Goal: Task Accomplishment & Management: Manage account settings

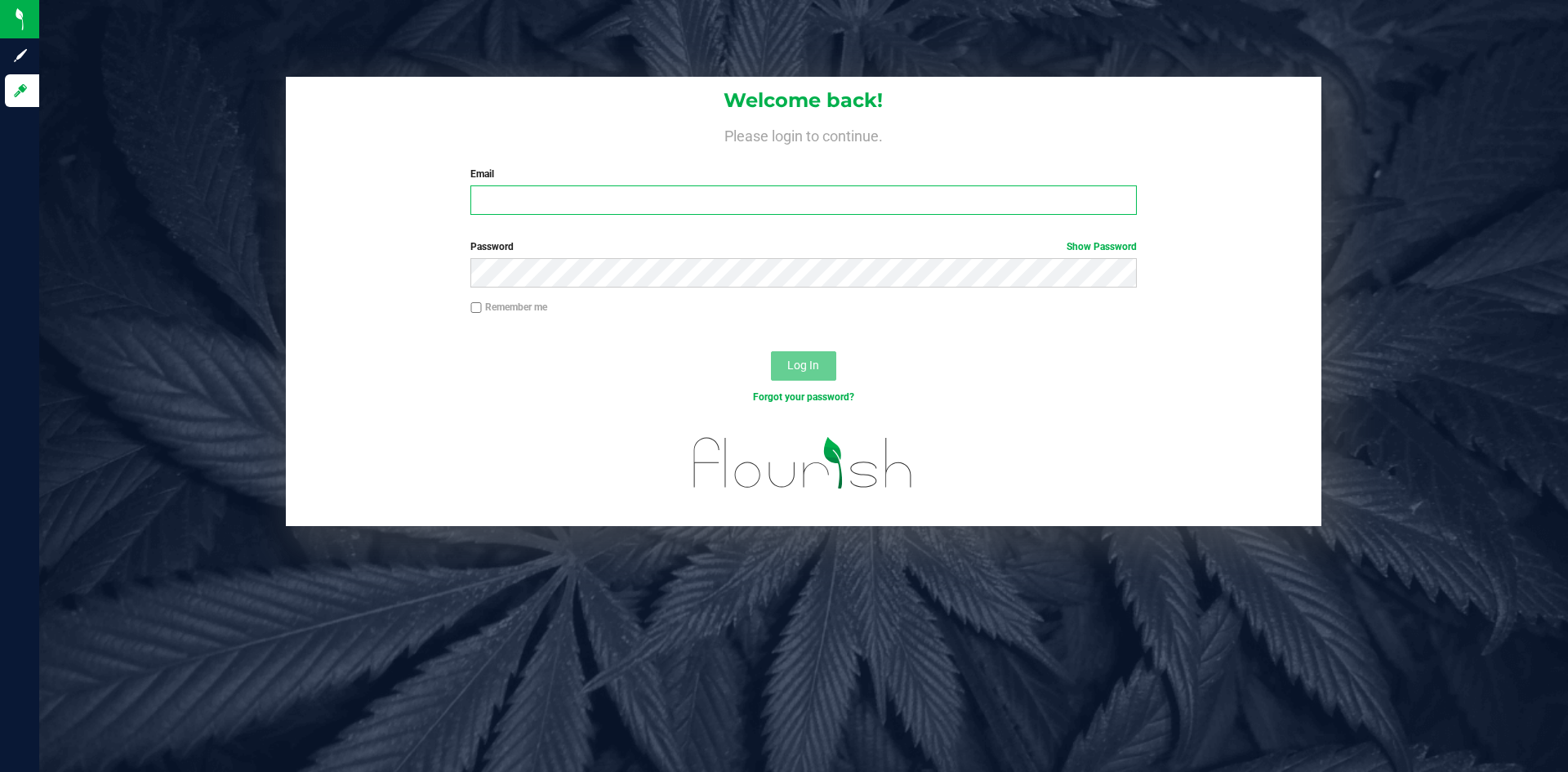
drag, startPoint x: 709, startPoint y: 202, endPoint x: 717, endPoint y: 196, distance: 10.0
click at [709, 202] on input "Email" at bounding box center [803, 200] width 665 height 30
click at [541, 202] on input "Email" at bounding box center [803, 200] width 665 height 30
drag, startPoint x: 644, startPoint y: 201, endPoint x: 438, endPoint y: 176, distance: 207.5
click at [438, 179] on div "Welcome back! Please login to continue. Email [EMAIL_ADDRESS][DOMAIN_NAME] Requ…" at bounding box center [803, 152] width 1035 height 151
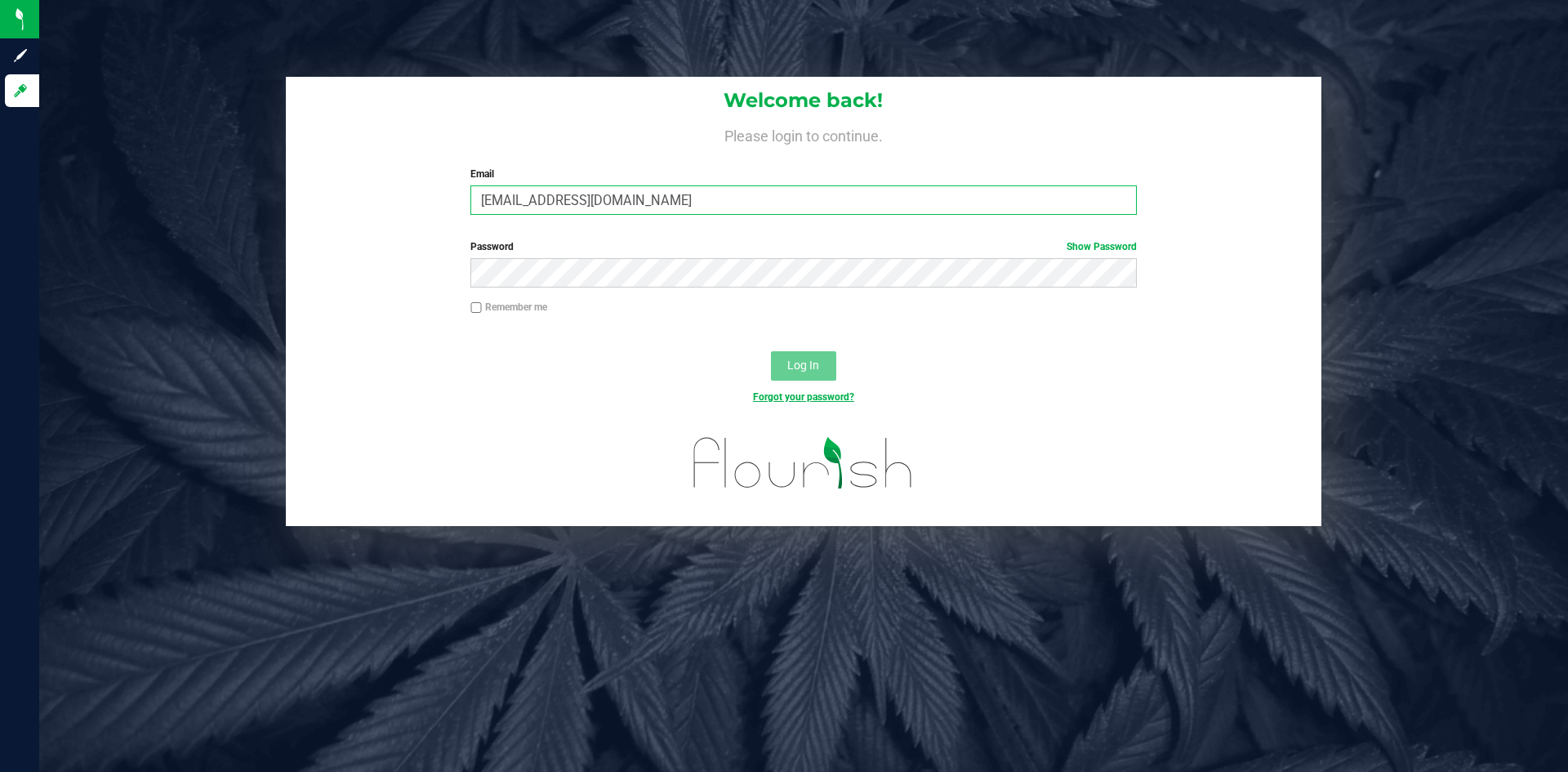
type input "[EMAIL_ADDRESS][DOMAIN_NAME]"
click at [820, 399] on link "Forgot your password?" at bounding box center [803, 397] width 101 height 11
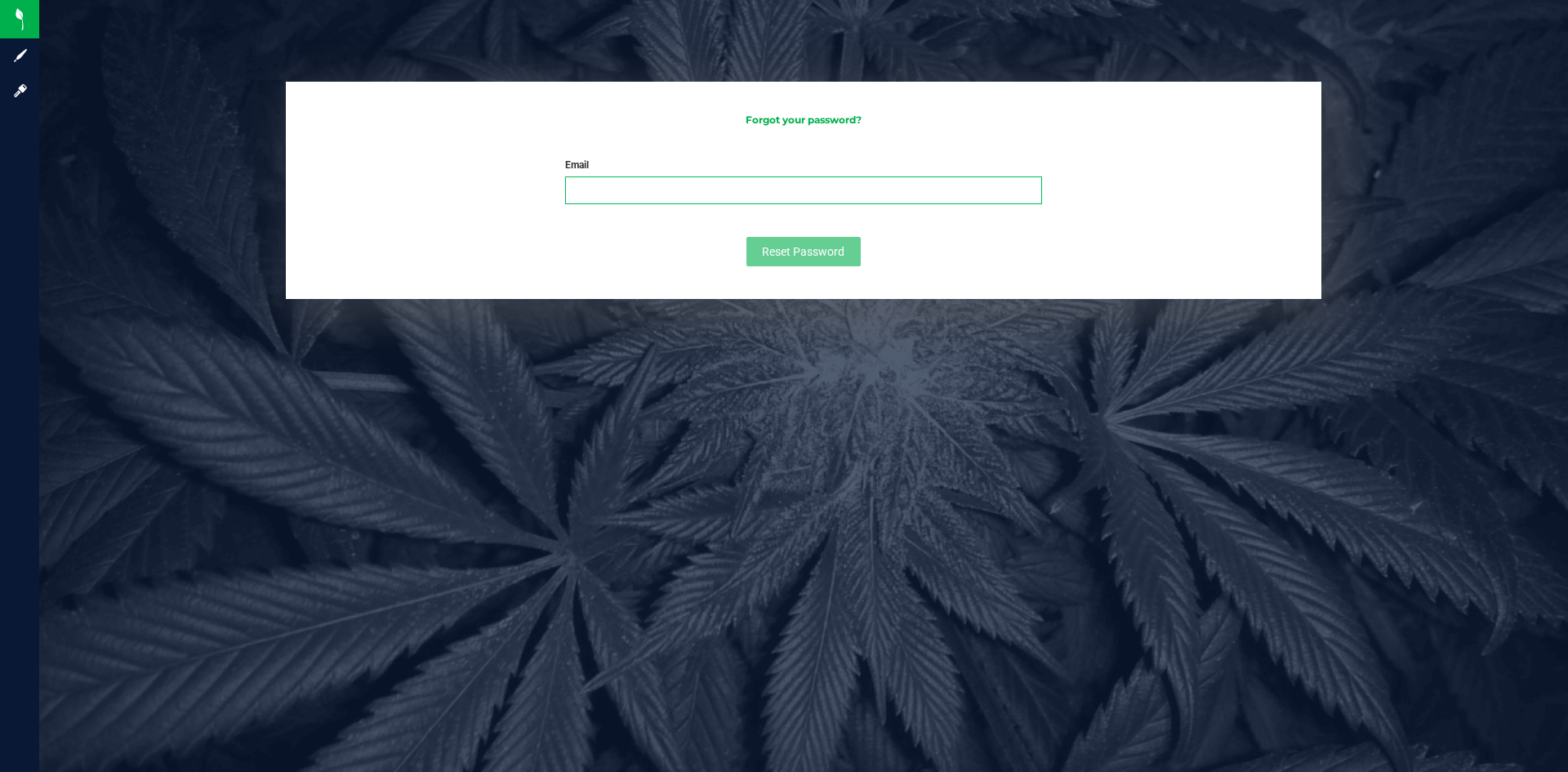
click at [622, 196] on input "Email" at bounding box center [803, 190] width 477 height 28
paste input "[EMAIL_ADDRESS][DOMAIN_NAME]"
type input "[EMAIL_ADDRESS][DOMAIN_NAME]"
click at [793, 248] on span "Reset Password" at bounding box center [803, 251] width 82 height 13
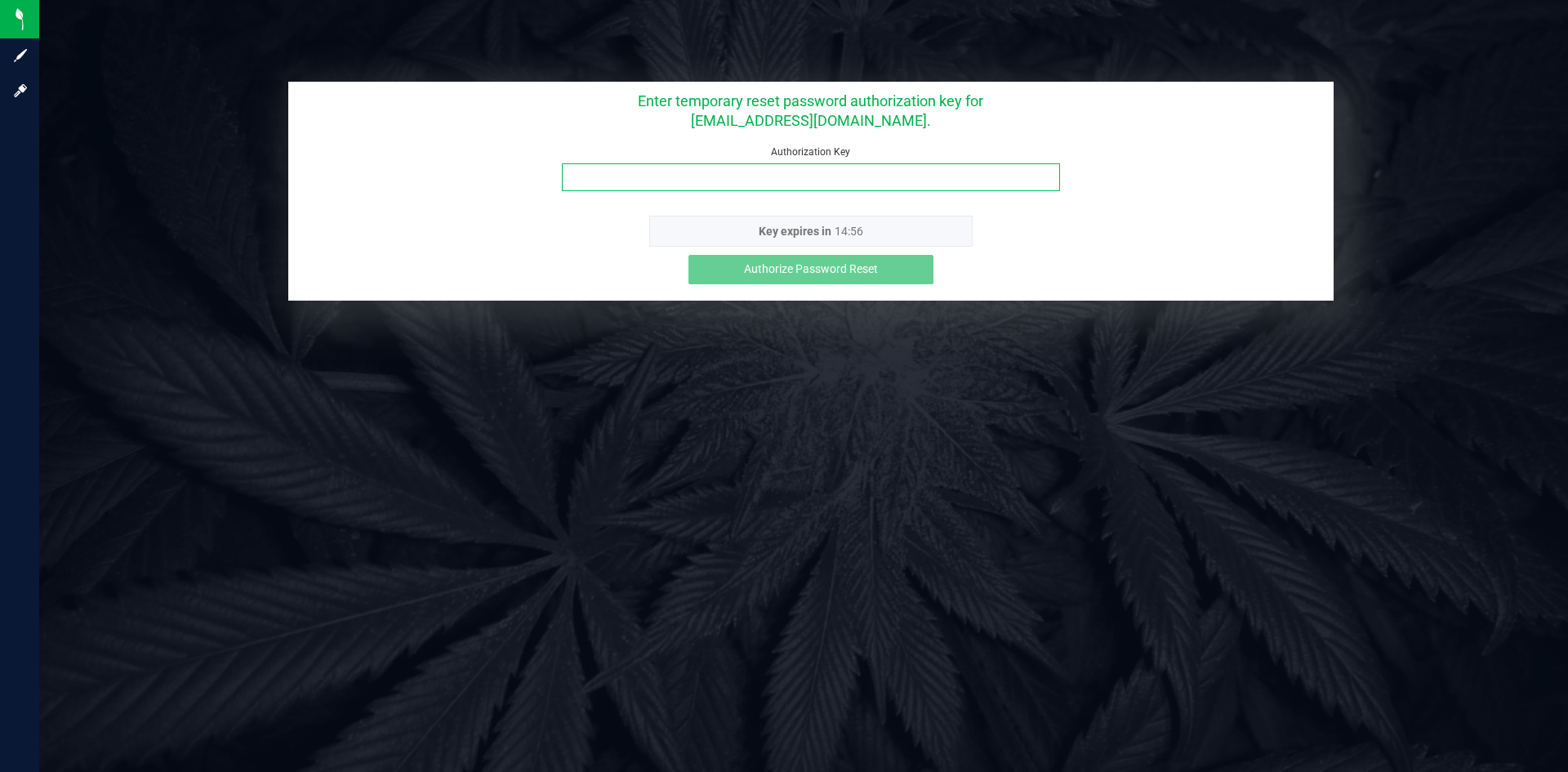
click at [688, 175] on input "Authorization Key" at bounding box center [810, 177] width 498 height 28
type input "0obyg7th"
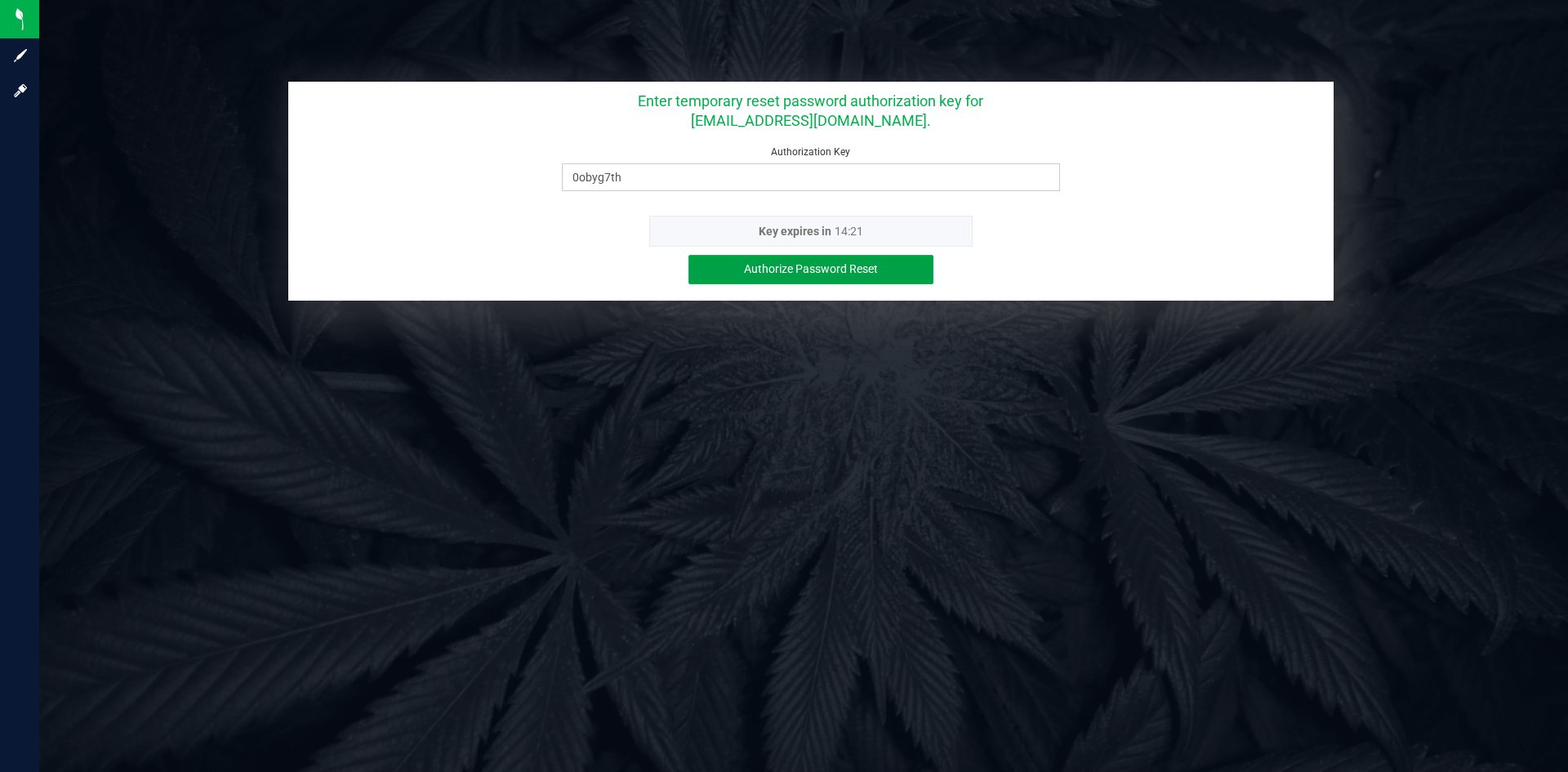
click at [825, 272] on span "Authorize Password Reset" at bounding box center [811, 269] width 133 height 13
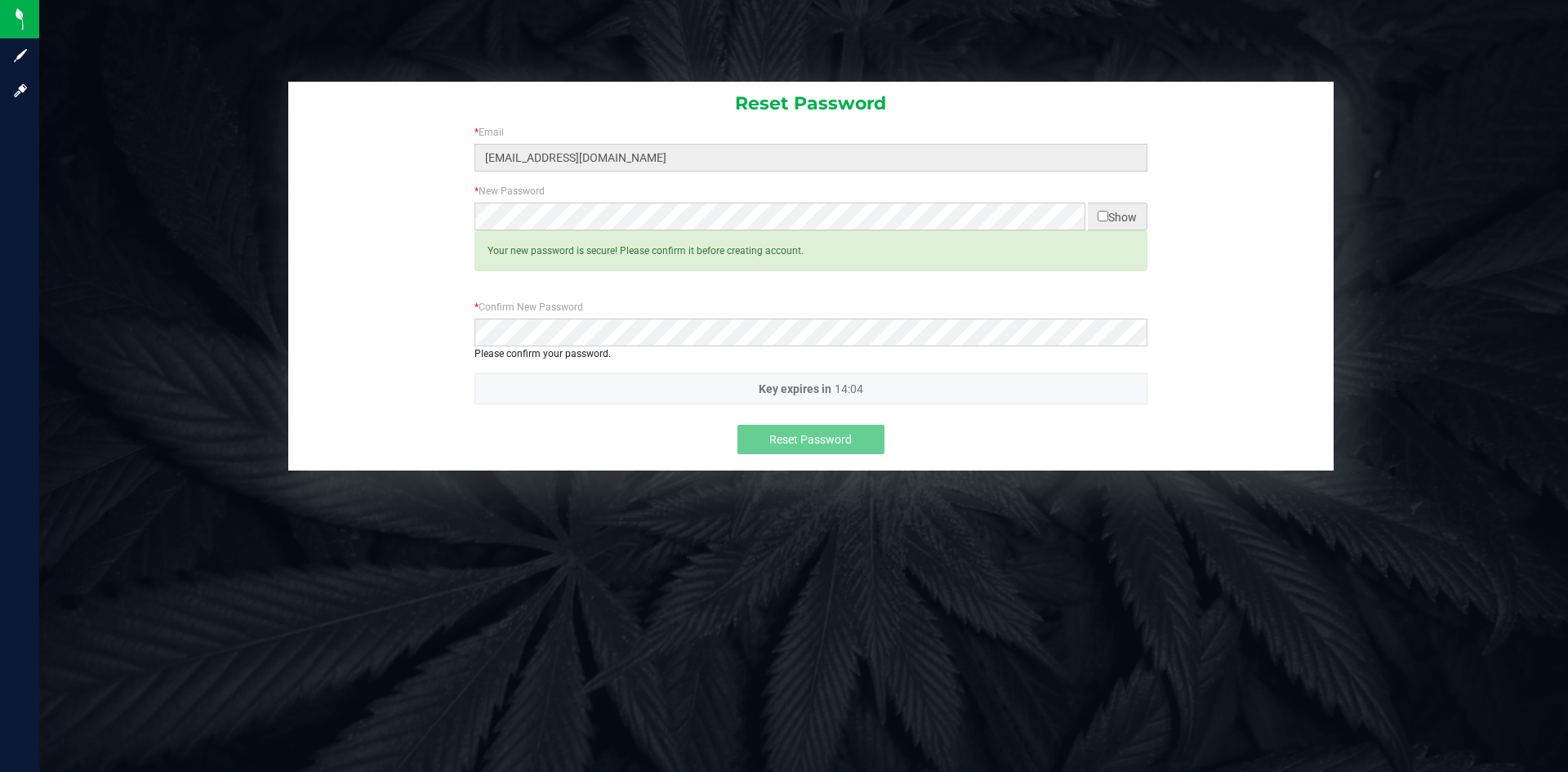
click at [1097, 211] on input "checkbox" at bounding box center [1102, 215] width 10 height 10
checkbox input "true"
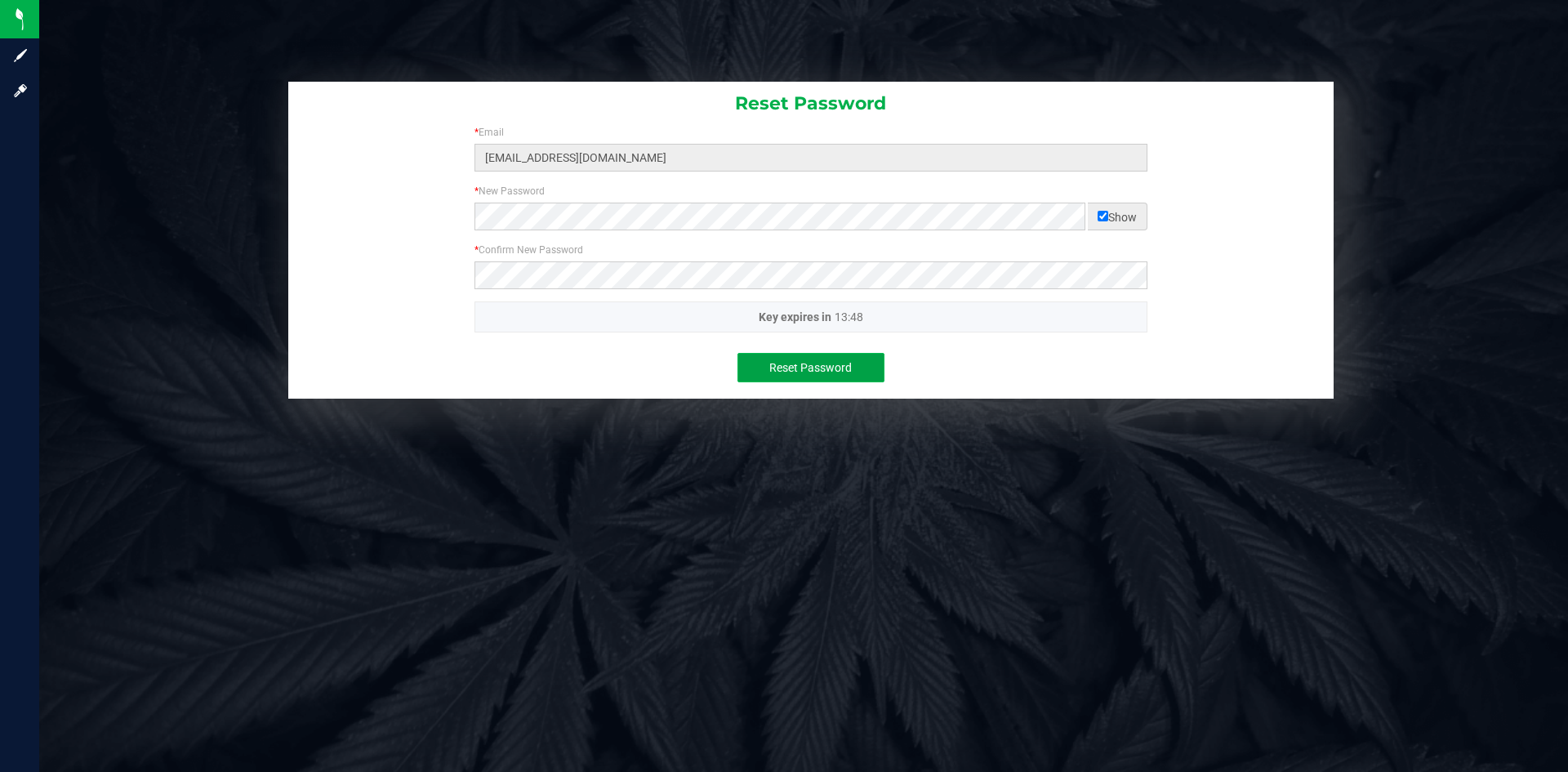
click at [811, 374] on span "Reset Password" at bounding box center [810, 367] width 82 height 13
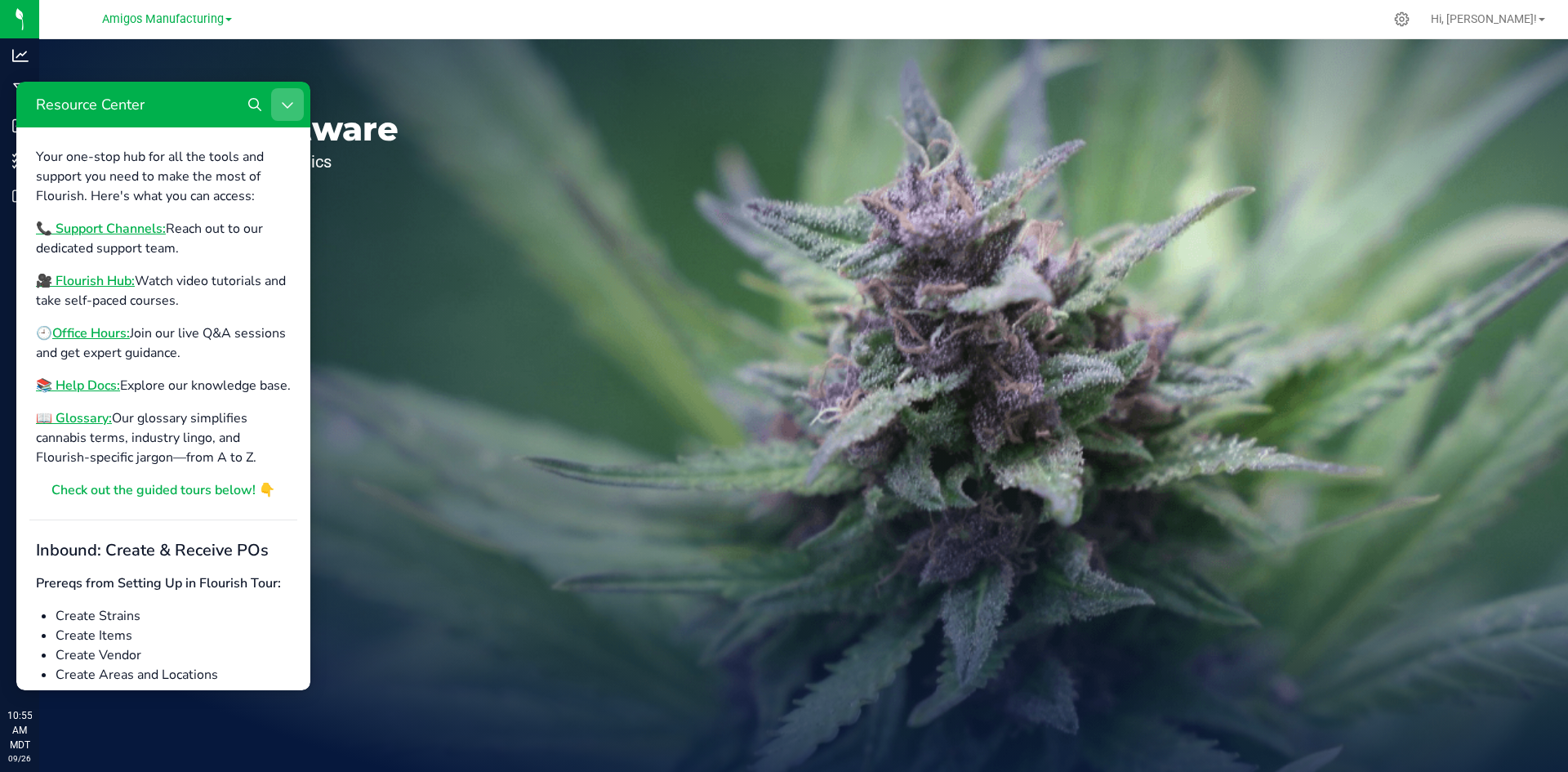
click at [278, 108] on button "Close Resource Center" at bounding box center [287, 104] width 32 height 32
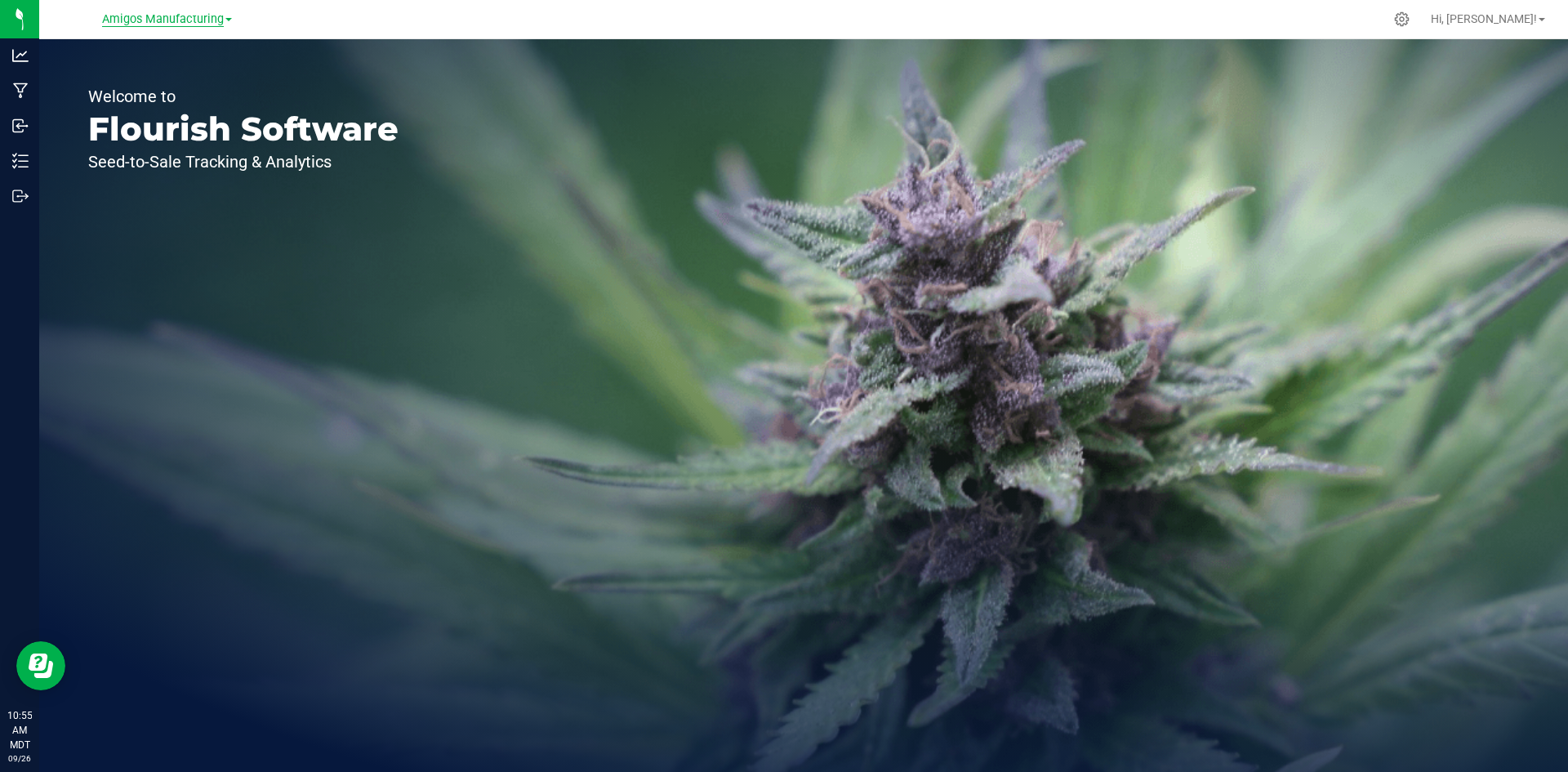
click at [209, 19] on span "Amigos Manufacturing" at bounding box center [162, 19] width 121 height 15
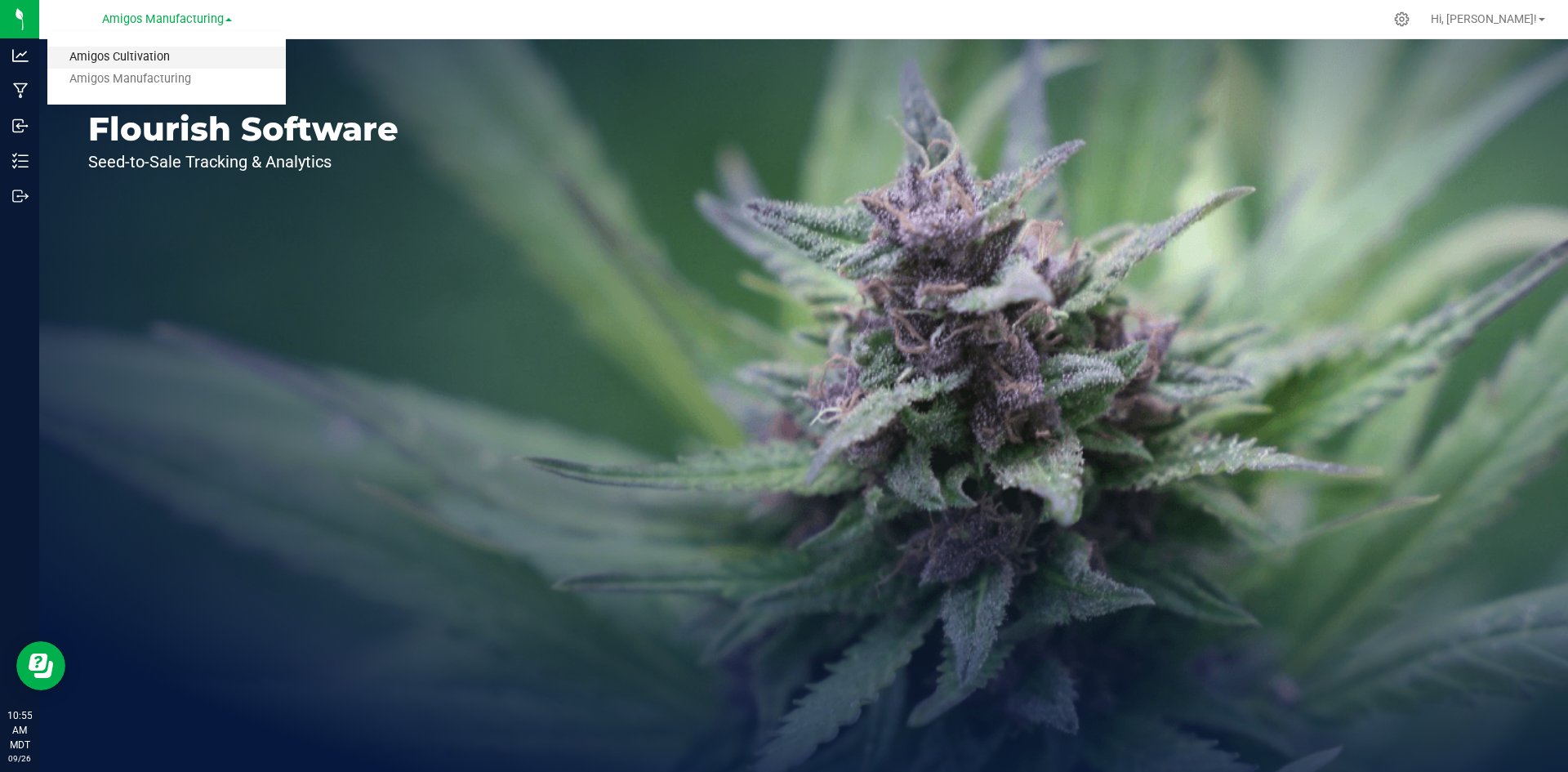
click at [169, 63] on link "Amigos Cultivation" at bounding box center [166, 57] width 238 height 22
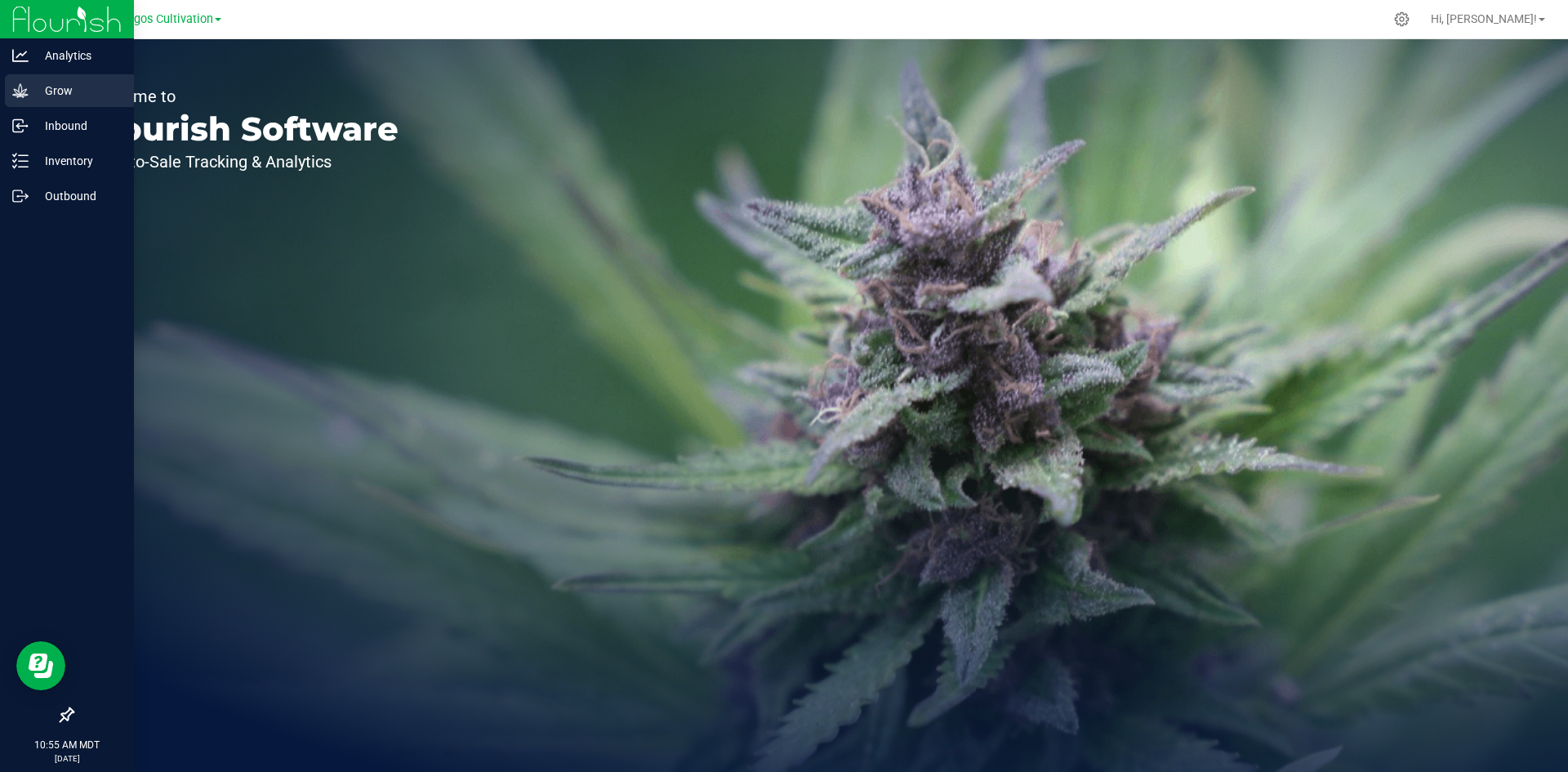
click at [69, 86] on p "Grow" at bounding box center [78, 90] width 98 height 19
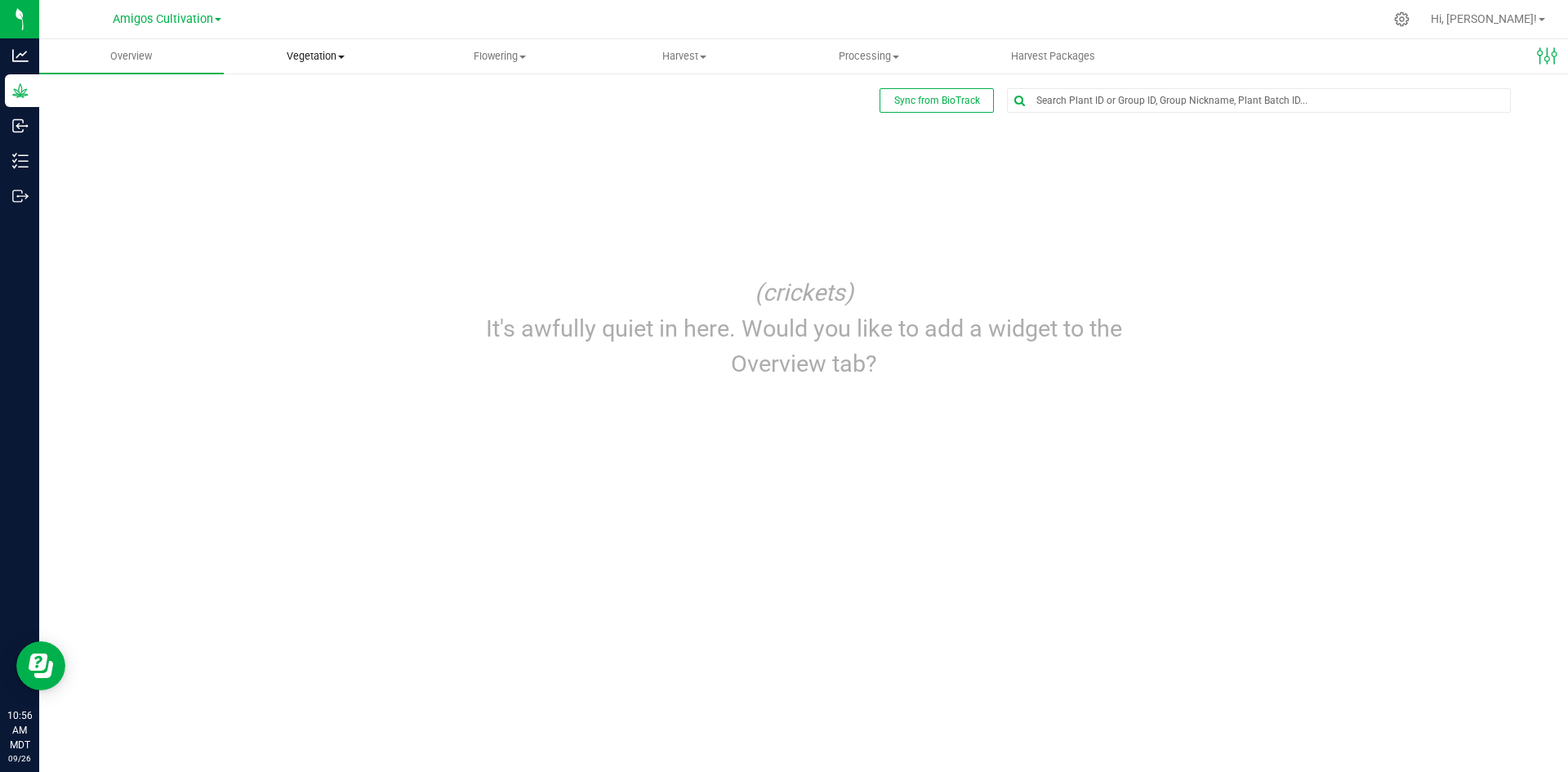
click at [347, 58] on span "Vegetation" at bounding box center [315, 57] width 183 height 15
click at [306, 96] on span "Veg groups" at bounding box center [275, 98] width 104 height 14
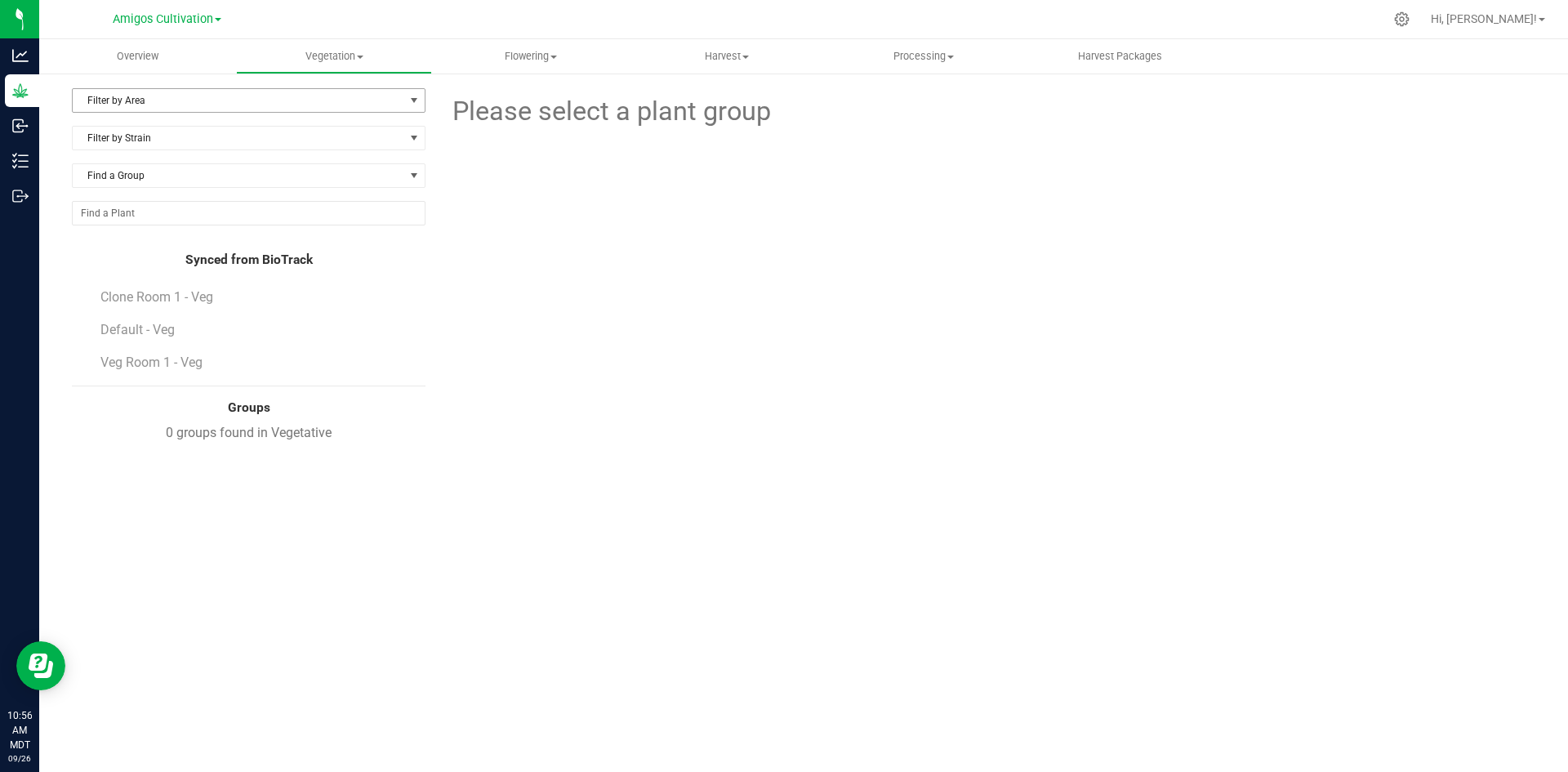
click at [366, 105] on span "Filter by Area" at bounding box center [238, 100] width 332 height 23
click at [218, 150] on li "Clone Room 1" at bounding box center [248, 153] width 352 height 24
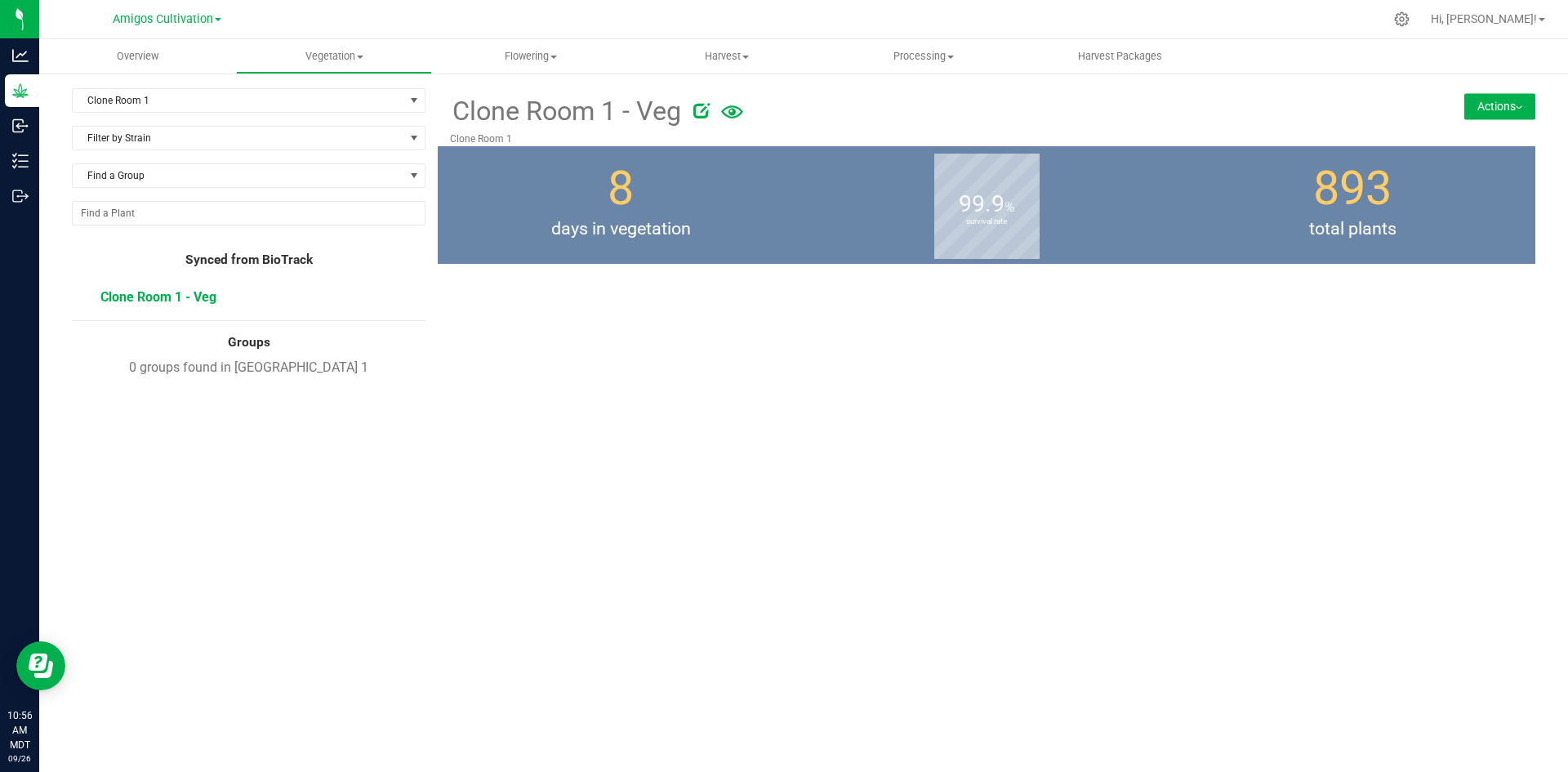
click at [158, 298] on span "Clone Room 1 - Veg" at bounding box center [158, 297] width 116 height 16
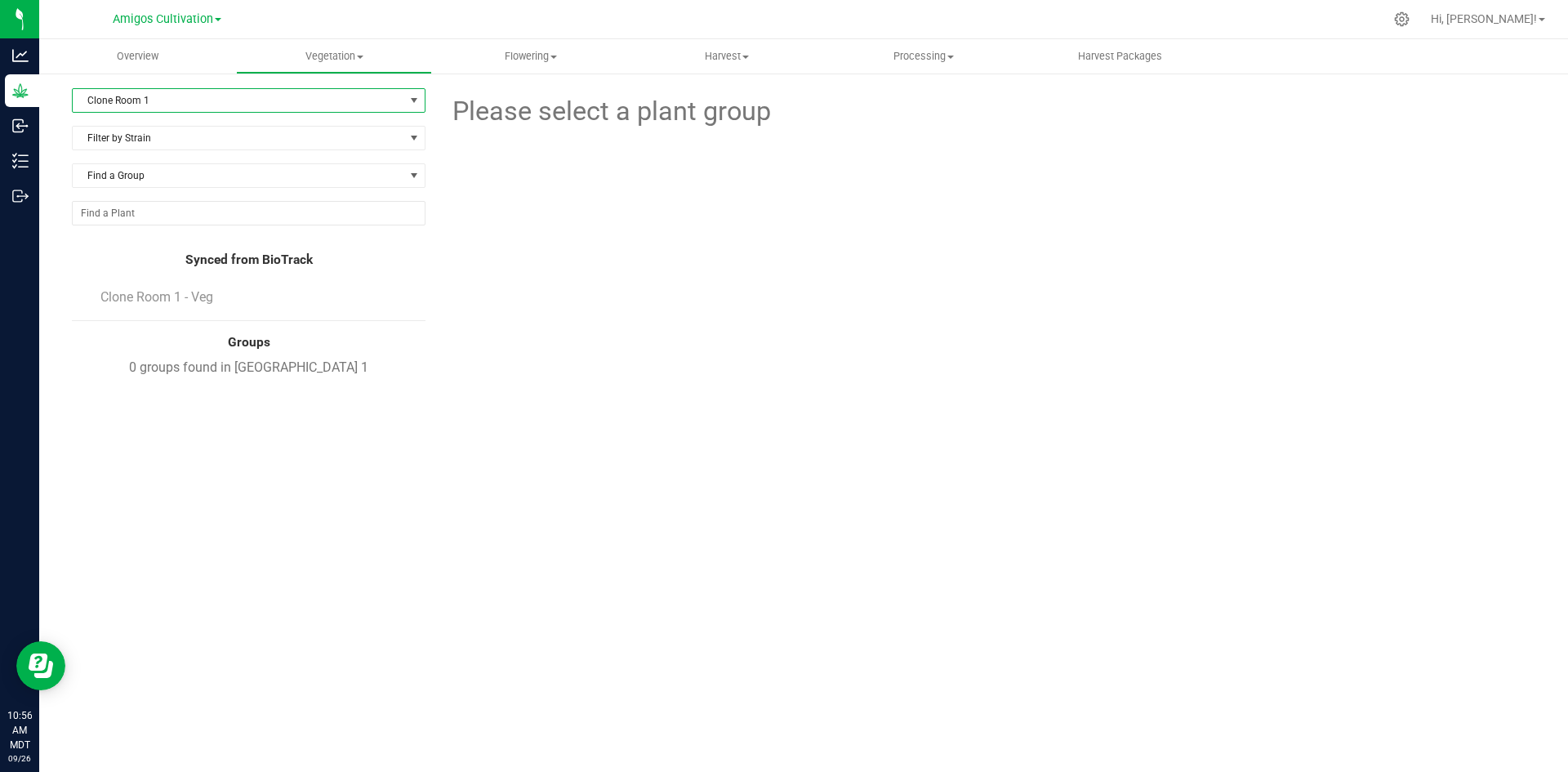
click at [399, 102] on span "Clone Room 1" at bounding box center [238, 100] width 332 height 23
click at [364, 59] on span "Vegetation" at bounding box center [335, 57] width 196 height 15
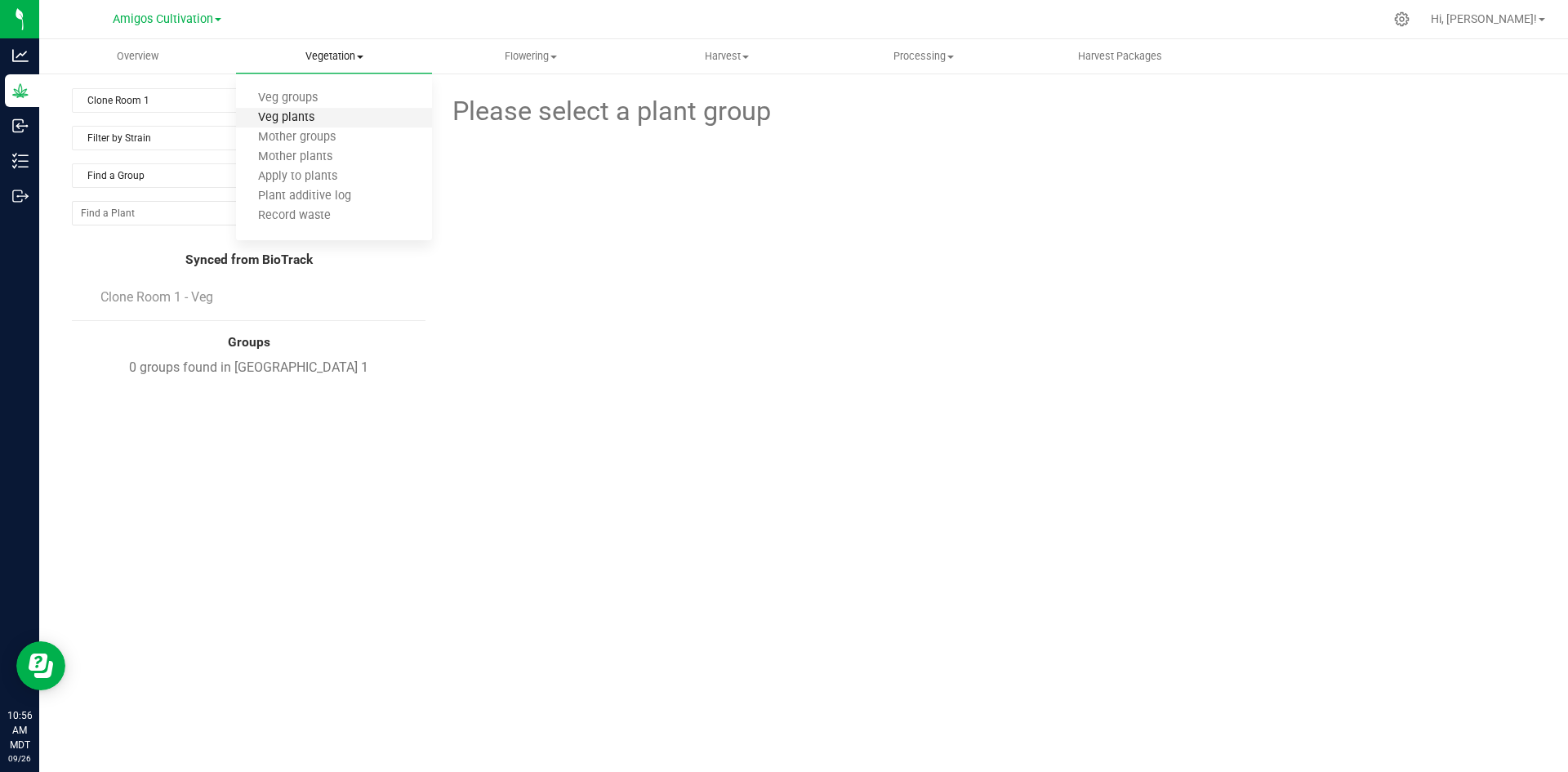
click at [299, 117] on span "Veg plants" at bounding box center [286, 118] width 100 height 14
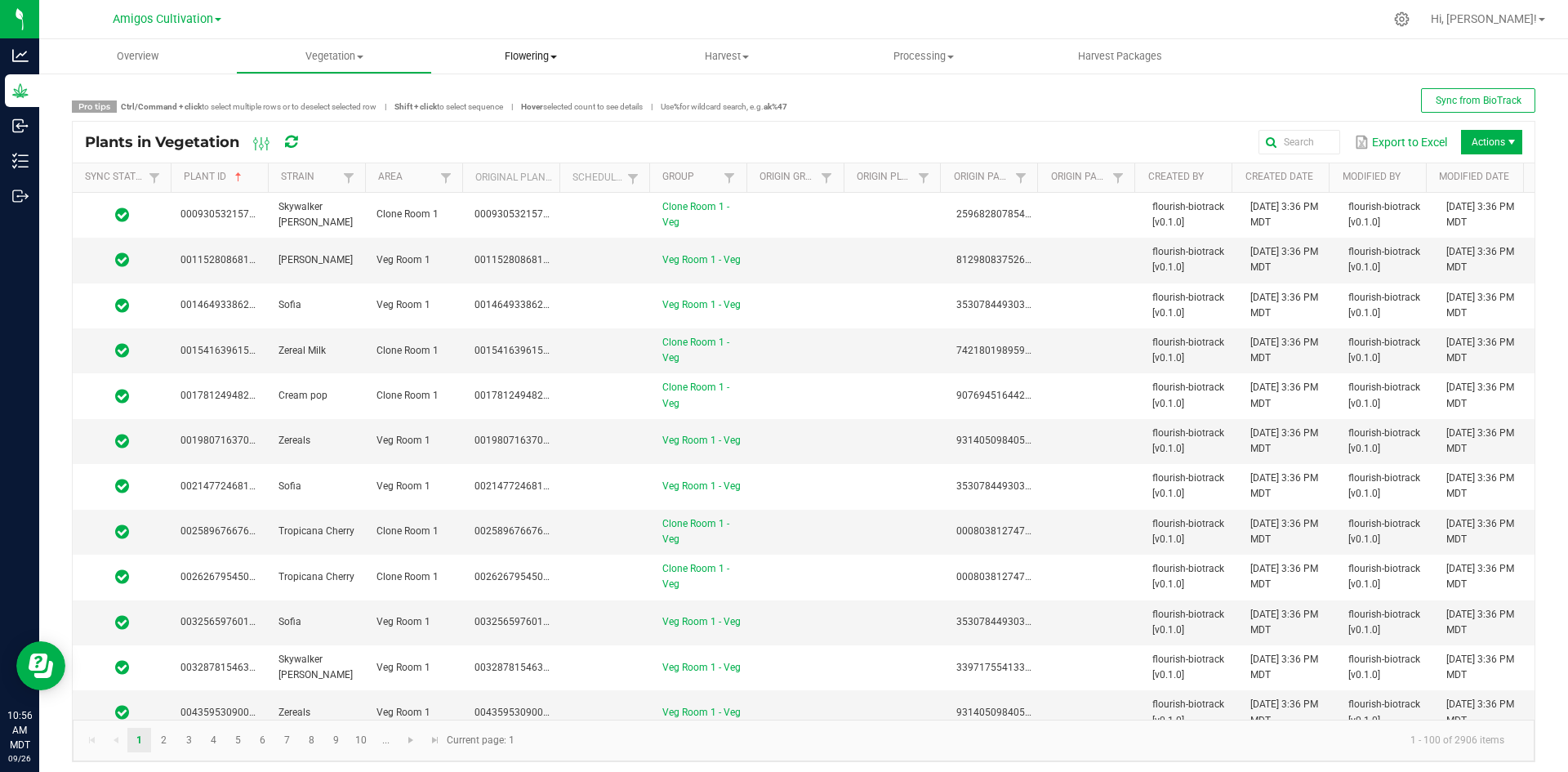
click at [559, 58] on span "Flowering" at bounding box center [530, 57] width 196 height 15
click at [498, 114] on span "Flowering groups" at bounding box center [499, 118] width 135 height 14
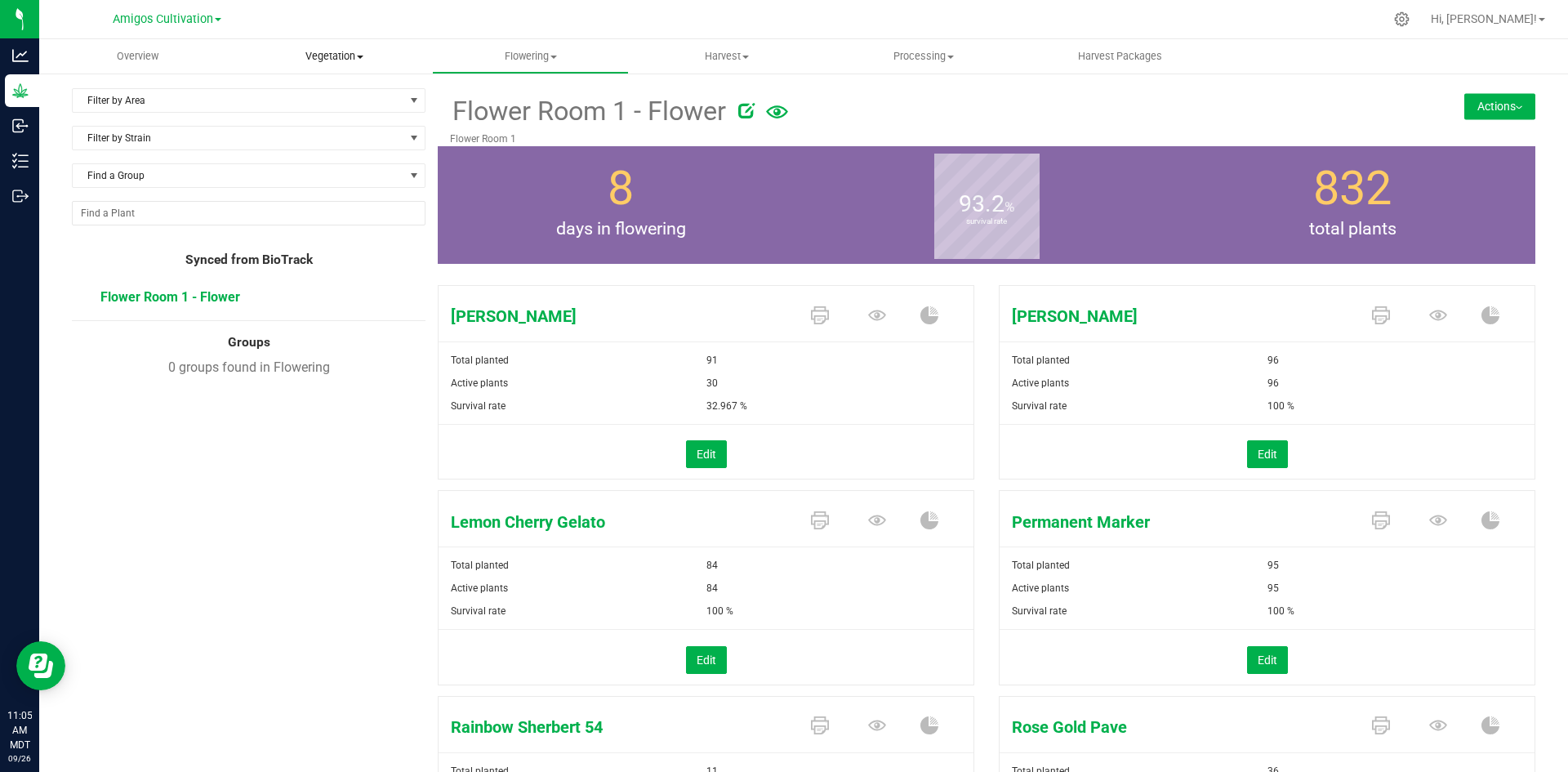
drag, startPoint x: 342, startPoint y: 57, endPoint x: 351, endPoint y: 57, distance: 9.0
click at [343, 57] on span "Vegetation" at bounding box center [335, 57] width 196 height 15
click at [303, 93] on span "Veg groups" at bounding box center [288, 98] width 104 height 14
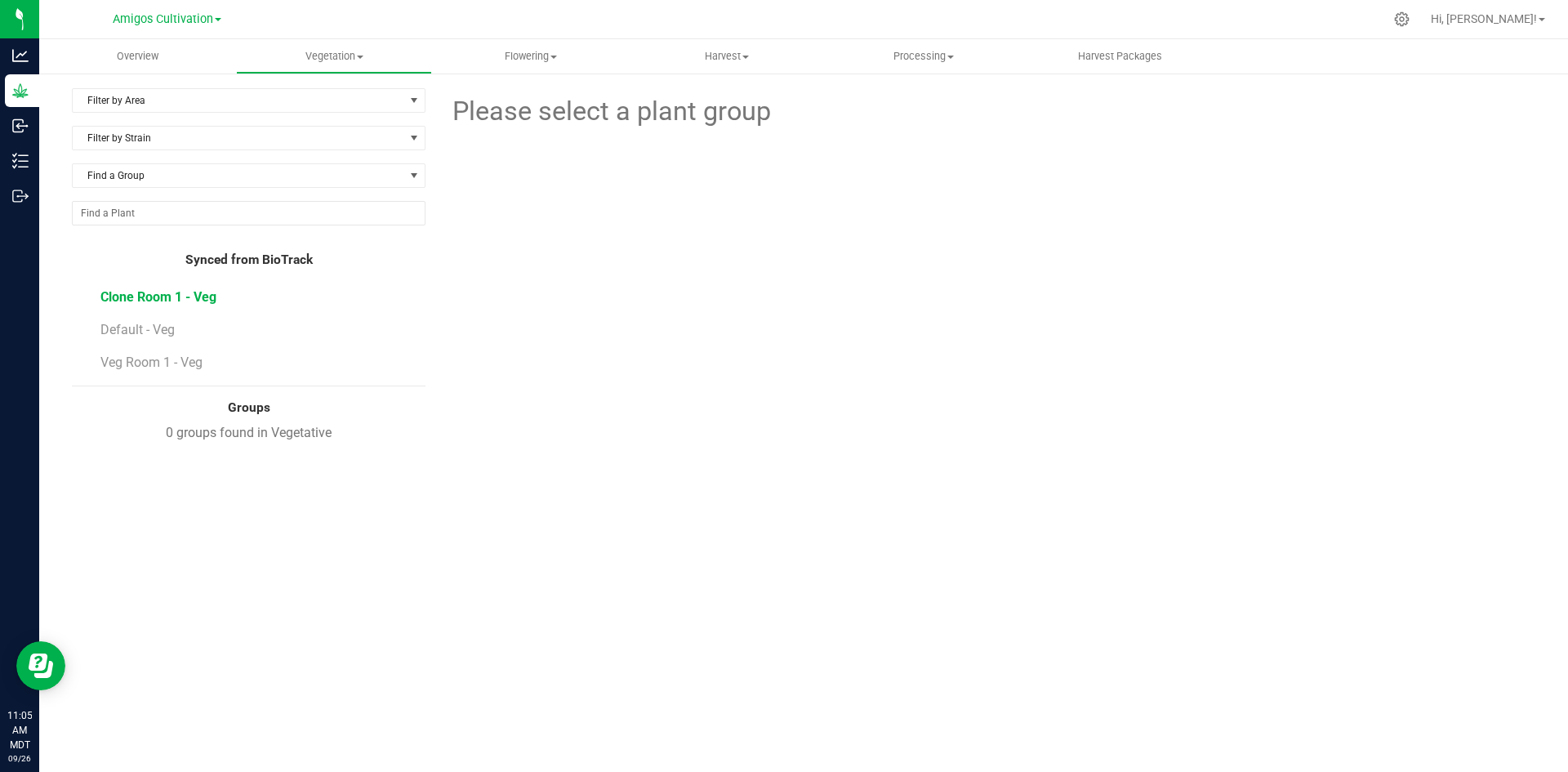
click at [120, 291] on span "Clone Room 1 - Veg" at bounding box center [158, 297] width 116 height 16
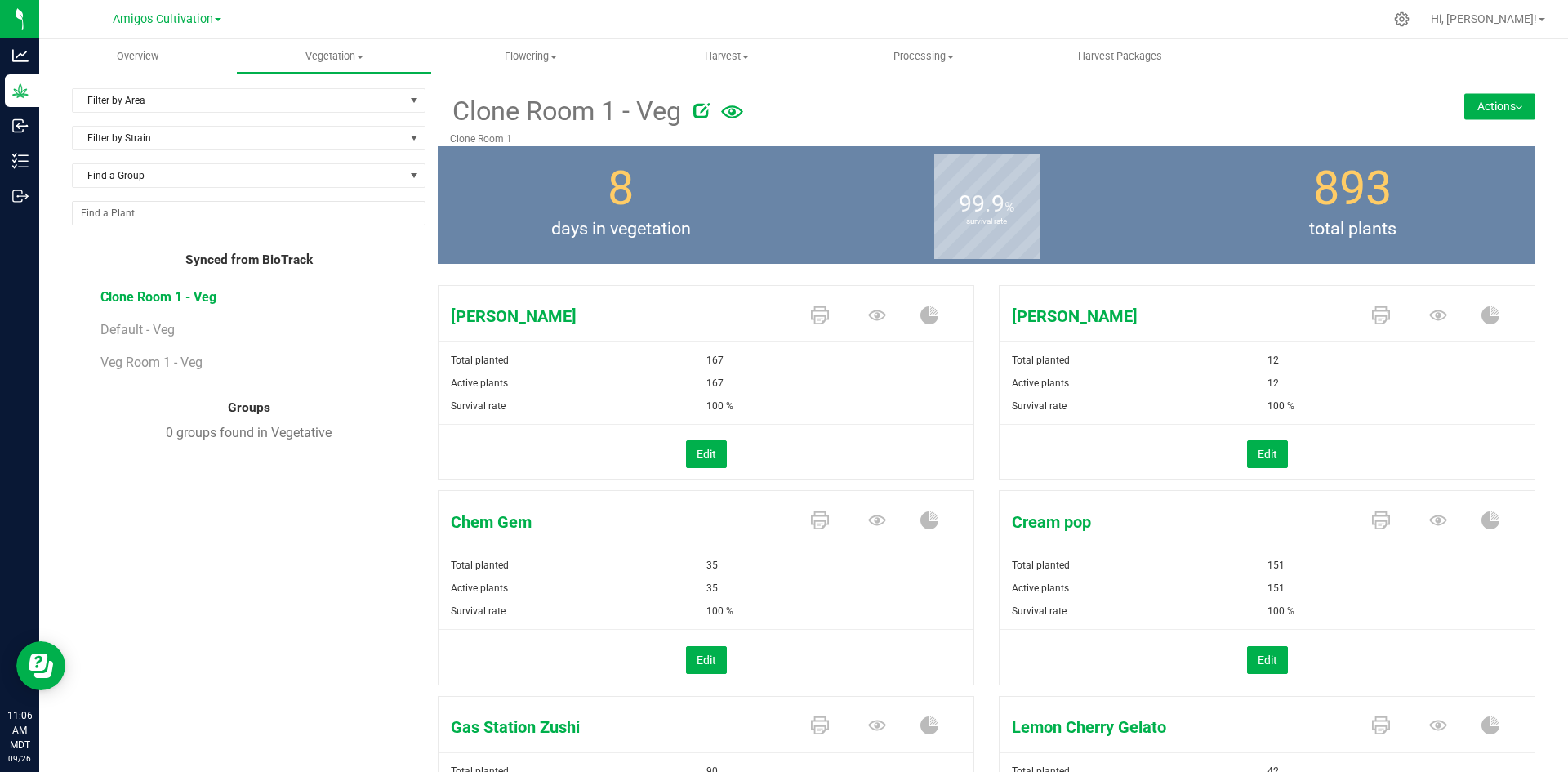
click at [1464, 113] on button "Actions" at bounding box center [1499, 106] width 71 height 26
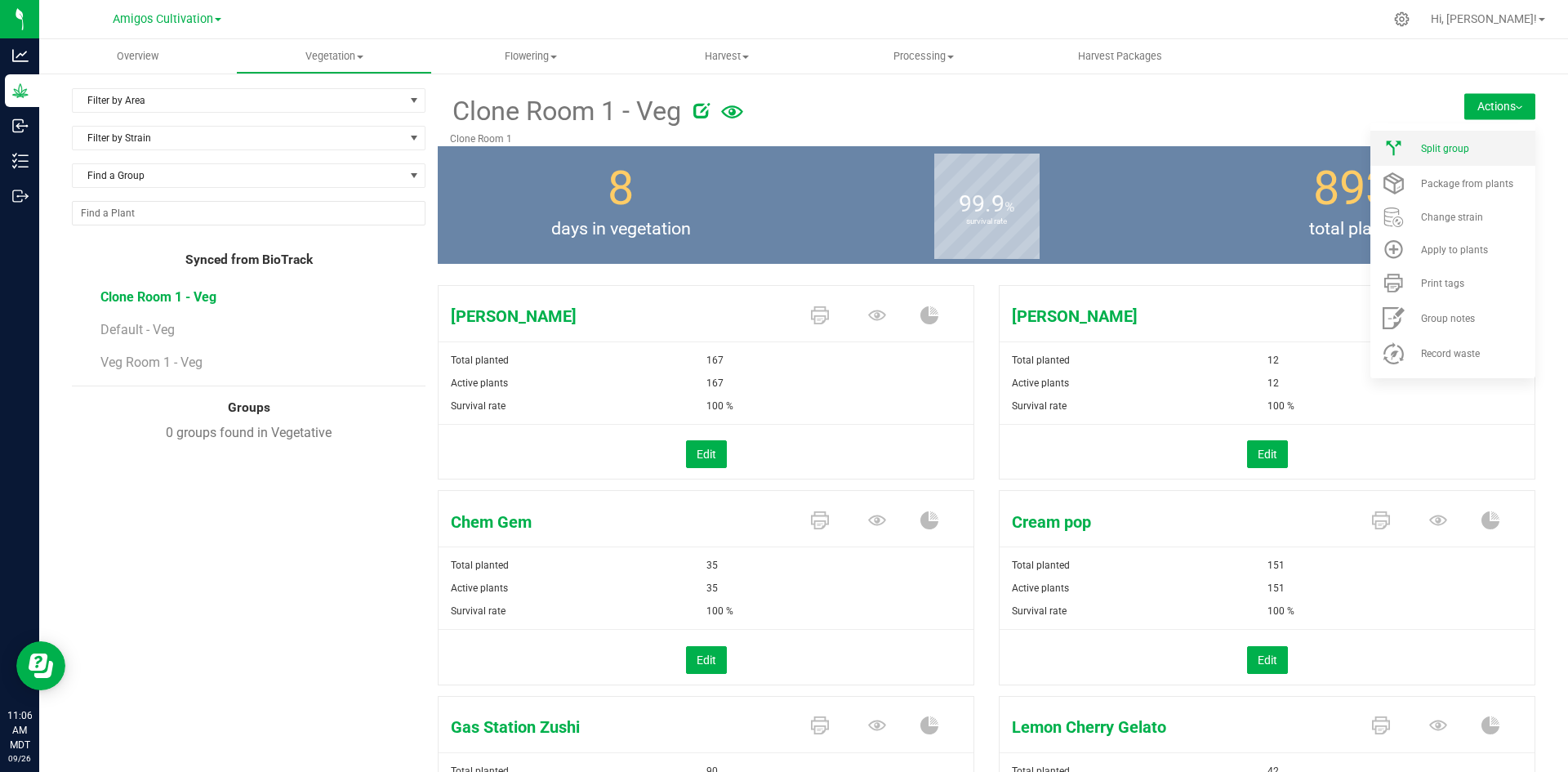
click at [1421, 144] on span "Split group" at bounding box center [1445, 148] width 48 height 11
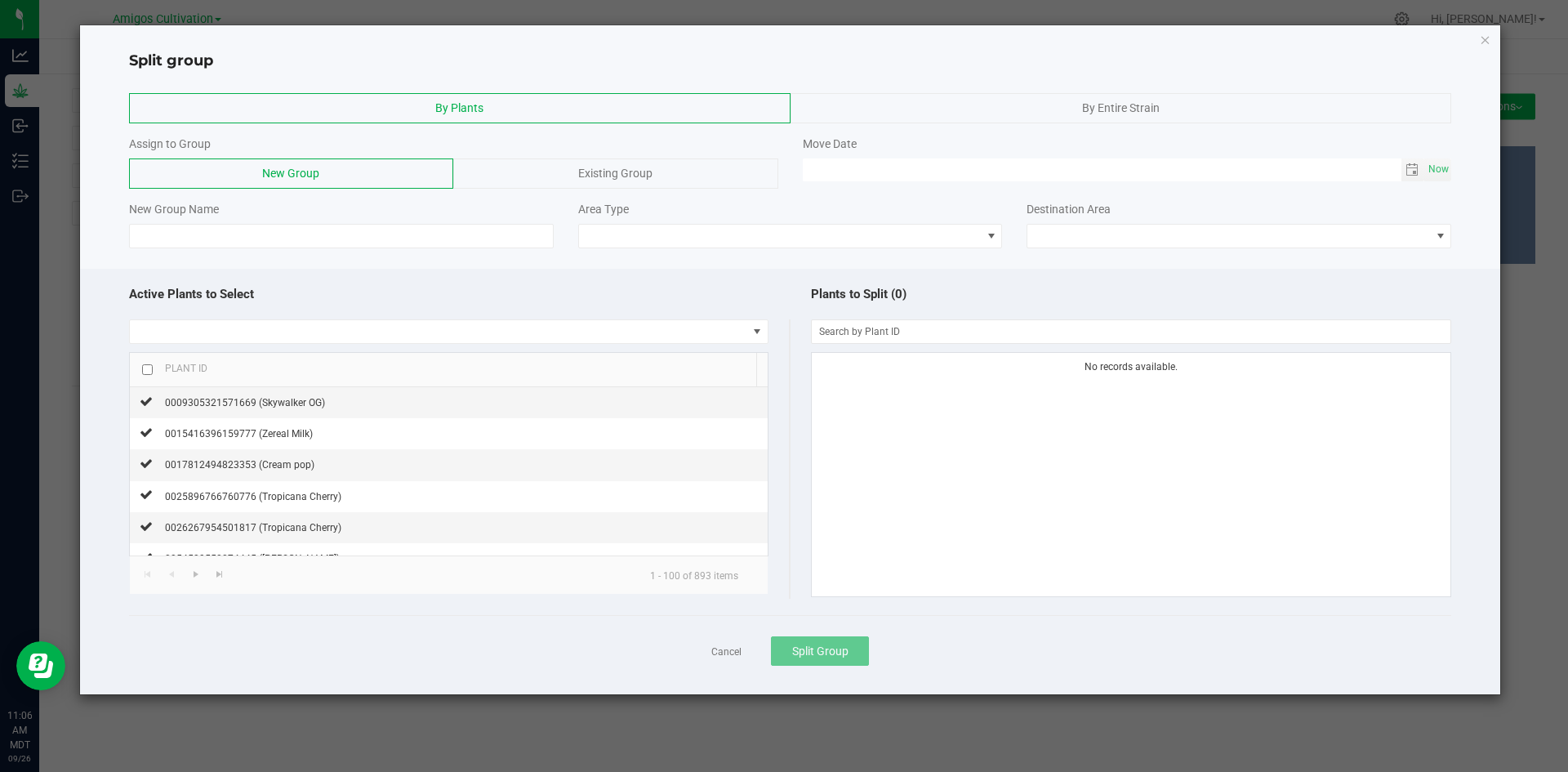
click at [1121, 103] on span "By Entire Strain" at bounding box center [1120, 108] width 78 height 13
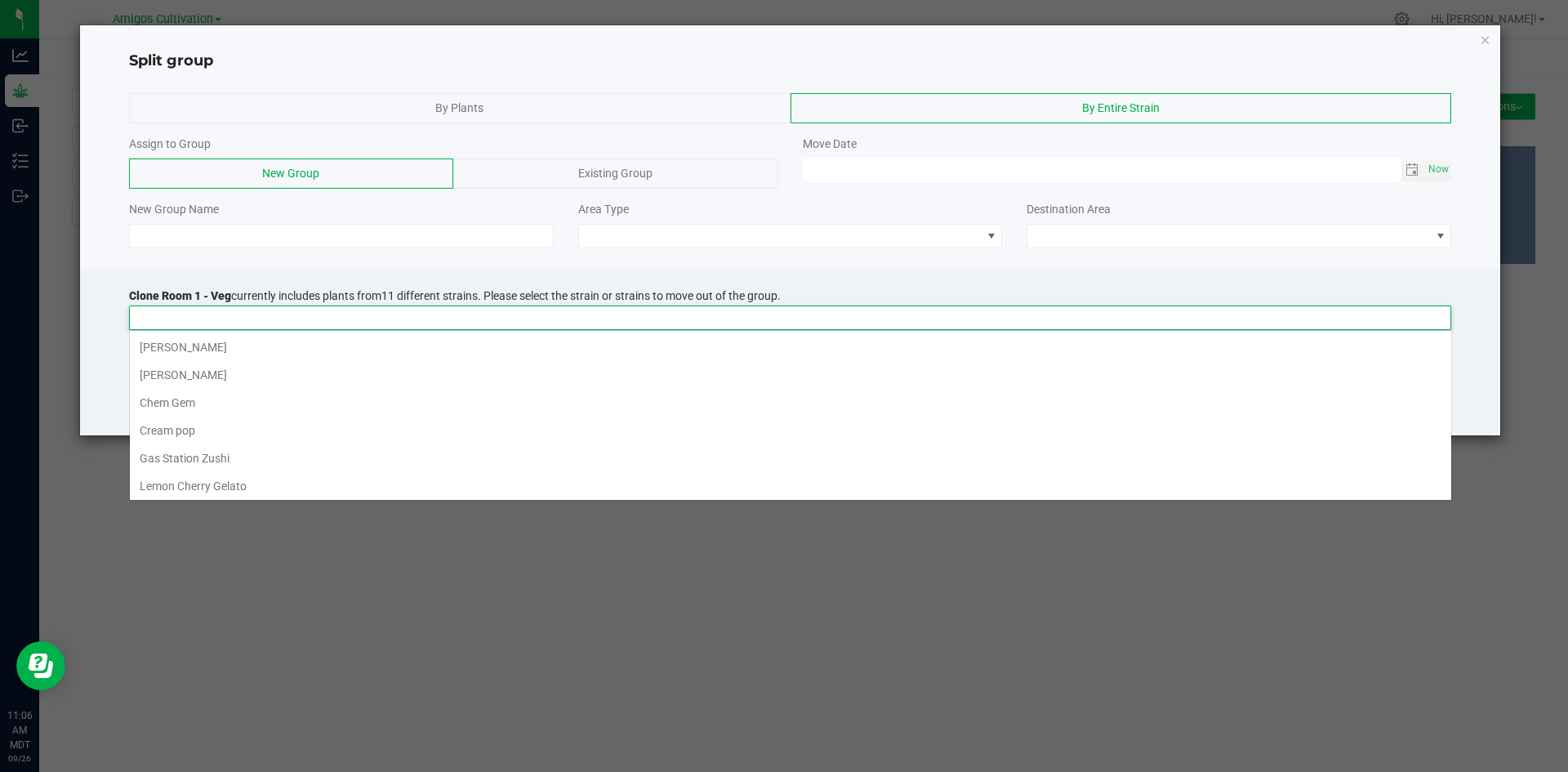
click at [1110, 320] on input at bounding box center [779, 317] width 1300 height 23
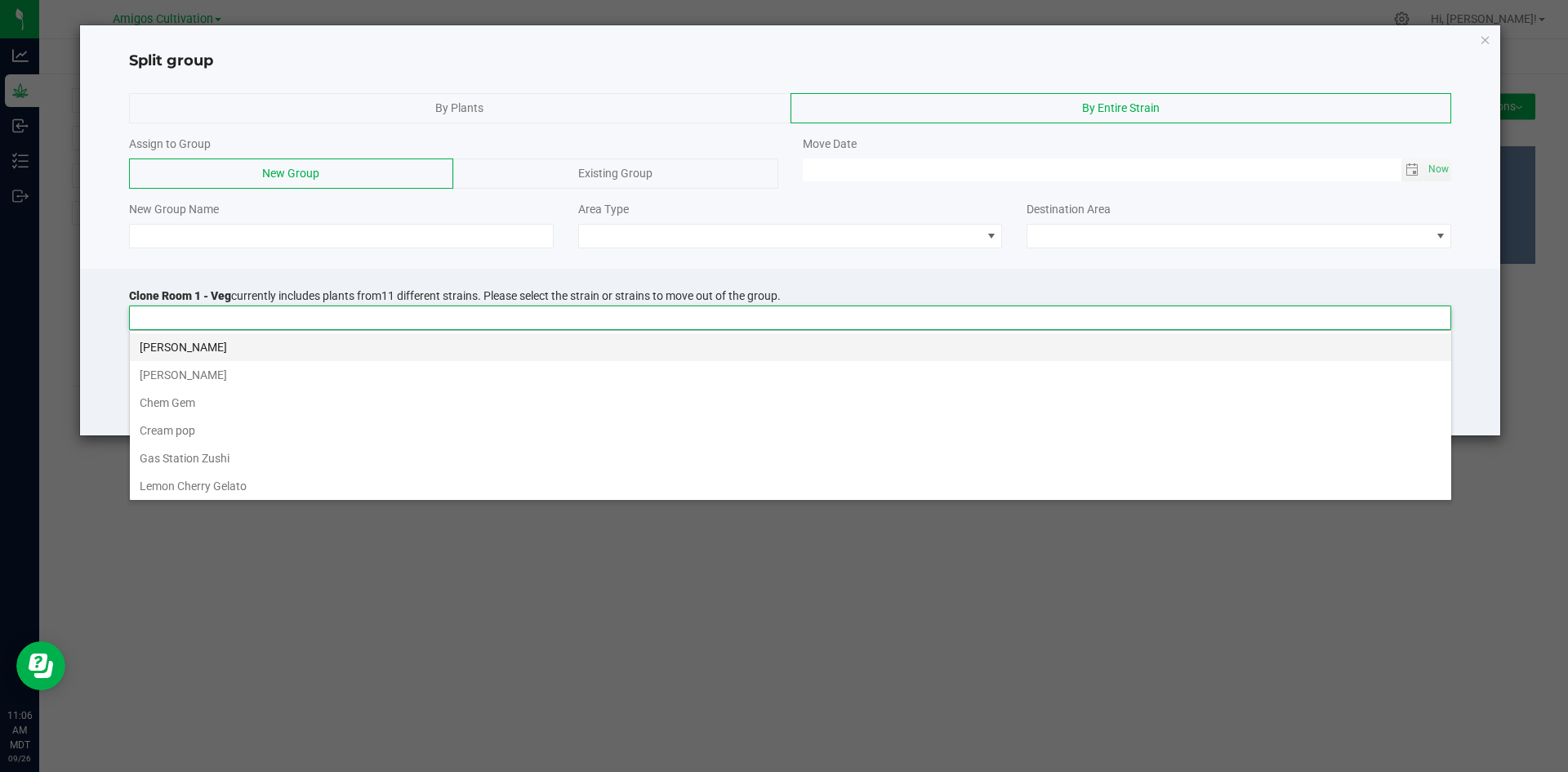
click at [209, 346] on li "Brock Purdy" at bounding box center [790, 347] width 1321 height 28
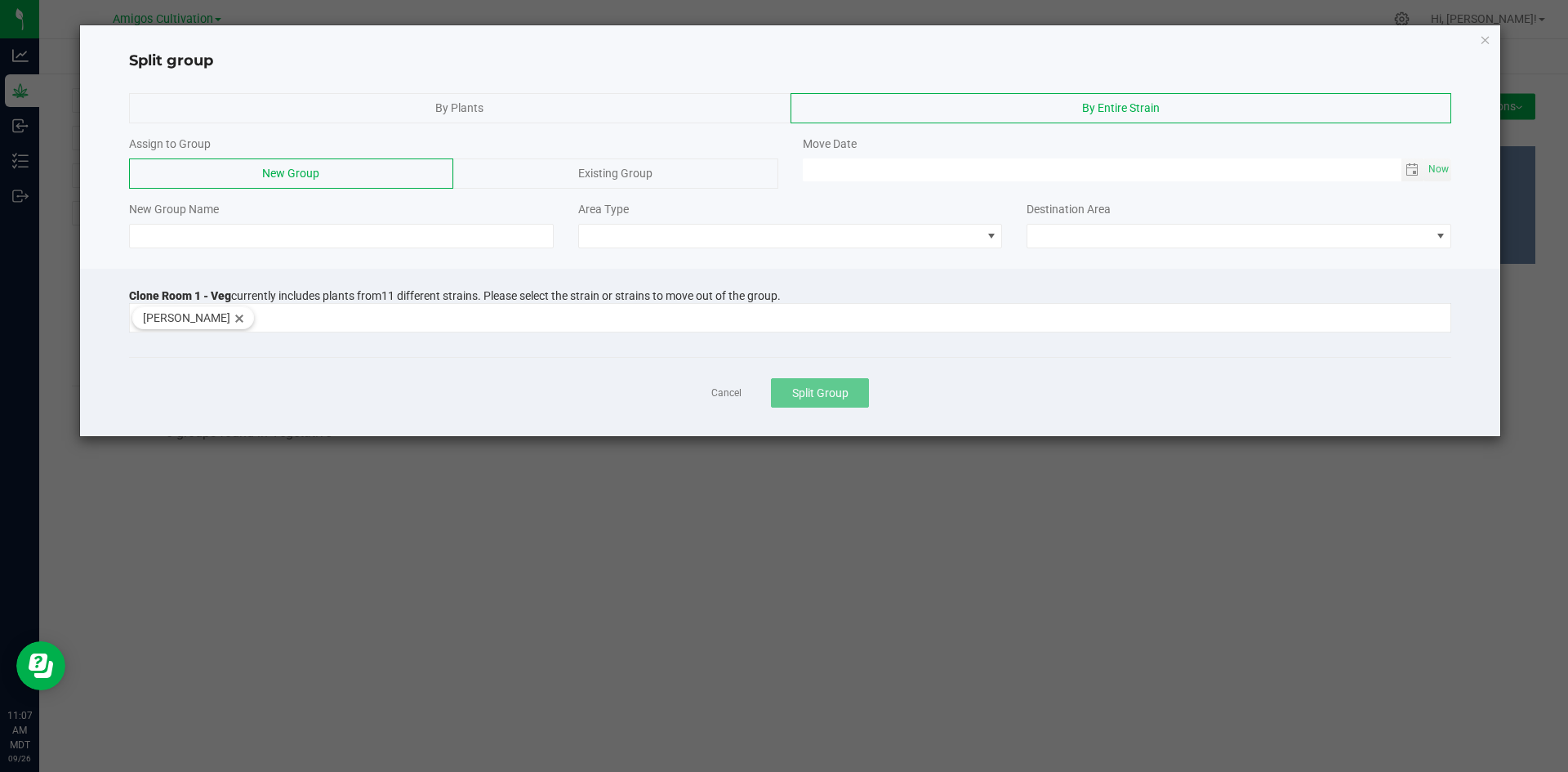
click at [331, 174] on div "New Group" at bounding box center [291, 173] width 324 height 31
click at [252, 230] on input at bounding box center [341, 235] width 424 height 24
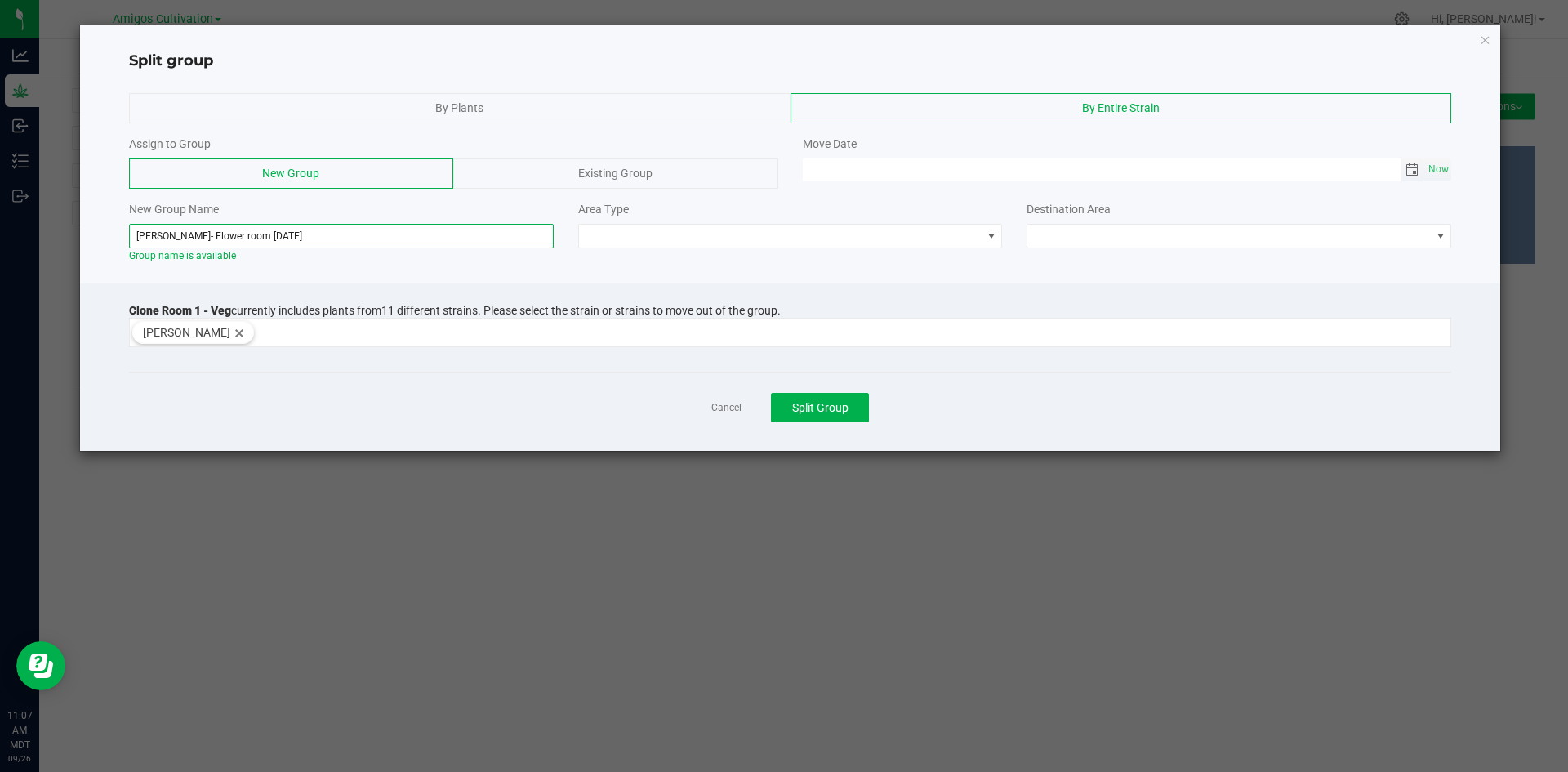
click at [1410, 171] on span "Toggle calendar" at bounding box center [1411, 170] width 13 height 13
type input "[PERSON_NAME]- Flower room [DATE]"
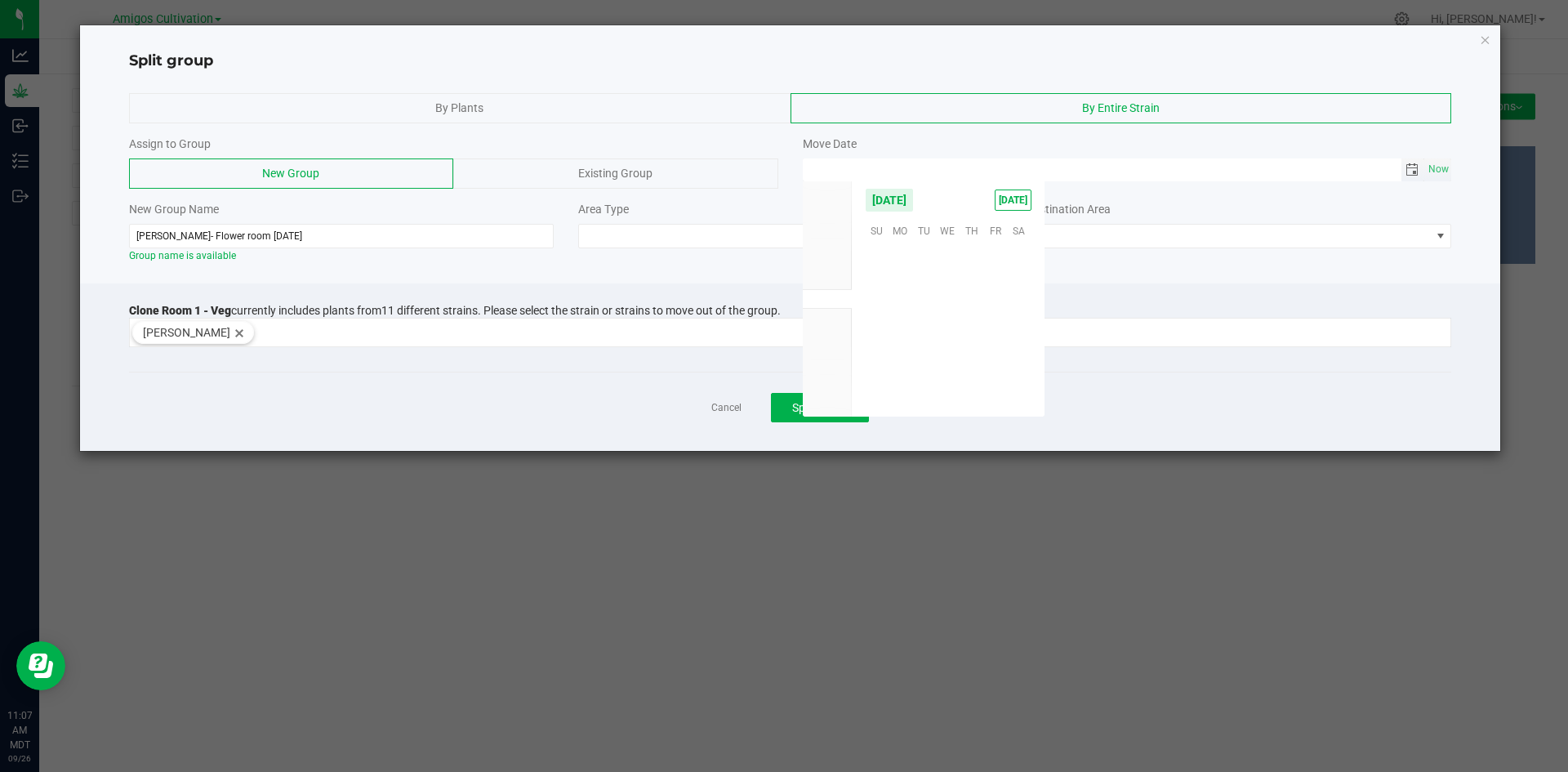
scroll to position [264817, 0]
click at [903, 326] on span "22" at bounding box center [901, 330] width 24 height 25
type input "09/22/2025 12:00 AM"
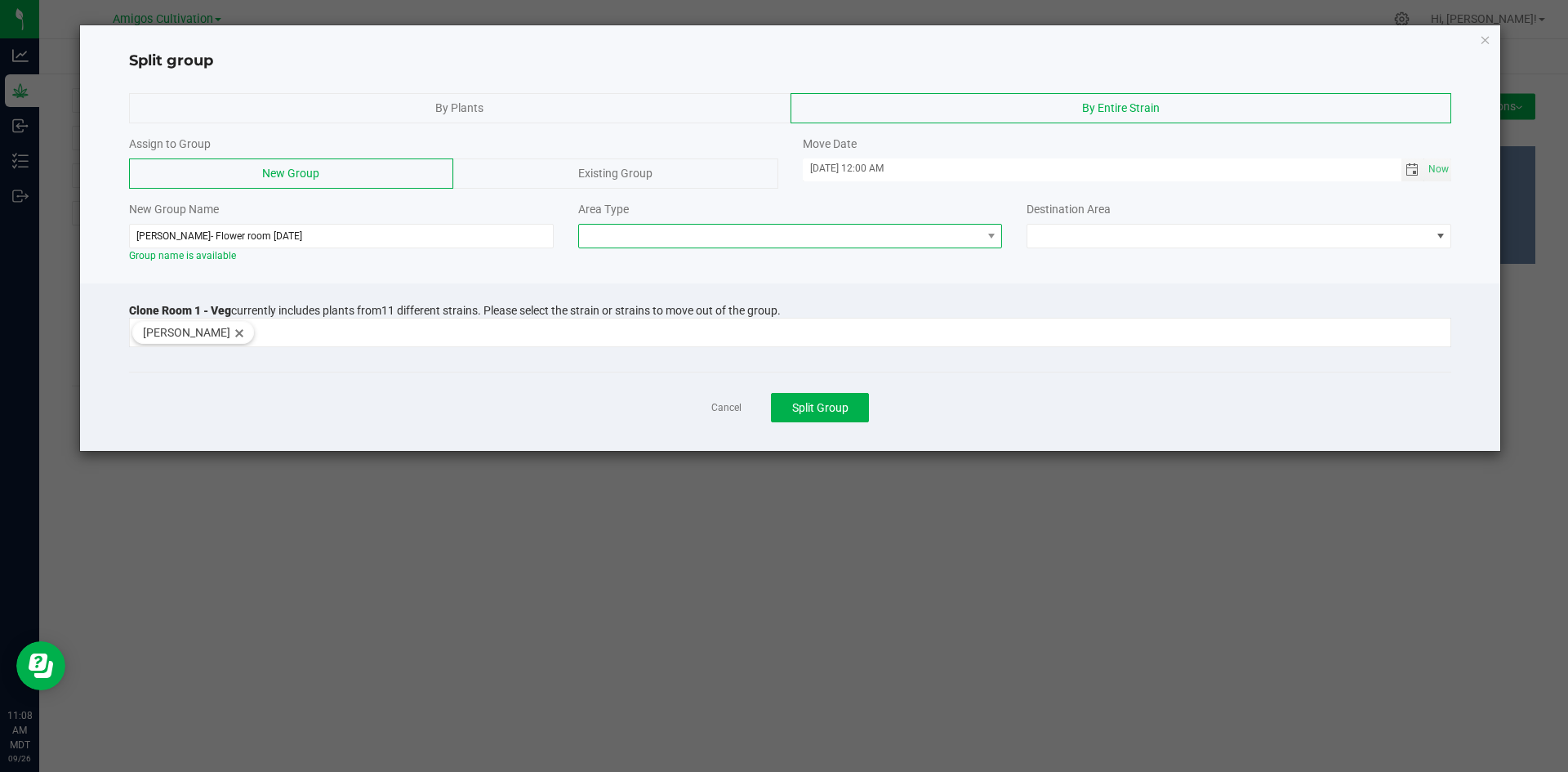
click at [966, 235] on span at bounding box center [780, 235] width 402 height 23
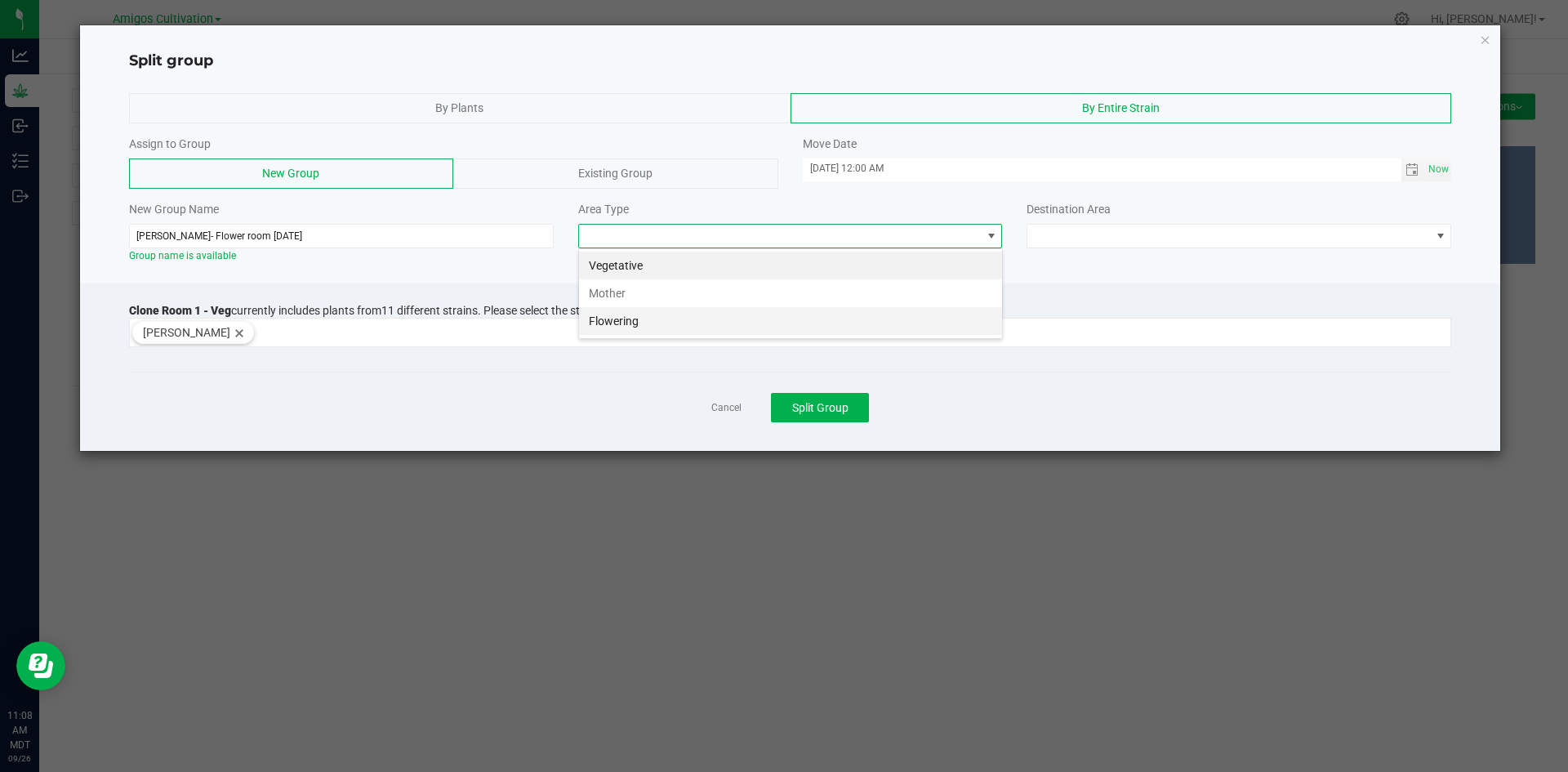
click at [635, 319] on li "Flowering" at bounding box center [790, 321] width 423 height 28
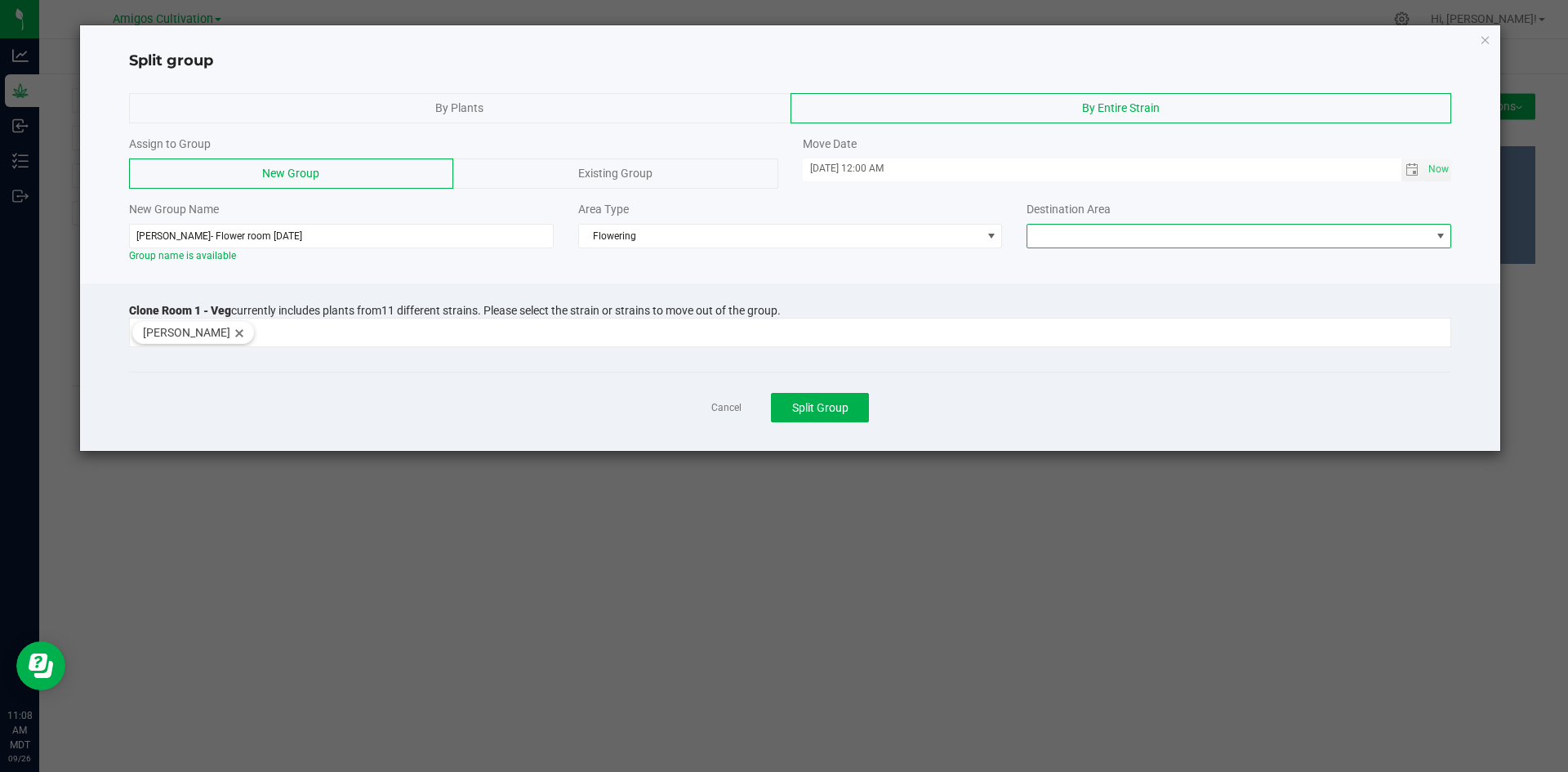
click at [1423, 232] on span at bounding box center [1228, 235] width 402 height 23
click at [1119, 265] on li "Flower Room 1" at bounding box center [1238, 265] width 423 height 28
click at [807, 407] on span "Split Group" at bounding box center [820, 408] width 57 height 13
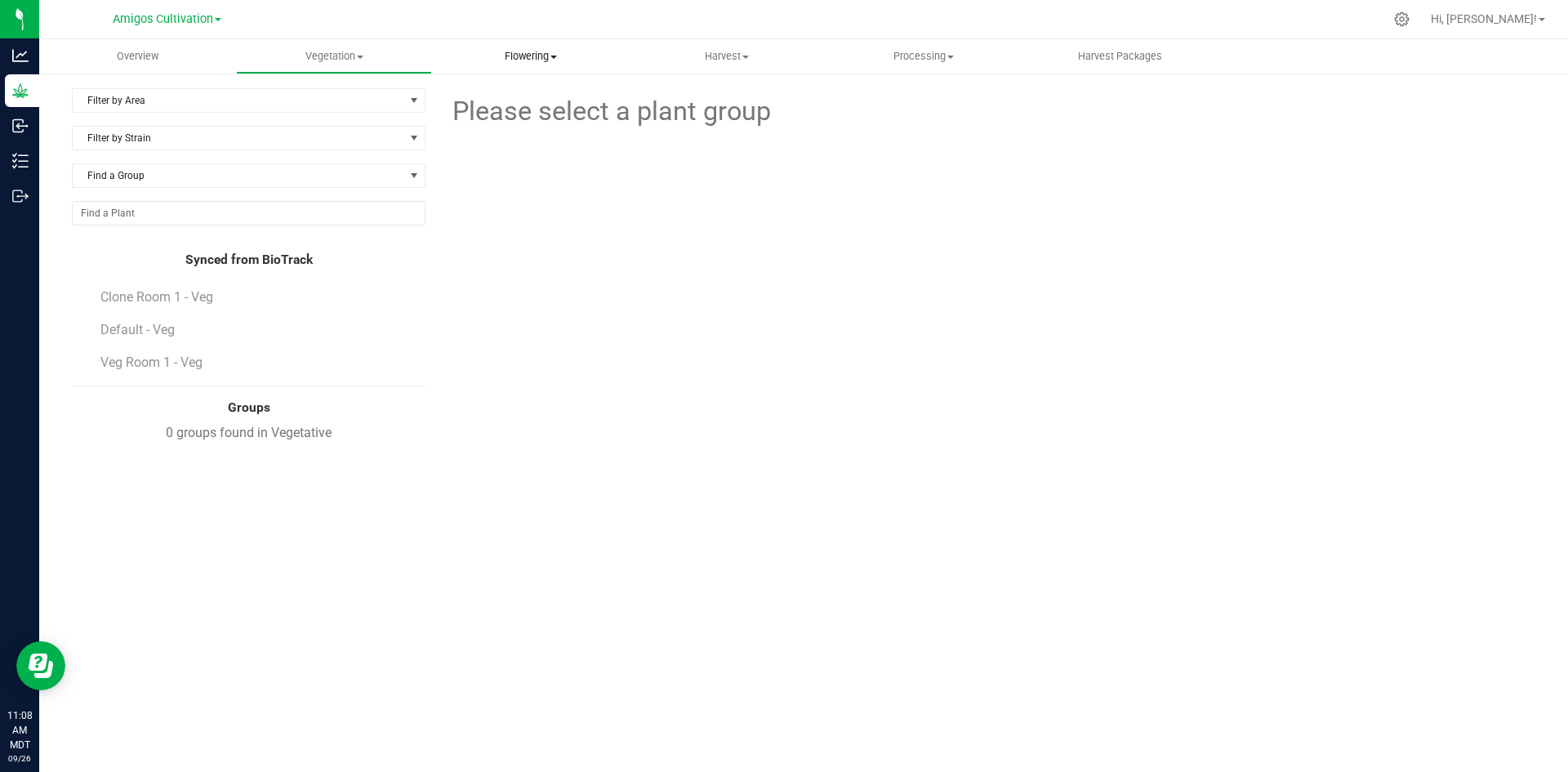
click at [546, 57] on span "Flowering" at bounding box center [530, 57] width 196 height 15
click at [506, 119] on span "Flowering groups" at bounding box center [499, 118] width 135 height 14
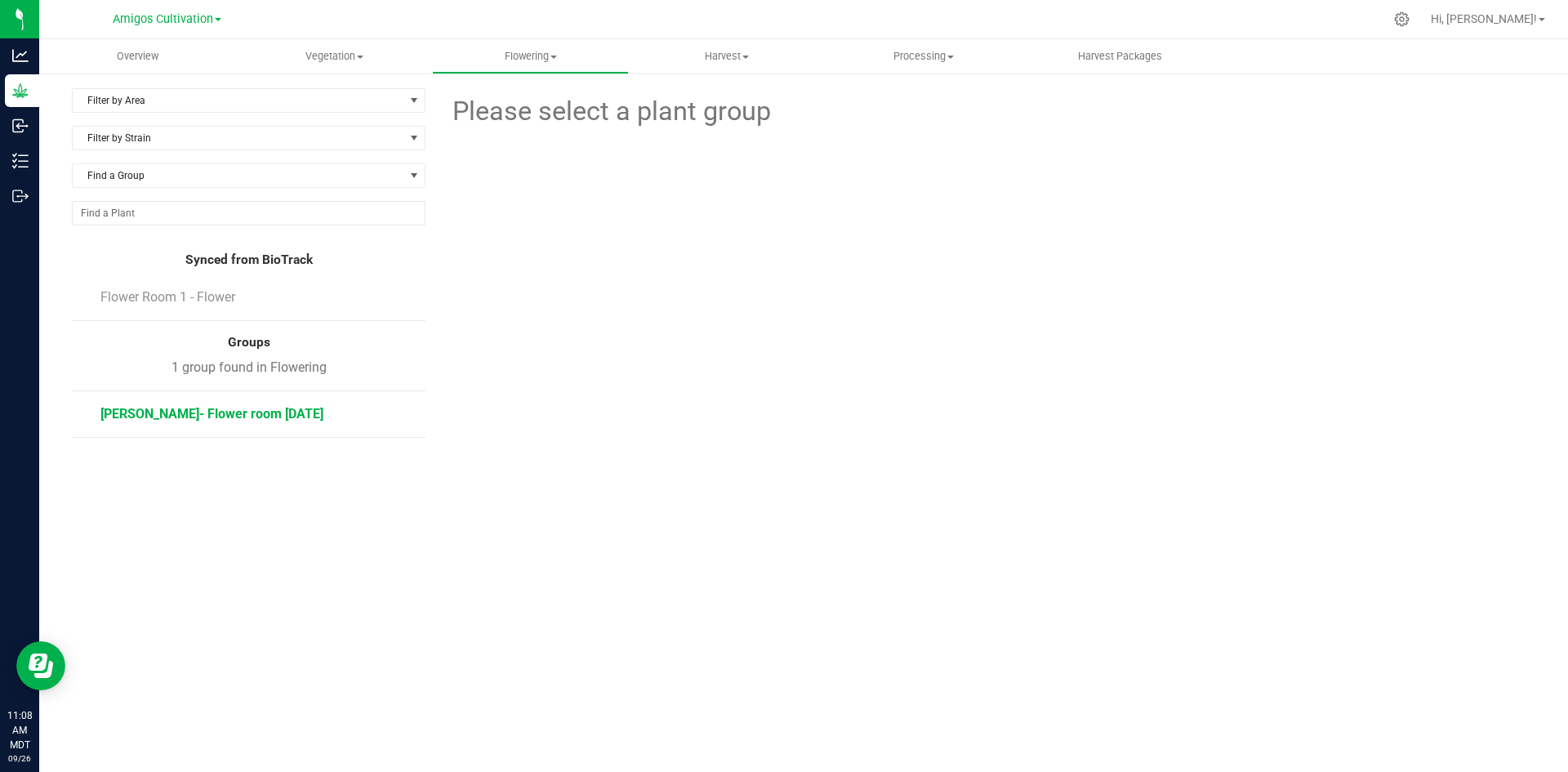
click at [242, 413] on span "[PERSON_NAME]- Flower room [DATE]" at bounding box center [211, 413] width 223 height 16
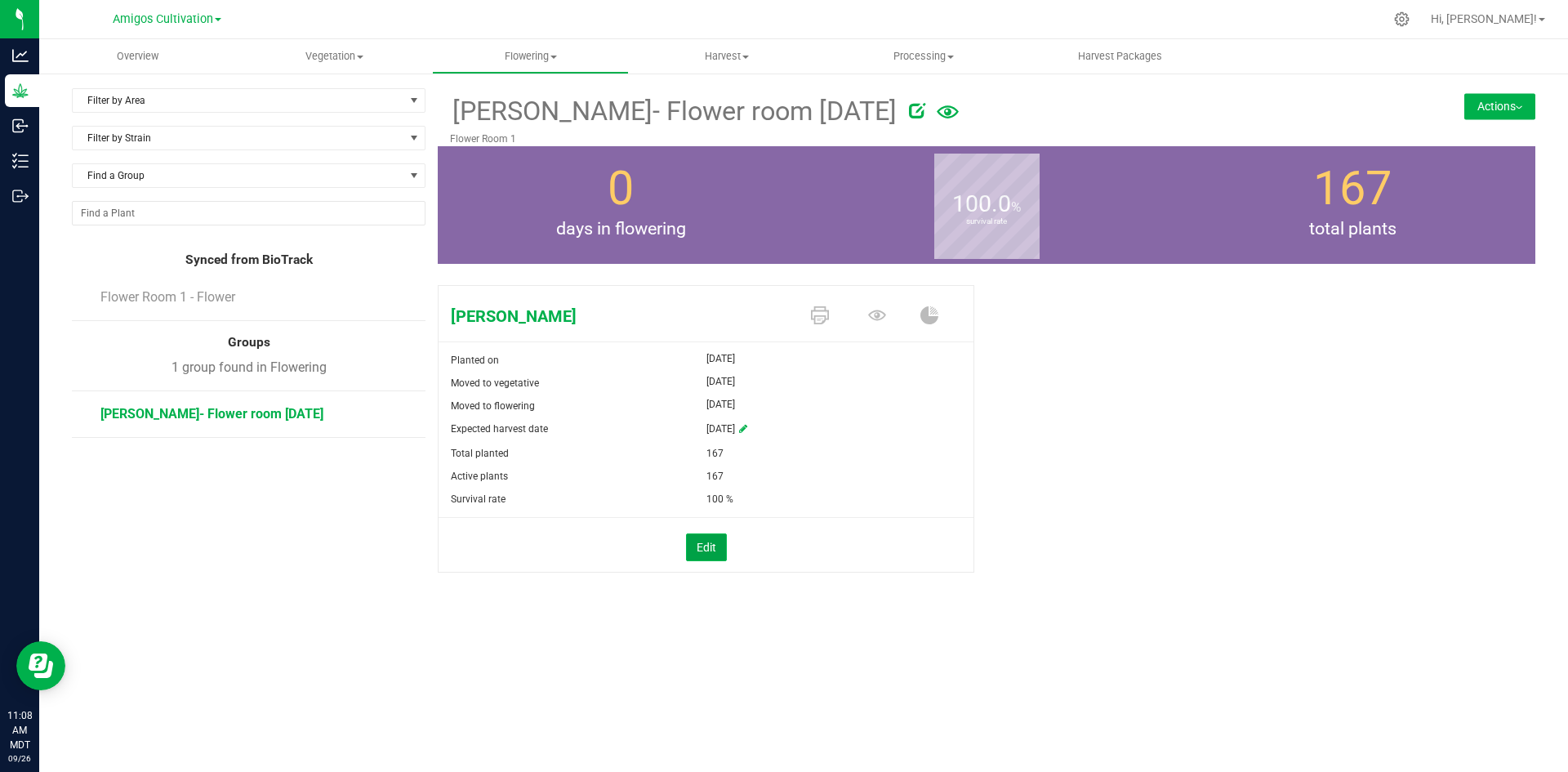
click at [711, 550] on button "Edit" at bounding box center [706, 547] width 41 height 28
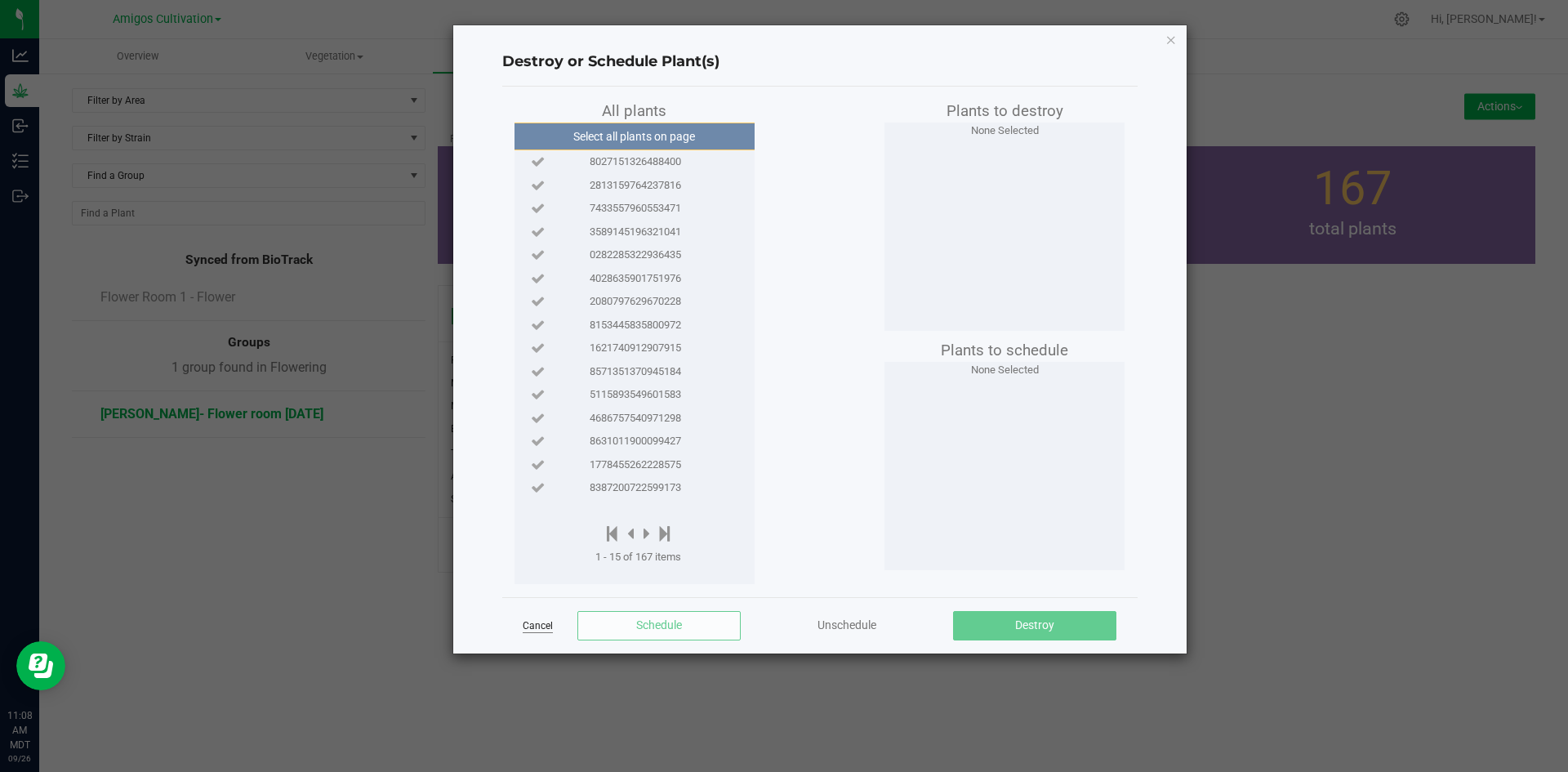
click at [540, 625] on link "Cancel" at bounding box center [537, 626] width 31 height 14
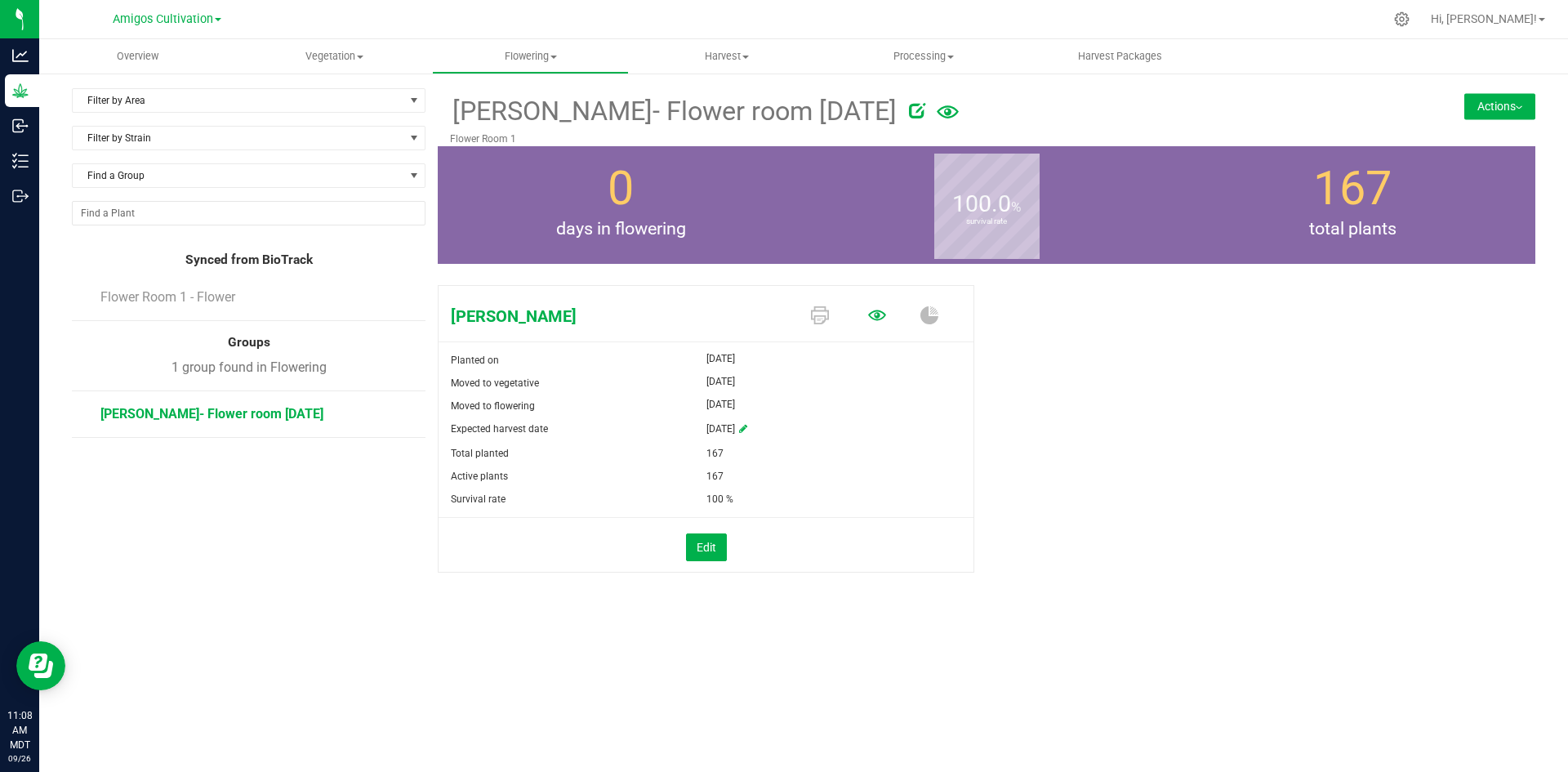
click at [879, 309] on icon at bounding box center [877, 314] width 18 height 18
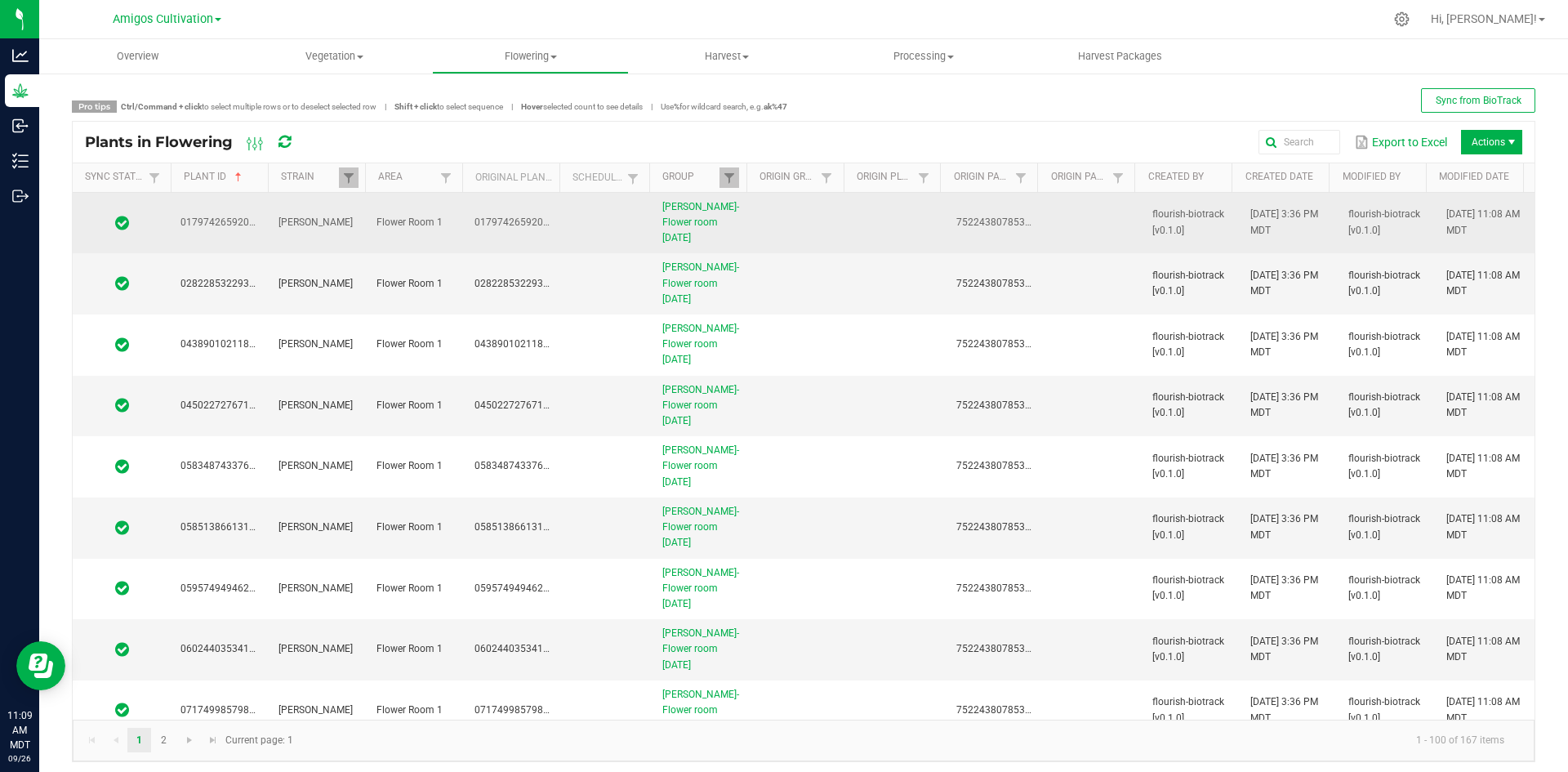
click at [577, 237] on td at bounding box center [607, 223] width 90 height 61
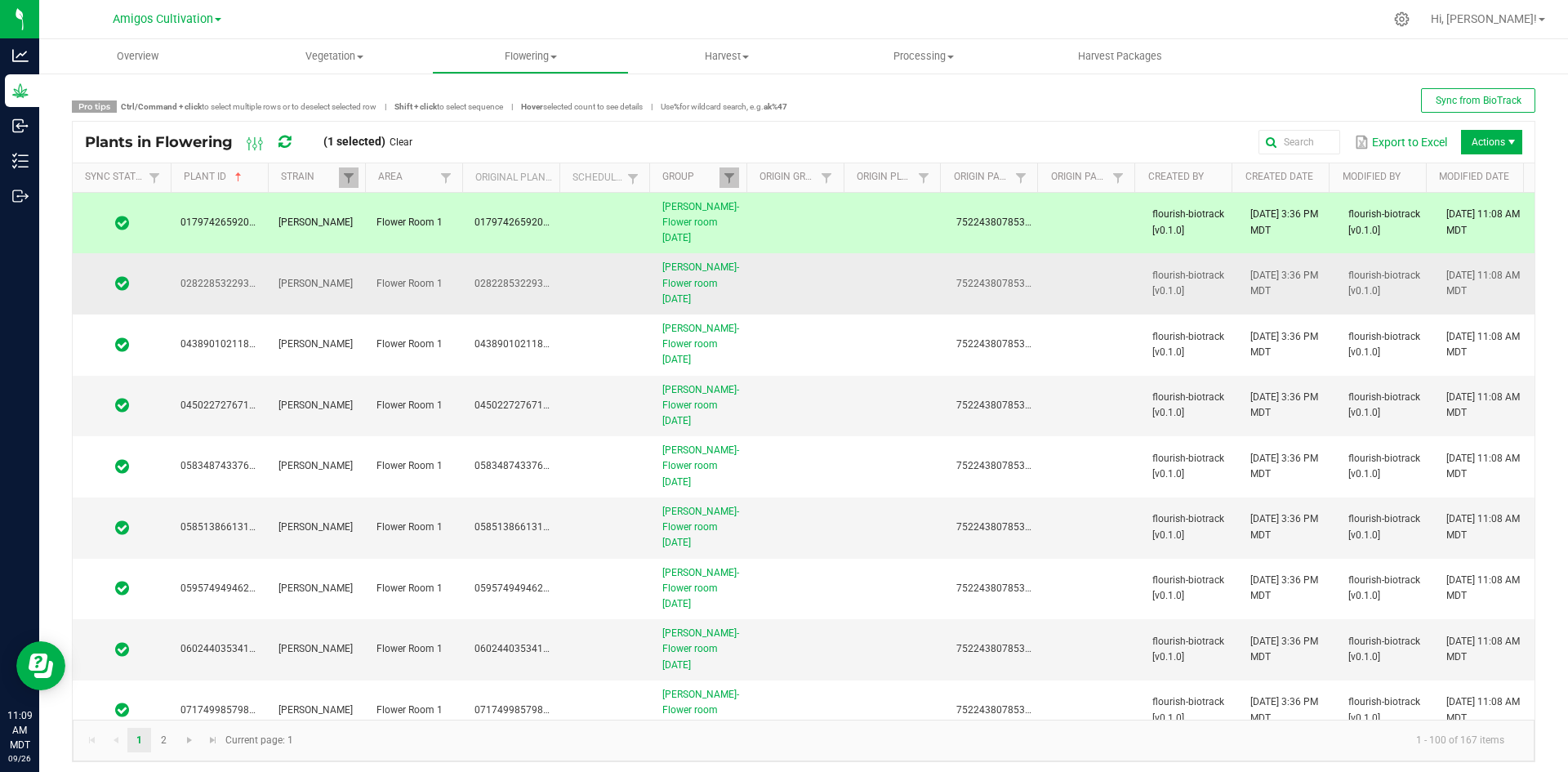
click at [605, 284] on td at bounding box center [607, 284] width 90 height 61
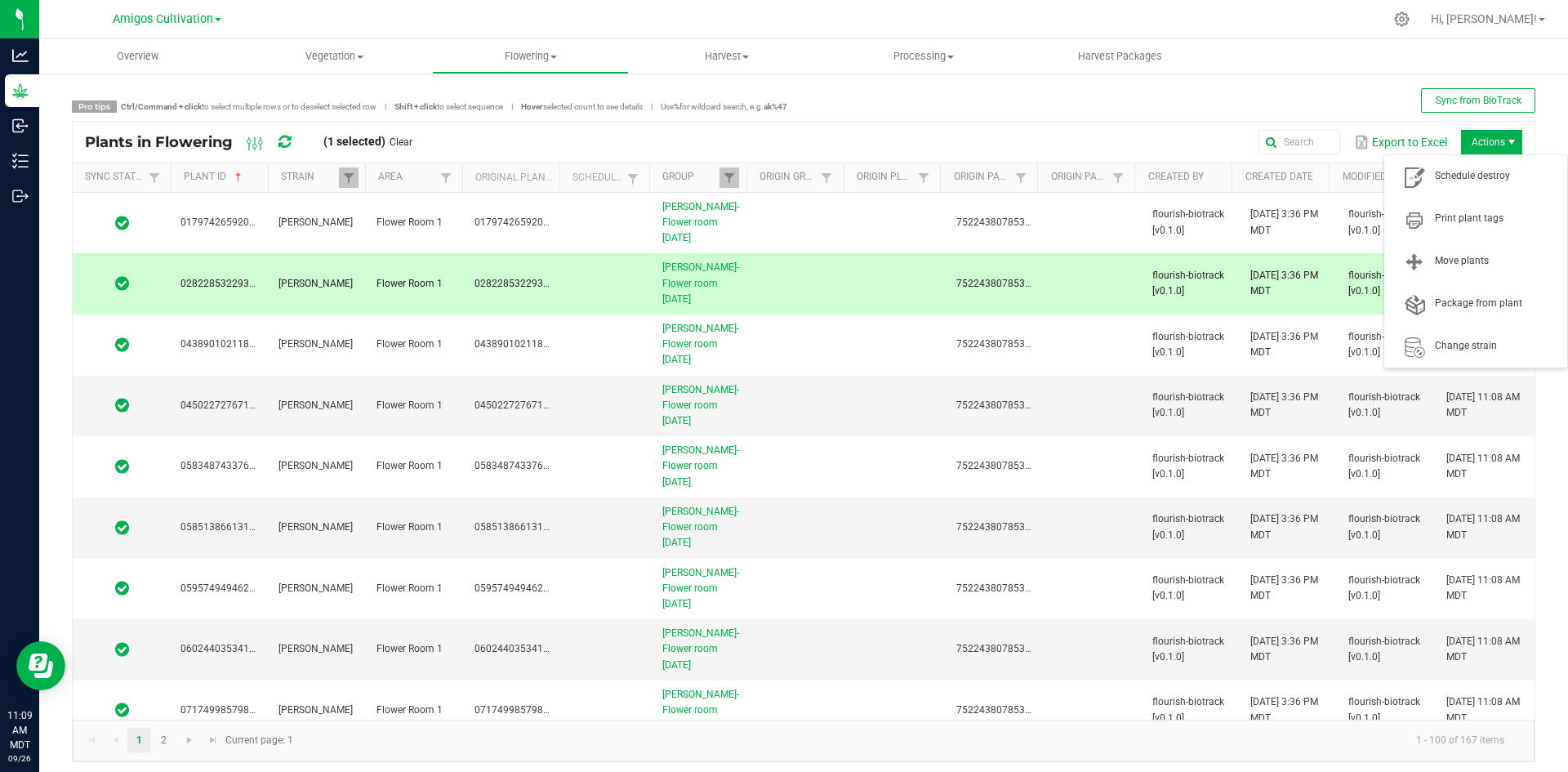
click at [1479, 140] on span "Actions" at bounding box center [1491, 142] width 61 height 24
click at [333, 63] on span "Vegetation" at bounding box center [335, 57] width 196 height 15
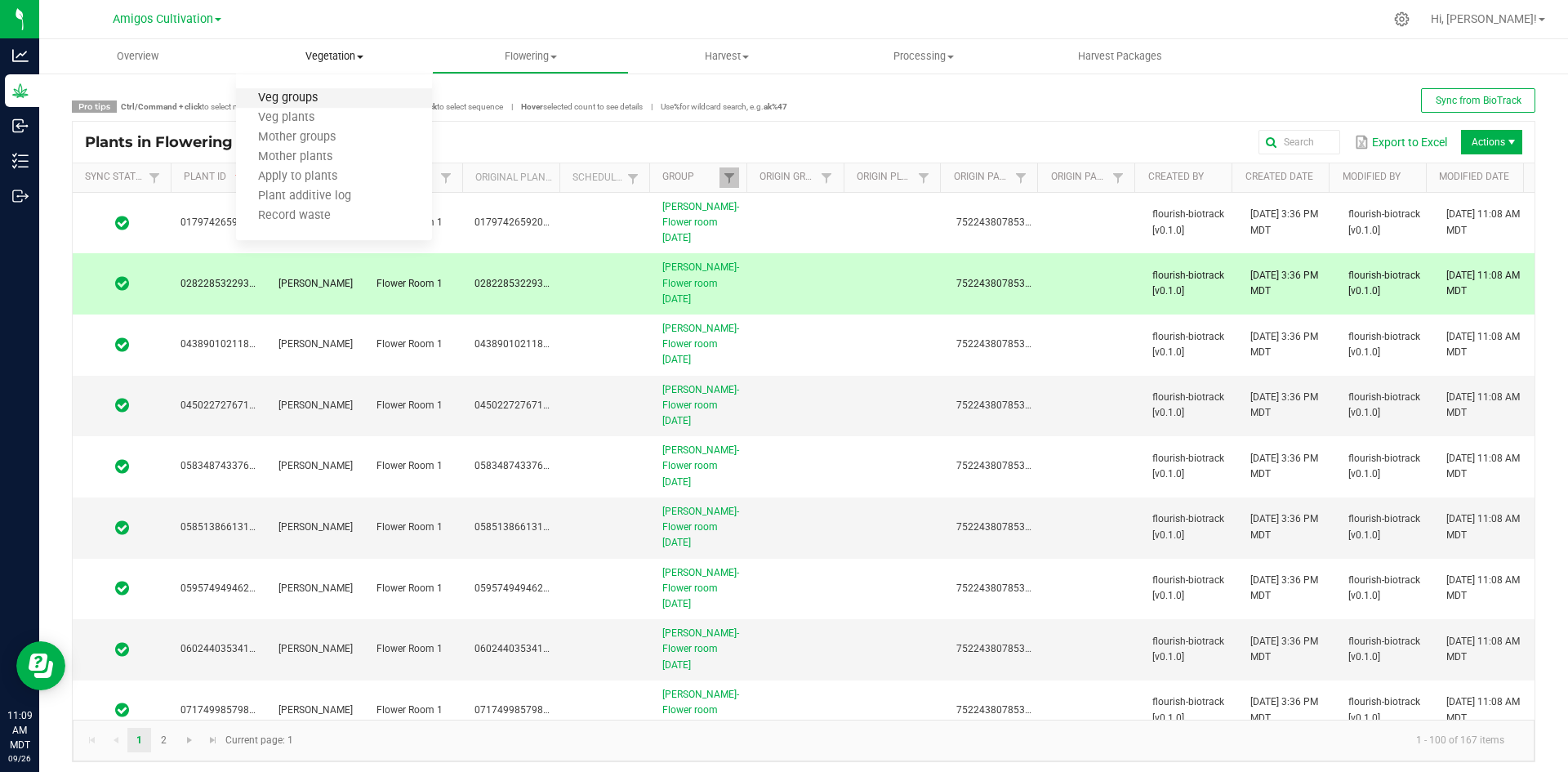
click at [315, 96] on span "Veg groups" at bounding box center [288, 98] width 104 height 14
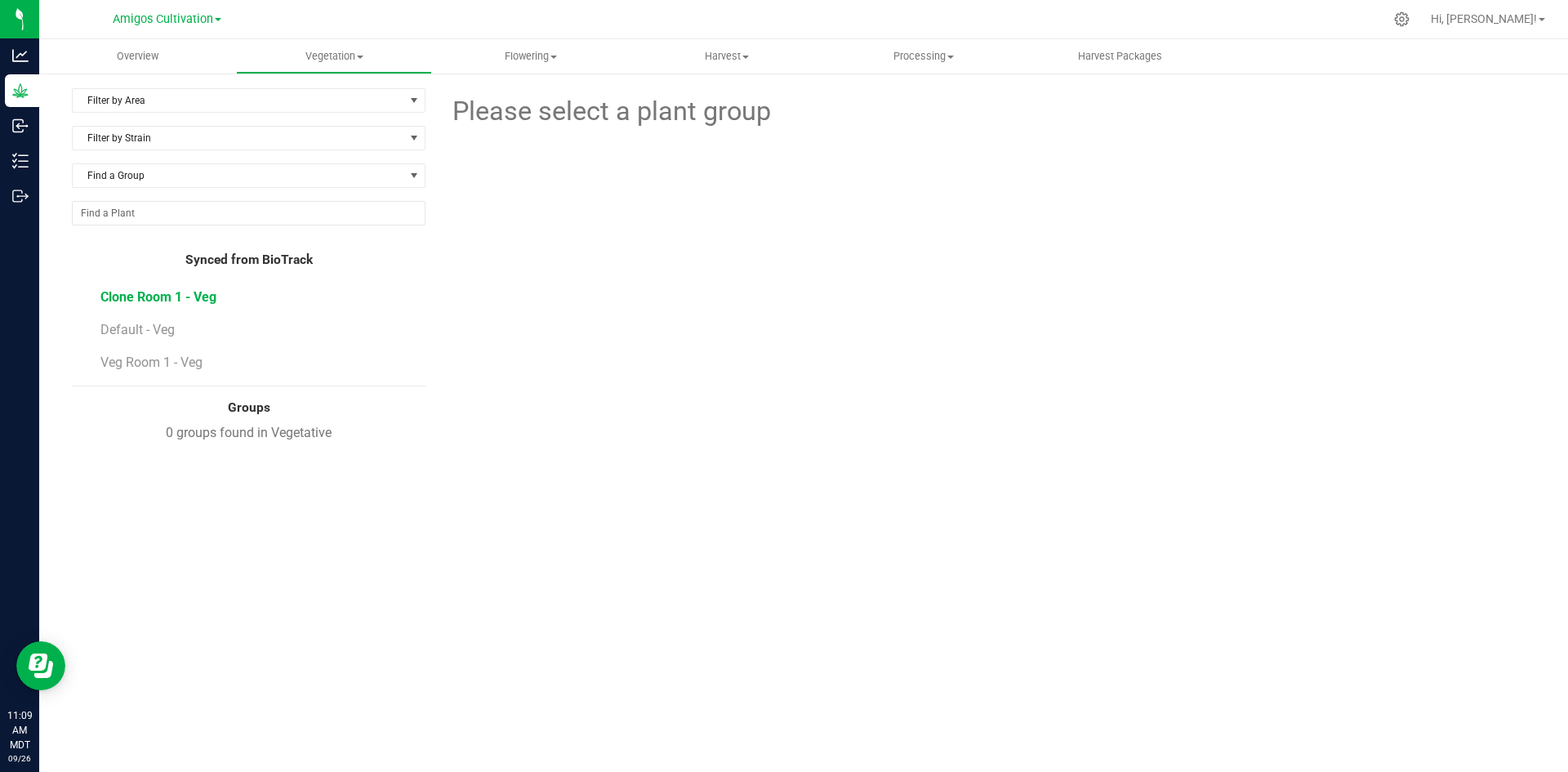
click at [147, 293] on span "Clone Room 1 - Veg" at bounding box center [158, 297] width 116 height 16
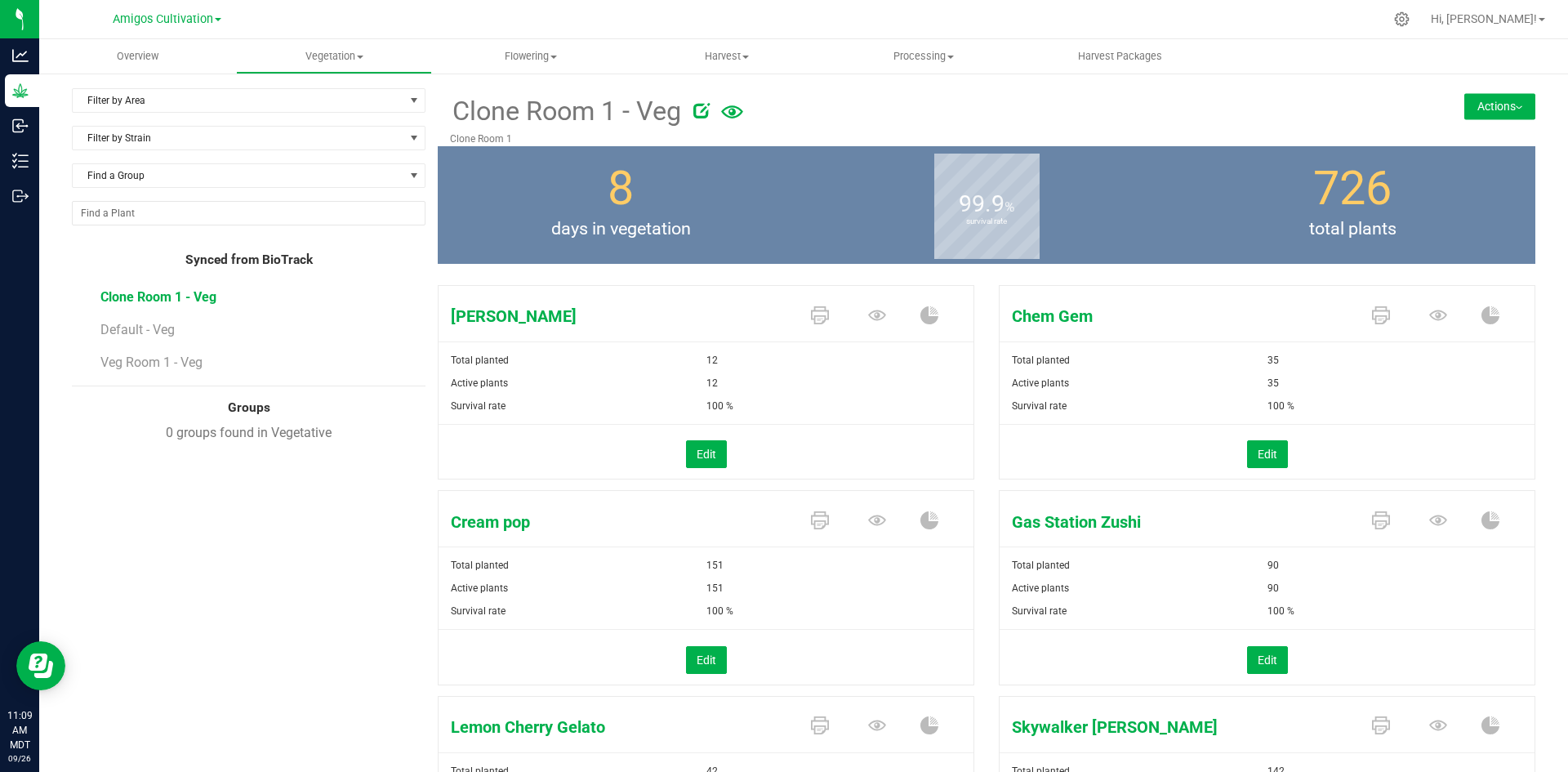
click at [1505, 103] on button "Actions" at bounding box center [1499, 106] width 71 height 26
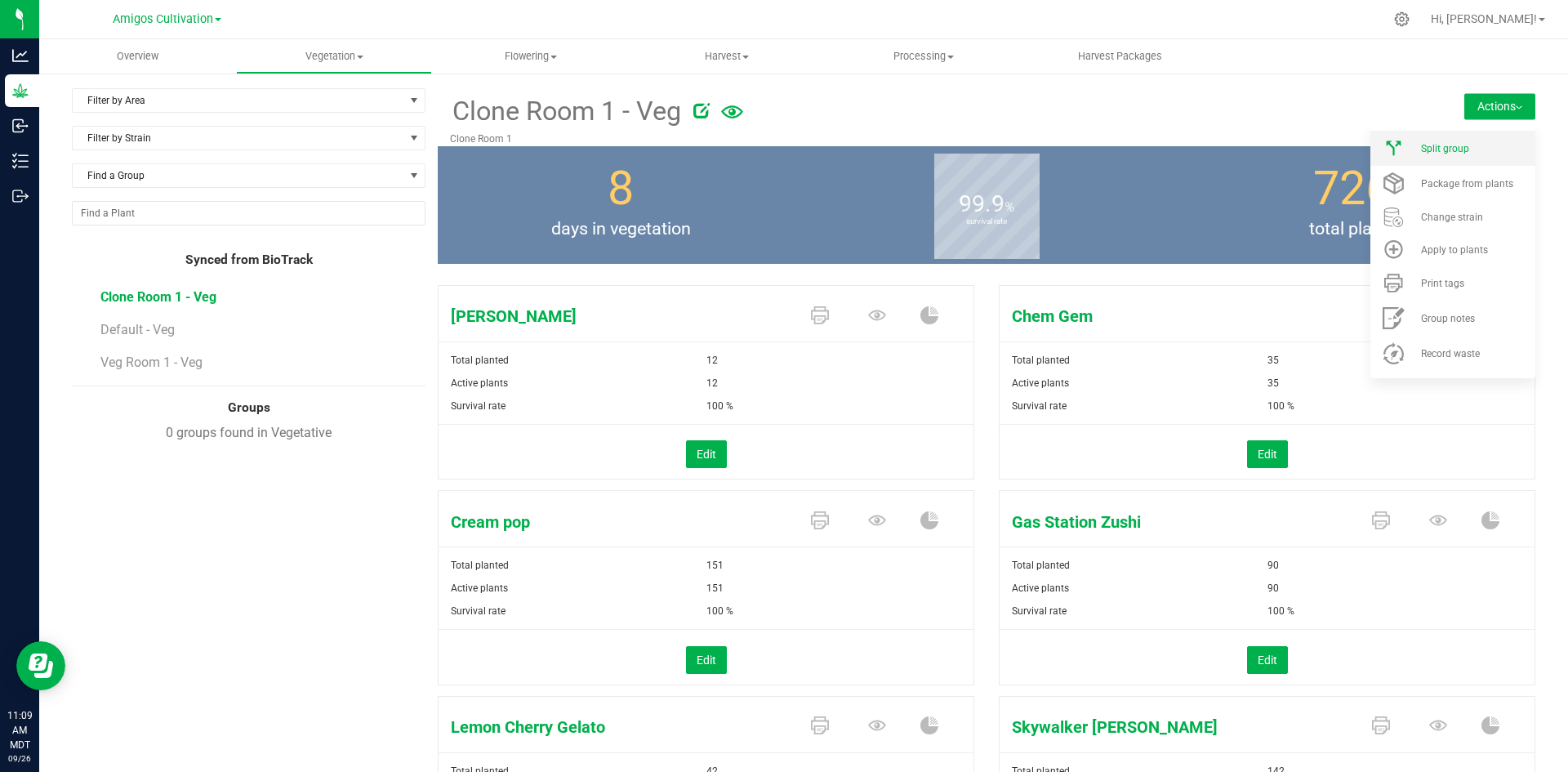
click at [1457, 153] on div "Split group" at bounding box center [1476, 148] width 111 height 11
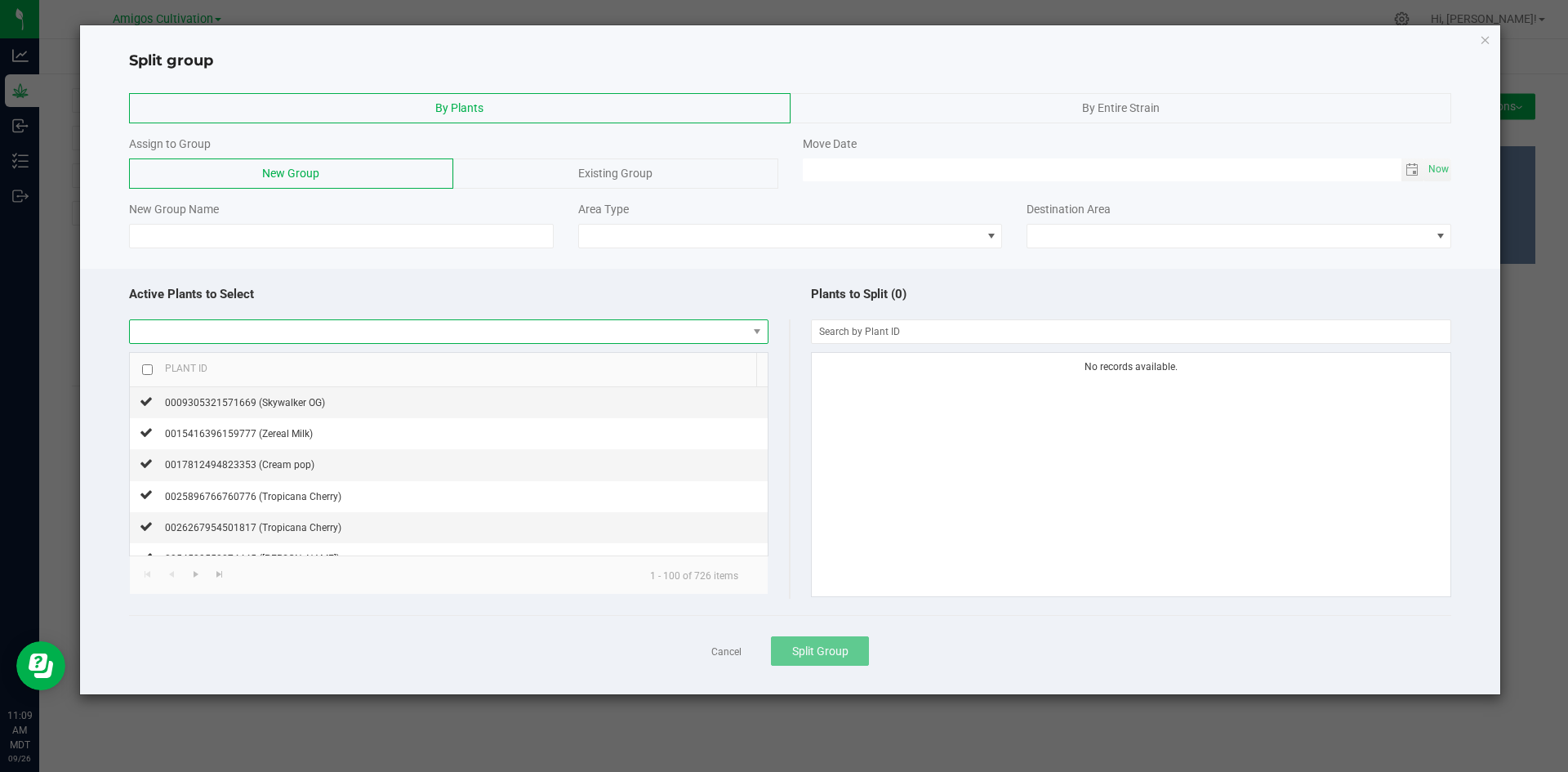
click at [180, 332] on span at bounding box center [438, 331] width 617 height 23
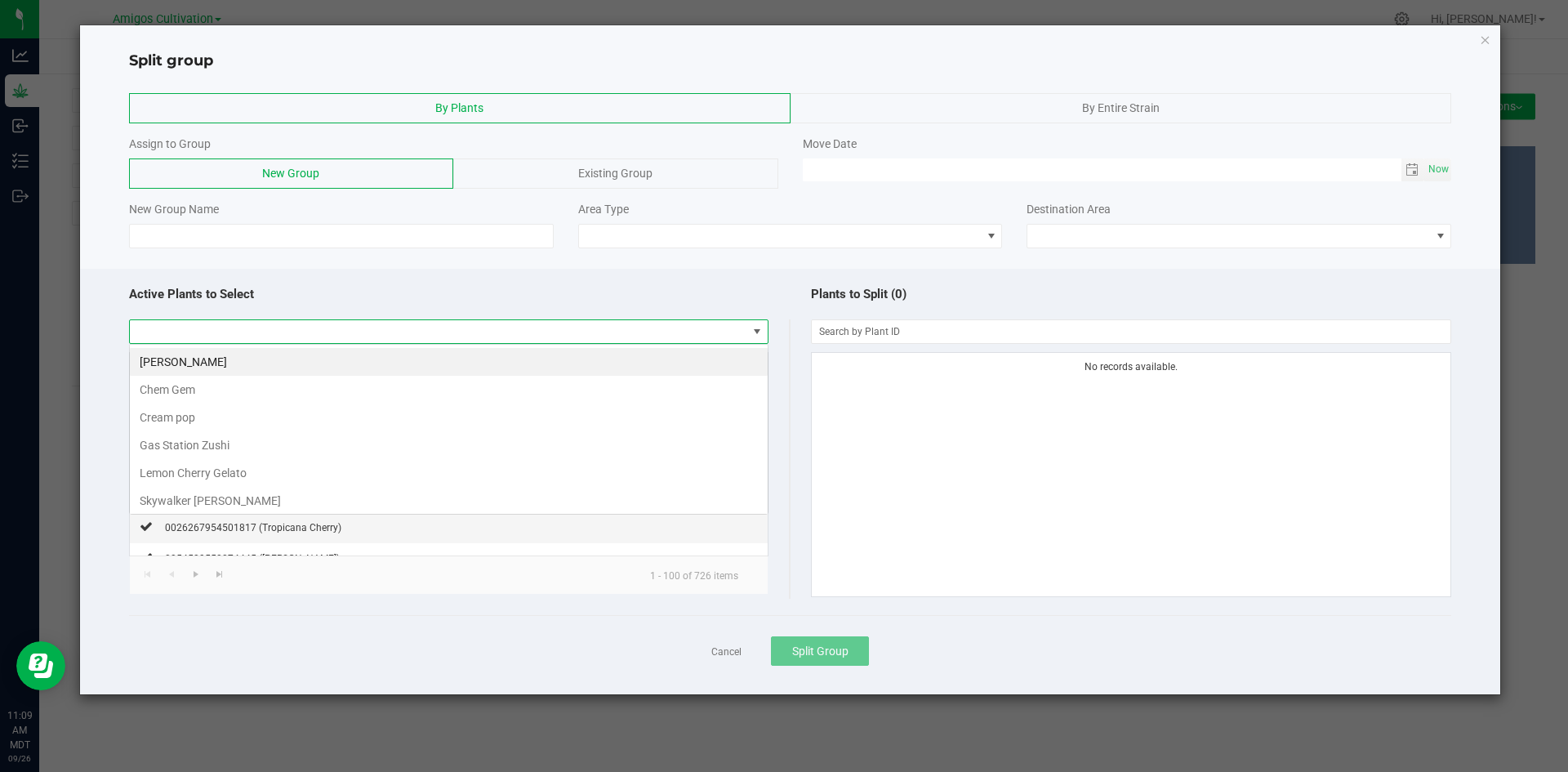
scroll to position [24, 639]
click at [1249, 98] on div "By Entire Strain" at bounding box center [1121, 108] width 662 height 31
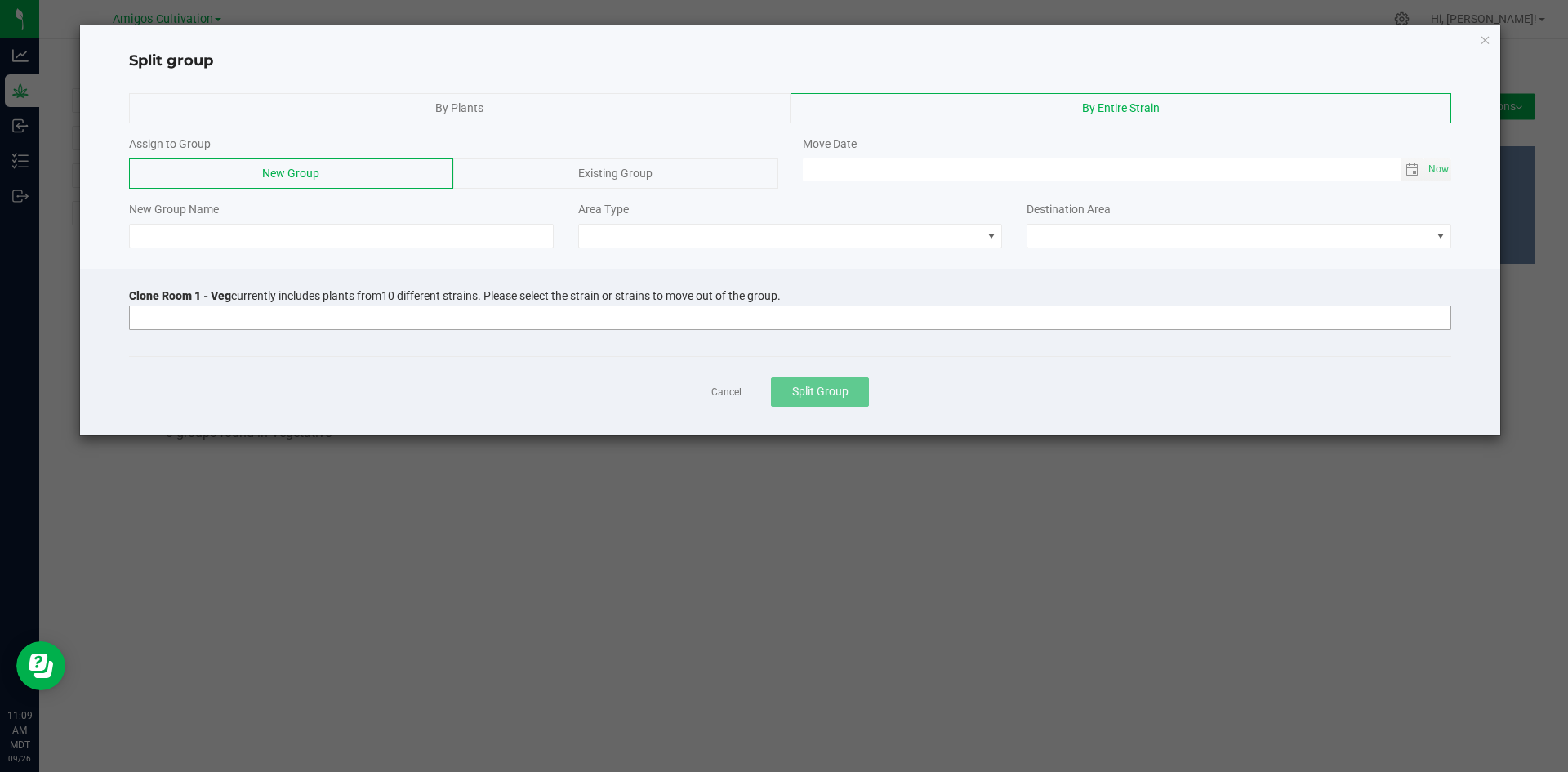
click at [218, 319] on input at bounding box center [779, 317] width 1300 height 23
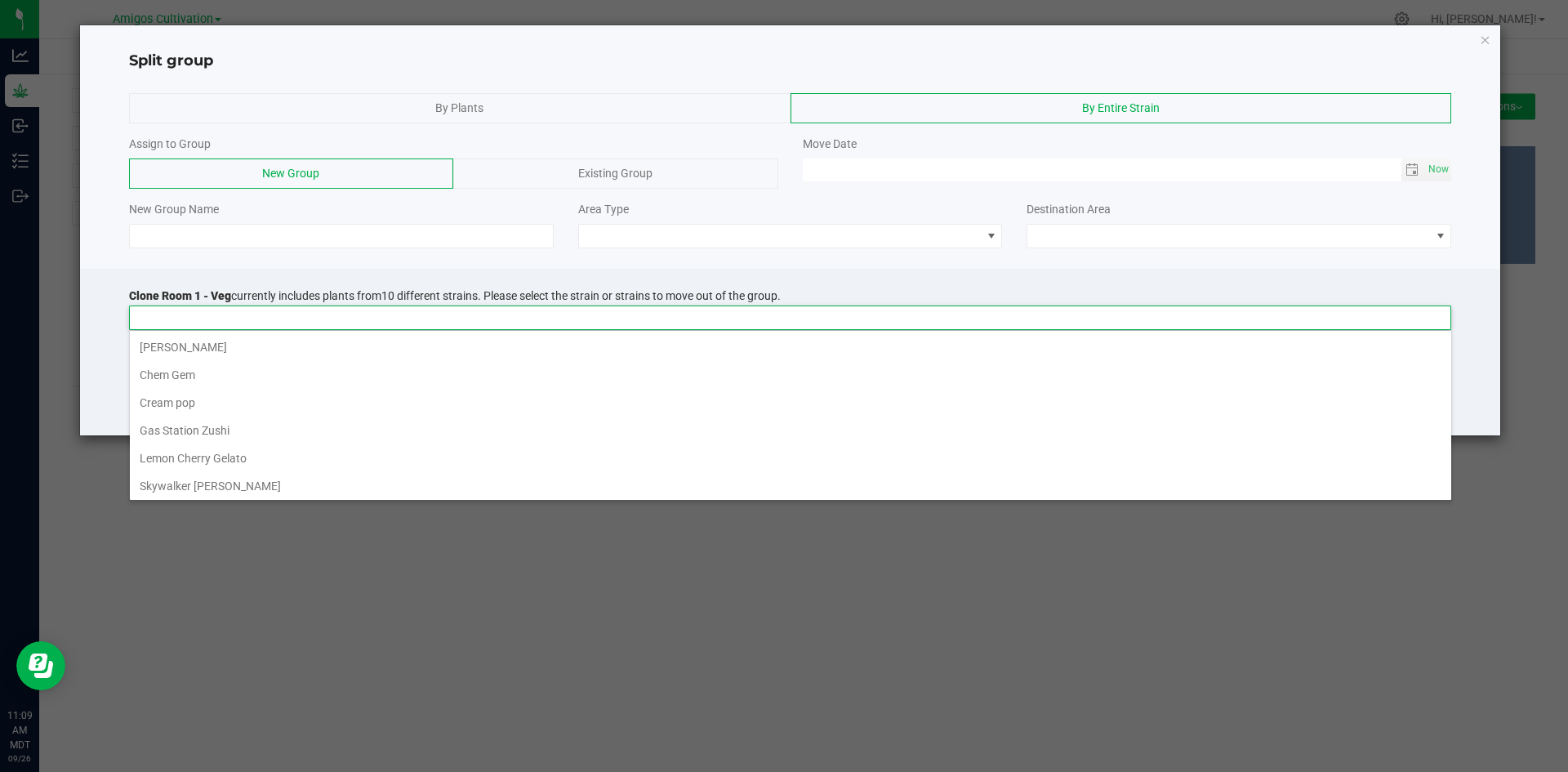
scroll to position [24, 1321]
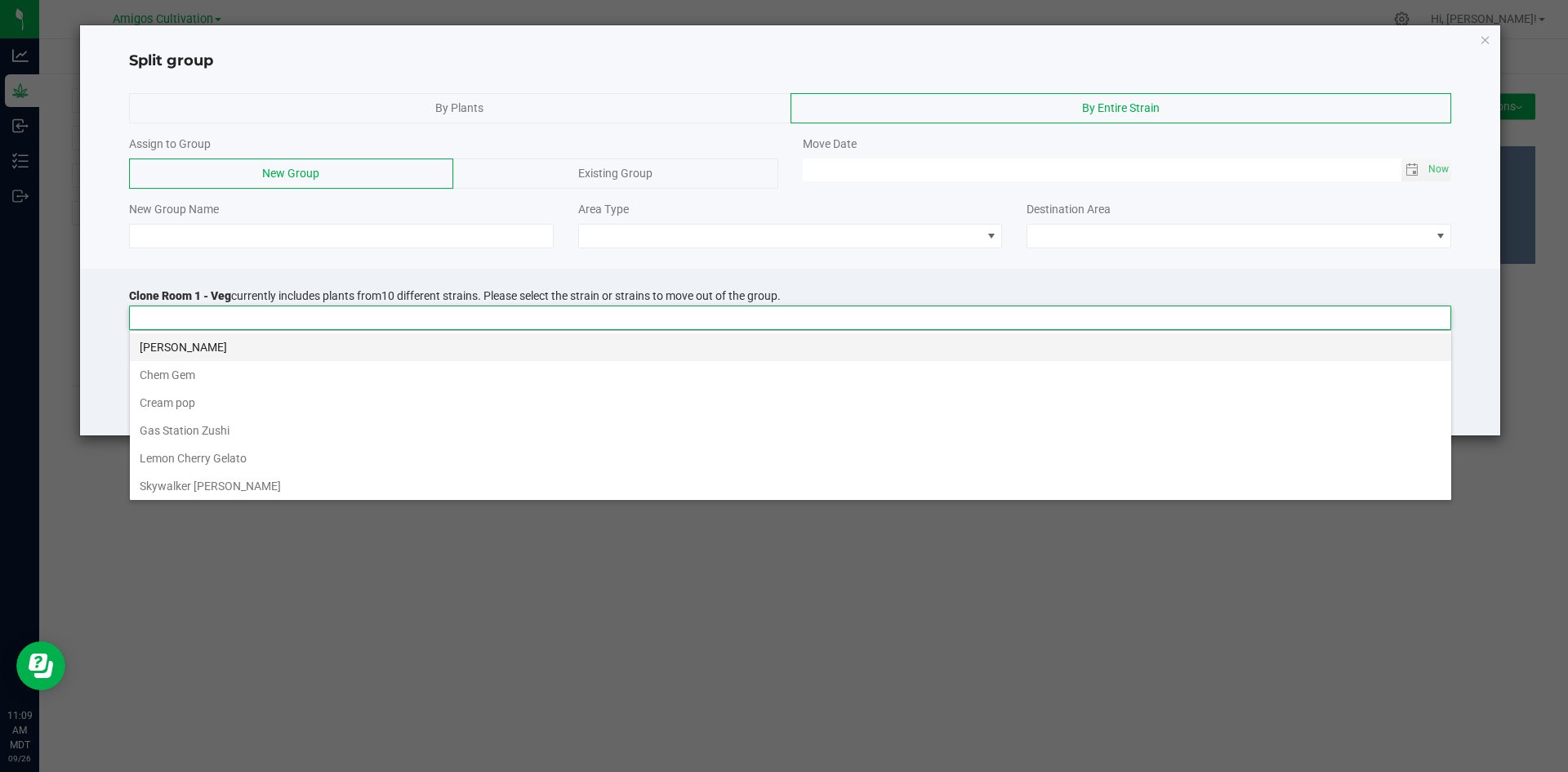
click at [197, 346] on li "[PERSON_NAME]" at bounding box center [790, 347] width 1321 height 28
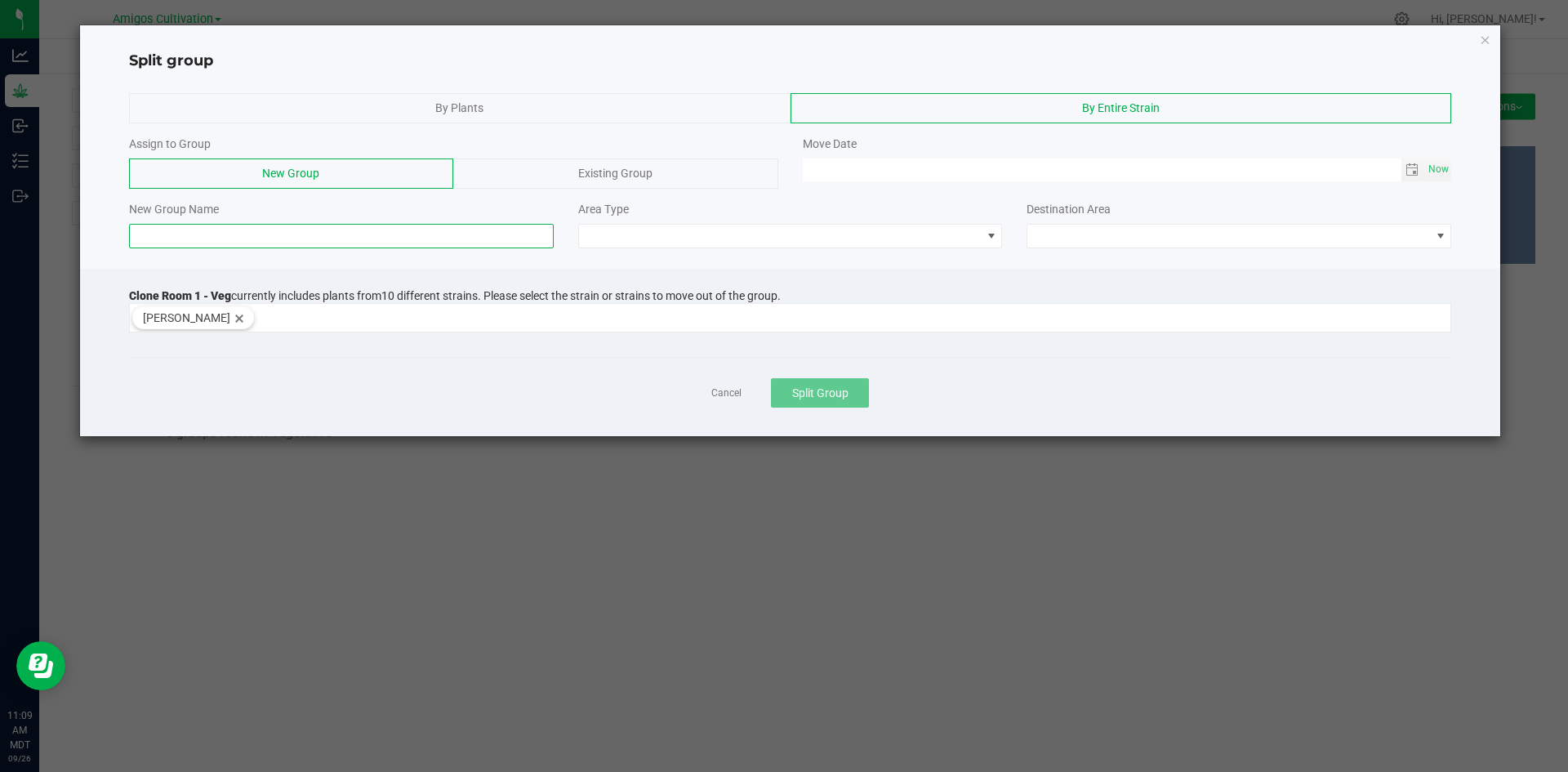
click at [278, 236] on input at bounding box center [341, 235] width 424 height 24
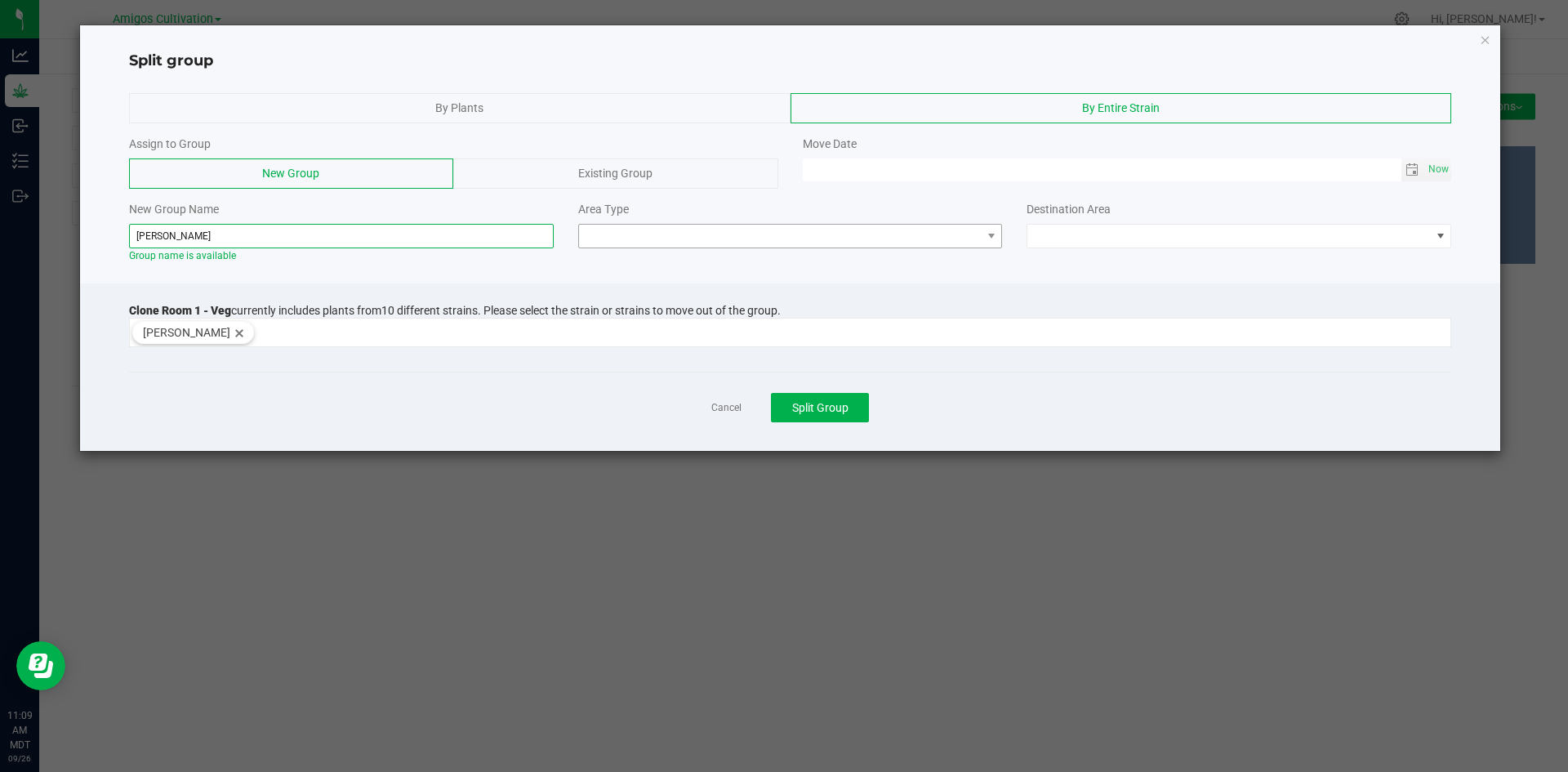
type input "[PERSON_NAME]"
click at [766, 234] on span at bounding box center [780, 235] width 402 height 23
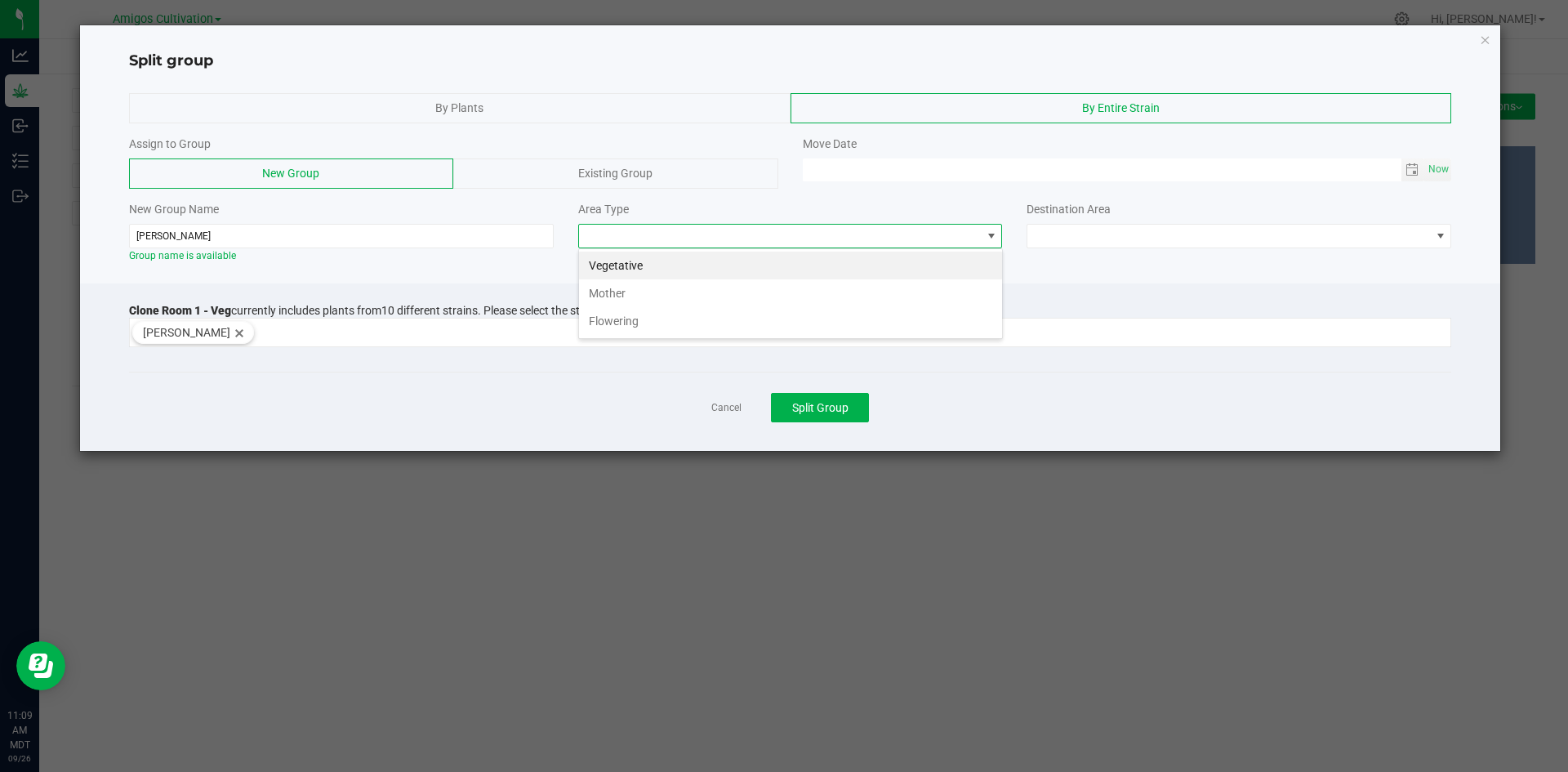
scroll to position [24, 424]
click at [675, 310] on li "Flowering" at bounding box center [790, 321] width 423 height 28
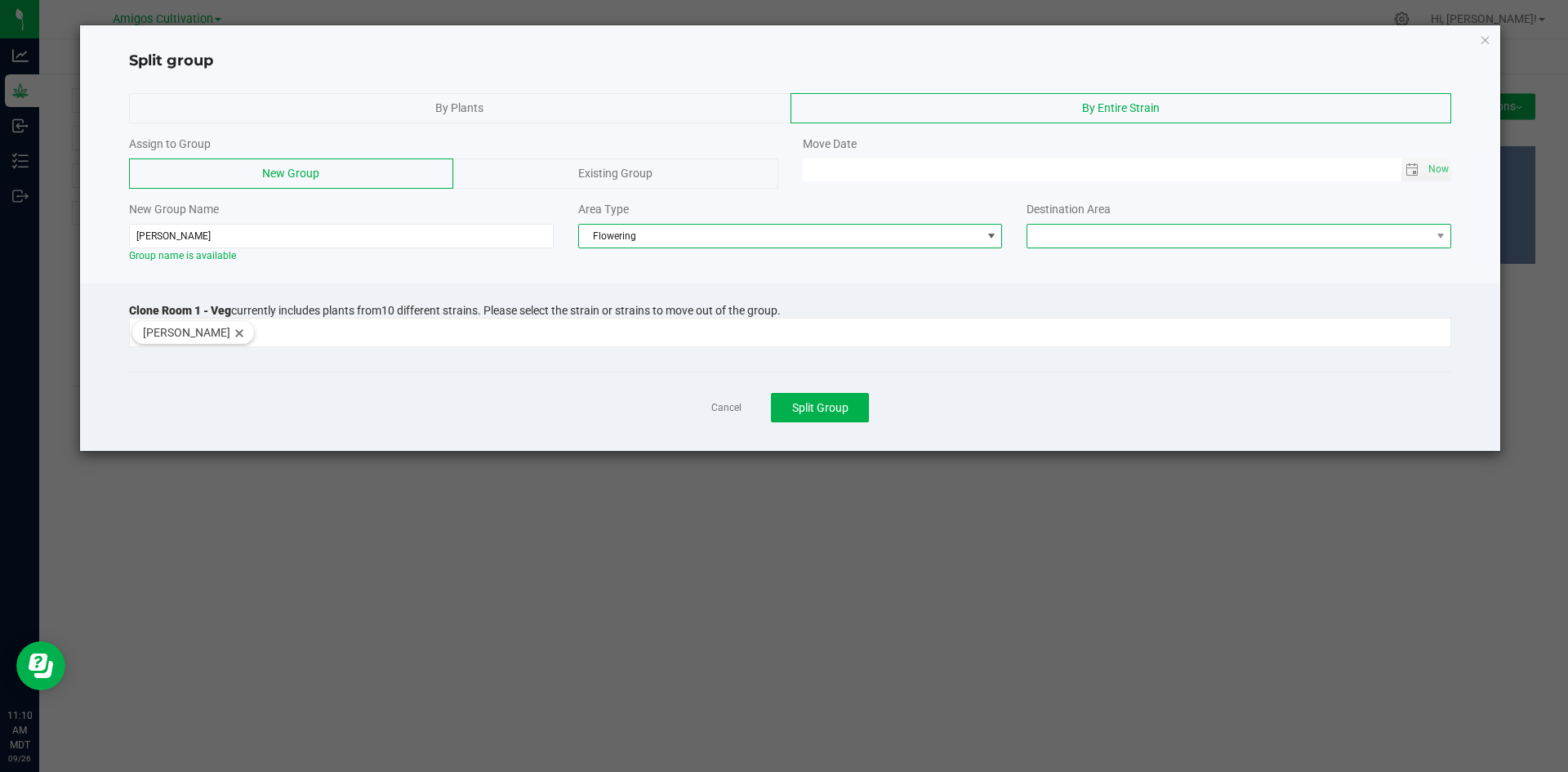
click at [1129, 238] on span at bounding box center [1228, 235] width 402 height 23
click at [1144, 267] on li "Flower Room 1" at bounding box center [1238, 265] width 423 height 28
click at [1427, 171] on span "Now" at bounding box center [1438, 170] width 28 height 24
click at [1436, 170] on span "Now" at bounding box center [1438, 170] width 28 height 24
click at [1408, 168] on span "Toggle calendar" at bounding box center [1411, 170] width 13 height 13
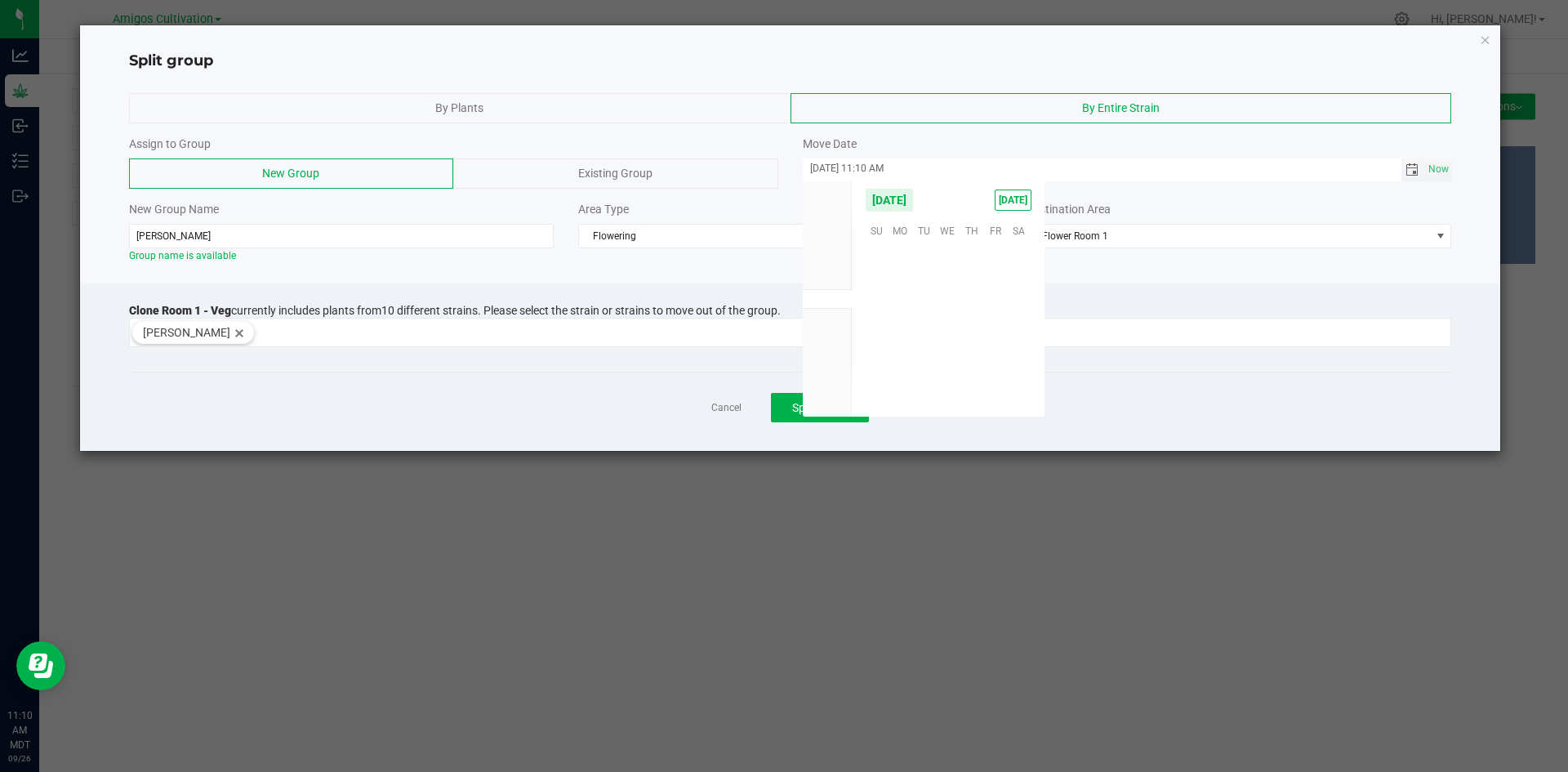
scroll to position [264817, 0]
click at [912, 330] on span "23" at bounding box center [924, 330] width 24 height 25
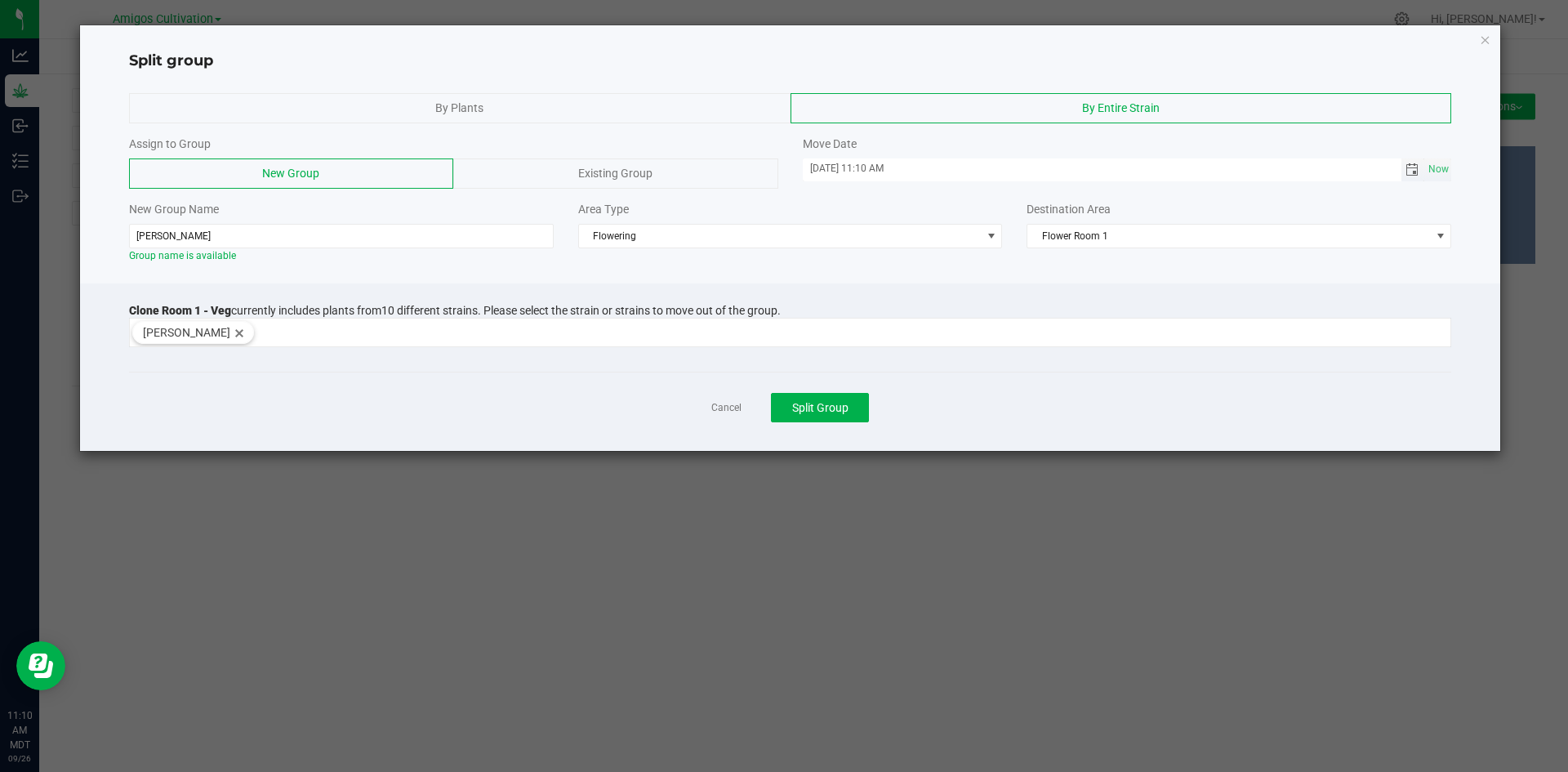
click at [1408, 164] on span "Toggle calendar" at bounding box center [1411, 170] width 13 height 13
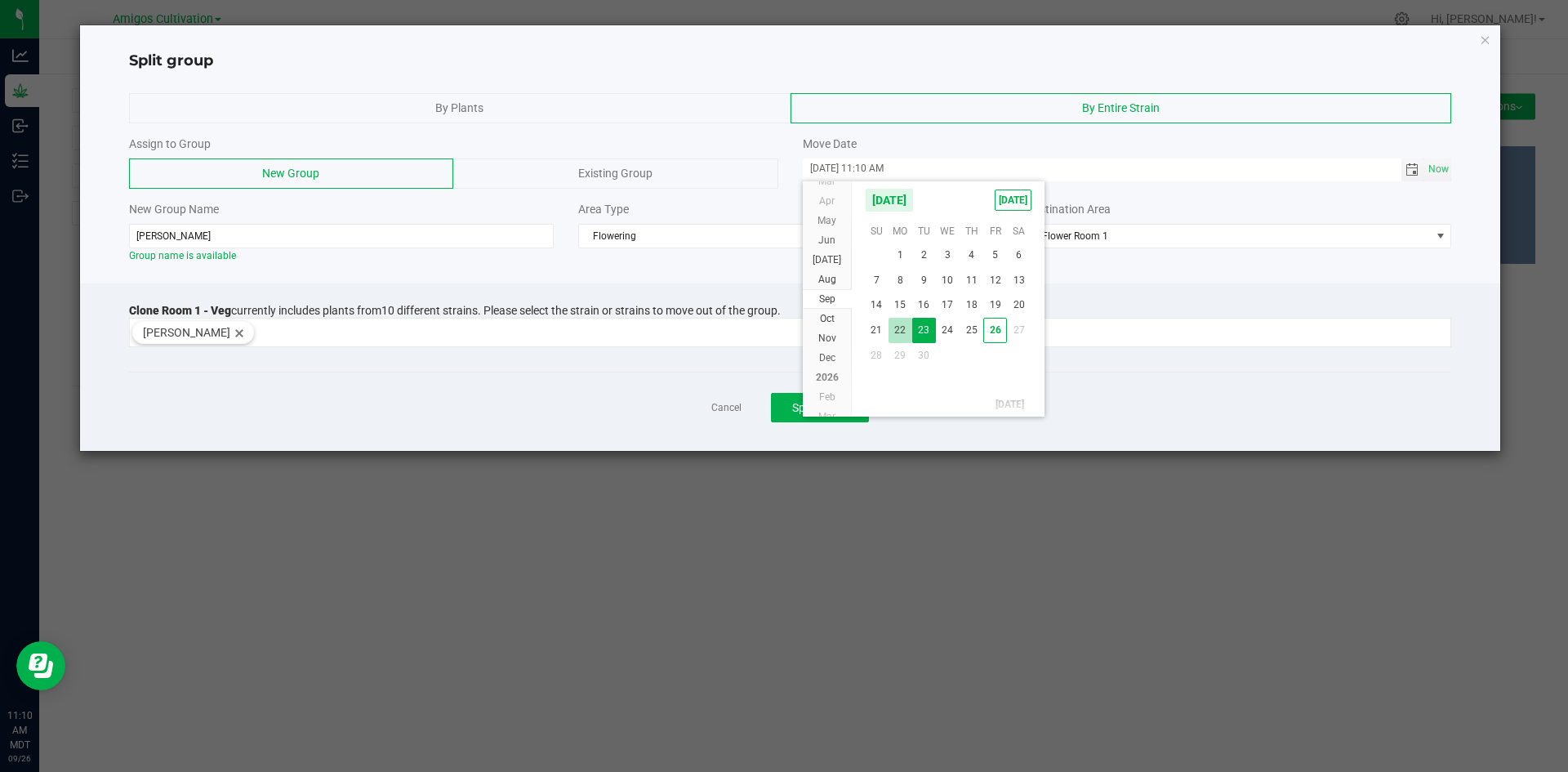
click at [901, 322] on span "22" at bounding box center [901, 330] width 24 height 25
type input "09/22/2025 11:10 AM"
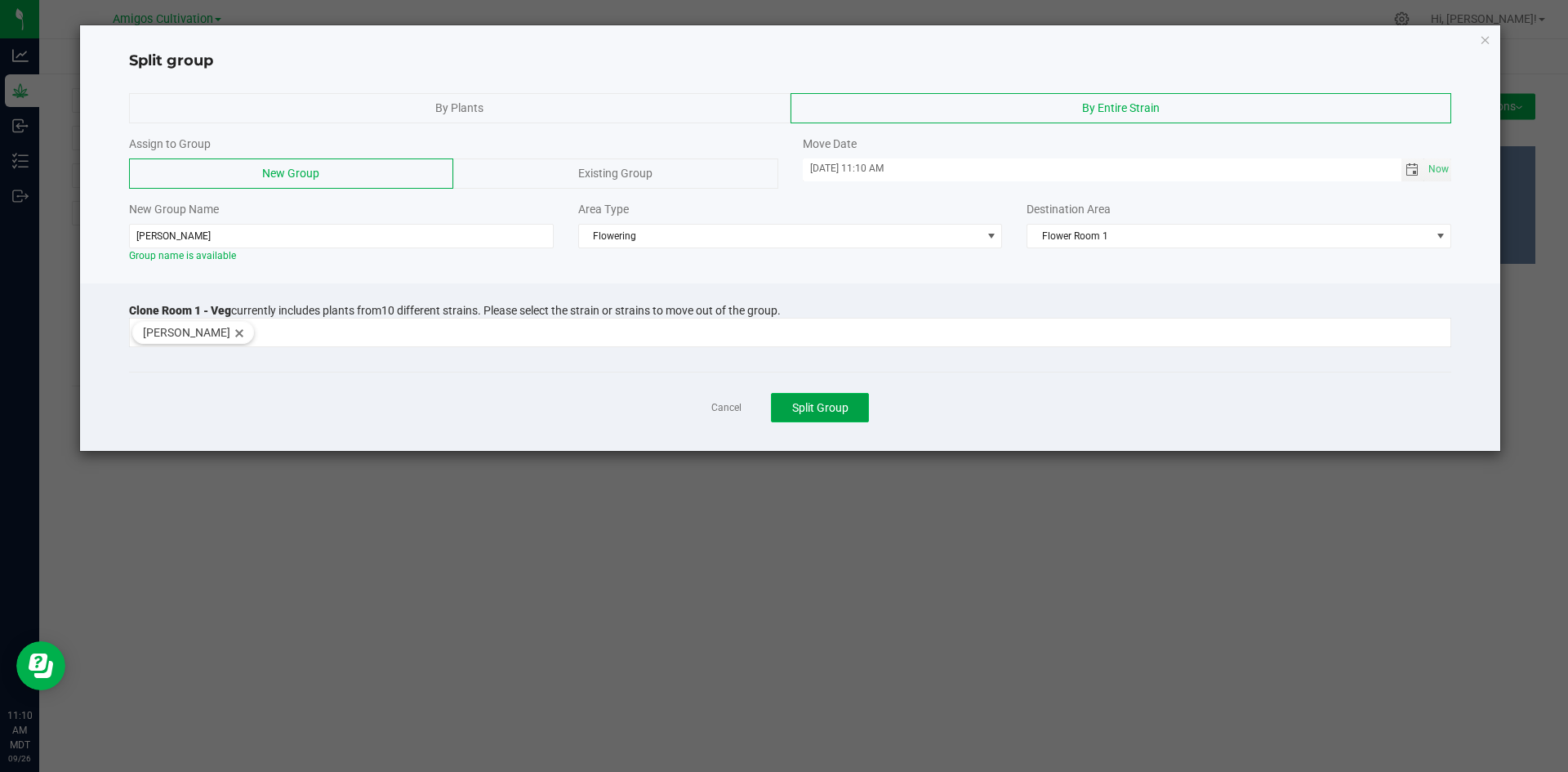
click at [855, 410] on button "Split Group" at bounding box center [820, 408] width 98 height 30
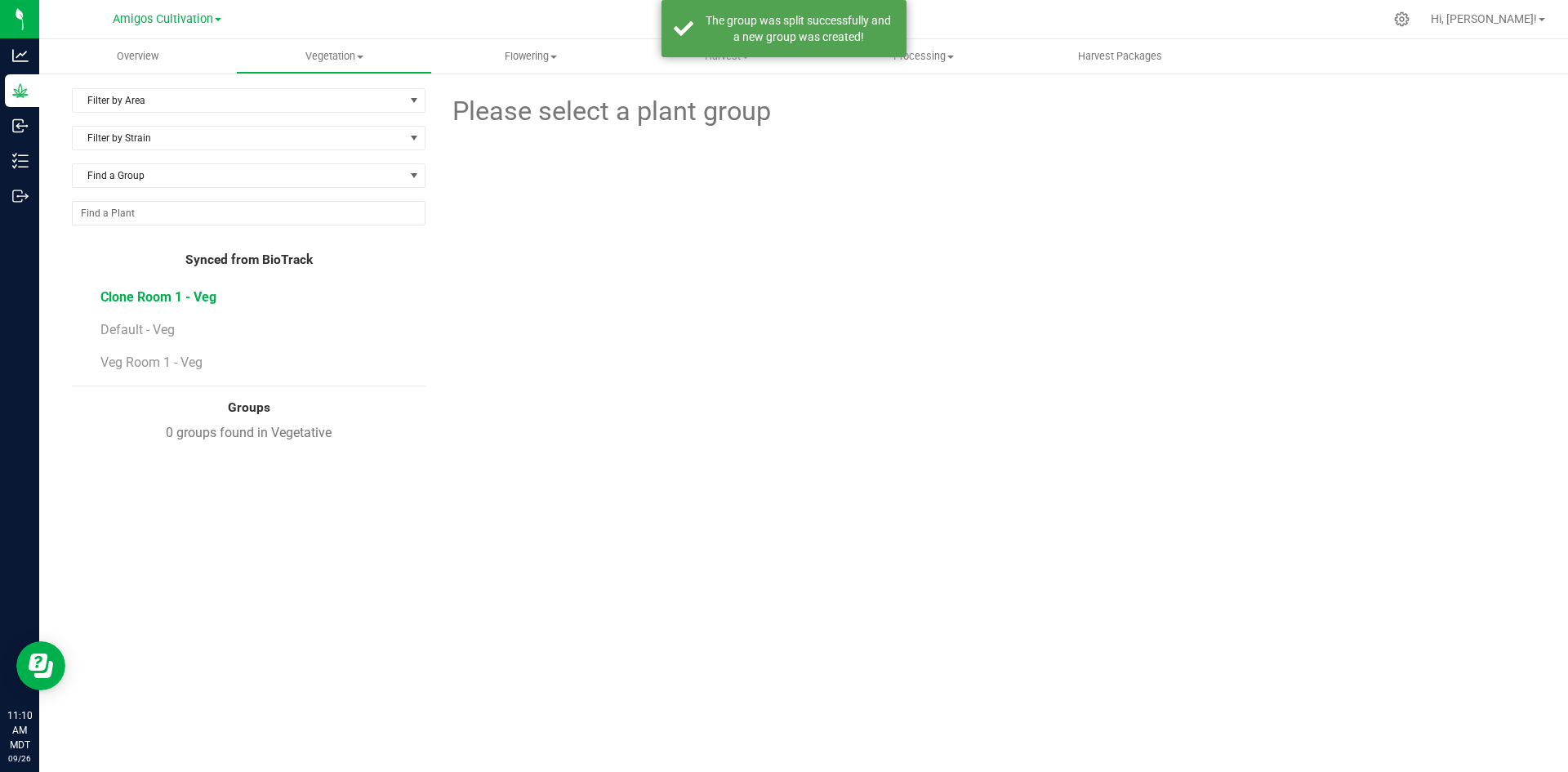
click at [142, 292] on span "Clone Room 1 - Veg" at bounding box center [158, 297] width 116 height 16
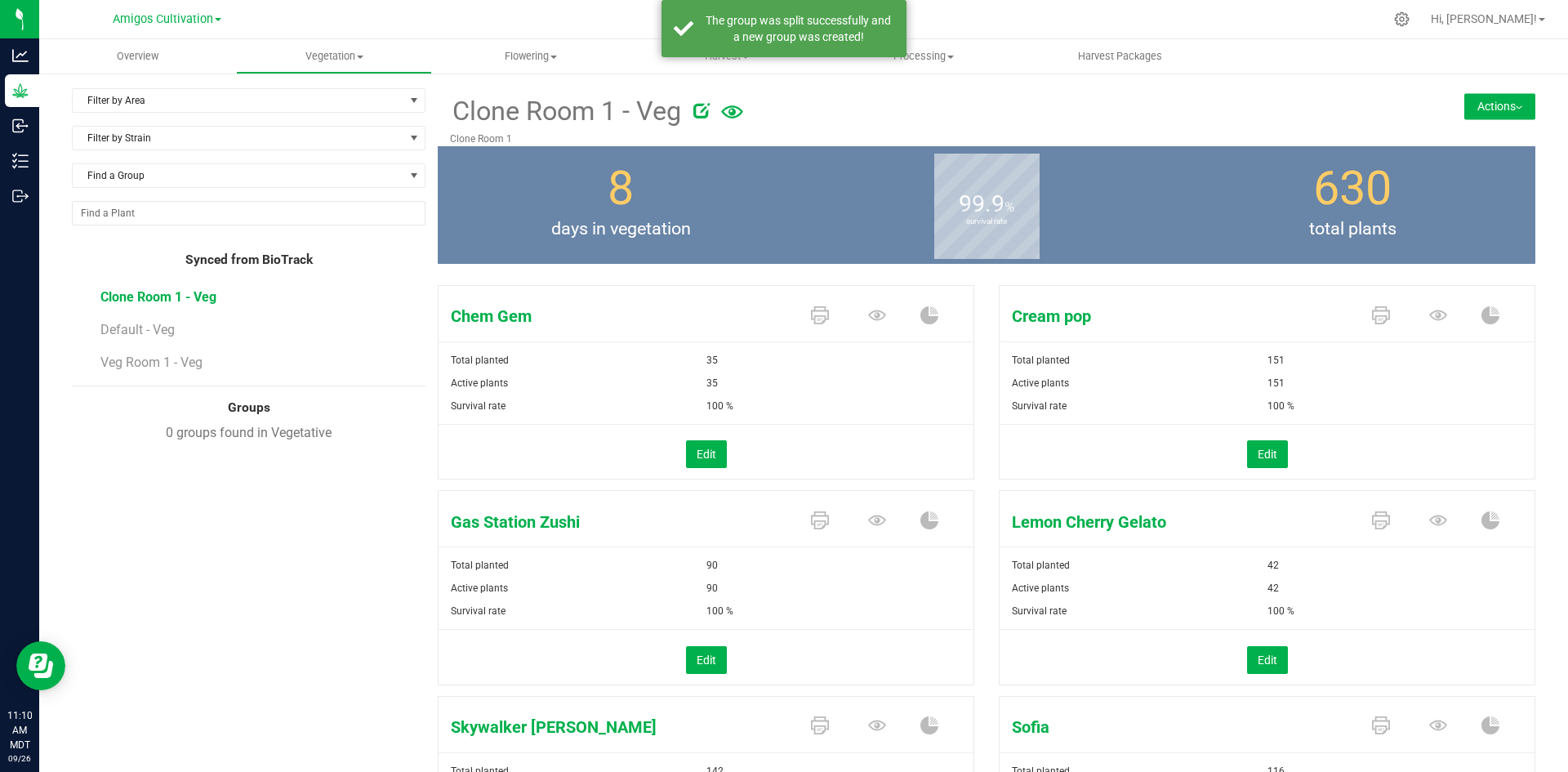
click at [1478, 102] on button "Actions" at bounding box center [1499, 106] width 71 height 26
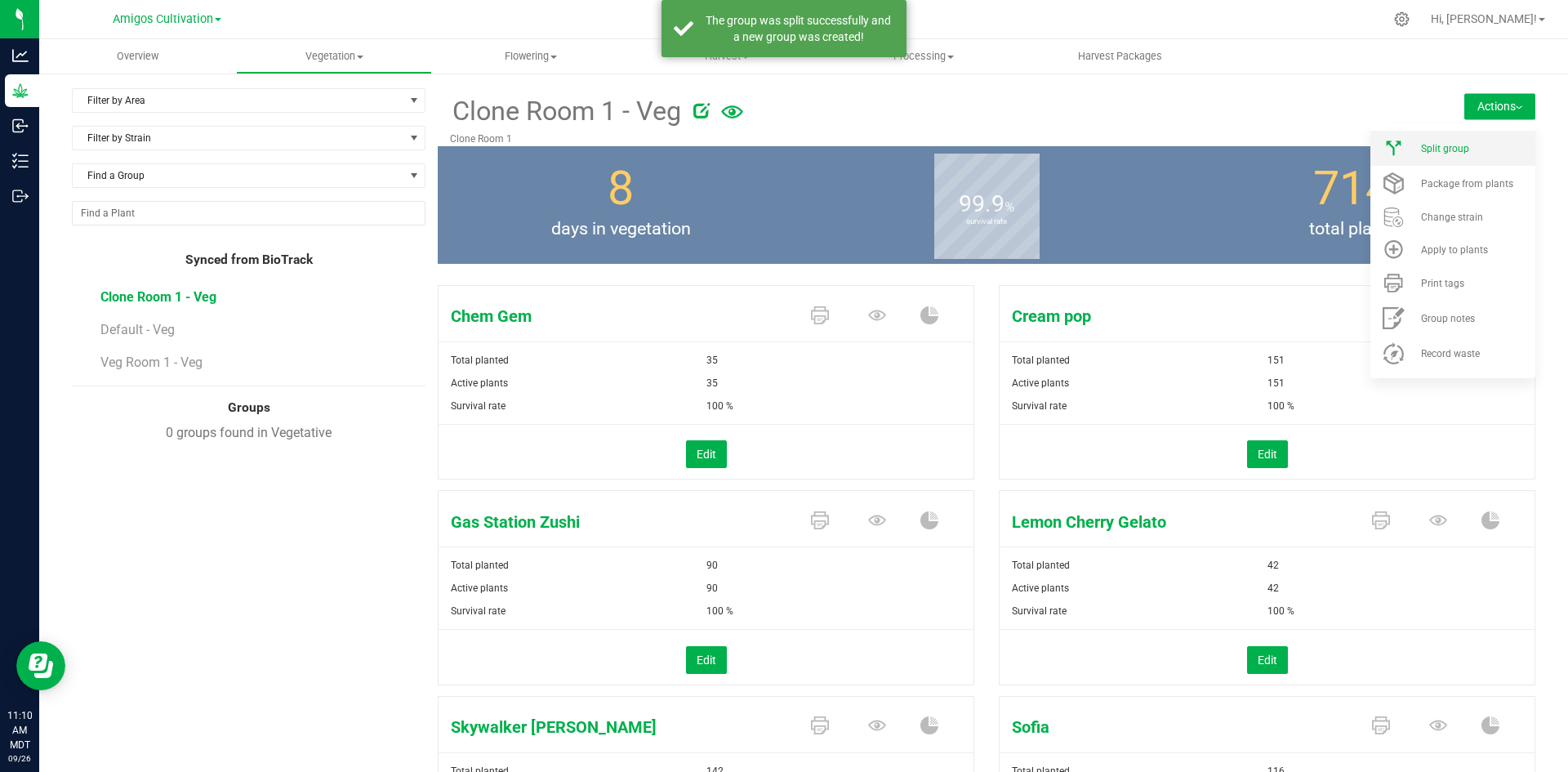
click at [1453, 149] on span "Split group" at bounding box center [1445, 148] width 48 height 11
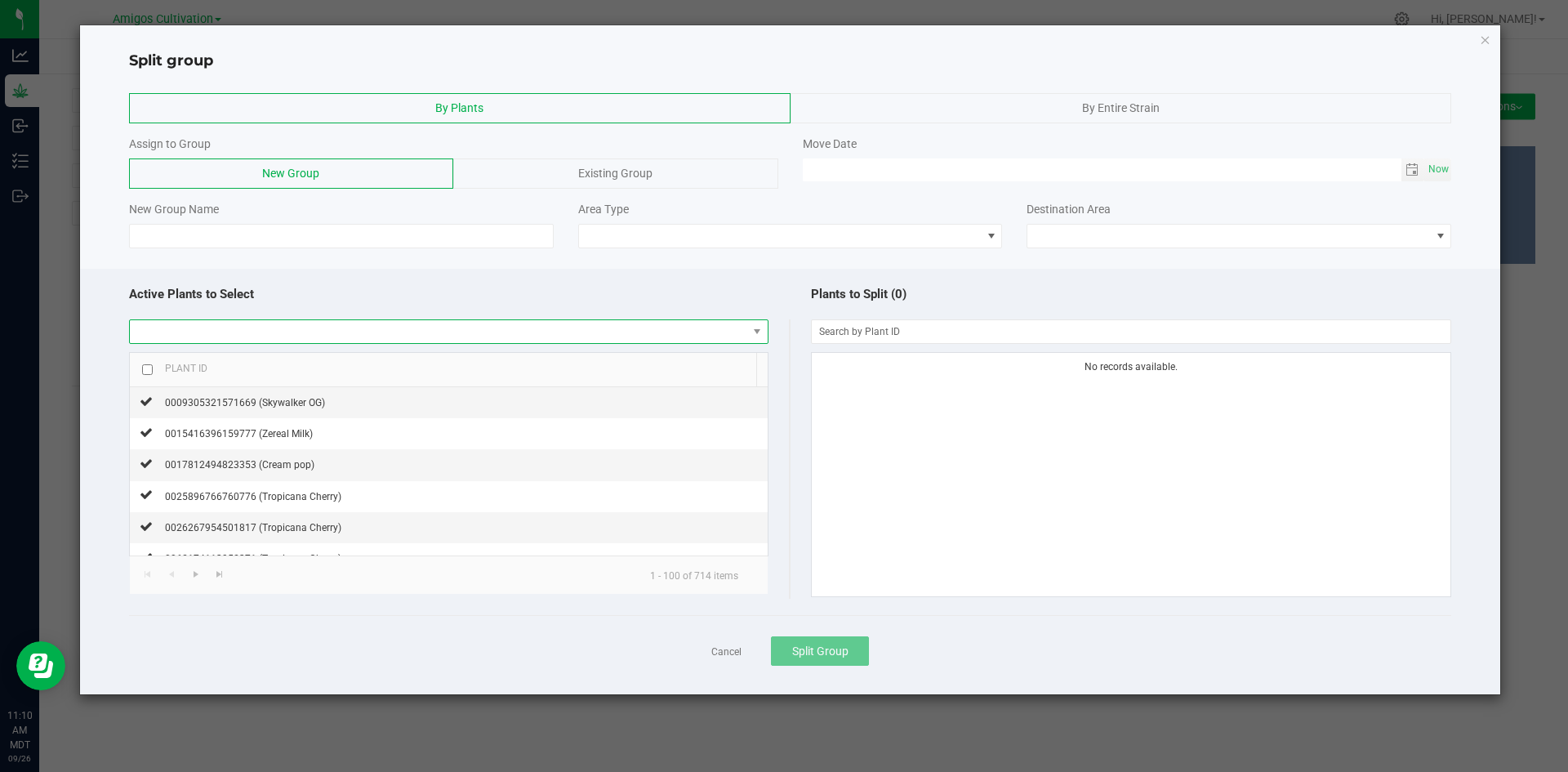
click at [205, 333] on span at bounding box center [438, 331] width 617 height 23
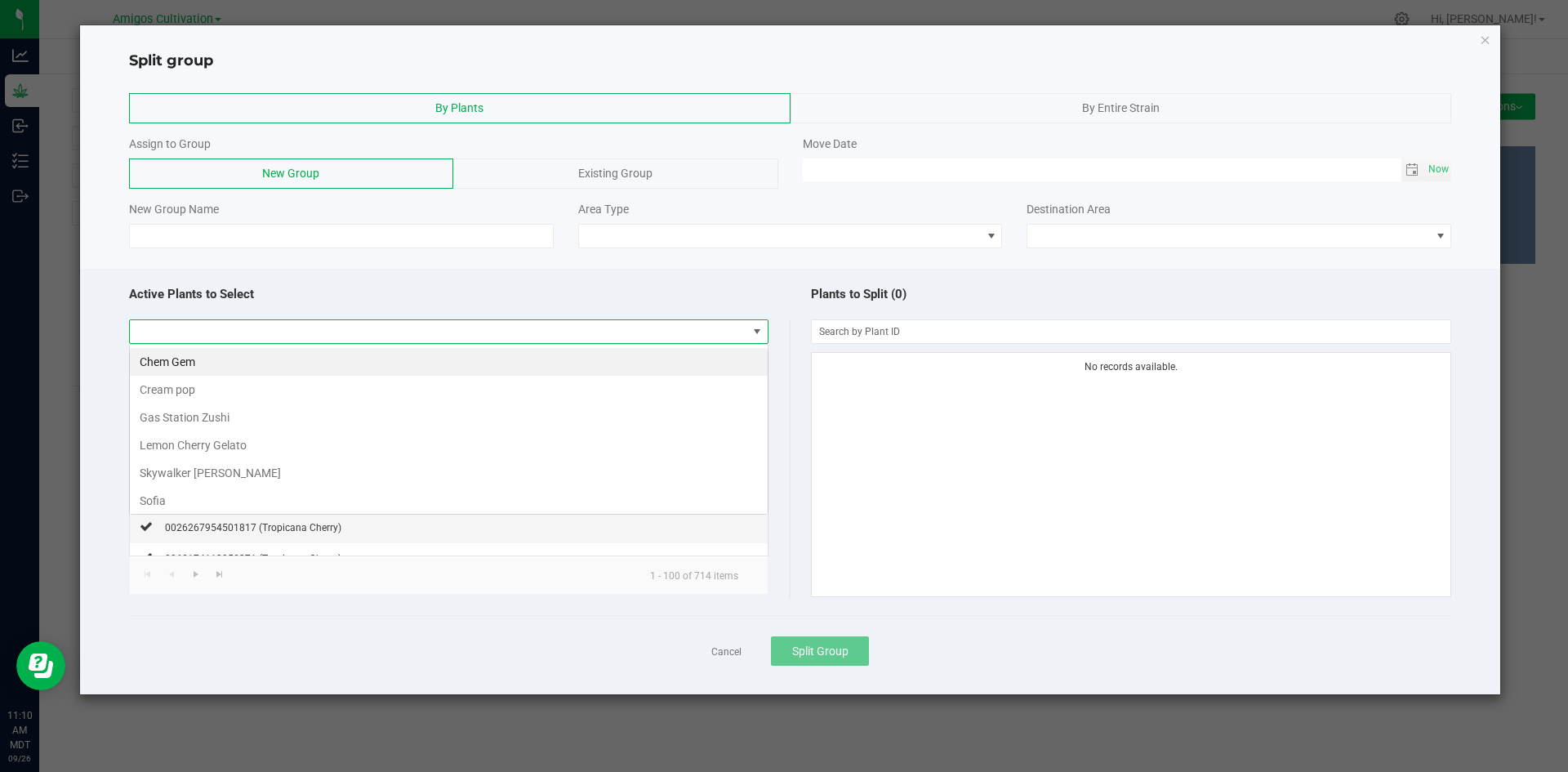
scroll to position [24, 639]
click at [194, 361] on li "Chem Gem" at bounding box center [449, 361] width 638 height 28
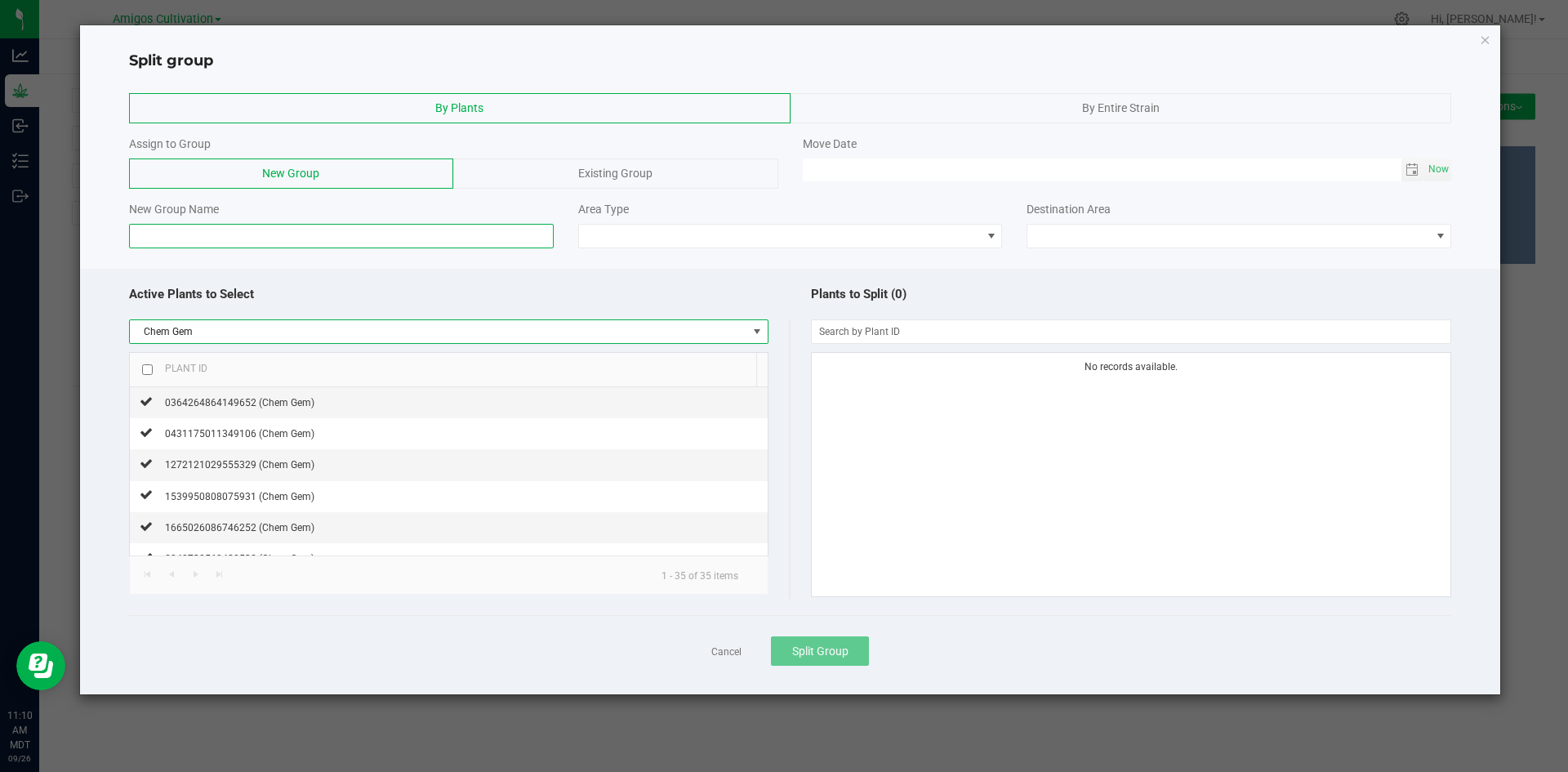
click at [192, 236] on input at bounding box center [341, 235] width 424 height 24
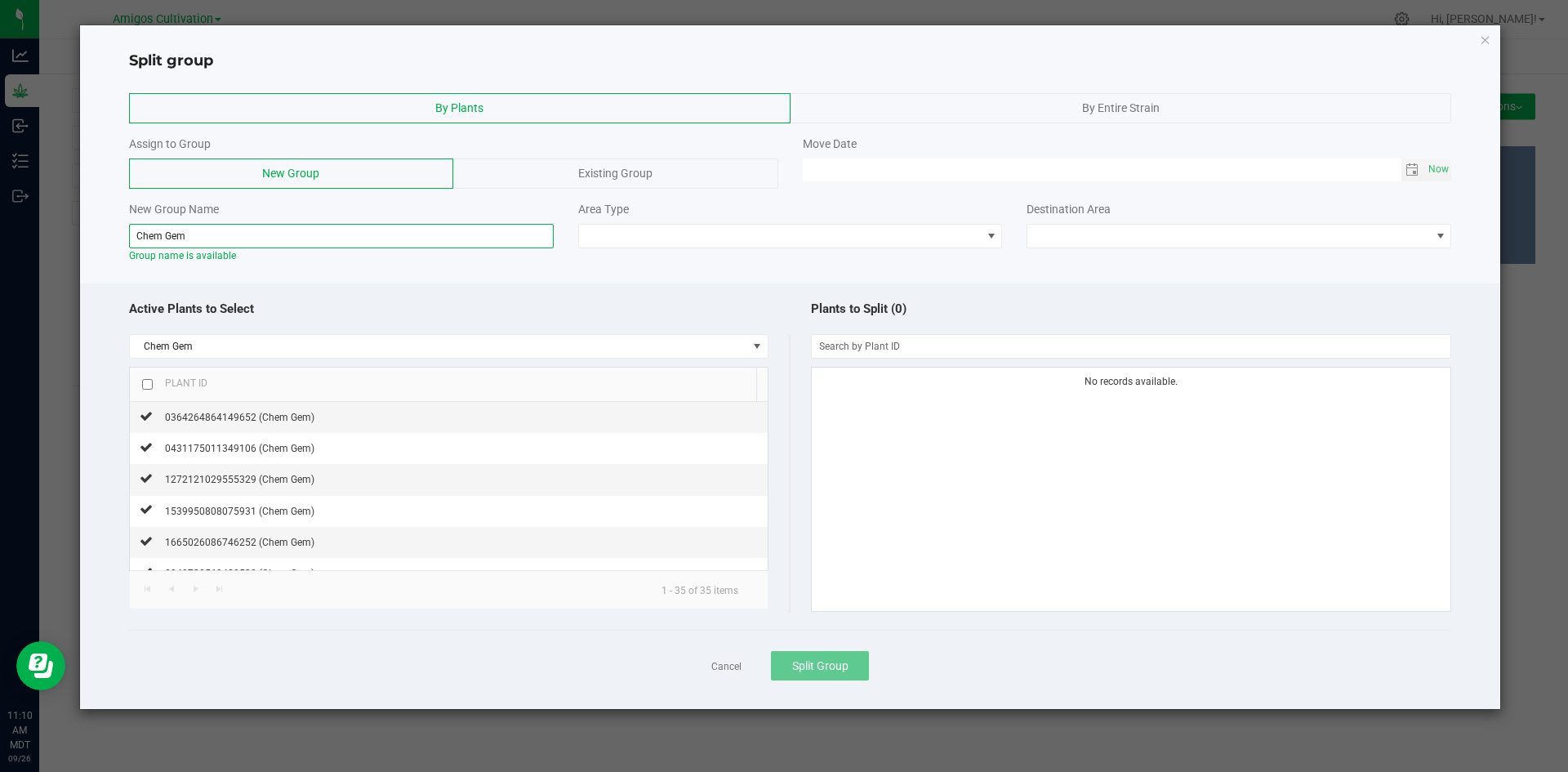
type input "Chem Gem"
click at [1106, 95] on div "By Entire Strain" at bounding box center [1121, 108] width 662 height 31
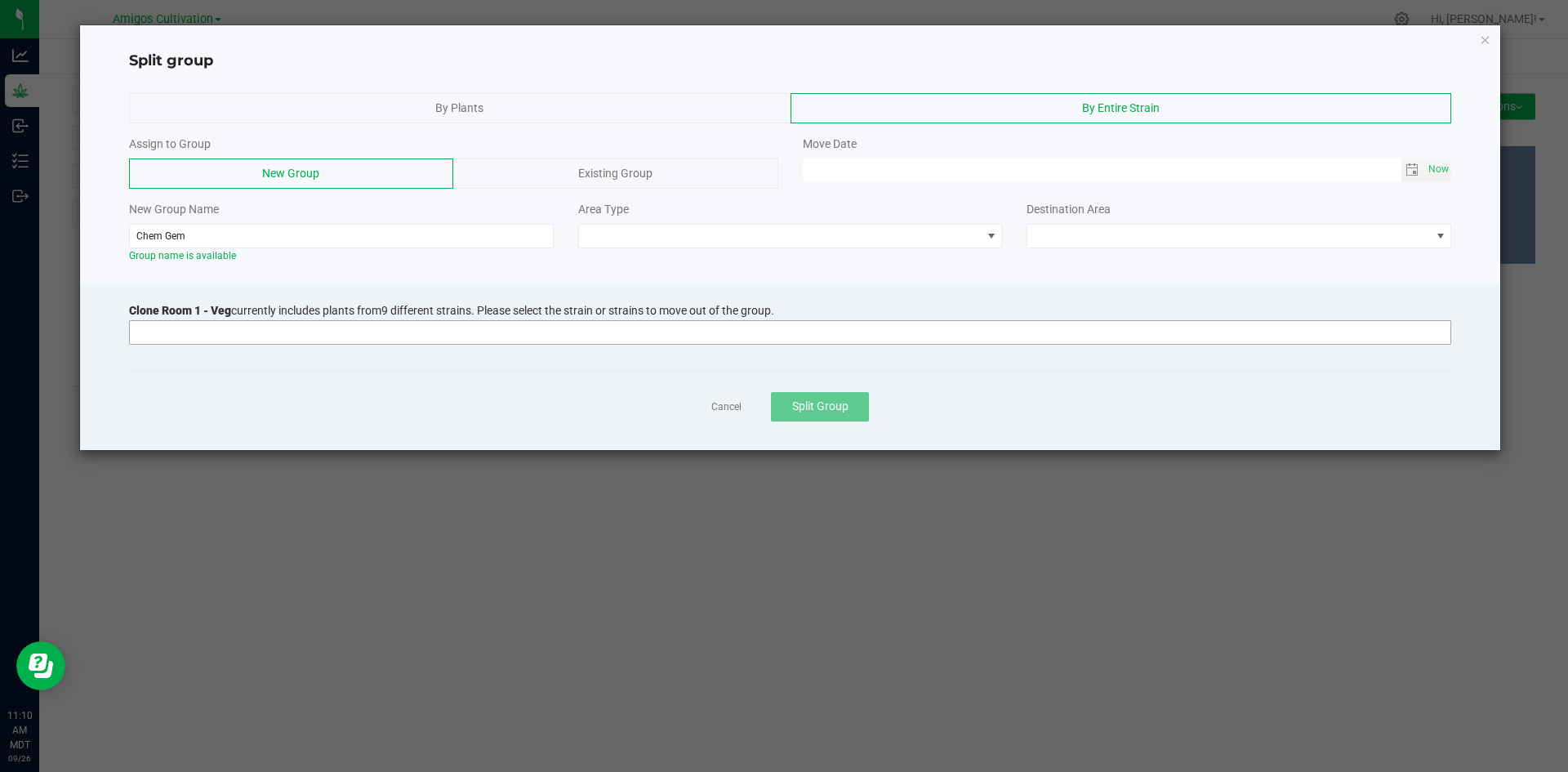
click at [216, 323] on input at bounding box center [779, 332] width 1300 height 23
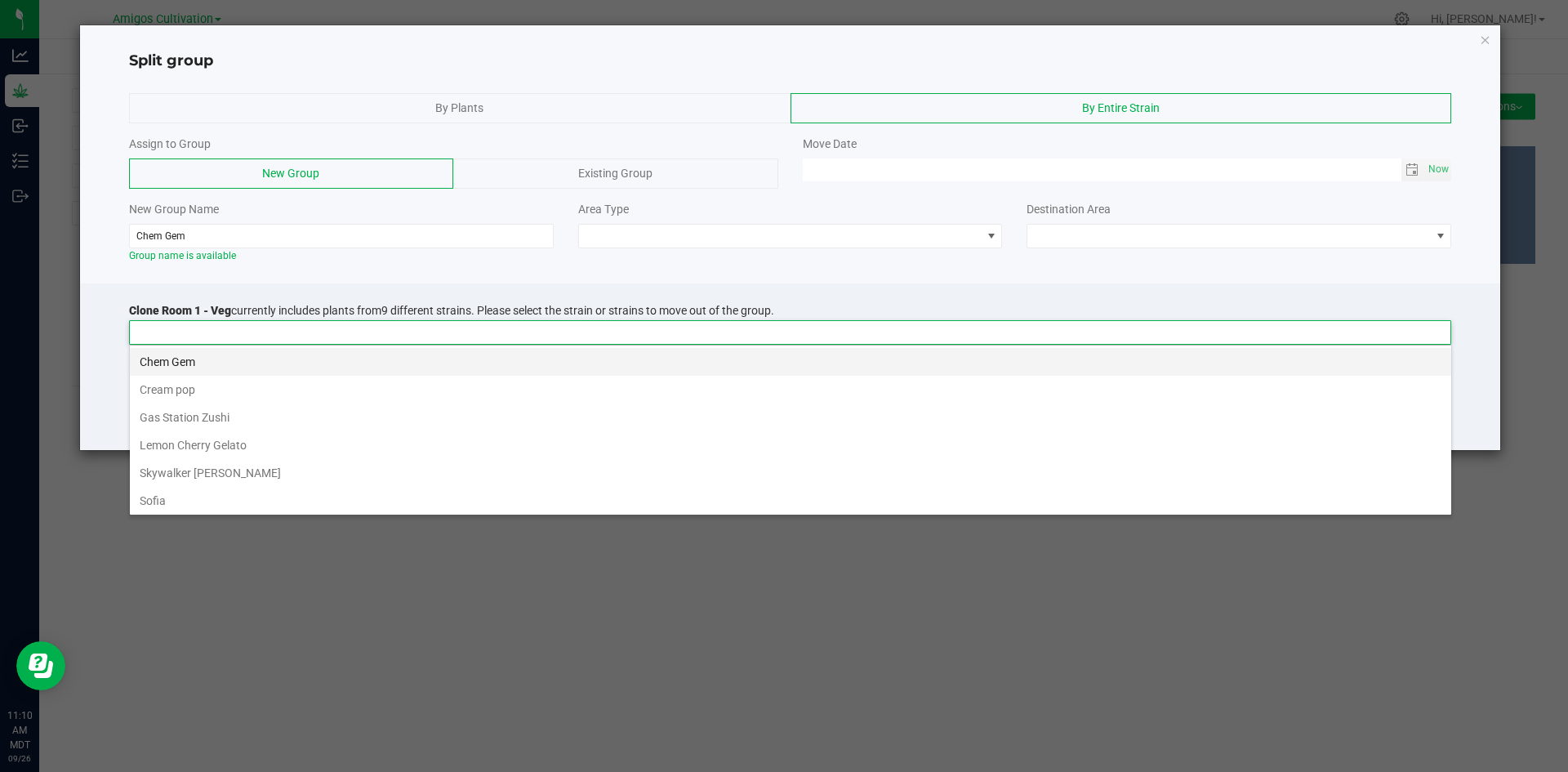
scroll to position [24, 1321]
click at [199, 353] on li "Chem Gem" at bounding box center [790, 361] width 1321 height 28
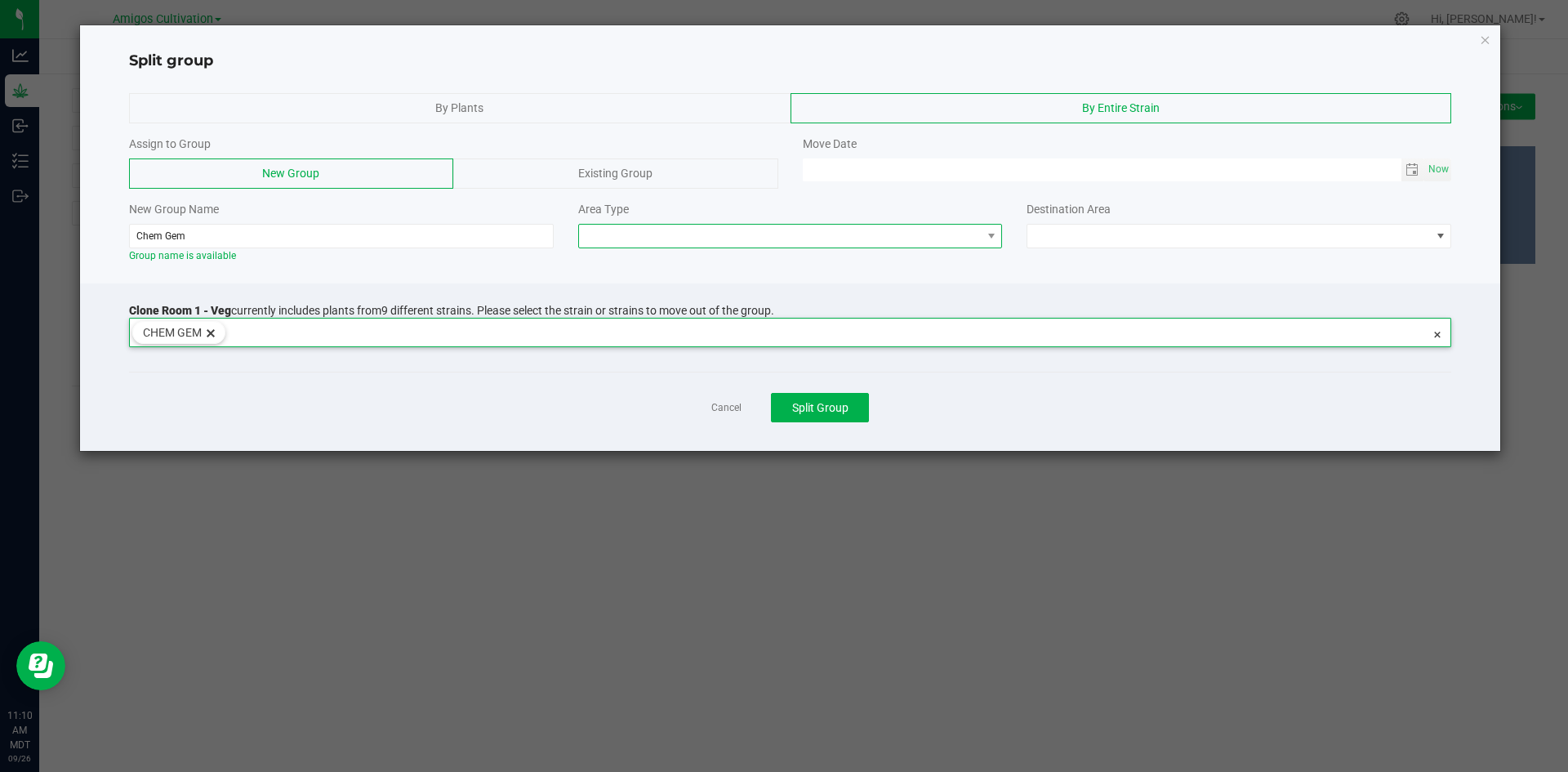
click at [972, 237] on span at bounding box center [780, 235] width 402 height 23
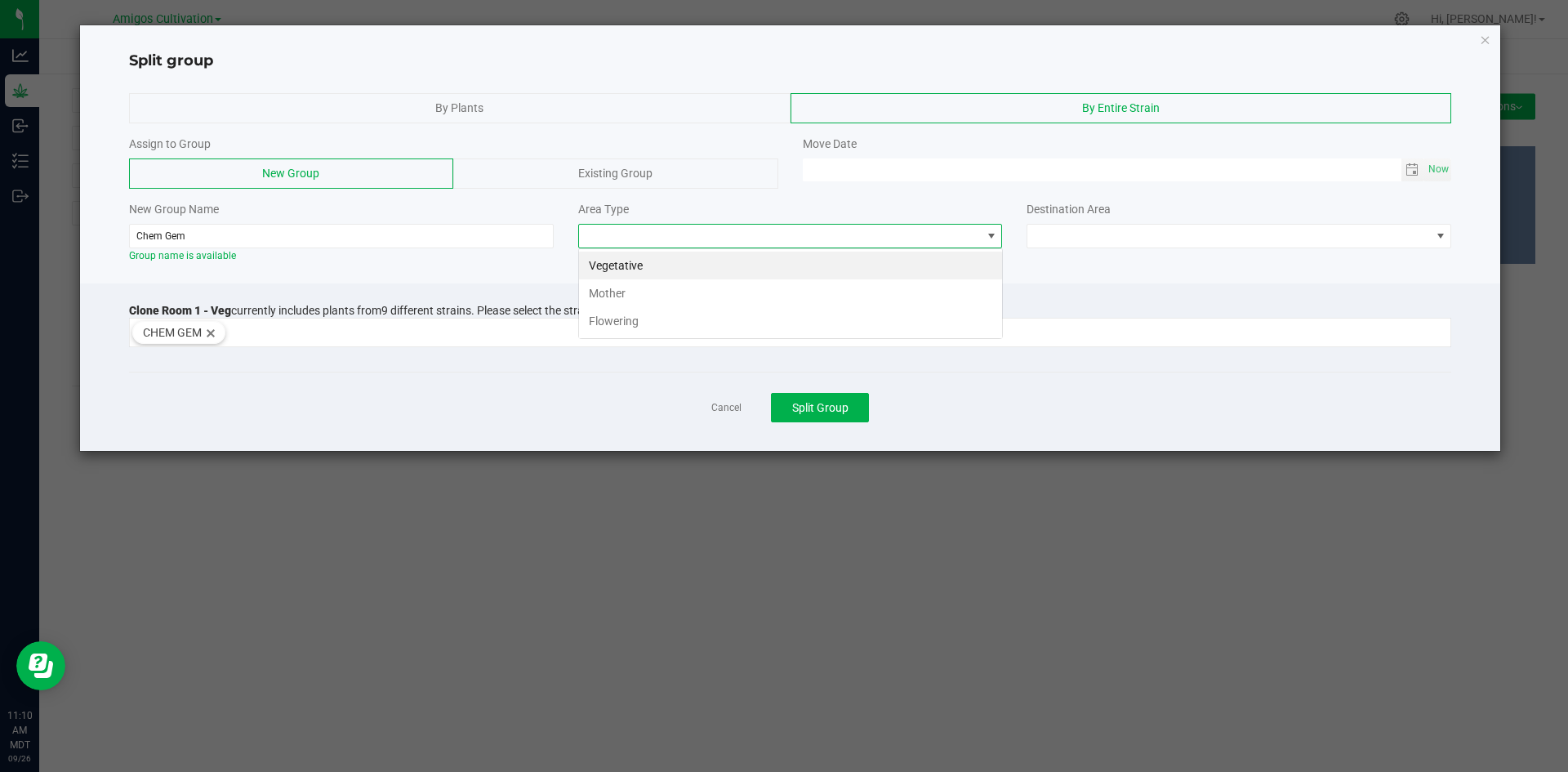
scroll to position [24, 424]
click at [656, 323] on li "Flowering" at bounding box center [790, 321] width 423 height 28
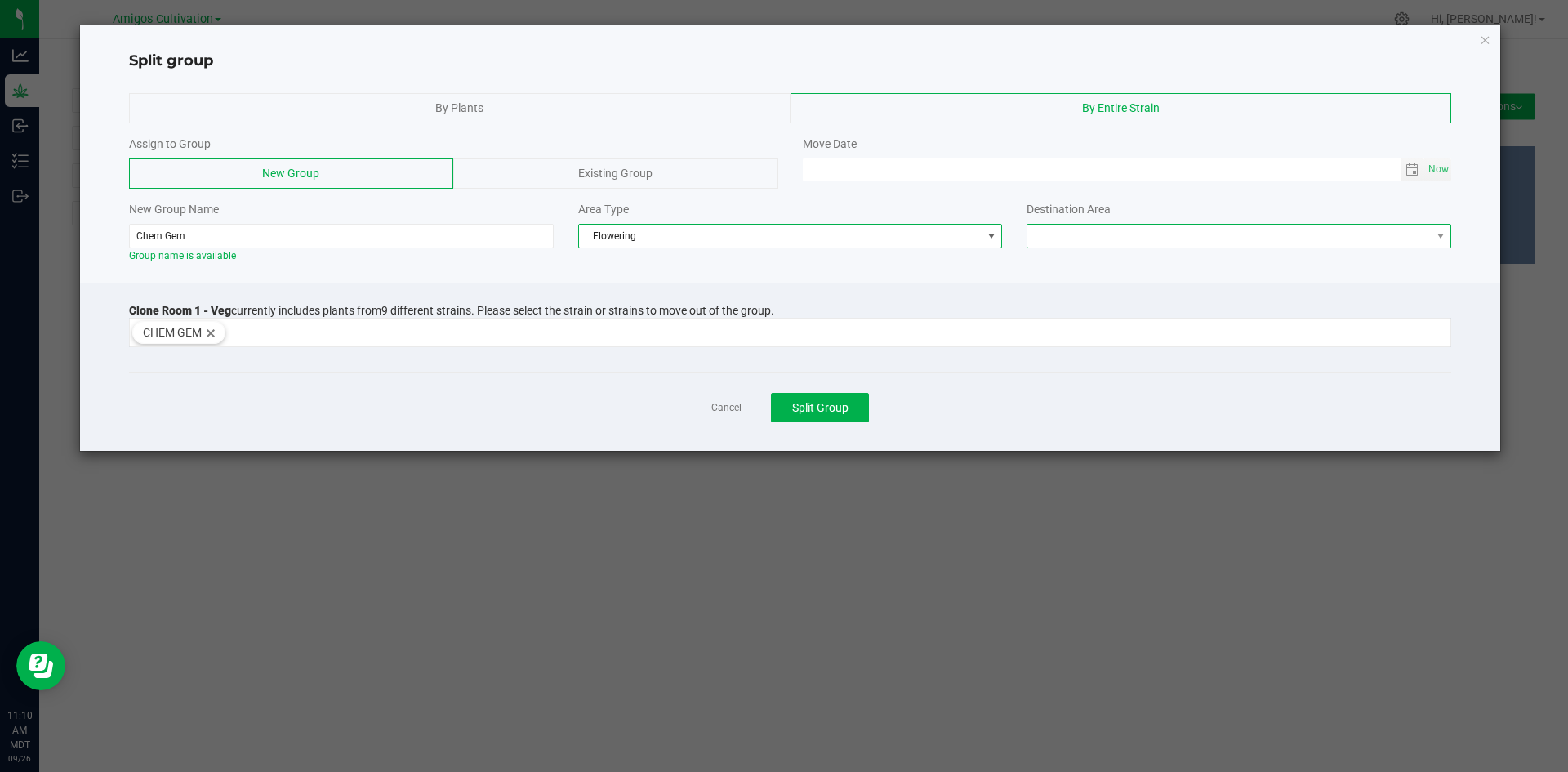
click at [1421, 237] on span at bounding box center [1228, 235] width 402 height 23
click at [1162, 269] on li "Flower Room 1" at bounding box center [1238, 265] width 423 height 28
click at [1411, 170] on span "Toggle calendar" at bounding box center [1411, 170] width 13 height 13
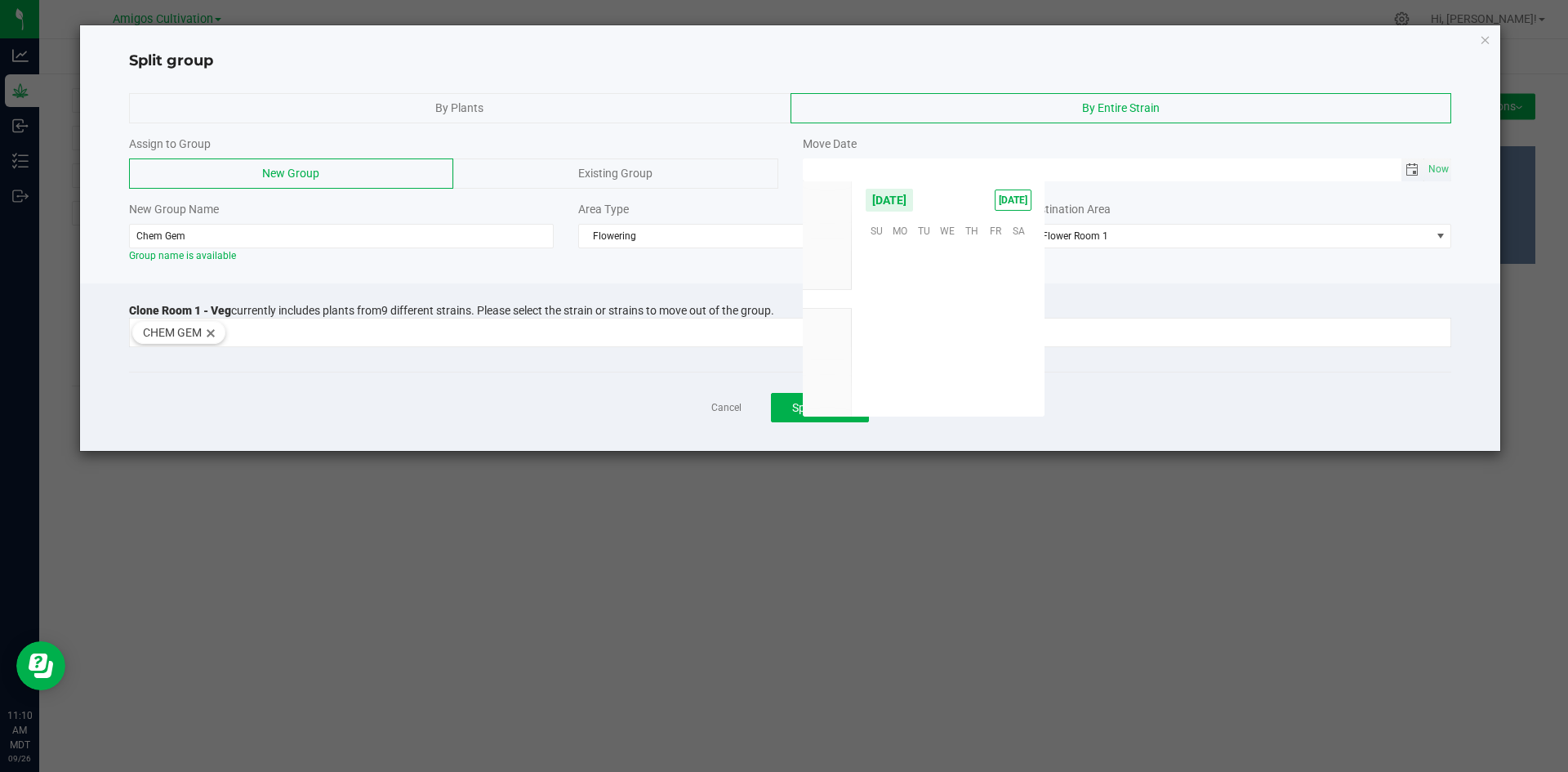
scroll to position [264817, 0]
click at [900, 325] on span "22" at bounding box center [901, 330] width 24 height 25
type input "09/22/2025 12:00 AM"
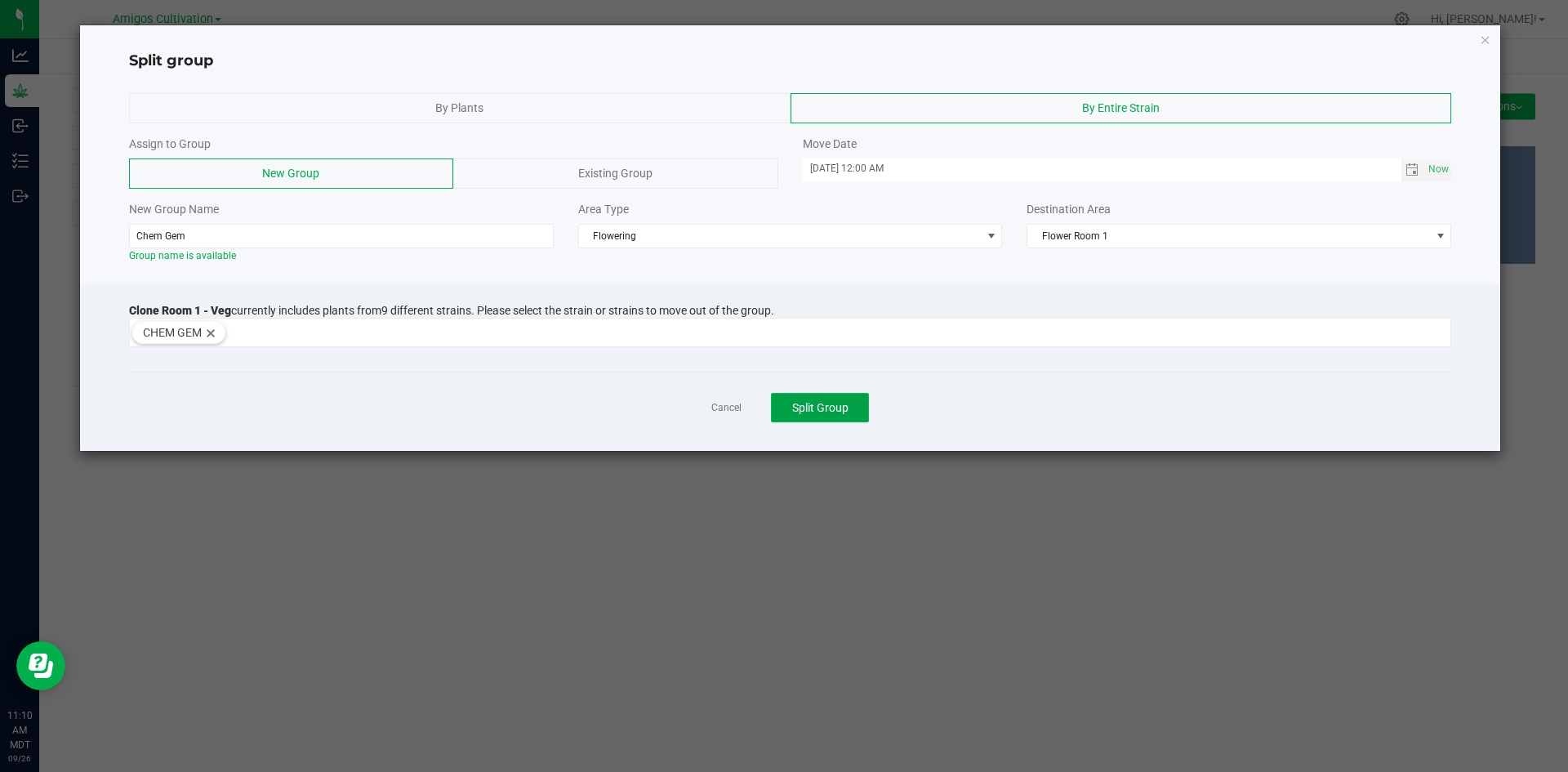
click at [827, 412] on span "Split Group" at bounding box center [820, 408] width 57 height 13
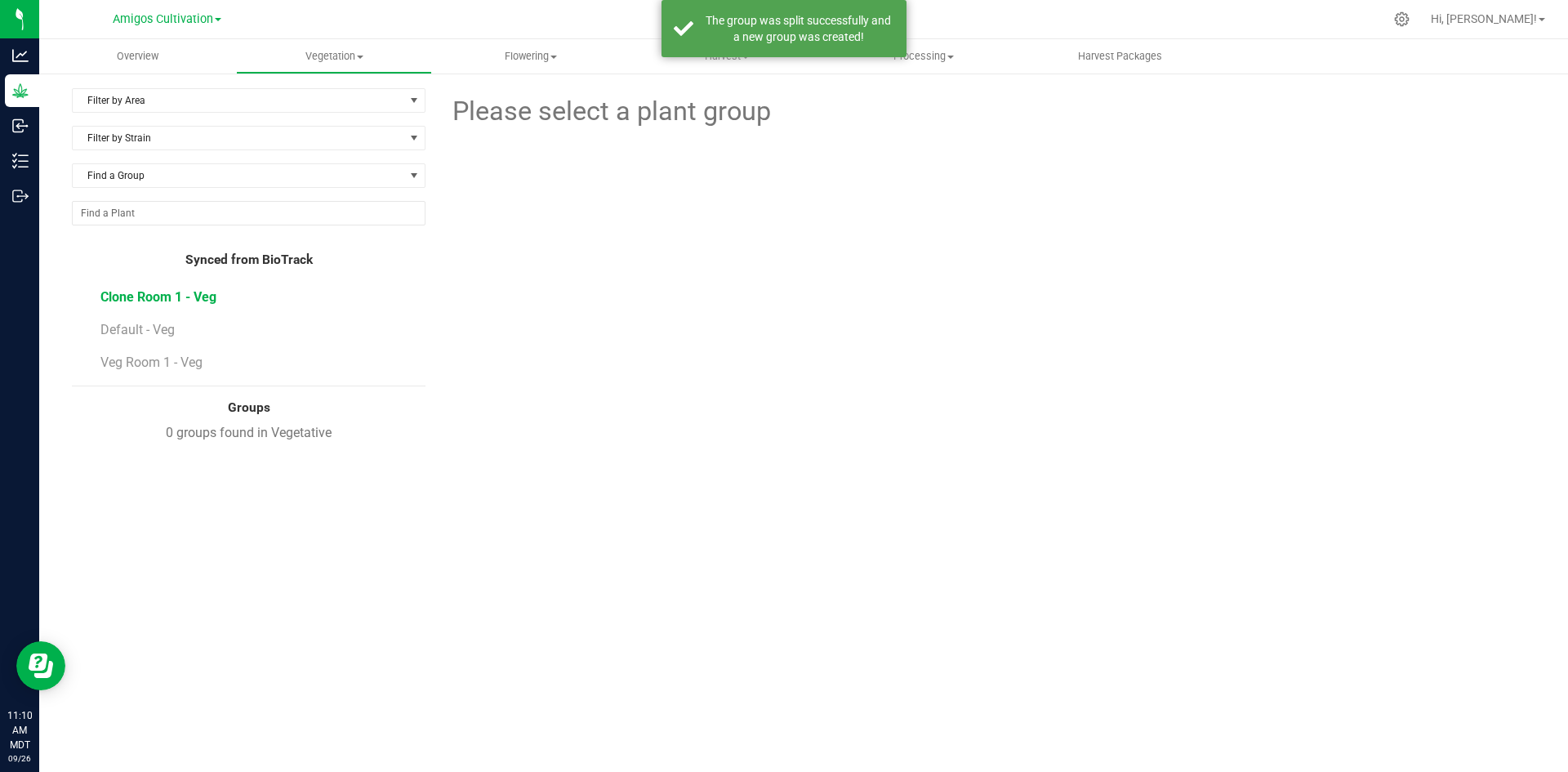
click at [122, 292] on span "Clone Room 1 - Veg" at bounding box center [158, 297] width 116 height 16
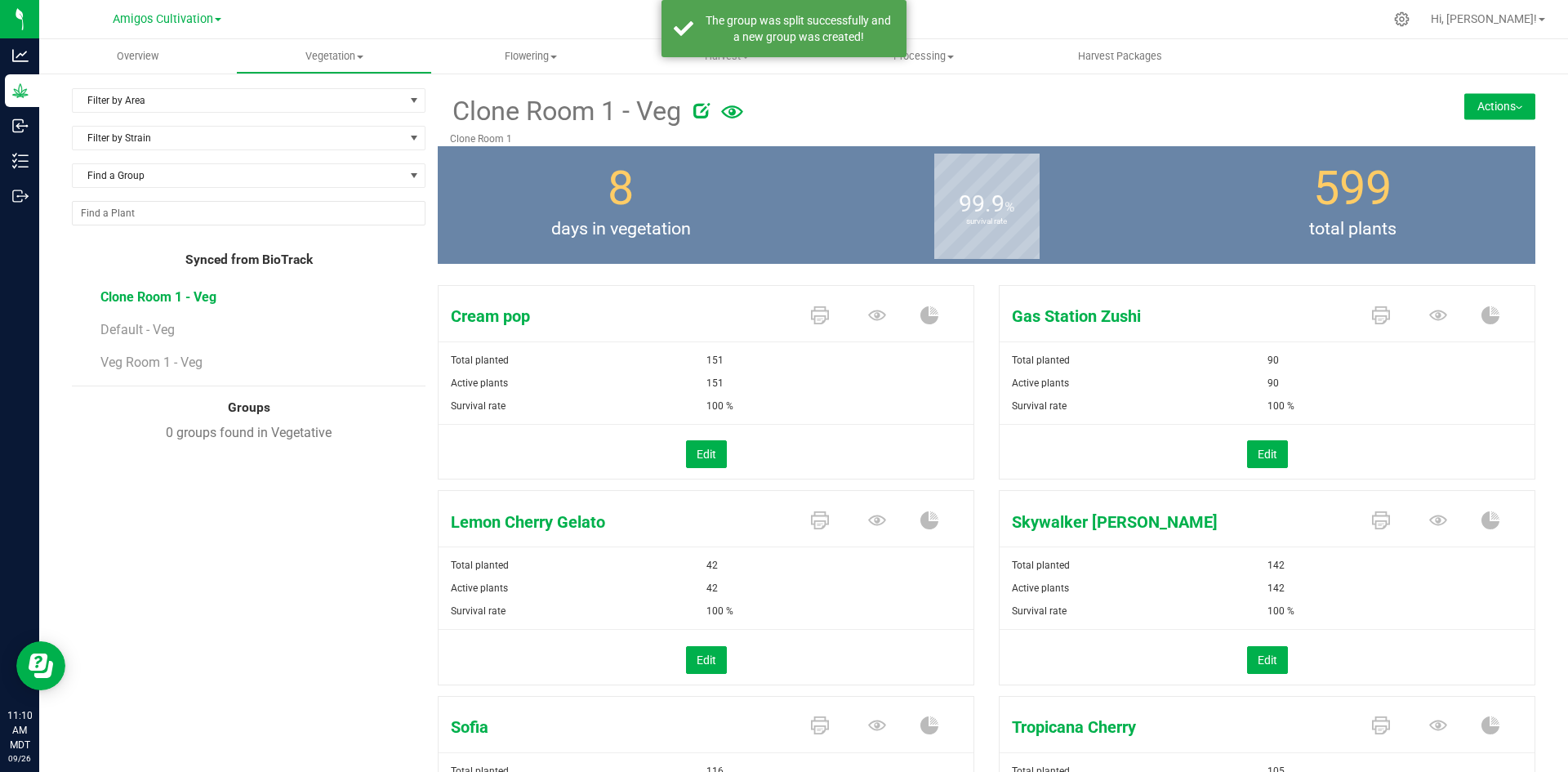
click at [1496, 108] on button "Actions" at bounding box center [1499, 106] width 71 height 26
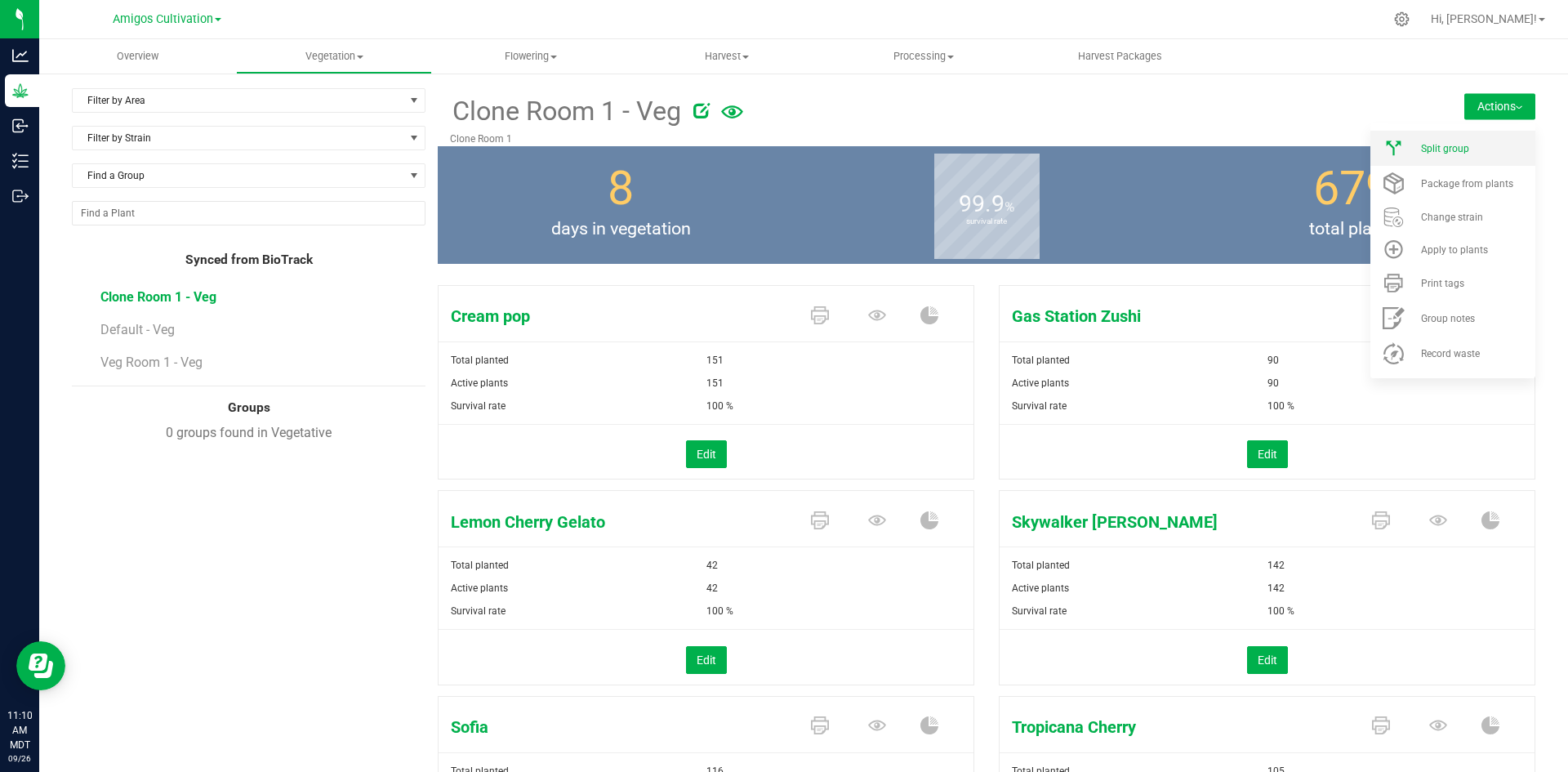
click at [1426, 141] on li "Split group" at bounding box center [1452, 148] width 165 height 35
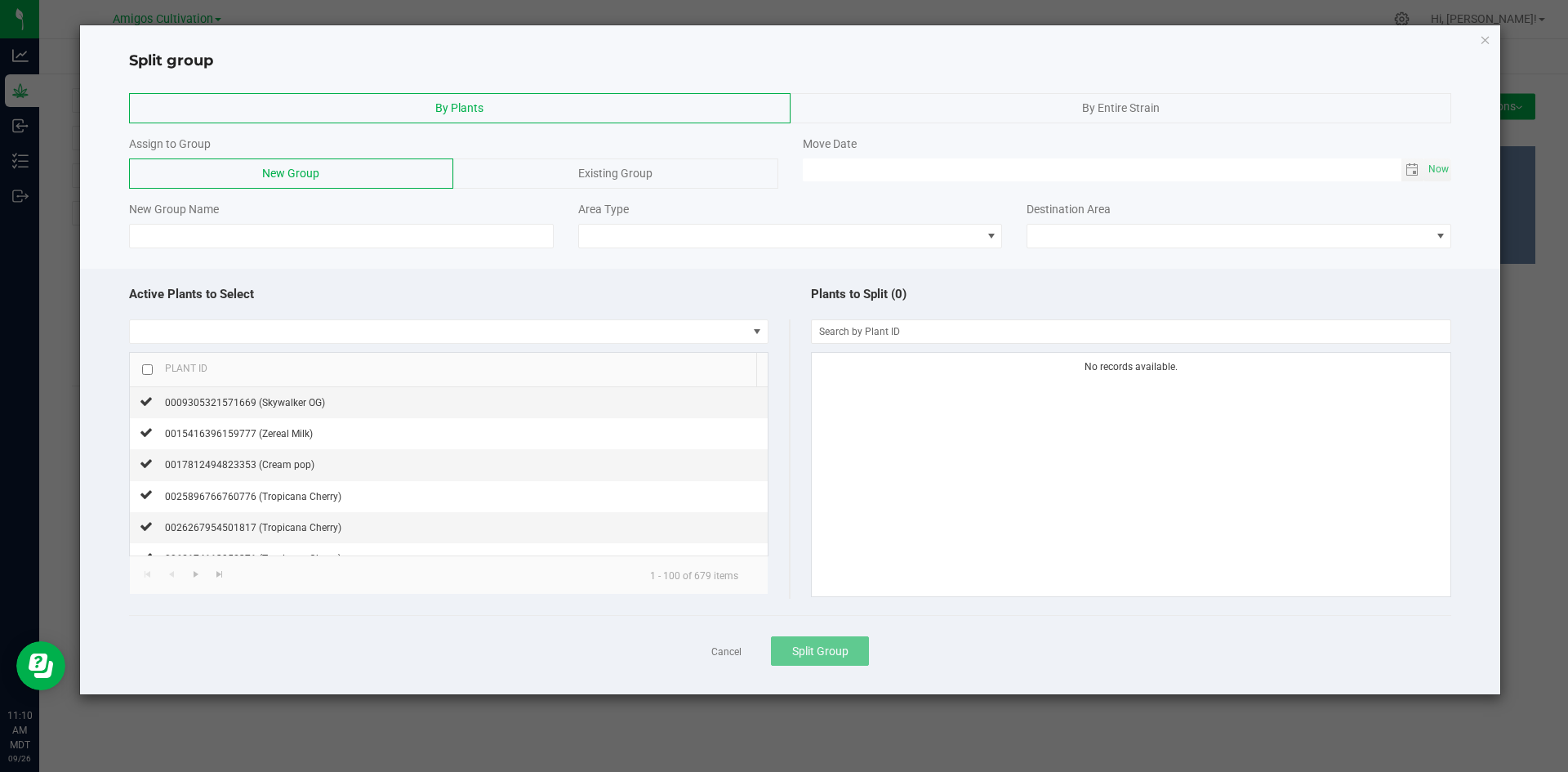
click at [1031, 110] on div "By Entire Strain" at bounding box center [1121, 108] width 662 height 31
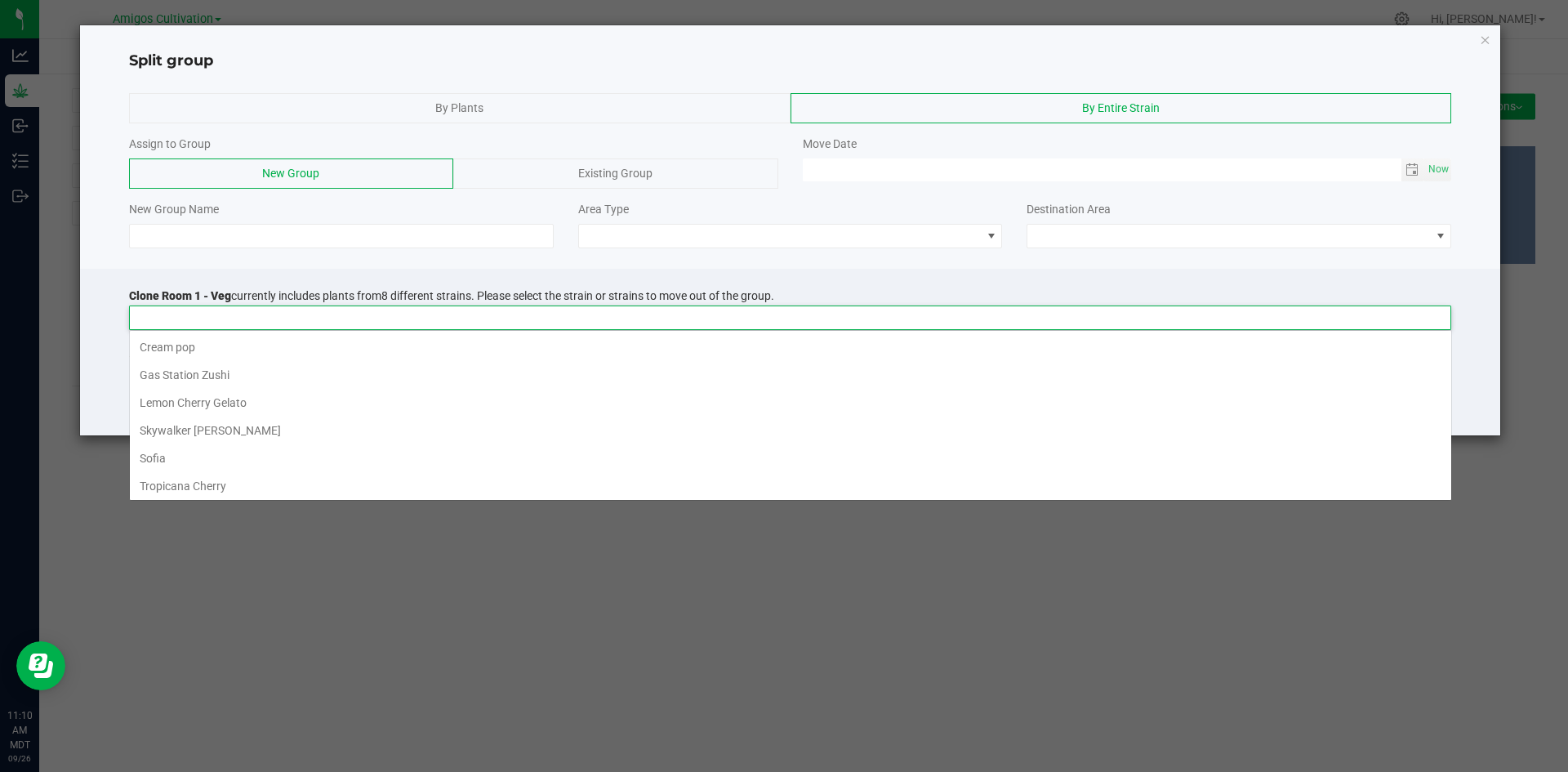
click at [181, 314] on input at bounding box center [779, 317] width 1300 height 23
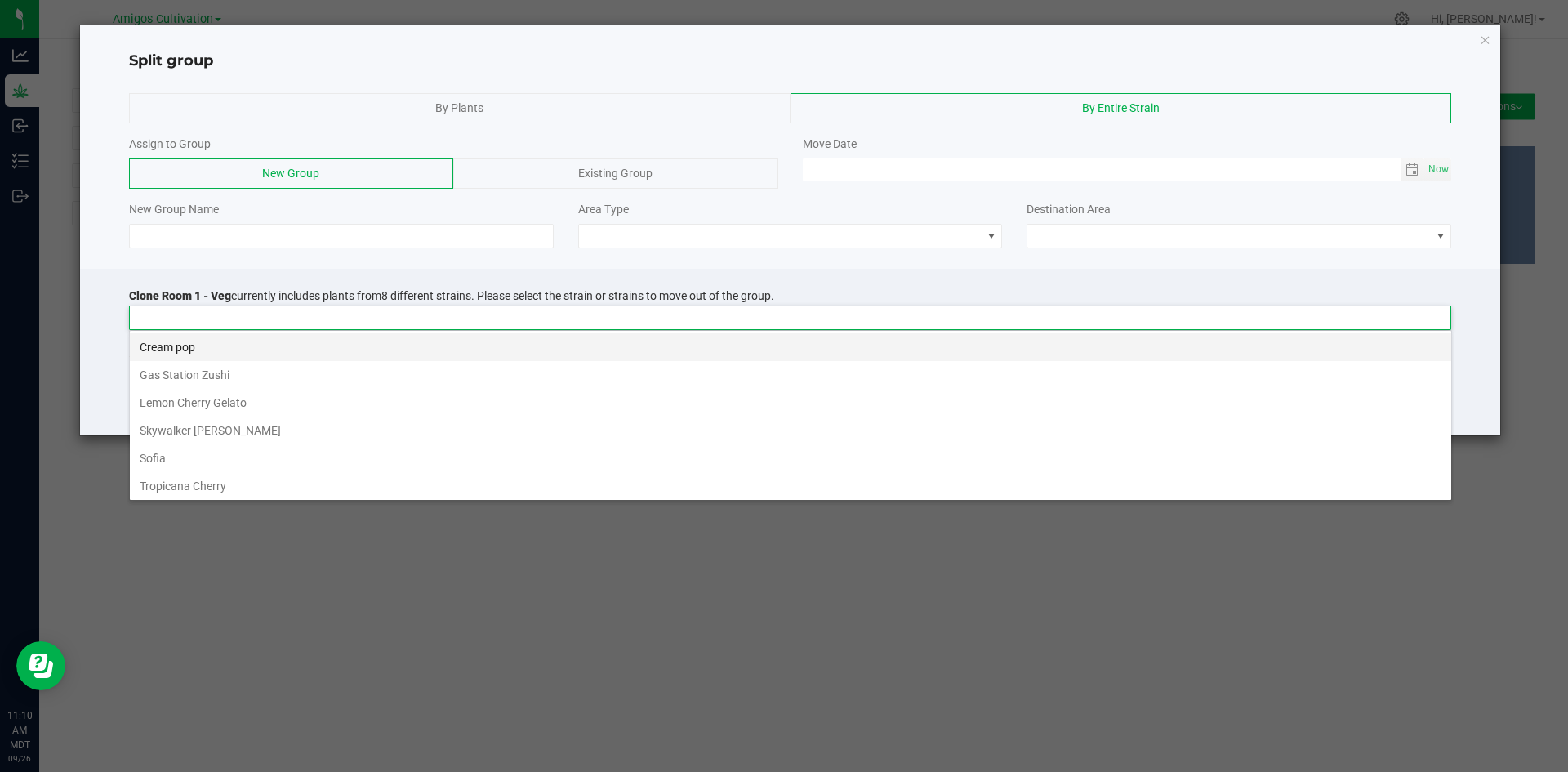
click at [179, 348] on li "Cream pop" at bounding box center [790, 347] width 1321 height 28
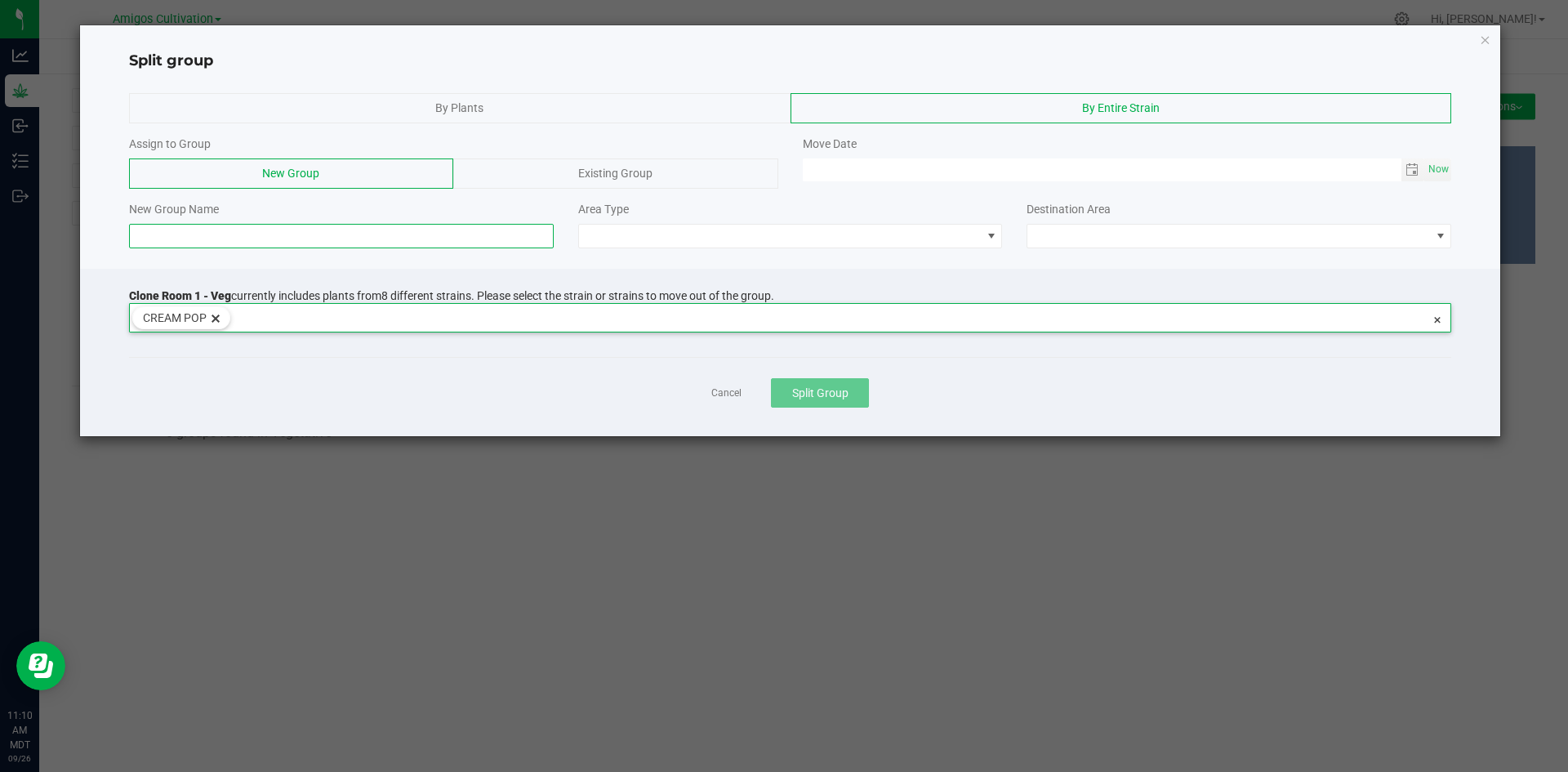
click at [169, 236] on input at bounding box center [341, 235] width 424 height 24
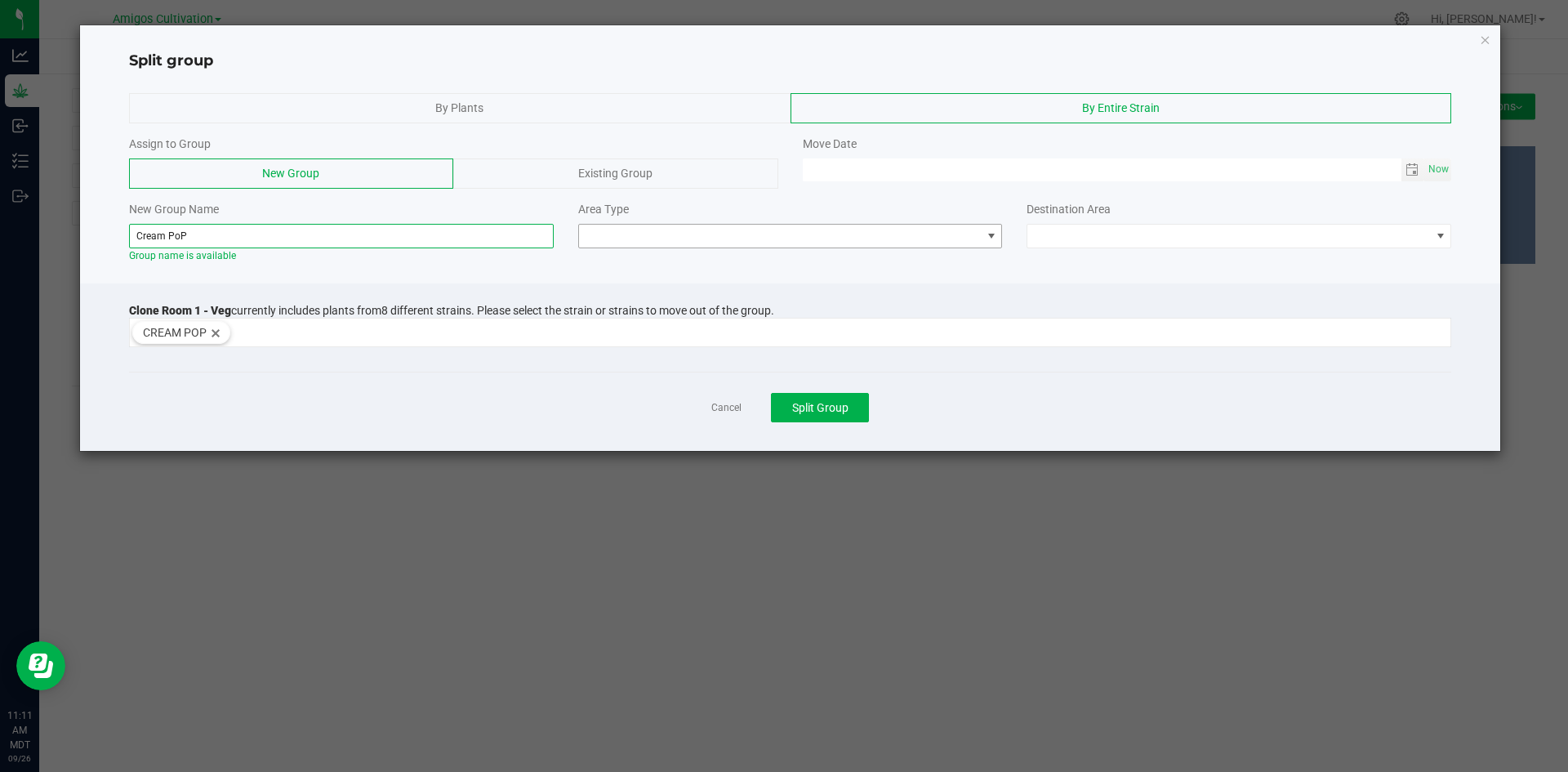
type input "Cream PoP"
click at [989, 237] on span at bounding box center [992, 236] width 13 height 13
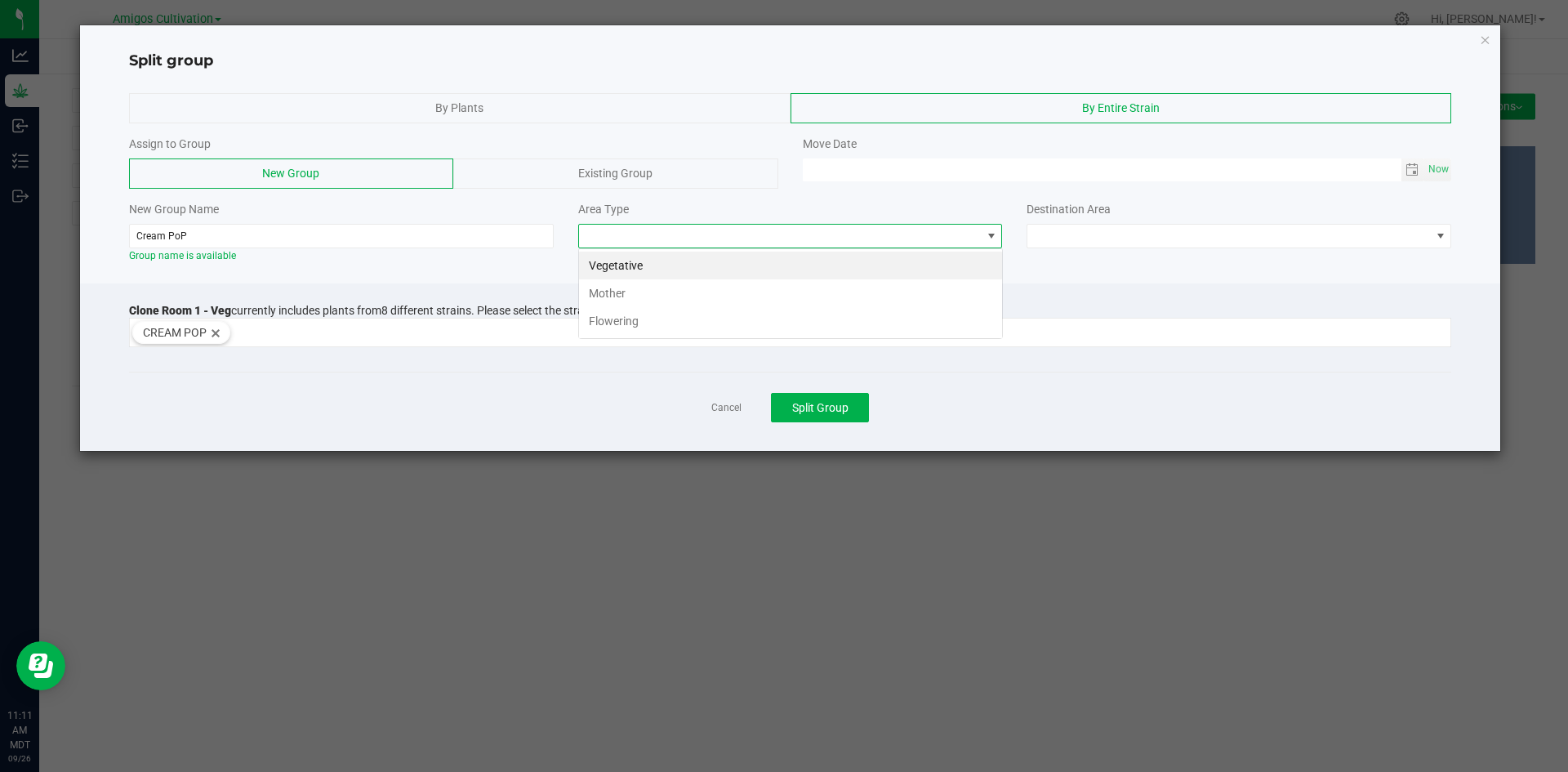
scroll to position [24, 424]
click at [610, 312] on li "Flowering" at bounding box center [790, 321] width 423 height 28
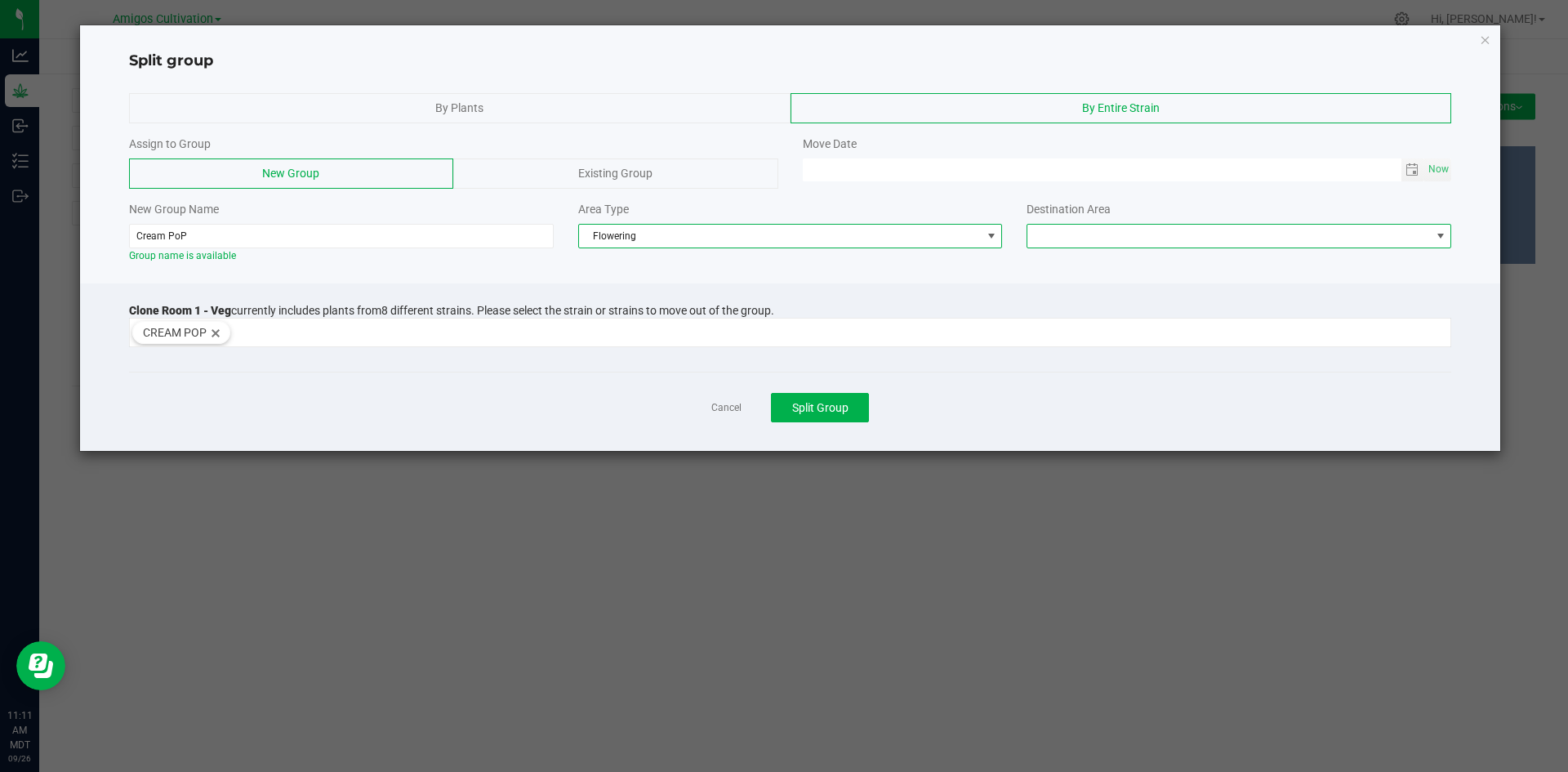
click at [1434, 242] on span at bounding box center [1440, 236] width 13 height 13
click at [1209, 272] on li "Flower Room 1" at bounding box center [1238, 265] width 423 height 28
click at [1411, 169] on span "Toggle calendar" at bounding box center [1411, 170] width 13 height 13
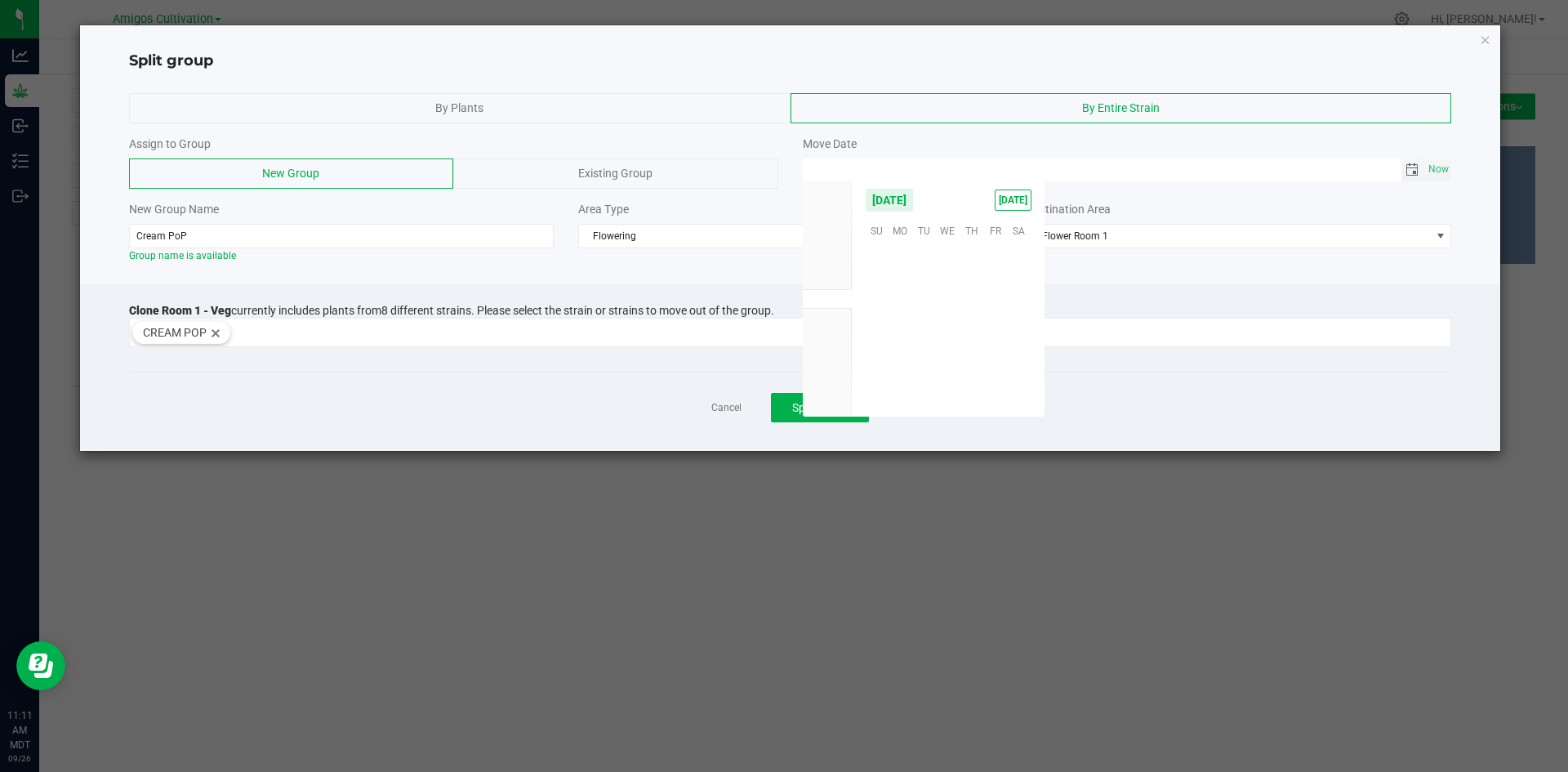
scroll to position [264817, 0]
click at [902, 328] on span "22" at bounding box center [901, 330] width 24 height 25
type input "09/22/2025 12:00 AM"
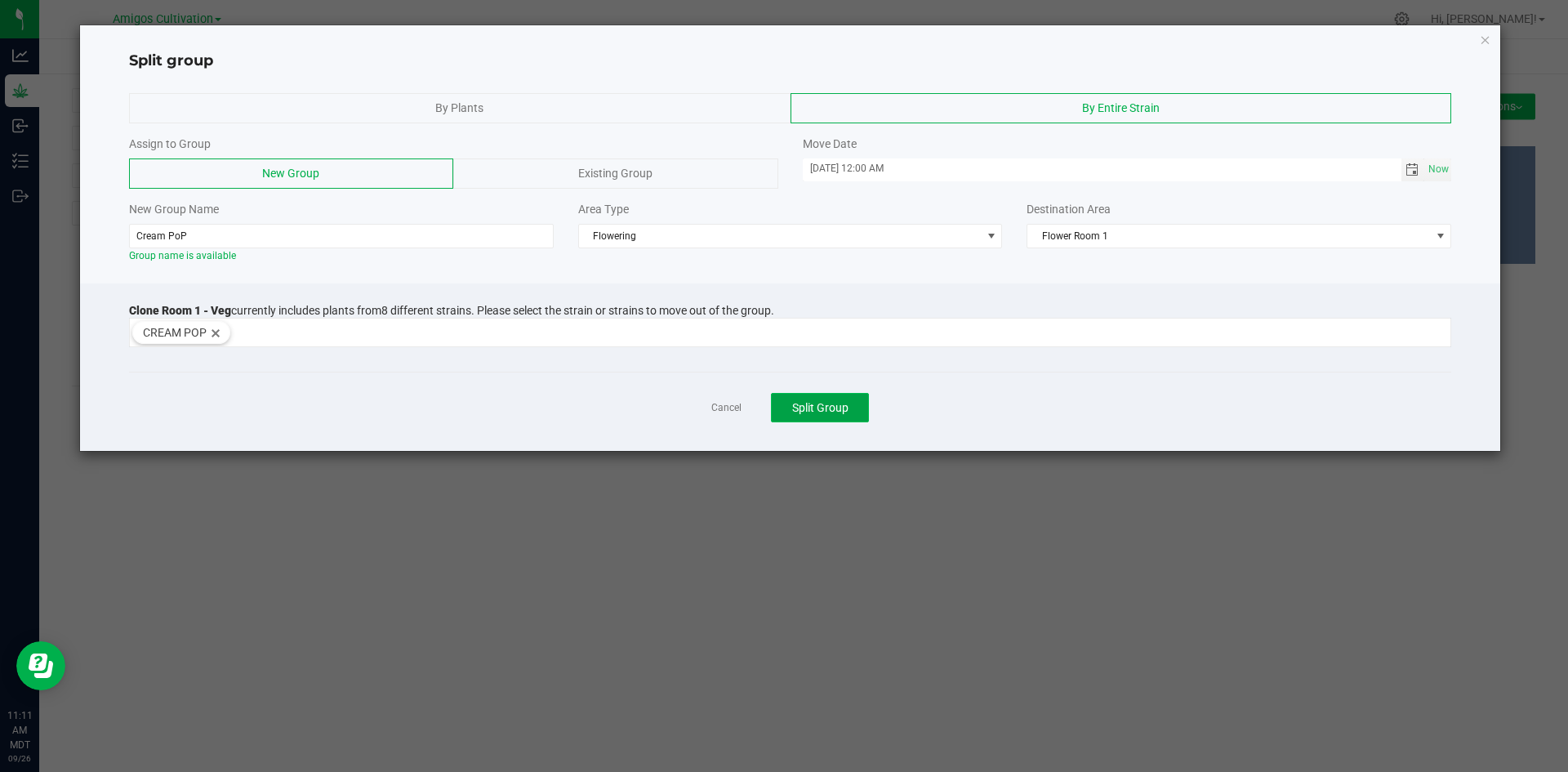
click at [841, 402] on span "Split Group" at bounding box center [820, 408] width 57 height 13
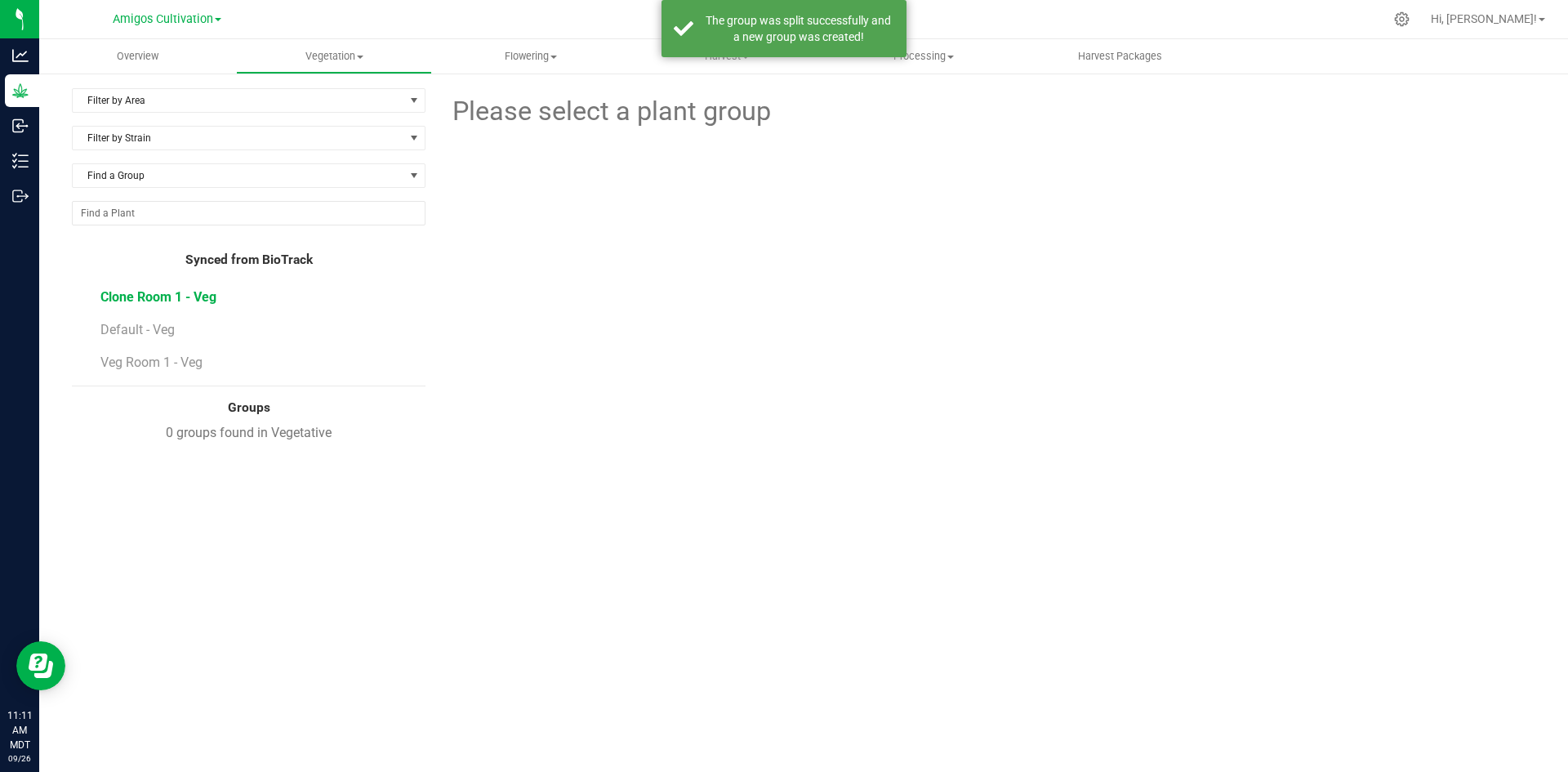
click at [136, 298] on span "Clone Room 1 - Veg" at bounding box center [158, 297] width 116 height 16
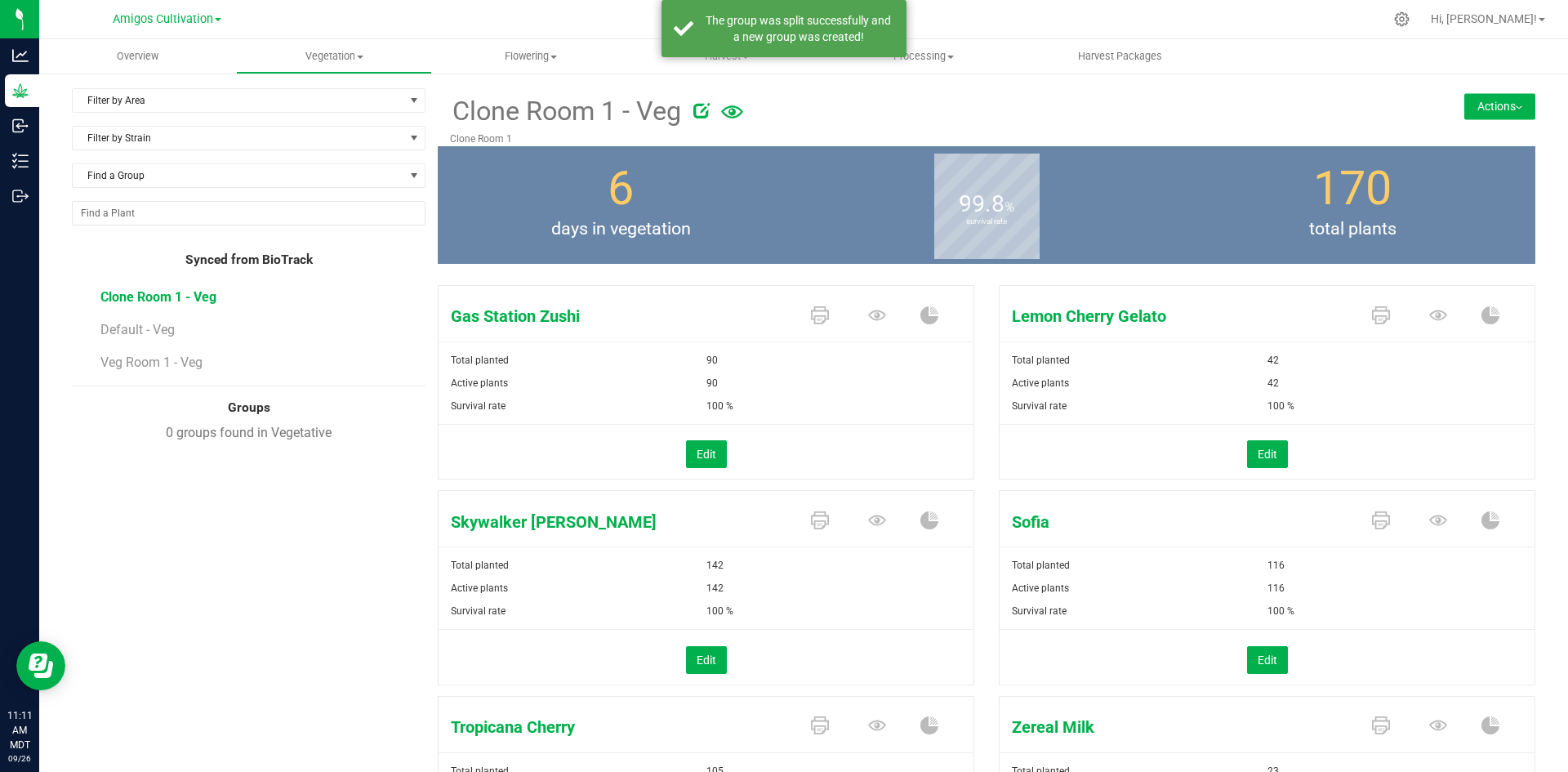
click at [1480, 108] on button "Actions" at bounding box center [1499, 106] width 71 height 26
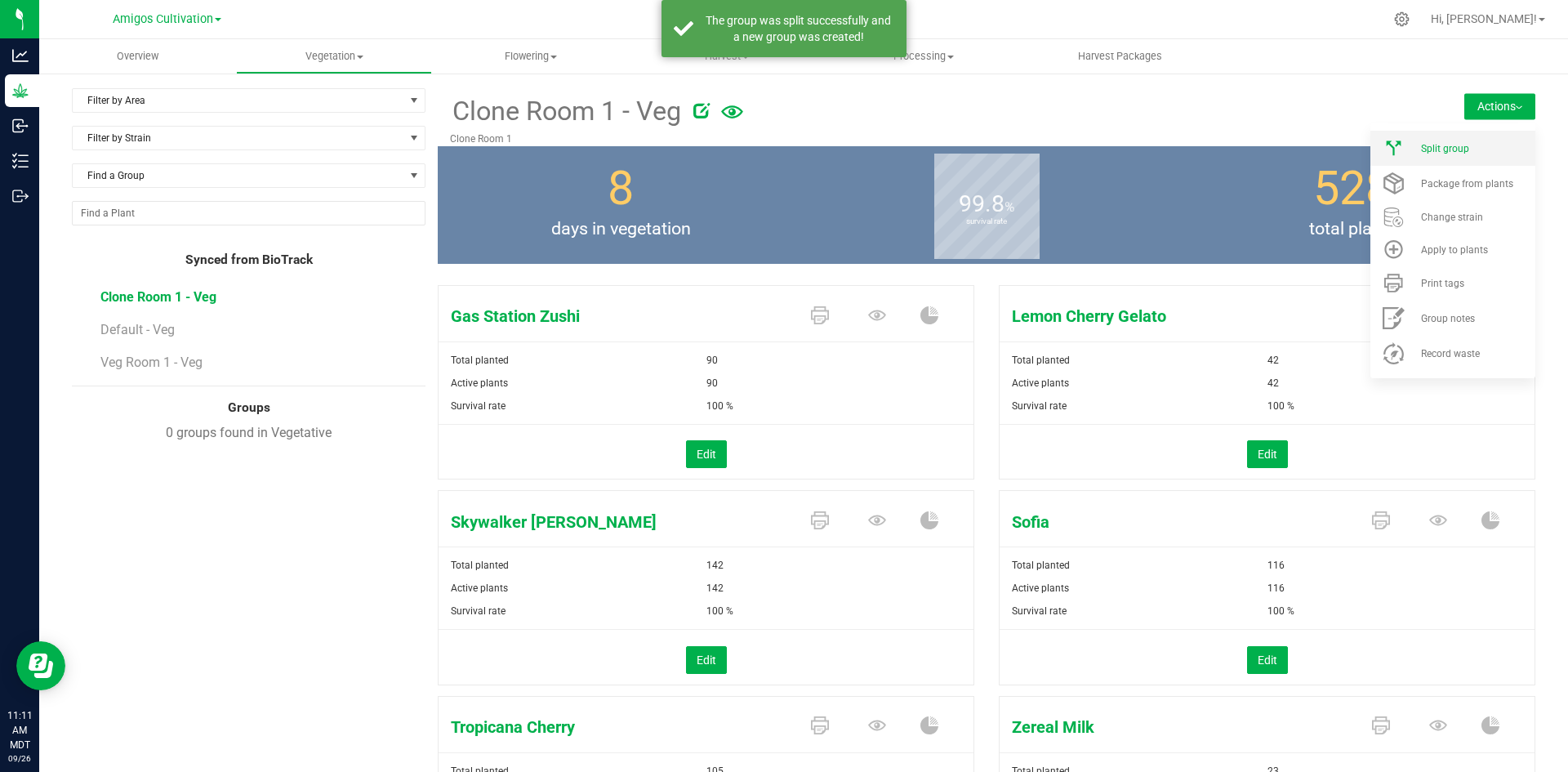
click at [1470, 145] on div "Split group" at bounding box center [1476, 148] width 111 height 11
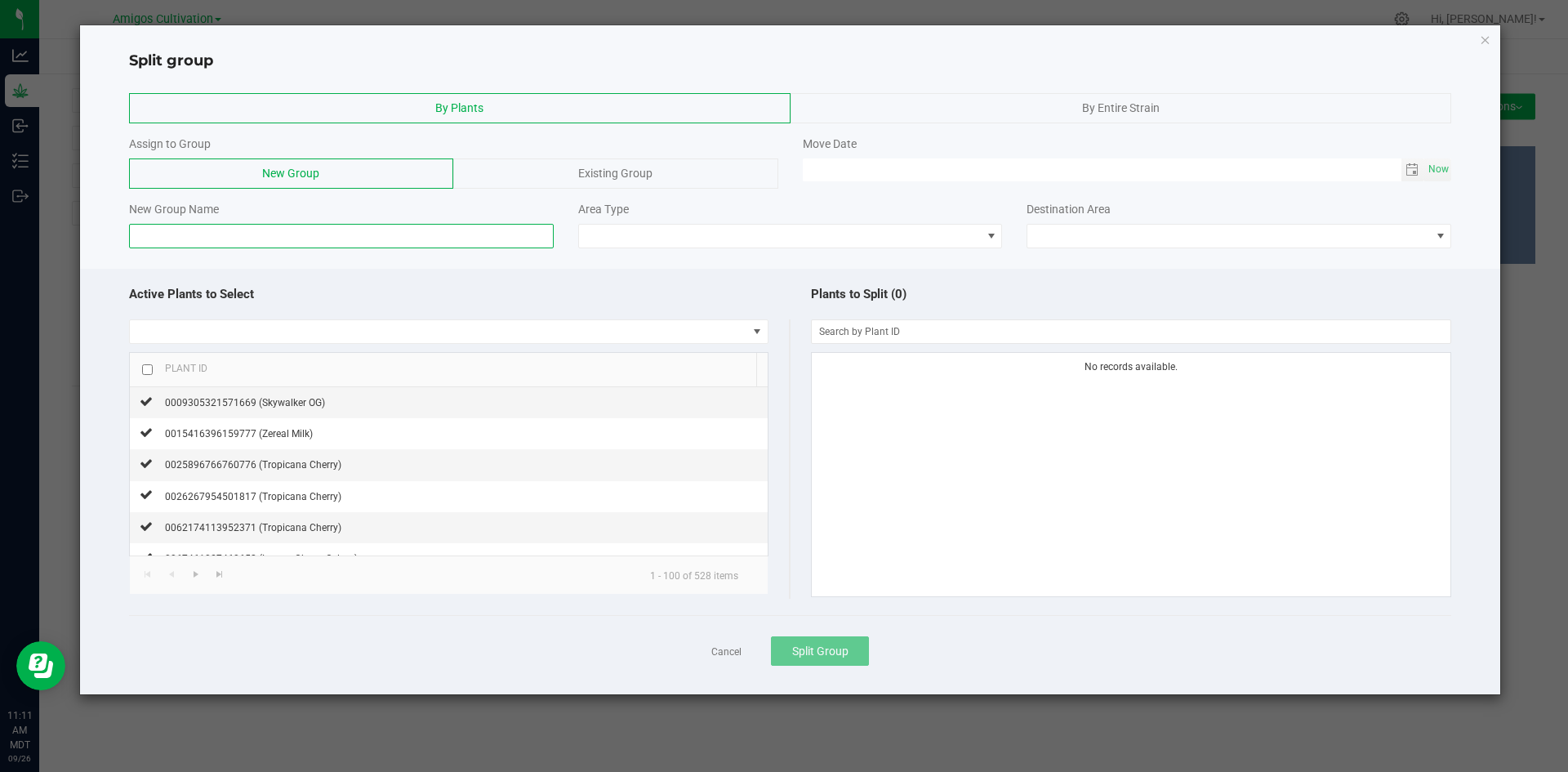
click at [158, 230] on input at bounding box center [341, 235] width 424 height 24
click at [1007, 109] on div "By Entire Strain" at bounding box center [1121, 108] width 662 height 31
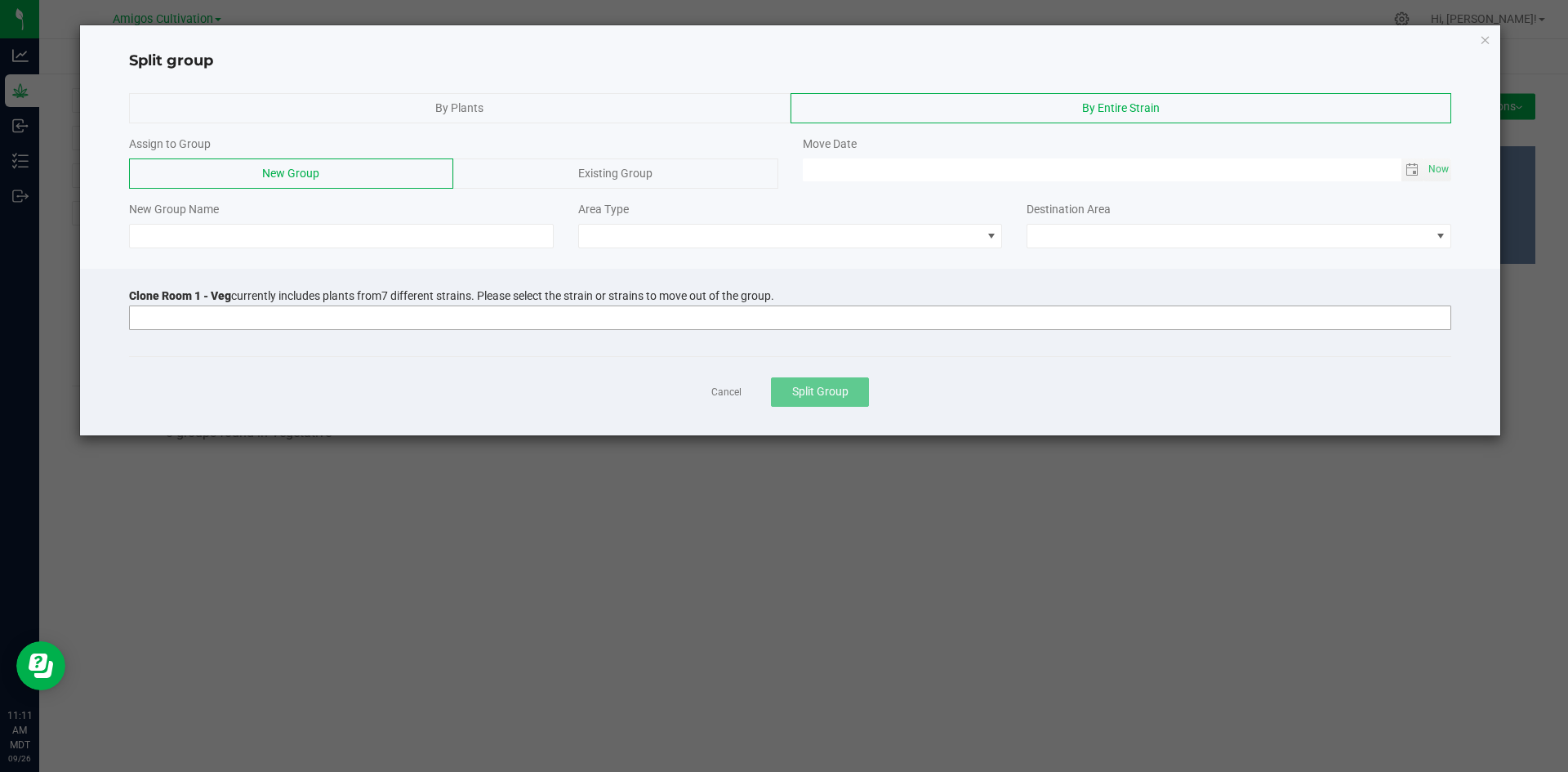
drag, startPoint x: 168, startPoint y: 304, endPoint x: 170, endPoint y: 316, distance: 12.2
click at [172, 302] on div at bounding box center [790, 317] width 1322 height 30
click at [170, 317] on input at bounding box center [779, 317] width 1300 height 23
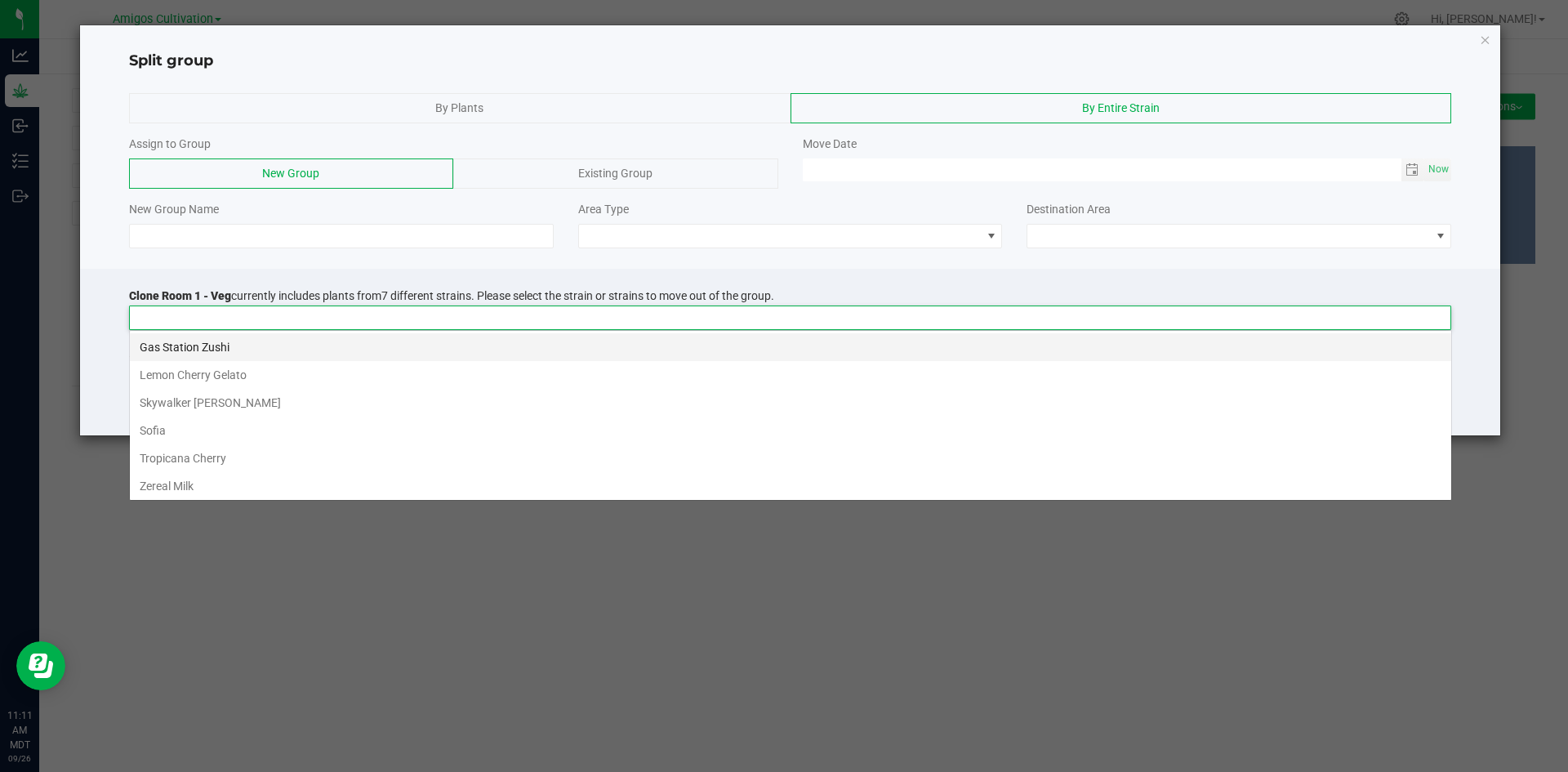
scroll to position [24, 1321]
click at [182, 349] on li "Gas Station Zushi" at bounding box center [790, 347] width 1321 height 28
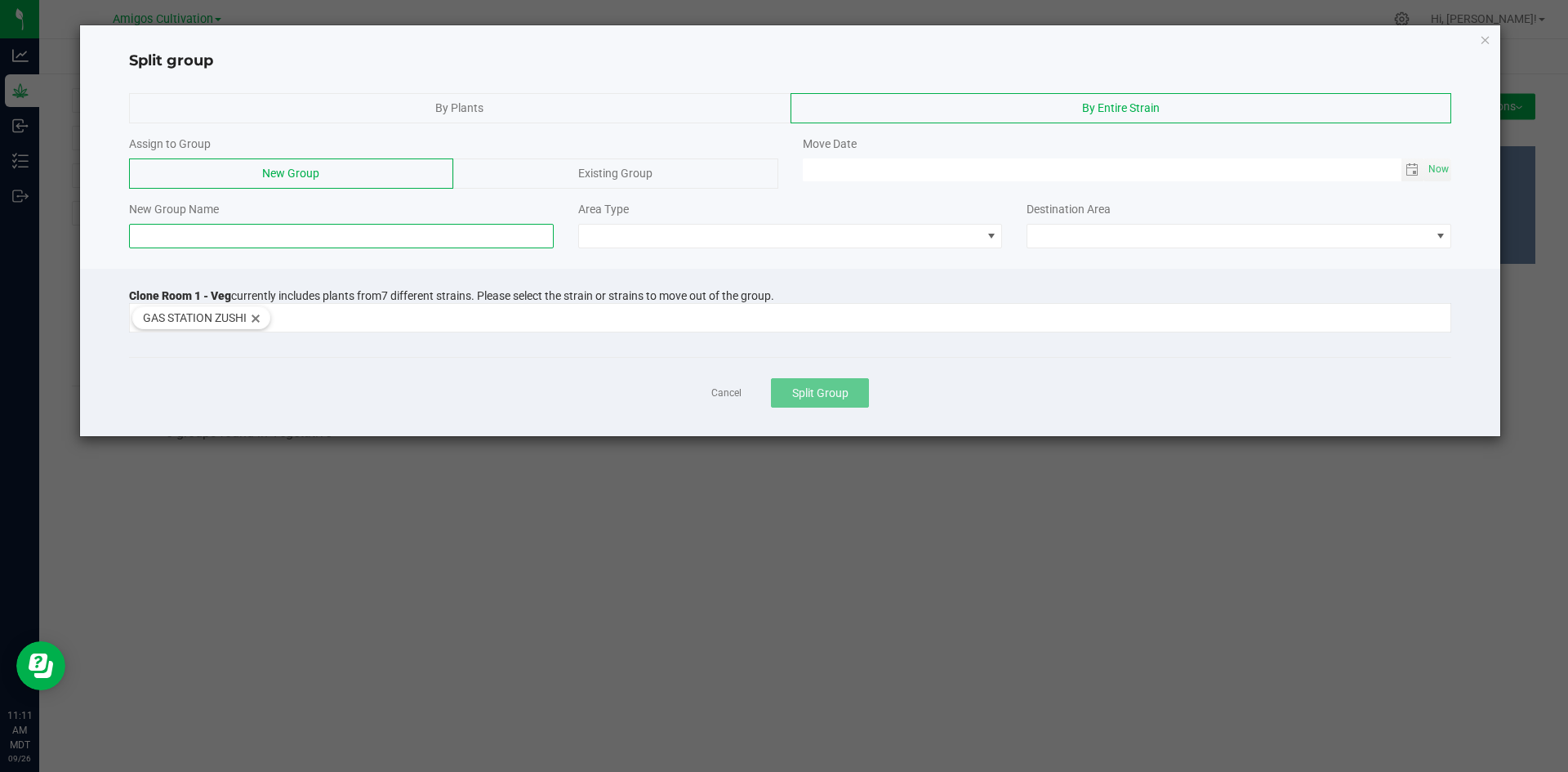
click at [159, 245] on input at bounding box center [341, 235] width 424 height 24
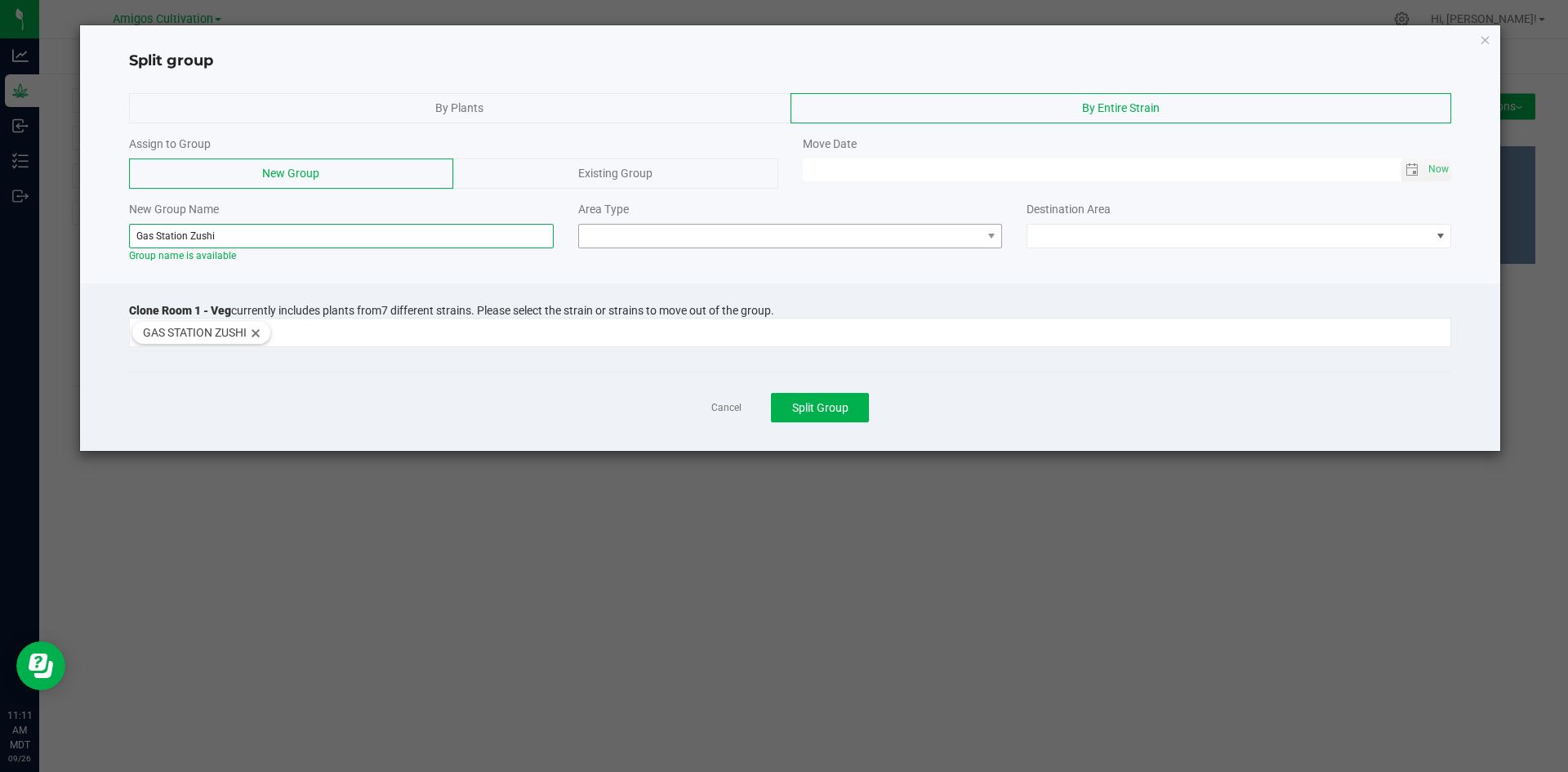
type input "Gas Station Zushi"
click at [944, 224] on span at bounding box center [780, 235] width 402 height 23
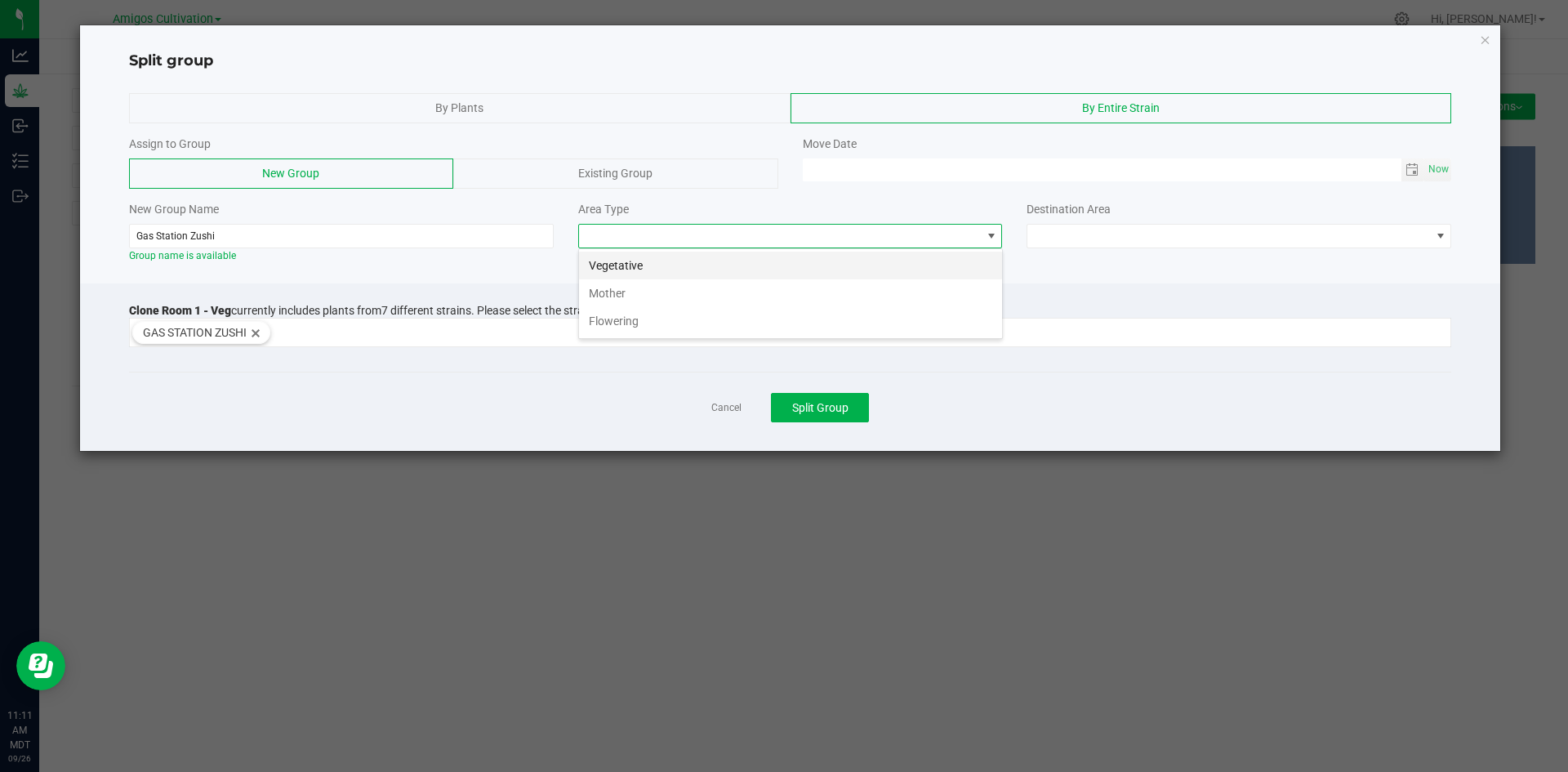
scroll to position [24, 424]
click at [683, 318] on li "Flowering" at bounding box center [790, 321] width 423 height 28
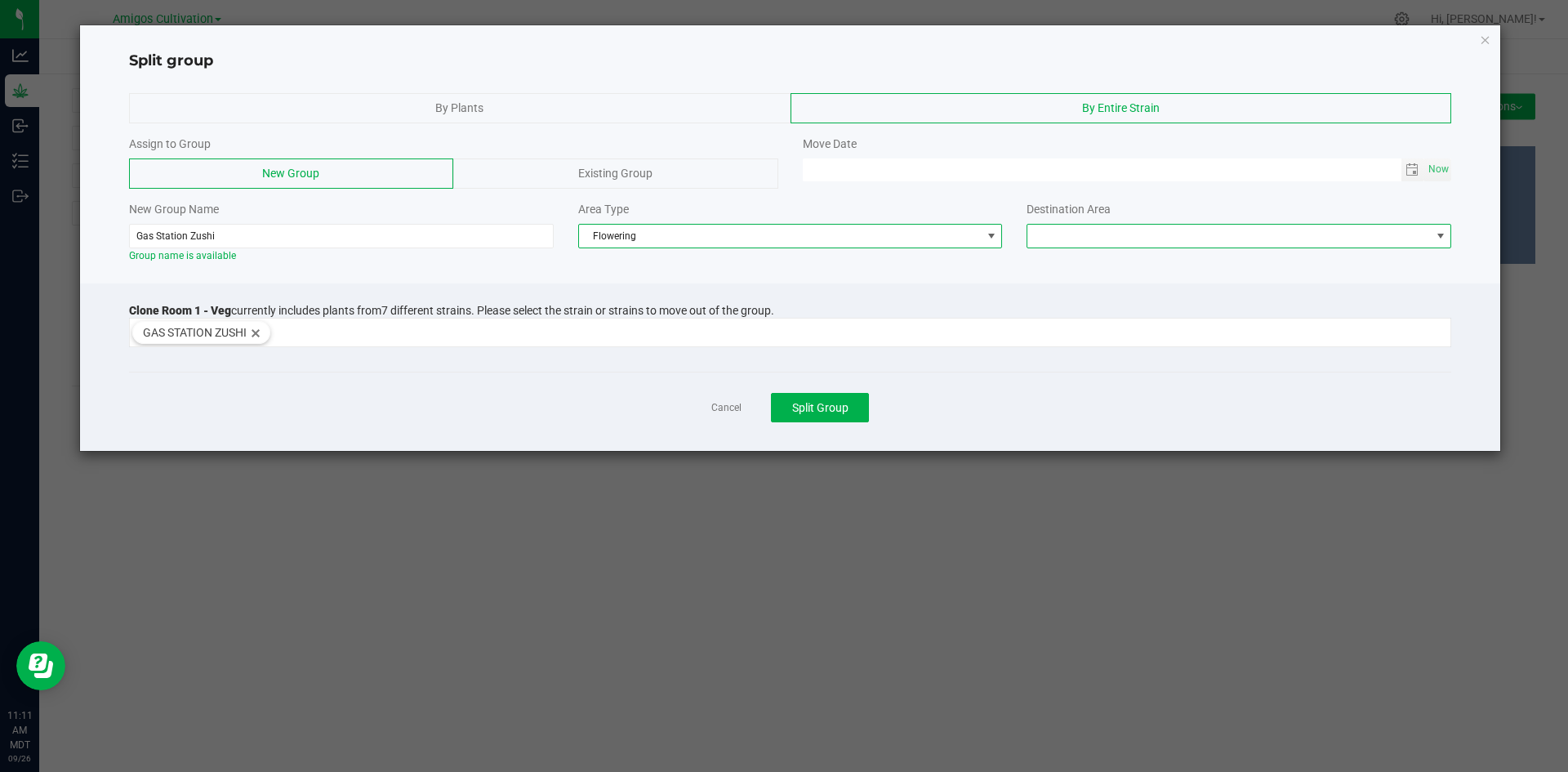
click at [1438, 233] on span at bounding box center [1440, 236] width 13 height 13
click at [1230, 267] on li "Flower Room 1" at bounding box center [1238, 265] width 423 height 28
click at [1417, 171] on span "Toggle calendar" at bounding box center [1411, 170] width 13 height 13
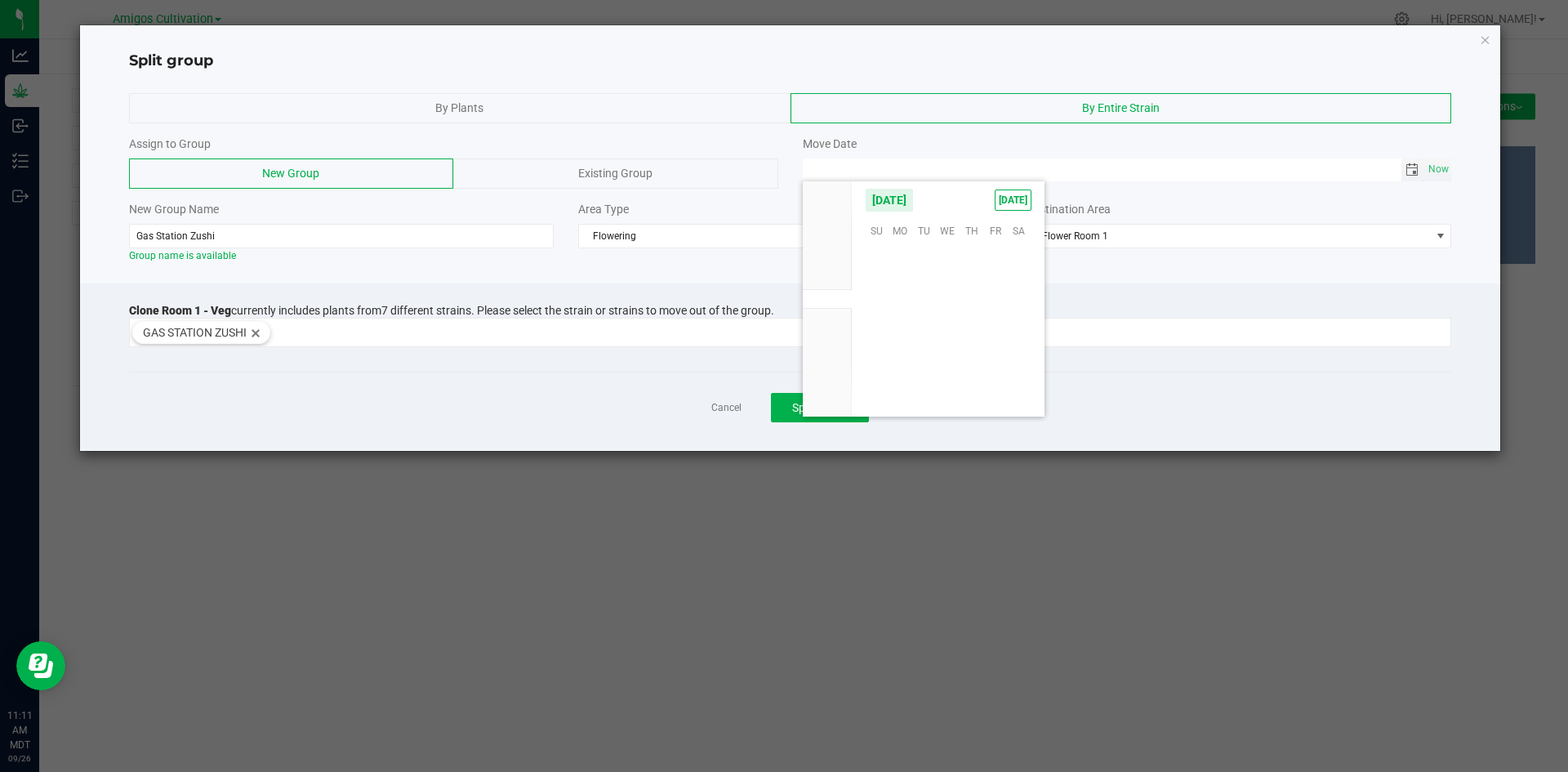
scroll to position [264817, 0]
click at [891, 326] on span "22" at bounding box center [901, 330] width 24 height 25
type input "09/22/2025 12:00 AM"
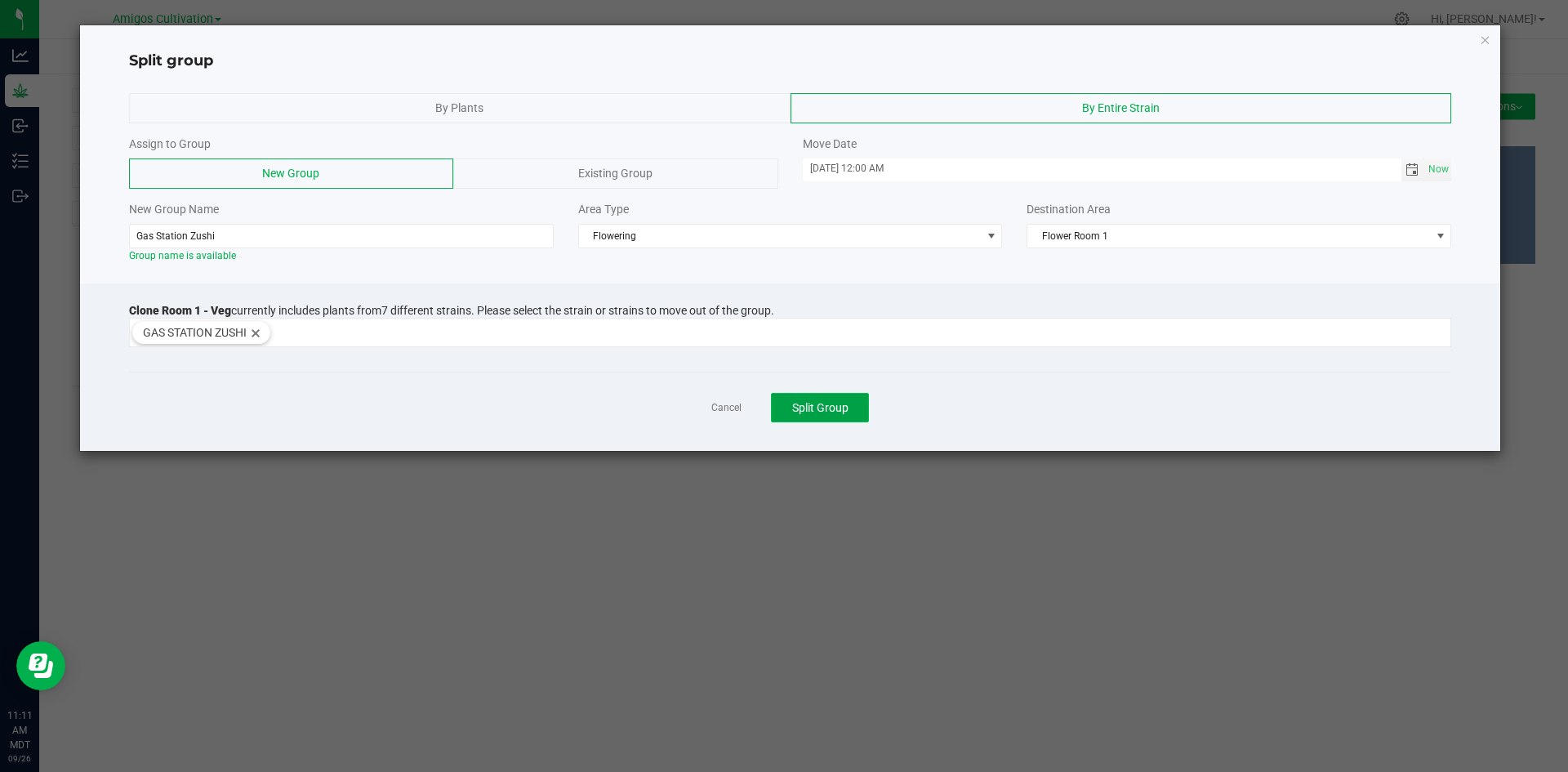
click at [832, 405] on span "Split Group" at bounding box center [820, 408] width 57 height 13
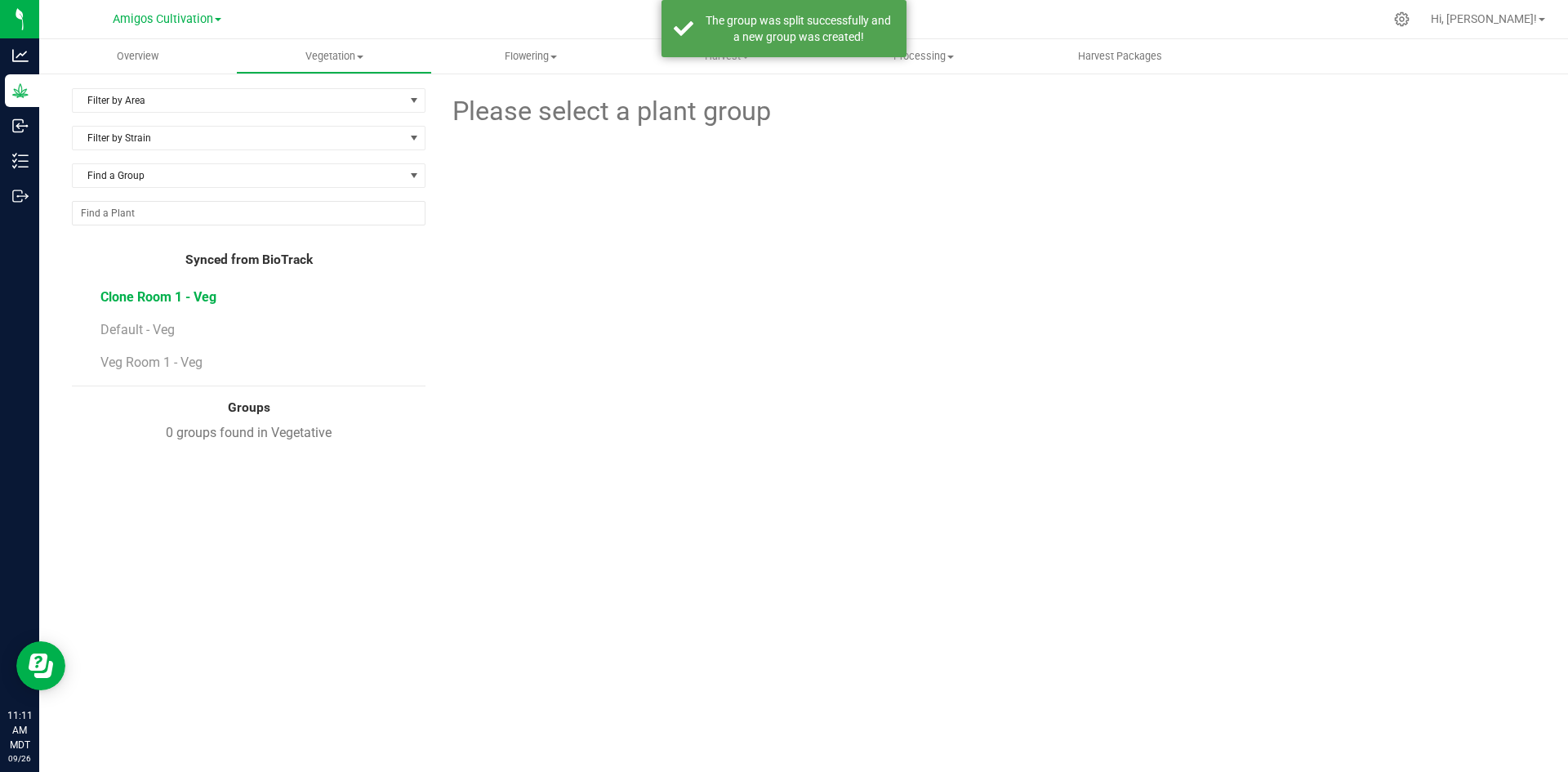
click at [125, 291] on span "Clone Room 1 - Veg" at bounding box center [158, 297] width 116 height 16
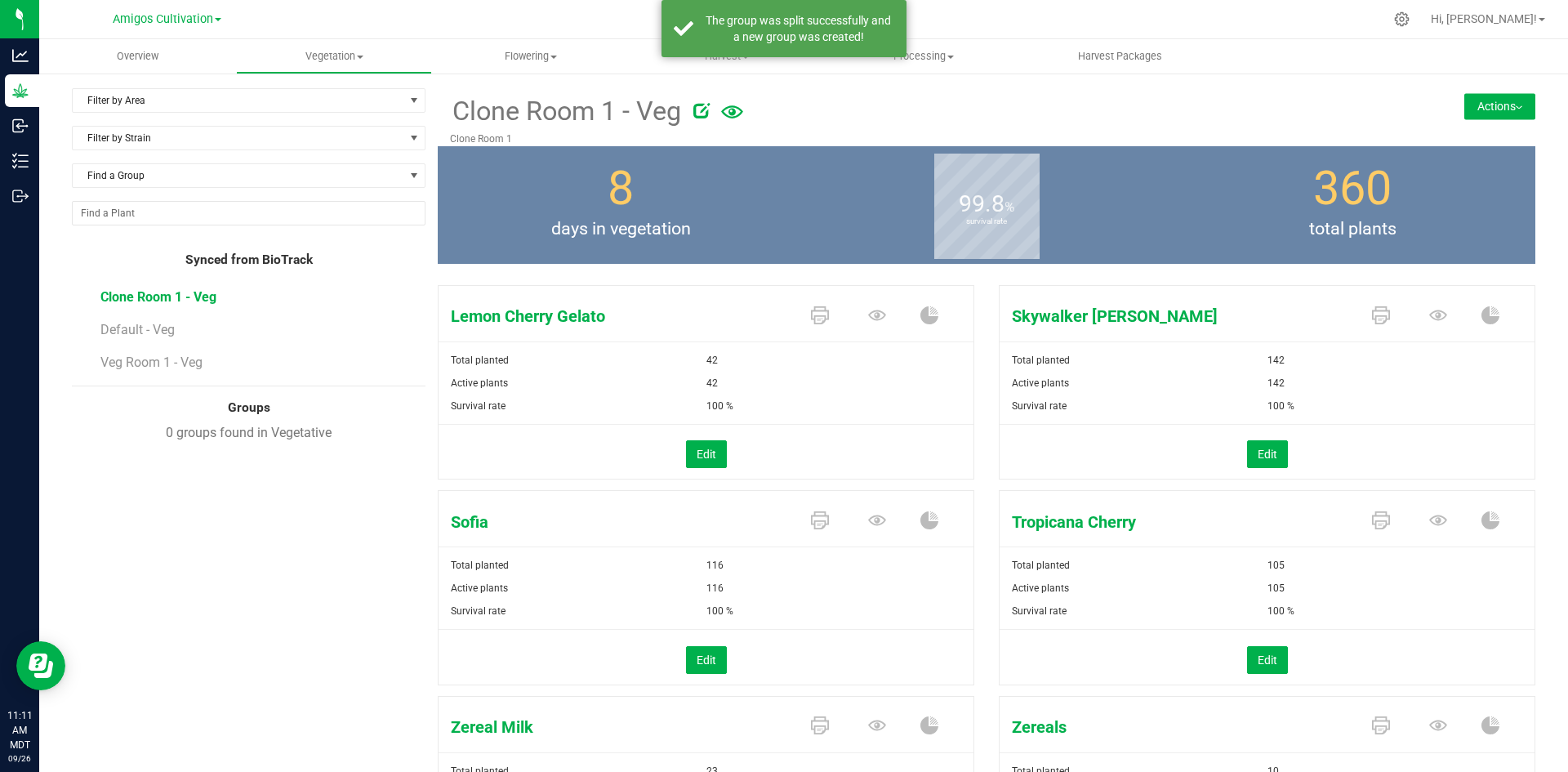
click at [1499, 108] on button "Actions" at bounding box center [1499, 106] width 71 height 26
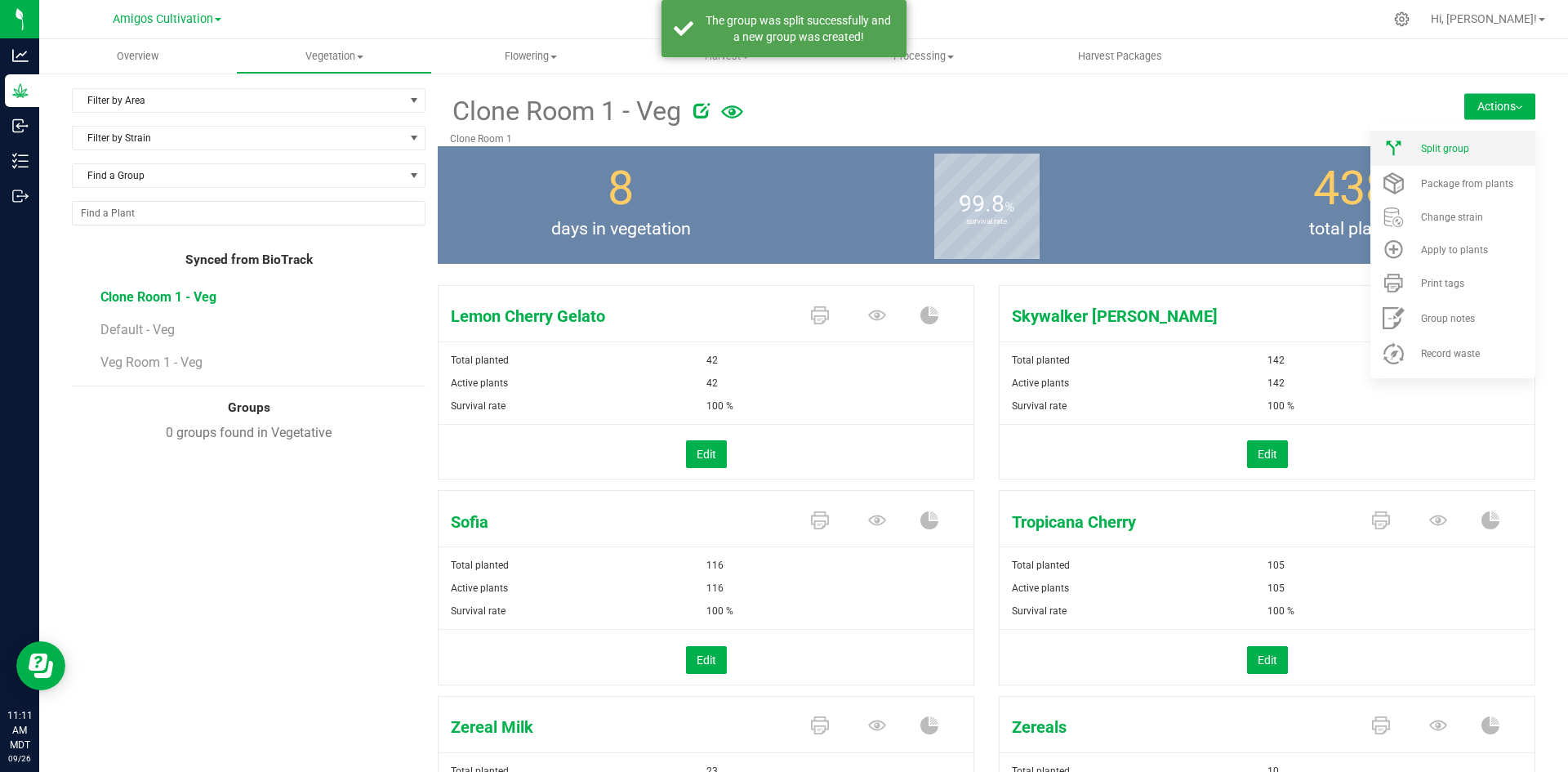
click at [1448, 154] on span "Split group" at bounding box center [1445, 148] width 48 height 11
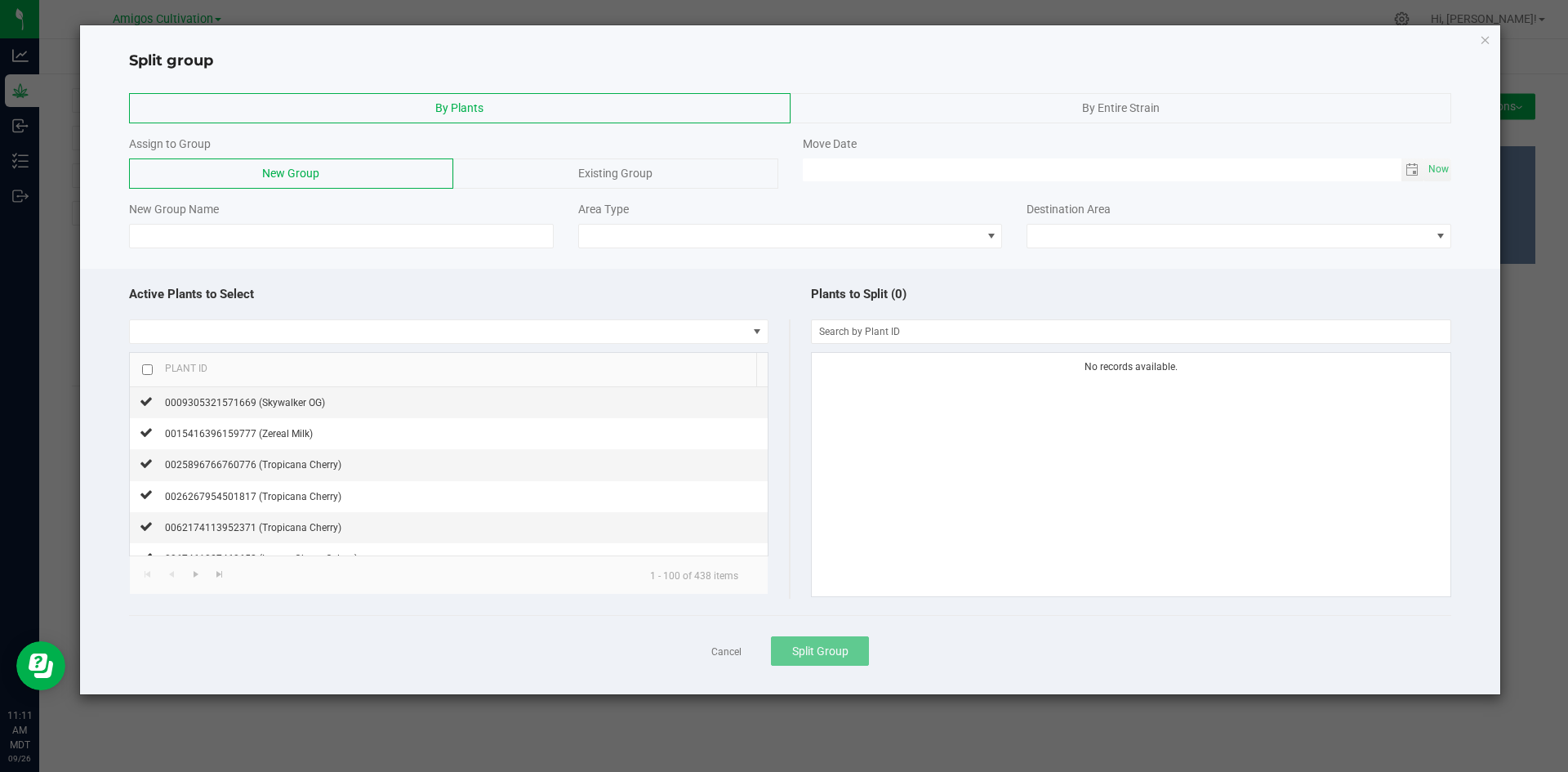
click at [1143, 107] on span "By Entire Strain" at bounding box center [1120, 108] width 78 height 13
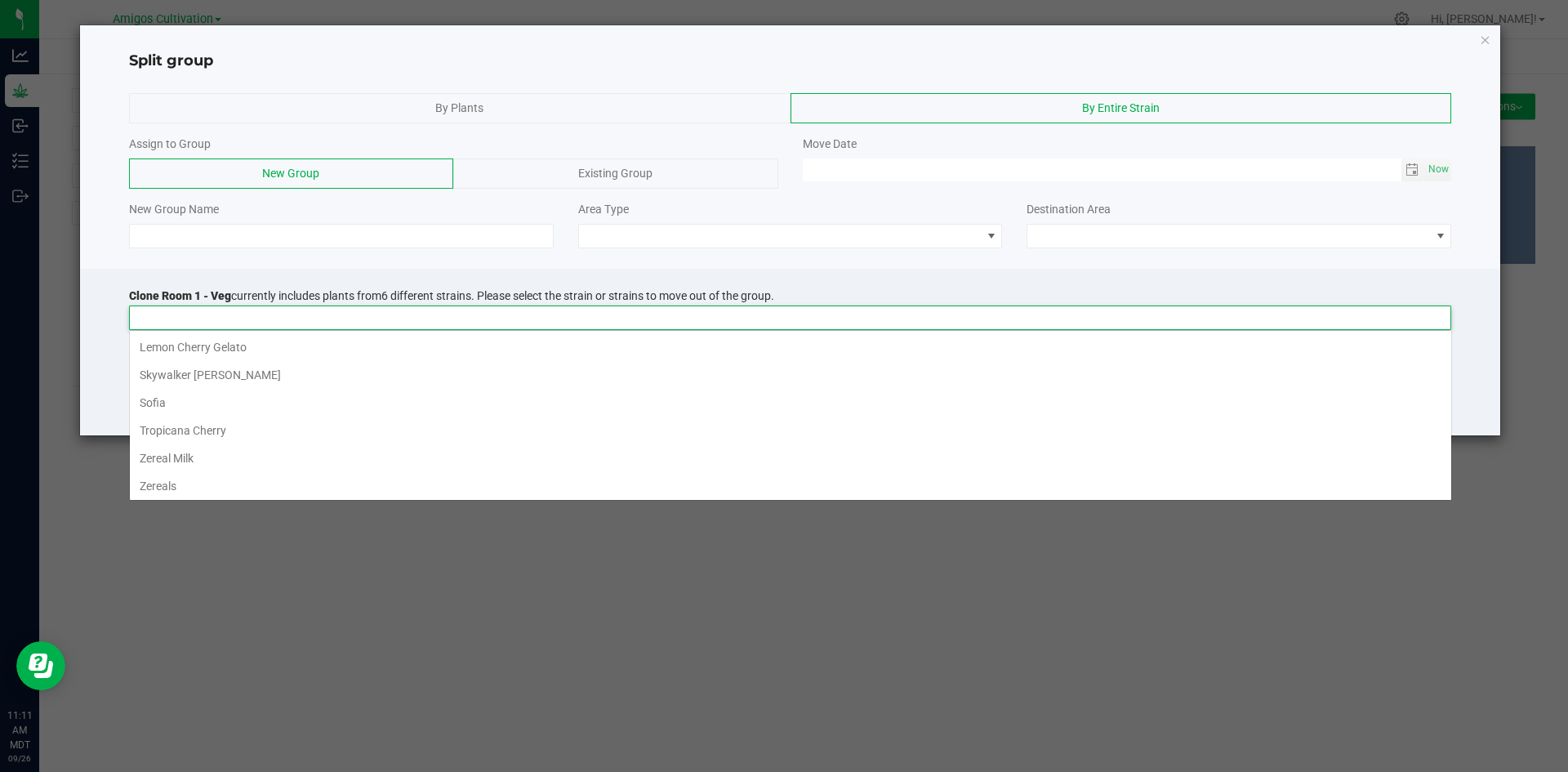
click at [164, 324] on input at bounding box center [779, 317] width 1300 height 23
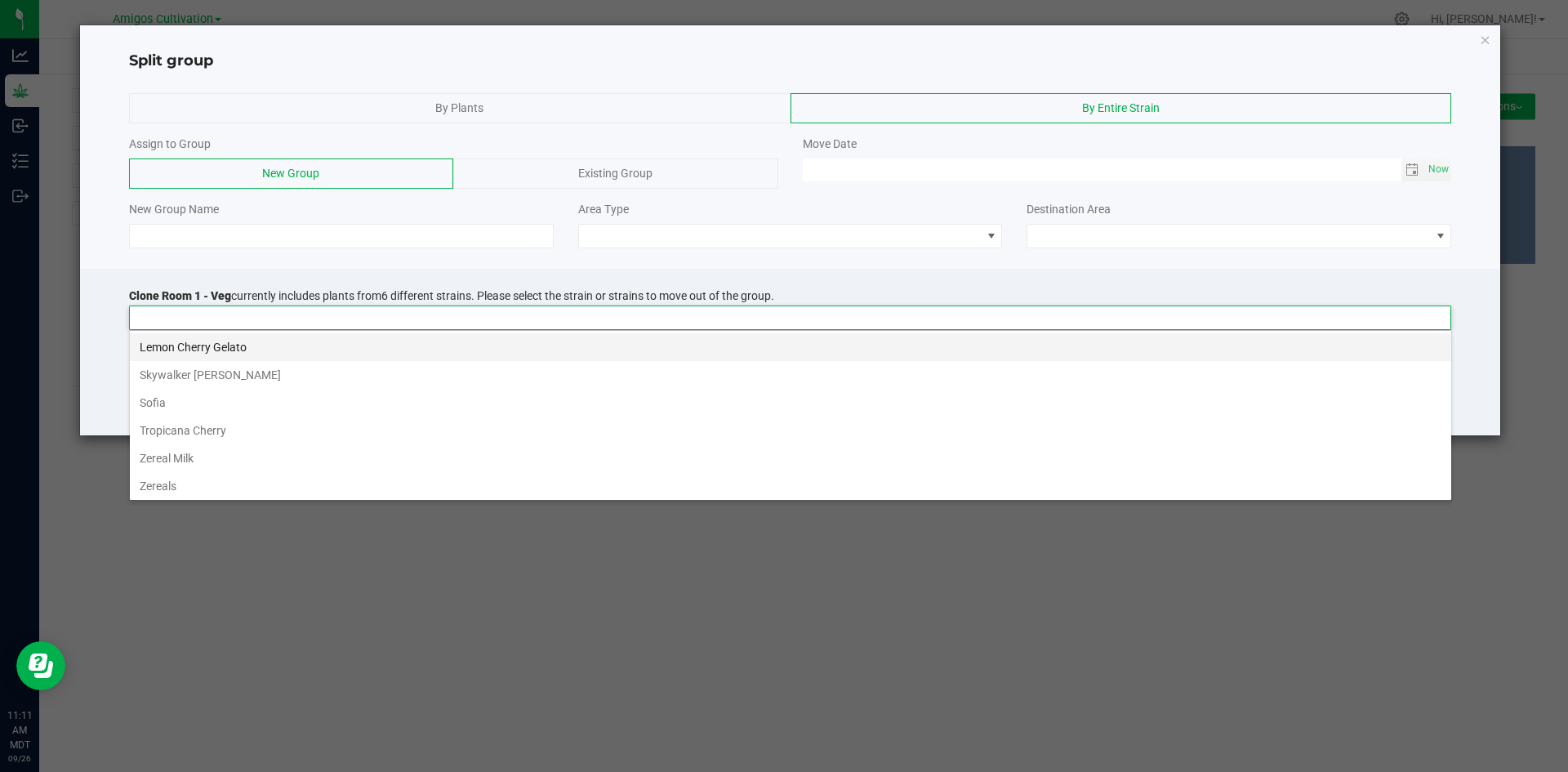
click at [168, 342] on li "Lemon Cherry Gelato" at bounding box center [790, 347] width 1321 height 28
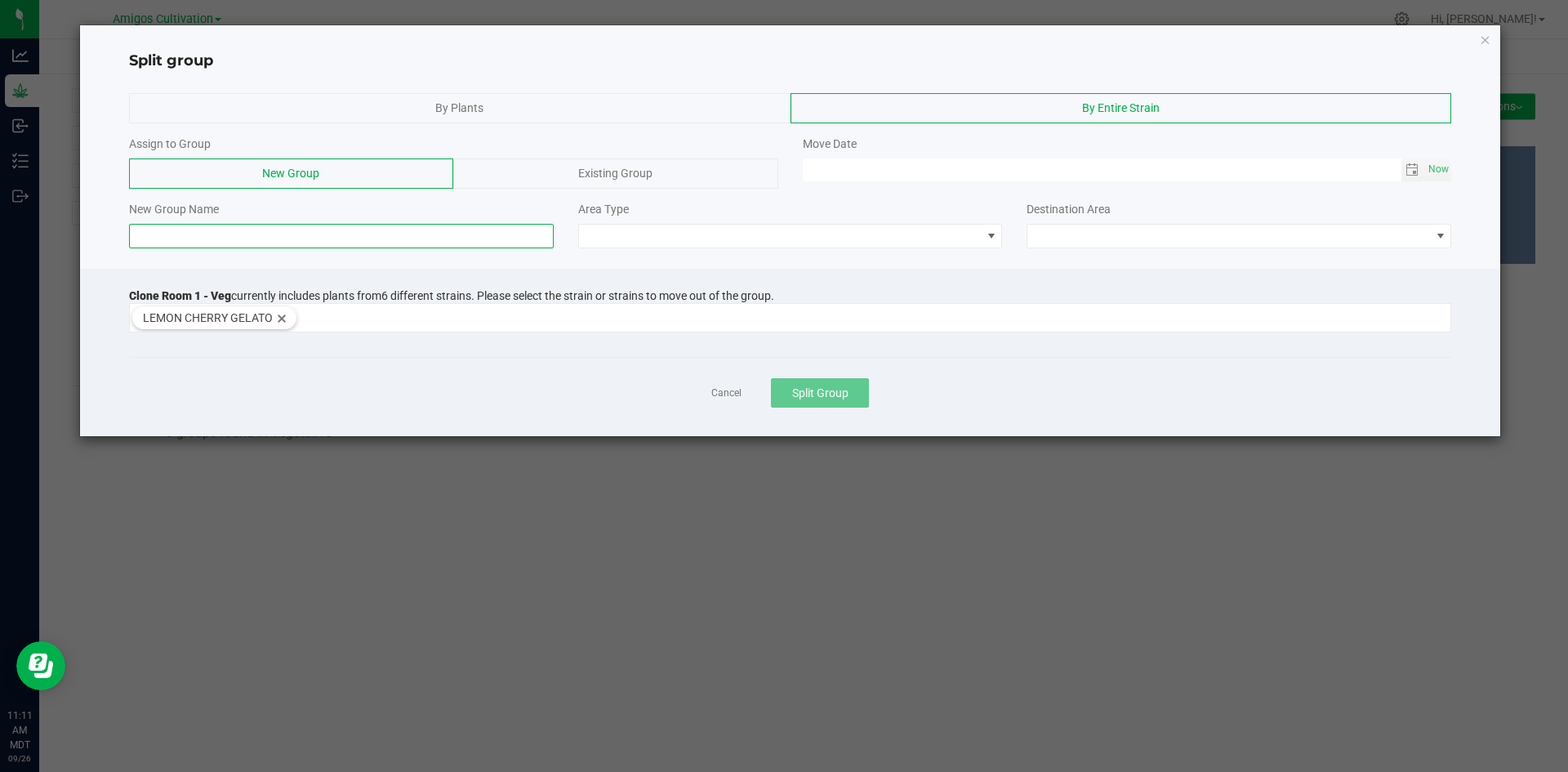
click at [178, 236] on input at bounding box center [341, 235] width 424 height 24
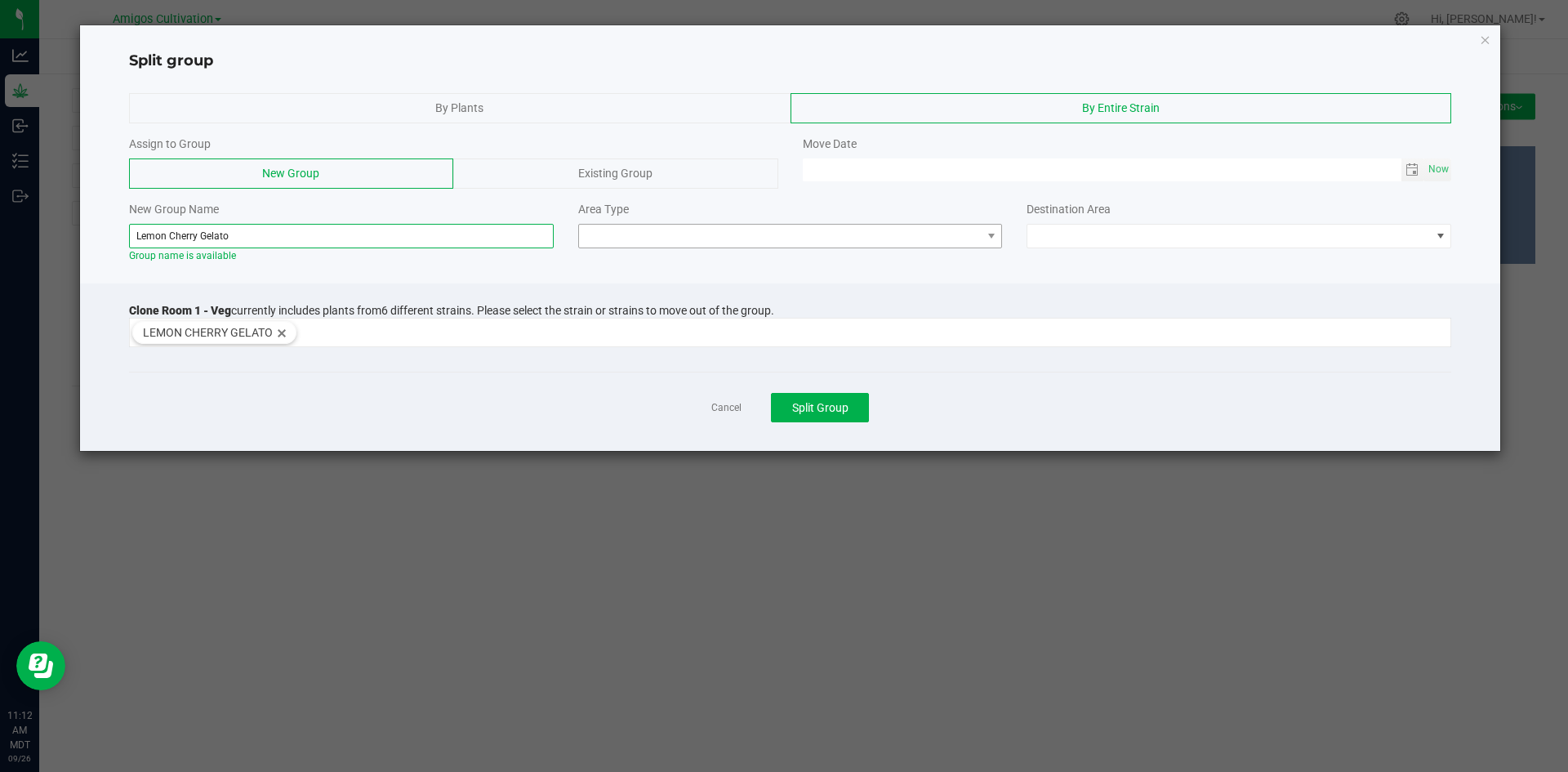
type input "Lemon Cherry Gelato"
click at [978, 236] on span at bounding box center [780, 235] width 402 height 23
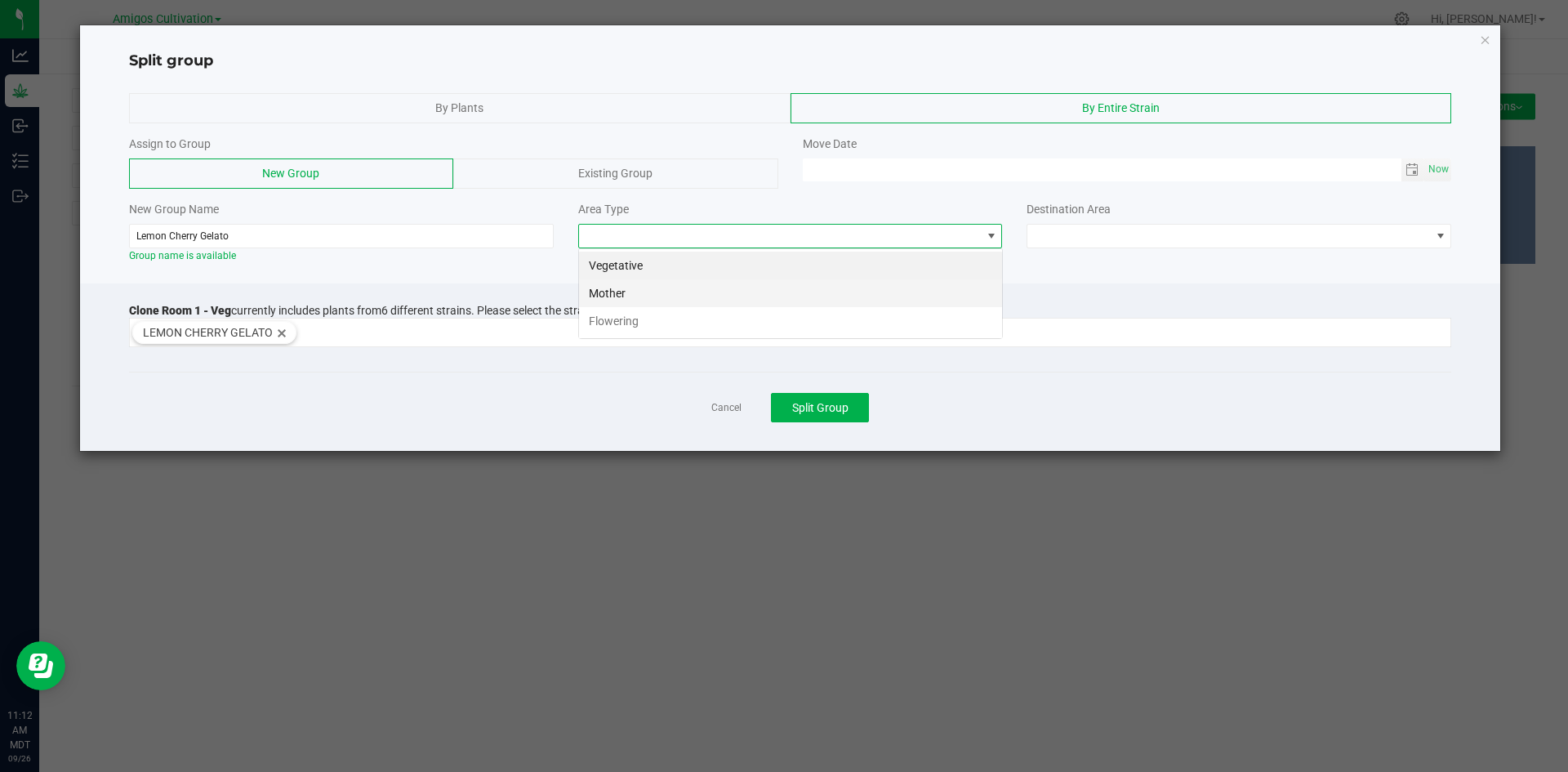
scroll to position [24, 424]
click at [635, 314] on li "Flowering" at bounding box center [790, 321] width 423 height 28
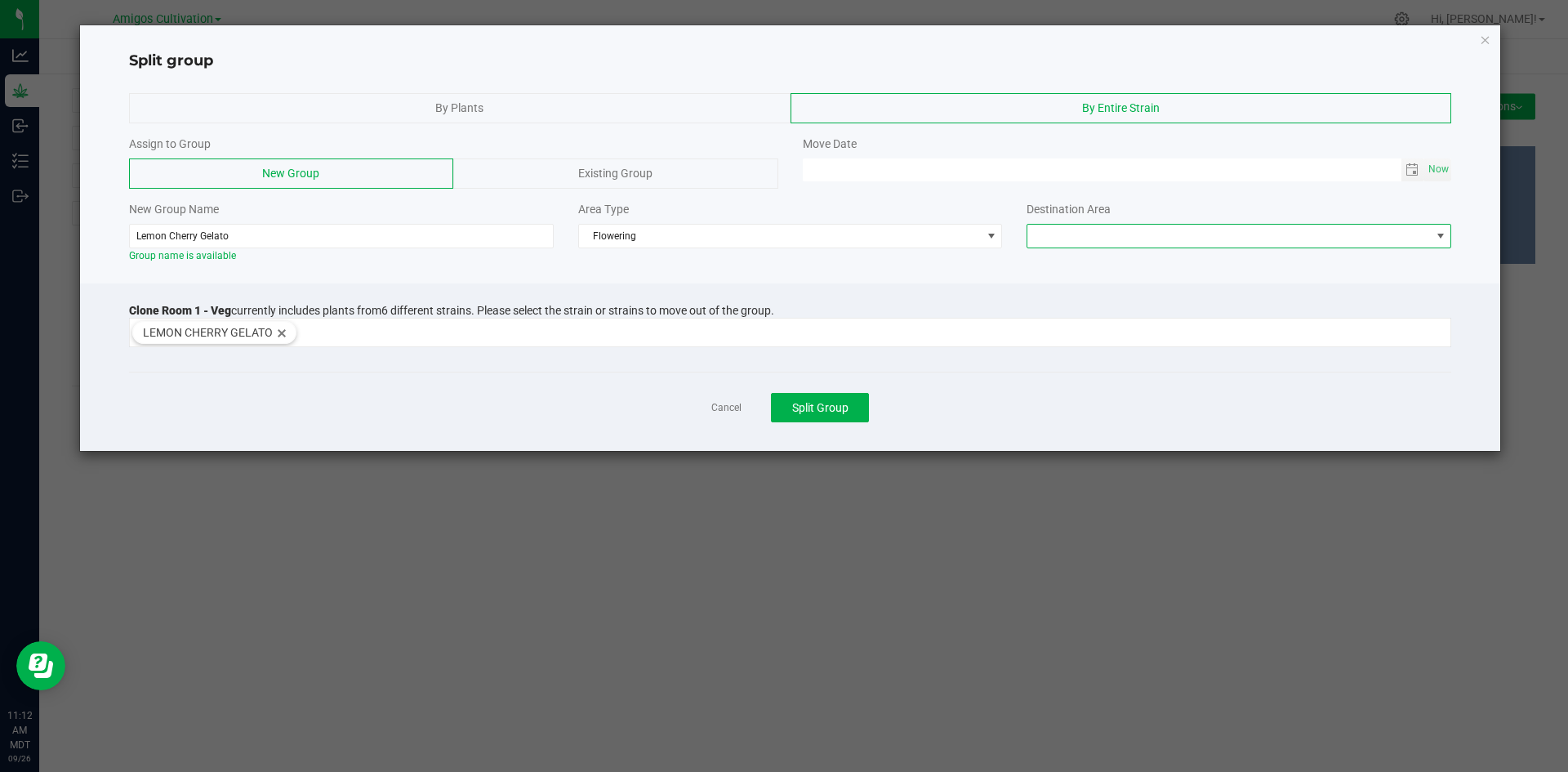
click at [1430, 236] on span at bounding box center [1440, 235] width 20 height 23
click at [1121, 269] on li "Flower Room 1" at bounding box center [1238, 265] width 423 height 28
click at [829, 404] on span "Split Group" at bounding box center [820, 408] width 57 height 13
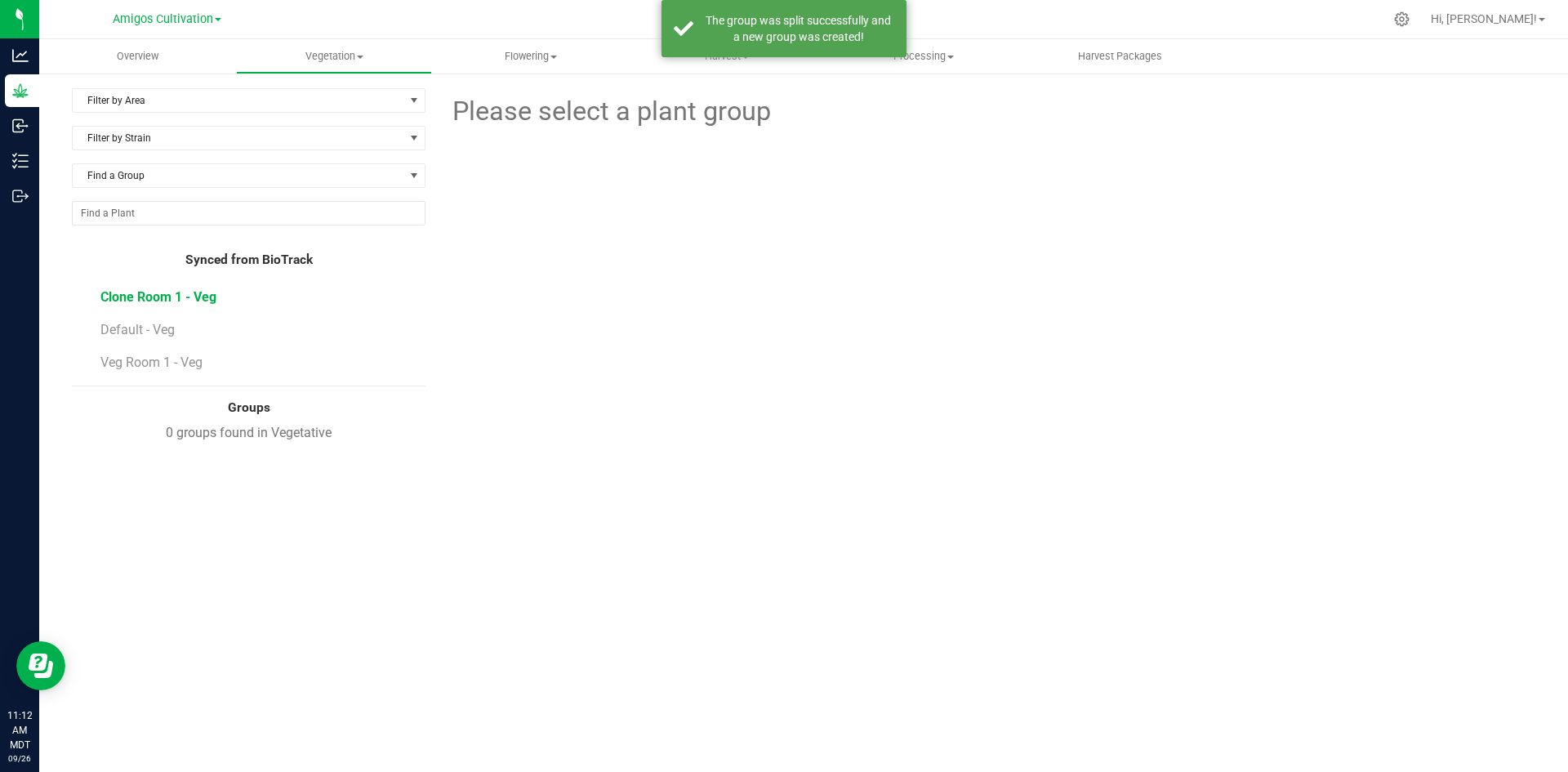
click at [151, 298] on span "Clone Room 1 - Veg" at bounding box center [158, 297] width 116 height 16
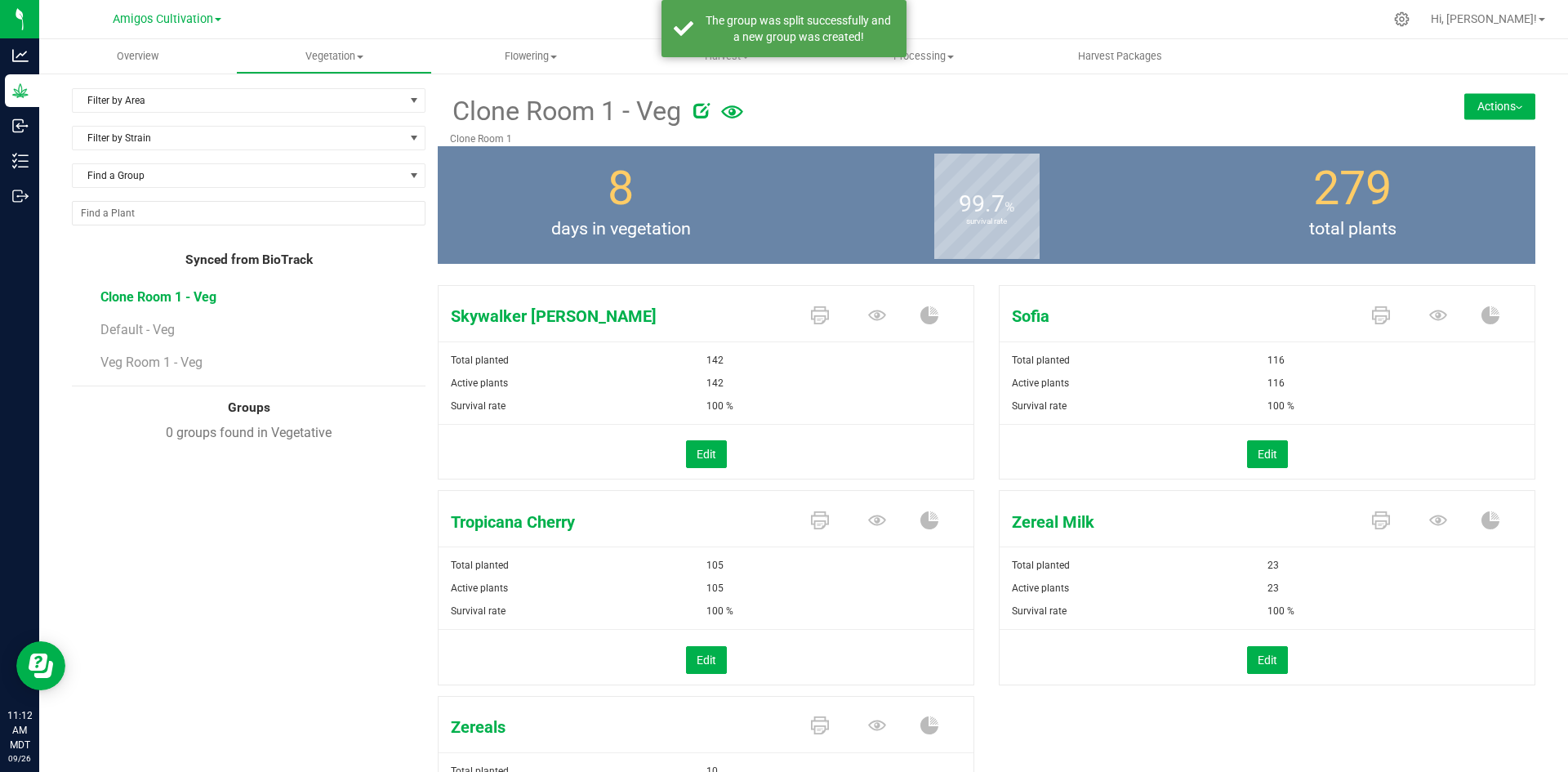
click at [1511, 107] on button "Actions" at bounding box center [1499, 106] width 71 height 26
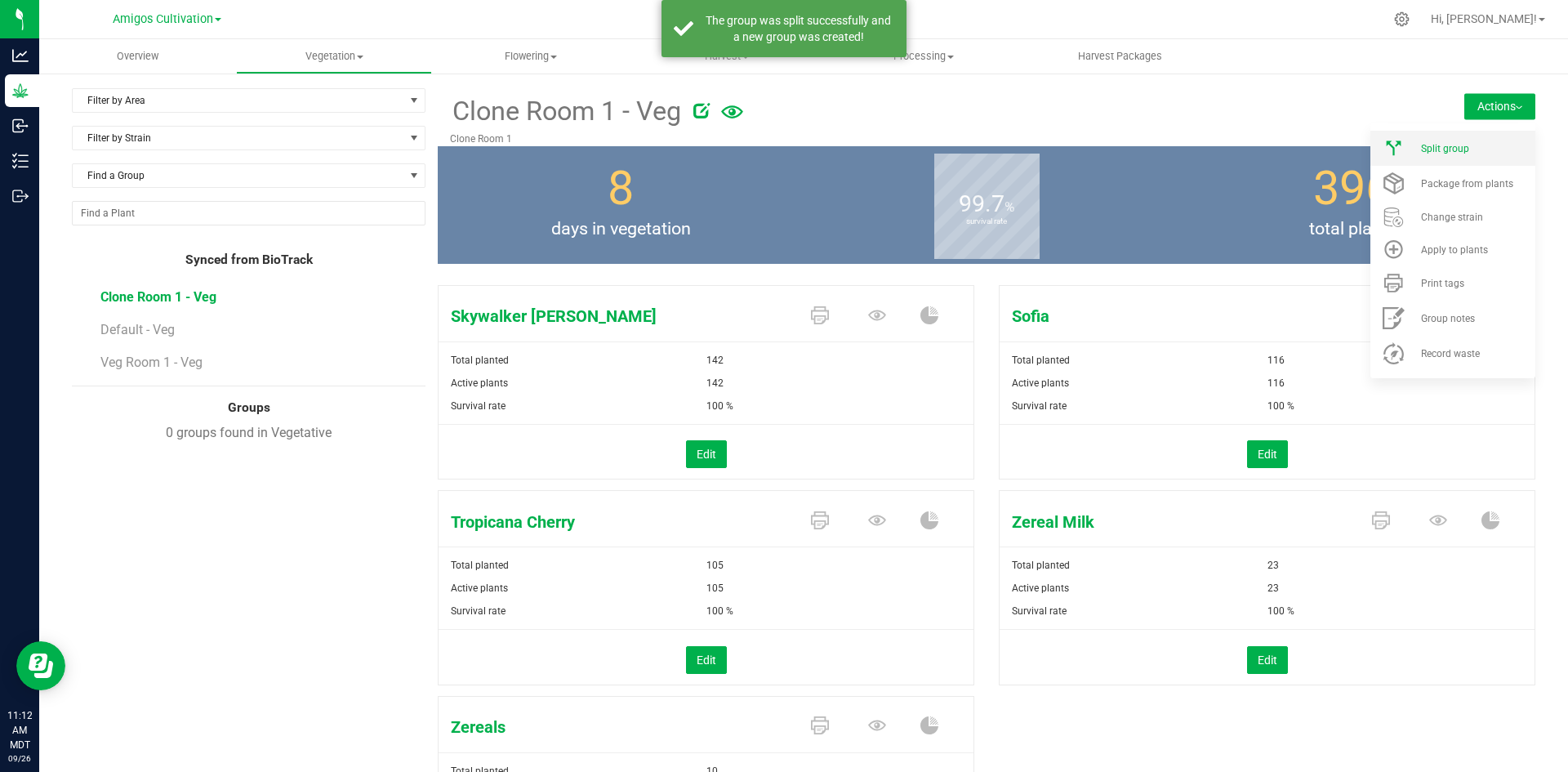
click at [1462, 149] on div "Split group" at bounding box center [1476, 148] width 111 height 11
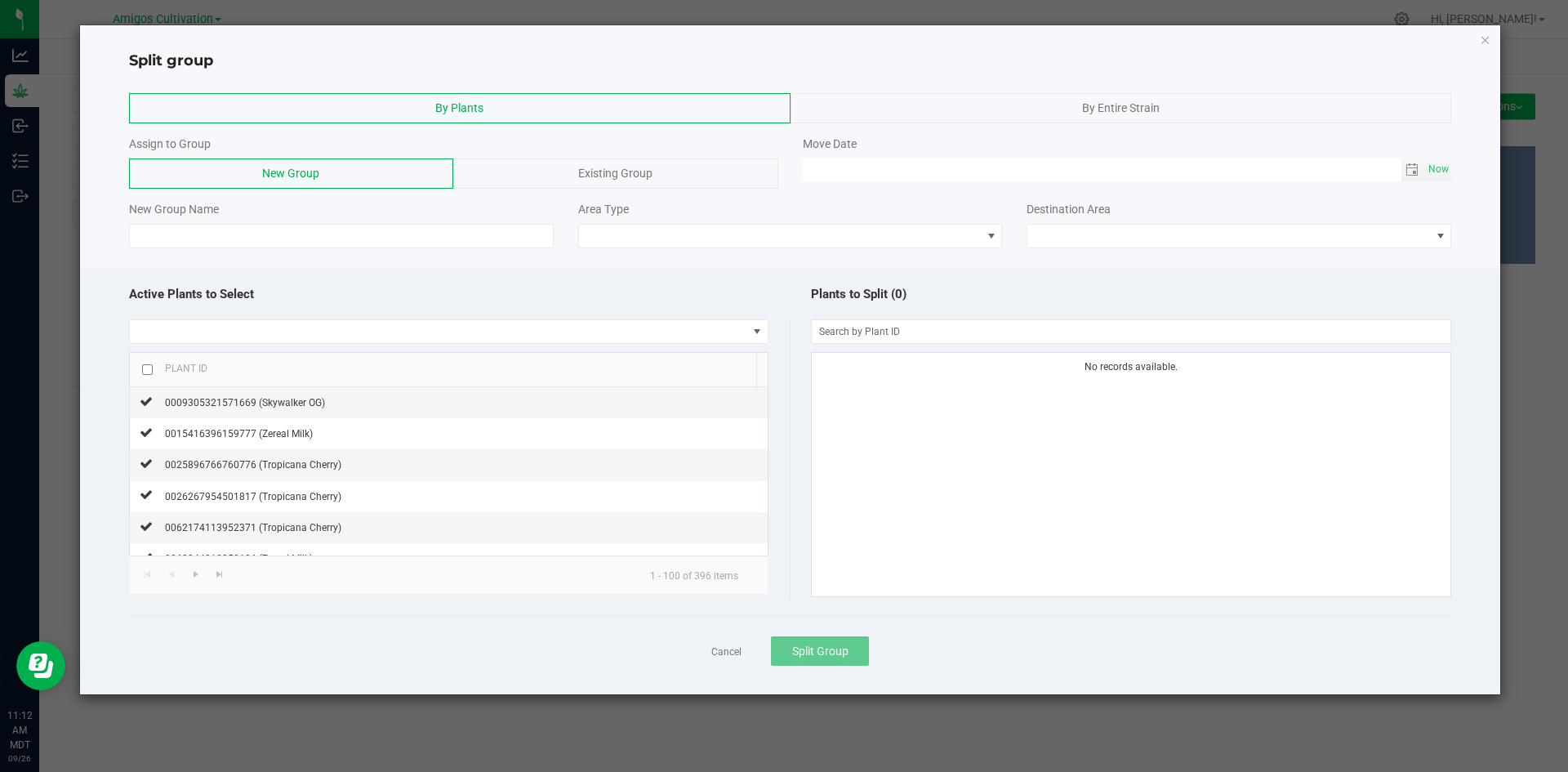
click at [974, 100] on div "By Entire Strain" at bounding box center [1121, 108] width 662 height 31
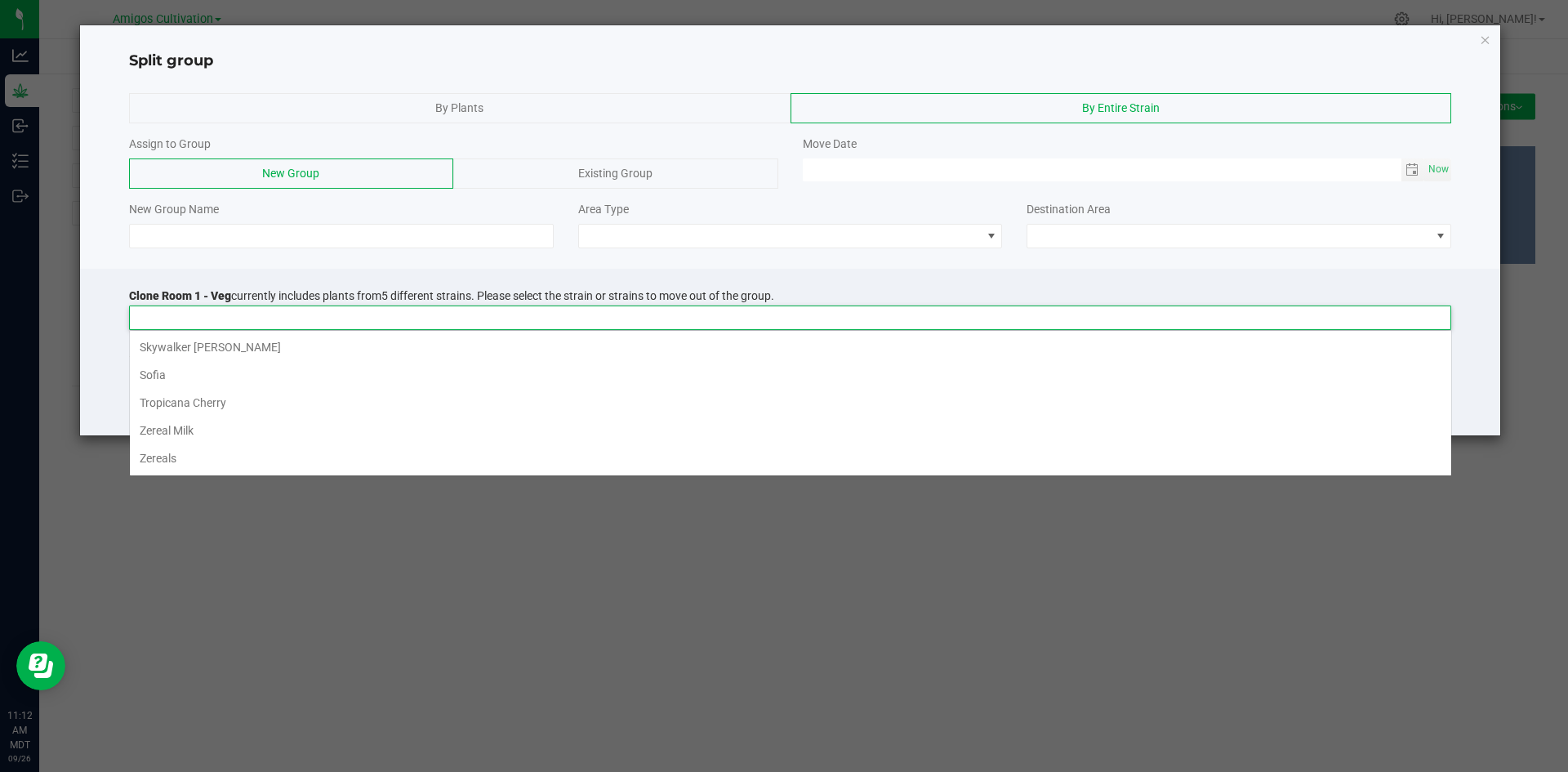
click at [190, 312] on input at bounding box center [779, 317] width 1300 height 23
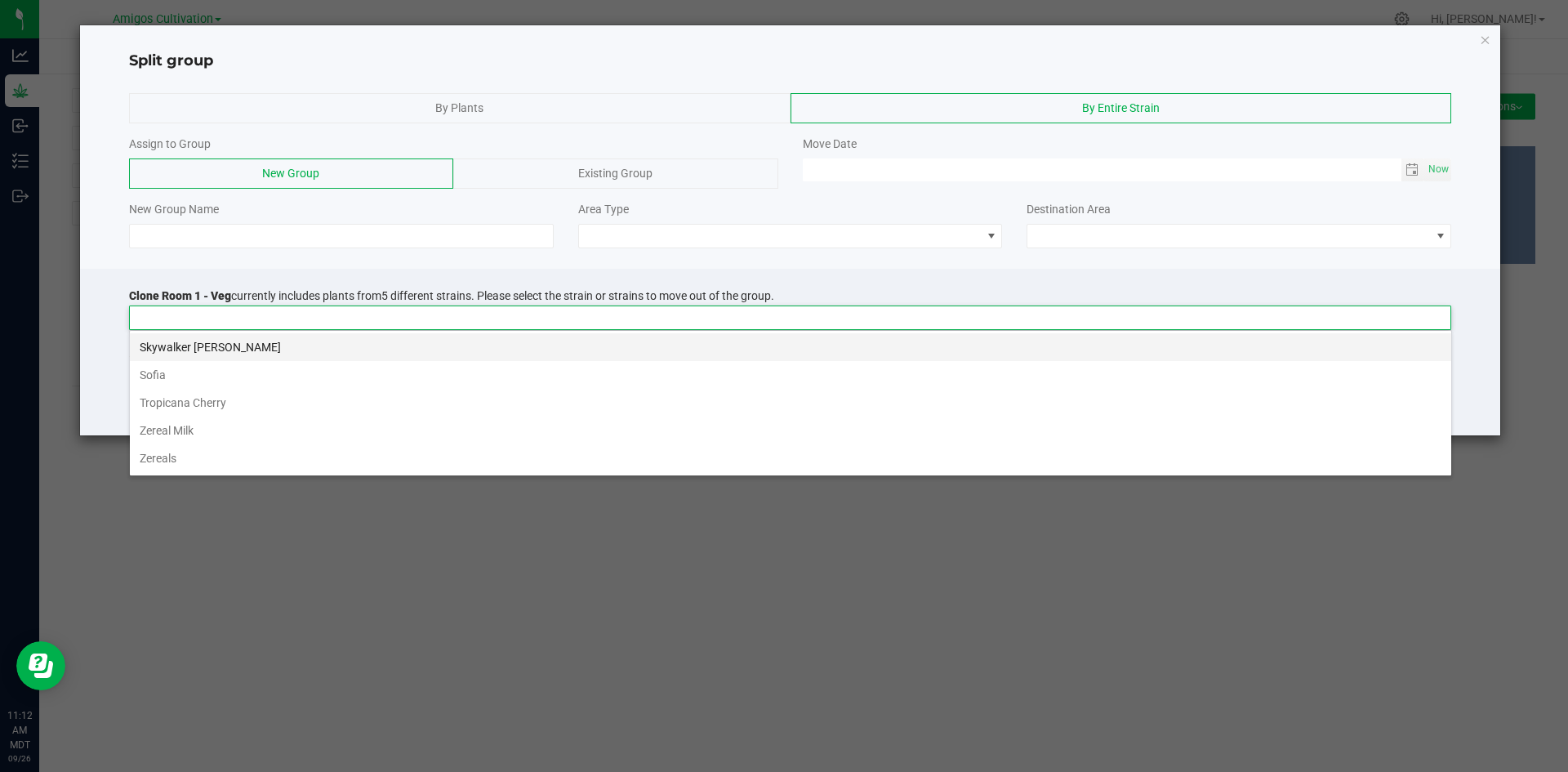
click at [189, 352] on li "Skywalker [PERSON_NAME]" at bounding box center [790, 347] width 1321 height 28
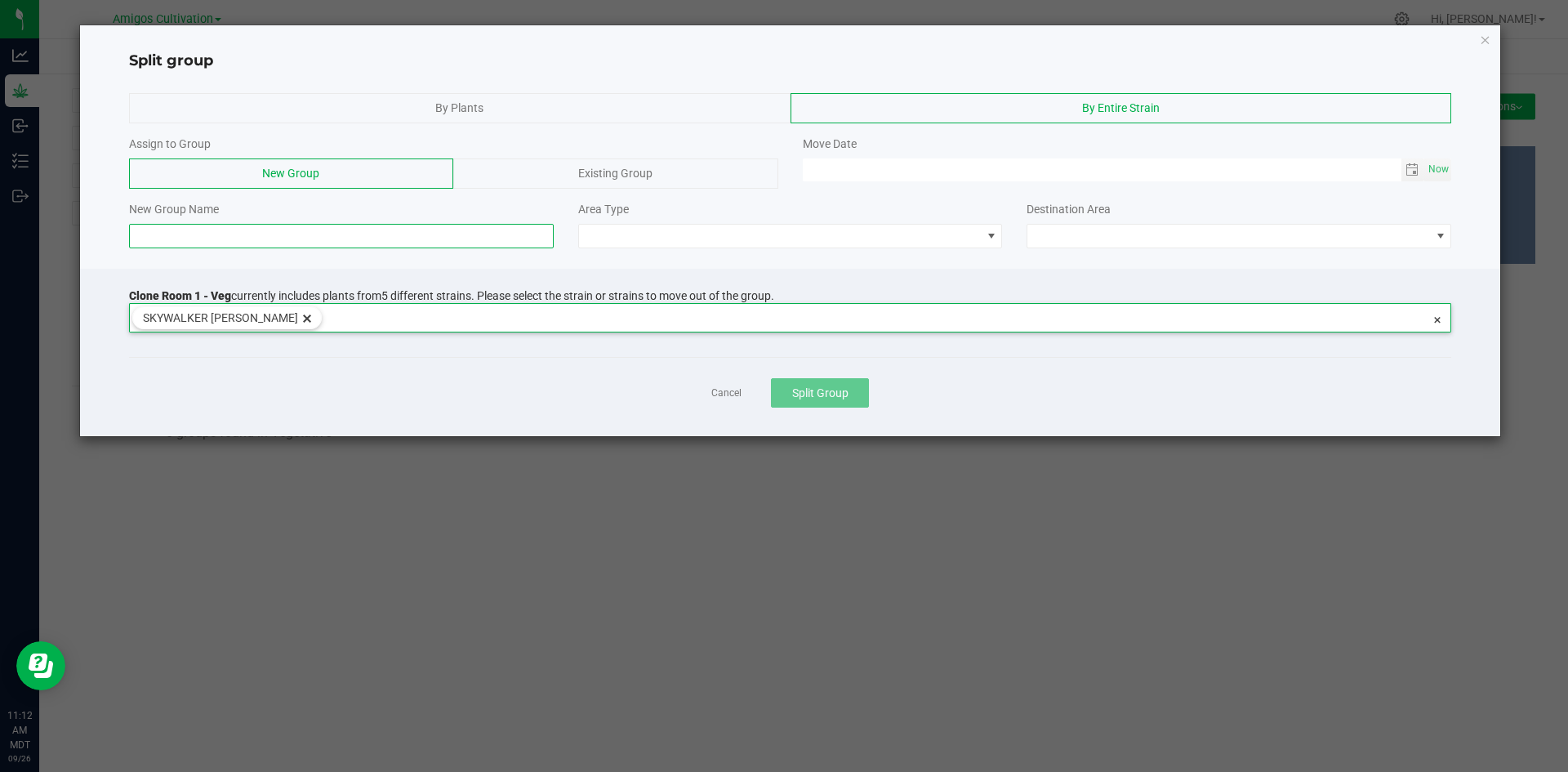
click at [193, 239] on input at bounding box center [341, 235] width 424 height 24
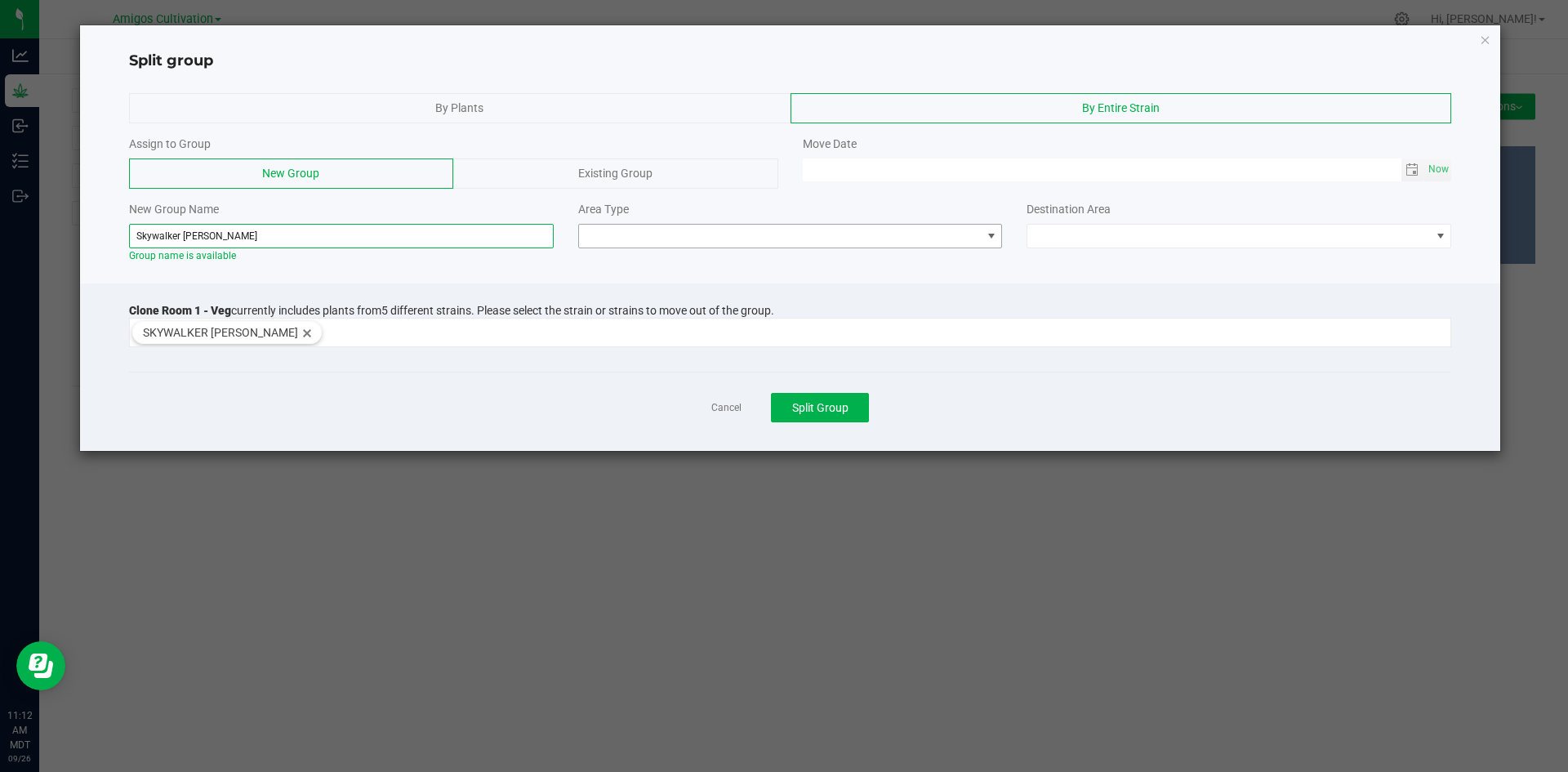
type input "Skywalker [PERSON_NAME]"
click at [993, 233] on span at bounding box center [992, 236] width 13 height 13
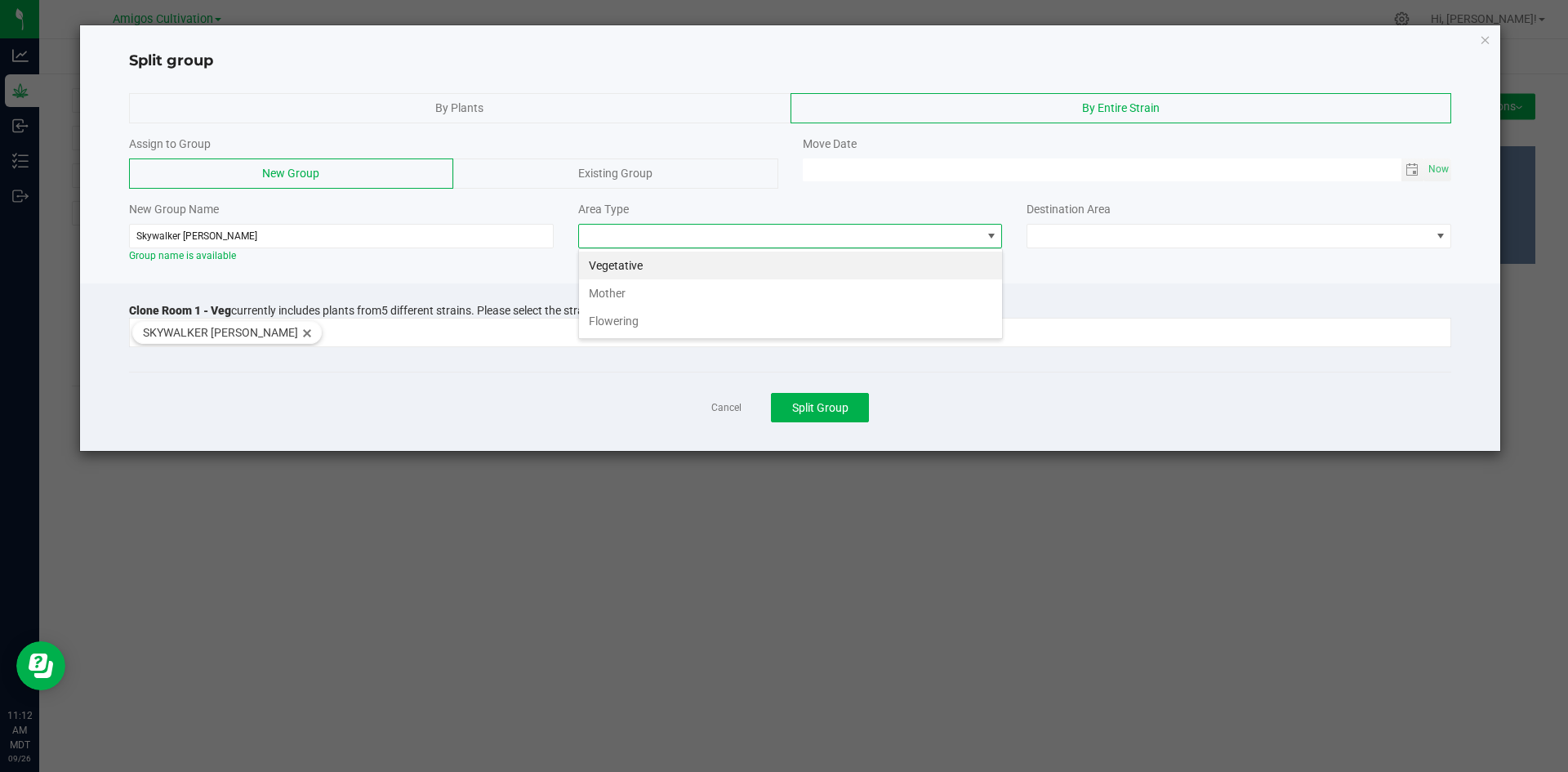
scroll to position [24, 424]
click at [626, 320] on li "Flowering" at bounding box center [790, 321] width 423 height 28
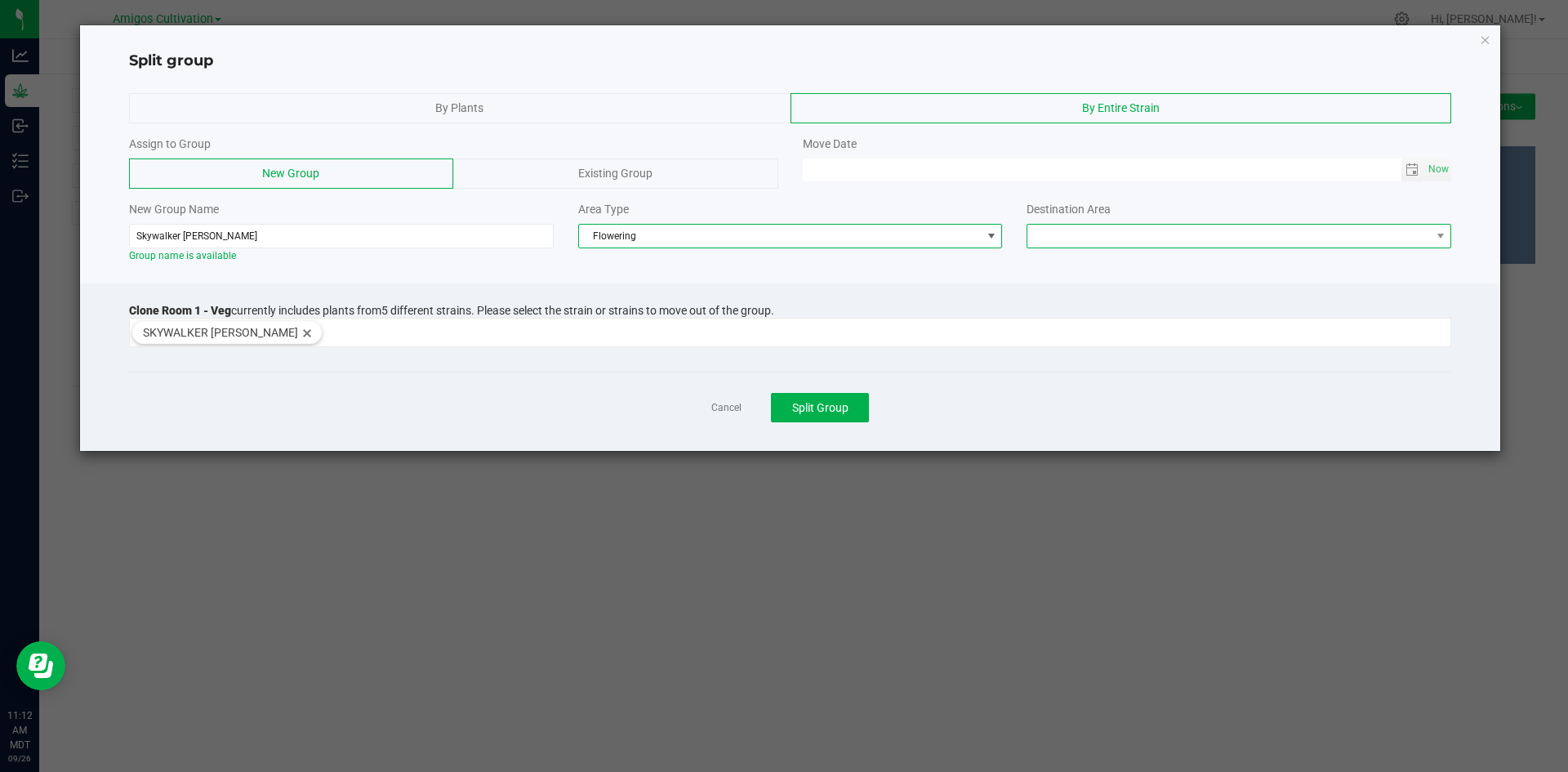
click at [1416, 247] on span at bounding box center [1228, 235] width 402 height 23
click at [1214, 262] on li "Flower Room 1" at bounding box center [1238, 265] width 423 height 28
click at [1413, 168] on span "Toggle calendar" at bounding box center [1411, 170] width 13 height 13
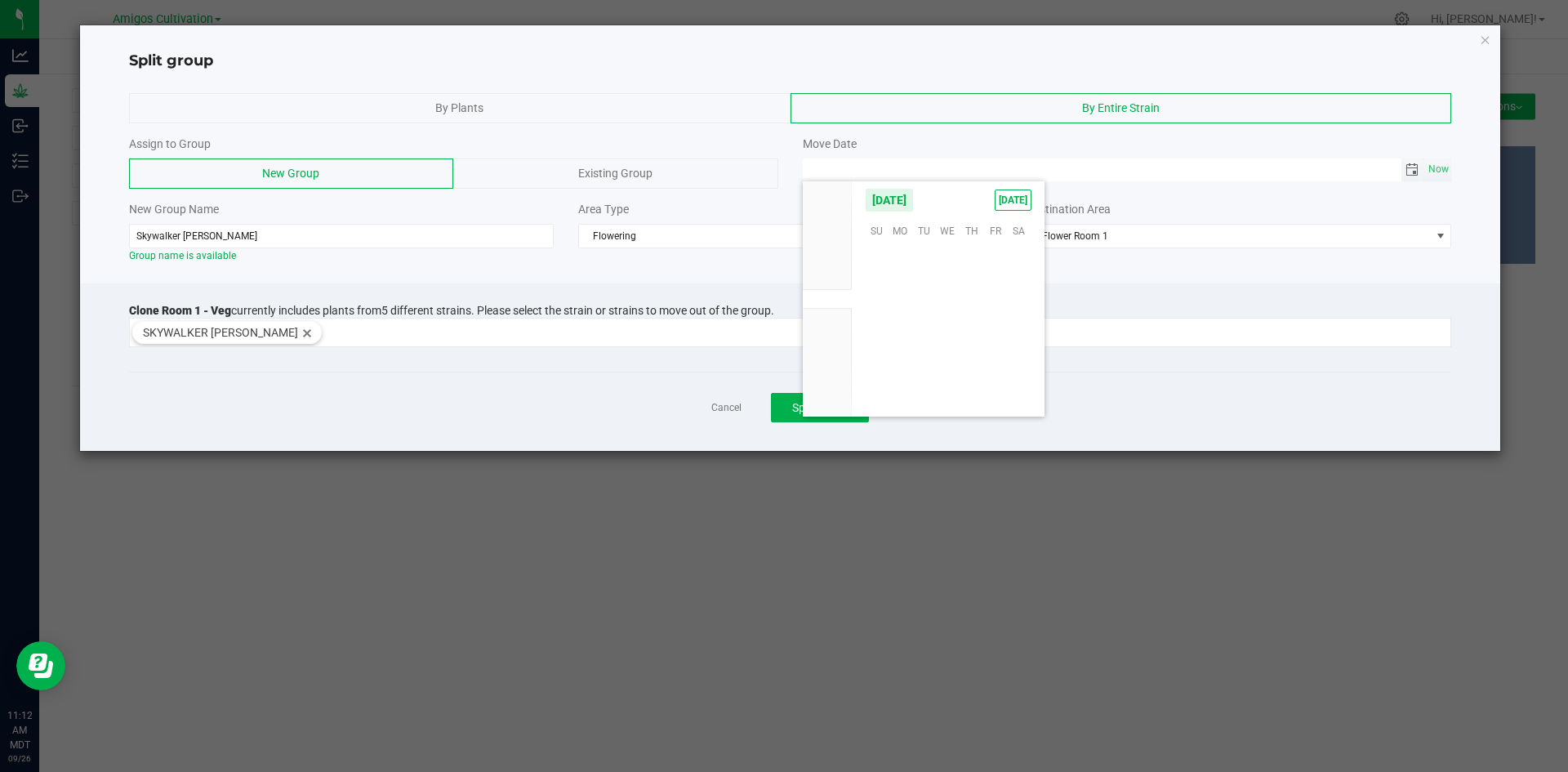
scroll to position [264817, 0]
click at [904, 326] on span "22" at bounding box center [901, 330] width 24 height 25
type input "09/22/2025 12:00 AM"
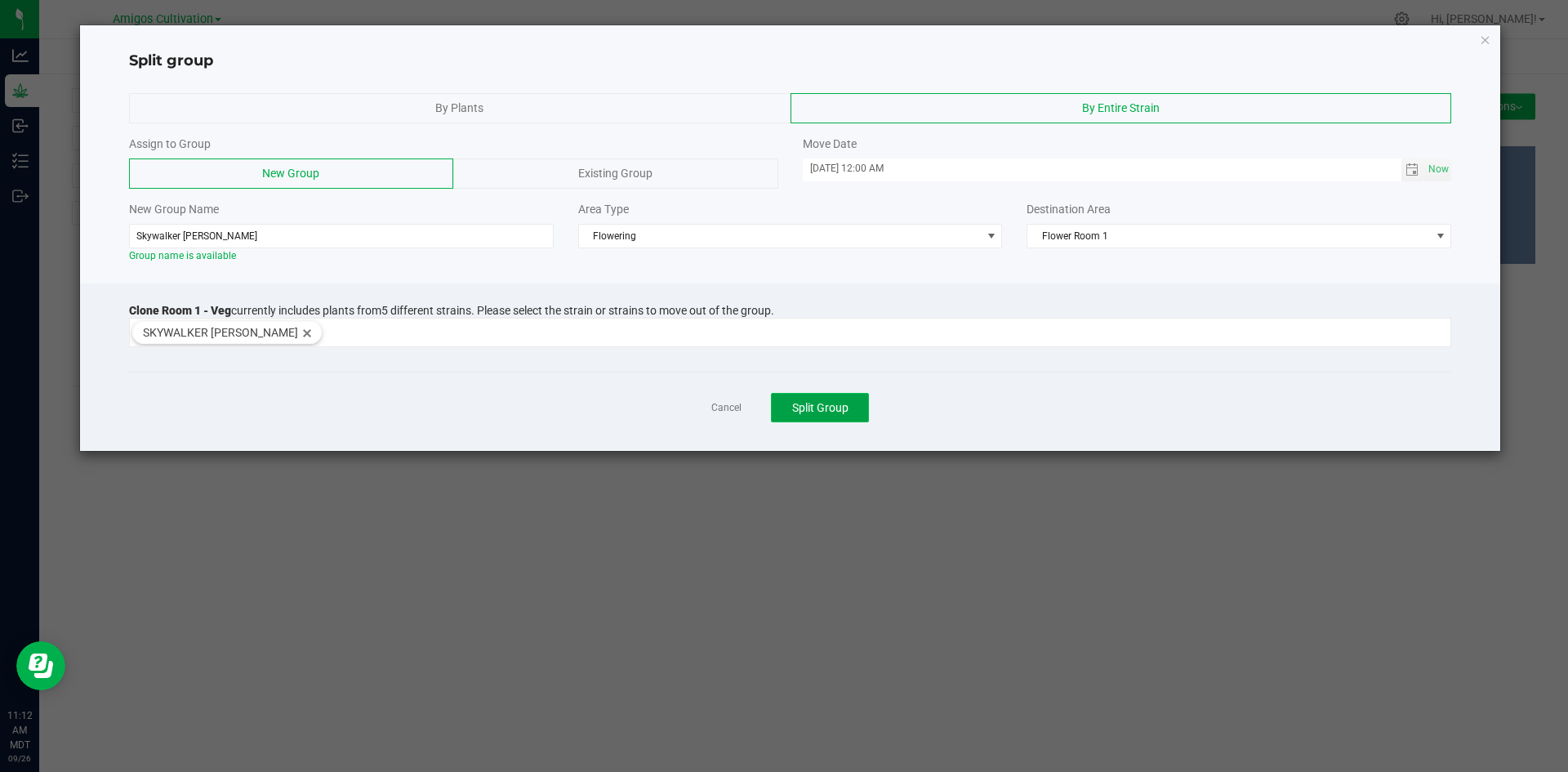
click at [822, 402] on span "Split Group" at bounding box center [820, 408] width 57 height 13
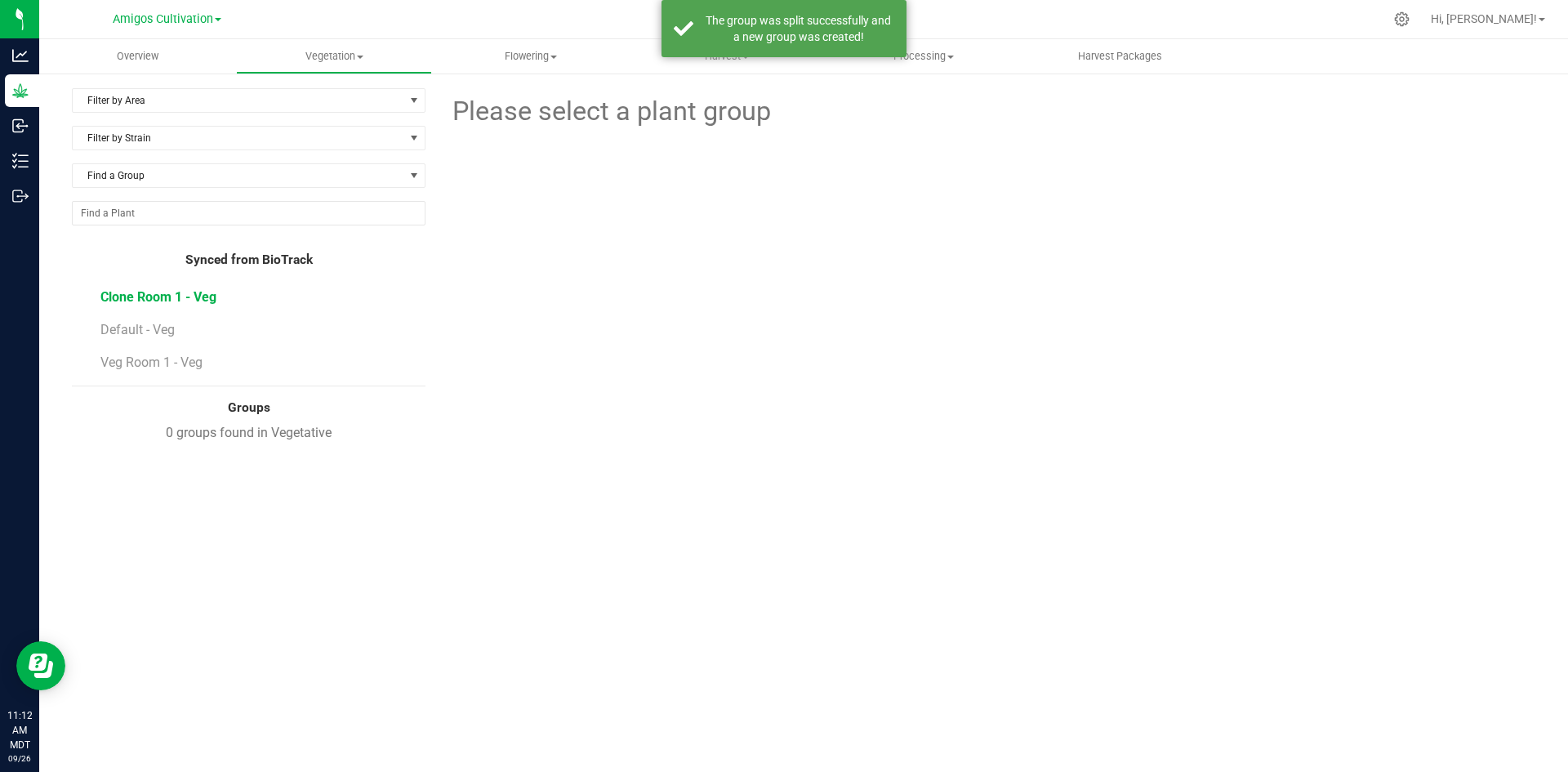
click at [142, 295] on span "Clone Room 1 - Veg" at bounding box center [158, 297] width 116 height 16
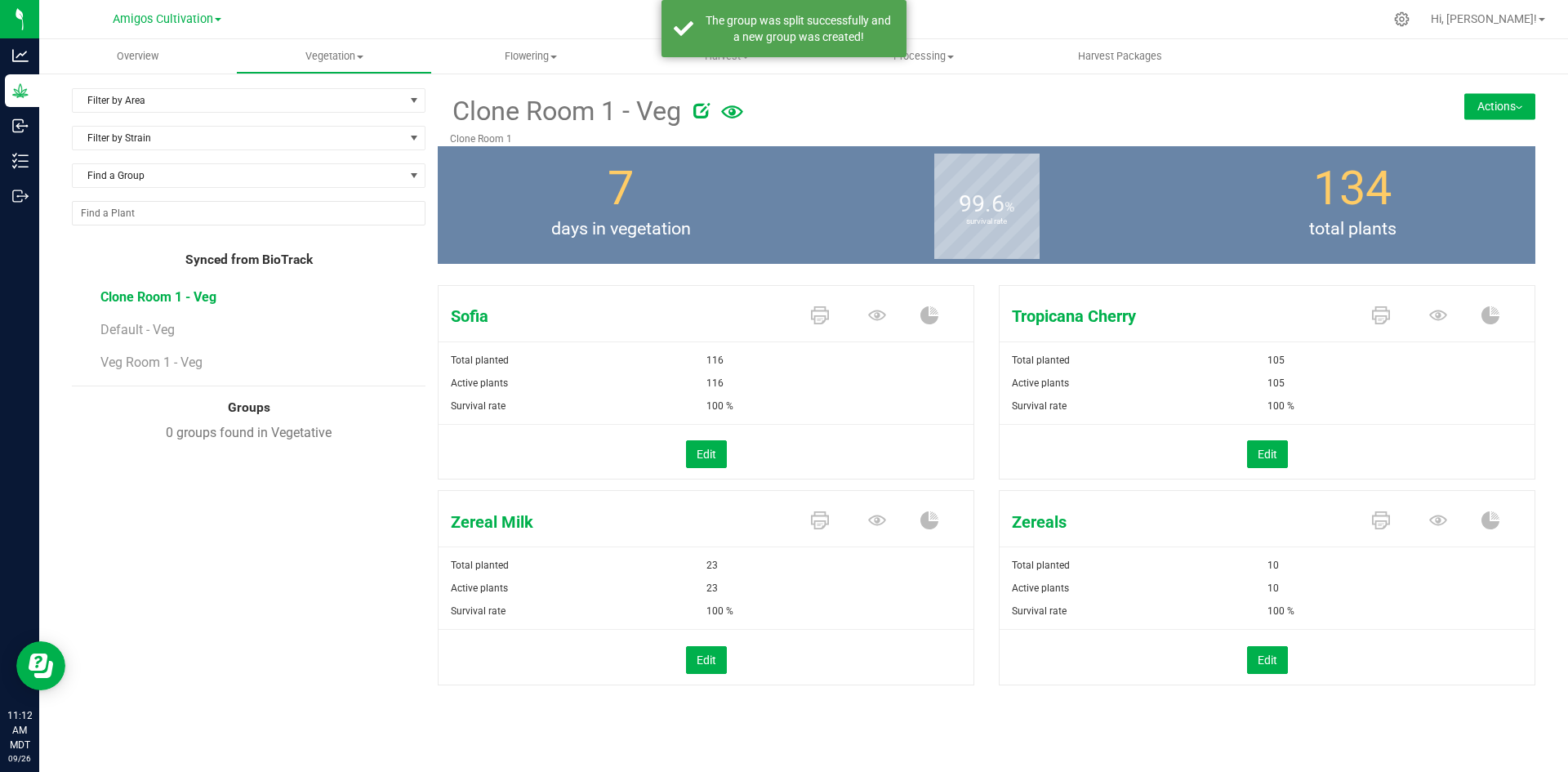
click at [1468, 102] on button "Actions" at bounding box center [1499, 106] width 71 height 26
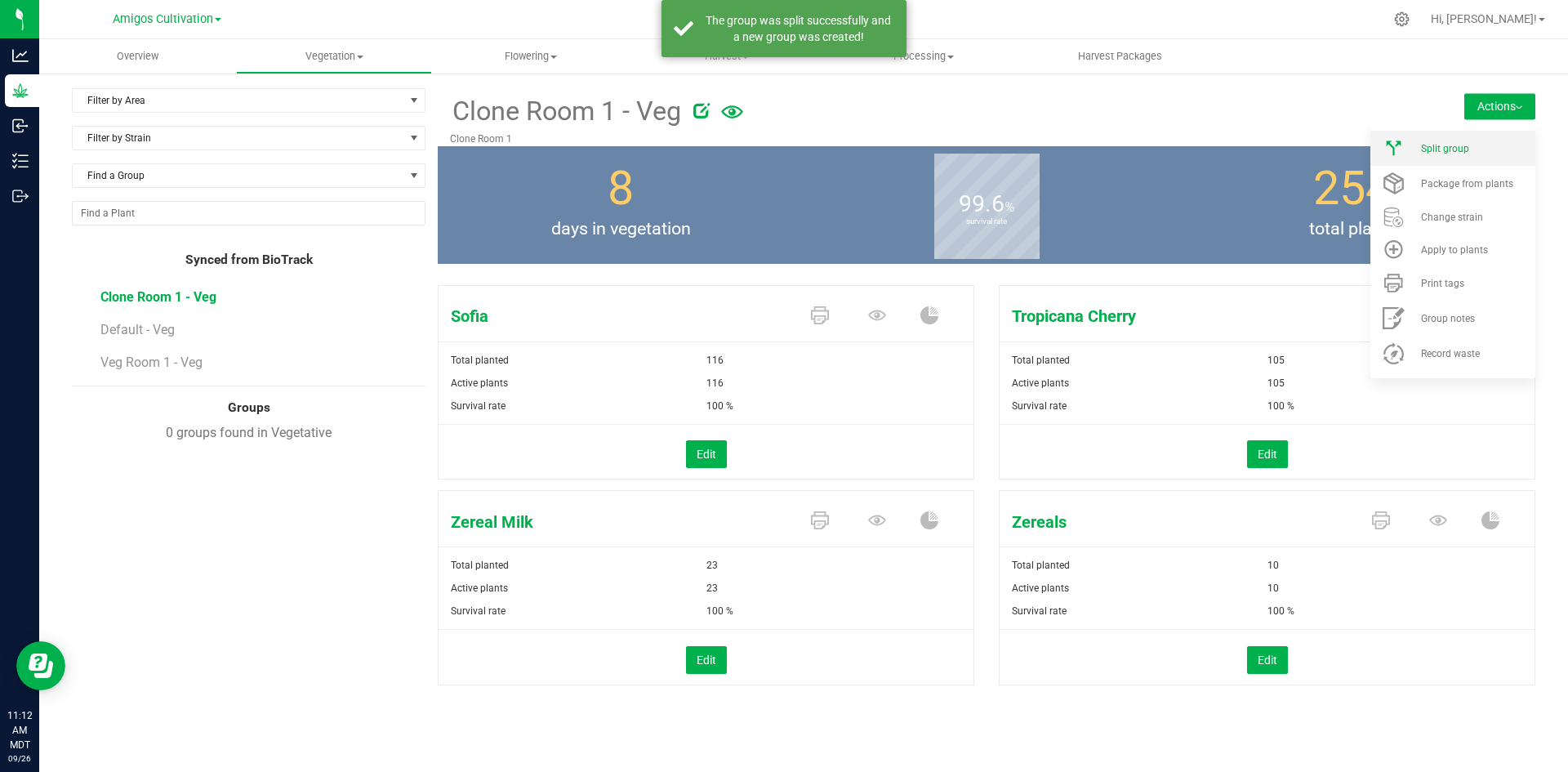
click at [1475, 144] on div "Split group" at bounding box center [1476, 148] width 111 height 11
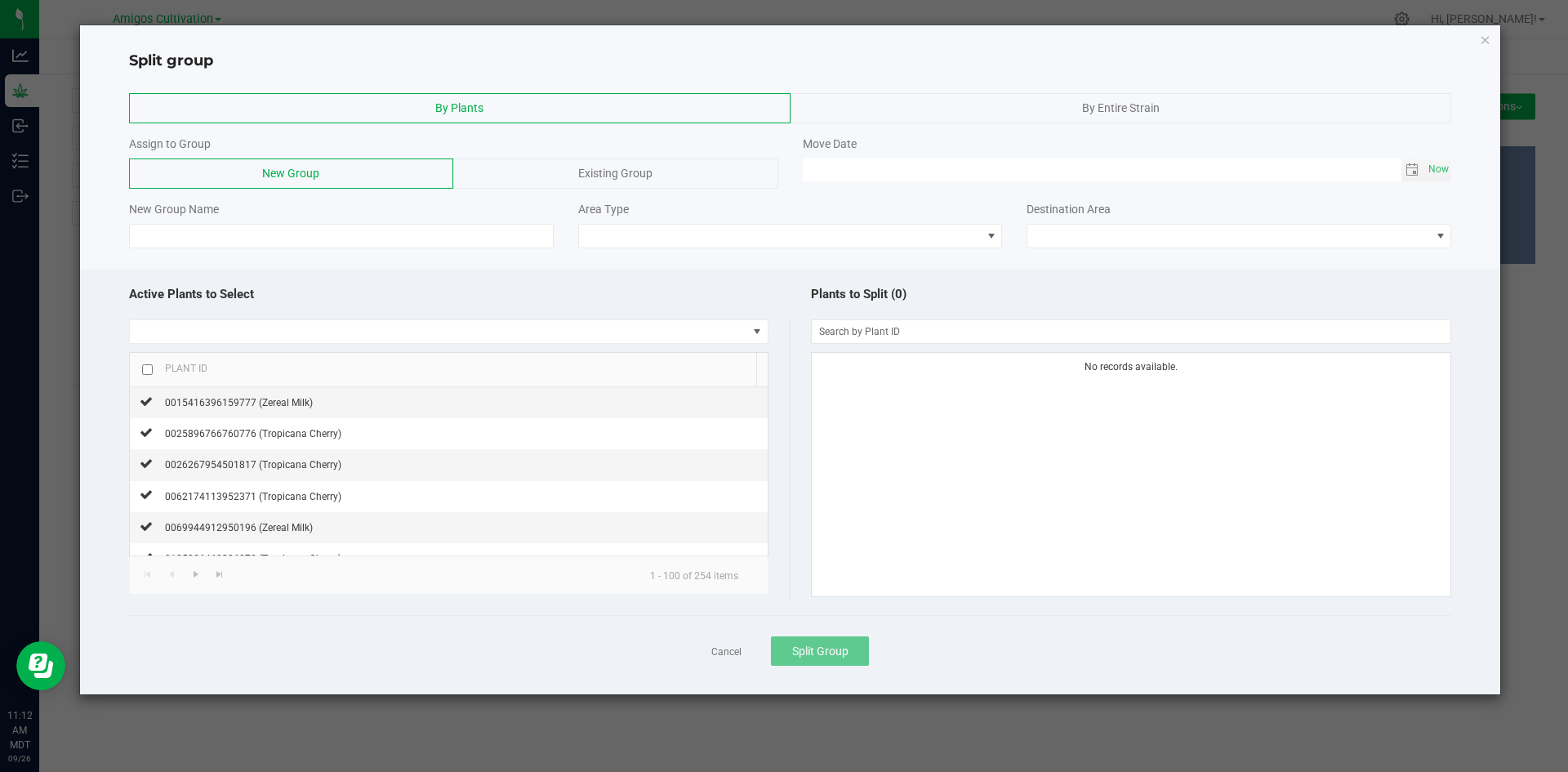
click at [1058, 123] on div at bounding box center [790, 129] width 1322 height 12
click at [1062, 112] on div "By Entire Strain" at bounding box center [1121, 108] width 662 height 31
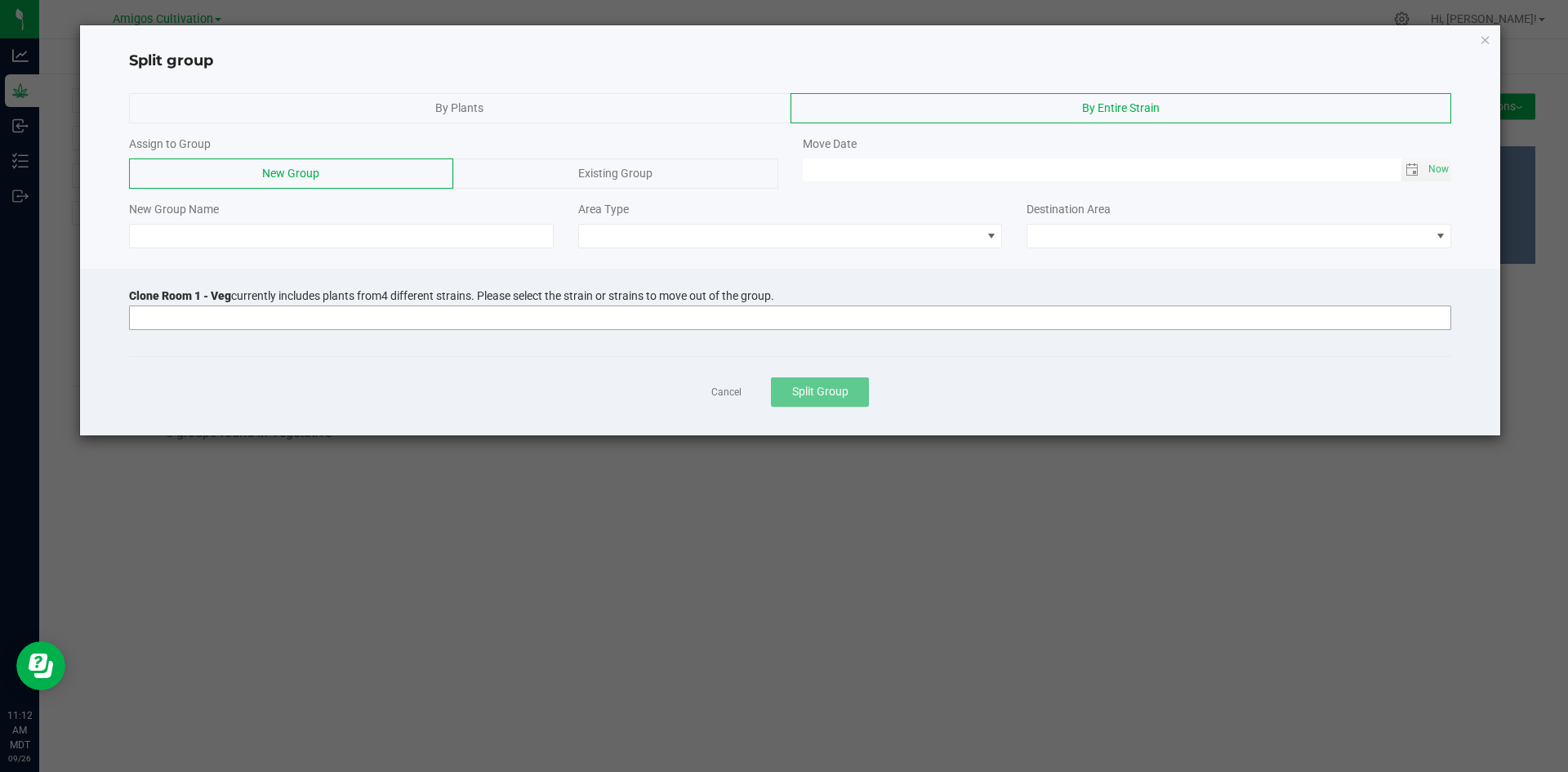
click at [201, 313] on input at bounding box center [779, 317] width 1300 height 23
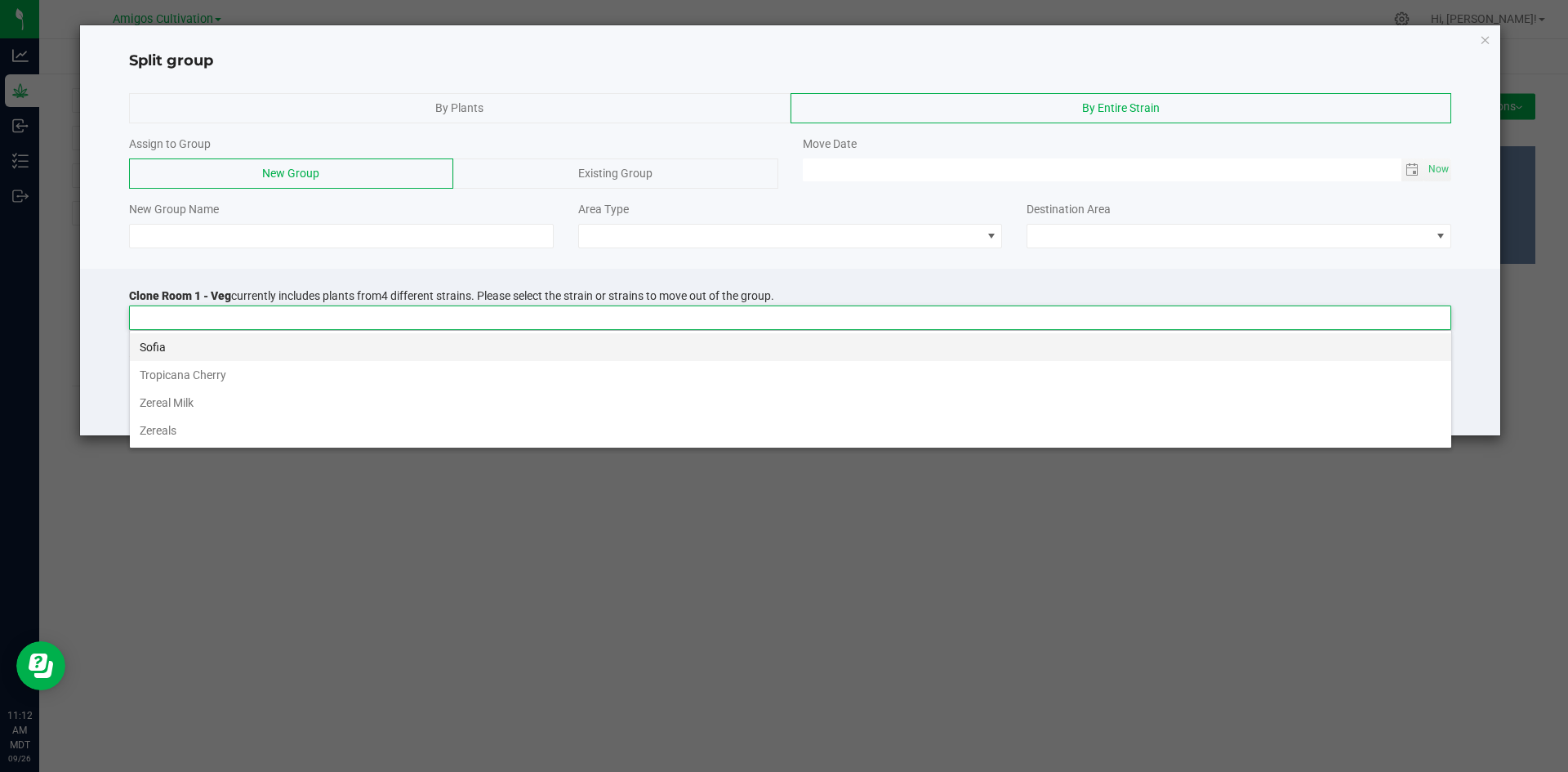
scroll to position [24, 1321]
click at [174, 347] on li "Sofia" at bounding box center [790, 347] width 1321 height 28
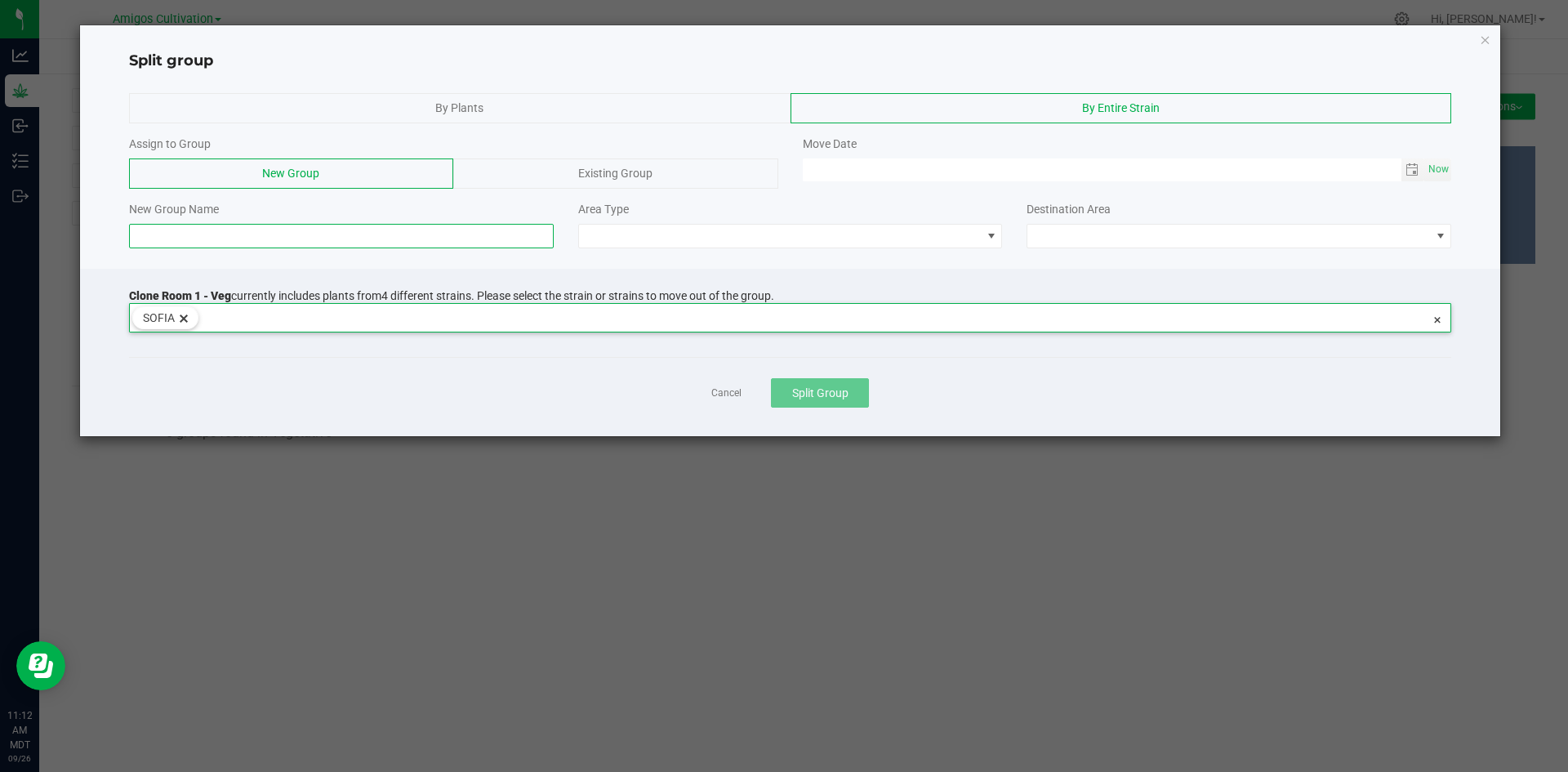
click at [171, 236] on input at bounding box center [341, 235] width 424 height 24
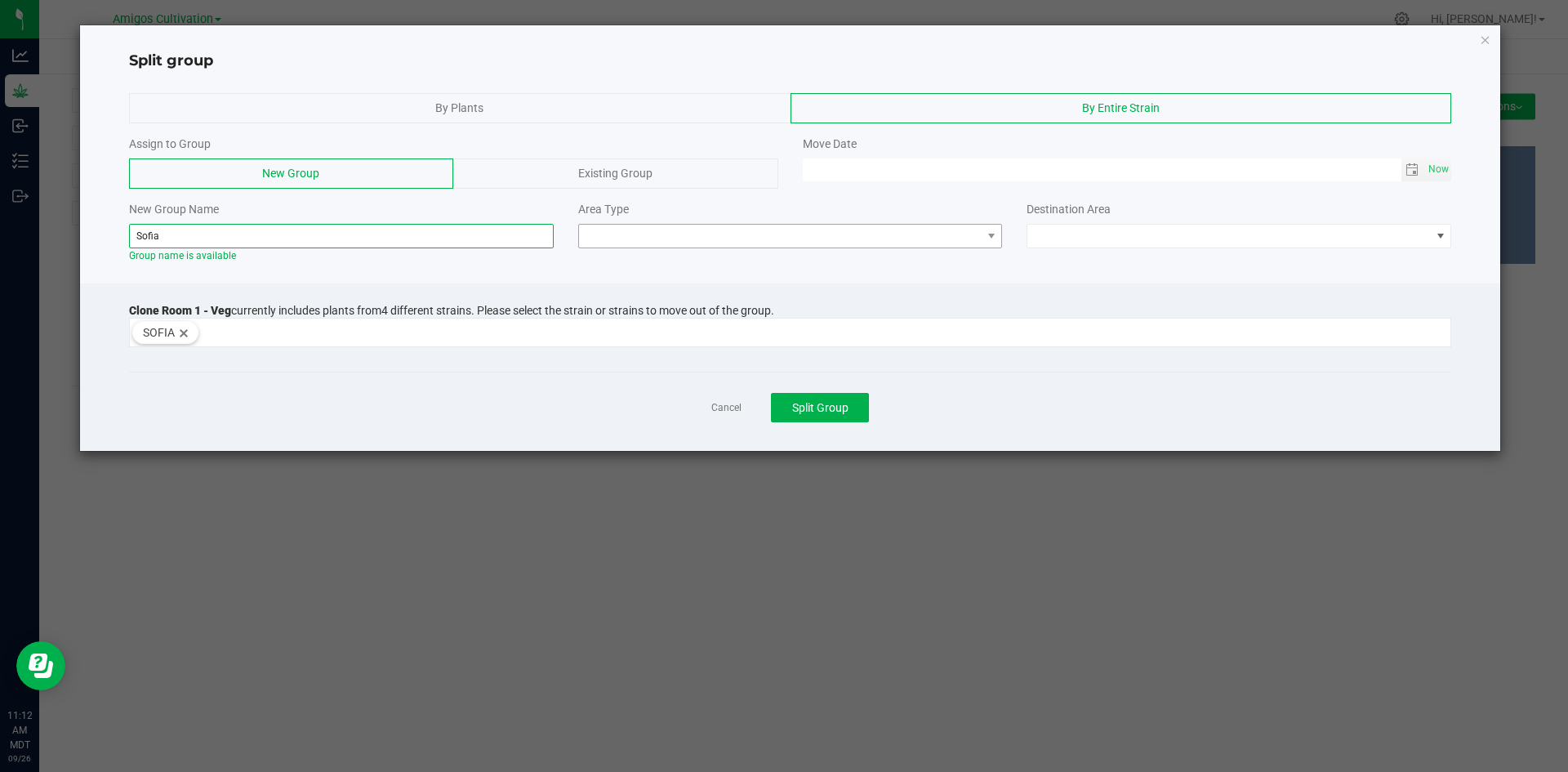
type input "Sofia"
click at [979, 239] on span at bounding box center [780, 235] width 402 height 23
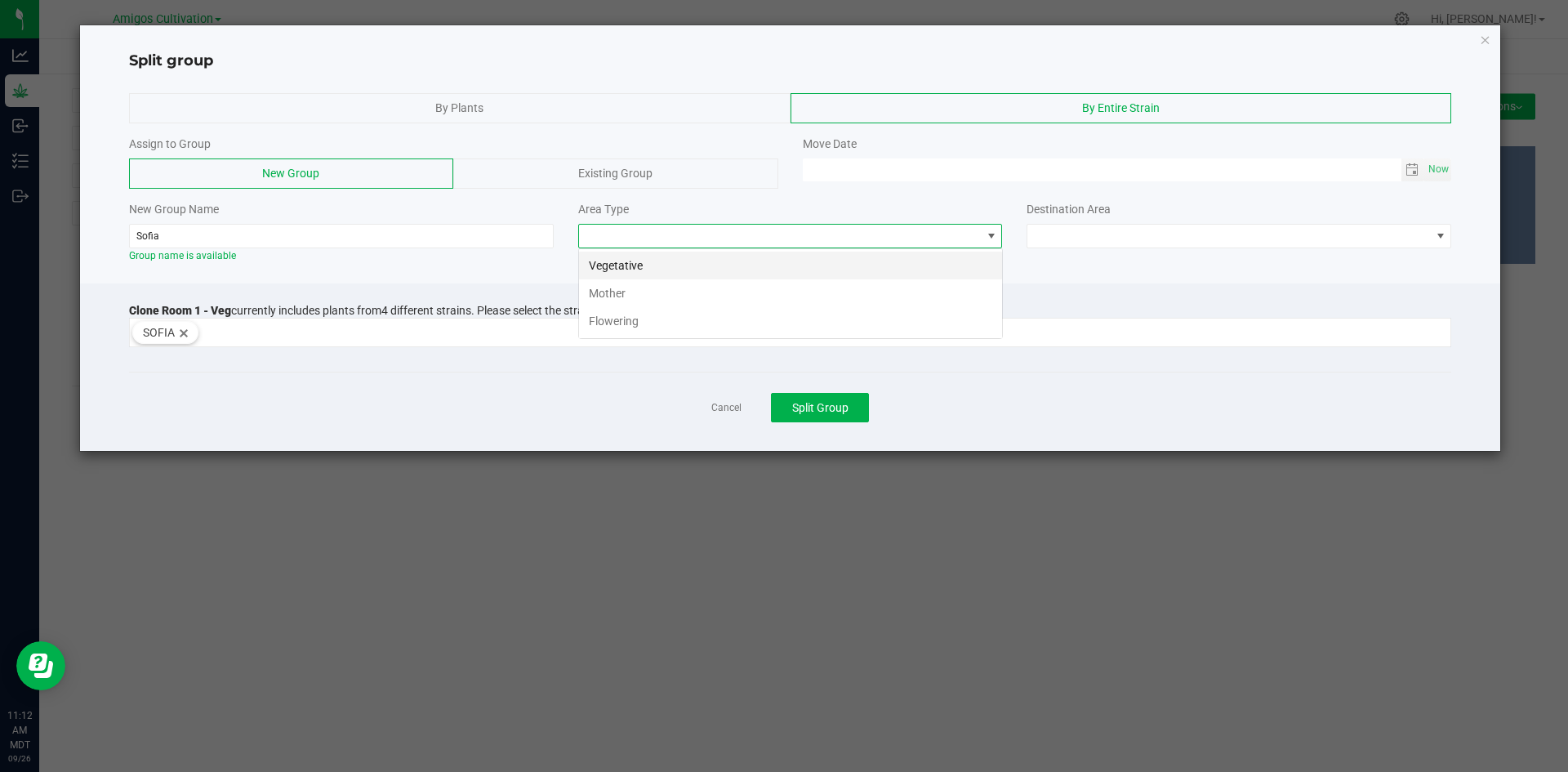
scroll to position [24, 424]
click at [702, 319] on li "Flowering" at bounding box center [790, 321] width 423 height 28
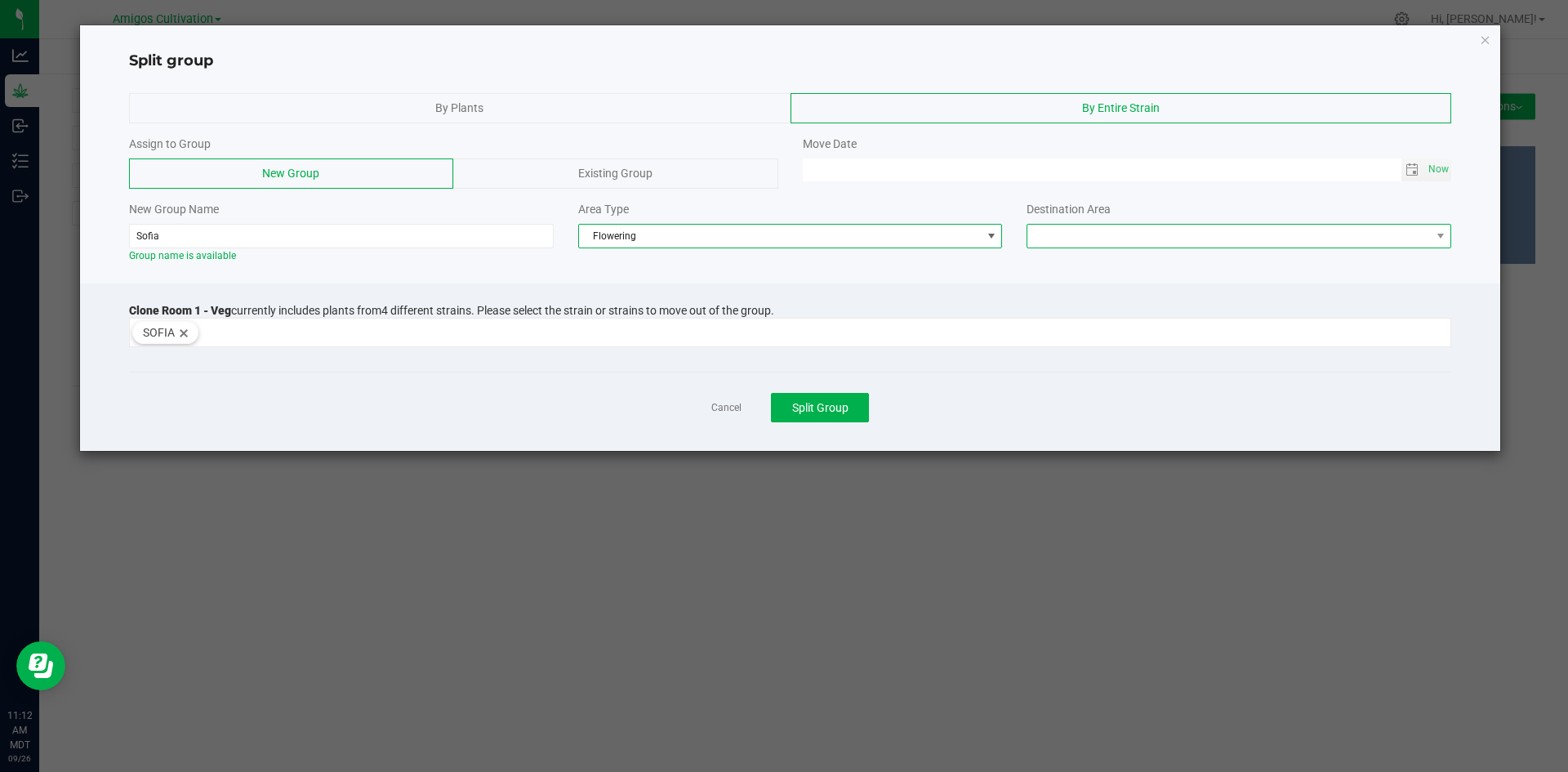
click at [1415, 234] on span at bounding box center [1228, 235] width 402 height 23
click at [1171, 267] on li "Flower Room 1" at bounding box center [1238, 265] width 423 height 28
click at [1413, 168] on span "Toggle calendar" at bounding box center [1411, 170] width 13 height 13
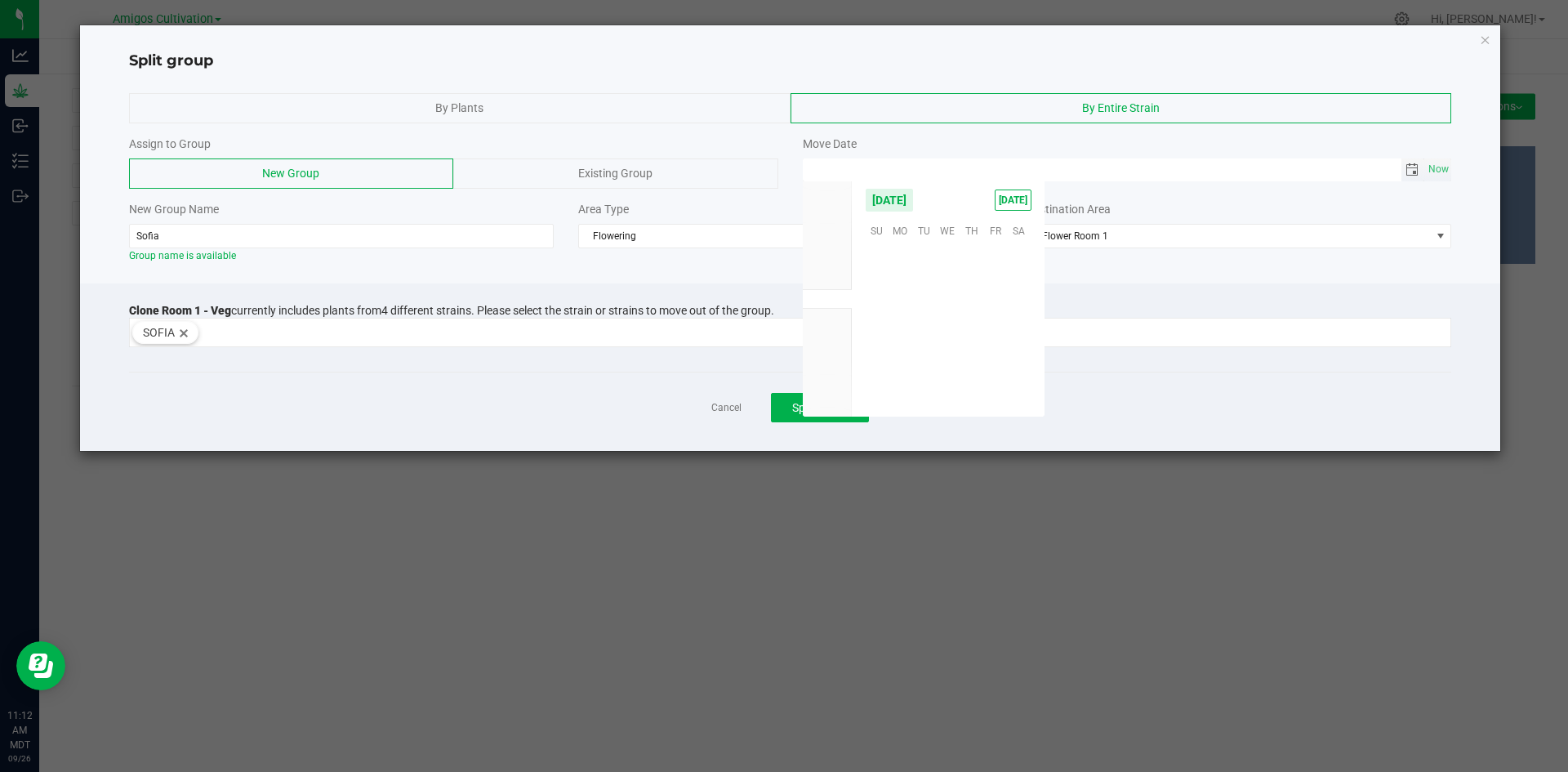
scroll to position [264817, 0]
click at [909, 324] on span "22" at bounding box center [901, 330] width 24 height 25
type input "09/22/2025 12:00 AM"
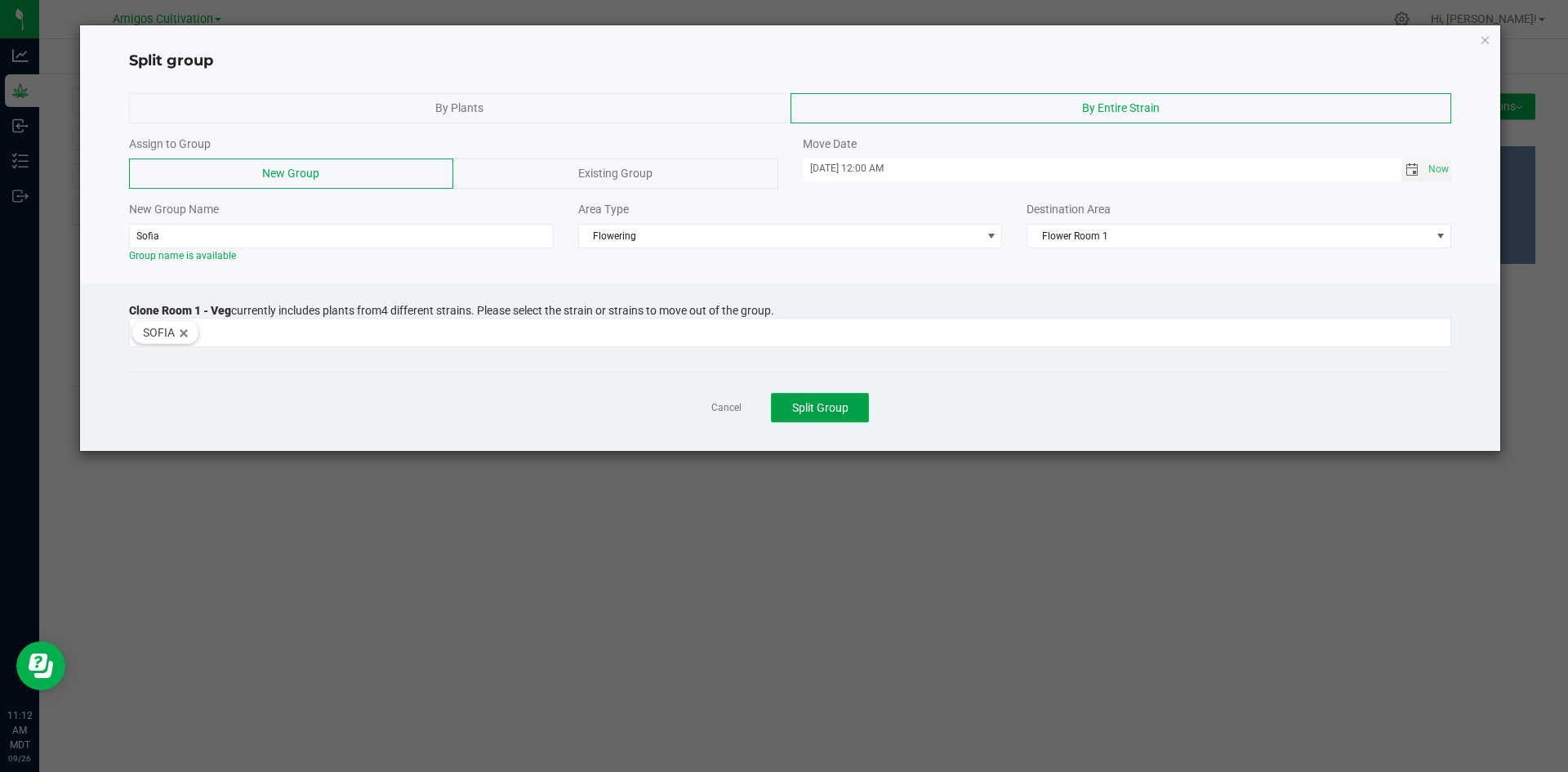
click at [812, 408] on span "Split Group" at bounding box center [820, 408] width 57 height 13
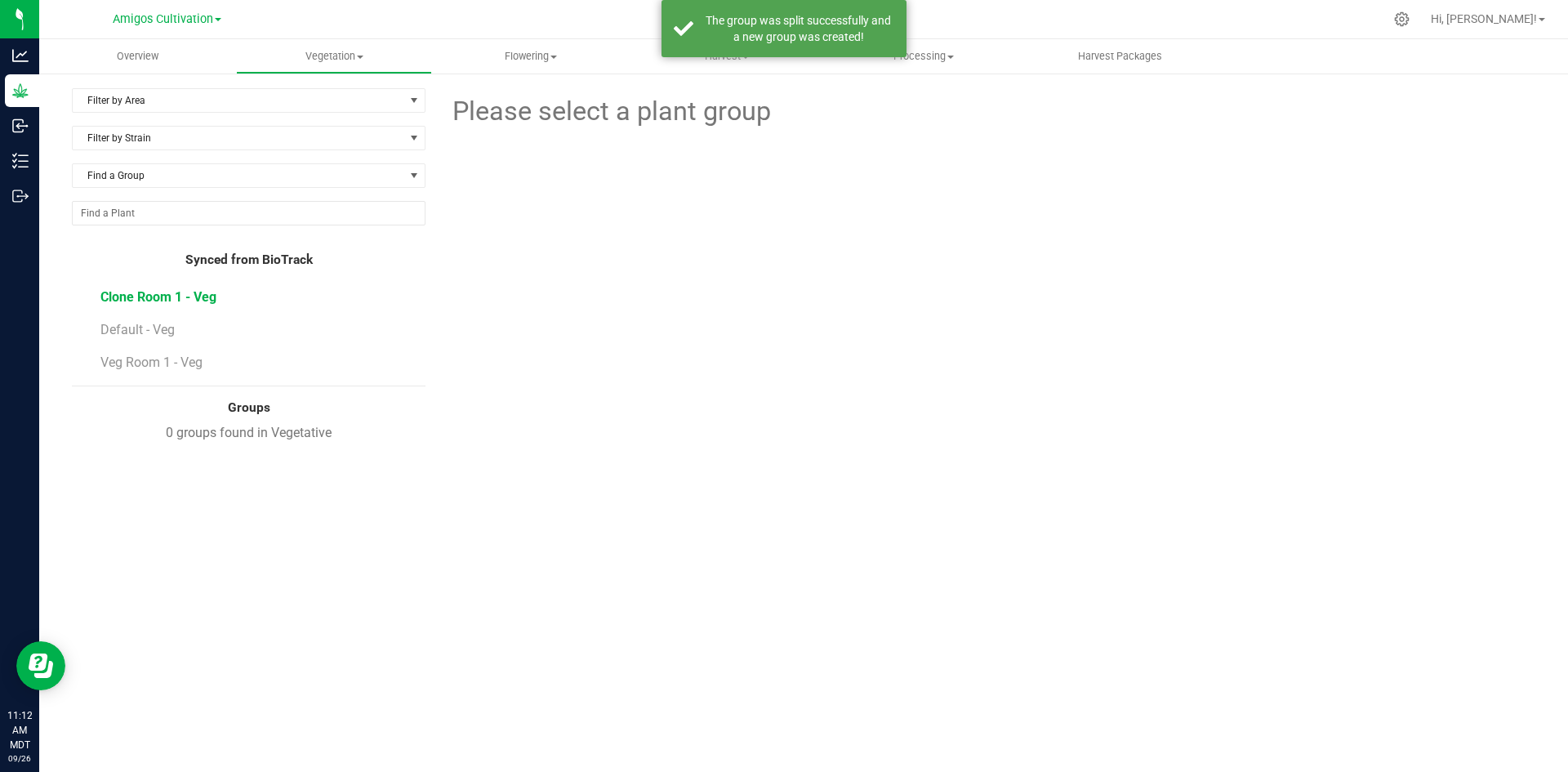
click at [144, 297] on span "Clone Room 1 - Veg" at bounding box center [158, 297] width 116 height 16
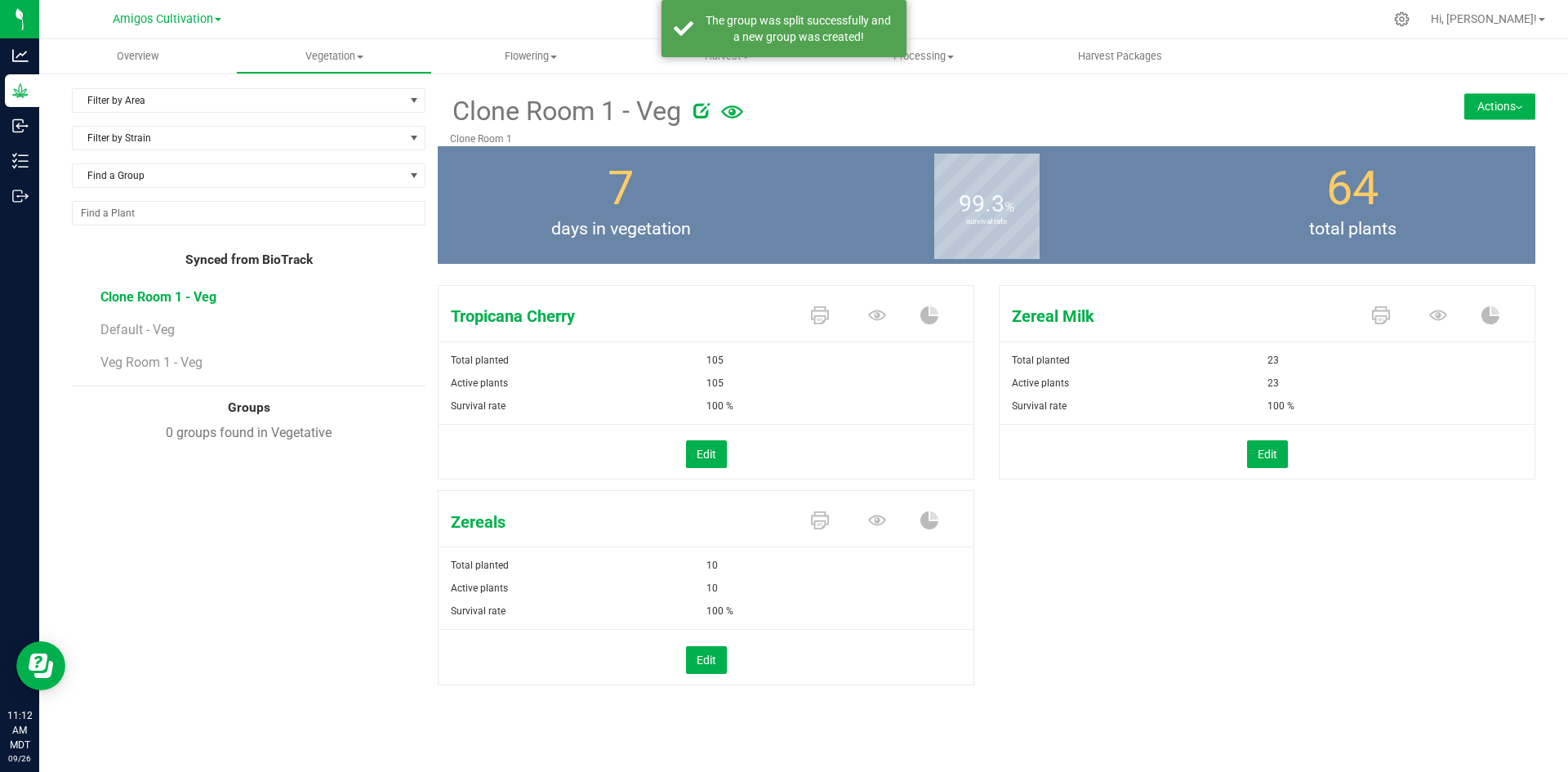
click at [1508, 102] on button "Actions" at bounding box center [1499, 106] width 71 height 26
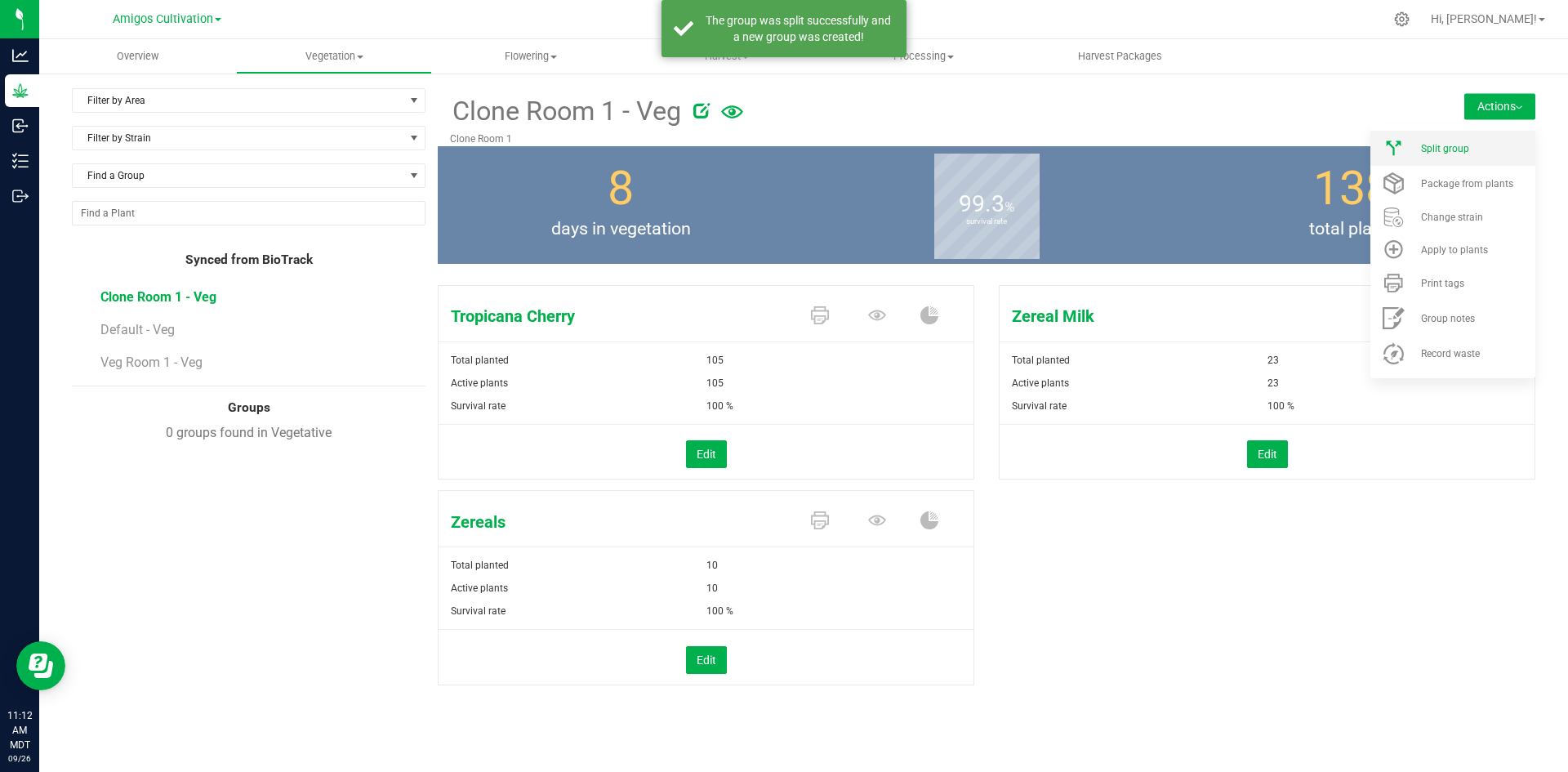
click at [1456, 152] on span "Split group" at bounding box center [1445, 148] width 48 height 11
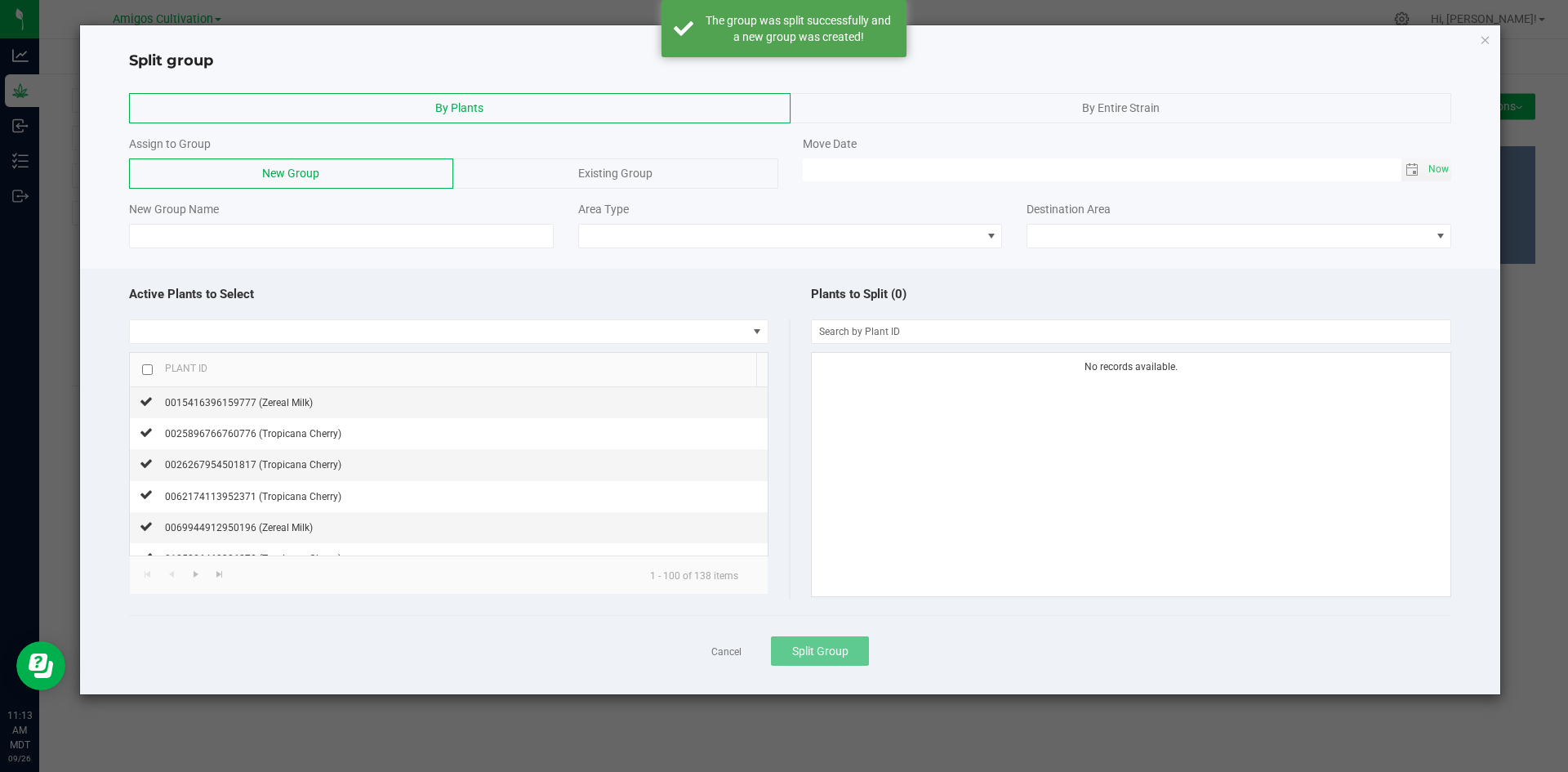
drag, startPoint x: 945, startPoint y: 113, endPoint x: 882, endPoint y: 120, distance: 63.4
click at [946, 113] on div "By Entire Strain" at bounding box center [1121, 108] width 662 height 31
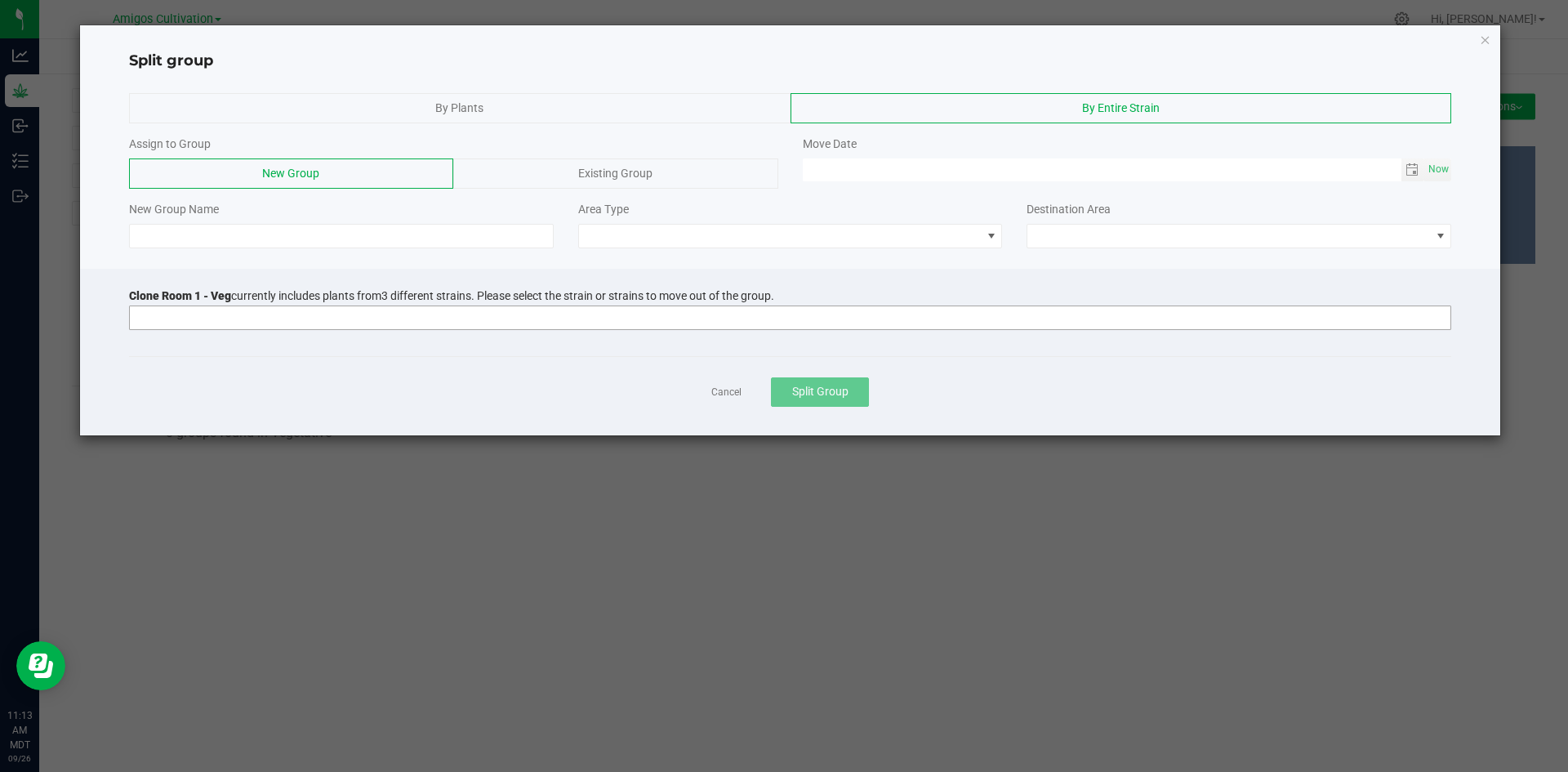
click at [155, 319] on input at bounding box center [779, 317] width 1300 height 23
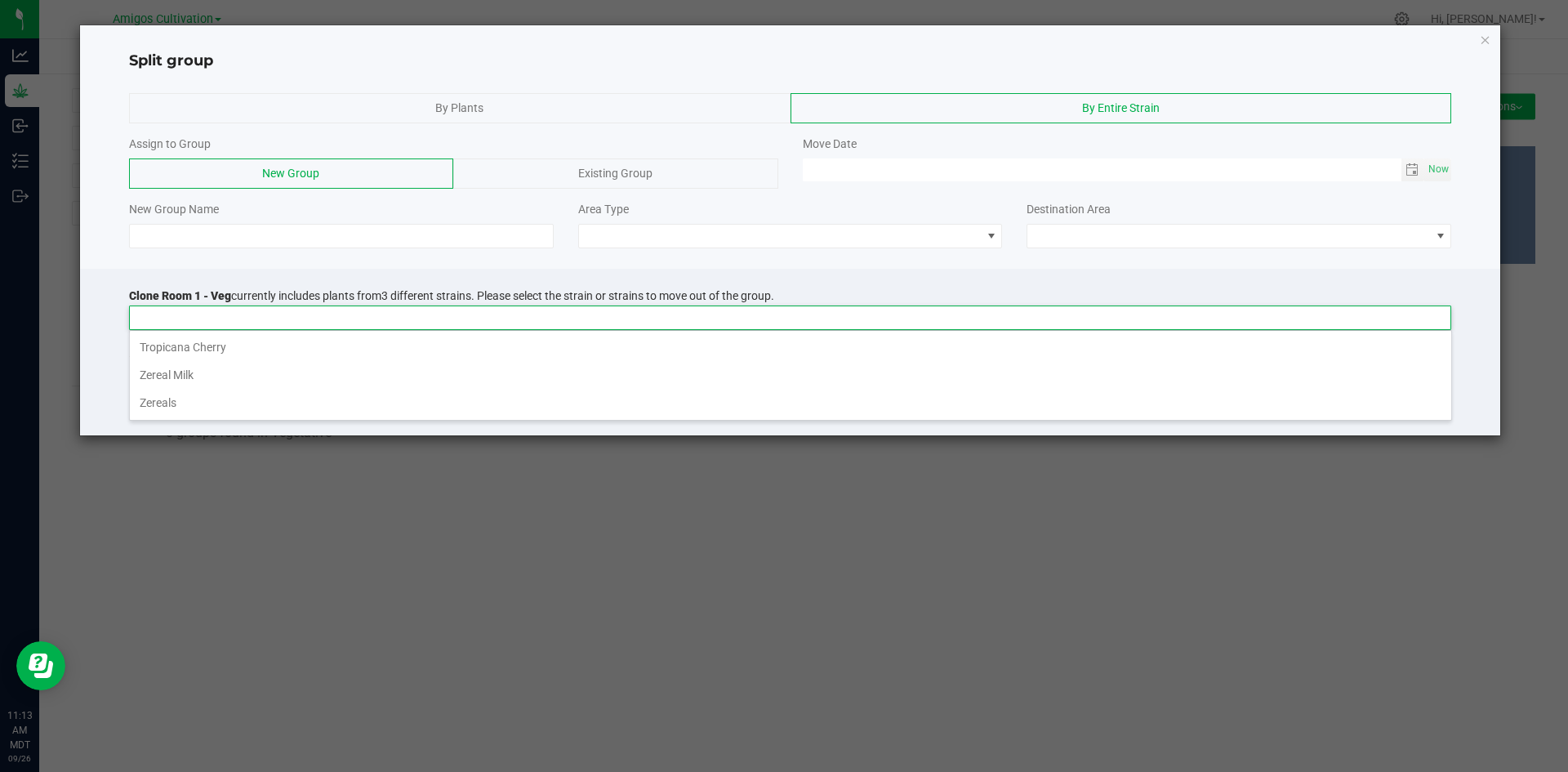
scroll to position [24, 1321]
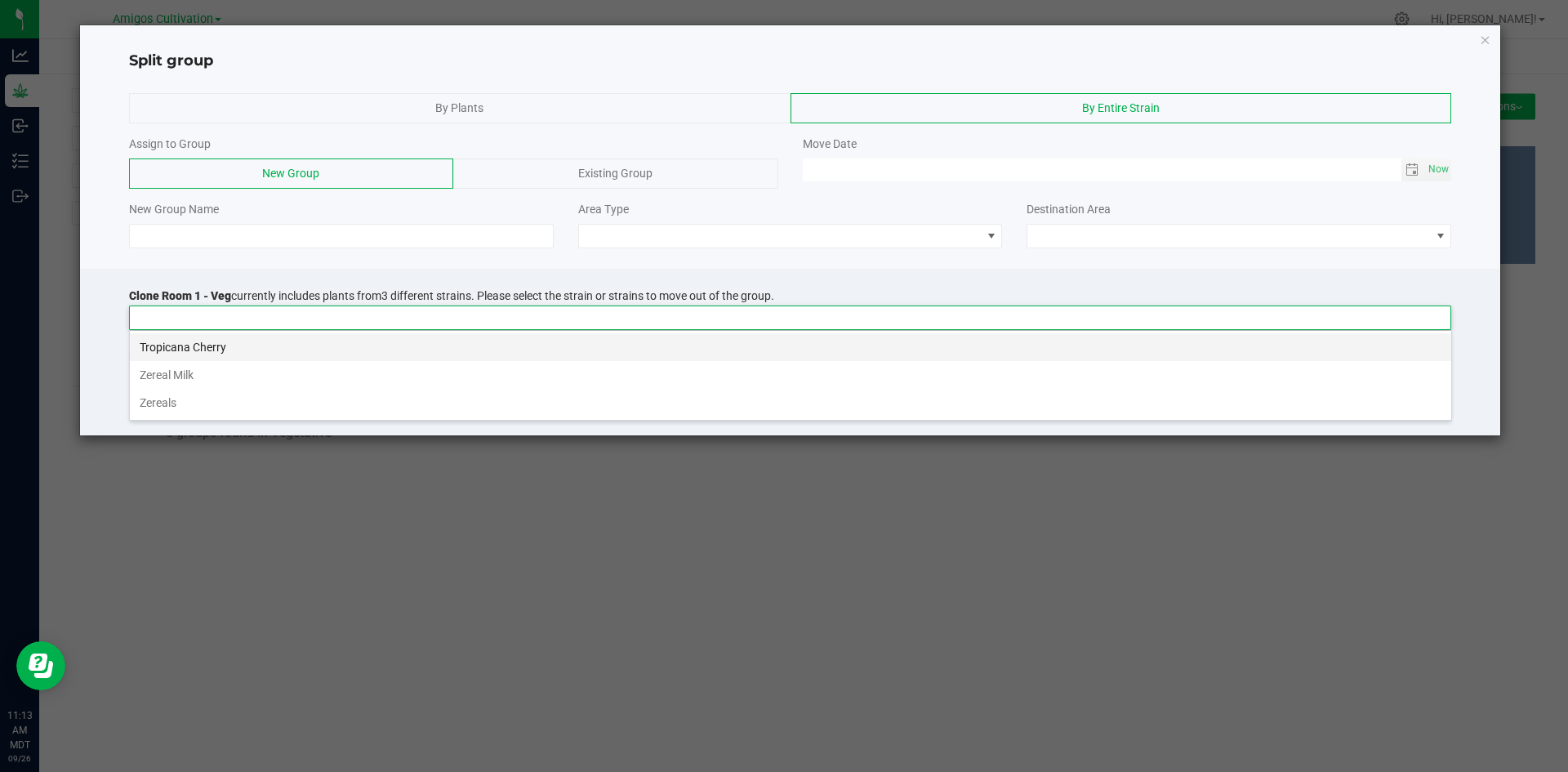
click at [169, 350] on li "Tropicana Cherry" at bounding box center [790, 347] width 1321 height 28
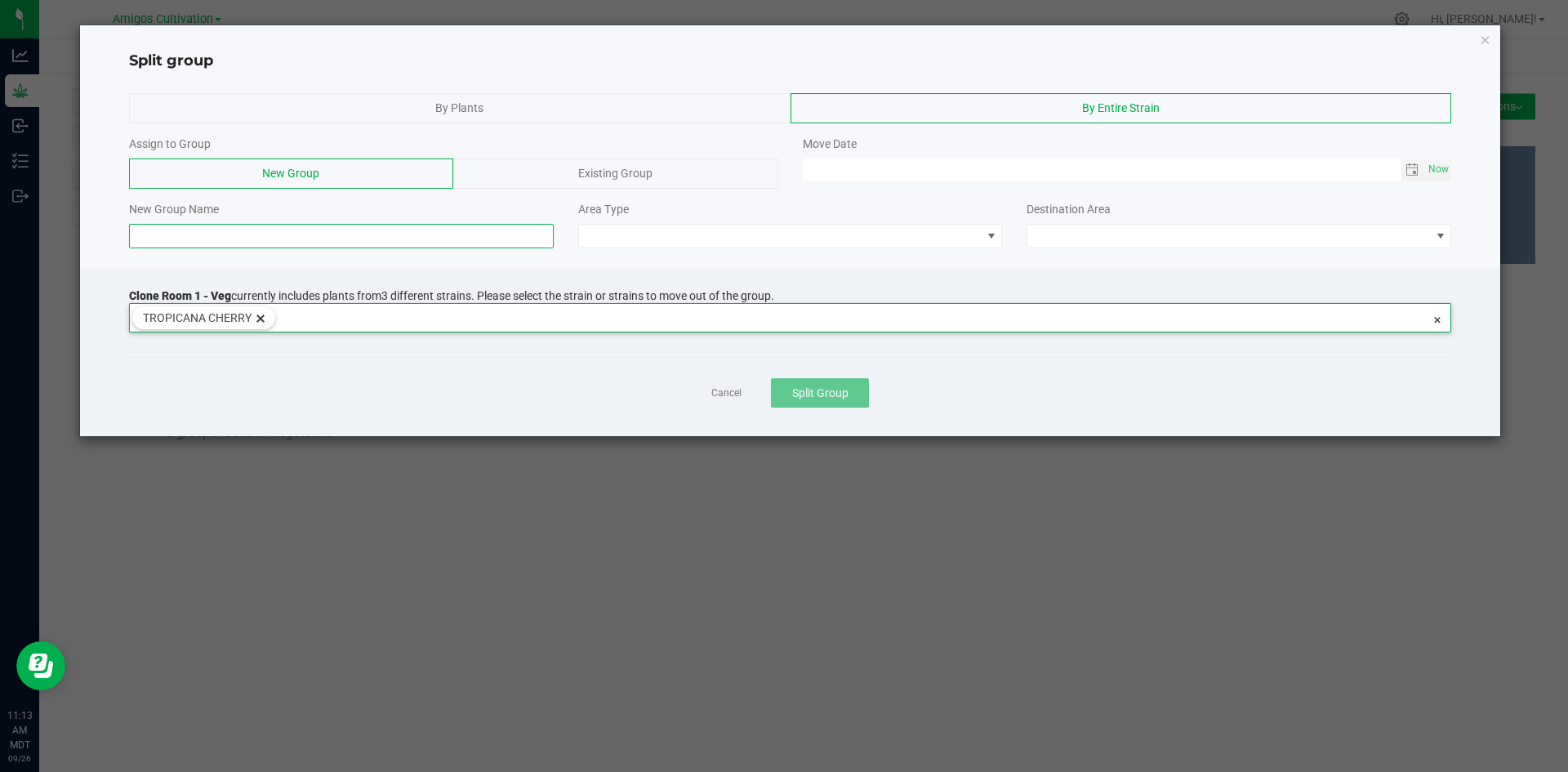
click at [201, 244] on input at bounding box center [341, 235] width 424 height 24
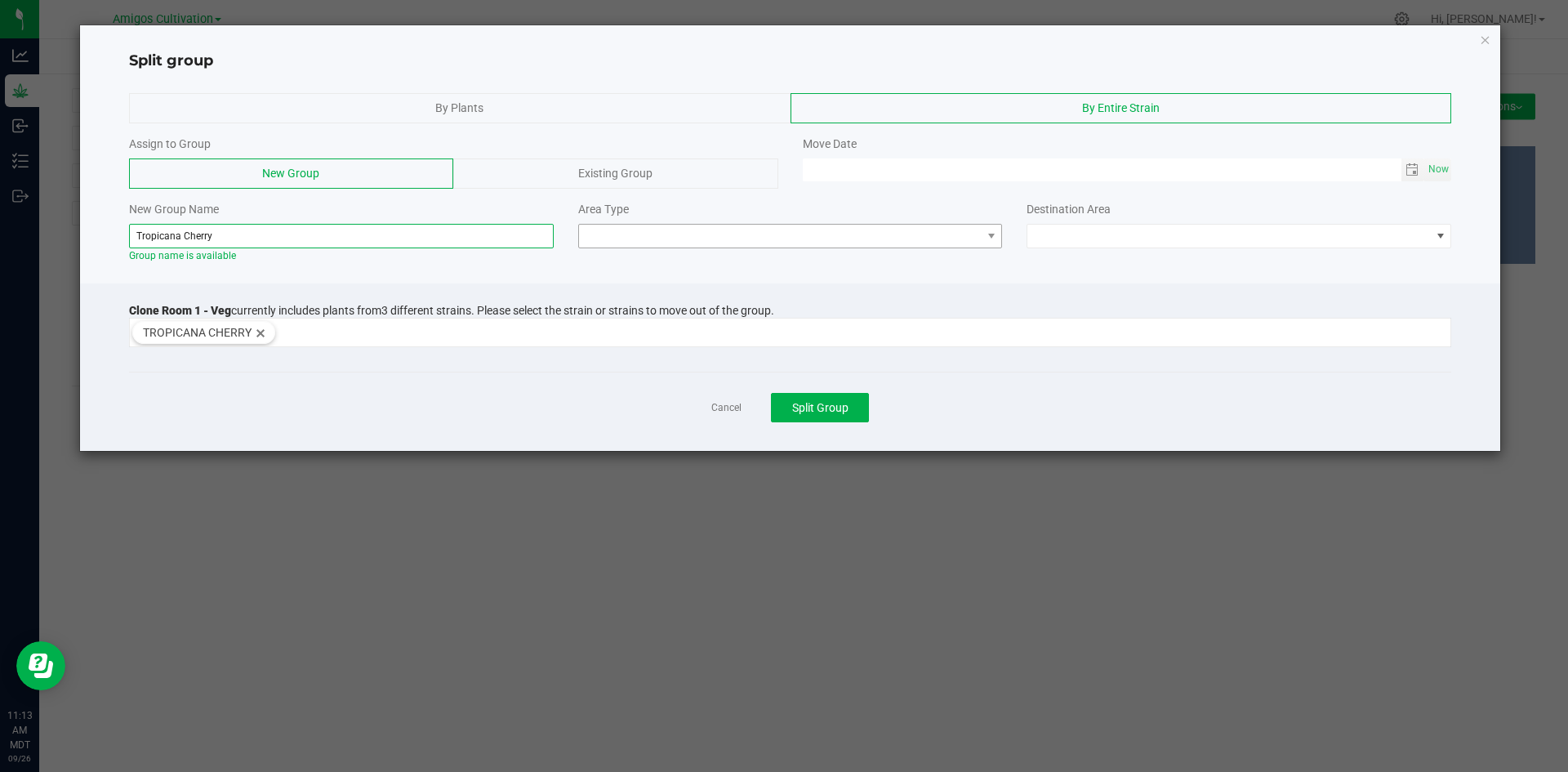
type input "Tropicana Cherry"
click at [956, 233] on span at bounding box center [780, 235] width 402 height 23
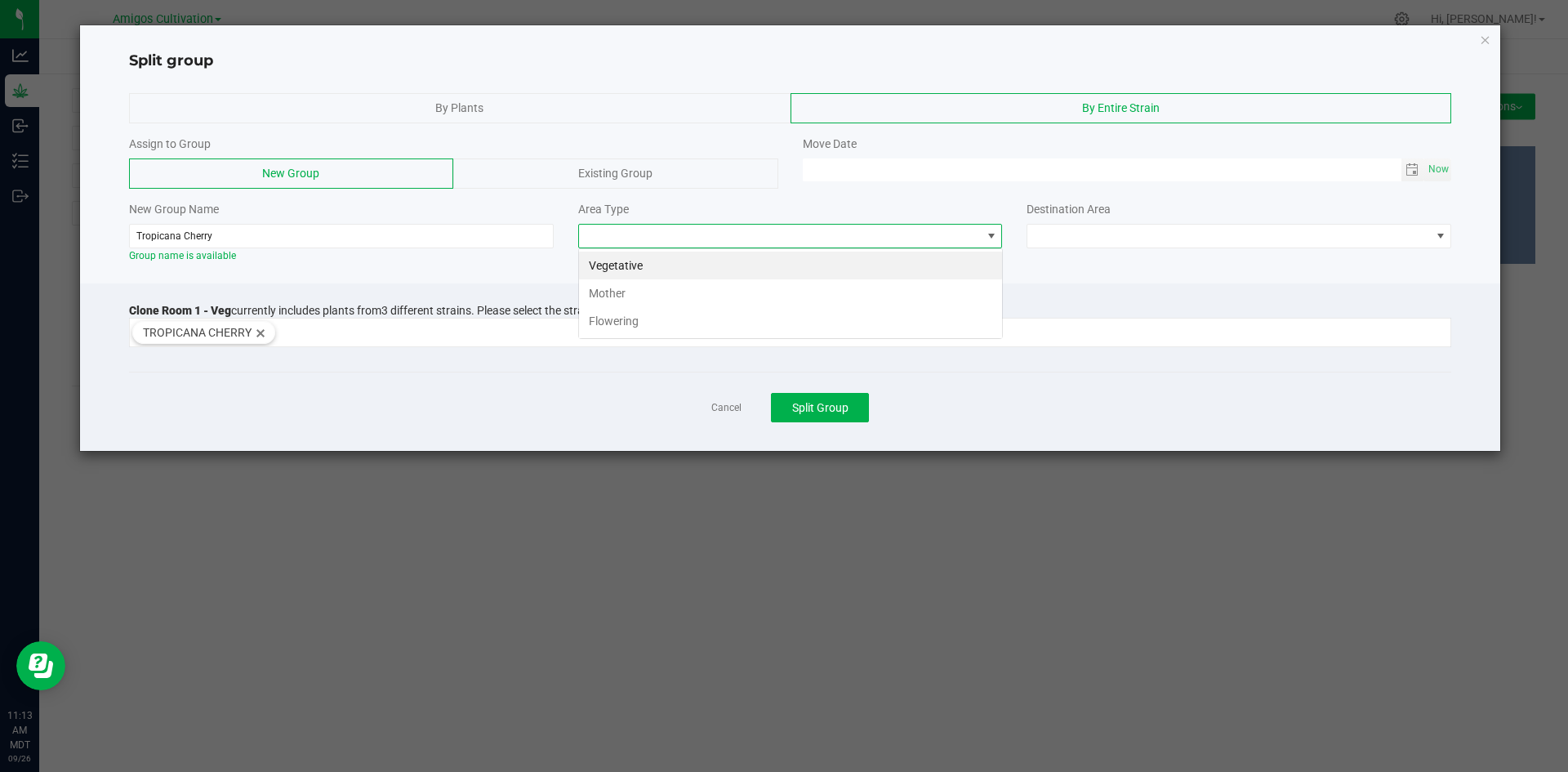
scroll to position [24, 424]
click at [608, 323] on li "Flowering" at bounding box center [790, 321] width 423 height 28
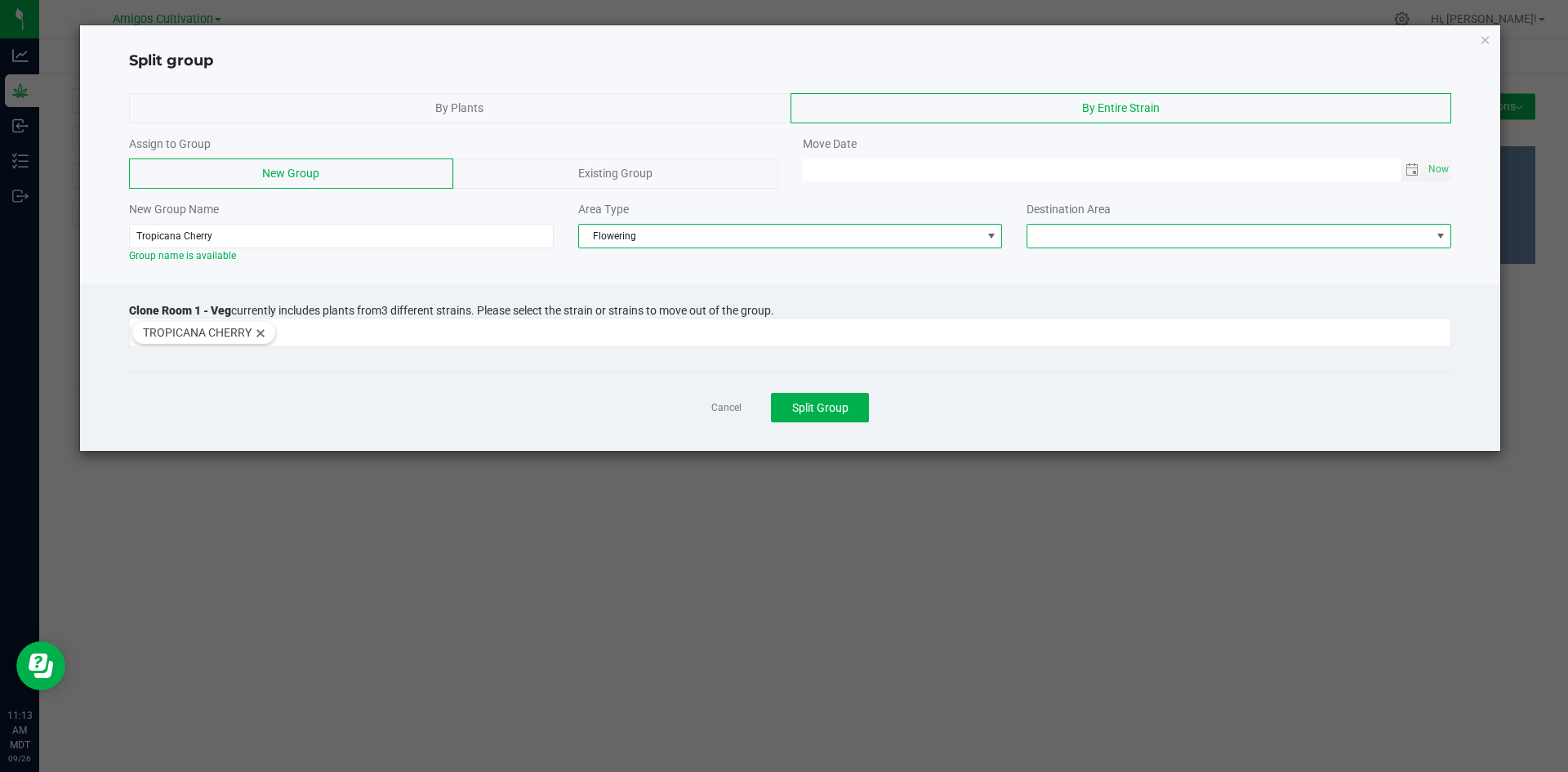
click at [1439, 234] on span at bounding box center [1440, 236] width 13 height 13
click at [1073, 264] on li "Flower Room 1" at bounding box center [1238, 265] width 423 height 28
click at [1412, 166] on span "Toggle calendar" at bounding box center [1411, 170] width 13 height 13
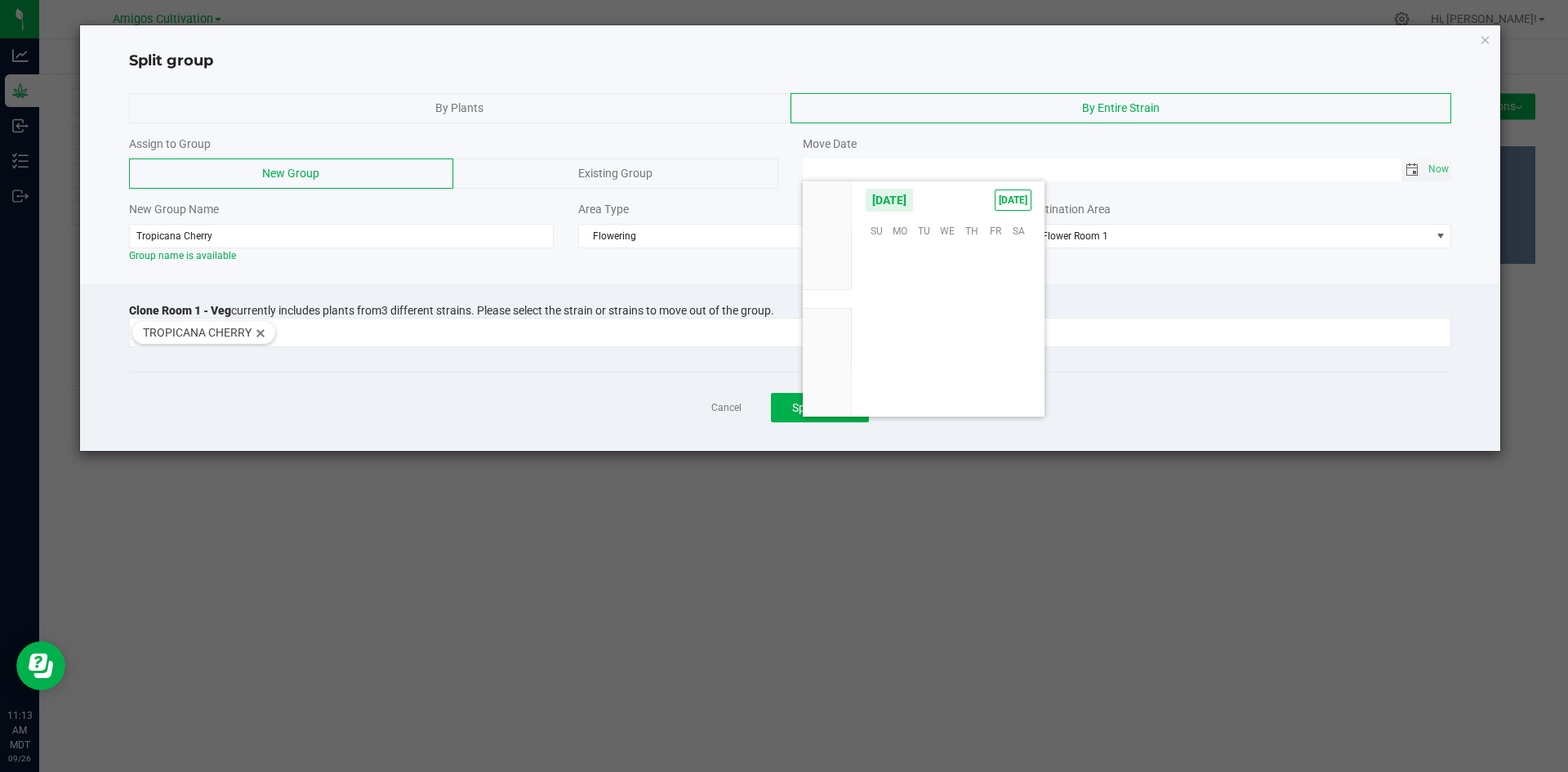
scroll to position [264817, 0]
click at [903, 326] on span "22" at bounding box center [901, 330] width 24 height 25
type input "09/22/2025 12:00 AM"
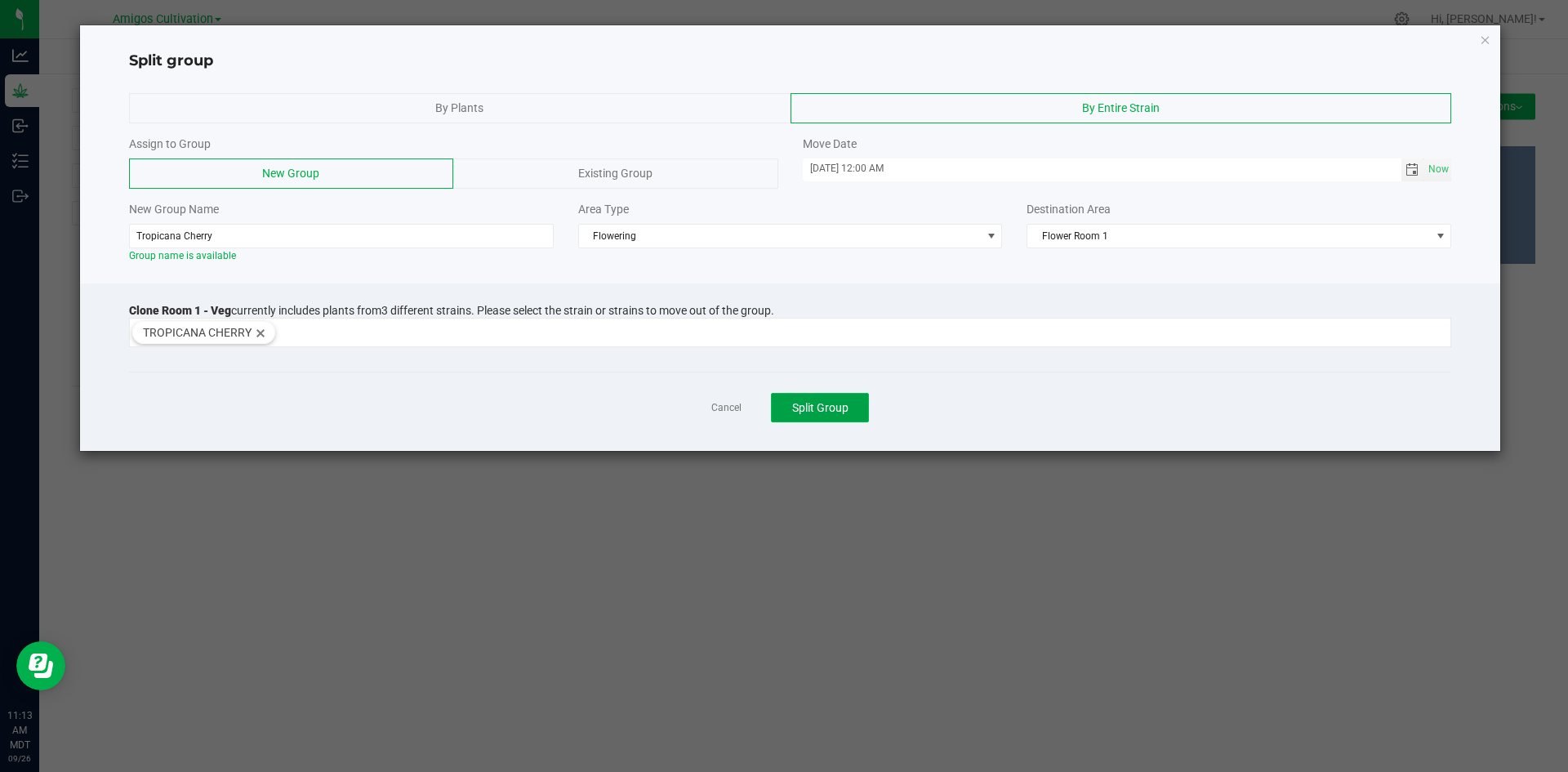
click at [815, 413] on span "Split Group" at bounding box center [820, 408] width 57 height 13
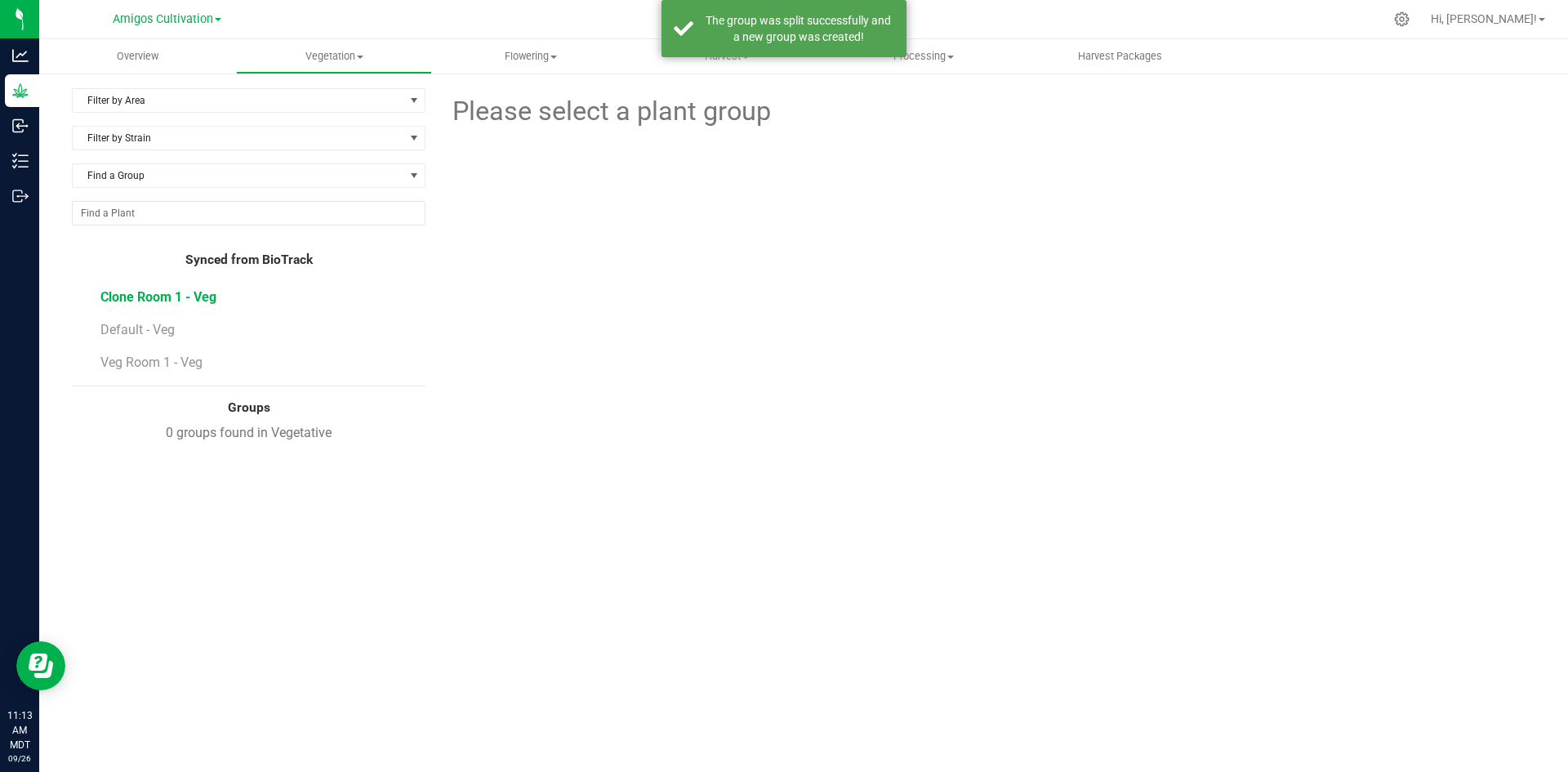
click at [140, 289] on span "Clone Room 1 - Veg" at bounding box center [158, 297] width 116 height 16
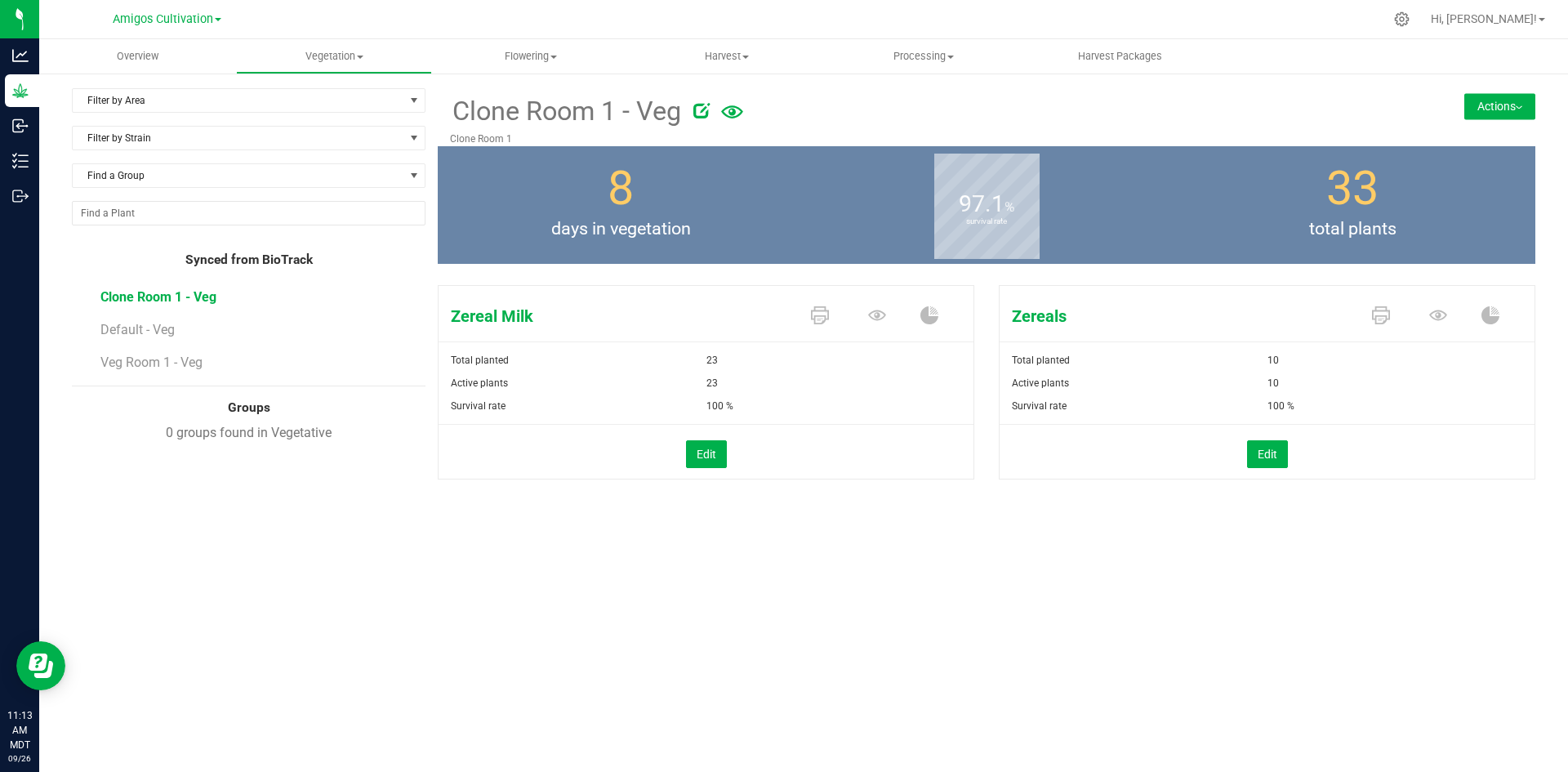
click at [1492, 103] on button "Actions" at bounding box center [1499, 106] width 71 height 26
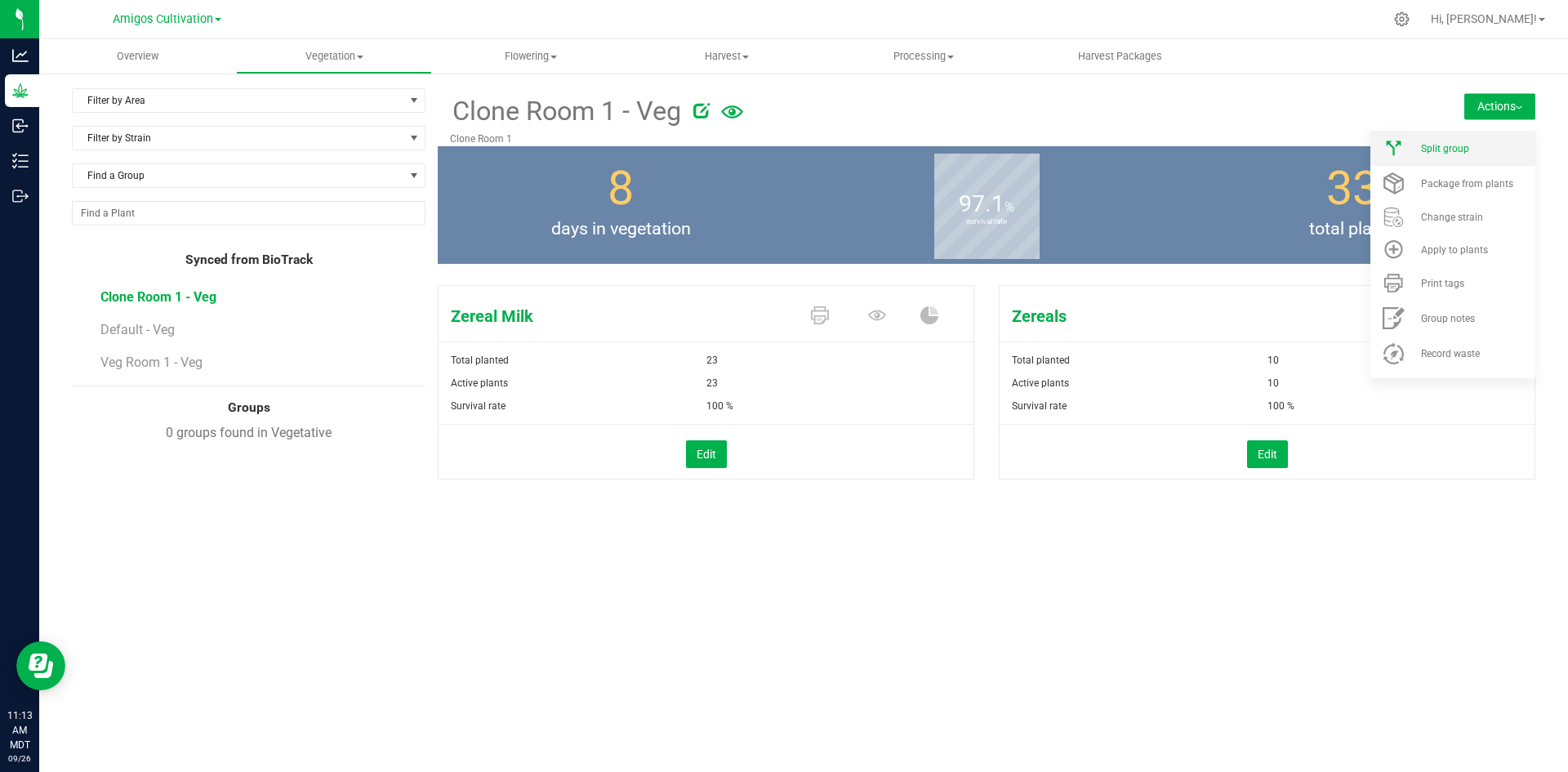
click at [1404, 155] on icon at bounding box center [1394, 148] width 26 height 22
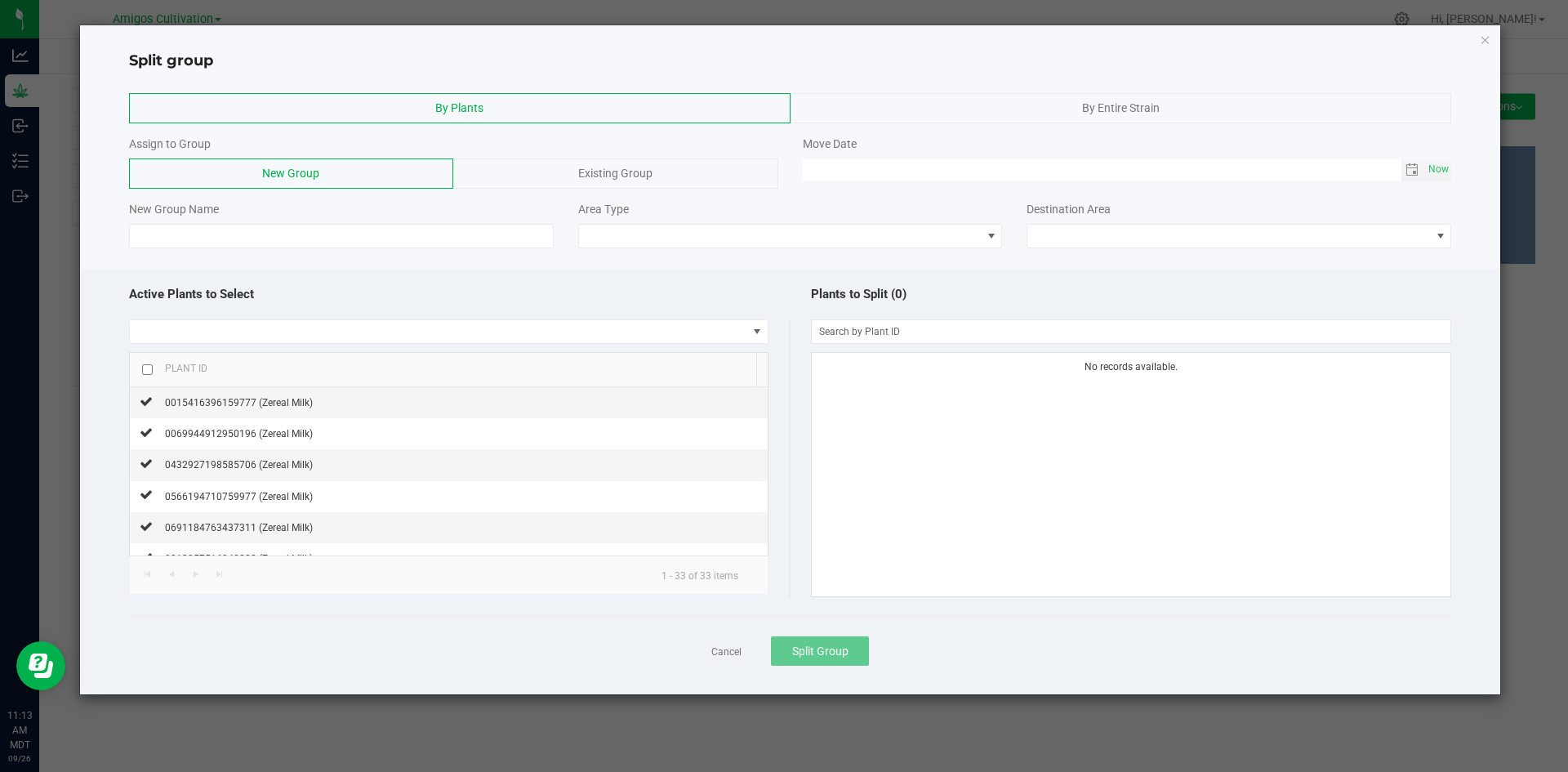
drag, startPoint x: 1071, startPoint y: 107, endPoint x: 1061, endPoint y: 103, distance: 10.8
click at [1072, 107] on div "By Entire Strain" at bounding box center [1121, 108] width 662 height 31
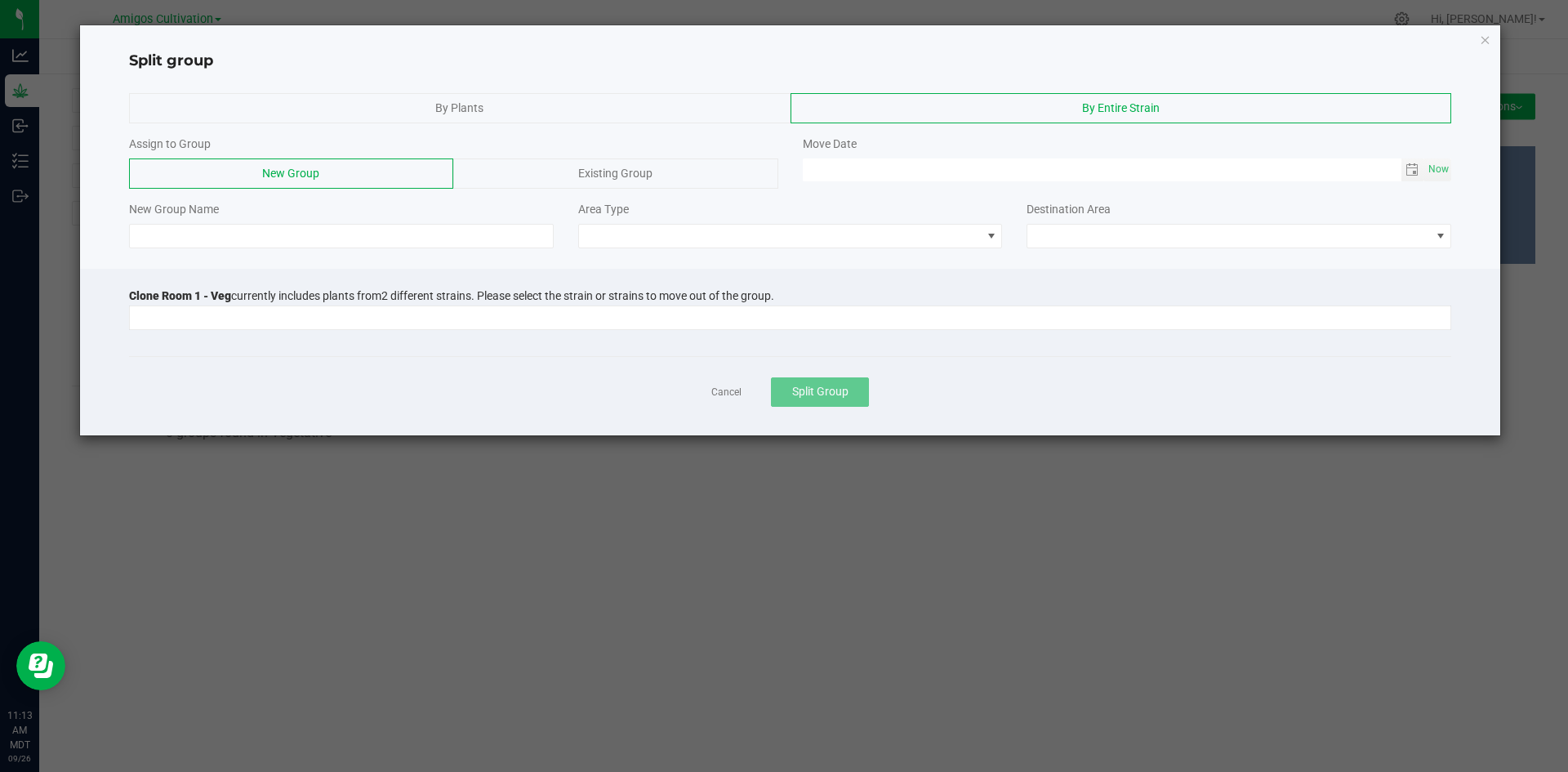
click at [197, 305] on div at bounding box center [790, 317] width 1322 height 30
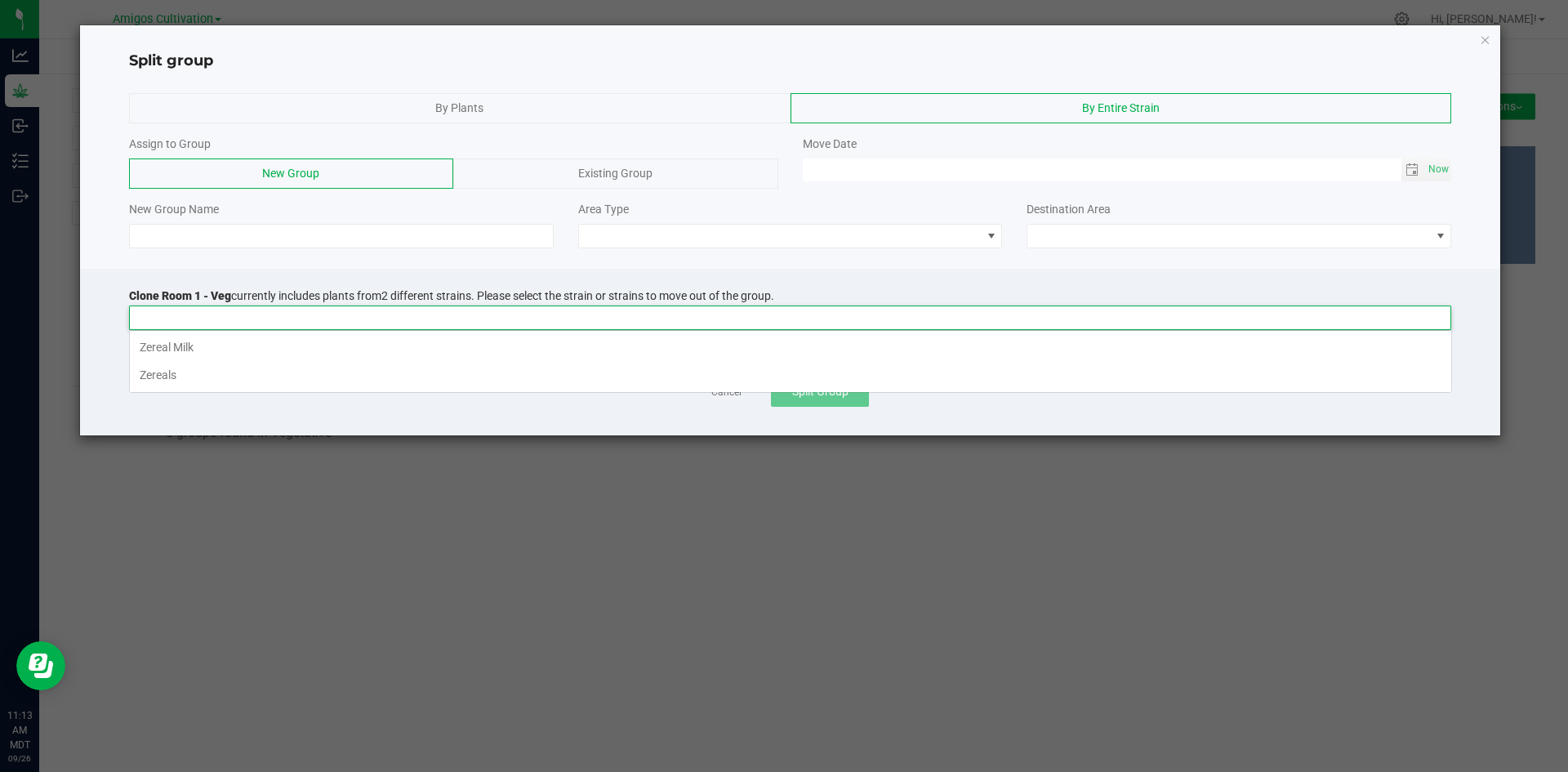
click at [198, 318] on input at bounding box center [779, 317] width 1300 height 23
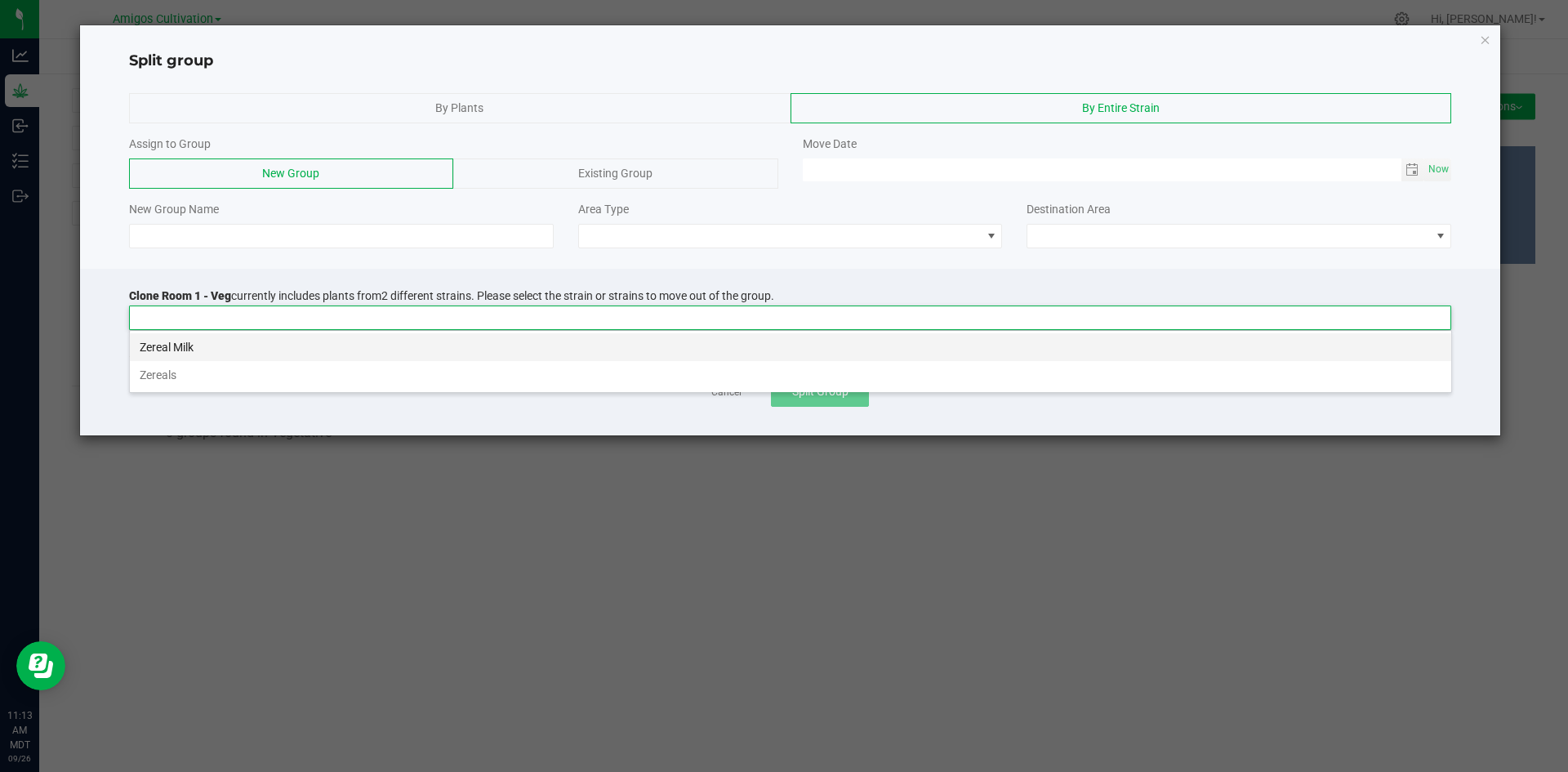
click at [182, 352] on li "Zereal Milk" at bounding box center [790, 347] width 1321 height 28
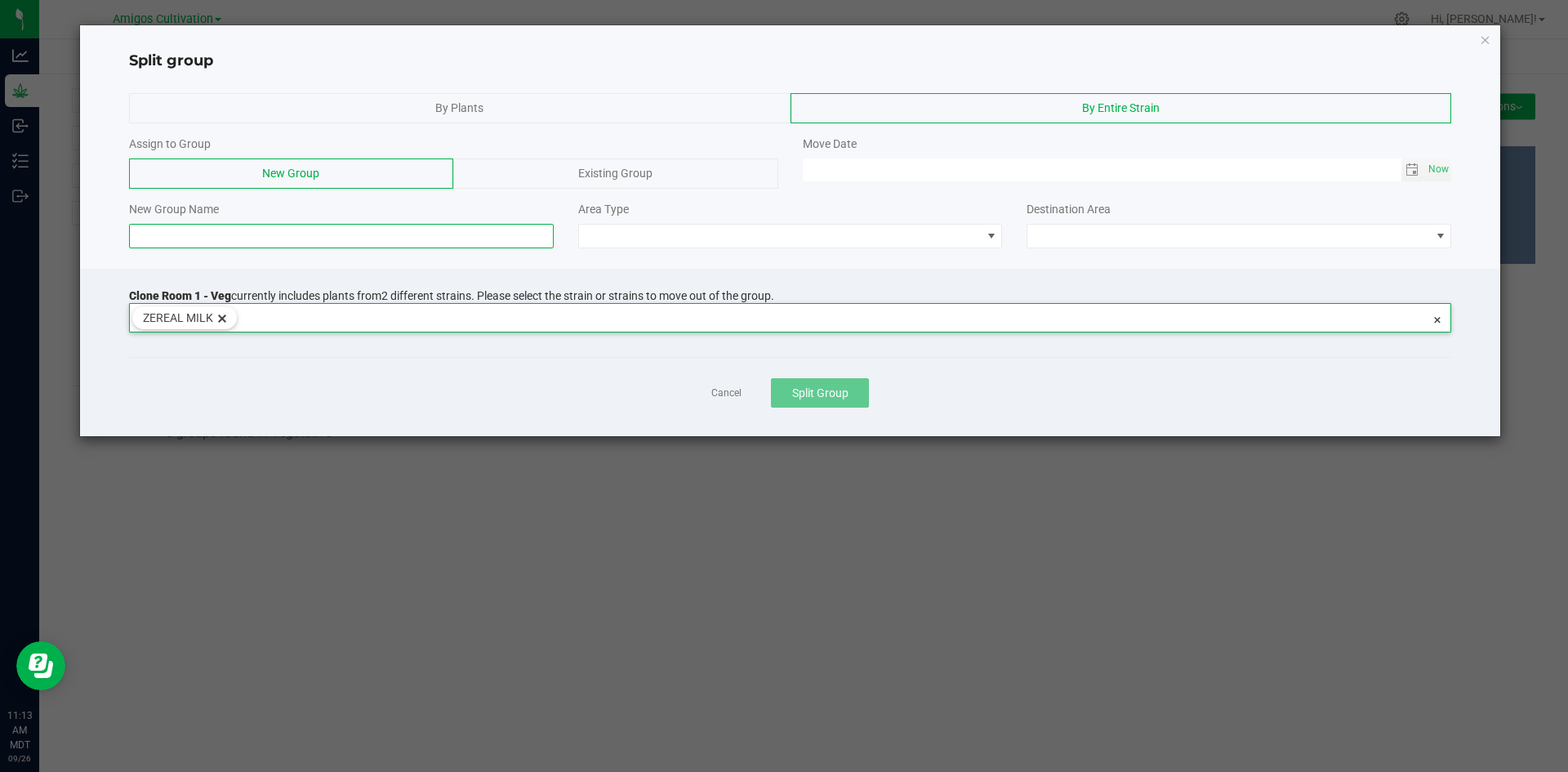
drag, startPoint x: 201, startPoint y: 223, endPoint x: 211, endPoint y: 230, distance: 12.2
click at [202, 224] on input at bounding box center [341, 235] width 424 height 24
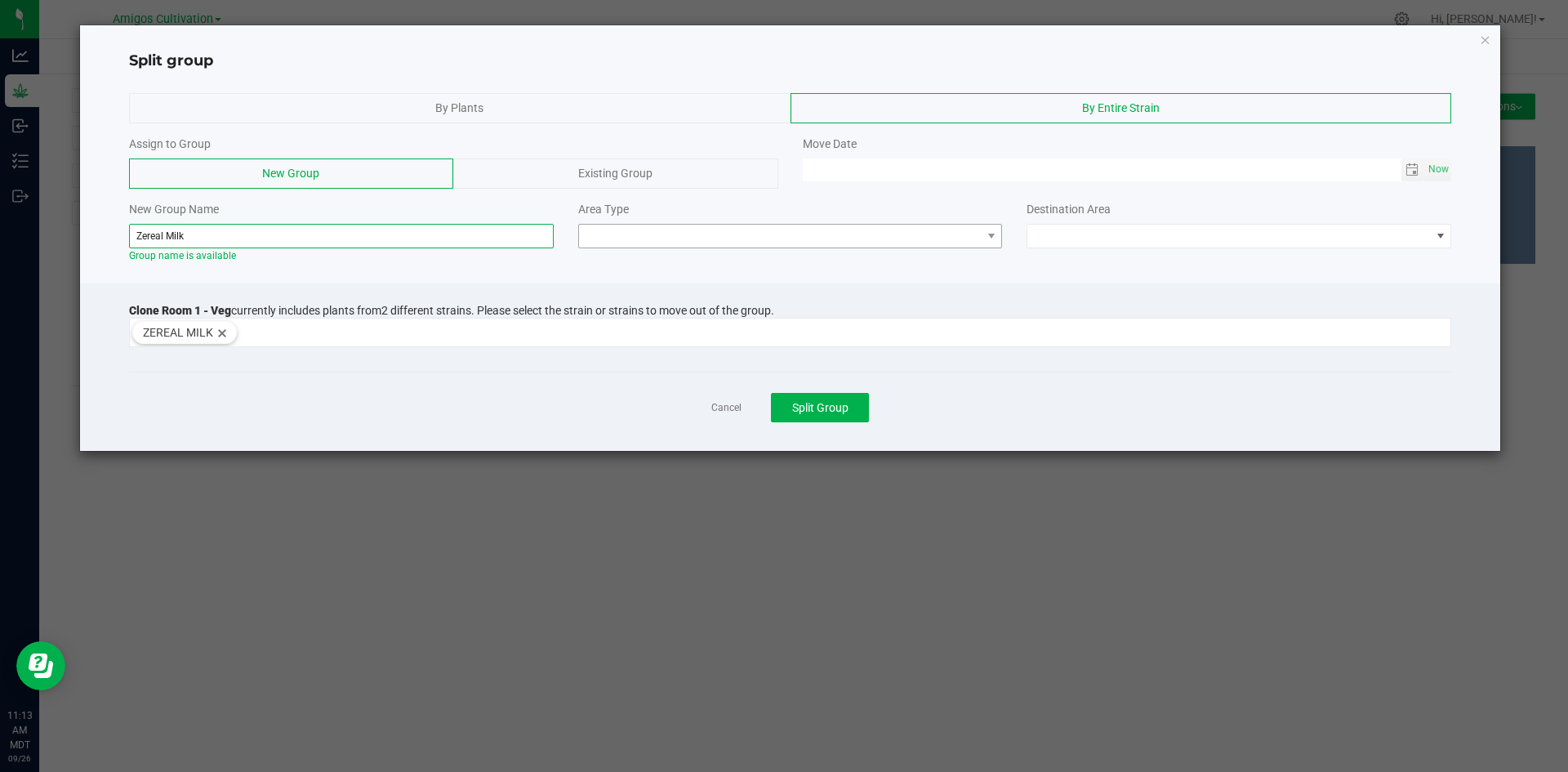
type input "Zereal Milk"
click at [970, 240] on span at bounding box center [780, 235] width 402 height 23
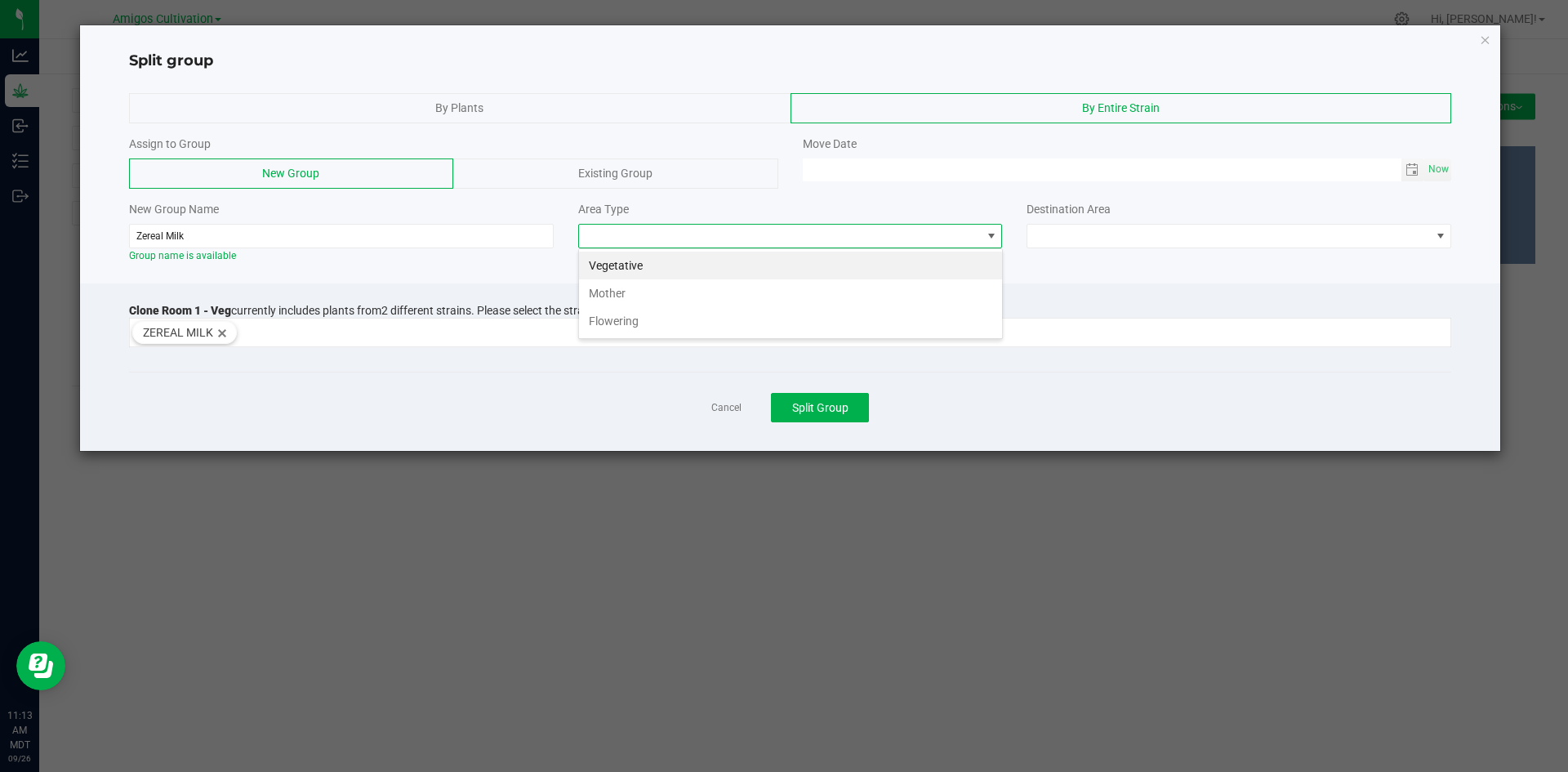
scroll to position [24, 424]
click at [604, 319] on li "Flowering" at bounding box center [790, 321] width 423 height 28
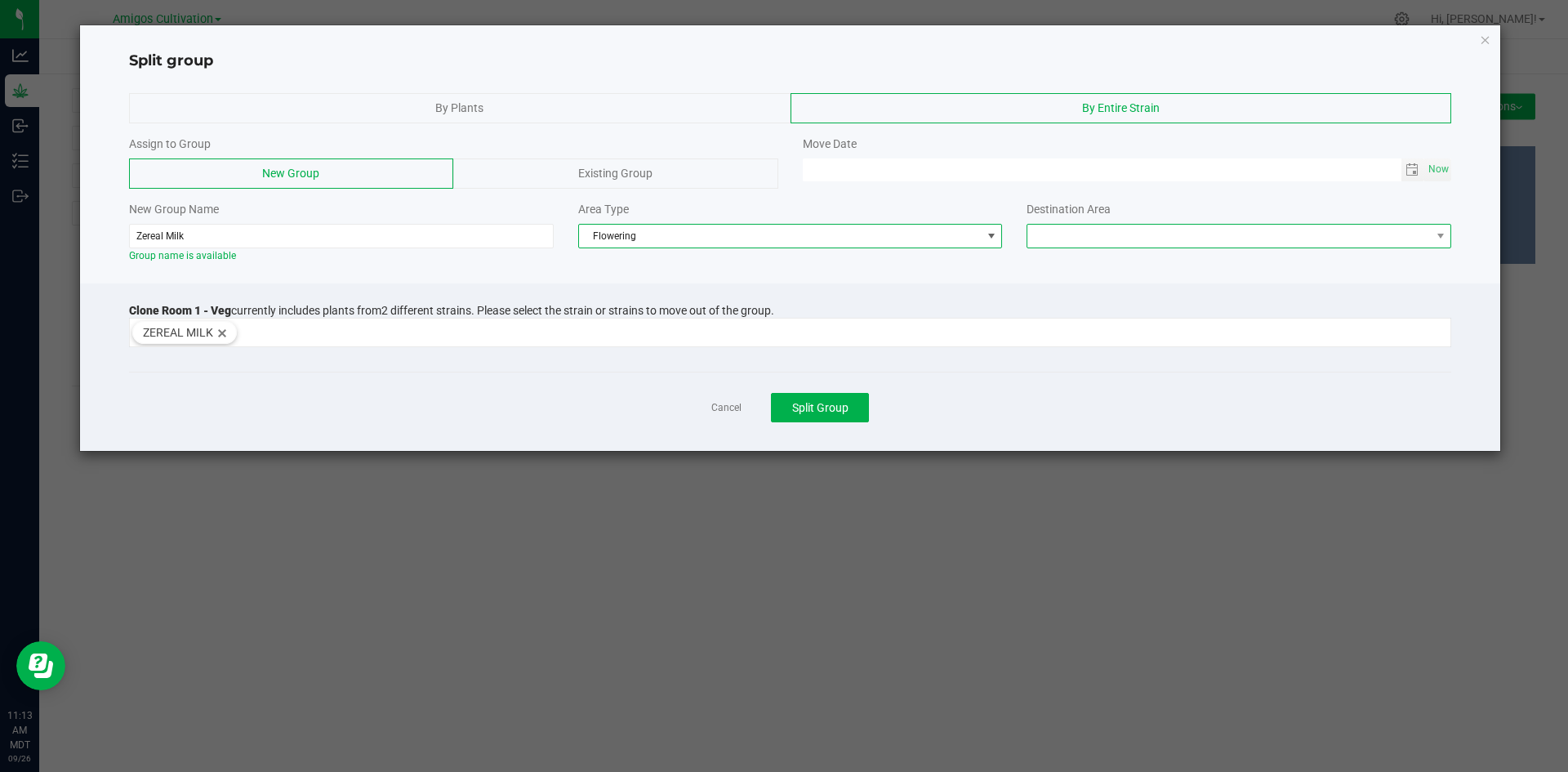
click at [1428, 241] on span at bounding box center [1228, 235] width 402 height 23
click at [1129, 272] on li "Flower Room 1" at bounding box center [1238, 265] width 423 height 28
click at [1413, 167] on span "Toggle calendar" at bounding box center [1411, 170] width 13 height 13
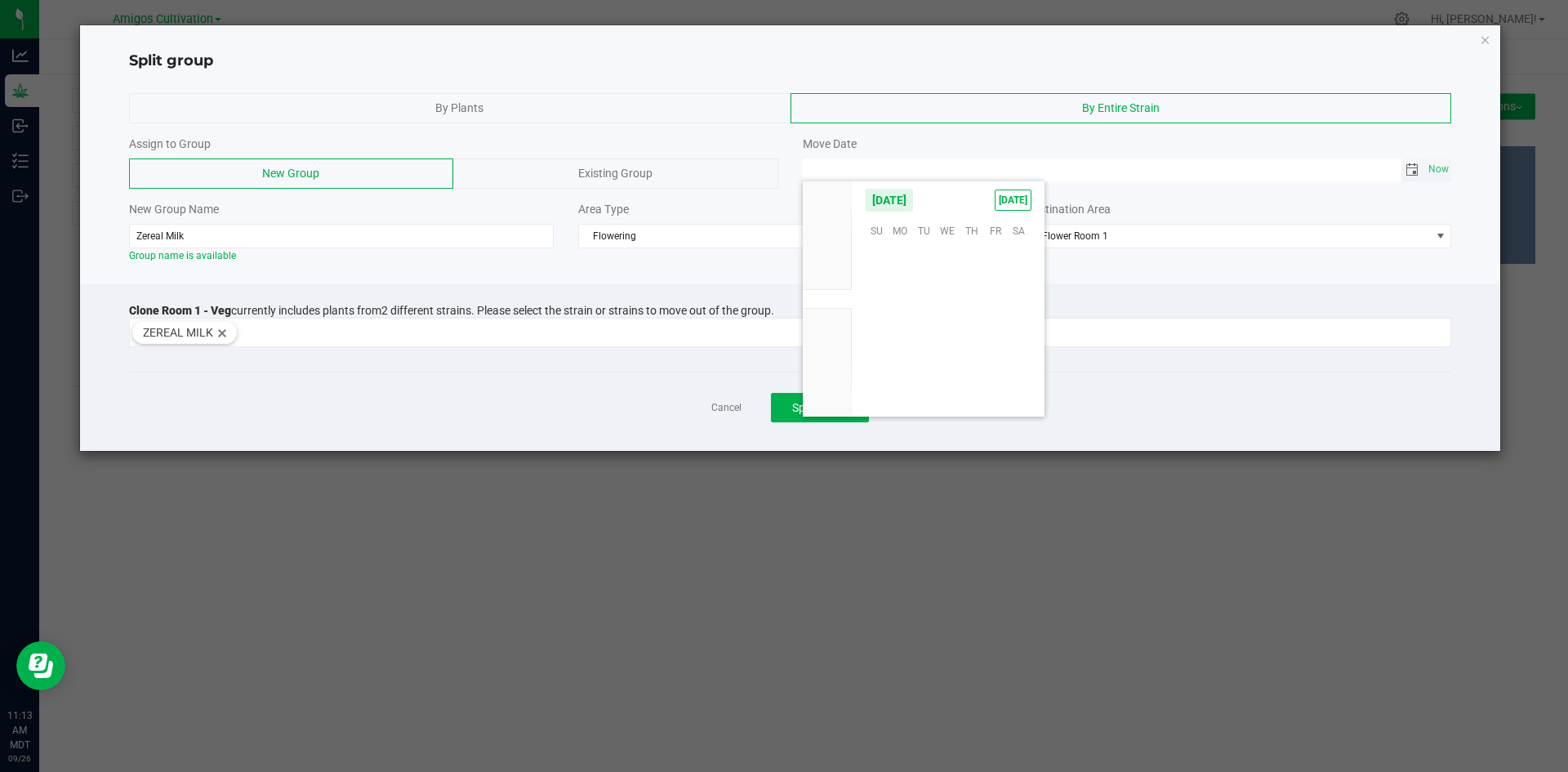
scroll to position [264817, 0]
click at [902, 328] on span "22" at bounding box center [901, 330] width 24 height 25
type input "09/22/2025 12:00 AM"
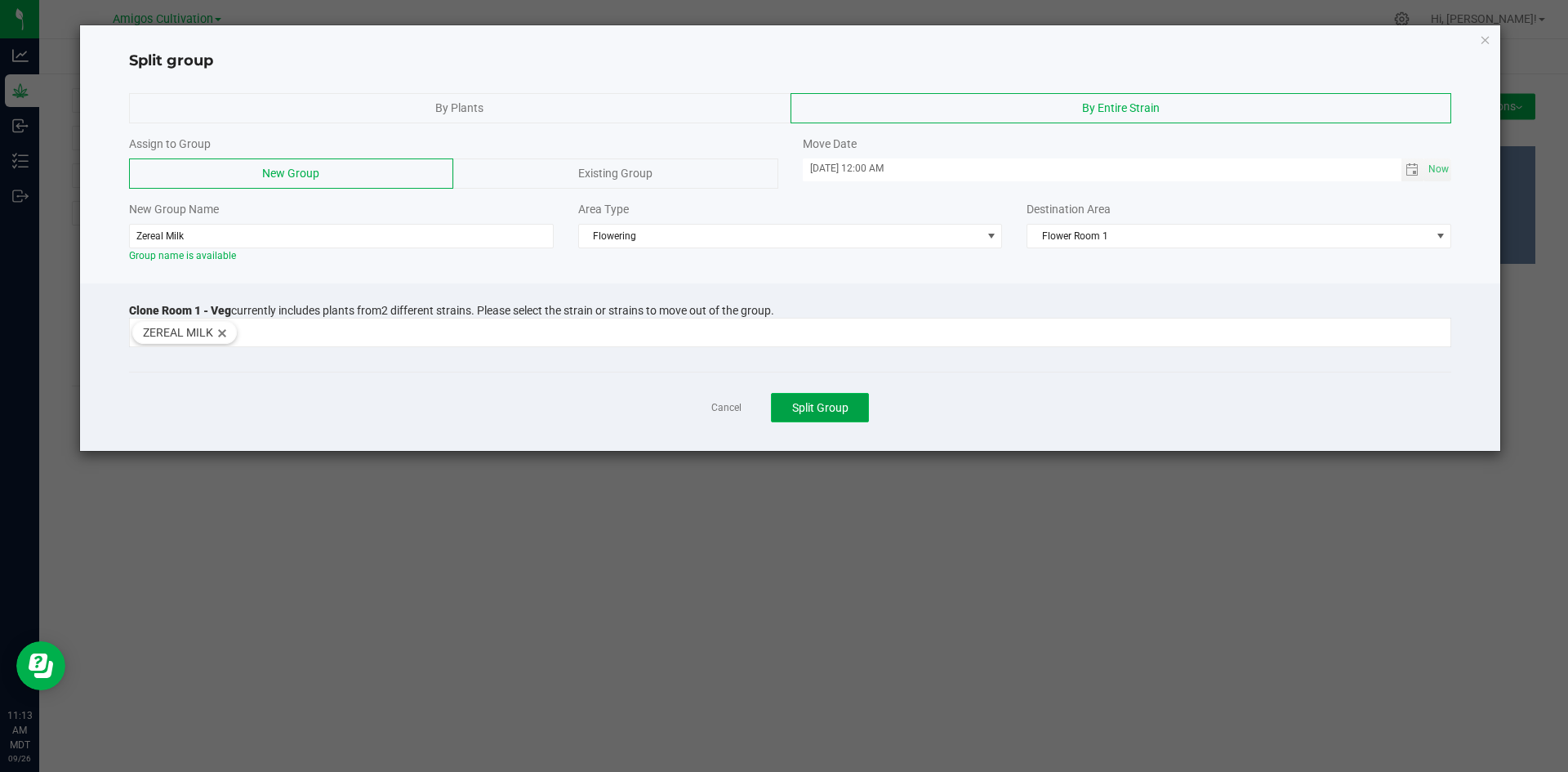
click at [834, 406] on span "Split Group" at bounding box center [820, 408] width 57 height 13
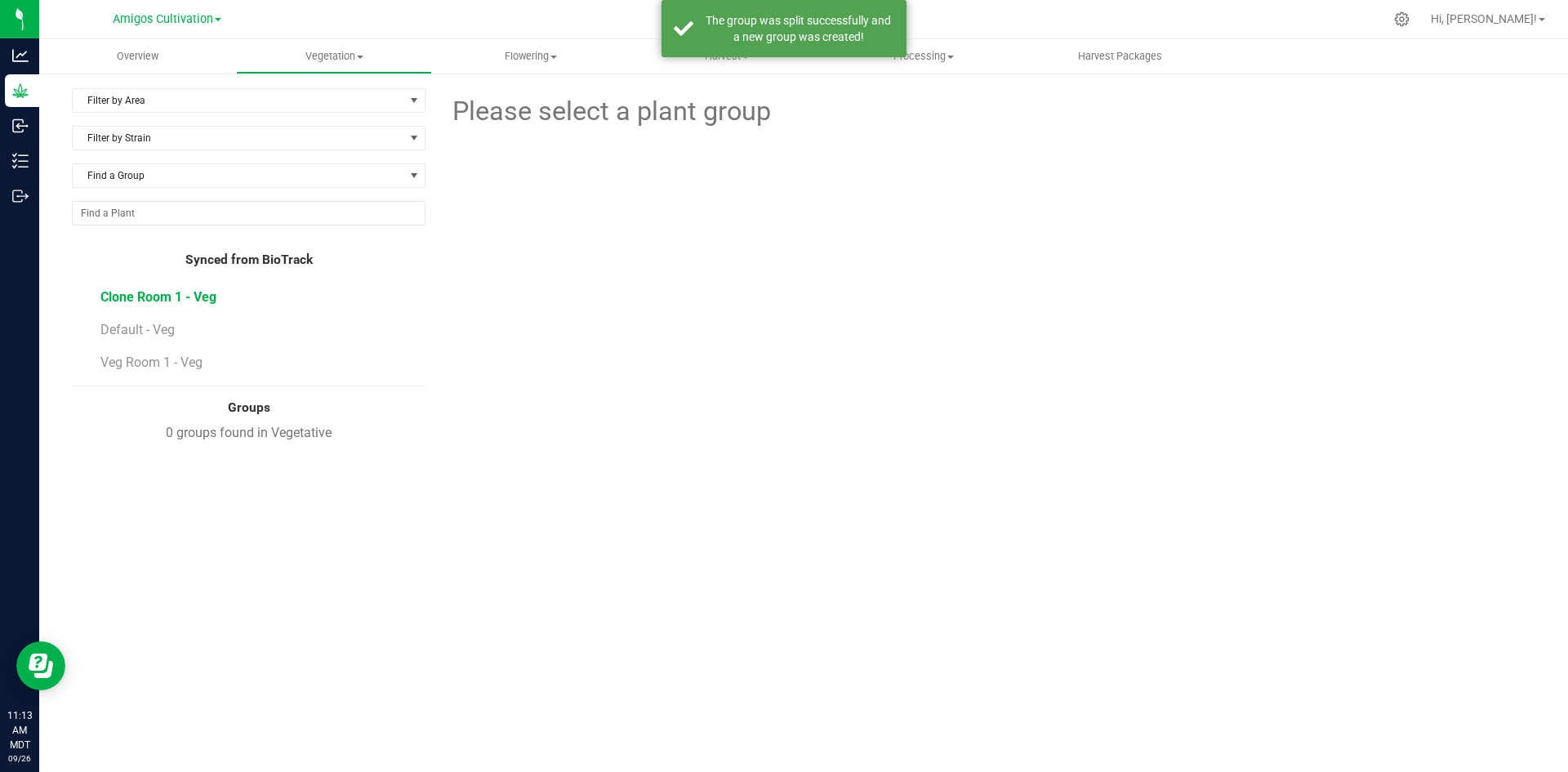
click at [158, 293] on span "Clone Room 1 - Veg" at bounding box center [158, 297] width 116 height 16
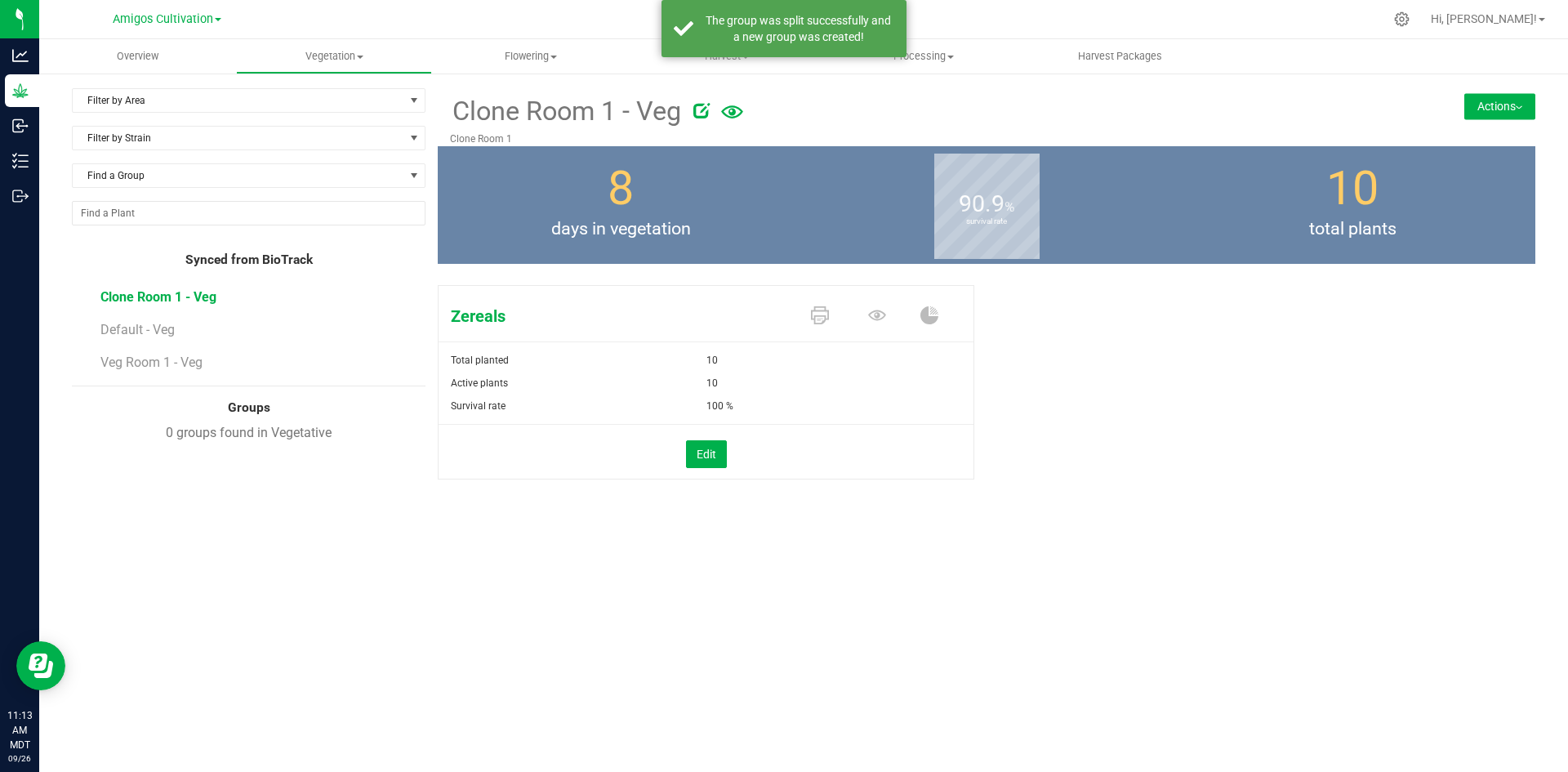
click at [1493, 104] on button "Actions" at bounding box center [1499, 106] width 71 height 26
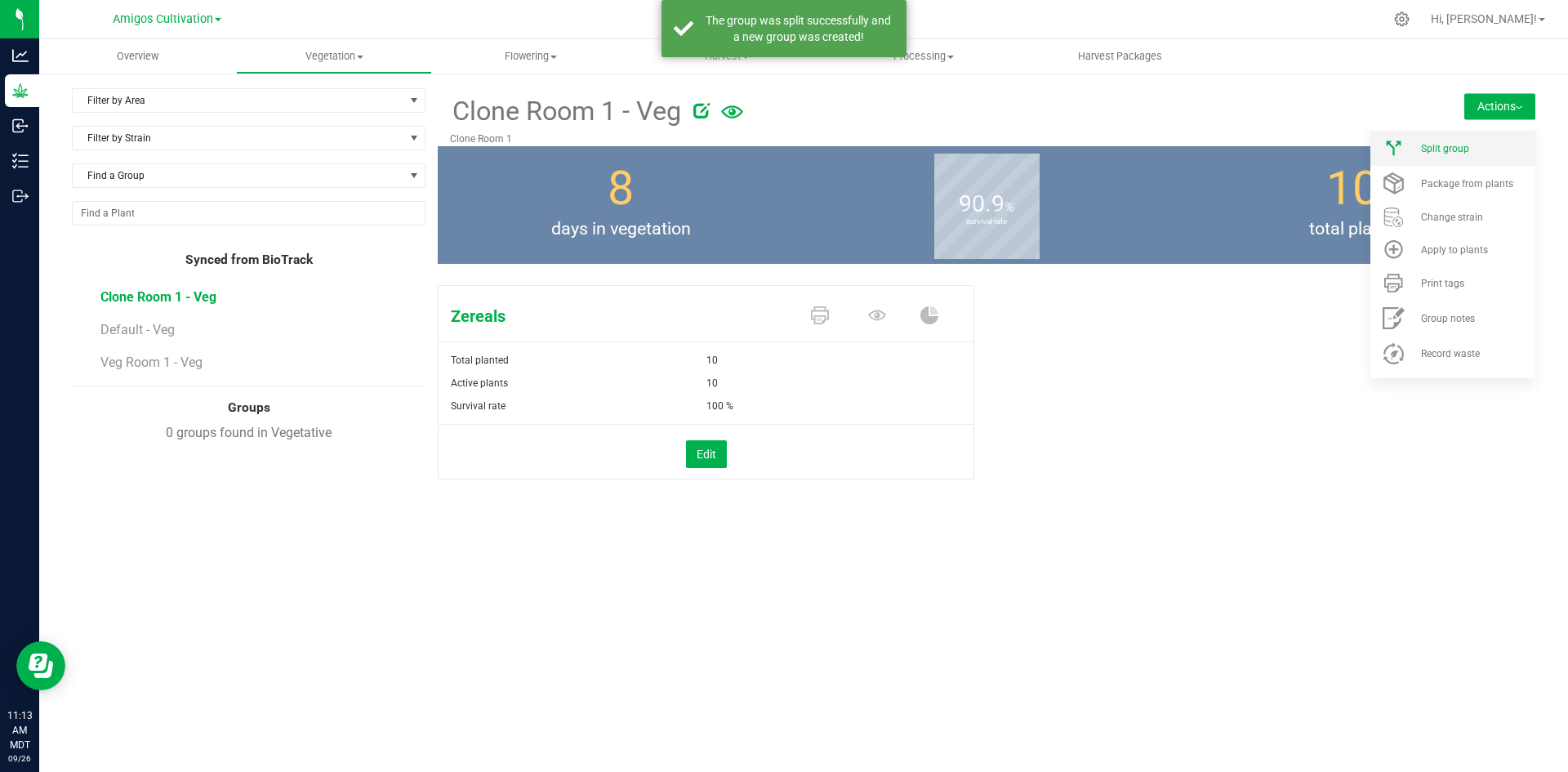
click at [1463, 144] on span "Split group" at bounding box center [1445, 148] width 48 height 11
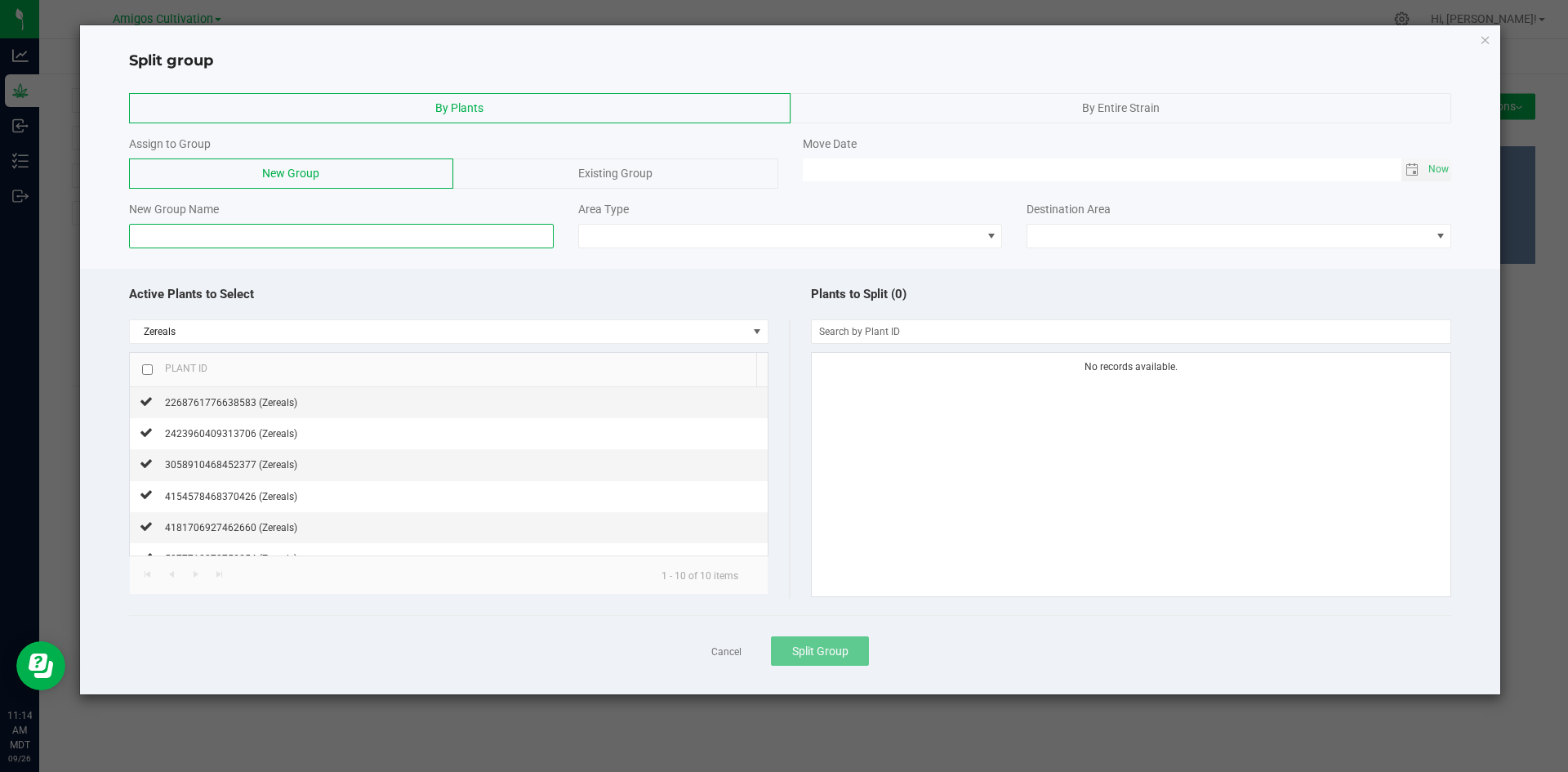
click at [220, 234] on input at bounding box center [341, 235] width 424 height 24
click at [1154, 102] on span "By Entire Strain" at bounding box center [1120, 108] width 78 height 13
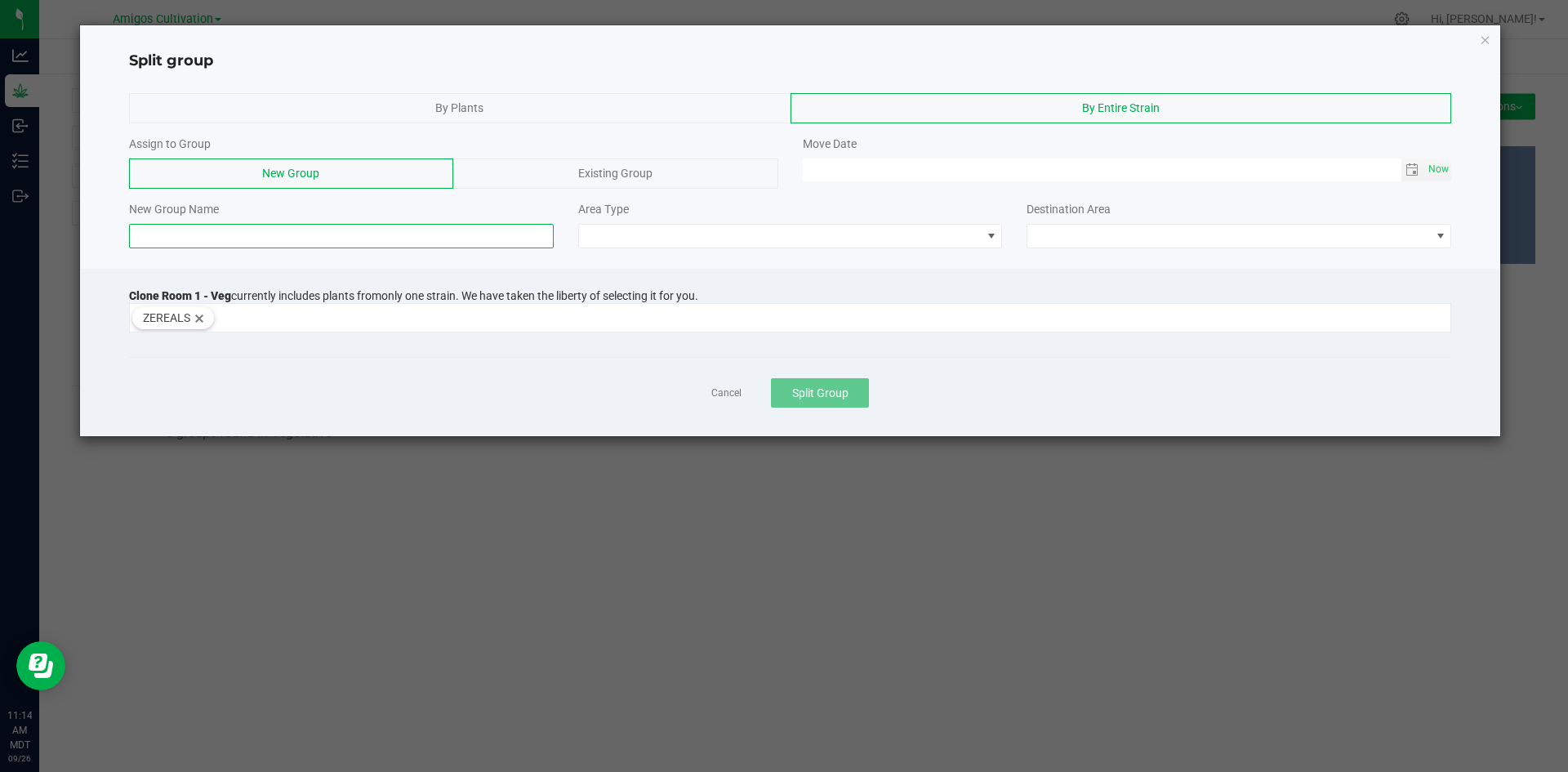
click at [178, 238] on input at bounding box center [341, 235] width 424 height 24
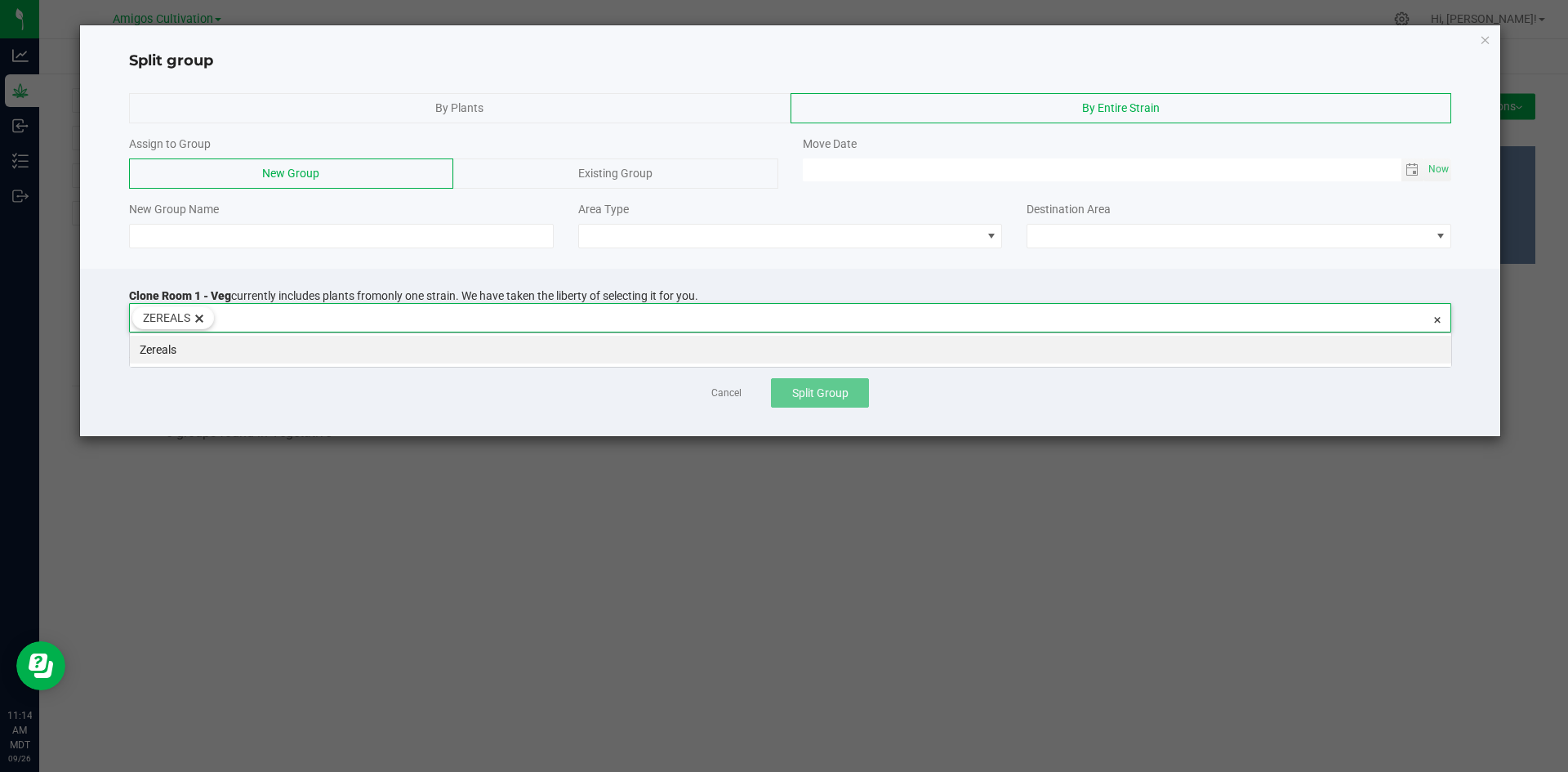
click at [237, 318] on input at bounding box center [822, 315] width 1216 height 23
click at [181, 348] on li "Zereals" at bounding box center [790, 349] width 1321 height 28
drag, startPoint x: 201, startPoint y: 321, endPoint x: 185, endPoint y: 328, distance: 17.5
click at [202, 315] on input at bounding box center [779, 317] width 1300 height 23
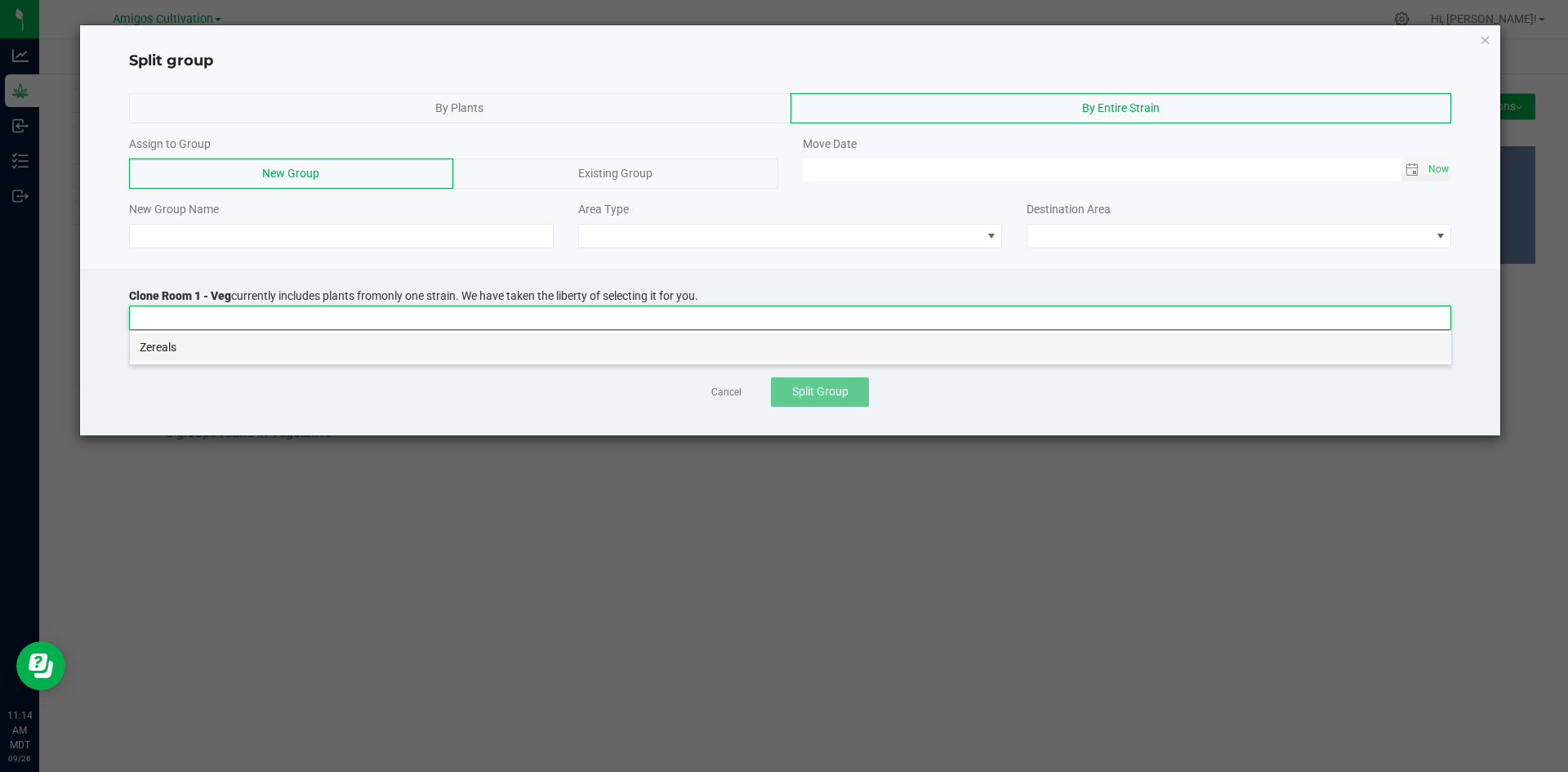
scroll to position [24, 1321]
drag, startPoint x: 161, startPoint y: 345, endPoint x: 168, endPoint y: 331, distance: 15.7
click at [162, 345] on li "Zereals" at bounding box center [790, 347] width 1321 height 28
click at [192, 245] on input at bounding box center [341, 235] width 424 height 24
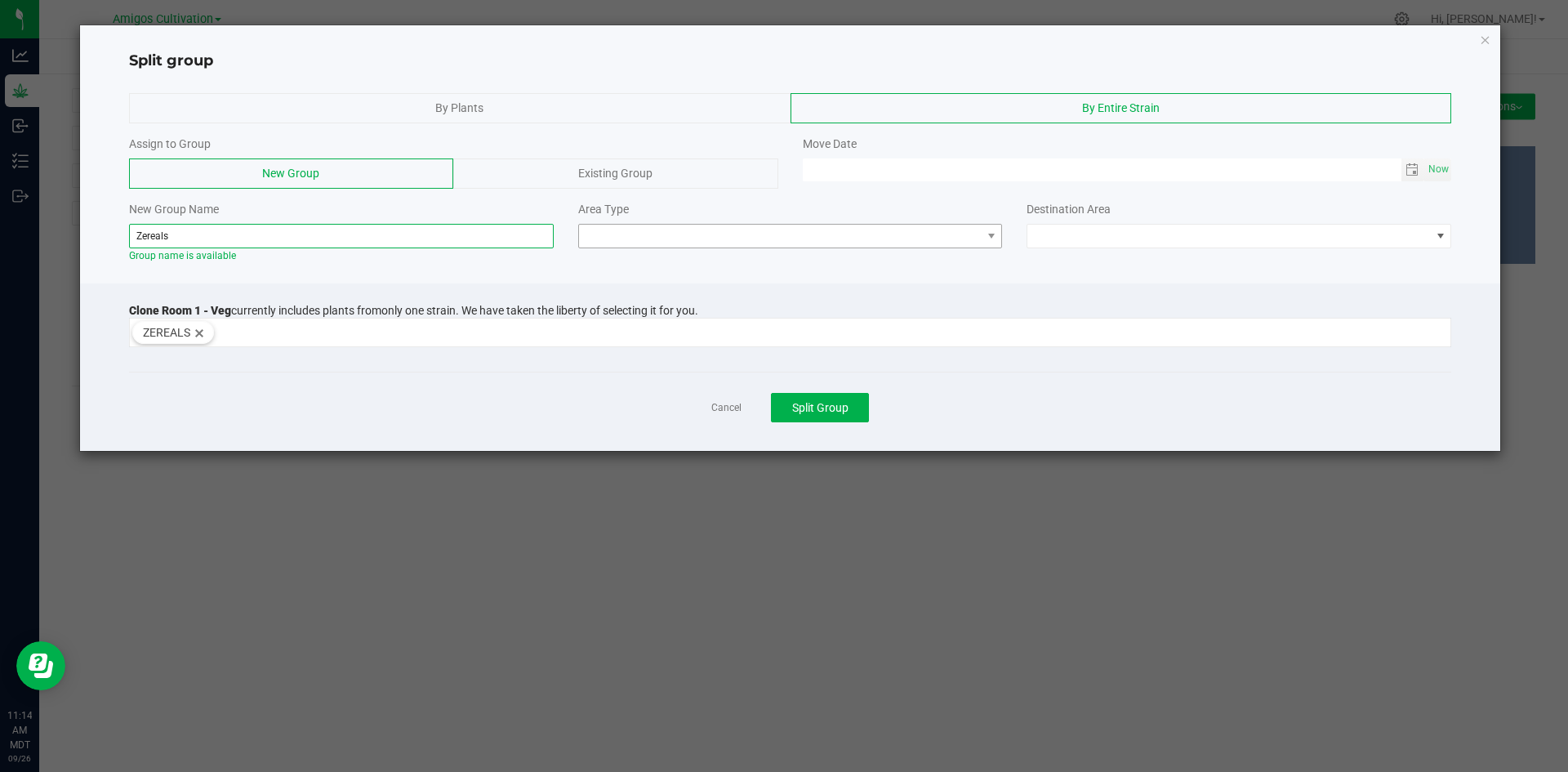
type input "Zereals"
click at [606, 230] on span at bounding box center [780, 235] width 402 height 23
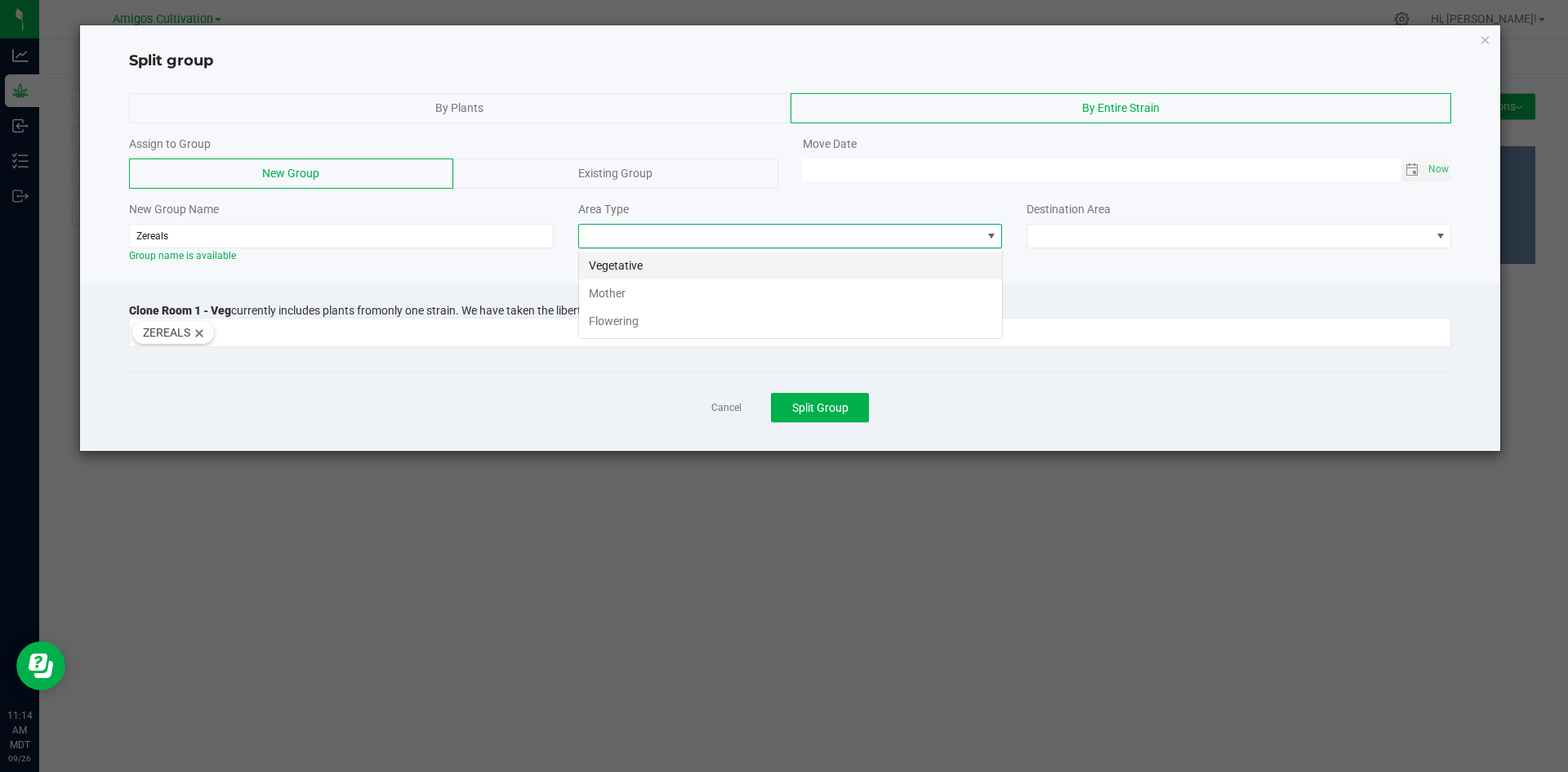
scroll to position [24, 424]
click at [614, 326] on li "Flowering" at bounding box center [790, 321] width 423 height 28
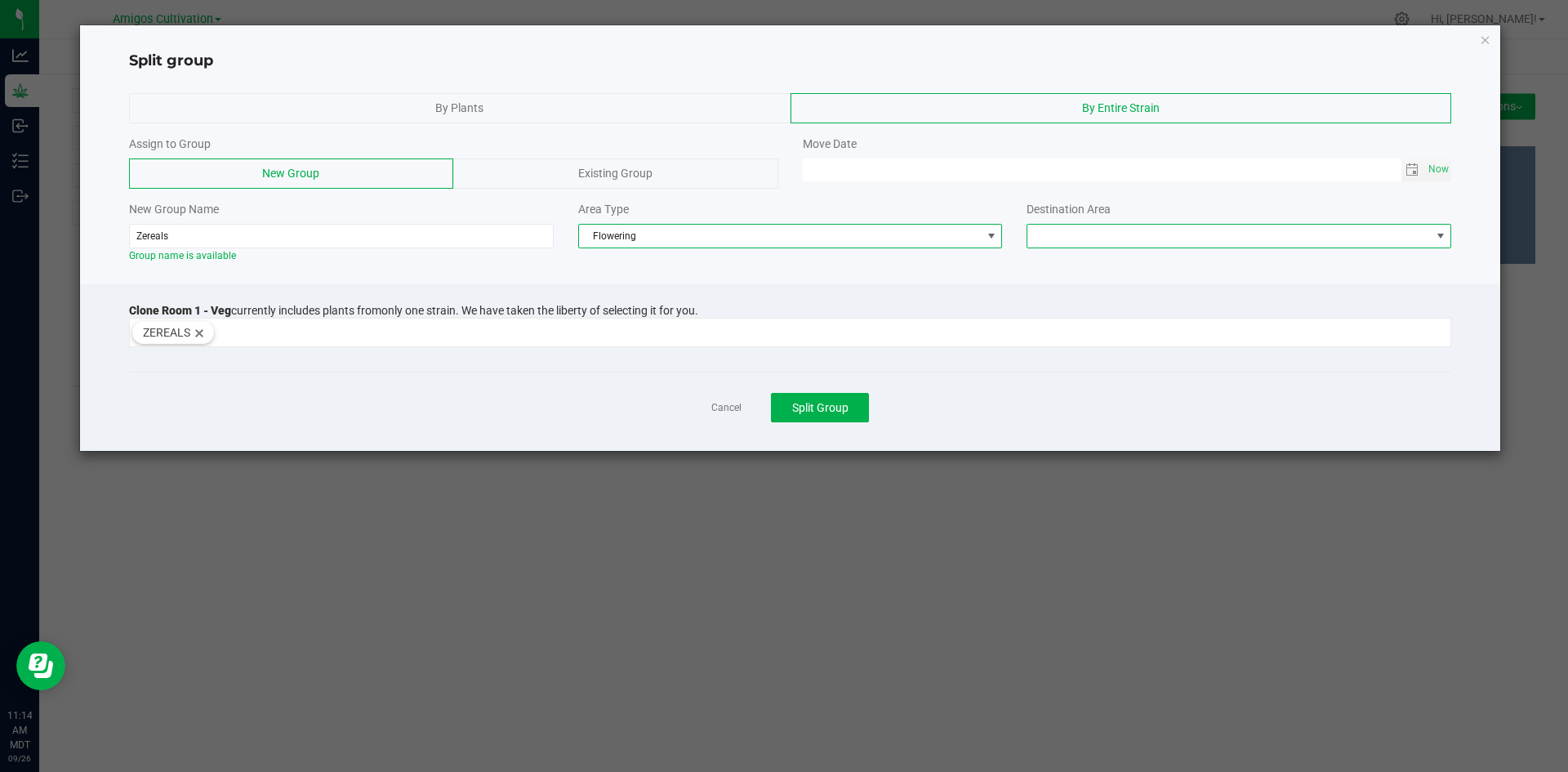
click at [1445, 238] on span at bounding box center [1440, 236] width 13 height 13
click at [1071, 267] on li "Flower Room 1" at bounding box center [1238, 265] width 423 height 28
click at [1406, 172] on span "Toggle calendar" at bounding box center [1411, 170] width 13 height 13
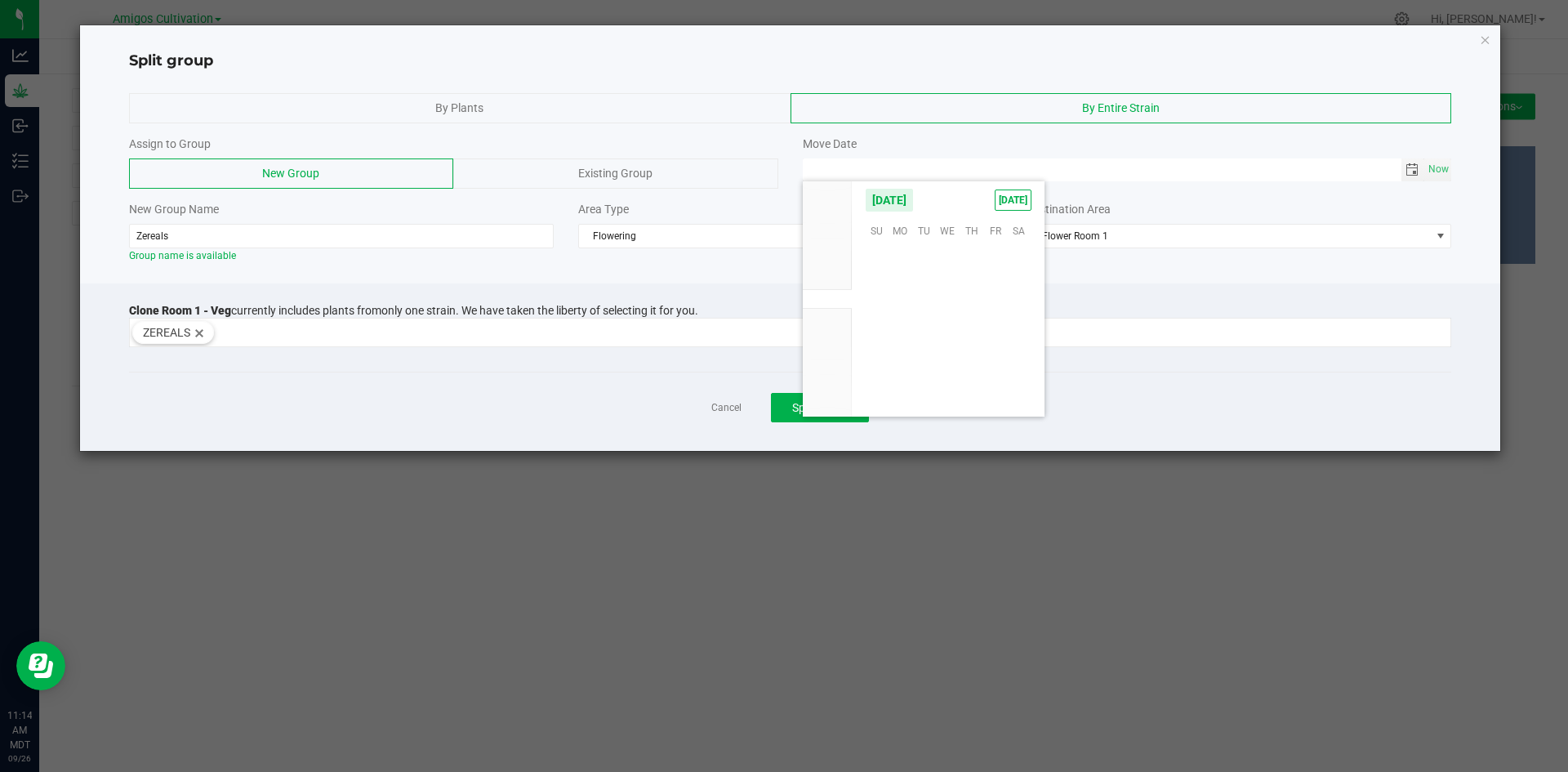
scroll to position [264817, 0]
click at [896, 326] on span "22" at bounding box center [901, 330] width 24 height 25
type input "09/22/2025 12:00 AM"
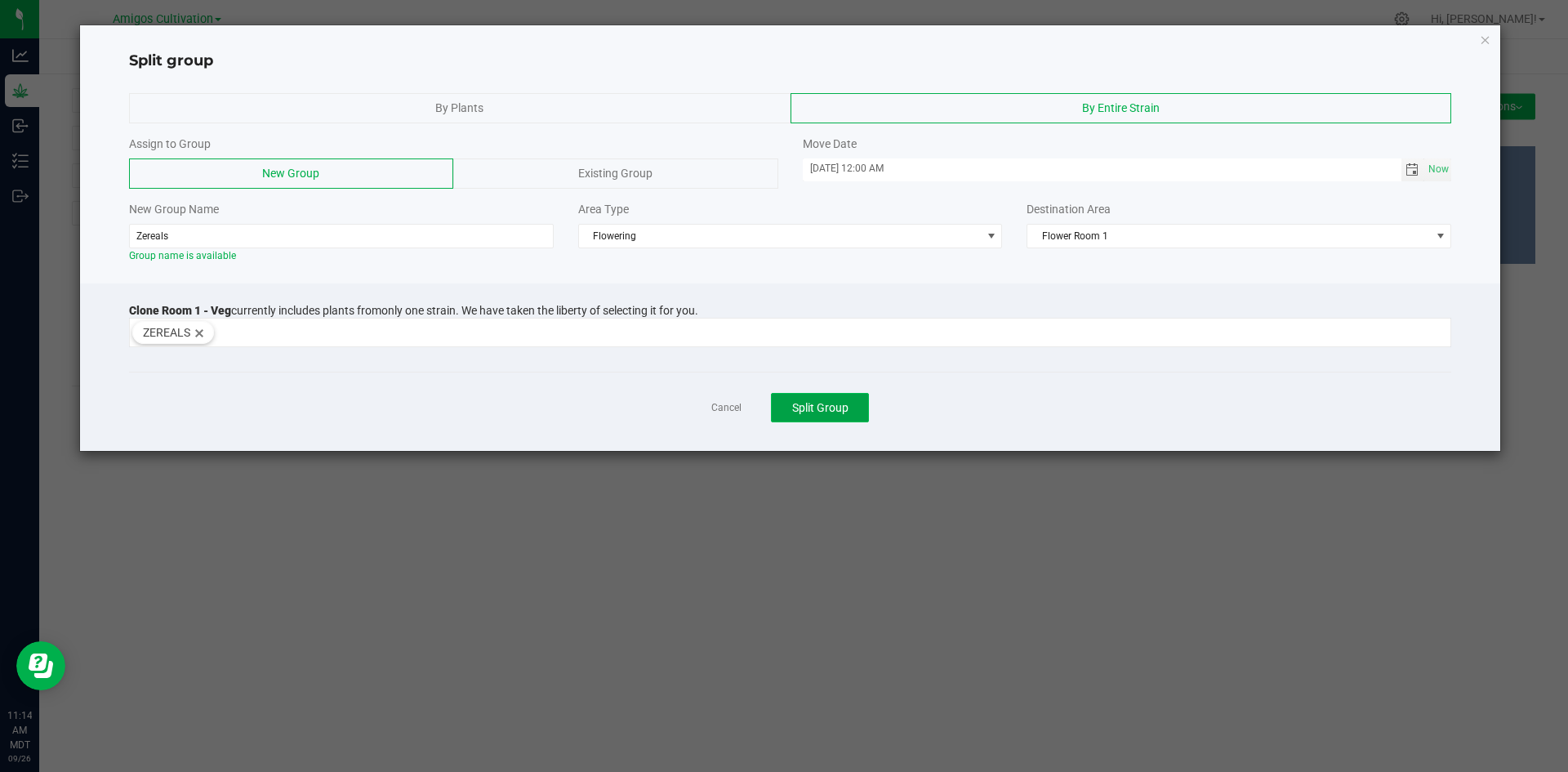
click at [817, 402] on span "Split Group" at bounding box center [820, 408] width 57 height 13
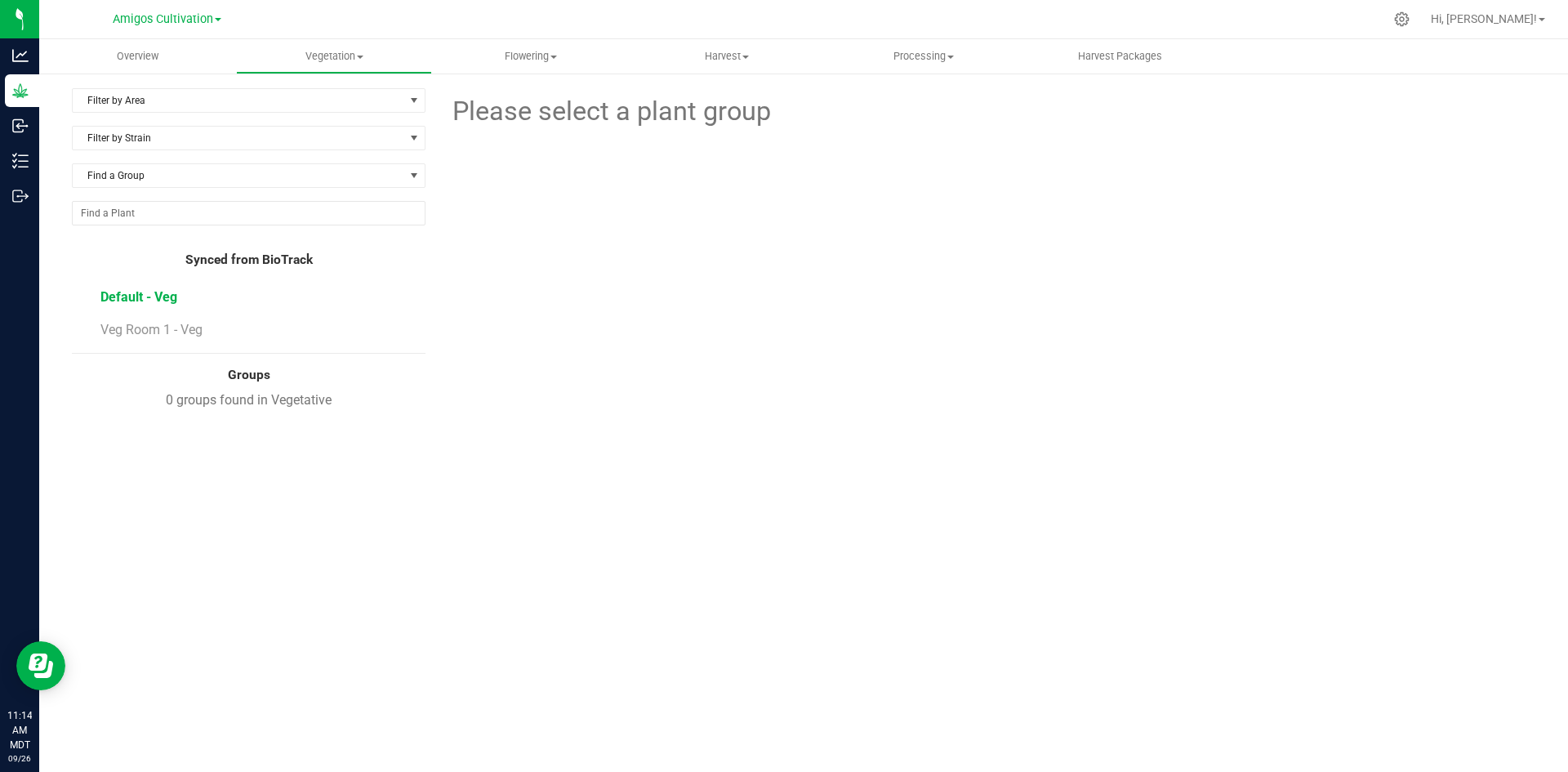
click at [149, 304] on span "Default - Veg" at bounding box center [138, 297] width 77 height 16
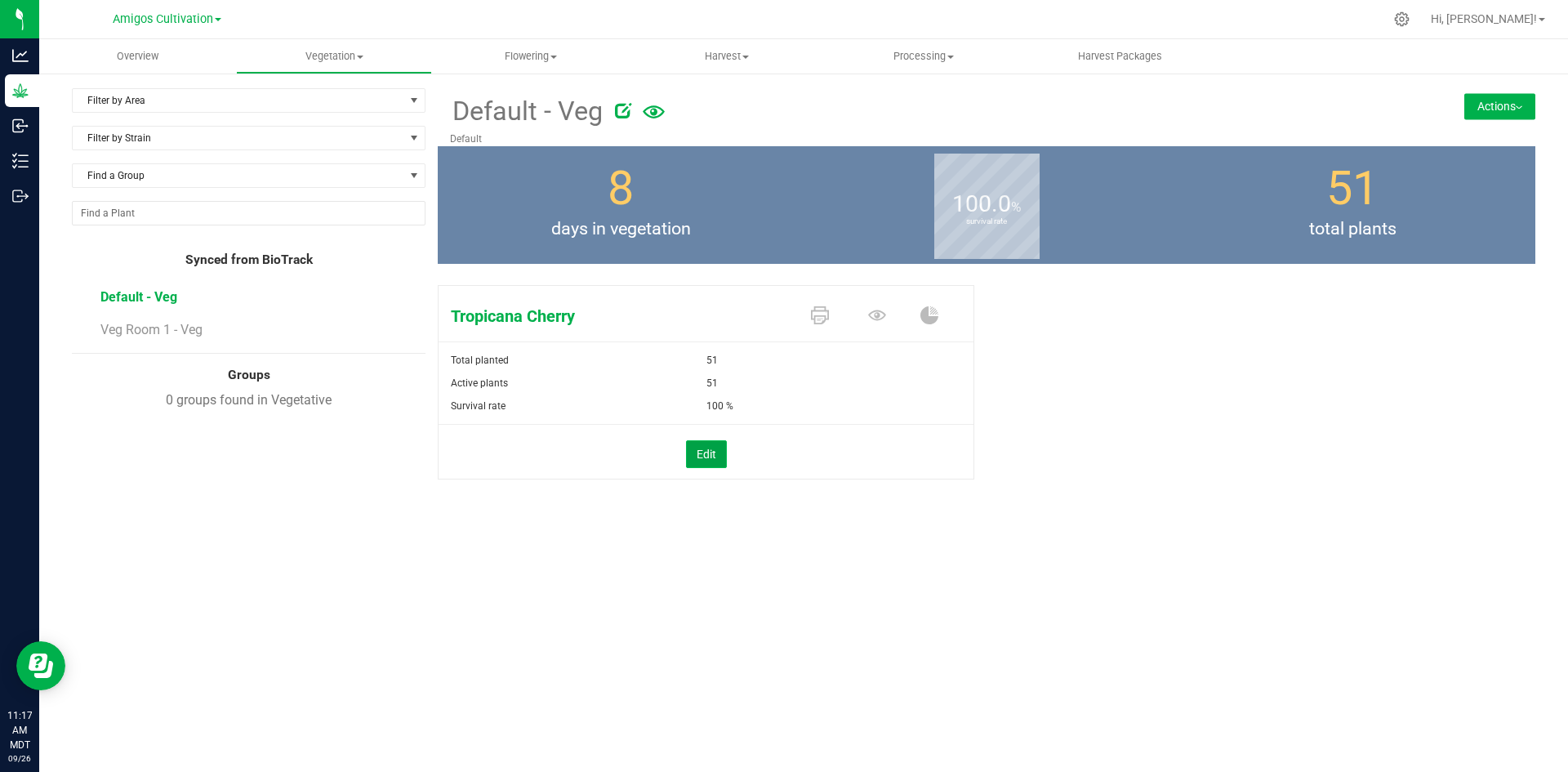
click at [702, 463] on button "Edit" at bounding box center [706, 454] width 41 height 28
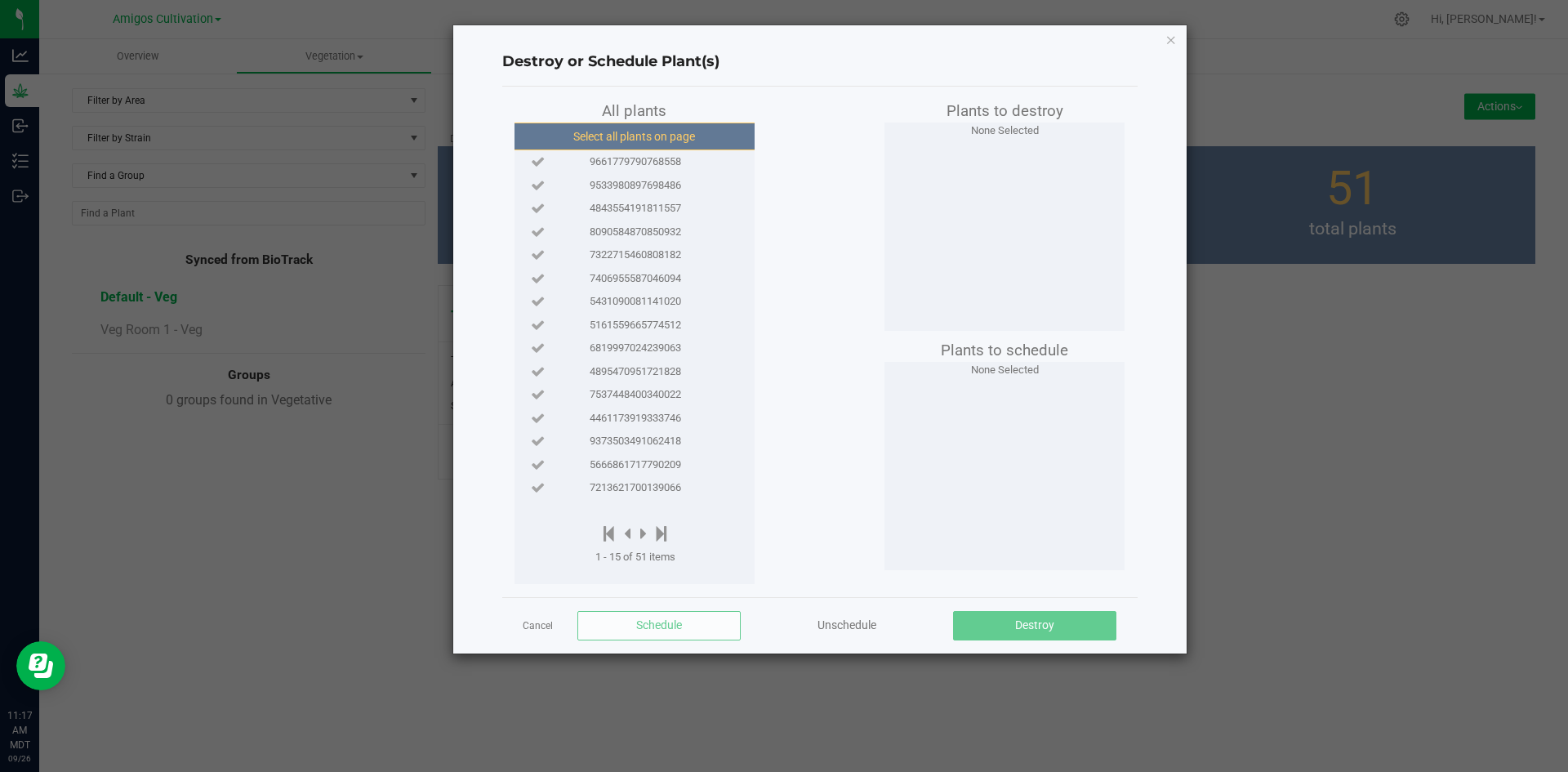
click at [633, 137] on button "Select all plants on page" at bounding box center [634, 136] width 249 height 28
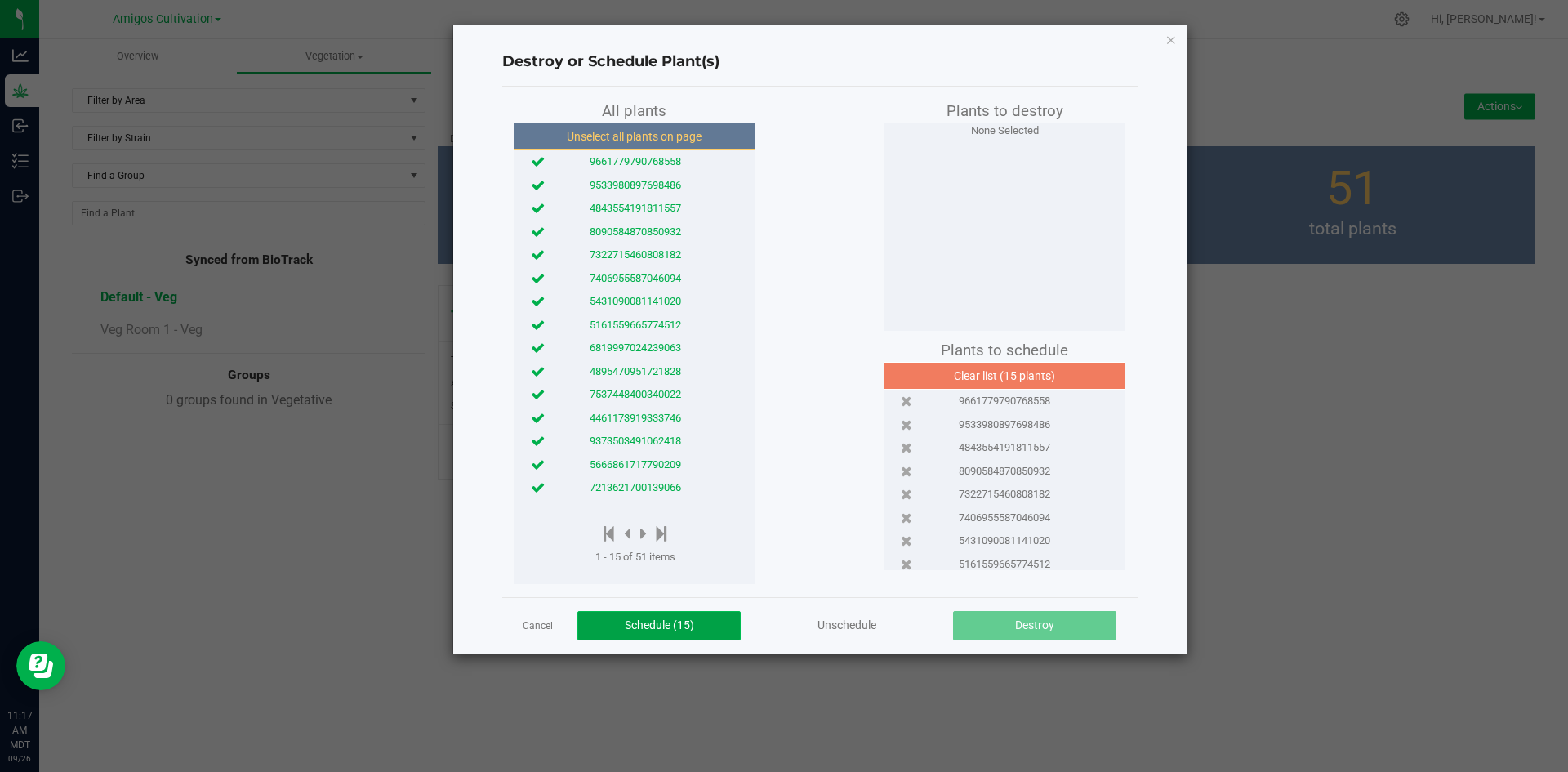
click at [658, 620] on span "Schedule (15)" at bounding box center [659, 625] width 70 height 13
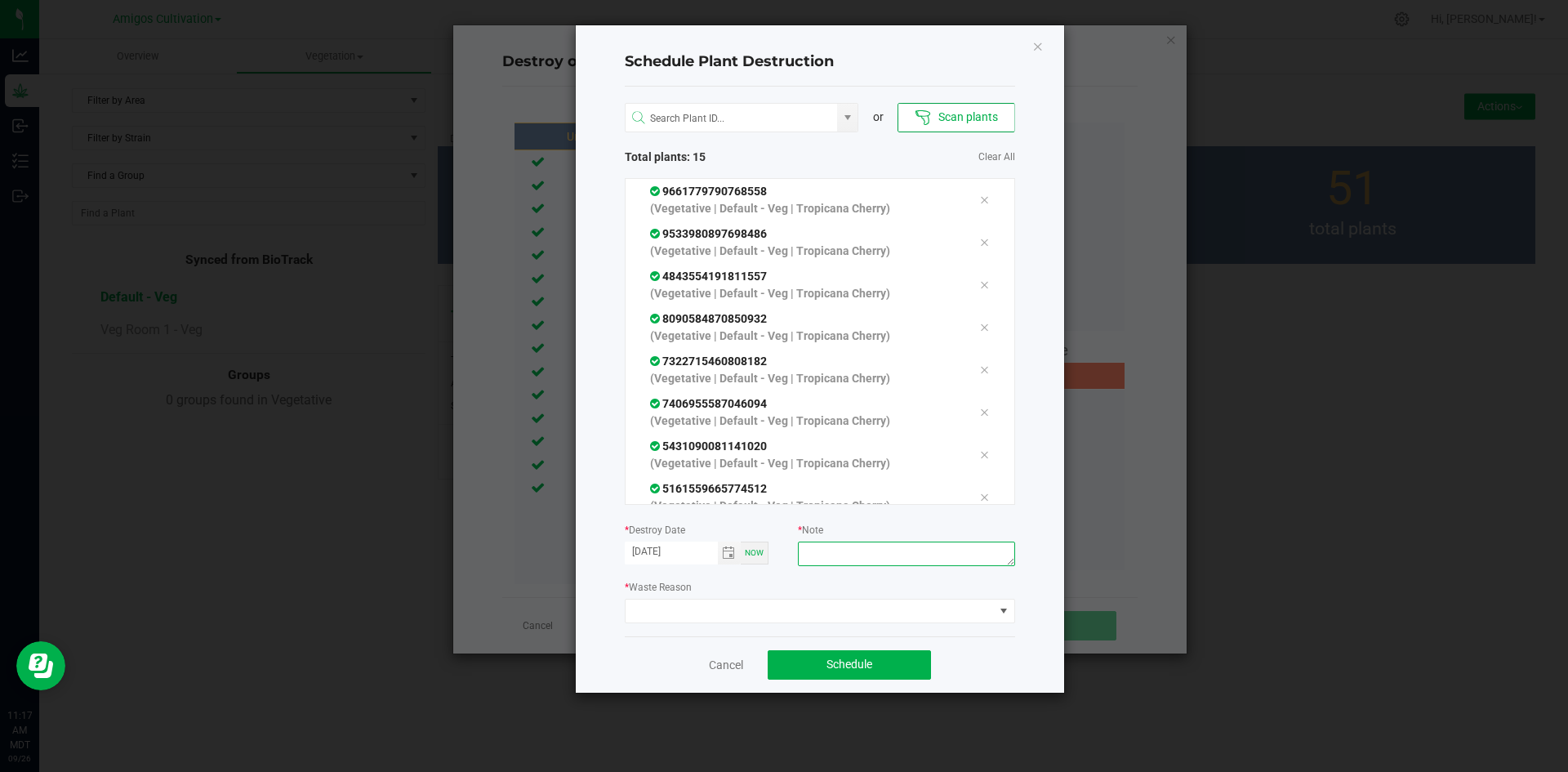
click at [902, 552] on textarea at bounding box center [905, 553] width 216 height 24
type textarea "old inventory"
drag, startPoint x: 991, startPoint y: 614, endPoint x: 1004, endPoint y: 599, distance: 19.8
click at [993, 611] on span at bounding box center [819, 611] width 390 height 24
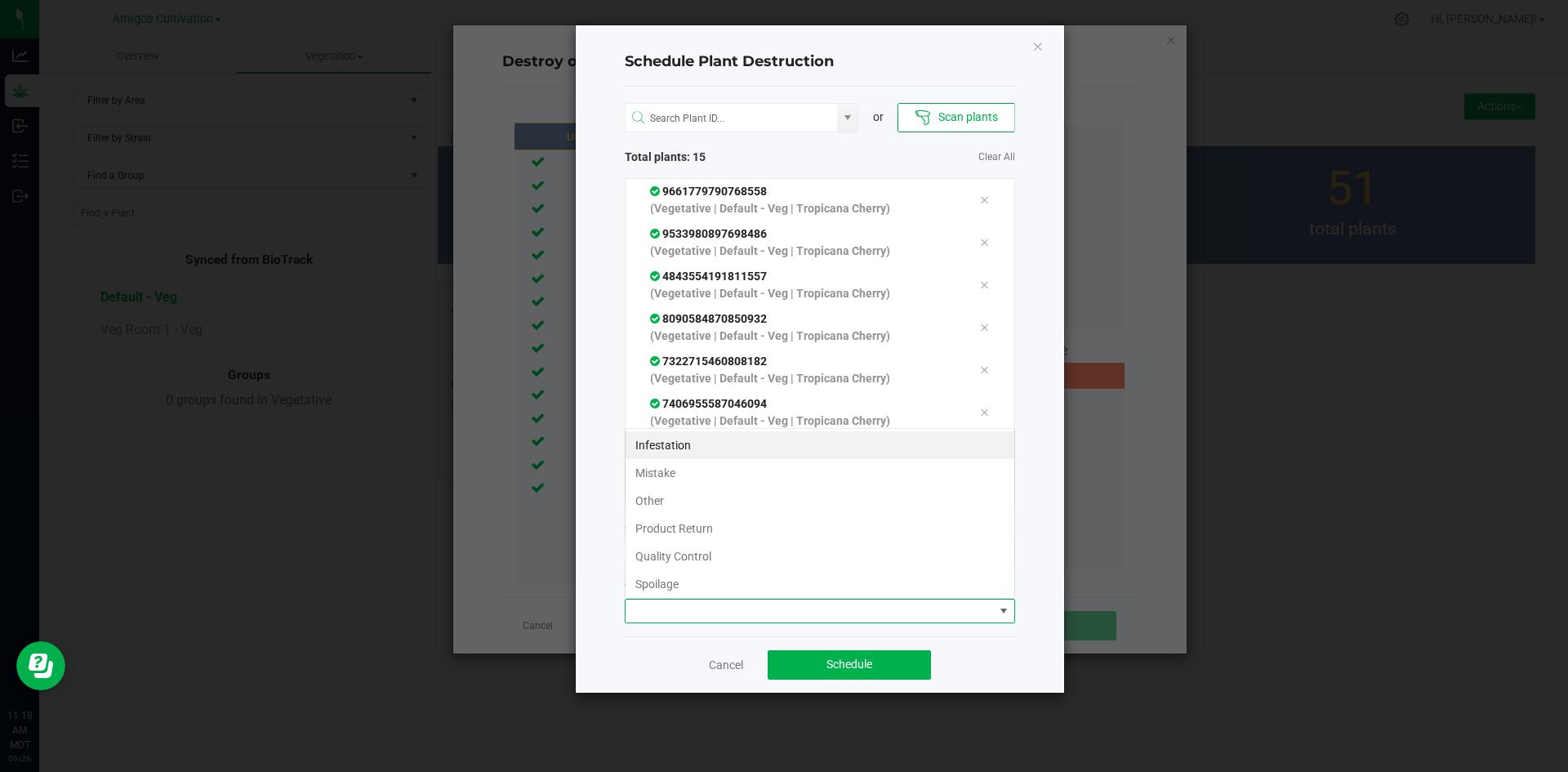
scroll to position [24, 390]
click at [755, 558] on li "Quality Control" at bounding box center [819, 556] width 388 height 28
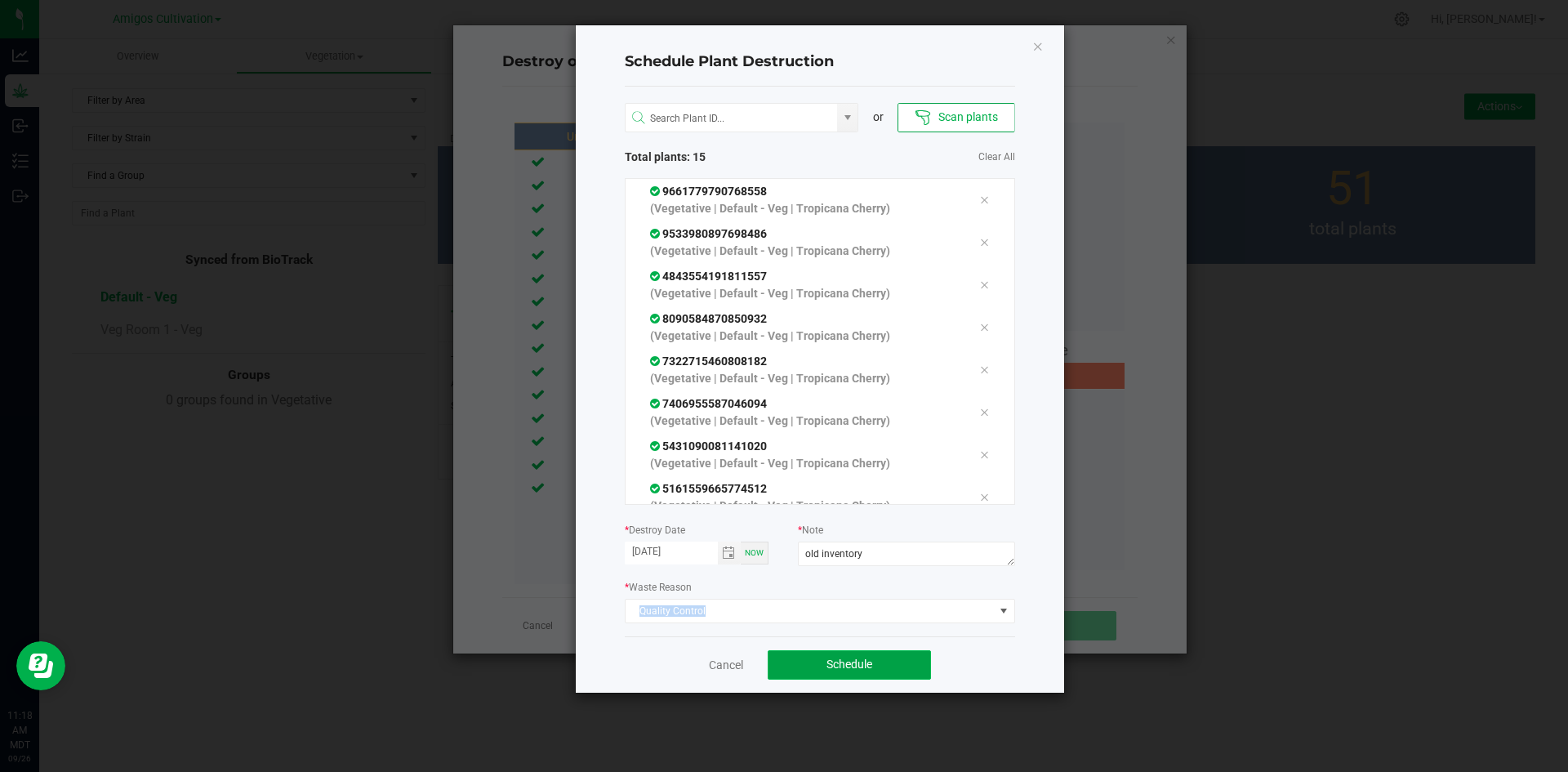
click at [854, 666] on span "Schedule" at bounding box center [849, 664] width 45 height 13
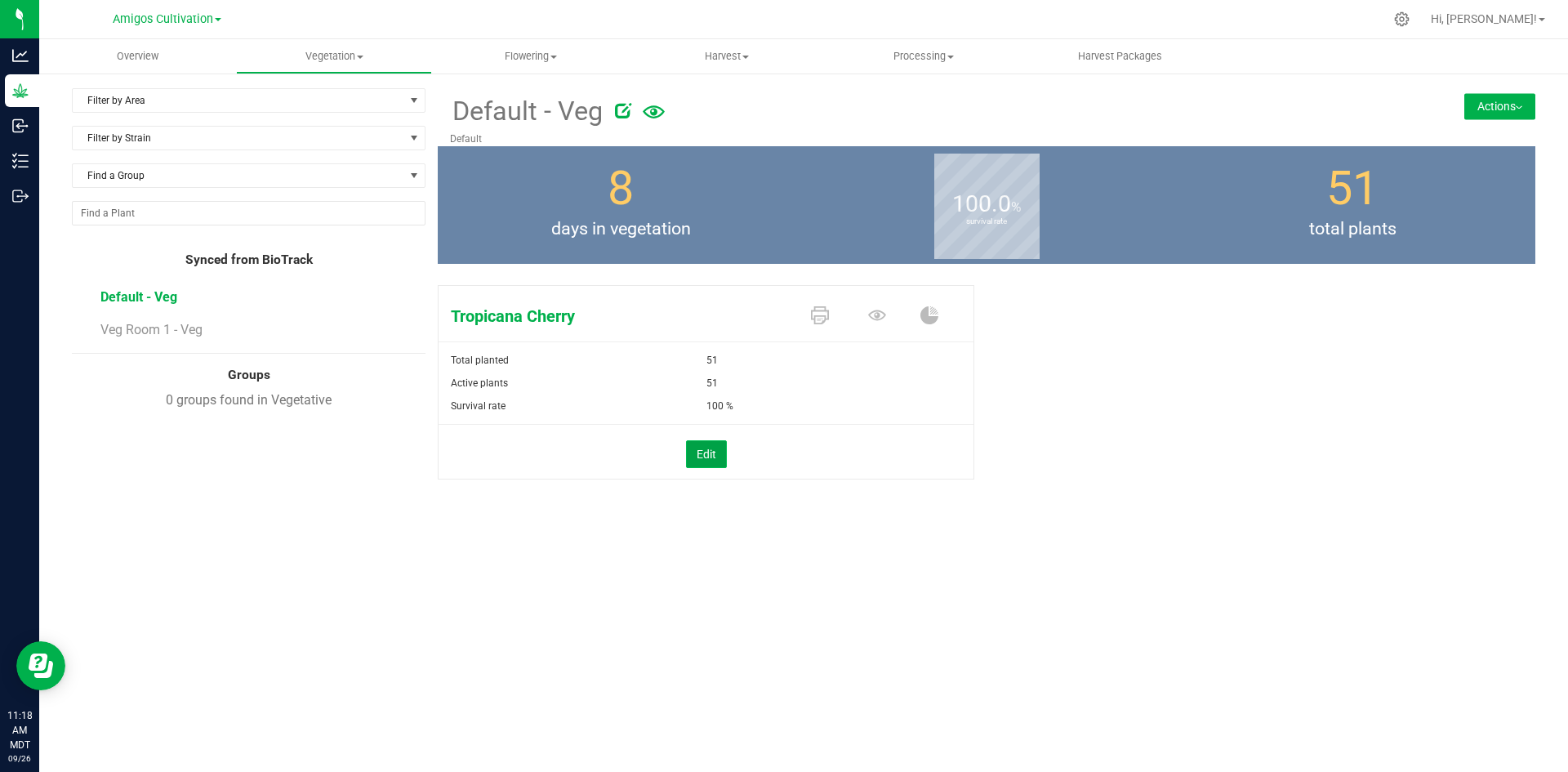
click at [711, 460] on button "Edit" at bounding box center [706, 454] width 41 height 28
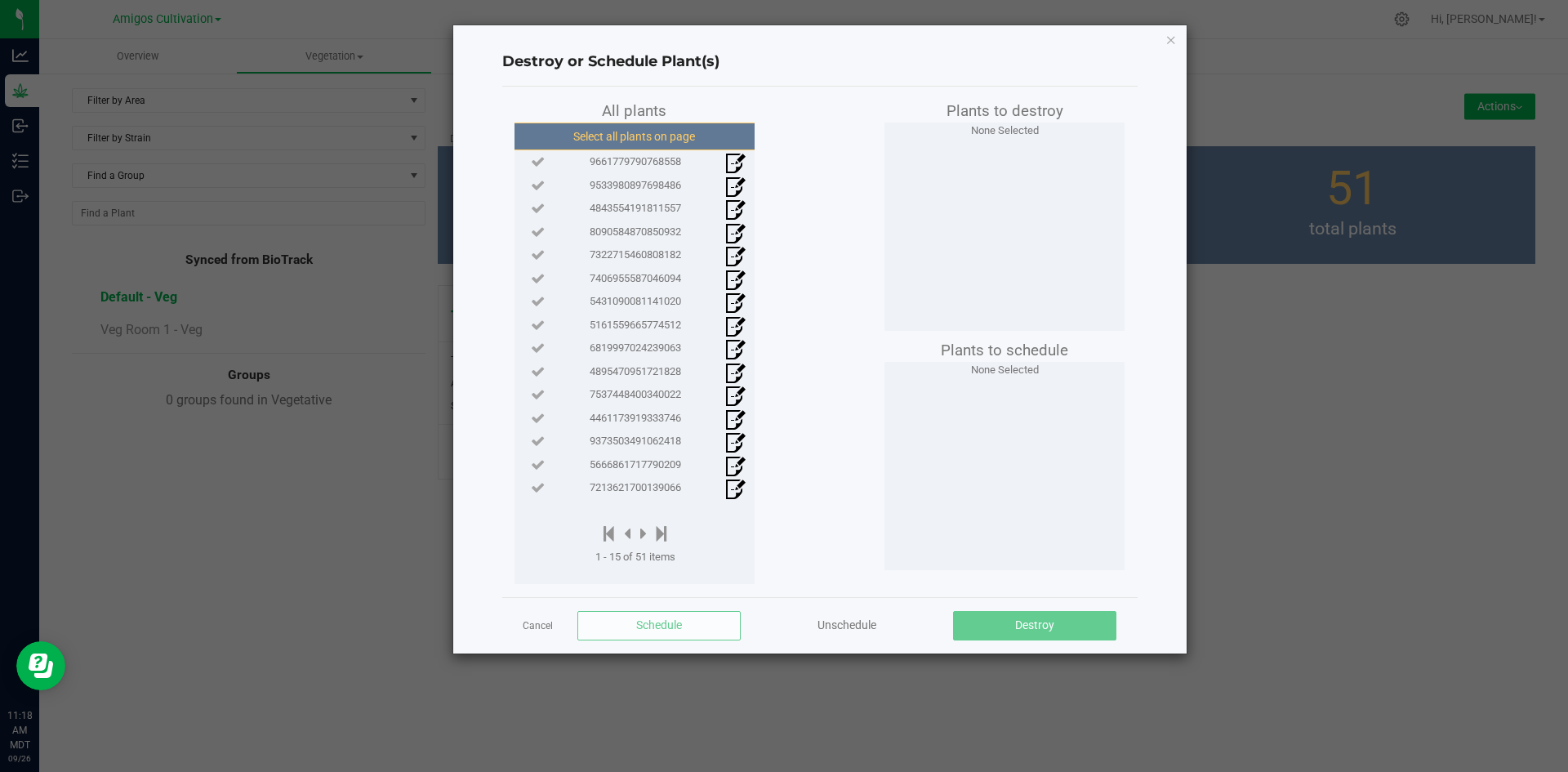
click at [681, 131] on button "Select all plants on page" at bounding box center [634, 136] width 249 height 28
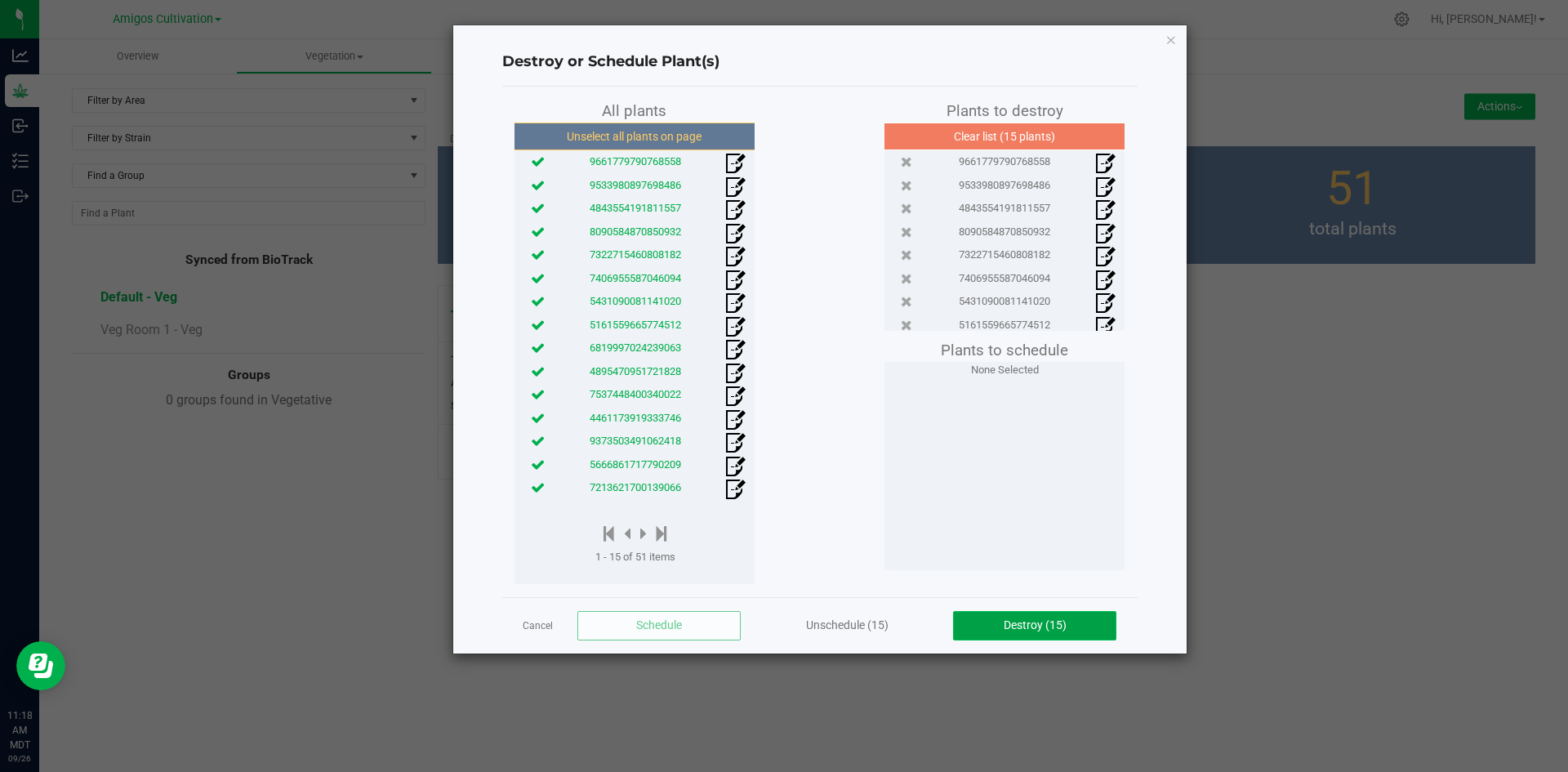
click at [1039, 620] on span "Destroy (15)" at bounding box center [1035, 625] width 63 height 13
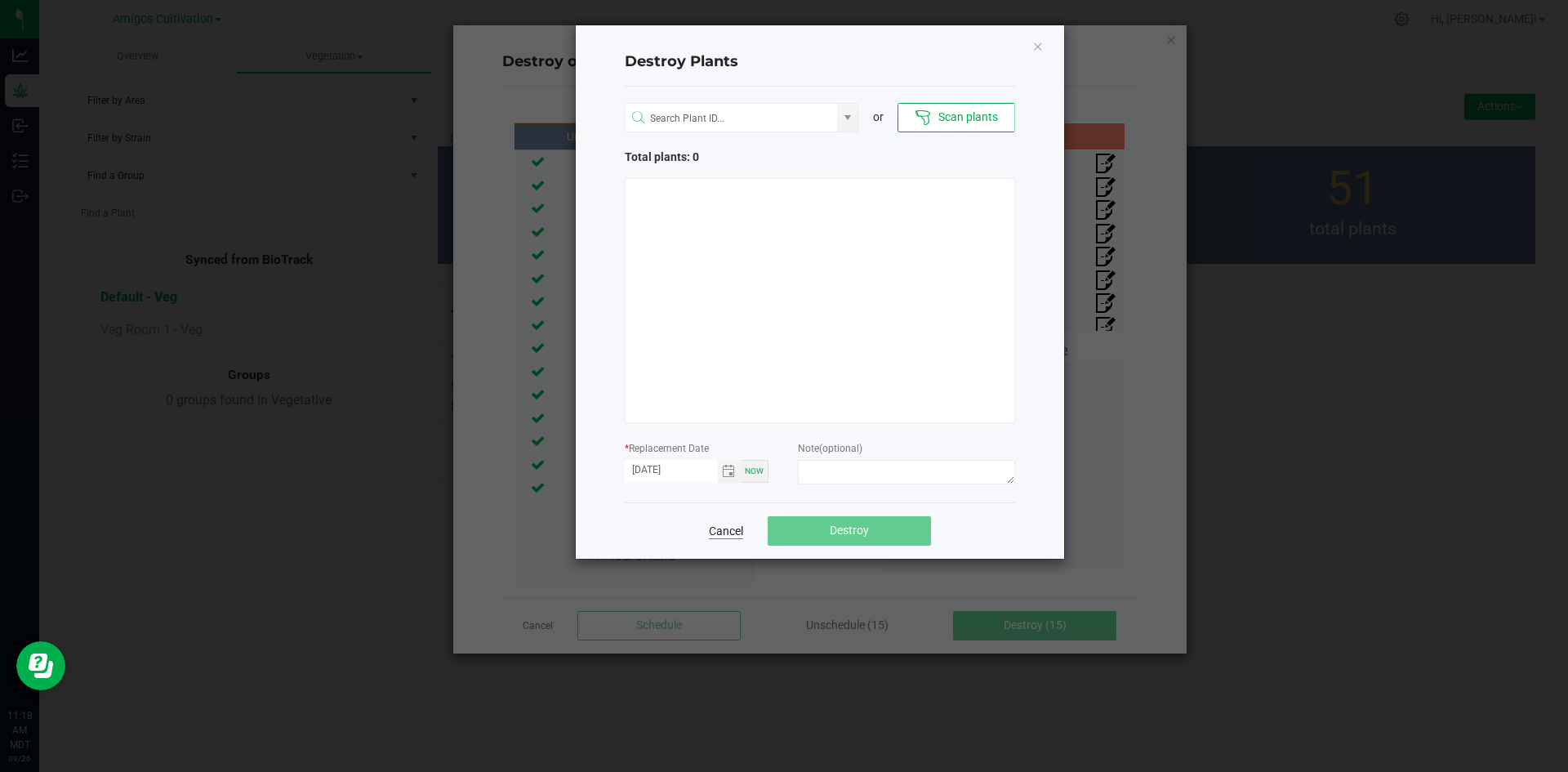
click at [731, 533] on link "Cancel" at bounding box center [726, 531] width 34 height 17
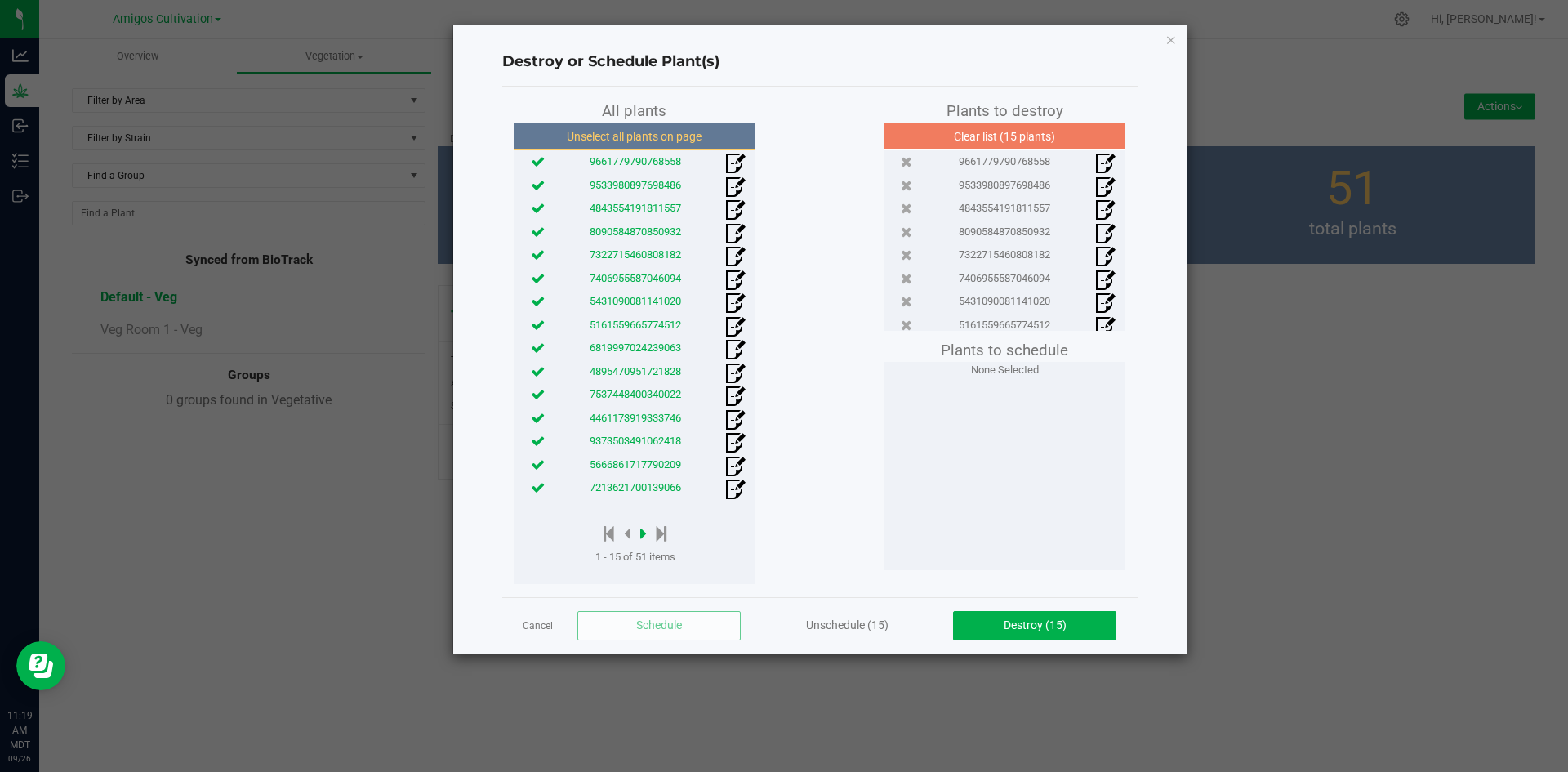
click at [643, 532] on icon at bounding box center [643, 533] width 6 height 18
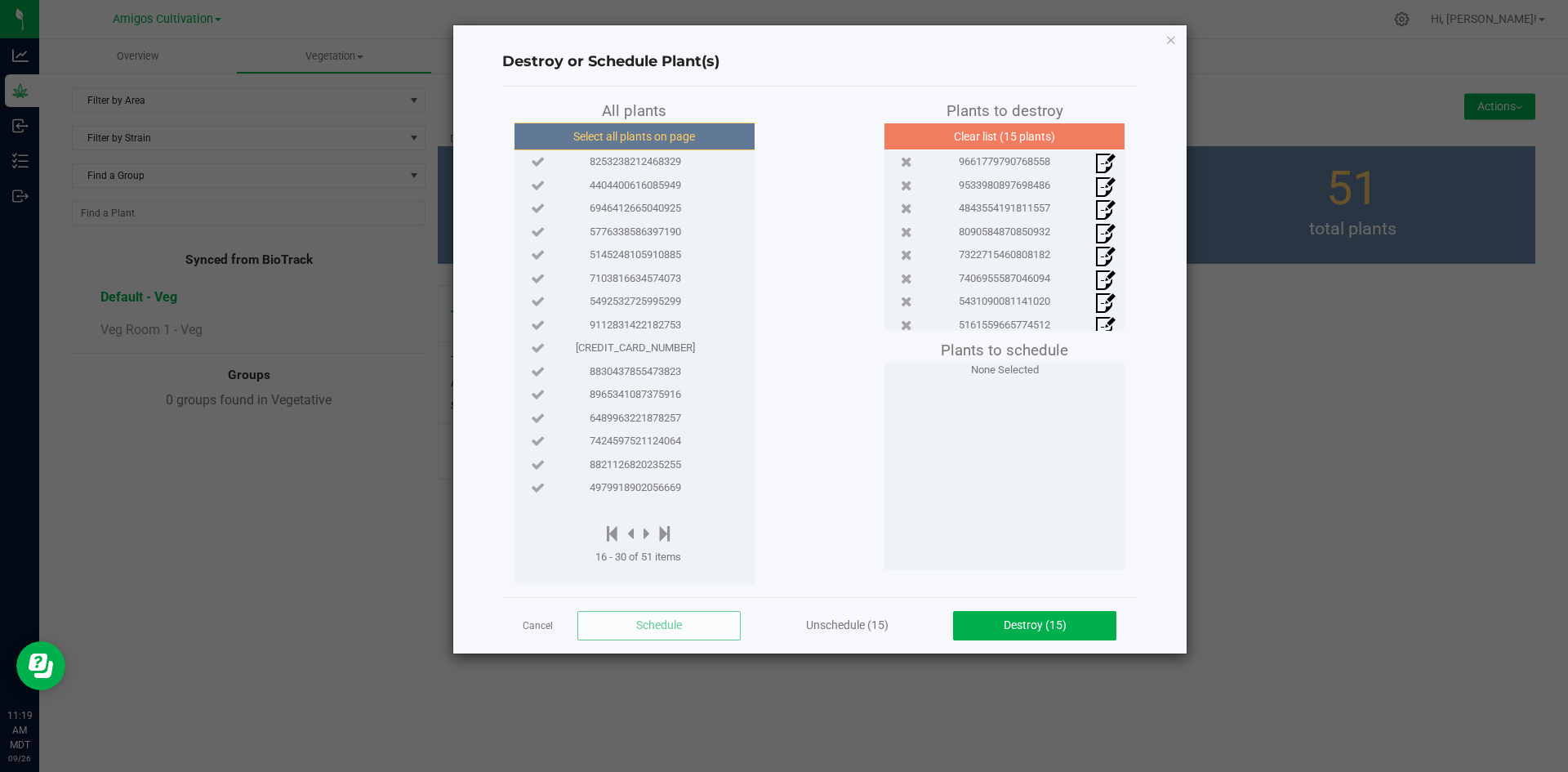
click at [634, 132] on button "Select all plants on page" at bounding box center [634, 136] width 249 height 28
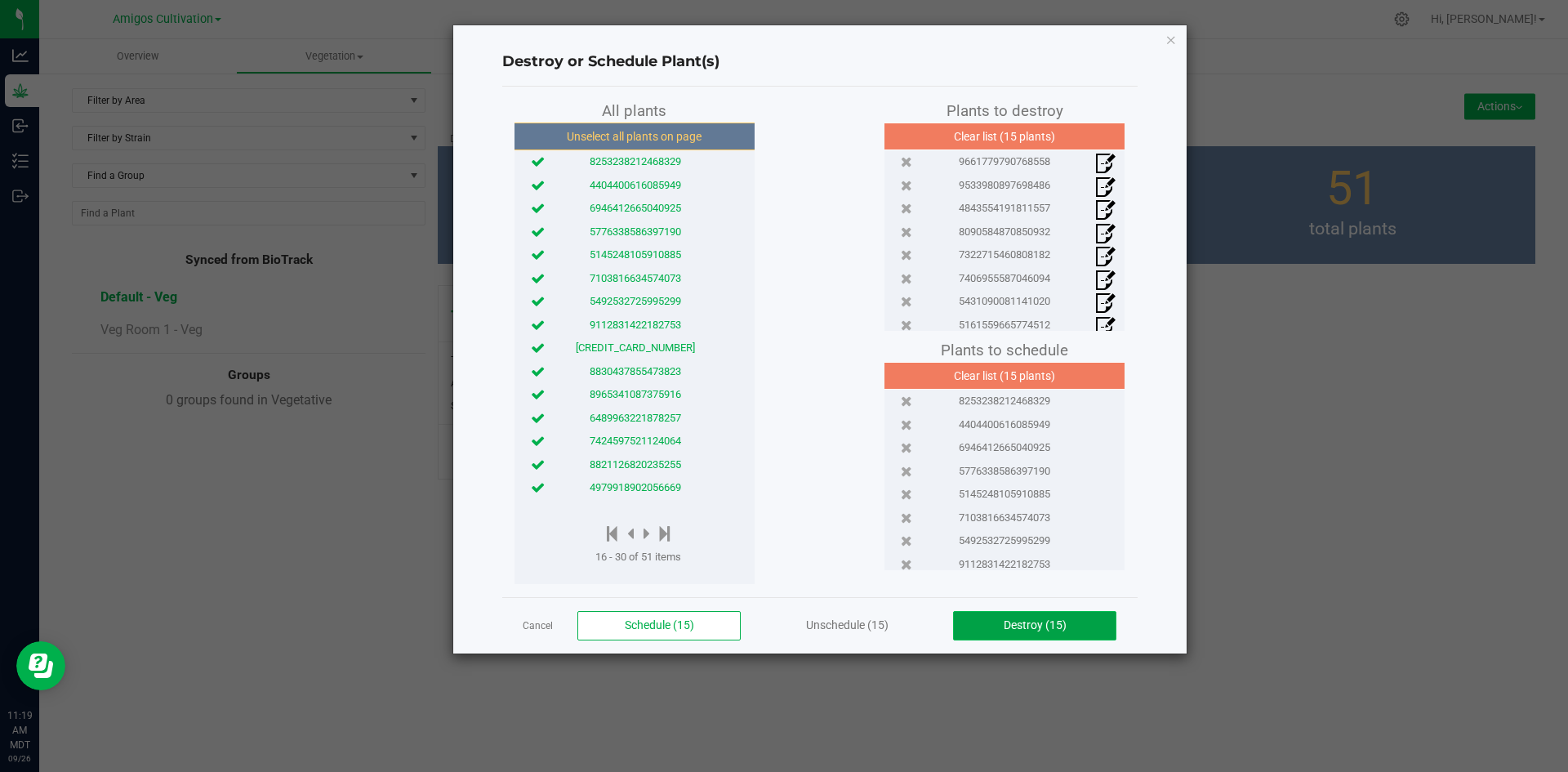
click at [1007, 628] on span "Destroy (15)" at bounding box center [1035, 625] width 63 height 13
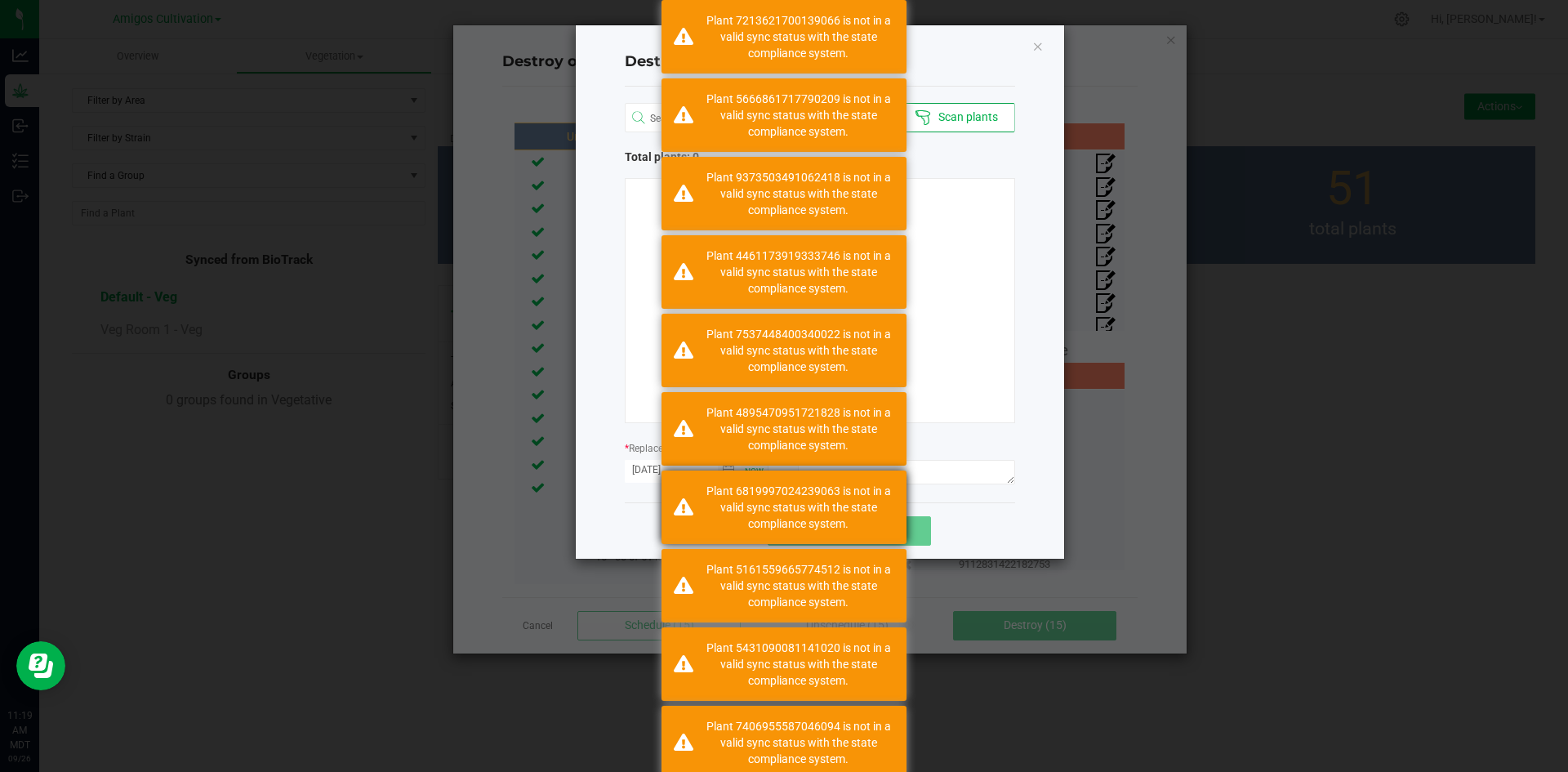
click at [768, 501] on div "Plant 6819997024239063 is not in a valid sync status with the state compliance …" at bounding box center [798, 507] width 192 height 49
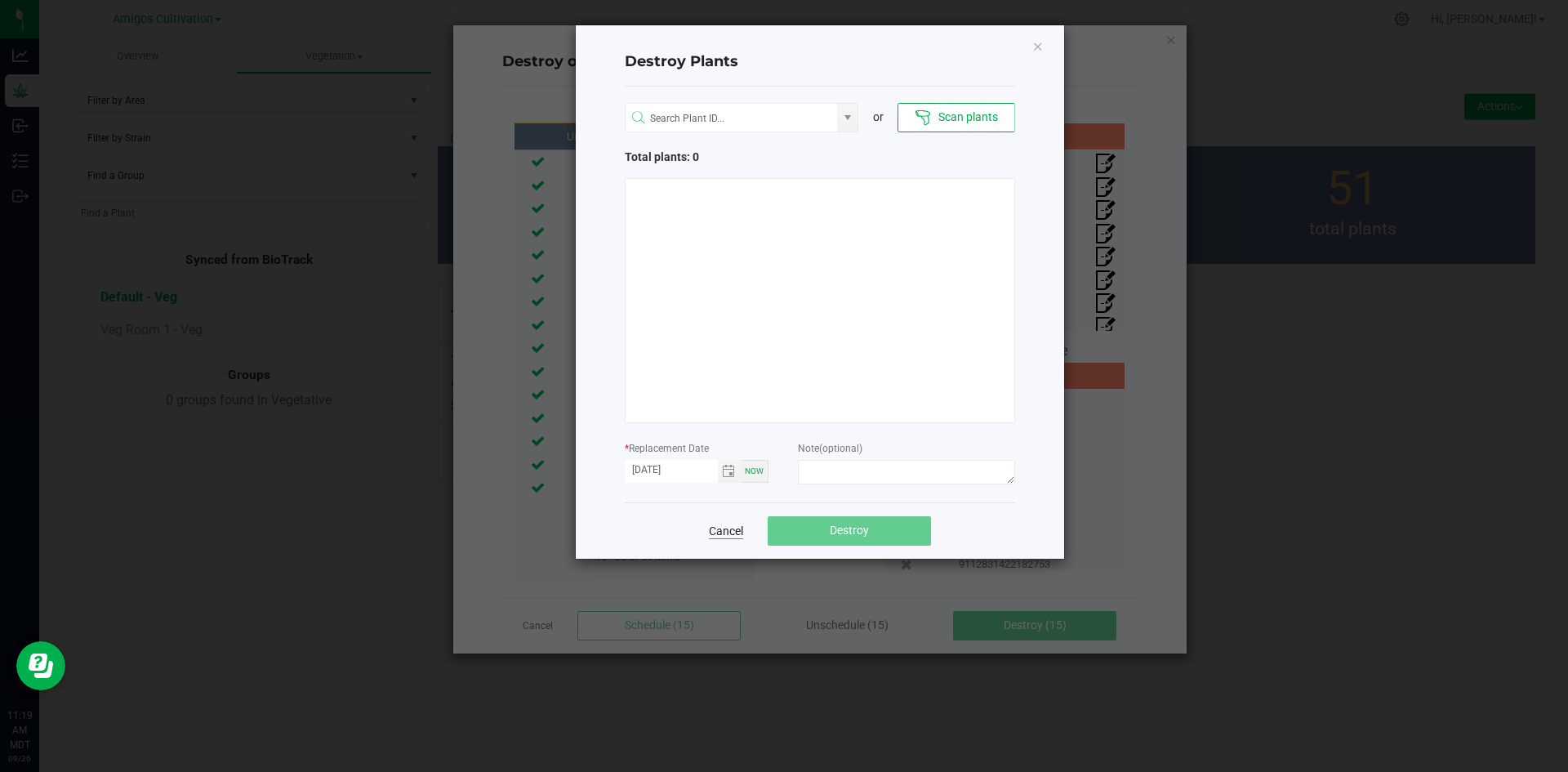
click at [723, 530] on link "Cancel" at bounding box center [726, 531] width 34 height 17
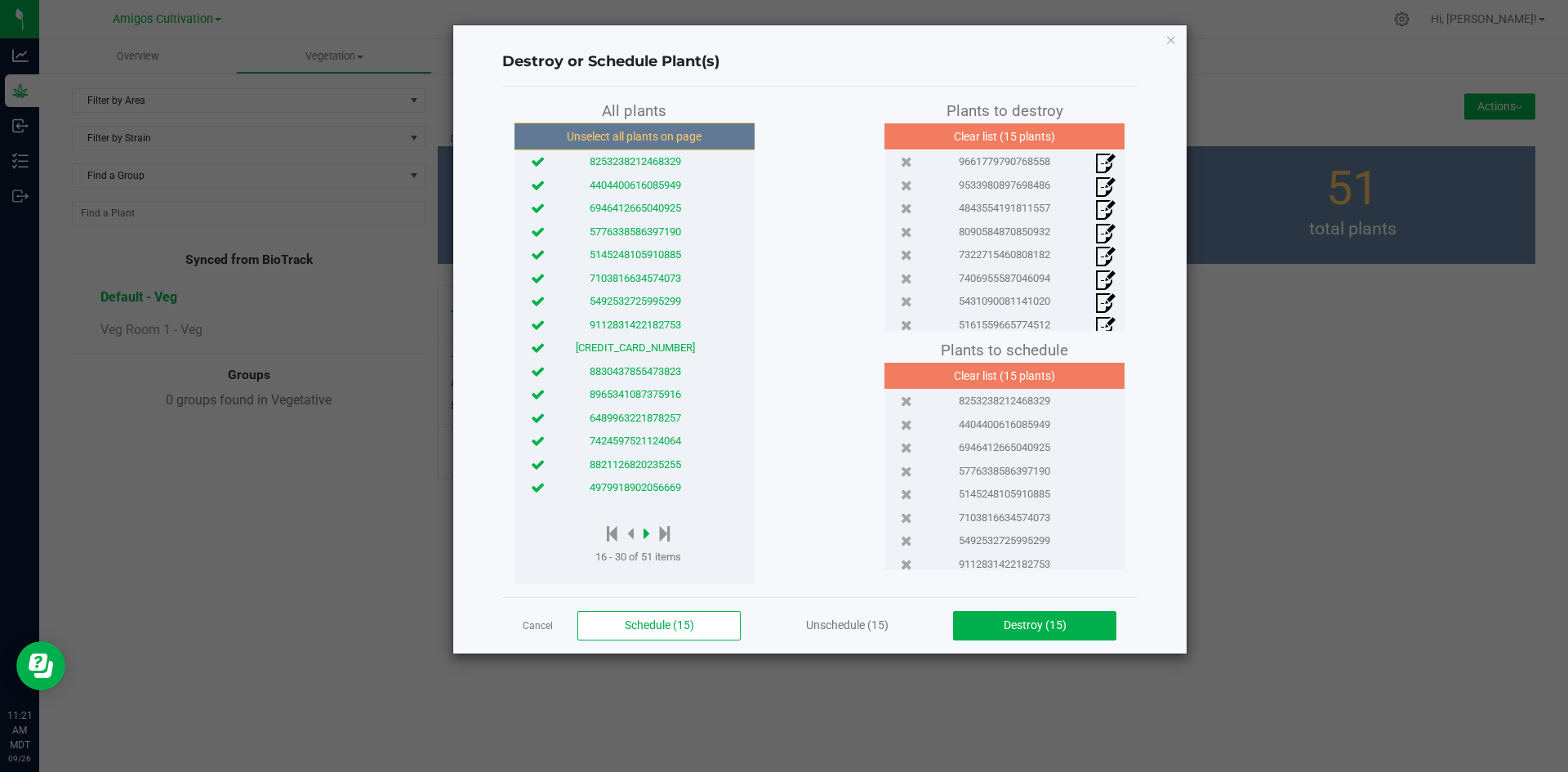
click at [647, 531] on icon at bounding box center [646, 533] width 6 height 18
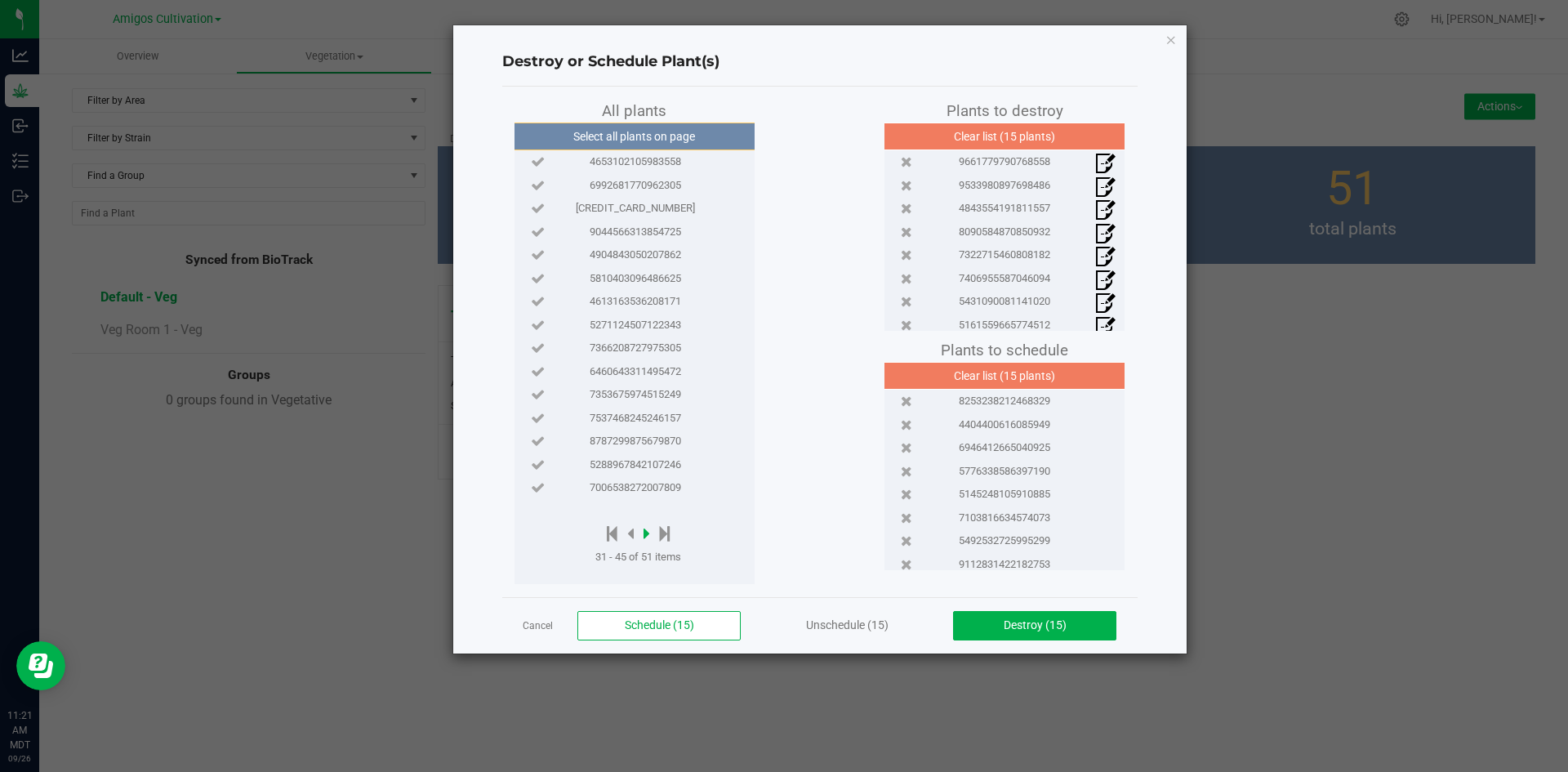
click at [645, 528] on icon at bounding box center [646, 533] width 6 height 18
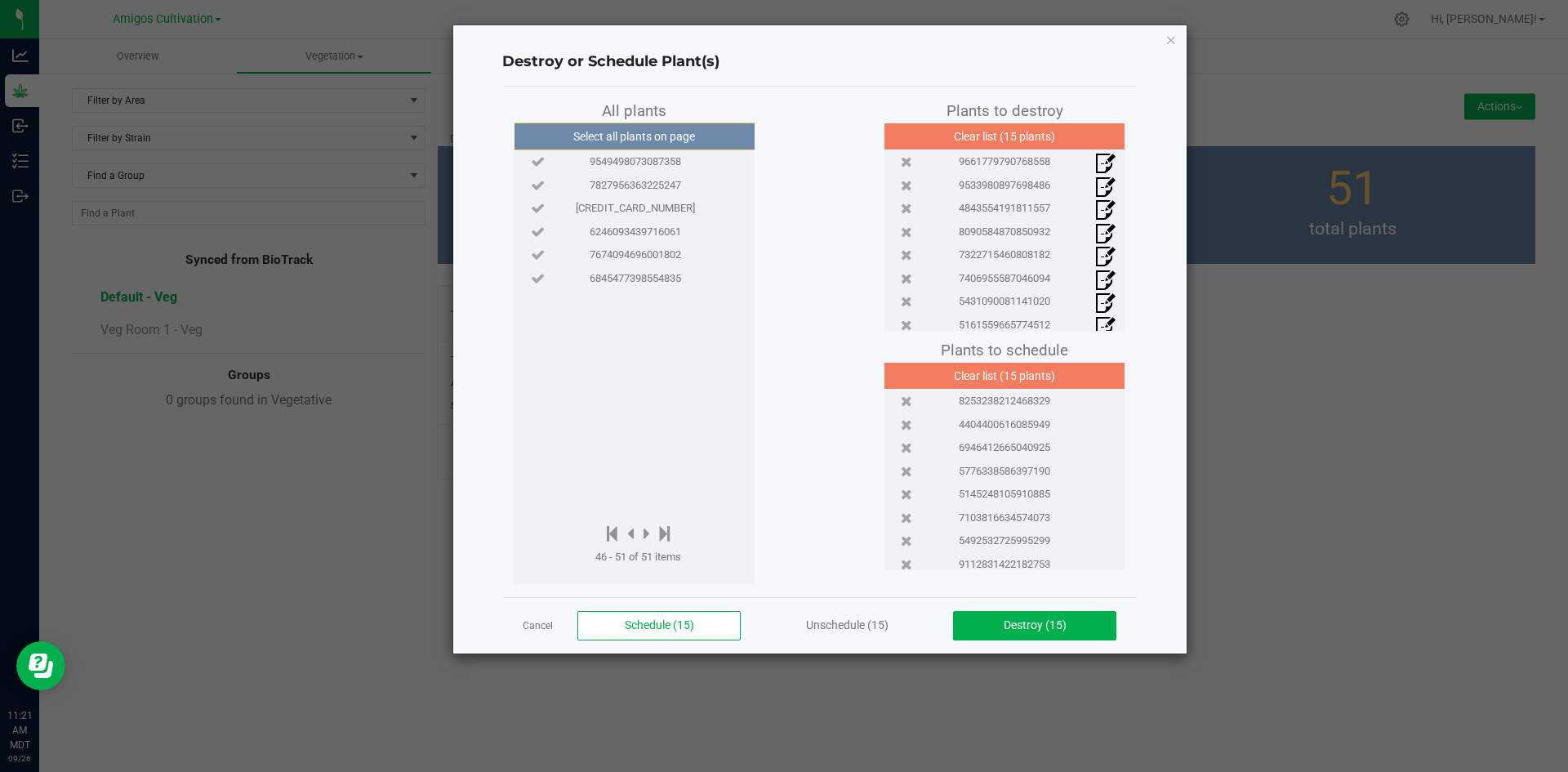
click at [626, 529] on div at bounding box center [638, 535] width 86 height 20
click at [608, 533] on icon at bounding box center [612, 533] width 10 height 18
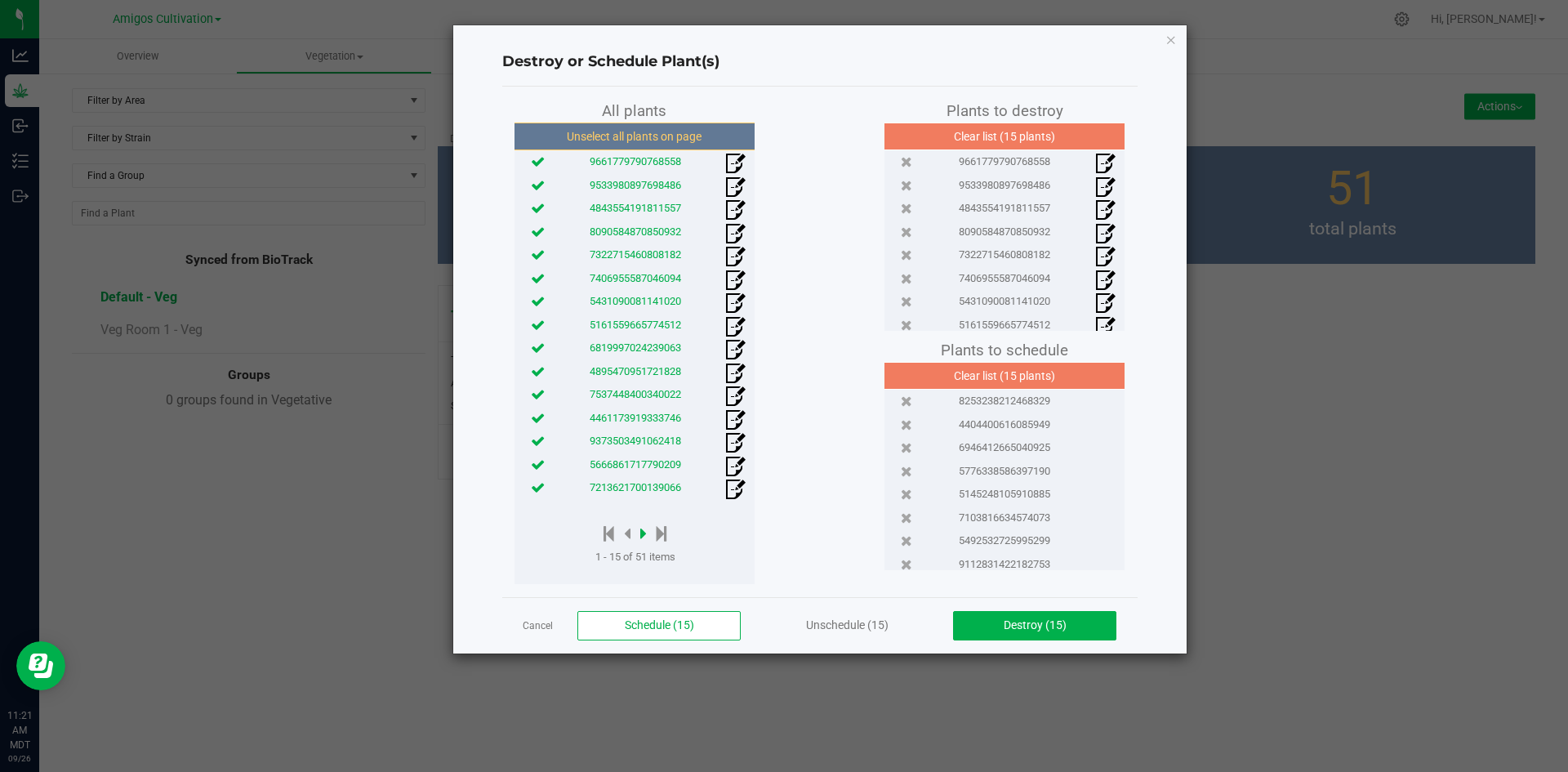
click at [646, 532] on icon at bounding box center [643, 533] width 6 height 18
click at [529, 623] on link "Cancel" at bounding box center [537, 626] width 31 height 14
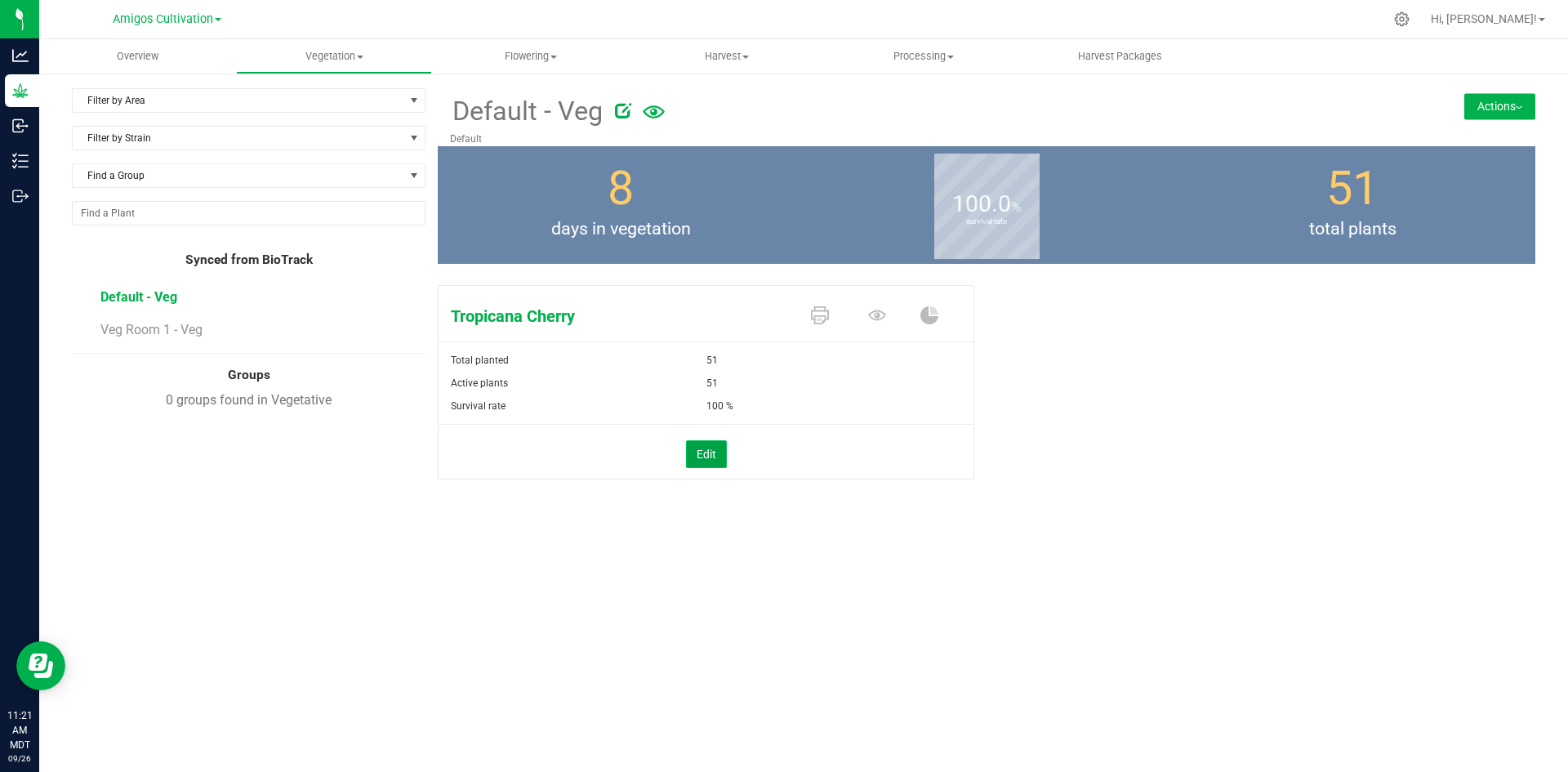
click at [701, 457] on button "Edit" at bounding box center [706, 454] width 41 height 28
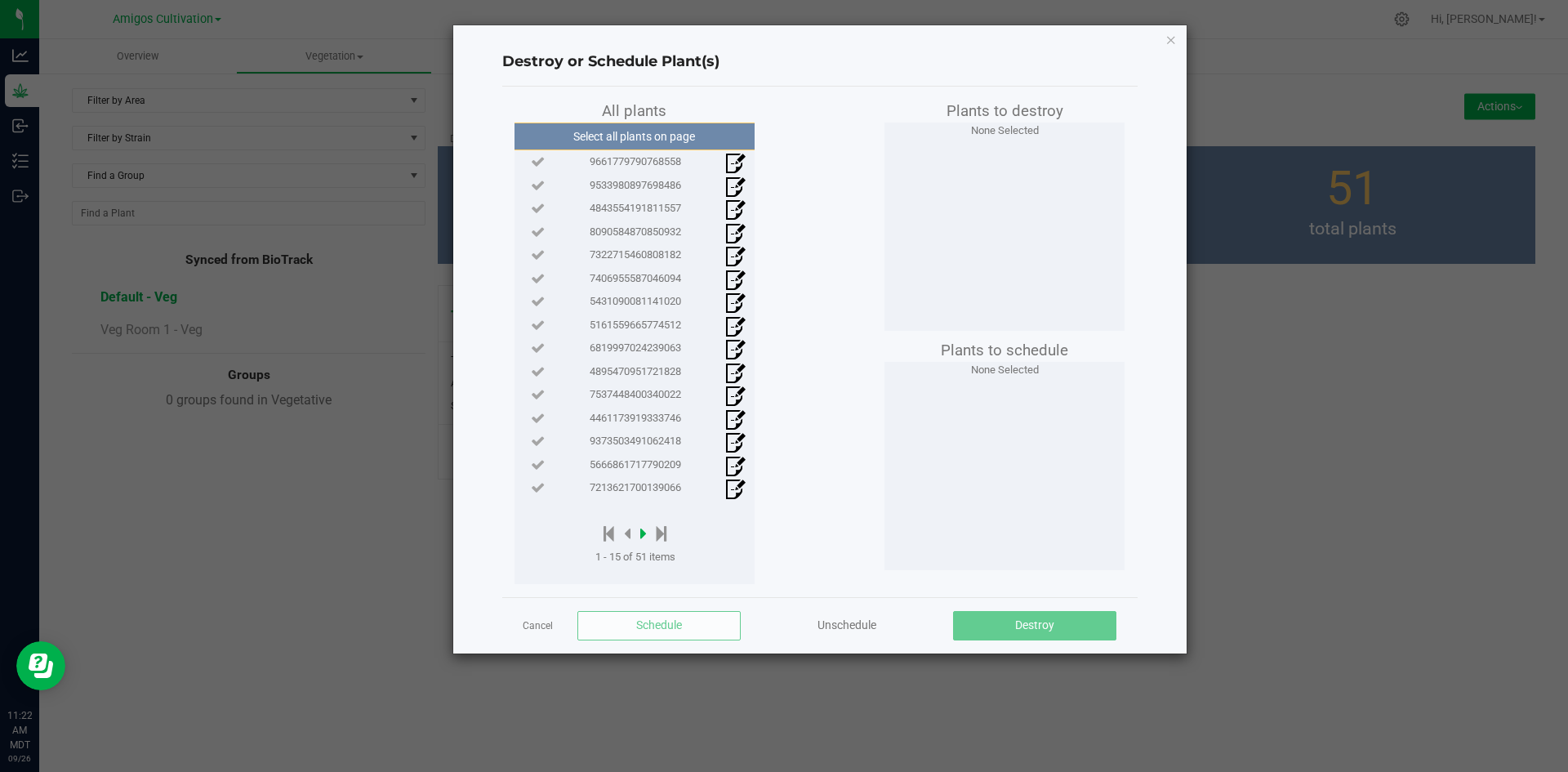
click at [647, 535] on icon at bounding box center [643, 533] width 6 height 18
click at [647, 535] on icon at bounding box center [646, 533] width 6 height 18
click at [618, 531] on div at bounding box center [638, 535] width 86 height 20
click at [613, 533] on icon at bounding box center [612, 533] width 10 height 18
click at [643, 534] on icon at bounding box center [643, 533] width 6 height 18
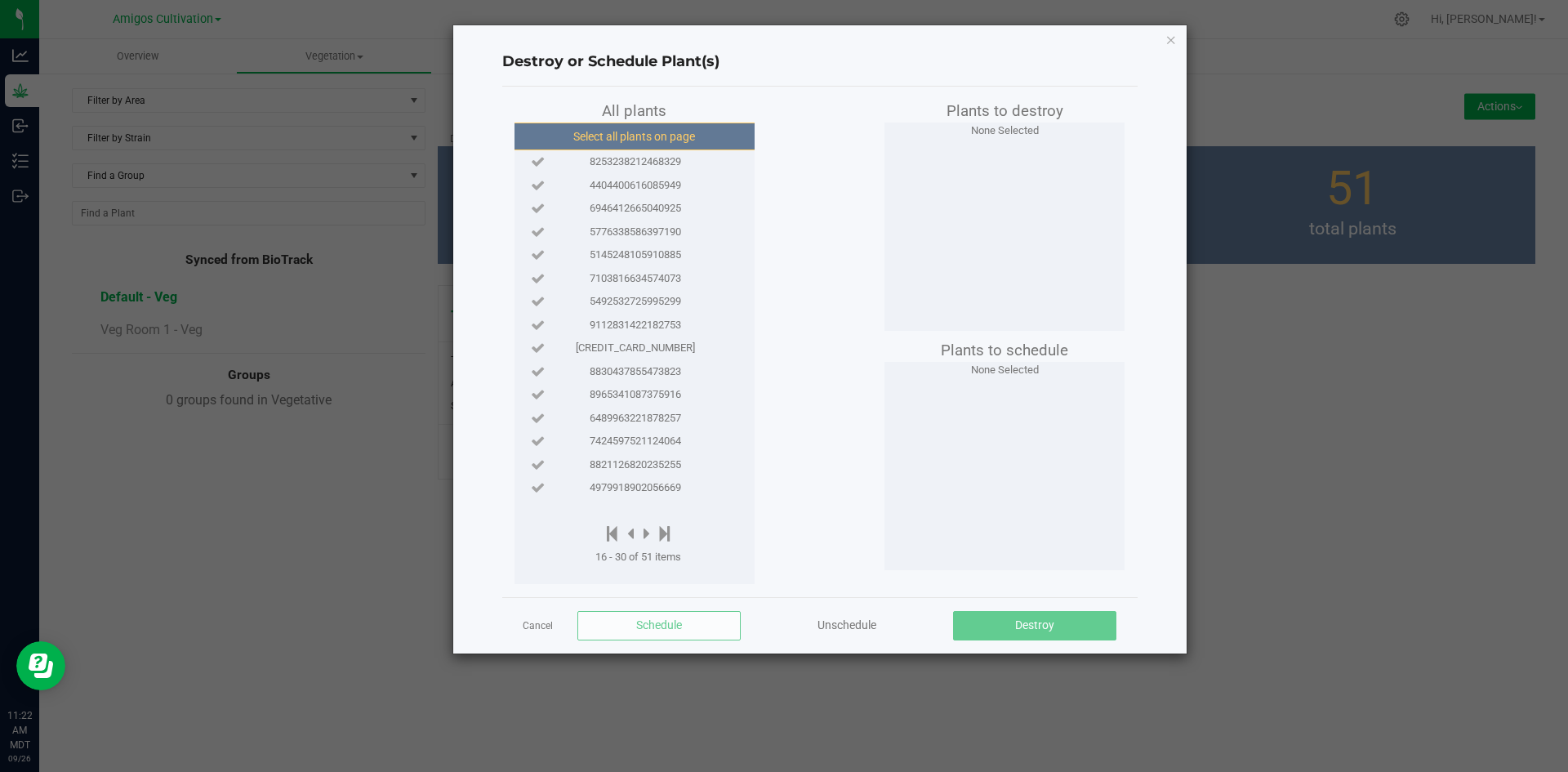
click at [659, 129] on button "Select all plants on page" at bounding box center [634, 136] width 249 height 28
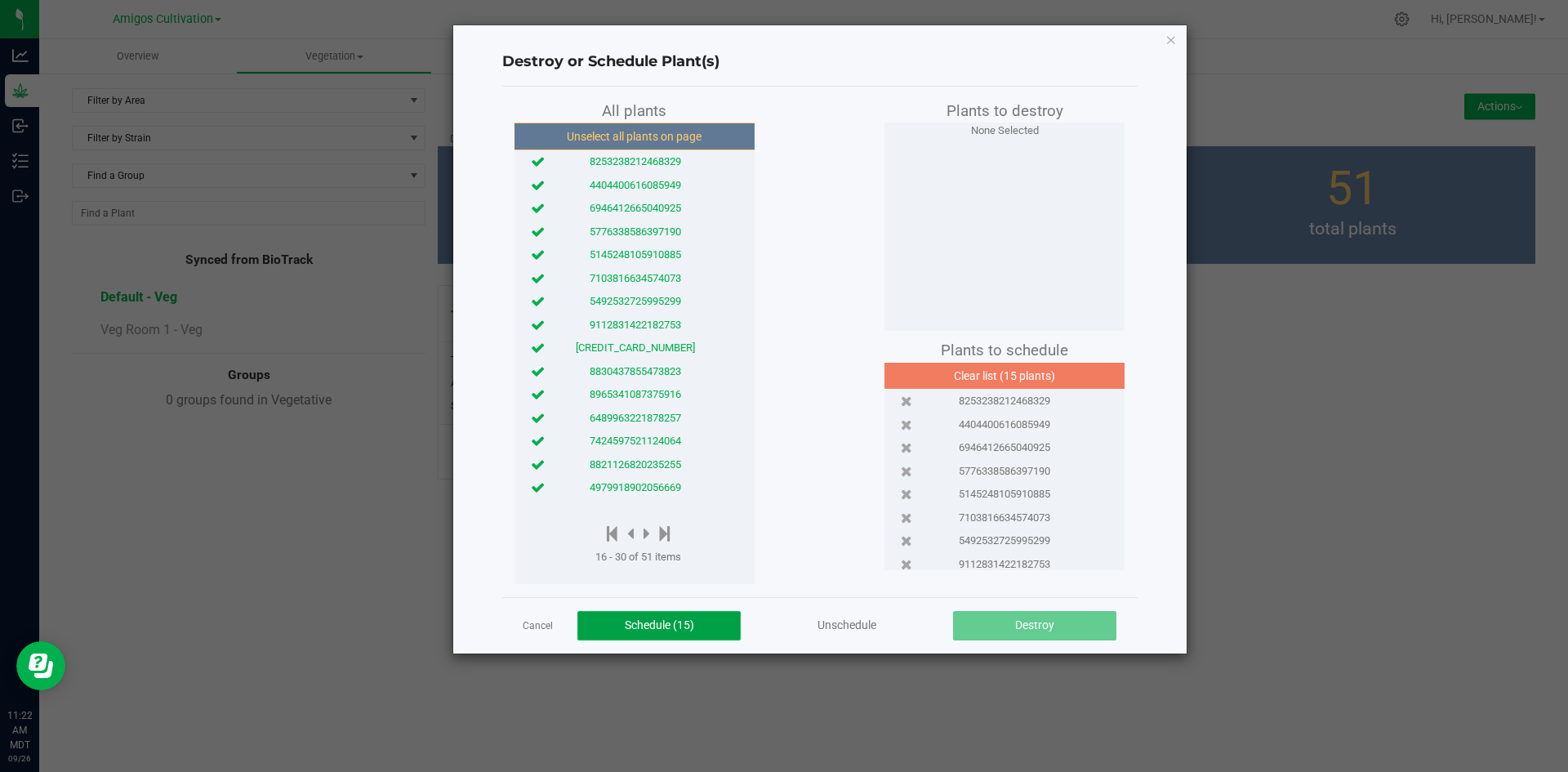
click at [690, 625] on span "Schedule (15)" at bounding box center [659, 625] width 70 height 13
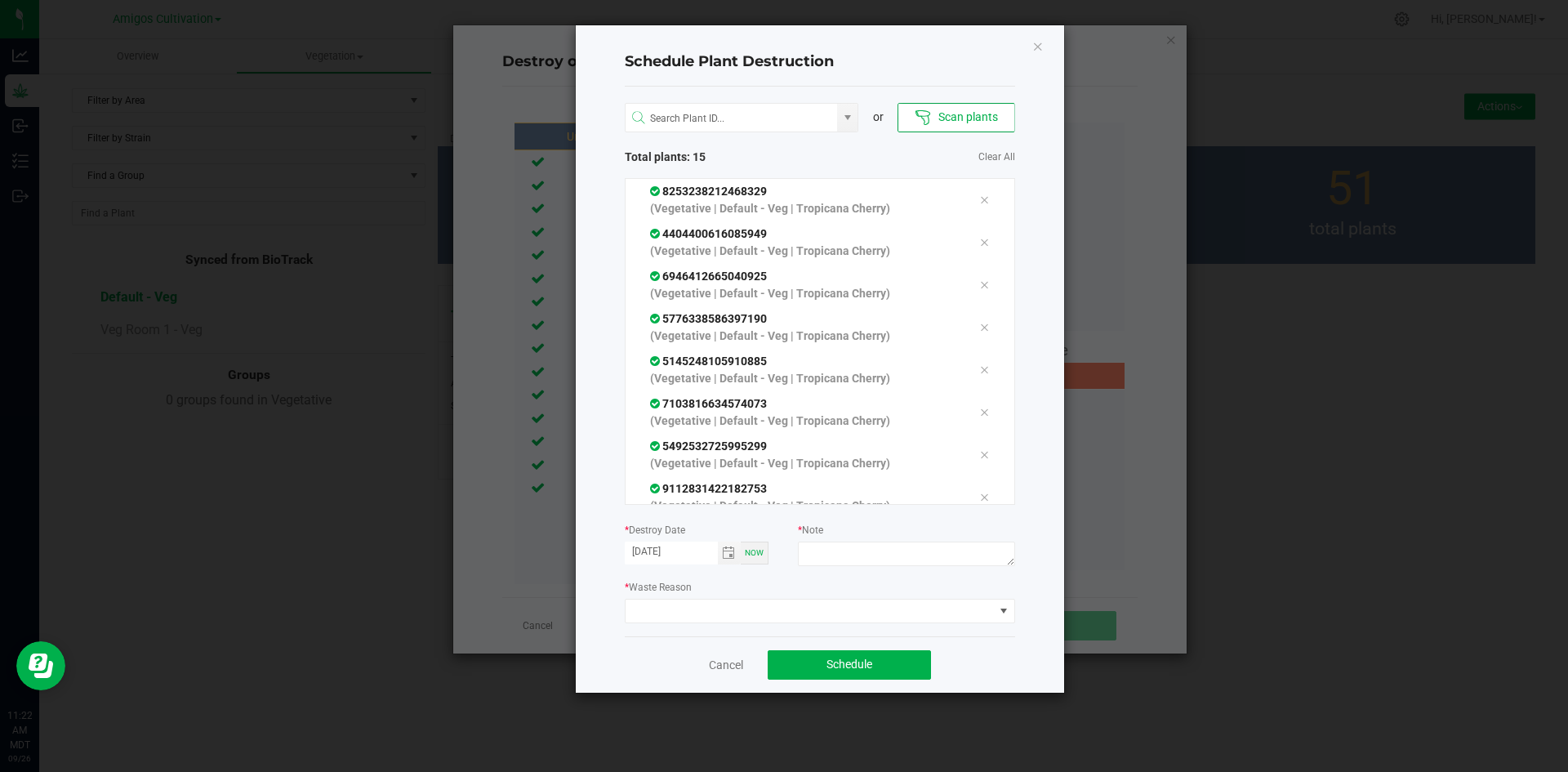
click at [1046, 42] on div "Schedule Plant Destruction or Scan plants Total plants: 15 Clear All 8253238212…" at bounding box center [819, 359] width 488 height 667
click at [1033, 46] on icon "Close" at bounding box center [1038, 45] width 11 height 19
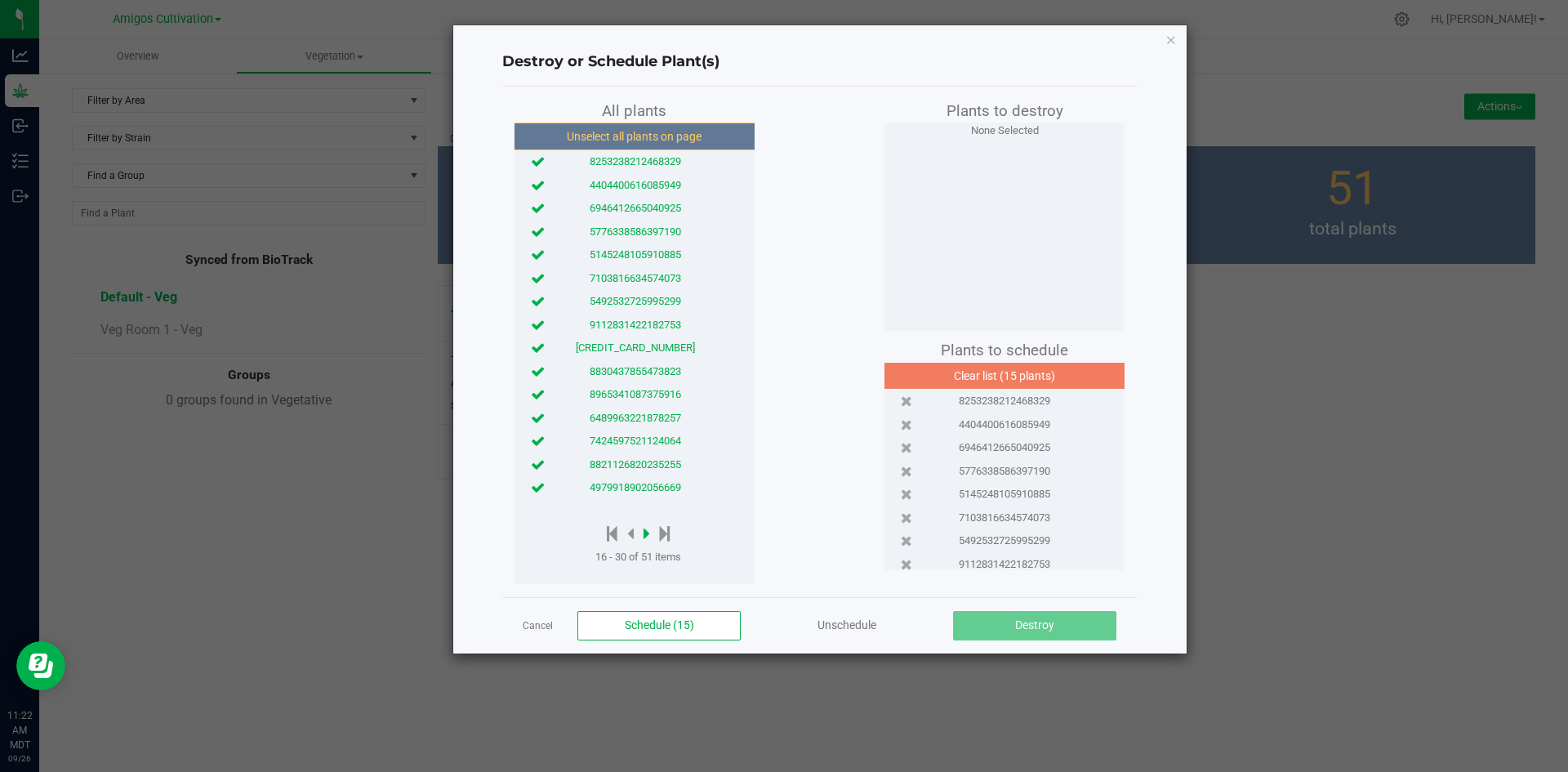
click at [649, 535] on icon at bounding box center [646, 533] width 6 height 18
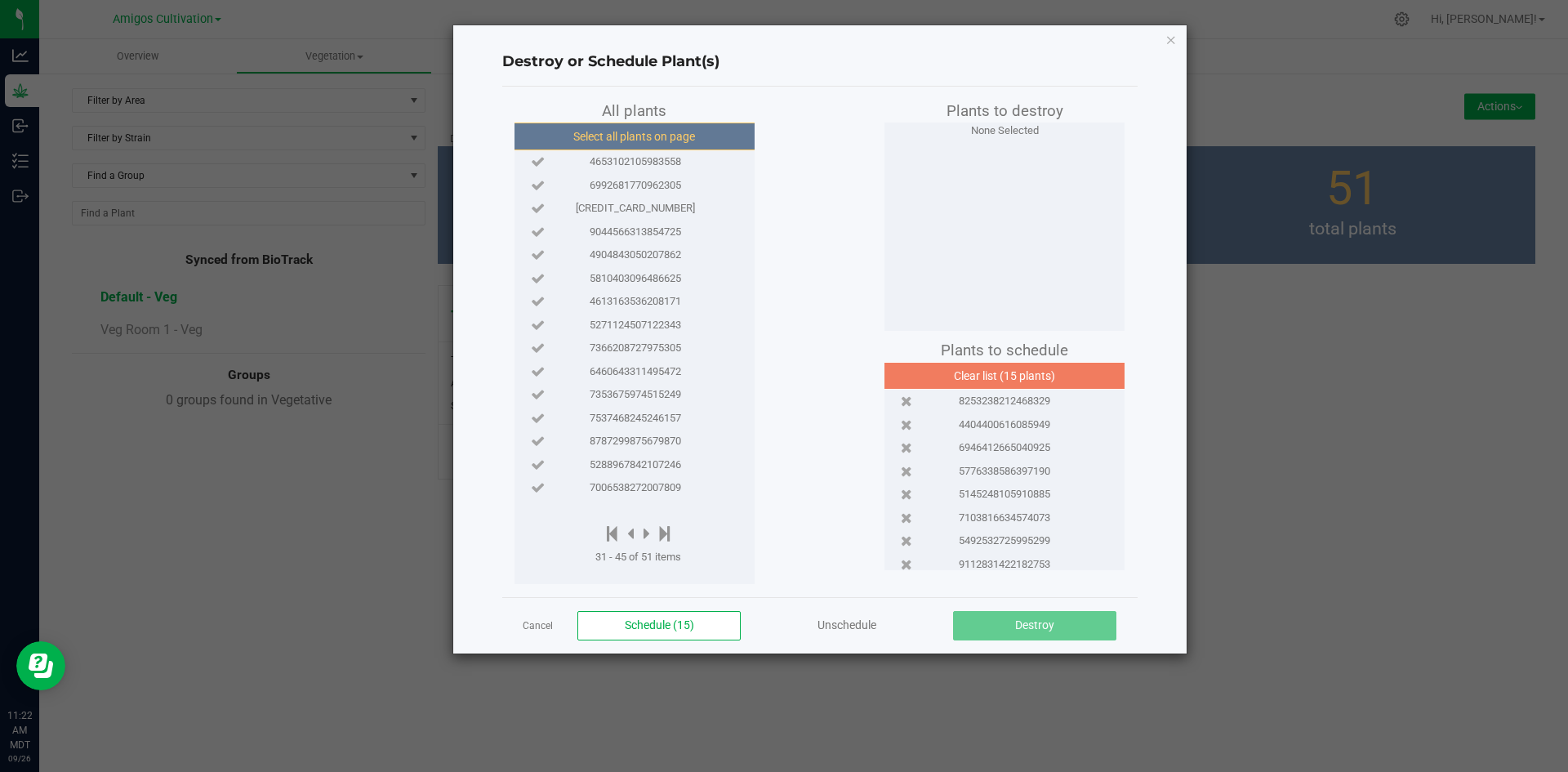
click at [646, 140] on button "Select all plants on page" at bounding box center [634, 136] width 249 height 28
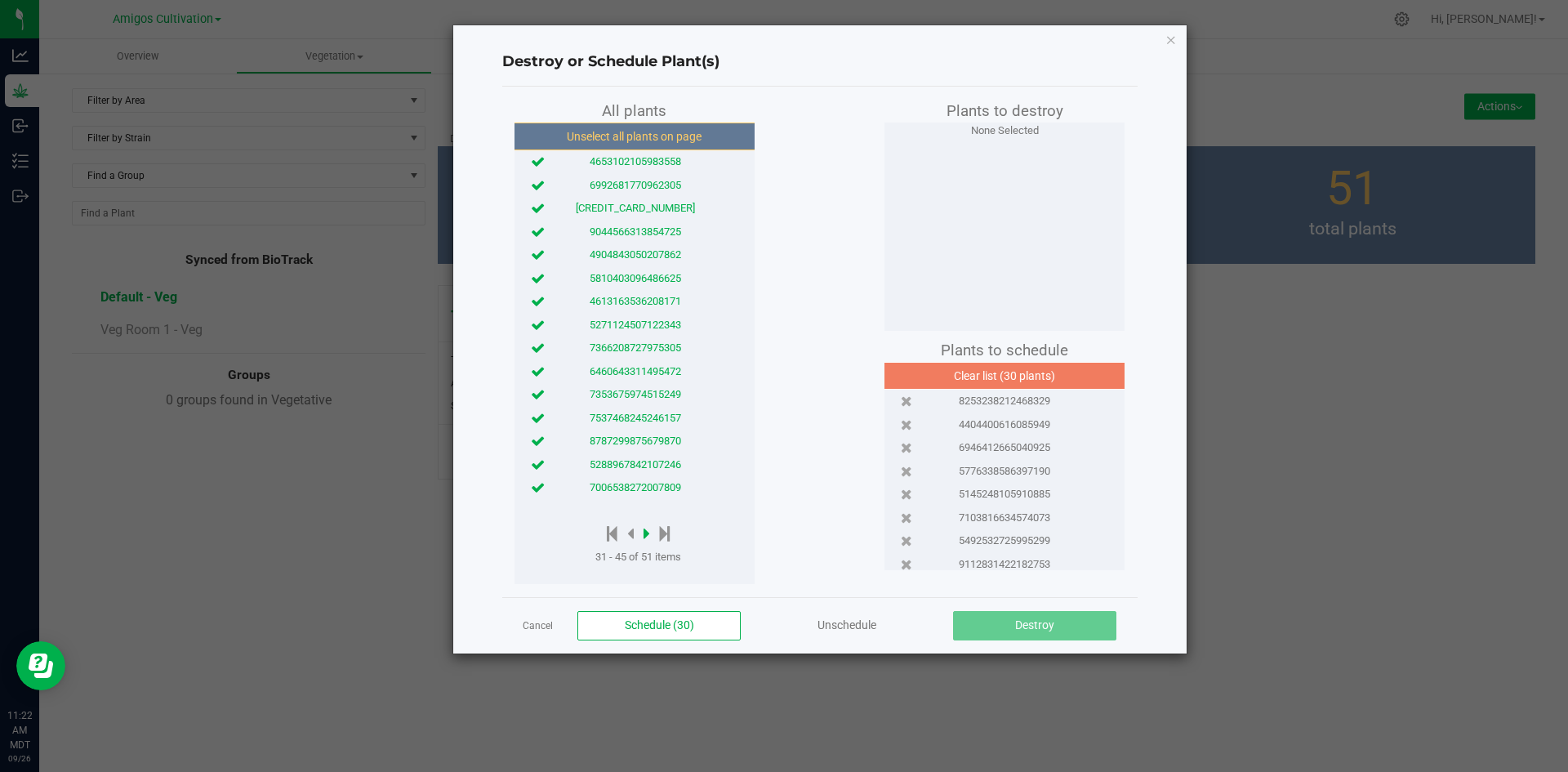
click at [649, 537] on icon at bounding box center [646, 533] width 6 height 18
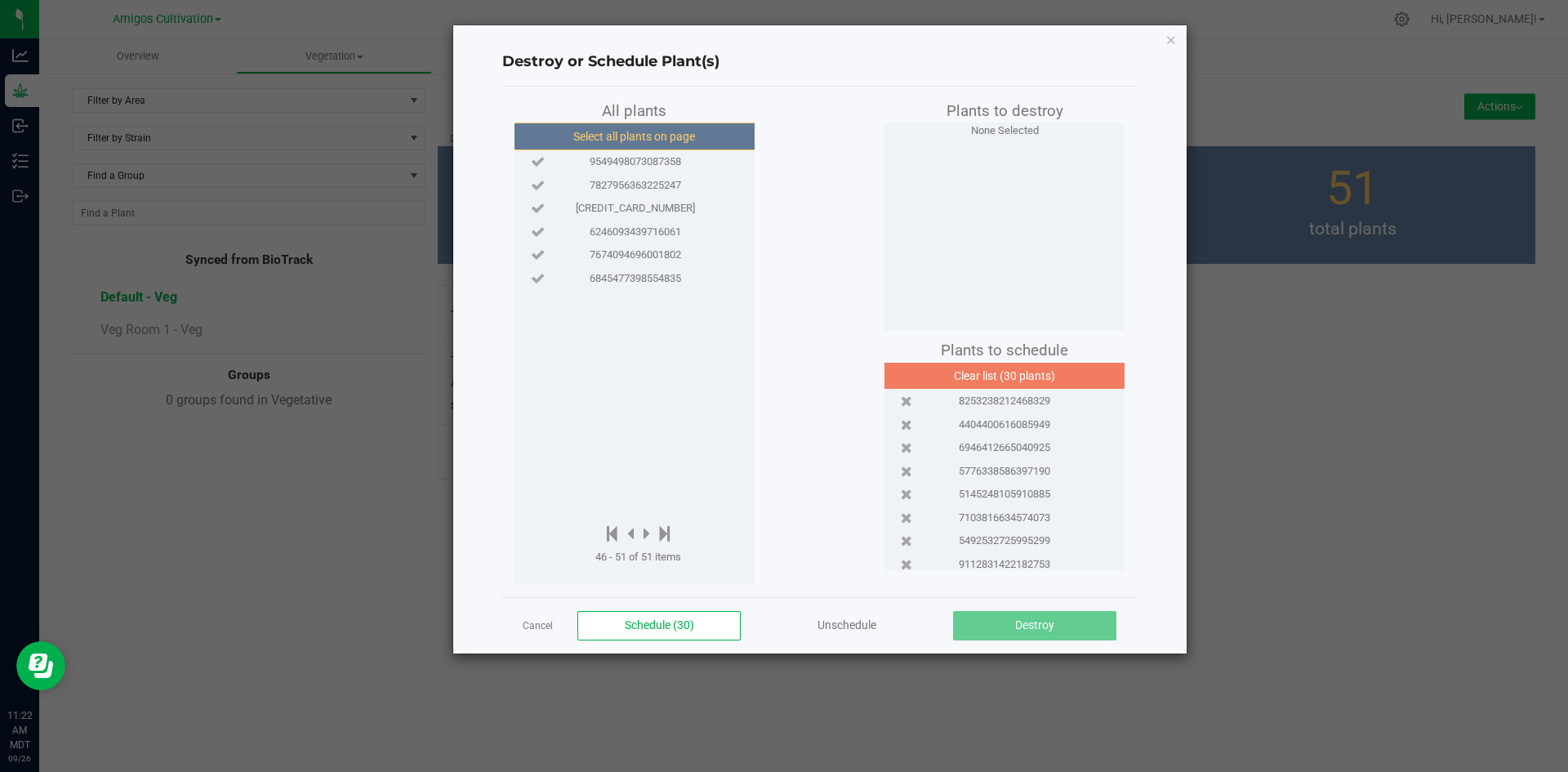
click at [630, 139] on button "Select all plants on page" at bounding box center [634, 136] width 249 height 28
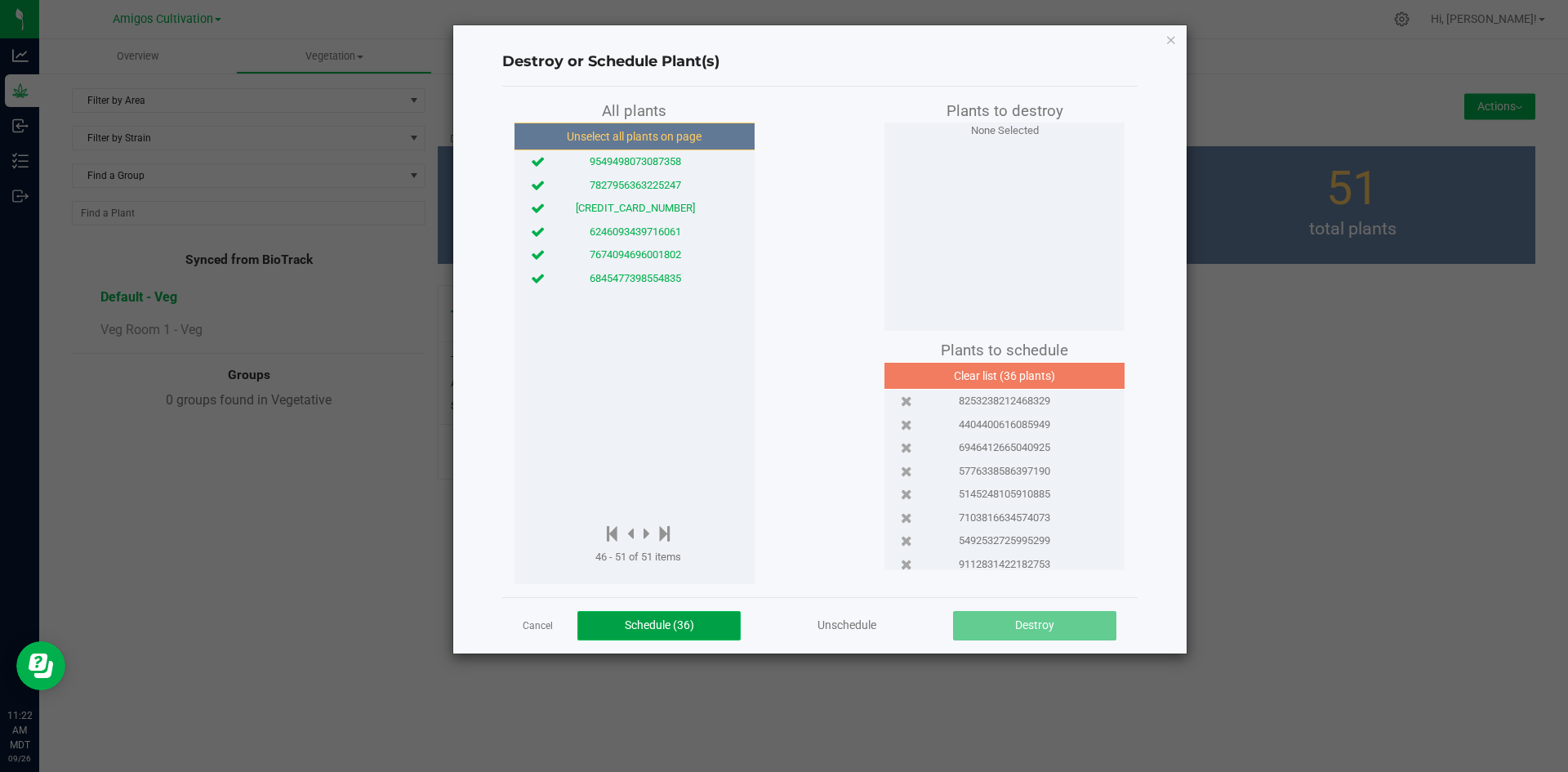
click at [665, 635] on button "Schedule (36)" at bounding box center [659, 626] width 163 height 30
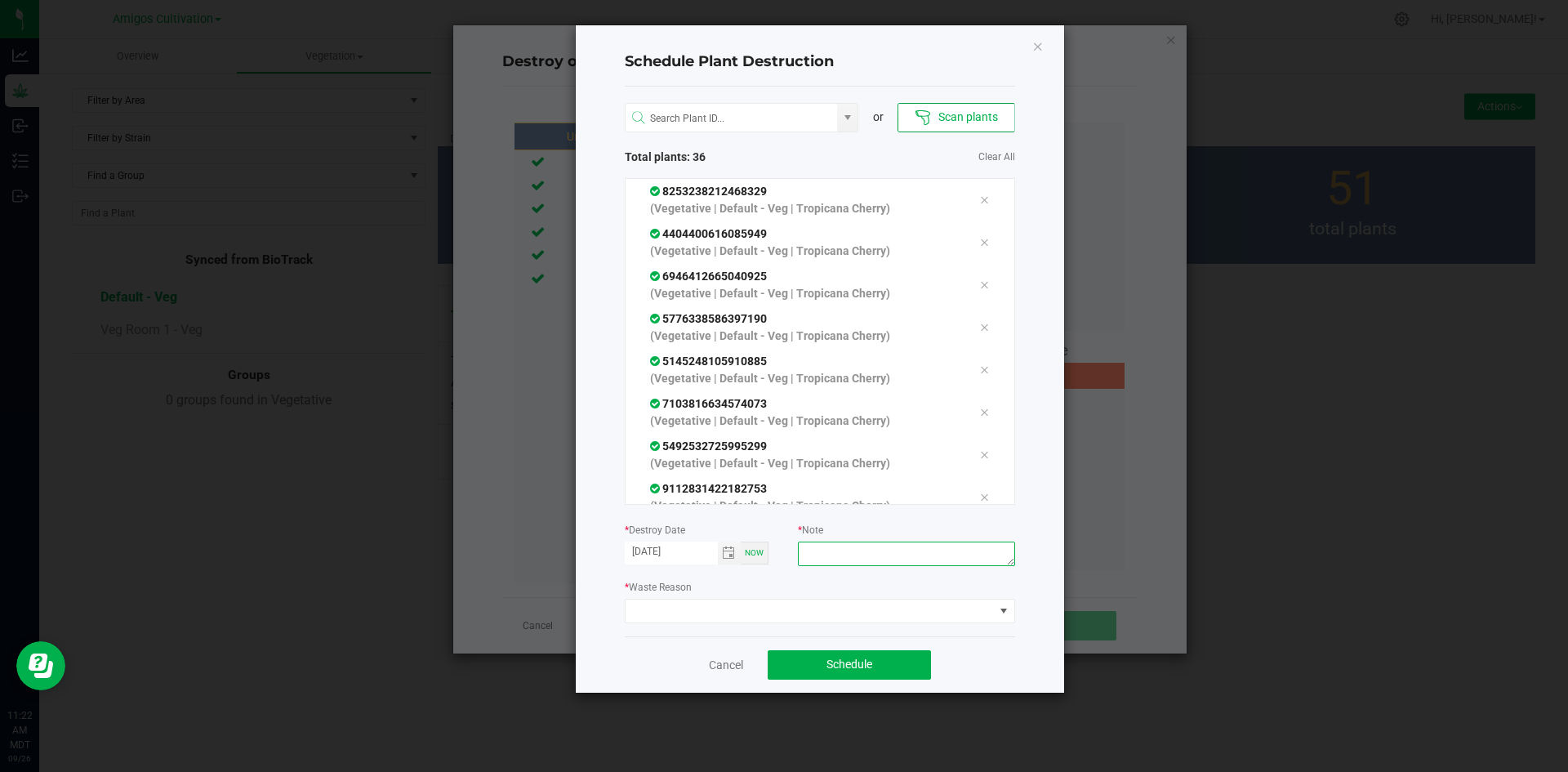
click at [860, 554] on textarea at bounding box center [905, 553] width 216 height 24
type textarea "very old plants"
click at [867, 611] on span at bounding box center [809, 611] width 368 height 23
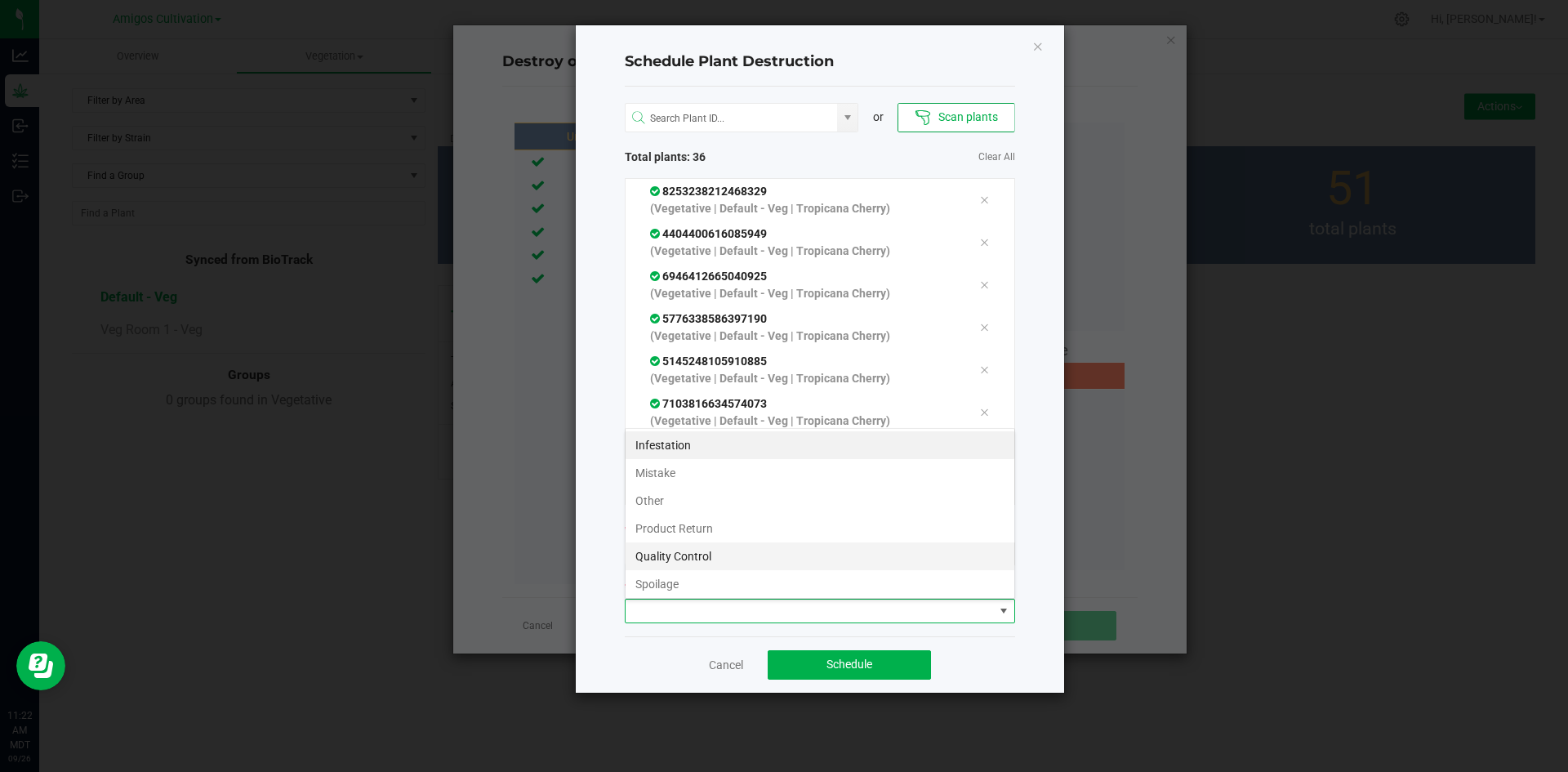
click at [733, 551] on li "Quality Control" at bounding box center [819, 556] width 388 height 28
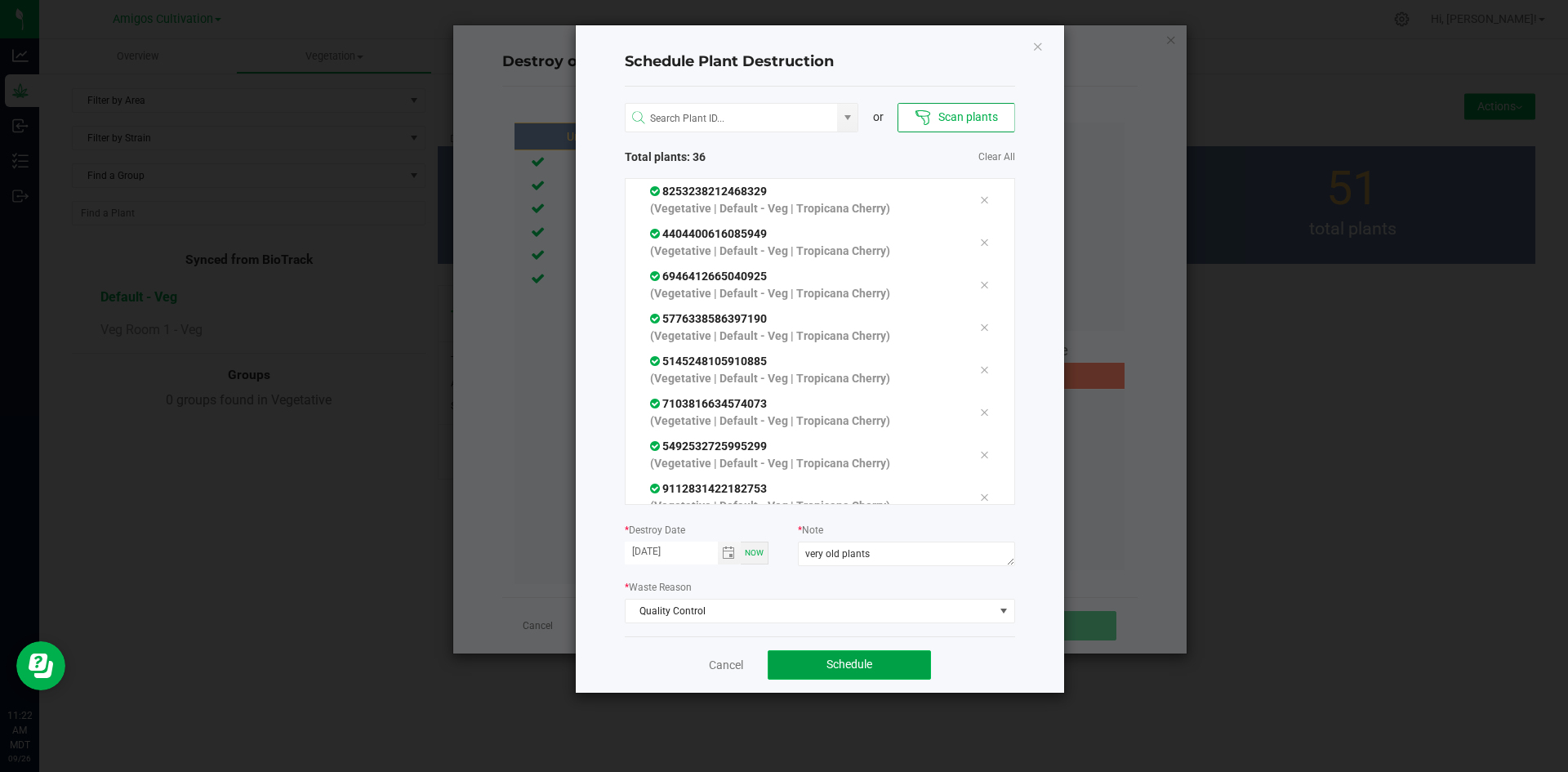
click at [826, 656] on button "Schedule" at bounding box center [849, 664] width 163 height 30
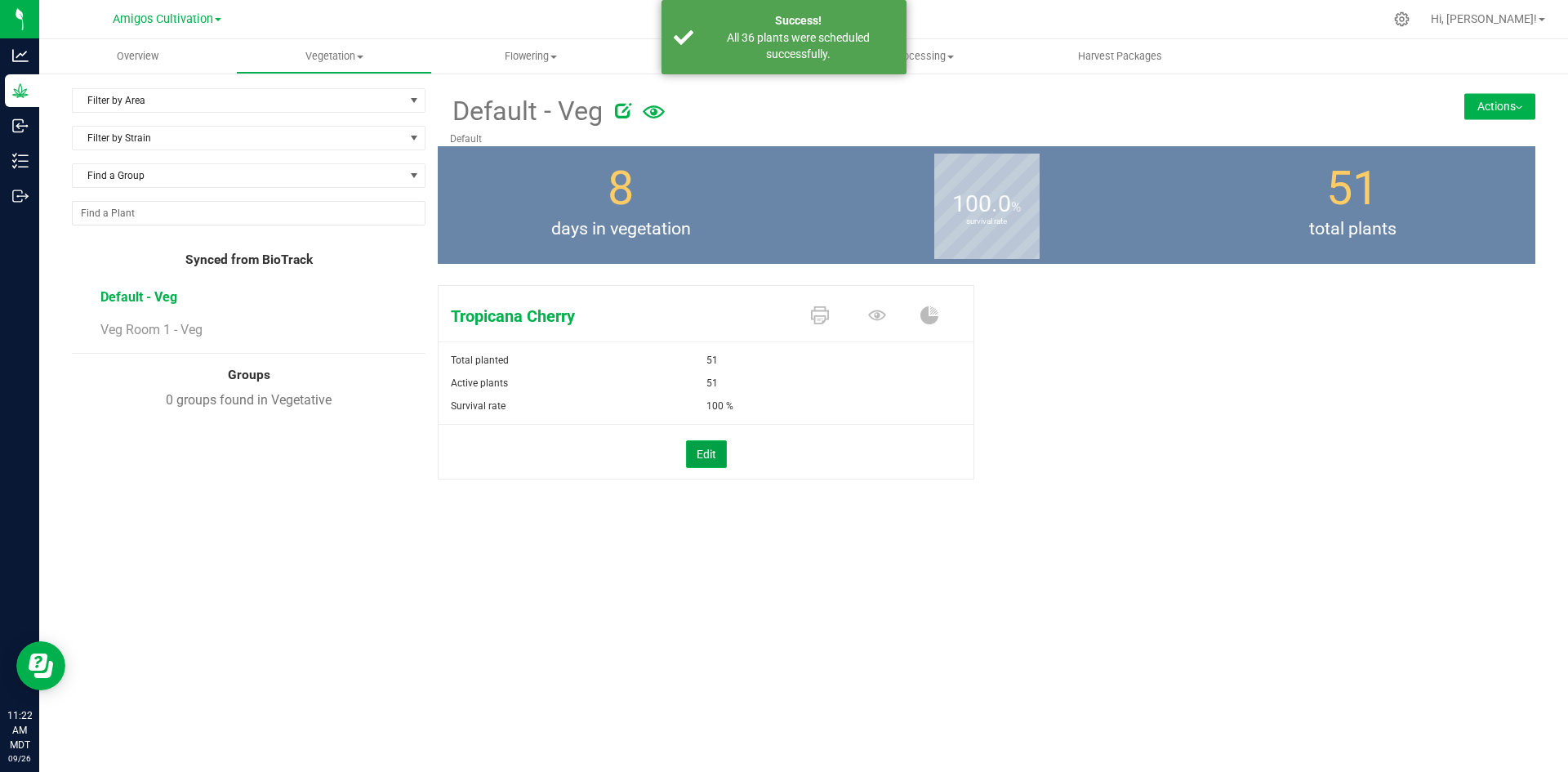
click at [700, 459] on button "Edit" at bounding box center [706, 454] width 41 height 28
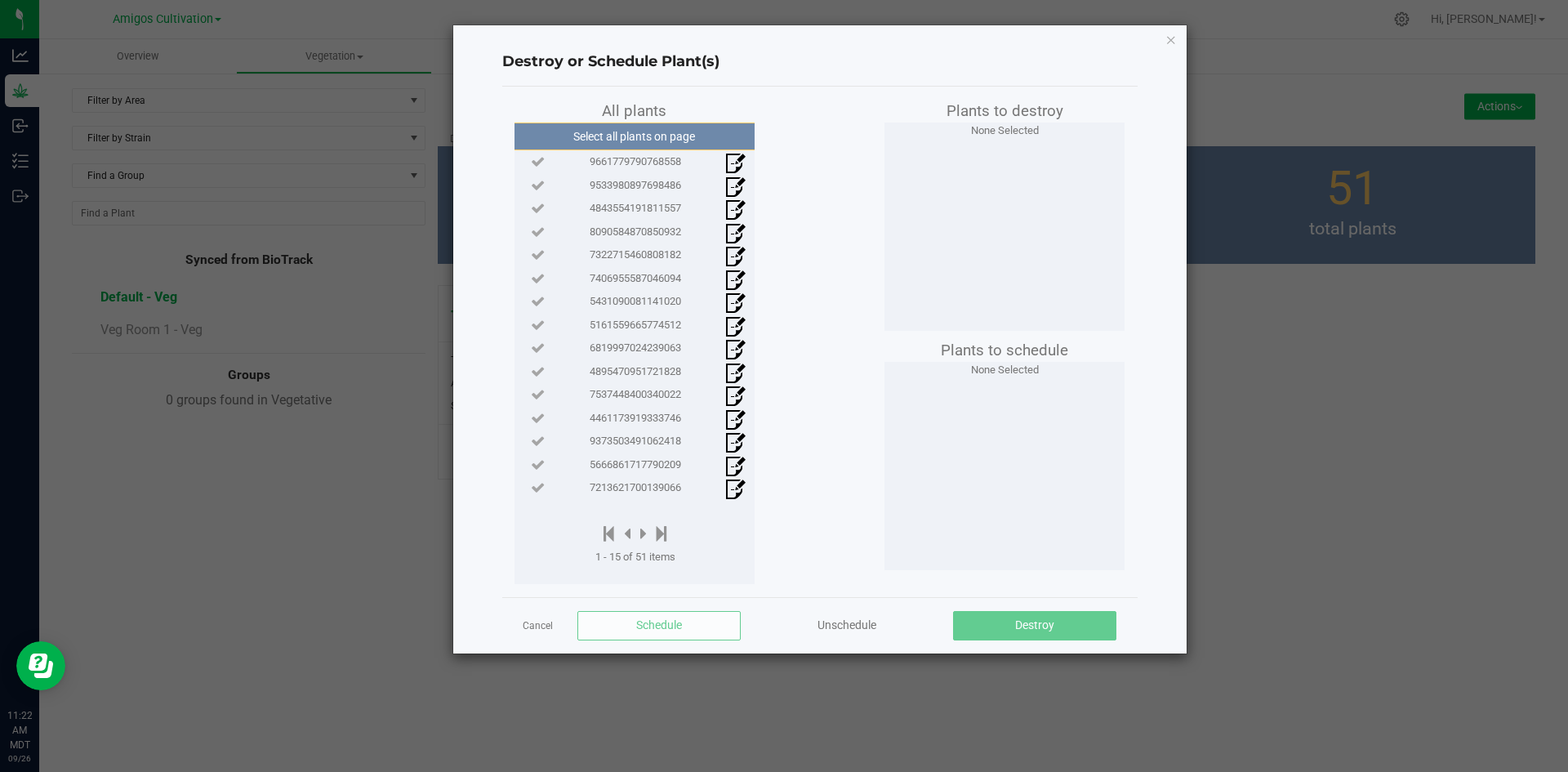
click at [640, 534] on div at bounding box center [635, 535] width 80 height 20
click at [649, 529] on div at bounding box center [635, 535] width 80 height 20
click at [641, 530] on icon at bounding box center [643, 533] width 6 height 18
click at [641, 530] on div at bounding box center [638, 535] width 86 height 20
click at [647, 532] on icon at bounding box center [646, 533] width 6 height 18
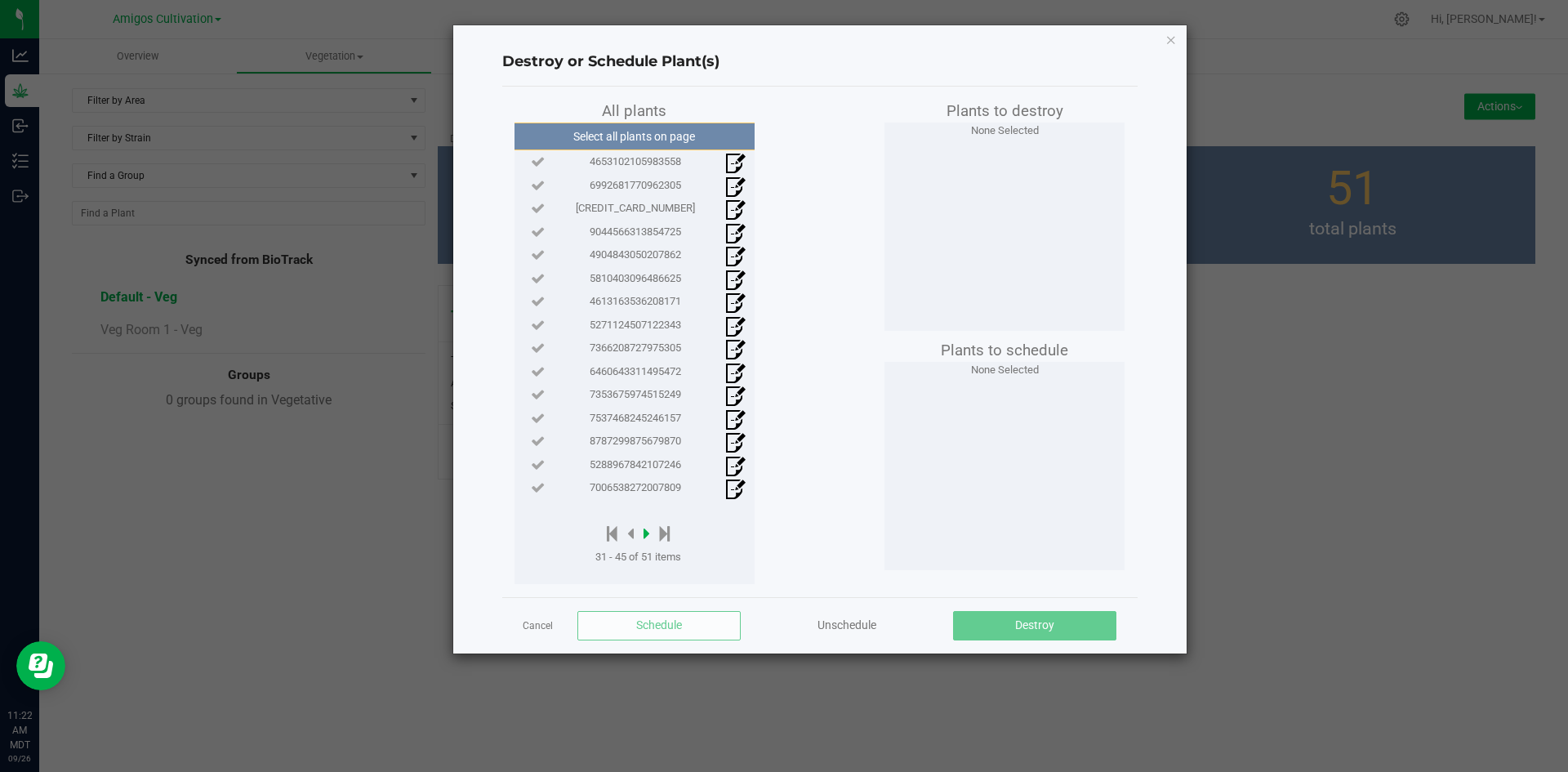
click at [647, 532] on icon at bounding box center [646, 533] width 6 height 18
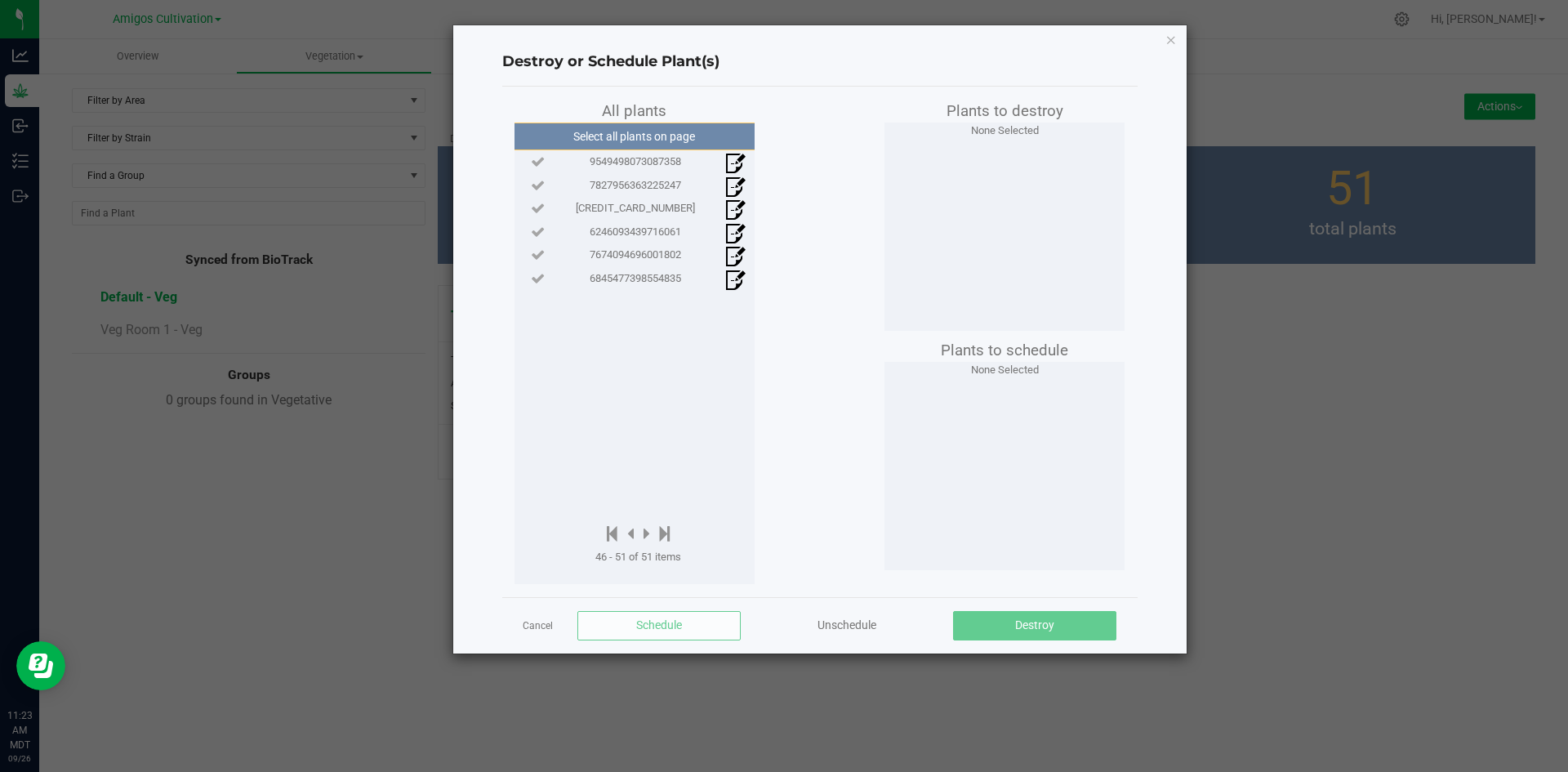
click at [547, 624] on link "Cancel" at bounding box center [537, 626] width 31 height 14
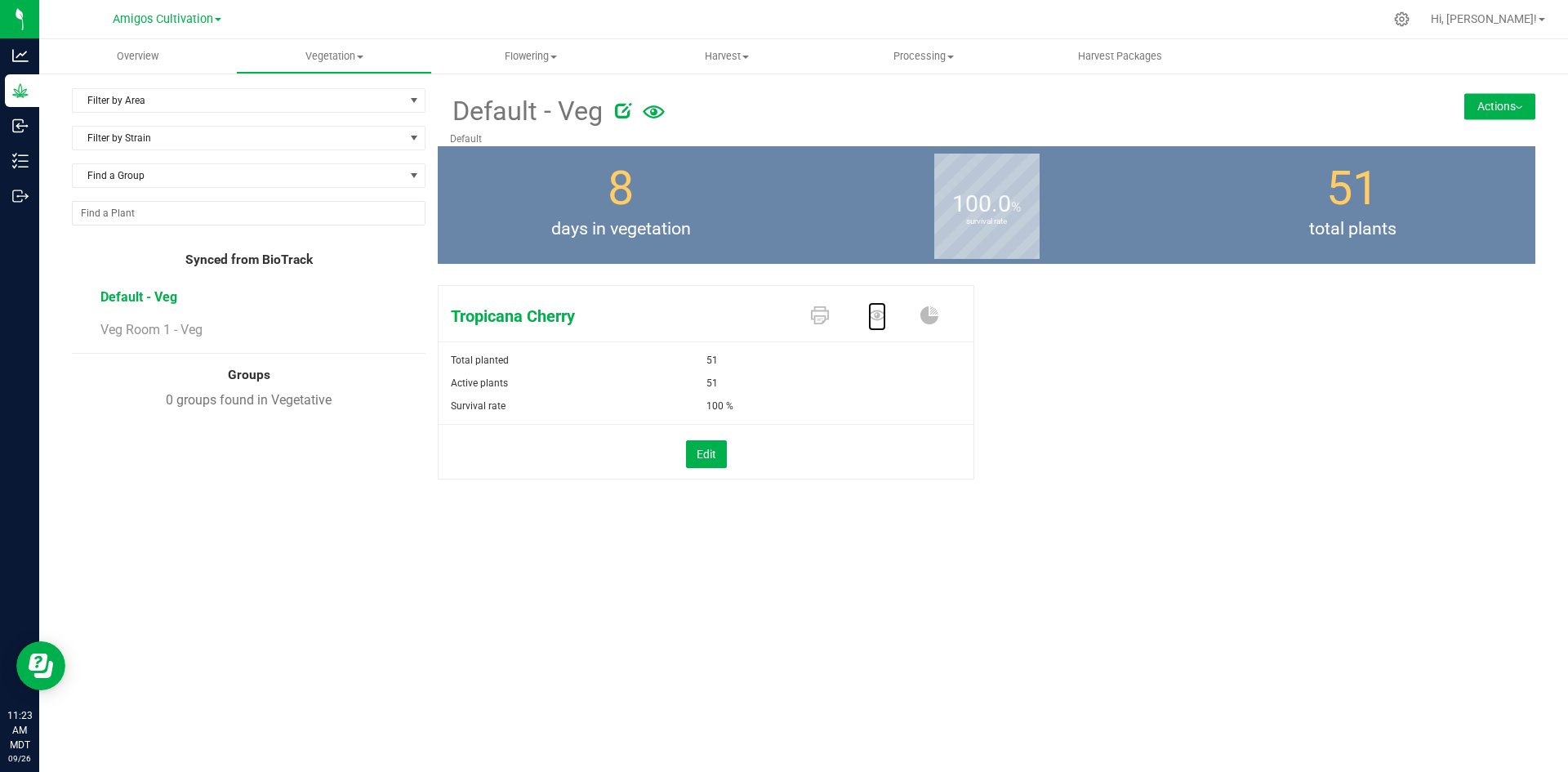
click at [880, 312] on icon at bounding box center [877, 314] width 18 height 18
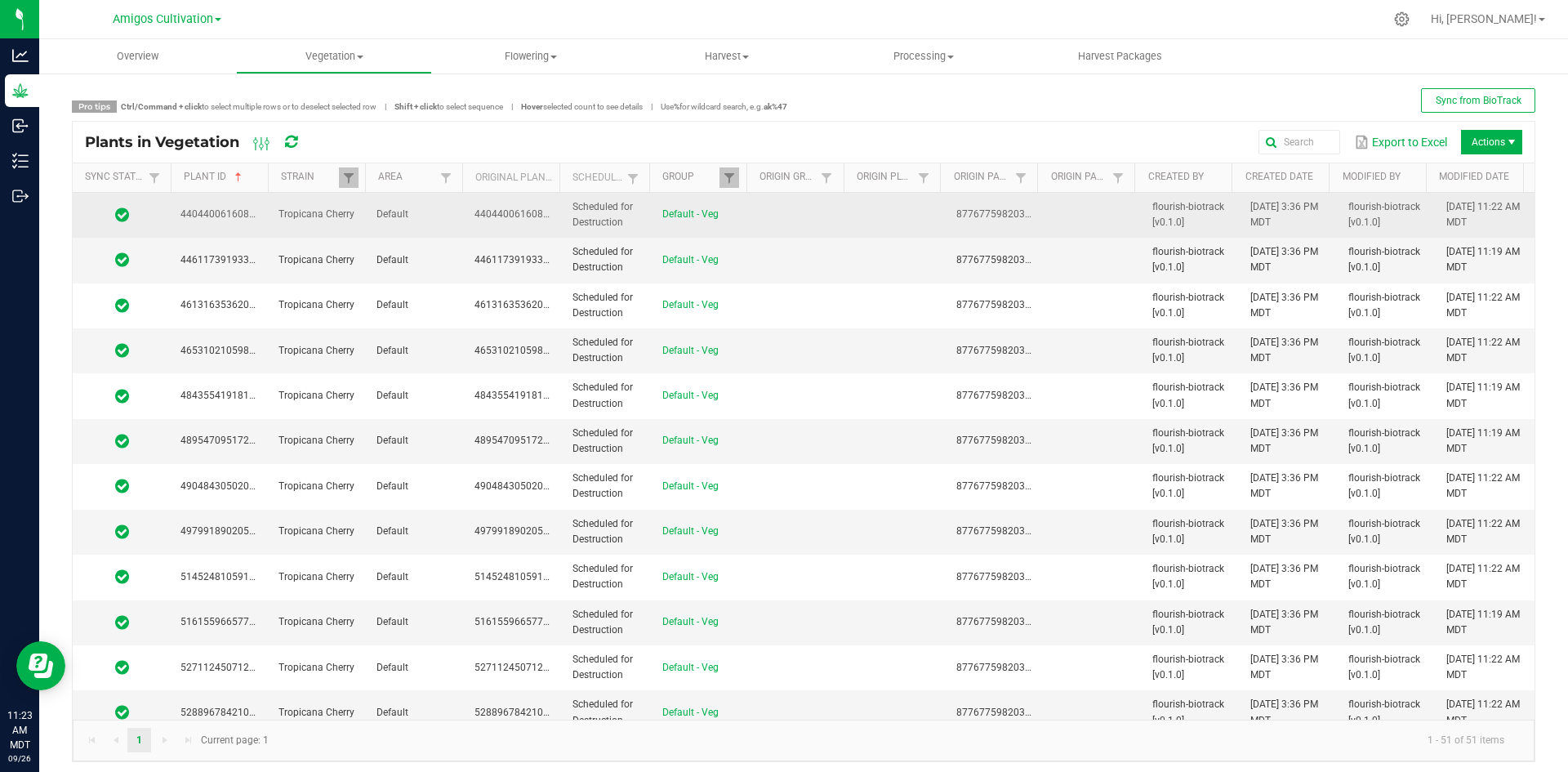
click at [443, 211] on td "Default" at bounding box center [416, 215] width 98 height 44
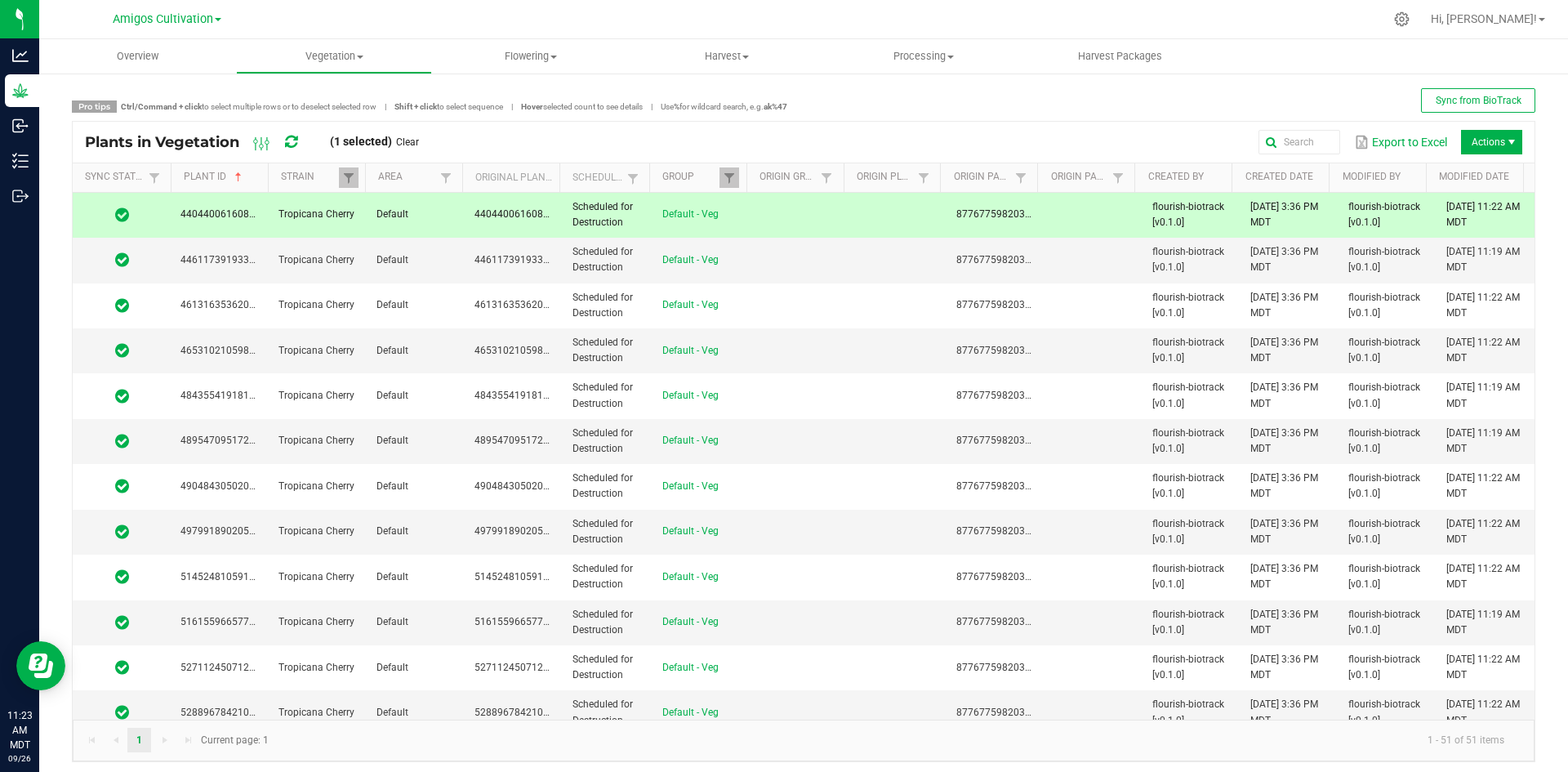
click at [142, 219] on span at bounding box center [121, 215] width 79 height 17
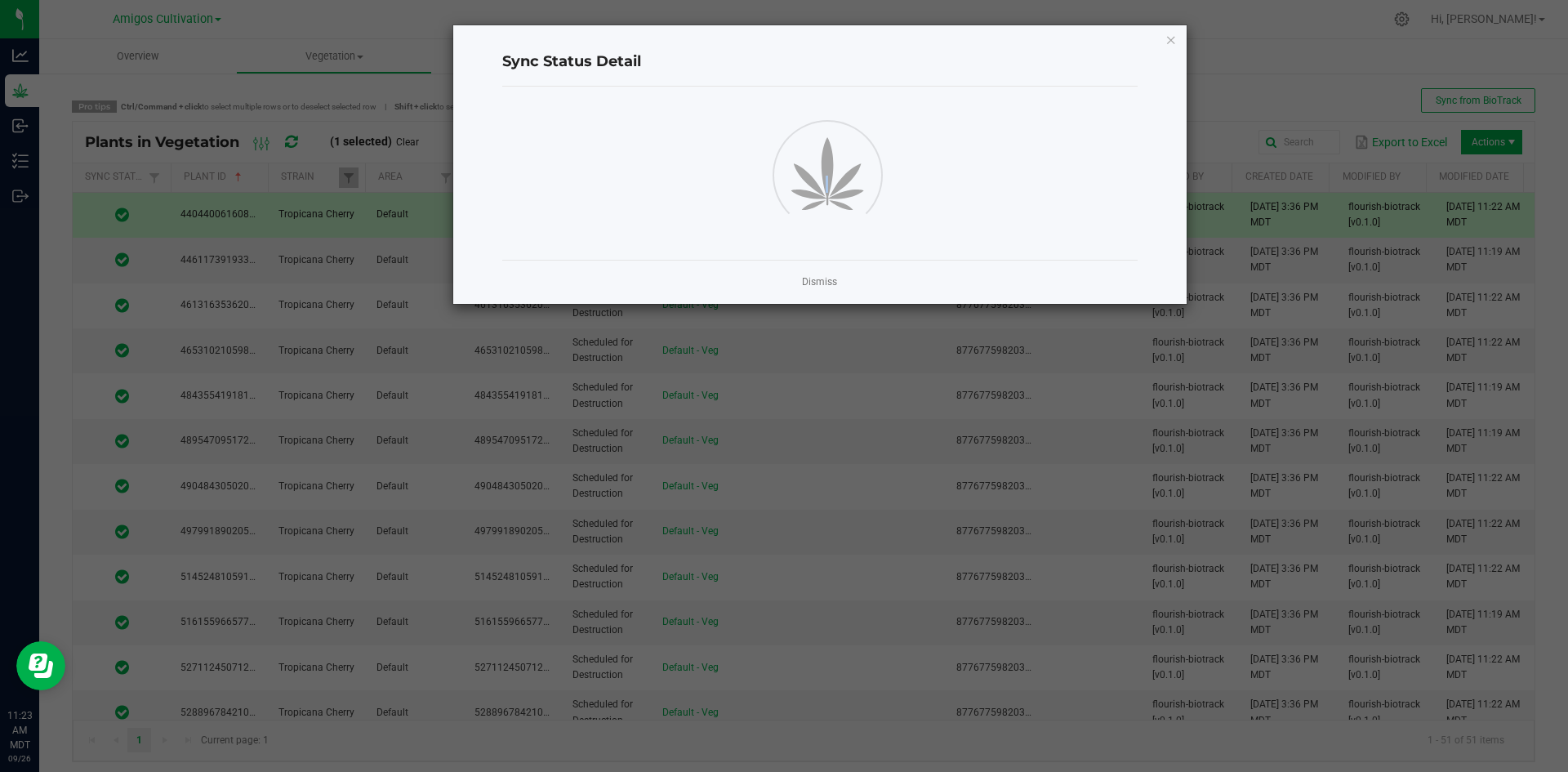
click at [142, 219] on ngb-modal-window "Sync Status Detail Dismiss" at bounding box center [790, 386] width 1580 height 772
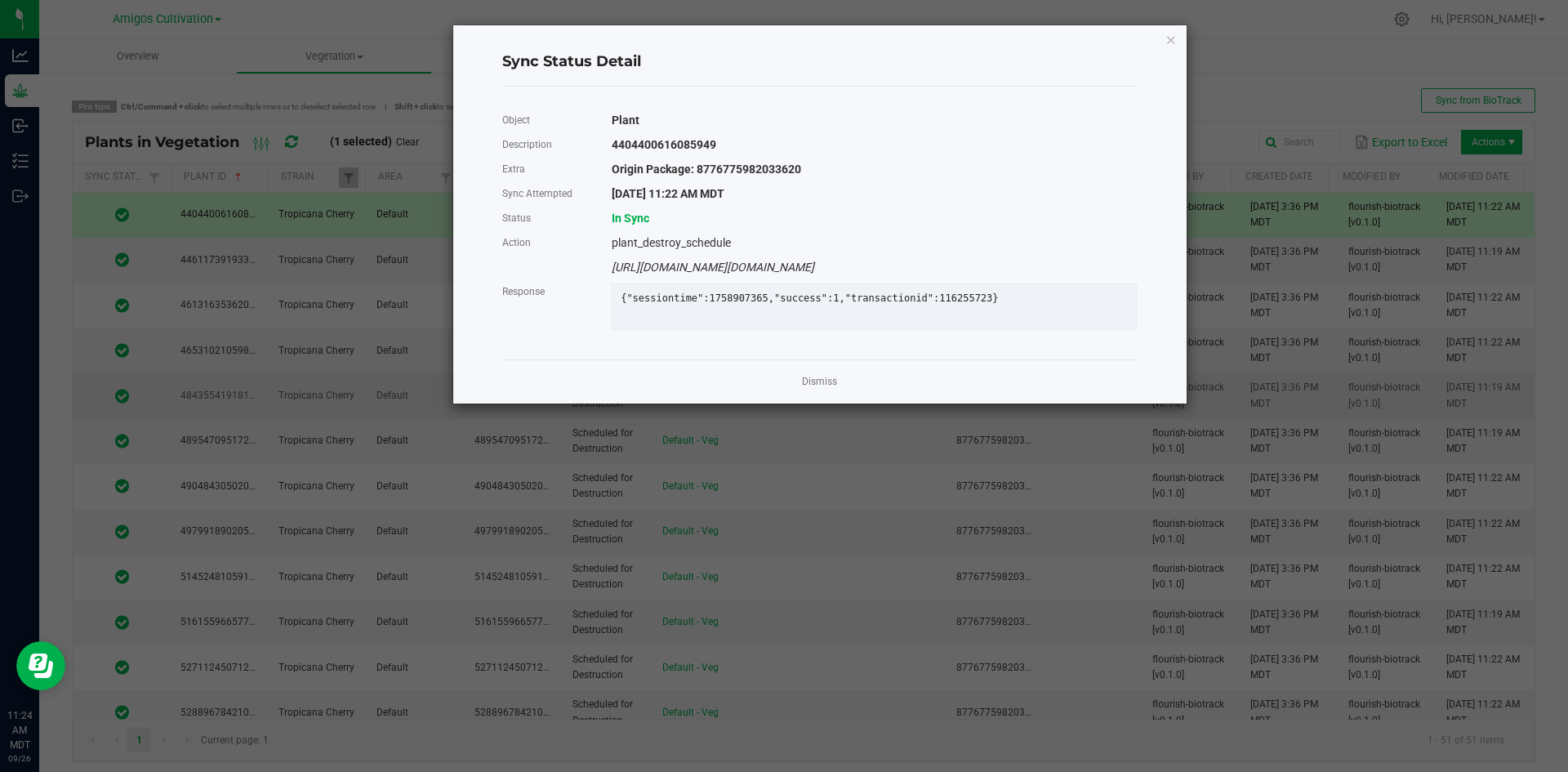
click at [818, 388] on link "Dismiss" at bounding box center [819, 381] width 35 height 14
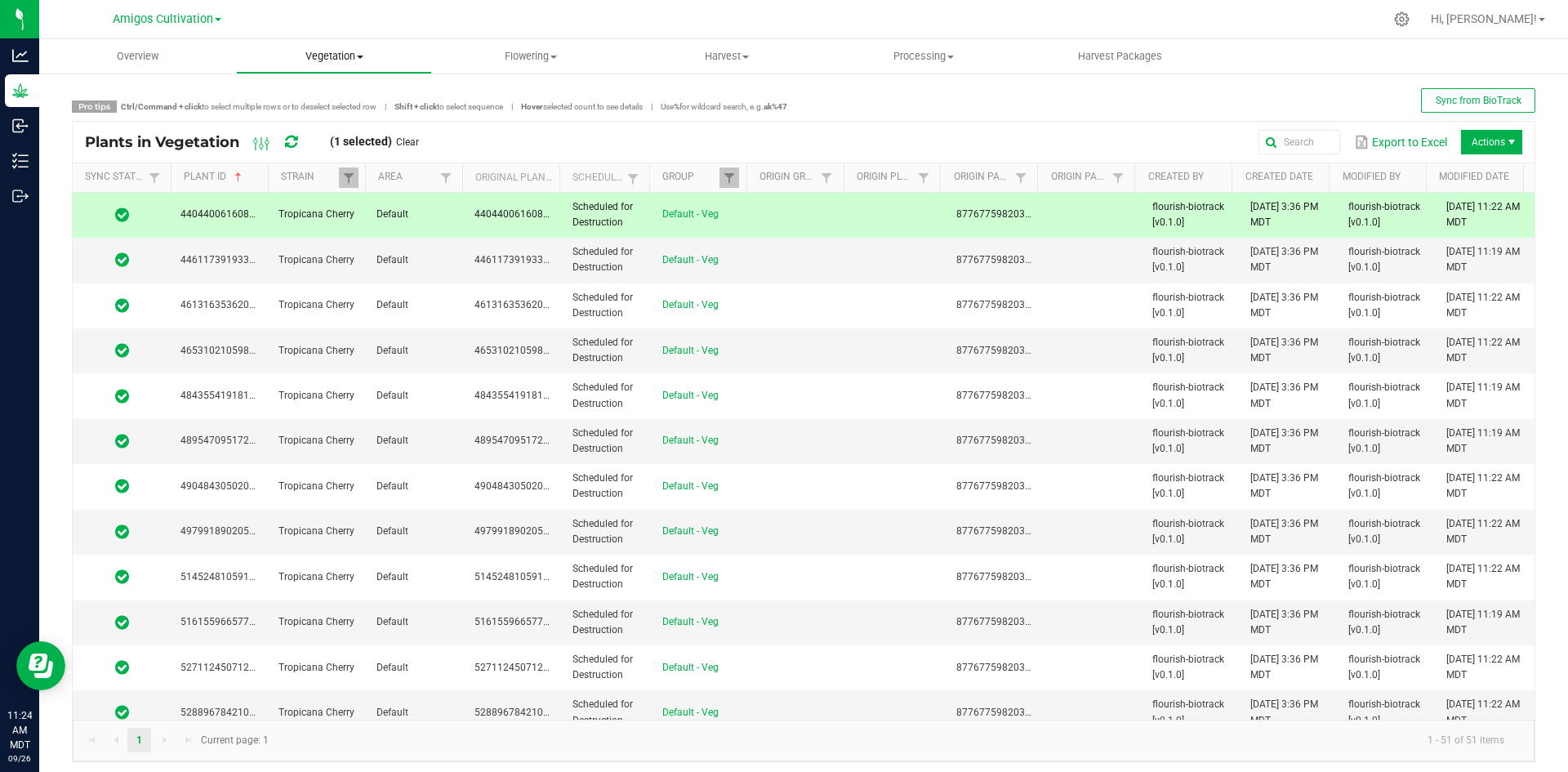
click at [340, 61] on span "Vegetation" at bounding box center [335, 57] width 196 height 15
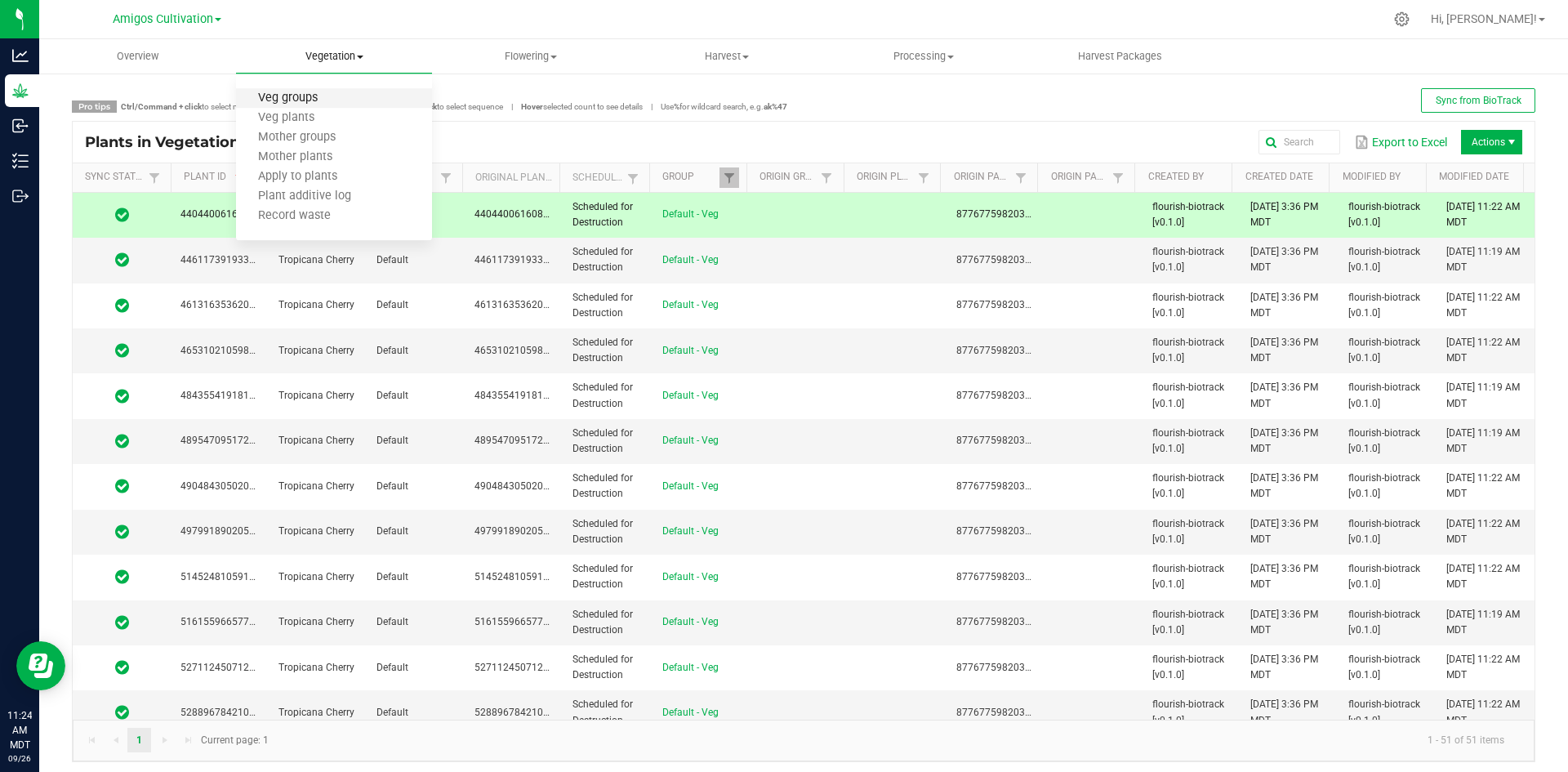
click at [316, 101] on span "Veg groups" at bounding box center [288, 98] width 104 height 14
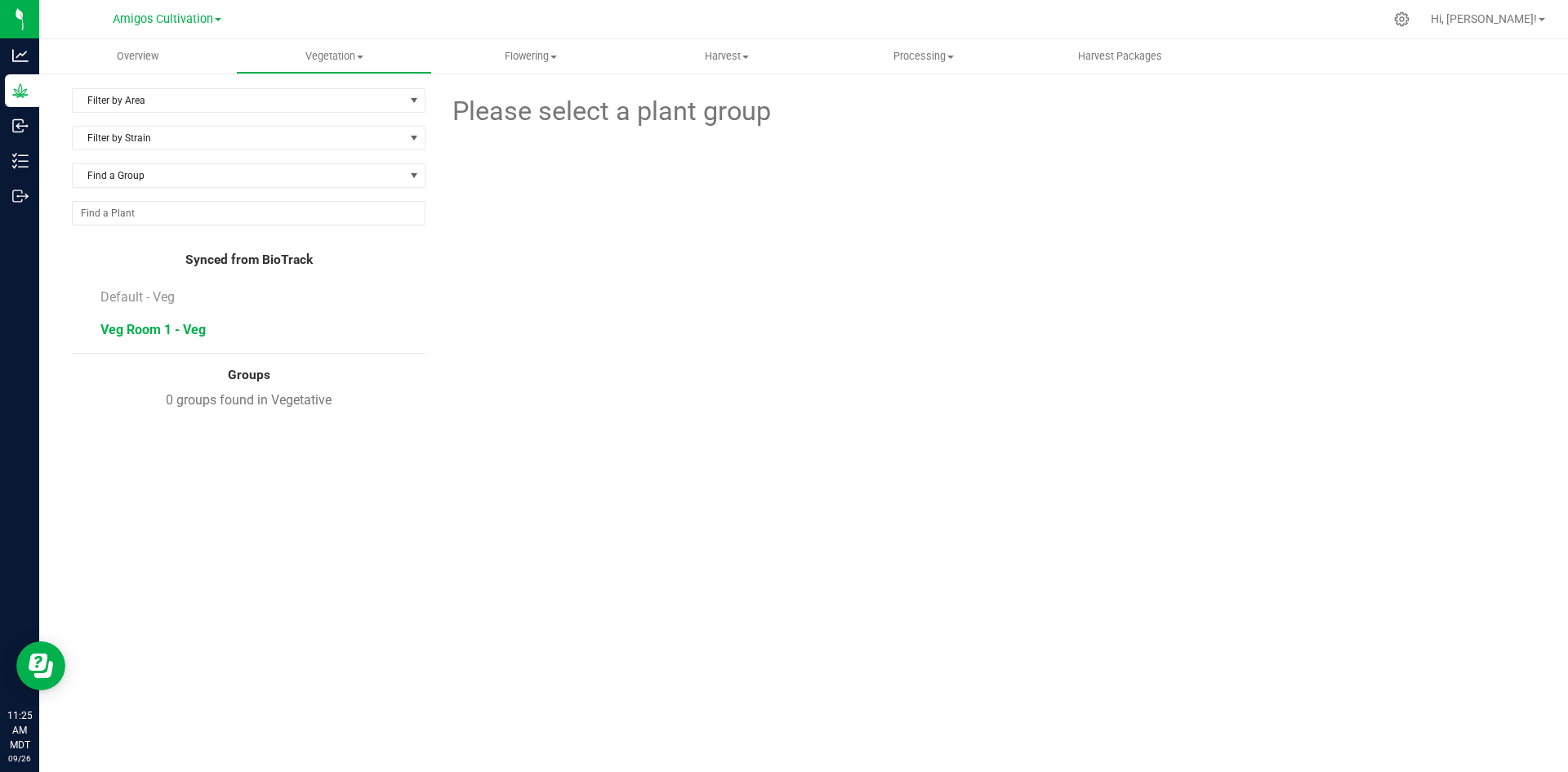
click at [145, 326] on span "Veg Room 1 - Veg" at bounding box center [153, 329] width 106 height 16
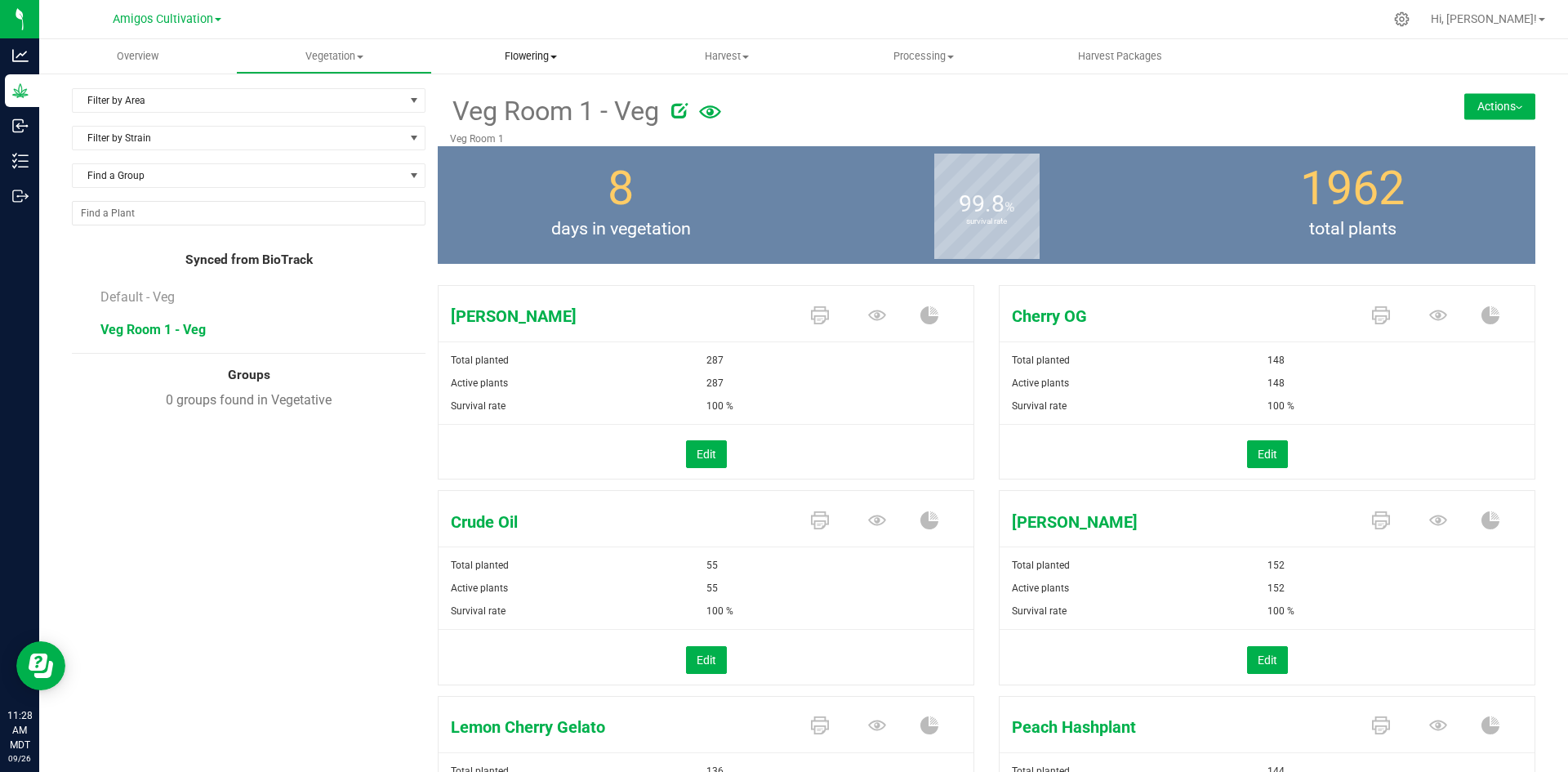
click at [520, 52] on span "Flowering" at bounding box center [530, 57] width 196 height 15
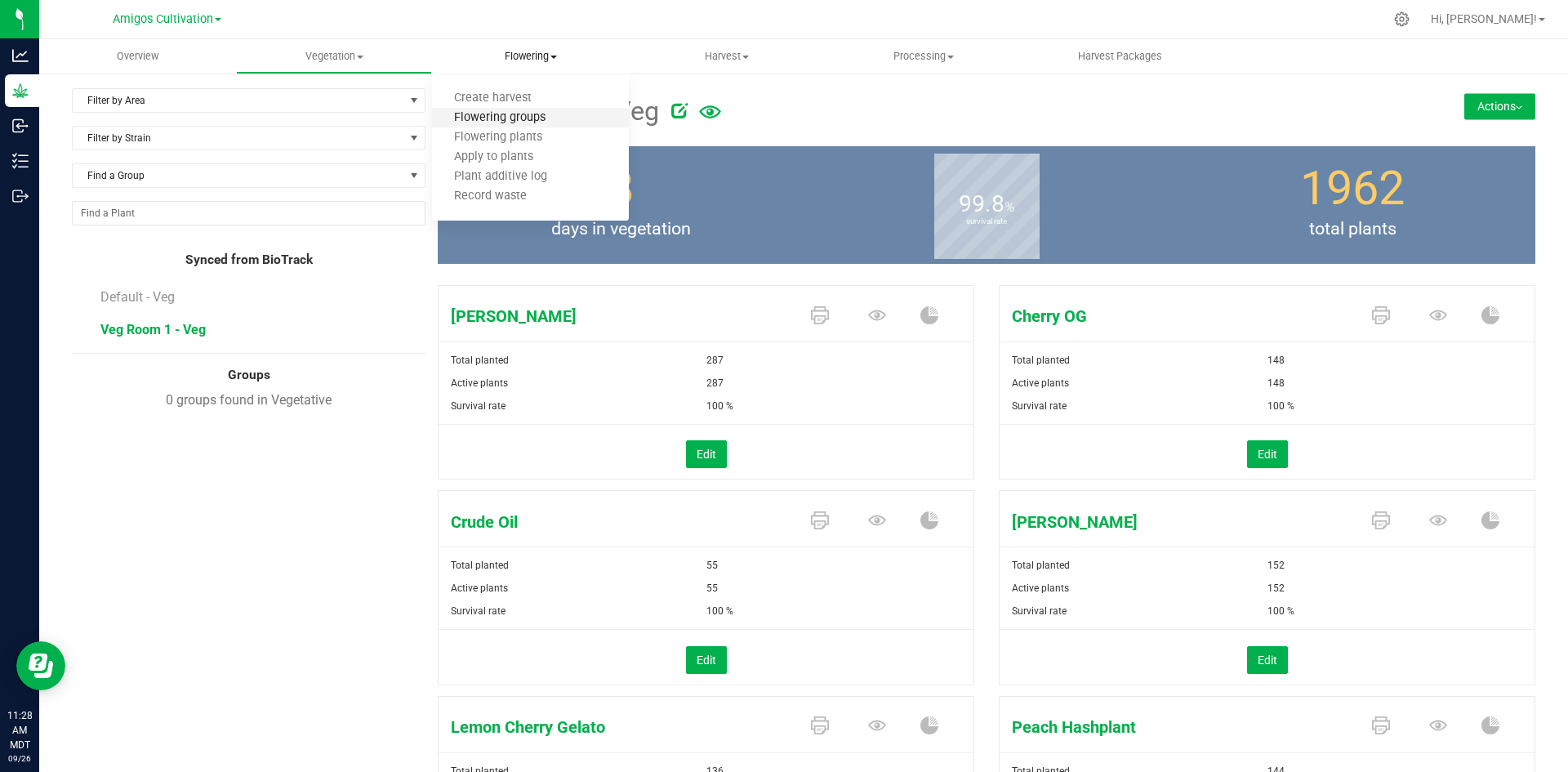
click at [521, 115] on span "Flowering groups" at bounding box center [499, 118] width 135 height 14
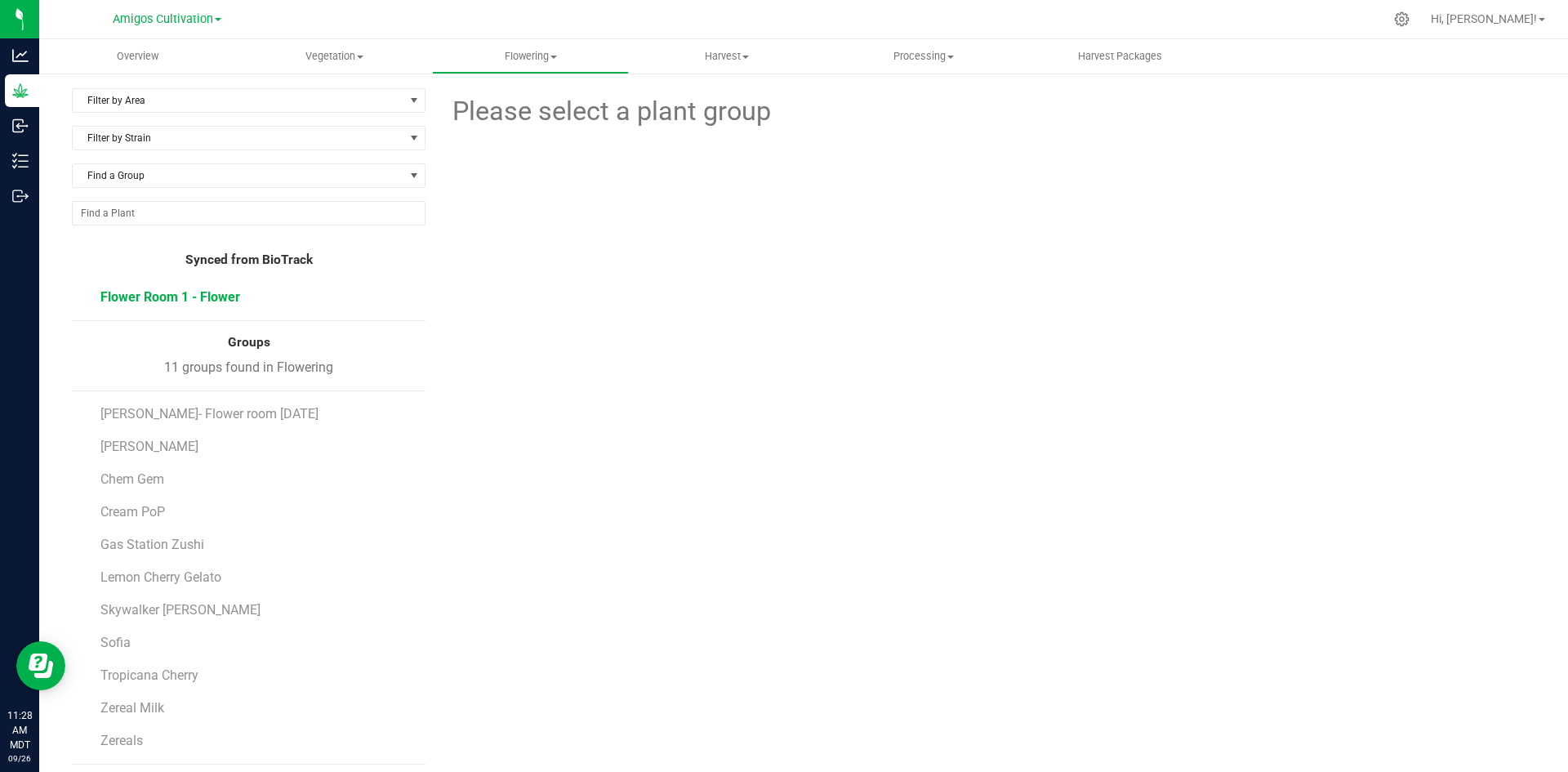
click at [183, 299] on span "Flower Room 1 - Flower" at bounding box center [170, 297] width 140 height 16
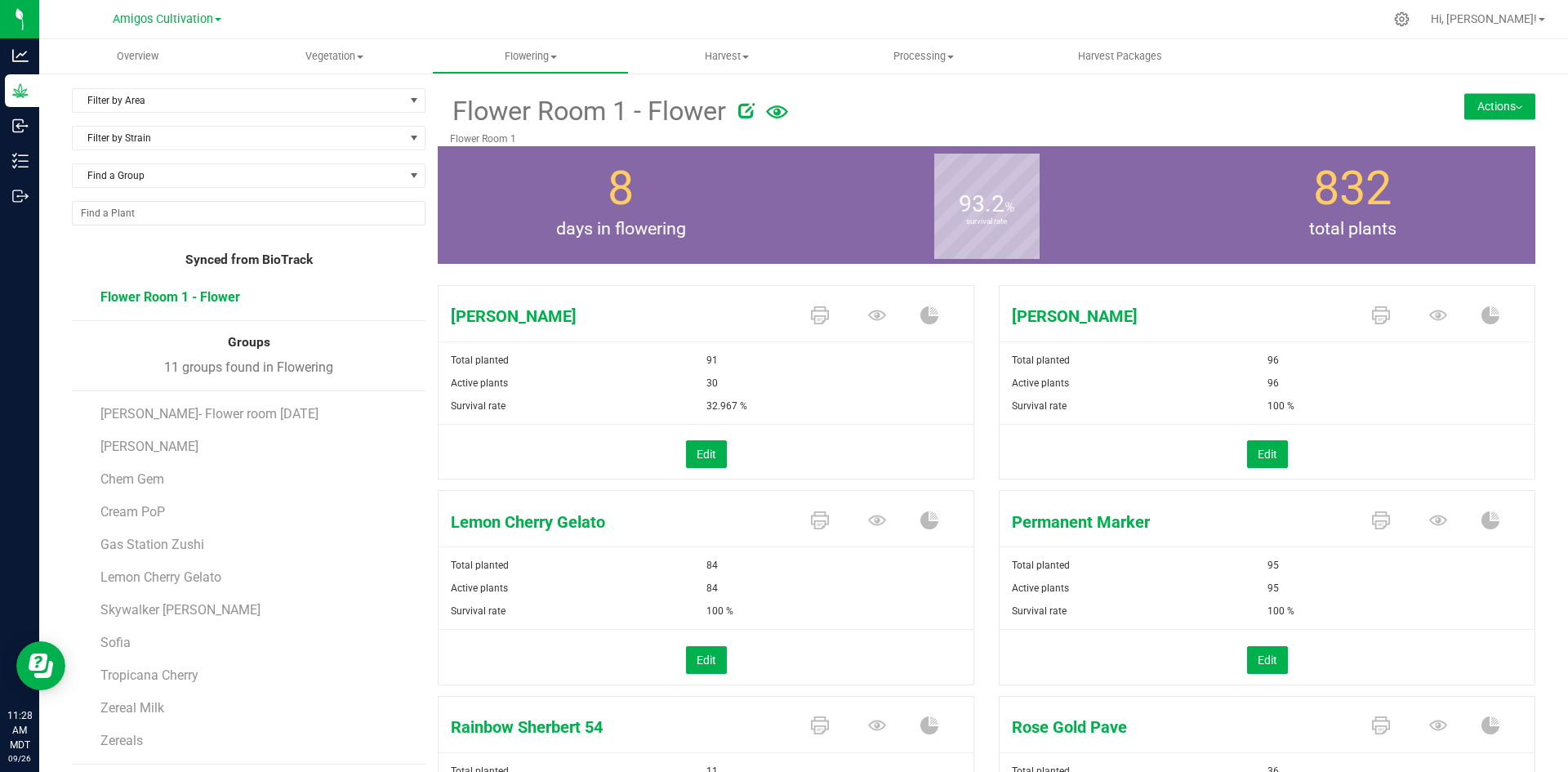
click at [1470, 101] on button "Actions" at bounding box center [1499, 106] width 71 height 26
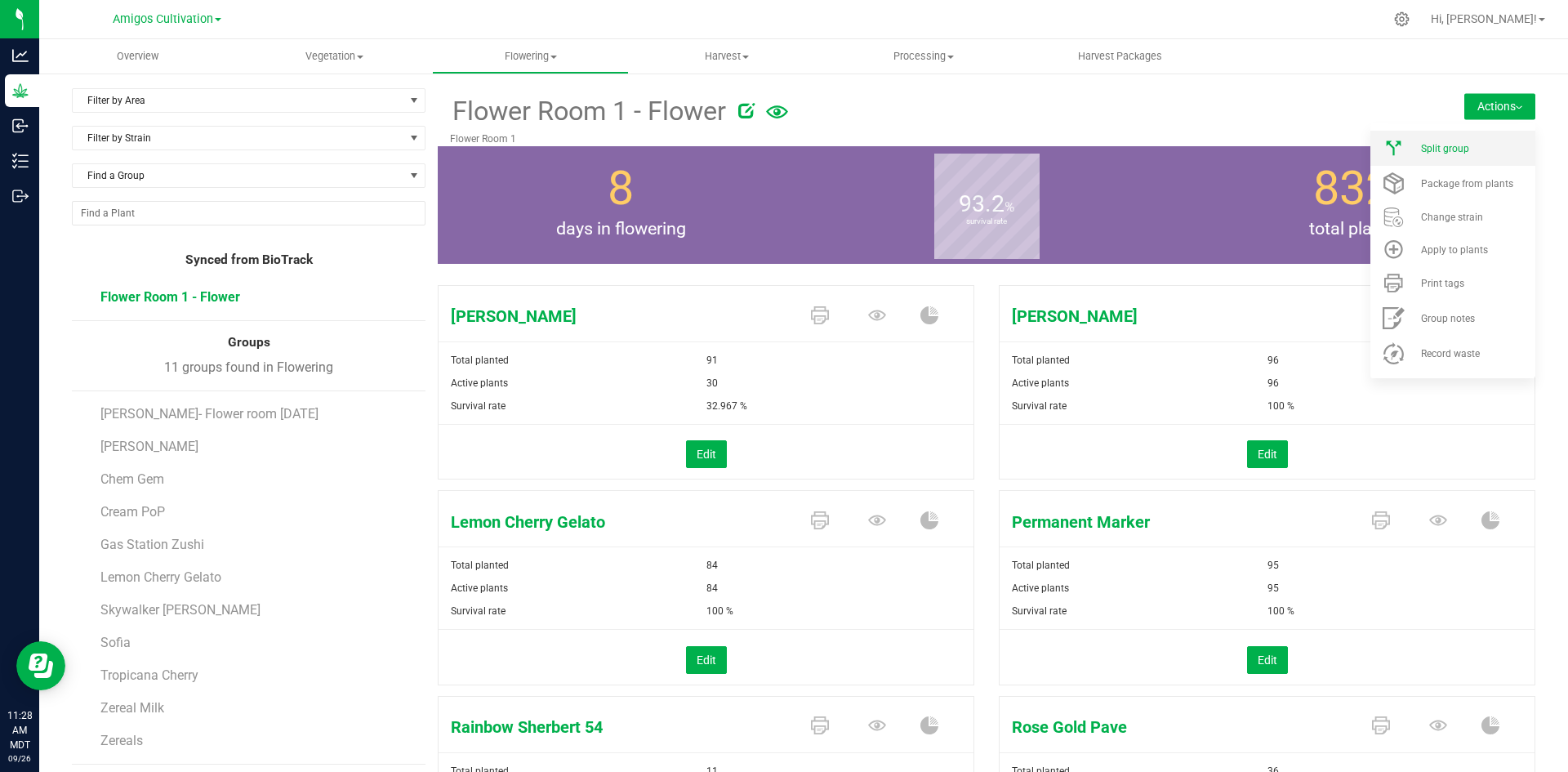
click at [1443, 147] on span "Split group" at bounding box center [1445, 148] width 48 height 11
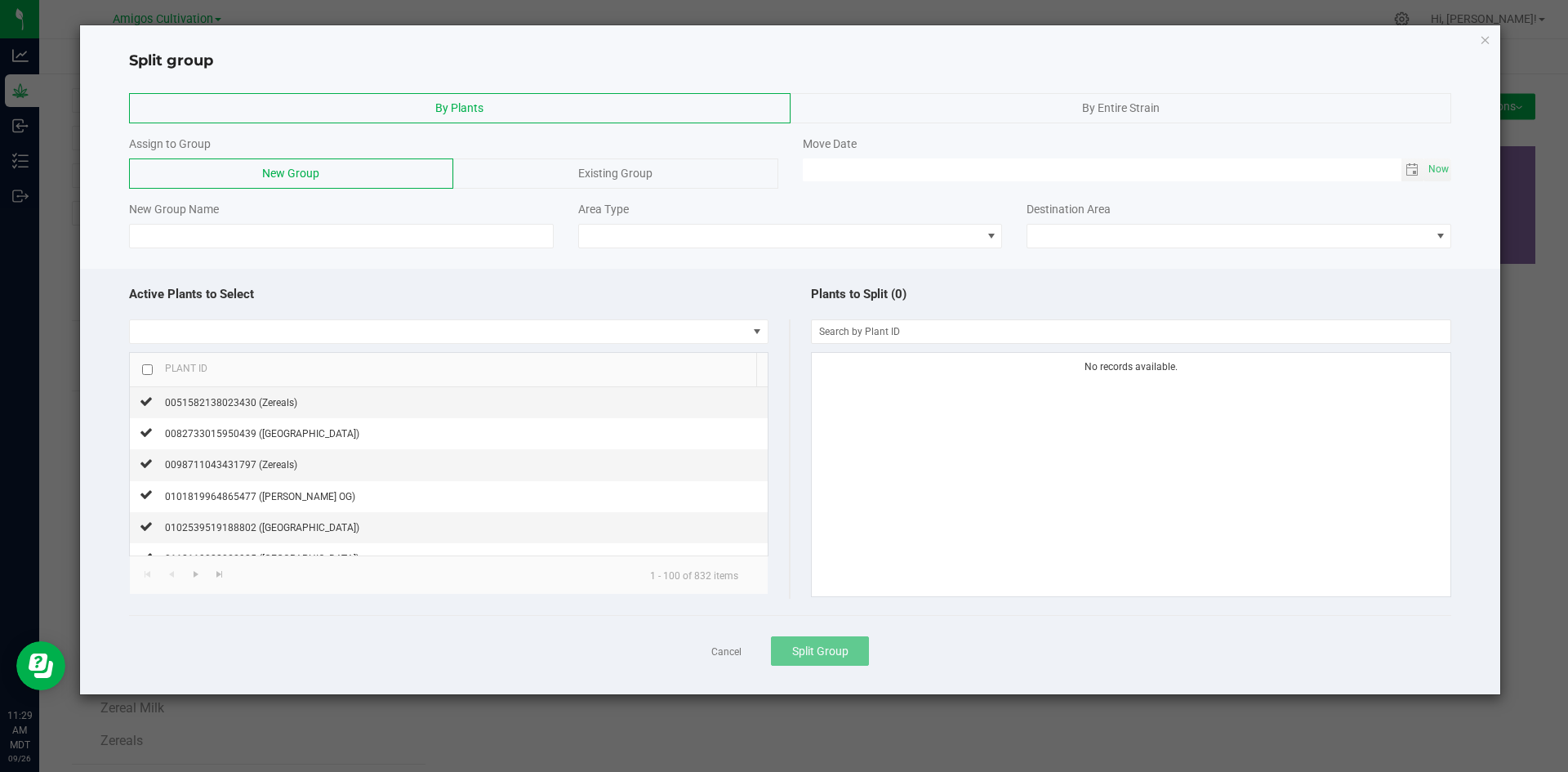
click at [1036, 101] on div "By Entire Strain" at bounding box center [1121, 108] width 662 height 31
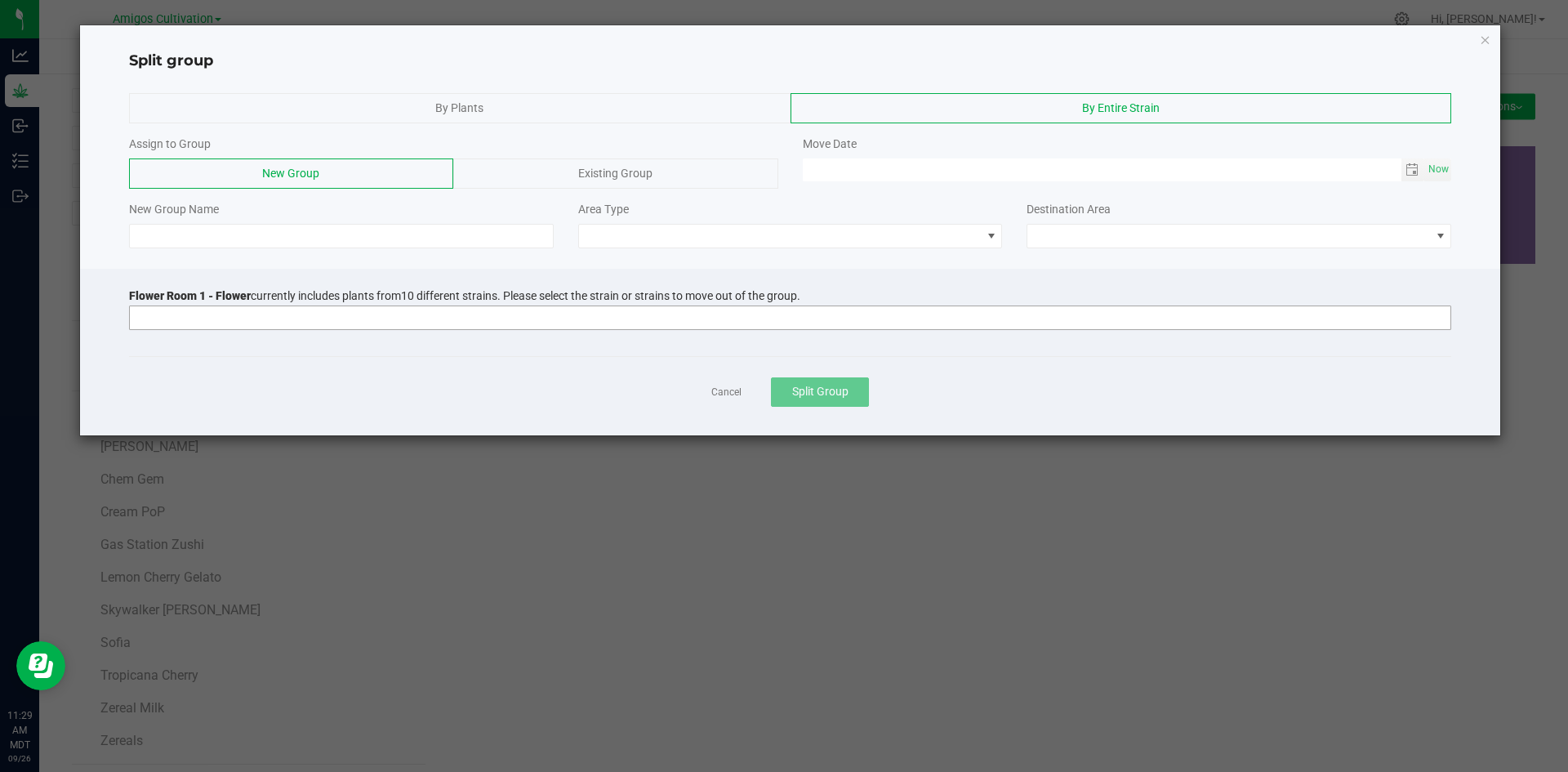
click at [152, 319] on input at bounding box center [779, 317] width 1300 height 23
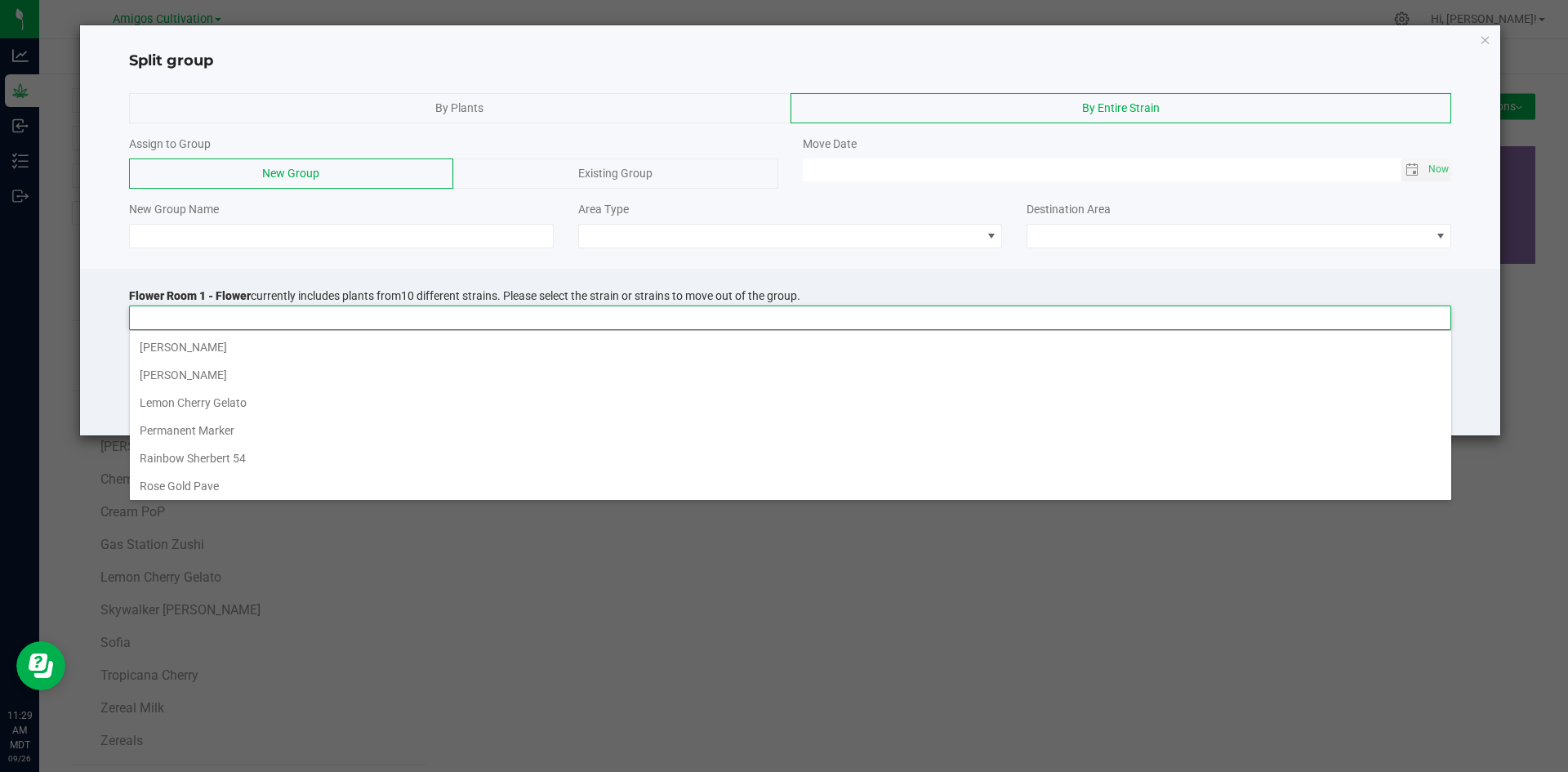
scroll to position [24, 1321]
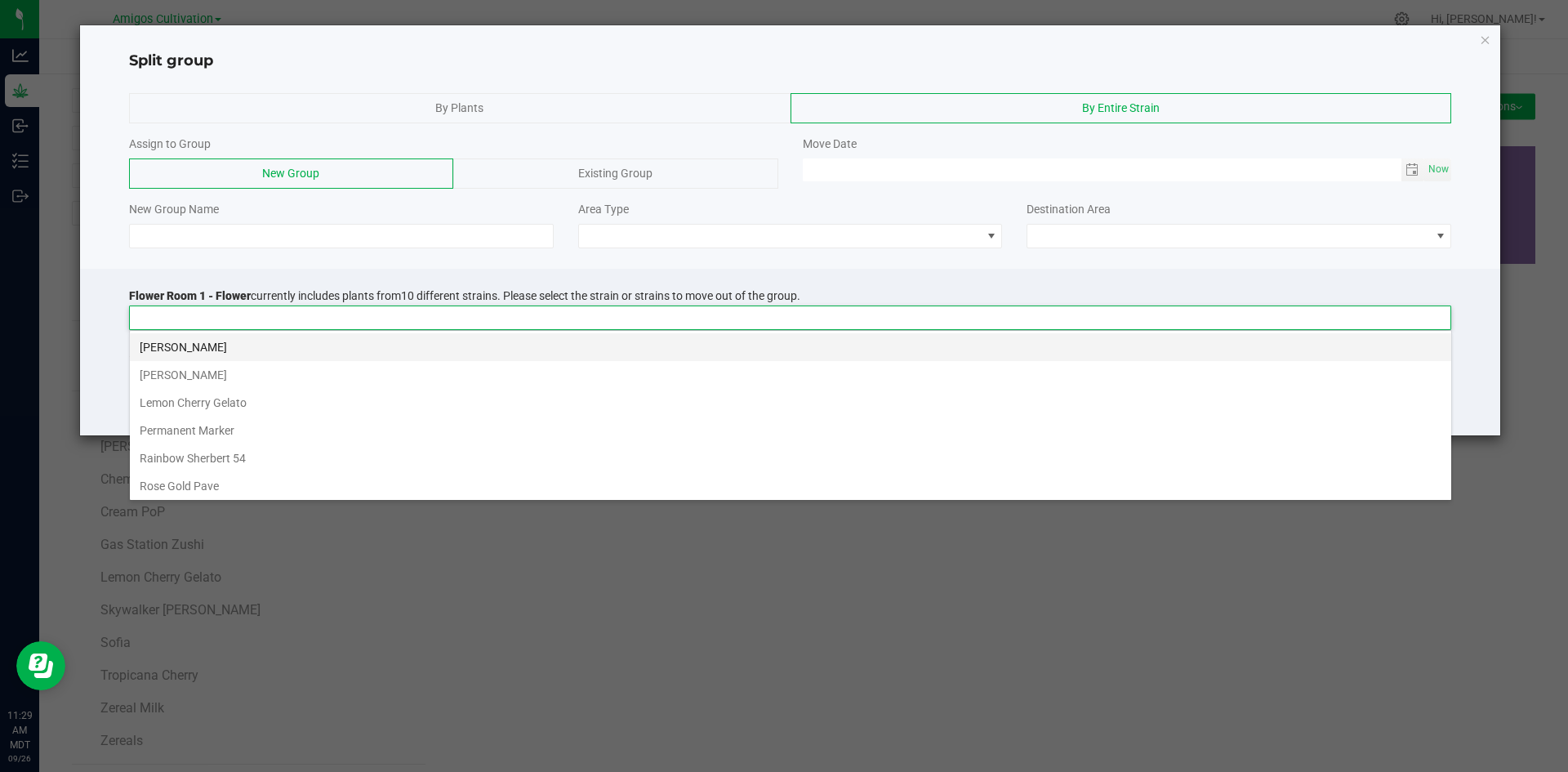
click at [175, 348] on li "Brock Purdy" at bounding box center [790, 347] width 1321 height 28
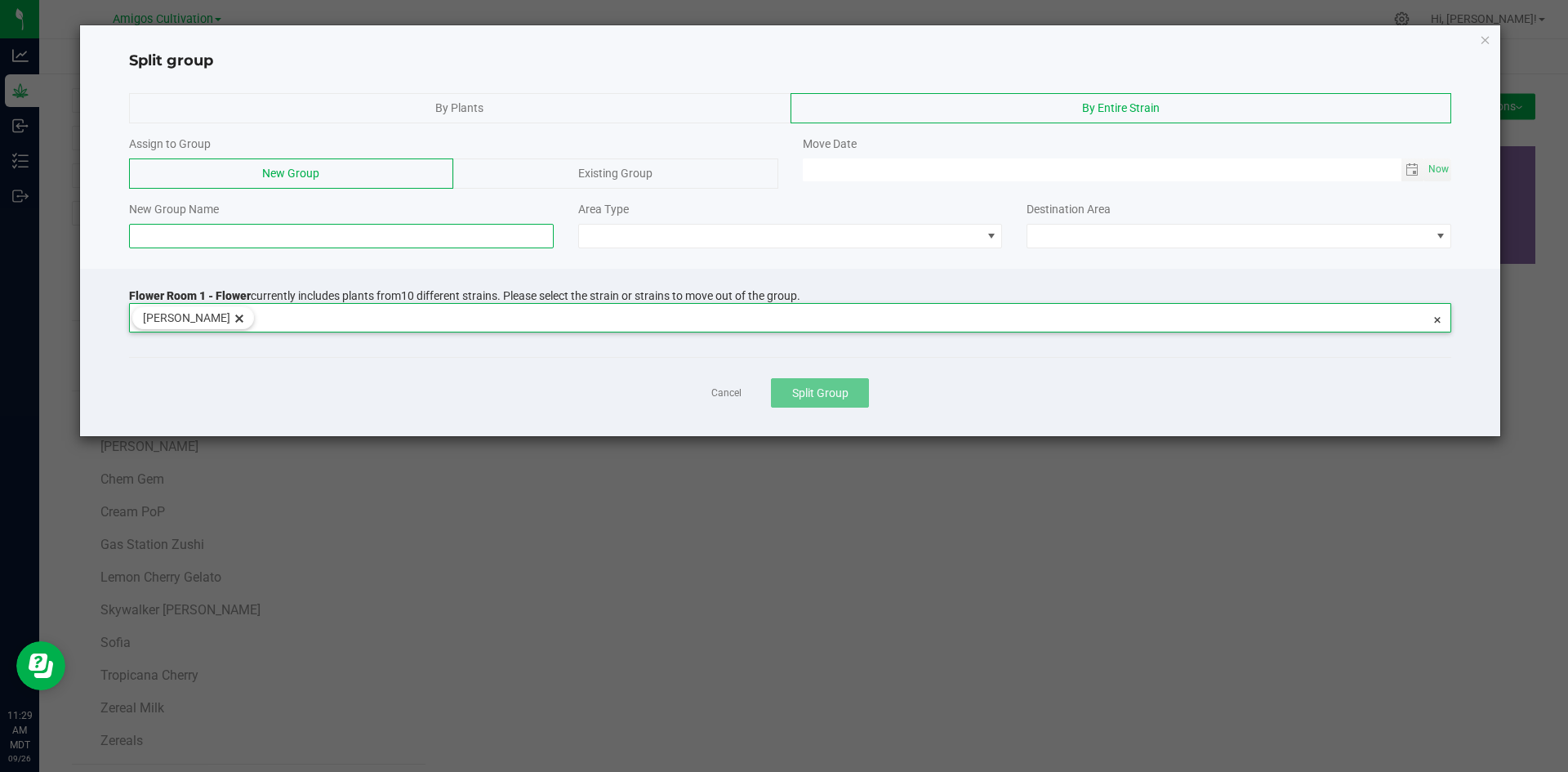
click at [247, 242] on input at bounding box center [341, 235] width 424 height 24
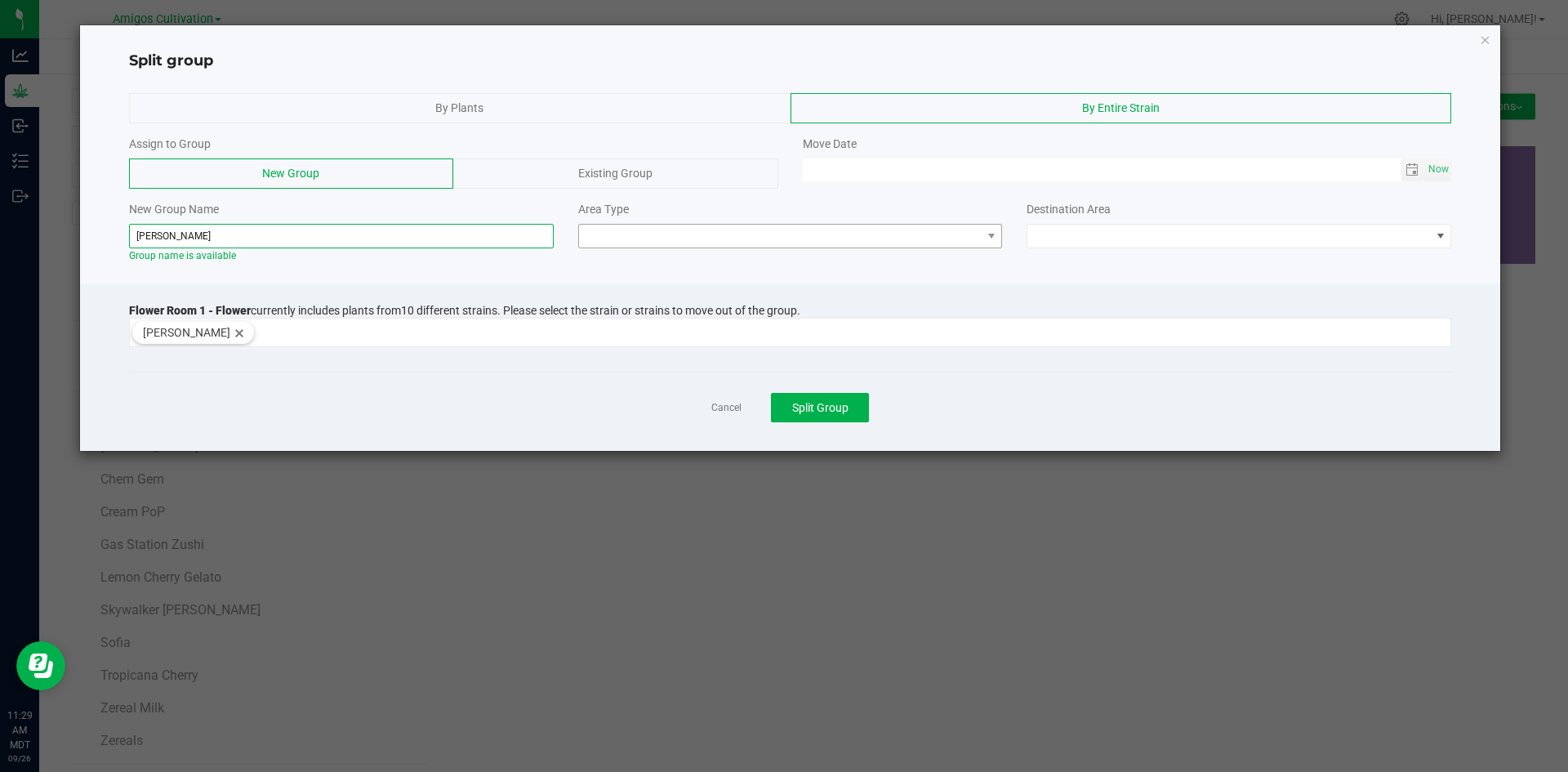
type input "brock Purdy"
click at [959, 232] on span at bounding box center [780, 235] width 402 height 23
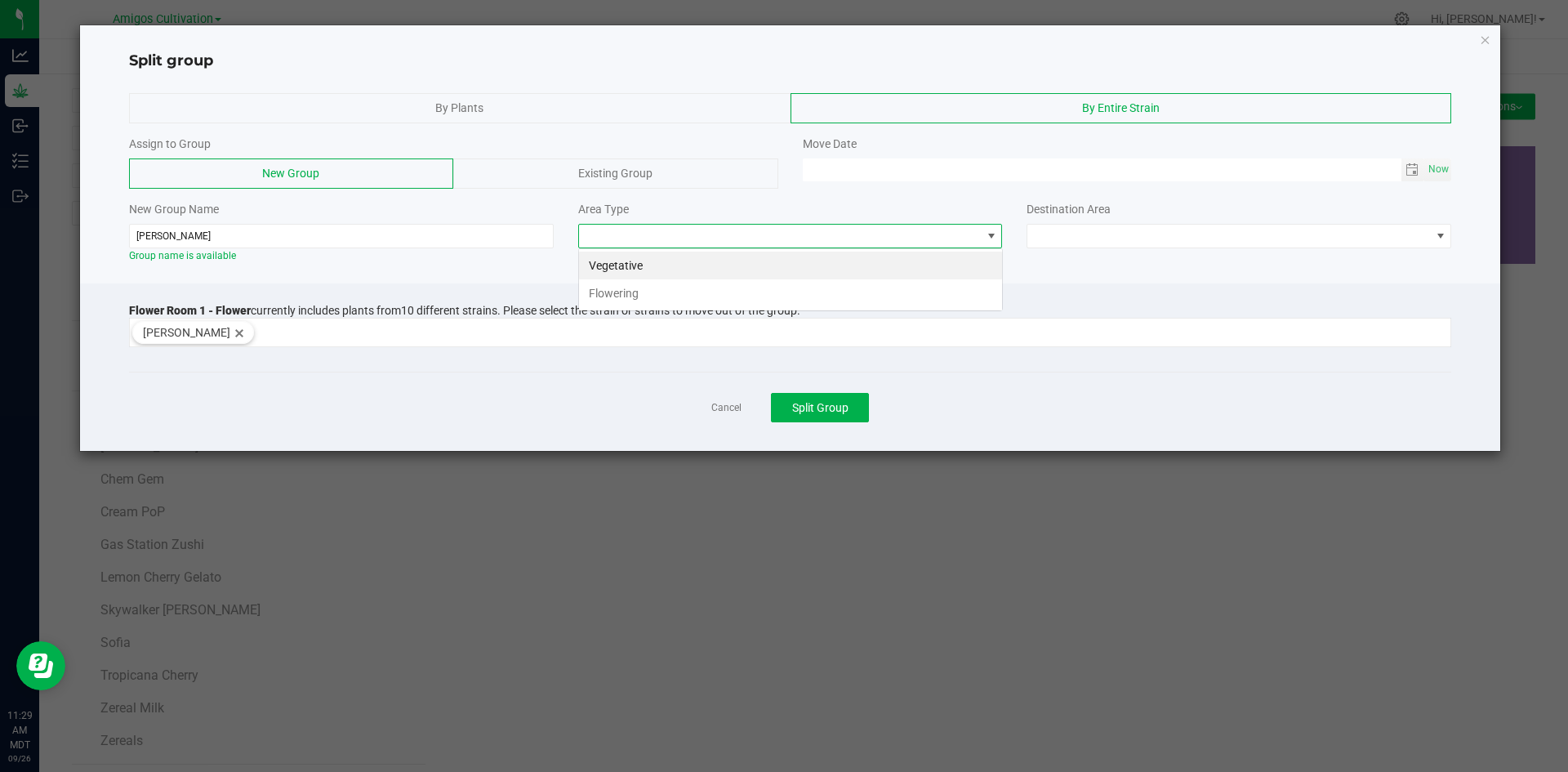
scroll to position [24, 424]
click at [711, 231] on span at bounding box center [780, 235] width 402 height 23
click at [713, 231] on span at bounding box center [780, 235] width 402 height 23
click at [639, 230] on span at bounding box center [780, 235] width 402 height 23
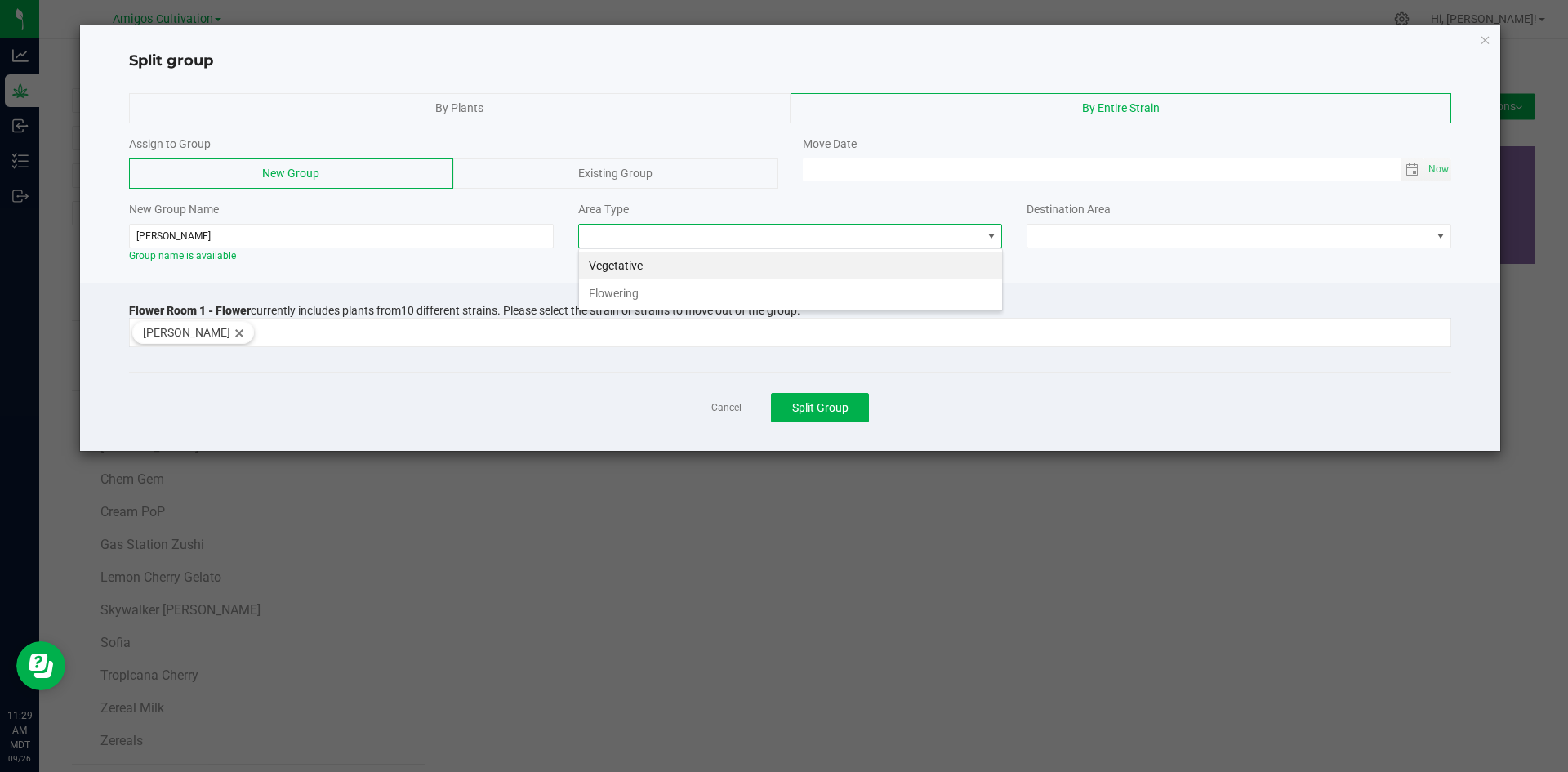
click at [656, 241] on span at bounding box center [780, 235] width 402 height 23
click at [801, 247] on span at bounding box center [780, 235] width 402 height 23
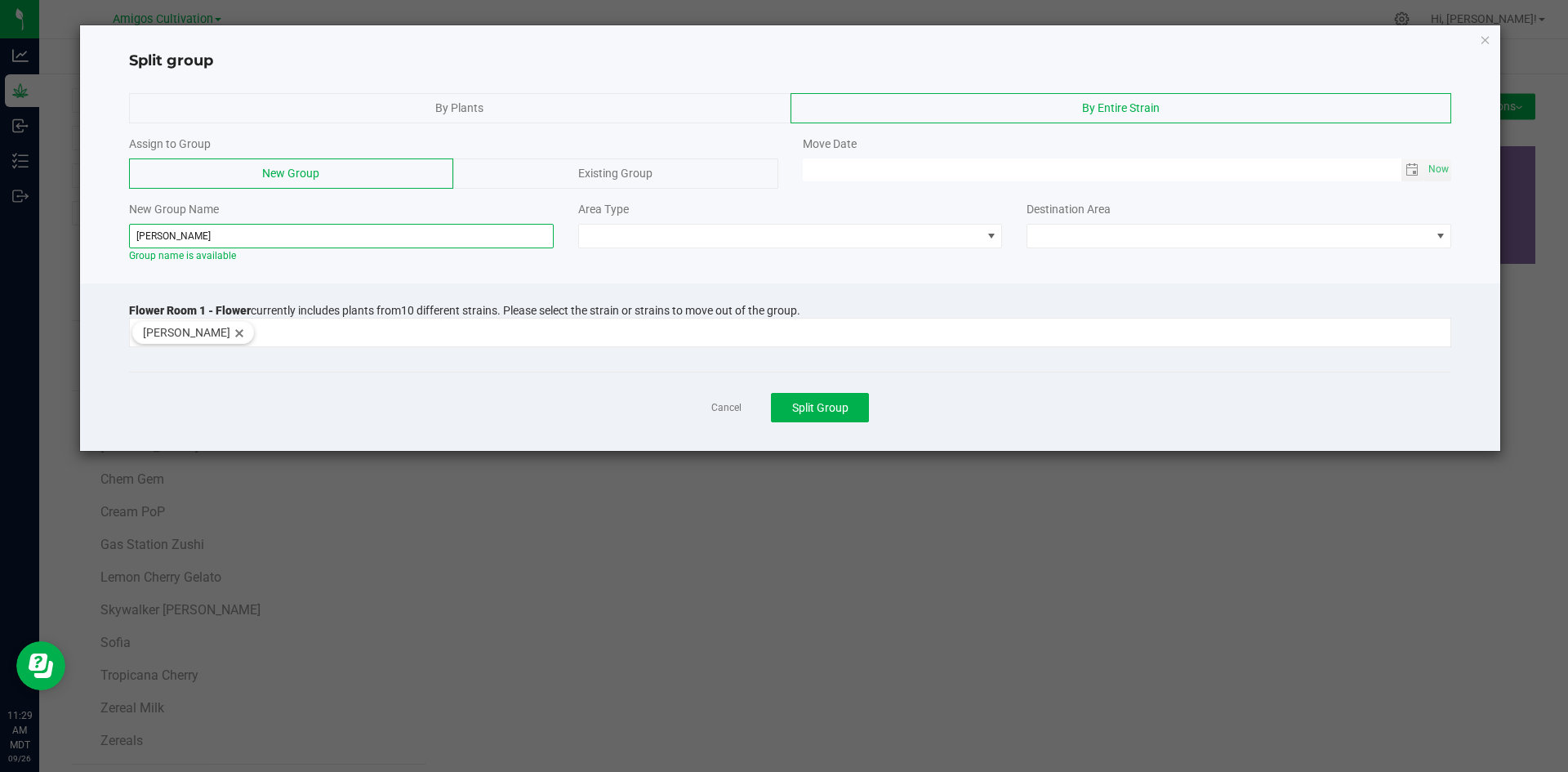
drag, startPoint x: 216, startPoint y: 230, endPoint x: 86, endPoint y: 239, distance: 130.3
click at [86, 239] on div "By Plants By Entire Strain Assign to Group New Group Existing Group Move Date N…" at bounding box center [790, 178] width 1421 height 186
type input "Brock Purdy Dry Room 9/18.2025"
click at [915, 238] on span at bounding box center [780, 235] width 402 height 23
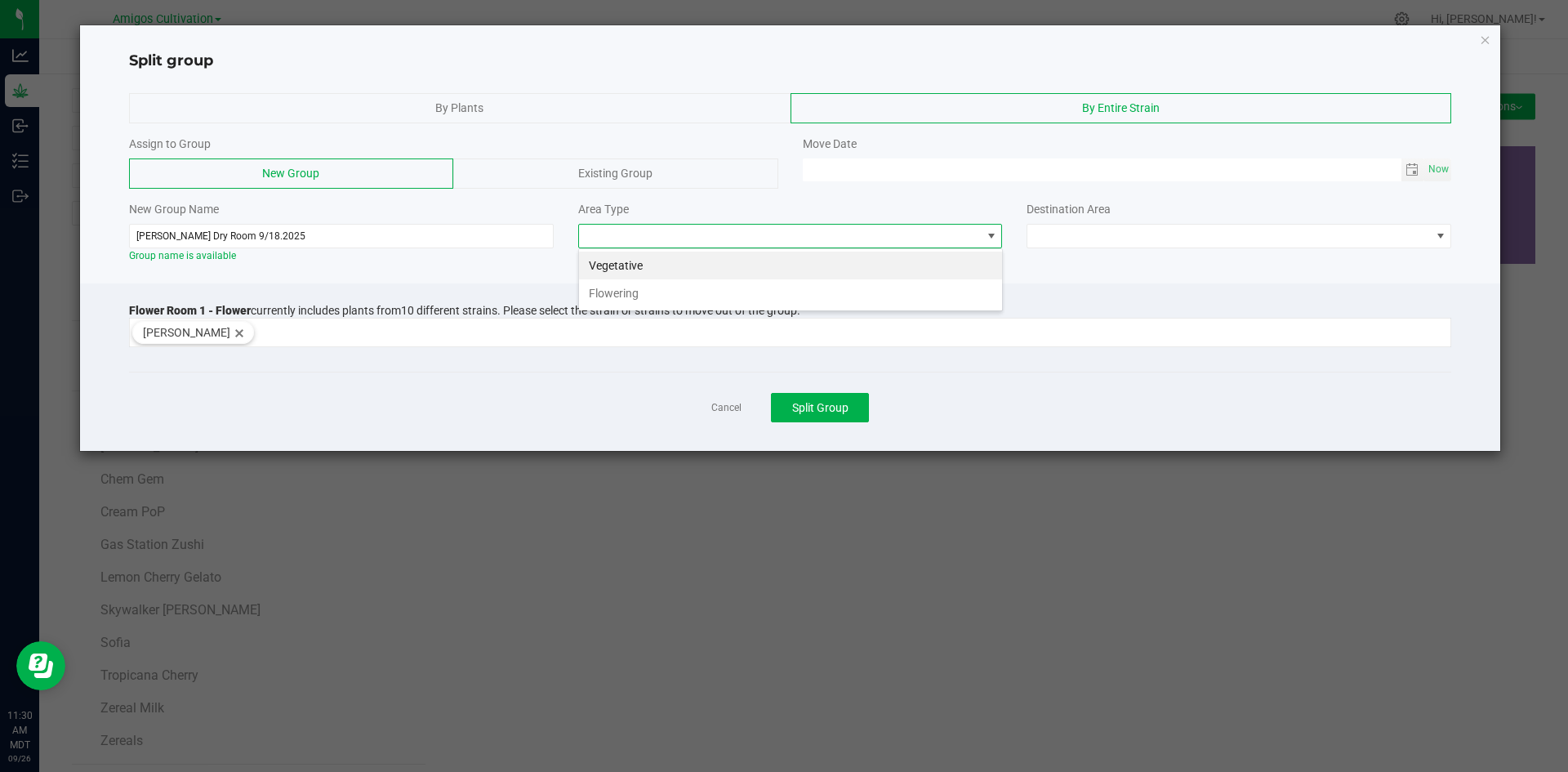
click at [632, 292] on li "Flowering" at bounding box center [790, 293] width 423 height 28
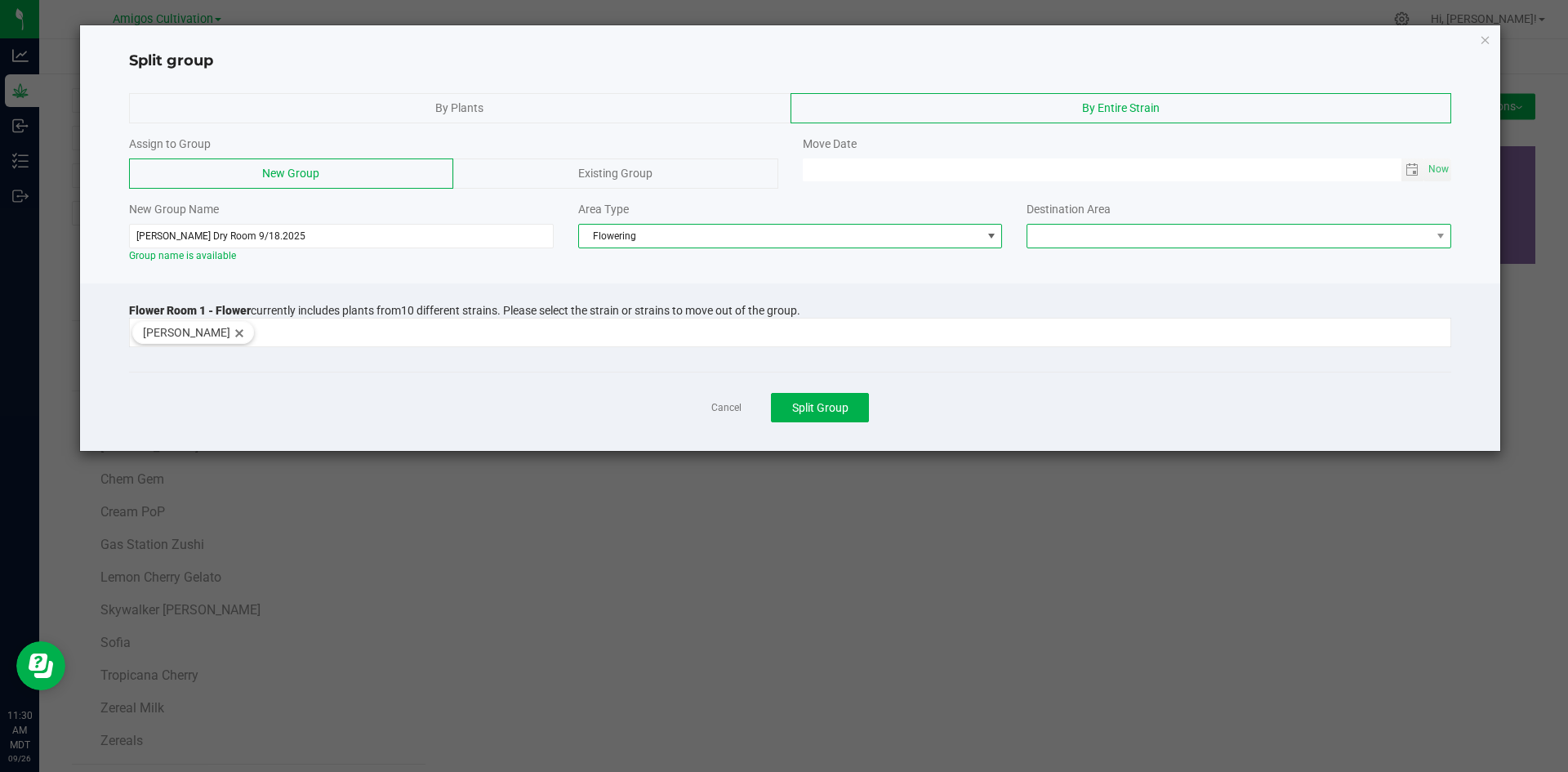
click at [1405, 233] on span at bounding box center [1228, 235] width 402 height 23
click at [1131, 266] on li "Flower Room 1" at bounding box center [1238, 265] width 423 height 28
click at [1414, 170] on span "Toggle calendar" at bounding box center [1411, 170] width 13 height 13
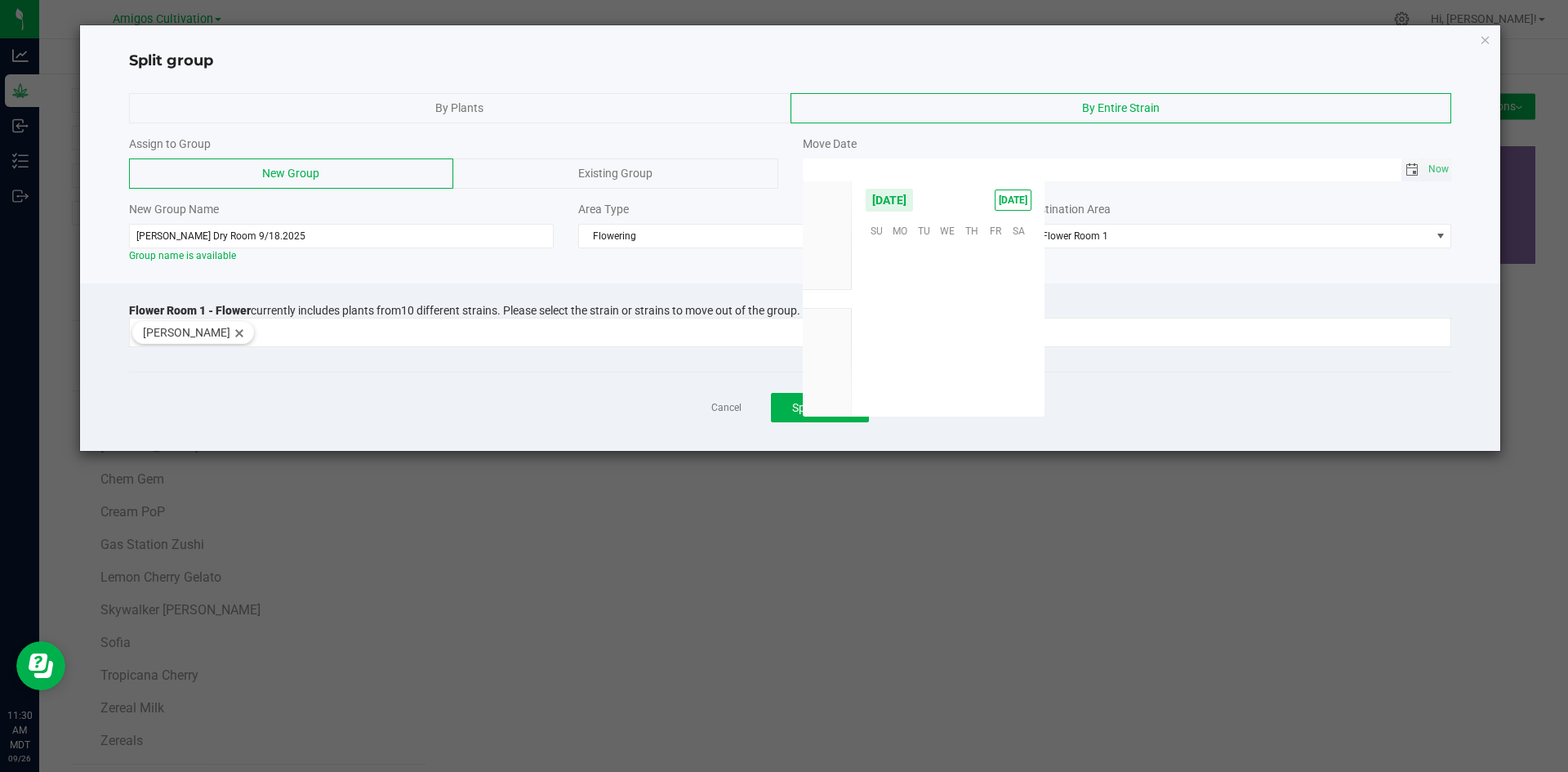
scroll to position [264817, 0]
click at [990, 331] on span "26" at bounding box center [995, 330] width 24 height 25
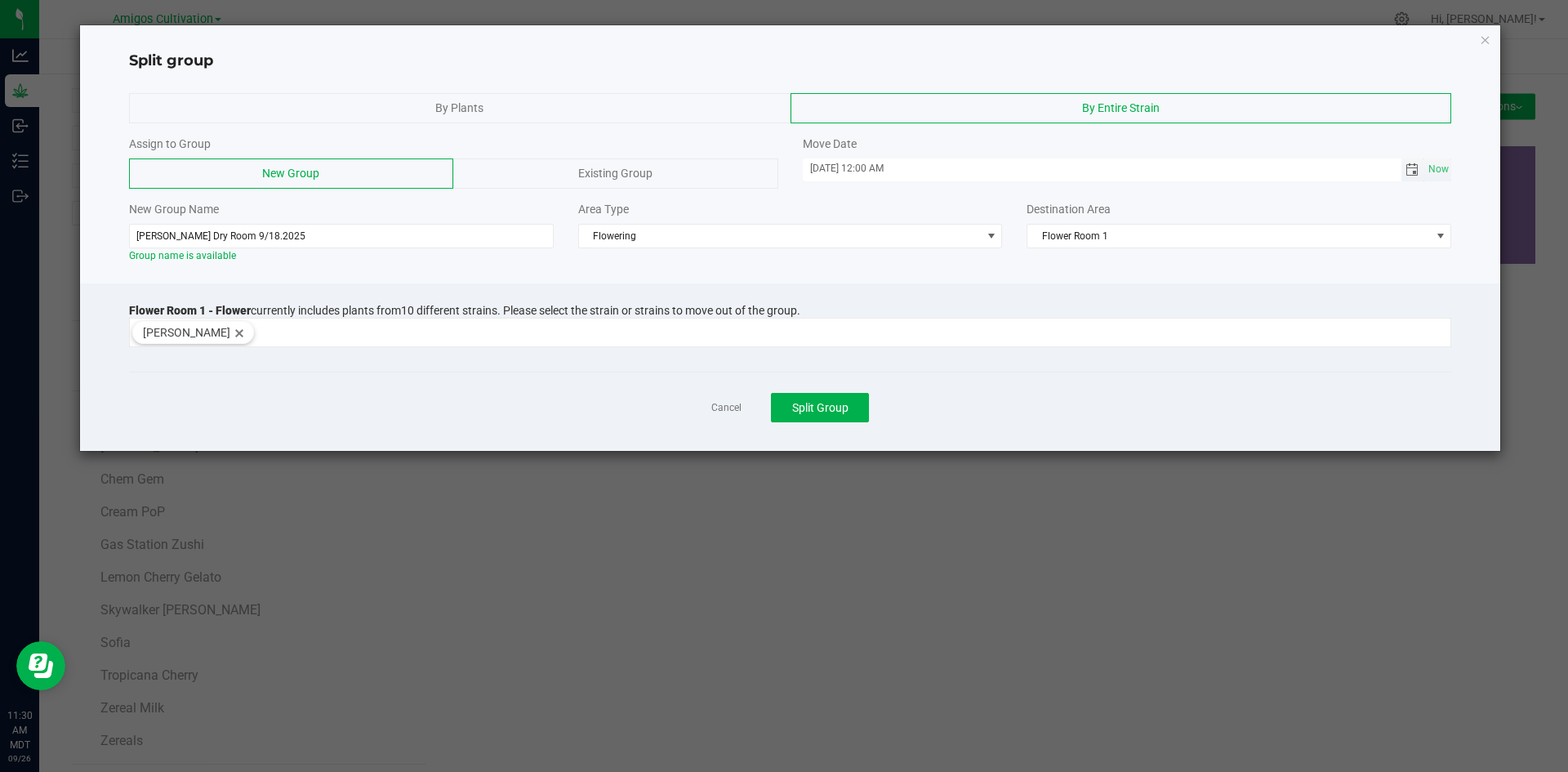
click at [1410, 167] on span "Toggle calendar" at bounding box center [1411, 170] width 13 height 13
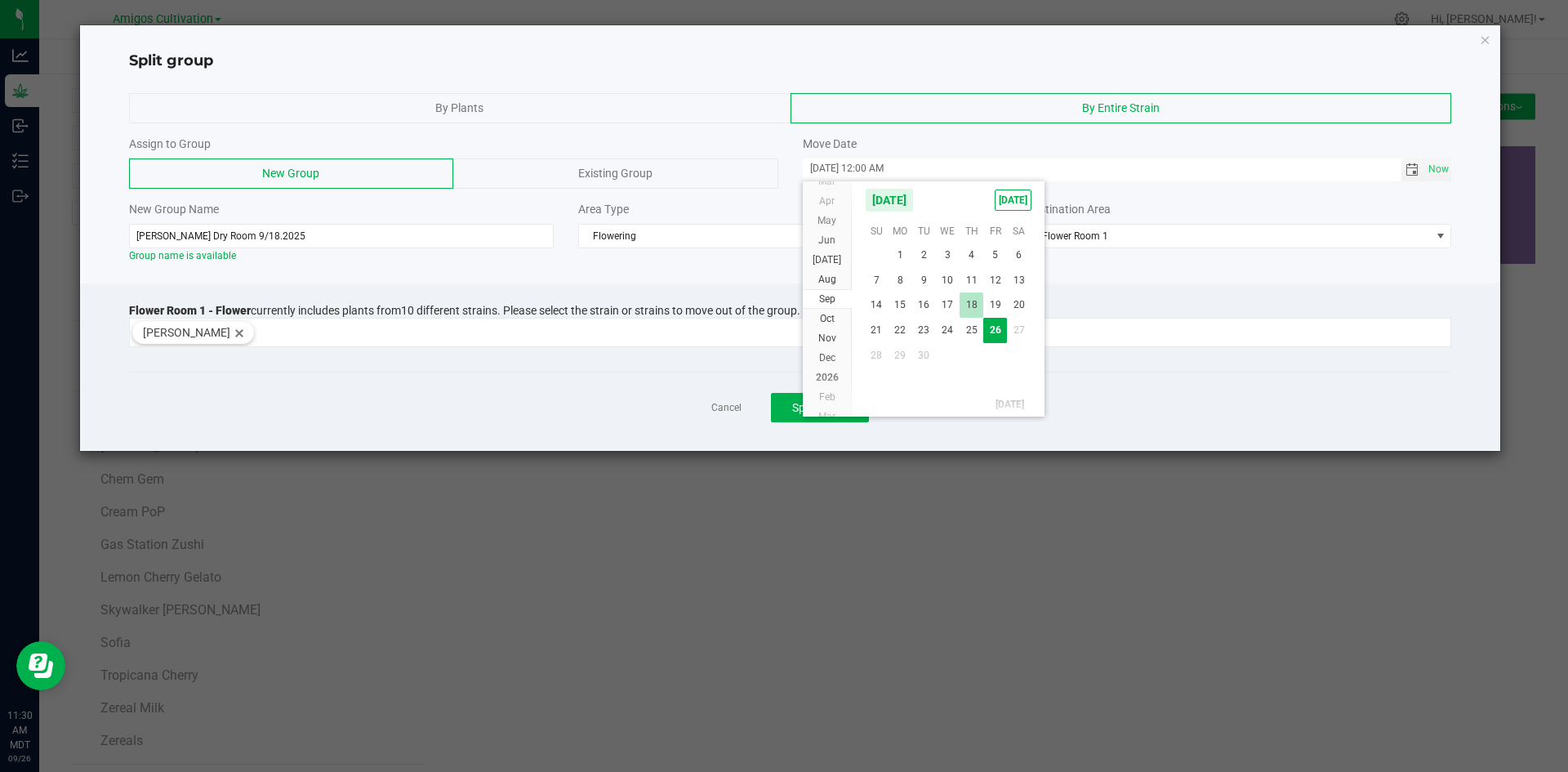
click at [971, 299] on span "18" at bounding box center [971, 304] width 24 height 25
type input "[DATE] 12:00 AM"
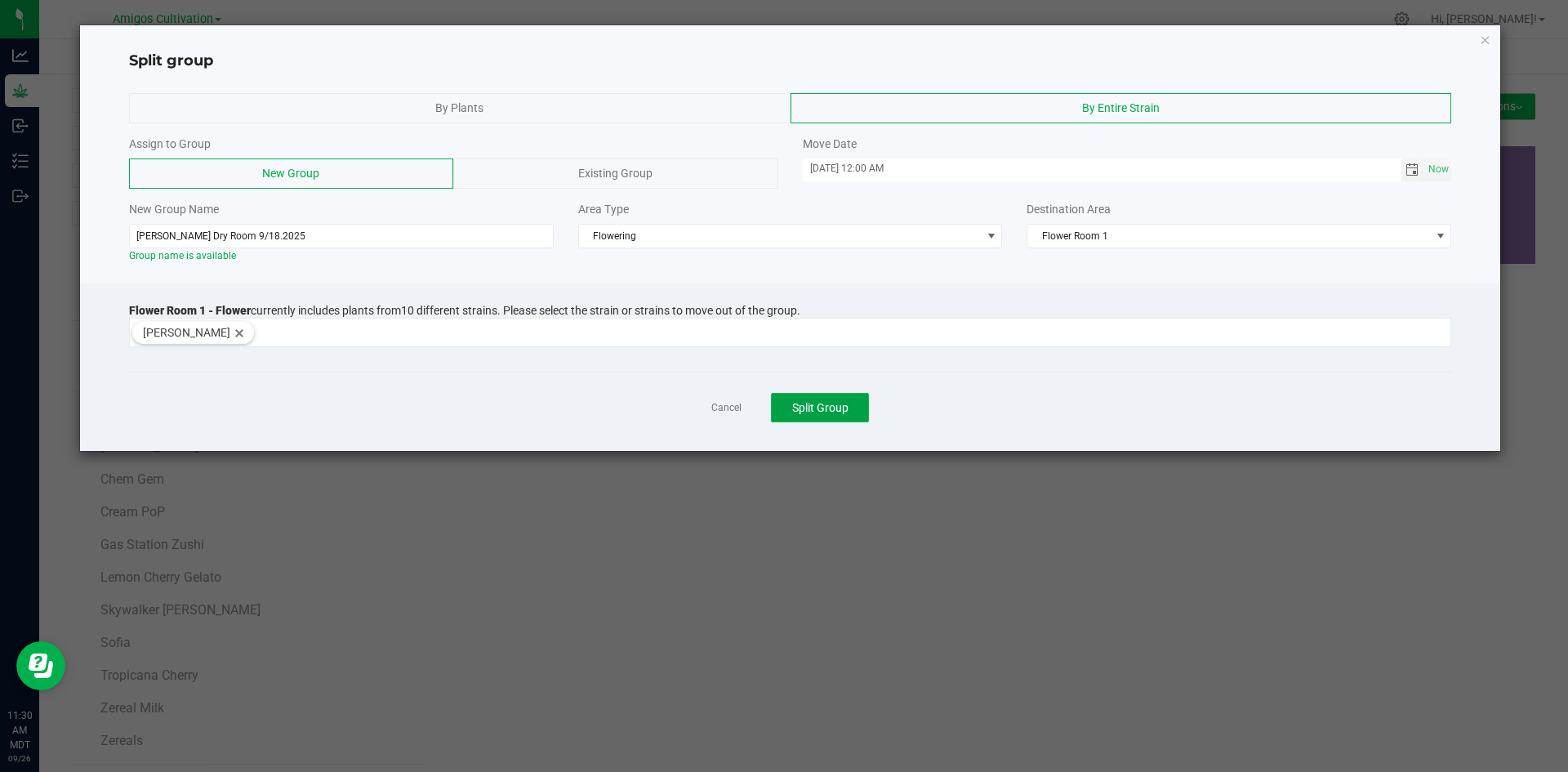
click at [825, 402] on span "Split Group" at bounding box center [820, 408] width 57 height 13
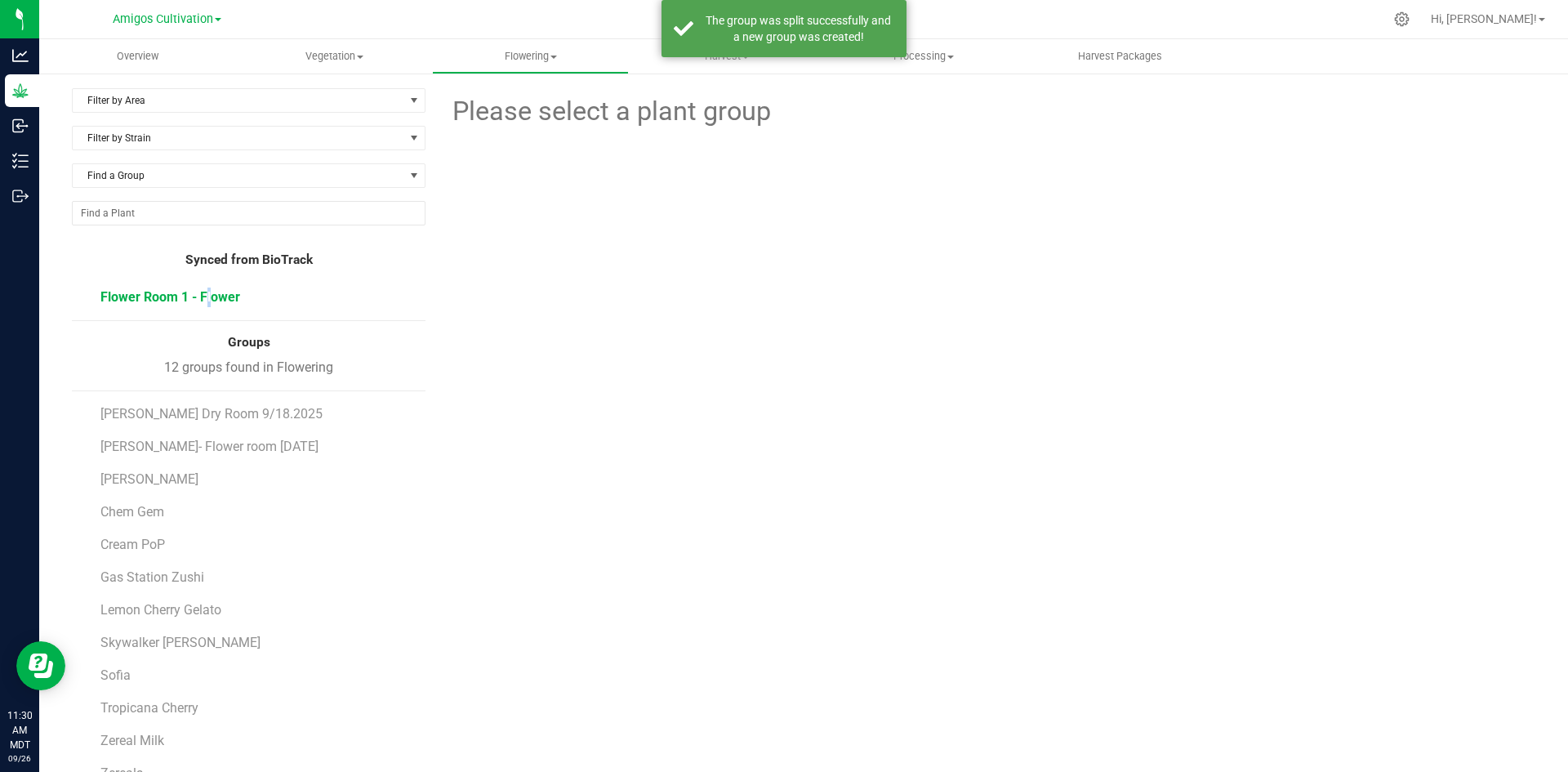
click at [155, 297] on span "Flower Room 1 - Flower" at bounding box center [170, 297] width 140 height 16
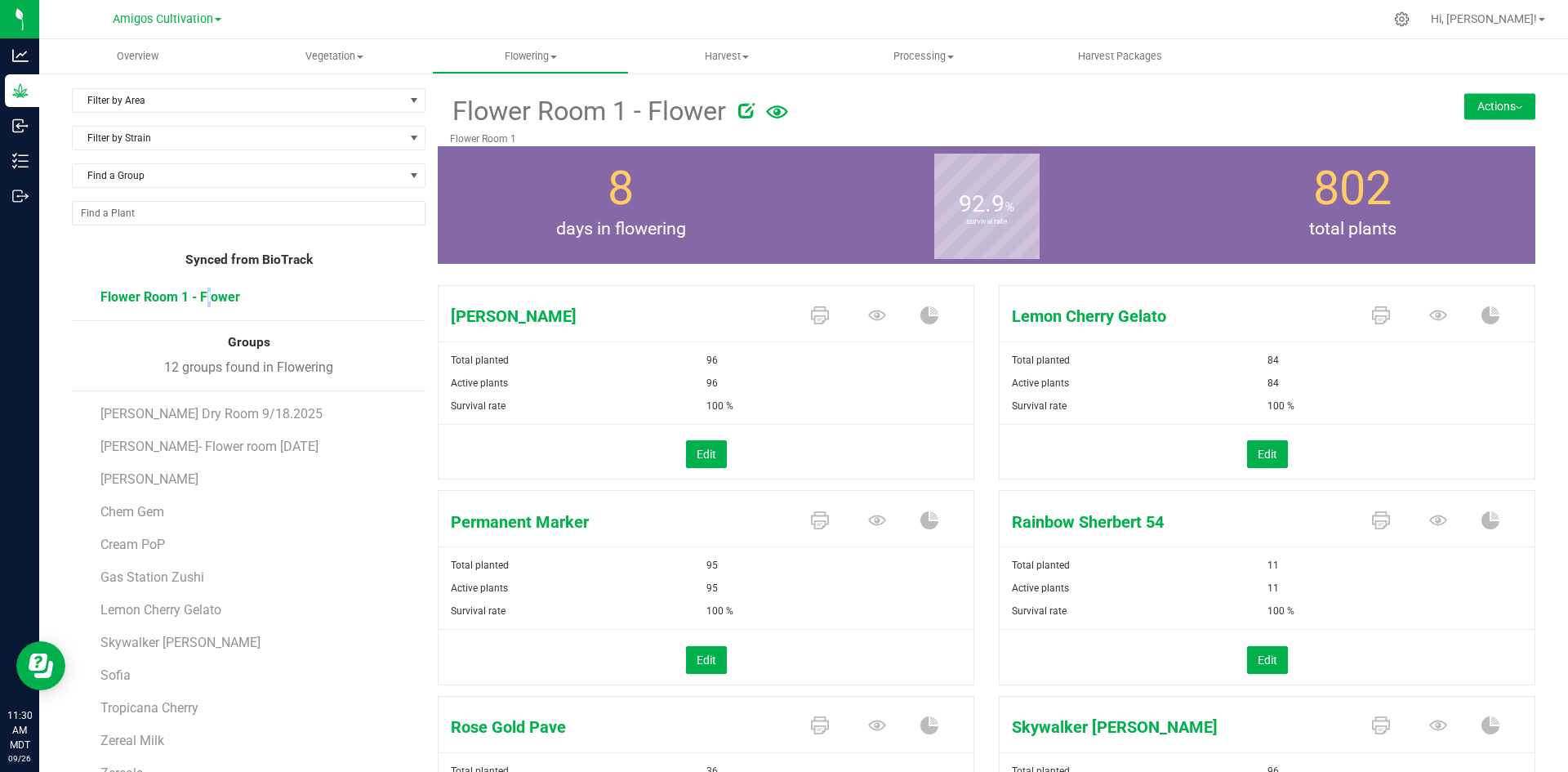
click at [1473, 99] on button "Actions" at bounding box center [1499, 106] width 71 height 26
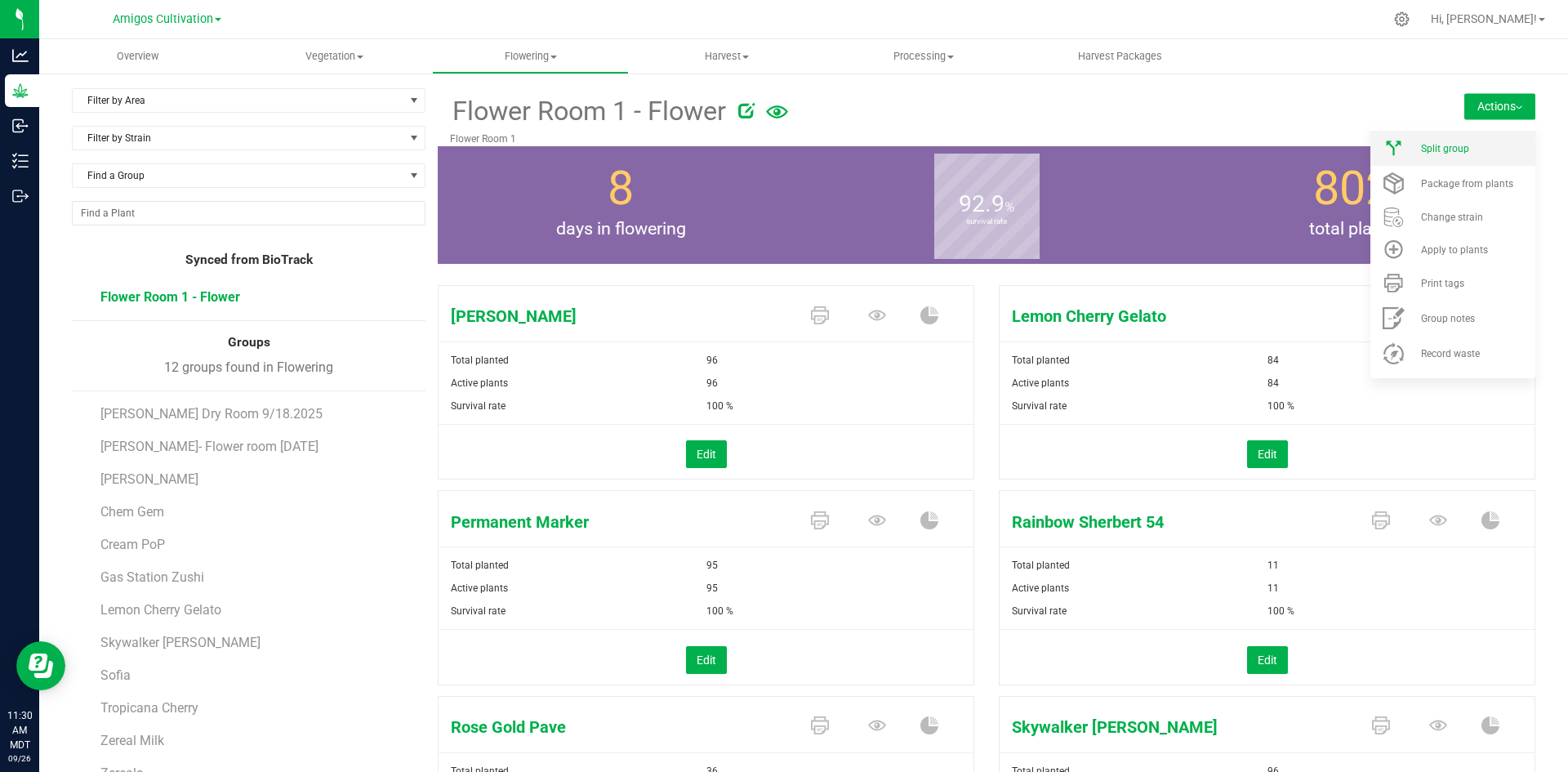
click at [1435, 152] on span "Split group" at bounding box center [1445, 148] width 48 height 11
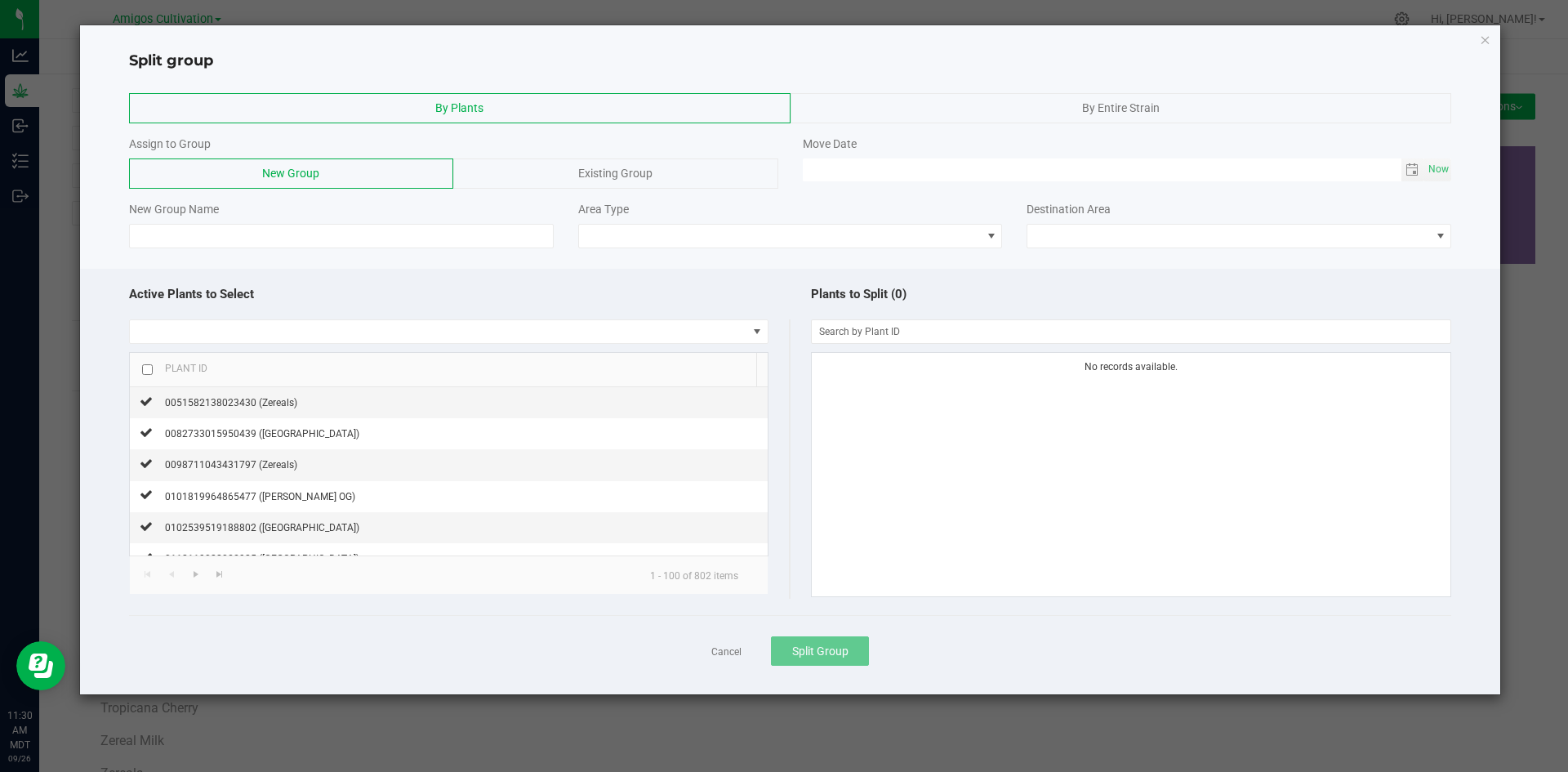
click at [1030, 107] on div "By Entire Strain" at bounding box center [1121, 108] width 662 height 31
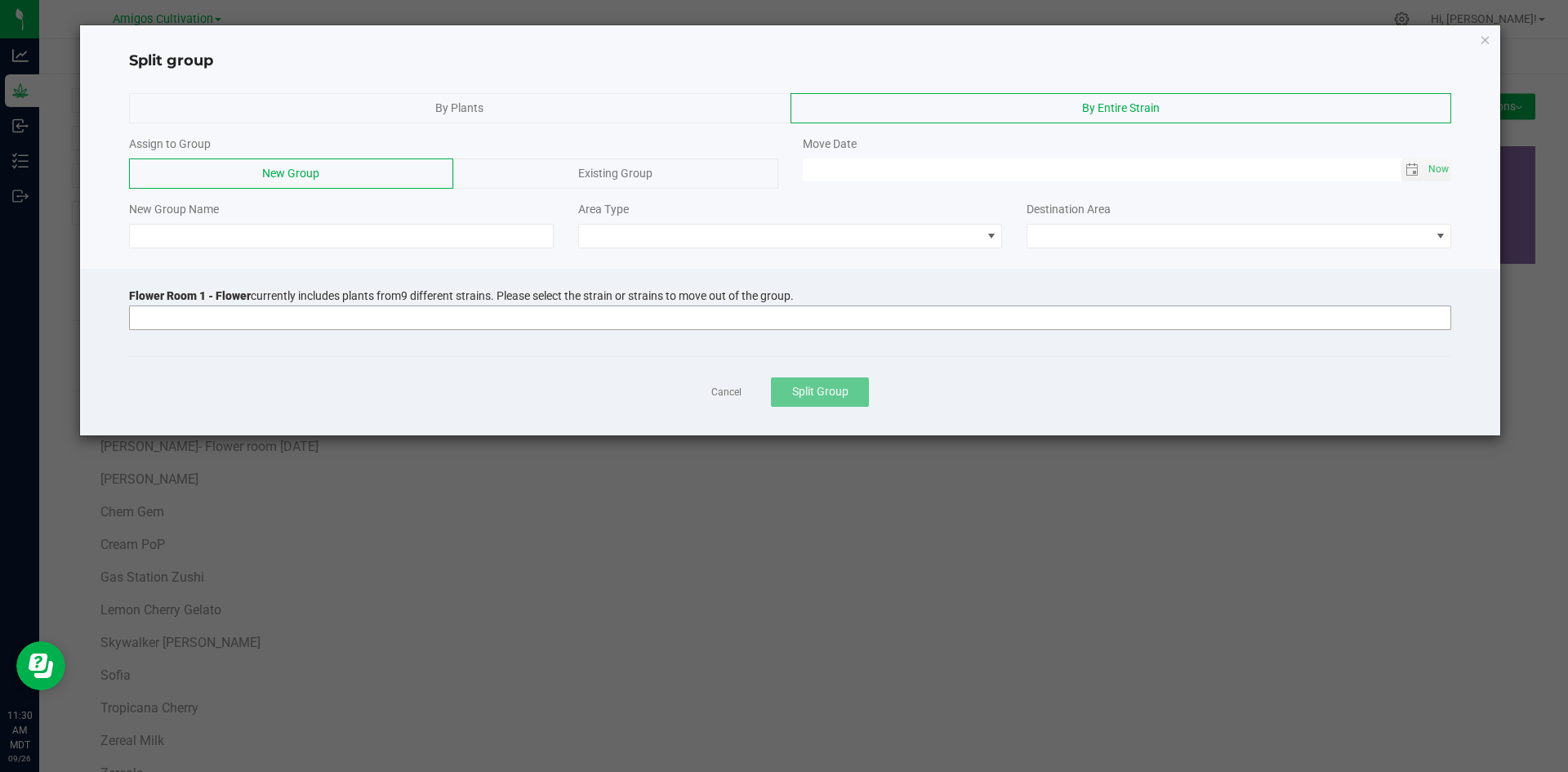
click at [185, 307] on input at bounding box center [779, 317] width 1300 height 23
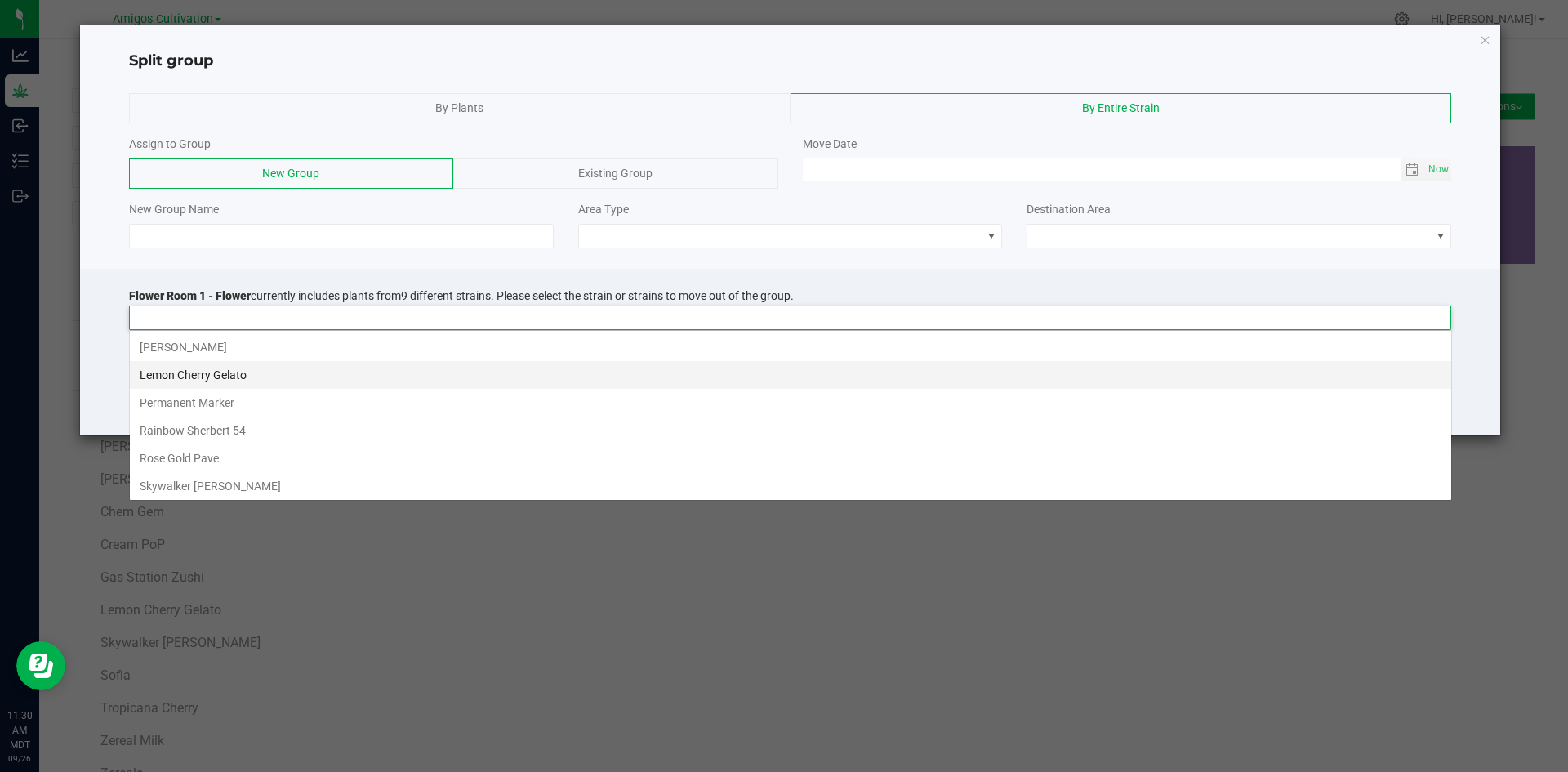
scroll to position [24, 1321]
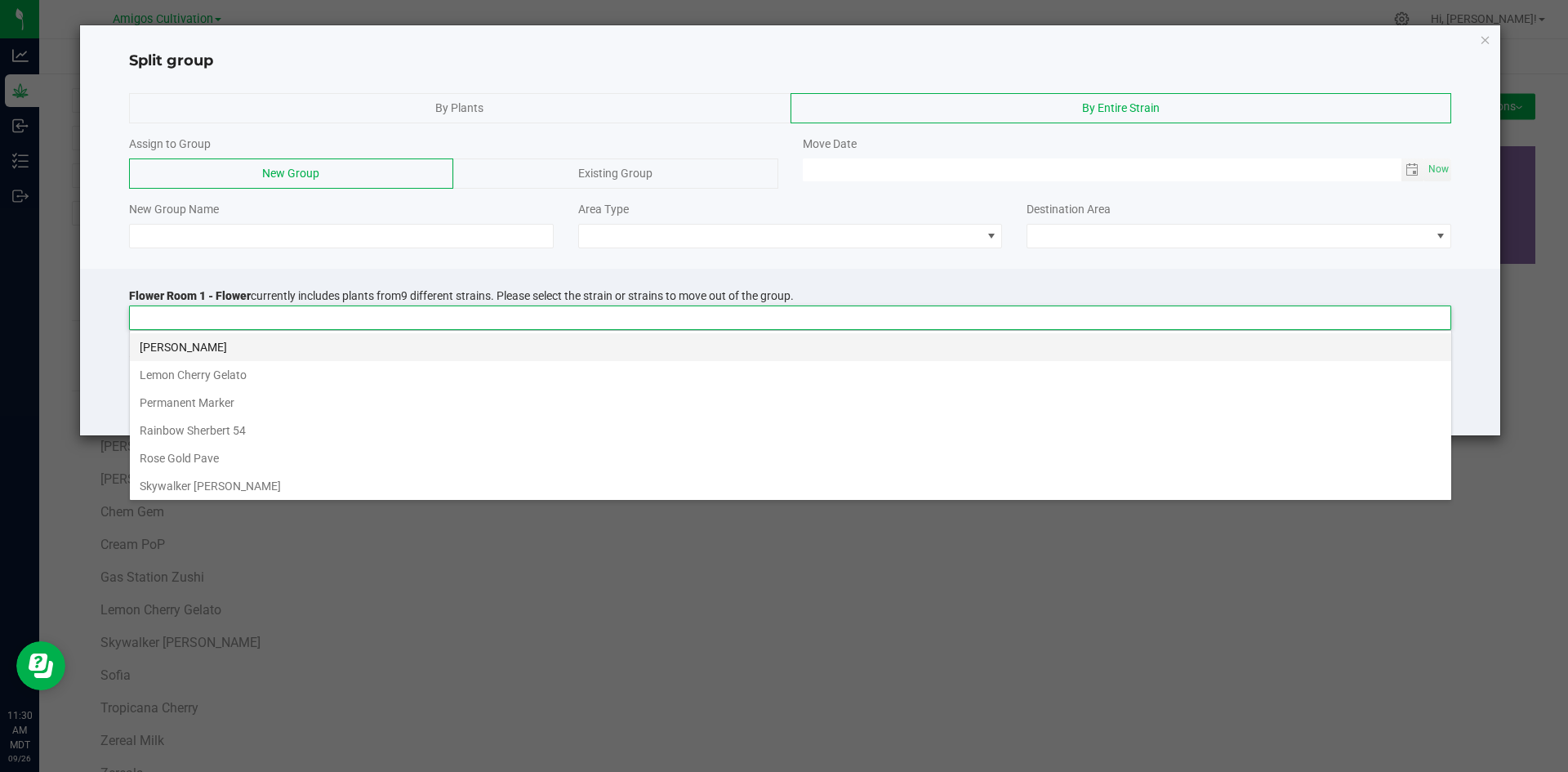
click at [194, 342] on li "[PERSON_NAME]" at bounding box center [790, 347] width 1321 height 28
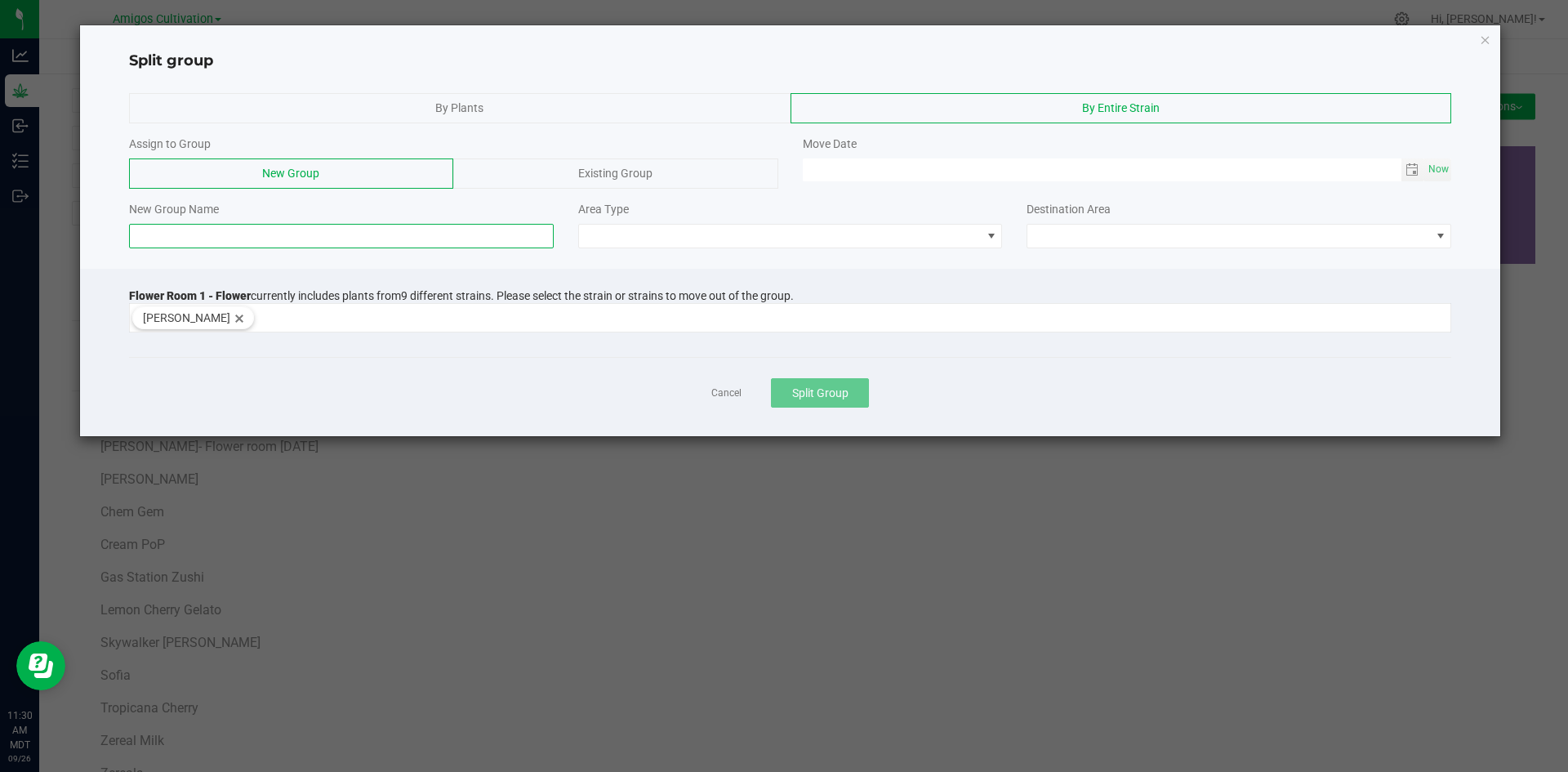
click at [185, 241] on input at bounding box center [341, 235] width 424 height 24
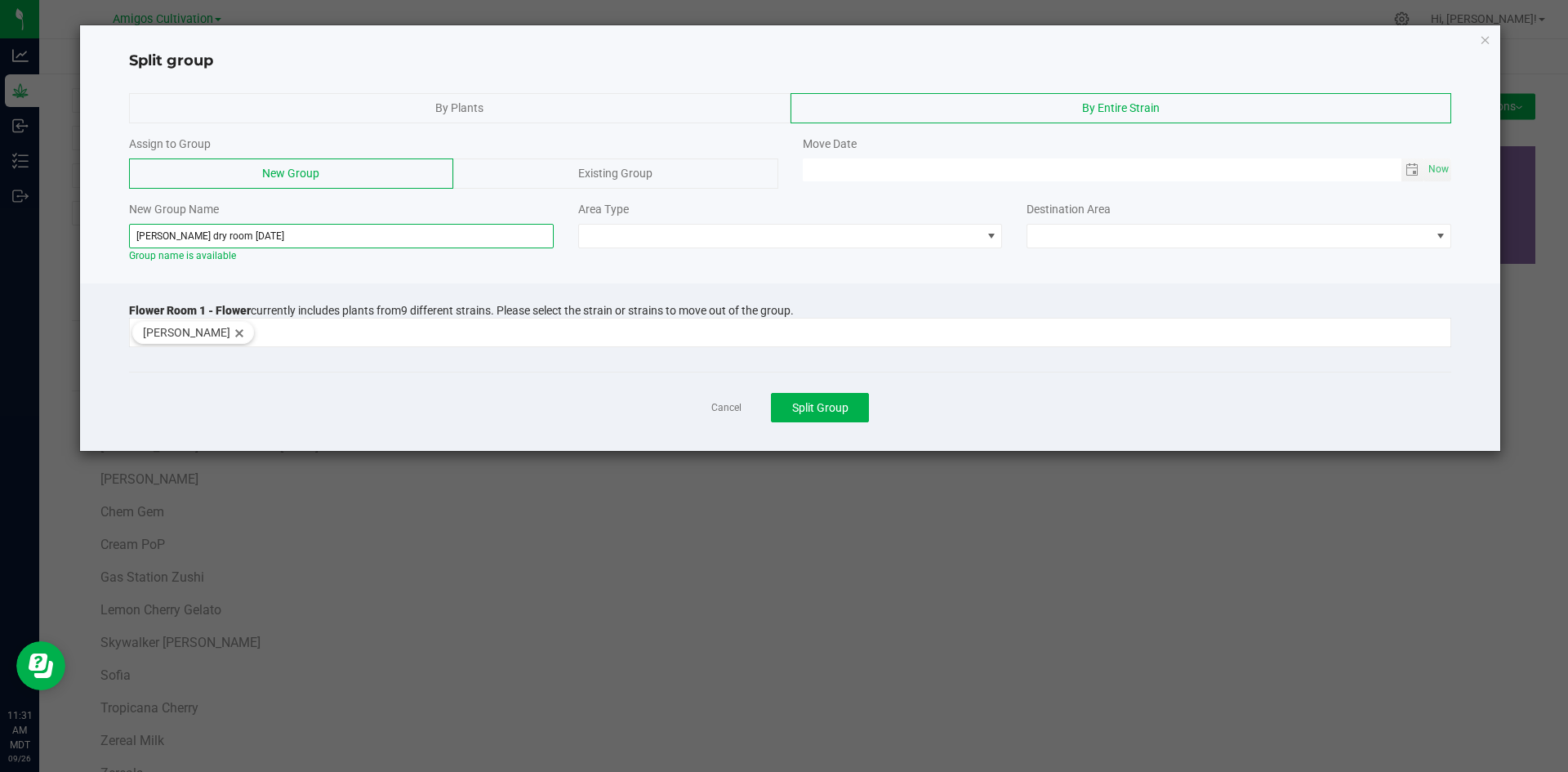
drag, startPoint x: 301, startPoint y: 232, endPoint x: 194, endPoint y: 225, distance: 107.2
click at [194, 225] on input "Gary Payton dry room 9-18-2025" at bounding box center [341, 235] width 424 height 24
type input "Gary Payton dry room 9-18-2025"
click at [693, 230] on span at bounding box center [780, 235] width 402 height 23
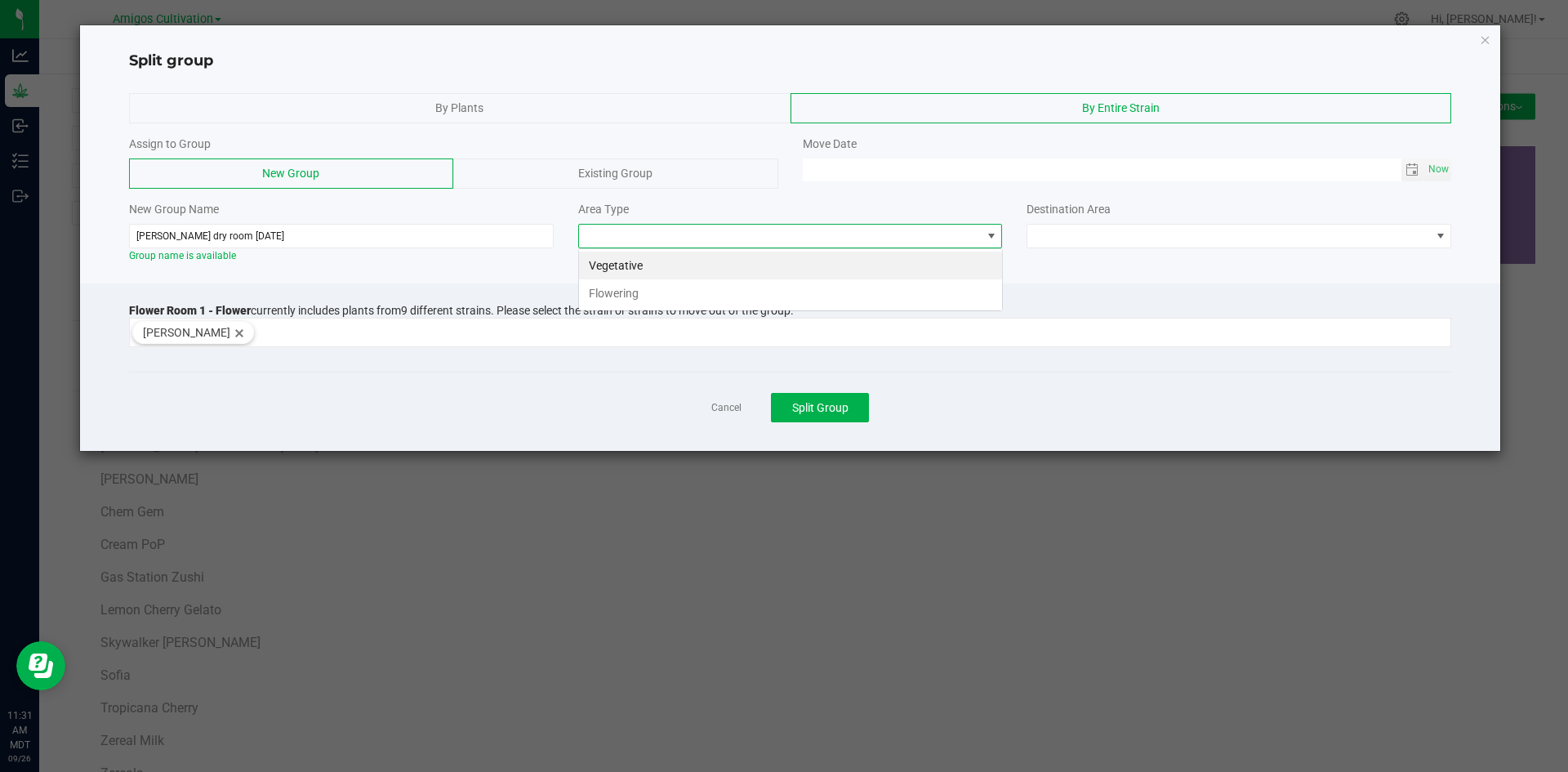
scroll to position [24, 424]
click at [690, 287] on li "Flowering" at bounding box center [790, 293] width 423 height 28
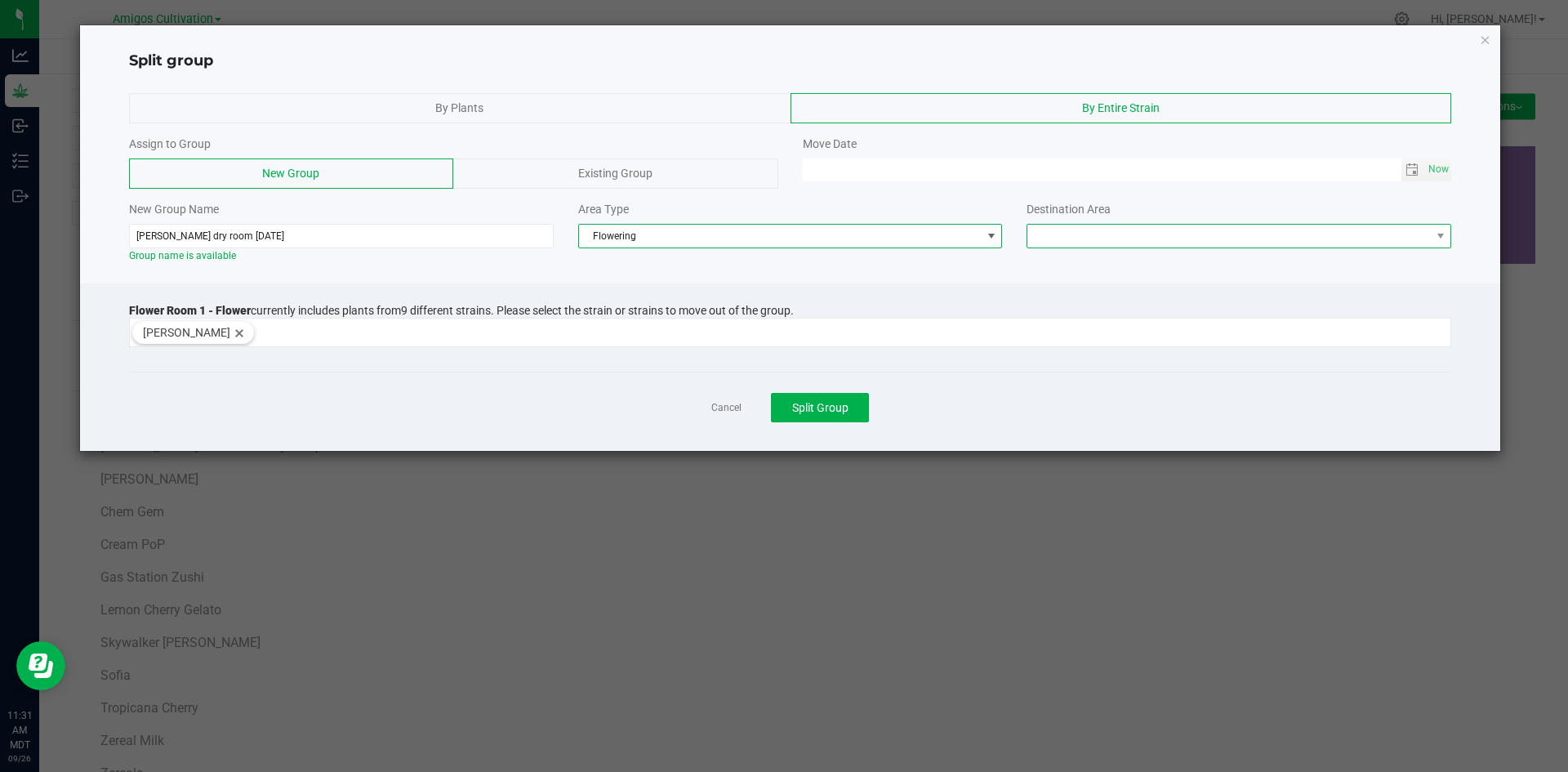
click at [1189, 230] on span at bounding box center [1228, 235] width 402 height 23
drag, startPoint x: 1136, startPoint y: 272, endPoint x: 1166, endPoint y: 253, distance: 35.5
click at [1136, 271] on li "Flower Room 1" at bounding box center [1238, 265] width 423 height 28
click at [1415, 173] on span "Toggle calendar" at bounding box center [1411, 170] width 13 height 13
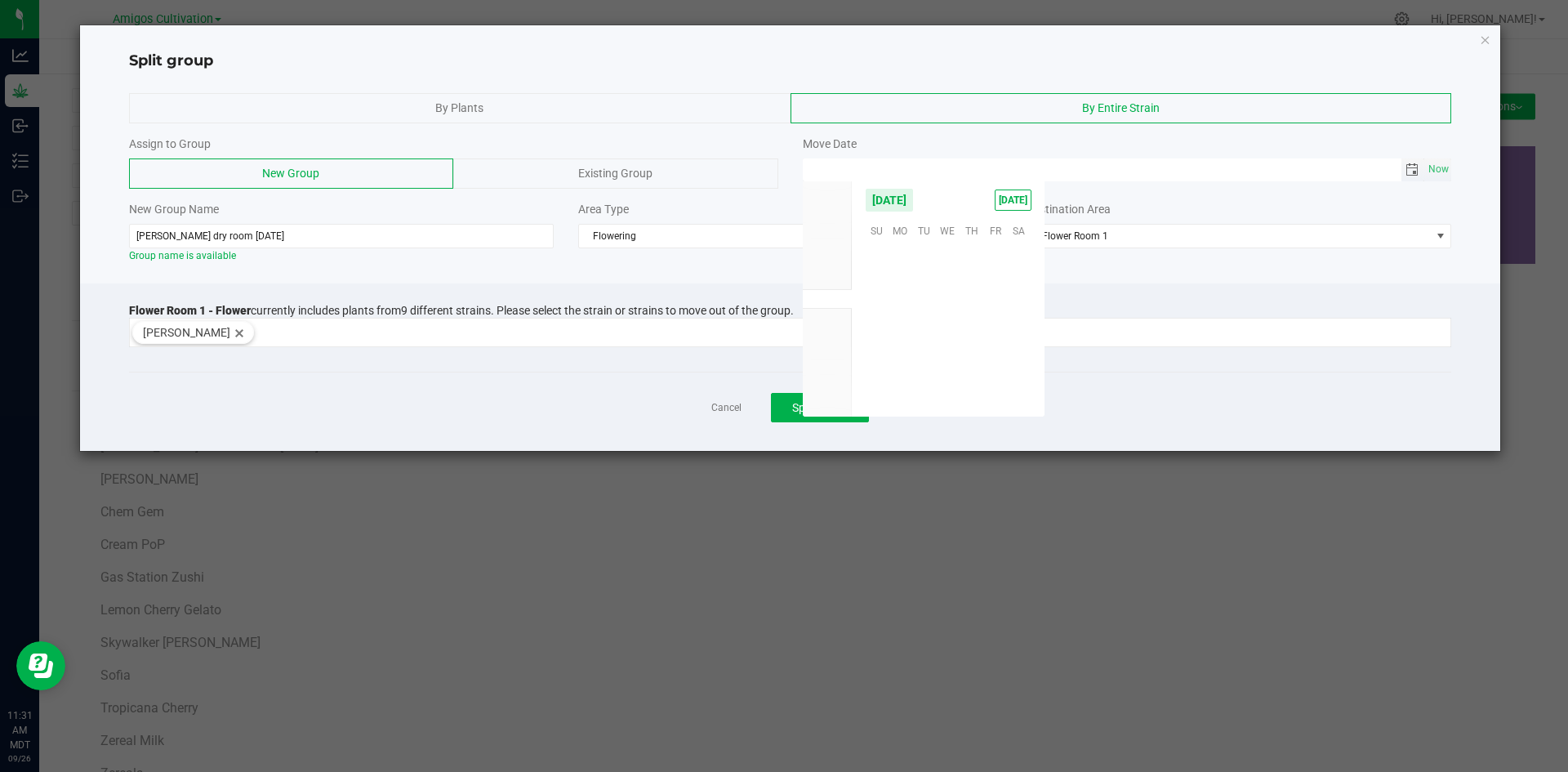
scroll to position [264817, 0]
click at [972, 298] on span "18" at bounding box center [971, 304] width 24 height 25
type input "[DATE] 12:00 AM"
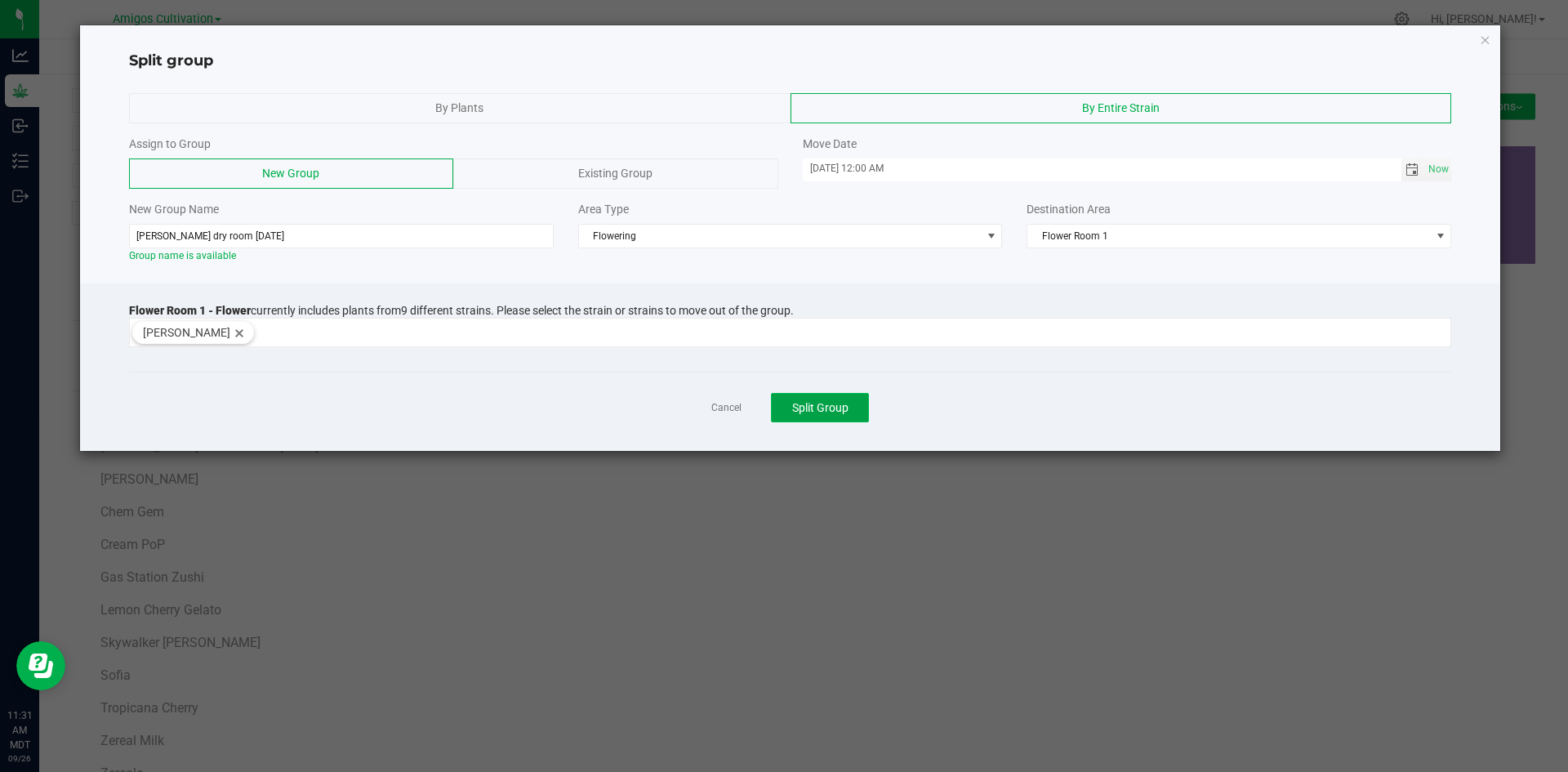
click at [820, 412] on span "Split Group" at bounding box center [820, 408] width 57 height 13
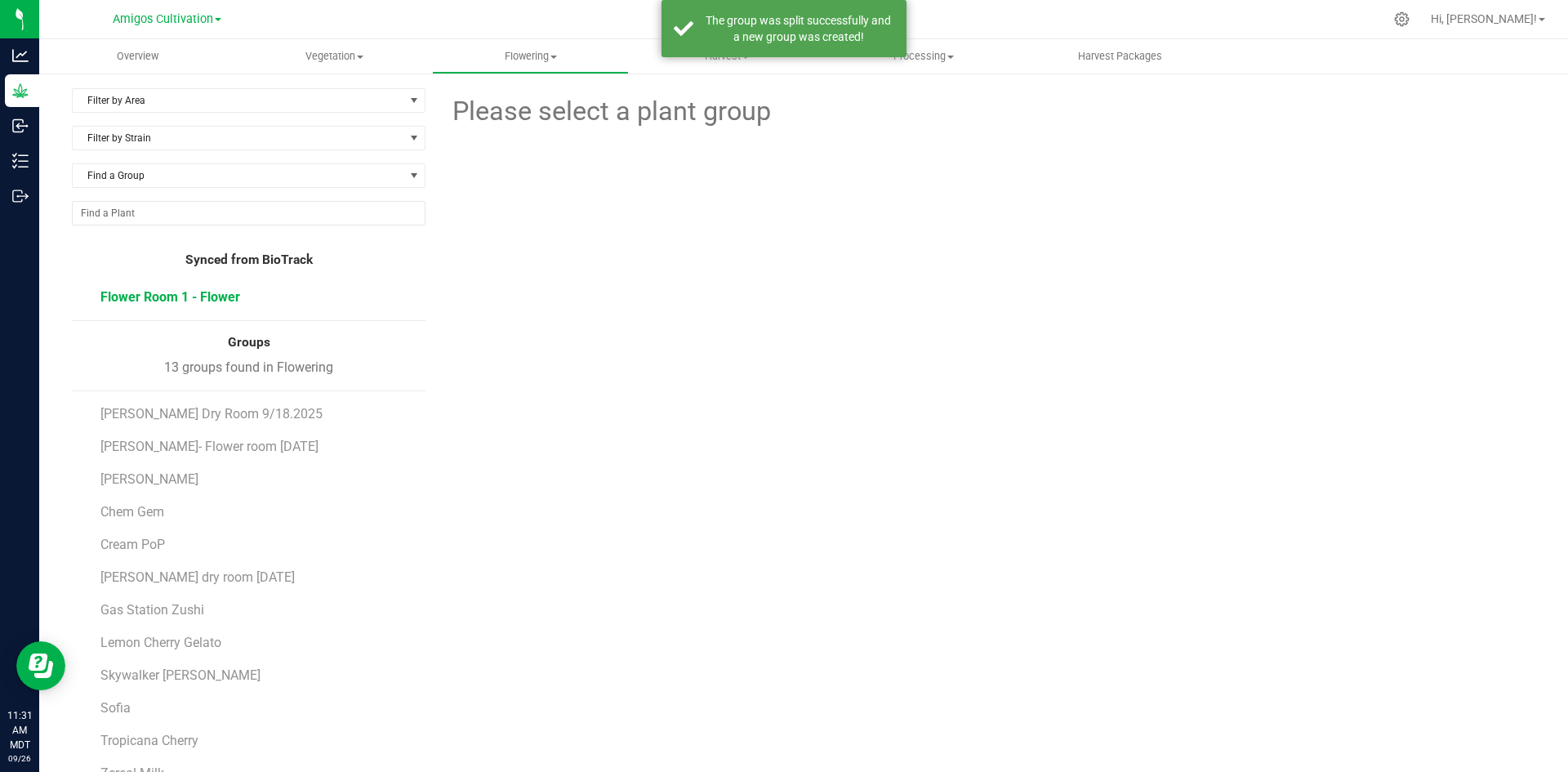
click at [144, 298] on span "Flower Room 1 - Flower" at bounding box center [170, 297] width 140 height 16
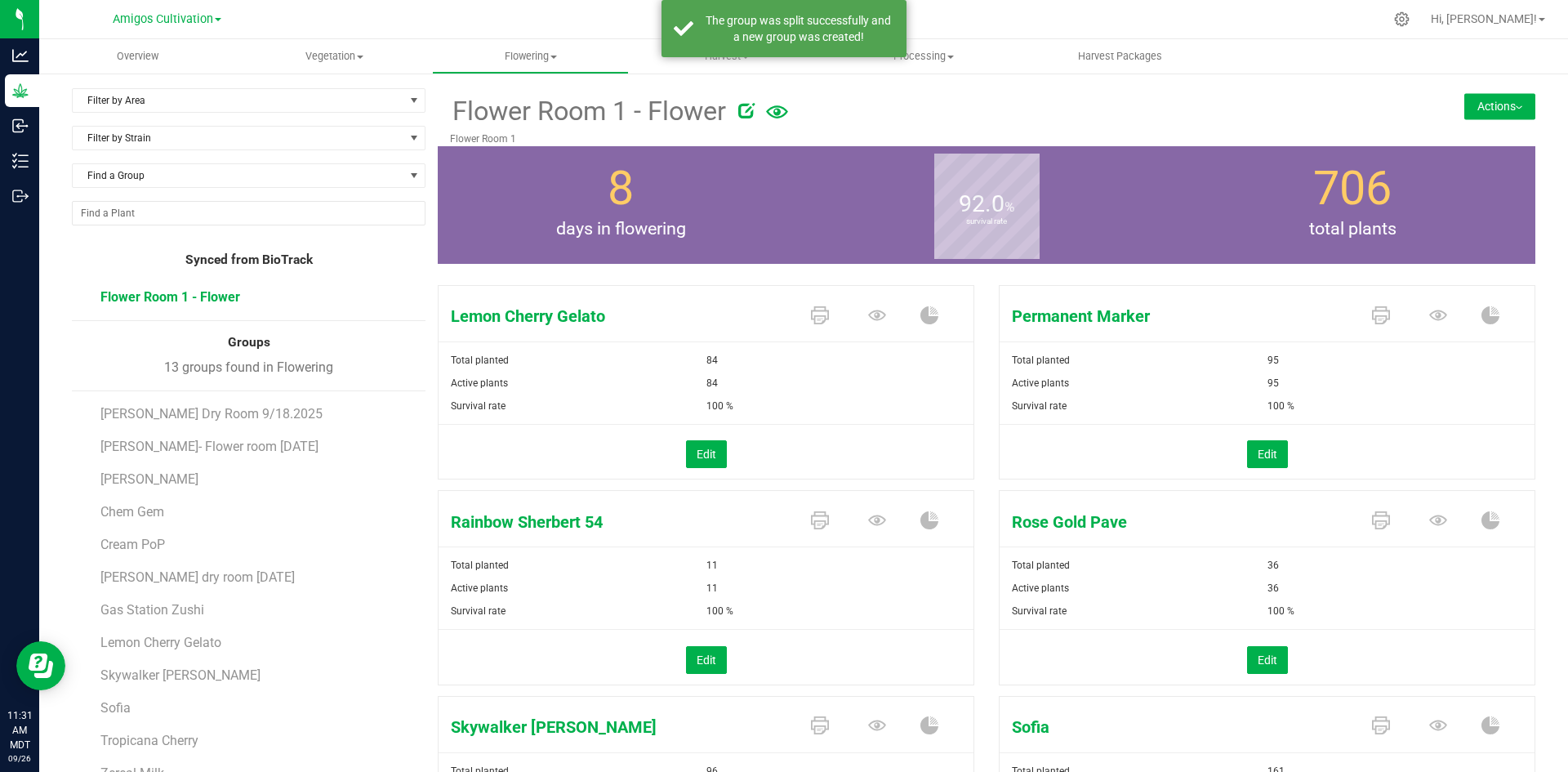
click at [1493, 107] on button "Actions" at bounding box center [1499, 106] width 71 height 26
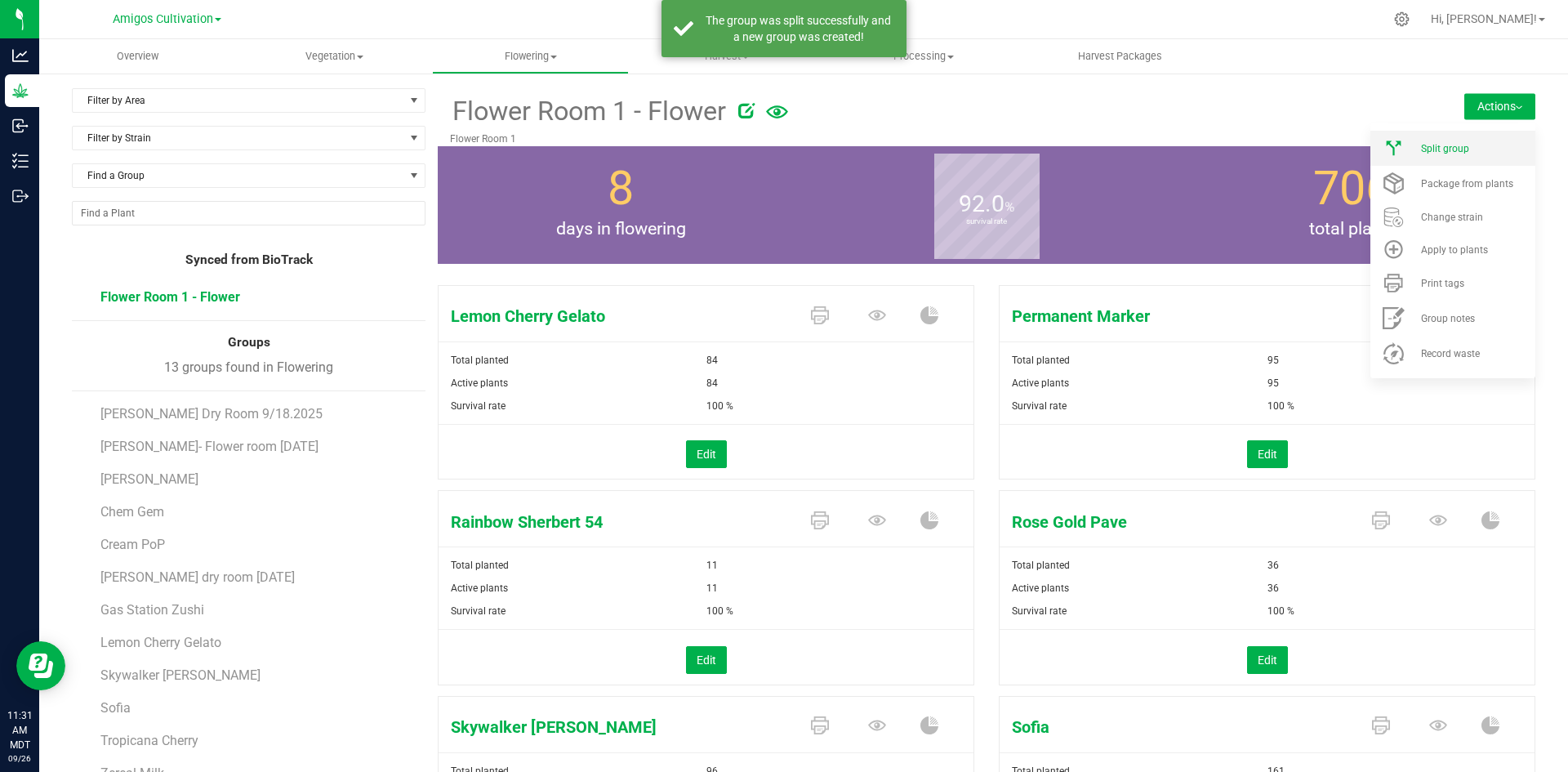
click at [1454, 149] on span "Split group" at bounding box center [1445, 148] width 48 height 11
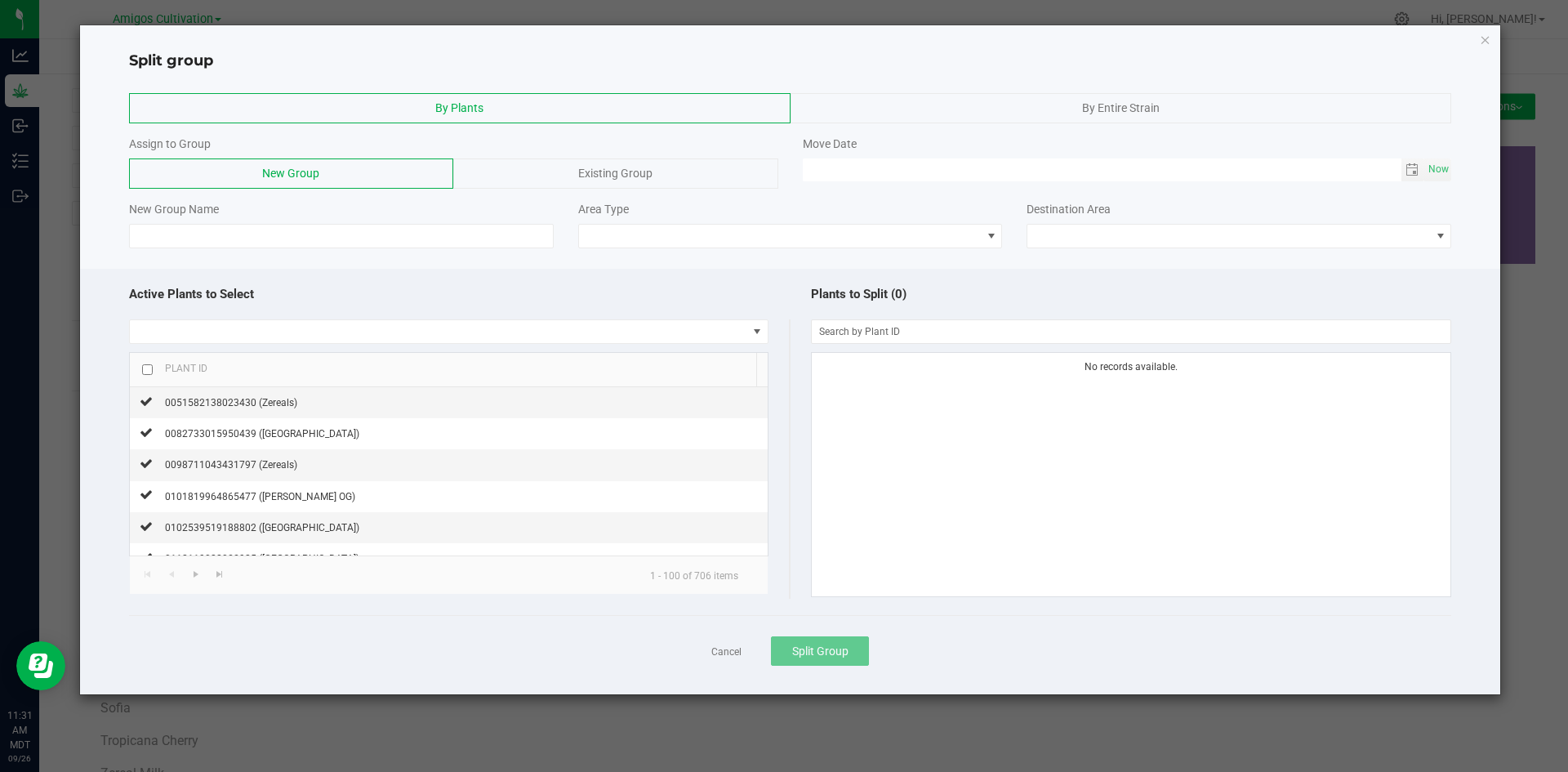
click at [1164, 107] on div "By Entire Strain" at bounding box center [1121, 108] width 662 height 31
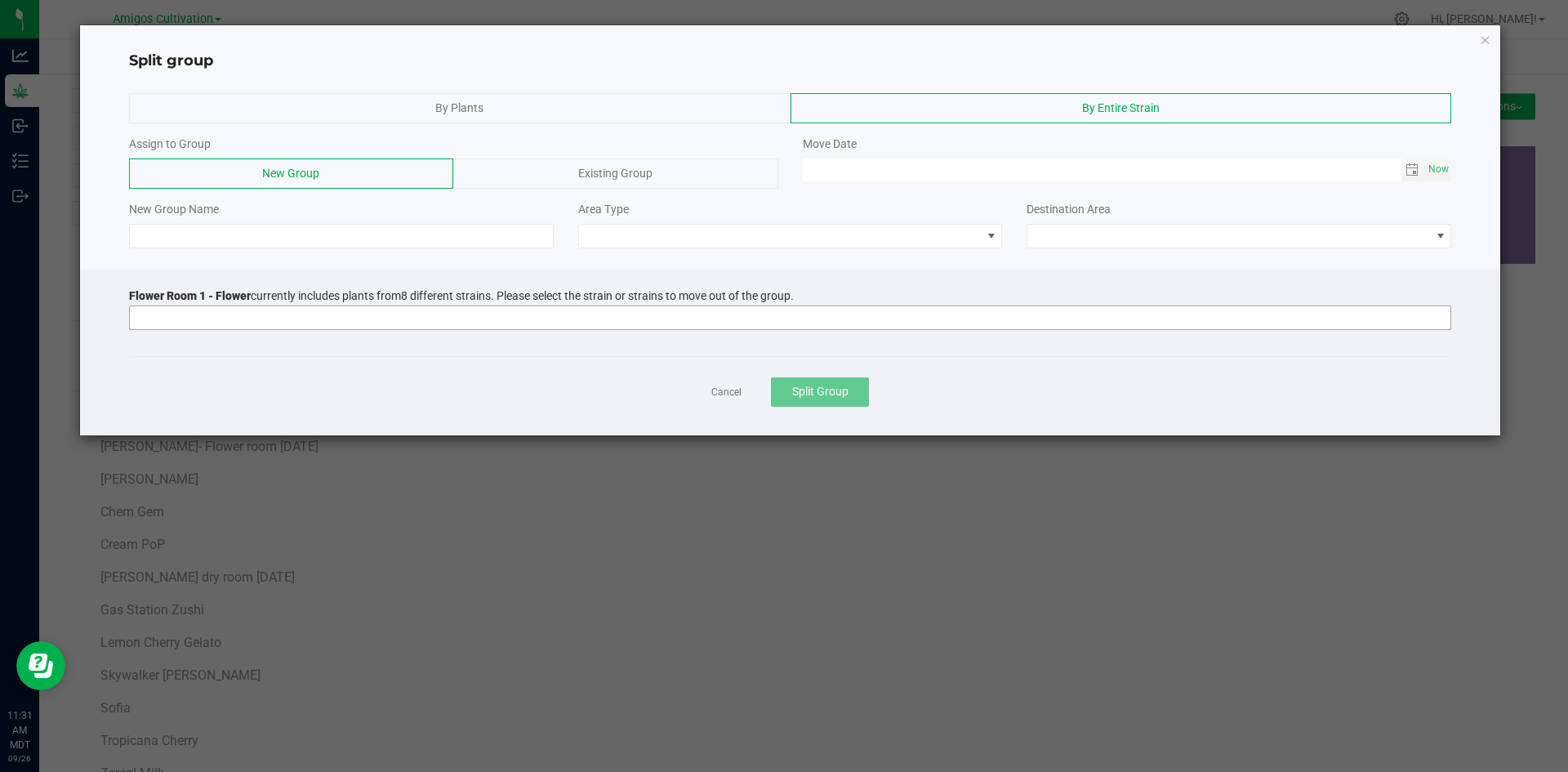
click at [209, 321] on input at bounding box center [779, 317] width 1300 height 23
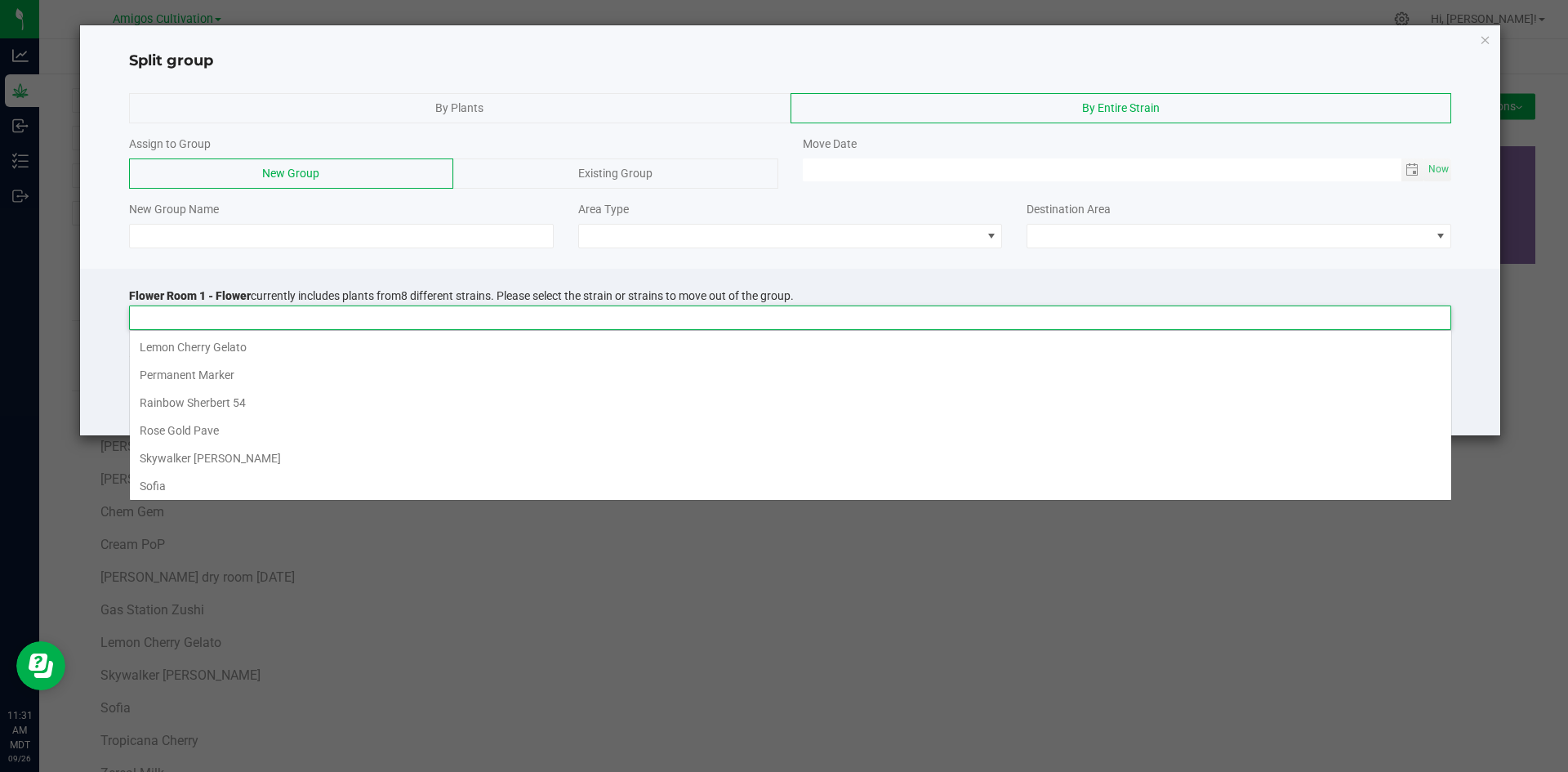
scroll to position [24, 1321]
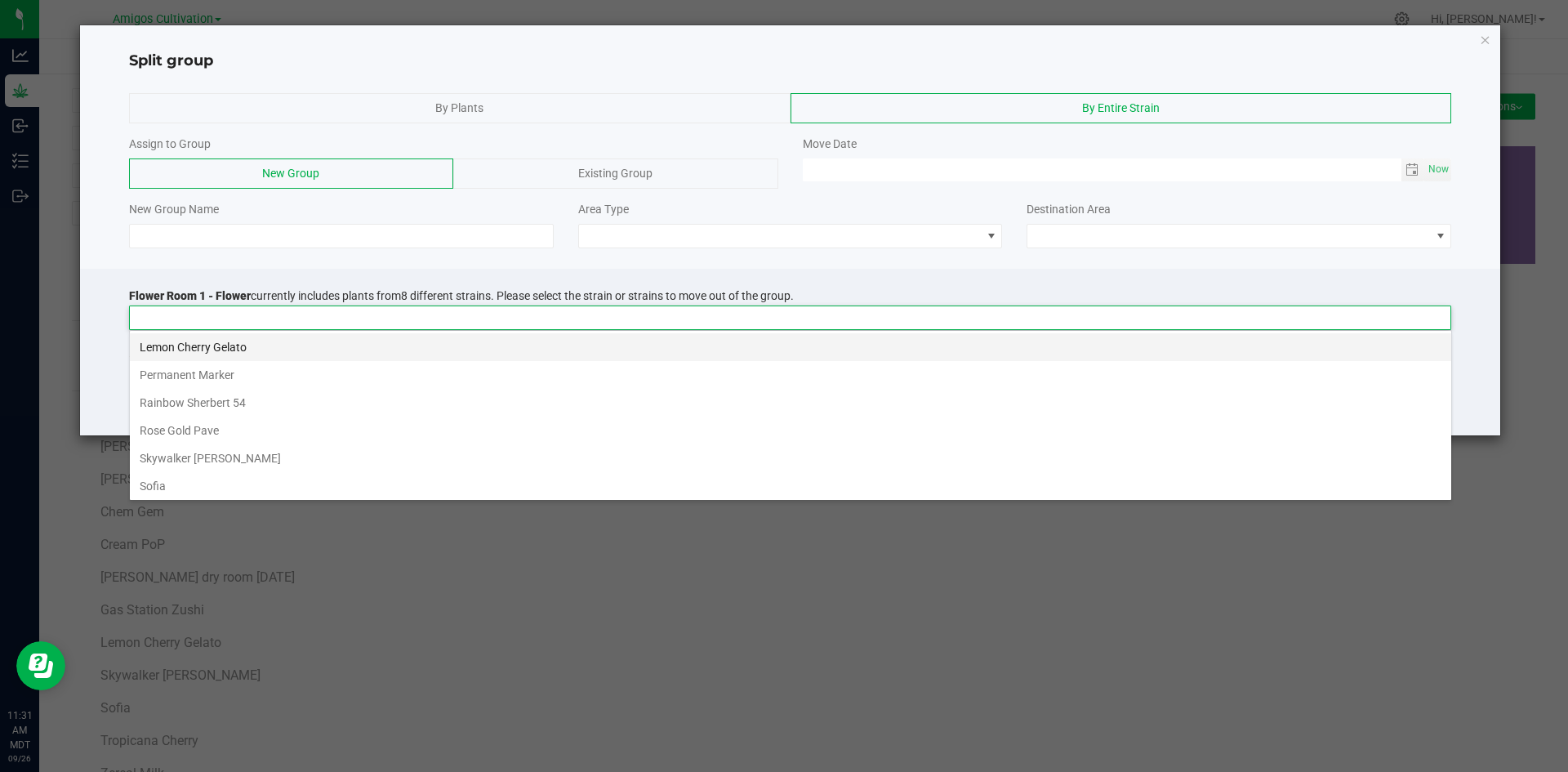
click at [183, 347] on li "Lemon Cherry Gelato" at bounding box center [790, 347] width 1321 height 28
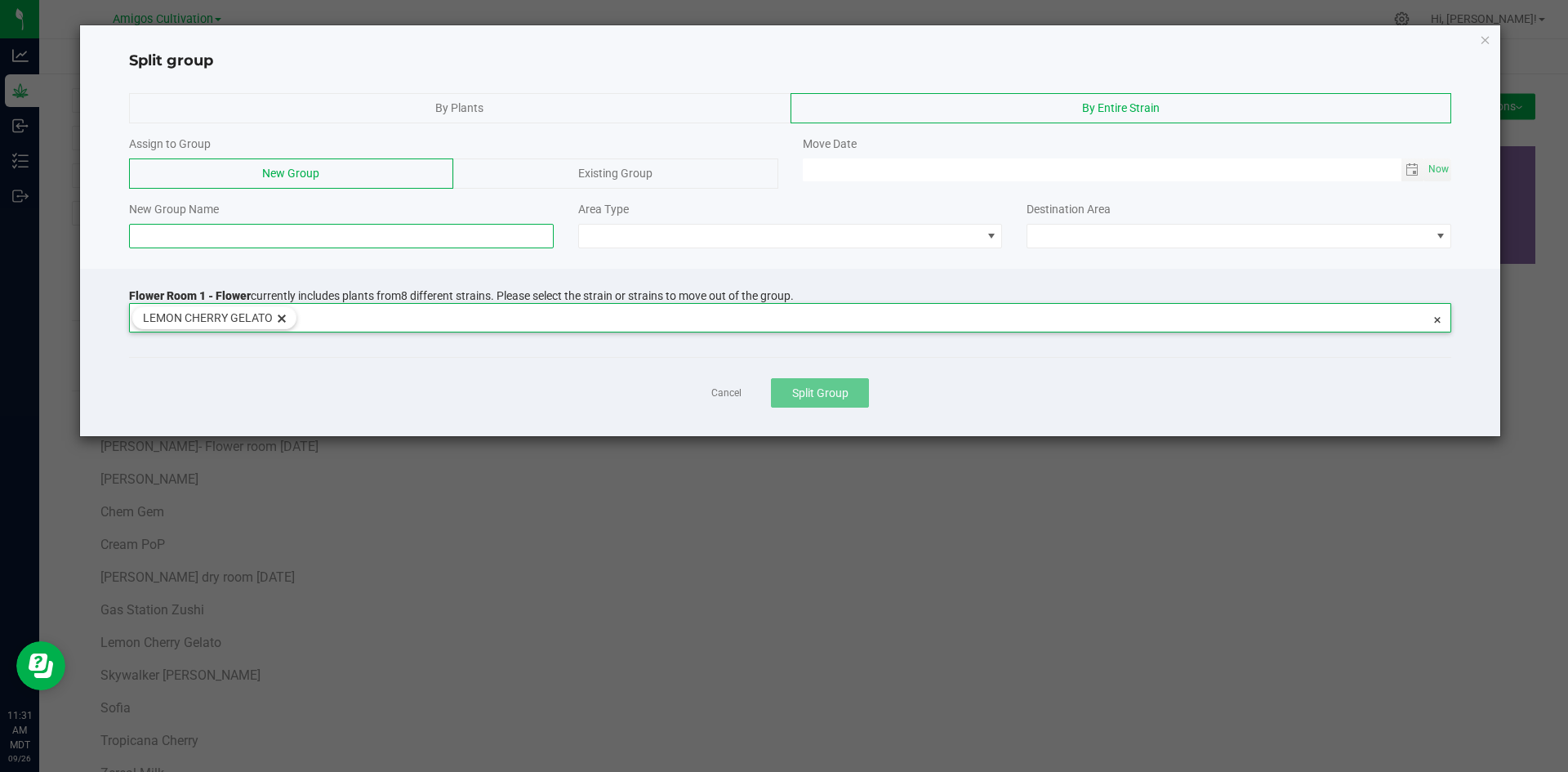
click at [157, 237] on input at bounding box center [341, 235] width 424 height 24
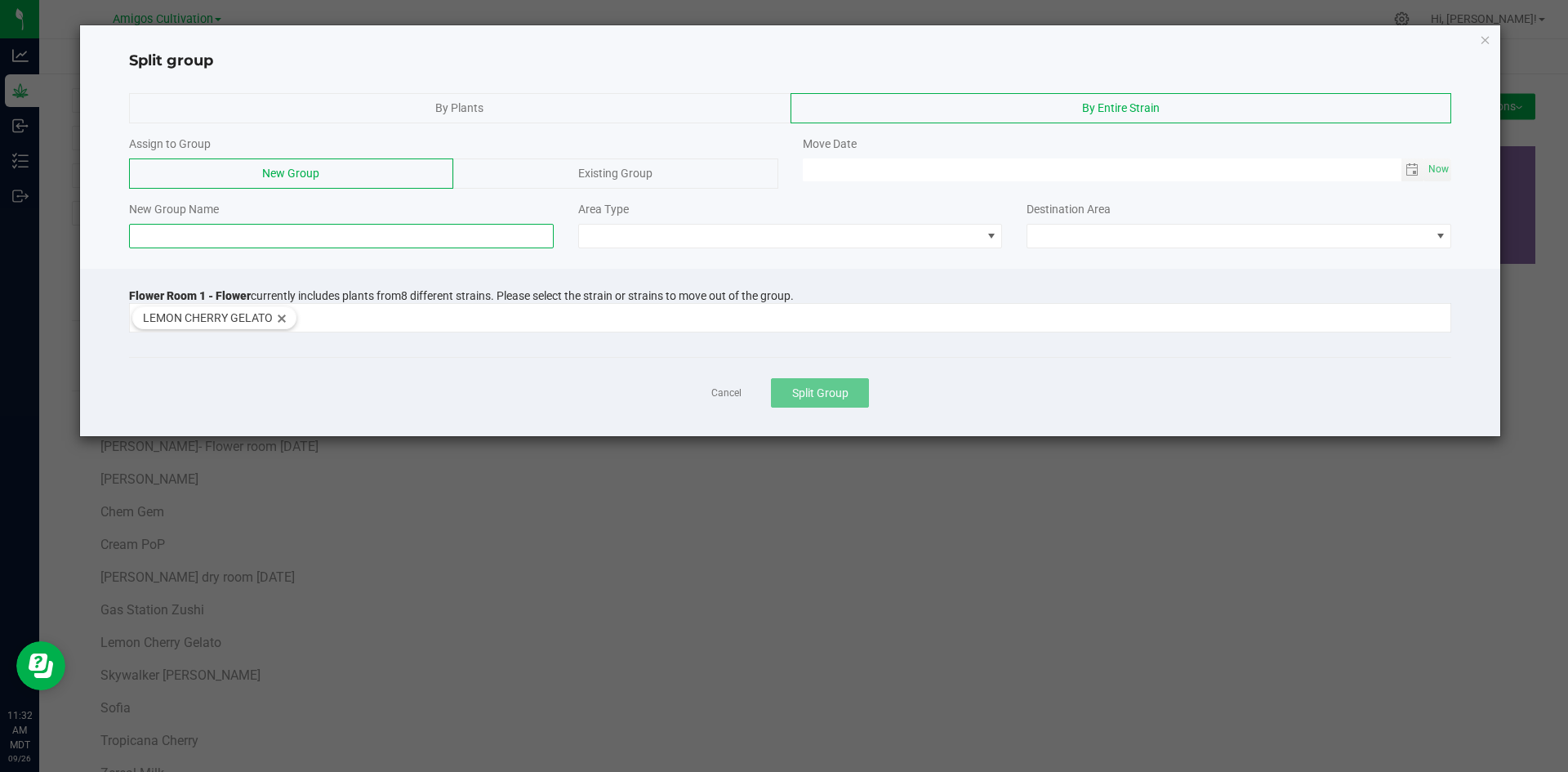
drag, startPoint x: 161, startPoint y: 314, endPoint x: 243, endPoint y: 232, distance: 116.0
click at [243, 232] on input at bounding box center [341, 235] width 424 height 24
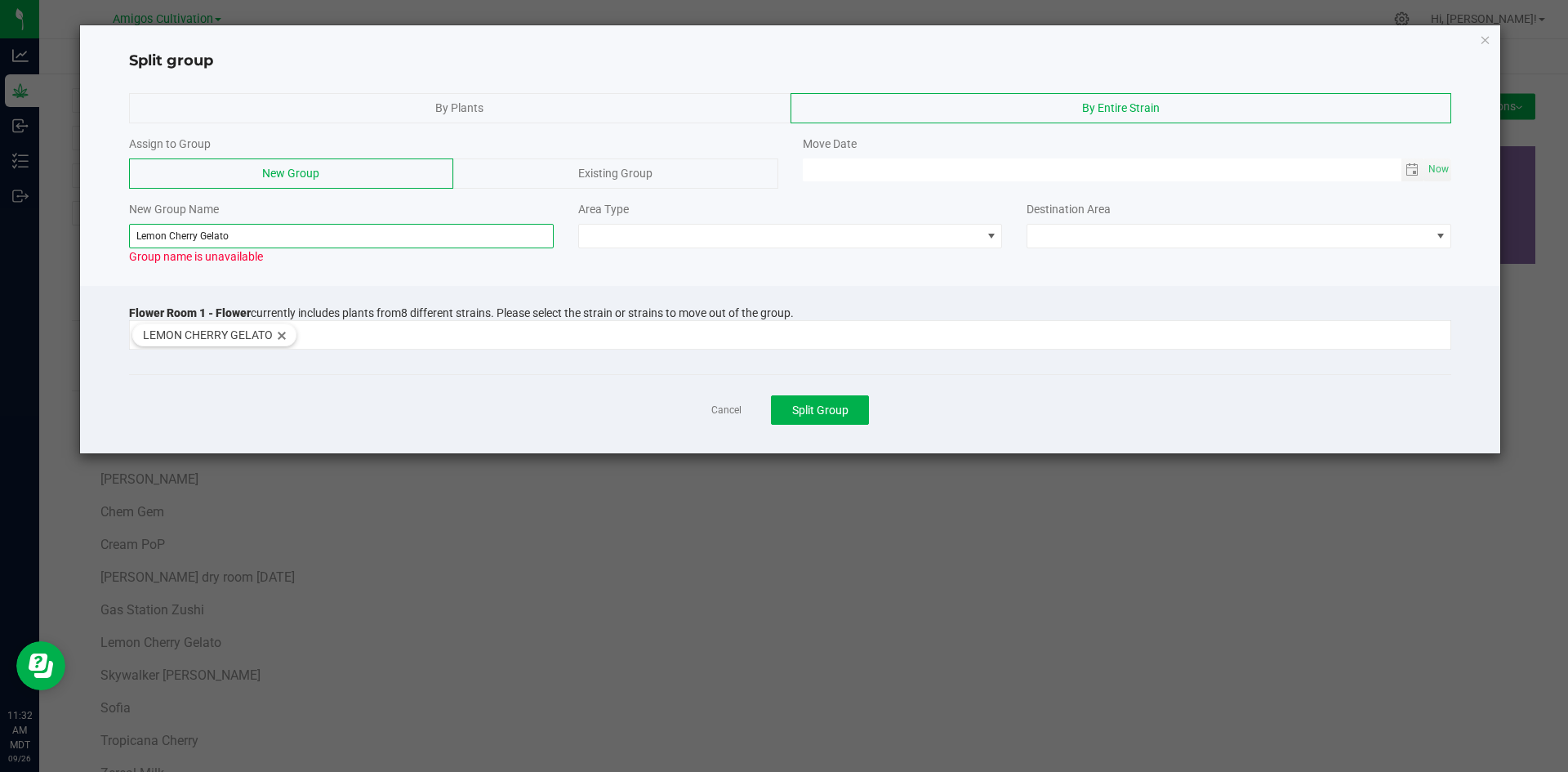
paste input "dry room 9-18-2025"
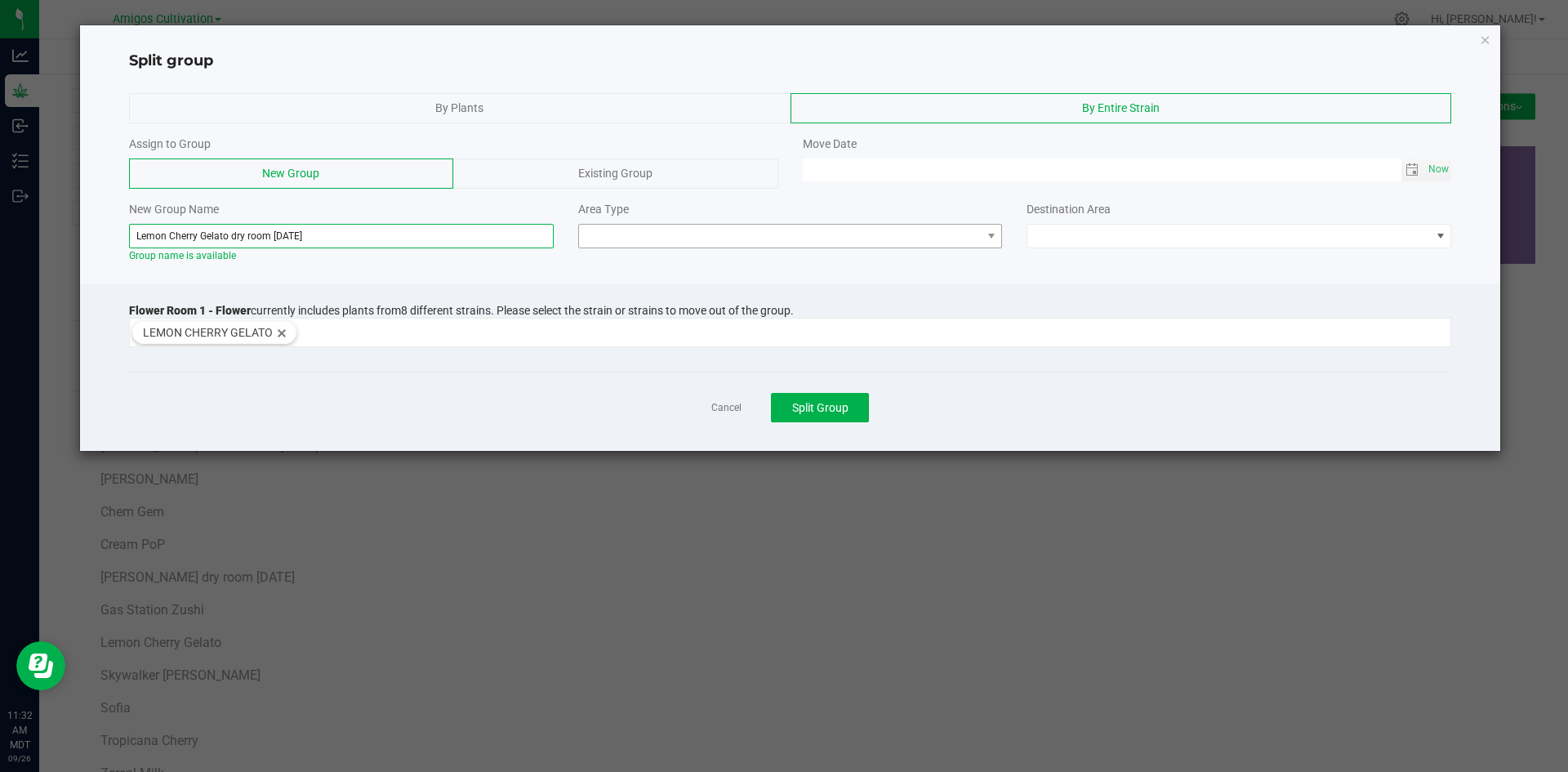
type input "Lemon Cherry Gelato dry room 9-18-2025"
click at [676, 230] on span at bounding box center [780, 235] width 402 height 23
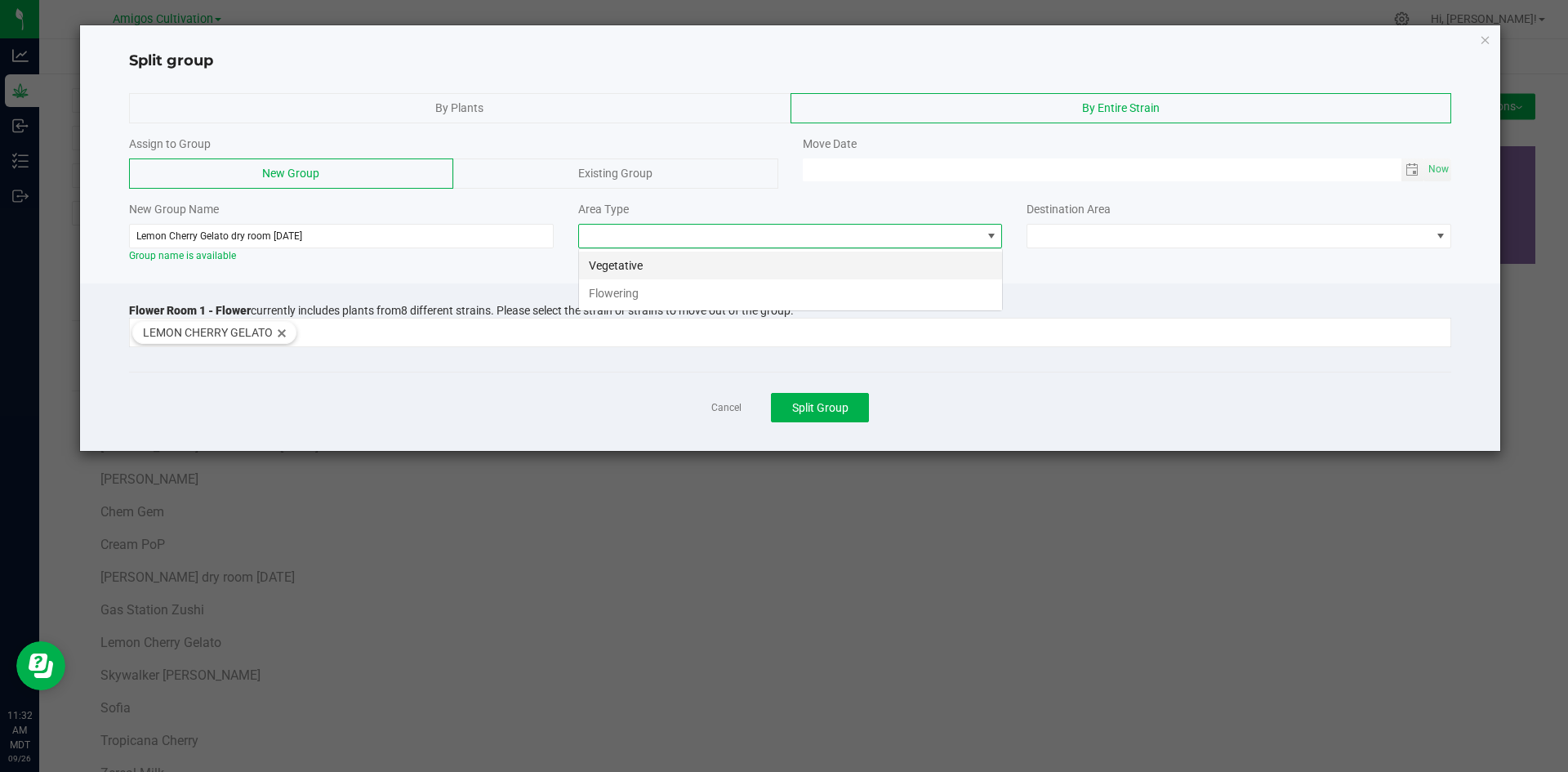
scroll to position [24, 424]
click at [690, 292] on li "Flowering" at bounding box center [790, 293] width 423 height 28
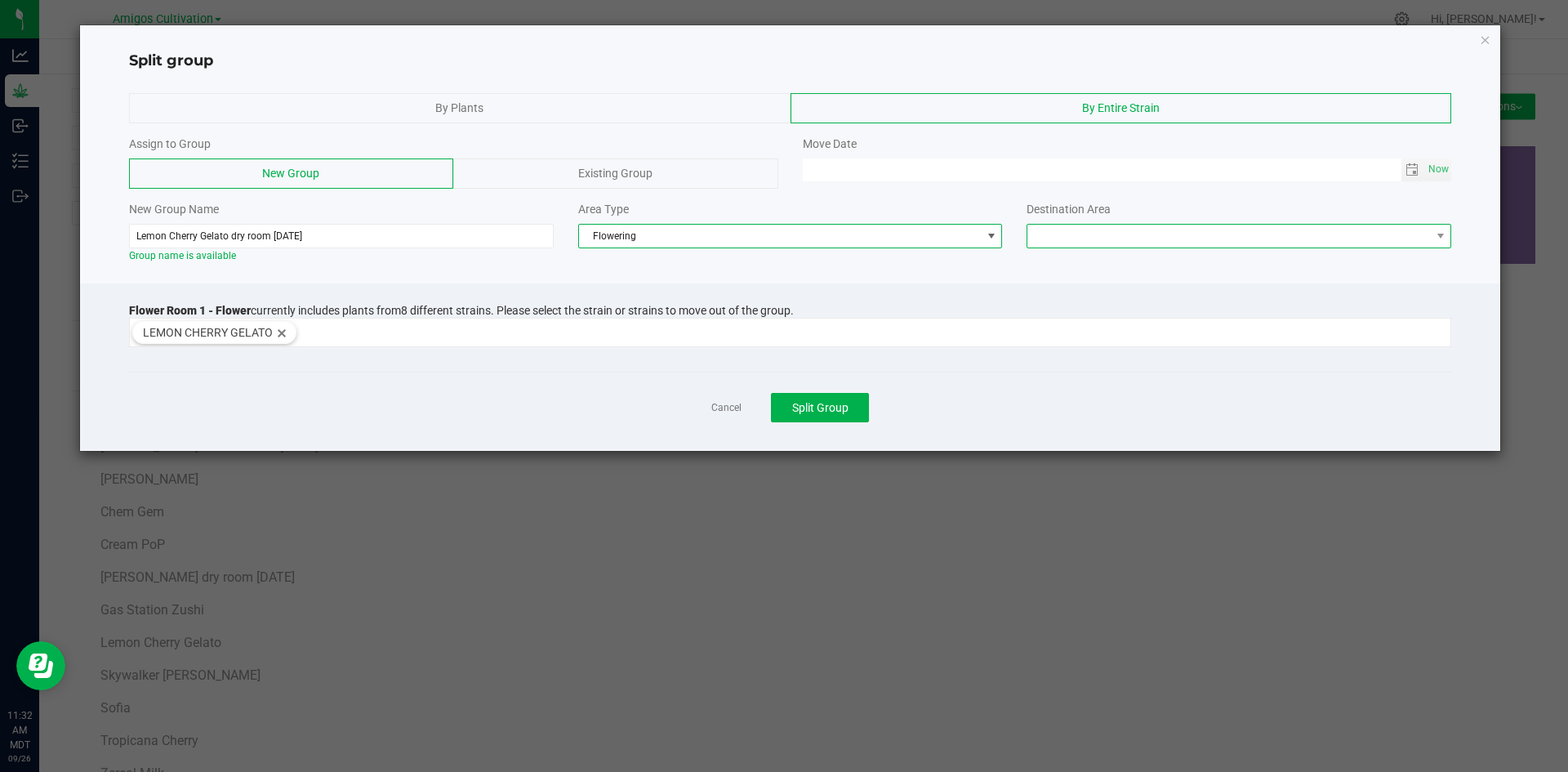
click at [1273, 237] on span at bounding box center [1228, 235] width 402 height 23
click at [1170, 260] on li "Flower Room 1" at bounding box center [1238, 265] width 423 height 28
click at [1418, 166] on span "Toggle calendar" at bounding box center [1411, 170] width 13 height 13
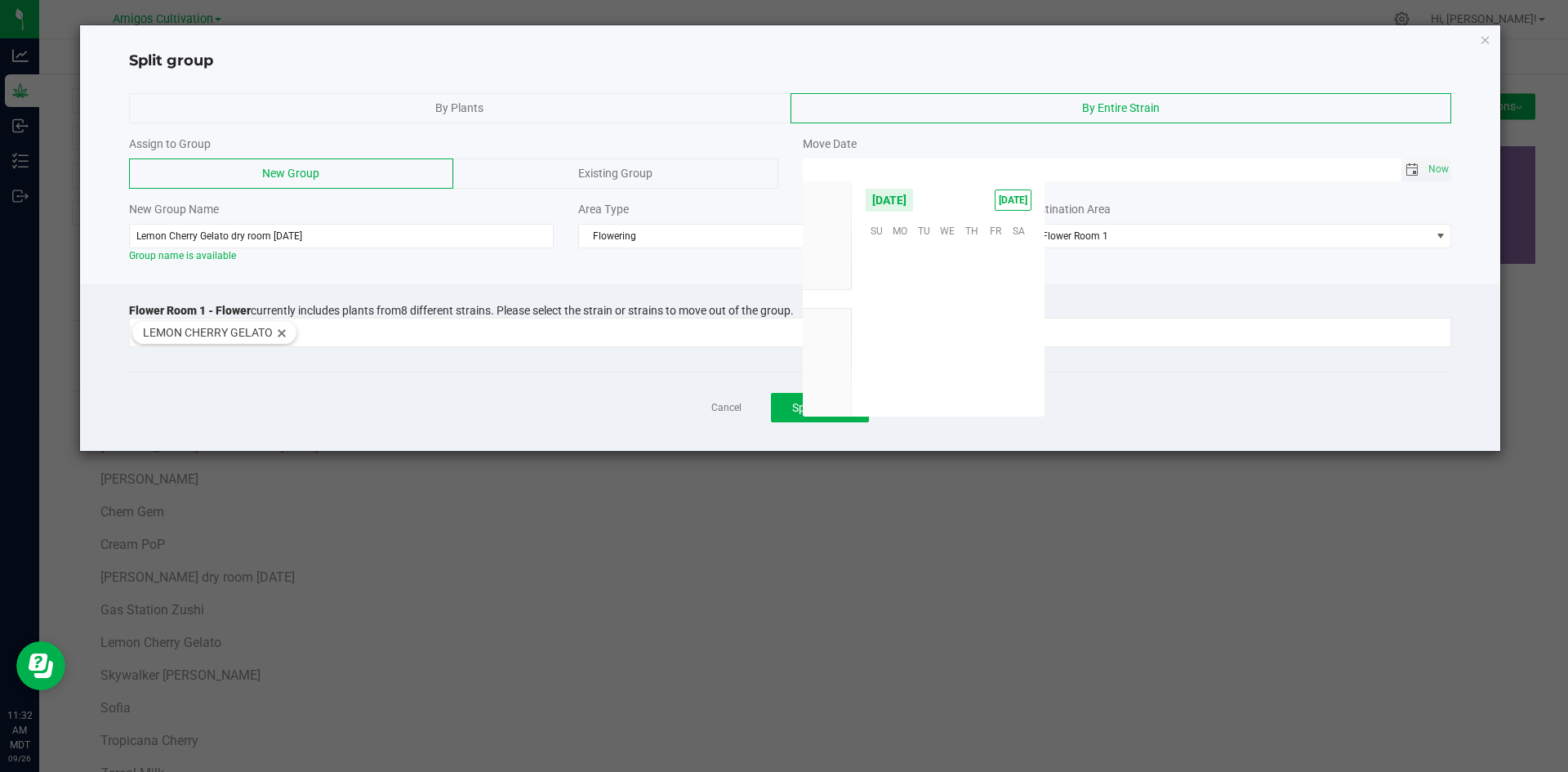
scroll to position [264817, 0]
click at [969, 304] on span "18" at bounding box center [971, 304] width 24 height 25
type input "[DATE] 12:00 AM"
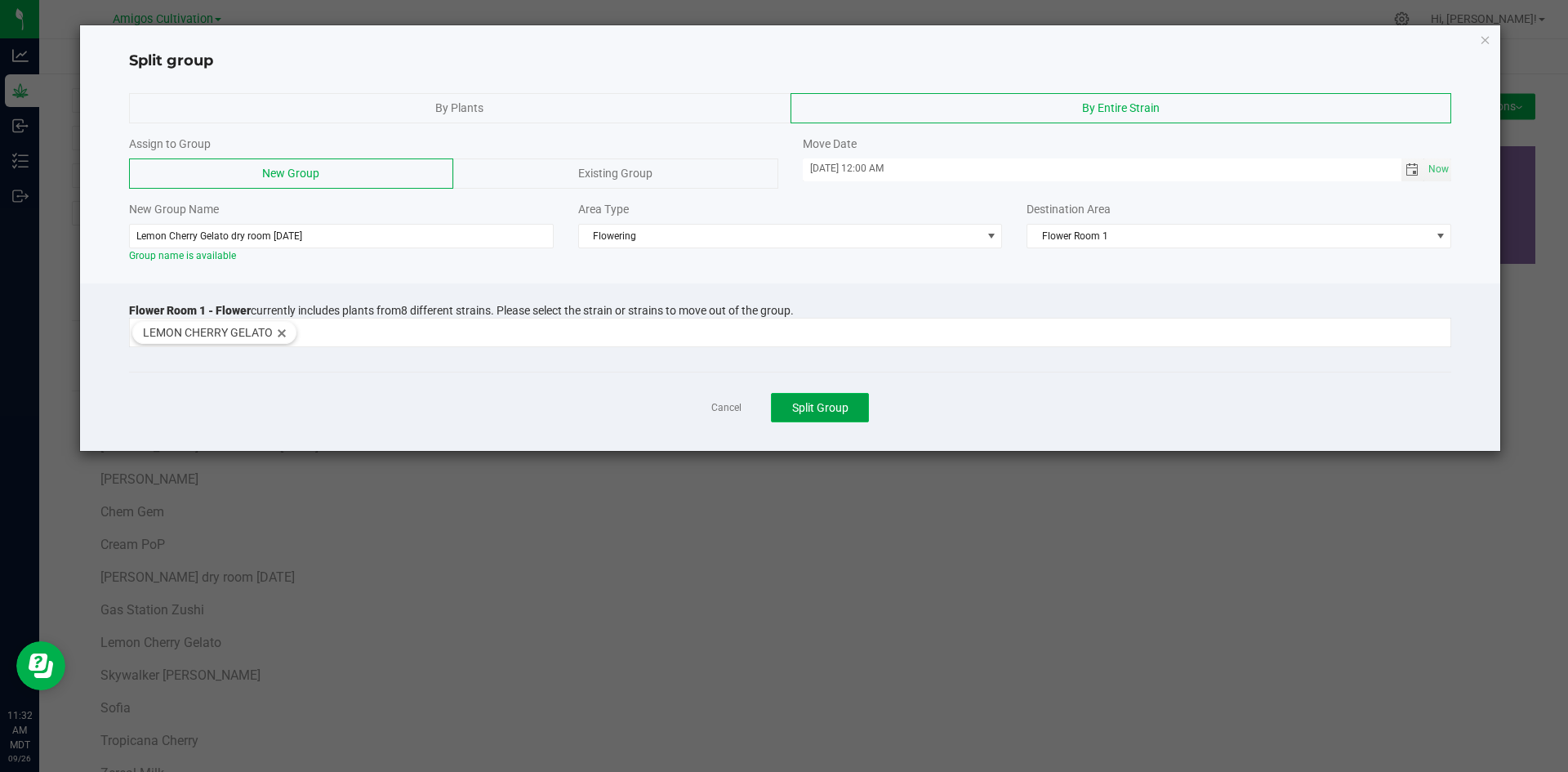
click at [837, 401] on span "Split Group" at bounding box center [820, 408] width 57 height 13
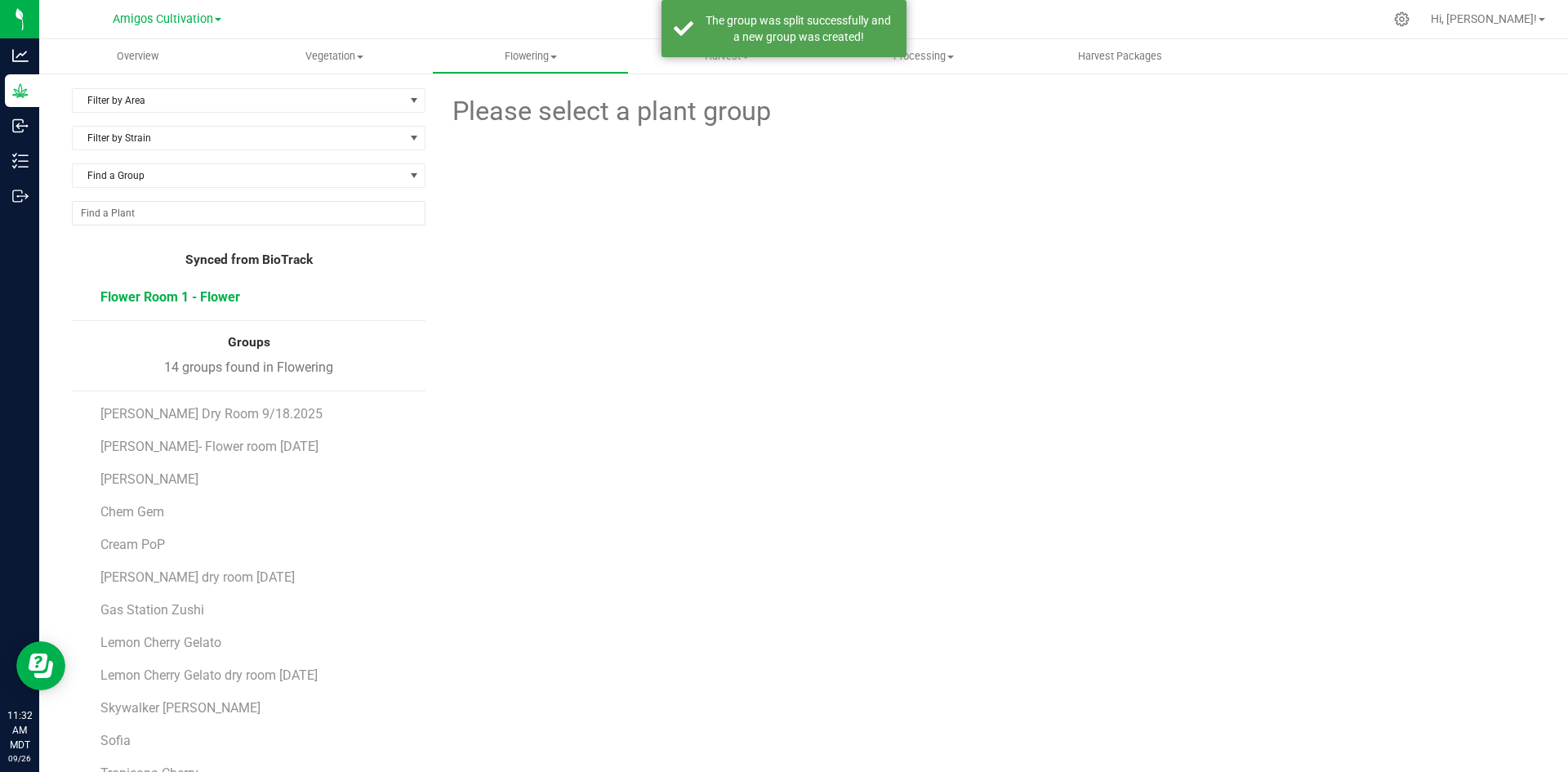
click at [169, 286] on li "Flower Room 1 - Flower" at bounding box center [257, 297] width 313 height 45
click at [169, 293] on span "Flower Room 1 - Flower" at bounding box center [170, 297] width 140 height 16
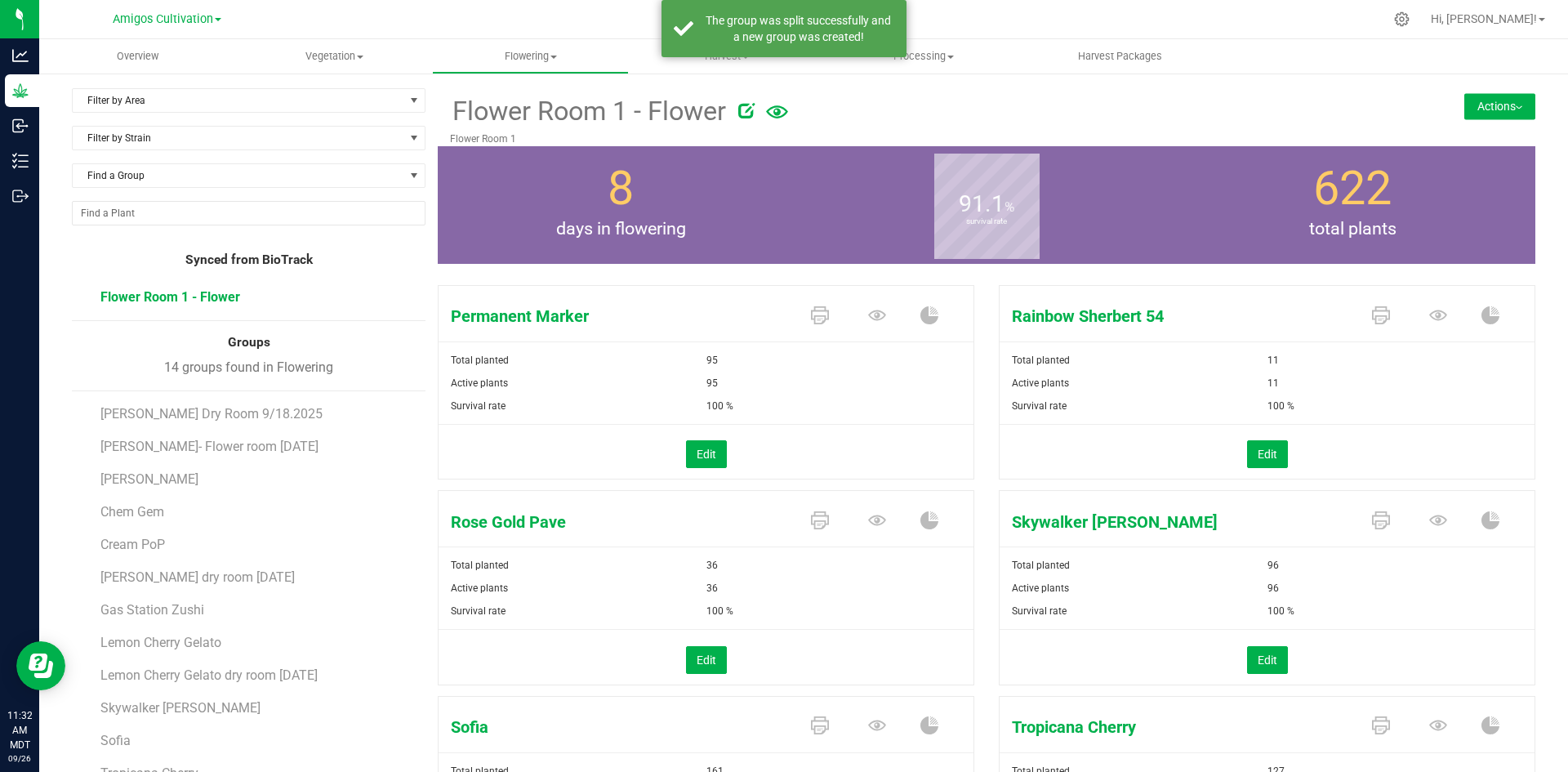
drag, startPoint x: 1486, startPoint y: 97, endPoint x: 1500, endPoint y: 109, distance: 18.4
click at [1486, 98] on button "Actions" at bounding box center [1499, 106] width 71 height 26
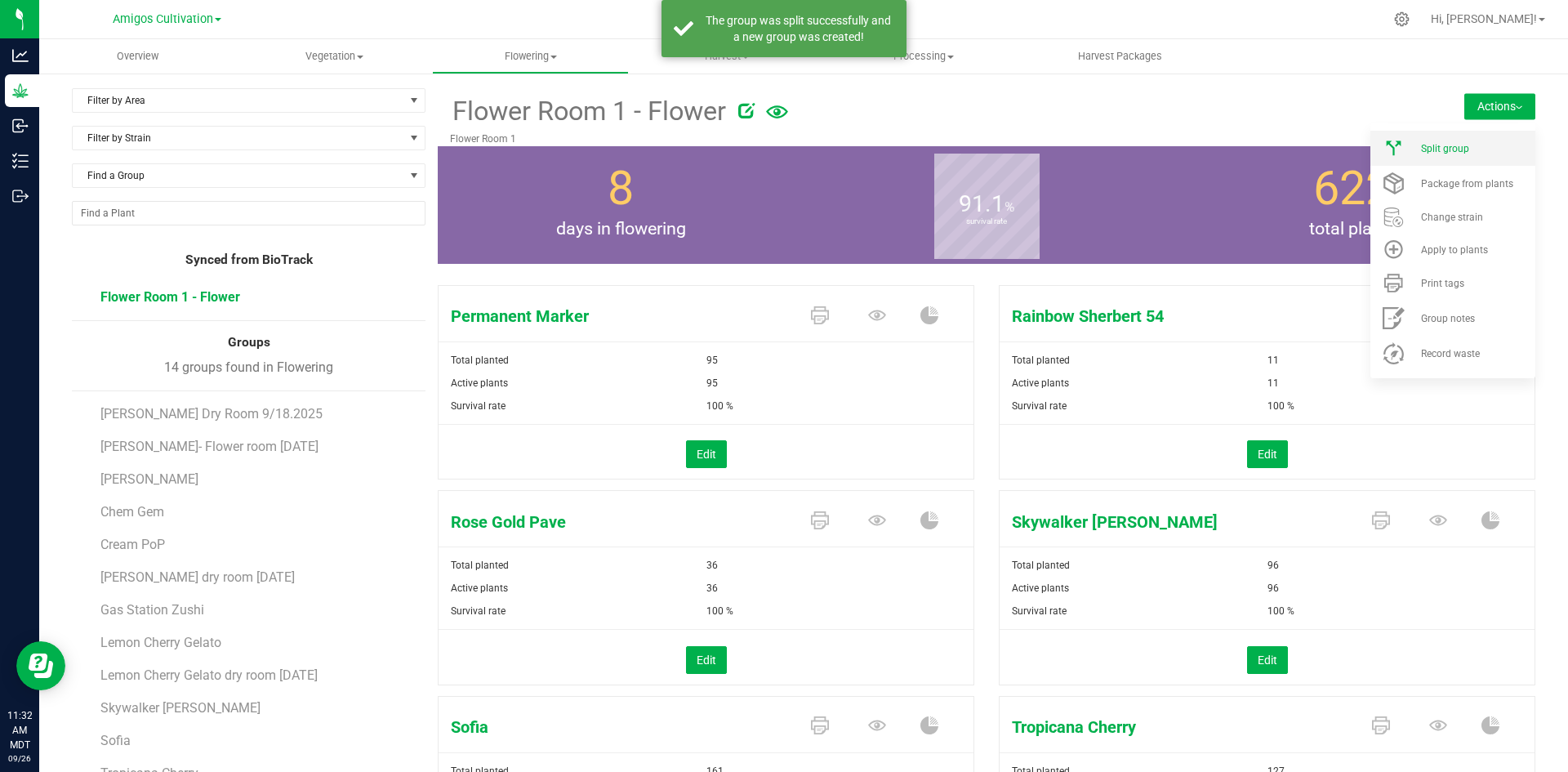
click at [1473, 141] on li "Split group" at bounding box center [1452, 148] width 165 height 35
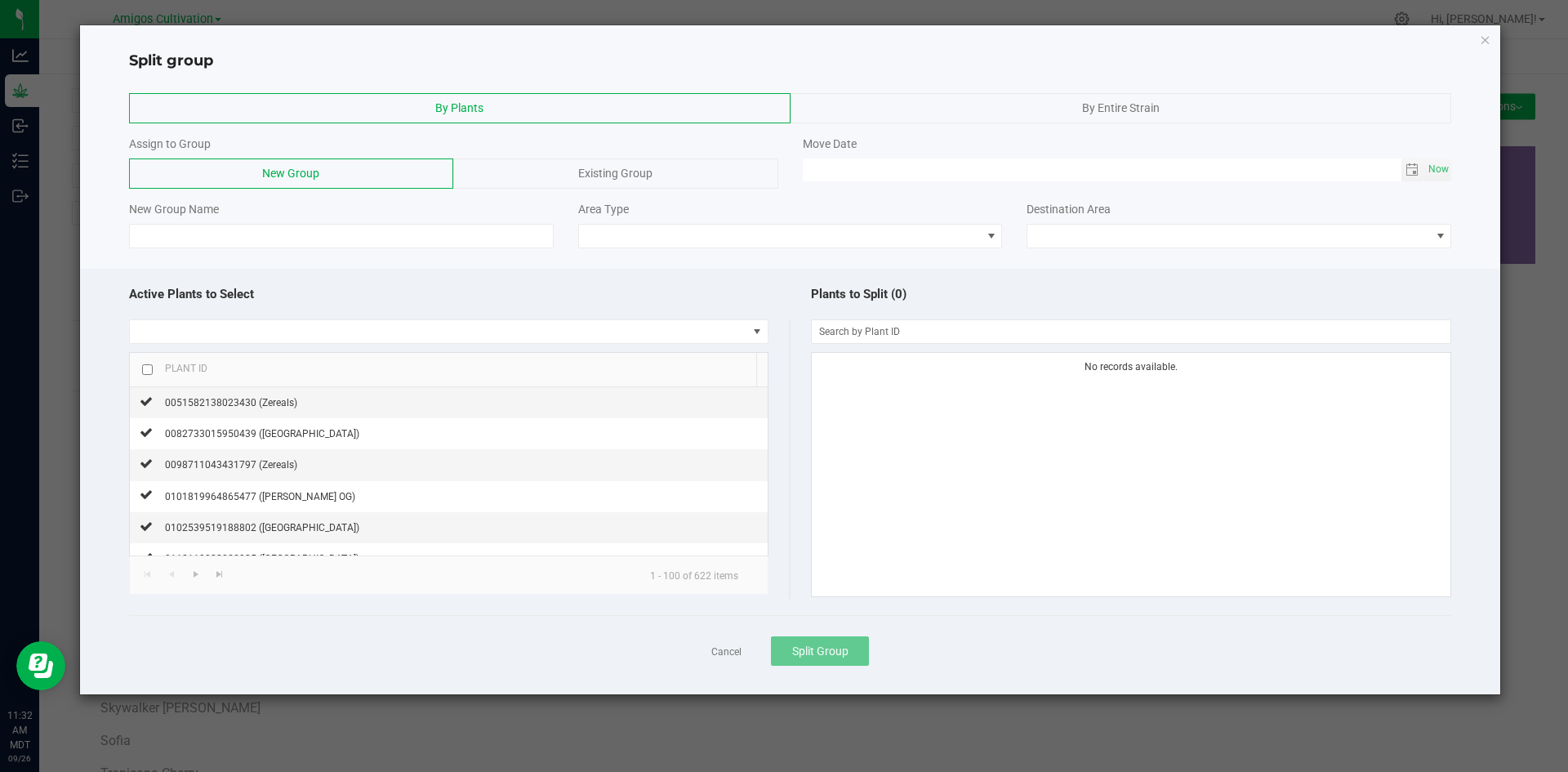
click at [1070, 108] on div "By Entire Strain" at bounding box center [1121, 108] width 662 height 31
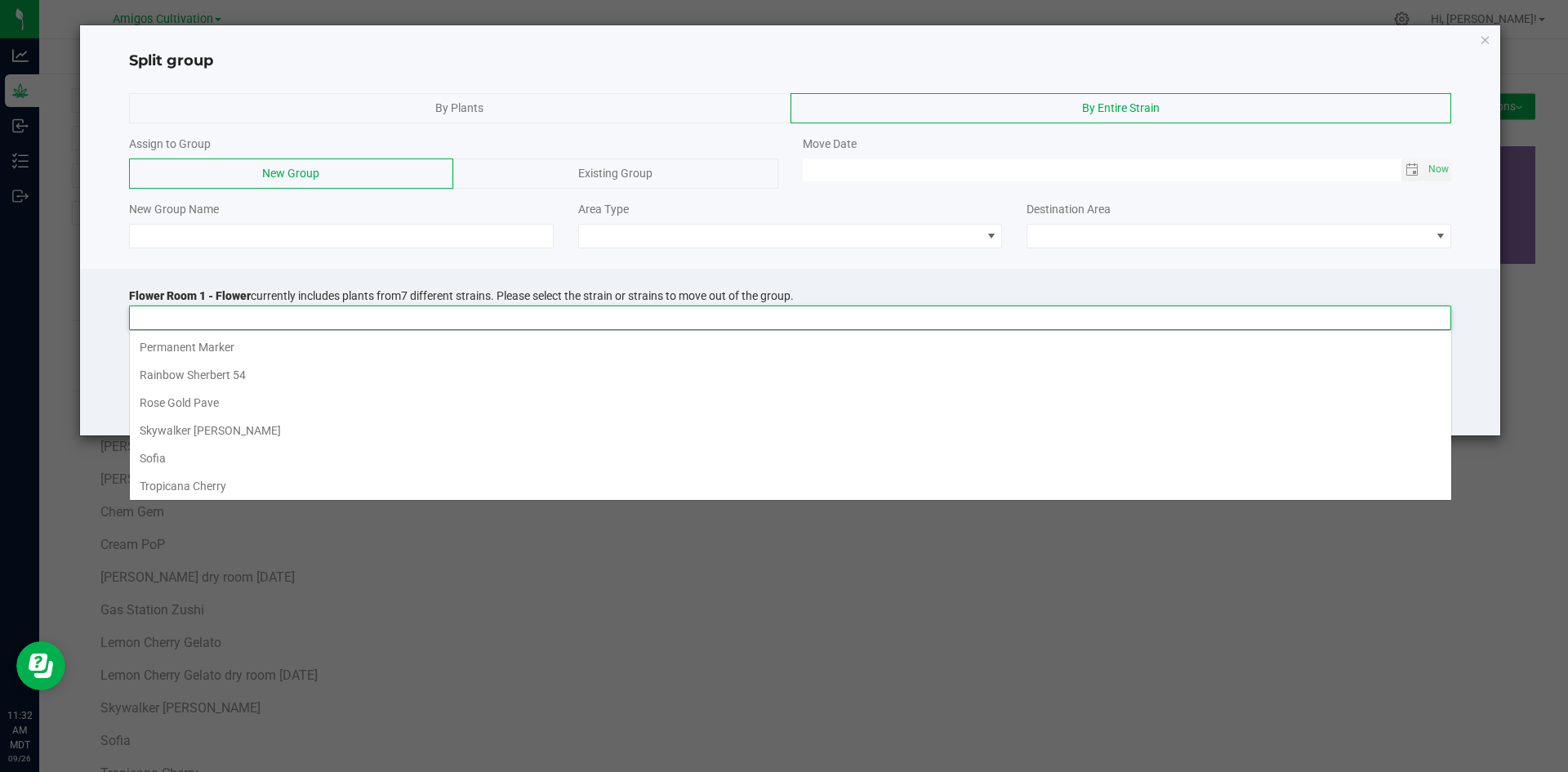
click at [223, 310] on input at bounding box center [779, 317] width 1300 height 23
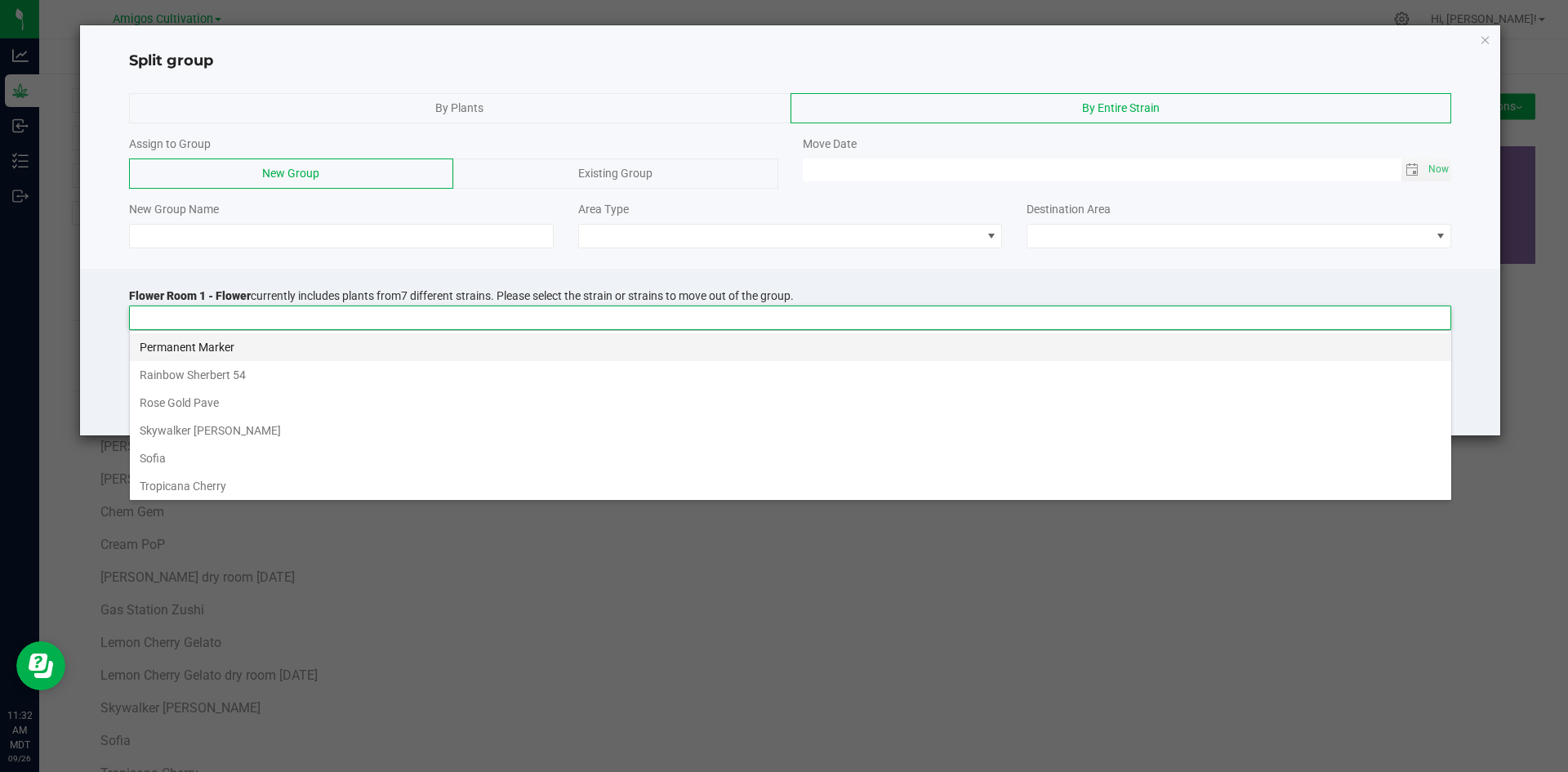
click at [183, 348] on li "Permanent Marker" at bounding box center [790, 347] width 1321 height 28
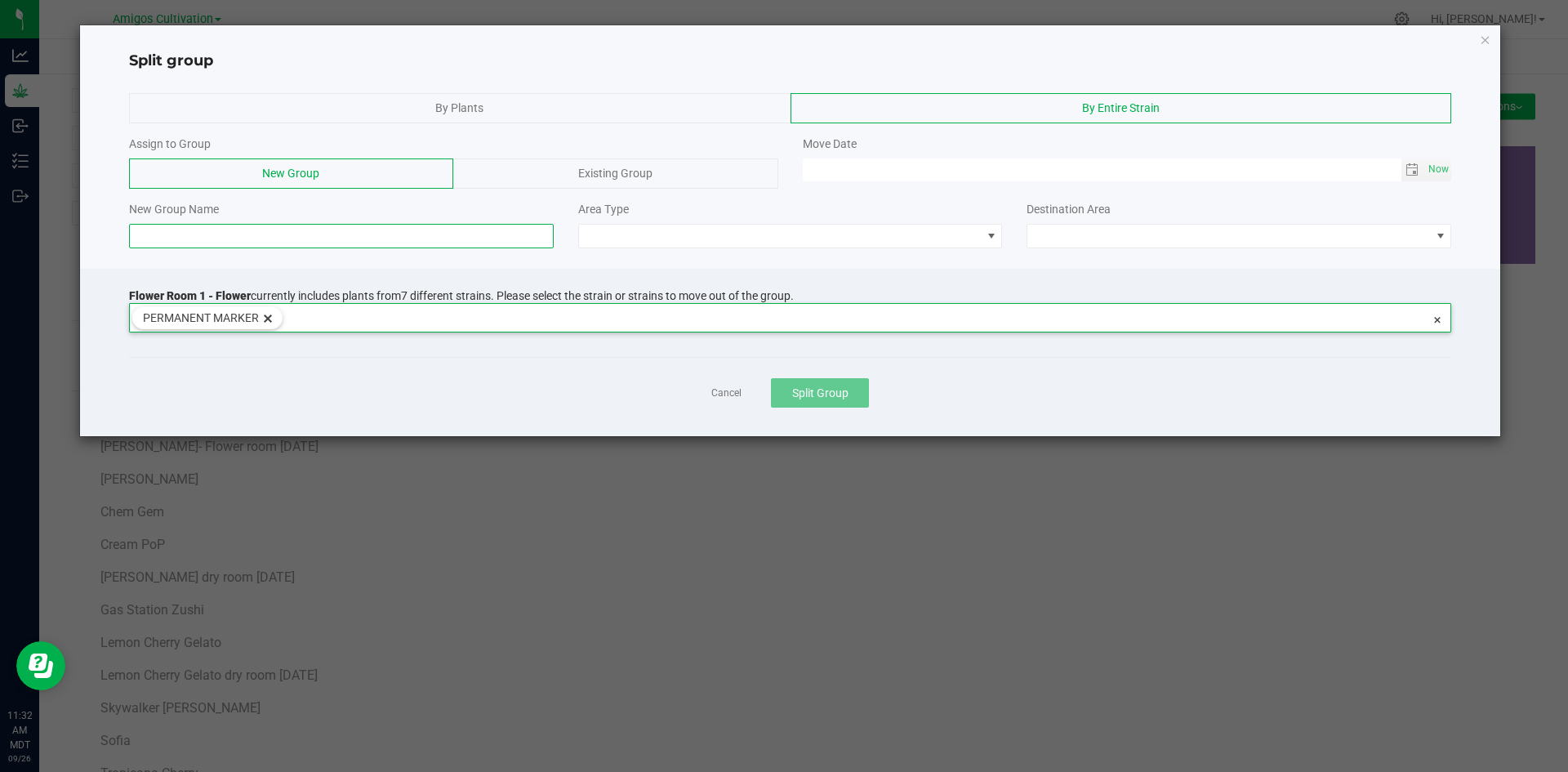
click at [202, 240] on input at bounding box center [341, 235] width 424 height 24
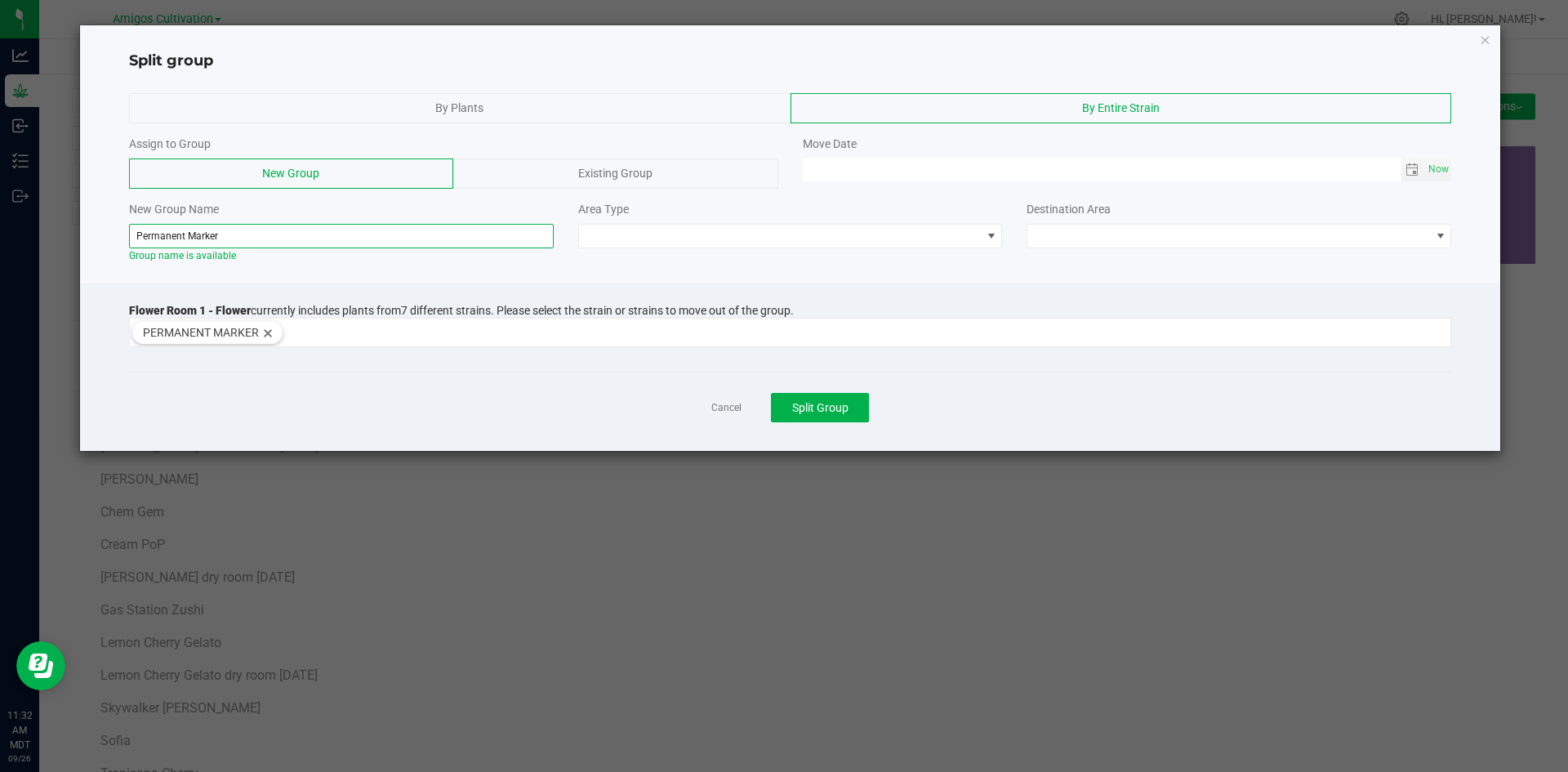
paste input "dry room 9-18-2025"
type input "Permanent Marker dry room 9-18-2025"
click at [730, 237] on span at bounding box center [780, 235] width 402 height 23
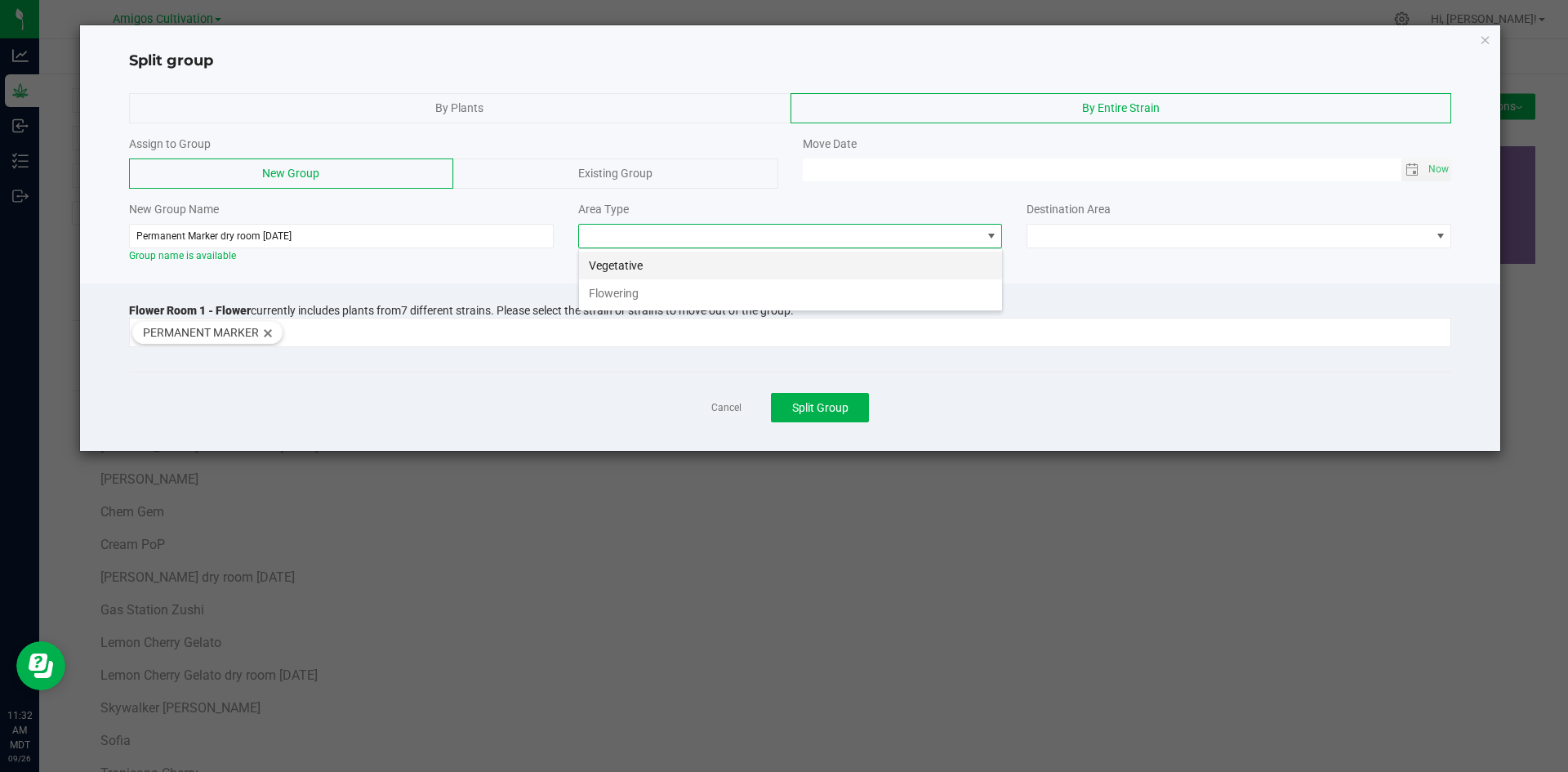
scroll to position [24, 424]
click at [666, 297] on li "Flowering" at bounding box center [790, 293] width 423 height 28
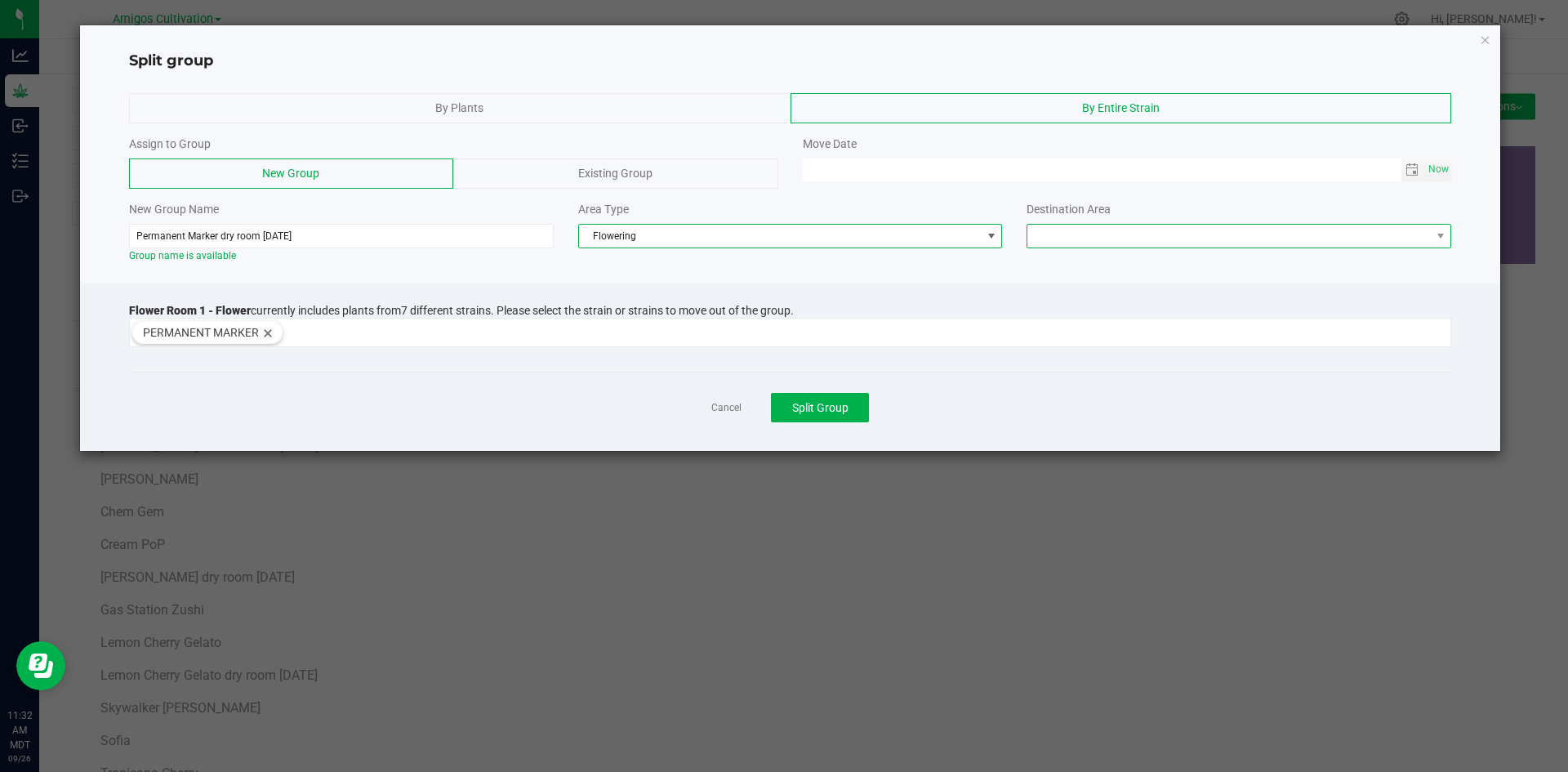
click at [1384, 232] on span at bounding box center [1228, 235] width 402 height 23
click at [1114, 266] on li "Flower Room 1" at bounding box center [1238, 265] width 423 height 28
click at [1416, 171] on span "Toggle calendar" at bounding box center [1411, 170] width 13 height 13
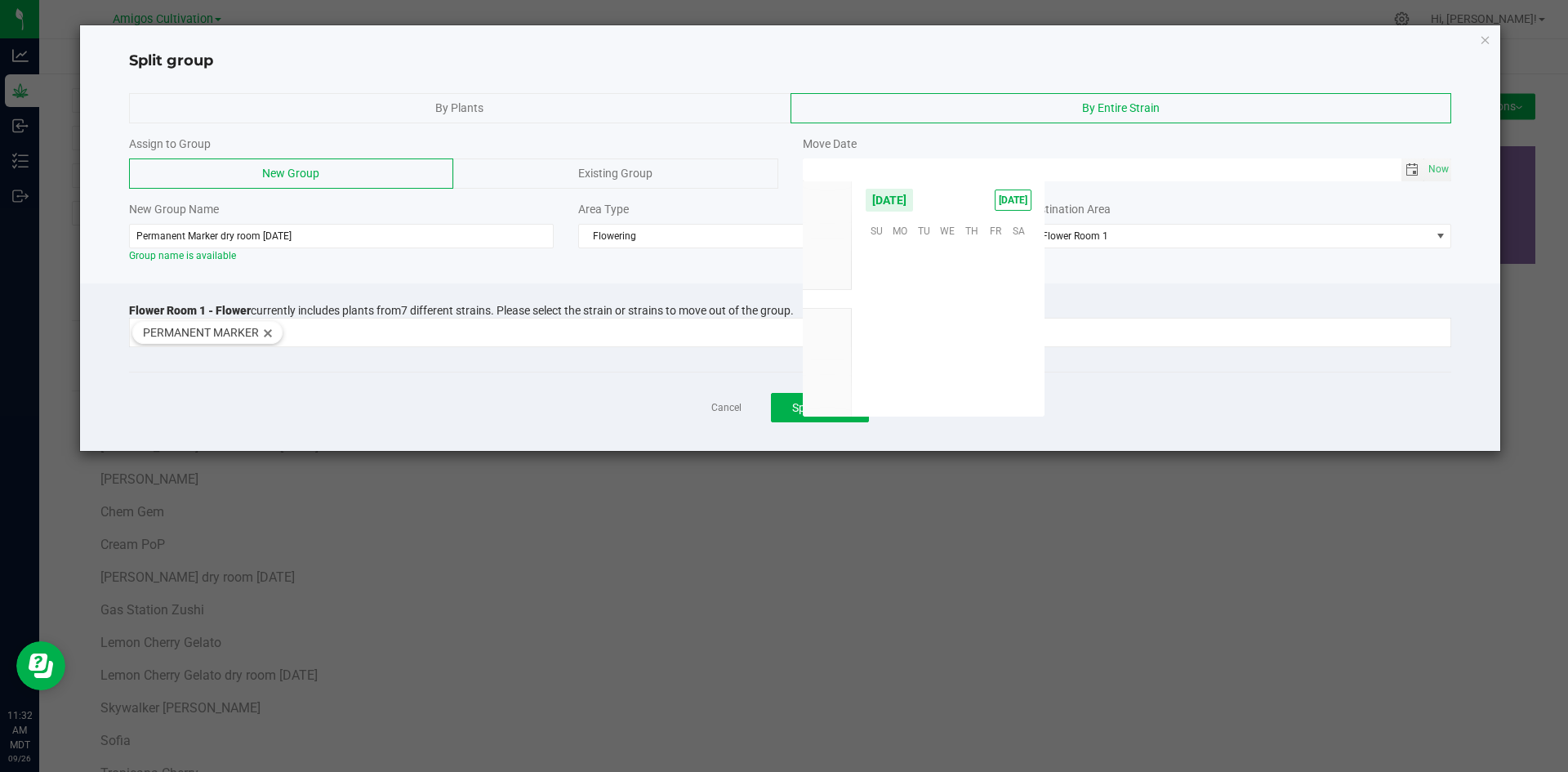
scroll to position [264817, 0]
click at [980, 298] on span "18" at bounding box center [971, 304] width 24 height 25
type input "[DATE] 12:00 AM"
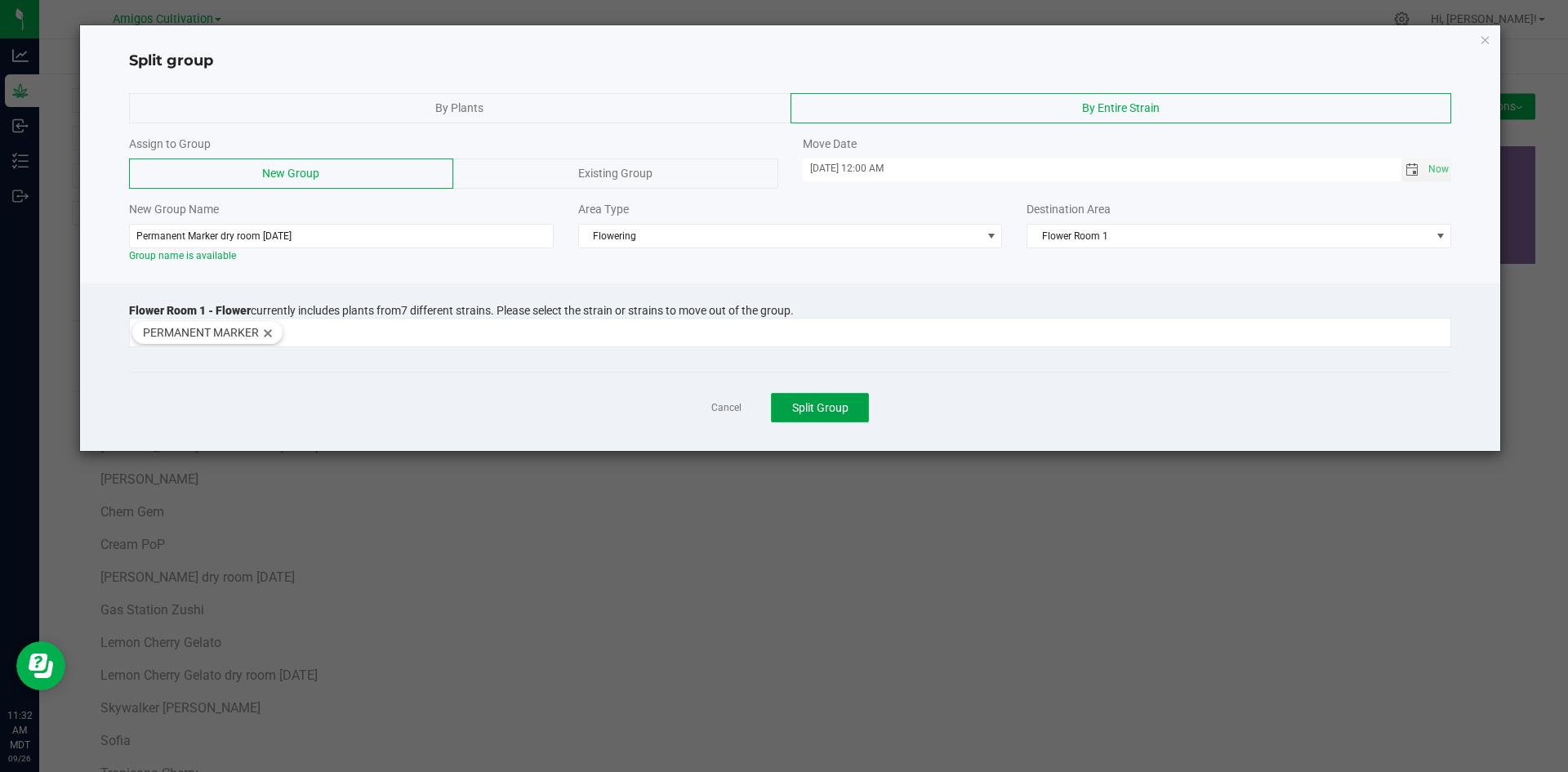
click at [841, 410] on span "Split Group" at bounding box center [820, 408] width 57 height 13
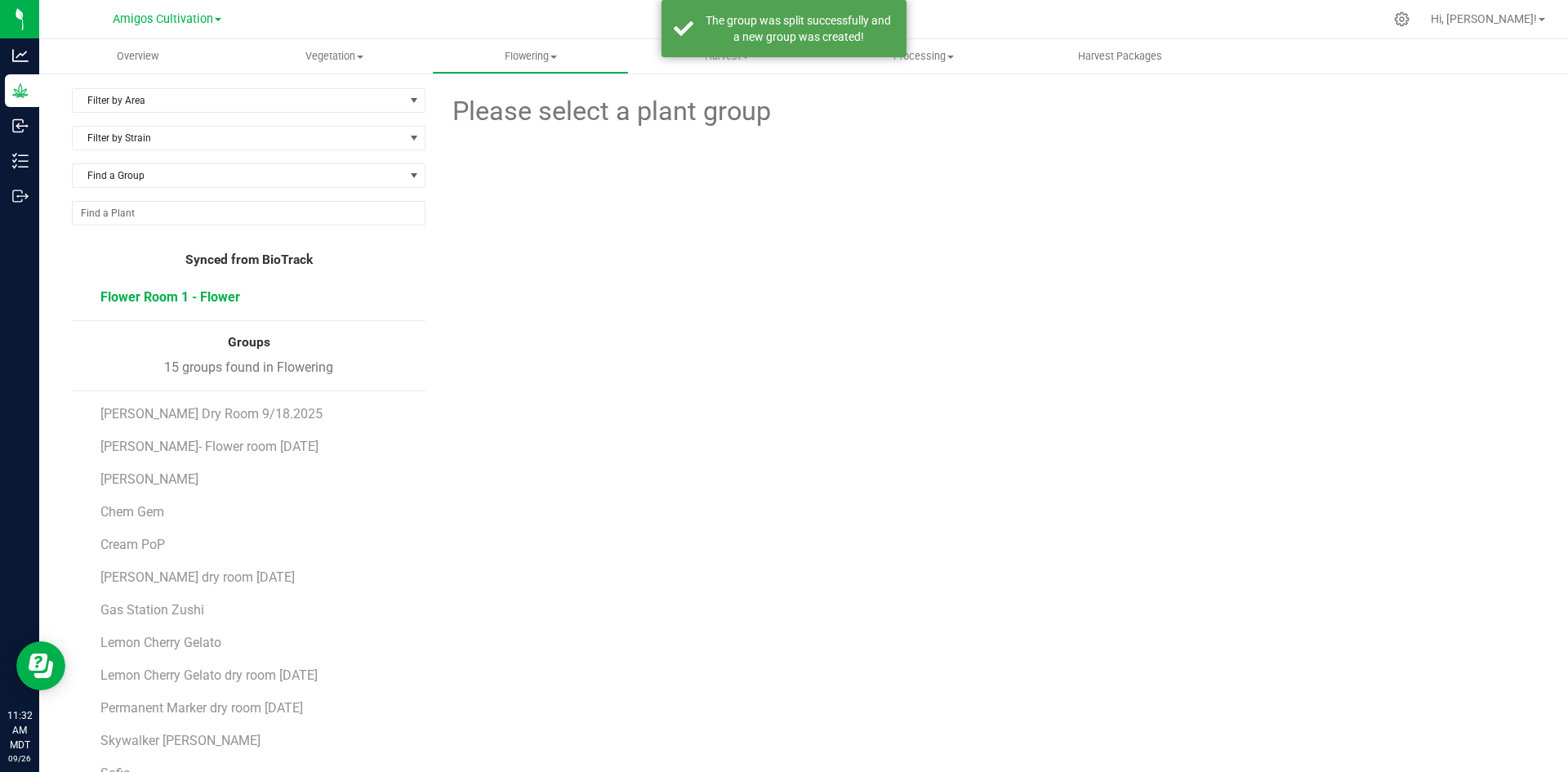
click at [146, 294] on span "Flower Room 1 - Flower" at bounding box center [170, 297] width 140 height 16
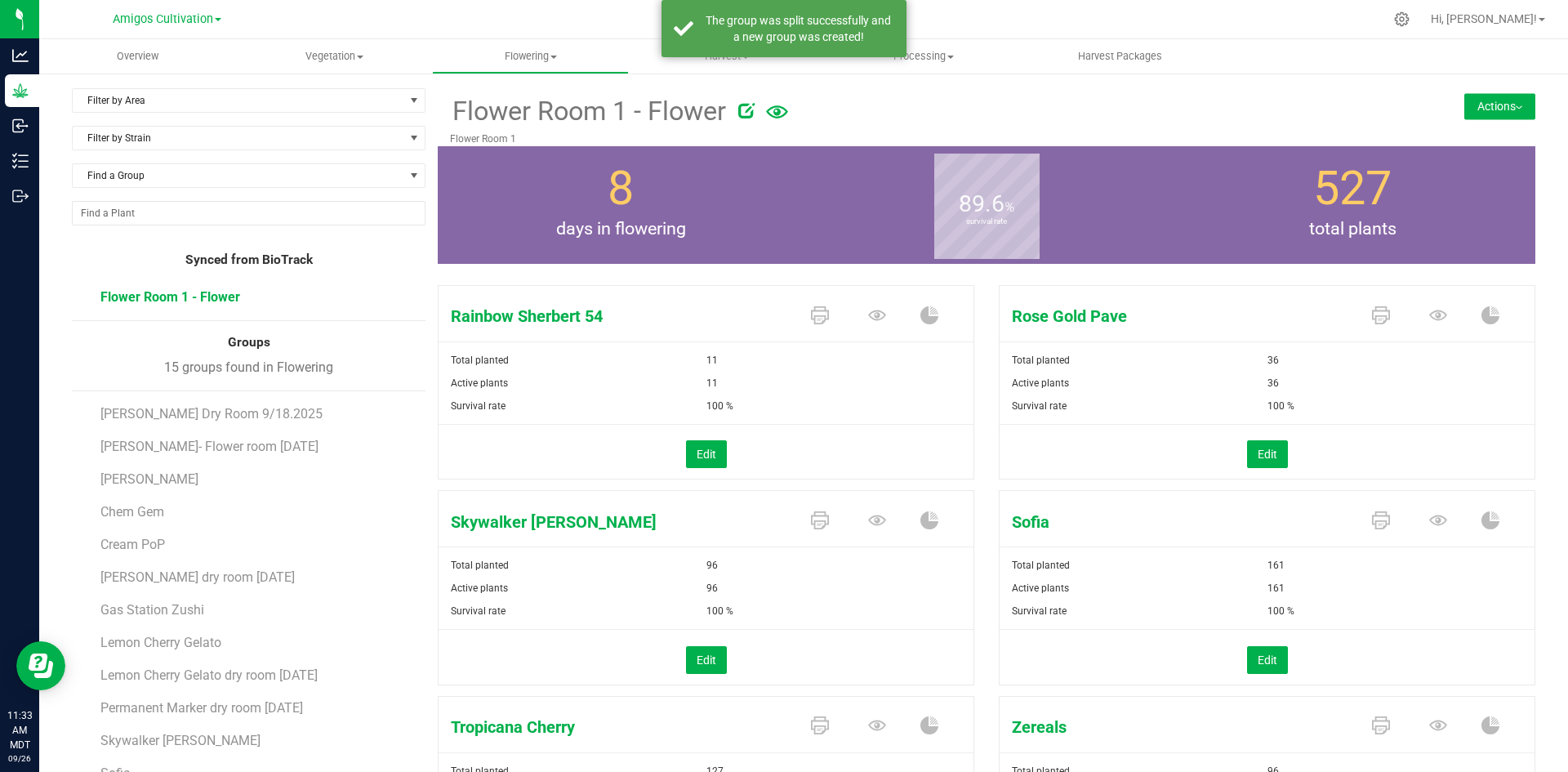
click at [1479, 104] on button "Actions" at bounding box center [1499, 106] width 71 height 26
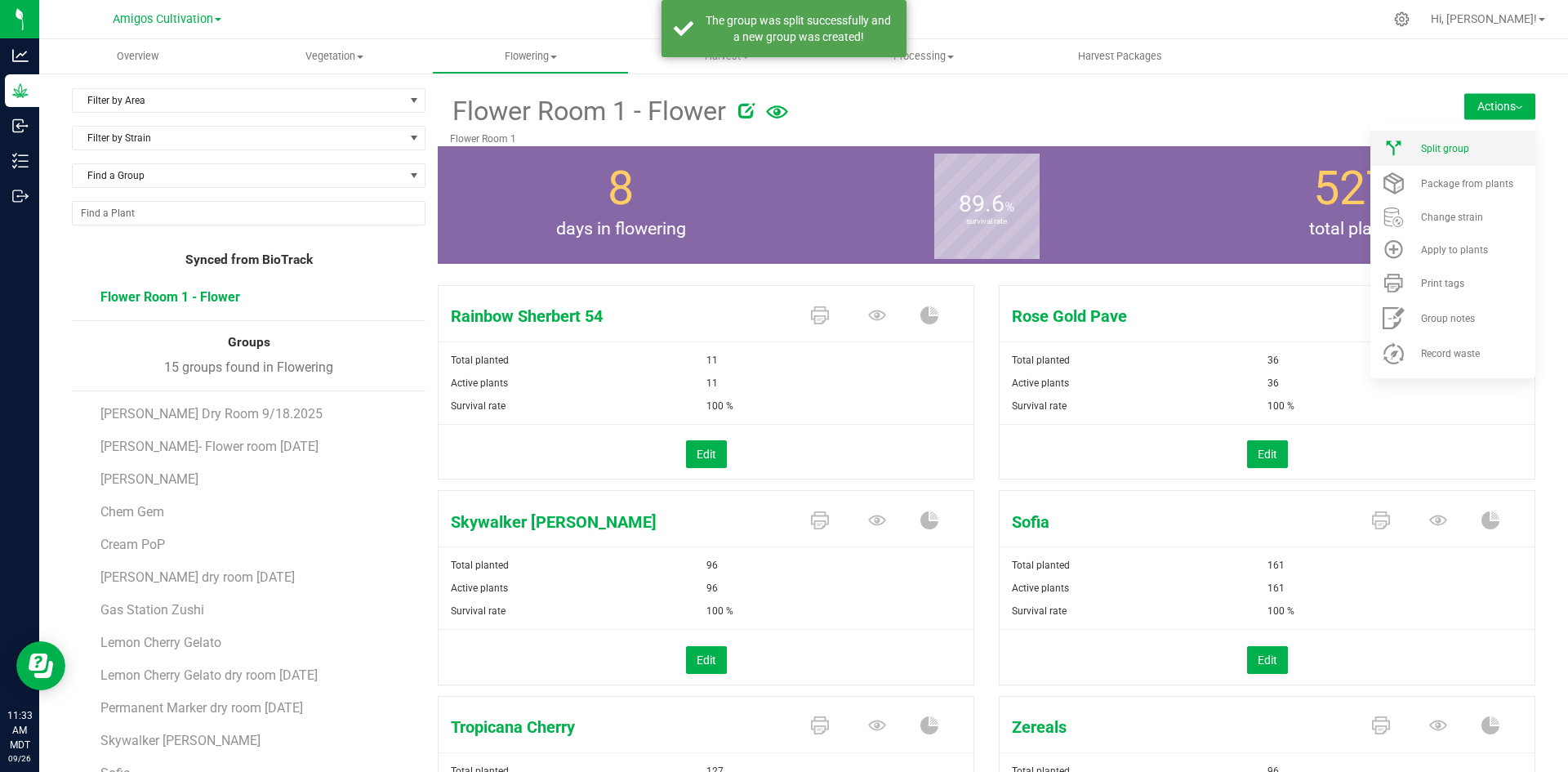
click at [1458, 143] on div "Split group" at bounding box center [1476, 148] width 111 height 11
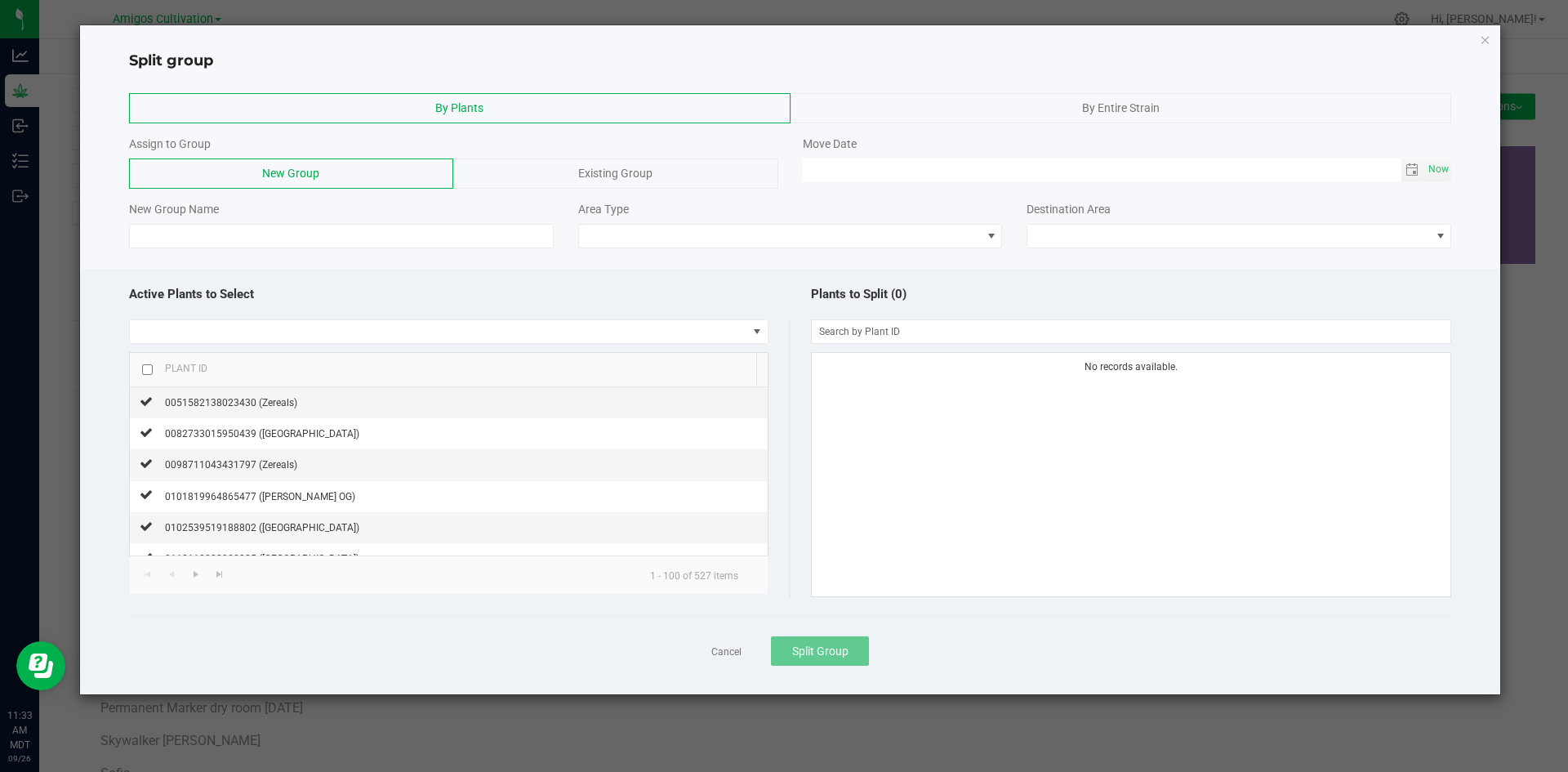
click at [1204, 102] on div "By Entire Strain" at bounding box center [1121, 108] width 662 height 31
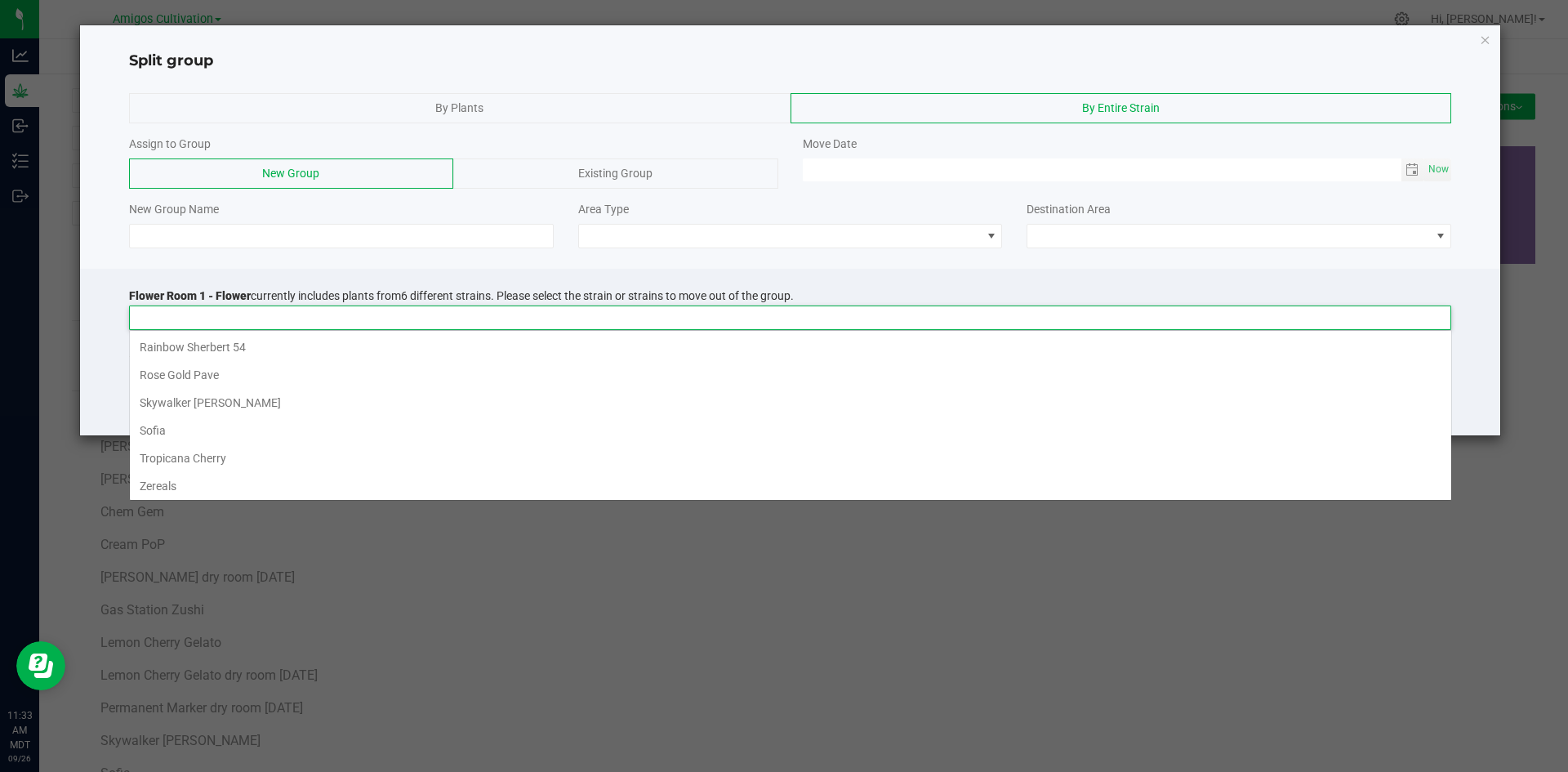
click at [212, 312] on input at bounding box center [779, 317] width 1300 height 23
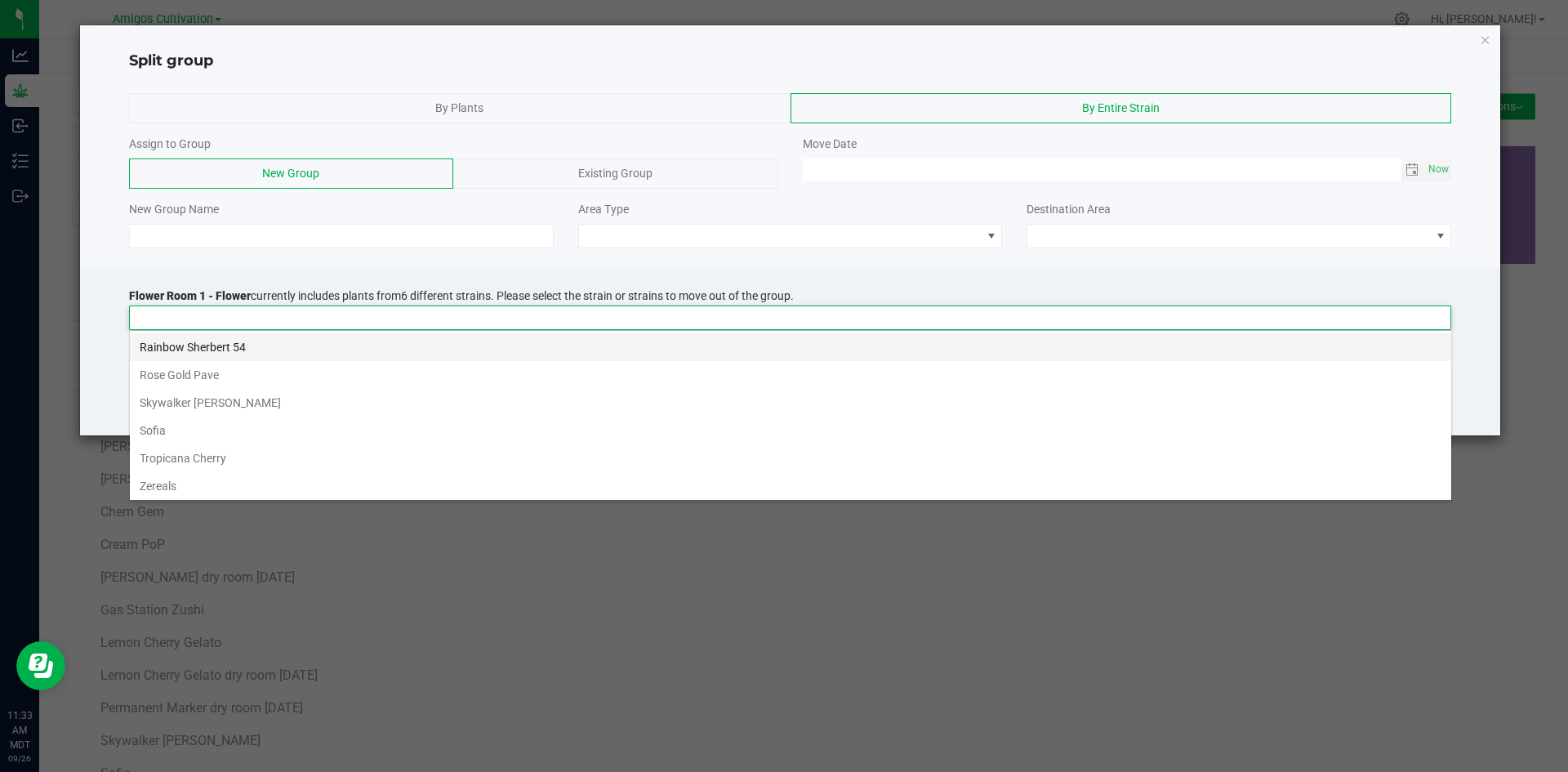
click at [213, 343] on li "Rainbow Sherbert 54" at bounding box center [790, 347] width 1321 height 28
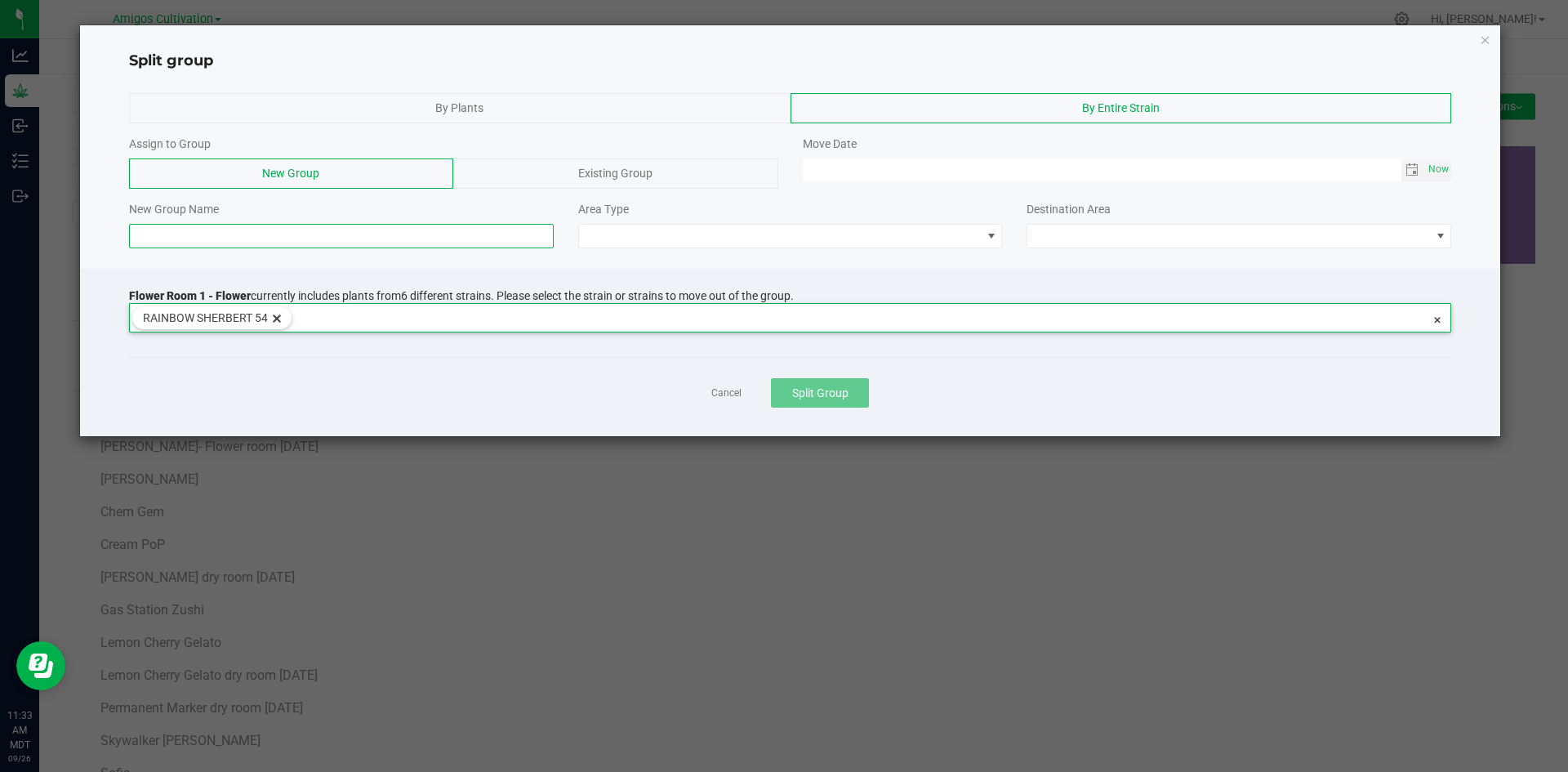
click at [171, 235] on input at bounding box center [341, 235] width 424 height 24
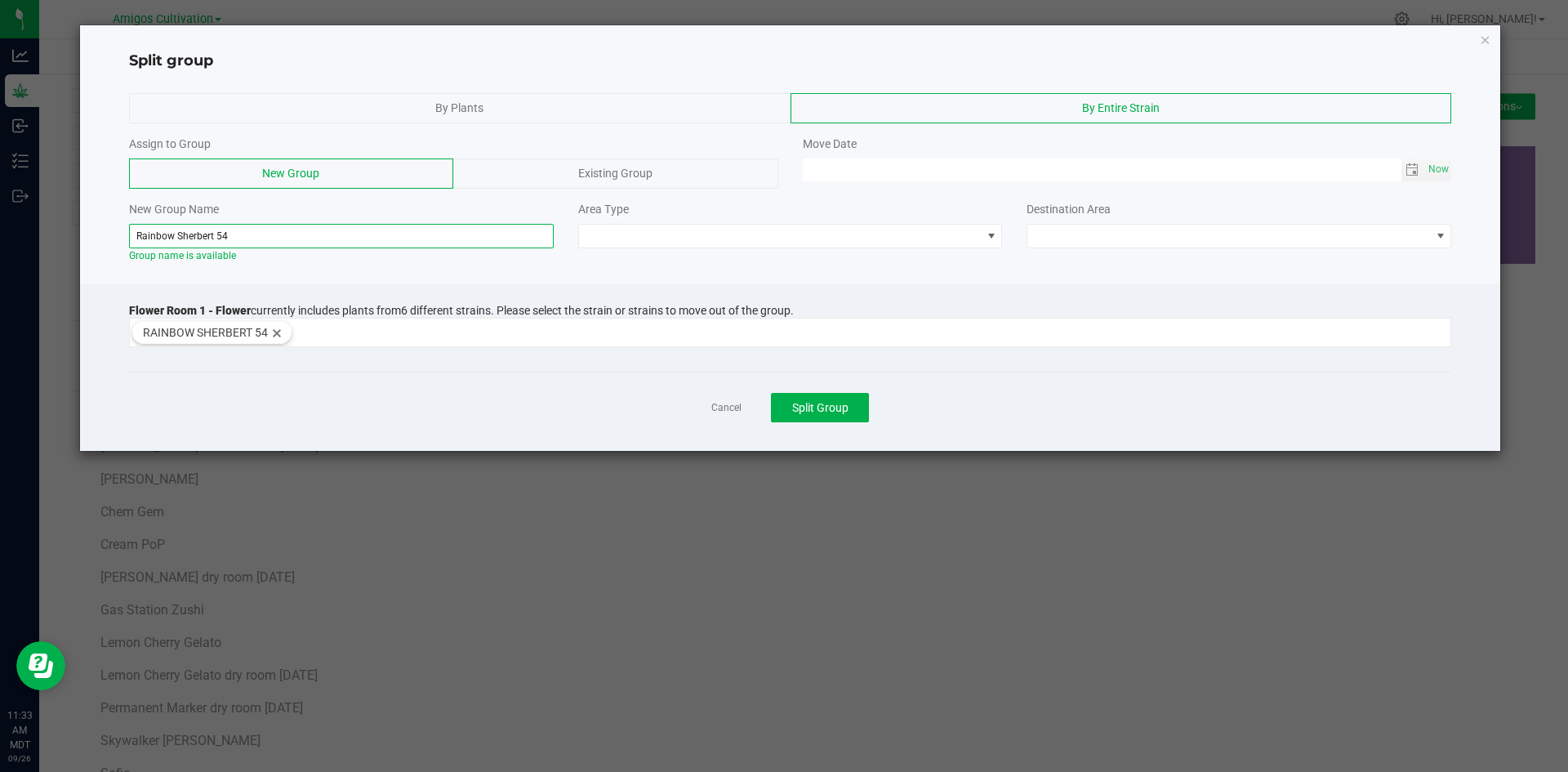
paste input "dry room 9-18-2025"
type input "Rainbow Sherbert 54 dry room 9-18-2025"
click at [914, 234] on span at bounding box center [780, 235] width 402 height 23
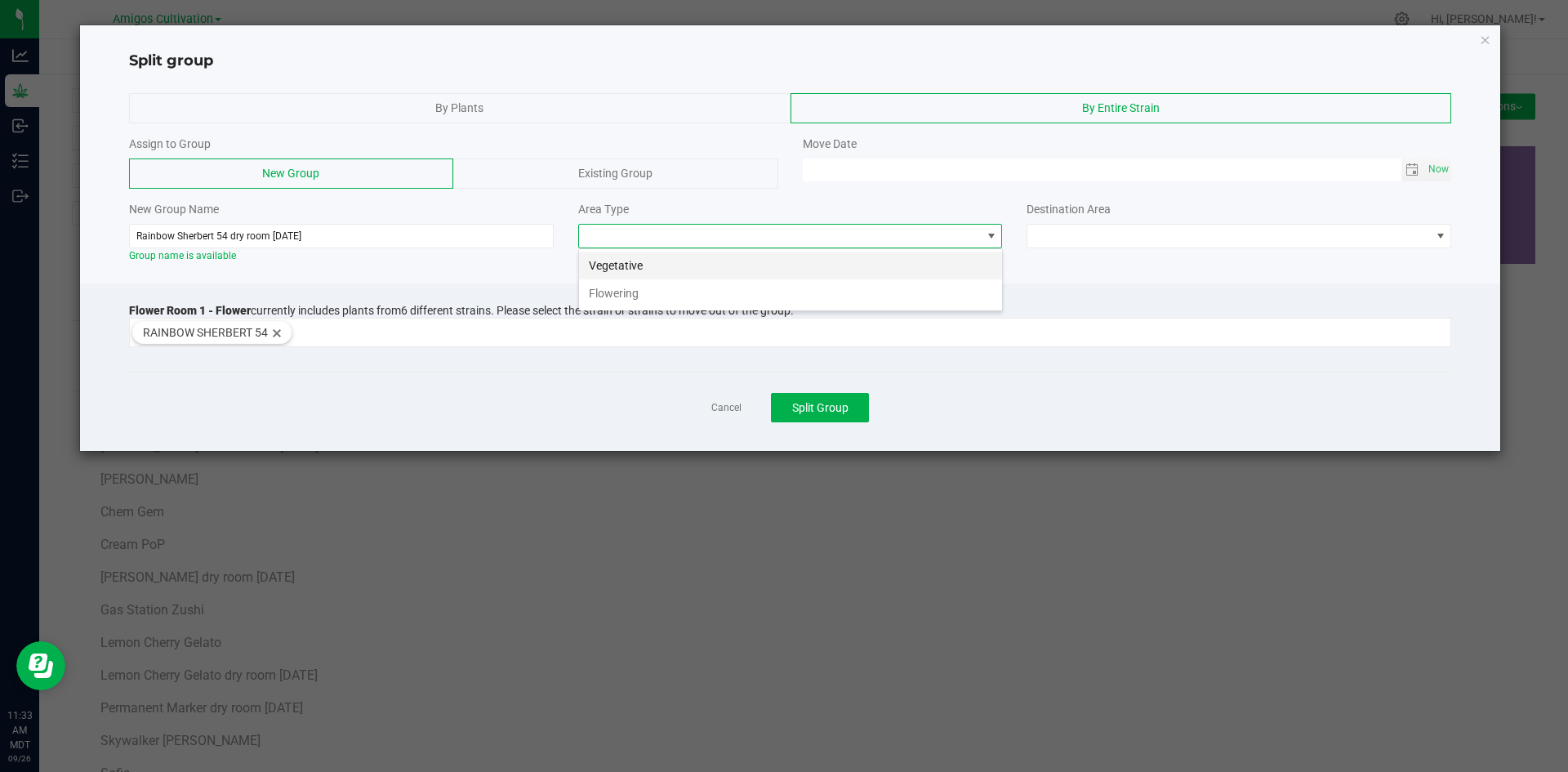
scroll to position [24, 424]
click at [715, 291] on li "Flowering" at bounding box center [790, 293] width 423 height 28
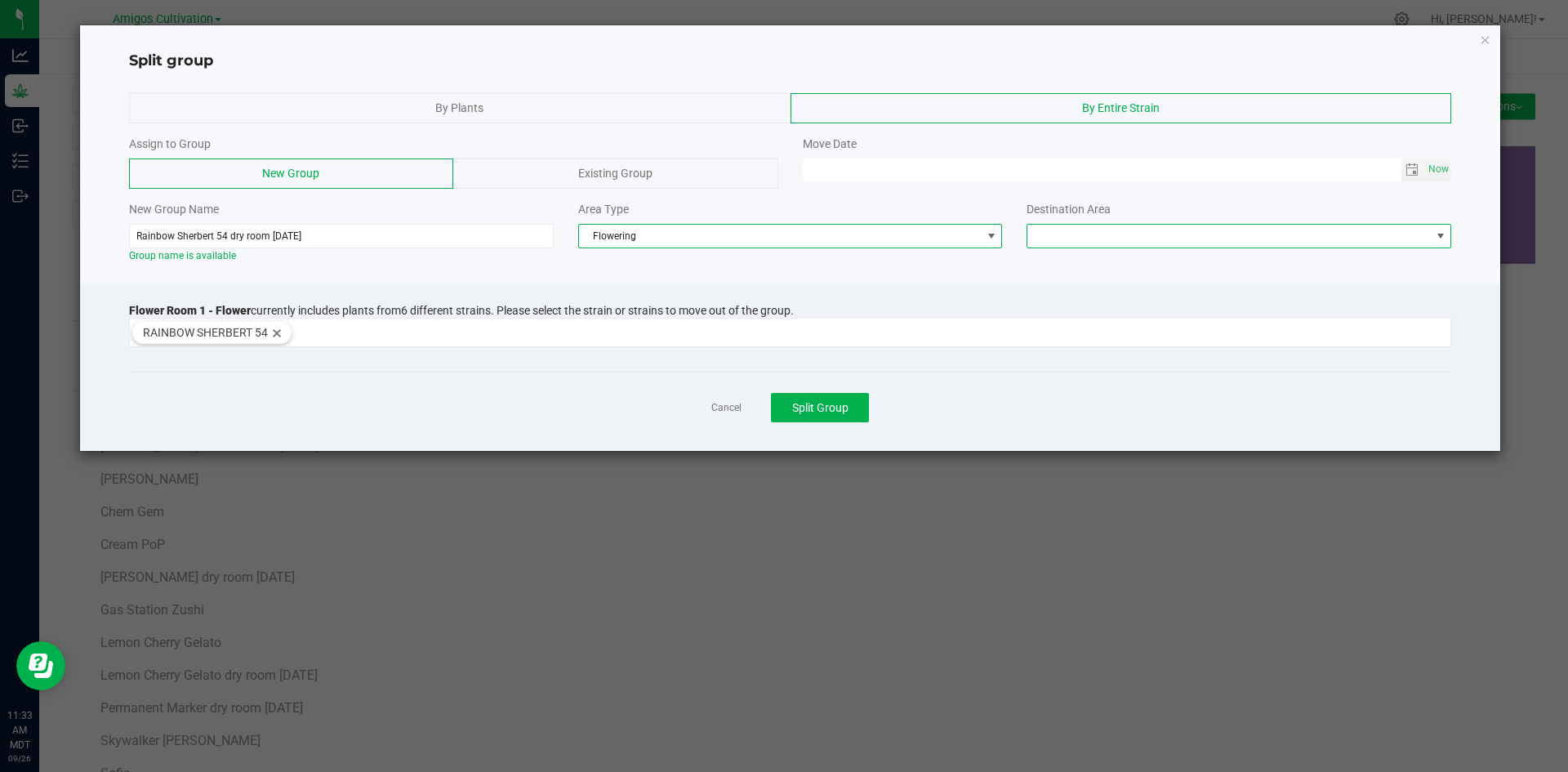
click at [1436, 234] on span at bounding box center [1440, 236] width 13 height 13
click at [1199, 266] on li "Flower Room 1" at bounding box center [1238, 265] width 423 height 28
click at [1411, 168] on span "Toggle calendar" at bounding box center [1411, 170] width 13 height 13
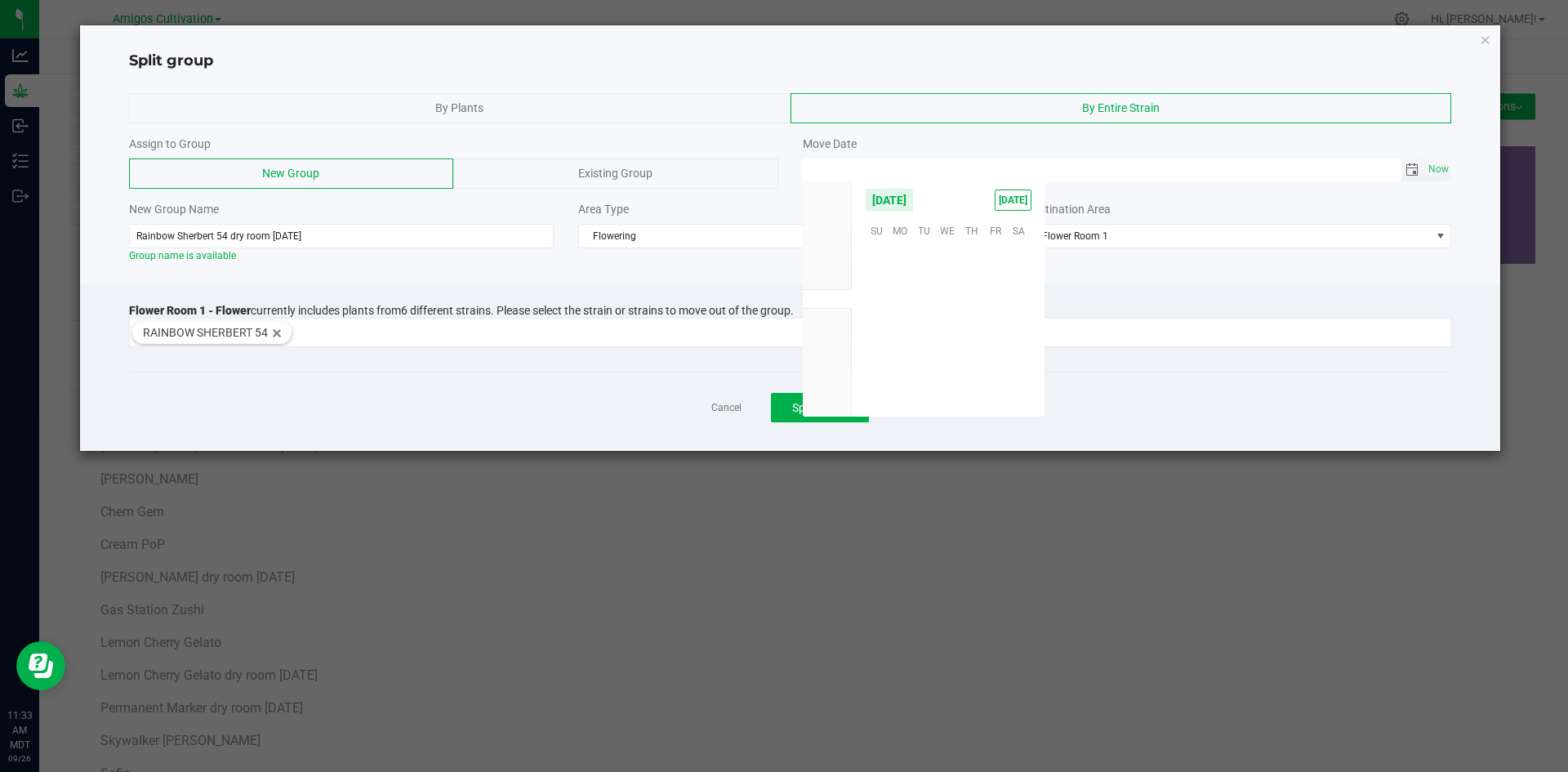
scroll to position [264817, 0]
click at [979, 304] on span "18" at bounding box center [971, 304] width 24 height 25
type input "[DATE] 12:00 AM"
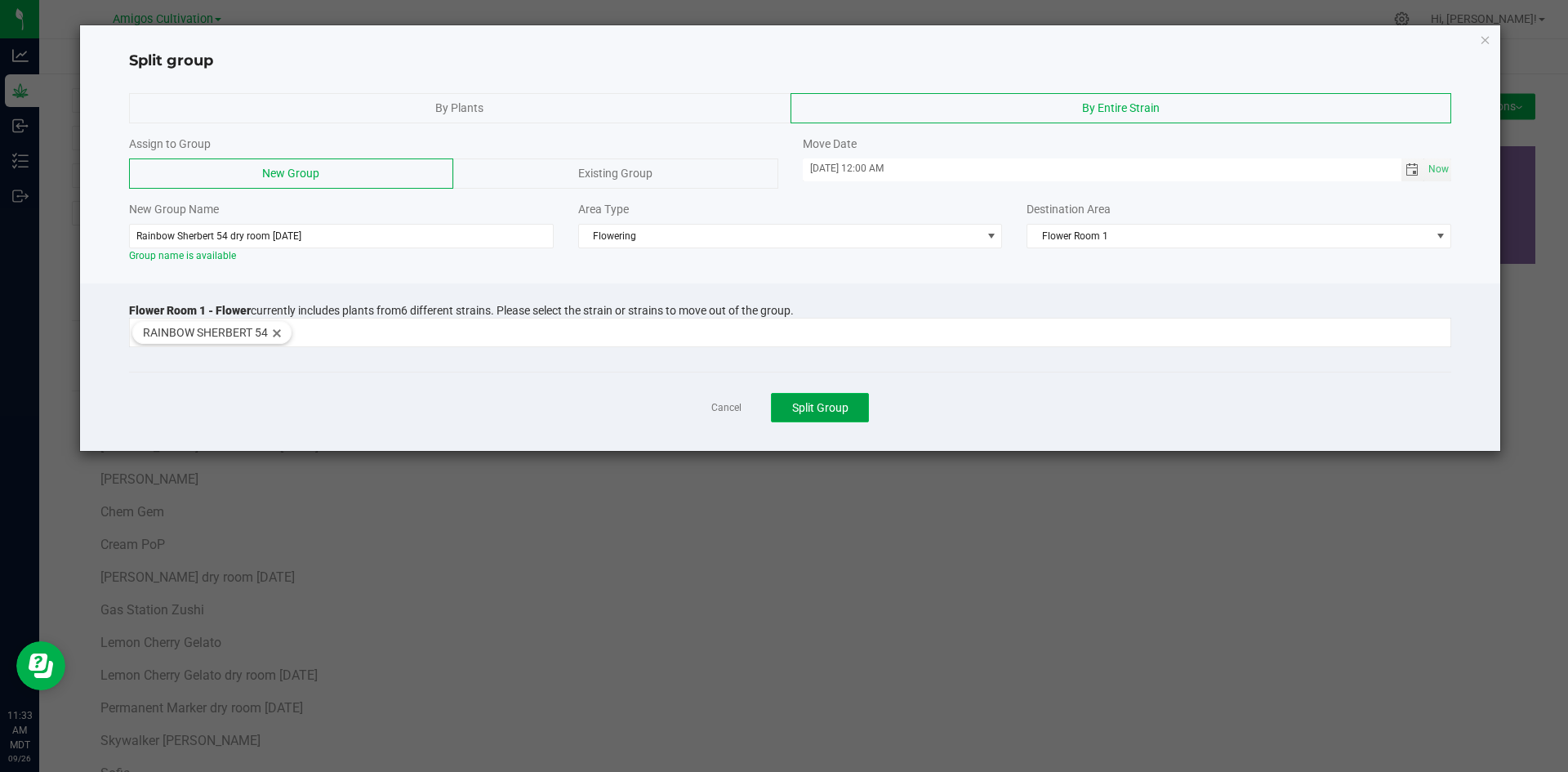
click at [819, 411] on span "Split Group" at bounding box center [820, 408] width 57 height 13
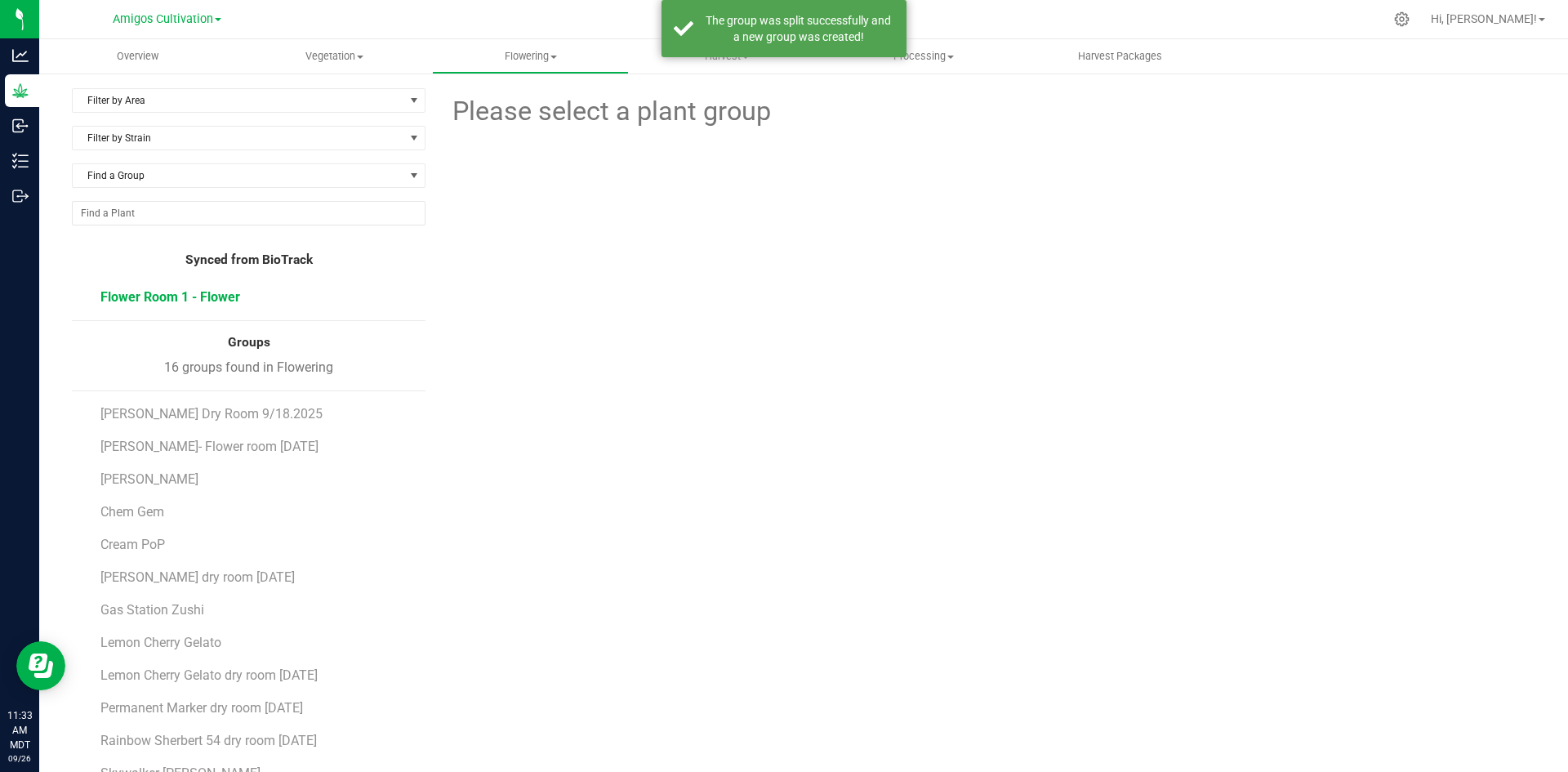
click at [191, 290] on span "Flower Room 1 - Flower" at bounding box center [170, 297] width 140 height 16
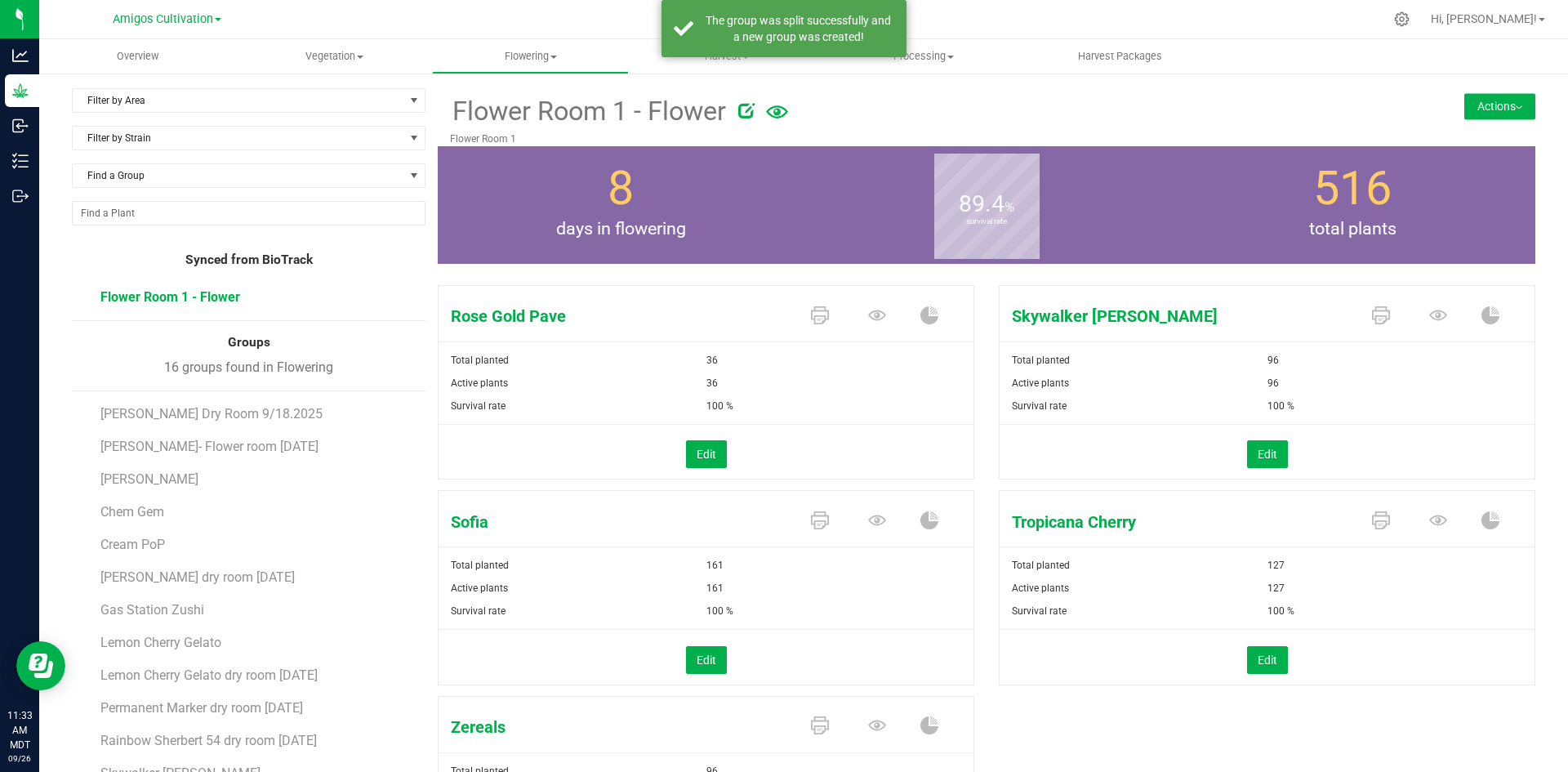
click at [1490, 109] on button "Actions" at bounding box center [1499, 106] width 71 height 26
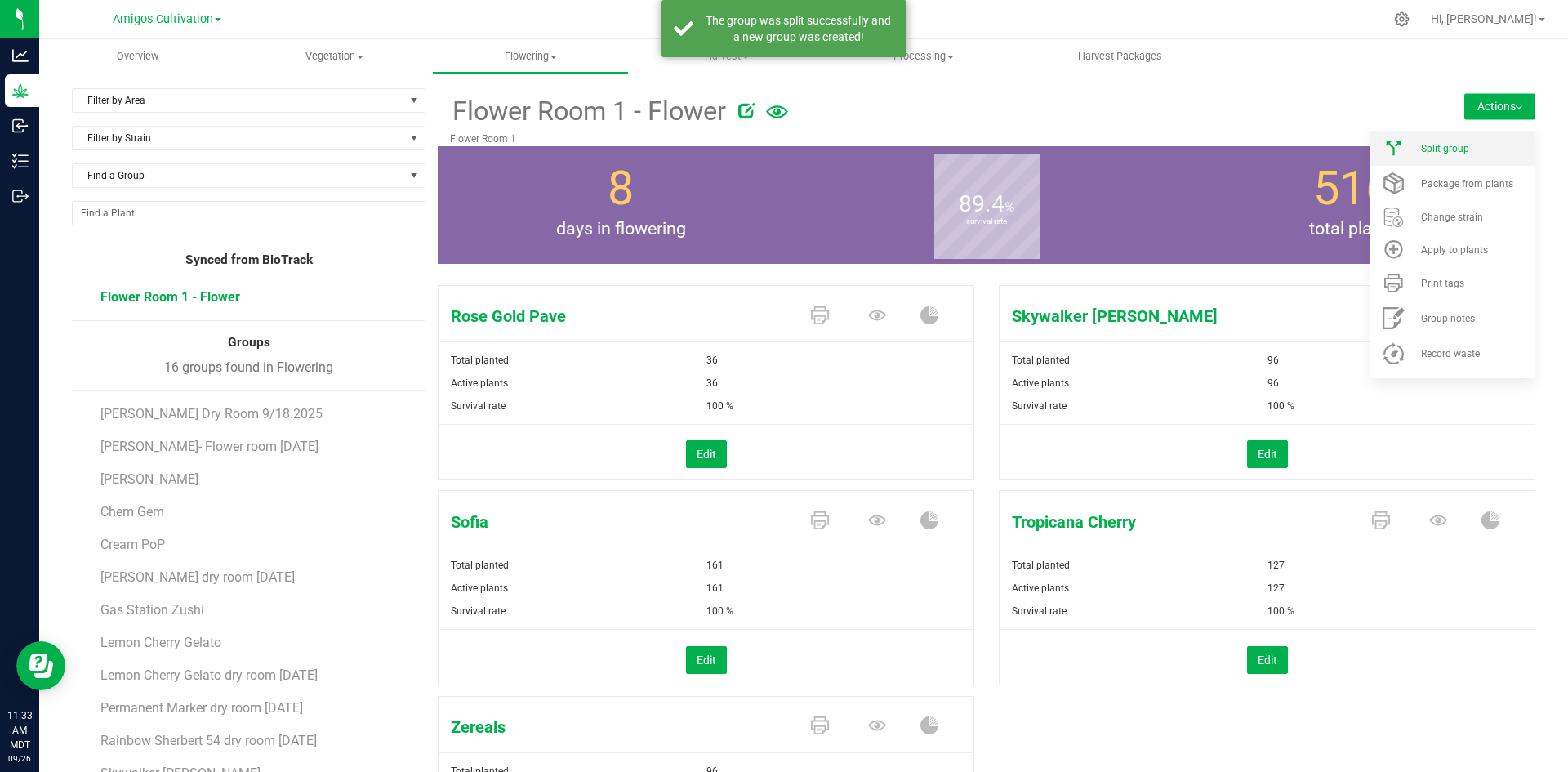
click at [1467, 145] on div "Split group" at bounding box center [1476, 148] width 111 height 11
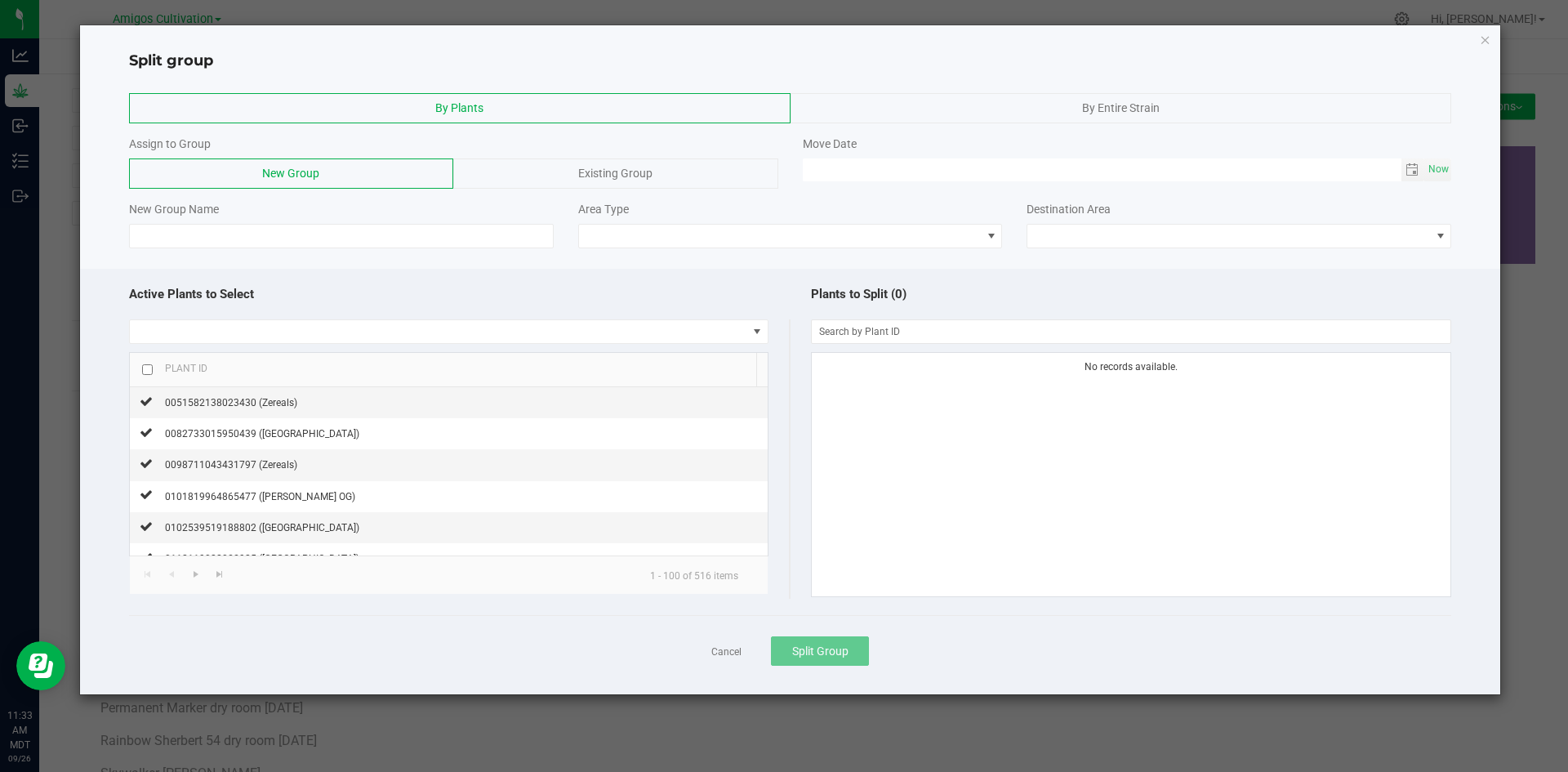
click at [955, 115] on div "By Entire Strain" at bounding box center [1121, 108] width 662 height 31
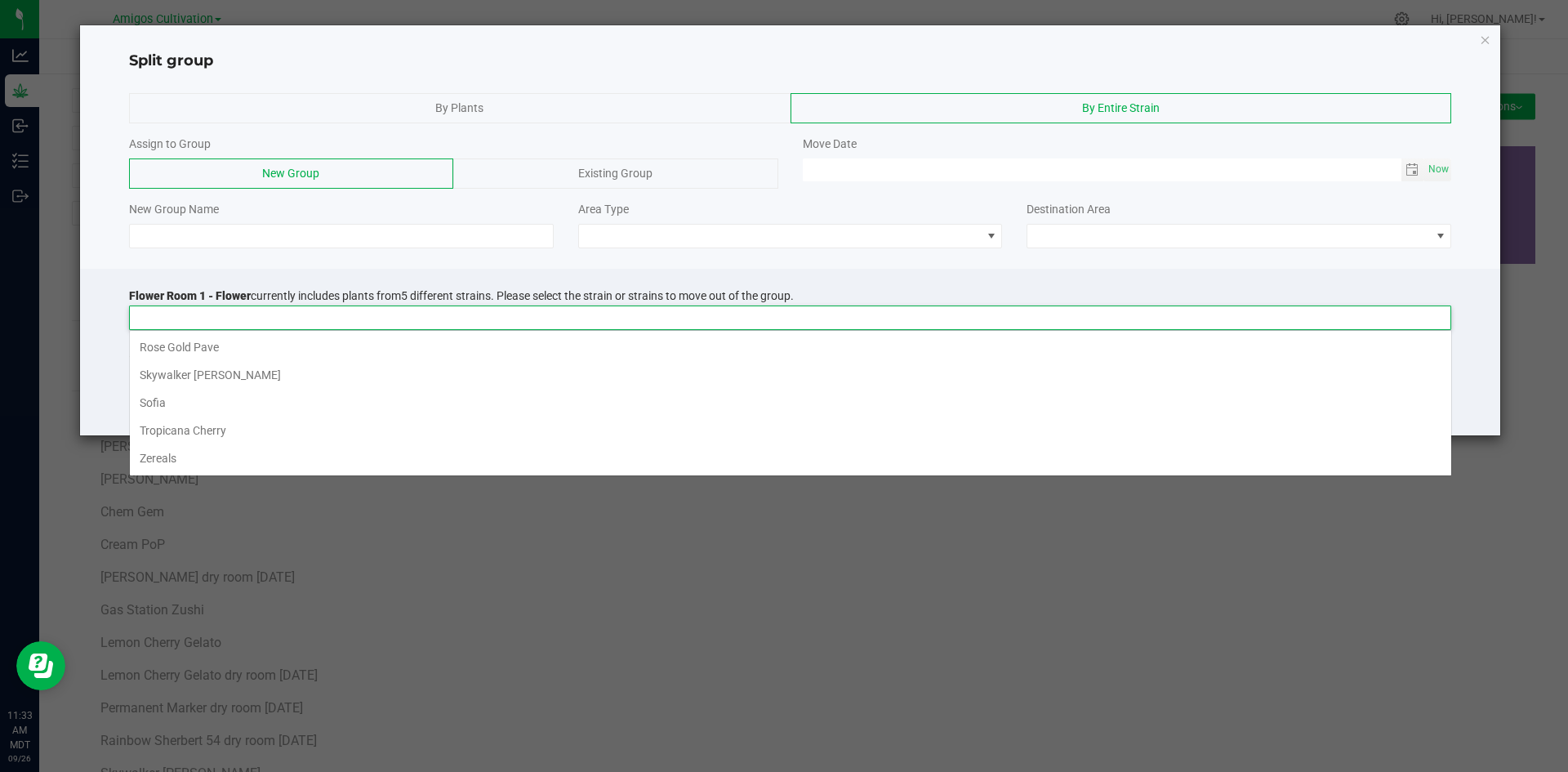
click at [207, 309] on input at bounding box center [779, 317] width 1300 height 23
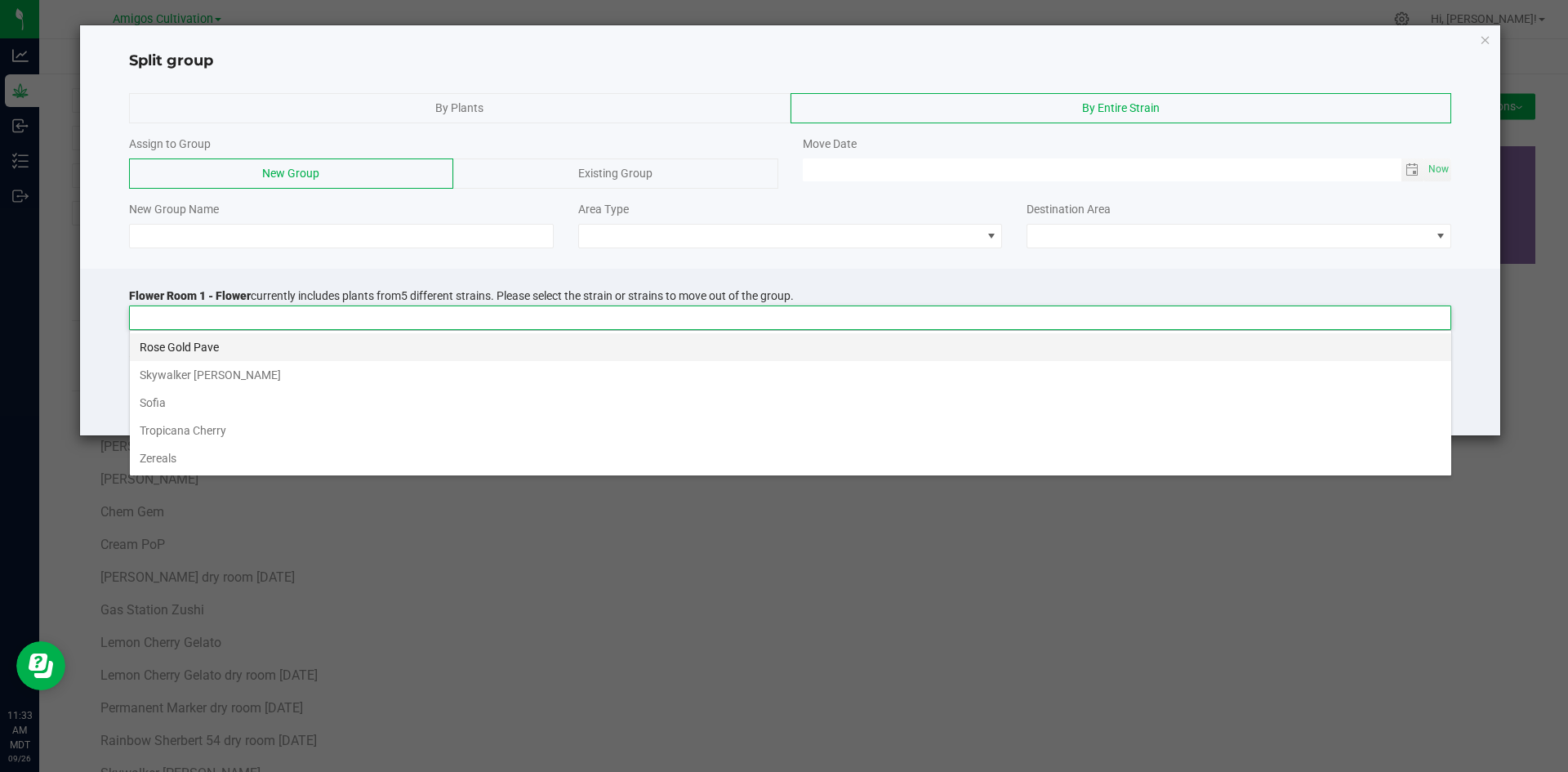
click at [197, 347] on li "Rose Gold Pave" at bounding box center [790, 347] width 1321 height 28
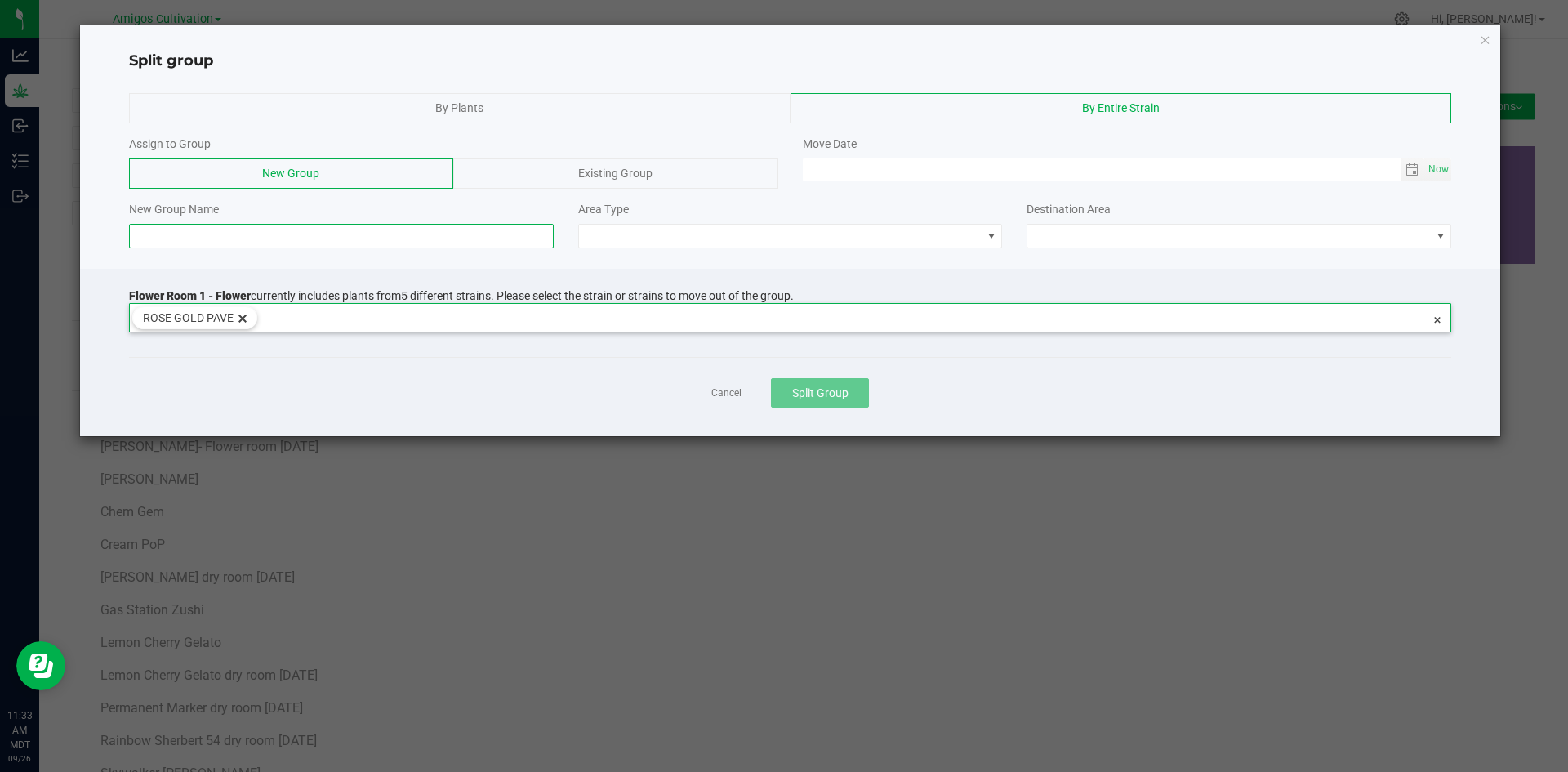
click at [163, 245] on input at bounding box center [341, 235] width 424 height 24
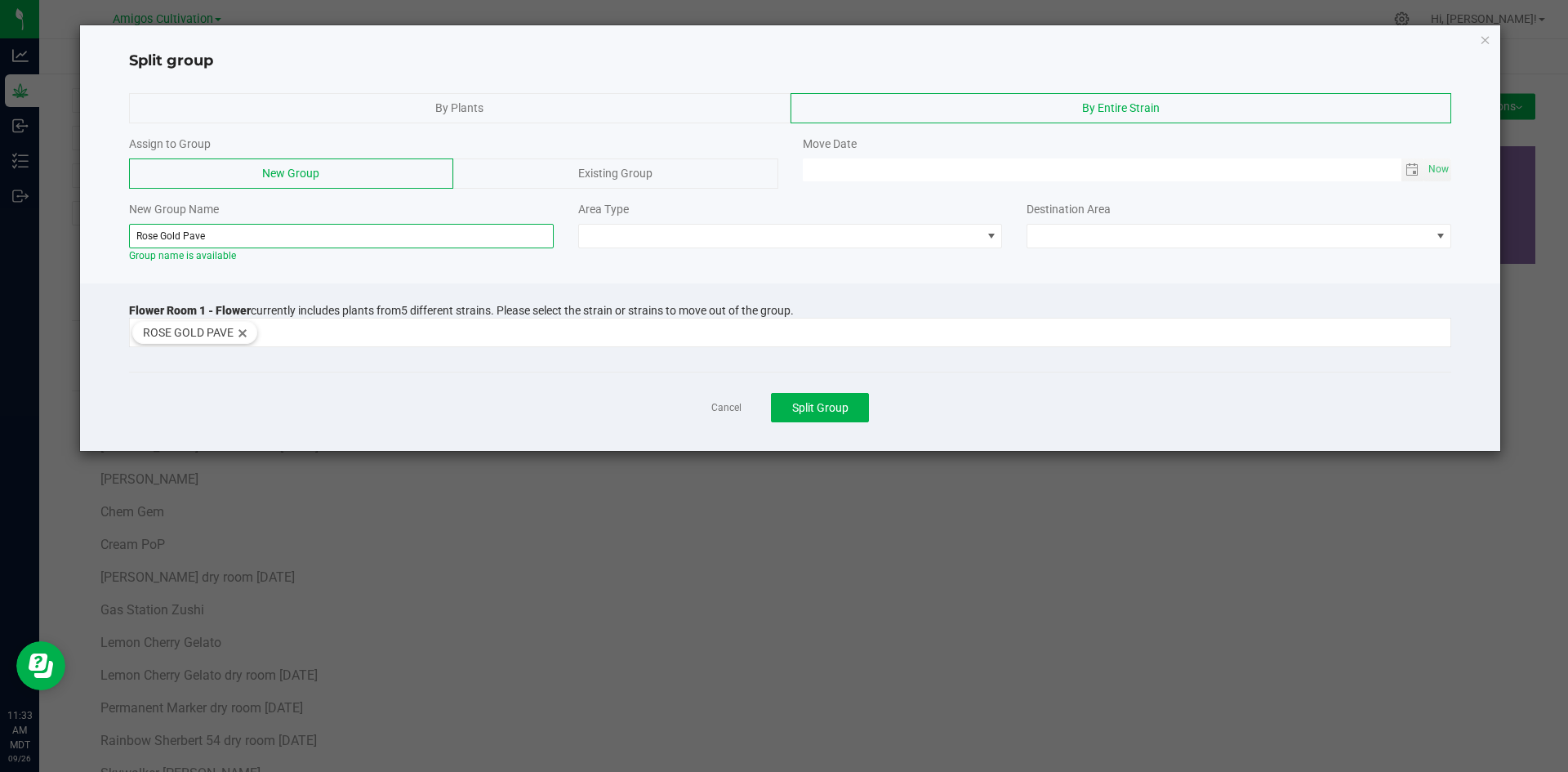
paste input "dry room 9-18-2025"
type input "Rose Gold Pave dry room 9-18-2025"
click at [875, 238] on span at bounding box center [780, 235] width 402 height 23
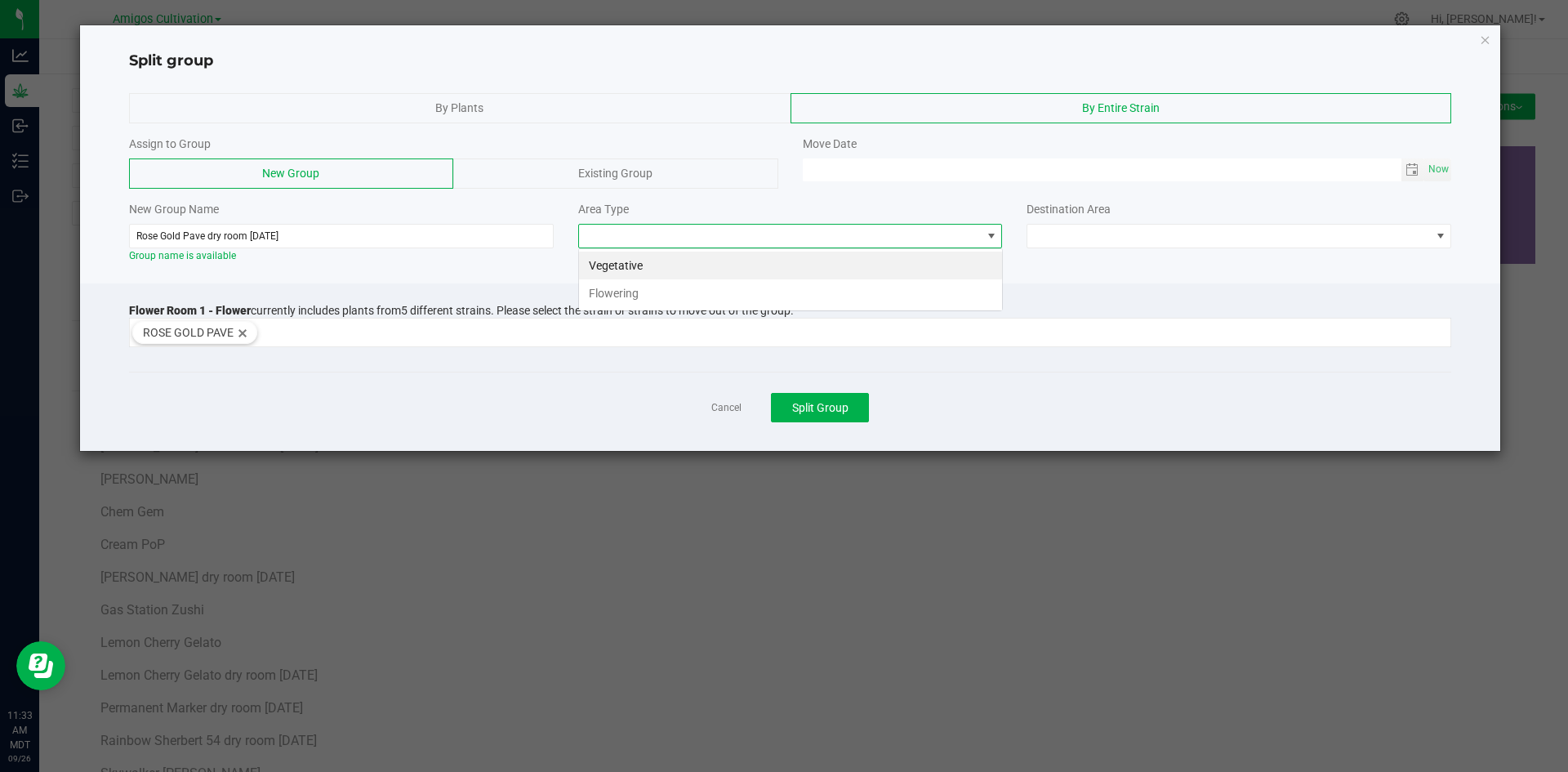
scroll to position [24, 424]
click at [677, 302] on li "Flowering" at bounding box center [790, 293] width 423 height 28
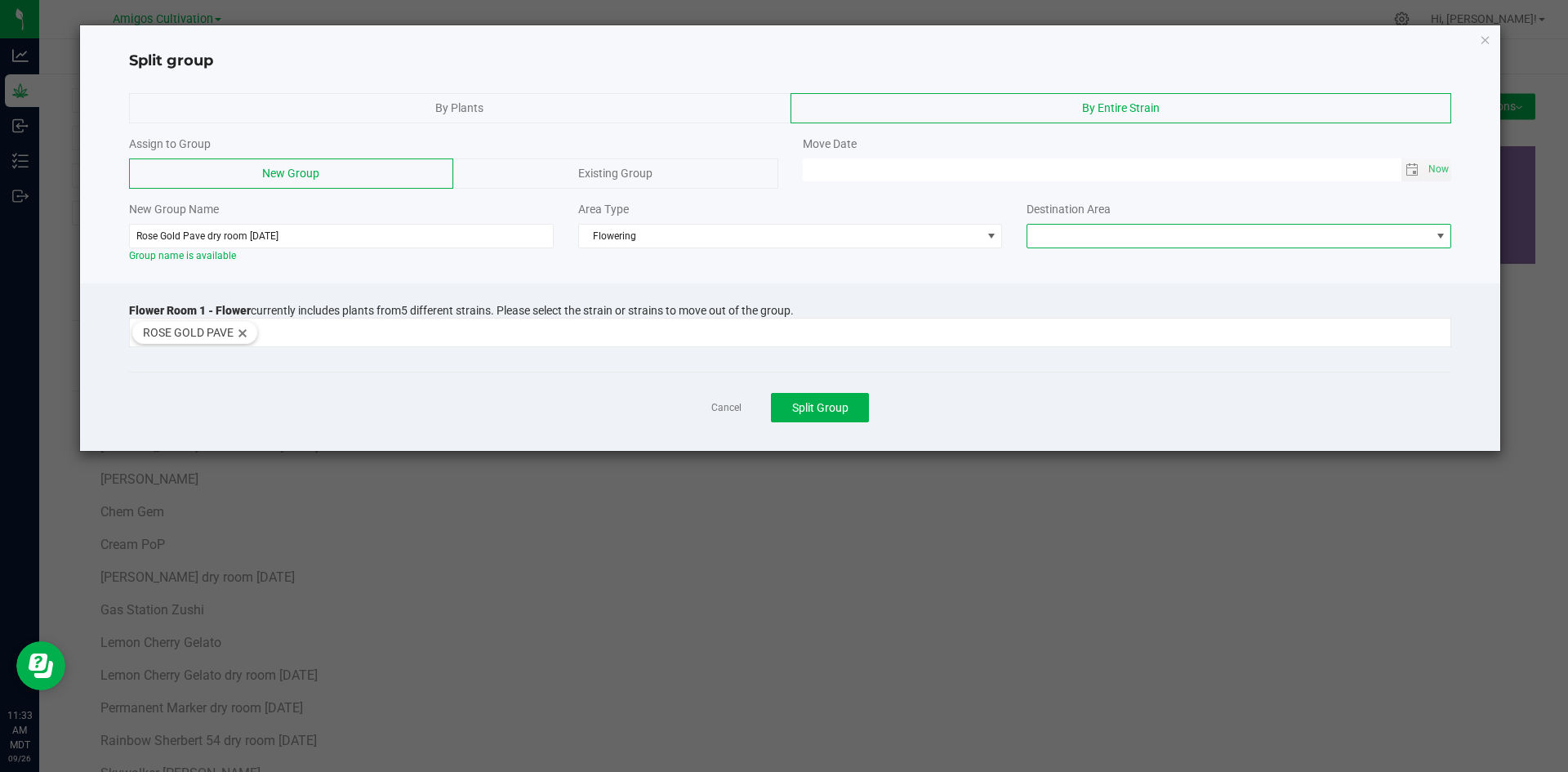
click at [1439, 234] on span at bounding box center [1440, 236] width 13 height 13
click at [1182, 264] on li "Flower Room 1" at bounding box center [1238, 265] width 423 height 28
click at [1416, 173] on span "Toggle calendar" at bounding box center [1411, 170] width 13 height 13
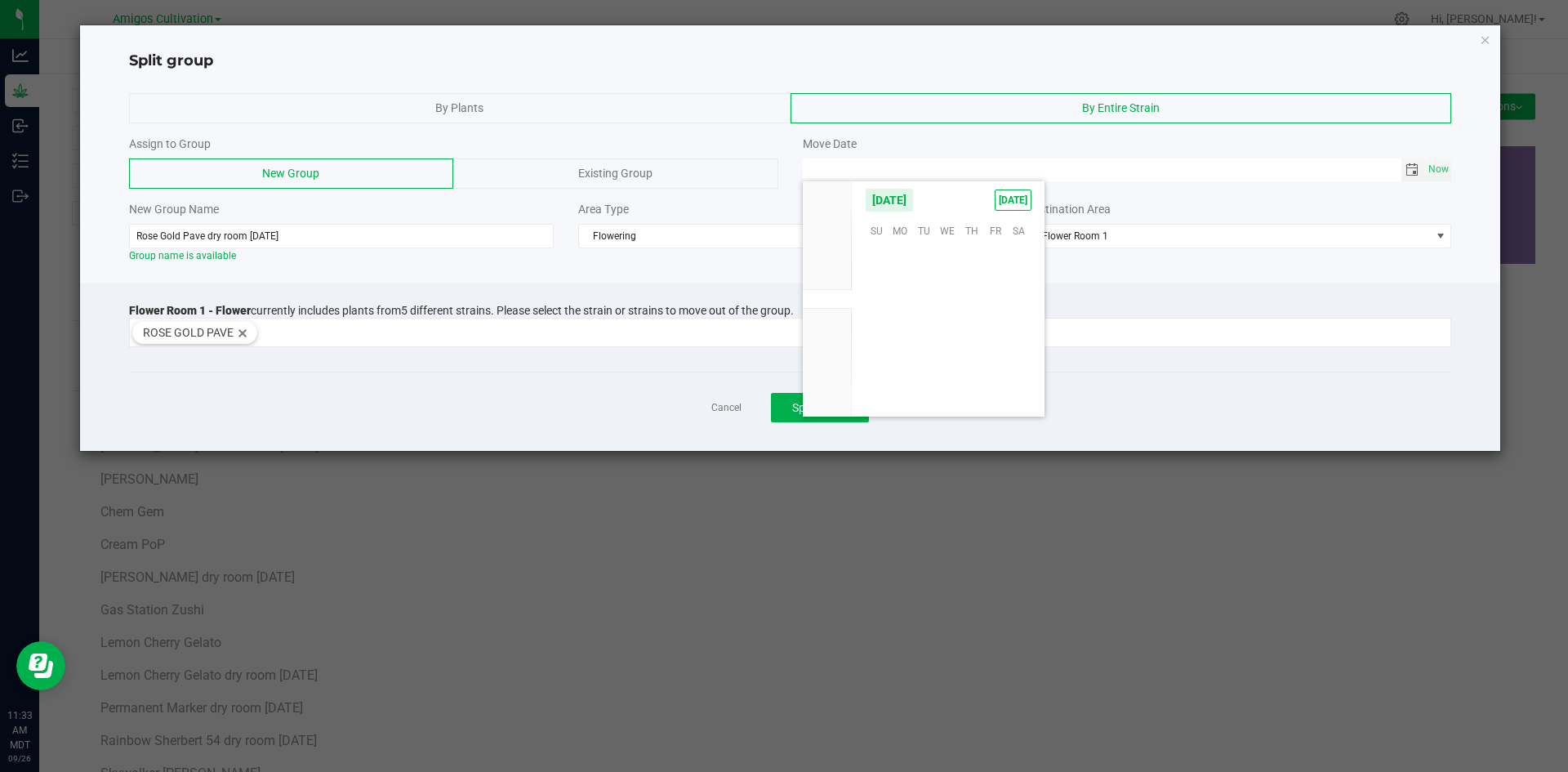
scroll to position [264817, 0]
click at [972, 303] on span "18" at bounding box center [971, 304] width 24 height 25
type input "[DATE] 12:00 AM"
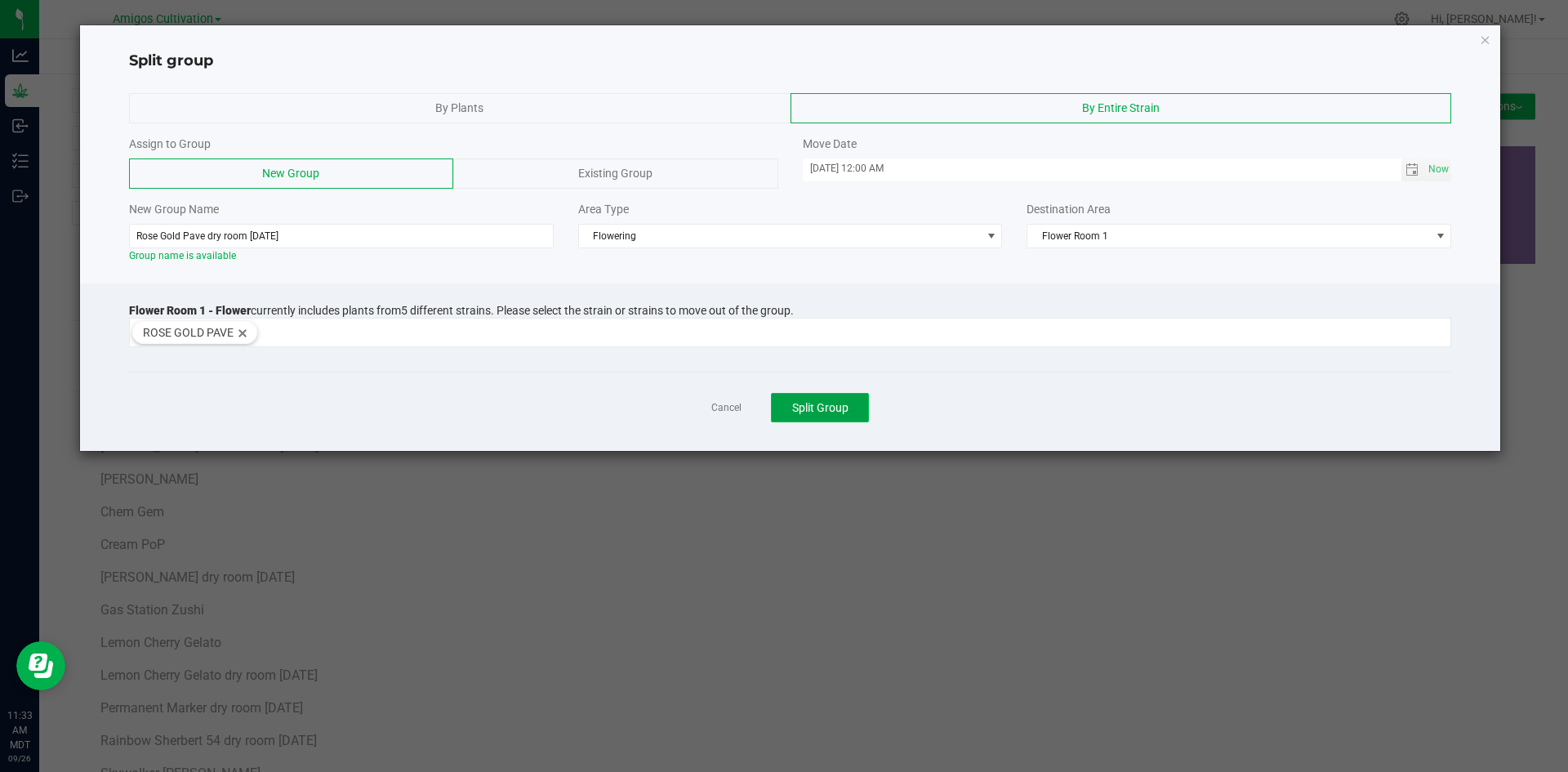
click at [819, 406] on span "Split Group" at bounding box center [820, 408] width 57 height 13
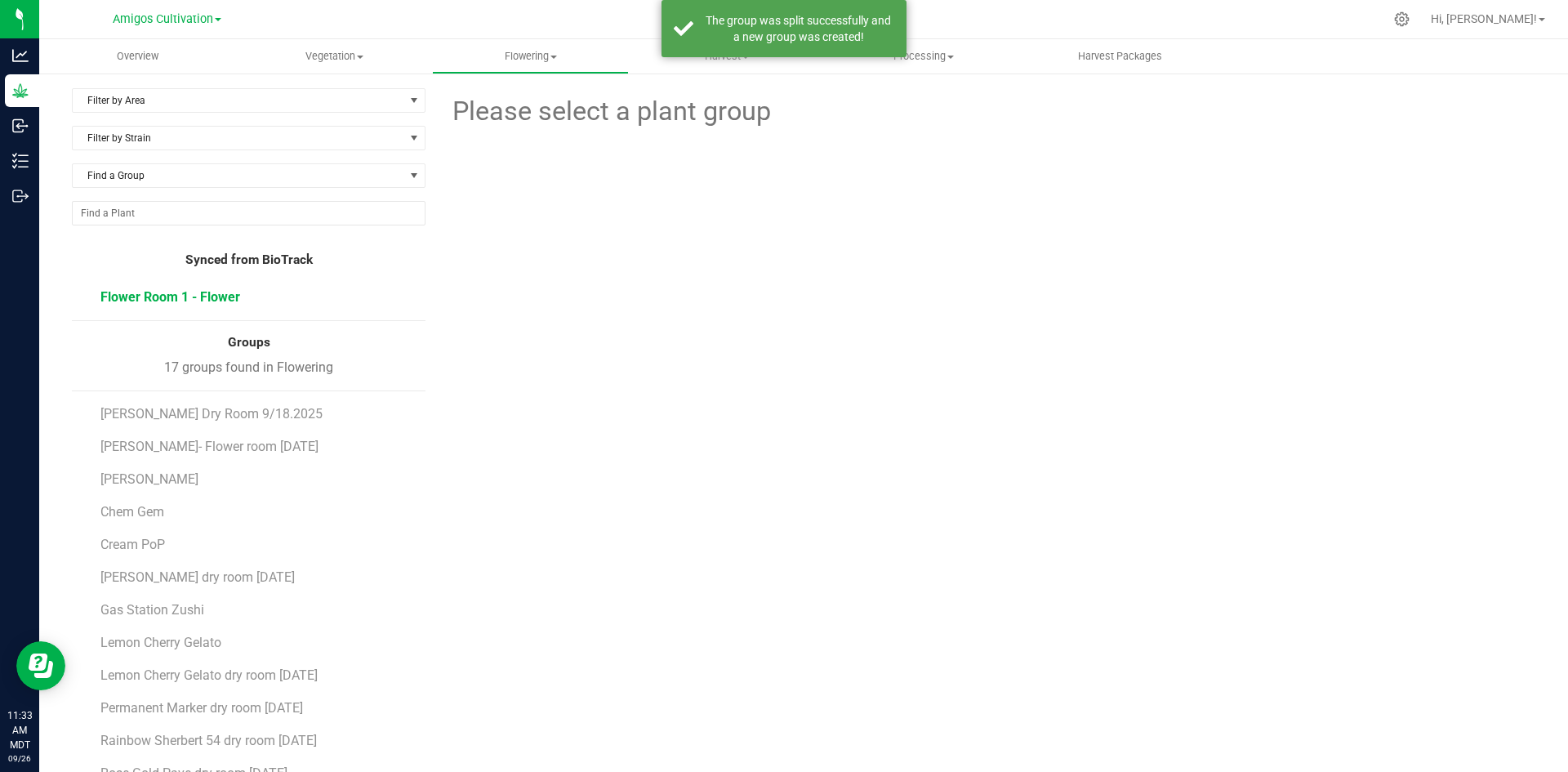
click at [176, 293] on span "Flower Room 1 - Flower" at bounding box center [170, 297] width 140 height 16
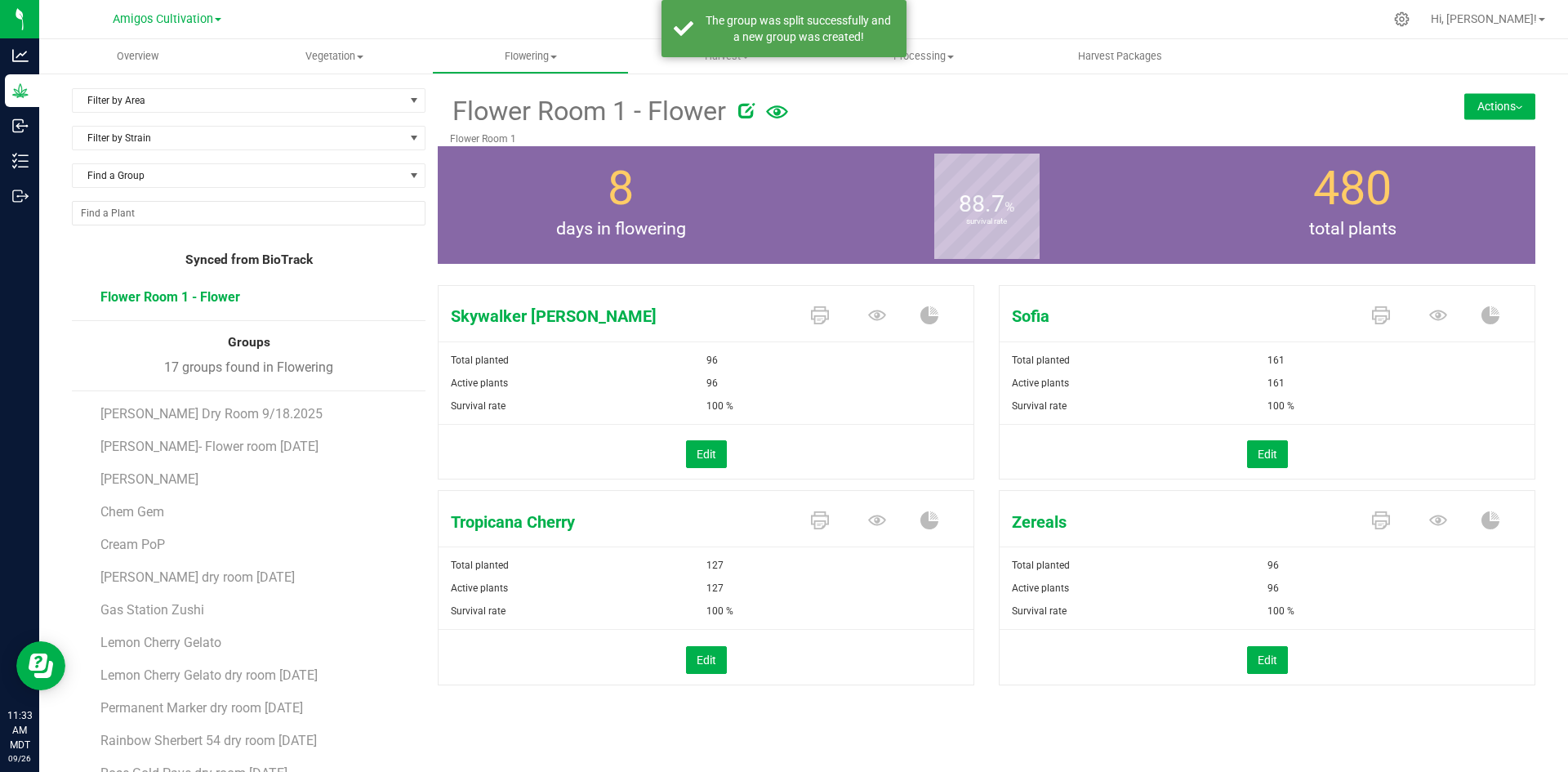
click at [1476, 107] on button "Actions" at bounding box center [1499, 106] width 71 height 26
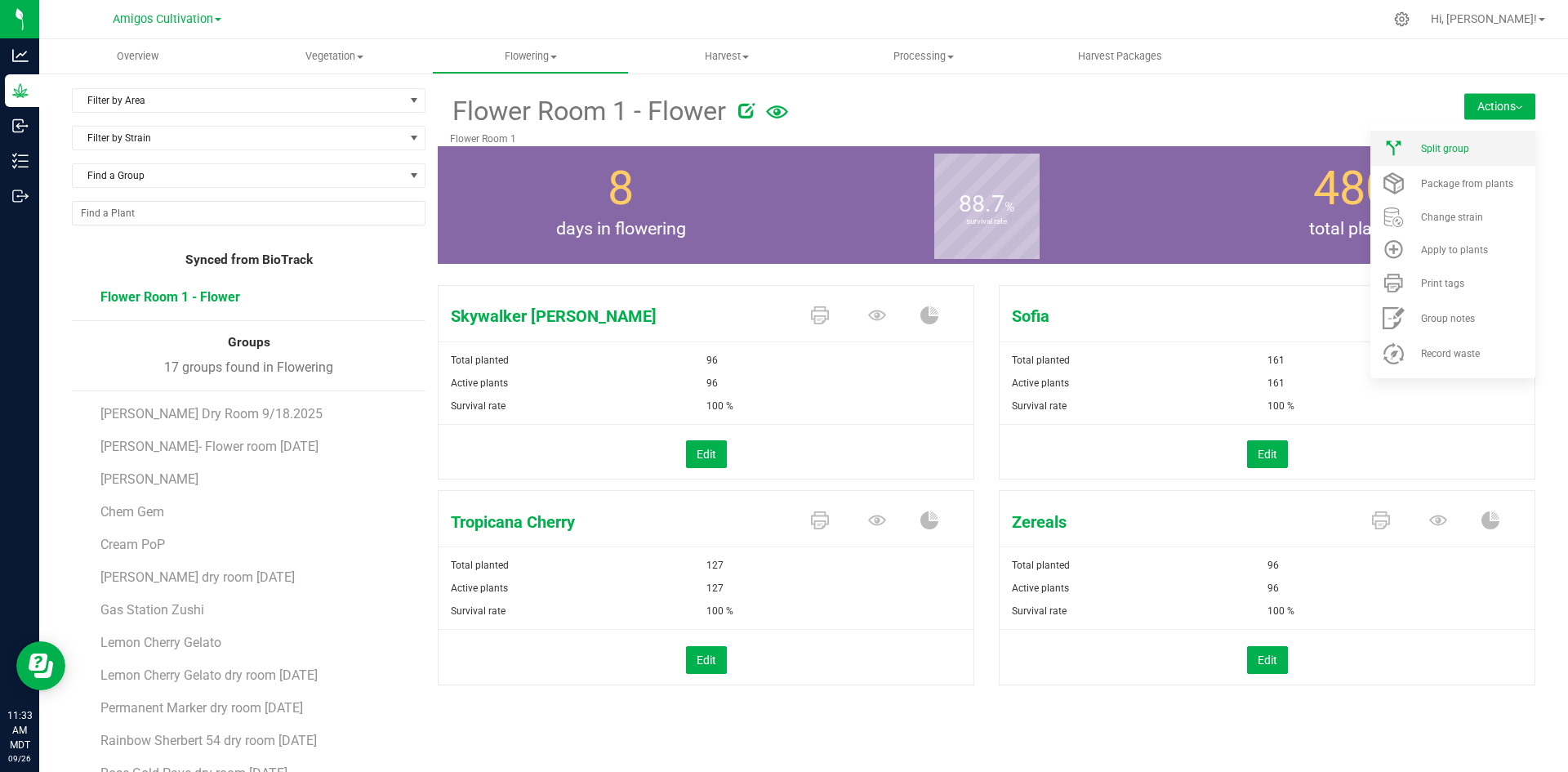
click at [1452, 139] on li "Split group" at bounding box center [1452, 148] width 165 height 35
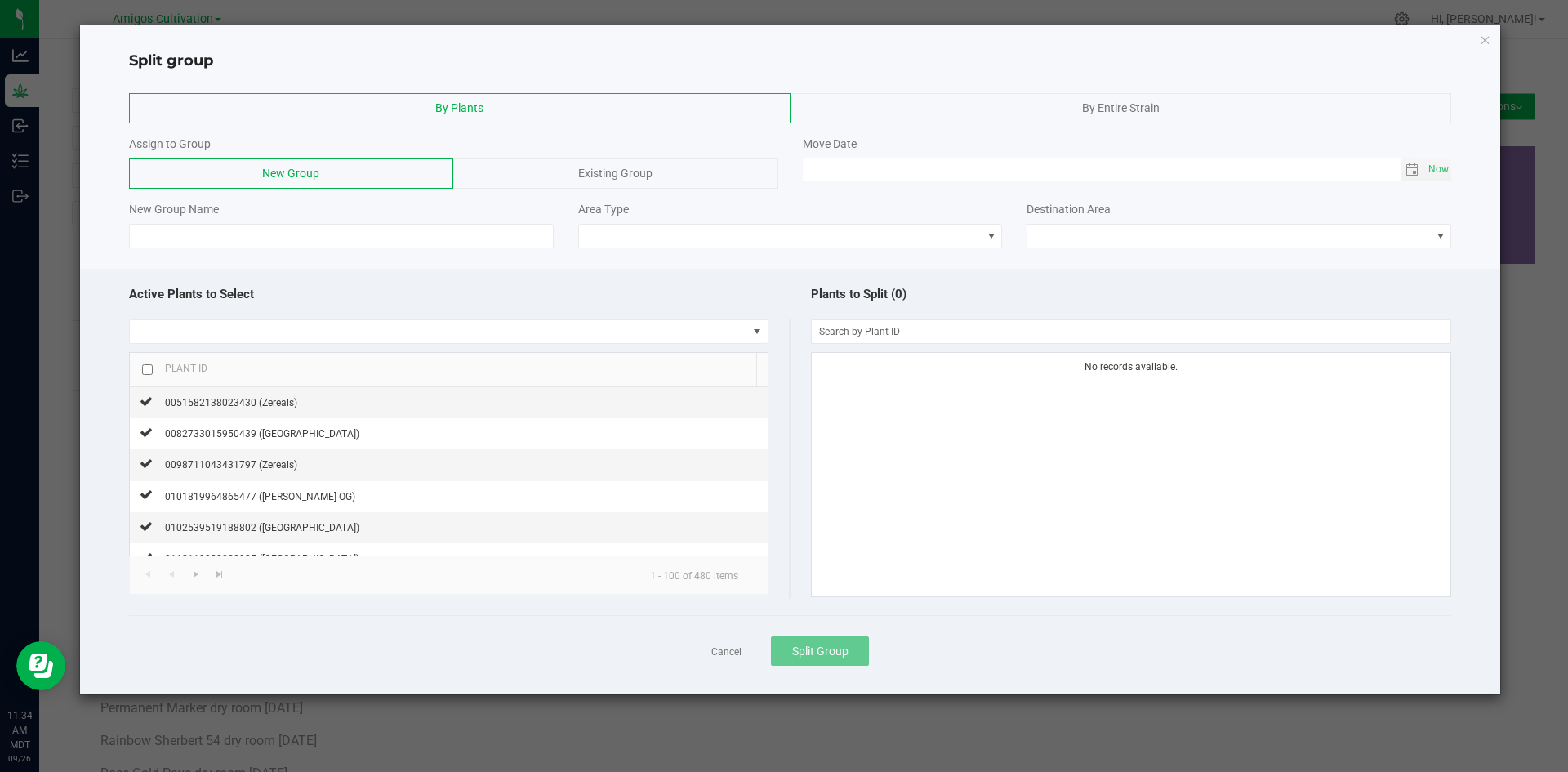
click at [1082, 99] on div "By Entire Strain" at bounding box center [1121, 108] width 662 height 31
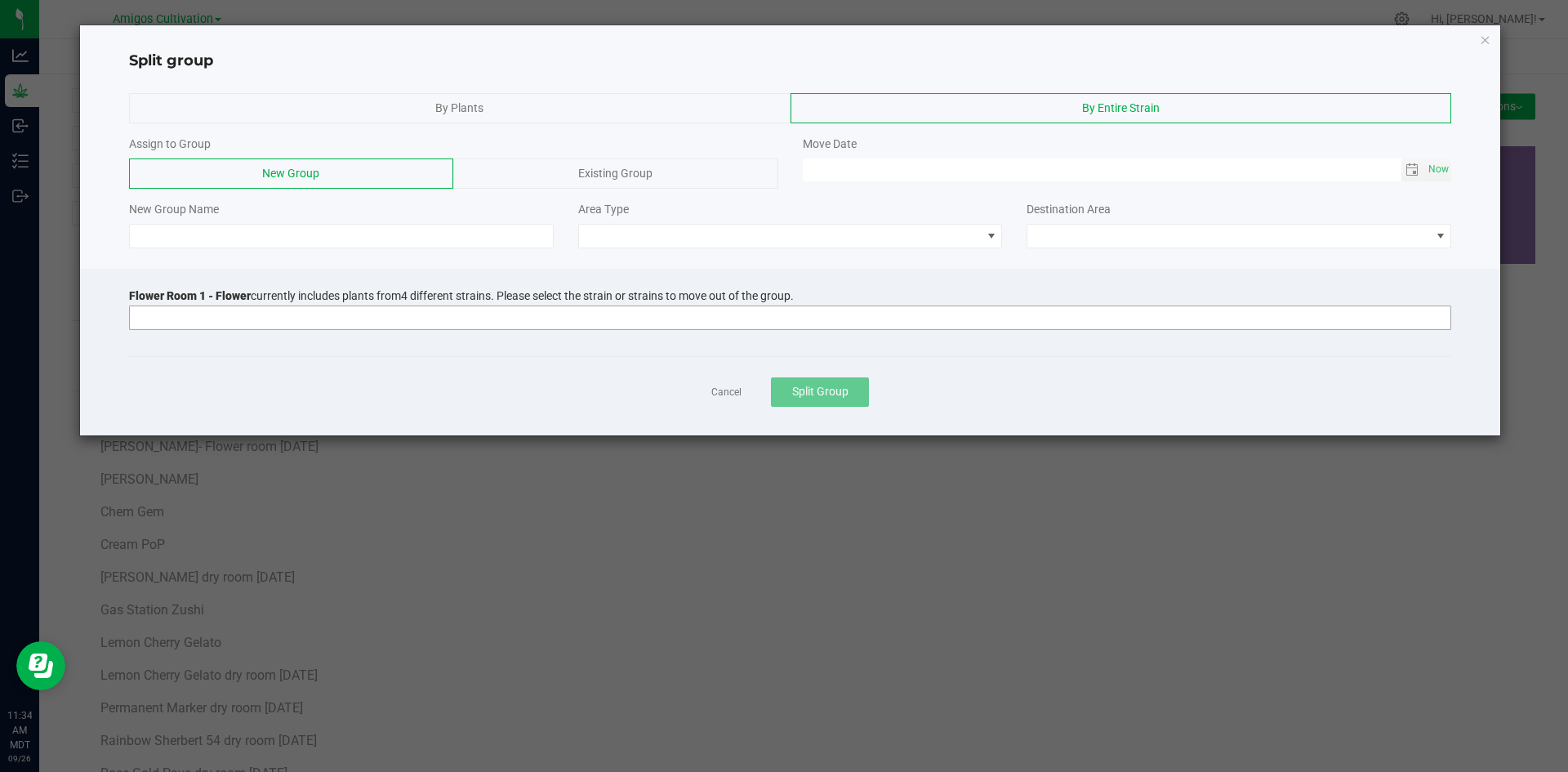
click at [282, 318] on input at bounding box center [779, 317] width 1300 height 23
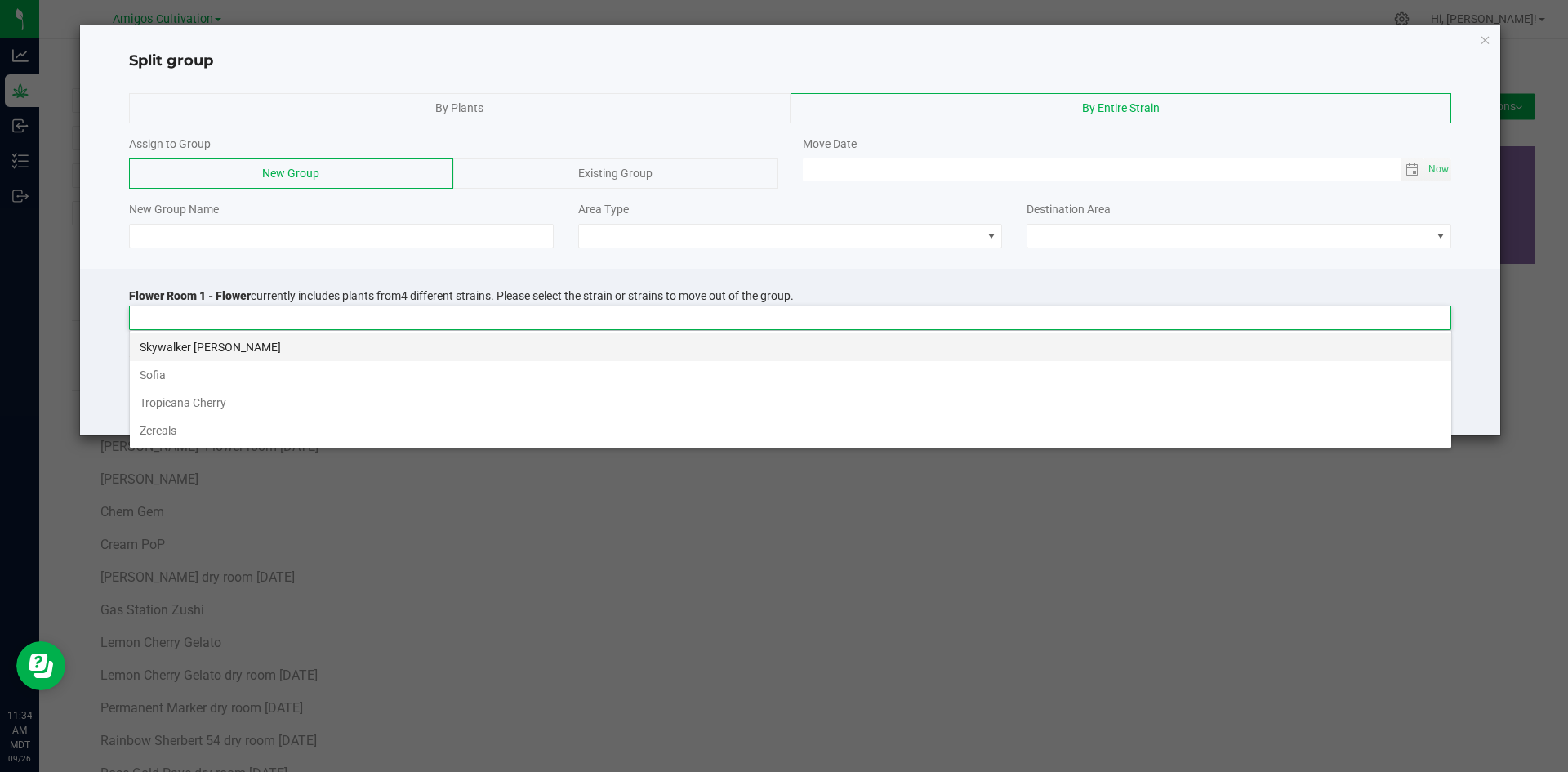
scroll to position [24, 1321]
click at [234, 342] on li "Skywalker [PERSON_NAME]" at bounding box center [790, 347] width 1321 height 28
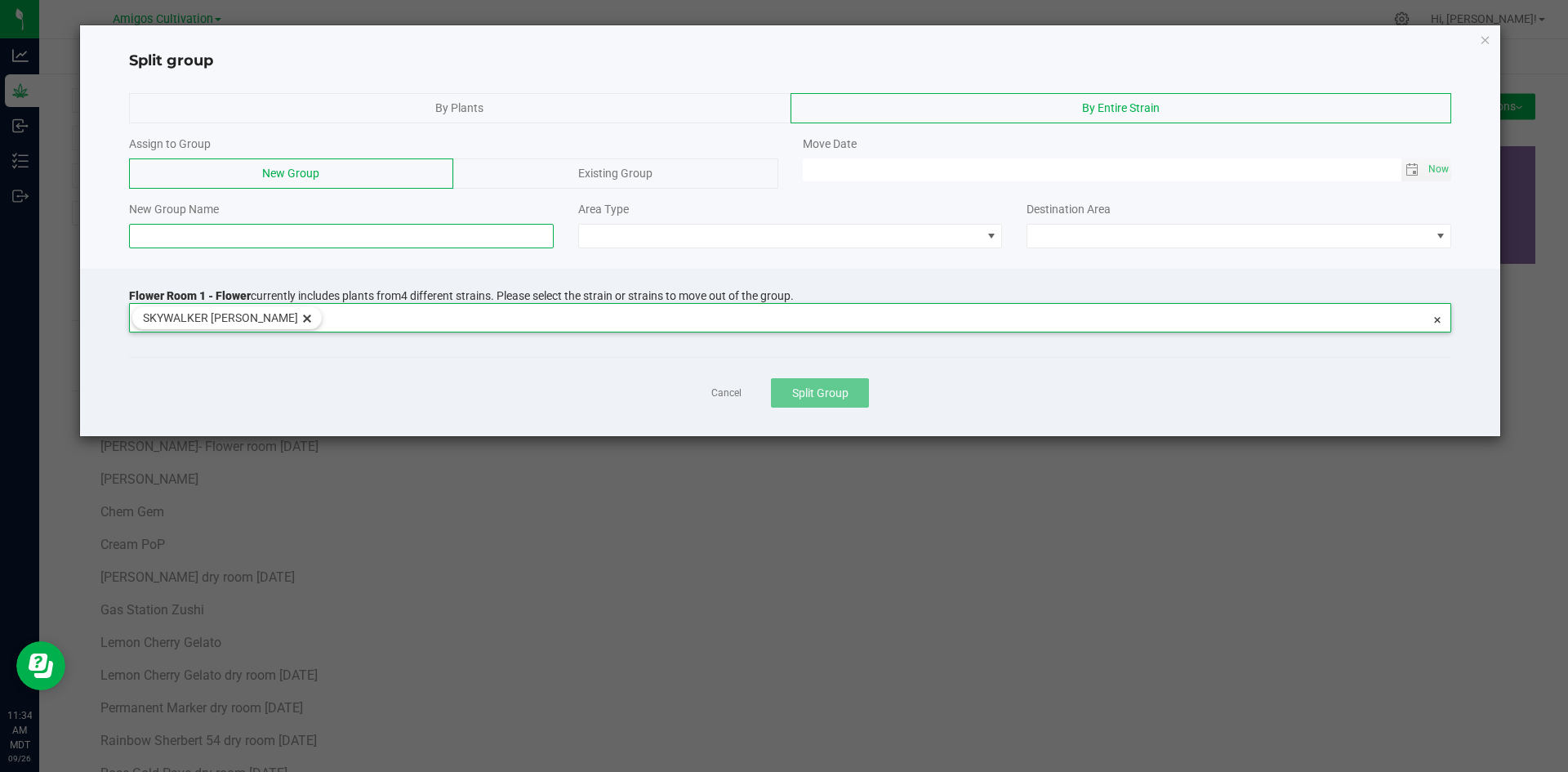
click at [229, 234] on input at bounding box center [341, 235] width 424 height 24
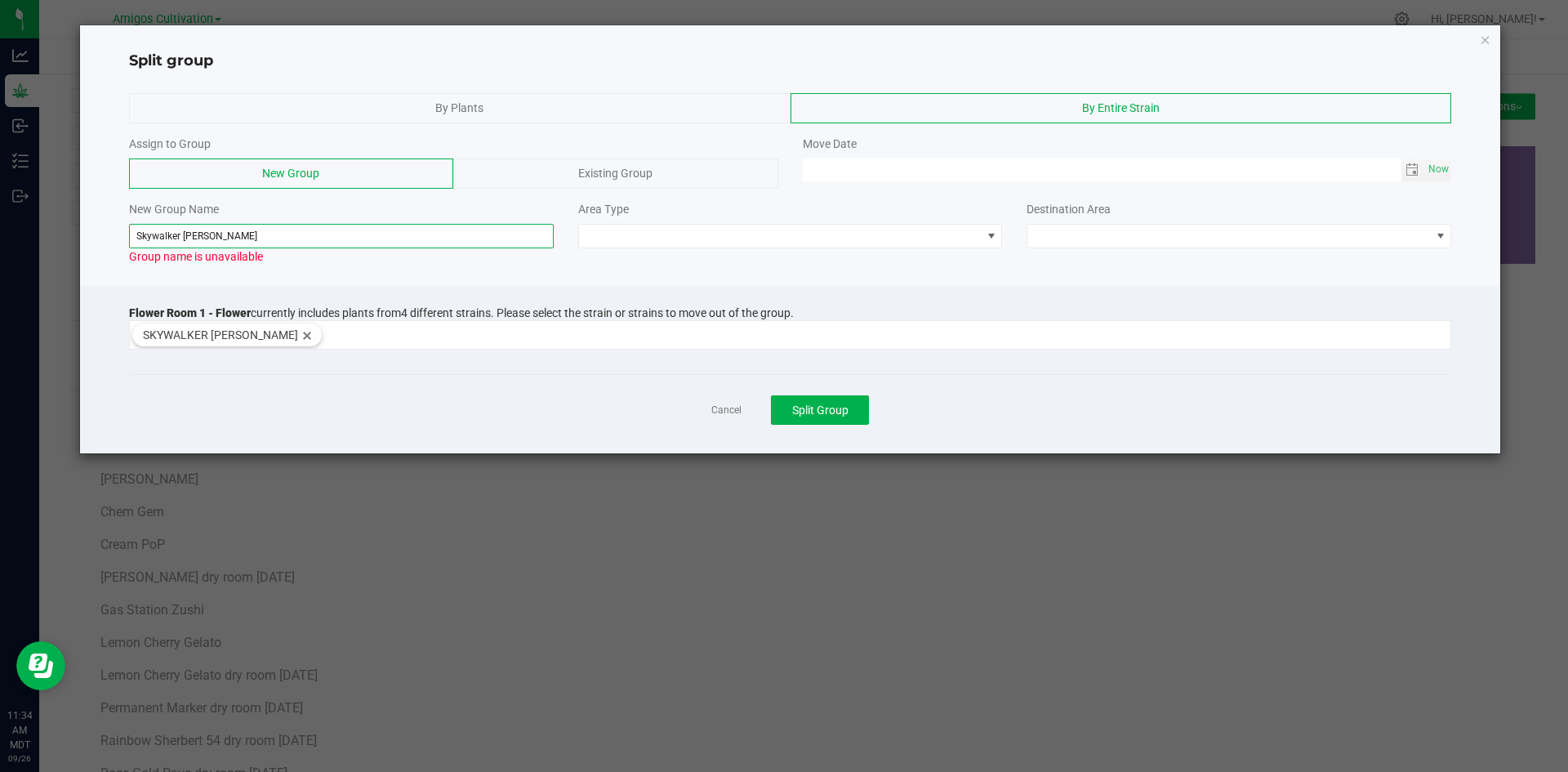
drag, startPoint x: 264, startPoint y: 240, endPoint x: 255, endPoint y: 240, distance: 9.0
click at [264, 238] on input "Skywalker [PERSON_NAME]" at bounding box center [341, 235] width 424 height 24
paste input "dry room 9-18-2025"
type input "Skywalker OG dry room 9-18-2025"
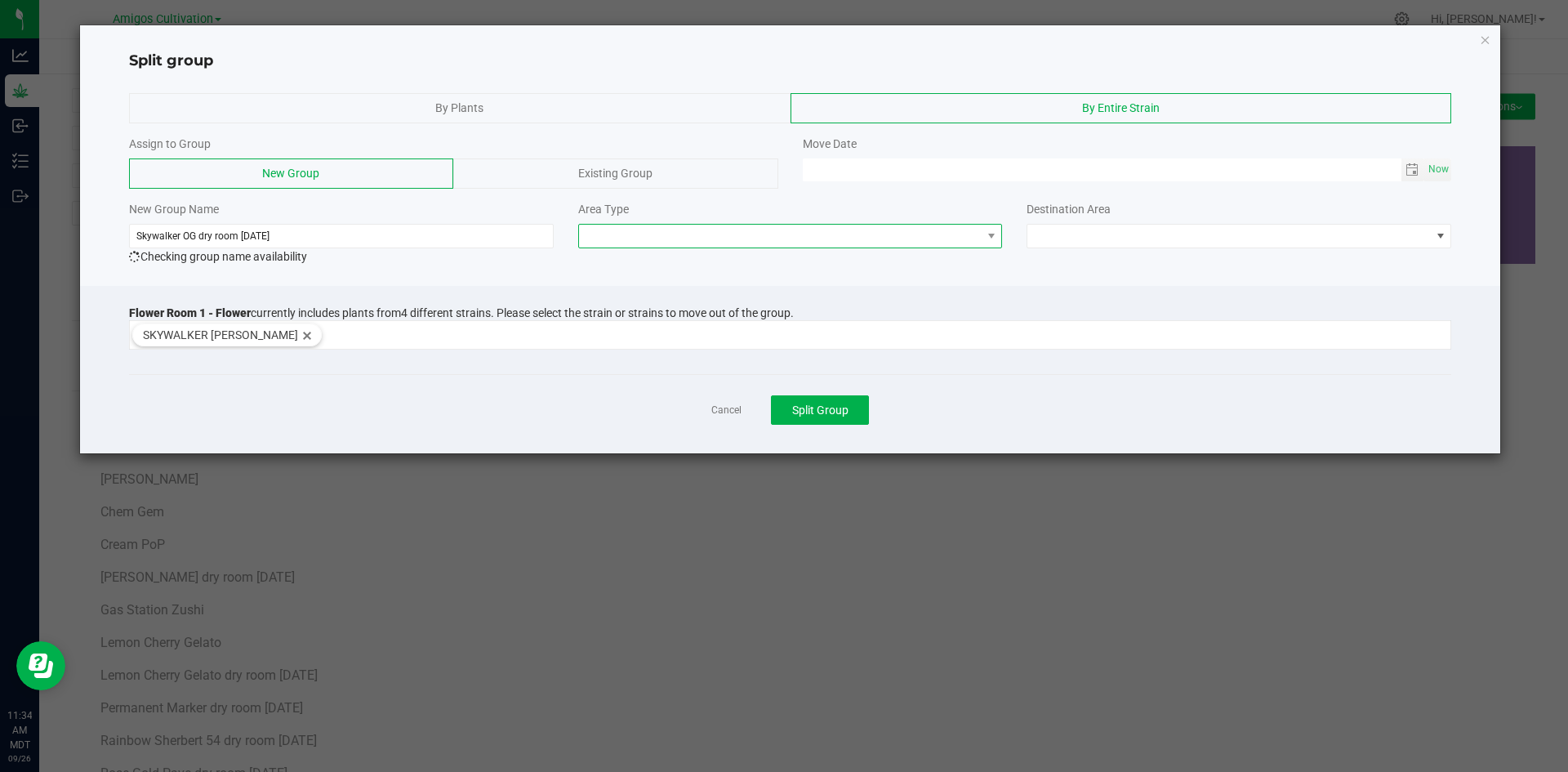
click at [816, 229] on span at bounding box center [780, 235] width 402 height 23
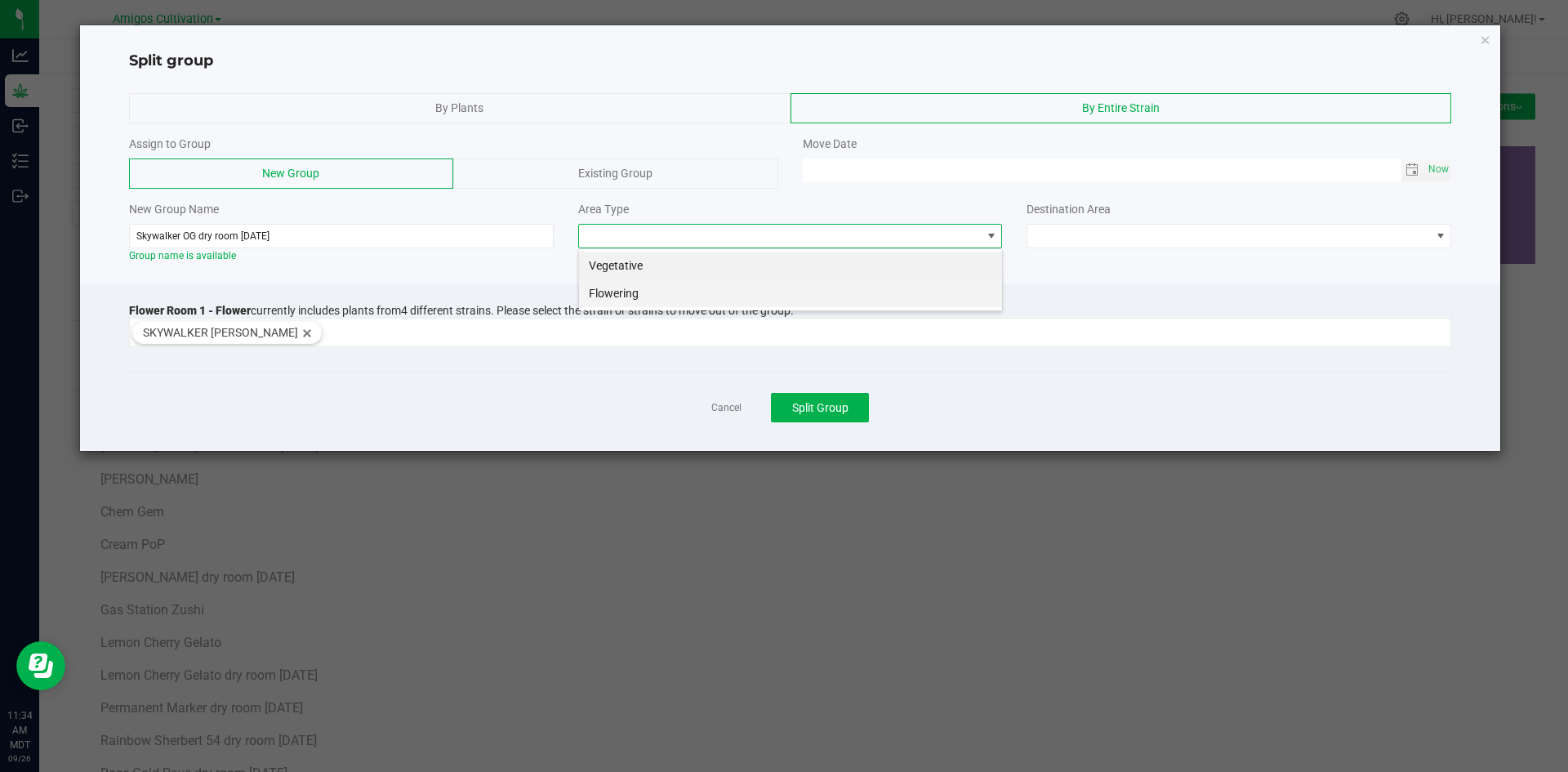
scroll to position [24, 424]
click at [717, 300] on li "Flowering" at bounding box center [790, 293] width 423 height 28
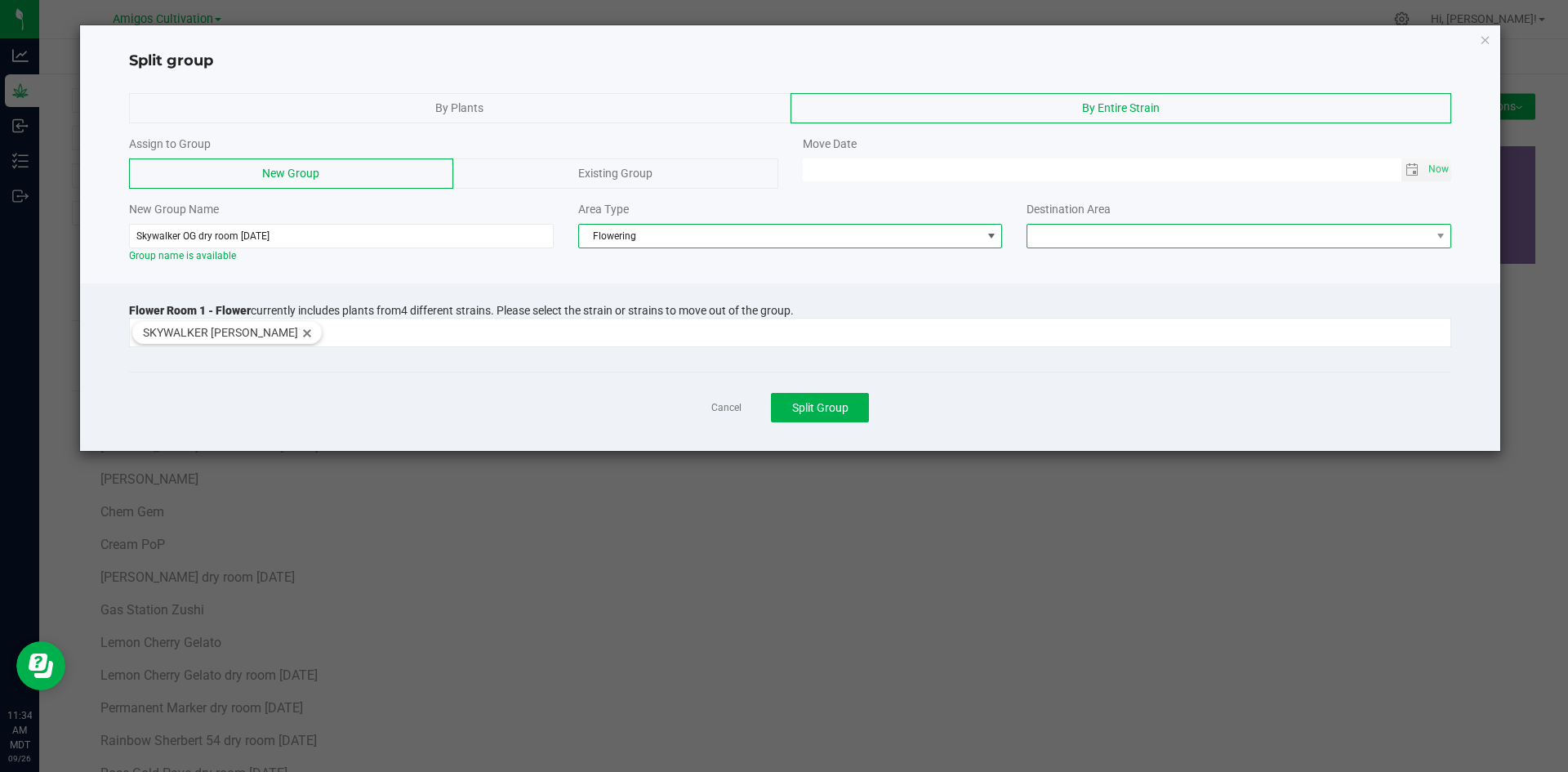
click at [1362, 232] on span at bounding box center [1228, 235] width 402 height 23
click at [1177, 270] on li "Flower Room 1" at bounding box center [1238, 265] width 423 height 28
click at [1410, 165] on span "Toggle calendar" at bounding box center [1411, 170] width 13 height 13
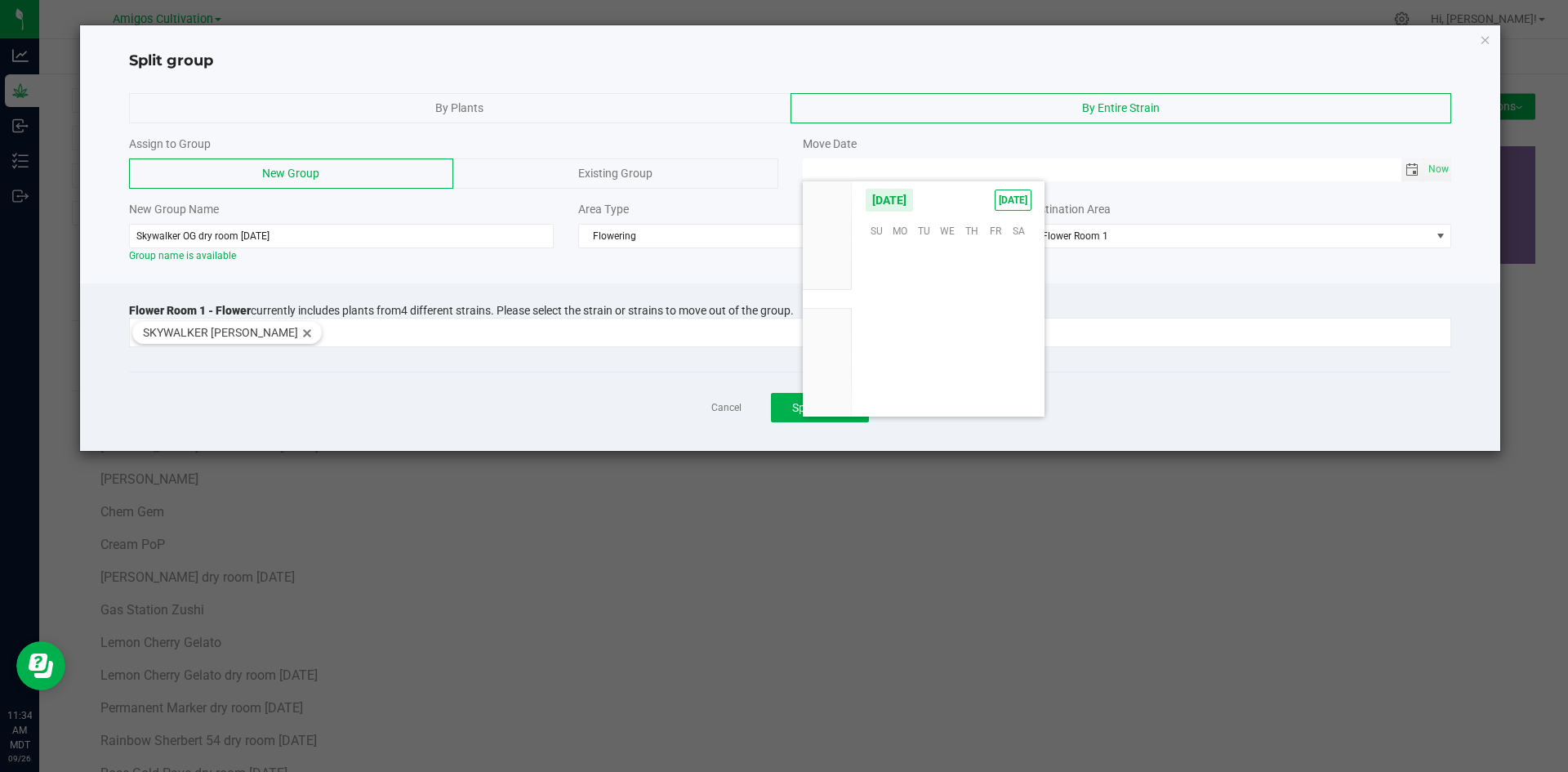
scroll to position [264817, 0]
click at [965, 302] on span "18" at bounding box center [971, 304] width 24 height 25
type input "[DATE] 12:00 AM"
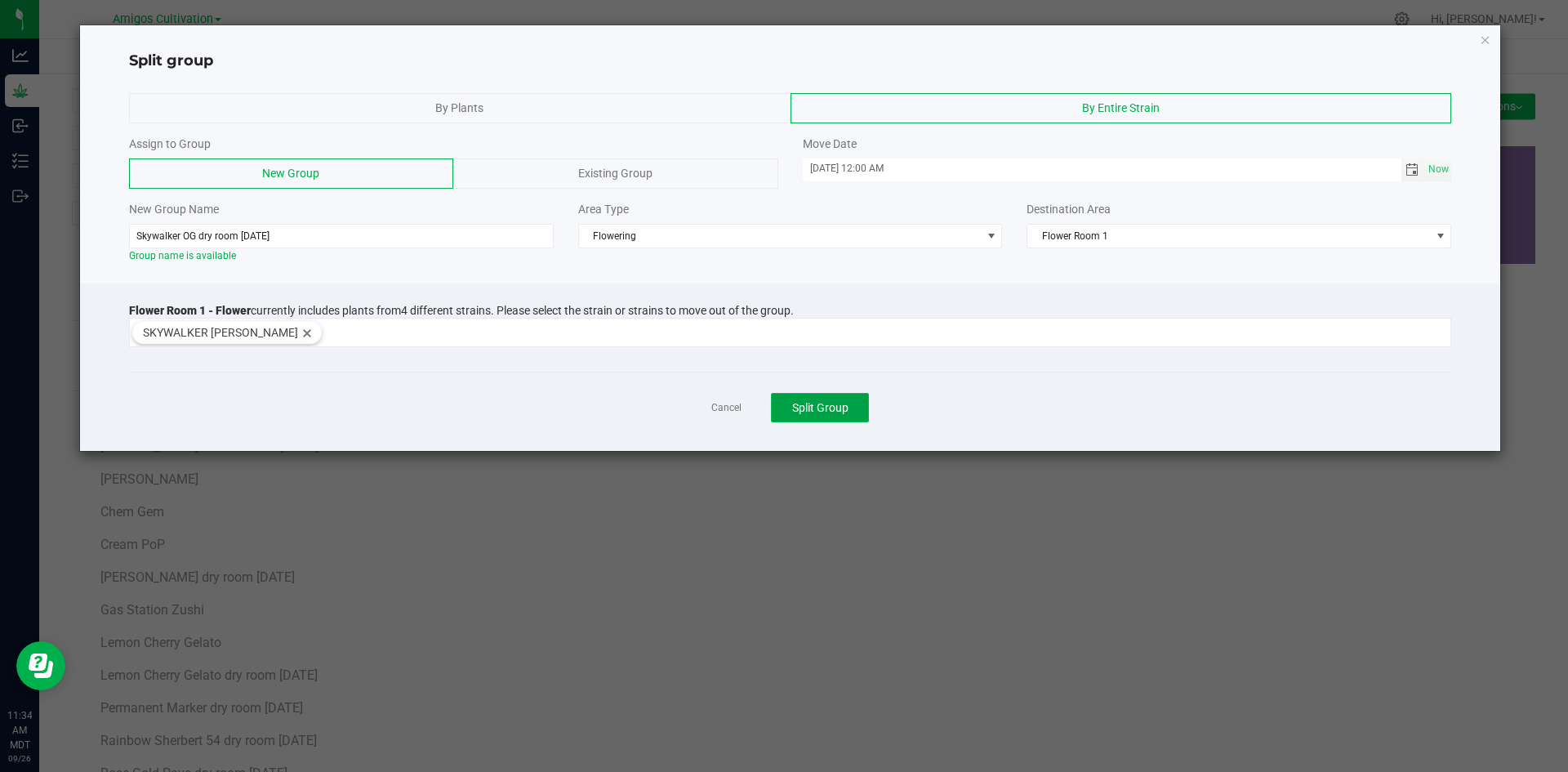
click at [814, 404] on span "Split Group" at bounding box center [820, 408] width 57 height 13
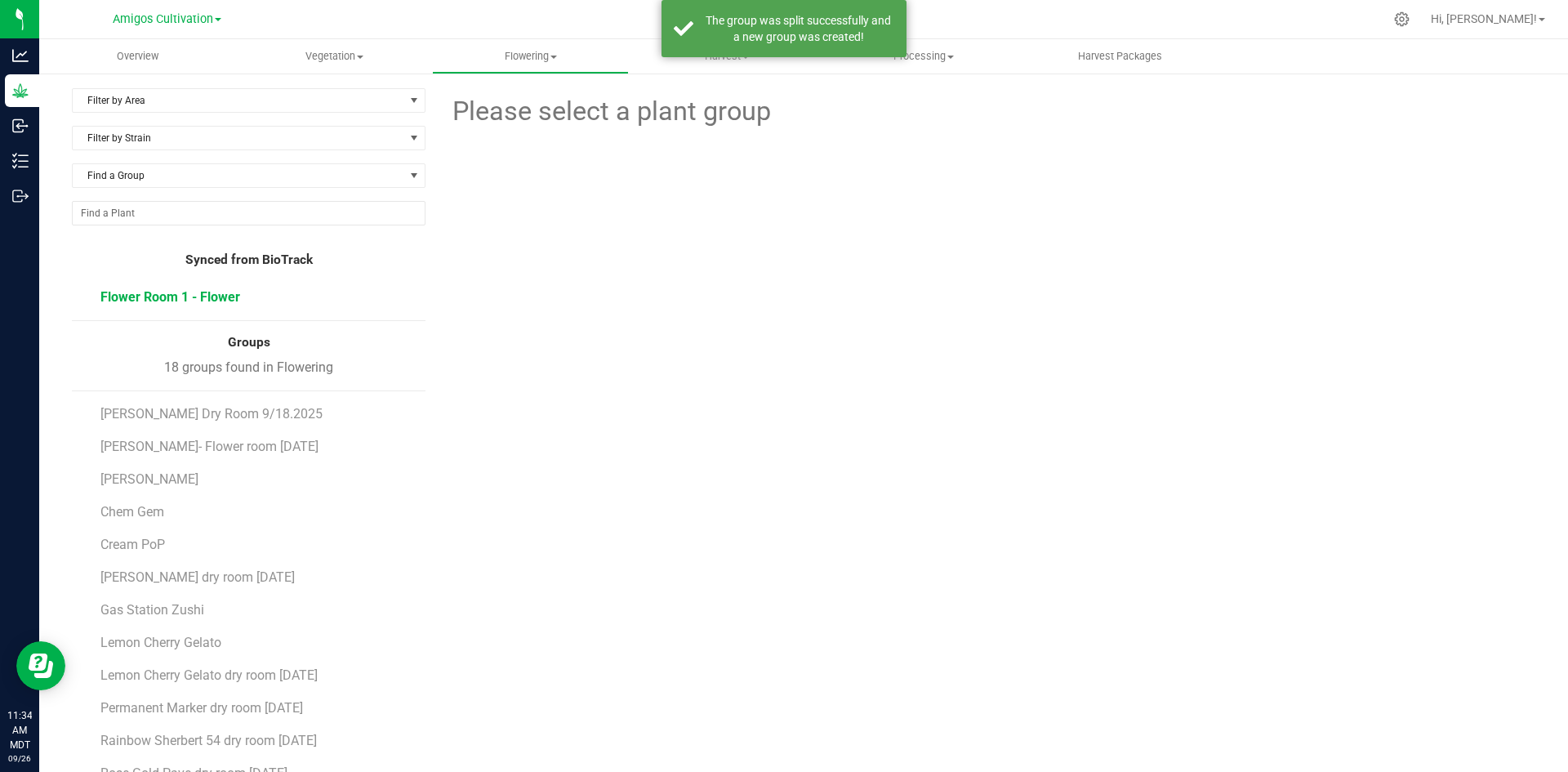
click at [176, 298] on span "Flower Room 1 - Flower" at bounding box center [170, 297] width 140 height 16
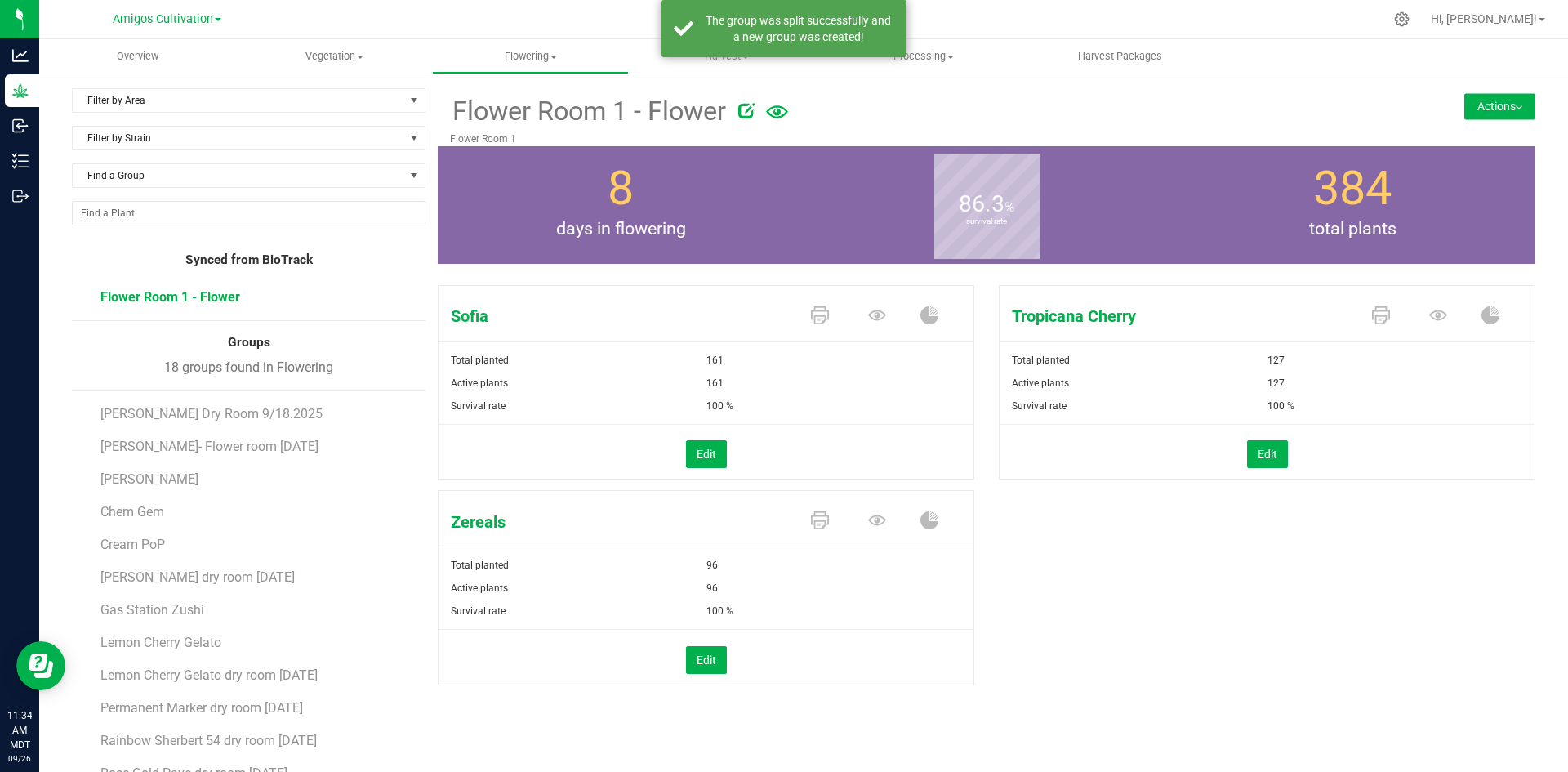
click at [1488, 108] on button "Actions" at bounding box center [1499, 106] width 71 height 26
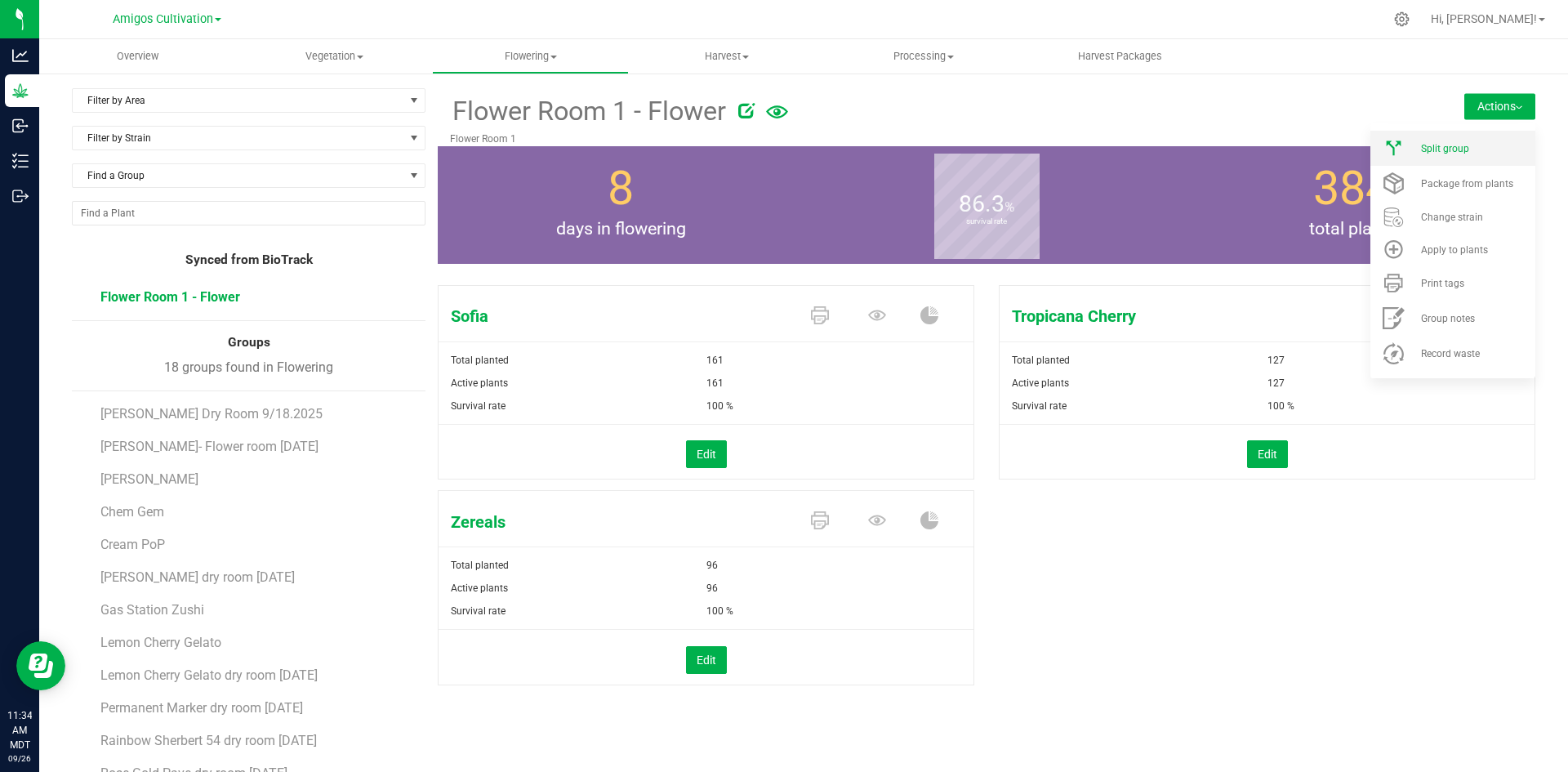
click at [1421, 154] on span "Split group" at bounding box center [1445, 148] width 48 height 11
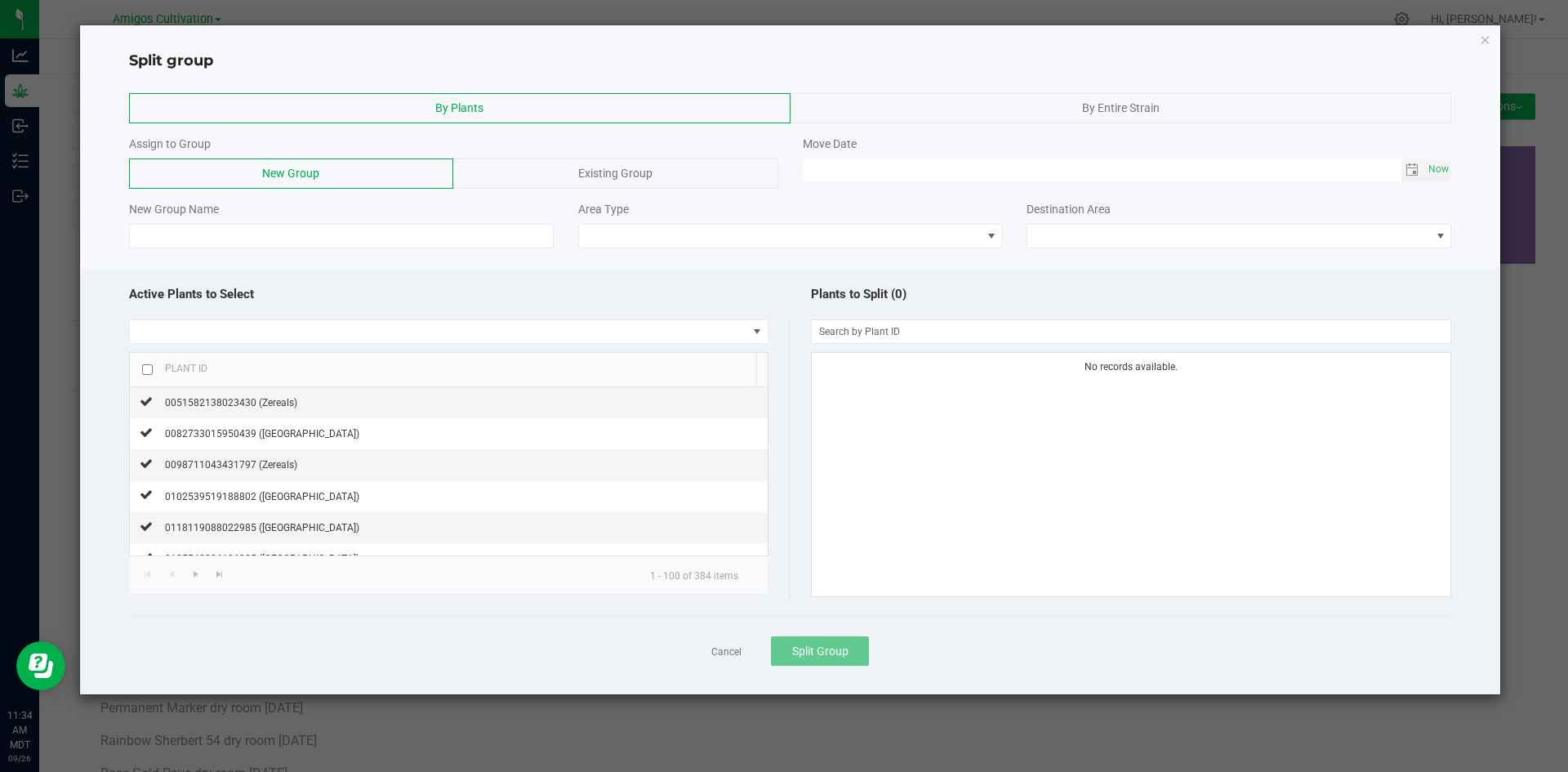
click at [971, 118] on div "By Entire Strain" at bounding box center [1121, 108] width 662 height 31
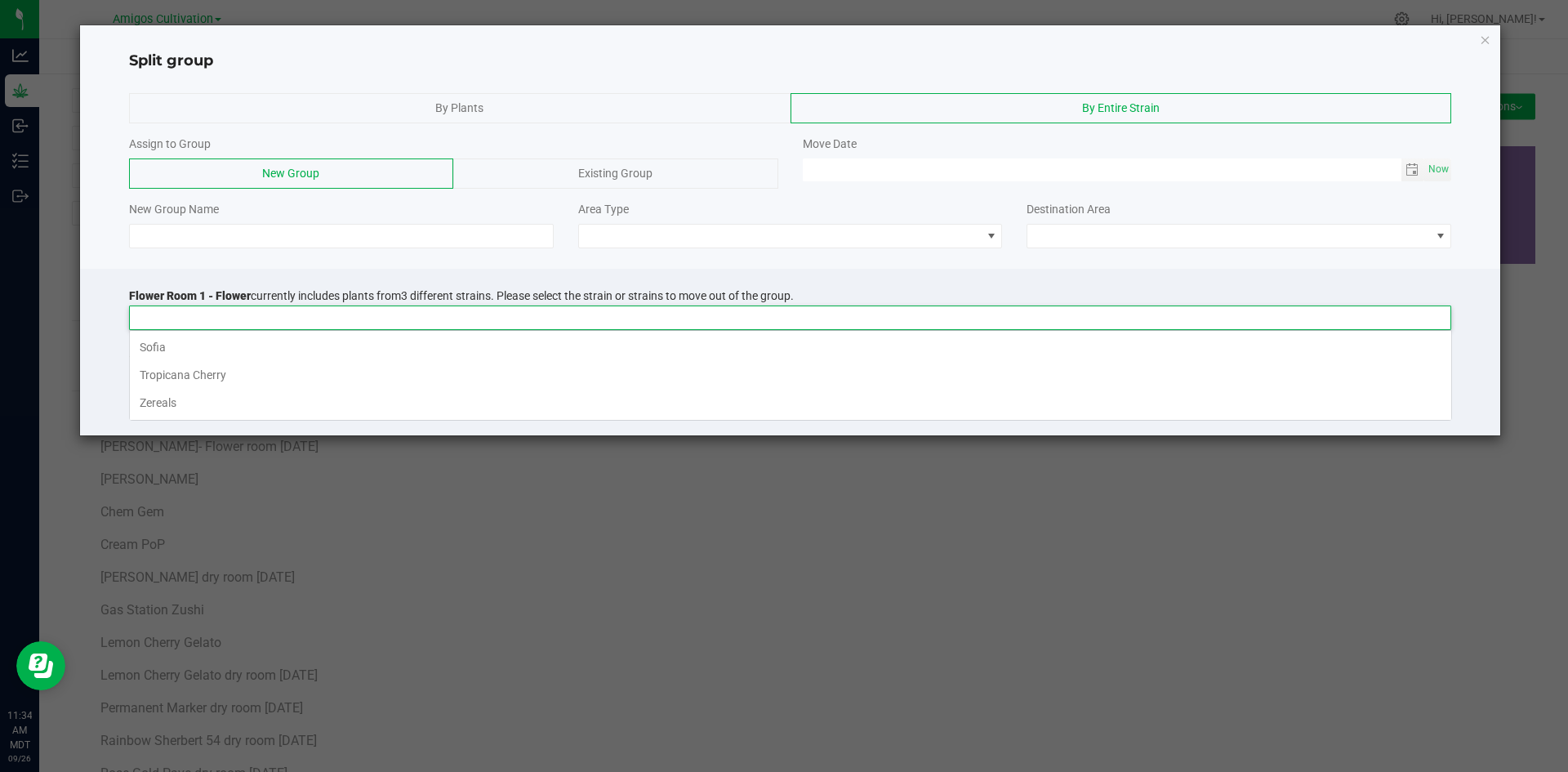
click at [209, 310] on input at bounding box center [779, 317] width 1300 height 23
drag, startPoint x: 173, startPoint y: 341, endPoint x: 179, endPoint y: 330, distance: 12.5
click at [178, 334] on li "Sofia" at bounding box center [790, 347] width 1321 height 28
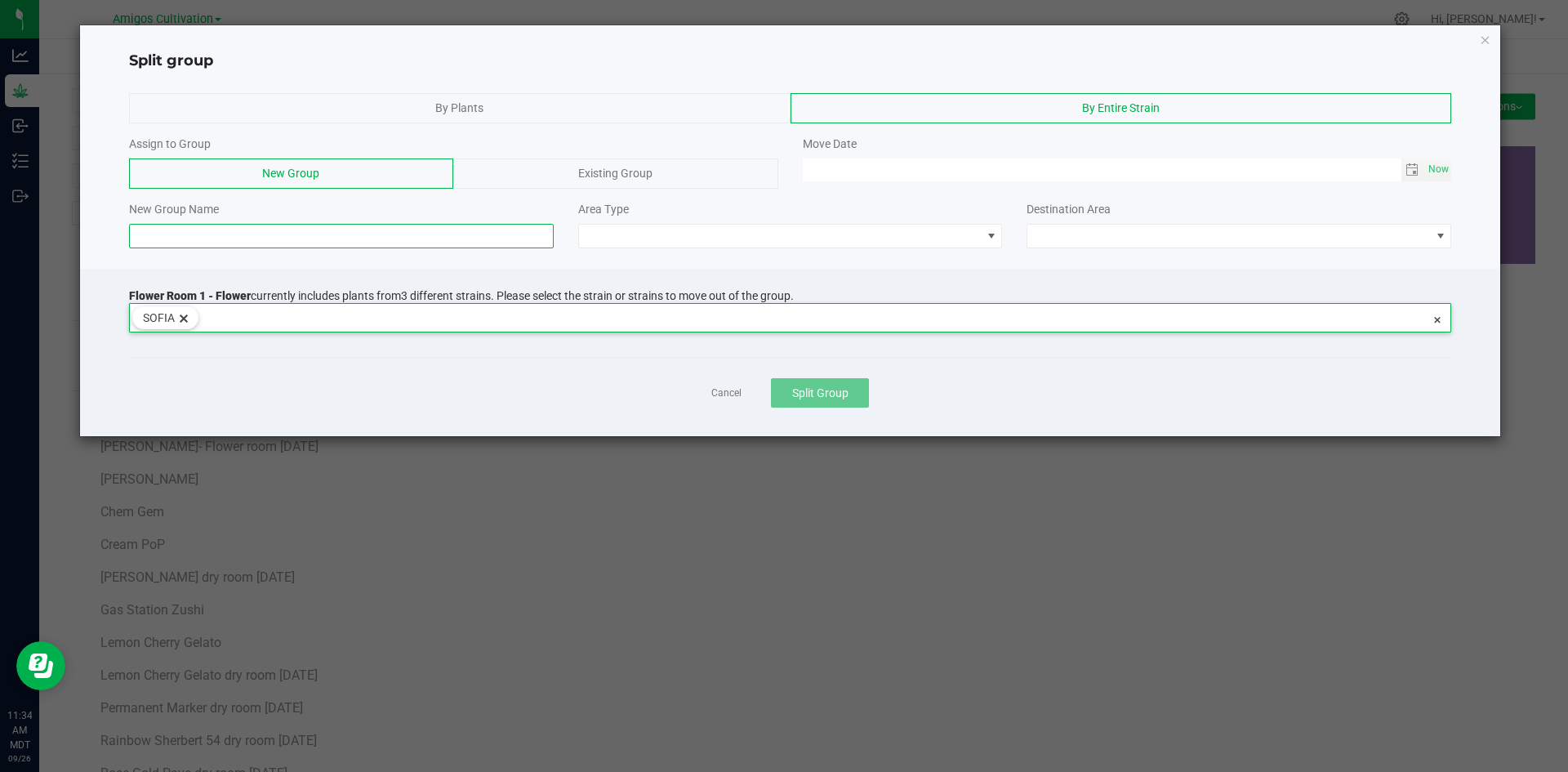
click at [248, 234] on input at bounding box center [341, 235] width 424 height 24
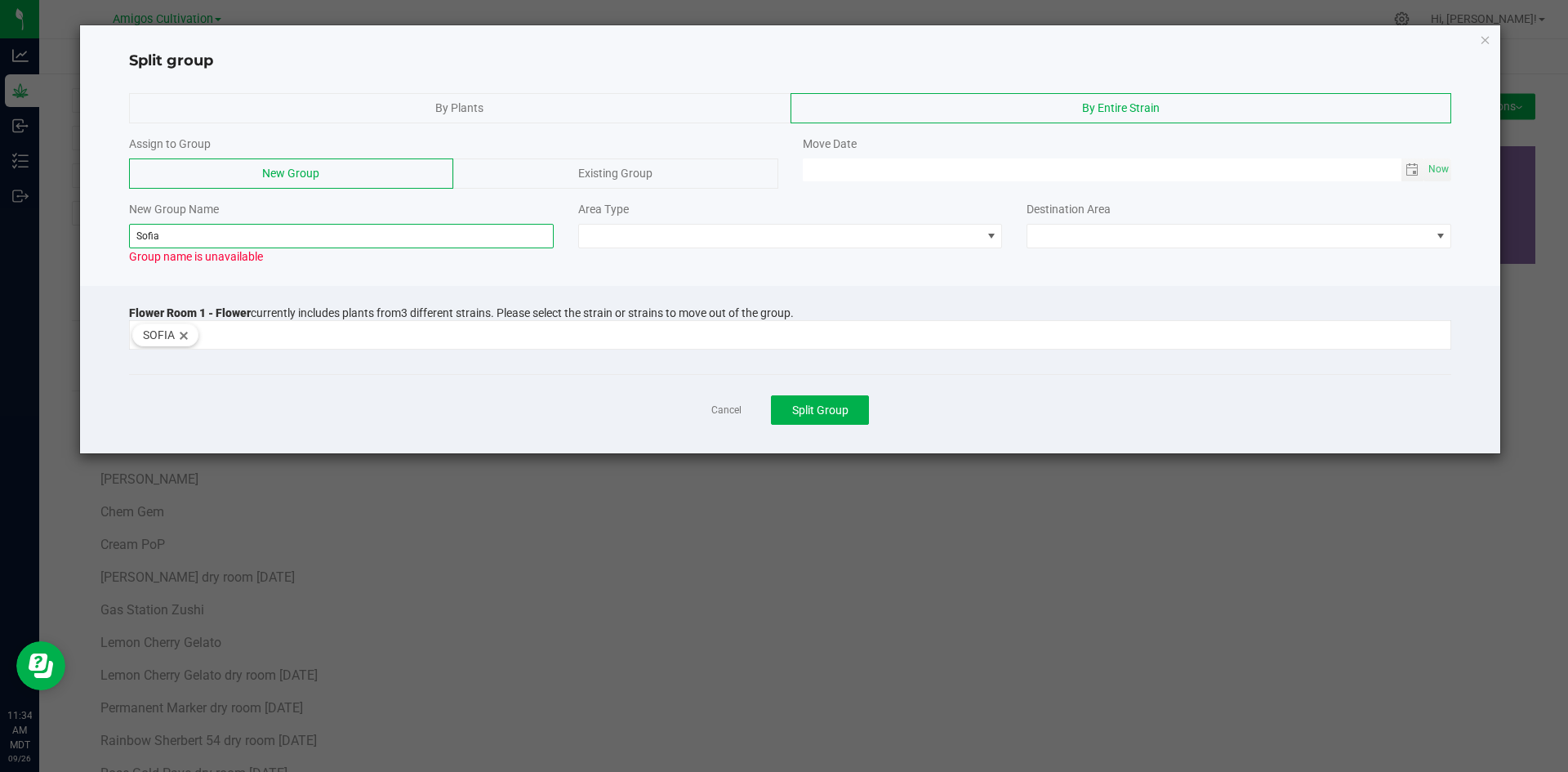
paste input "dry room 9-18-2025"
type input "Sofia dry room 9-18-2025"
click at [731, 224] on span at bounding box center [780, 235] width 402 height 23
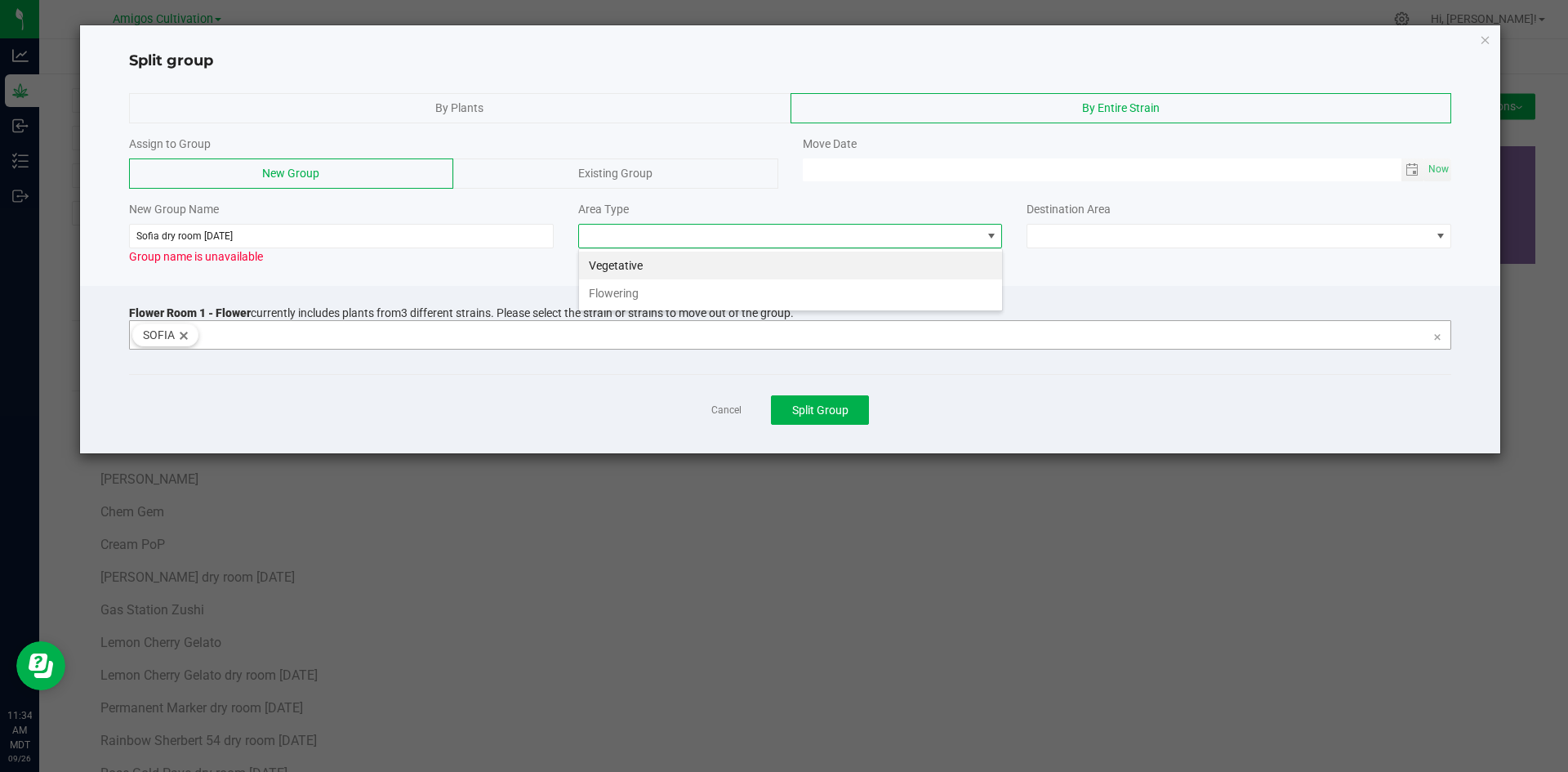
scroll to position [24, 424]
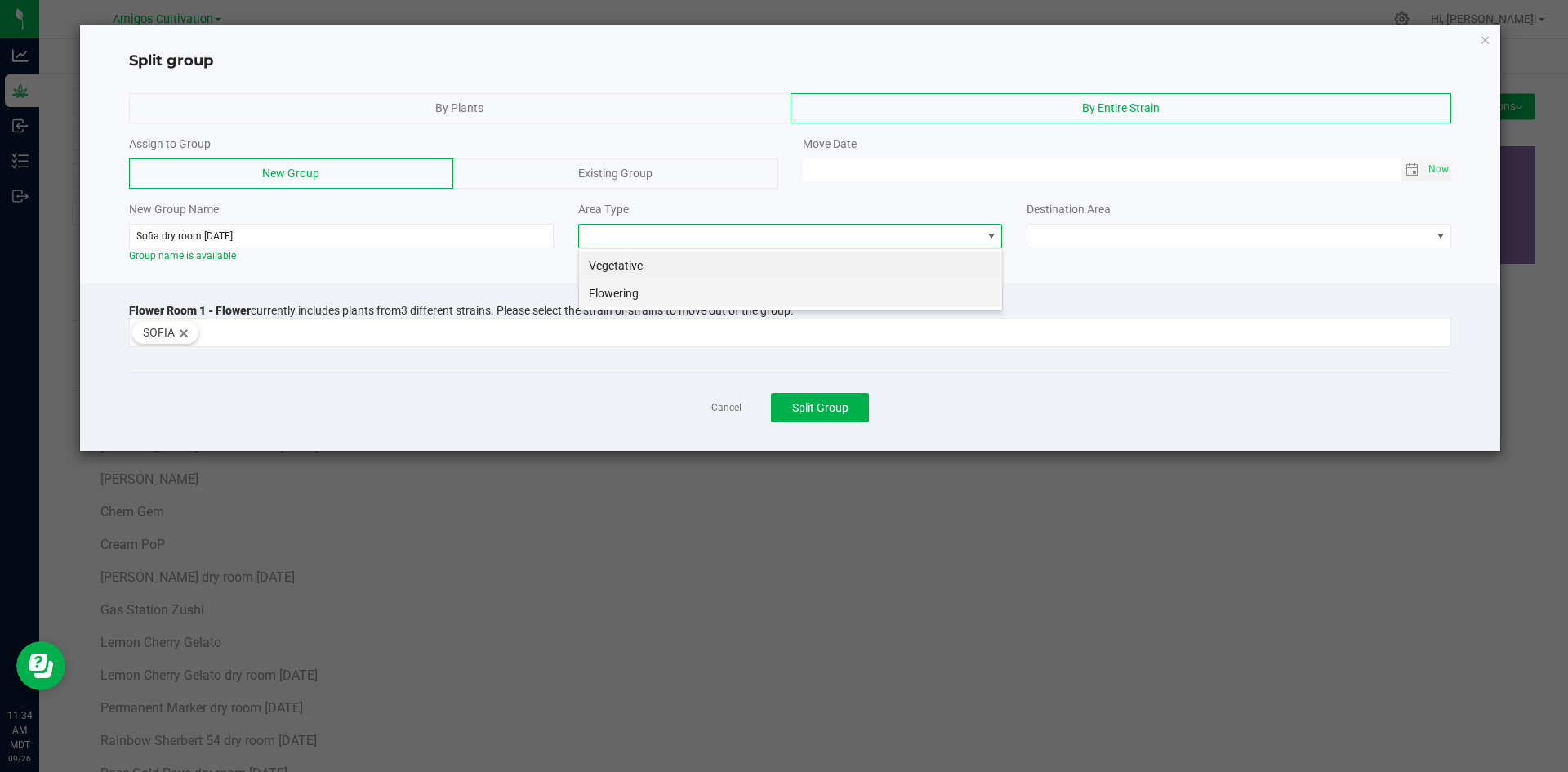
click at [747, 290] on li "Flowering" at bounding box center [790, 293] width 423 height 28
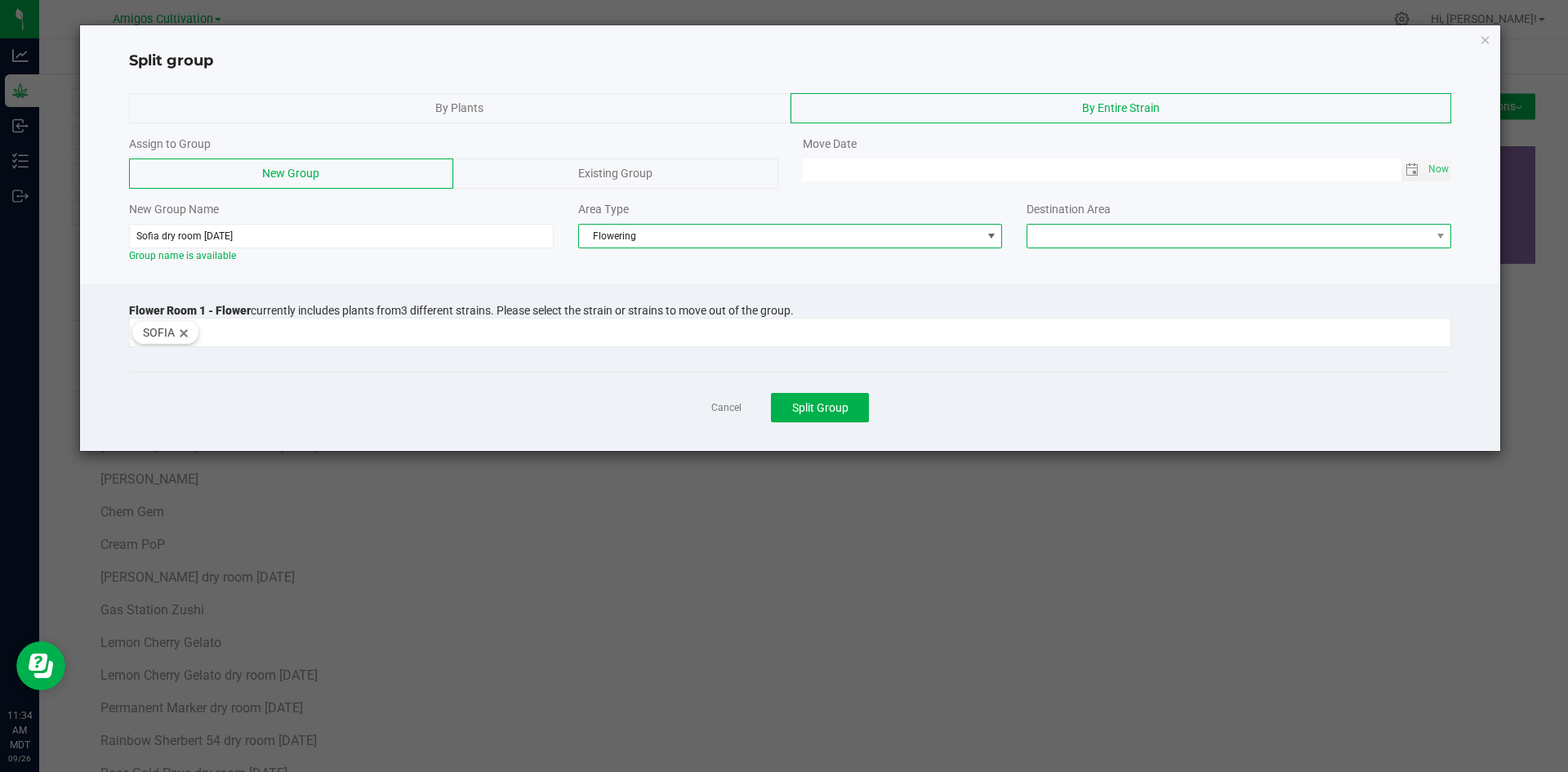
click at [1387, 238] on span at bounding box center [1228, 235] width 402 height 23
click at [1153, 272] on li "Flower Room 1" at bounding box center [1238, 265] width 423 height 28
click at [1410, 171] on span "Toggle calendar" at bounding box center [1411, 170] width 13 height 13
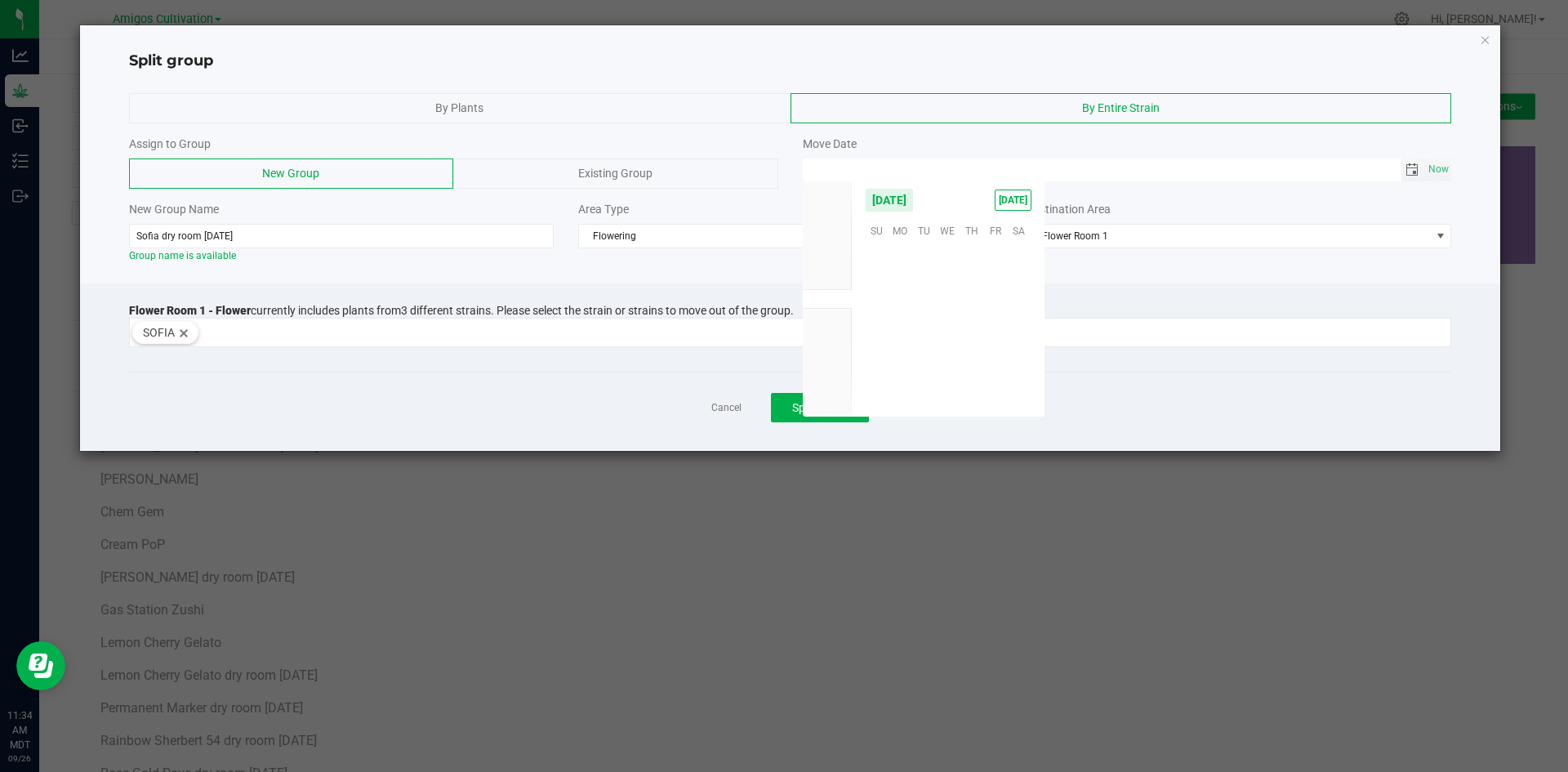
scroll to position [264817, 0]
click at [979, 307] on span "18" at bounding box center [971, 304] width 24 height 25
type input "[DATE] 12:00 AM"
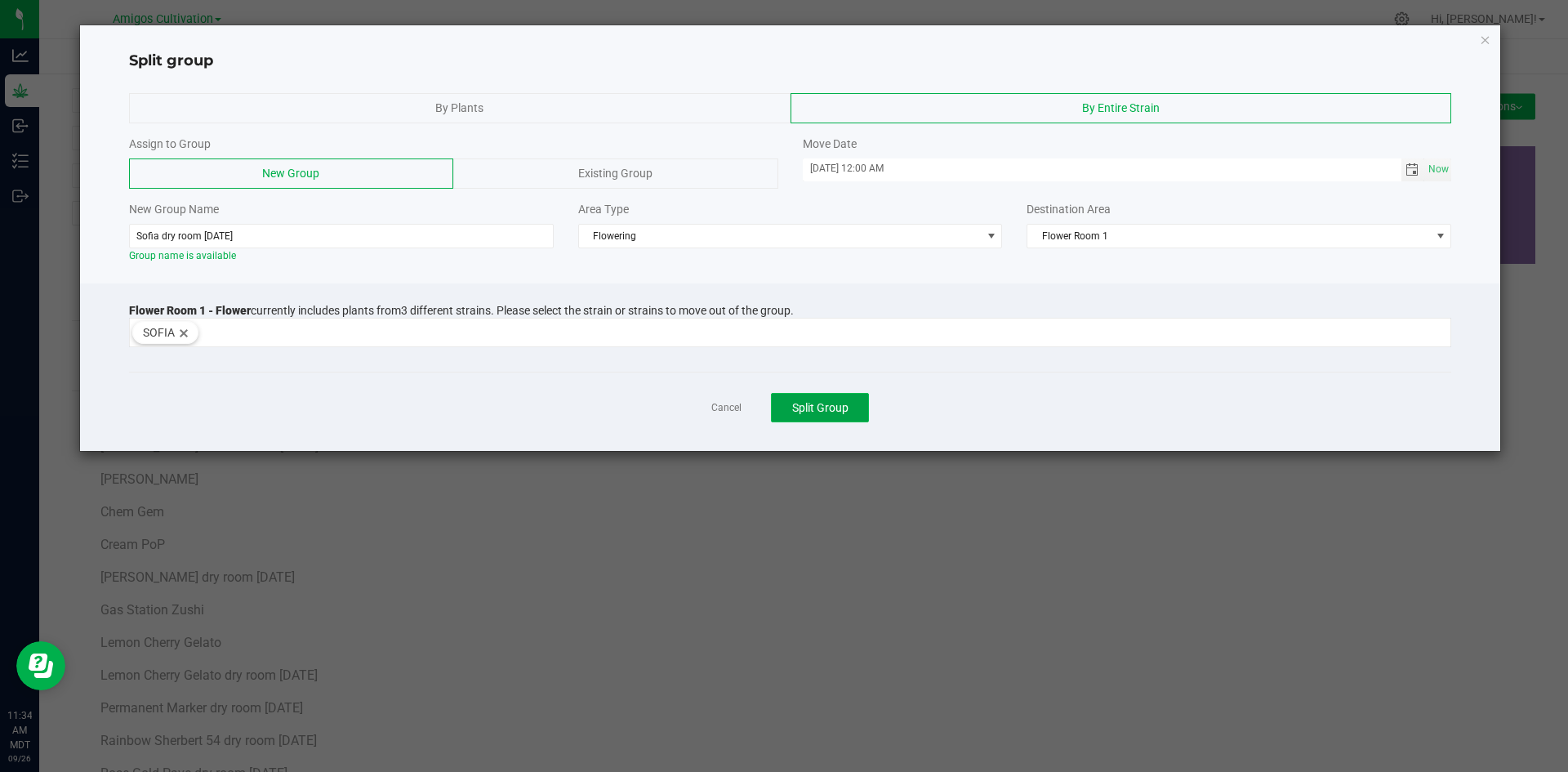
click at [838, 403] on span "Split Group" at bounding box center [820, 408] width 57 height 13
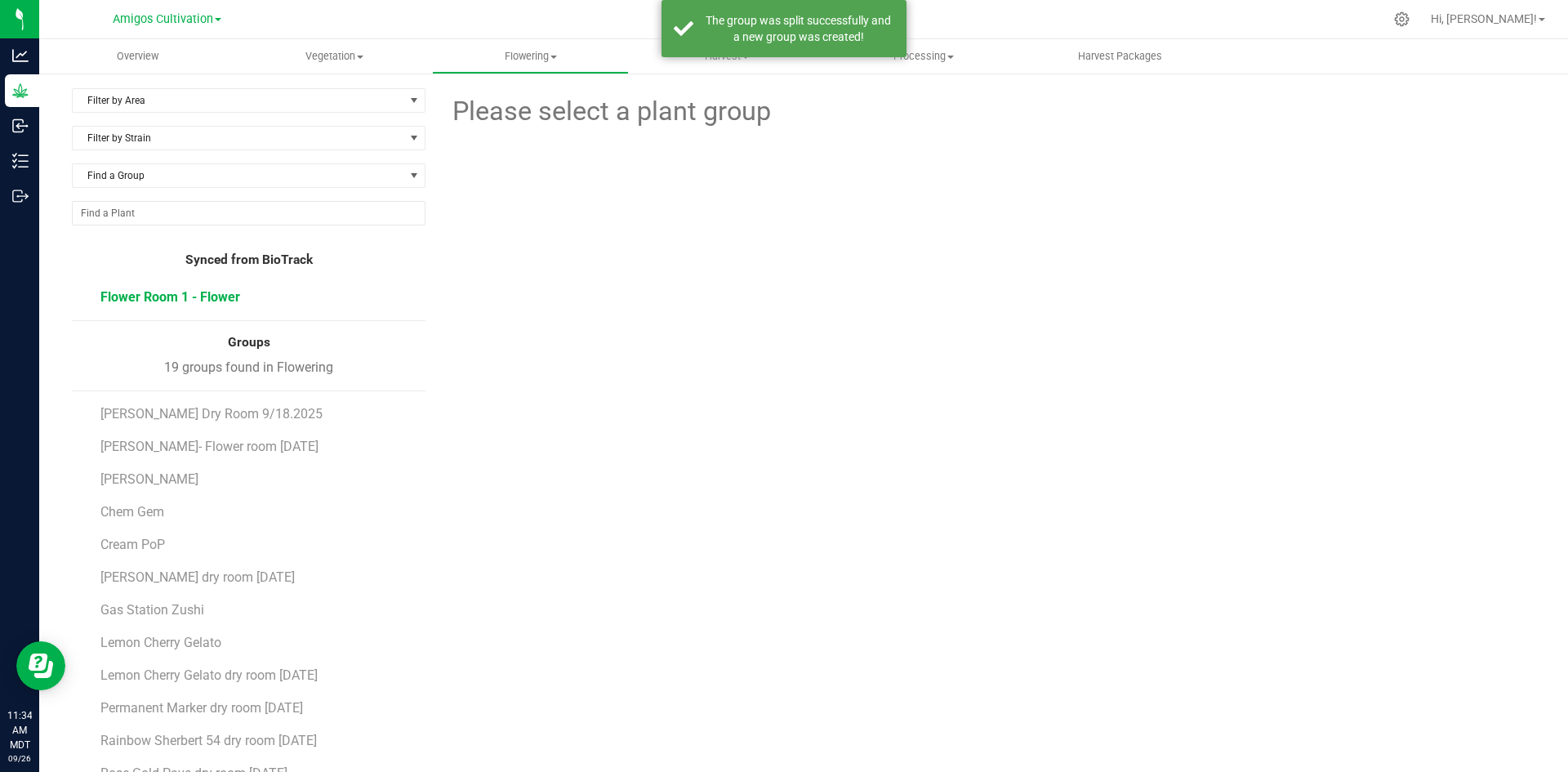
click at [193, 295] on span "Flower Room 1 - Flower" at bounding box center [170, 297] width 140 height 16
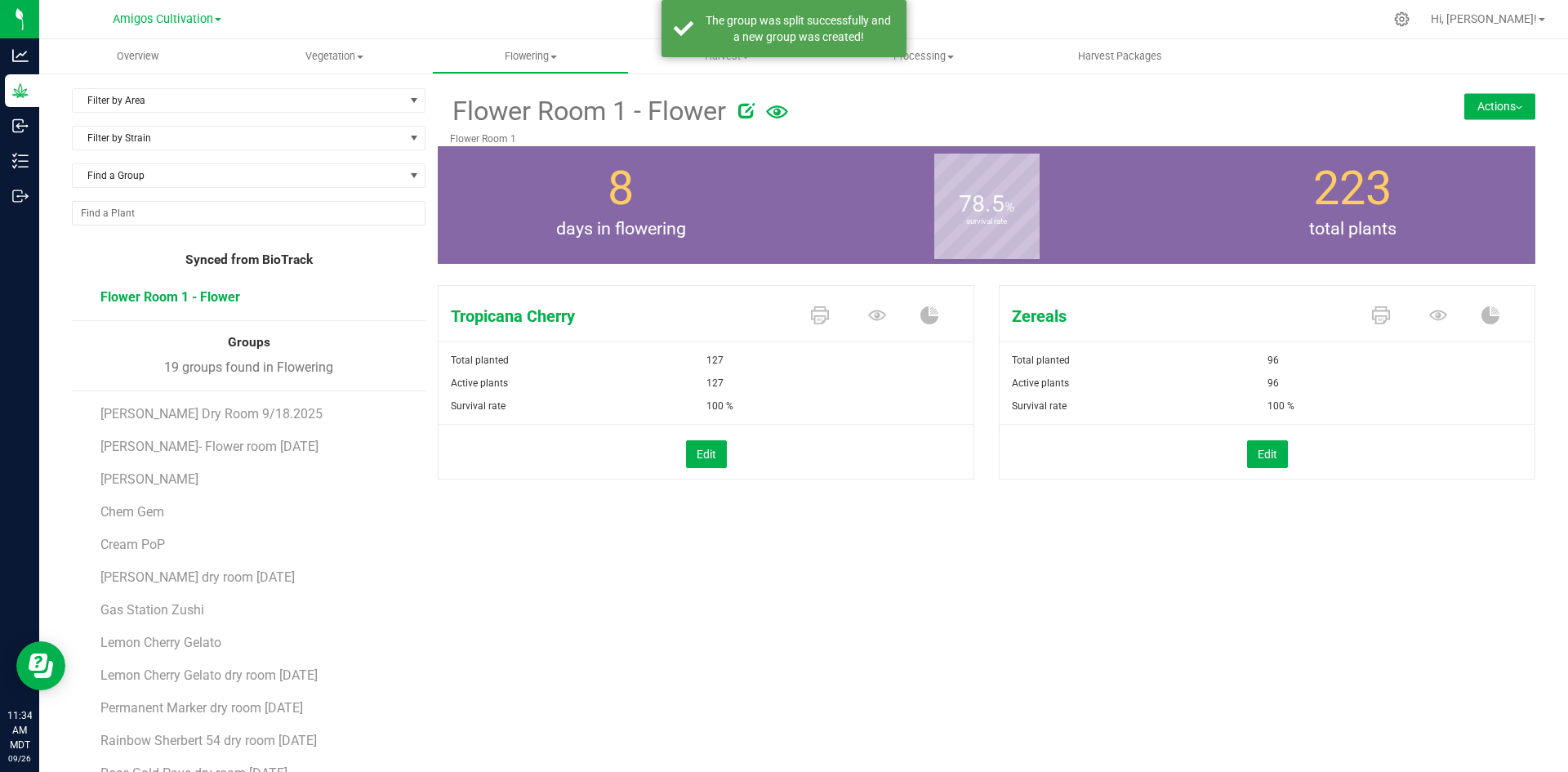
click at [1486, 107] on button "Actions" at bounding box center [1499, 106] width 71 height 26
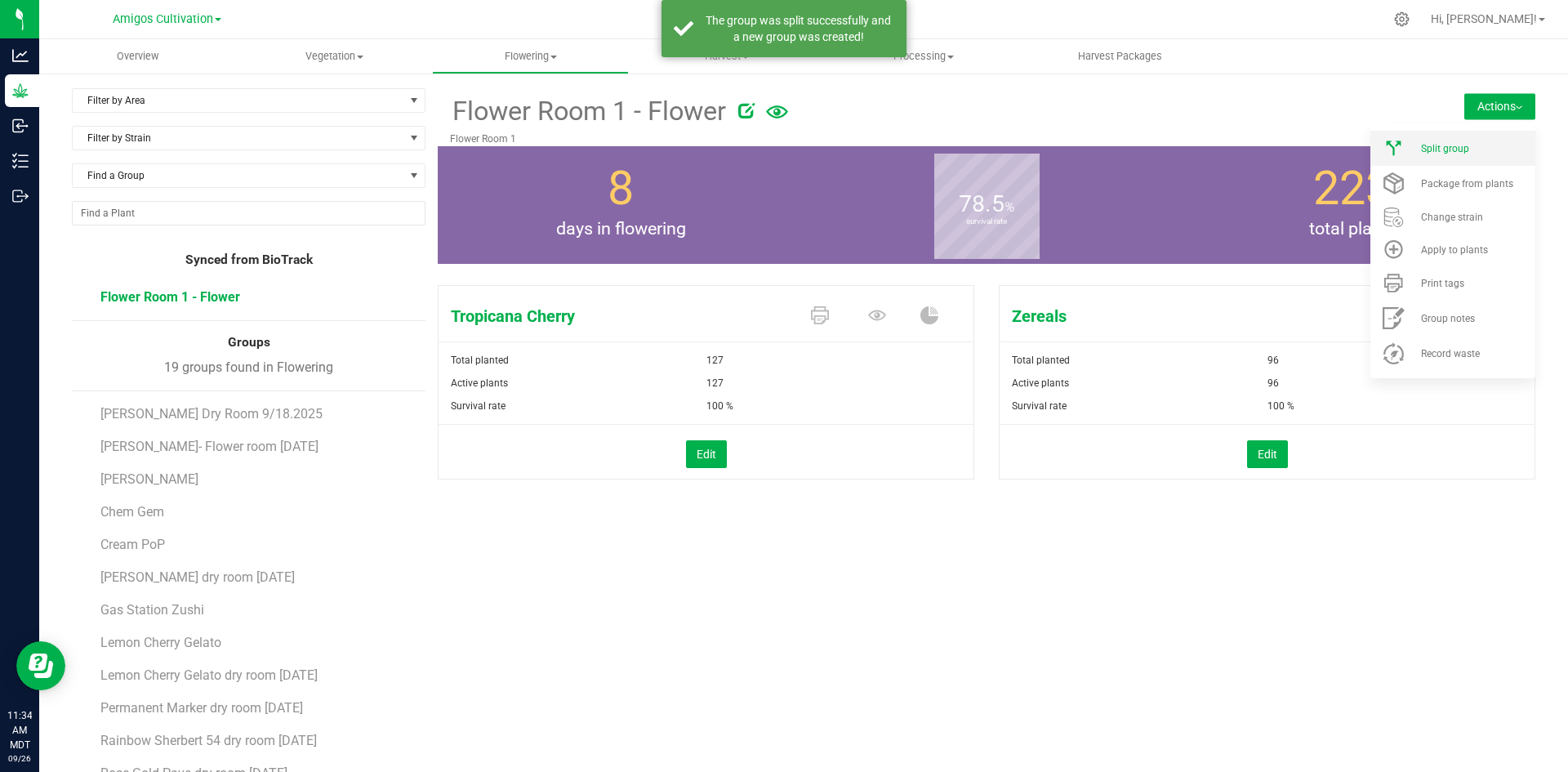
click at [1442, 155] on li "Split group" at bounding box center [1452, 148] width 165 height 35
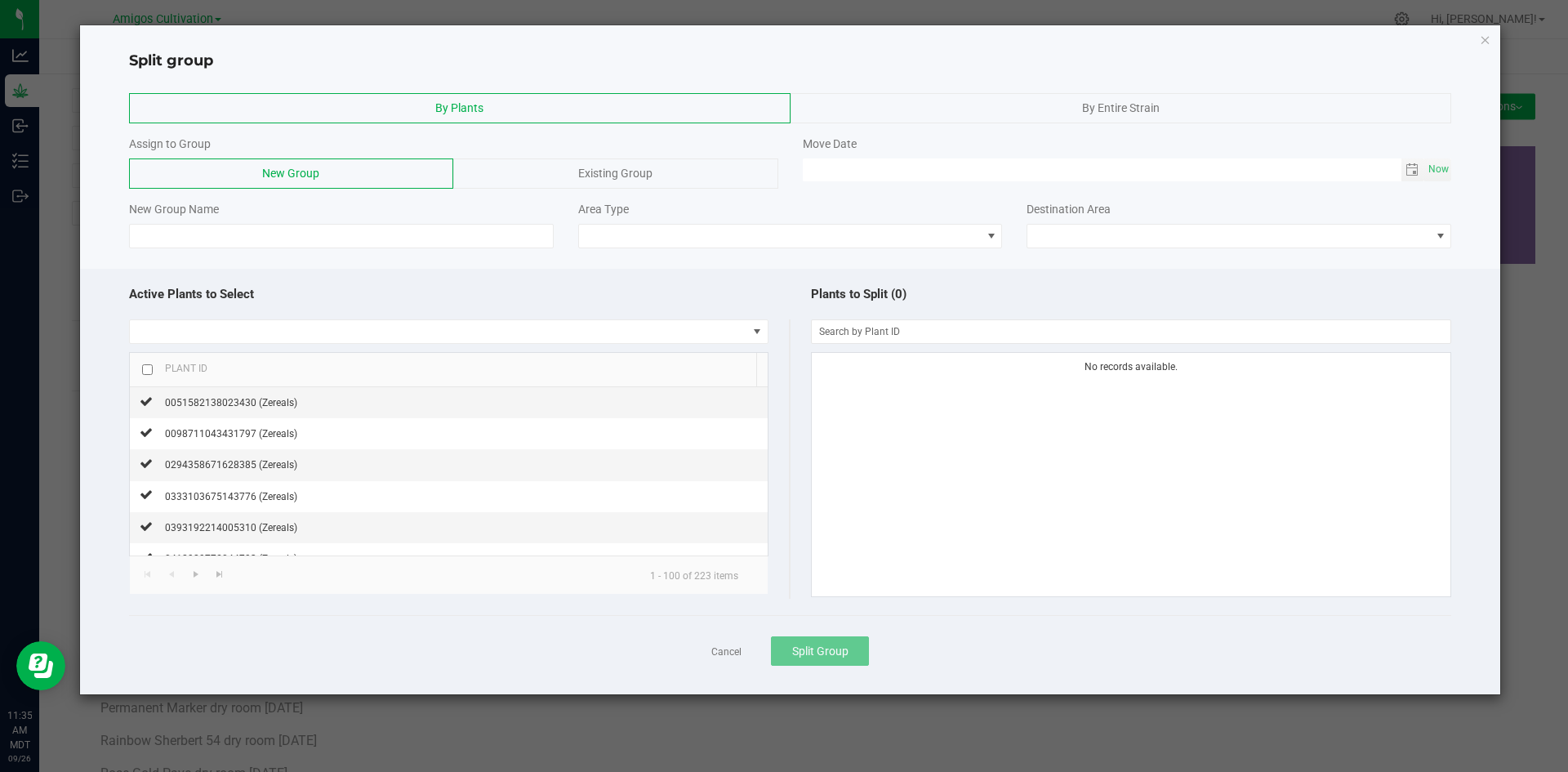
click at [1122, 113] on span "By Entire Strain" at bounding box center [1120, 108] width 78 height 13
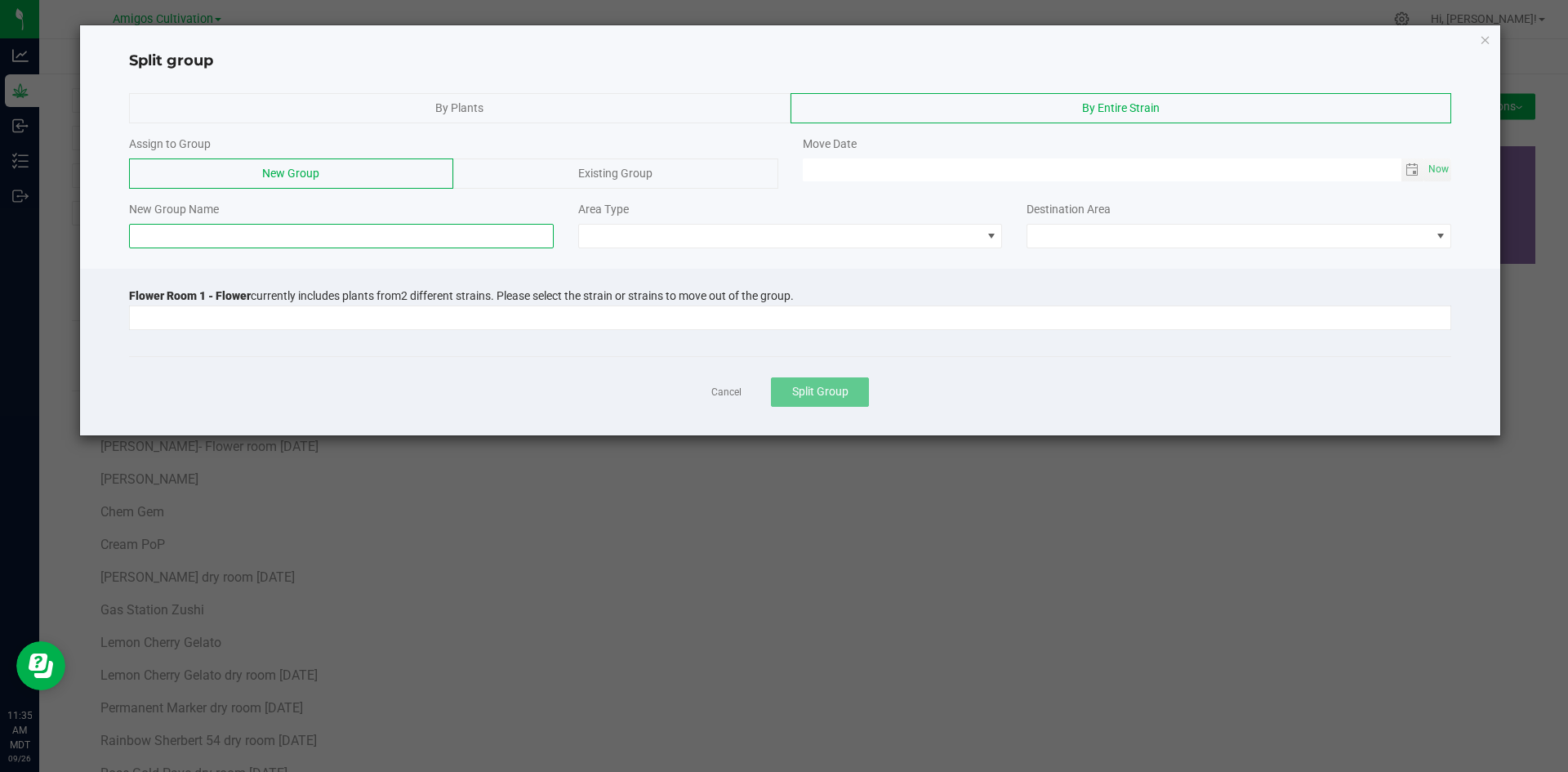
click at [254, 242] on input at bounding box center [341, 235] width 424 height 24
click at [290, 302] on div at bounding box center [790, 317] width 1322 height 30
click at [265, 318] on input at bounding box center [779, 317] width 1300 height 23
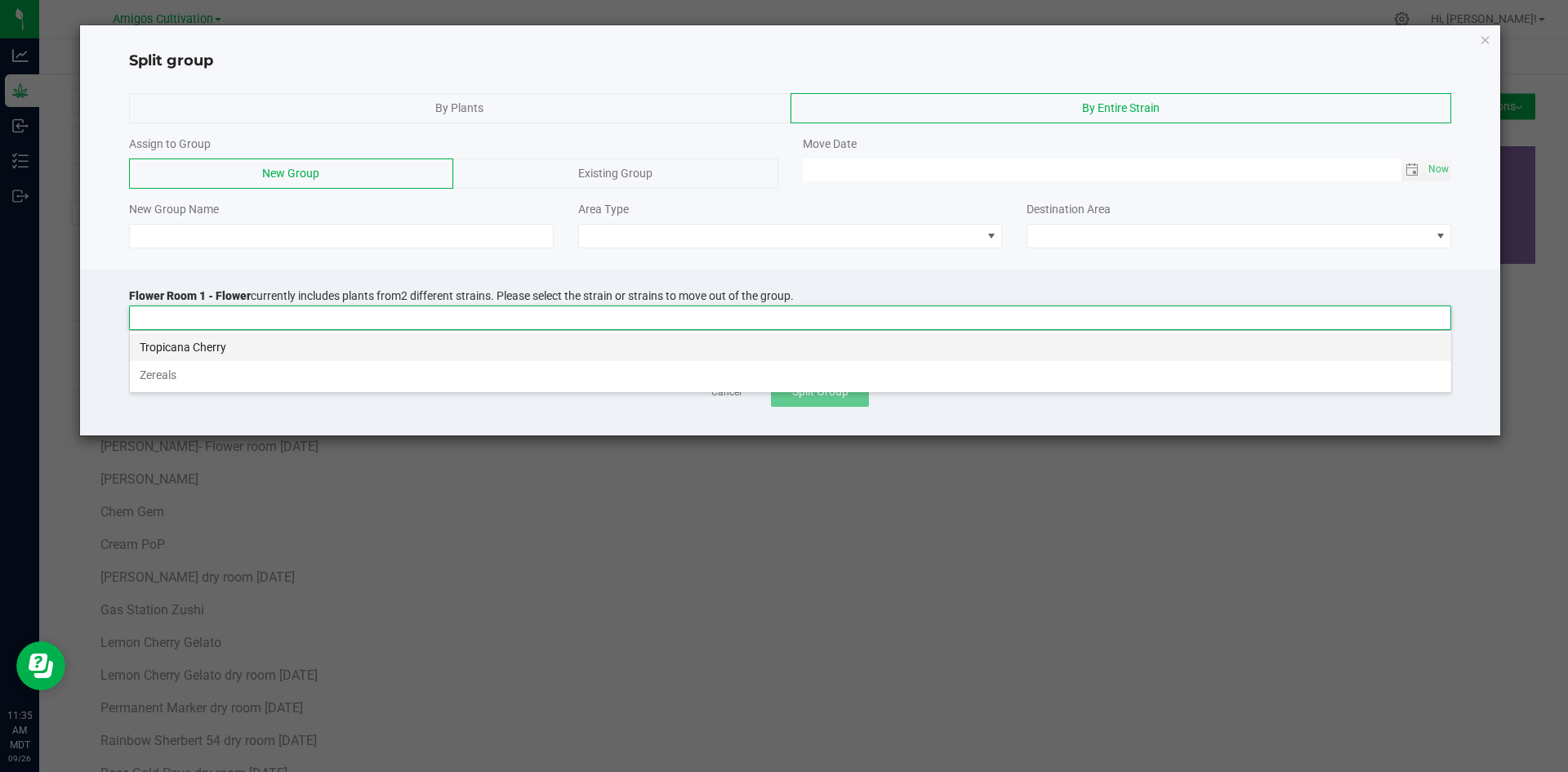
scroll to position [24, 1321]
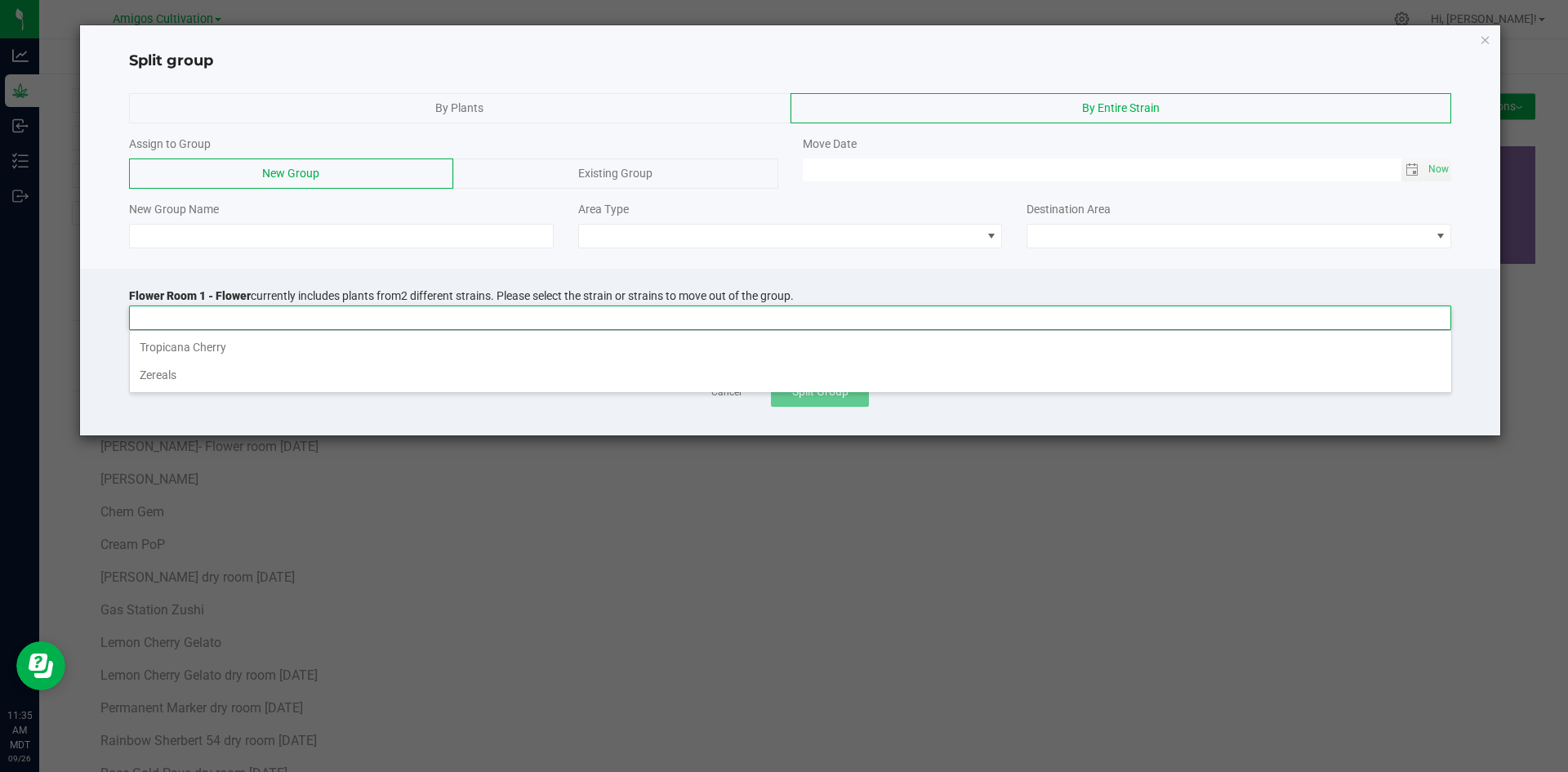
click at [171, 342] on li "Tropicana Cherry" at bounding box center [790, 347] width 1321 height 28
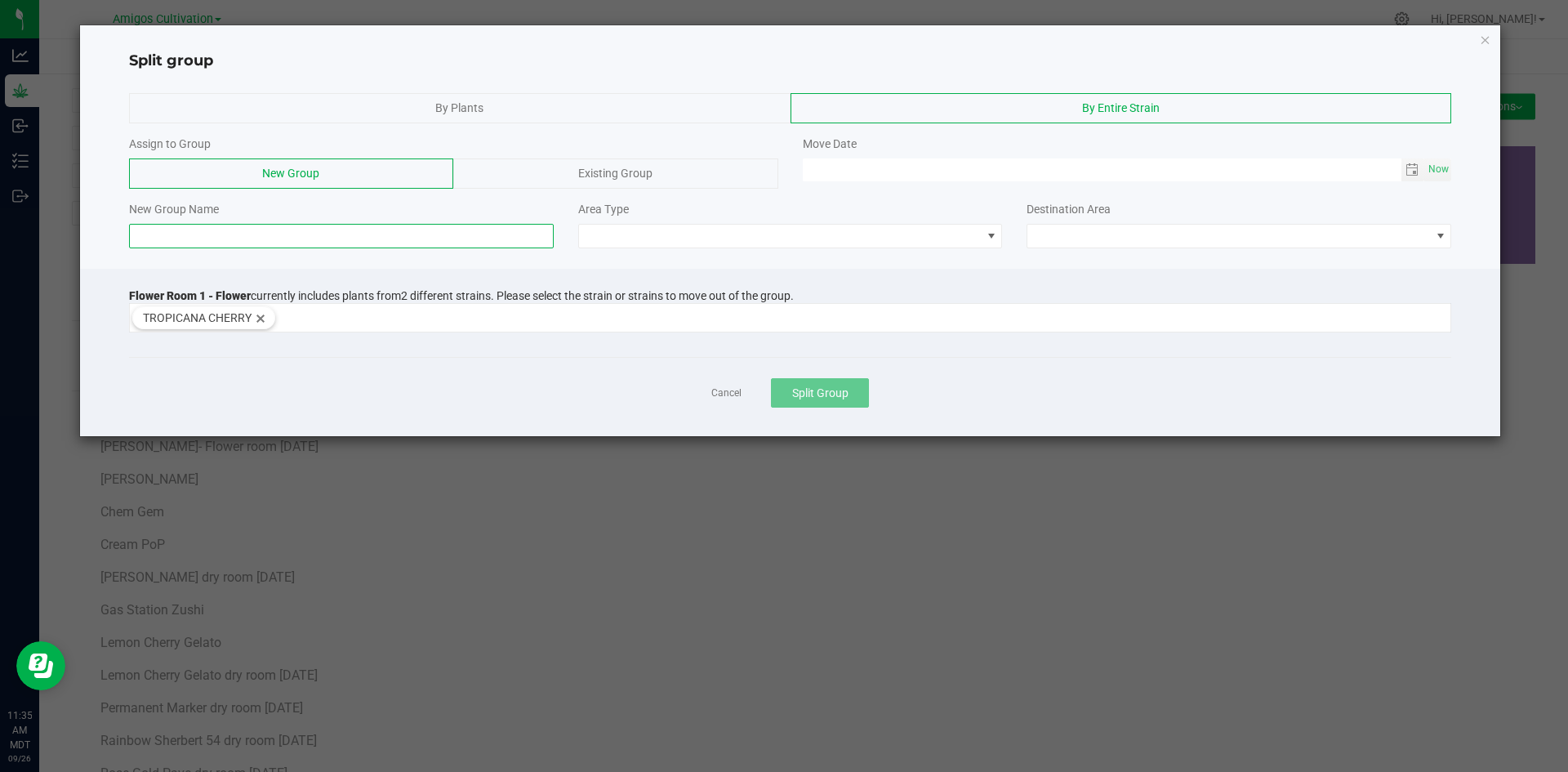
click at [215, 246] on input at bounding box center [341, 235] width 424 height 24
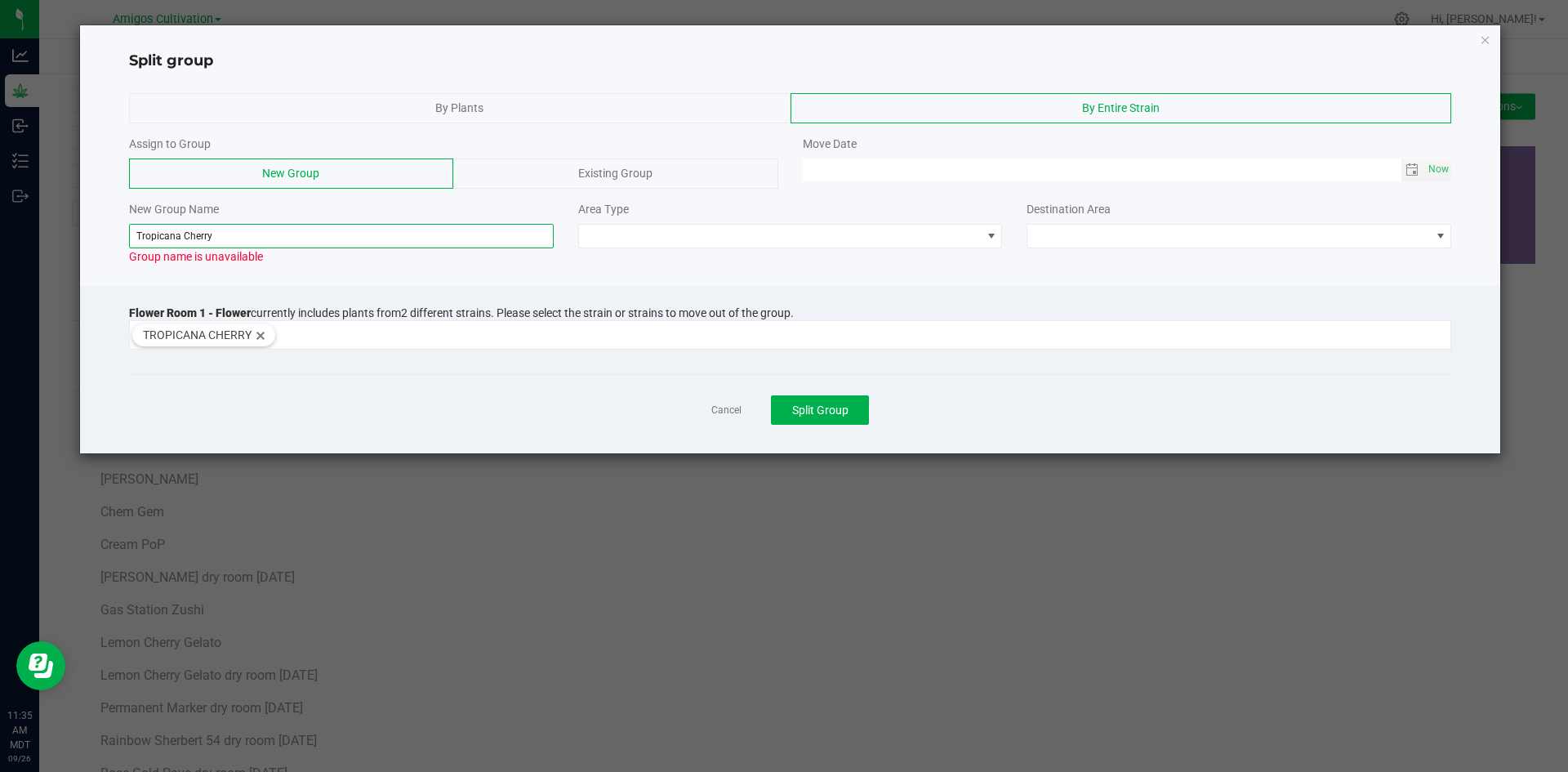
paste input "dry room 9-18-2025"
type input "Tropicana Cherry dry room 9-18-2025"
click at [946, 237] on span at bounding box center [780, 235] width 402 height 23
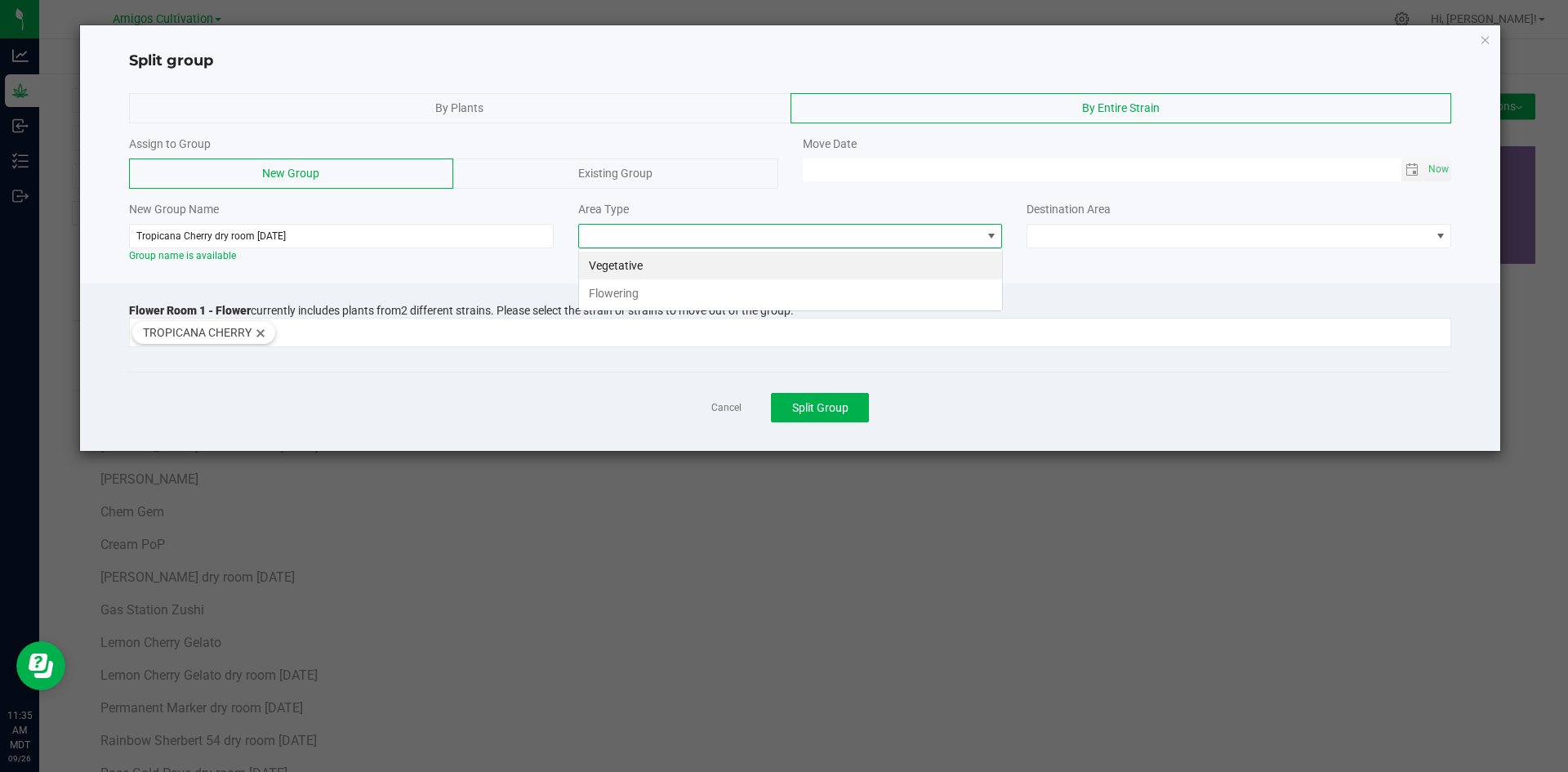
scroll to position [24, 424]
click at [689, 295] on li "Flowering" at bounding box center [790, 293] width 423 height 28
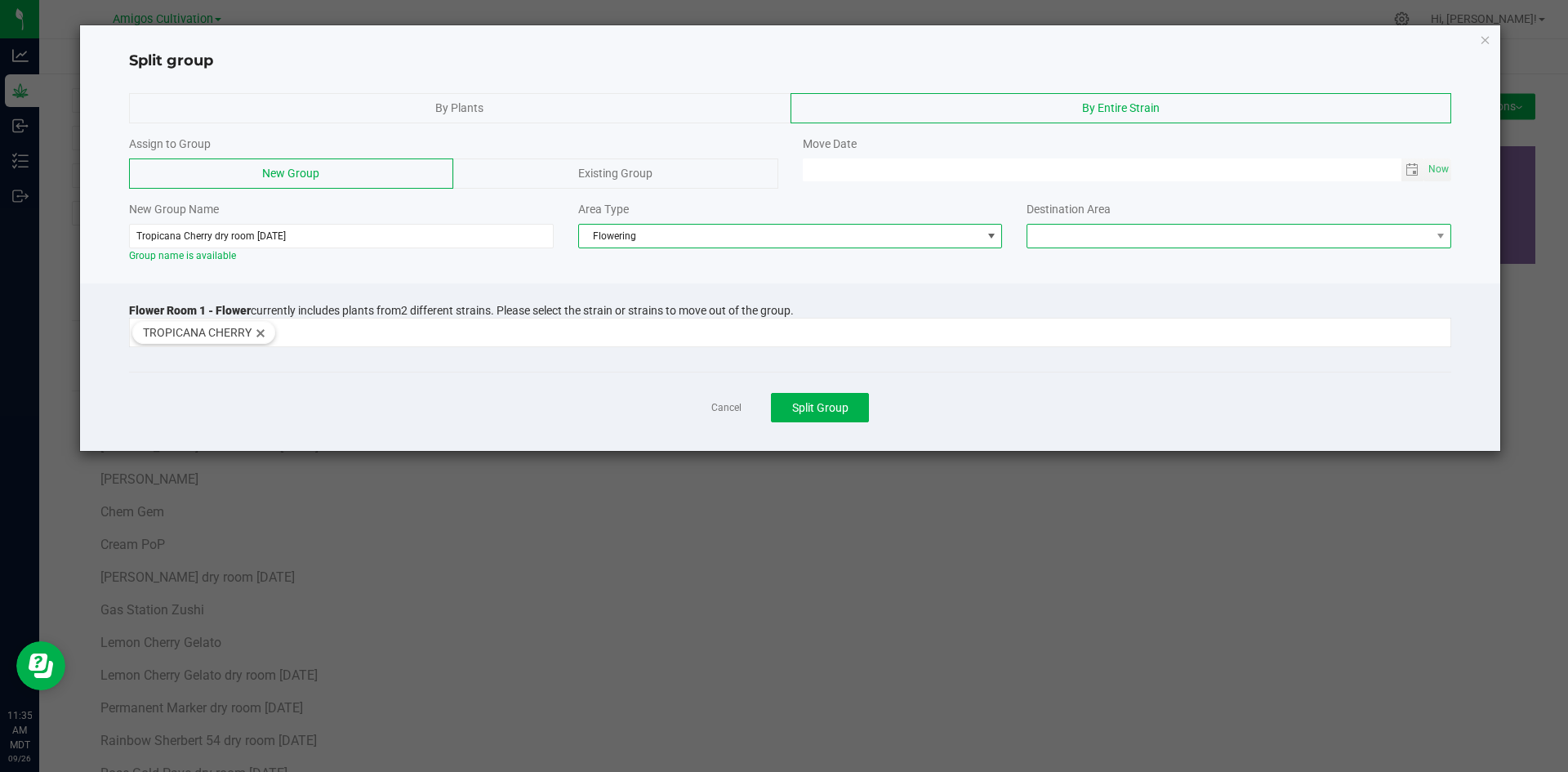
click at [1373, 233] on span at bounding box center [1228, 235] width 402 height 23
click at [1179, 261] on li "Flower Room 1" at bounding box center [1238, 265] width 423 height 28
click at [1413, 166] on span "Toggle calendar" at bounding box center [1411, 170] width 13 height 13
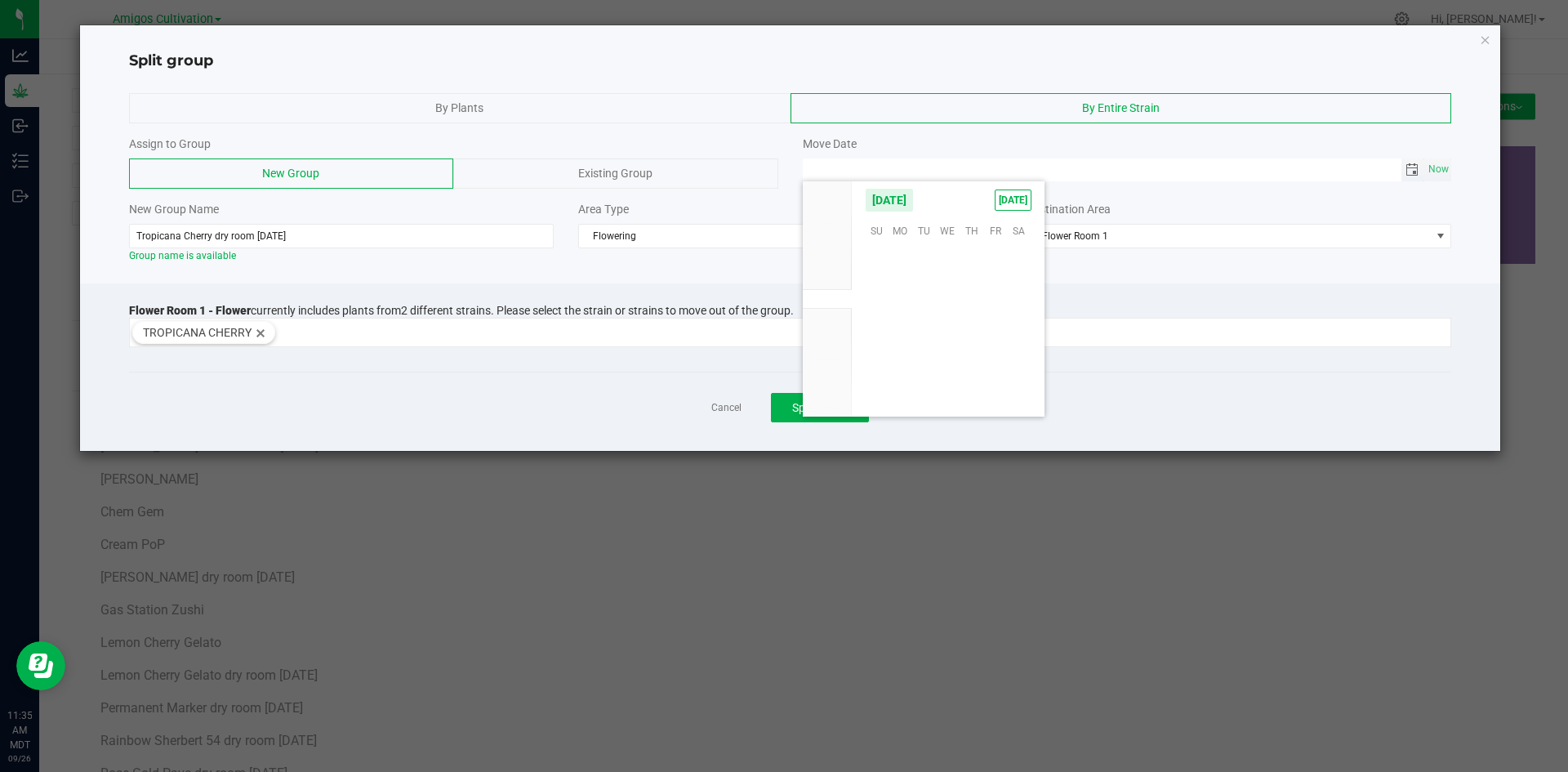
scroll to position [264817, 0]
click at [971, 302] on span "18" at bounding box center [971, 304] width 24 height 25
type input "[DATE] 12:00 AM"
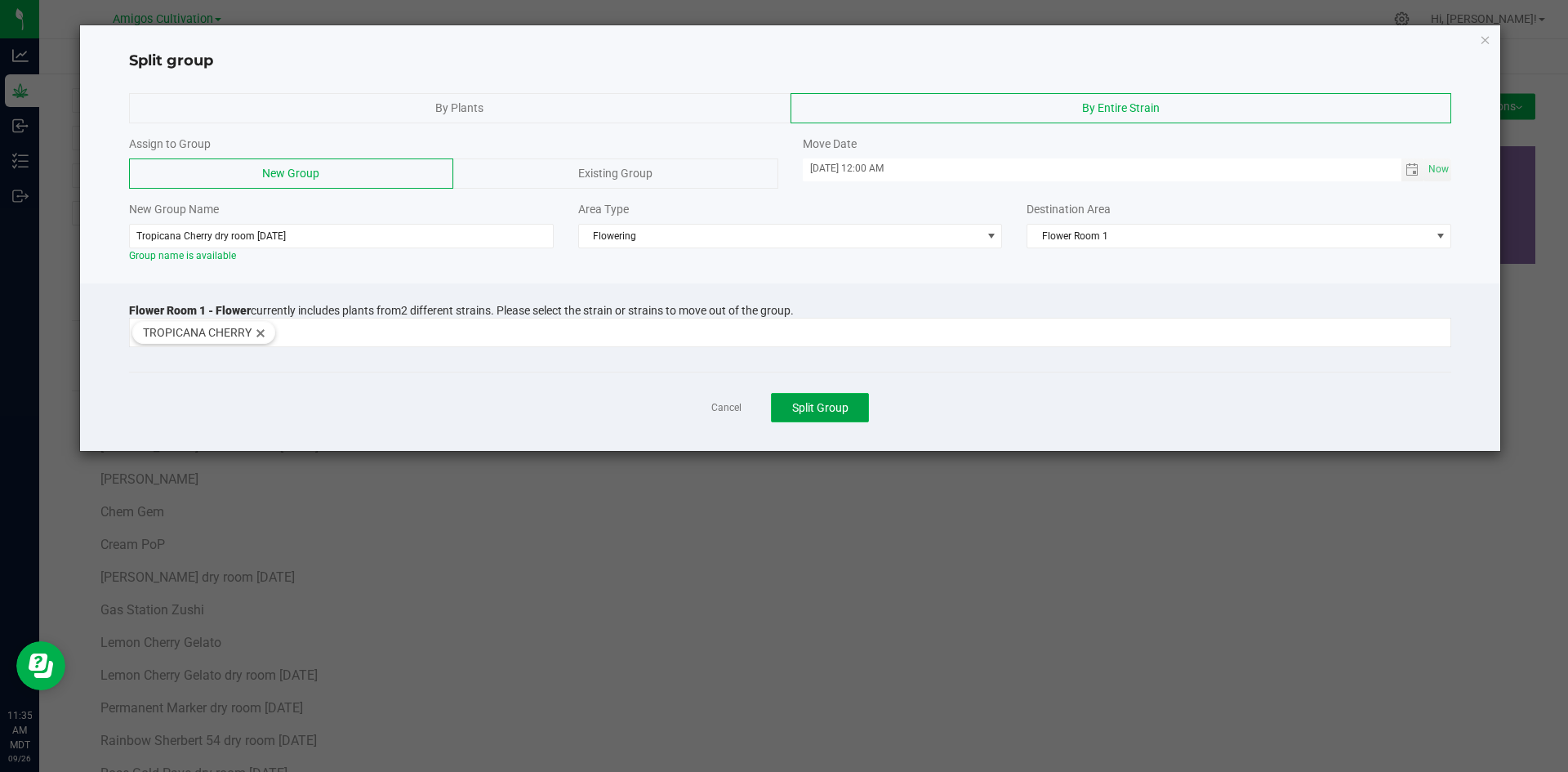
click at [831, 411] on span "Split Group" at bounding box center [820, 408] width 57 height 13
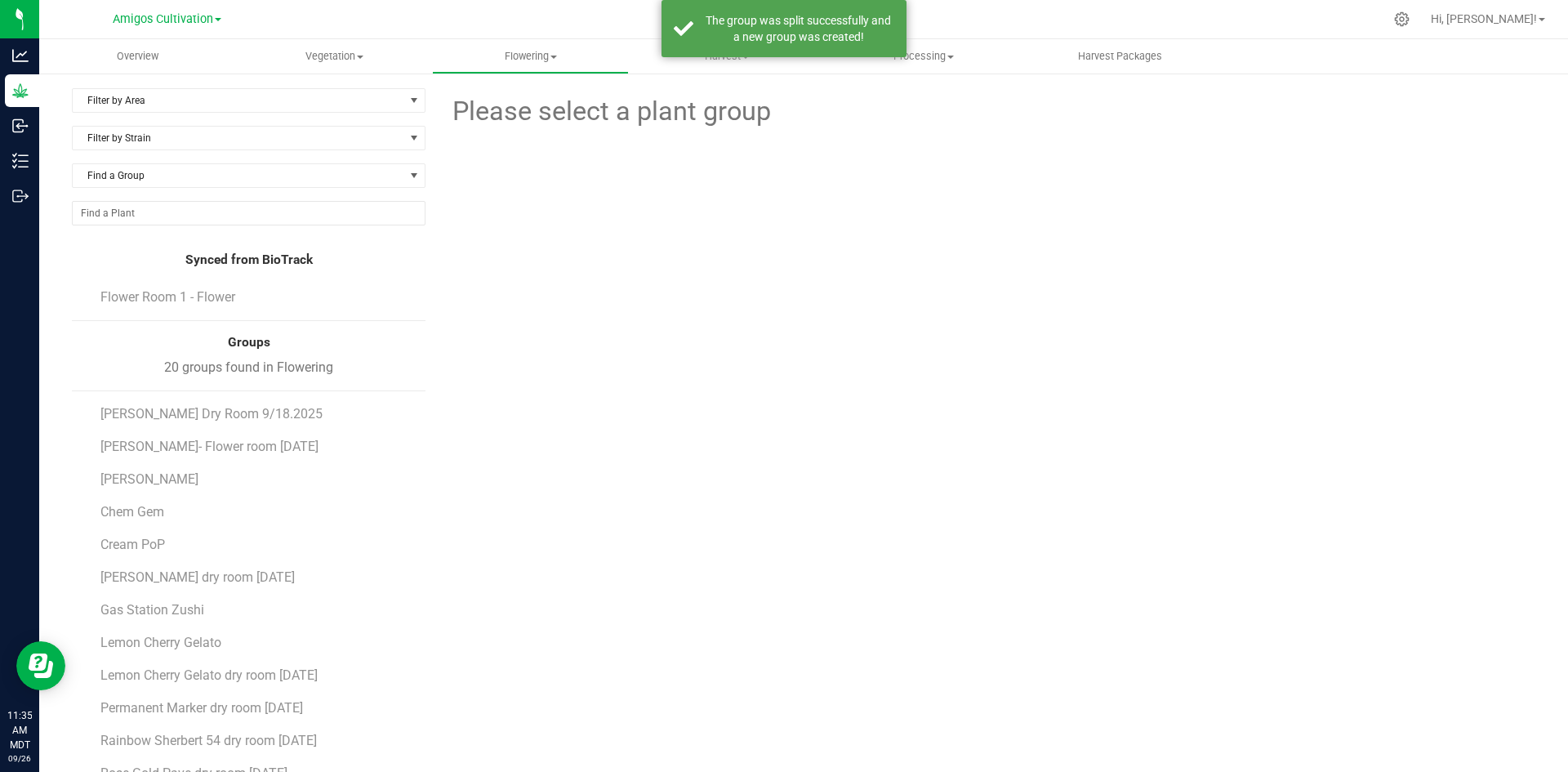
drag, startPoint x: 148, startPoint y: 309, endPoint x: 171, endPoint y: 306, distance: 23.2
click at [150, 309] on li "Flower Room 1 - Flower" at bounding box center [257, 297] width 313 height 45
click at [171, 300] on span "Flower Room 1 - Flower" at bounding box center [170, 297] width 140 height 16
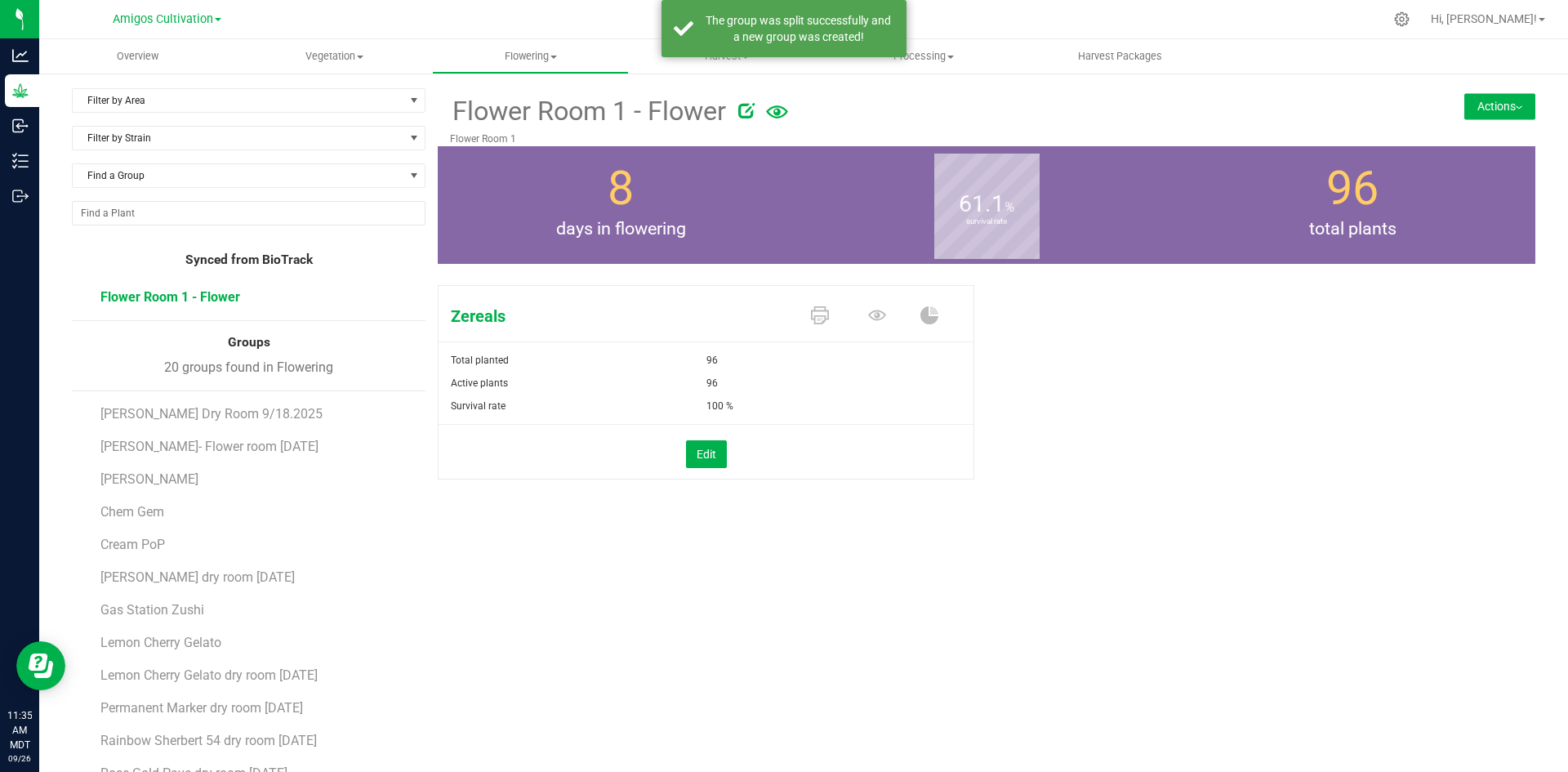
click at [1513, 112] on button "Actions" at bounding box center [1499, 106] width 71 height 26
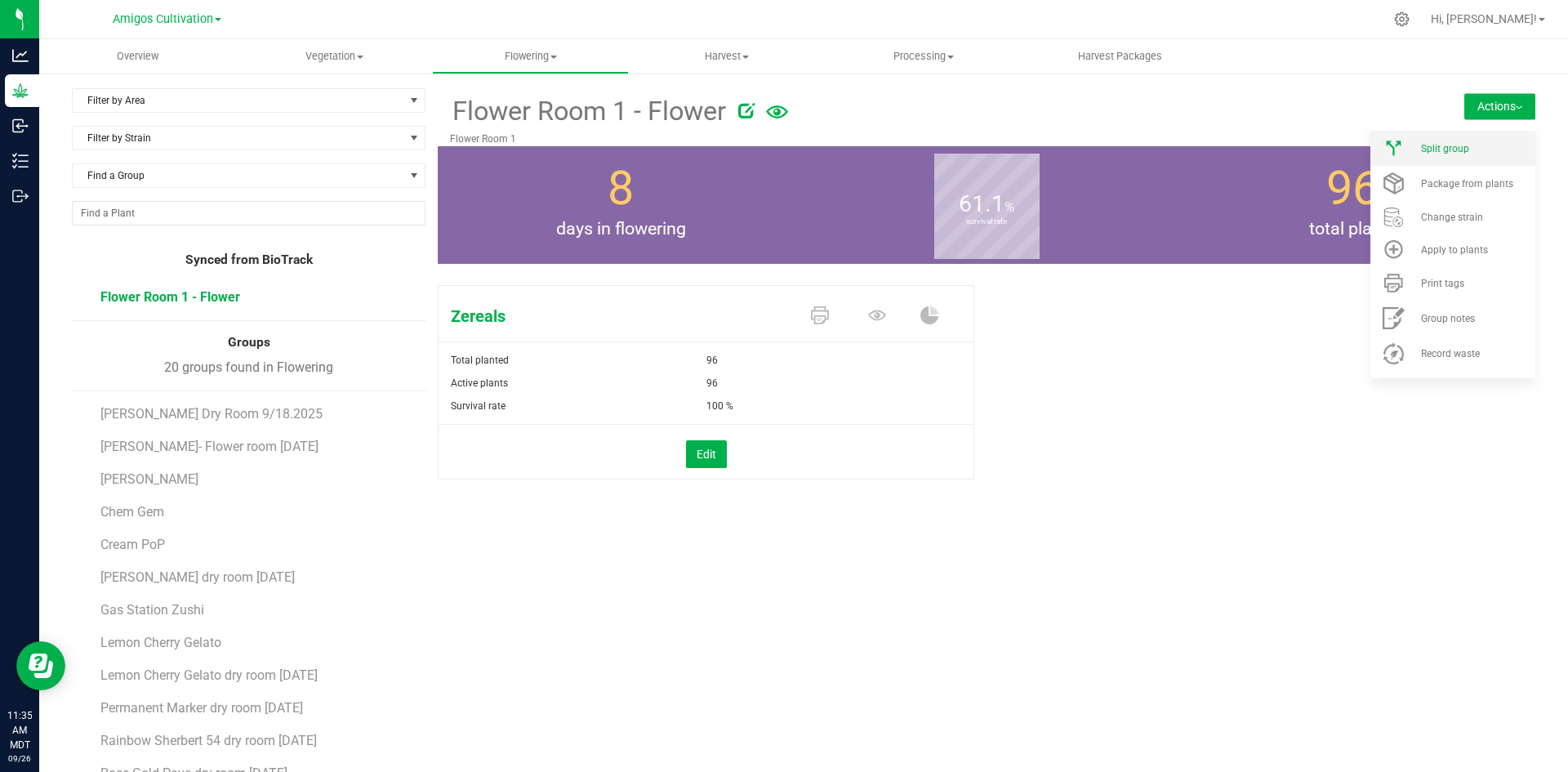
click at [1439, 155] on li "Split group" at bounding box center [1452, 148] width 165 height 35
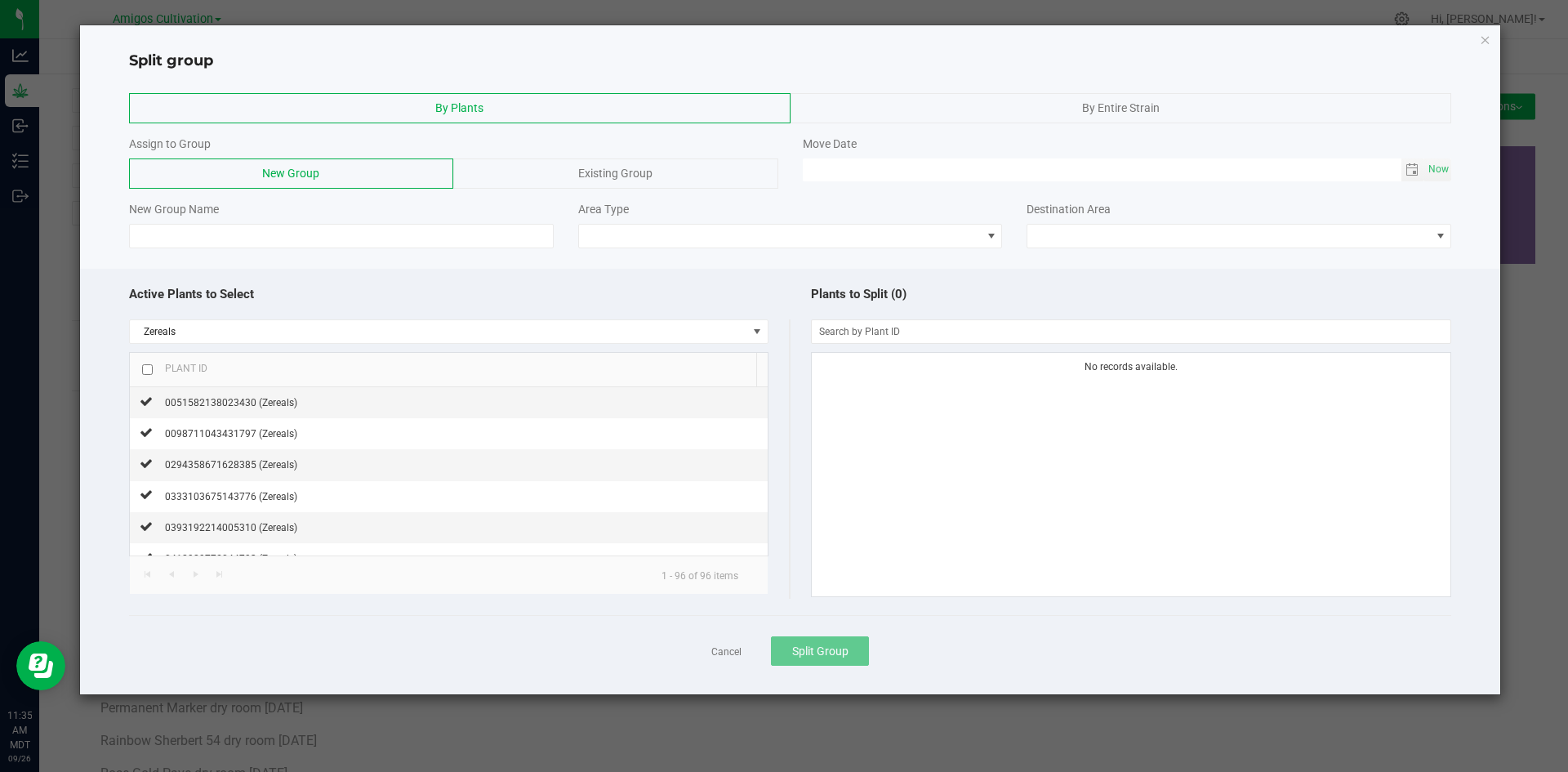
click at [992, 107] on div "By Entire Strain" at bounding box center [1121, 108] width 662 height 31
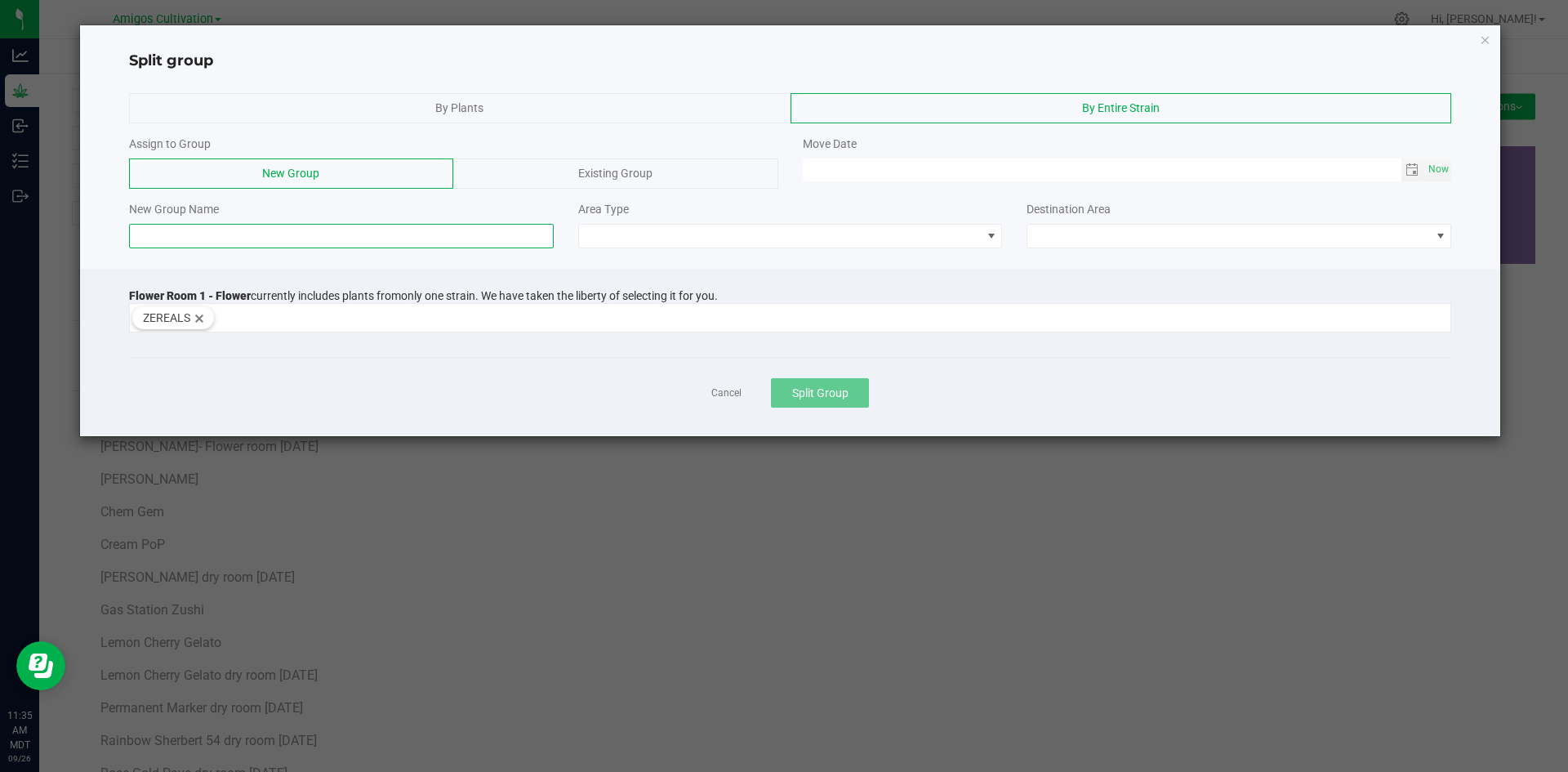
click at [237, 234] on input at bounding box center [341, 235] width 424 height 24
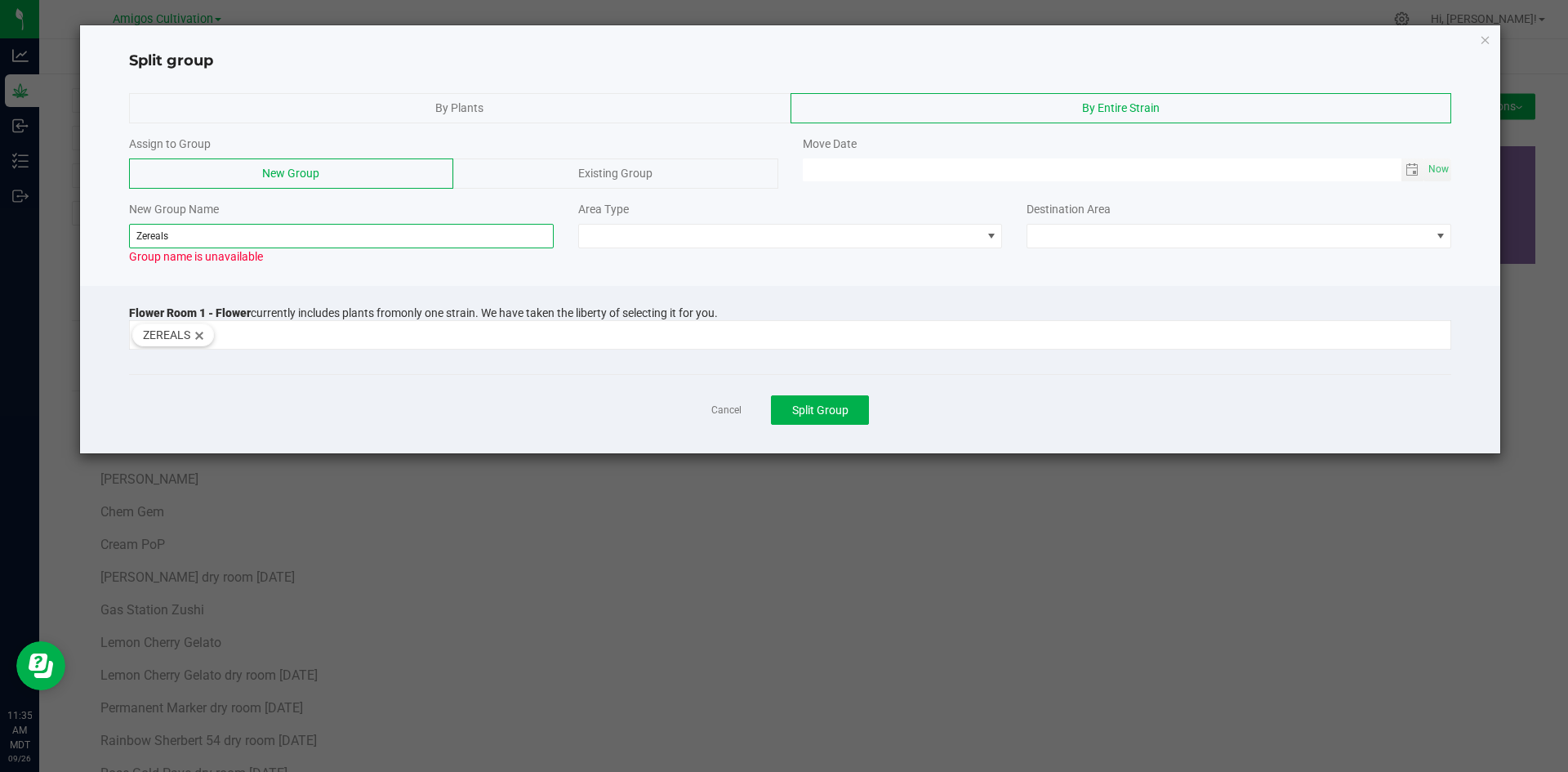
paste input "dry room 9-18-2025"
type input "Zereals dry room [DATE]"
click at [753, 240] on span at bounding box center [780, 235] width 402 height 23
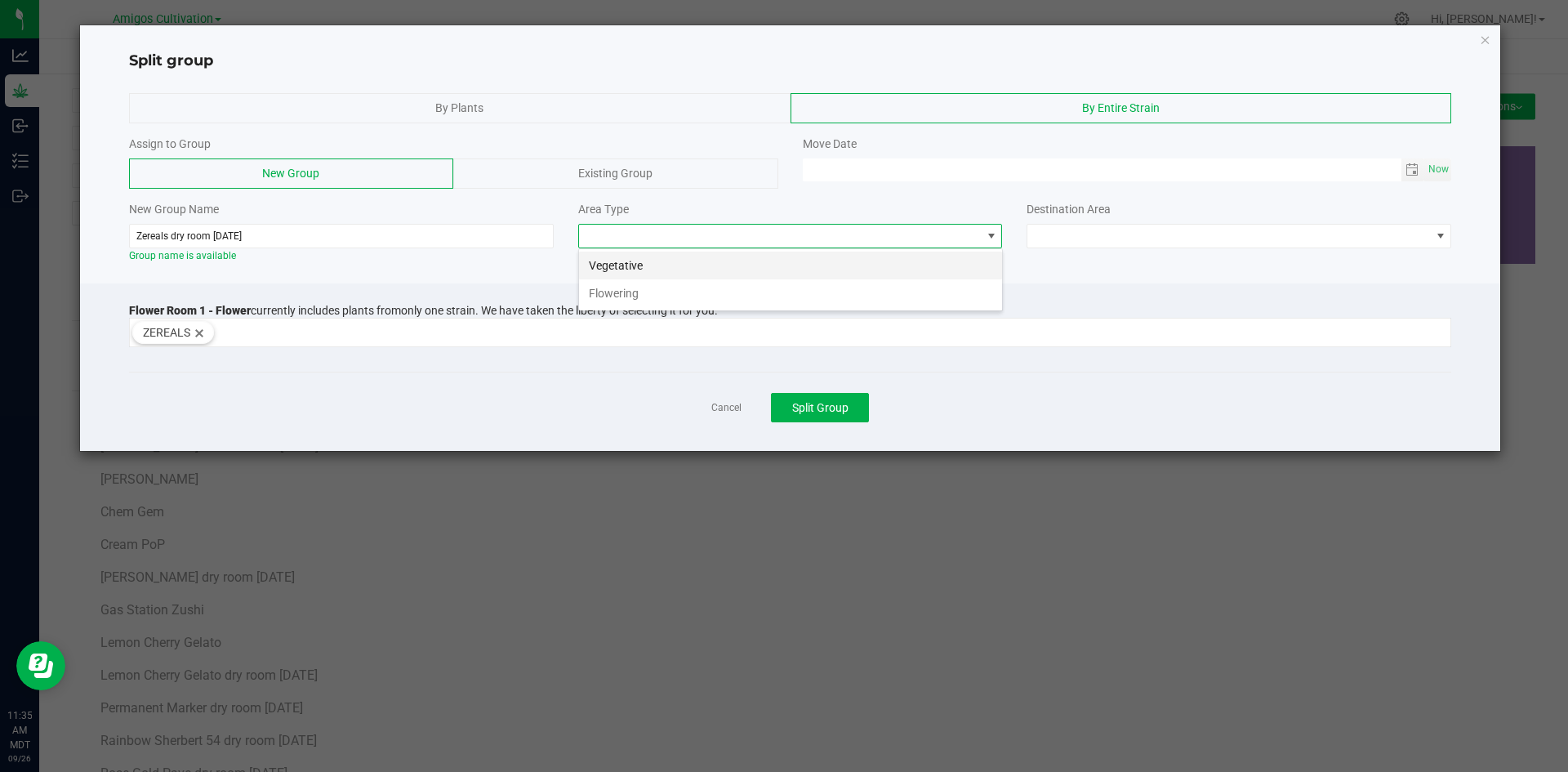
scroll to position [24, 424]
drag, startPoint x: 677, startPoint y: 292, endPoint x: 695, endPoint y: 277, distance: 23.4
click at [679, 287] on li "Flowering" at bounding box center [790, 293] width 423 height 28
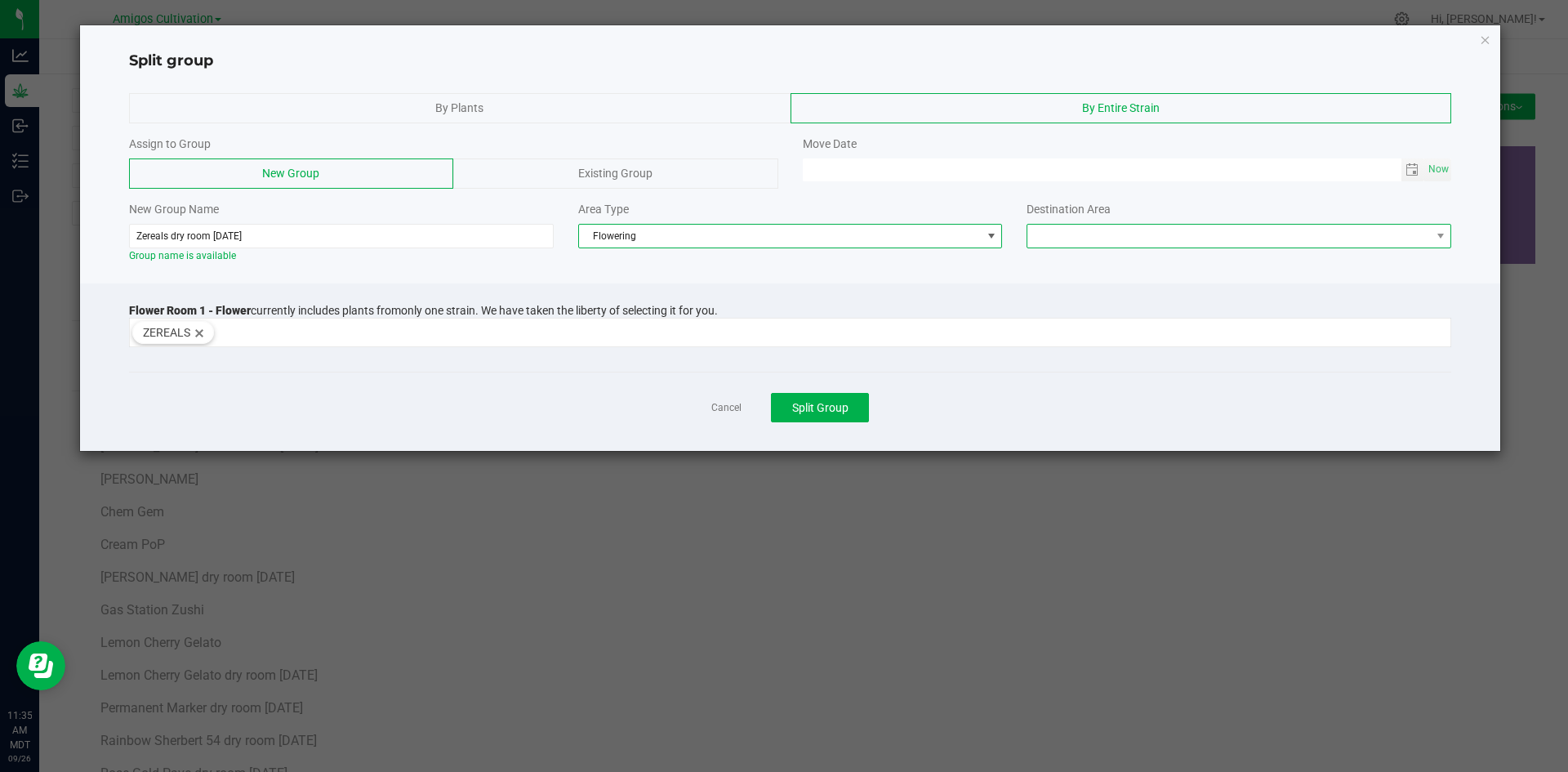
click at [1413, 237] on span at bounding box center [1228, 235] width 402 height 23
click at [1114, 260] on li "Flower Room 1" at bounding box center [1238, 265] width 423 height 28
click at [1416, 168] on span "Toggle calendar" at bounding box center [1411, 170] width 13 height 13
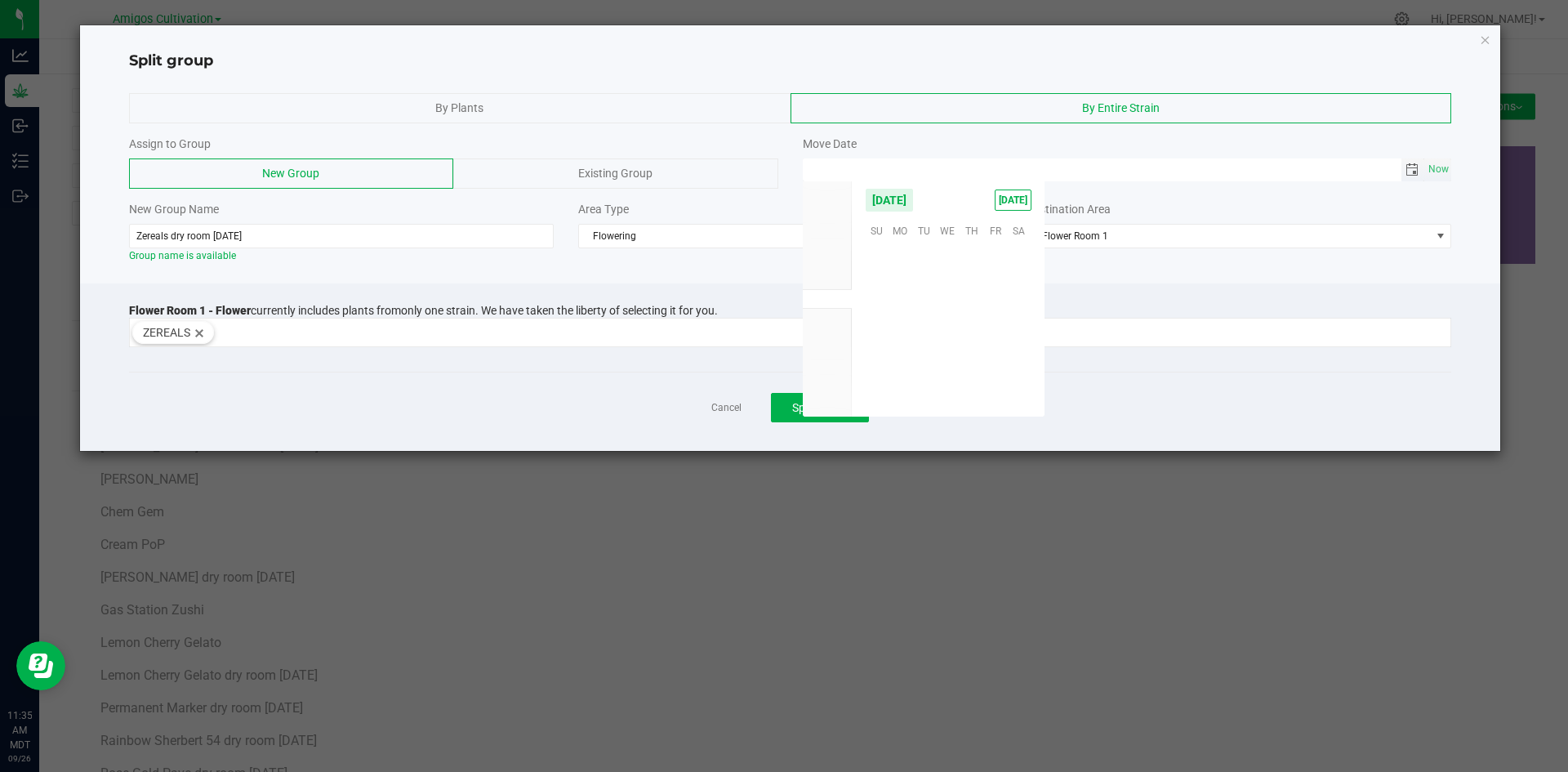
scroll to position [264817, 0]
click at [972, 305] on span "18" at bounding box center [971, 304] width 24 height 25
type input "[DATE] 12:00 AM"
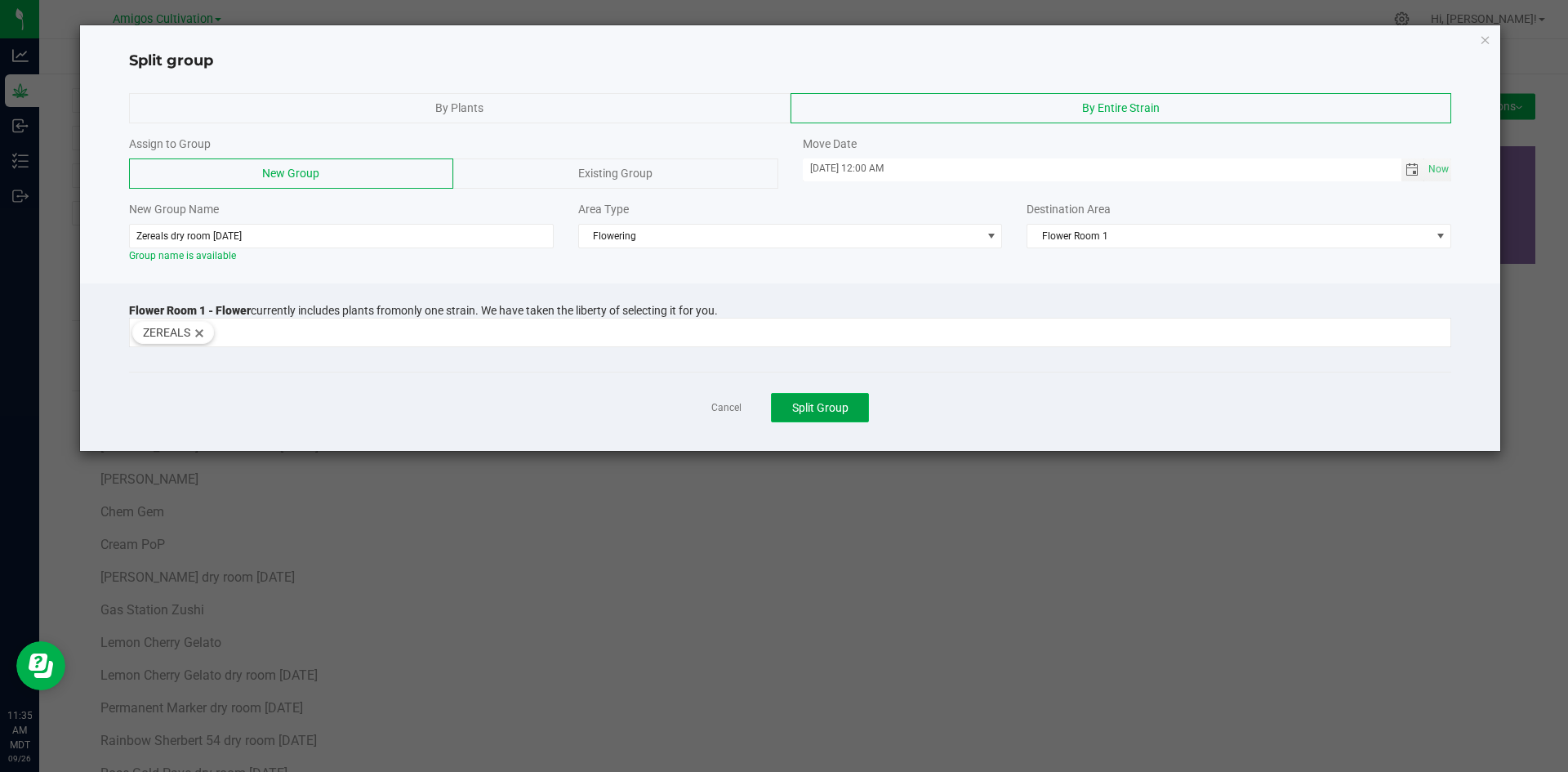
drag, startPoint x: 805, startPoint y: 415, endPoint x: 811, endPoint y: 408, distance: 9.2
click at [806, 414] on button "Split Group" at bounding box center [820, 408] width 98 height 30
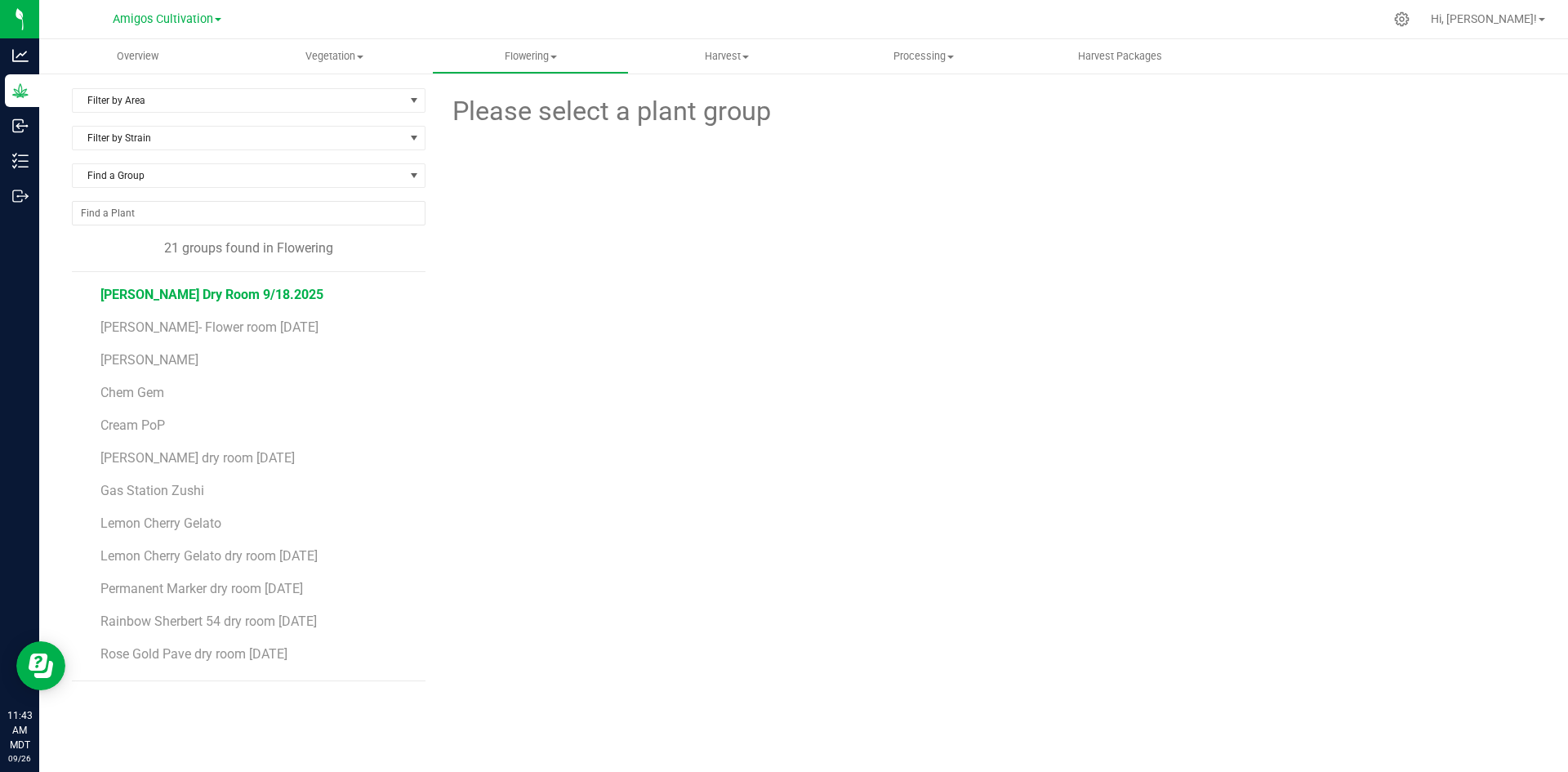
click at [260, 293] on span "Brock Purdy Dry Room 9/18.2025" at bounding box center [211, 294] width 223 height 16
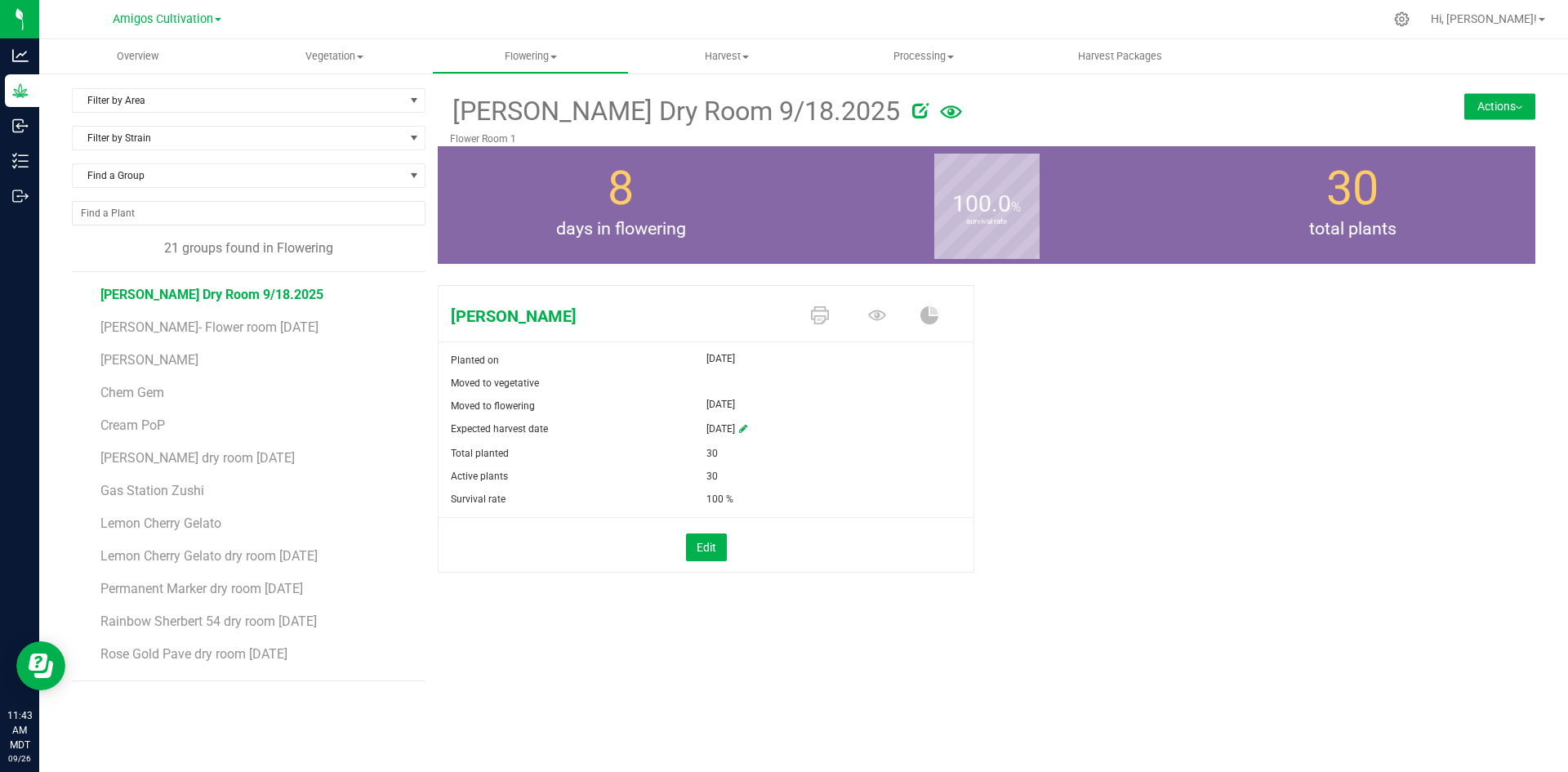
click at [1504, 109] on button "Actions" at bounding box center [1499, 106] width 71 height 26
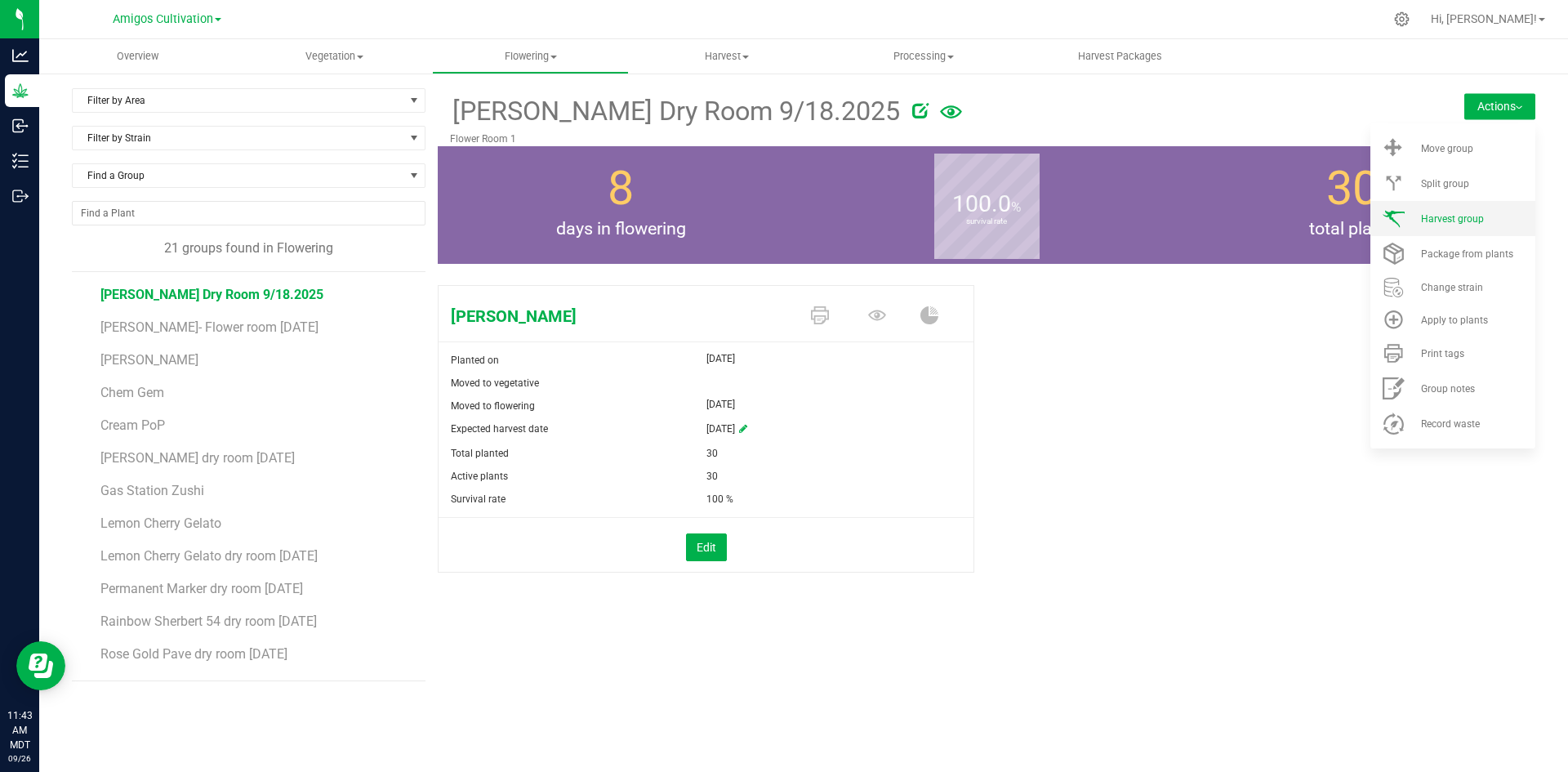
click at [1436, 221] on span "Harvest group" at bounding box center [1452, 219] width 63 height 11
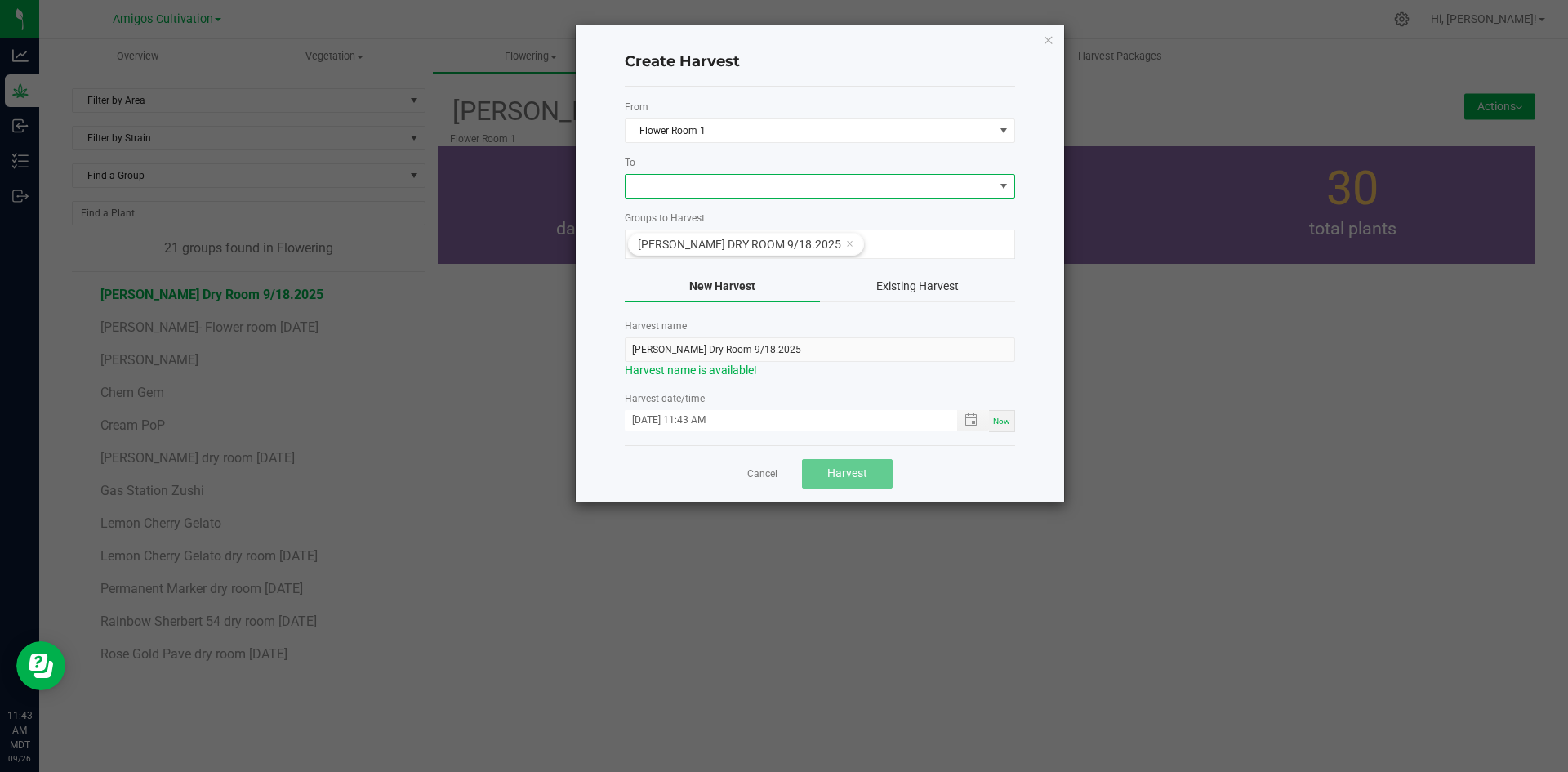
click at [979, 182] on span at bounding box center [809, 186] width 368 height 23
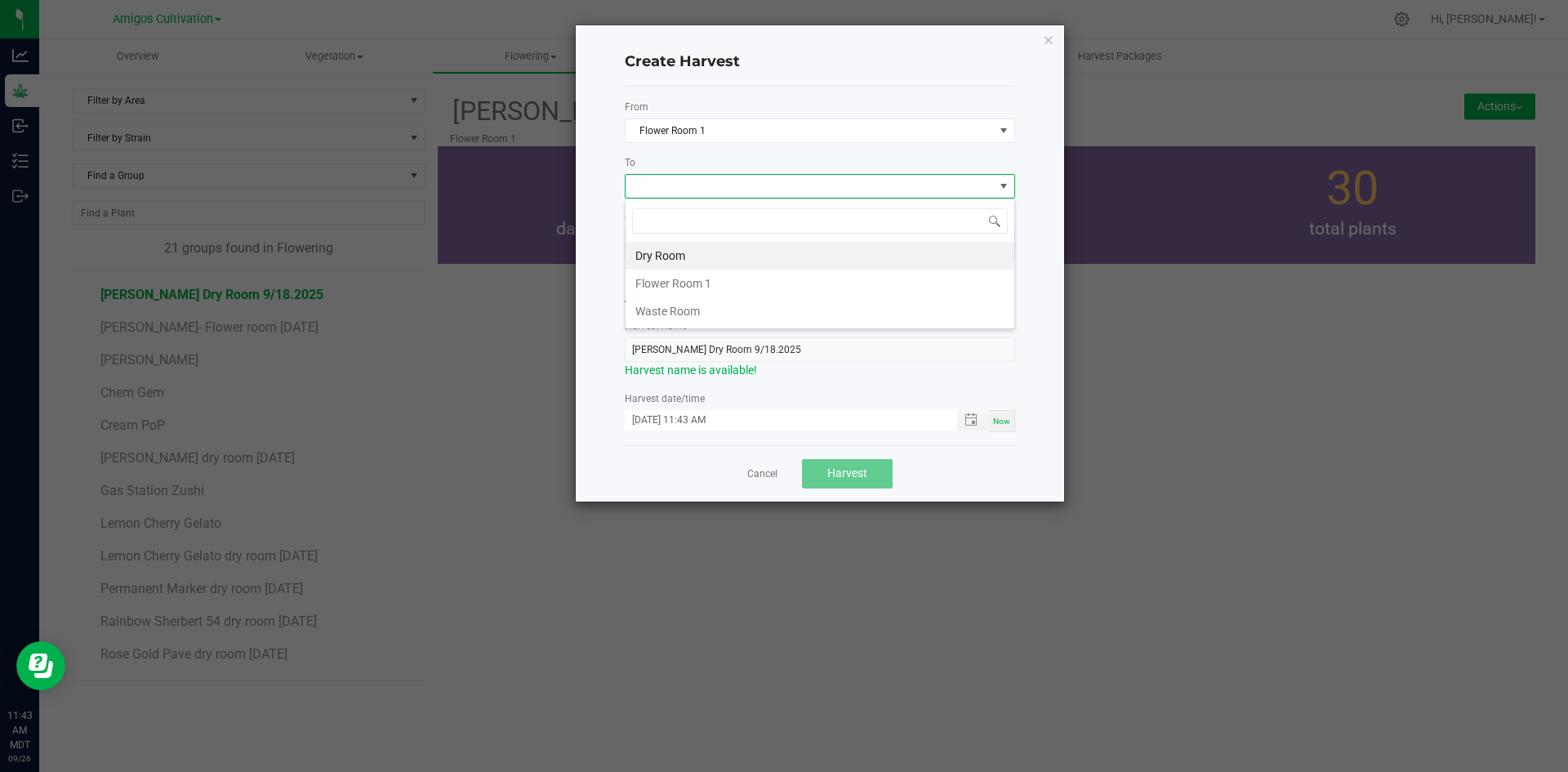
scroll to position [24, 390]
click at [713, 256] on li "Dry Room" at bounding box center [819, 256] width 388 height 28
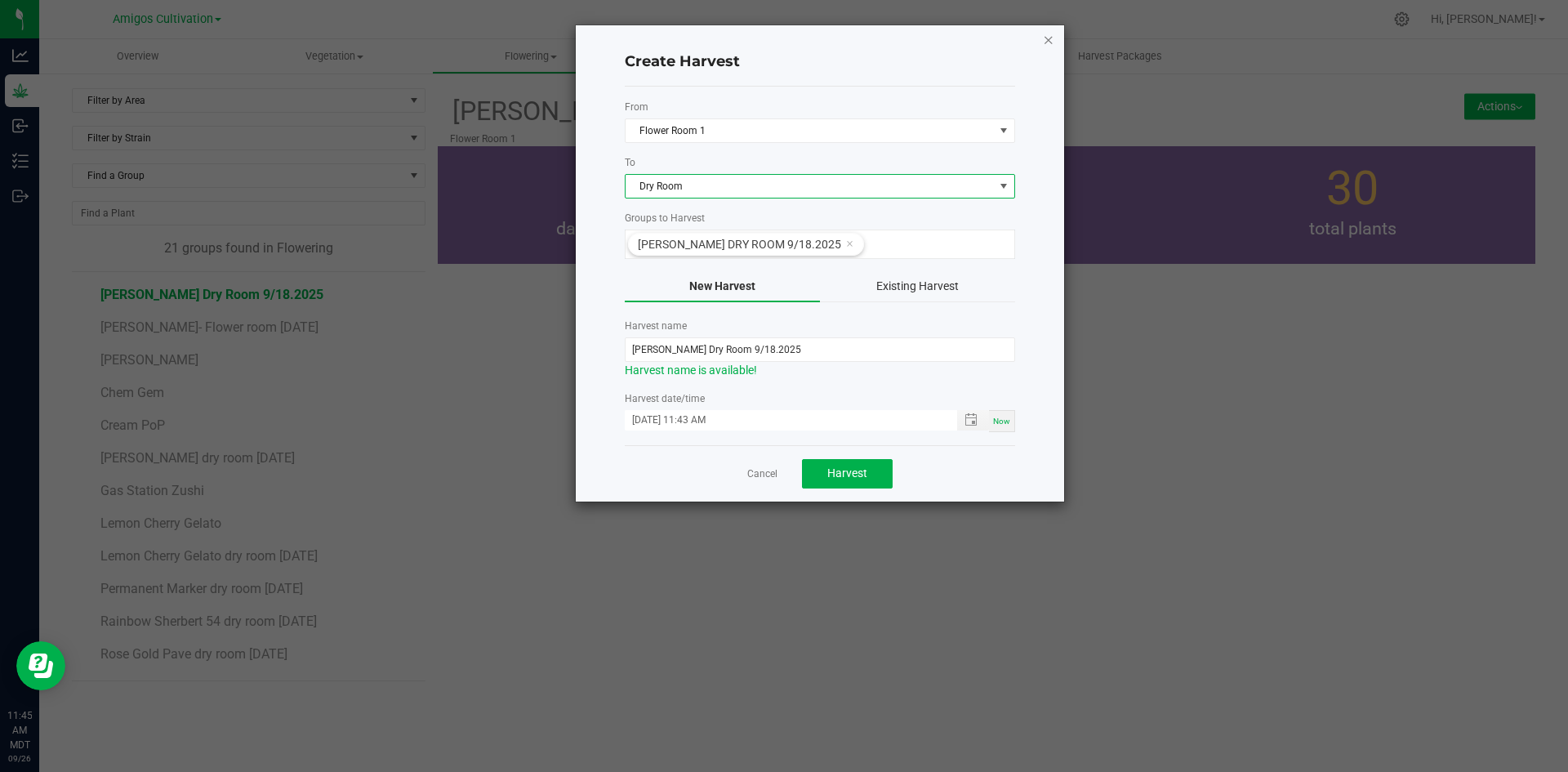
click at [1050, 38] on icon "button" at bounding box center [1048, 39] width 11 height 19
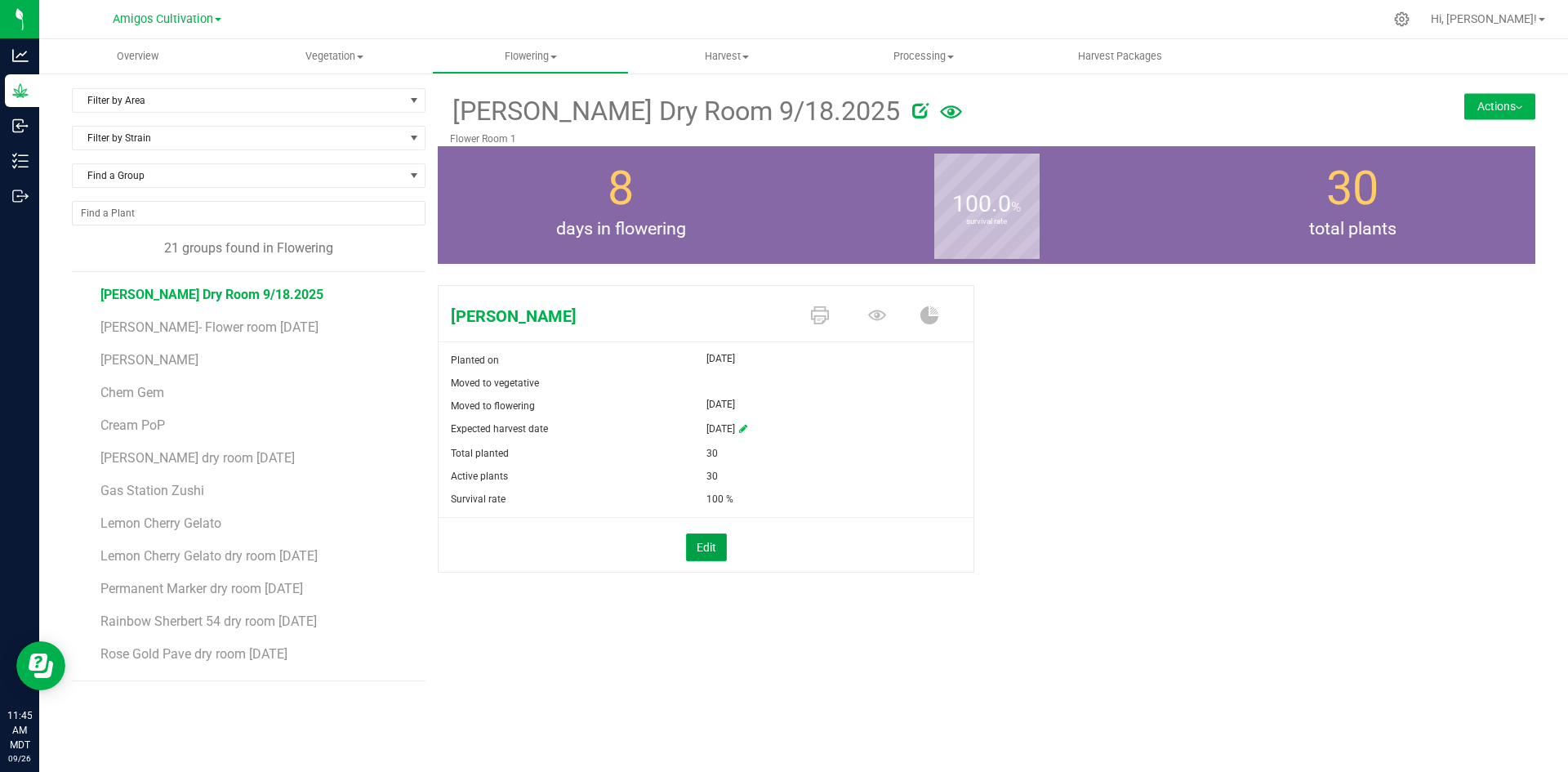
click at [701, 539] on button "Edit" at bounding box center [706, 547] width 41 height 28
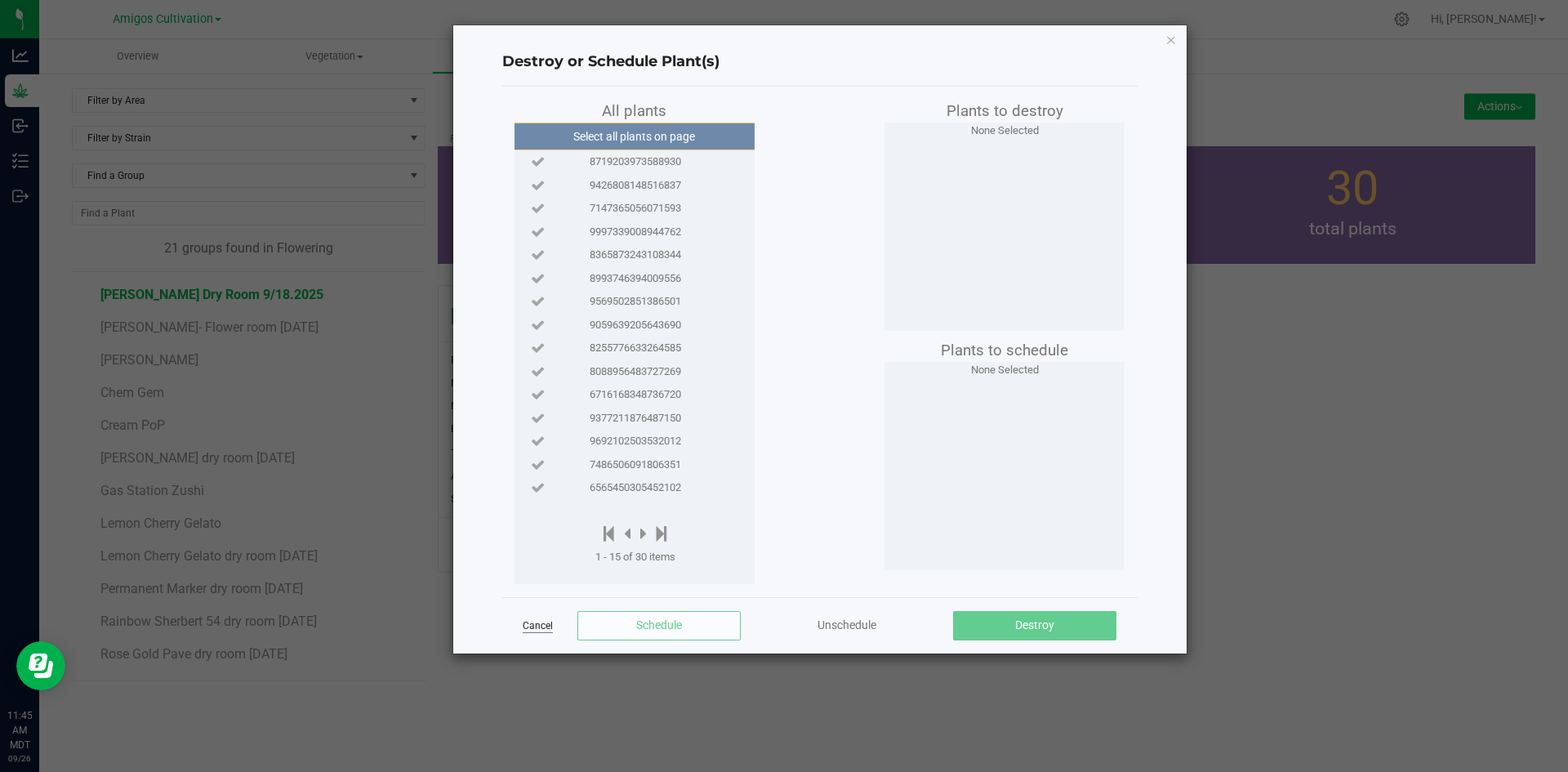
click at [544, 624] on link "Cancel" at bounding box center [537, 626] width 31 height 14
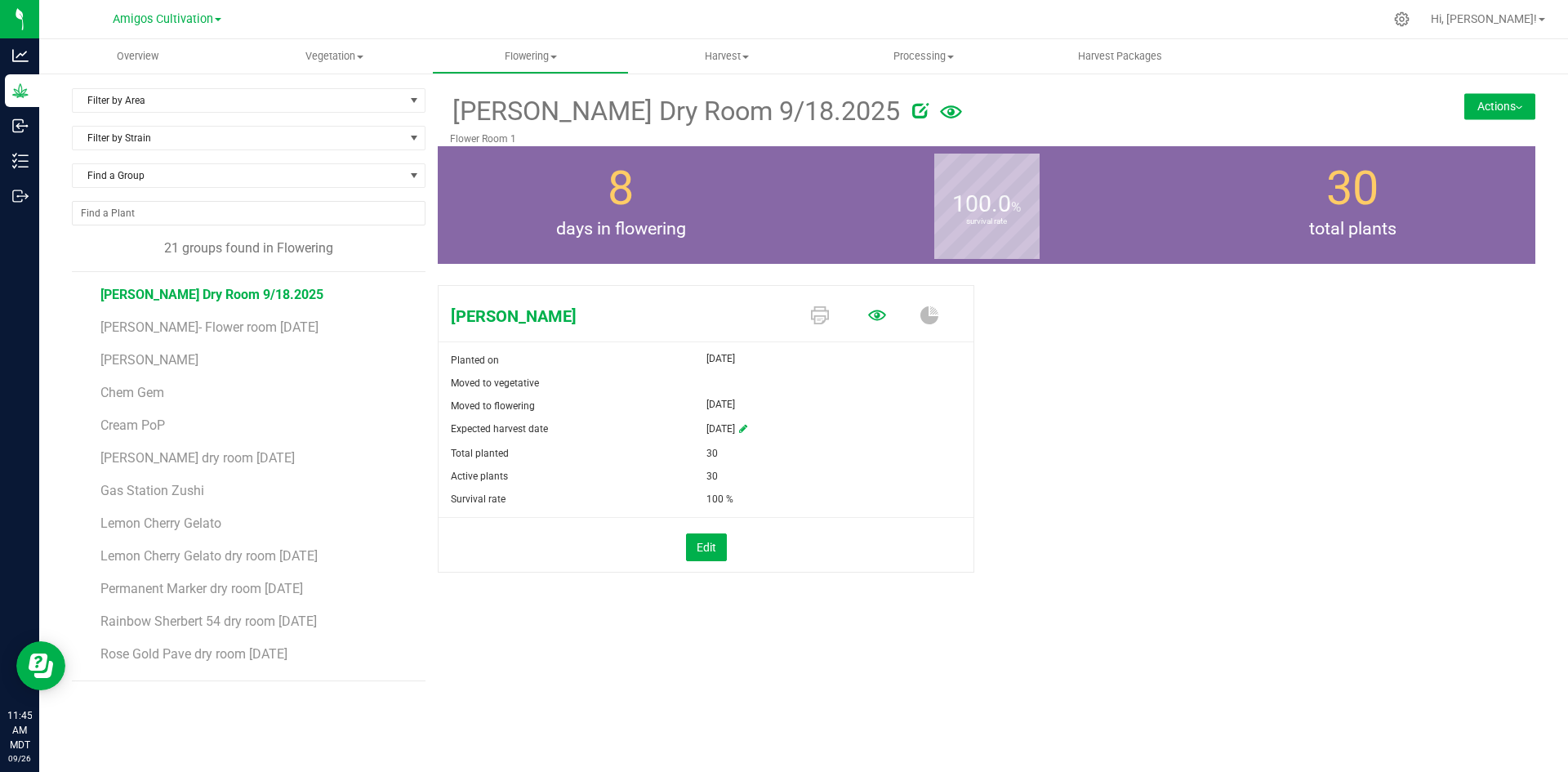
click at [879, 316] on icon at bounding box center [877, 314] width 18 height 10
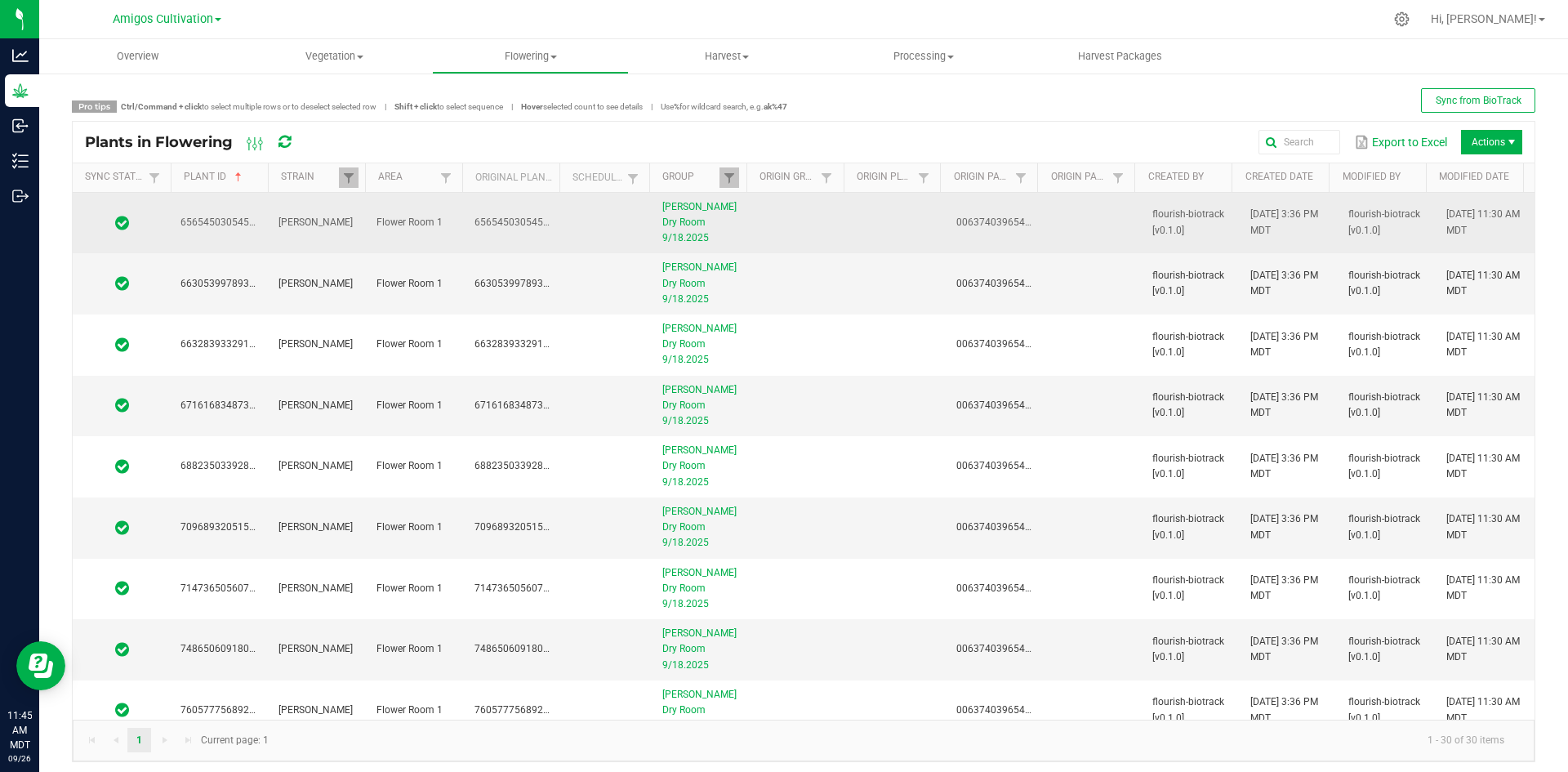
click at [157, 215] on span at bounding box center [121, 223] width 79 height 17
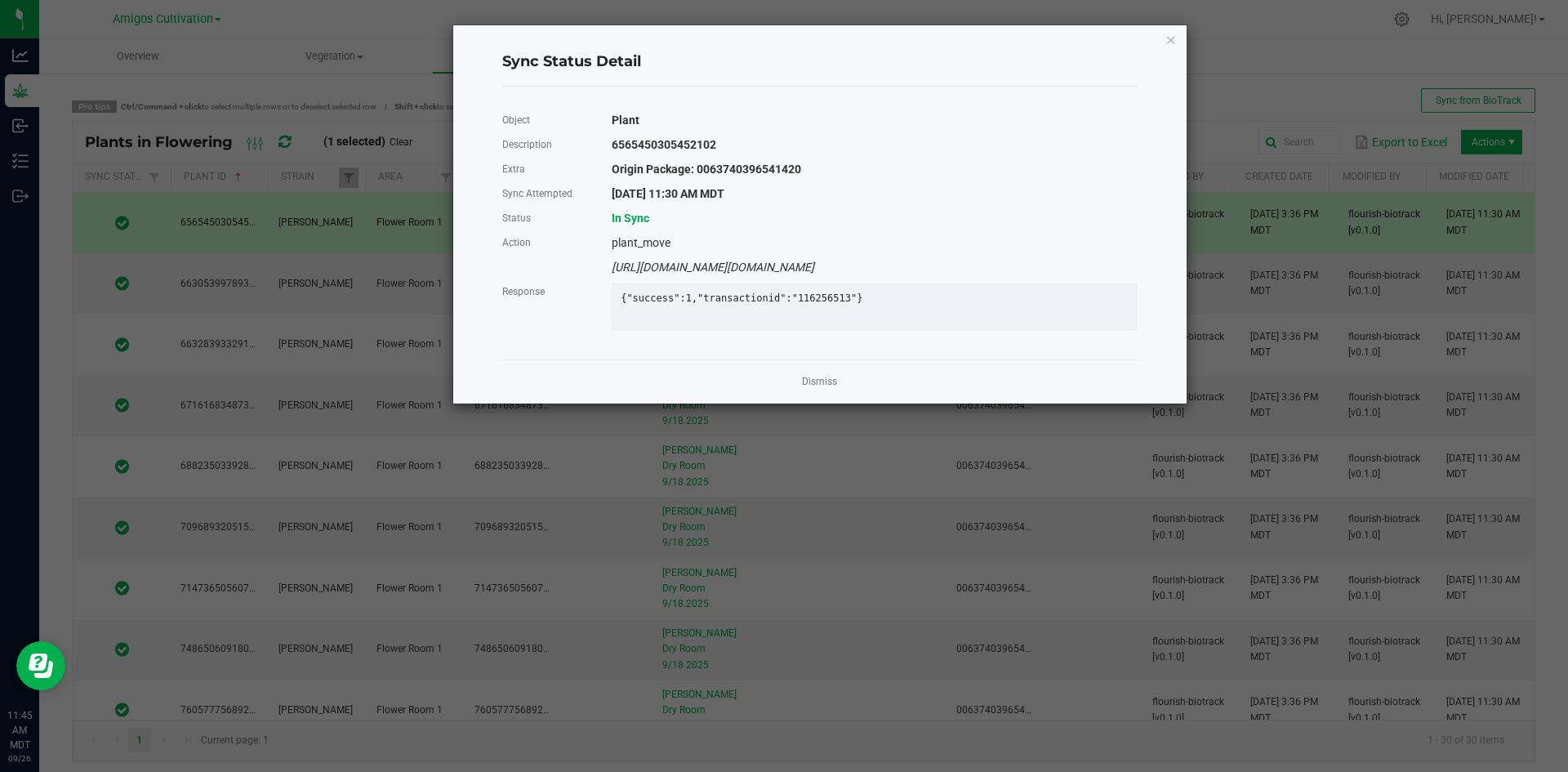
click at [843, 399] on div "Dismiss" at bounding box center [819, 382] width 635 height 44
click at [825, 388] on link "Dismiss" at bounding box center [819, 381] width 35 height 14
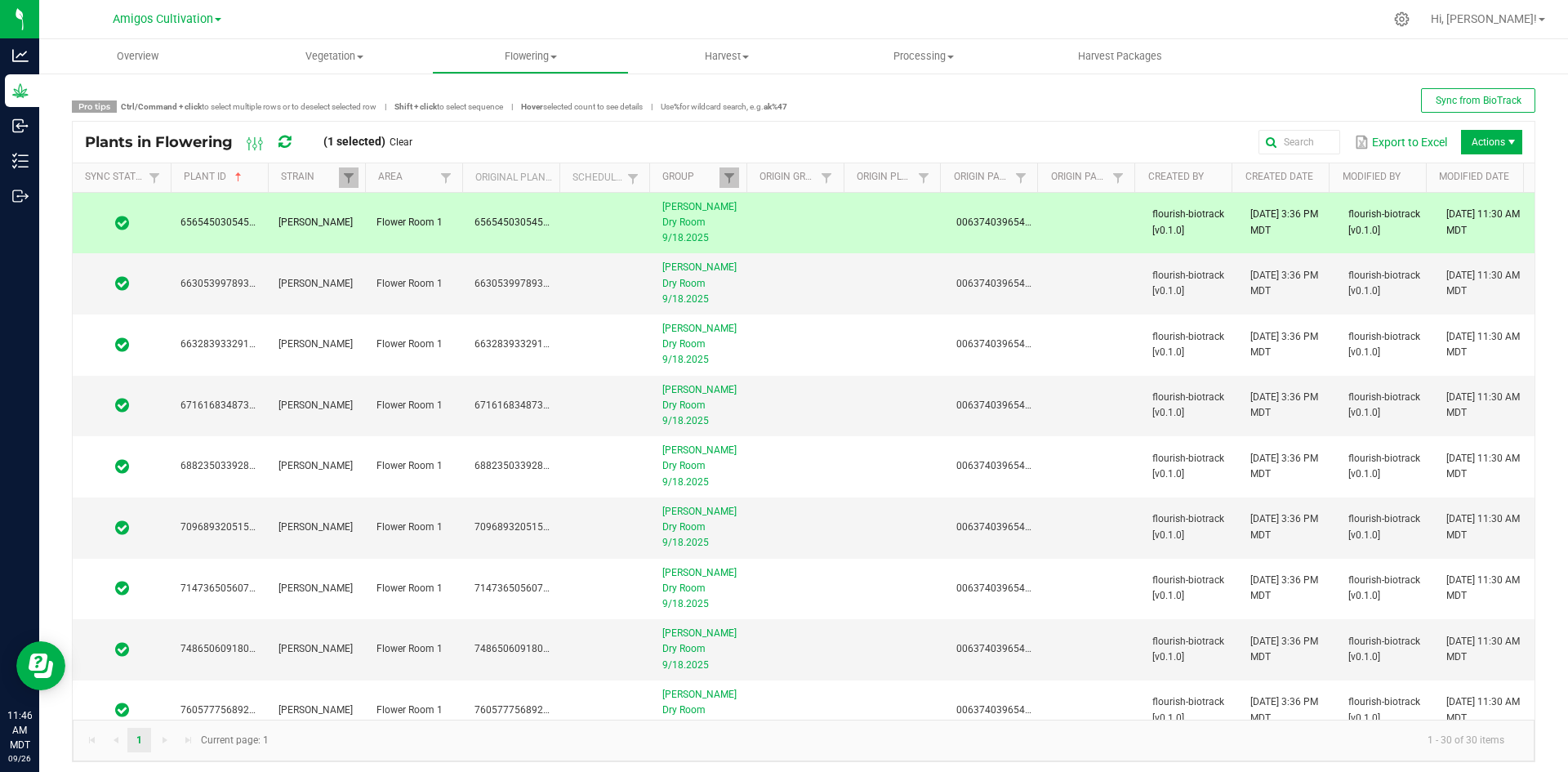
drag, startPoint x: 168, startPoint y: 216, endPoint x: 175, endPoint y: 205, distance: 13.0
click at [175, 205] on tr "6565450305452102 Brock Purdy Flower Room 1 6565450305452102 Brock Purdy Dry Roo…" at bounding box center [803, 223] width 1461 height 61
click at [338, 213] on td "[PERSON_NAME]" at bounding box center [318, 223] width 98 height 61
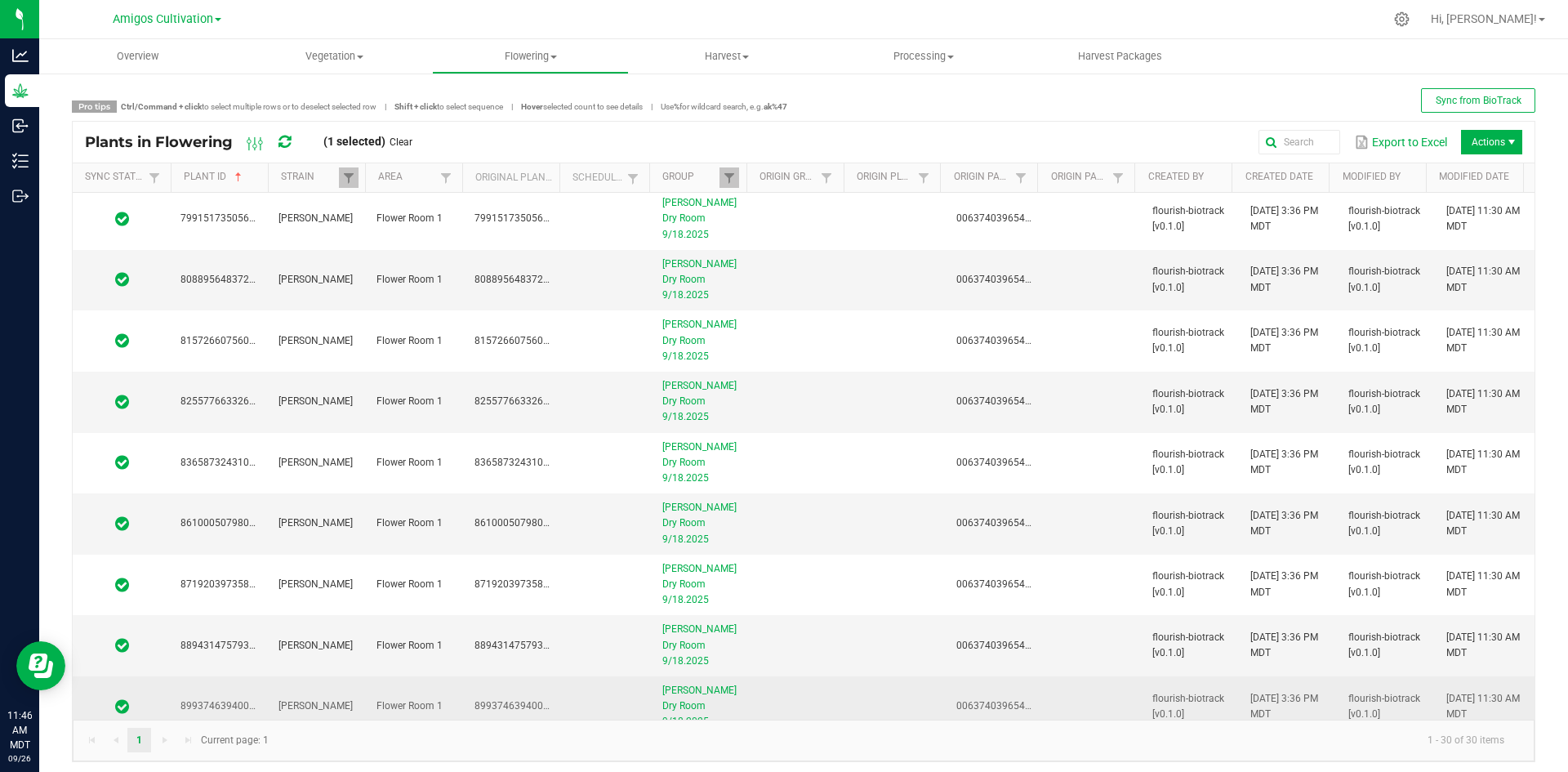
scroll to position [829, 0]
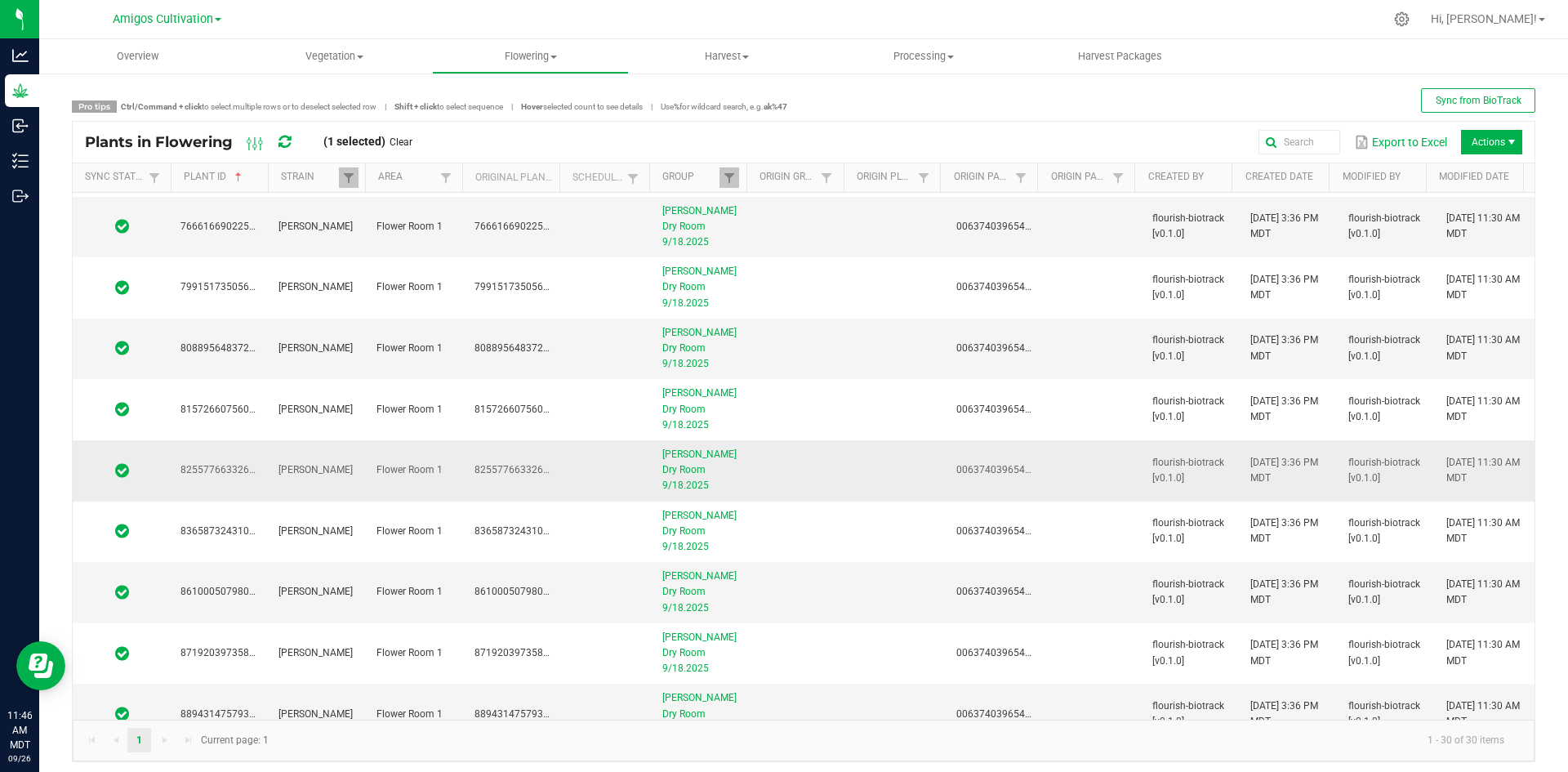
drag, startPoint x: 222, startPoint y: 644, endPoint x: 219, endPoint y: 632, distance: 12.4
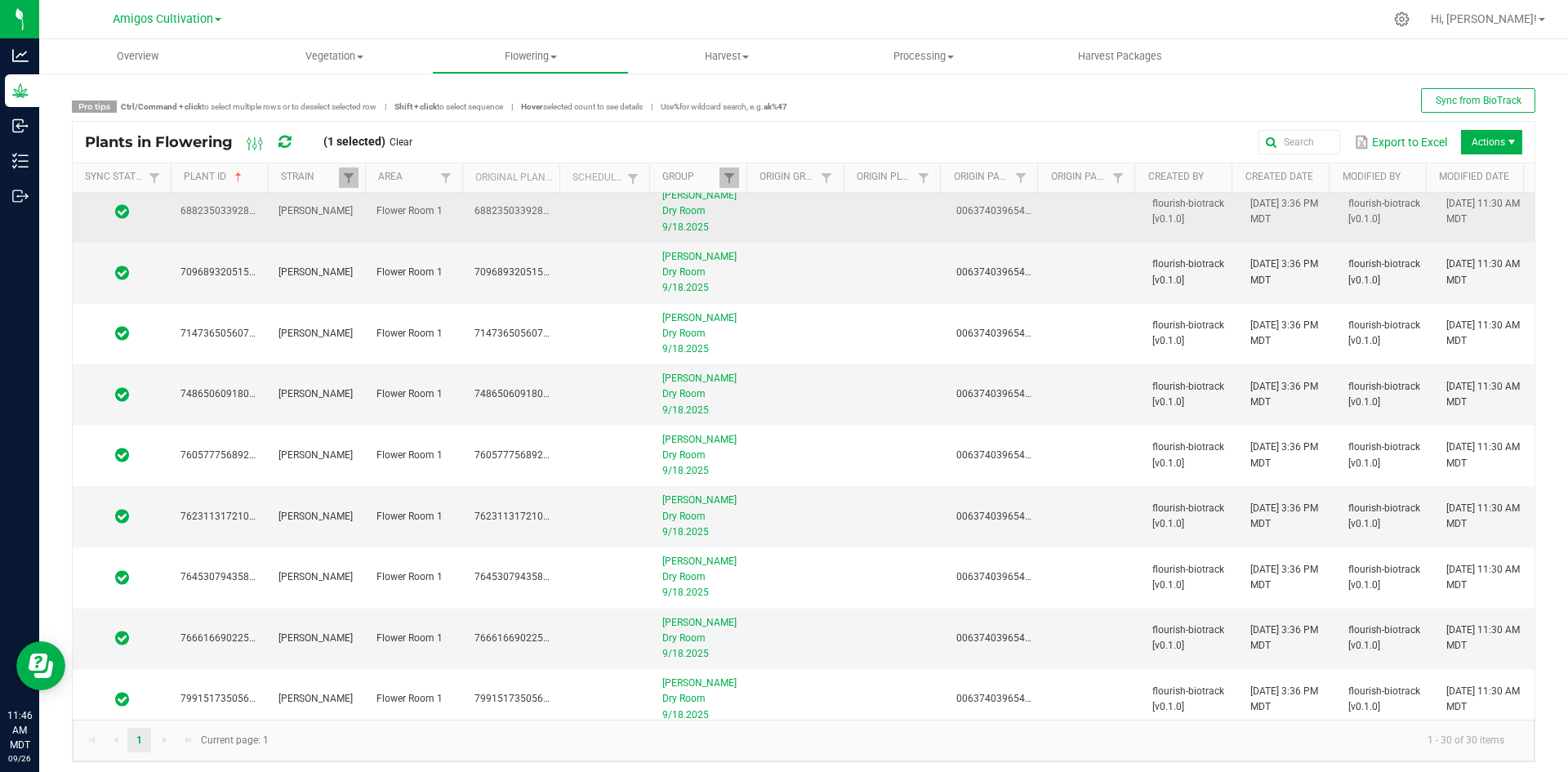
scroll to position [0, 0]
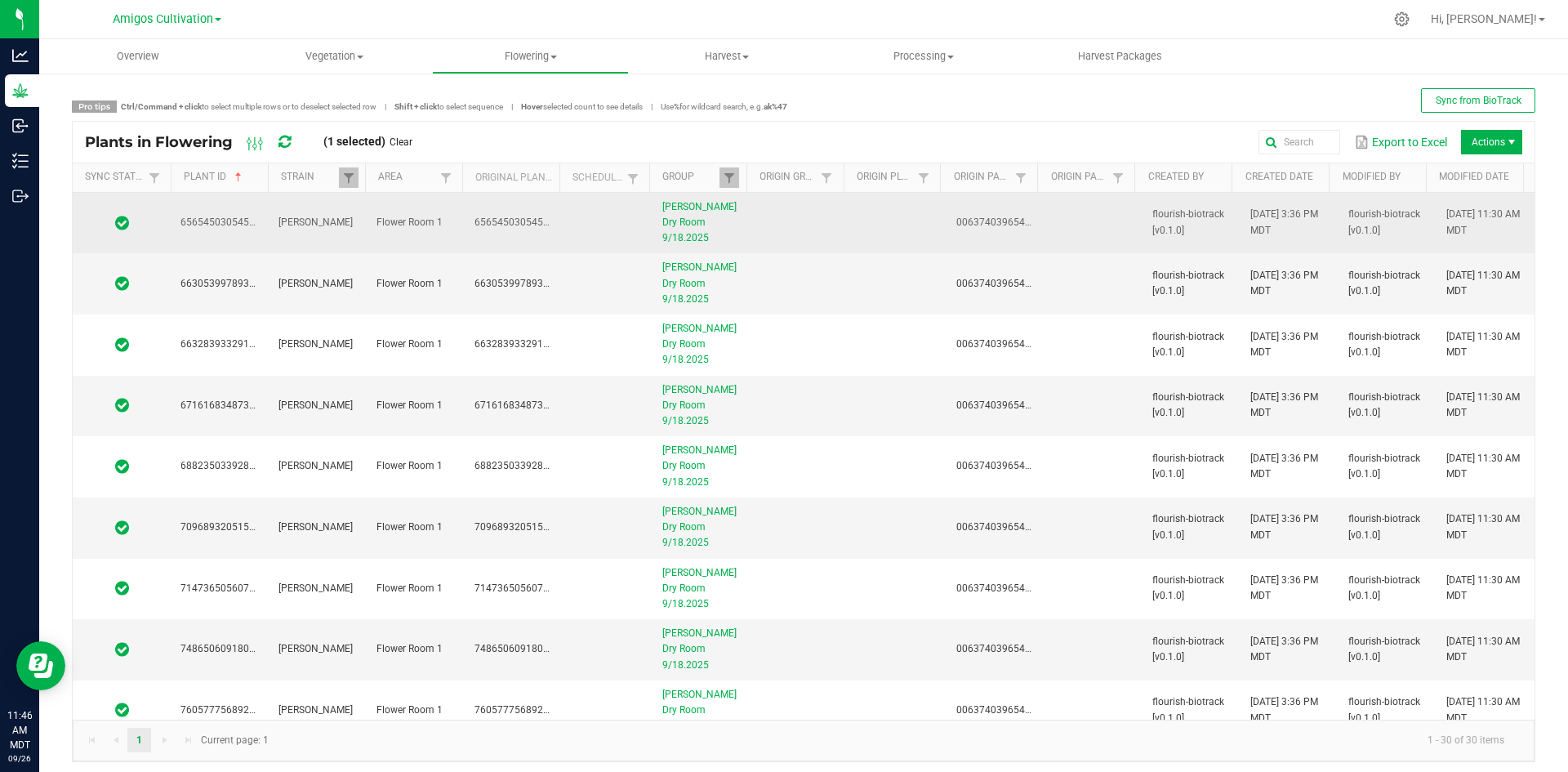
click at [223, 216] on span "6565450305452102" at bounding box center [226, 221] width 92 height 11
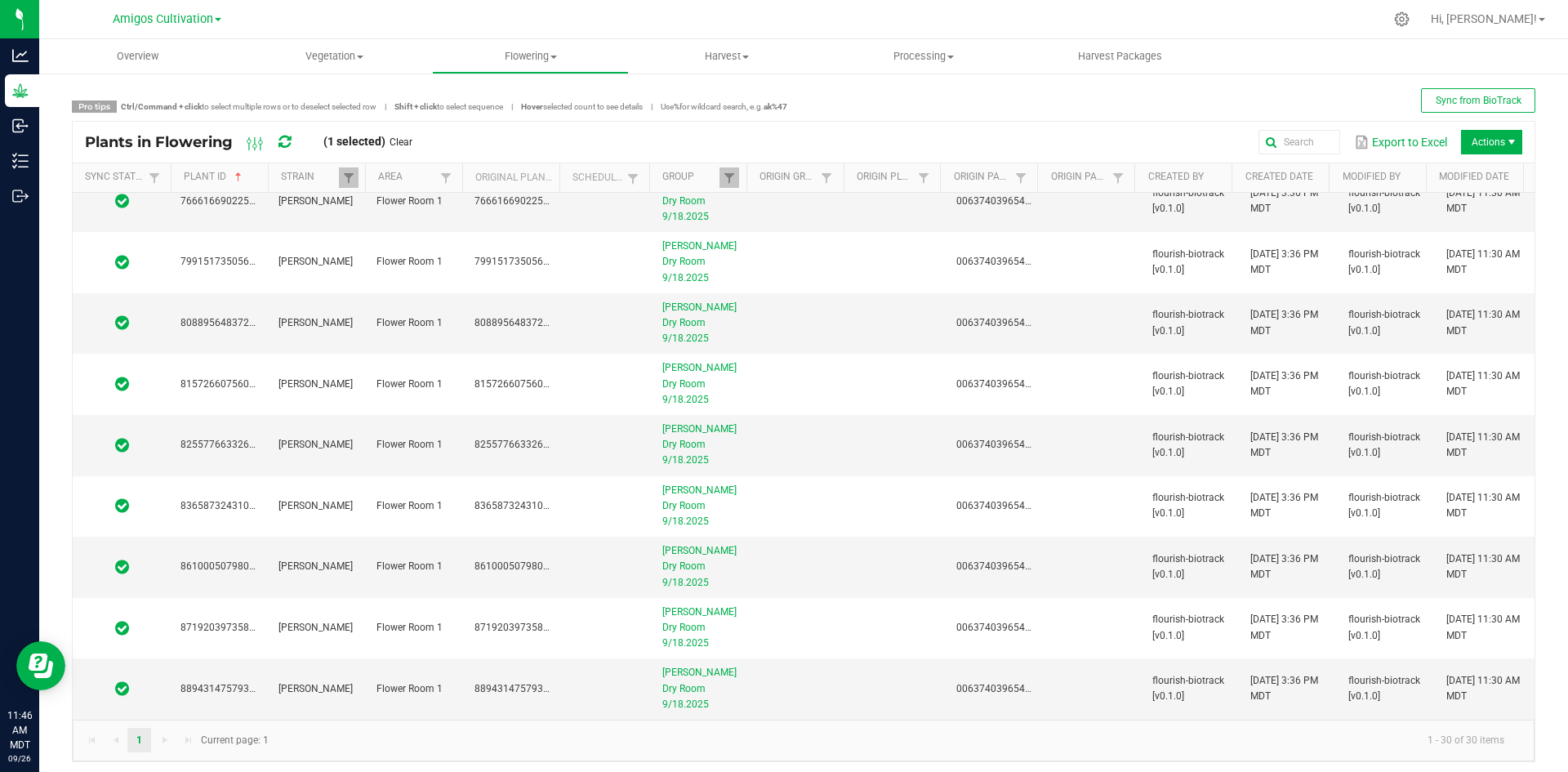
scroll to position [829, 0]
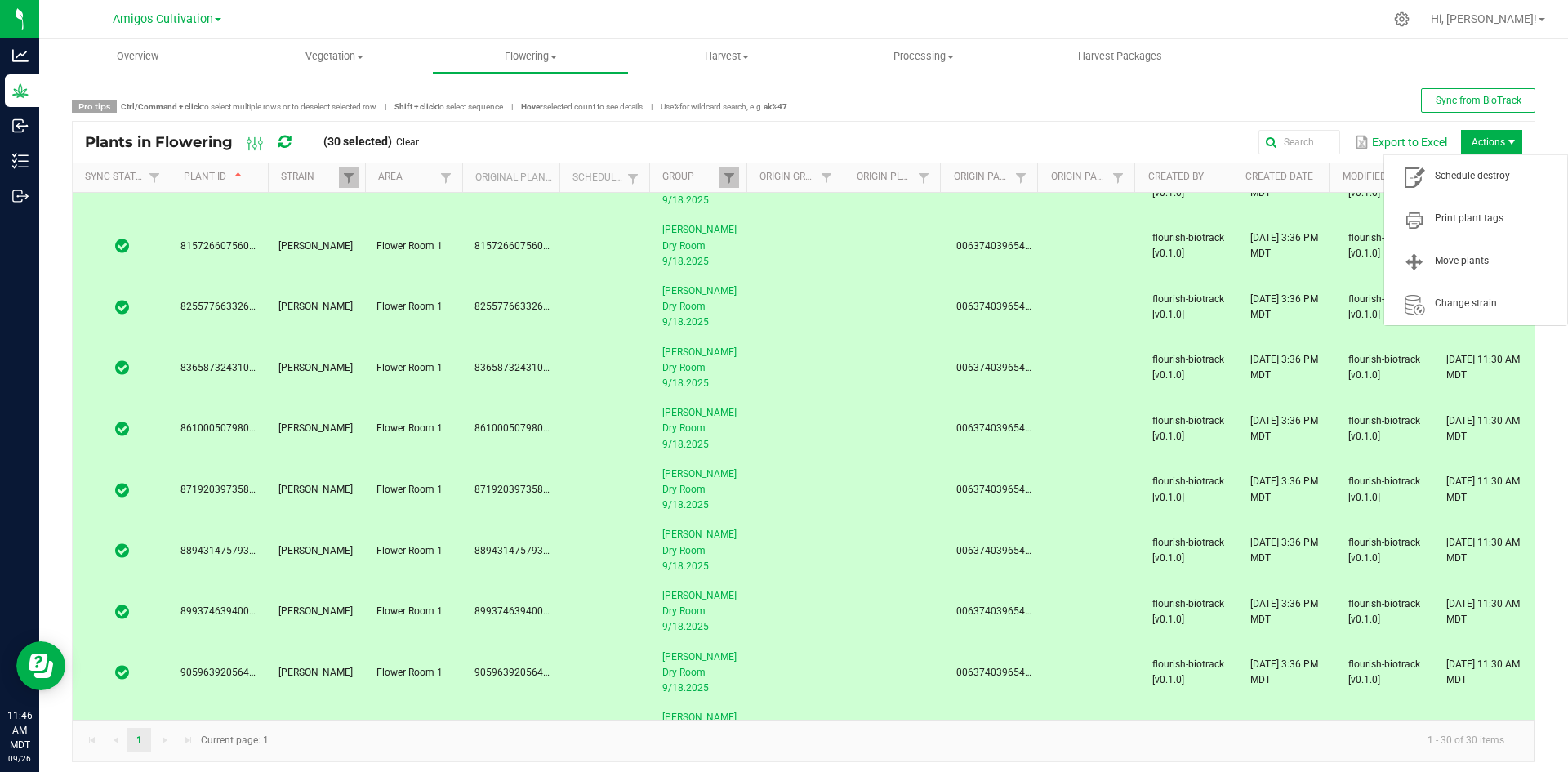
click at [1487, 138] on span "Actions" at bounding box center [1491, 142] width 61 height 24
click at [1473, 178] on span "Schedule destroy" at bounding box center [1496, 175] width 122 height 14
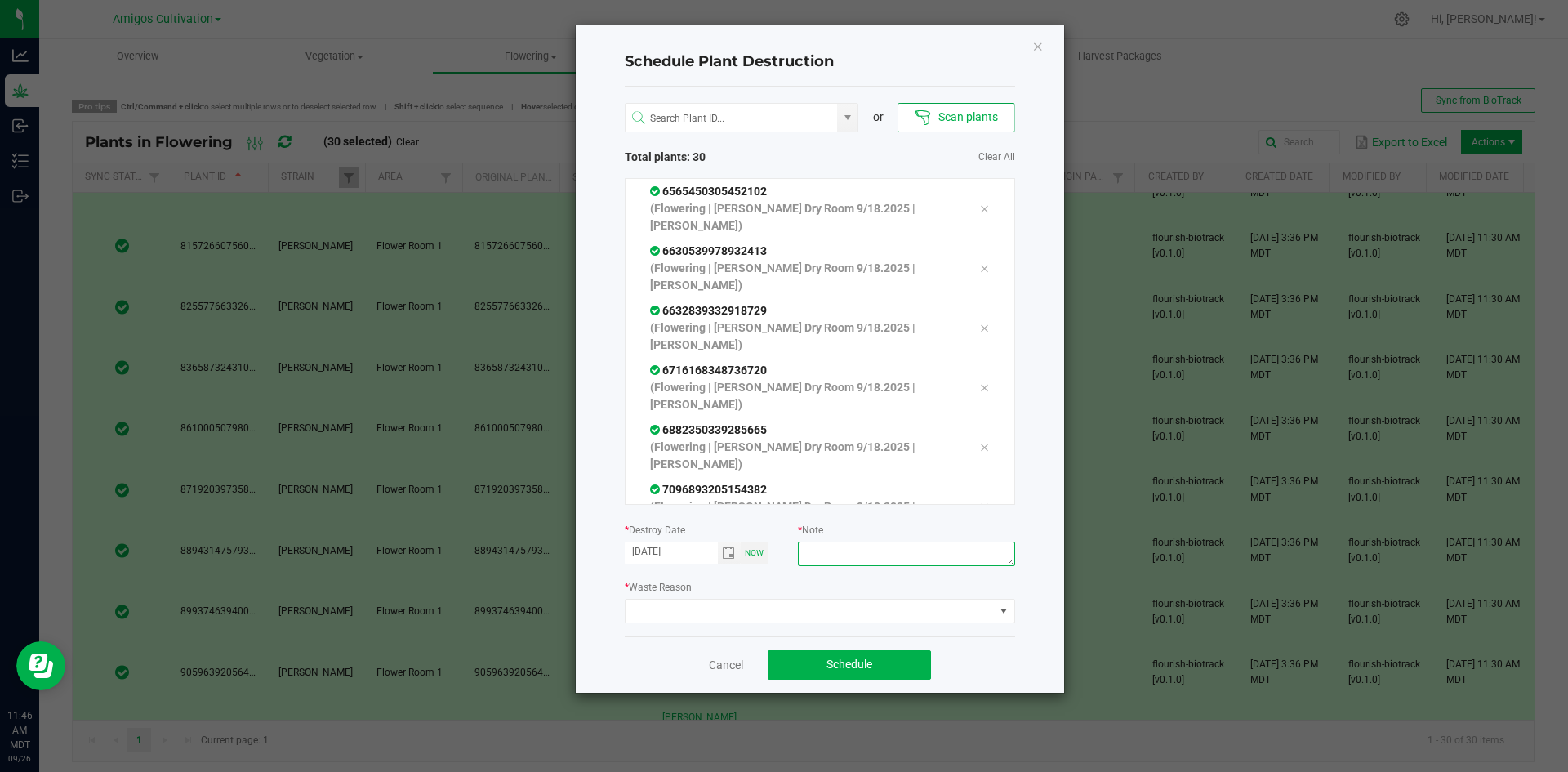
click at [930, 555] on textarea at bounding box center [905, 553] width 216 height 24
click at [979, 614] on span at bounding box center [809, 611] width 368 height 23
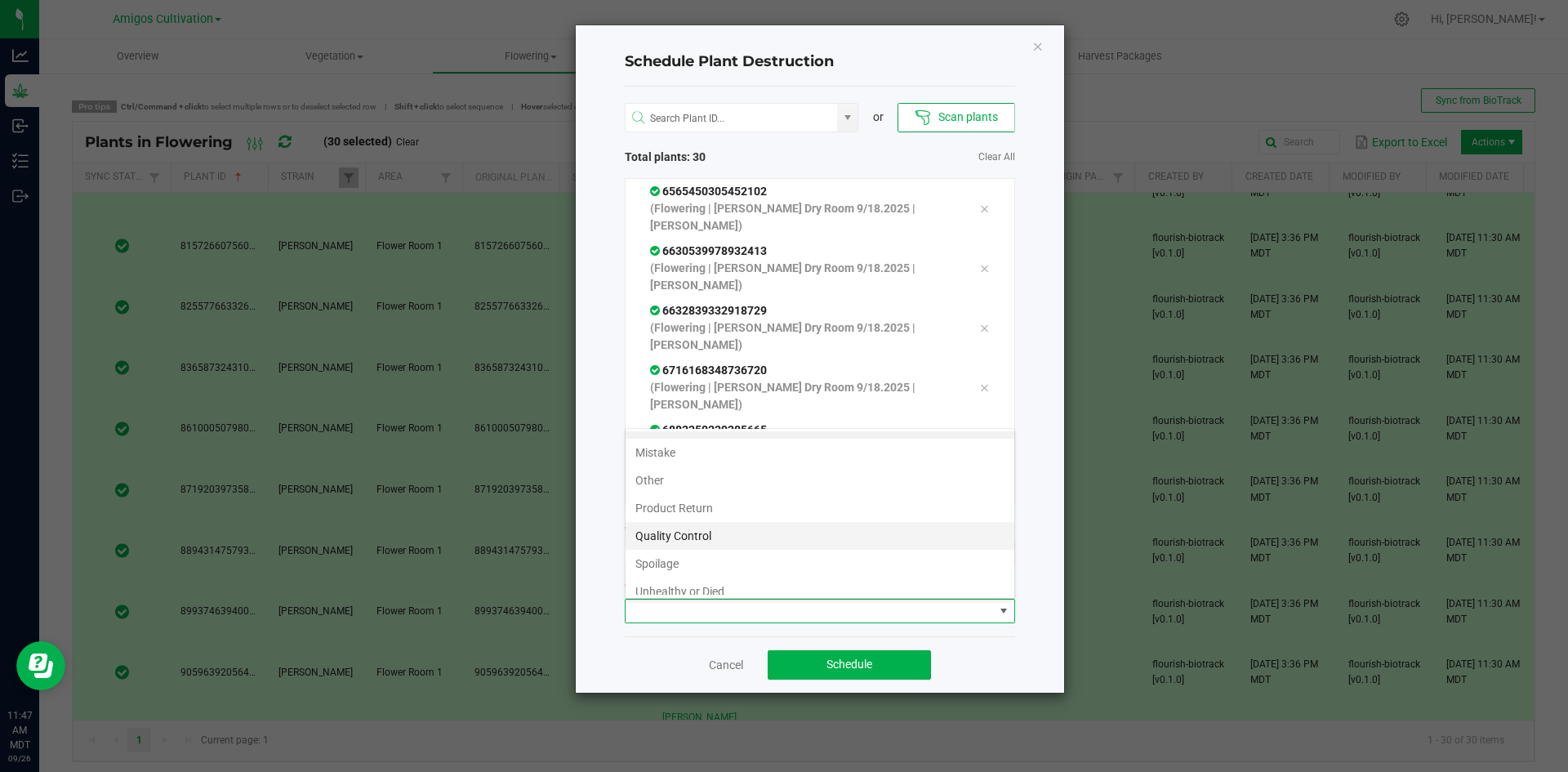
scroll to position [0, 0]
click at [706, 560] on li "Quality Control" at bounding box center [819, 556] width 388 height 28
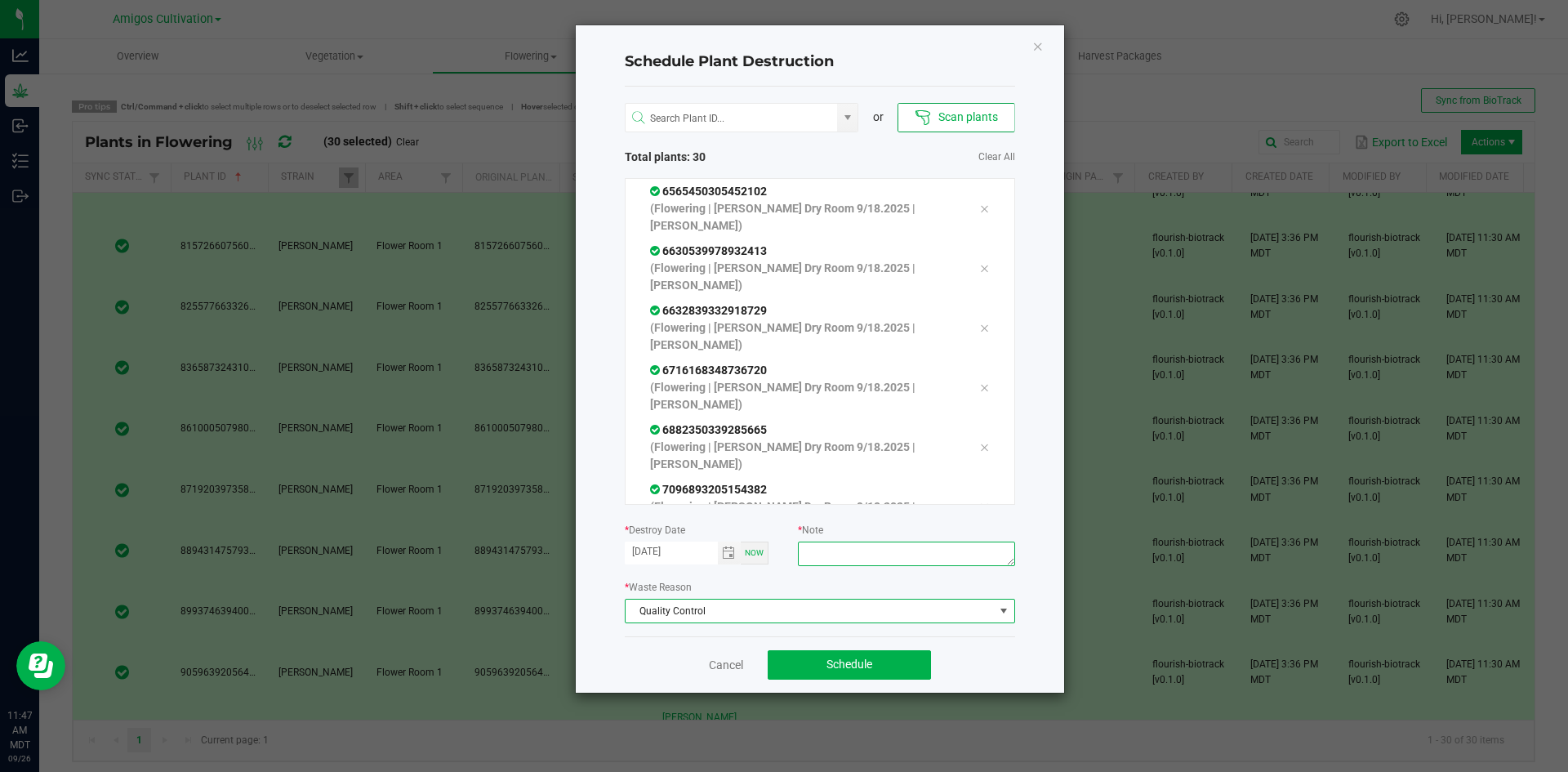
click at [875, 552] on textarea at bounding box center [905, 553] width 216 height 24
type textarea "old Harvest"
click at [851, 655] on button "Schedule" at bounding box center [849, 664] width 163 height 30
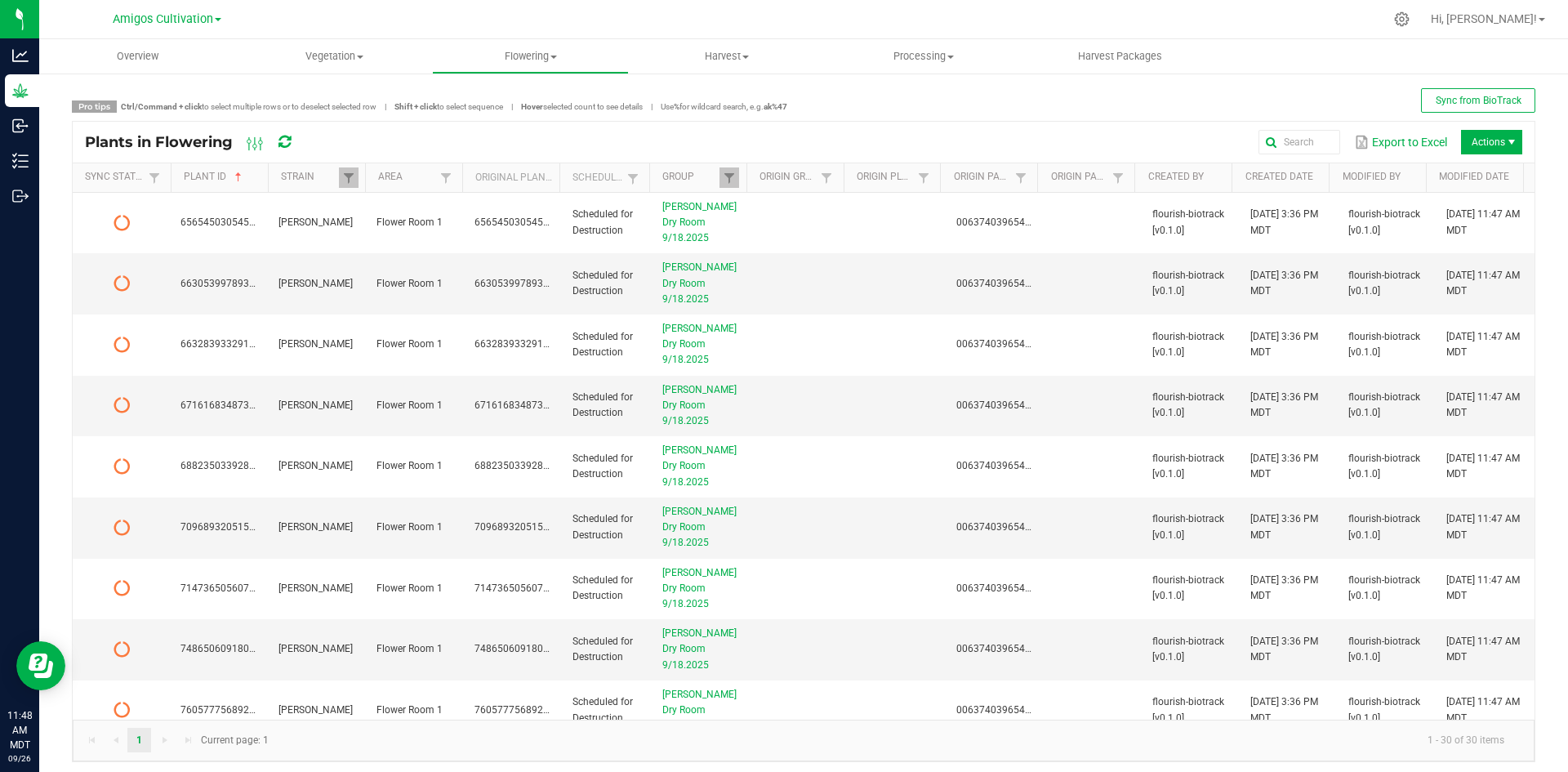
click at [284, 138] on icon at bounding box center [284, 142] width 12 height 15
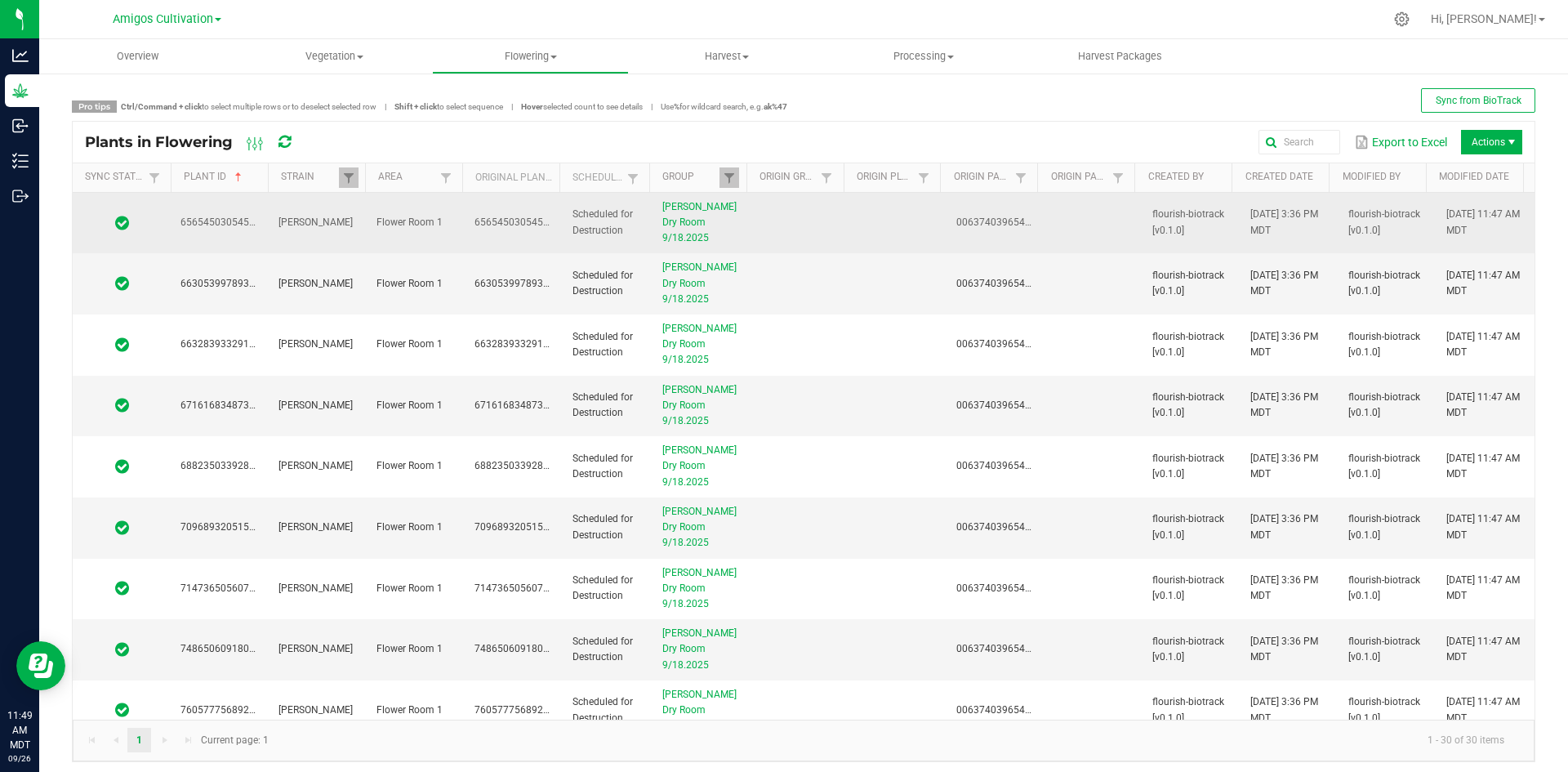
click at [770, 217] on td at bounding box center [800, 223] width 98 height 61
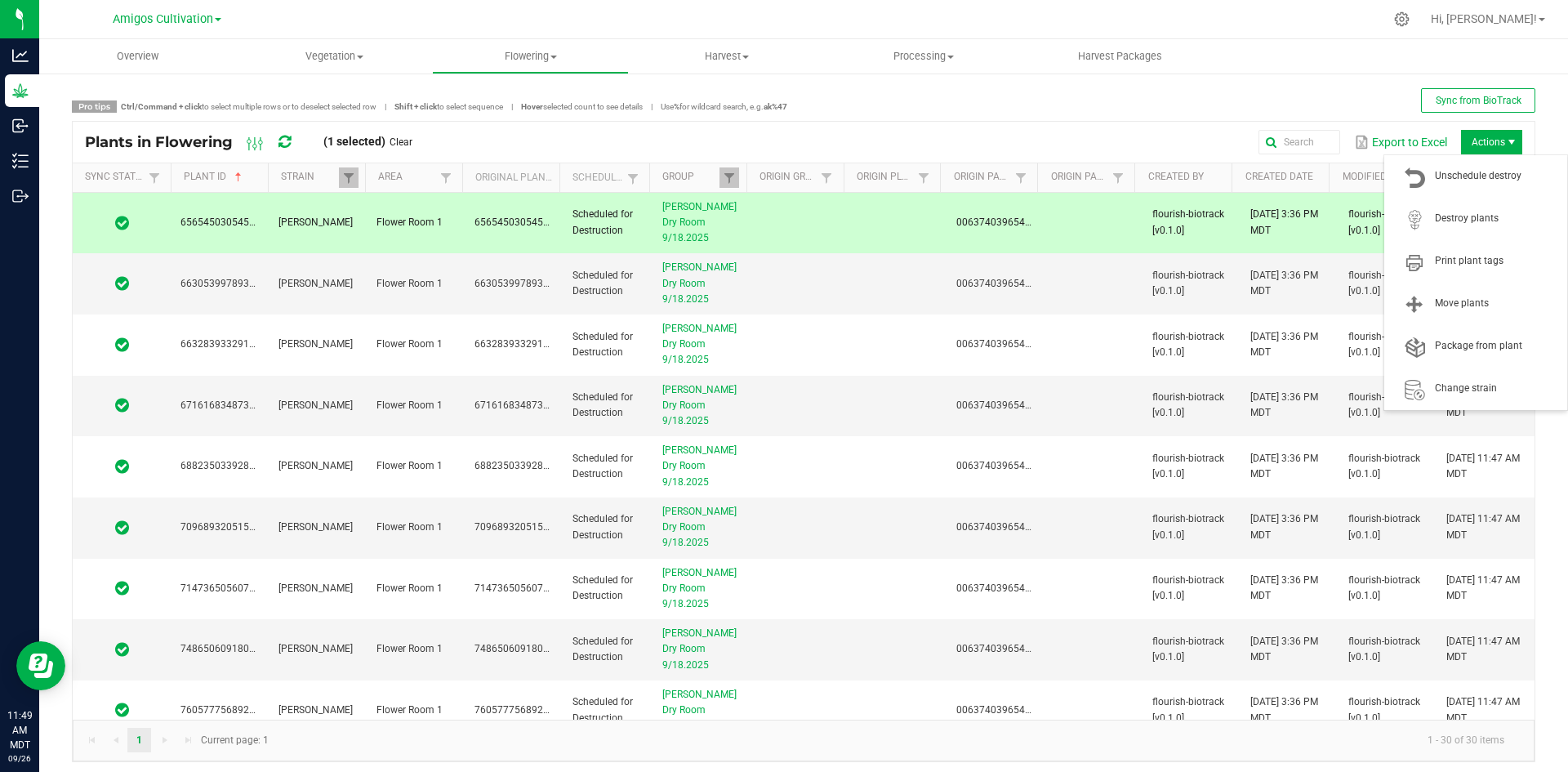
click at [1476, 147] on span "Actions" at bounding box center [1491, 142] width 61 height 24
click at [1457, 223] on span "Destroy plants" at bounding box center [1496, 218] width 122 height 14
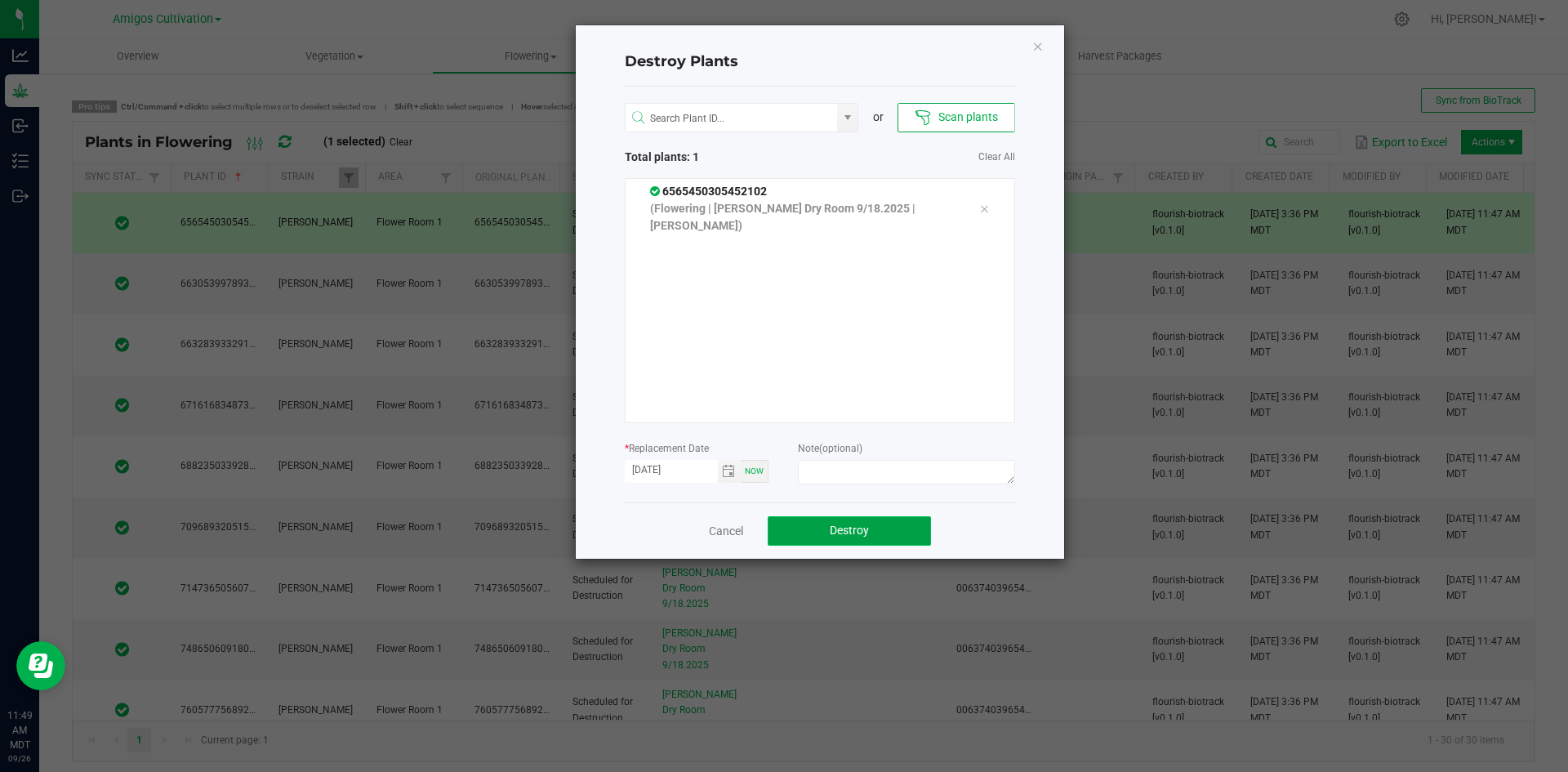
click at [838, 532] on span "Destroy" at bounding box center [849, 530] width 39 height 13
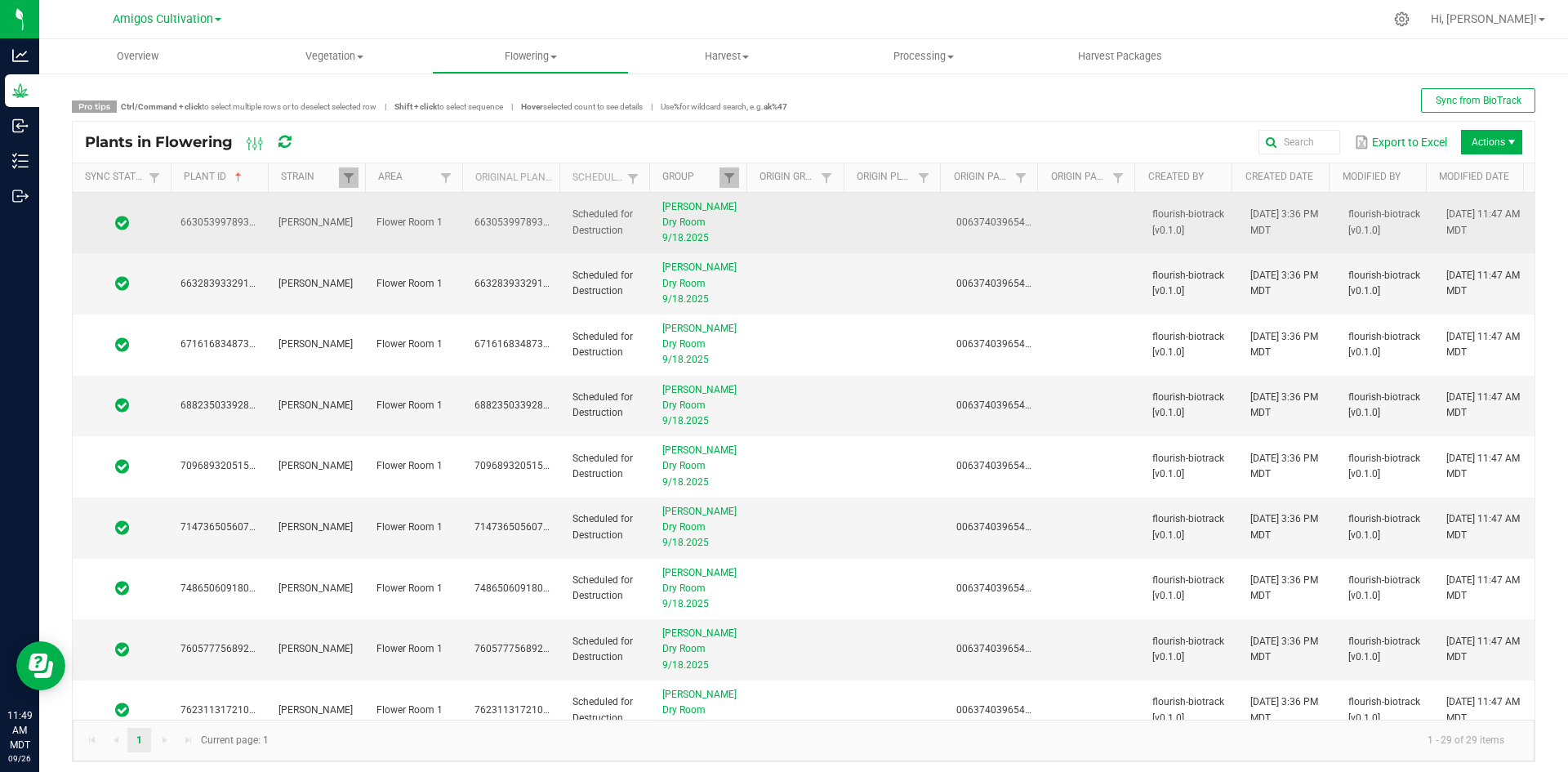
click at [174, 221] on td "6630539978932413" at bounding box center [220, 223] width 98 height 61
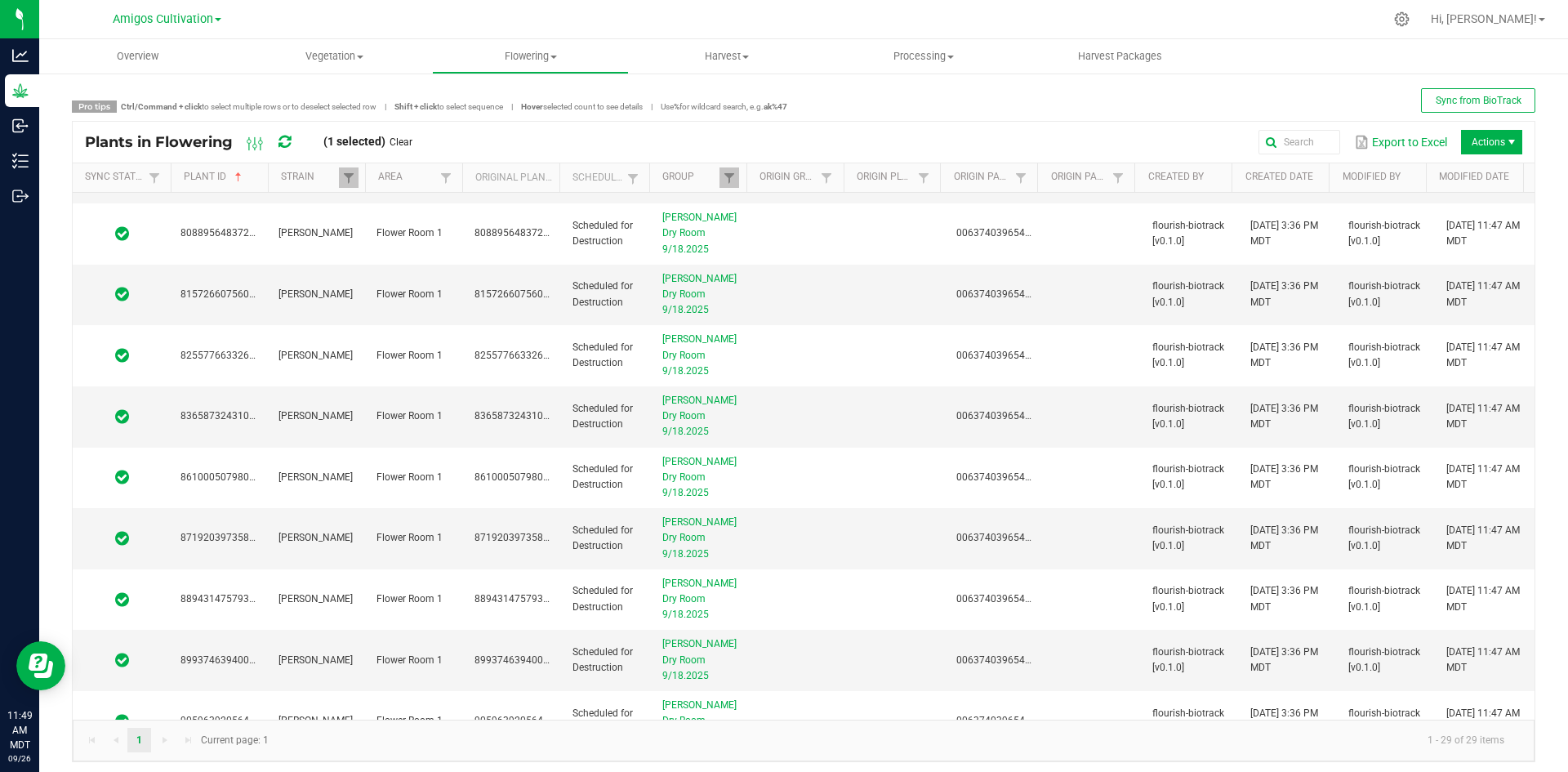
scroll to position [785, 0]
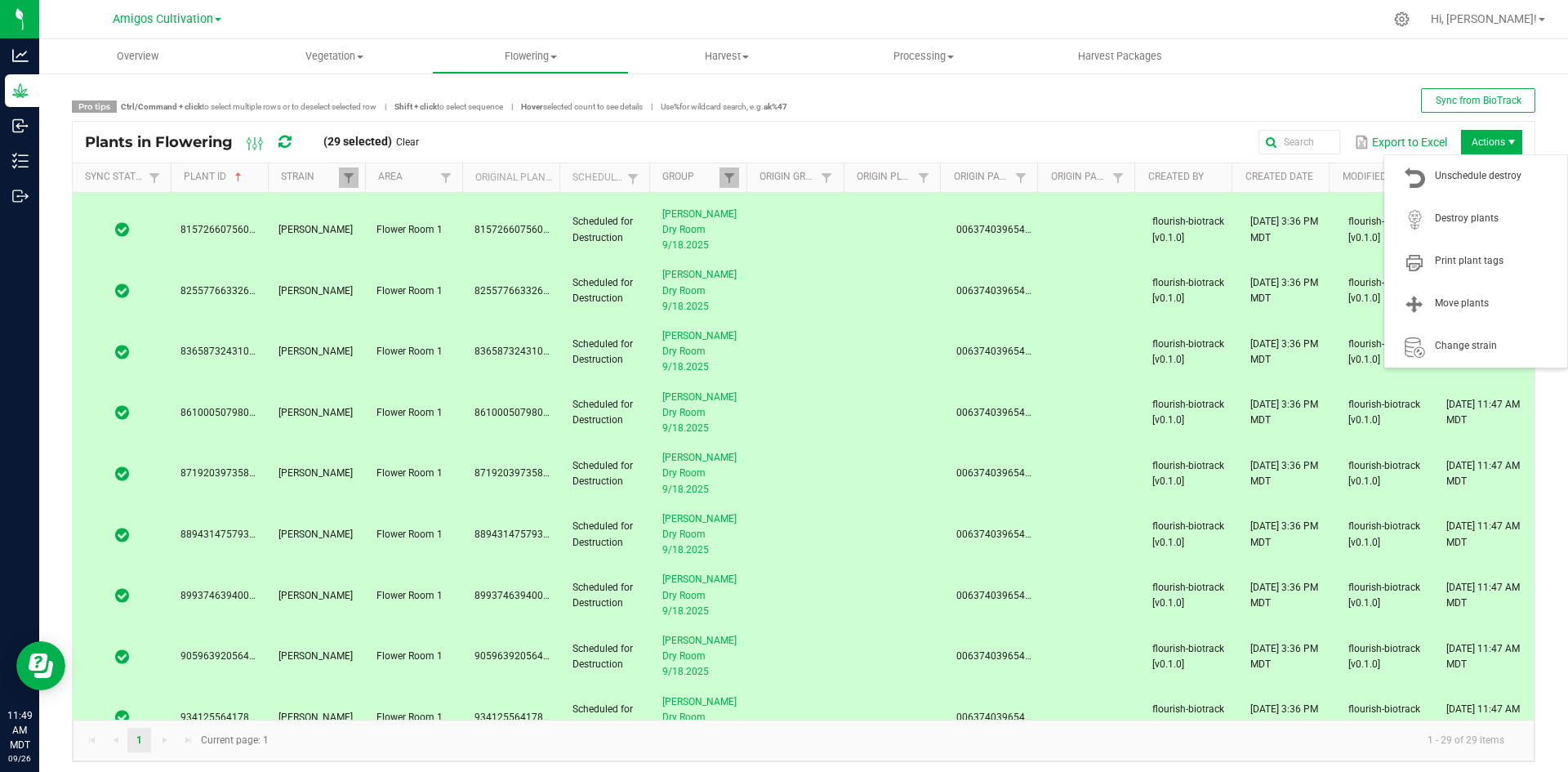
click at [1505, 145] on span "Actions" at bounding box center [1511, 142] width 13 height 13
click at [1456, 208] on span "Destroy plants" at bounding box center [1475, 219] width 163 height 32
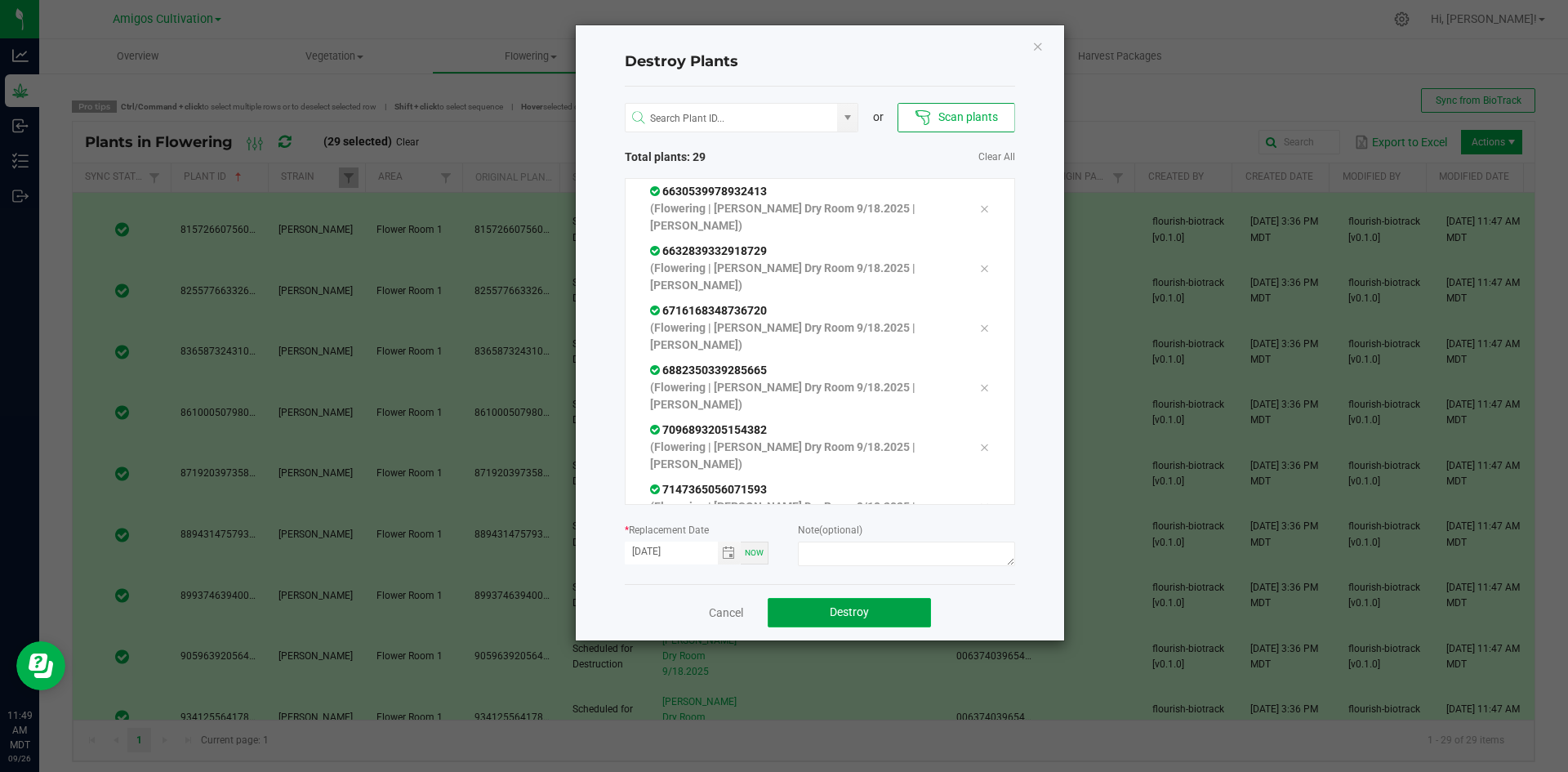
click at [827, 603] on button "Destroy" at bounding box center [849, 613] width 163 height 30
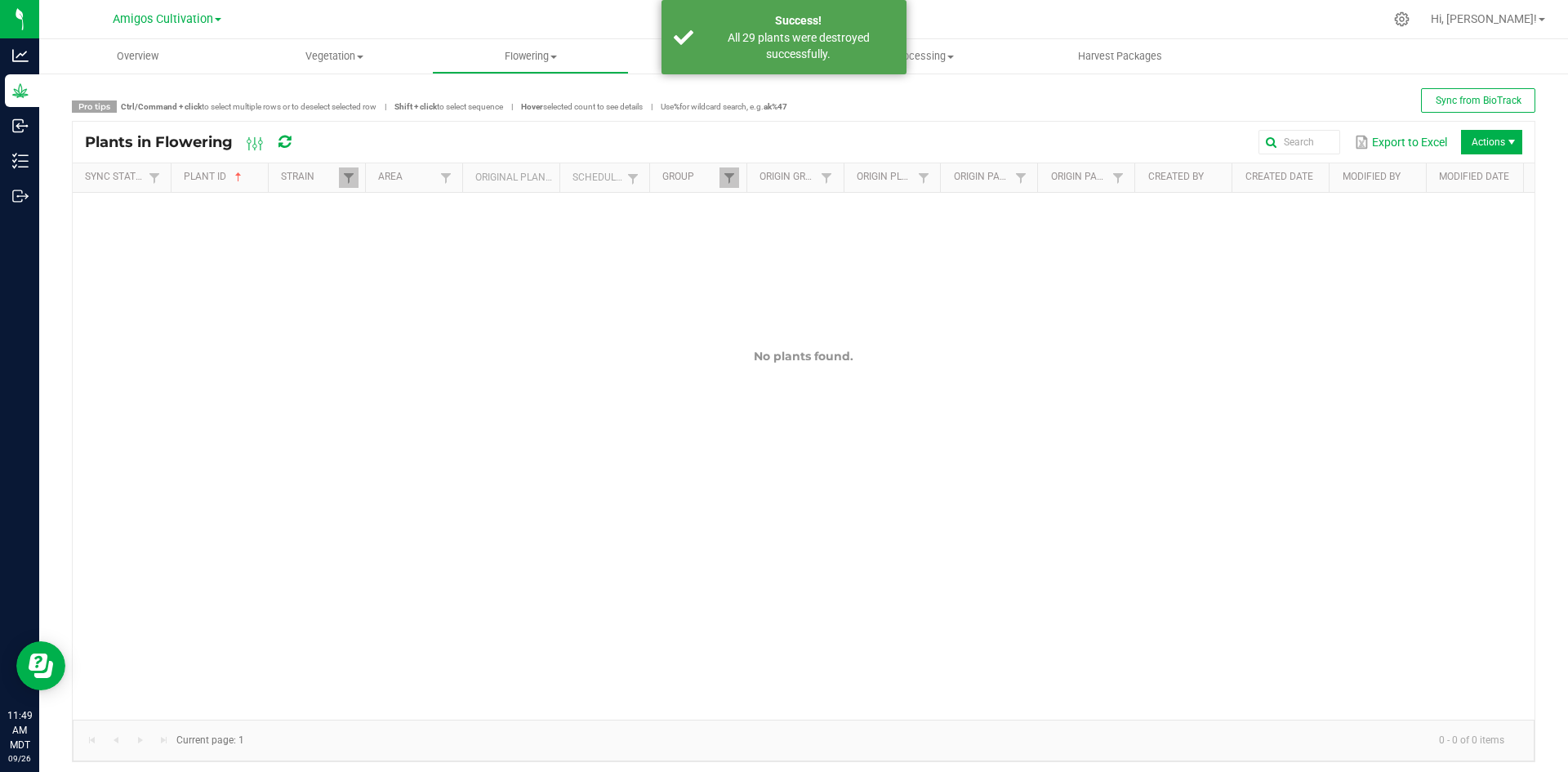
scroll to position [0, 0]
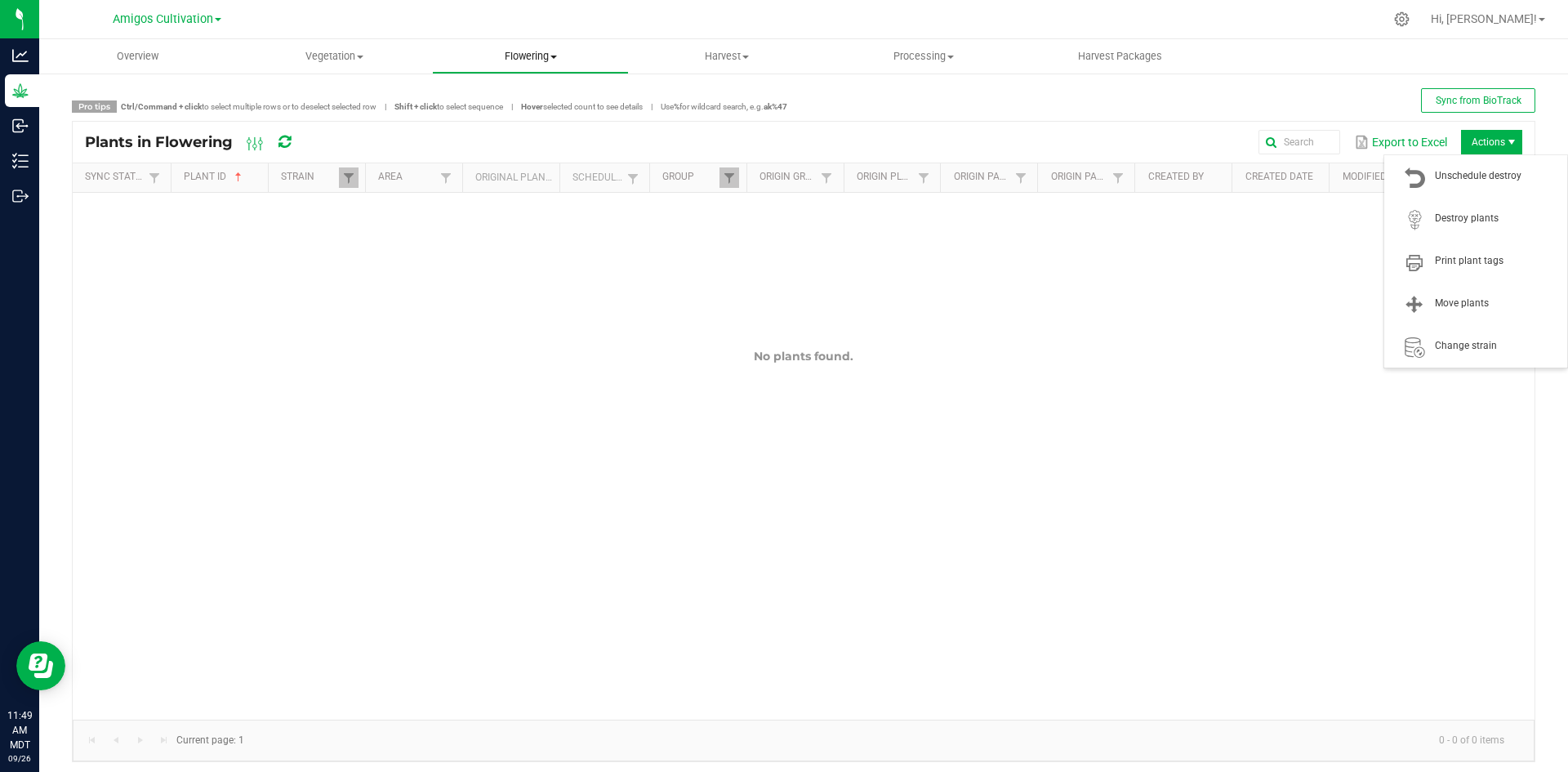
click at [499, 52] on span "Flowering" at bounding box center [530, 57] width 196 height 15
click at [531, 115] on span "Flowering groups" at bounding box center [499, 118] width 135 height 14
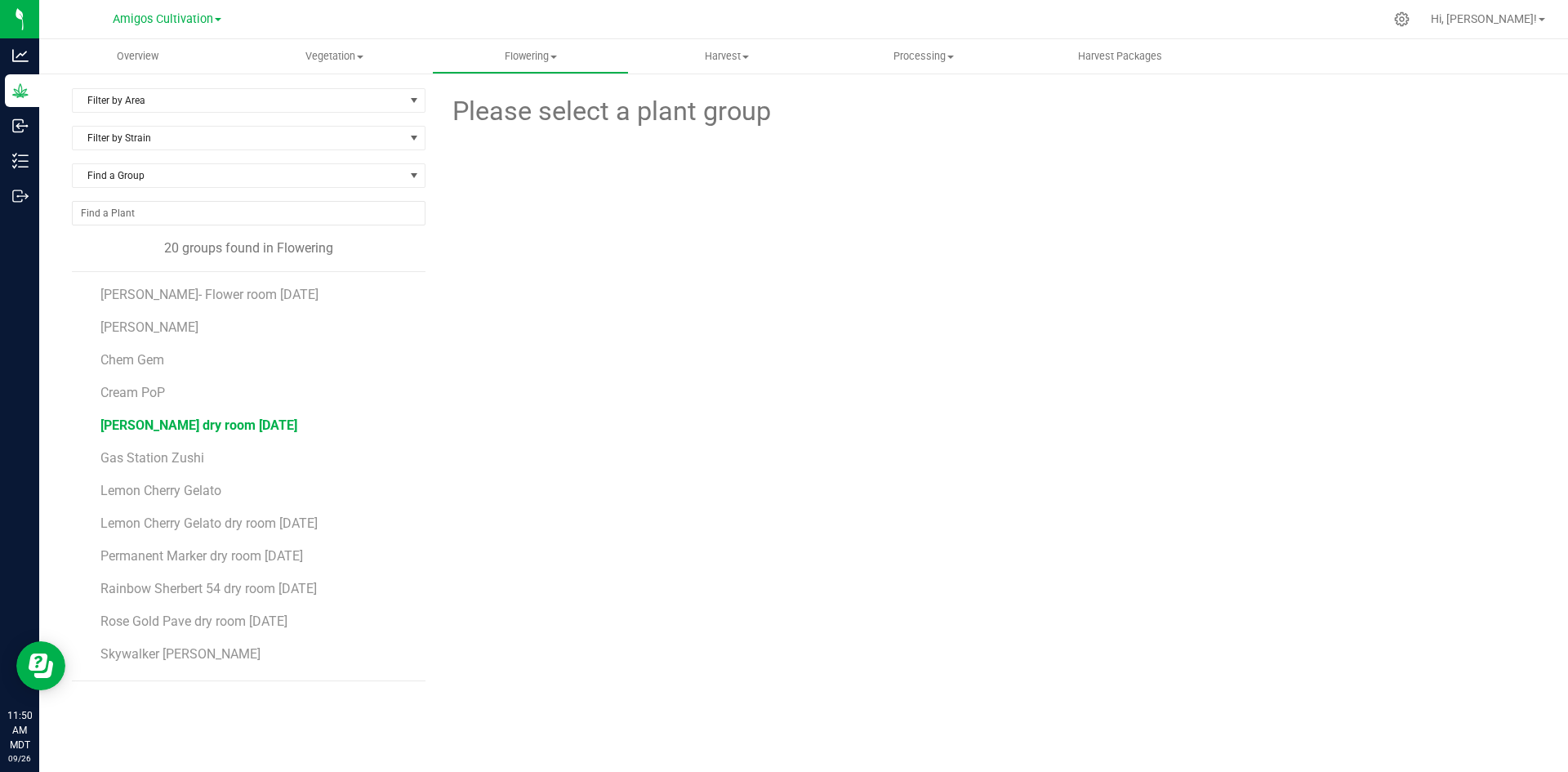
click at [241, 426] on span "Gary Payton dry room 9-18-2025" at bounding box center [198, 424] width 196 height 16
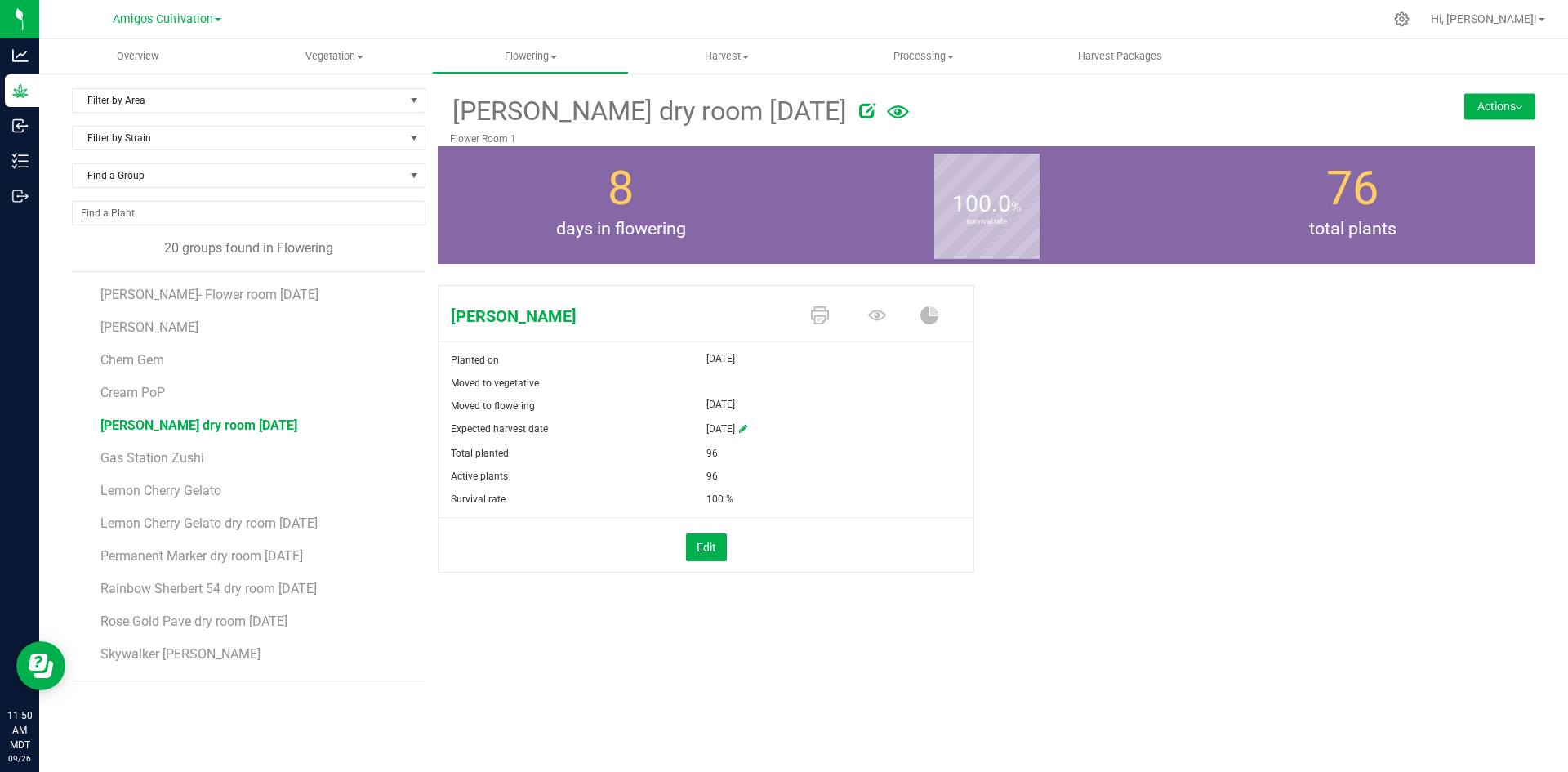
click at [1500, 107] on button "Actions" at bounding box center [1499, 106] width 71 height 26
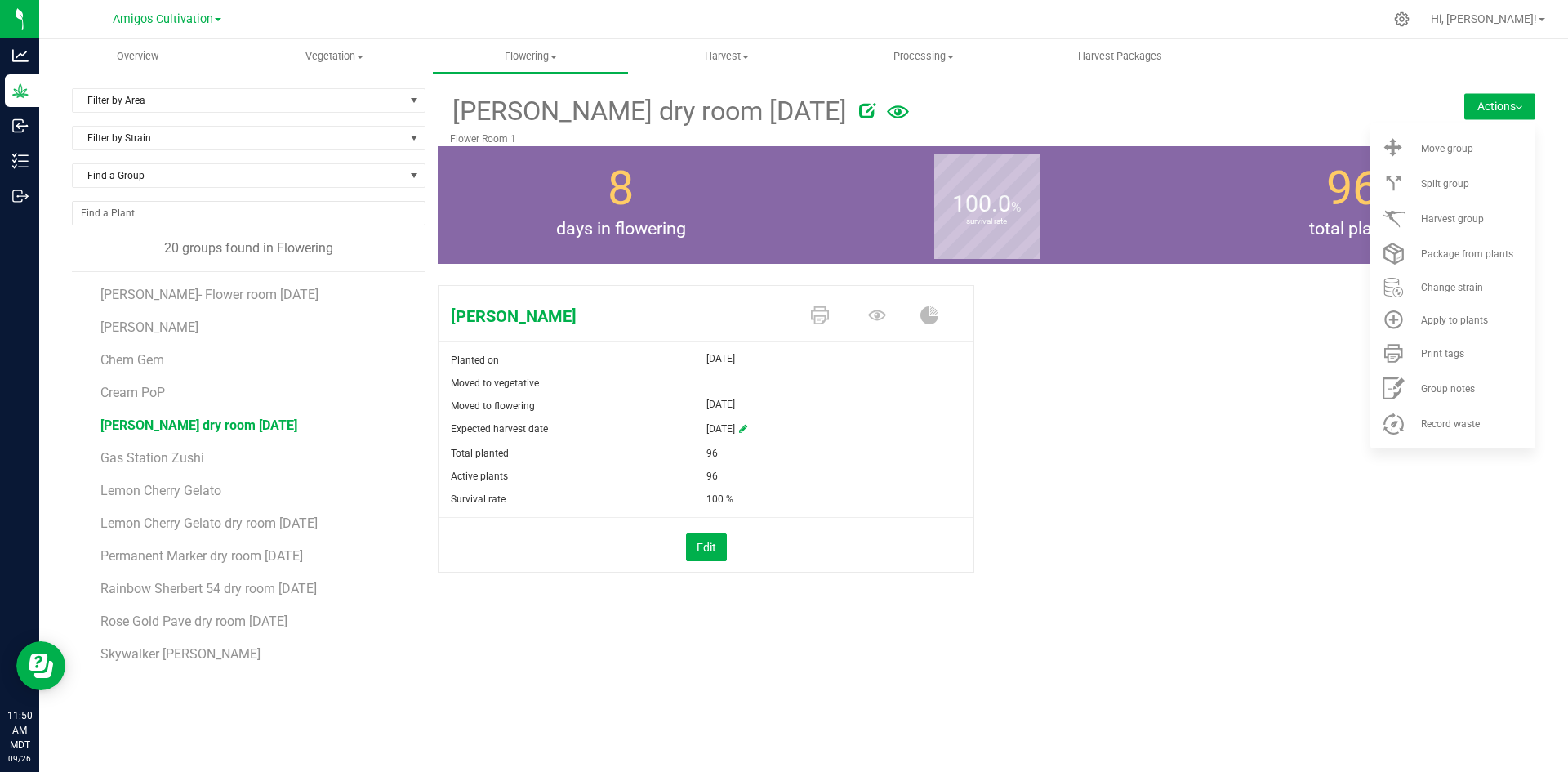
drag, startPoint x: 1245, startPoint y: 546, endPoint x: 1242, endPoint y: 537, distance: 9.5
click at [1245, 544] on div "Gary Payton Planted on Jan 22, 2025 Moved to vegetative Moved to flowering Sep …" at bounding box center [986, 445] width 1097 height 335
click at [884, 316] on icon at bounding box center [877, 314] width 18 height 10
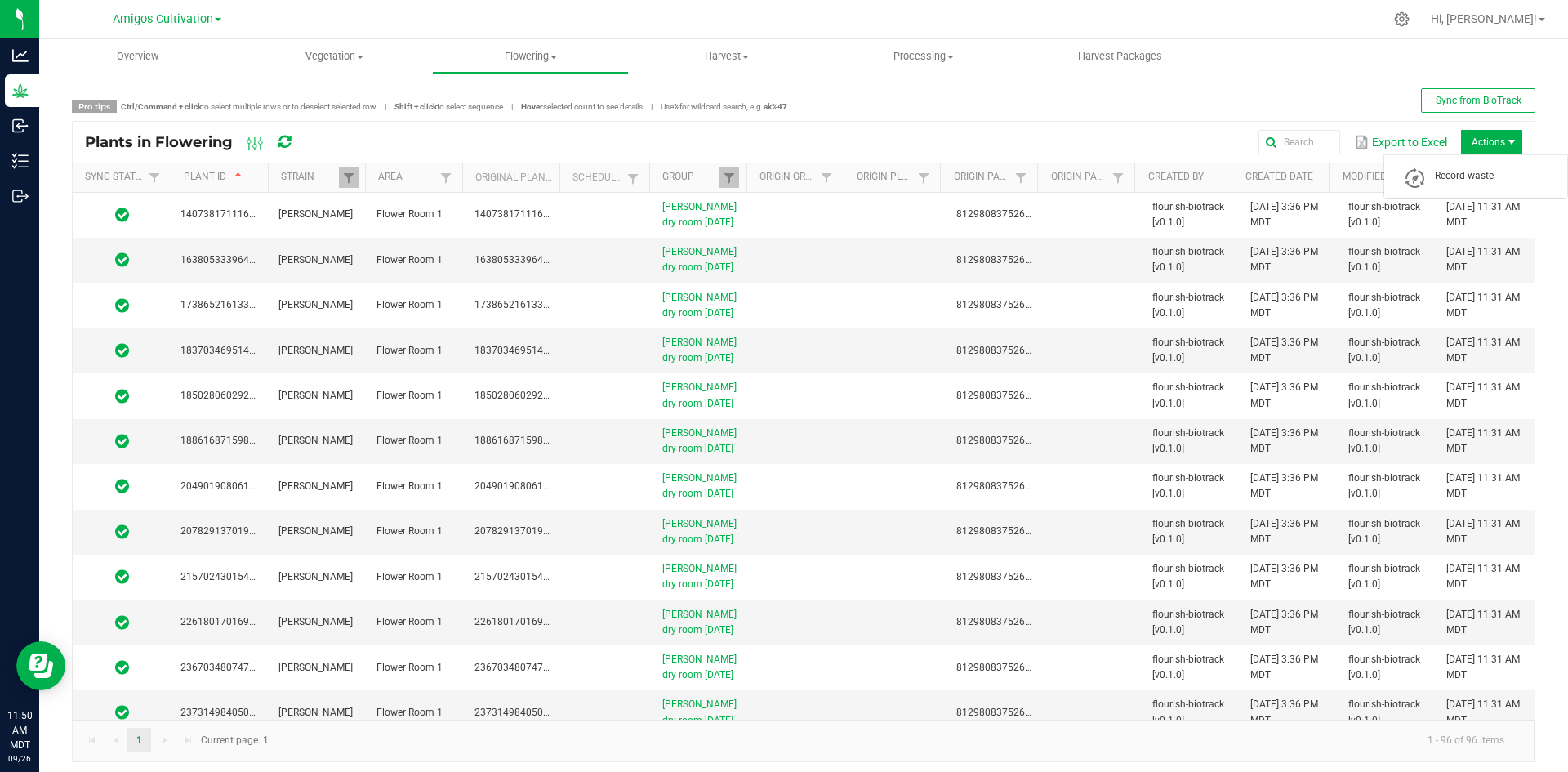
click at [1505, 145] on span "Actions" at bounding box center [1511, 142] width 13 height 13
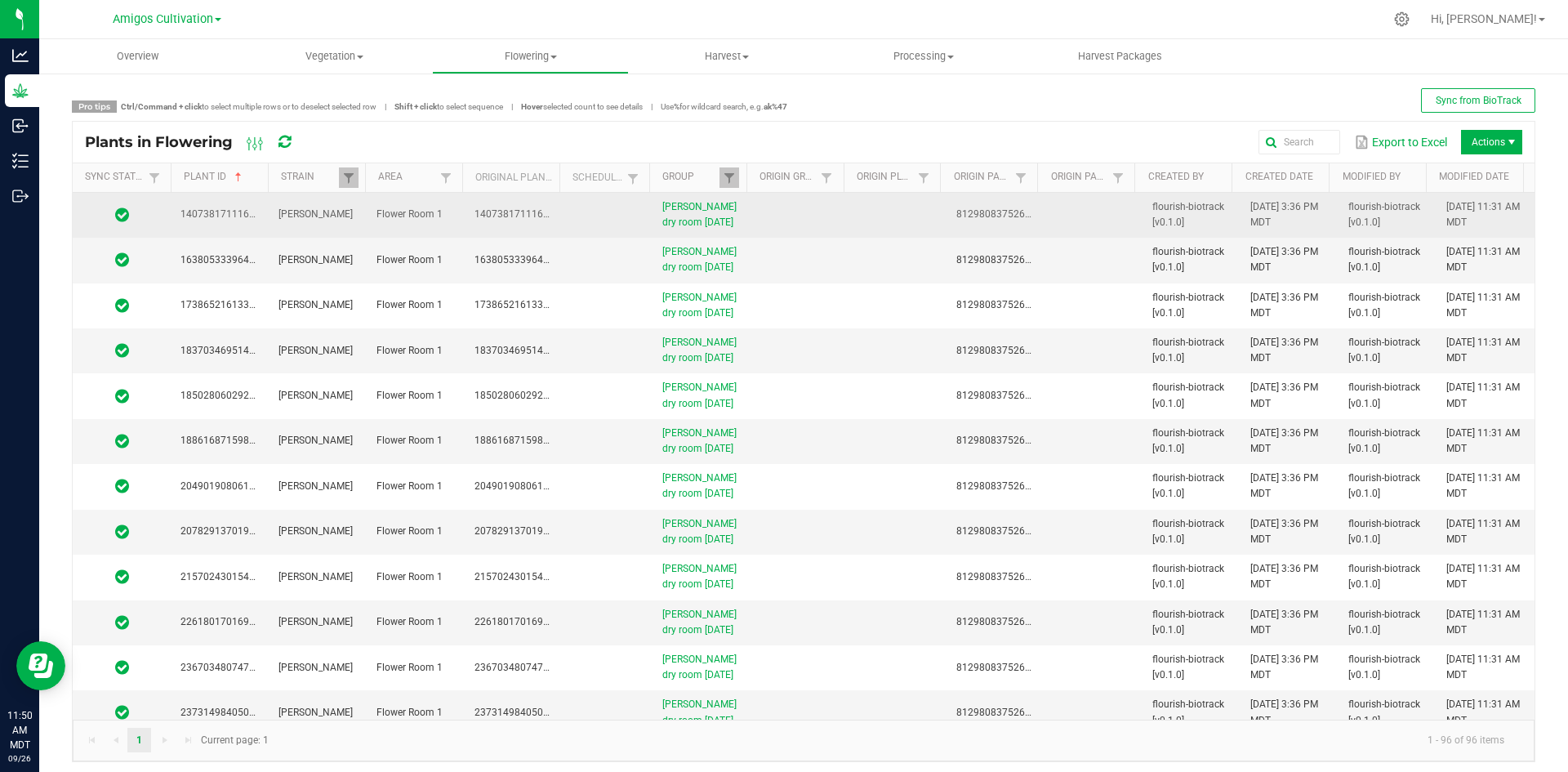
click at [738, 209] on td "Gary Payton dry room 9-18-2025" at bounding box center [702, 215] width 98 height 44
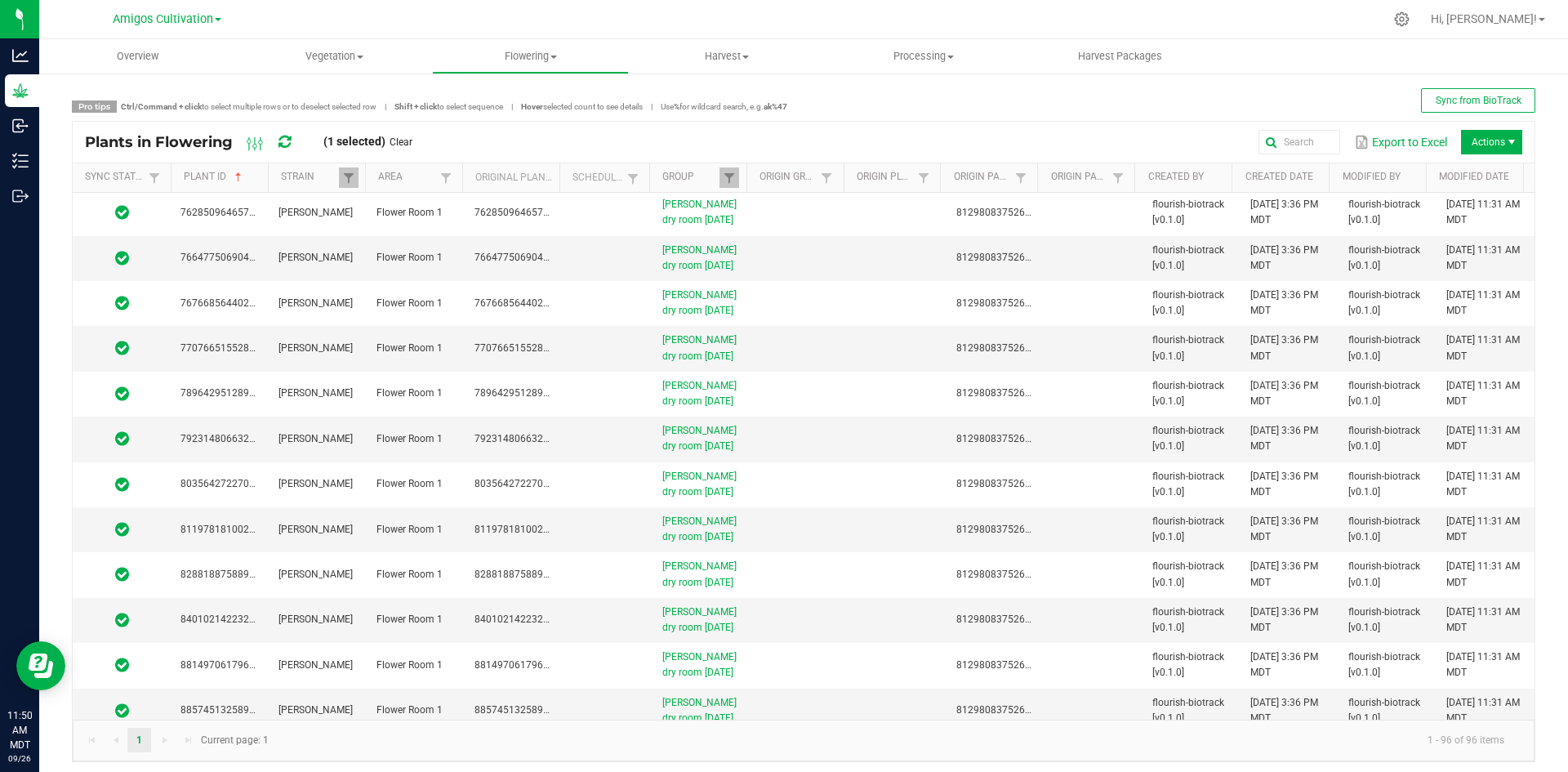
scroll to position [3816, 0]
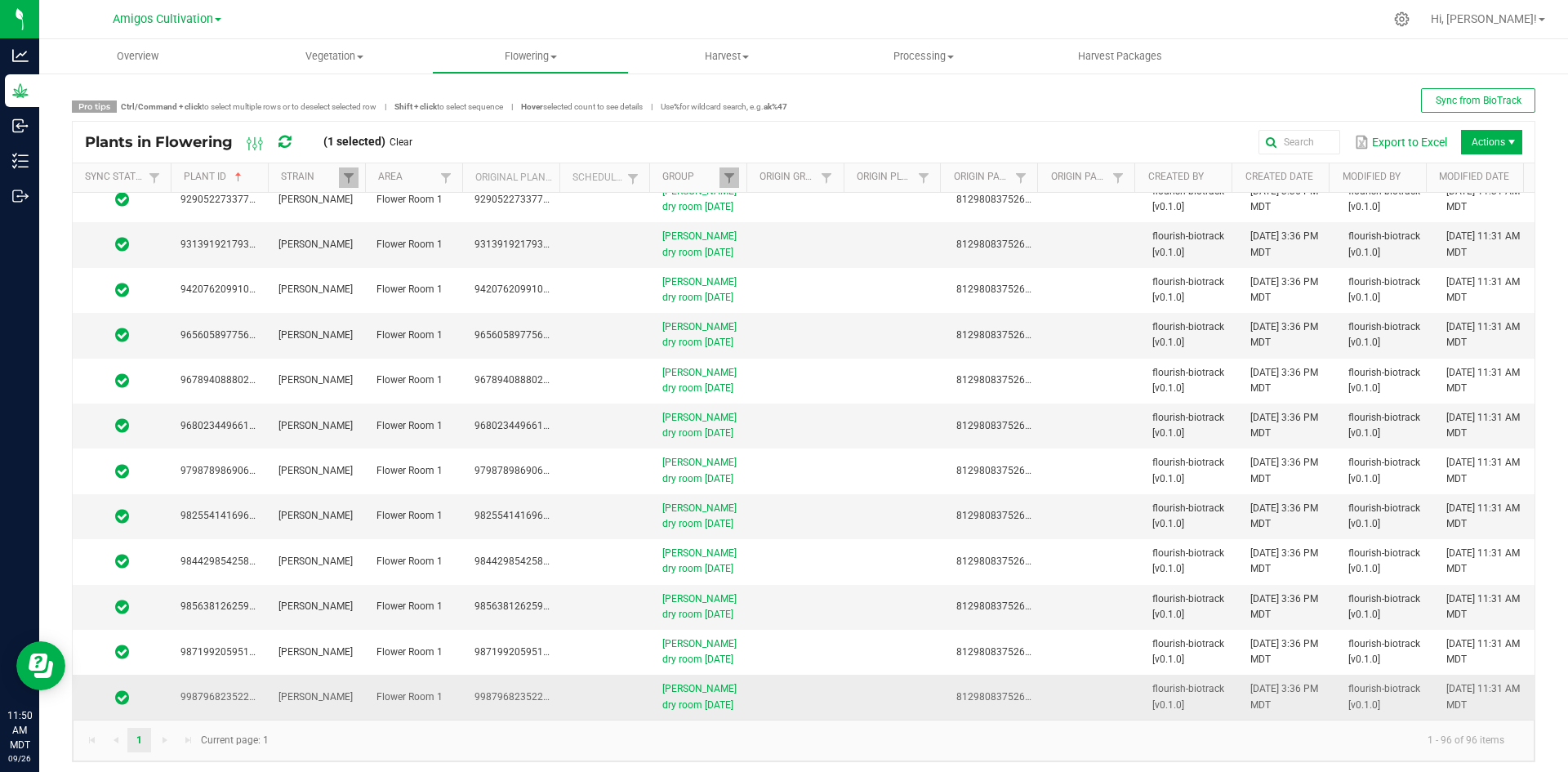
click at [328, 696] on span "[PERSON_NAME]" at bounding box center [315, 696] width 74 height 11
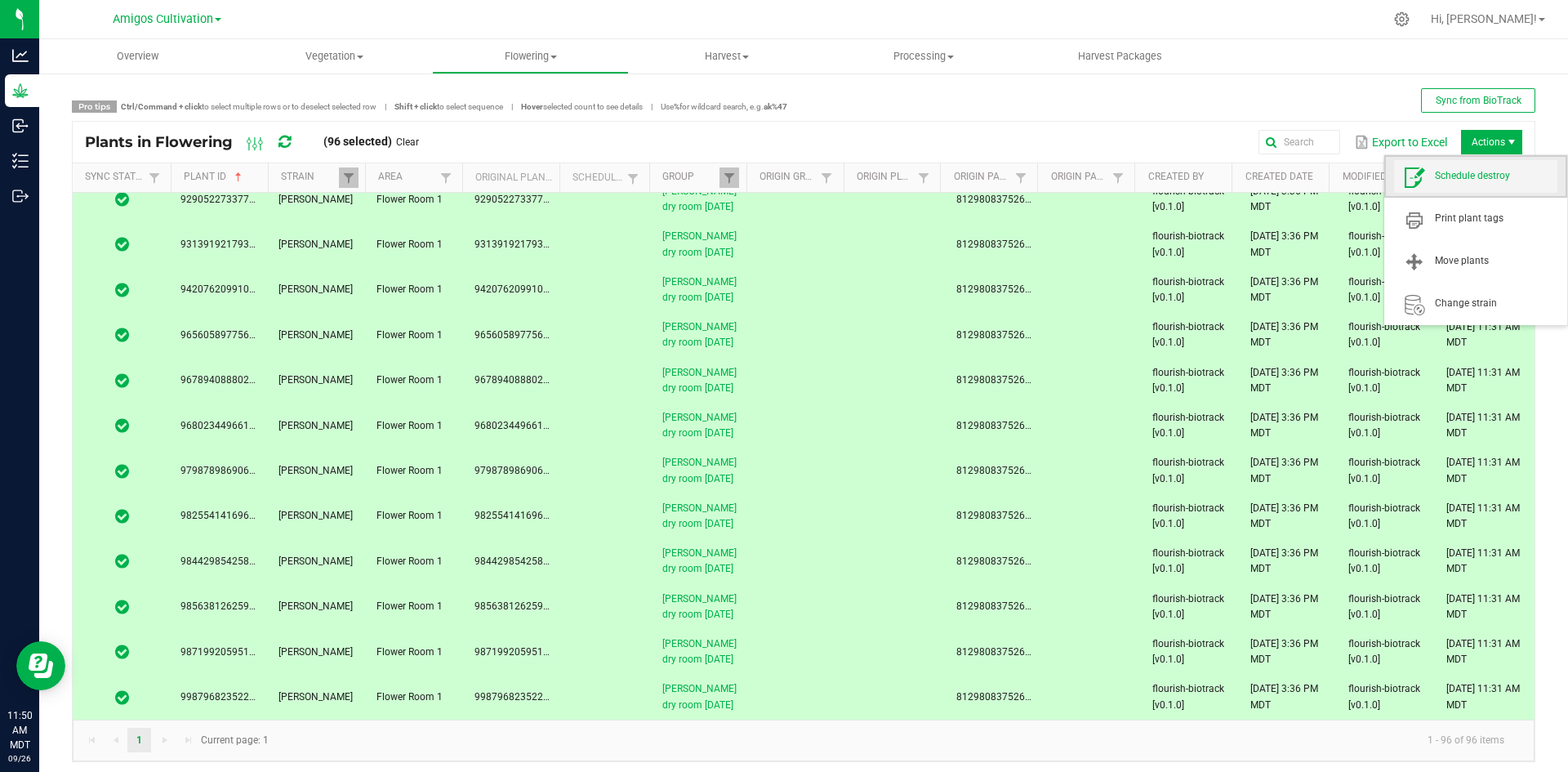
click at [1470, 168] on span "Schedule destroy" at bounding box center [1475, 176] width 163 height 32
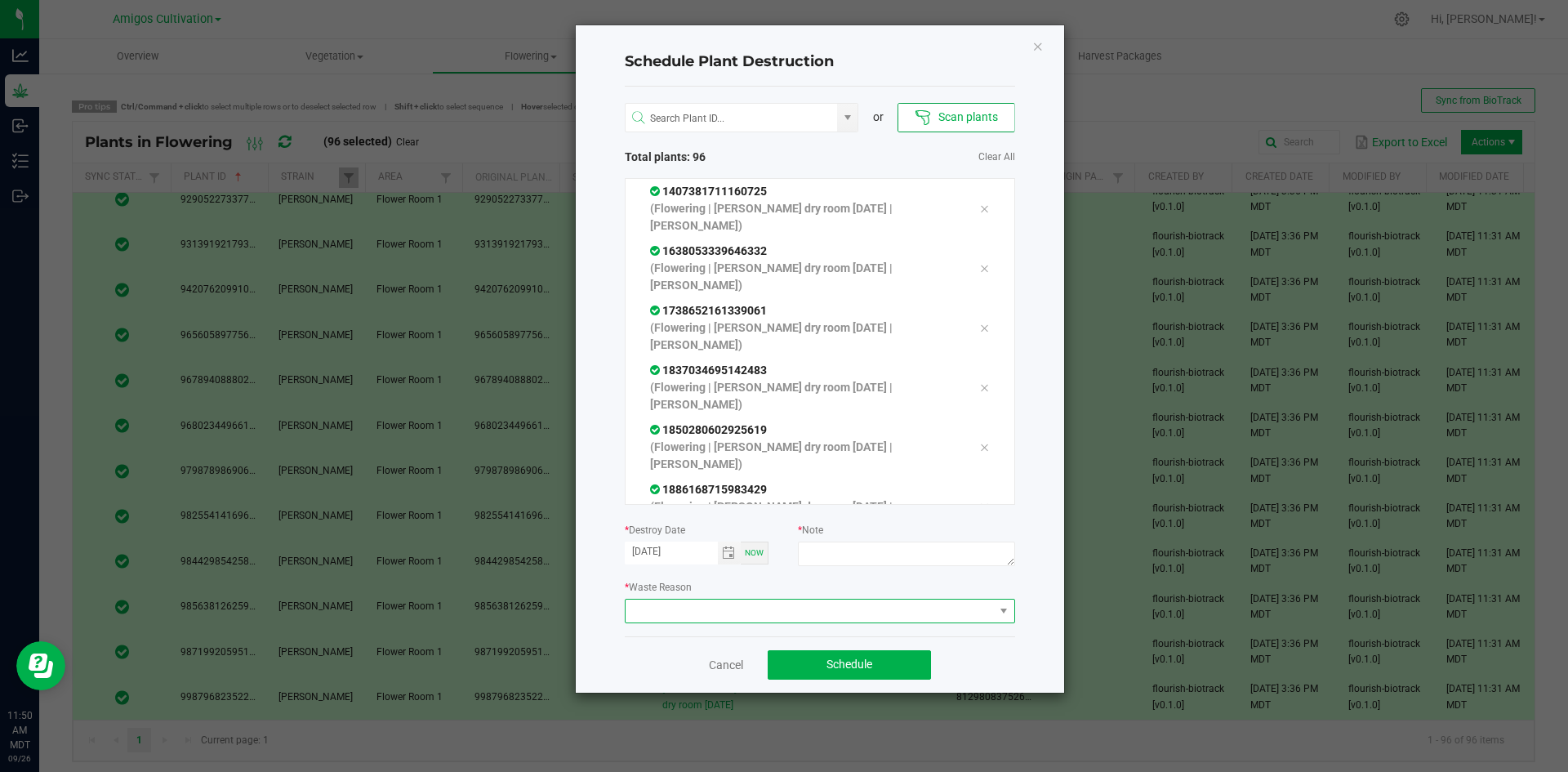
click at [858, 607] on span at bounding box center [809, 611] width 368 height 23
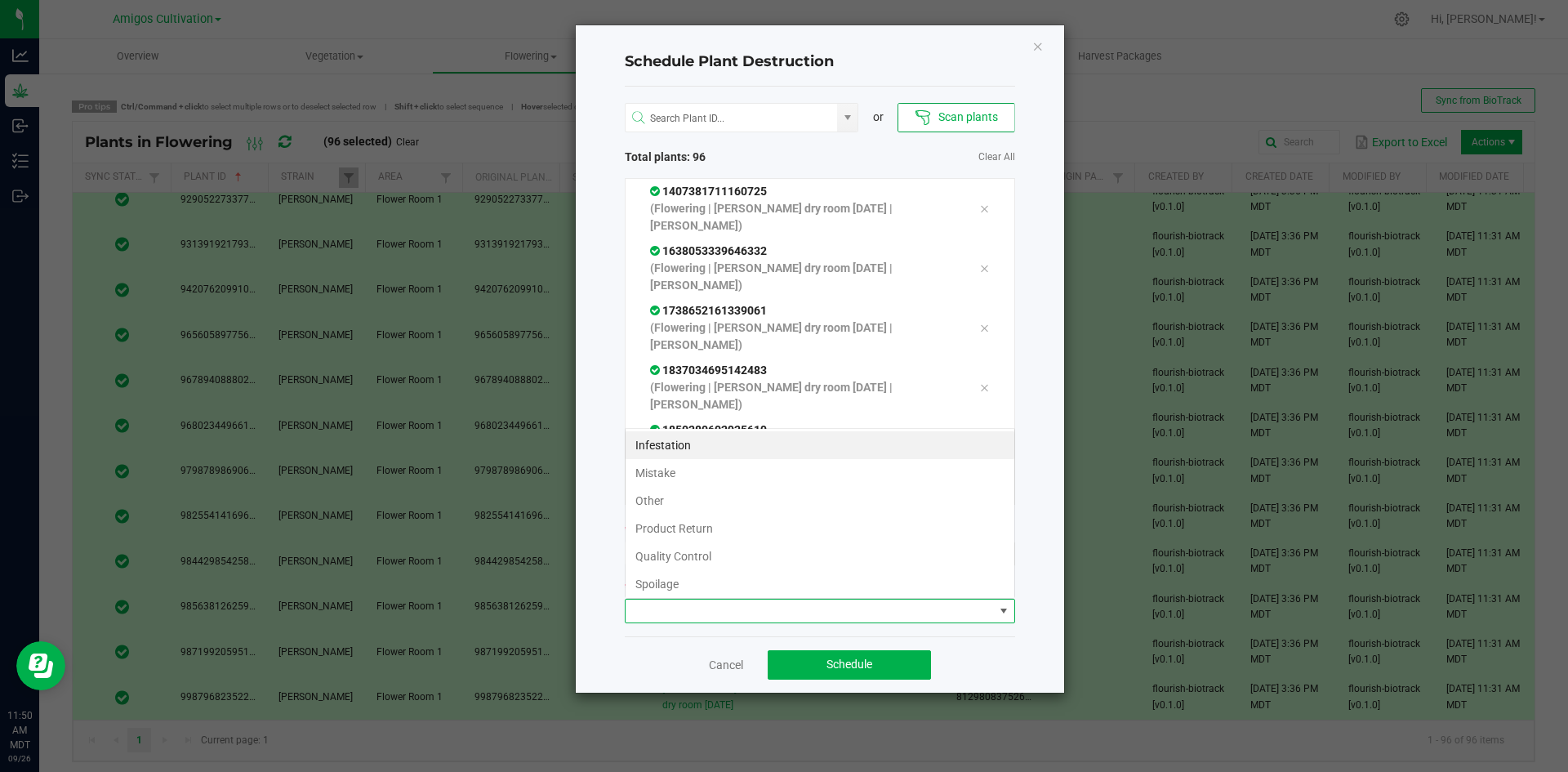
scroll to position [24, 390]
click at [738, 557] on li "Quality Control" at bounding box center [819, 556] width 388 height 28
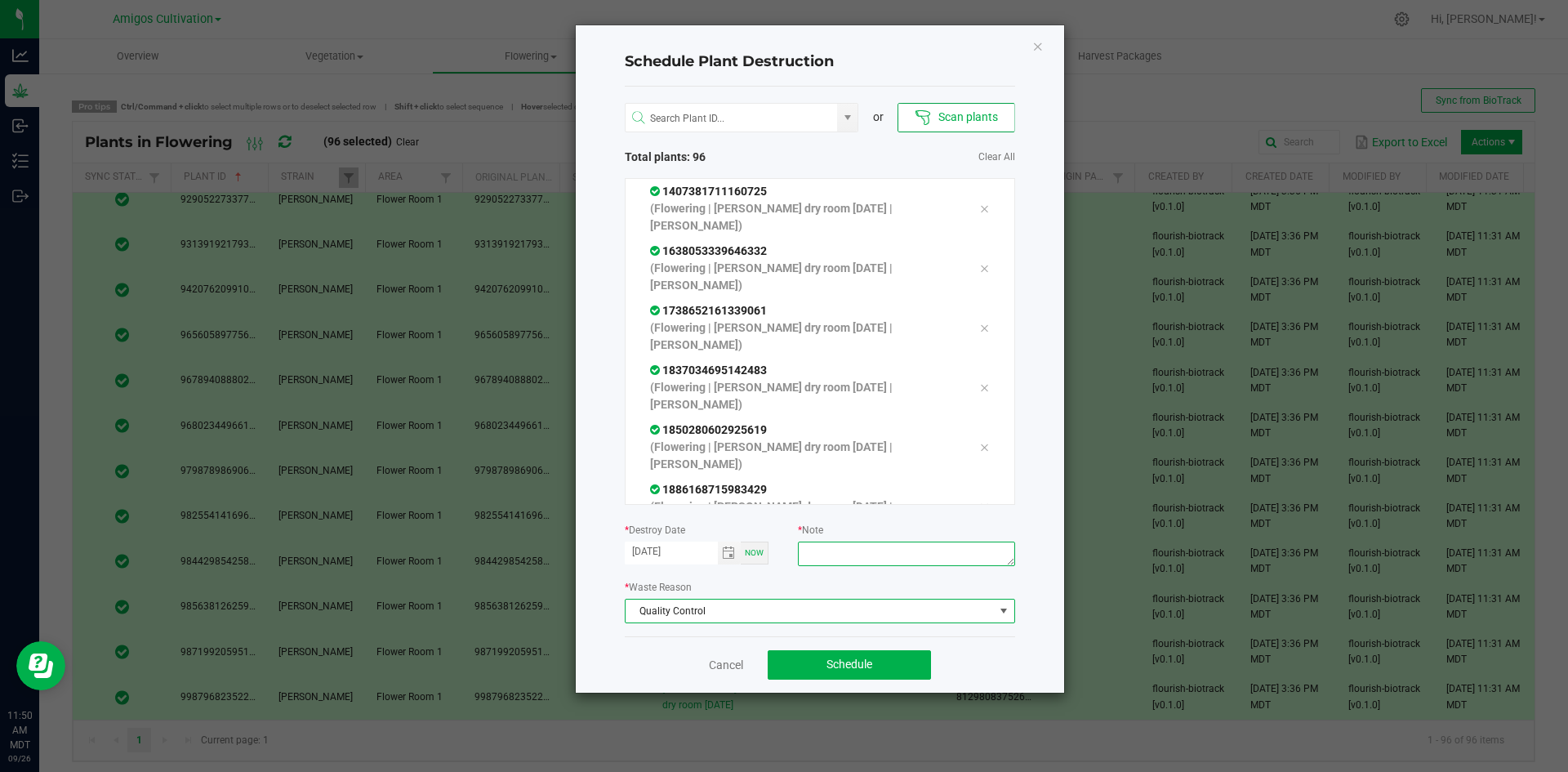
click at [868, 553] on textarea at bounding box center [905, 553] width 216 height 24
type textarea "old Harvest"
click at [835, 667] on span "Schedule" at bounding box center [849, 664] width 45 height 13
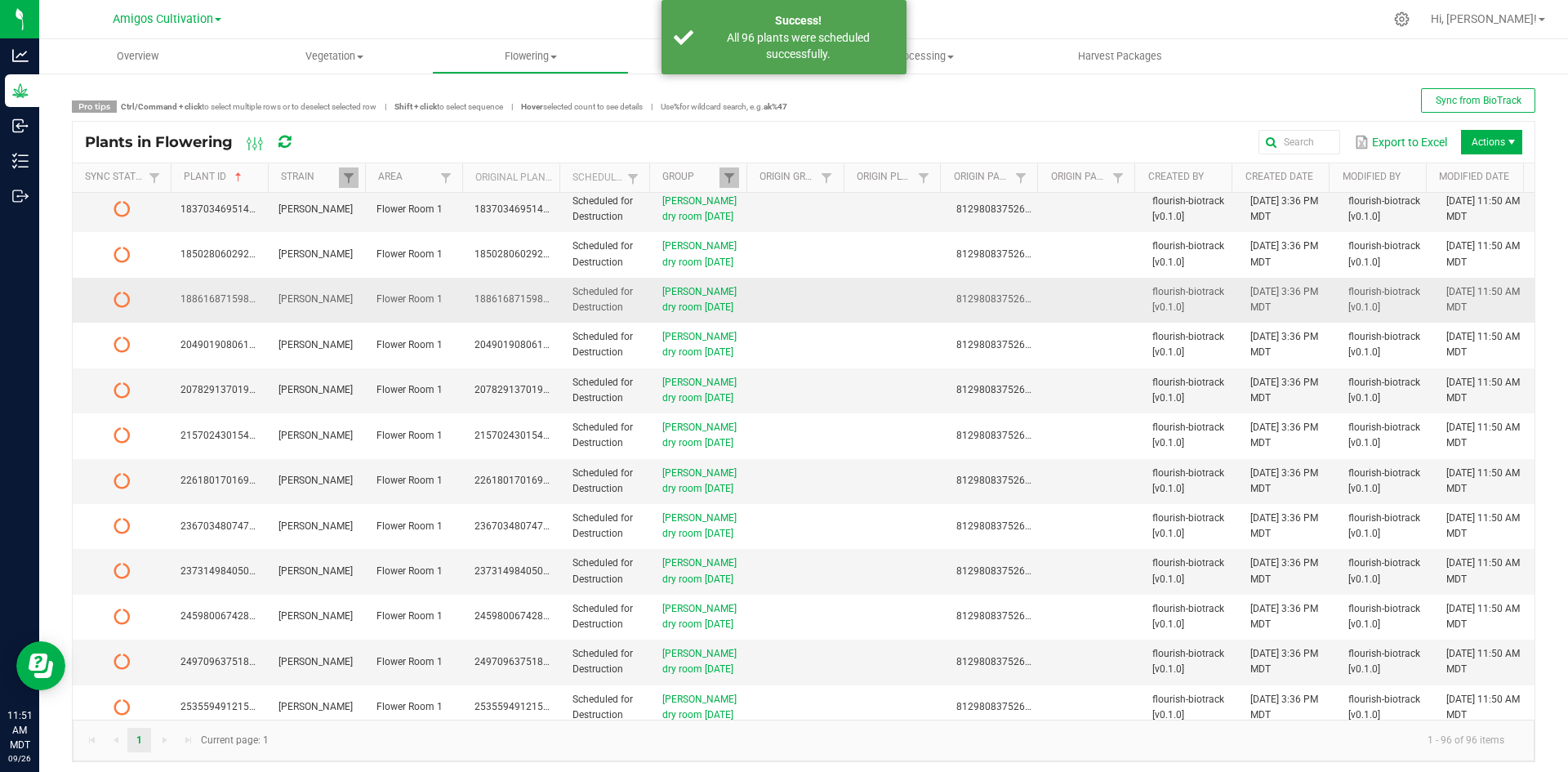
scroll to position [0, 0]
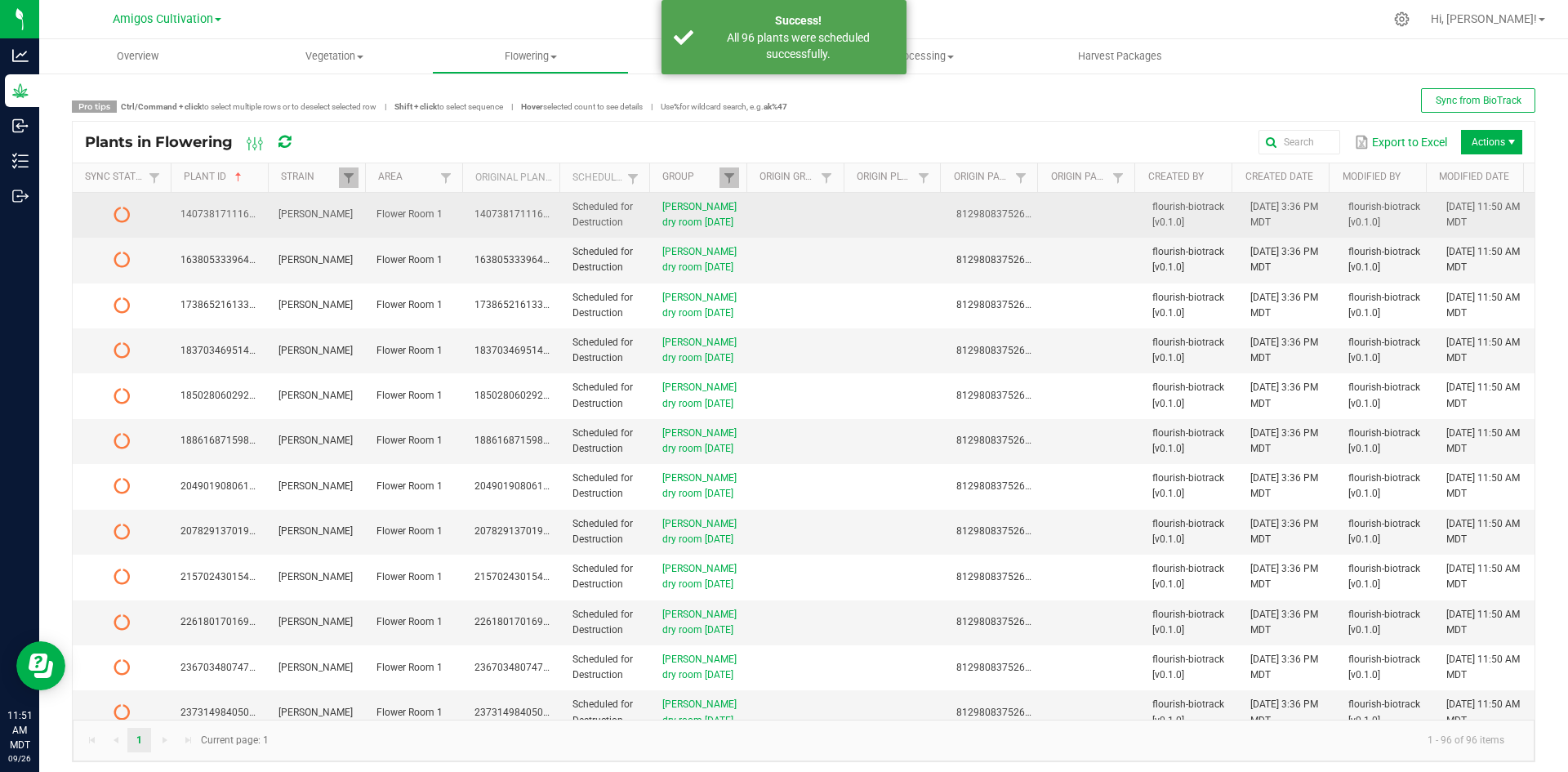
click at [223, 221] on td "1407381711160725" at bounding box center [220, 215] width 98 height 44
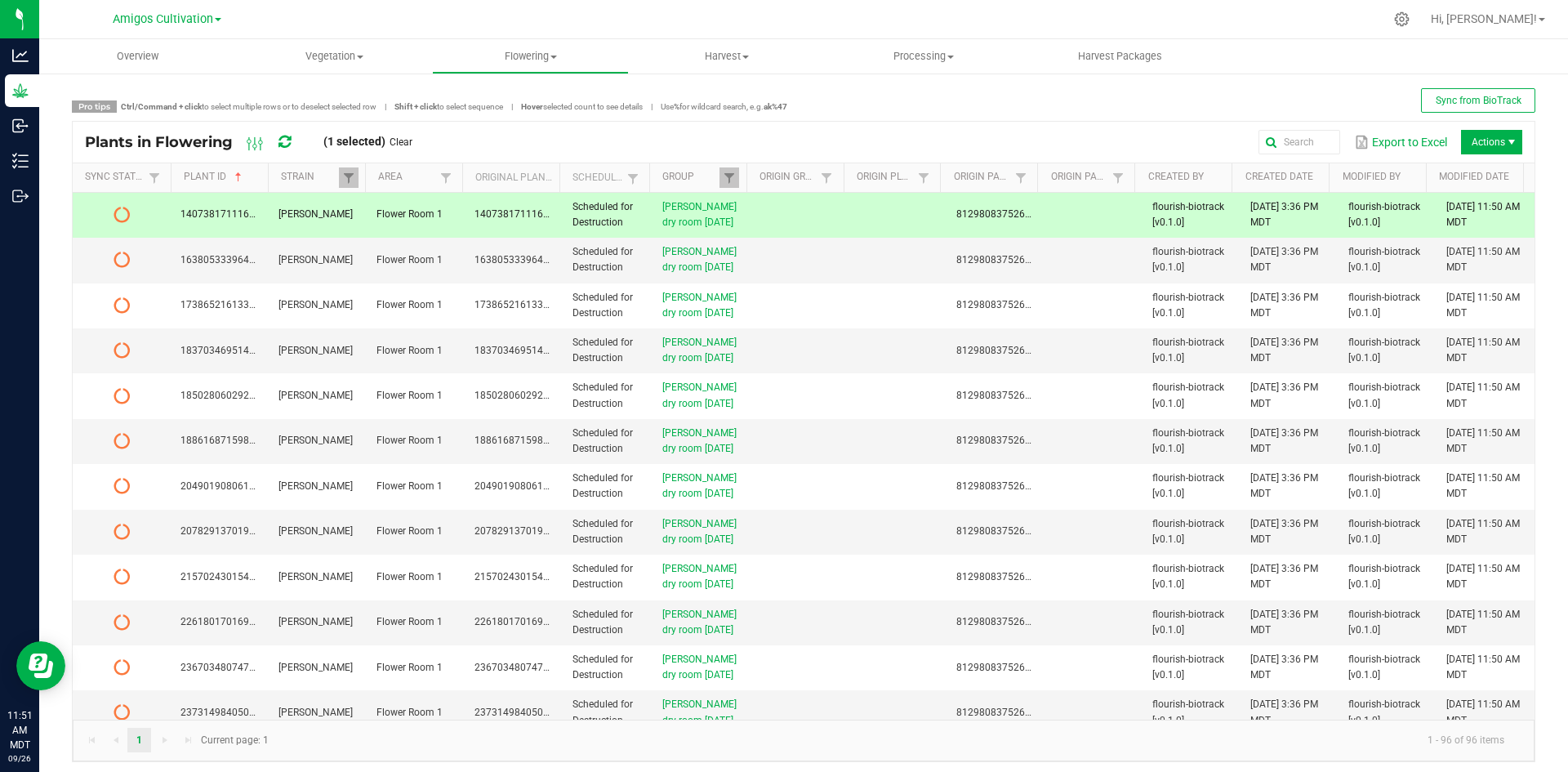
click at [289, 138] on icon at bounding box center [284, 142] width 12 height 15
click at [260, 219] on span "1407381711160725" at bounding box center [226, 214] width 92 height 11
click at [155, 214] on span at bounding box center [121, 215] width 79 height 17
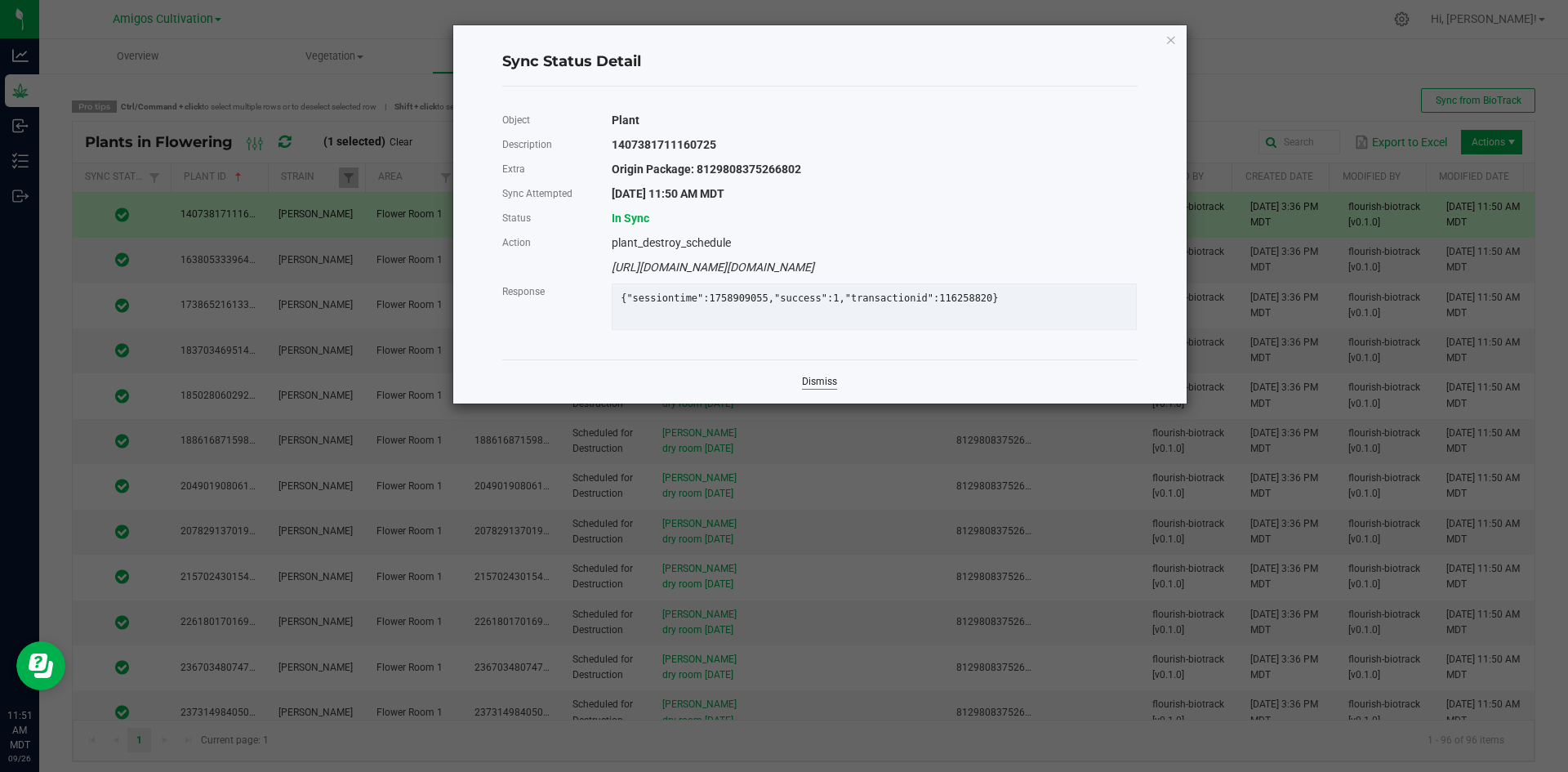
click at [832, 388] on link "Dismiss" at bounding box center [819, 381] width 35 height 14
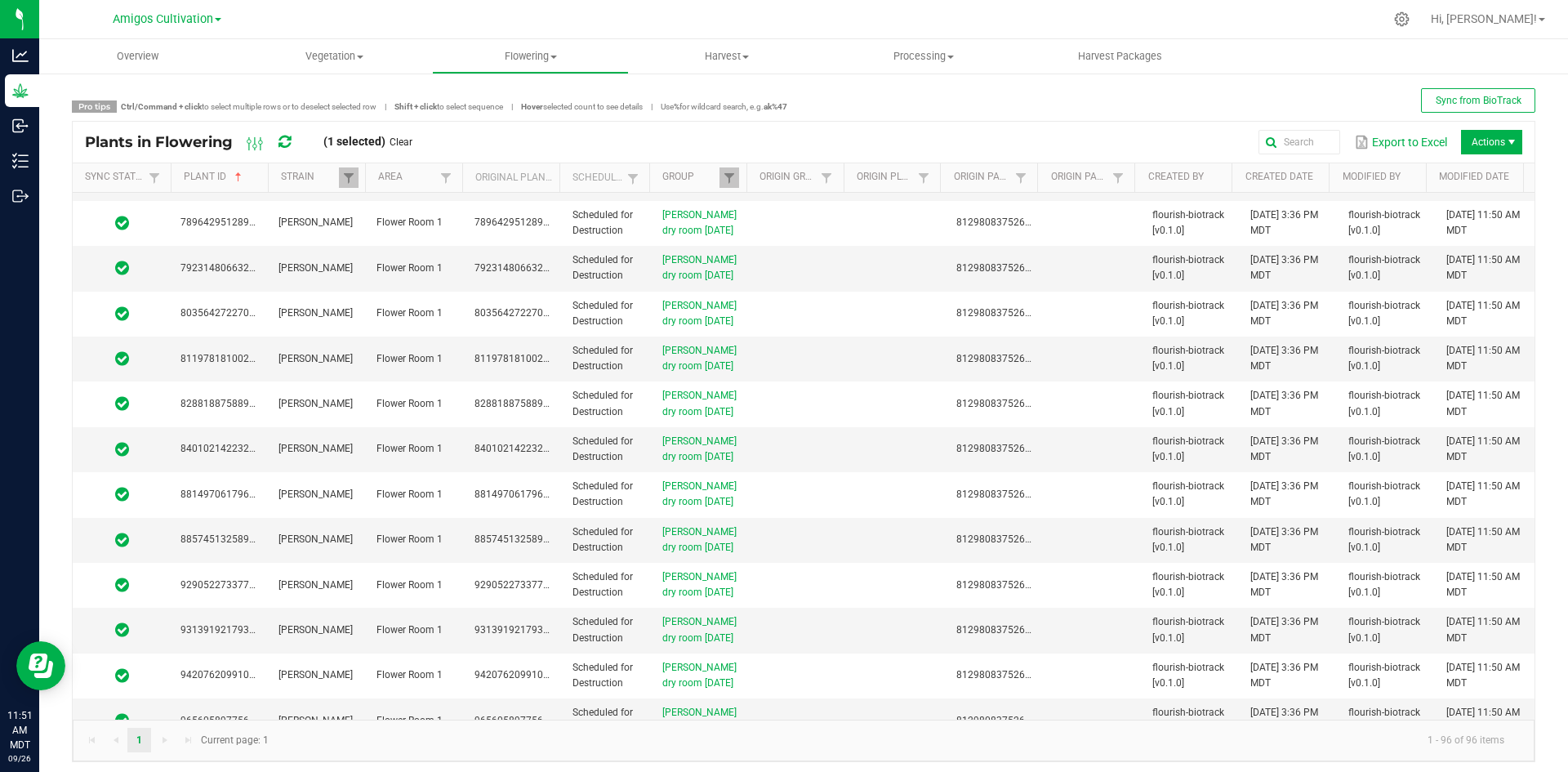
scroll to position [3816, 0]
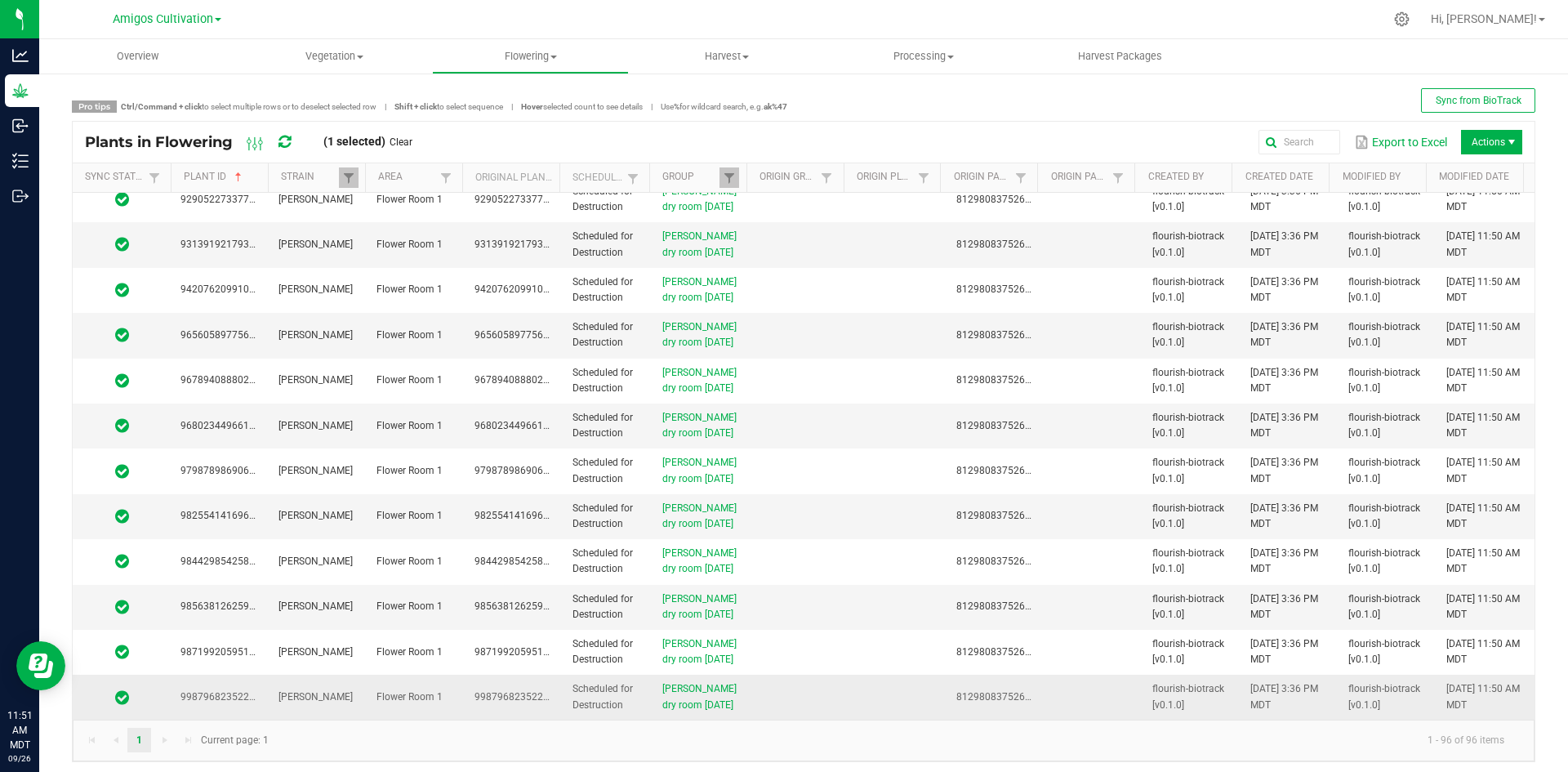
click at [331, 695] on td "[PERSON_NAME]" at bounding box center [318, 697] width 98 height 44
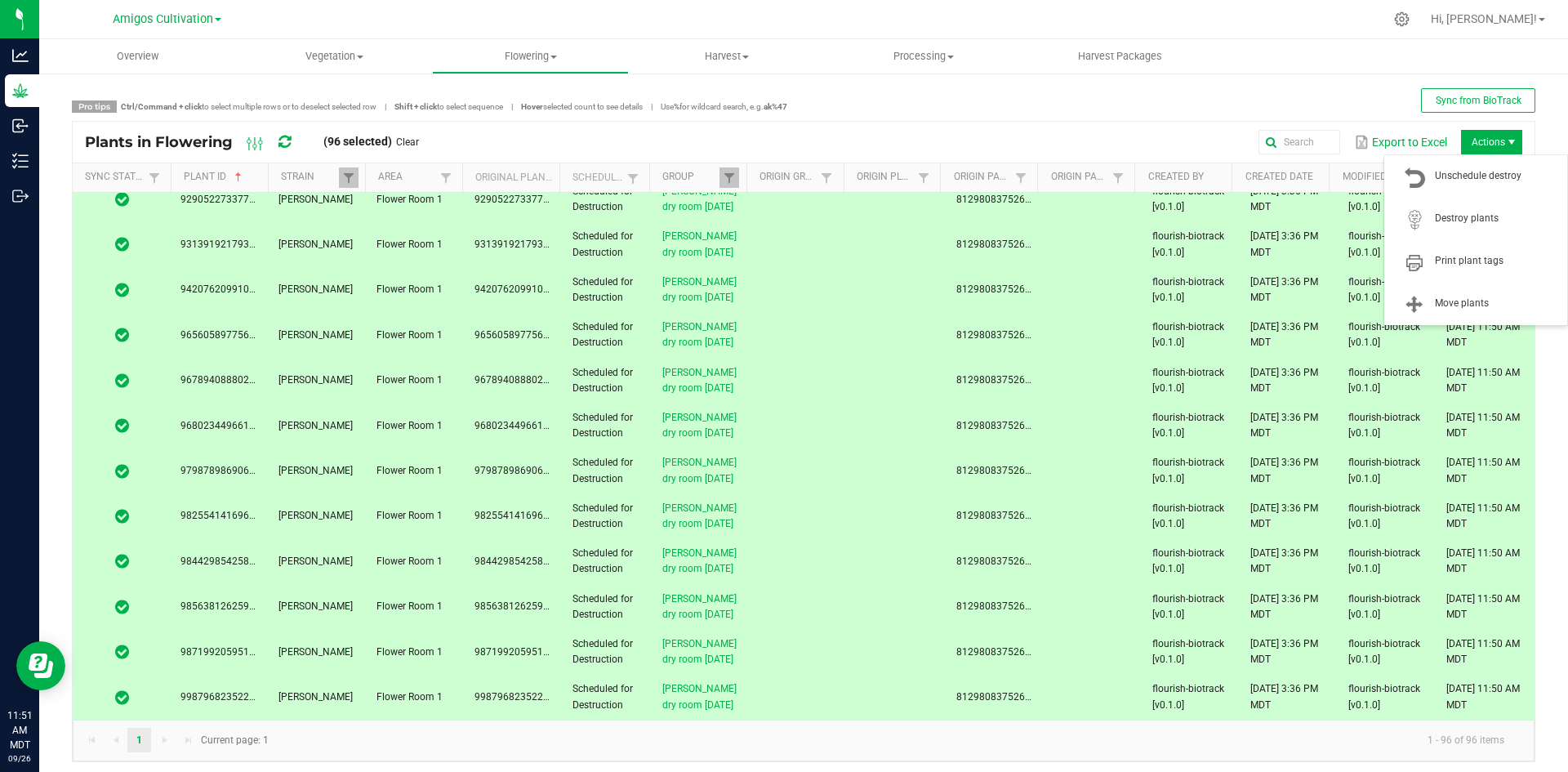
click at [1485, 138] on span "Actions" at bounding box center [1491, 142] width 61 height 24
click at [1466, 212] on span "Destroy plants" at bounding box center [1496, 218] width 122 height 14
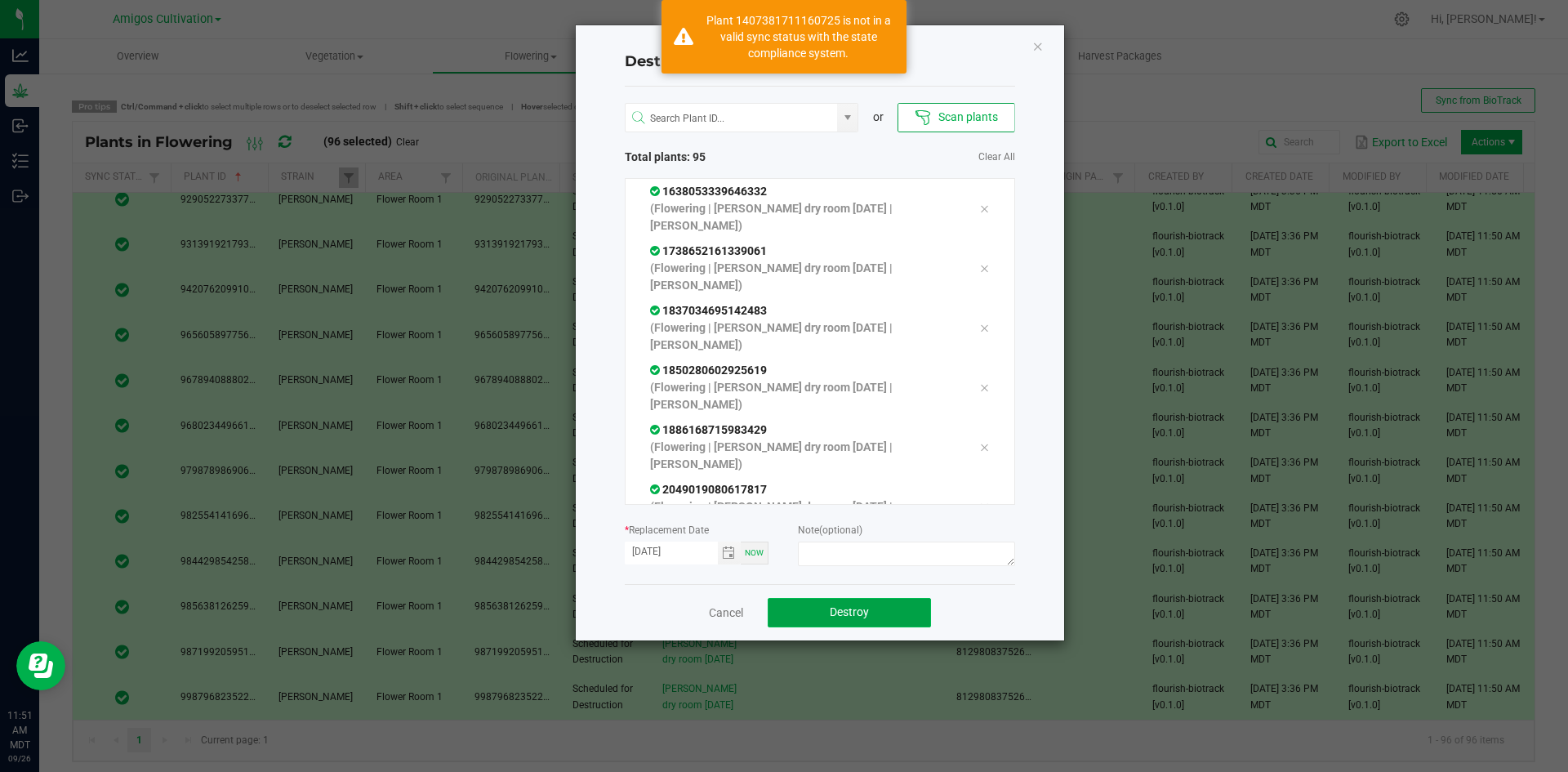
click at [839, 612] on span "Destroy" at bounding box center [849, 612] width 39 height 13
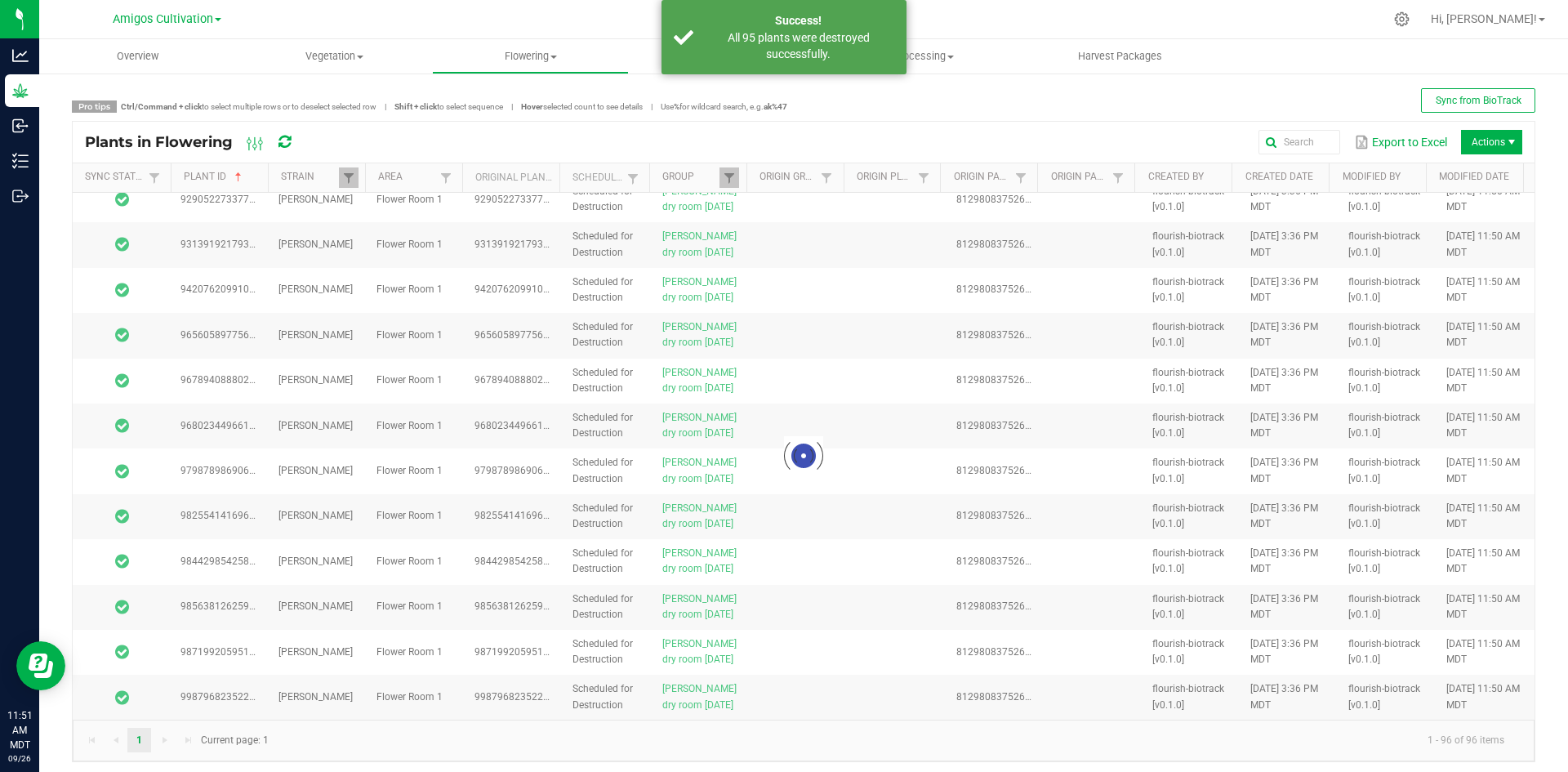
scroll to position [0, 0]
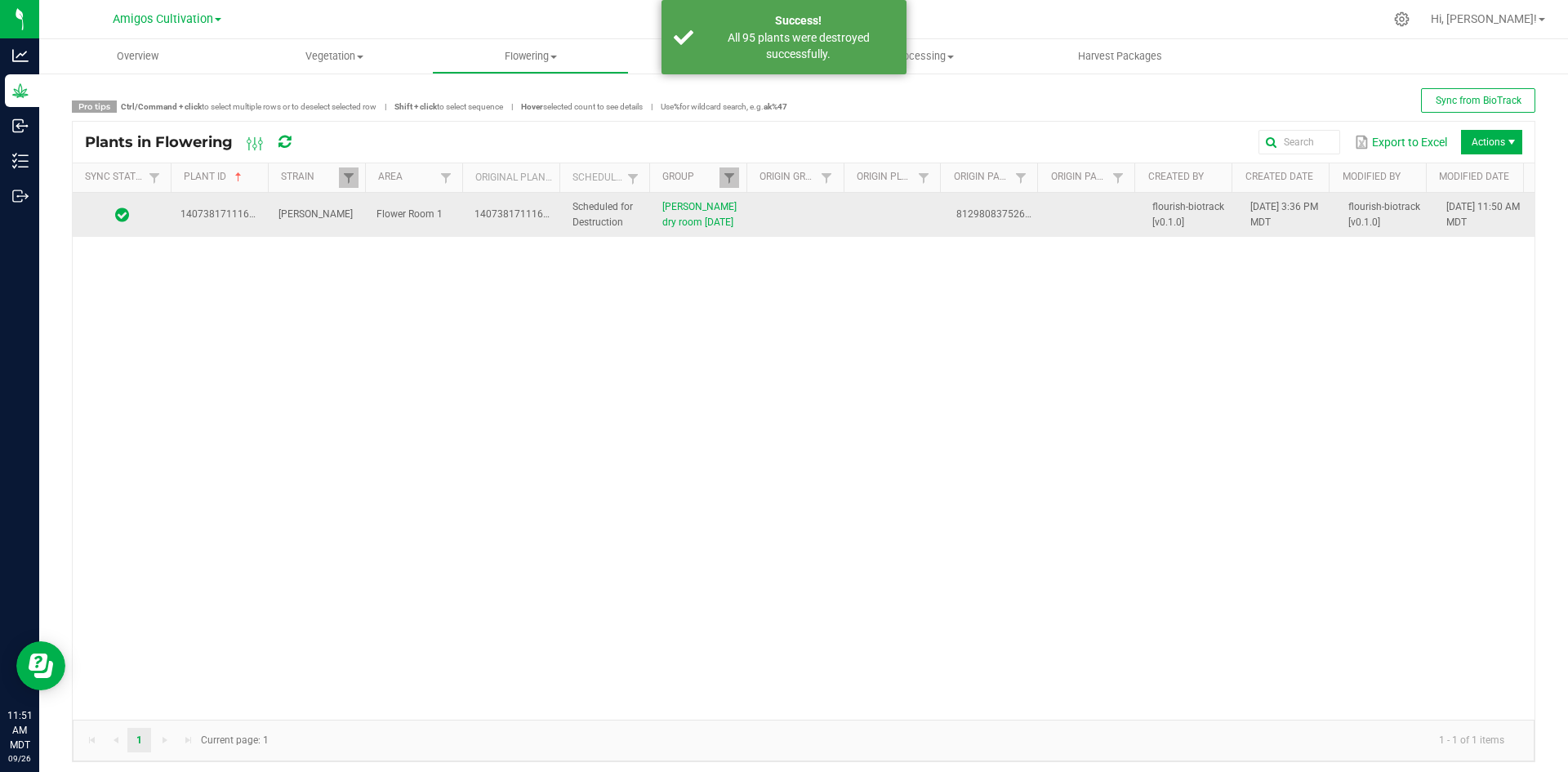
click at [862, 215] on td at bounding box center [897, 215] width 98 height 44
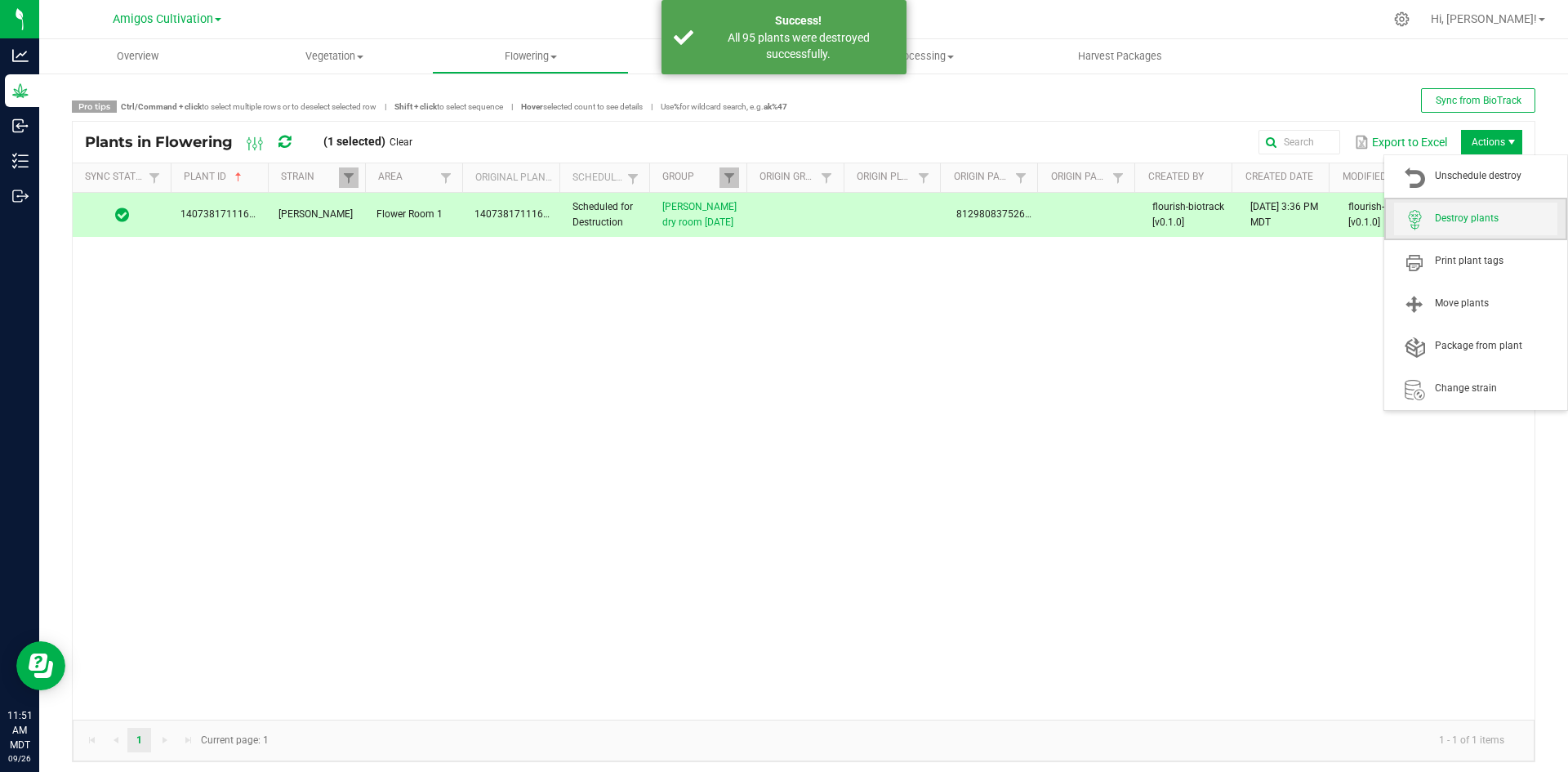
click at [1472, 224] on span "Destroy plants" at bounding box center [1496, 218] width 122 height 14
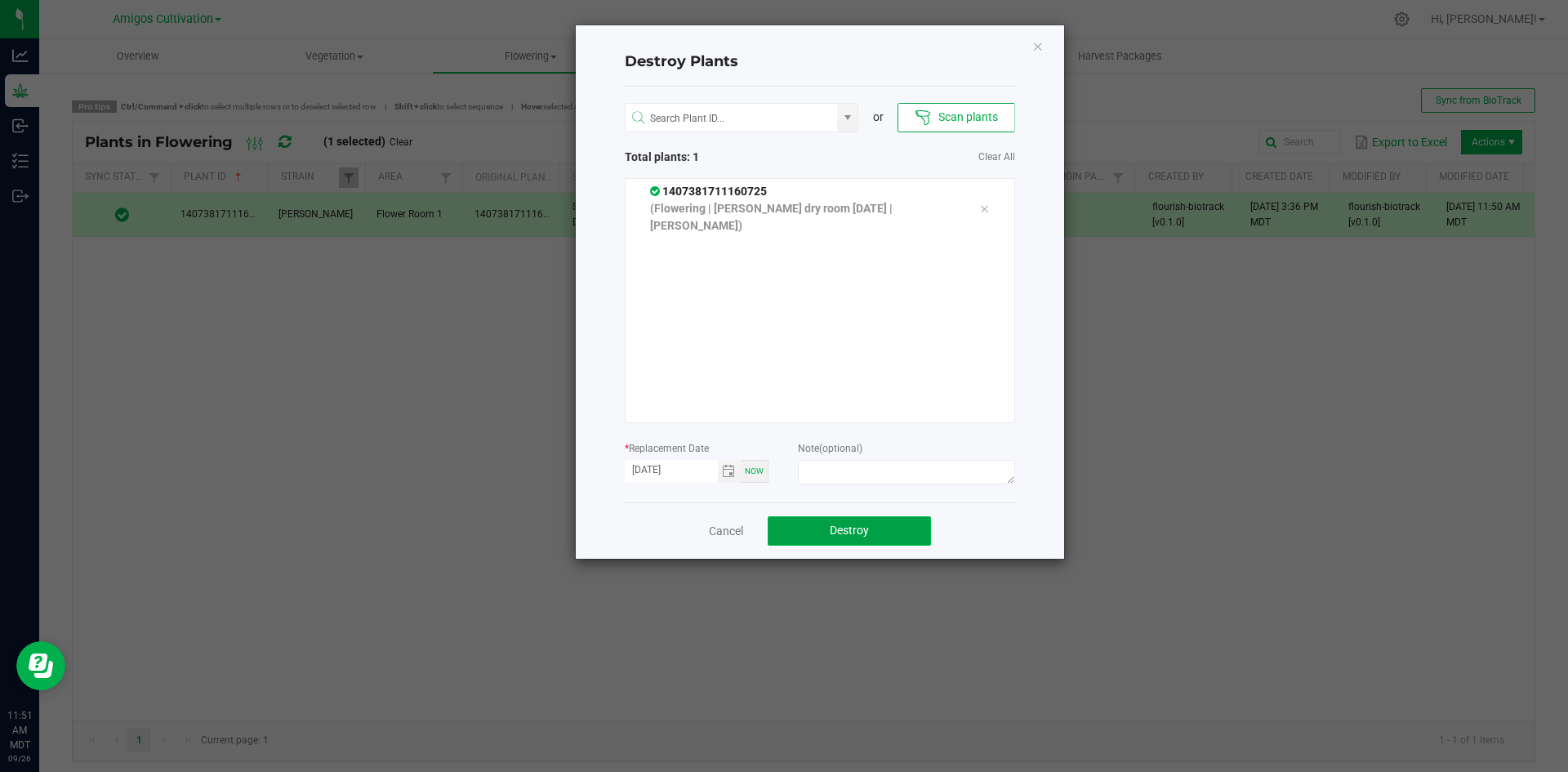
click at [881, 533] on button "Destroy" at bounding box center [849, 531] width 163 height 30
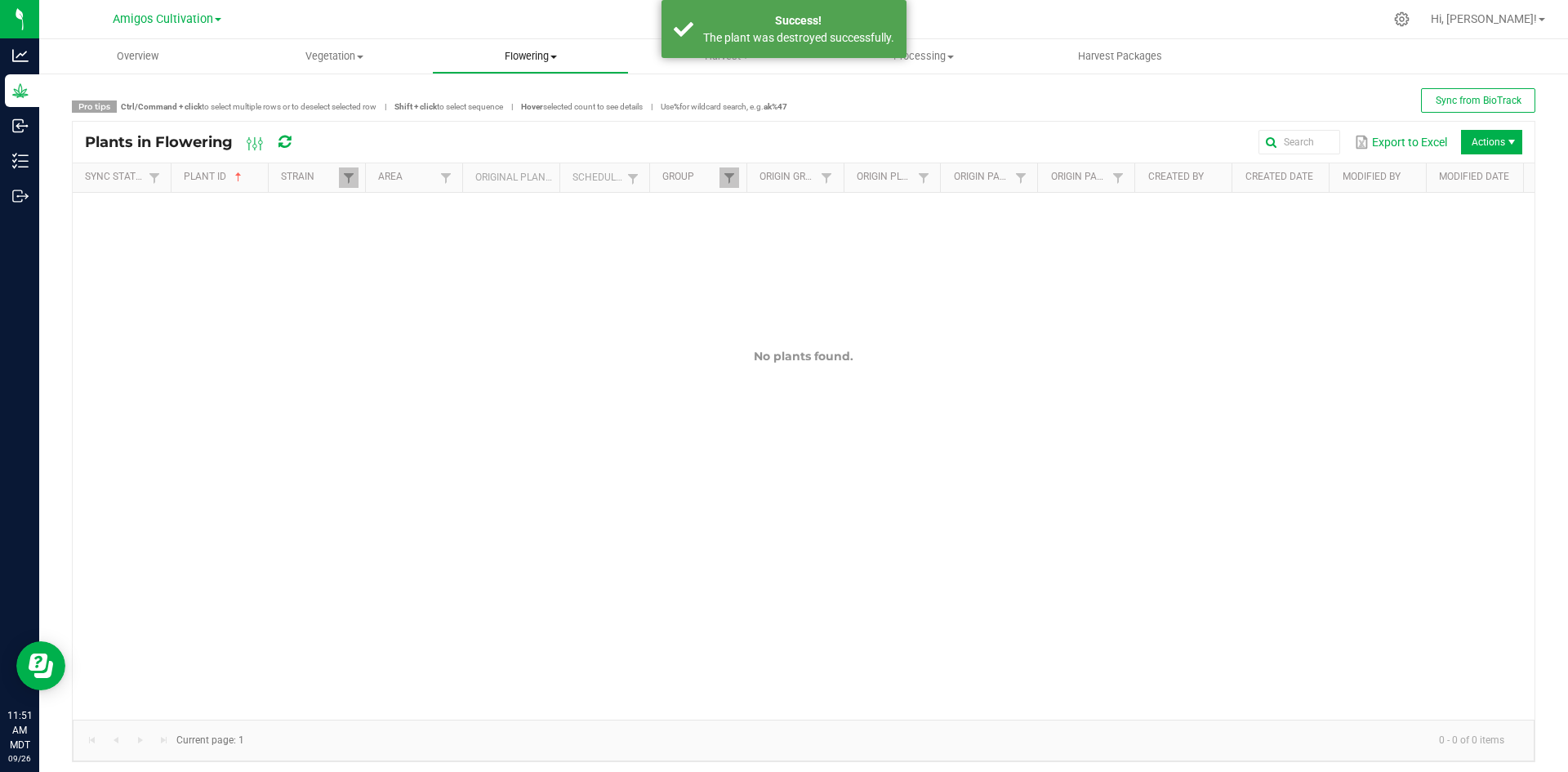
click at [514, 48] on uib-tab-heading "Flowering Create harvest Flowering groups Flowering plants Apply to plants Plan…" at bounding box center [530, 56] width 196 height 32
click at [493, 117] on span "Flowering groups" at bounding box center [499, 118] width 135 height 14
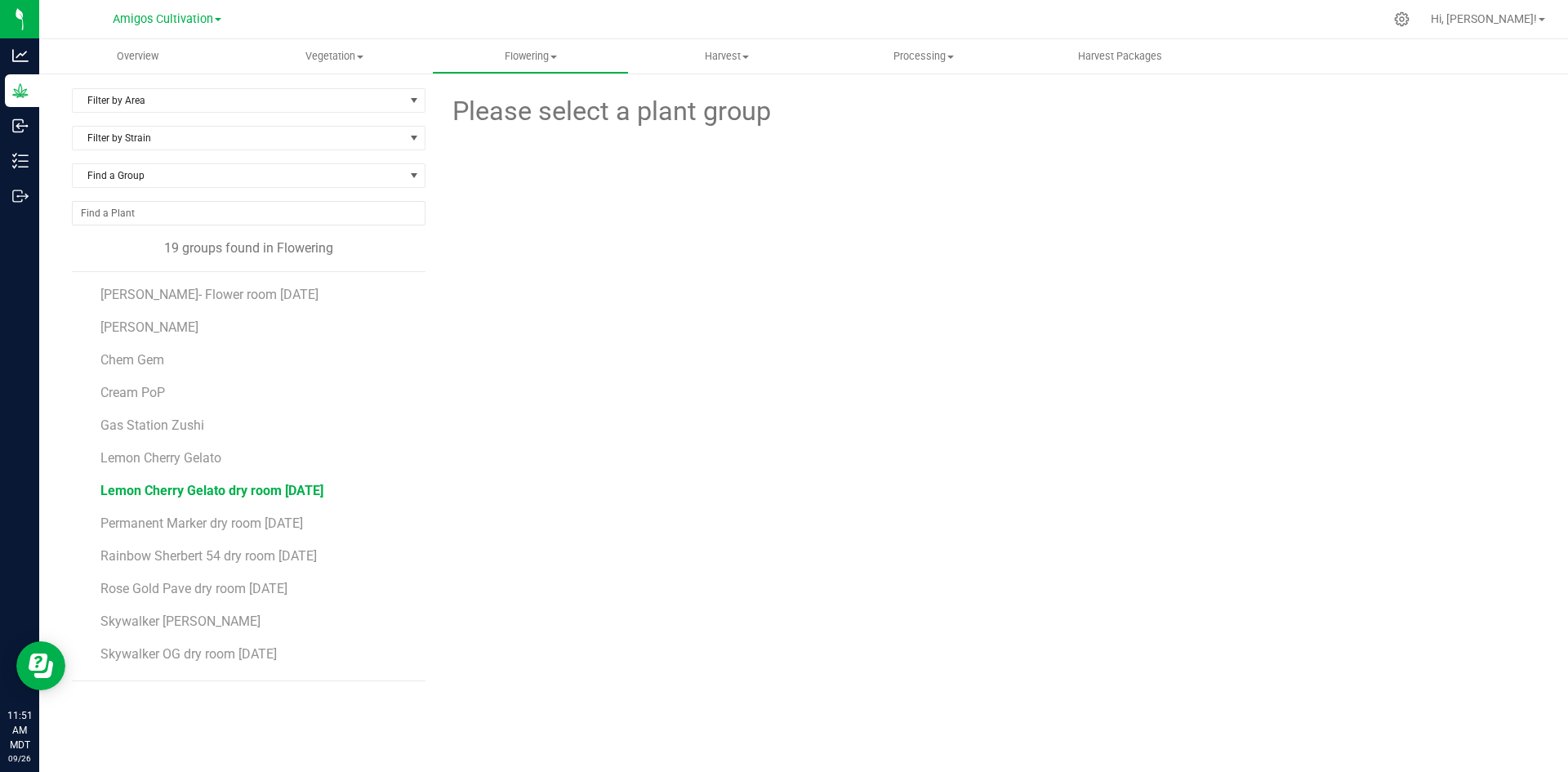
click at [275, 484] on span "Lemon Cherry Gelato dry room [DATE]" at bounding box center [211, 490] width 223 height 16
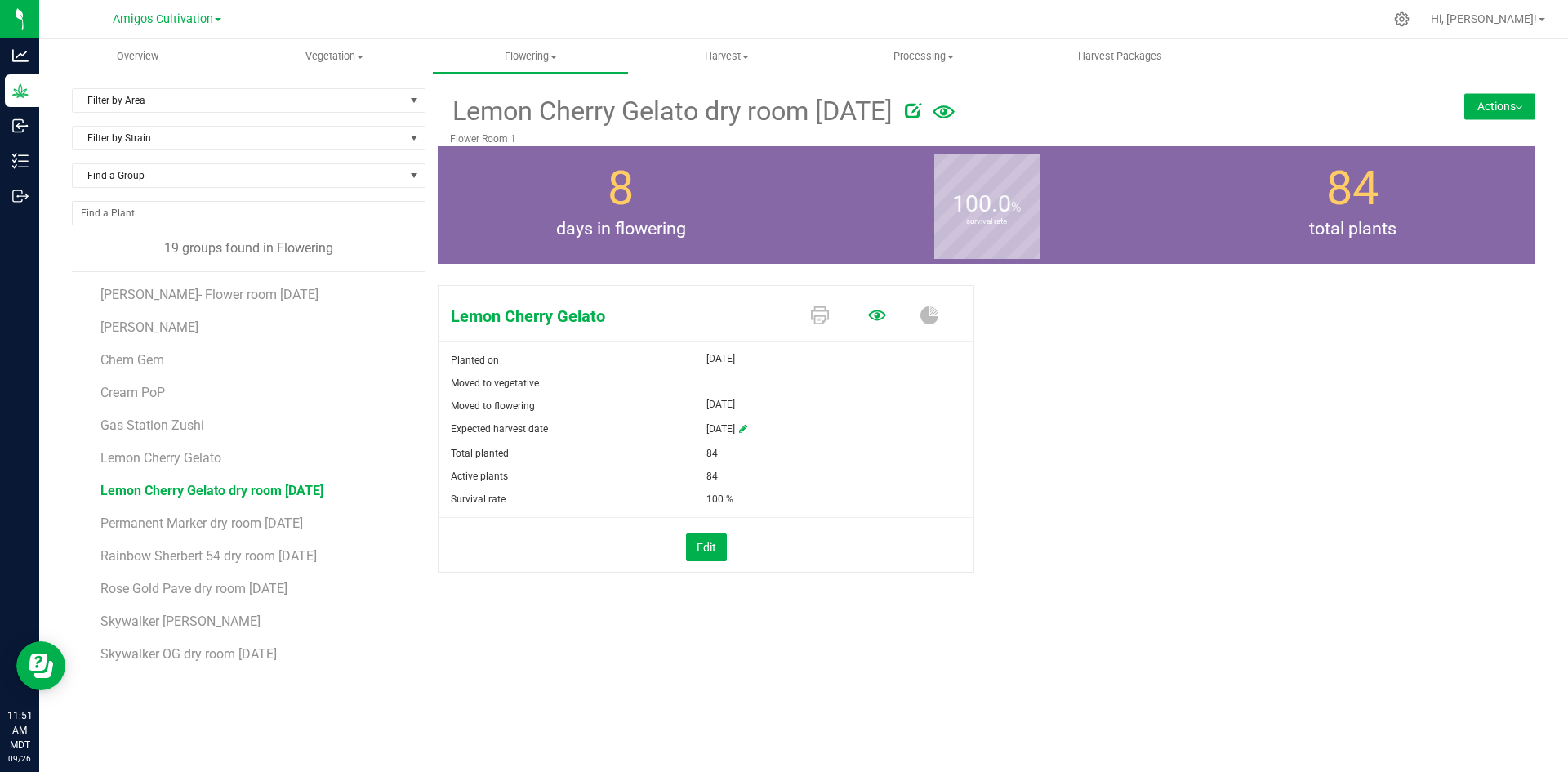
click at [883, 317] on icon at bounding box center [877, 314] width 18 height 10
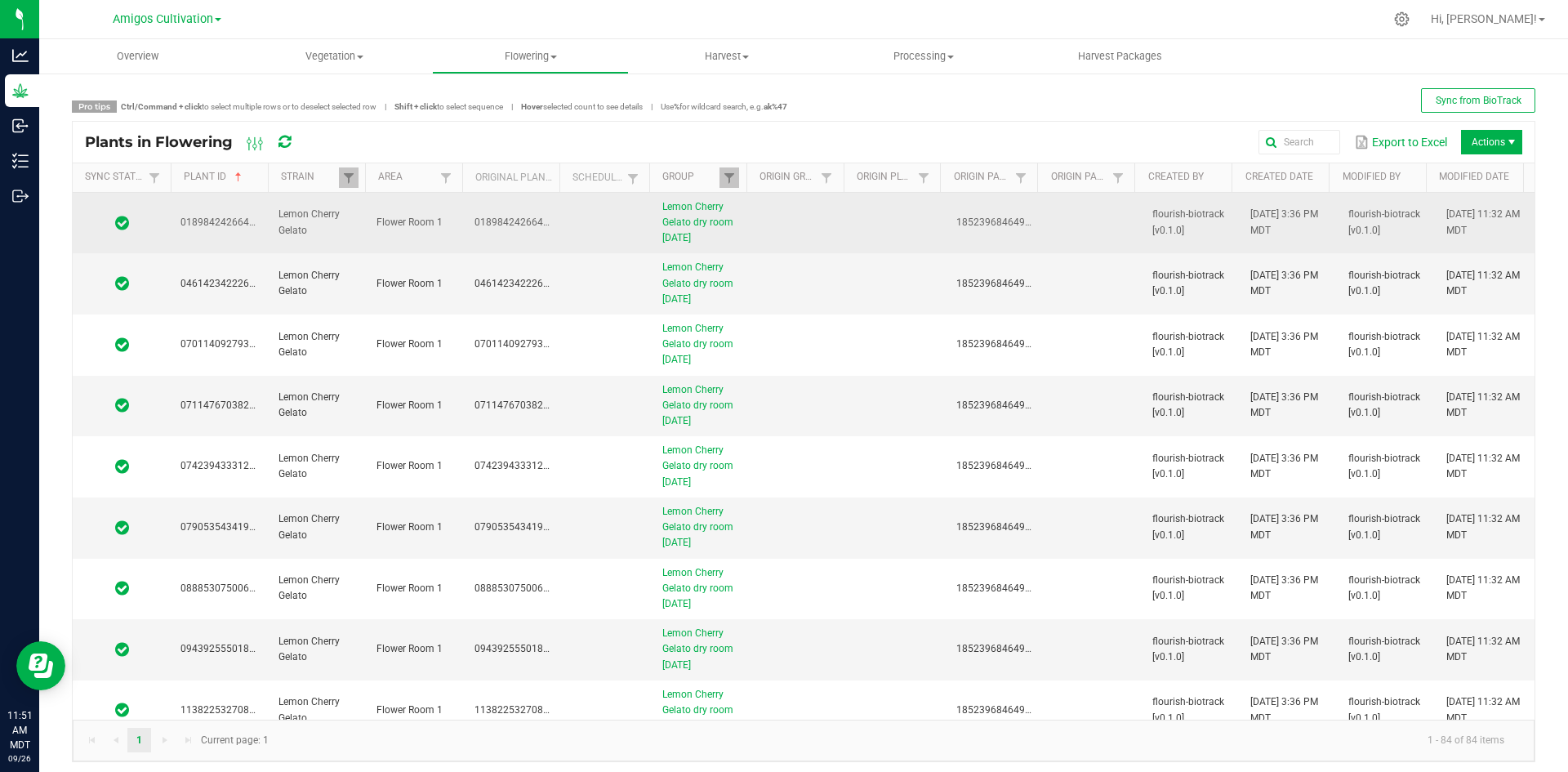
click at [613, 221] on td at bounding box center [607, 223] width 90 height 61
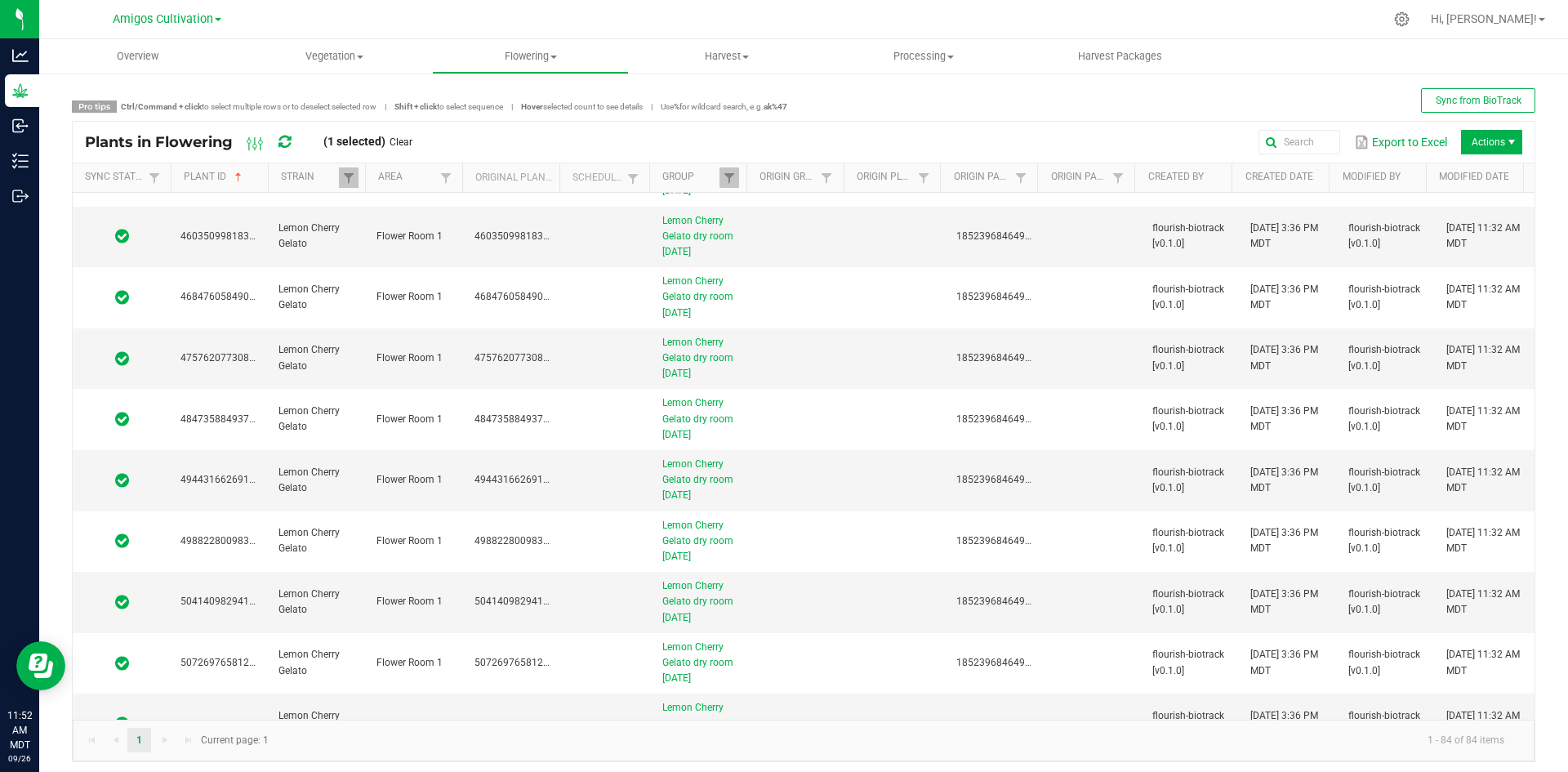
scroll to position [4589, 0]
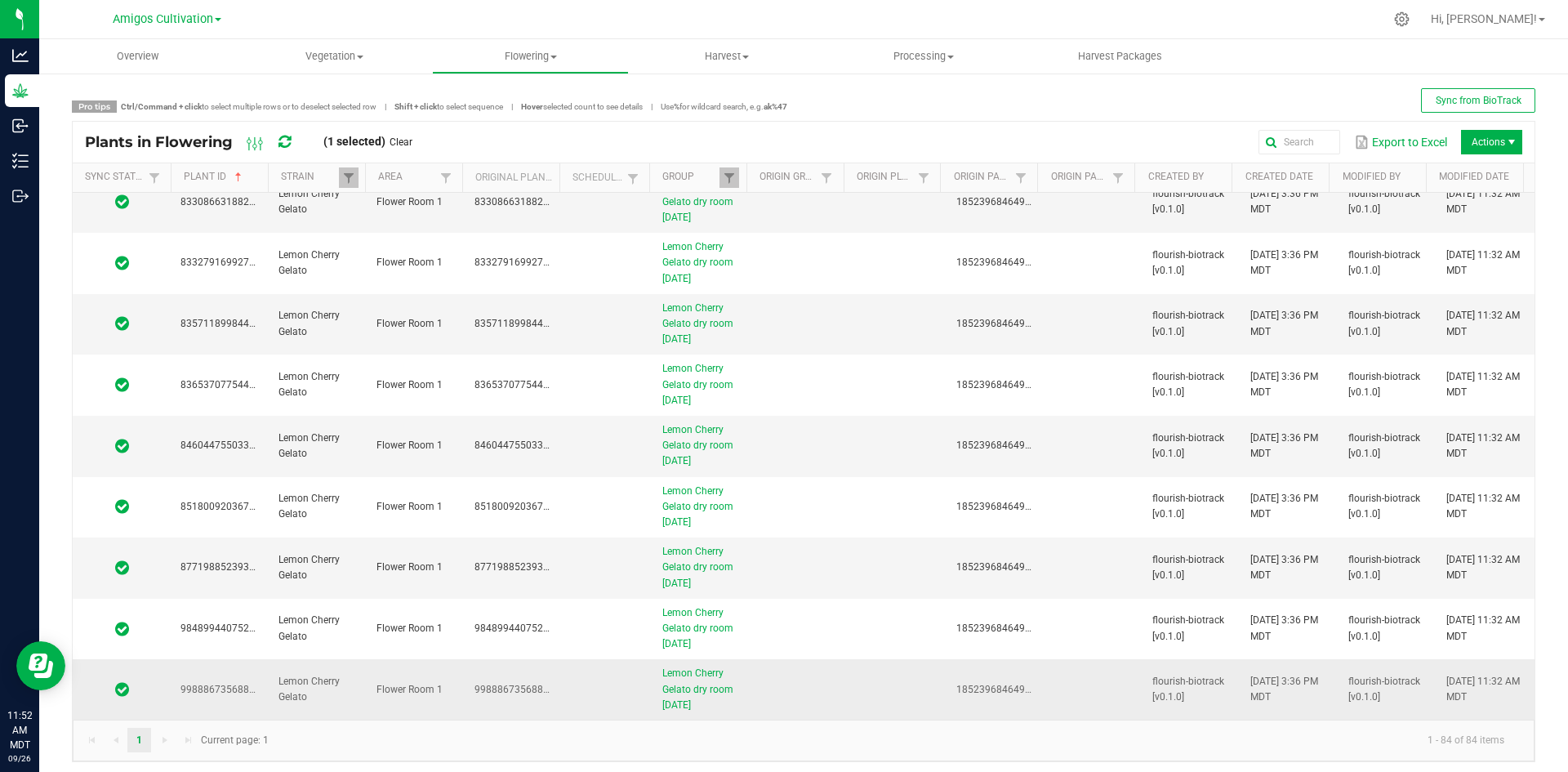
click at [615, 699] on td at bounding box center [607, 689] width 90 height 60
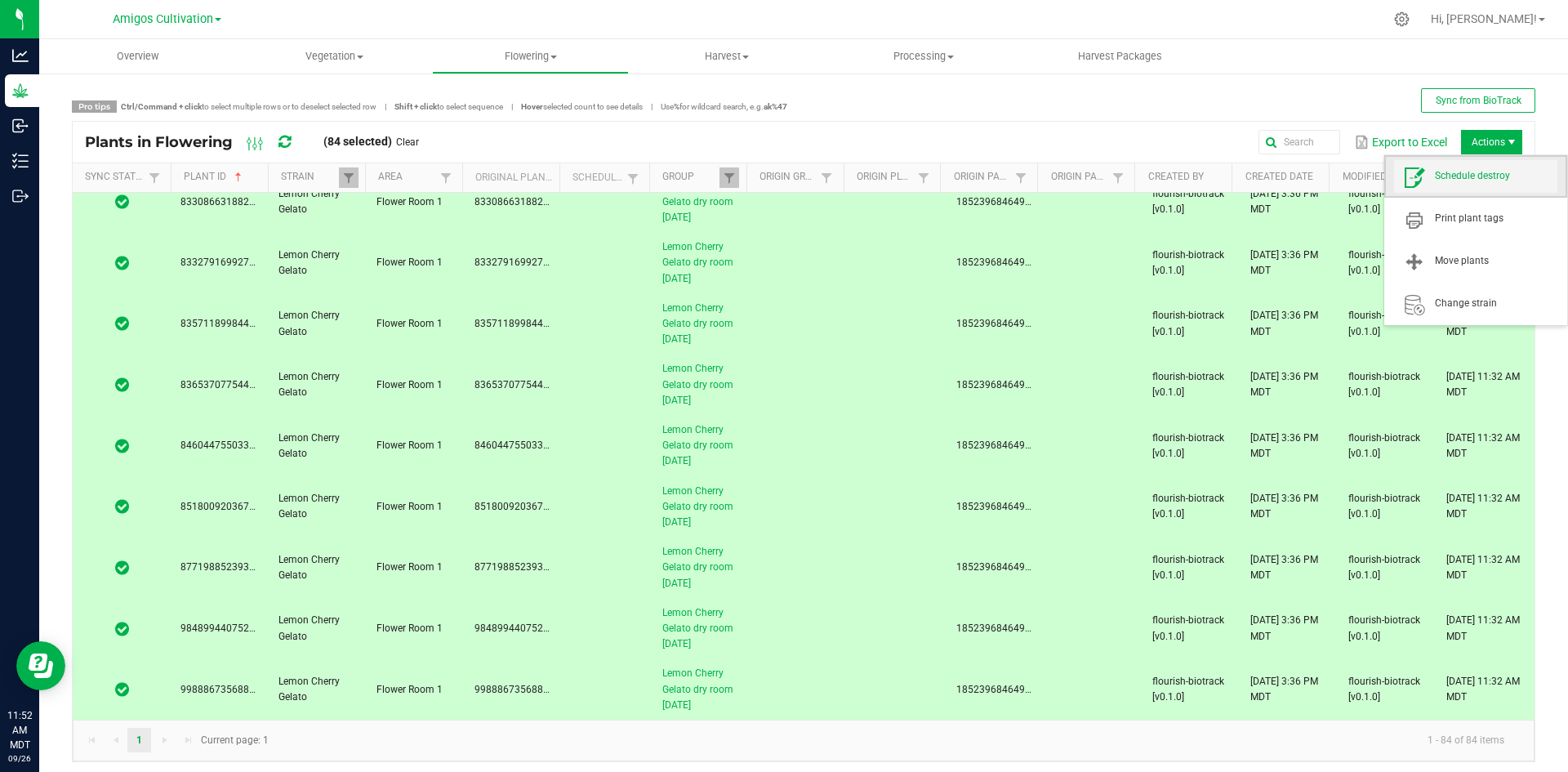
click at [1461, 175] on span "Schedule destroy" at bounding box center [1496, 175] width 122 height 14
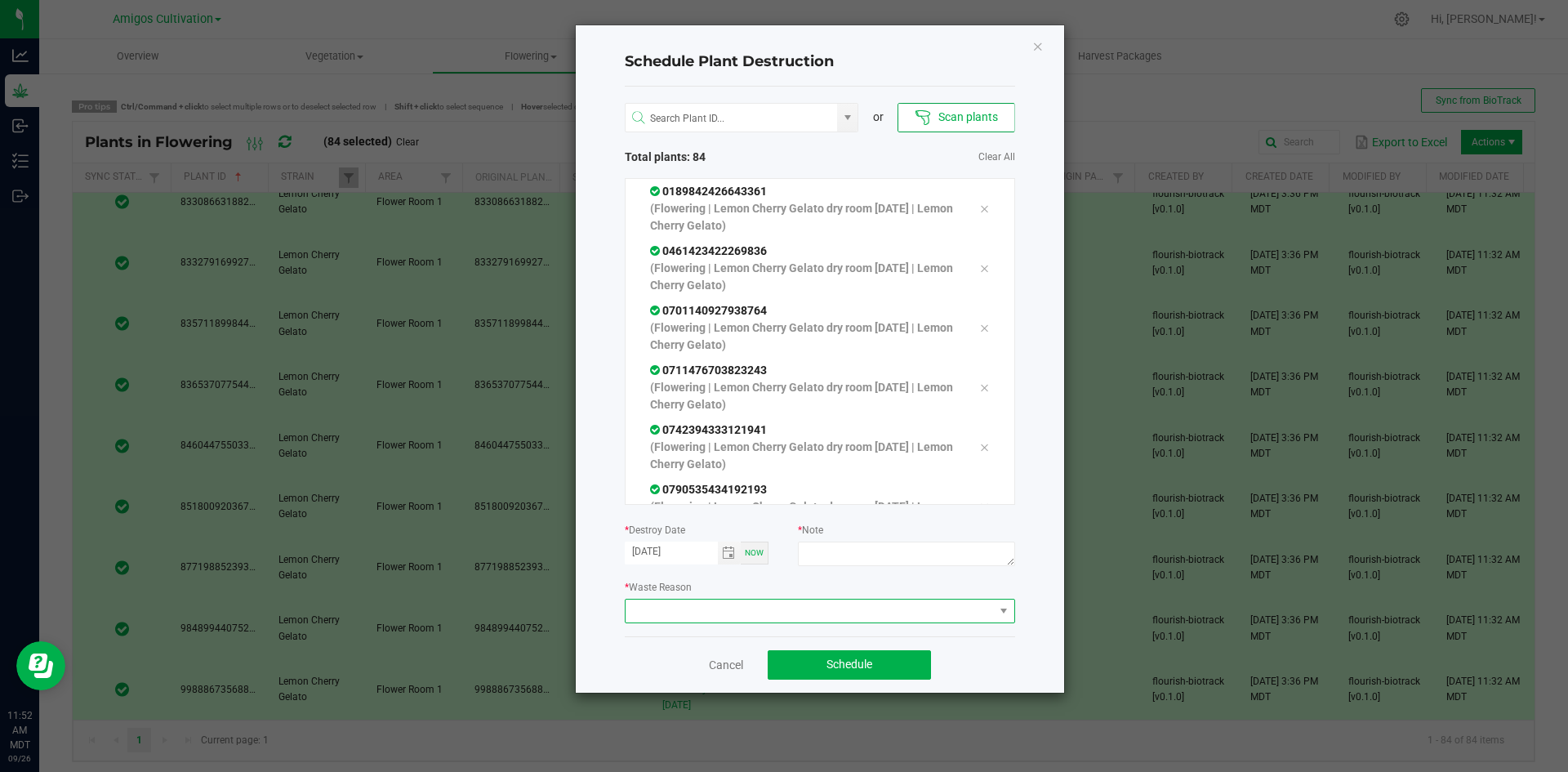
click at [830, 613] on span at bounding box center [809, 611] width 368 height 23
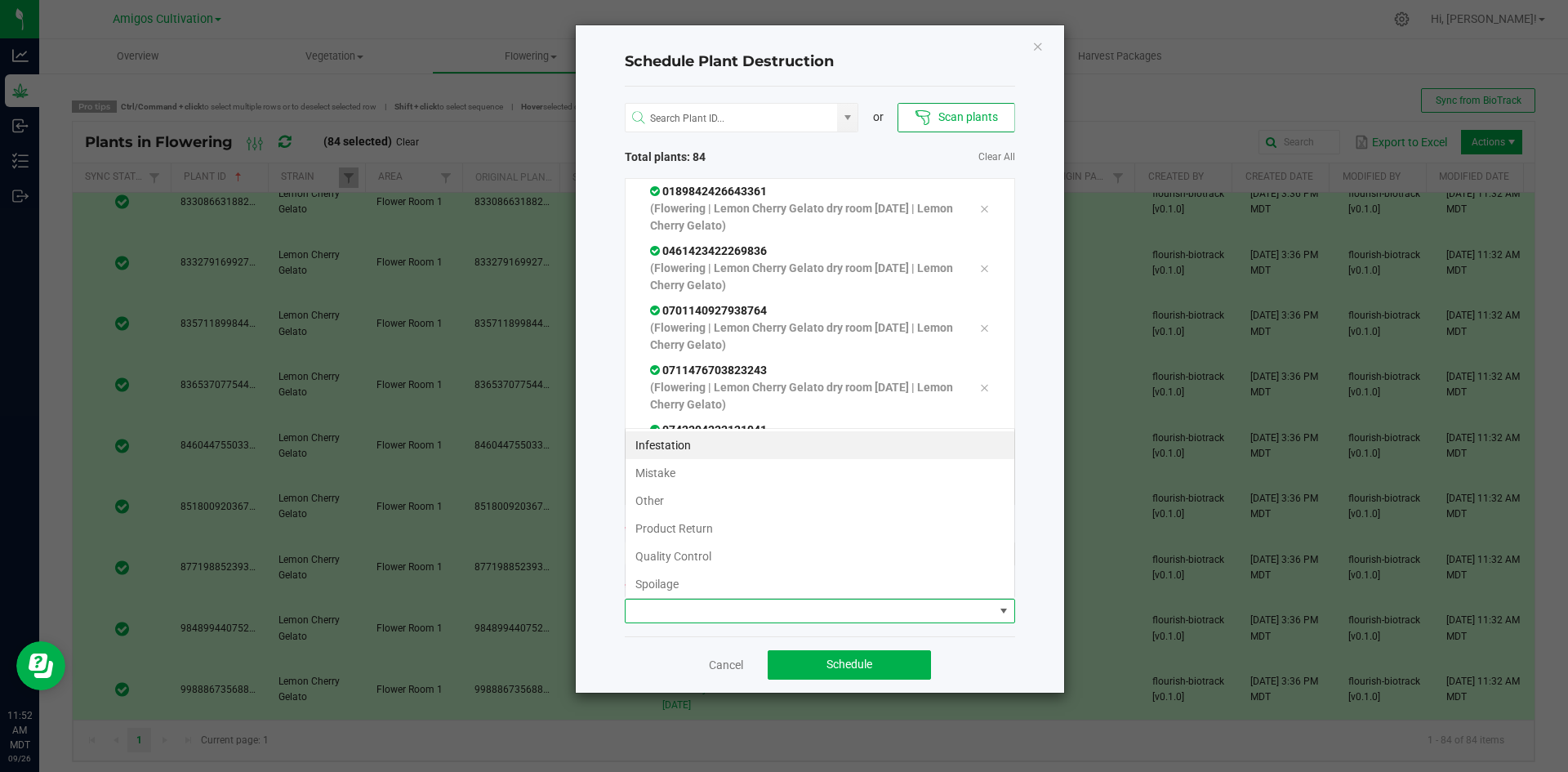
scroll to position [24, 390]
click at [712, 551] on li "Quality Control" at bounding box center [819, 556] width 388 height 28
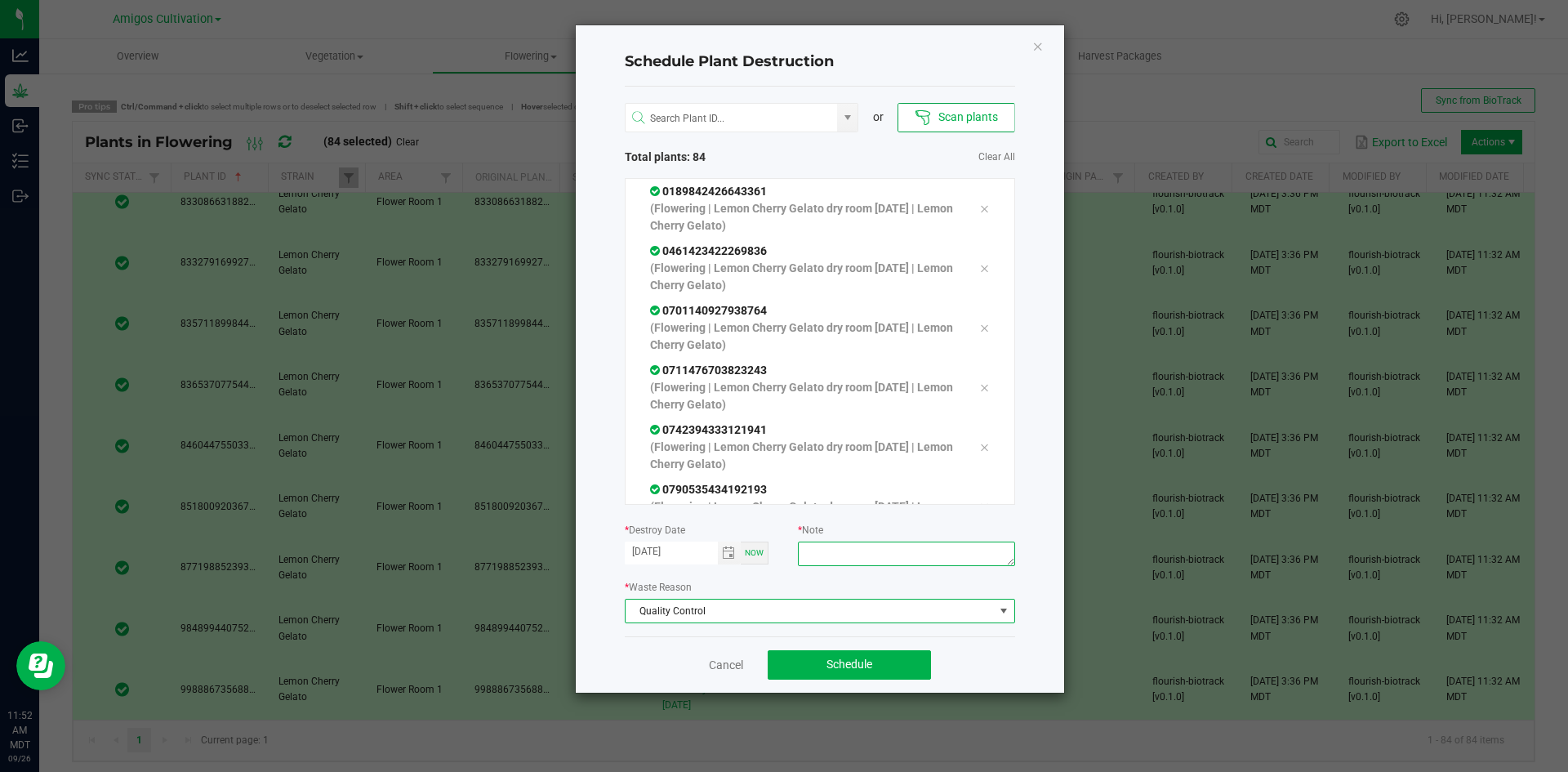
click at [864, 555] on textarea at bounding box center [905, 553] width 216 height 24
type textarea "old harvest"
click at [862, 652] on button "Schedule" at bounding box center [849, 664] width 163 height 30
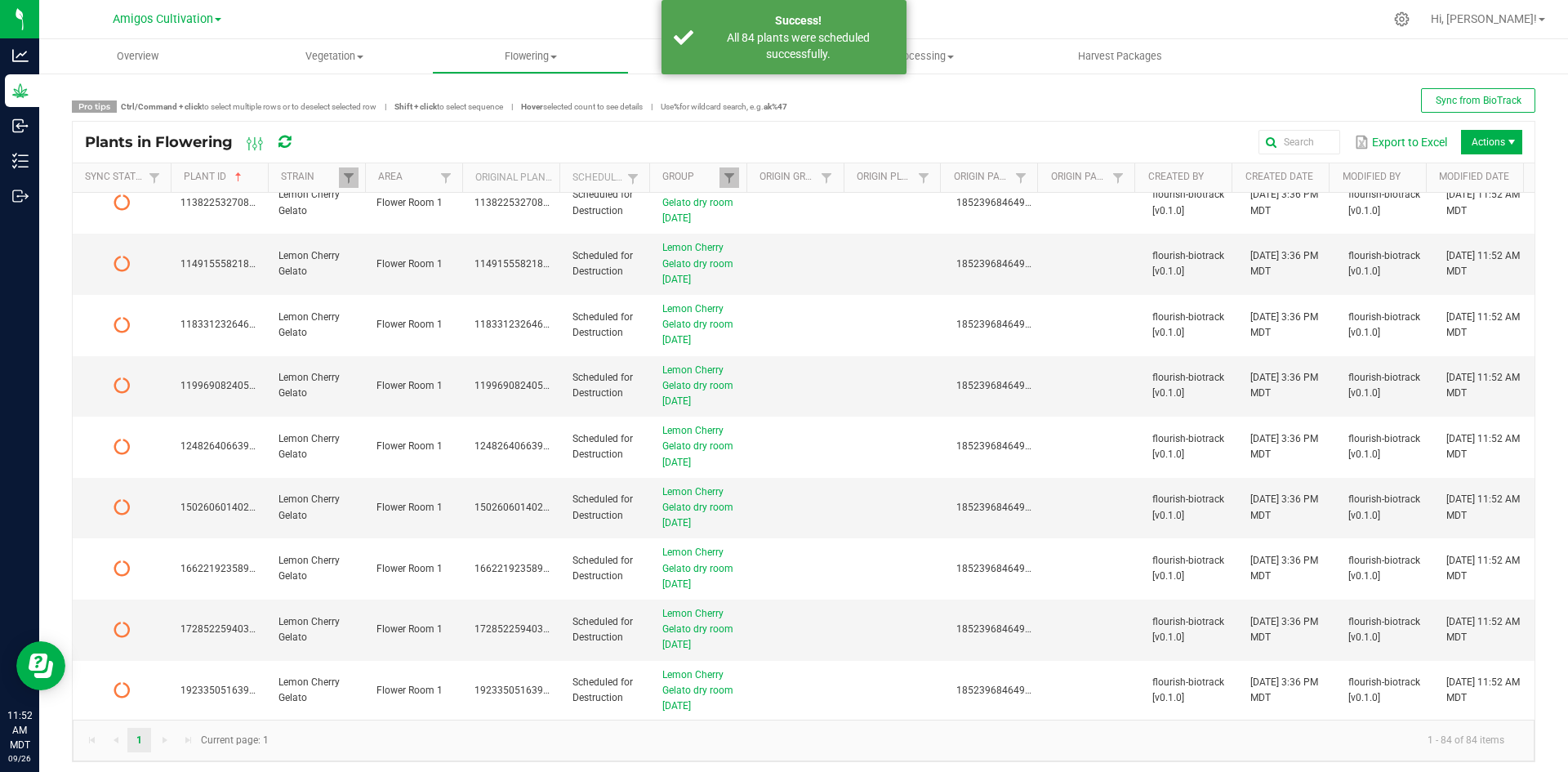
scroll to position [0, 0]
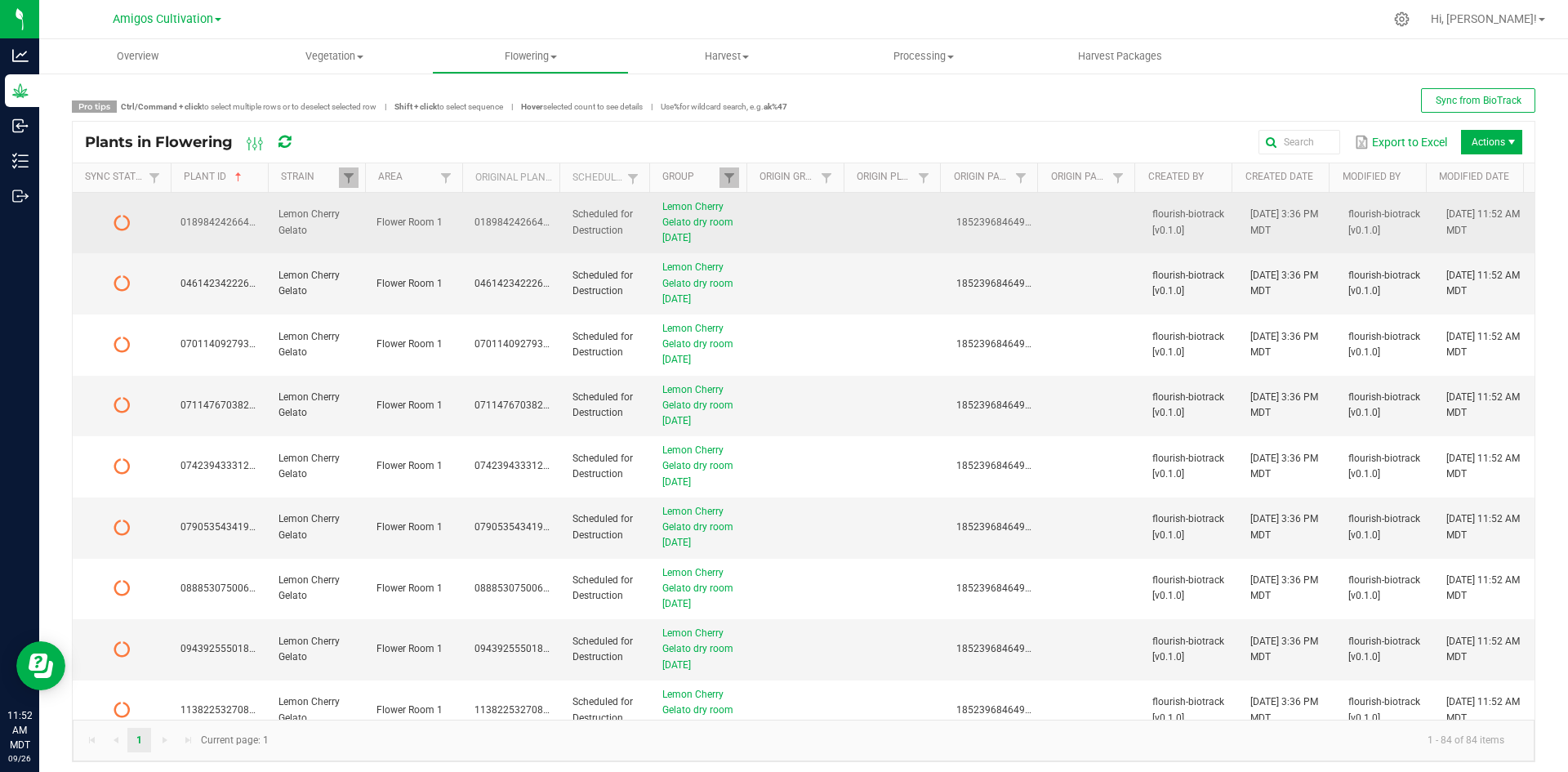
click at [346, 221] on td "Lemon Cherry Gelato" at bounding box center [318, 223] width 98 height 61
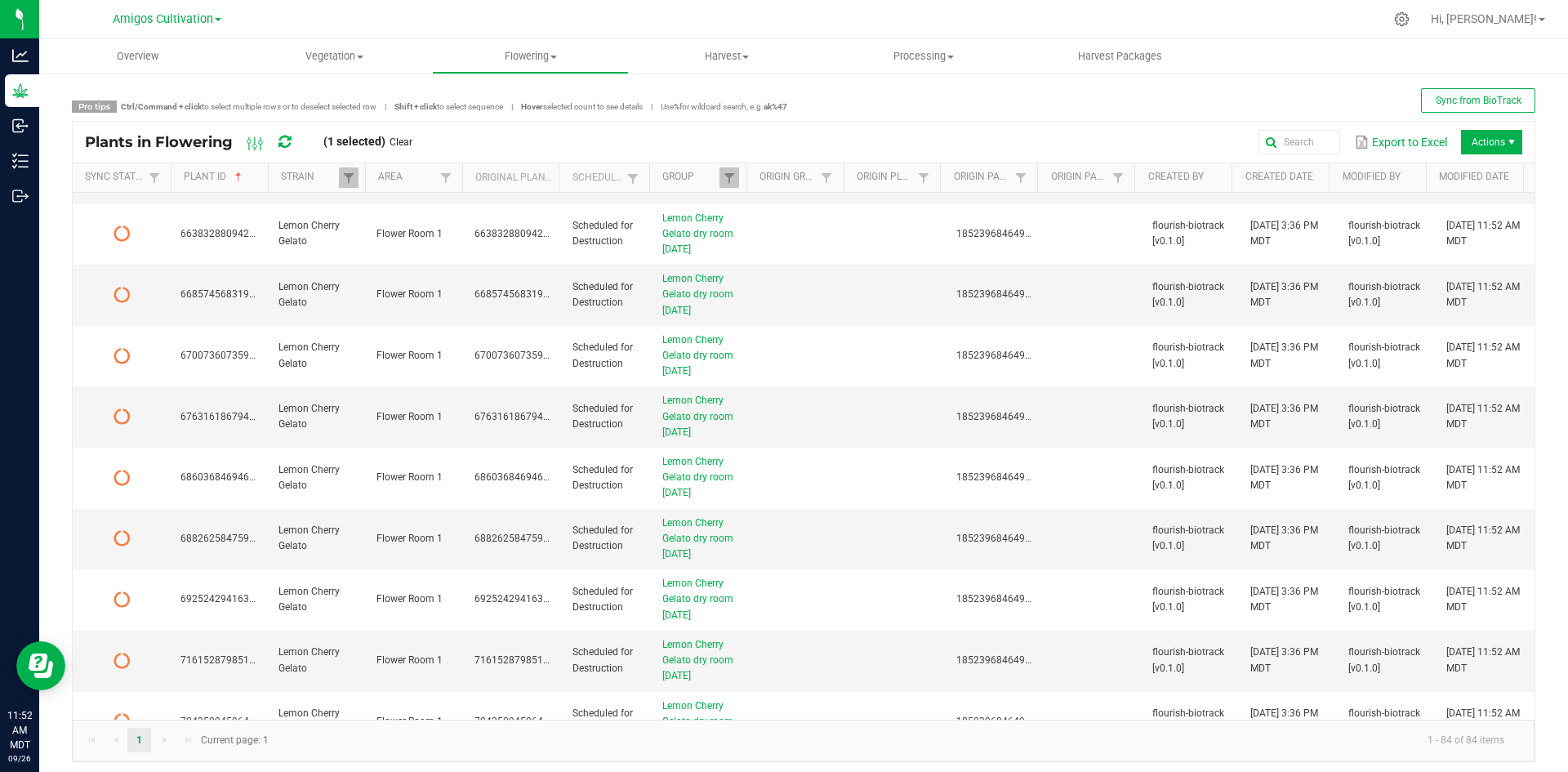
scroll to position [4589, 0]
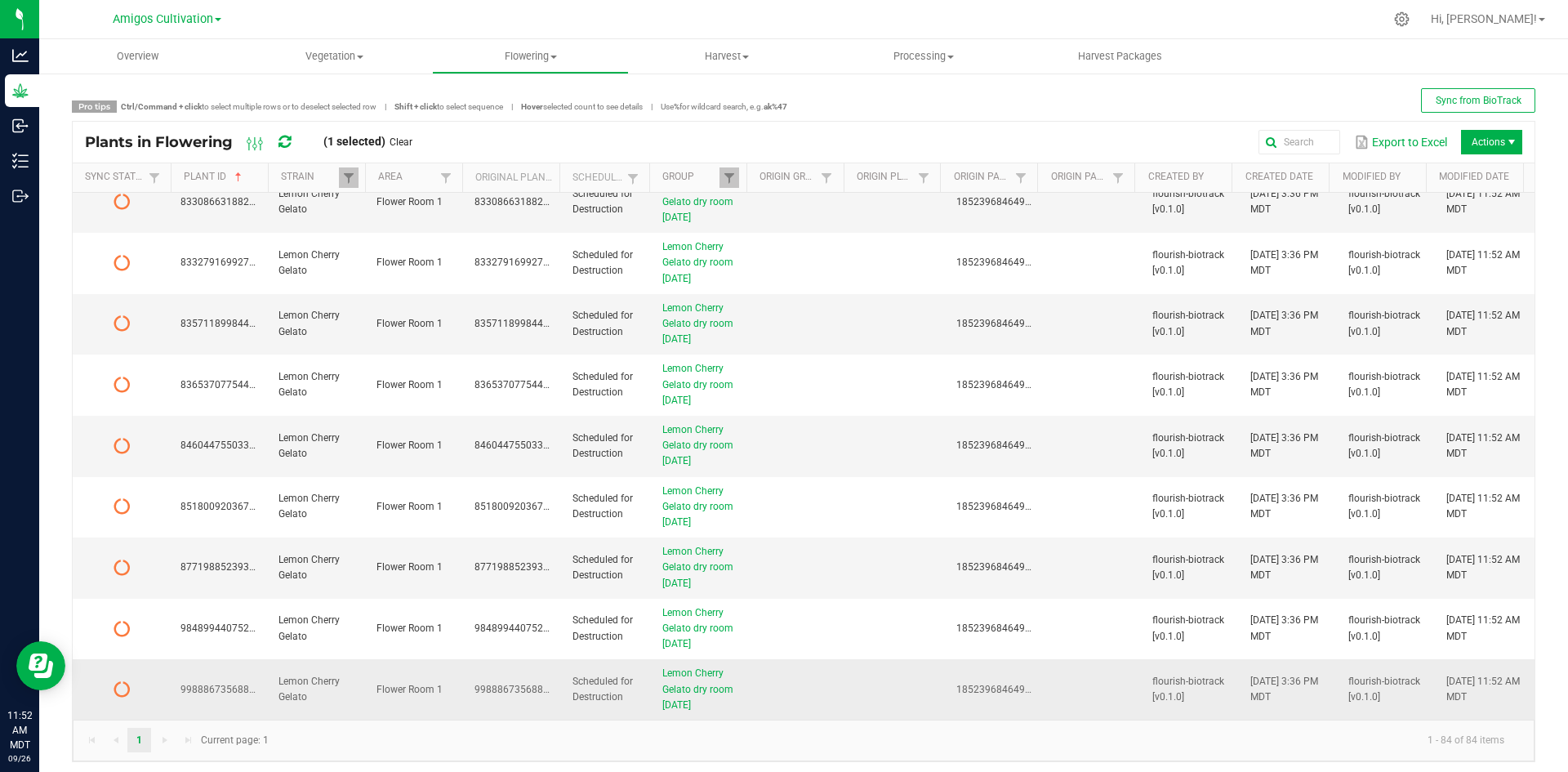
click at [800, 688] on td at bounding box center [800, 689] width 98 height 60
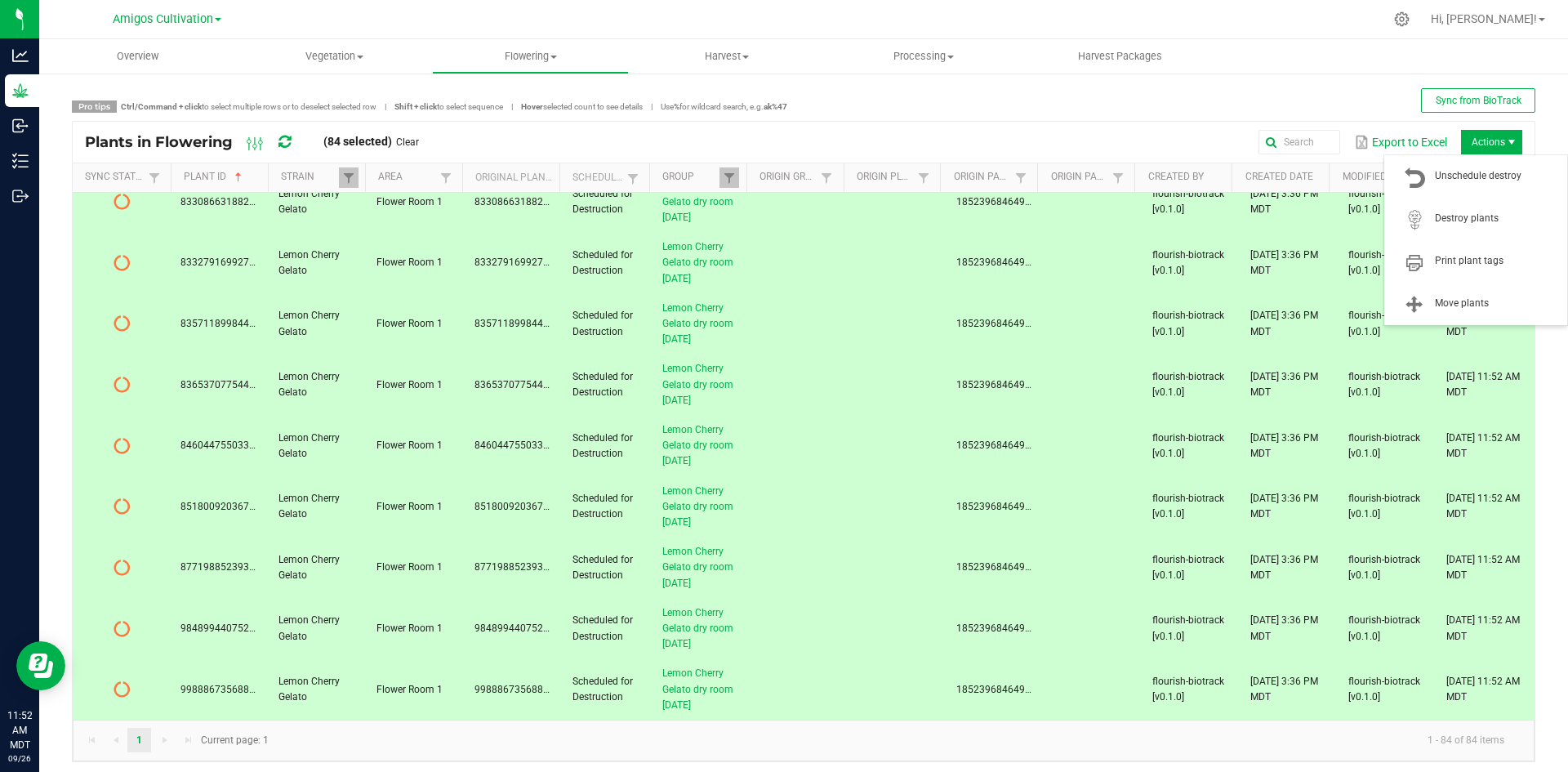
click at [1462, 142] on span "Actions" at bounding box center [1491, 142] width 61 height 24
click at [1479, 221] on span "Destroy plants" at bounding box center [1496, 218] width 122 height 14
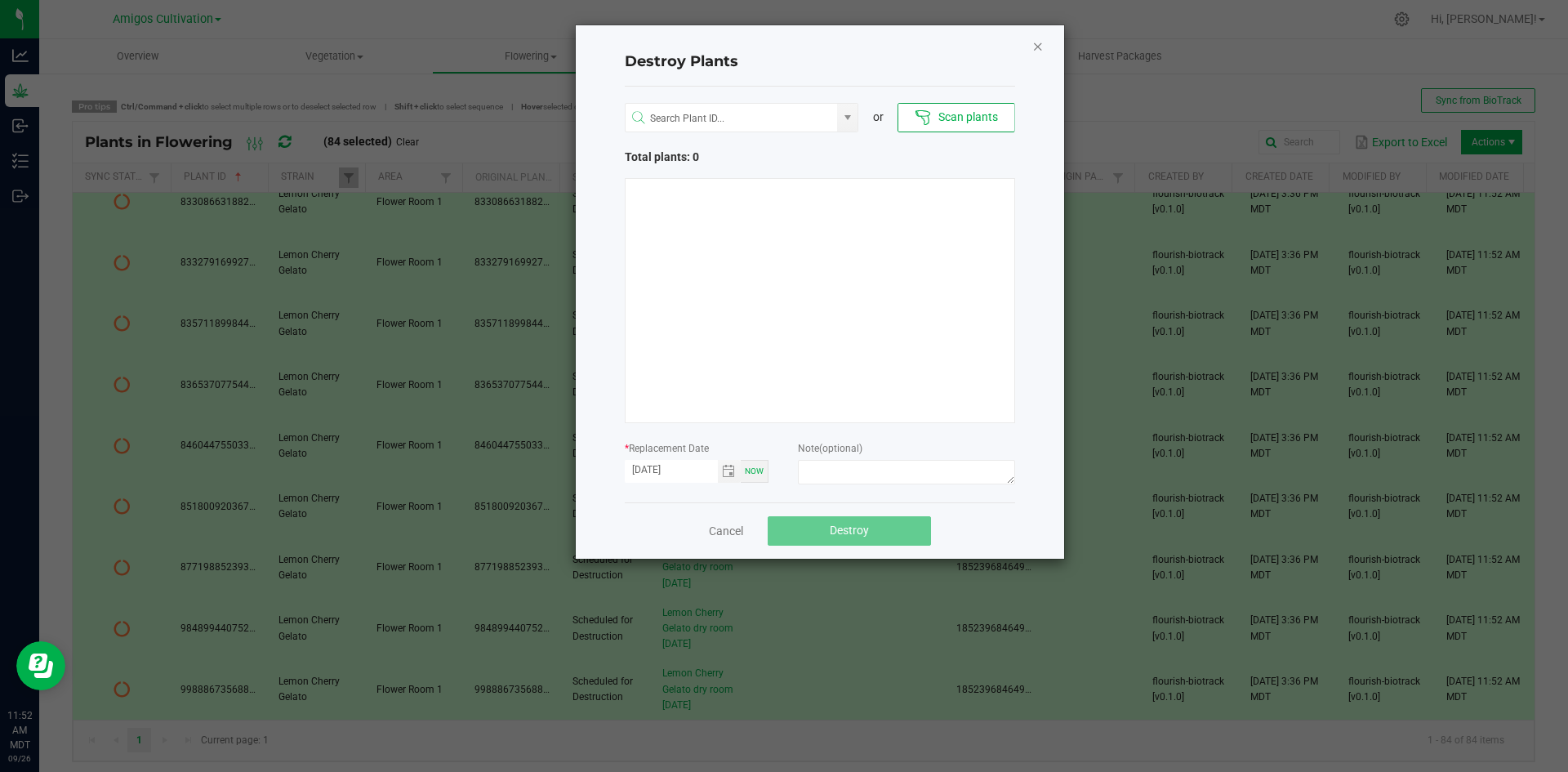
click at [1040, 44] on icon "Close" at bounding box center [1038, 45] width 11 height 19
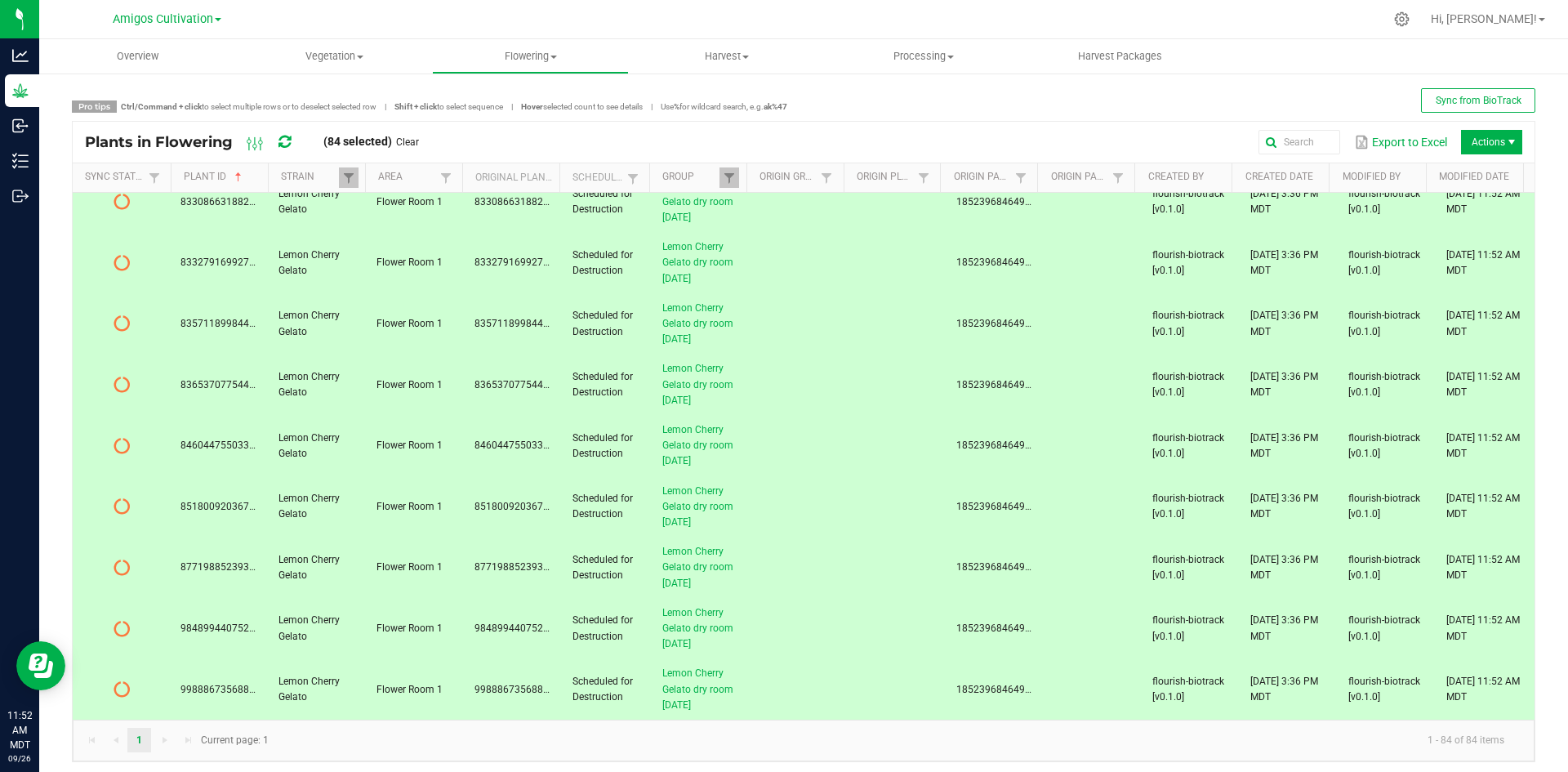
drag, startPoint x: 285, startPoint y: 143, endPoint x: 278, endPoint y: 146, distance: 7.6
click at [285, 146] on icon at bounding box center [284, 142] width 12 height 15
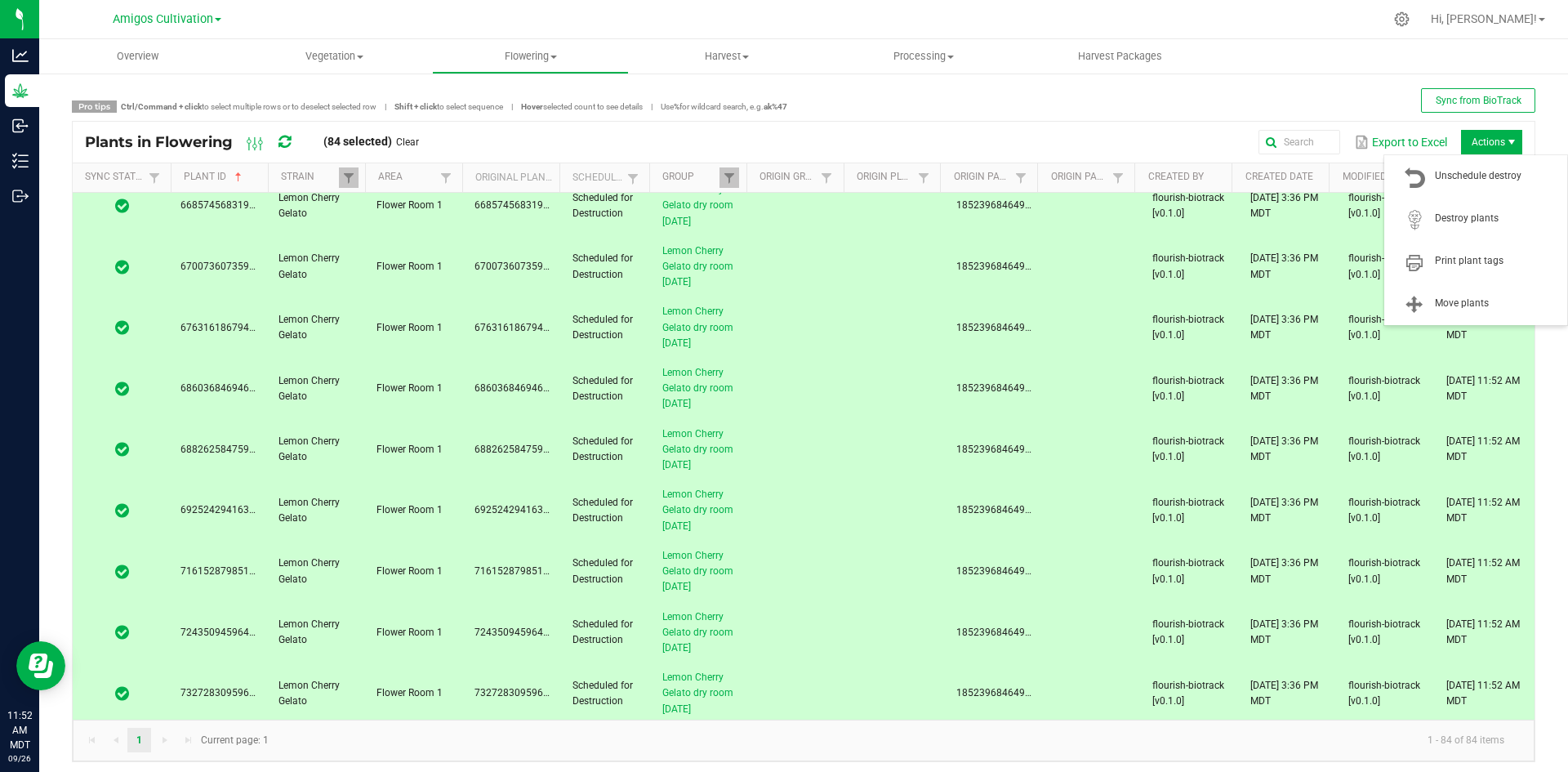
click at [1464, 136] on span "Actions" at bounding box center [1491, 142] width 61 height 24
click at [1460, 228] on span "Destroy plants" at bounding box center [1475, 219] width 163 height 32
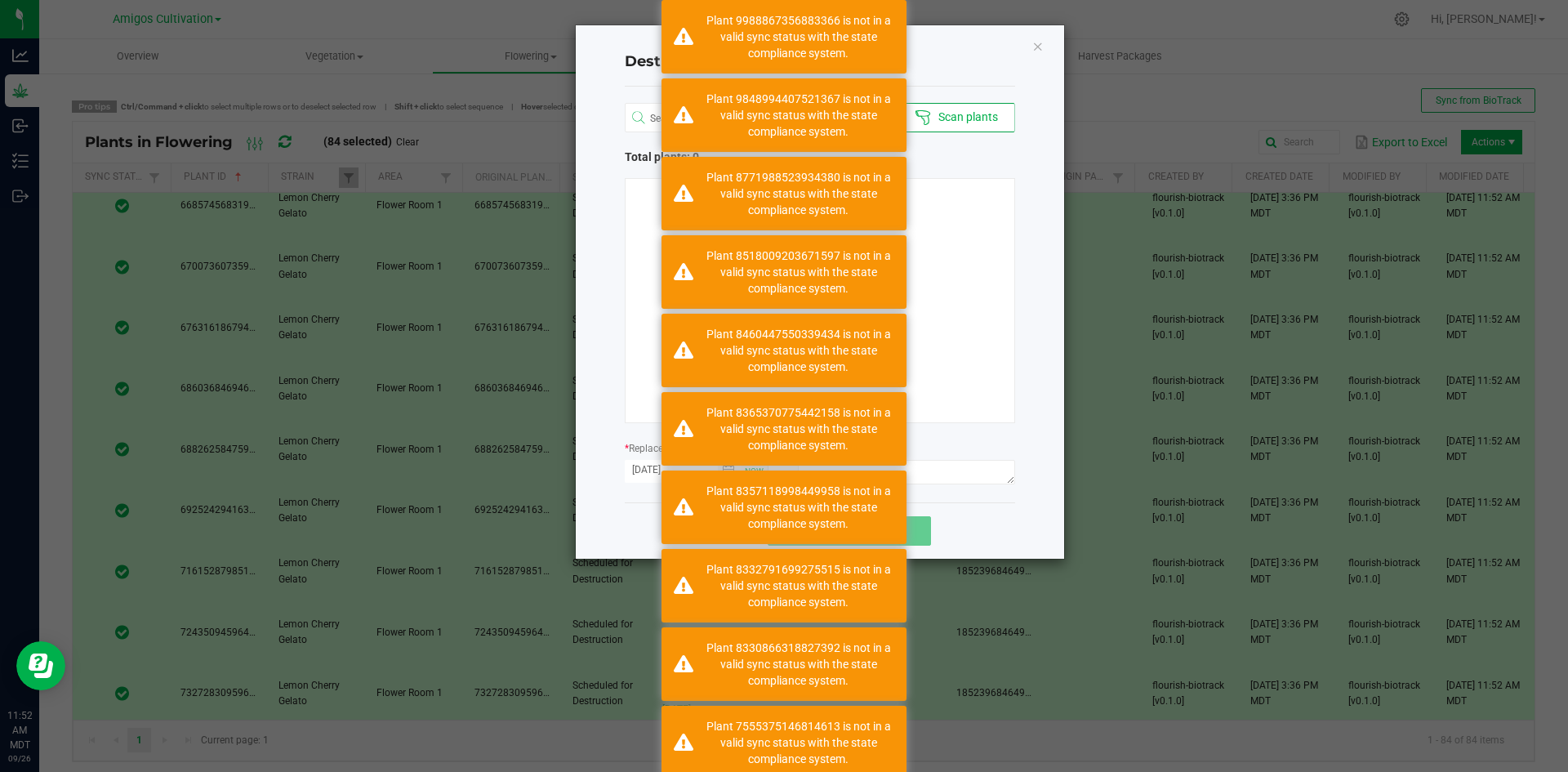
click at [942, 276] on div at bounding box center [819, 300] width 390 height 245
click at [1004, 525] on div "Cancel Destroy" at bounding box center [819, 530] width 390 height 57
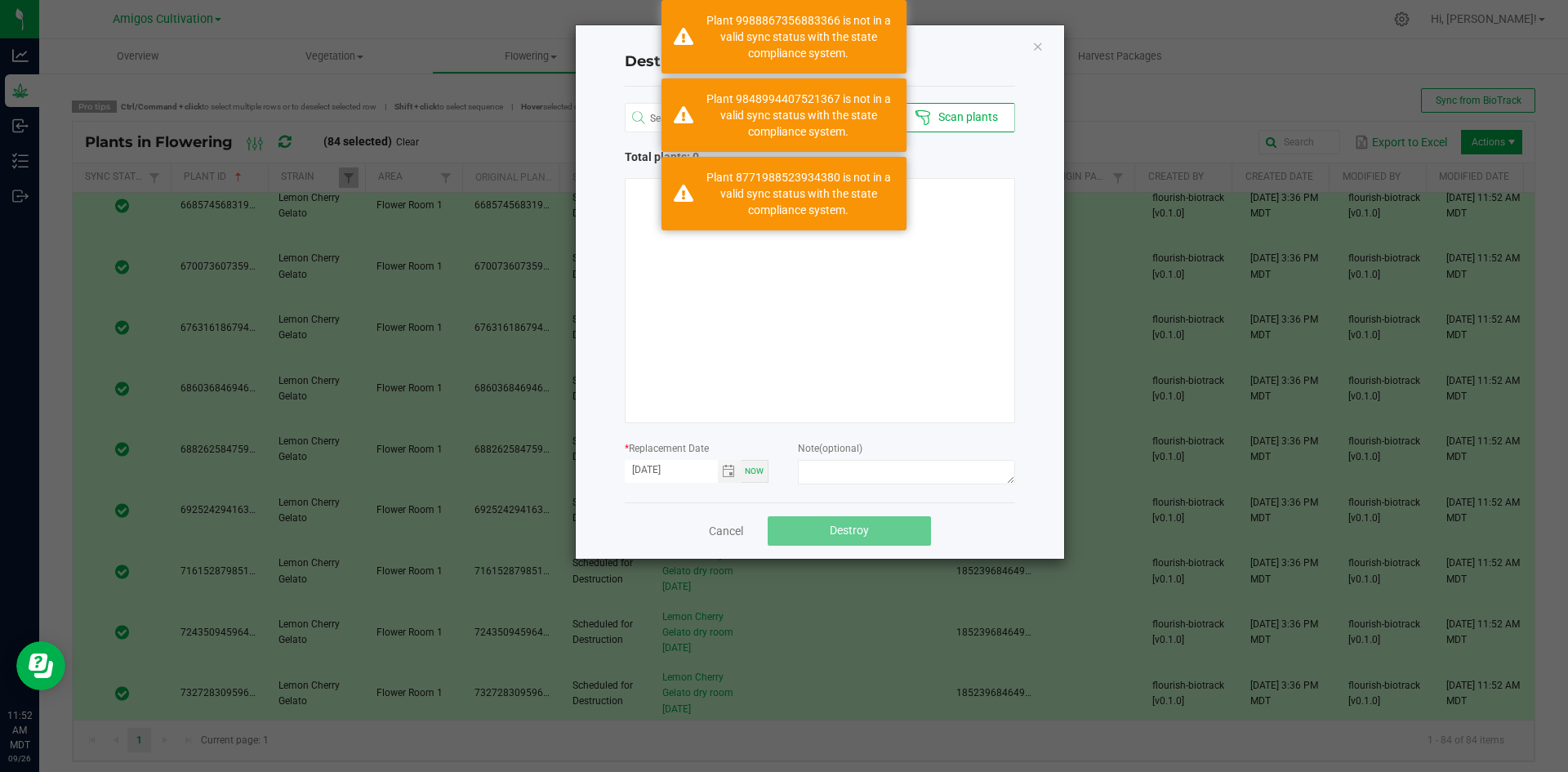
click at [969, 284] on div at bounding box center [819, 300] width 390 height 245
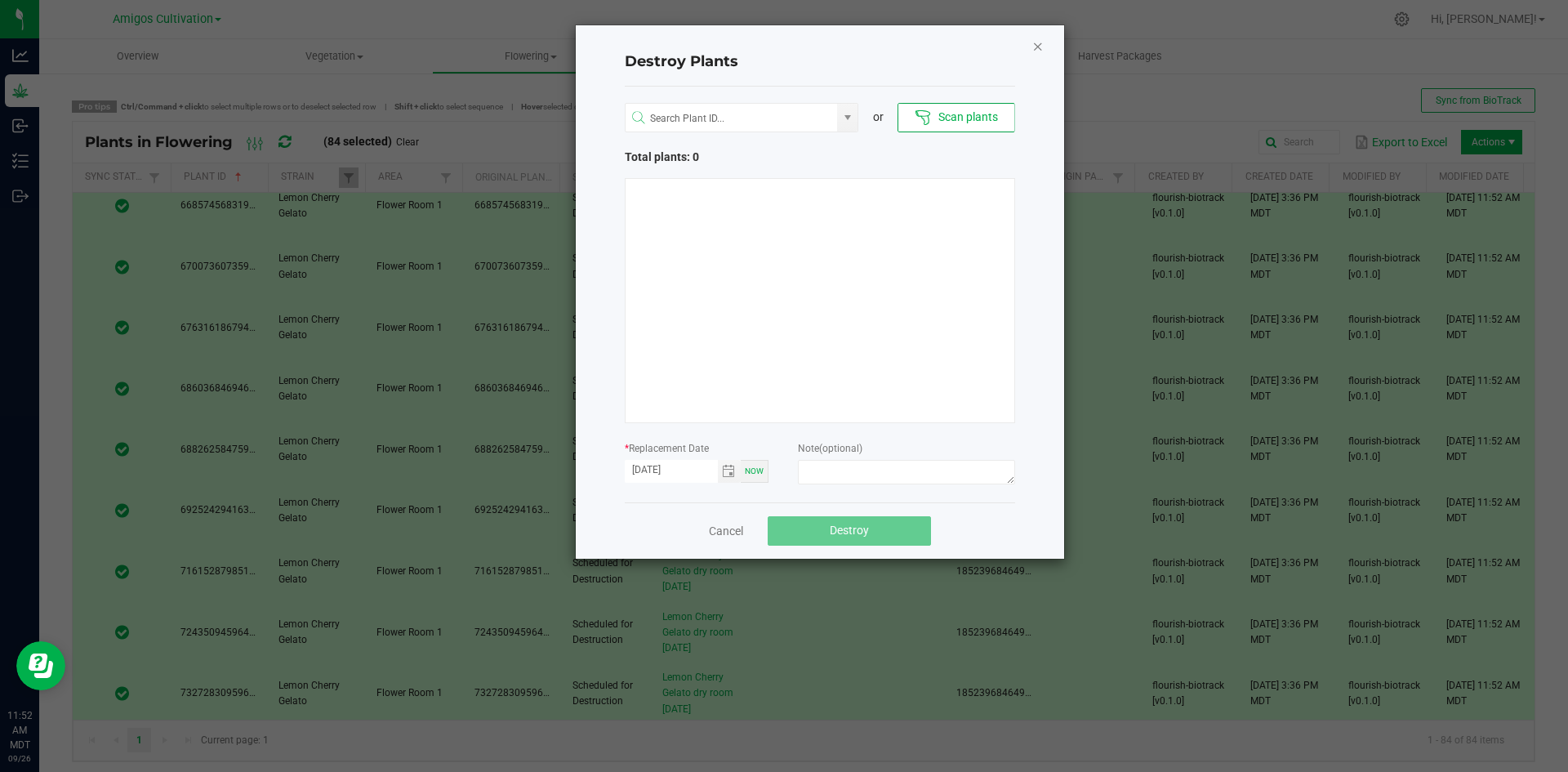
click at [1038, 46] on icon "Close" at bounding box center [1038, 45] width 11 height 19
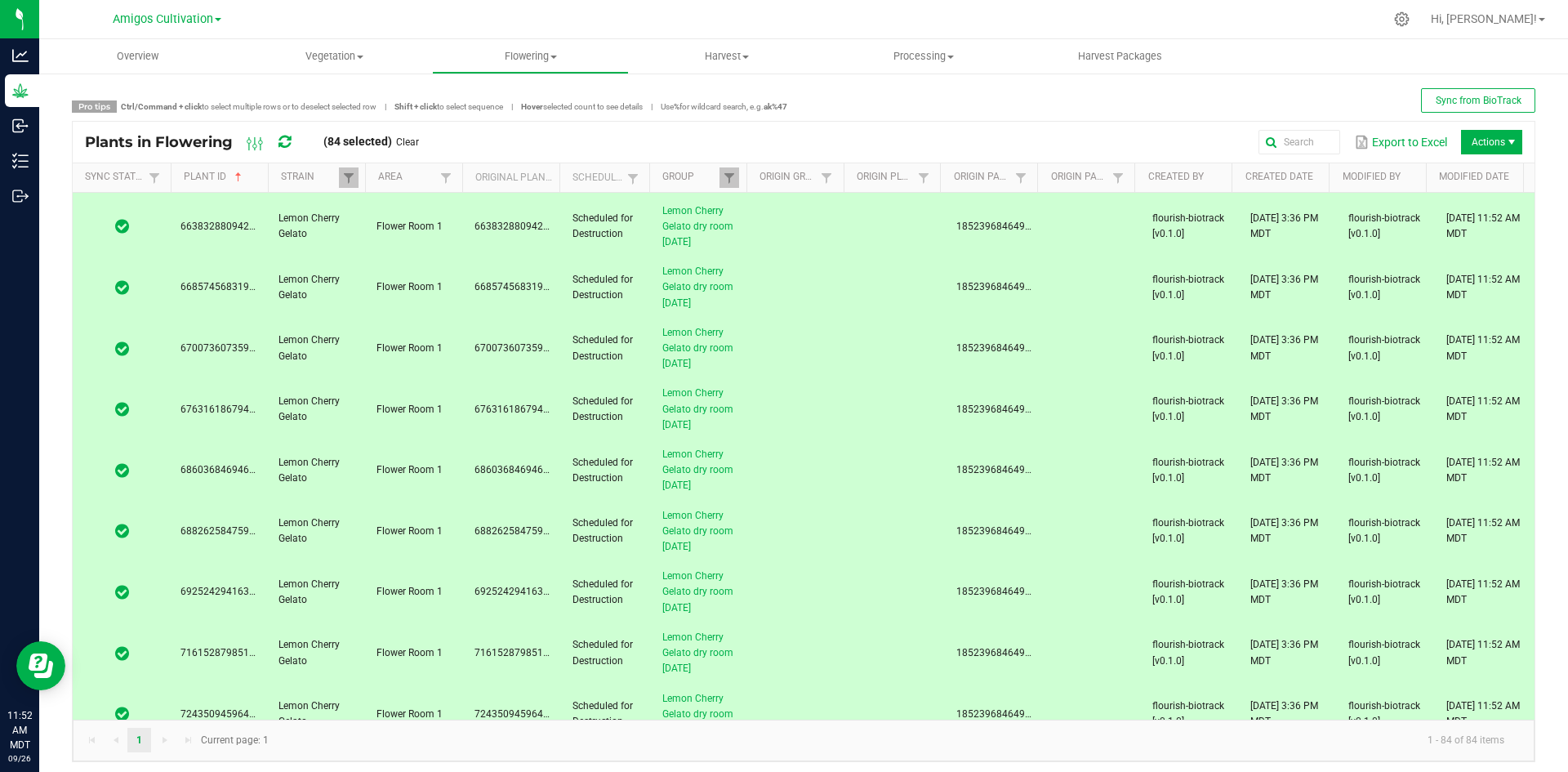
click at [490, 335] on td "6700736073599152" at bounding box center [513, 349] width 98 height 61
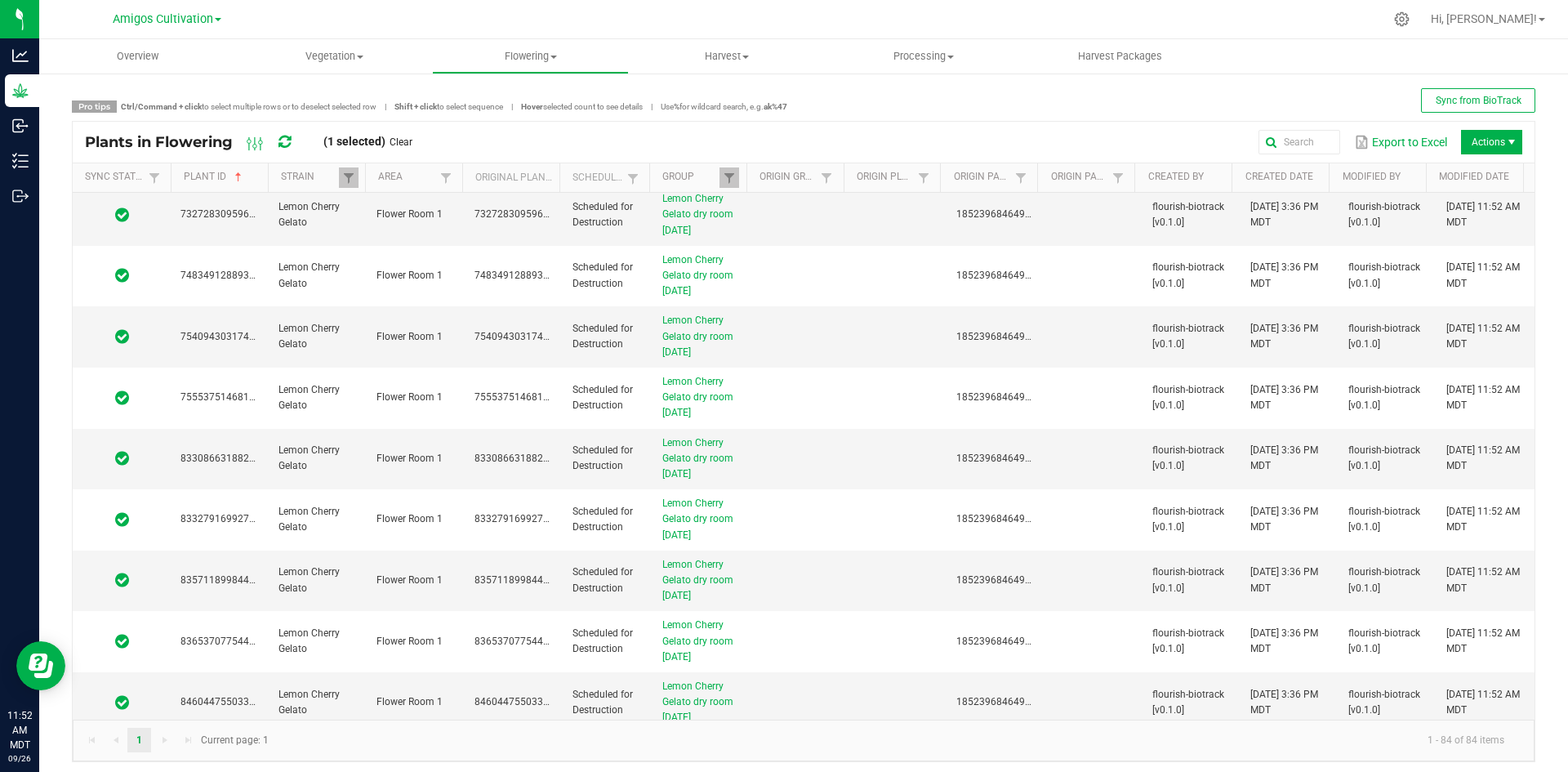
scroll to position [4589, 0]
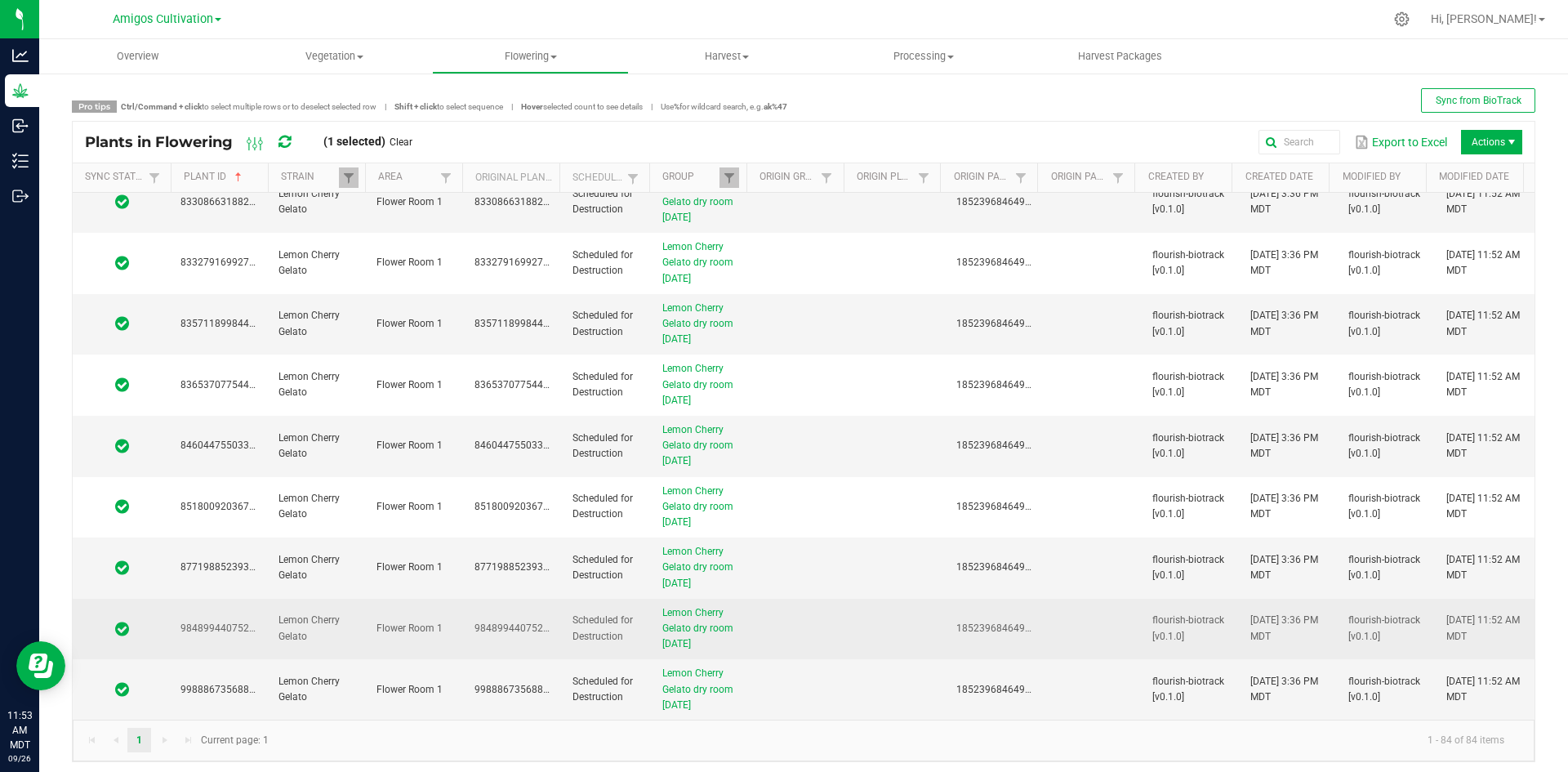
click at [739, 609] on tr "9848994407521367 Lemon Cherry Gelato Flower Room 1 9848994407521367 Scheduled f…" at bounding box center [803, 629] width 1461 height 61
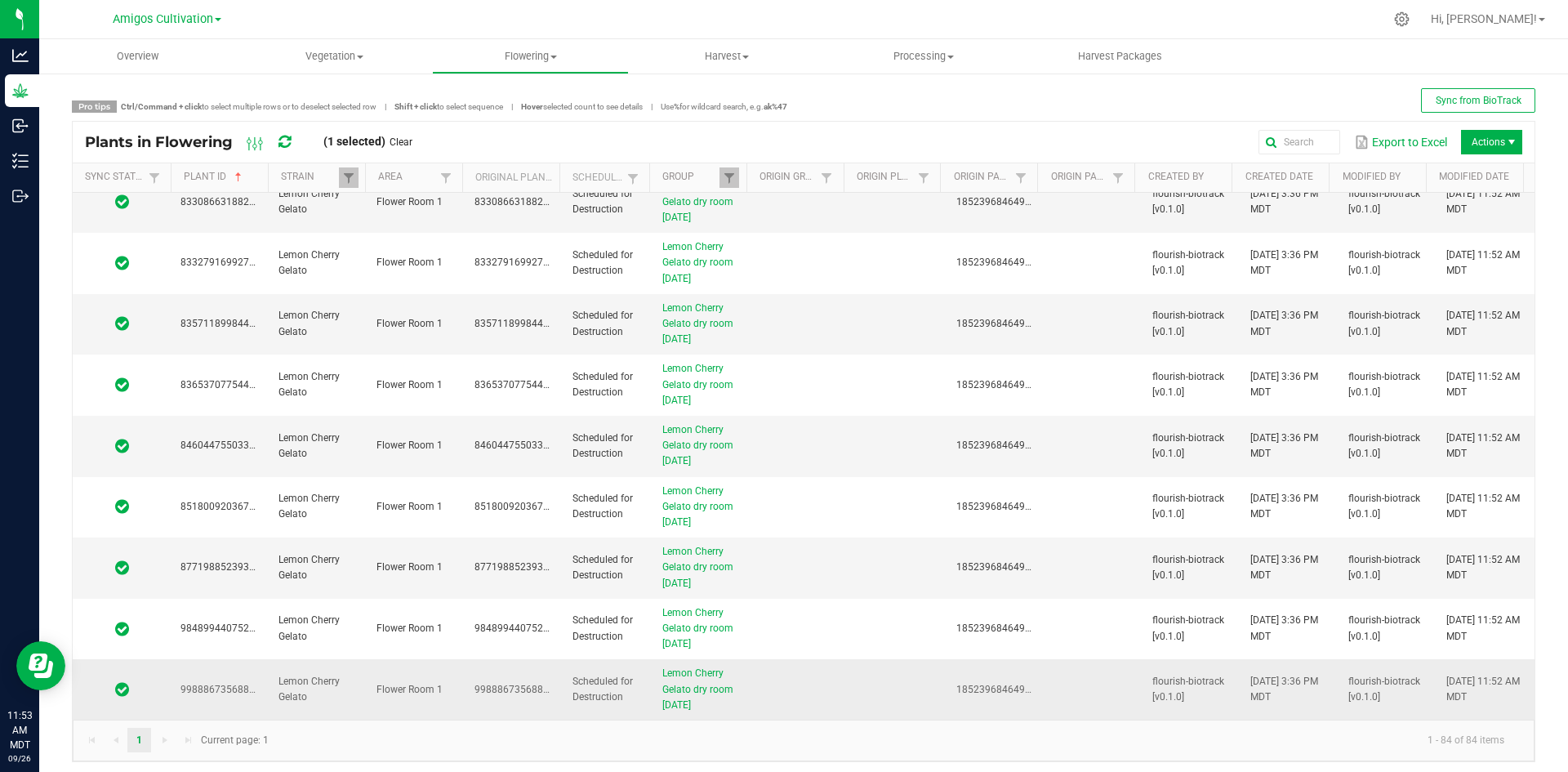
click at [765, 686] on td at bounding box center [800, 689] width 98 height 60
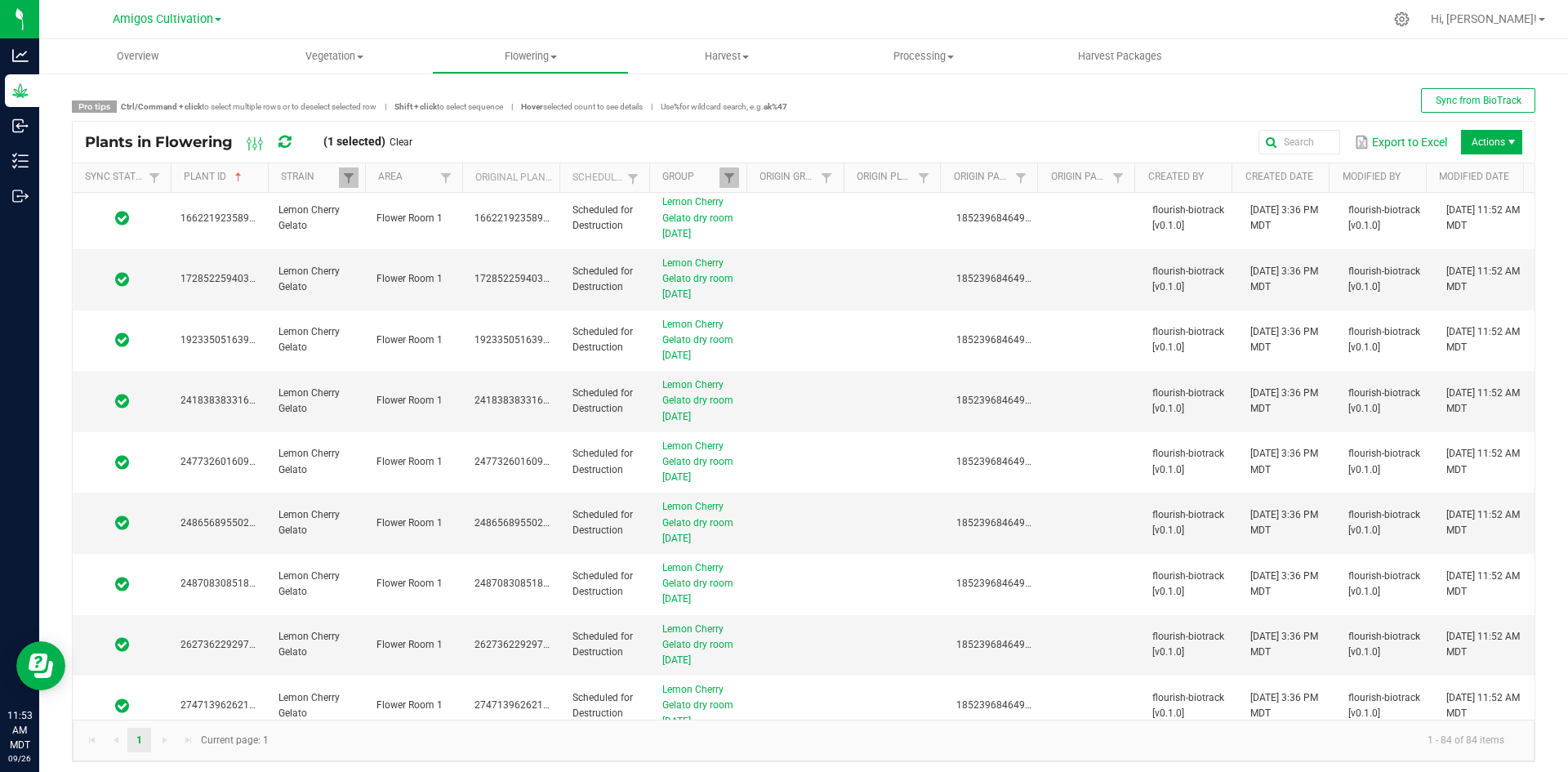
scroll to position [0, 0]
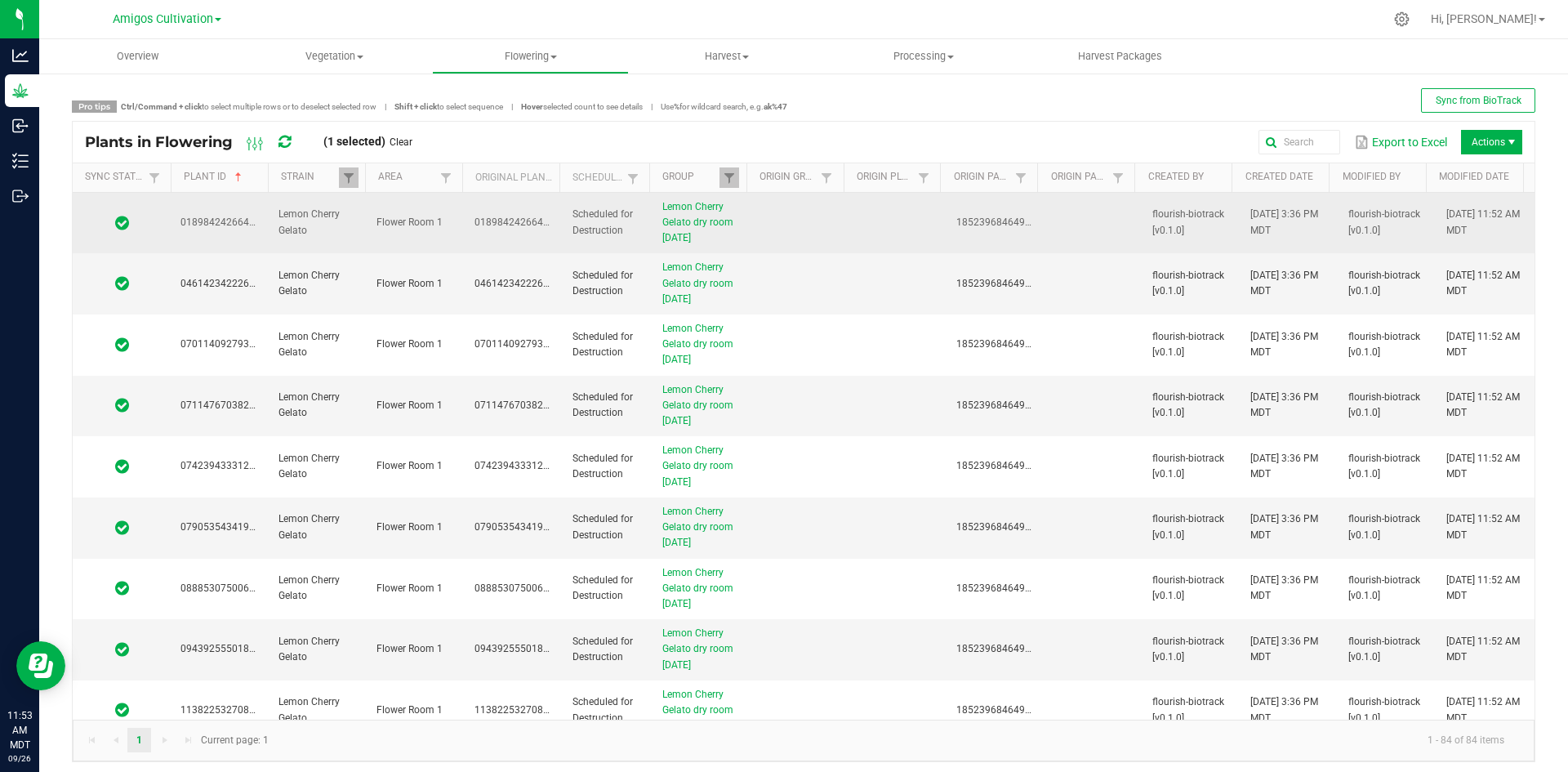
click at [342, 230] on td "Lemon Cherry Gelato" at bounding box center [318, 223] width 98 height 61
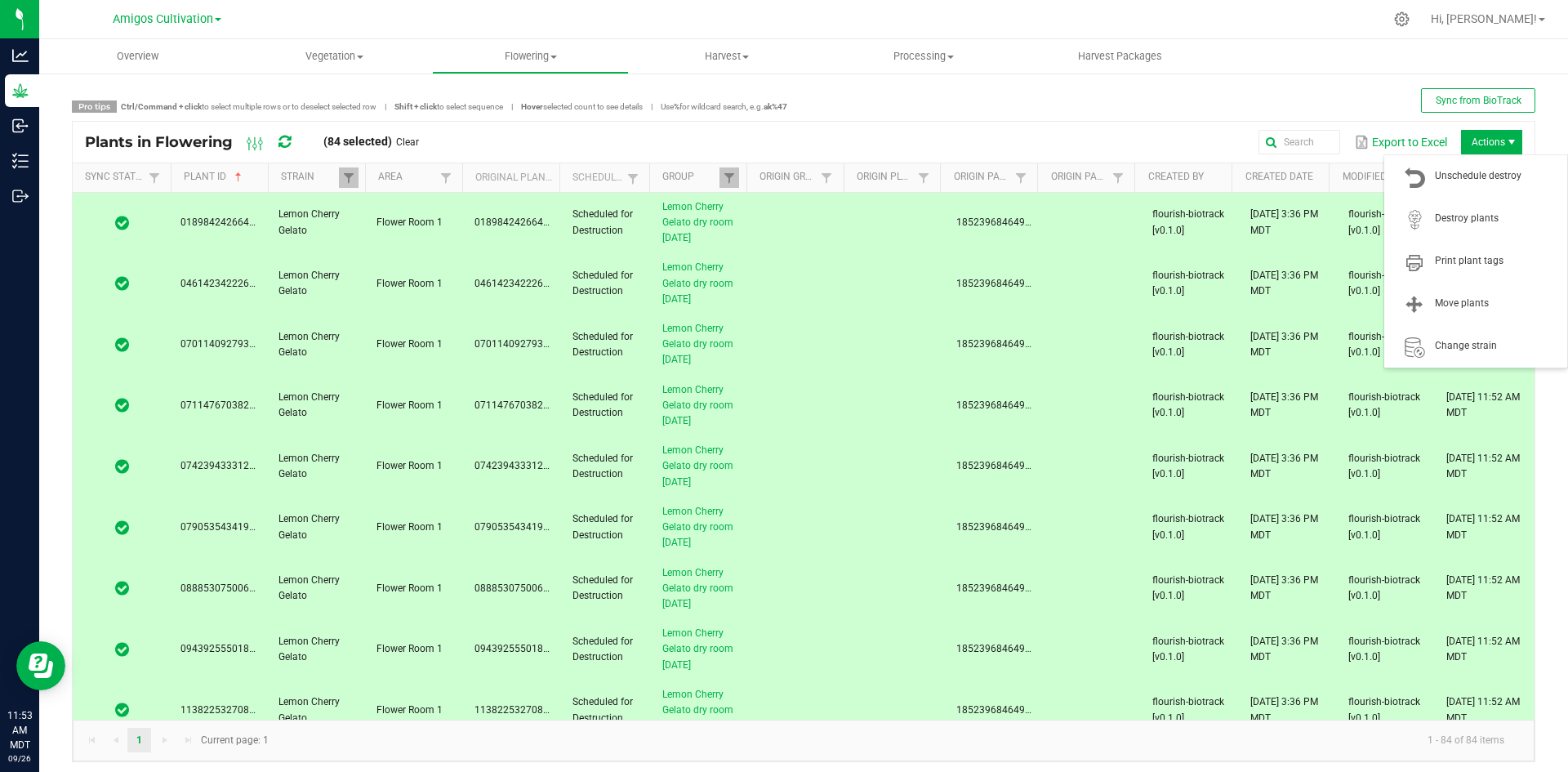
click at [1486, 139] on span "Actions" at bounding box center [1491, 142] width 61 height 24
click at [1470, 216] on span "Destroy plants" at bounding box center [1496, 218] width 122 height 14
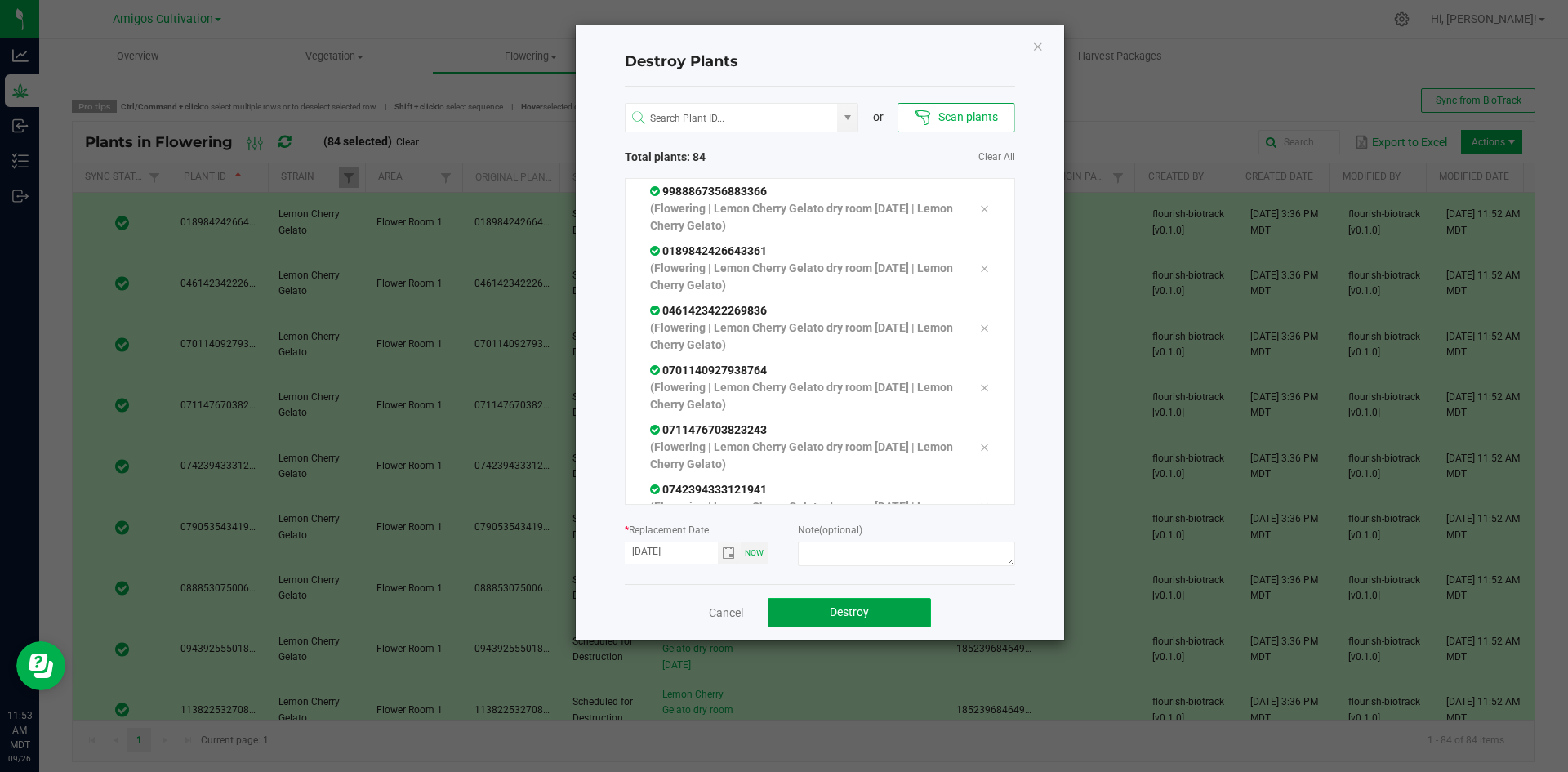
click at [856, 610] on span "Destroy" at bounding box center [849, 612] width 39 height 13
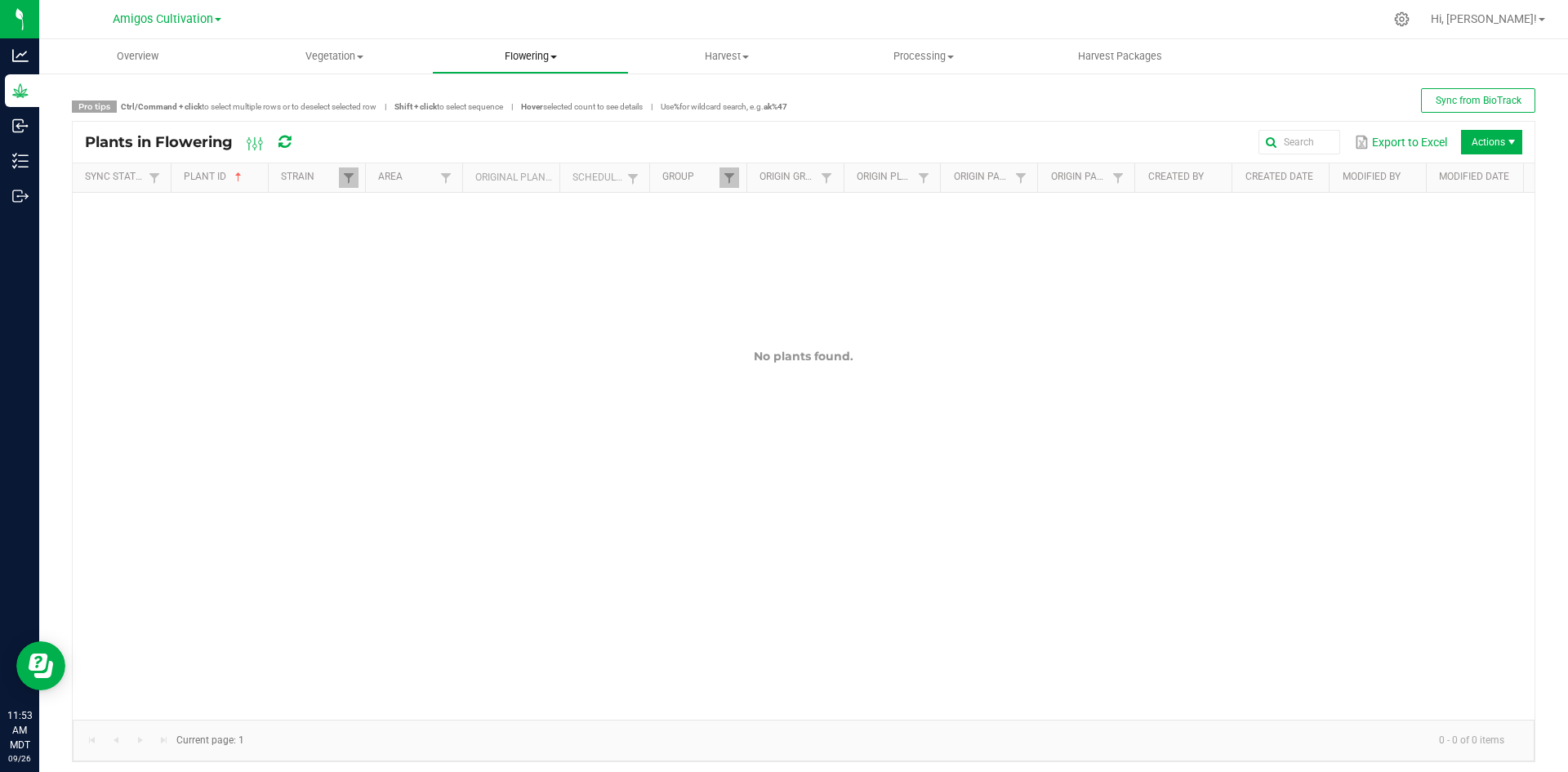
click at [561, 58] on span "Flowering" at bounding box center [530, 57] width 196 height 15
click at [473, 120] on span "Flowering groups" at bounding box center [499, 118] width 135 height 14
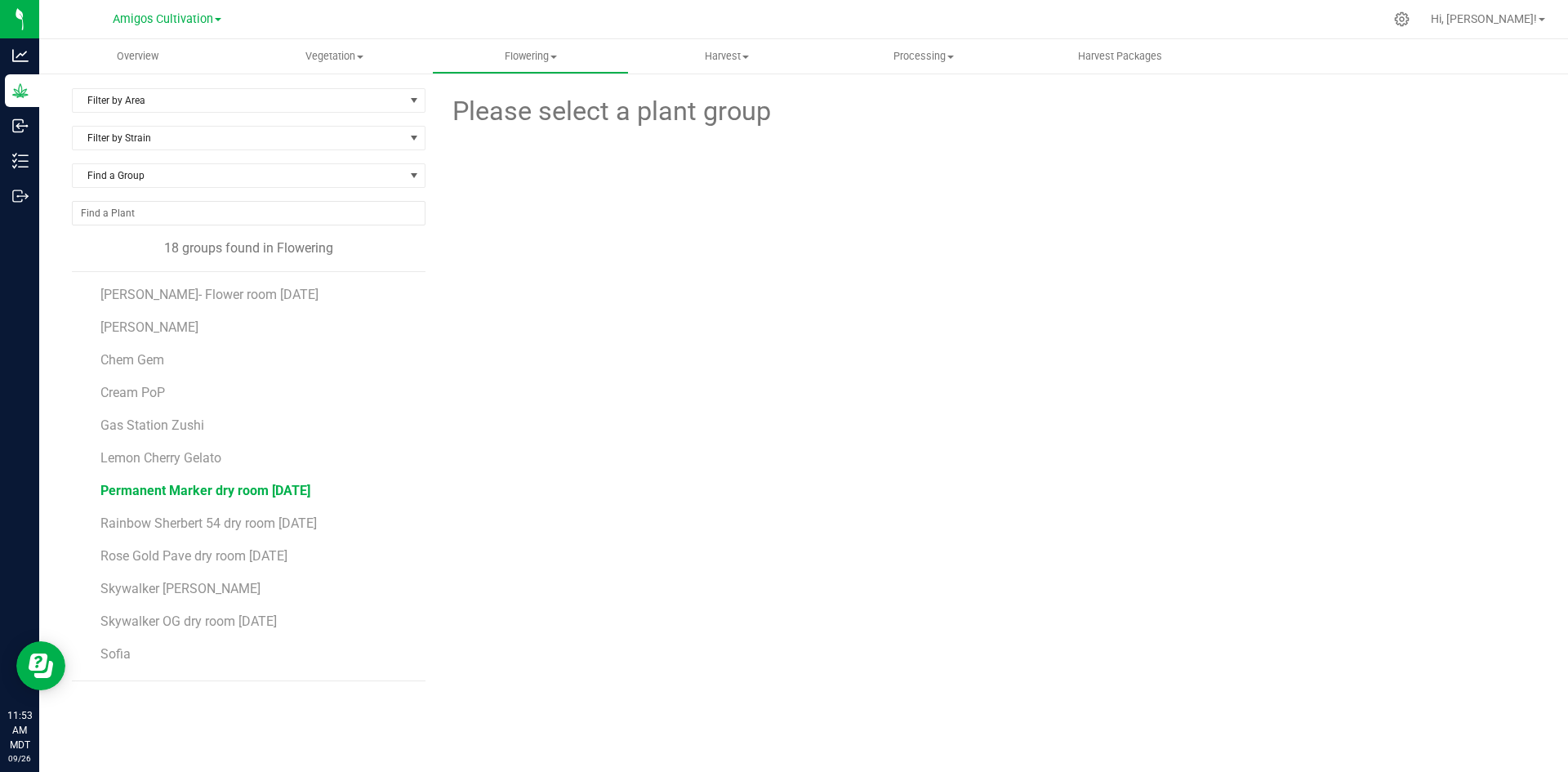
click at [230, 483] on span "Permanent Marker dry room 9-18-2025" at bounding box center [205, 490] width 209 height 16
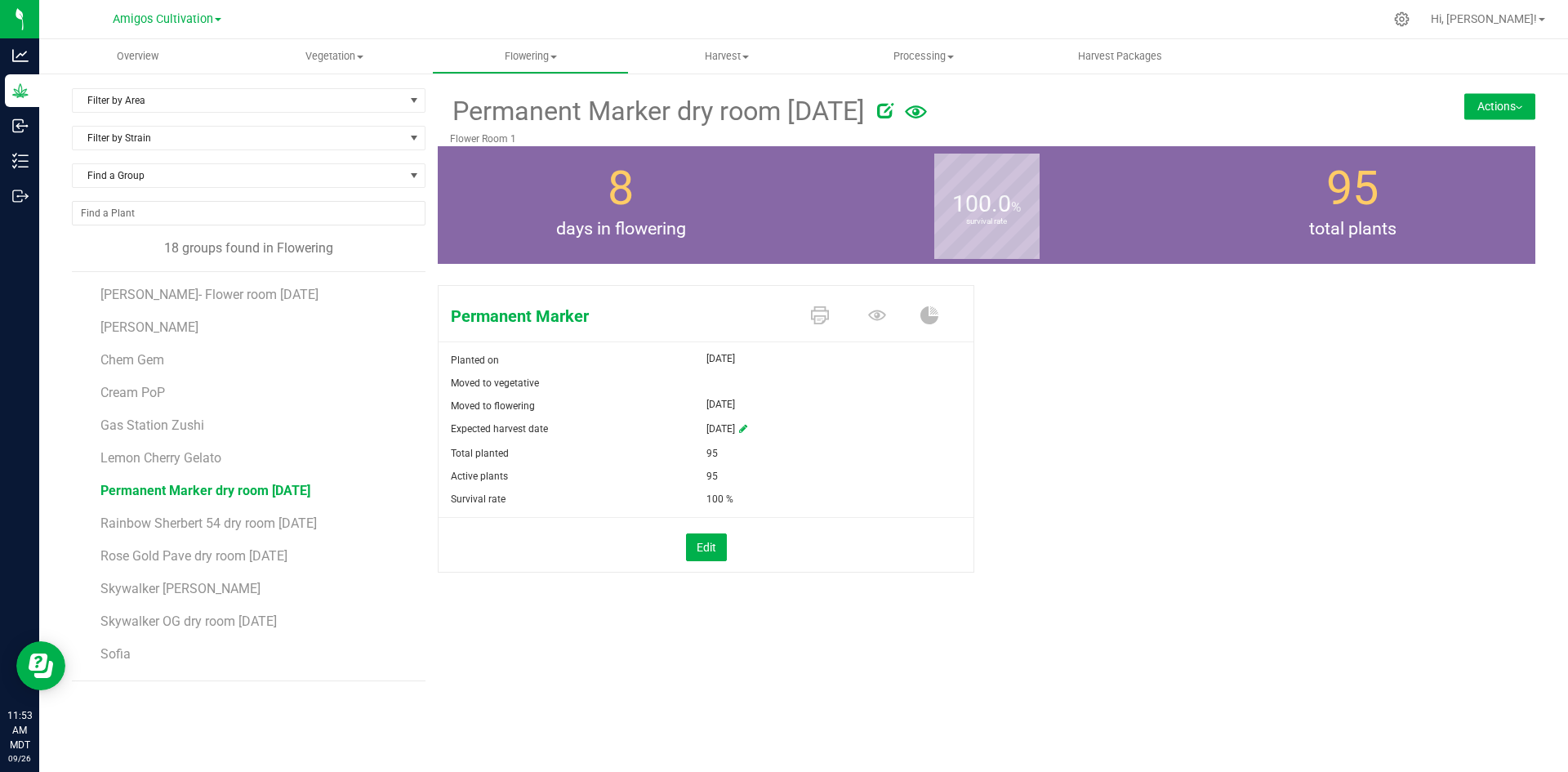
click at [886, 314] on span at bounding box center [880, 316] width 57 height 29
click at [230, 294] on span "[PERSON_NAME]- Flower room [DATE]" at bounding box center [211, 294] width 223 height 16
click at [185, 491] on span "Permanent Marker dry room 9-18-2025" at bounding box center [205, 490] width 209 height 16
click at [876, 312] on icon at bounding box center [877, 314] width 18 height 10
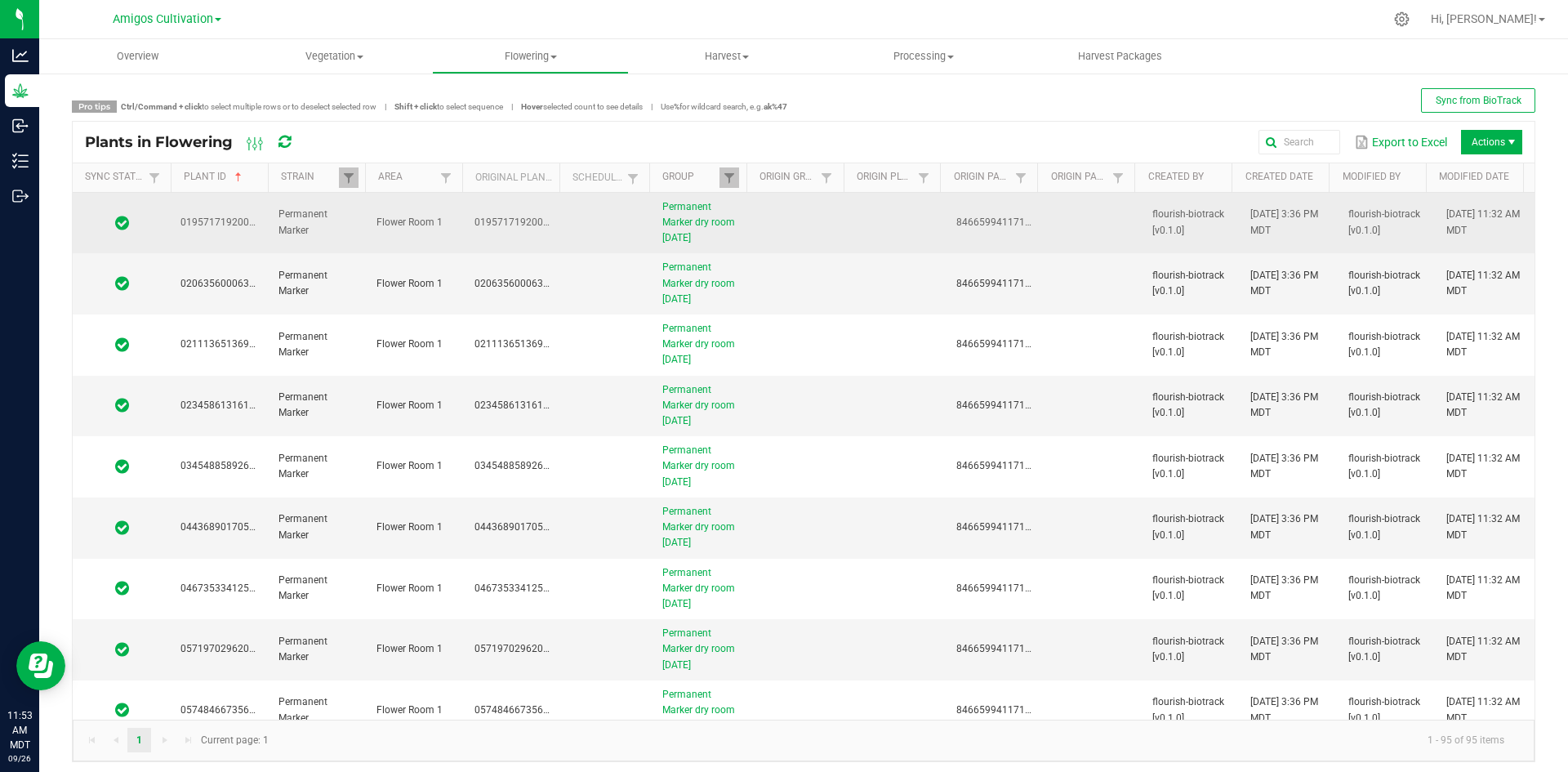
click at [221, 222] on span "0195717192007707" at bounding box center [226, 221] width 92 height 11
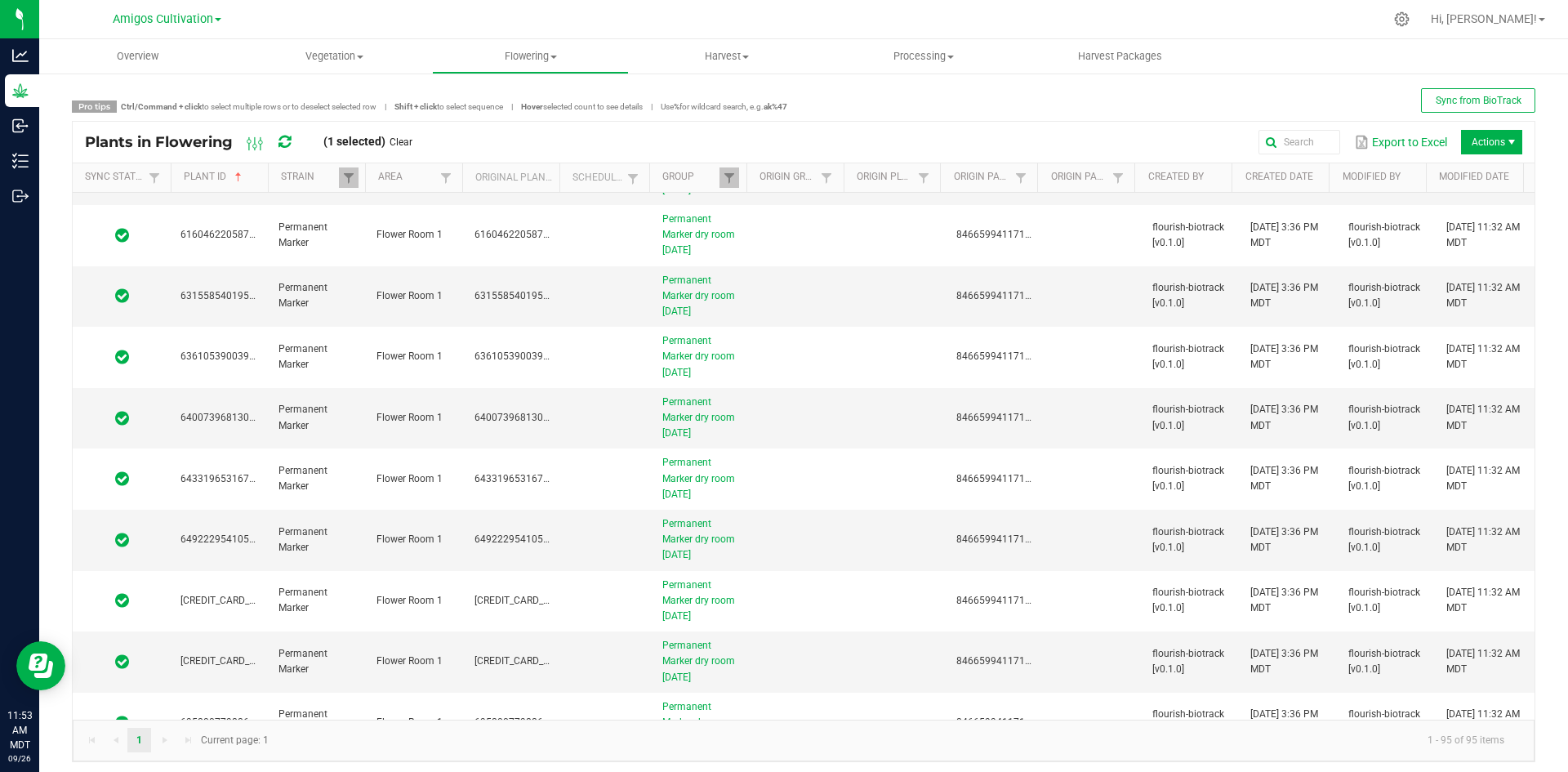
scroll to position [5260, 0]
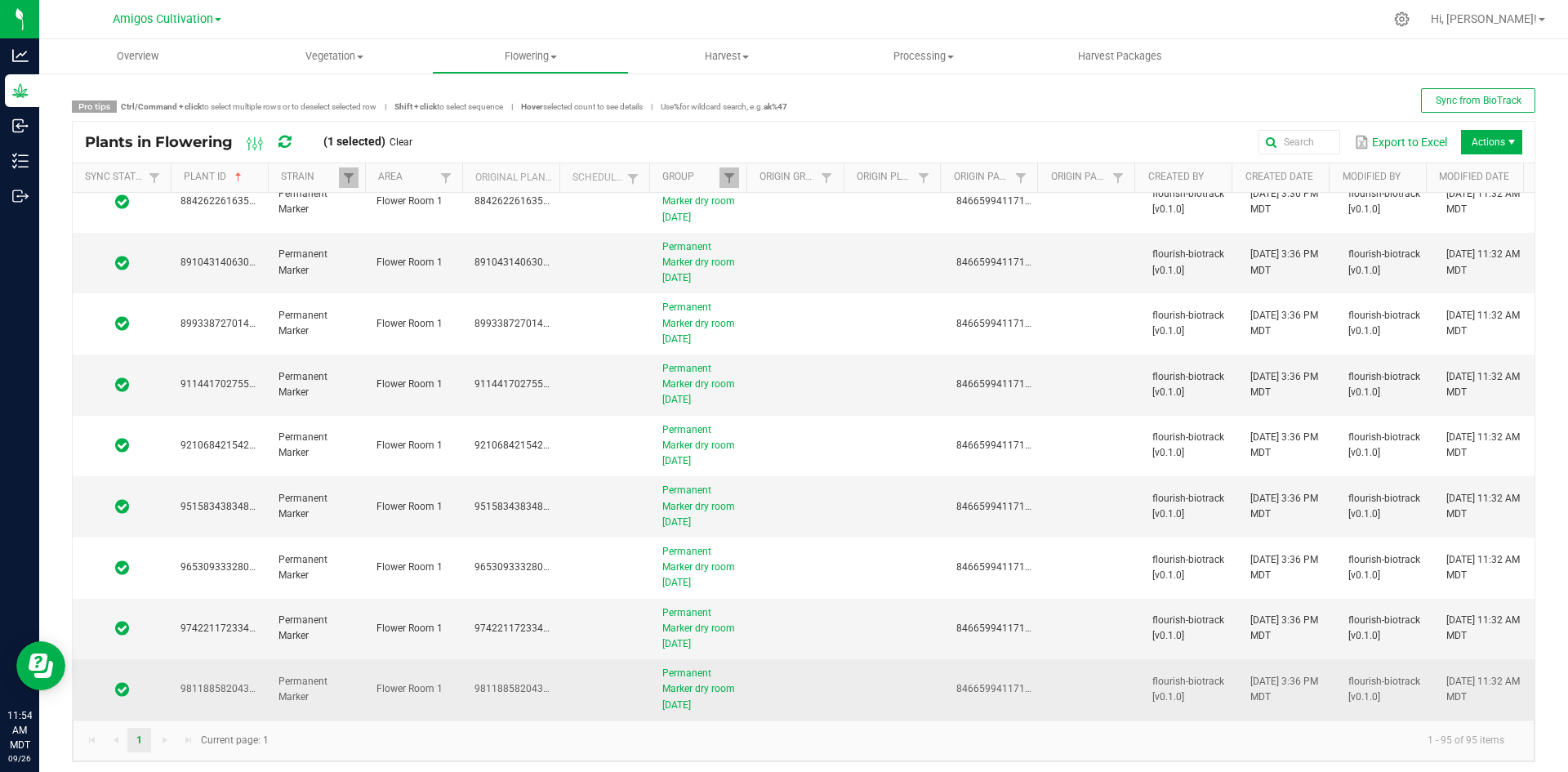
click at [751, 705] on td at bounding box center [800, 689] width 98 height 60
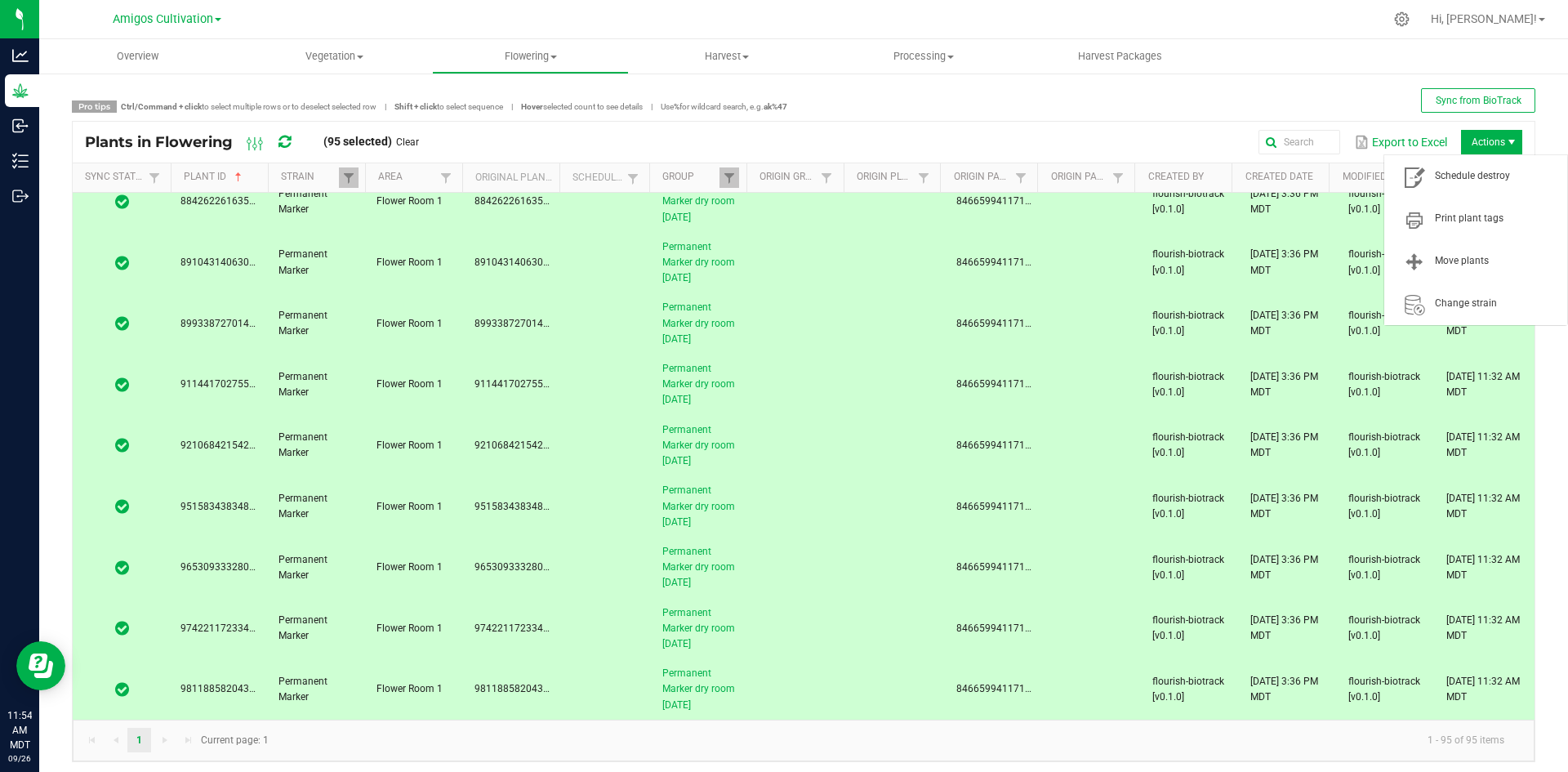
click at [1478, 141] on span "Actions" at bounding box center [1491, 142] width 61 height 24
click at [1486, 177] on span "Schedule destroy" at bounding box center [1496, 175] width 122 height 14
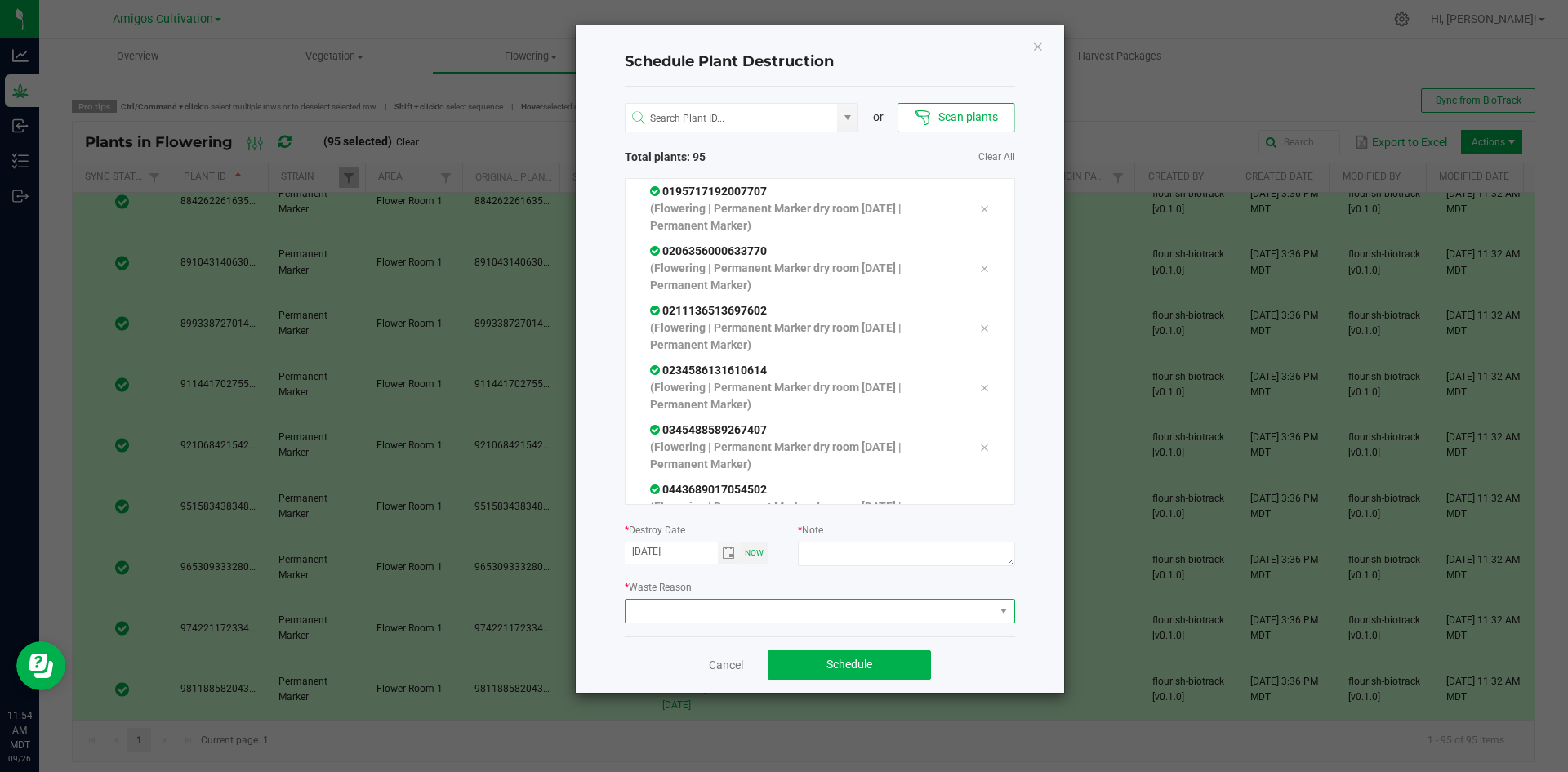
click at [867, 613] on span at bounding box center [809, 611] width 368 height 23
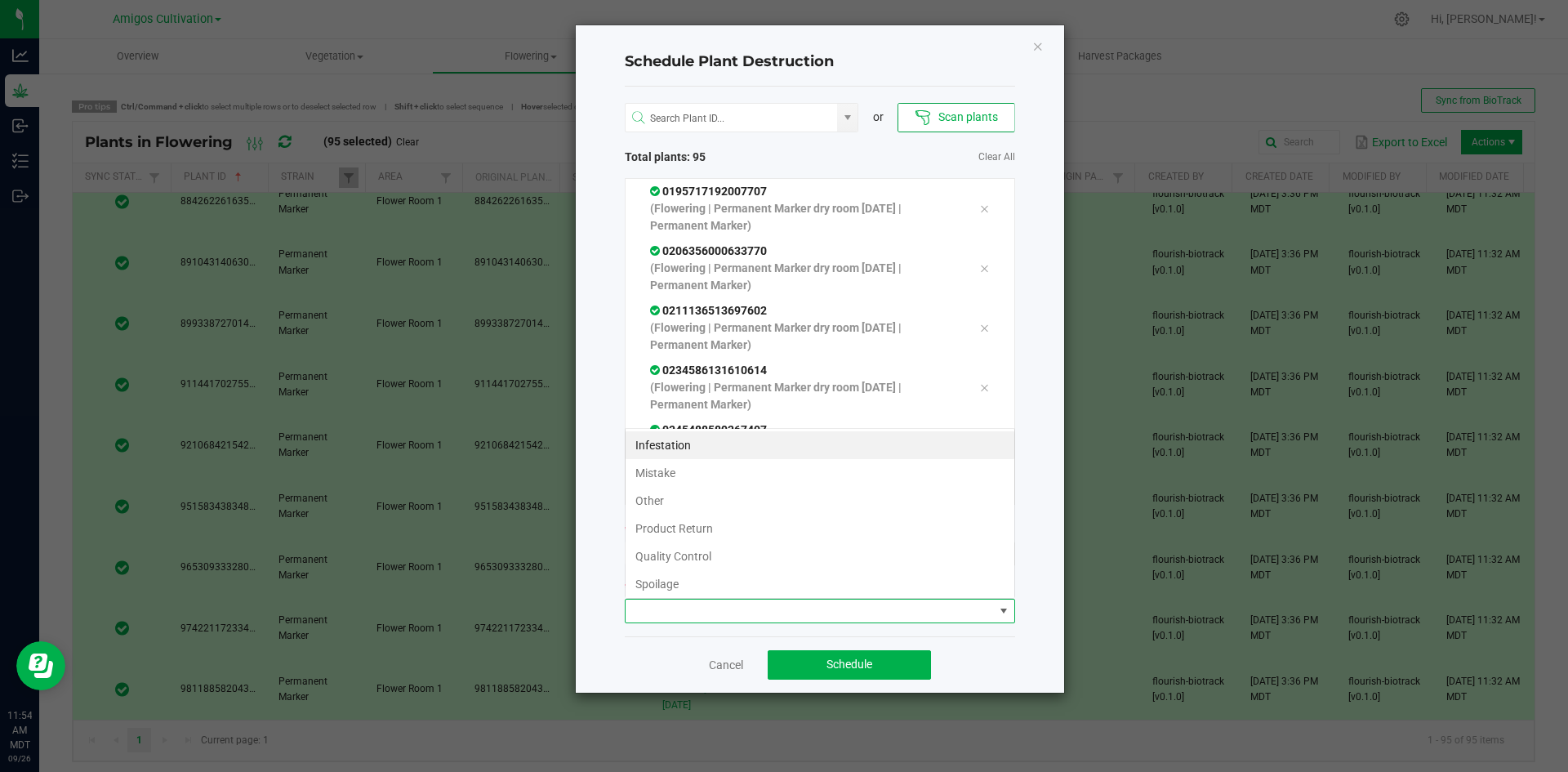
scroll to position [24, 390]
drag, startPoint x: 697, startPoint y: 550, endPoint x: 749, endPoint y: 519, distance: 60.5
click at [697, 550] on li "Quality Control" at bounding box center [819, 556] width 388 height 28
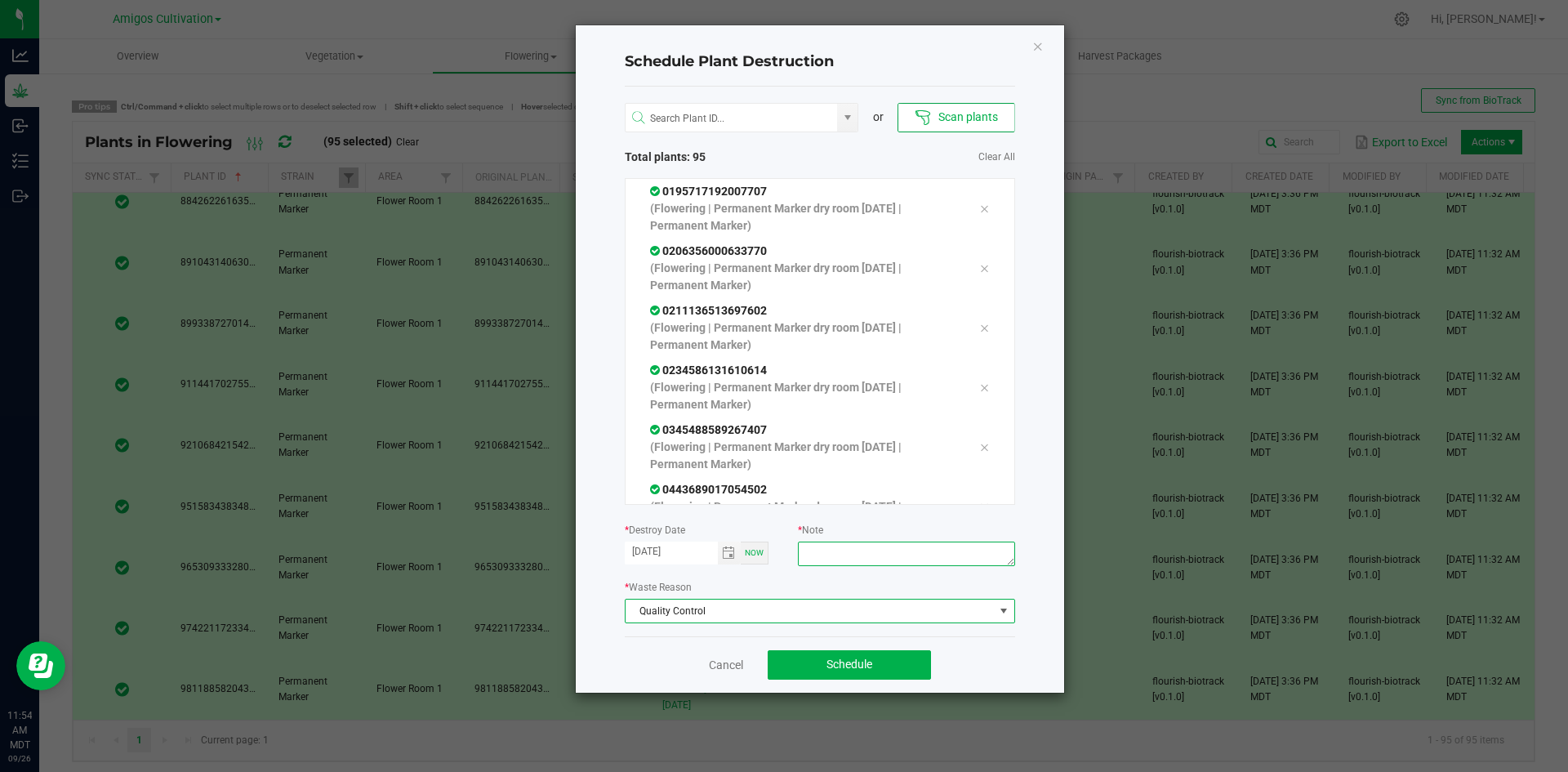
click at [846, 551] on textarea at bounding box center [905, 553] width 216 height 24
type textarea "Old harvest"
click at [867, 670] on span "Schedule" at bounding box center [849, 664] width 45 height 13
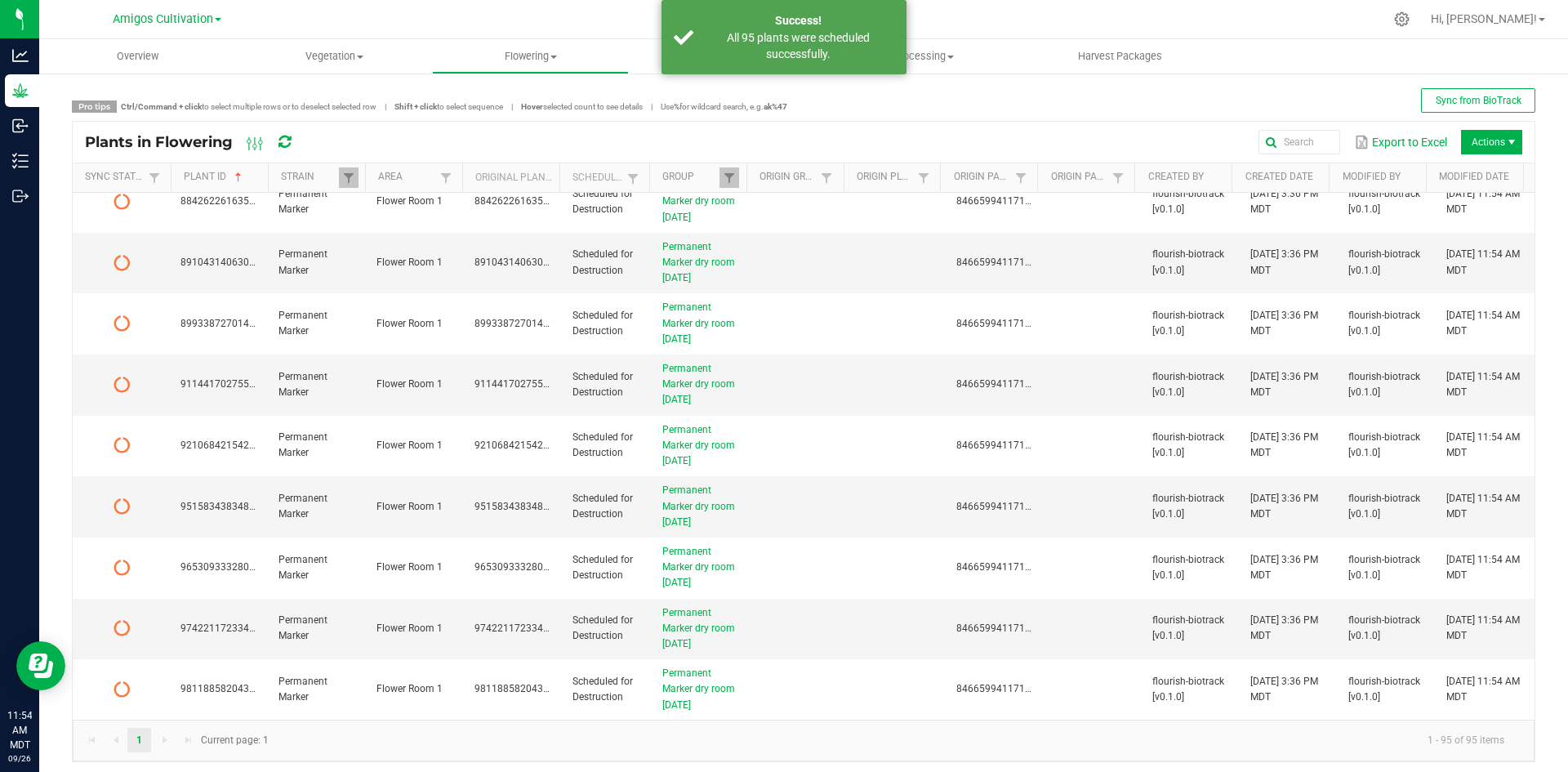
click at [285, 137] on icon at bounding box center [284, 142] width 12 height 15
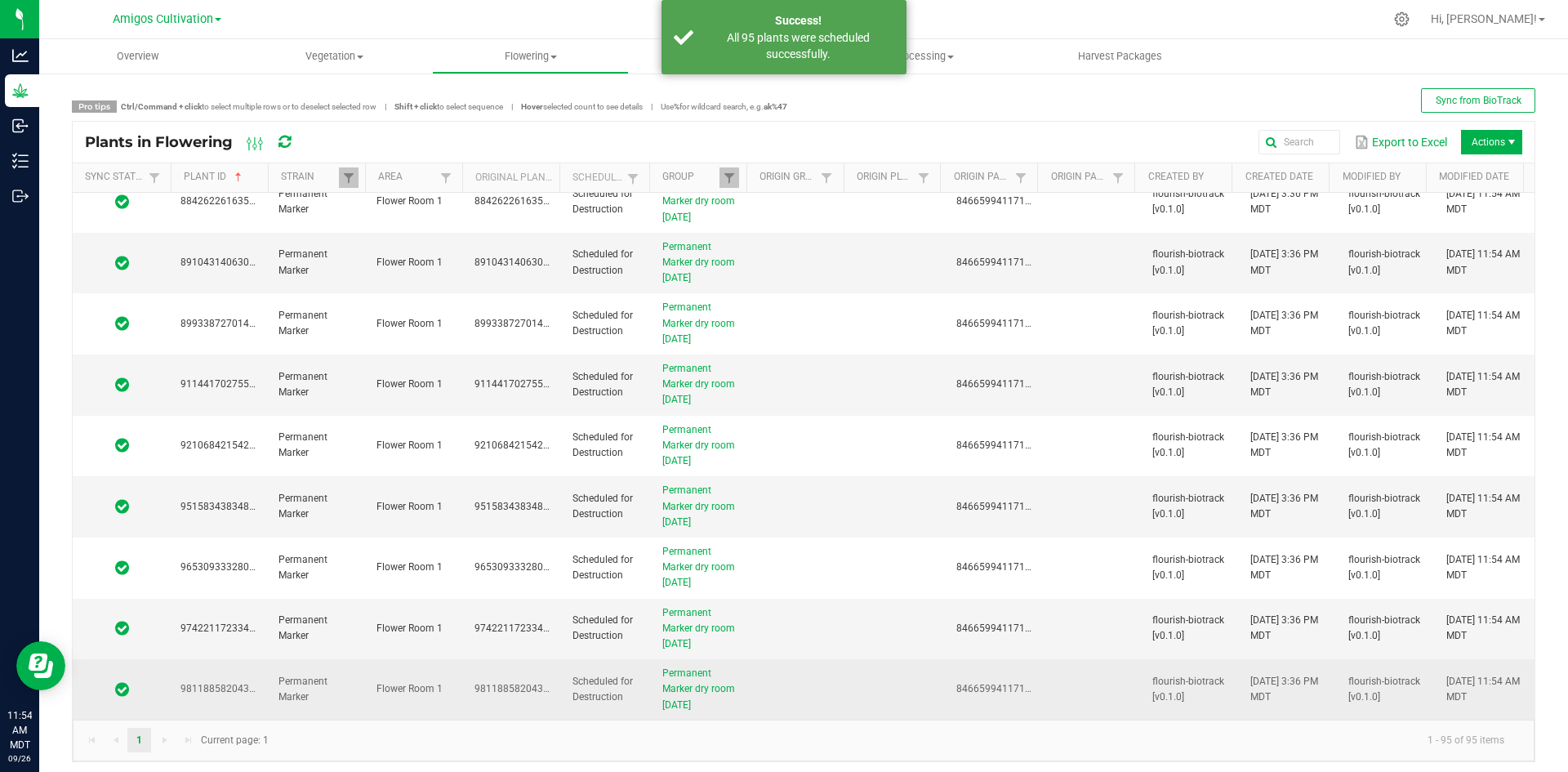
scroll to position [6, 0]
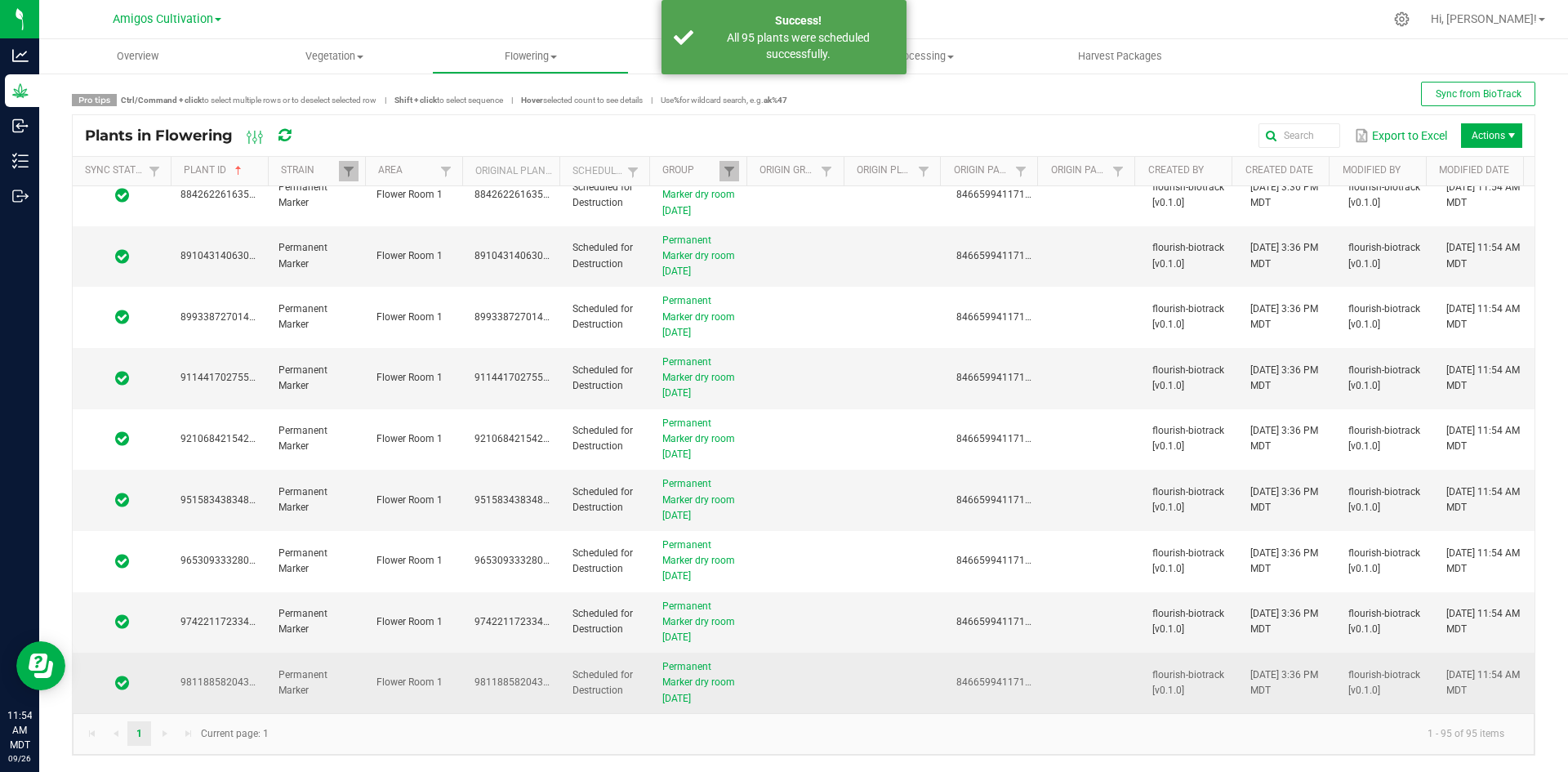
click at [313, 673] on span "Permanent Marker" at bounding box center [302, 682] width 49 height 27
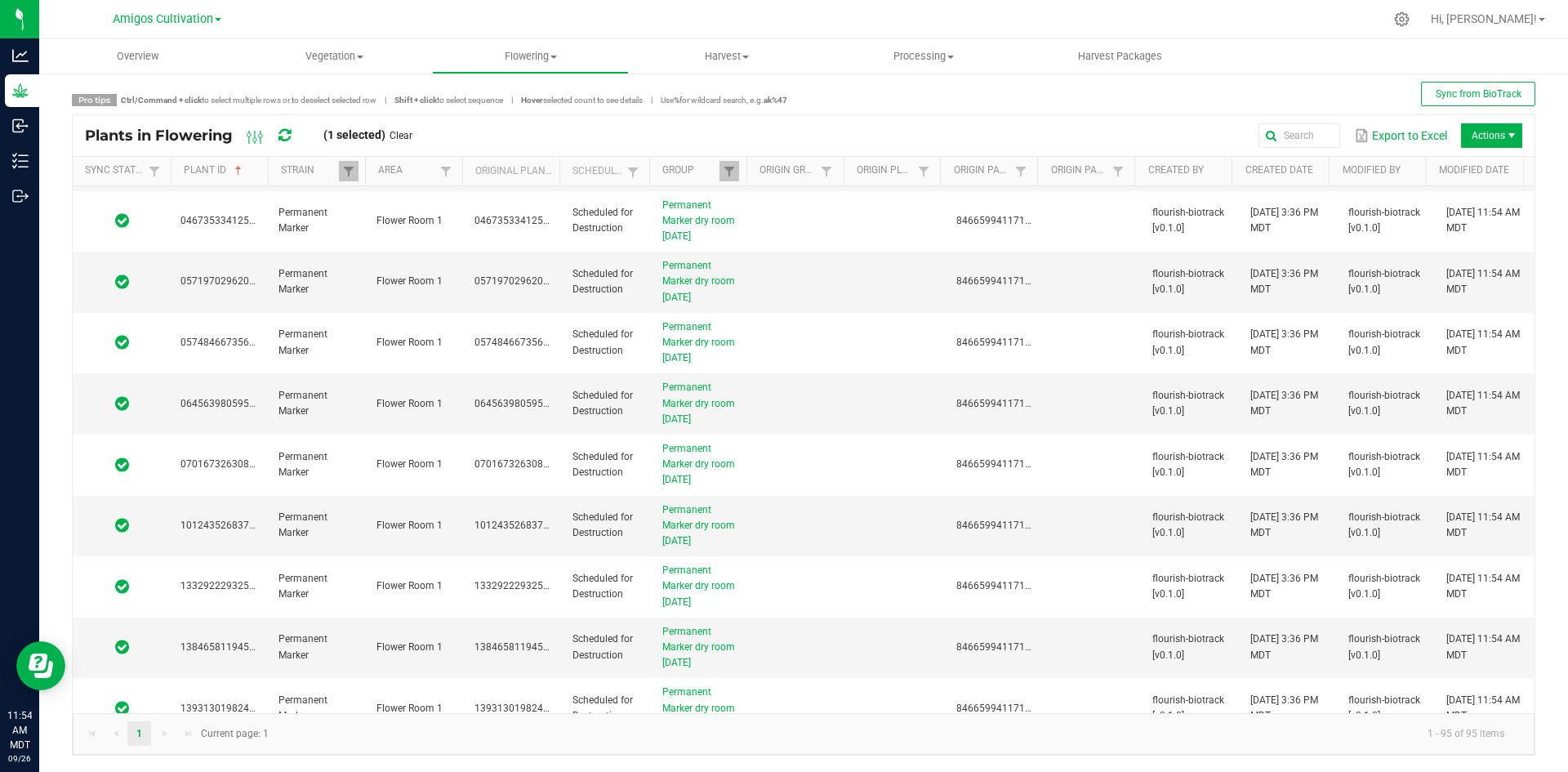
scroll to position [0, 0]
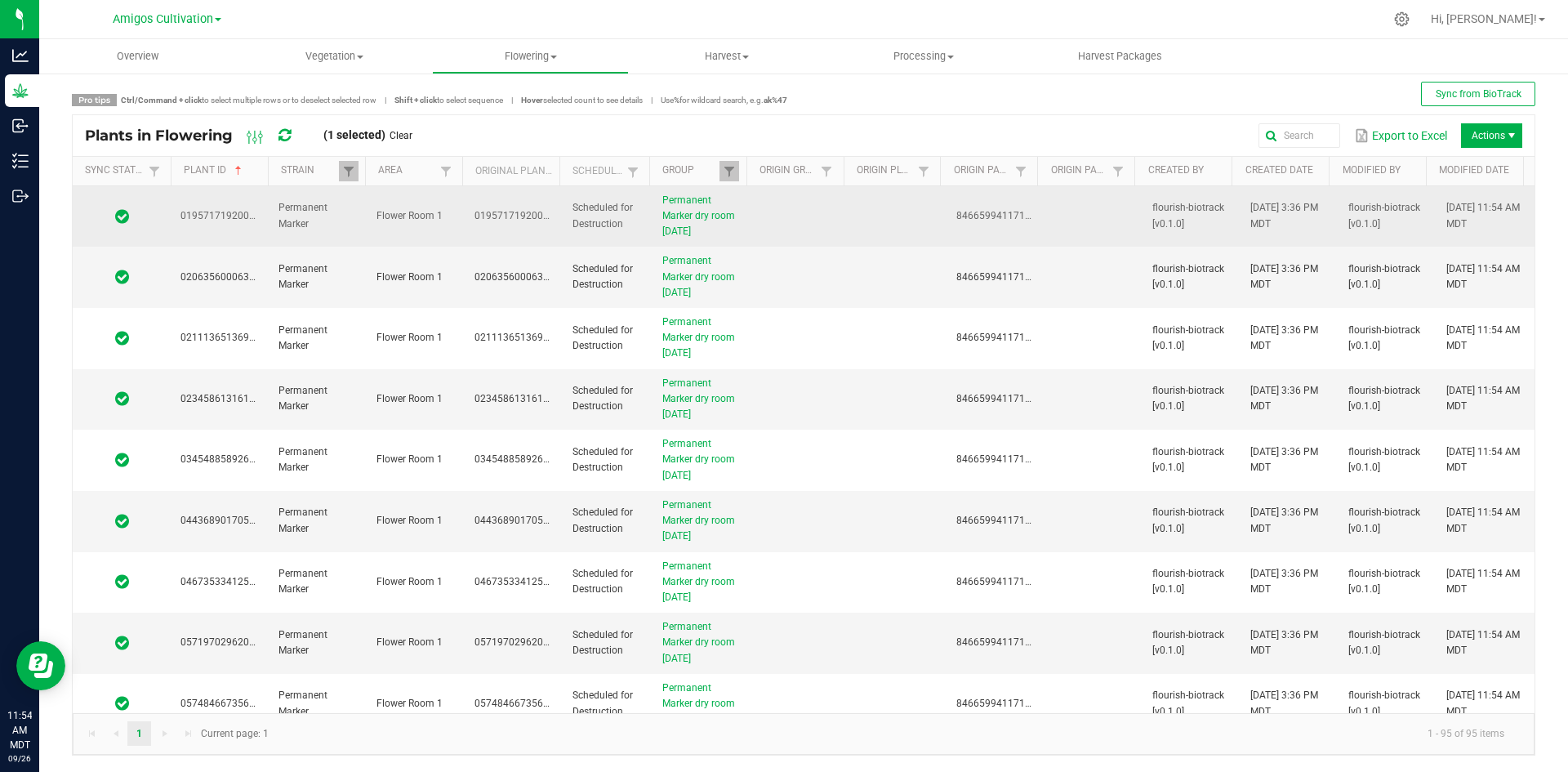
click at [751, 223] on td at bounding box center [800, 217] width 98 height 61
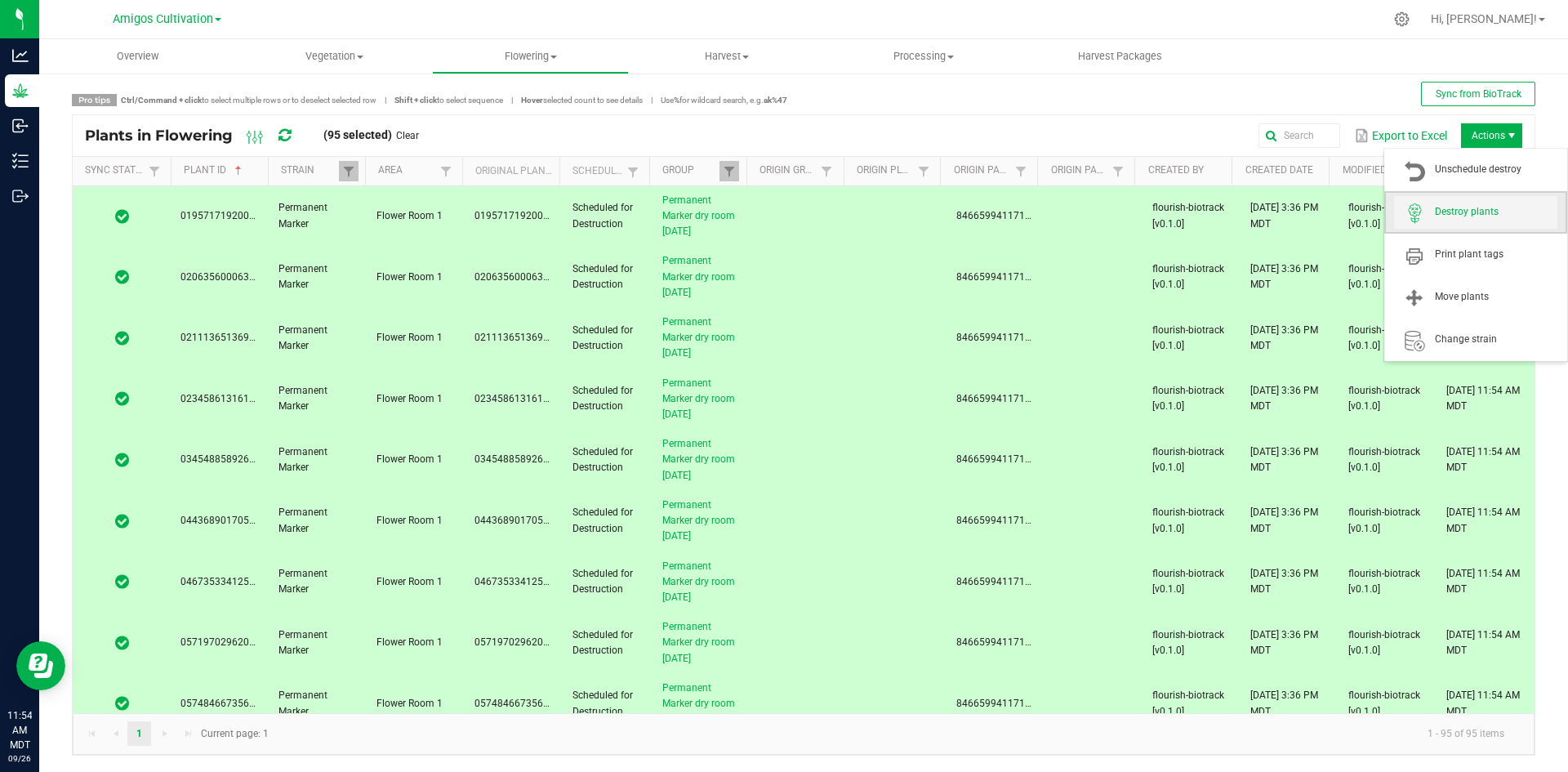
click at [1479, 205] on span "Destroy plants" at bounding box center [1496, 211] width 122 height 14
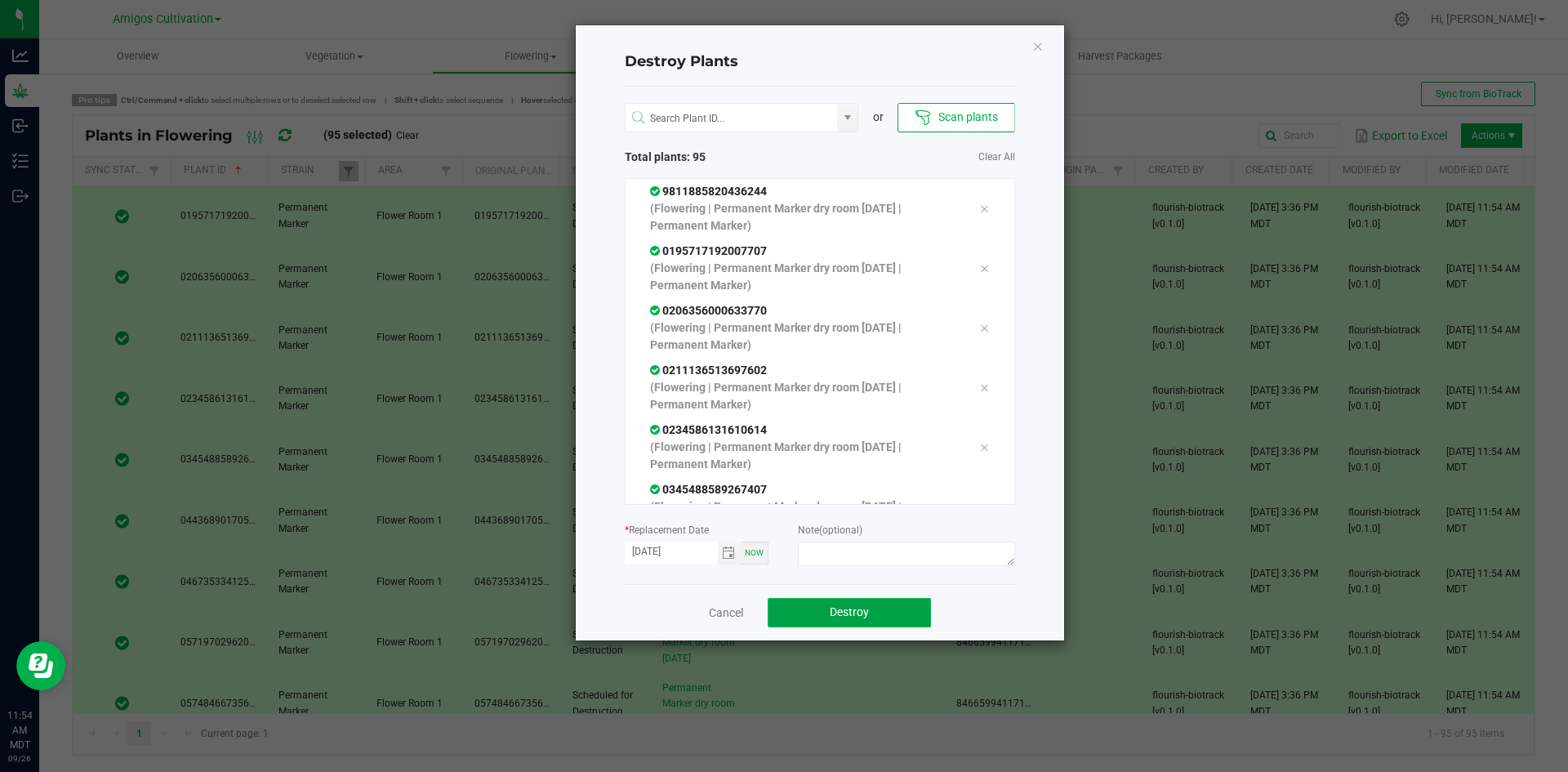
click at [854, 621] on button "Destroy" at bounding box center [849, 613] width 163 height 30
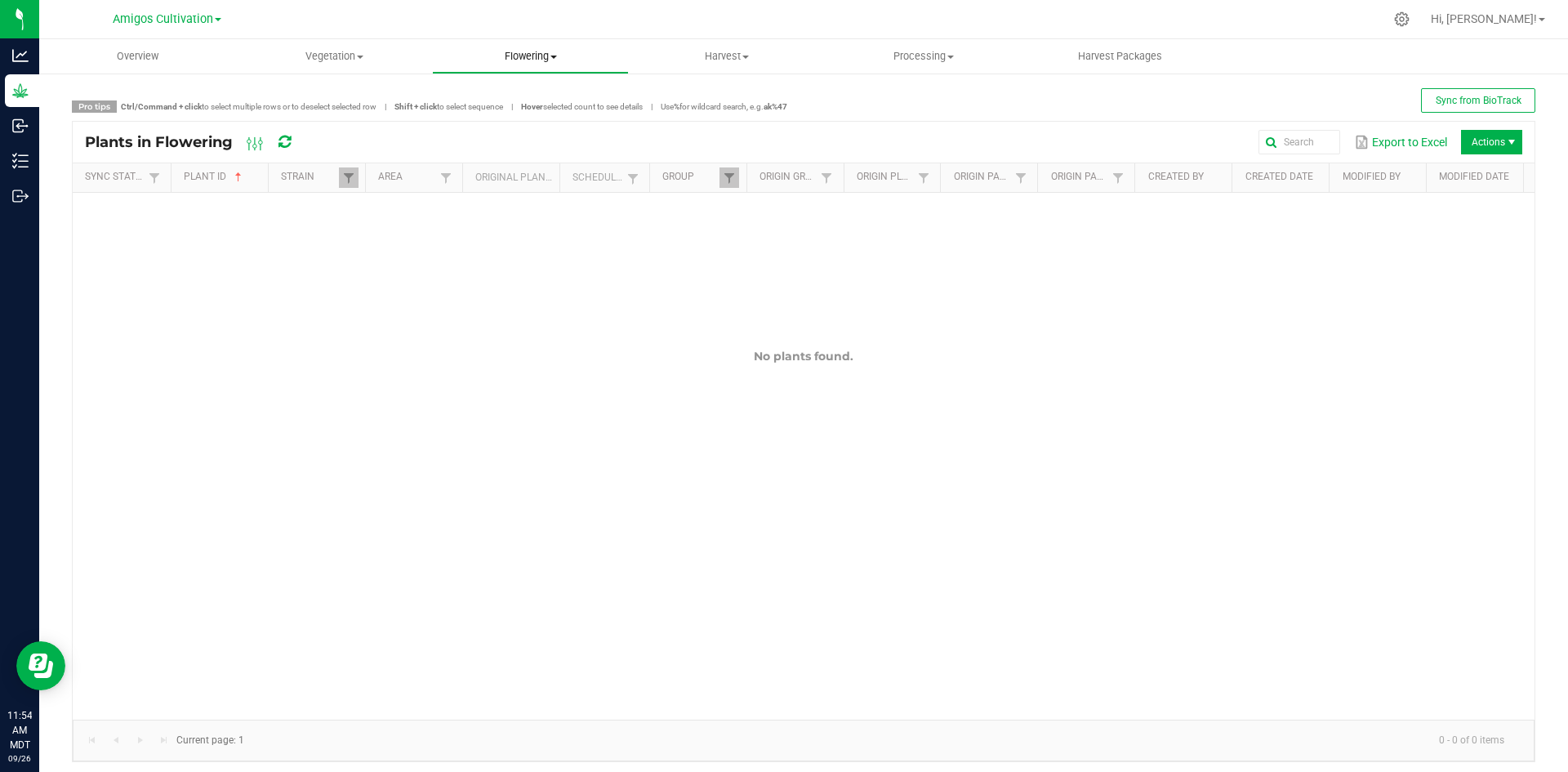
click at [562, 52] on span "Flowering" at bounding box center [530, 57] width 196 height 15
click at [507, 114] on span "Flowering groups" at bounding box center [499, 118] width 135 height 14
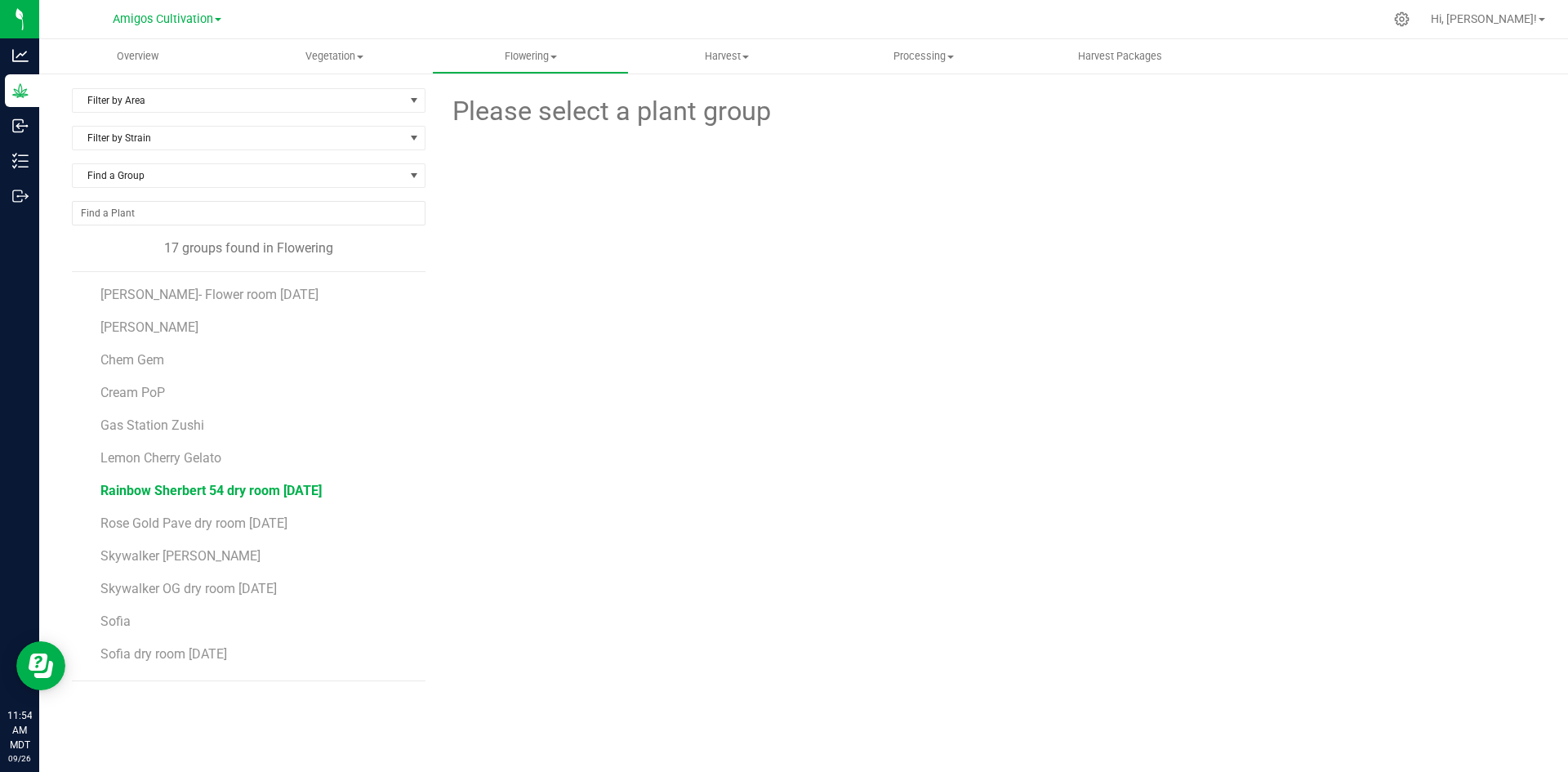
click at [267, 491] on span "Rainbow Sherbert 54 dry room [DATE]" at bounding box center [210, 490] width 221 height 16
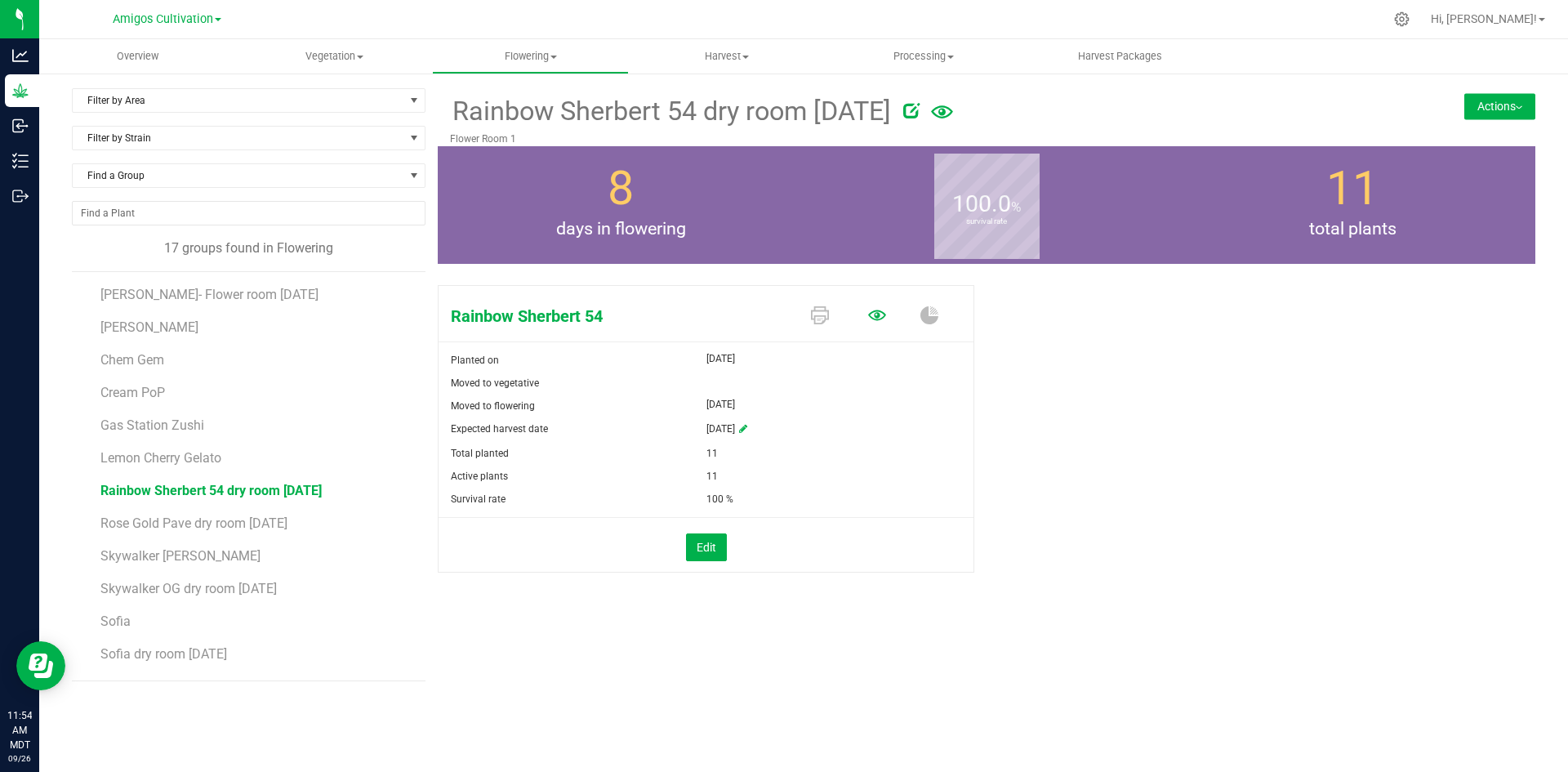
click at [884, 322] on icon at bounding box center [877, 314] width 18 height 18
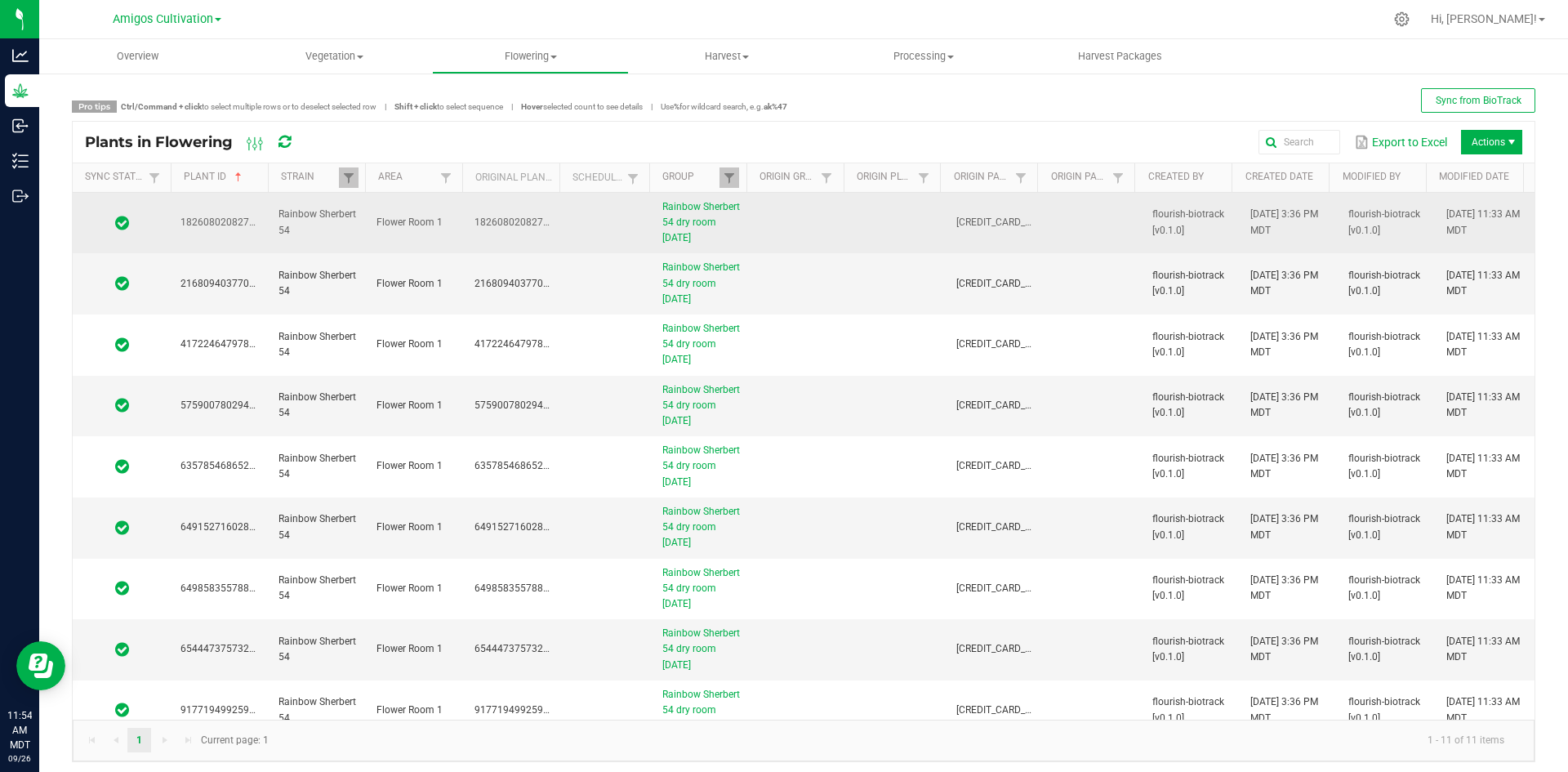
click at [778, 216] on td at bounding box center [800, 223] width 98 height 61
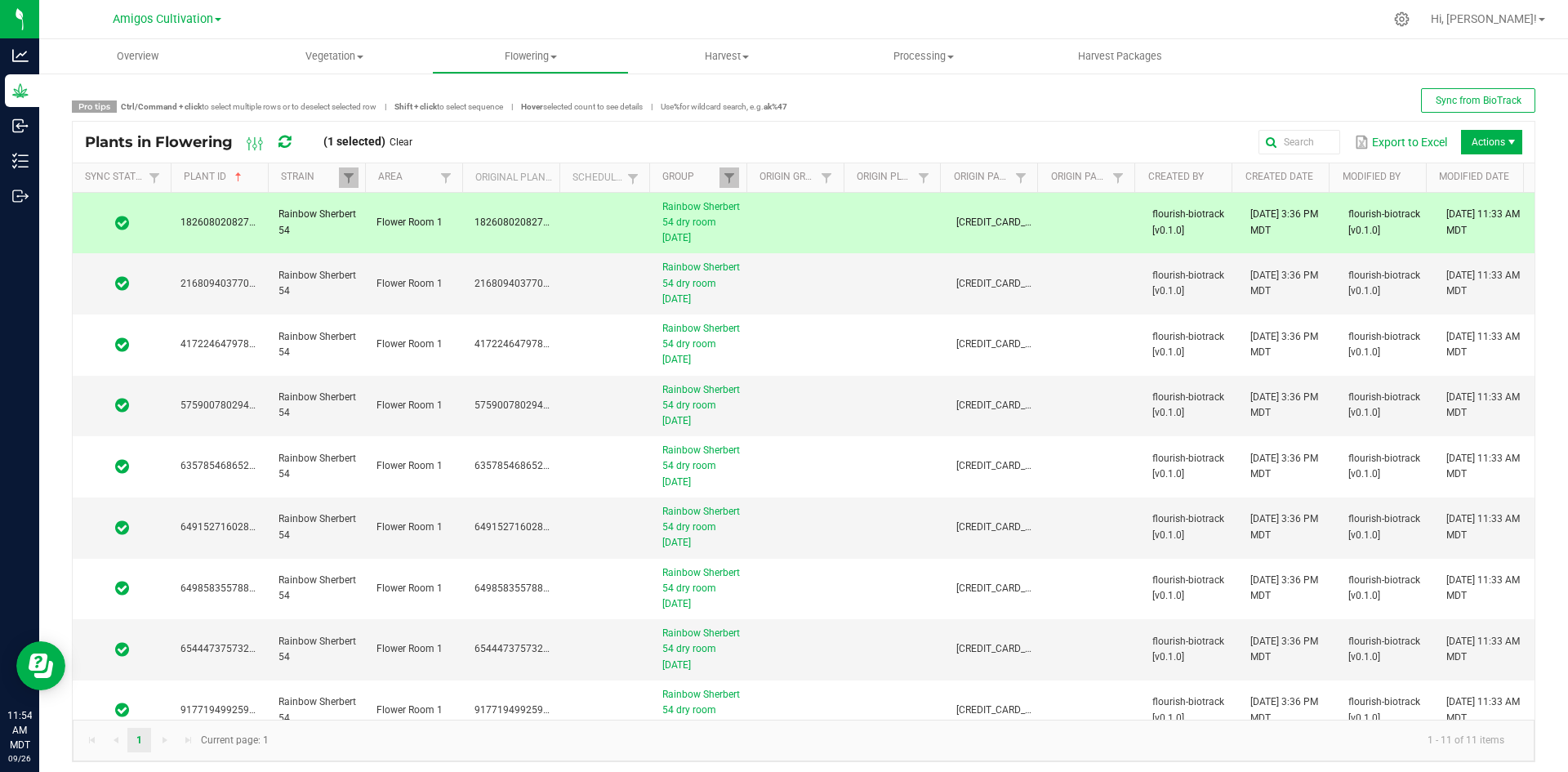
scroll to position [143, 0]
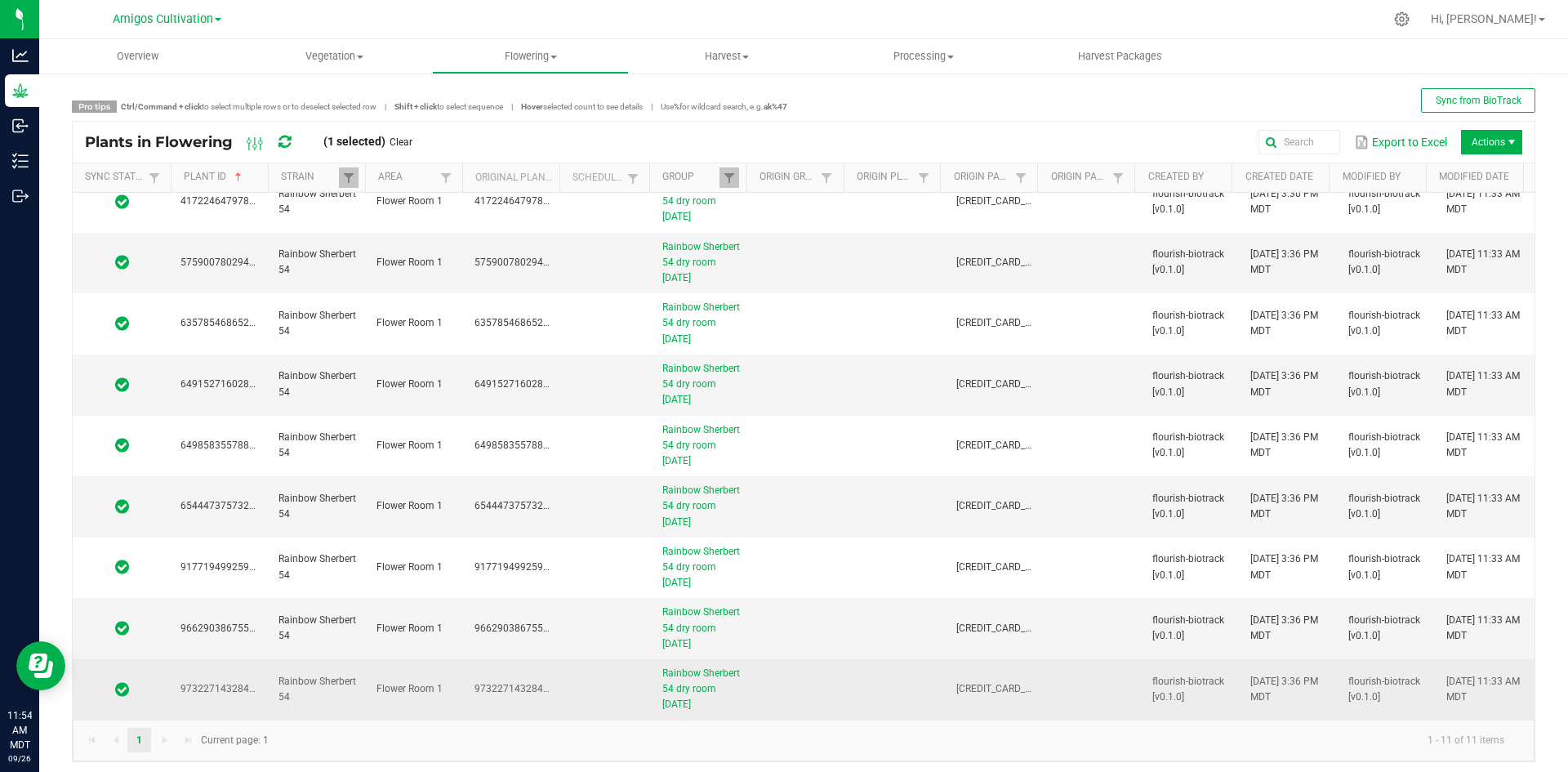
click at [793, 701] on td at bounding box center [800, 689] width 98 height 60
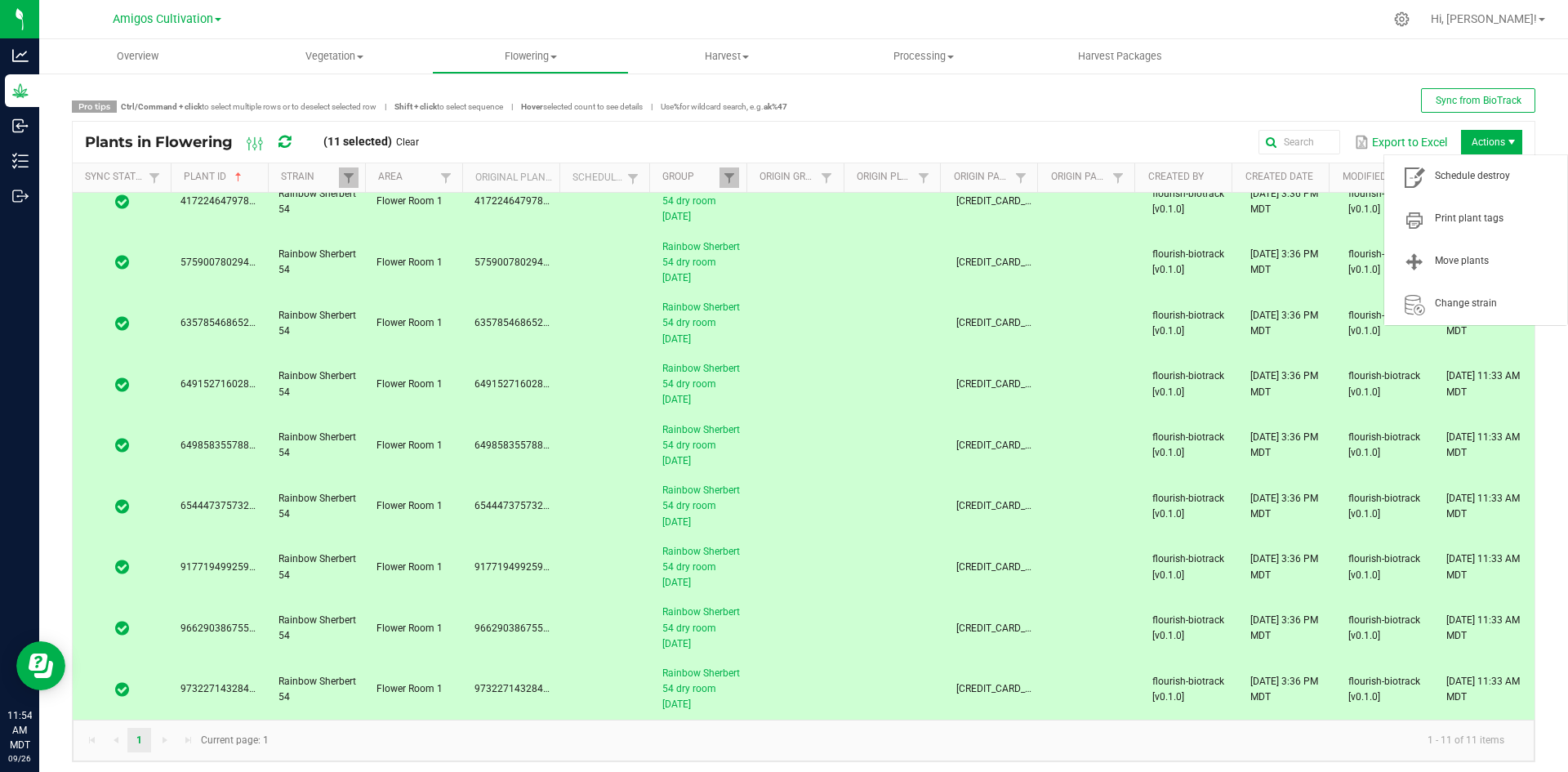
click at [1491, 133] on span "Actions" at bounding box center [1491, 142] width 61 height 24
click at [1487, 174] on span "Schedule destroy" at bounding box center [1496, 175] width 122 height 14
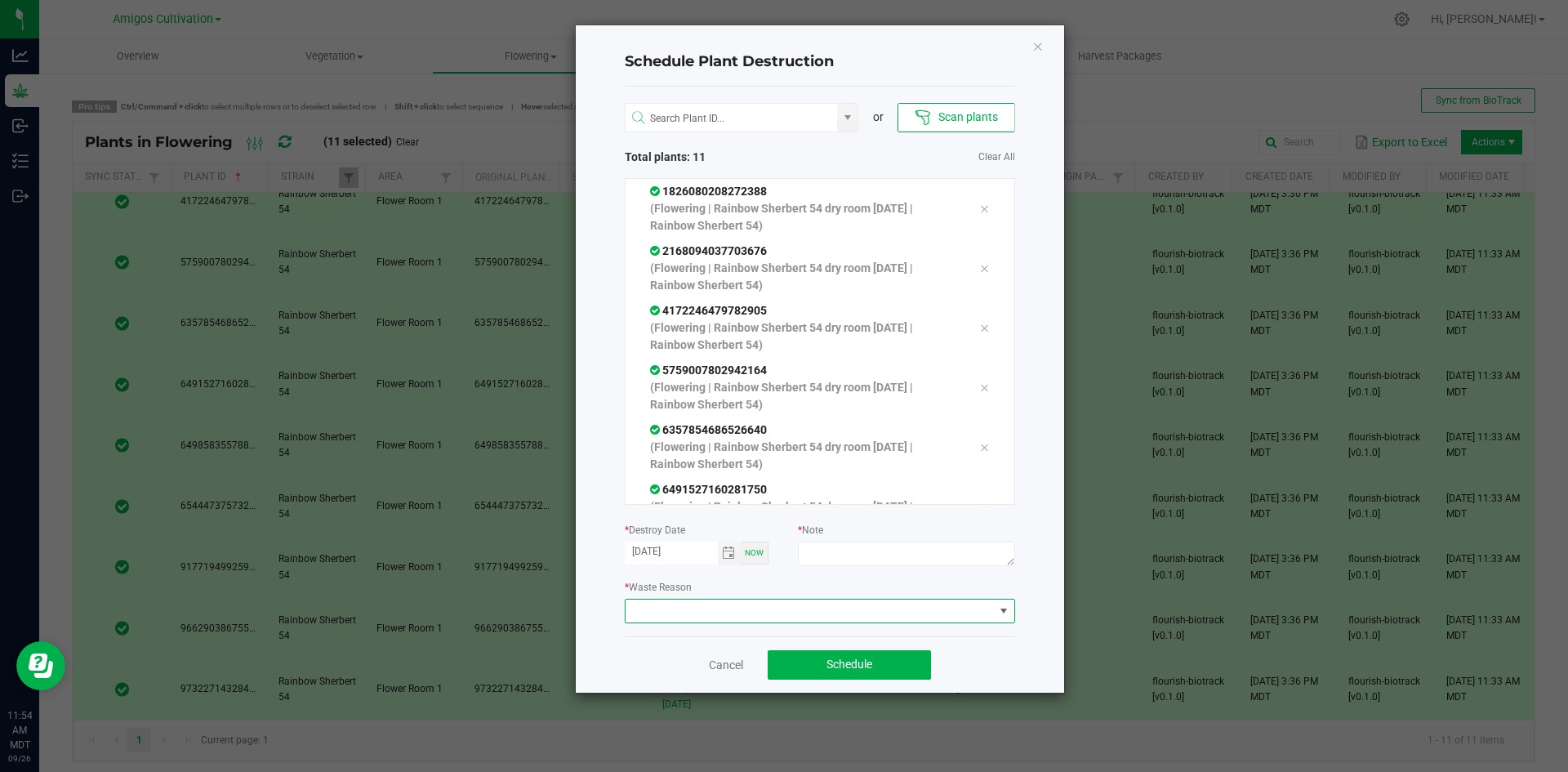
click at [982, 615] on span at bounding box center [809, 611] width 368 height 23
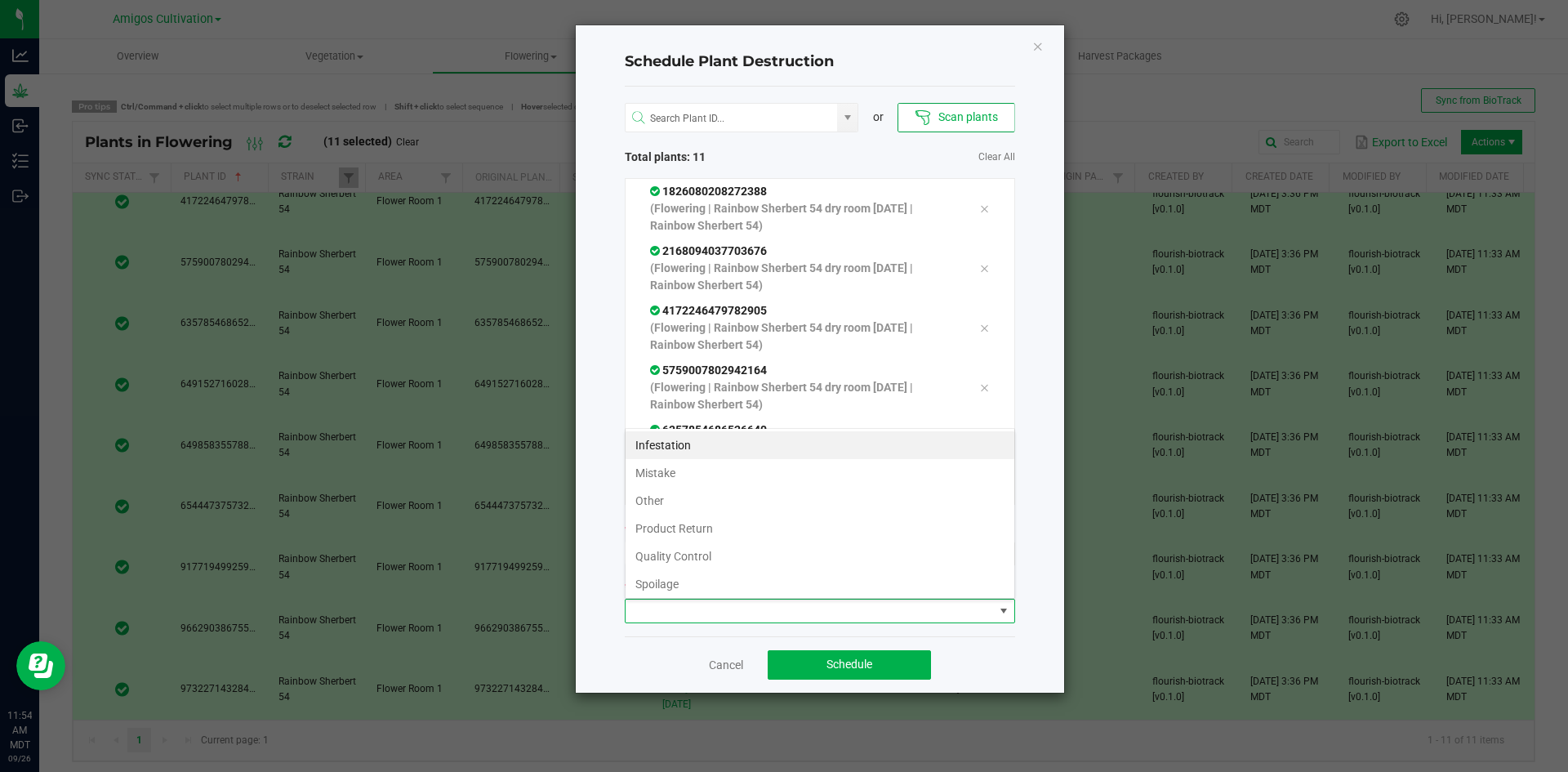
scroll to position [24, 390]
click at [718, 556] on li "Quality Control" at bounding box center [819, 556] width 388 height 28
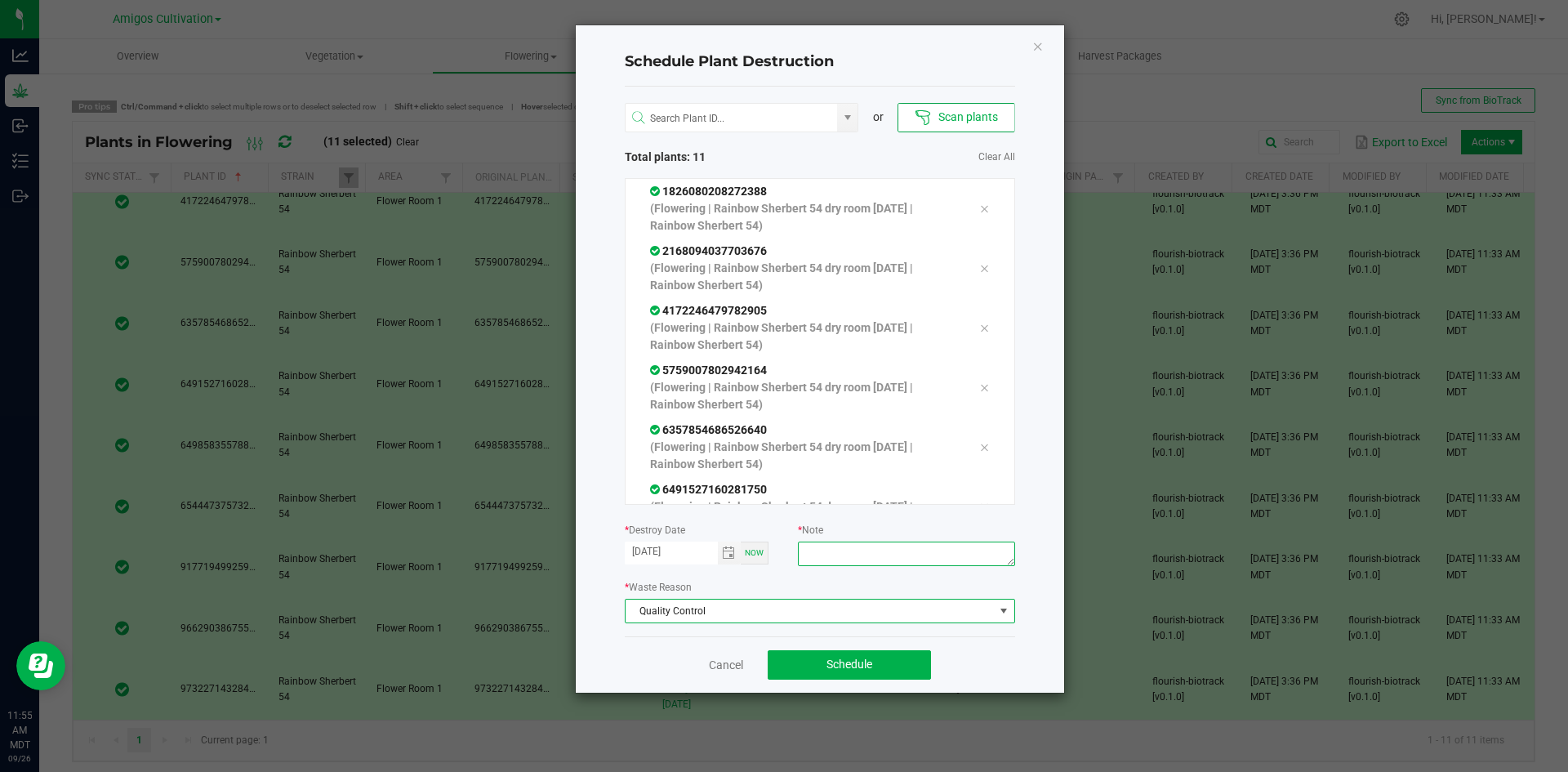
click at [877, 556] on textarea at bounding box center [905, 553] width 216 height 24
type textarea "old harvest"
drag, startPoint x: 843, startPoint y: 661, endPoint x: 853, endPoint y: 658, distance: 10.4
click at [844, 661] on span "Schedule" at bounding box center [849, 664] width 45 height 13
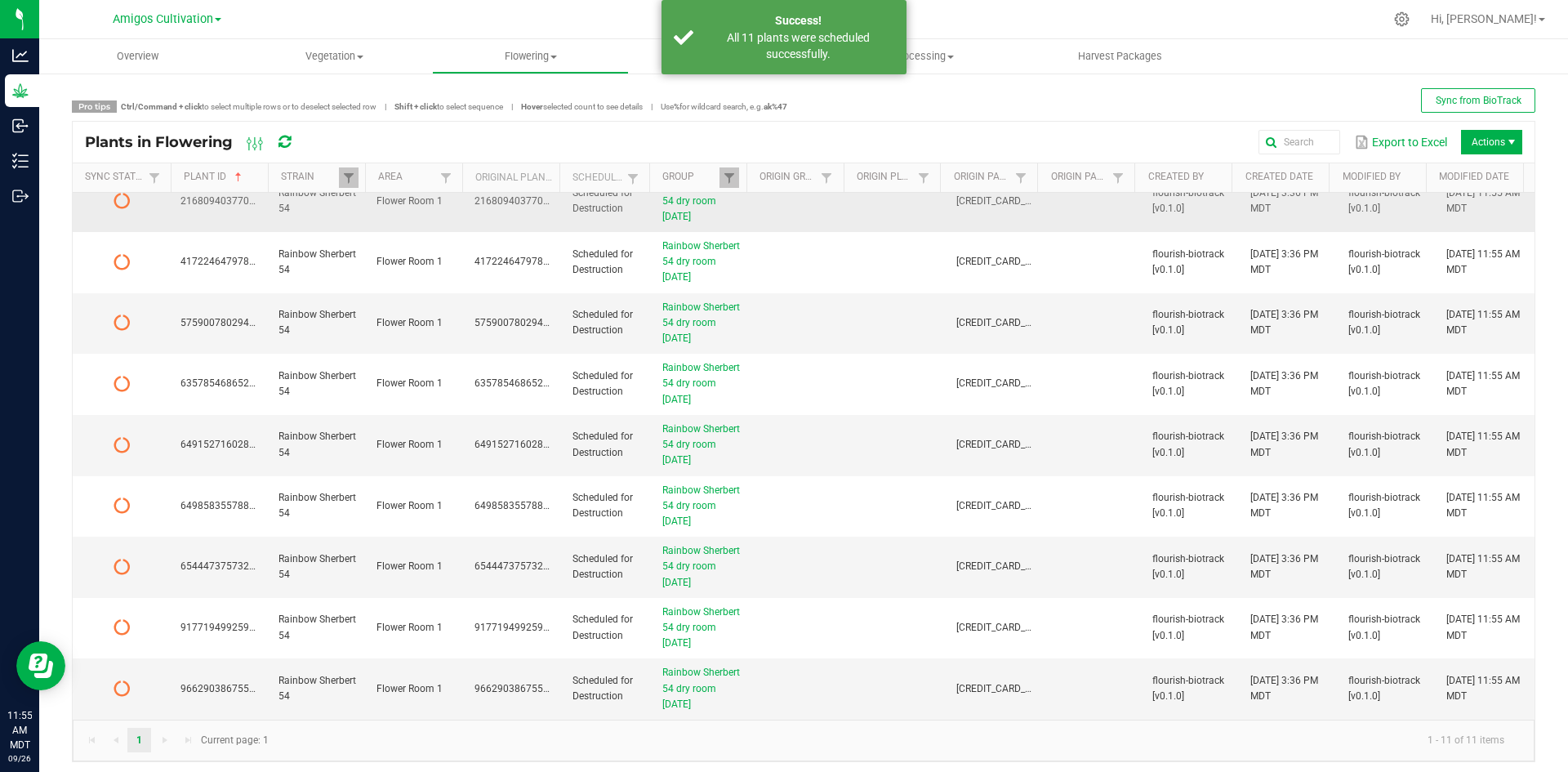
scroll to position [0, 0]
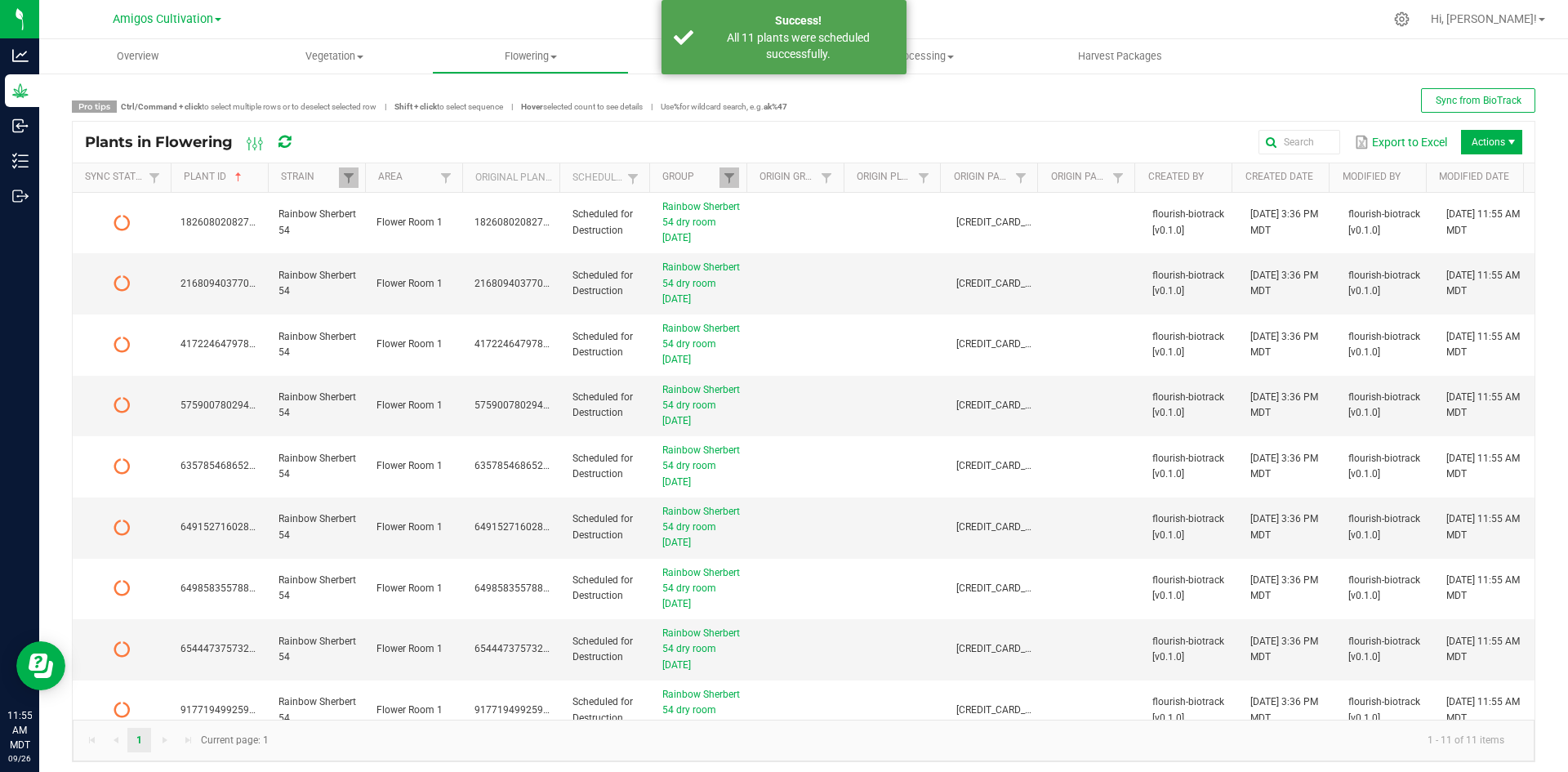
click at [278, 141] on div "Plants in Flowering" at bounding box center [202, 142] width 234 height 28
click at [283, 141] on icon at bounding box center [284, 142] width 12 height 15
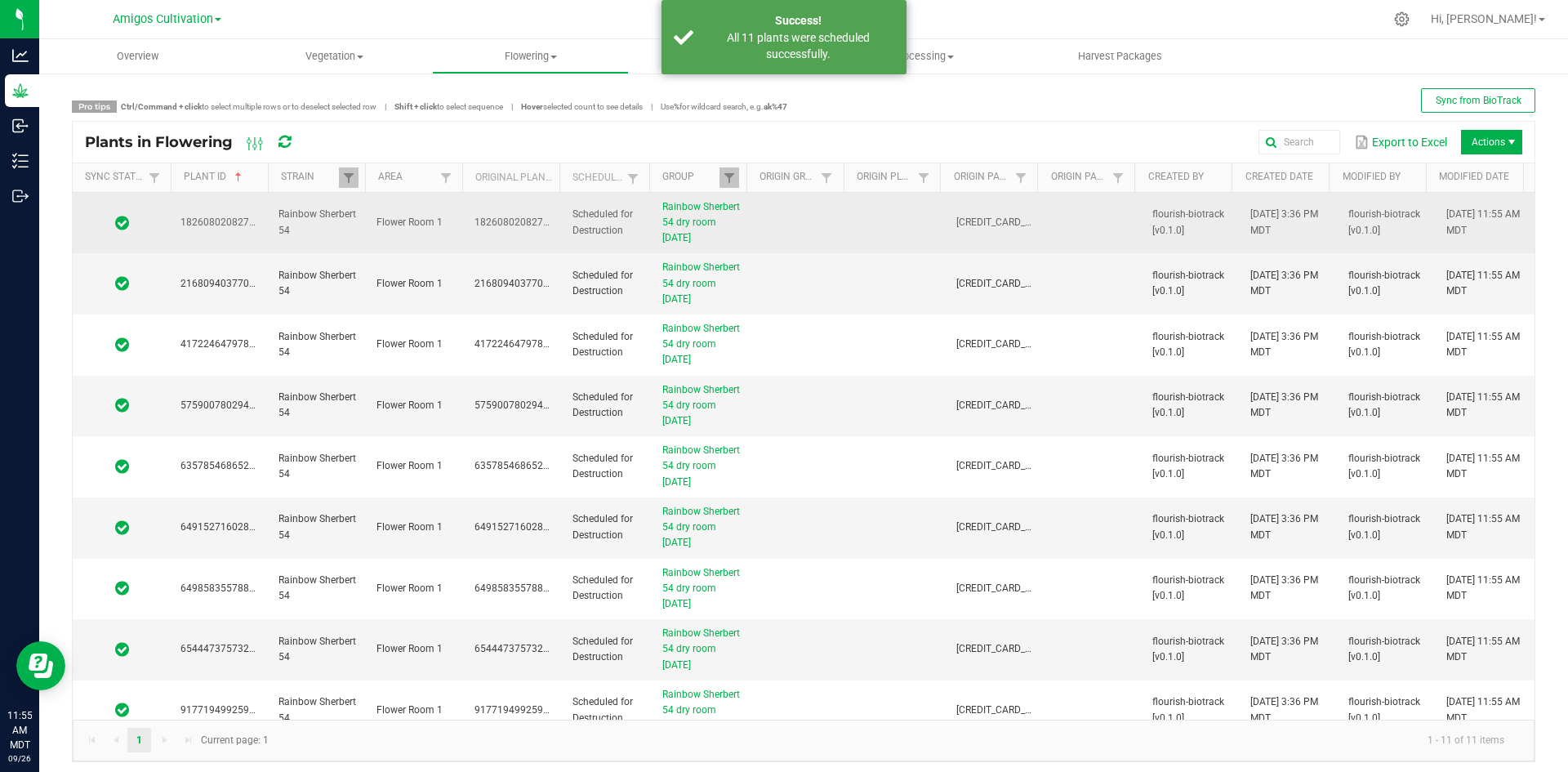
click at [339, 226] on td "Rainbow Sherbert 54" at bounding box center [318, 223] width 98 height 61
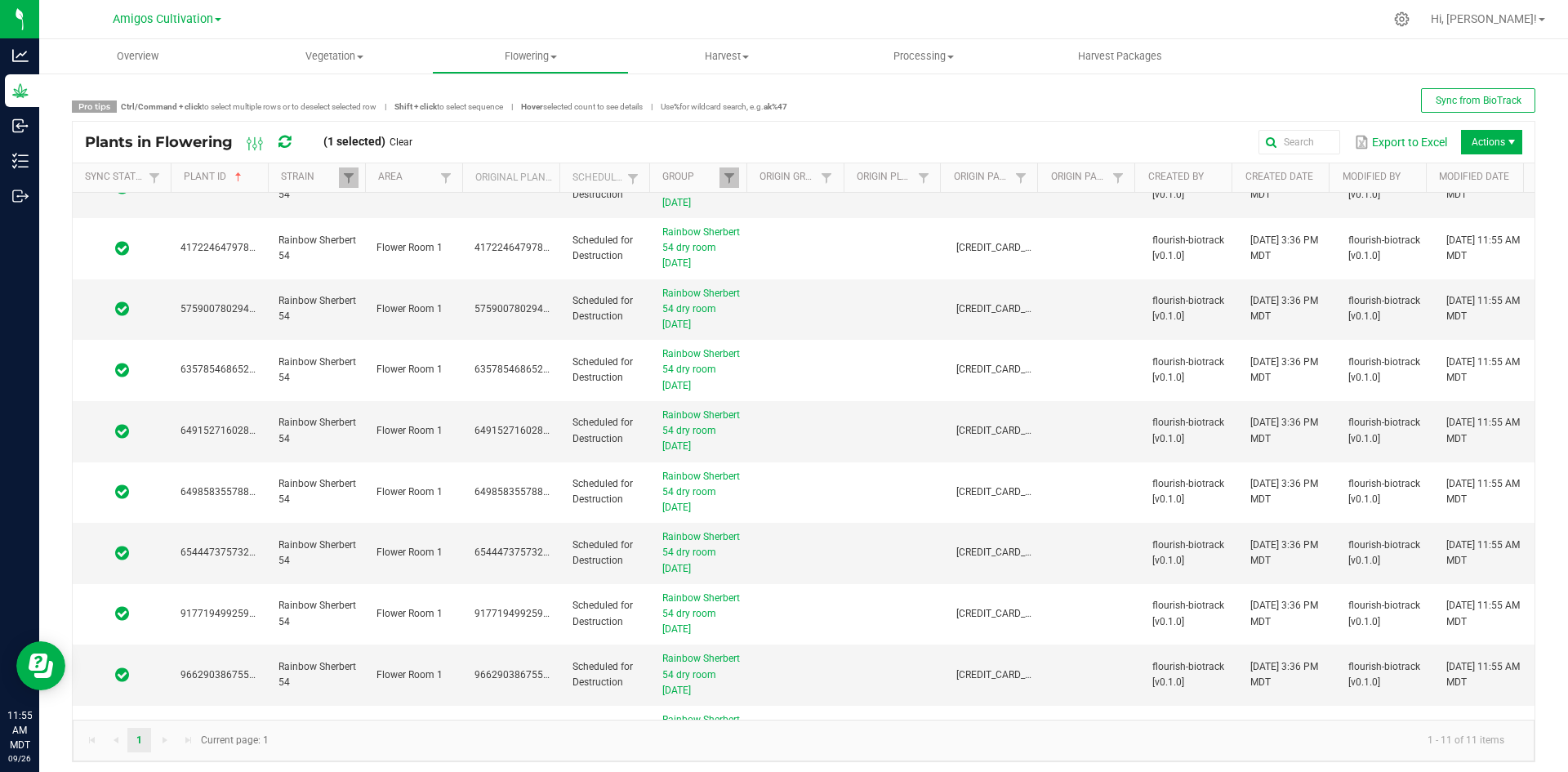
scroll to position [143, 0]
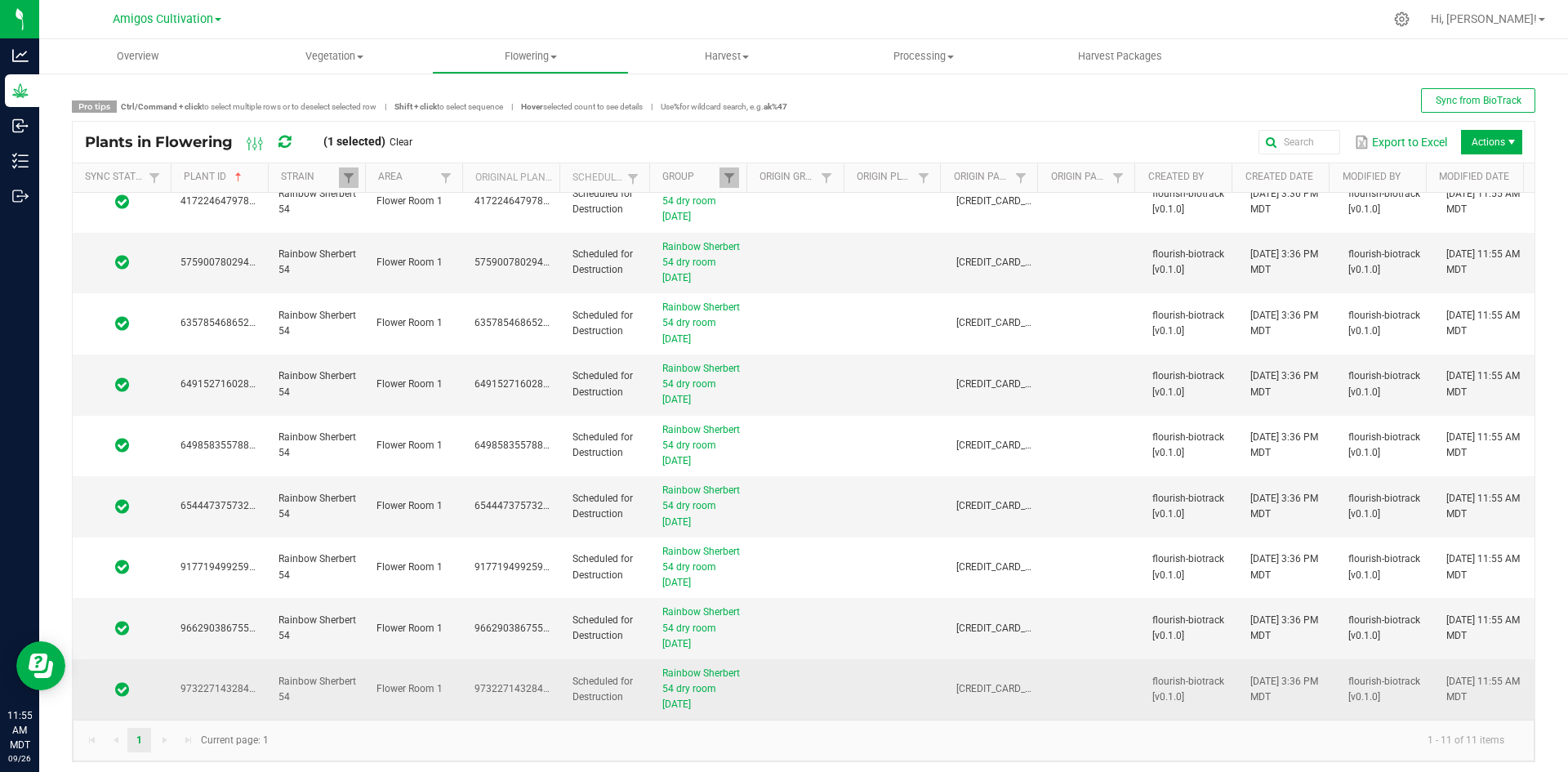
click at [889, 684] on td at bounding box center [897, 689] width 98 height 60
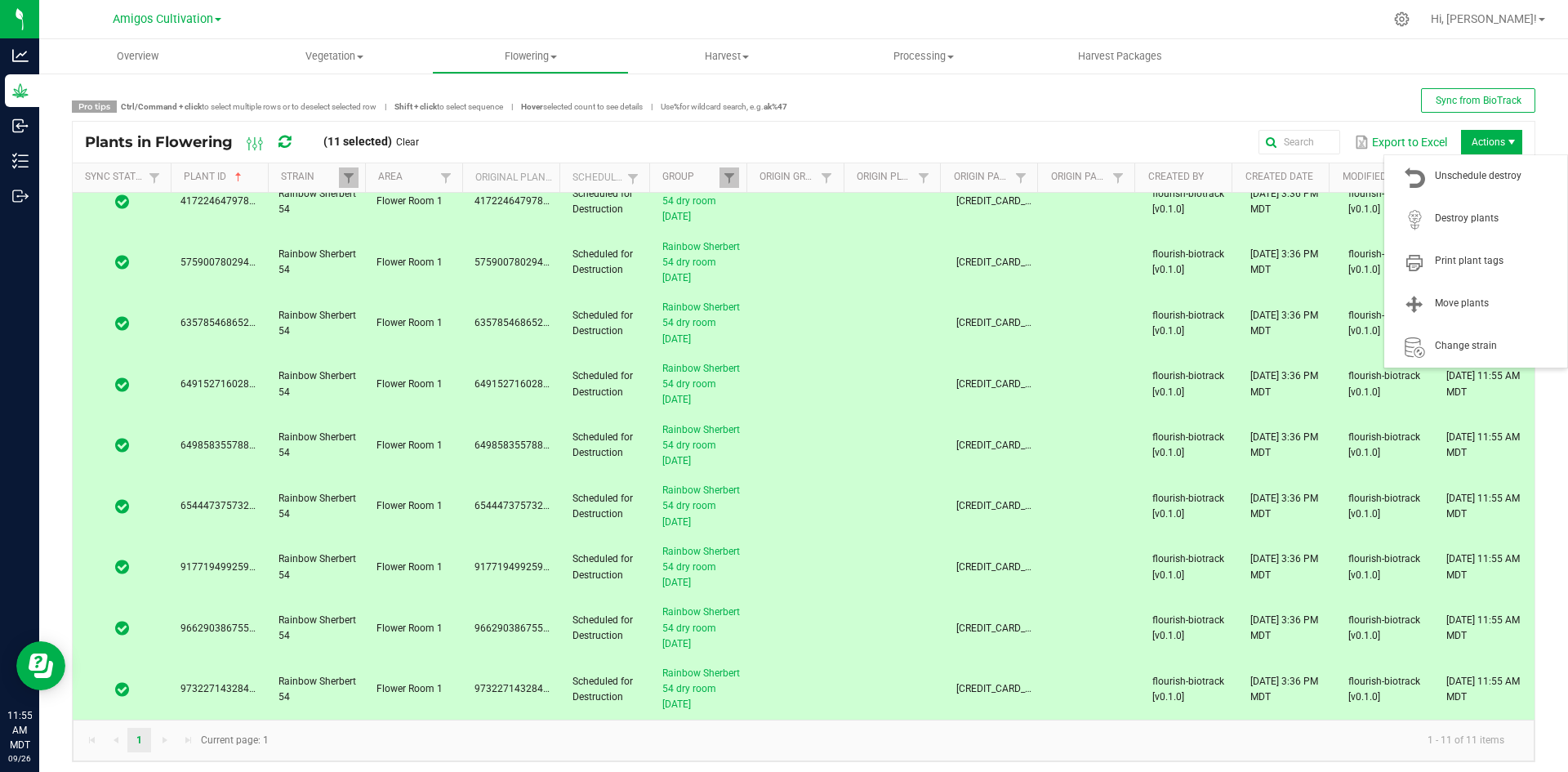
click at [1489, 136] on span "Actions" at bounding box center [1491, 142] width 61 height 24
click at [1458, 222] on span "Destroy plants" at bounding box center [1496, 218] width 122 height 14
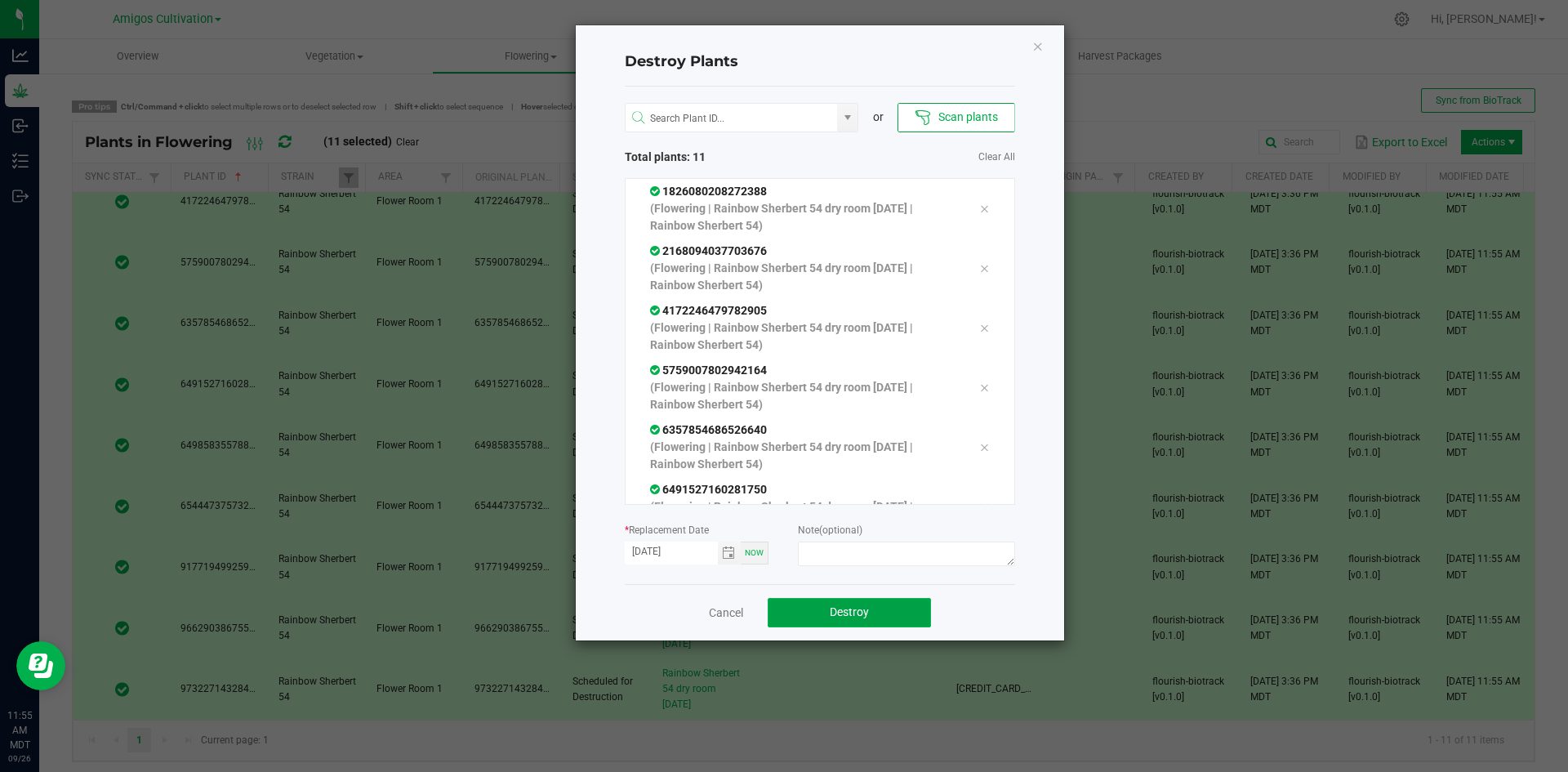
click at [832, 610] on span "Destroy" at bounding box center [849, 612] width 39 height 13
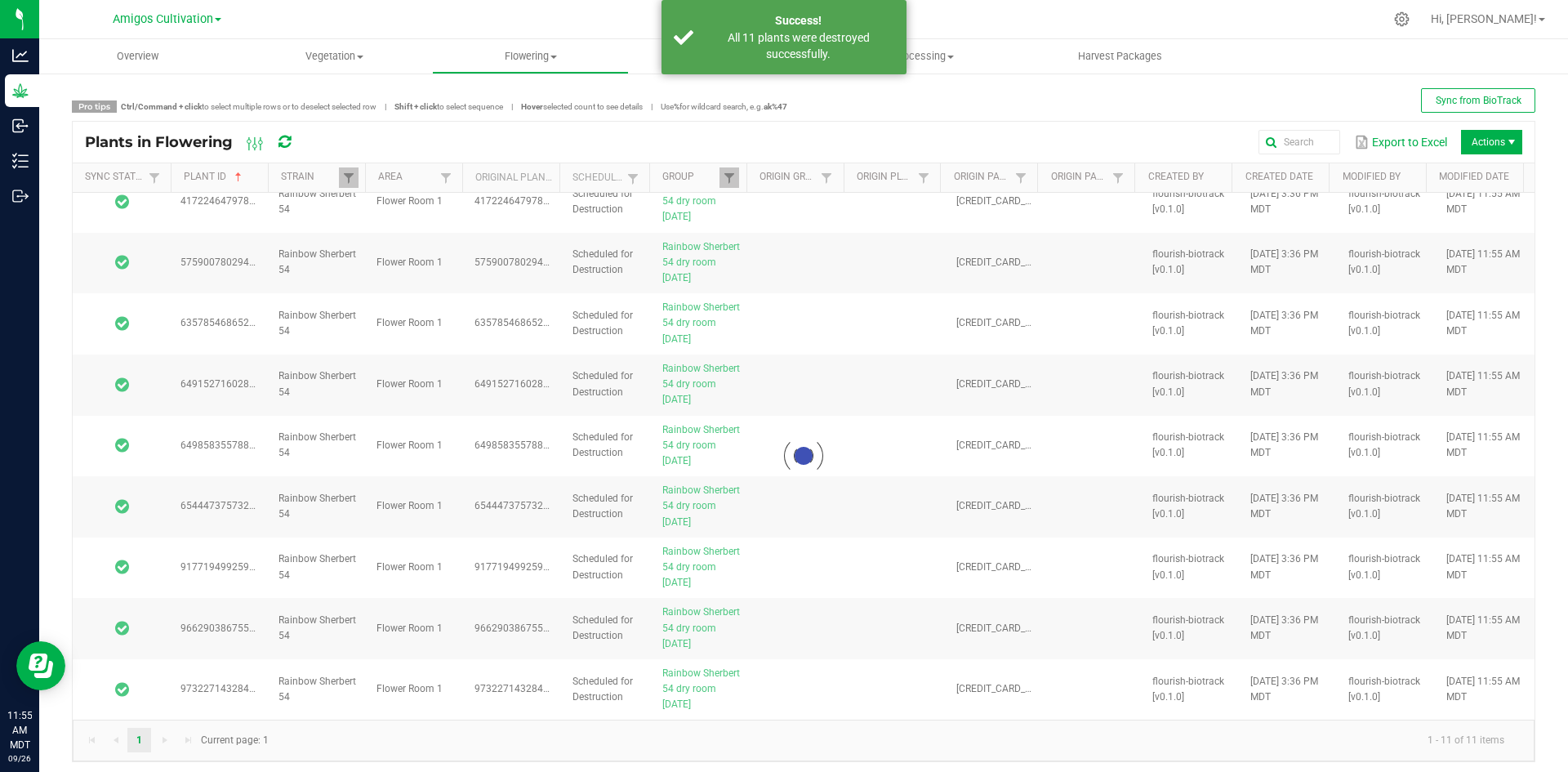
scroll to position [0, 0]
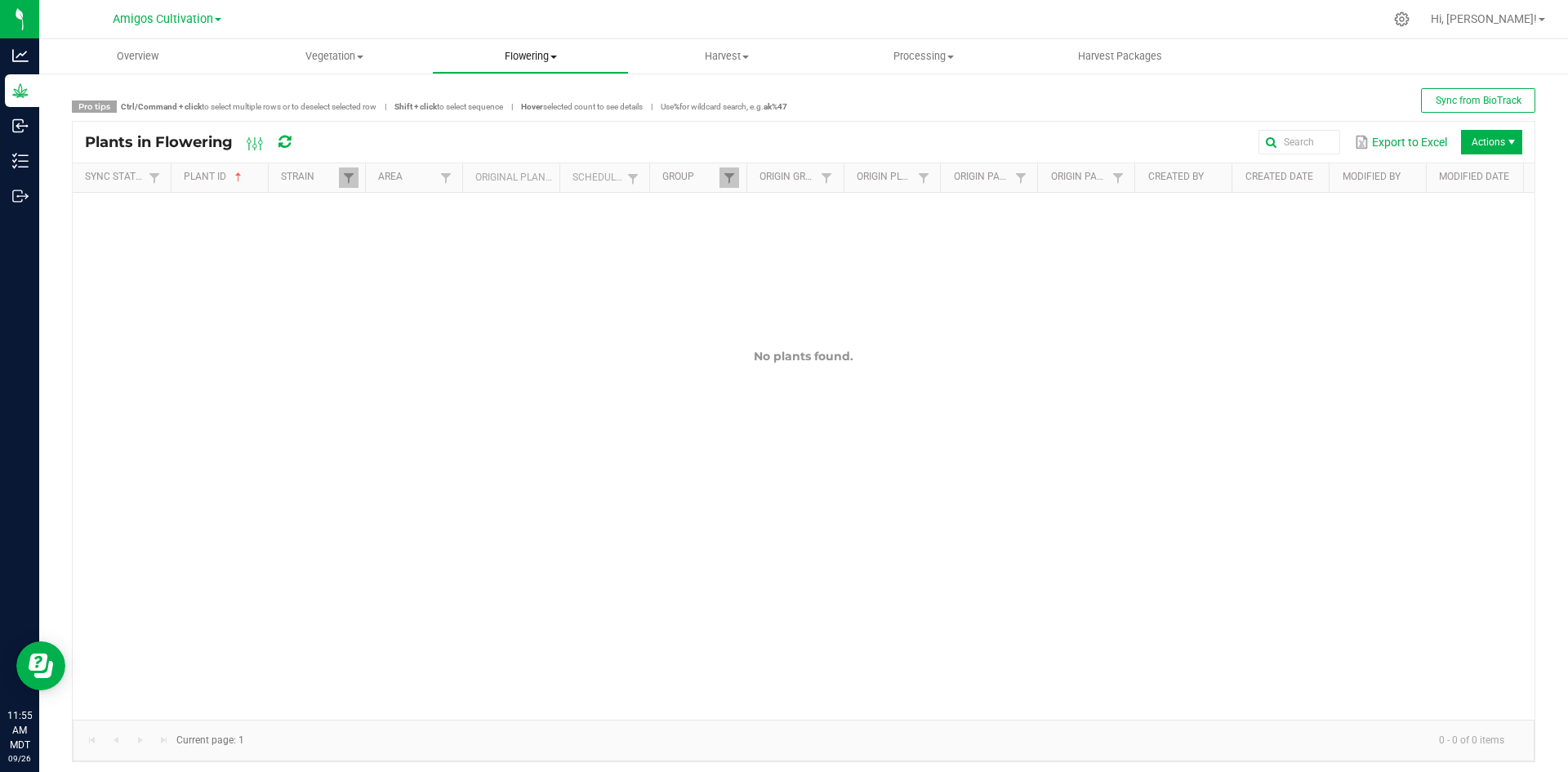
click at [532, 59] on span "Flowering" at bounding box center [530, 57] width 196 height 15
click at [510, 118] on span "Flowering groups" at bounding box center [499, 118] width 135 height 14
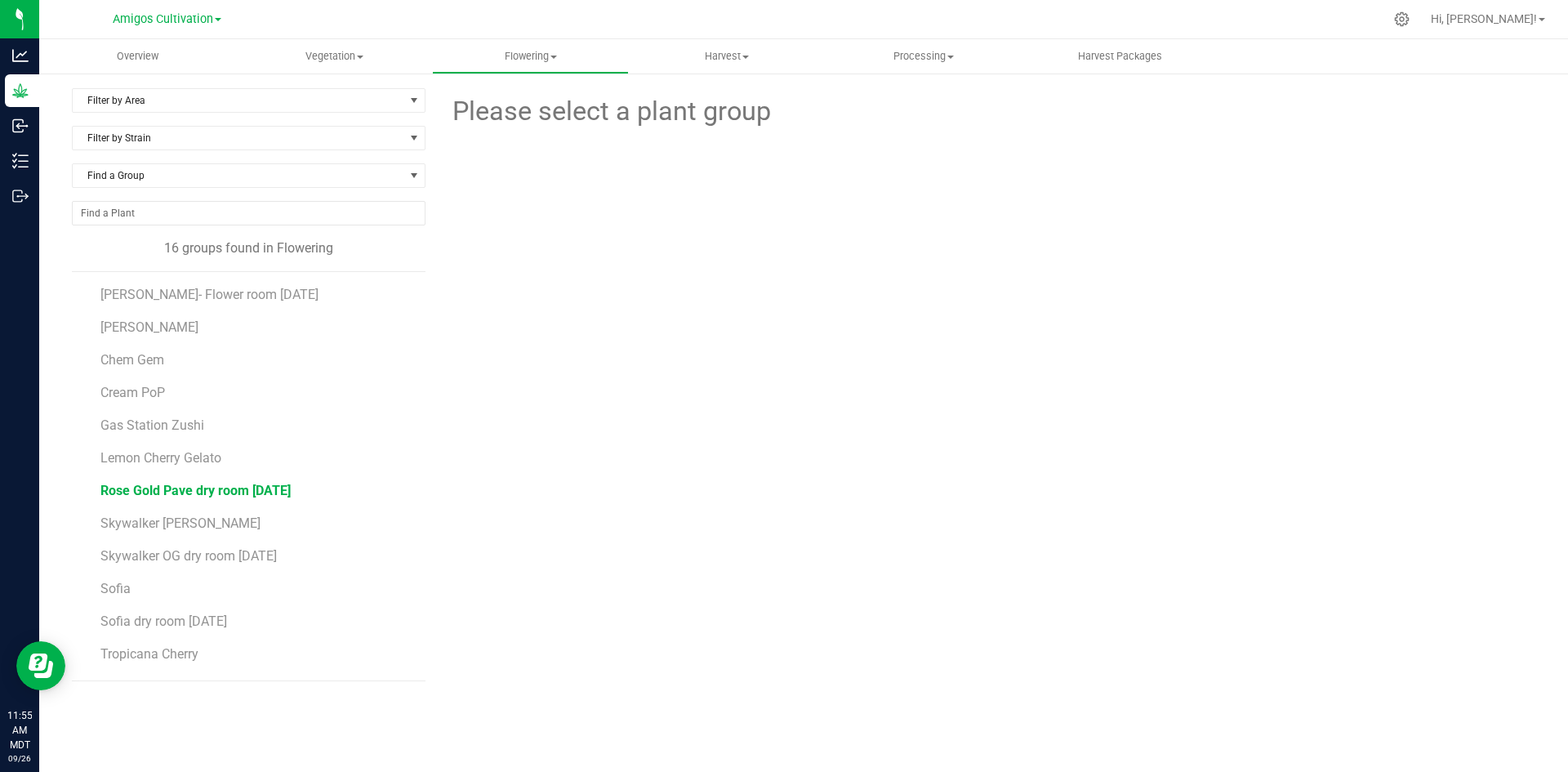
click at [223, 492] on span "Rose Gold Pave dry room [DATE]" at bounding box center [195, 490] width 190 height 16
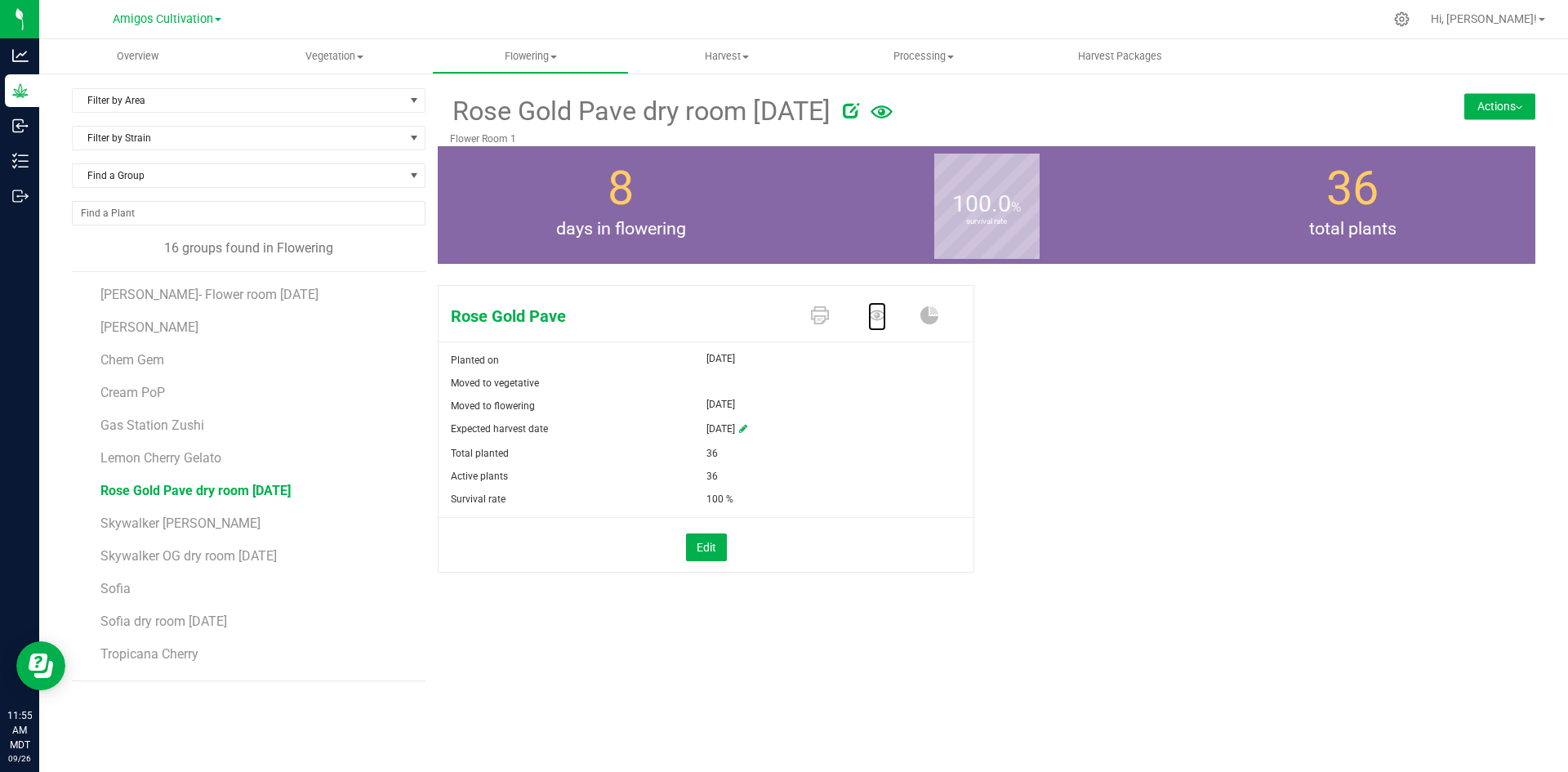
click at [879, 312] on icon at bounding box center [877, 314] width 18 height 10
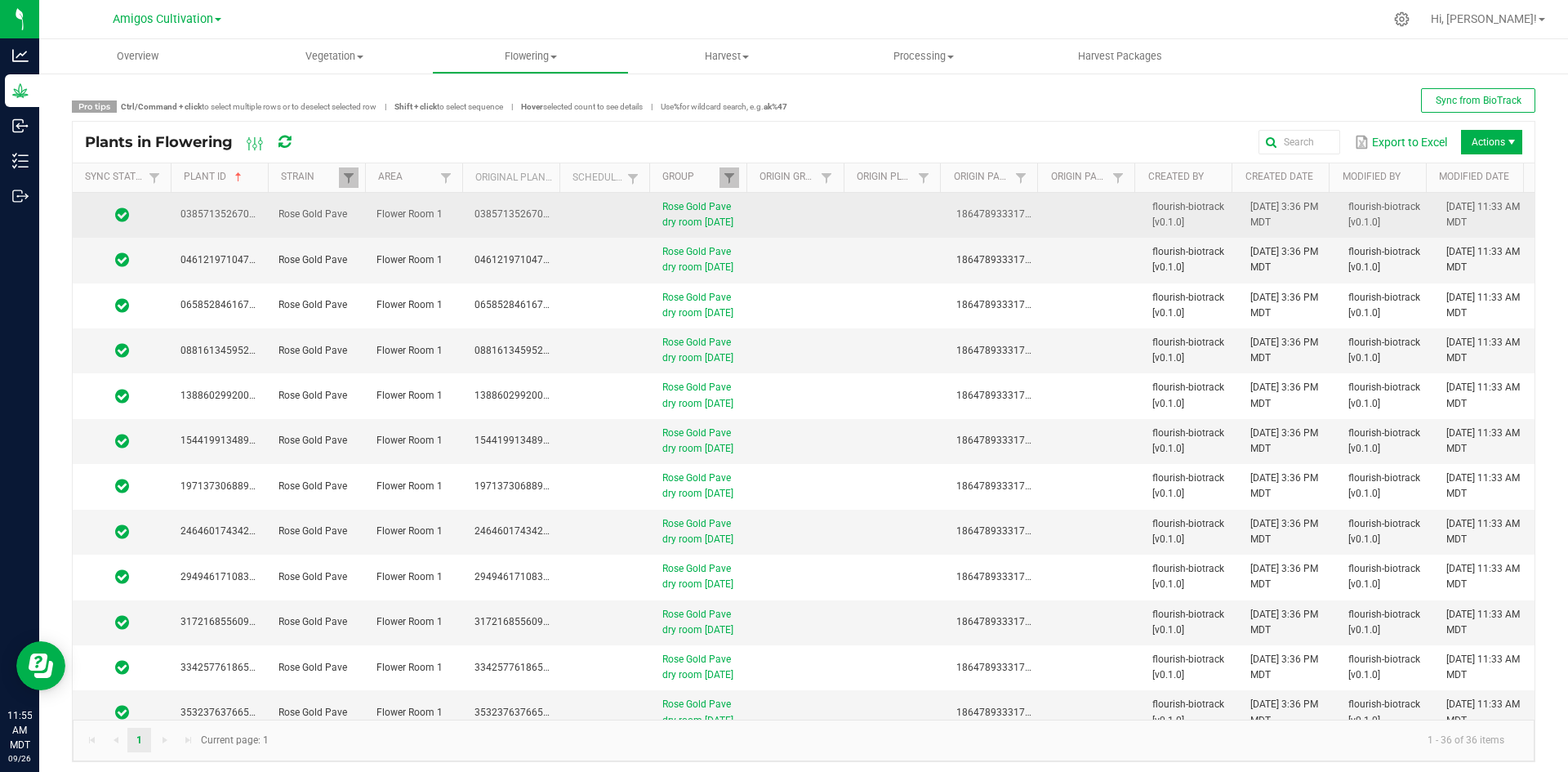
click at [765, 208] on td at bounding box center [800, 215] width 98 height 44
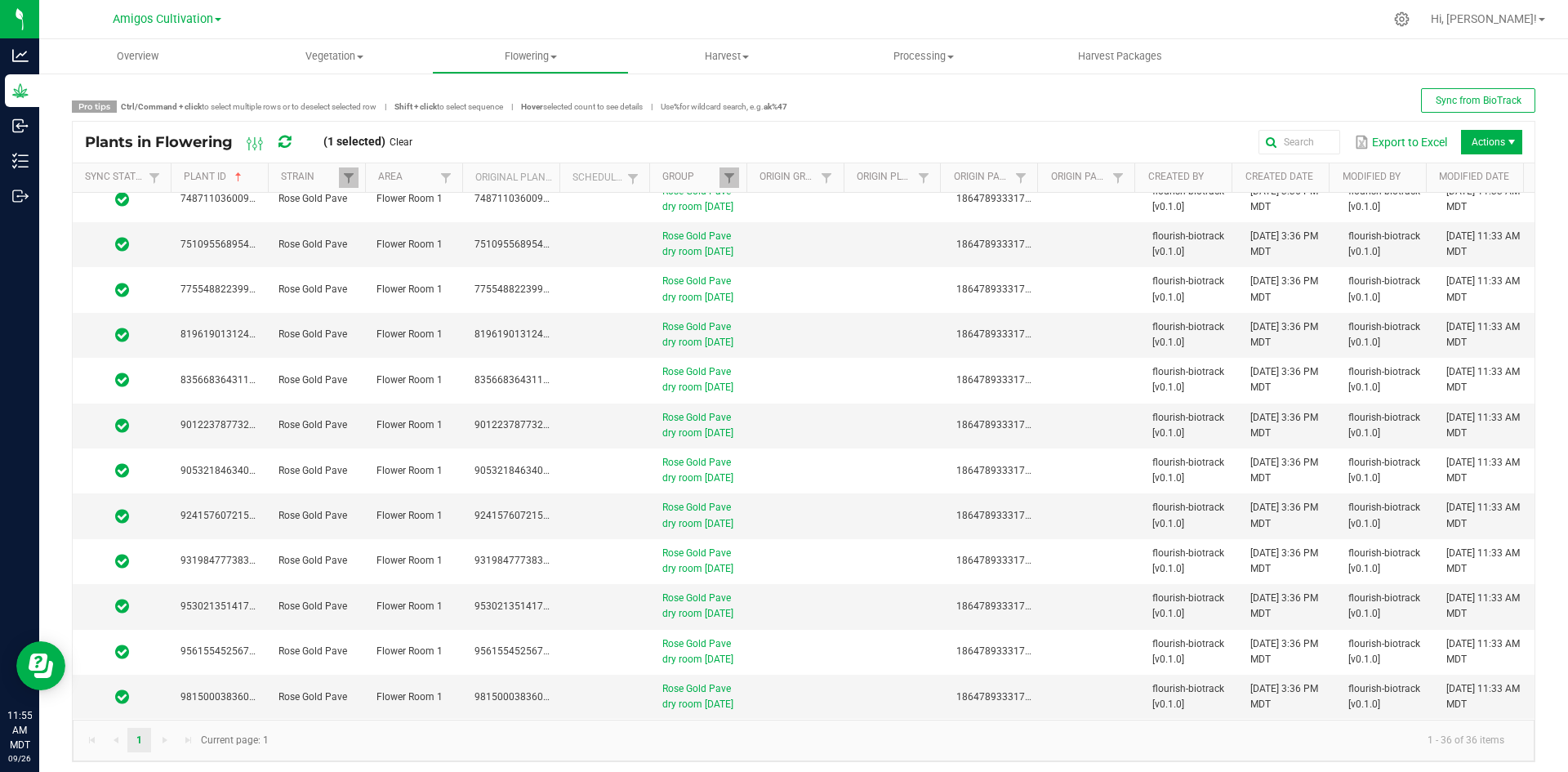
scroll to position [1665, 0]
click at [800, 697] on td at bounding box center [800, 697] width 98 height 44
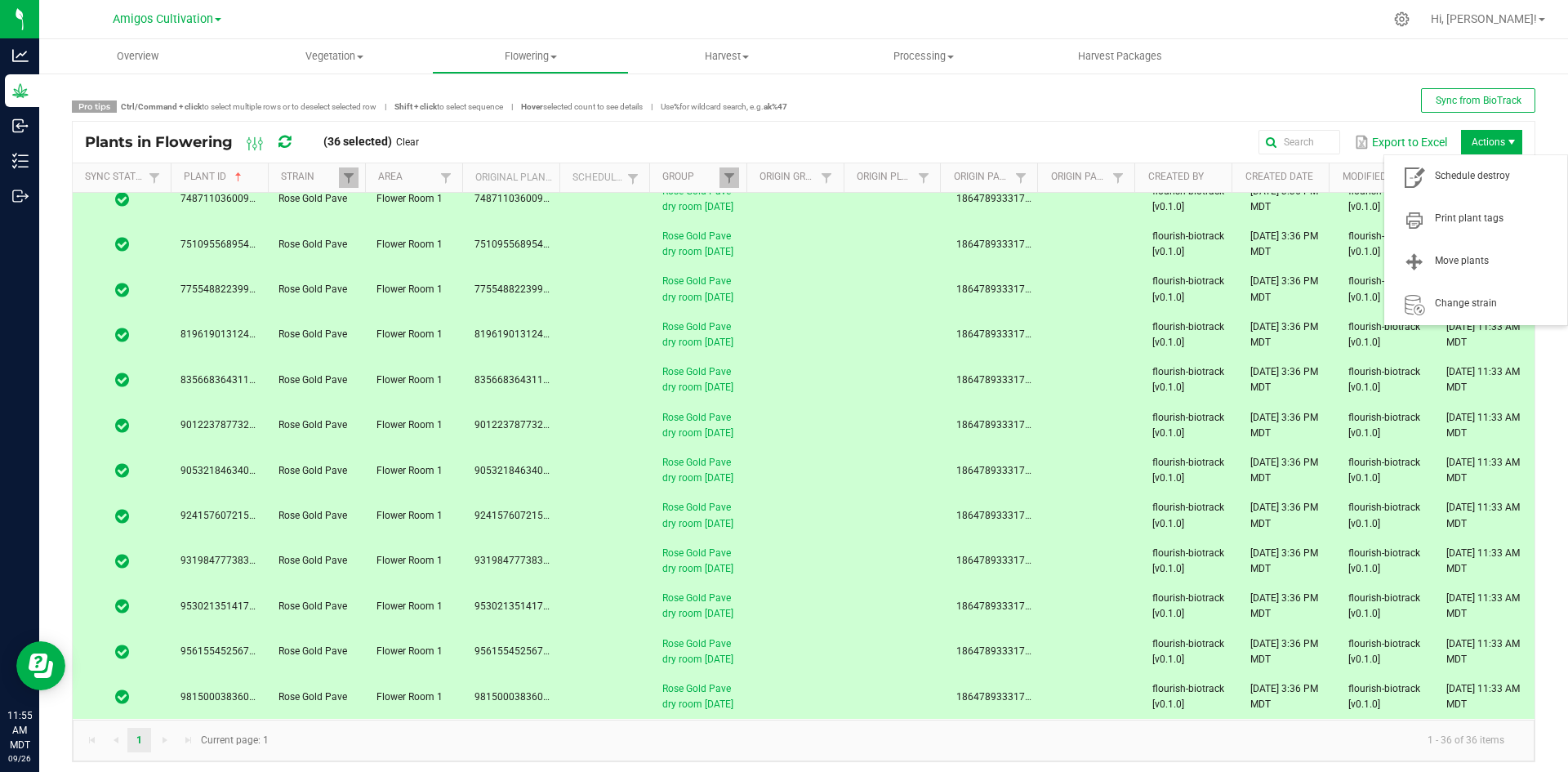
click at [1461, 146] on span "Actions" at bounding box center [1491, 142] width 61 height 24
click at [1478, 189] on span "Schedule destroy" at bounding box center [1475, 176] width 163 height 32
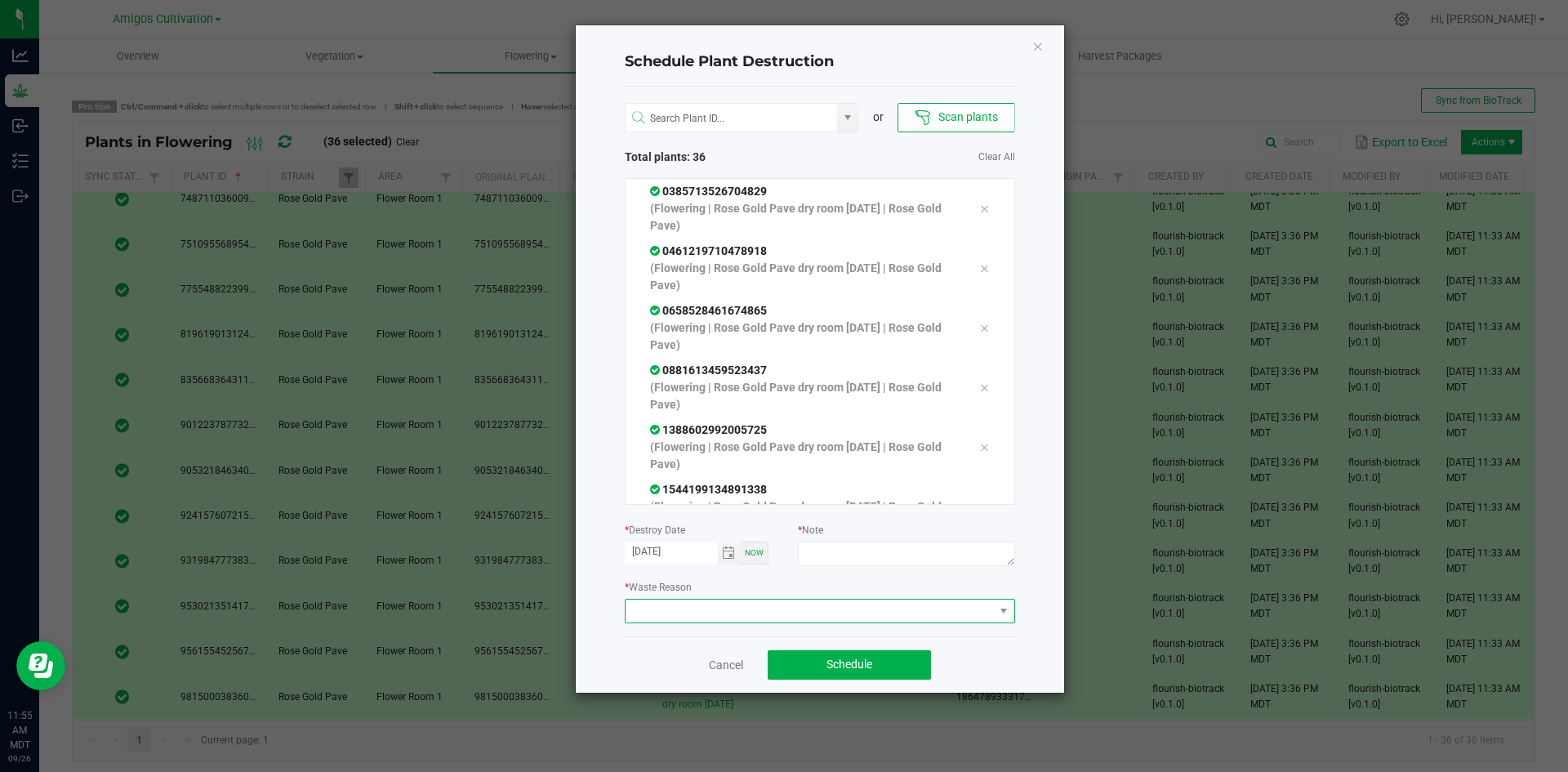
click at [948, 615] on span at bounding box center [809, 611] width 368 height 23
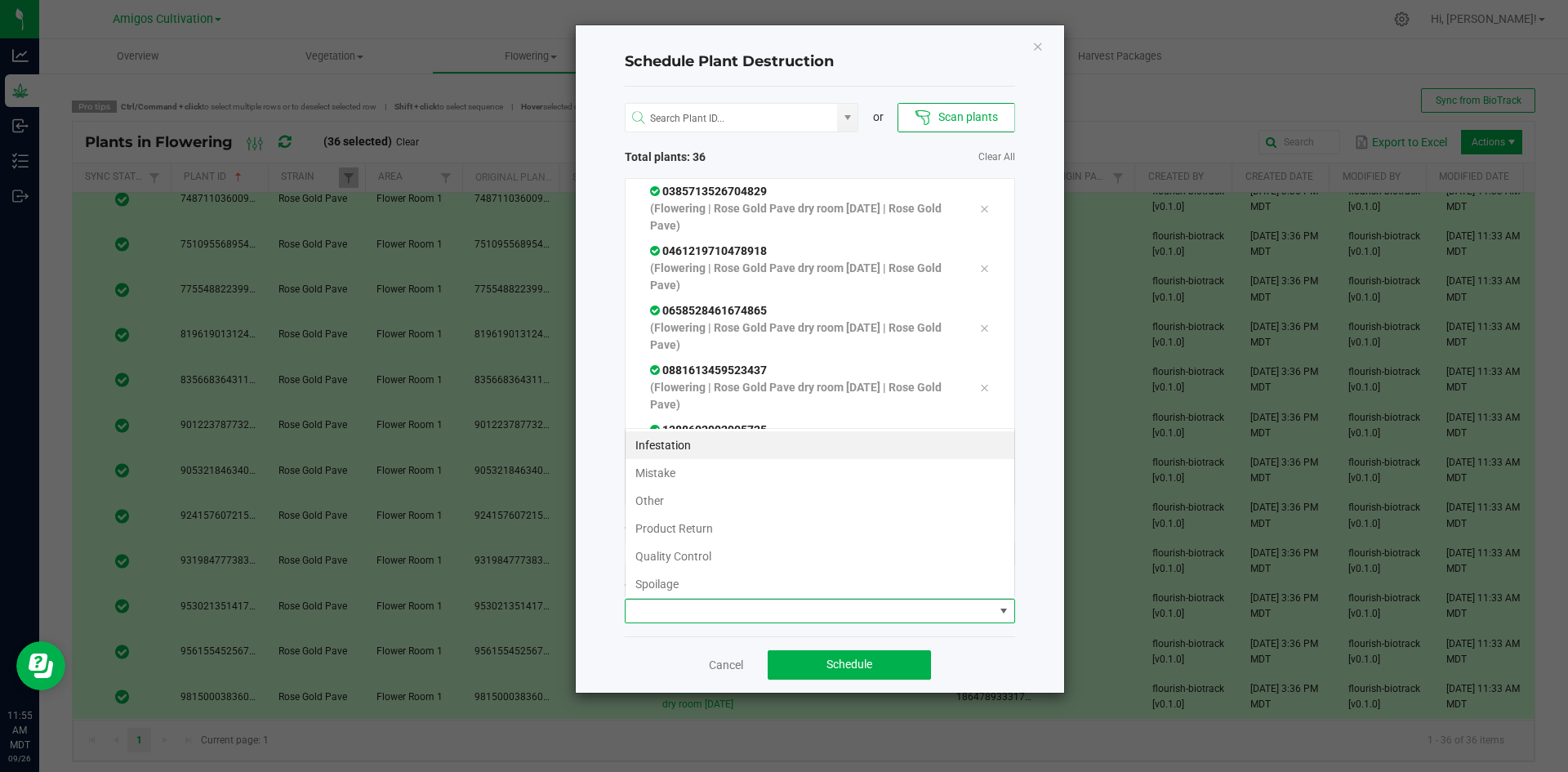
scroll to position [24, 390]
click at [685, 560] on li "Quality Control" at bounding box center [819, 556] width 388 height 28
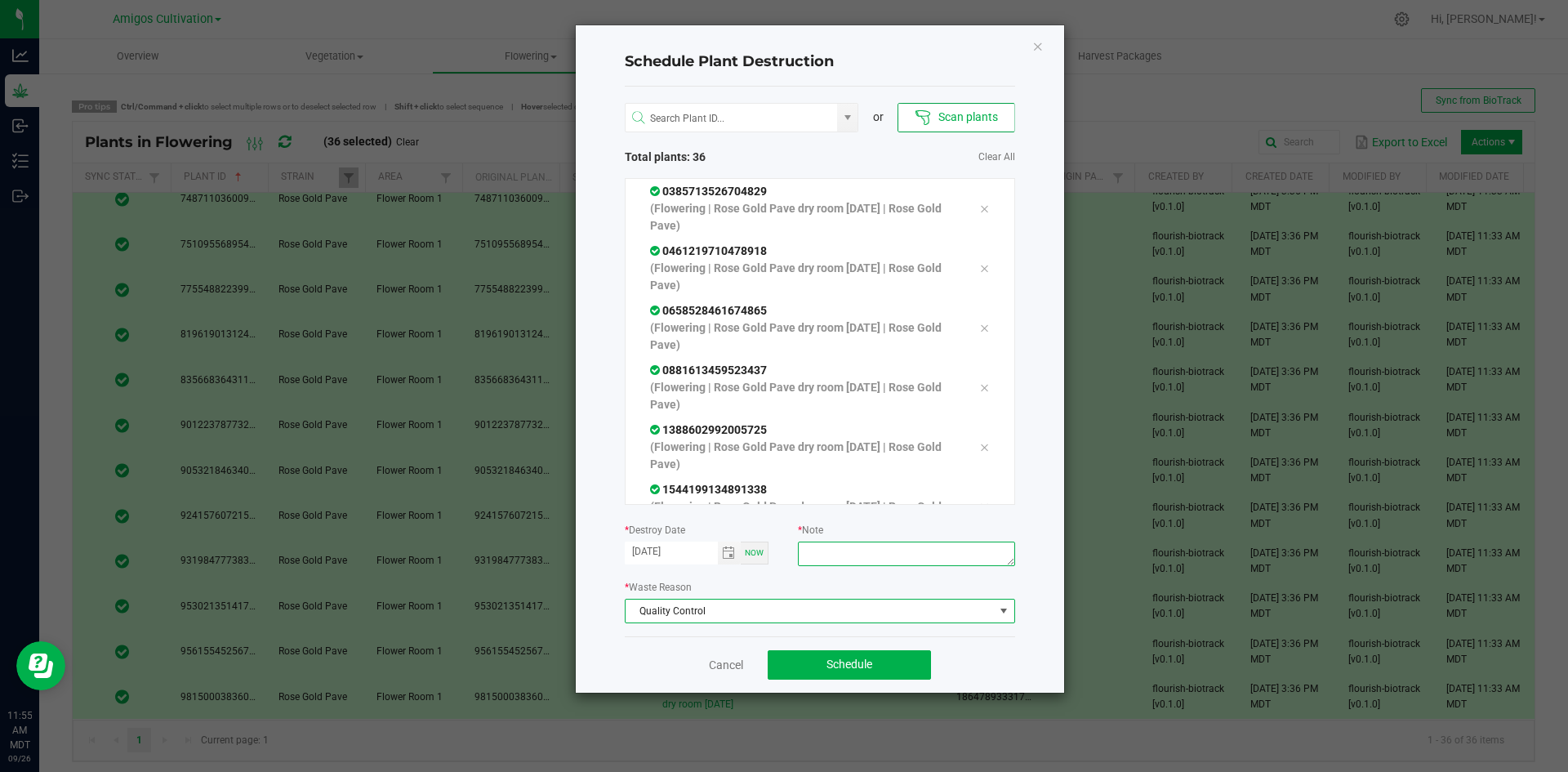
click at [910, 550] on textarea at bounding box center [905, 553] width 216 height 24
type textarea "old harvest"
drag, startPoint x: 846, startPoint y: 663, endPoint x: 854, endPoint y: 657, distance: 10.0
click at [847, 663] on span "Schedule" at bounding box center [849, 664] width 45 height 13
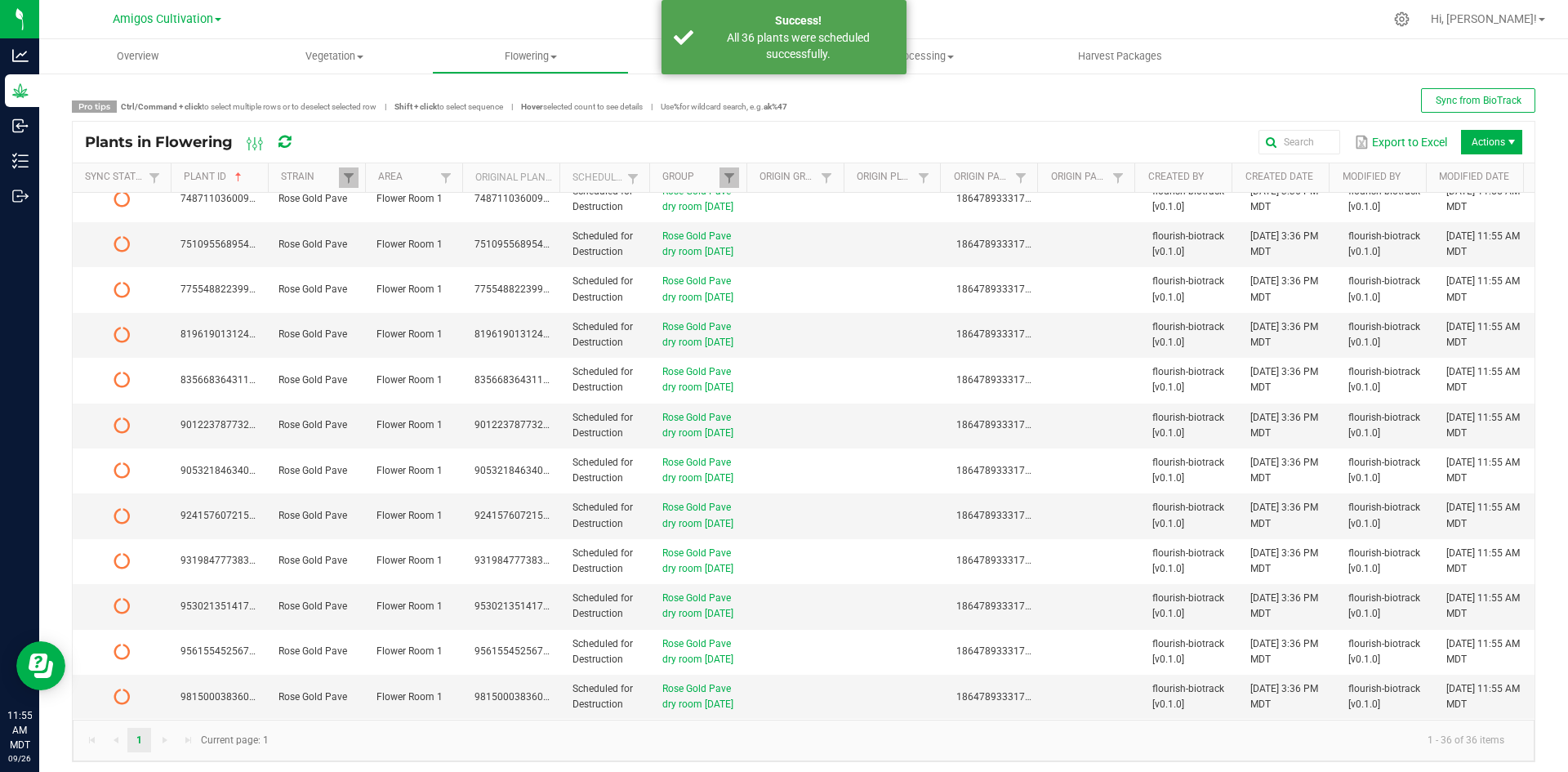
click at [282, 135] on icon at bounding box center [284, 142] width 12 height 15
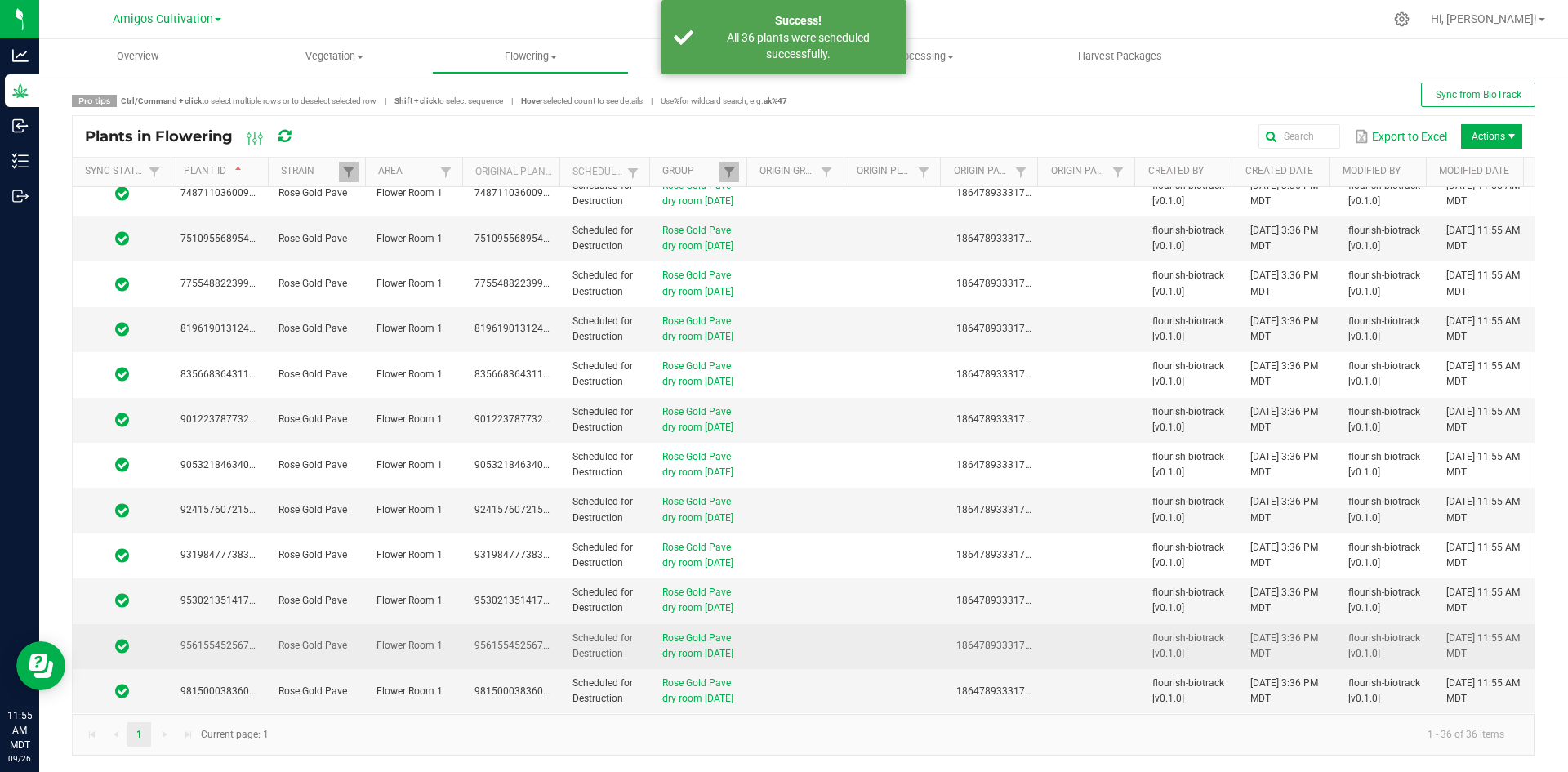
scroll to position [6, 0]
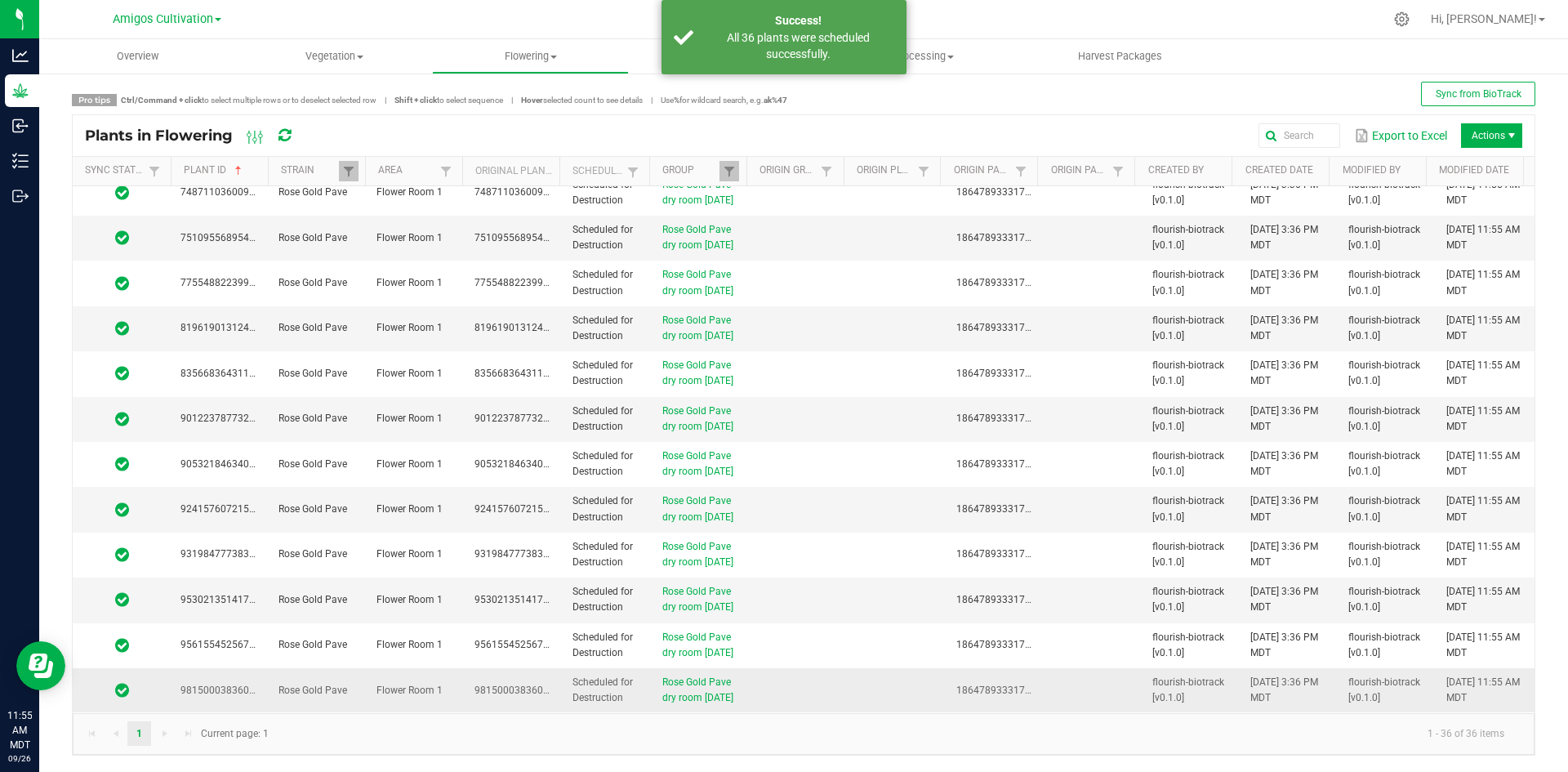
click at [751, 692] on td at bounding box center [800, 690] width 98 height 44
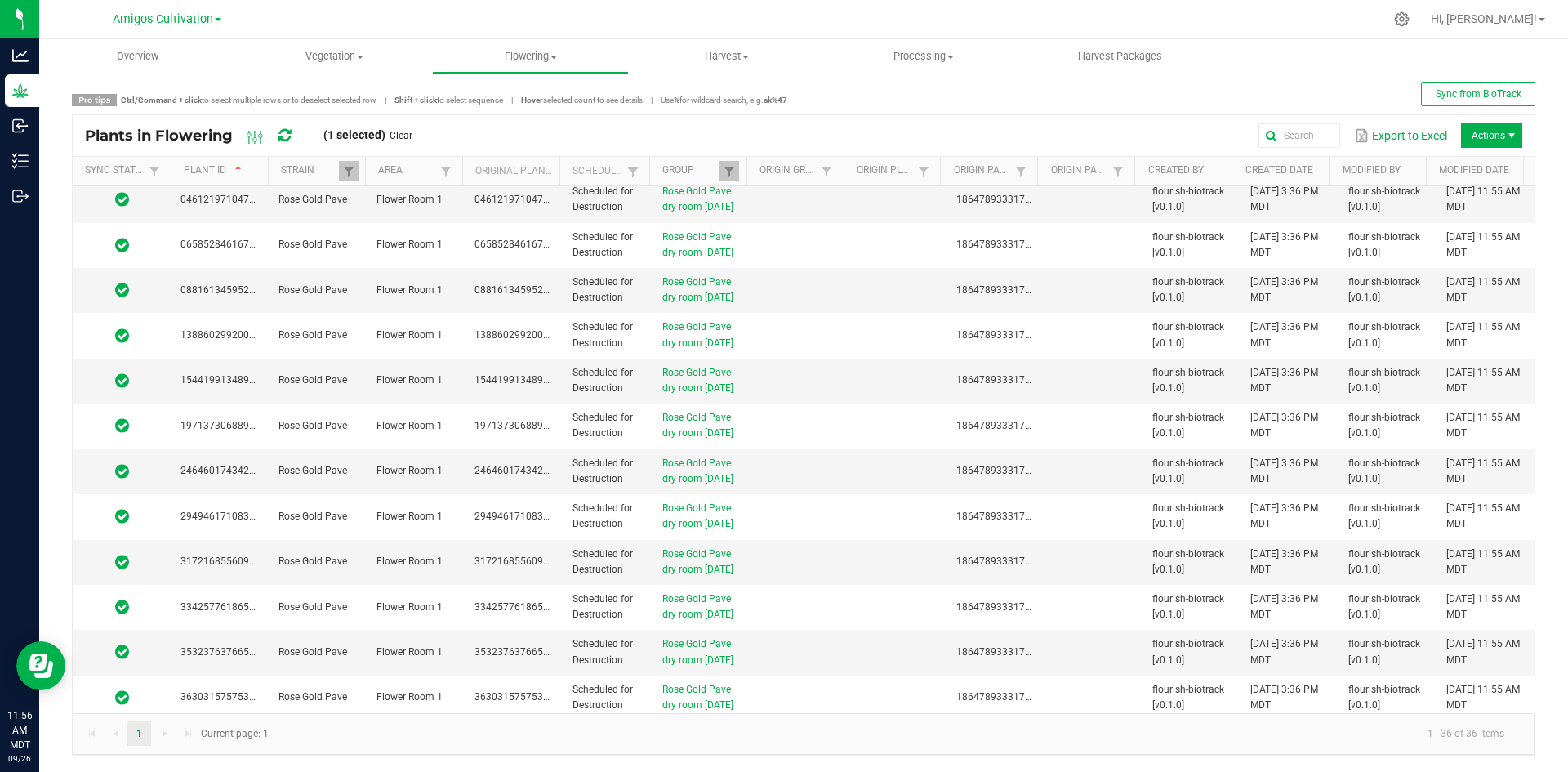
scroll to position [0, 0]
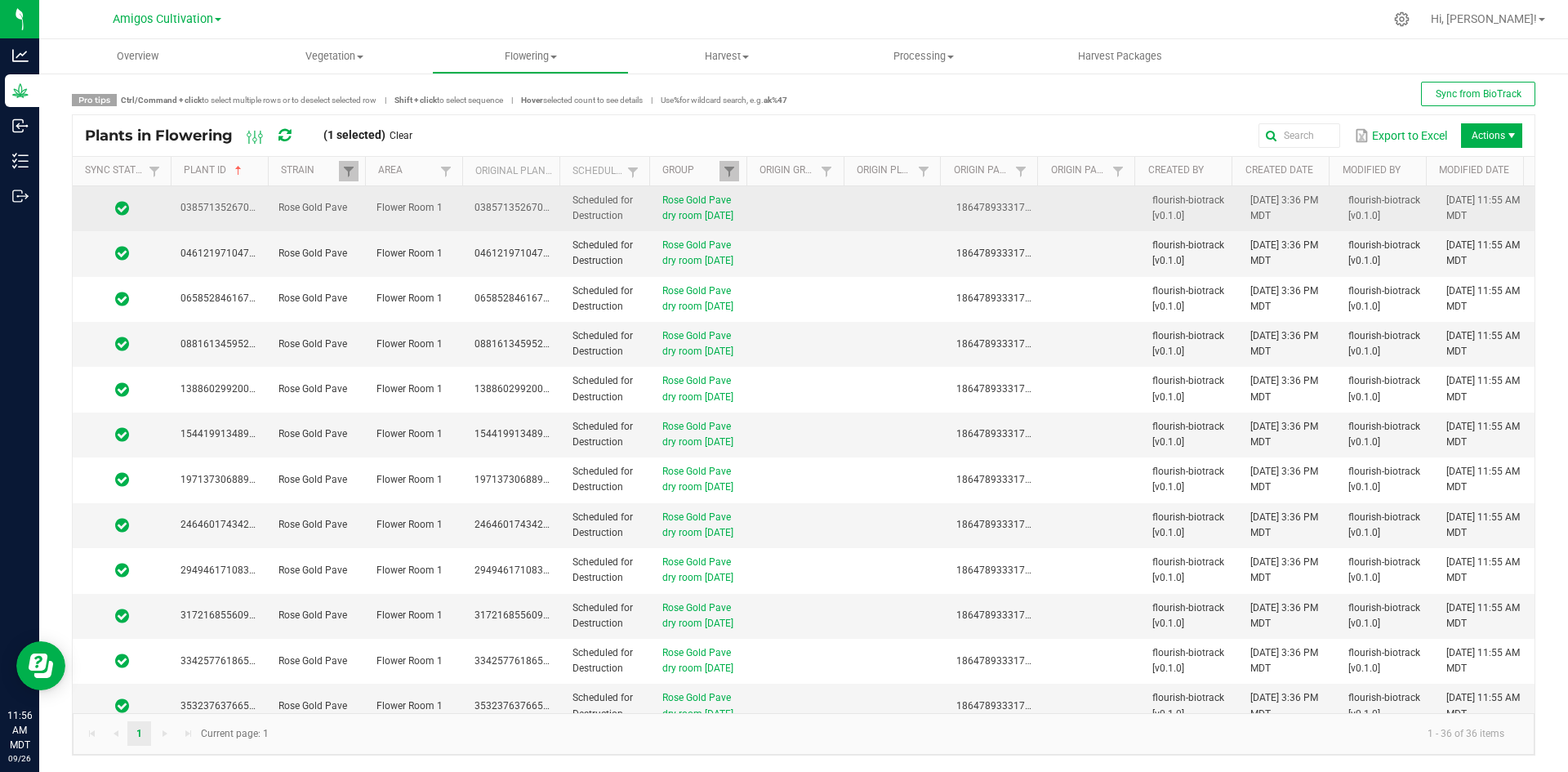
drag, startPoint x: 758, startPoint y: 209, endPoint x: 784, endPoint y: 216, distance: 26.9
click at [764, 209] on td at bounding box center [800, 209] width 98 height 44
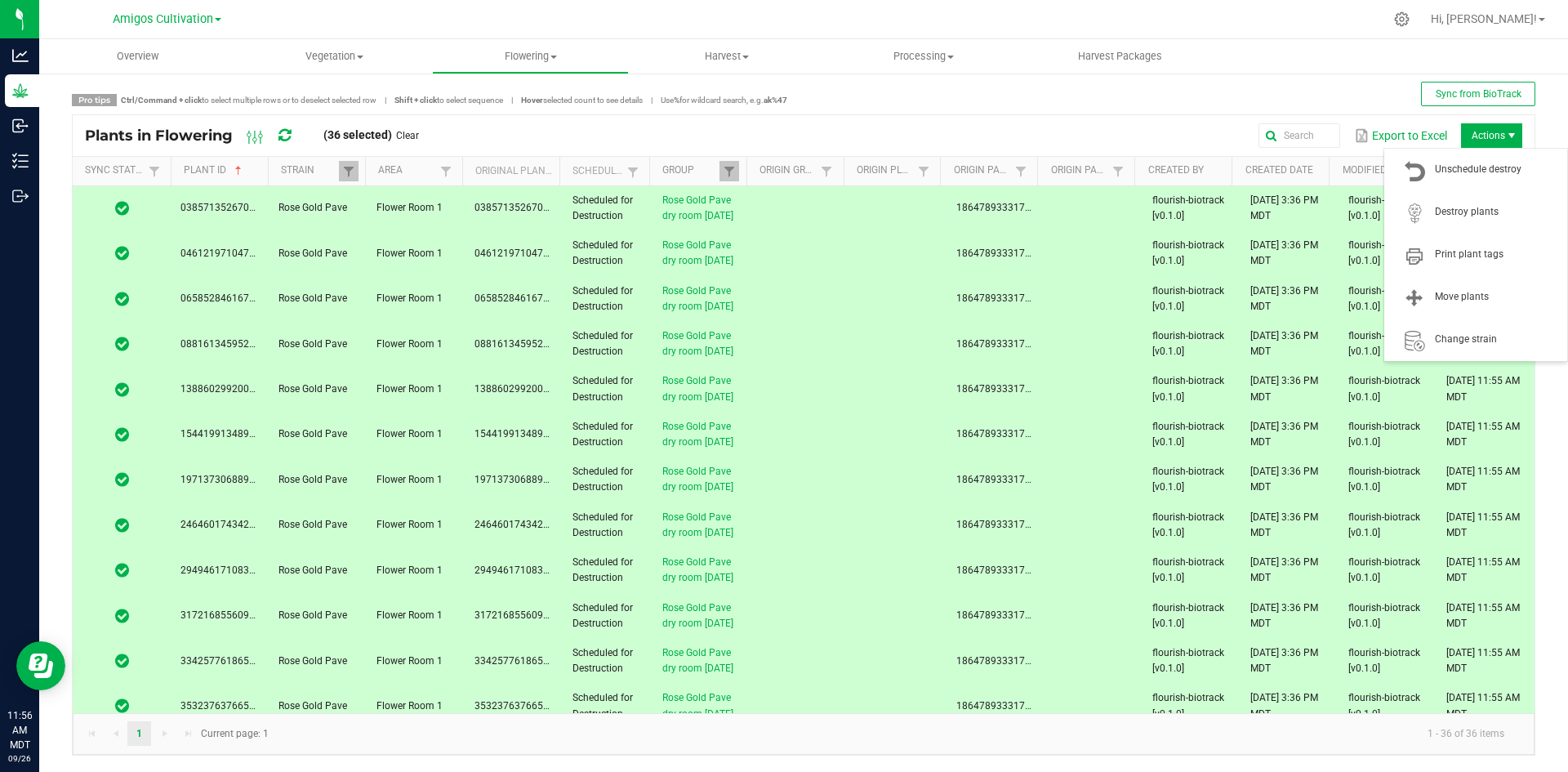
click at [1488, 137] on span "Actions" at bounding box center [1491, 135] width 61 height 24
click at [1486, 223] on span "Destroy plants" at bounding box center [1475, 211] width 163 height 32
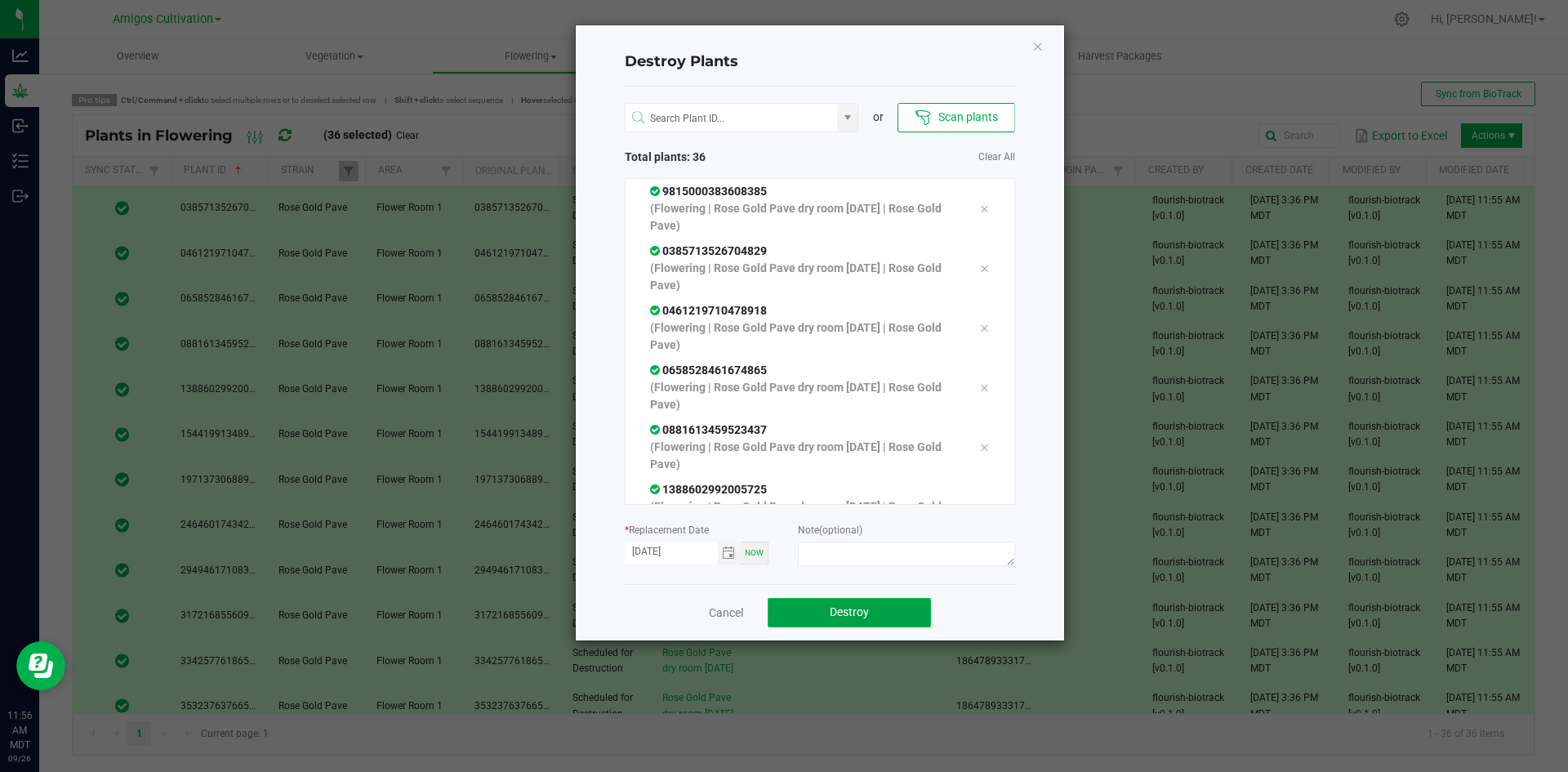
click at [842, 614] on span "Destroy" at bounding box center [849, 612] width 39 height 13
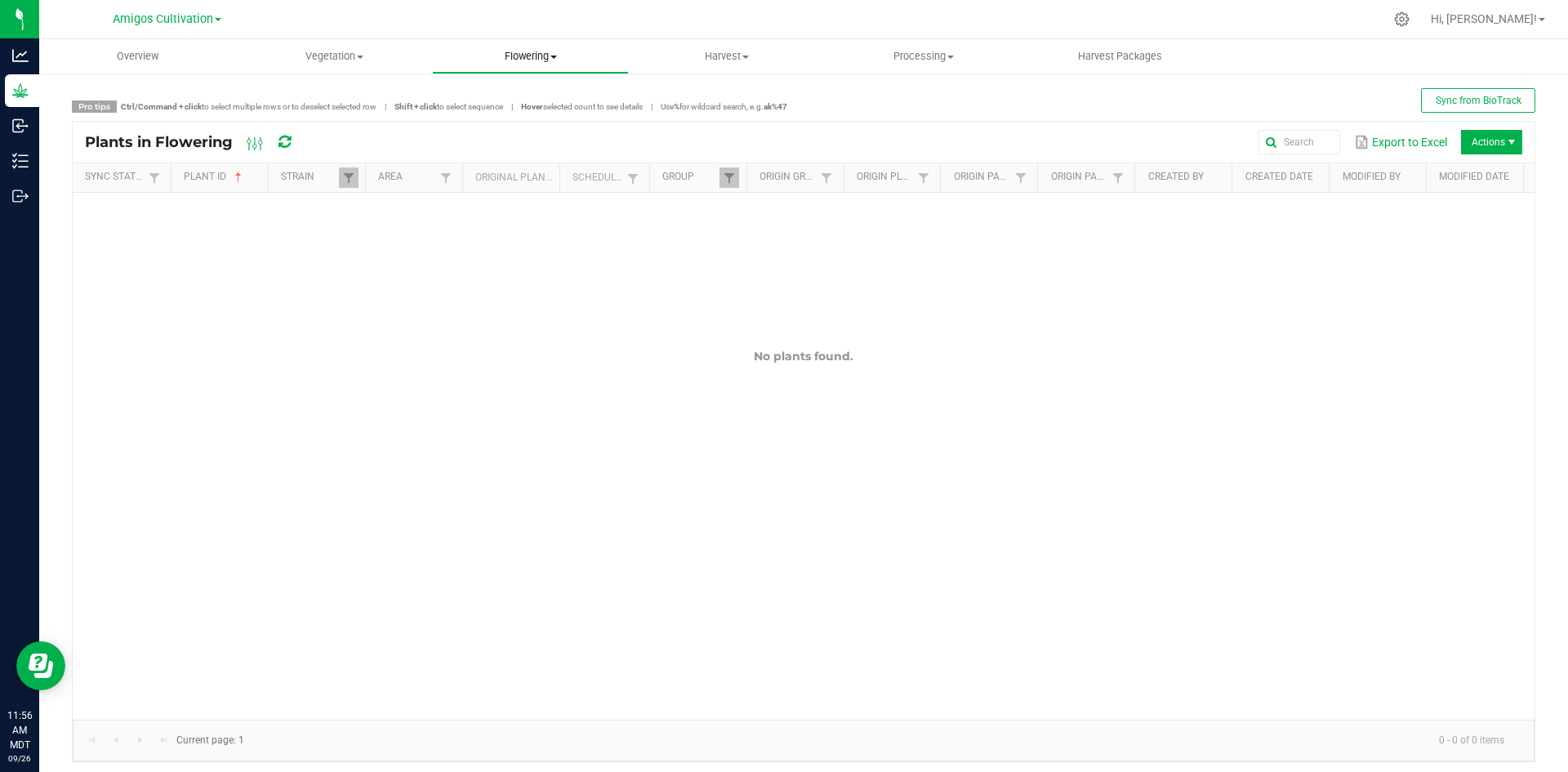
click at [531, 60] on span "Flowering" at bounding box center [530, 57] width 196 height 15
click at [515, 112] on span "Flowering groups" at bounding box center [499, 118] width 135 height 14
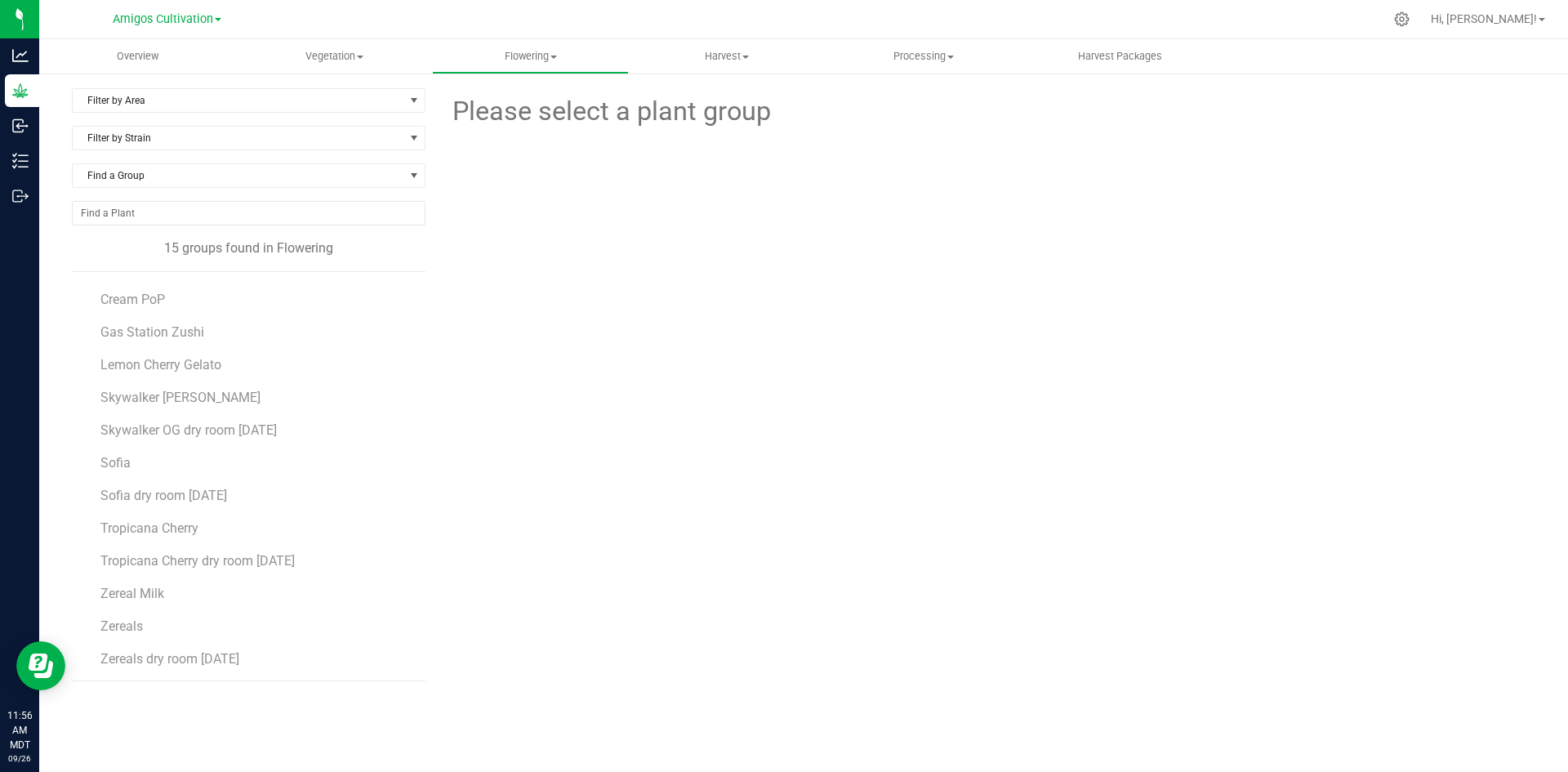
scroll to position [95, 0]
click at [225, 427] on span "Skywalker OG dry room [DATE]" at bounding box center [191, 428] width 182 height 16
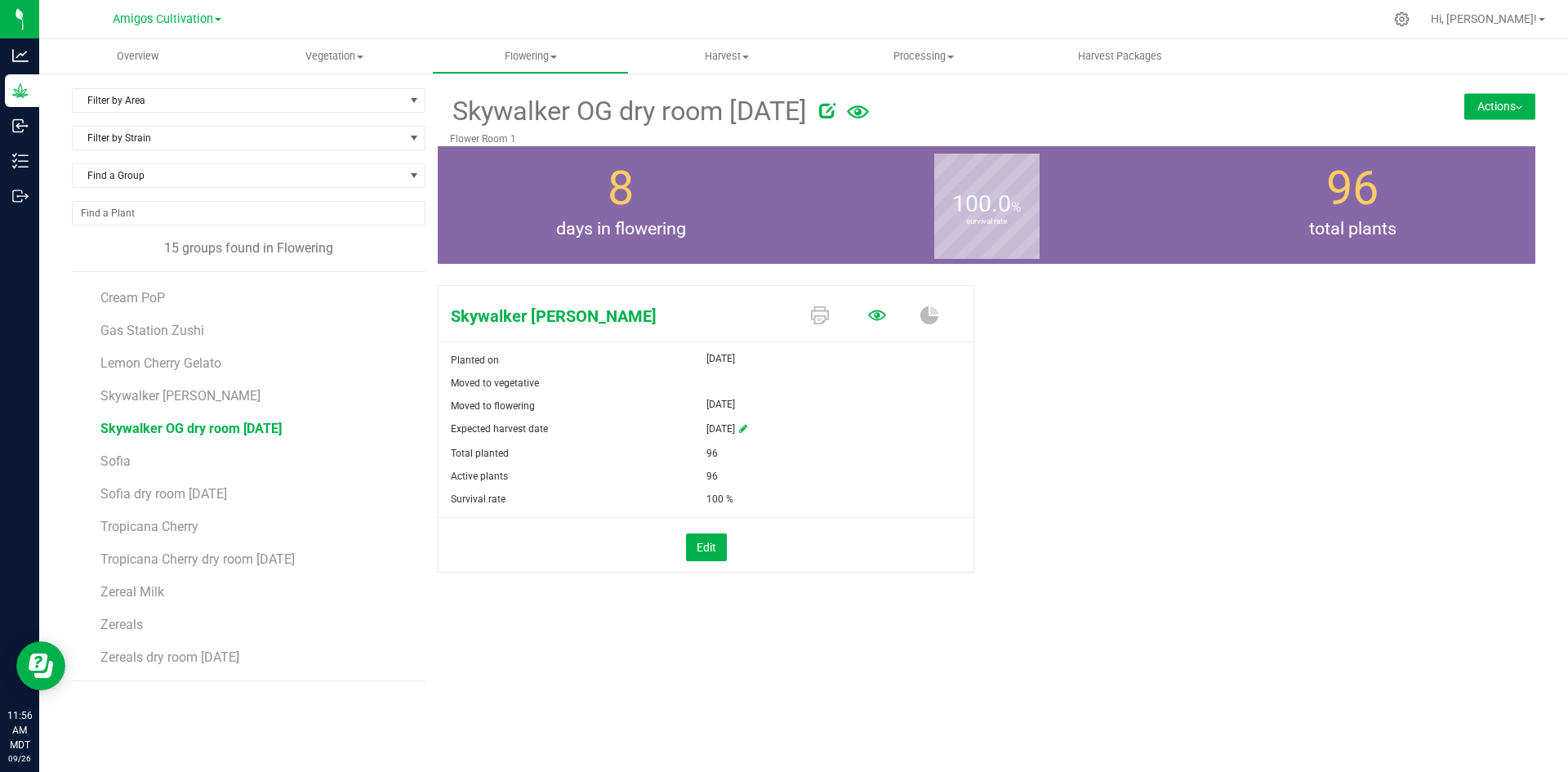
click at [874, 316] on icon at bounding box center [877, 314] width 18 height 18
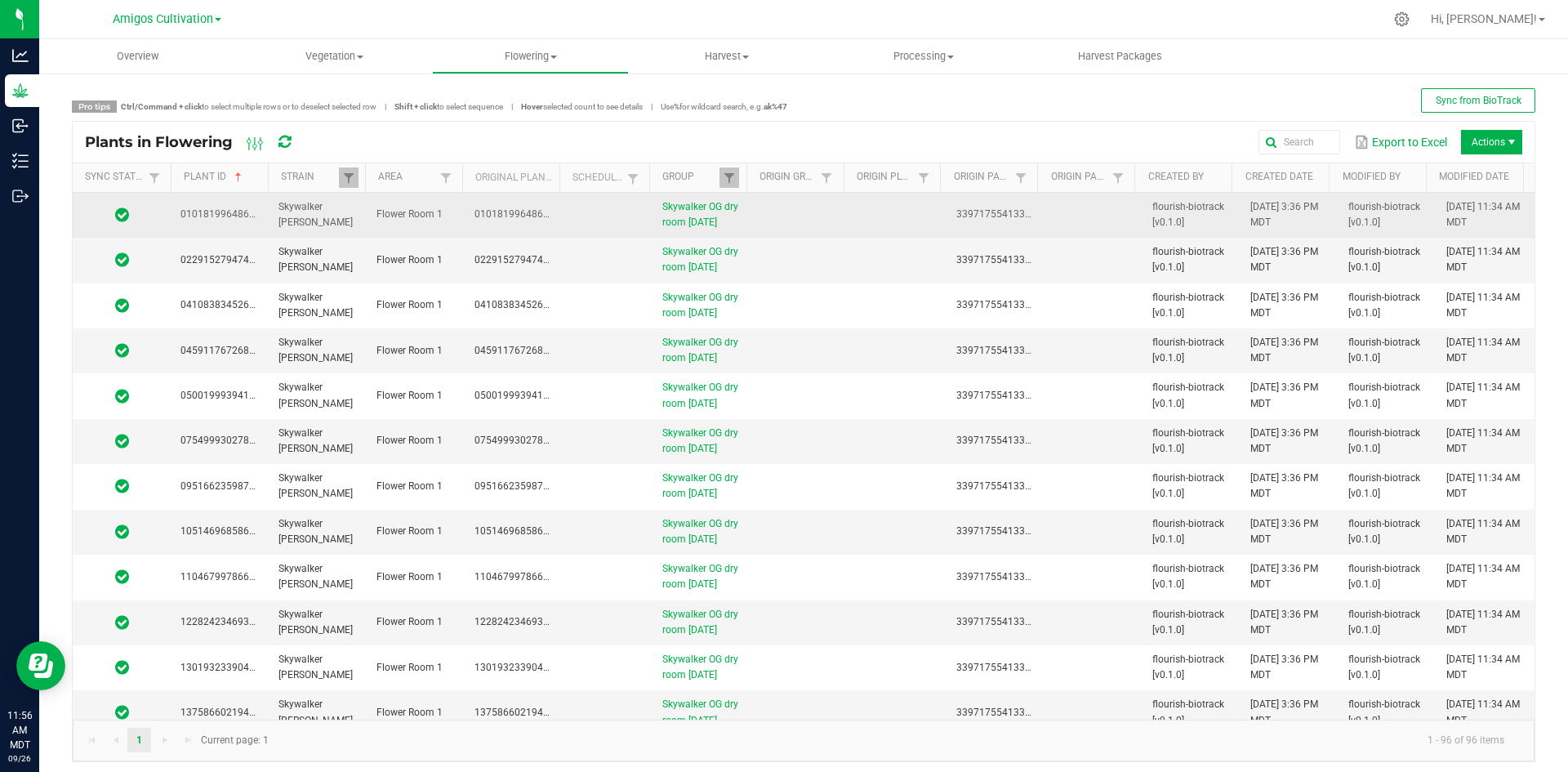
click at [563, 212] on td at bounding box center [607, 215] width 90 height 44
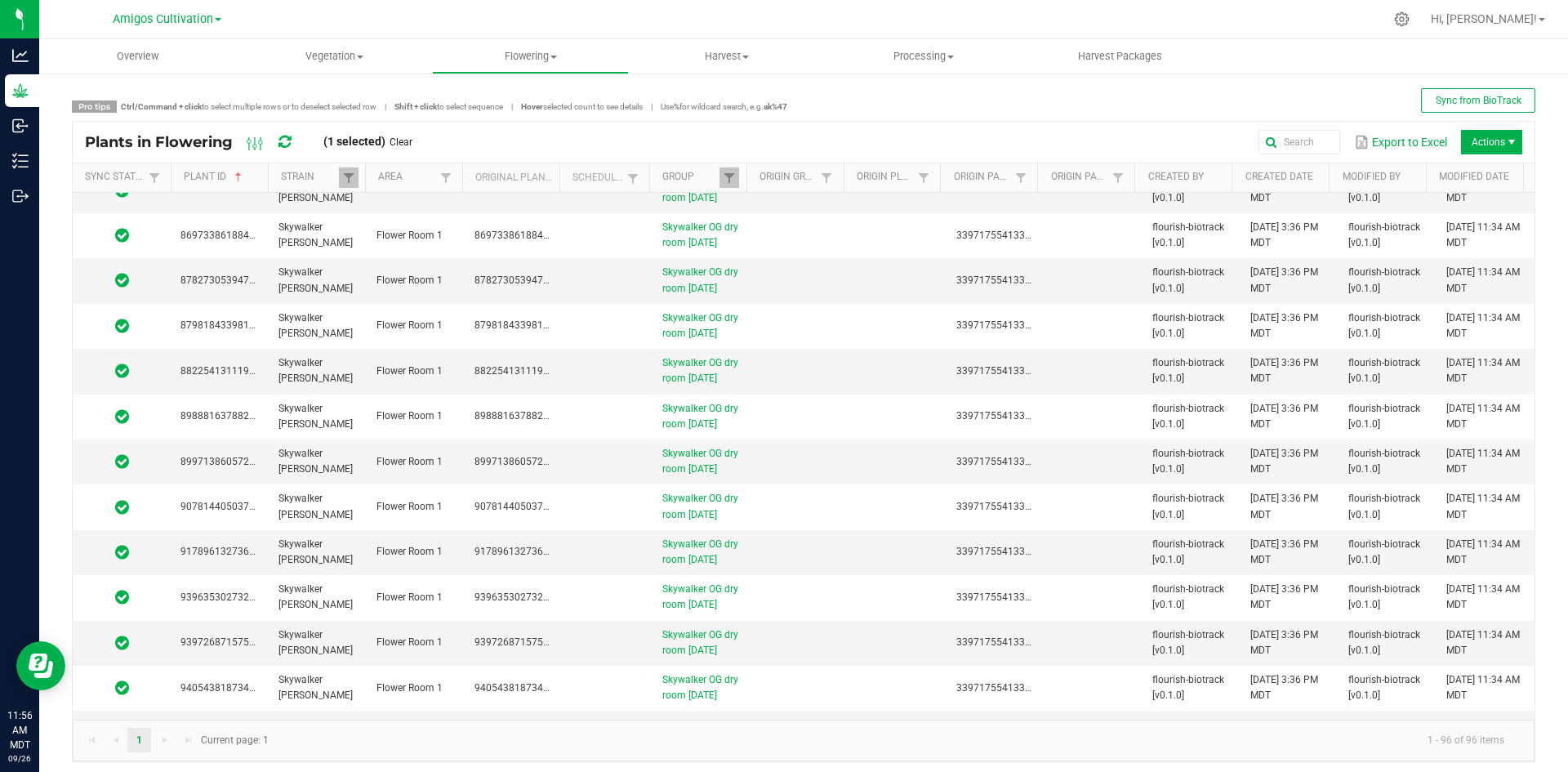
scroll to position [3816, 0]
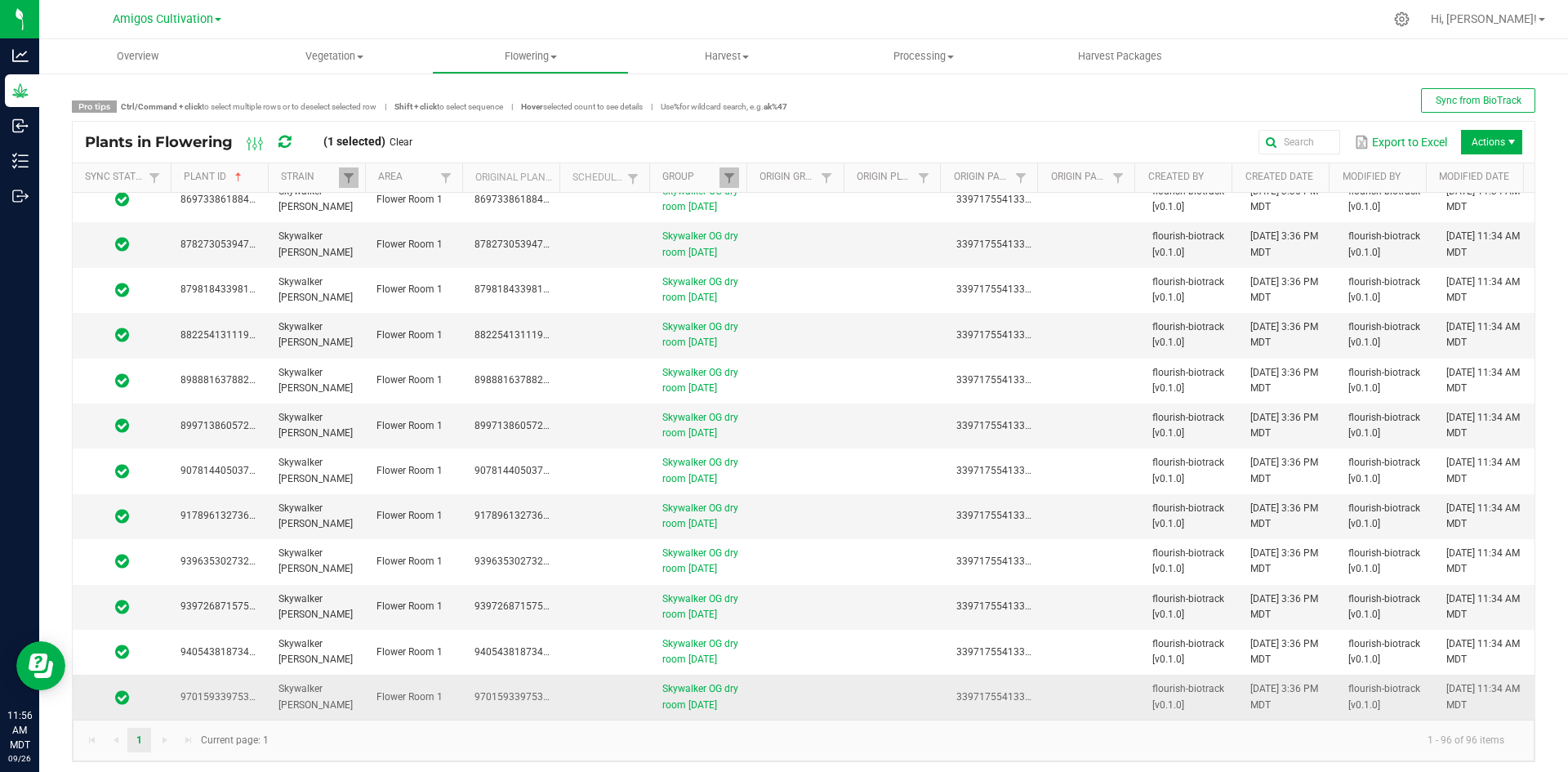
click at [827, 677] on td at bounding box center [800, 697] width 98 height 44
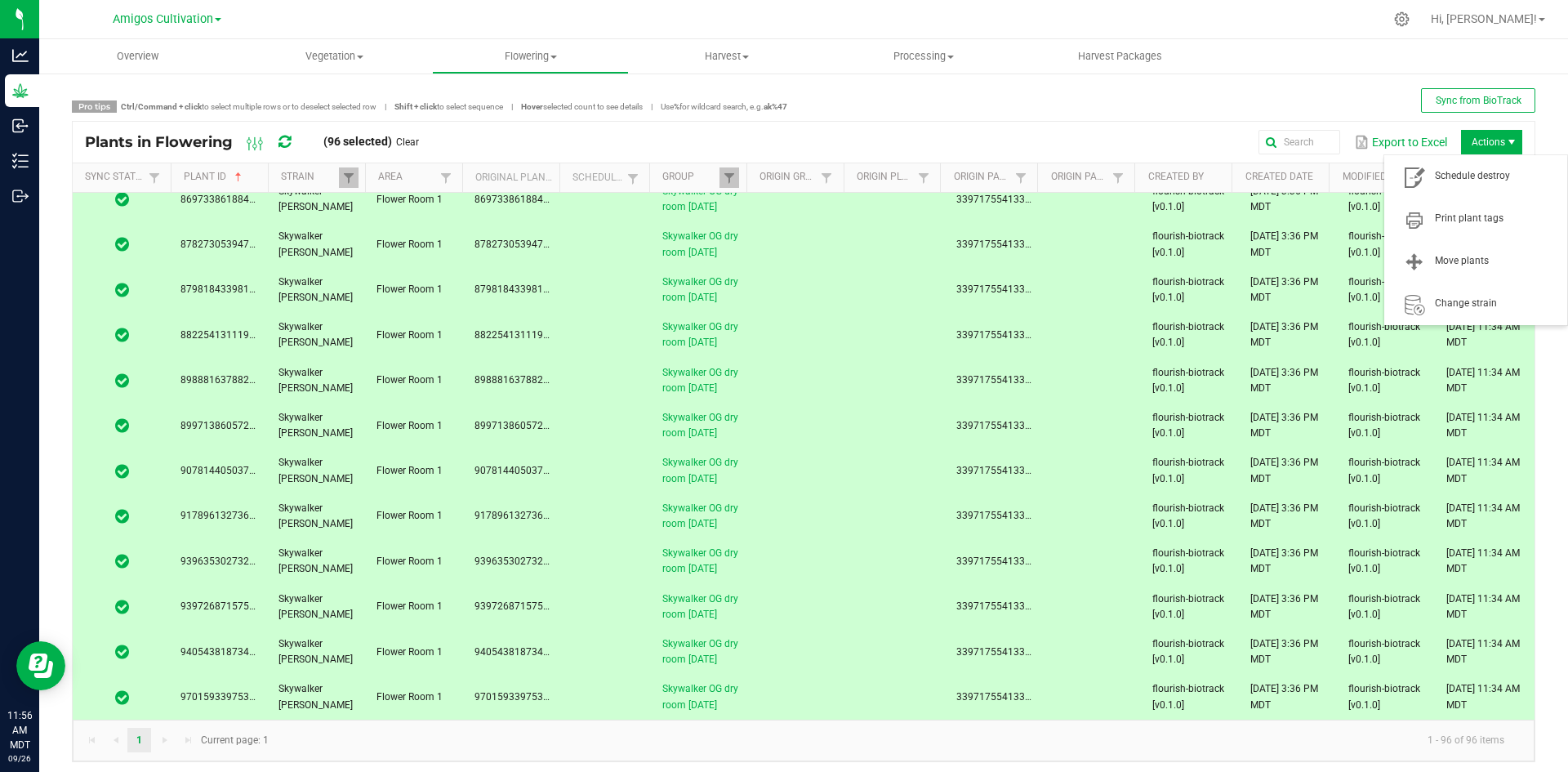
click at [1484, 146] on span "Actions" at bounding box center [1491, 142] width 61 height 24
click at [1486, 184] on span "Schedule destroy" at bounding box center [1475, 176] width 163 height 32
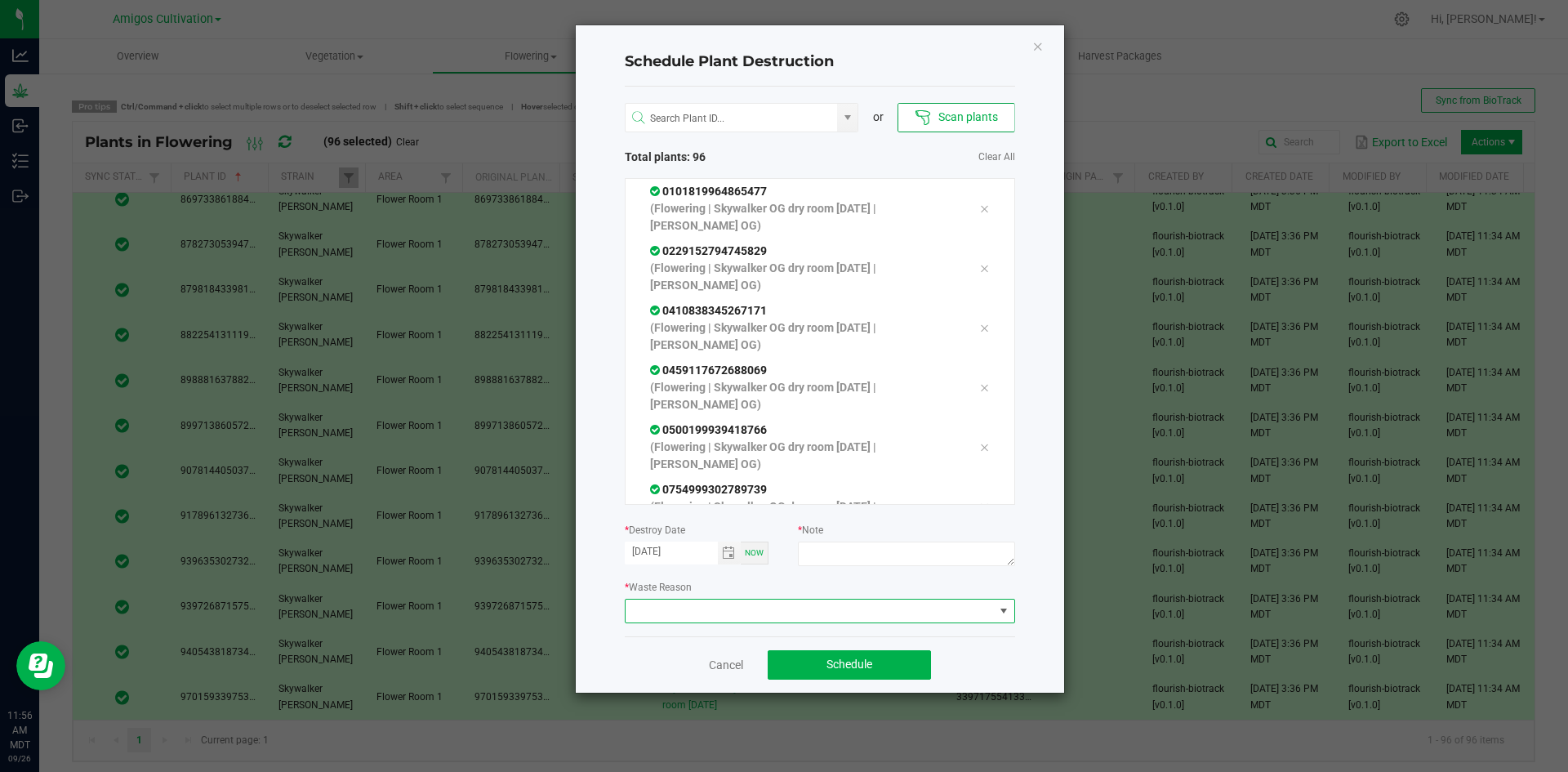
click at [937, 608] on span at bounding box center [809, 611] width 368 height 23
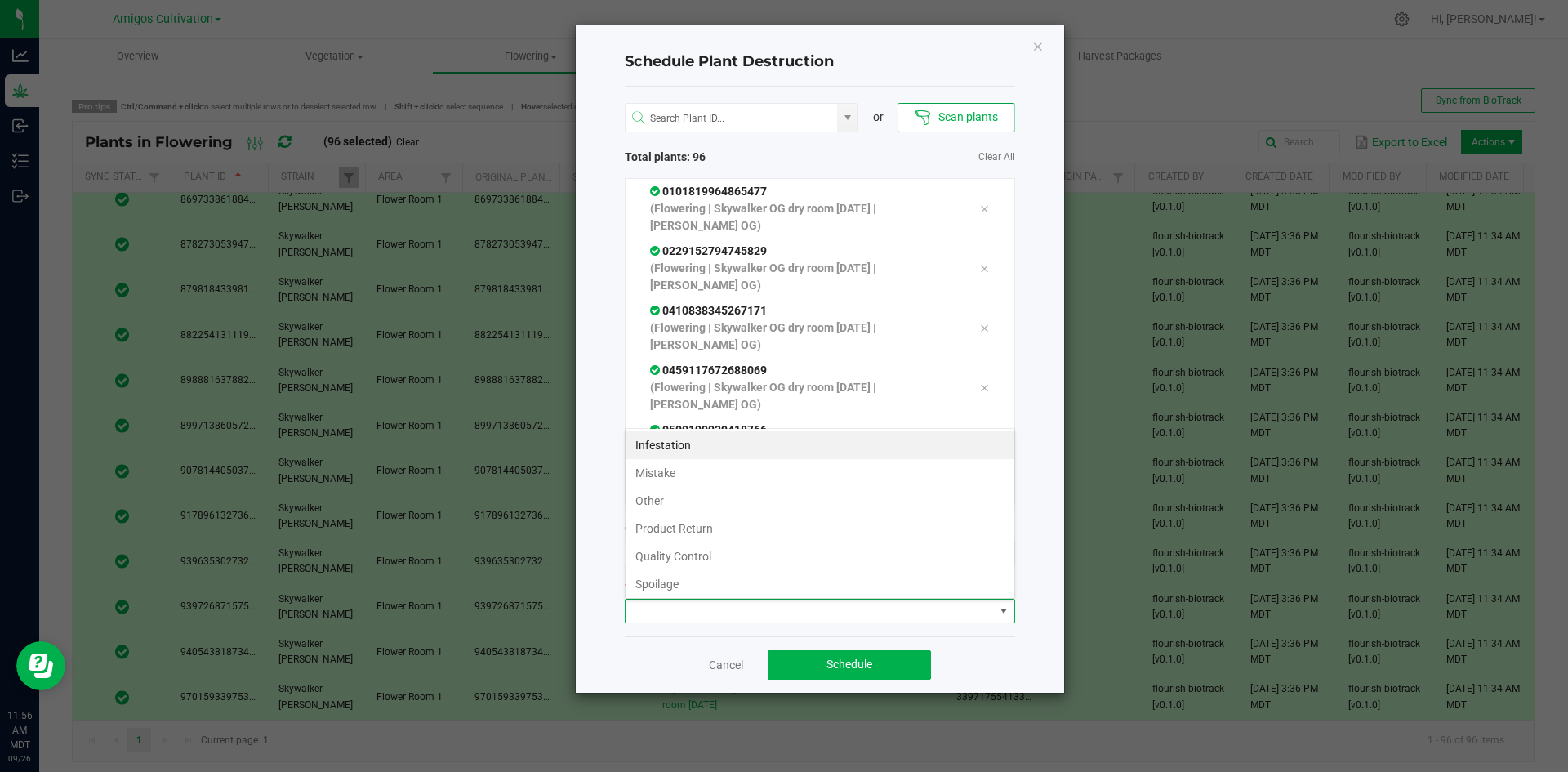
scroll to position [24, 390]
click at [671, 551] on li "Quality Control" at bounding box center [819, 556] width 388 height 28
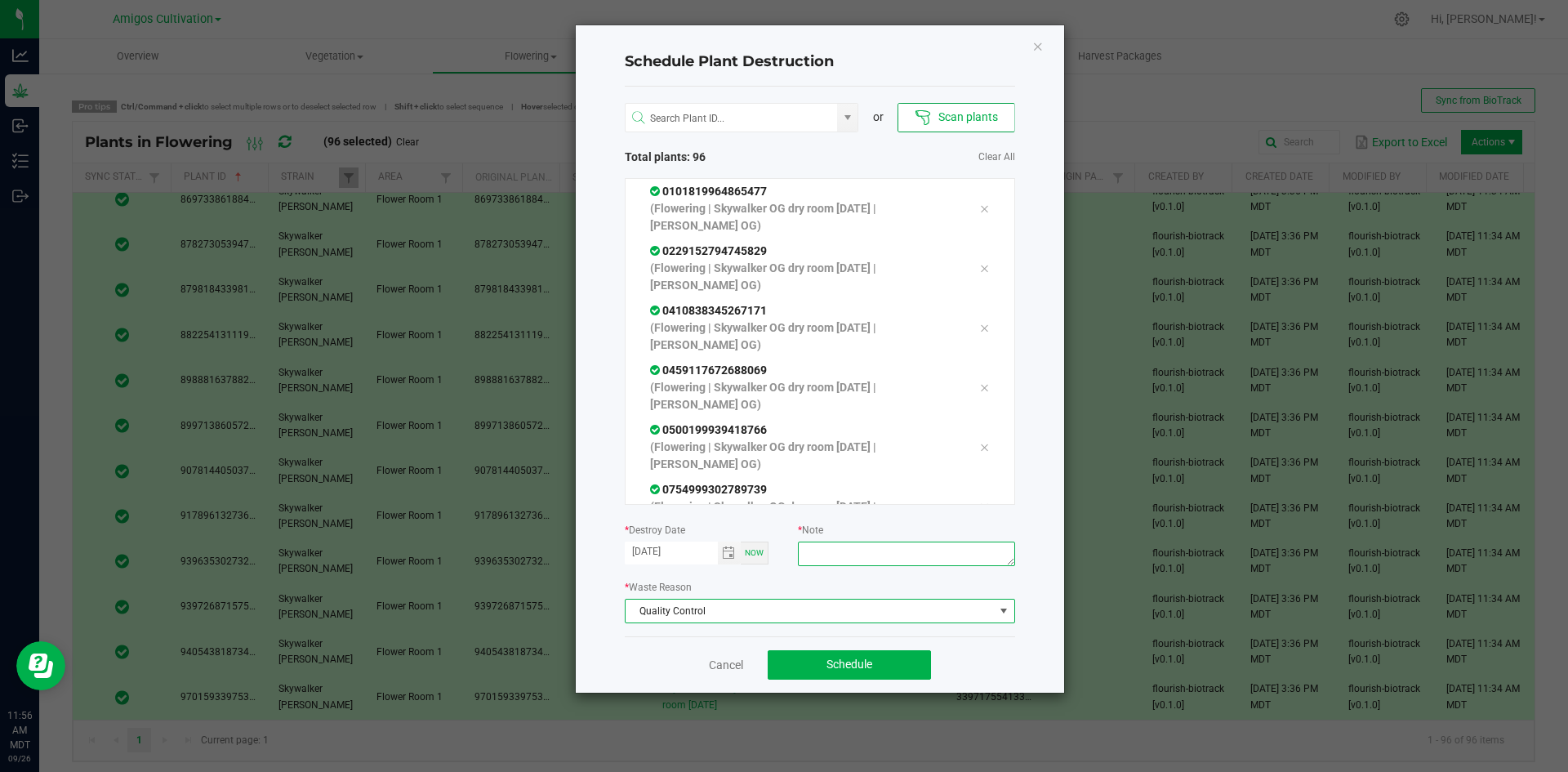
click at [924, 561] on textarea at bounding box center [905, 553] width 216 height 24
type textarea "old harvest"
click at [821, 660] on button "Schedule" at bounding box center [849, 664] width 163 height 30
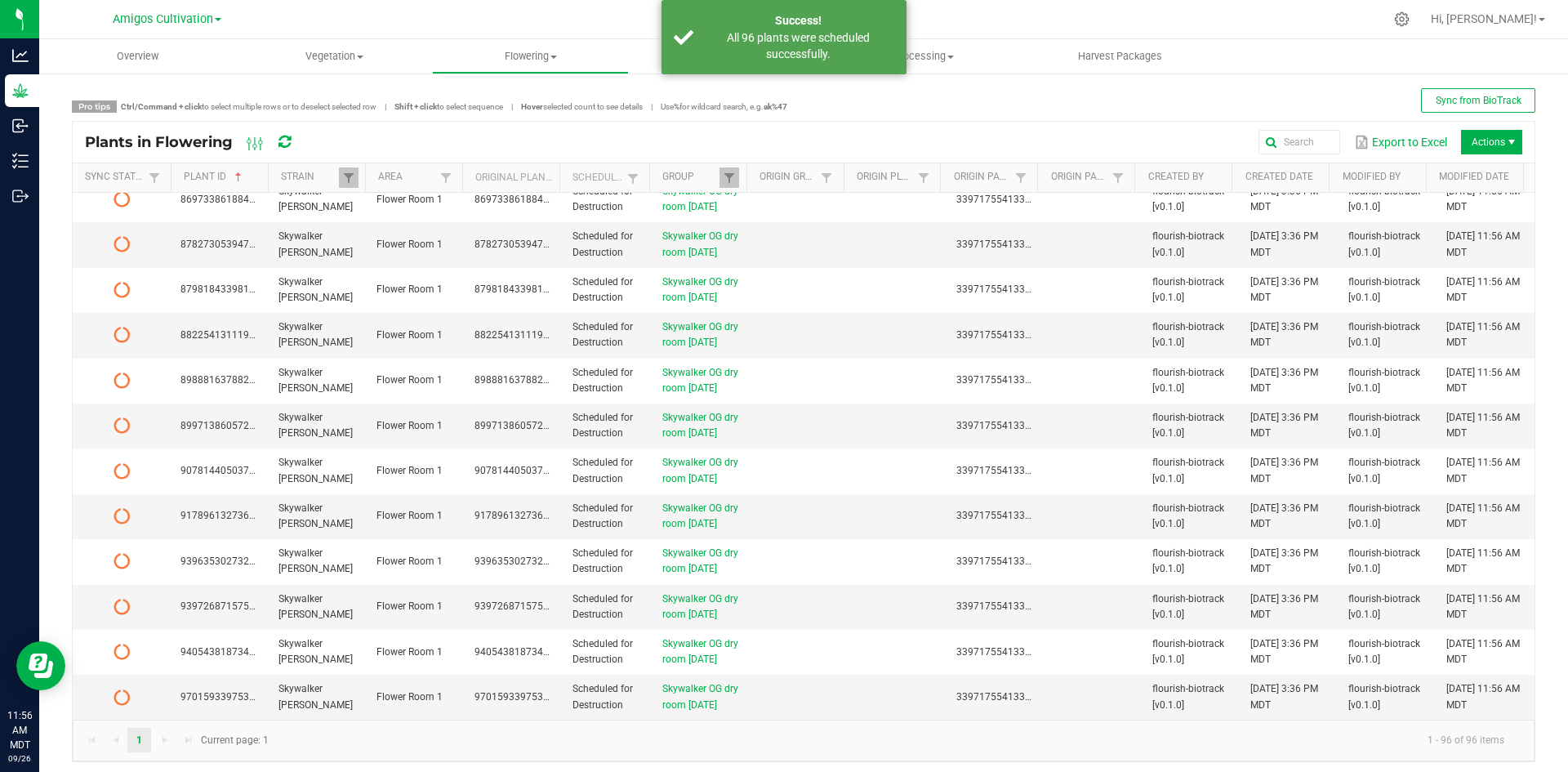
click at [280, 140] on icon at bounding box center [284, 142] width 12 height 15
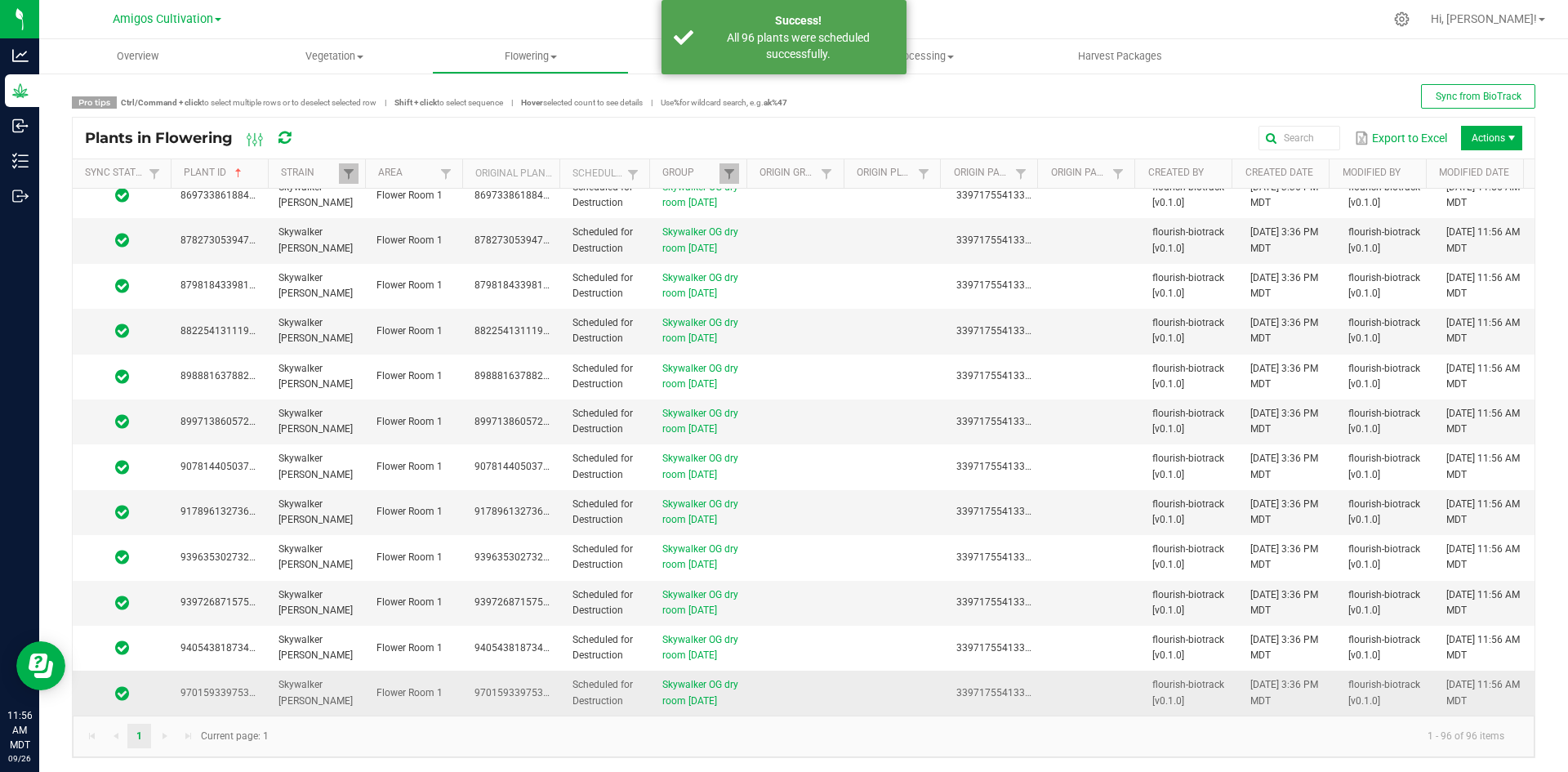
scroll to position [6, 0]
click at [779, 688] on td at bounding box center [800, 690] width 98 height 44
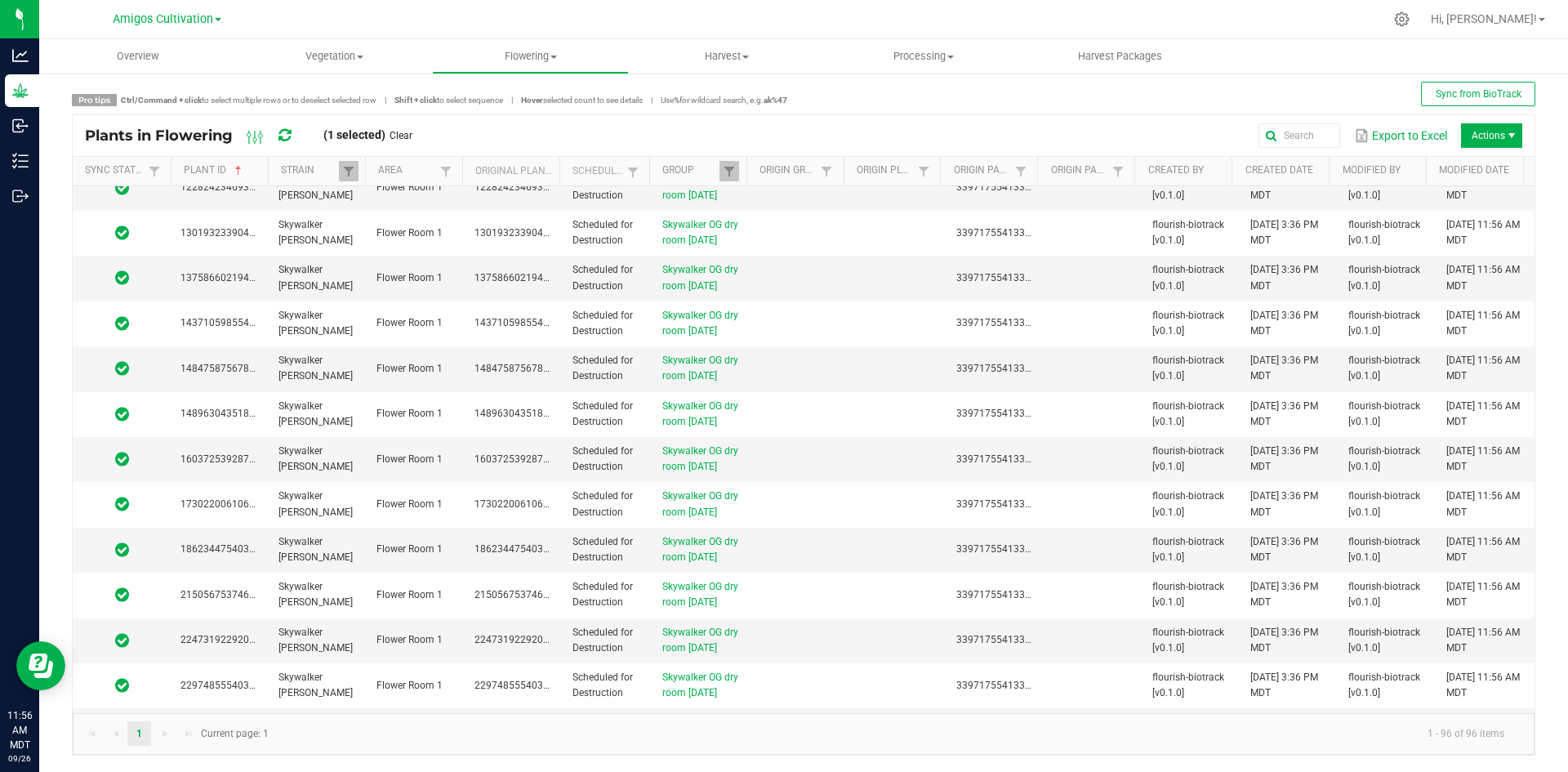
scroll to position [0, 0]
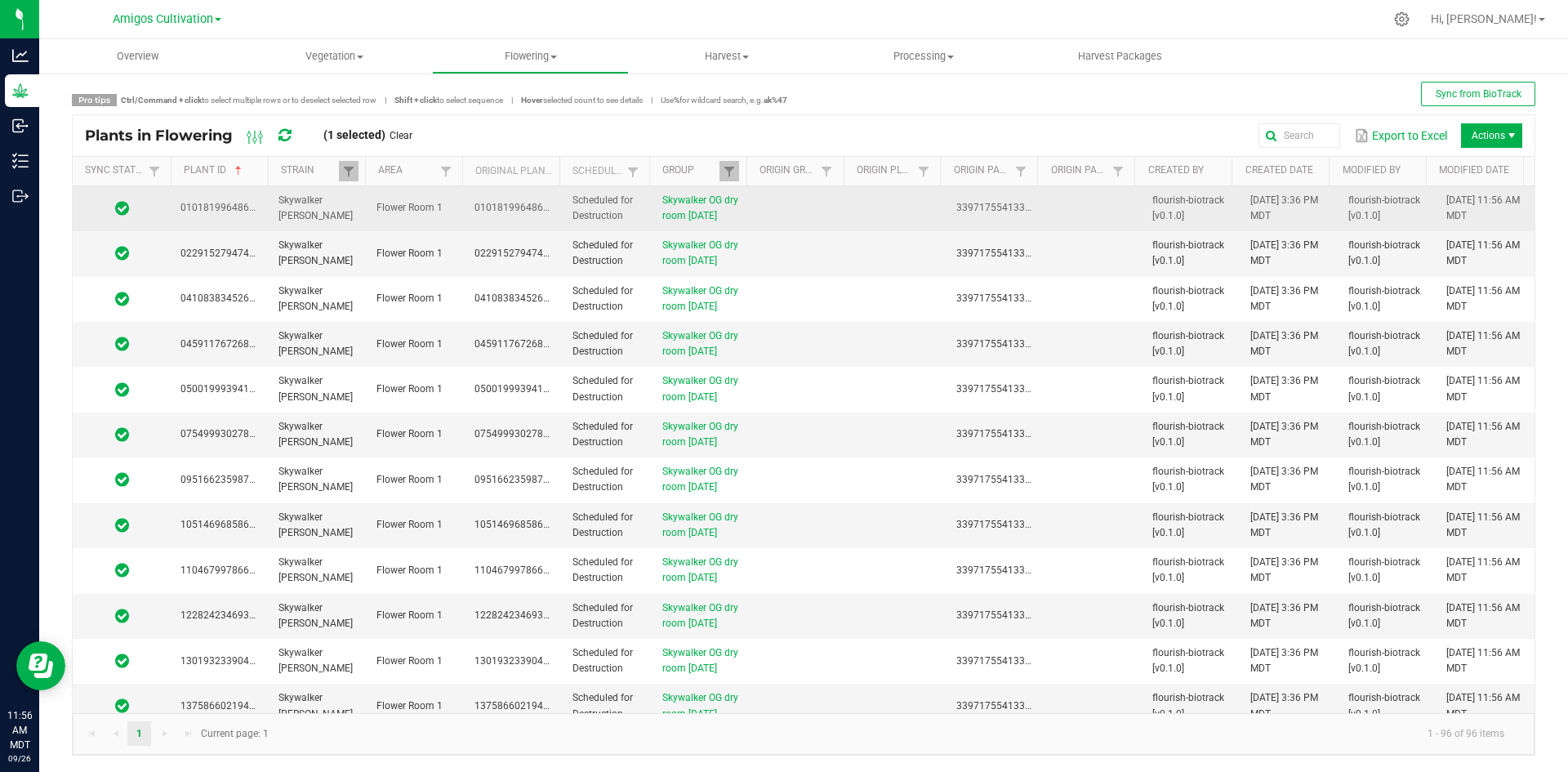
click at [811, 195] on td at bounding box center [800, 209] width 98 height 44
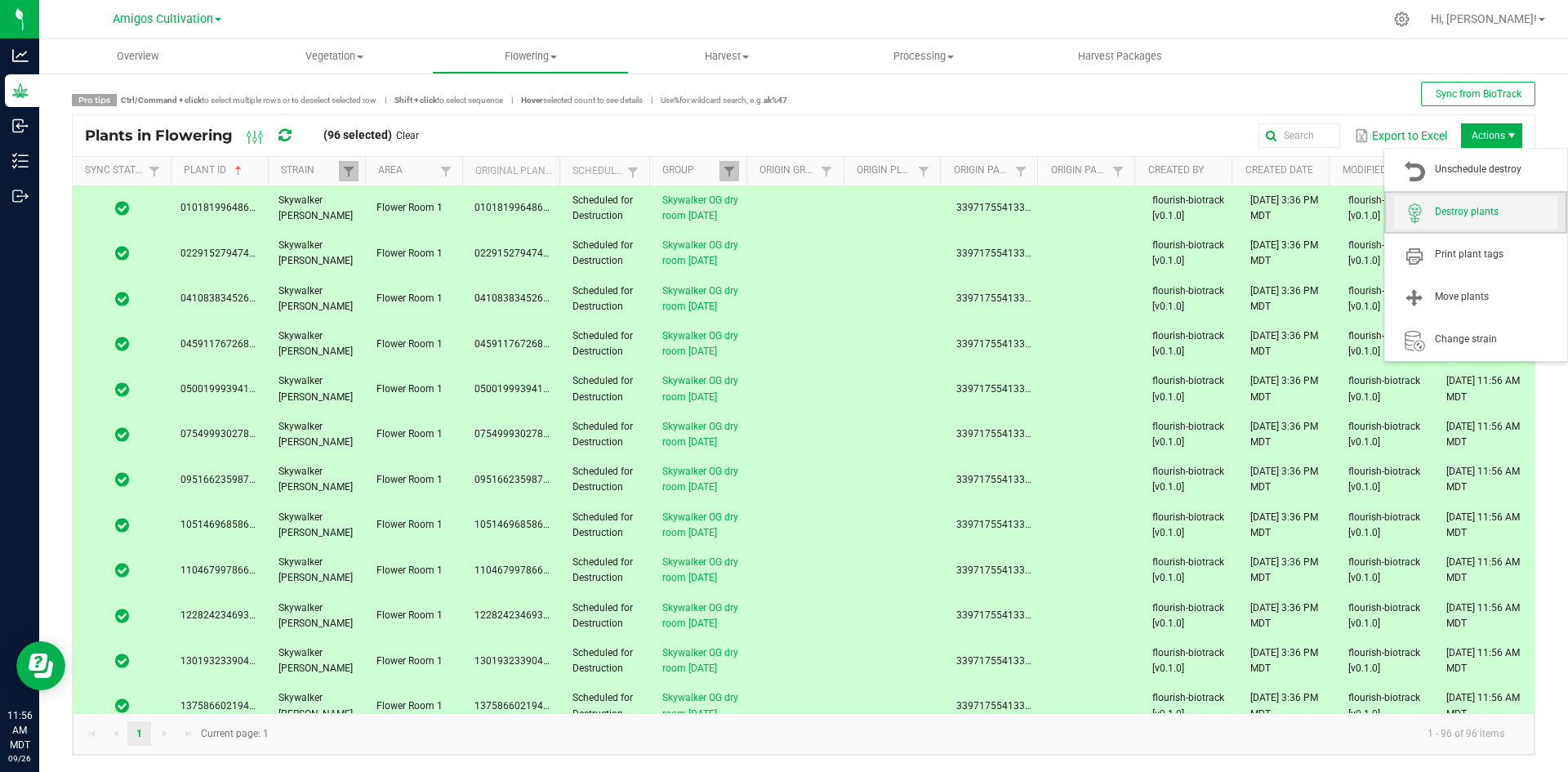
click at [1467, 206] on span "Destroy plants" at bounding box center [1496, 211] width 122 height 14
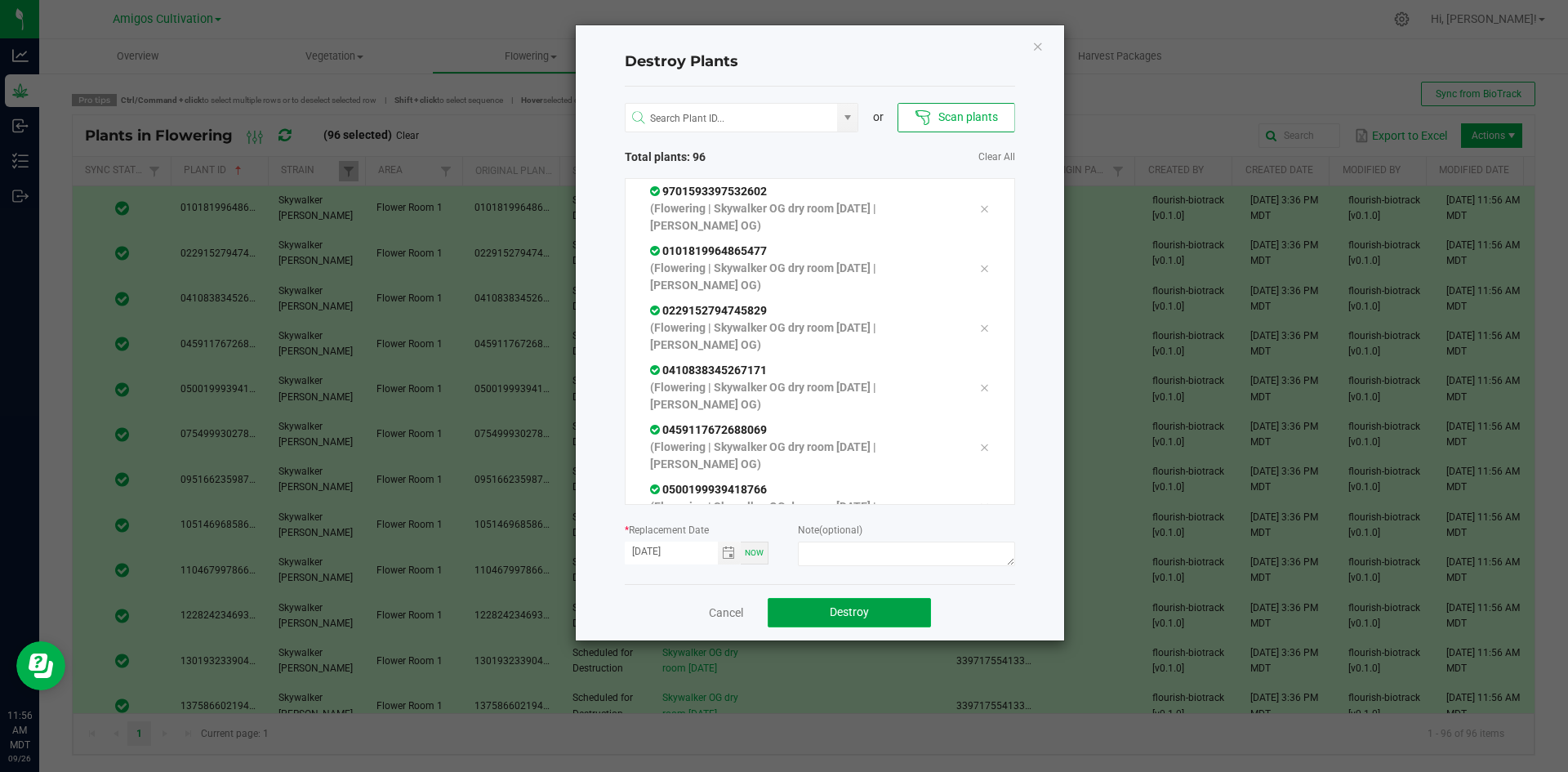
click at [875, 608] on button "Destroy" at bounding box center [849, 613] width 163 height 30
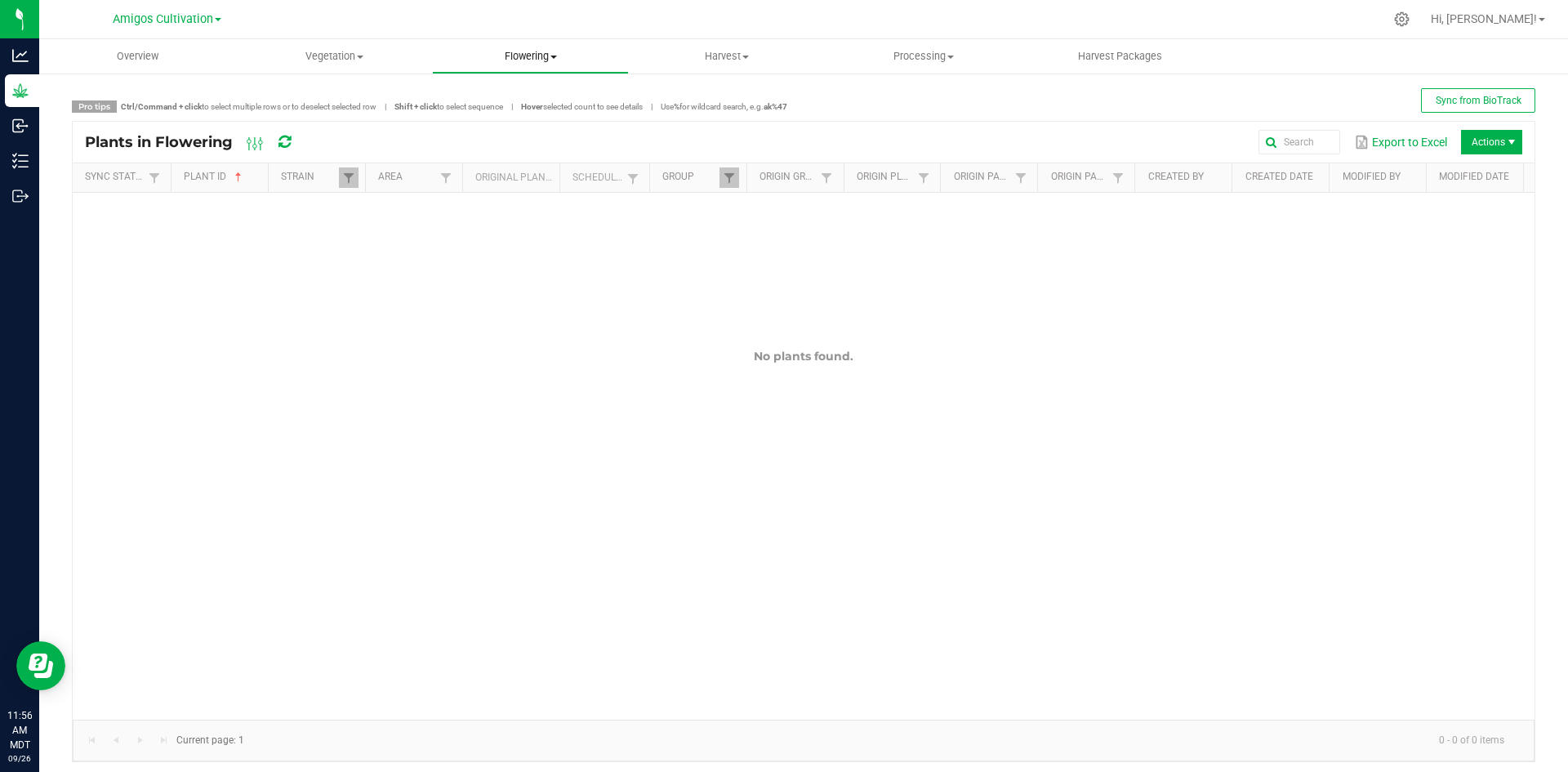
click at [531, 57] on span "Flowering" at bounding box center [530, 57] width 196 height 15
click at [525, 109] on li "Flowering groups" at bounding box center [530, 118] width 196 height 19
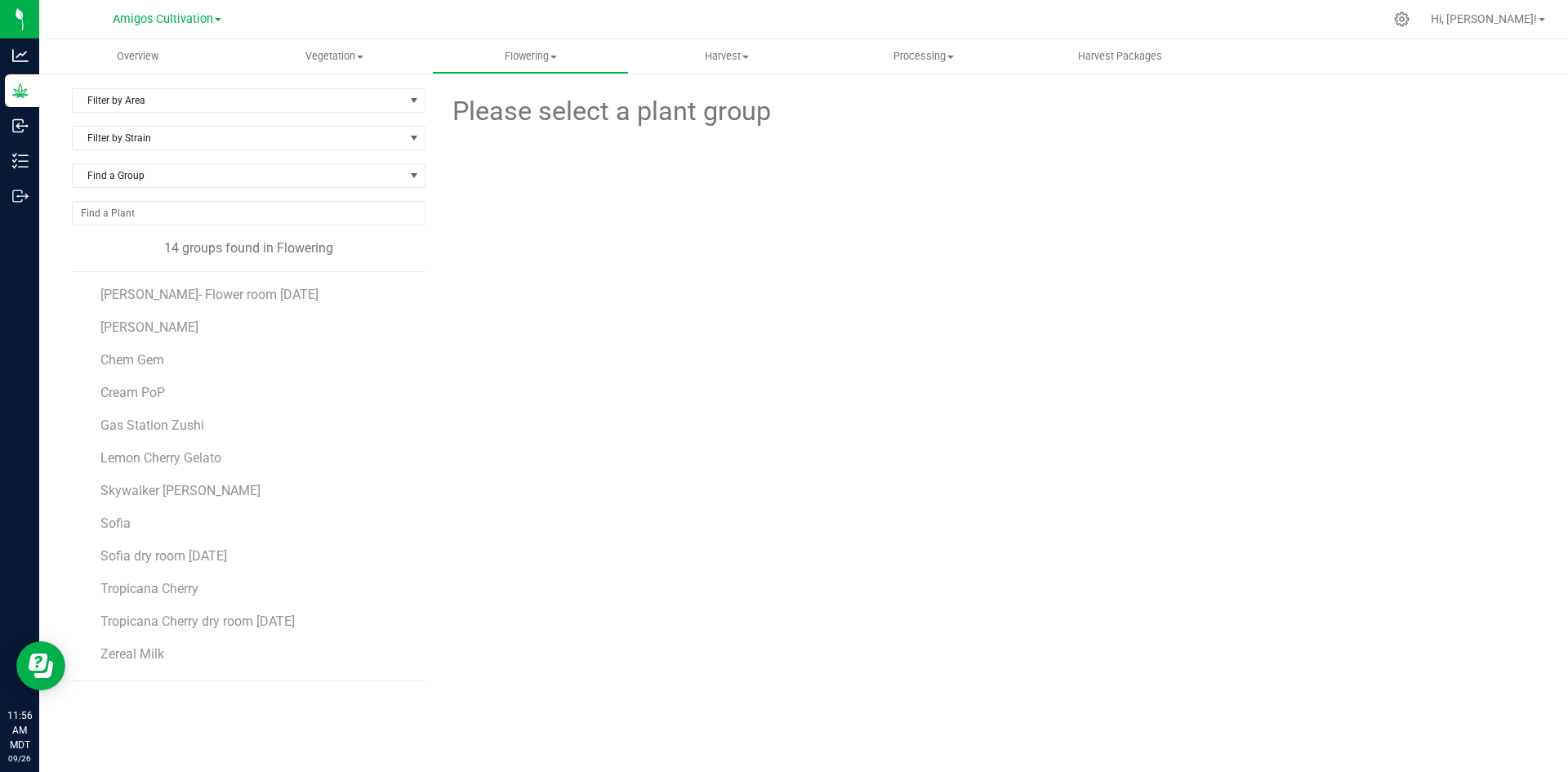
scroll to position [62, 0]
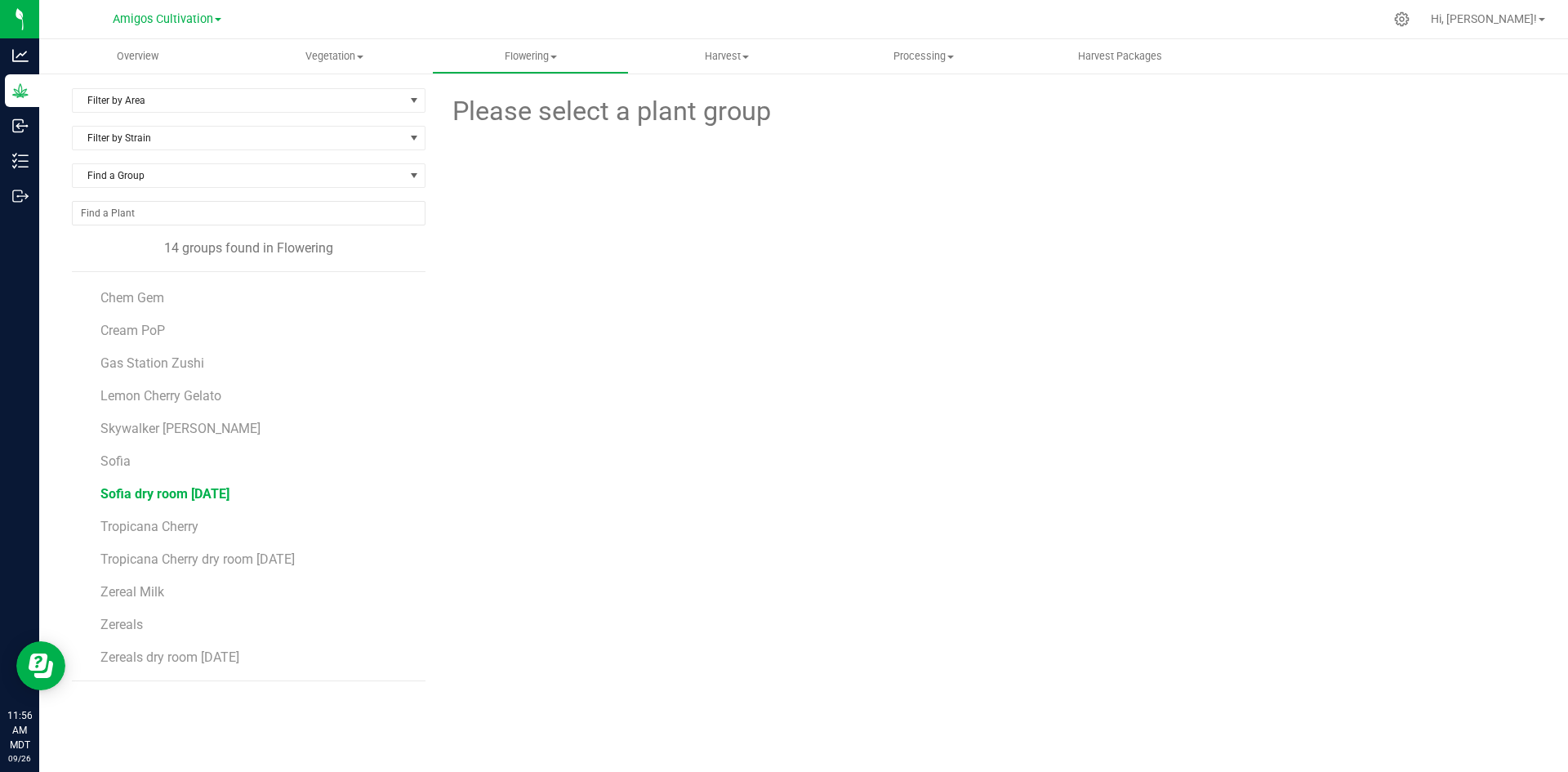
click at [184, 498] on span "Sofia dry room 9-18-2025" at bounding box center [164, 493] width 129 height 16
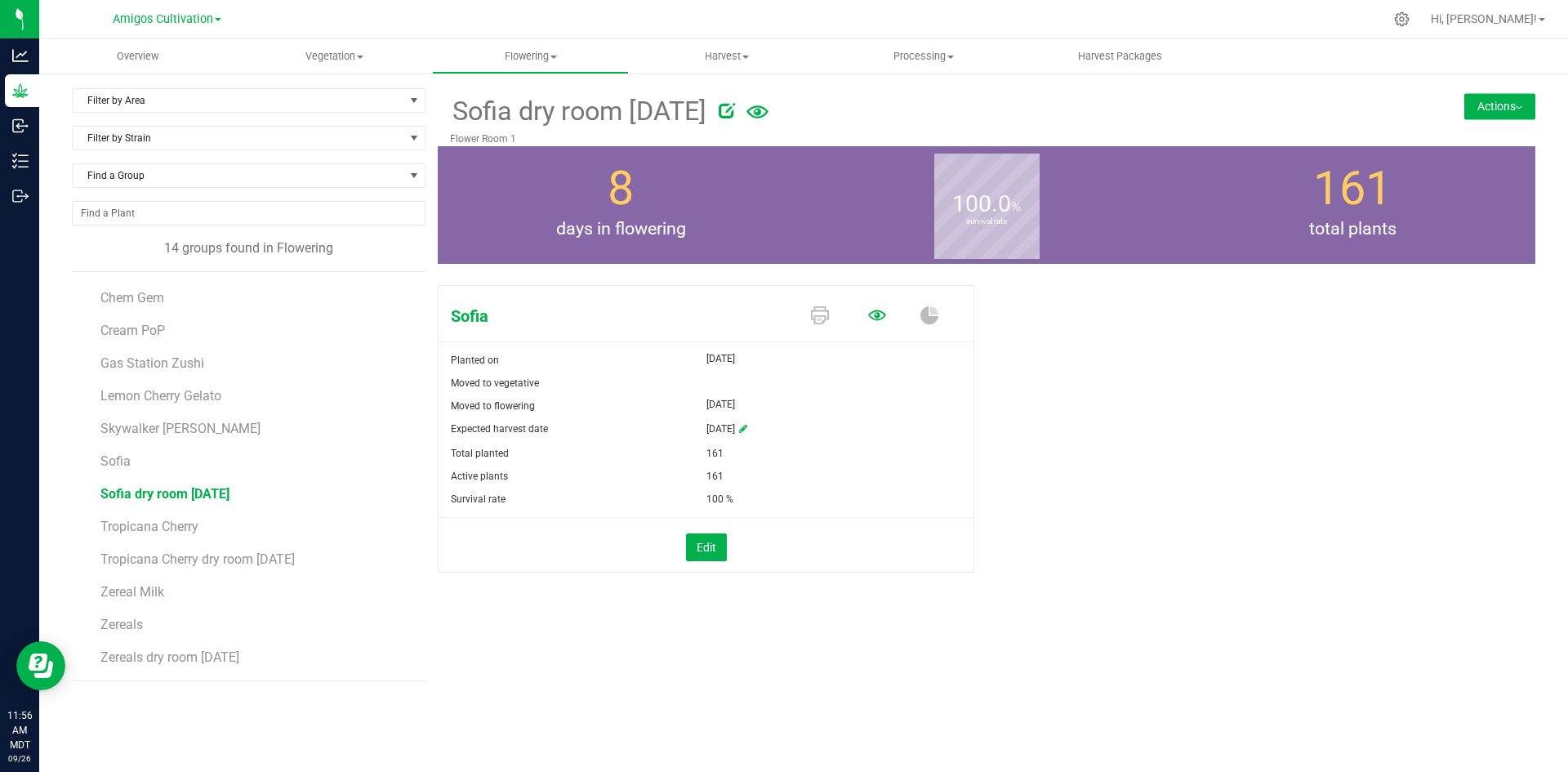
click at [883, 312] on icon at bounding box center [877, 314] width 18 height 10
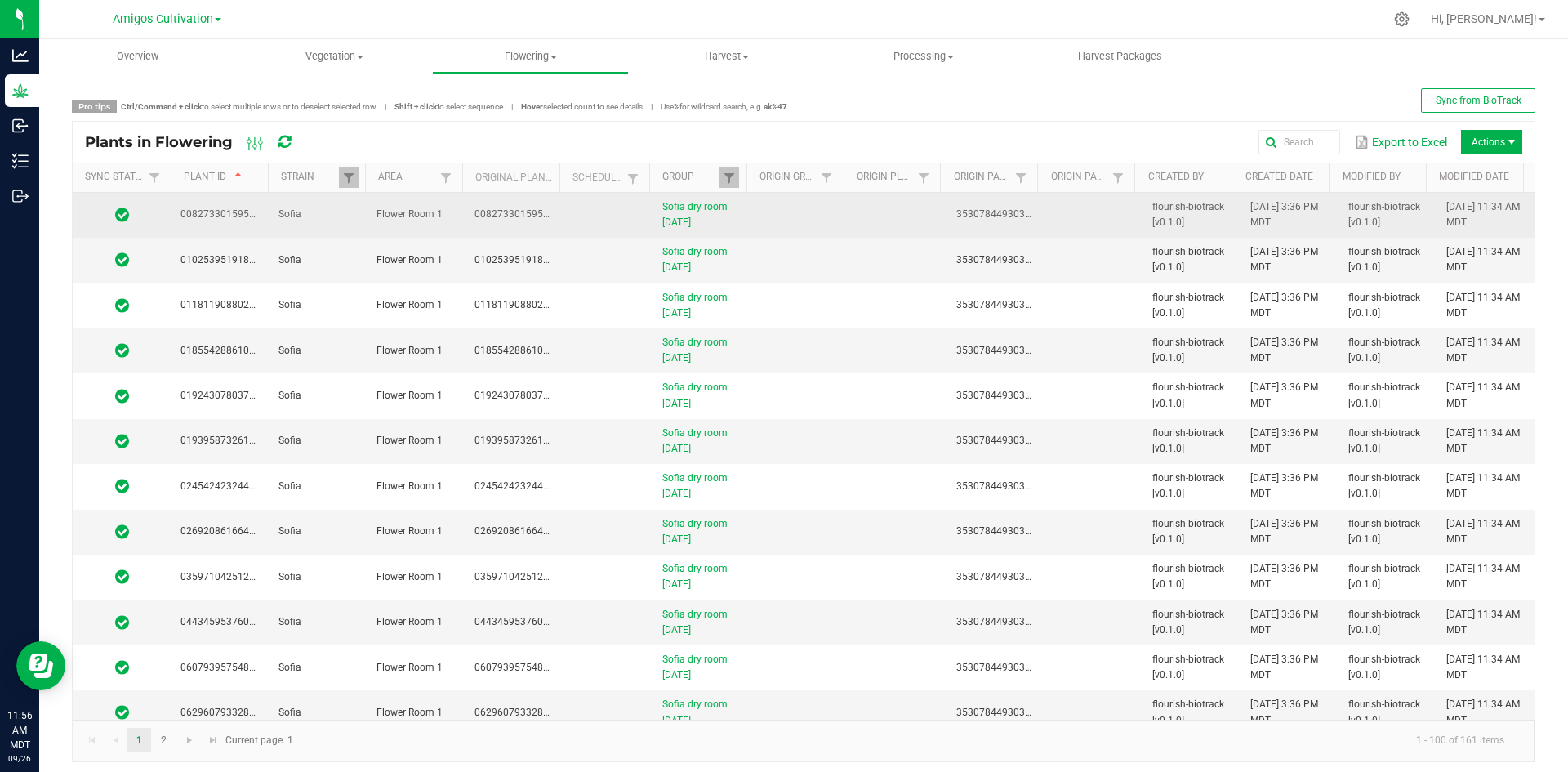
click at [546, 215] on span "0082733015950439" at bounding box center [520, 214] width 92 height 11
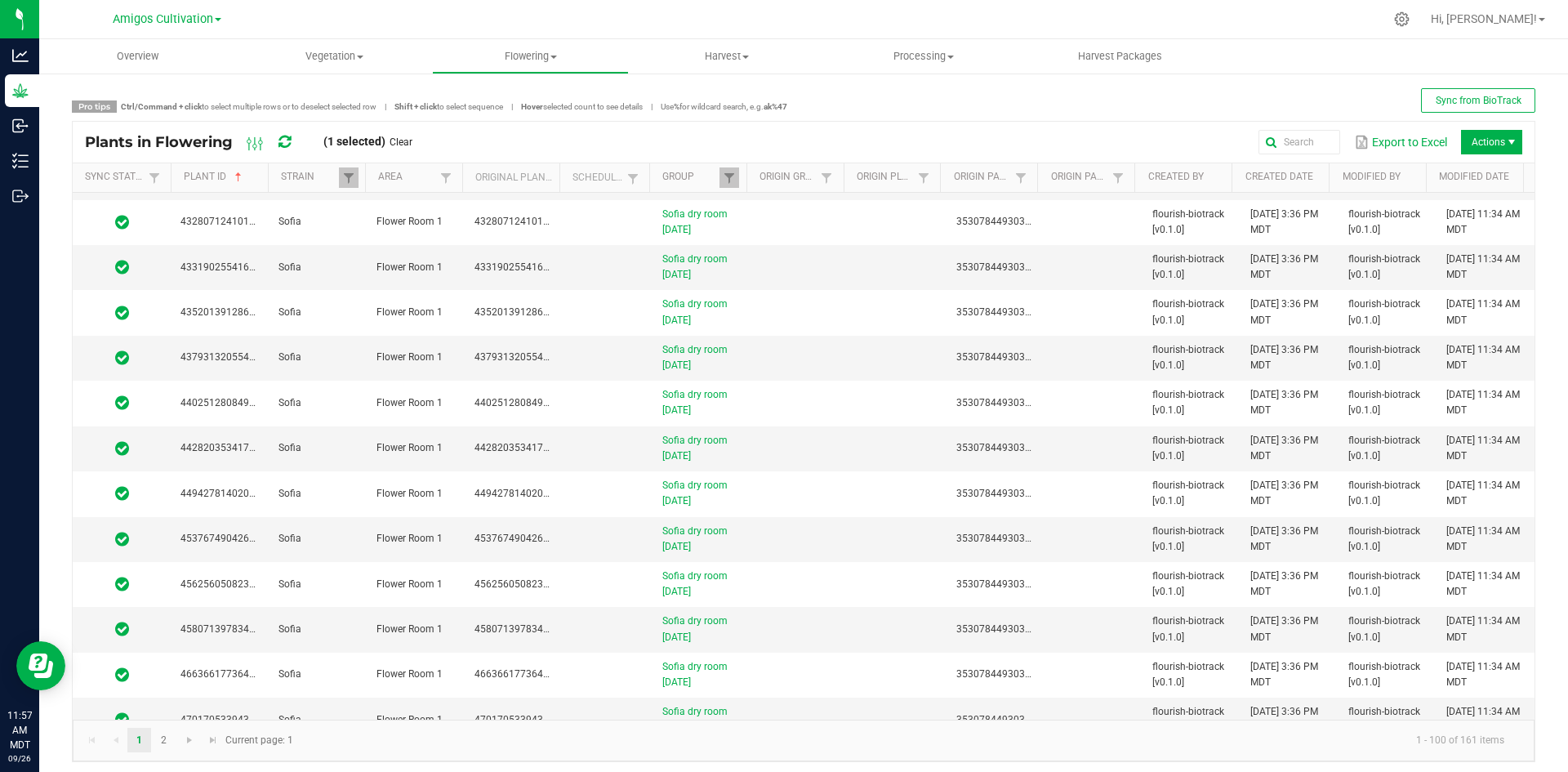
scroll to position [3996, 0]
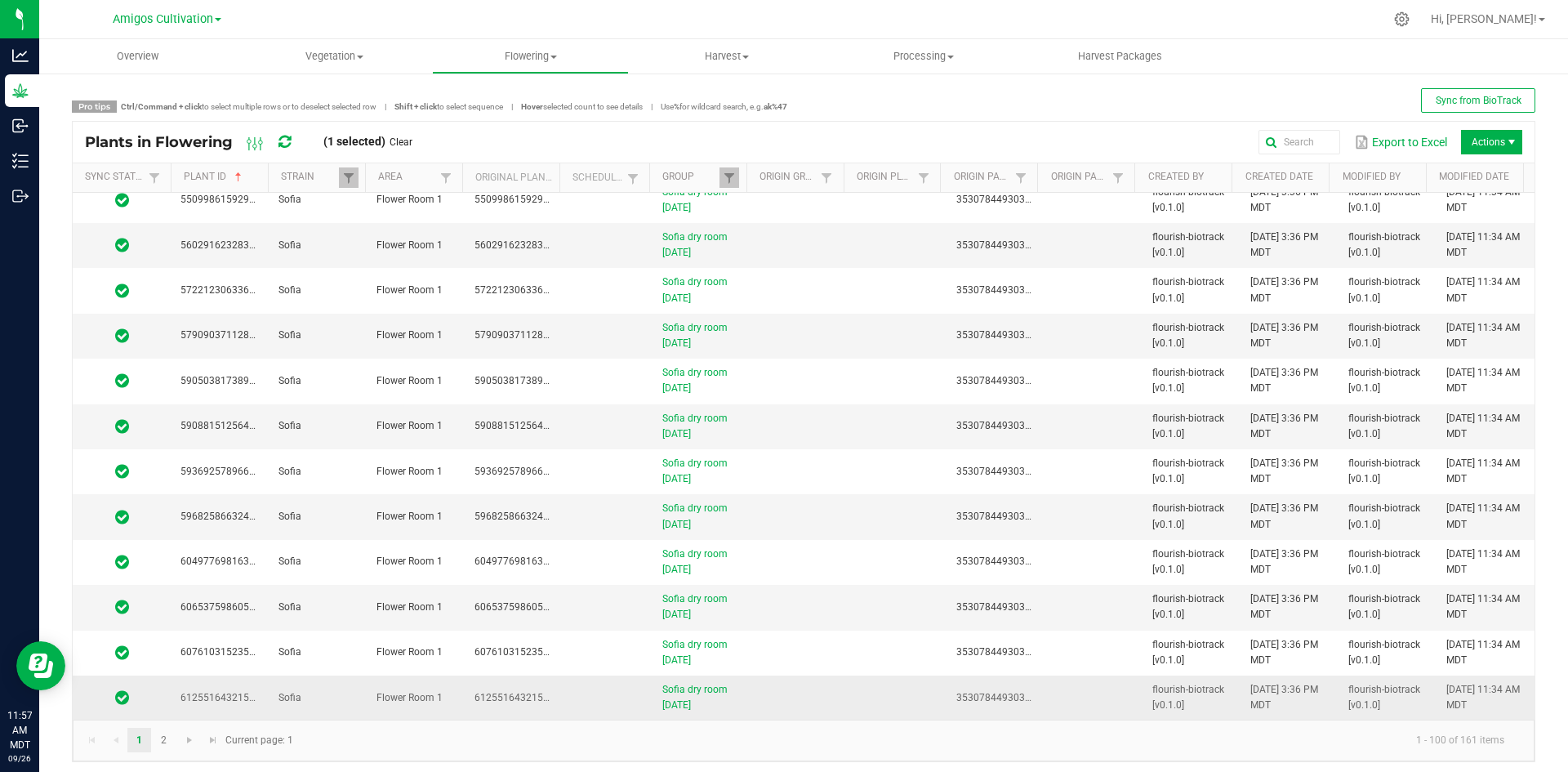
click at [803, 688] on td at bounding box center [800, 698] width 98 height 44
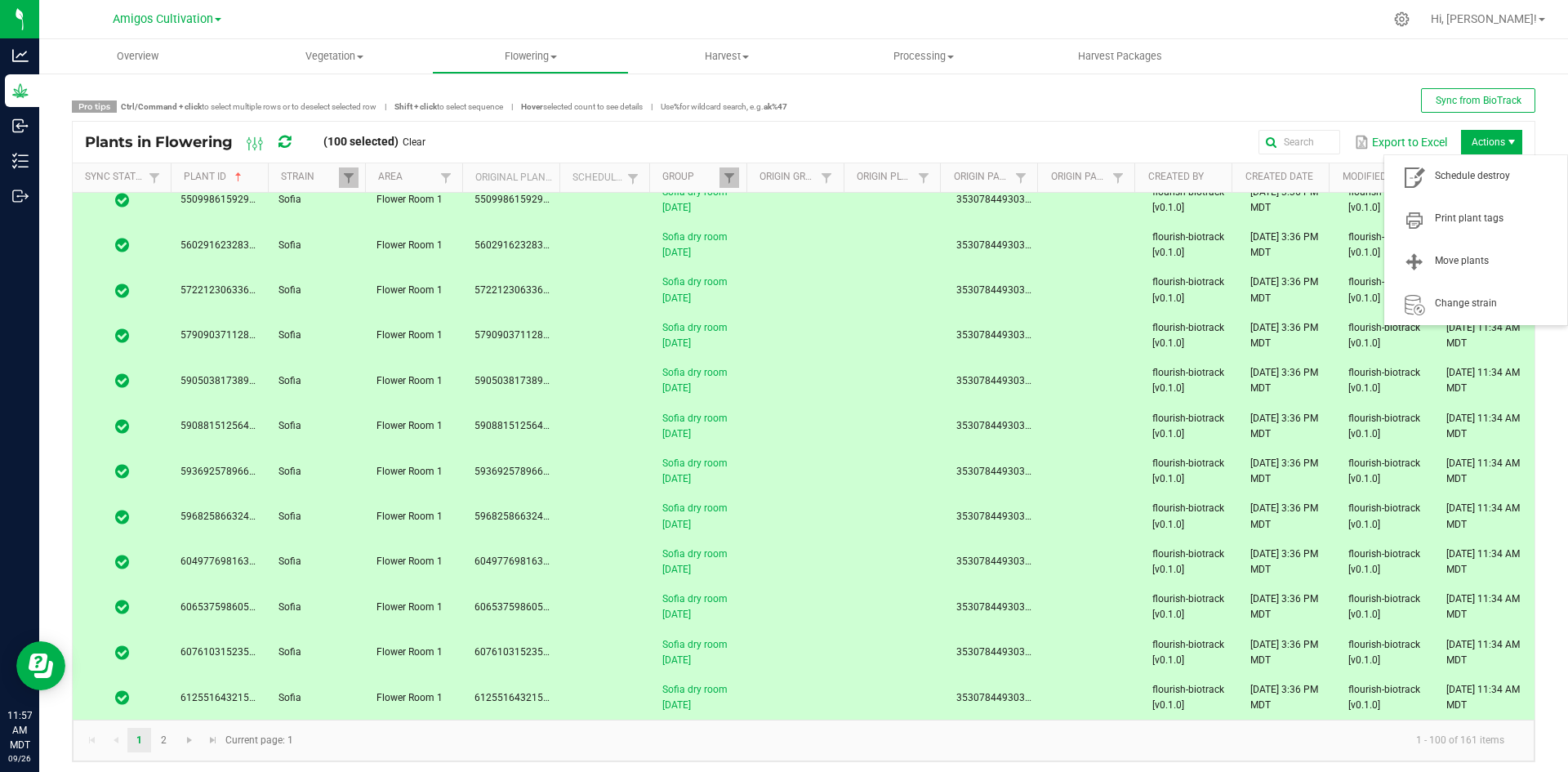
click at [1484, 138] on span "Actions" at bounding box center [1491, 142] width 61 height 24
click at [1470, 182] on span "Schedule destroy" at bounding box center [1496, 175] width 122 height 14
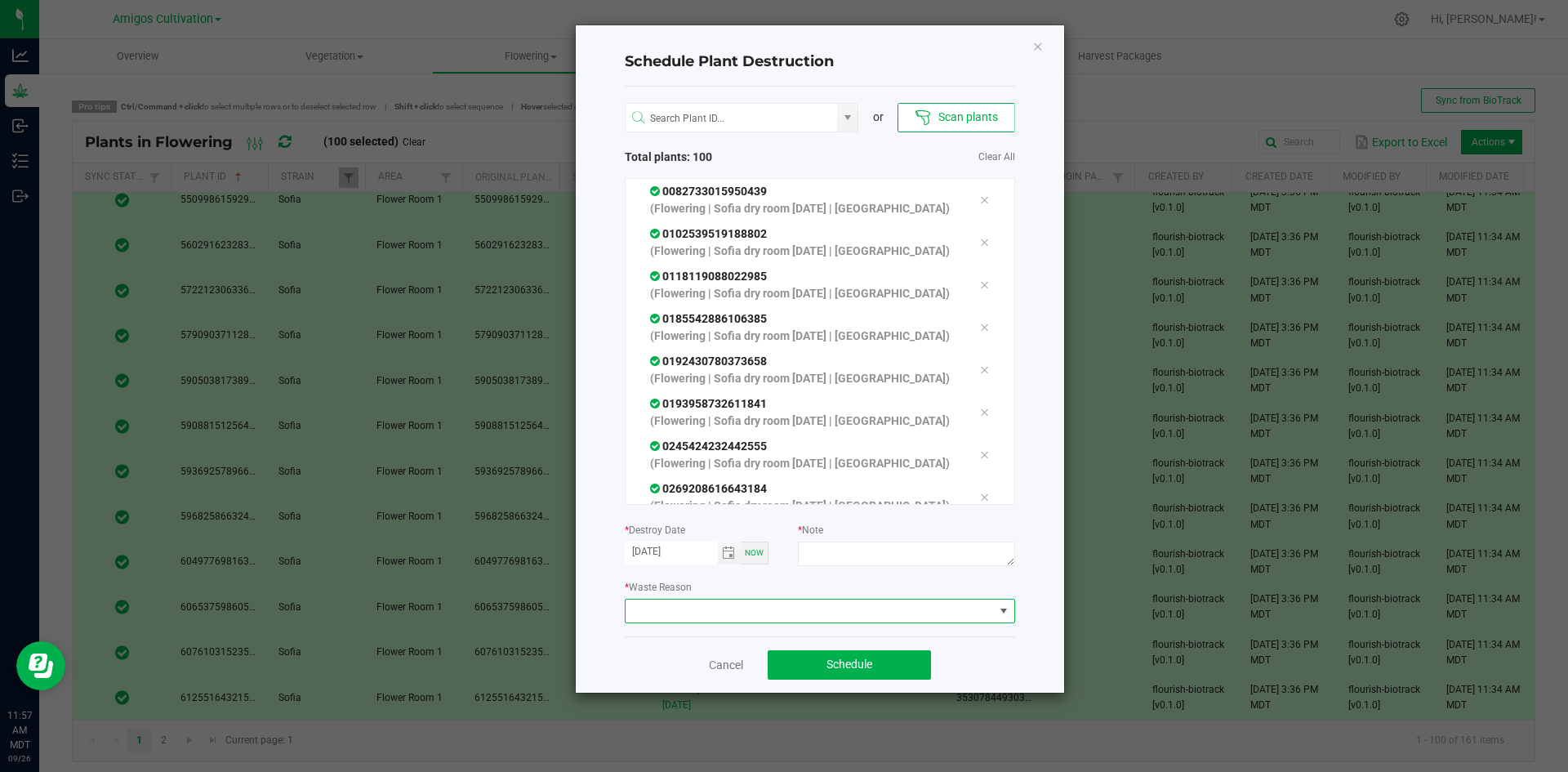
click at [866, 609] on span at bounding box center [809, 611] width 368 height 23
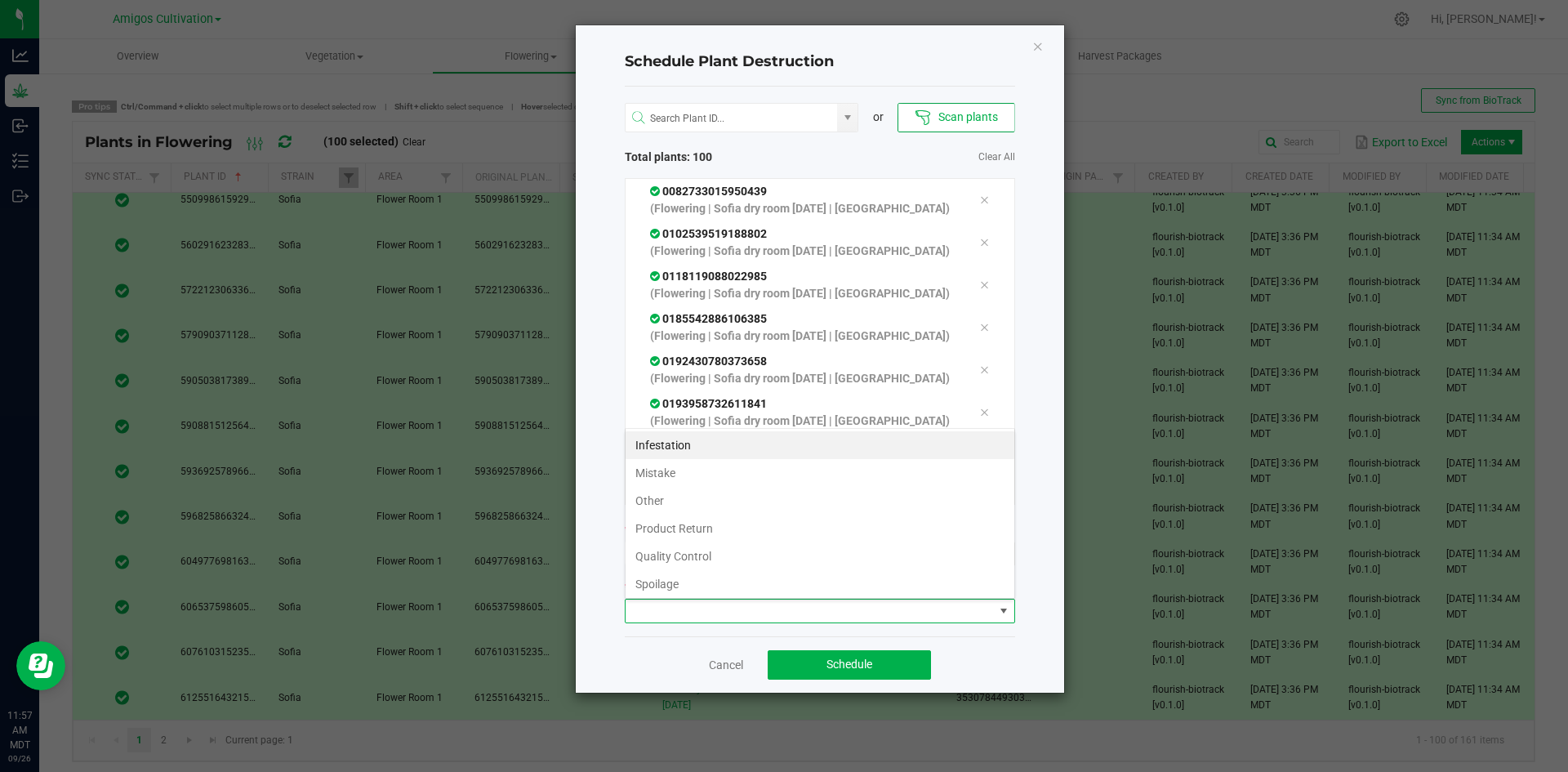
scroll to position [24, 390]
drag, startPoint x: 717, startPoint y: 559, endPoint x: 763, endPoint y: 545, distance: 48.1
click at [717, 558] on li "Quality Control" at bounding box center [819, 556] width 388 height 28
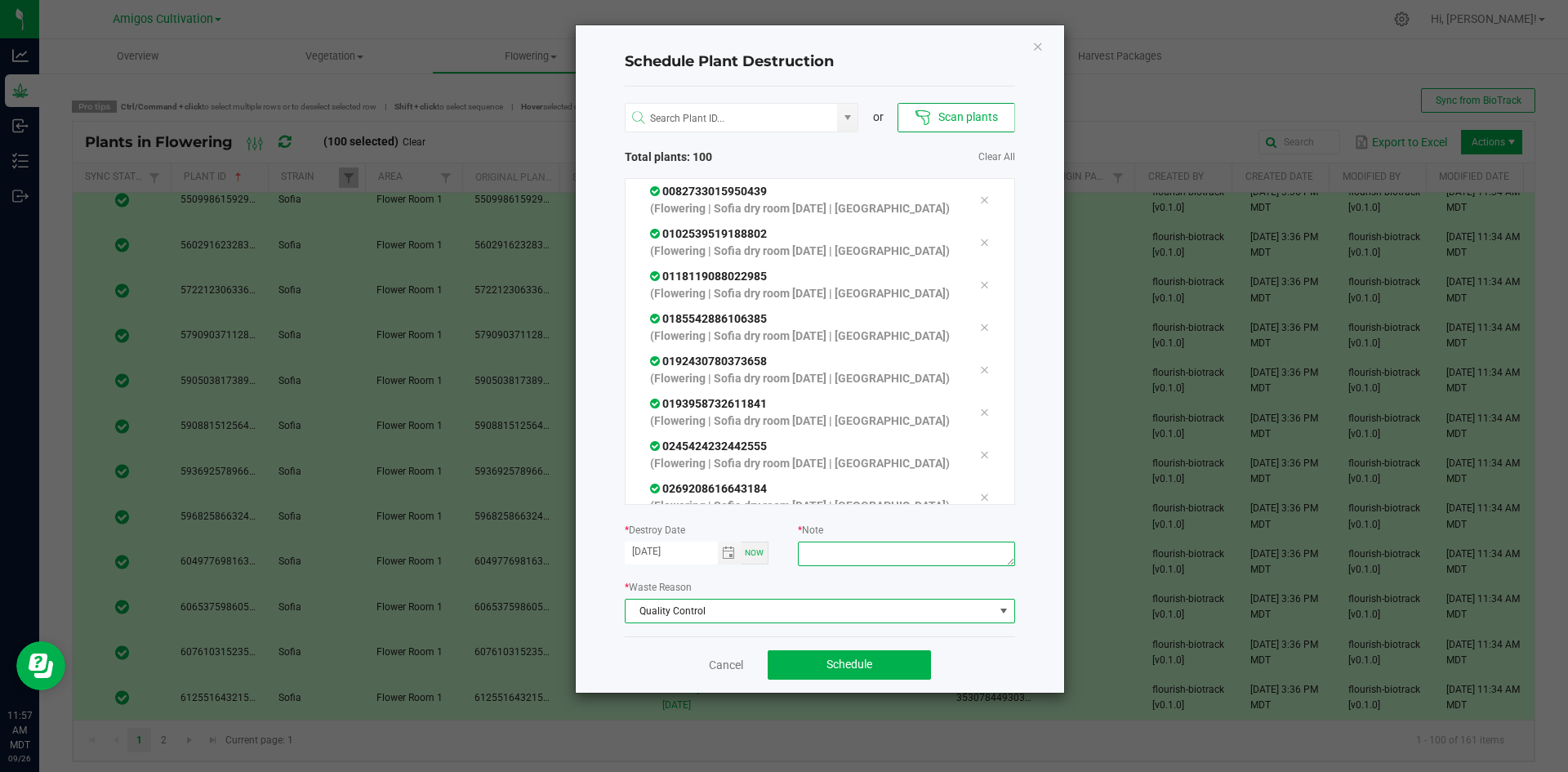
click at [892, 551] on textarea at bounding box center [905, 553] width 216 height 24
type textarea "old harvest"
click at [858, 663] on span "Schedule" at bounding box center [849, 664] width 45 height 13
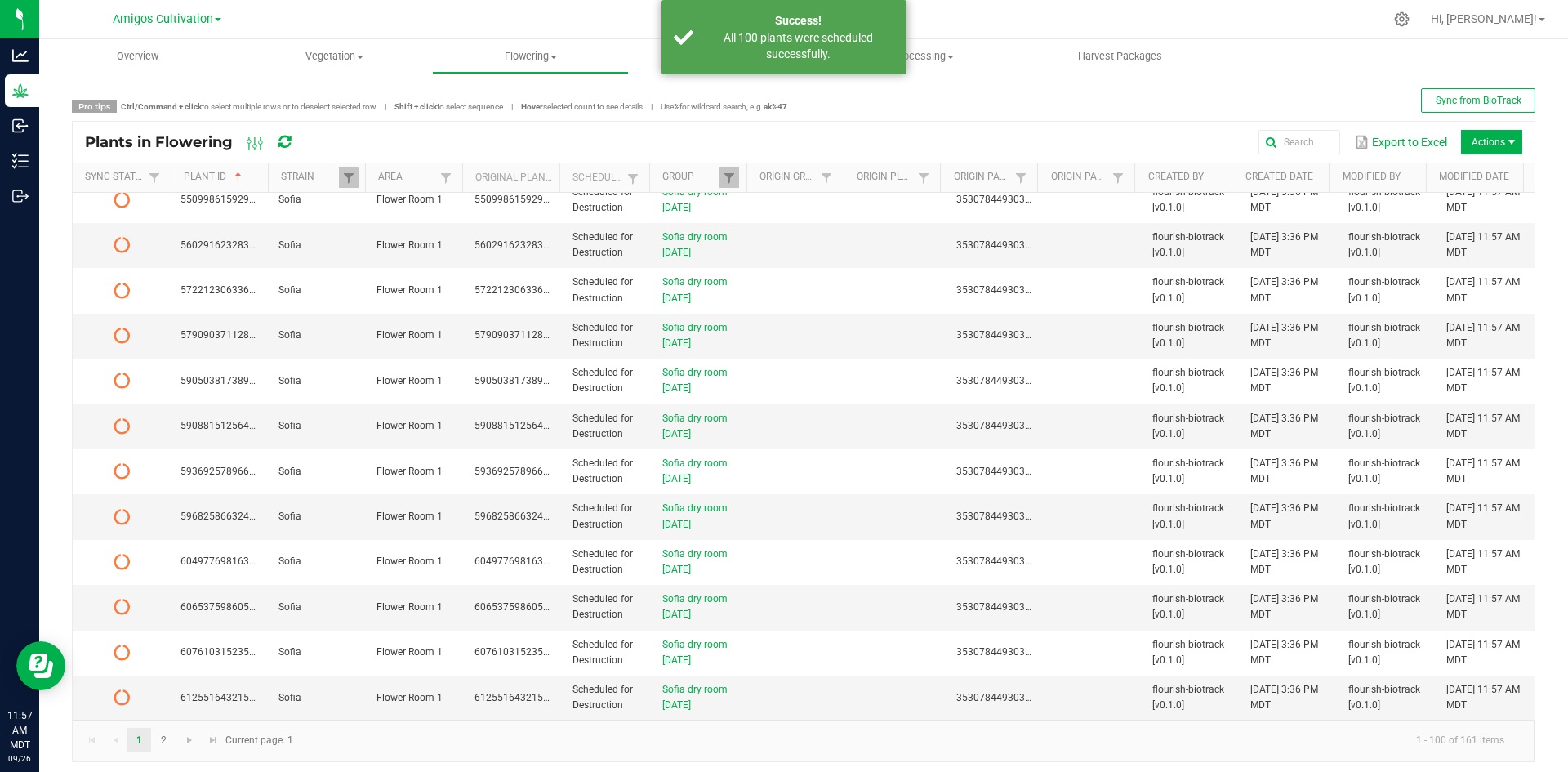
click at [285, 147] on icon at bounding box center [284, 142] width 12 height 15
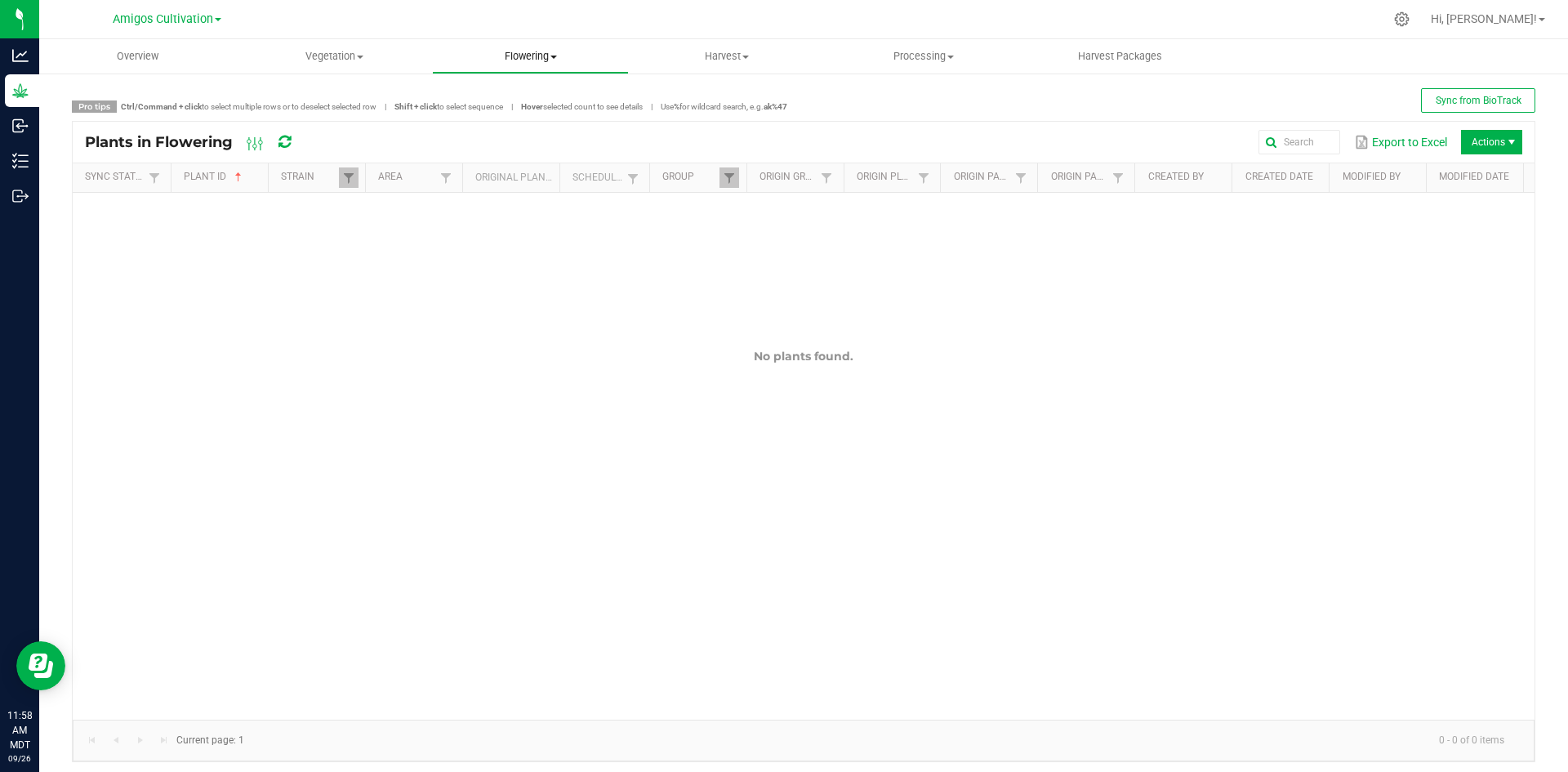
click at [528, 49] on span "Flowering" at bounding box center [530, 57] width 196 height 15
click at [506, 113] on span "Flowering groups" at bounding box center [499, 118] width 135 height 14
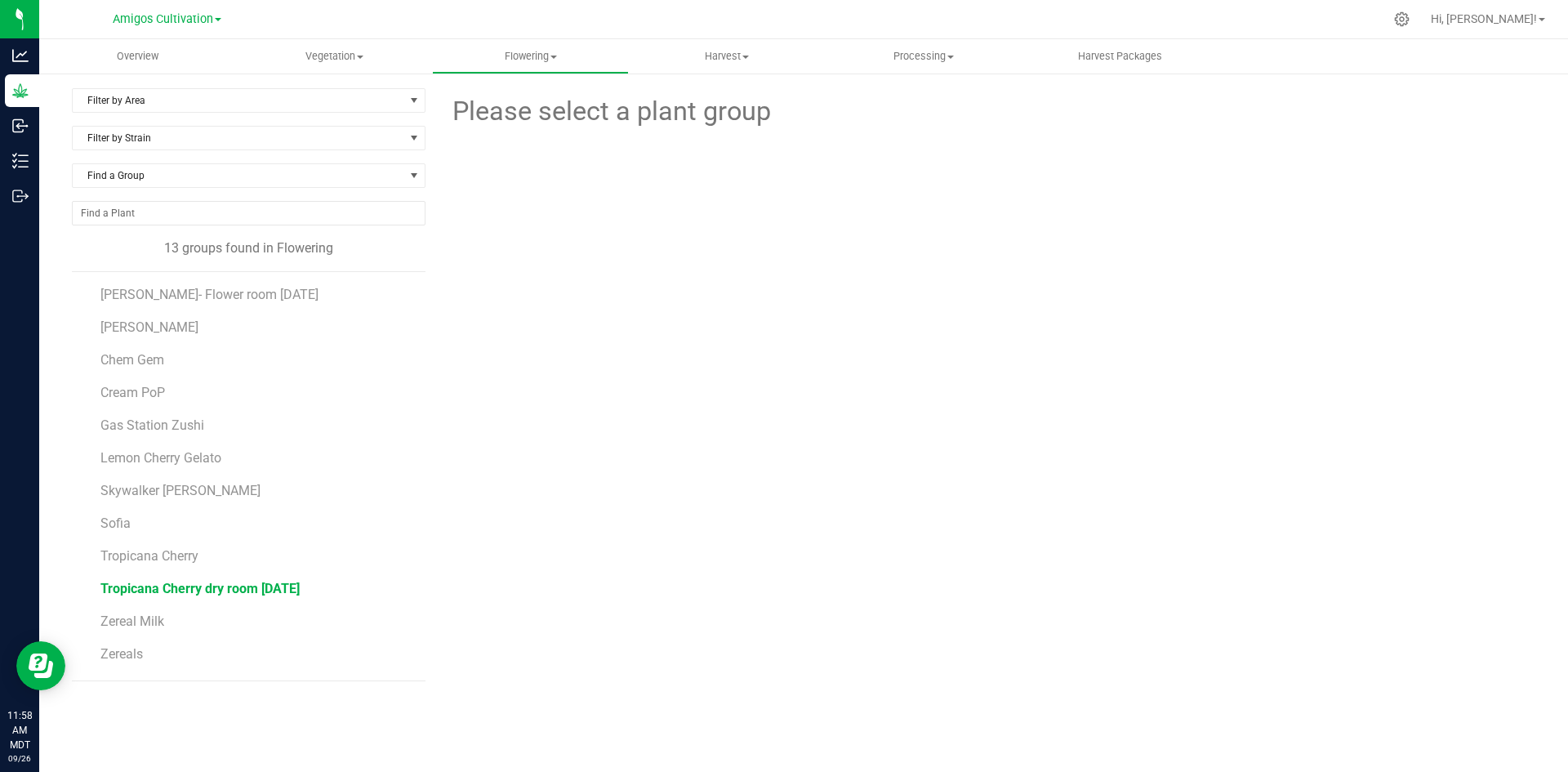
click at [239, 584] on span "Tropicana Cherry dry room [DATE]" at bounding box center [199, 588] width 199 height 16
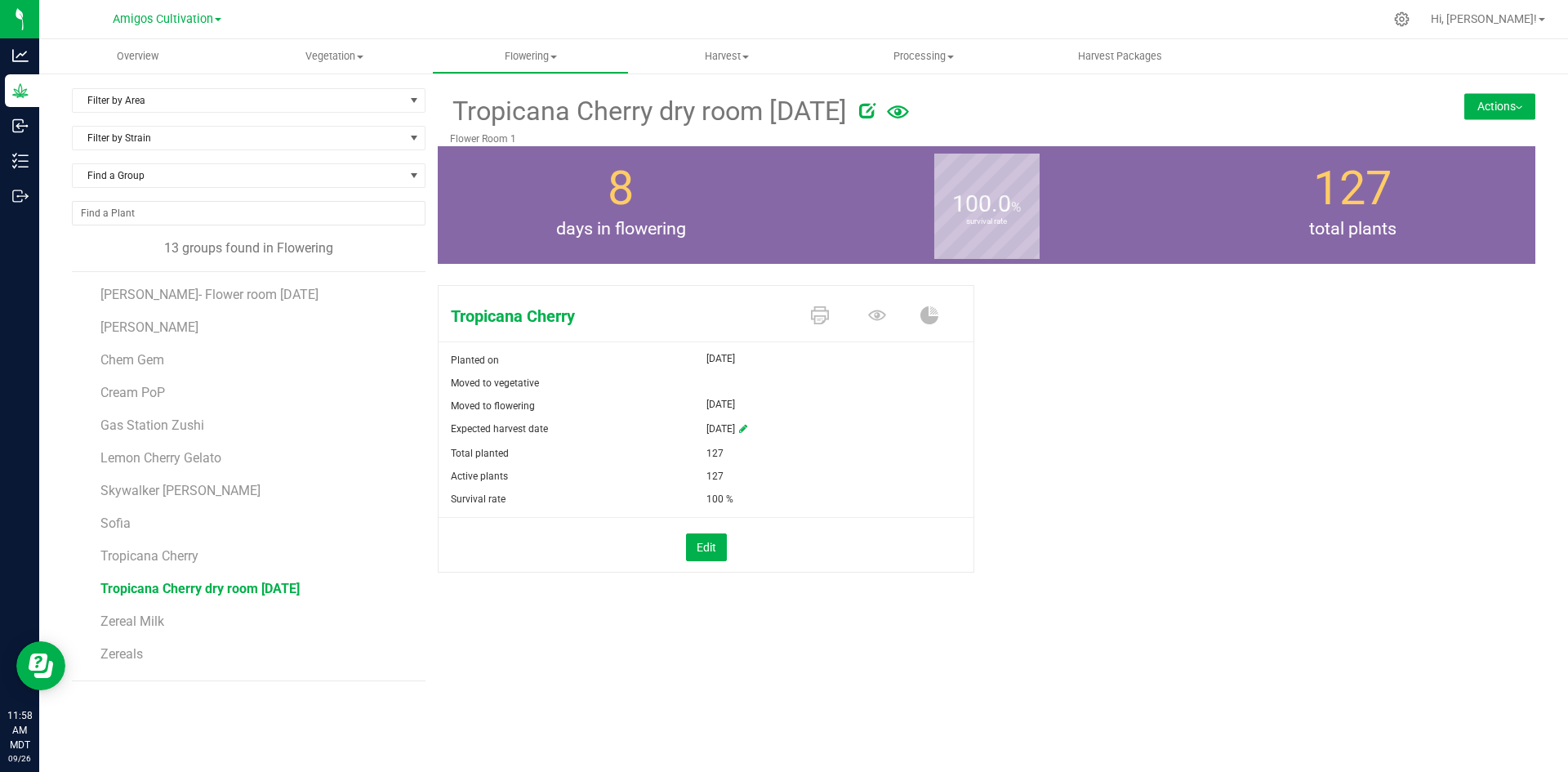
click at [886, 312] on span at bounding box center [880, 316] width 57 height 29
click at [875, 319] on icon at bounding box center [877, 314] width 18 height 10
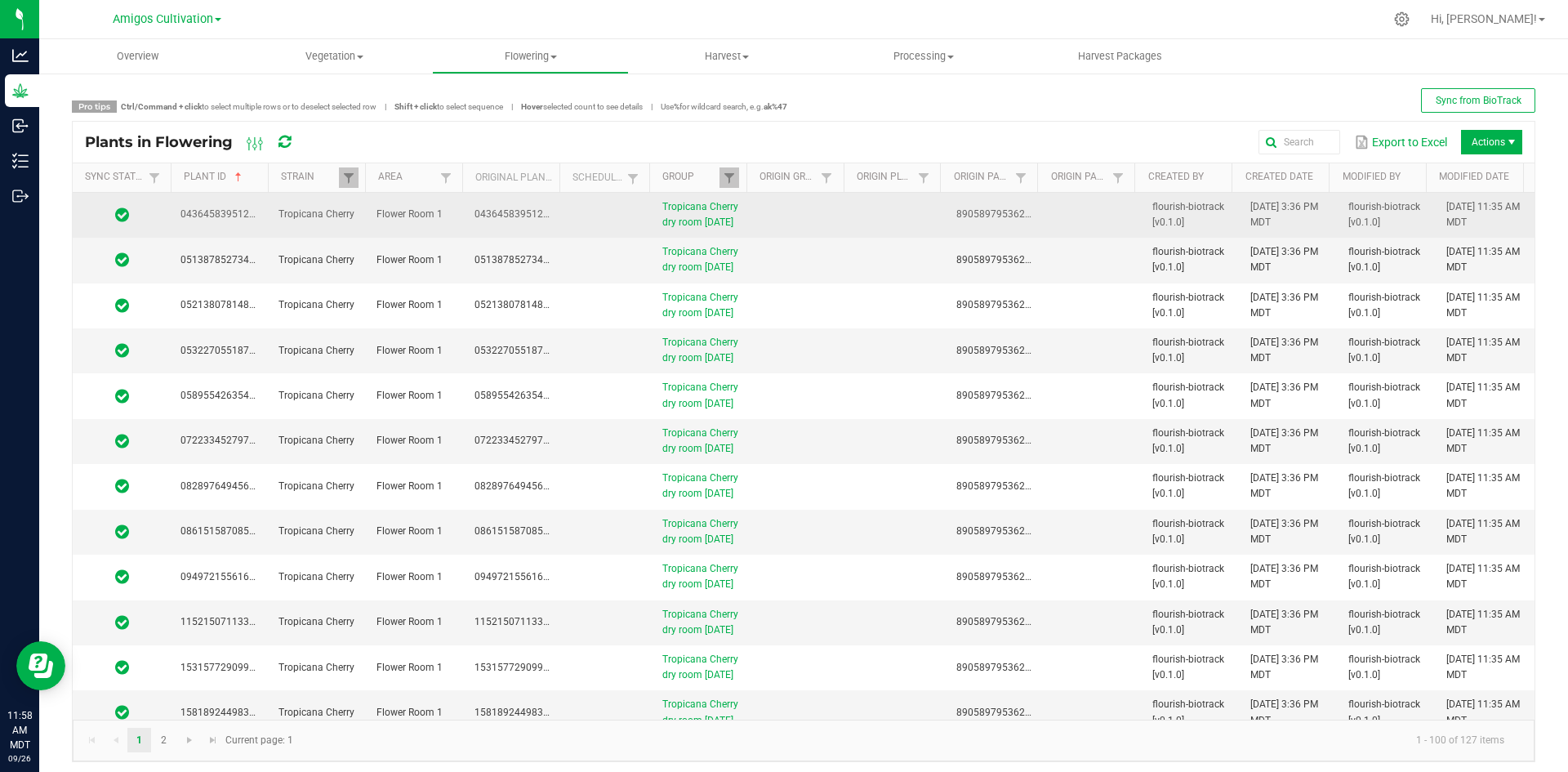
click at [603, 229] on td at bounding box center [607, 215] width 90 height 44
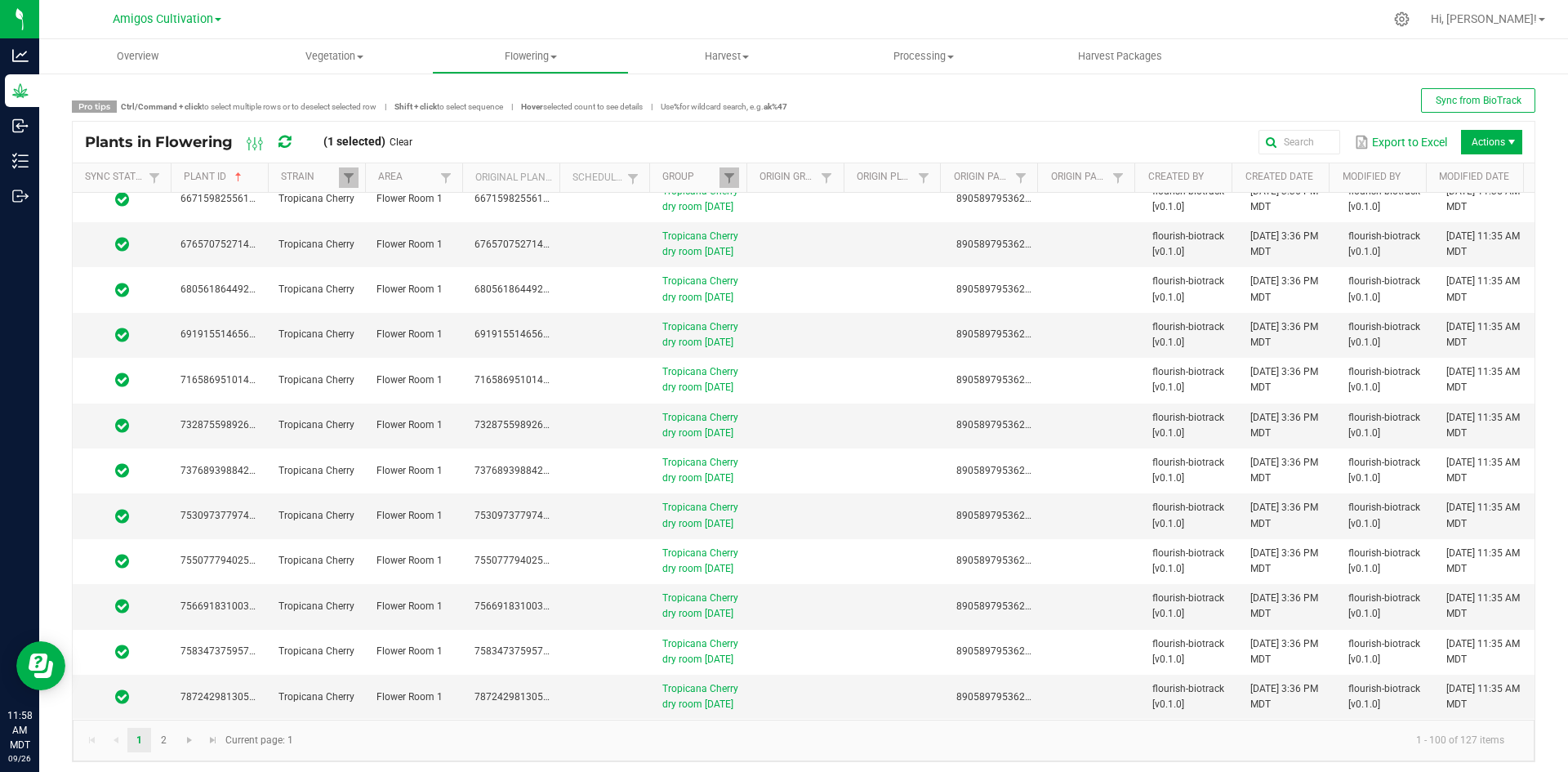
scroll to position [5564, 0]
drag, startPoint x: 790, startPoint y: 665, endPoint x: 796, endPoint y: 676, distance: 12.5
click at [789, 675] on td at bounding box center [800, 697] width 98 height 44
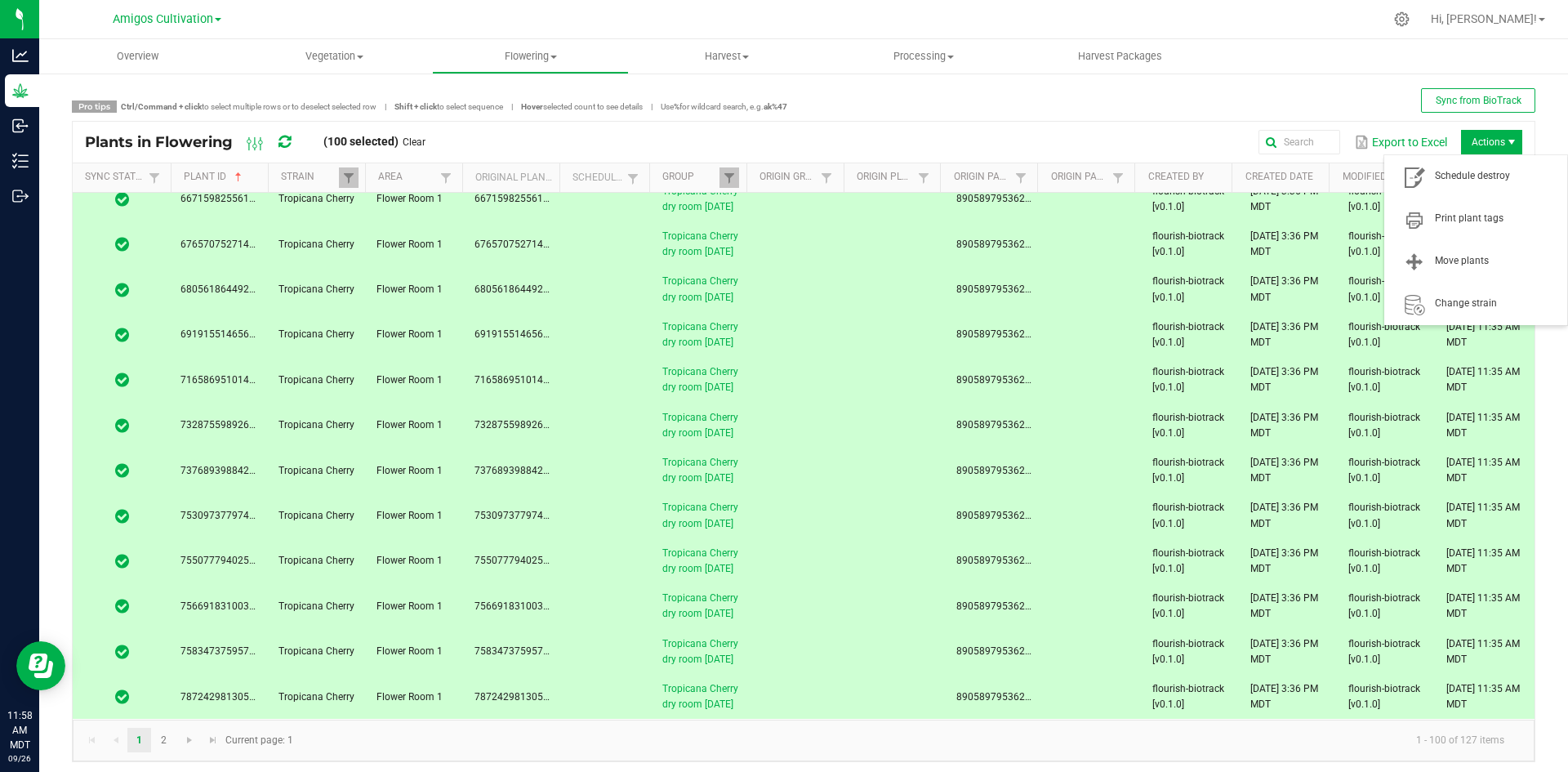
click at [1505, 147] on span "Actions" at bounding box center [1511, 142] width 13 height 13
click at [1466, 189] on span "Schedule destroy" at bounding box center [1475, 176] width 163 height 32
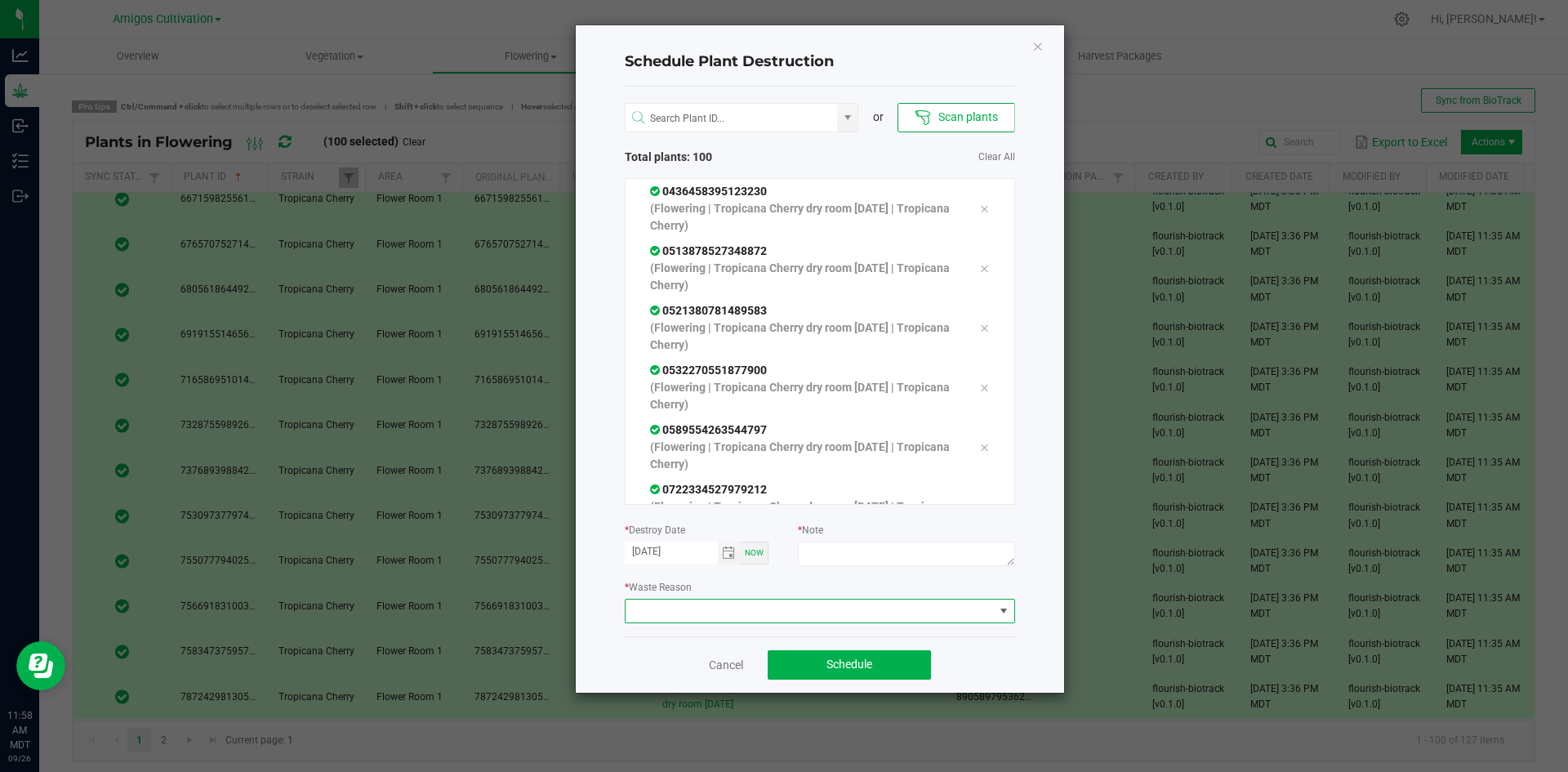
click at [930, 605] on span at bounding box center [809, 611] width 368 height 23
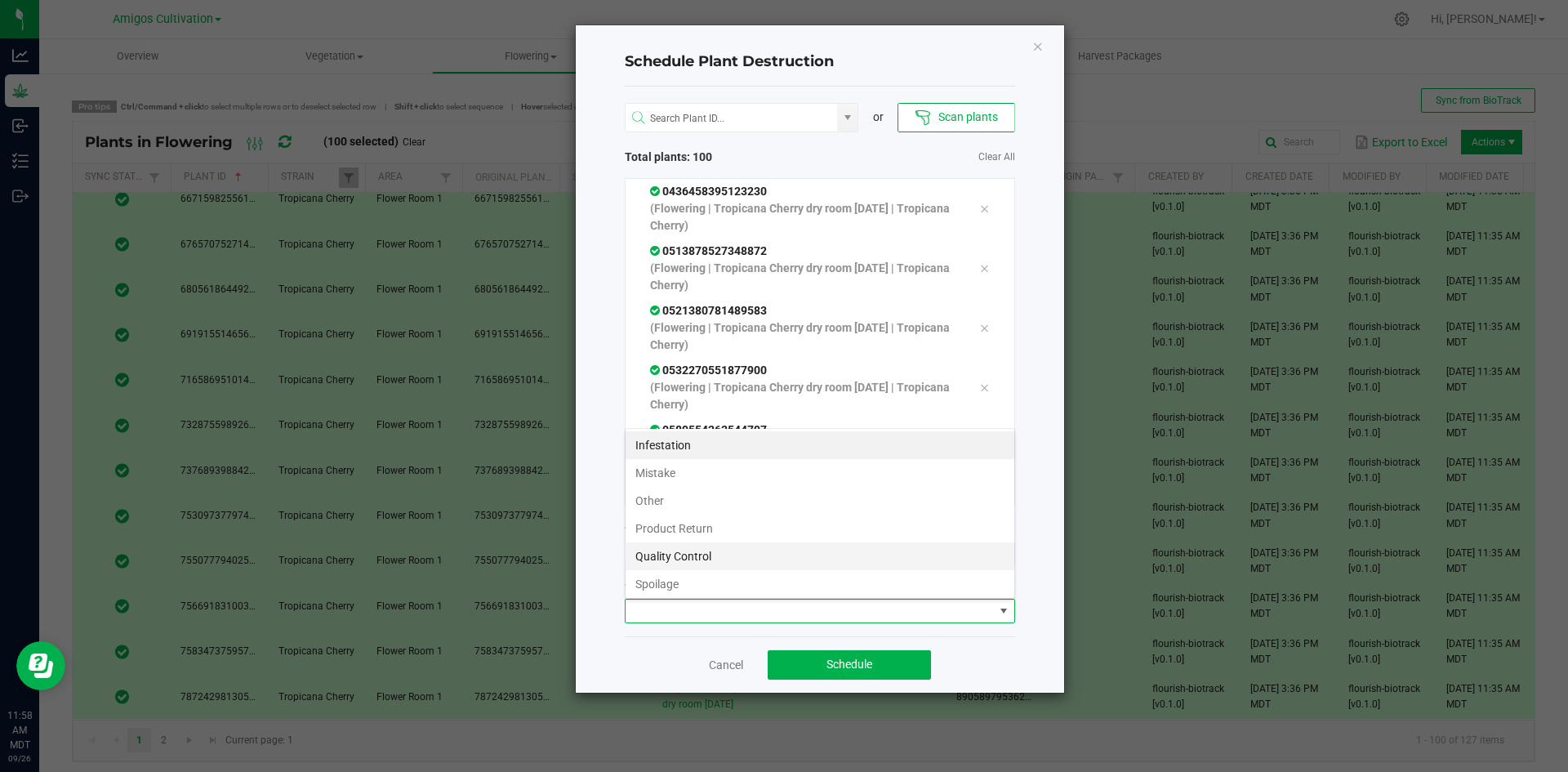
scroll to position [24, 390]
click at [689, 550] on li "Quality Control" at bounding box center [819, 556] width 388 height 28
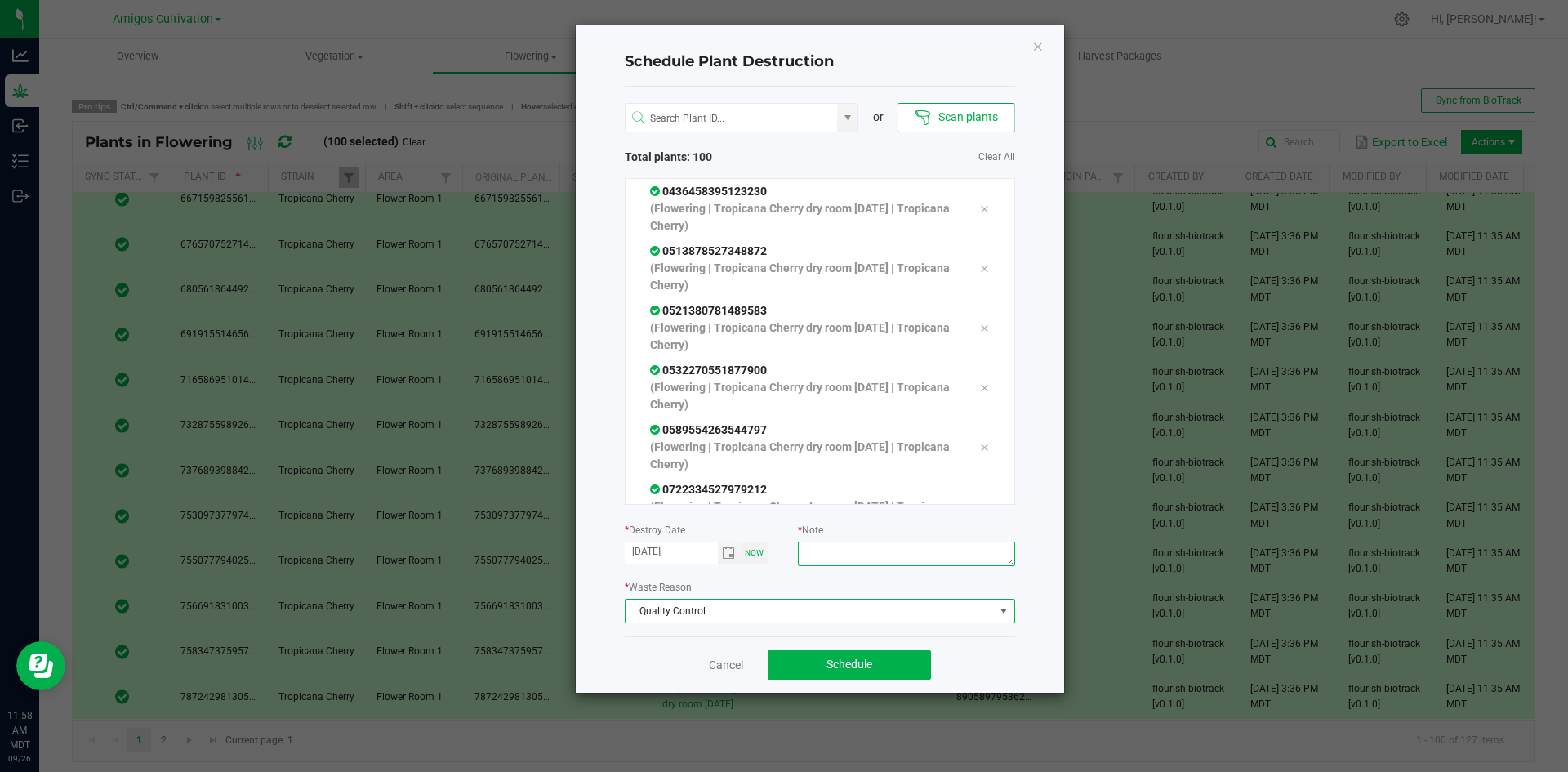
click at [925, 560] on textarea at bounding box center [905, 553] width 216 height 24
type textarea "old harvest"
click at [866, 664] on span "Schedule" at bounding box center [849, 664] width 45 height 13
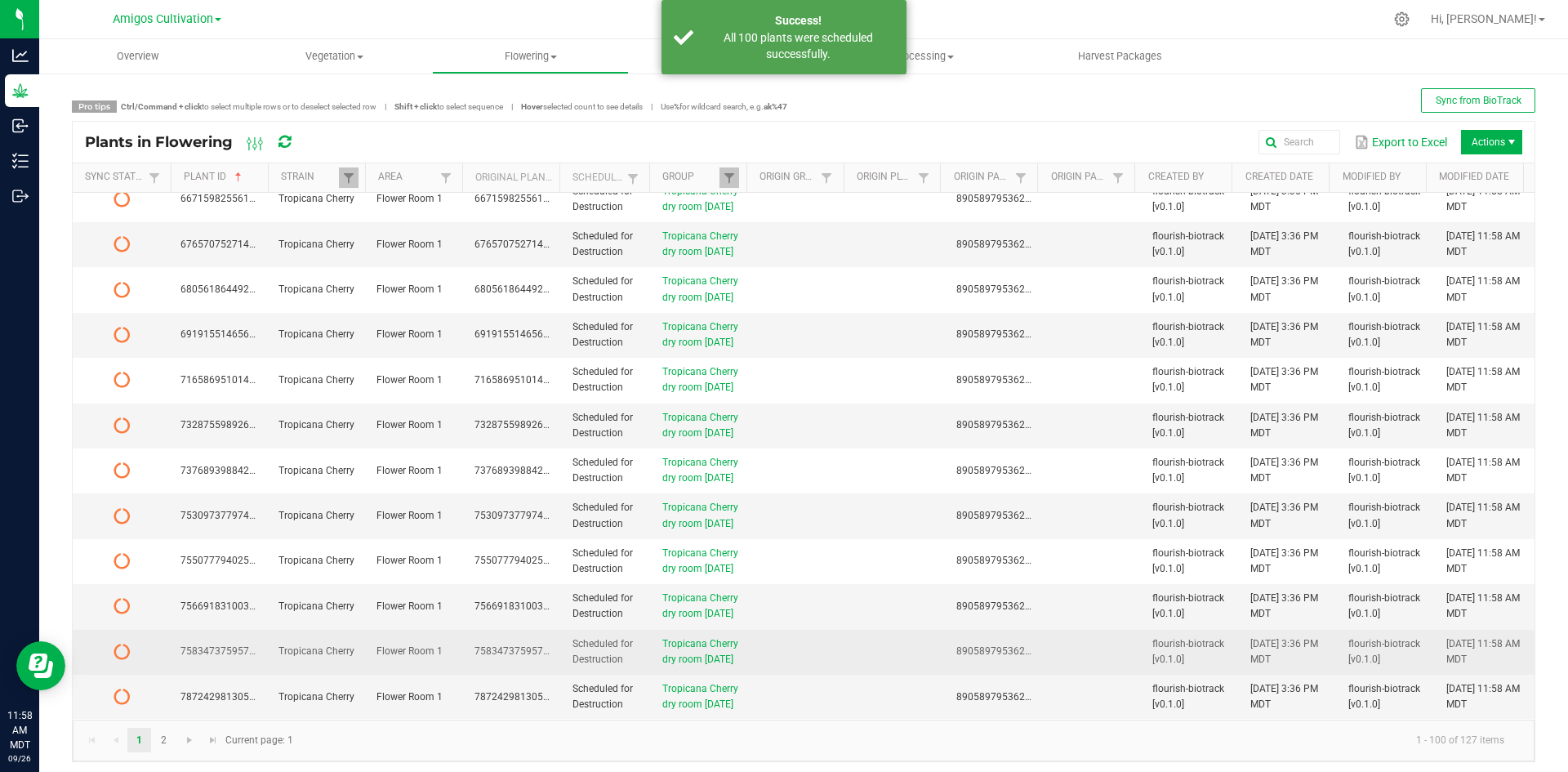
drag, startPoint x: 793, startPoint y: 662, endPoint x: 820, endPoint y: 656, distance: 27.7
click at [803, 675] on td at bounding box center [800, 697] width 98 height 44
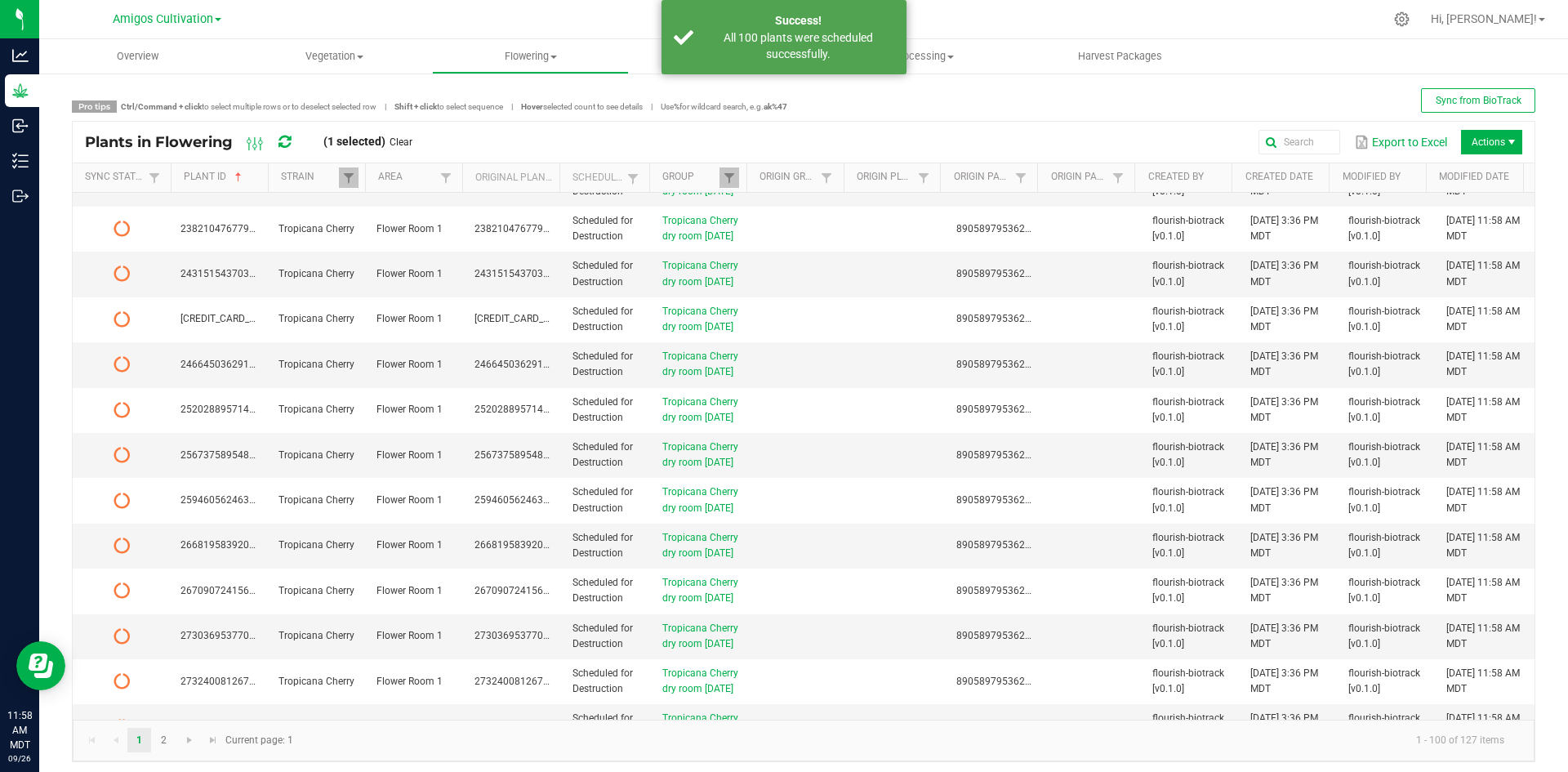
scroll to position [0, 0]
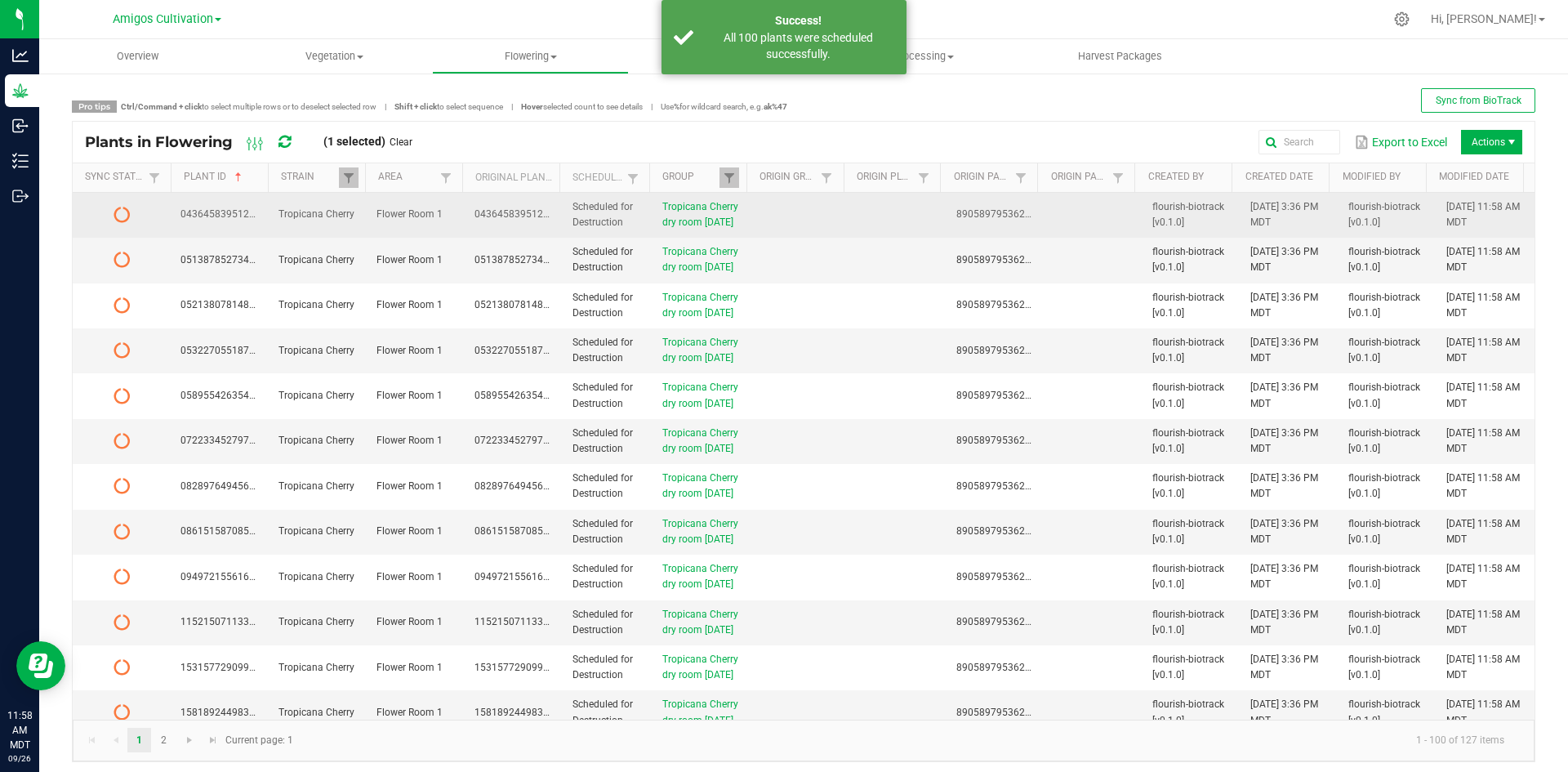
click at [922, 226] on td at bounding box center [897, 215] width 98 height 44
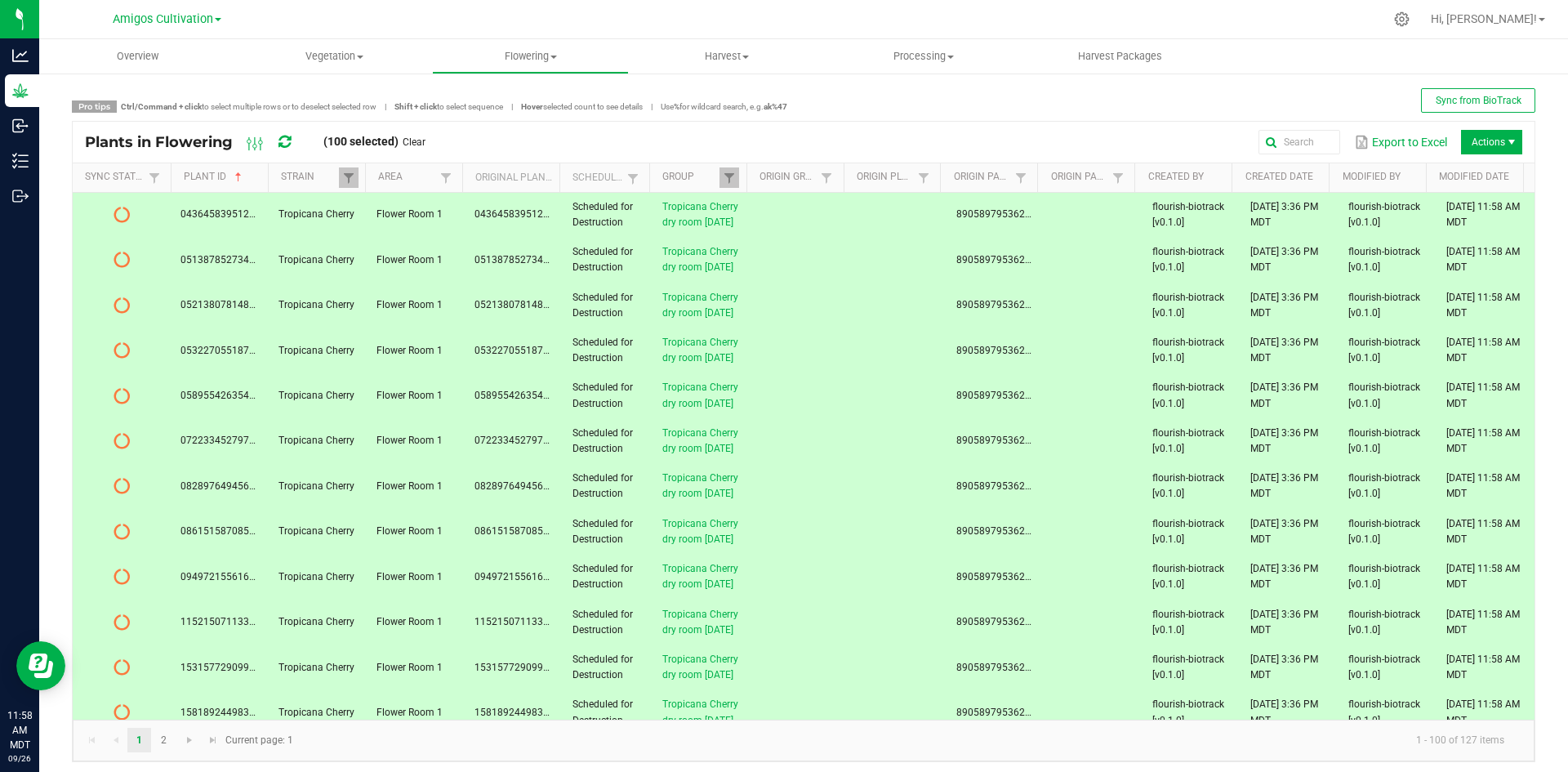
click at [1490, 131] on span "Actions" at bounding box center [1491, 142] width 61 height 24
click at [773, 231] on td at bounding box center [800, 215] width 98 height 44
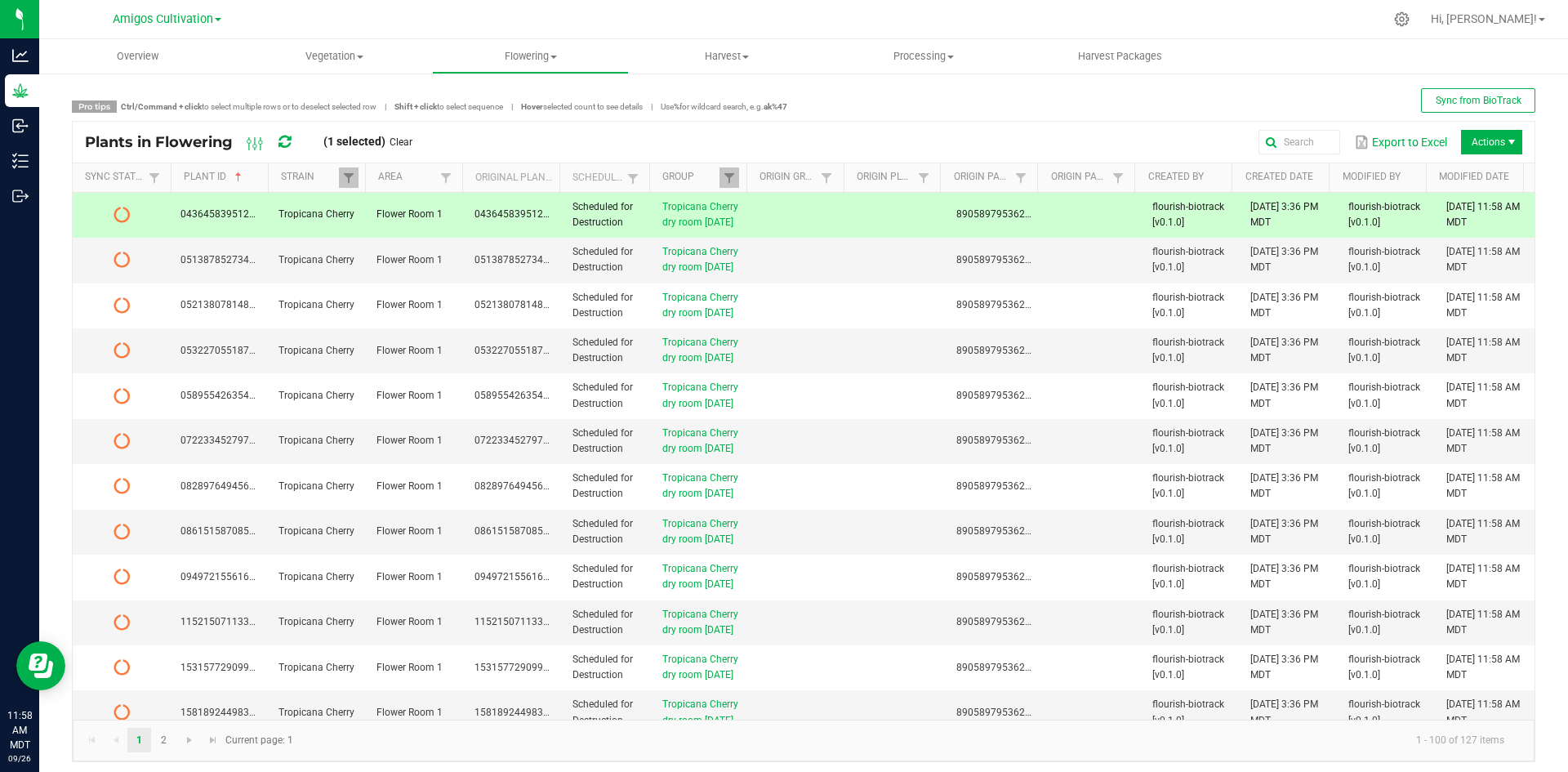
click at [285, 143] on icon at bounding box center [284, 142] width 12 height 15
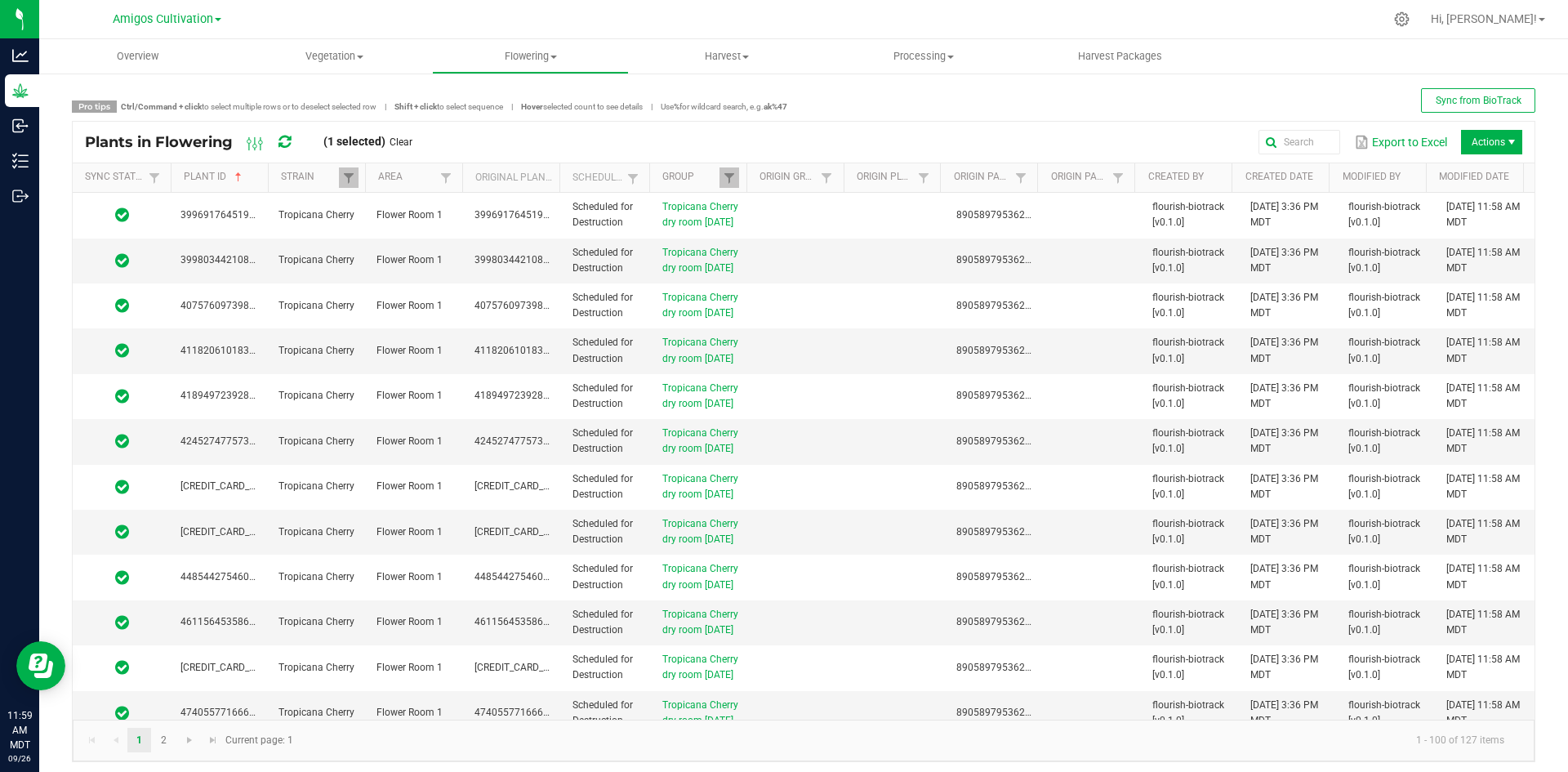
scroll to position [5564, 0]
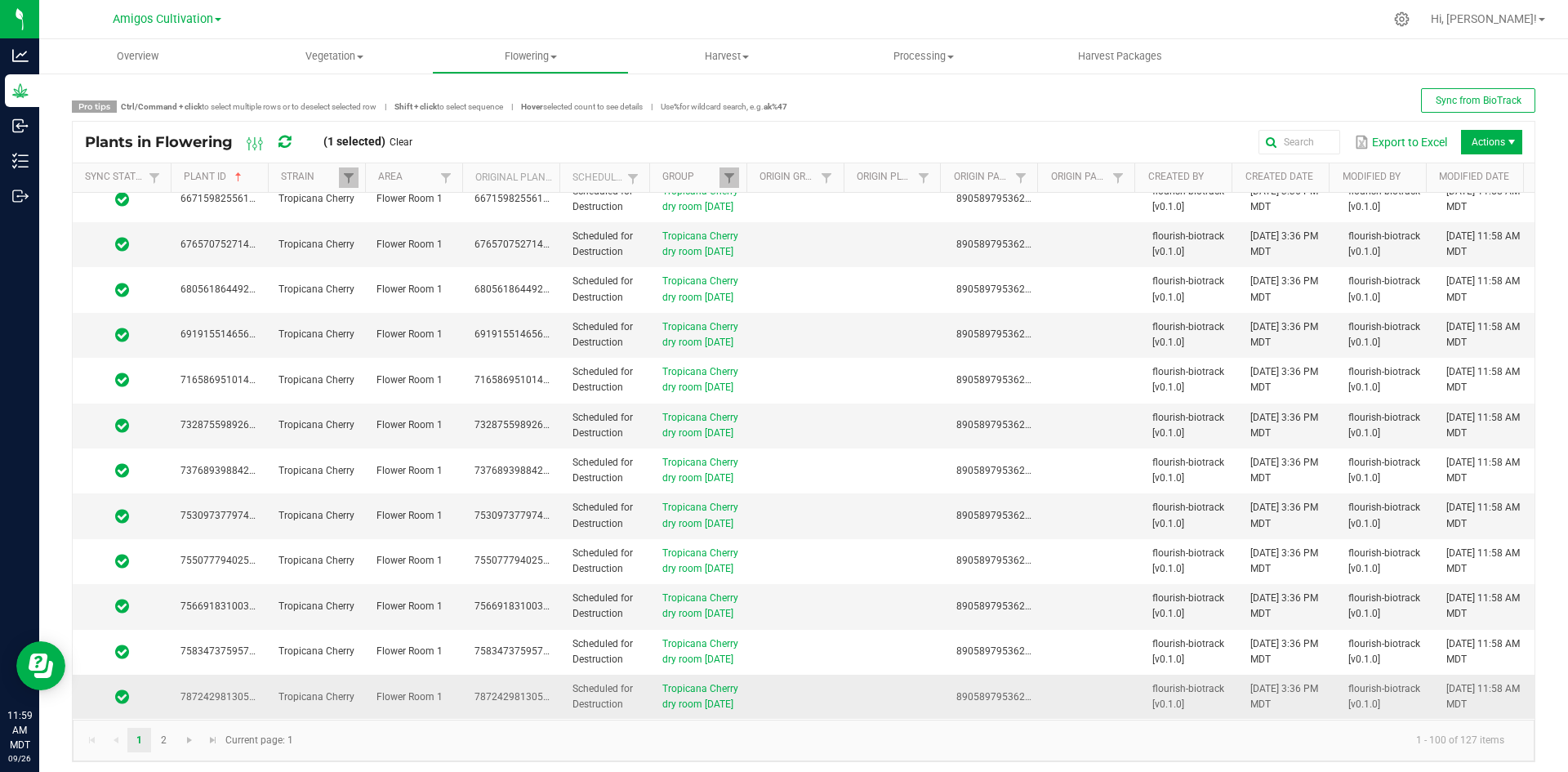
click at [848, 691] on td at bounding box center [897, 697] width 98 height 44
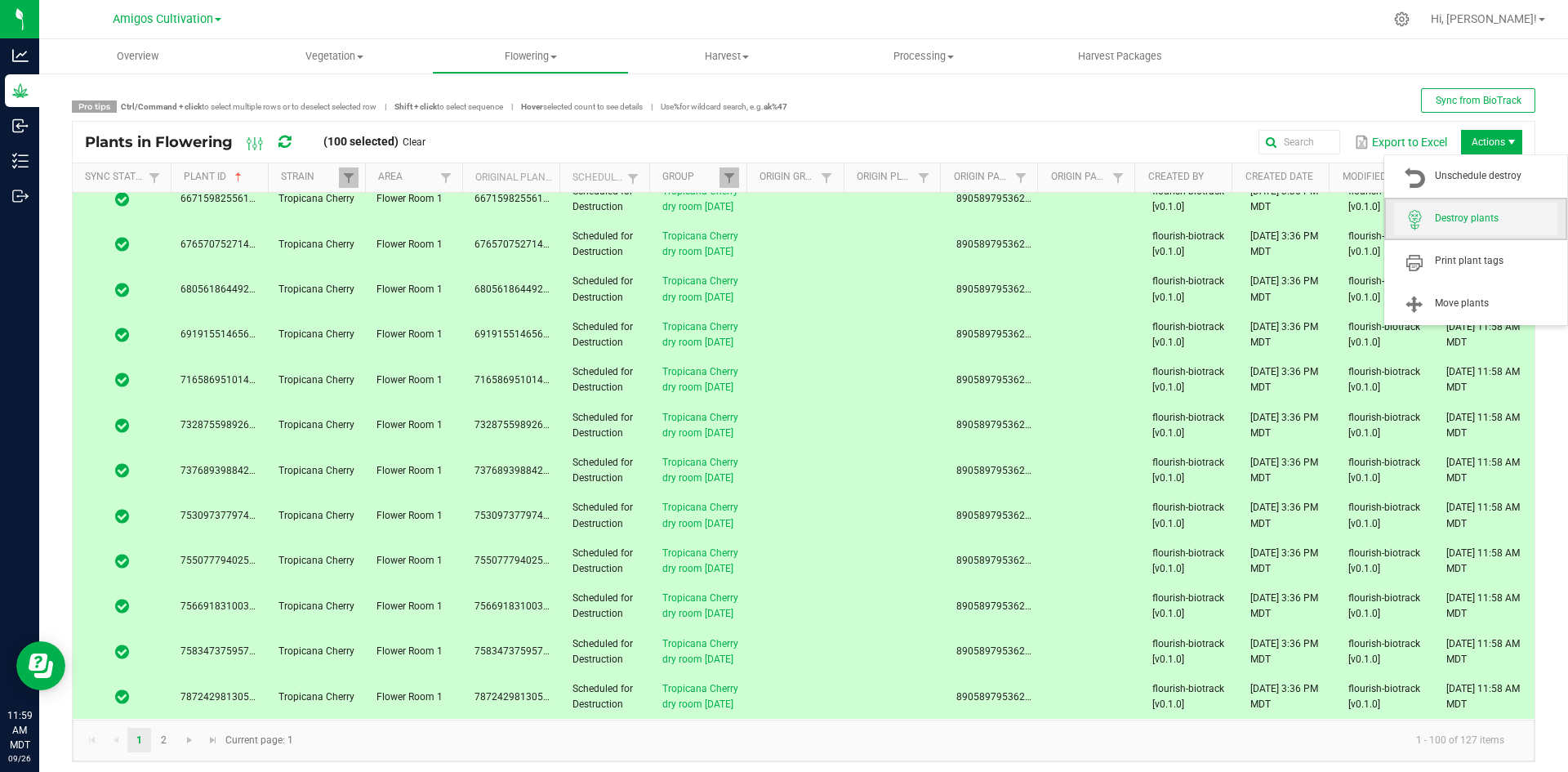
click at [1468, 215] on span "Destroy plants" at bounding box center [1496, 218] width 122 height 14
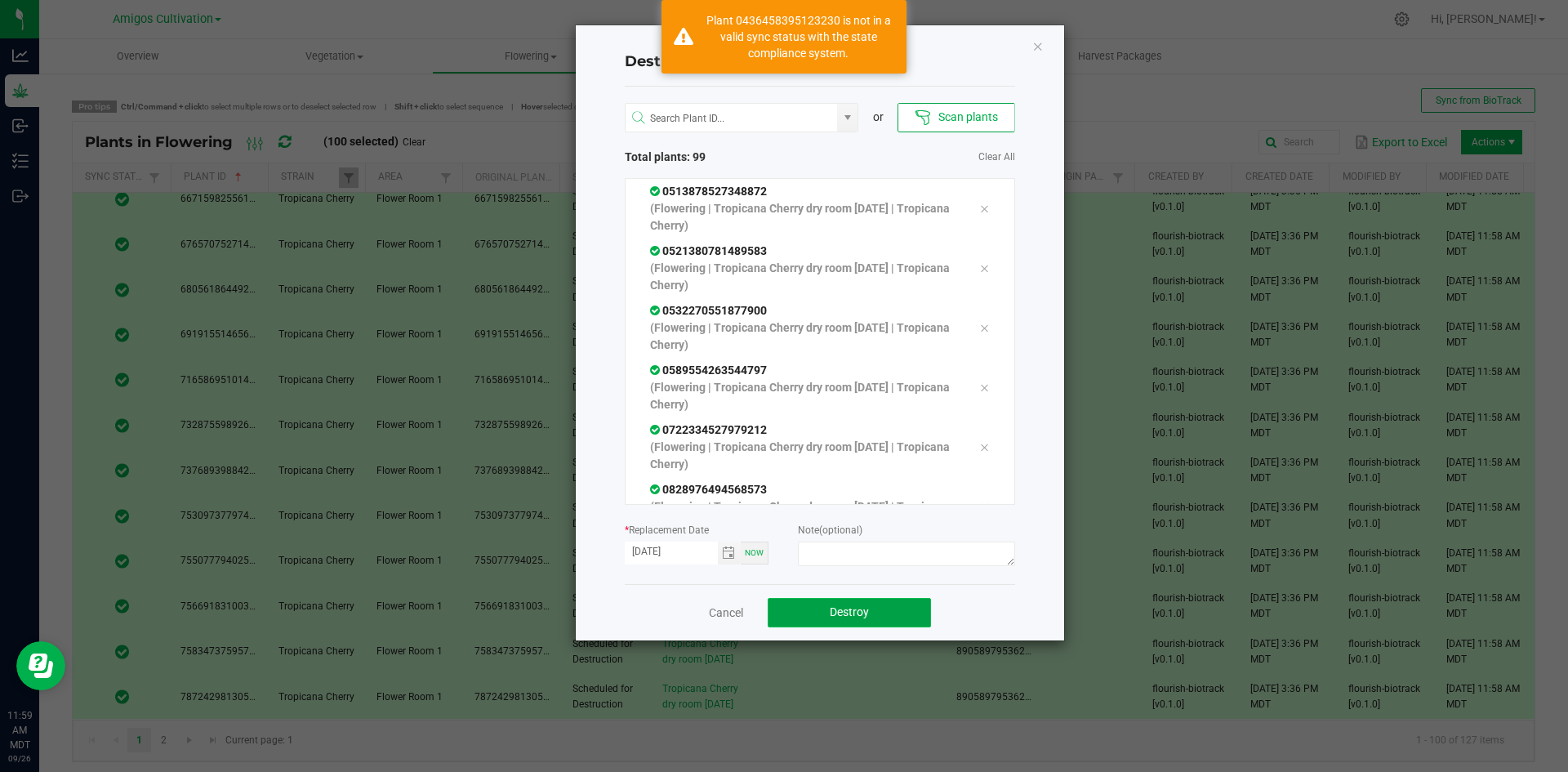
click at [819, 609] on button "Destroy" at bounding box center [849, 613] width 163 height 30
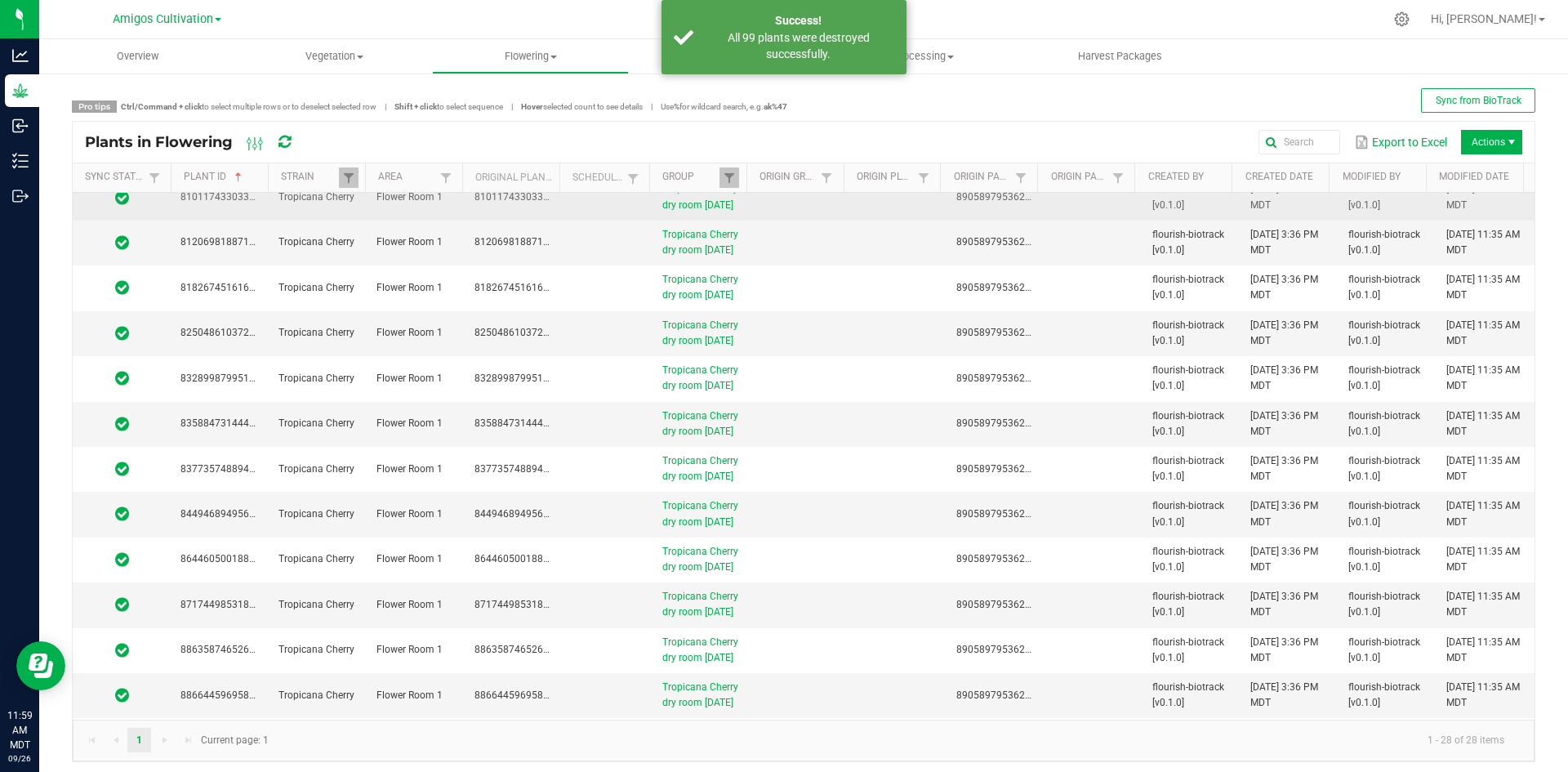
scroll to position [0, 0]
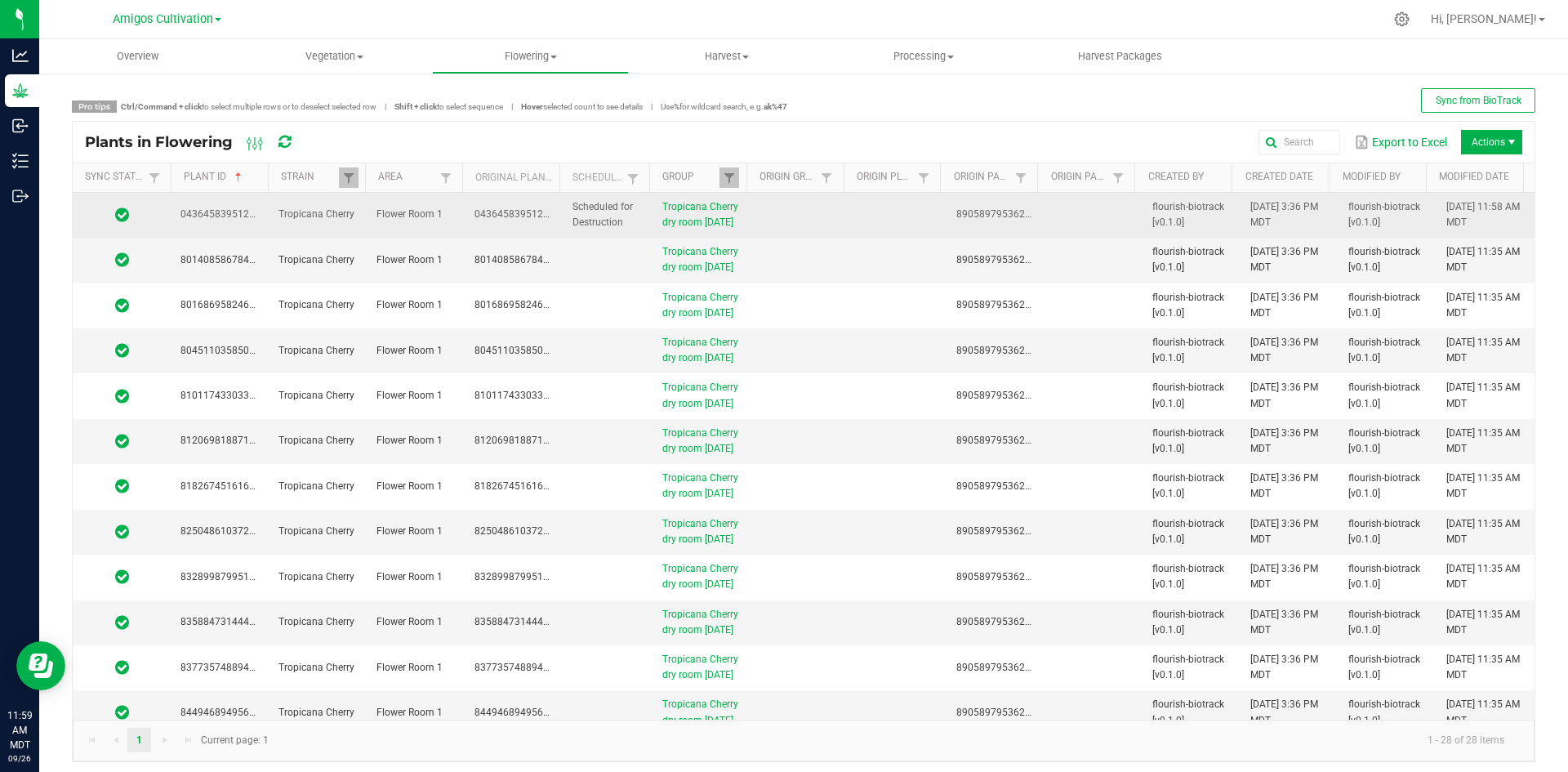
click at [739, 229] on td "Tropicana Cherry dry room [DATE]" at bounding box center [702, 215] width 98 height 44
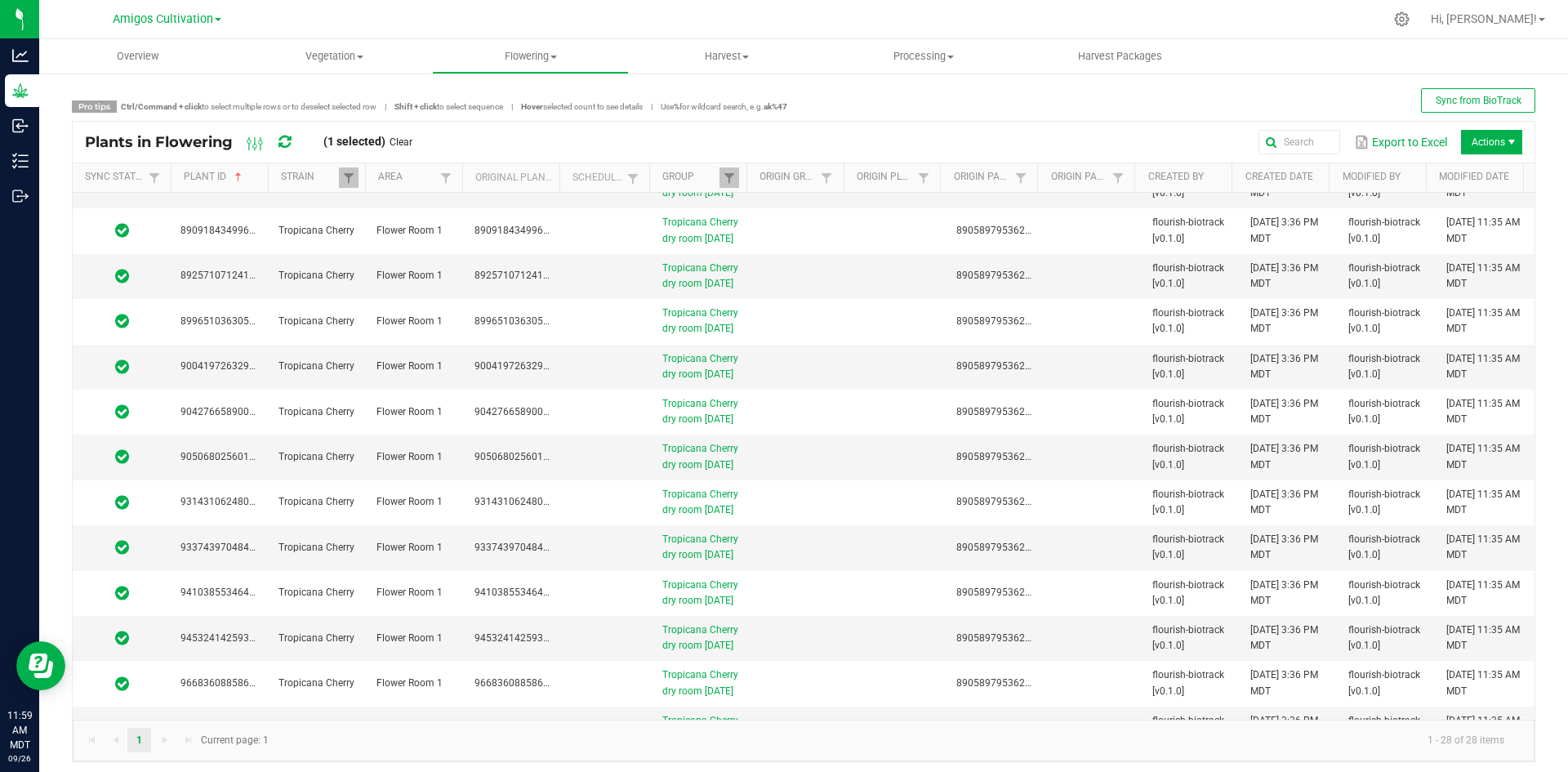
scroll to position [1178, 0]
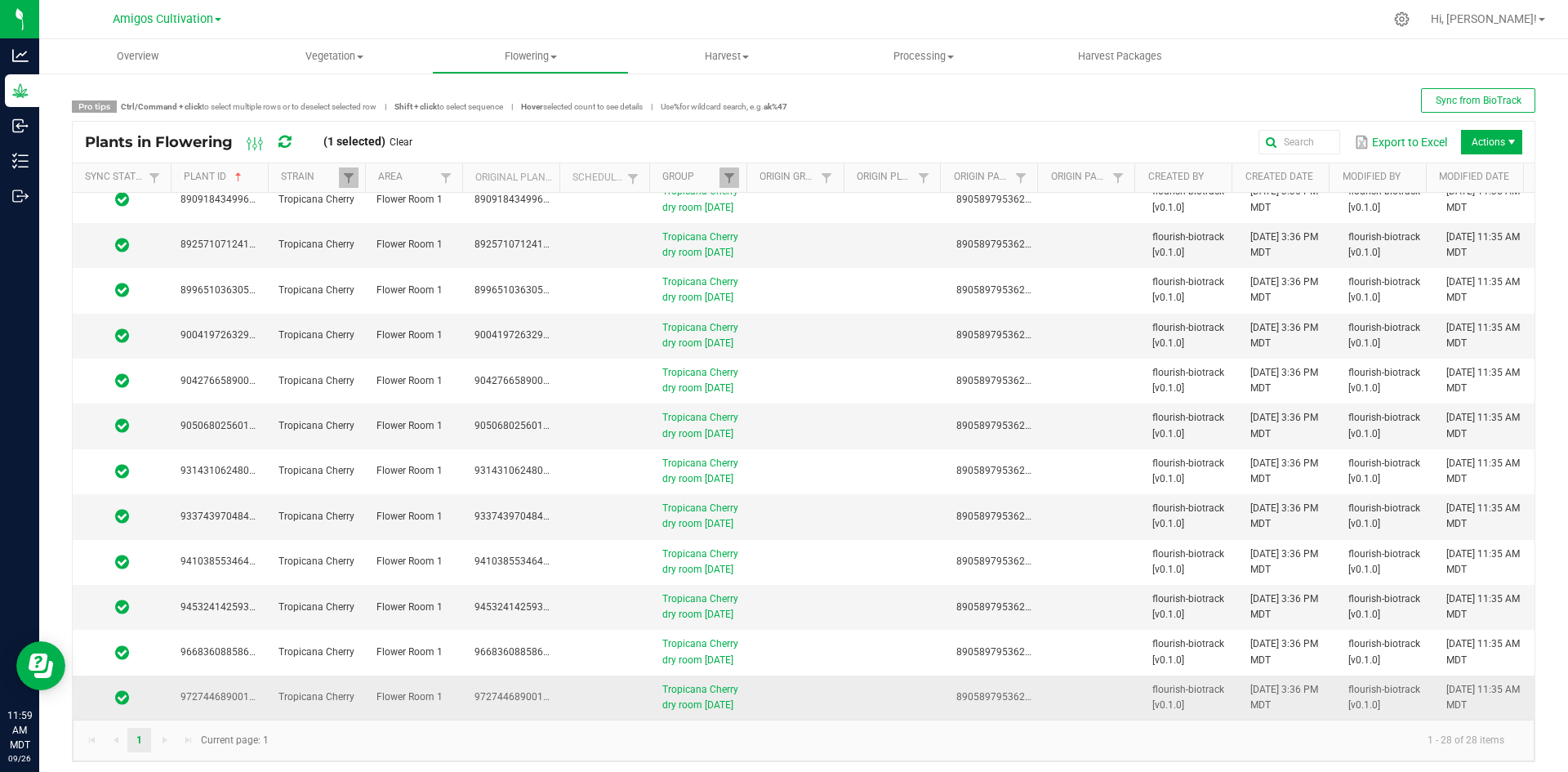
click at [824, 677] on td at bounding box center [800, 698] width 98 height 44
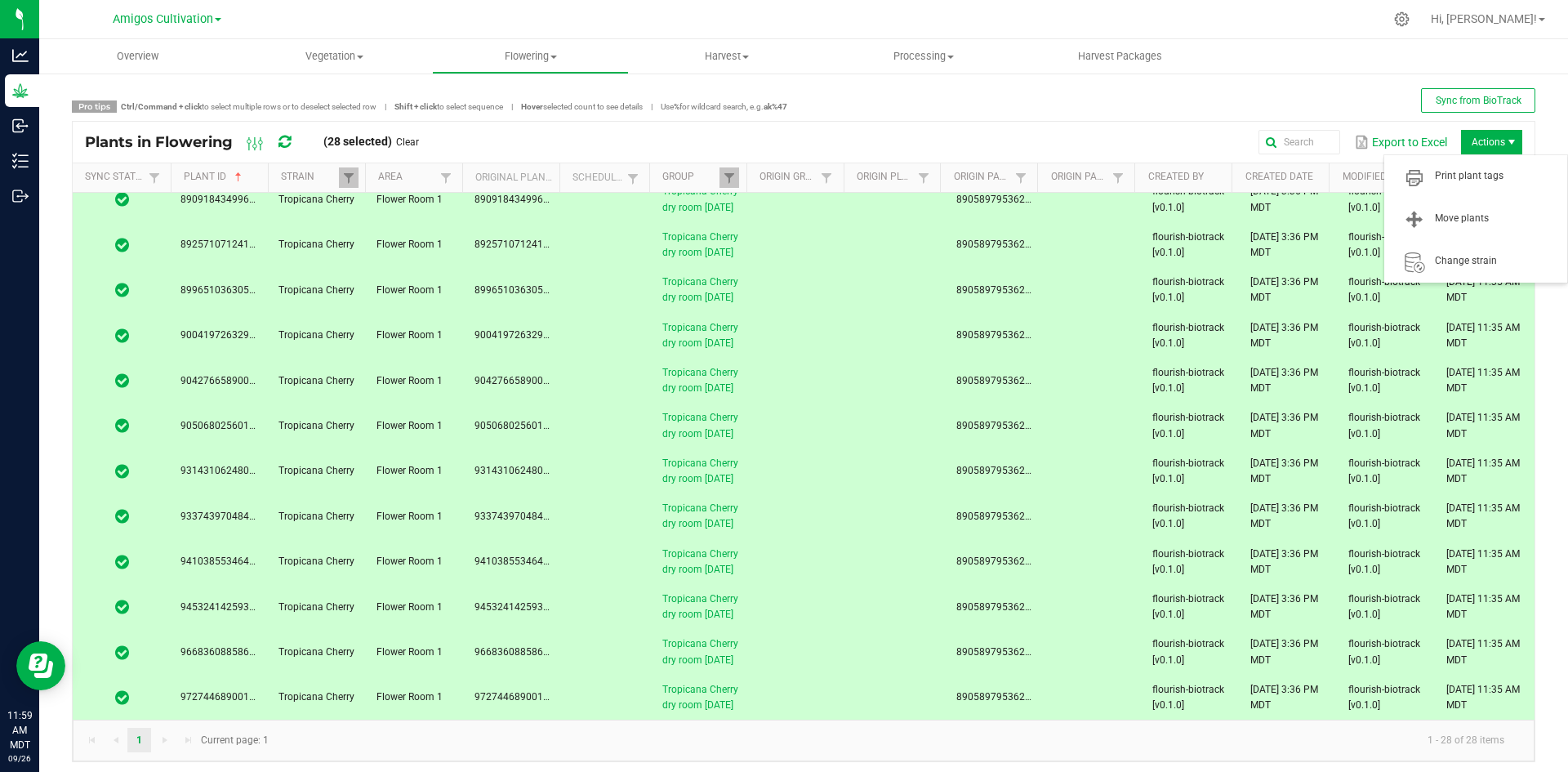
click at [1490, 133] on span "Actions" at bounding box center [1491, 142] width 61 height 24
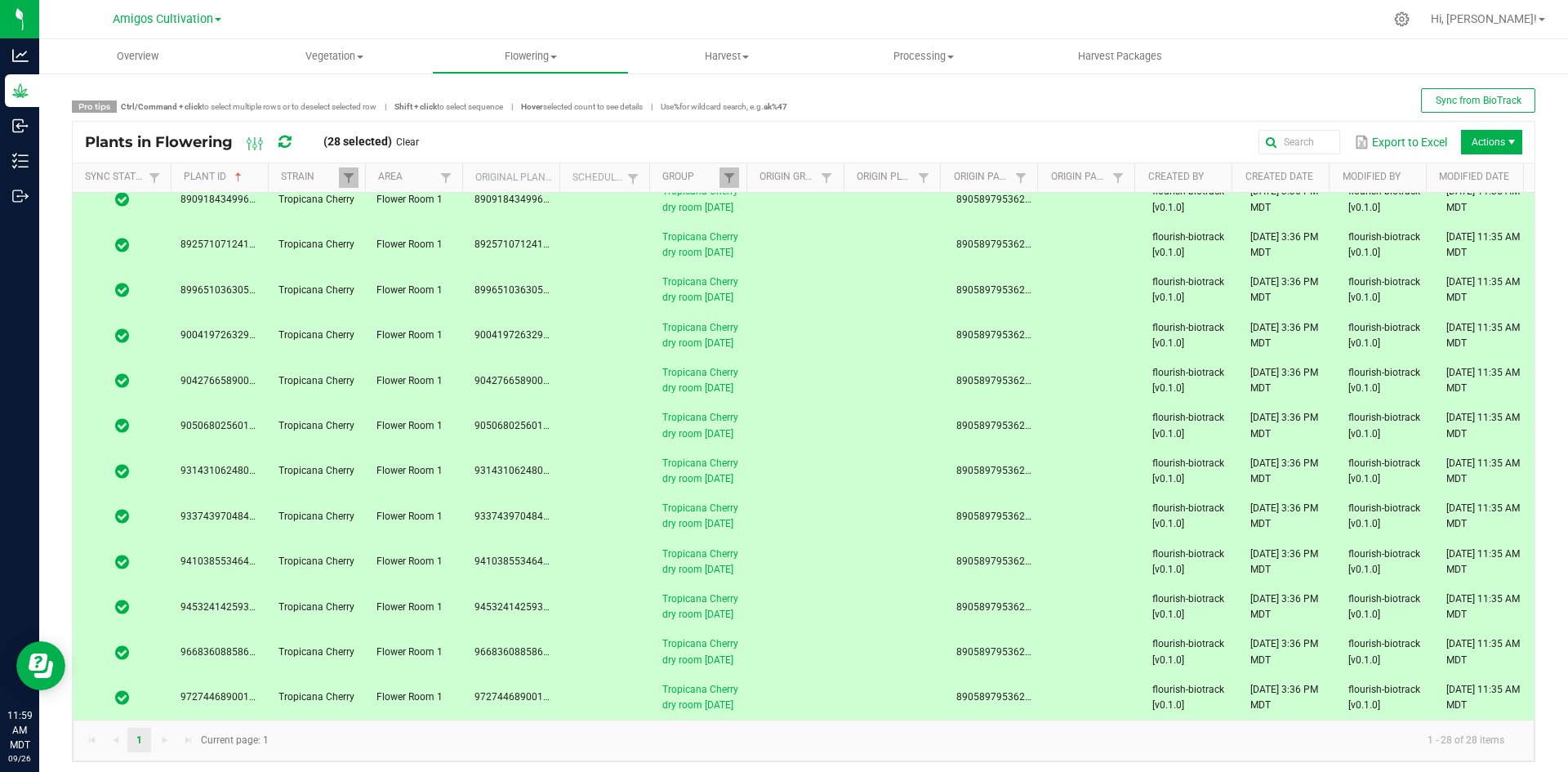
click at [1014, 144] on div "Export to Excel Actions" at bounding box center [976, 142] width 1091 height 28
click at [854, 177] on td at bounding box center [897, 155] width 98 height 44
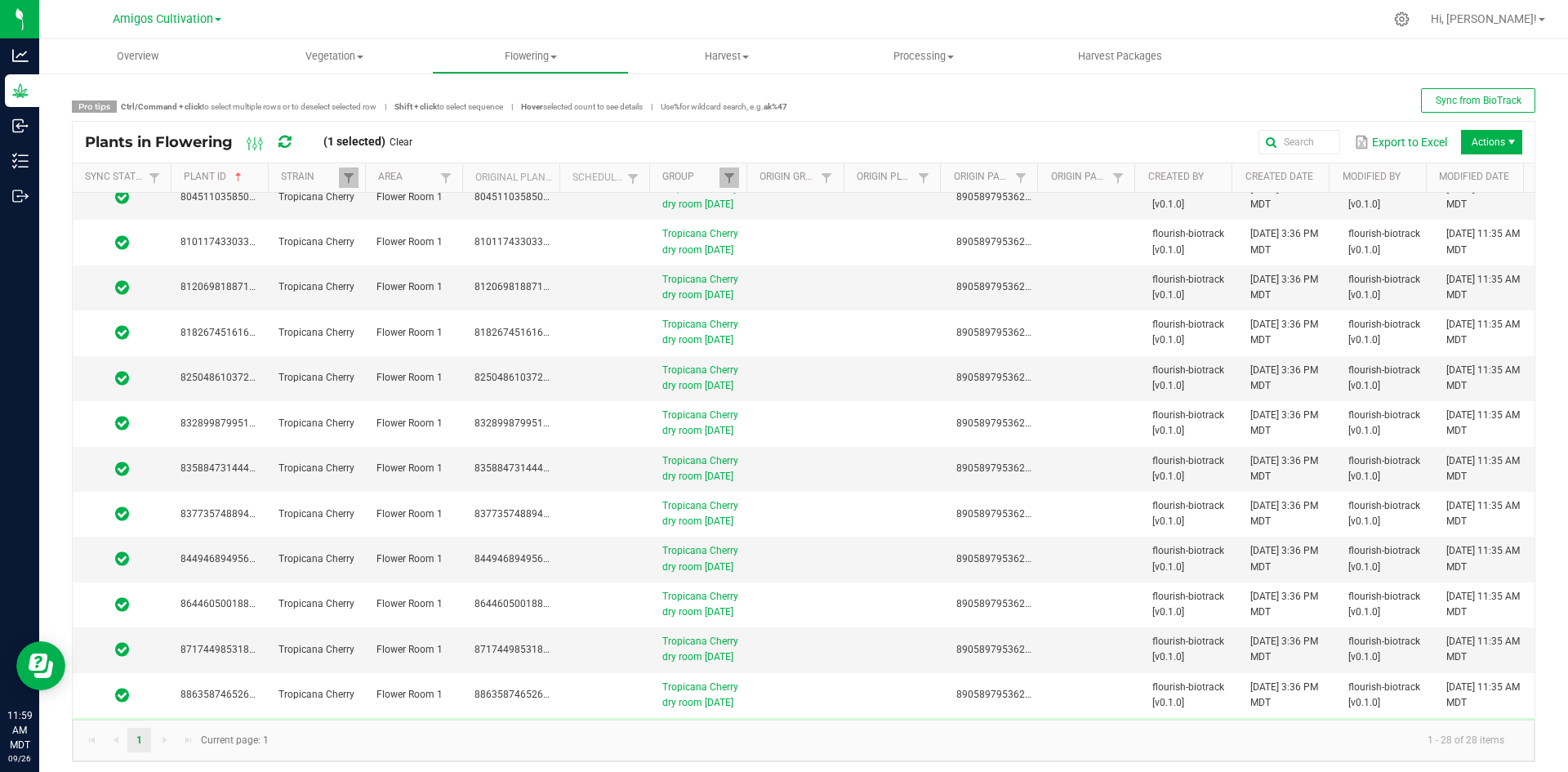
scroll to position [0, 0]
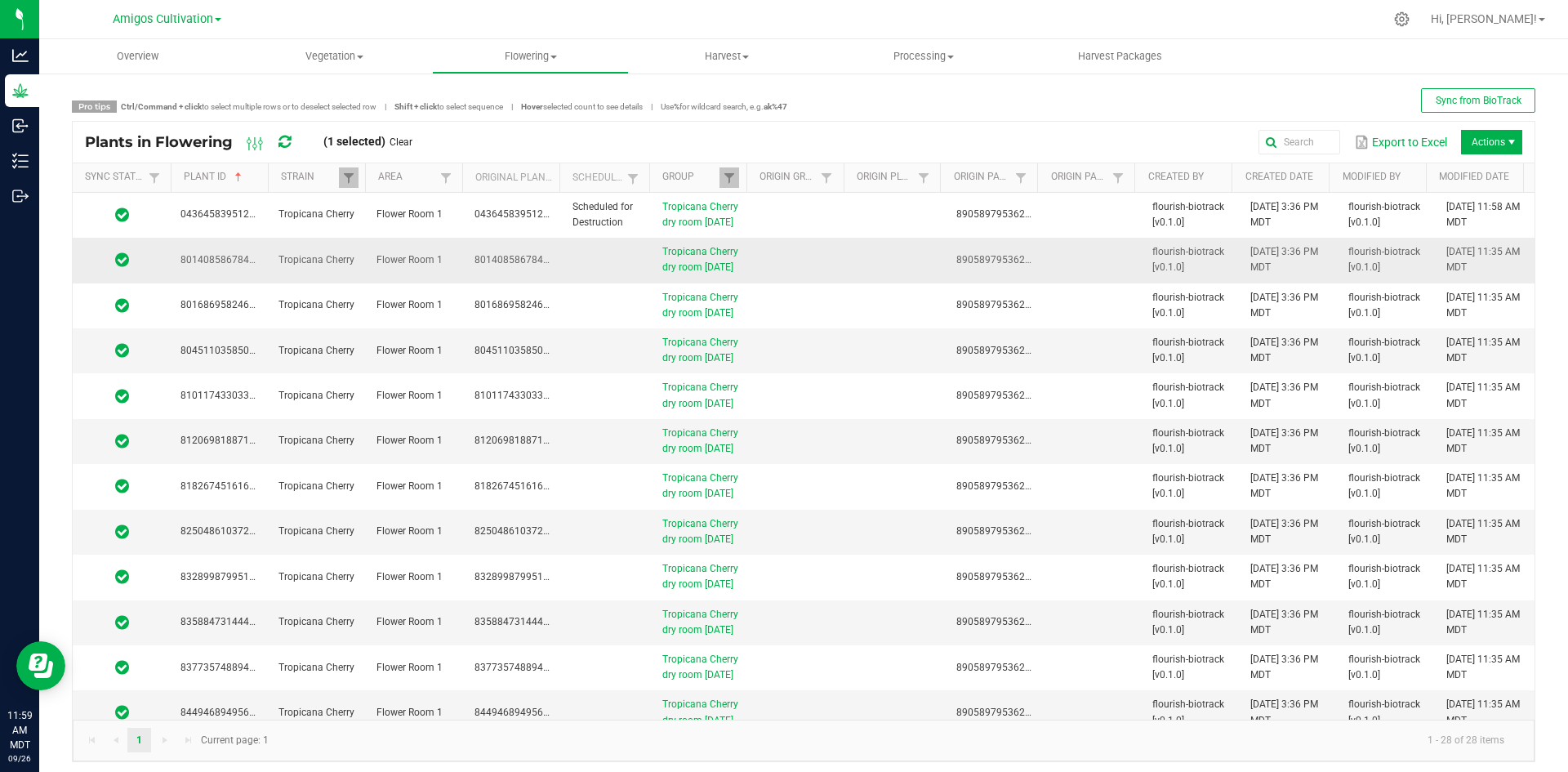
click at [751, 282] on td at bounding box center [800, 259] width 98 height 44
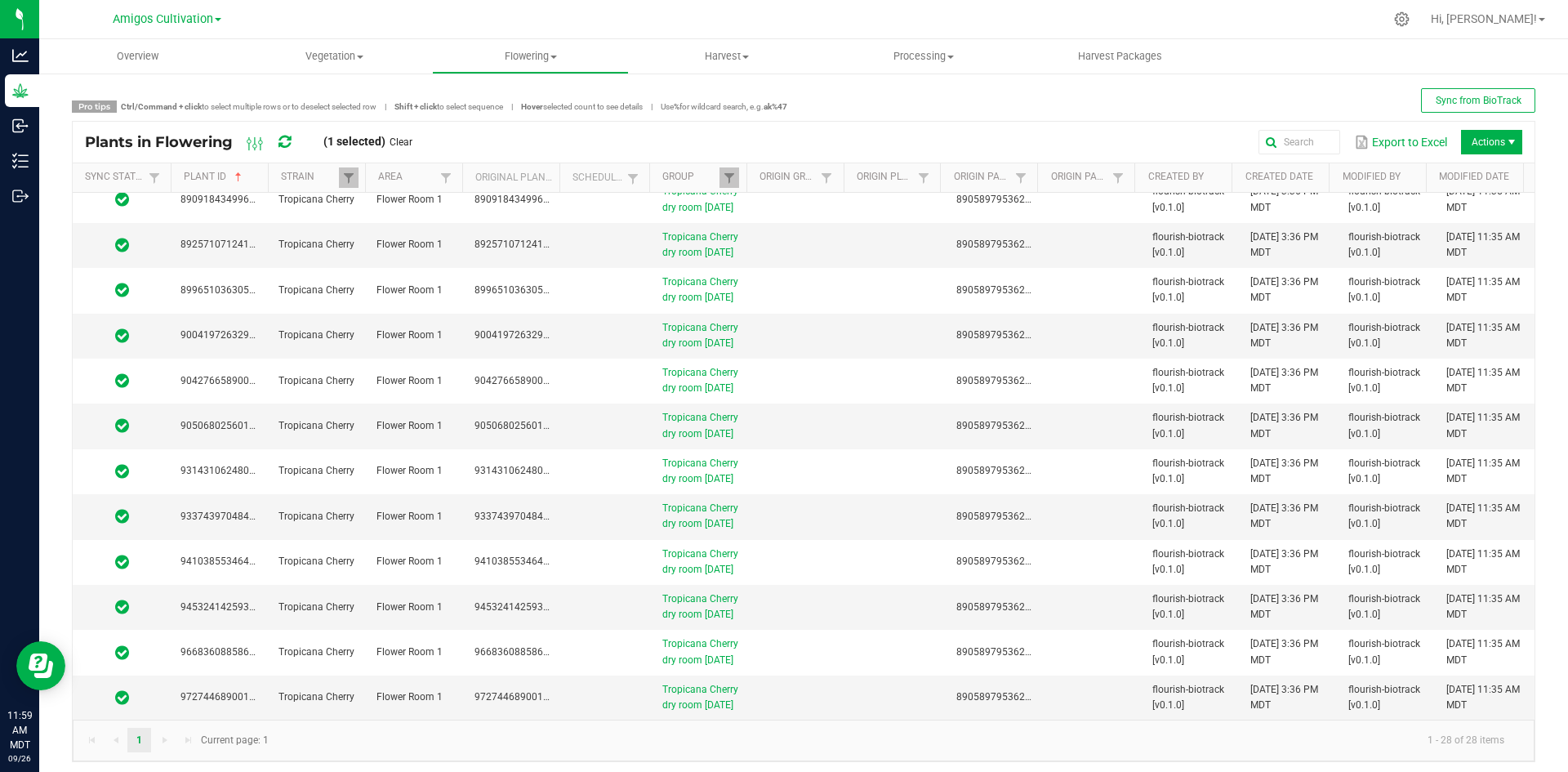
scroll to position [1178, 0]
click at [896, 694] on td at bounding box center [897, 698] width 98 height 44
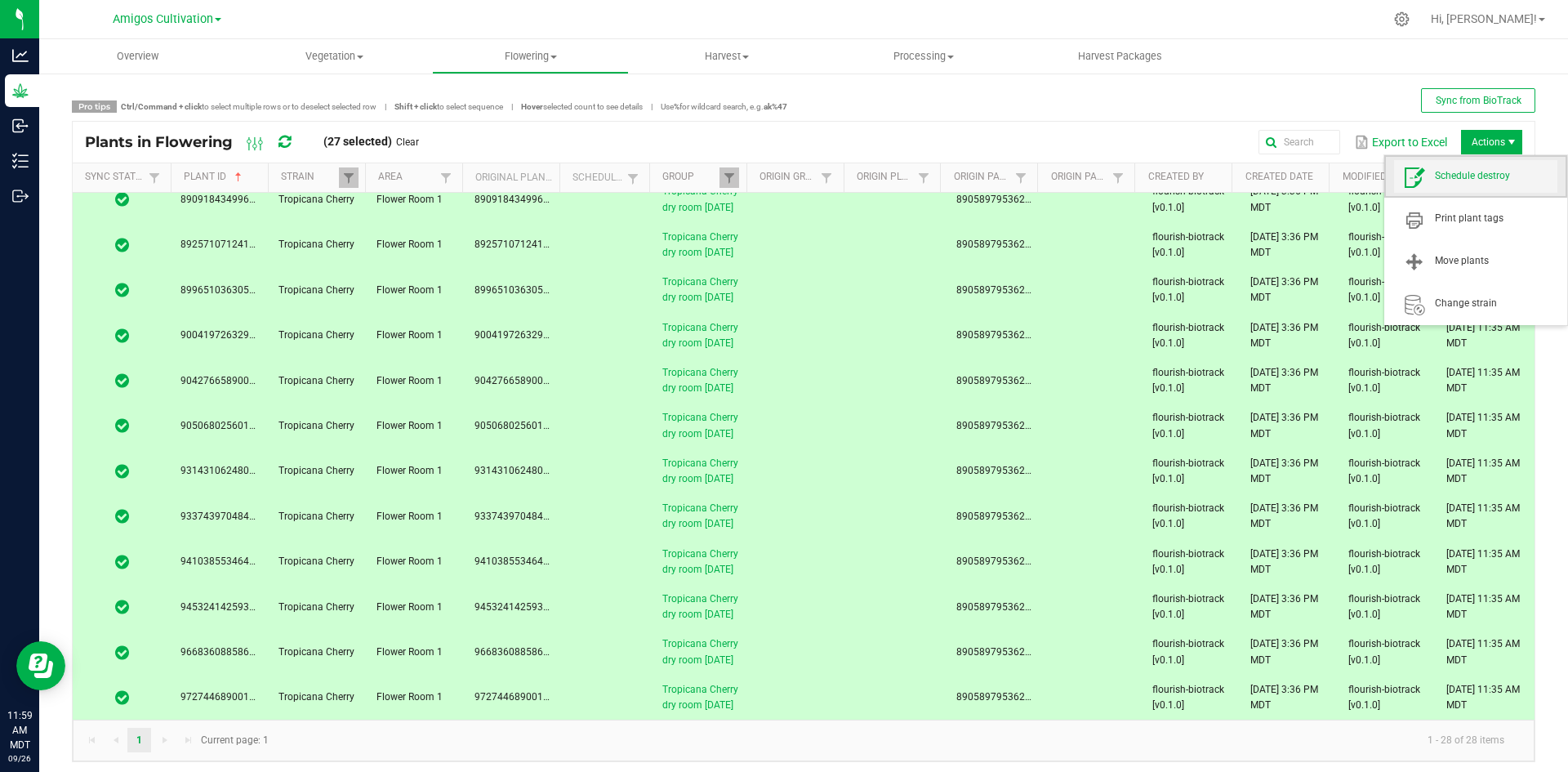
click at [1478, 178] on span "Schedule destroy" at bounding box center [1496, 175] width 122 height 14
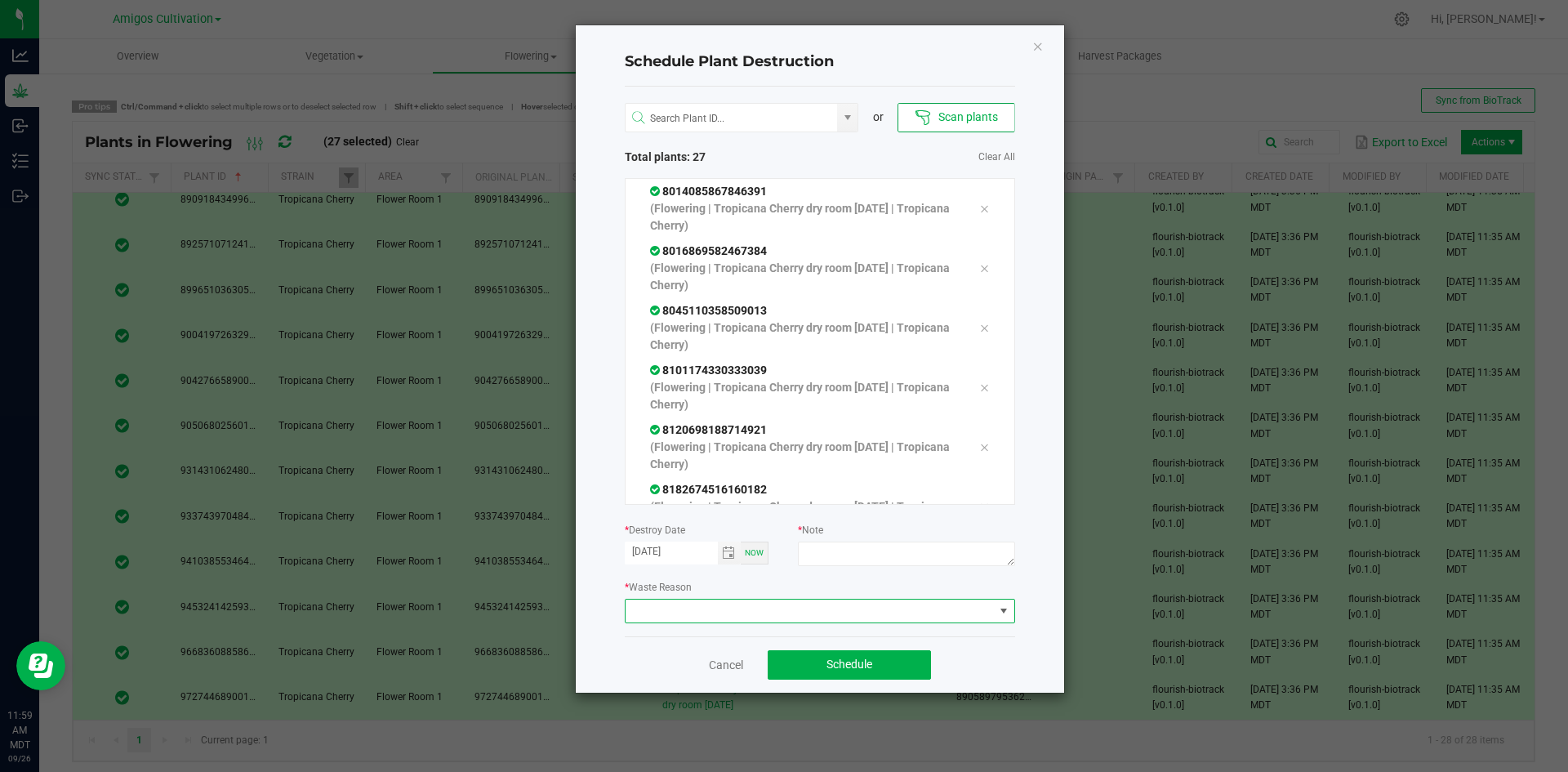
click at [841, 619] on span at bounding box center [809, 611] width 368 height 23
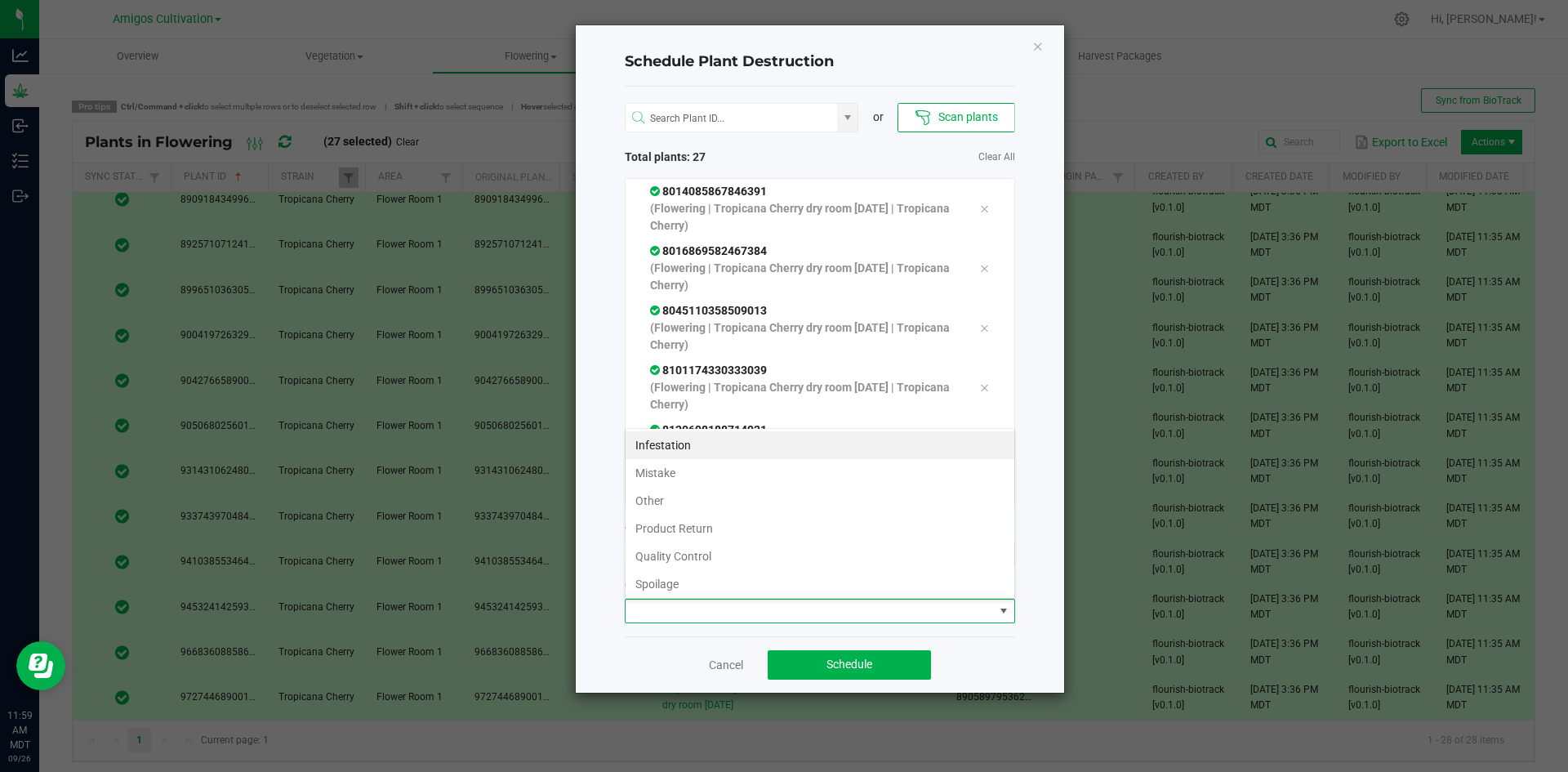
scroll to position [24, 390]
click at [745, 558] on li "Quality Control" at bounding box center [819, 556] width 388 height 28
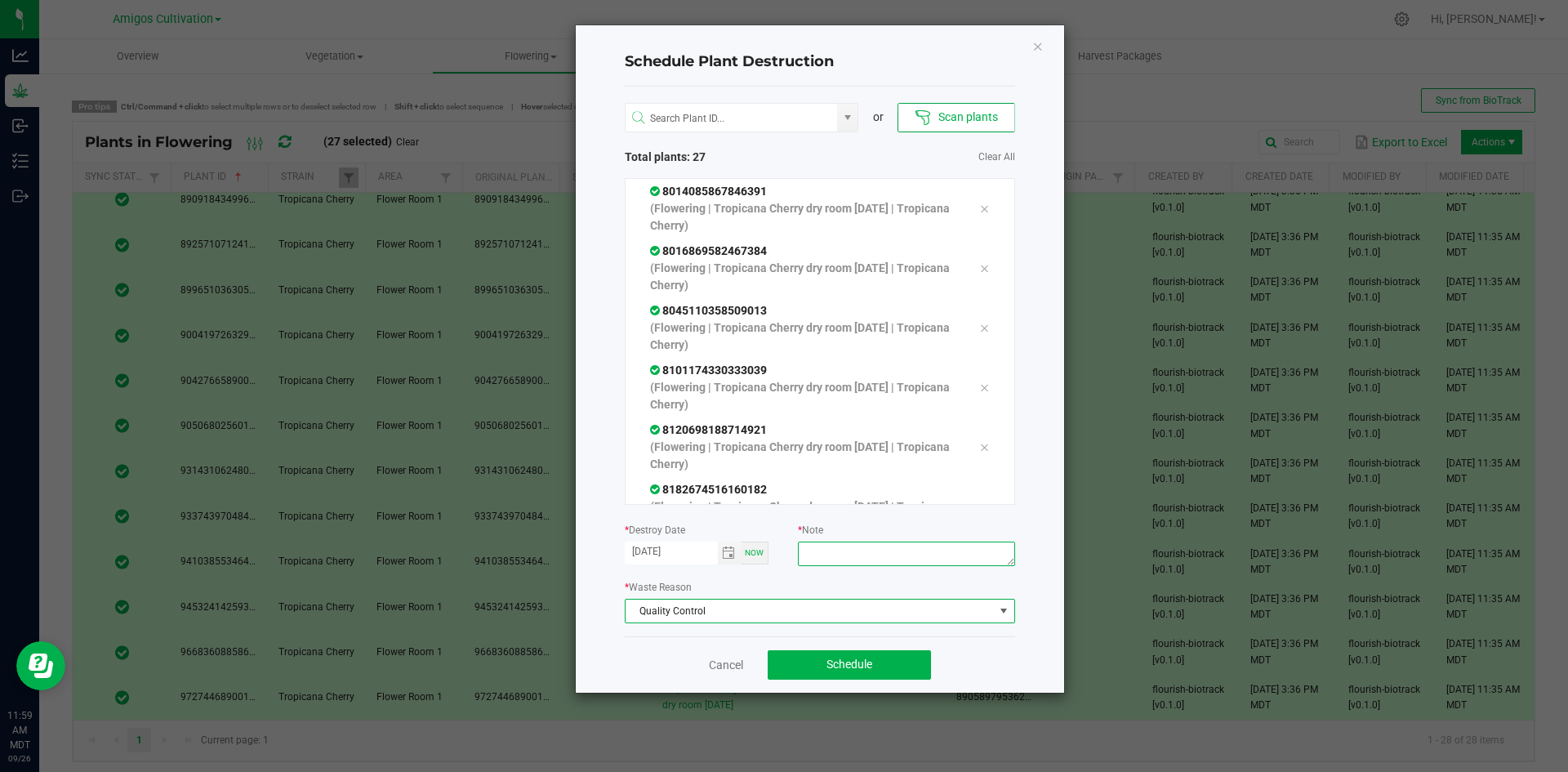
click at [848, 552] on textarea at bounding box center [905, 553] width 216 height 24
click at [826, 552] on textarea "old ahrvest" at bounding box center [905, 553] width 216 height 24
type textarea "old harvest"
click at [803, 664] on button "Schedule" at bounding box center [849, 664] width 163 height 30
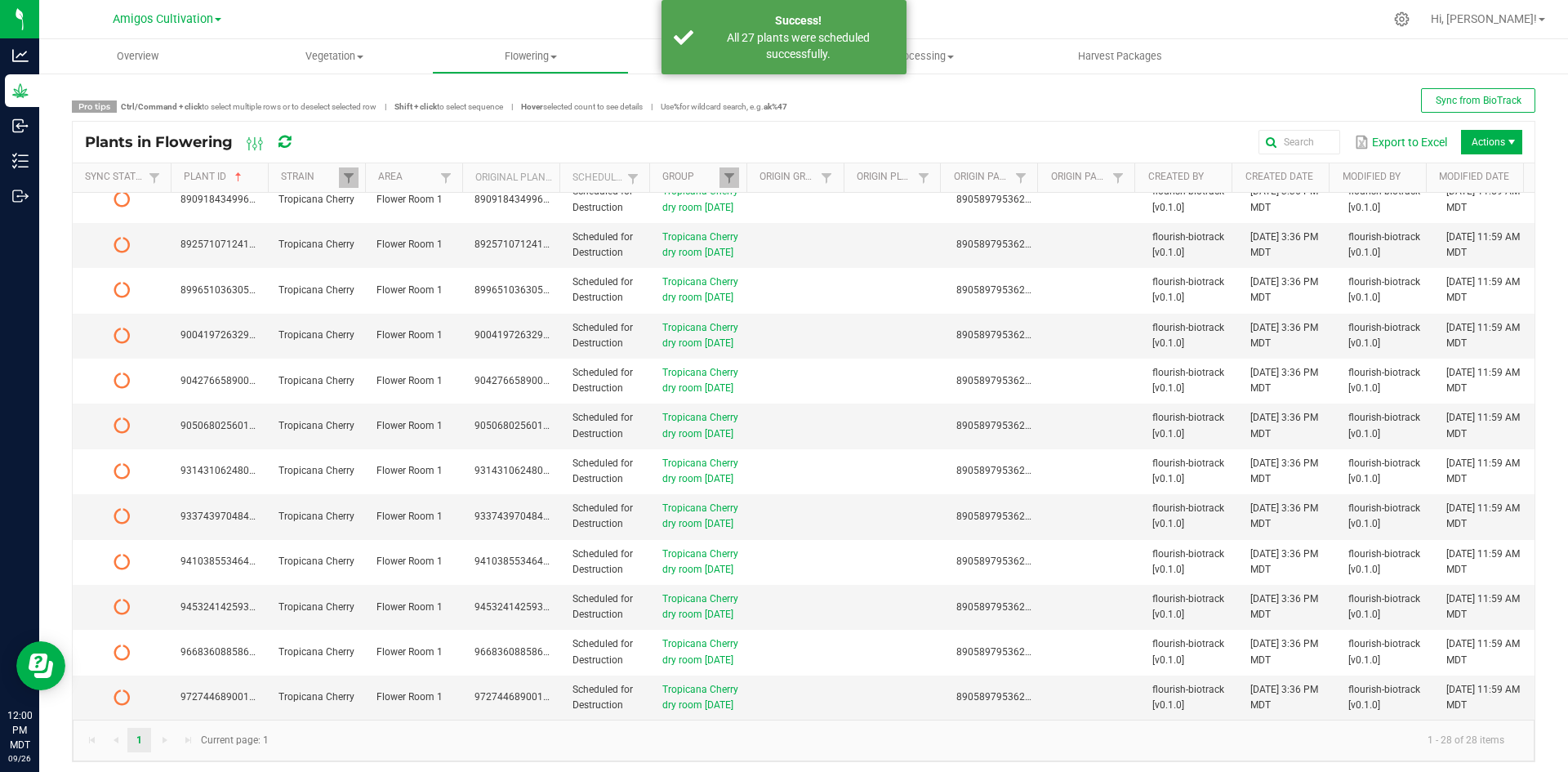
click at [288, 141] on icon at bounding box center [284, 142] width 12 height 15
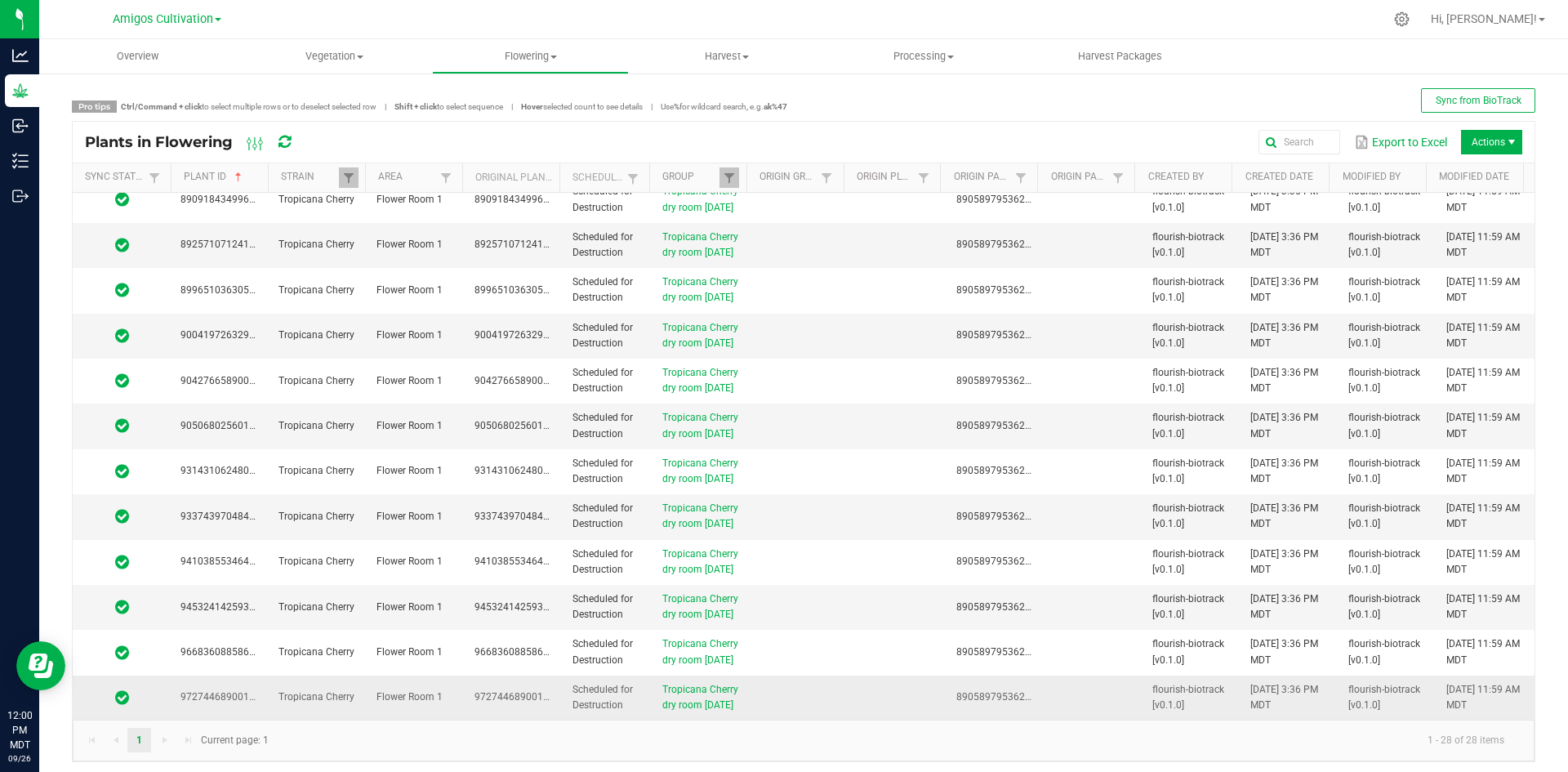
click at [352, 686] on td "Tropicana Cherry" at bounding box center [318, 698] width 98 height 44
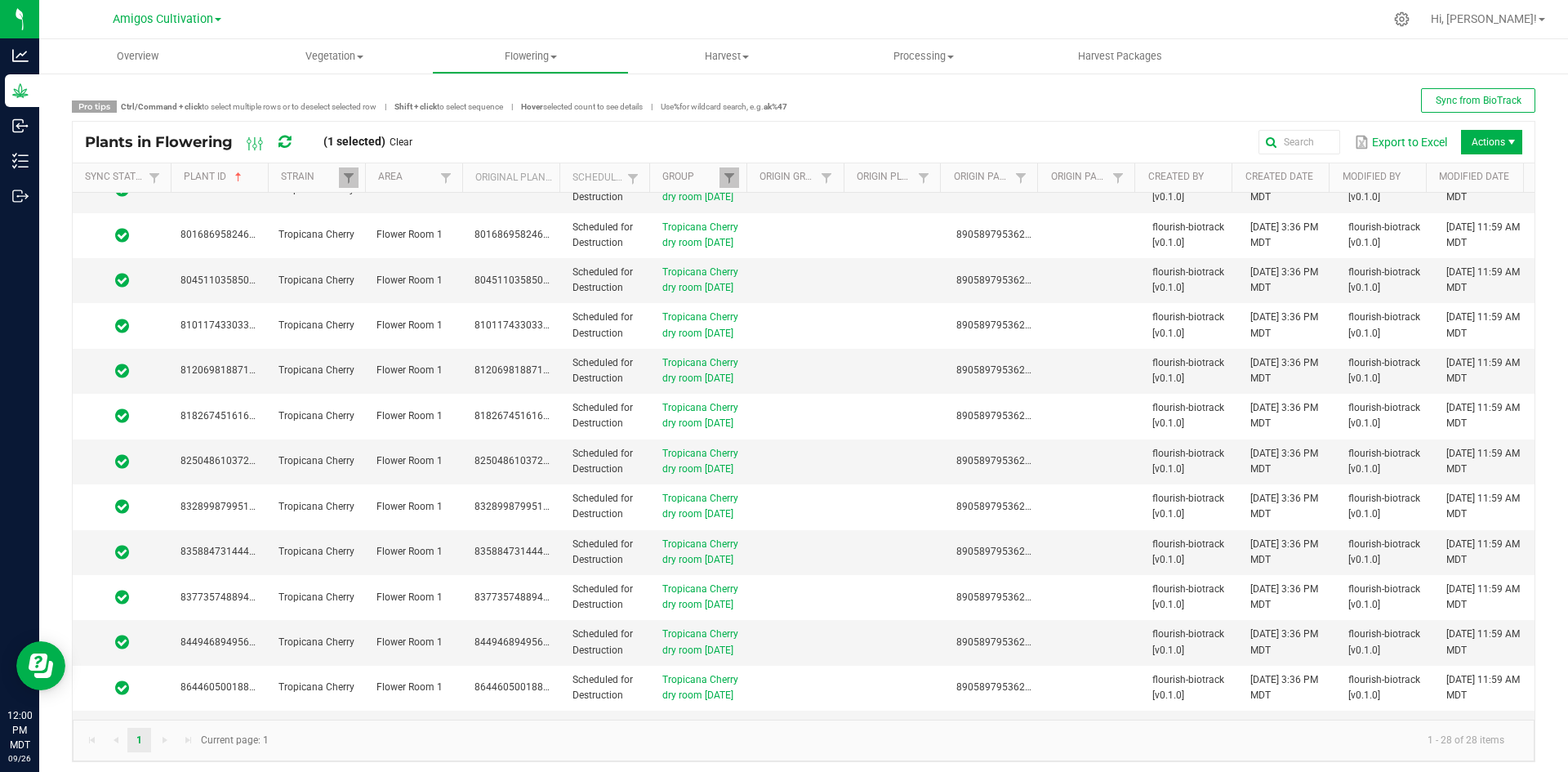
scroll to position [0, 0]
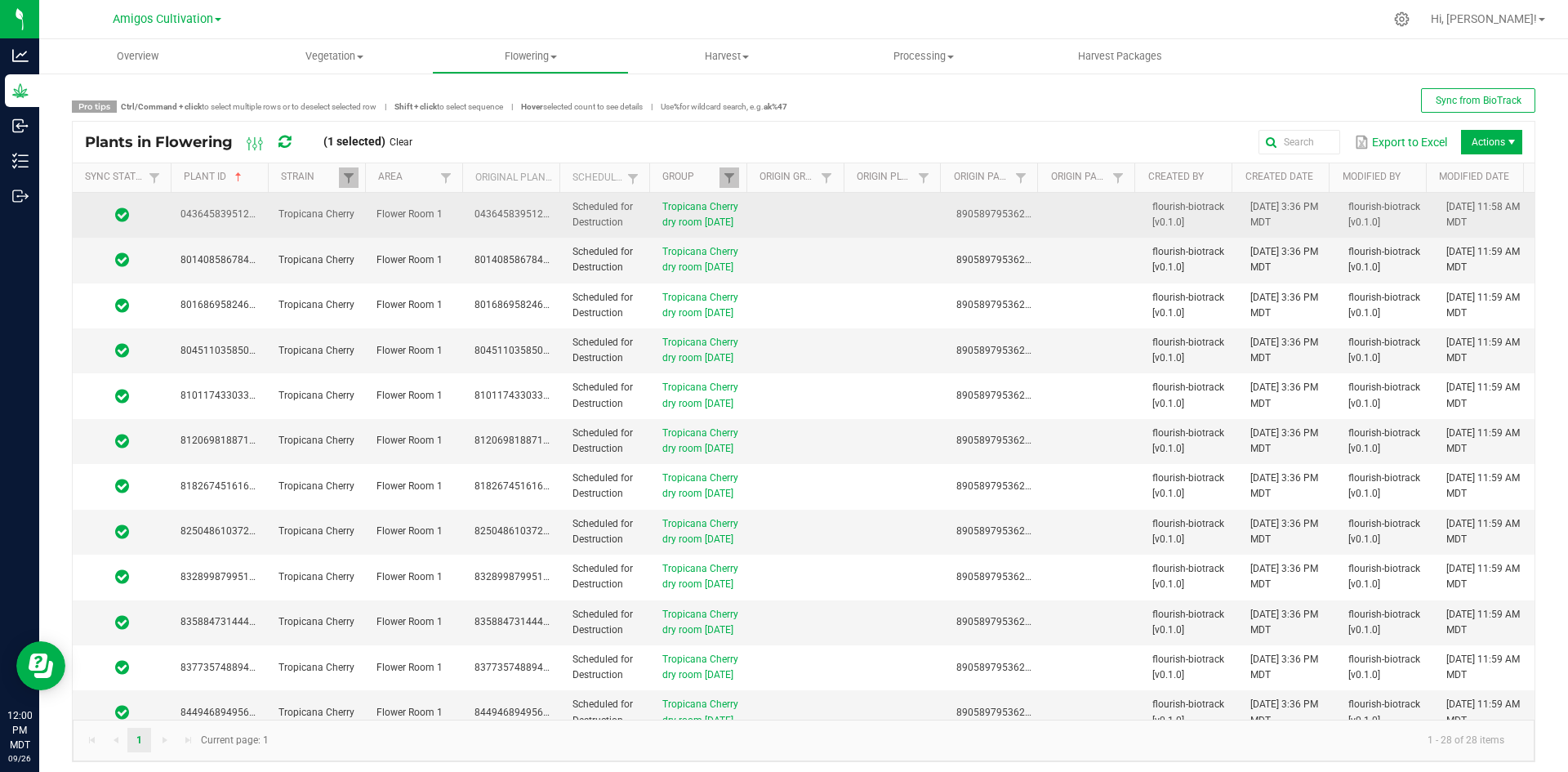
click at [910, 237] on td at bounding box center [897, 215] width 98 height 44
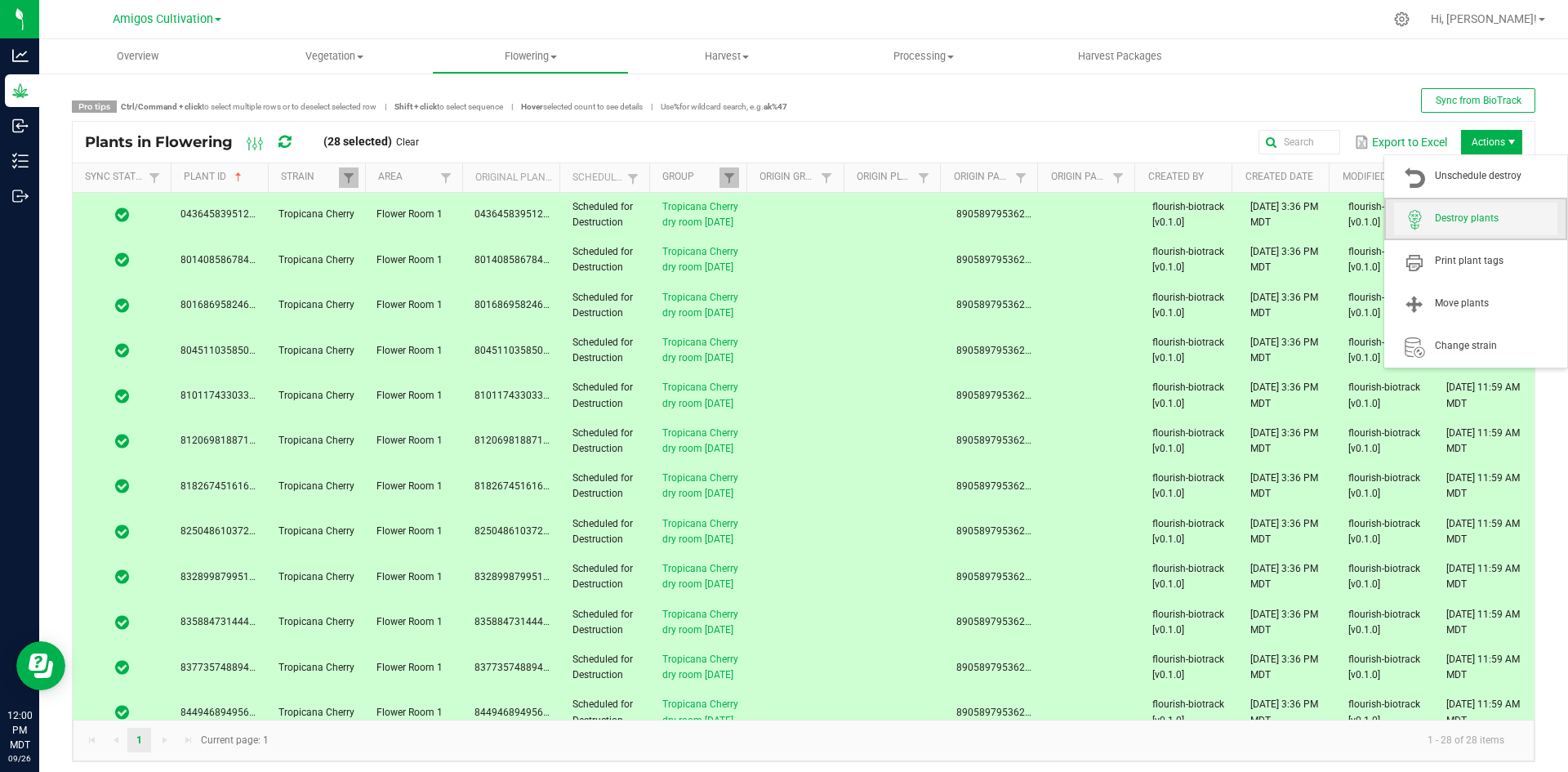
click at [1481, 209] on span "Destroy plants" at bounding box center [1475, 219] width 163 height 32
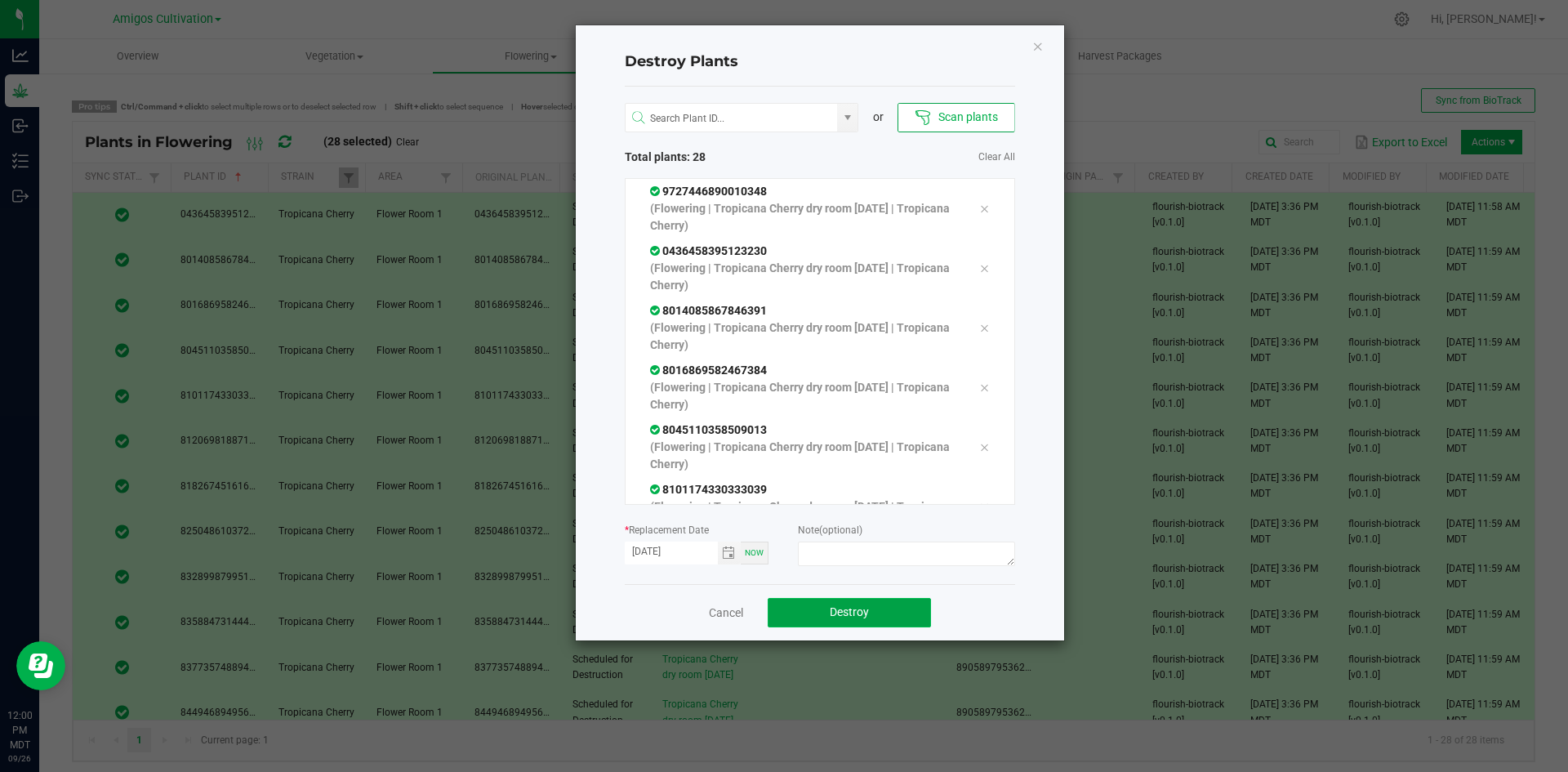
click at [851, 608] on span "Destroy" at bounding box center [849, 612] width 39 height 13
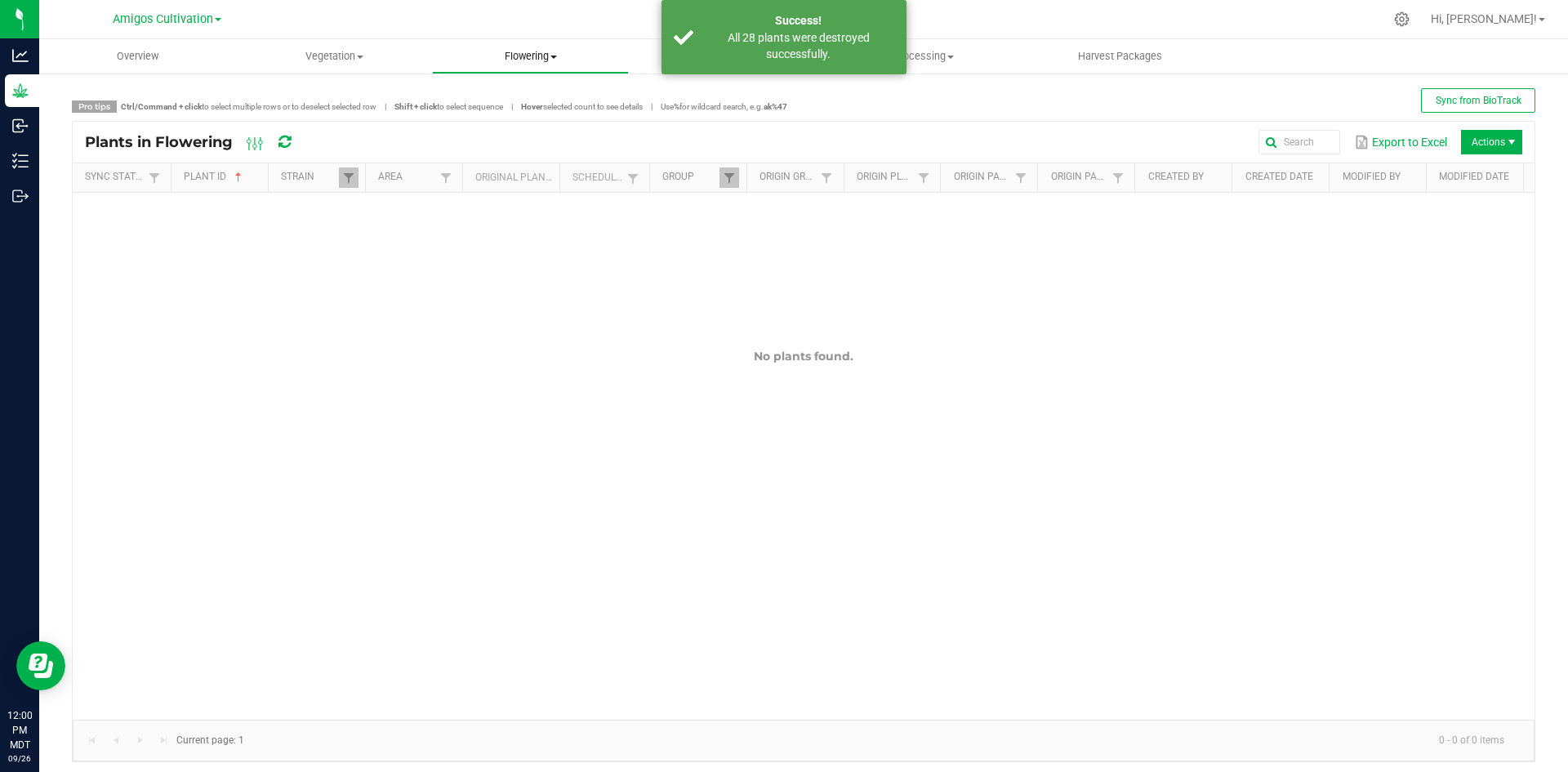
click at [510, 58] on span "Flowering" at bounding box center [530, 57] width 196 height 15
click at [509, 120] on span "Flowering groups" at bounding box center [499, 118] width 135 height 14
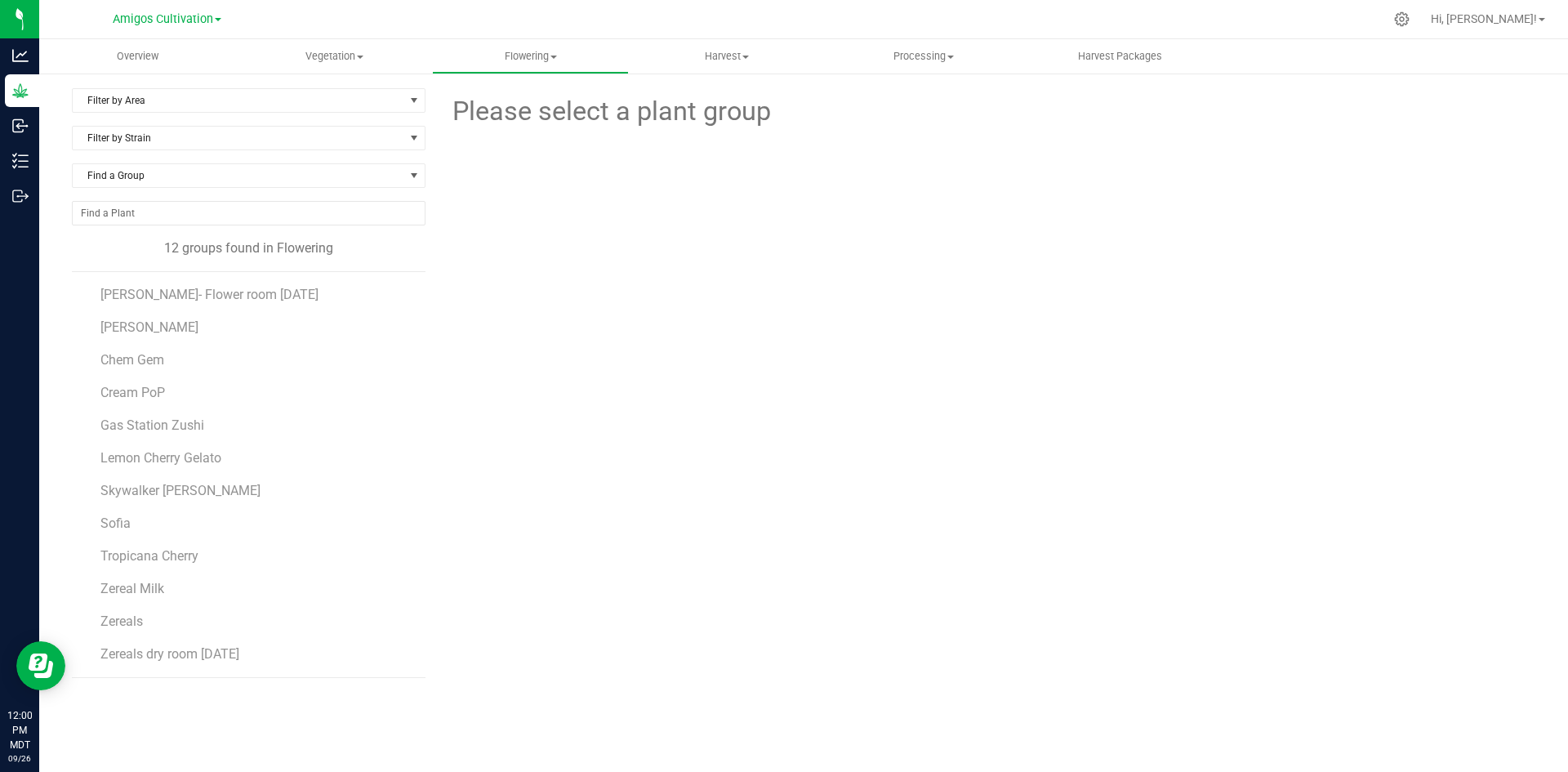
drag, startPoint x: 252, startPoint y: 649, endPoint x: 262, endPoint y: 644, distance: 11.2
click at [259, 642] on li "Zereals dry room [DATE]" at bounding box center [257, 653] width 313 height 45
click at [213, 655] on span "Zereals dry room [DATE]" at bounding box center [171, 653] width 143 height 16
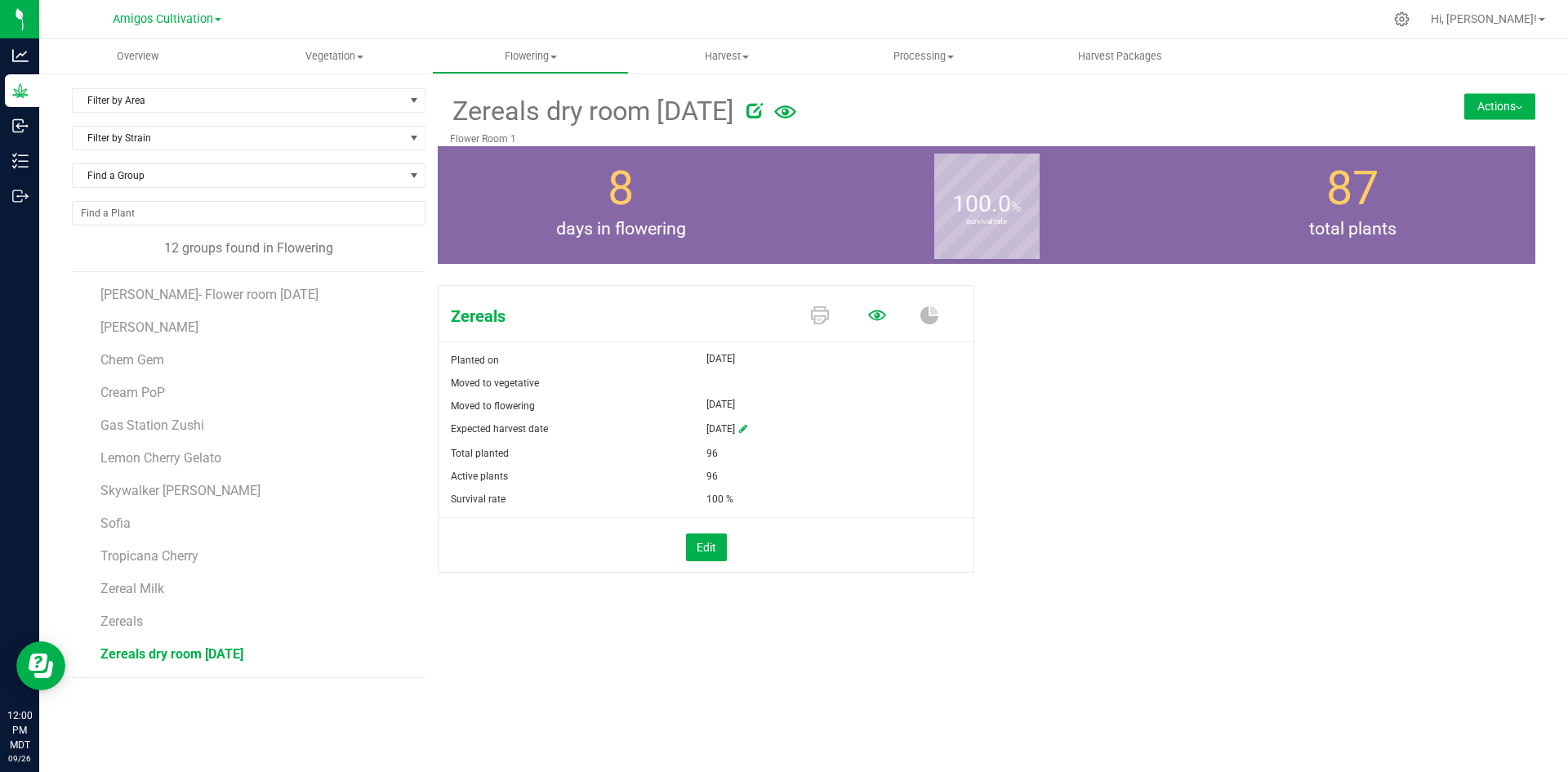
click at [868, 319] on icon at bounding box center [877, 314] width 18 height 18
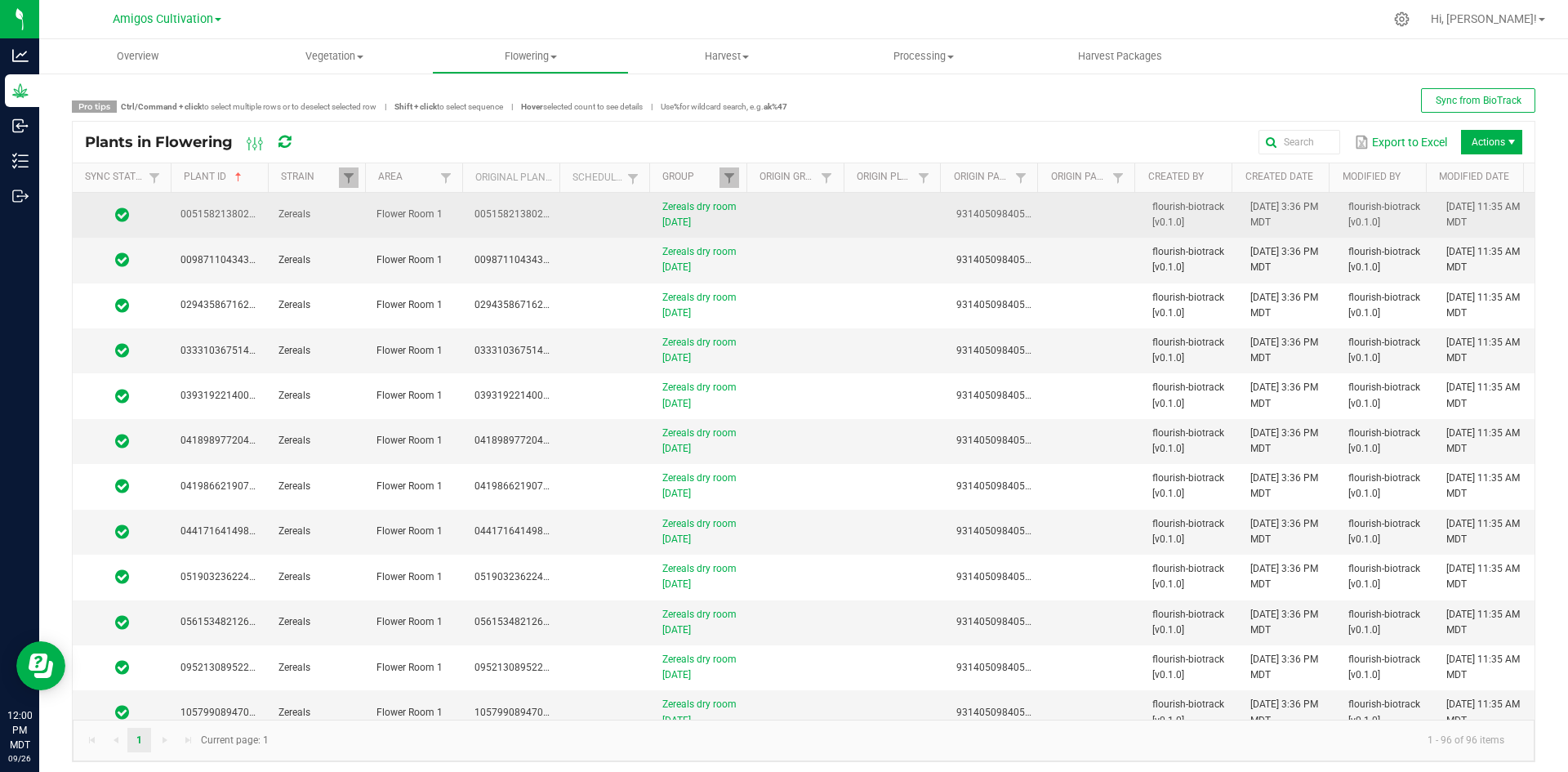
click at [606, 223] on td at bounding box center [607, 215] width 90 height 44
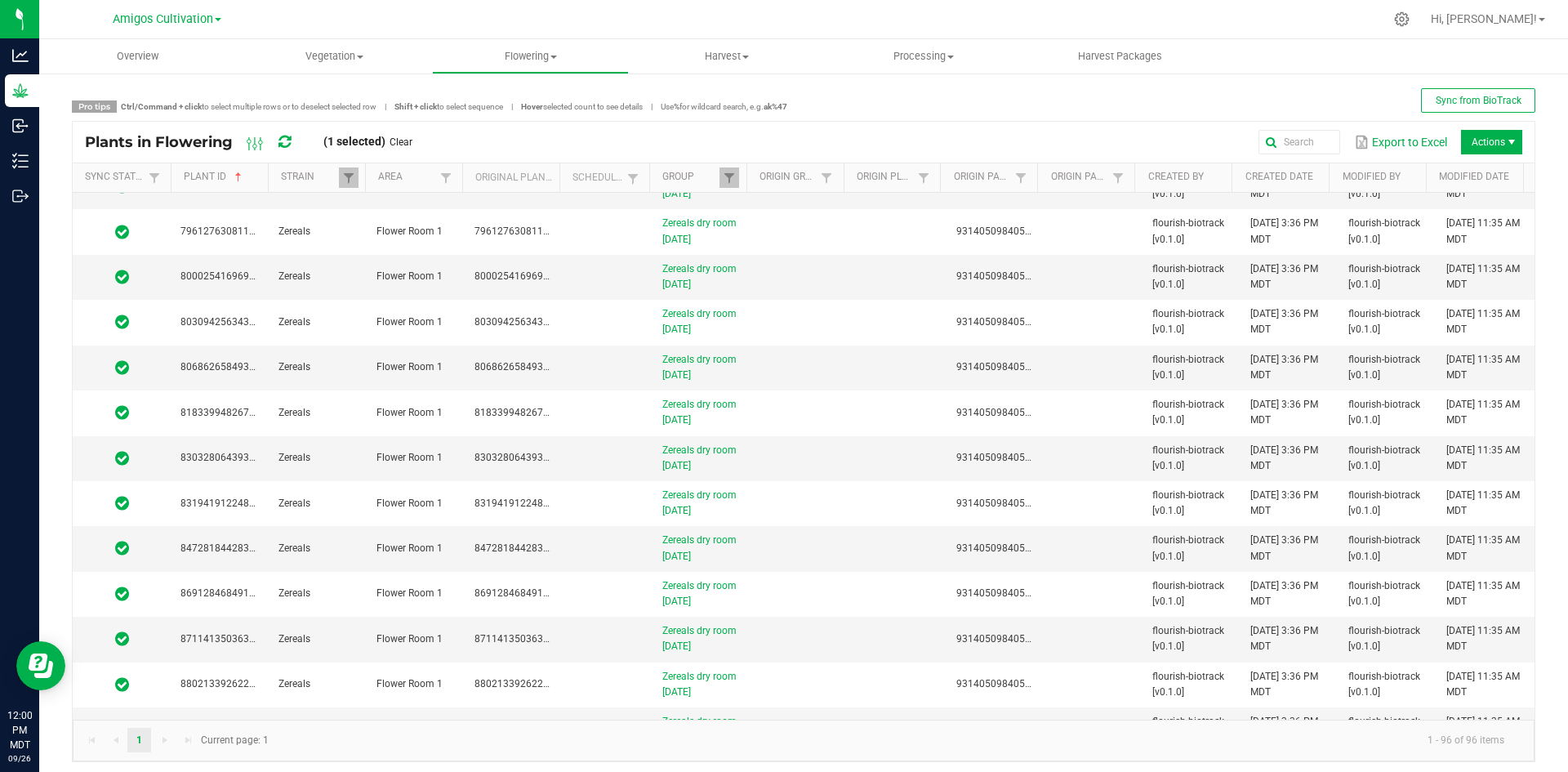
scroll to position [3816, 0]
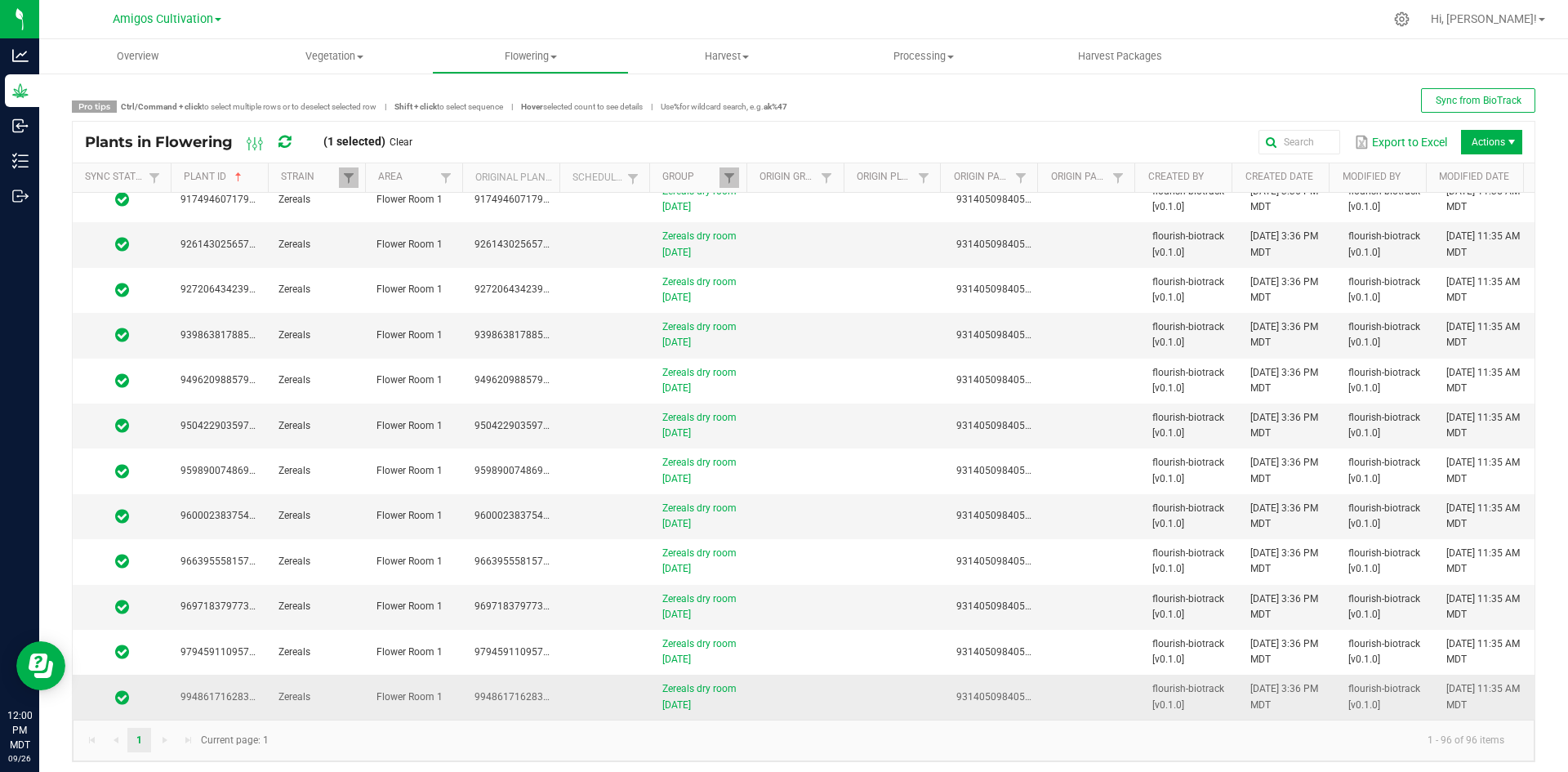
click at [786, 695] on td at bounding box center [800, 697] width 98 height 44
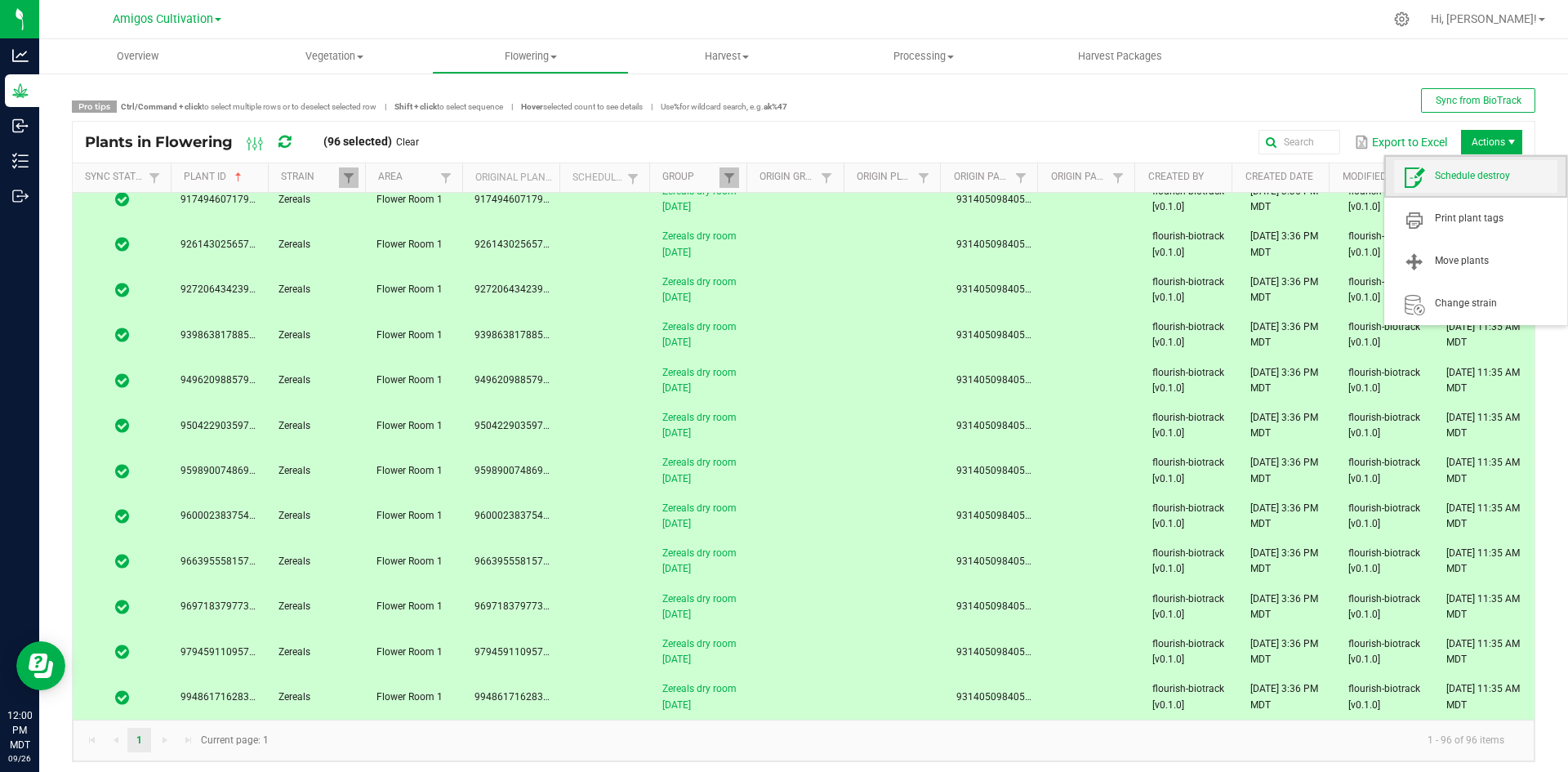
click at [1486, 179] on span "Schedule destroy" at bounding box center [1496, 175] width 122 height 14
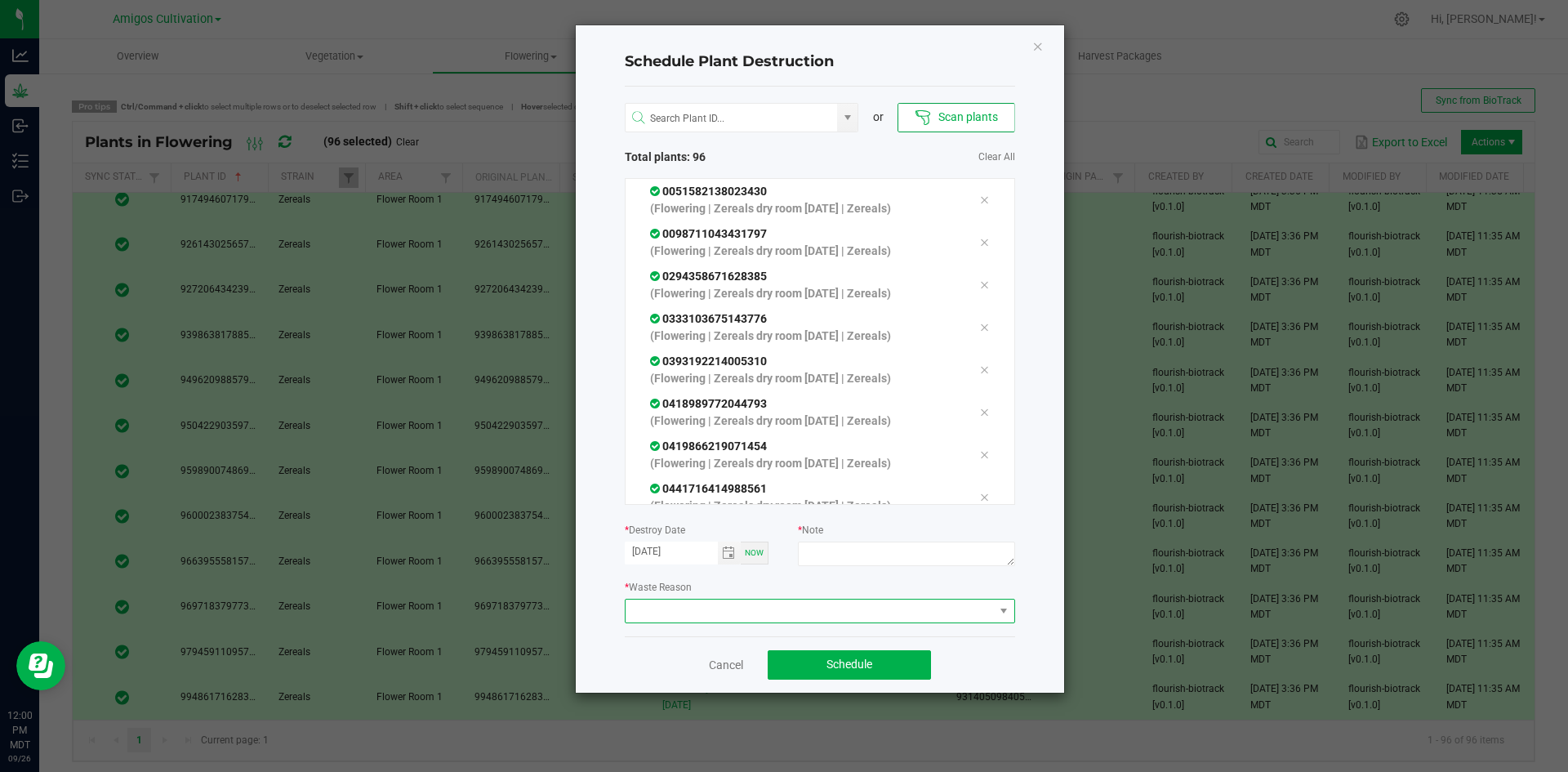
click at [855, 608] on span at bounding box center [809, 611] width 368 height 23
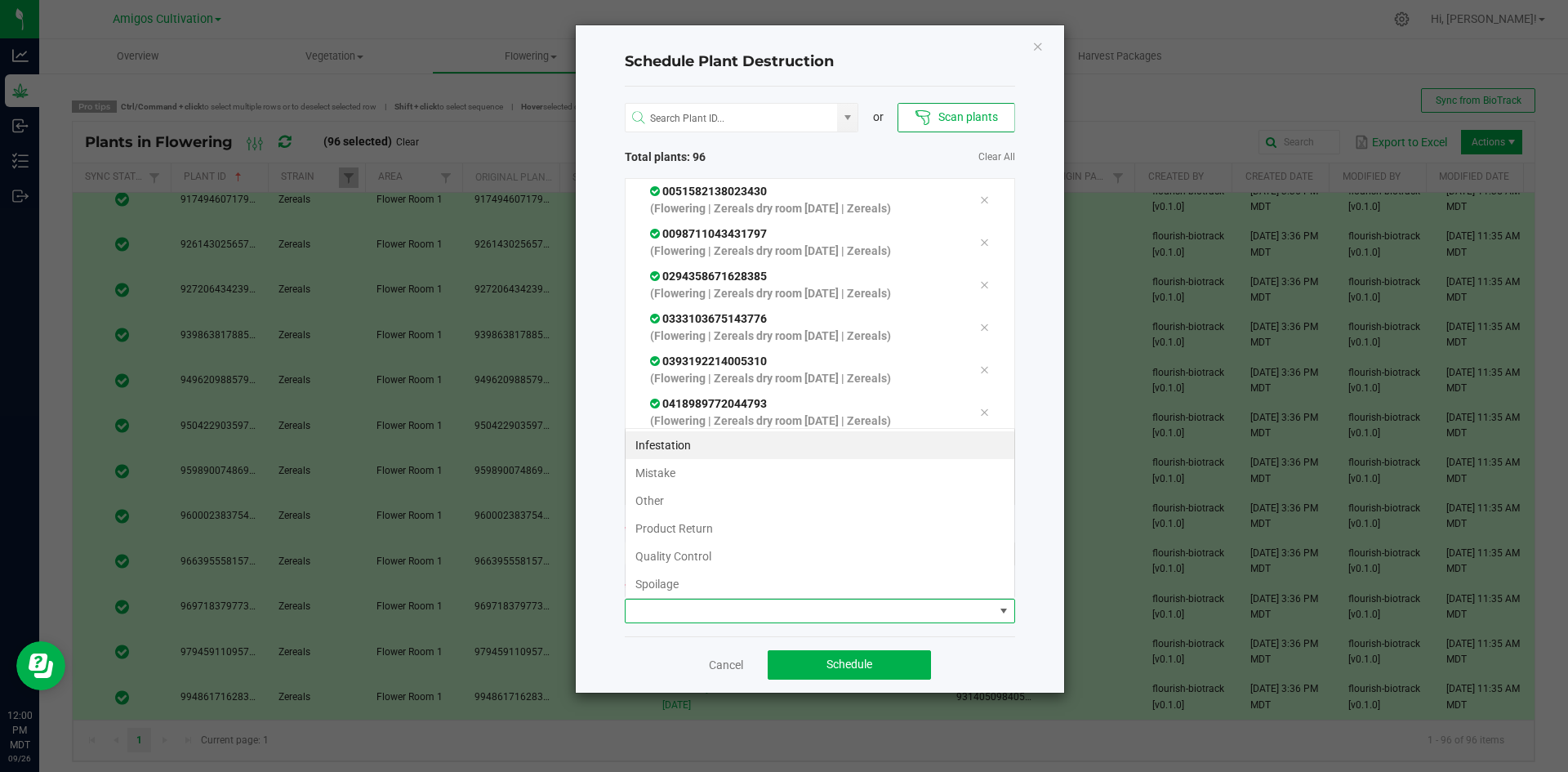
scroll to position [24, 390]
click at [701, 556] on li "Quality Control" at bounding box center [819, 556] width 388 height 28
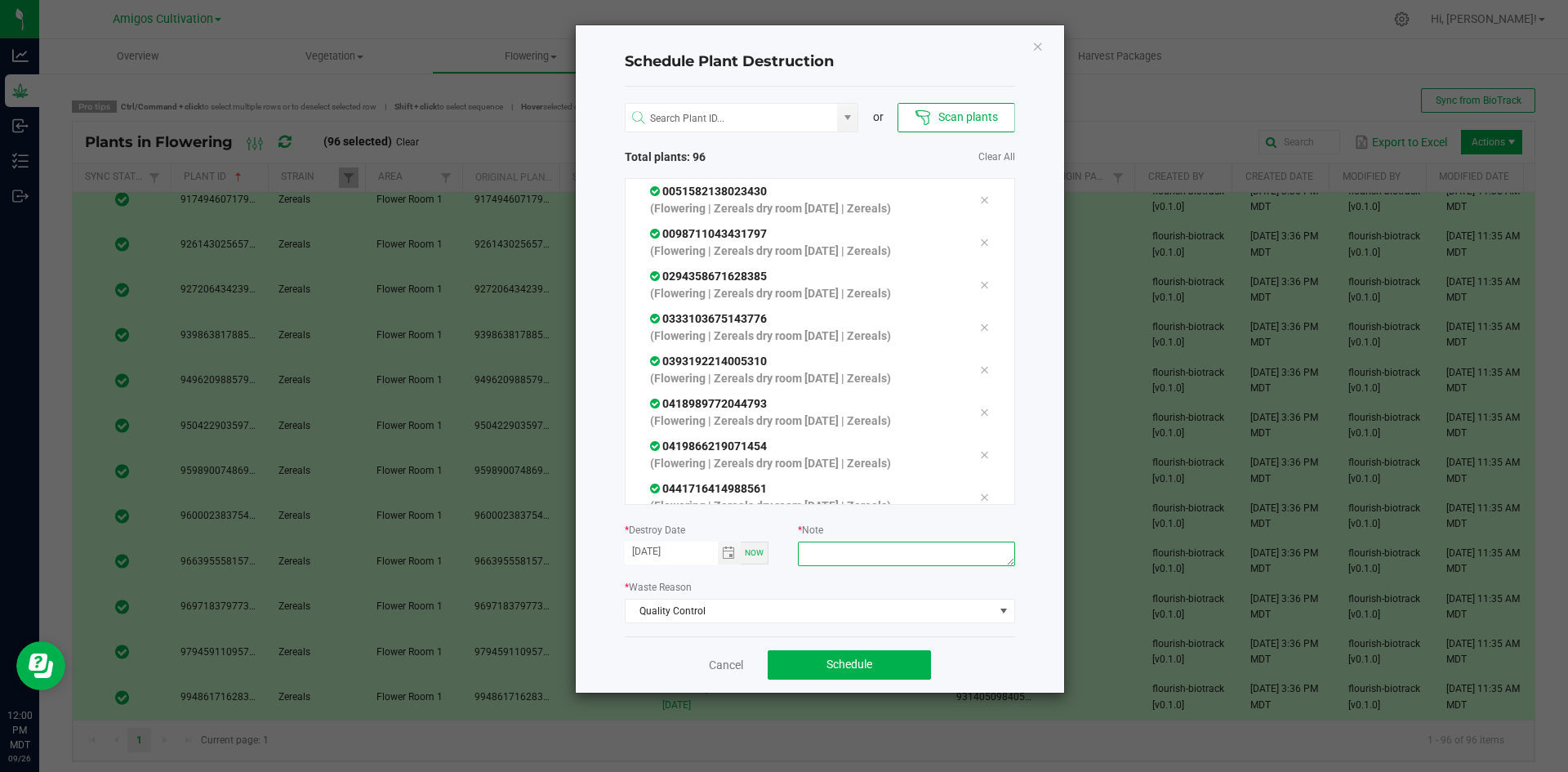
click at [863, 552] on textarea at bounding box center [905, 553] width 216 height 24
type textarea "old harvest"
click at [828, 663] on span "Schedule" at bounding box center [849, 664] width 45 height 13
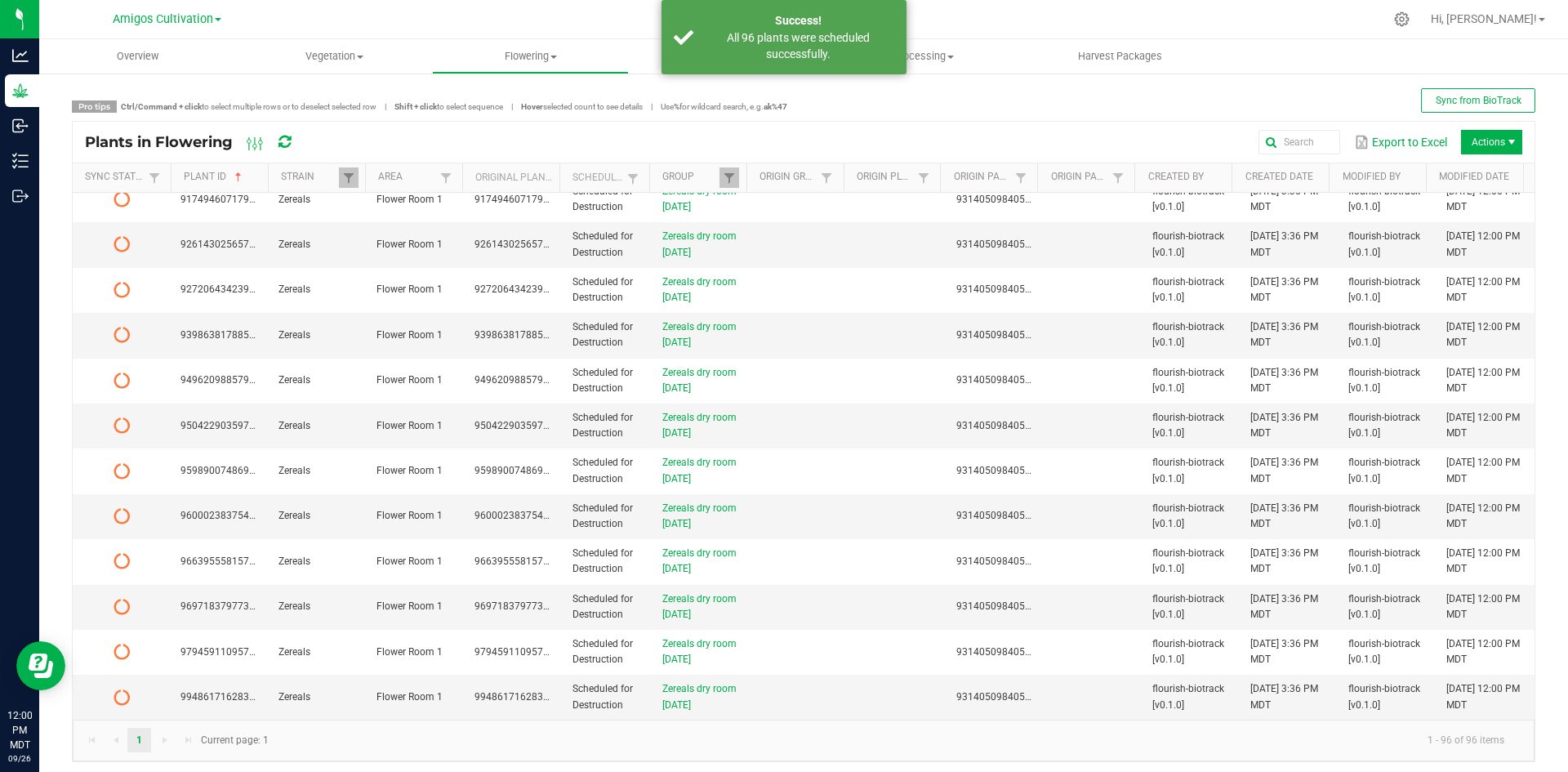
click at [285, 138] on icon at bounding box center [284, 142] width 12 height 15
click at [814, 693] on td at bounding box center [800, 697] width 98 height 44
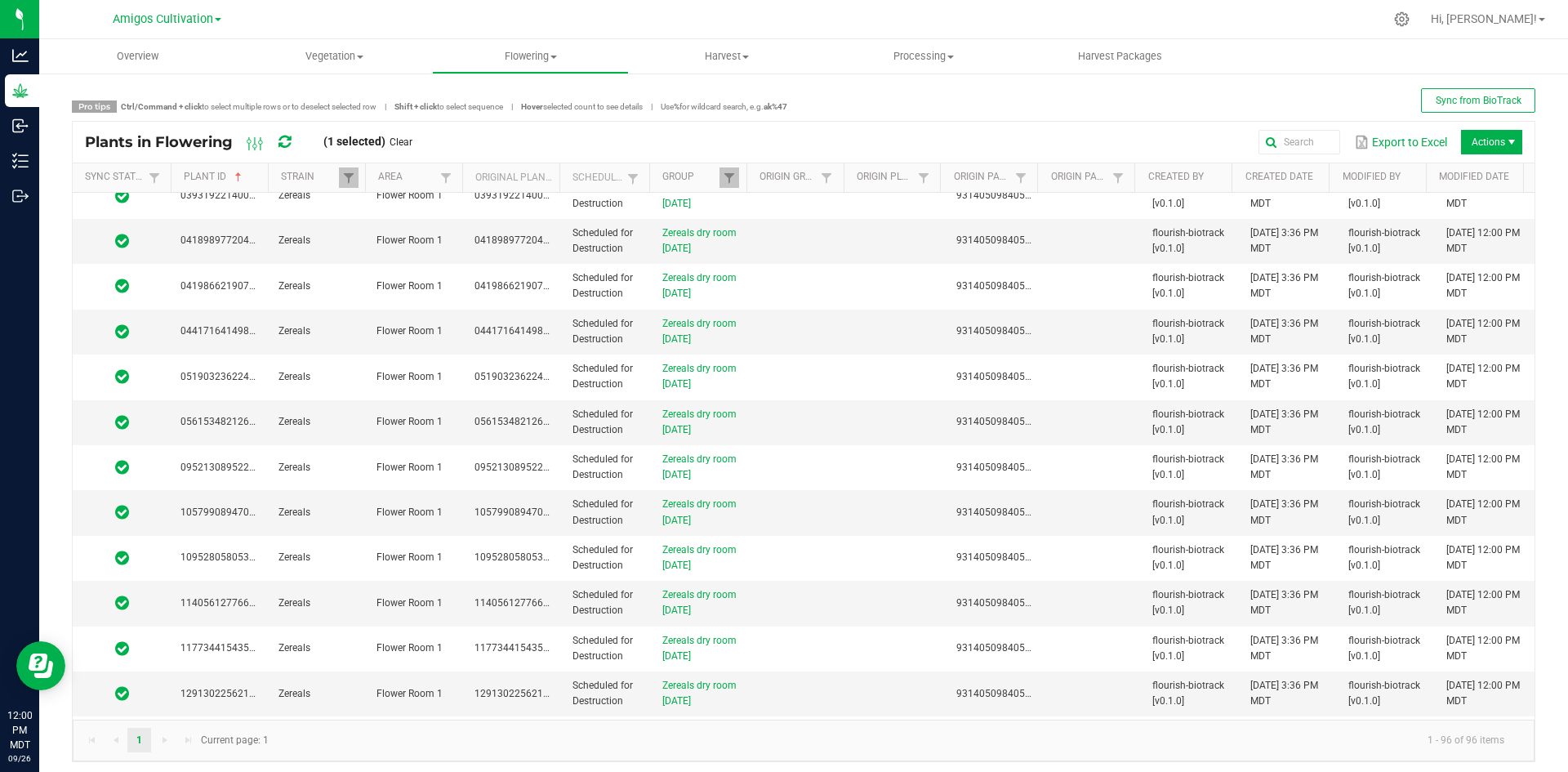
scroll to position [0, 0]
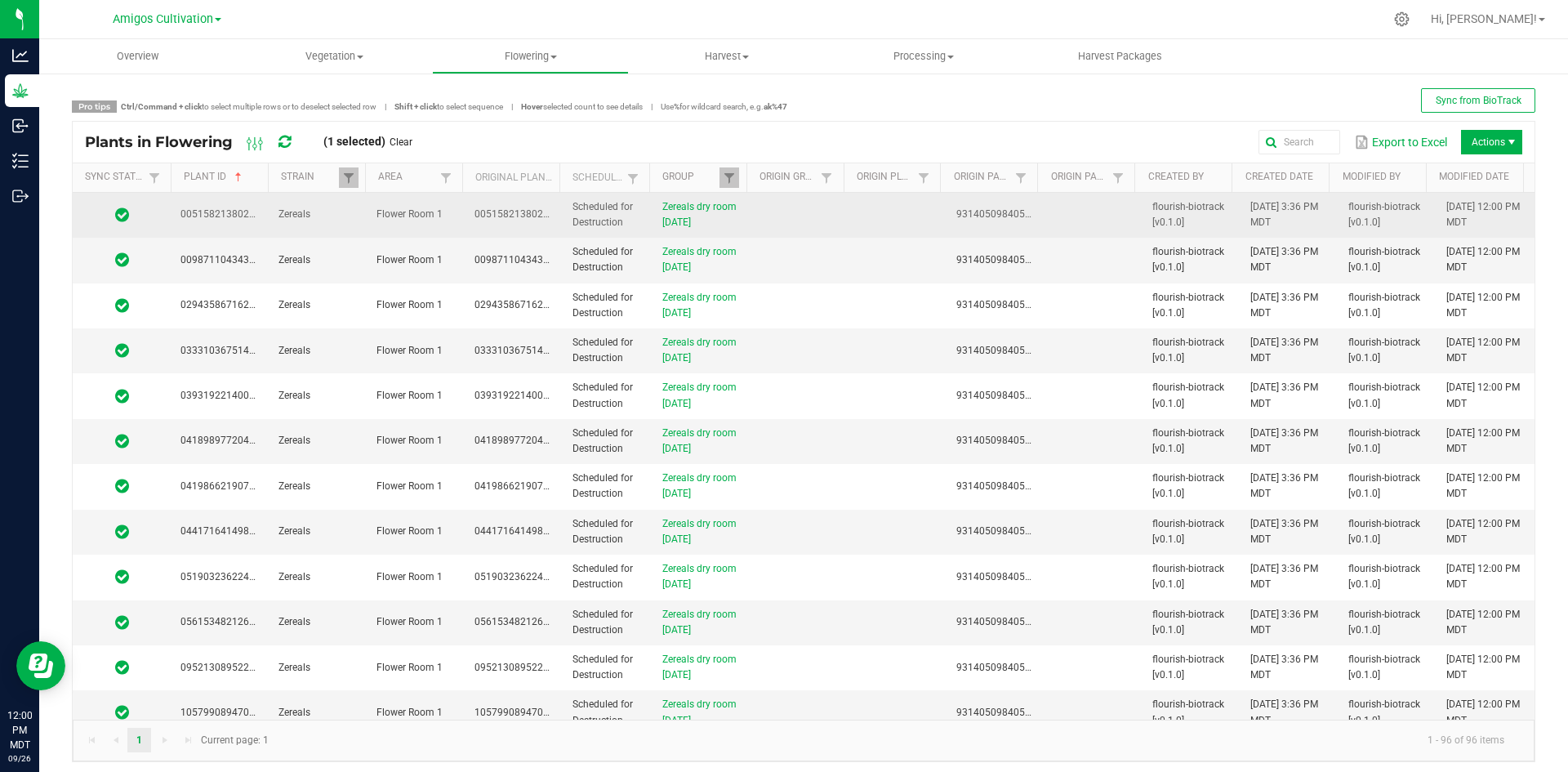
click at [824, 224] on td at bounding box center [800, 215] width 98 height 44
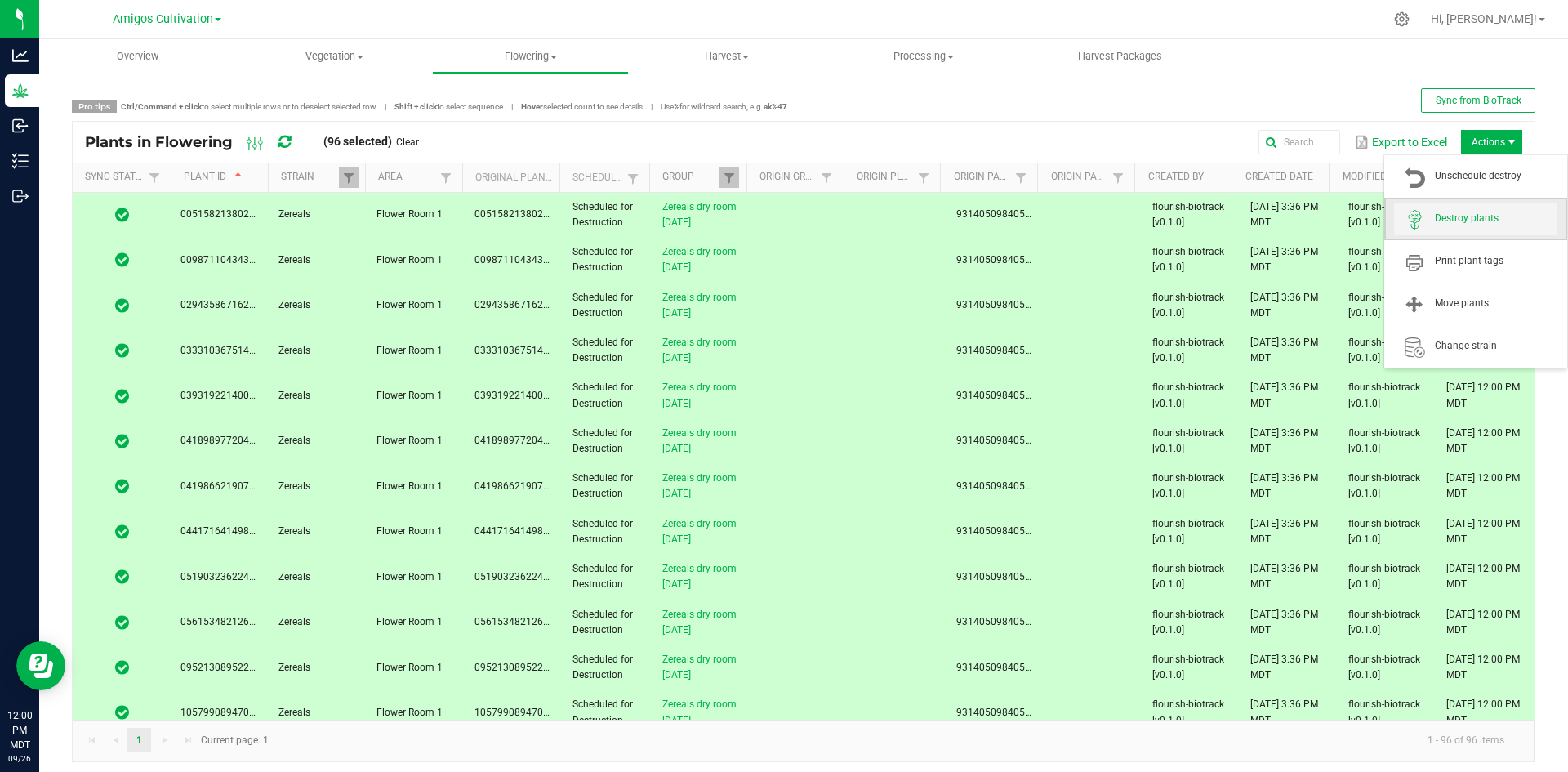
click at [1473, 217] on span "Destroy plants" at bounding box center [1496, 218] width 122 height 14
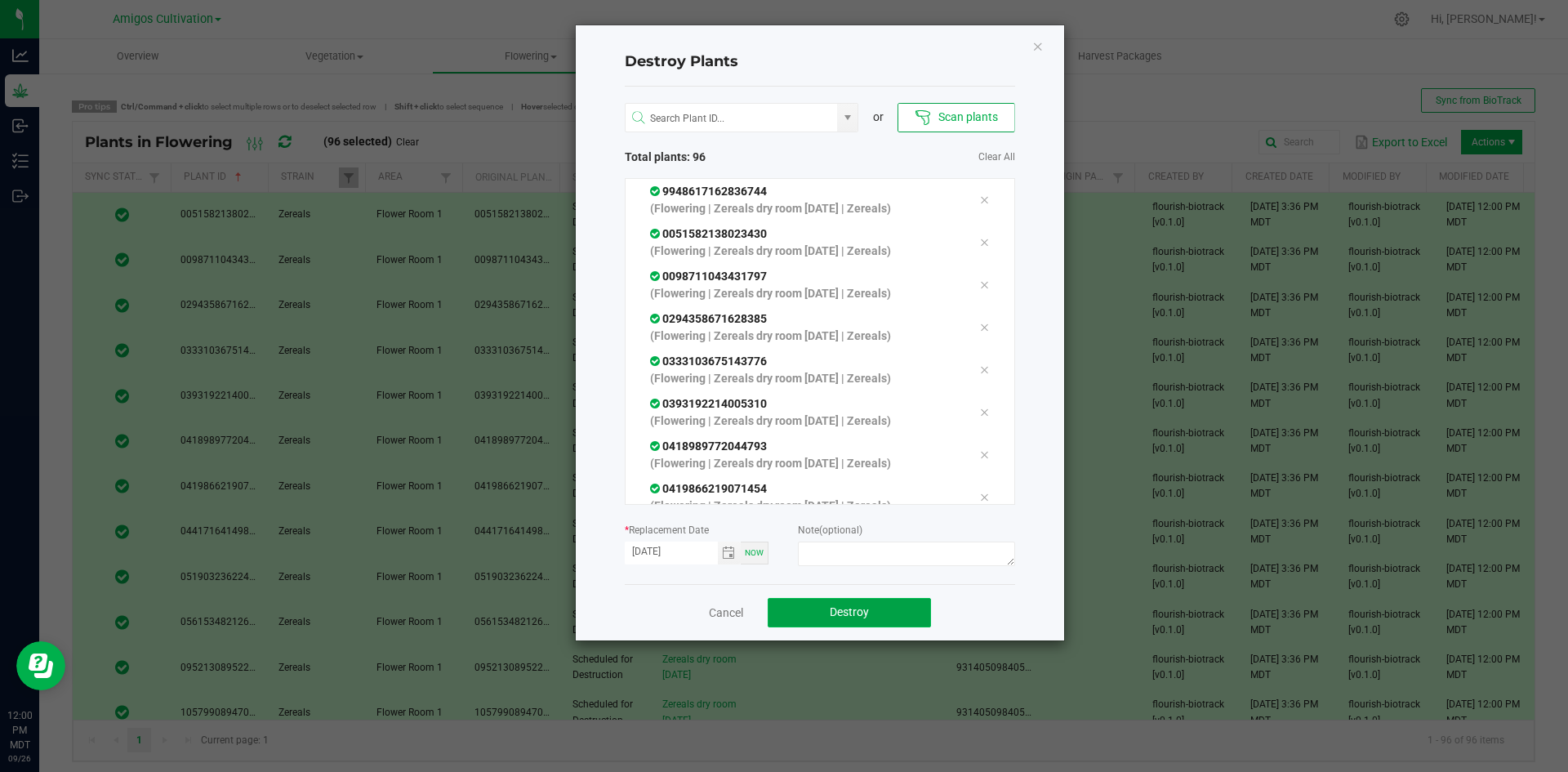
click at [834, 615] on span "Destroy" at bounding box center [849, 612] width 39 height 13
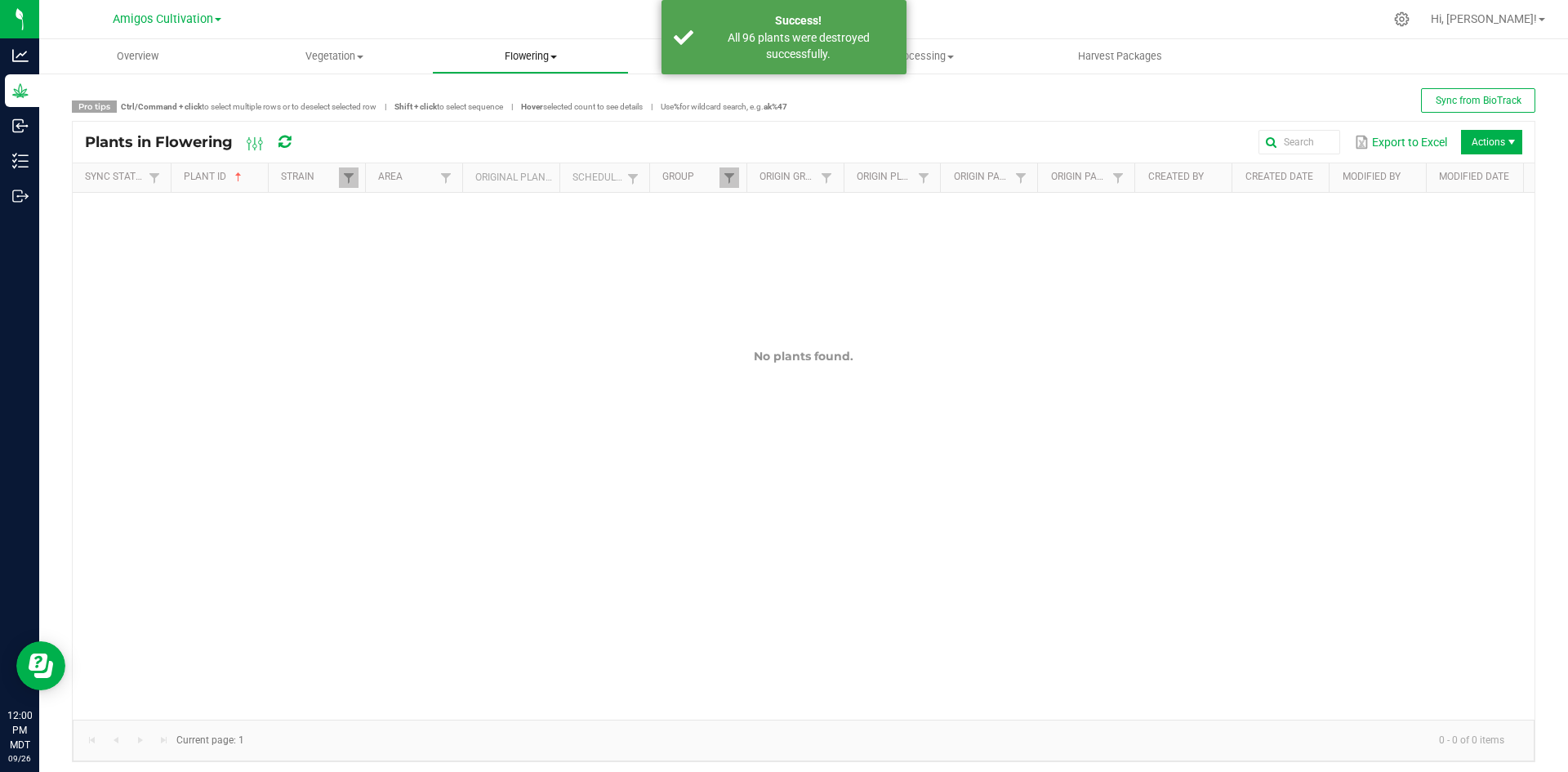
click at [546, 57] on span "Flowering" at bounding box center [530, 57] width 196 height 15
click at [505, 112] on span "Flowering groups" at bounding box center [499, 118] width 135 height 14
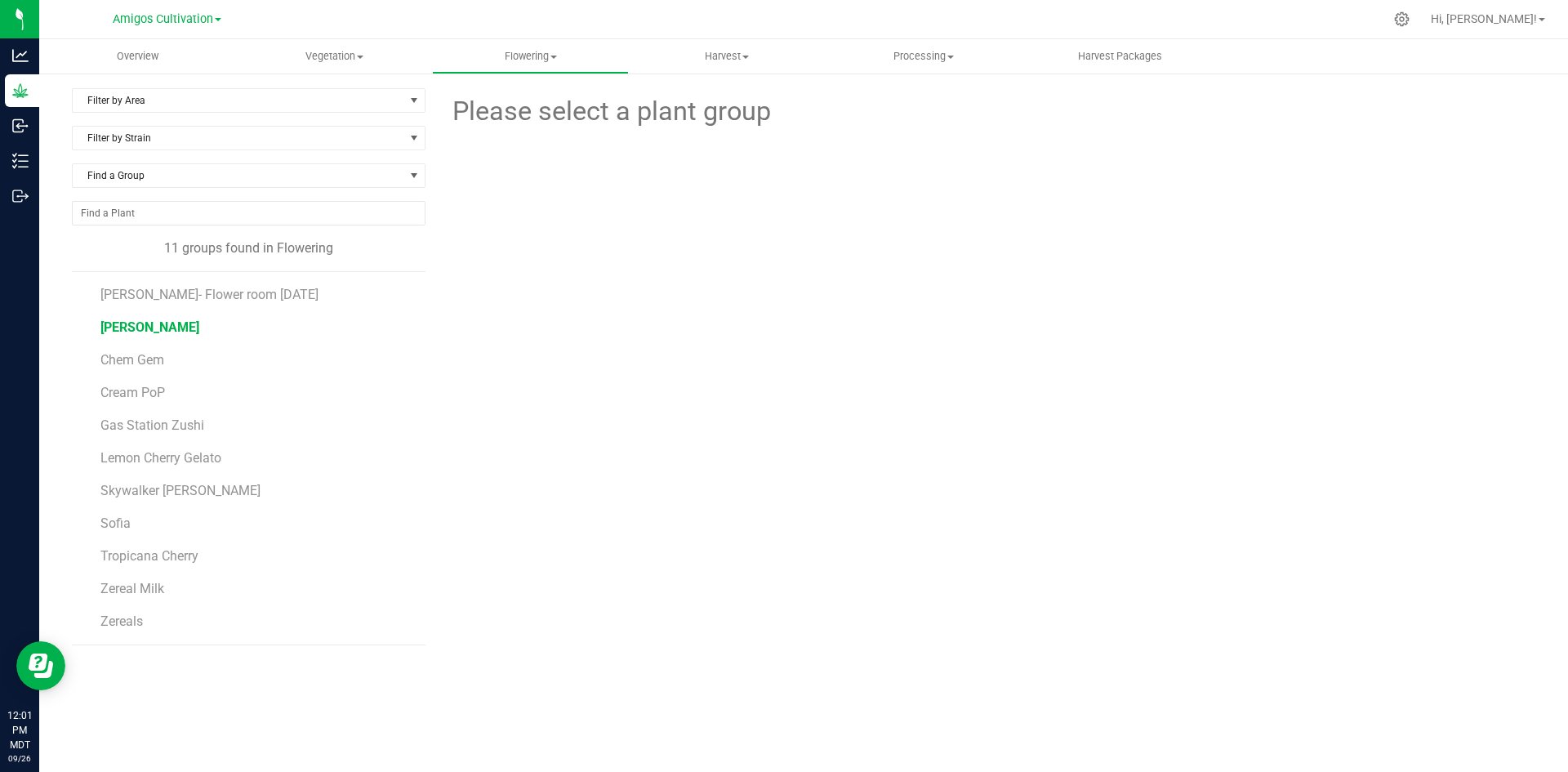
click at [148, 325] on span "[PERSON_NAME]" at bounding box center [149, 326] width 99 height 16
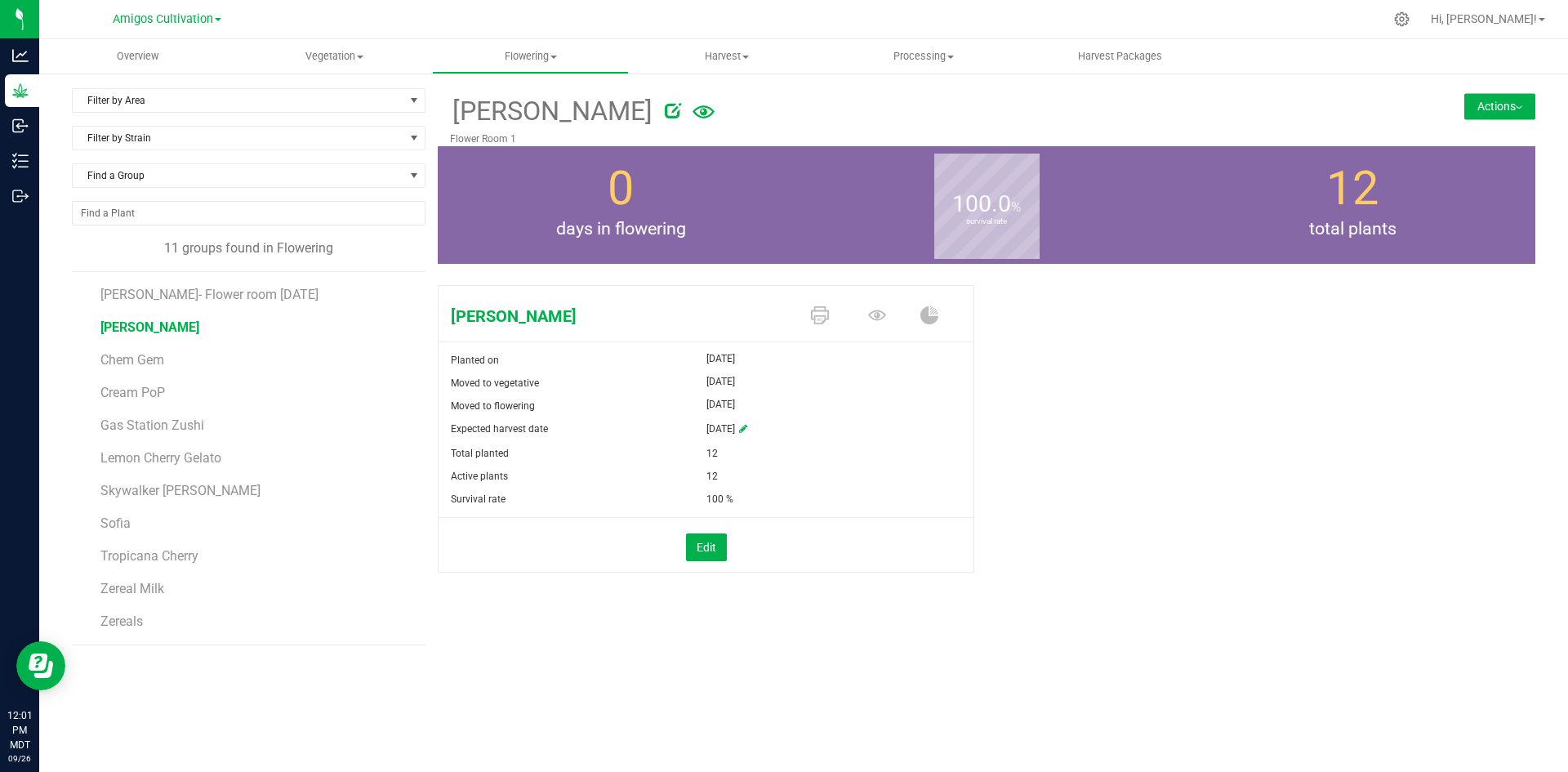
click at [189, 285] on li "[PERSON_NAME]- Flower room [DATE]" at bounding box center [257, 287] width 313 height 32
click at [190, 295] on span "[PERSON_NAME]- Flower room [DATE]" at bounding box center [211, 294] width 223 height 16
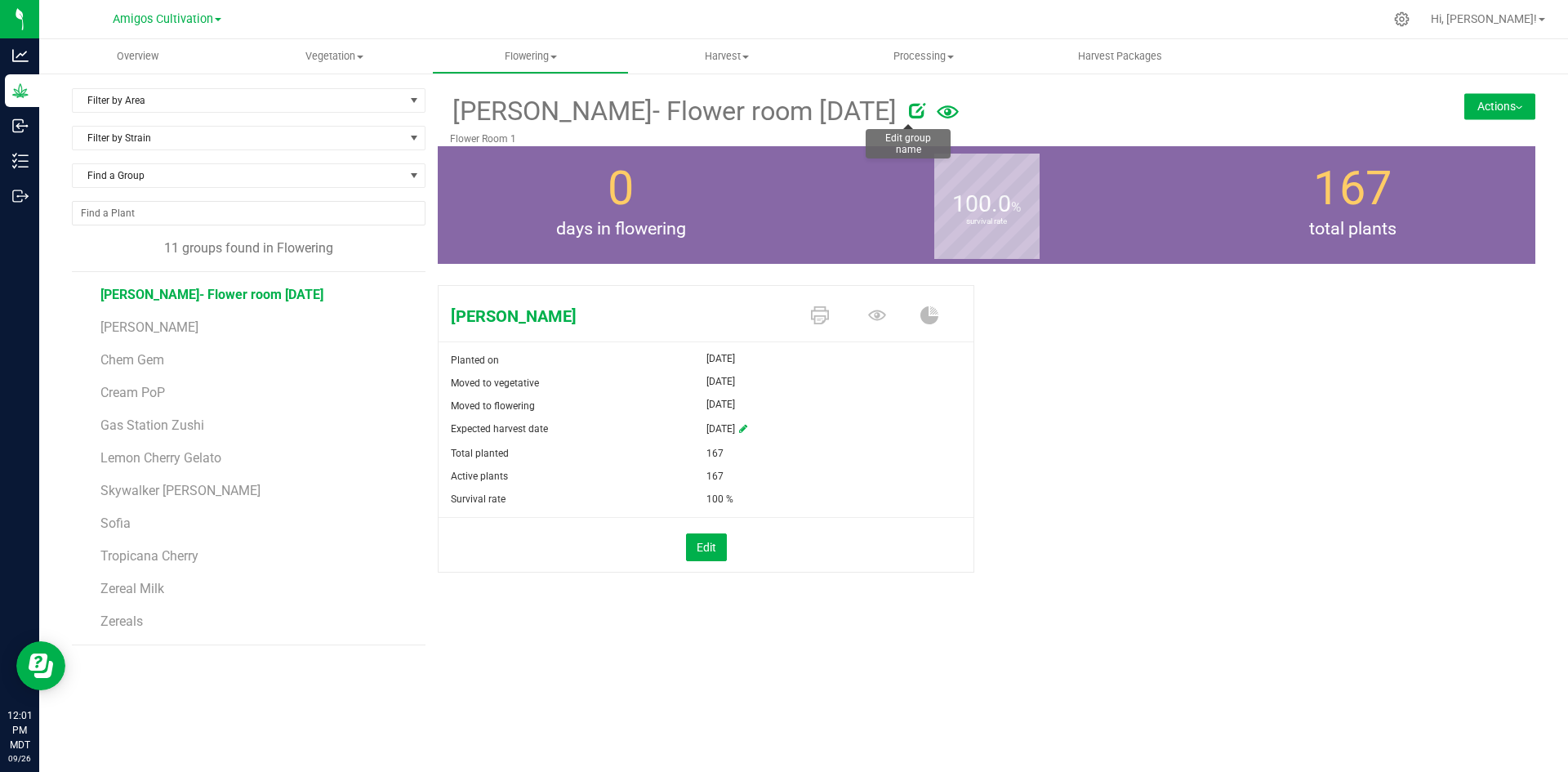
click at [912, 111] on icon at bounding box center [917, 110] width 17 height 17
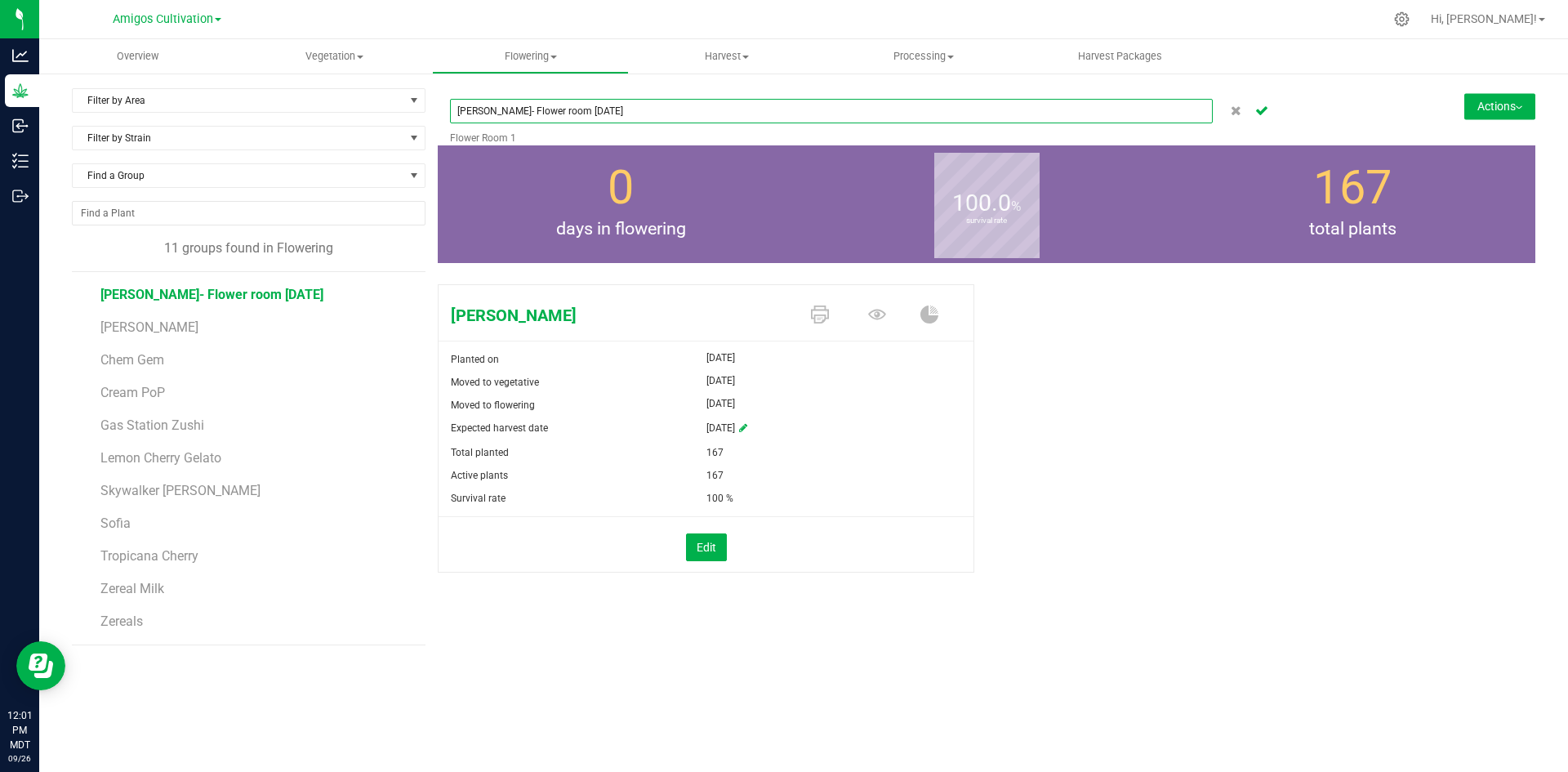
drag, startPoint x: 797, startPoint y: 111, endPoint x: 512, endPoint y: 118, distance: 285.1
click at [512, 118] on input "[PERSON_NAME]- Flower room [DATE]" at bounding box center [830, 111] width 763 height 24
click at [1258, 112] on icon "Cancel button" at bounding box center [1261, 109] width 13 height 10
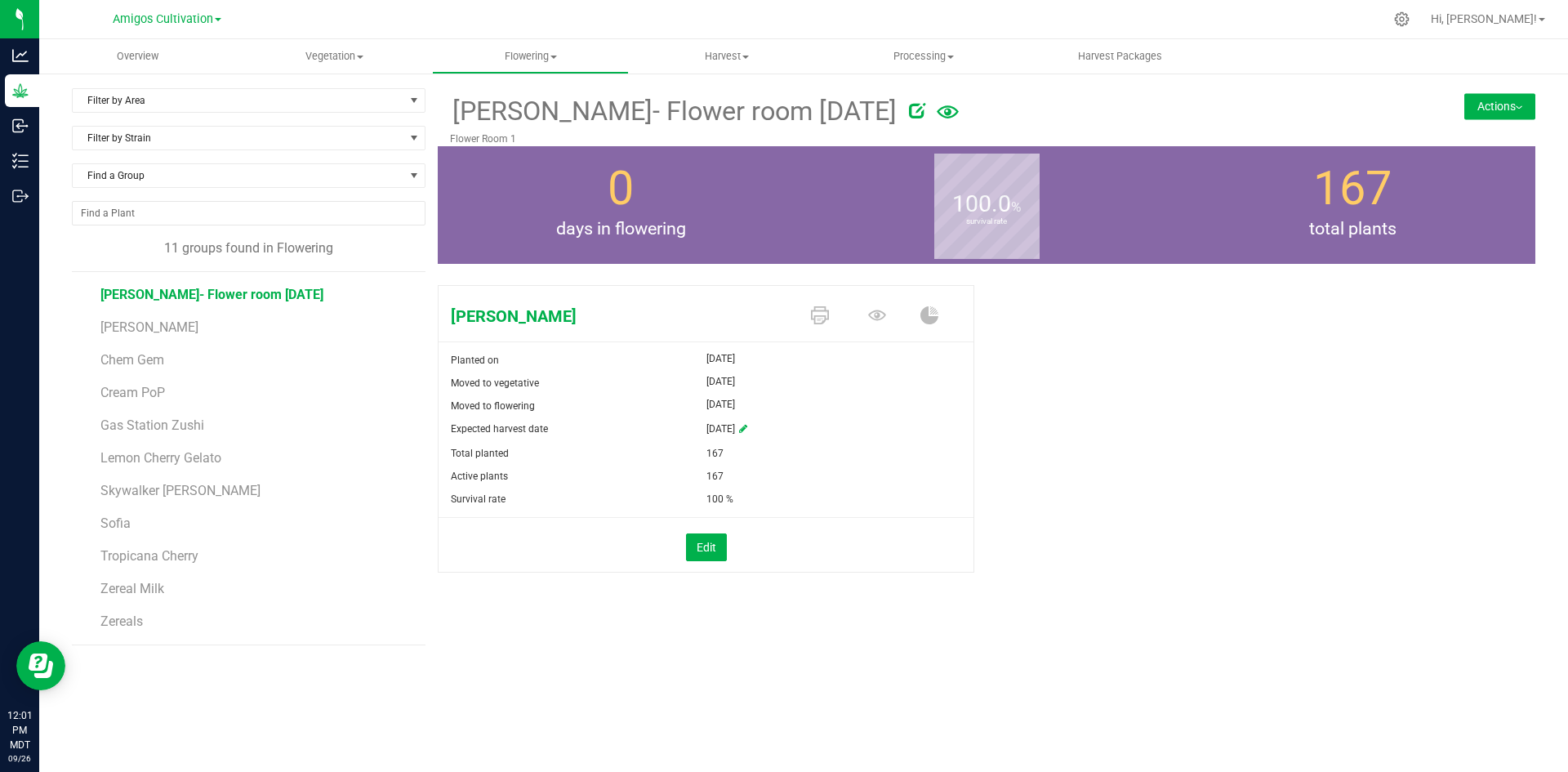
click at [175, 327] on li "[PERSON_NAME]" at bounding box center [257, 321] width 313 height 32
click at [137, 329] on span "[PERSON_NAME]" at bounding box center [149, 326] width 99 height 16
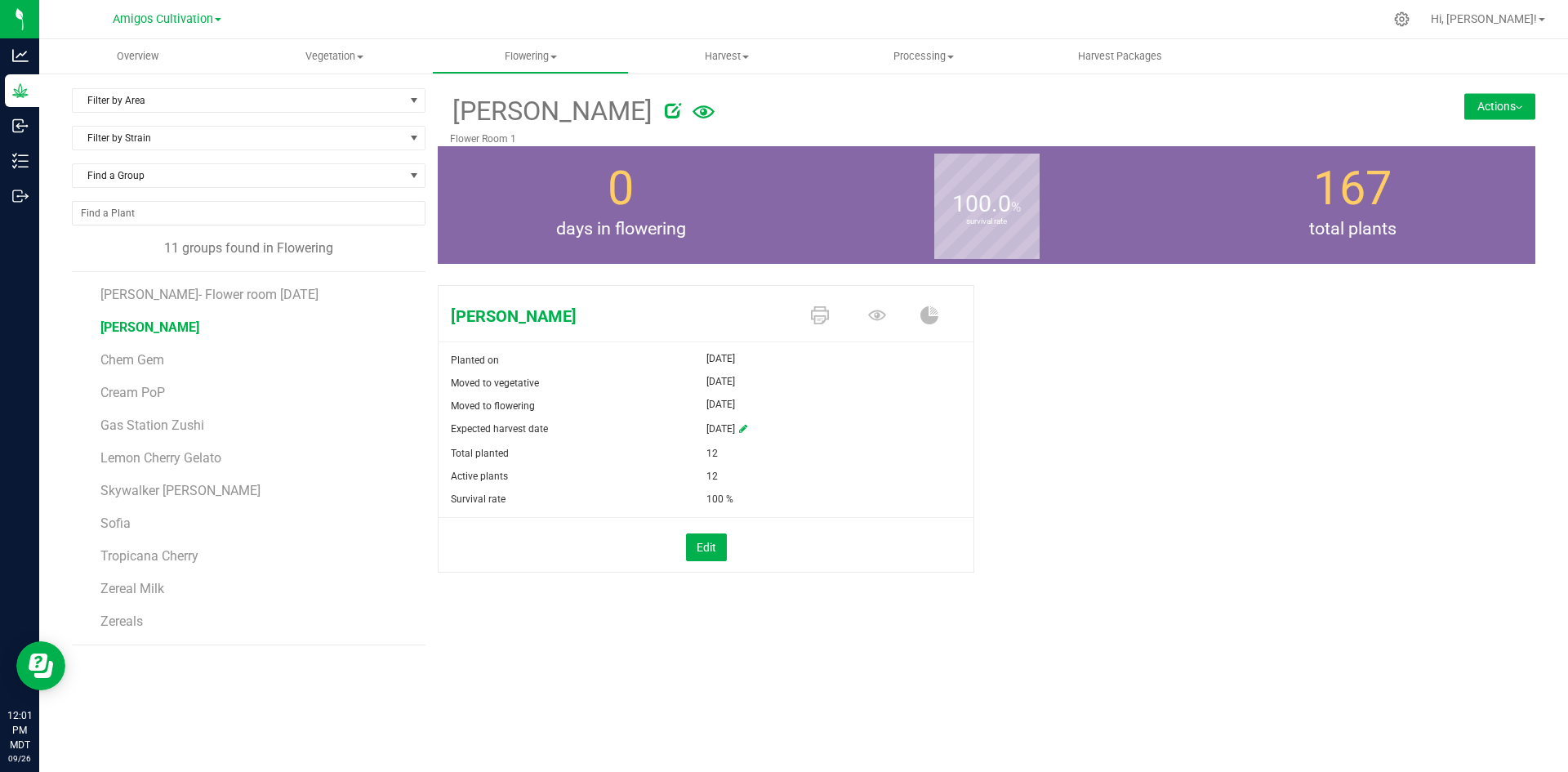
click at [664, 112] on icon at bounding box center [673, 110] width 17 height 17
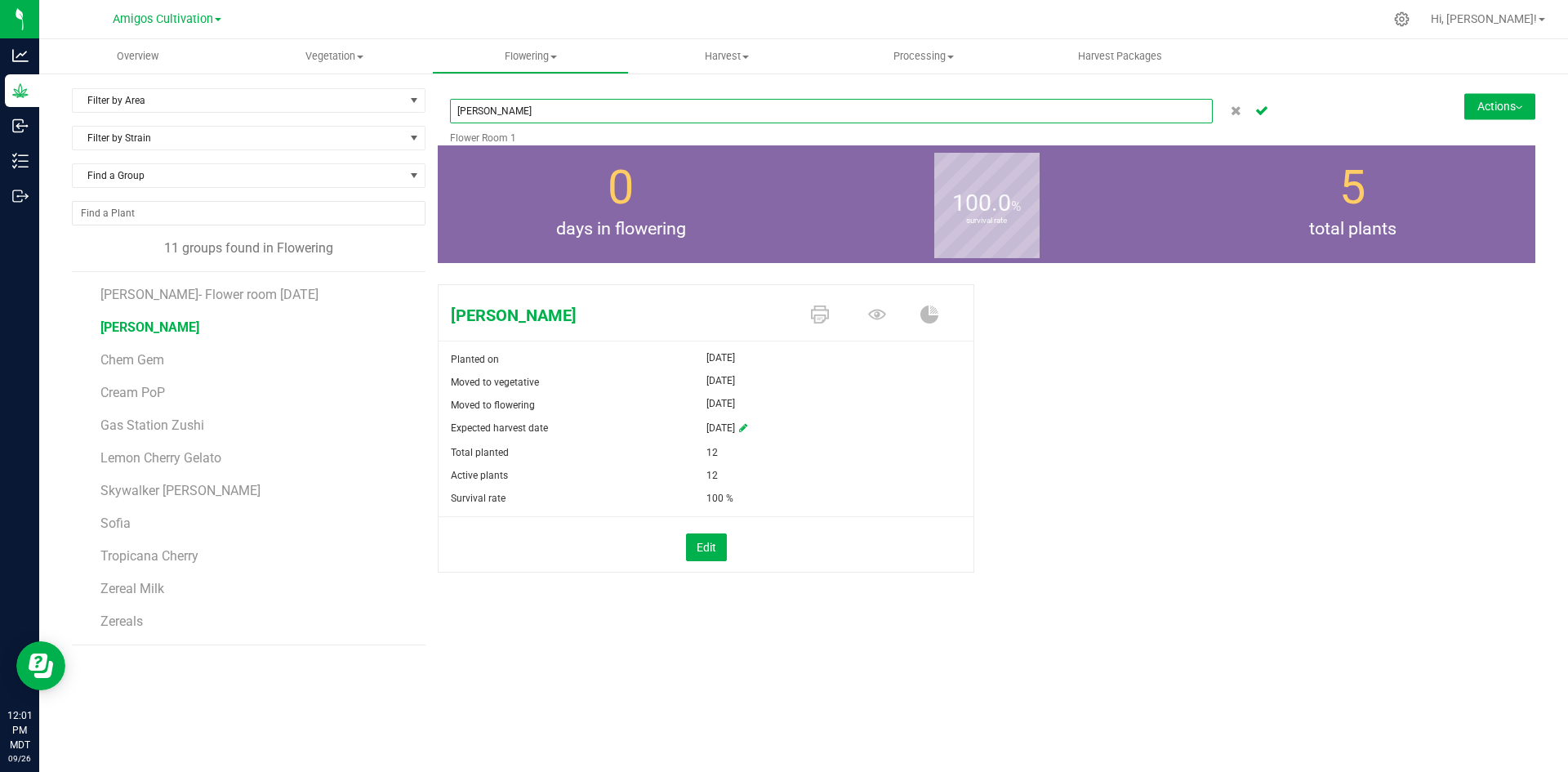
click at [522, 115] on input "[PERSON_NAME]" at bounding box center [830, 111] width 763 height 24
drag, startPoint x: 525, startPoint y: 114, endPoint x: 518, endPoint y: 107, distance: 9.9
click at [514, 107] on input "[PERSON_NAME]" at bounding box center [830, 111] width 763 height 24
paste input "Flower room [DATE]"
type input "[PERSON_NAME] Flower room [DATE]"
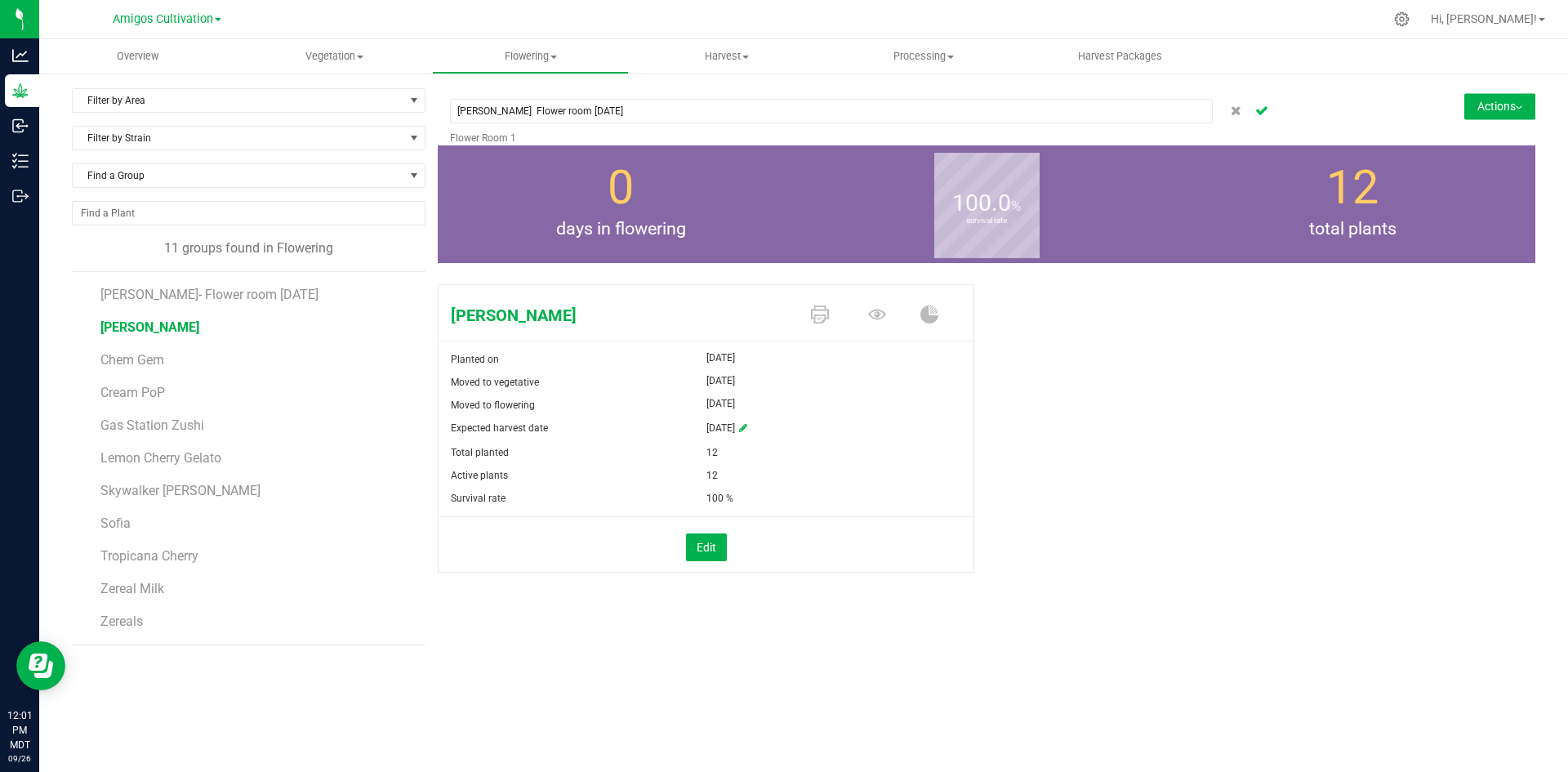
click at [1259, 112] on icon "Cancel button" at bounding box center [1261, 109] width 13 height 10
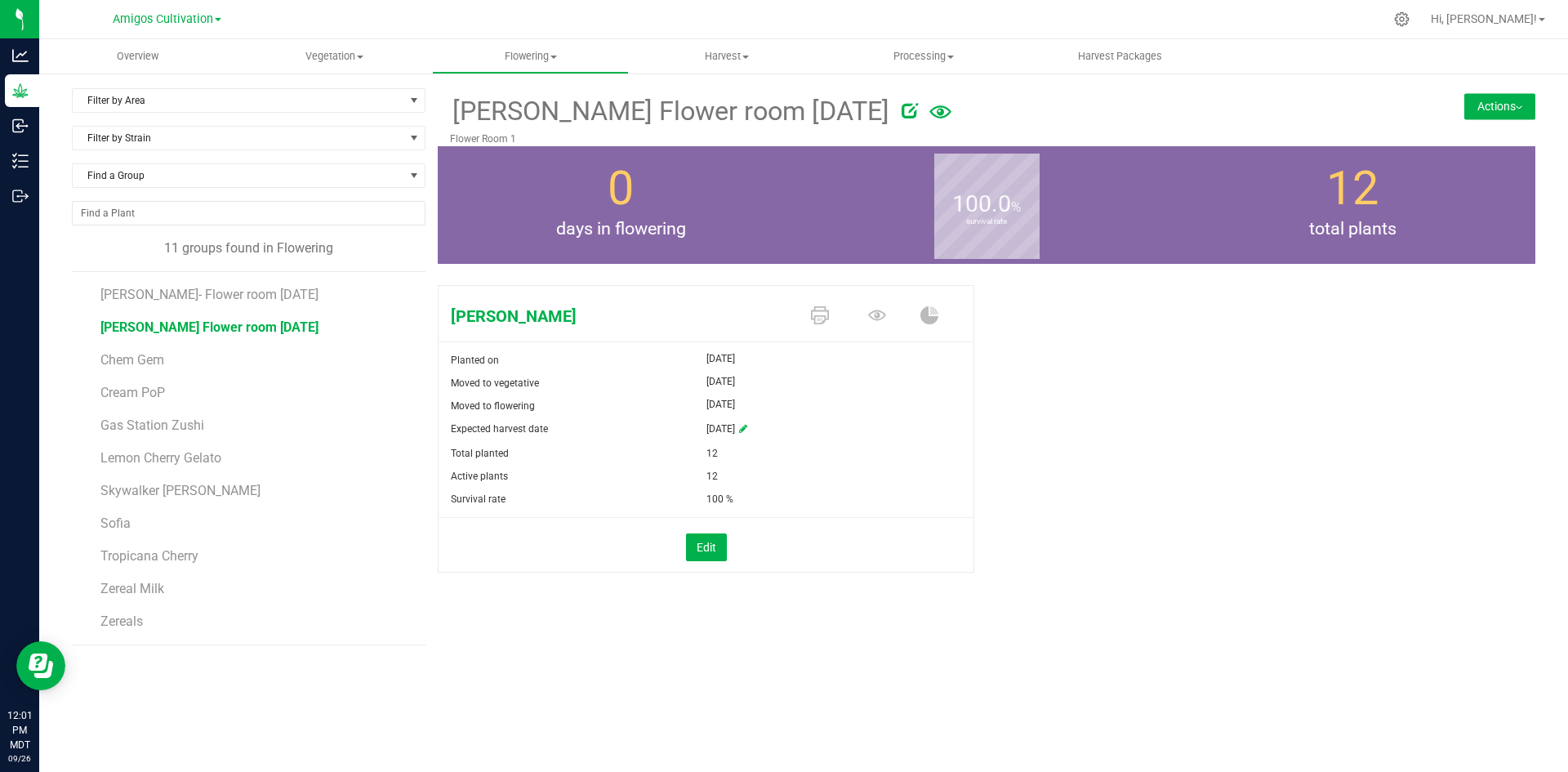
click at [173, 360] on li "Chem Gem" at bounding box center [257, 353] width 313 height 32
click at [155, 361] on span "Chem Gem" at bounding box center [133, 360] width 65 height 16
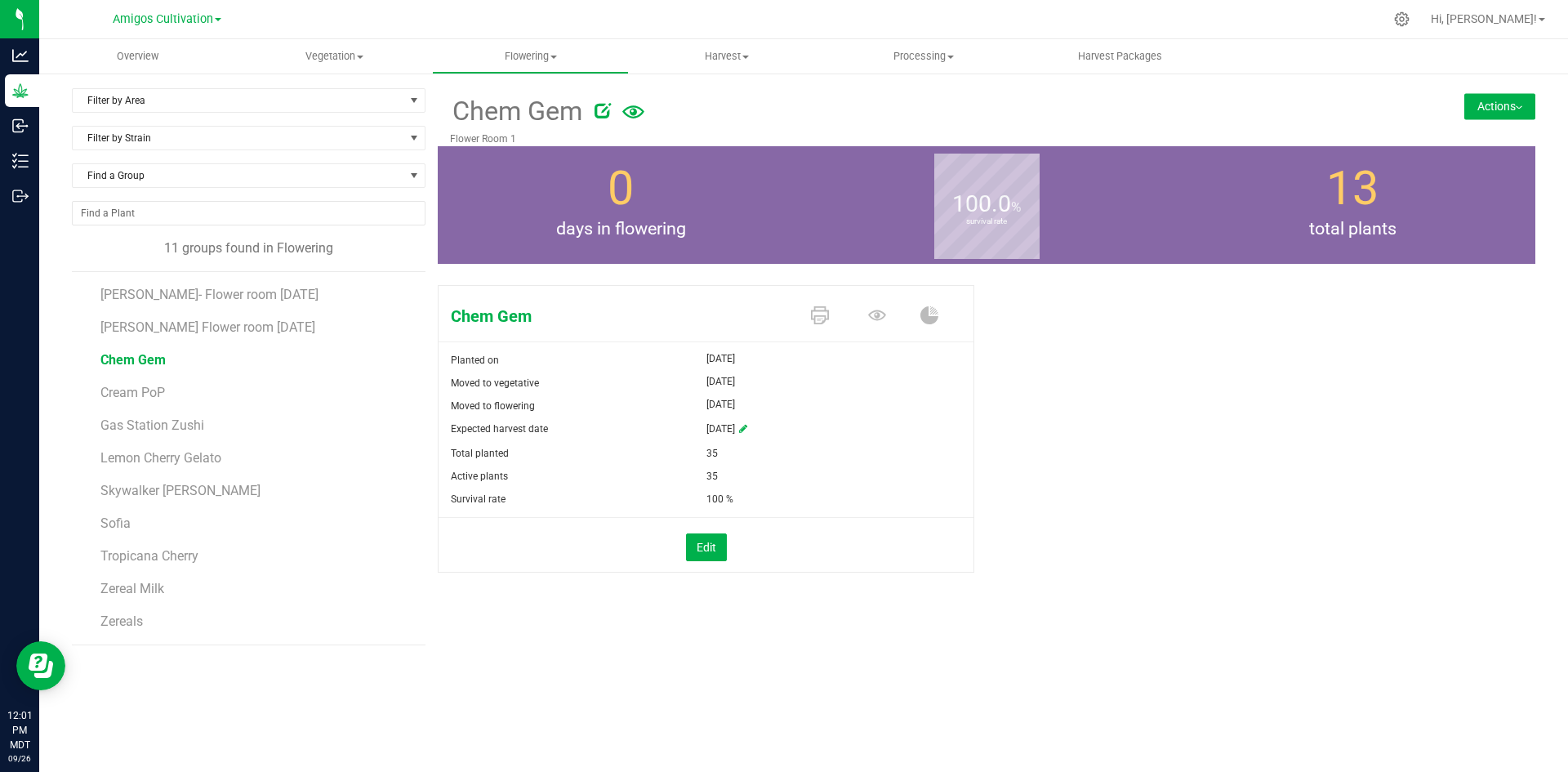
click at [601, 110] on icon at bounding box center [602, 110] width 17 height 17
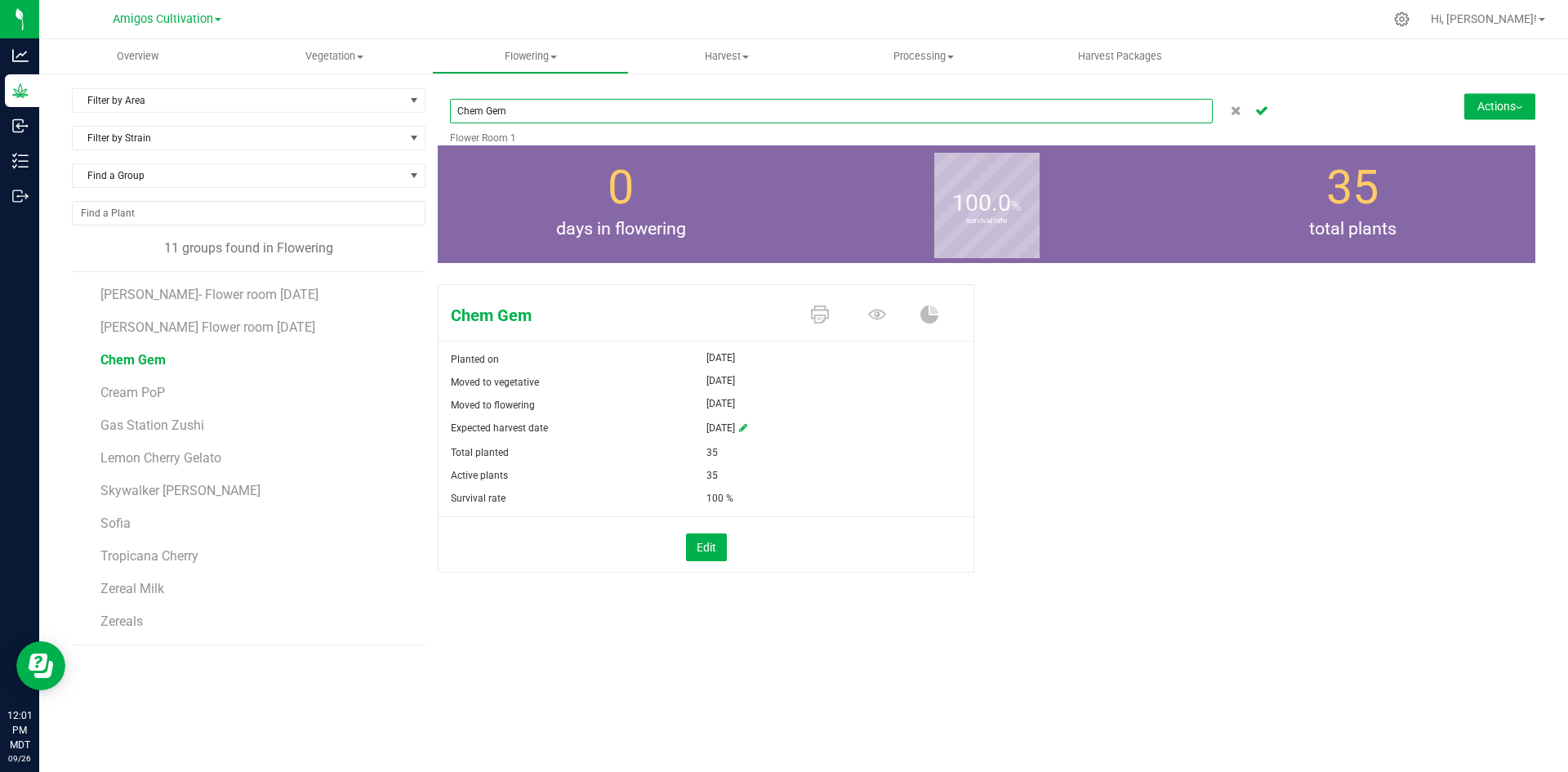
click at [534, 101] on input "Chem Gem" at bounding box center [830, 111] width 763 height 24
paste input "Flower room [DATE]"
type input "Chem Gem Flower room [DATE]"
click at [1259, 114] on icon "Cancel button" at bounding box center [1261, 109] width 13 height 10
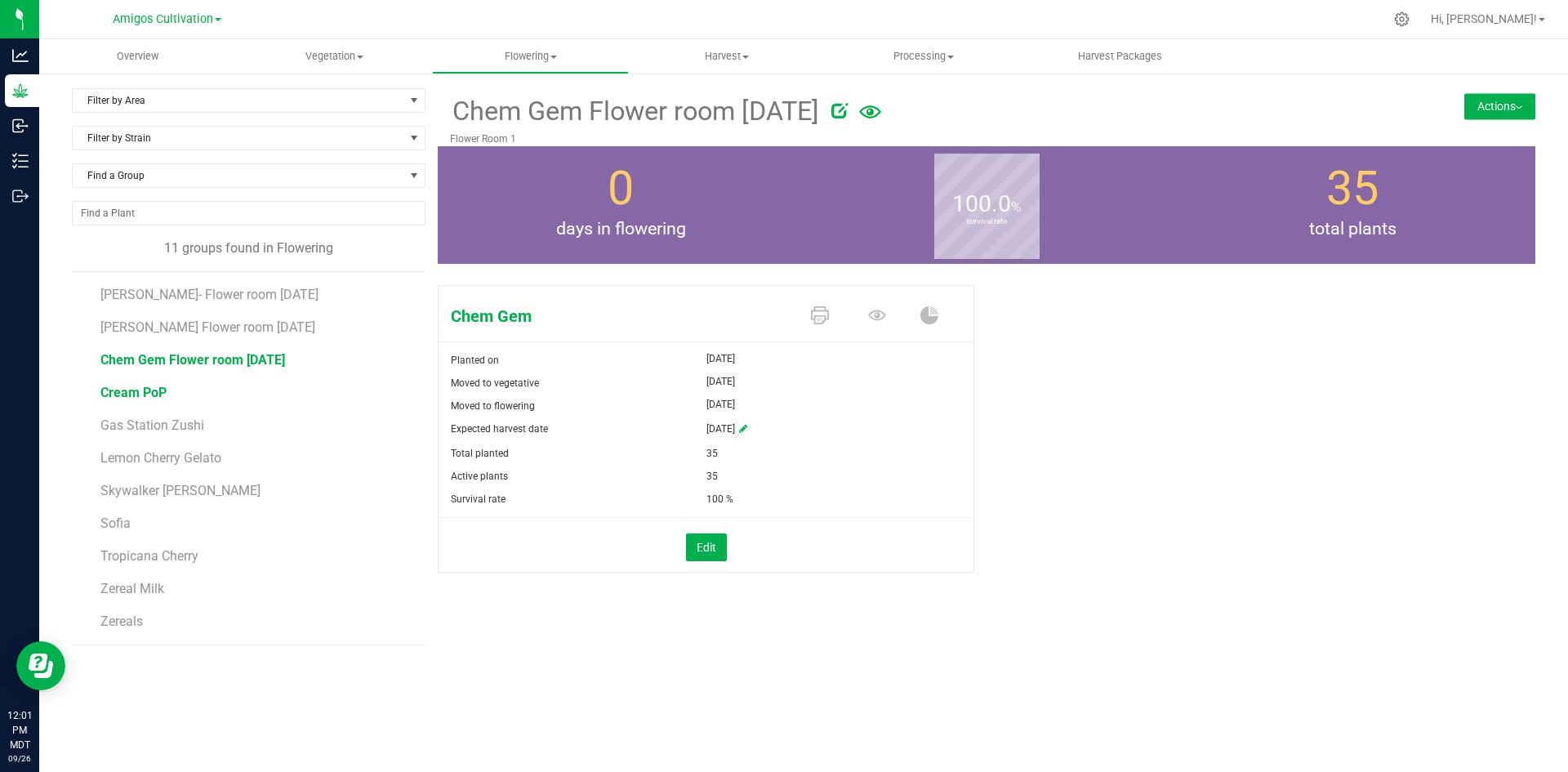
click at [140, 396] on span "Cream PoP" at bounding box center [133, 392] width 66 height 16
click at [600, 110] on icon at bounding box center [604, 110] width 17 height 17
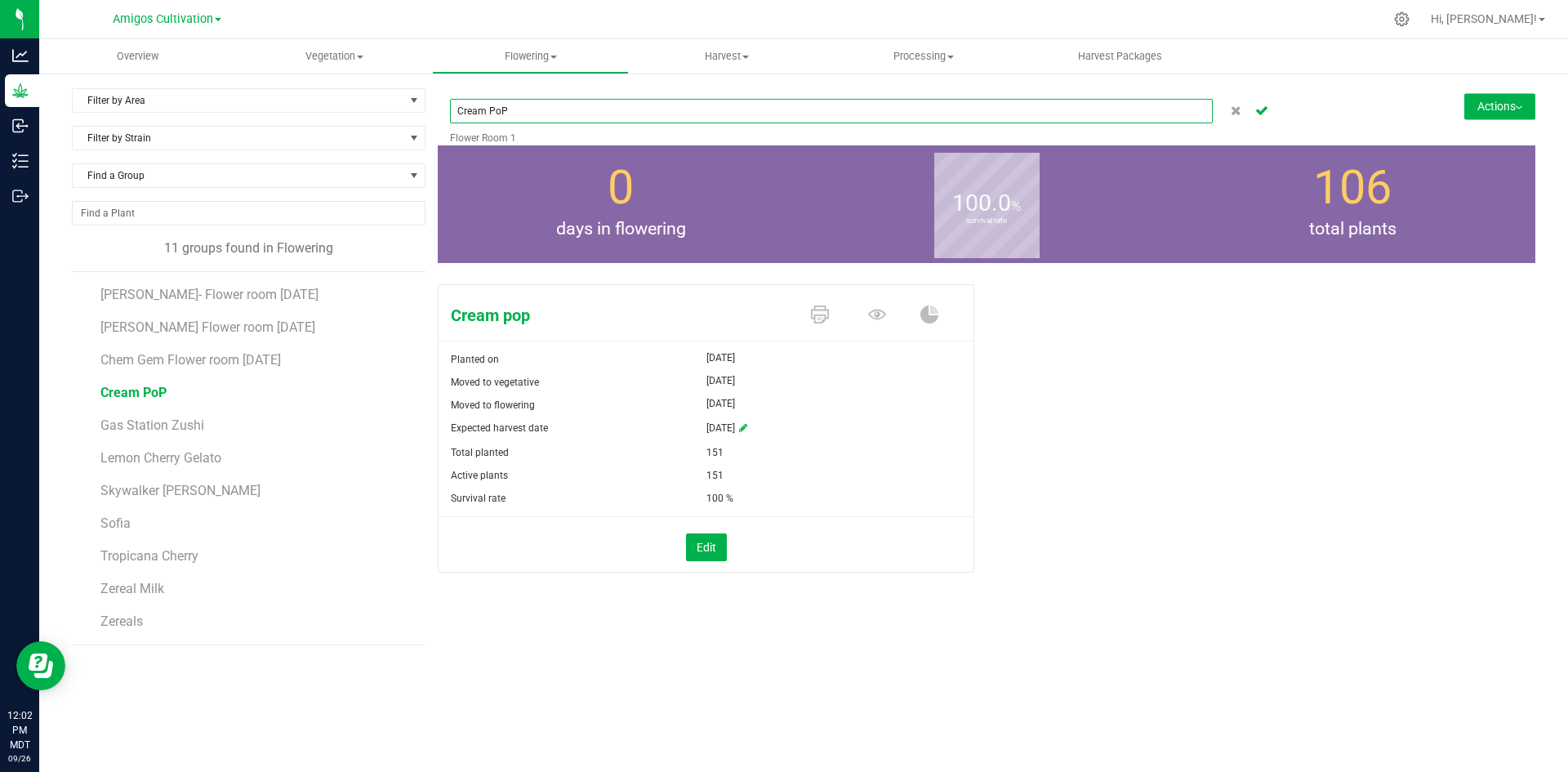
click at [566, 113] on input "Cream PoP" at bounding box center [830, 111] width 763 height 24
paste input "Flower room [DATE]"
type input "Cream PoP Flower room [DATE]"
click at [1259, 112] on icon "Cancel button" at bounding box center [1261, 109] width 13 height 10
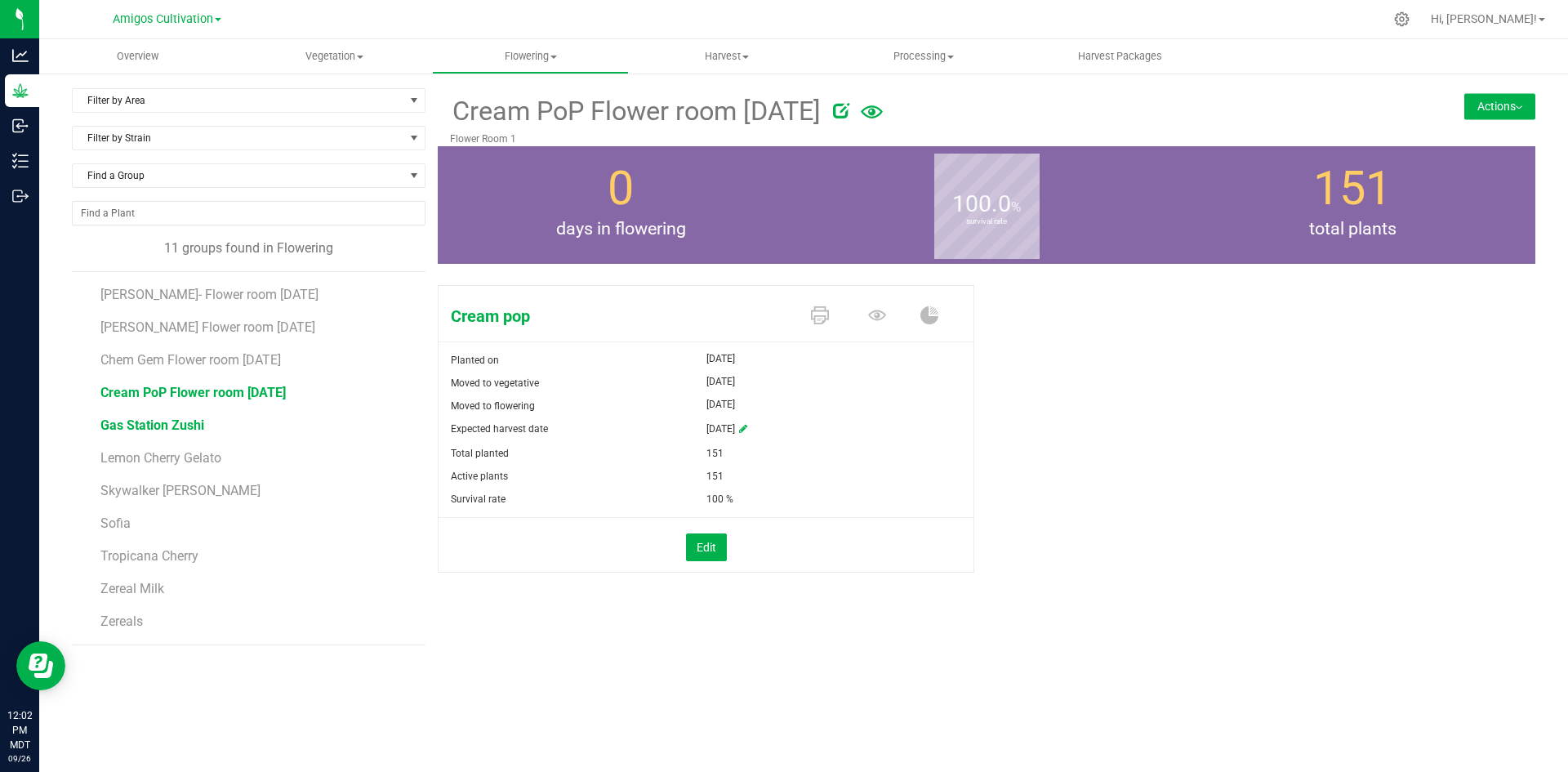
click at [152, 422] on span "Gas Station Zushi" at bounding box center [152, 424] width 104 height 16
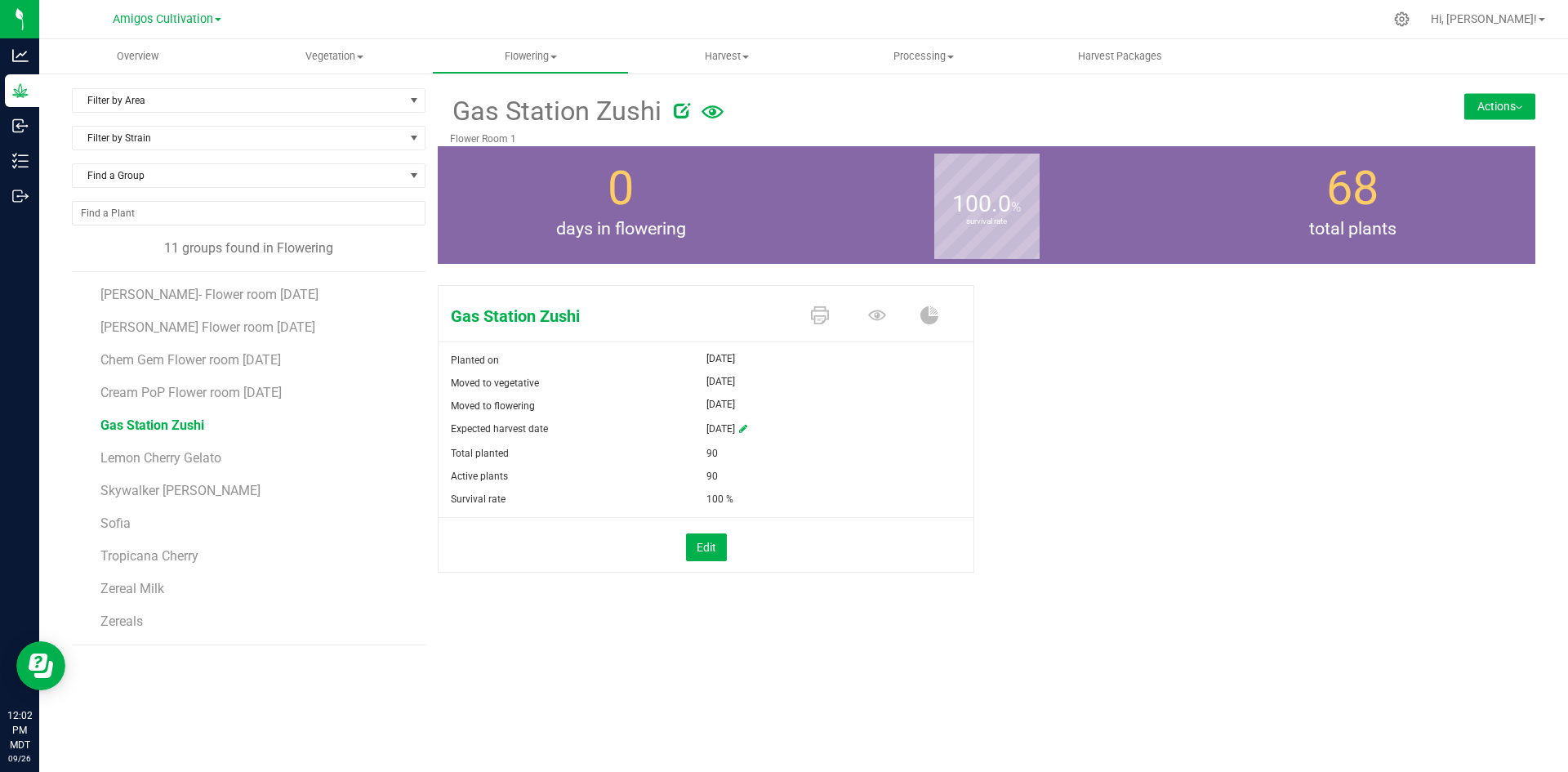
click at [676, 112] on icon at bounding box center [682, 110] width 17 height 17
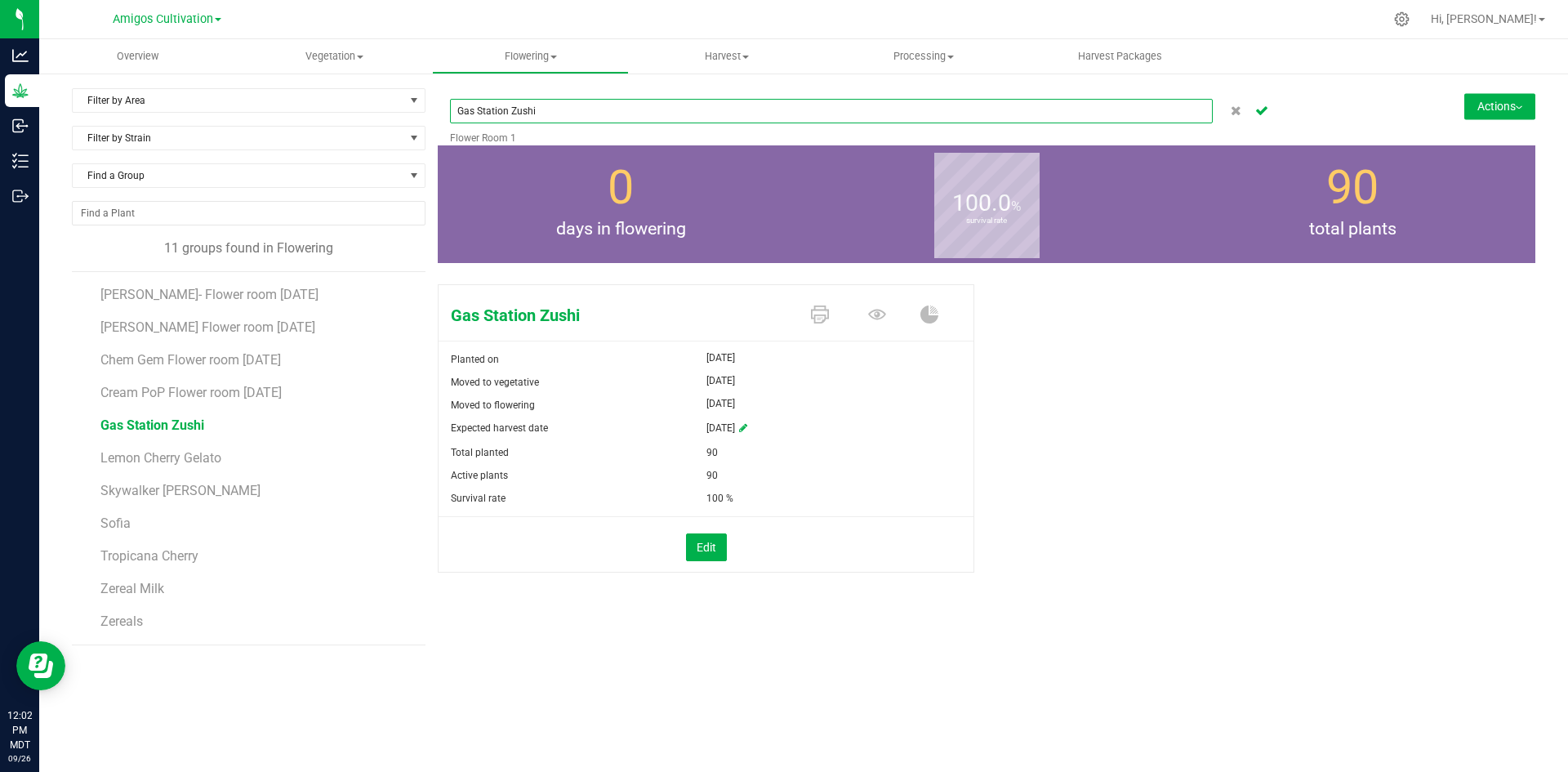
click at [575, 112] on input "Gas Station Zushi" at bounding box center [830, 111] width 763 height 24
paste input "Flower room [DATE]"
type input "Gas Station Zushi Flower room [DATE]"
click at [1258, 108] on icon "Cancel button" at bounding box center [1261, 109] width 13 height 10
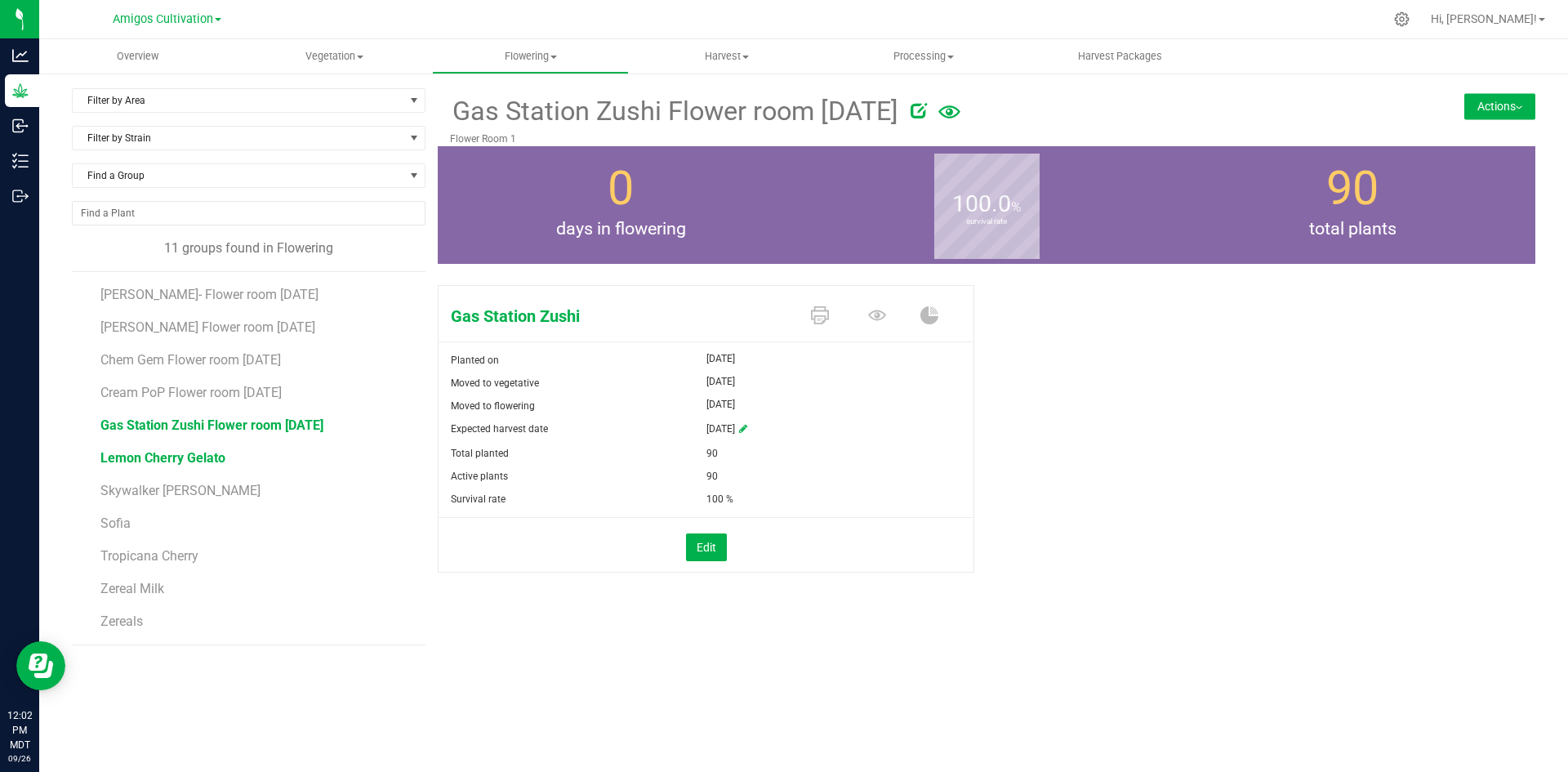
click at [161, 460] on span "Lemon Cherry Gelato" at bounding box center [162, 457] width 125 height 16
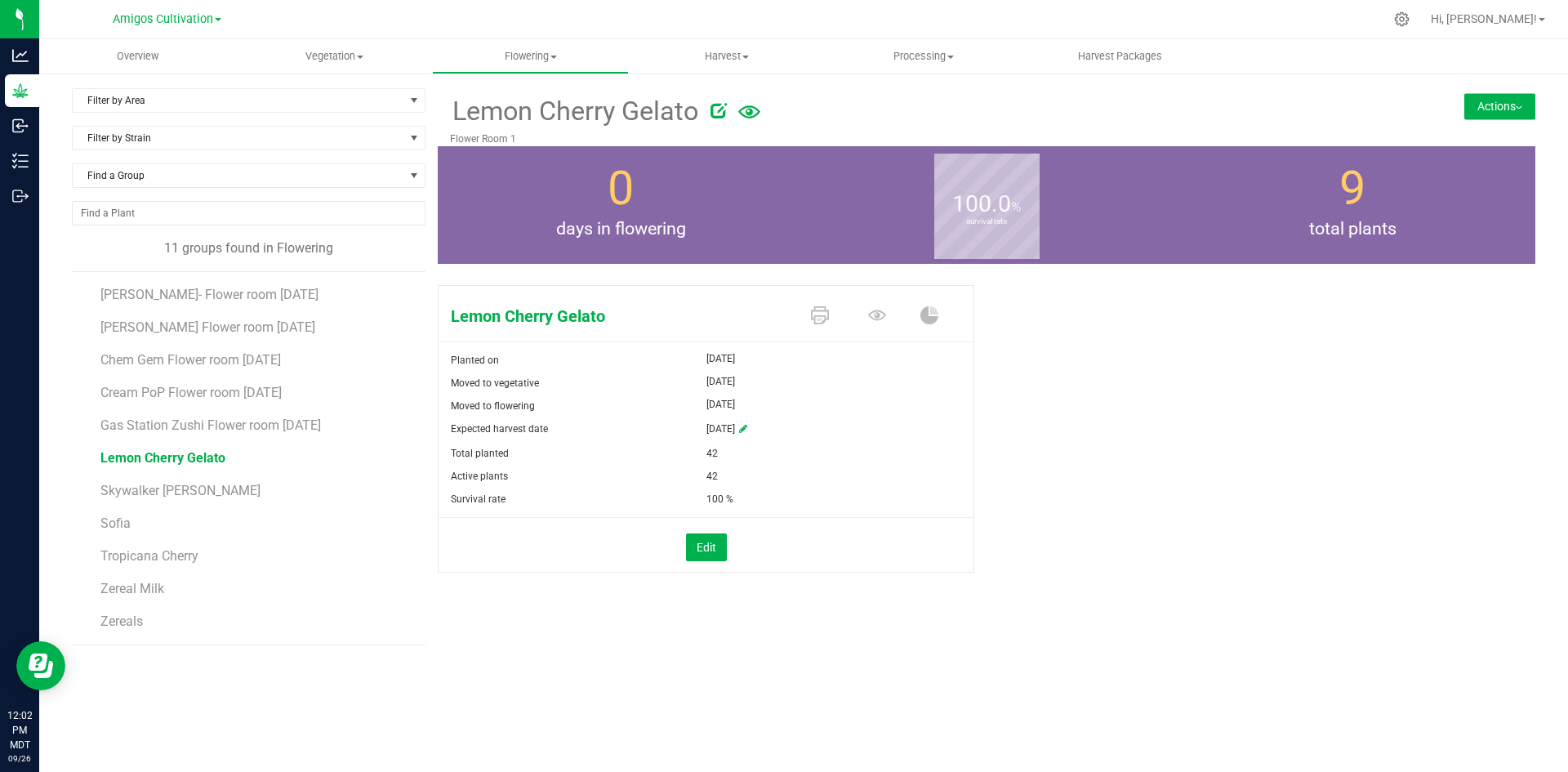
click at [717, 112] on icon at bounding box center [719, 110] width 17 height 17
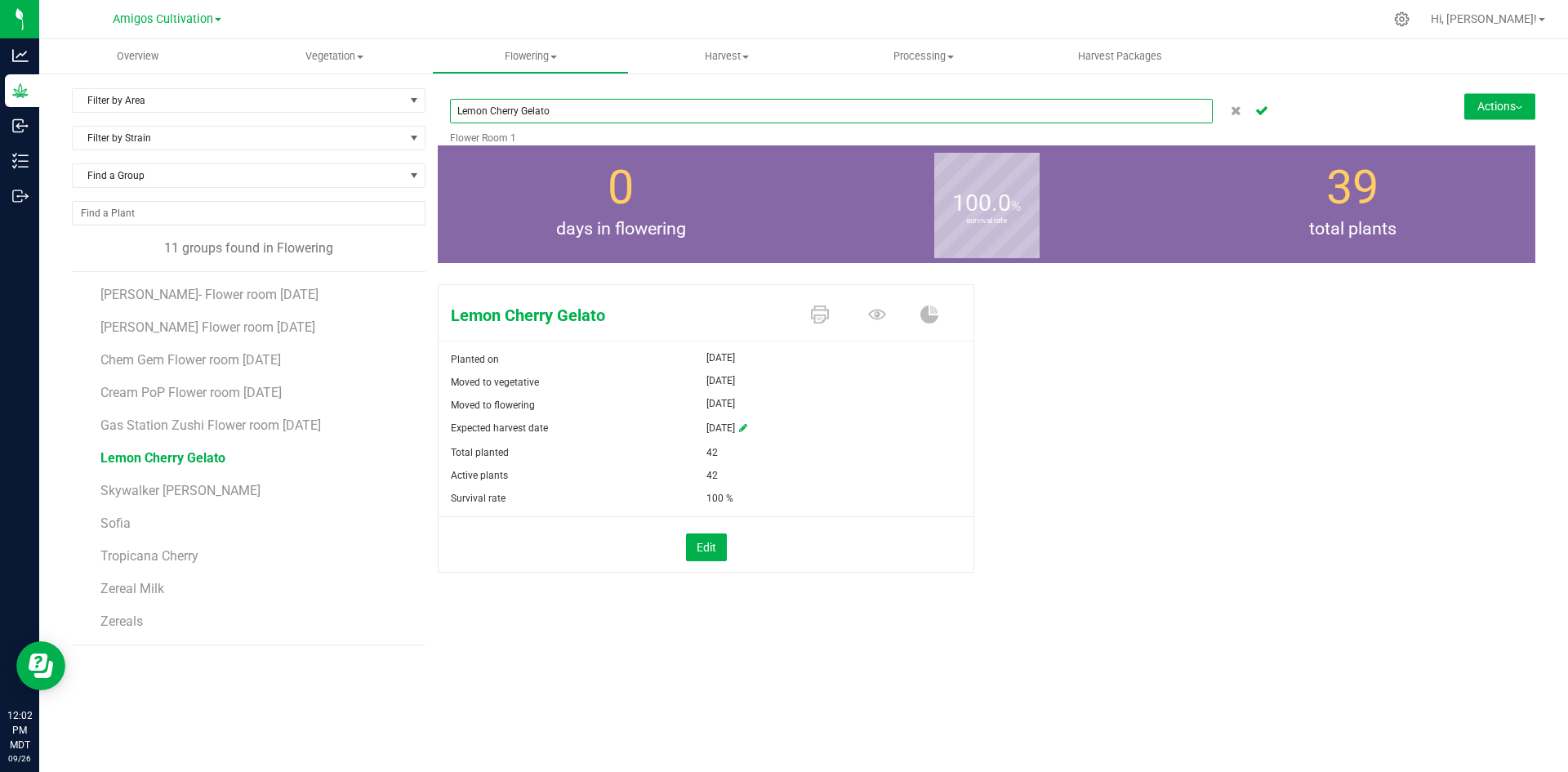
click at [593, 108] on input "Lemon Cherry Gelato" at bounding box center [830, 111] width 763 height 24
paste input "Flower room [DATE]"
type input "Lemon Cherry Gelato Flower room [DATE]"
click at [1256, 113] on icon "Cancel button" at bounding box center [1261, 109] width 13 height 10
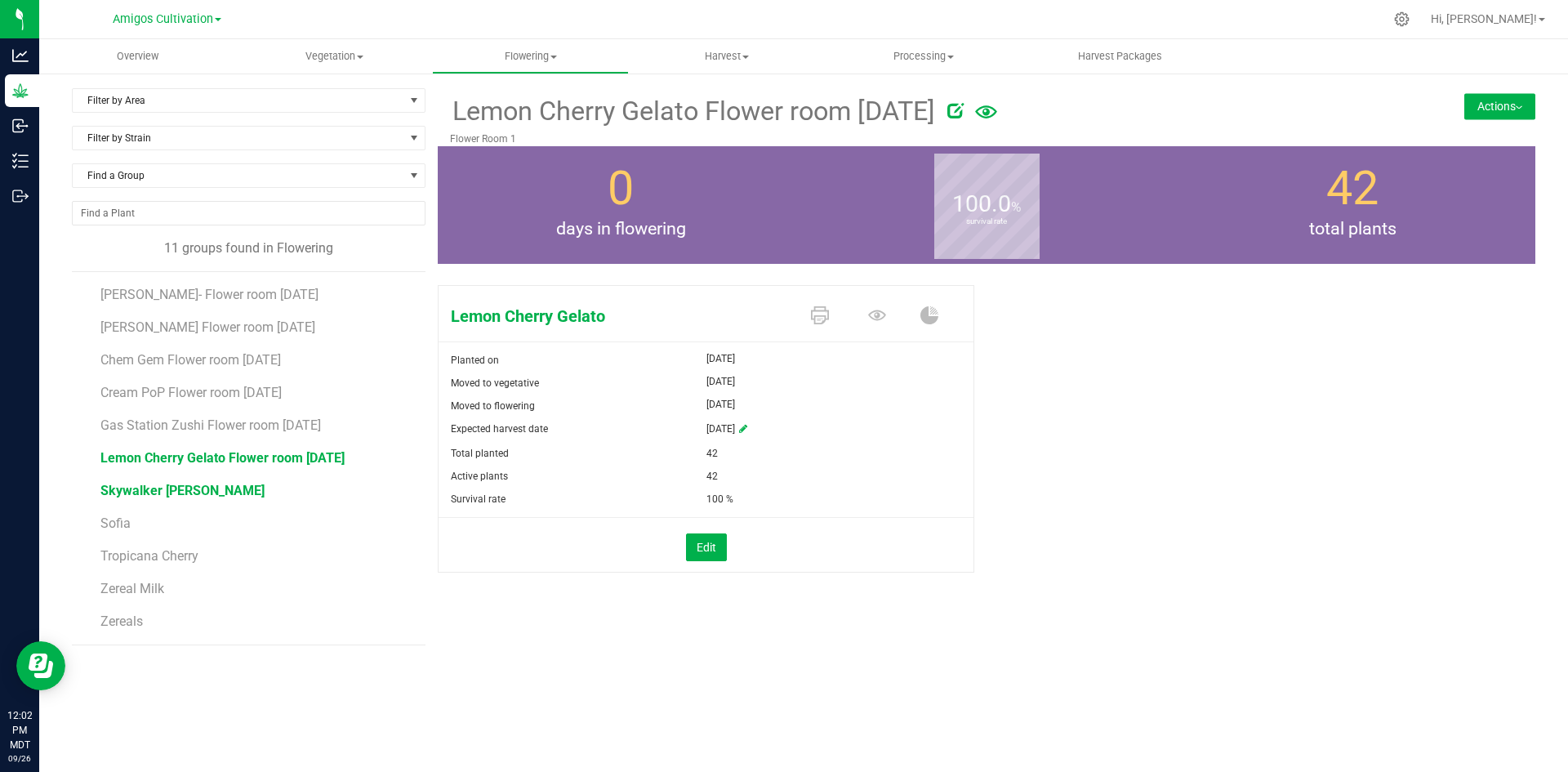
click at [170, 494] on span "Skywalker [PERSON_NAME]" at bounding box center [182, 490] width 164 height 16
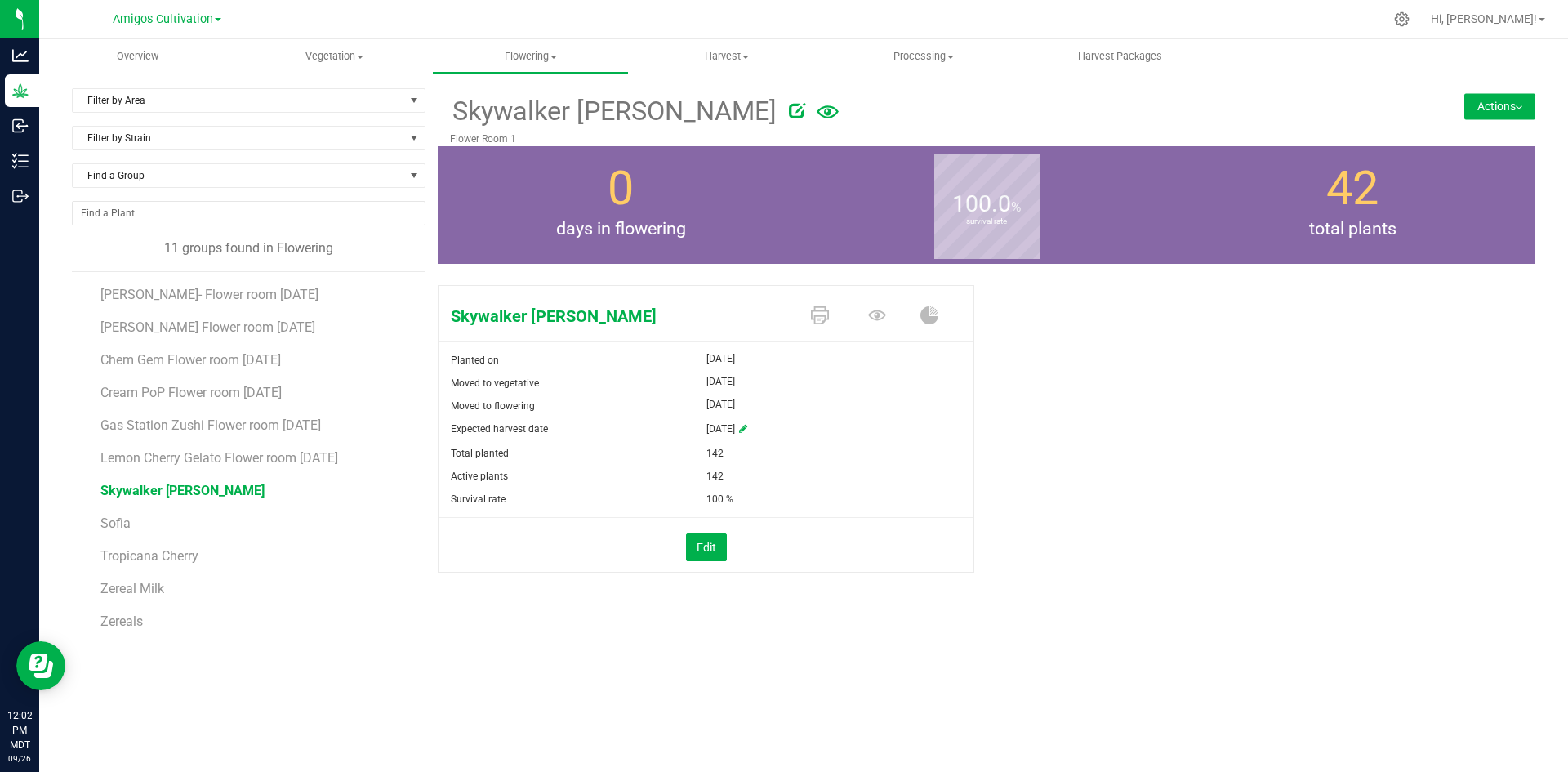
click at [789, 107] on icon at bounding box center [797, 110] width 17 height 17
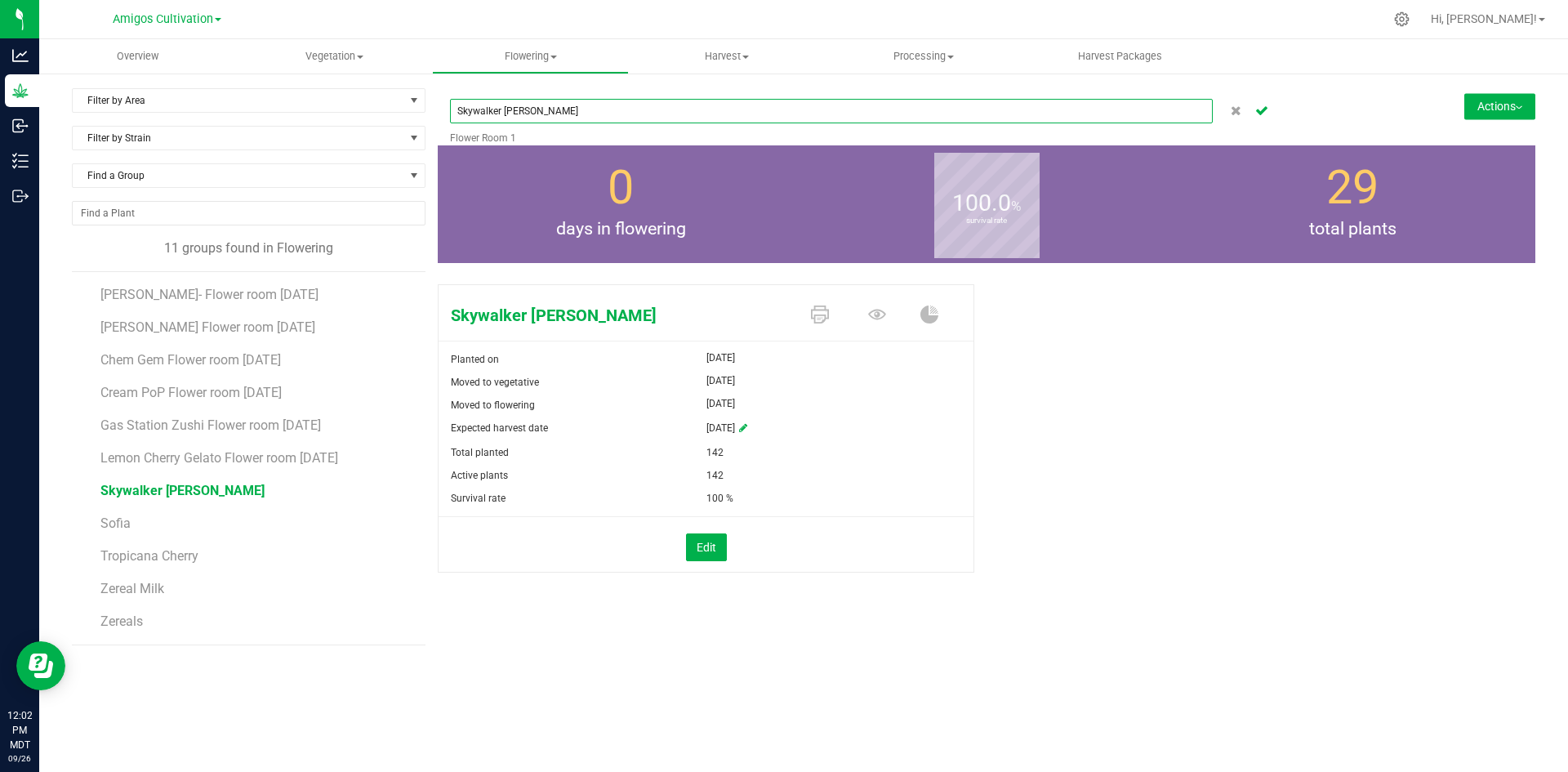
click at [602, 114] on input "Skywalker [PERSON_NAME]" at bounding box center [830, 111] width 763 height 24
paste input "Flower room [DATE]"
type input "Skywalker OG Flower room [DATE]"
click at [1258, 108] on icon "Cancel button" at bounding box center [1261, 109] width 13 height 10
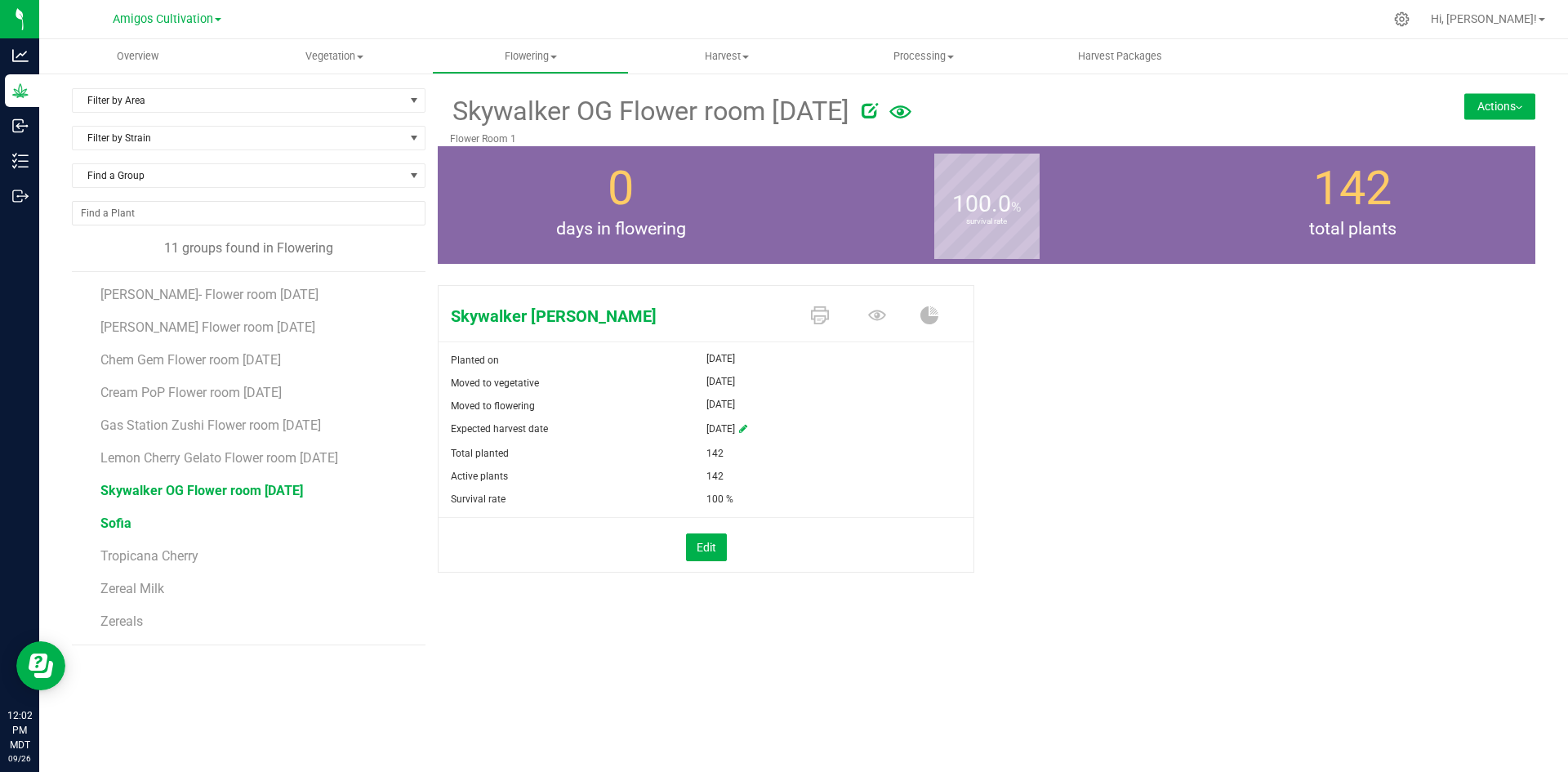
click at [120, 522] on span "Sofia" at bounding box center [115, 523] width 31 height 16
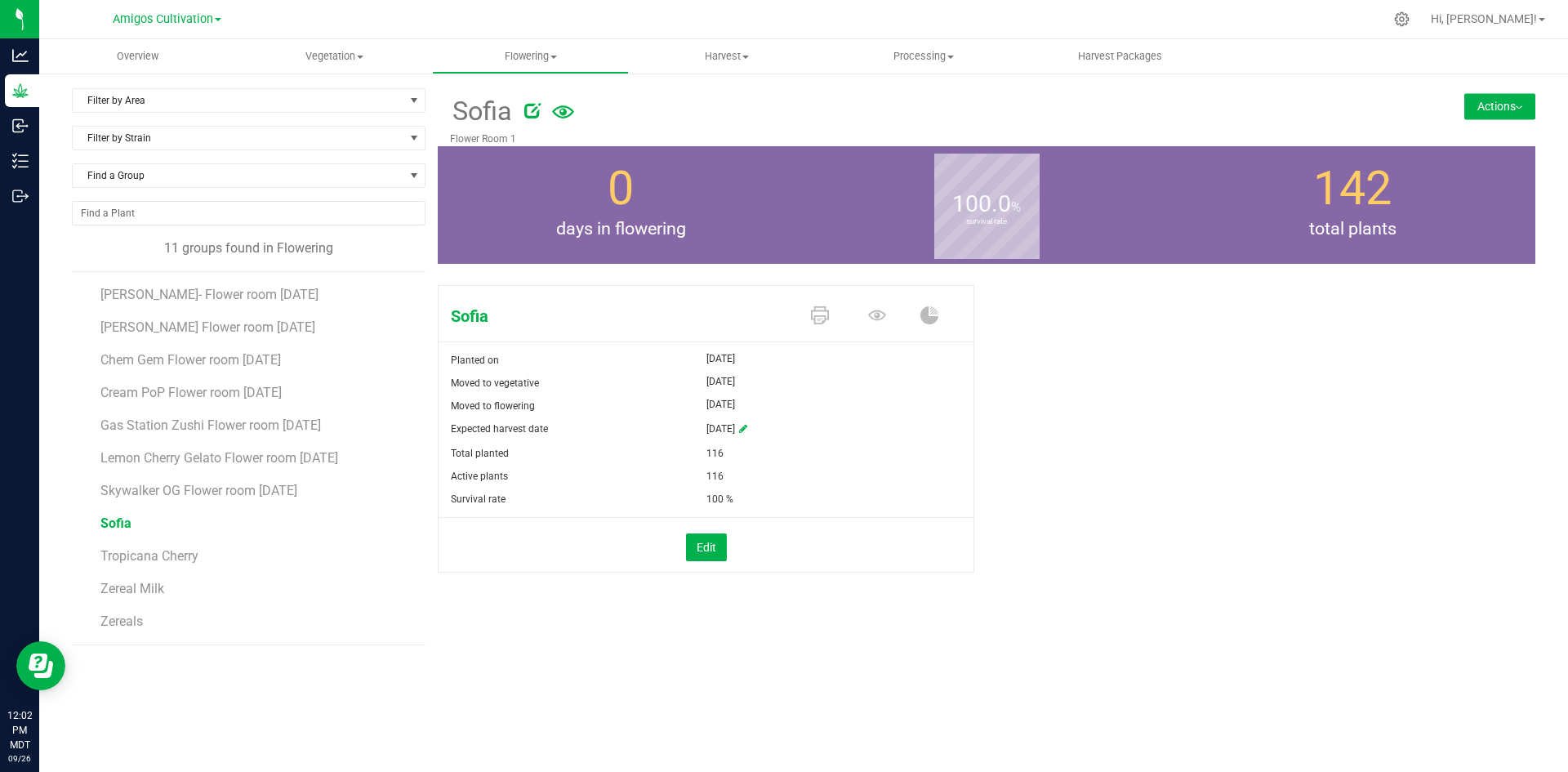
click at [535, 113] on icon at bounding box center [533, 110] width 17 height 17
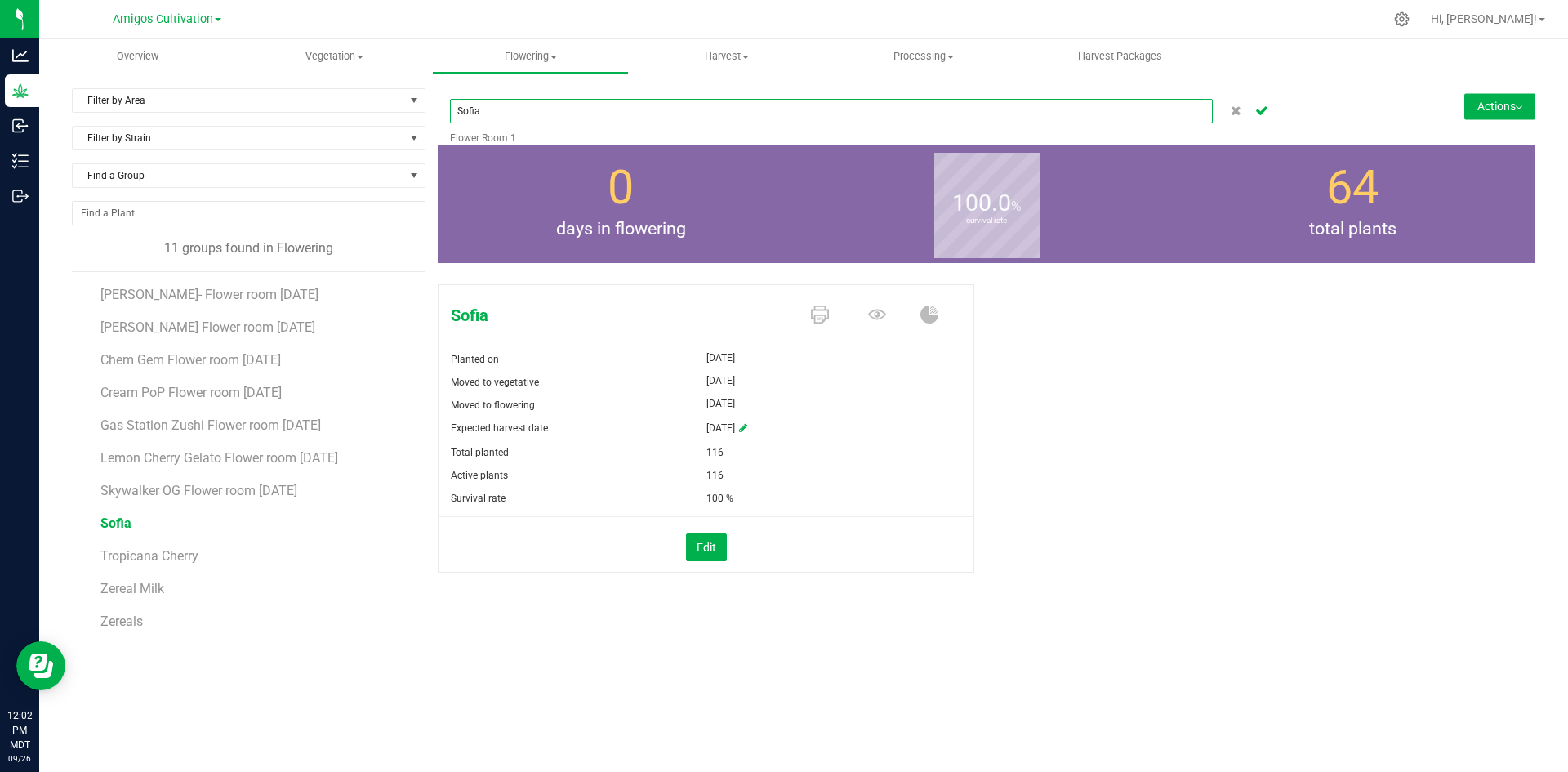
click at [534, 115] on input "Sofia" at bounding box center [830, 111] width 763 height 24
paste input "Flower room [DATE]"
type input "Sofia Flower room [DATE]"
click at [1257, 107] on icon "Cancel button" at bounding box center [1261, 109] width 13 height 10
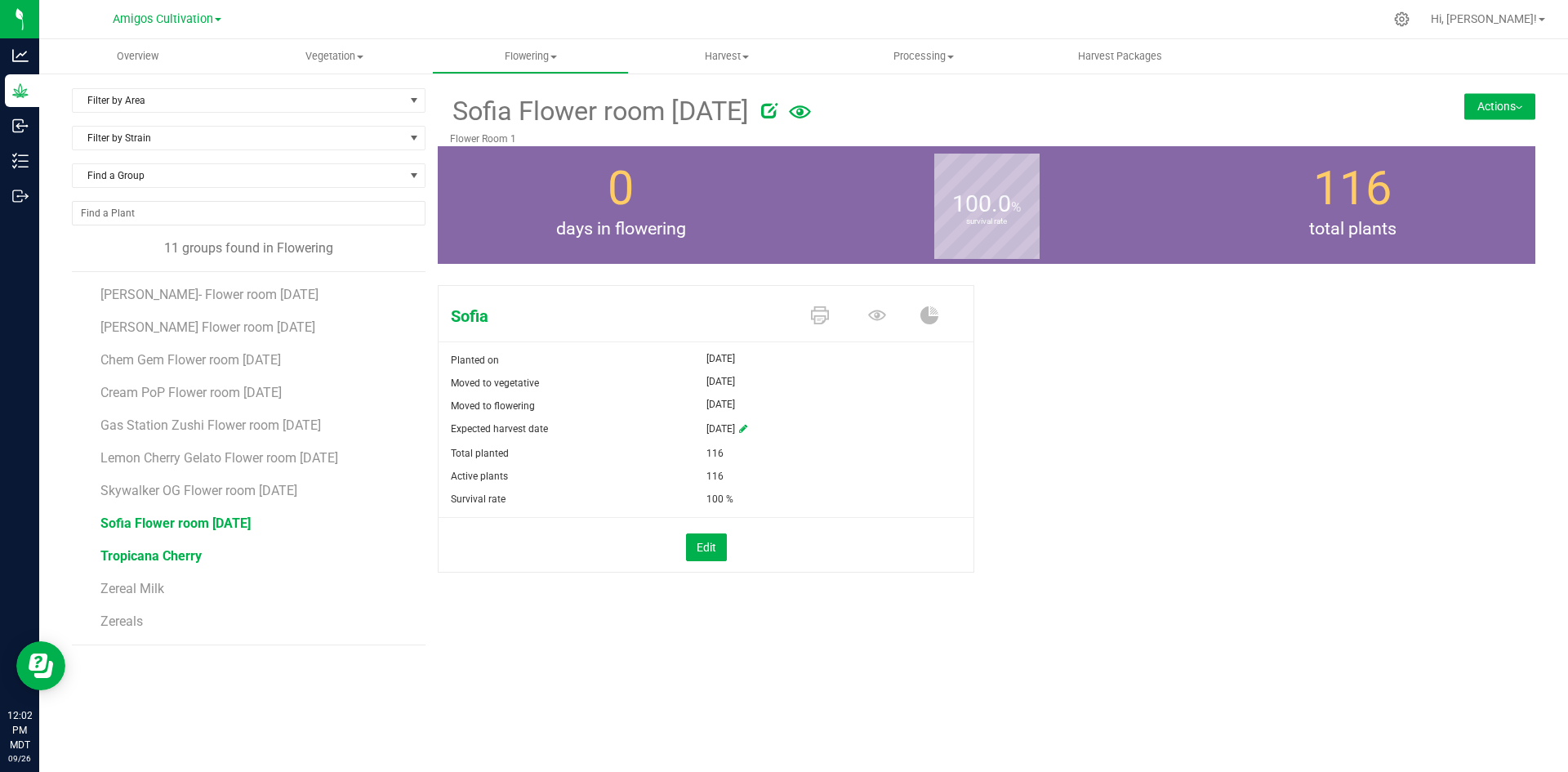
click at [143, 553] on span "Tropicana Cherry" at bounding box center [150, 555] width 101 height 16
click at [672, 110] on icon at bounding box center [673, 110] width 17 height 17
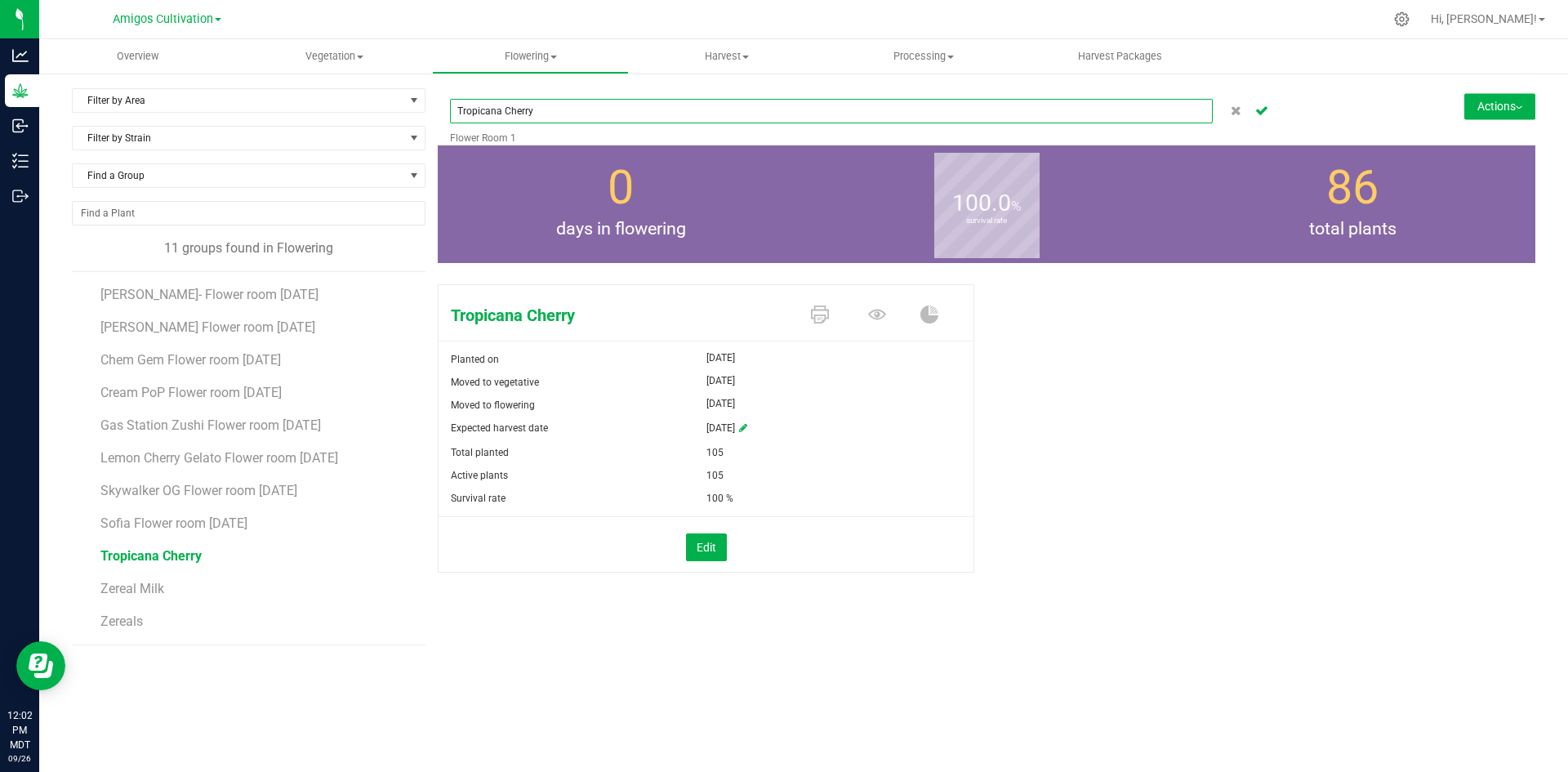
click at [625, 108] on input "Tropicana Cherry" at bounding box center [830, 111] width 763 height 24
paste input "Flower room [DATE]"
type input "Tropicana Cherry Flower room [DATE]"
click at [1267, 109] on icon "Cancel button" at bounding box center [1261, 109] width 13 height 10
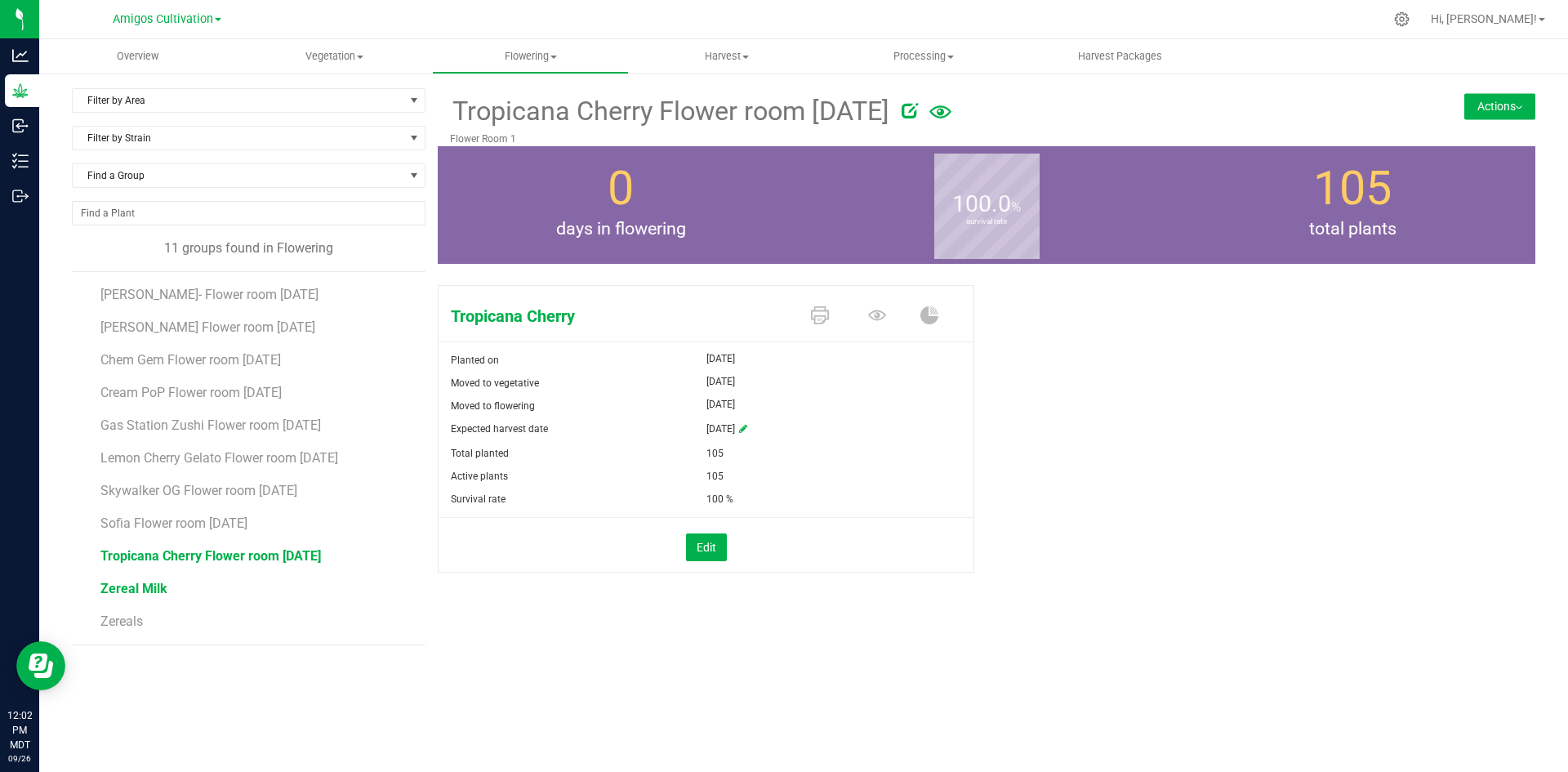
click at [147, 583] on span "Zereal Milk" at bounding box center [133, 588] width 67 height 16
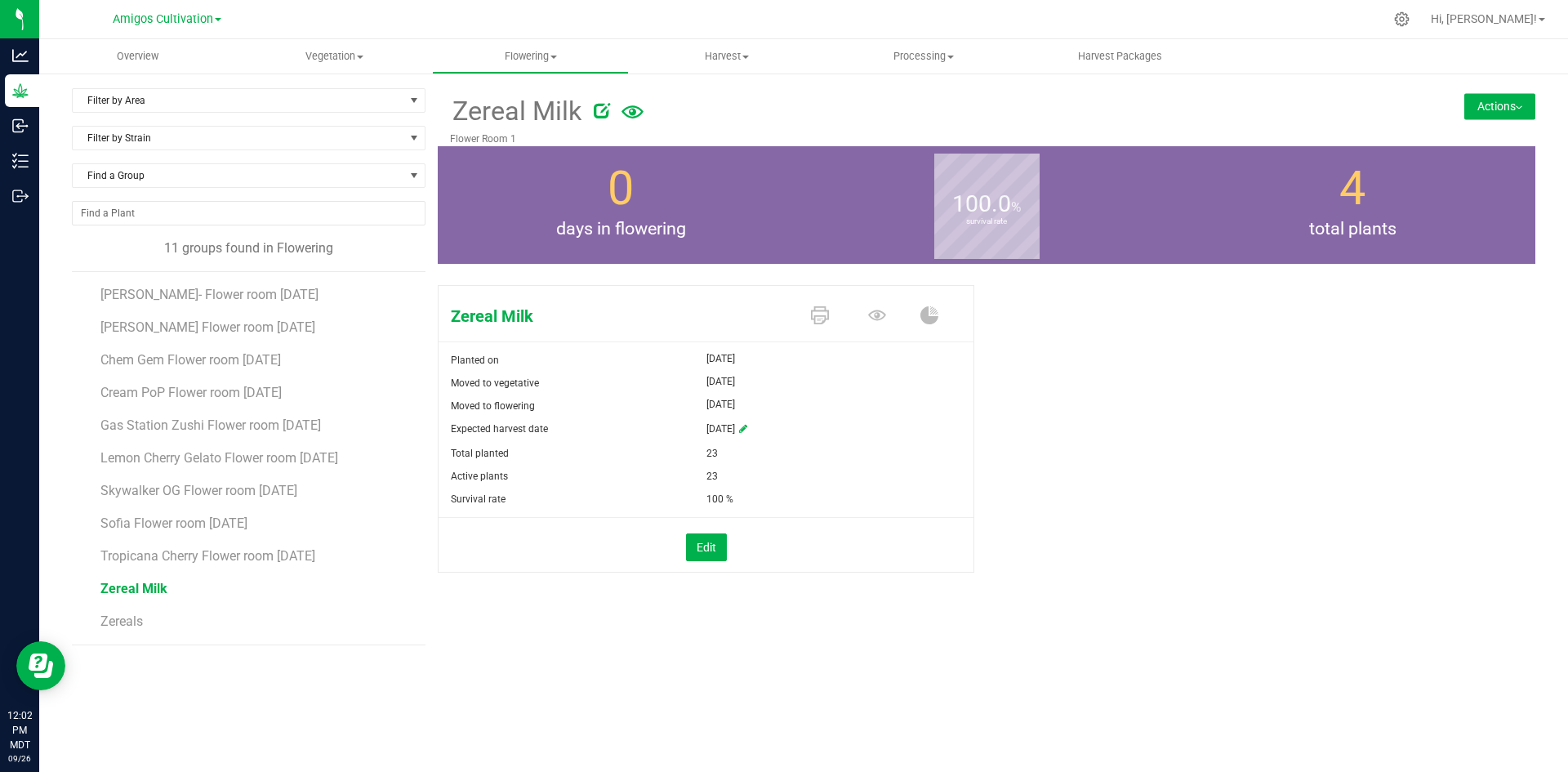
click at [595, 108] on icon at bounding box center [602, 110] width 17 height 17
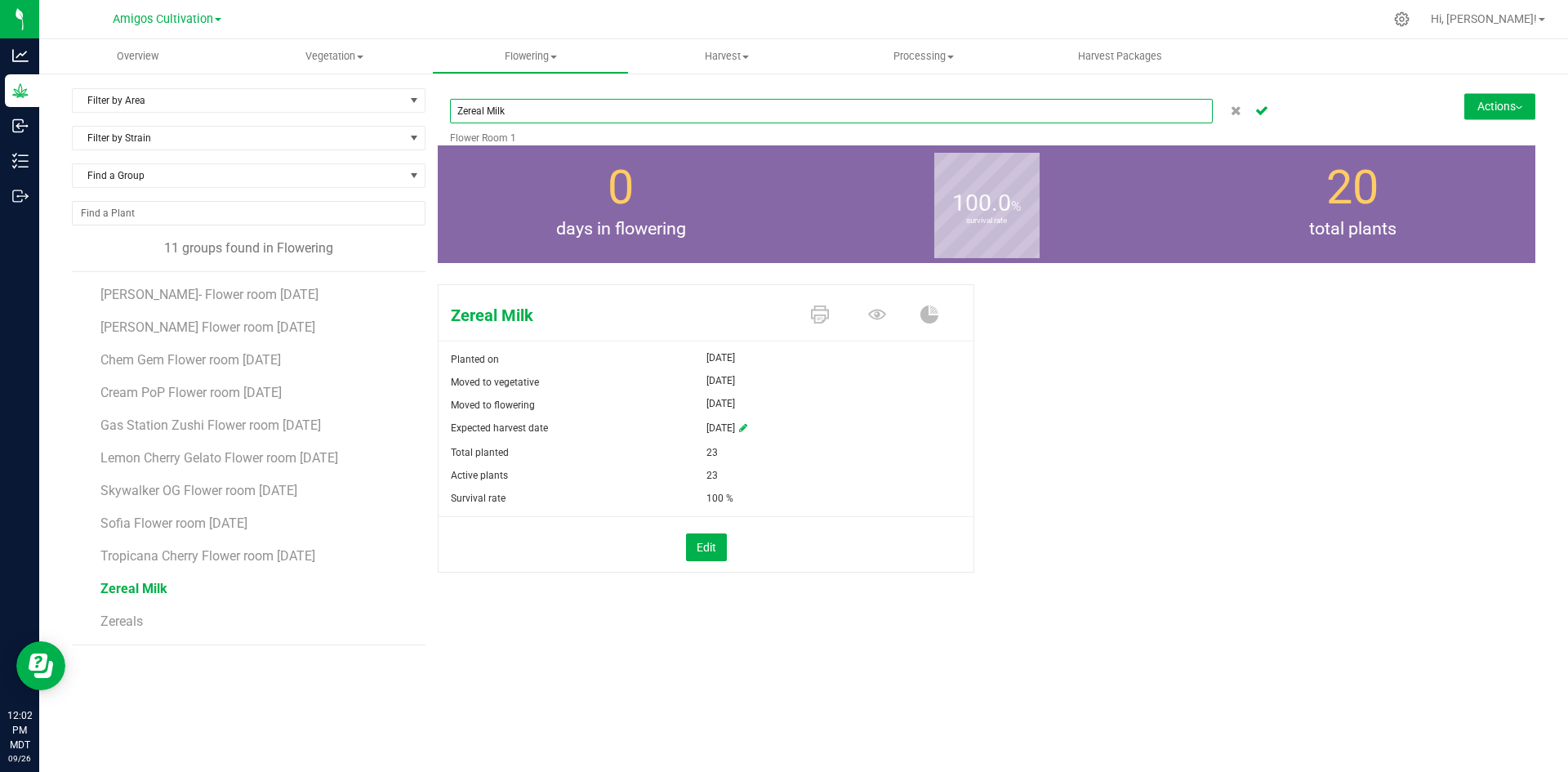
click at [574, 113] on input "Zereal Milk" at bounding box center [830, 111] width 763 height 24
paste input "Flower room [DATE]"
type input "Zereal Milk Flower room [DATE]"
click at [1266, 112] on icon "Cancel button" at bounding box center [1261, 109] width 13 height 10
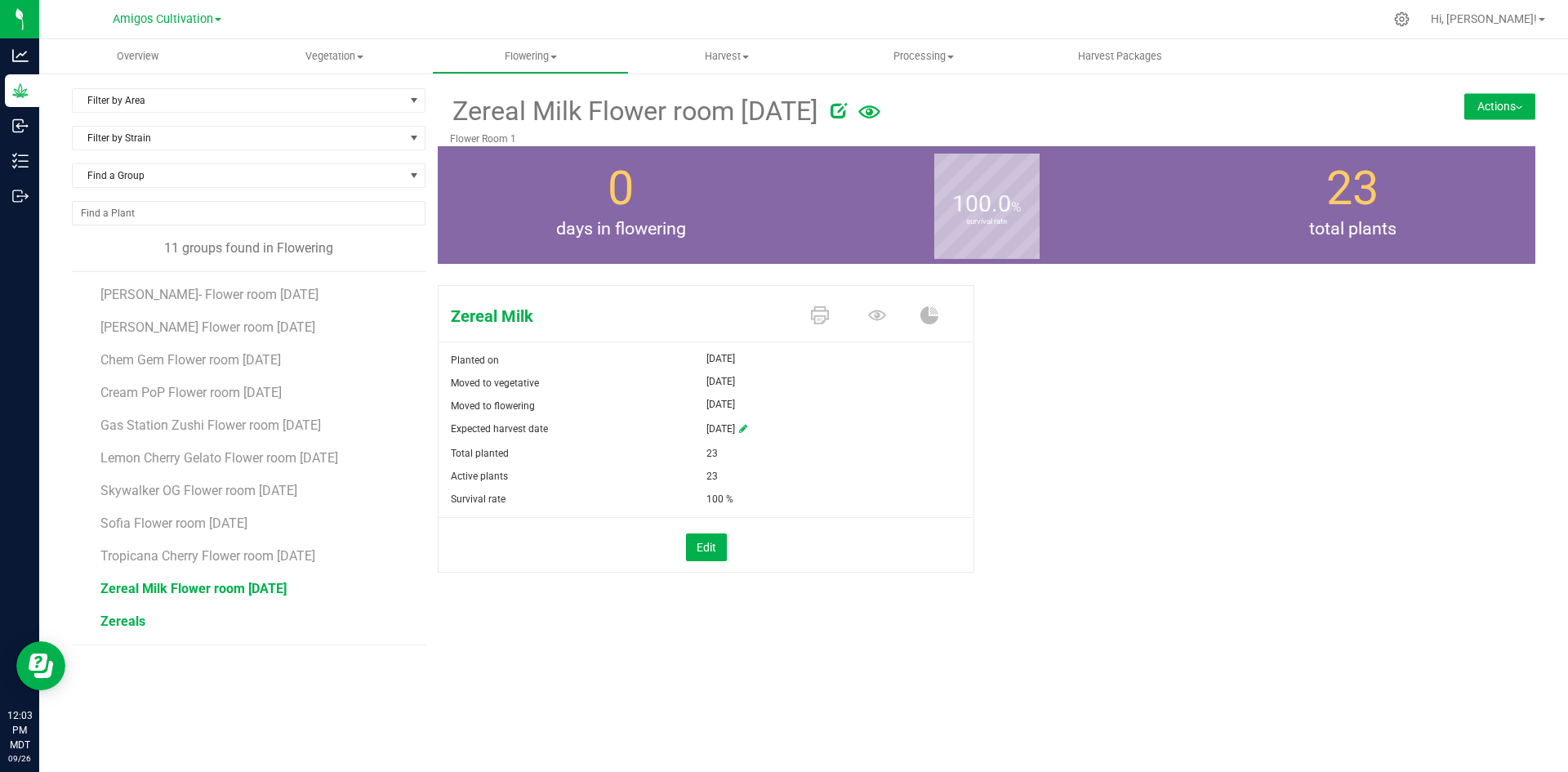
click at [120, 614] on span "Zereals" at bounding box center [122, 621] width 44 height 16
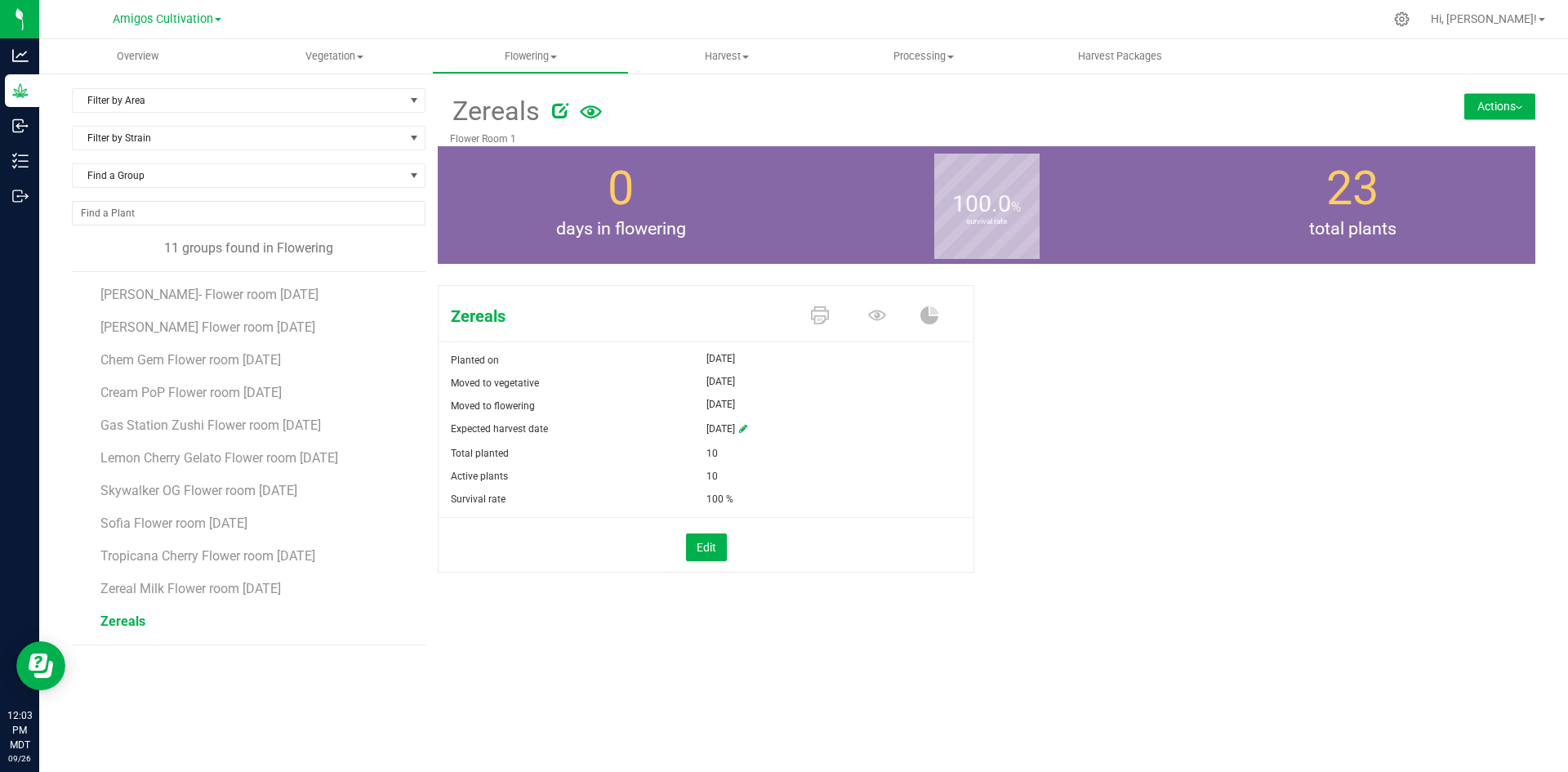
click at [556, 109] on icon at bounding box center [561, 110] width 17 height 17
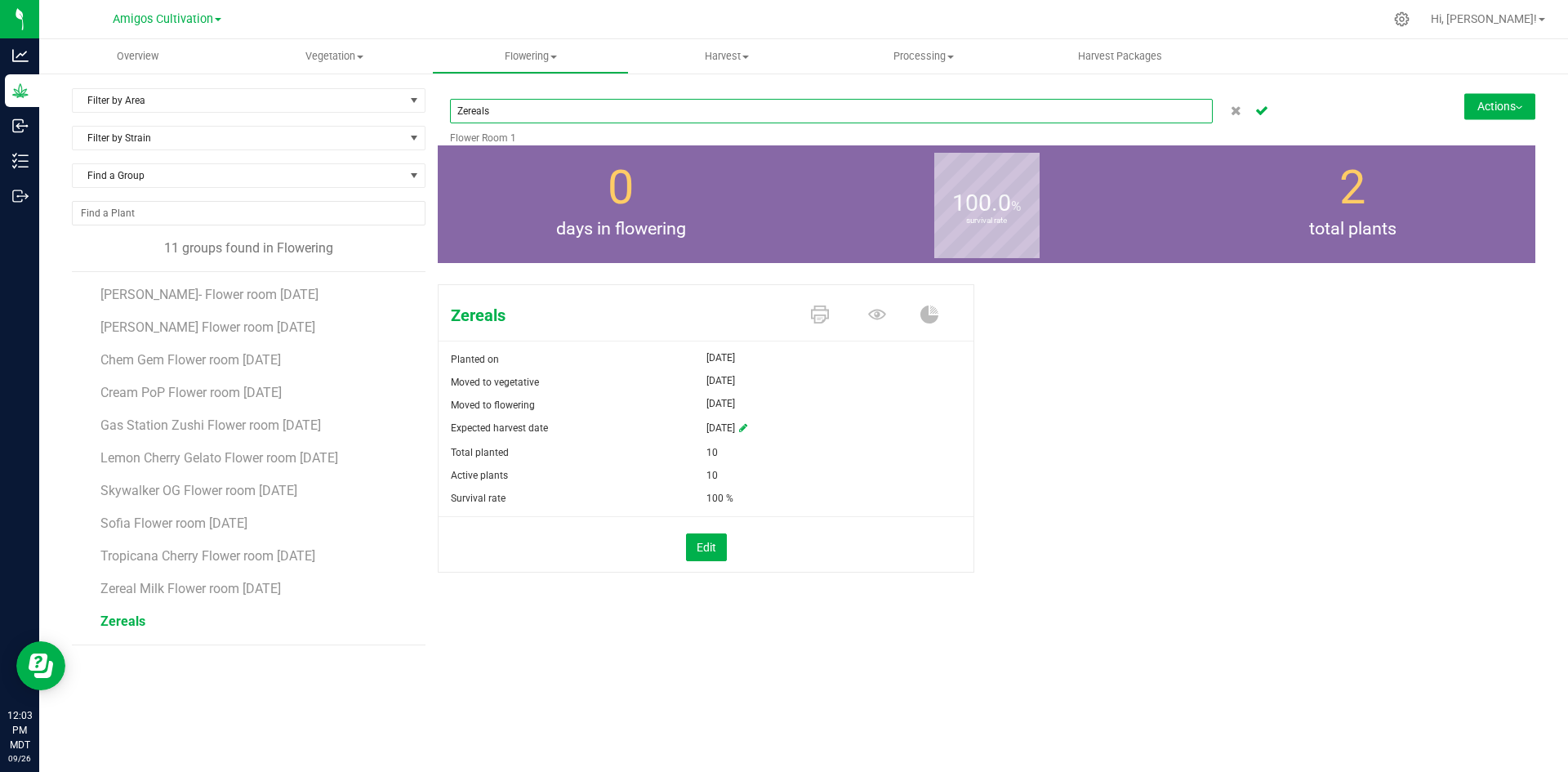
click at [544, 116] on input "Zereals" at bounding box center [830, 111] width 763 height 24
paste input "Flower room [DATE]"
type input "Zereals Flower room [DATE]"
click at [1259, 114] on icon "Cancel button" at bounding box center [1261, 109] width 13 height 10
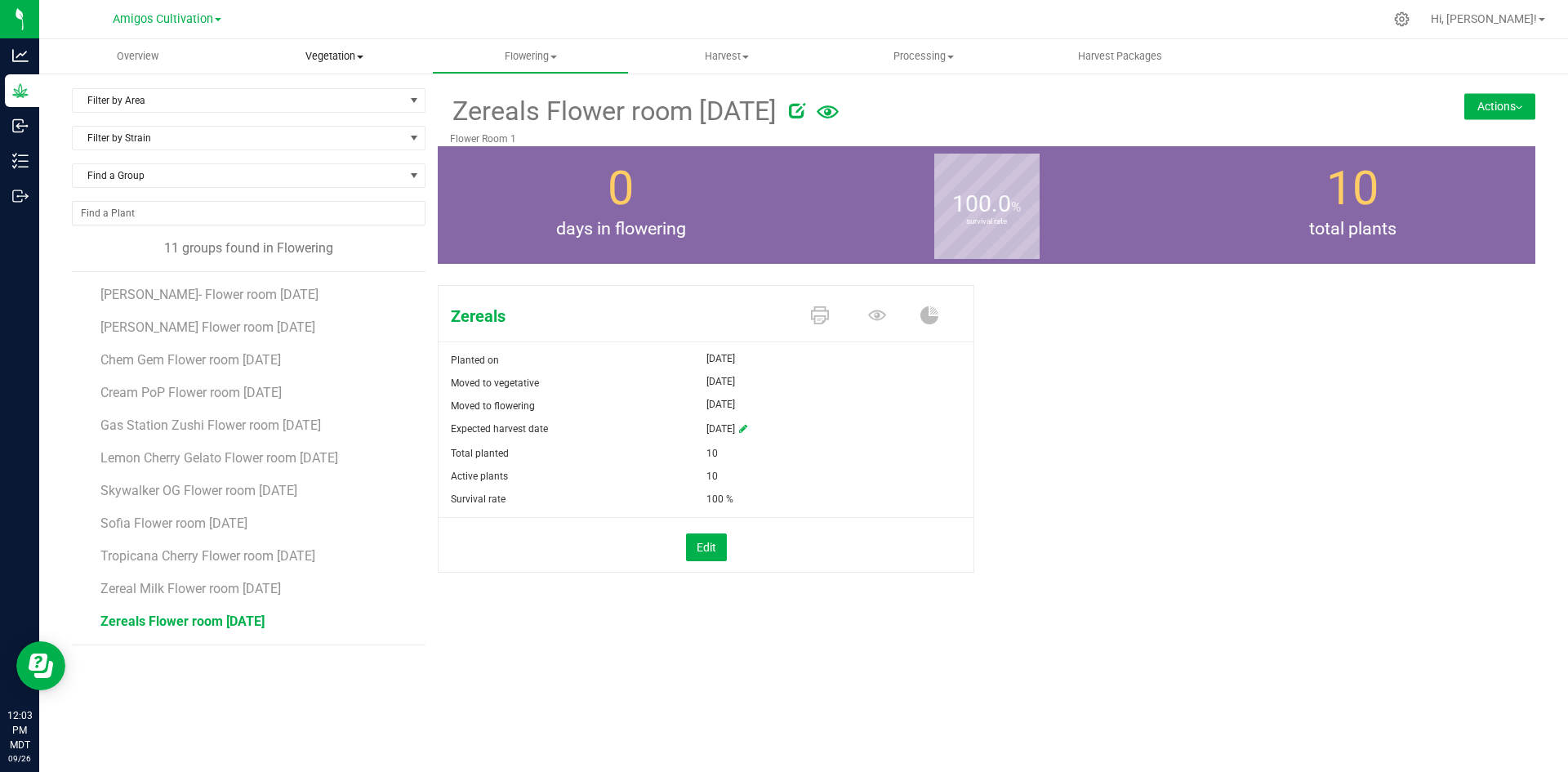
click at [332, 57] on span "Vegetation" at bounding box center [335, 57] width 196 height 15
click at [287, 95] on span "Veg groups" at bounding box center [288, 98] width 104 height 14
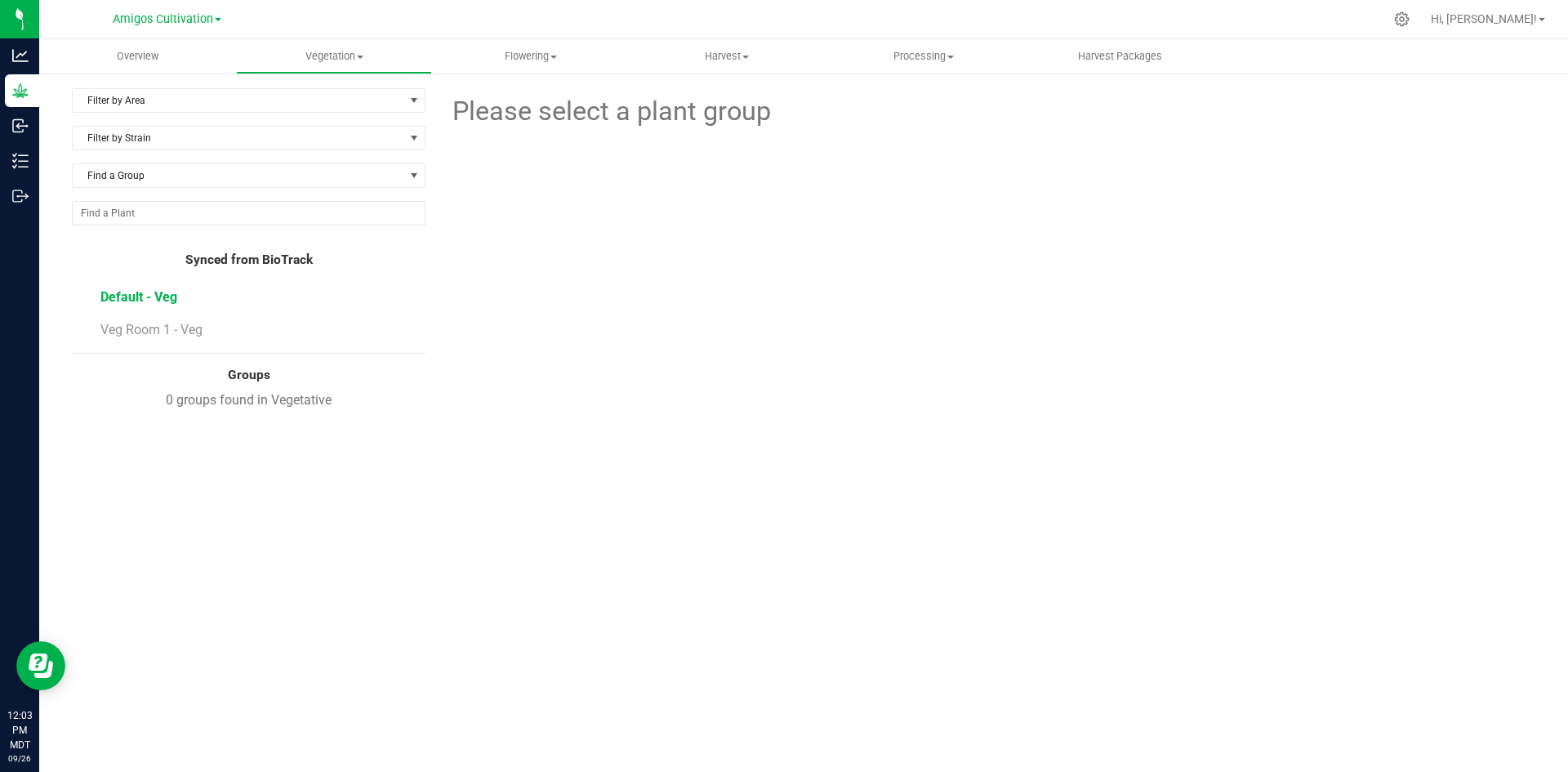
click at [148, 297] on span "Default - Veg" at bounding box center [138, 297] width 77 height 16
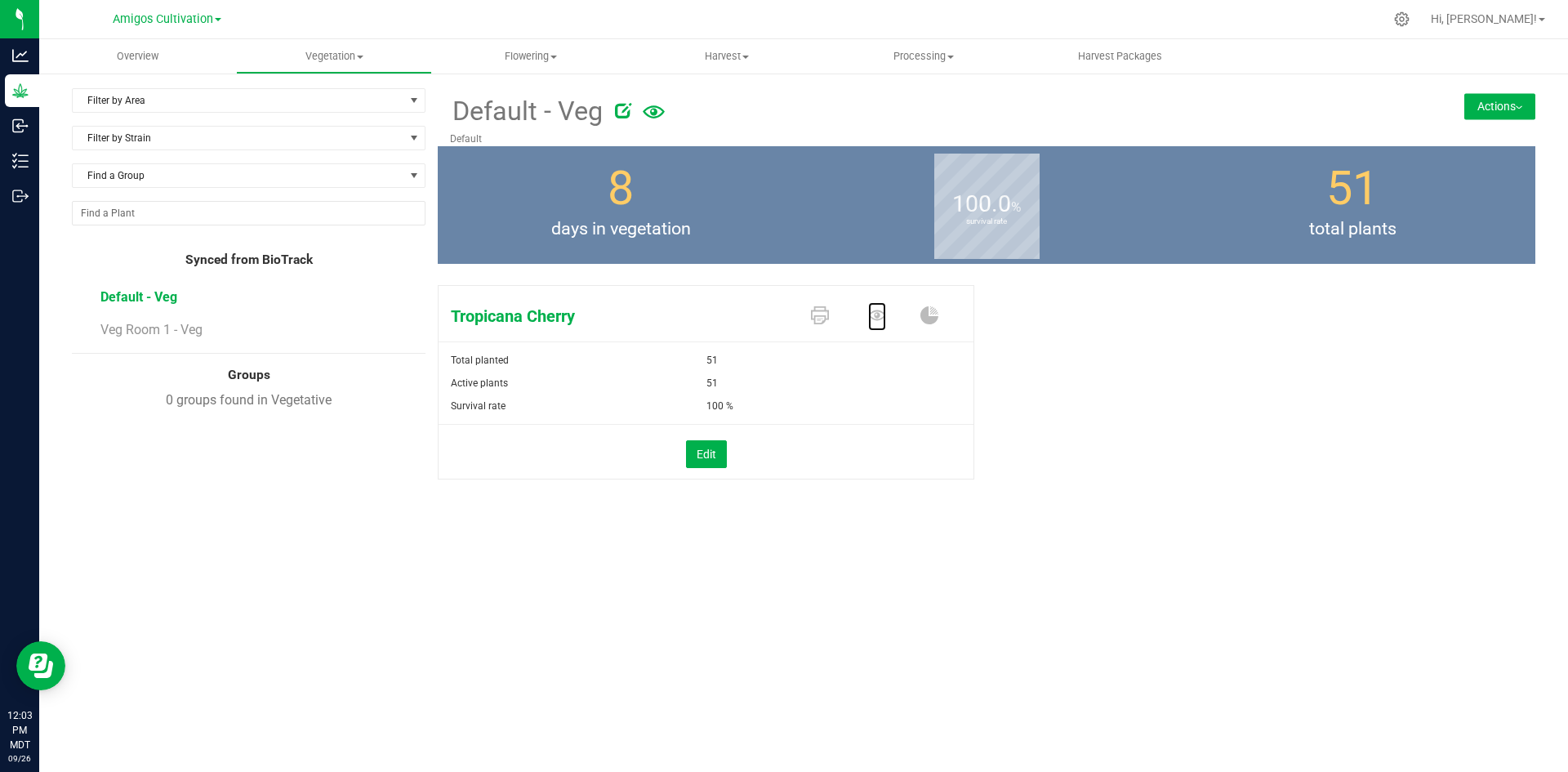
click at [885, 319] on icon at bounding box center [877, 314] width 18 height 18
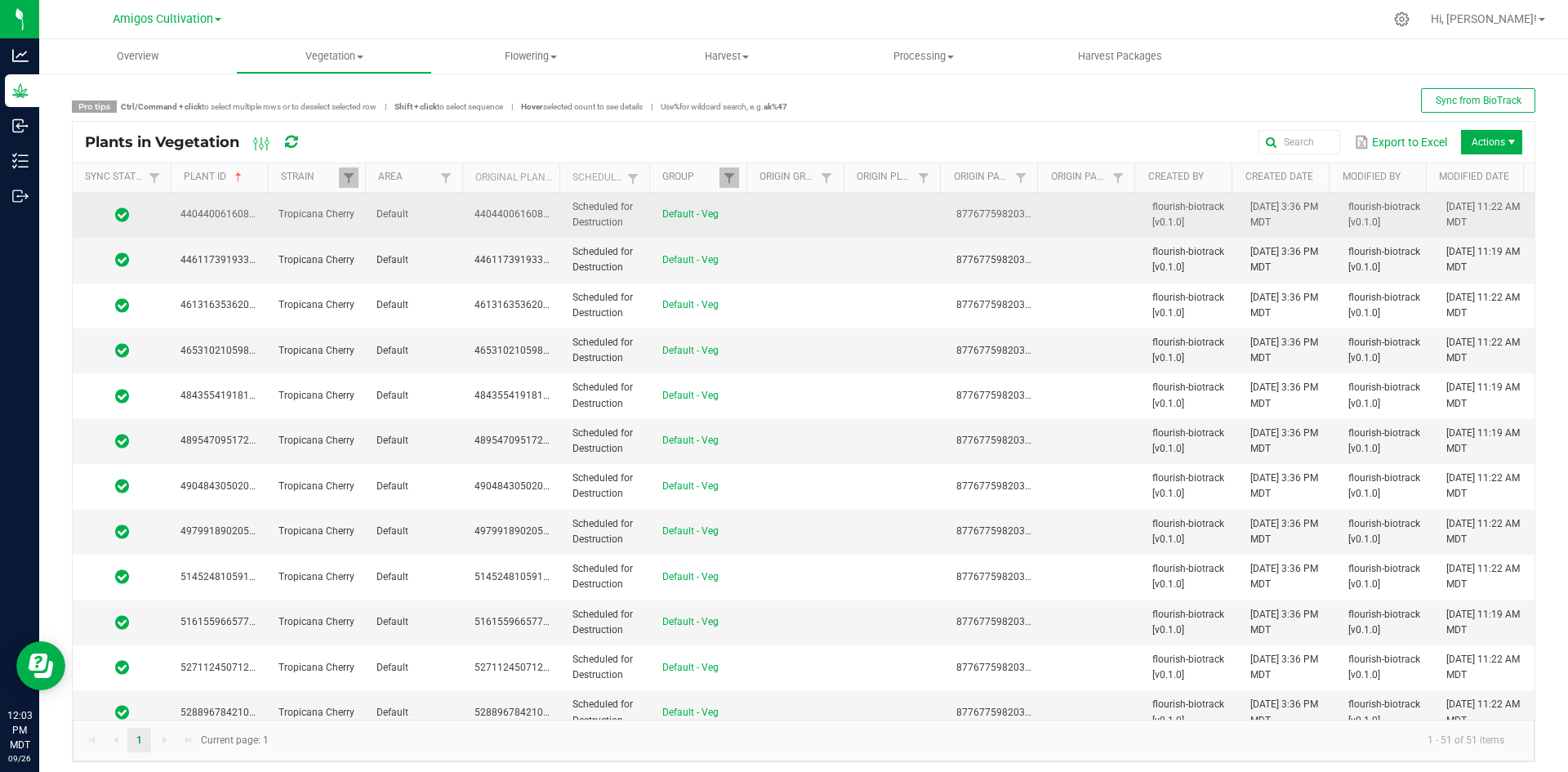
click at [436, 213] on td "Default" at bounding box center [416, 215] width 98 height 44
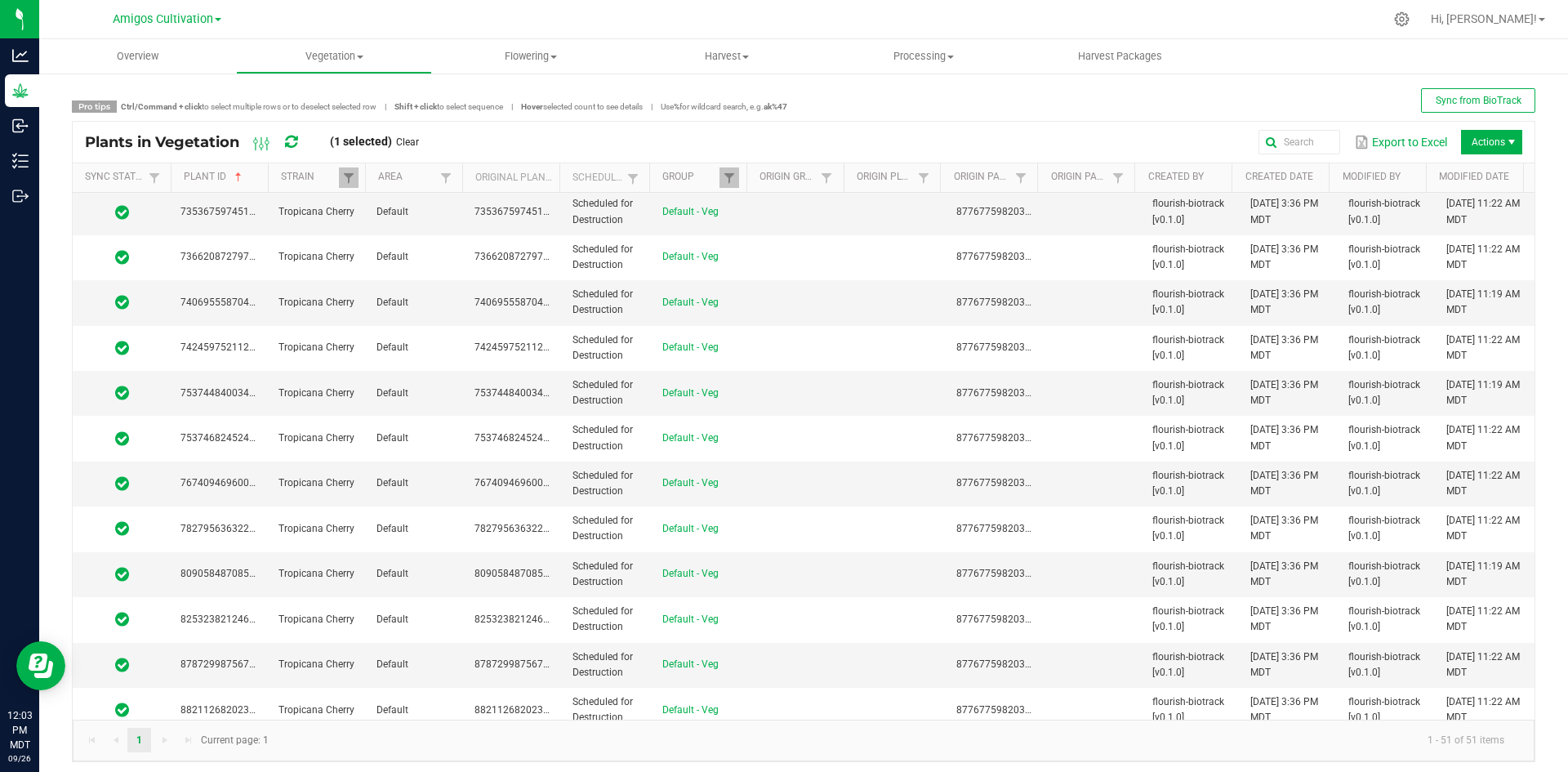
scroll to position [1780, 0]
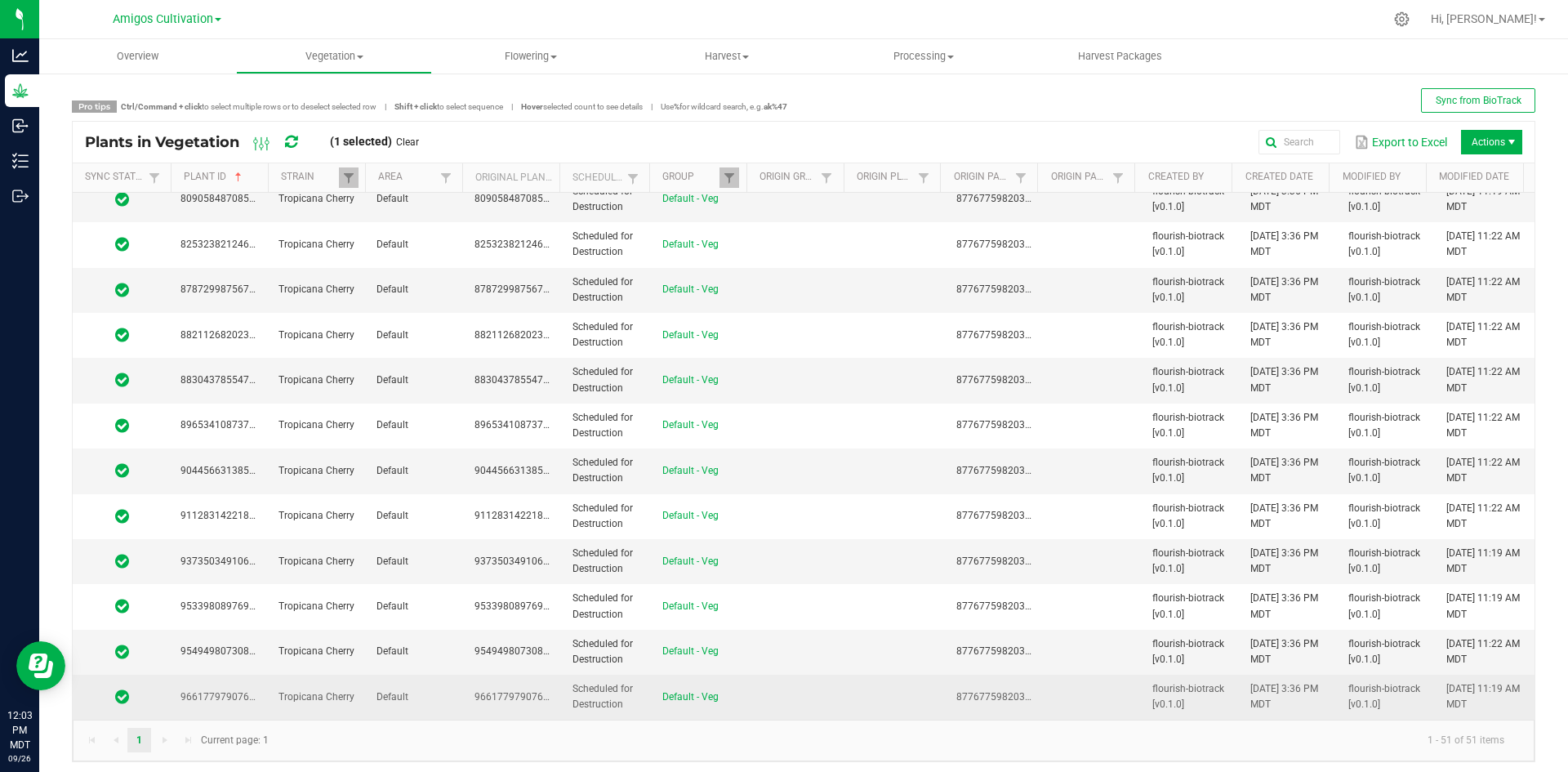
click at [824, 709] on td at bounding box center [800, 697] width 98 height 44
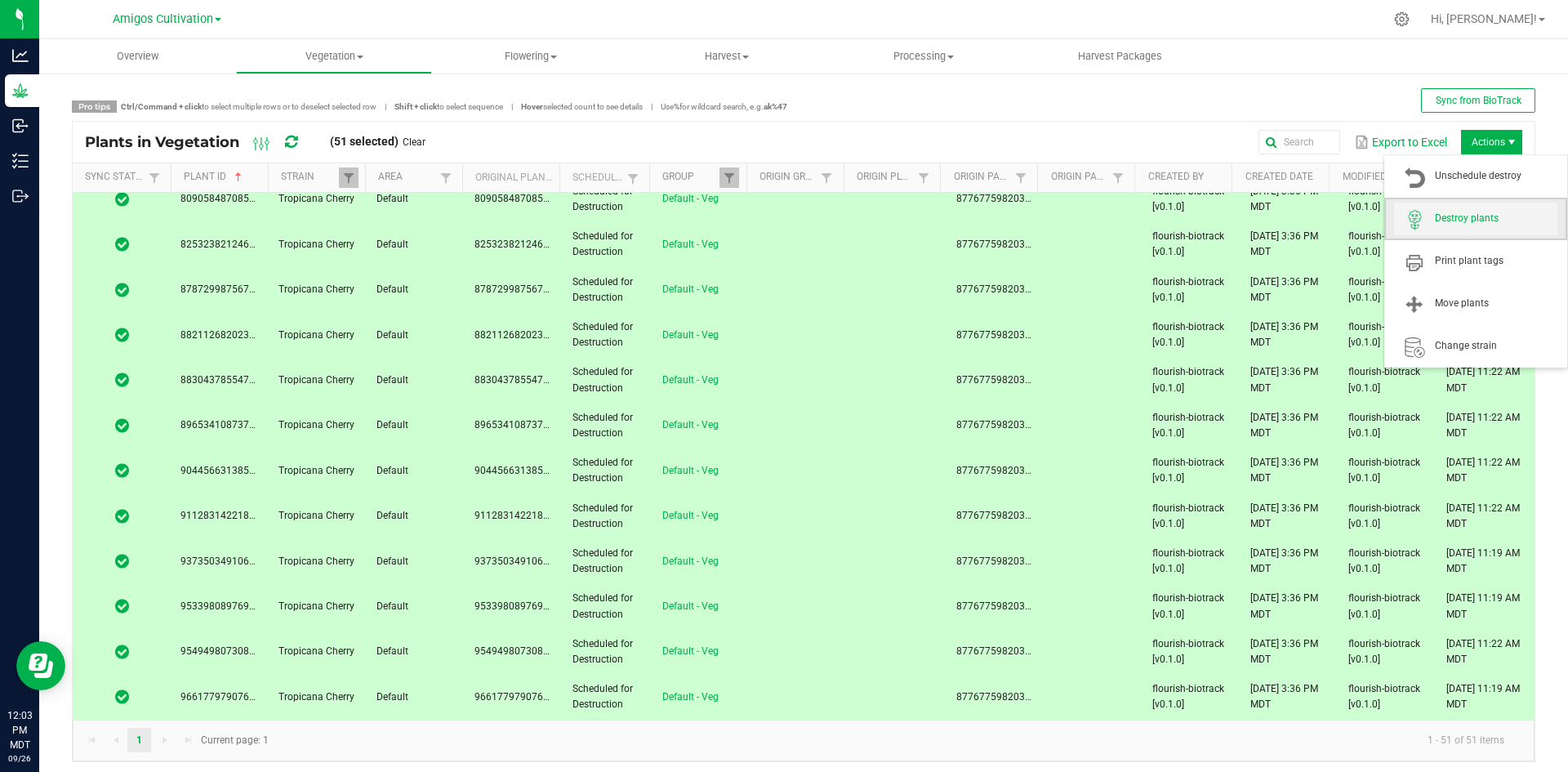
click at [1464, 220] on span "Destroy plants" at bounding box center [1496, 218] width 122 height 14
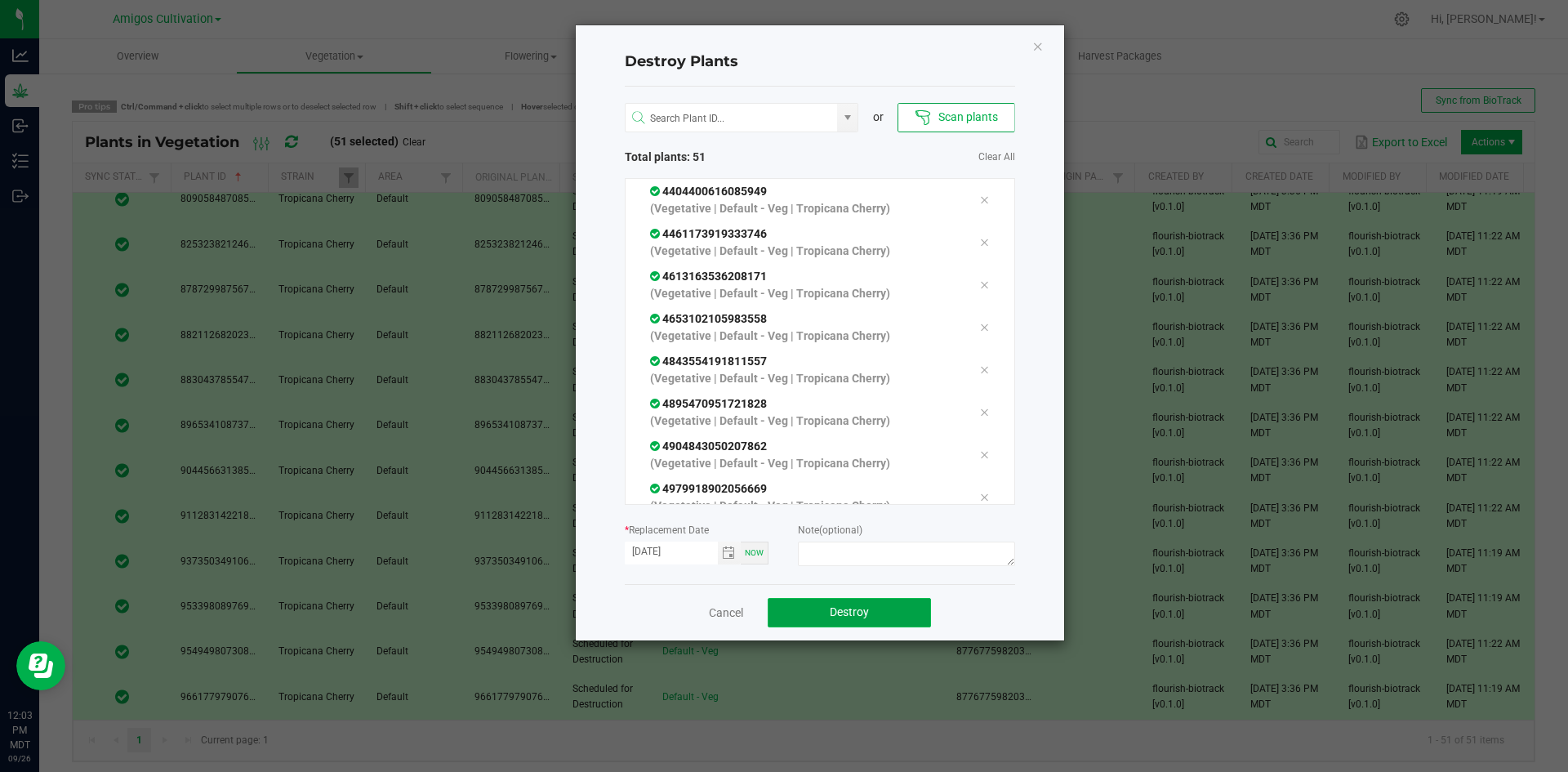
click at [847, 612] on span "Destroy" at bounding box center [849, 612] width 39 height 13
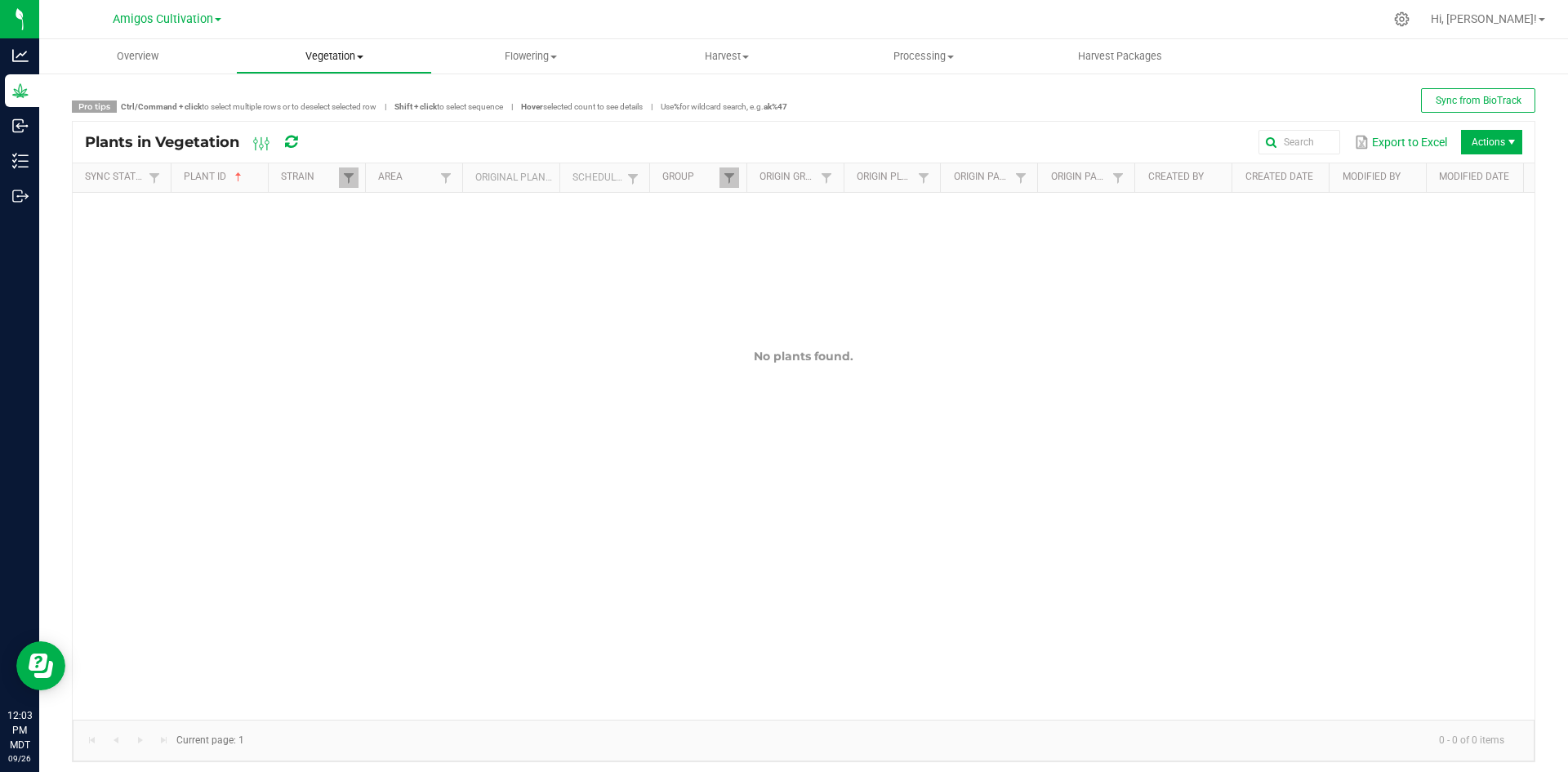
drag, startPoint x: 352, startPoint y: 57, endPoint x: 340, endPoint y: 58, distance: 12.0
click at [352, 58] on span "Vegetation" at bounding box center [335, 57] width 196 height 15
click at [297, 97] on span "Veg groups" at bounding box center [288, 98] width 104 height 14
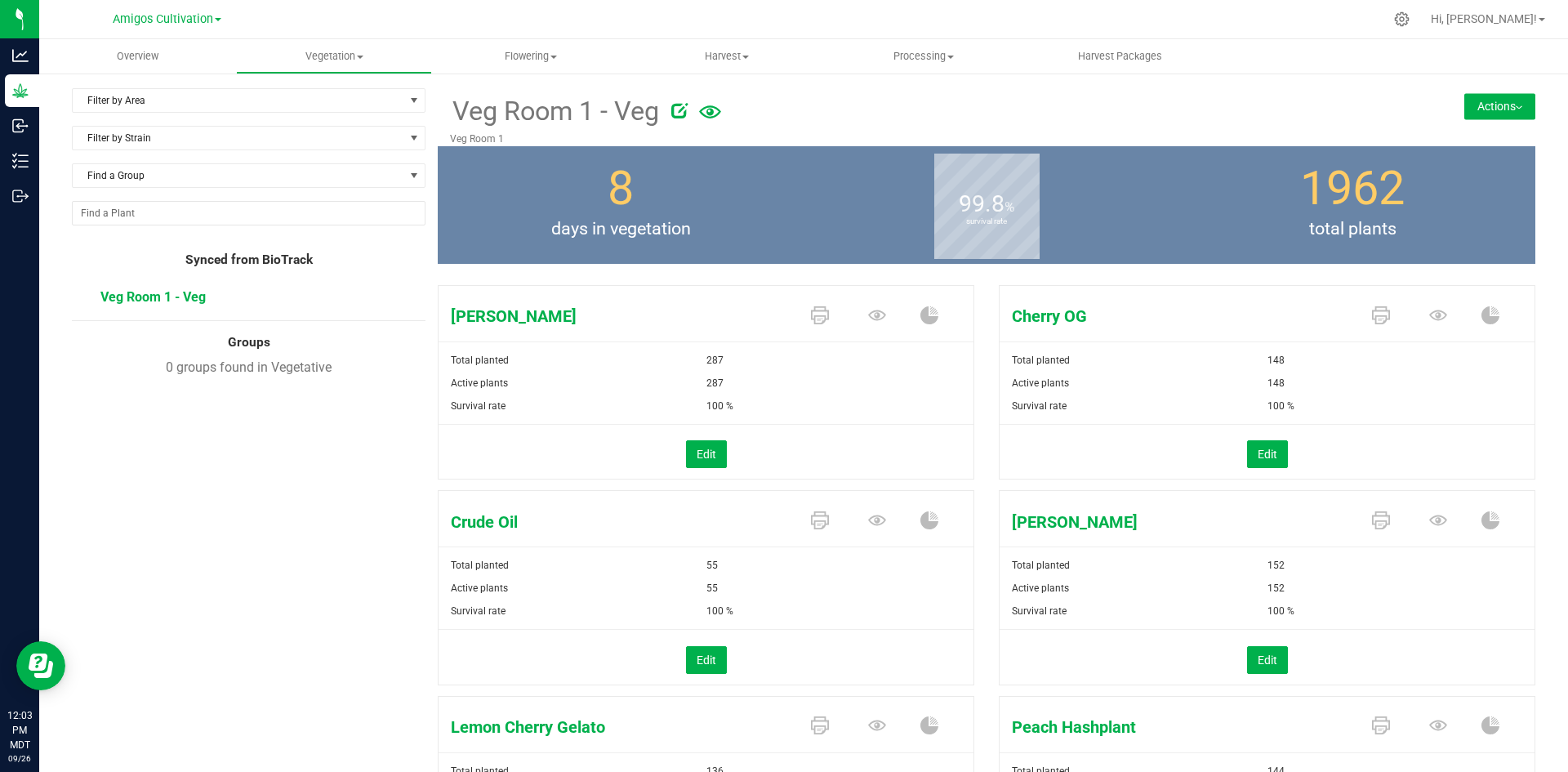
click at [151, 291] on span "Veg Room 1 - Veg" at bounding box center [153, 297] width 106 height 16
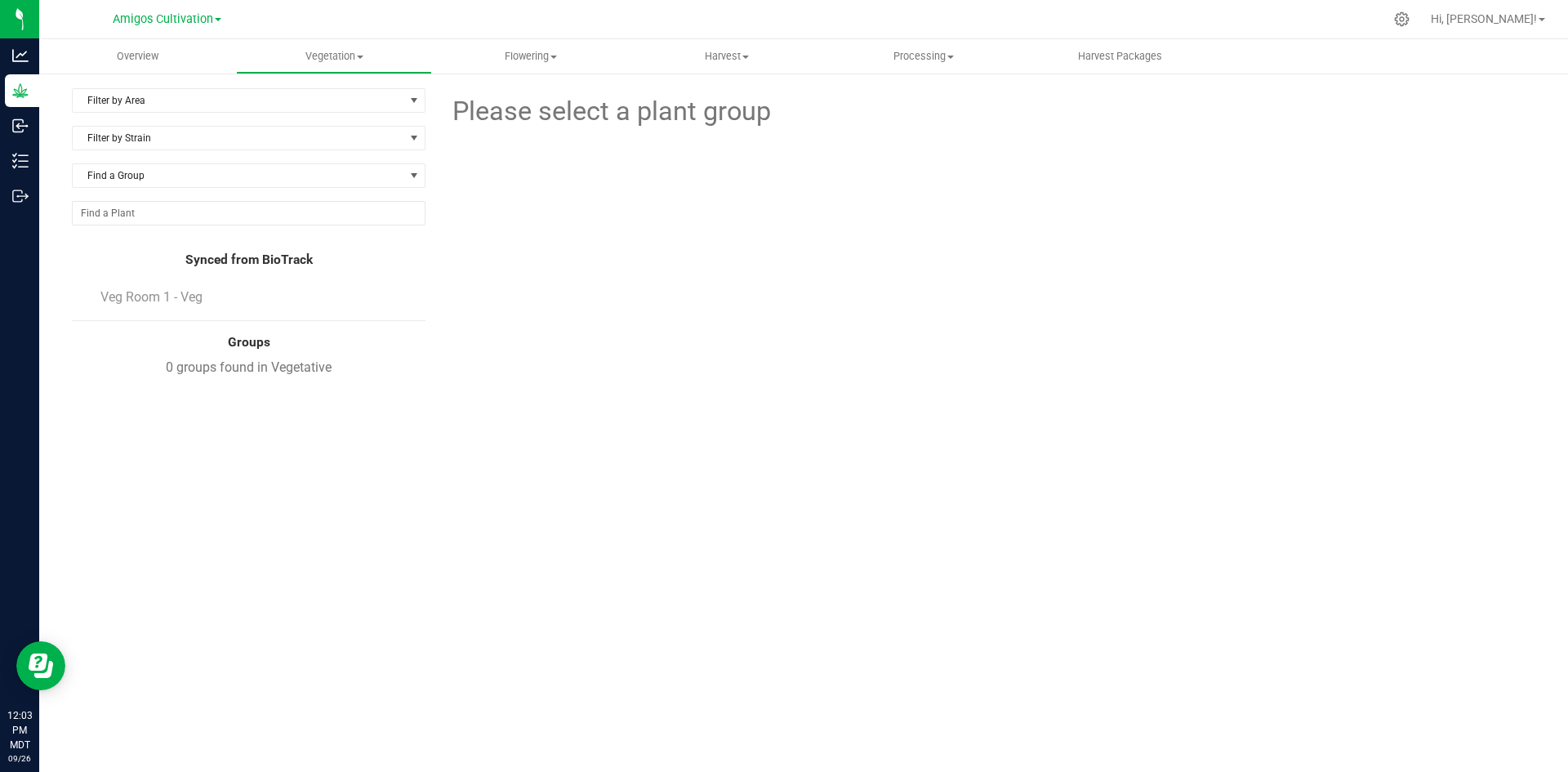
click at [143, 288] on li "Veg Room 1 - Veg" at bounding box center [257, 297] width 313 height 45
click at [150, 292] on span "Veg Room 1 - Veg" at bounding box center [153, 297] width 106 height 16
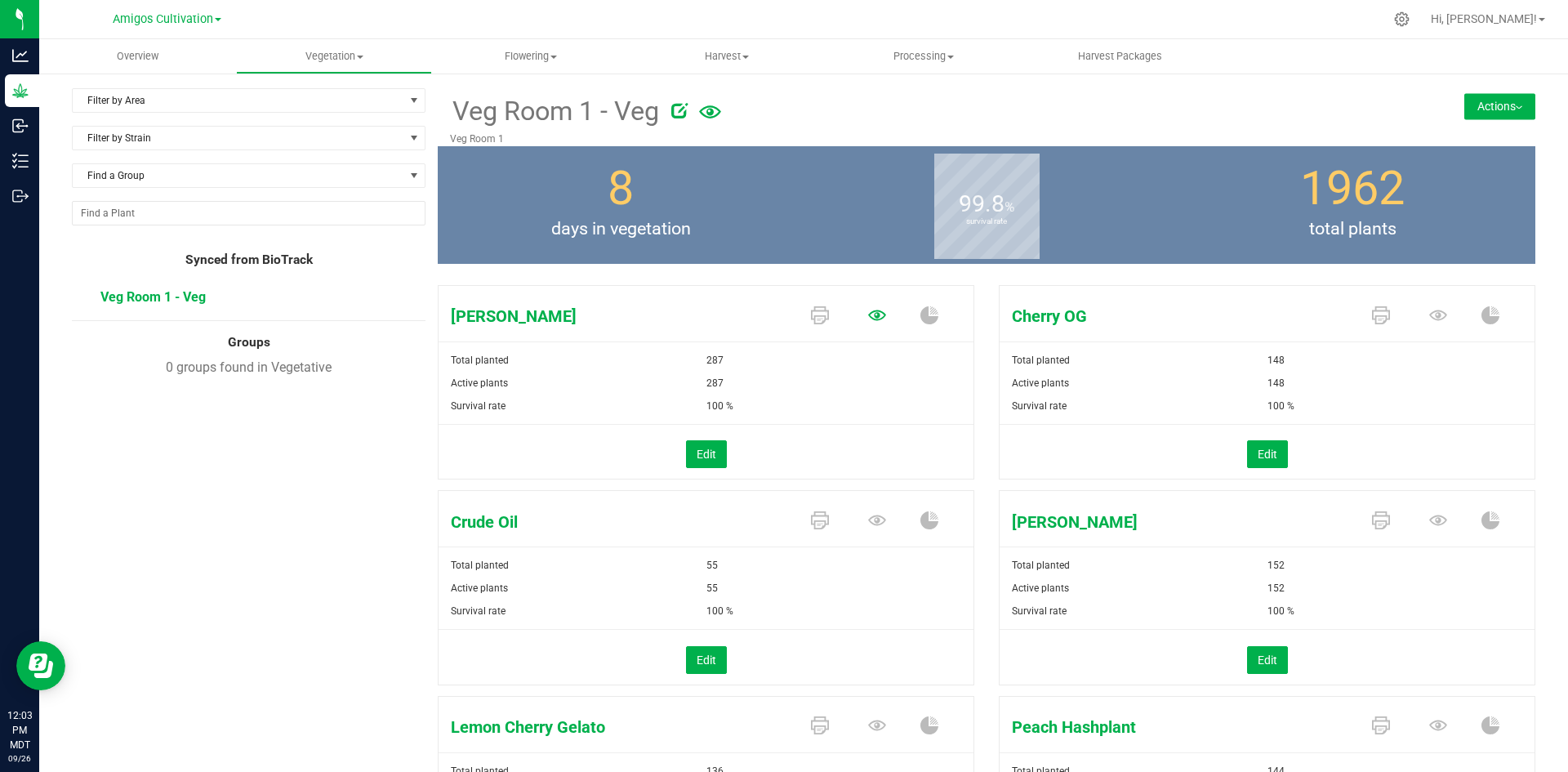
click at [876, 311] on icon at bounding box center [877, 314] width 18 height 18
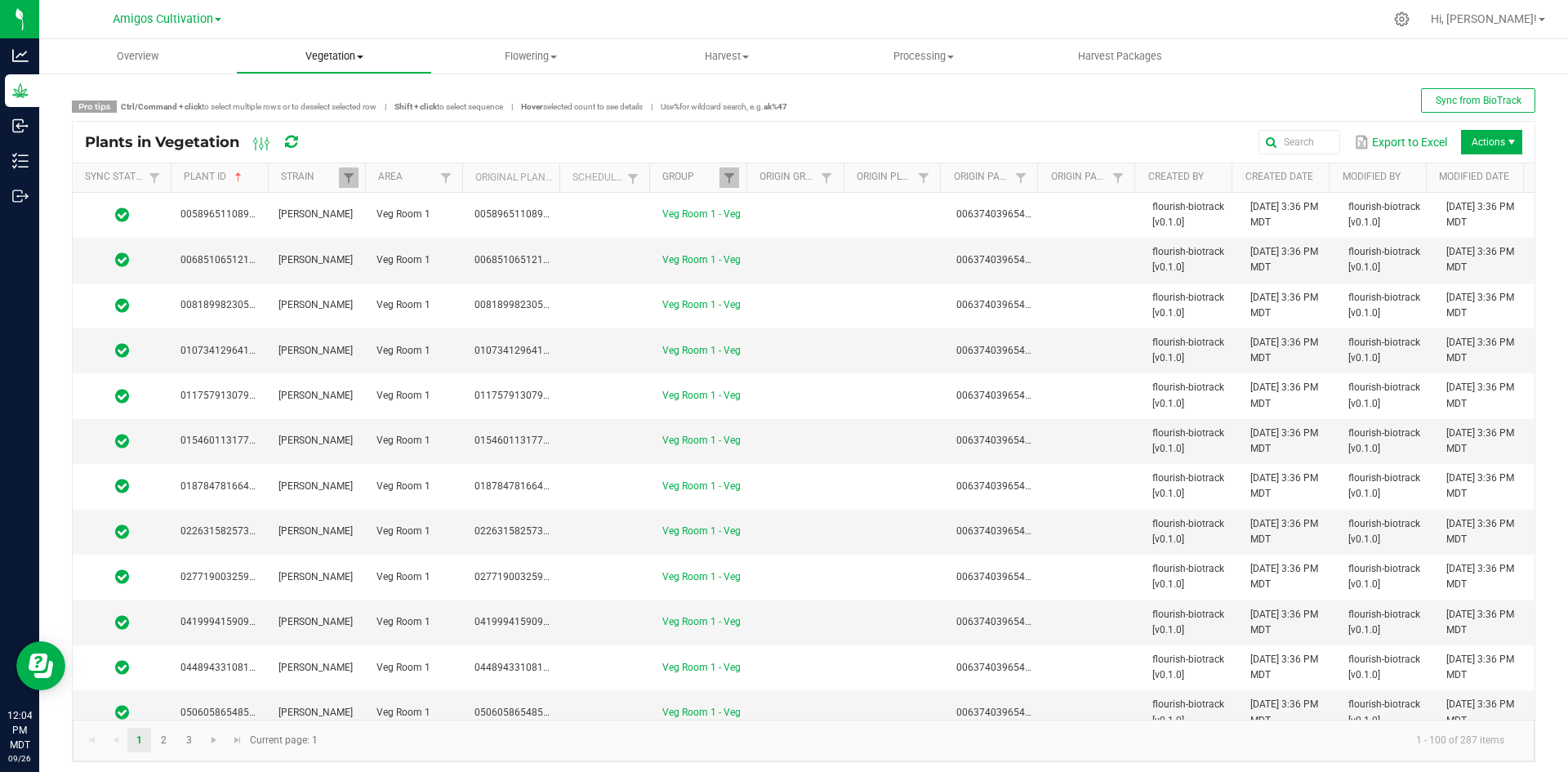
click at [349, 60] on span "Vegetation" at bounding box center [335, 57] width 196 height 15
click at [316, 94] on span "Veg groups" at bounding box center [288, 98] width 104 height 14
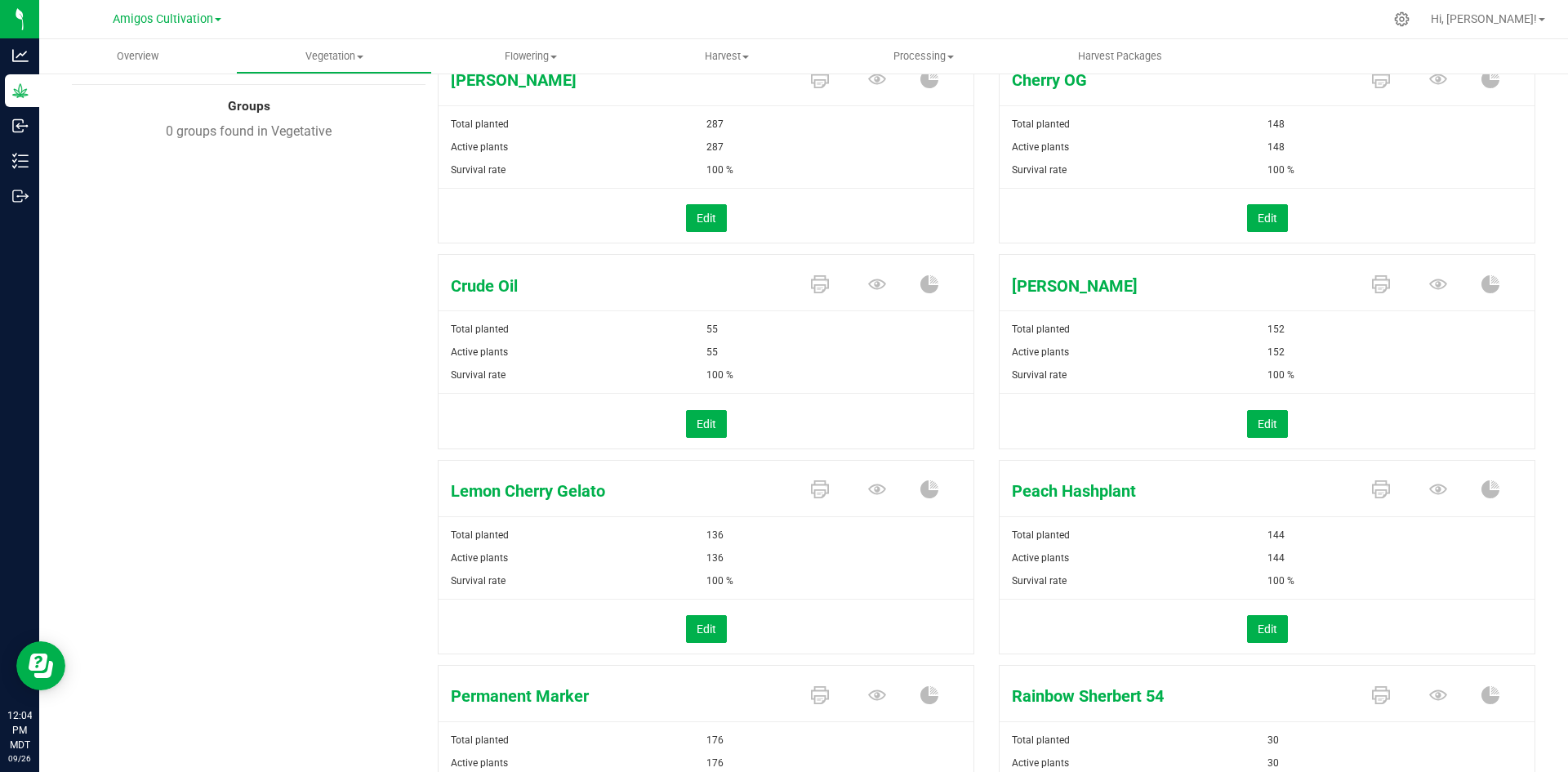
scroll to position [245, 0]
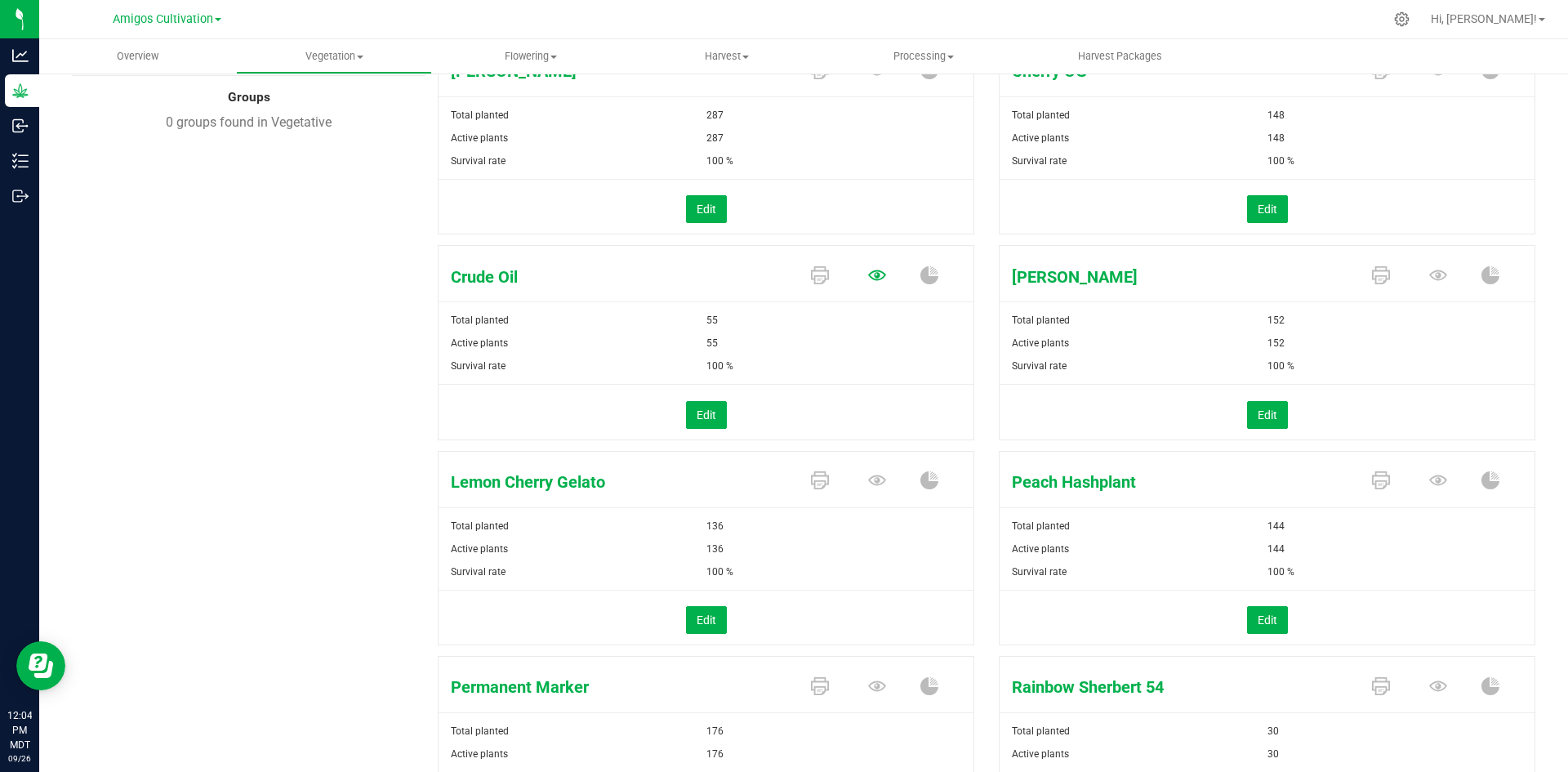
click at [871, 275] on icon at bounding box center [877, 275] width 18 height 10
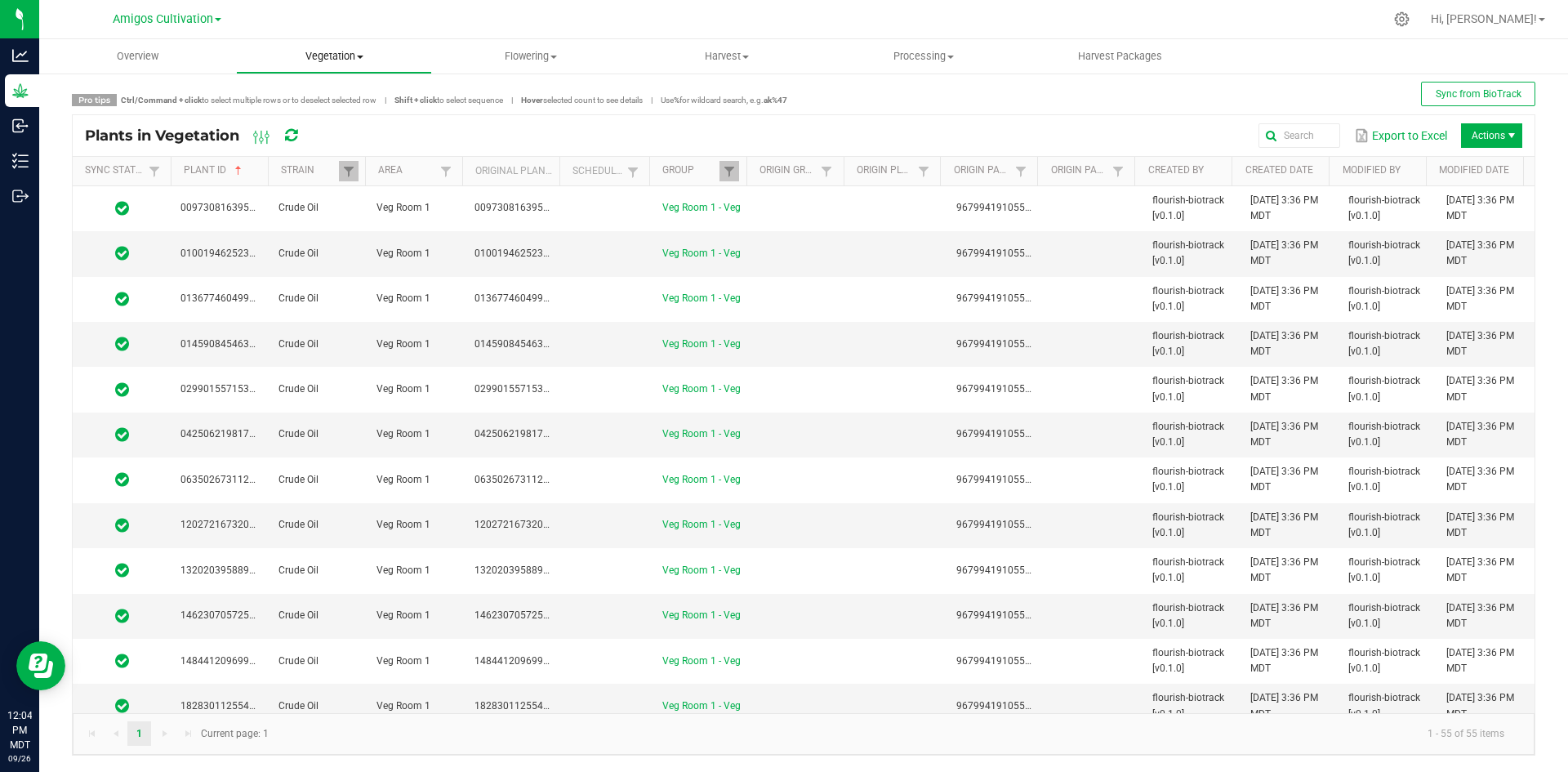
click at [357, 56] on span at bounding box center [360, 57] width 6 height 4
click at [328, 104] on span "Veg groups" at bounding box center [288, 98] width 104 height 14
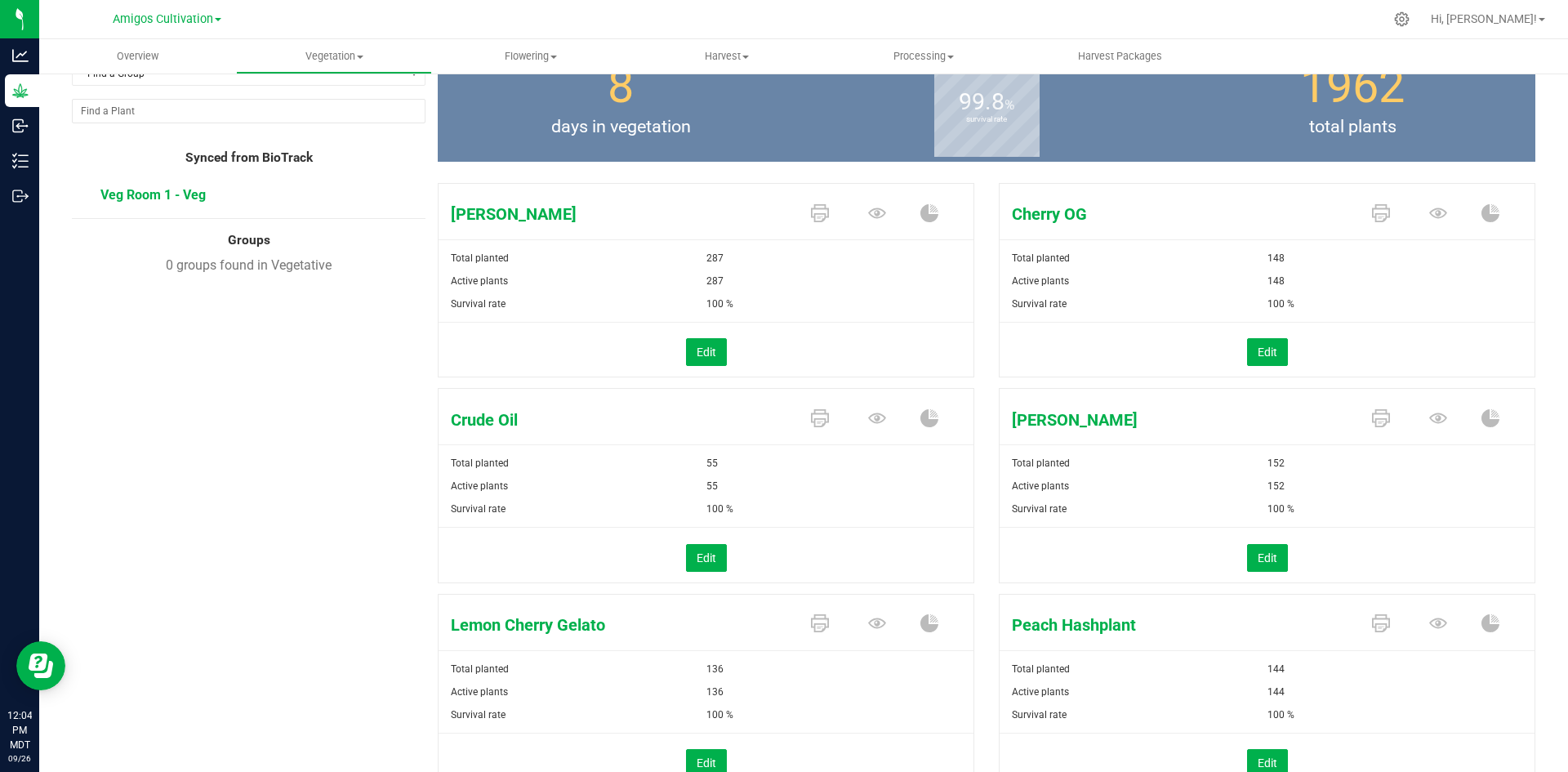
scroll to position [95, 0]
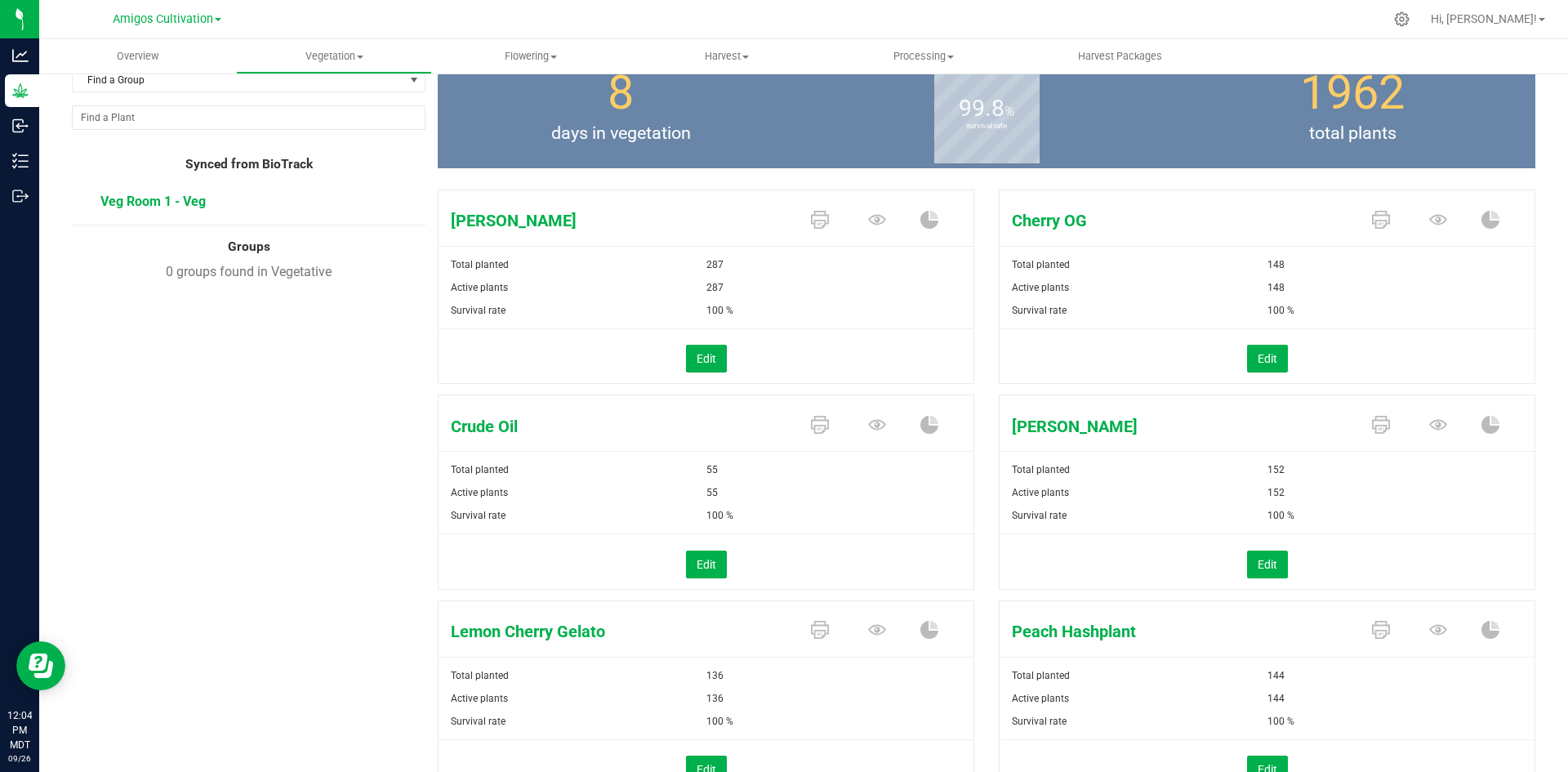
click at [882, 418] on span at bounding box center [880, 425] width 57 height 29
click at [871, 421] on icon at bounding box center [877, 424] width 18 height 18
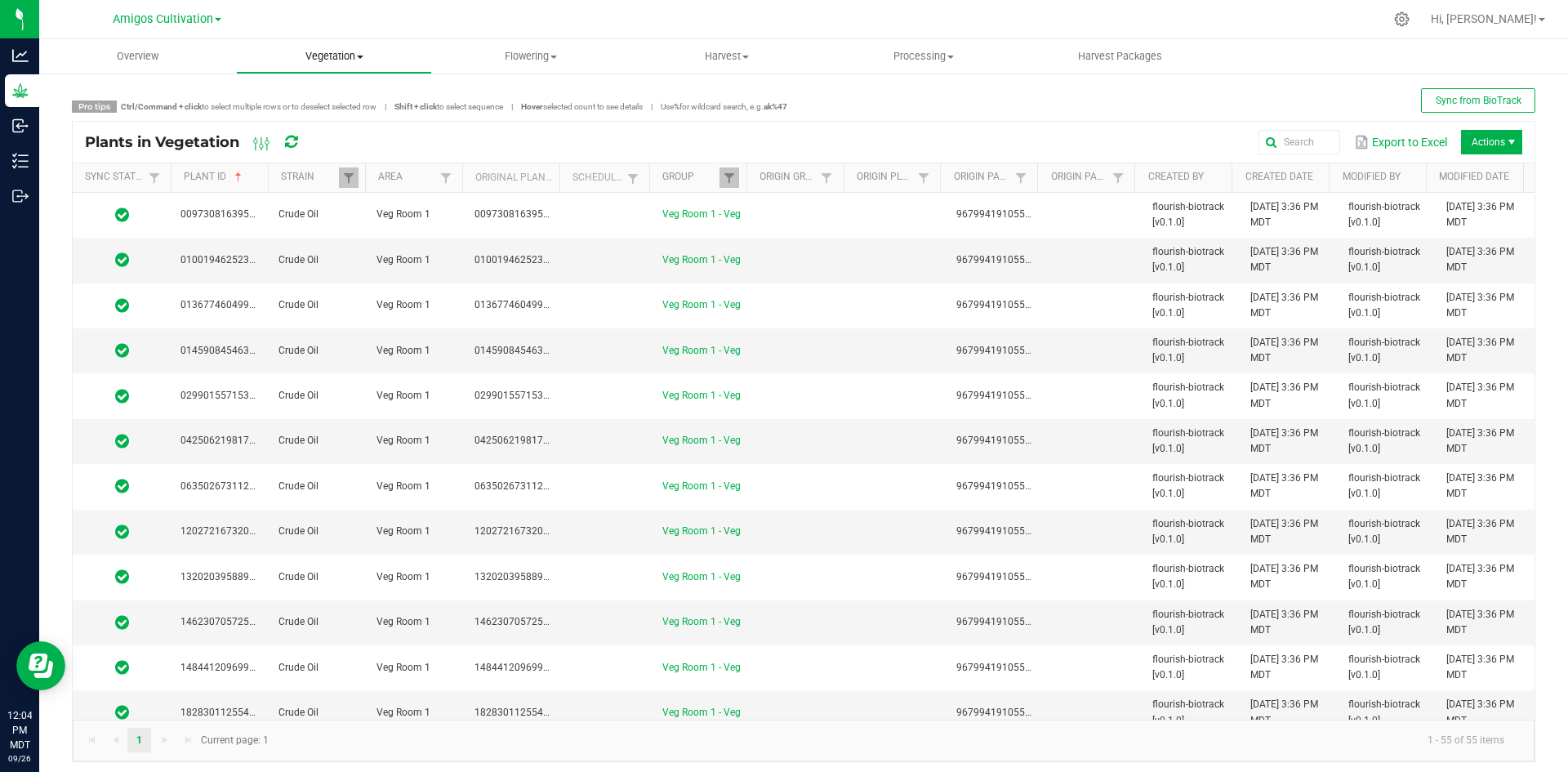
click at [346, 57] on span "Vegetation" at bounding box center [335, 57] width 196 height 15
click at [294, 100] on span "Veg groups" at bounding box center [288, 98] width 104 height 14
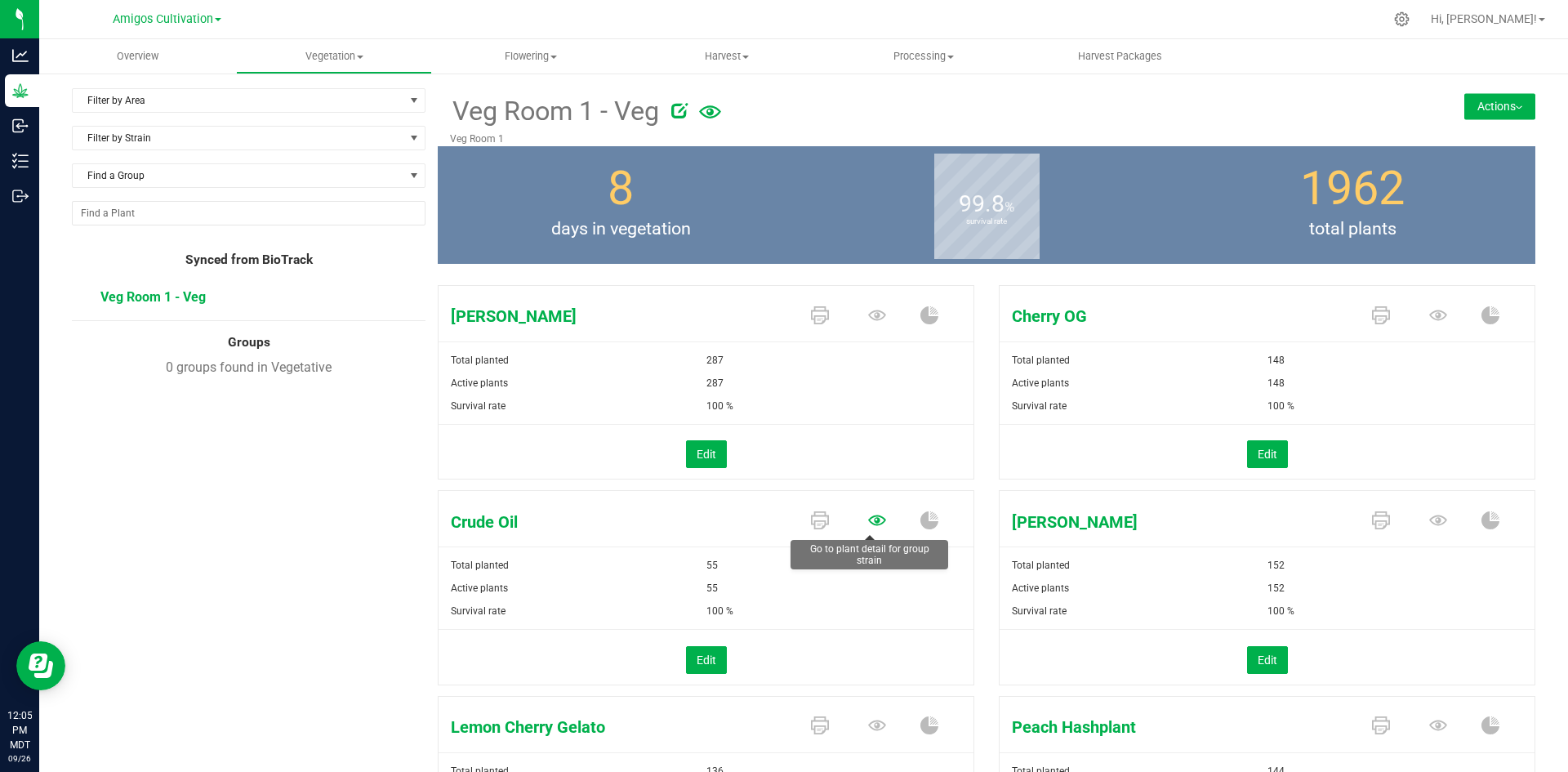
click at [868, 522] on icon at bounding box center [877, 520] width 18 height 18
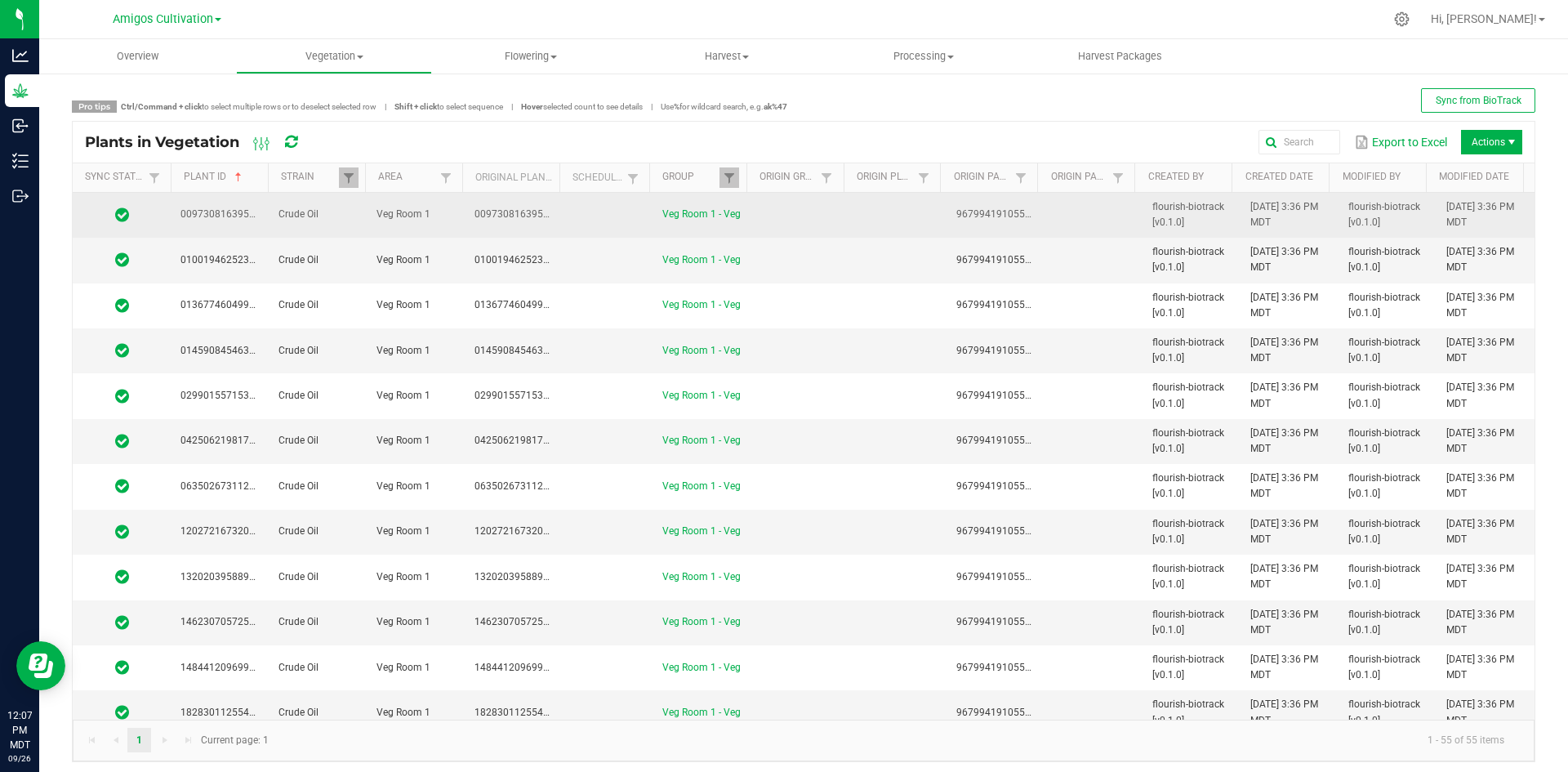
click at [634, 234] on td at bounding box center [607, 215] width 90 height 44
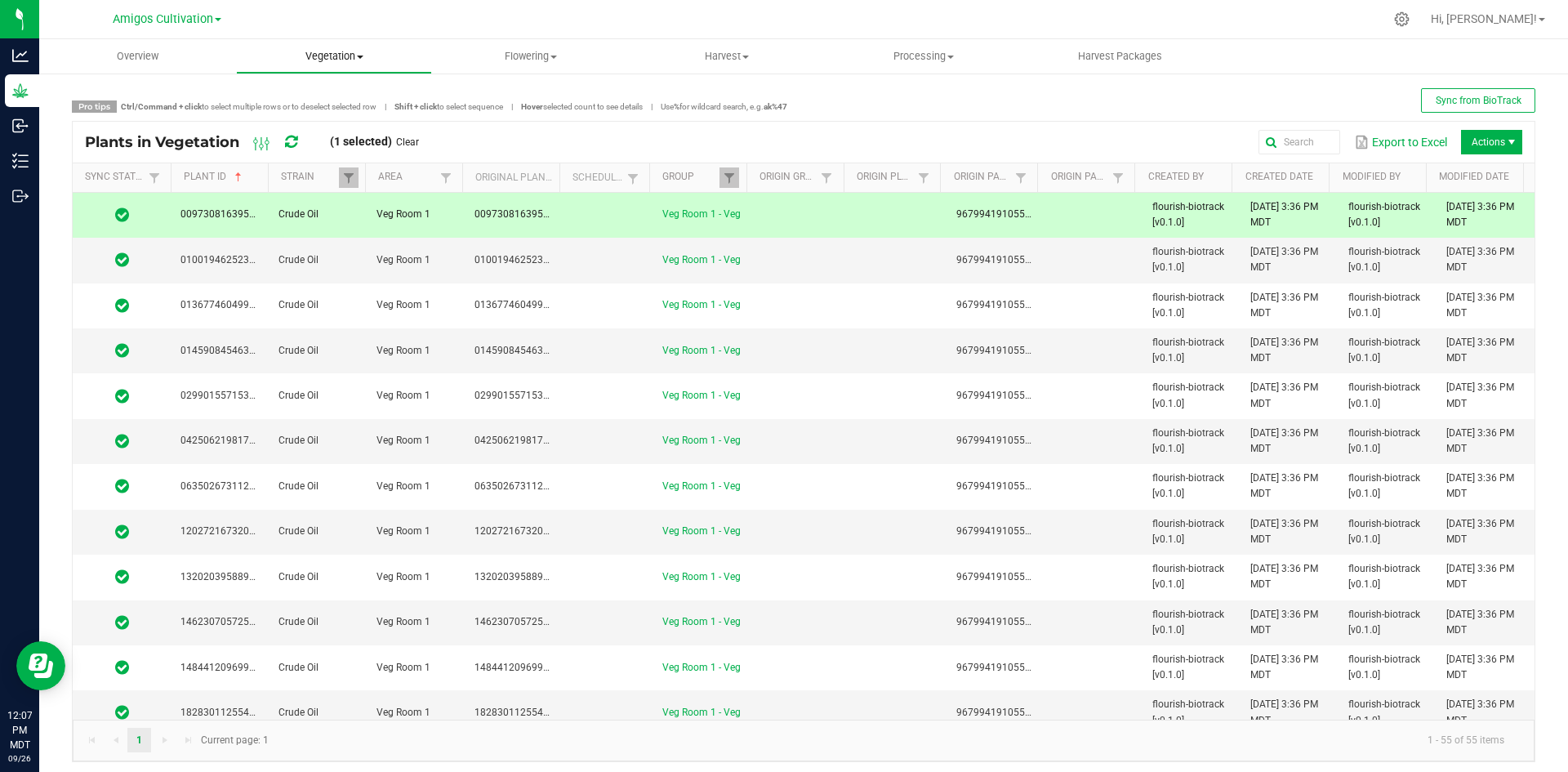
click at [323, 50] on span "Vegetation" at bounding box center [335, 57] width 196 height 15
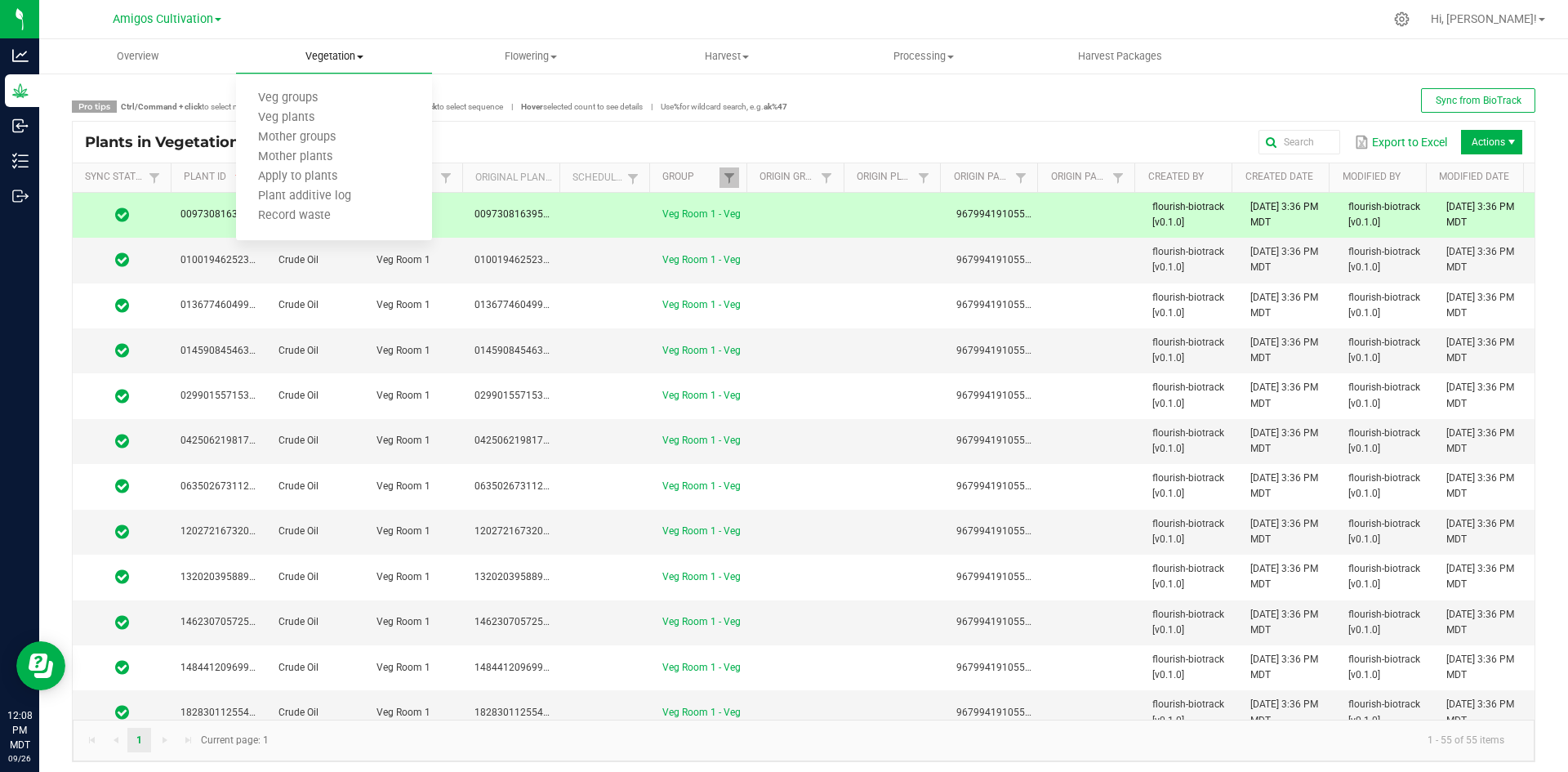
click at [337, 57] on span "Vegetation" at bounding box center [335, 57] width 196 height 15
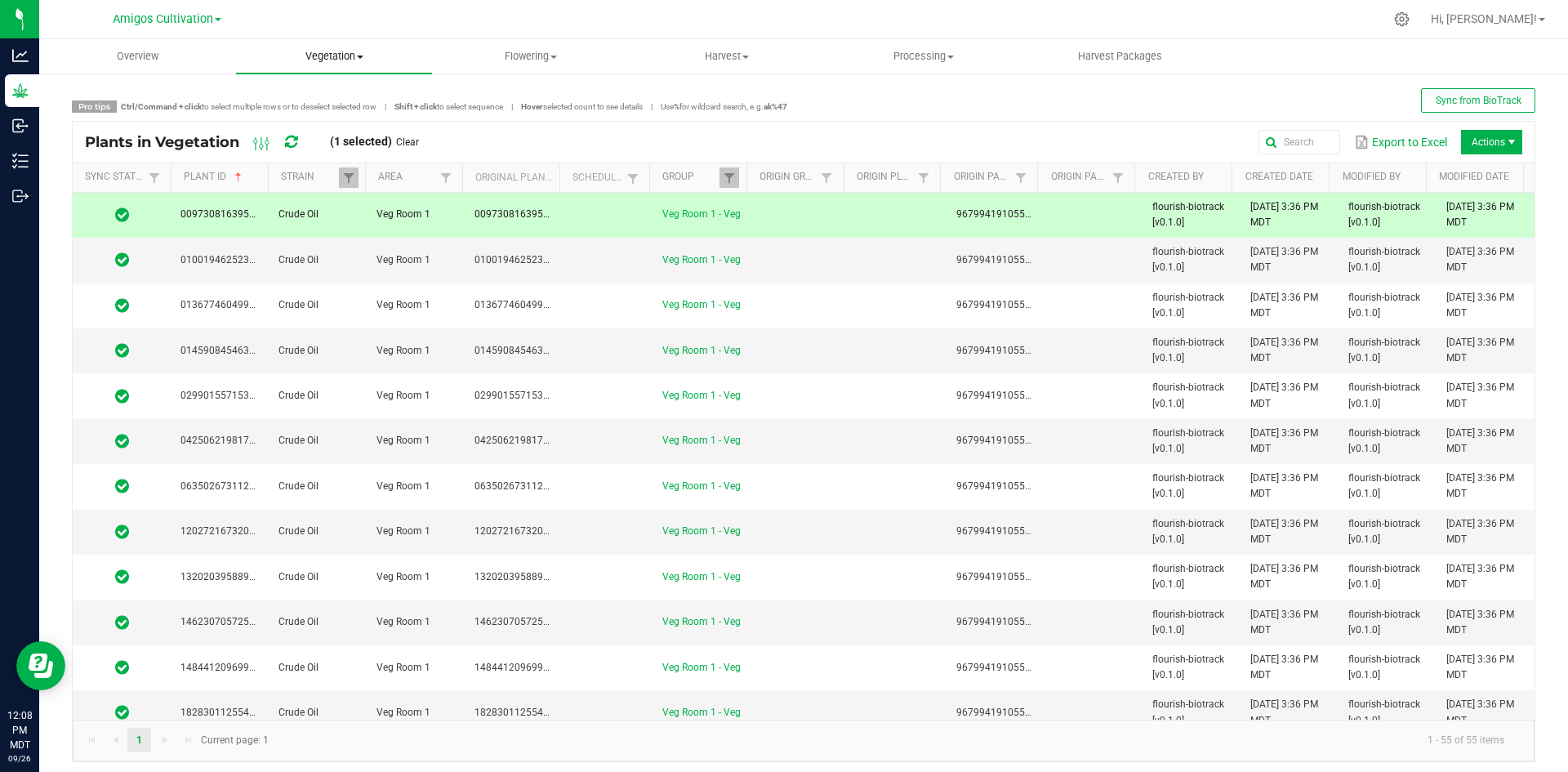
click at [356, 58] on span "Vegetation" at bounding box center [335, 57] width 196 height 15
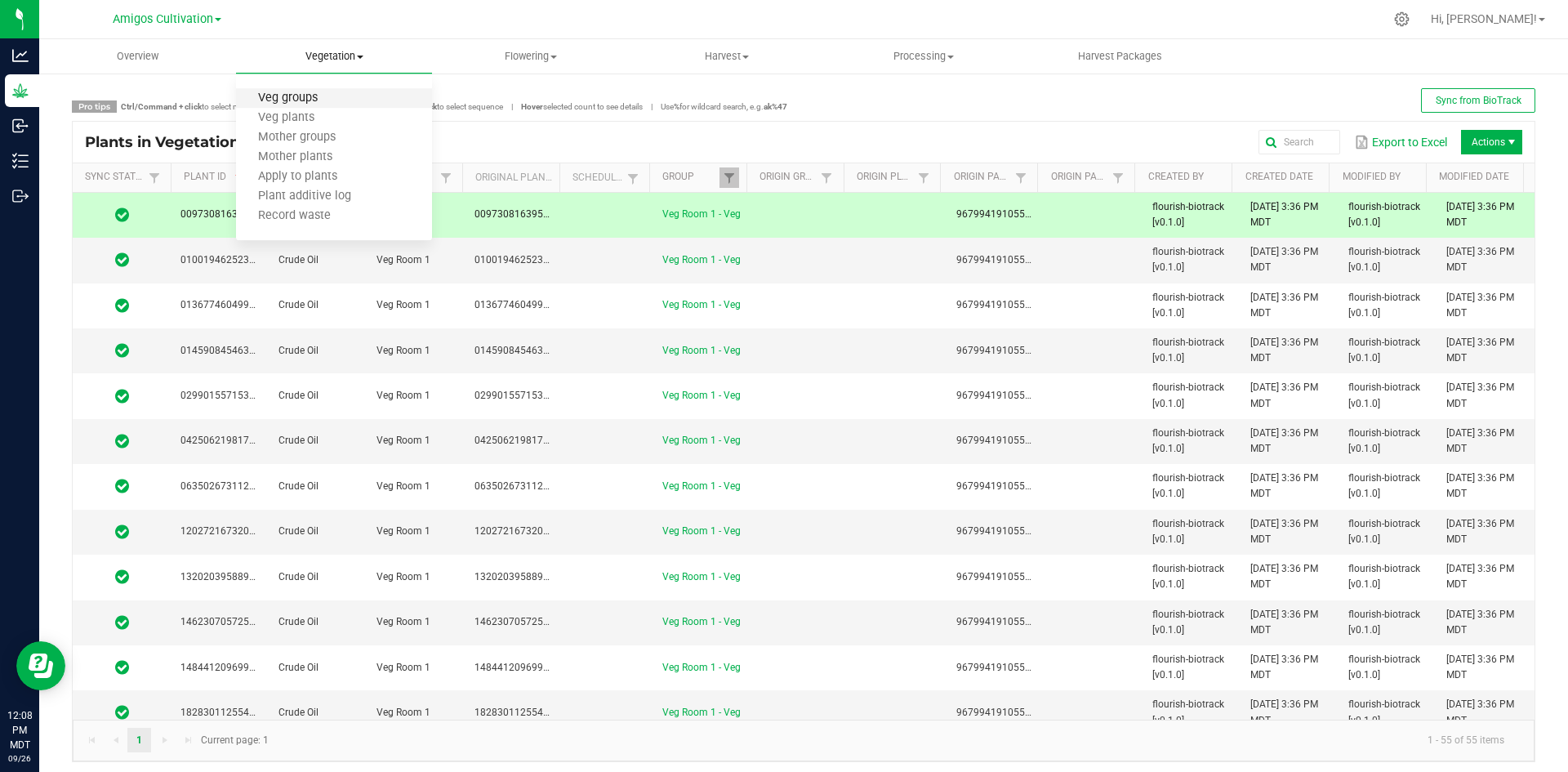
click at [301, 97] on span "Veg groups" at bounding box center [288, 98] width 104 height 14
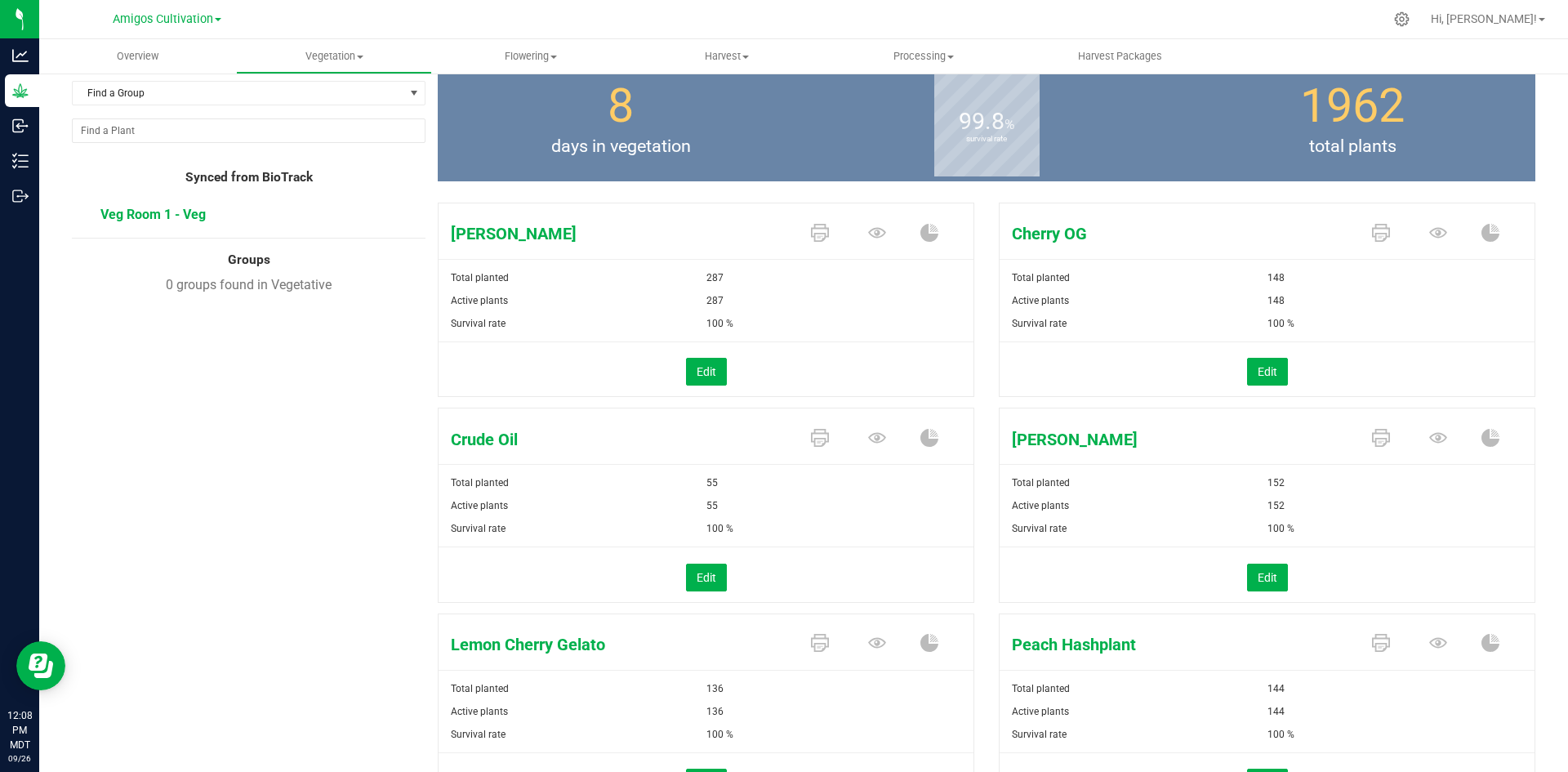
scroll to position [82, 0]
click at [545, 55] on span "Flowering" at bounding box center [530, 57] width 196 height 15
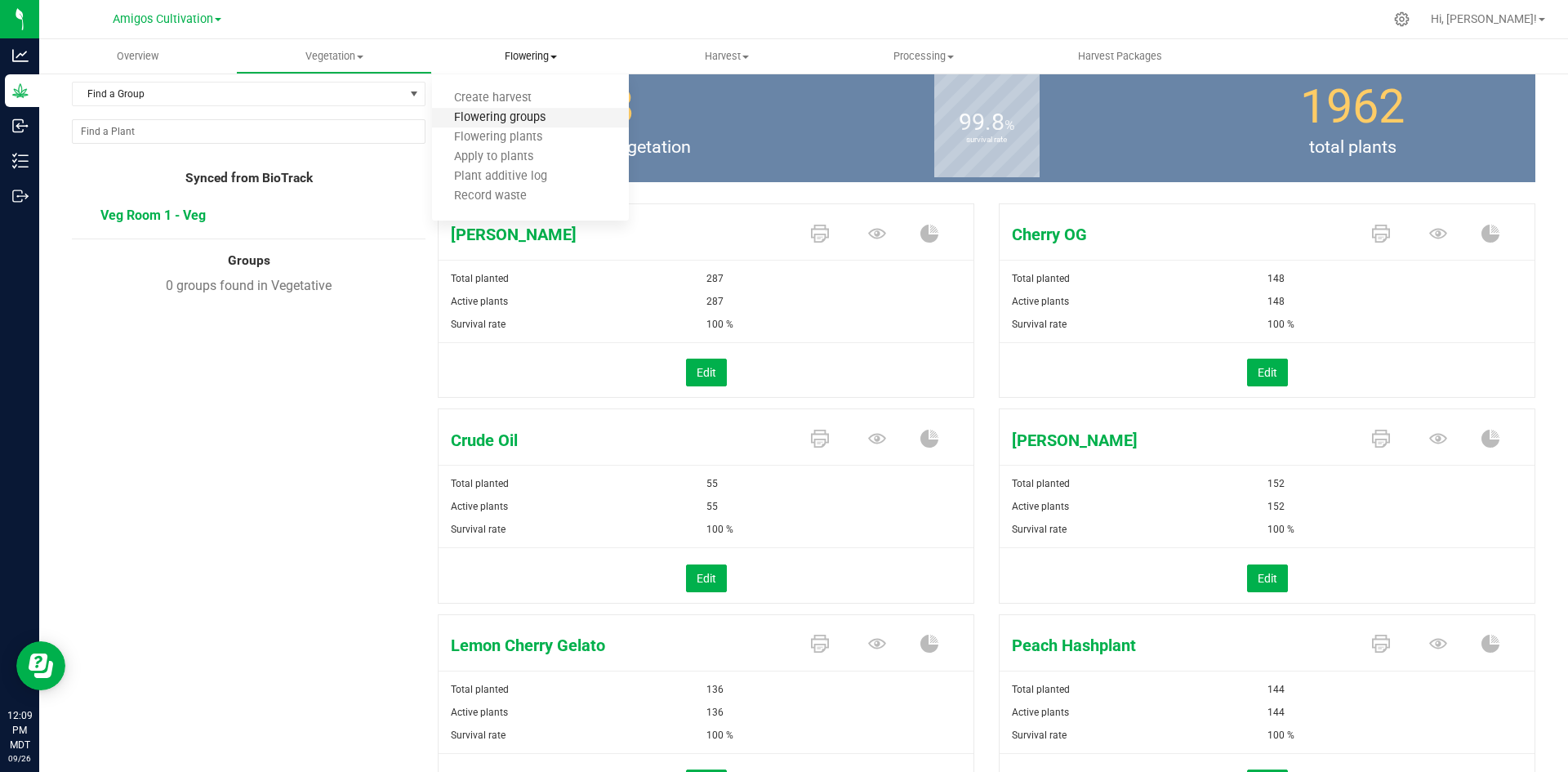
click at [512, 122] on span "Flowering groups" at bounding box center [499, 118] width 135 height 14
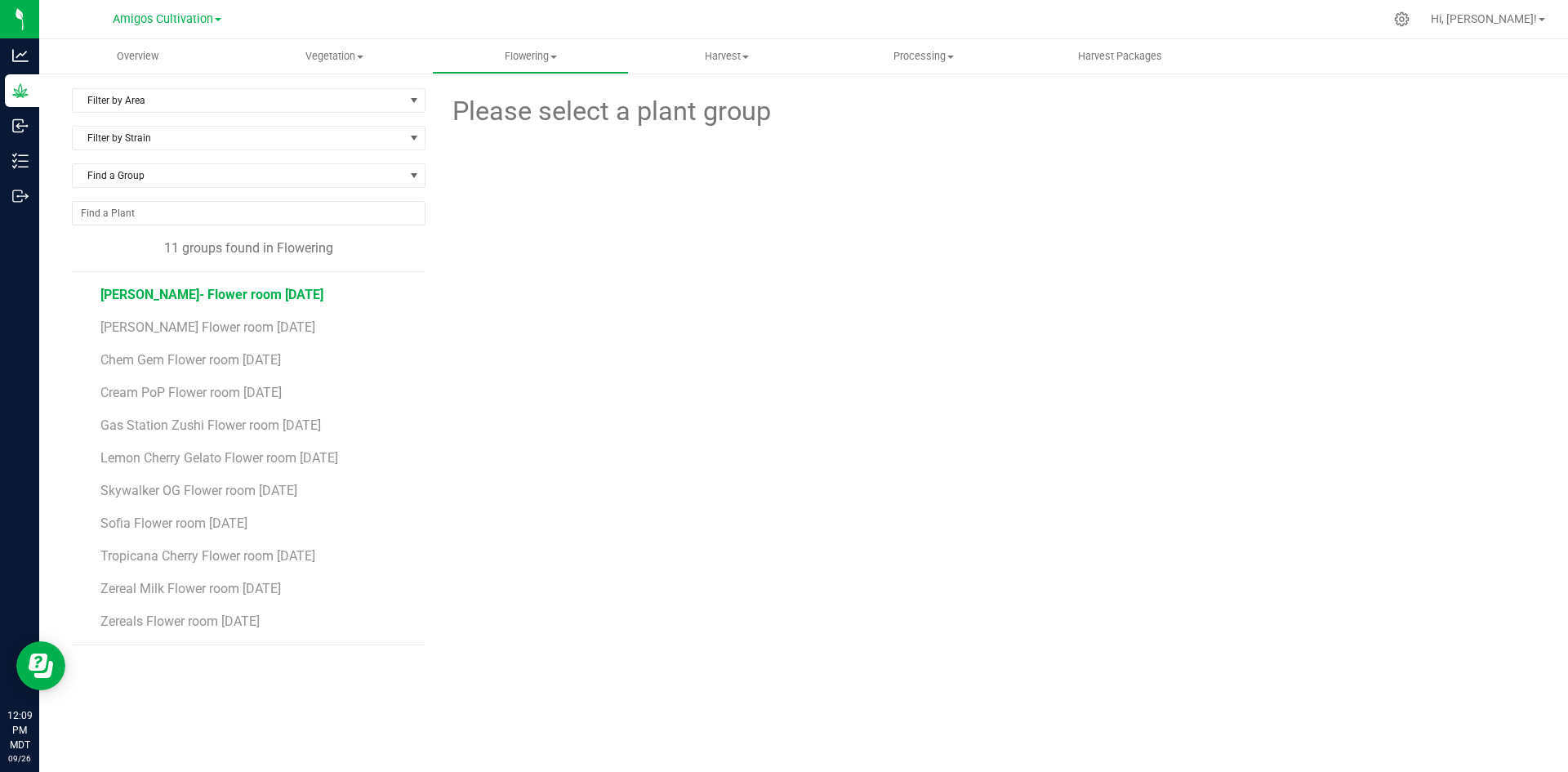
click at [237, 299] on span "[PERSON_NAME]- Flower room [DATE]" at bounding box center [211, 294] width 223 height 16
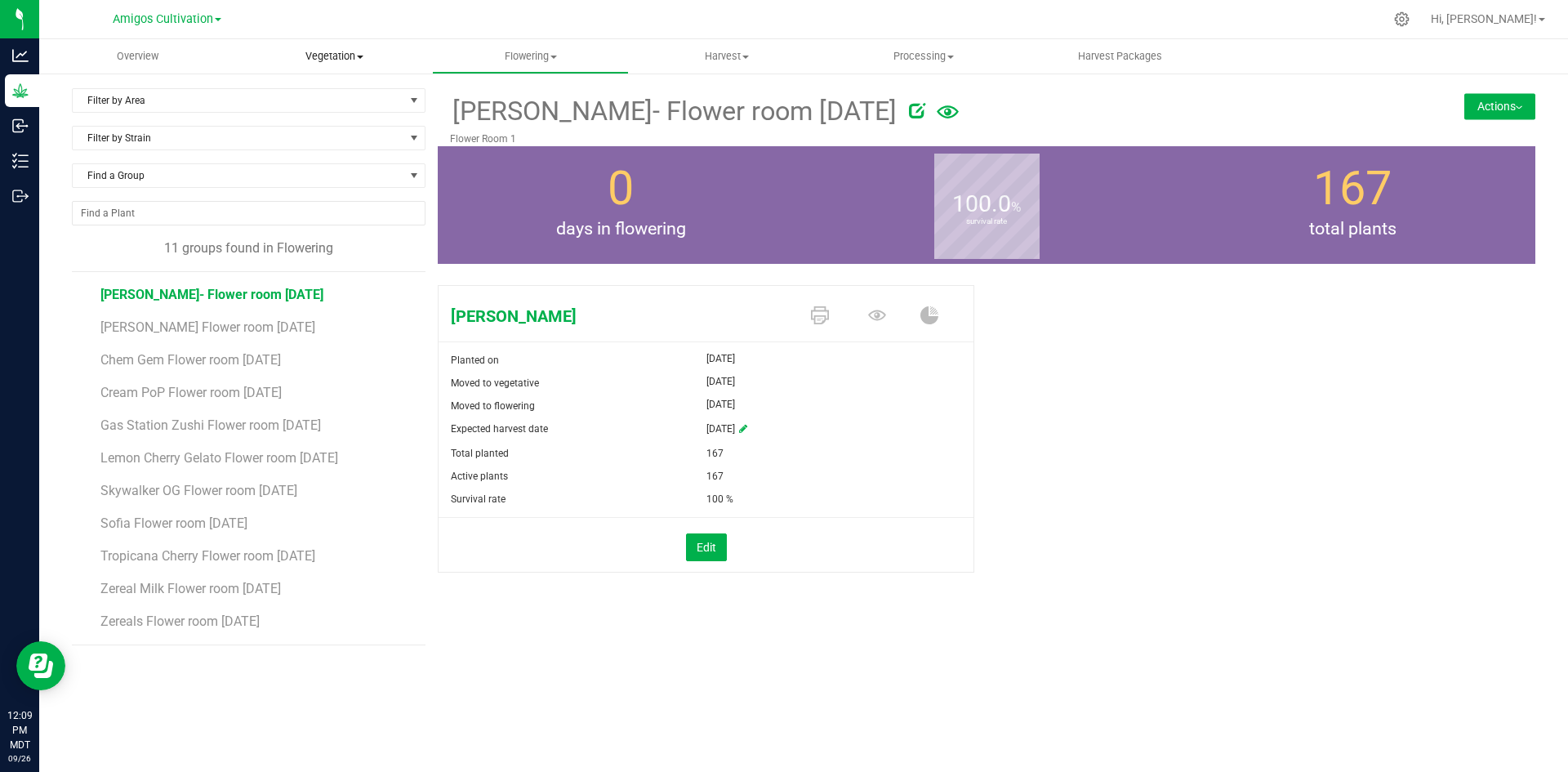
click at [356, 57] on span "Vegetation" at bounding box center [335, 57] width 196 height 15
click at [298, 99] on span "Veg groups" at bounding box center [288, 98] width 104 height 14
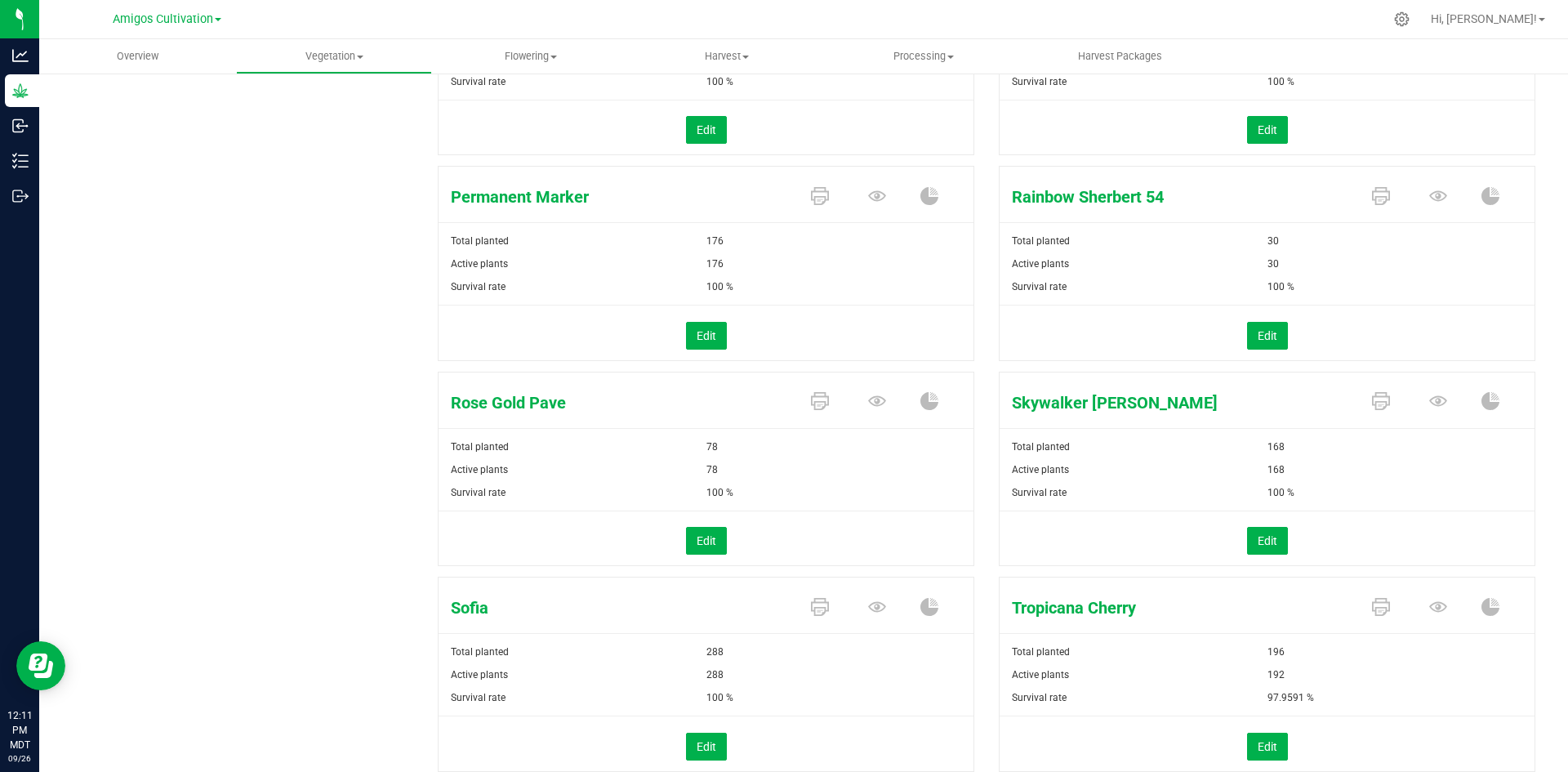
scroll to position [980, 0]
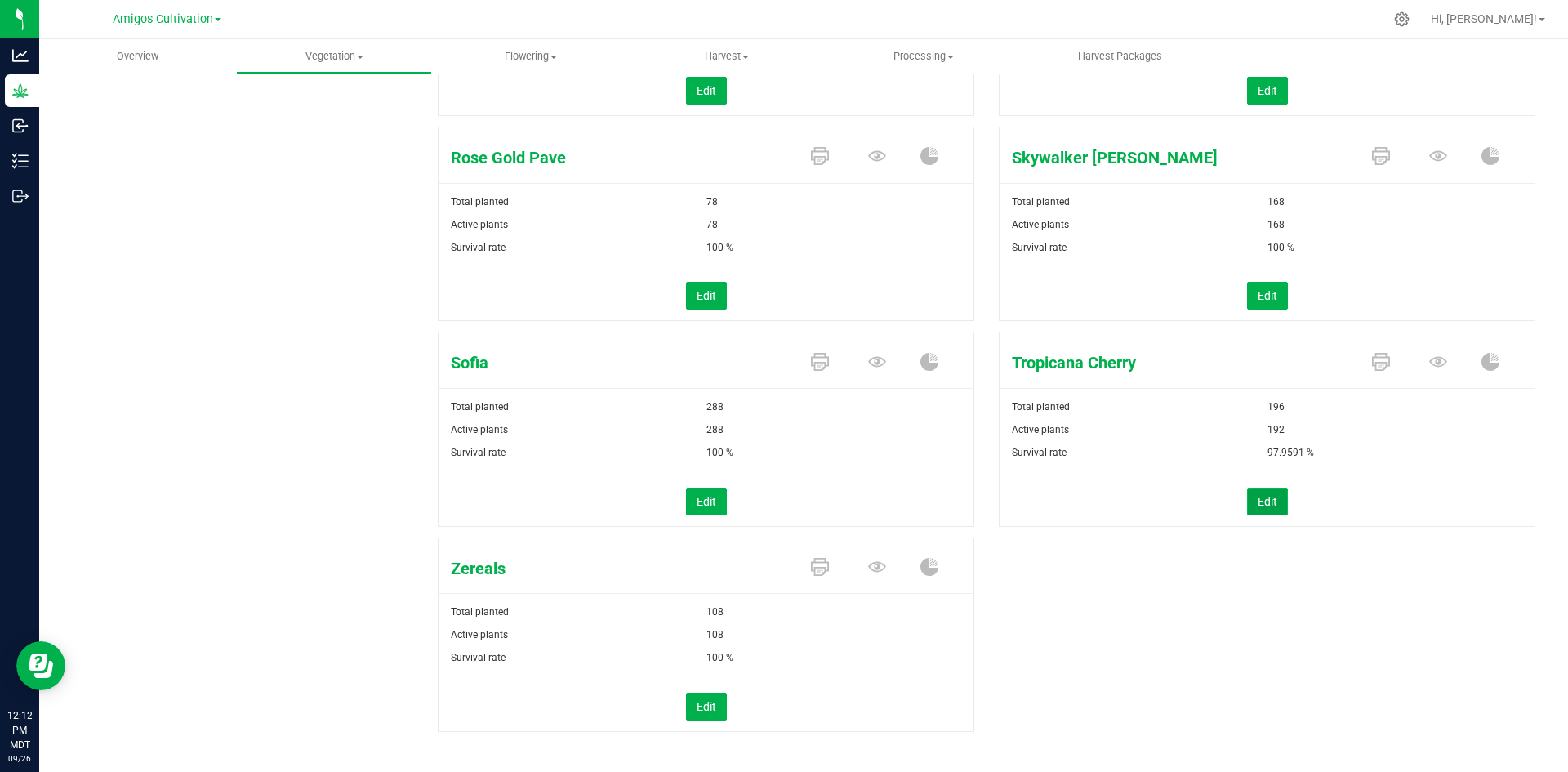
click at [1247, 499] on button "Edit" at bounding box center [1267, 501] width 41 height 28
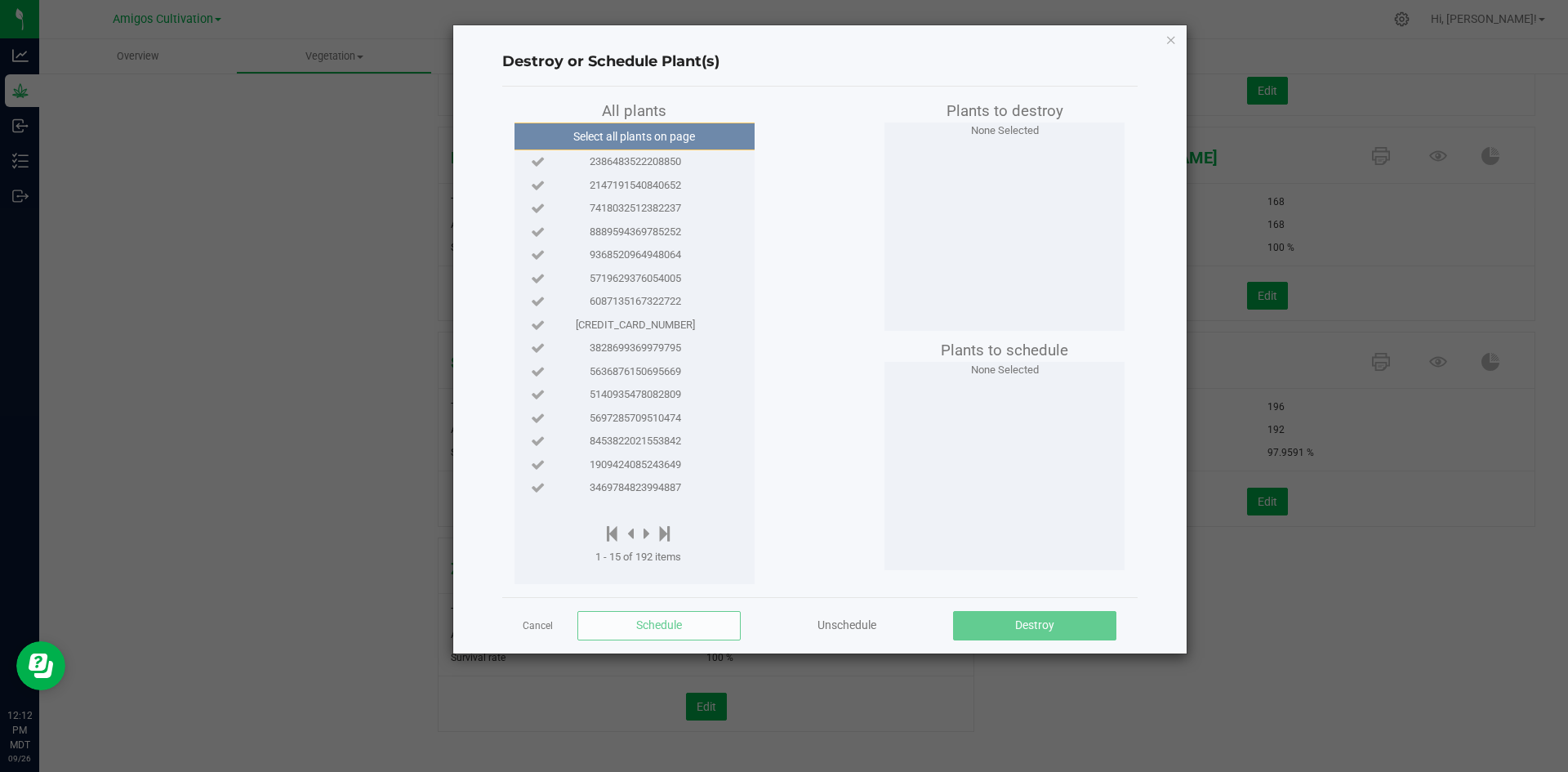
click at [1177, 40] on div "Destroy or Schedule Plant(s) All plants Select all plants on page 2386483522208…" at bounding box center [819, 339] width 733 height 628
click at [1170, 39] on icon "button" at bounding box center [1170, 39] width 11 height 19
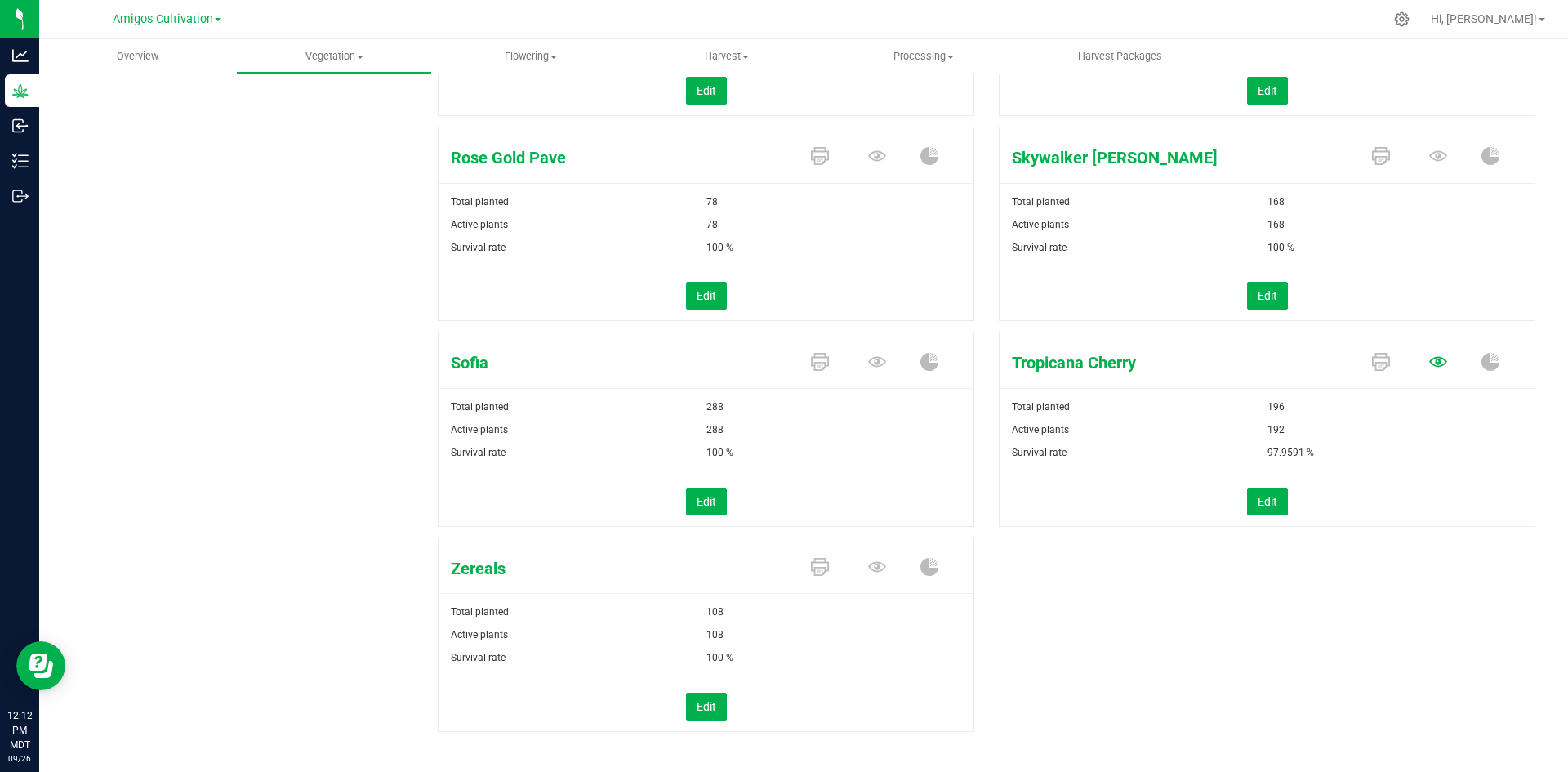
click at [1432, 359] on icon at bounding box center [1437, 361] width 18 height 18
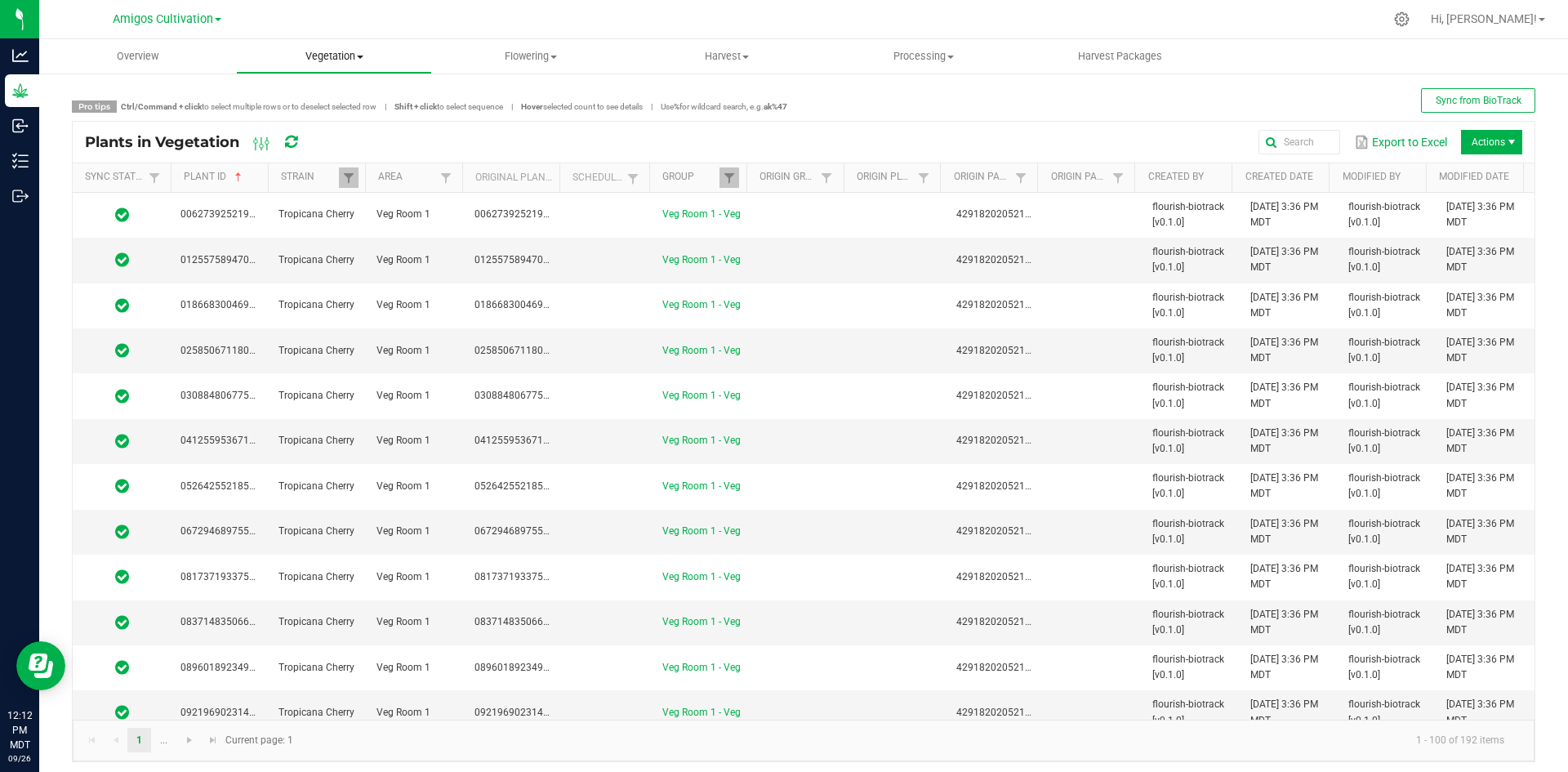
click at [348, 58] on span "Vegetation" at bounding box center [335, 57] width 196 height 15
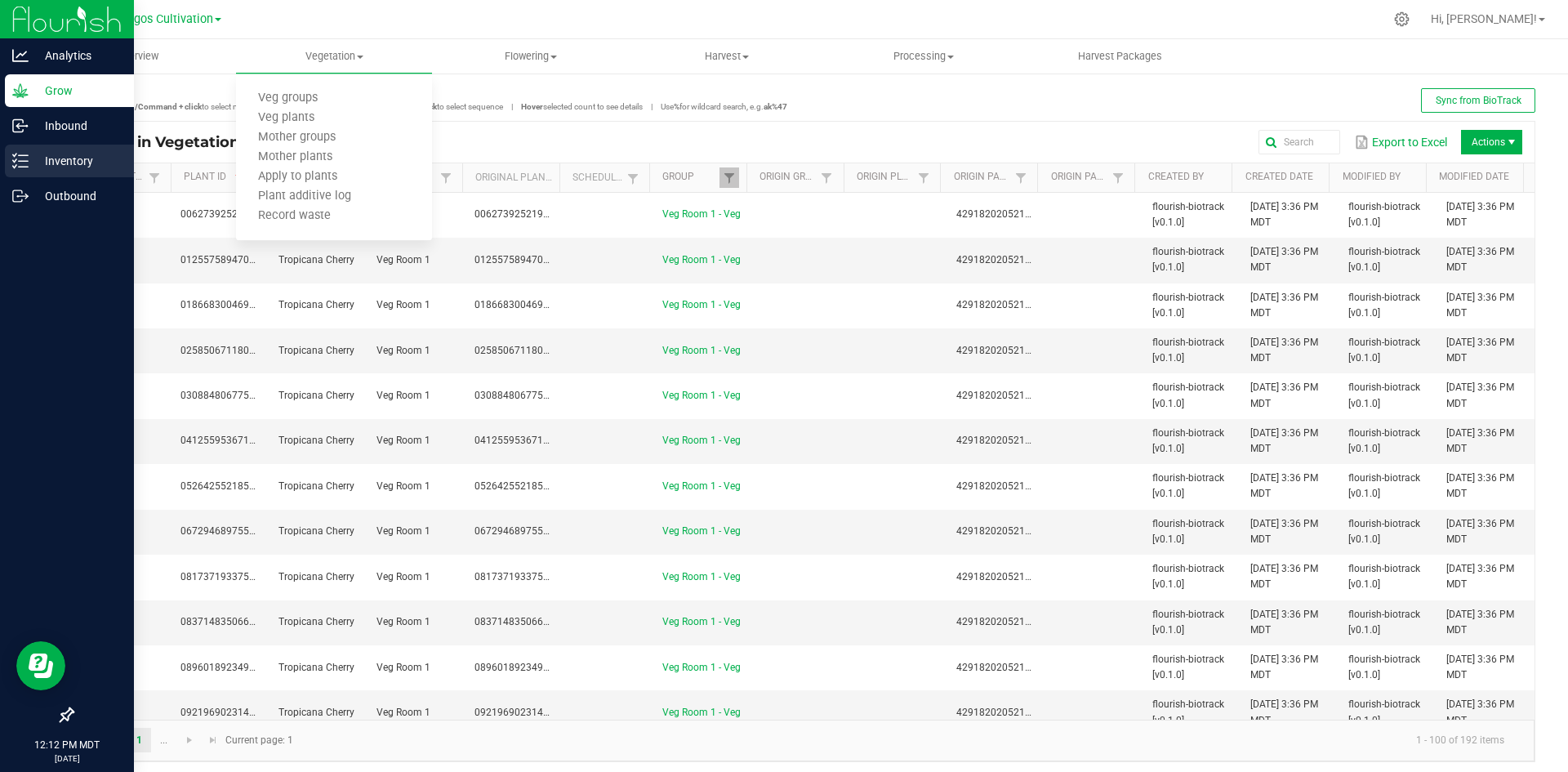
click at [57, 151] on p "Inventory" at bounding box center [78, 160] width 98 height 19
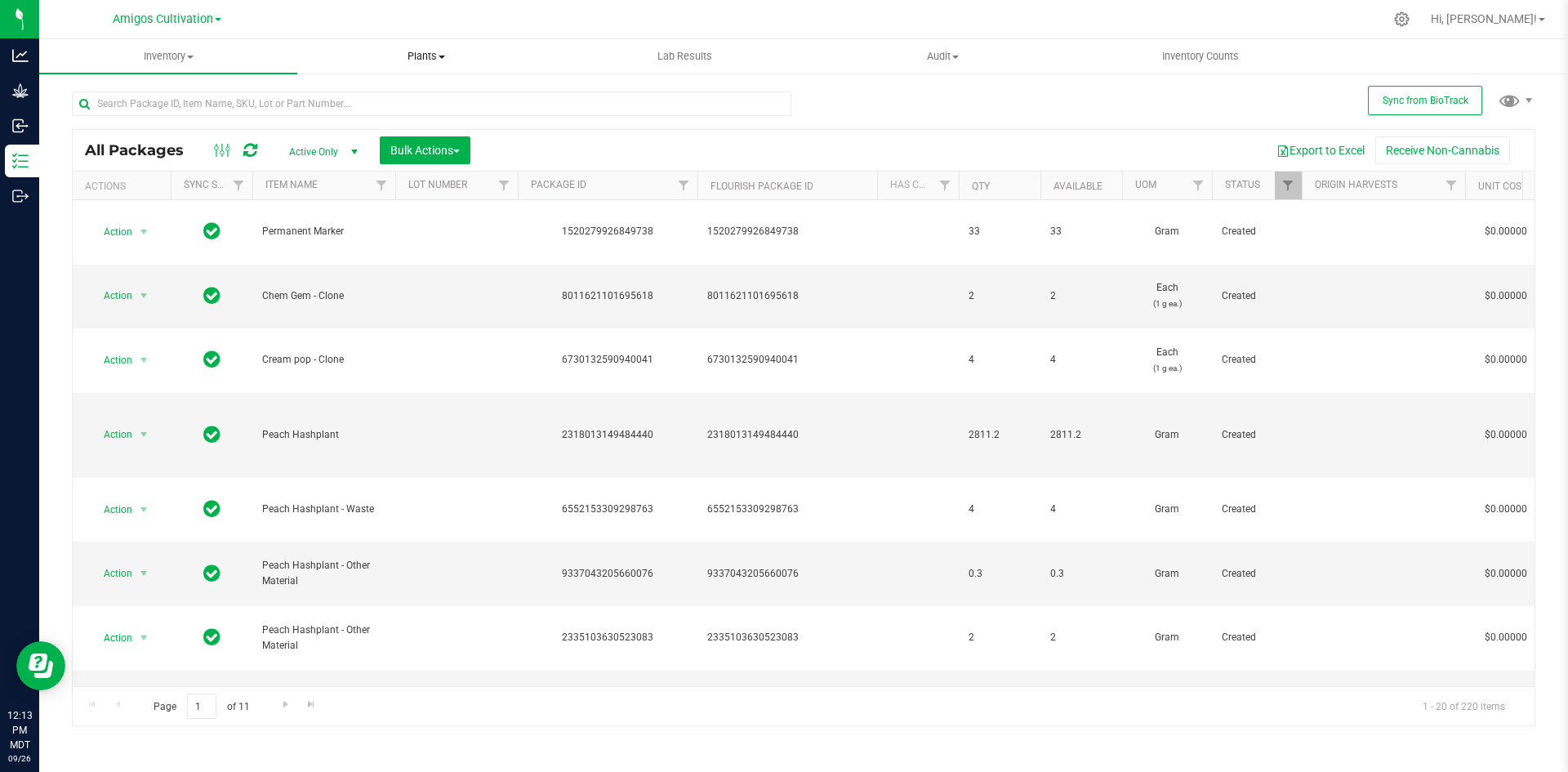
click at [429, 57] on span "Plants" at bounding box center [426, 57] width 257 height 15
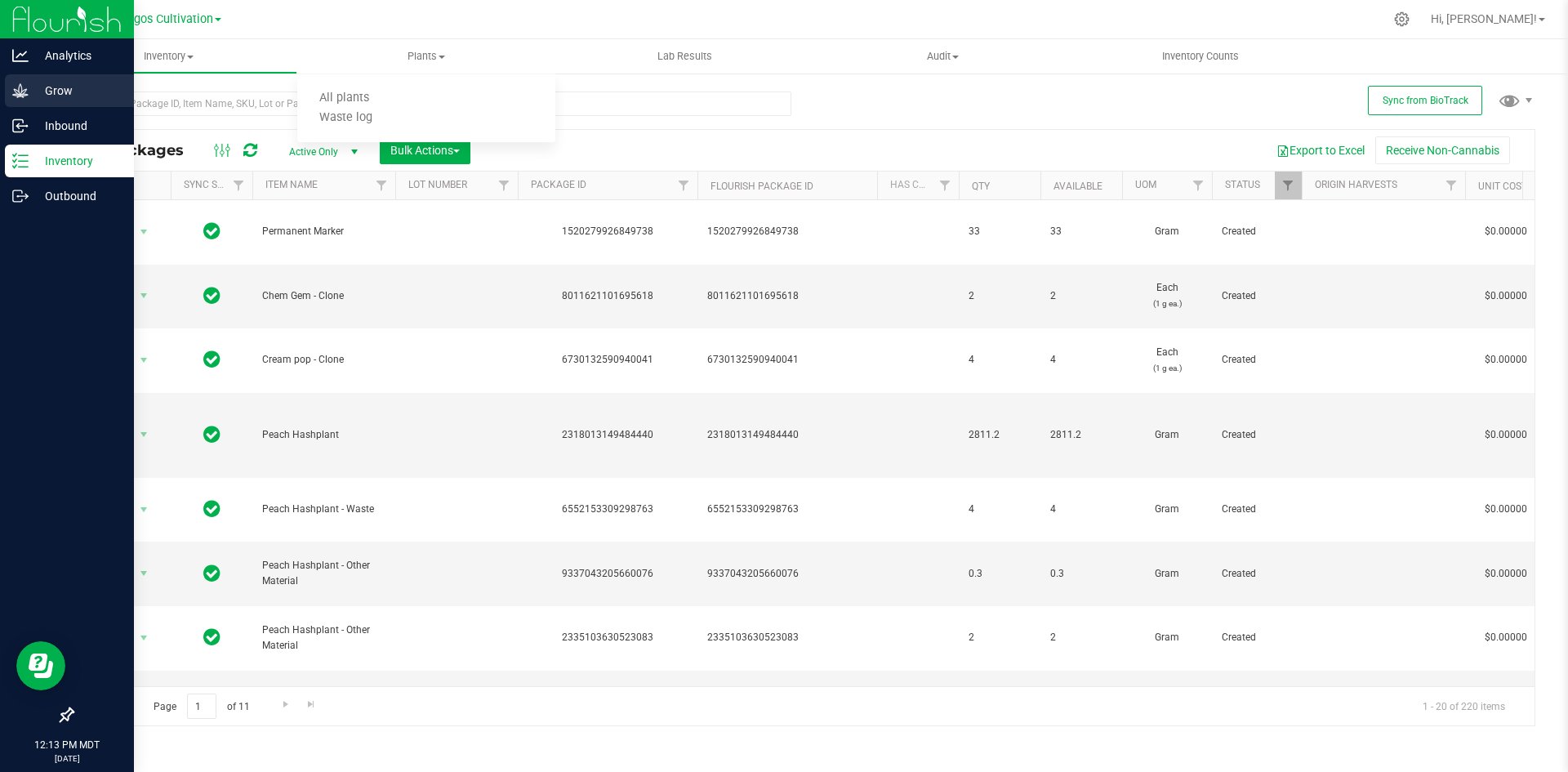
click at [57, 96] on p "Grow" at bounding box center [78, 90] width 98 height 19
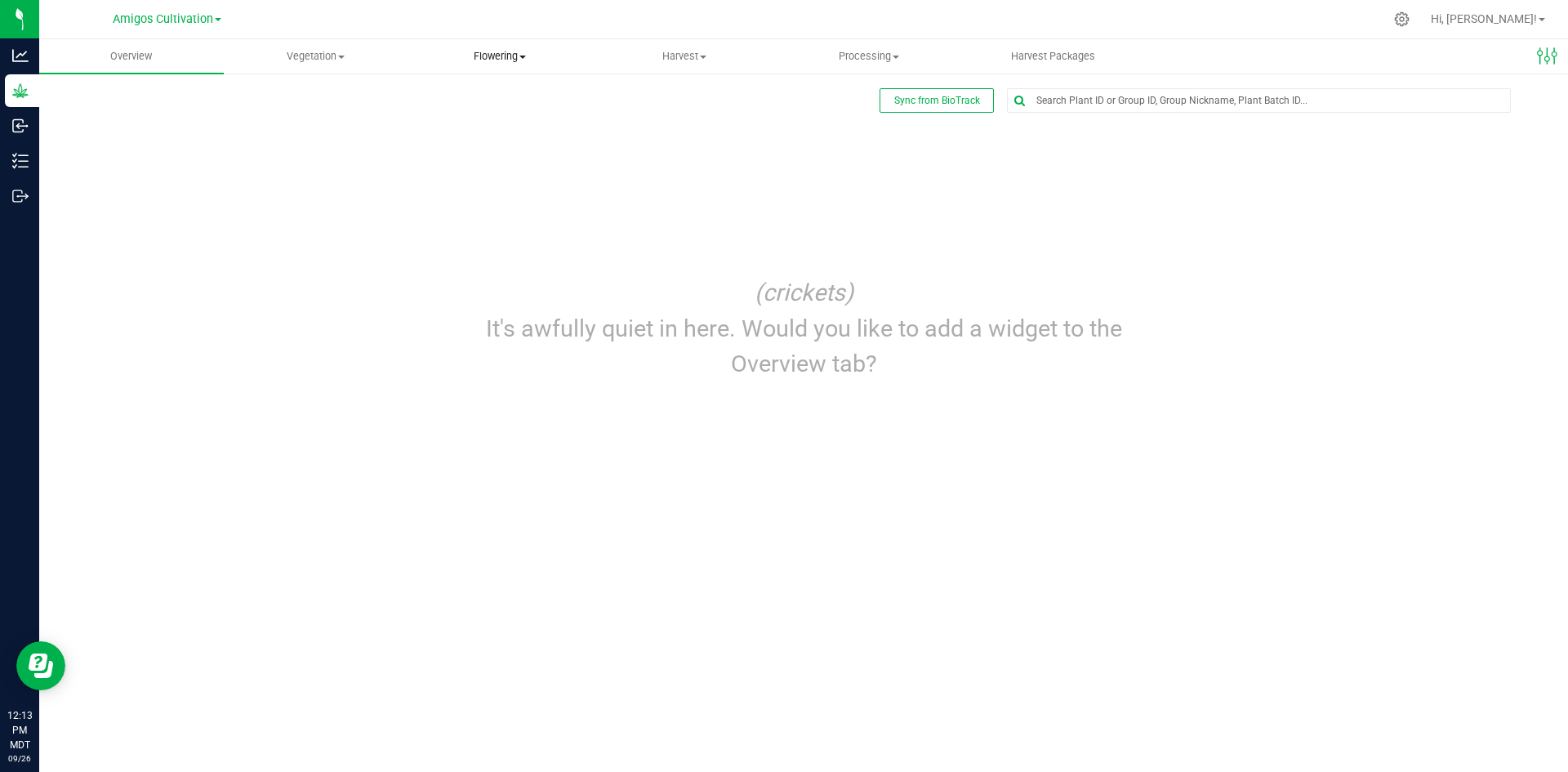
click at [506, 63] on span "Flowering" at bounding box center [499, 57] width 183 height 15
click at [314, 56] on span "Vegetation" at bounding box center [315, 57] width 183 height 15
click at [309, 96] on span "Veg groups" at bounding box center [275, 98] width 104 height 14
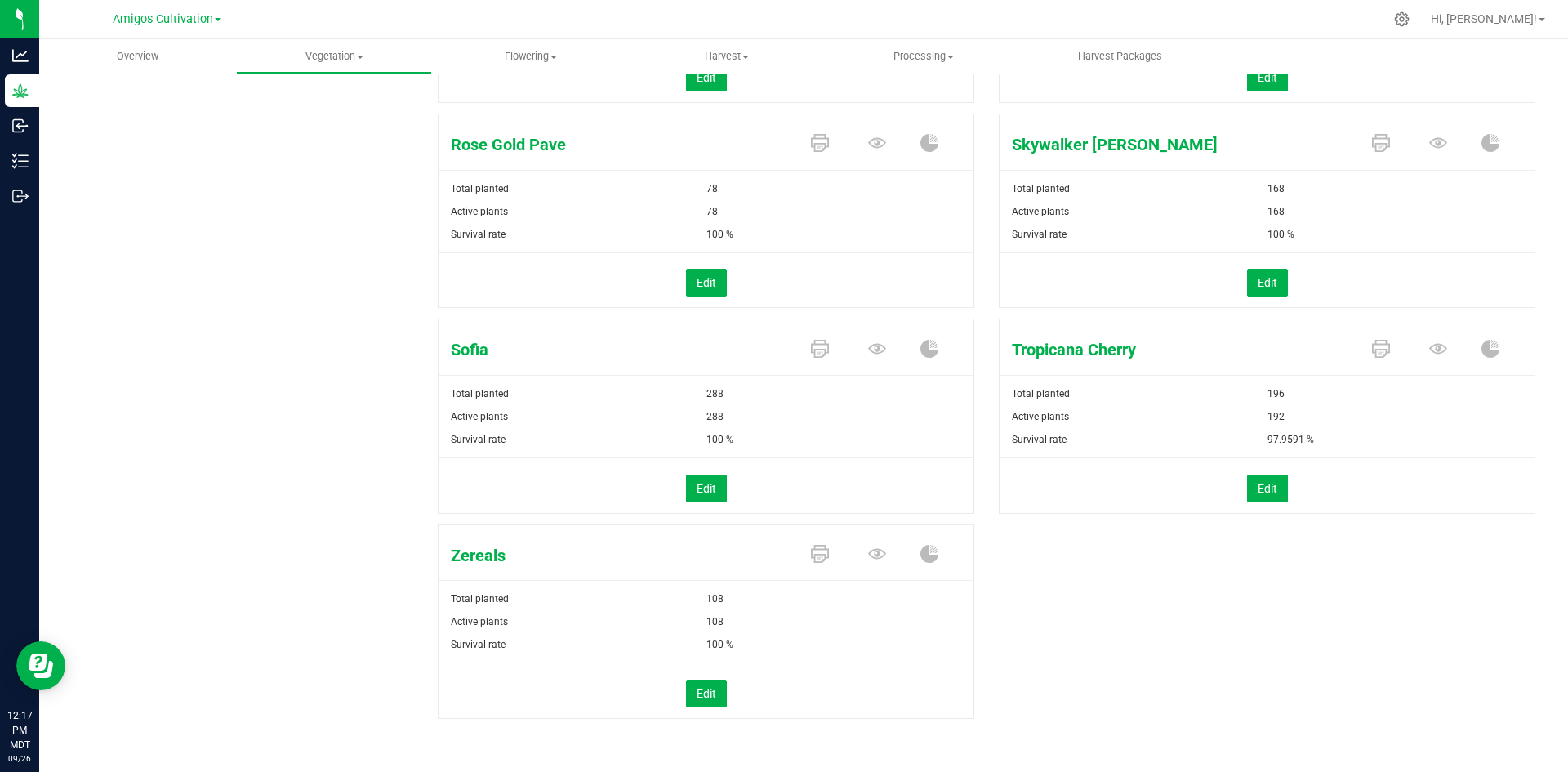
scroll to position [993, 0]
click at [514, 52] on span "Flowering" at bounding box center [530, 57] width 196 height 15
click at [511, 116] on span "Flowering groups" at bounding box center [499, 118] width 135 height 14
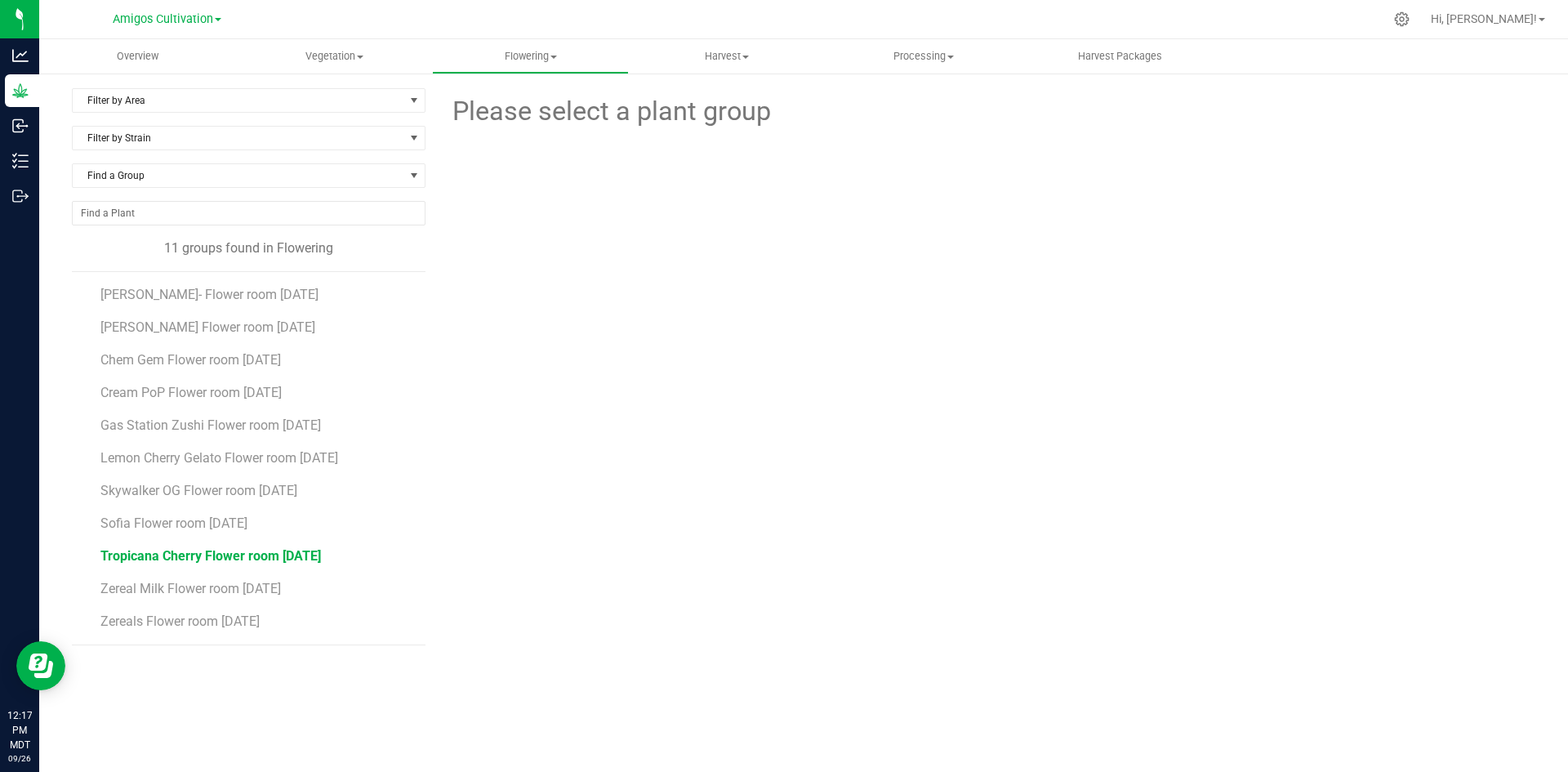
click at [189, 557] on span "Tropicana Cherry Flower room [DATE]" at bounding box center [210, 555] width 221 height 16
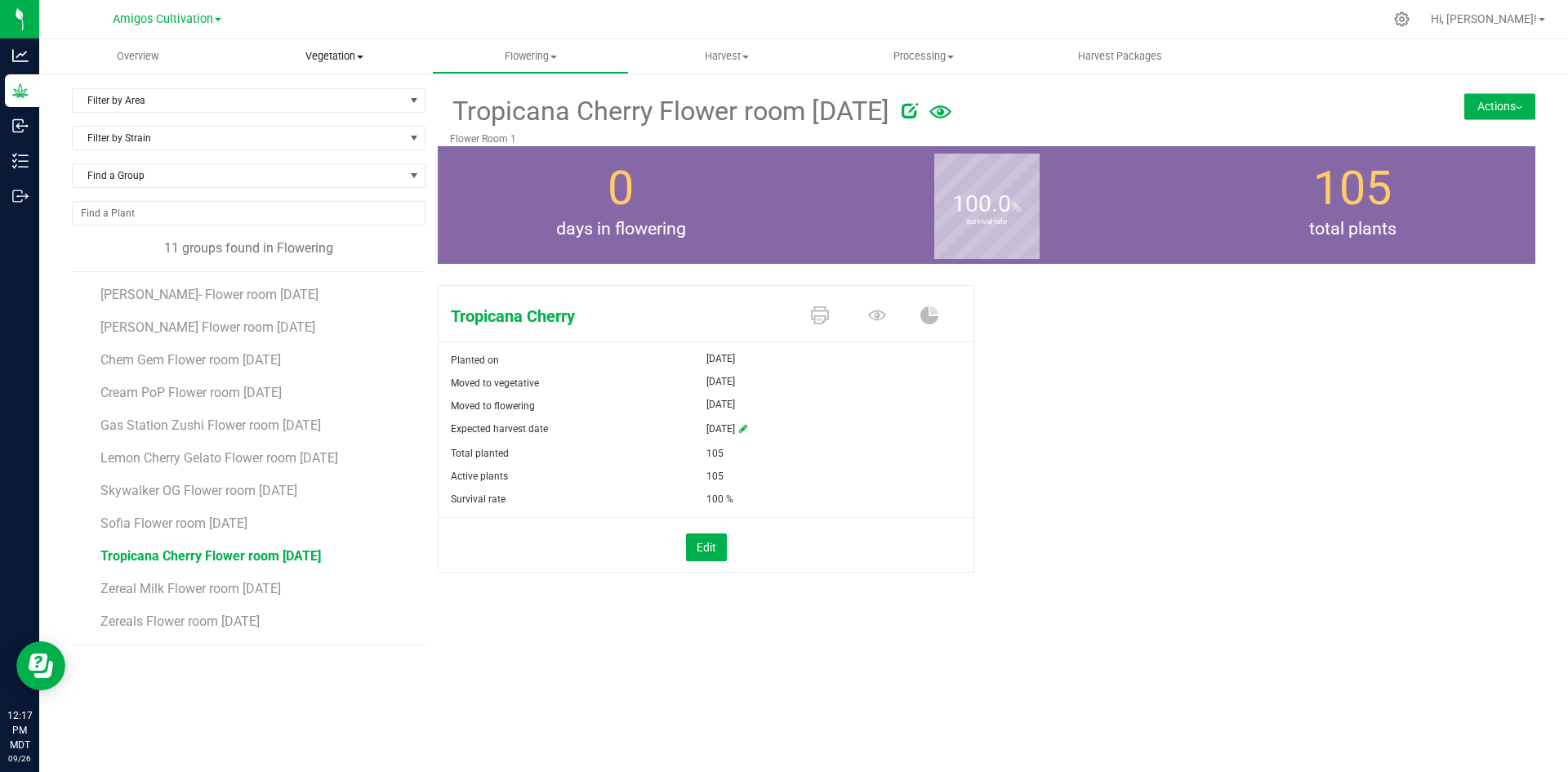
click at [341, 57] on span "Vegetation" at bounding box center [335, 57] width 196 height 15
click at [305, 99] on span "Veg groups" at bounding box center [288, 98] width 104 height 14
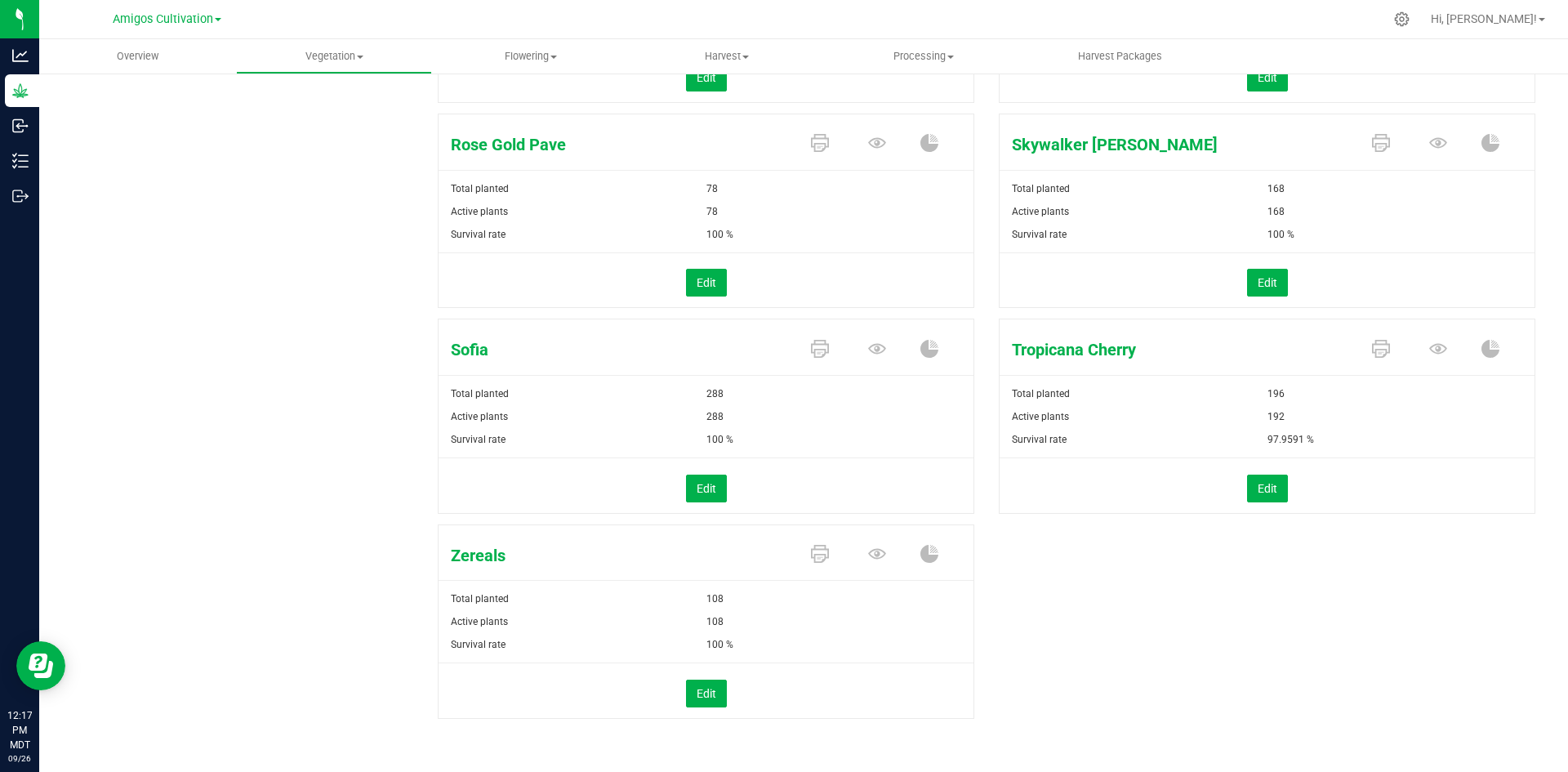
scroll to position [993, 0]
click at [1429, 348] on icon at bounding box center [1437, 348] width 18 height 18
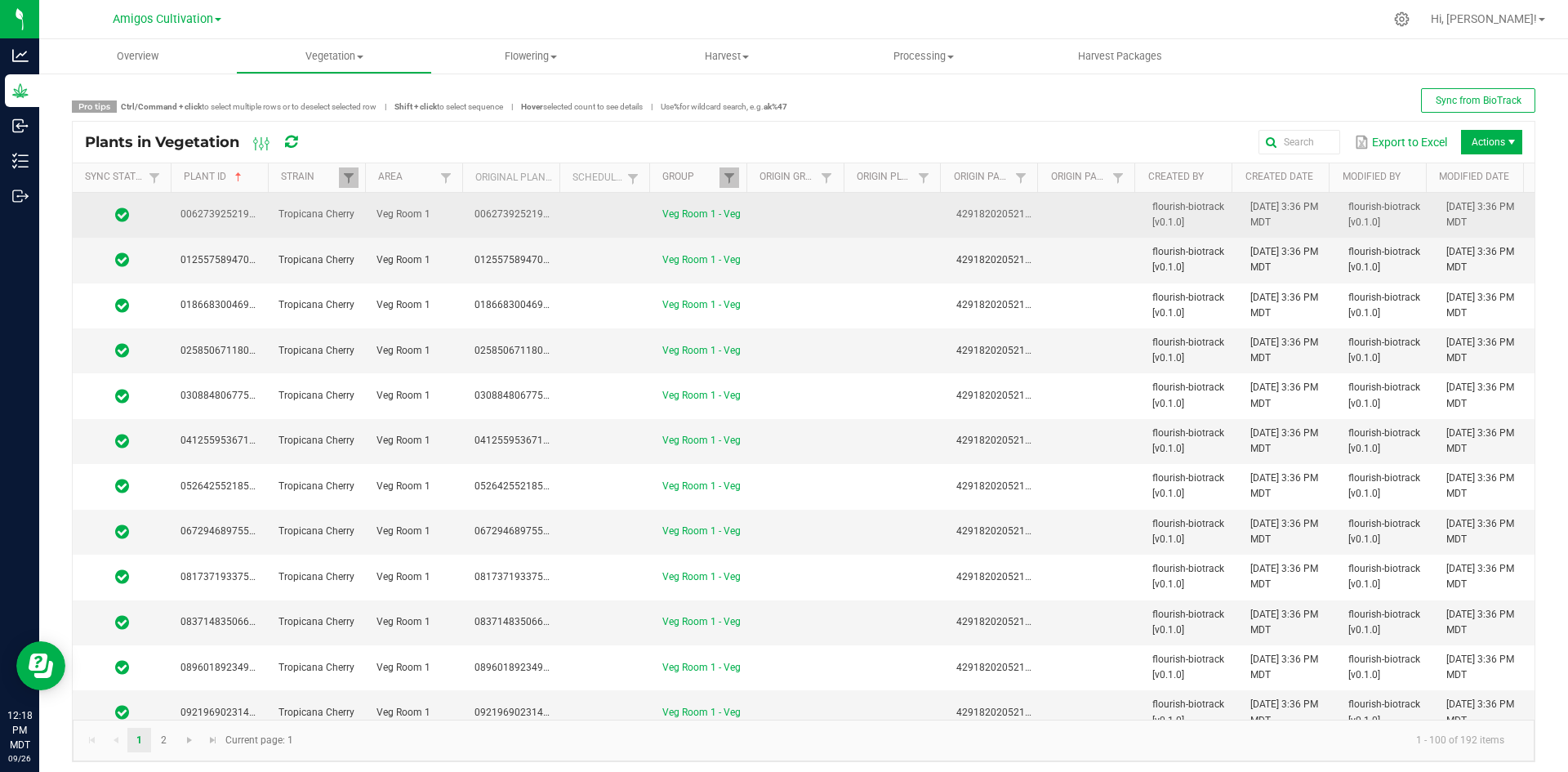
click at [354, 218] on td "Tropicana Cherry" at bounding box center [318, 215] width 98 height 44
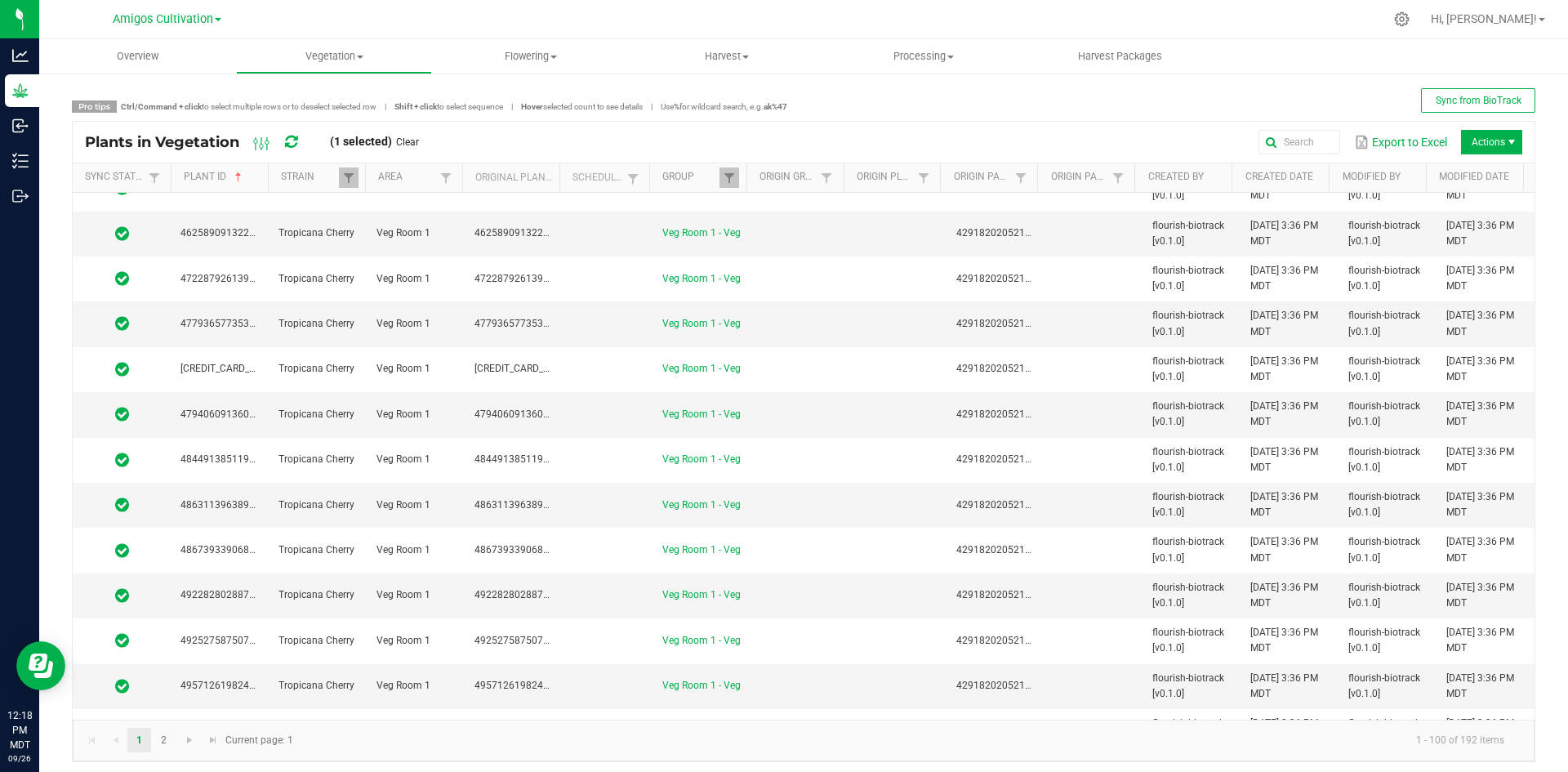
scroll to position [3996, 0]
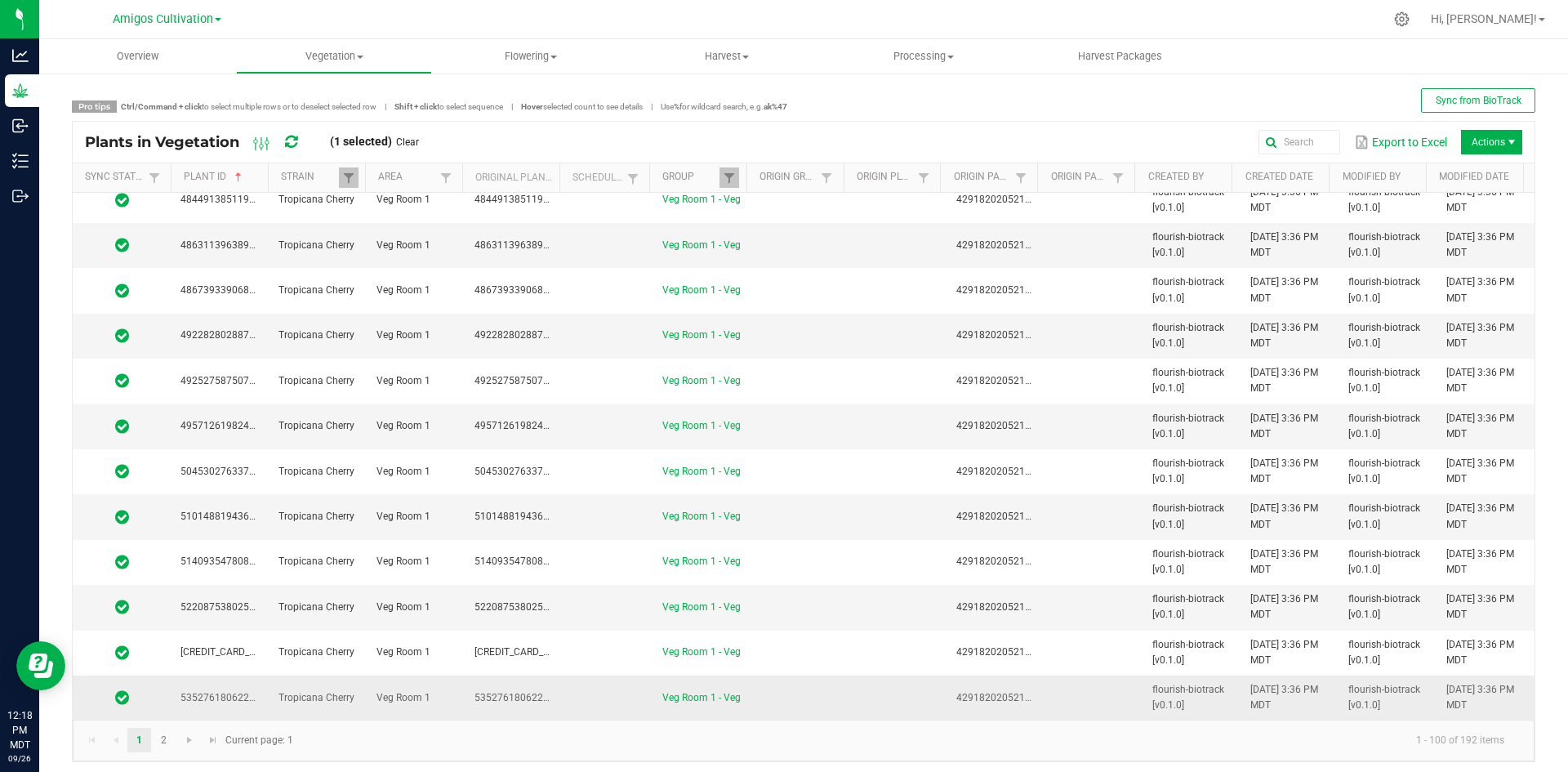
click at [738, 690] on td "Veg Room 1 - Veg" at bounding box center [702, 698] width 98 height 44
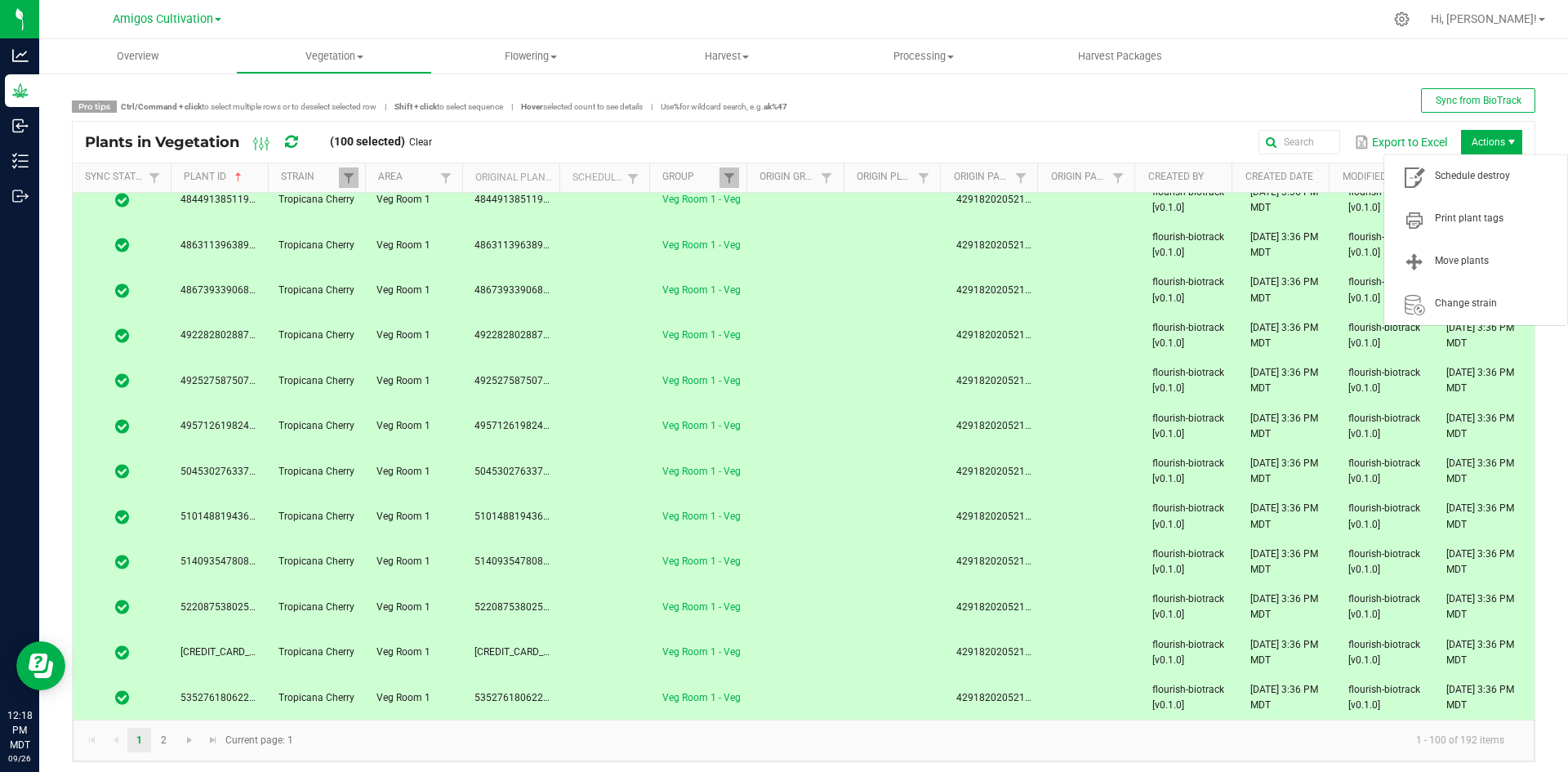
click at [1505, 146] on span "Actions" at bounding box center [1511, 142] width 13 height 13
click at [1477, 177] on span "Schedule destroy" at bounding box center [1496, 175] width 122 height 14
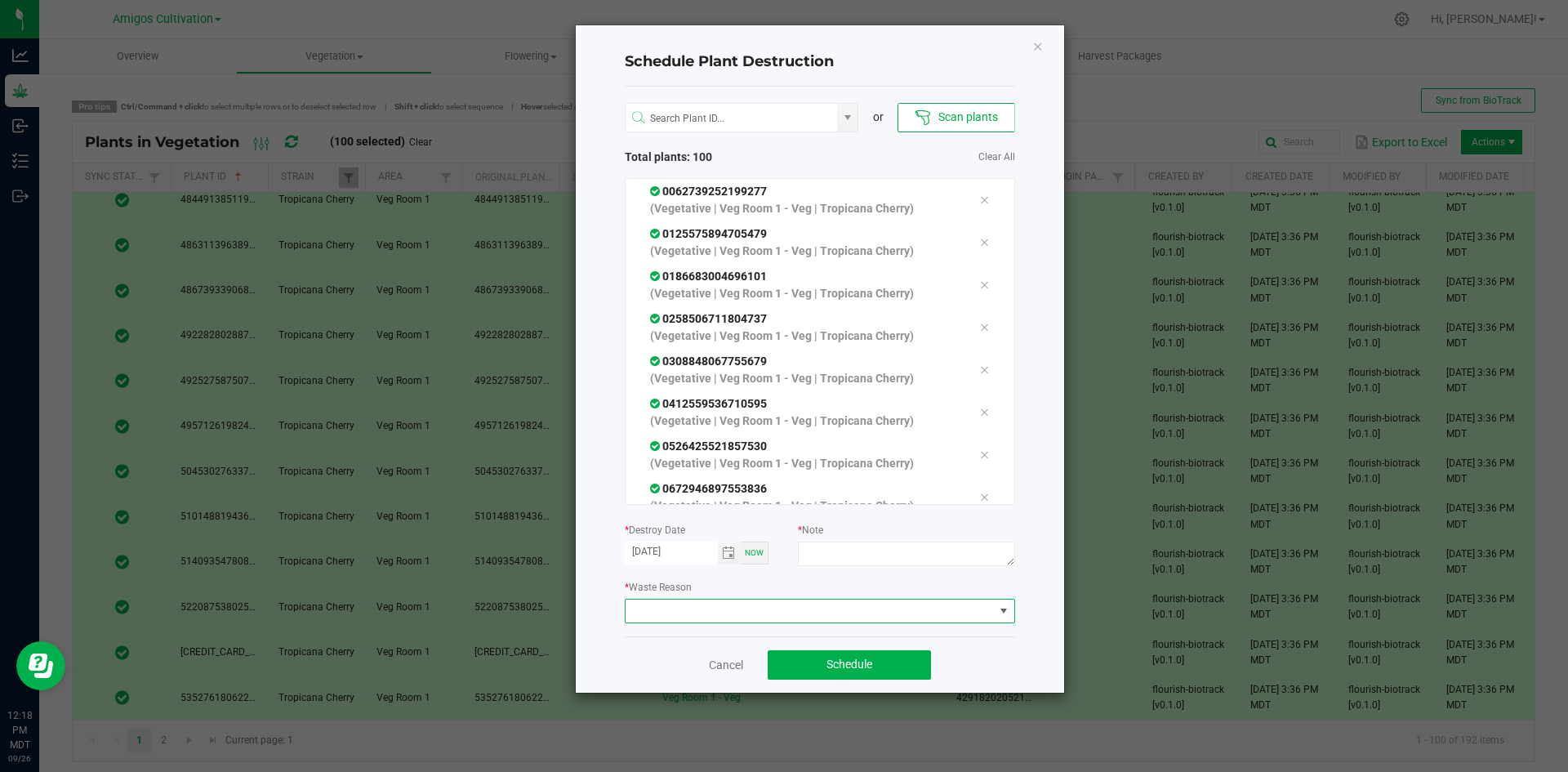
click at [963, 604] on span at bounding box center [809, 611] width 368 height 23
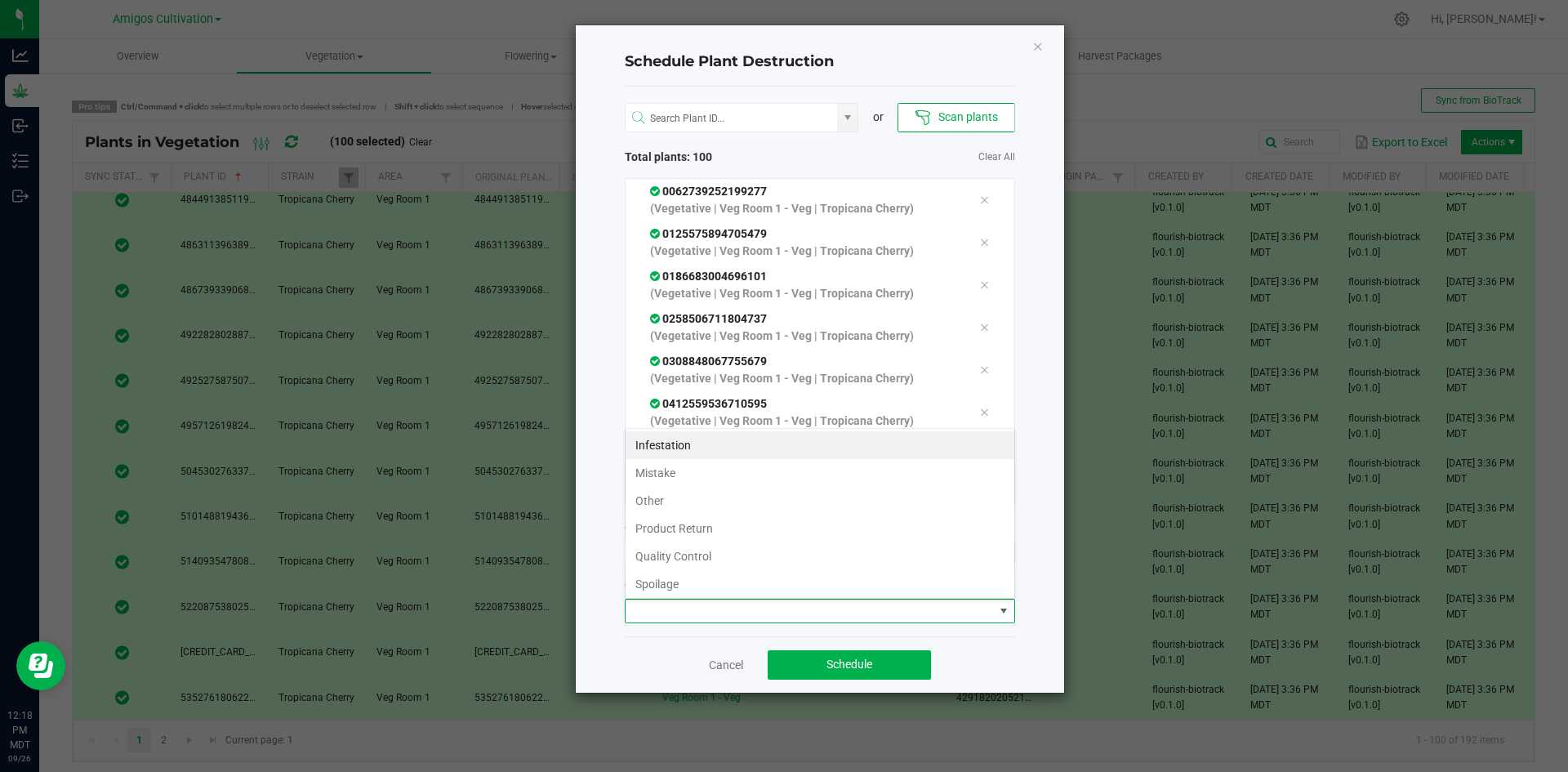
scroll to position [24, 390]
click at [733, 472] on li "Mistake" at bounding box center [819, 473] width 388 height 28
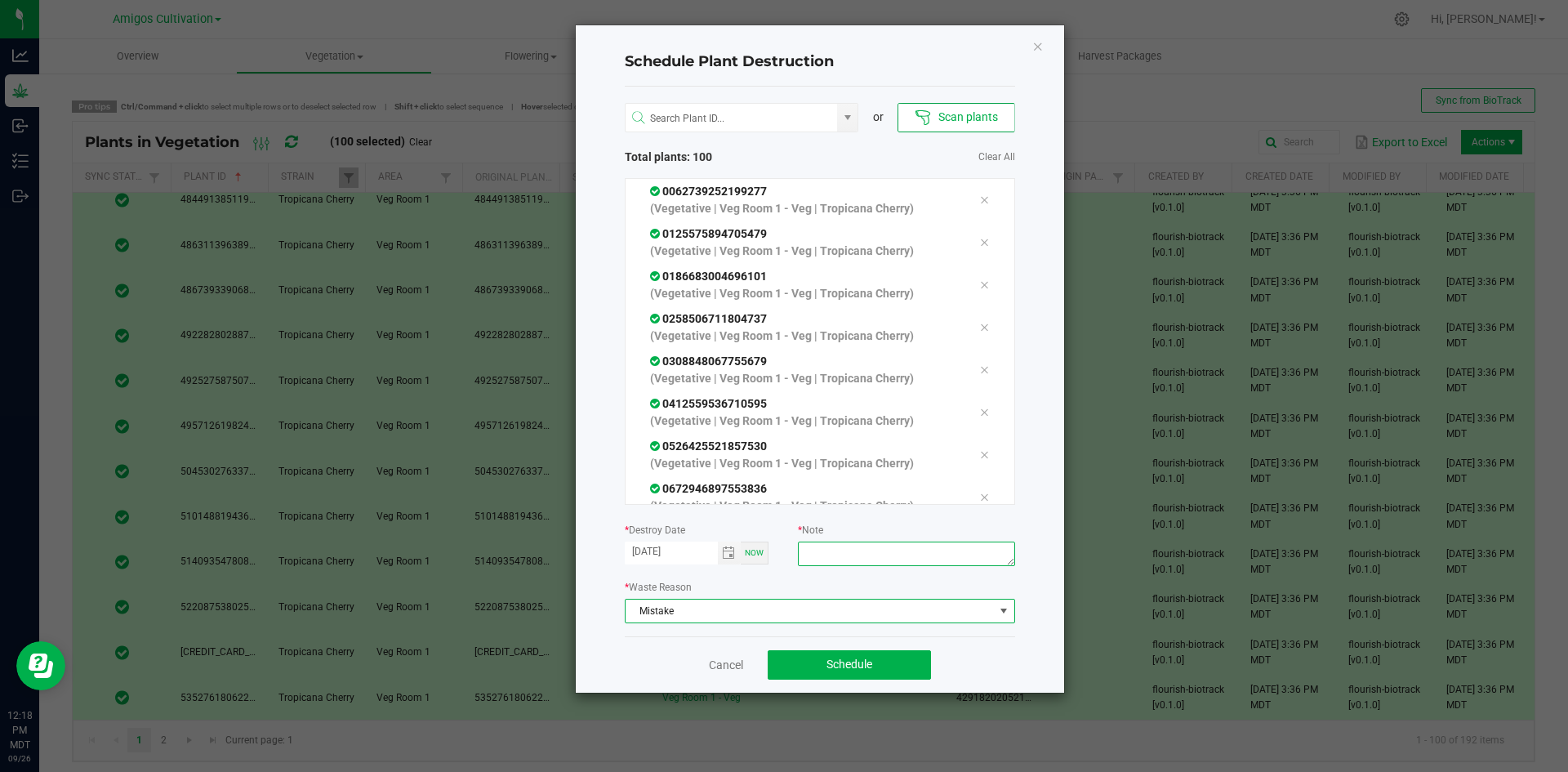
click at [889, 558] on textarea at bounding box center [905, 553] width 216 height 24
type textarea "0"
type textarea "w"
type textarea "counted wrong"
click at [830, 656] on button "Schedule" at bounding box center [849, 664] width 163 height 30
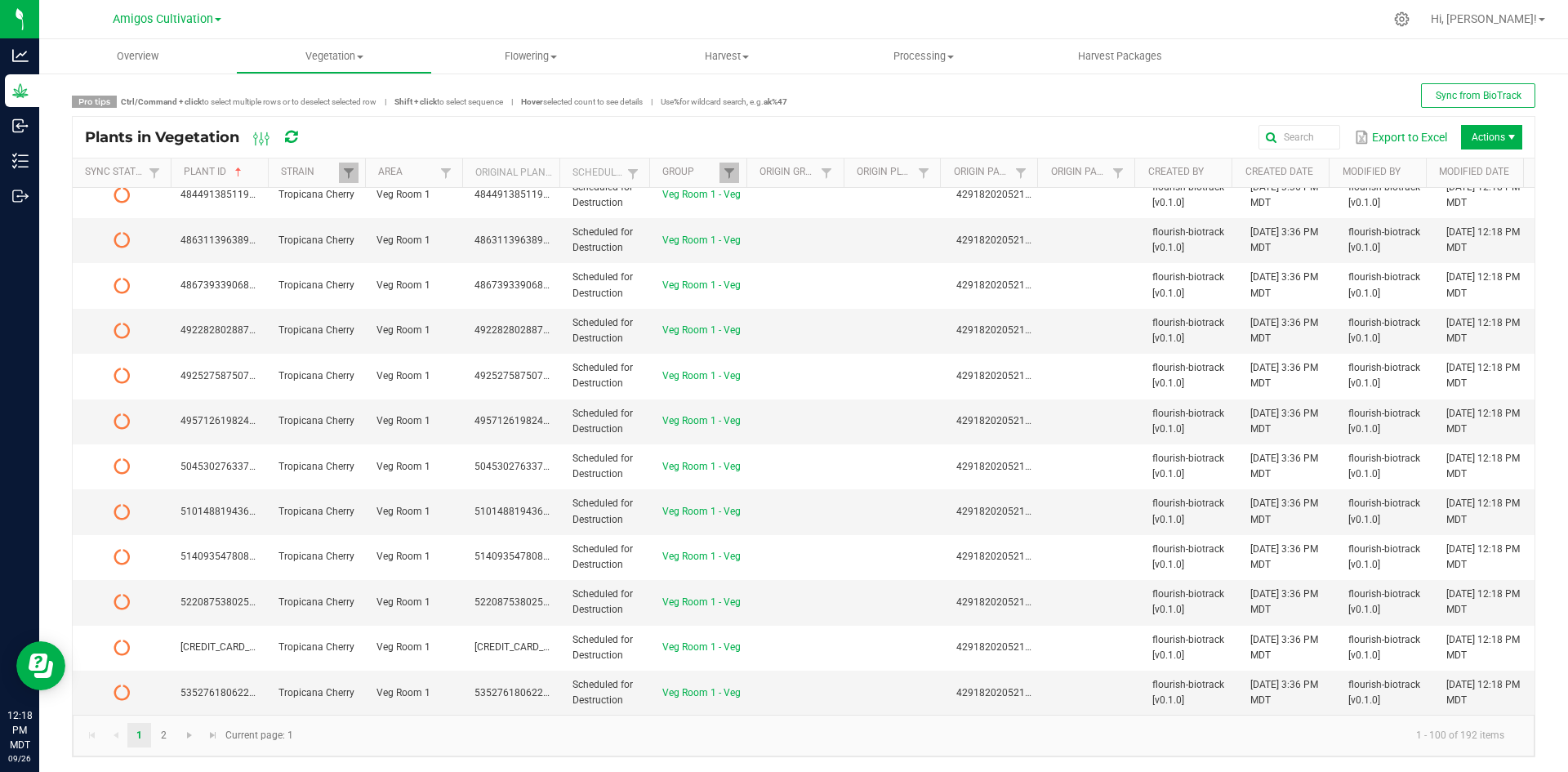
scroll to position [6, 0]
click at [171, 735] on link "2" at bounding box center [164, 733] width 24 height 24
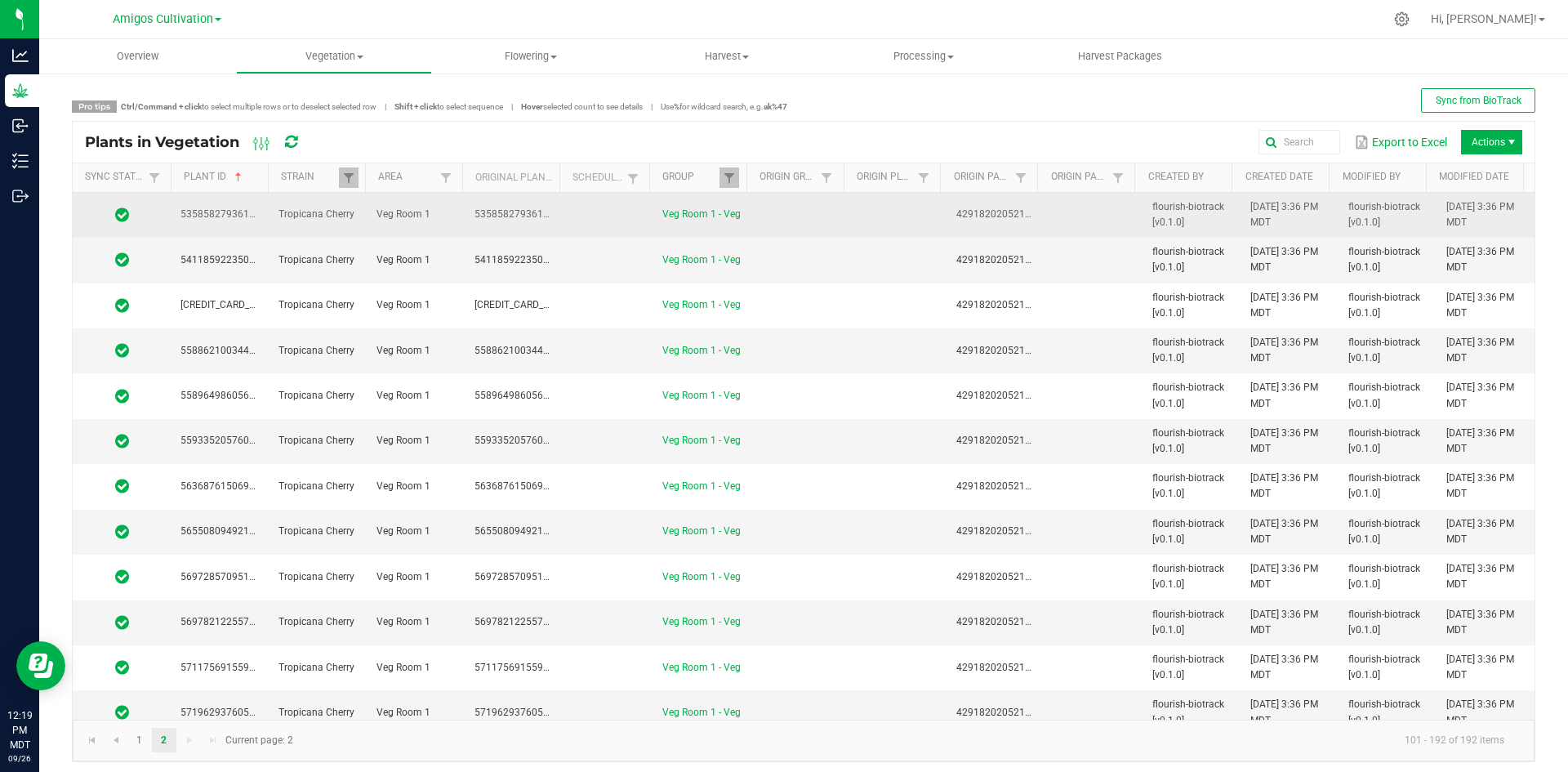
click at [591, 218] on td at bounding box center [607, 215] width 90 height 44
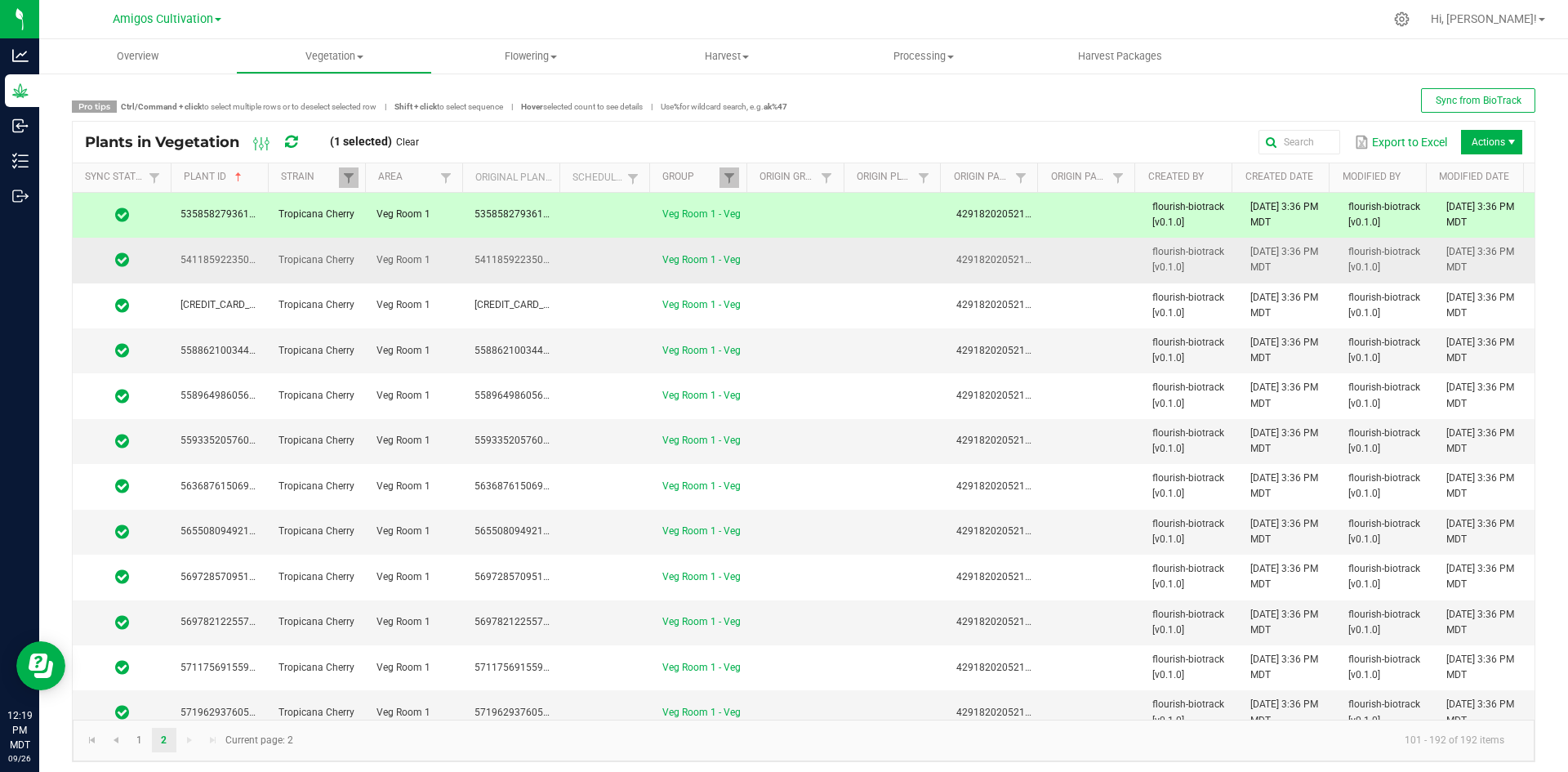
click at [584, 259] on td at bounding box center [607, 259] width 90 height 44
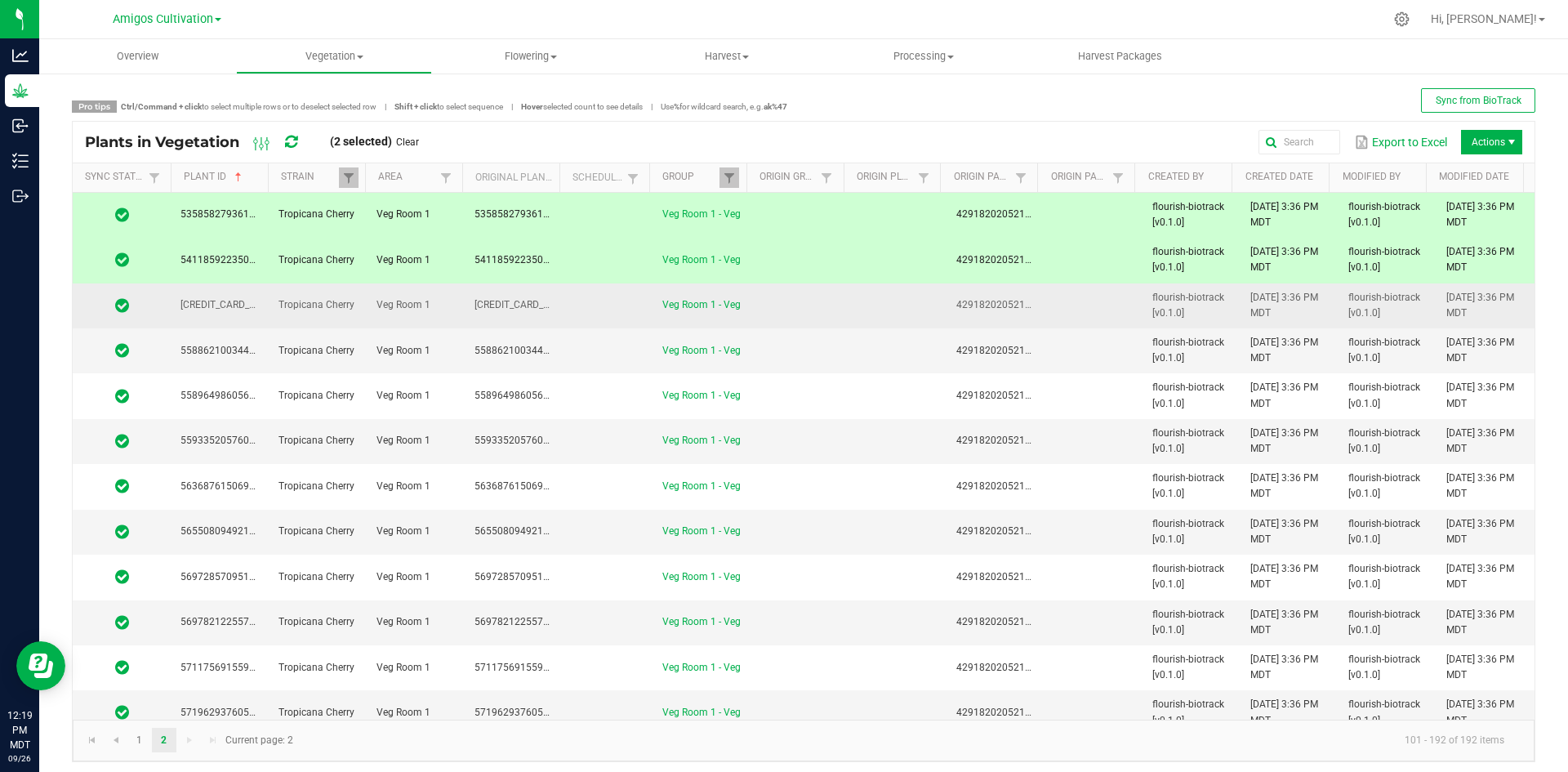
click at [591, 296] on td at bounding box center [607, 306] width 90 height 44
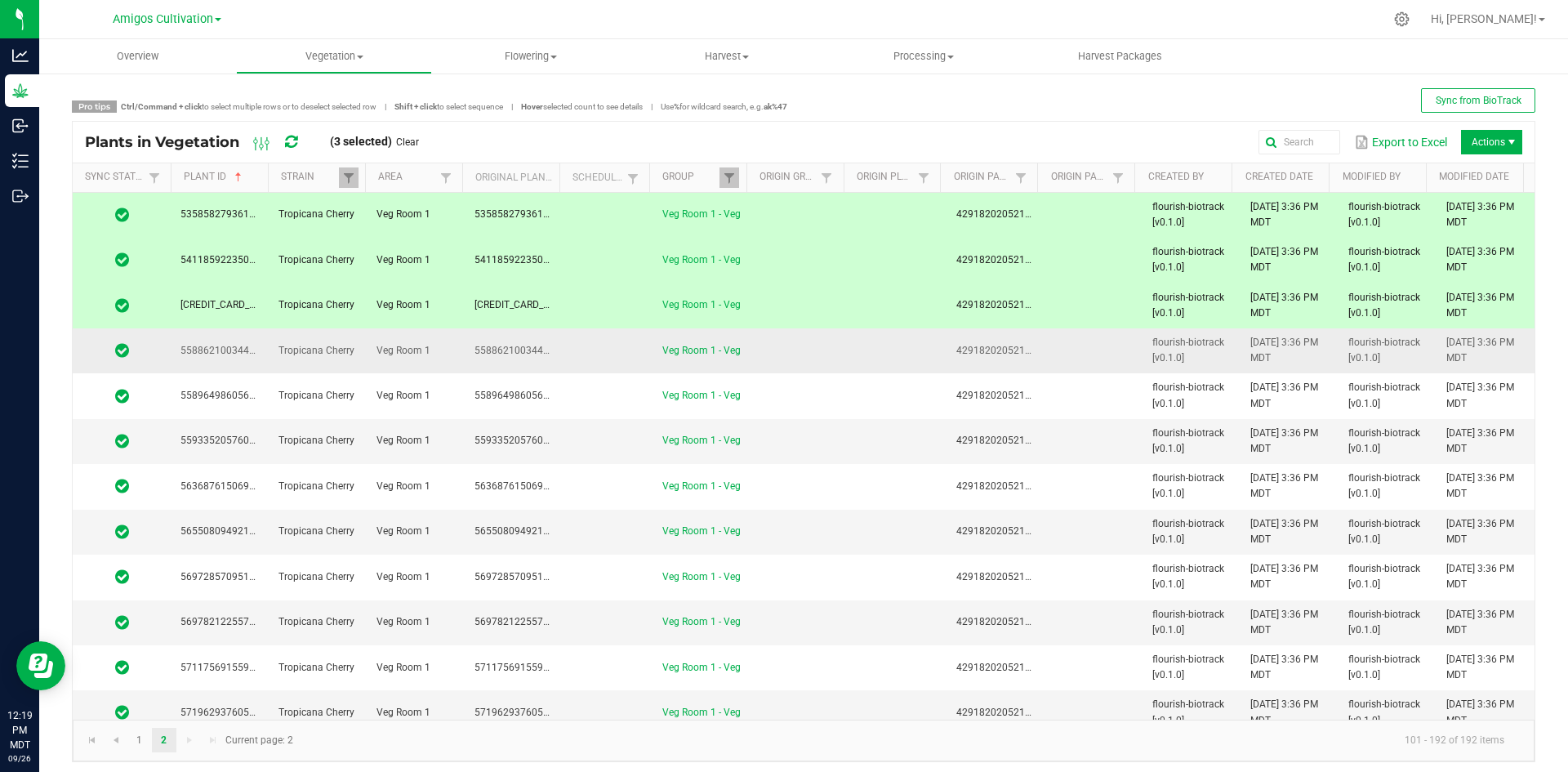
click at [589, 352] on td at bounding box center [607, 350] width 90 height 44
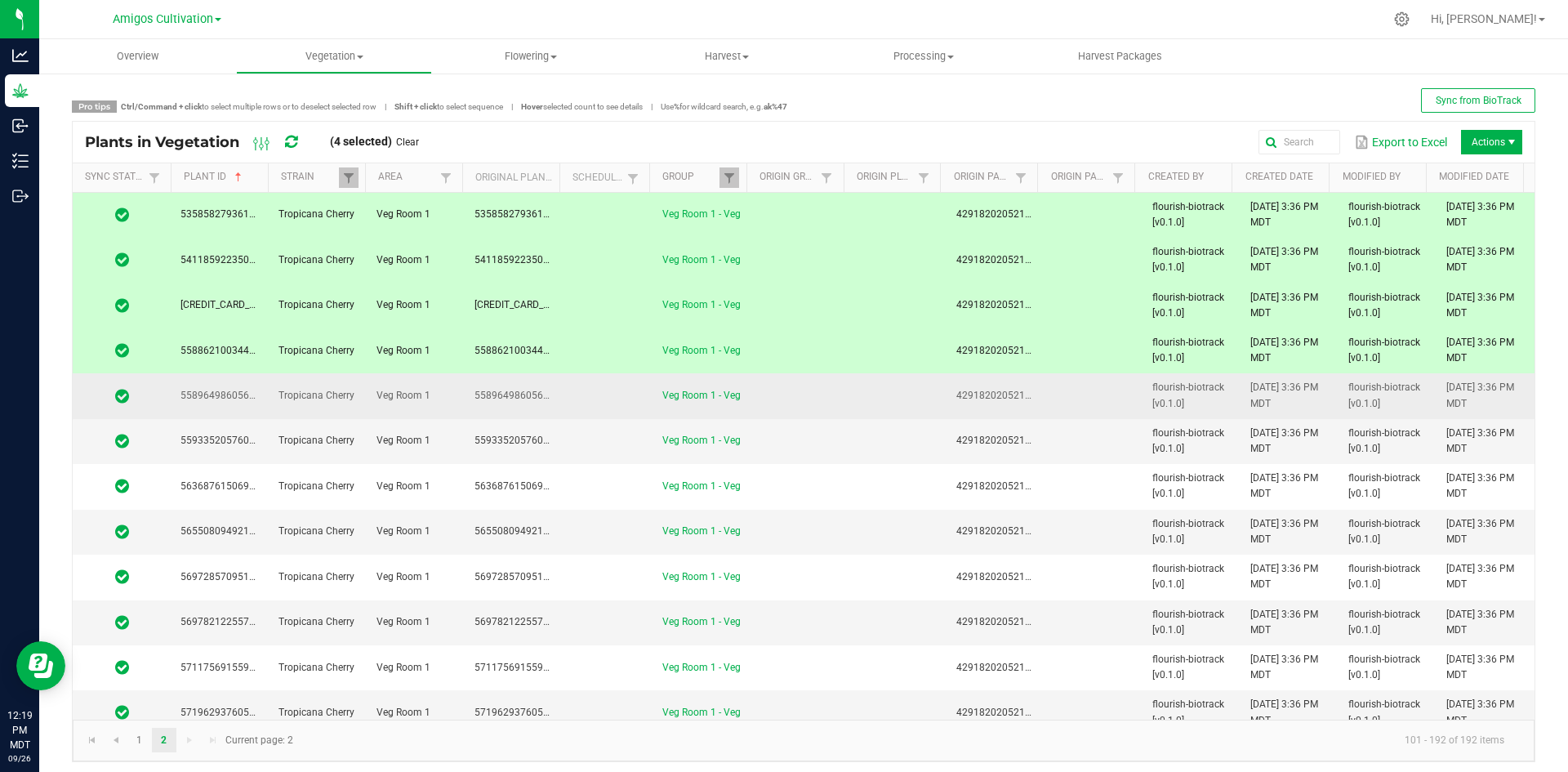
click at [584, 397] on td at bounding box center [607, 396] width 90 height 44
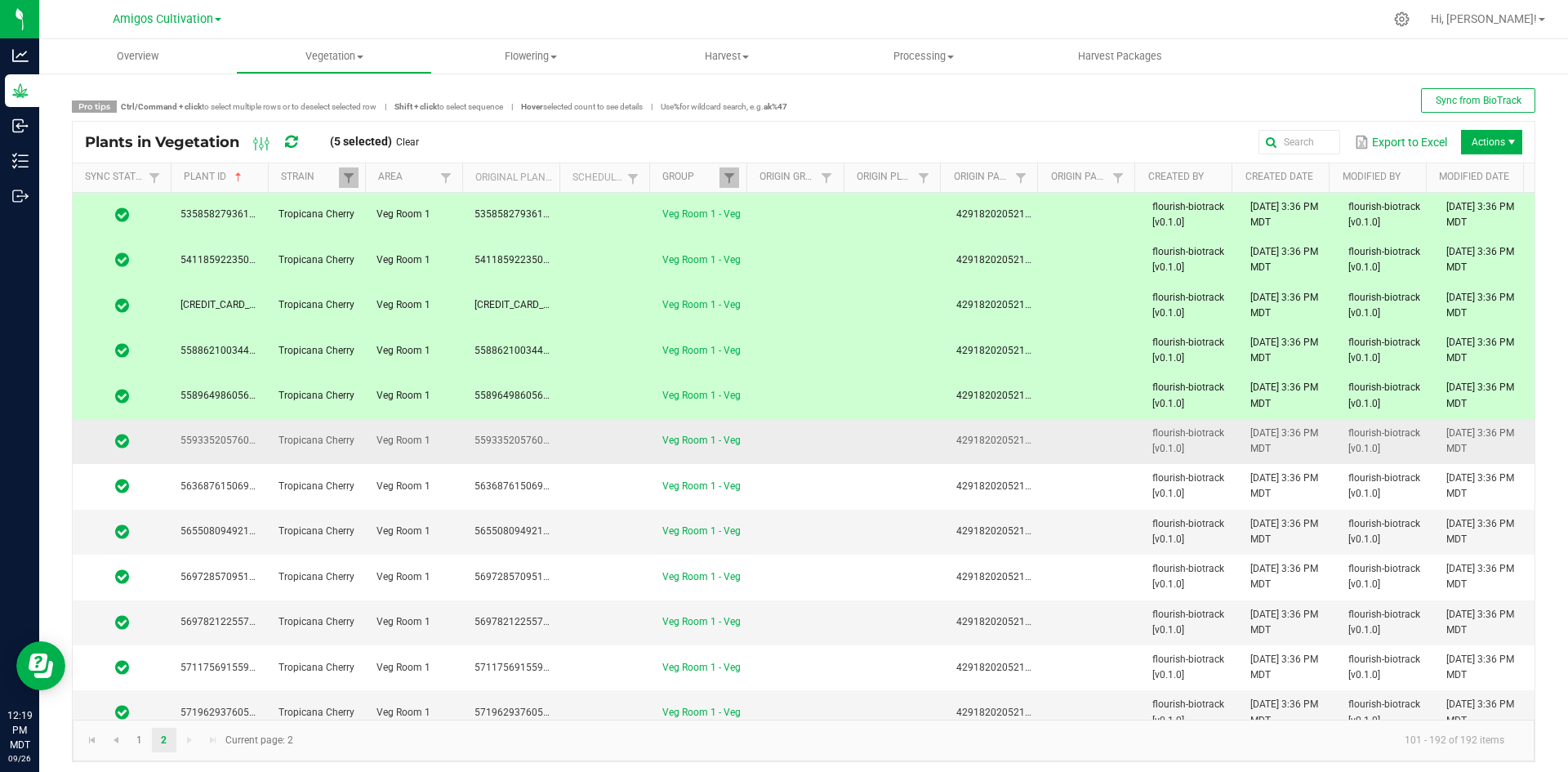
click at [583, 443] on td at bounding box center [607, 441] width 90 height 44
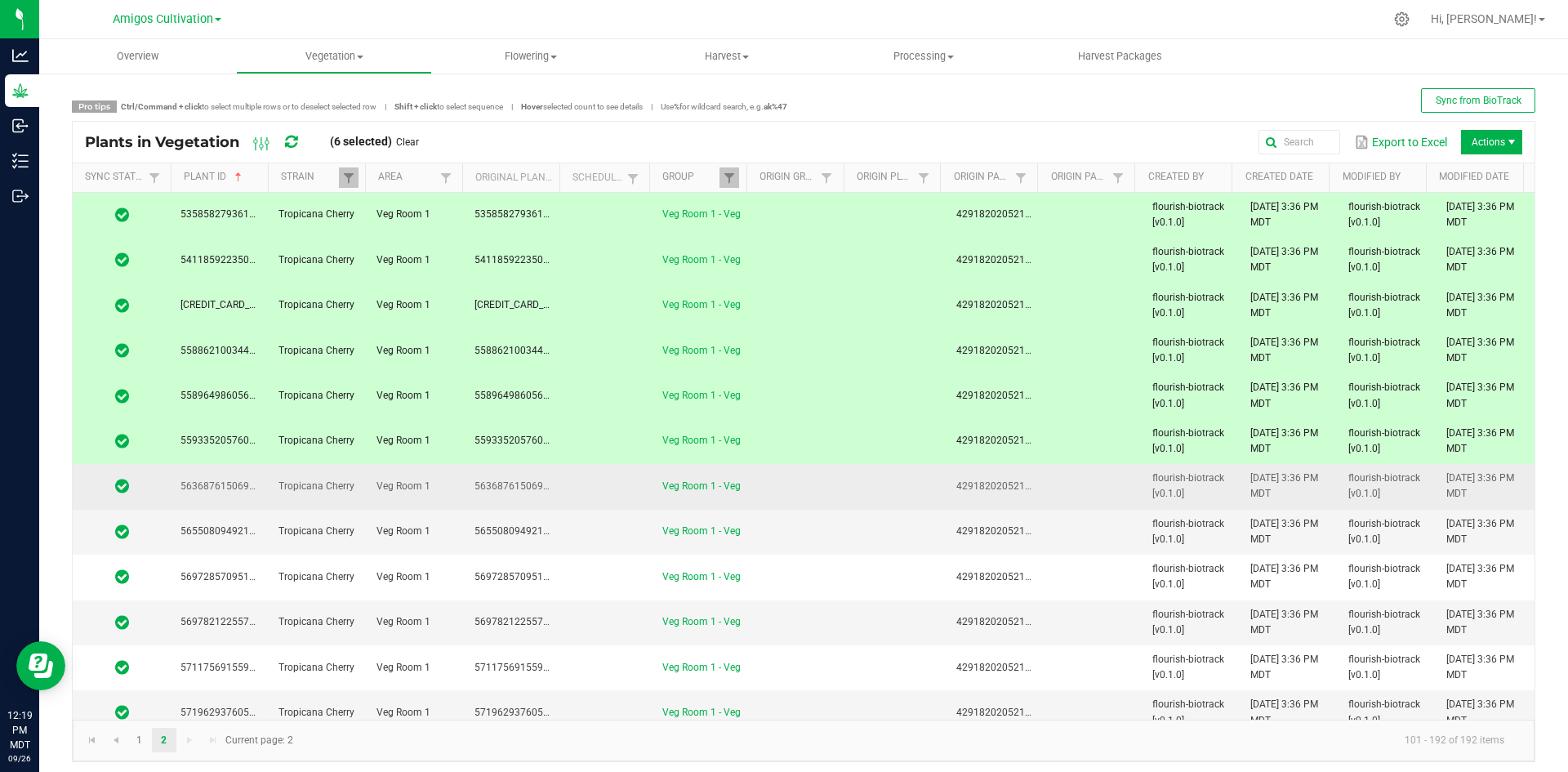
click at [575, 487] on td at bounding box center [607, 486] width 90 height 44
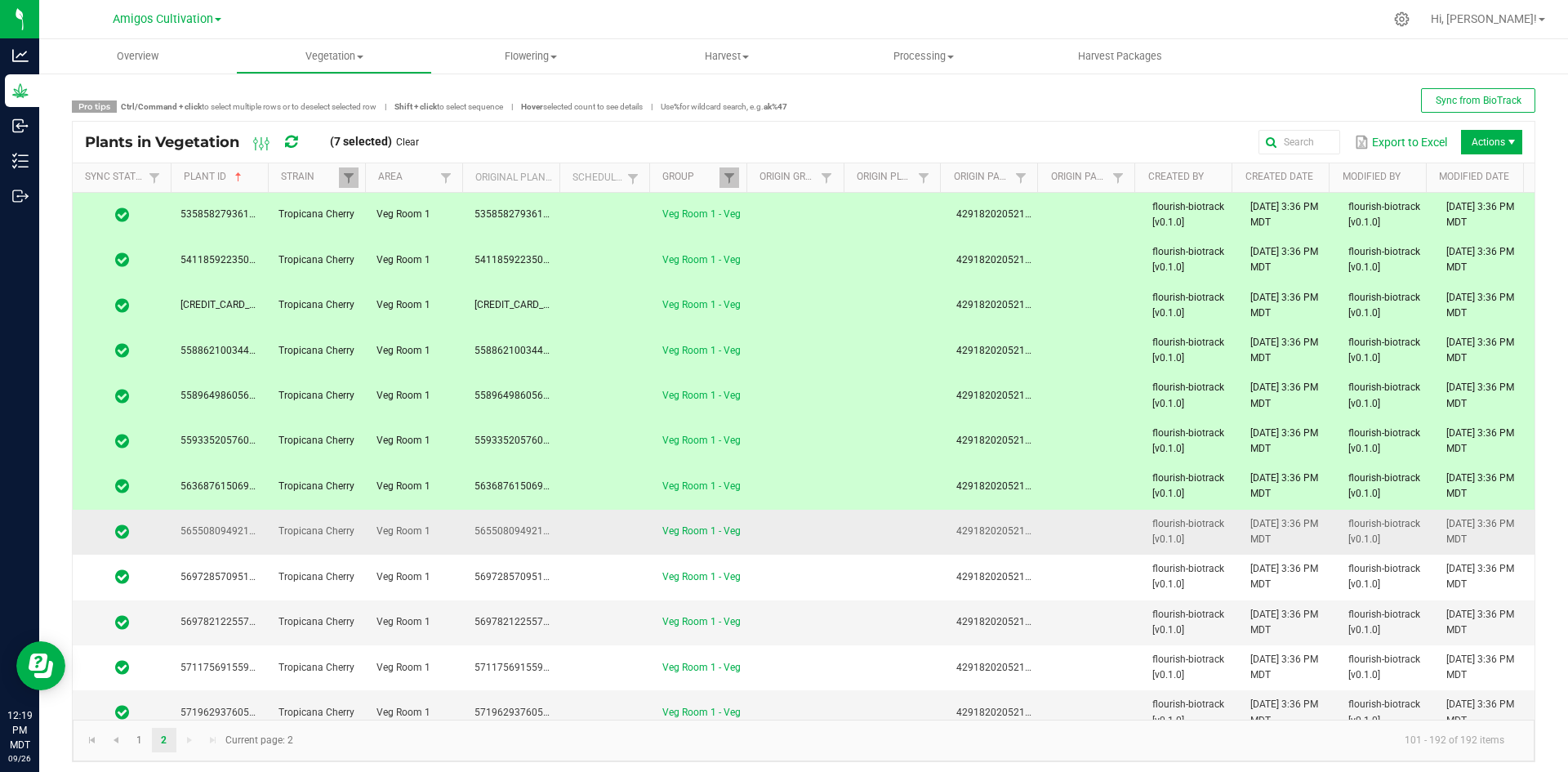
click at [580, 550] on td at bounding box center [607, 532] width 90 height 44
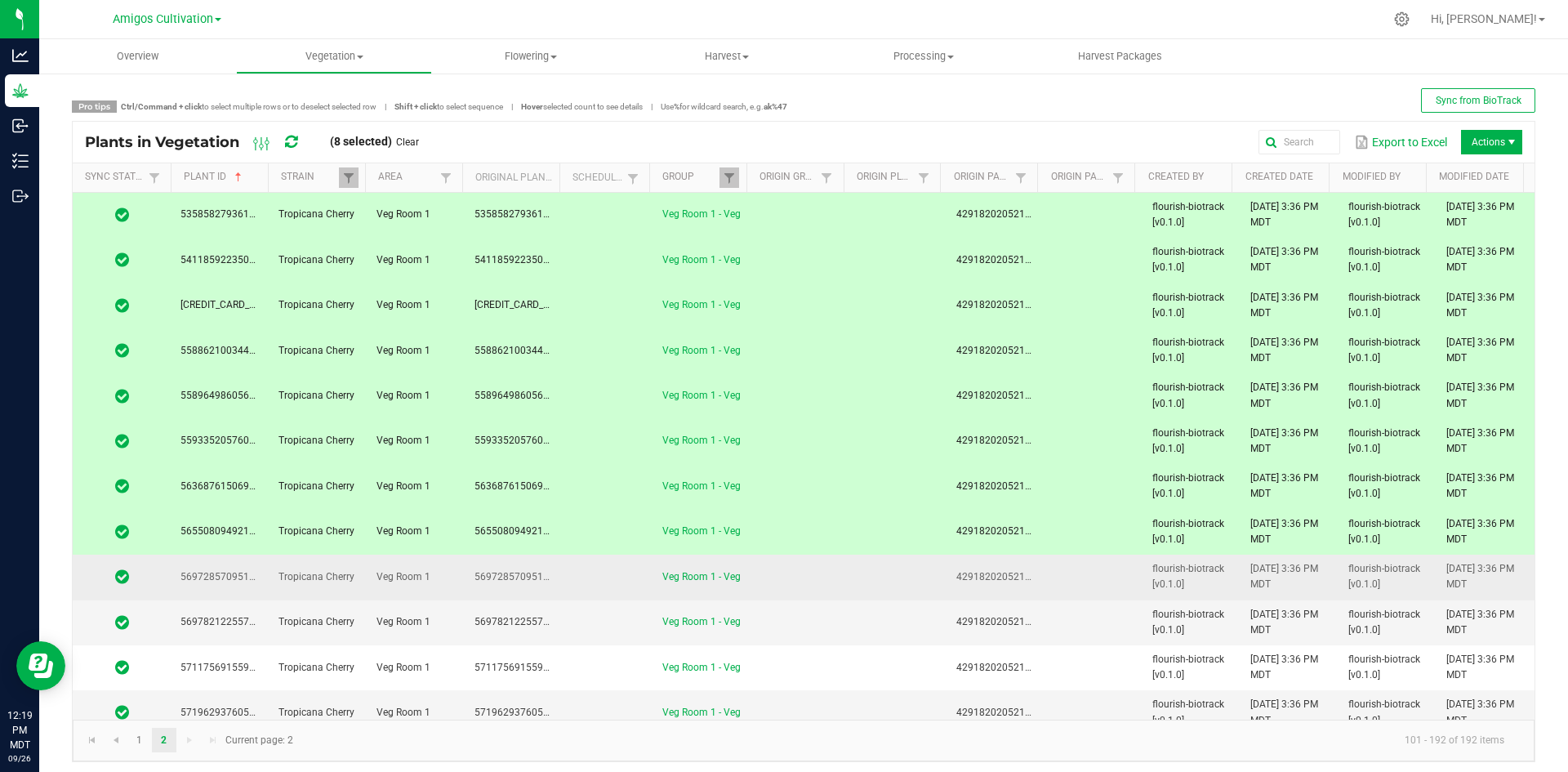
click at [575, 580] on td at bounding box center [607, 576] width 90 height 44
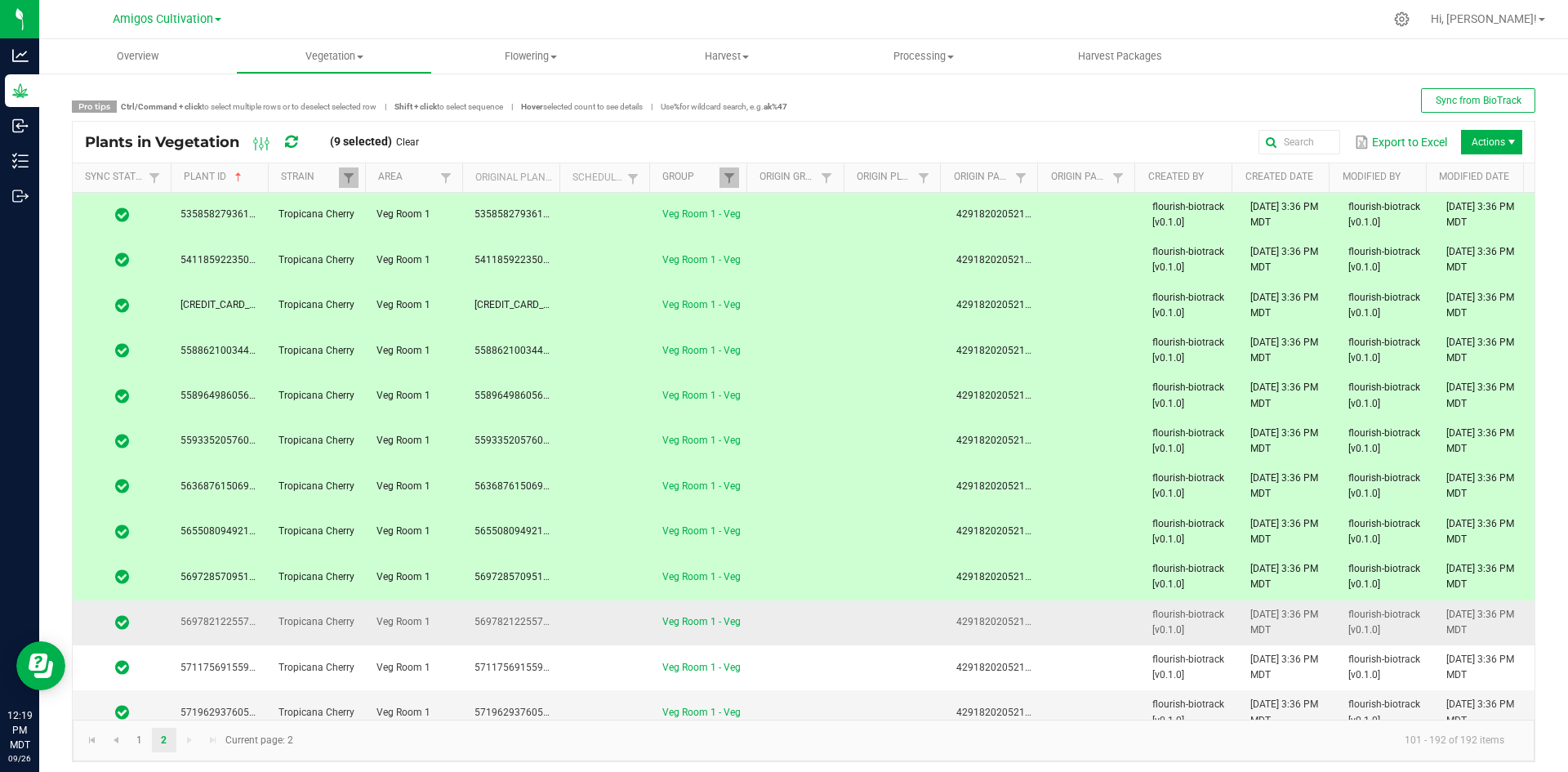
click at [584, 628] on td at bounding box center [607, 623] width 90 height 44
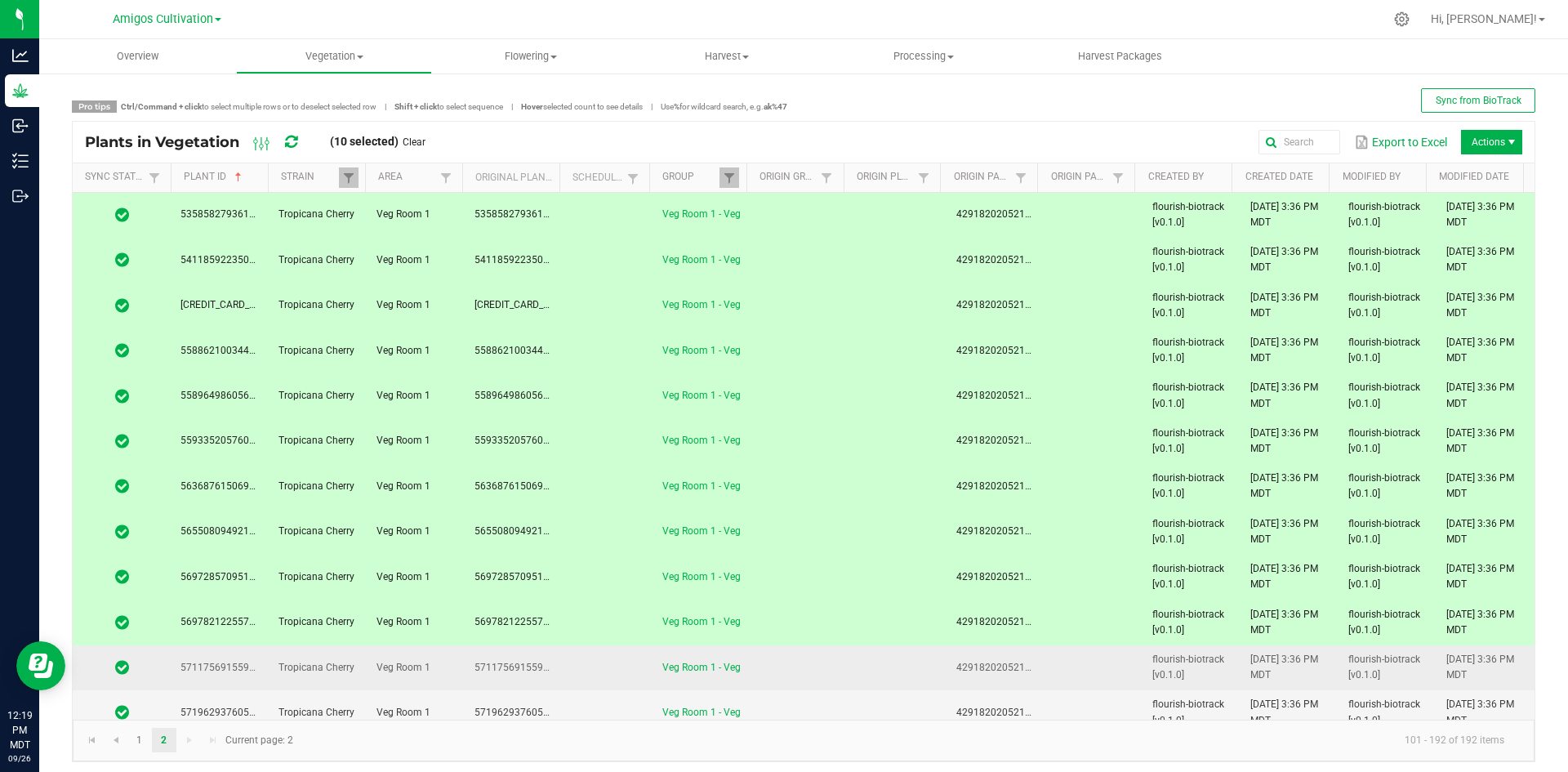
click at [570, 675] on td at bounding box center [607, 667] width 90 height 44
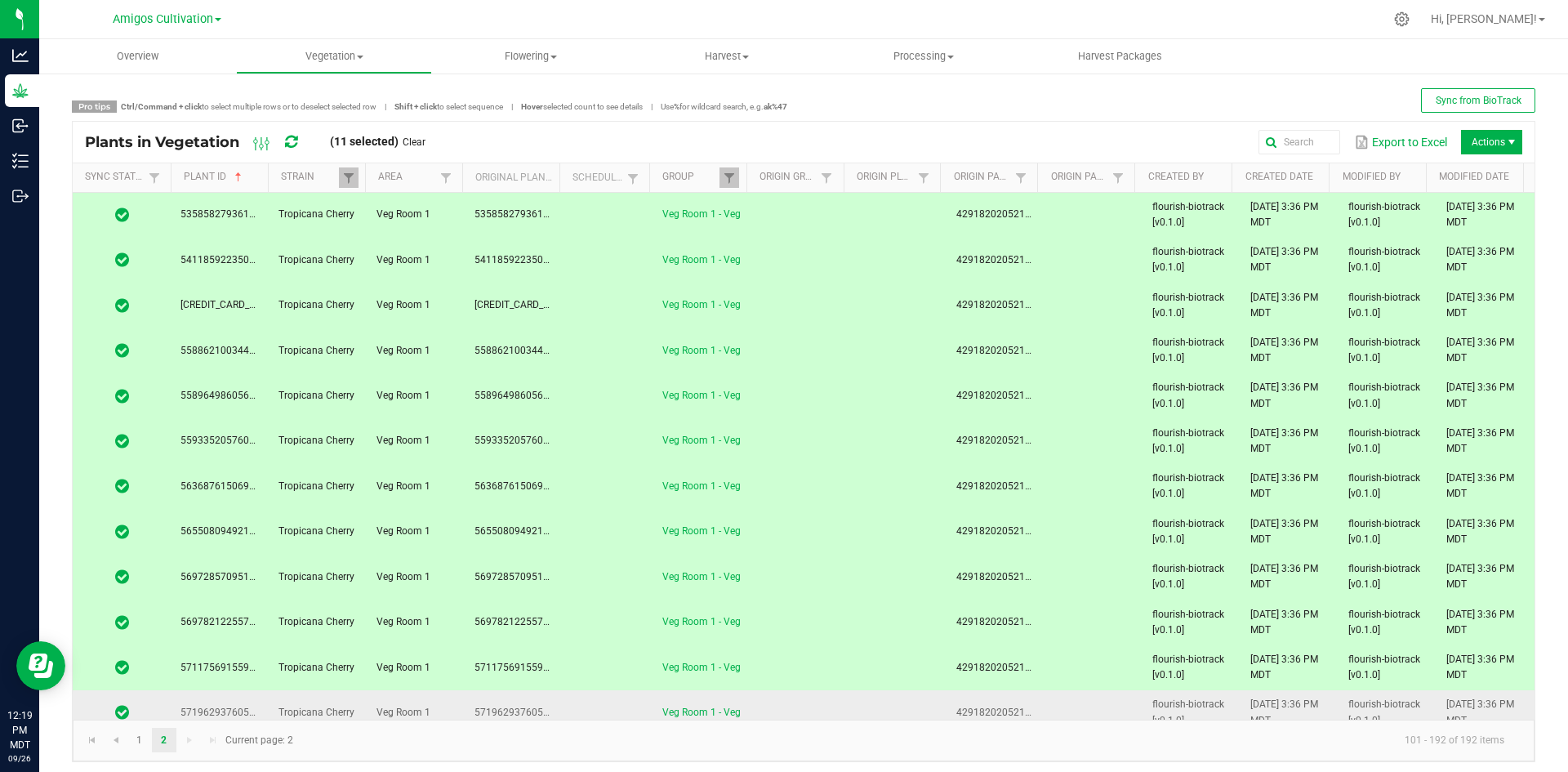
click at [570, 706] on td at bounding box center [607, 713] width 90 height 44
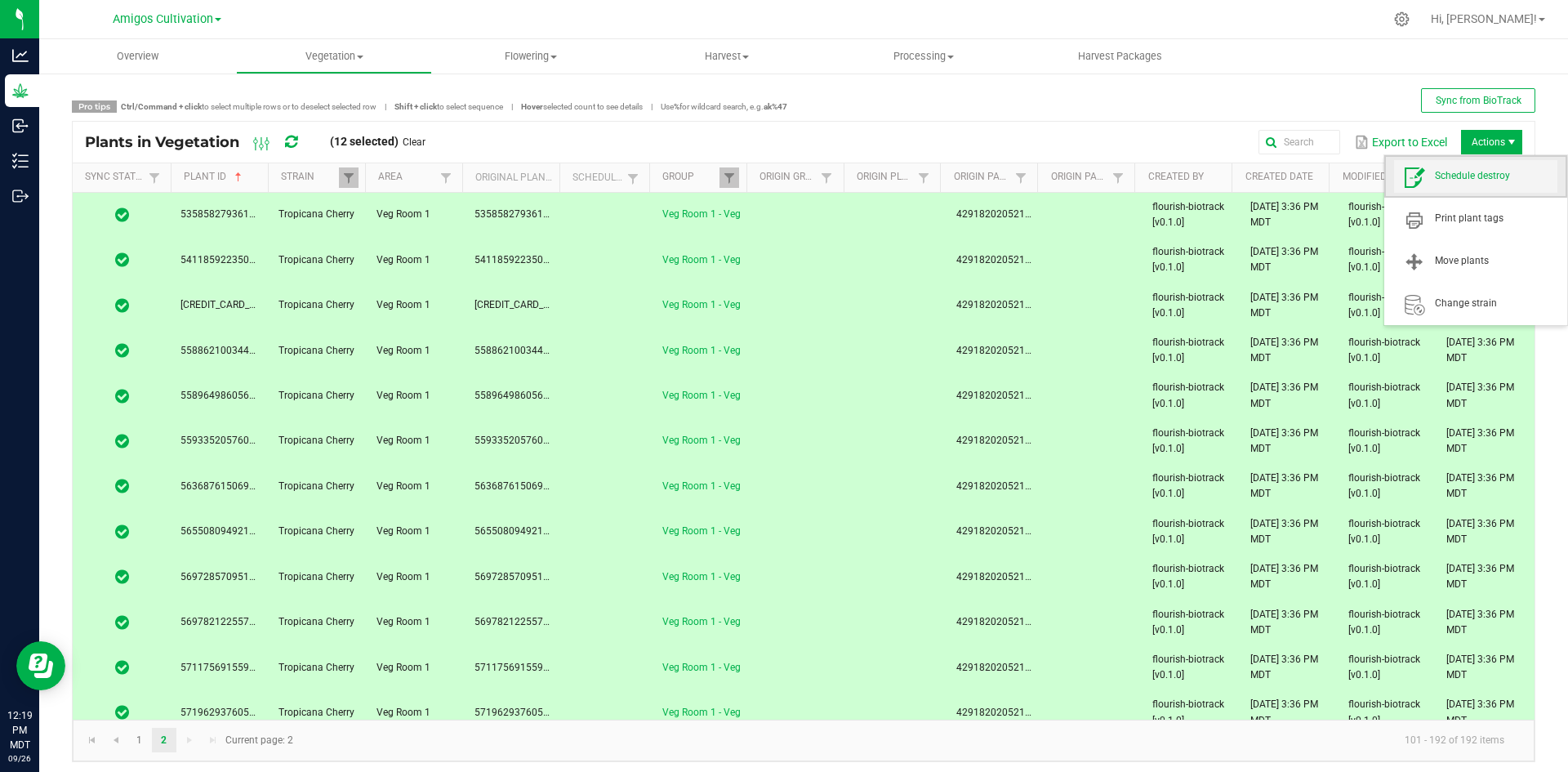
click at [1468, 178] on span "Schedule destroy" at bounding box center [1496, 175] width 122 height 14
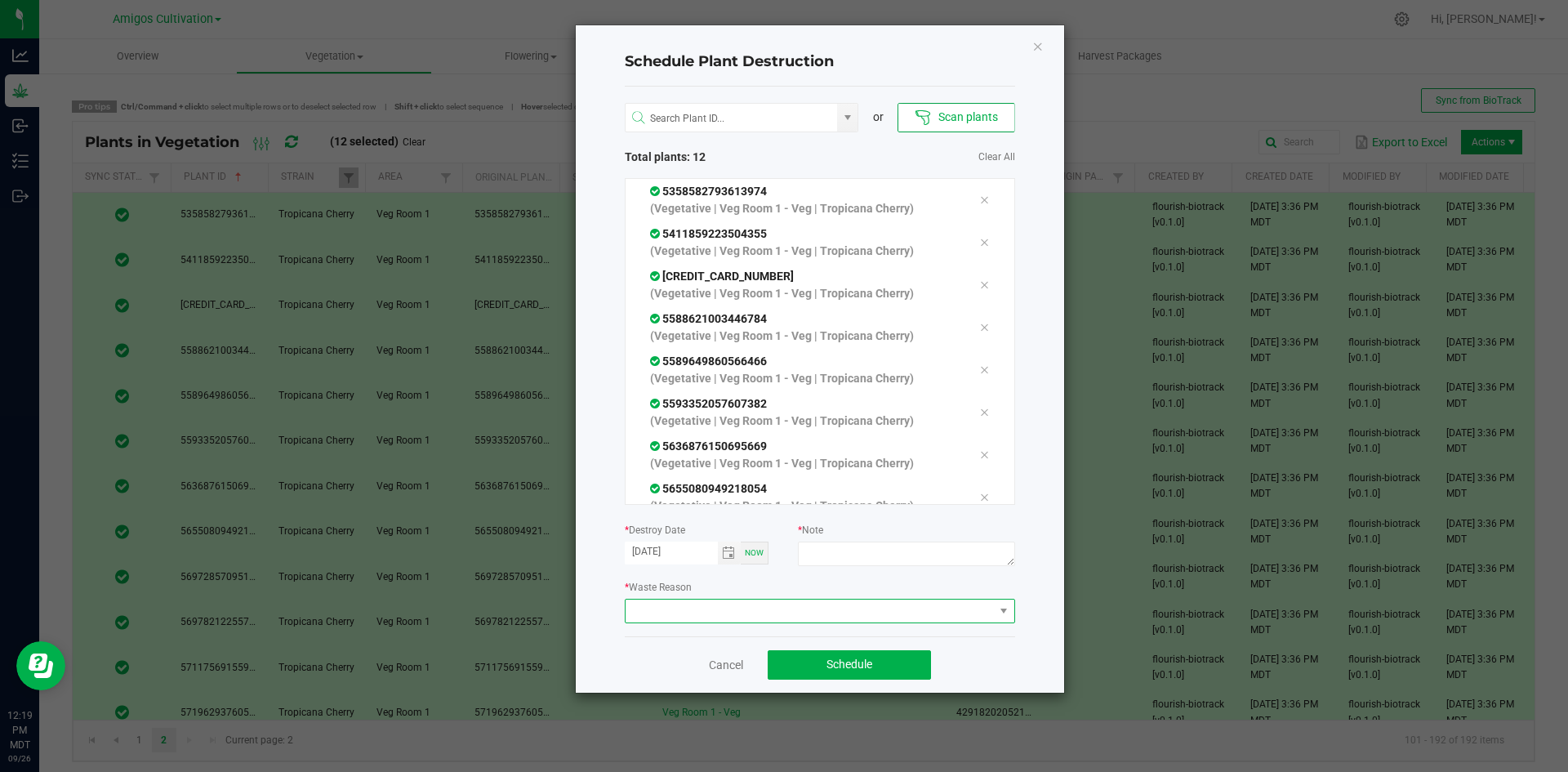
click at [863, 620] on span at bounding box center [809, 611] width 368 height 23
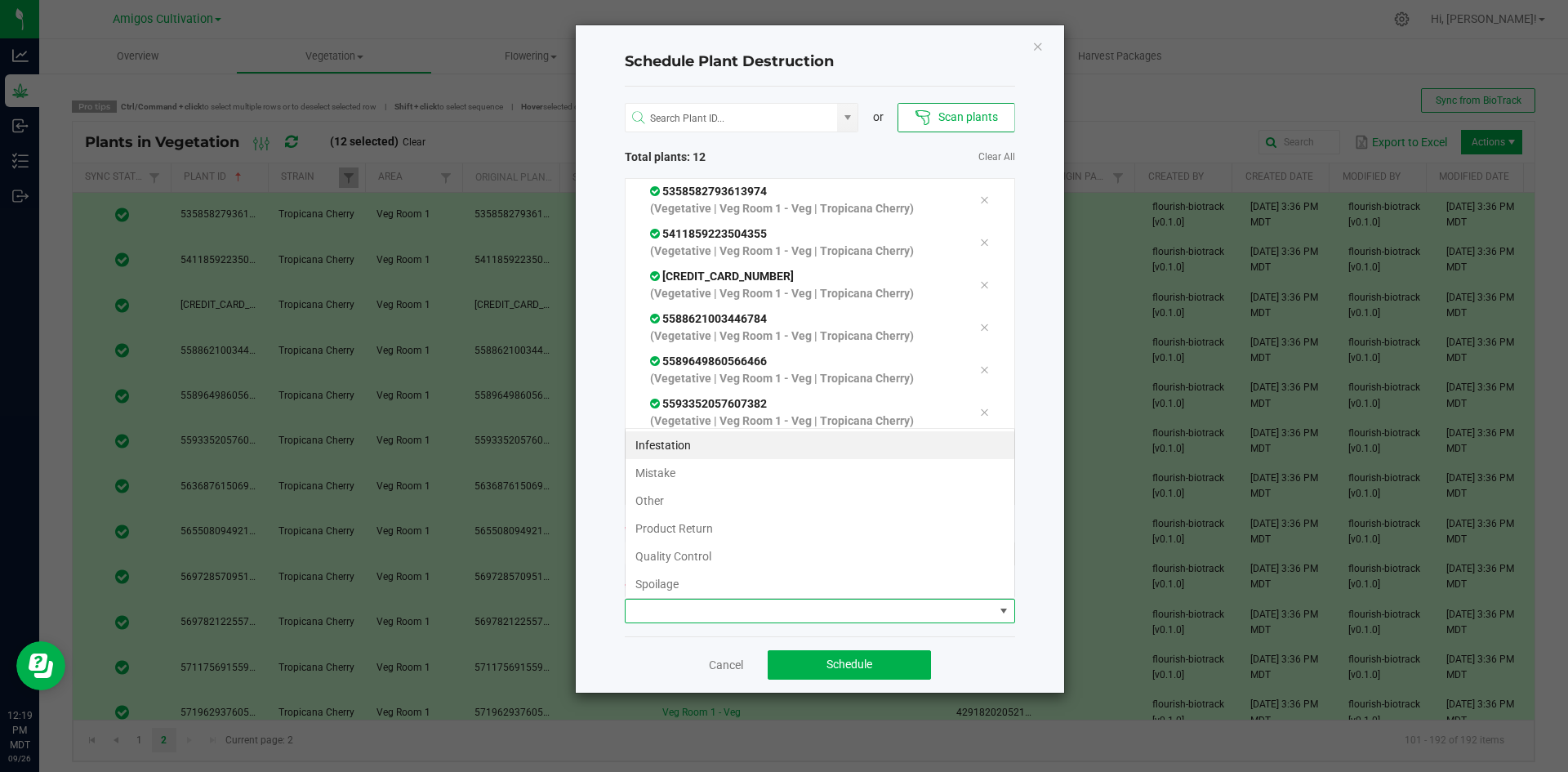
scroll to position [24, 390]
click at [741, 465] on li "Mistake" at bounding box center [819, 473] width 388 height 28
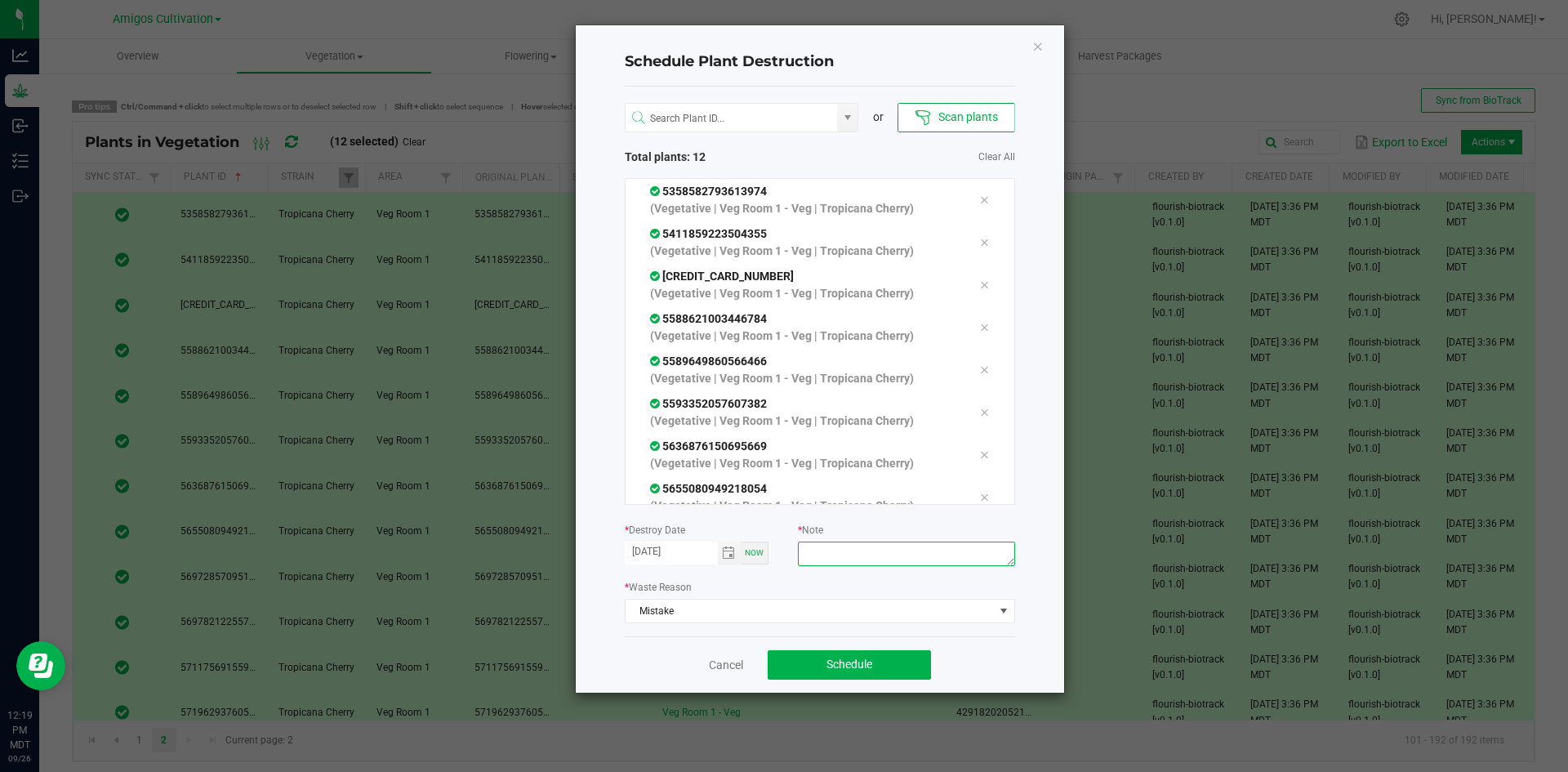
click at [832, 551] on textarea at bounding box center [905, 553] width 216 height 24
type textarea "w"
type textarea "counted wrong"
click at [834, 659] on span "Schedule" at bounding box center [849, 664] width 45 height 13
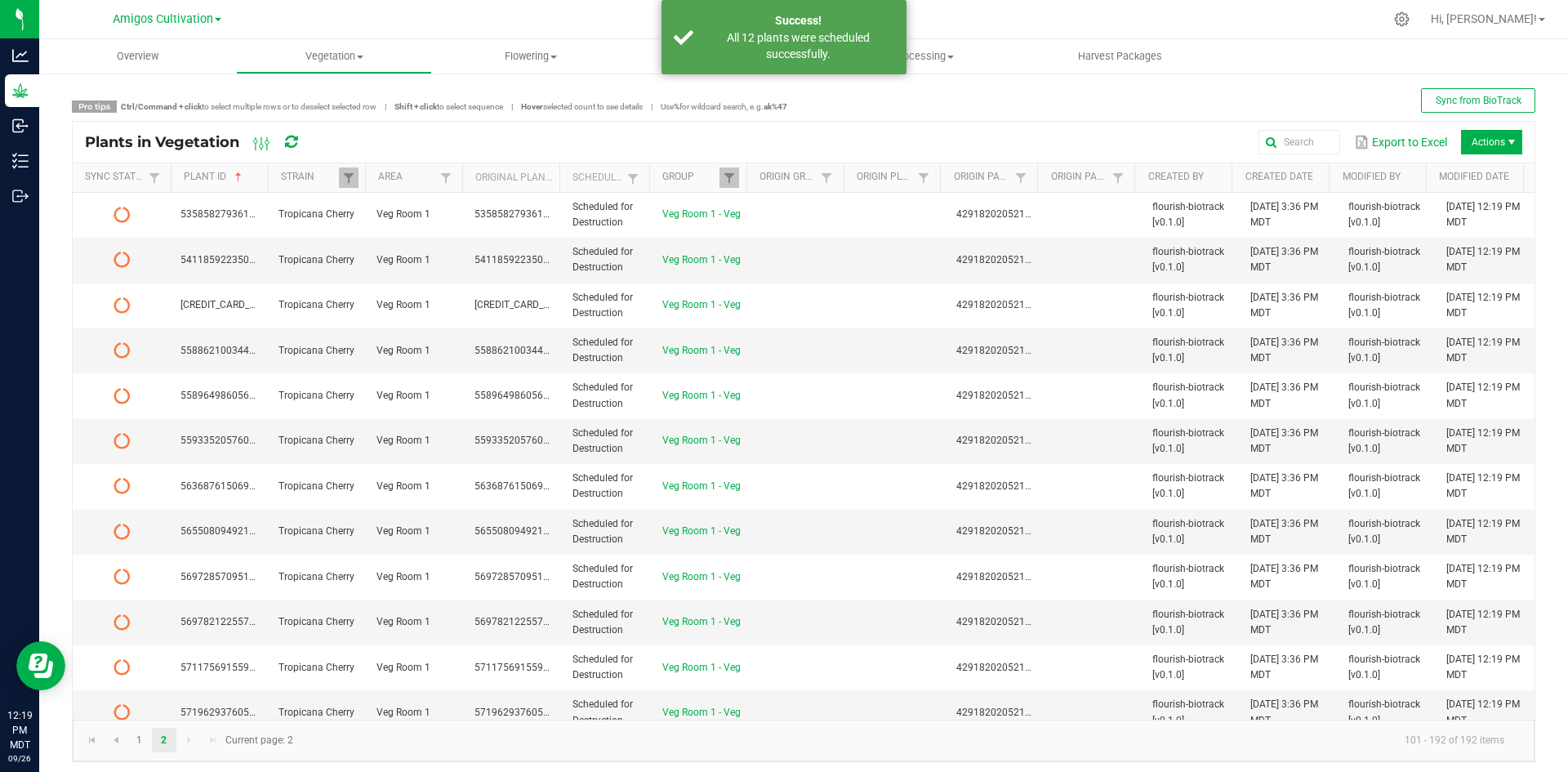
click at [291, 145] on icon at bounding box center [290, 142] width 12 height 15
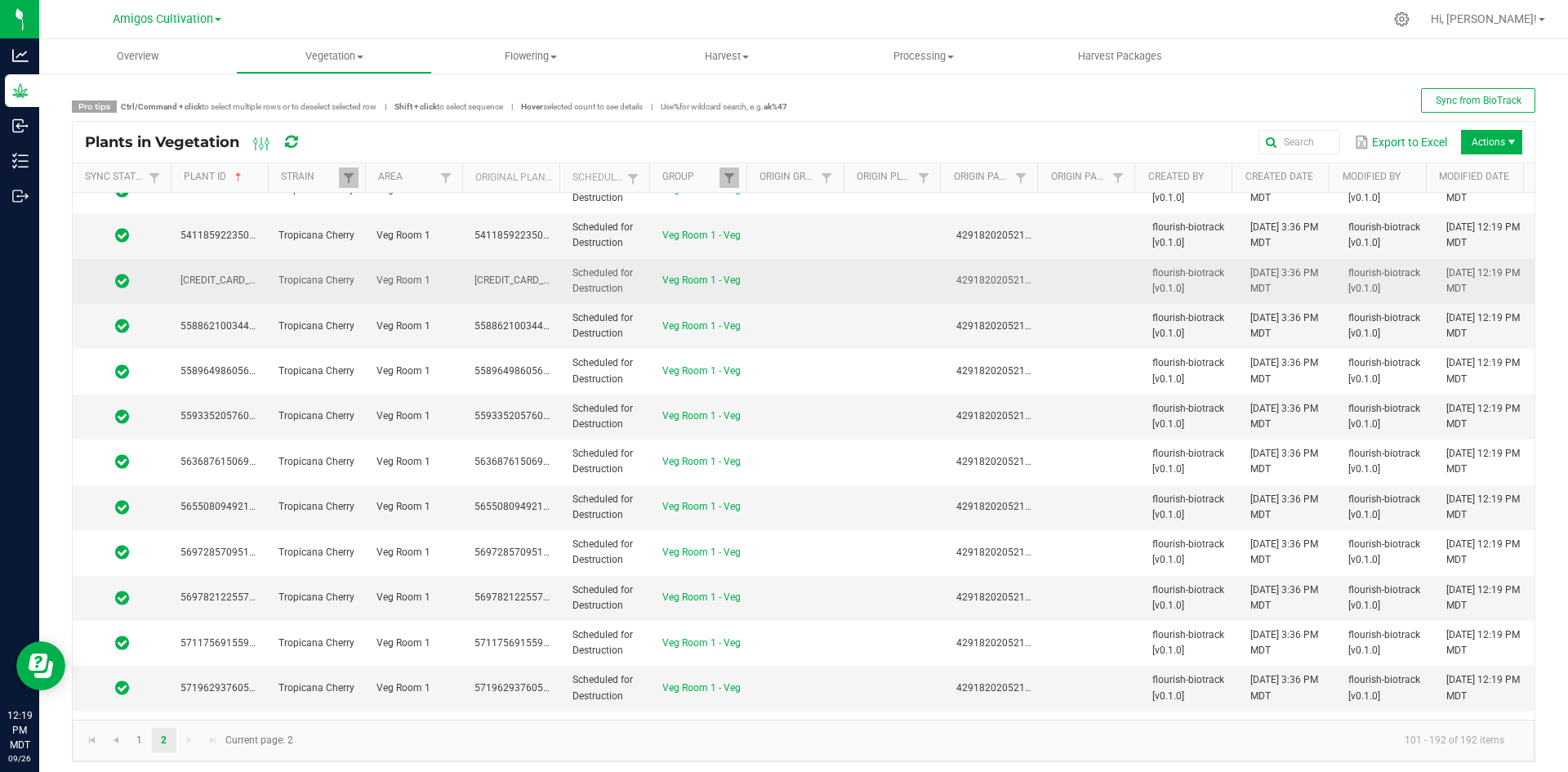
scroll to position [0, 0]
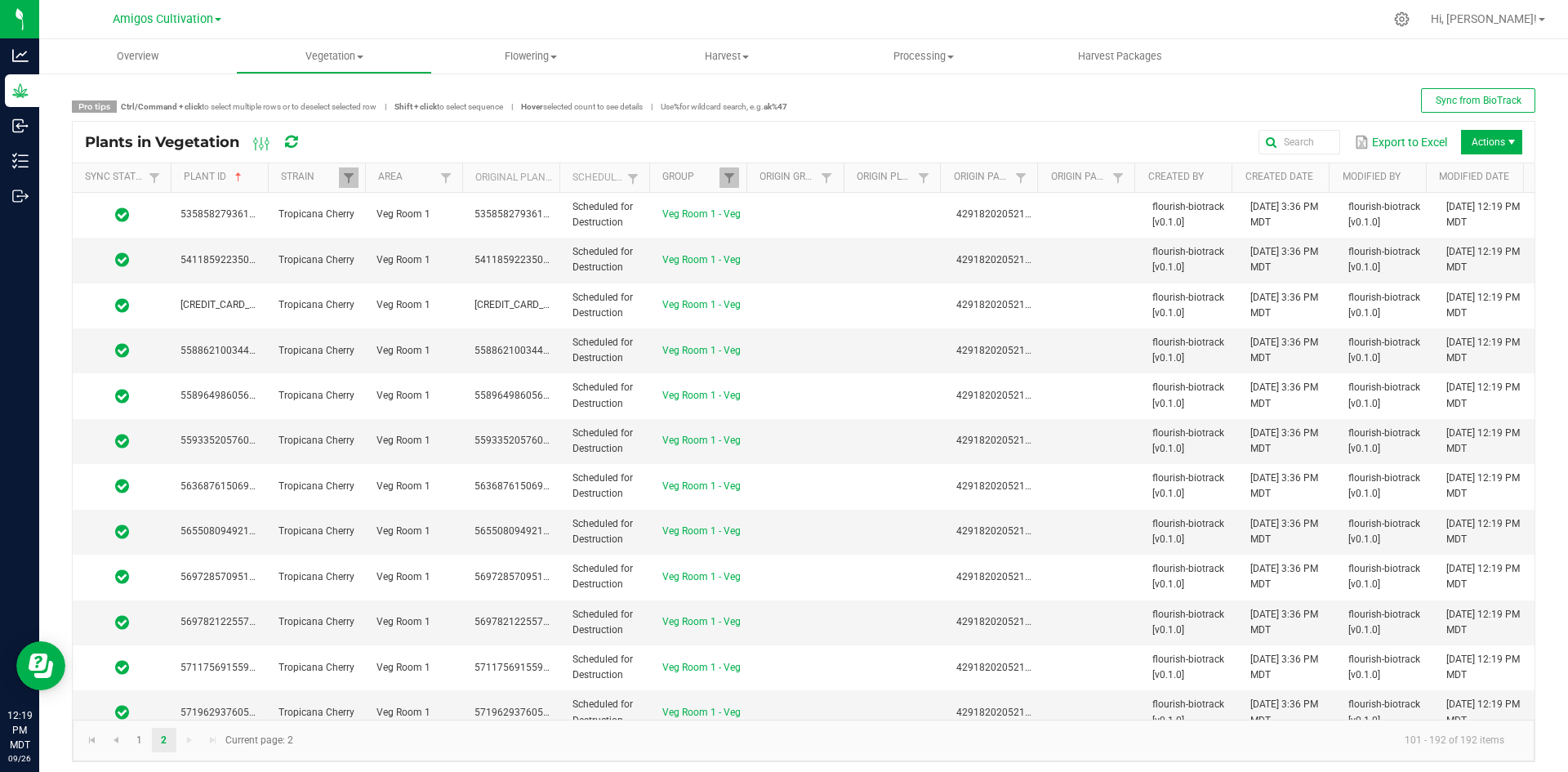
click at [603, 172] on th "Scheduled" at bounding box center [604, 178] width 90 height 30
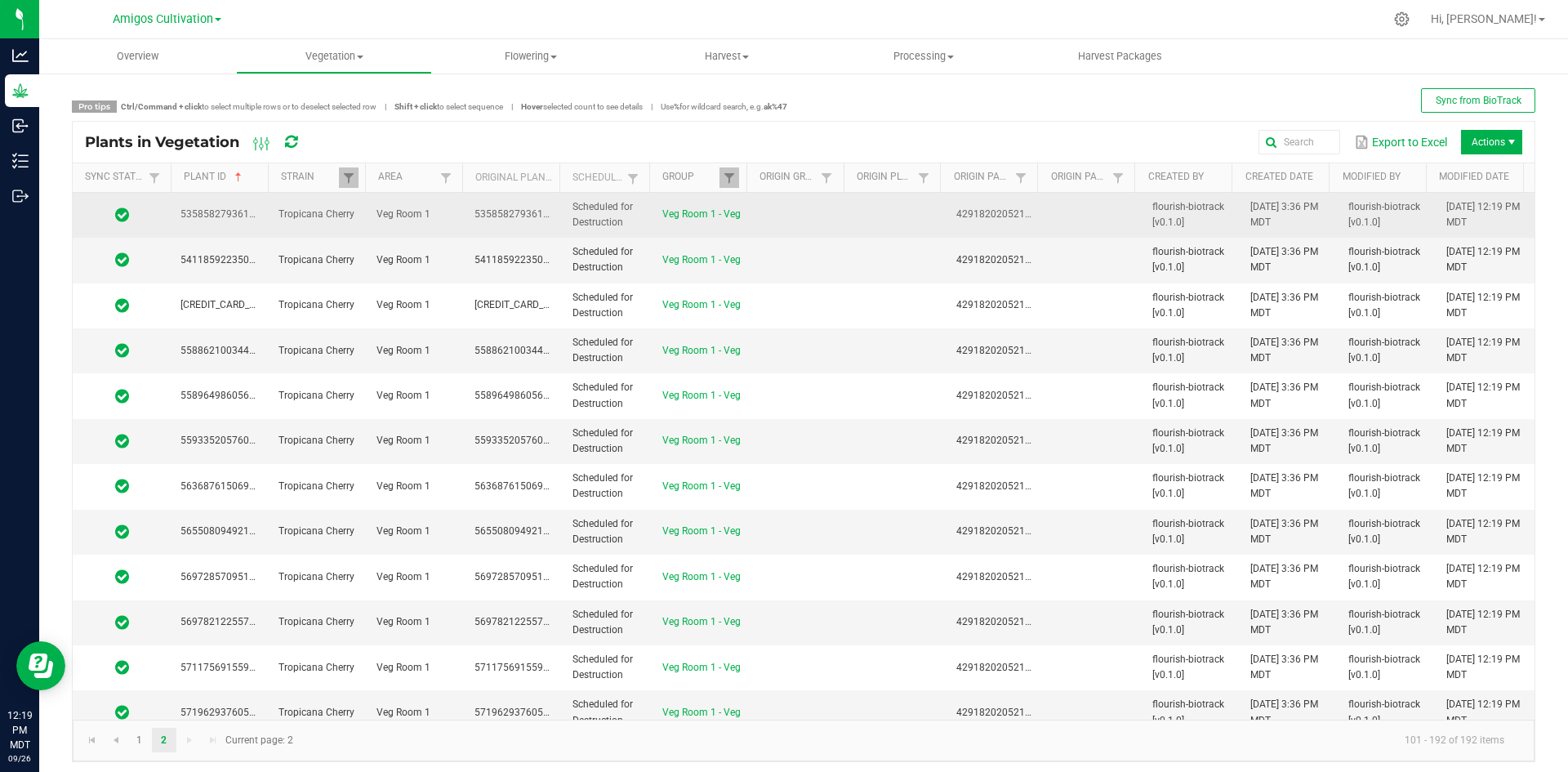
click at [602, 207] on span "Scheduled for Destruction" at bounding box center [602, 214] width 60 height 27
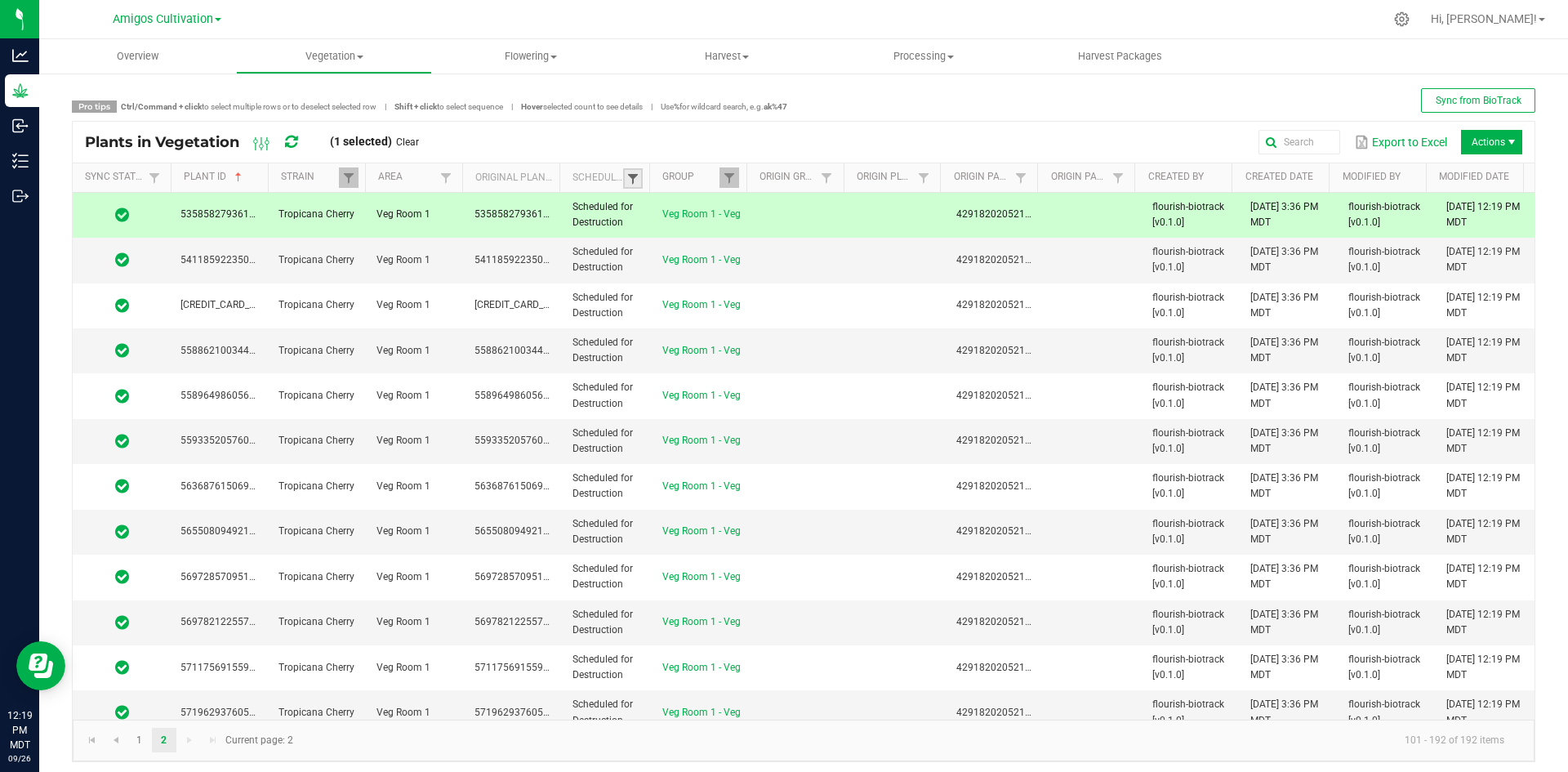
click at [626, 175] on span at bounding box center [633, 179] width 13 height 13
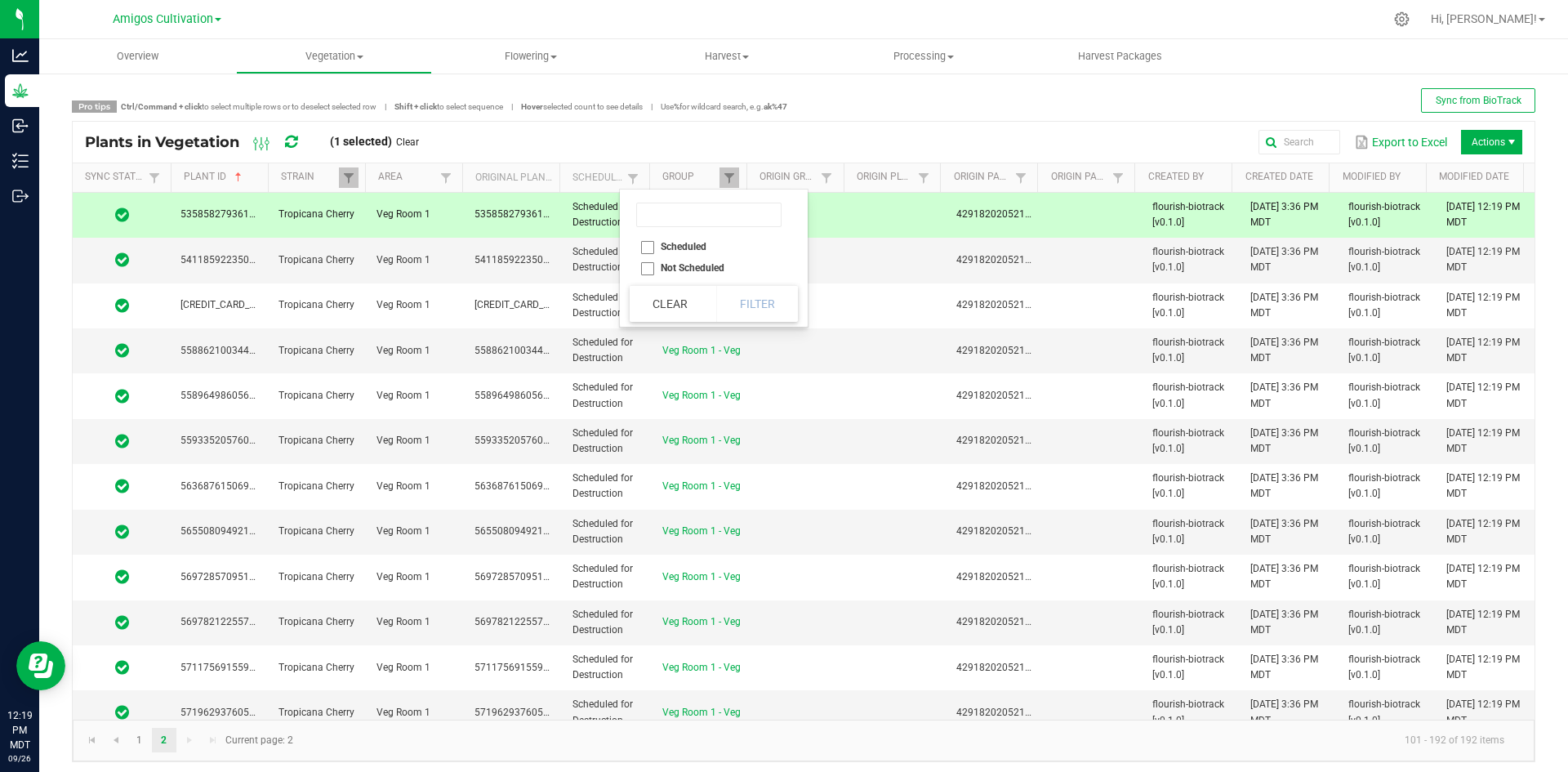
click at [649, 250] on li "Scheduled" at bounding box center [708, 247] width 158 height 21
checkbox input "true"
click at [740, 298] on button "Filter" at bounding box center [757, 303] width 82 height 36
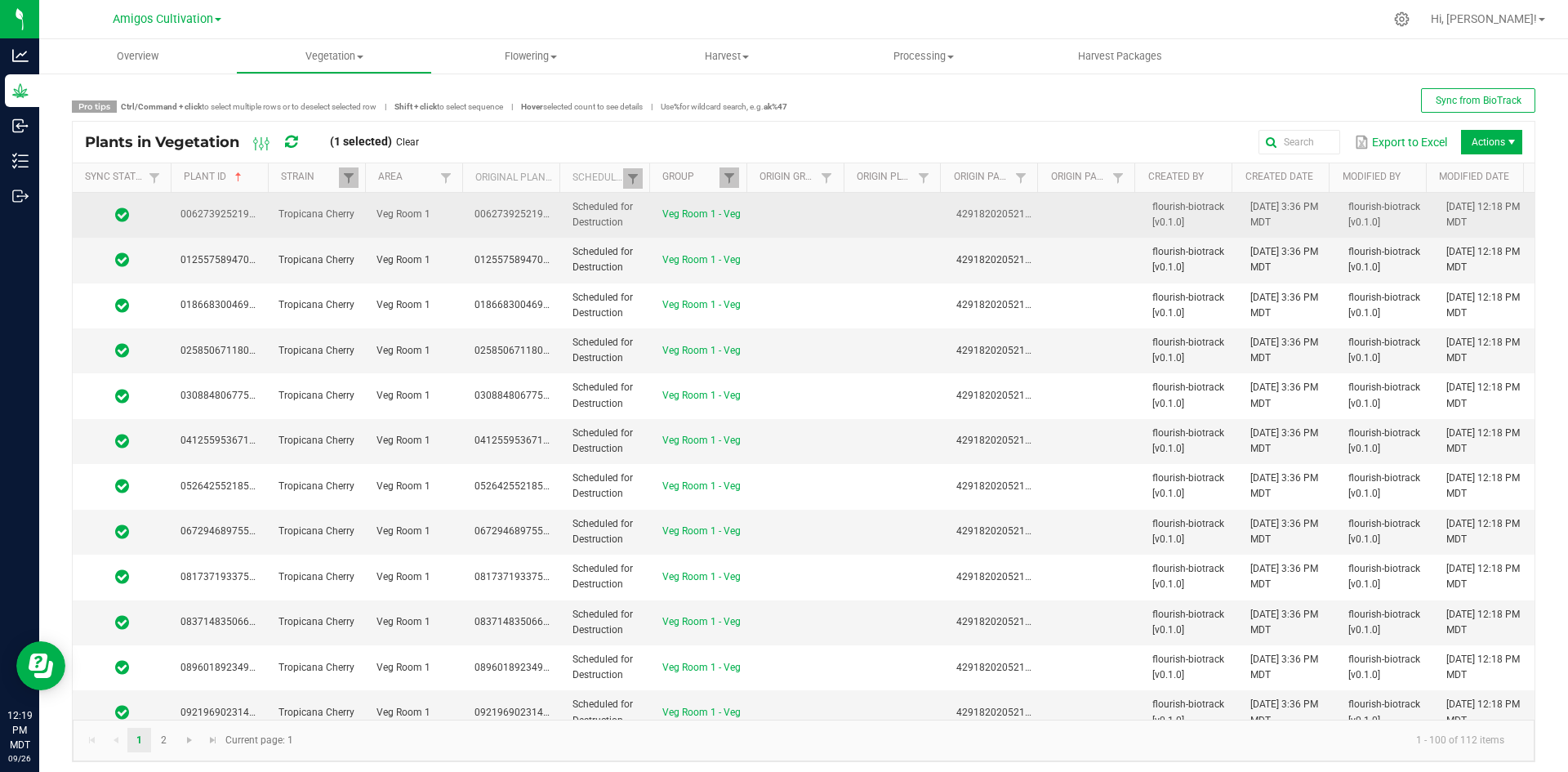
click at [477, 205] on td "0062739252199277" at bounding box center [513, 215] width 98 height 44
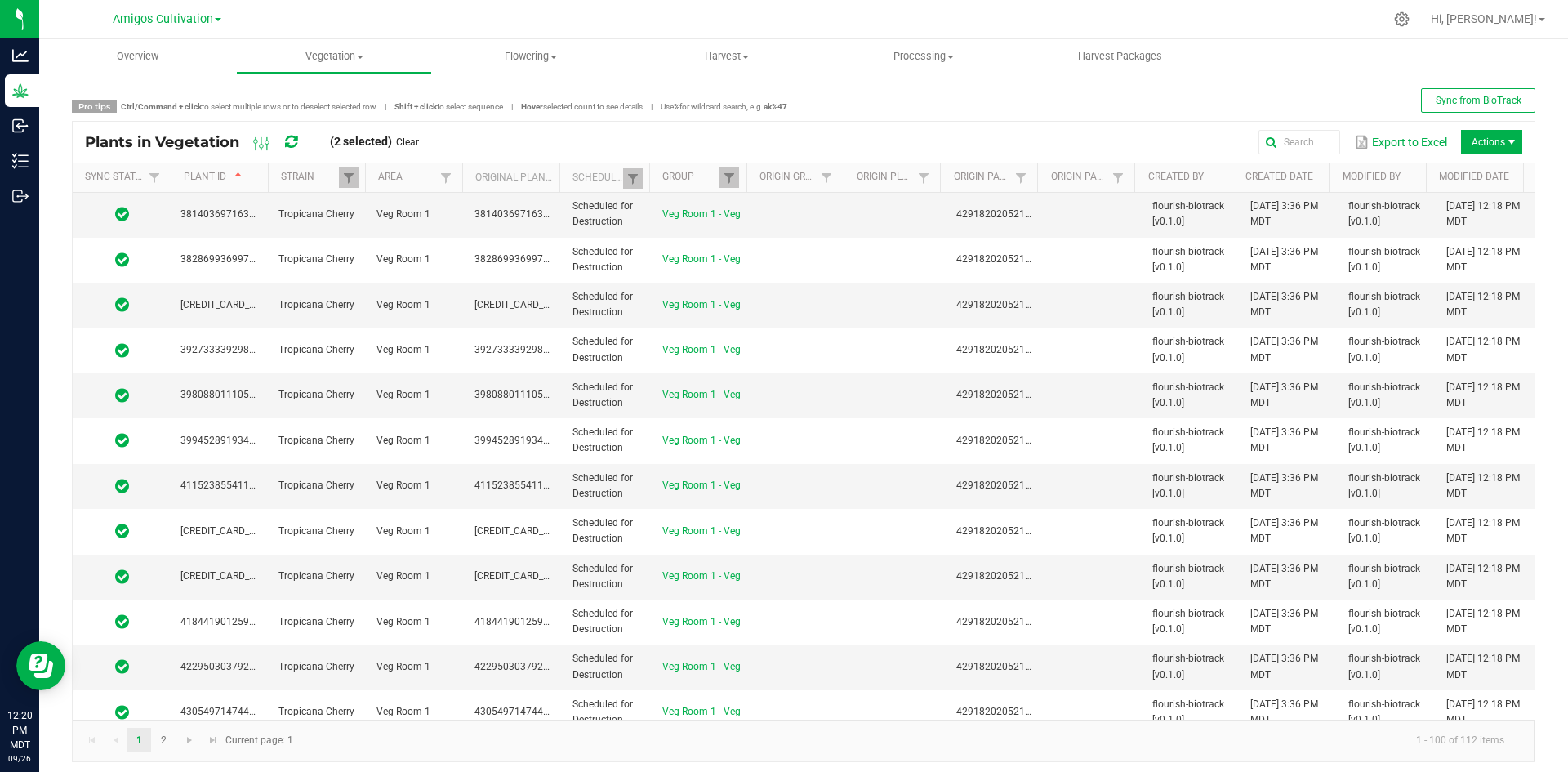
scroll to position [3996, 0]
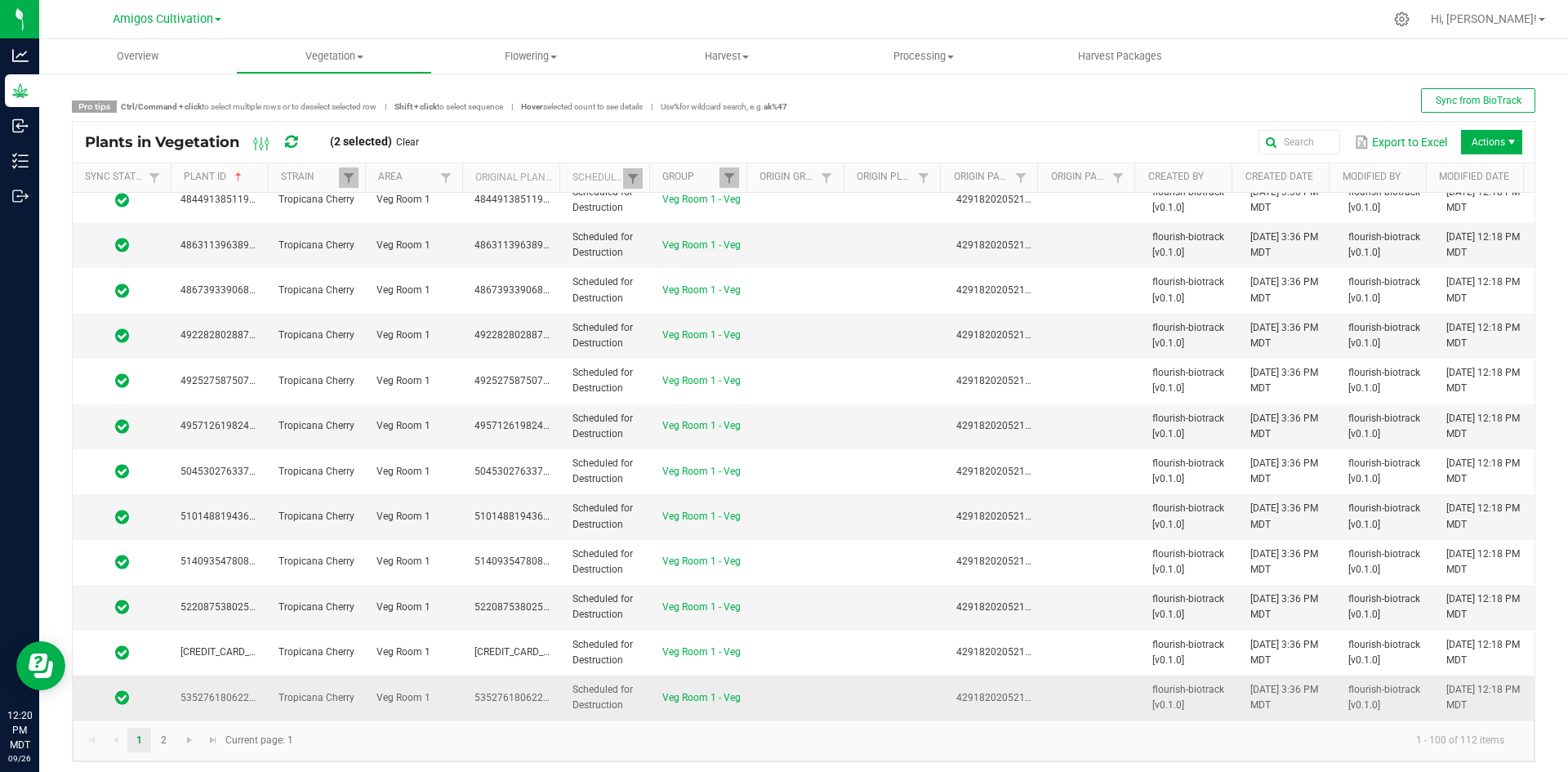
click at [784, 701] on td at bounding box center [800, 698] width 98 height 44
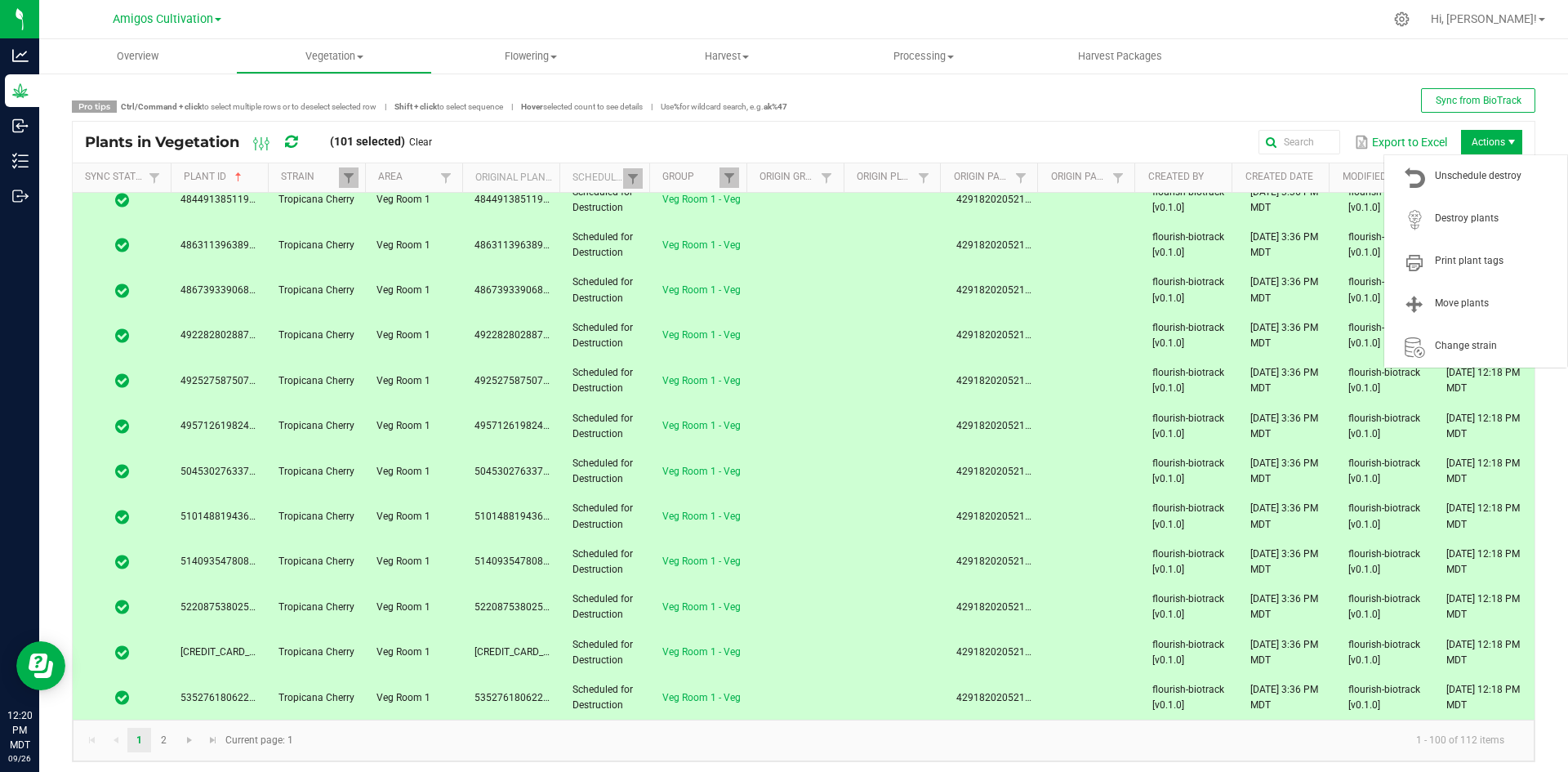
click at [1469, 133] on span "Actions" at bounding box center [1491, 142] width 61 height 24
click at [1462, 229] on span "Destroy plants" at bounding box center [1475, 219] width 163 height 32
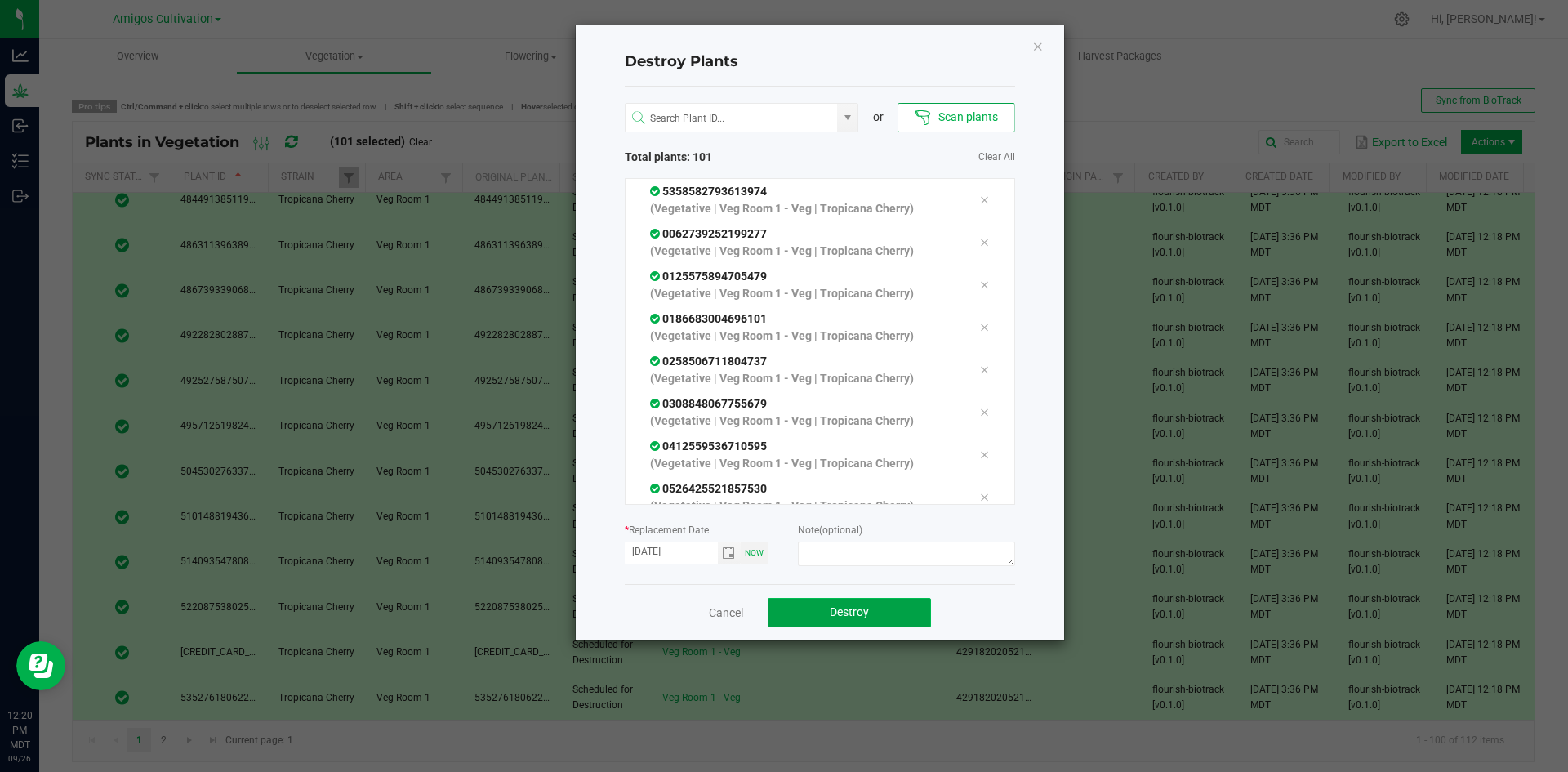
click at [872, 614] on button "Destroy" at bounding box center [849, 613] width 163 height 30
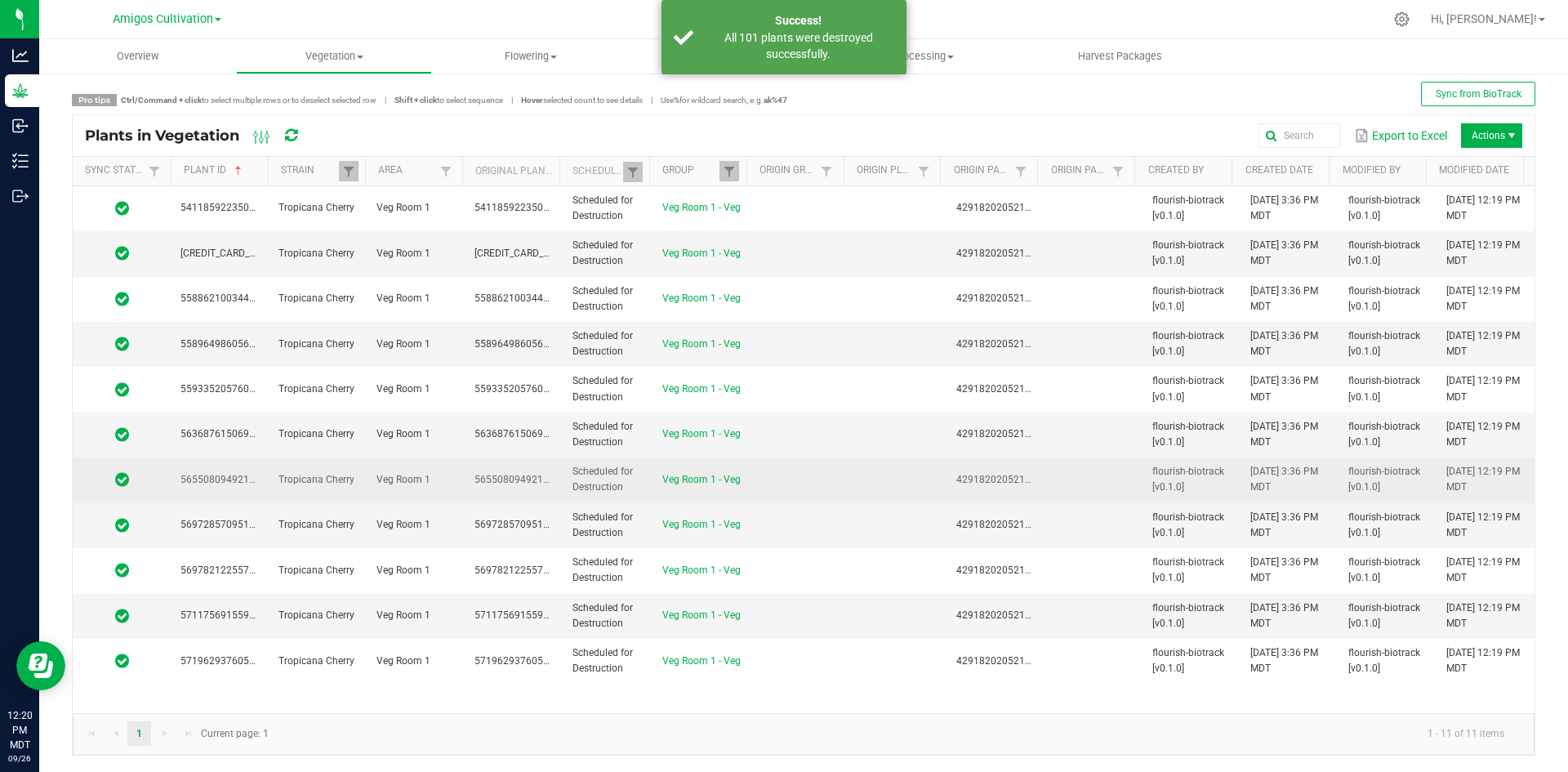
scroll to position [0, 0]
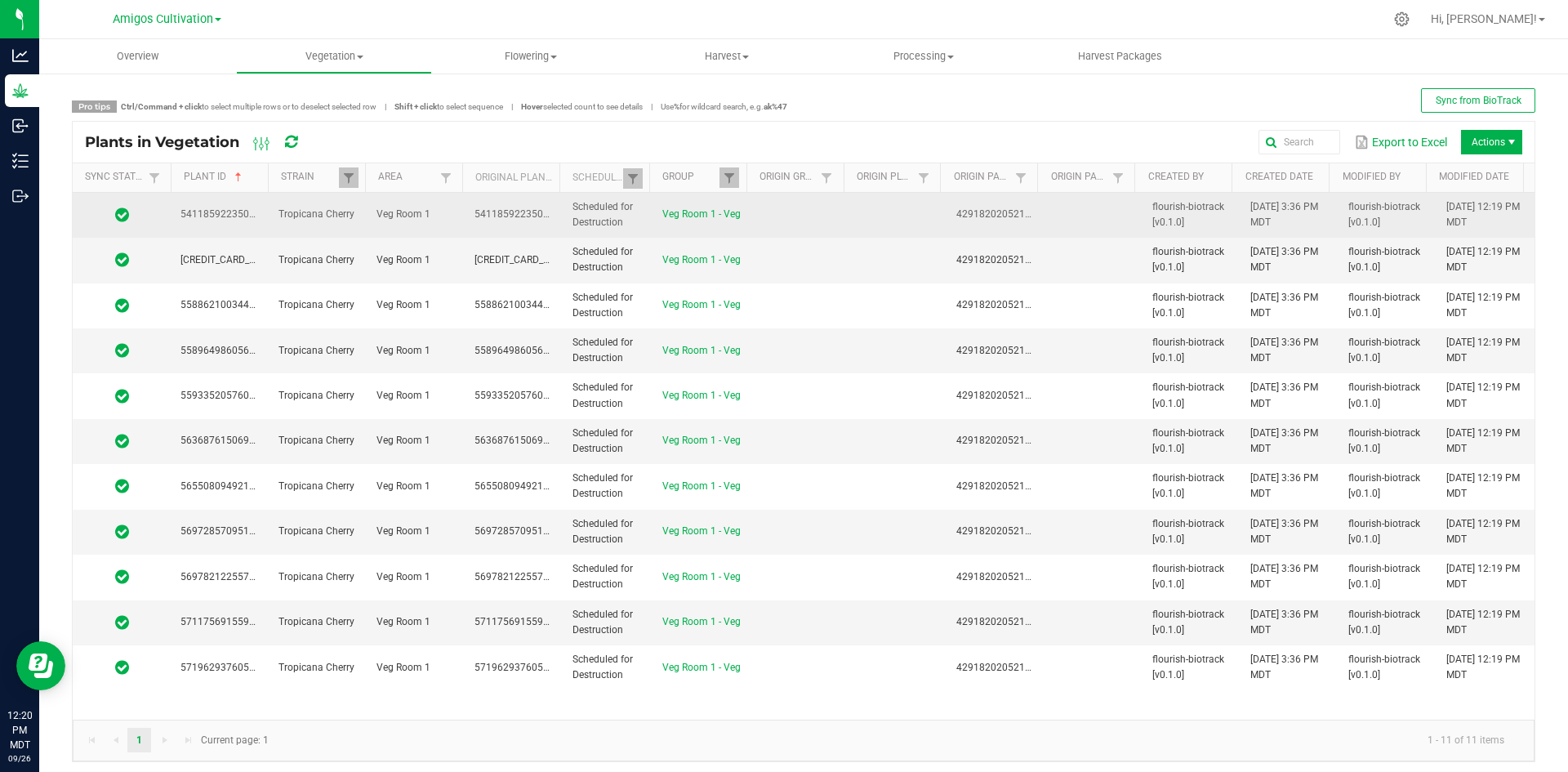
click at [784, 211] on td at bounding box center [800, 215] width 98 height 44
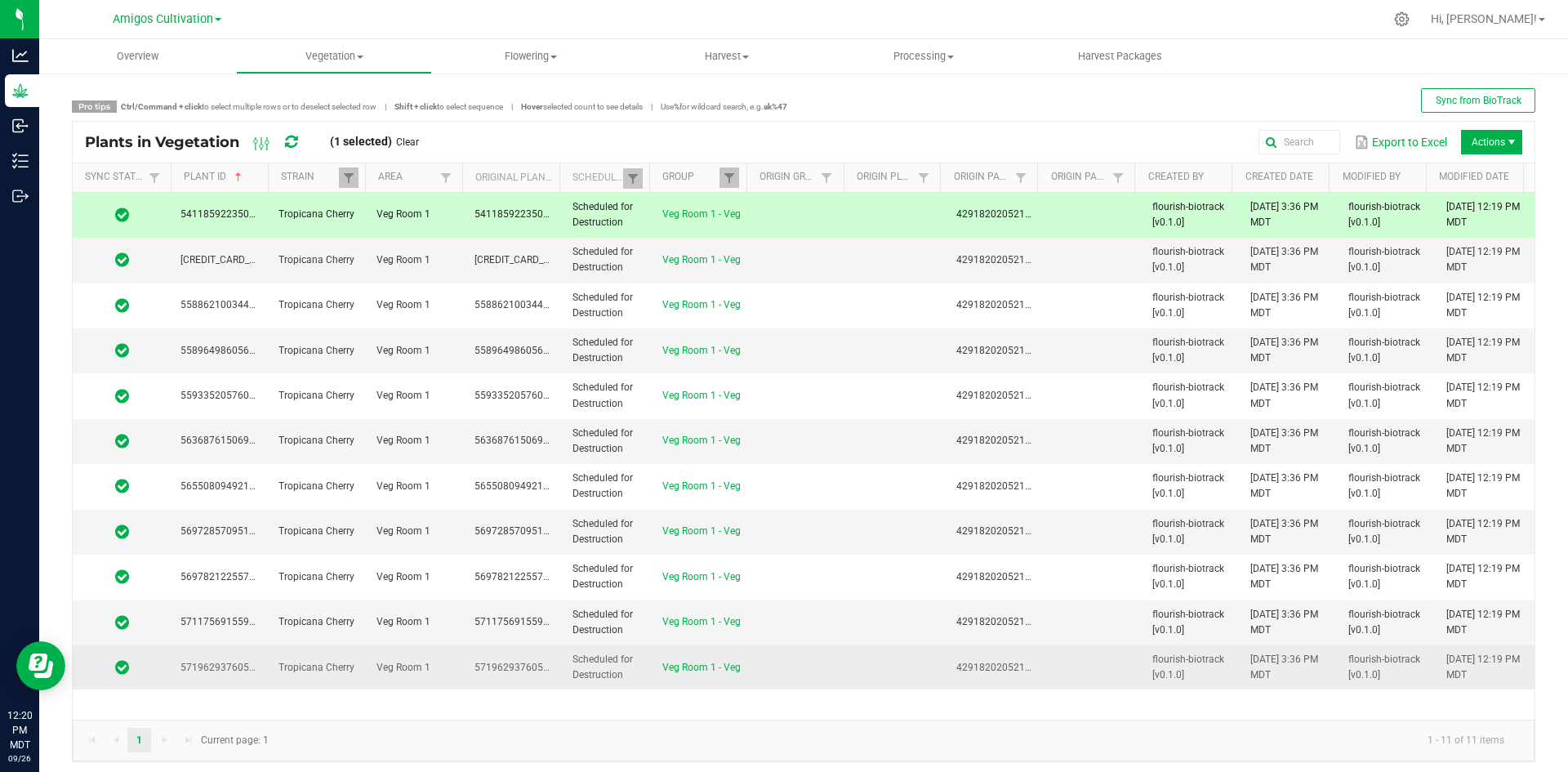
click at [730, 671] on td "Veg Room 1 - Veg" at bounding box center [702, 667] width 98 height 44
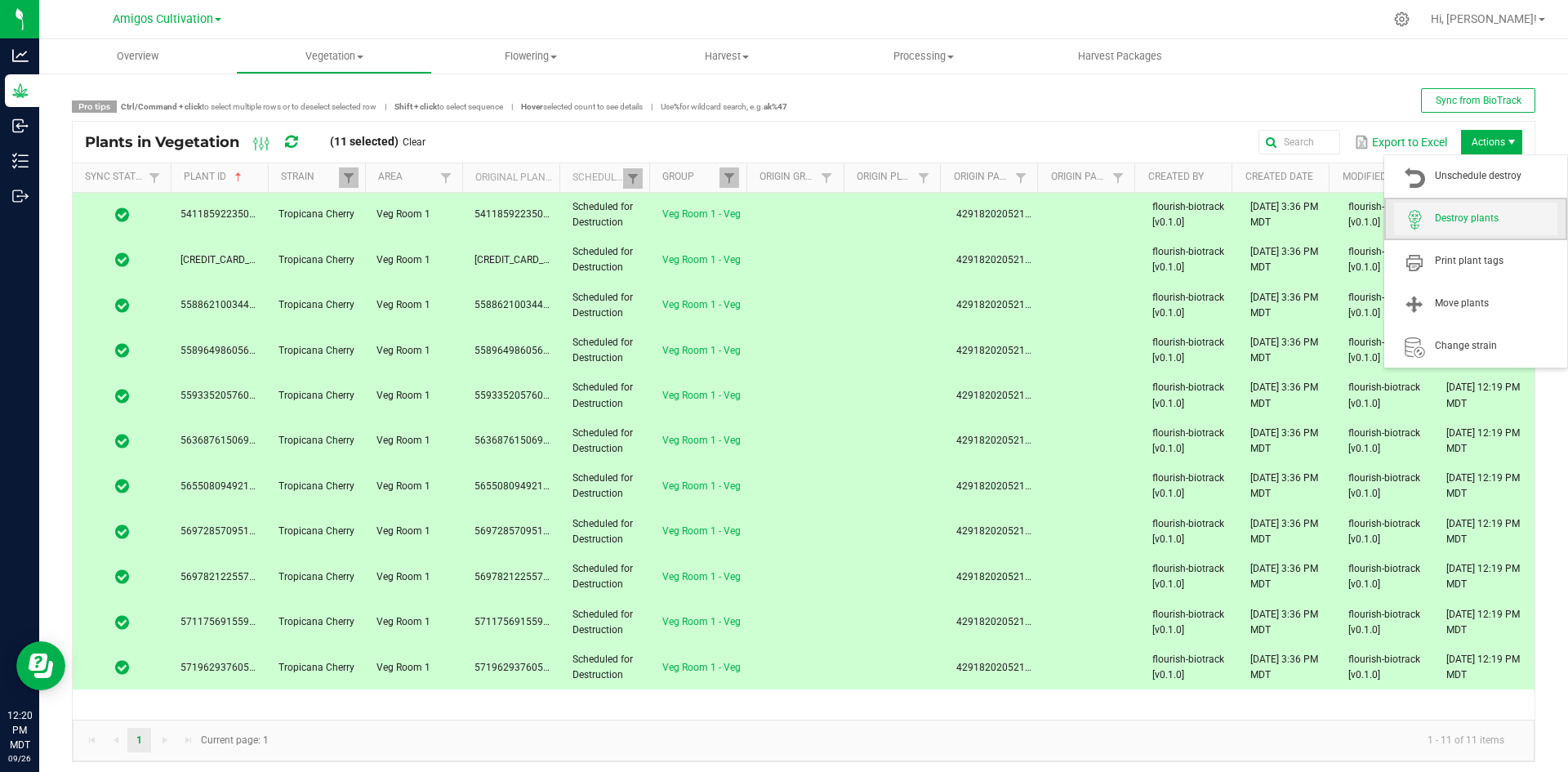
click at [1470, 213] on span "Destroy plants" at bounding box center [1496, 218] width 122 height 14
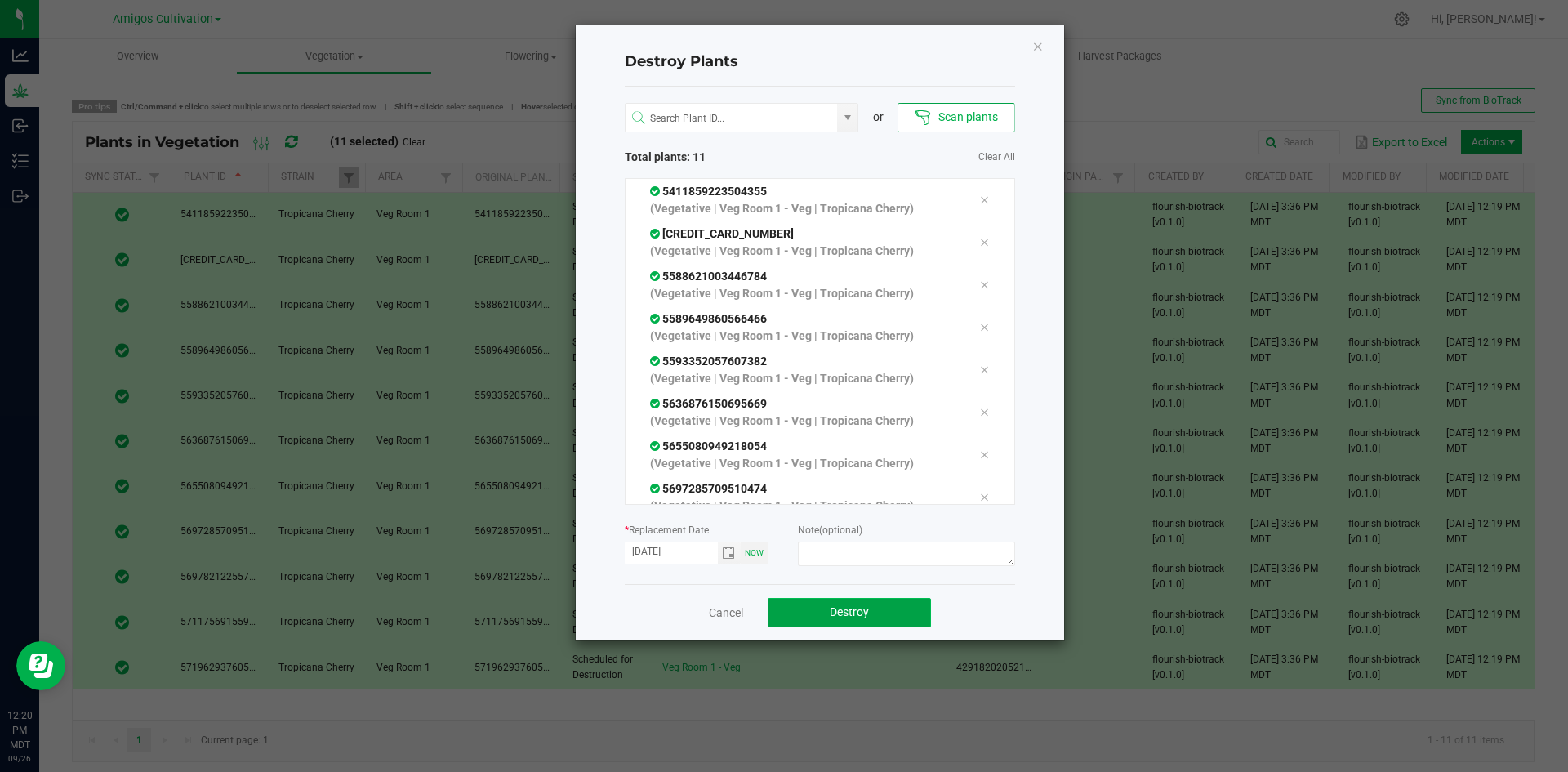
click at [851, 625] on button "Destroy" at bounding box center [849, 613] width 163 height 30
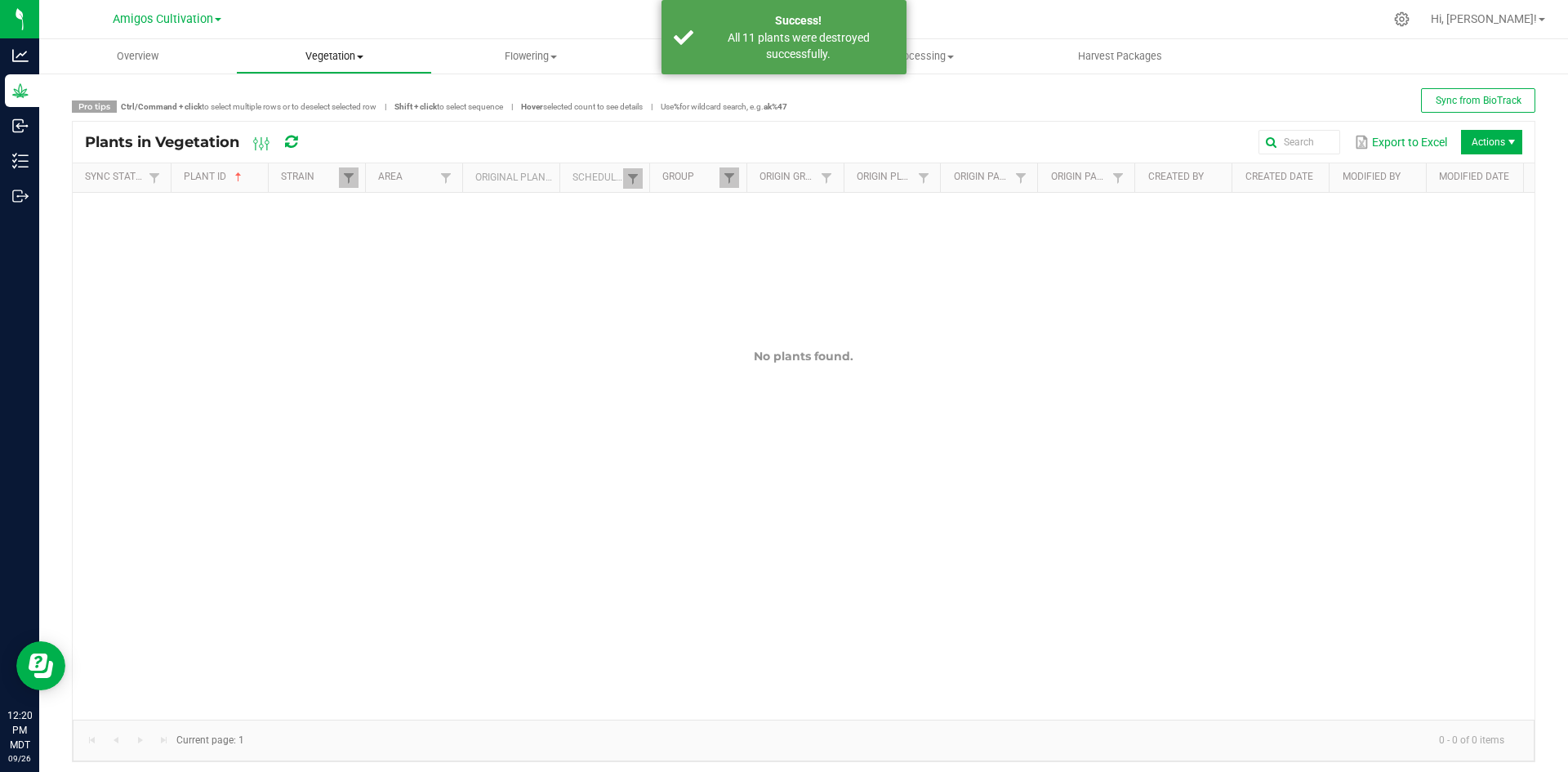
click at [333, 60] on span "Vegetation" at bounding box center [335, 57] width 196 height 15
click at [286, 99] on span "Veg groups" at bounding box center [288, 98] width 104 height 14
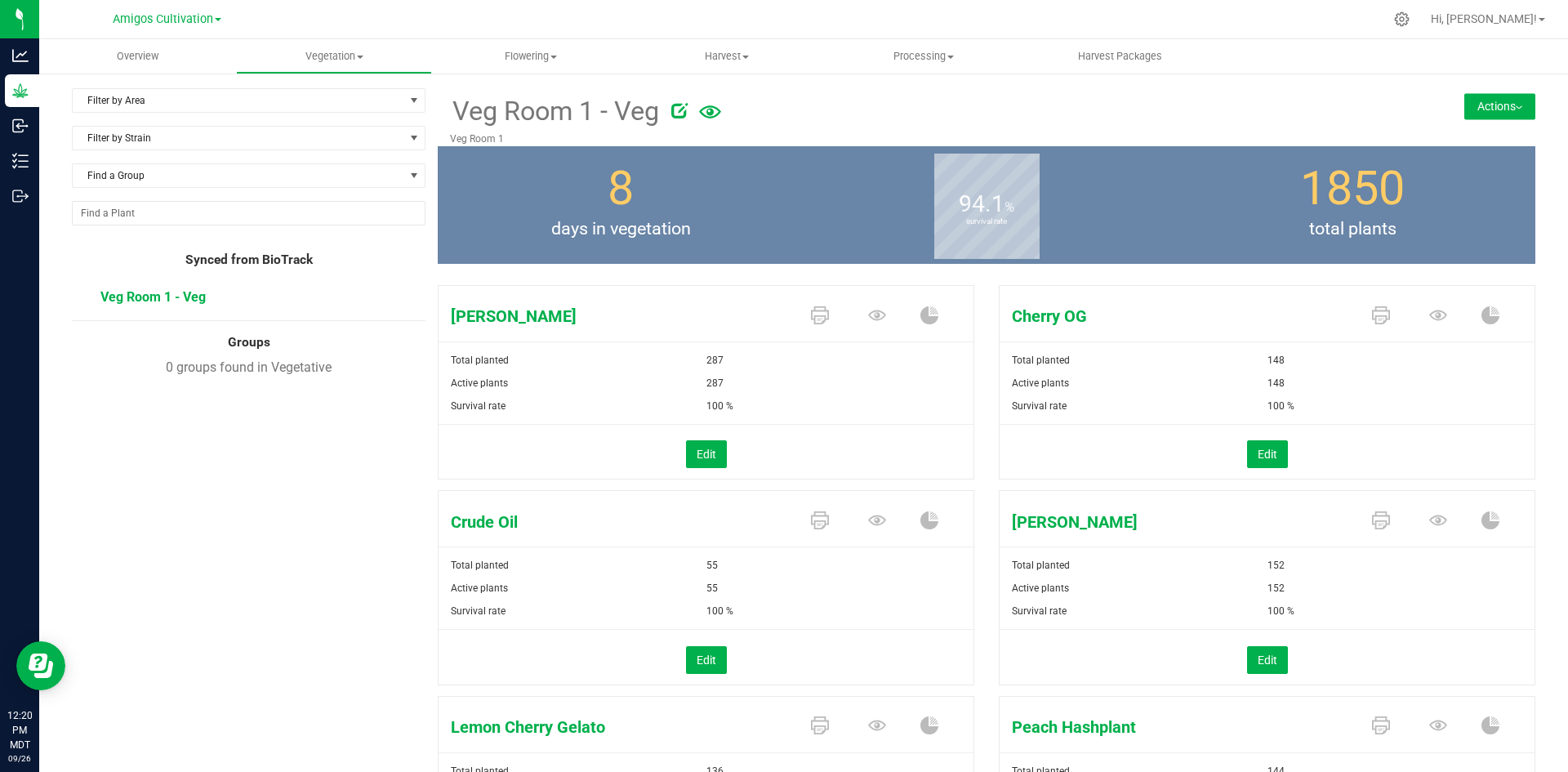
click at [1473, 108] on button "Actions" at bounding box center [1499, 106] width 71 height 26
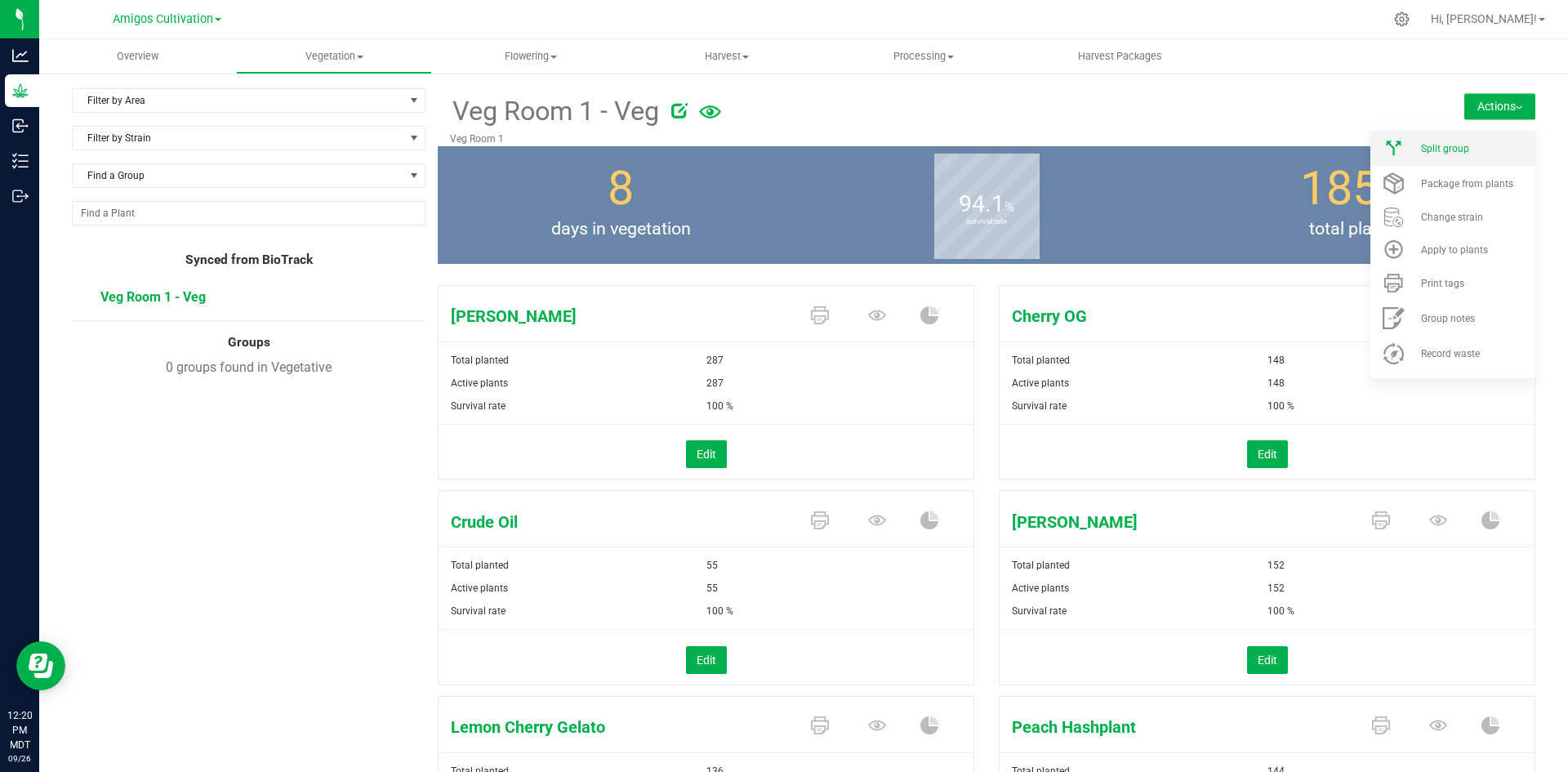
click at [1441, 147] on span "Split group" at bounding box center [1445, 148] width 48 height 11
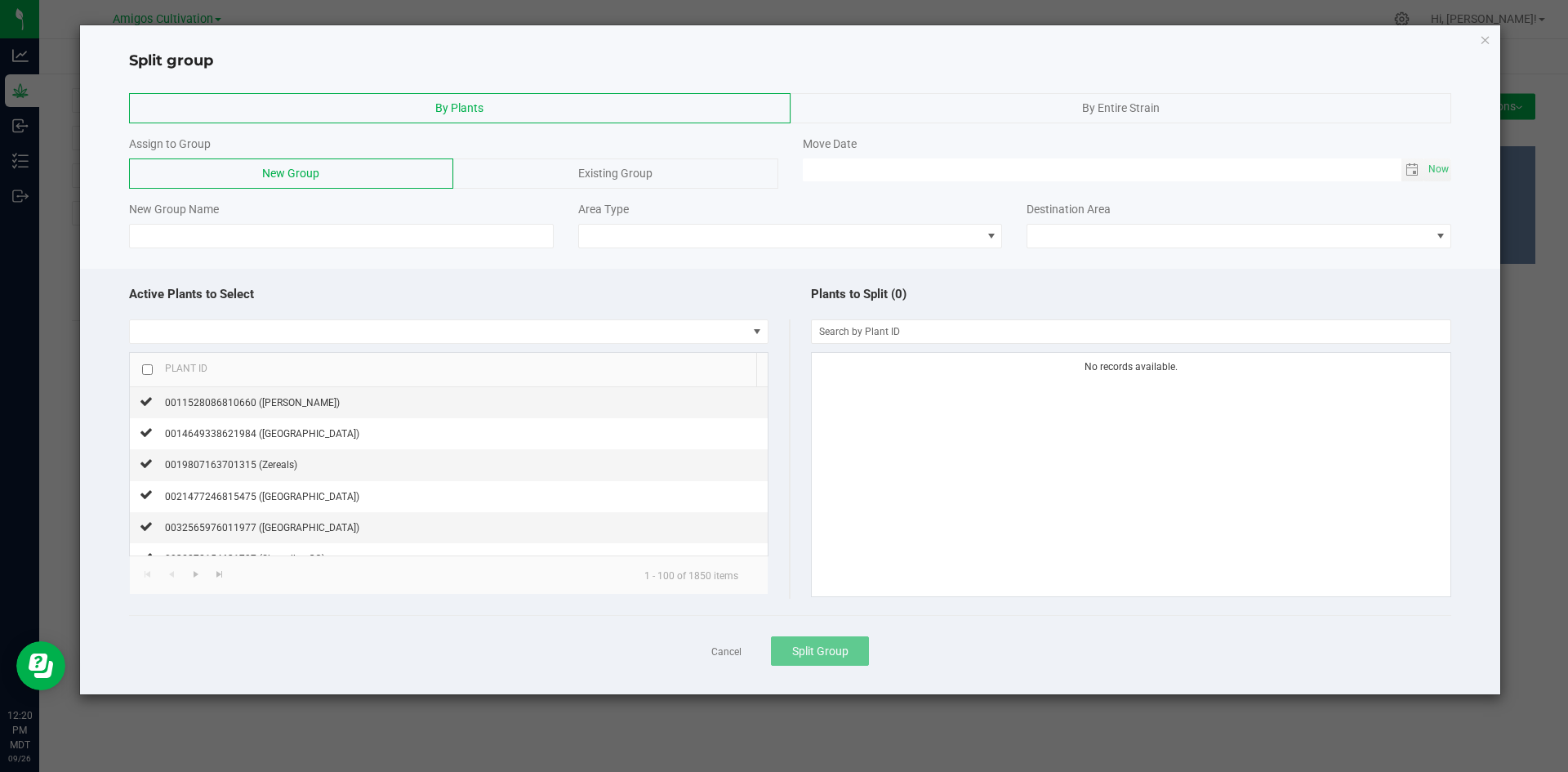
click at [1168, 104] on div "By Entire Strain" at bounding box center [1121, 108] width 662 height 31
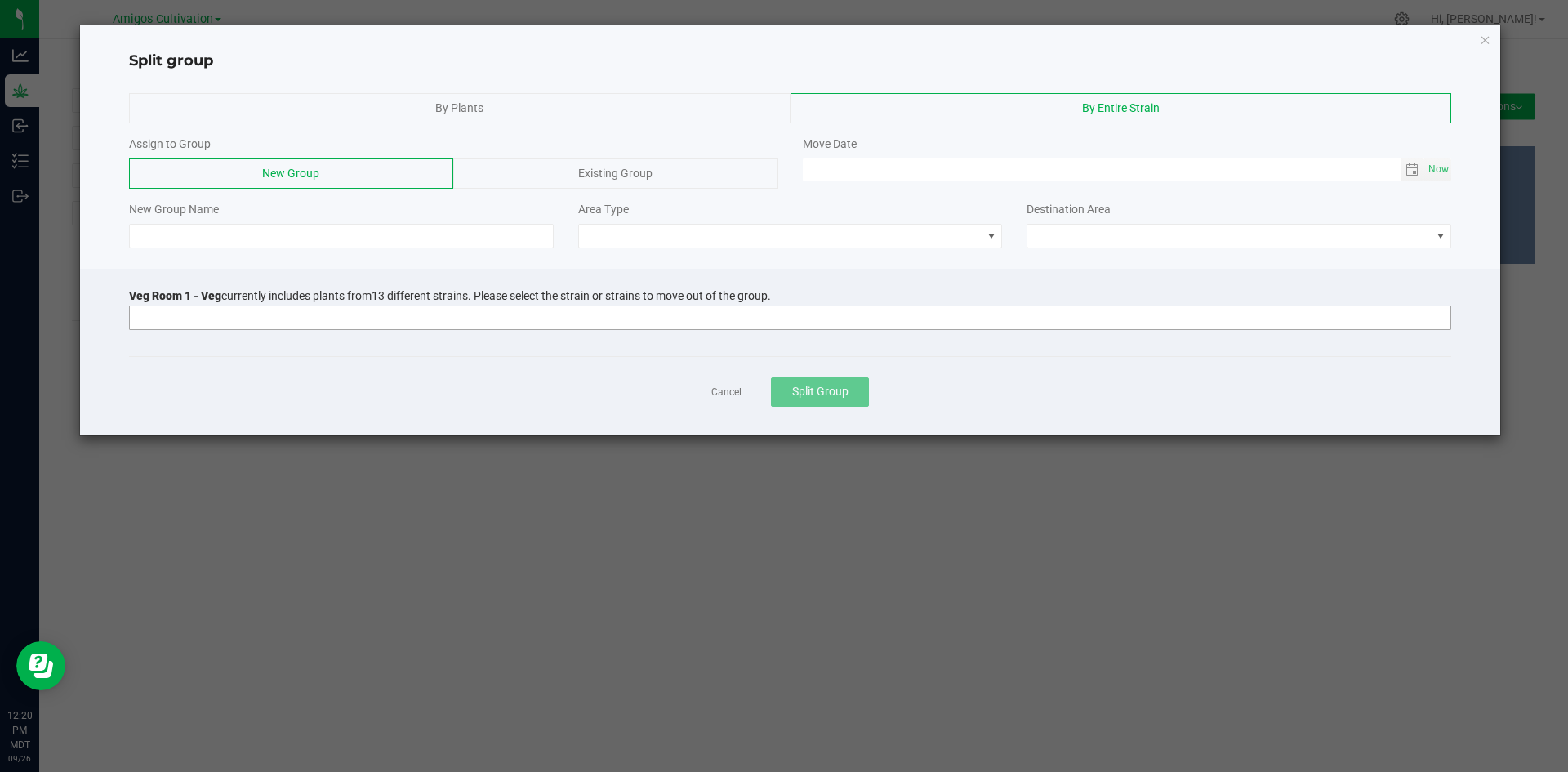
click at [169, 328] on input at bounding box center [779, 317] width 1300 height 23
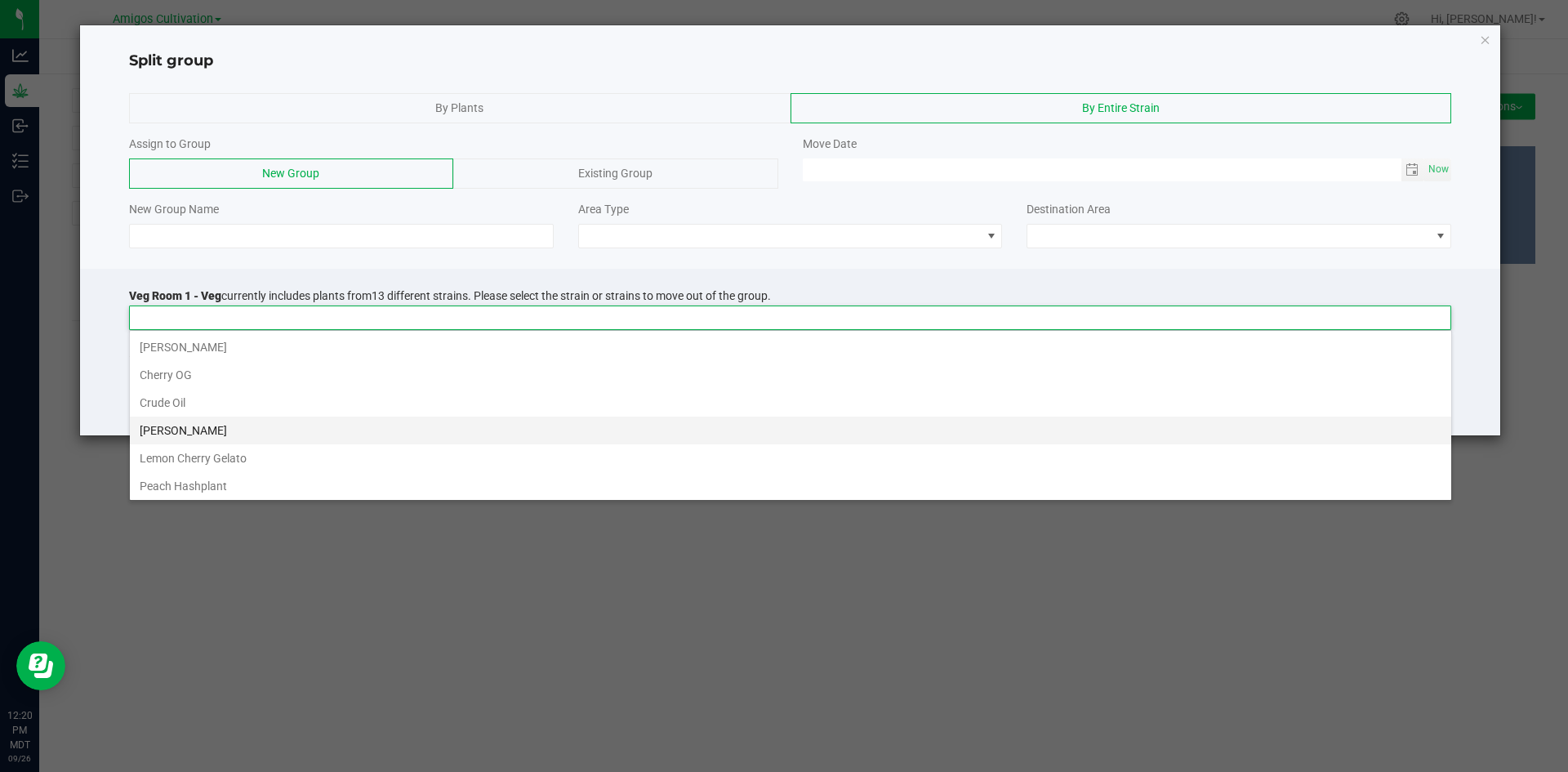
scroll to position [197, 0]
click at [183, 455] on li "Tropicana Cherry" at bounding box center [790, 455] width 1321 height 28
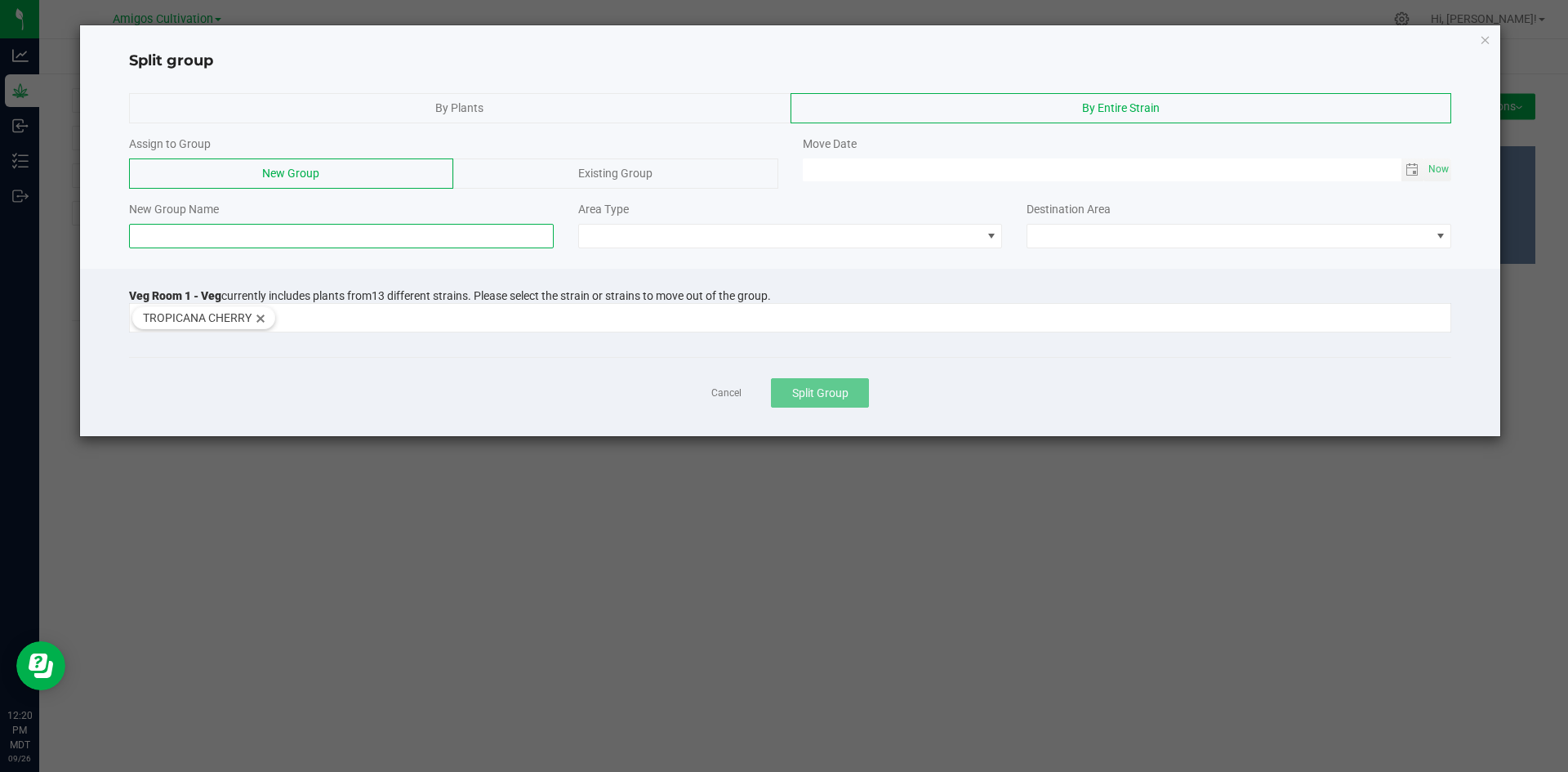
click at [242, 232] on input at bounding box center [341, 235] width 424 height 24
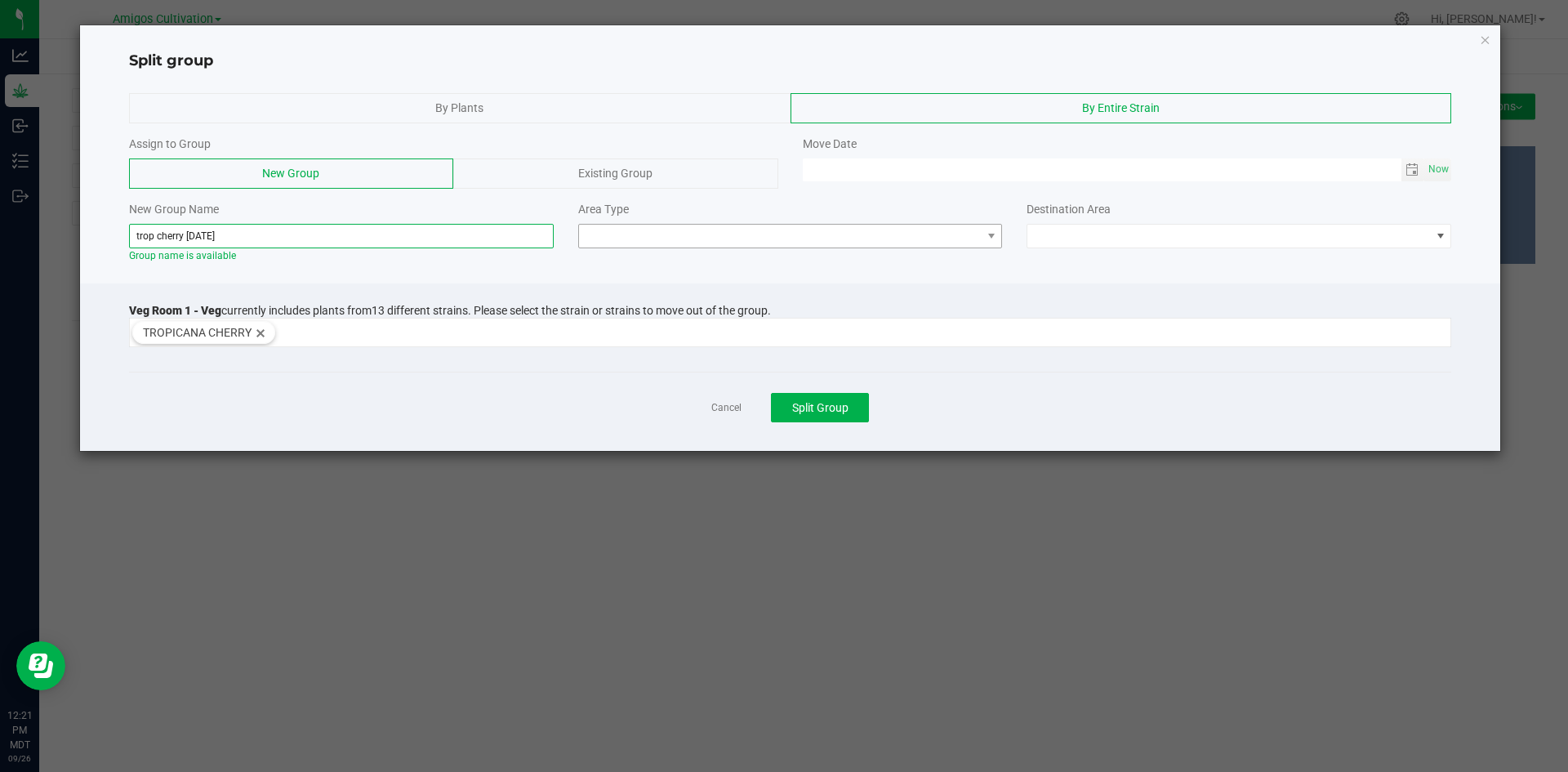
type input "trop cherry [DATE]"
click at [989, 244] on span at bounding box center [991, 235] width 20 height 23
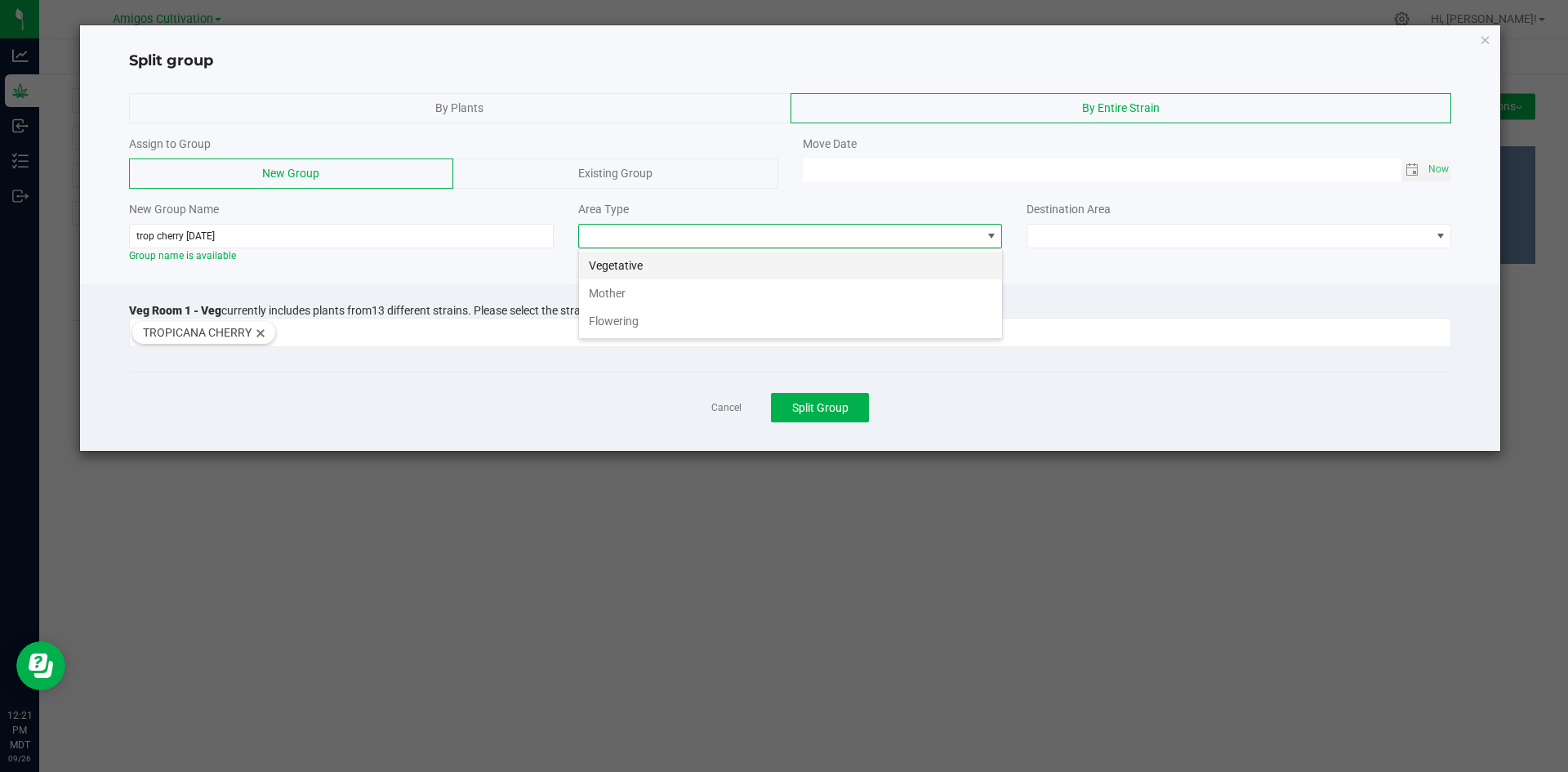
scroll to position [24, 424]
click at [640, 323] on li "Flowering" at bounding box center [790, 321] width 423 height 28
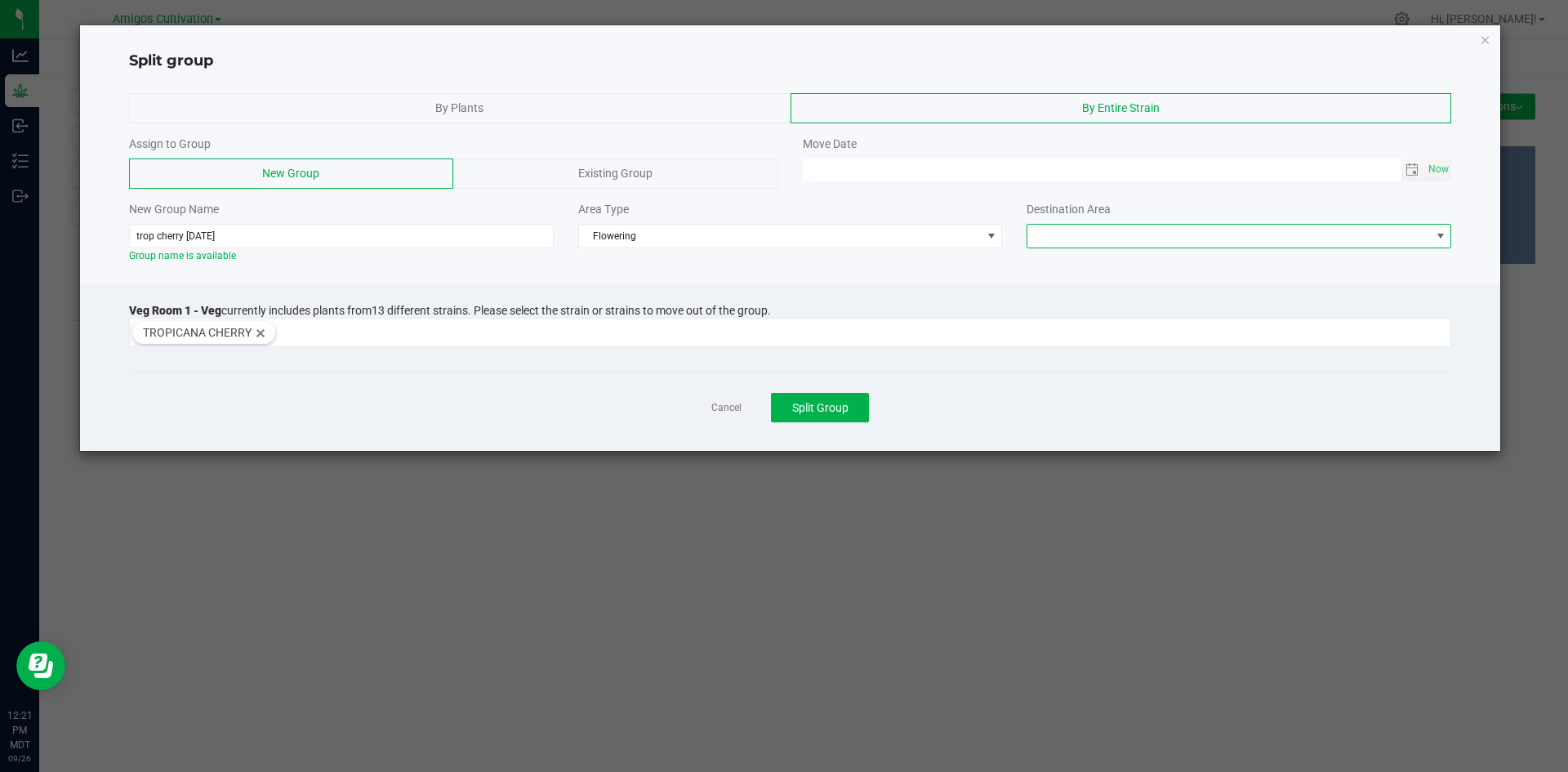
click at [1419, 237] on span at bounding box center [1228, 235] width 402 height 23
click at [1113, 267] on li "Flower Room 1" at bounding box center [1238, 265] width 423 height 28
click at [1415, 168] on span "Toggle calendar" at bounding box center [1411, 170] width 13 height 13
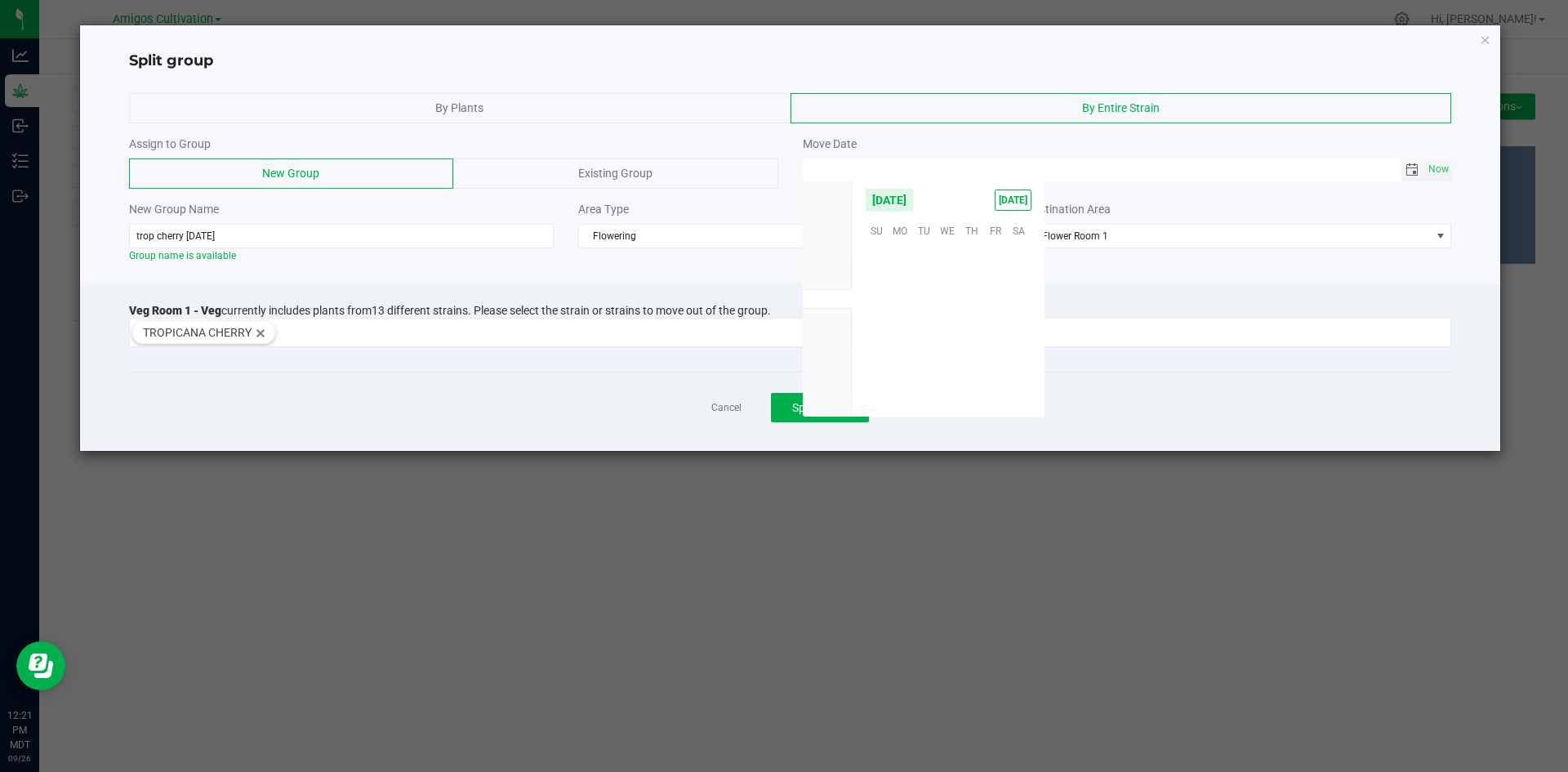
scroll to position [264817, 0]
click at [971, 307] on span "18" at bounding box center [971, 304] width 24 height 25
type input "[DATE] 12:00 AM"
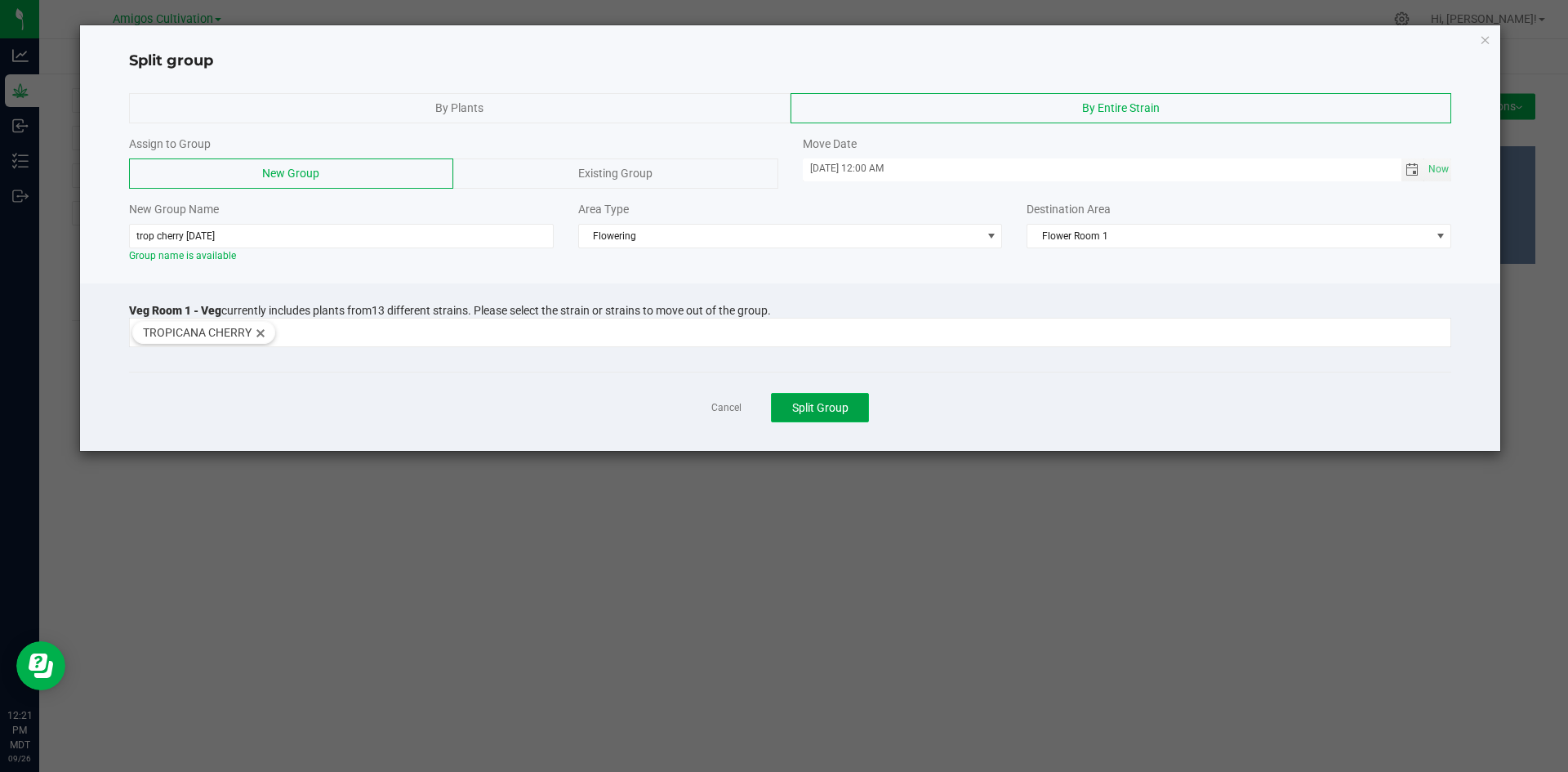
click at [814, 414] on span "Split Group" at bounding box center [820, 408] width 57 height 13
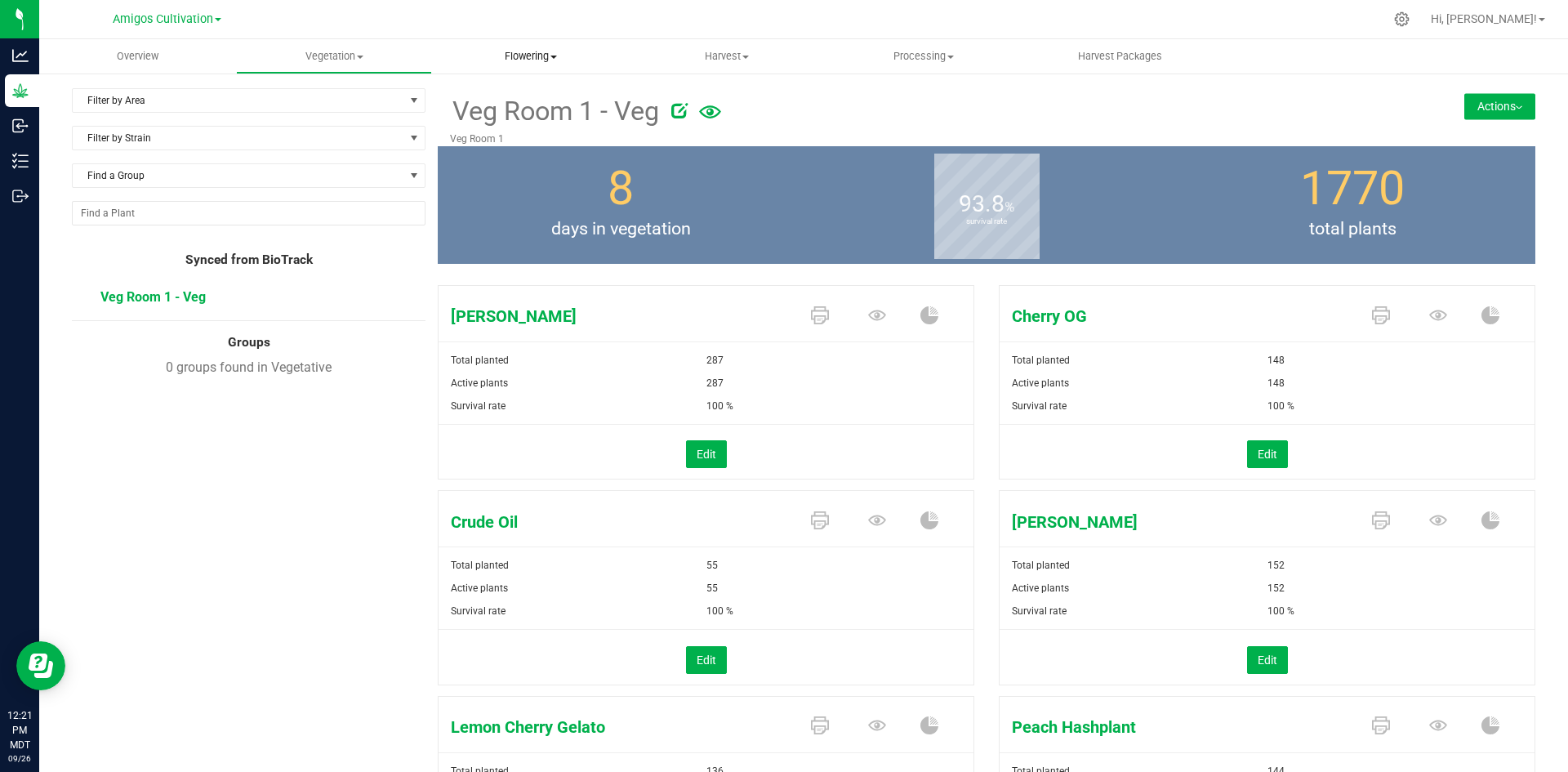
click at [522, 63] on span "Flowering" at bounding box center [530, 57] width 196 height 15
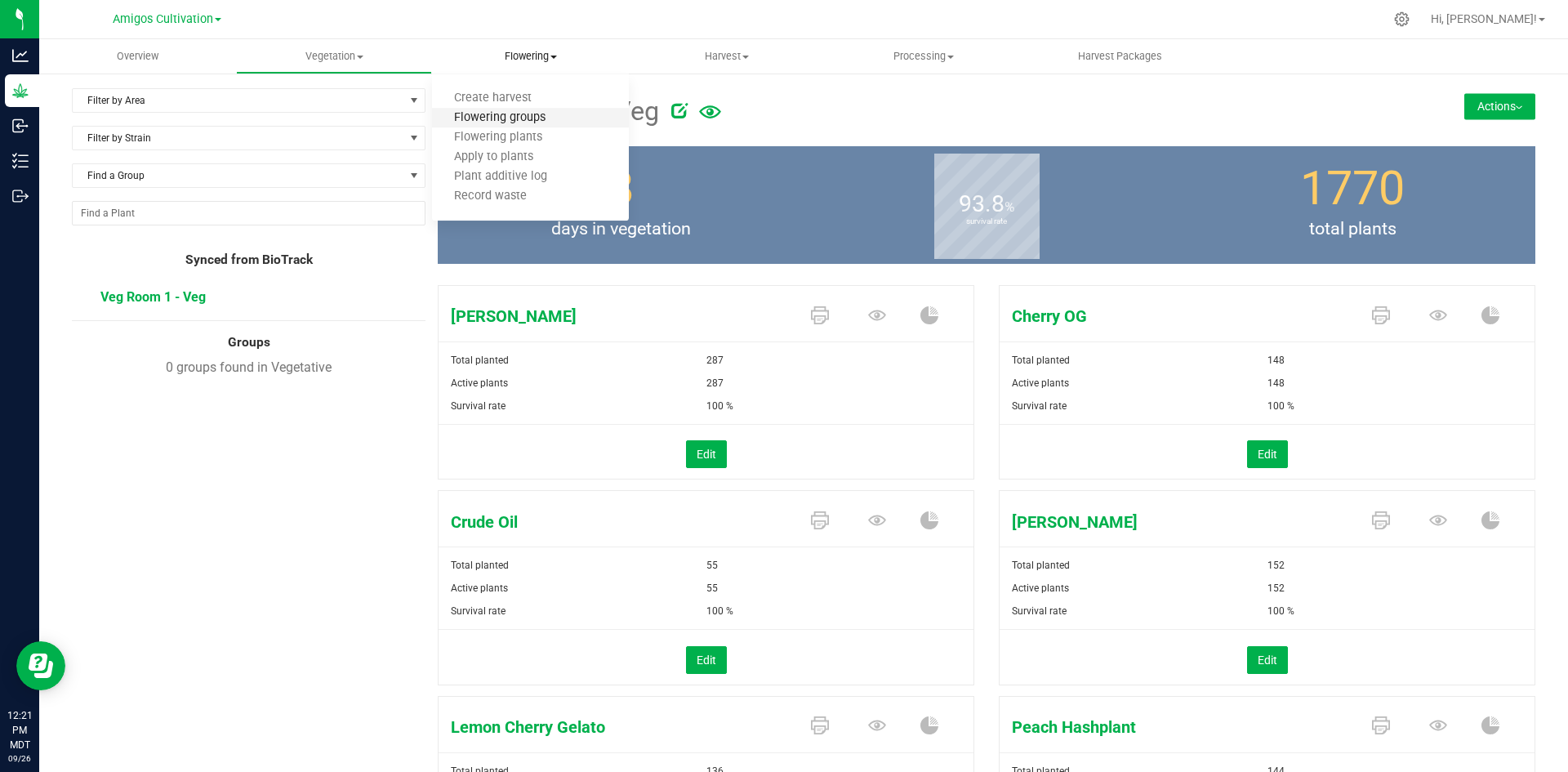
click at [491, 120] on span "Flowering groups" at bounding box center [499, 118] width 135 height 14
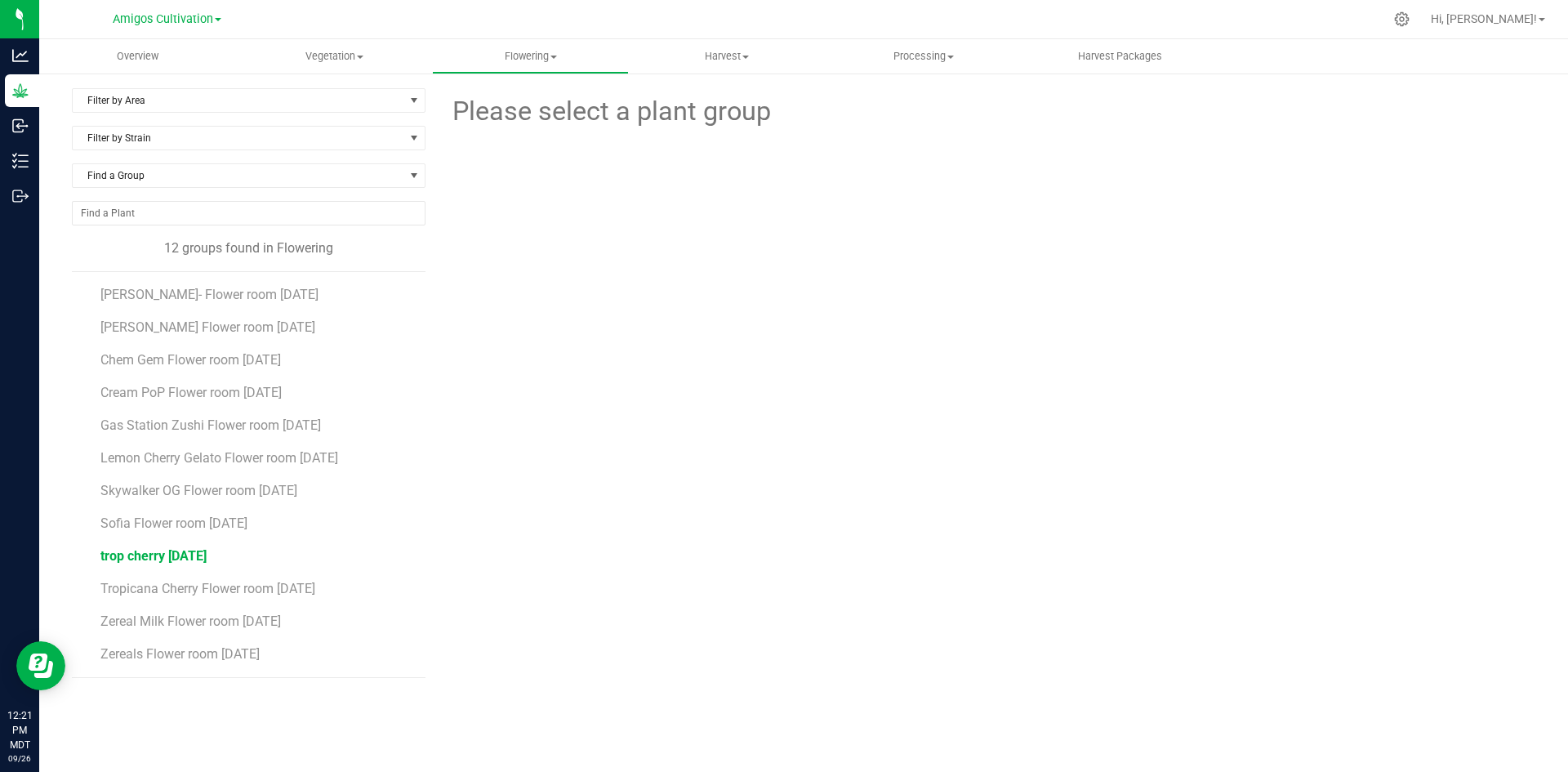
click at [177, 561] on span "trop cherry [DATE]" at bounding box center [153, 555] width 107 height 16
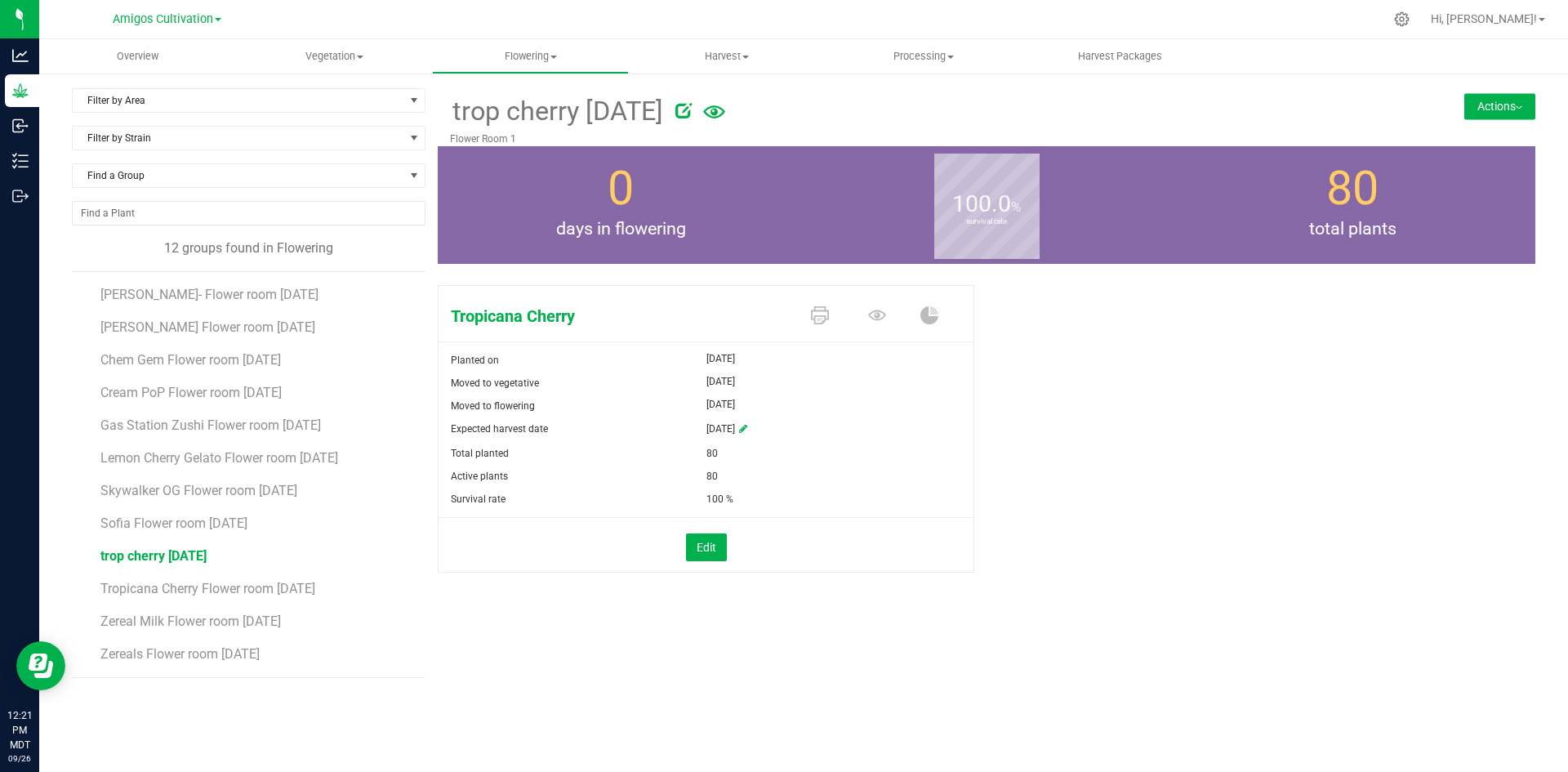
click at [1499, 101] on button "Actions" at bounding box center [1499, 106] width 71 height 26
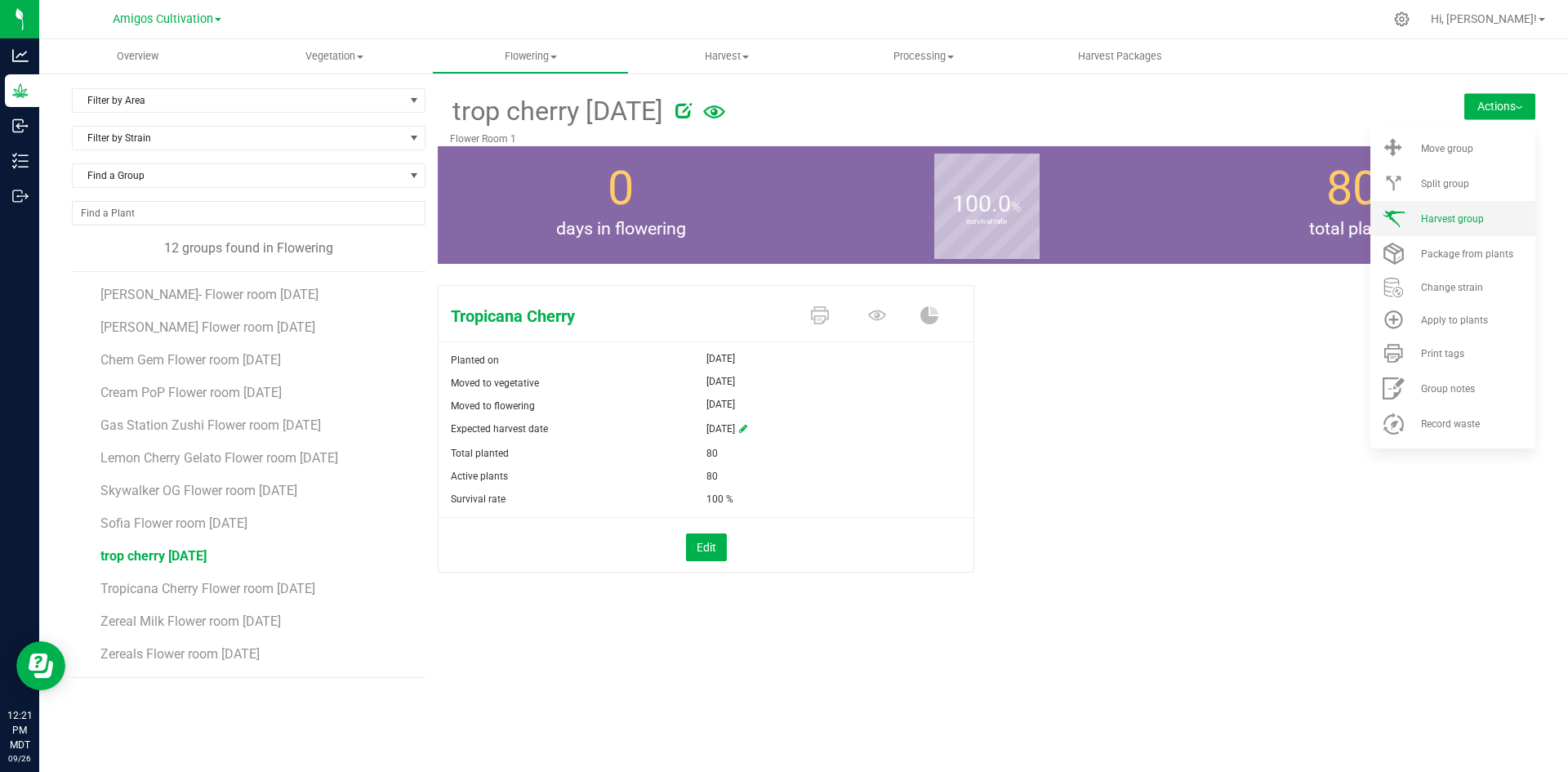
click at [1476, 216] on span "Harvest group" at bounding box center [1452, 219] width 63 height 11
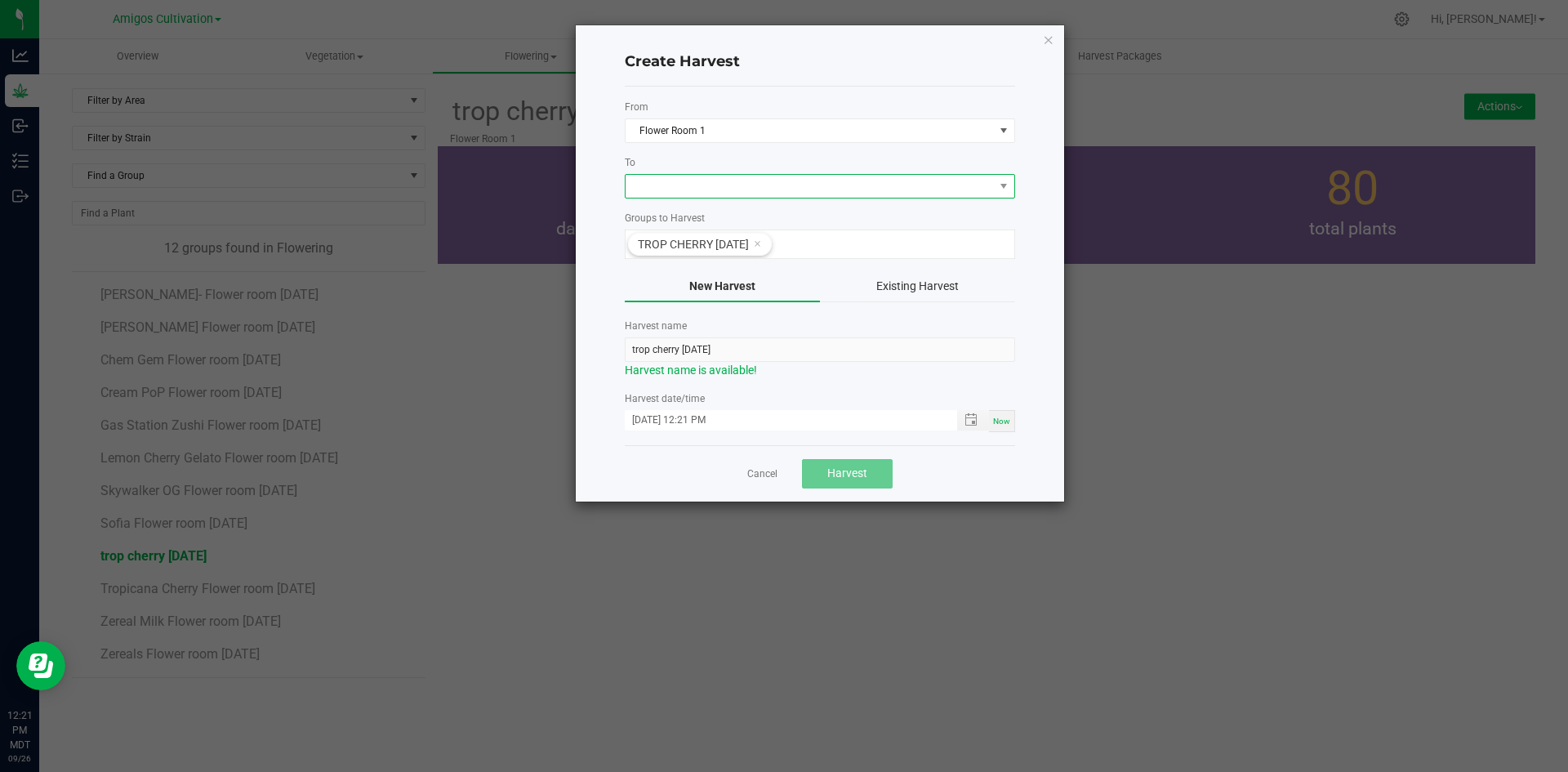
click at [765, 188] on span at bounding box center [809, 186] width 368 height 23
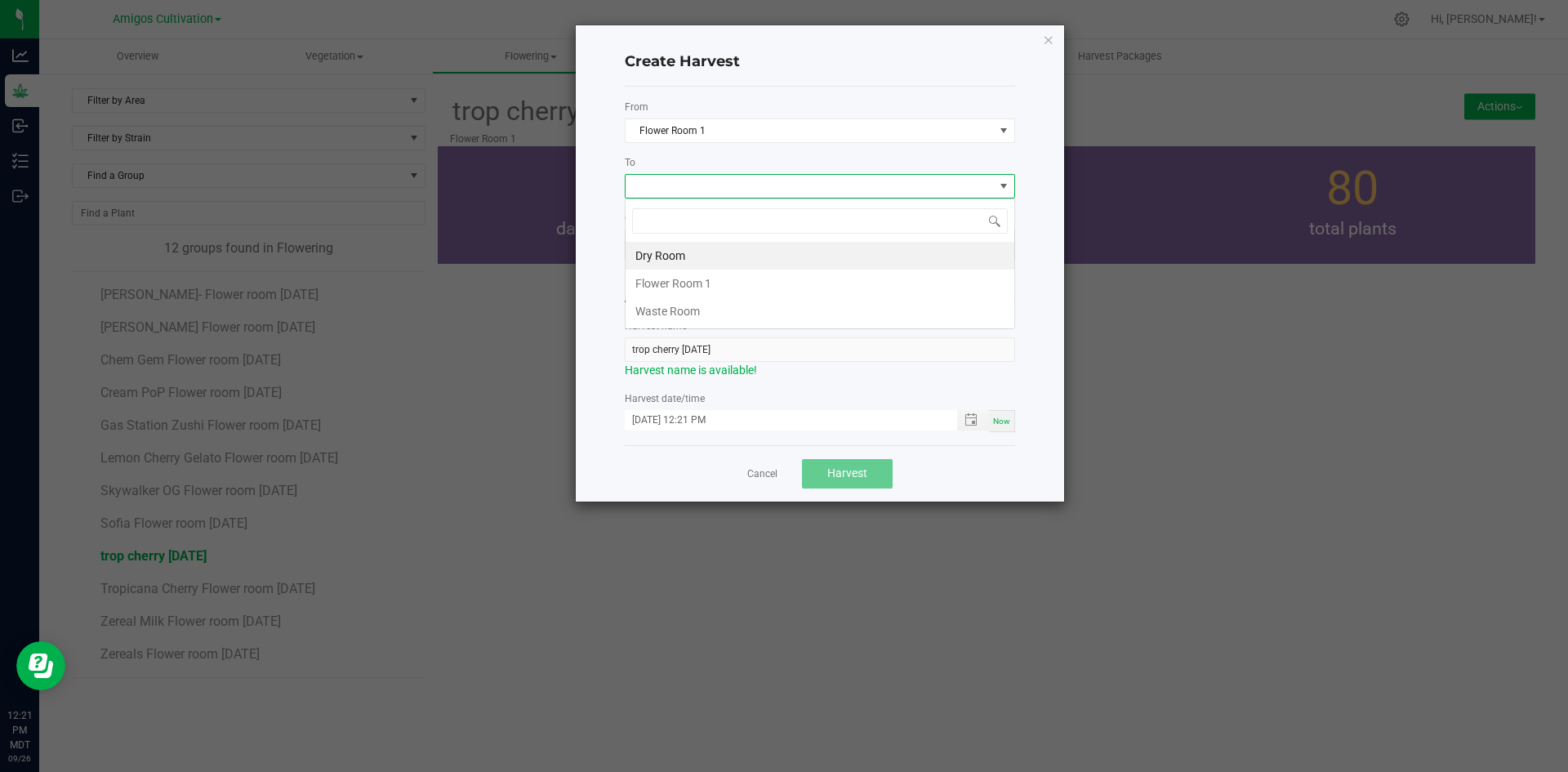
scroll to position [24, 390]
click at [668, 254] on li "Dry Room" at bounding box center [819, 256] width 388 height 28
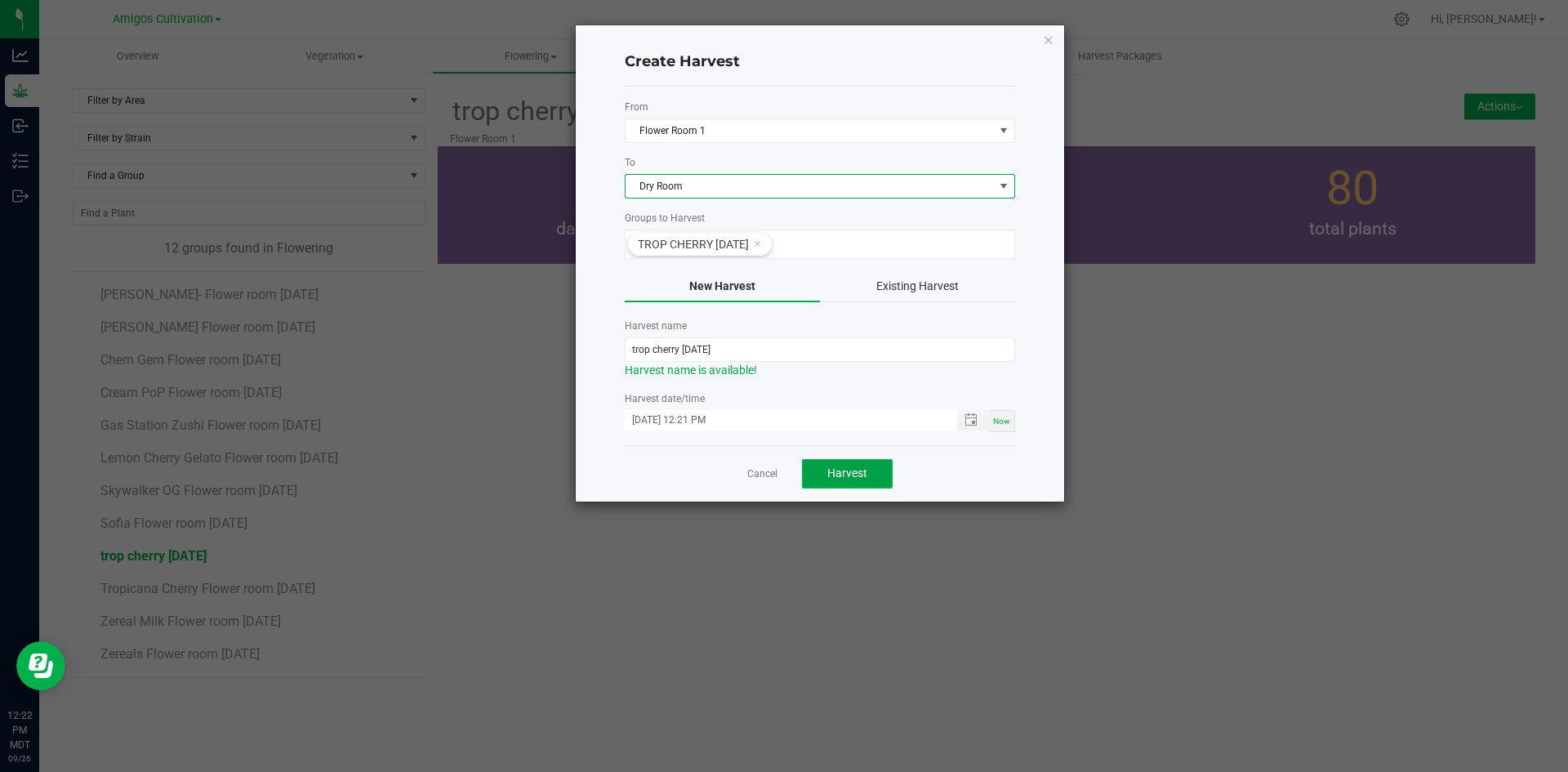
click at [841, 471] on span "Harvest" at bounding box center [847, 473] width 40 height 13
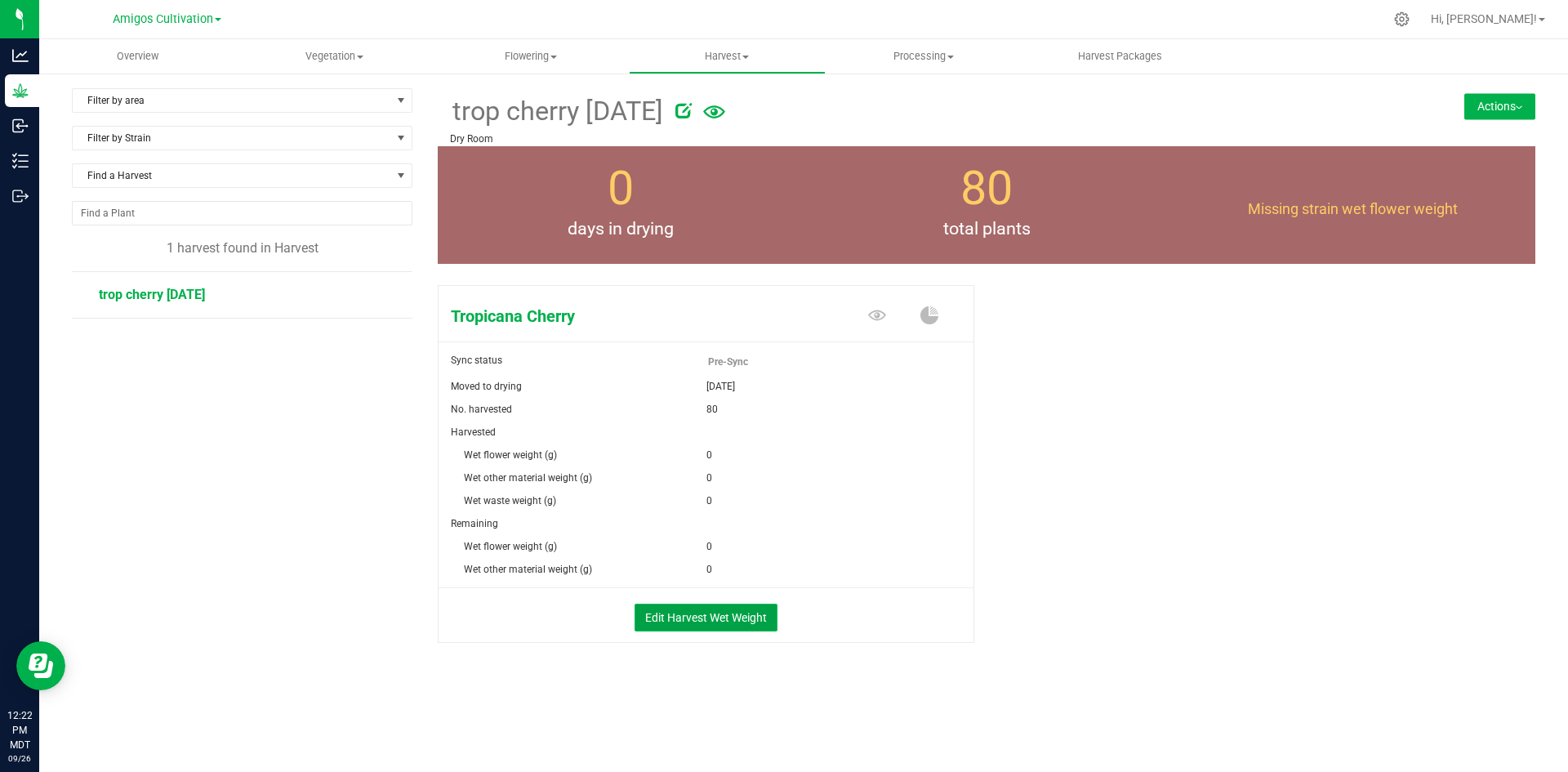
click at [719, 623] on button "Edit Harvest Wet Weight" at bounding box center [706, 617] width 143 height 28
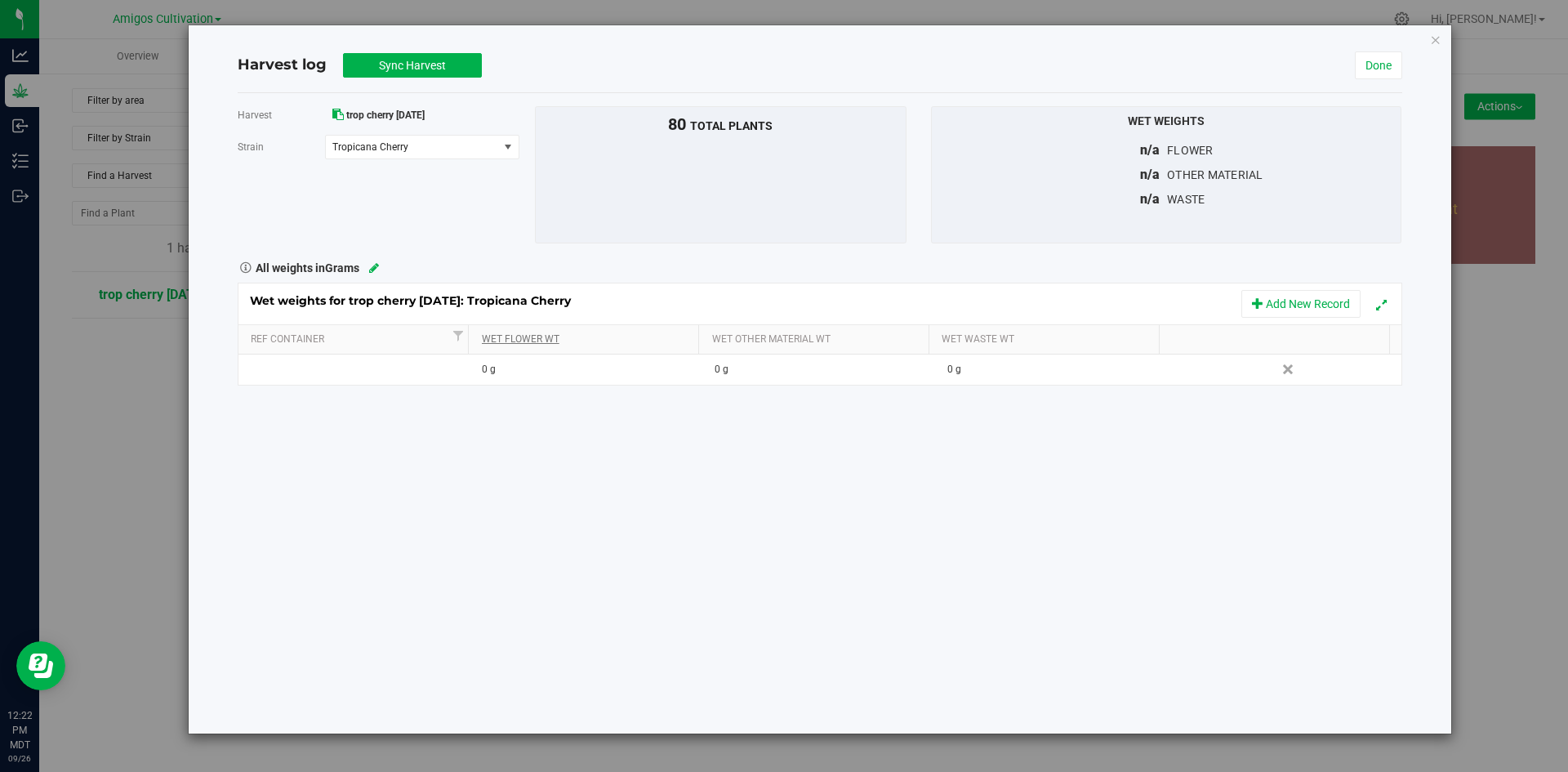
click at [534, 340] on link "Wet Flower Wt" at bounding box center [587, 339] width 210 height 13
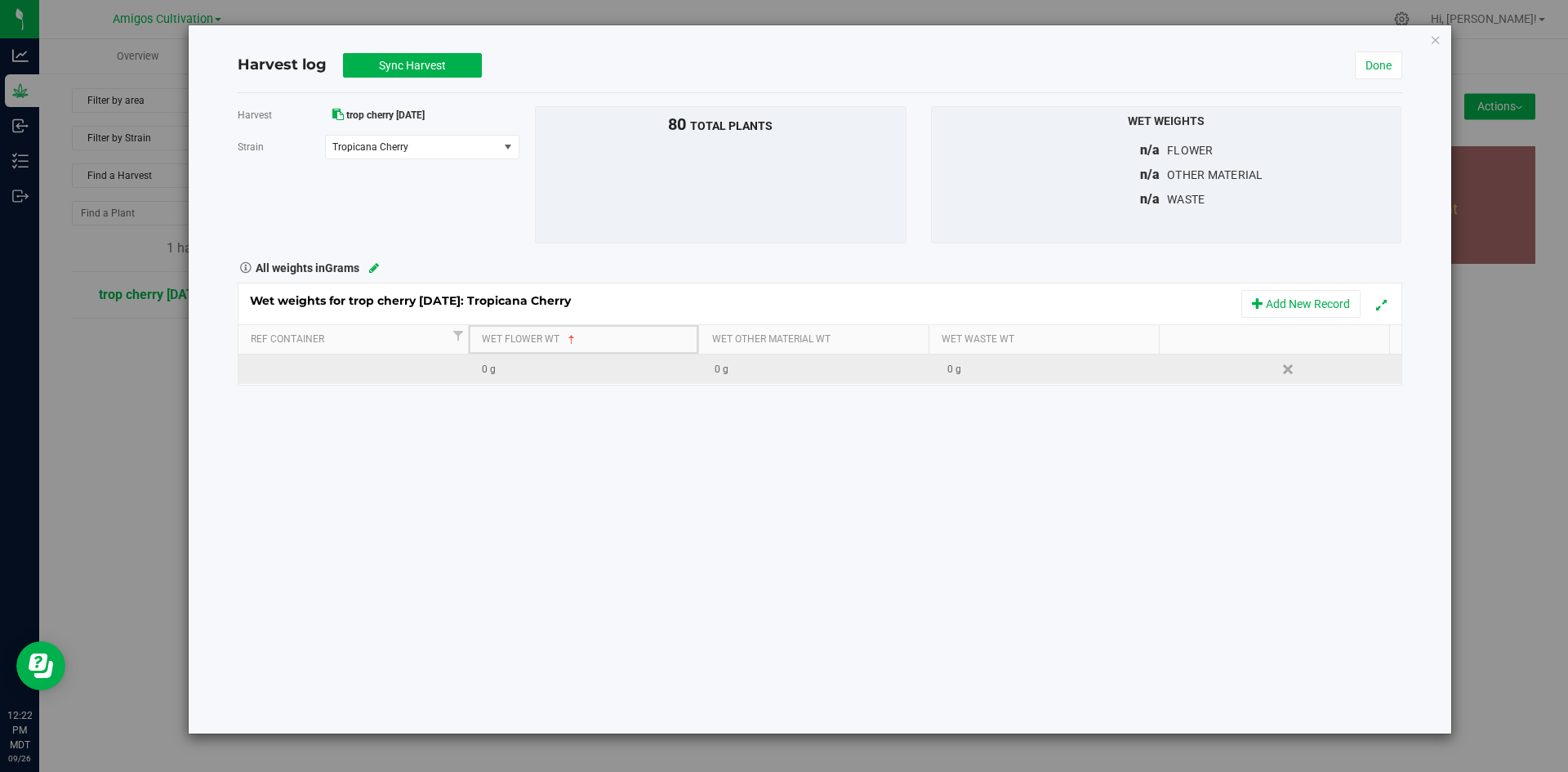
click at [552, 378] on td "0 g" at bounding box center [586, 369] width 233 height 30
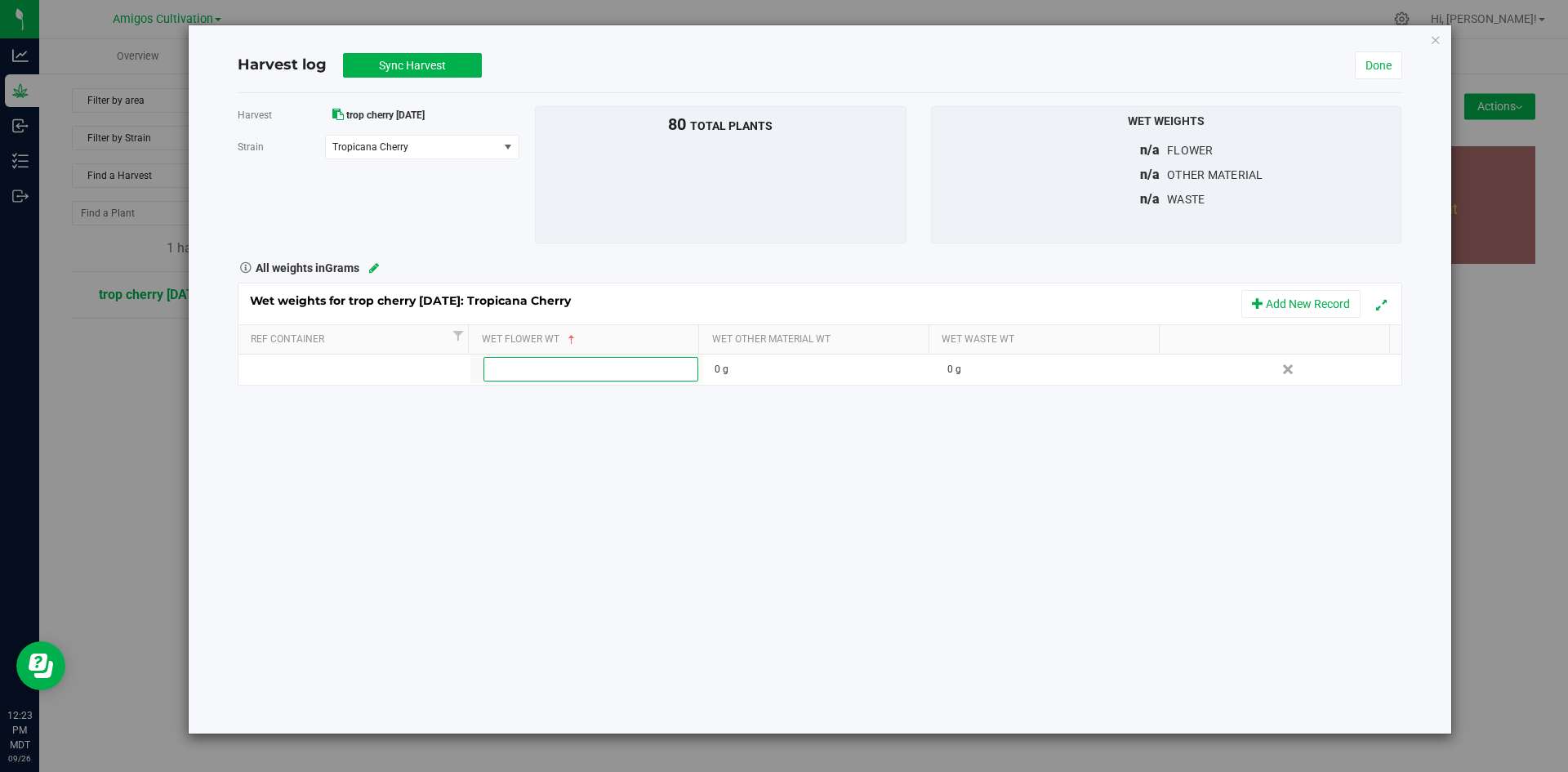
click at [606, 532] on div "Harvest trop cherry [DATE] [GEOGRAPHIC_DATA] Tropicana Cherry Select strain Tro…" at bounding box center [819, 412] width 1164 height 640
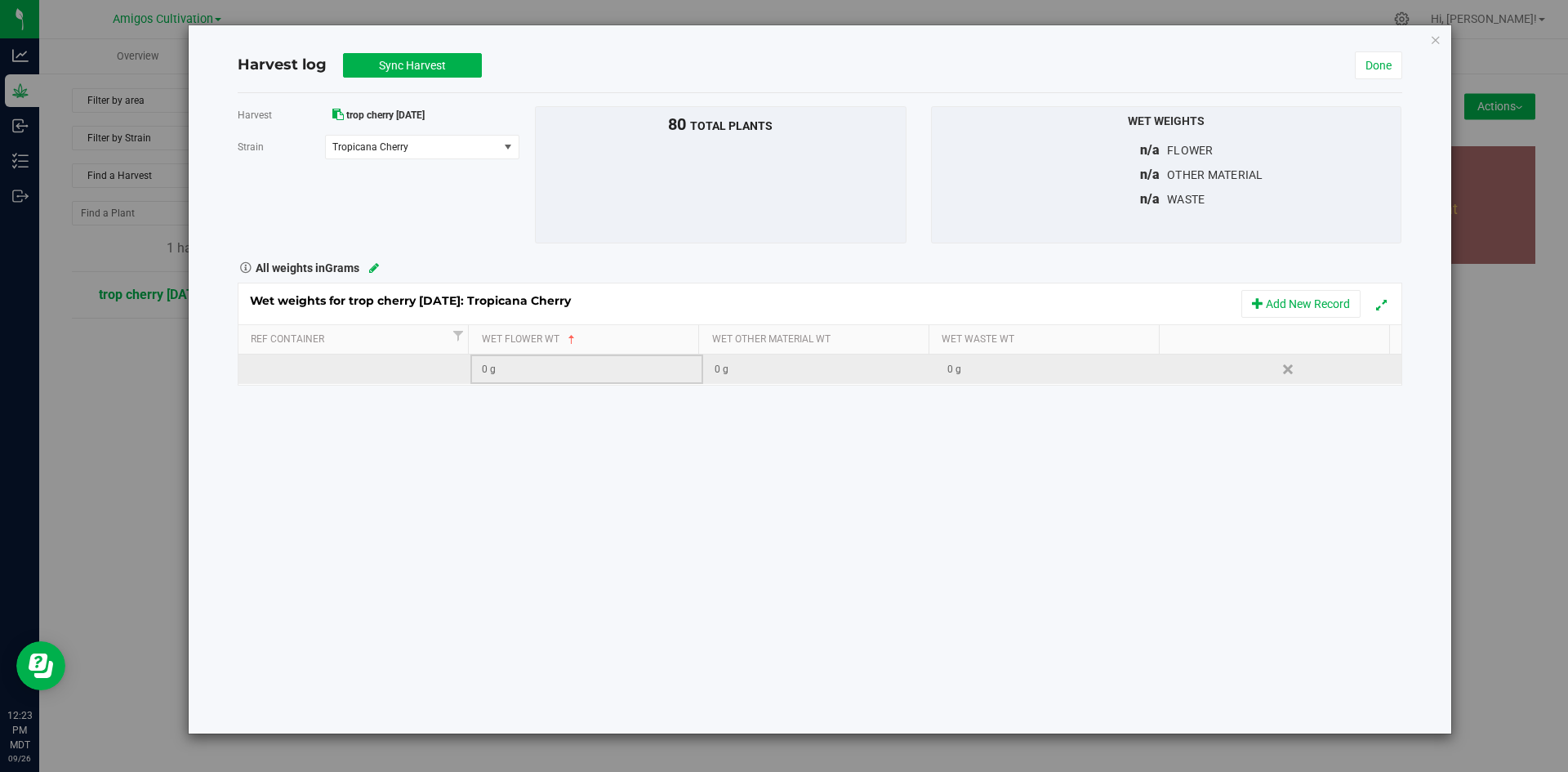
click at [546, 369] on div "0 g" at bounding box center [591, 369] width 220 height 16
click at [375, 266] on icon at bounding box center [373, 268] width 10 height 11
click at [492, 264] on span at bounding box center [496, 268] width 13 height 13
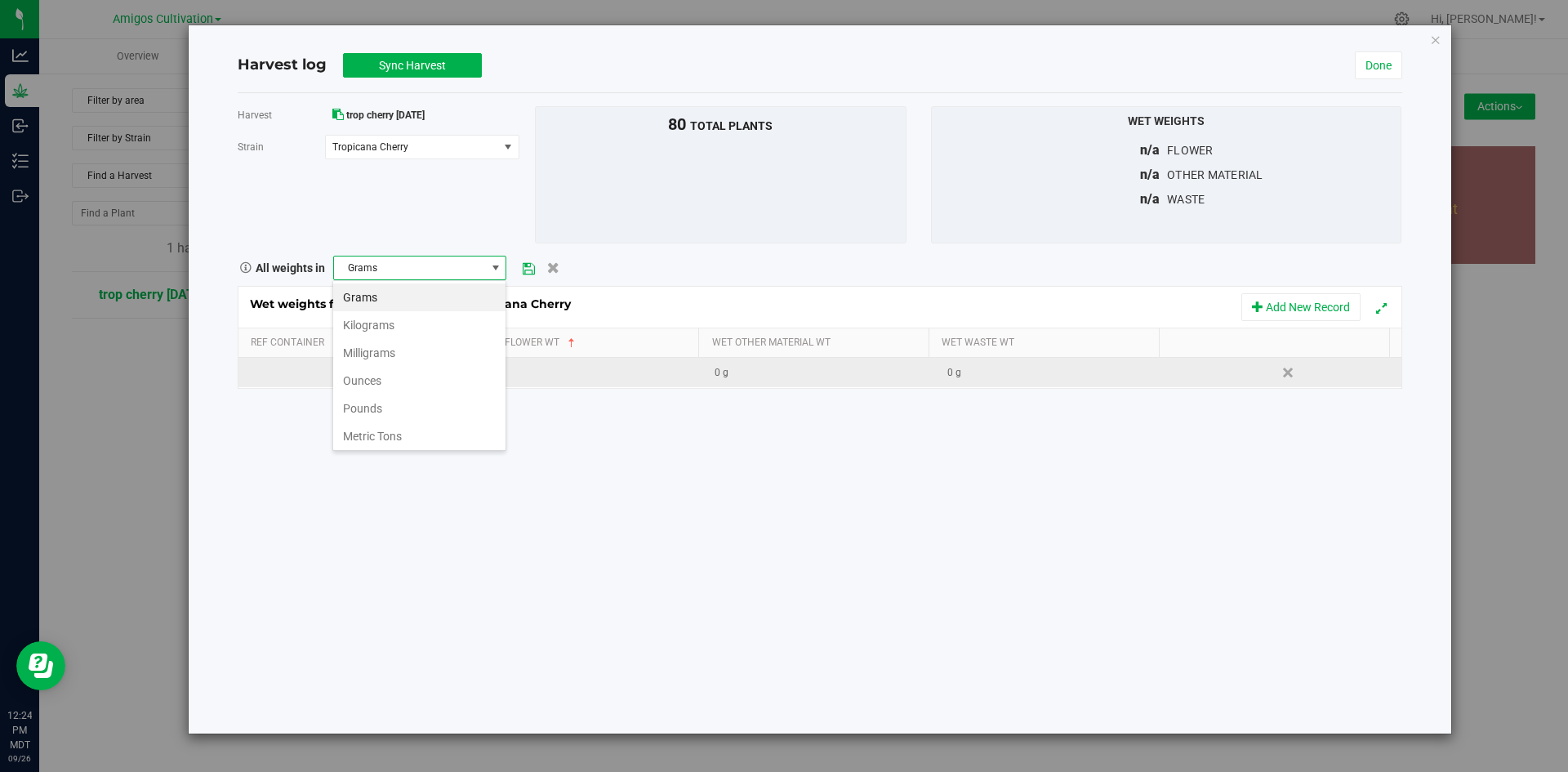
scroll to position [24, 173]
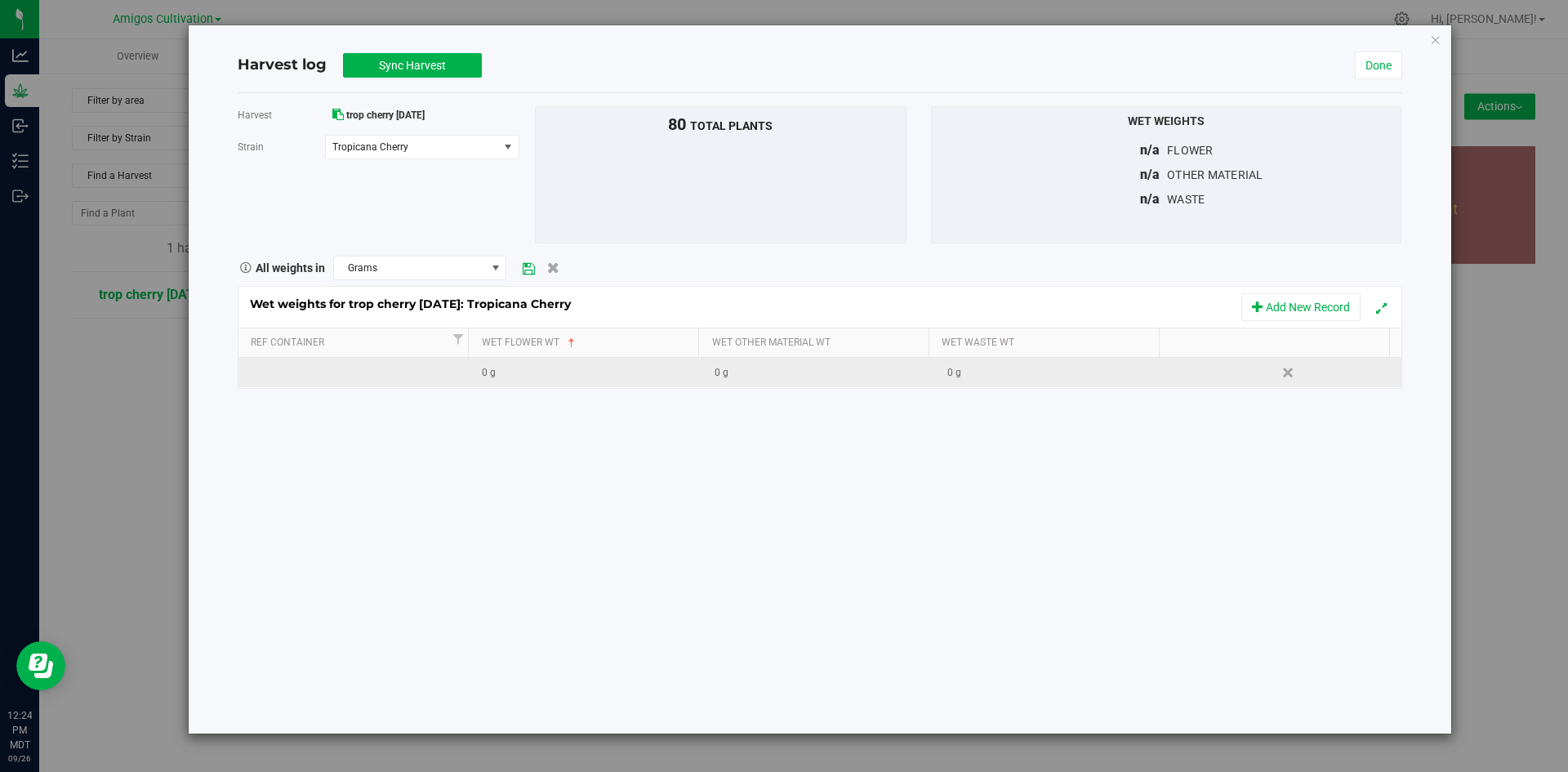
click at [563, 451] on div "Harvest trop cherry [DATE] [GEOGRAPHIC_DATA] Tropicana Cherry Select strain Tro…" at bounding box center [819, 412] width 1164 height 640
click at [532, 371] on div "0 g" at bounding box center [591, 373] width 220 height 16
type input "41979.974"
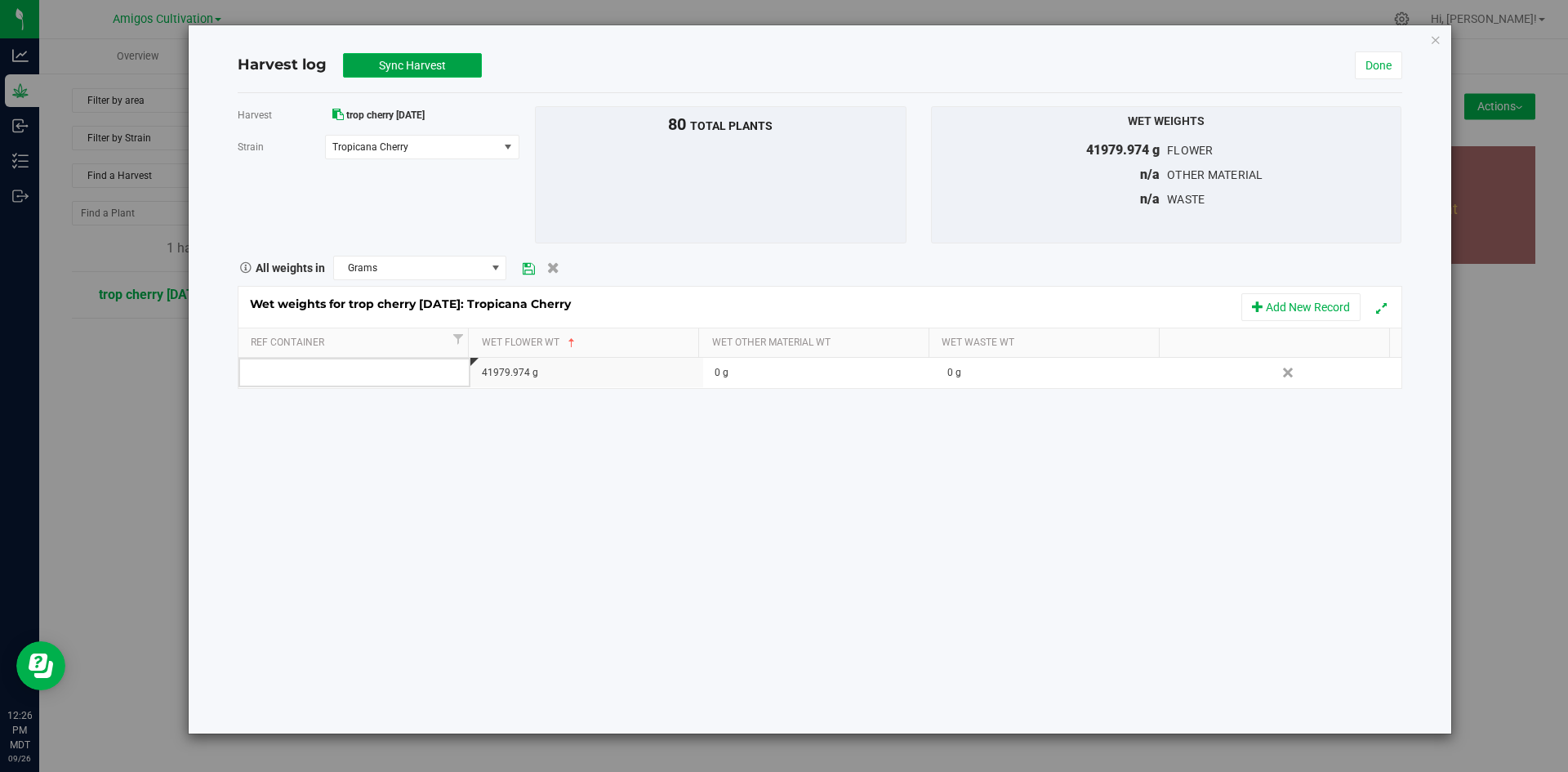
click at [398, 58] on span "Sync Harvest" at bounding box center [412, 65] width 67 height 13
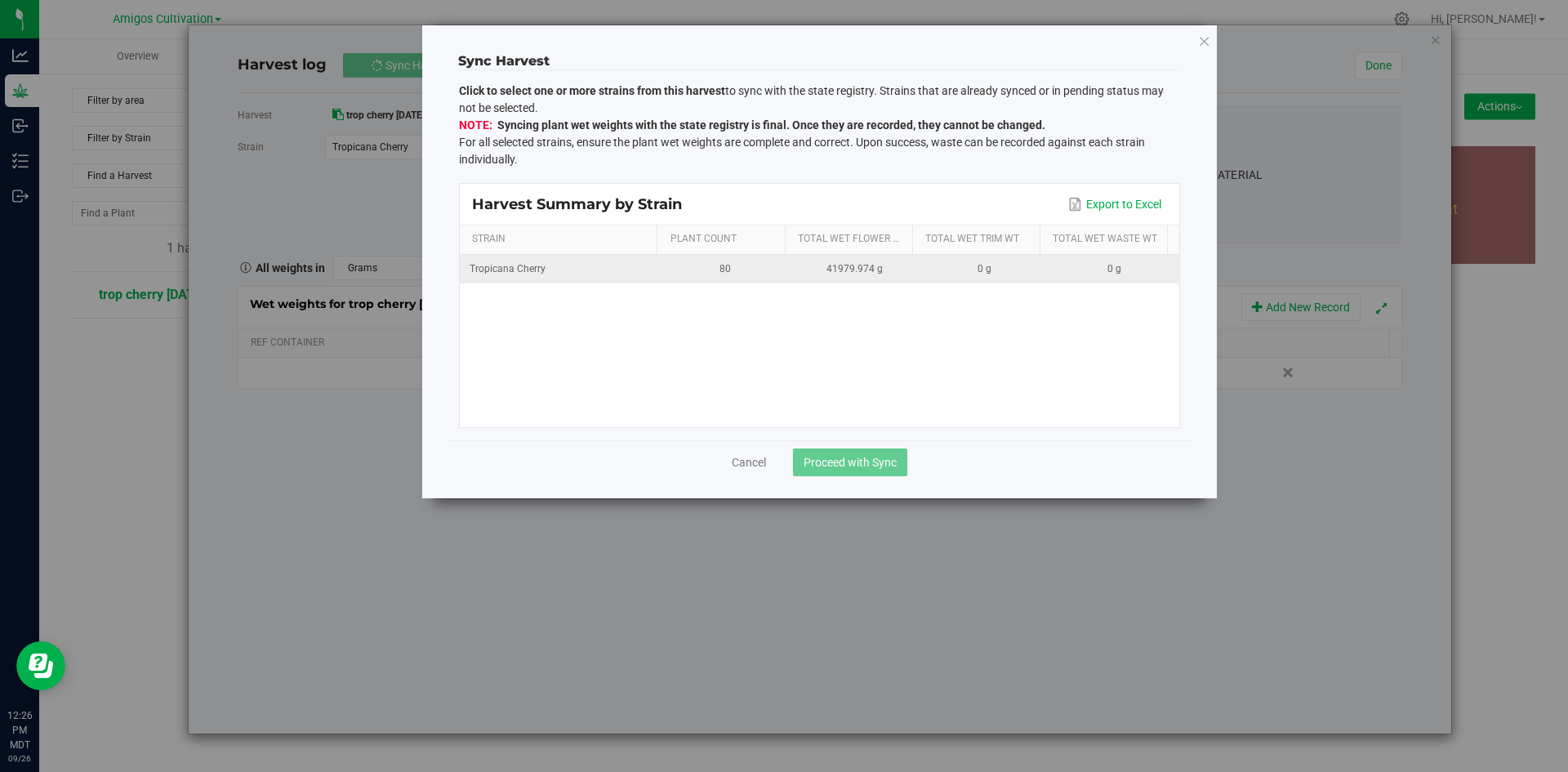
click at [937, 275] on div "0 g" at bounding box center [984, 269] width 110 height 16
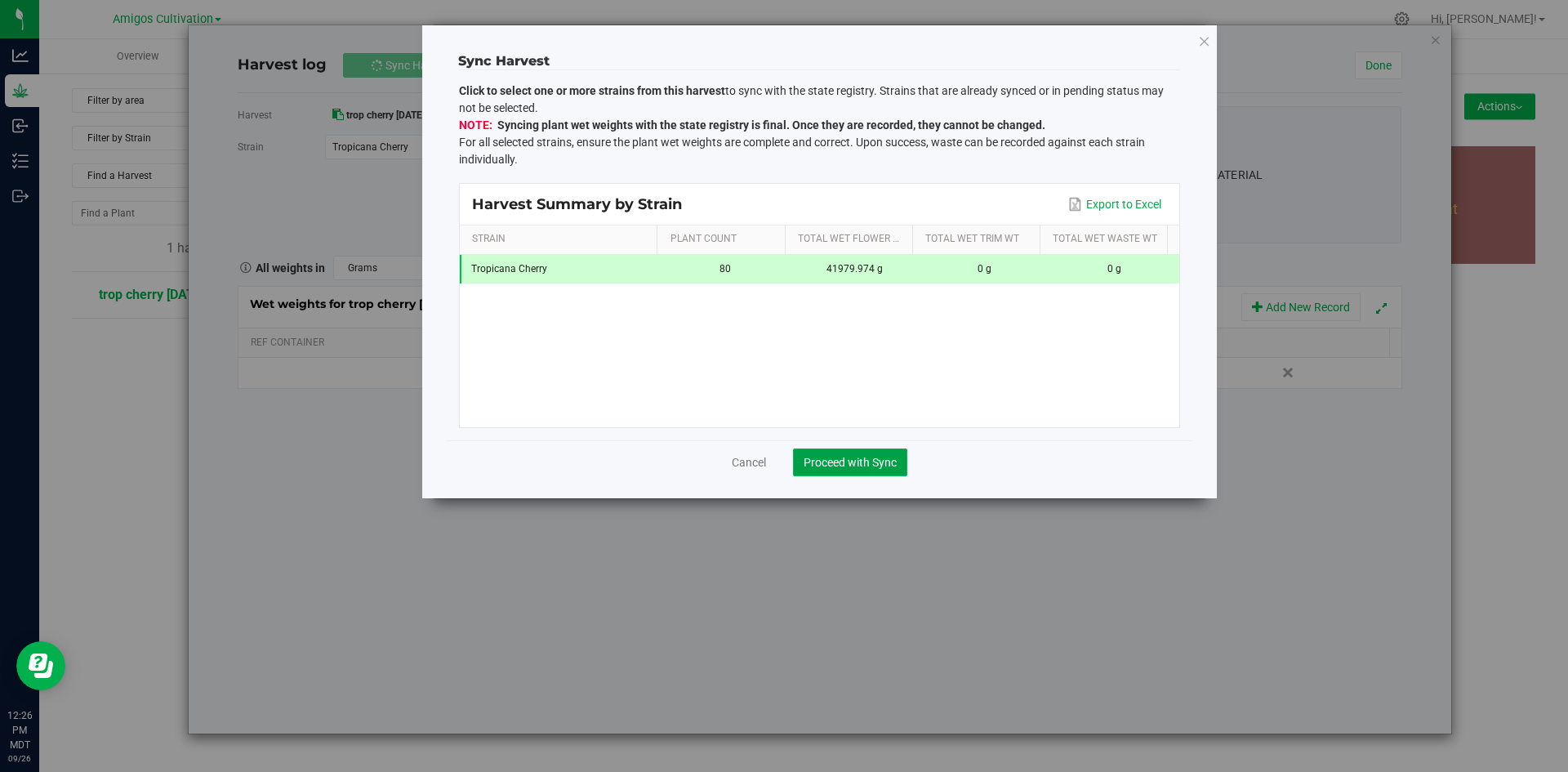
click at [841, 465] on span "Proceed with Sync" at bounding box center [850, 462] width 93 height 13
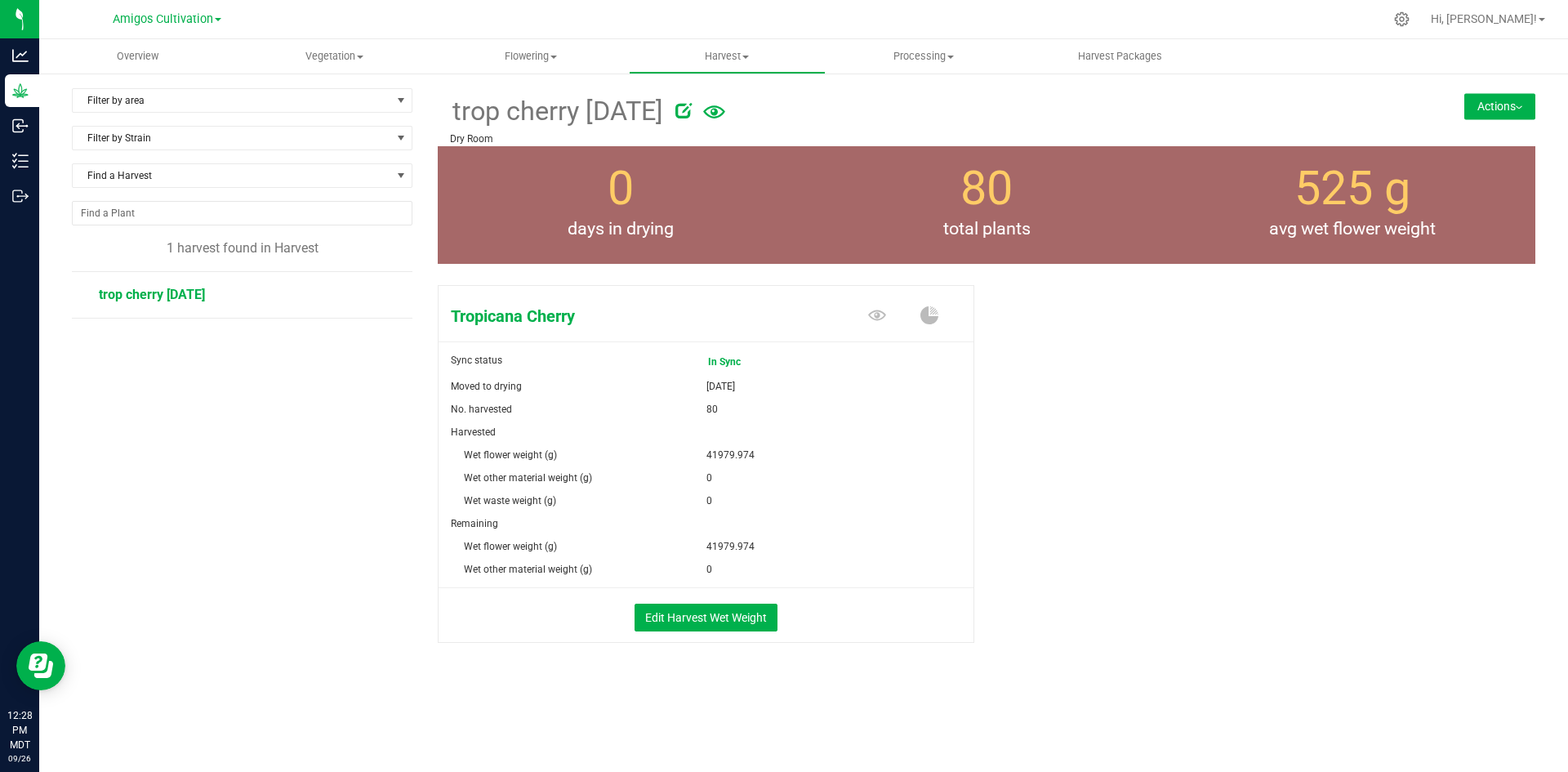
click at [1515, 113] on button "Actions" at bounding box center [1499, 106] width 71 height 26
click at [1453, 152] on span "Move harvest" at bounding box center [1442, 151] width 58 height 11
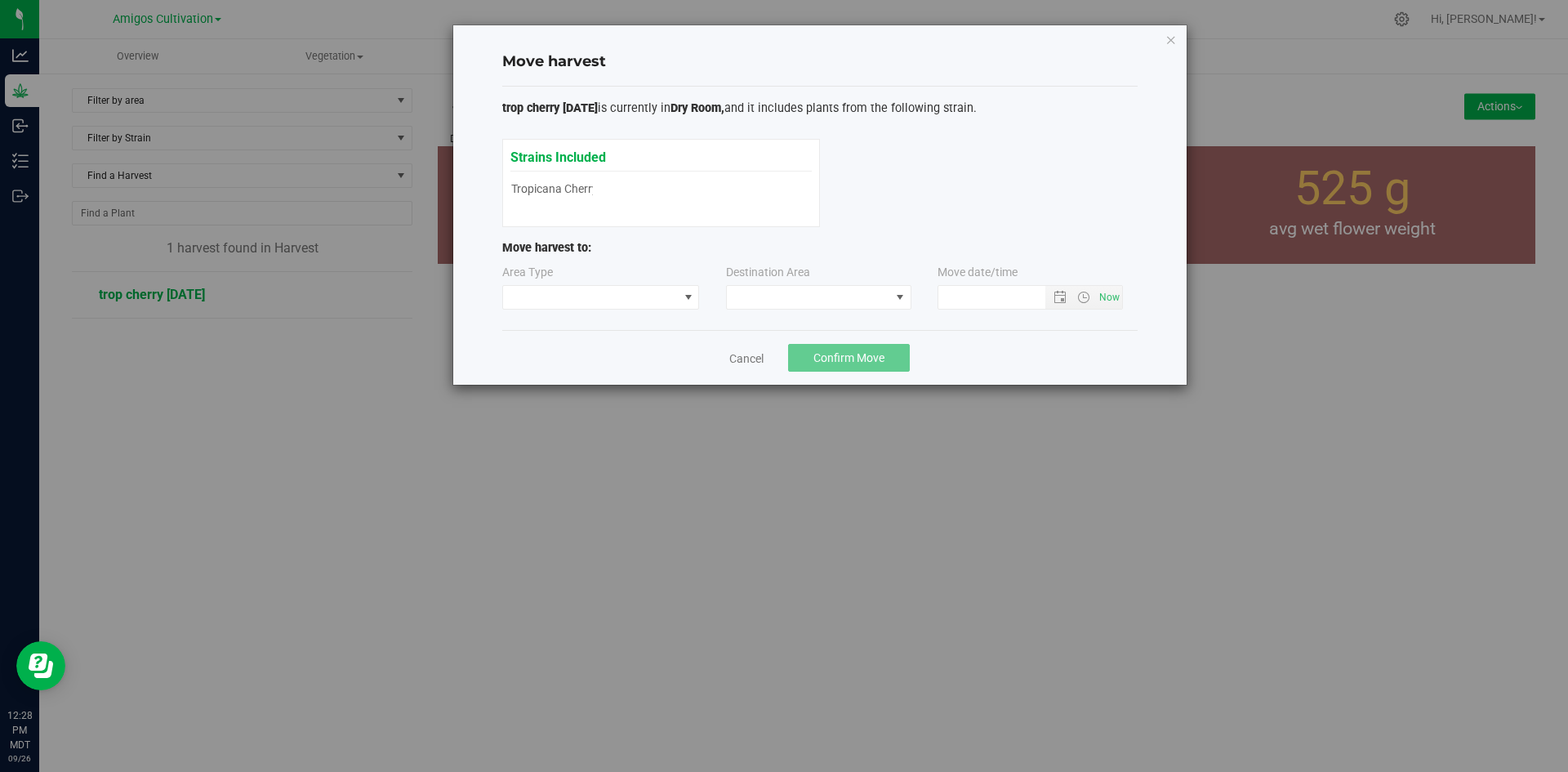
type input "9/26/2025 12:28 PM"
click at [670, 298] on span at bounding box center [590, 297] width 175 height 23
click at [558, 353] on li "Processing" at bounding box center [601, 355] width 196 height 28
click at [841, 301] on span at bounding box center [808, 297] width 163 height 23
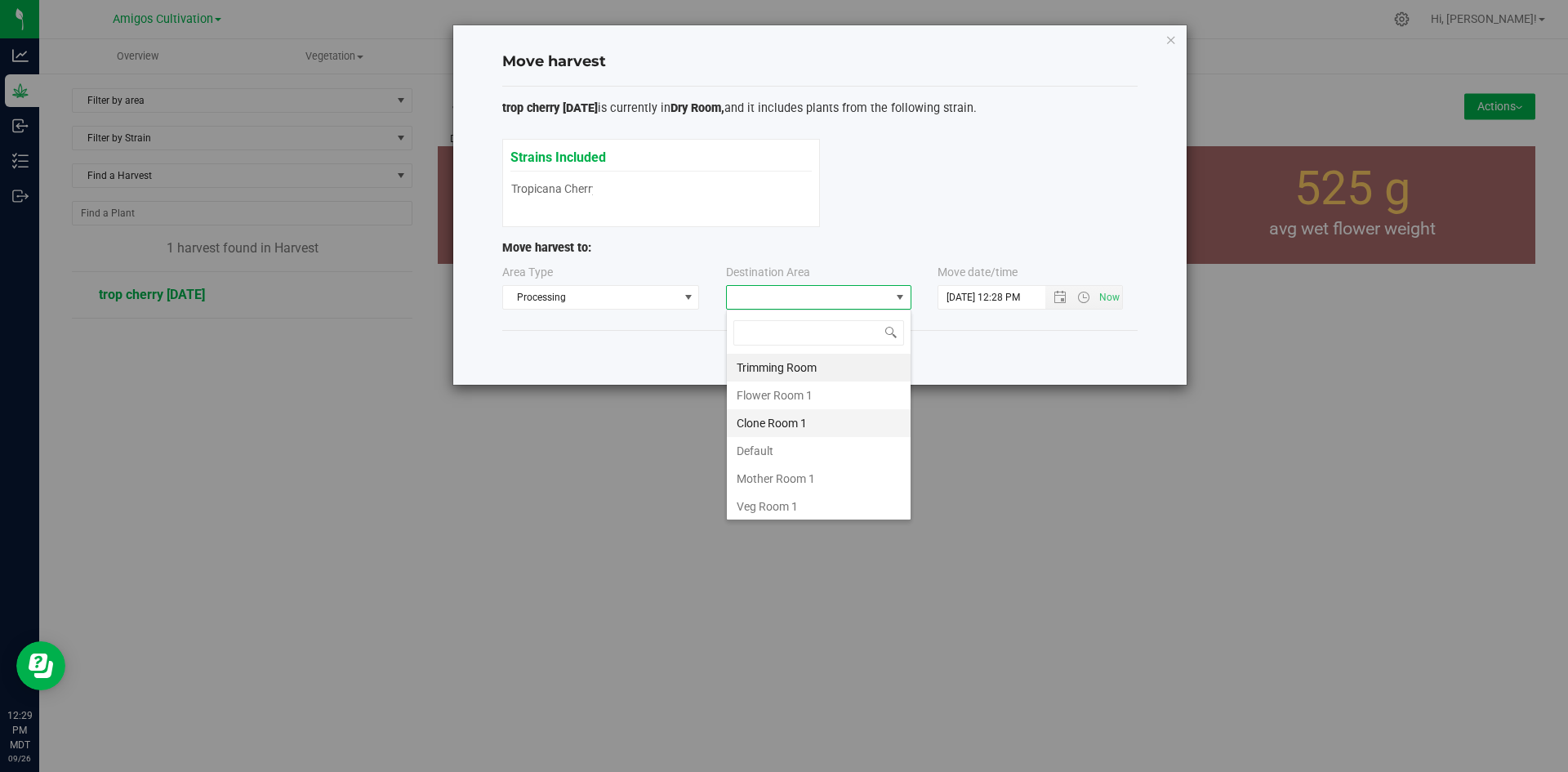
scroll to position [4, 0]
click at [1122, 470] on div "Move harvest trop cherry 9/18/2025 is currently in Dry Room, and it includes pl…" at bounding box center [790, 386] width 1580 height 772
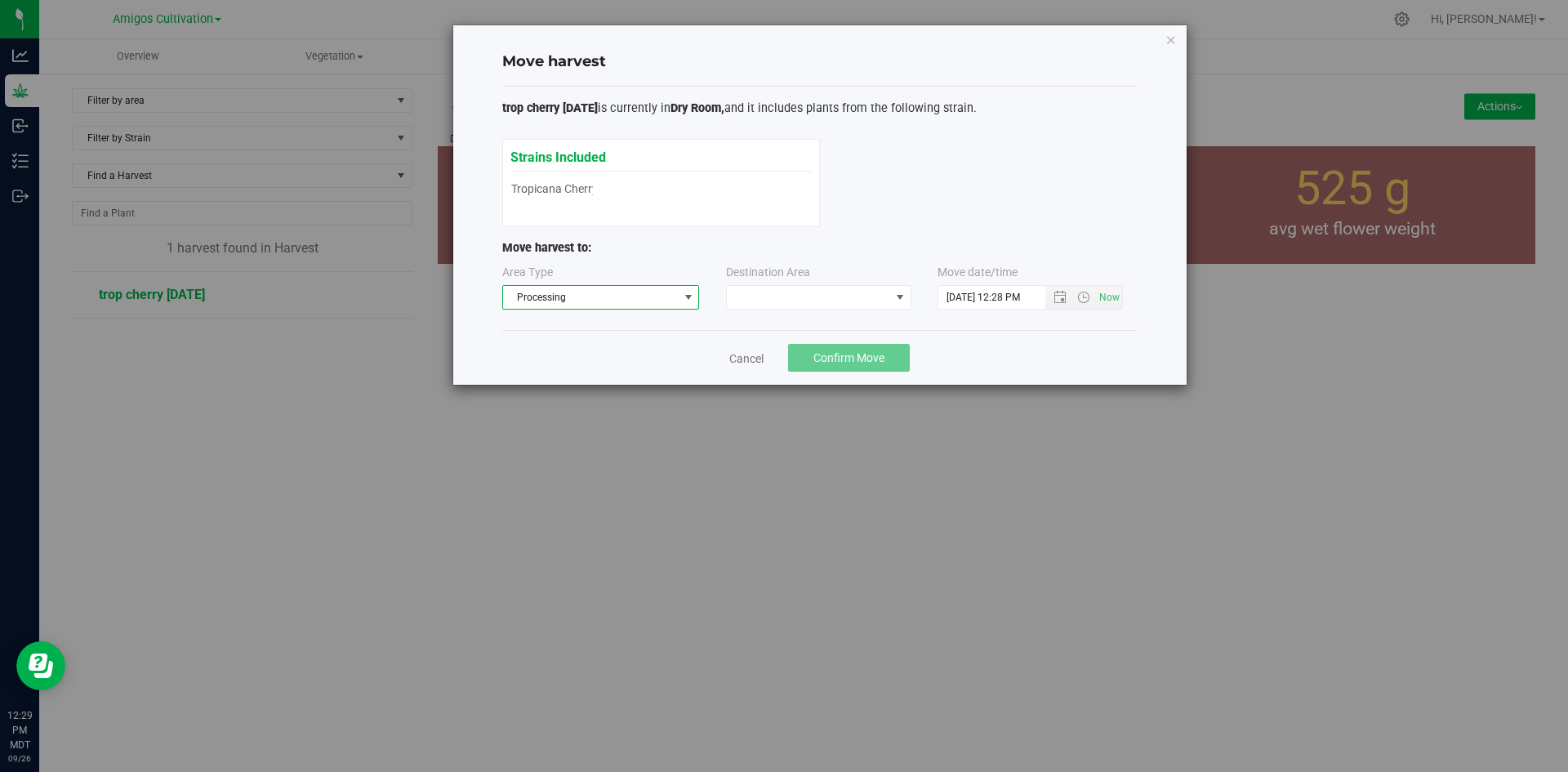
click at [682, 302] on span at bounding box center [689, 297] width 13 height 13
click at [598, 348] on li "Processing" at bounding box center [601, 355] width 196 height 28
click at [880, 293] on span at bounding box center [808, 297] width 163 height 23
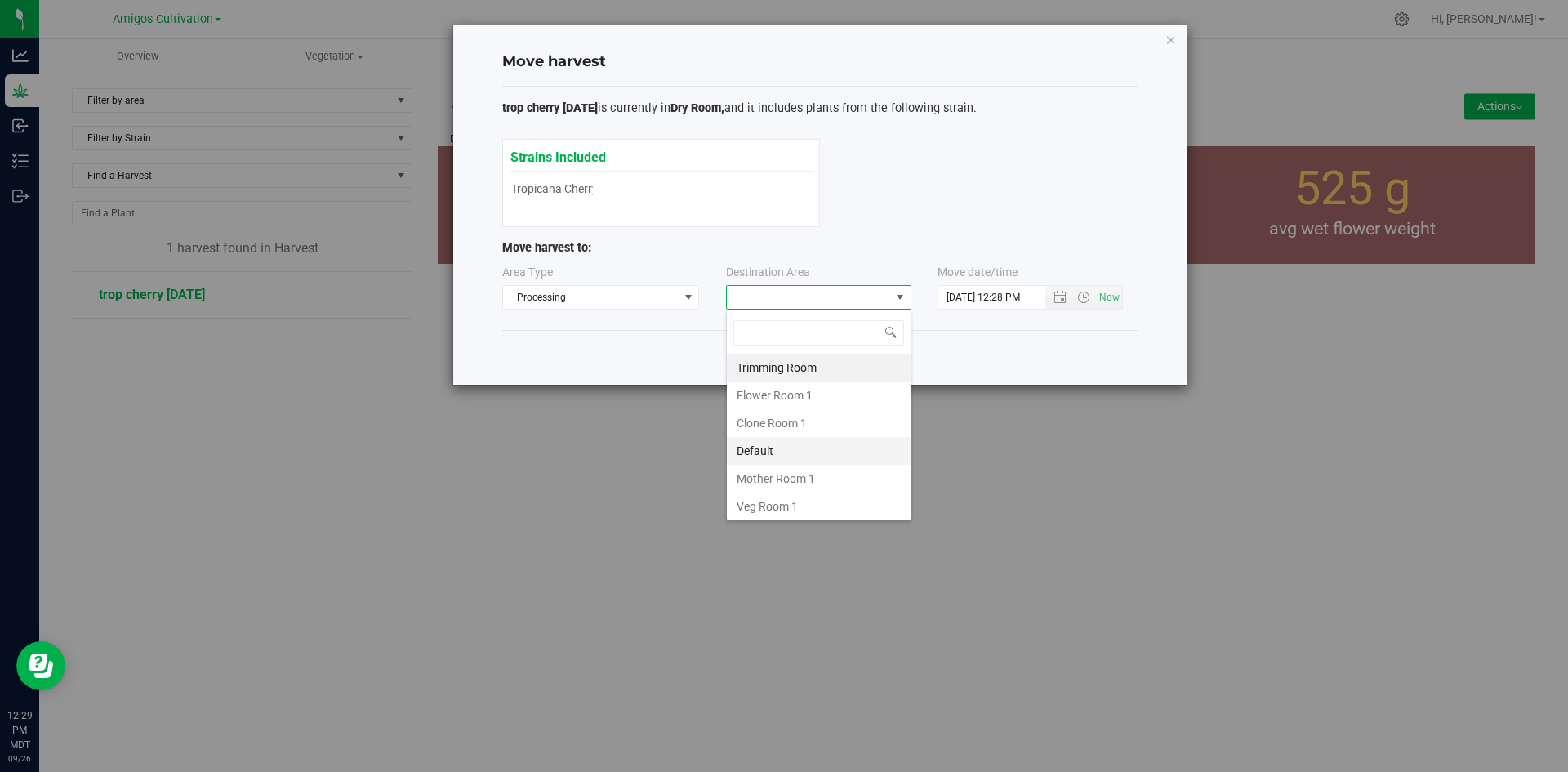
scroll to position [4, 0]
click at [1050, 467] on div "Move harvest trop cherry 9/18/2025 is currently in Dry Room, and it includes pl…" at bounding box center [790, 386] width 1580 height 772
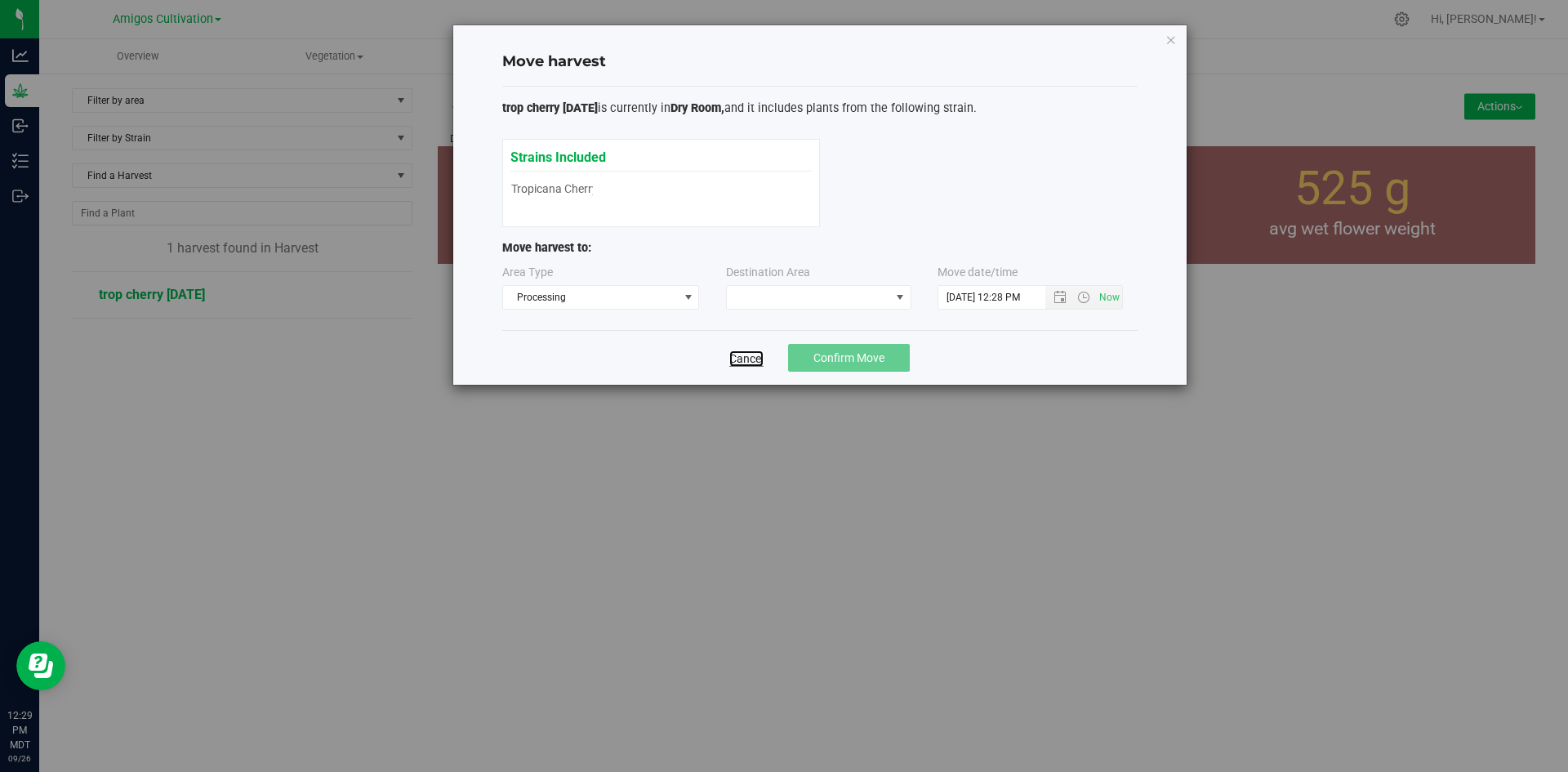
click at [744, 358] on link "Cancel" at bounding box center [746, 359] width 34 height 17
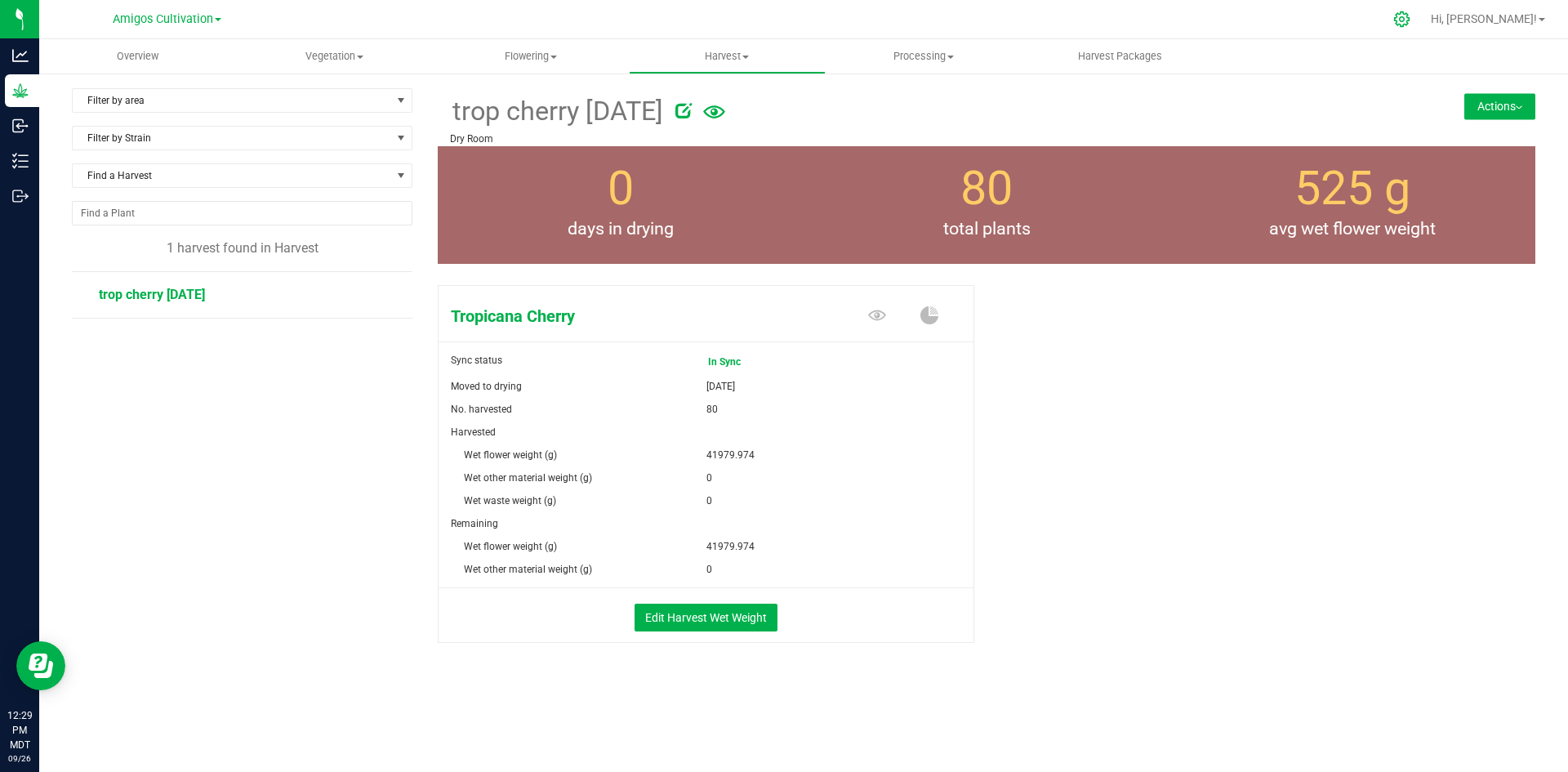
click at [1410, 16] on icon at bounding box center [1401, 19] width 18 height 18
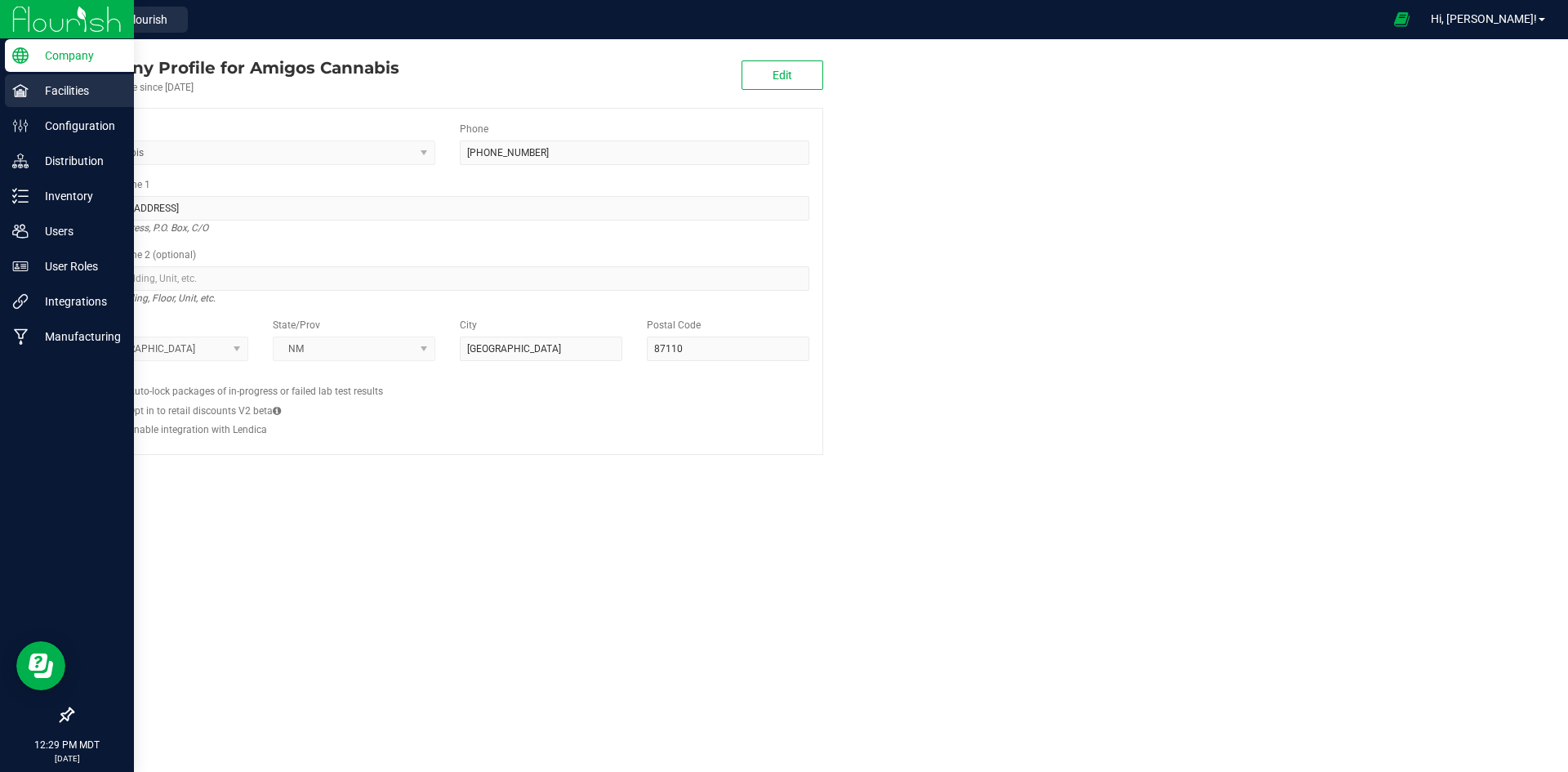
click at [45, 88] on p "Facilities" at bounding box center [78, 90] width 98 height 19
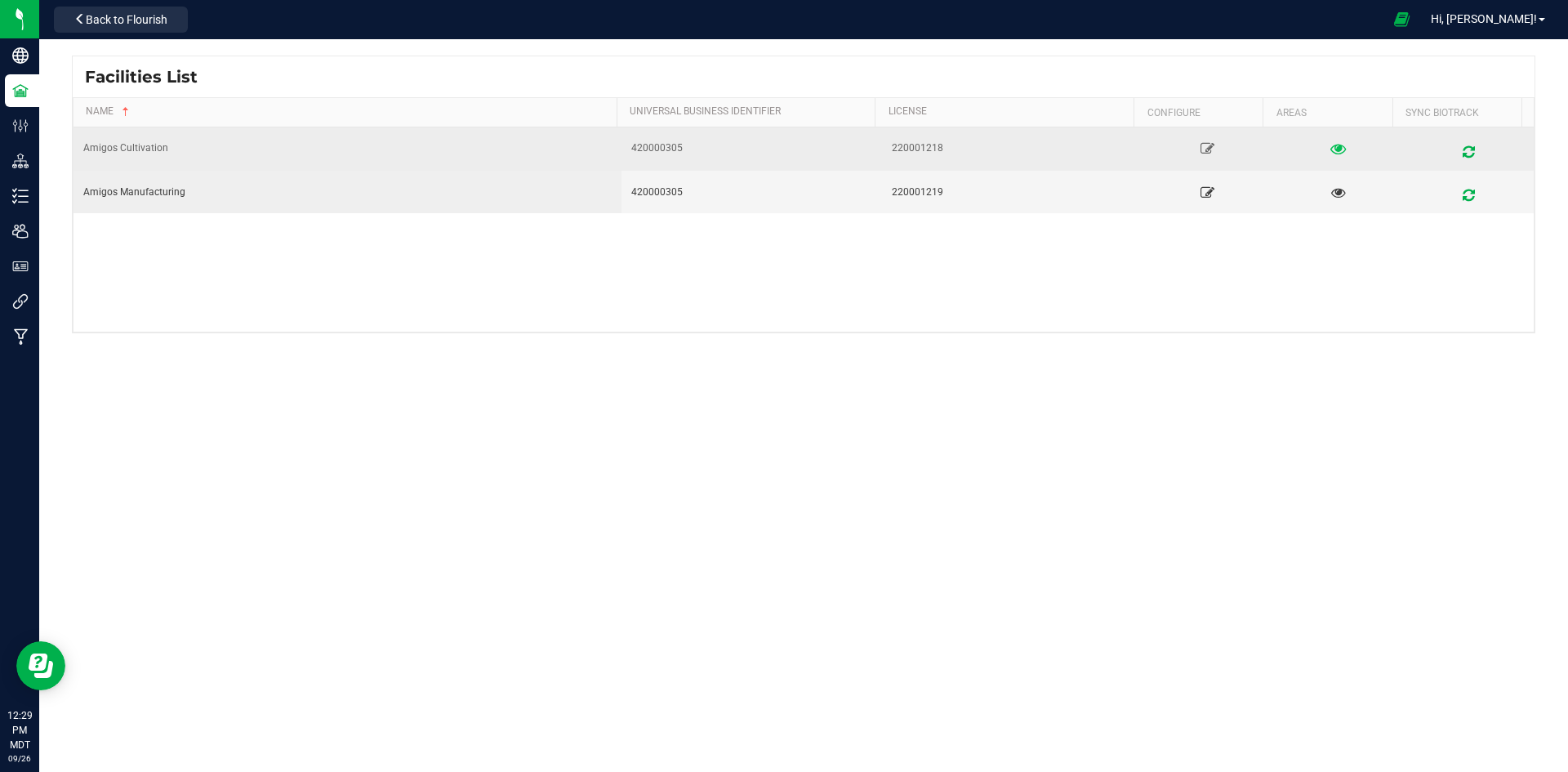
click at [1330, 150] on icon at bounding box center [1337, 148] width 16 height 11
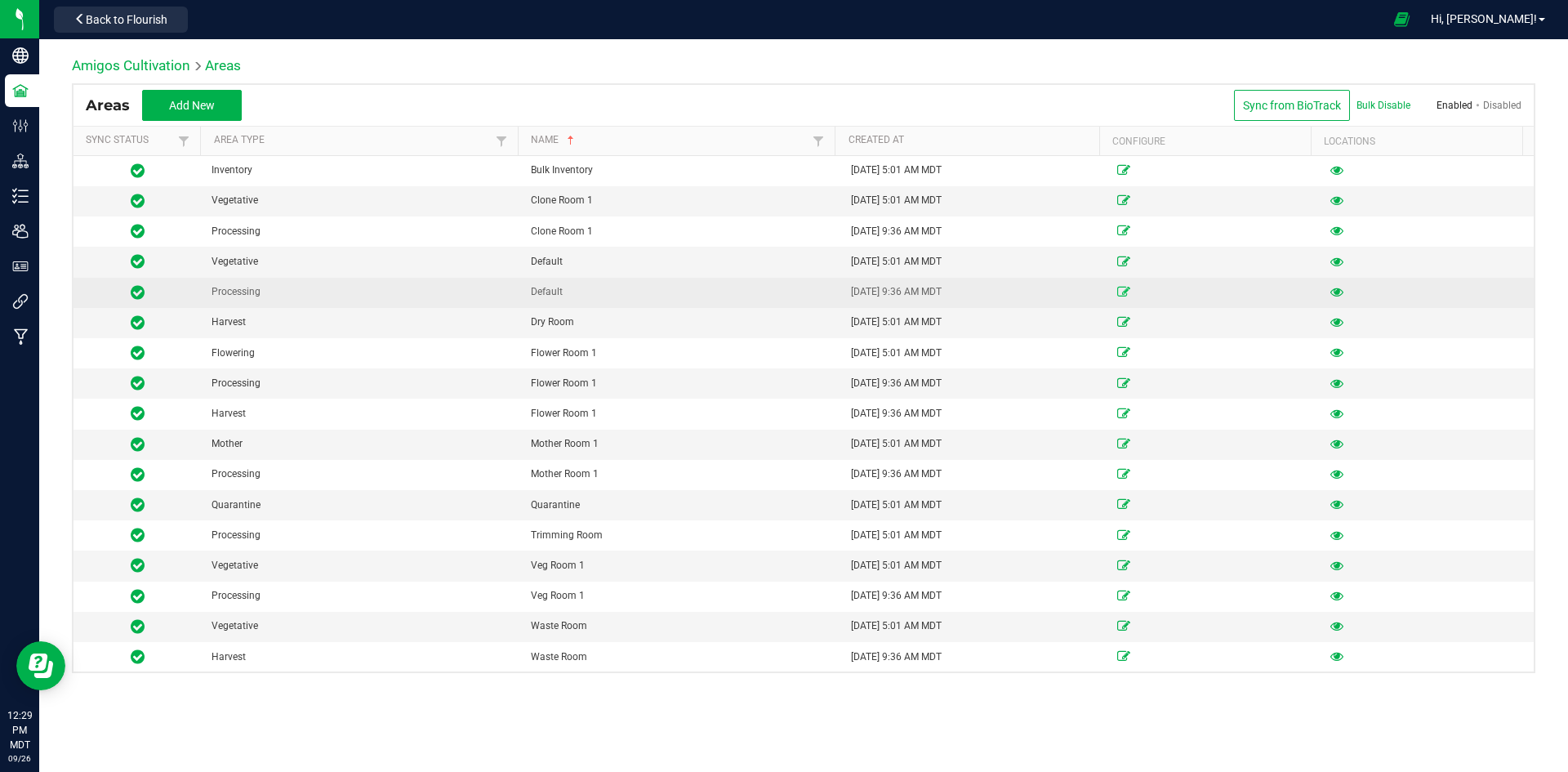
click at [1119, 293] on icon at bounding box center [1123, 291] width 13 height 10
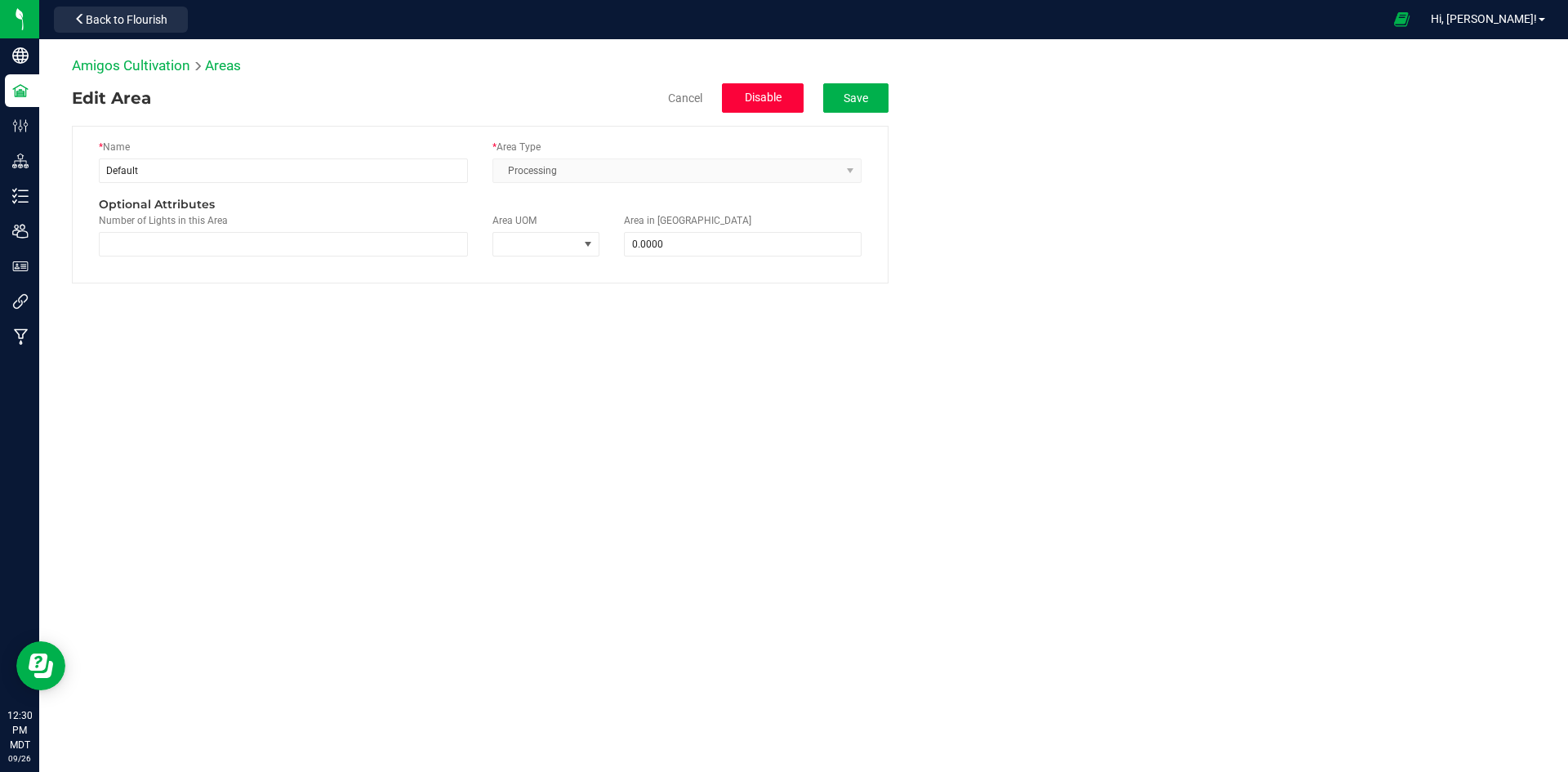
click at [760, 91] on span "Disable" at bounding box center [764, 97] width 37 height 13
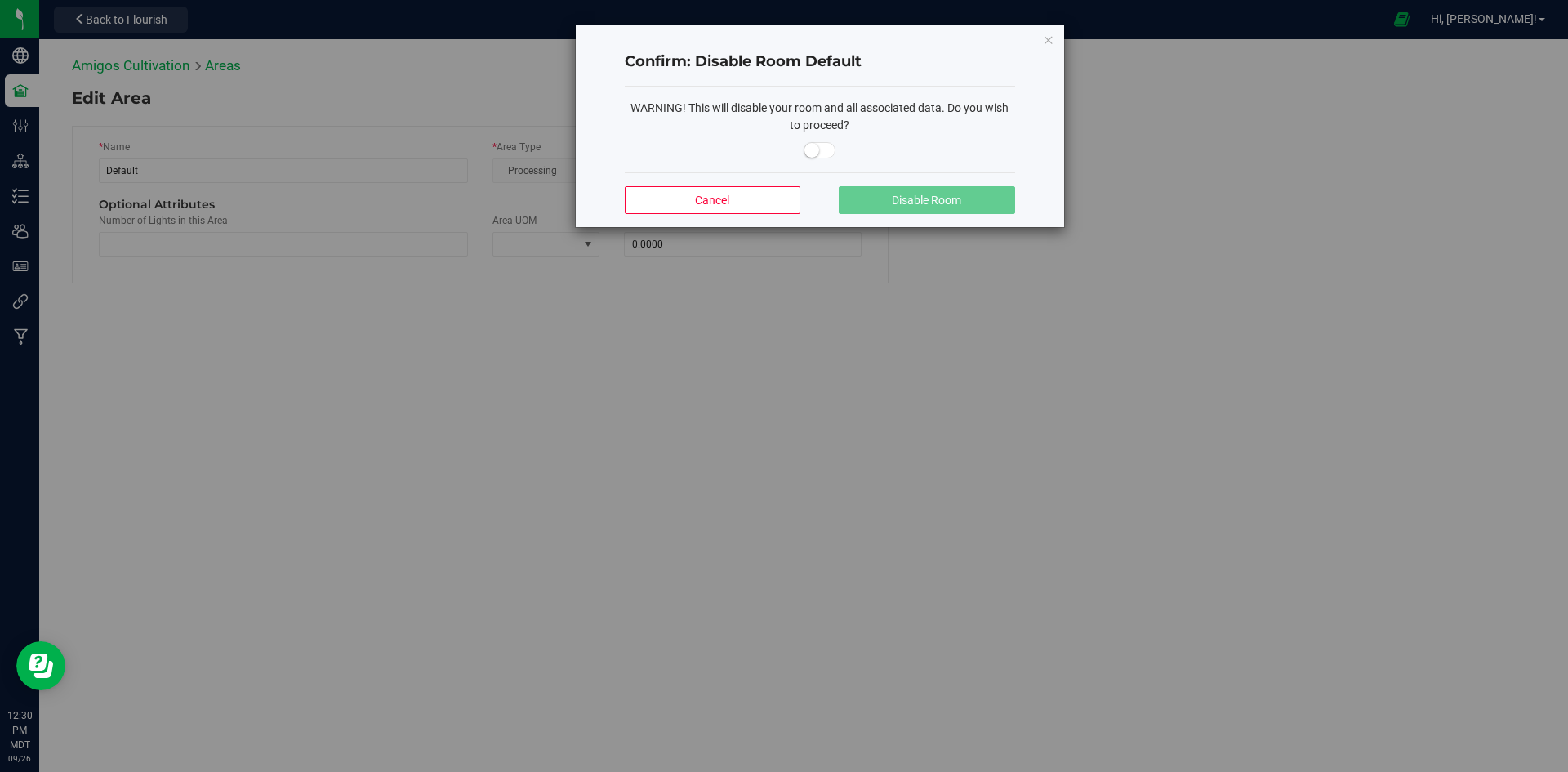
click at [817, 151] on small at bounding box center [812, 150] width 15 height 15
click at [926, 201] on span "Disable Room" at bounding box center [926, 200] width 70 height 13
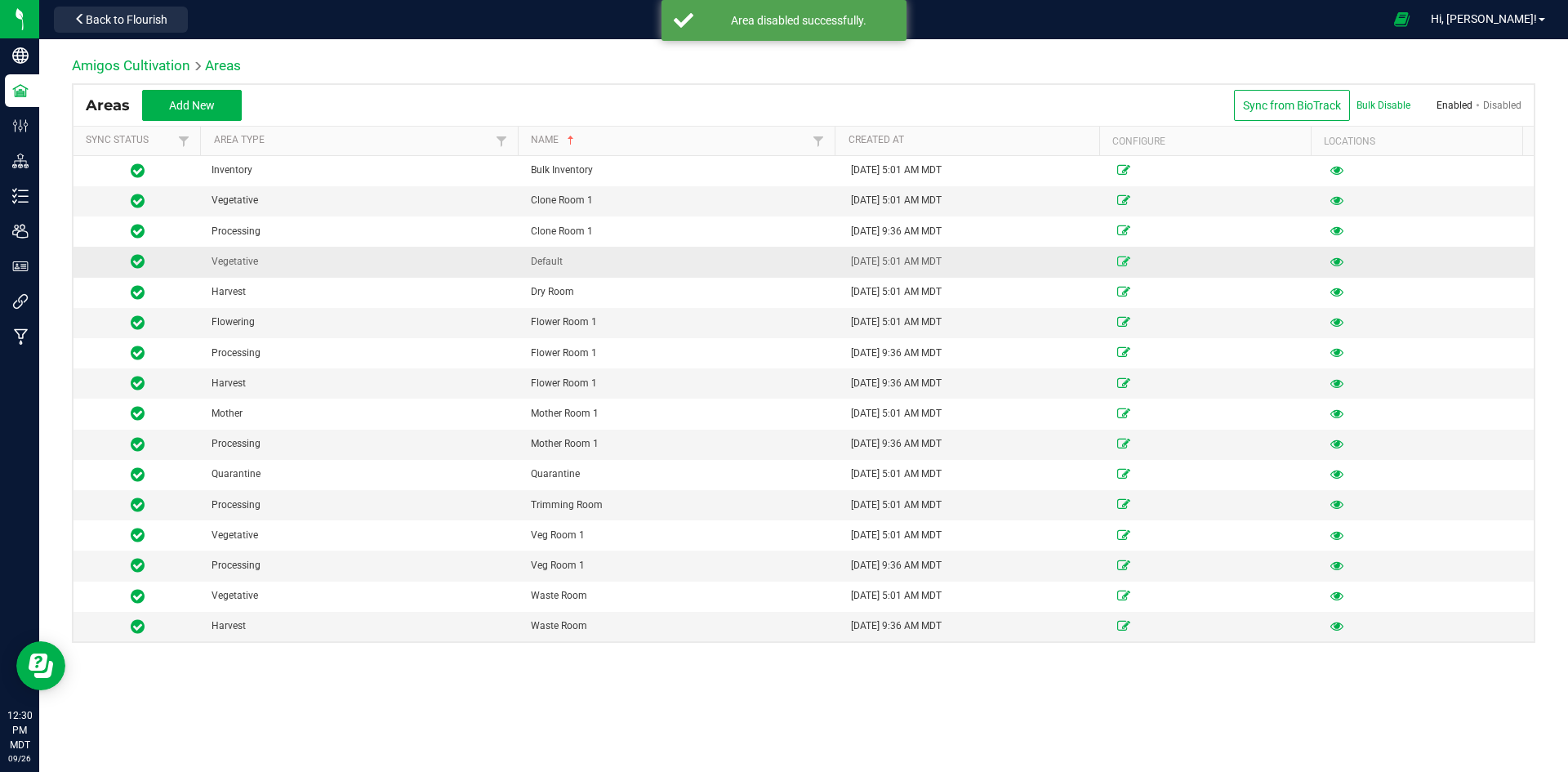
click at [1117, 260] on icon at bounding box center [1123, 261] width 13 height 10
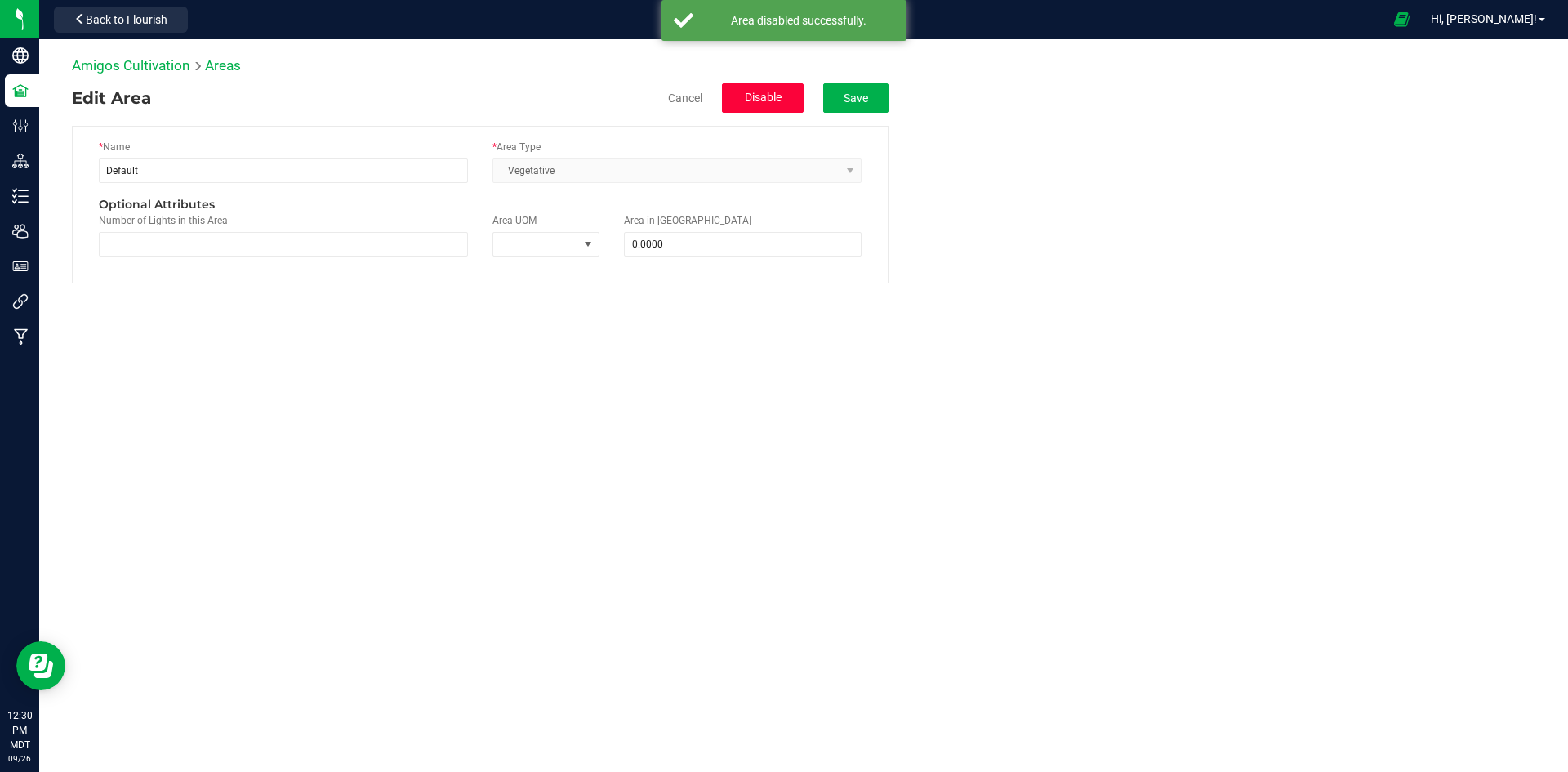
click at [757, 95] on span "Disable" at bounding box center [764, 97] width 37 height 13
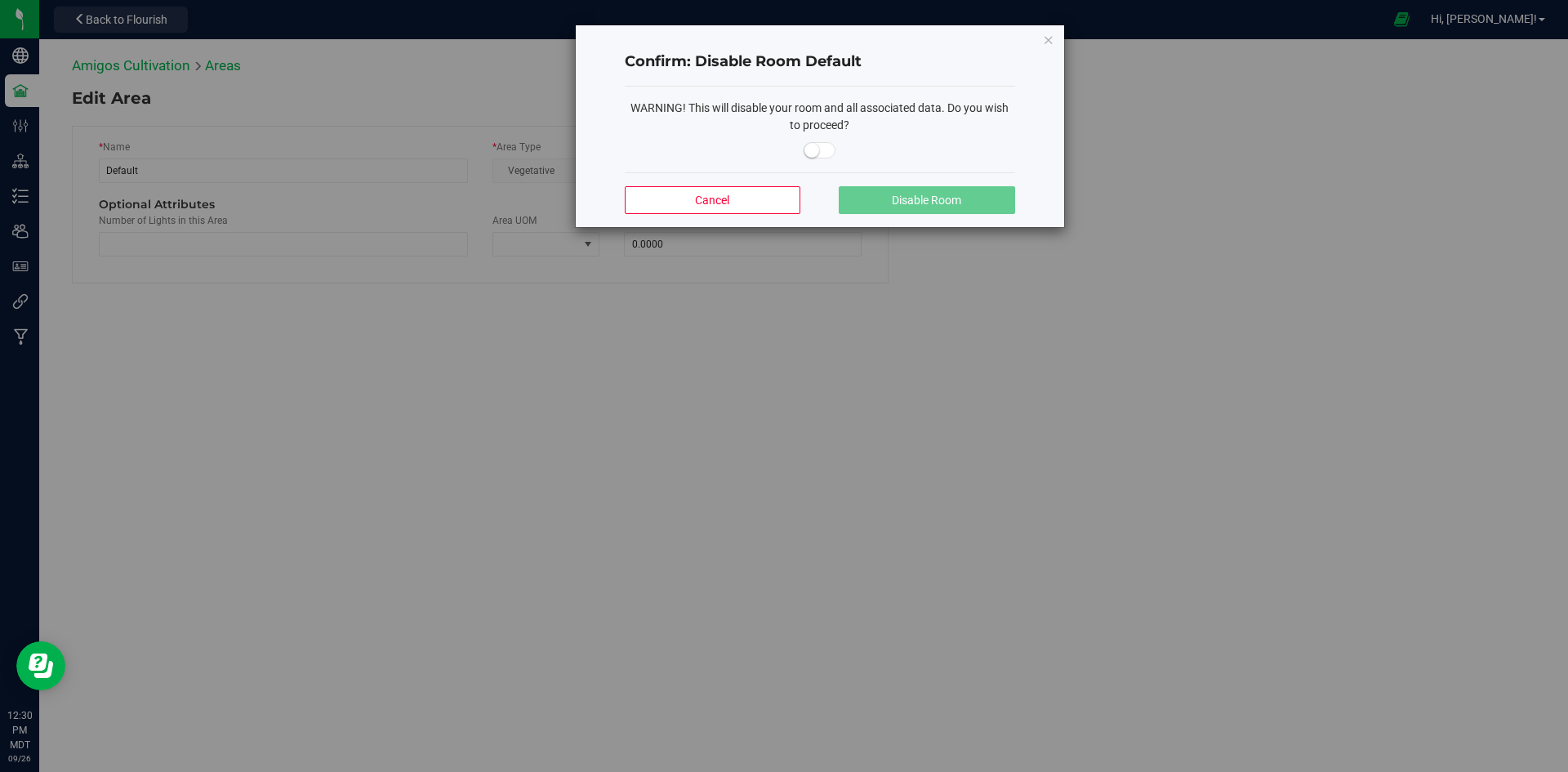
click at [819, 156] on span at bounding box center [819, 150] width 32 height 17
click at [949, 196] on span "Disable Room" at bounding box center [926, 200] width 70 height 13
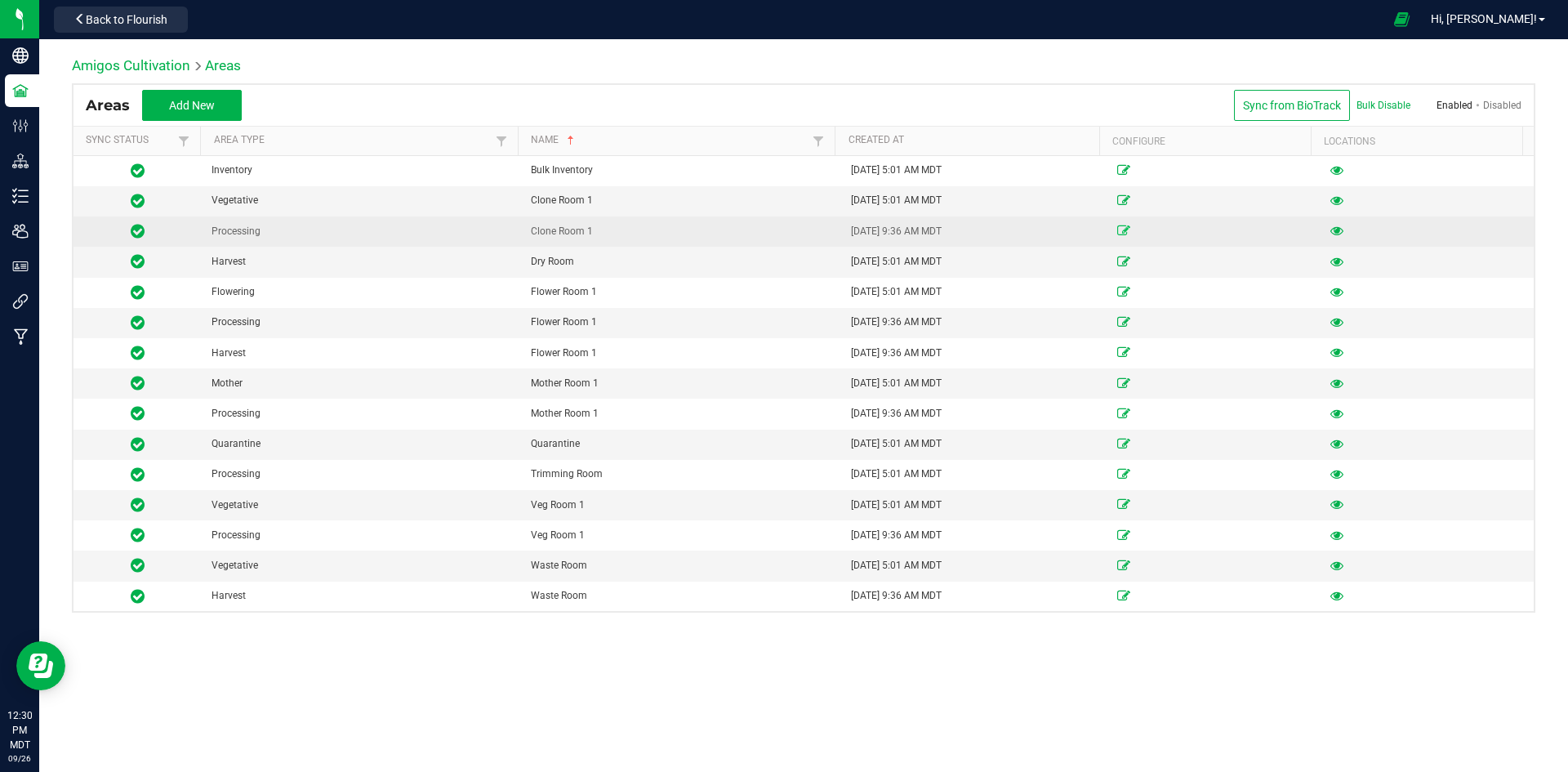
click at [1117, 225] on icon at bounding box center [1123, 230] width 13 height 10
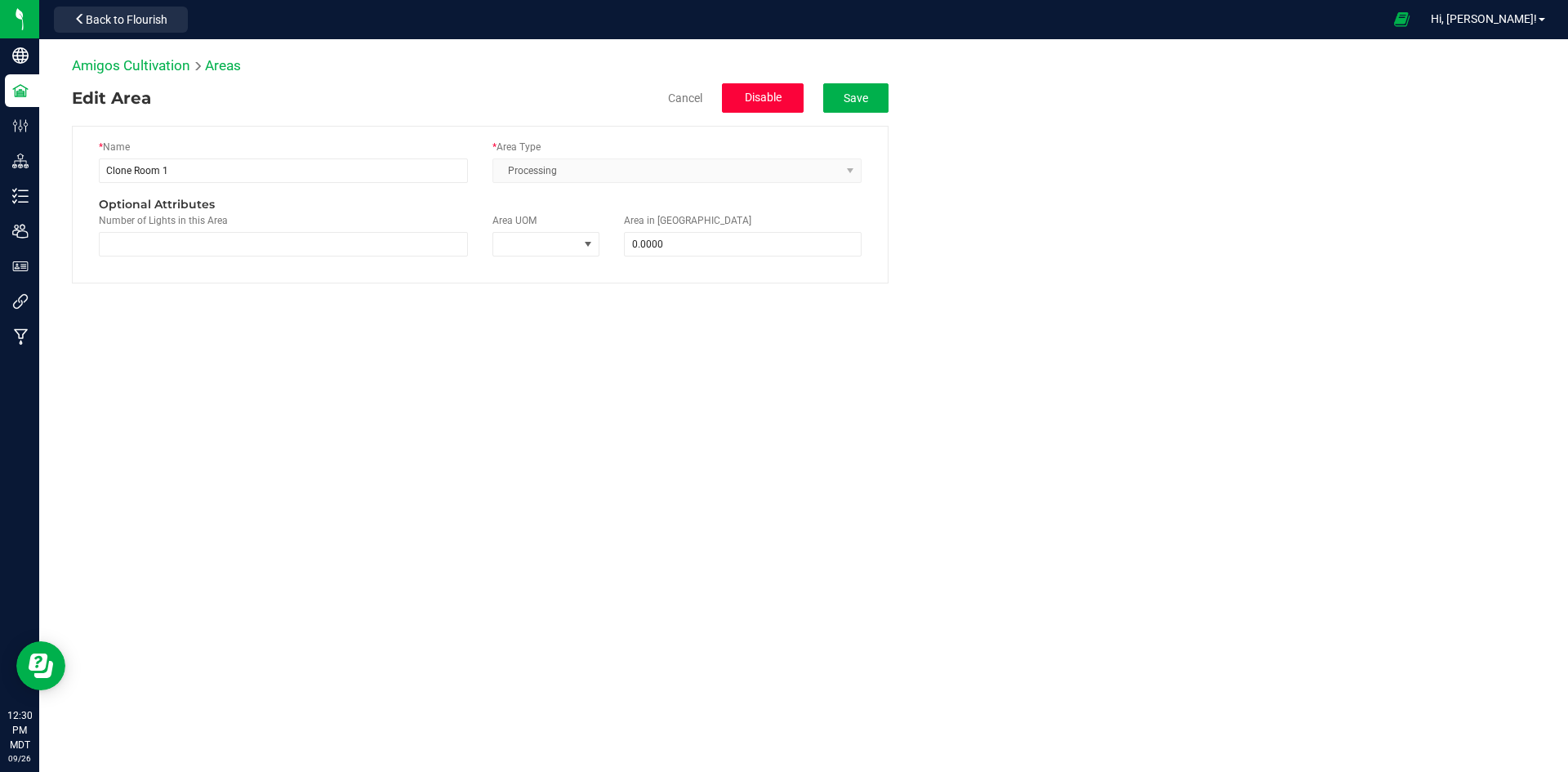
click at [763, 97] on span "Disable" at bounding box center [764, 97] width 37 height 13
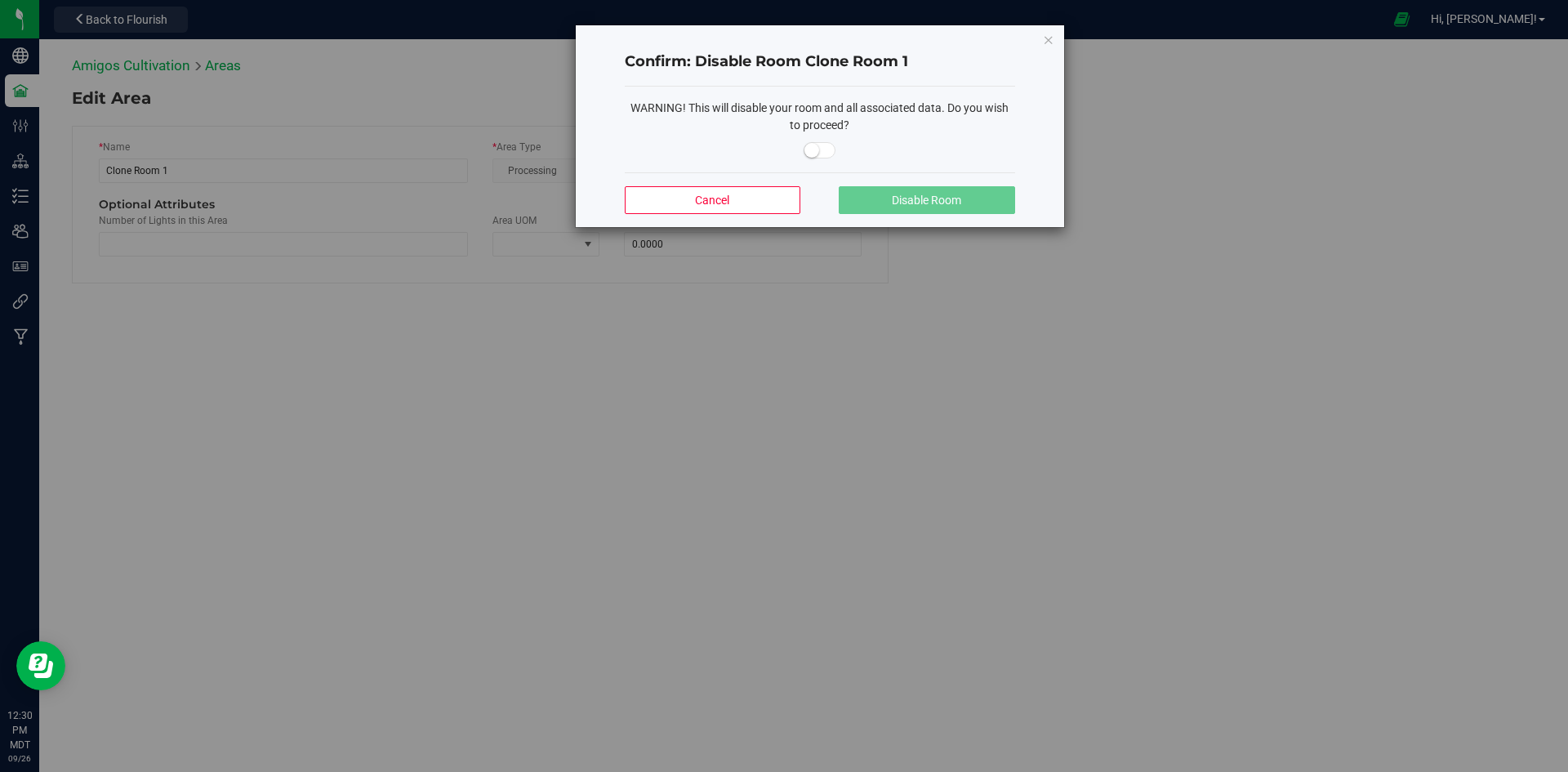
drag, startPoint x: 820, startPoint y: 148, endPoint x: 846, endPoint y: 161, distance: 29.1
click at [821, 148] on span at bounding box center [819, 150] width 32 height 17
click at [917, 195] on span "Disable Room" at bounding box center [926, 200] width 70 height 13
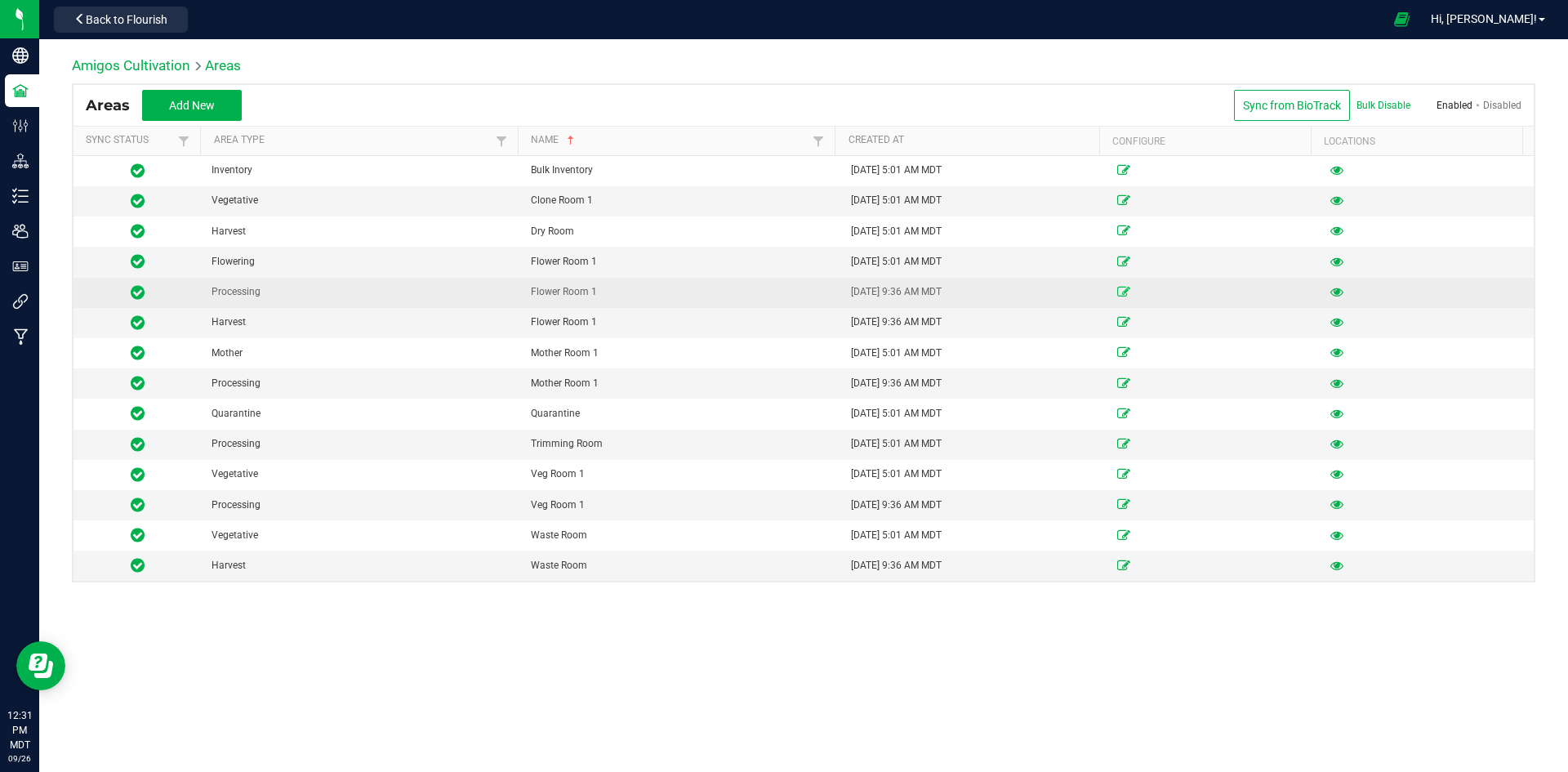
click at [1118, 289] on icon at bounding box center [1123, 291] width 13 height 10
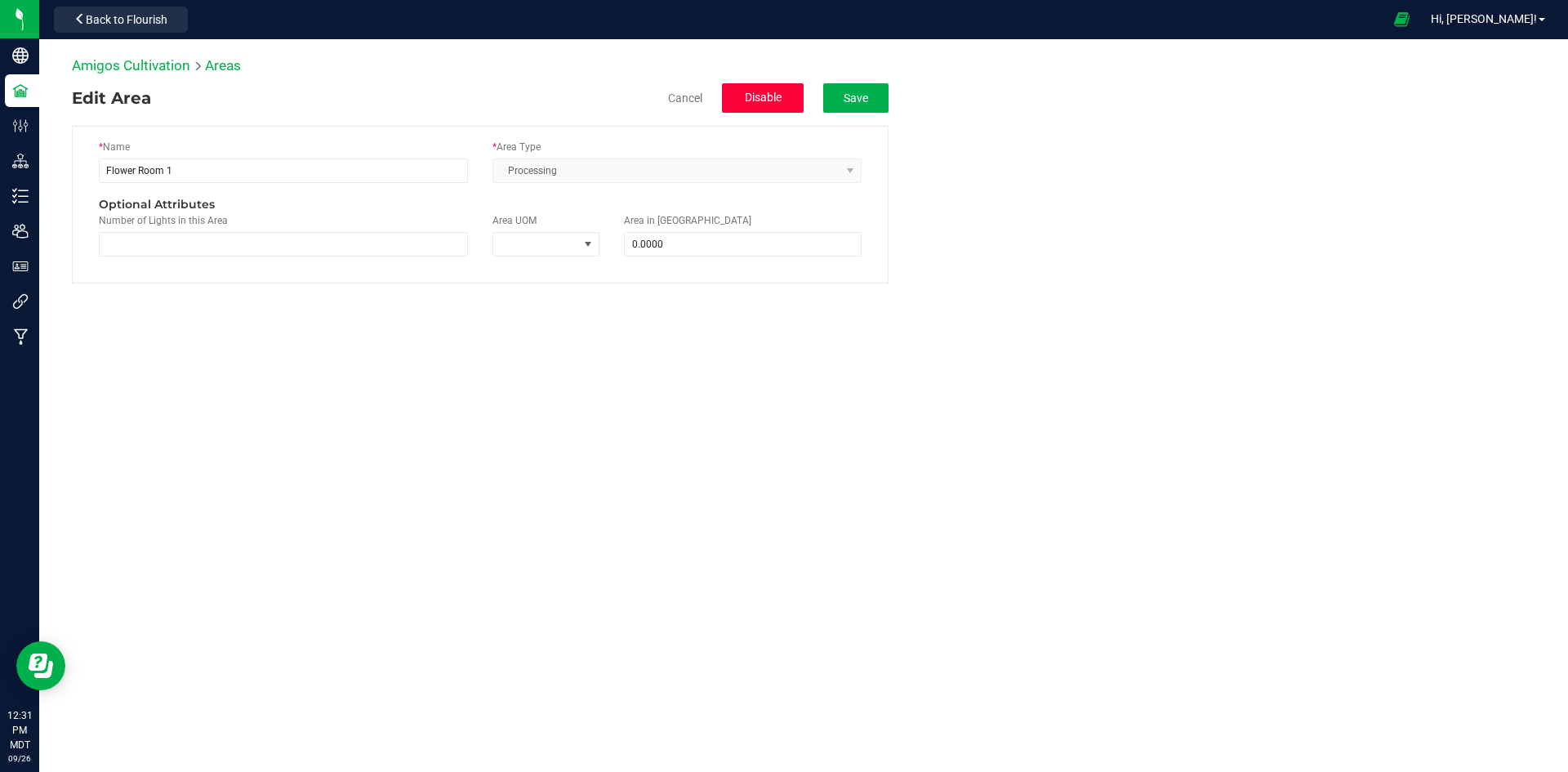
click at [765, 90] on button "Disable" at bounding box center [763, 98] width 82 height 30
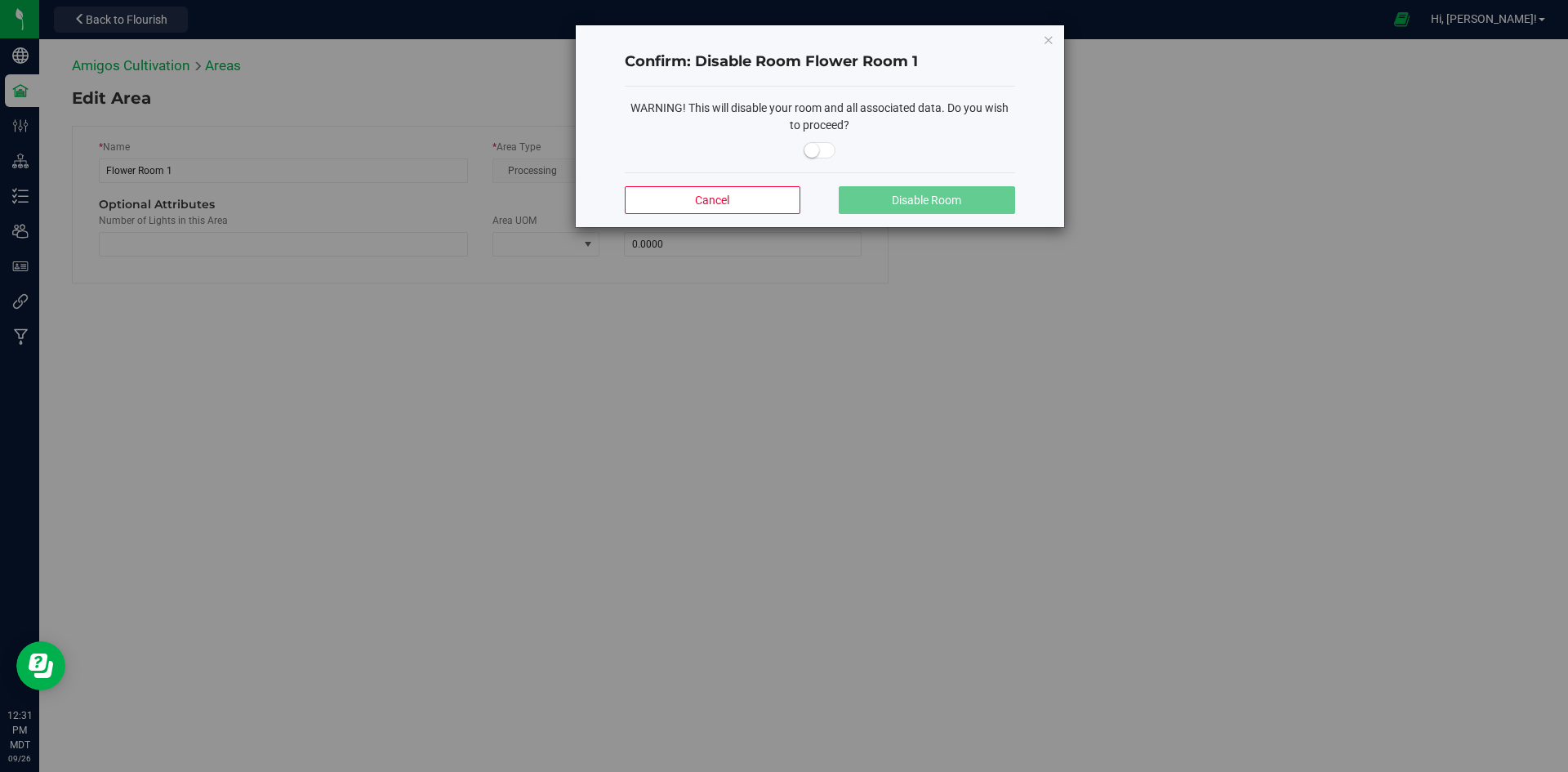
click at [809, 152] on small at bounding box center [812, 150] width 15 height 15
click at [930, 189] on button "Disable Room" at bounding box center [926, 200] width 175 height 28
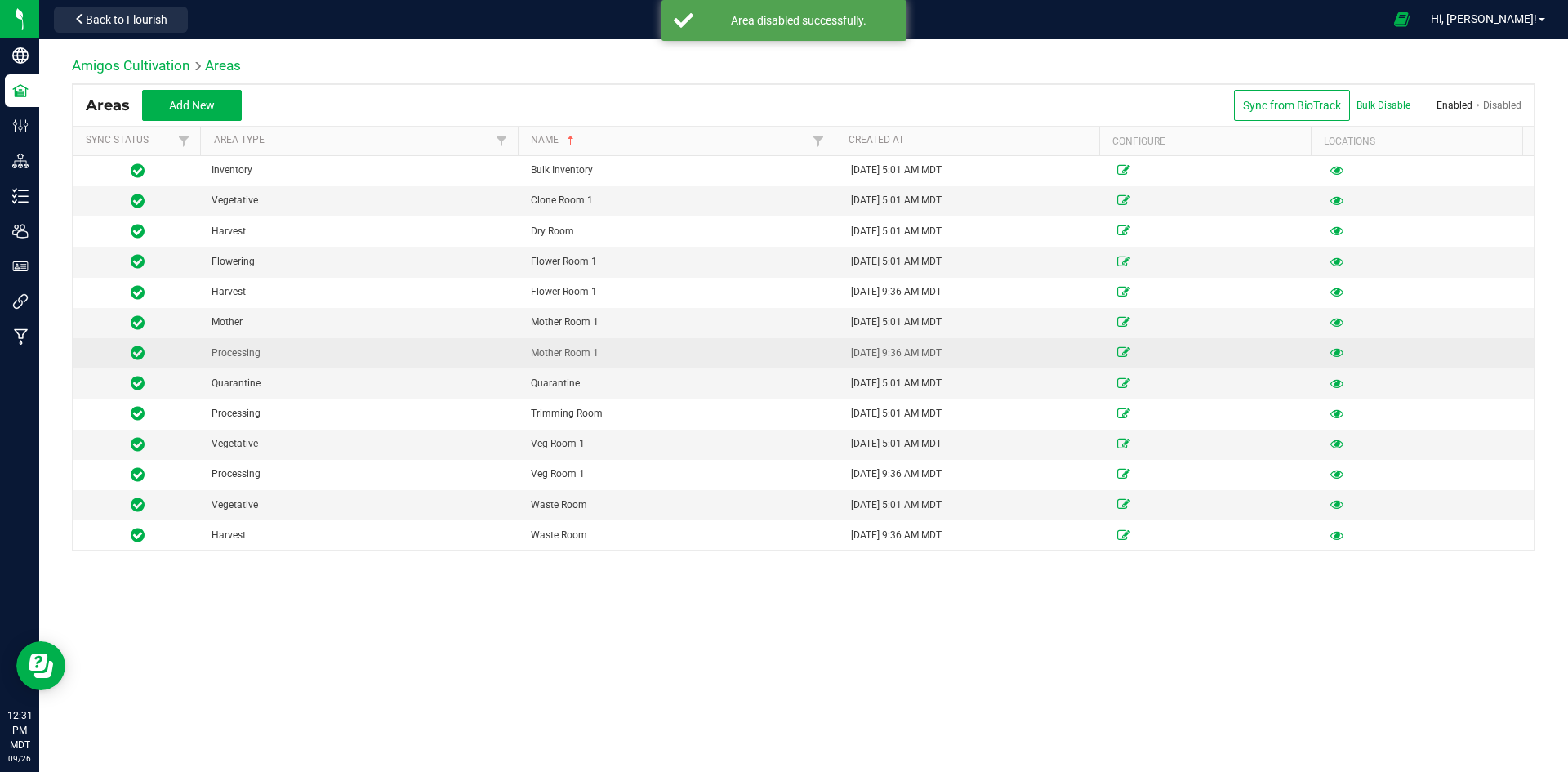
click at [765, 347] on div "Mother Room 1" at bounding box center [681, 353] width 300 height 16
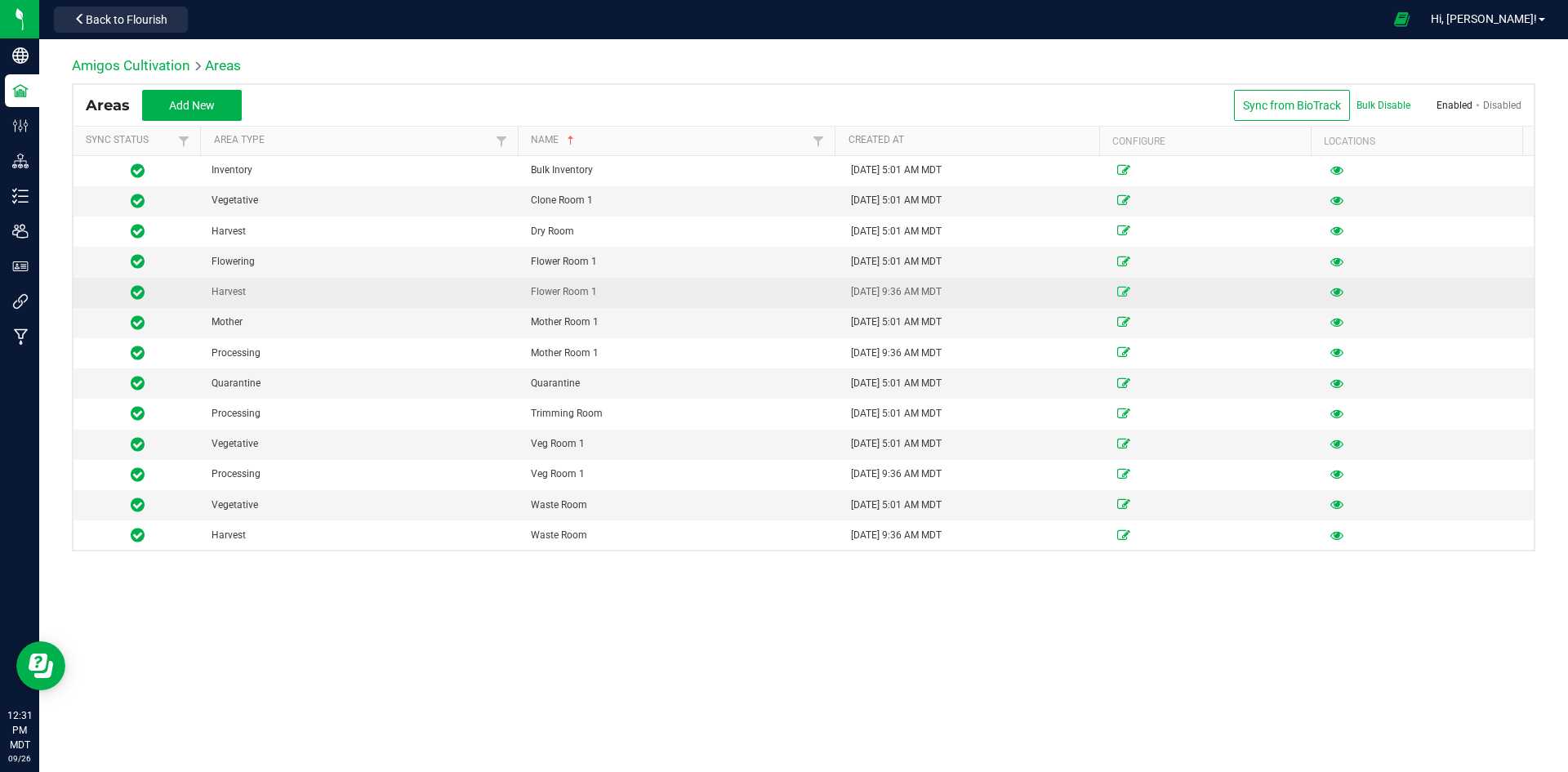
click at [1117, 292] on icon at bounding box center [1123, 291] width 13 height 10
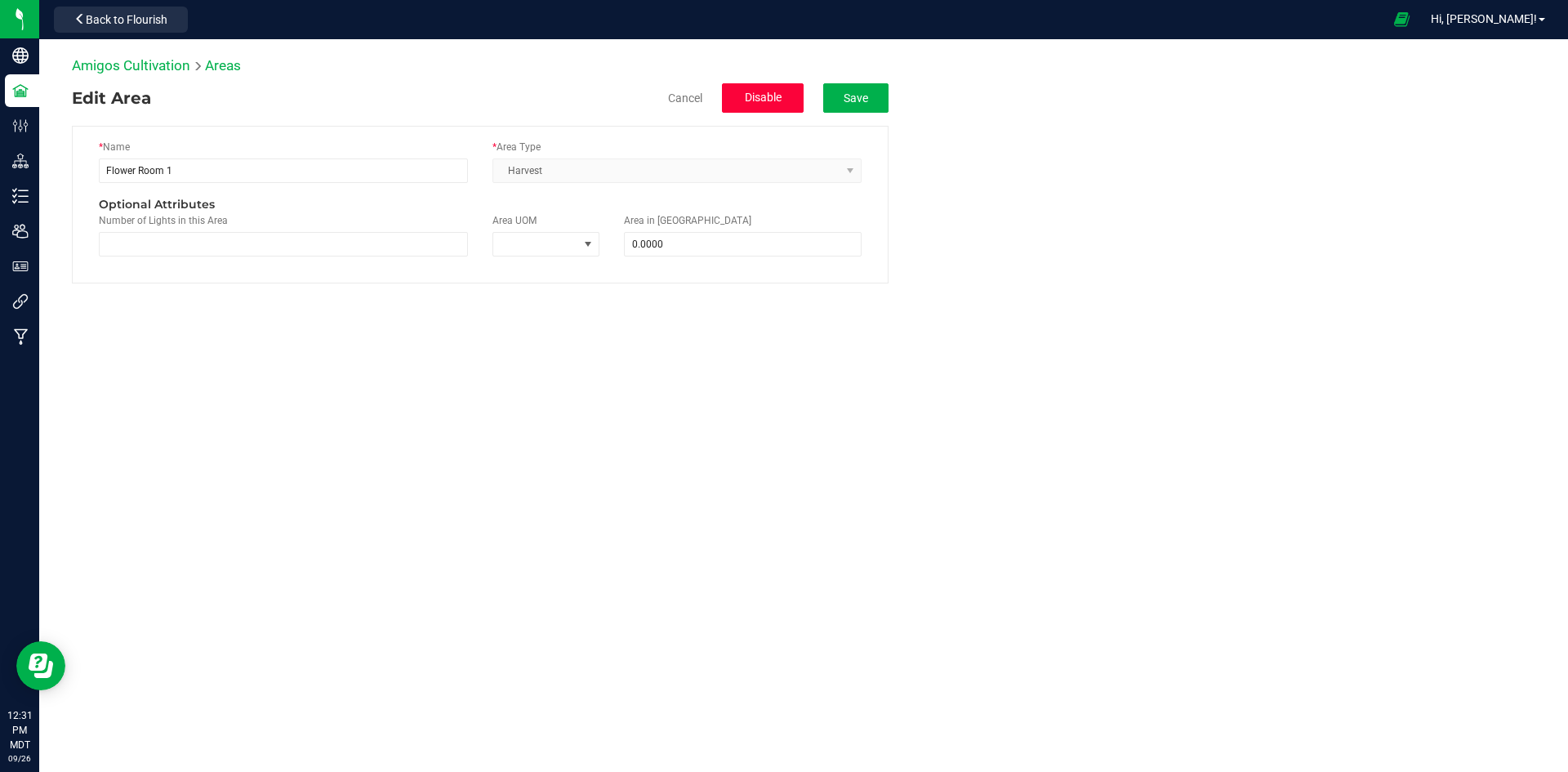
click at [783, 106] on button "Disable" at bounding box center [763, 98] width 82 height 30
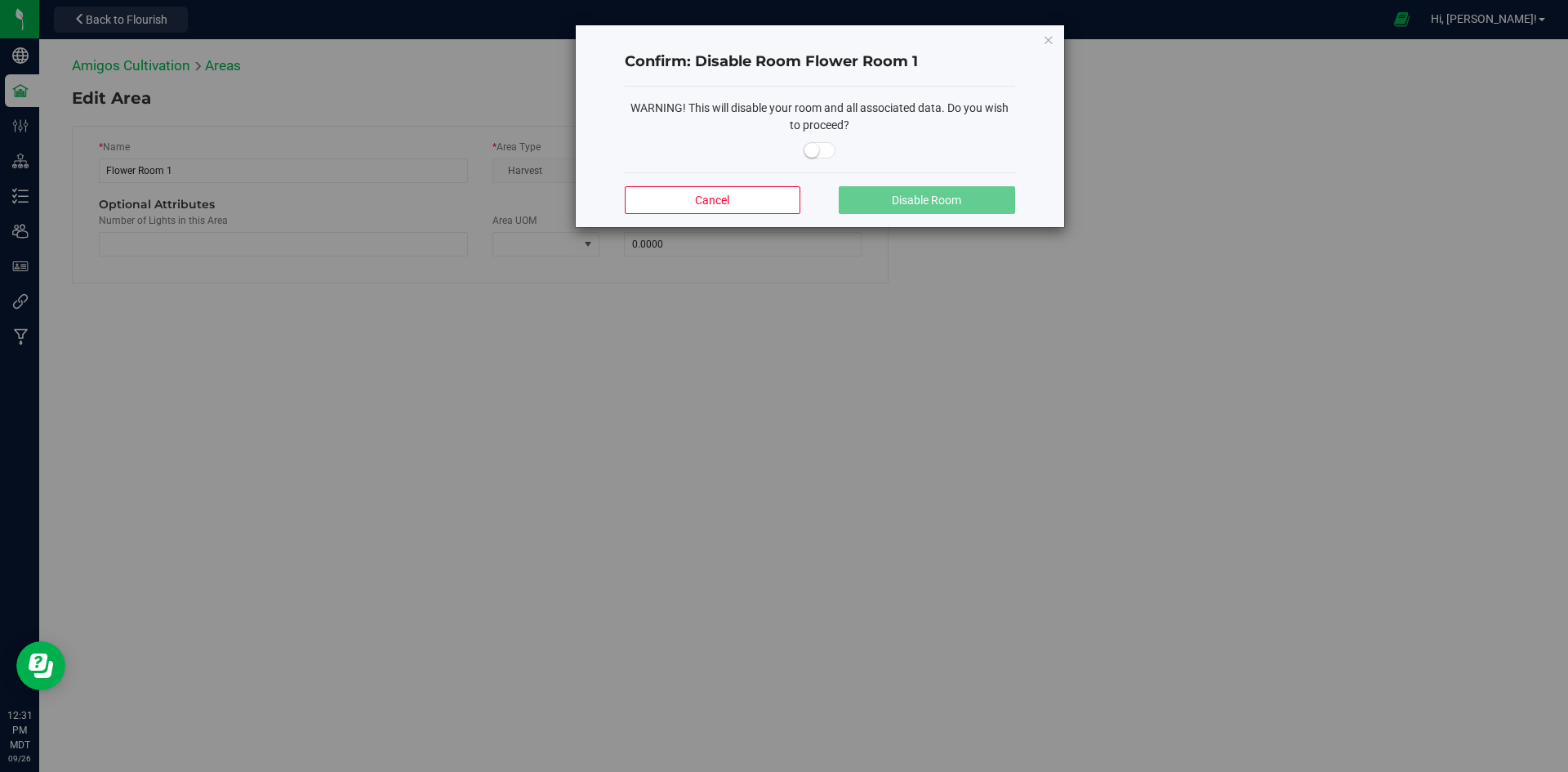
drag, startPoint x: 819, startPoint y: 145, endPoint x: 861, endPoint y: 170, distance: 48.9
click at [820, 145] on span at bounding box center [819, 150] width 32 height 17
click at [911, 208] on button "Disable Room" at bounding box center [926, 200] width 175 height 28
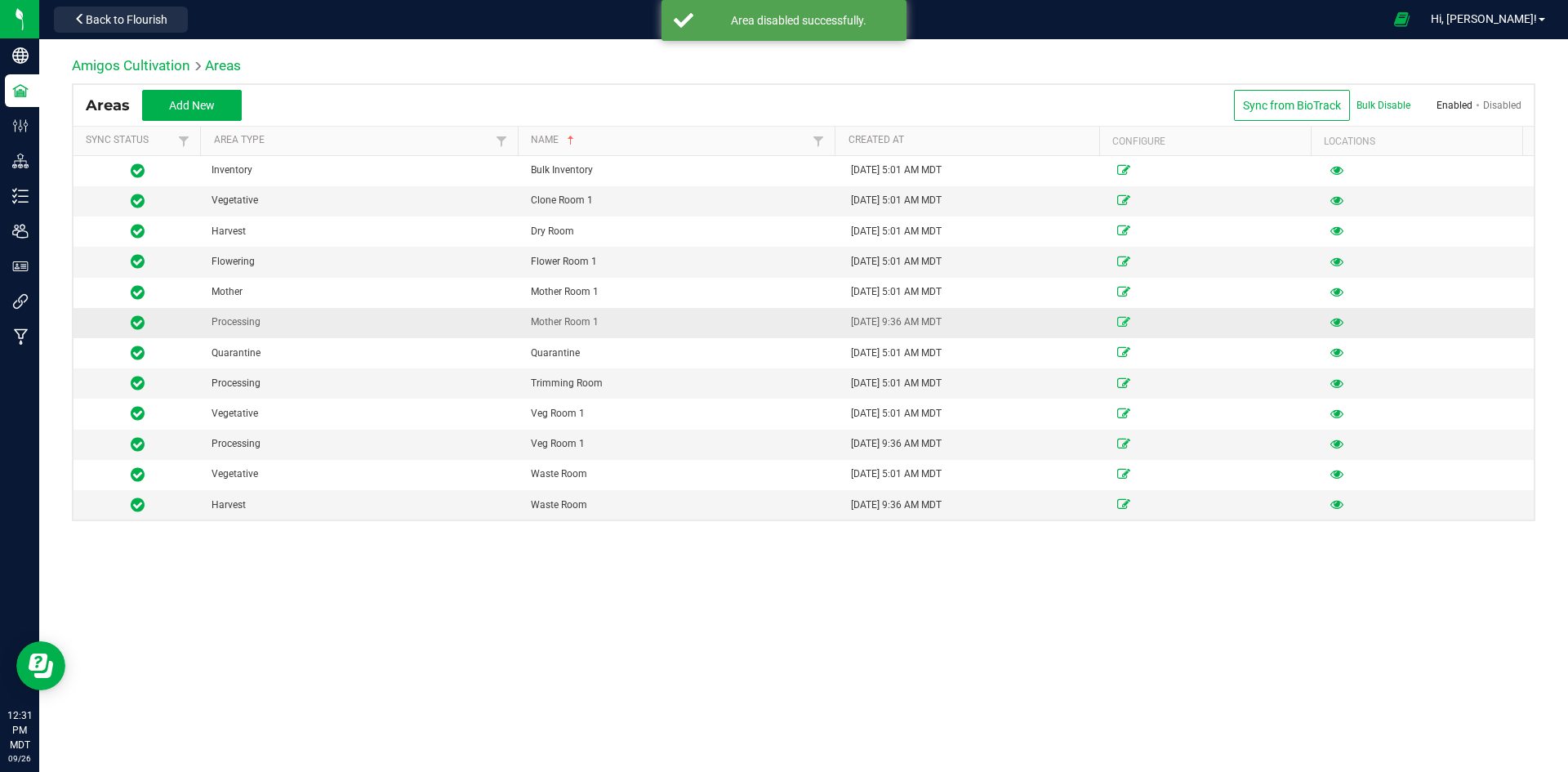
click at [1118, 322] on icon at bounding box center [1123, 322] width 13 height 10
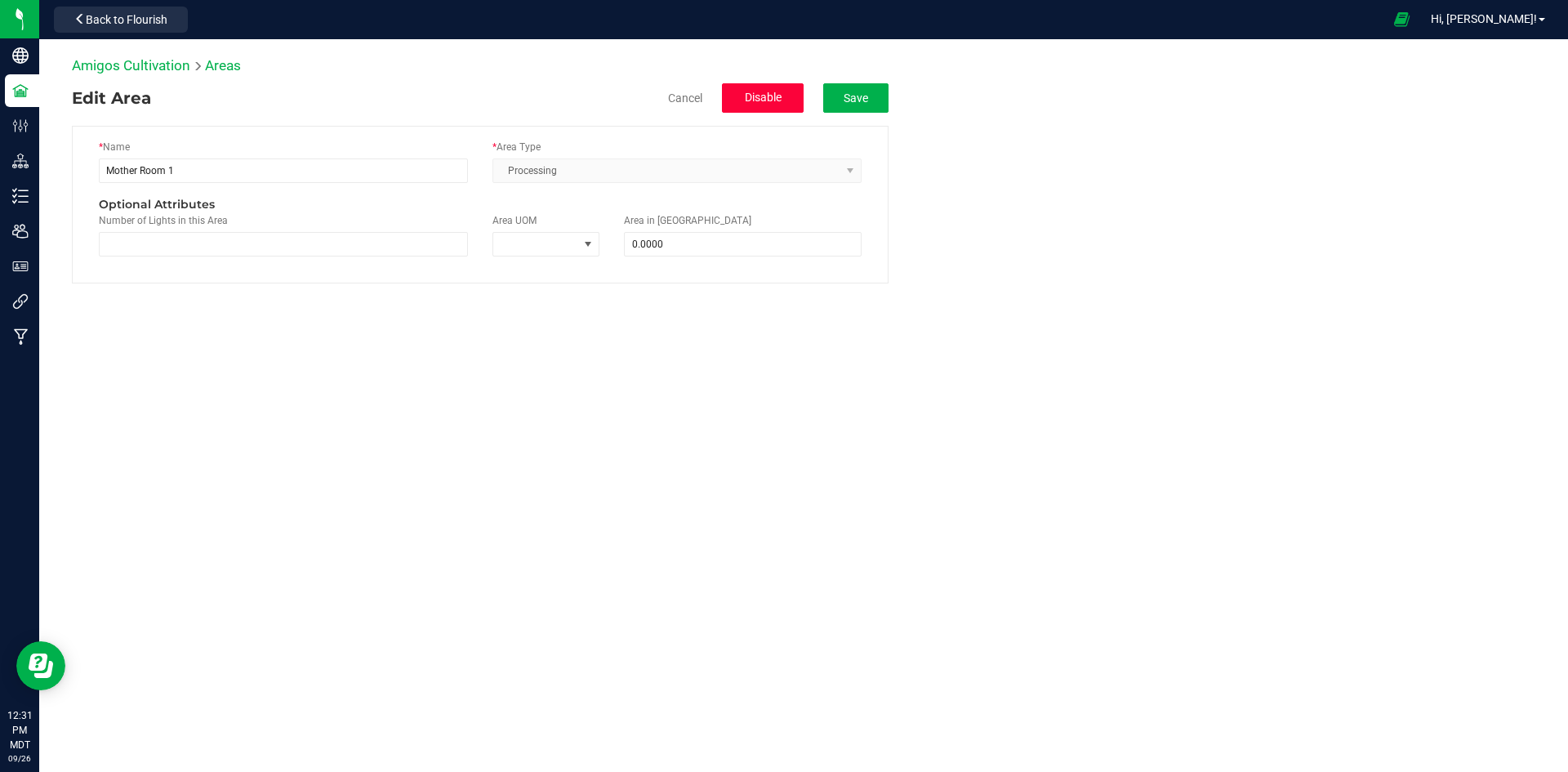
click at [765, 99] on span "Disable" at bounding box center [764, 97] width 37 height 13
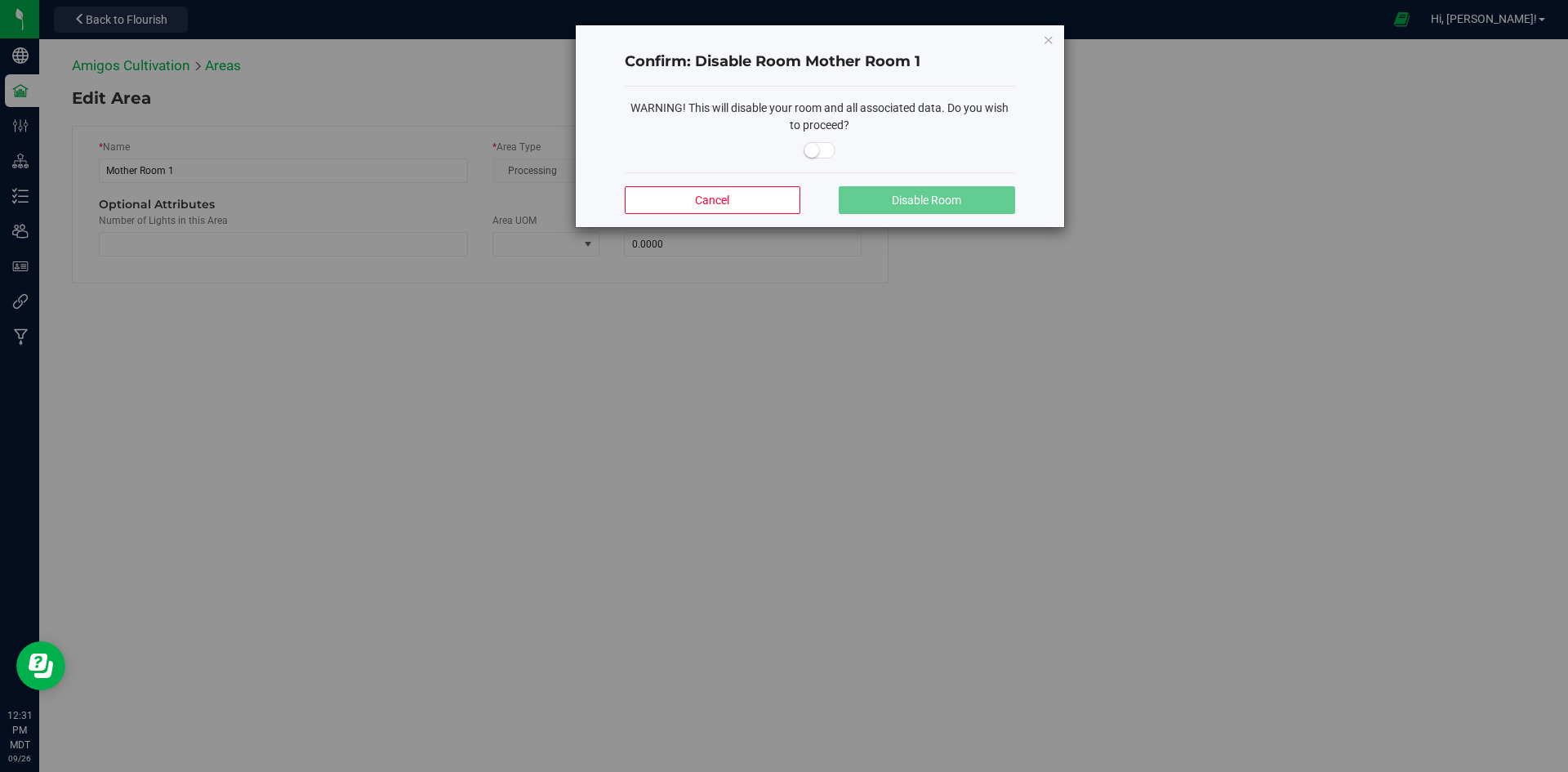
click at [827, 148] on span at bounding box center [819, 150] width 32 height 17
click at [922, 196] on span "Disable Room" at bounding box center [926, 200] width 70 height 13
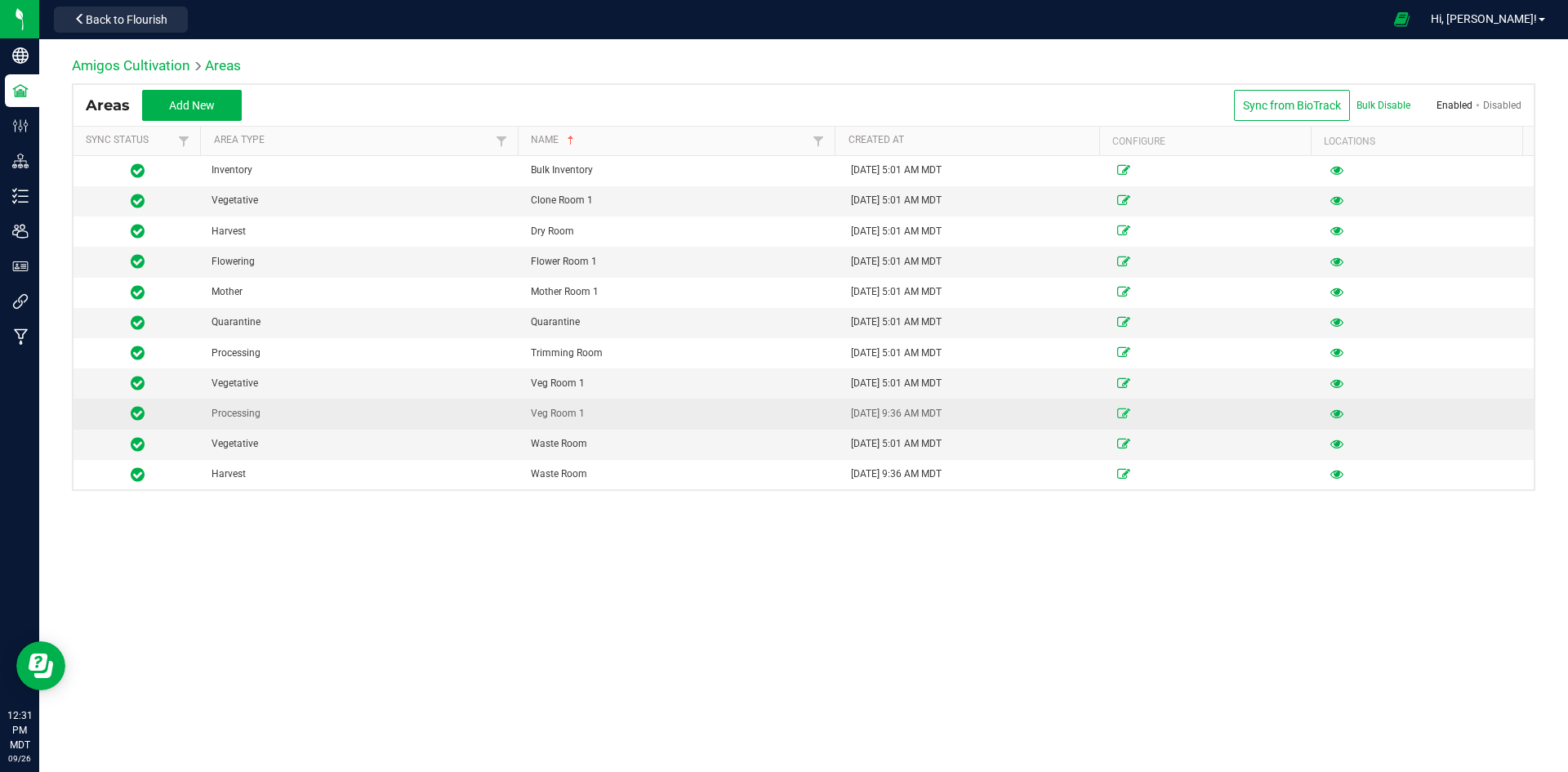
click at [1117, 415] on icon at bounding box center [1123, 413] width 13 height 10
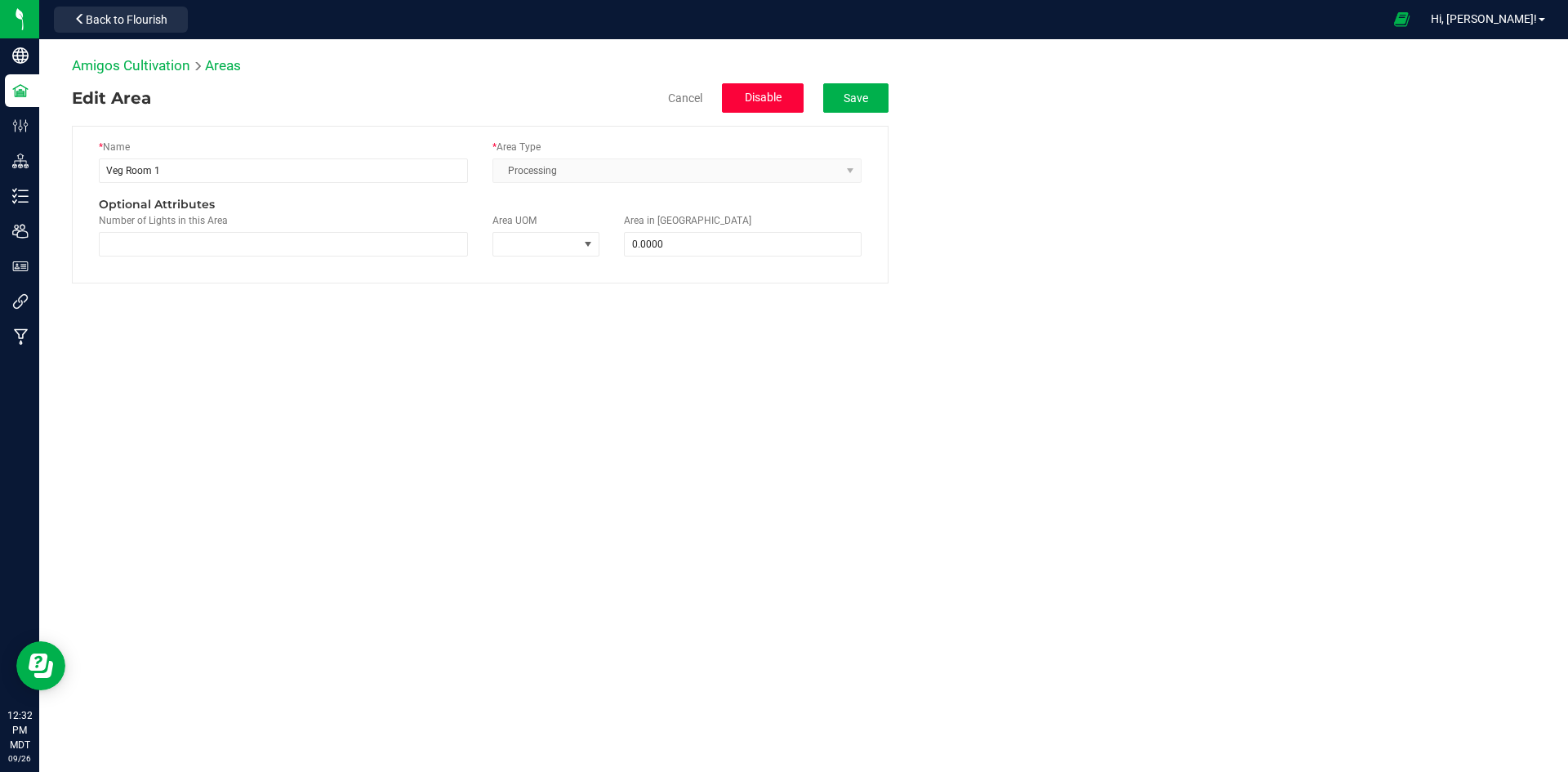
click at [773, 99] on span "Disable" at bounding box center [764, 97] width 37 height 13
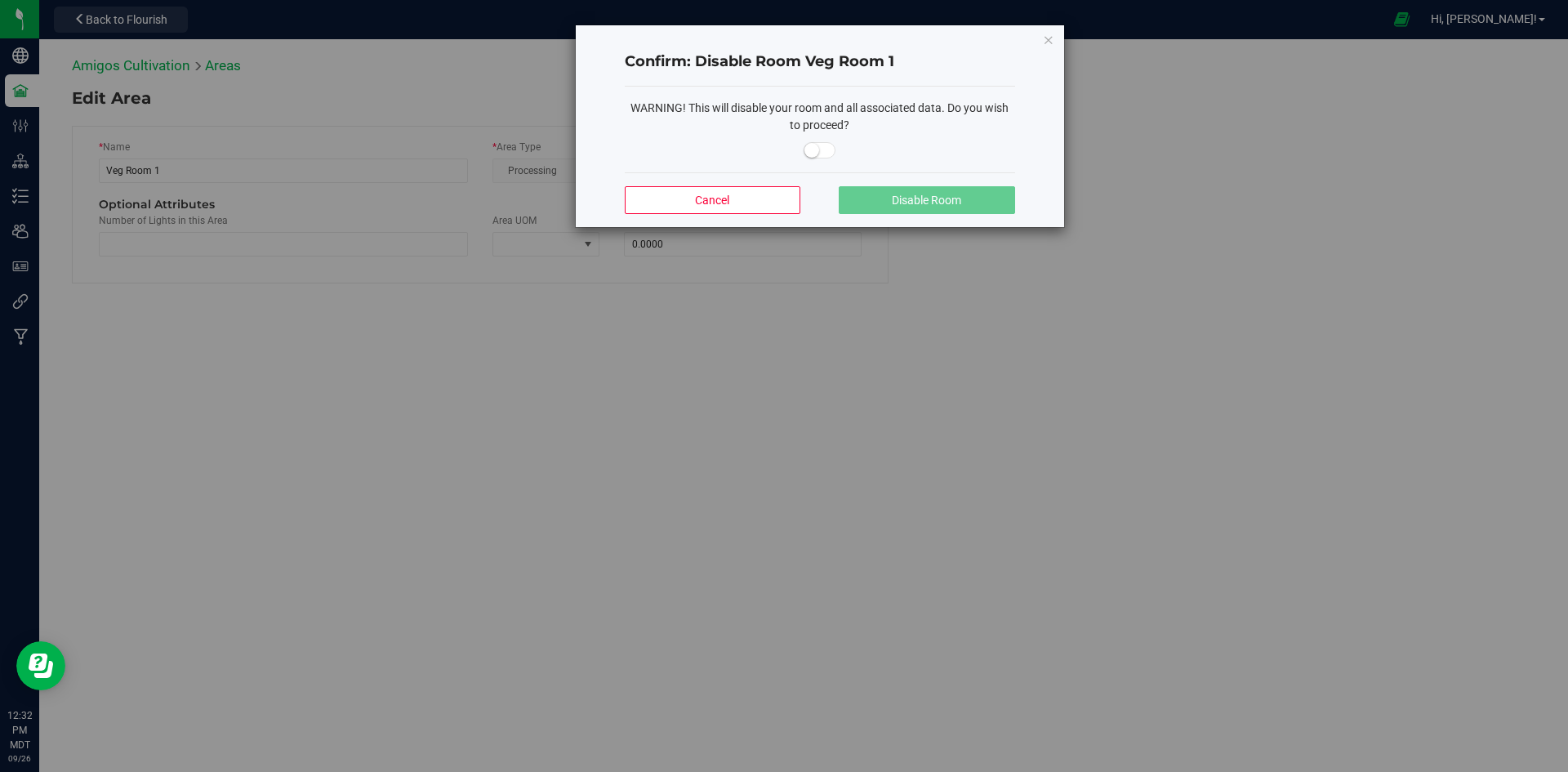
click at [830, 154] on span at bounding box center [819, 150] width 32 height 17
click at [893, 187] on button "Disable Room" at bounding box center [926, 200] width 175 height 28
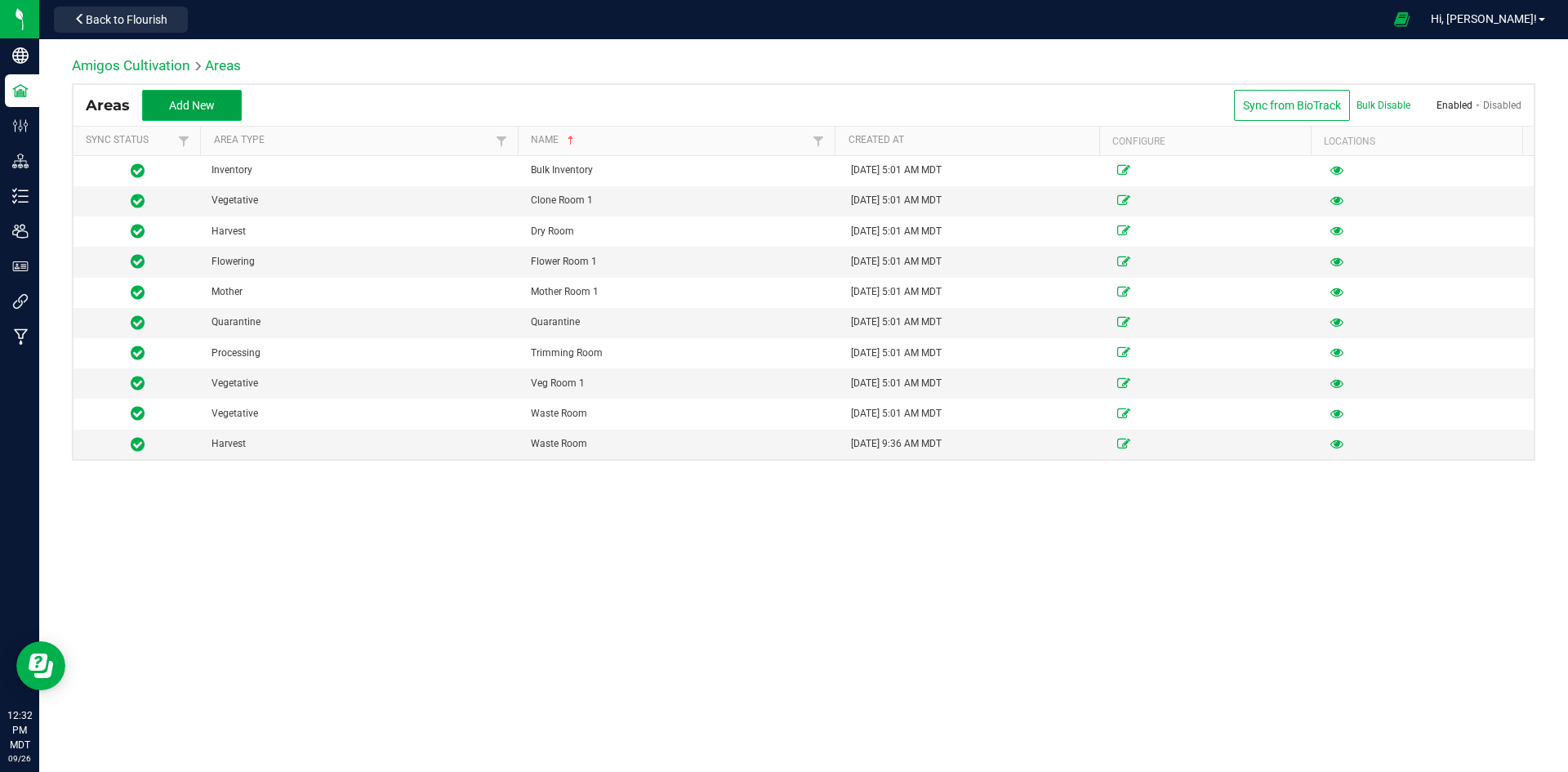
click at [219, 105] on button "Add New" at bounding box center [191, 105] width 99 height 31
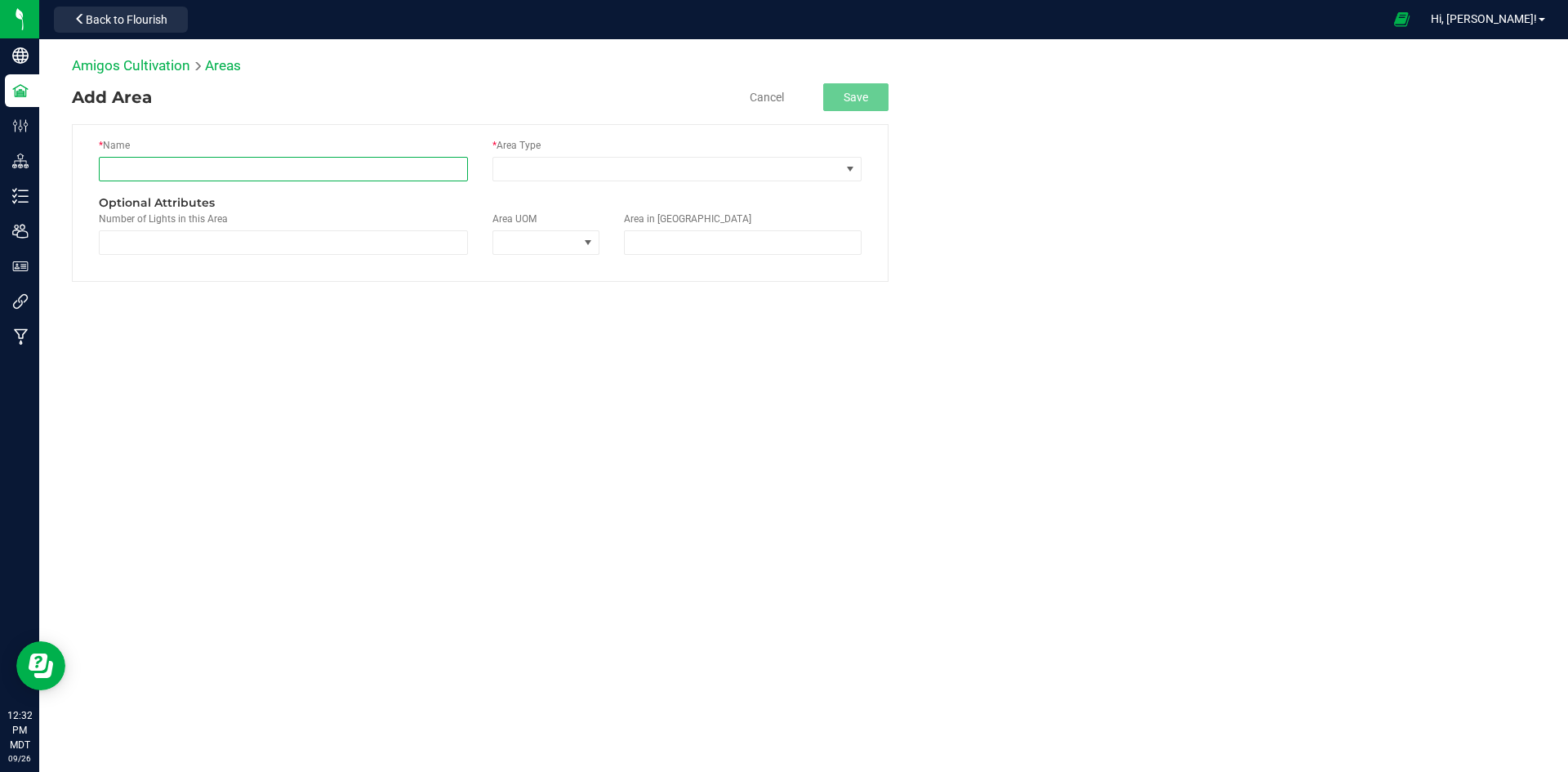
click at [185, 161] on input "text" at bounding box center [284, 169] width 369 height 24
drag, startPoint x: 109, startPoint y: 168, endPoint x: 127, endPoint y: 176, distance: 19.7
click at [108, 168] on input "dry room" at bounding box center [284, 169] width 369 height 24
type input "Dry Room"
click at [561, 175] on span at bounding box center [666, 169] width 347 height 23
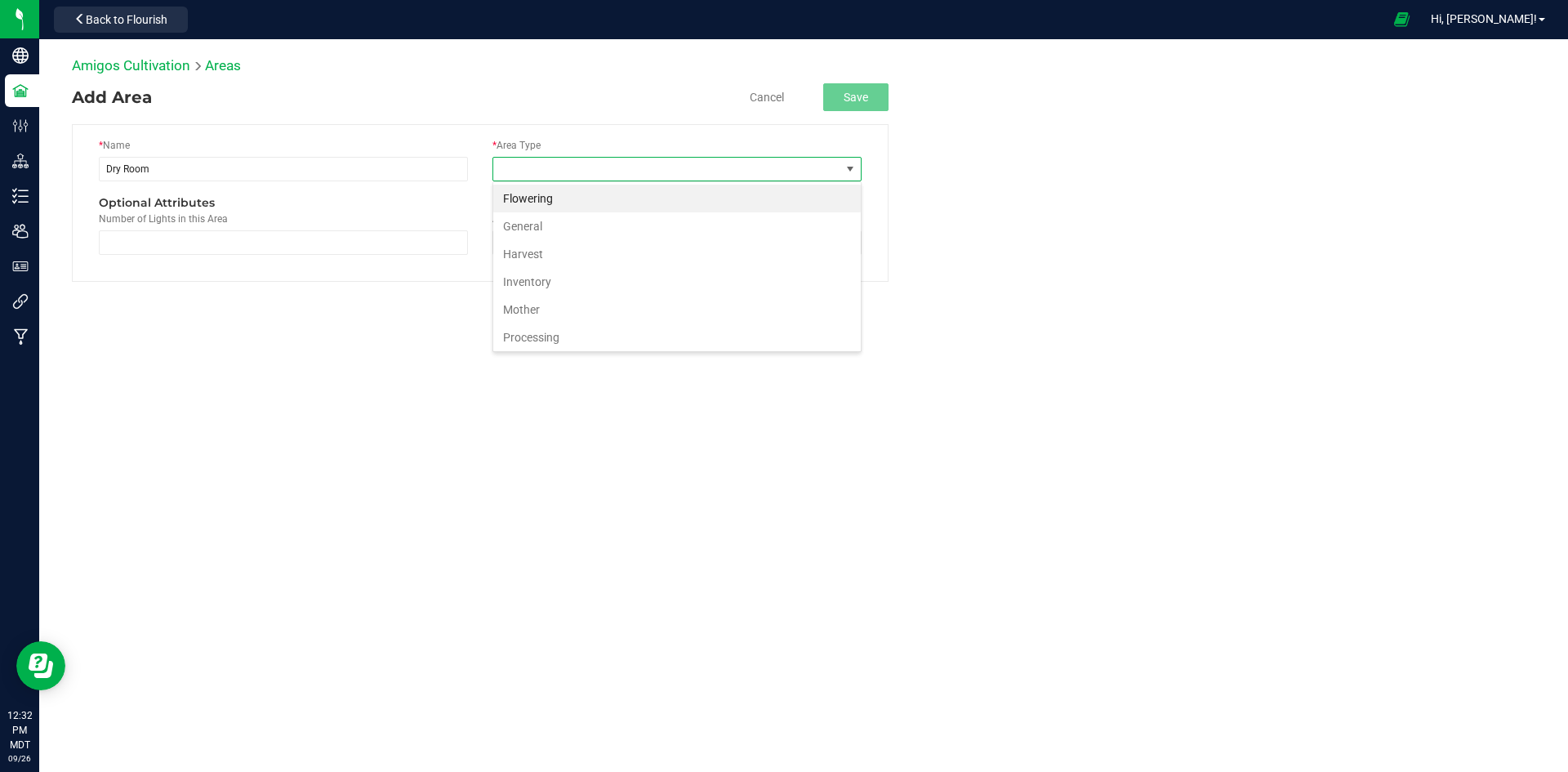
scroll to position [24, 369]
click at [550, 341] on li "Processing" at bounding box center [677, 337] width 367 height 28
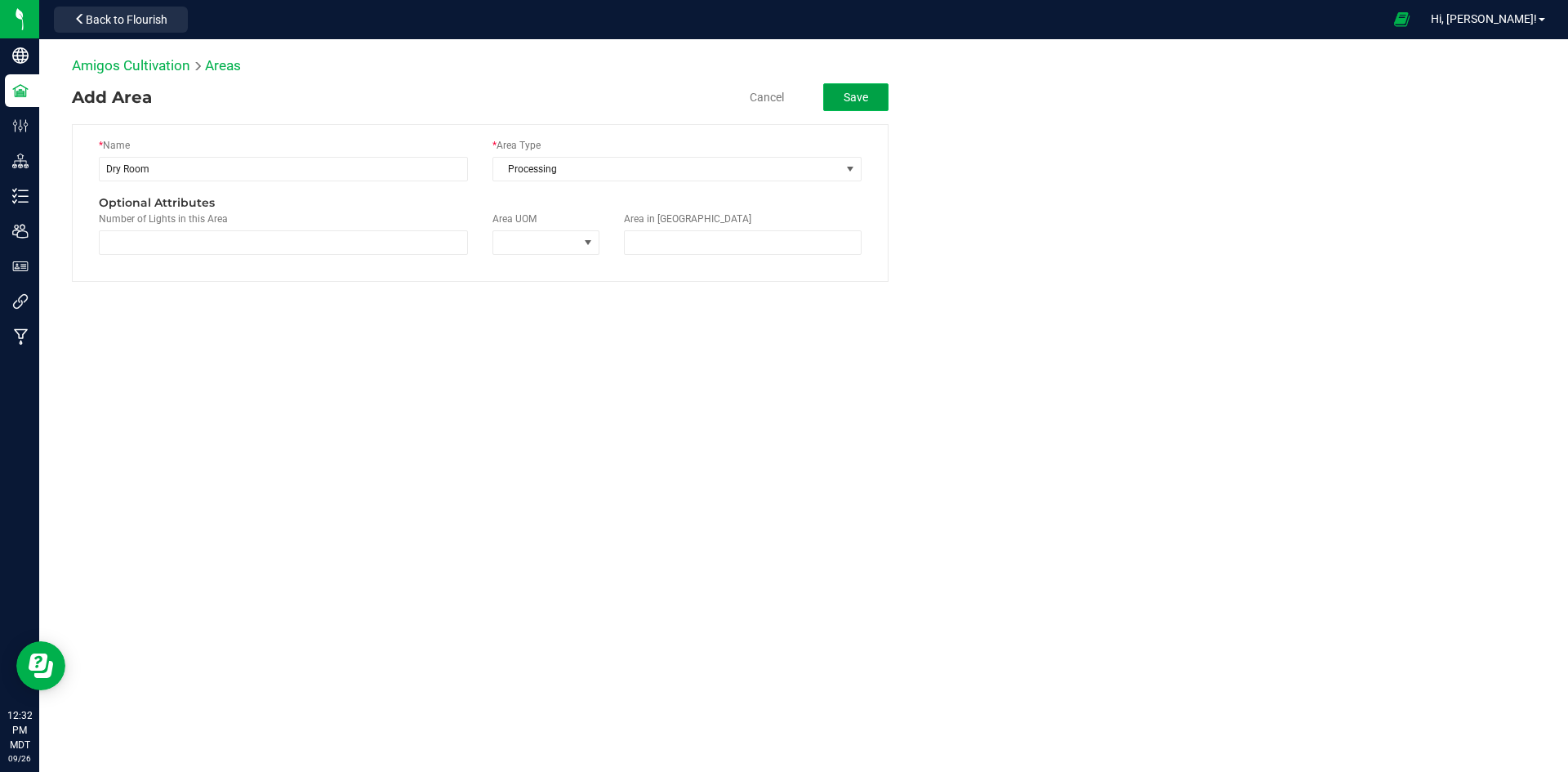
click at [854, 99] on button "Save" at bounding box center [855, 97] width 65 height 28
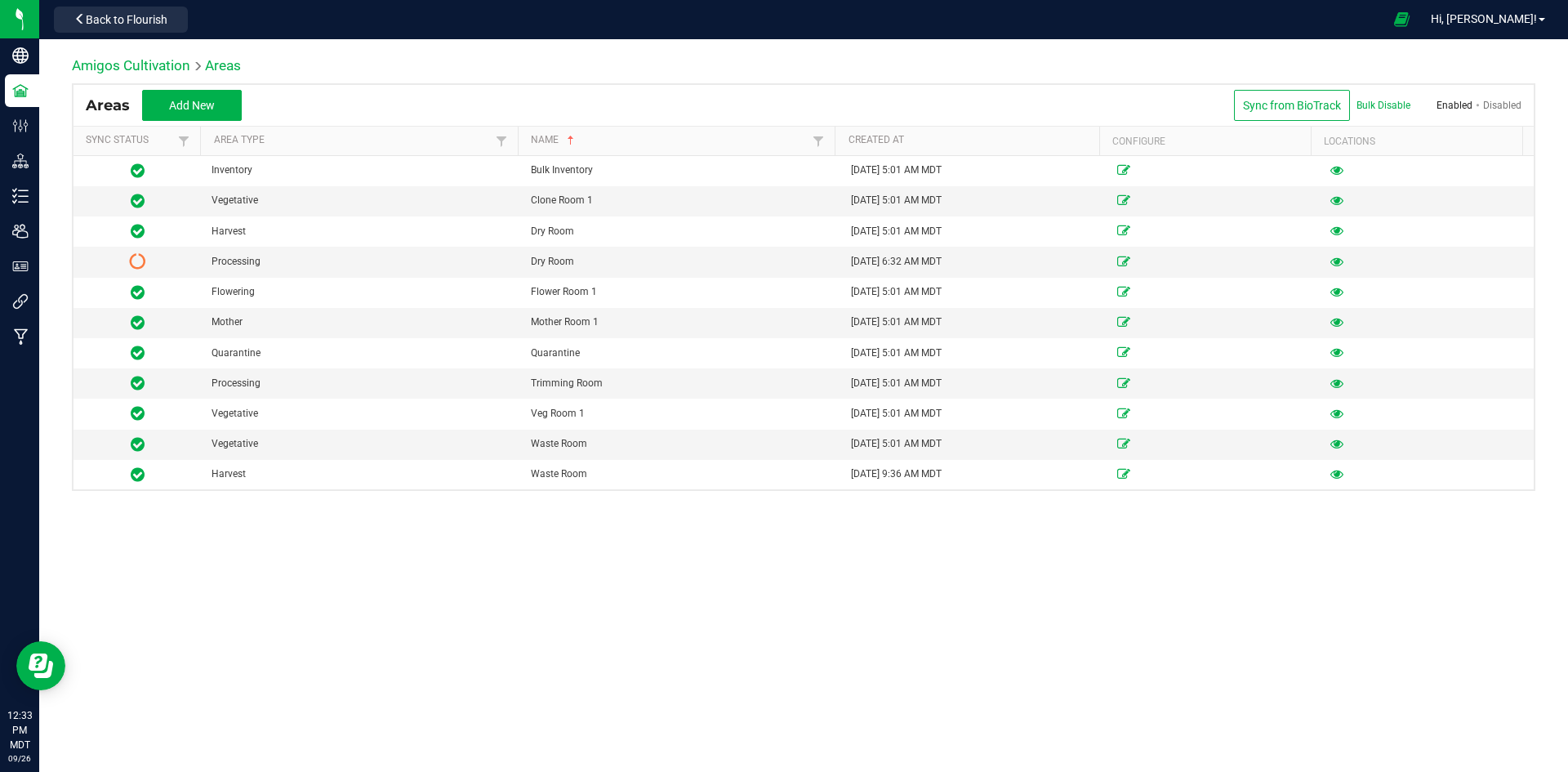
click at [871, 585] on div "Amigos Cultivation Areas Areas Add New Sync from BioTrack Bulk Disable Enabled …" at bounding box center [803, 405] width 1528 height 732
click at [150, 15] on span "Back to Flourish" at bounding box center [127, 19] width 82 height 13
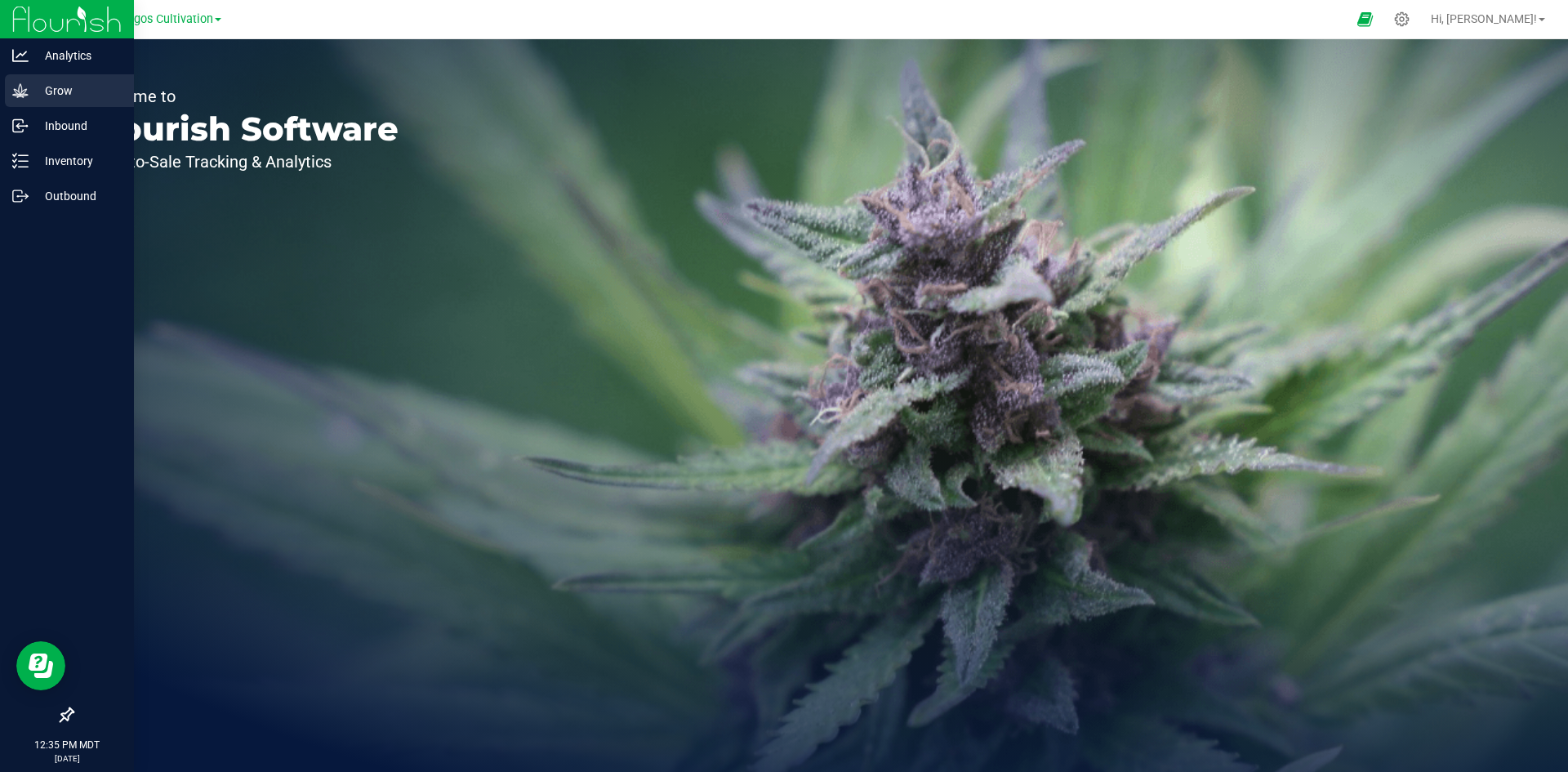
click at [67, 82] on p "Grow" at bounding box center [78, 90] width 98 height 19
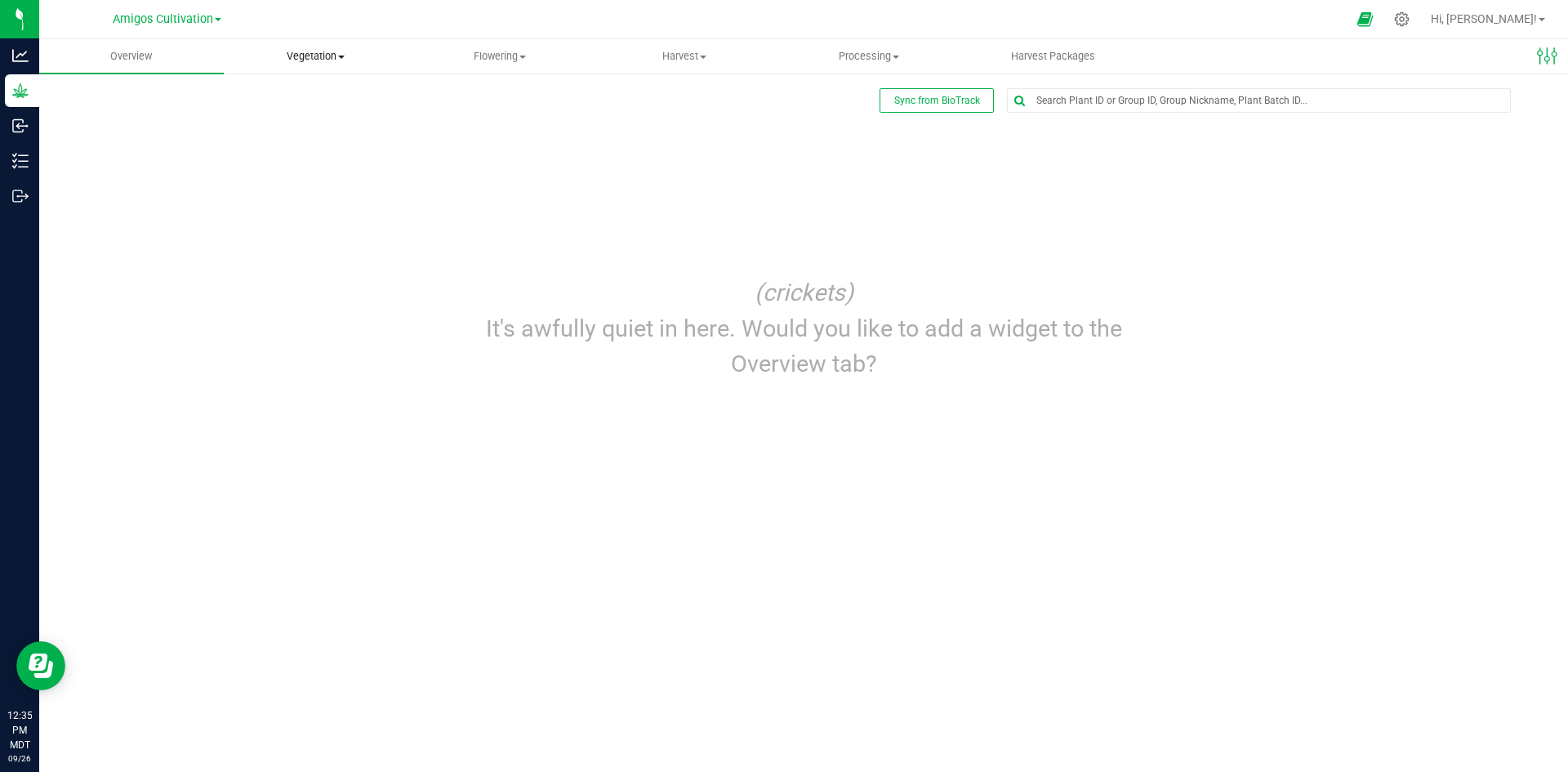
click at [326, 50] on span "Vegetation" at bounding box center [315, 57] width 183 height 15
click at [310, 94] on span "Veg groups" at bounding box center [275, 98] width 104 height 14
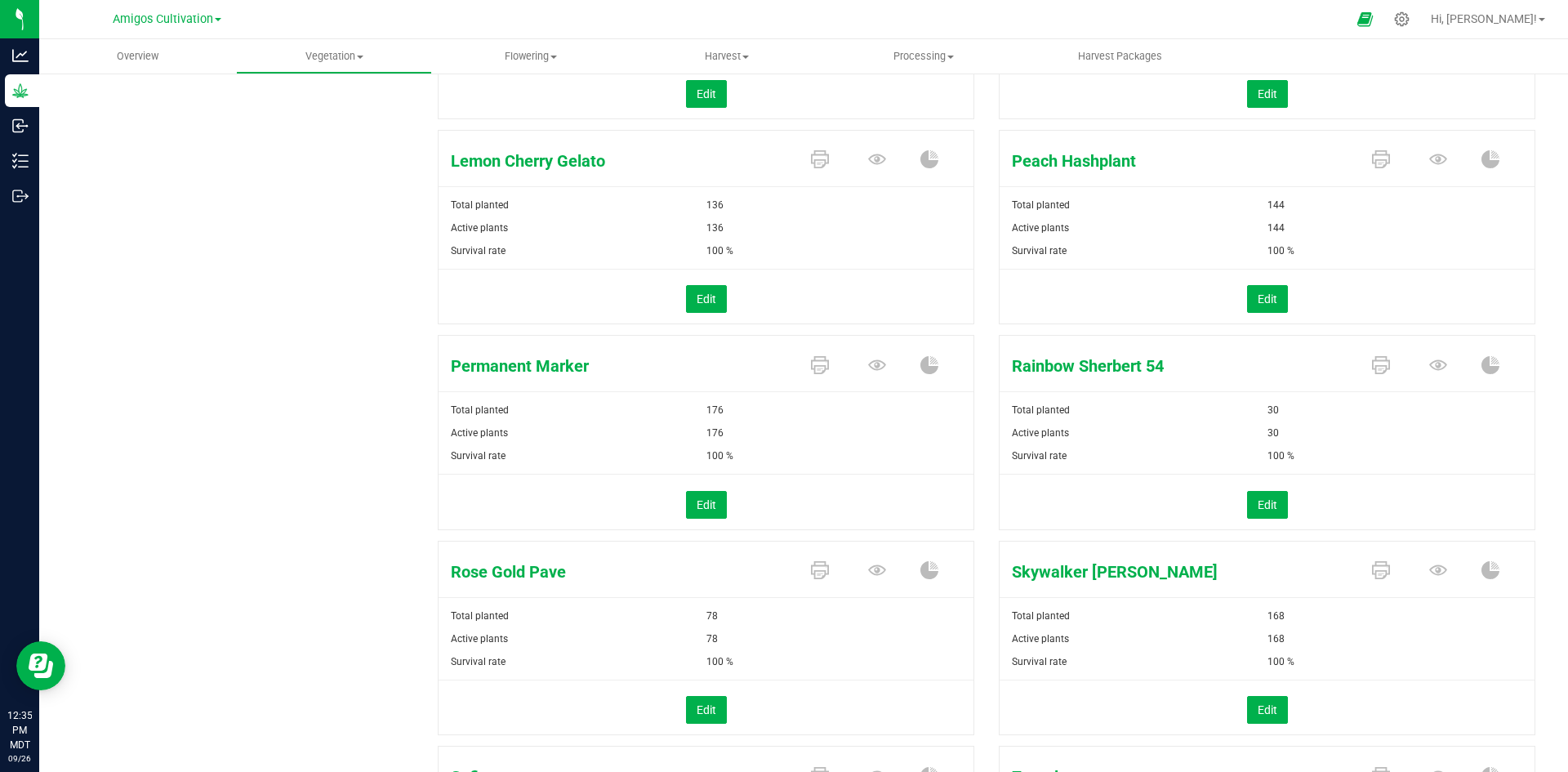
scroll to position [789, 0]
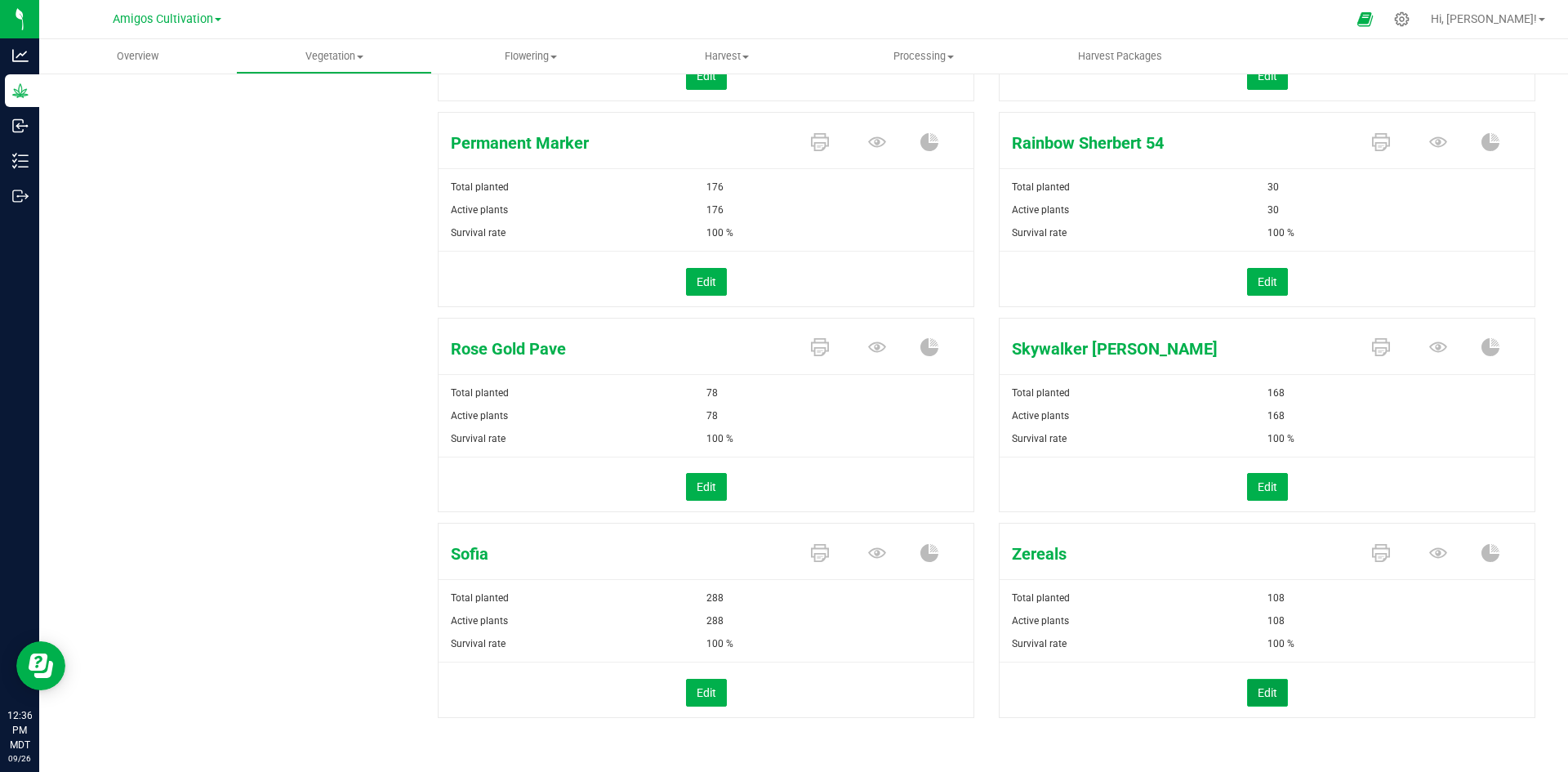
click at [1256, 696] on button "Edit" at bounding box center [1267, 692] width 41 height 28
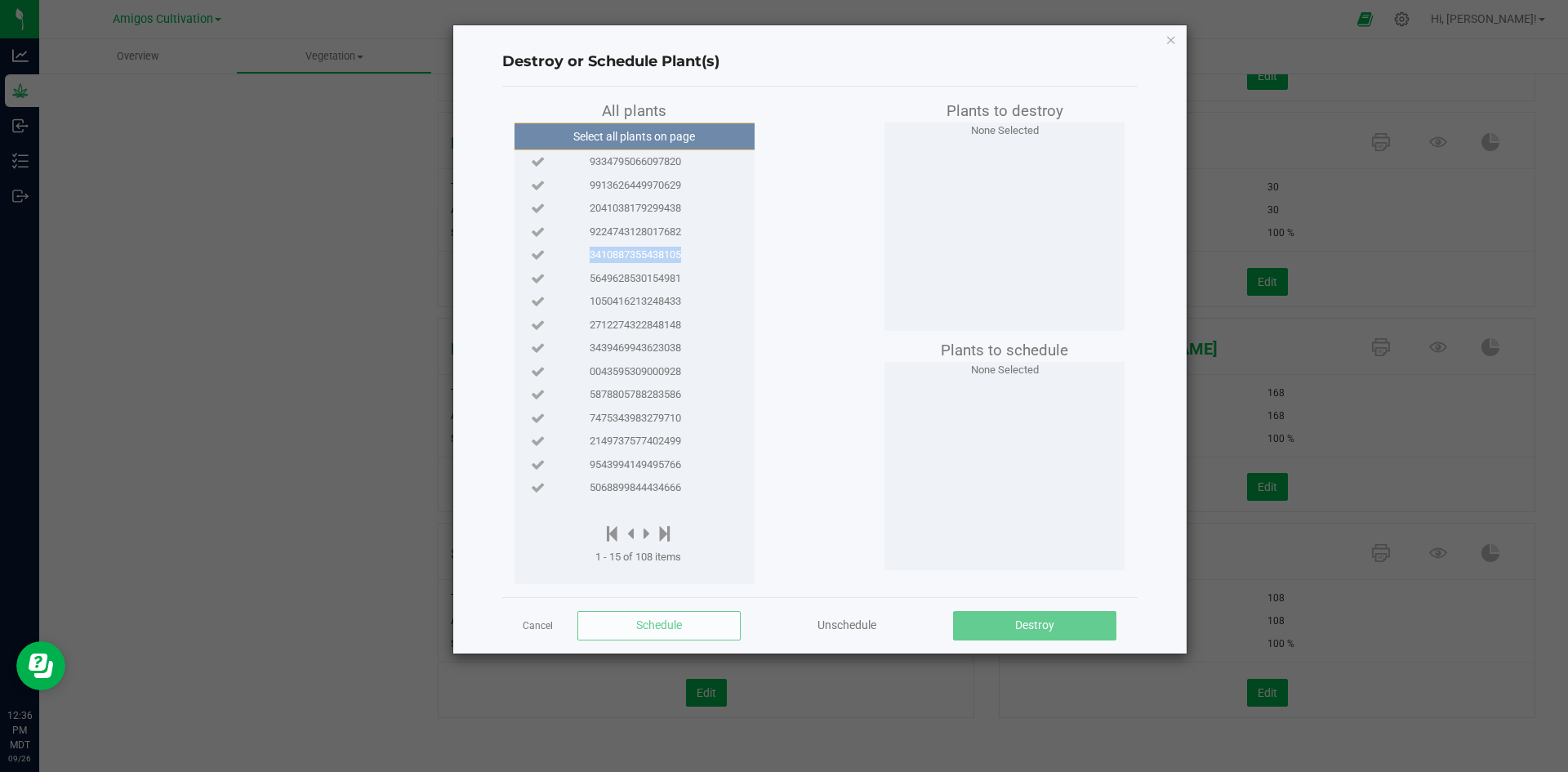
click at [312, 271] on ngb-modal-window "Destroy or Schedule Plant(s) All plants Select all plants on page 9334795066097…" at bounding box center [790, 386] width 1580 height 772
click at [543, 627] on link "Cancel" at bounding box center [537, 626] width 31 height 14
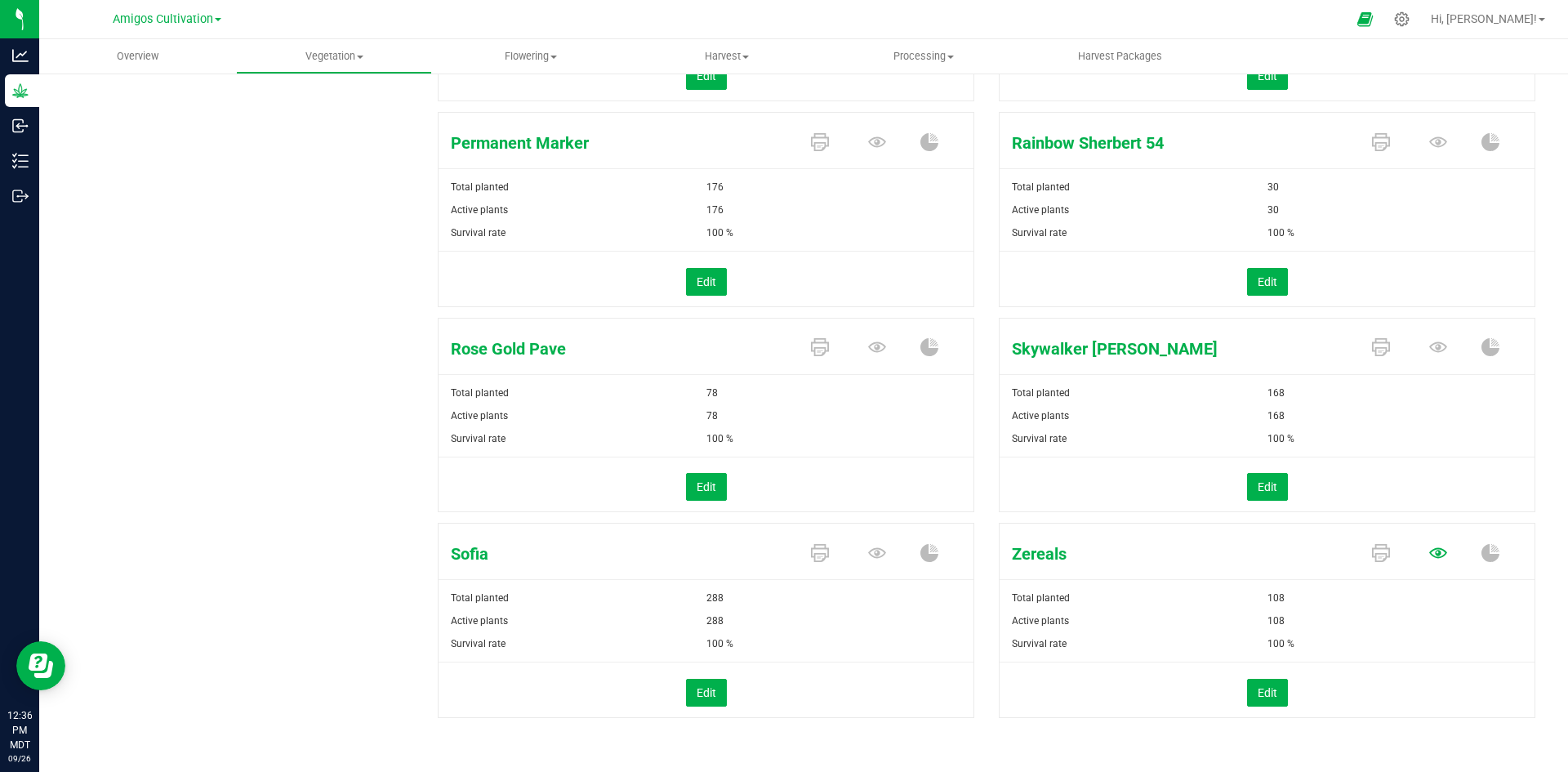
click at [1429, 553] on icon at bounding box center [1437, 551] width 18 height 10
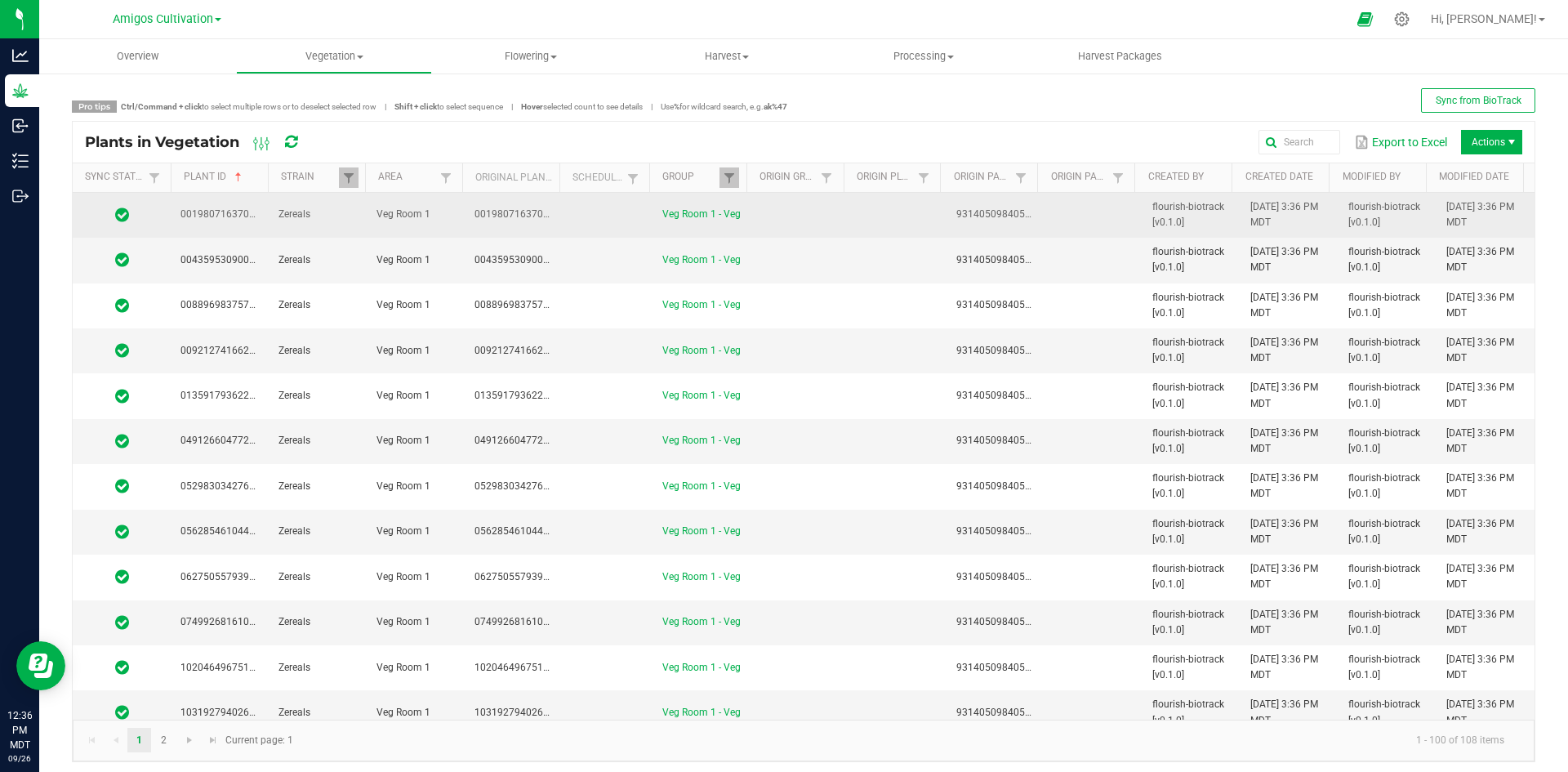
click at [303, 197] on td "Zereals" at bounding box center [318, 215] width 98 height 44
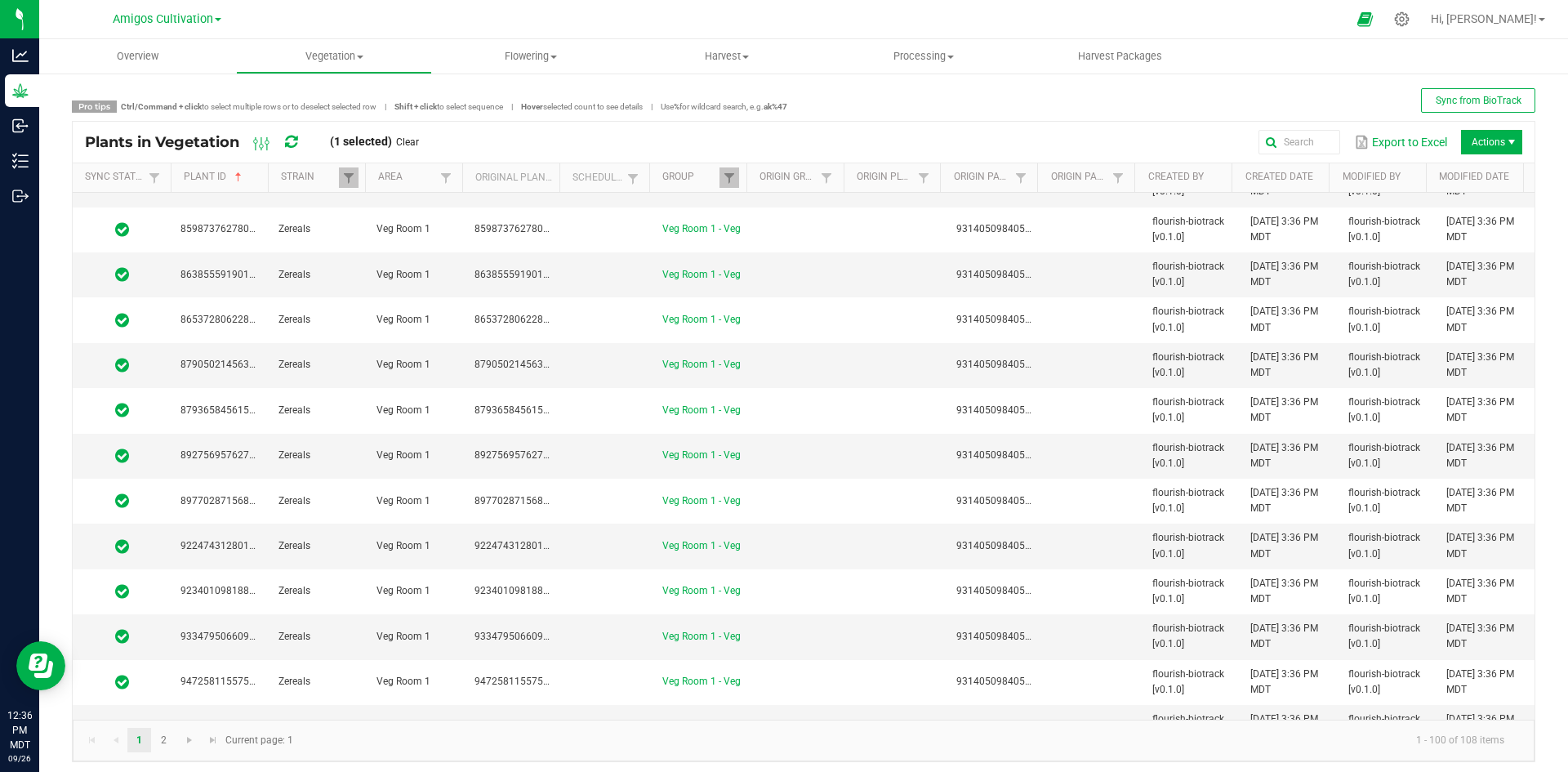
scroll to position [3996, 0]
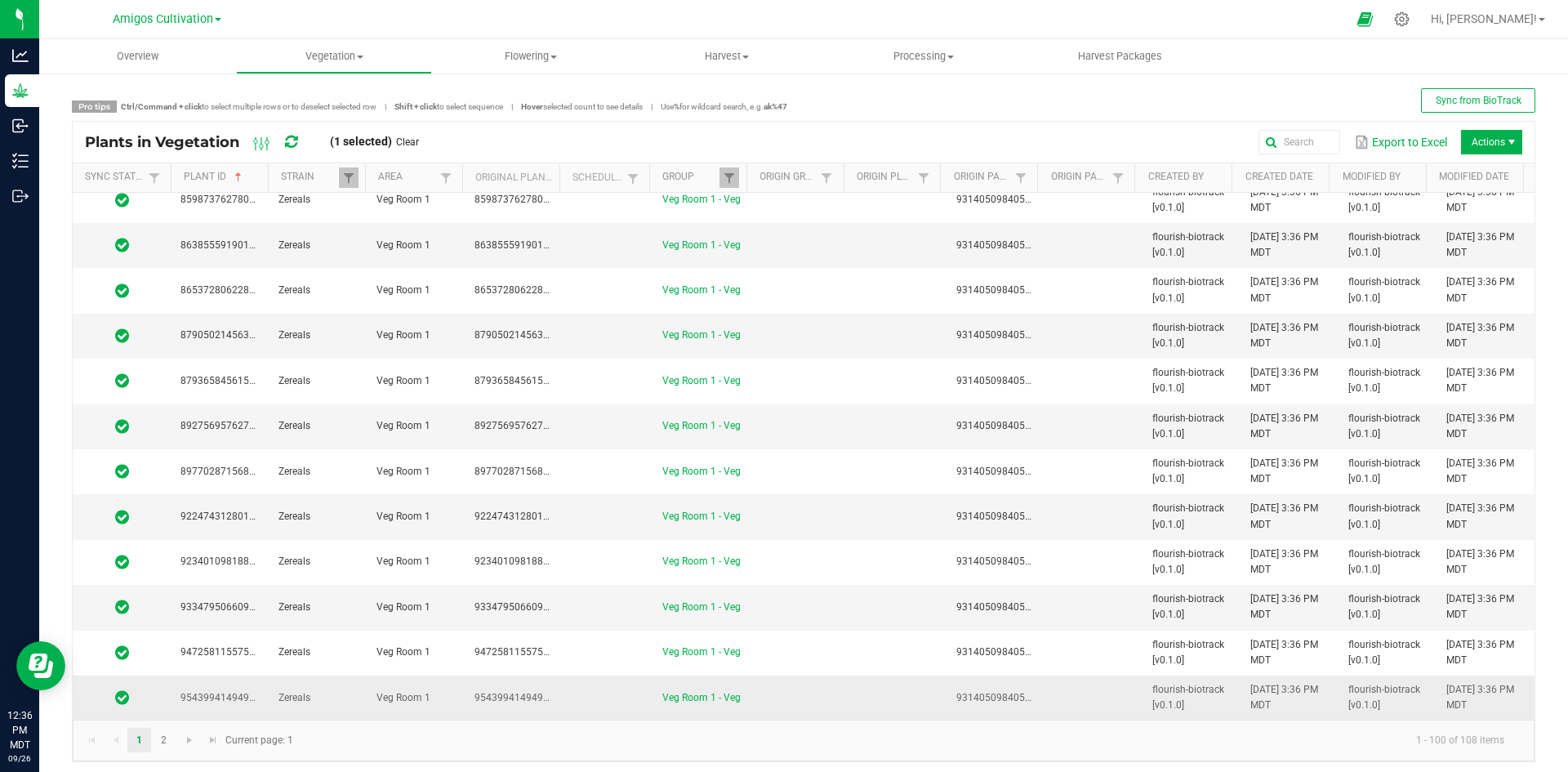
click at [778, 690] on td at bounding box center [800, 698] width 98 height 44
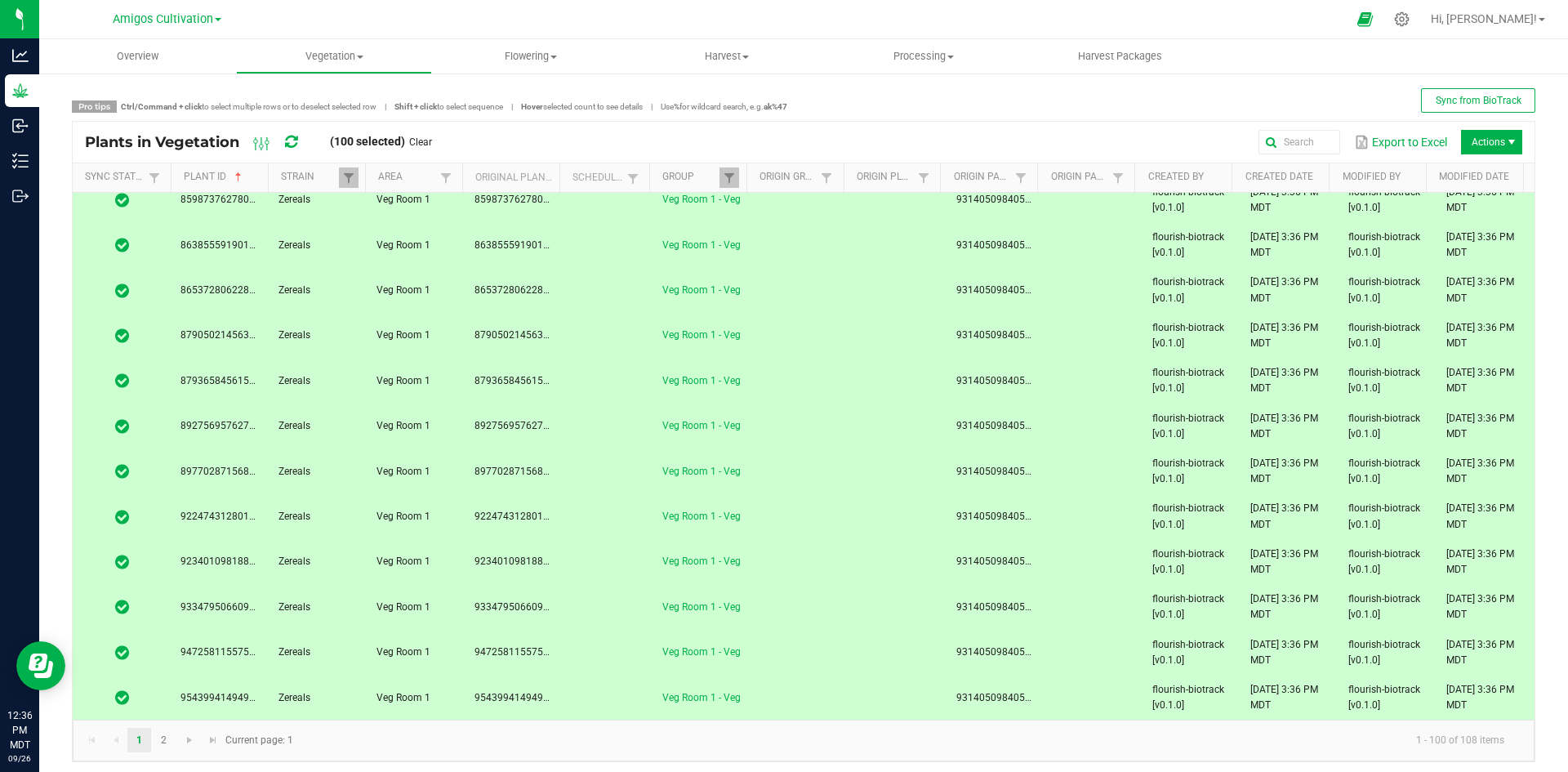
click at [1488, 146] on span "Actions" at bounding box center [1491, 142] width 61 height 24
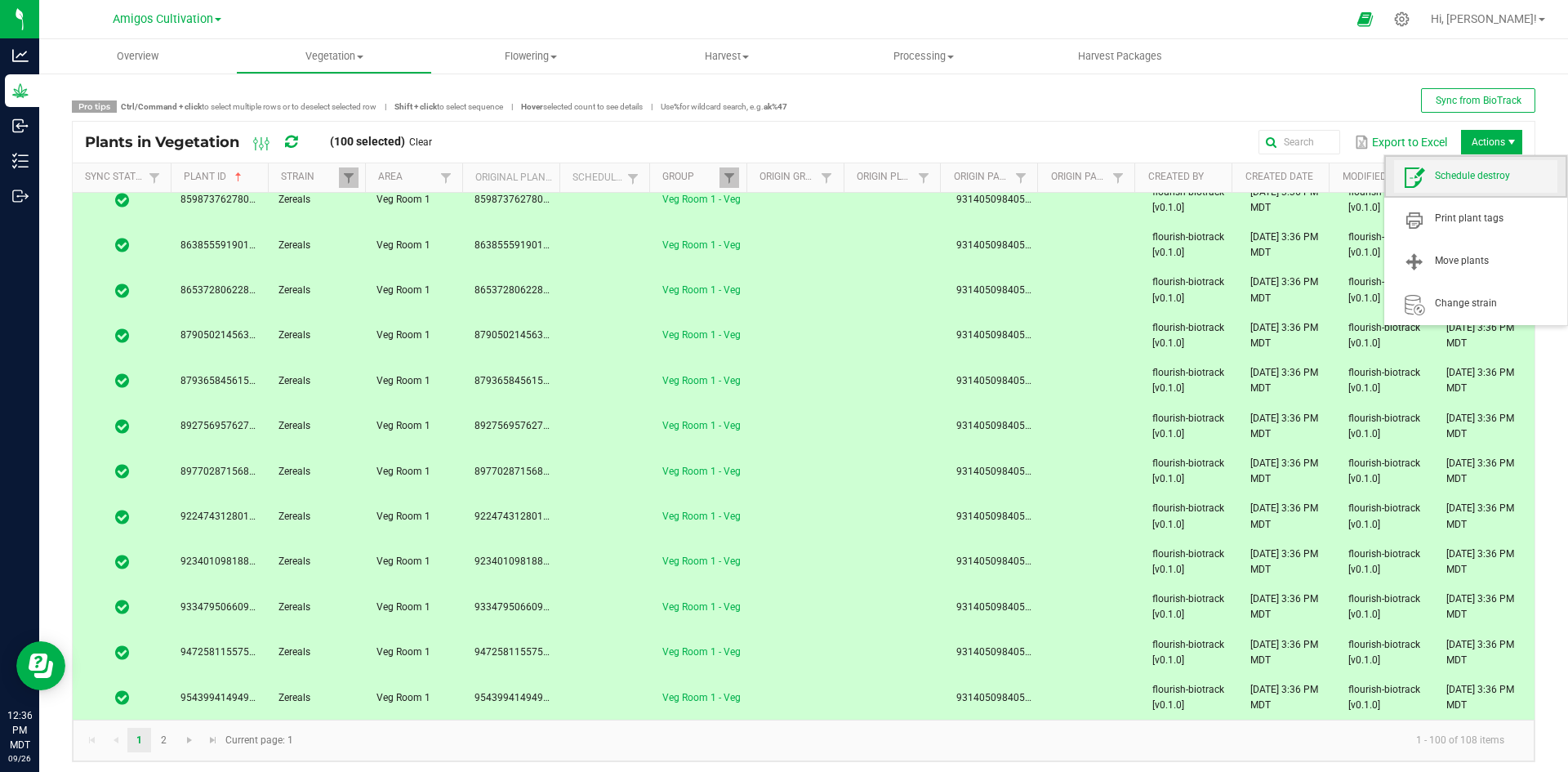
click at [1479, 179] on span "Schedule destroy" at bounding box center [1496, 175] width 122 height 14
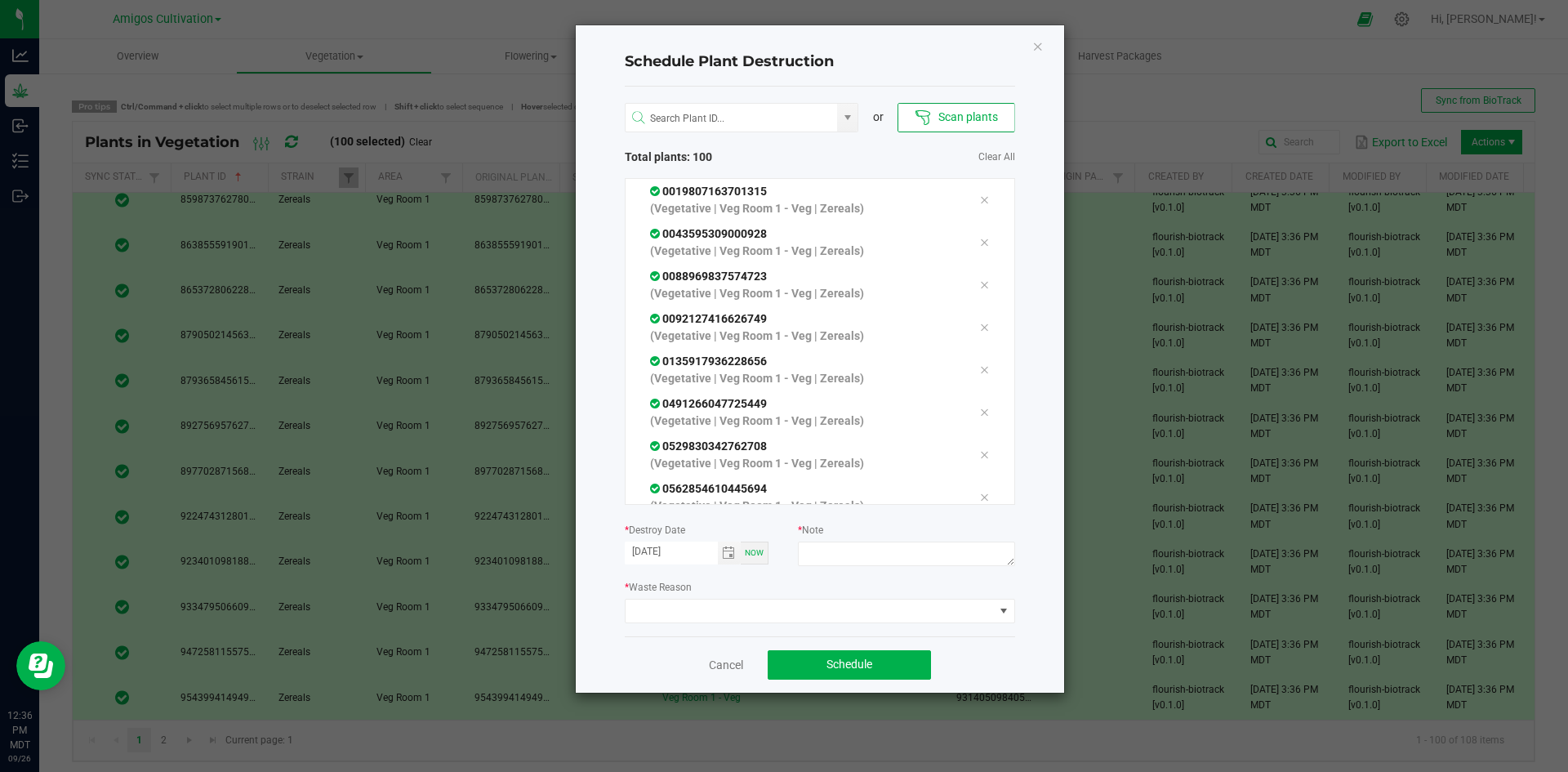
click at [864, 597] on div "* Waste Reason" at bounding box center [819, 601] width 390 height 44
click at [776, 606] on span at bounding box center [809, 611] width 368 height 23
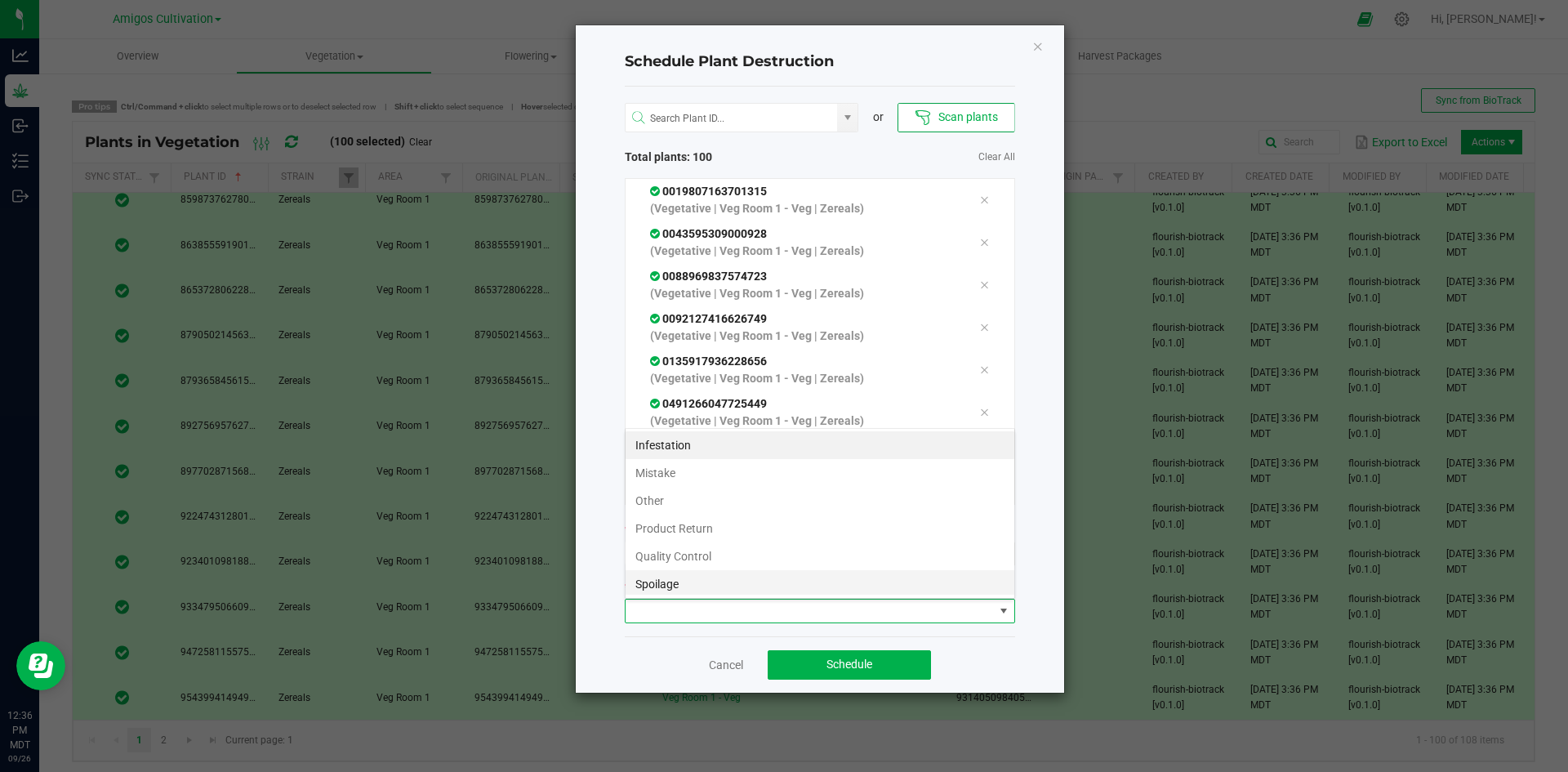
scroll to position [24, 390]
click at [711, 470] on li "Mistake" at bounding box center [819, 473] width 388 height 28
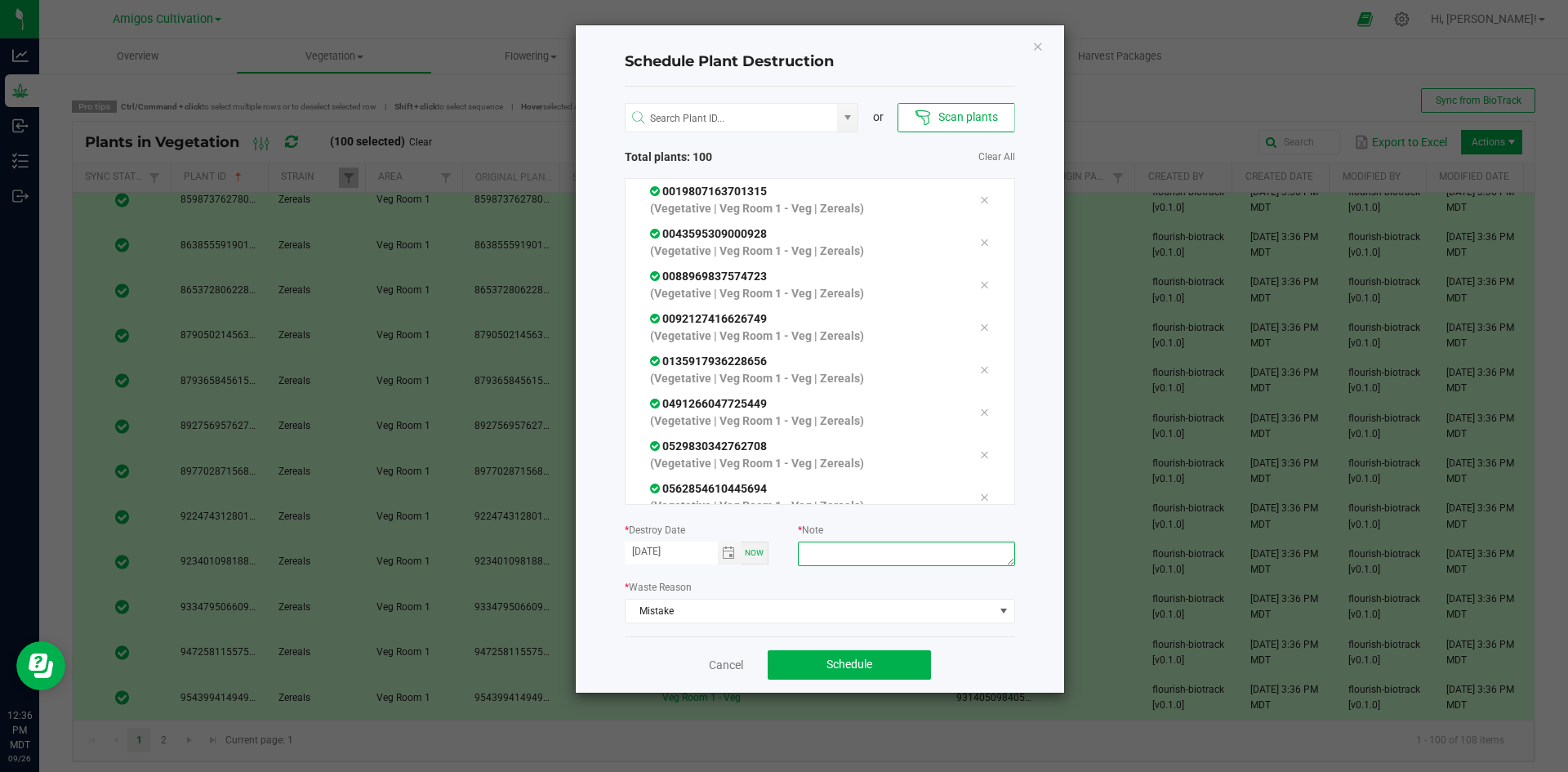
click at [854, 546] on textarea at bounding box center [905, 553] width 216 height 24
type textarea "counted wrong"
click at [853, 666] on span "Schedule" at bounding box center [849, 664] width 45 height 13
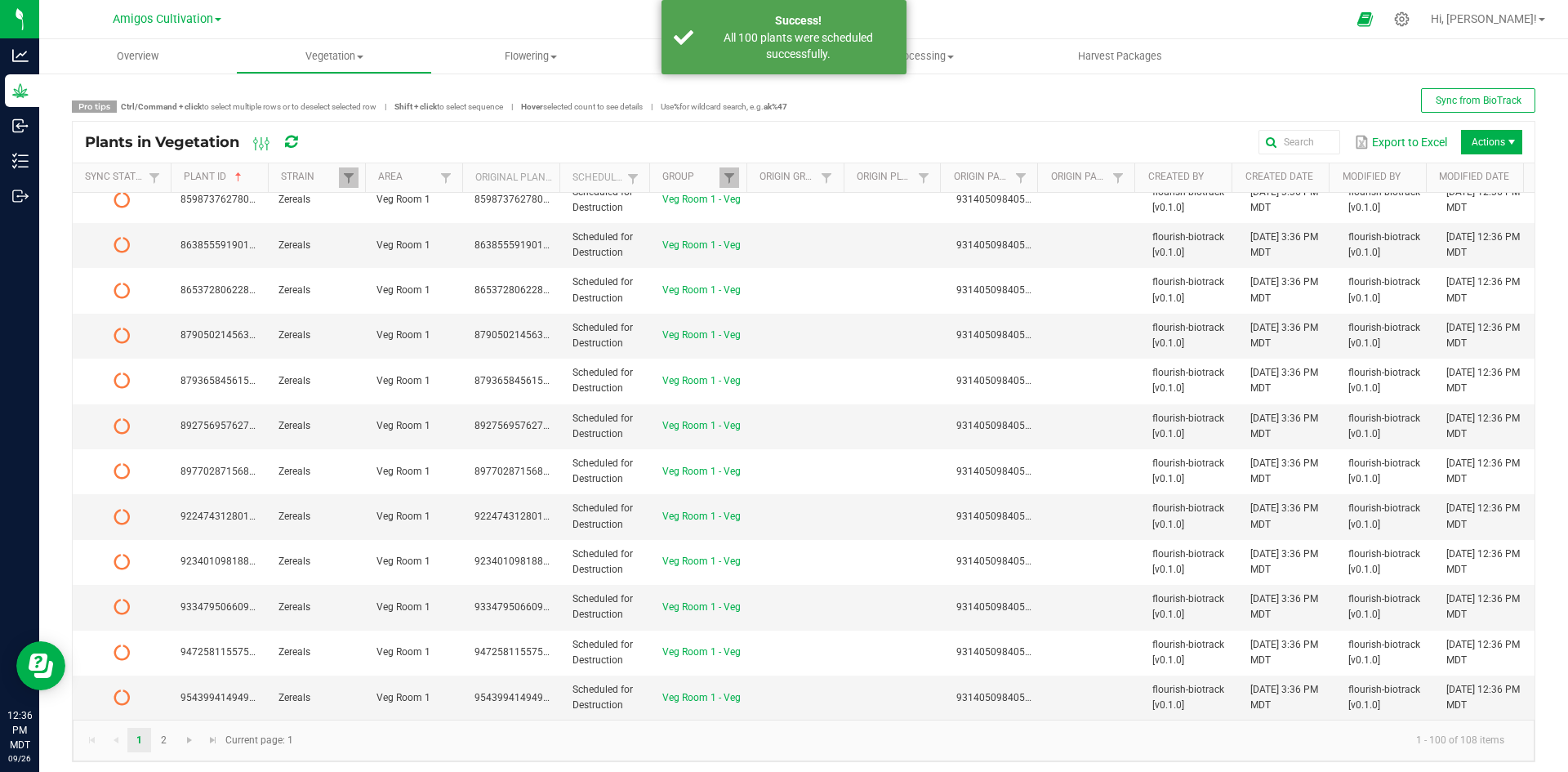
click at [294, 143] on icon at bounding box center [290, 142] width 12 height 15
click at [751, 700] on td at bounding box center [800, 698] width 98 height 44
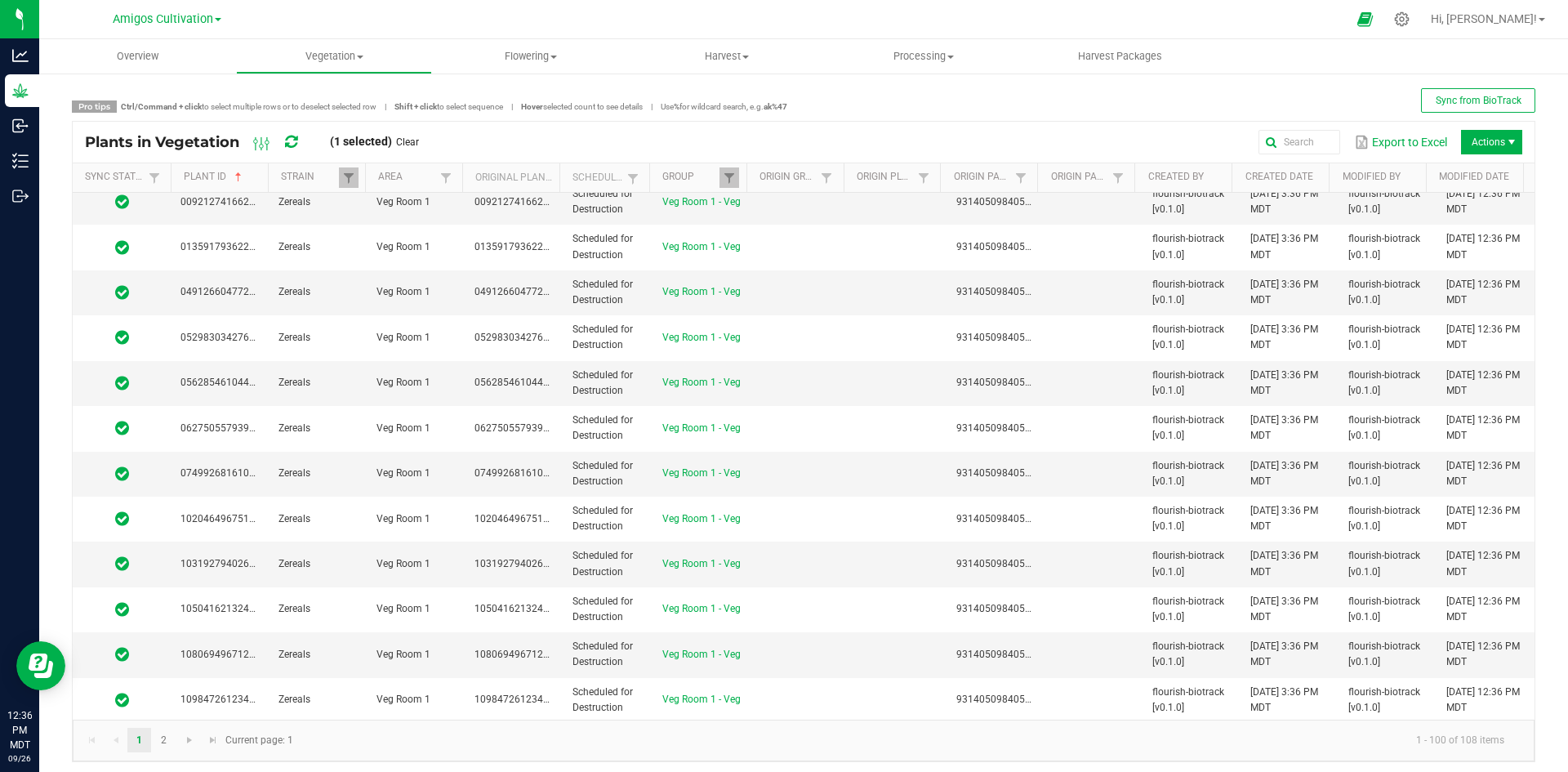
scroll to position [0, 0]
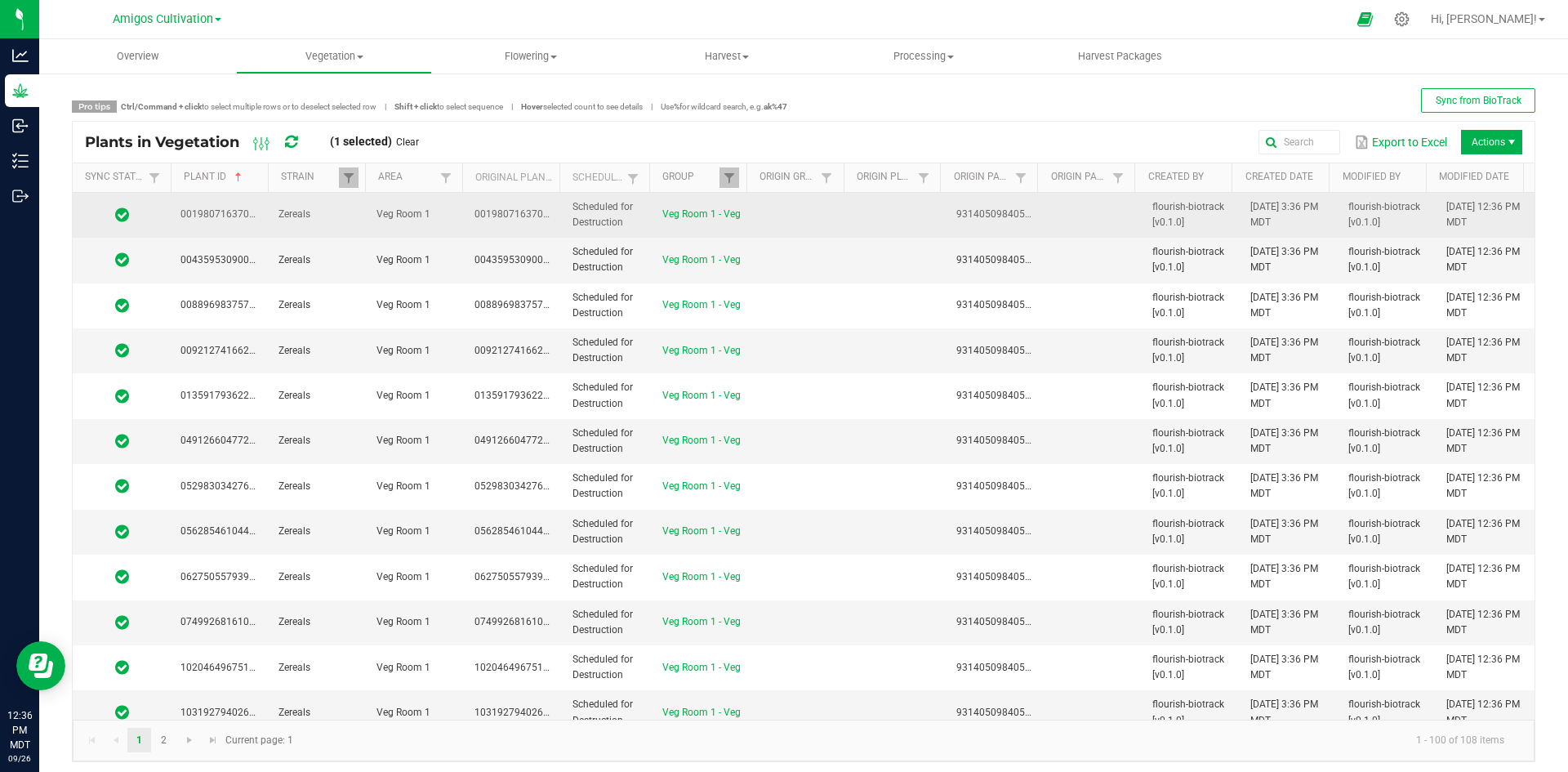
click at [904, 237] on td at bounding box center [897, 215] width 98 height 44
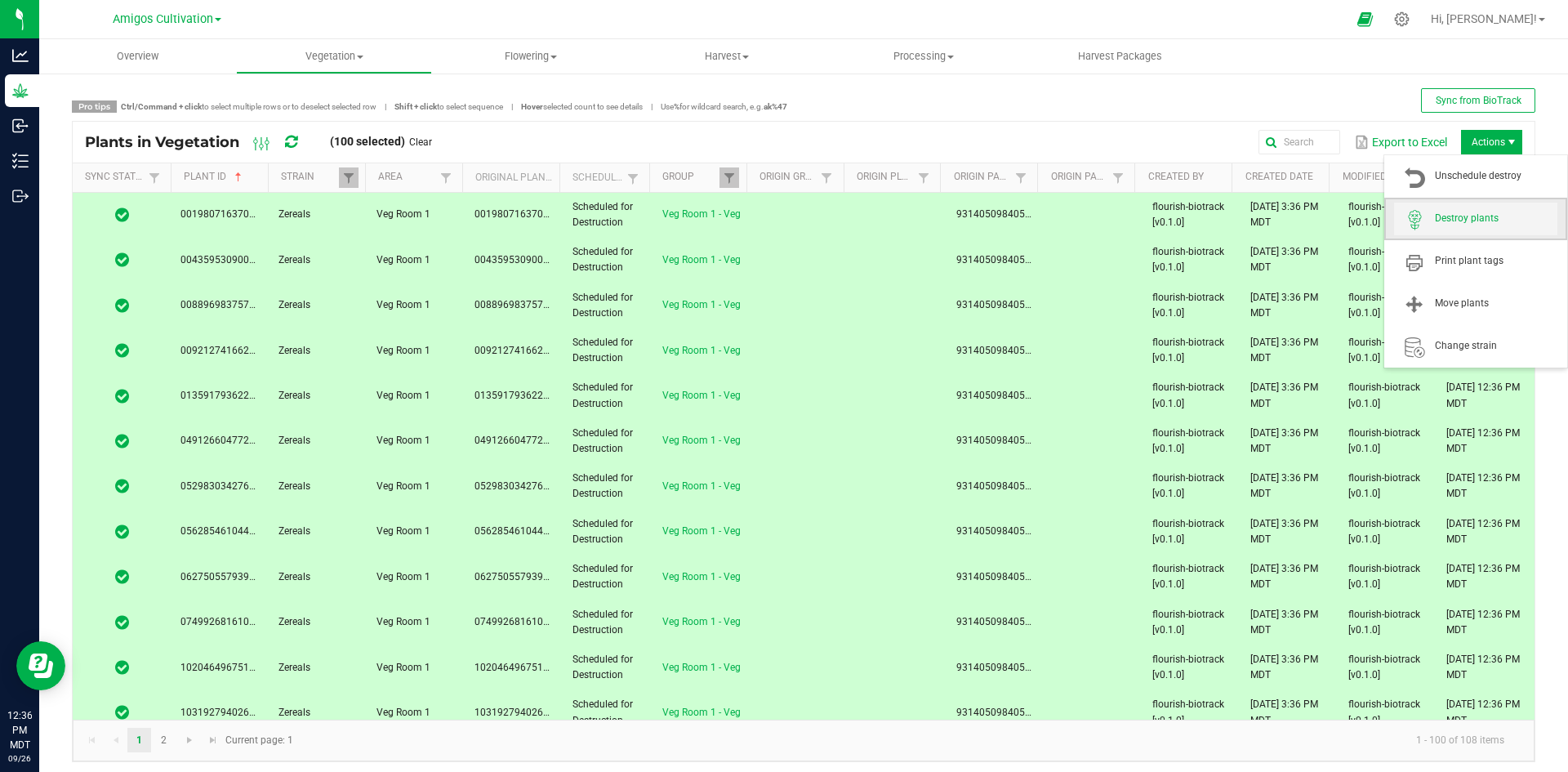
click at [1471, 209] on span "Destroy plants" at bounding box center [1475, 219] width 163 height 32
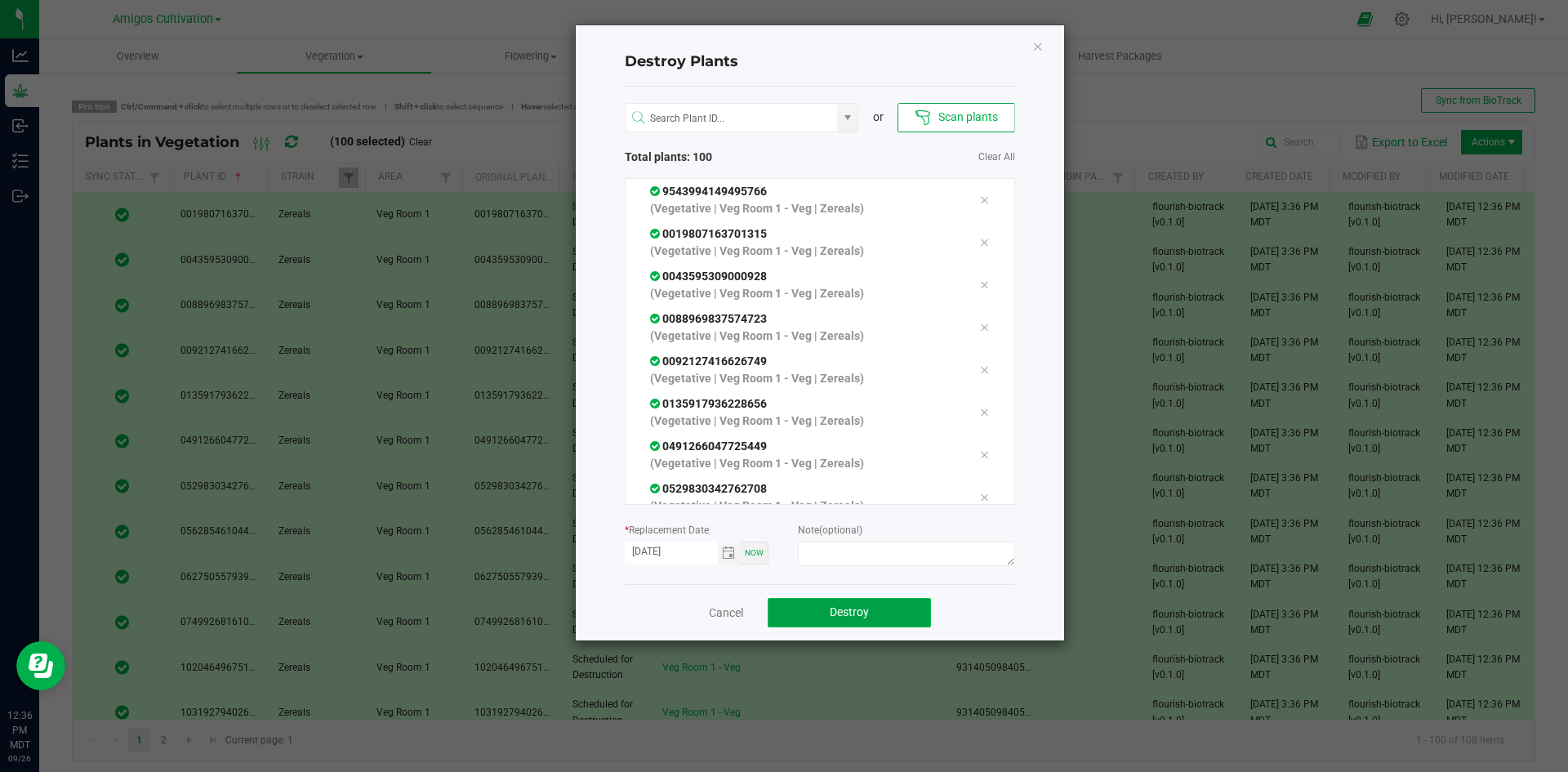
click at [844, 604] on button "Destroy" at bounding box center [849, 613] width 163 height 30
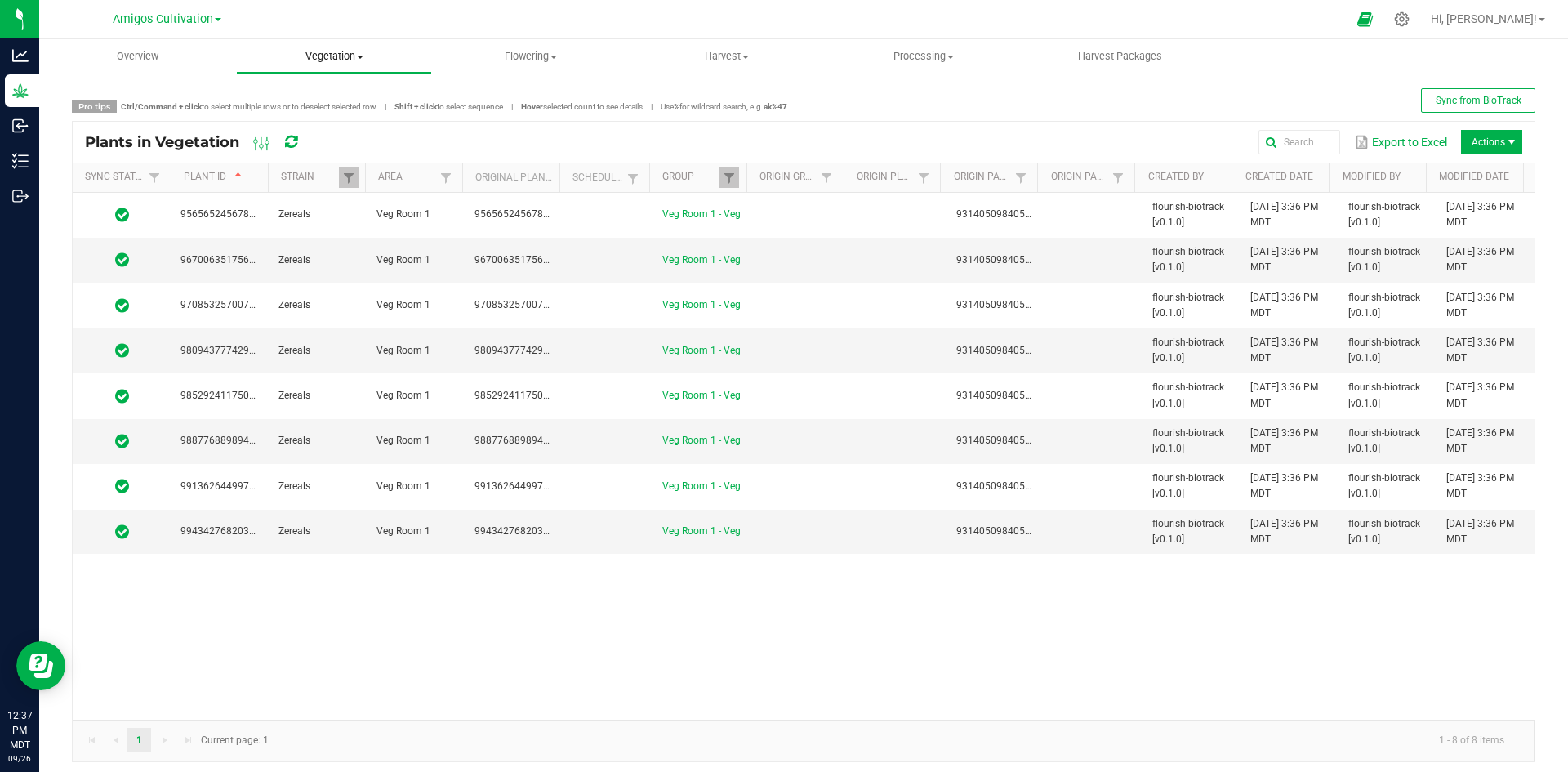
click at [354, 54] on span "Vegetation" at bounding box center [335, 57] width 196 height 15
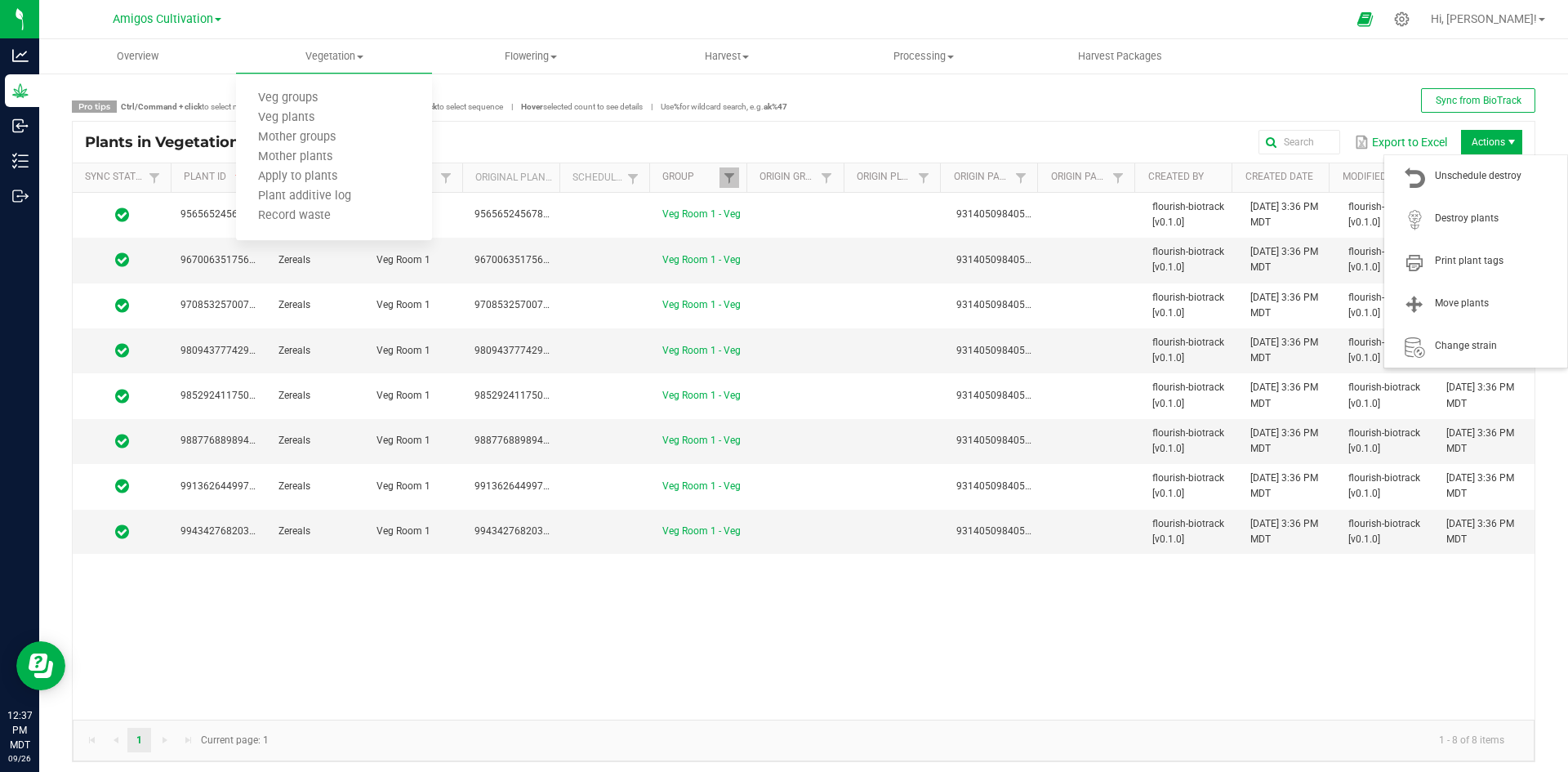
click at [1485, 142] on span "Actions" at bounding box center [1491, 142] width 61 height 24
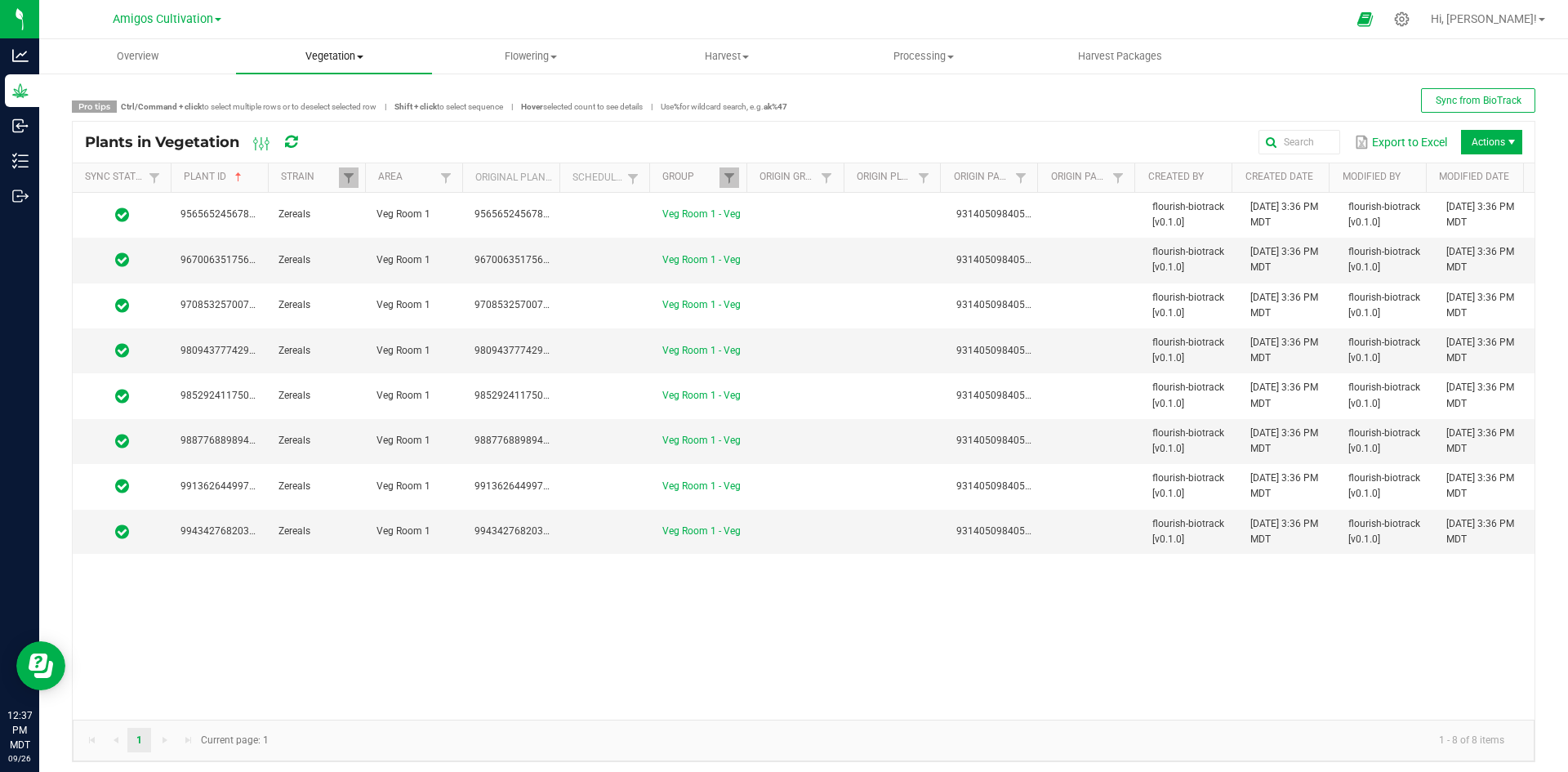
click at [367, 44] on uib-tab-heading "Vegetation Veg groups Veg plants Mother groups Mother plants Apply to plants Pl…" at bounding box center [335, 56] width 196 height 34
click at [292, 100] on span "Veg groups" at bounding box center [288, 98] width 104 height 14
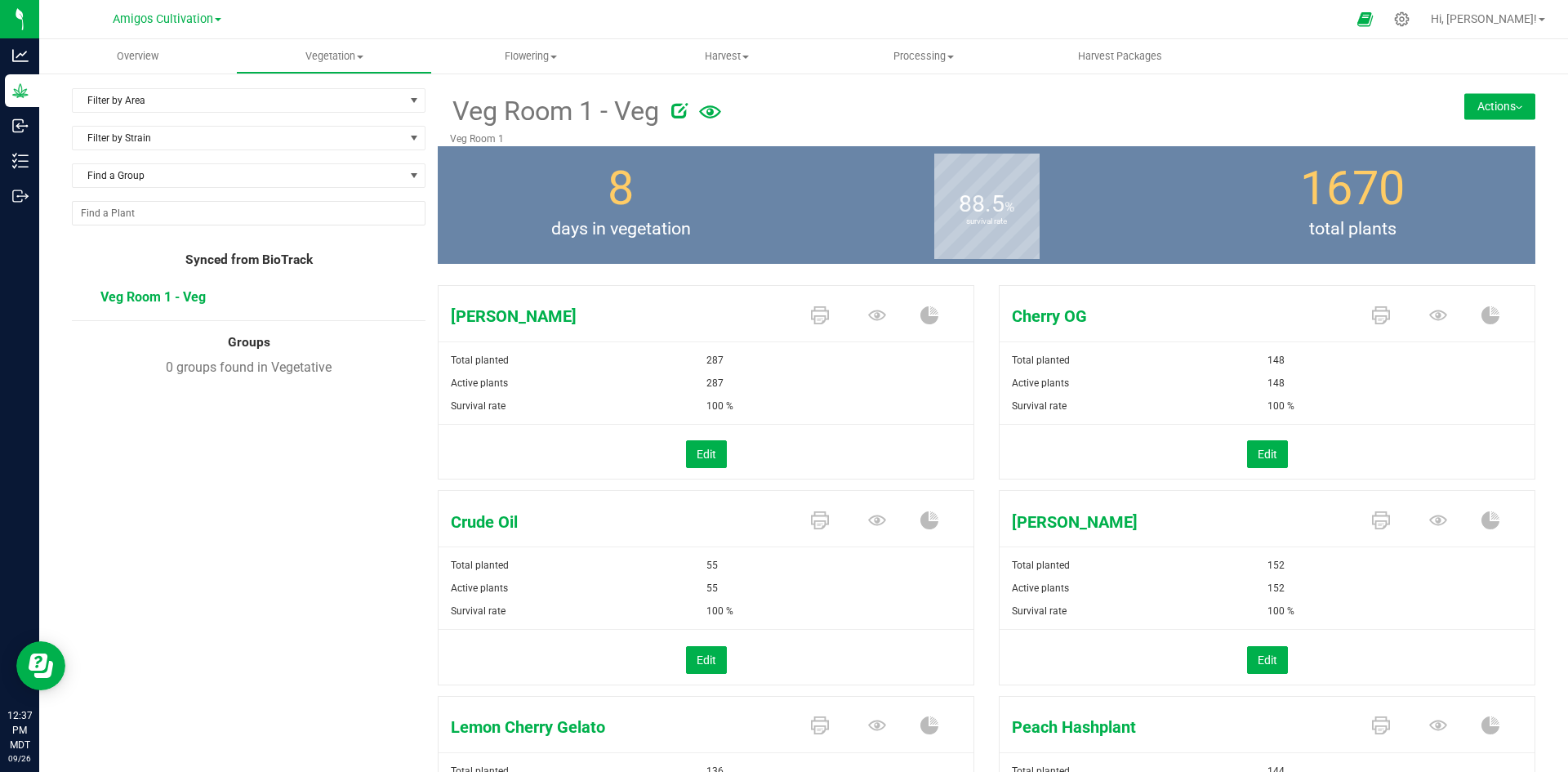
click at [1488, 105] on button "Actions" at bounding box center [1499, 106] width 71 height 26
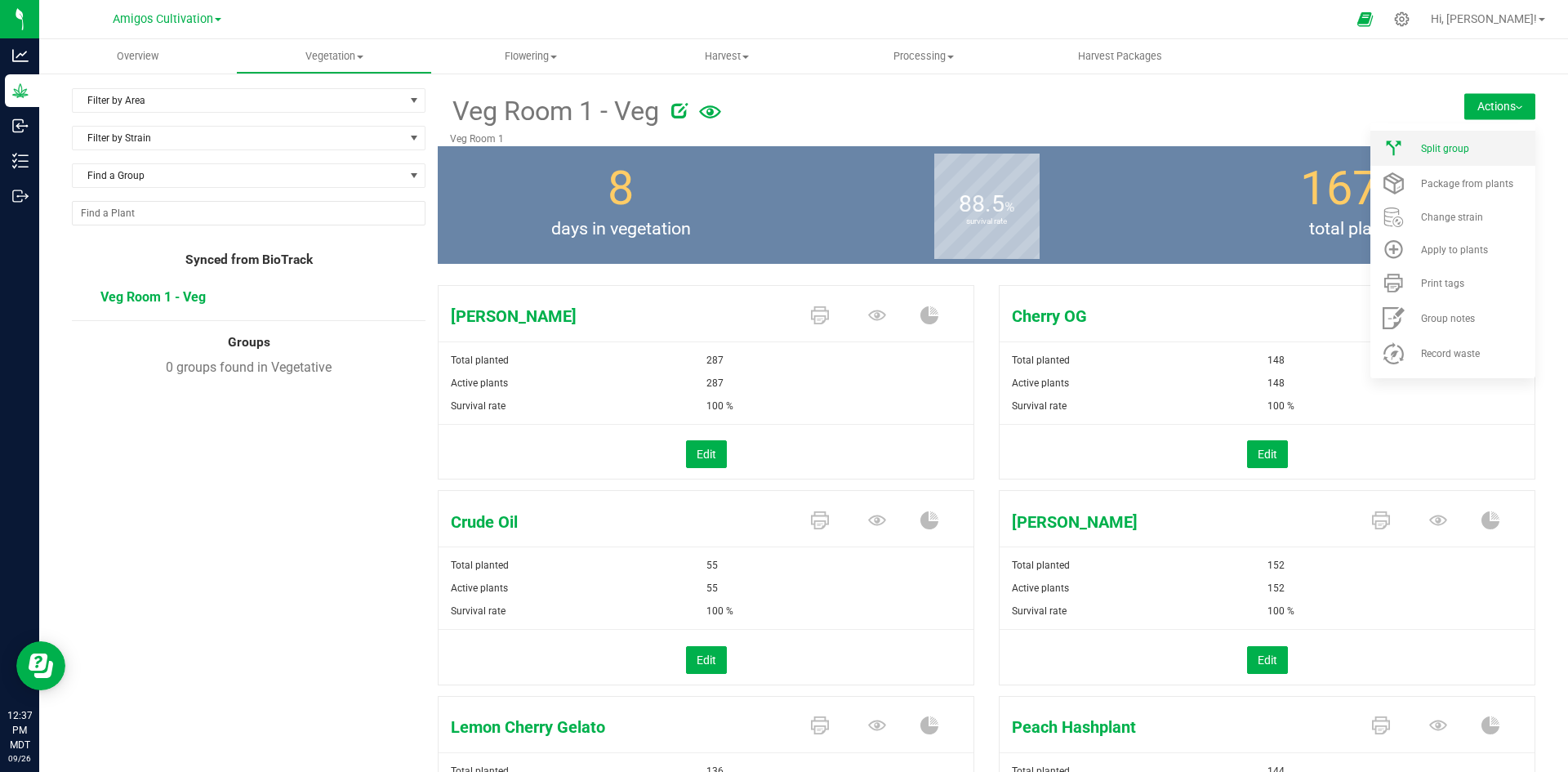
click at [1417, 155] on li "Split group" at bounding box center [1452, 148] width 165 height 35
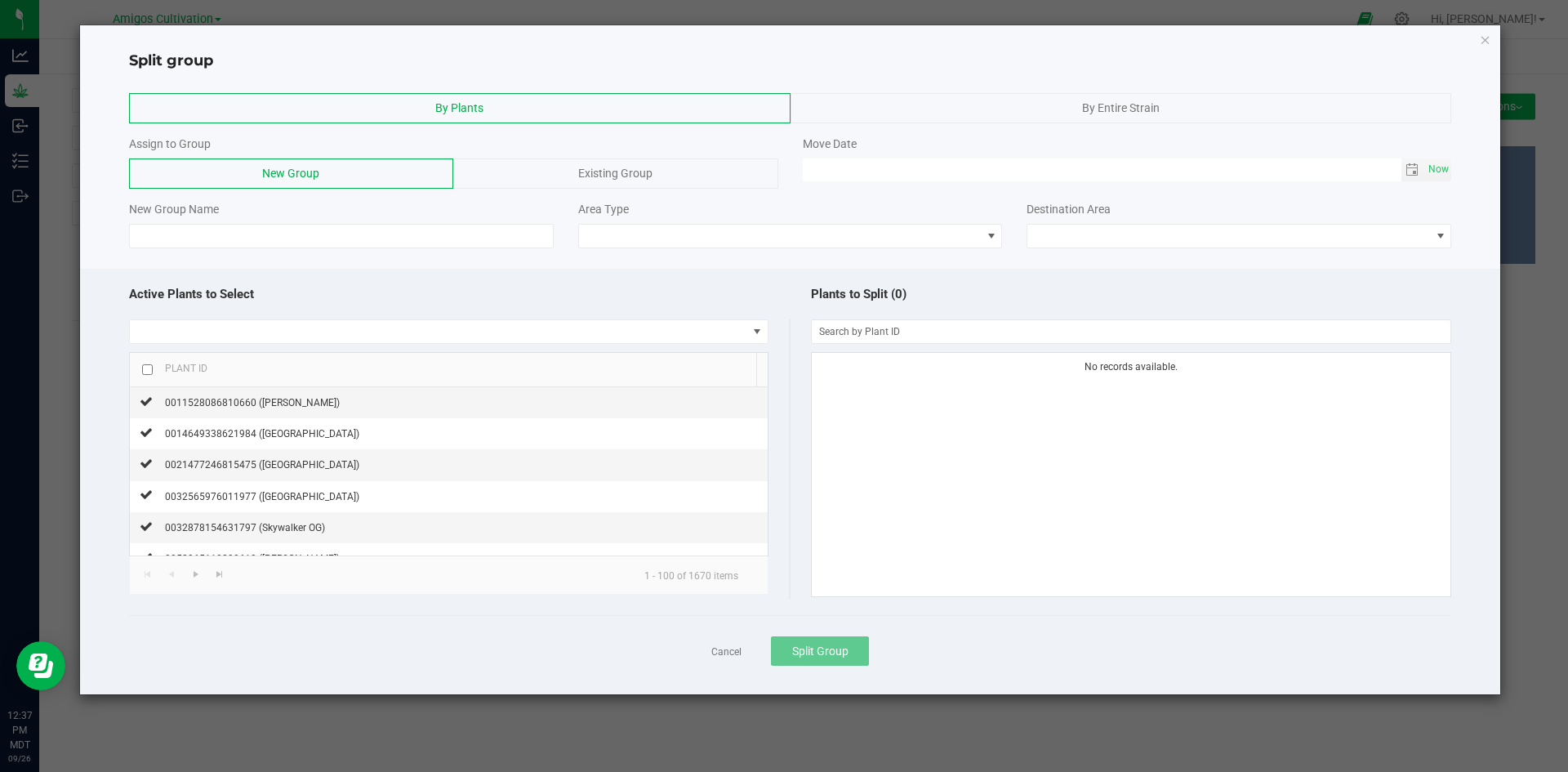
click at [989, 111] on div "By Entire Strain" at bounding box center [1121, 108] width 662 height 31
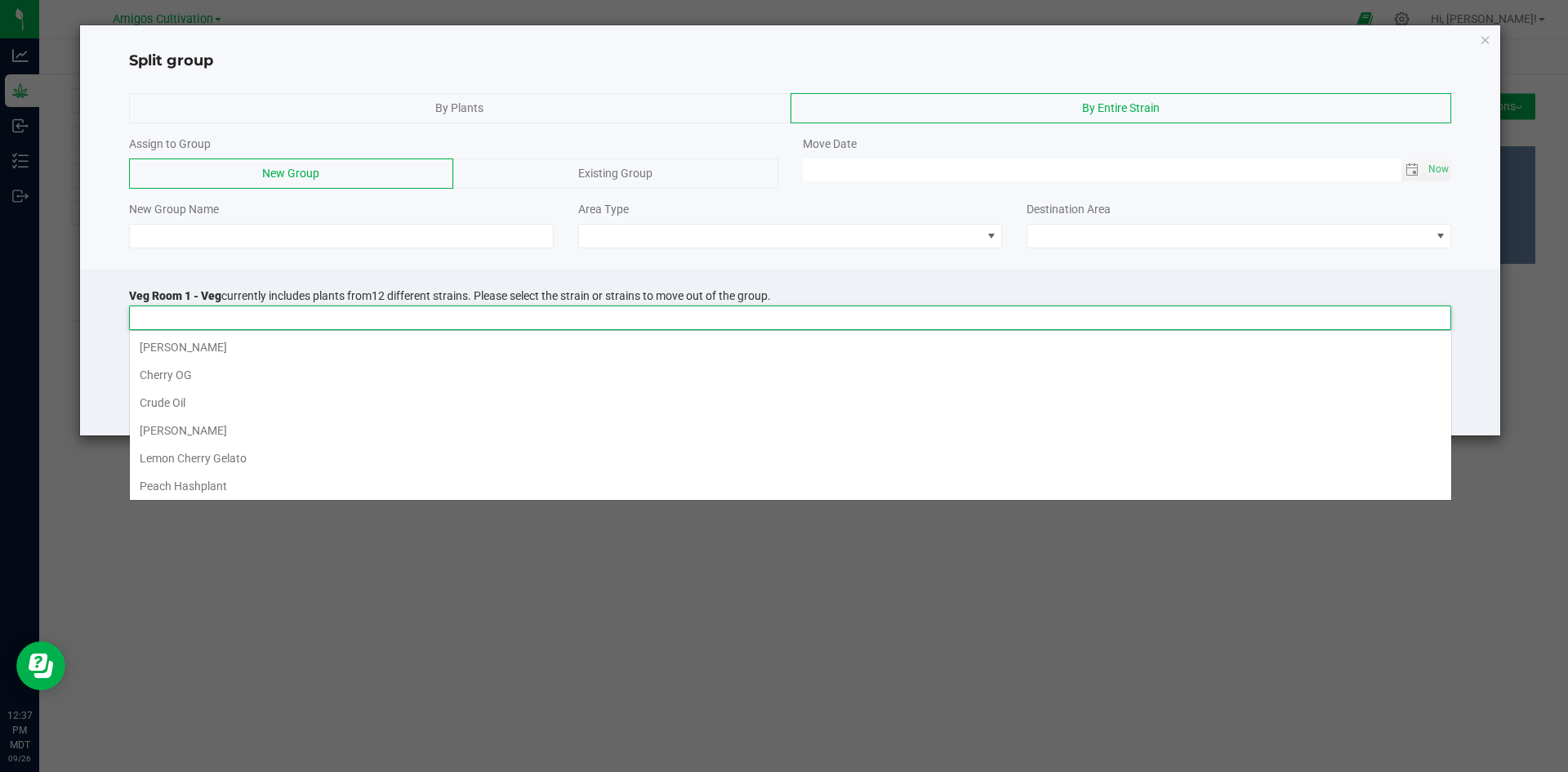
click at [240, 314] on input at bounding box center [779, 317] width 1300 height 23
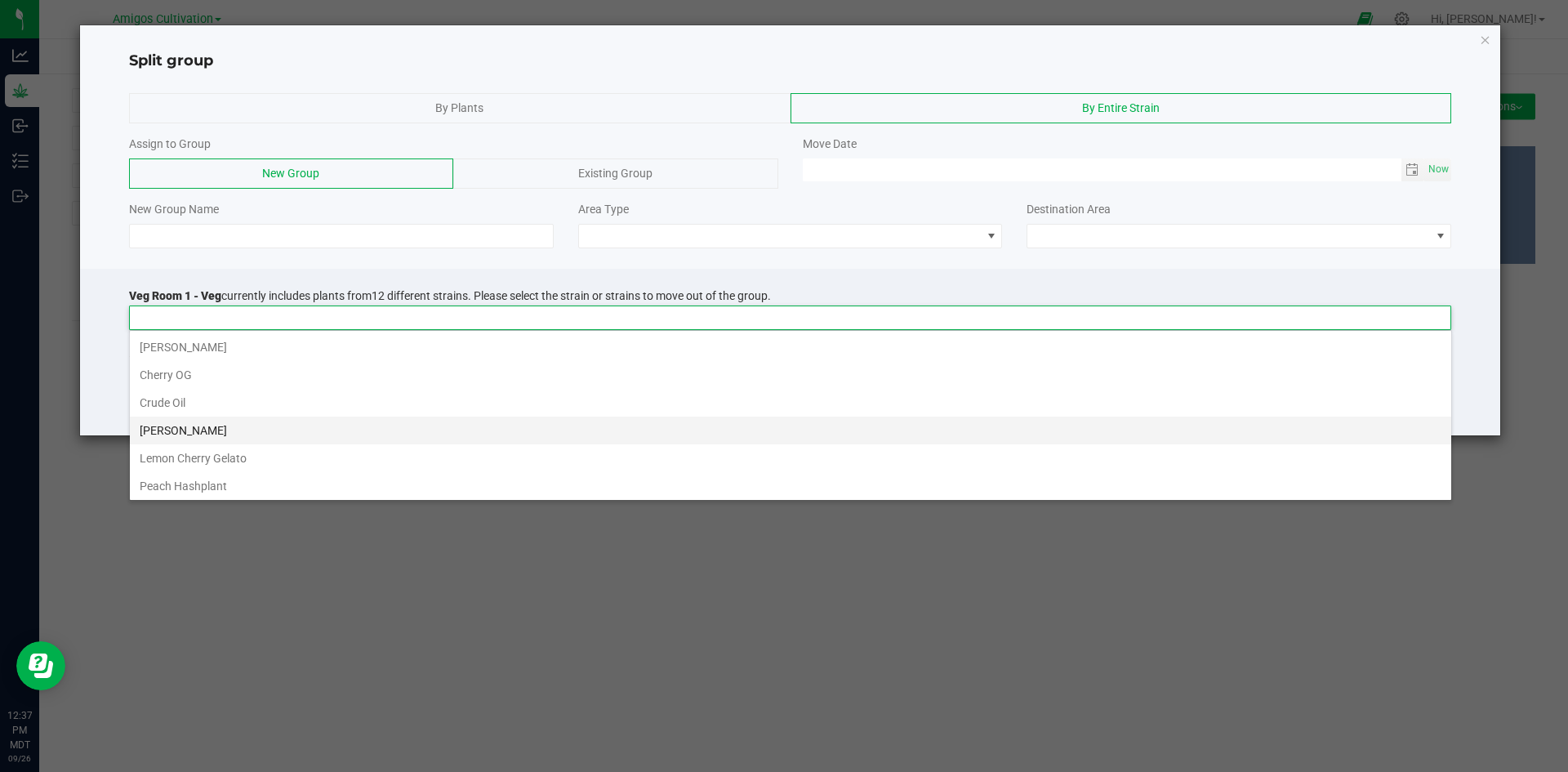
click at [172, 429] on li "[PERSON_NAME]" at bounding box center [790, 430] width 1321 height 28
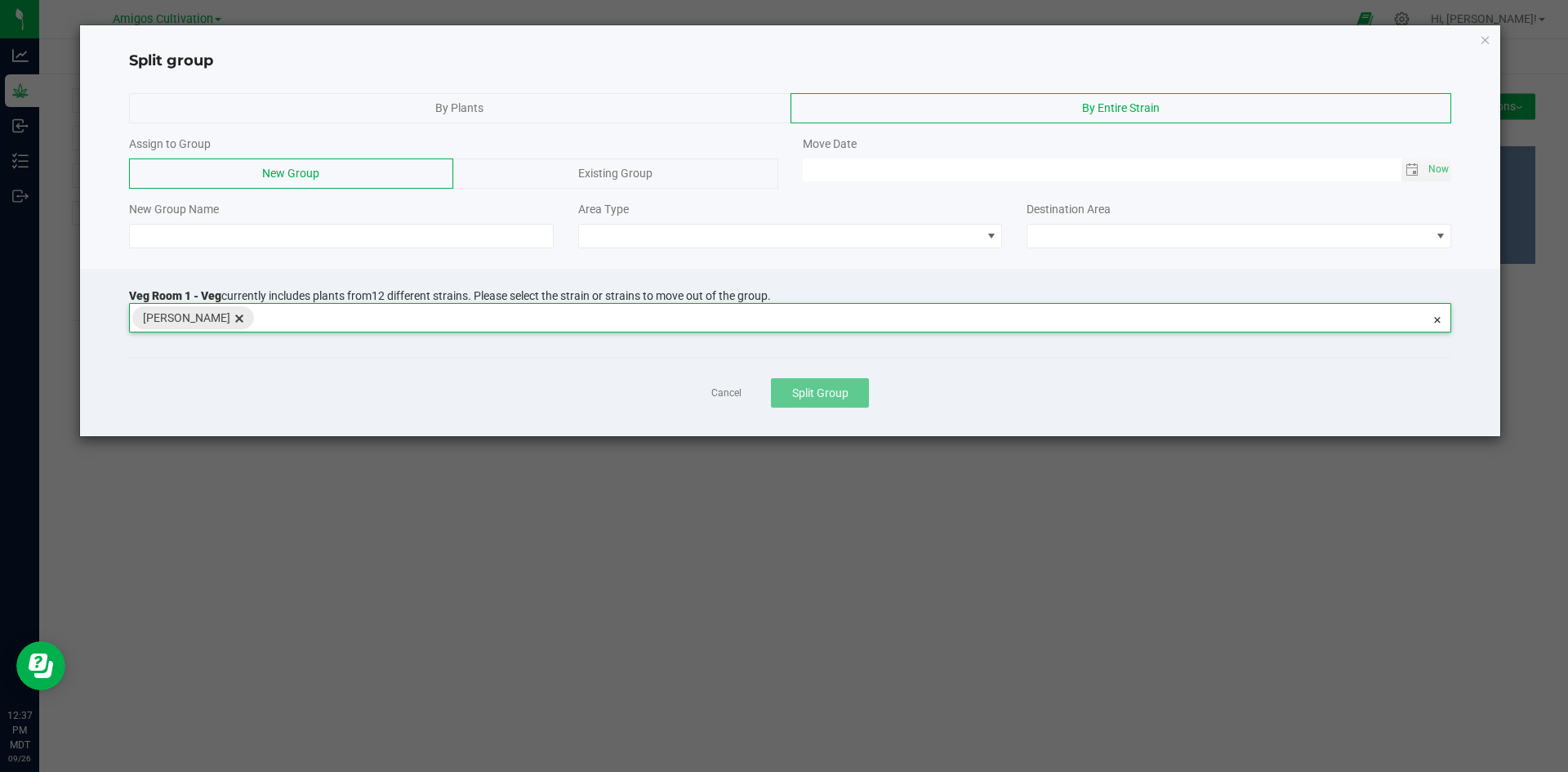
click at [234, 318] on span "delete" at bounding box center [239, 317] width 18 height 21
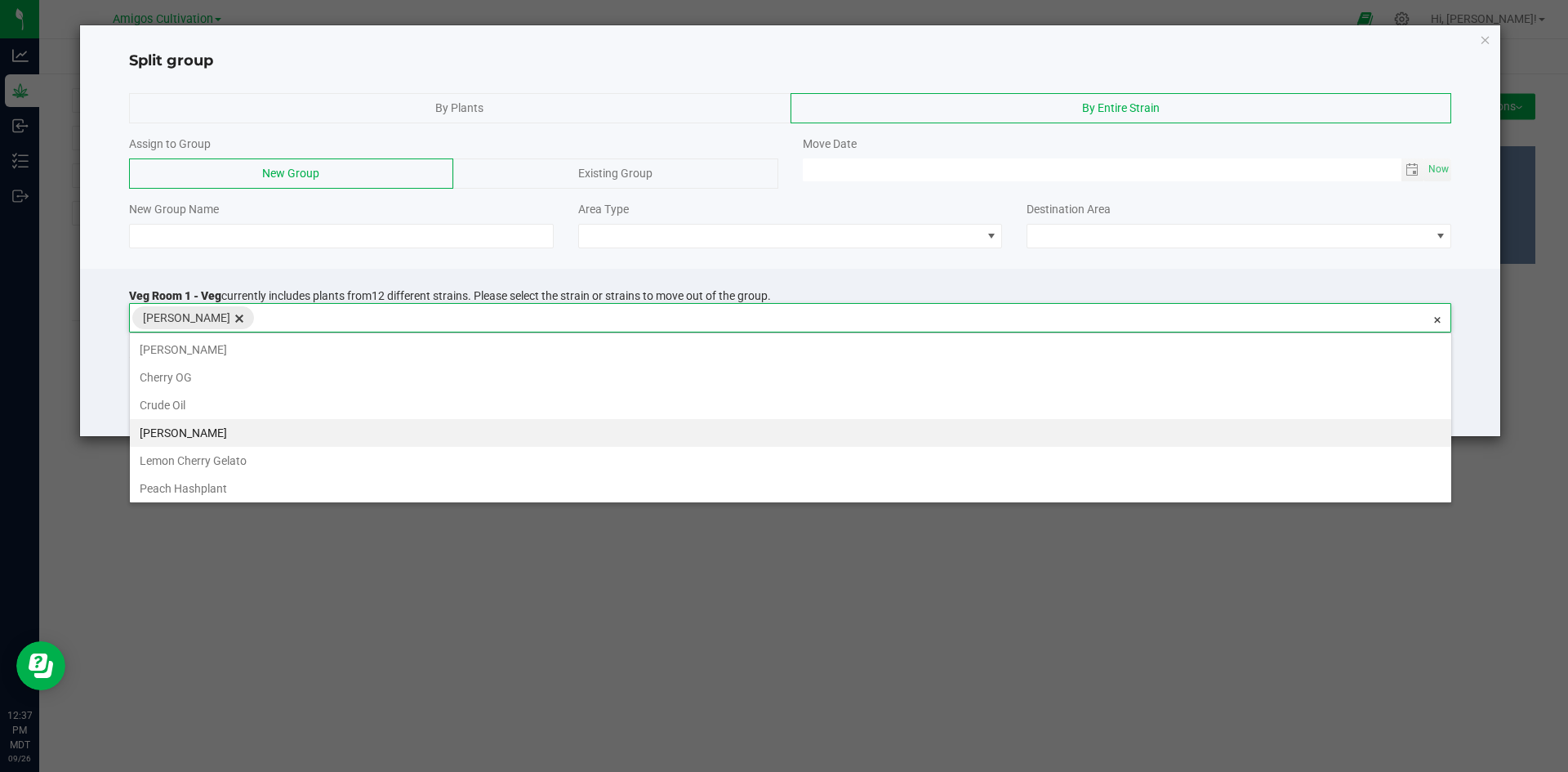
scroll to position [30, 1321]
click at [231, 319] on span "delete" at bounding box center [239, 317] width 18 height 21
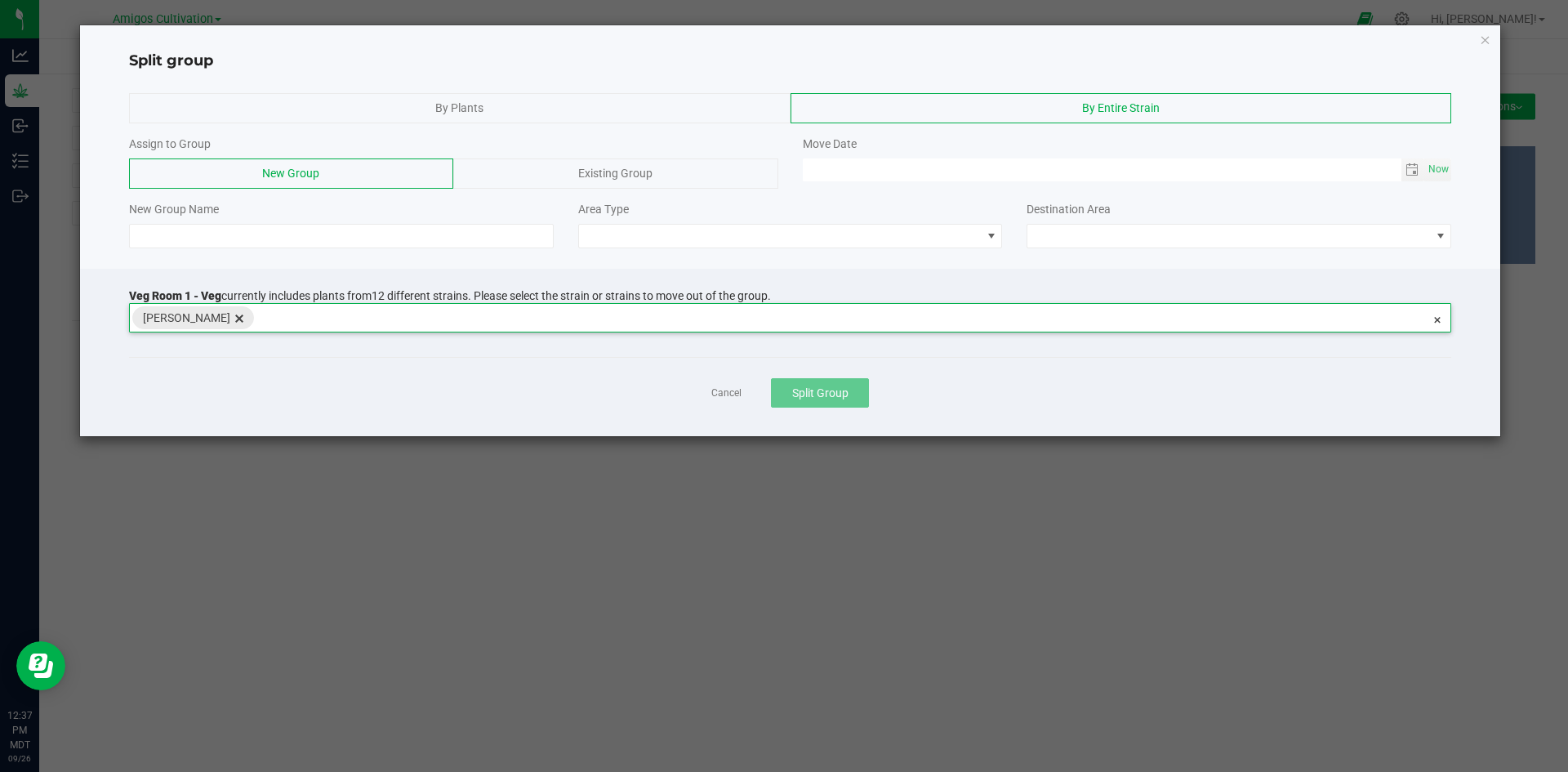
click at [231, 319] on span "delete" at bounding box center [239, 317] width 18 height 21
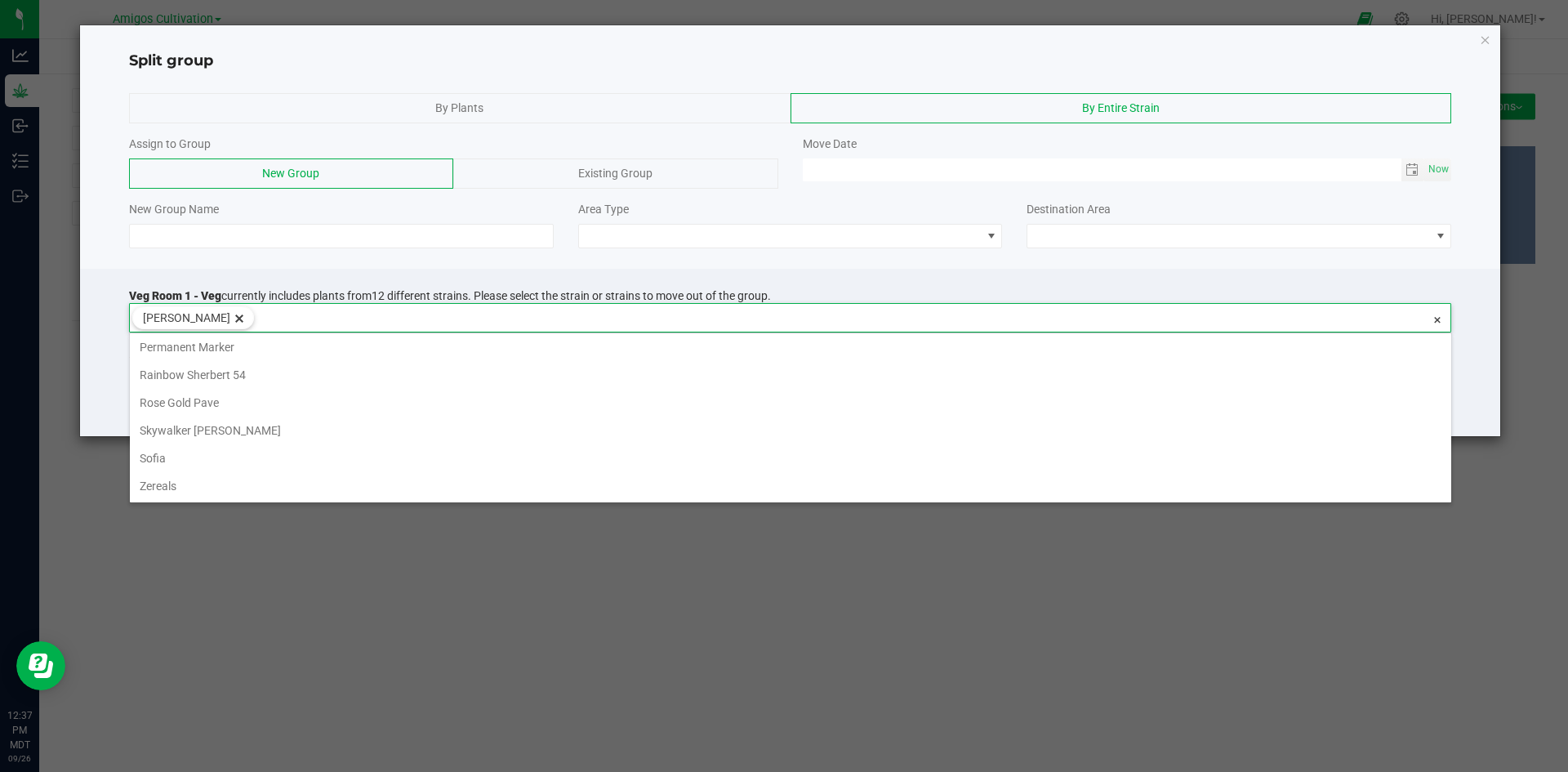
scroll to position [170, 0]
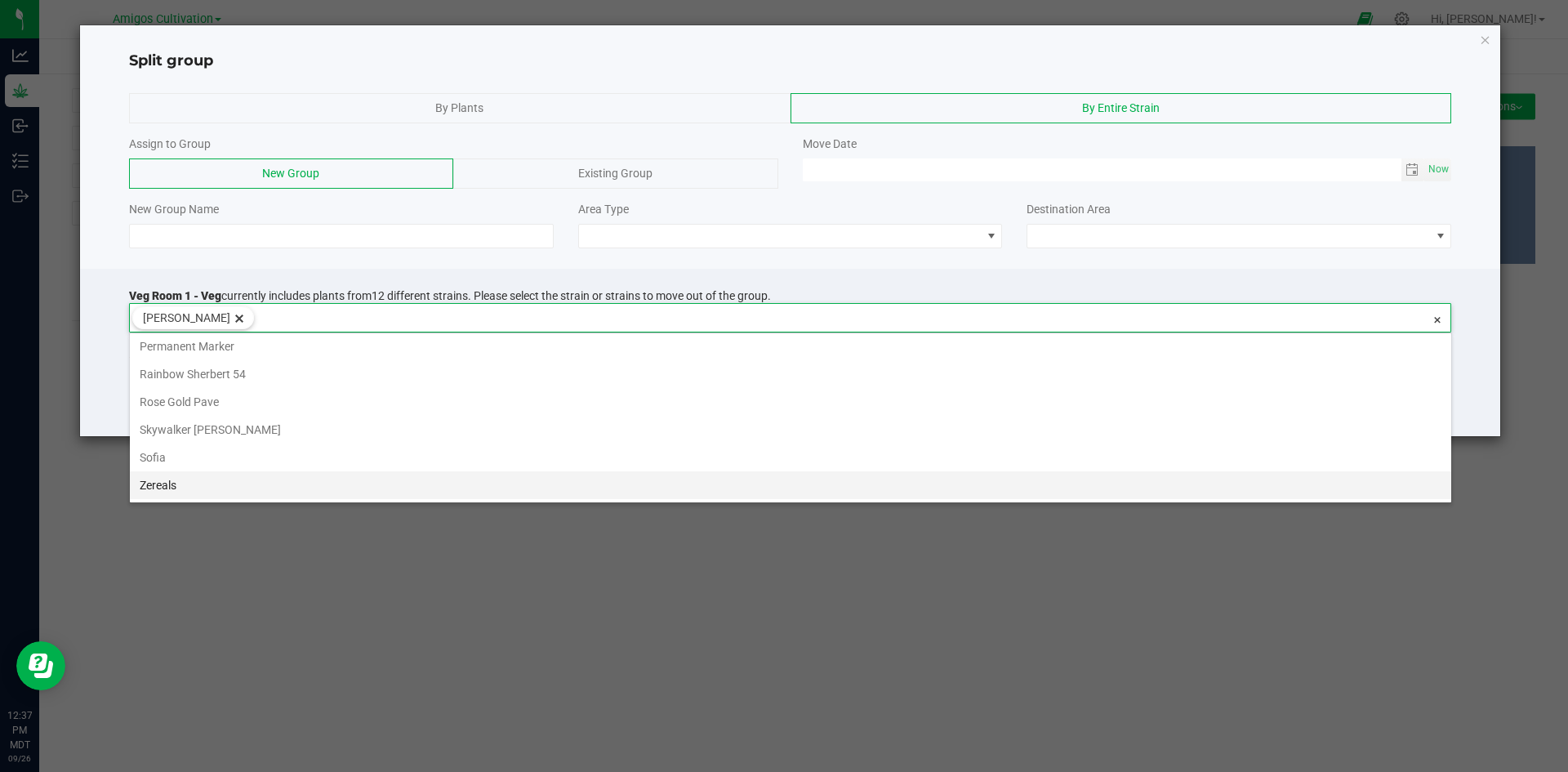
click at [160, 485] on li "Zereals" at bounding box center [790, 485] width 1321 height 28
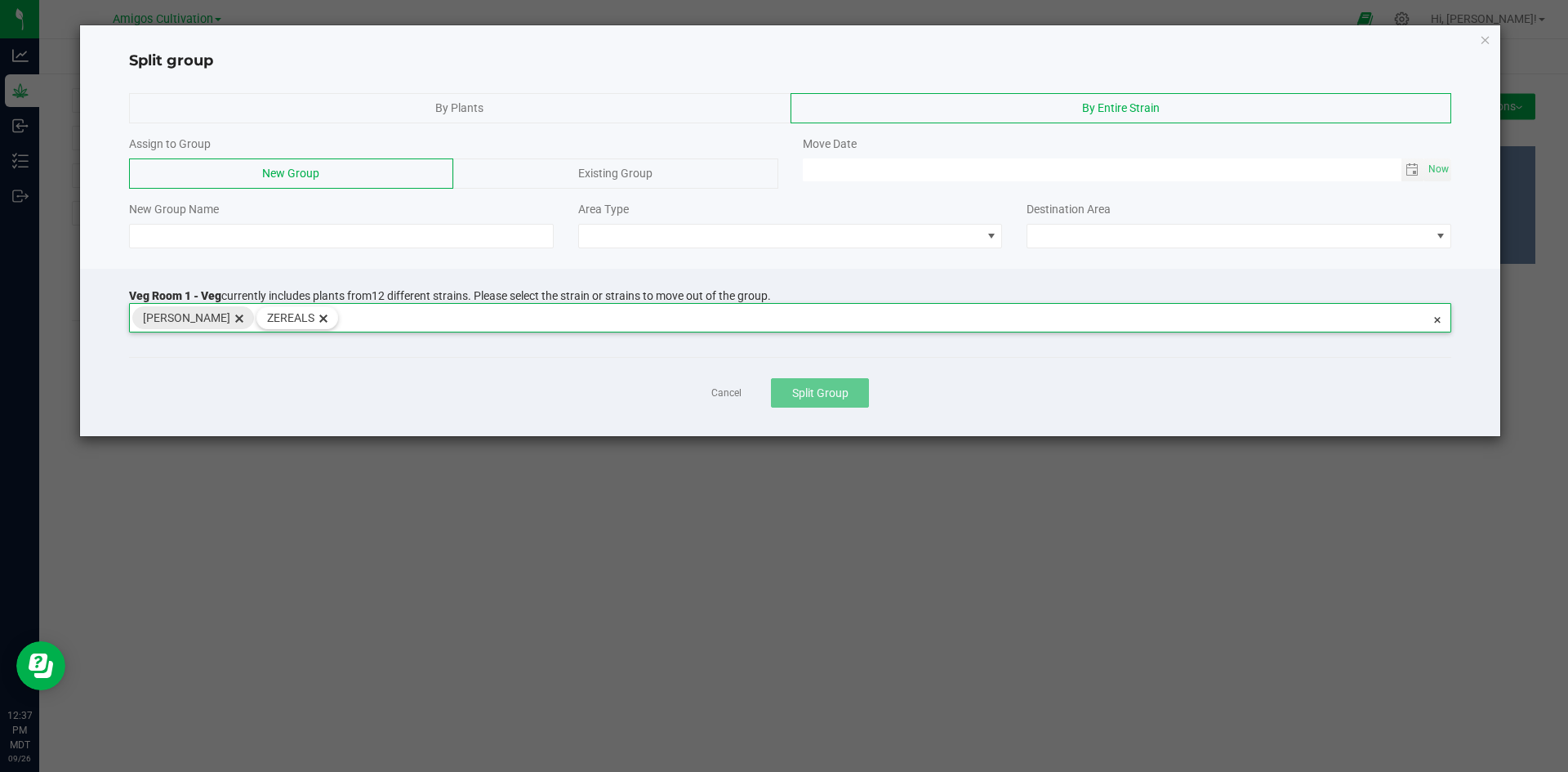
click at [231, 313] on span "delete" at bounding box center [239, 317] width 18 height 21
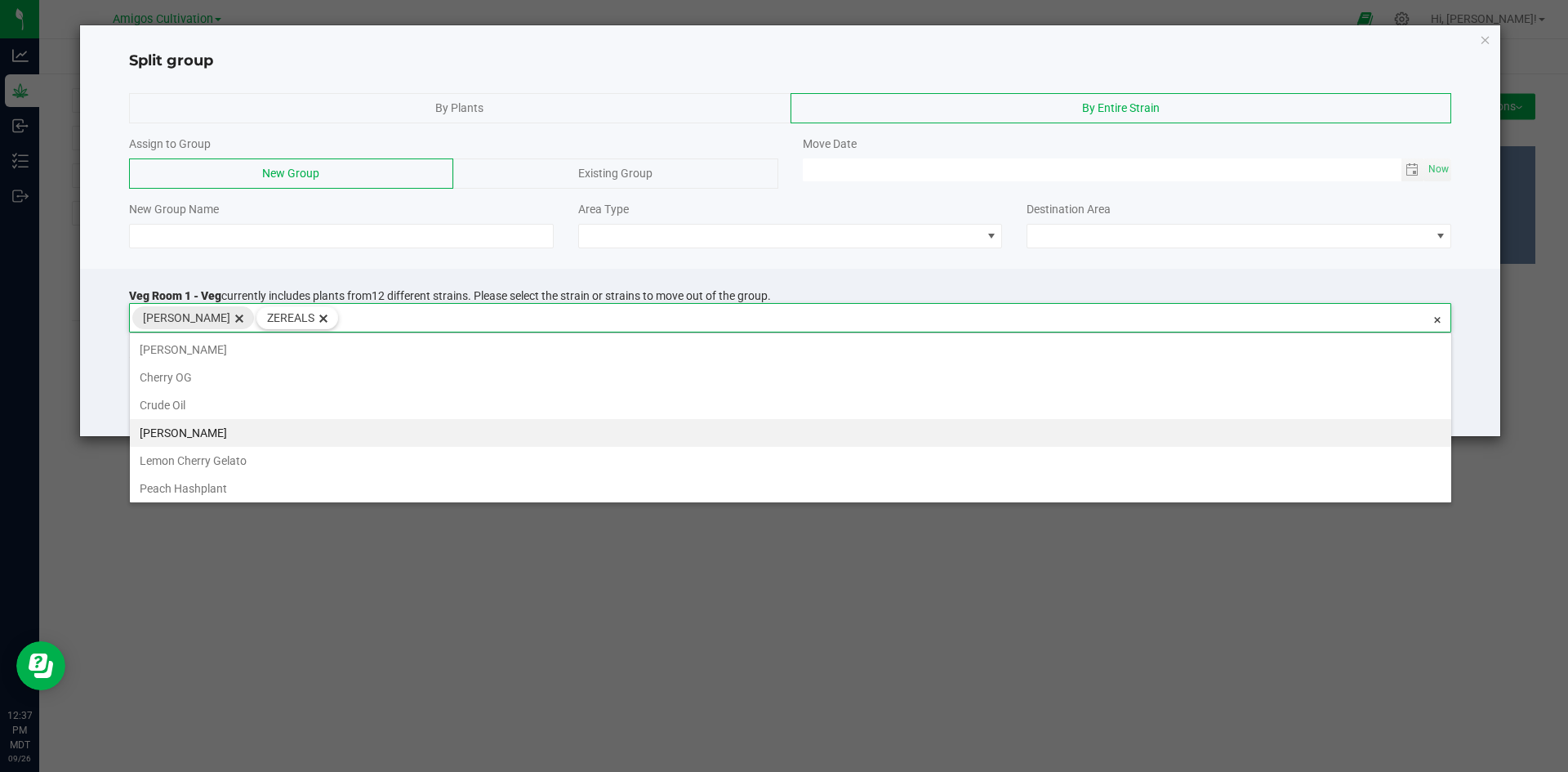
scroll to position [30, 1321]
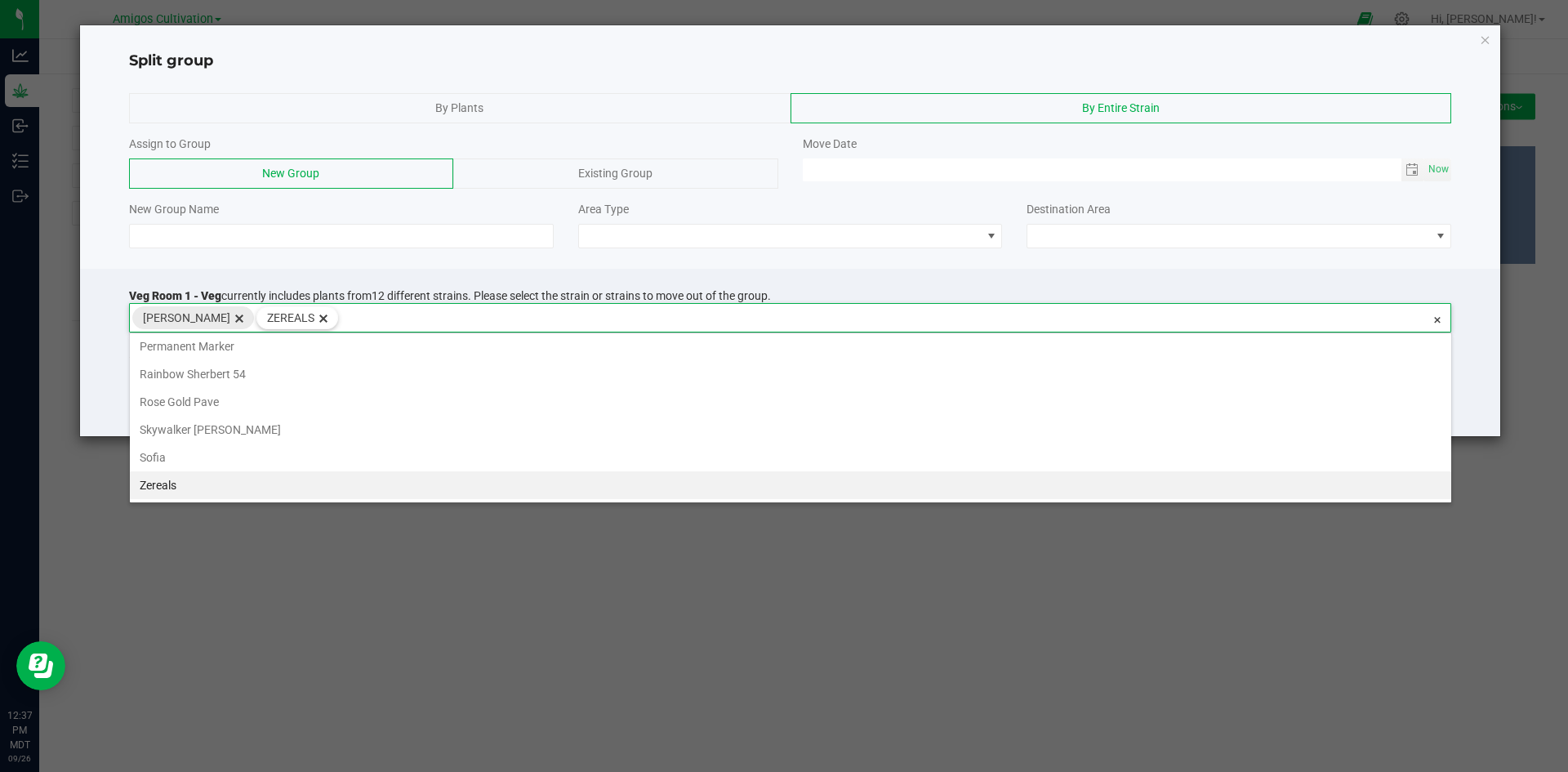
click at [231, 314] on span "delete" at bounding box center [239, 317] width 18 height 21
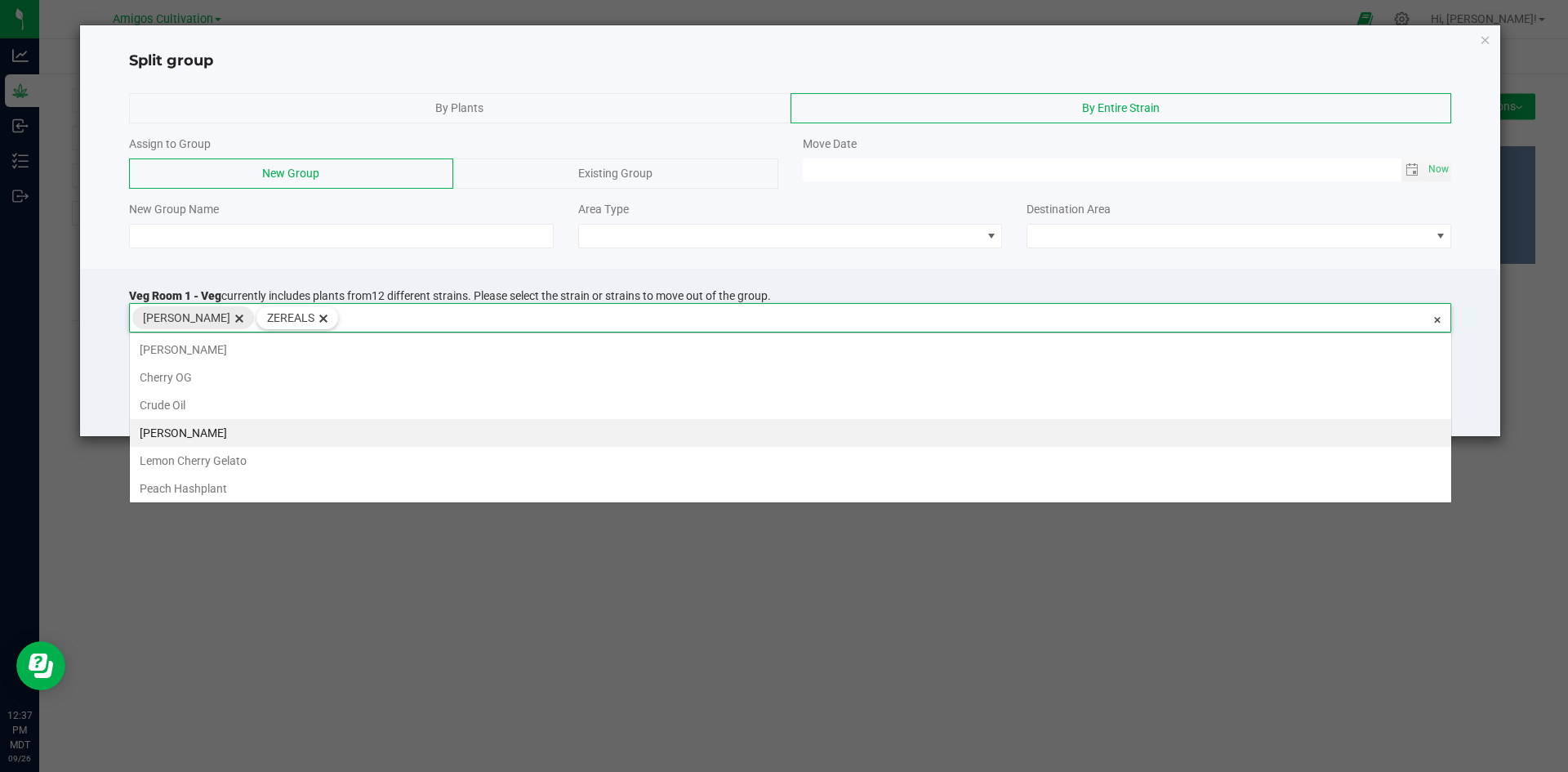
click at [231, 317] on span "delete" at bounding box center [239, 317] width 18 height 21
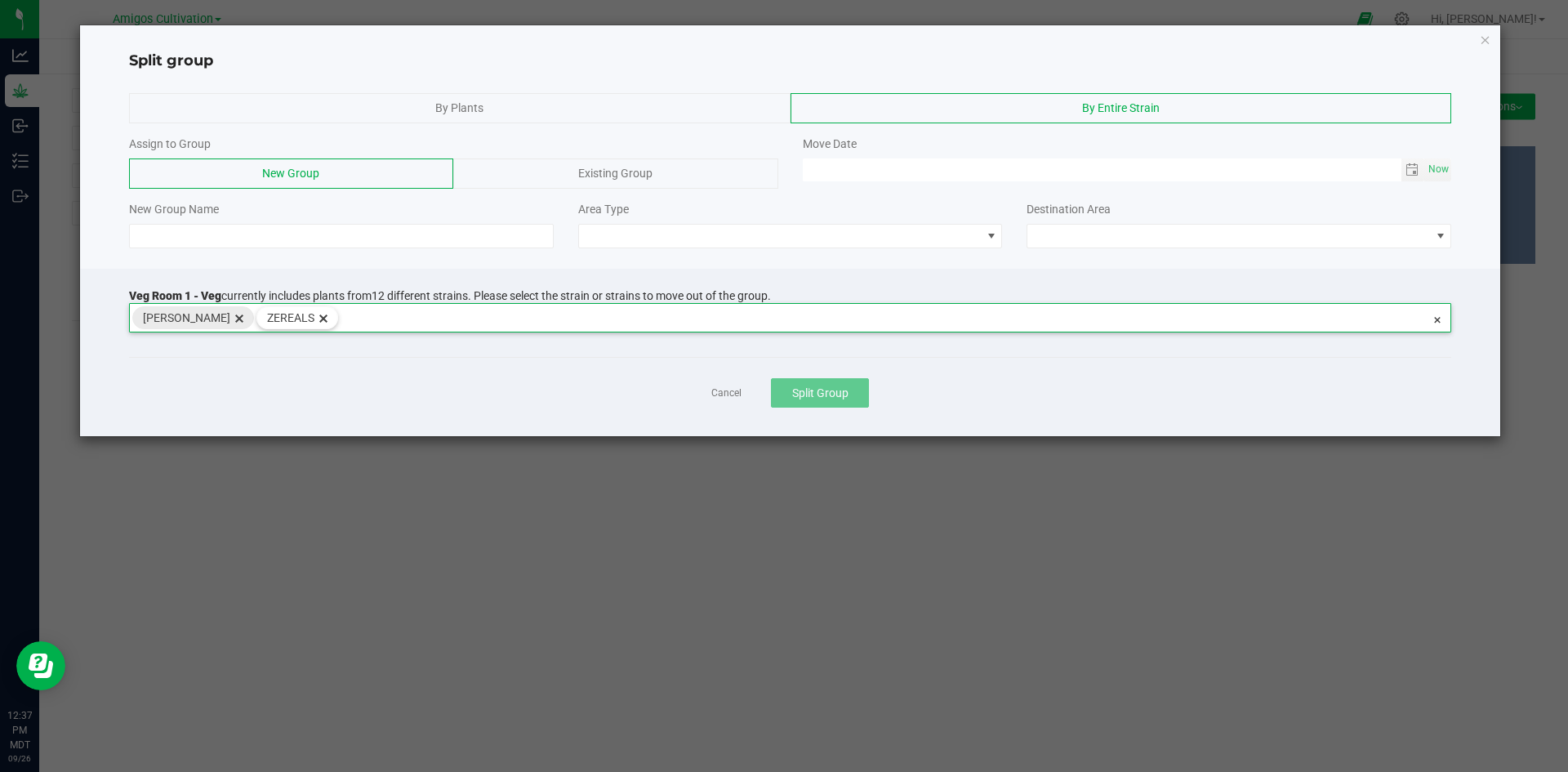
click at [231, 312] on span "delete" at bounding box center [239, 317] width 18 height 21
click at [231, 317] on span "delete" at bounding box center [239, 317] width 18 height 21
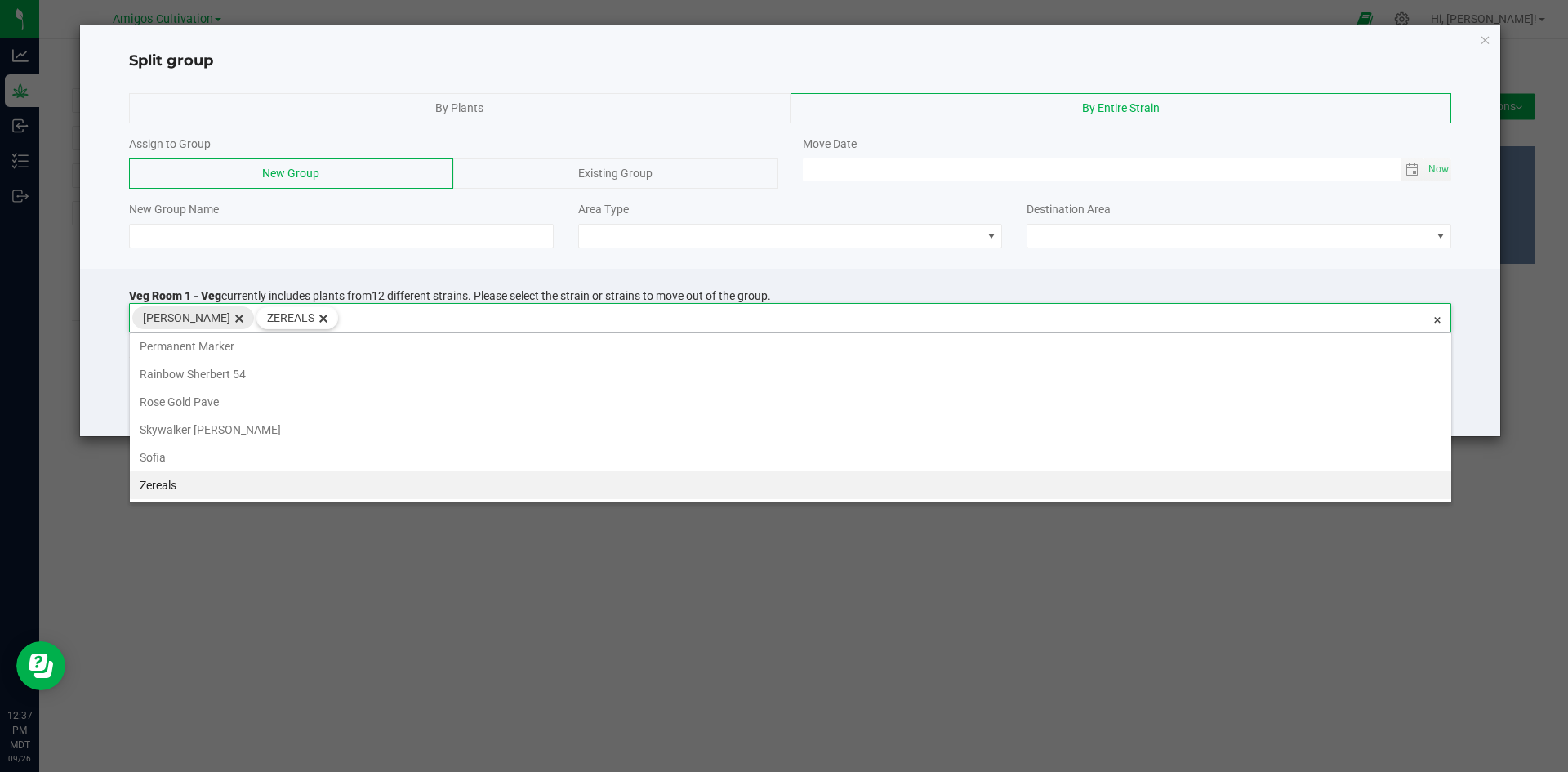
scroll to position [30, 1321]
click at [231, 317] on span "delete" at bounding box center [239, 317] width 18 height 21
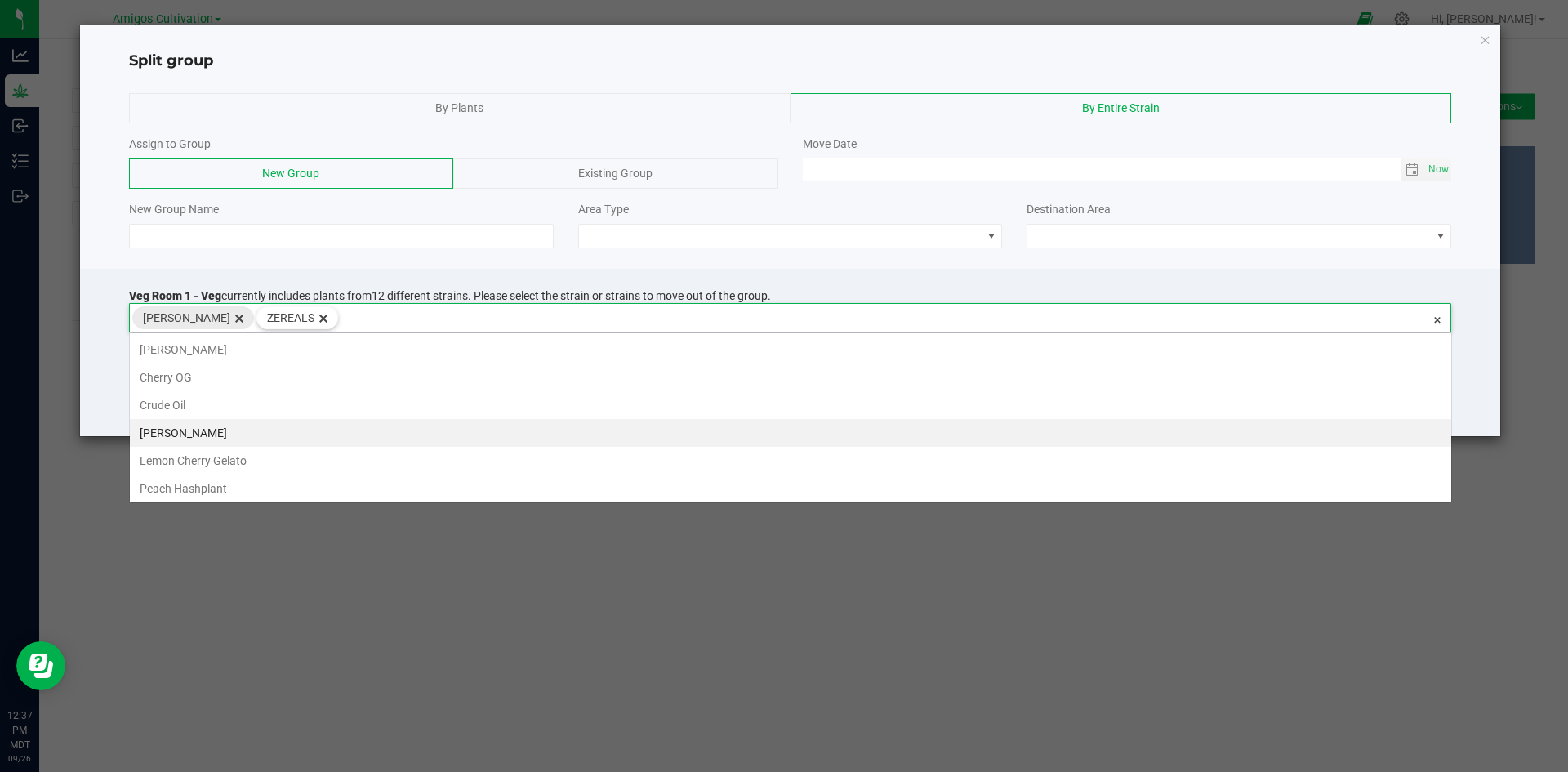
drag, startPoint x: 226, startPoint y: 317, endPoint x: 216, endPoint y: 317, distance: 10.0
click at [216, 317] on span "[PERSON_NAME]" at bounding box center [186, 317] width 87 height 21
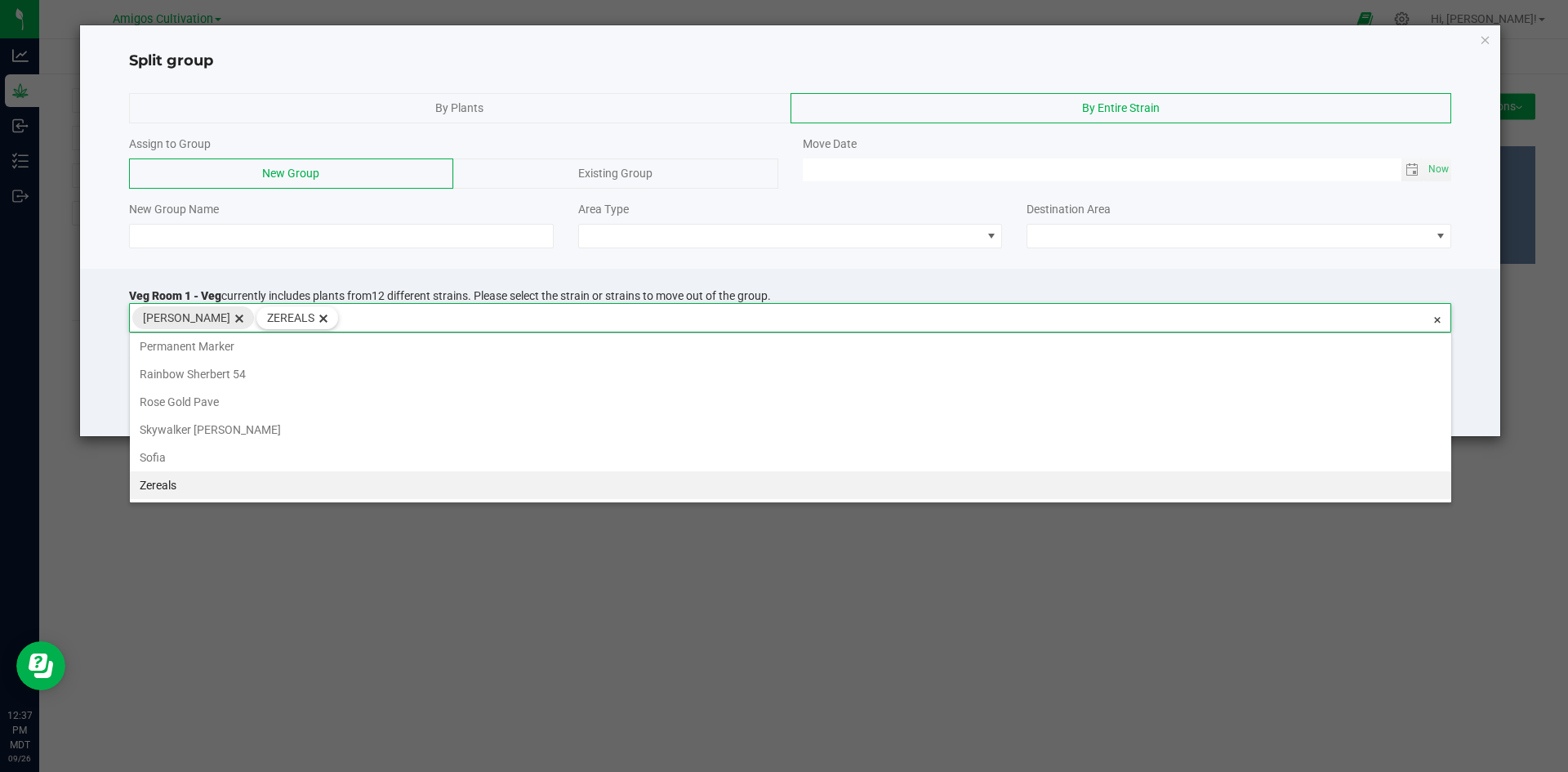
click at [171, 311] on span "[PERSON_NAME]" at bounding box center [186, 317] width 87 height 21
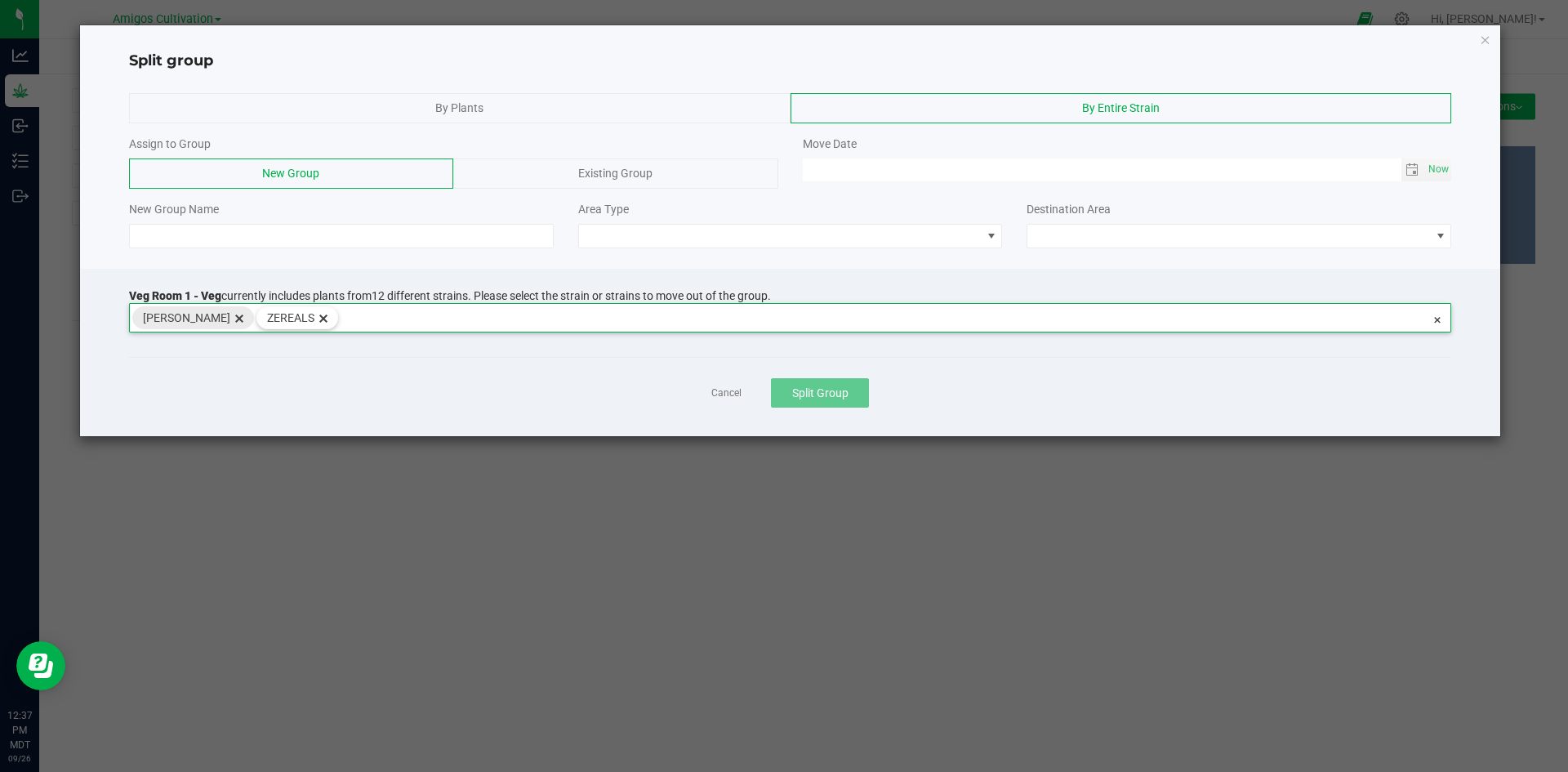
click at [171, 311] on span "[PERSON_NAME]" at bounding box center [186, 317] width 87 height 21
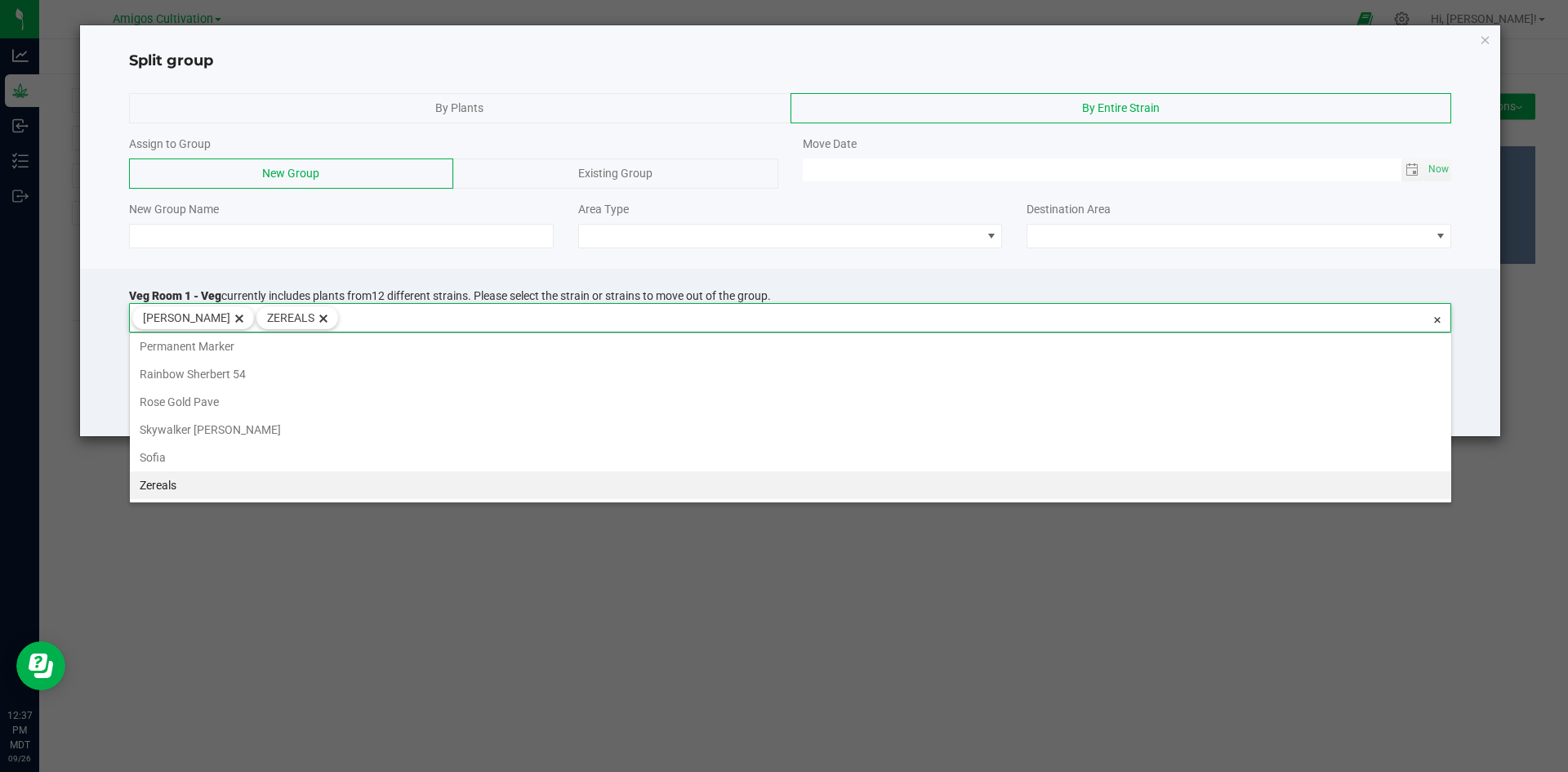
click at [143, 487] on li "Zereals" at bounding box center [790, 485] width 1321 height 28
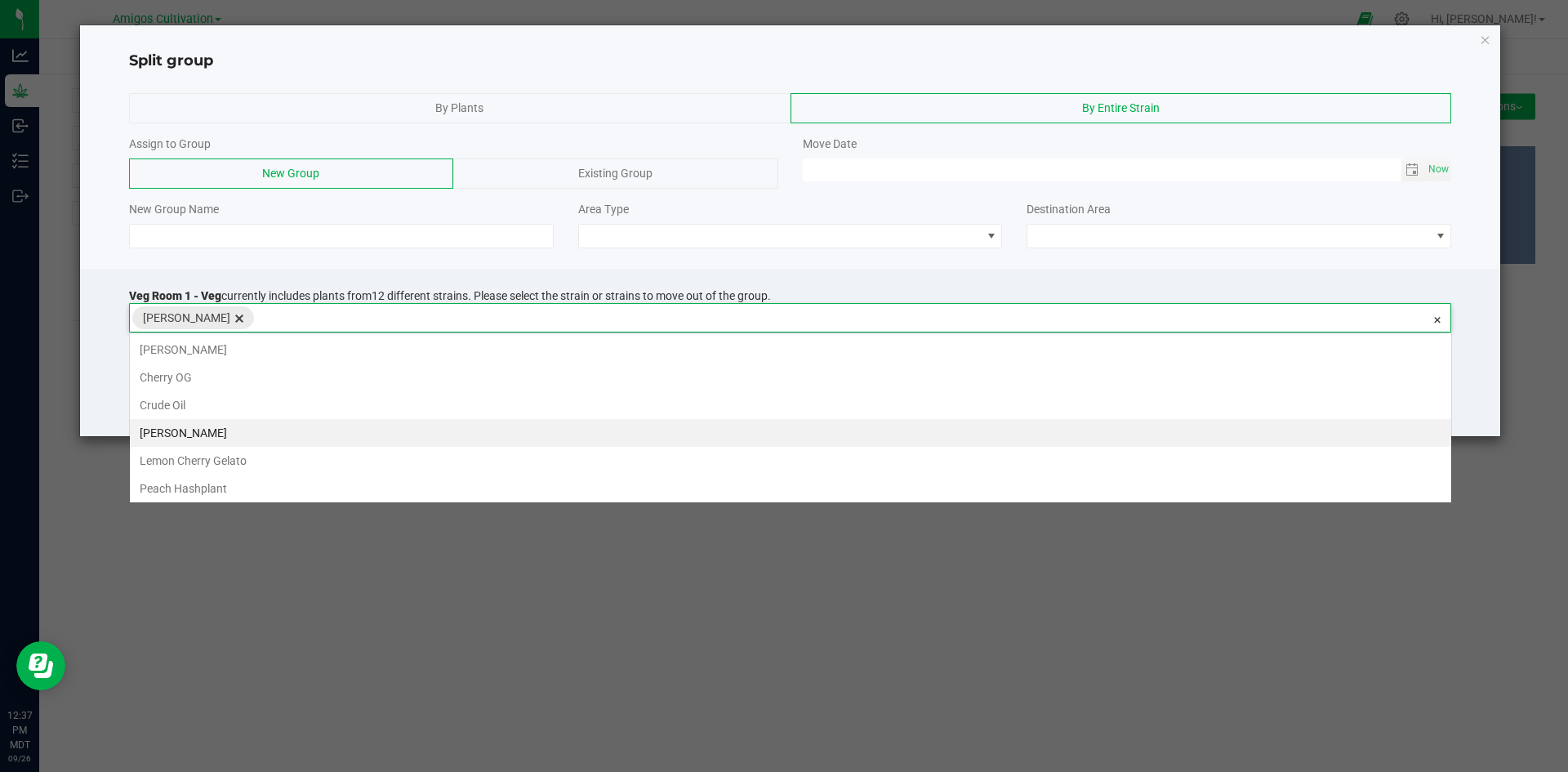
click at [151, 312] on span "[PERSON_NAME]" at bounding box center [186, 317] width 87 height 21
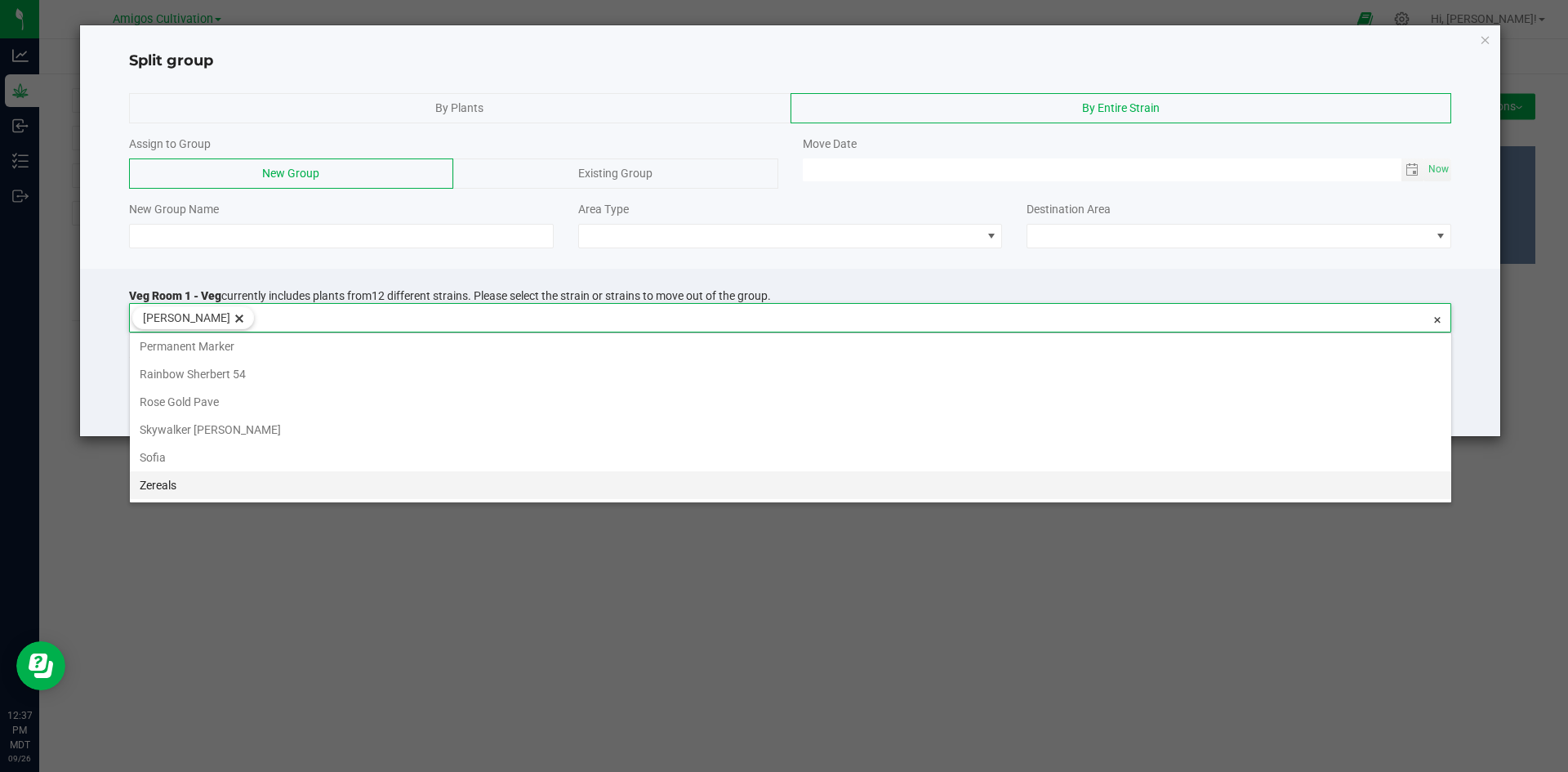
click at [159, 484] on li "Zereals" at bounding box center [790, 485] width 1321 height 28
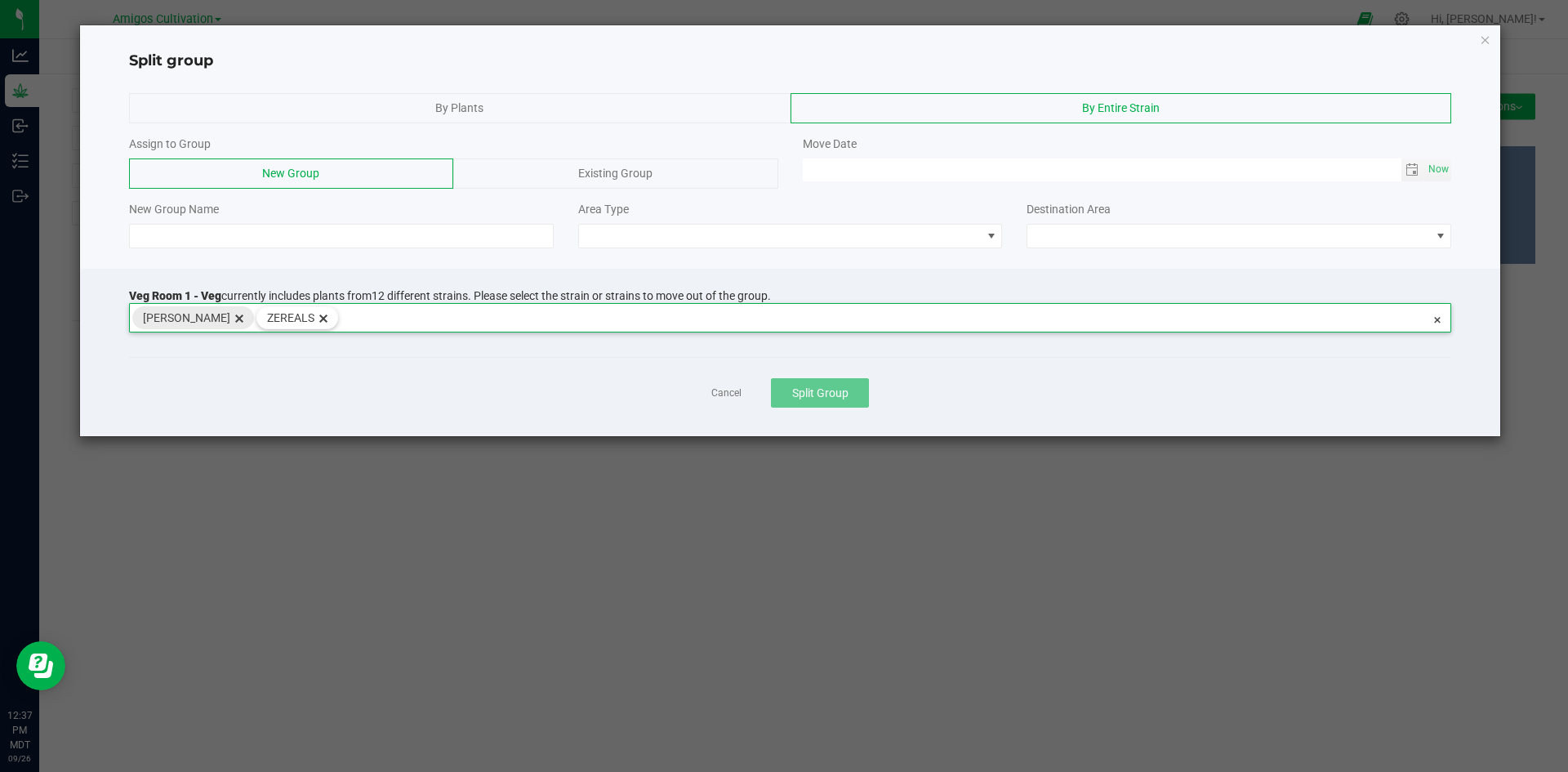
click at [192, 312] on span "[PERSON_NAME]" at bounding box center [186, 317] width 87 height 21
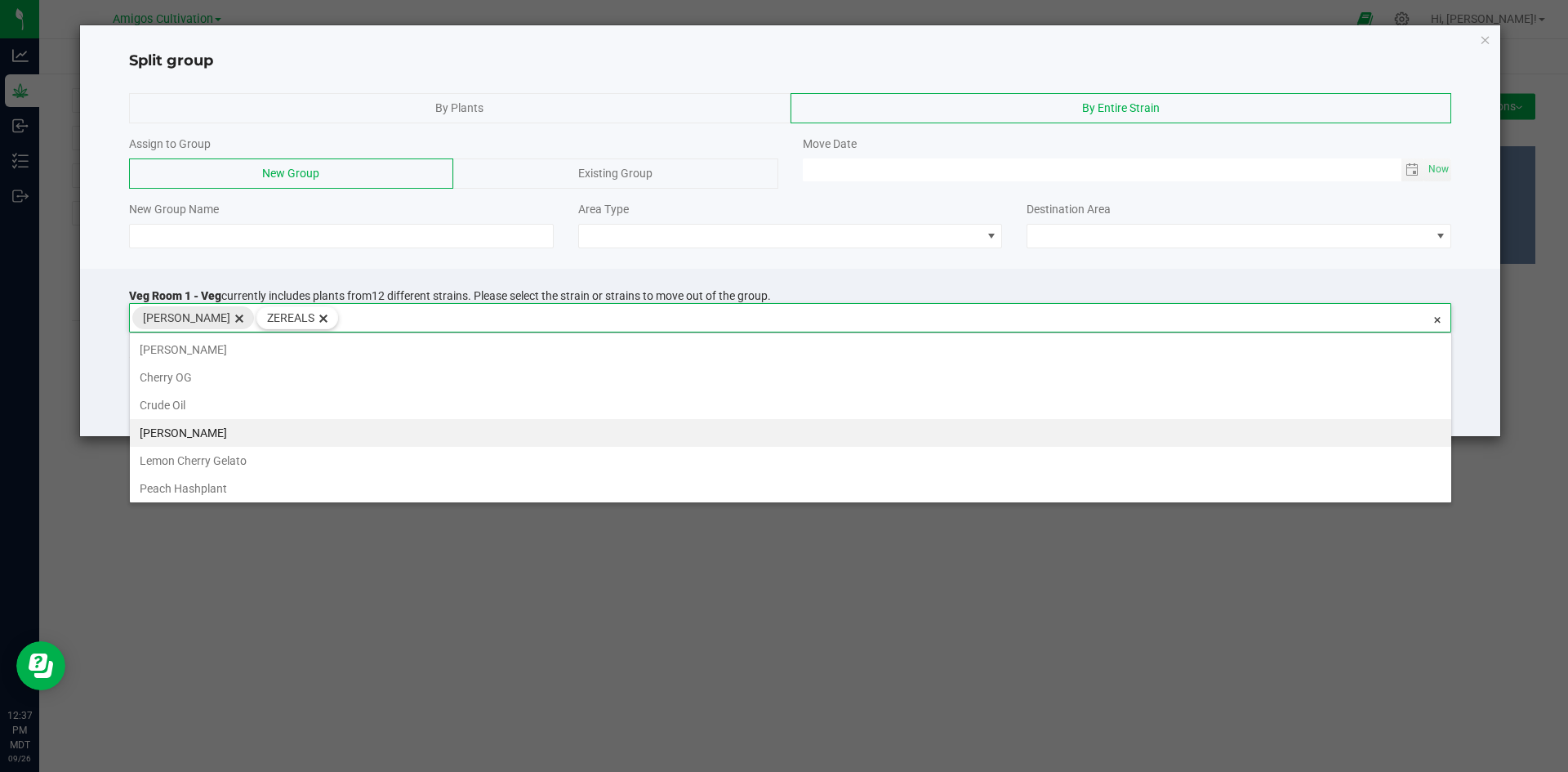
scroll to position [0, 0]
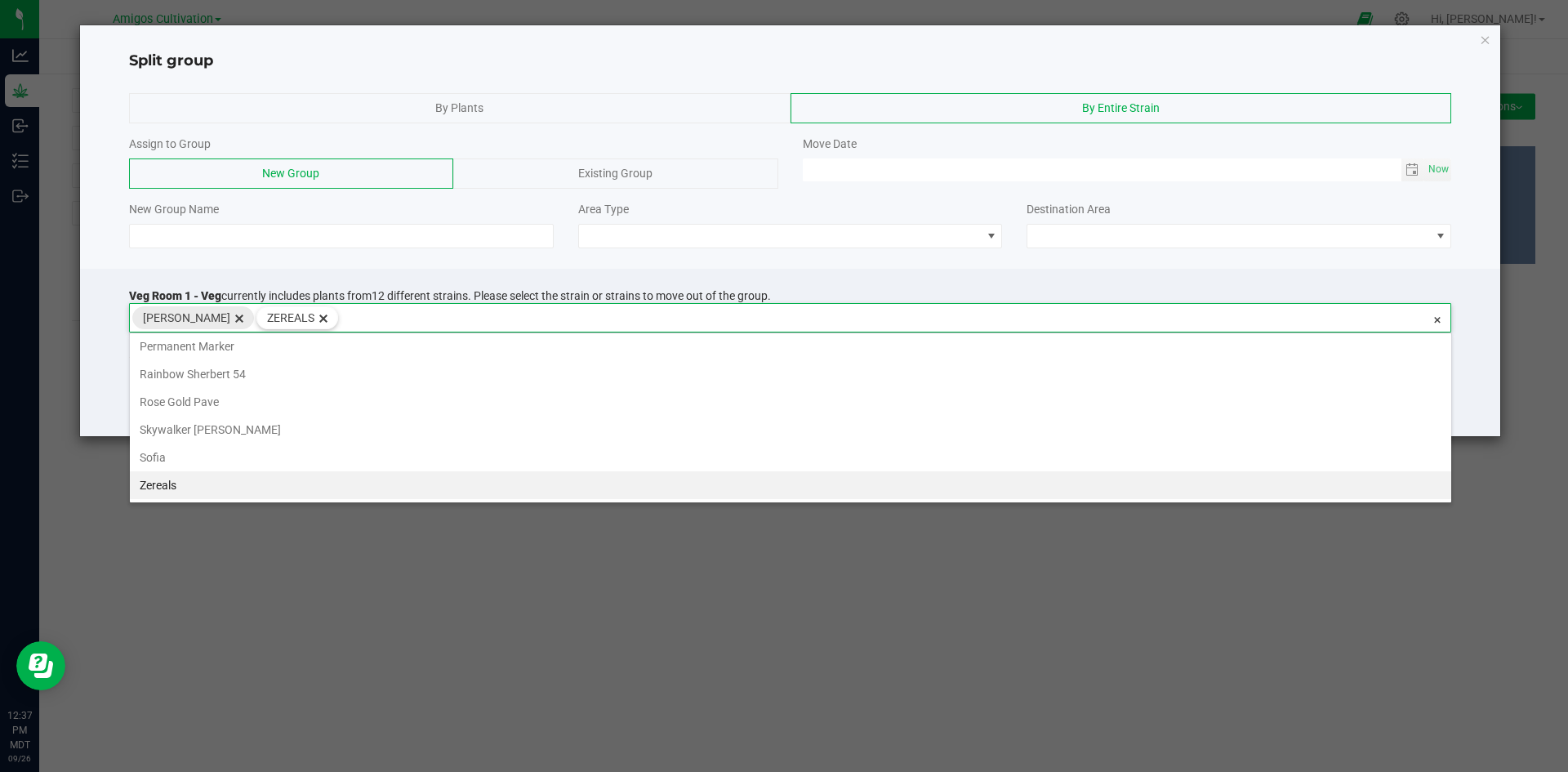
click at [231, 319] on span "delete" at bounding box center [239, 317] width 18 height 21
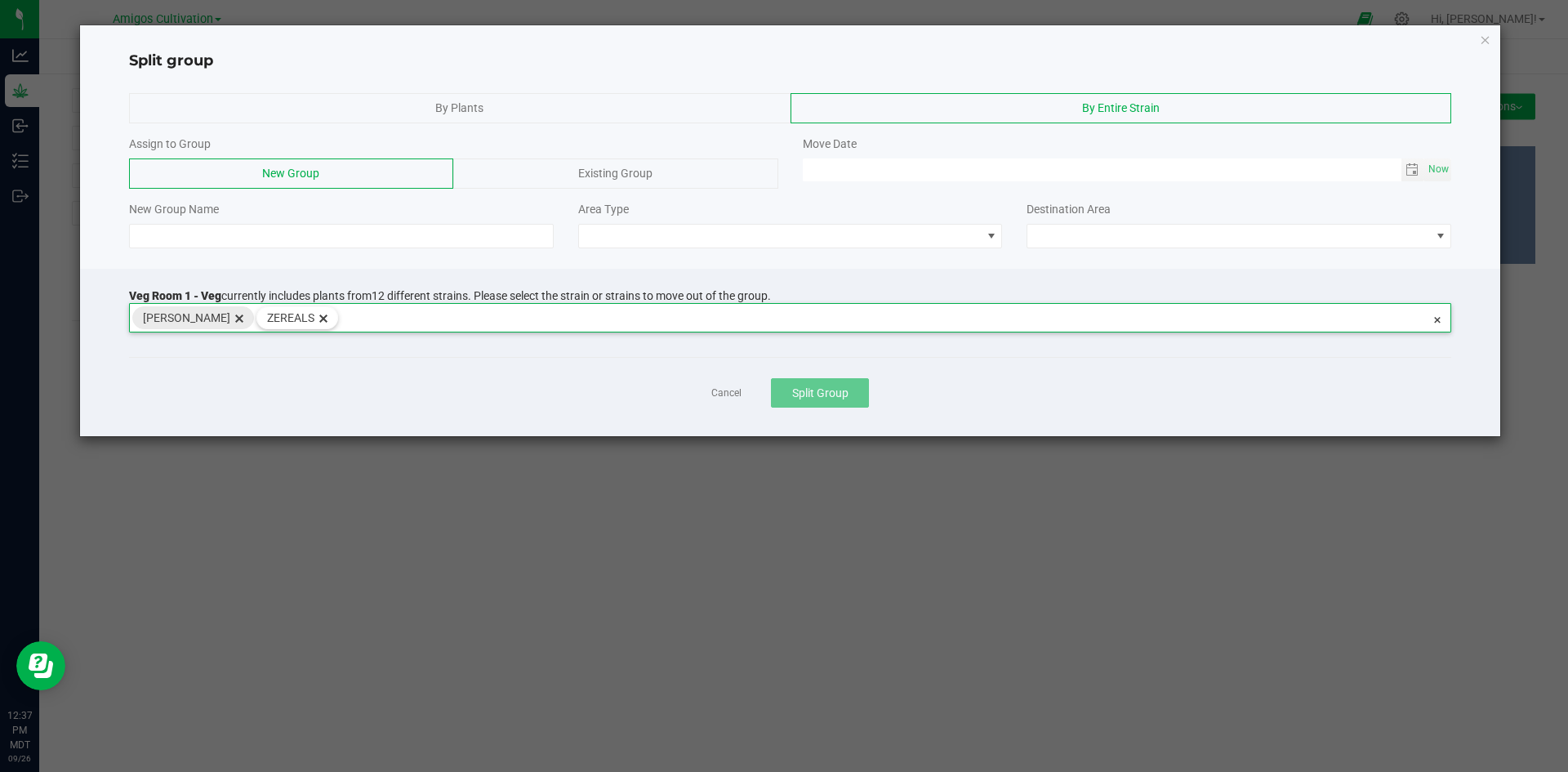
click at [231, 319] on span "delete" at bounding box center [239, 317] width 18 height 21
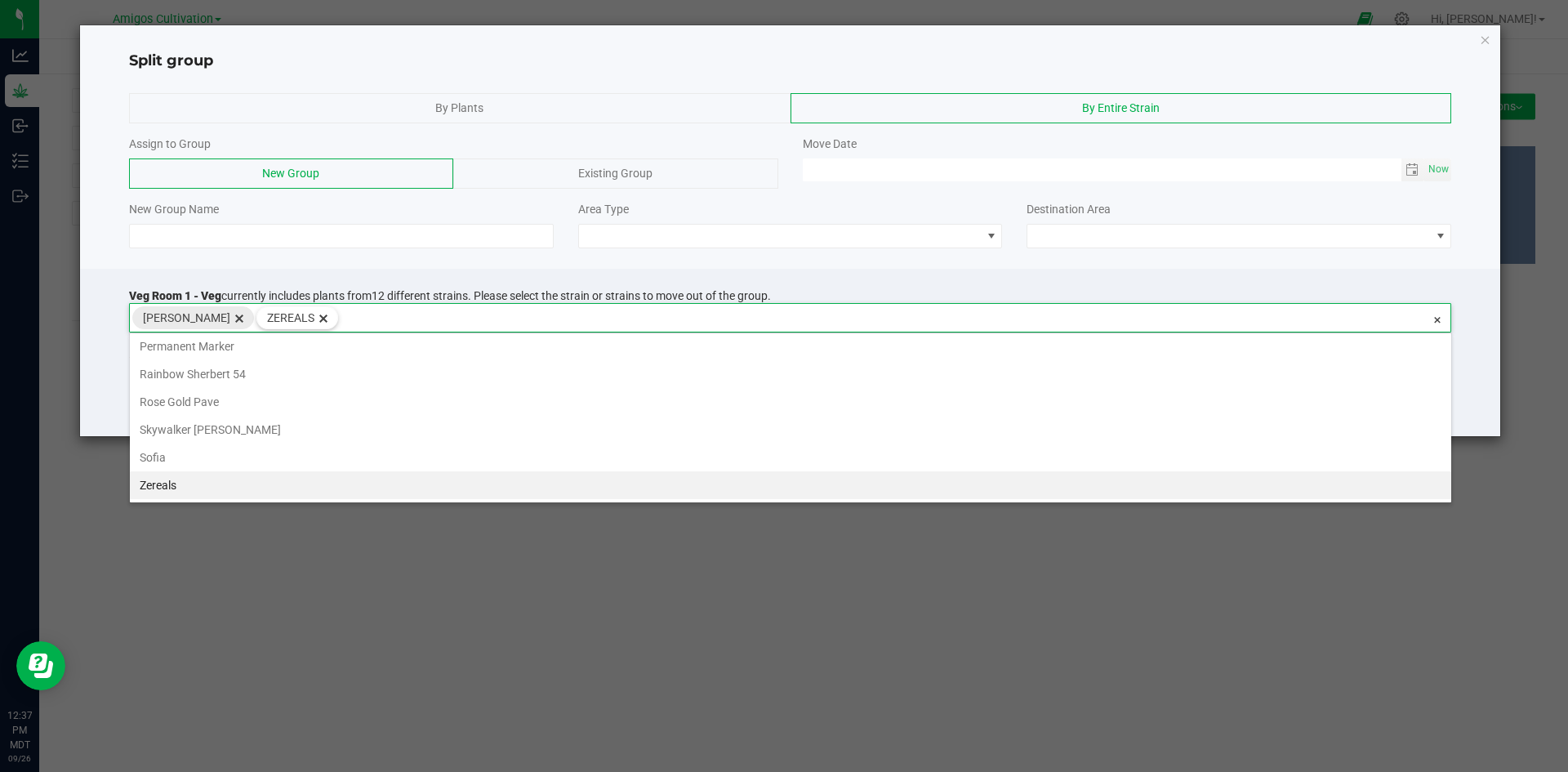
click at [231, 319] on span "delete" at bounding box center [239, 317] width 18 height 21
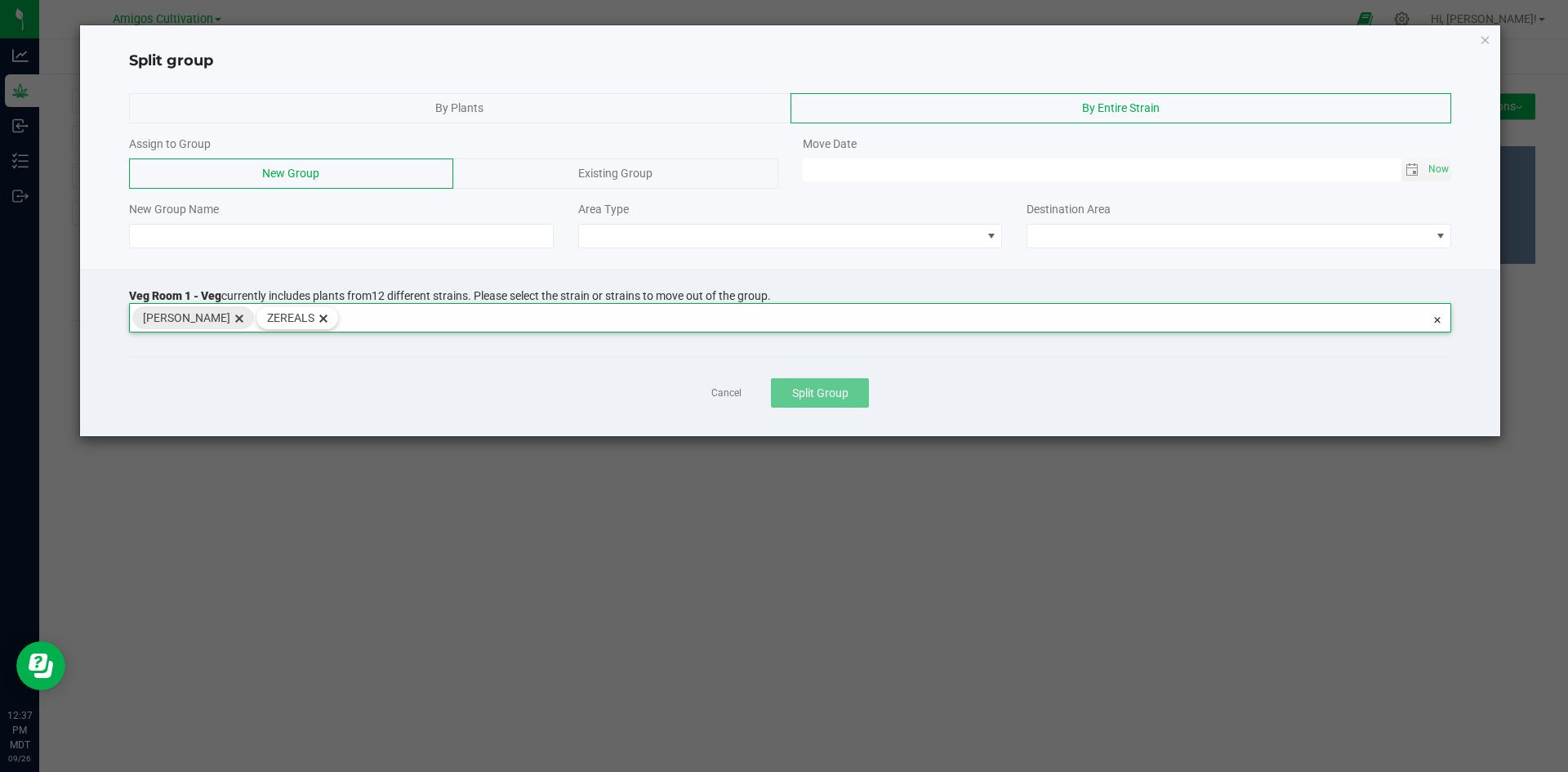
click at [231, 319] on span "delete" at bounding box center [239, 317] width 18 height 21
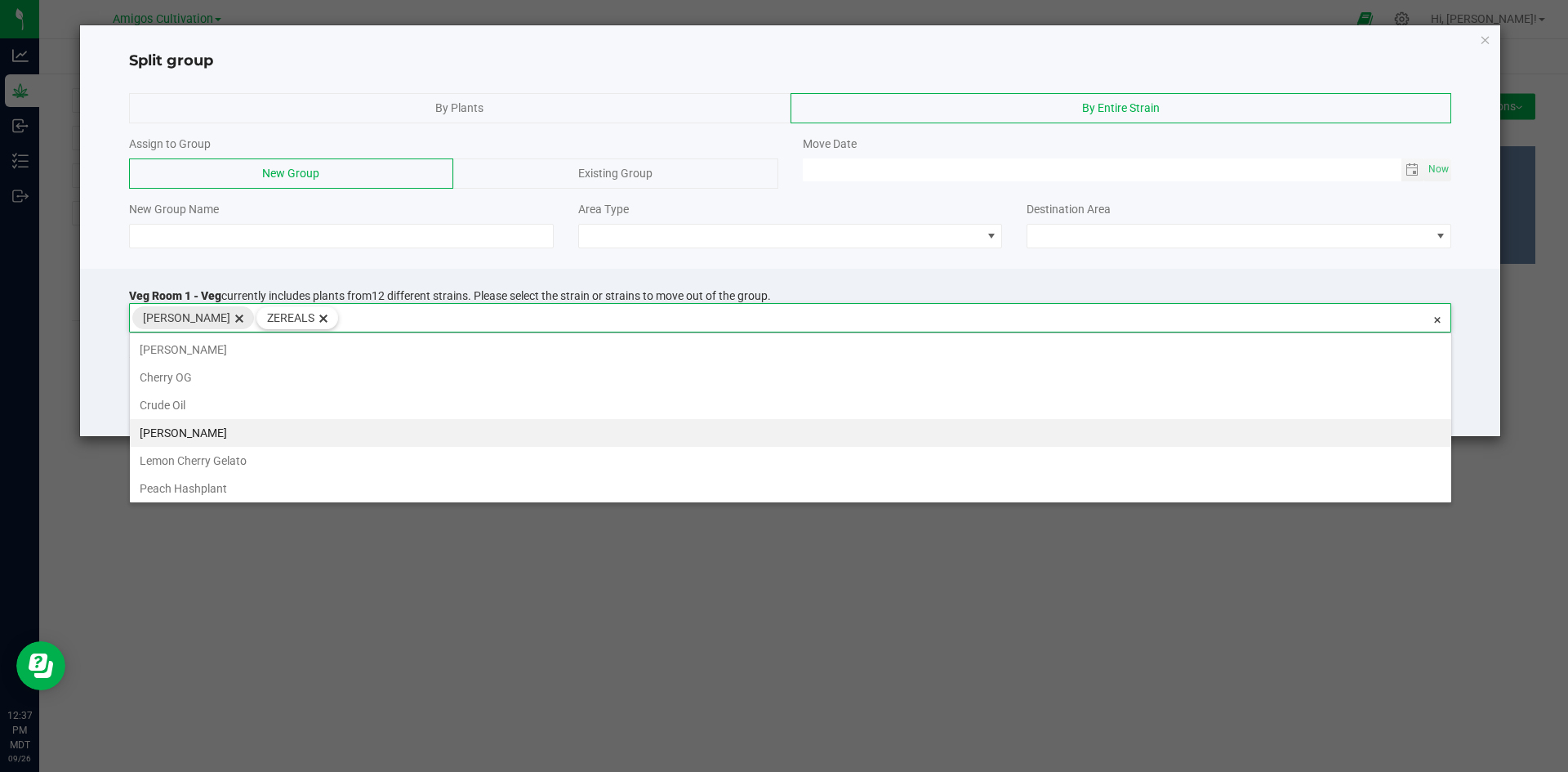
click at [231, 319] on span "delete" at bounding box center [239, 317] width 18 height 21
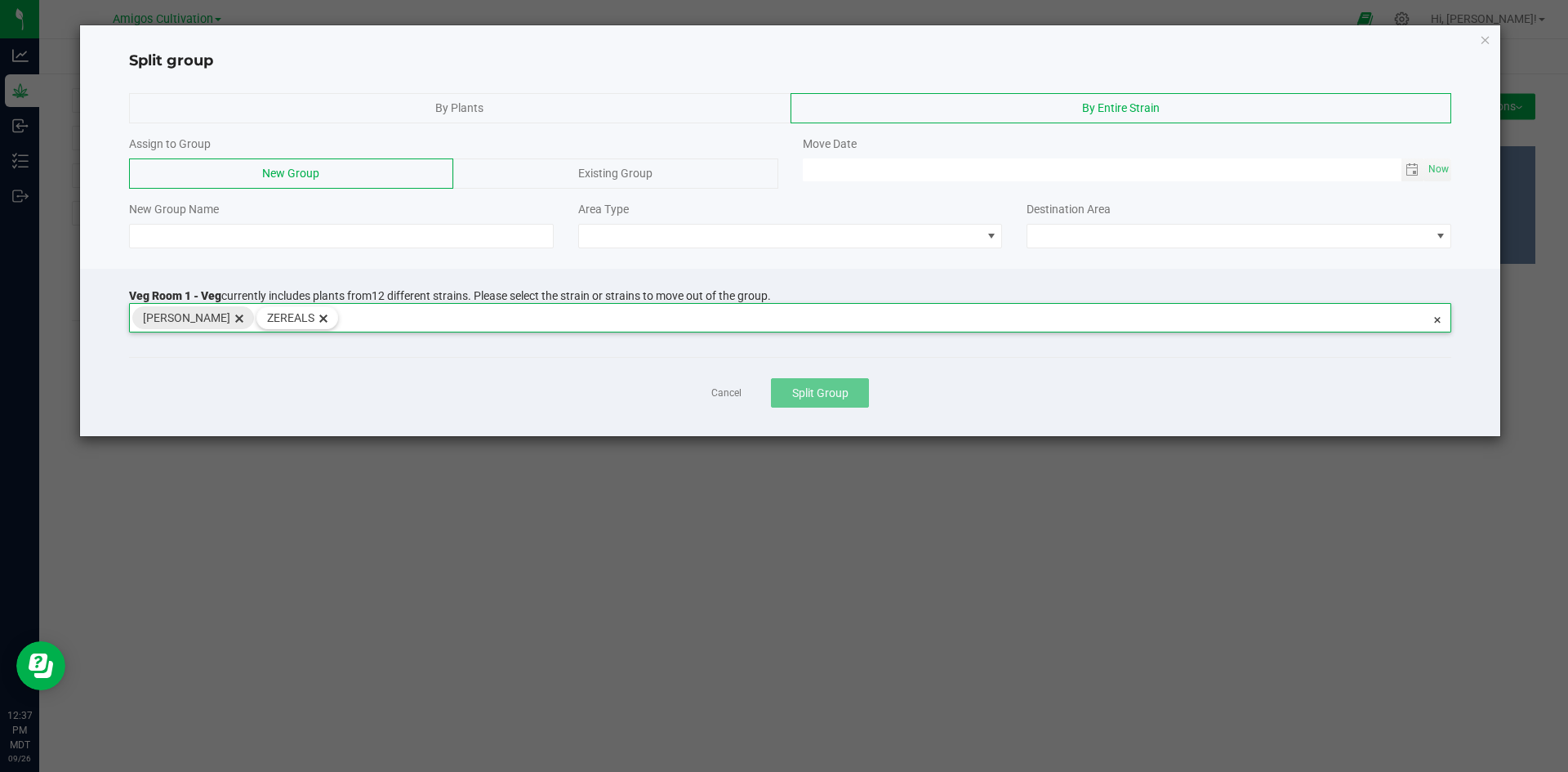
click at [231, 319] on span "delete" at bounding box center [239, 317] width 18 height 21
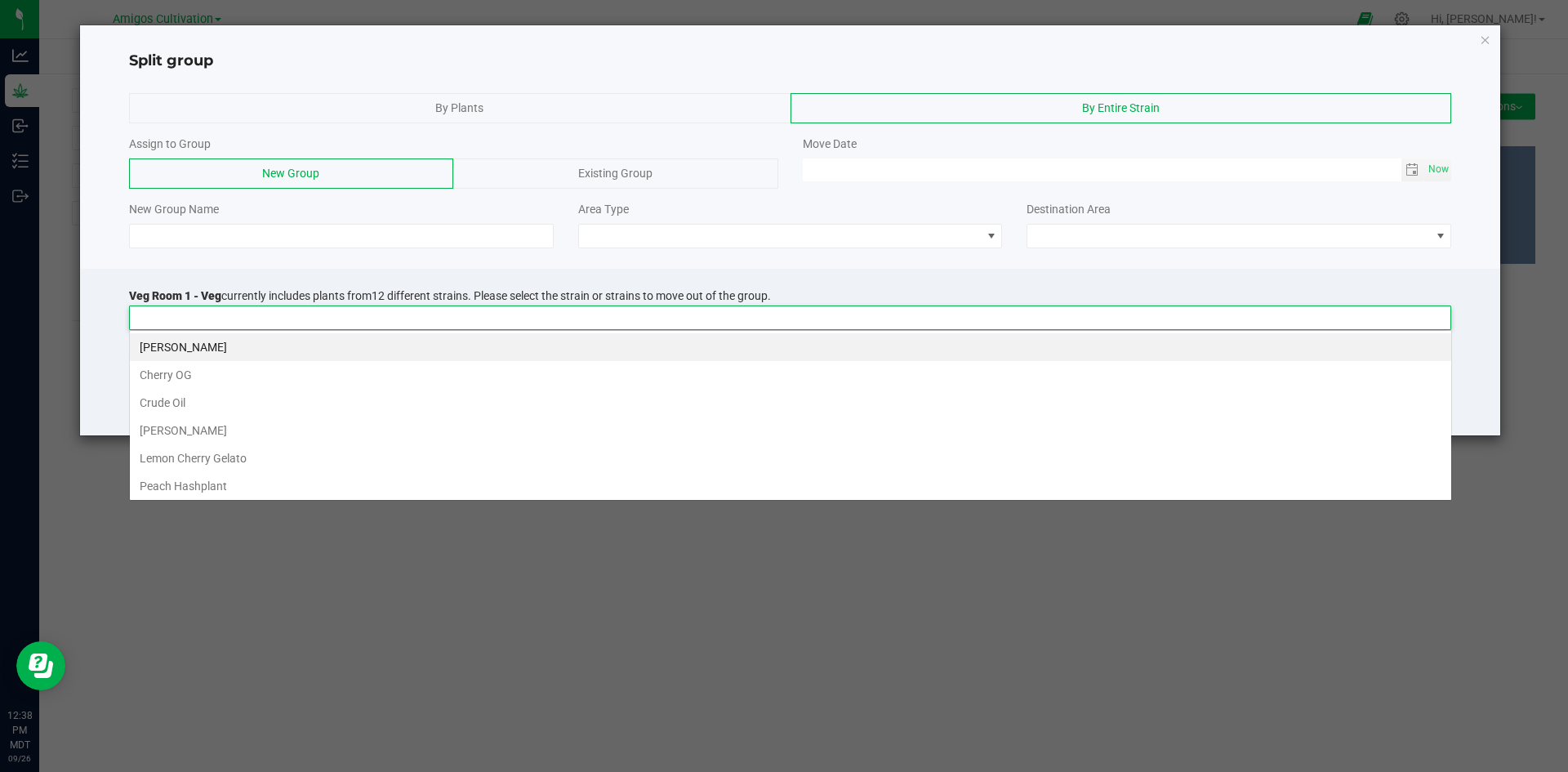
click at [175, 324] on input at bounding box center [779, 317] width 1300 height 23
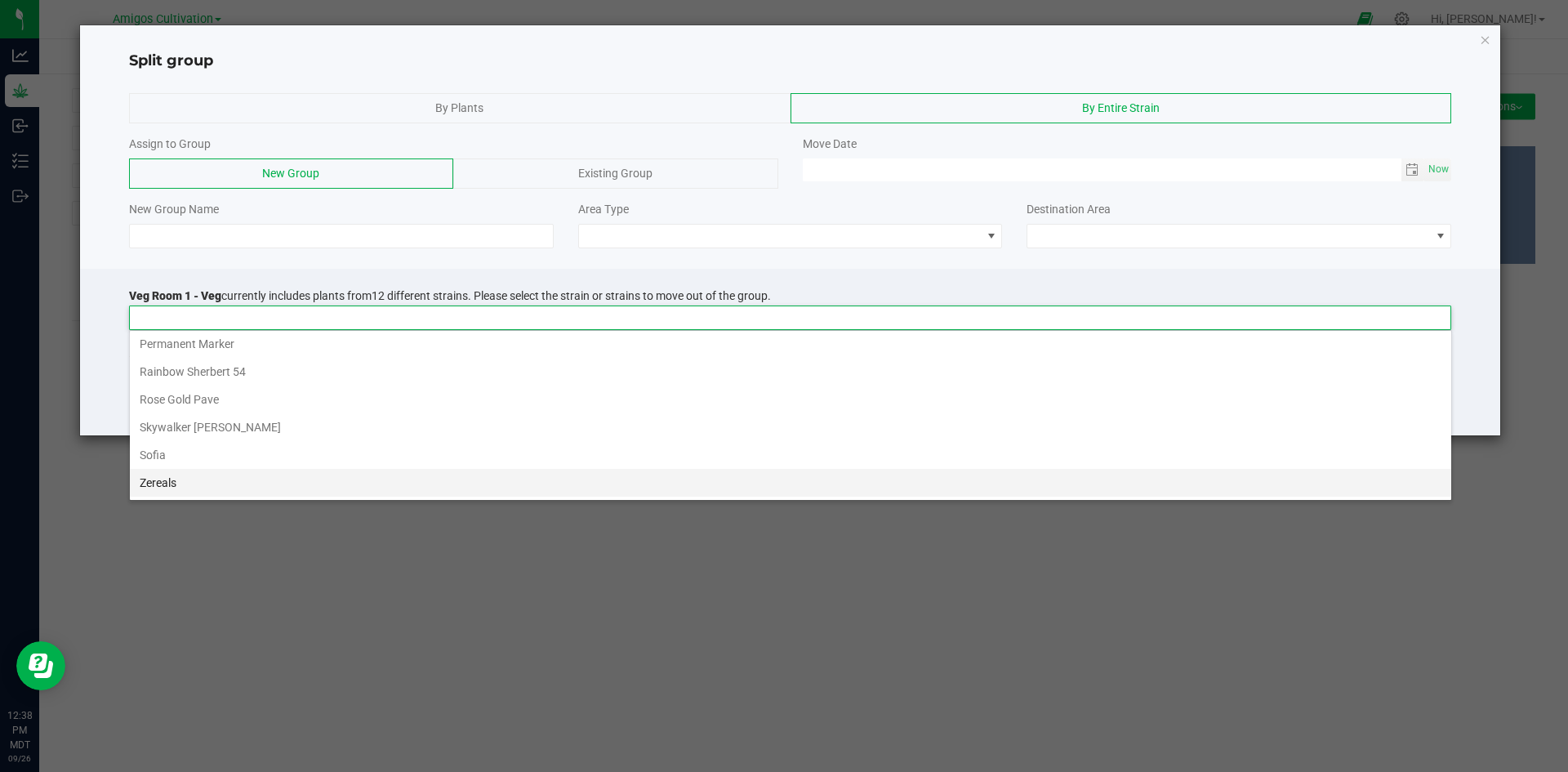
click at [155, 473] on li "Zereals" at bounding box center [790, 483] width 1321 height 28
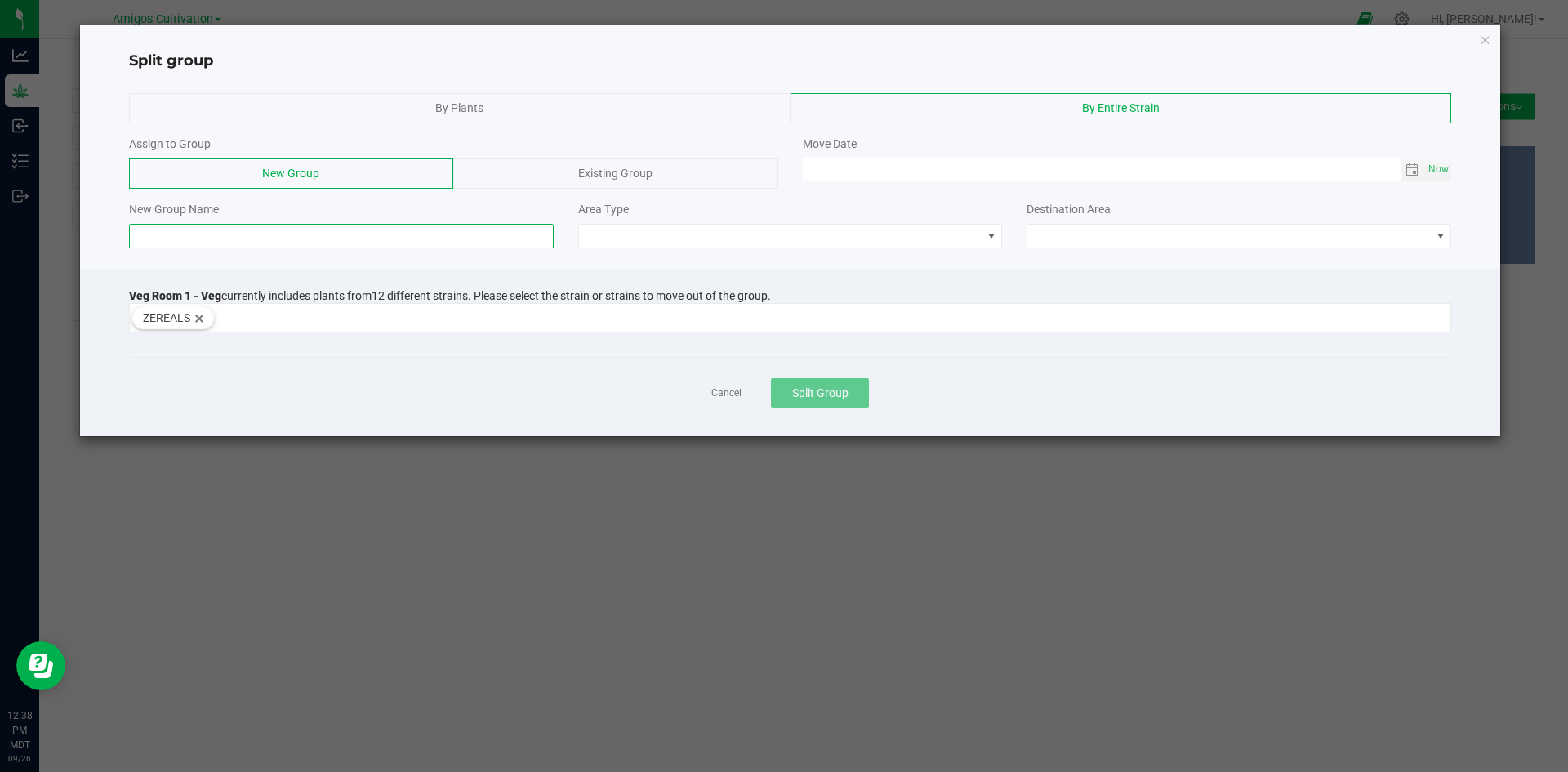
click at [259, 233] on input at bounding box center [341, 235] width 424 height 24
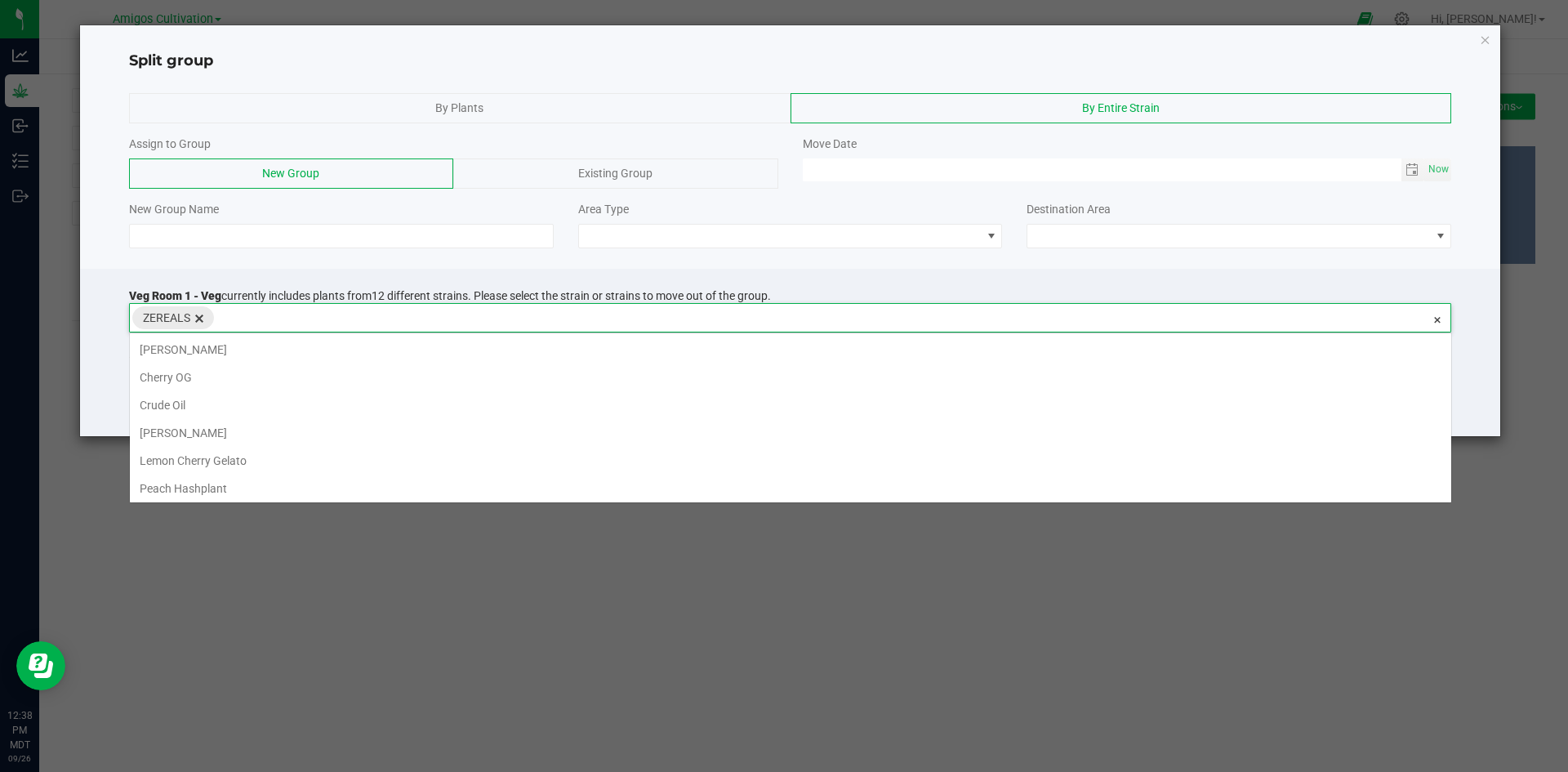
click at [175, 319] on span "Zereals" at bounding box center [166, 317] width 47 height 21
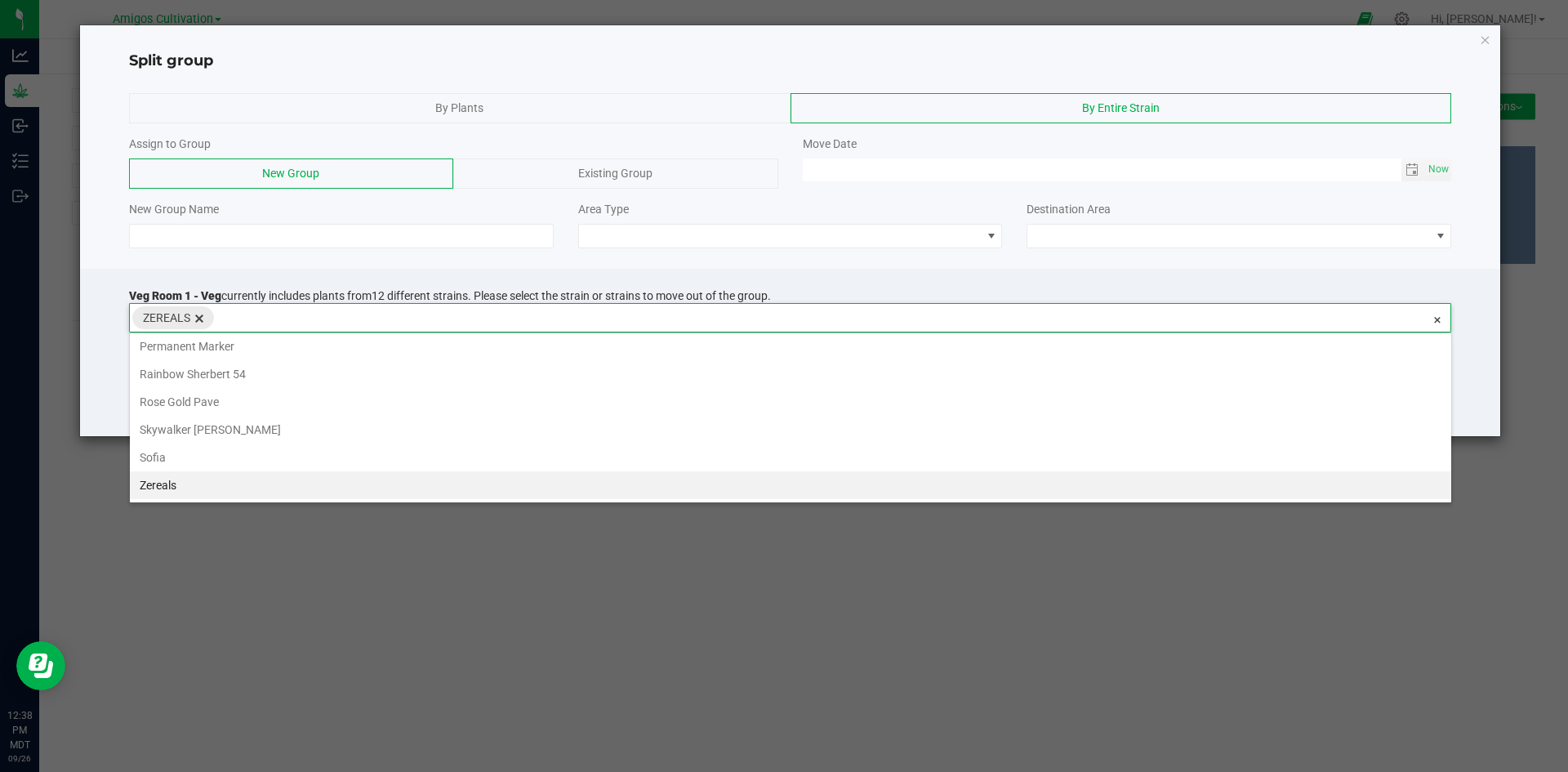
click at [201, 319] on span "delete" at bounding box center [199, 317] width 18 height 21
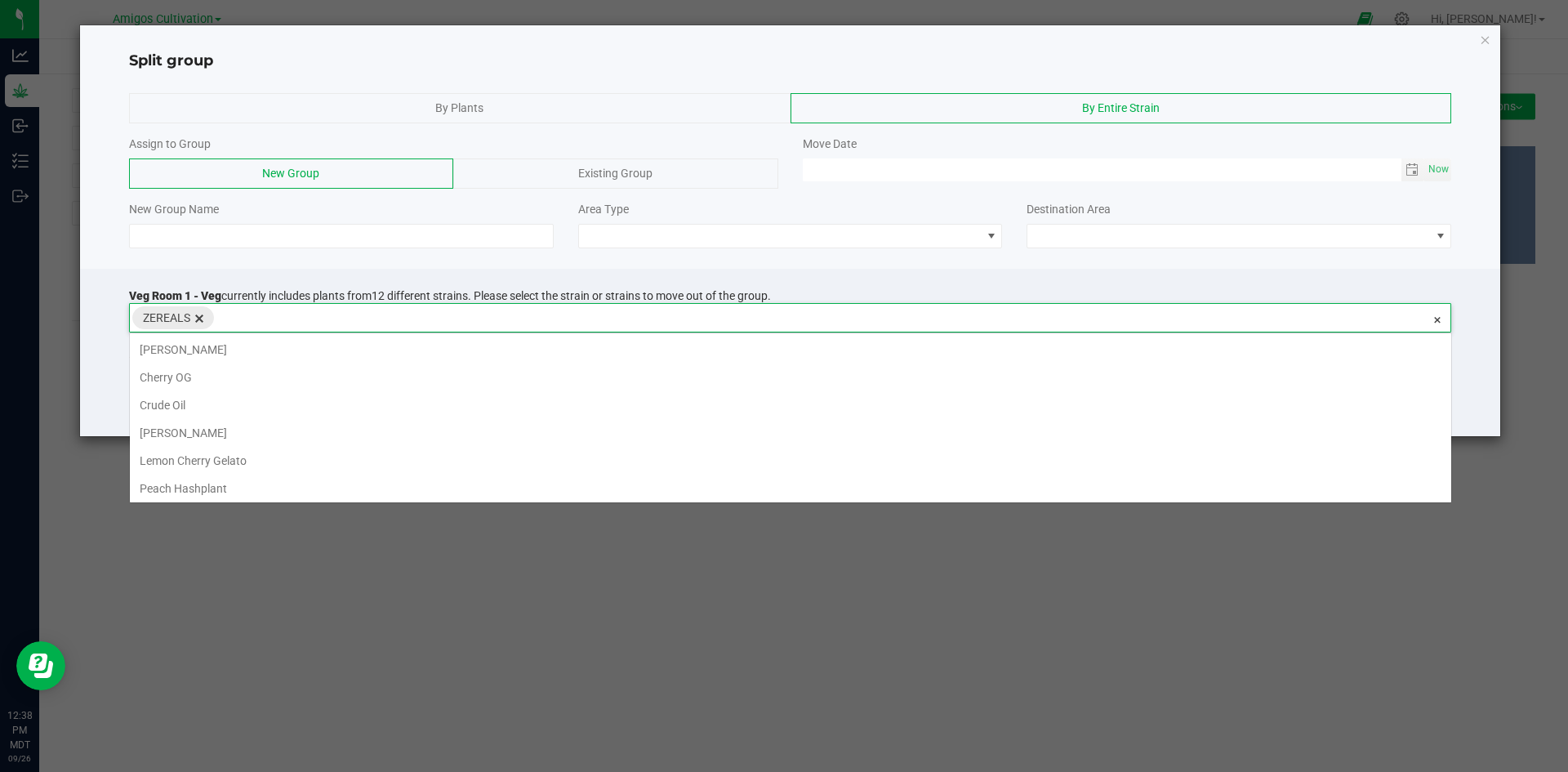
click at [174, 319] on span "Zereals" at bounding box center [166, 317] width 47 height 21
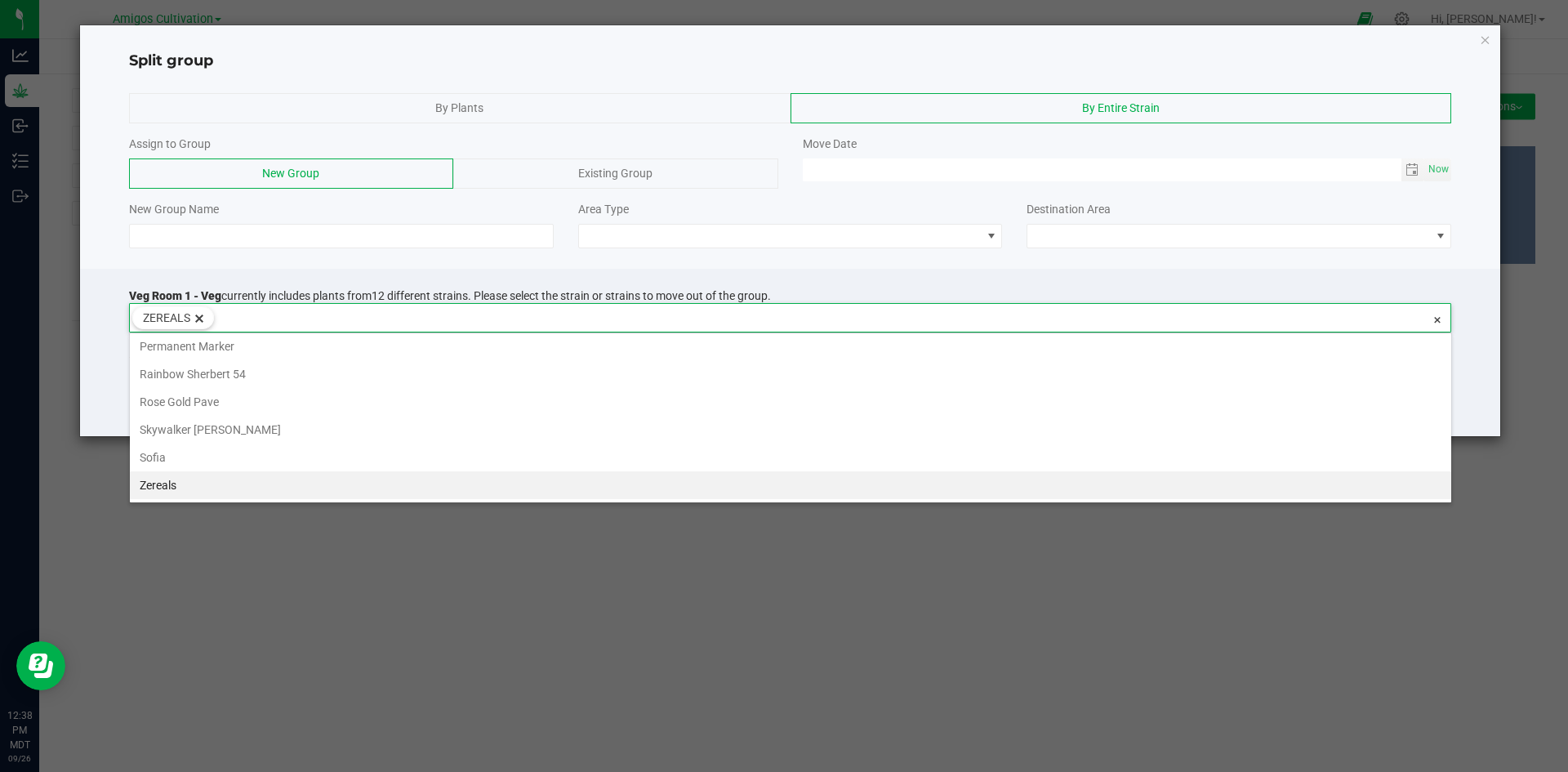
click at [157, 485] on li "Zereals" at bounding box center [790, 485] width 1321 height 28
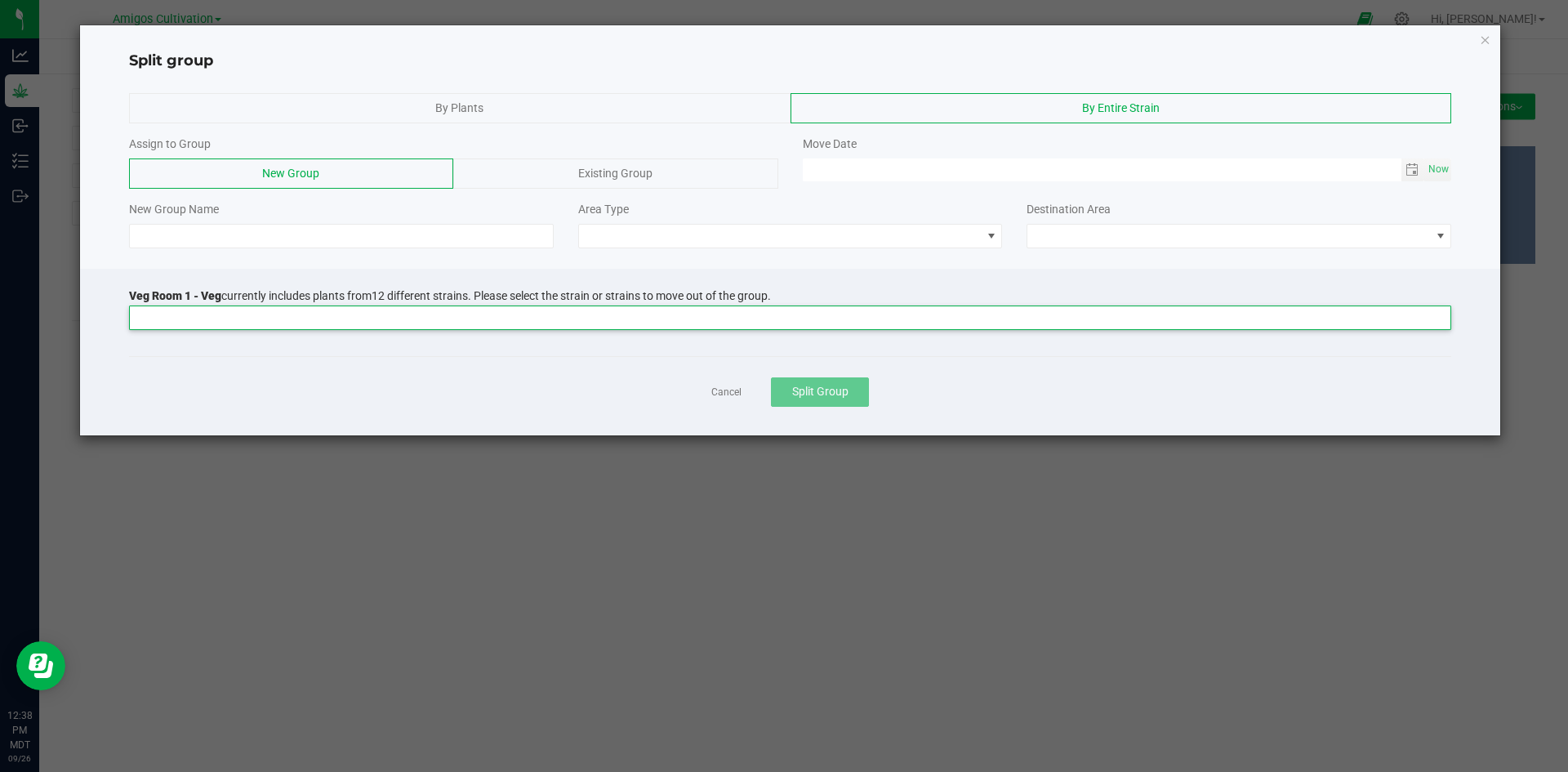
click at [171, 326] on input at bounding box center [779, 317] width 1300 height 23
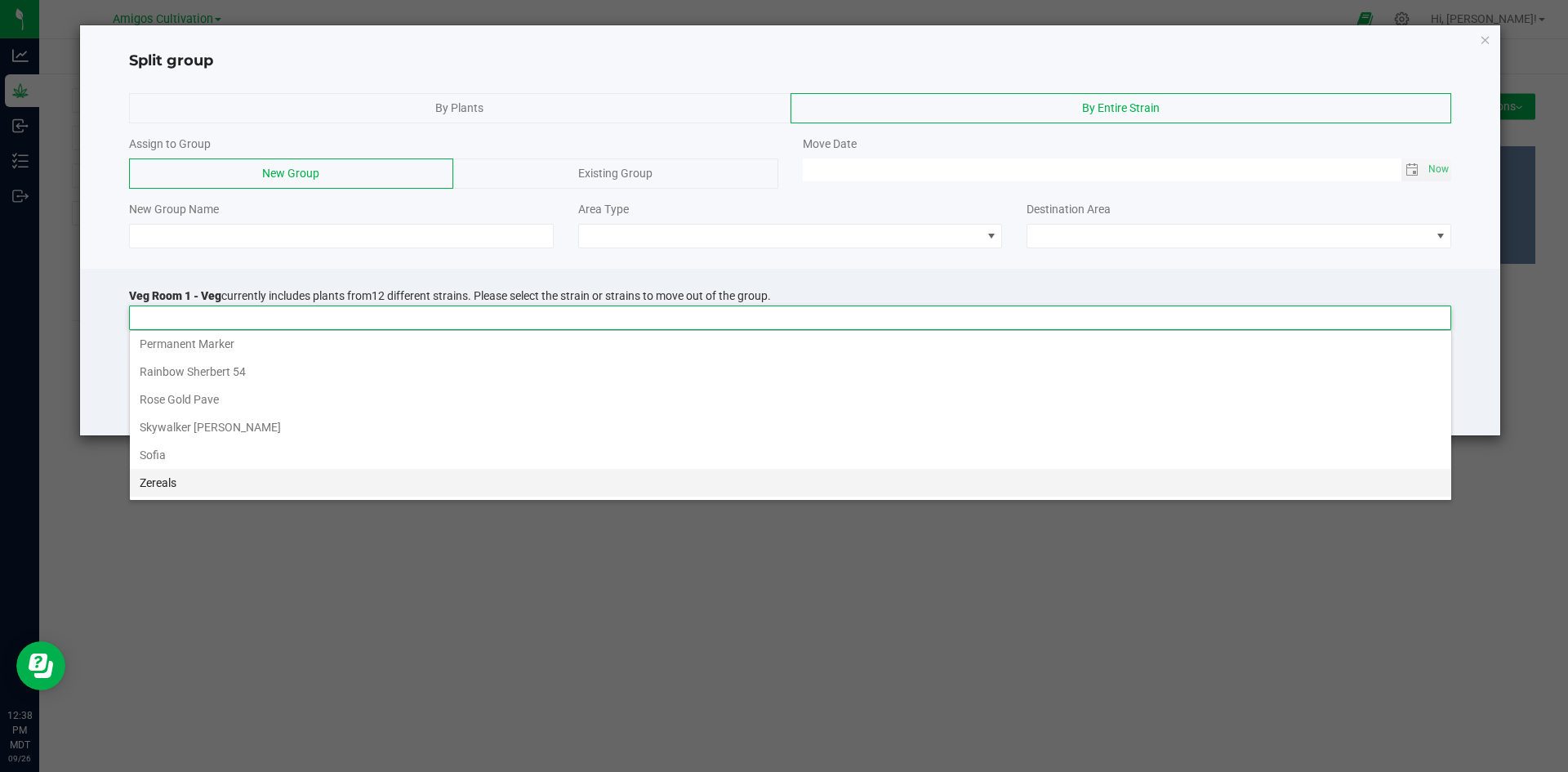
click at [161, 477] on li "Zereals" at bounding box center [790, 483] width 1321 height 28
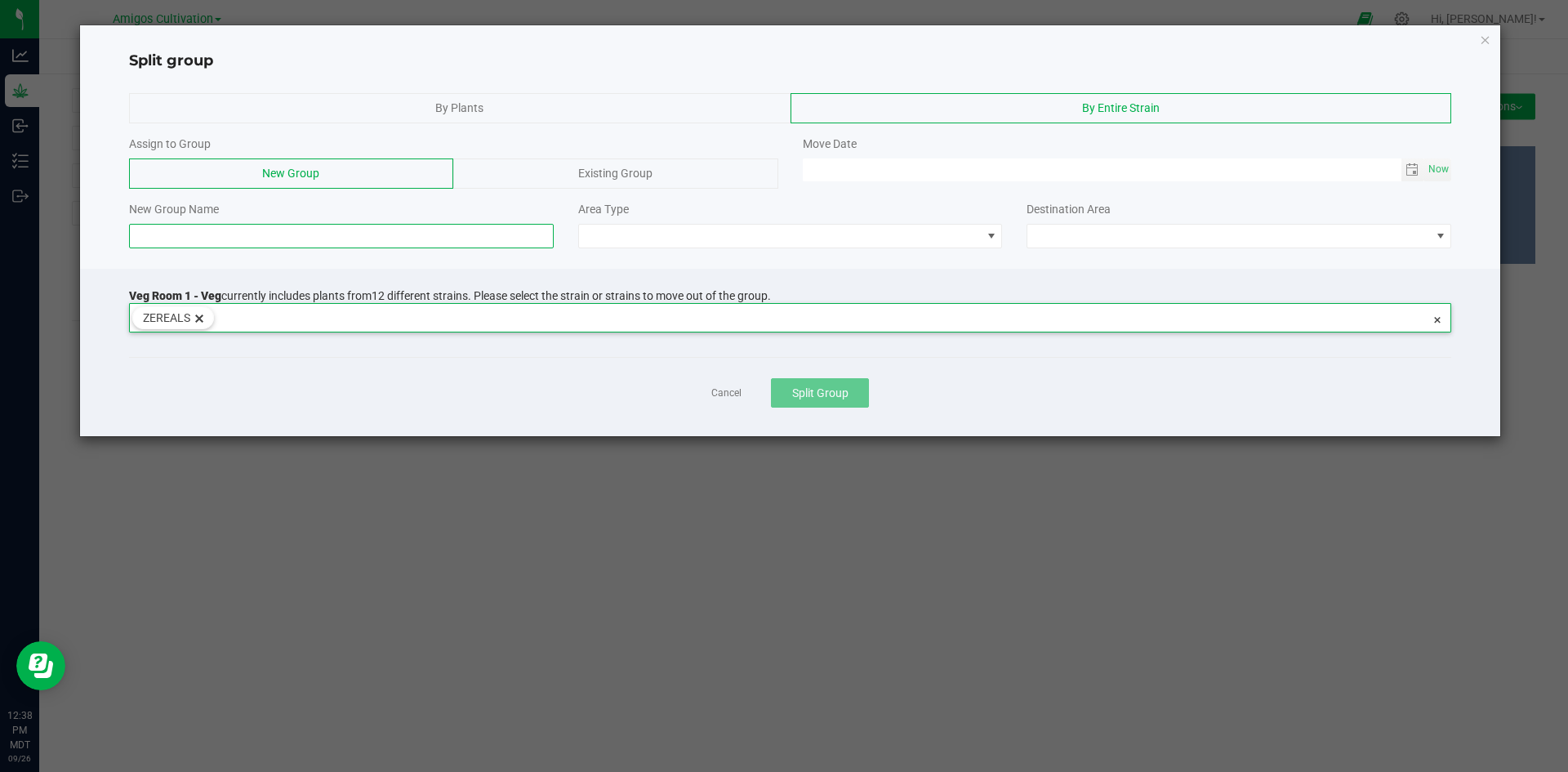
click at [257, 233] on input at bounding box center [341, 235] width 424 height 24
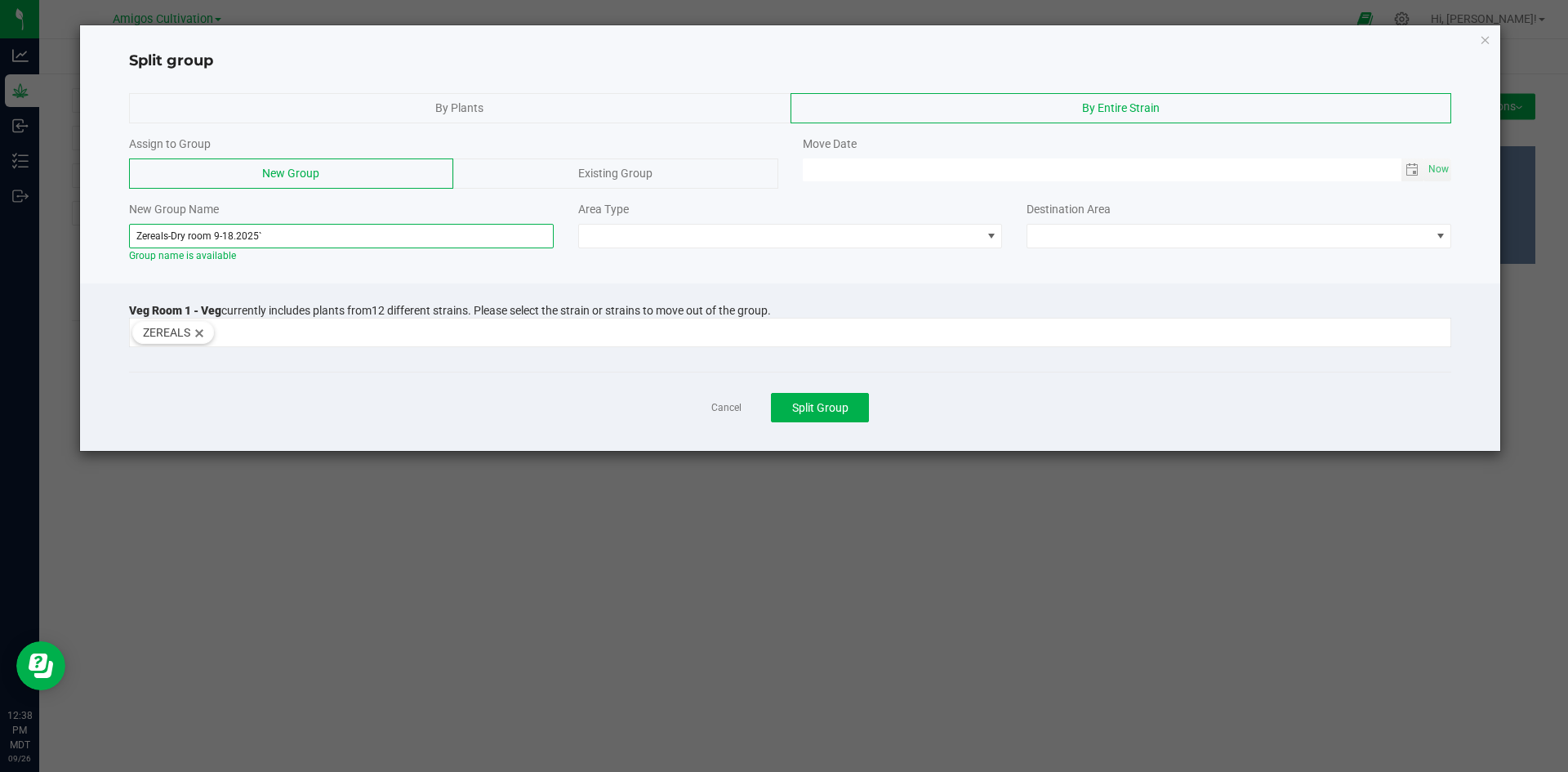
click at [188, 239] on input "Zereals-Dry room 9-18.2025`" at bounding box center [341, 235] width 424 height 24
click at [322, 238] on input "Zereals-Dry Room 9-18.2025`" at bounding box center [341, 235] width 424 height 24
type input "Zereals-Dry Room 9-18.2025"
click at [986, 234] on span at bounding box center [992, 236] width 13 height 13
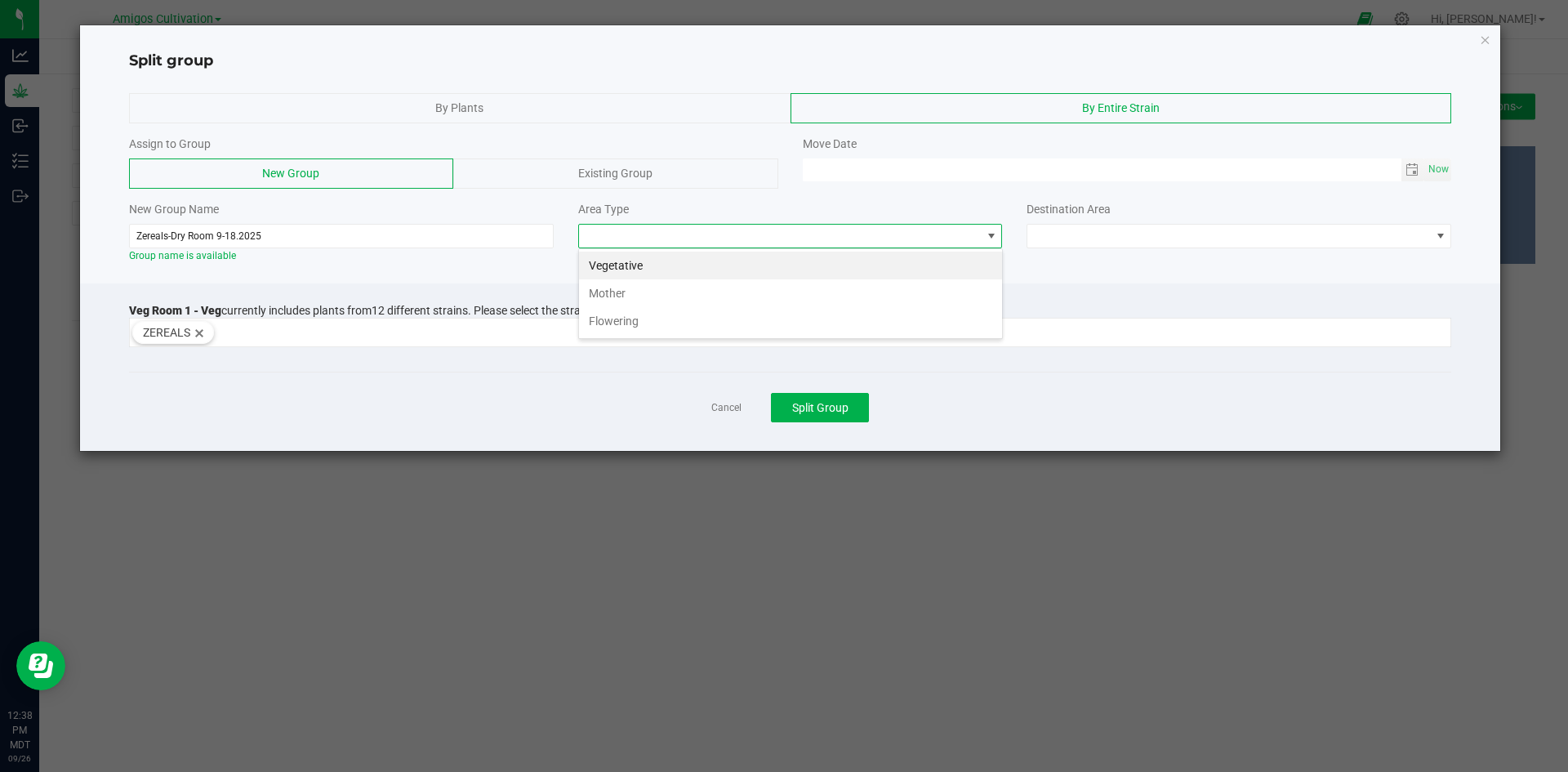
scroll to position [24, 424]
click at [677, 318] on li "Flowering" at bounding box center [790, 321] width 423 height 28
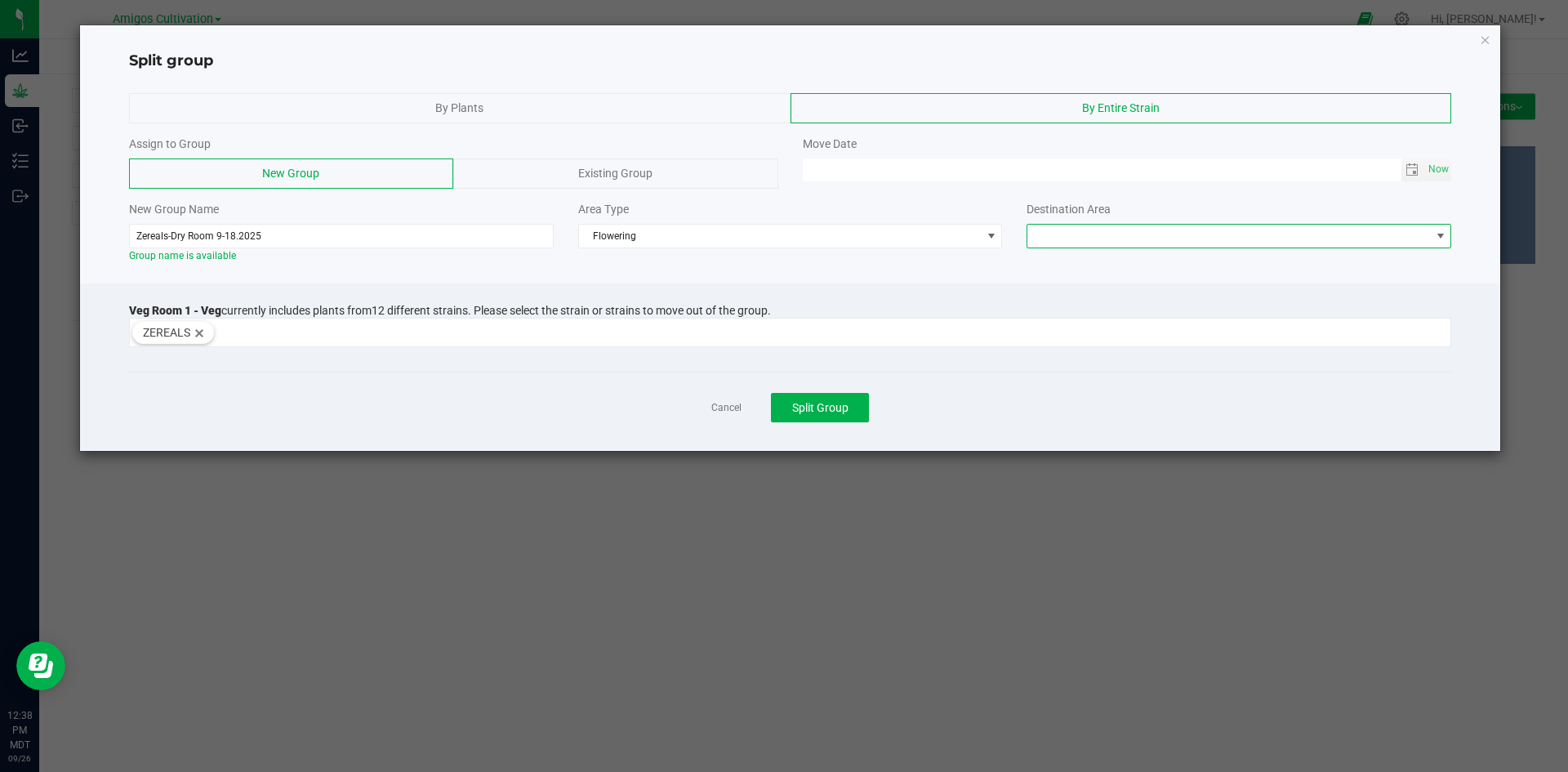
click at [1319, 242] on span at bounding box center [1228, 235] width 402 height 23
click at [1077, 264] on li "Flower Room 1" at bounding box center [1238, 265] width 423 height 28
click at [1411, 171] on span "Toggle calendar" at bounding box center [1411, 170] width 13 height 13
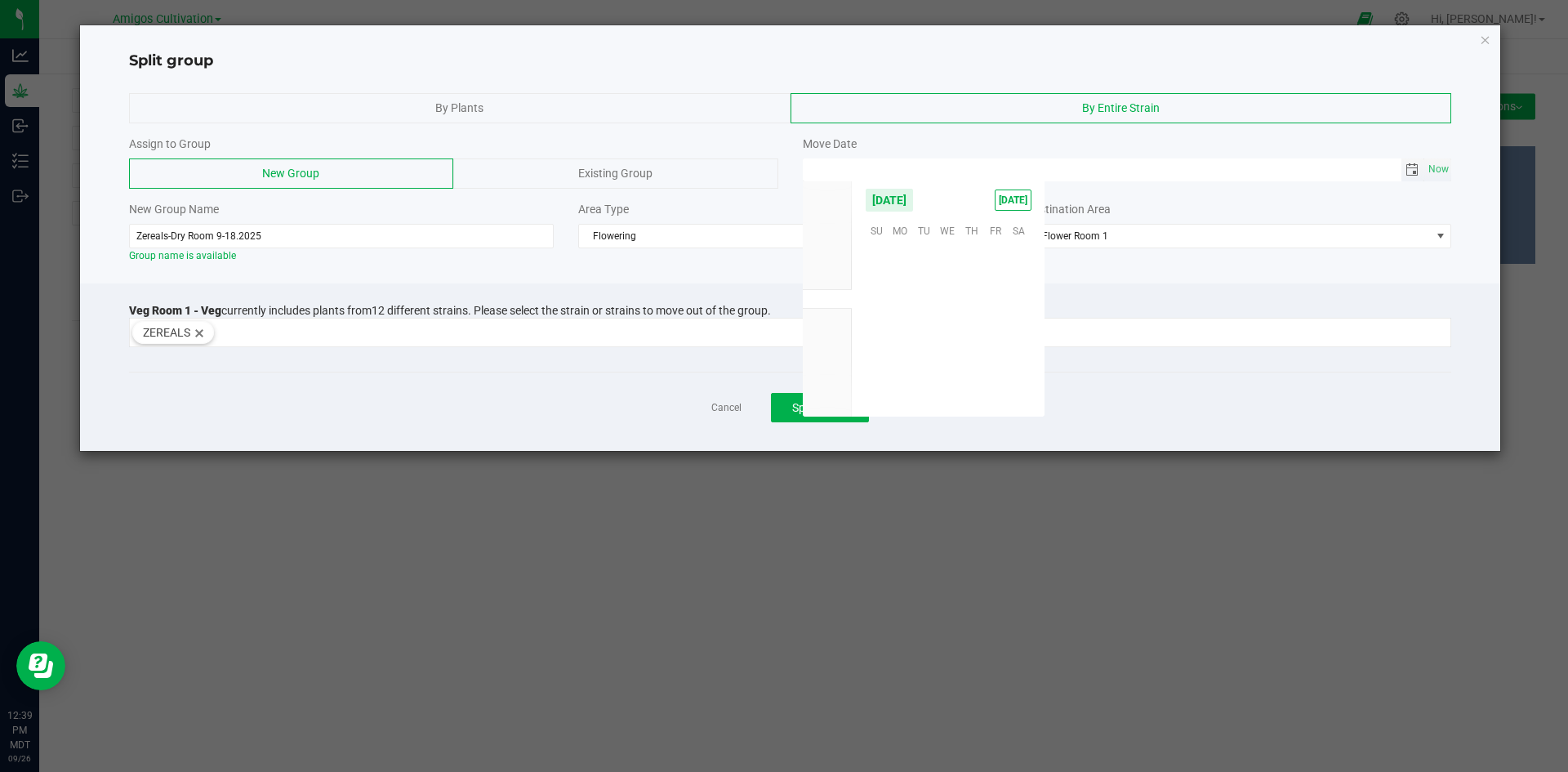
scroll to position [264817, 0]
click at [974, 308] on span "18" at bounding box center [971, 304] width 24 height 25
type input "[DATE] 12:00 AM"
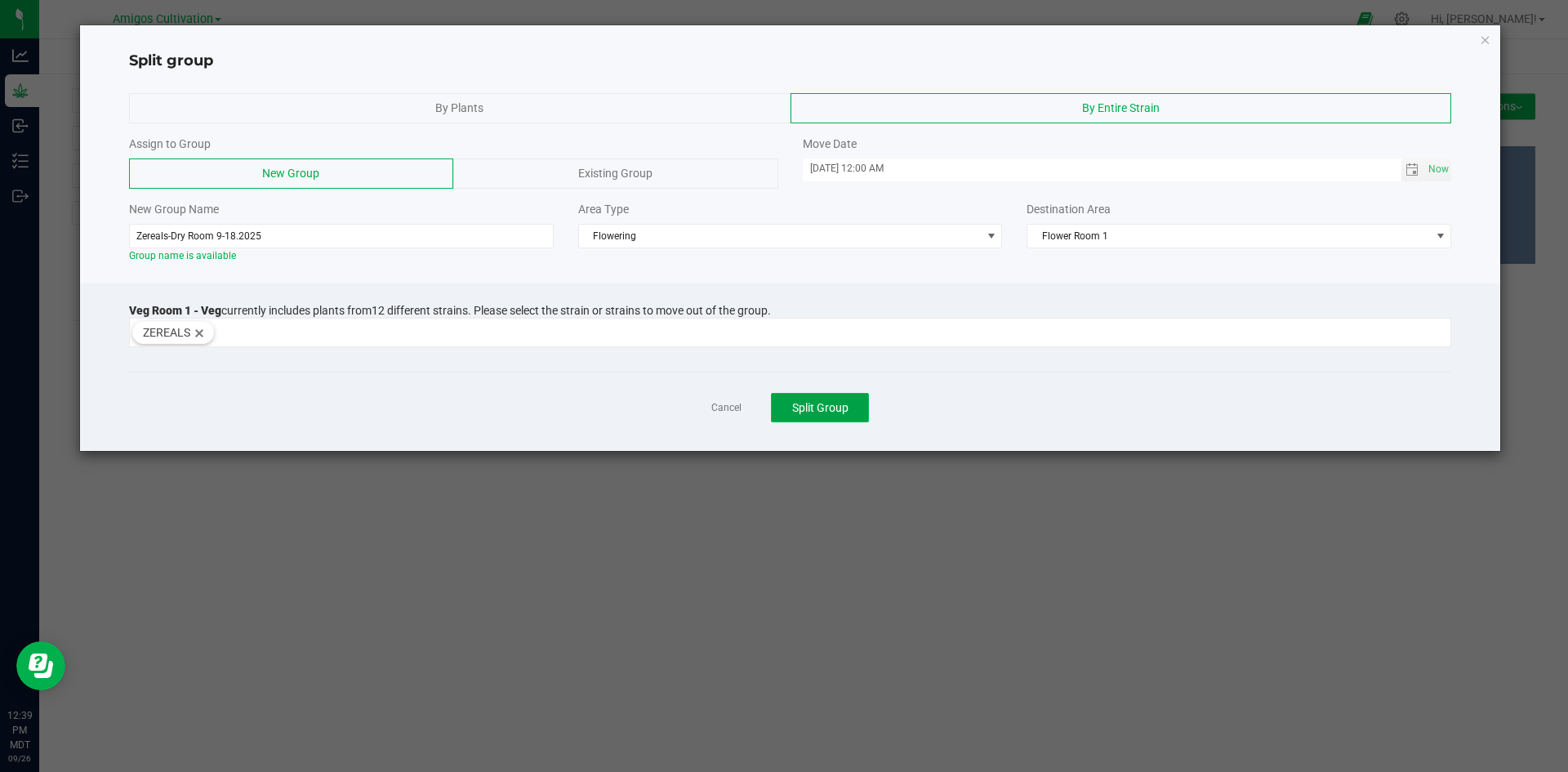
click at [811, 409] on span "Split Group" at bounding box center [820, 408] width 57 height 13
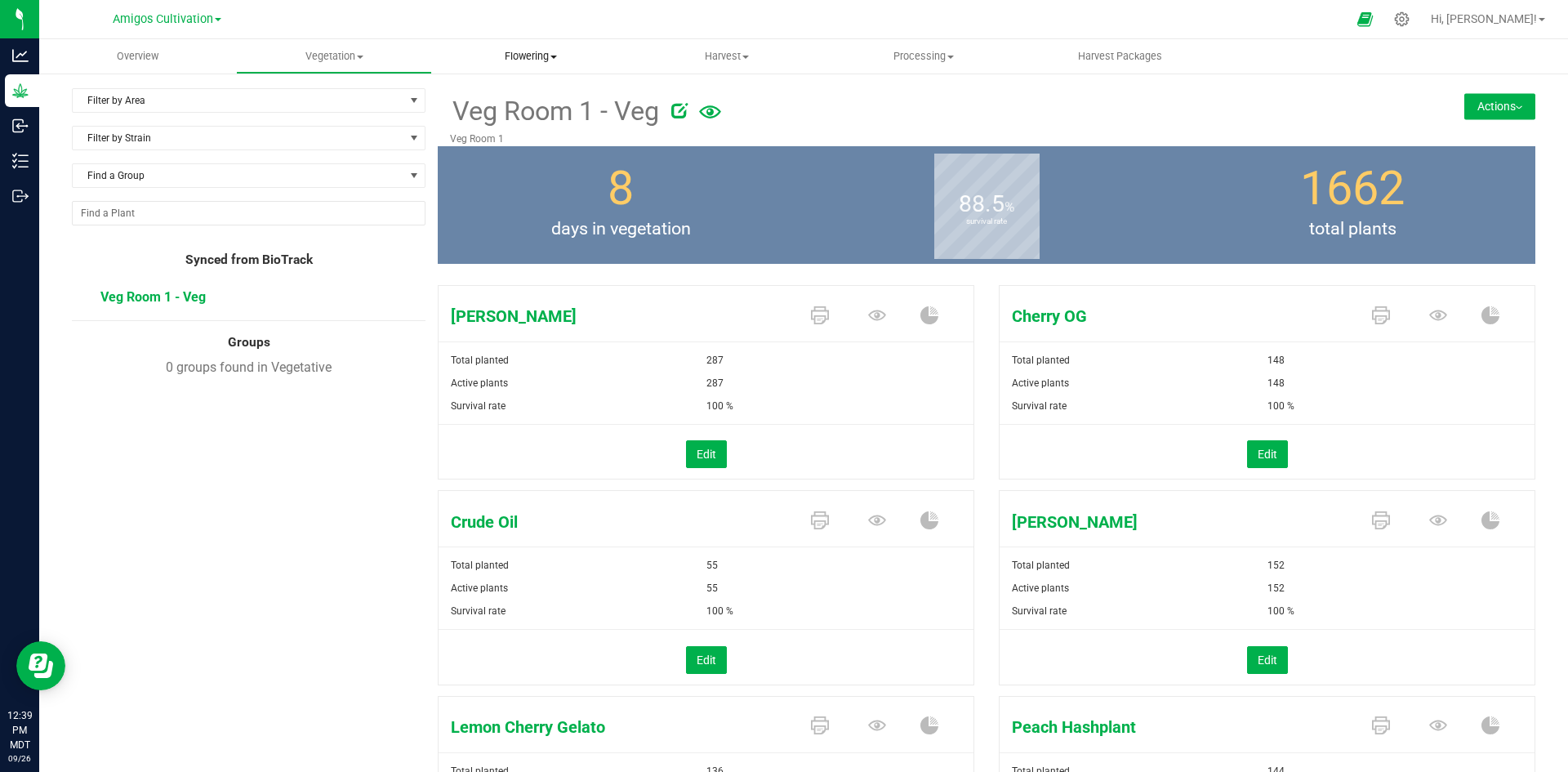
click at [524, 60] on span "Flowering" at bounding box center [530, 57] width 196 height 15
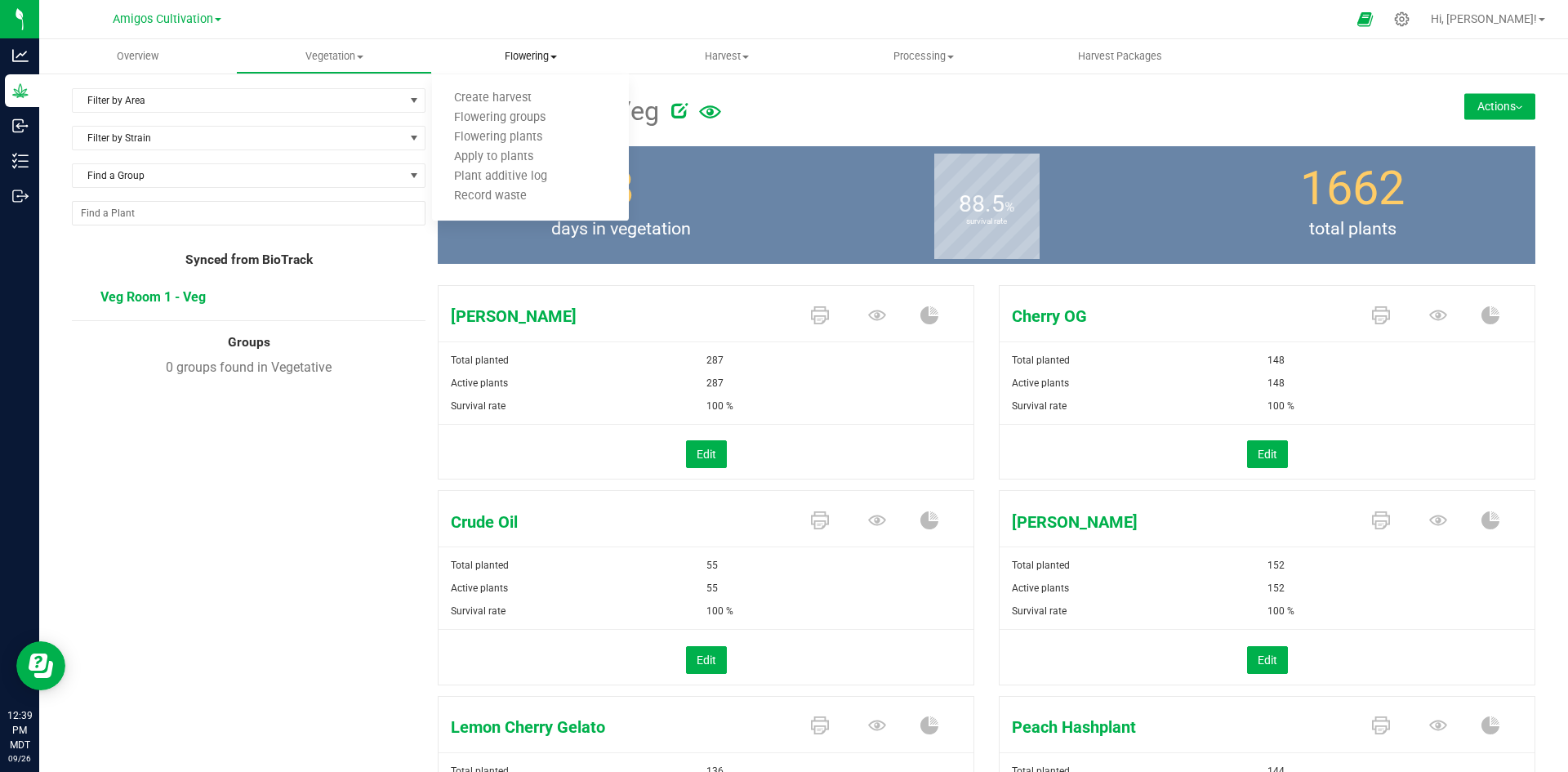
click at [532, 55] on span "Flowering" at bounding box center [530, 57] width 196 height 15
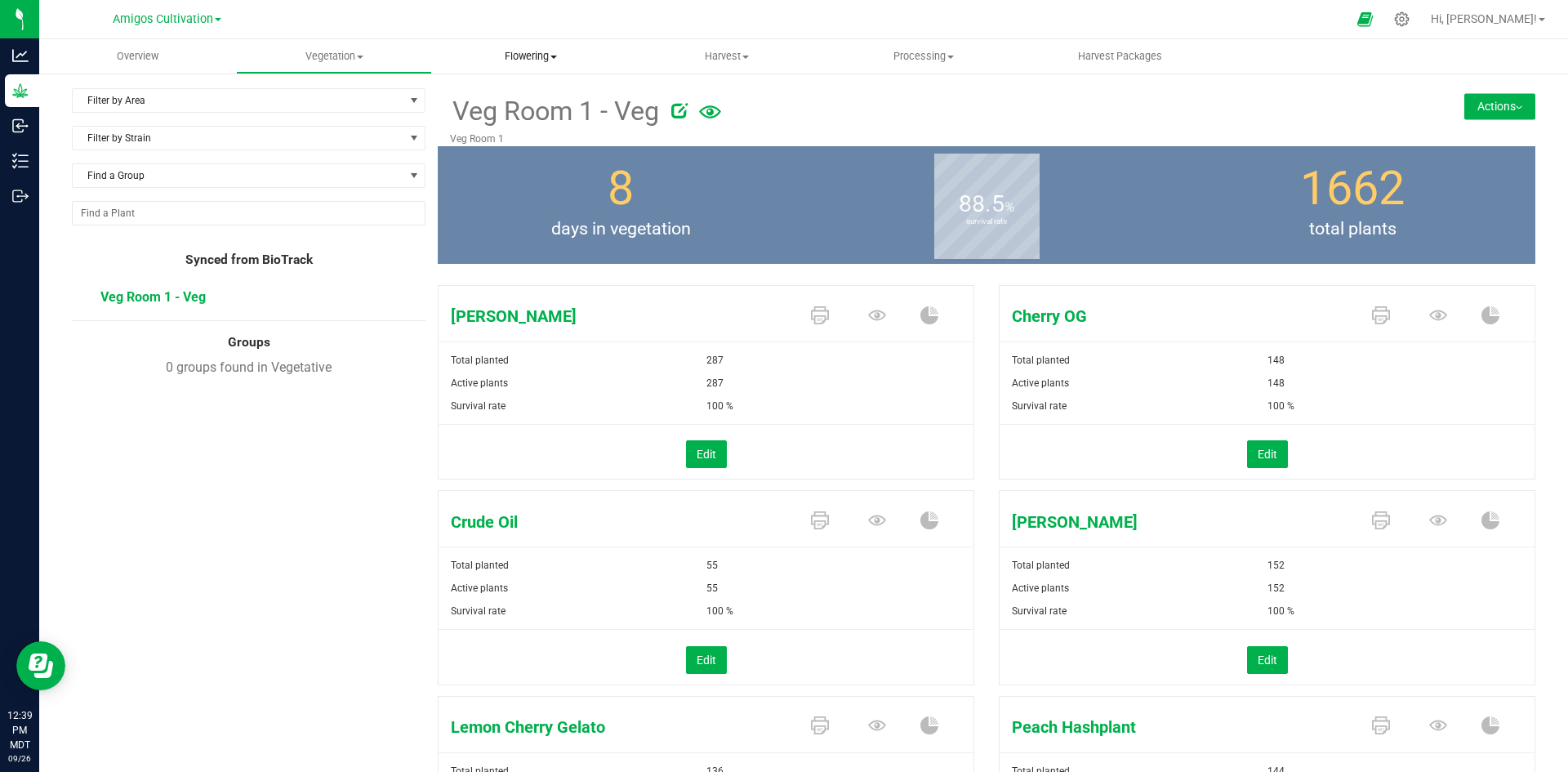
click at [532, 57] on span "Flowering" at bounding box center [530, 57] width 196 height 15
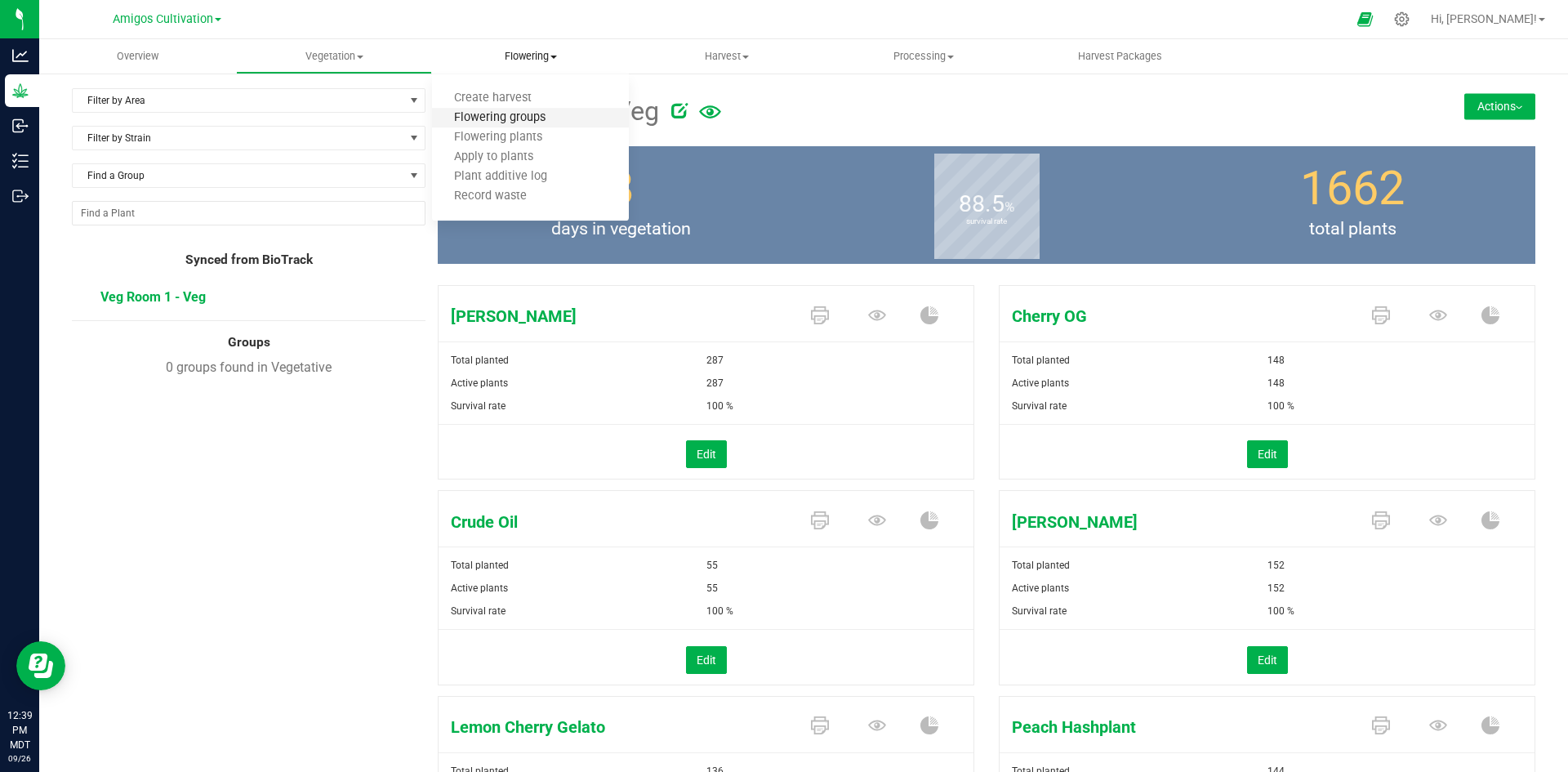
click at [496, 121] on span "Flowering groups" at bounding box center [499, 118] width 135 height 14
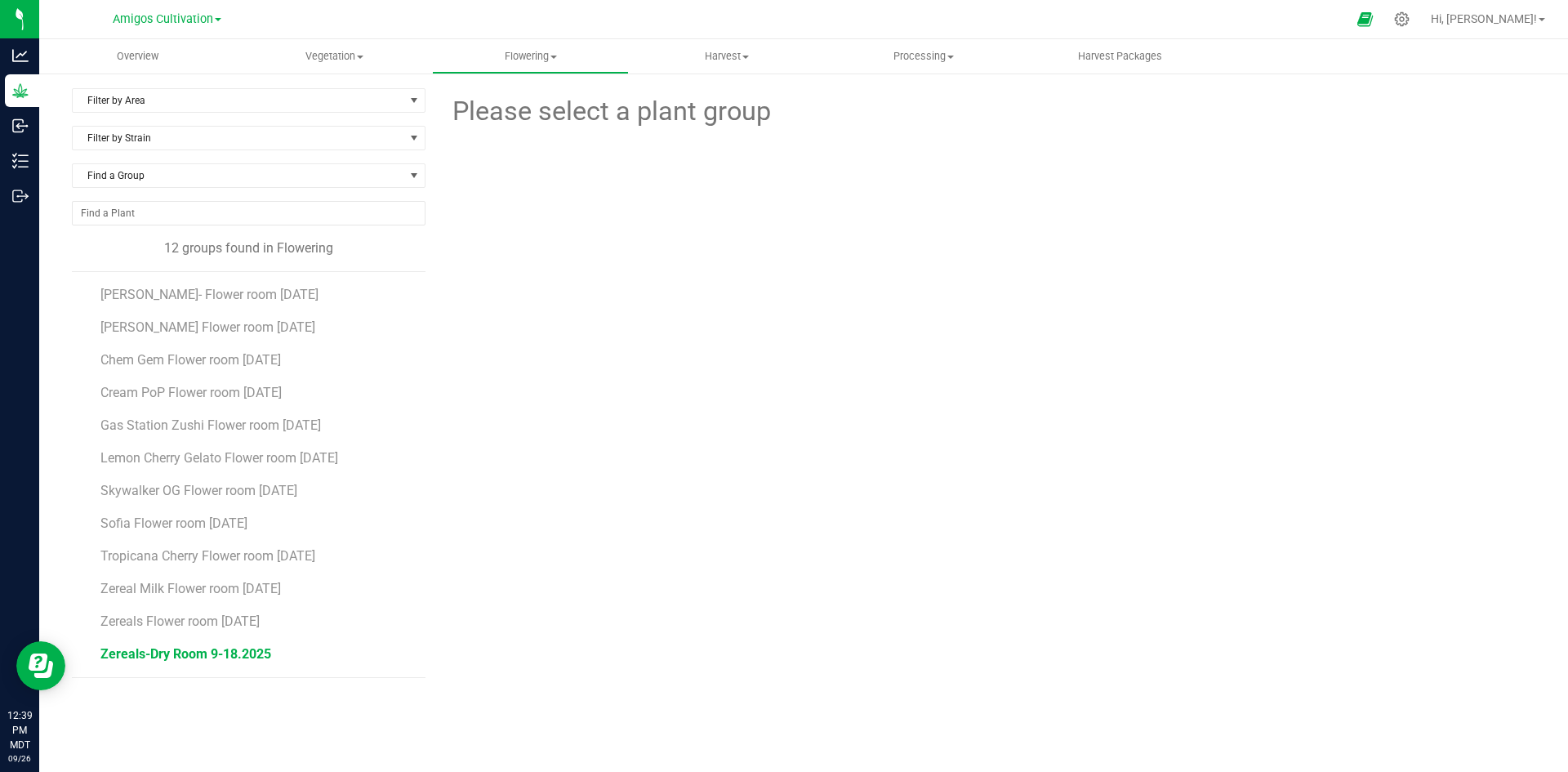
click at [179, 649] on span "Zereals-Dry Room 9-18.2025" at bounding box center [185, 653] width 171 height 16
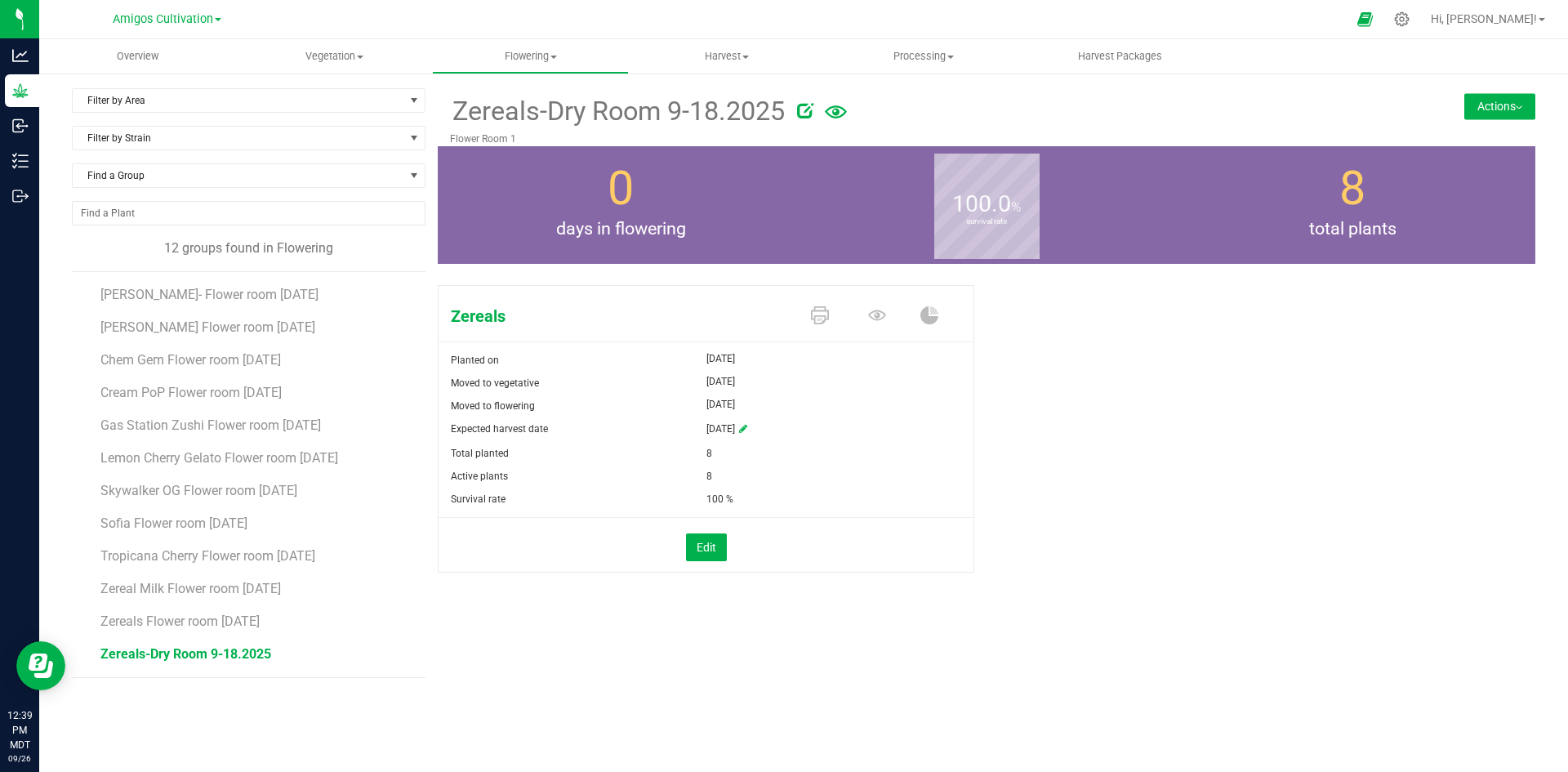
click at [1508, 110] on button "Actions" at bounding box center [1499, 106] width 71 height 26
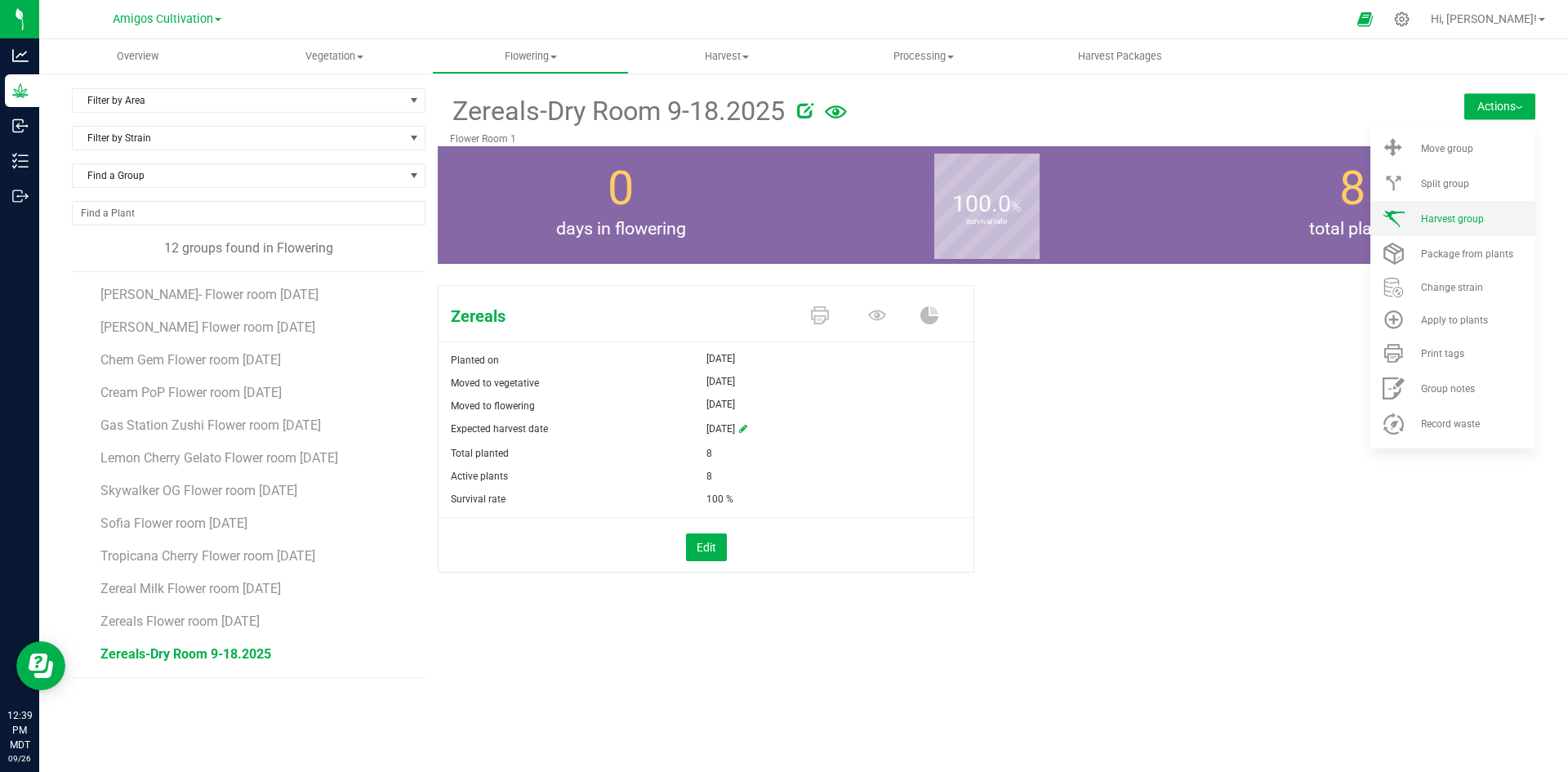
click at [1452, 214] on span "Harvest group" at bounding box center [1452, 219] width 63 height 11
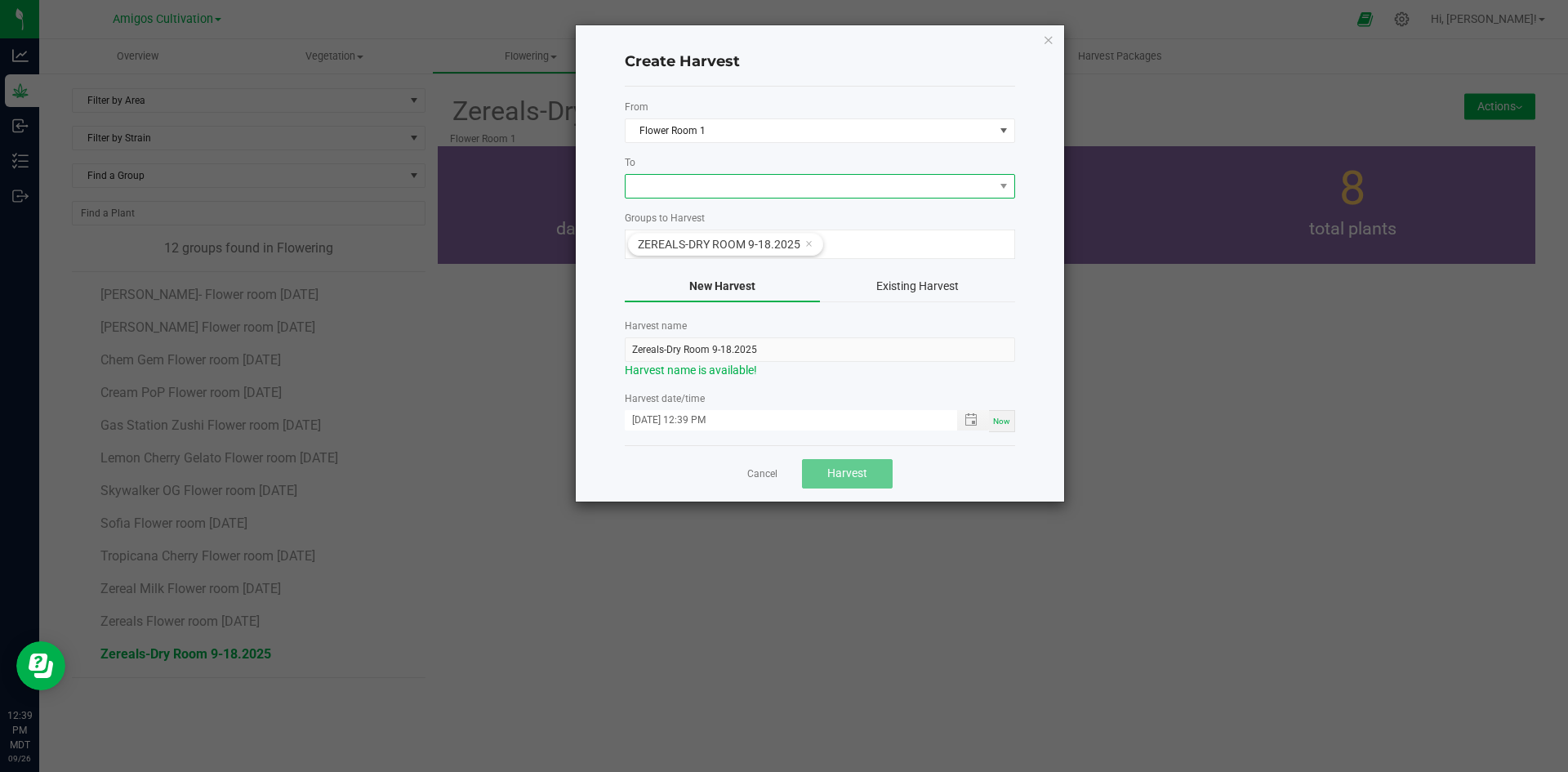
click at [872, 186] on span at bounding box center [809, 186] width 368 height 23
click at [697, 258] on li "Dry Room" at bounding box center [819, 256] width 388 height 28
click at [842, 474] on span "Harvest" at bounding box center [847, 473] width 40 height 13
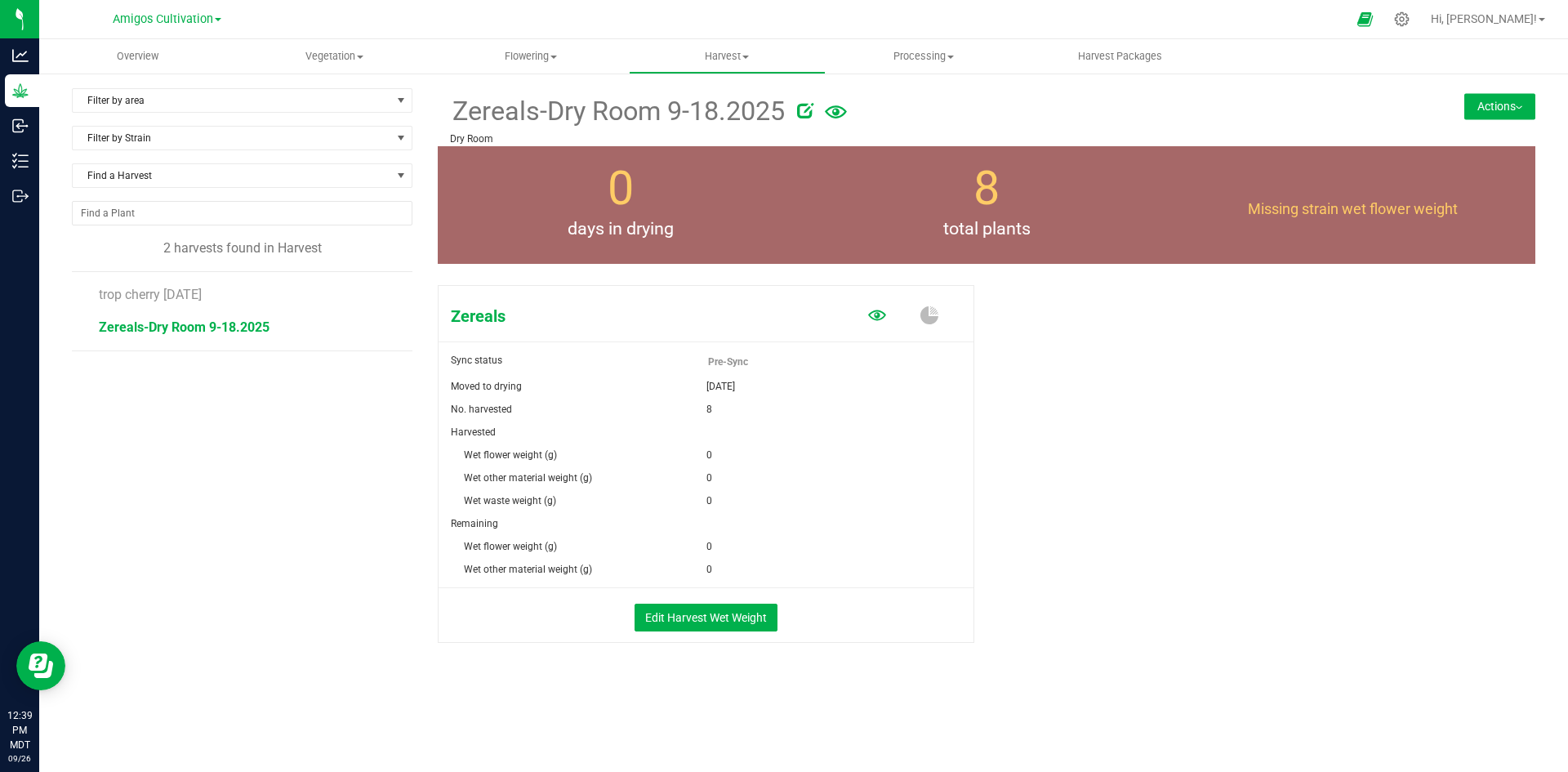
click at [885, 315] on icon at bounding box center [877, 314] width 18 height 10
click at [706, 620] on button "Edit Harvest Wet Weight" at bounding box center [706, 617] width 143 height 28
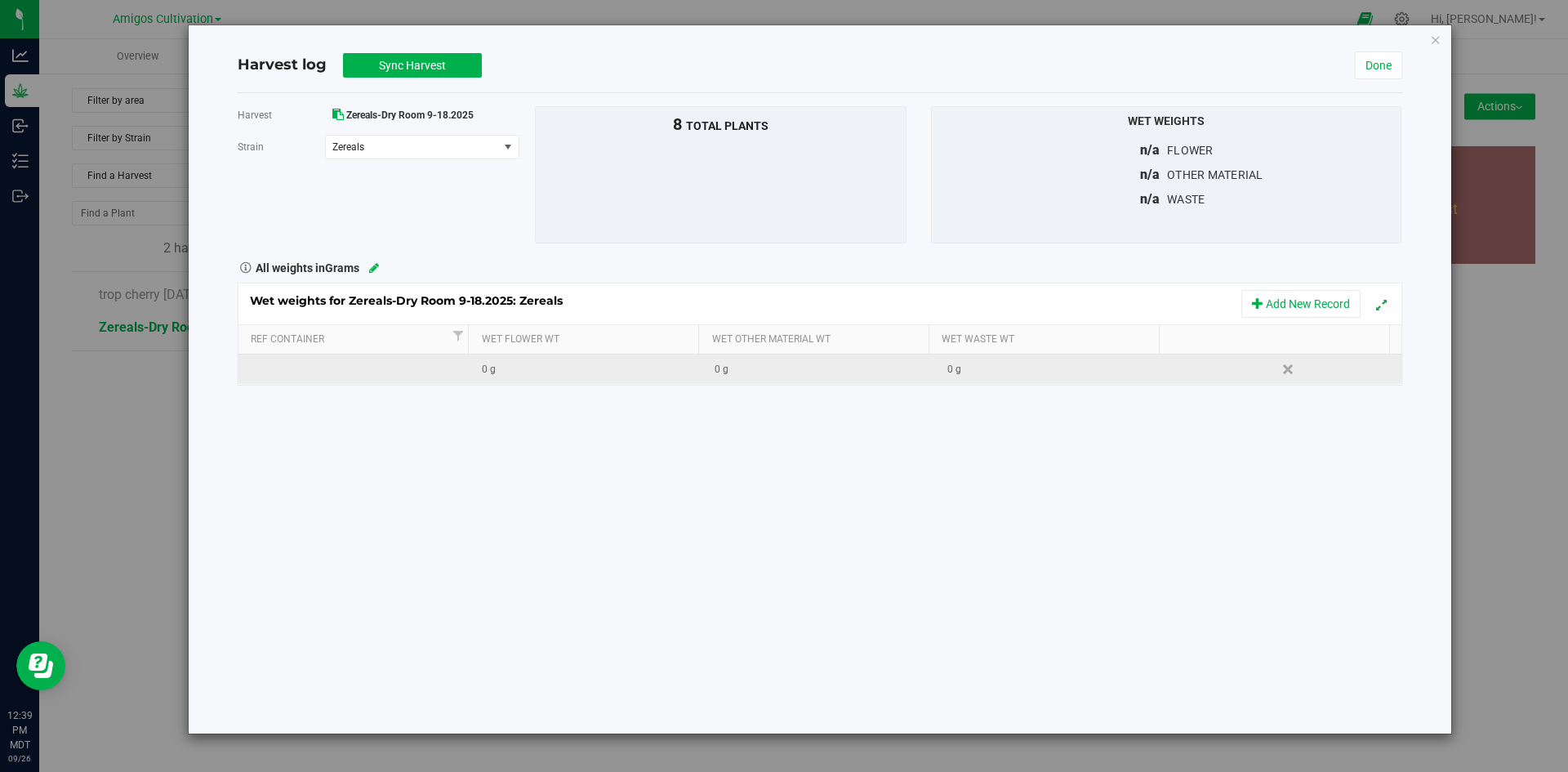
click at [544, 366] on div "0 g" at bounding box center [591, 369] width 220 height 16
type input "6227.823"
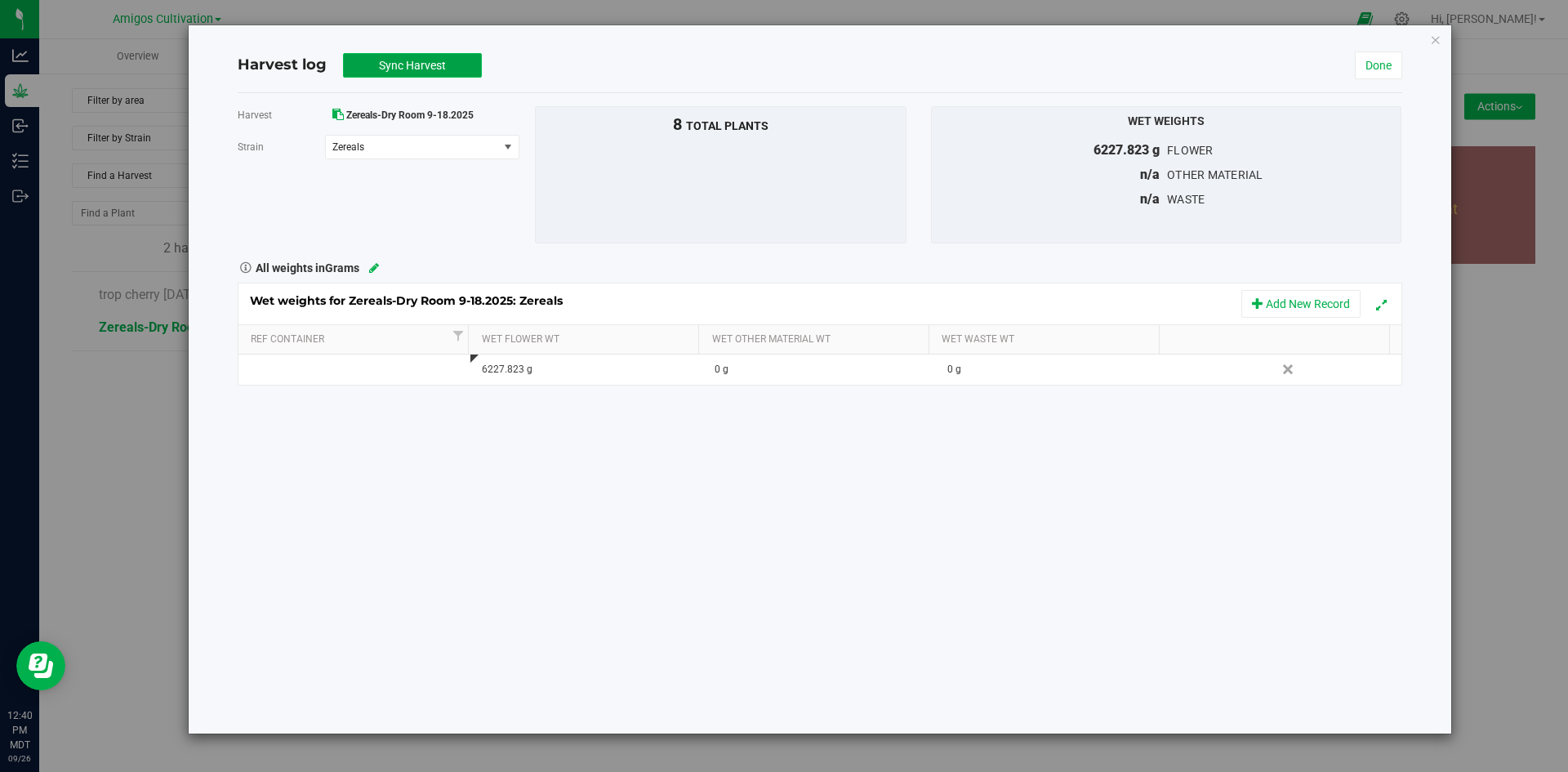
click at [418, 70] on span "Sync Harvest" at bounding box center [412, 65] width 67 height 13
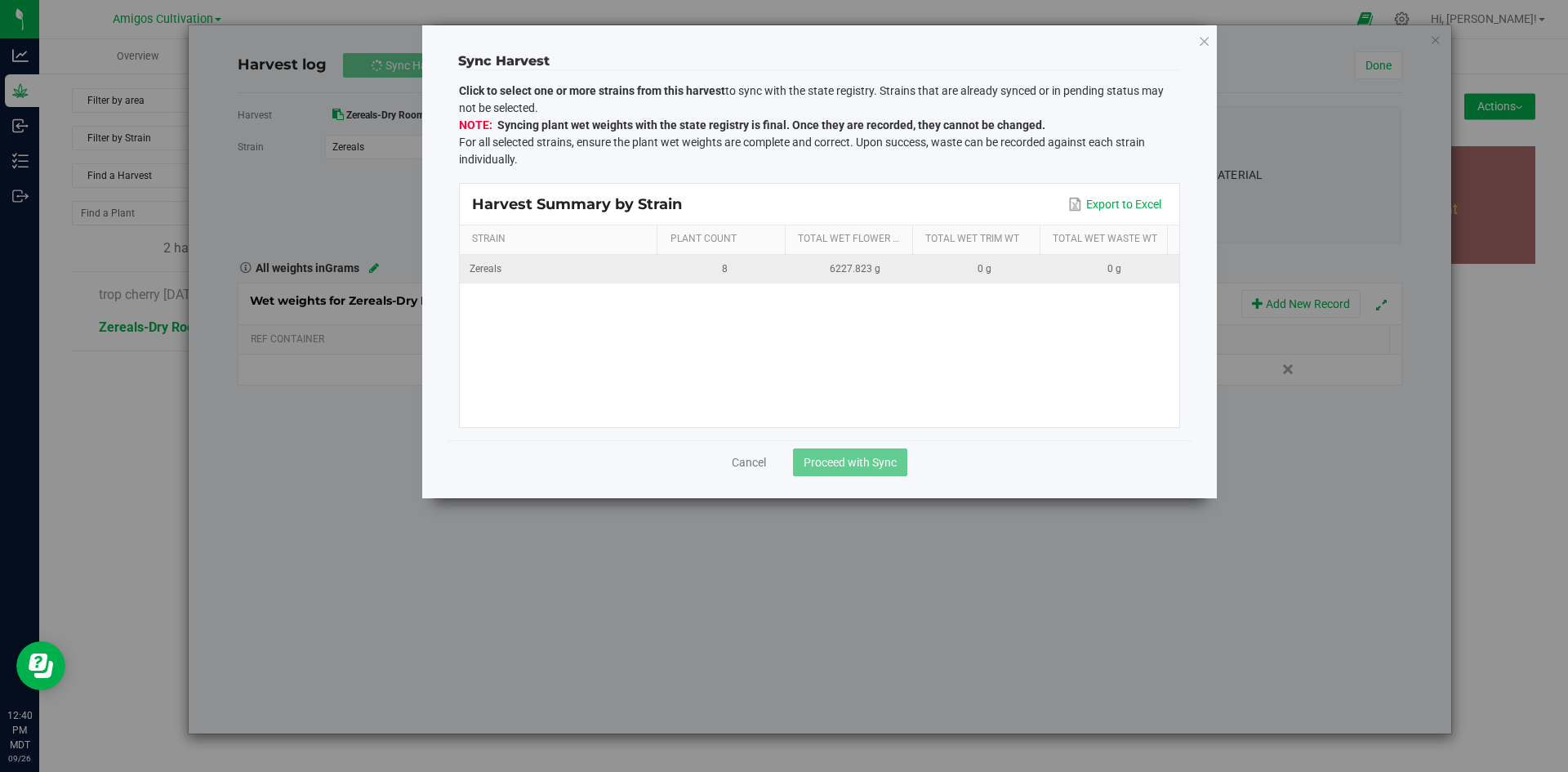
click at [779, 261] on td "8" at bounding box center [726, 269] width 130 height 29
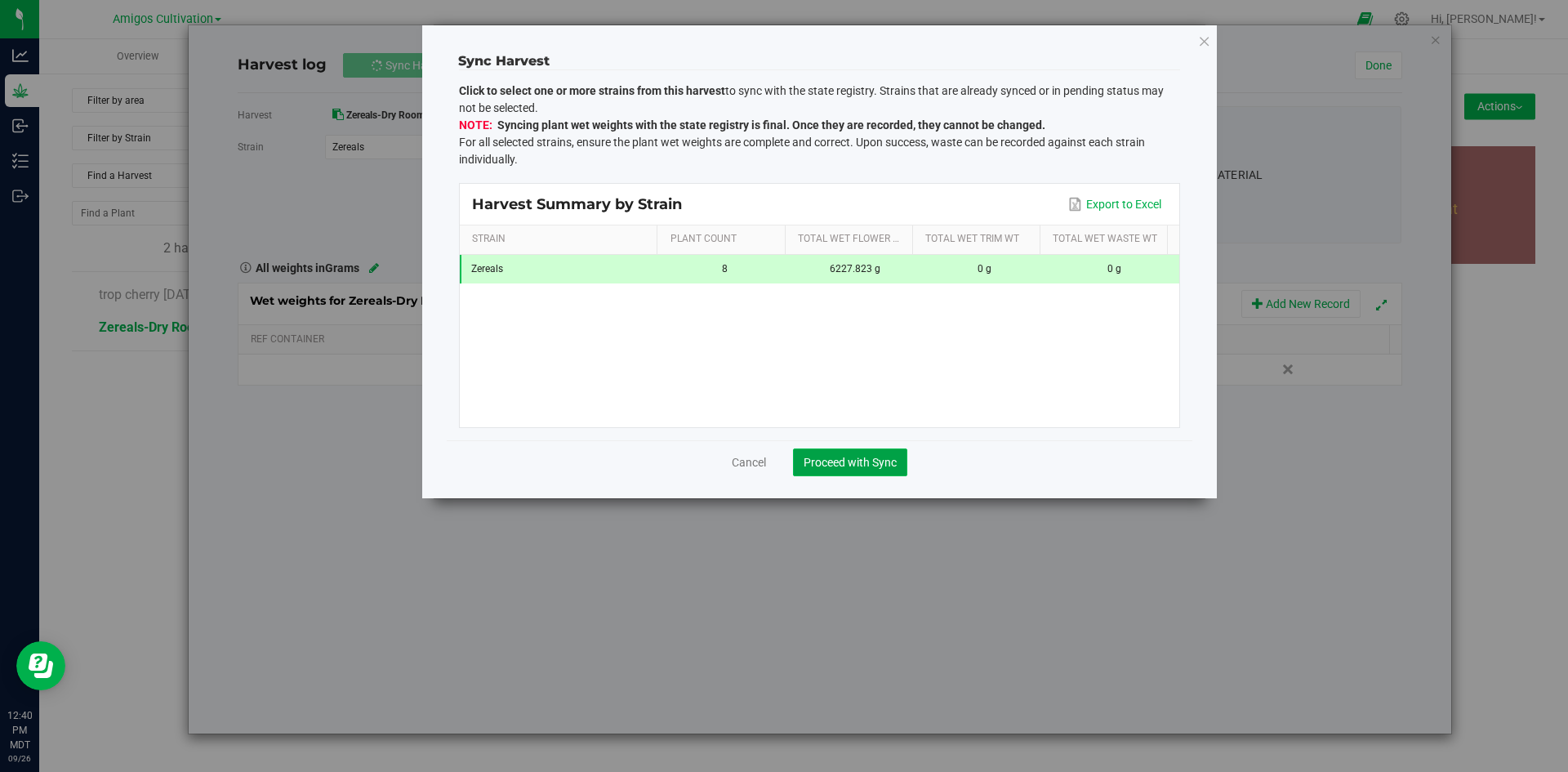
click at [852, 457] on span "Proceed with Sync" at bounding box center [850, 462] width 93 height 13
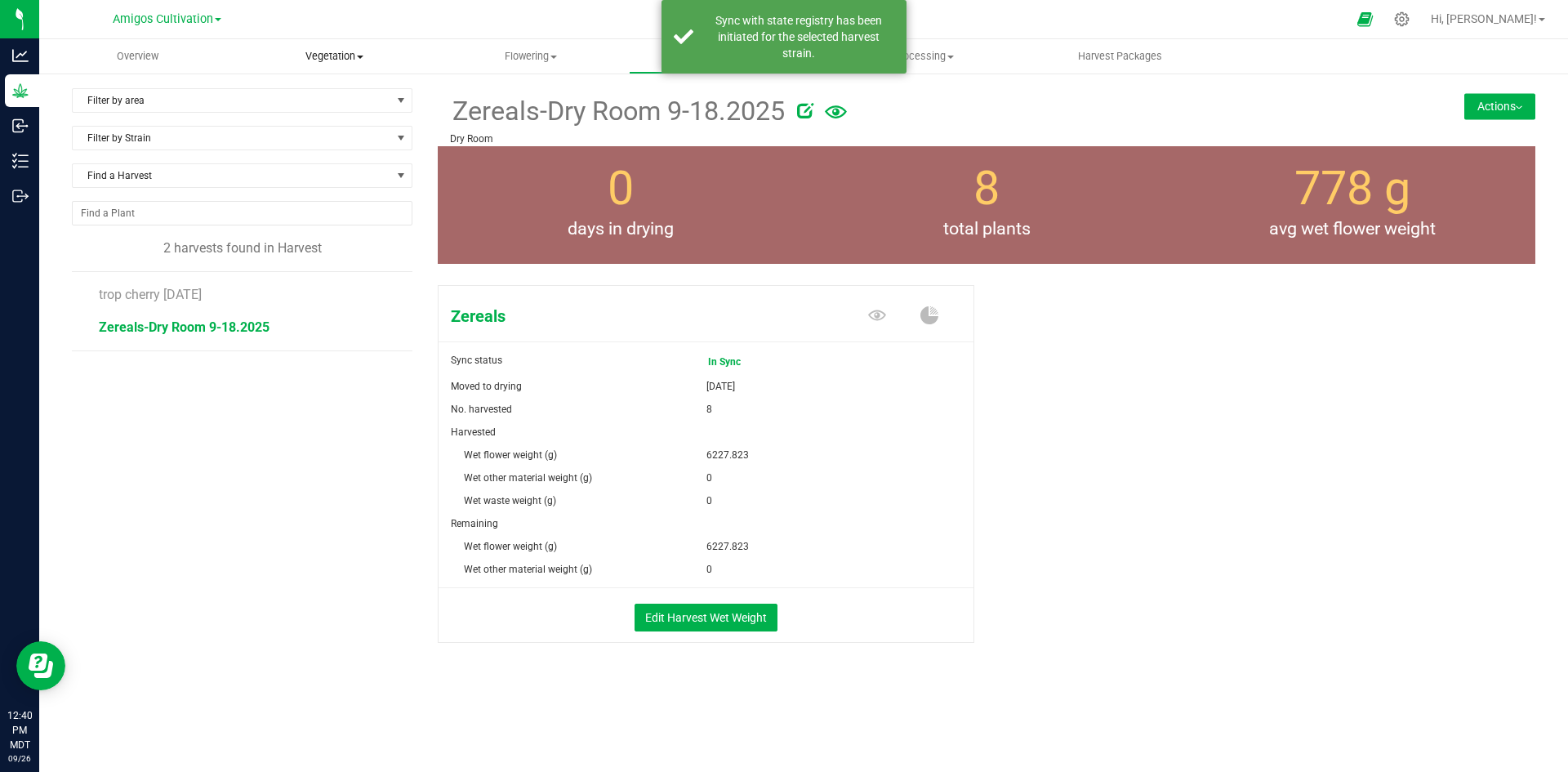
click at [333, 57] on span "Vegetation" at bounding box center [335, 57] width 196 height 15
click at [295, 99] on span "Veg groups" at bounding box center [288, 98] width 104 height 14
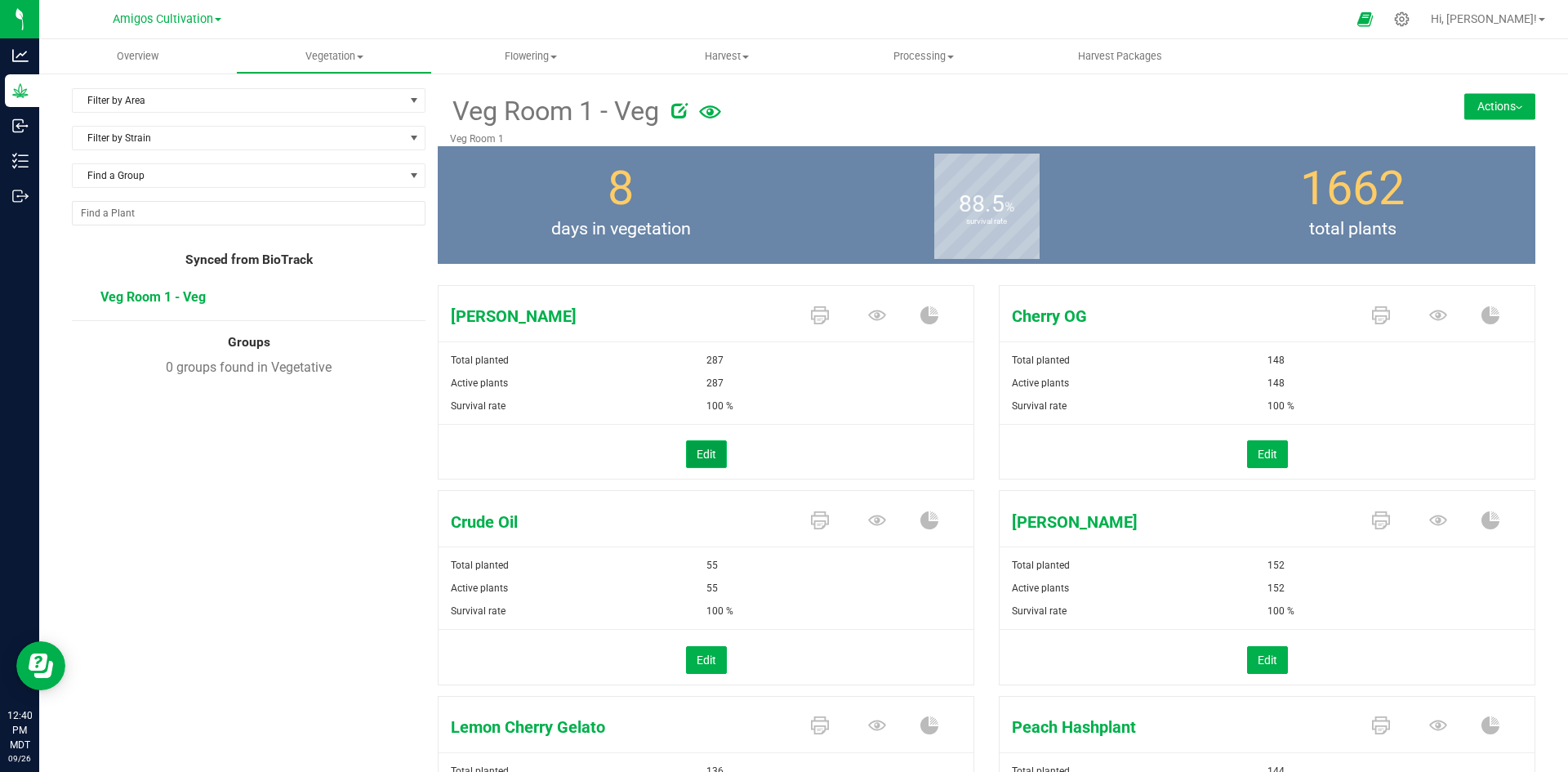
click at [703, 443] on button "Edit" at bounding box center [706, 454] width 41 height 28
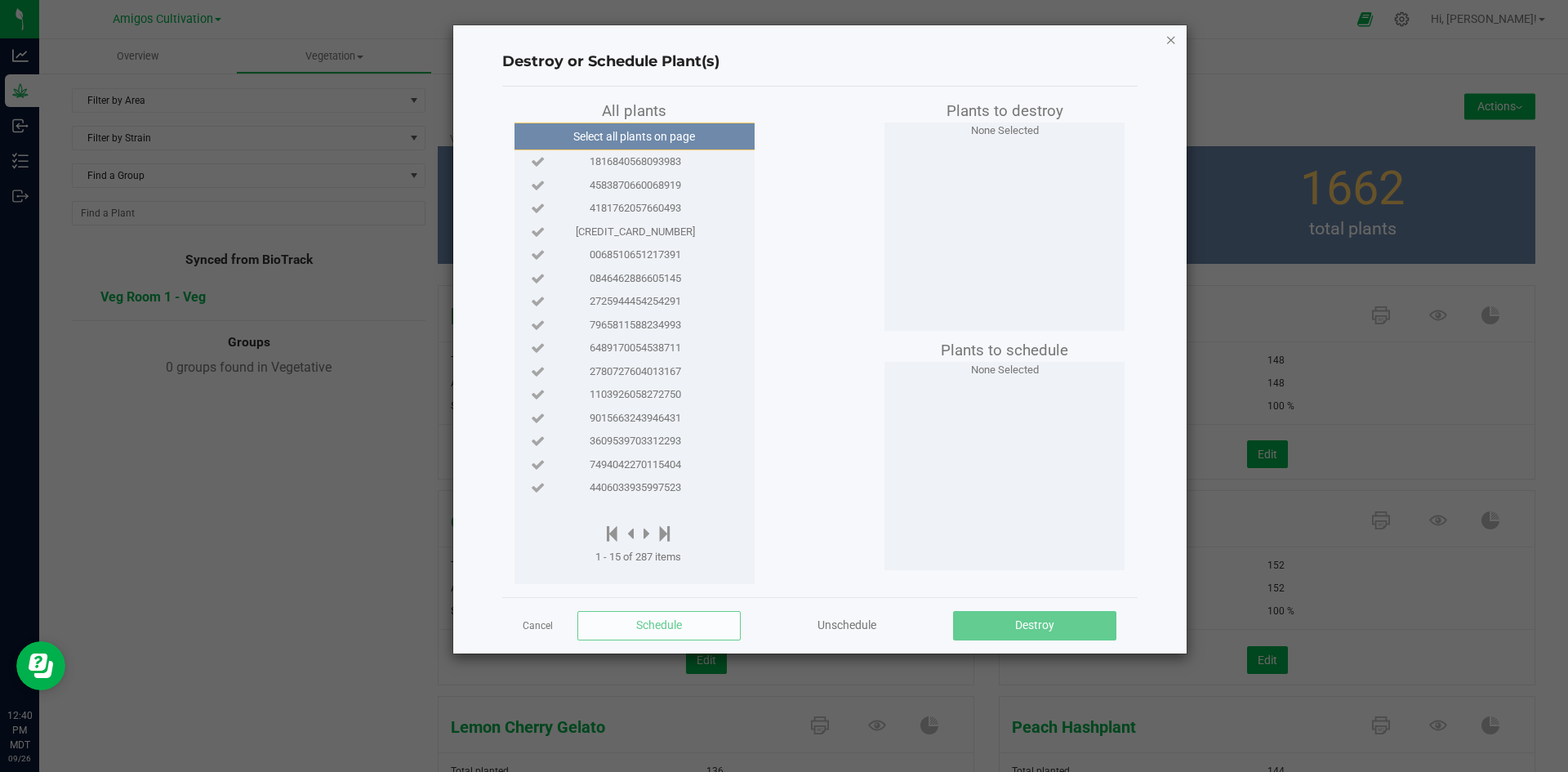
click at [1167, 41] on icon "button" at bounding box center [1170, 39] width 11 height 19
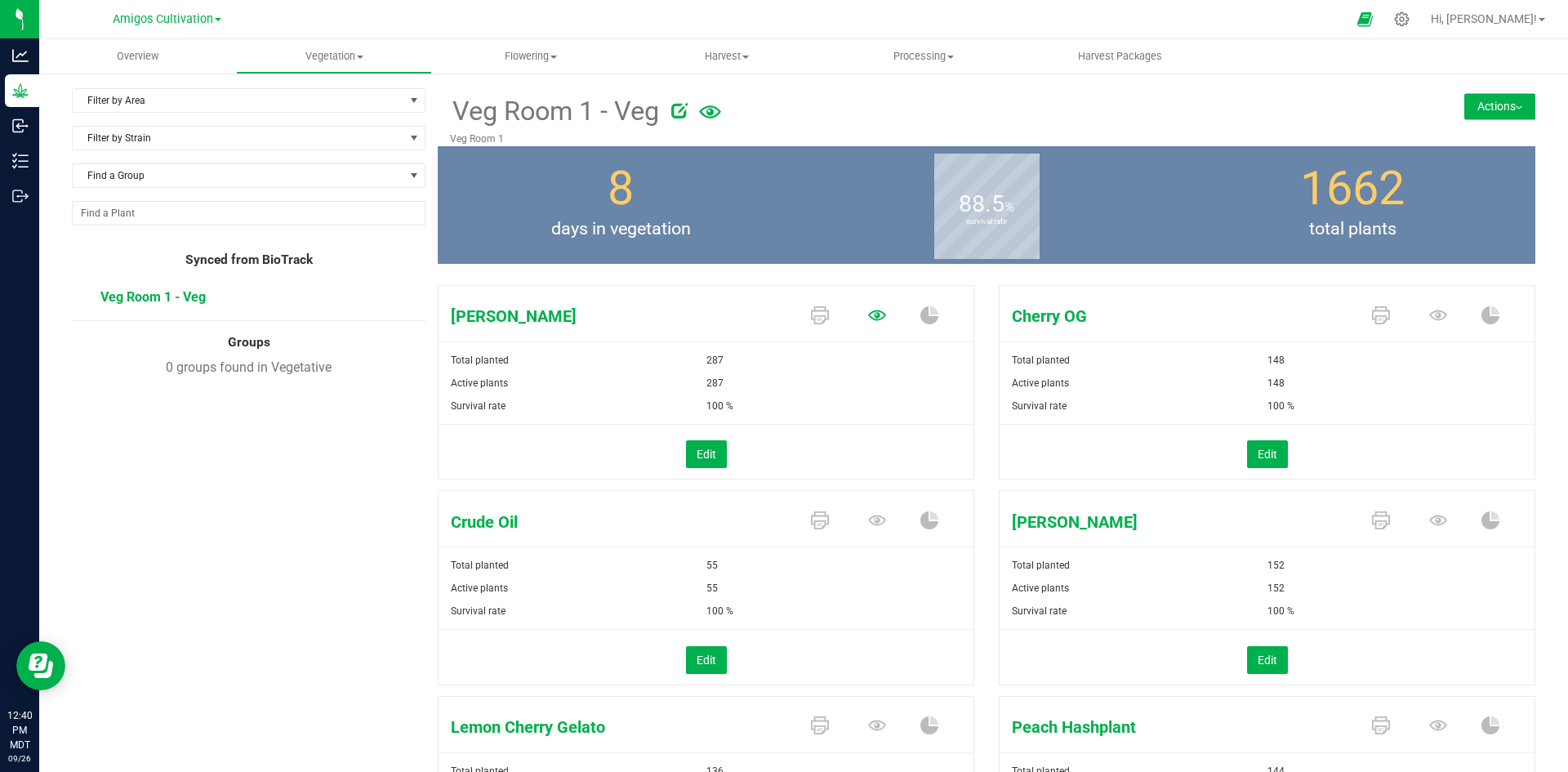
click at [875, 319] on icon at bounding box center [877, 314] width 18 height 10
click at [728, 51] on span "Harvest" at bounding box center [727, 57] width 196 height 15
click at [642, 31] on div at bounding box center [818, 19] width 1054 height 32
click at [869, 315] on icon at bounding box center [877, 314] width 18 height 10
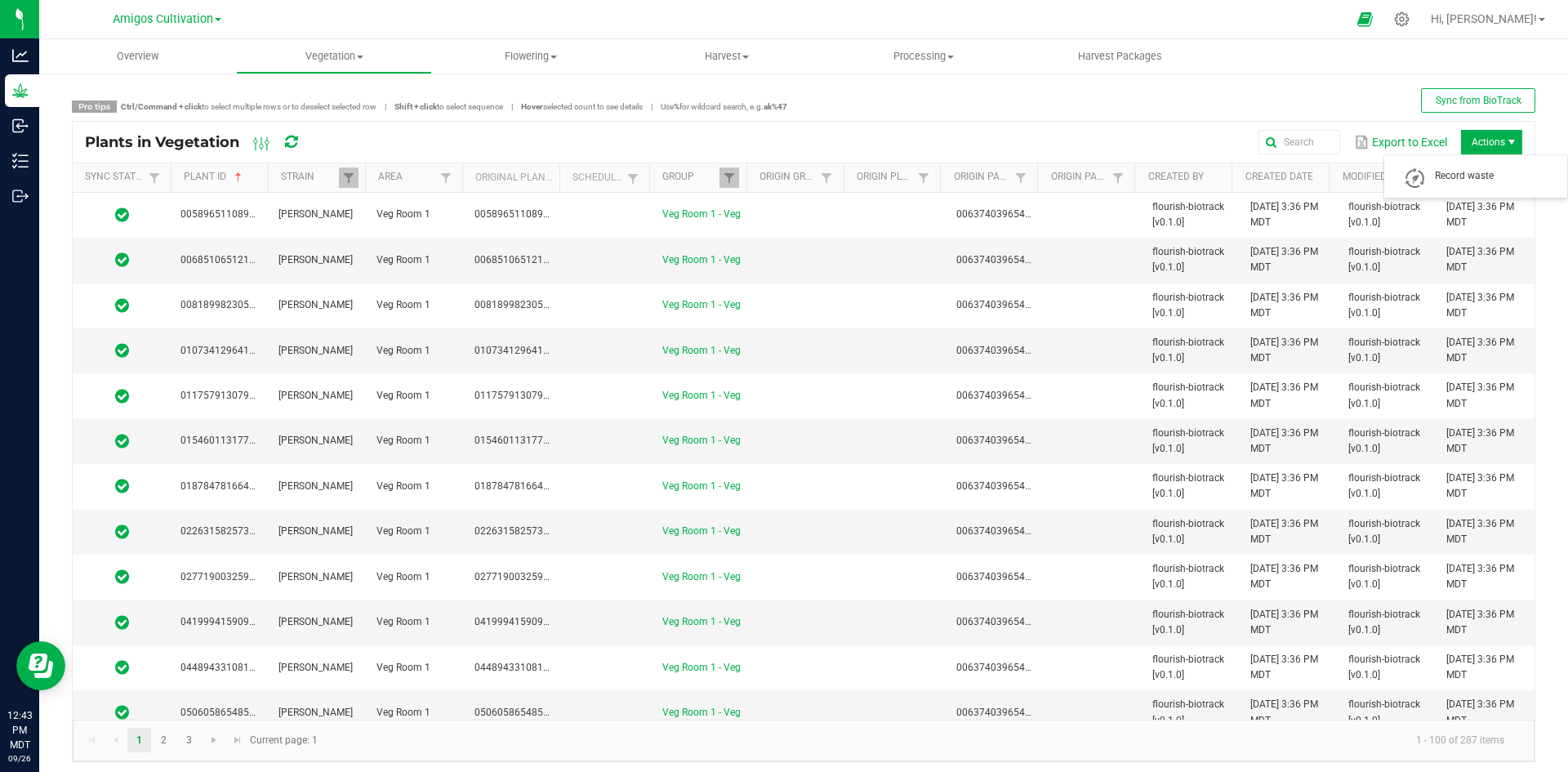
click at [1479, 142] on span "Actions" at bounding box center [1491, 142] width 61 height 24
click at [1000, 133] on div "Export to Excel Actions" at bounding box center [924, 142] width 1196 height 28
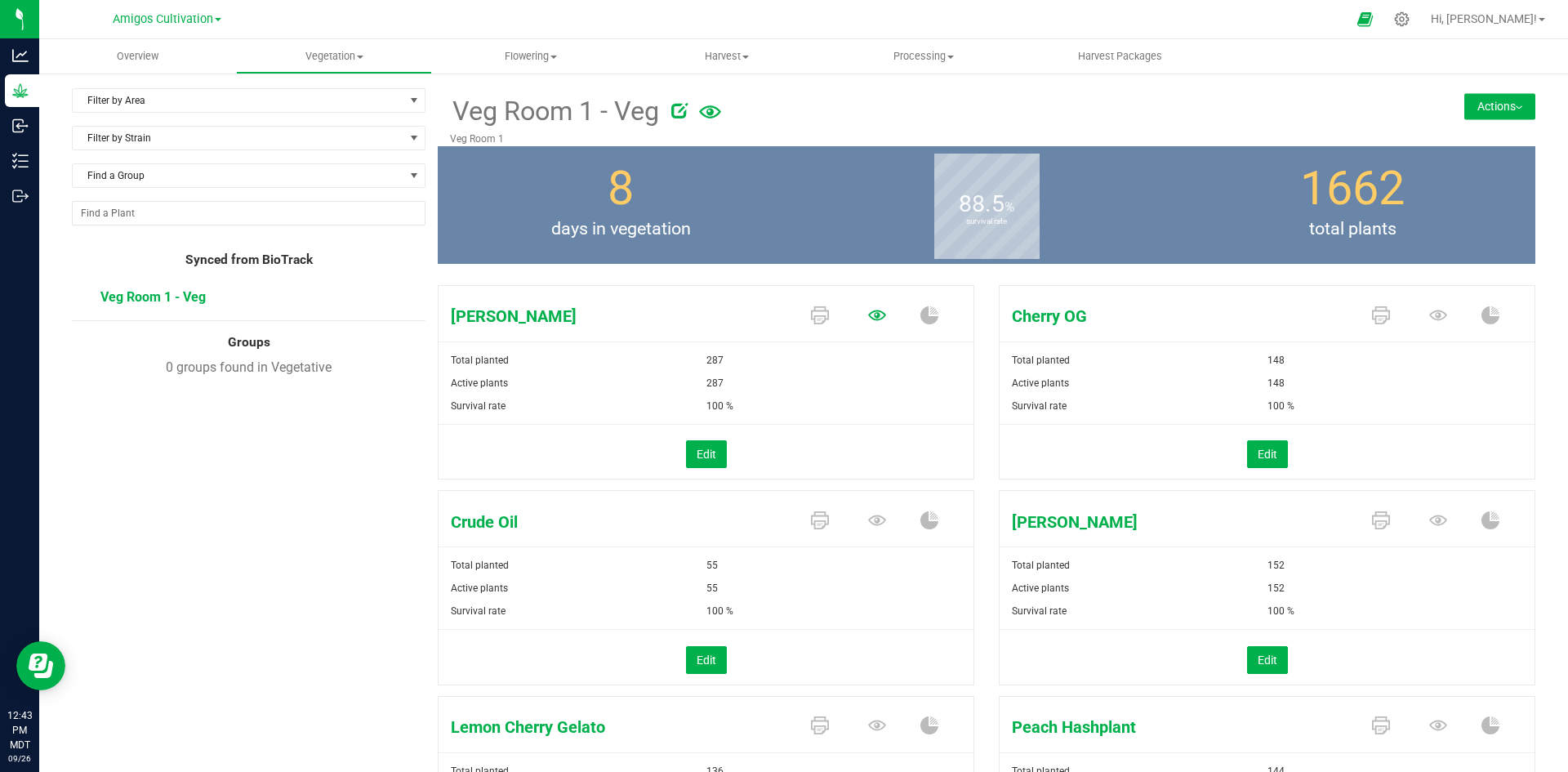
click at [868, 310] on icon at bounding box center [877, 314] width 18 height 18
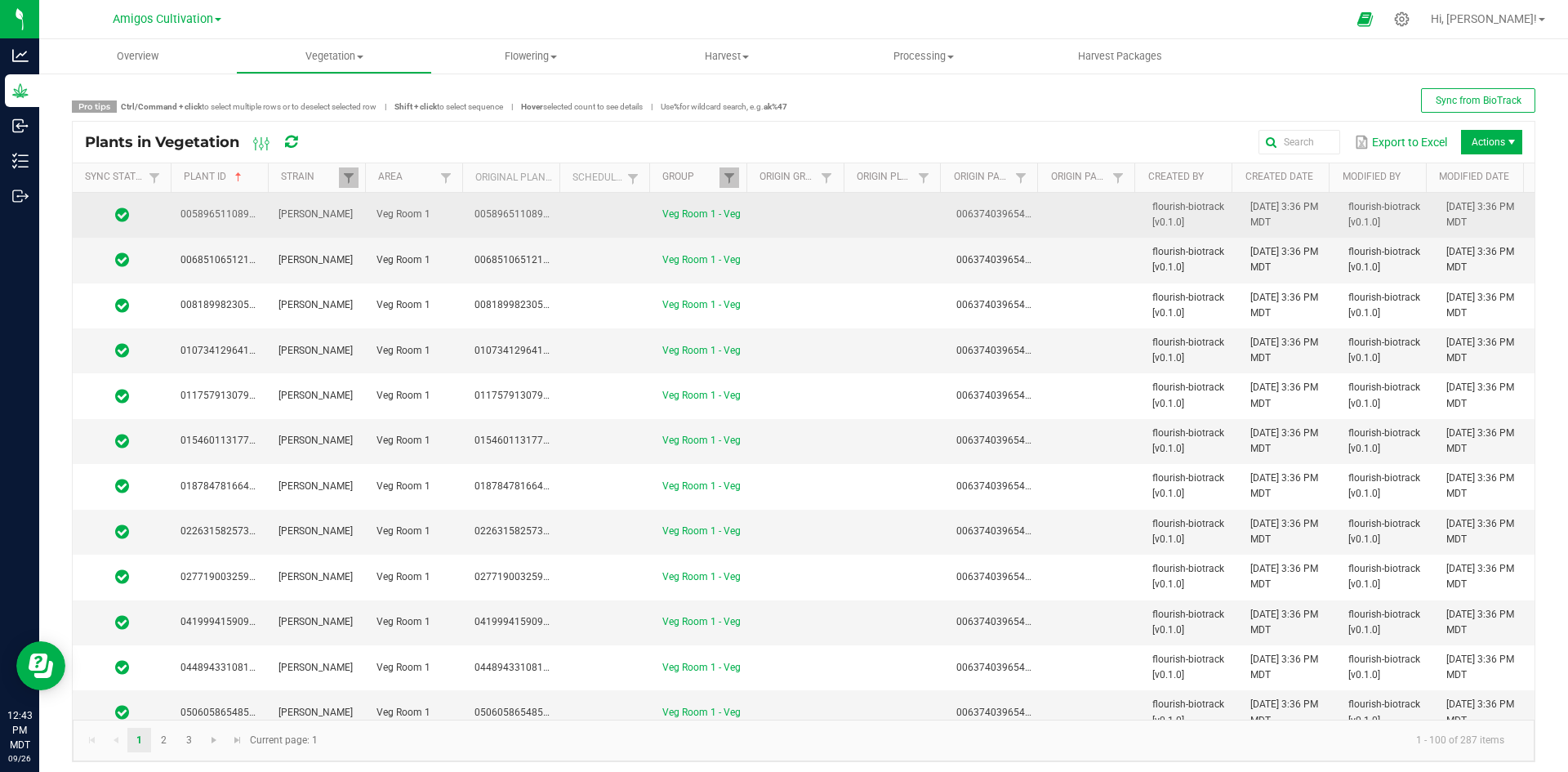
click at [712, 219] on td "Veg Room 1 - Veg" at bounding box center [702, 215] width 98 height 44
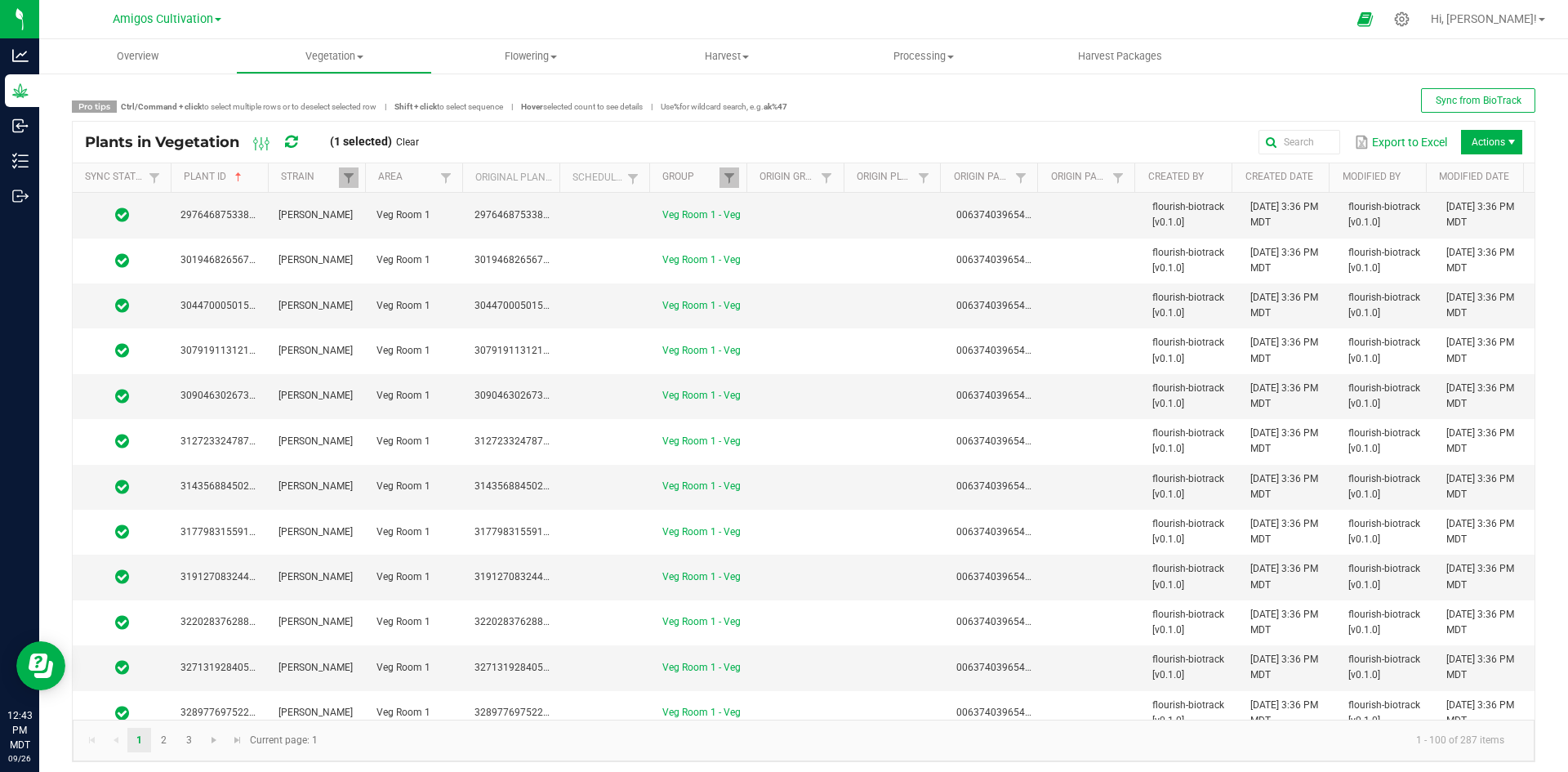
scroll to position [3996, 0]
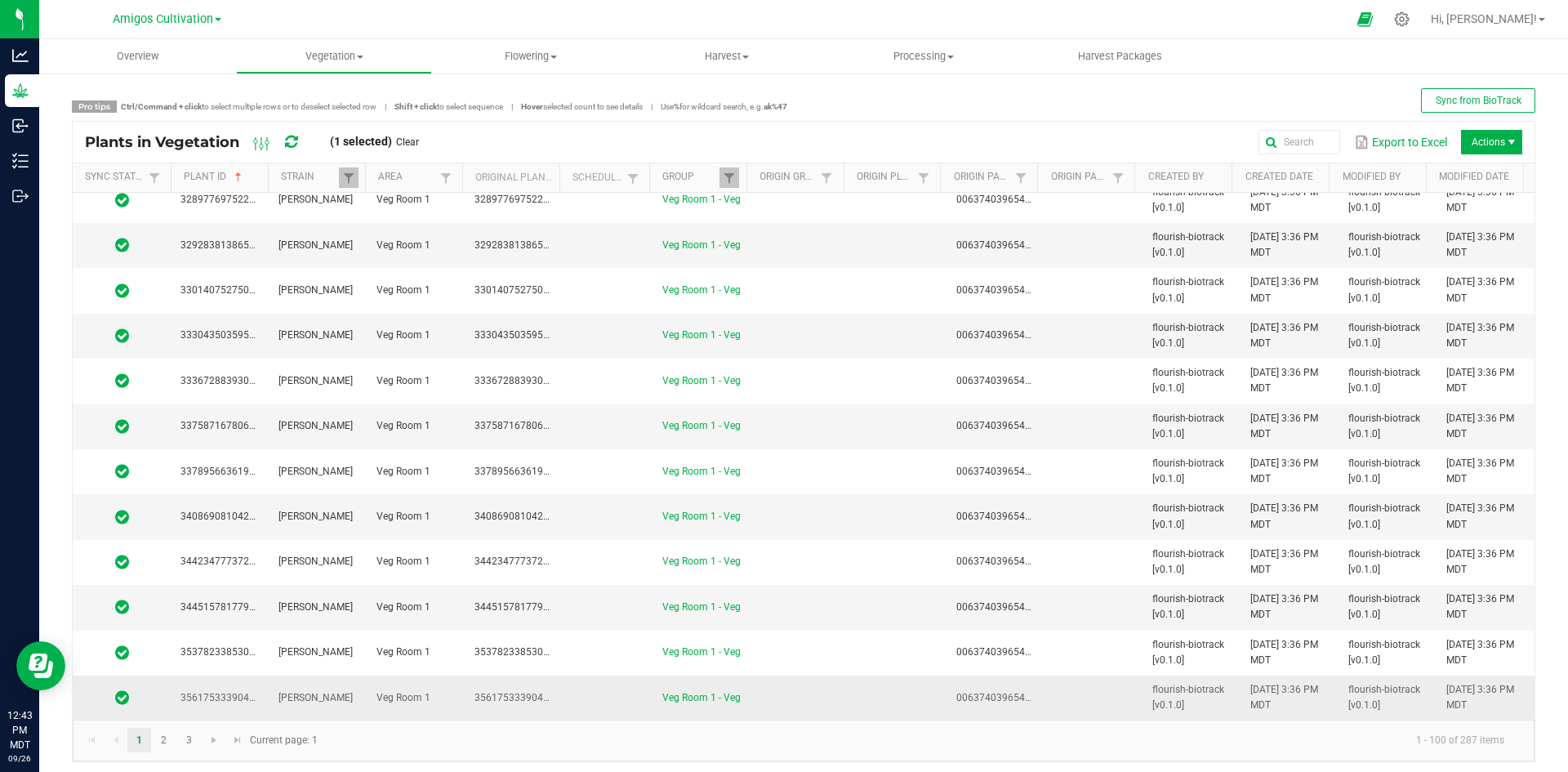
click at [899, 682] on td at bounding box center [897, 698] width 98 height 44
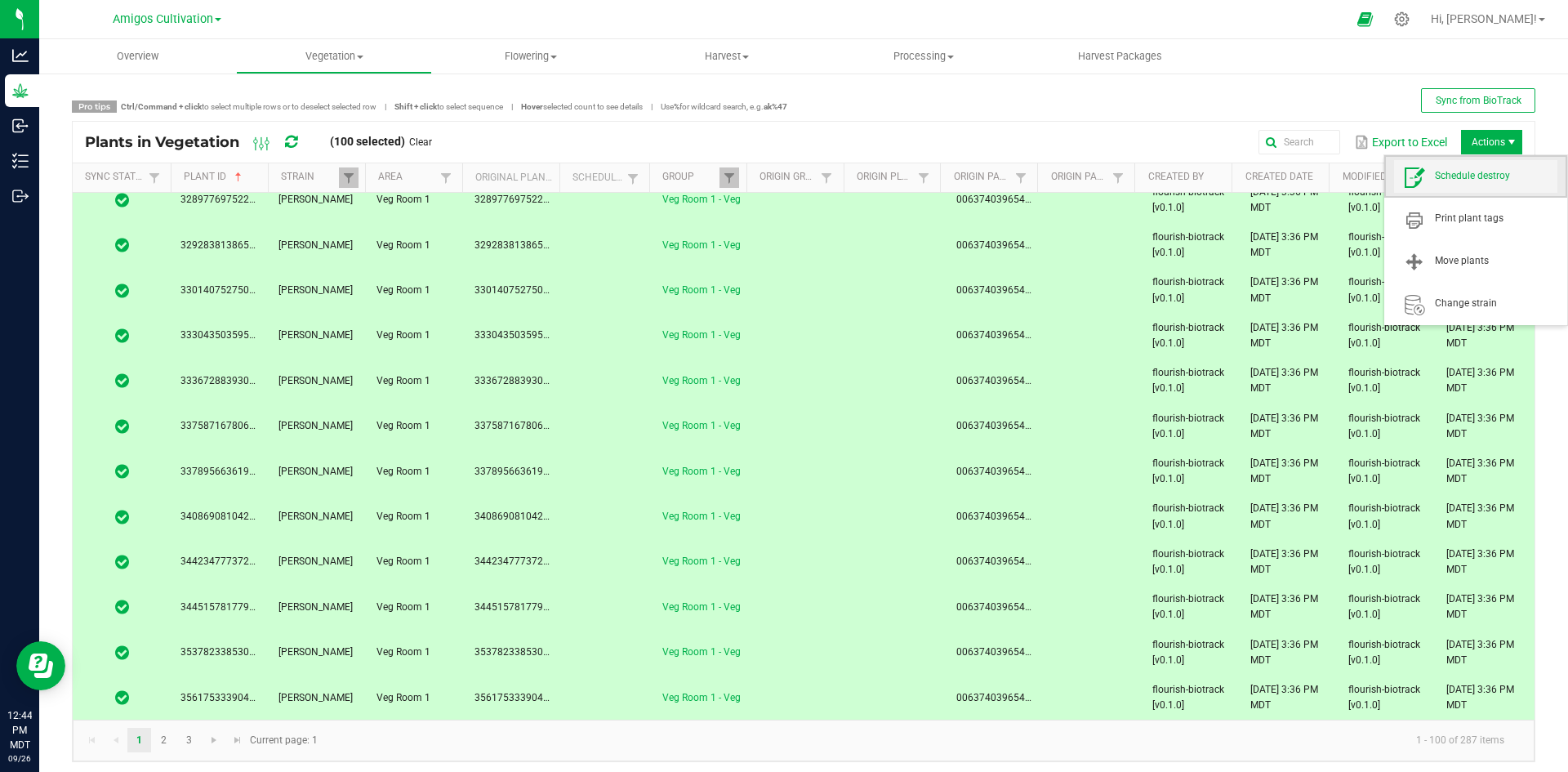
click at [1481, 185] on span "Schedule destroy" at bounding box center [1475, 176] width 163 height 32
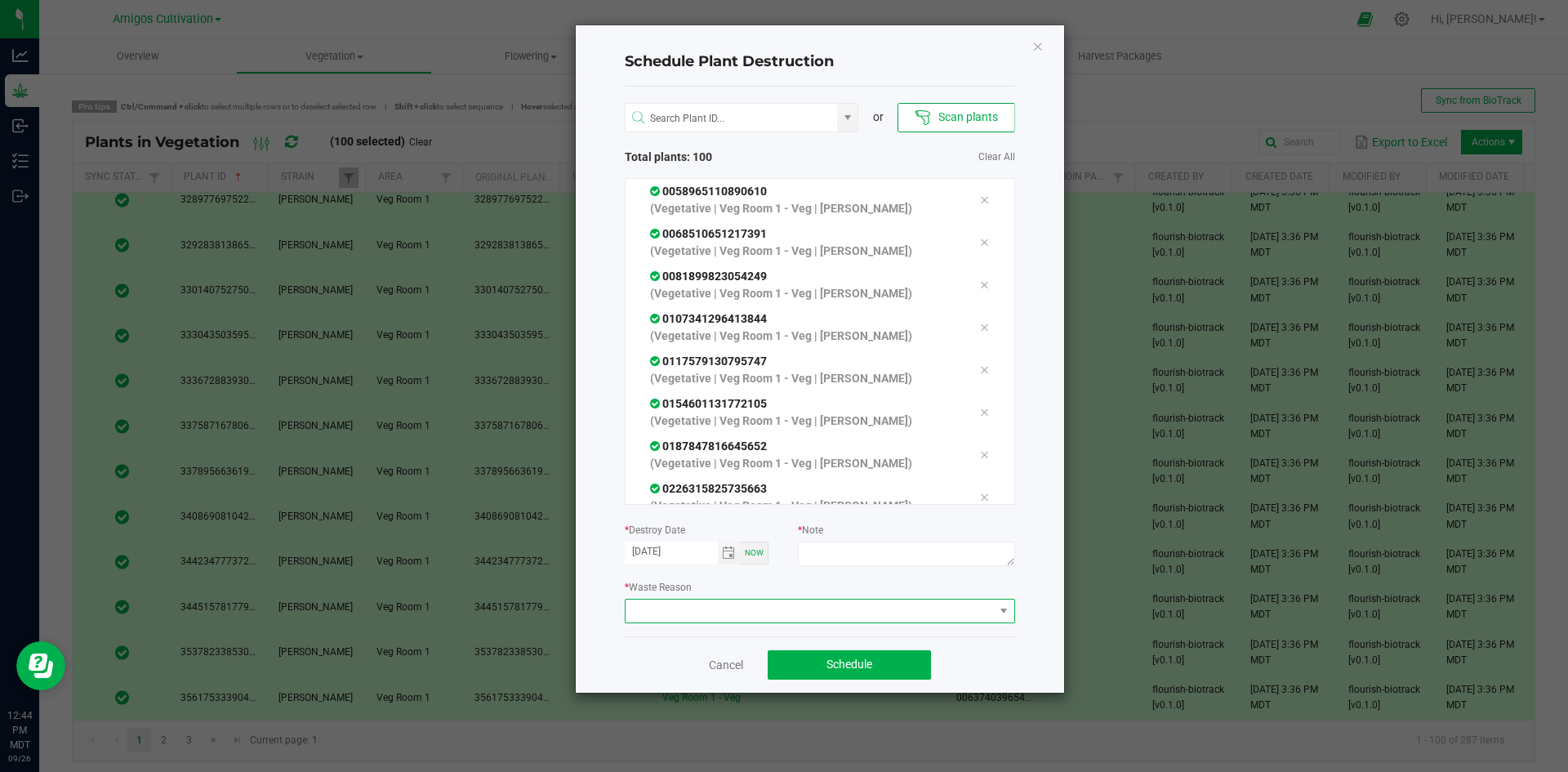
click at [875, 614] on span at bounding box center [809, 611] width 368 height 23
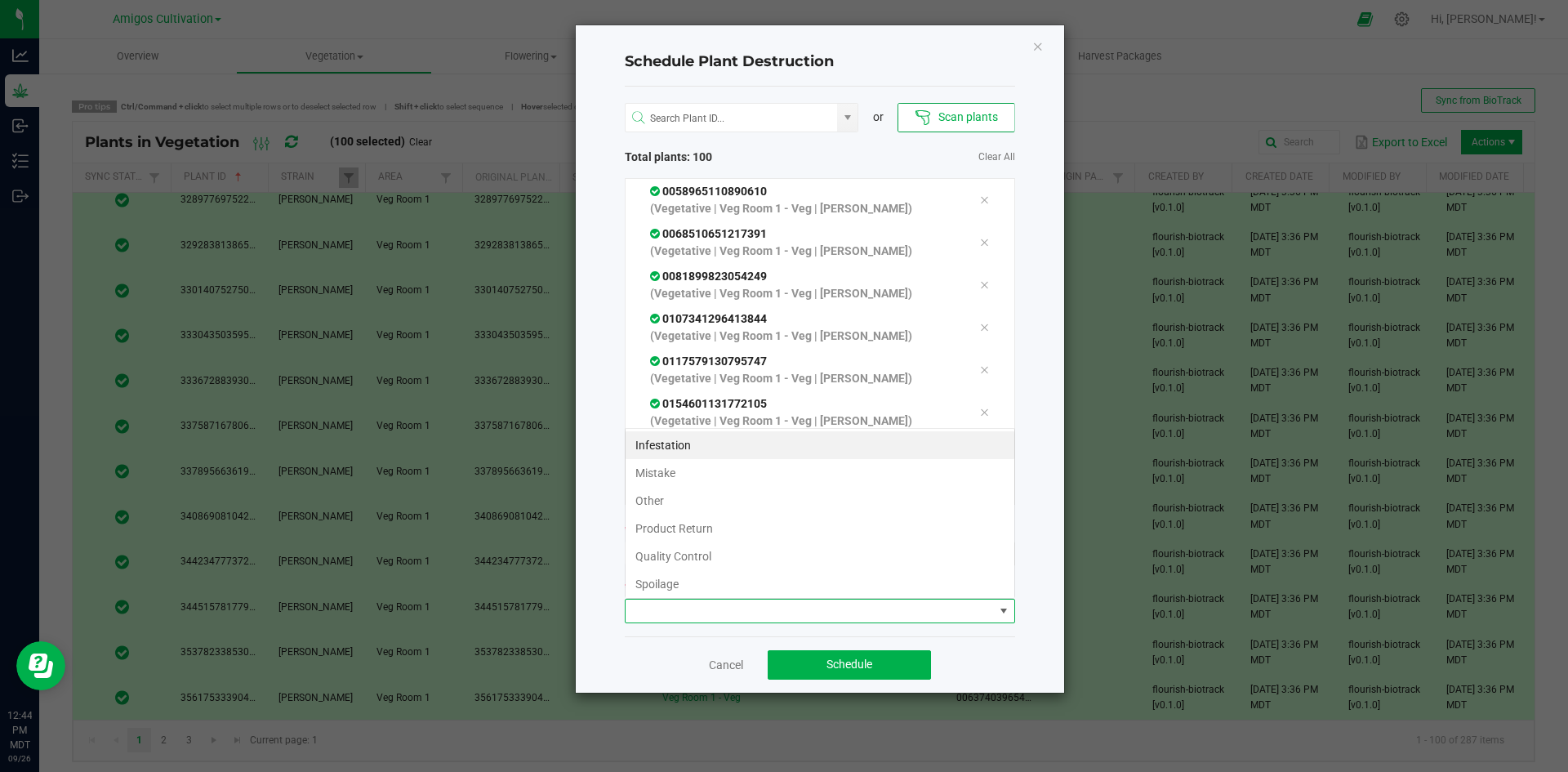
scroll to position [24, 390]
click at [697, 471] on li "Mistake" at bounding box center [819, 473] width 388 height 28
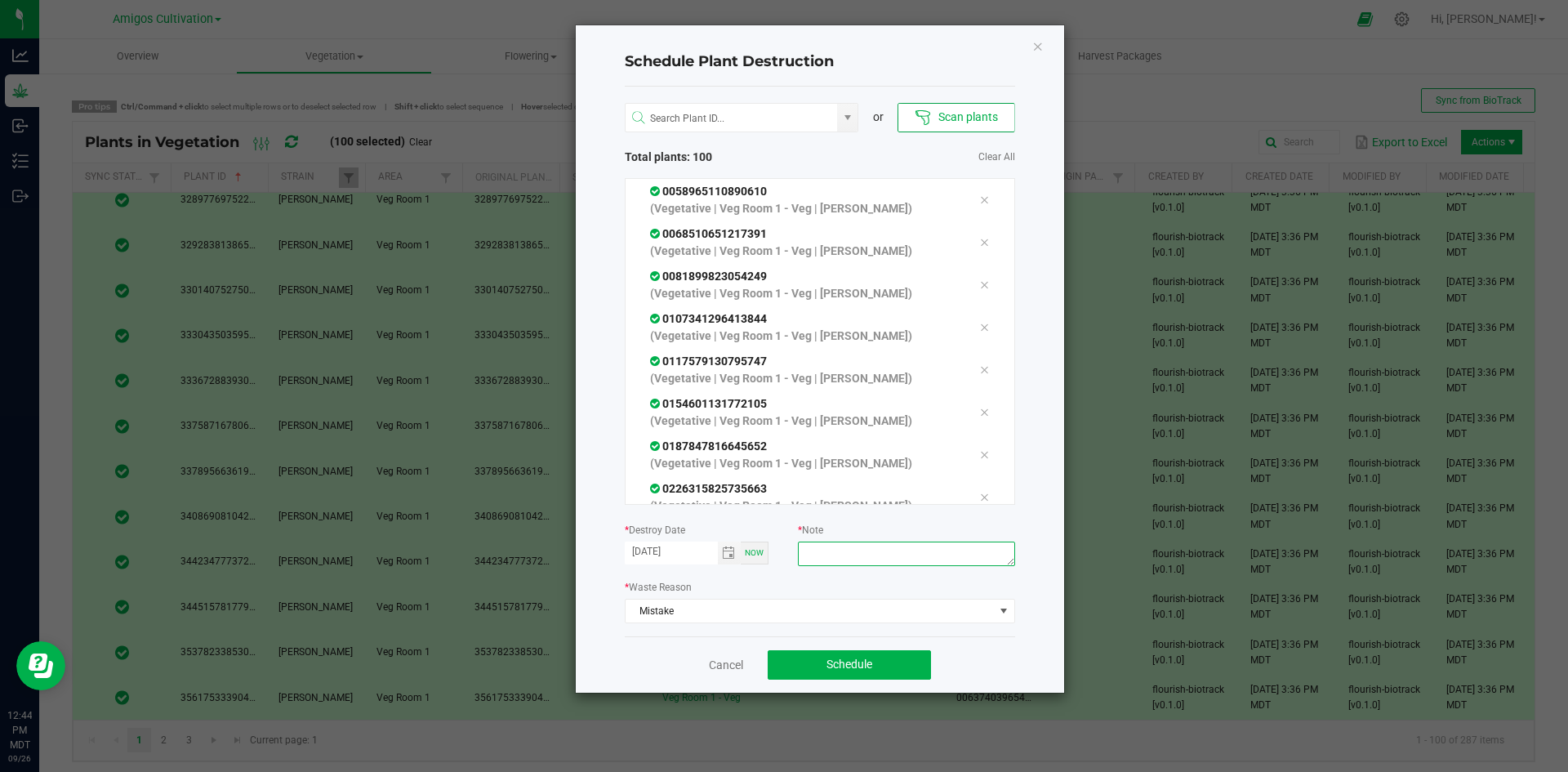
click at [840, 558] on textarea at bounding box center [905, 553] width 216 height 24
type textarea "mistake"
click at [823, 669] on button "Schedule" at bounding box center [849, 664] width 163 height 30
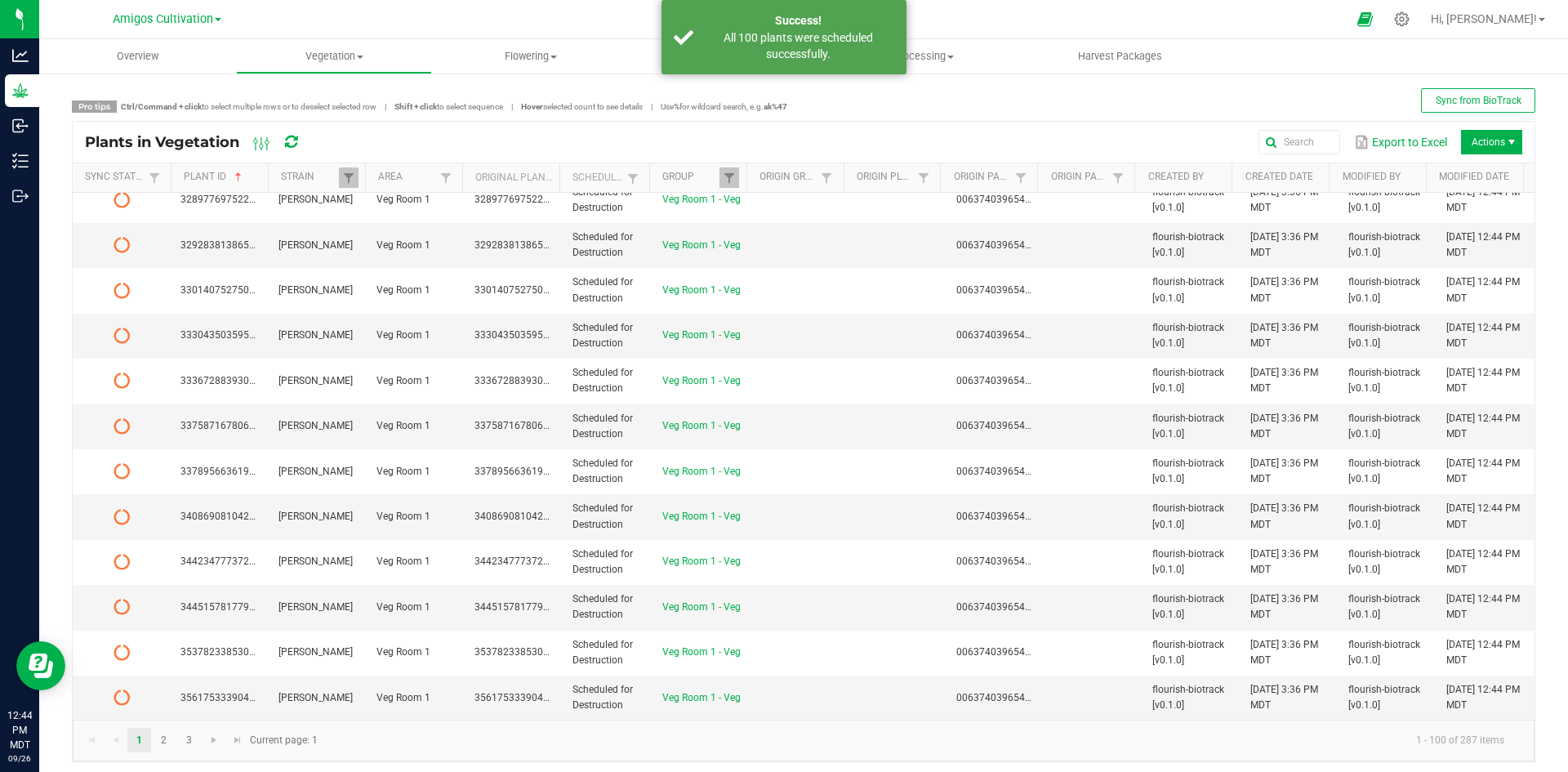
click at [291, 144] on icon at bounding box center [290, 142] width 12 height 15
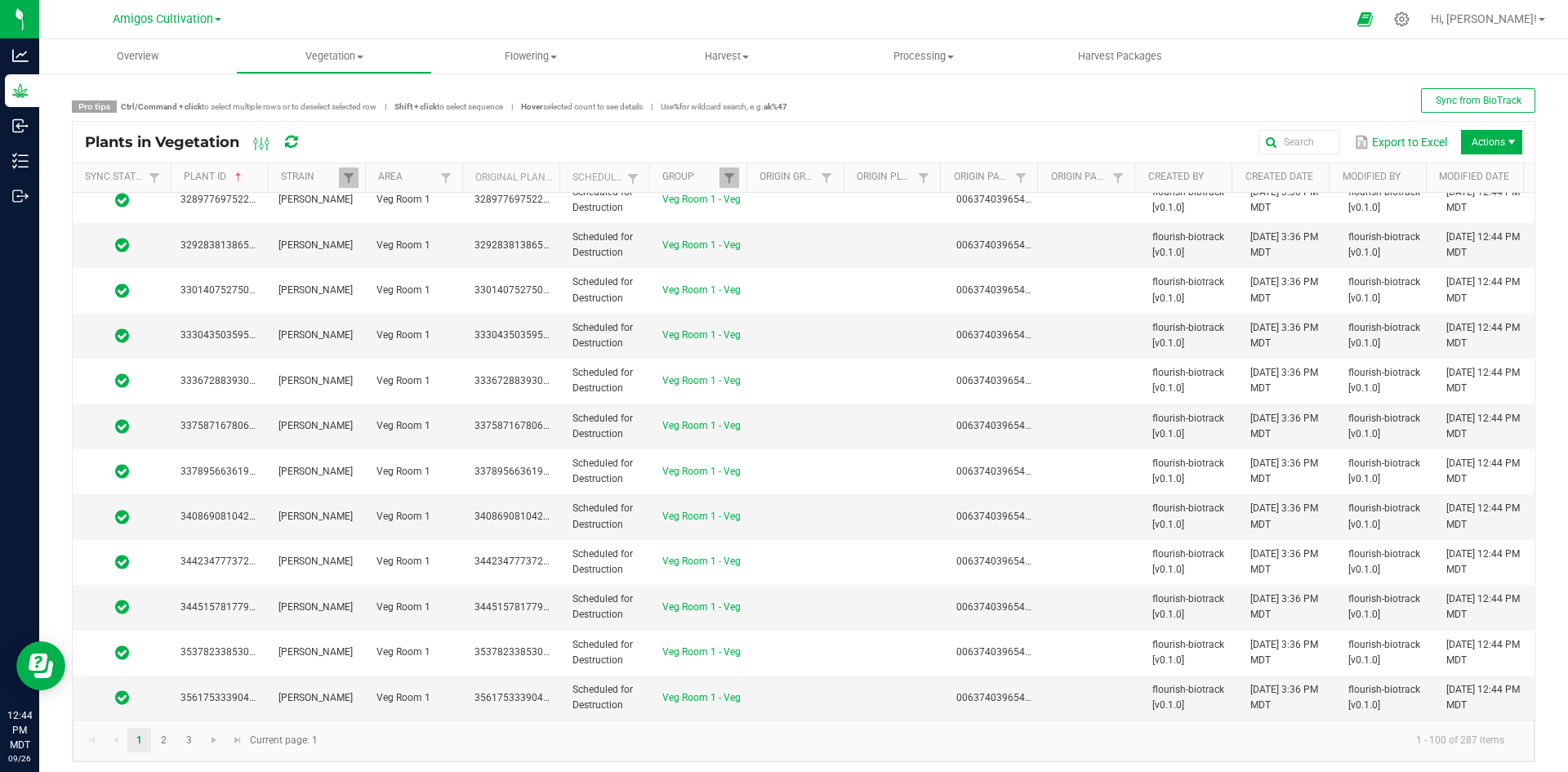
scroll to position [6, 0]
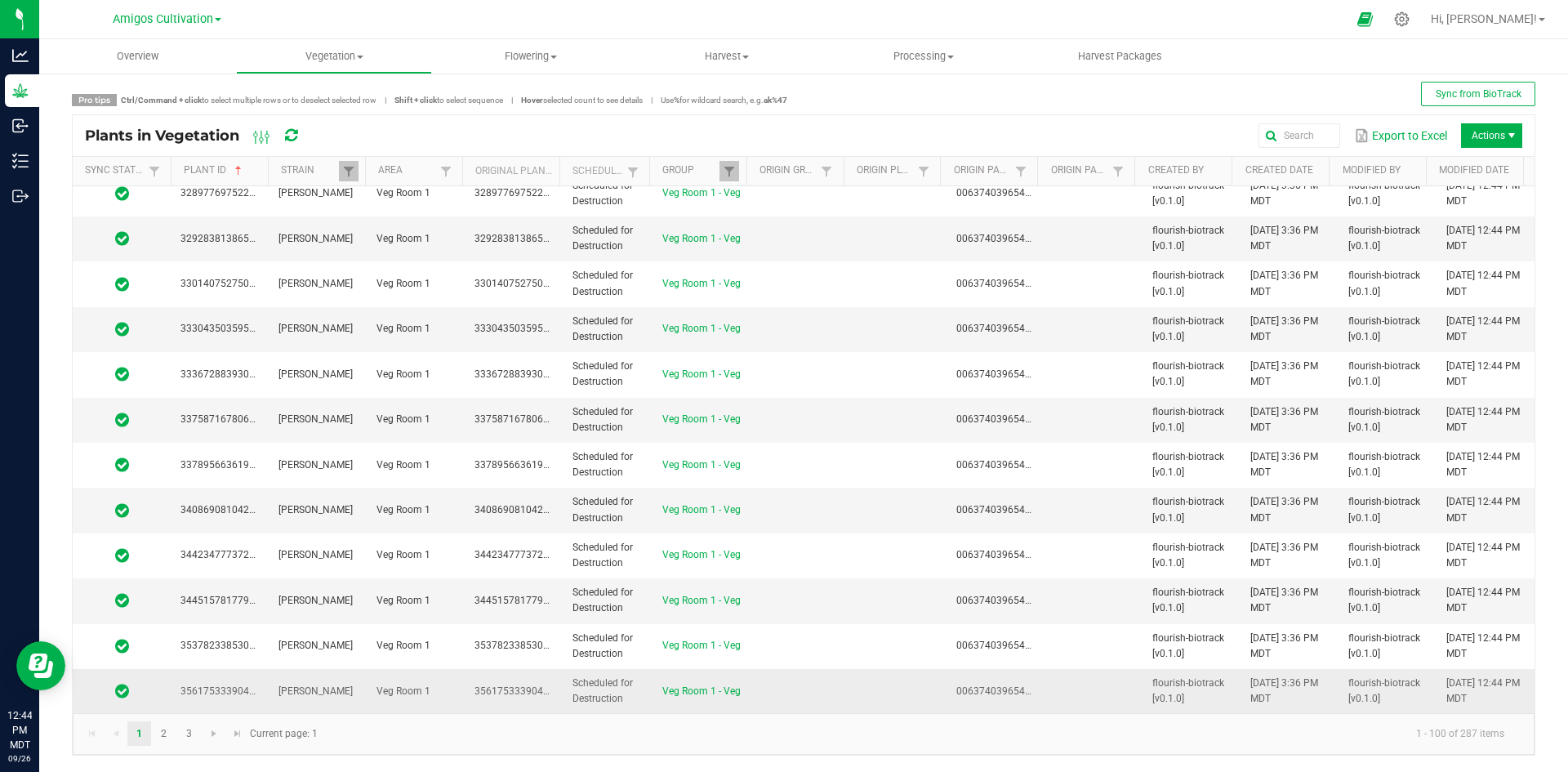
click at [751, 692] on td at bounding box center [800, 691] width 98 height 44
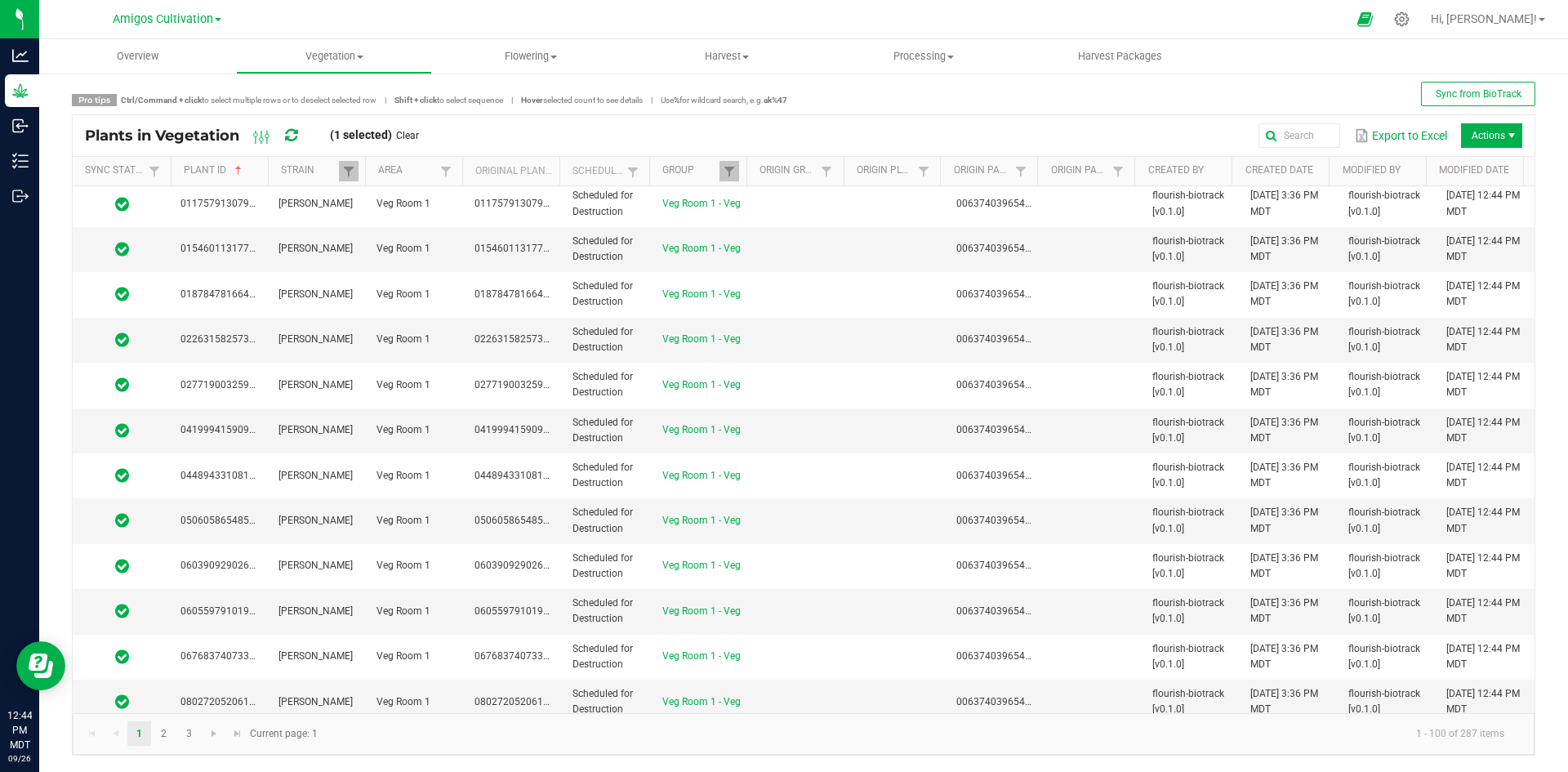
scroll to position [0, 0]
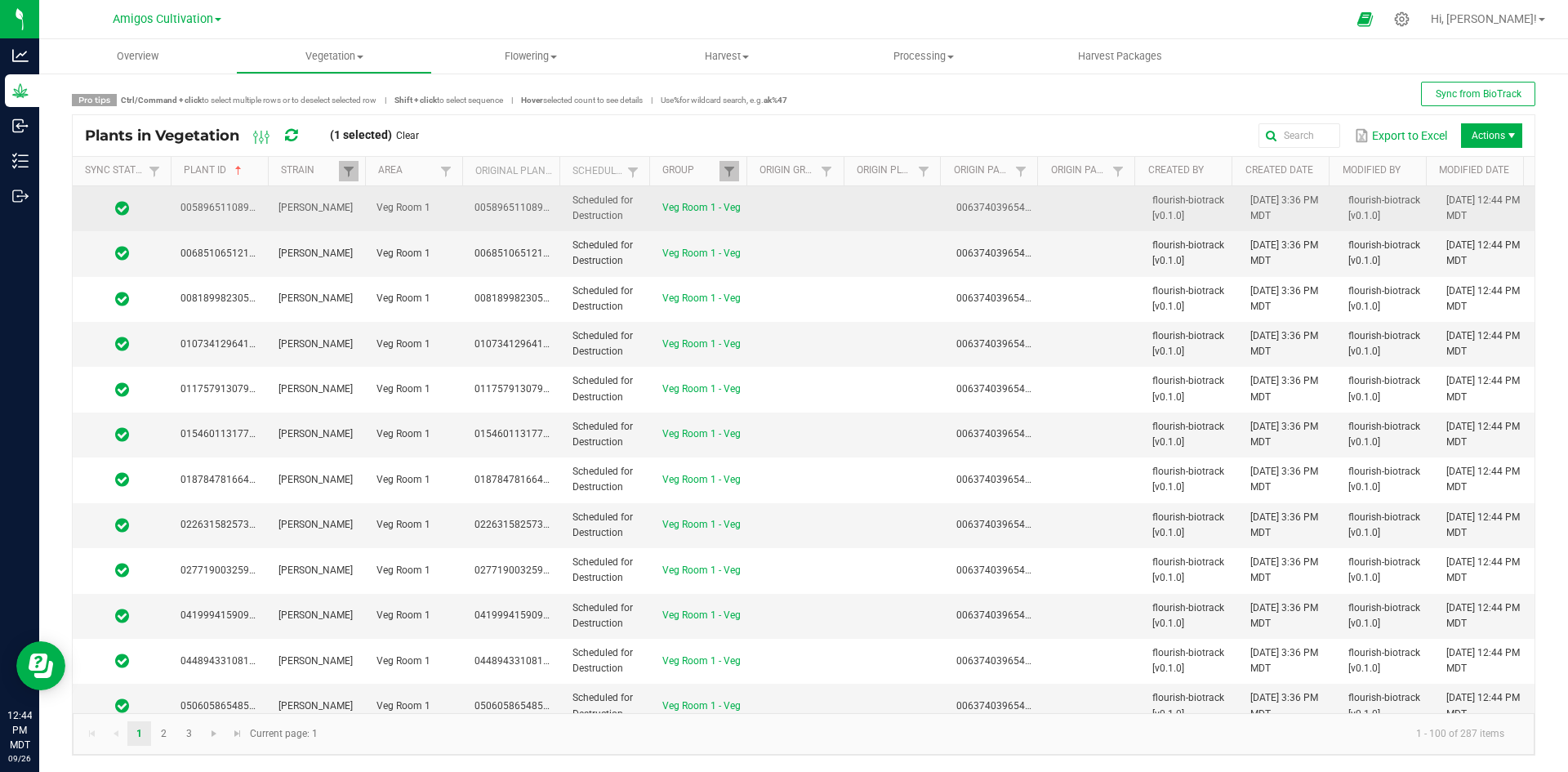
click at [810, 213] on td at bounding box center [800, 209] width 98 height 44
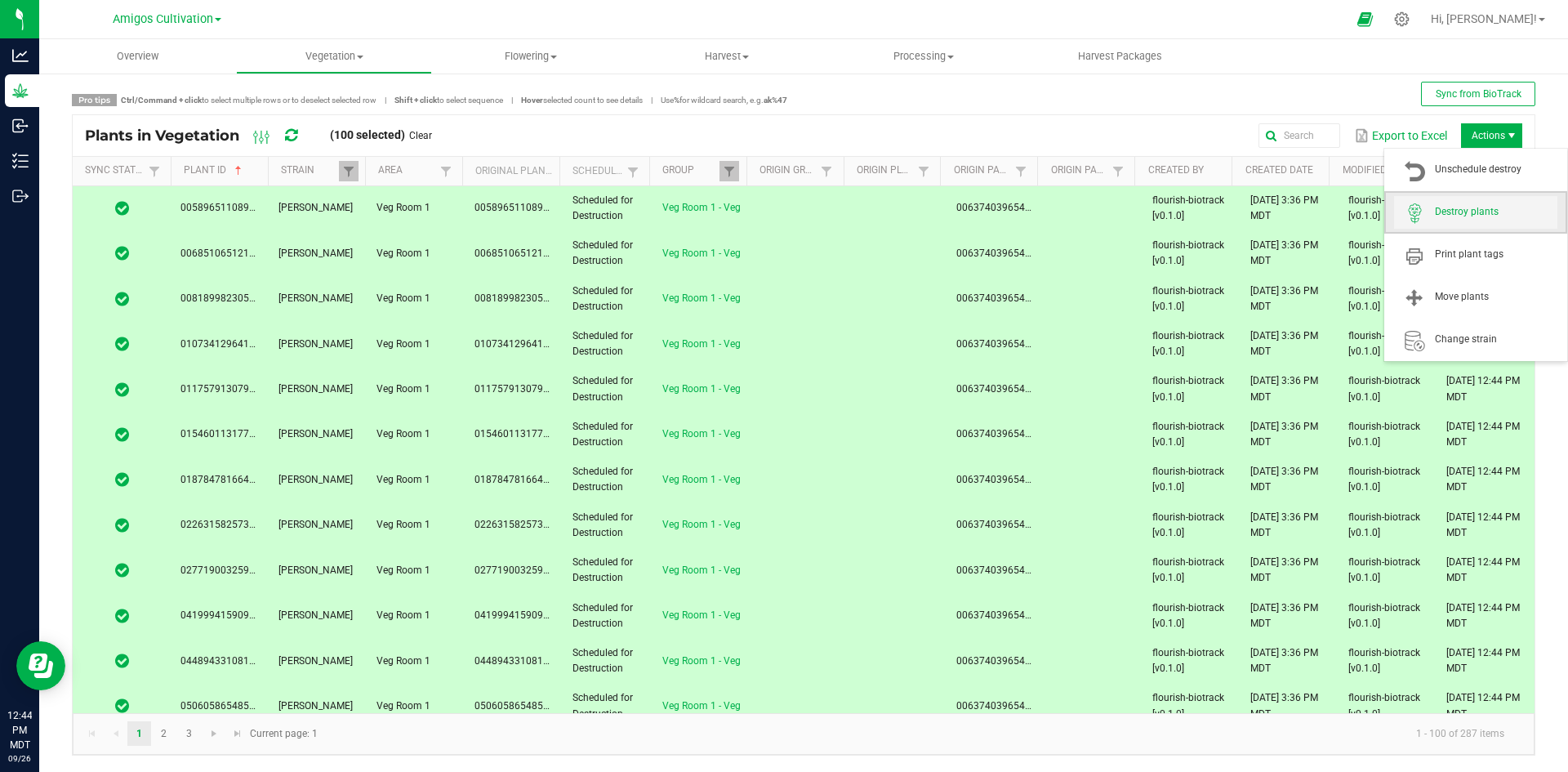
click at [1461, 213] on span "Destroy plants" at bounding box center [1496, 211] width 122 height 14
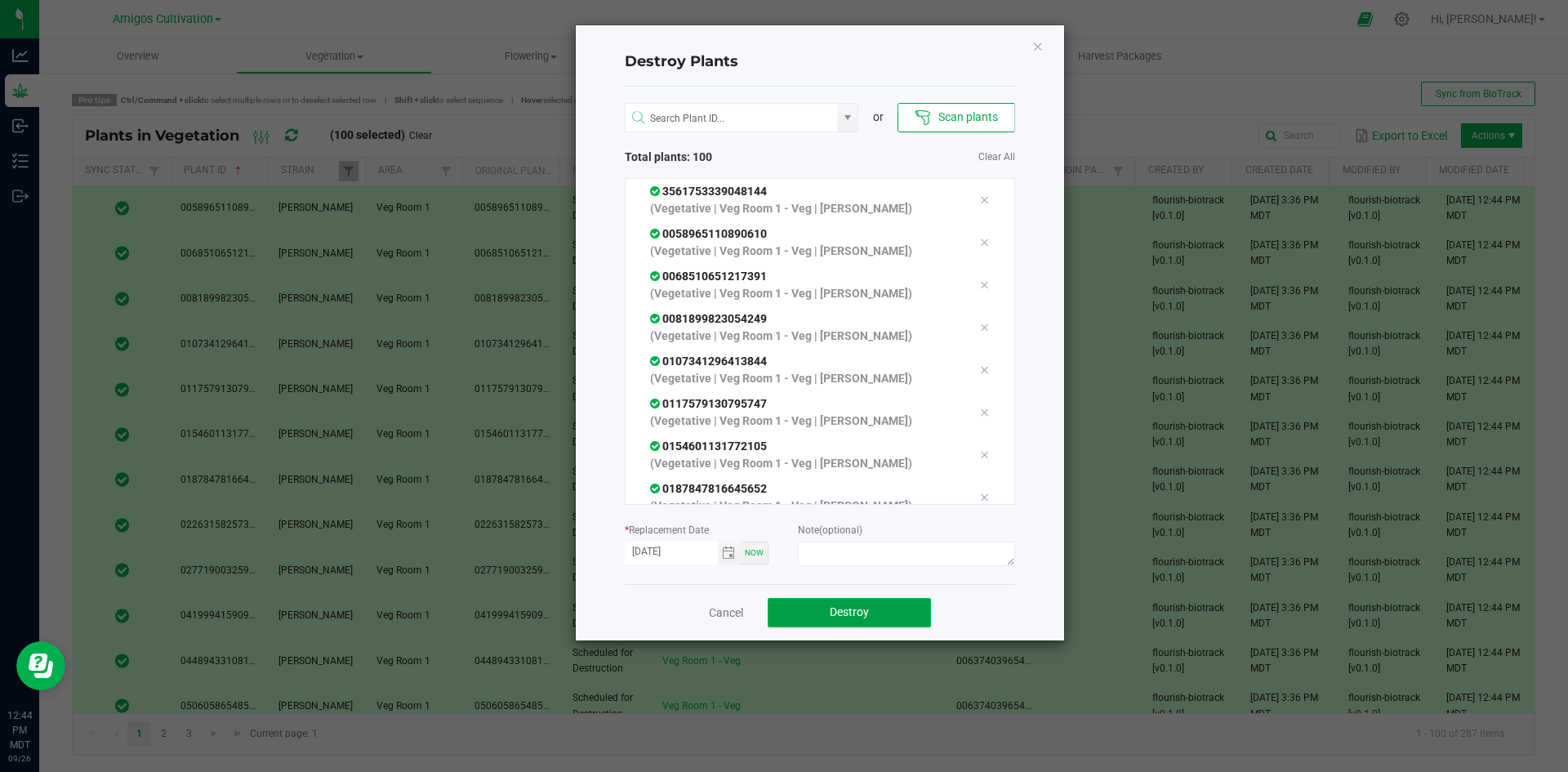
click at [854, 613] on span "Destroy" at bounding box center [849, 612] width 39 height 13
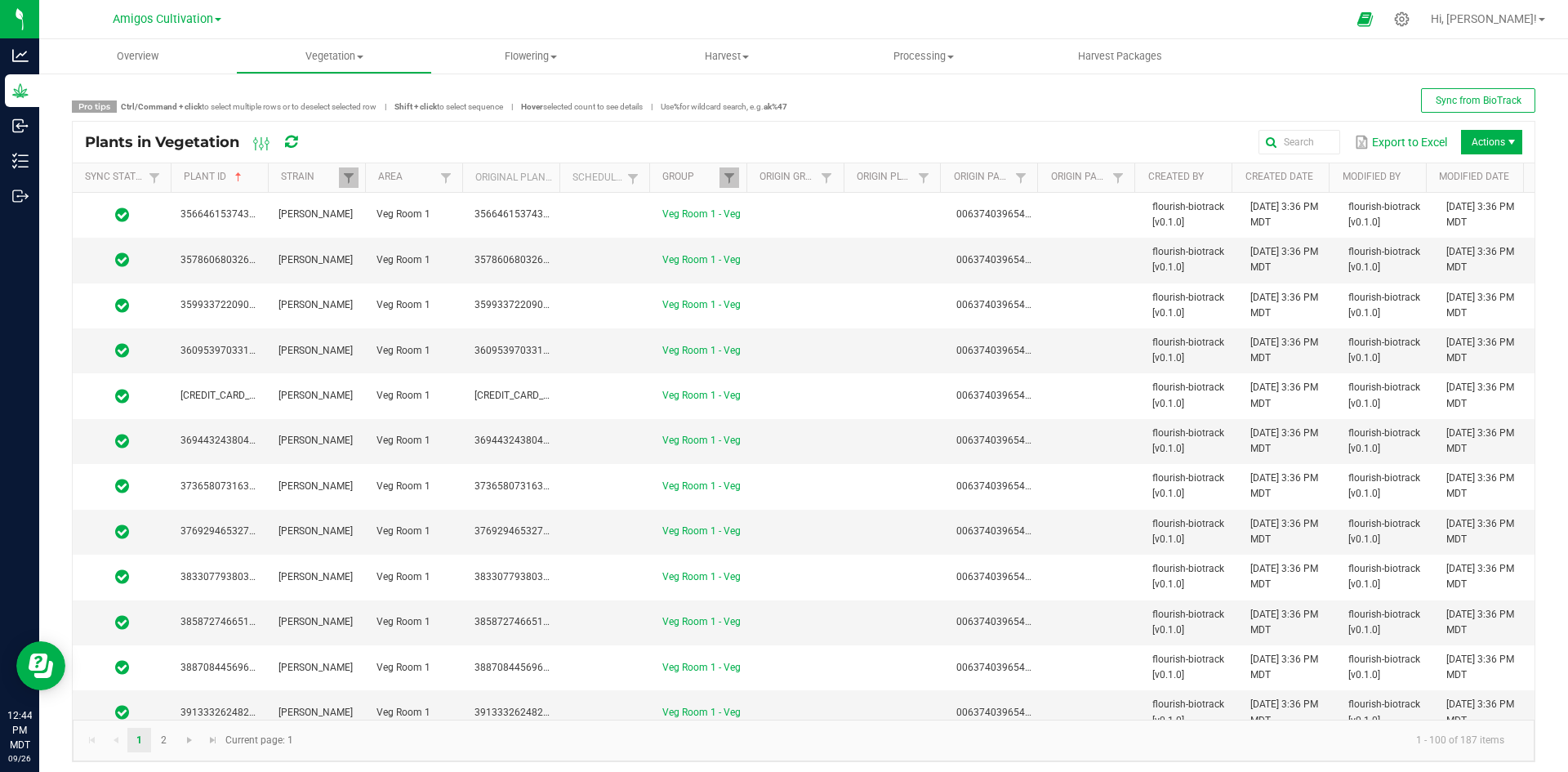
click at [297, 145] on icon at bounding box center [290, 142] width 12 height 15
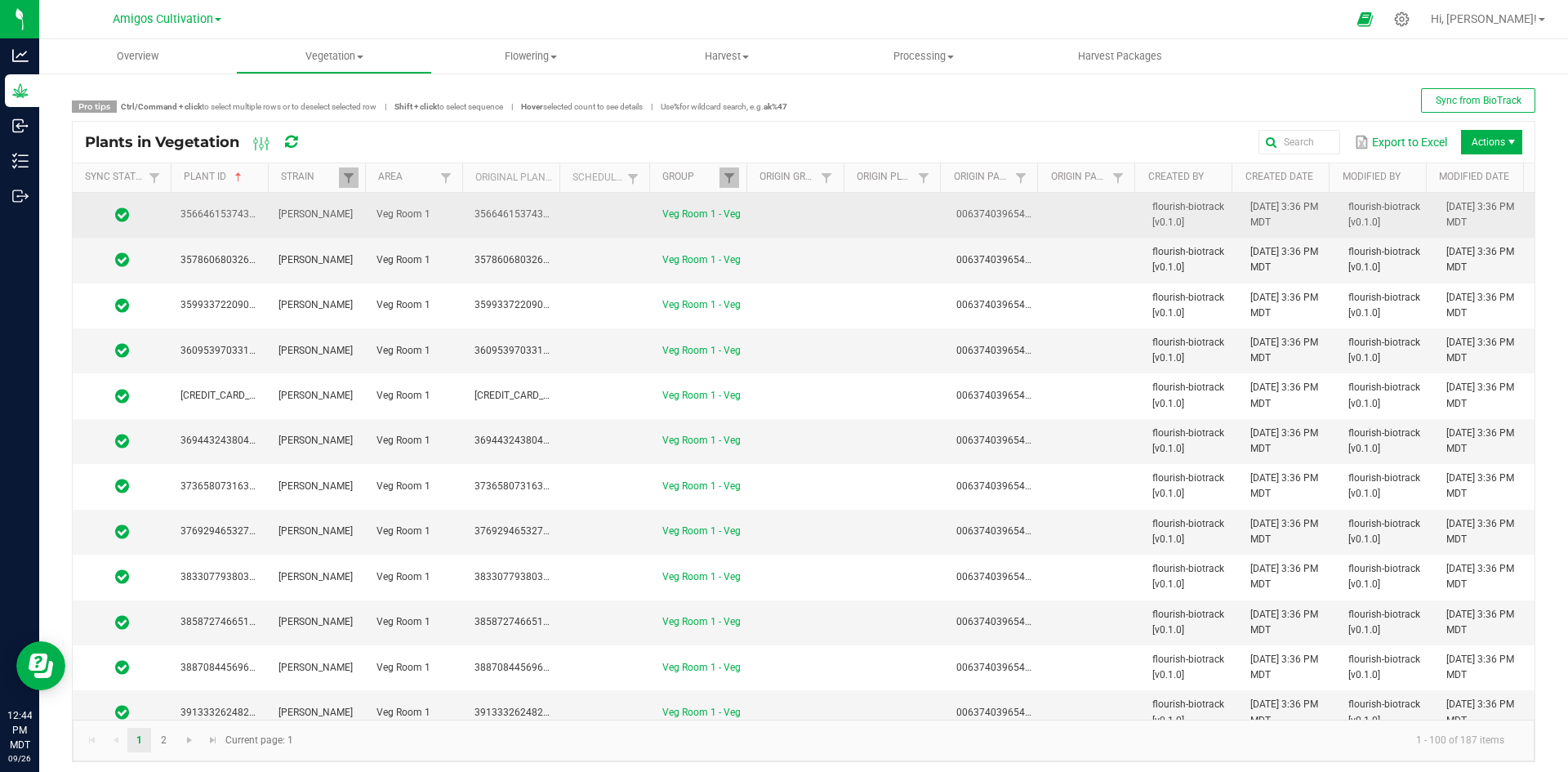
click at [751, 221] on td at bounding box center [800, 215] width 98 height 44
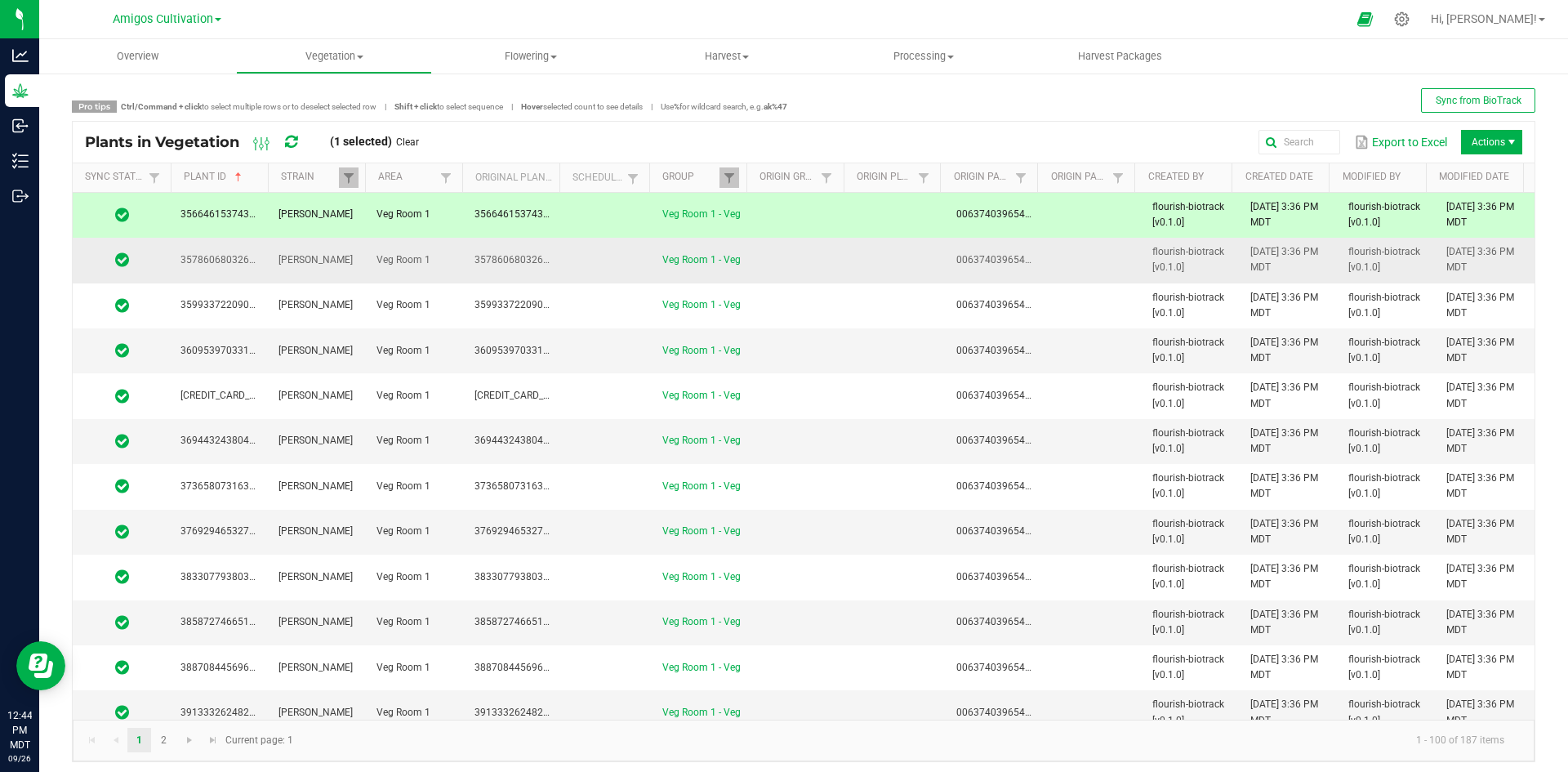
click at [751, 252] on td at bounding box center [800, 259] width 98 height 44
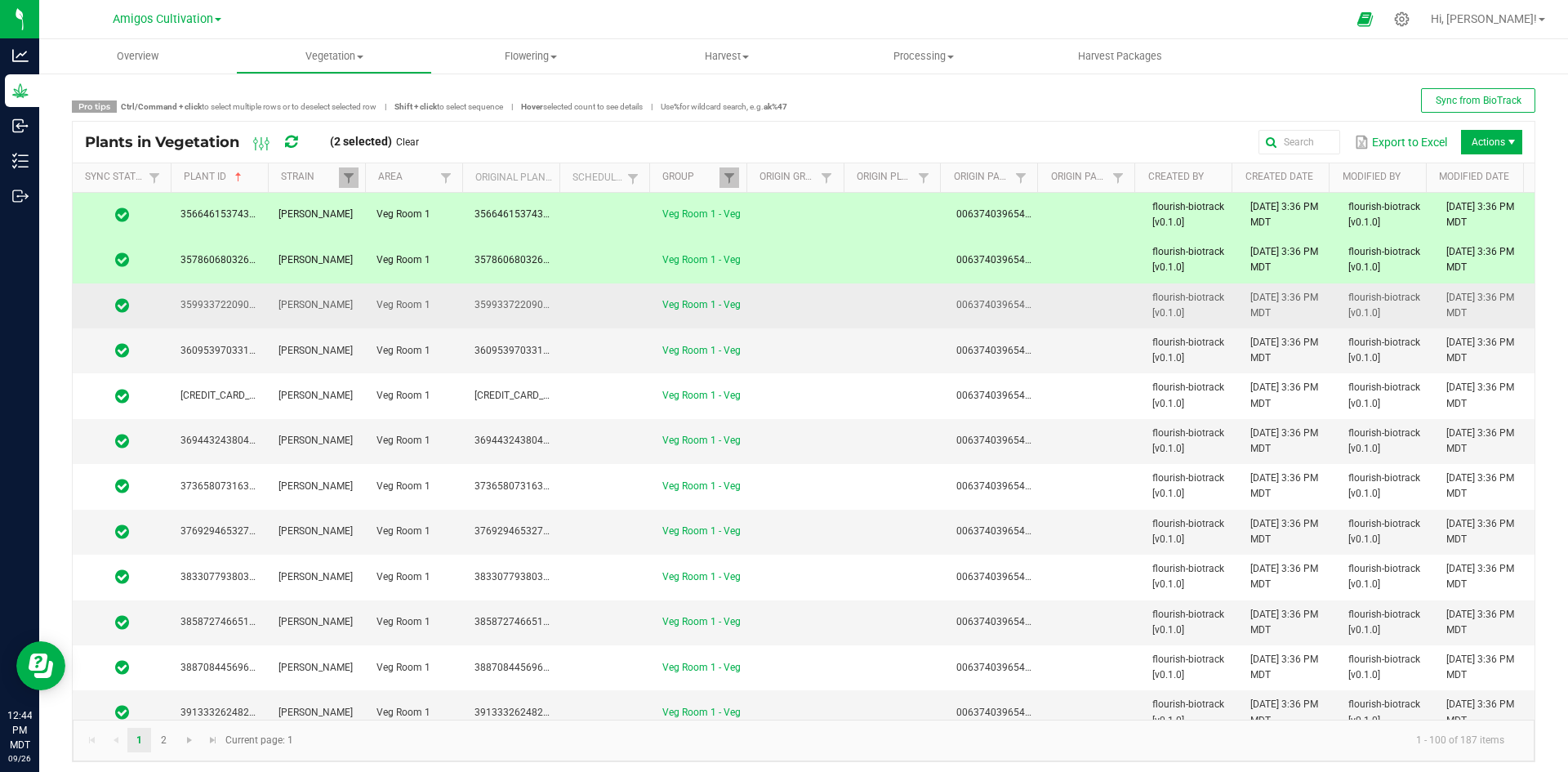
click at [726, 305] on td "Veg Room 1 - Veg" at bounding box center [702, 306] width 98 height 44
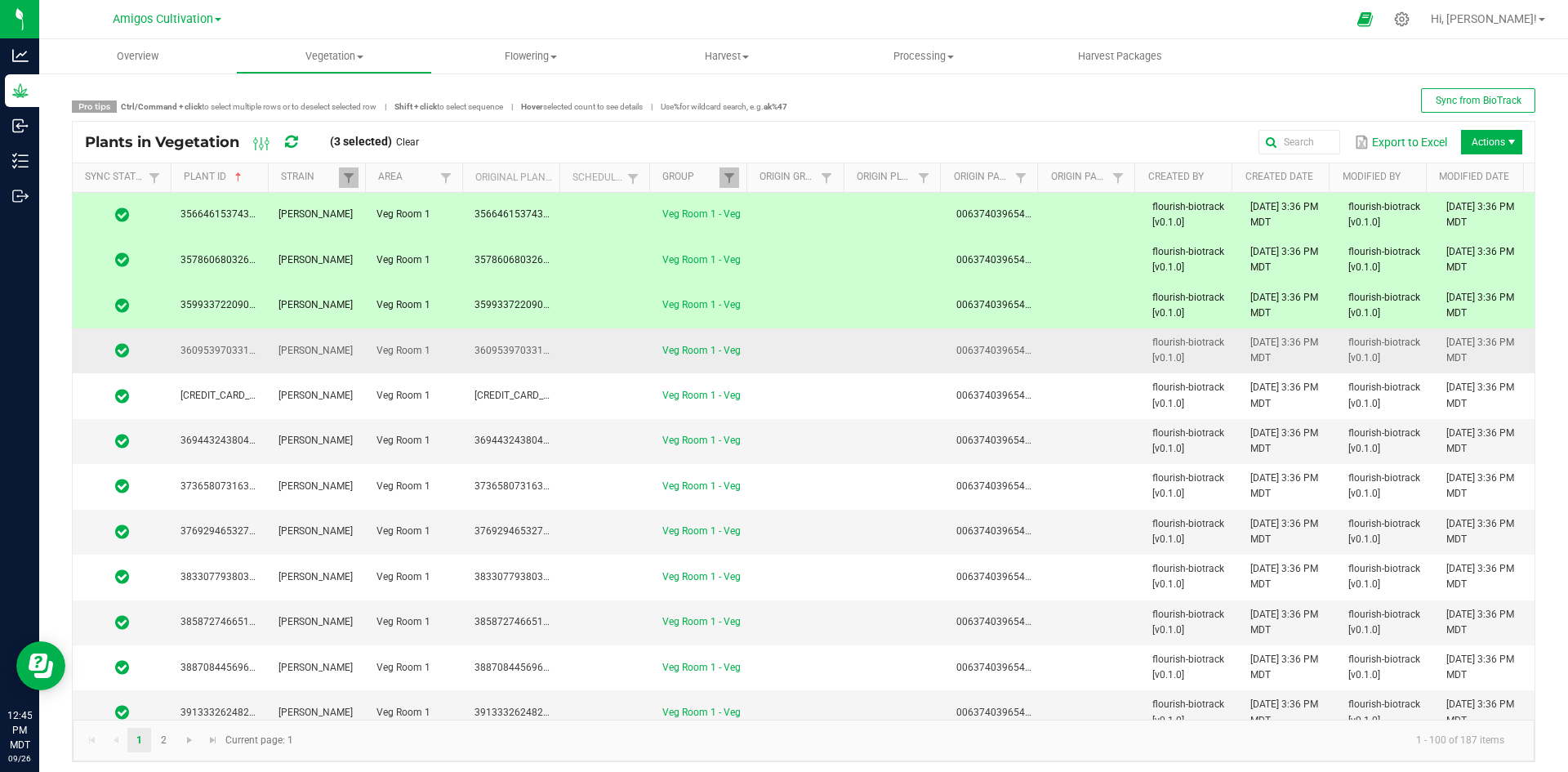
click at [740, 340] on td "Veg Room 1 - Veg" at bounding box center [702, 350] width 98 height 44
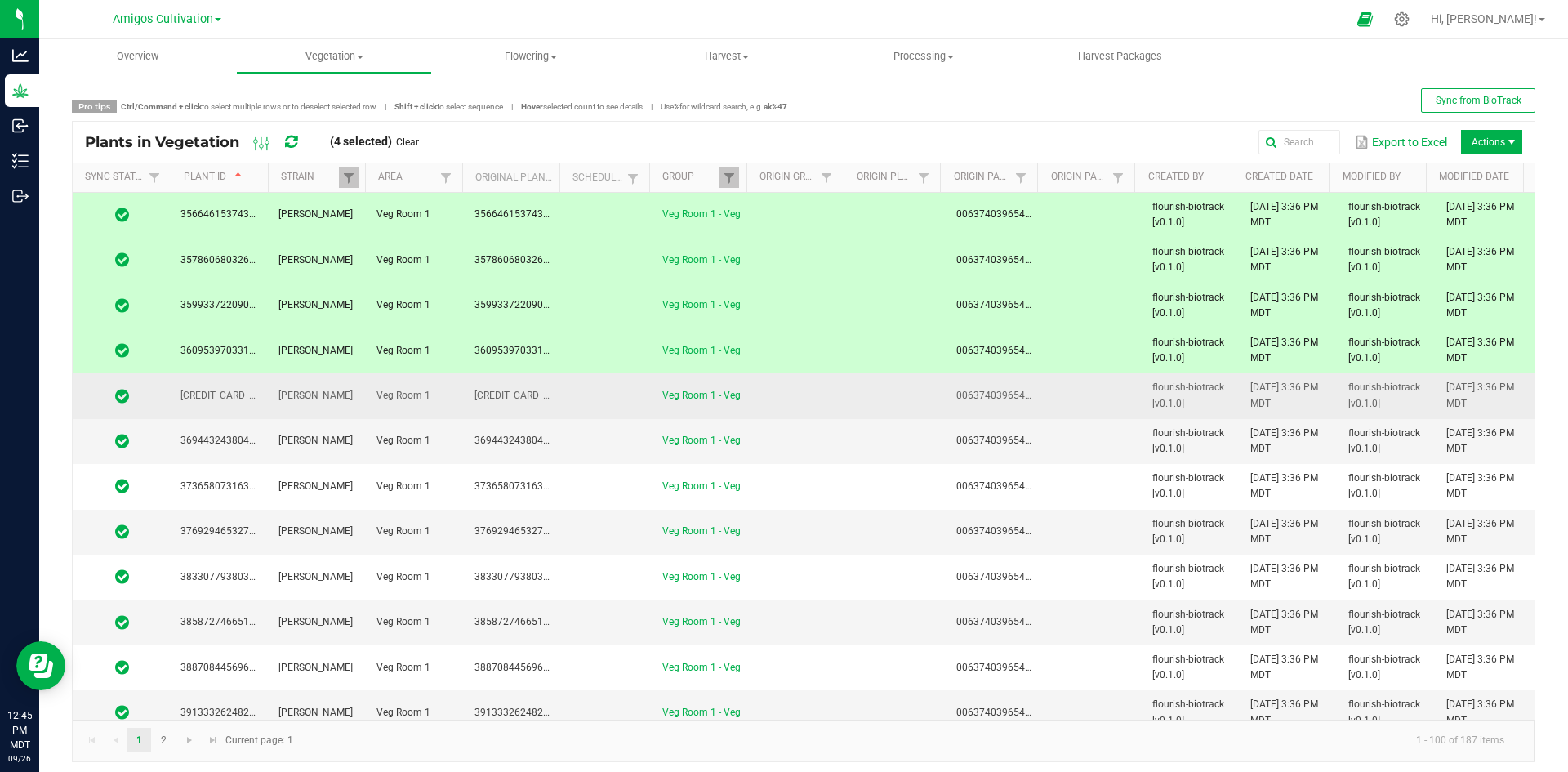
click at [751, 401] on td at bounding box center [800, 396] width 98 height 44
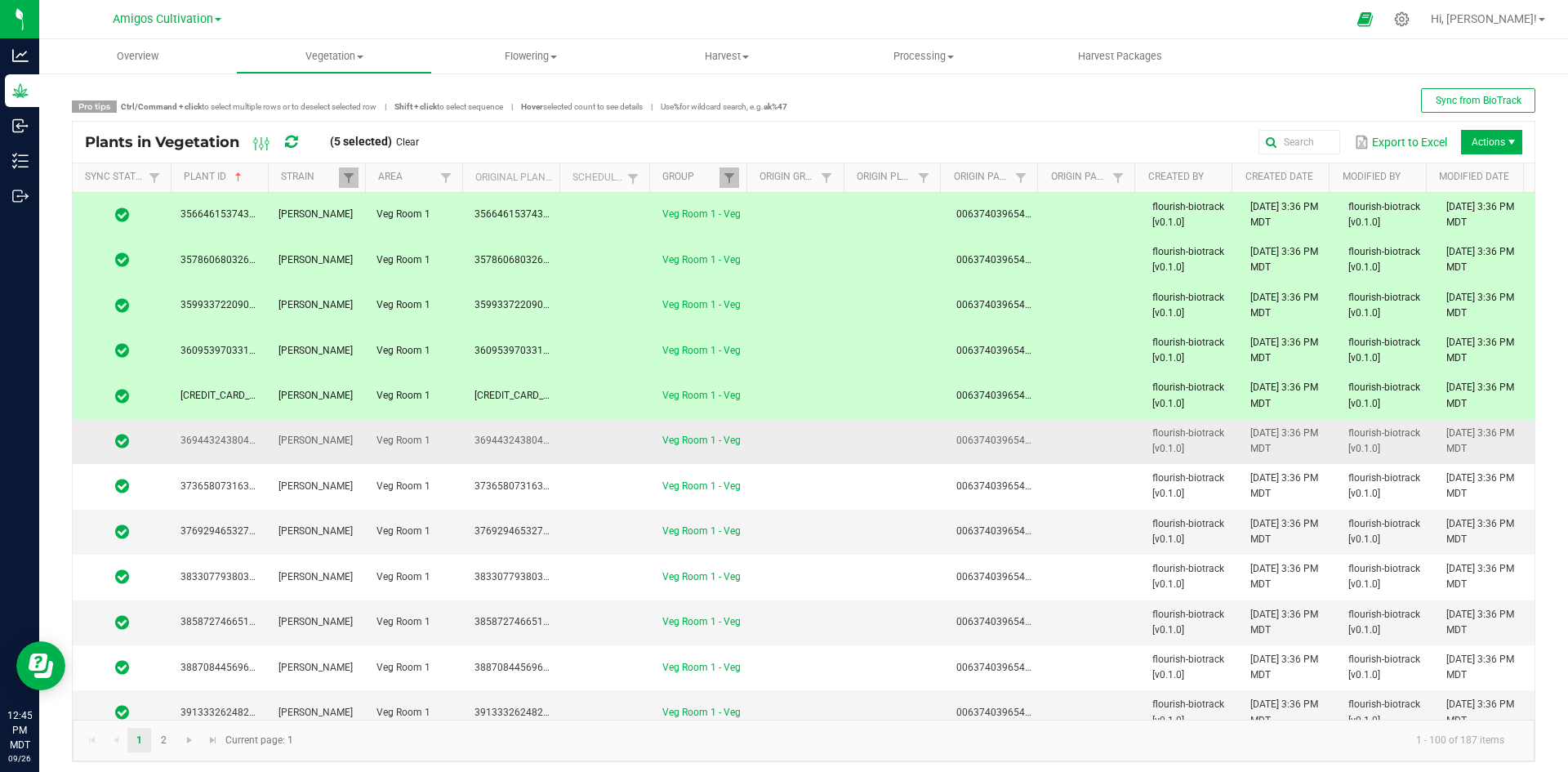
click at [754, 445] on td at bounding box center [800, 441] width 98 height 44
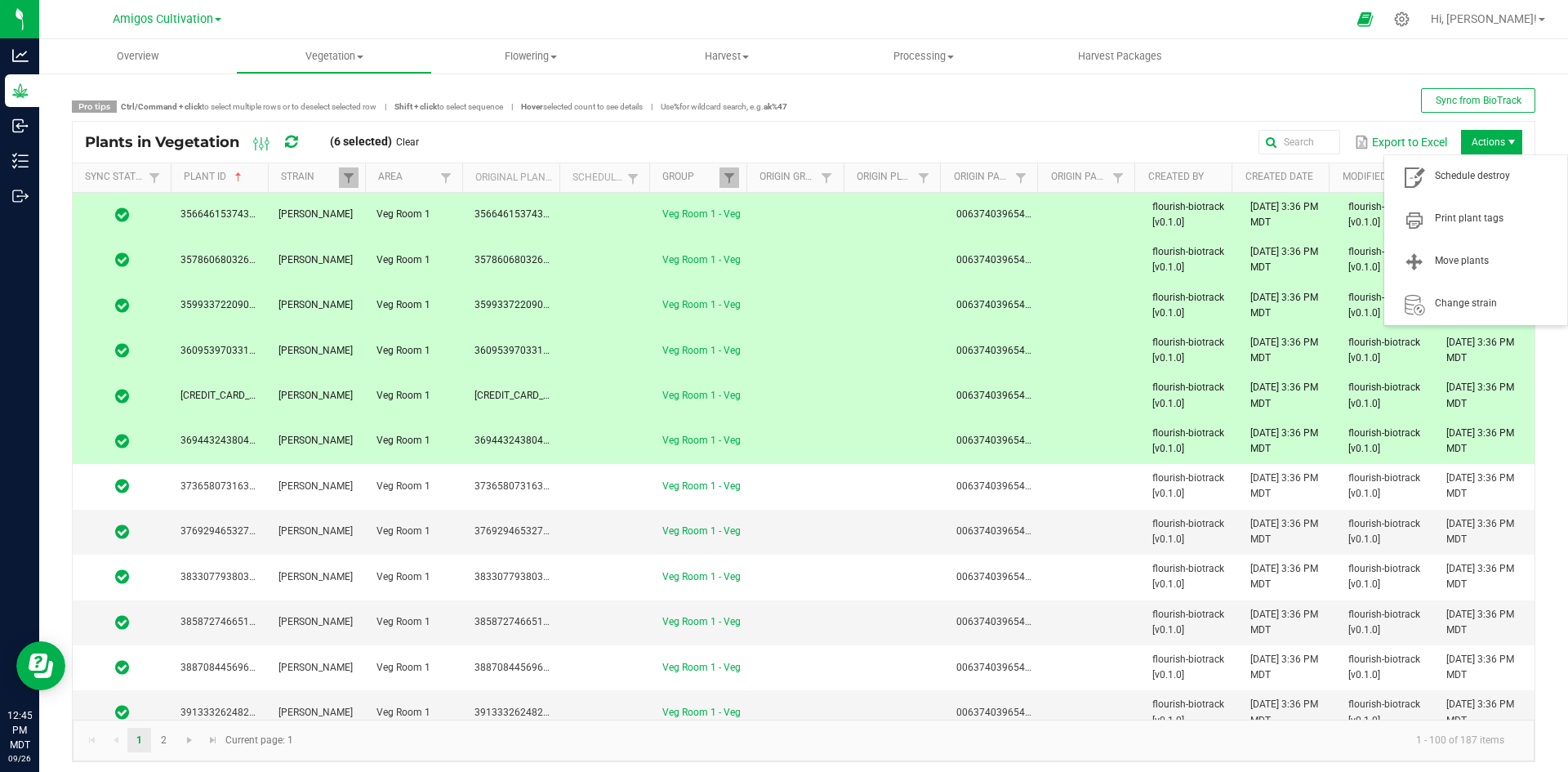
click at [1486, 139] on span "Actions" at bounding box center [1491, 142] width 61 height 24
click at [1461, 181] on span "Schedule destroy" at bounding box center [1496, 175] width 122 height 14
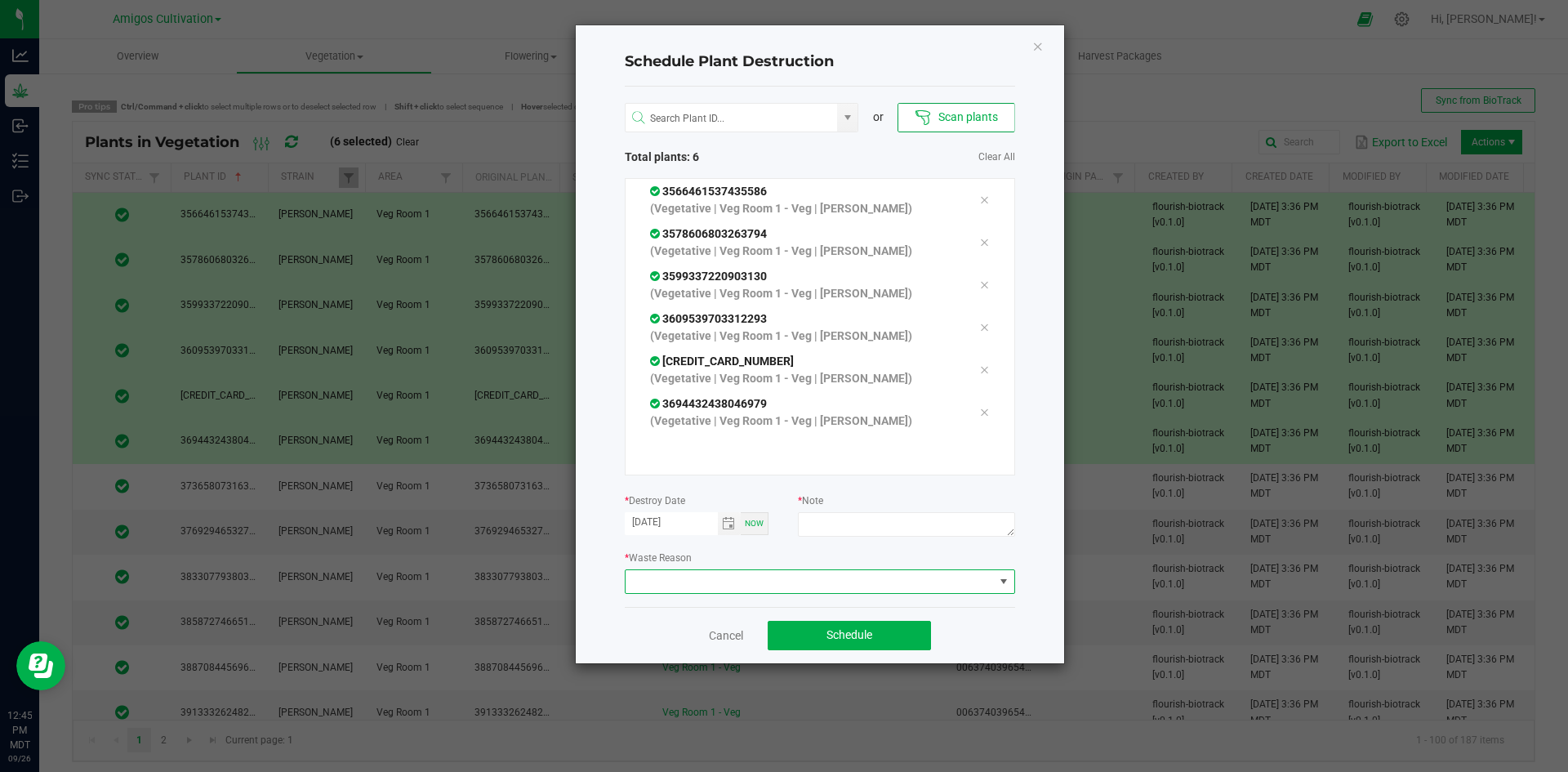
click at [819, 579] on span at bounding box center [809, 581] width 368 height 23
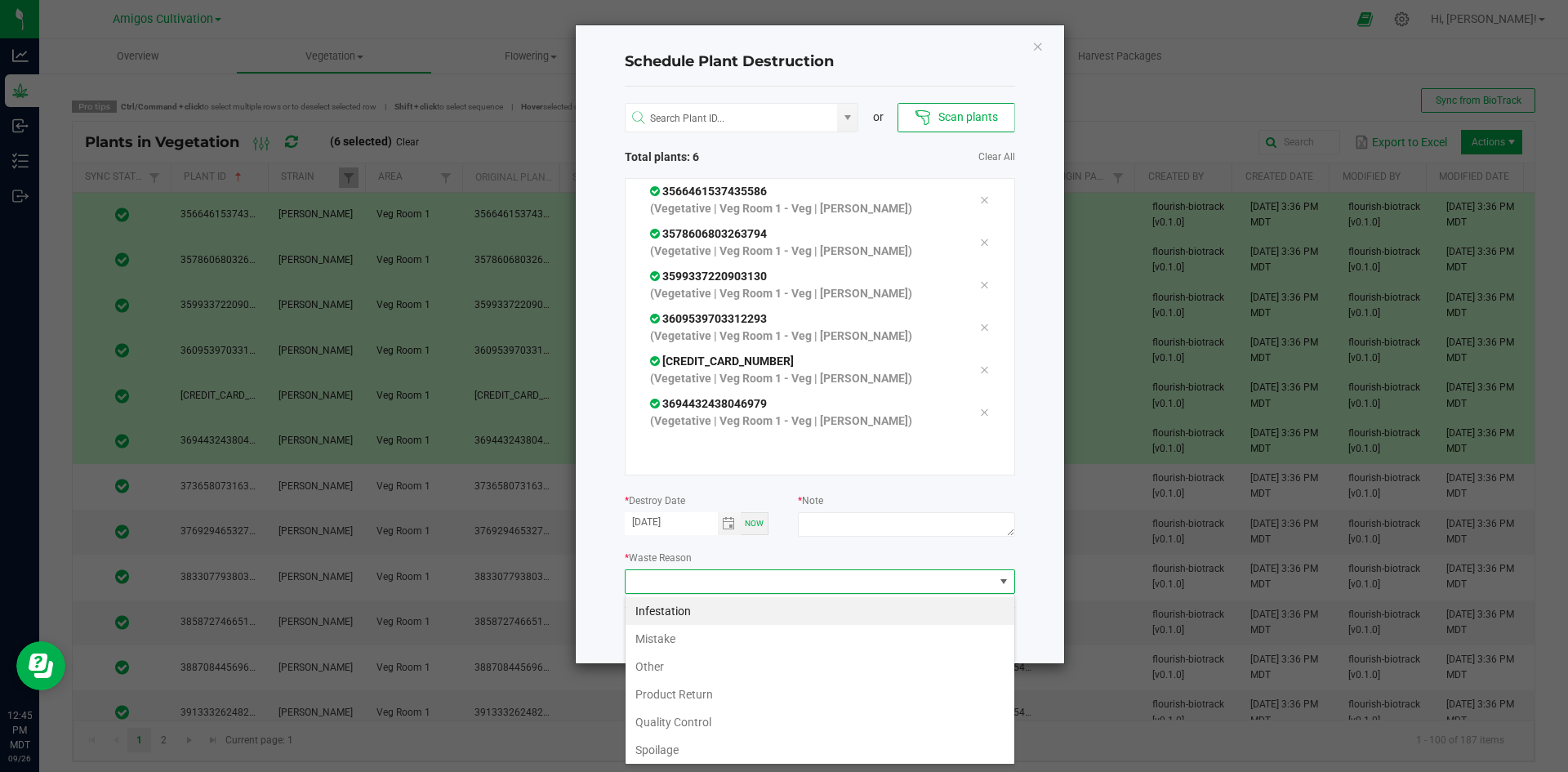
scroll to position [24, 390]
click at [676, 629] on li "Mistake" at bounding box center [819, 639] width 388 height 28
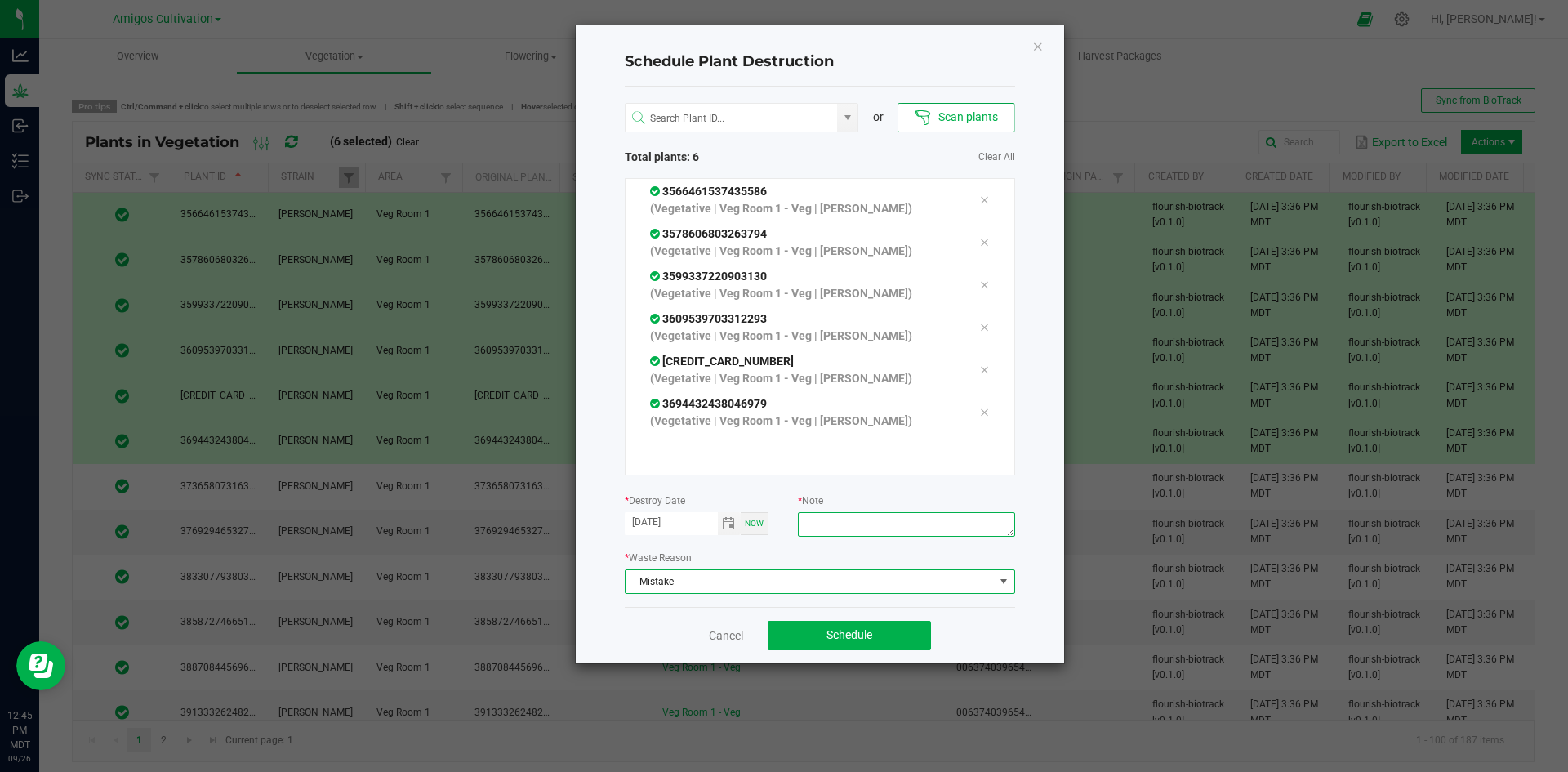
click at [873, 520] on textarea at bounding box center [905, 524] width 216 height 24
type textarea "mistake"
click at [865, 637] on span "Schedule" at bounding box center [849, 635] width 45 height 13
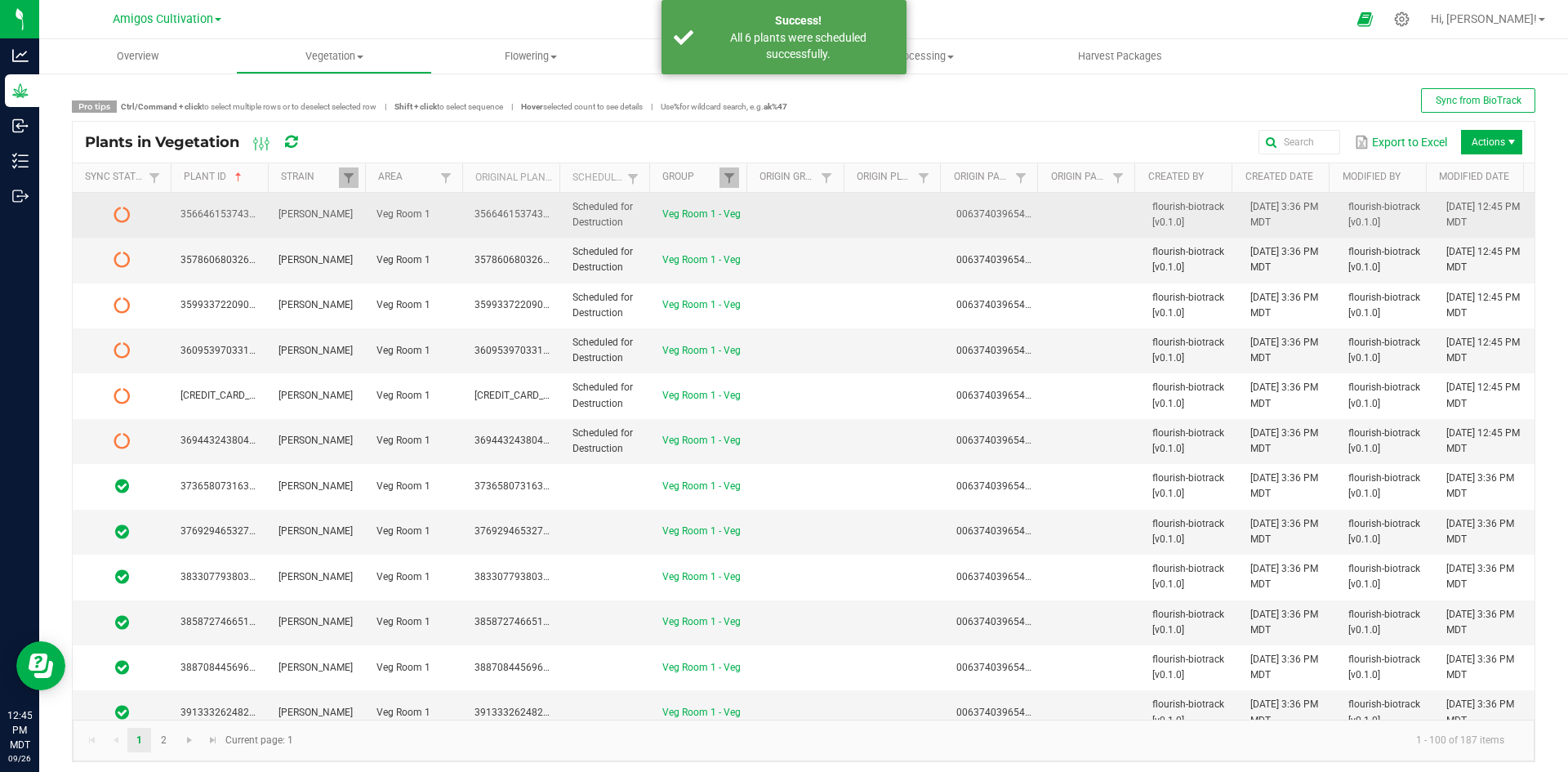
click at [828, 218] on td at bounding box center [800, 215] width 98 height 44
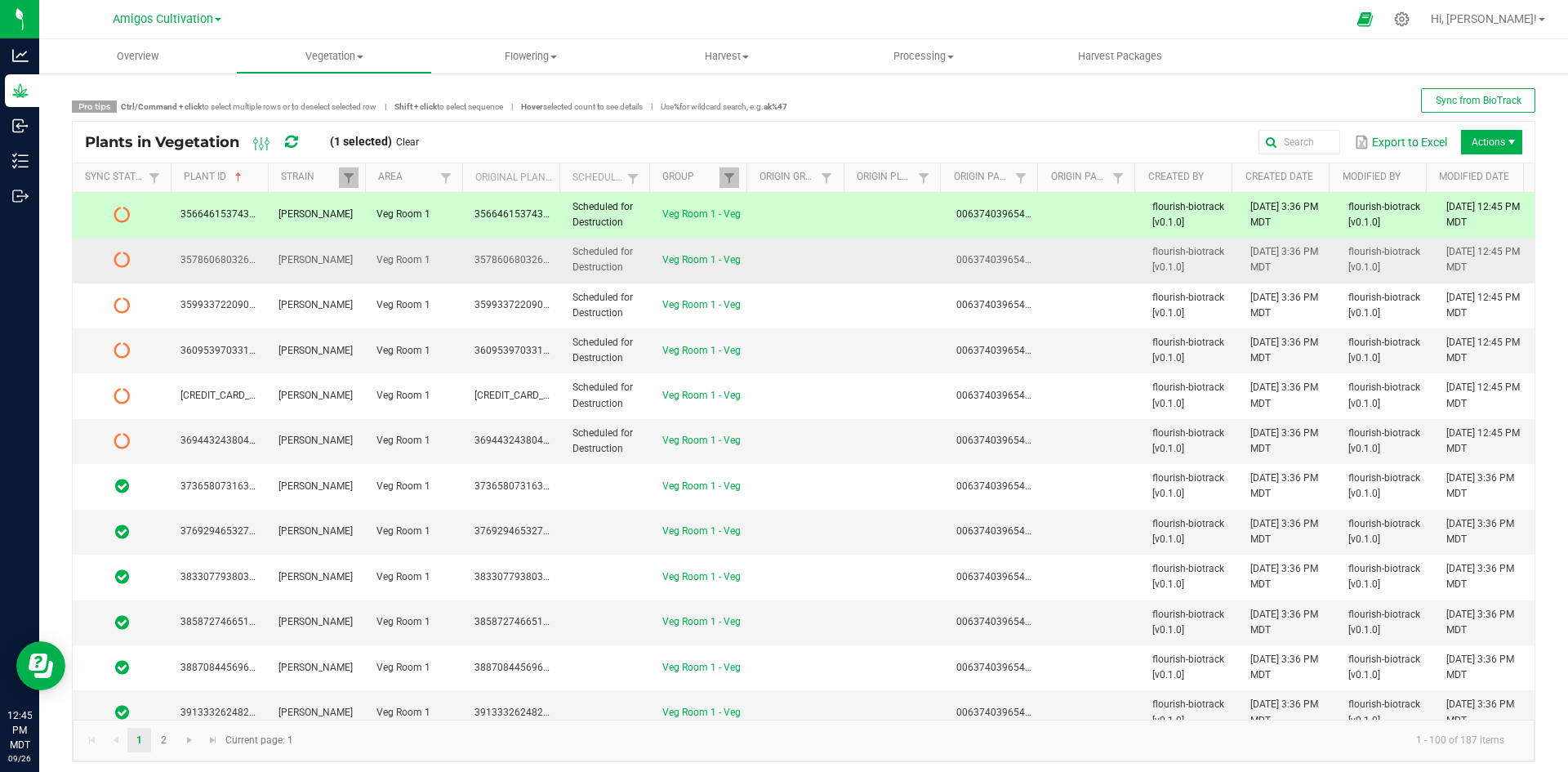
click at [761, 251] on td at bounding box center [800, 259] width 98 height 44
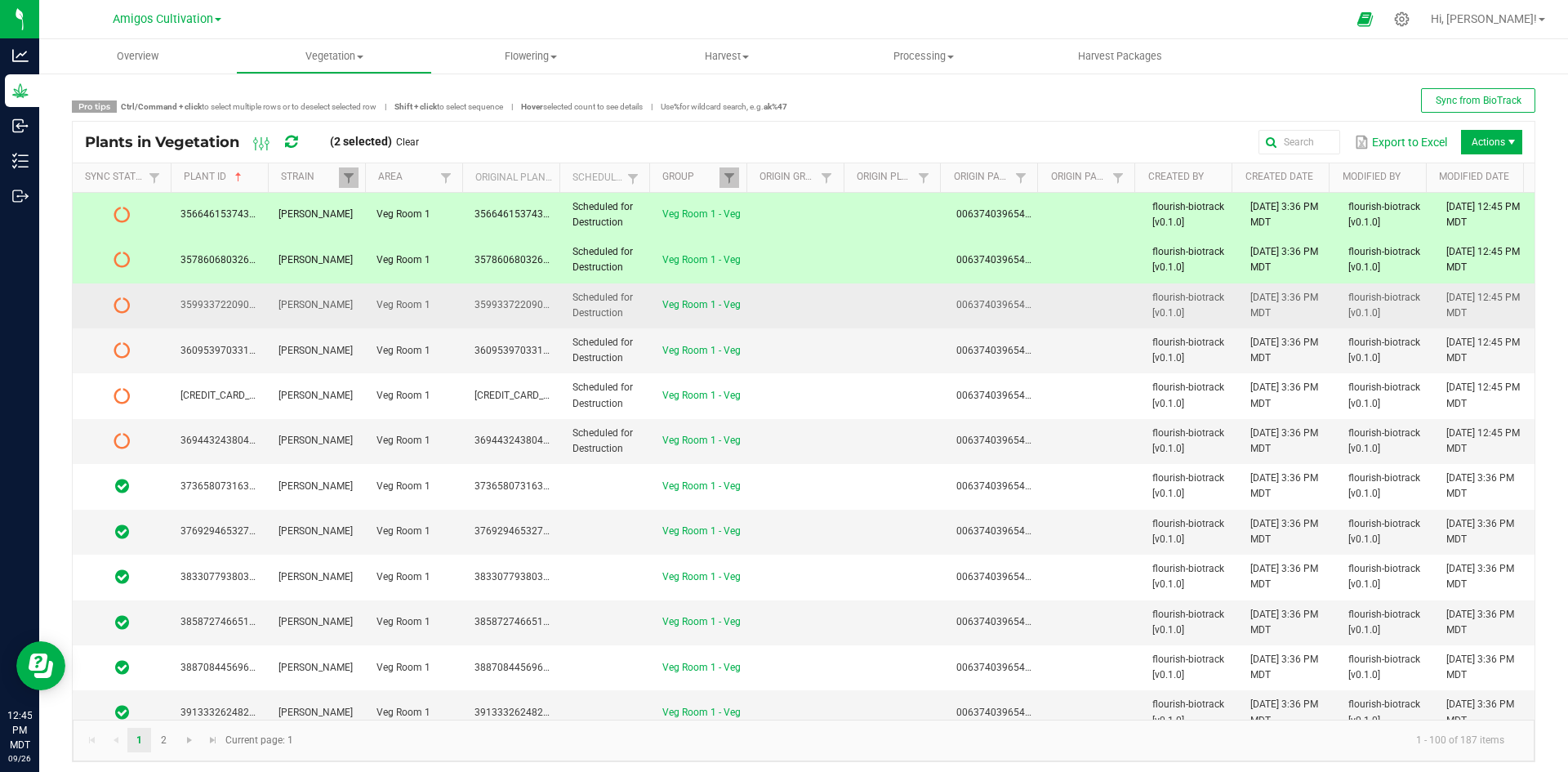
click at [751, 304] on td at bounding box center [800, 306] width 98 height 44
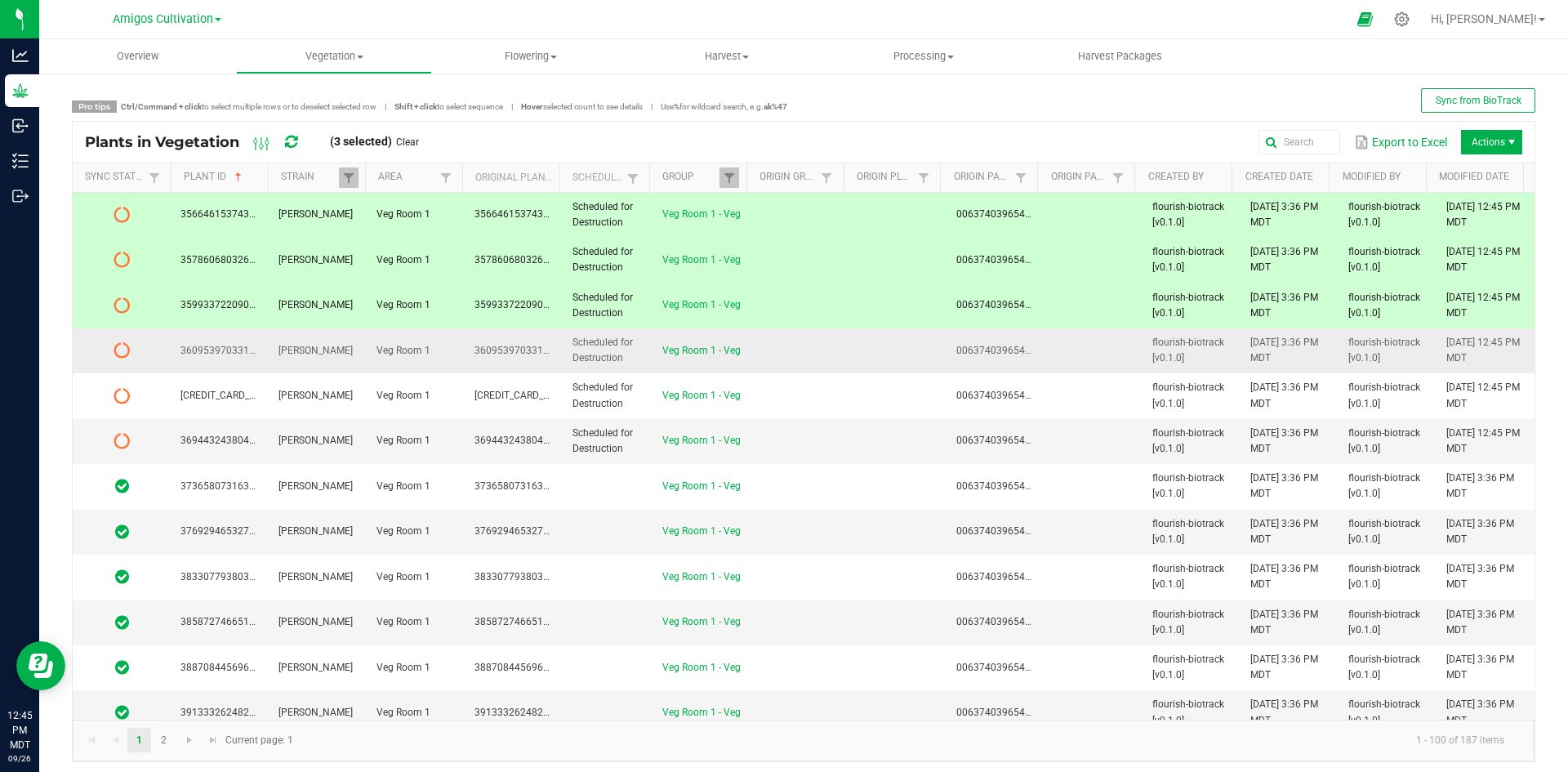
click at [737, 338] on td "Veg Room 1 - Veg" at bounding box center [702, 350] width 98 height 44
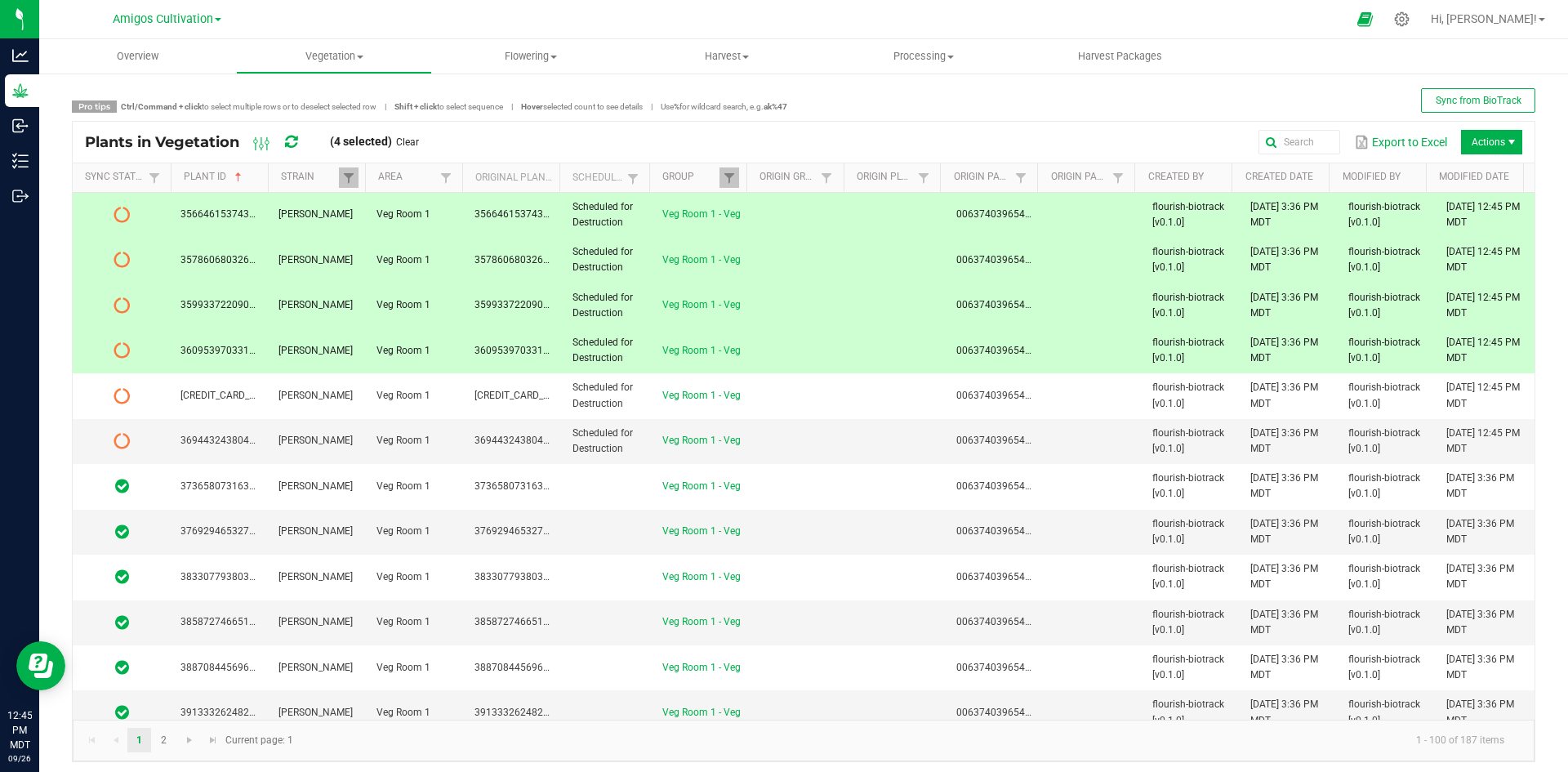
click at [287, 138] on icon at bounding box center [290, 142] width 12 height 15
click at [725, 206] on td "Veg Room 1 - Veg" at bounding box center [702, 215] width 98 height 44
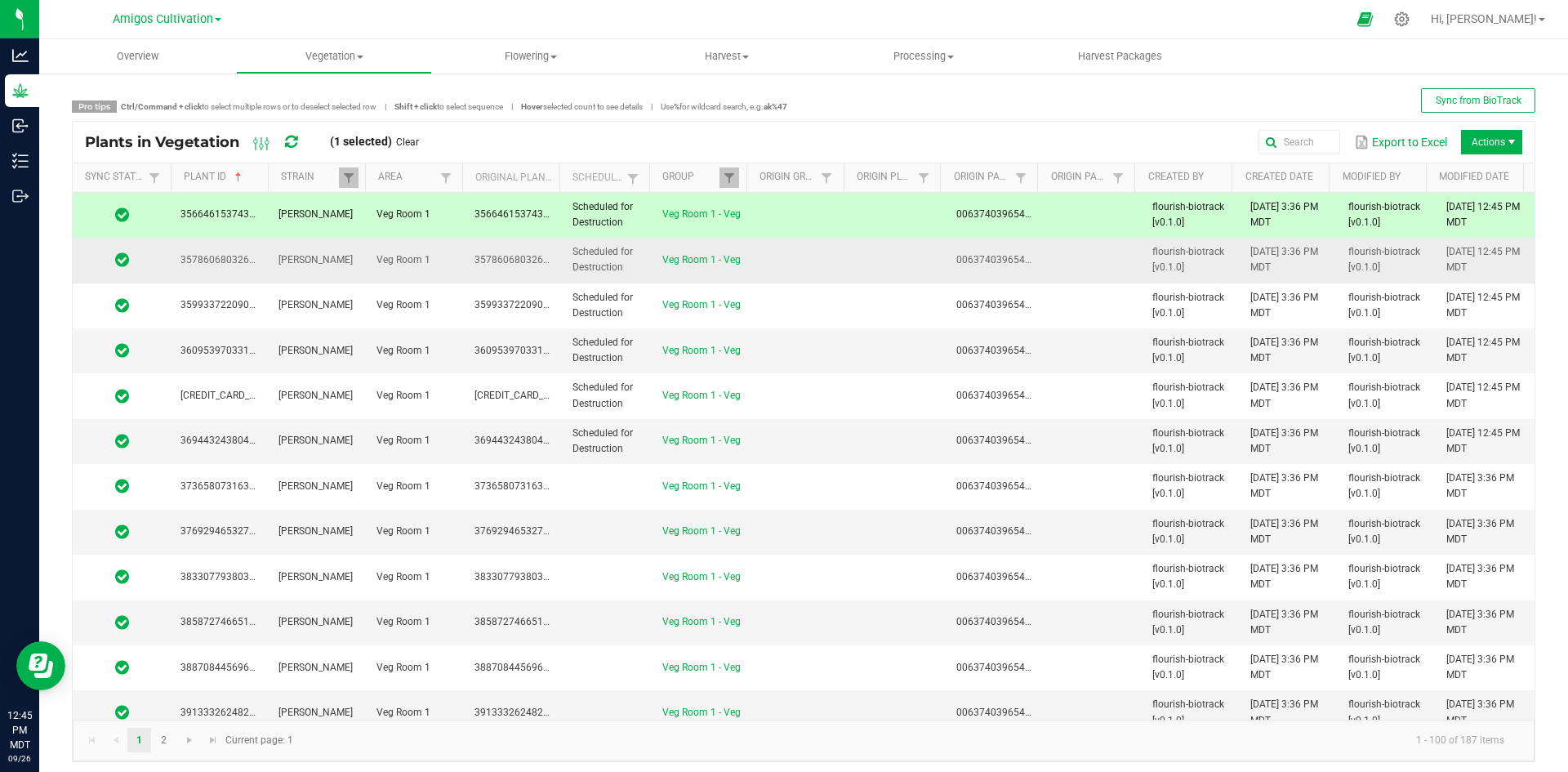
click at [713, 262] on td "Veg Room 1 - Veg" at bounding box center [702, 259] width 98 height 44
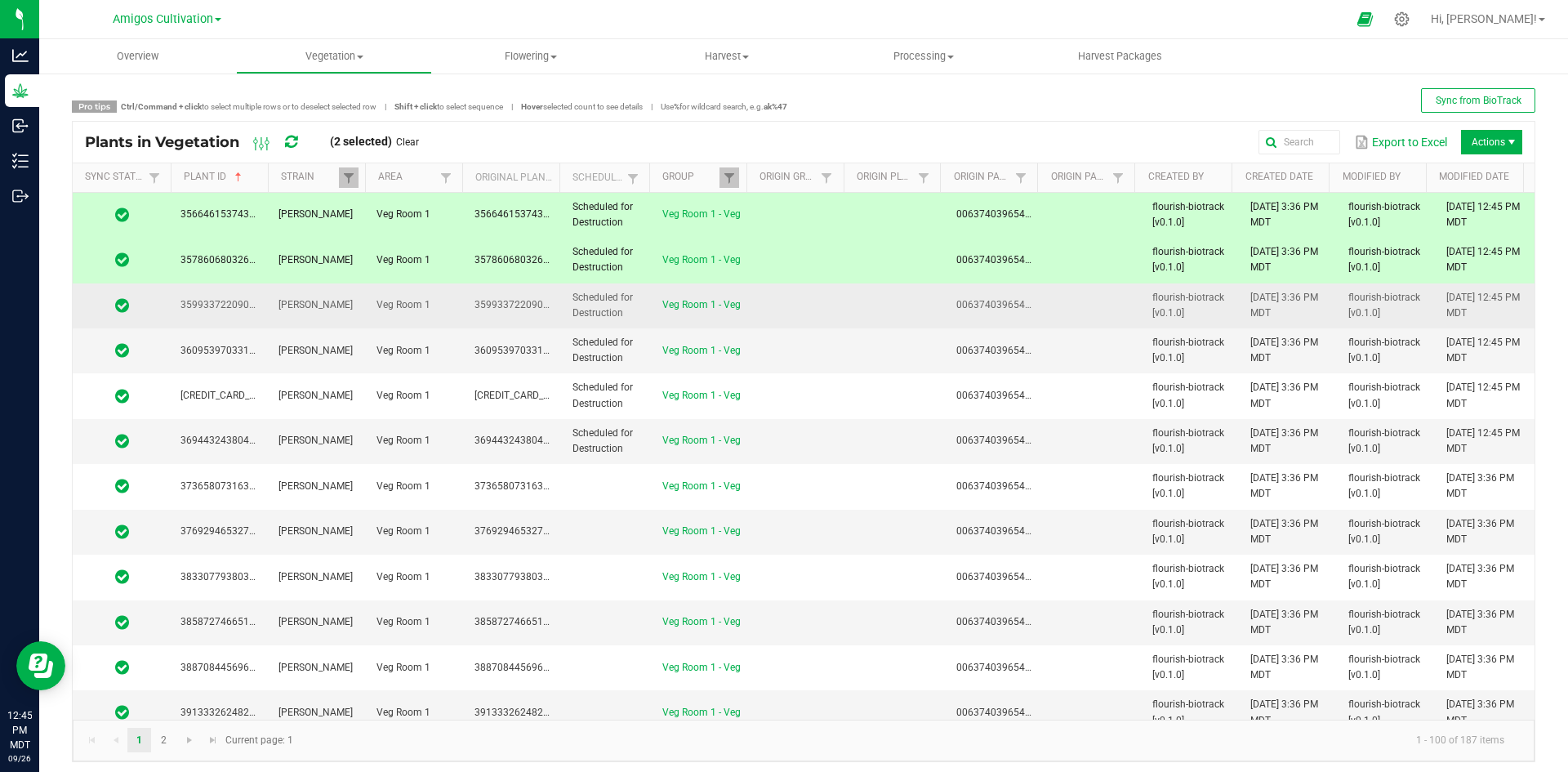
click at [751, 310] on td at bounding box center [800, 306] width 98 height 44
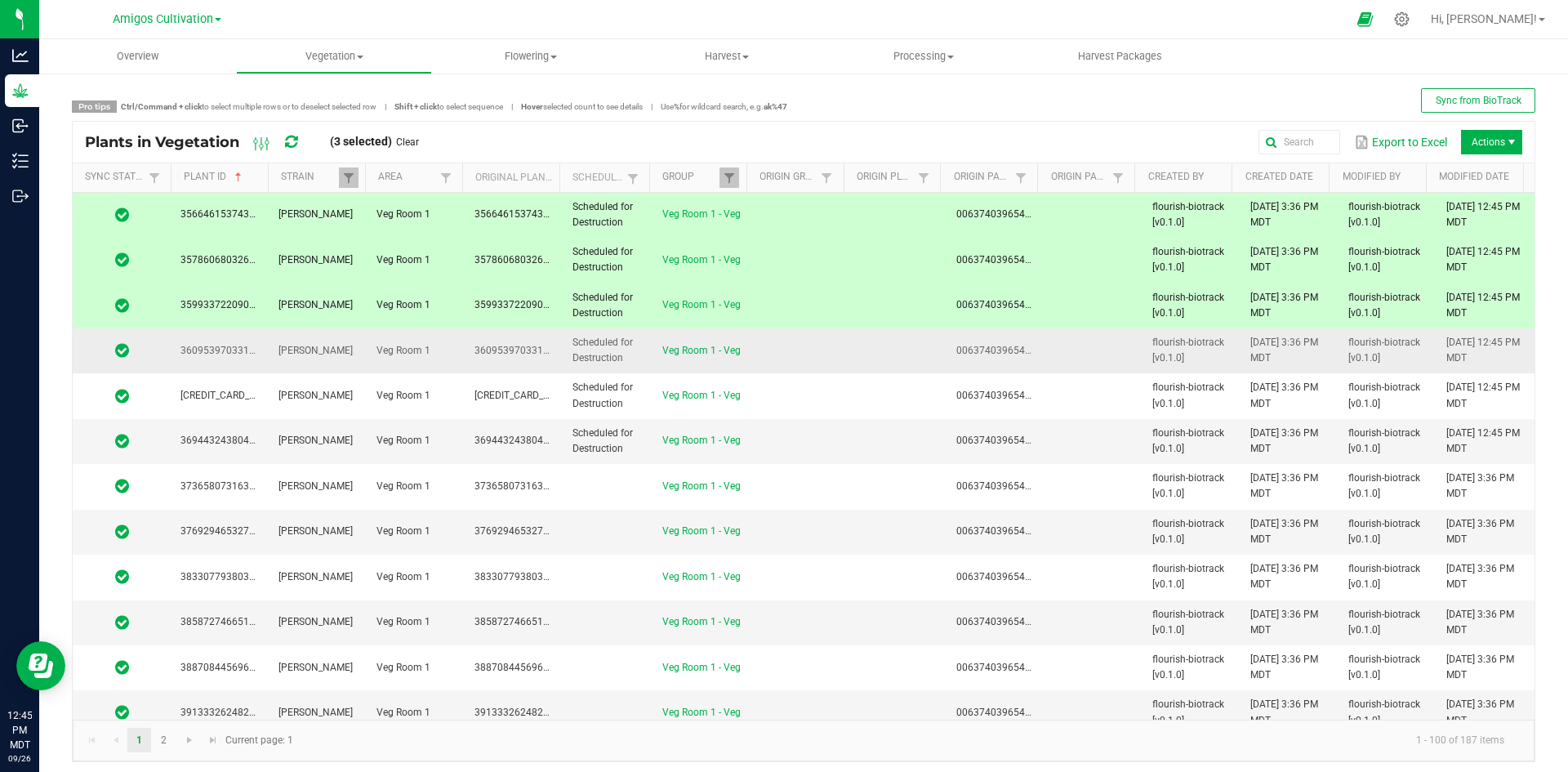
click at [736, 353] on td "Veg Room 1 - Veg" at bounding box center [702, 350] width 98 height 44
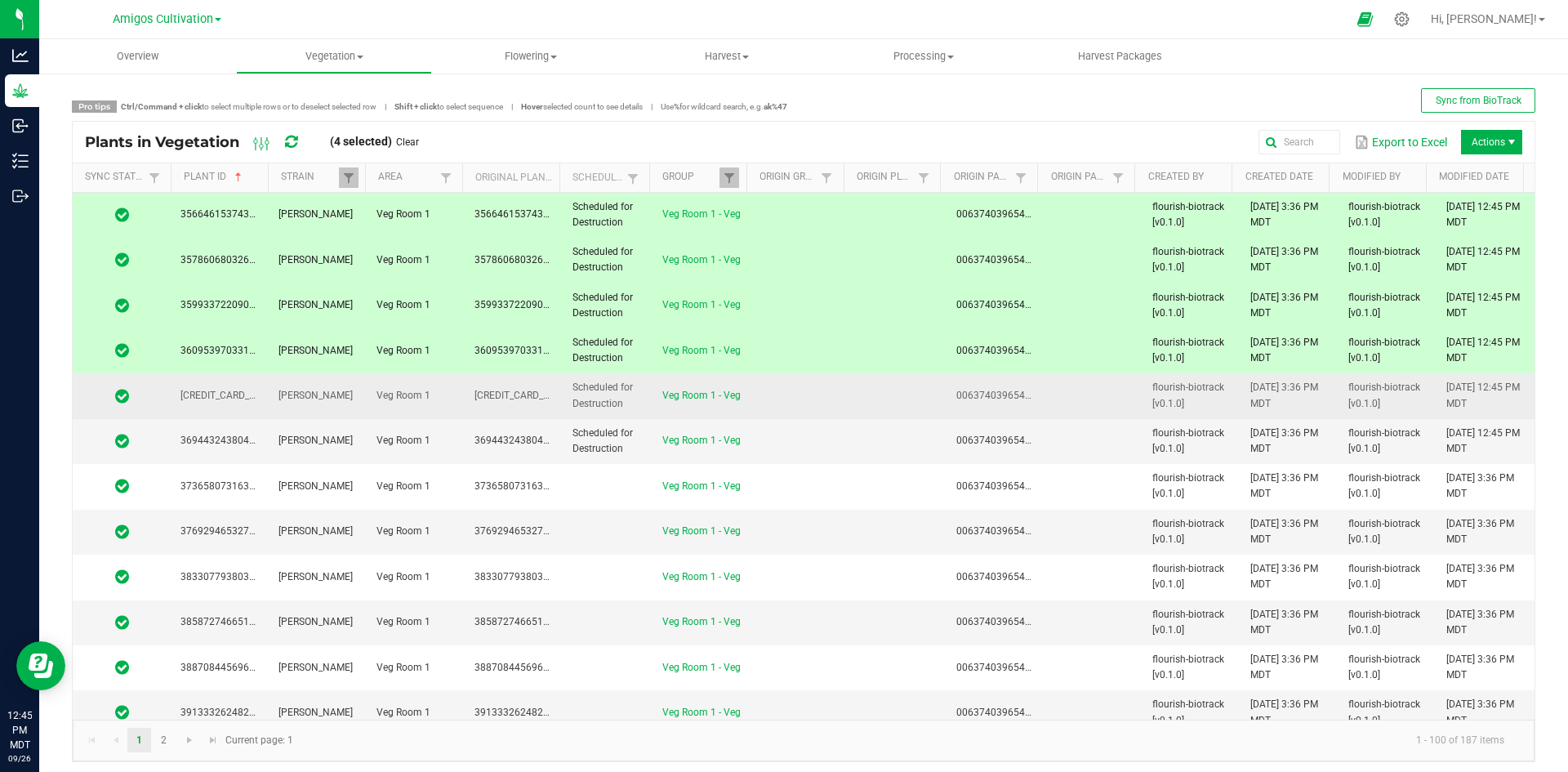
click at [727, 393] on td "Veg Room 1 - Veg" at bounding box center [702, 396] width 98 height 44
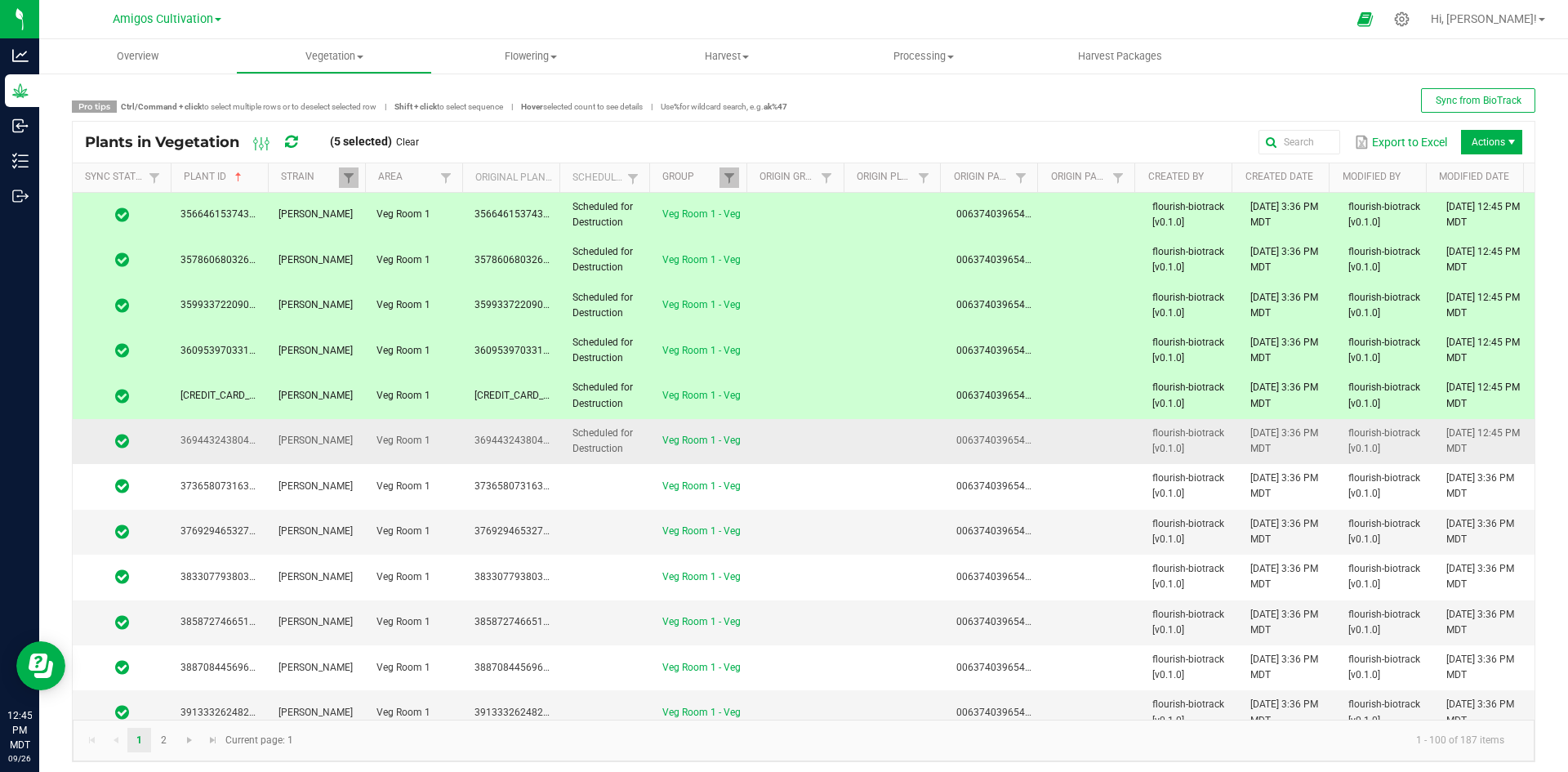
click at [732, 444] on td "Veg Room 1 - Veg" at bounding box center [702, 441] width 98 height 44
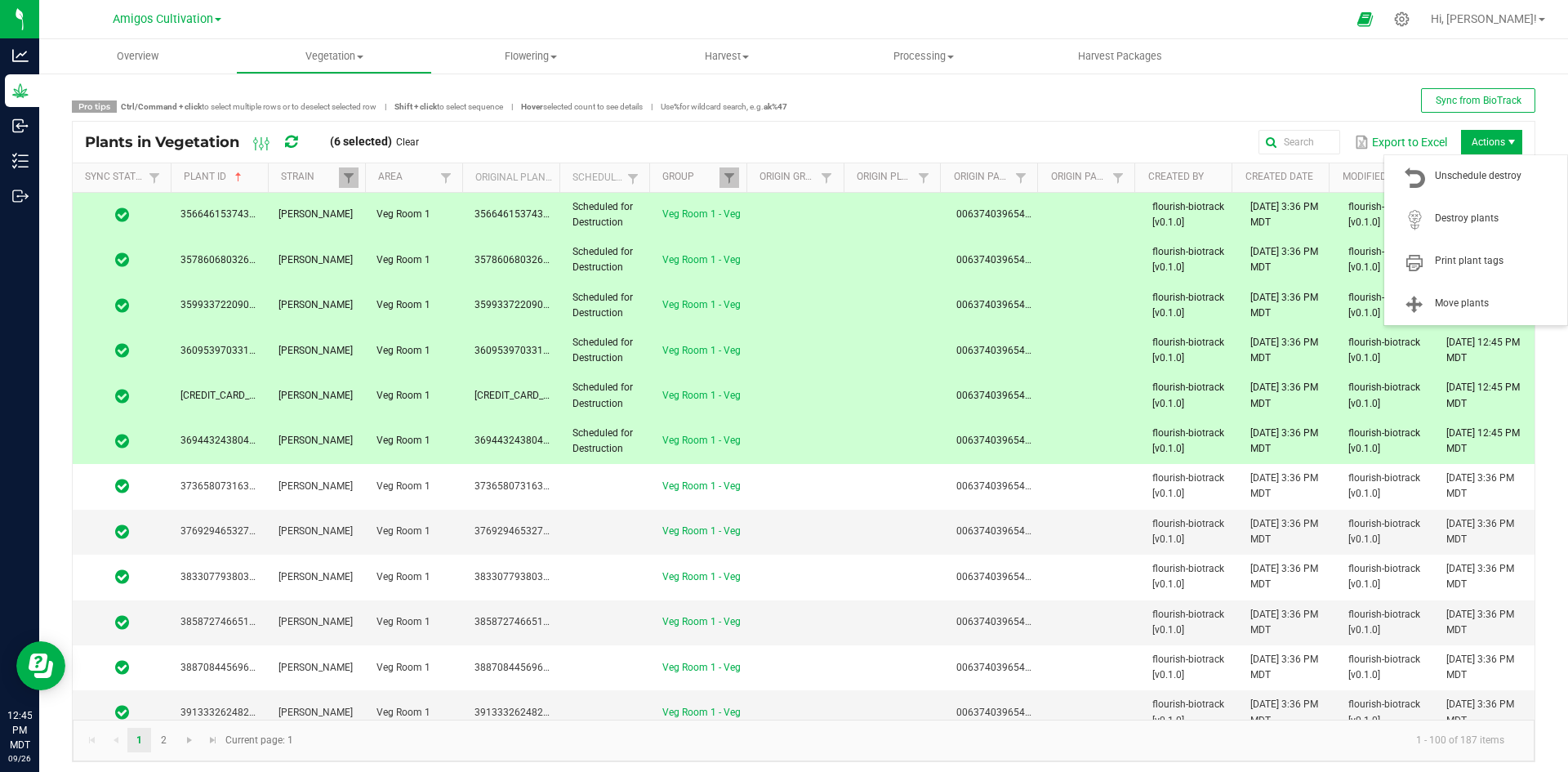
click at [1490, 136] on span "Actions" at bounding box center [1491, 142] width 61 height 24
click at [1462, 216] on span "Destroy plants" at bounding box center [1496, 218] width 122 height 14
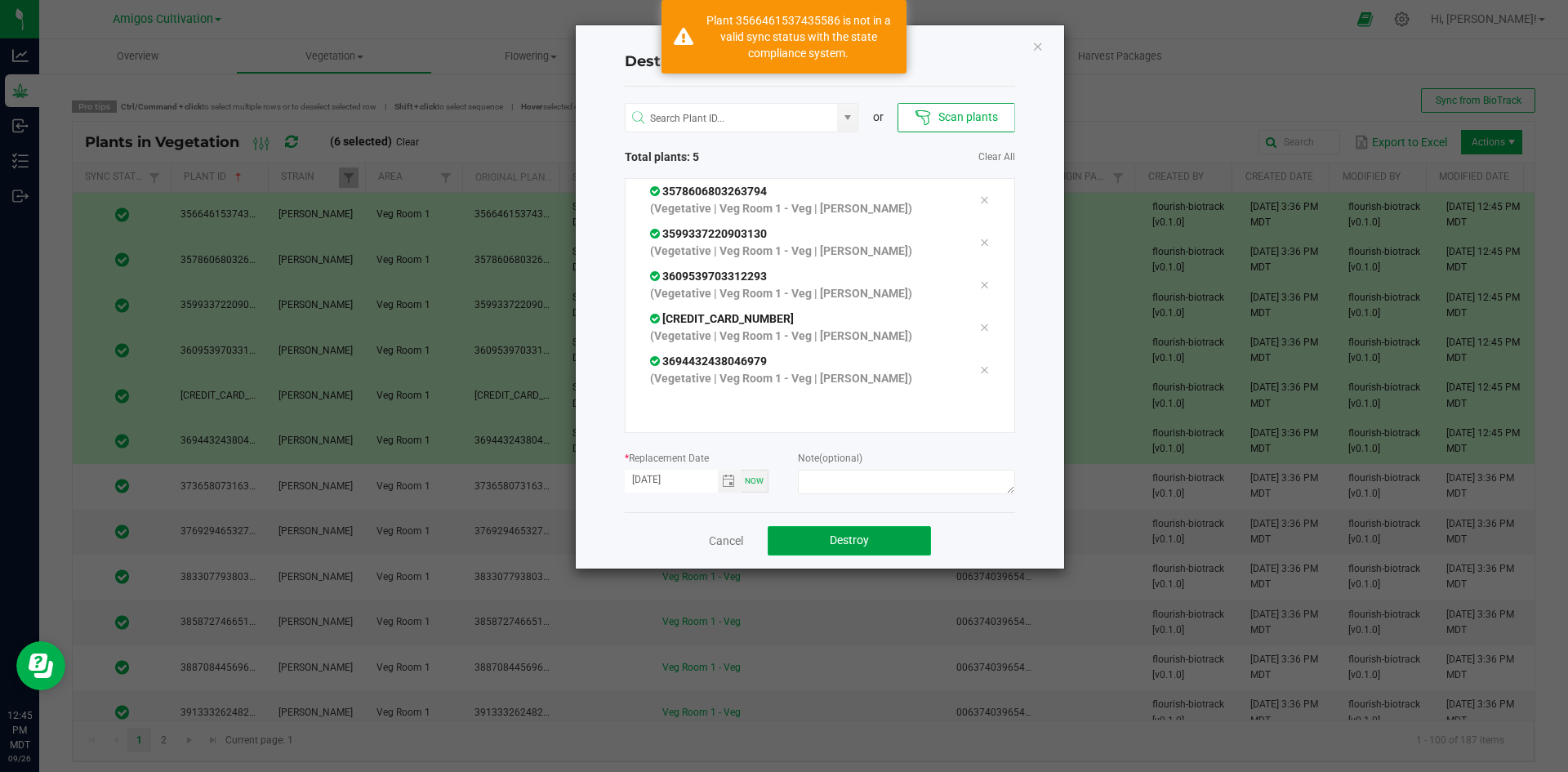
click at [842, 536] on span "Destroy" at bounding box center [849, 539] width 39 height 13
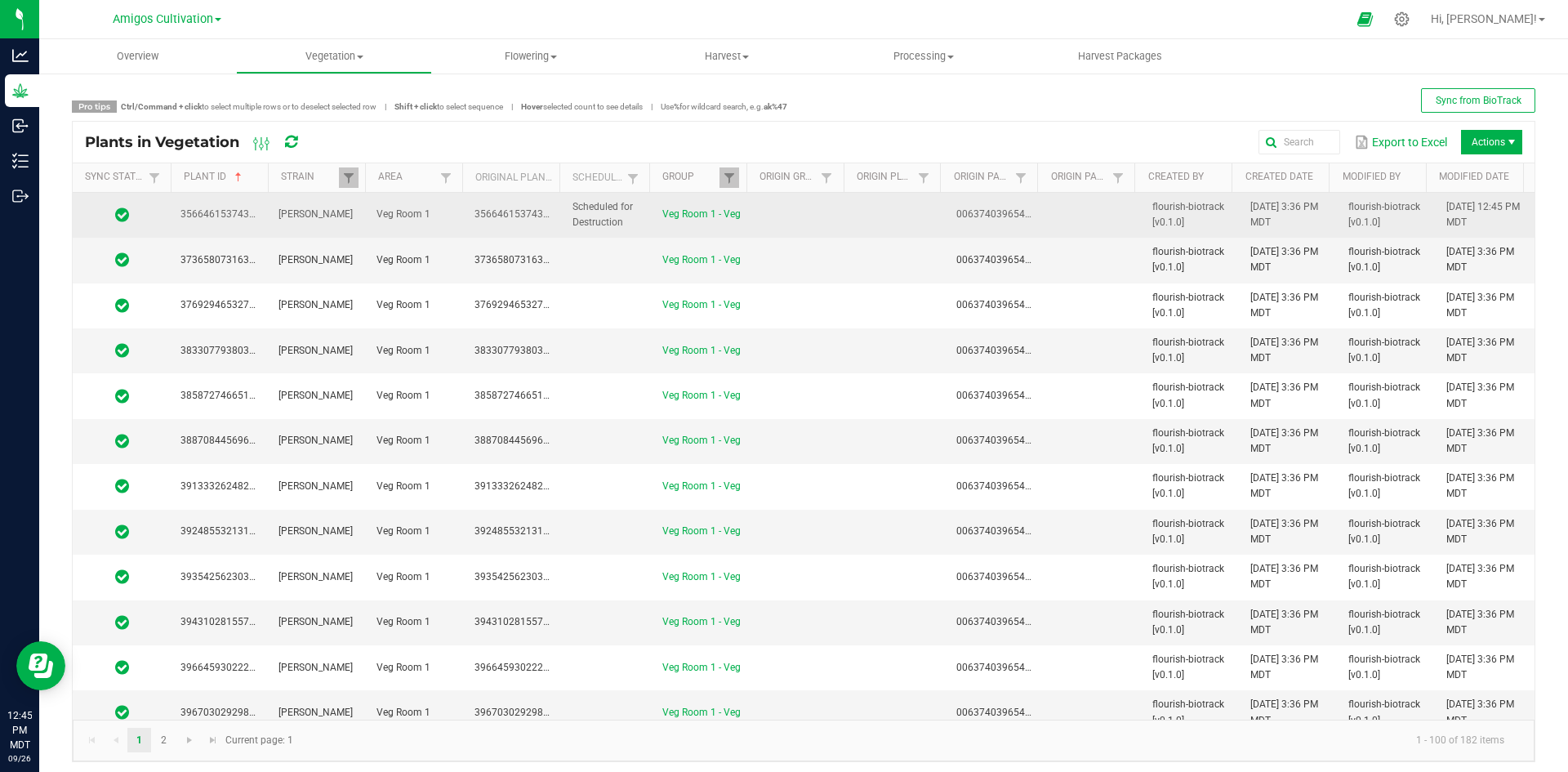
click at [732, 214] on td "Veg Room 1 - Veg" at bounding box center [702, 215] width 98 height 44
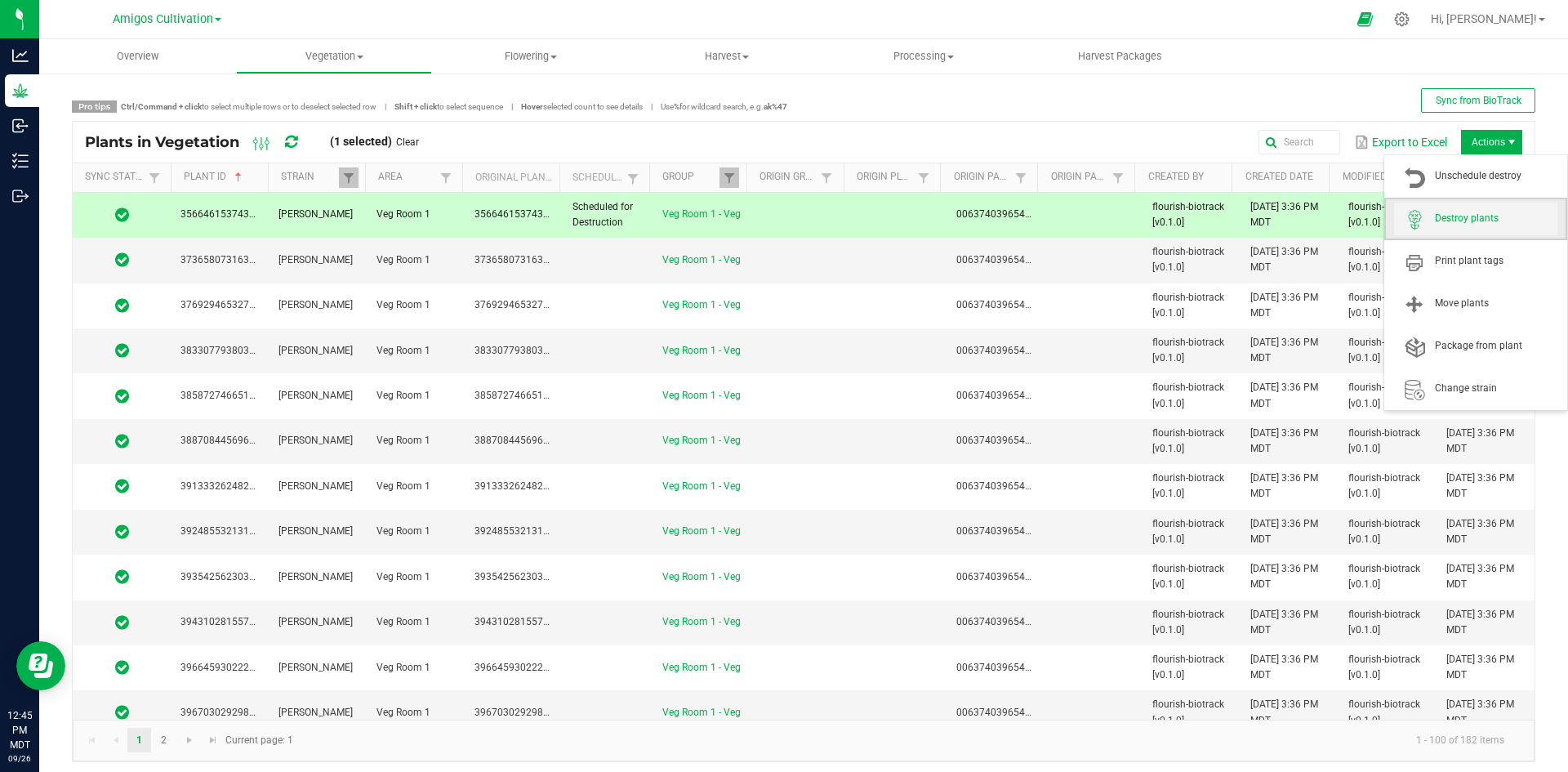
click at [1472, 221] on span "Destroy plants" at bounding box center [1496, 218] width 122 height 14
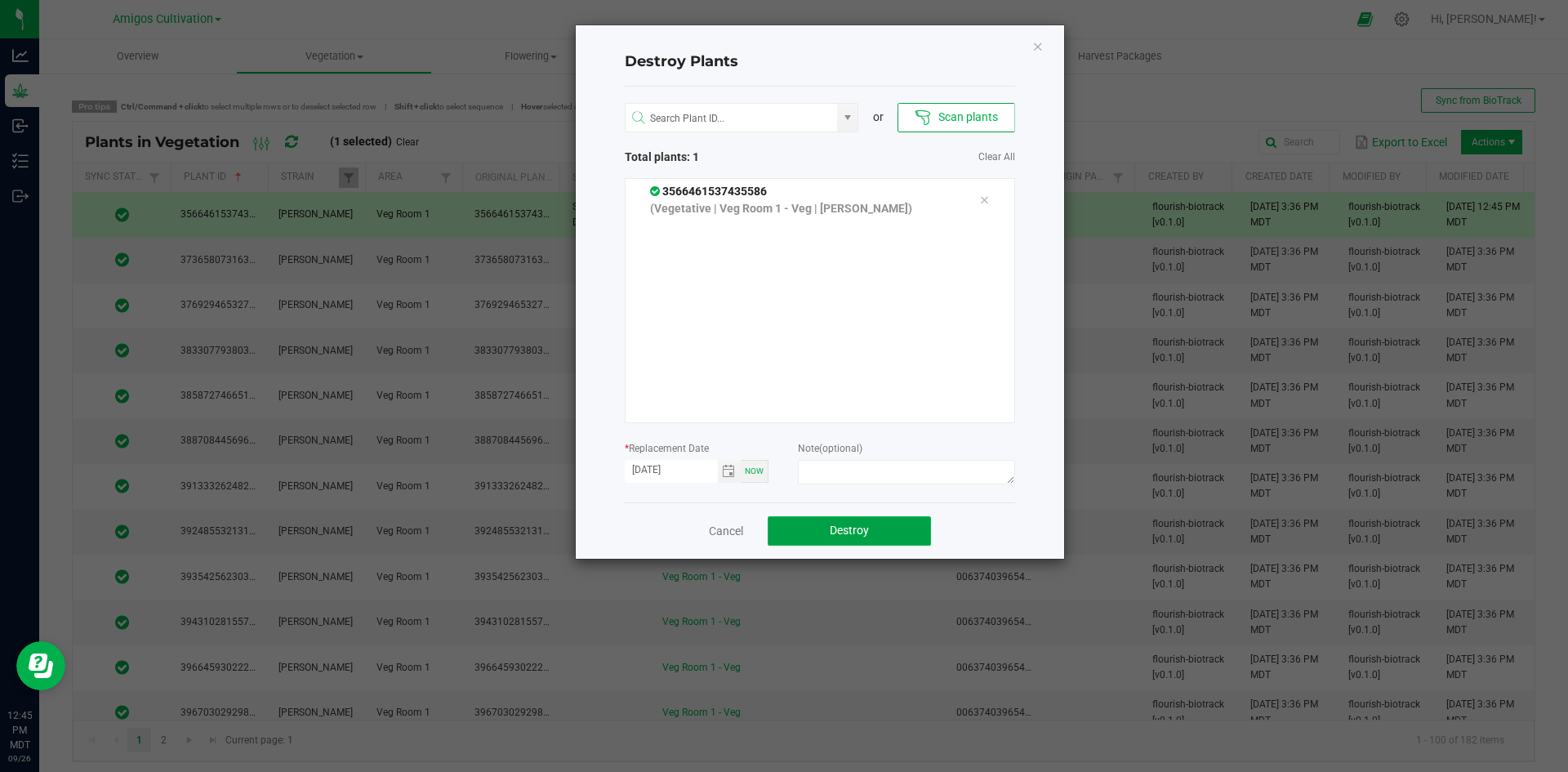
click at [855, 530] on span "Destroy" at bounding box center [849, 530] width 39 height 13
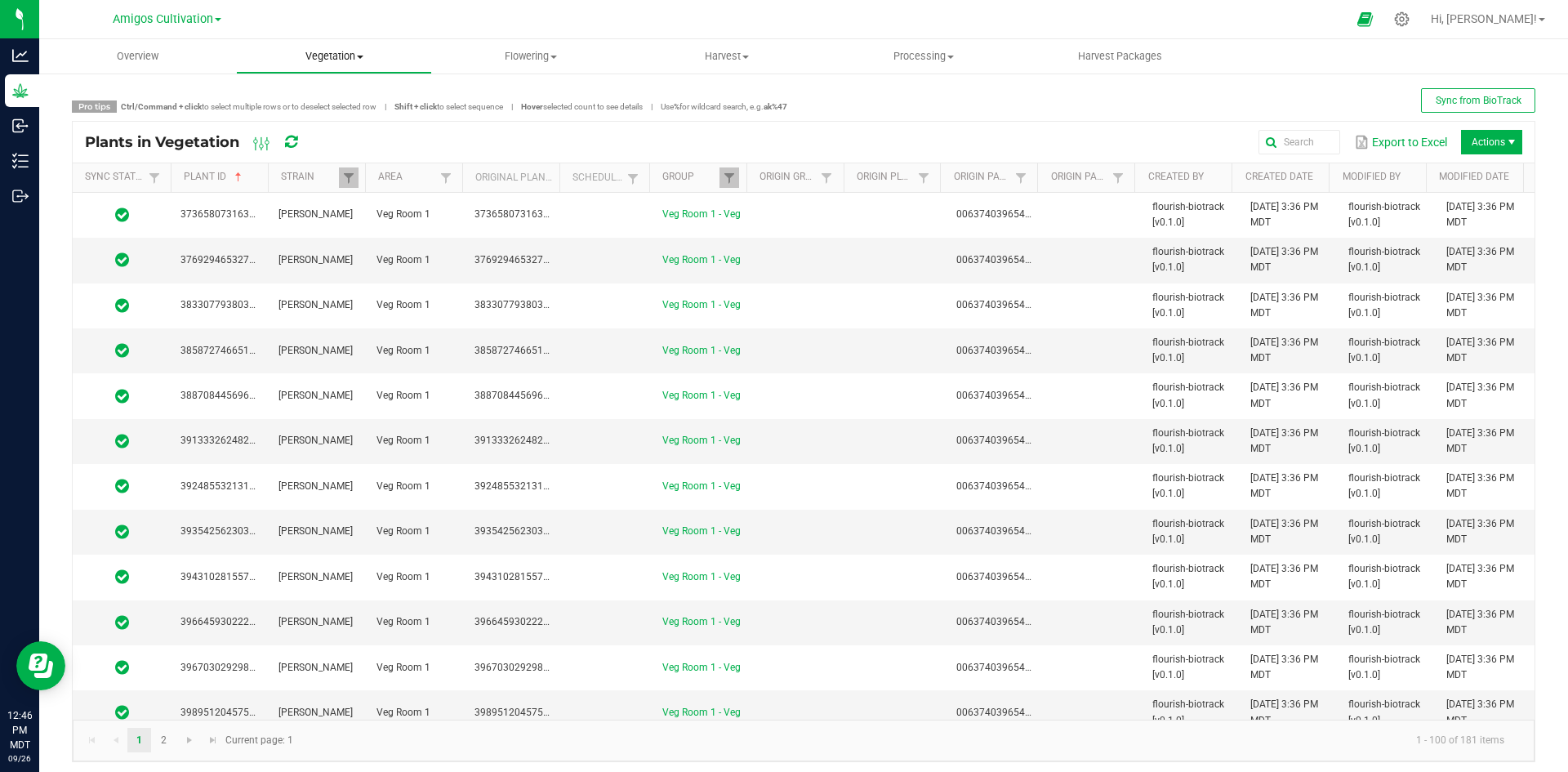
click at [328, 63] on span "Vegetation" at bounding box center [335, 57] width 196 height 15
click at [311, 92] on span "Veg groups" at bounding box center [288, 98] width 104 height 14
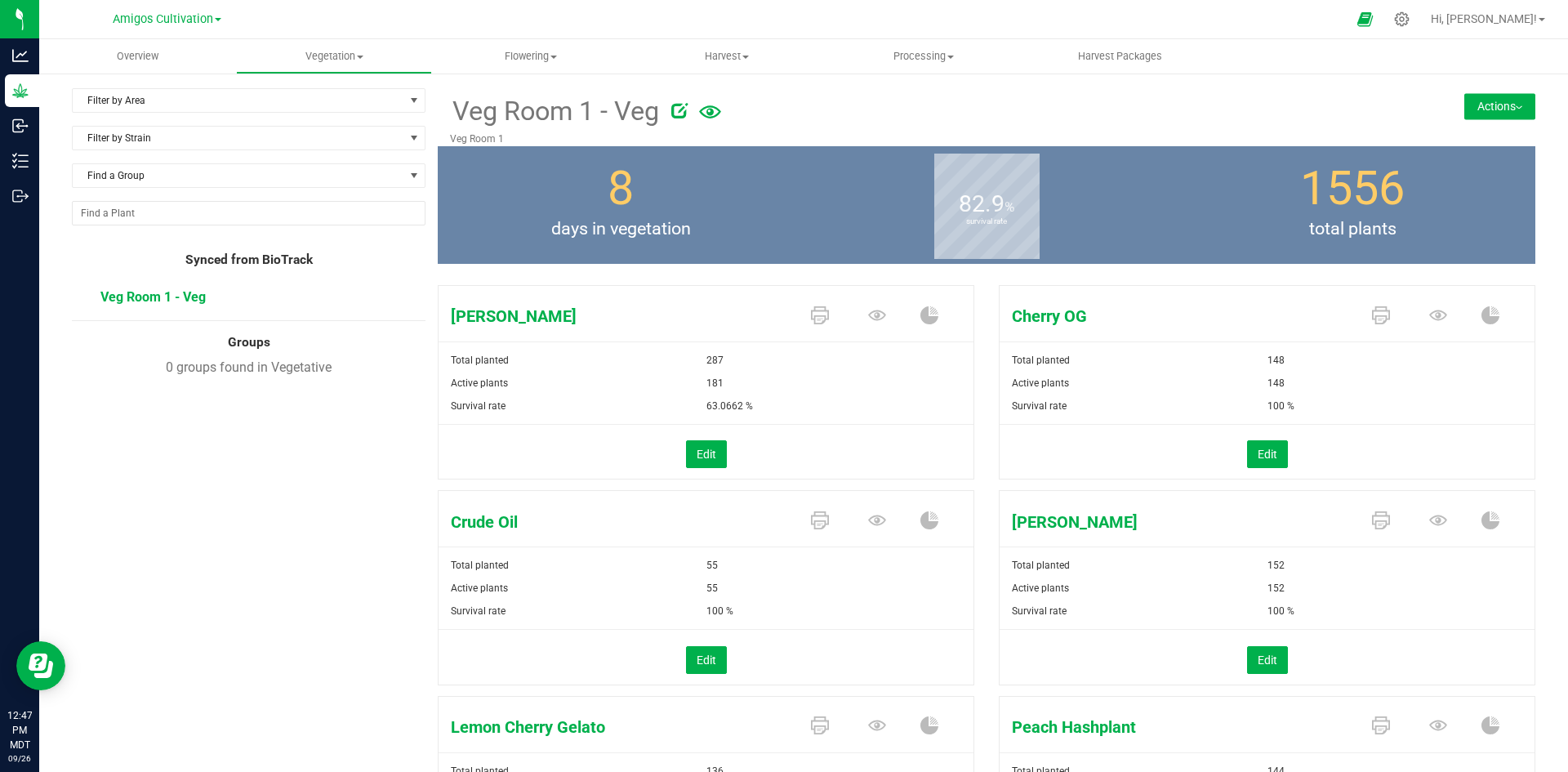
click at [756, 377] on div "181" at bounding box center [840, 383] width 268 height 23
click at [703, 449] on button "Edit" at bounding box center [706, 454] width 41 height 28
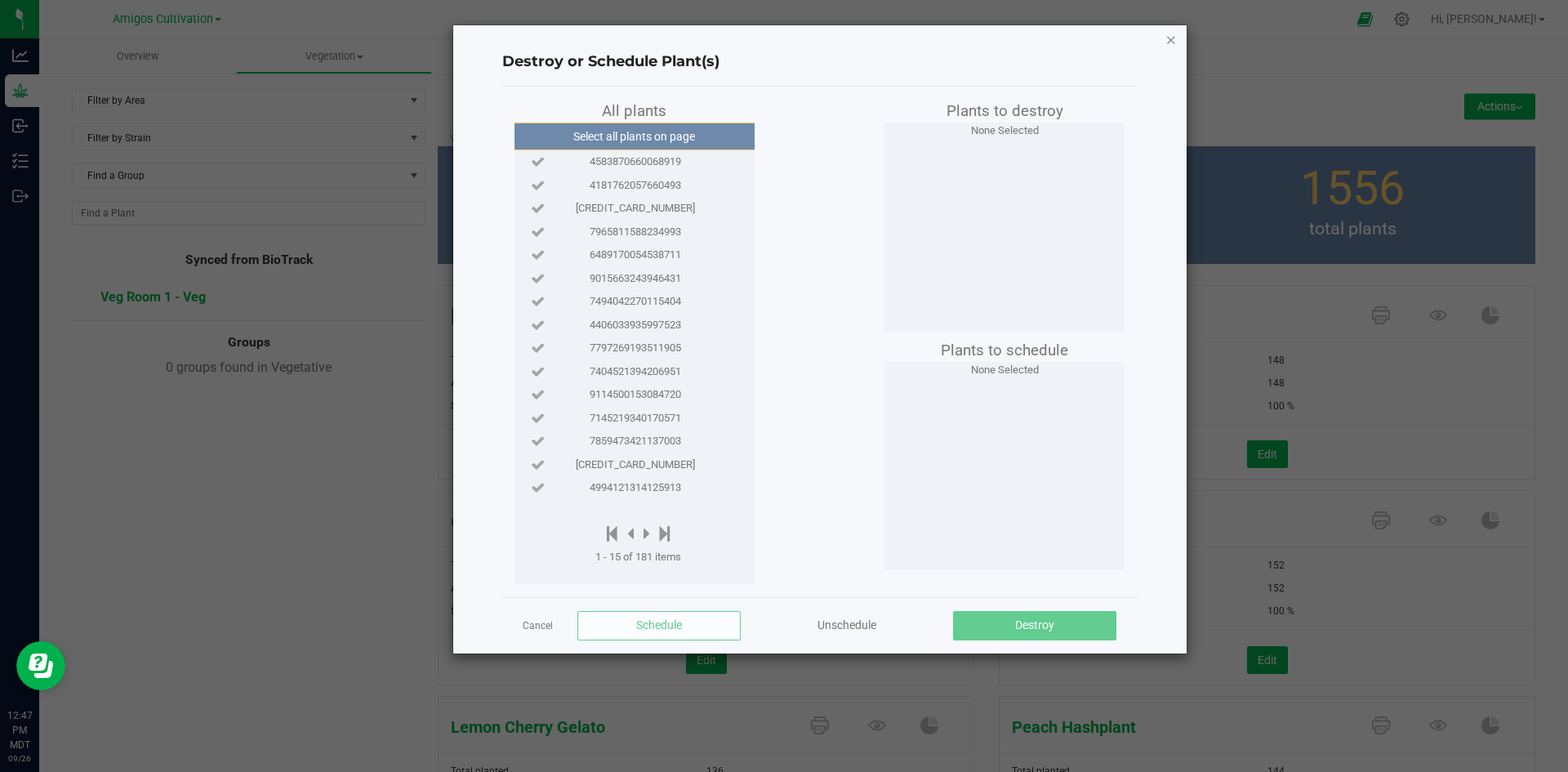
click at [1170, 38] on icon "button" at bounding box center [1170, 39] width 11 height 19
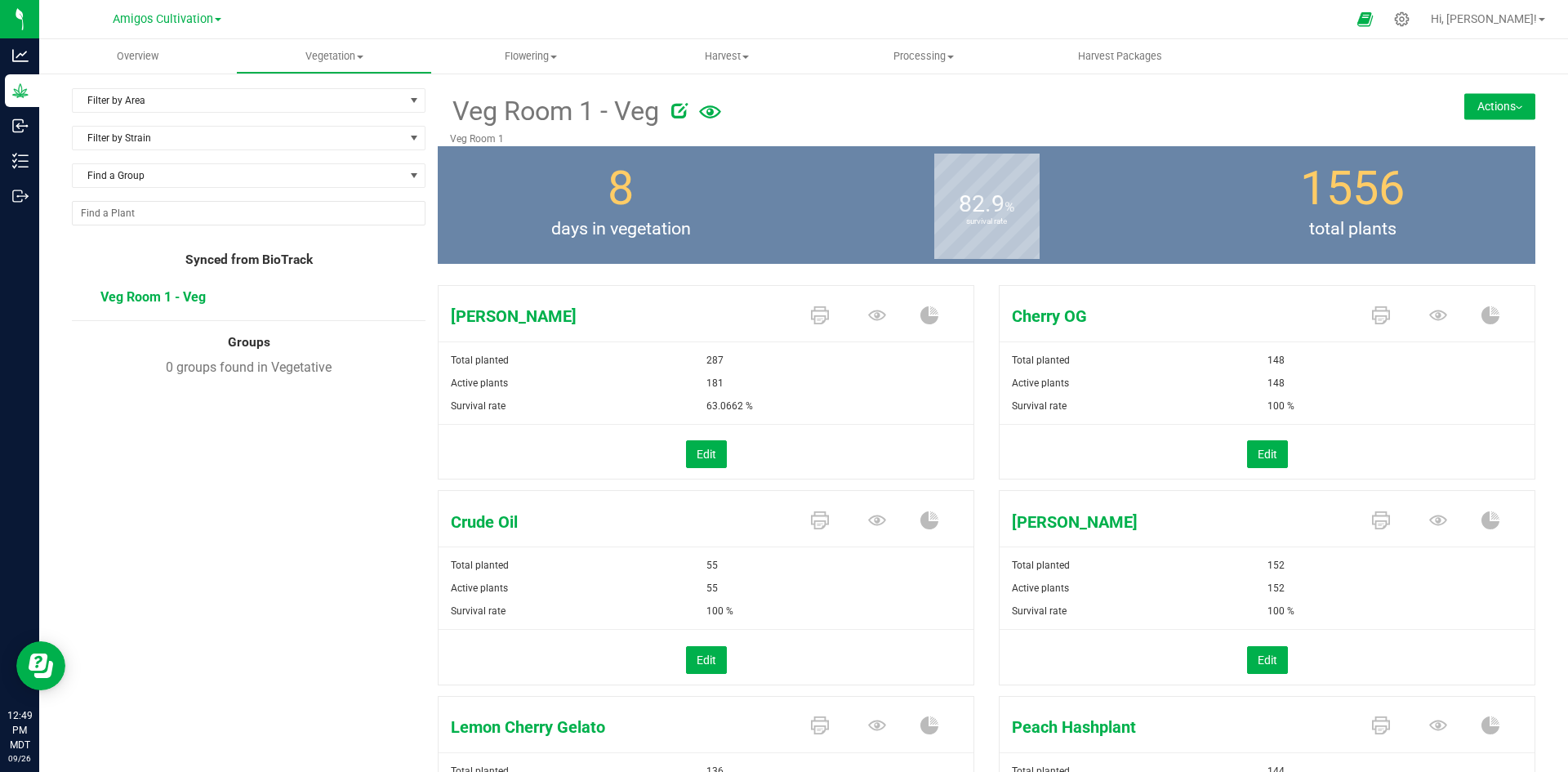
click at [1484, 99] on button "Actions" at bounding box center [1499, 106] width 71 height 26
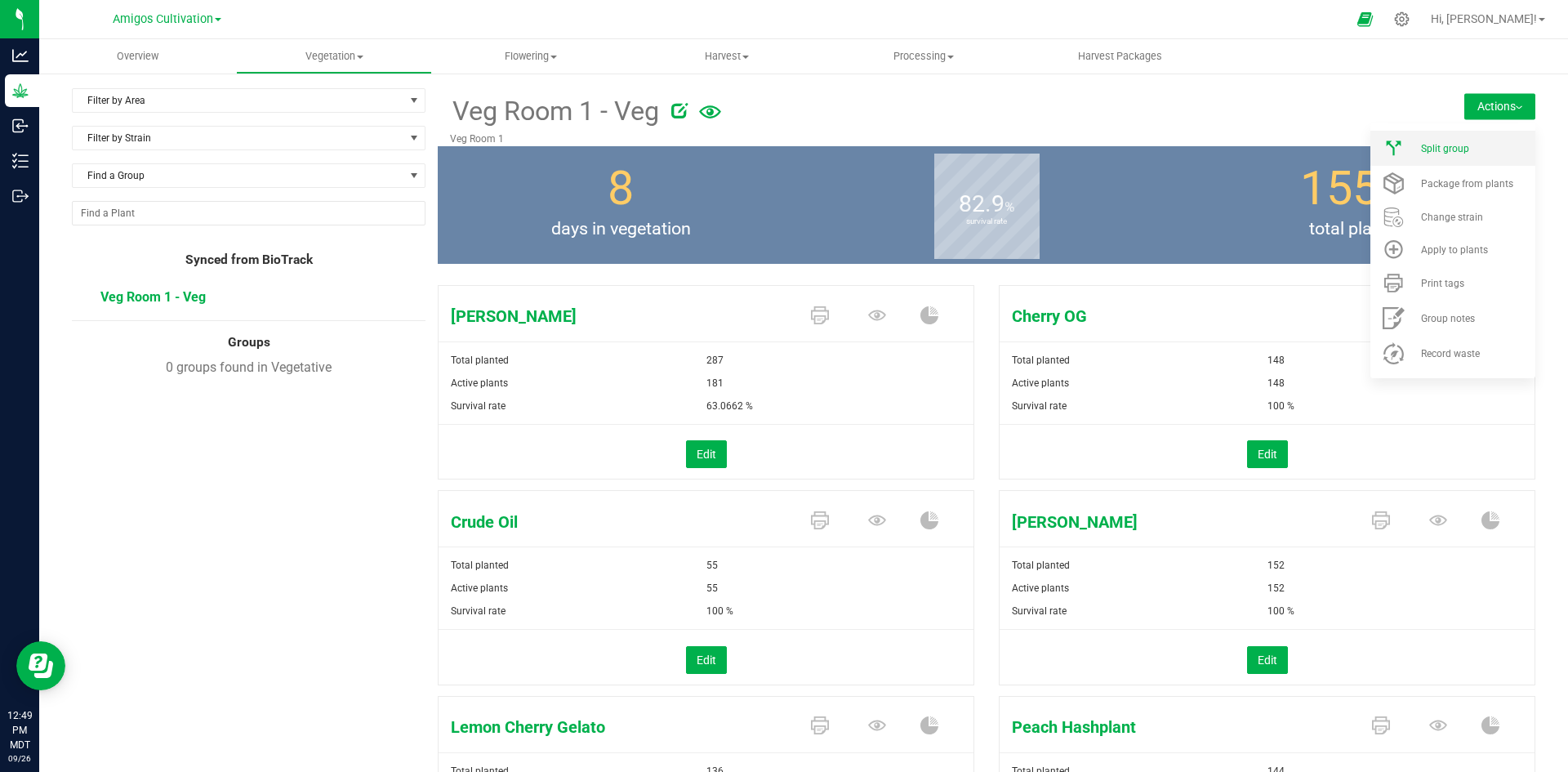
click at [1468, 143] on div "Split group" at bounding box center [1476, 148] width 111 height 11
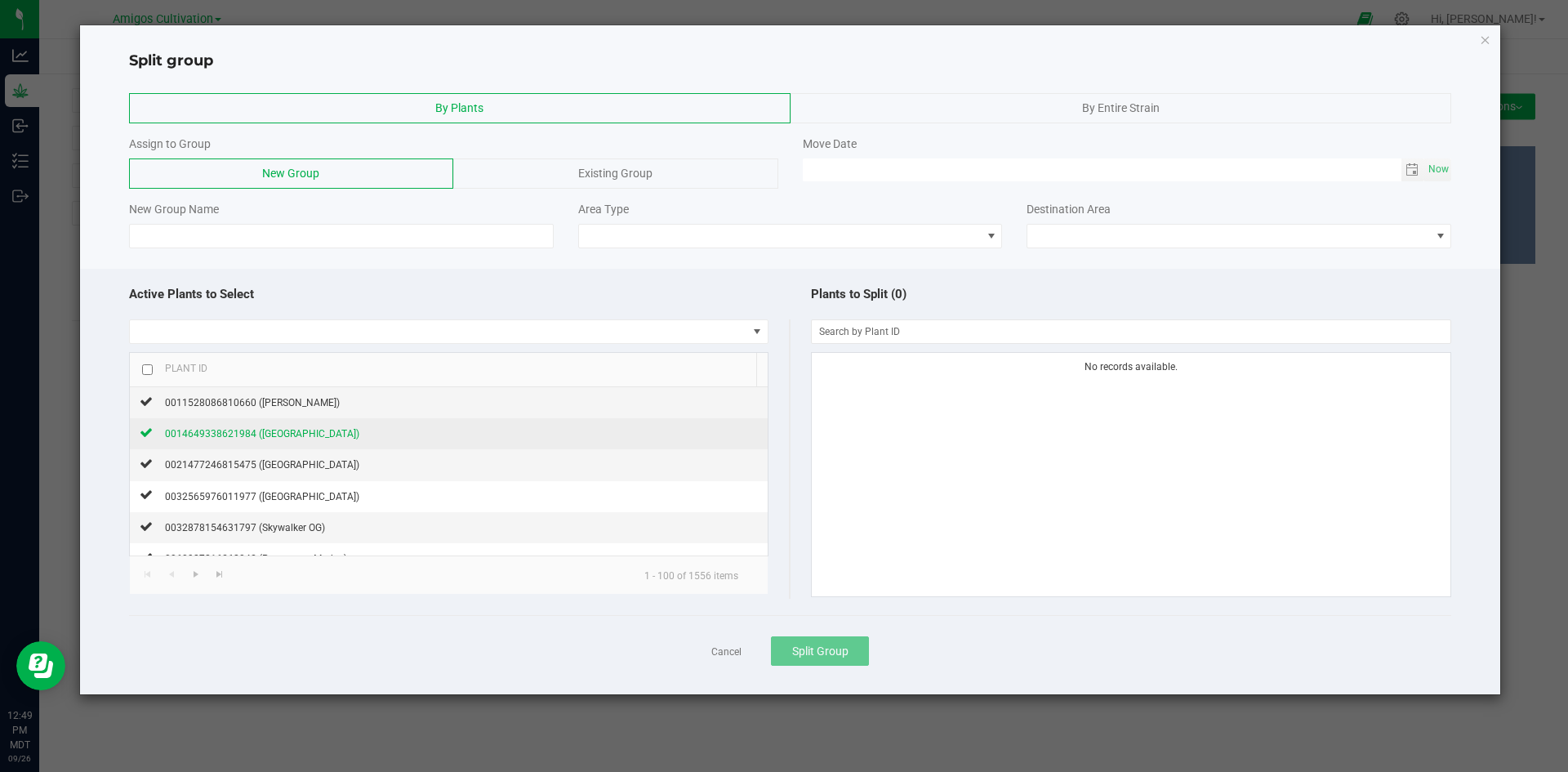
click at [207, 433] on span "0014649338621984 (Sofia)" at bounding box center [262, 434] width 195 height 11
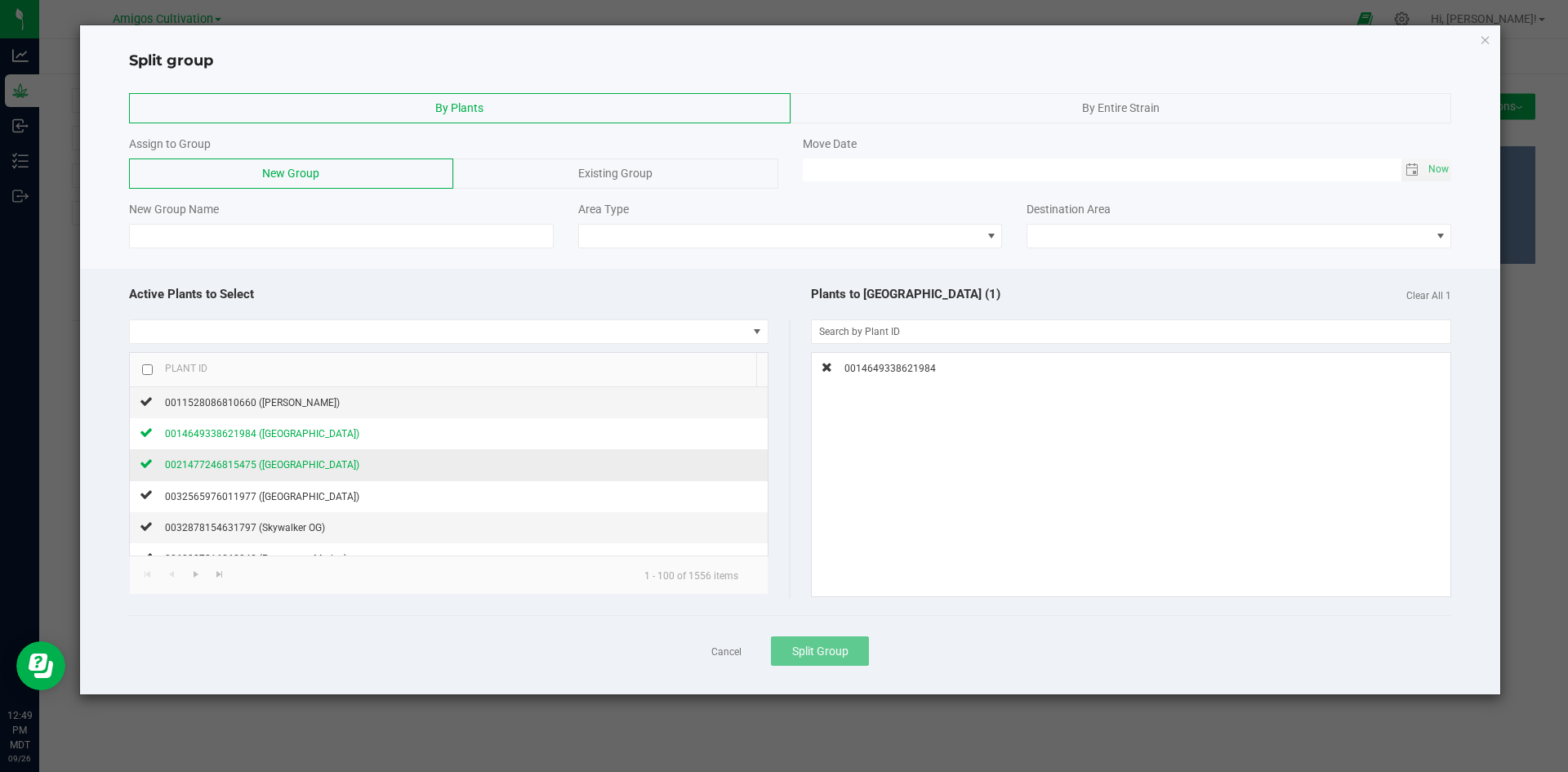
click at [225, 457] on div "0021477246815475 (Sofia)" at bounding box center [256, 464] width 207 height 18
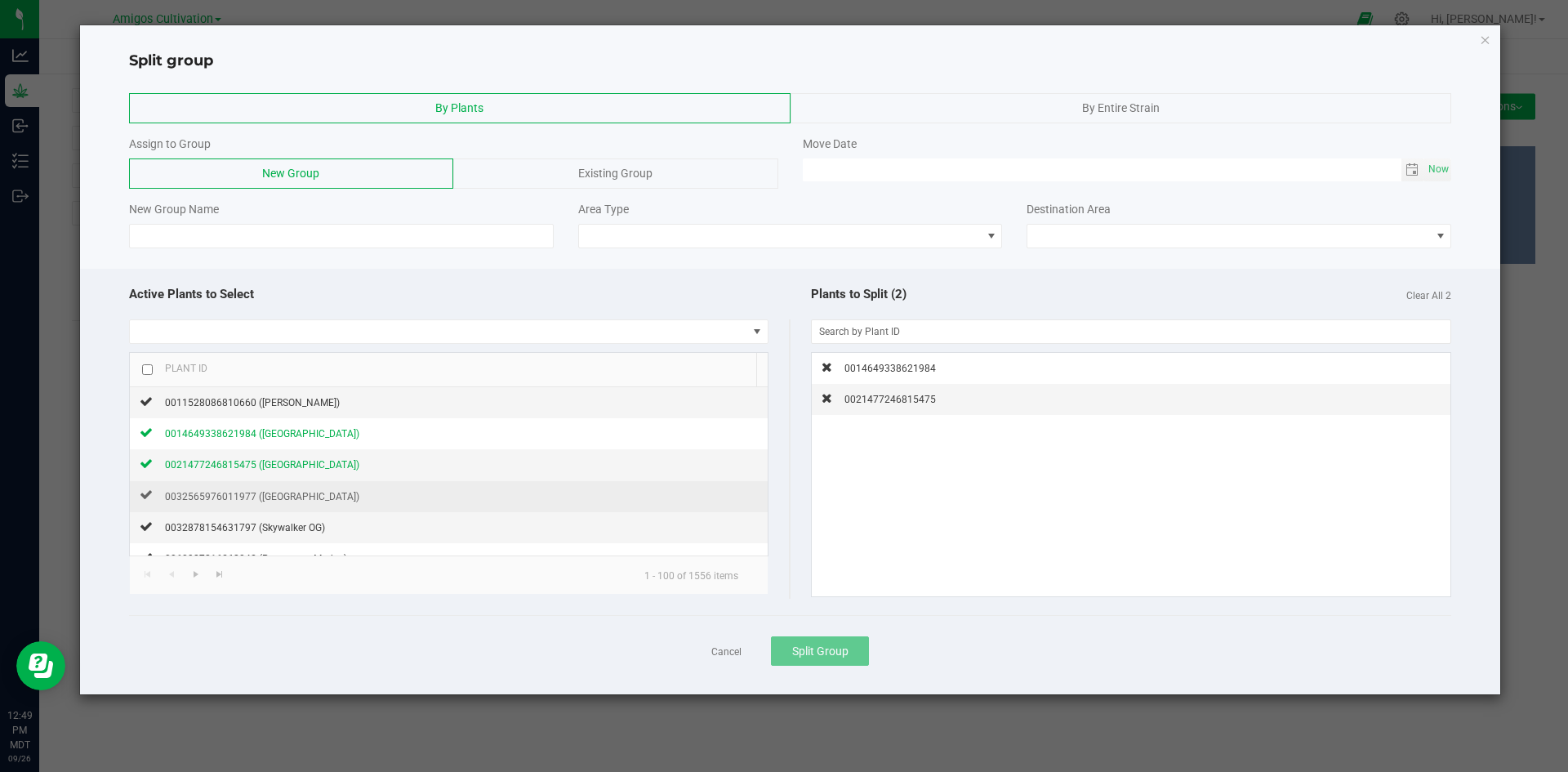
click at [223, 484] on td "0032565976011977 (Sofia)" at bounding box center [449, 496] width 638 height 31
click at [272, 496] on span "0032565976011977 (Sofia)" at bounding box center [262, 497] width 195 height 11
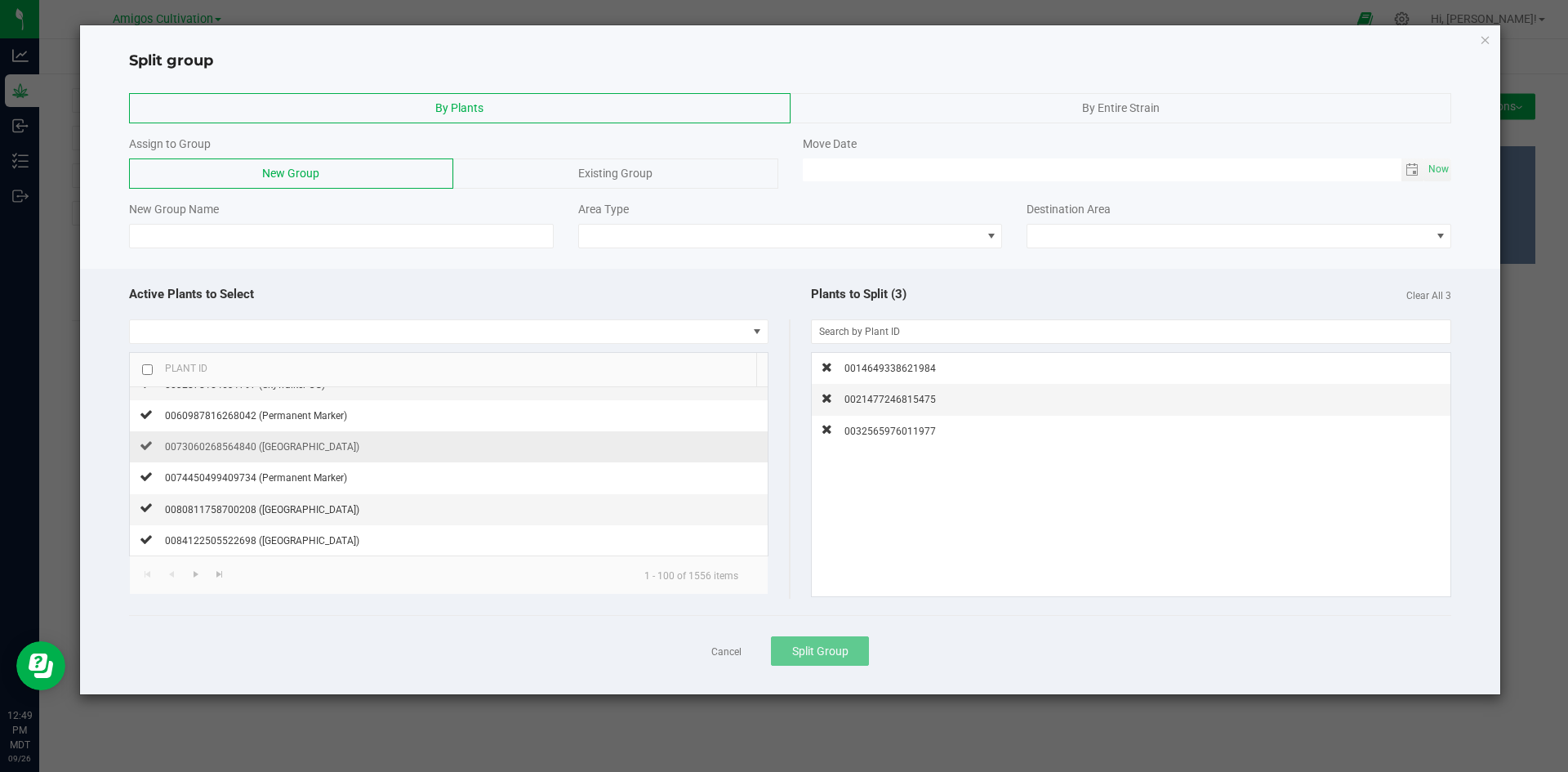
scroll to position [163, 0]
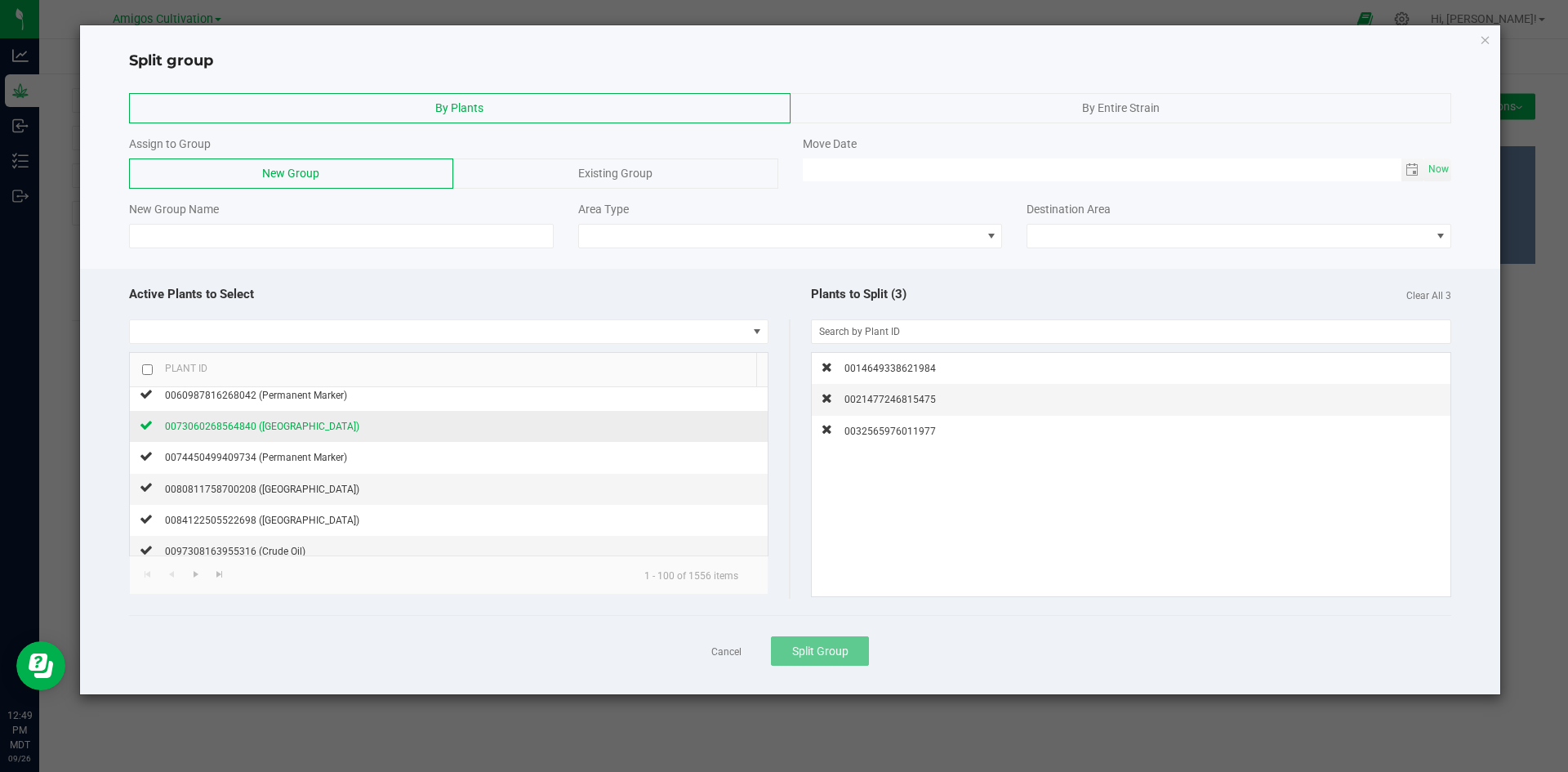
click at [272, 423] on span "0073060268564840 (Sofia)" at bounding box center [262, 426] width 195 height 11
click at [255, 485] on span "0080811758700208 (Sofia)" at bounding box center [262, 489] width 195 height 11
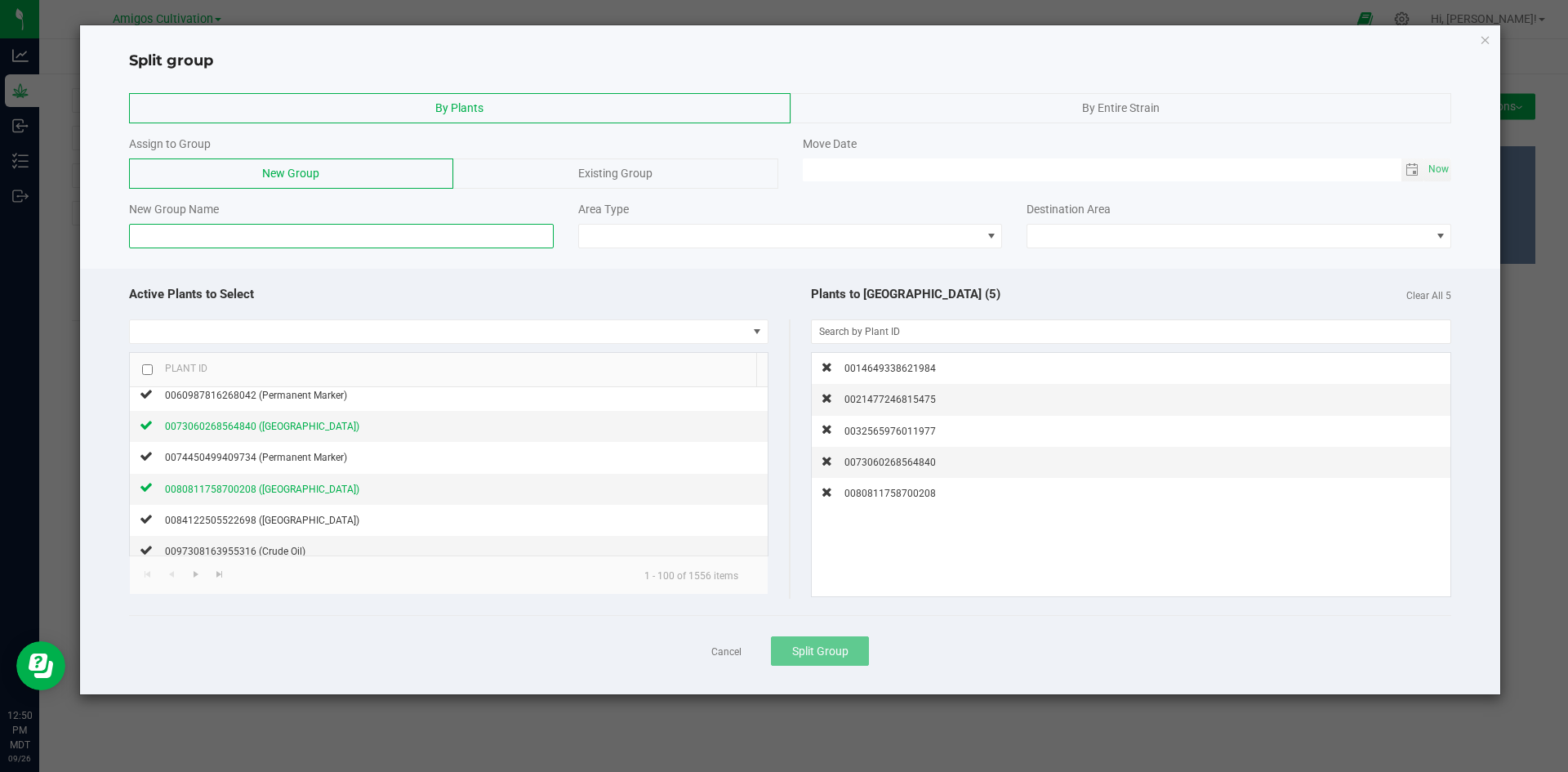
click at [255, 233] on input at bounding box center [341, 235] width 424 height 24
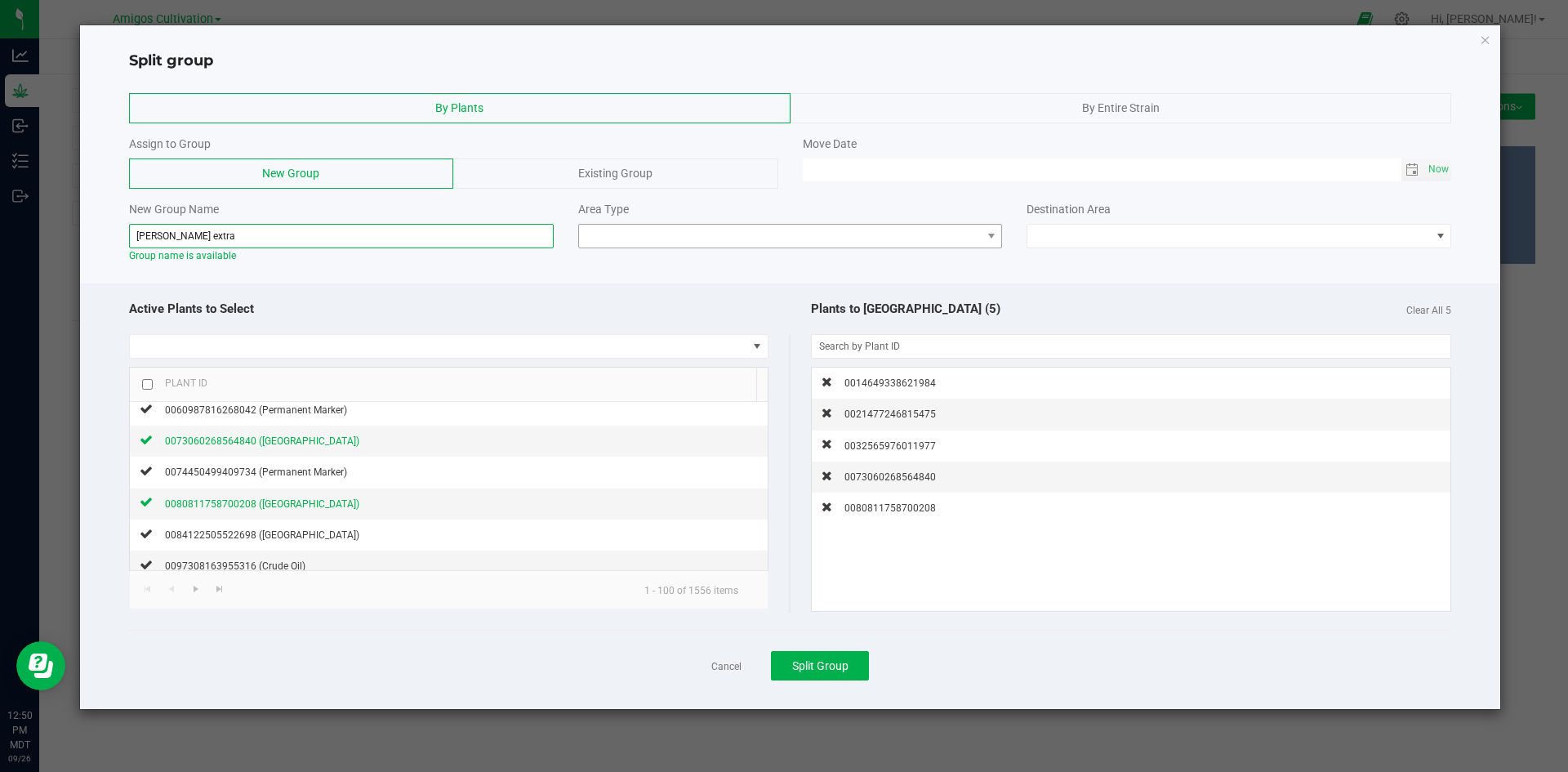
type input "[PERSON_NAME] extra"
click at [934, 238] on span at bounding box center [780, 235] width 402 height 23
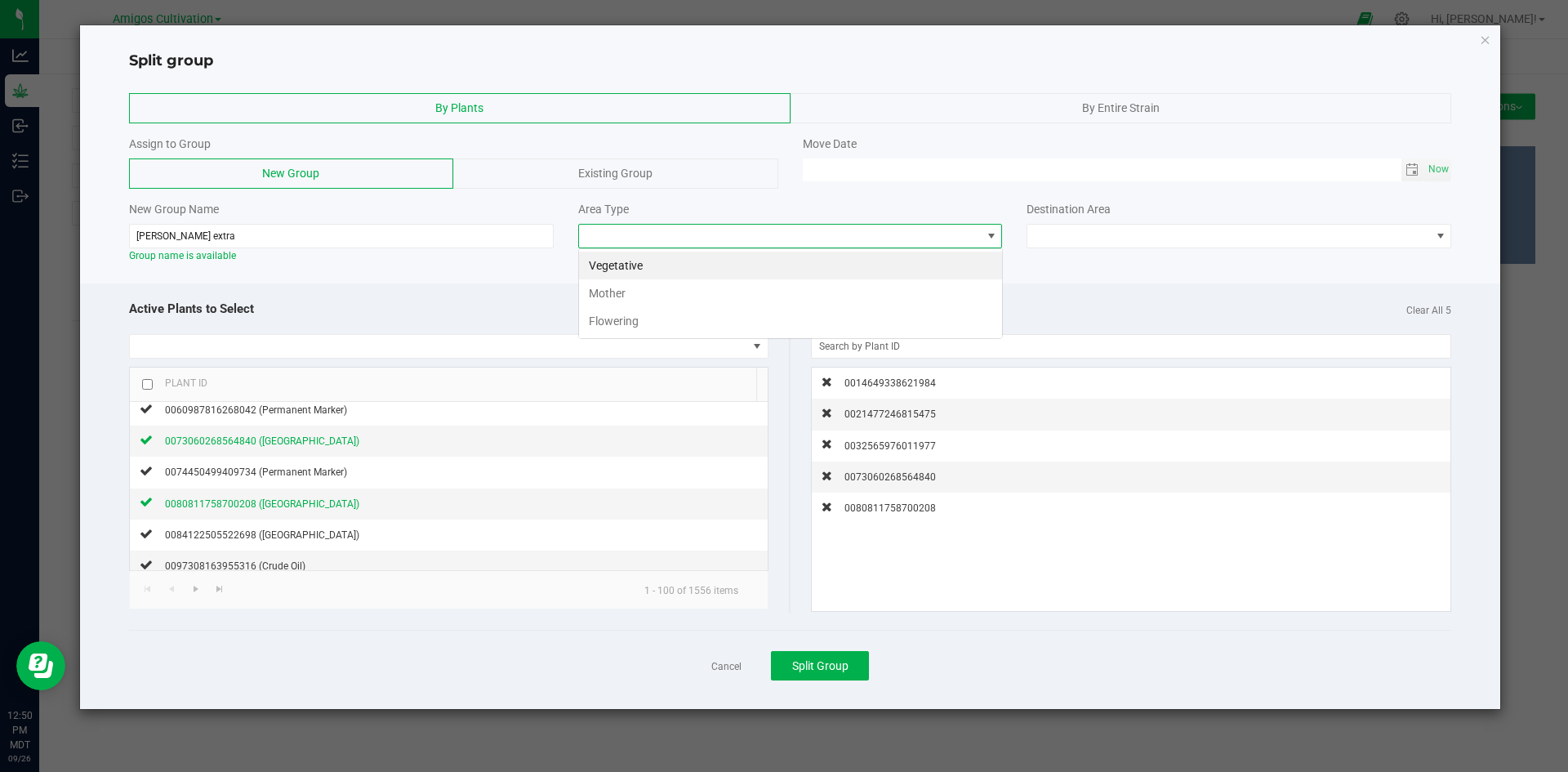
scroll to position [24, 424]
click at [656, 267] on li "Vegetative" at bounding box center [790, 265] width 423 height 28
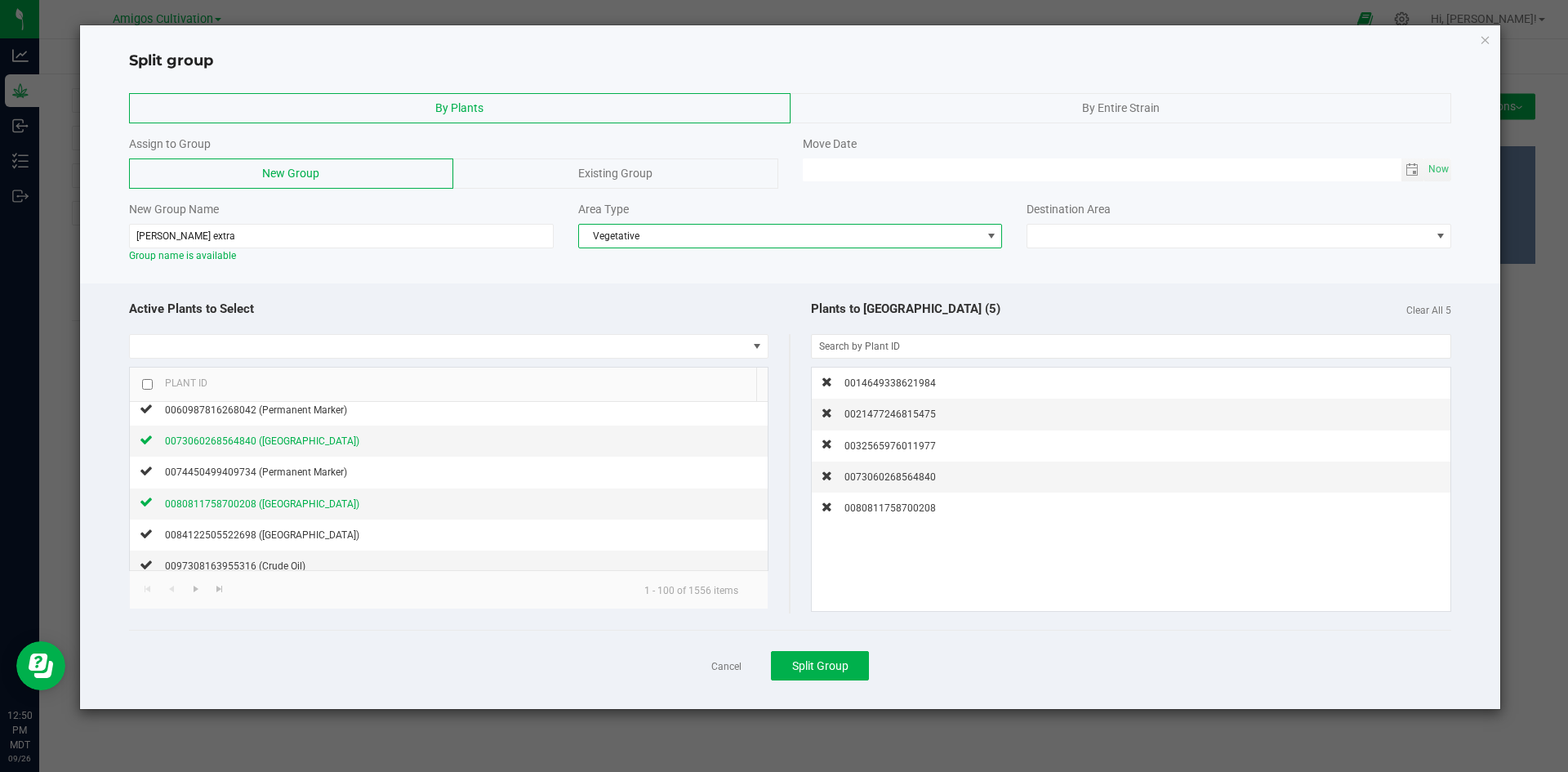
click at [793, 246] on span "Vegetative" at bounding box center [780, 235] width 402 height 23
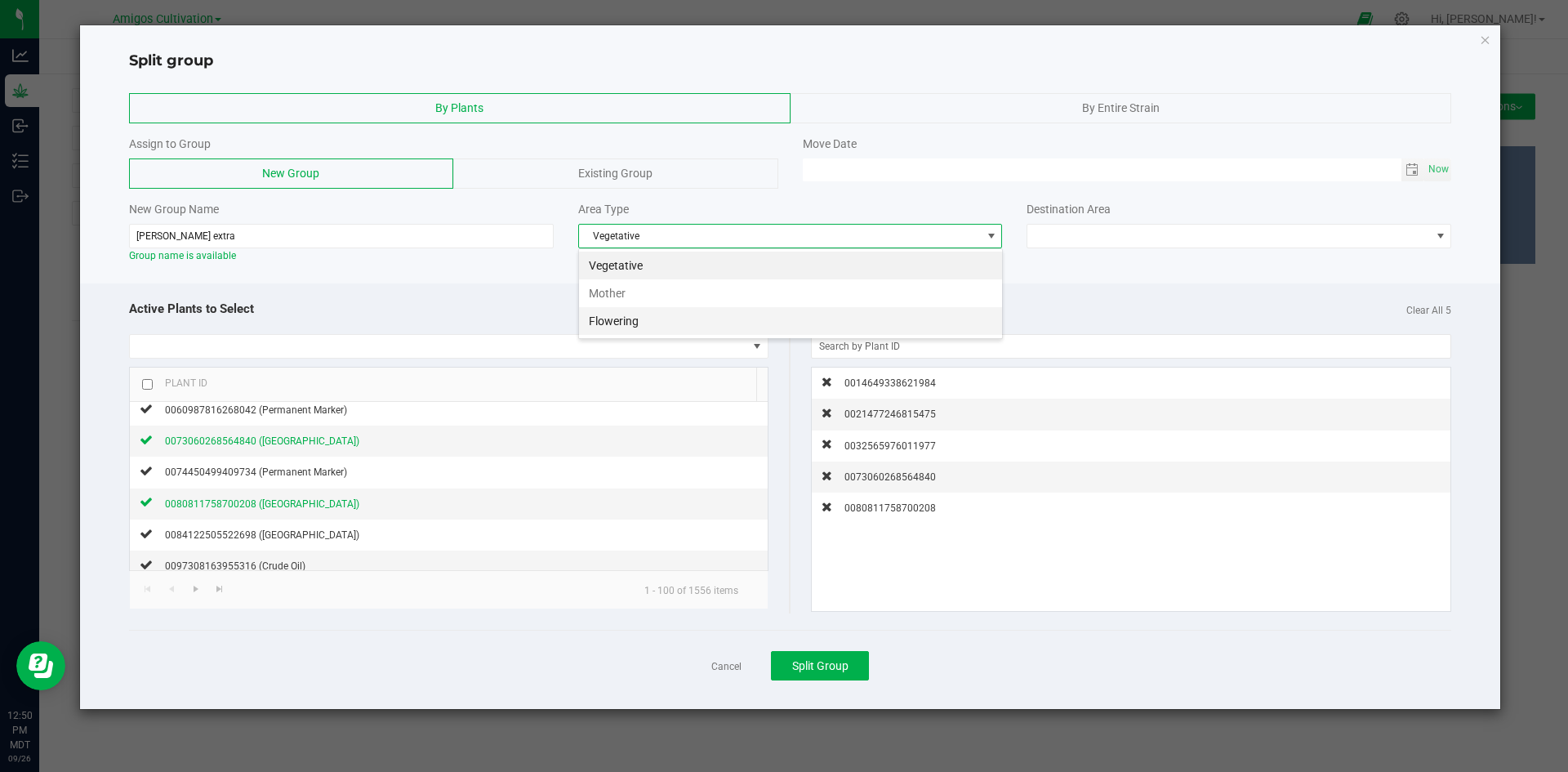
click at [625, 313] on li "Flowering" at bounding box center [790, 321] width 423 height 28
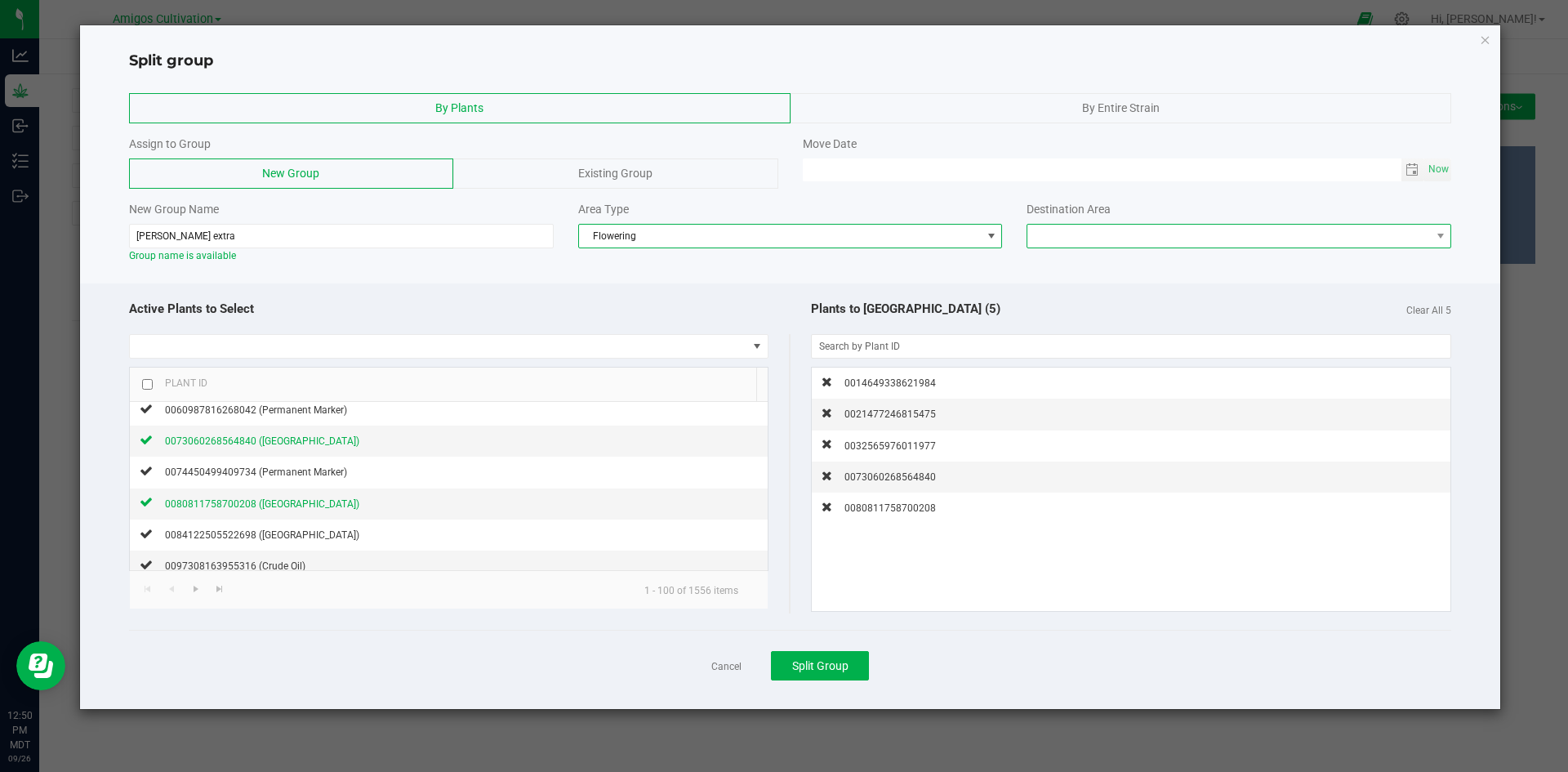
click at [1355, 237] on span at bounding box center [1228, 235] width 402 height 23
click at [1129, 264] on li "Flower Room 1" at bounding box center [1238, 265] width 423 height 28
click at [1410, 165] on span "Toggle calendar" at bounding box center [1411, 170] width 13 height 13
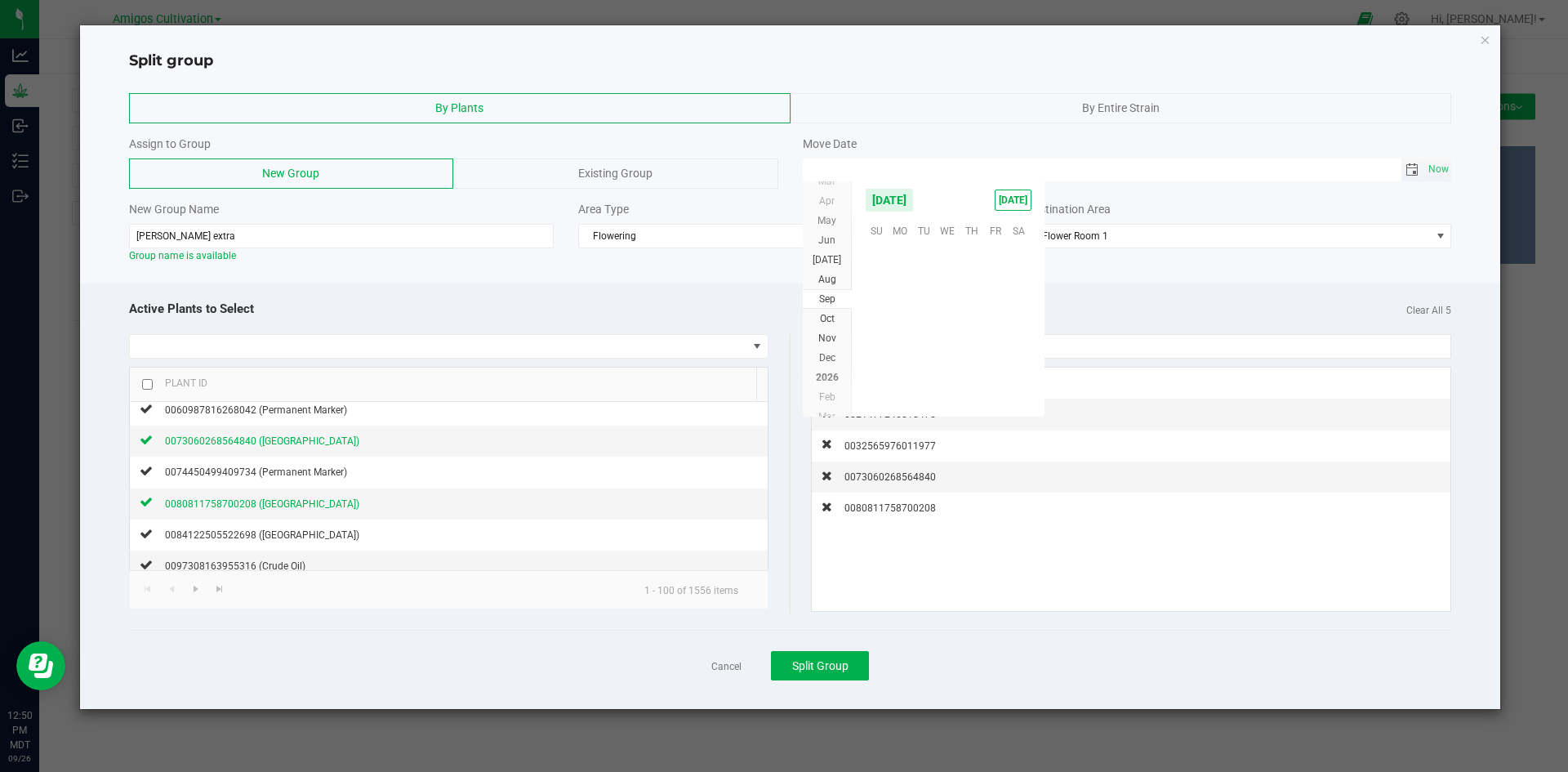
scroll to position [264817, 0]
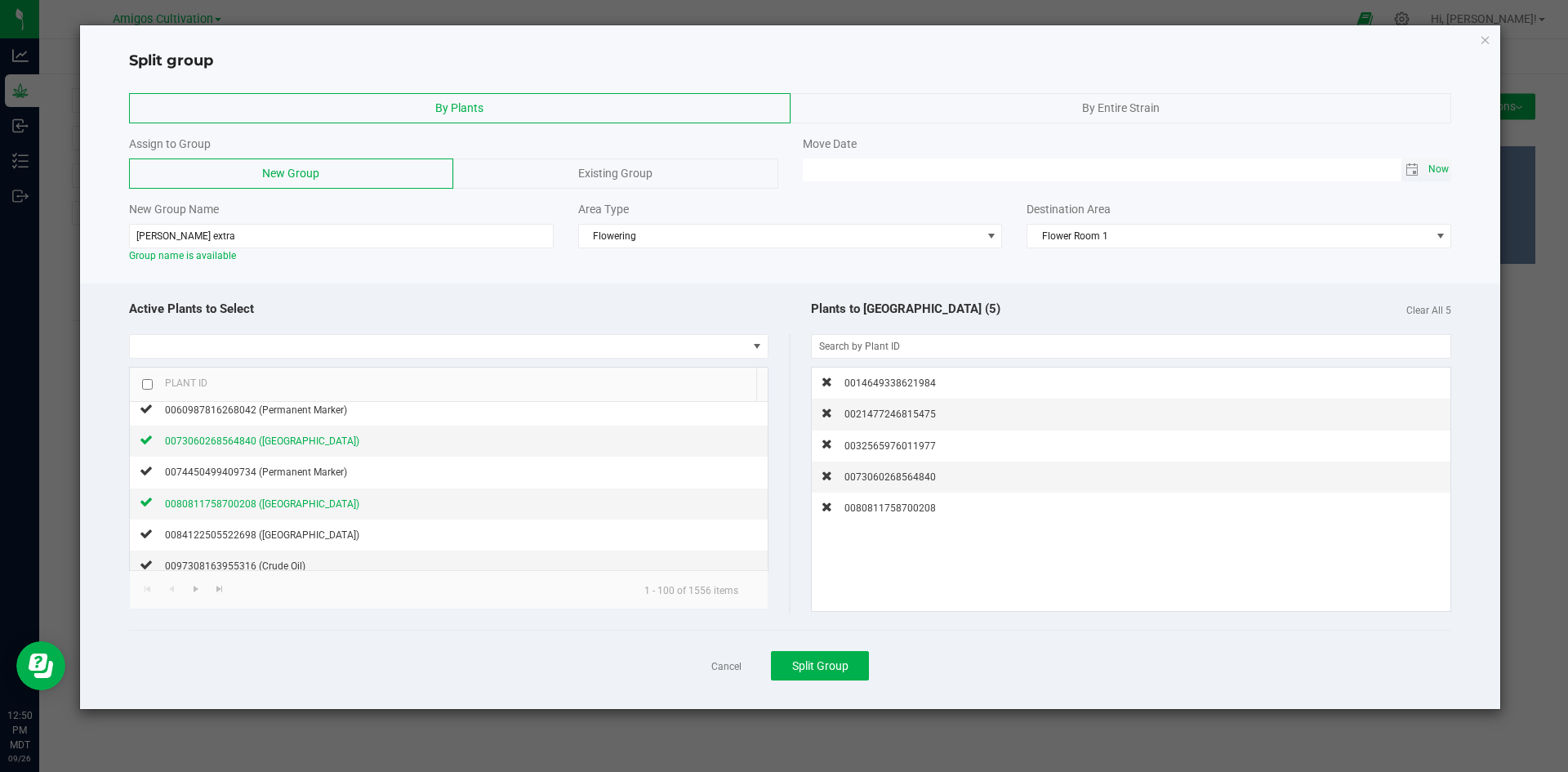
click at [1445, 167] on span "Now" at bounding box center [1438, 170] width 28 height 24
type input "09/26/2025 12:50 PM"
click at [818, 668] on span "Split Group" at bounding box center [820, 665] width 57 height 13
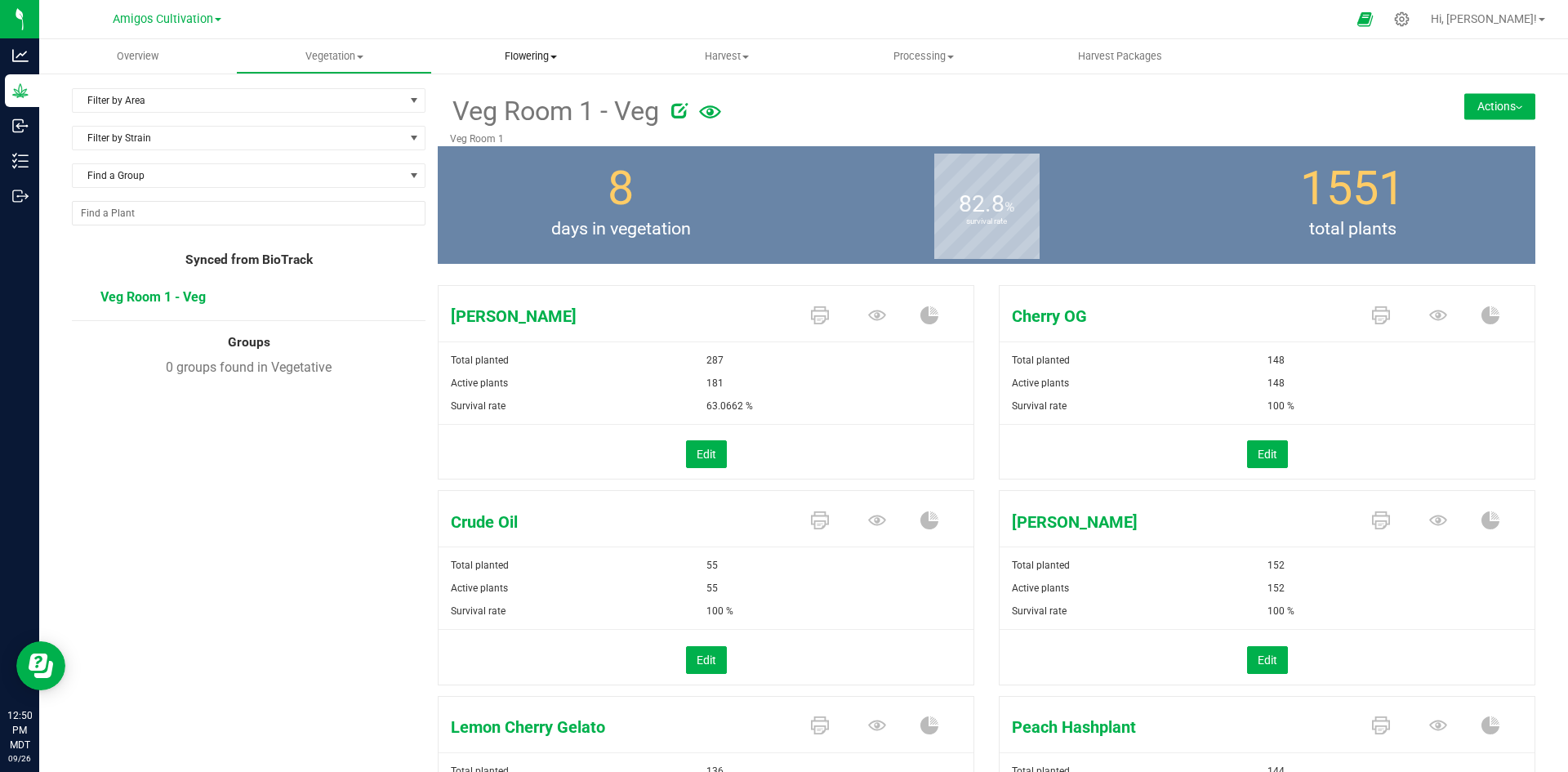
click at [532, 58] on span "Flowering" at bounding box center [530, 57] width 196 height 15
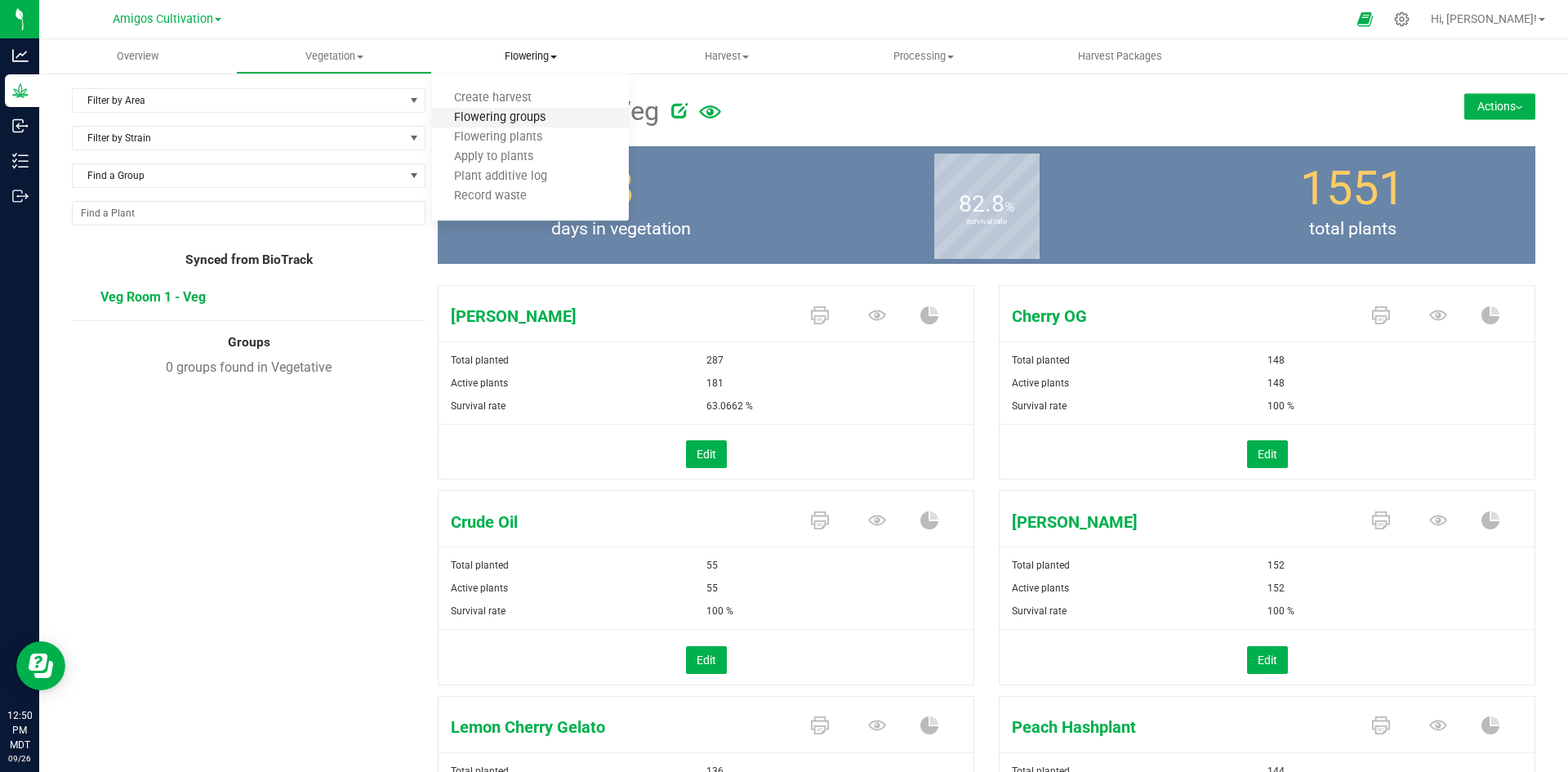
click at [517, 120] on span "Flowering groups" at bounding box center [499, 118] width 135 height 14
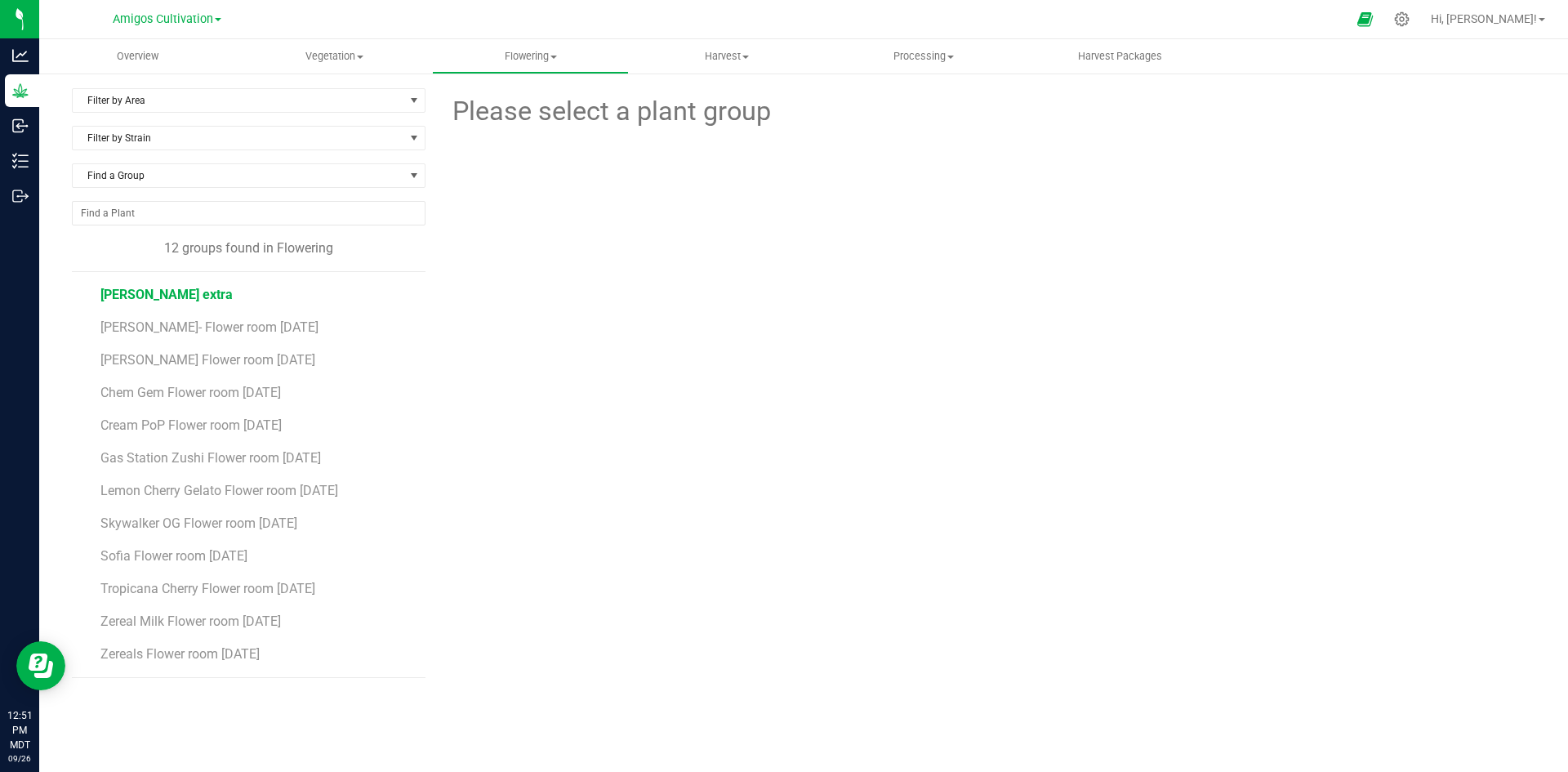
click at [129, 296] on span "[PERSON_NAME] extra" at bounding box center [166, 294] width 133 height 16
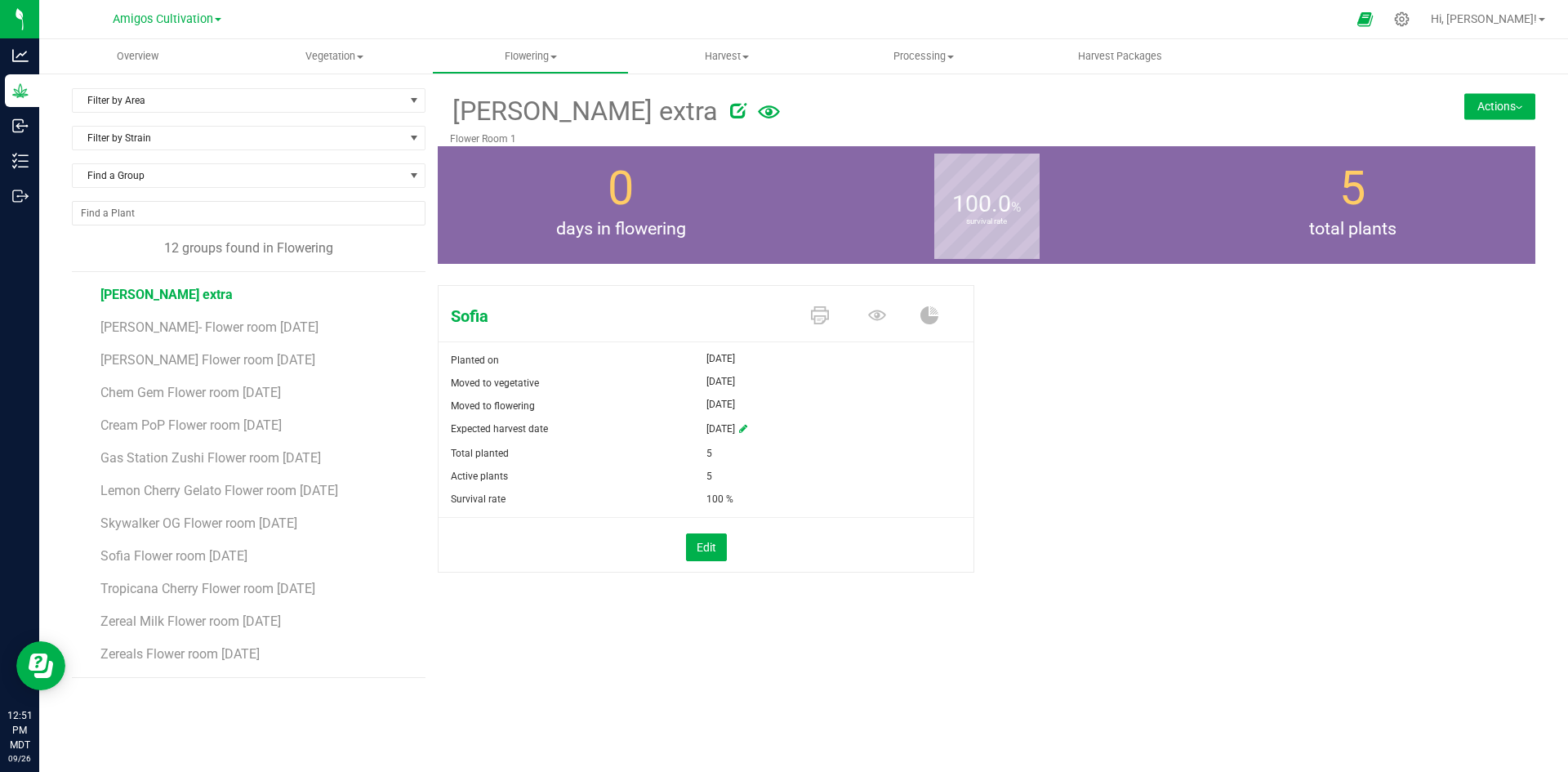
click at [1499, 108] on button "Actions" at bounding box center [1499, 106] width 71 height 26
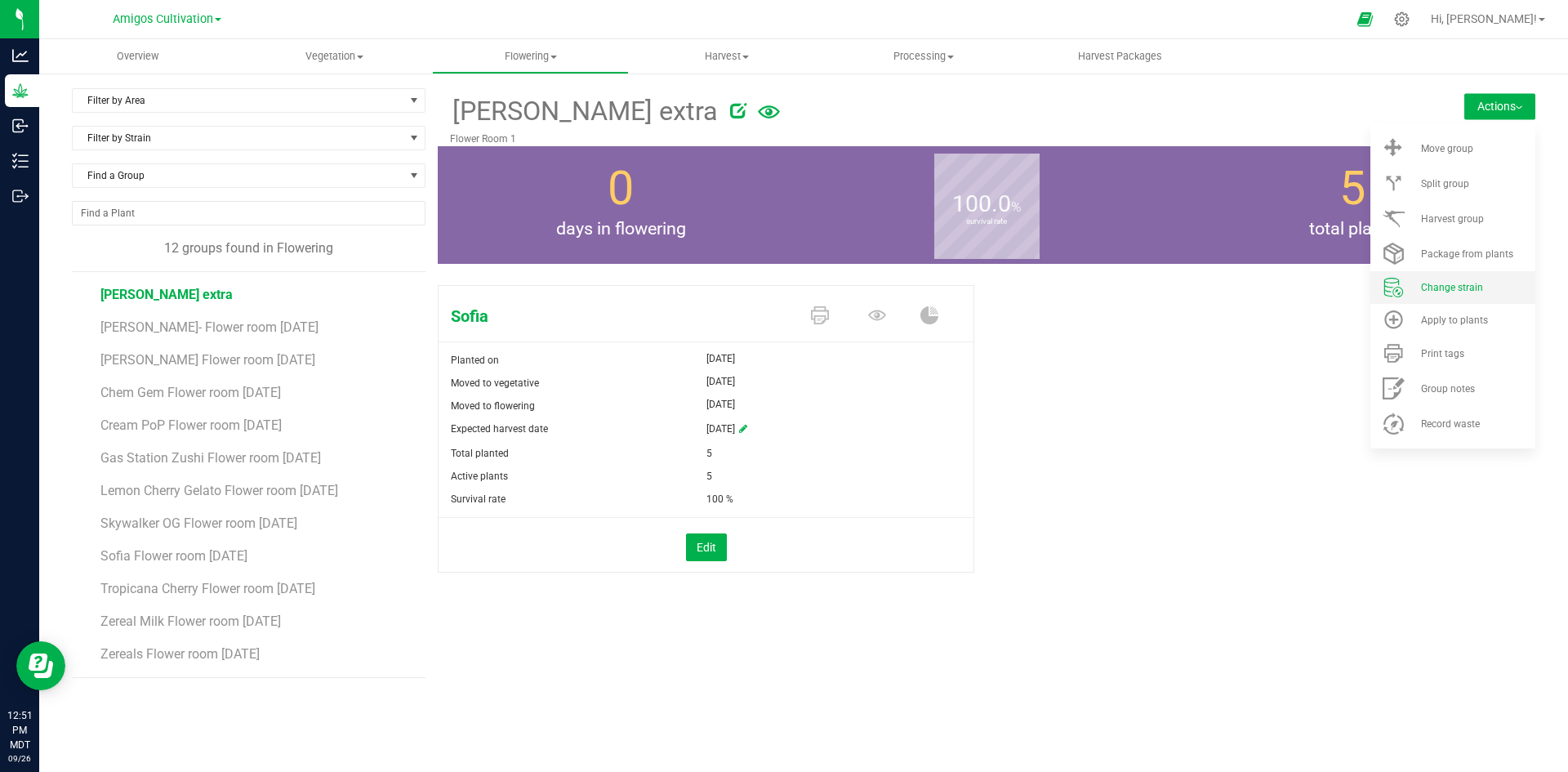
click at [1463, 283] on span "Change strain" at bounding box center [1451, 287] width 62 height 11
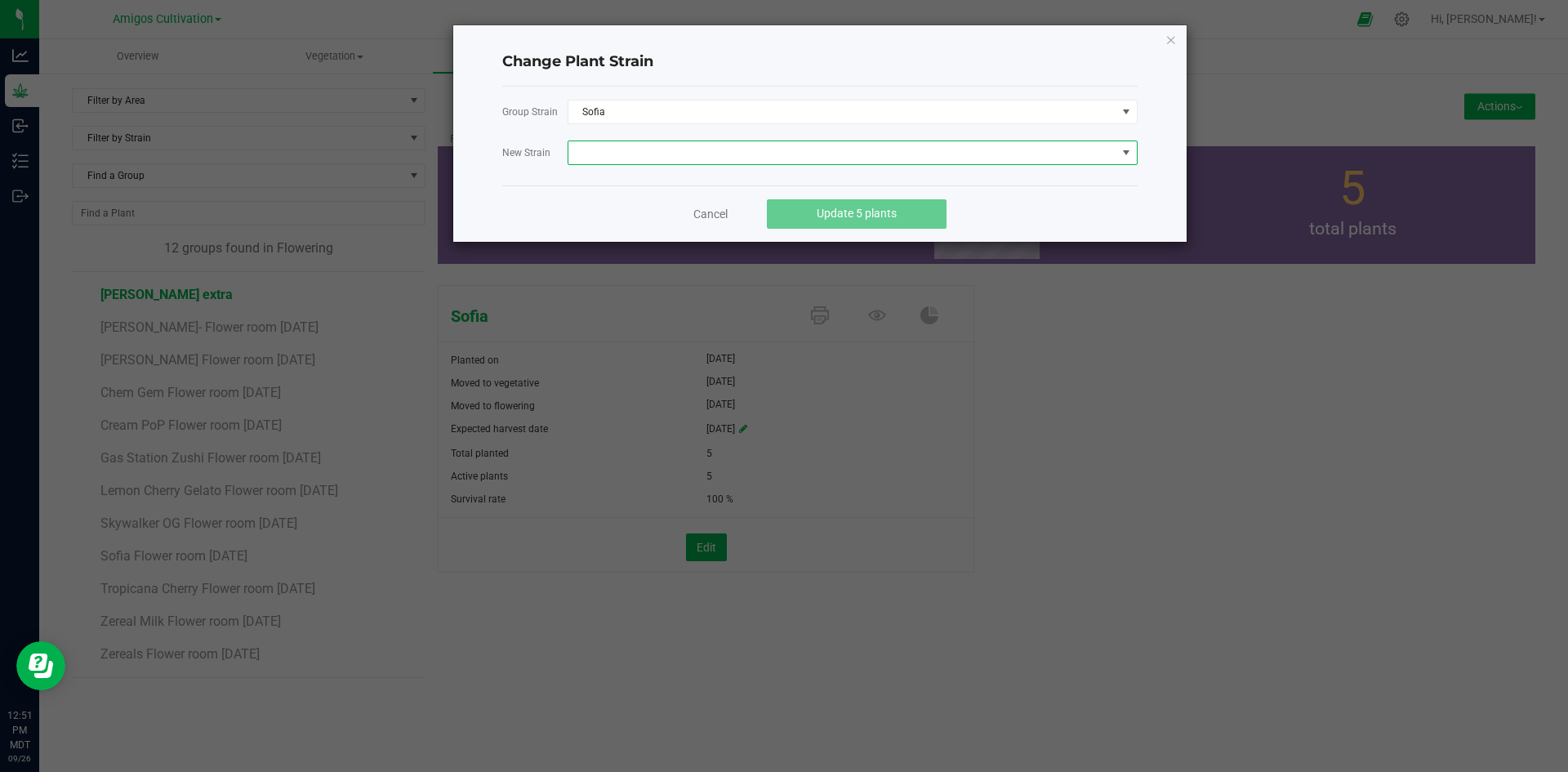
click at [642, 148] on span at bounding box center [841, 152] width 548 height 23
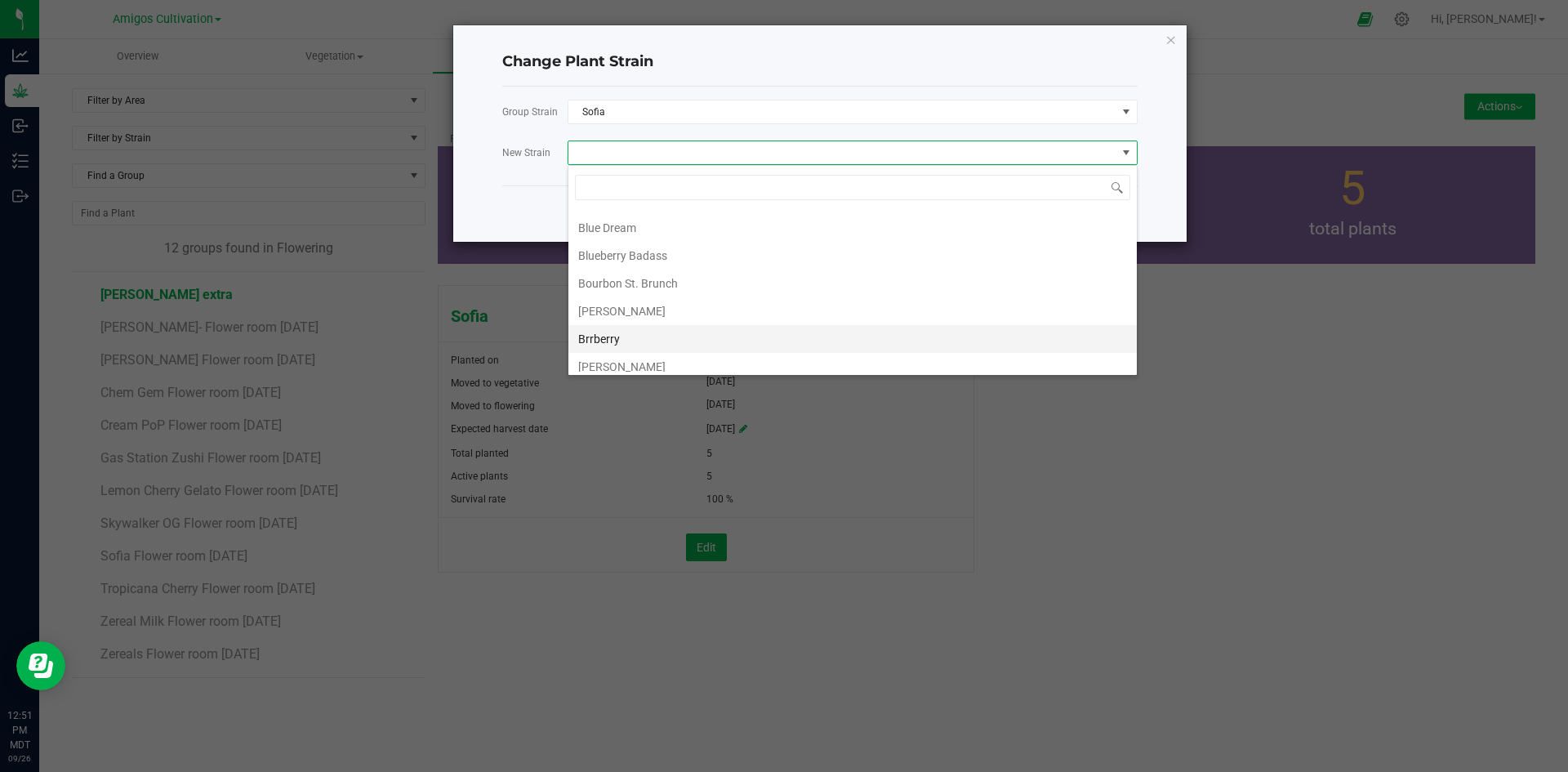
scroll to position [326, 0]
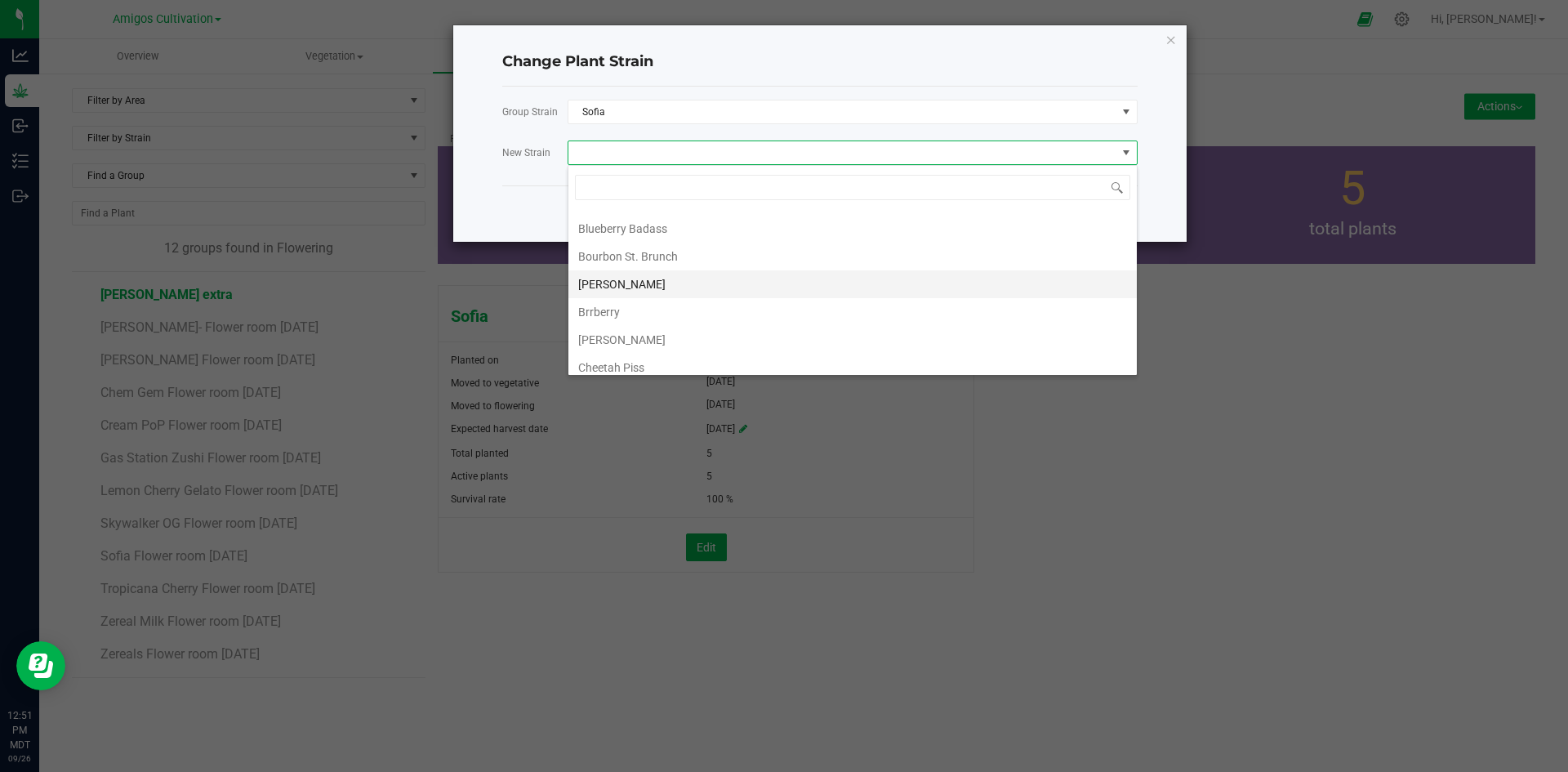
click at [617, 276] on li "[PERSON_NAME]" at bounding box center [852, 285] width 568 height 28
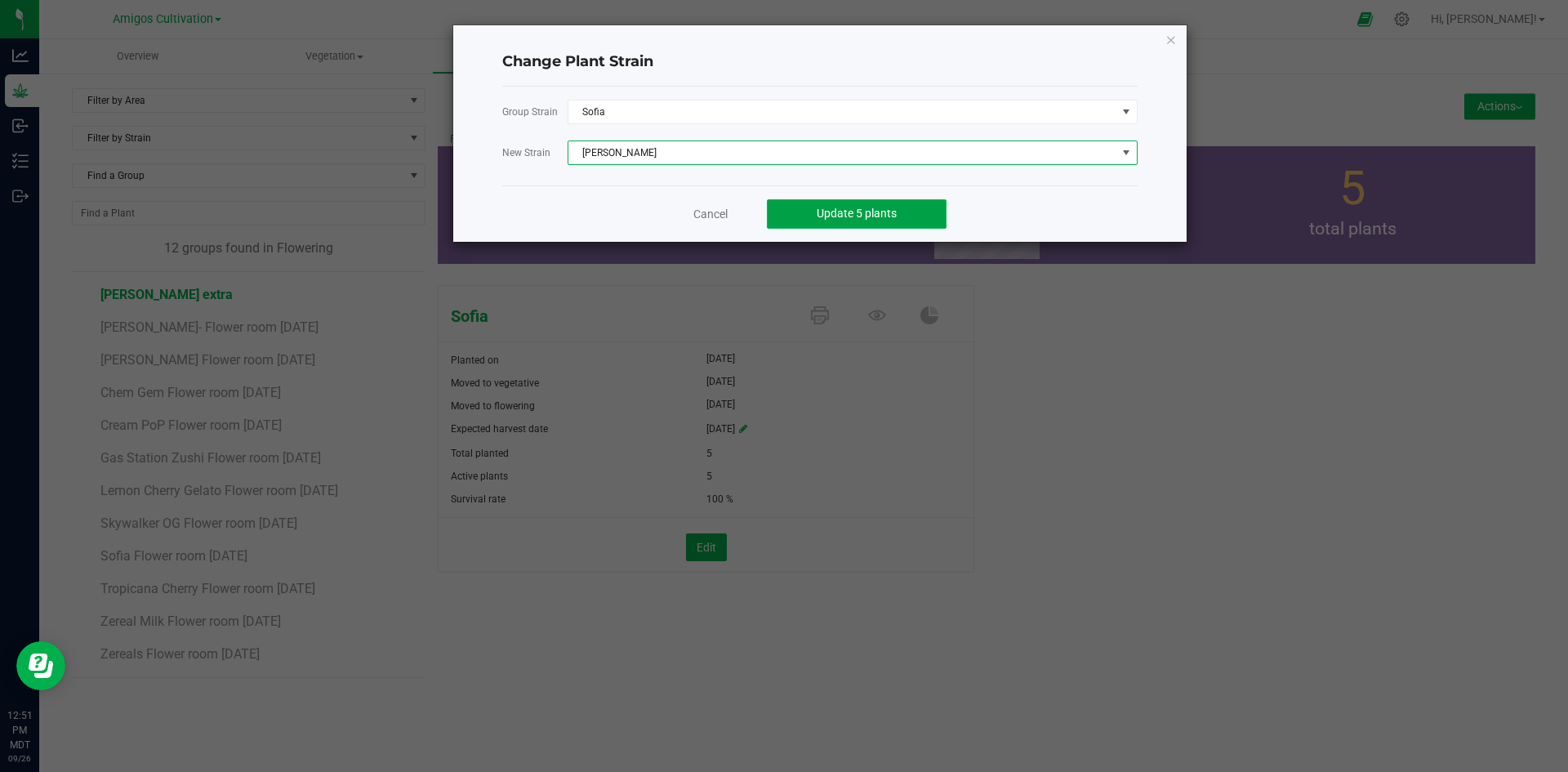
click at [854, 214] on span "Update 5 plants" at bounding box center [856, 213] width 80 height 13
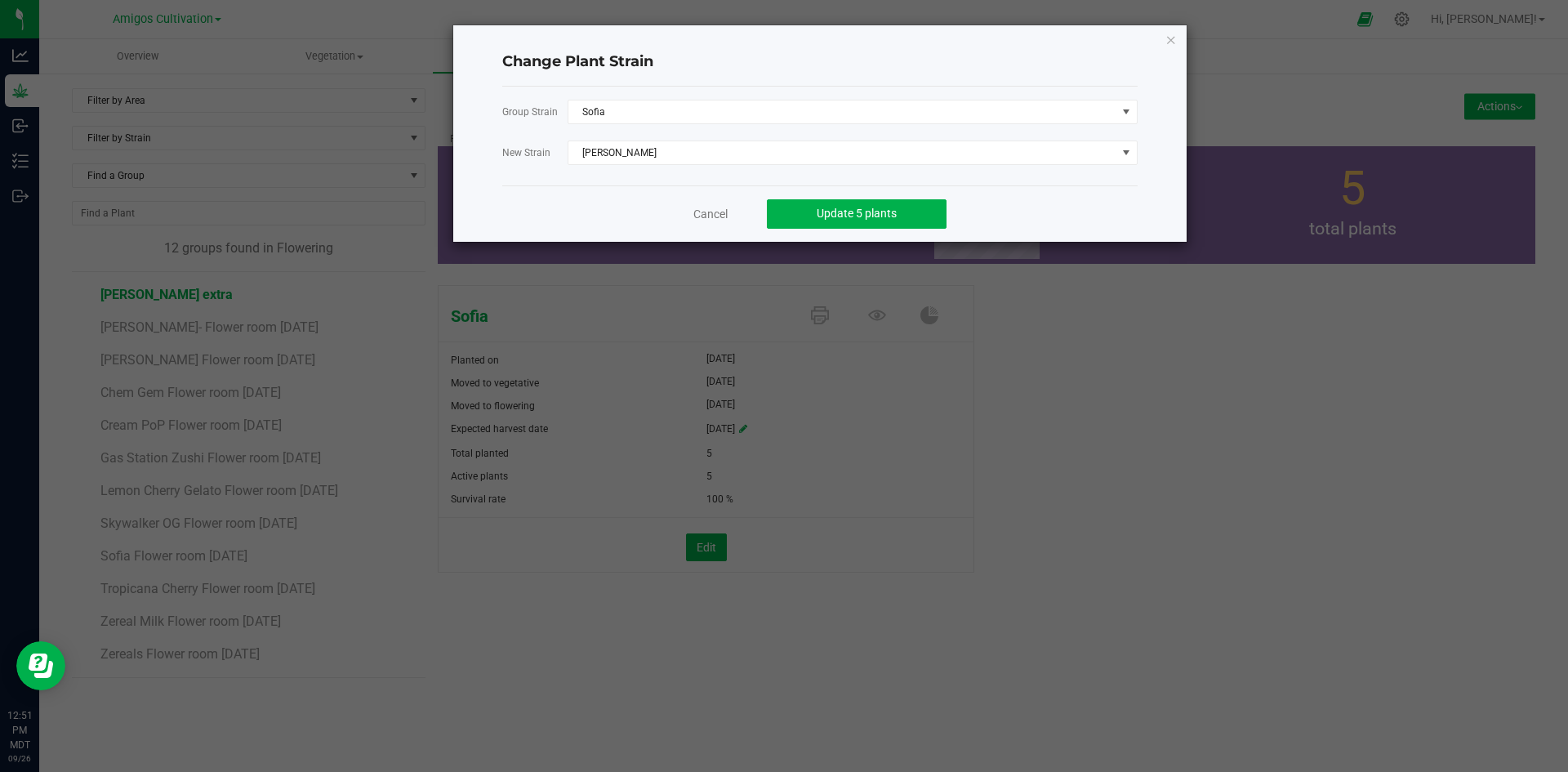
click at [711, 207] on link "Cancel" at bounding box center [710, 214] width 34 height 17
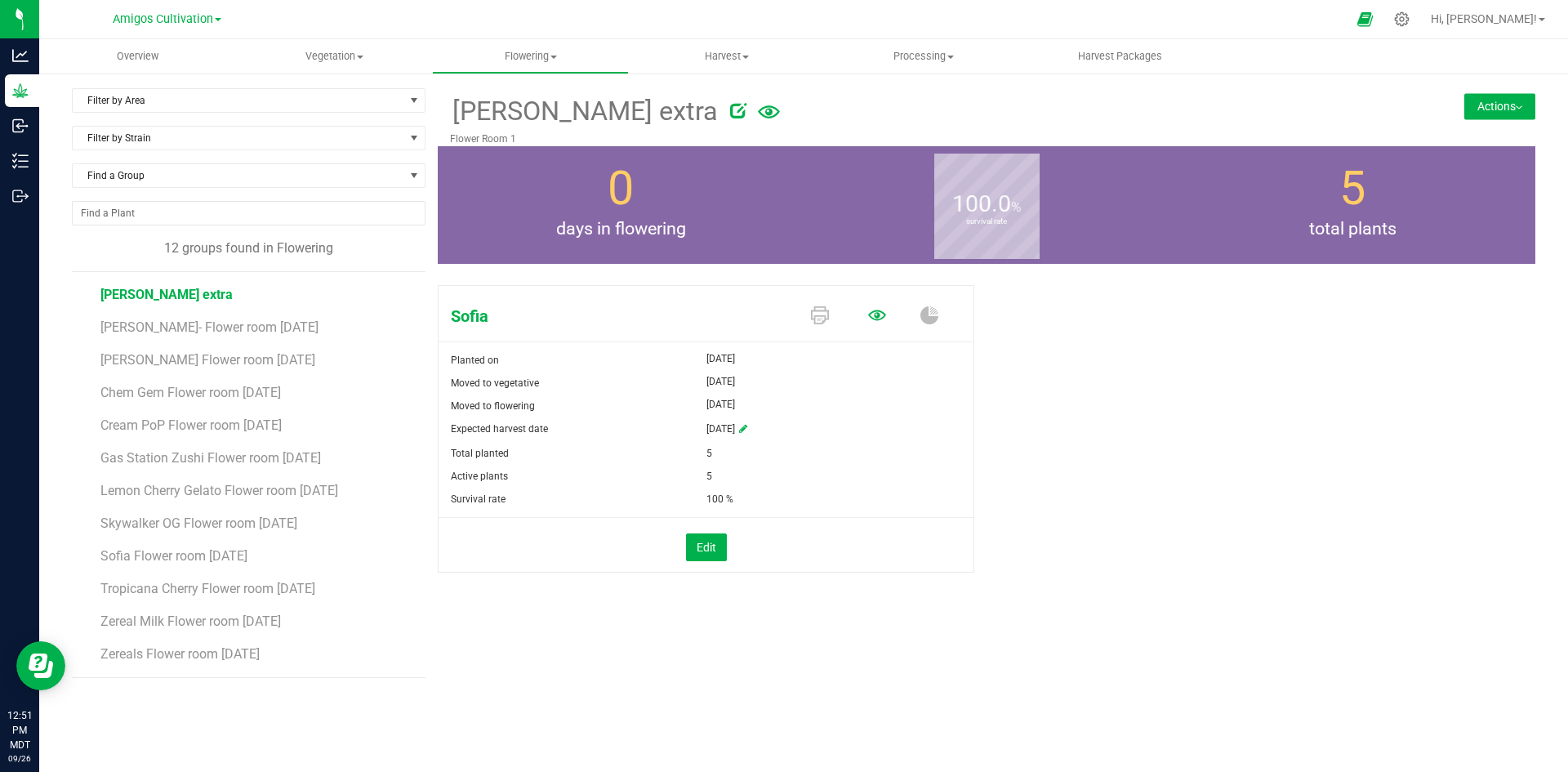
click at [868, 315] on icon at bounding box center [877, 314] width 18 height 18
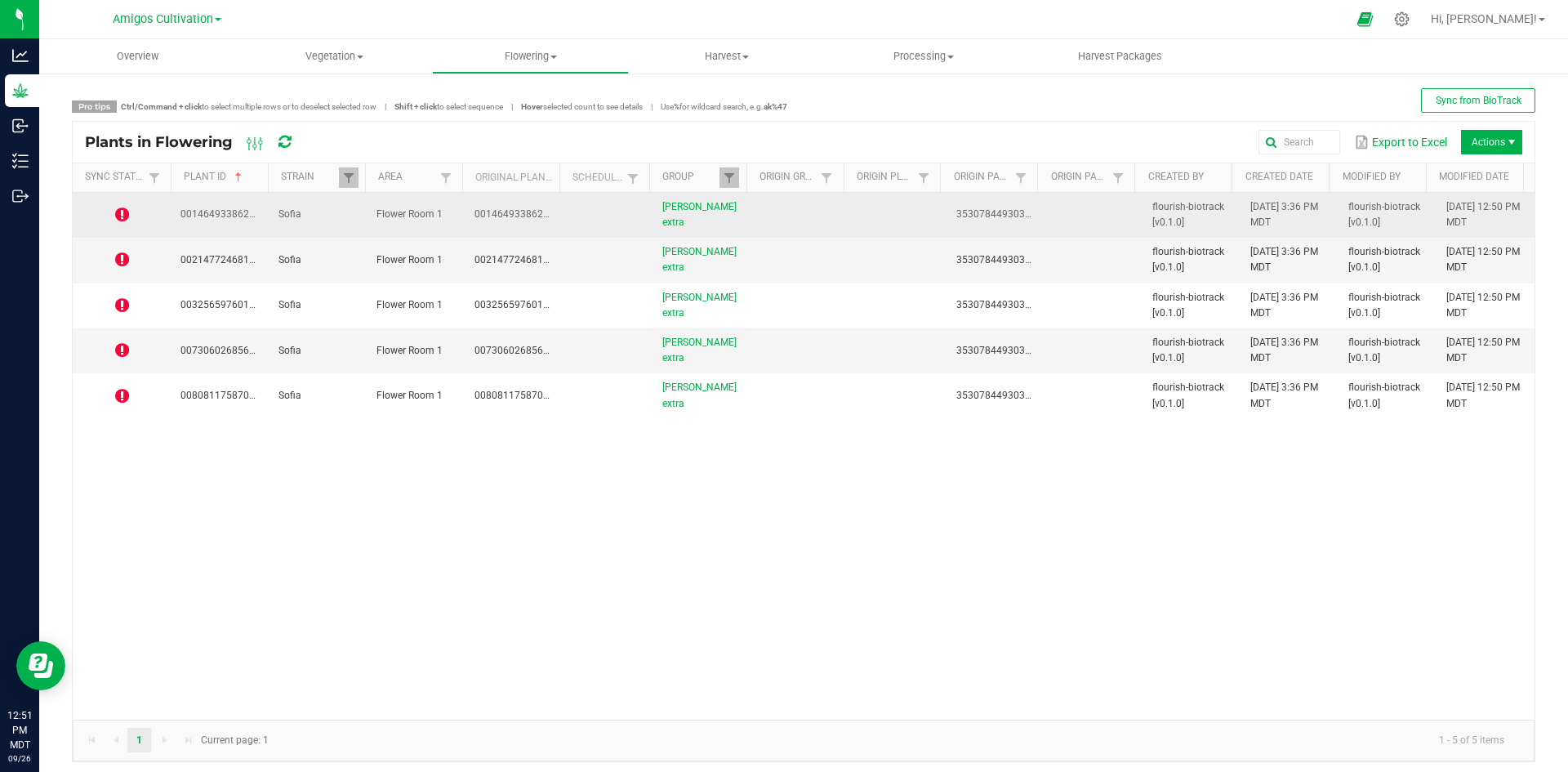
click at [126, 216] on icon at bounding box center [121, 215] width 14 height 17
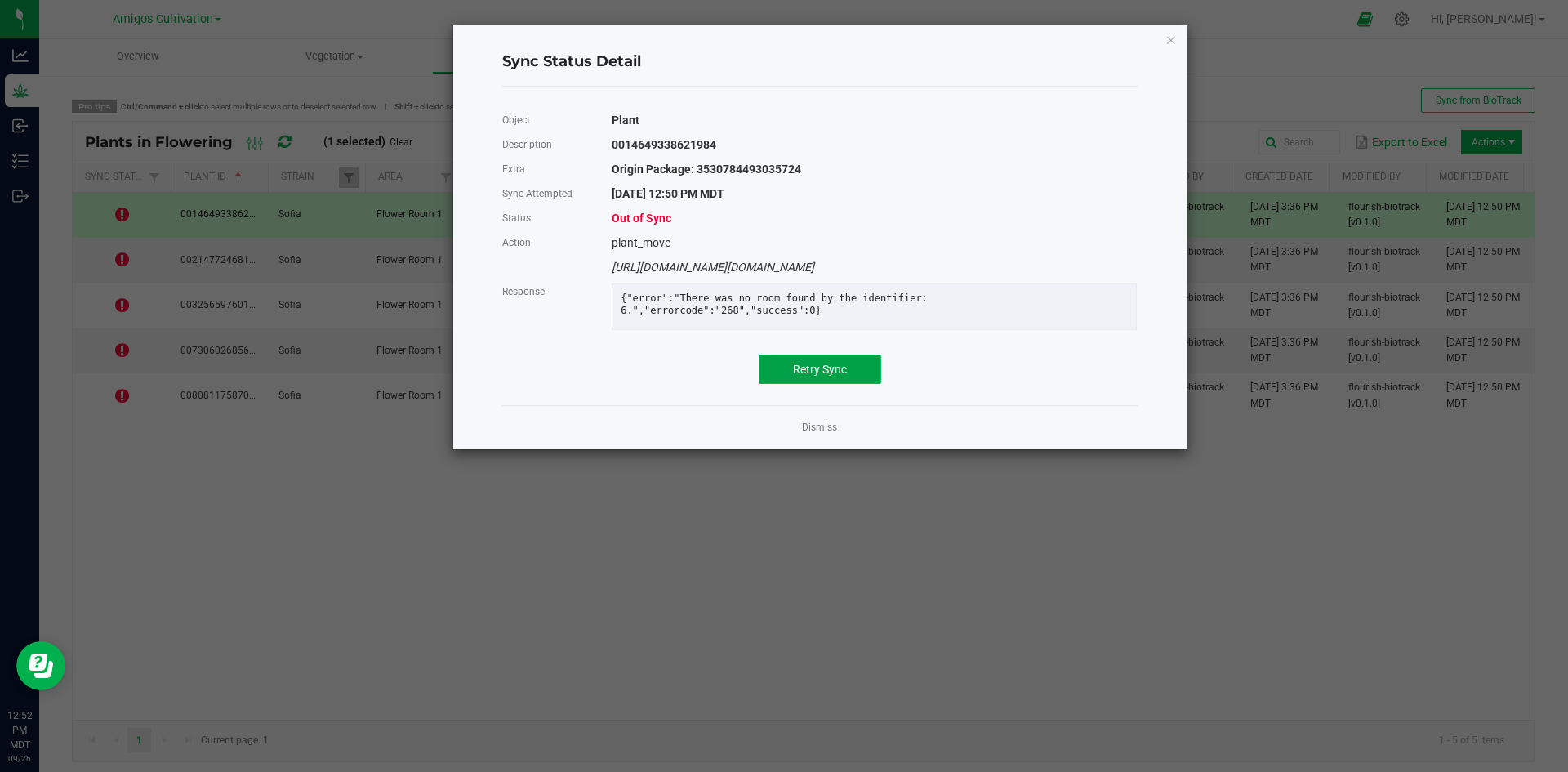
click at [833, 375] on span "Retry Sync" at bounding box center [820, 369] width 54 height 13
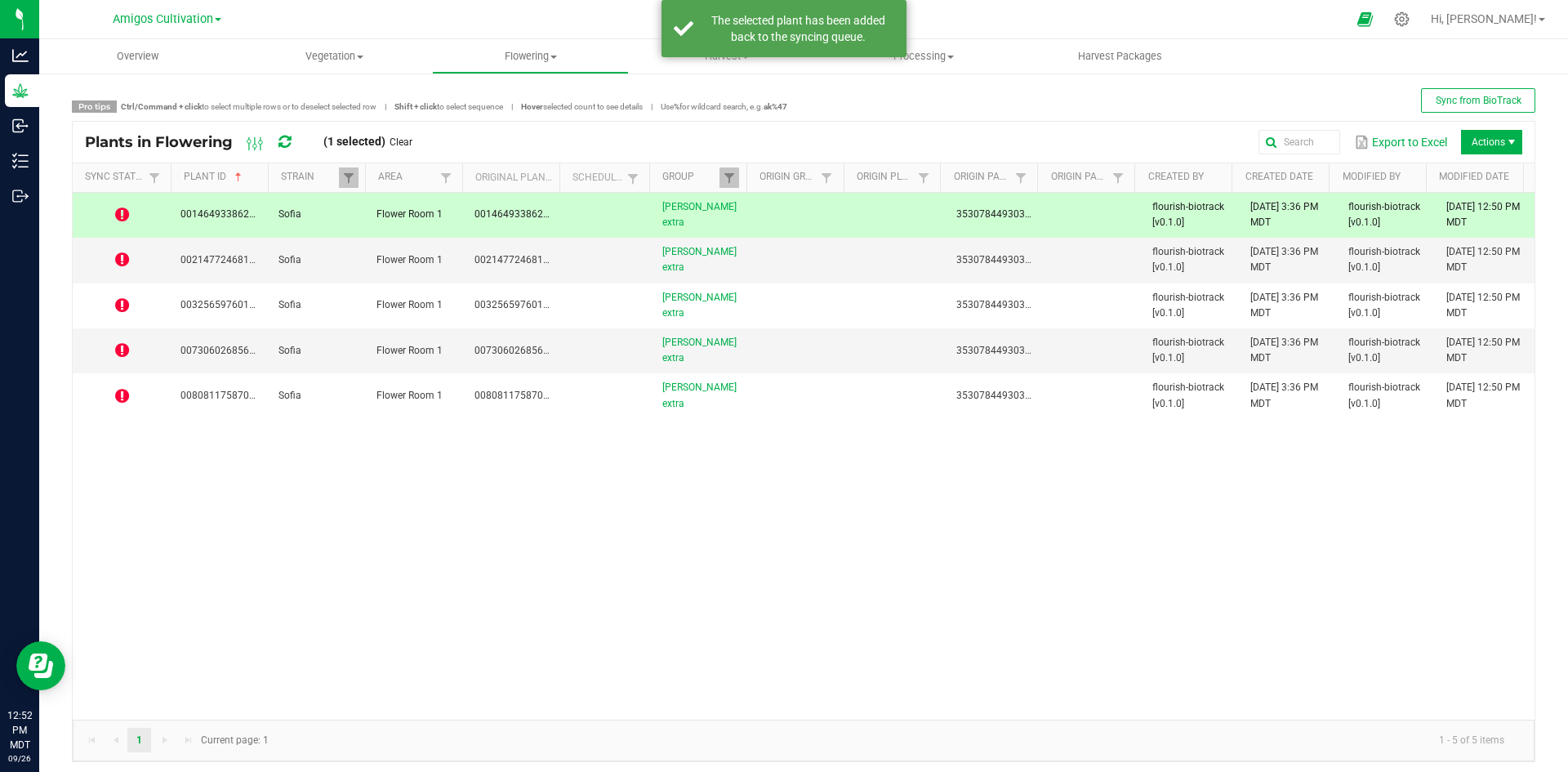
click at [281, 146] on icon at bounding box center [284, 142] width 12 height 15
click at [287, 146] on icon at bounding box center [284, 142] width 12 height 15
click at [118, 254] on icon at bounding box center [121, 259] width 14 height 17
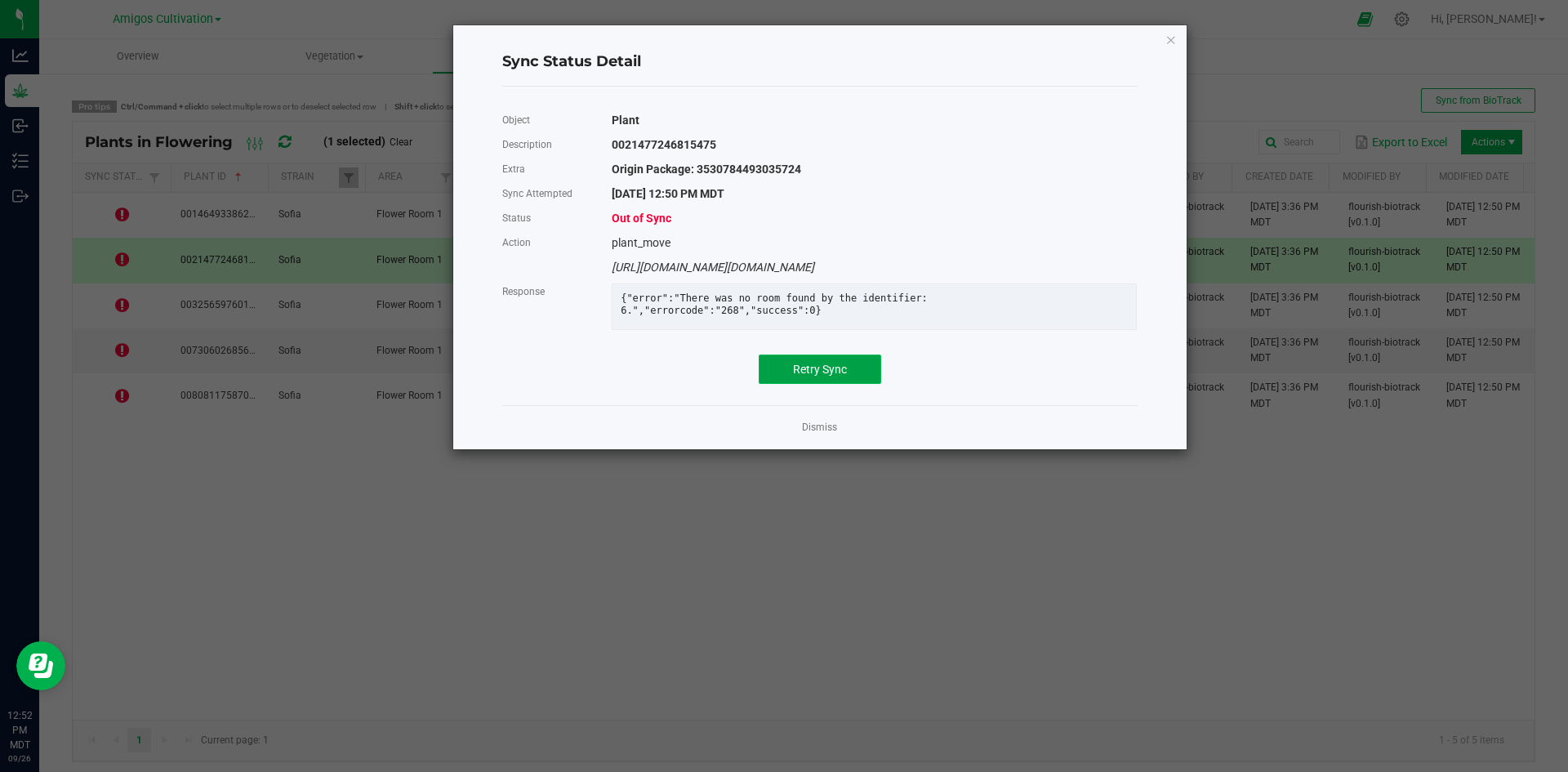
click at [832, 375] on span "Retry Sync" at bounding box center [820, 369] width 54 height 13
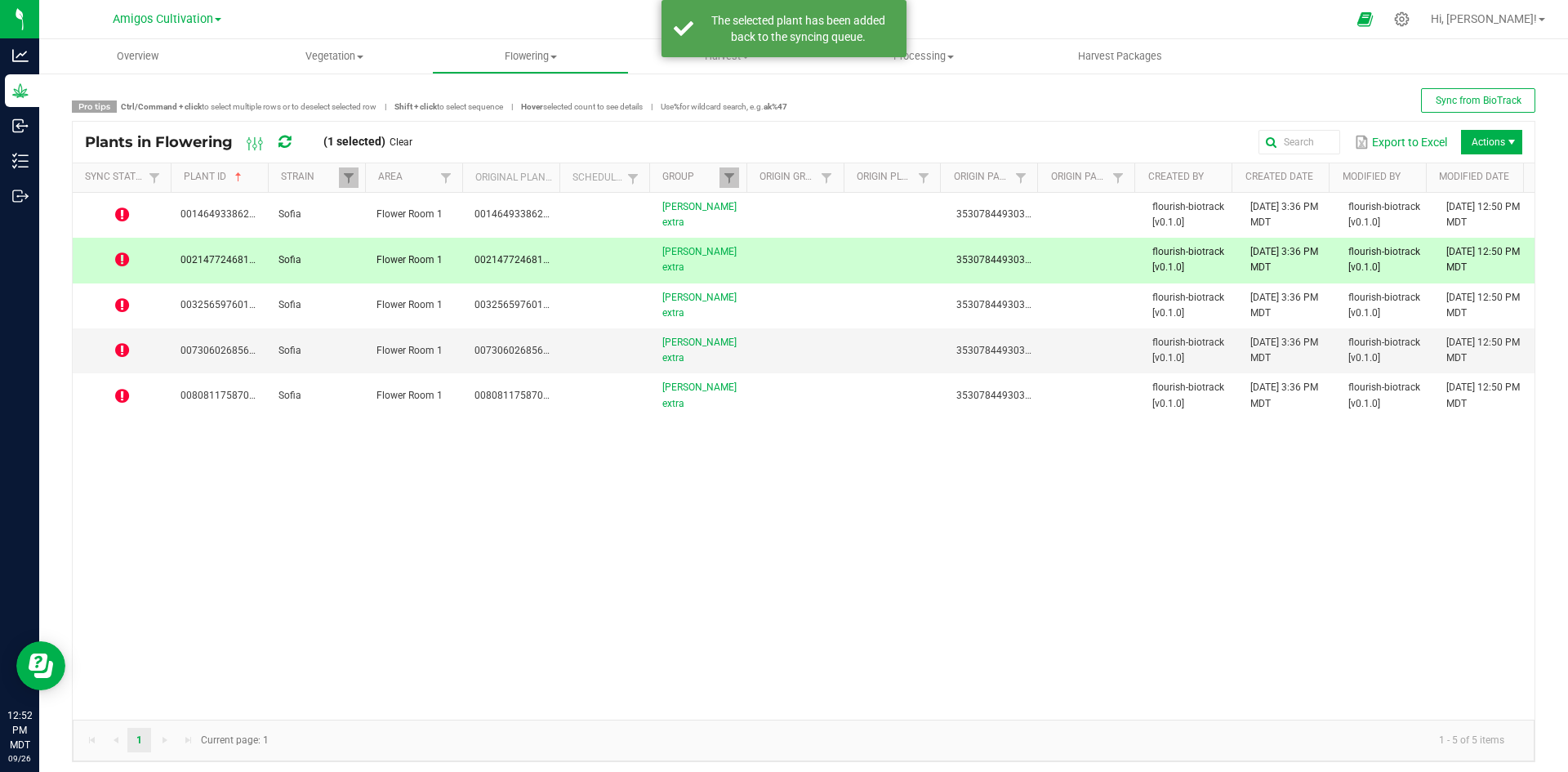
click at [289, 145] on icon at bounding box center [284, 142] width 12 height 15
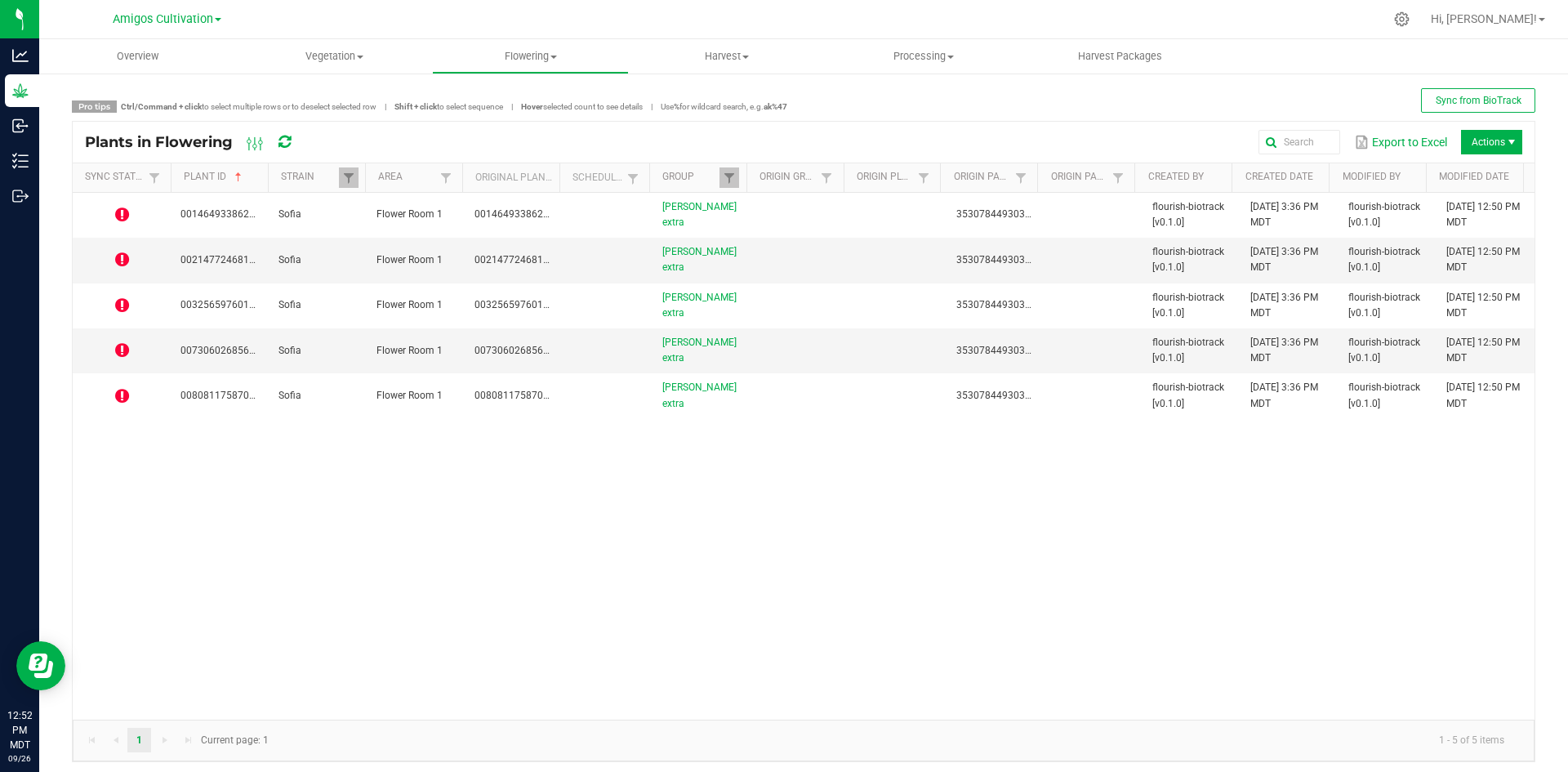
click at [285, 143] on icon at bounding box center [284, 142] width 12 height 15
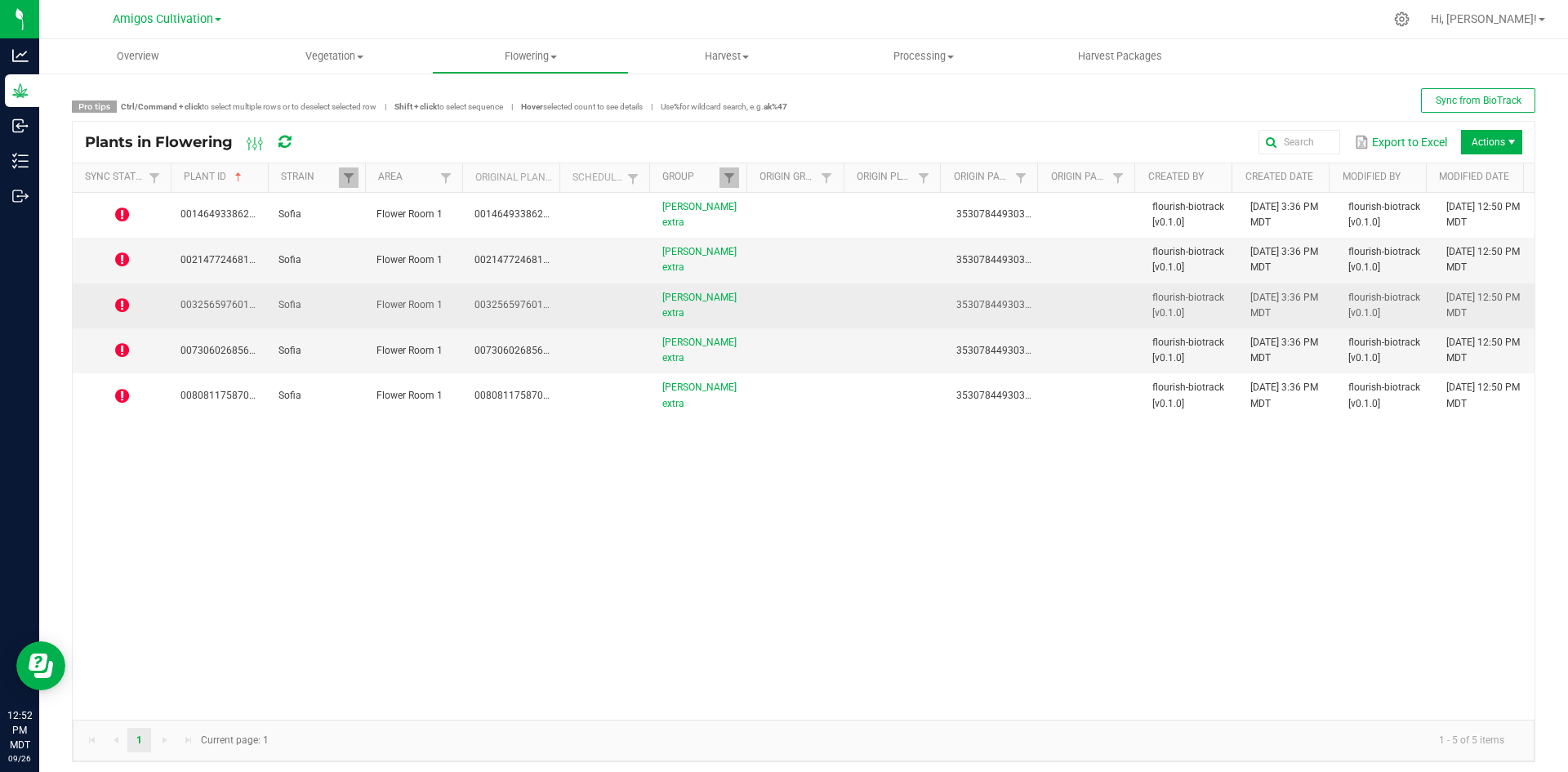
click at [116, 304] on icon at bounding box center [121, 306] width 14 height 17
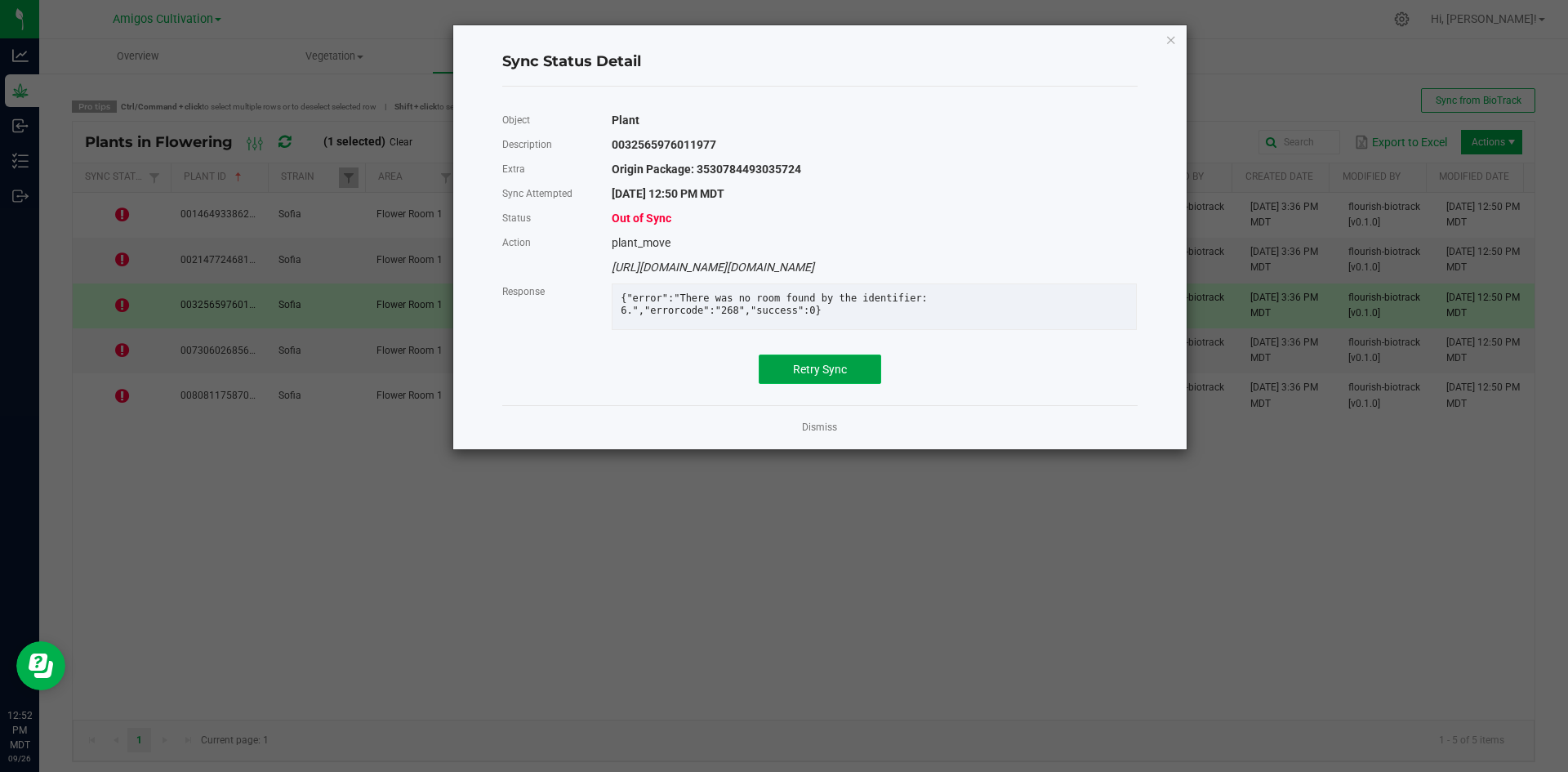
click at [795, 372] on button "Retry Sync" at bounding box center [820, 369] width 122 height 30
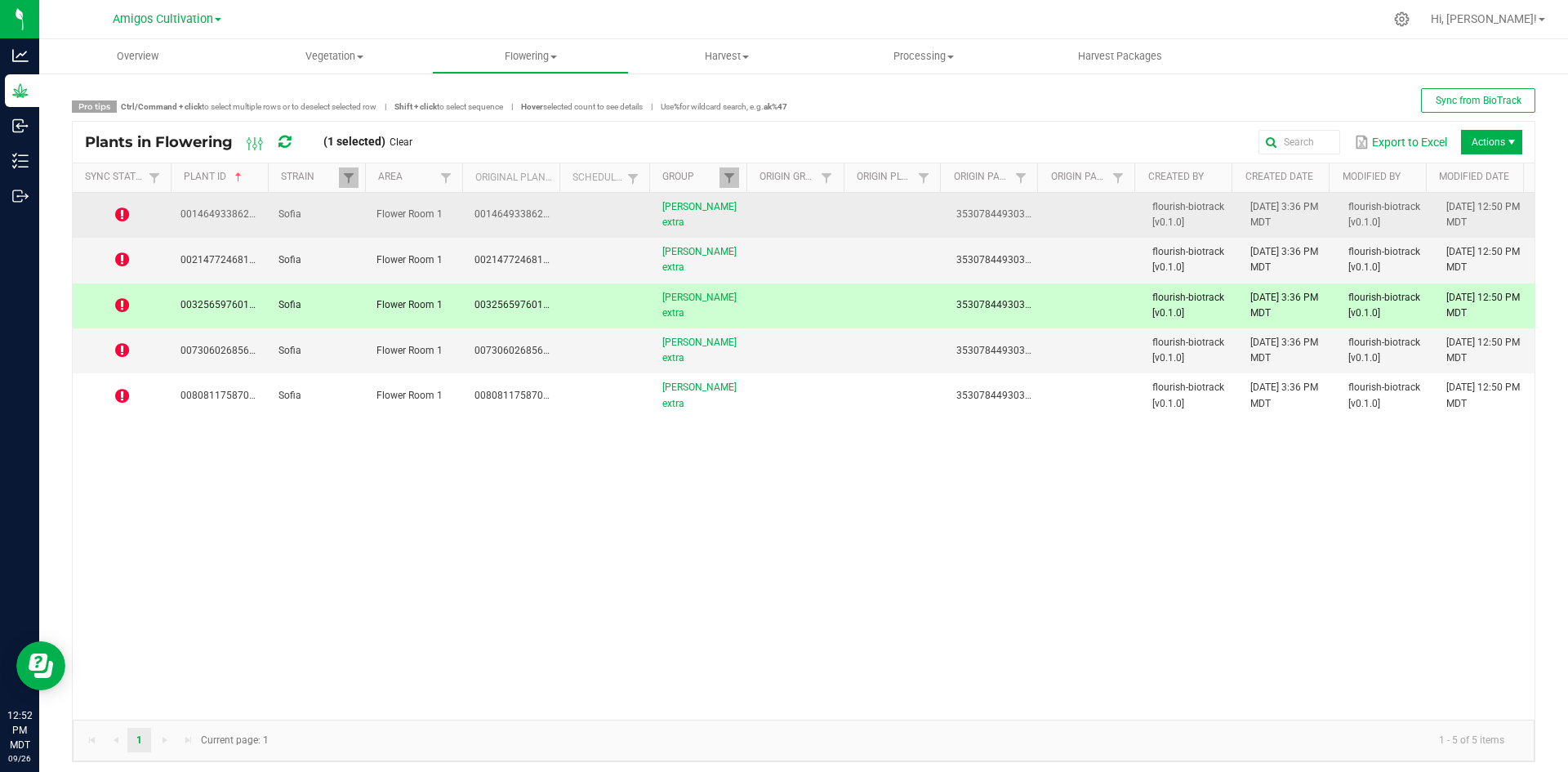
click at [126, 216] on icon at bounding box center [121, 215] width 14 height 17
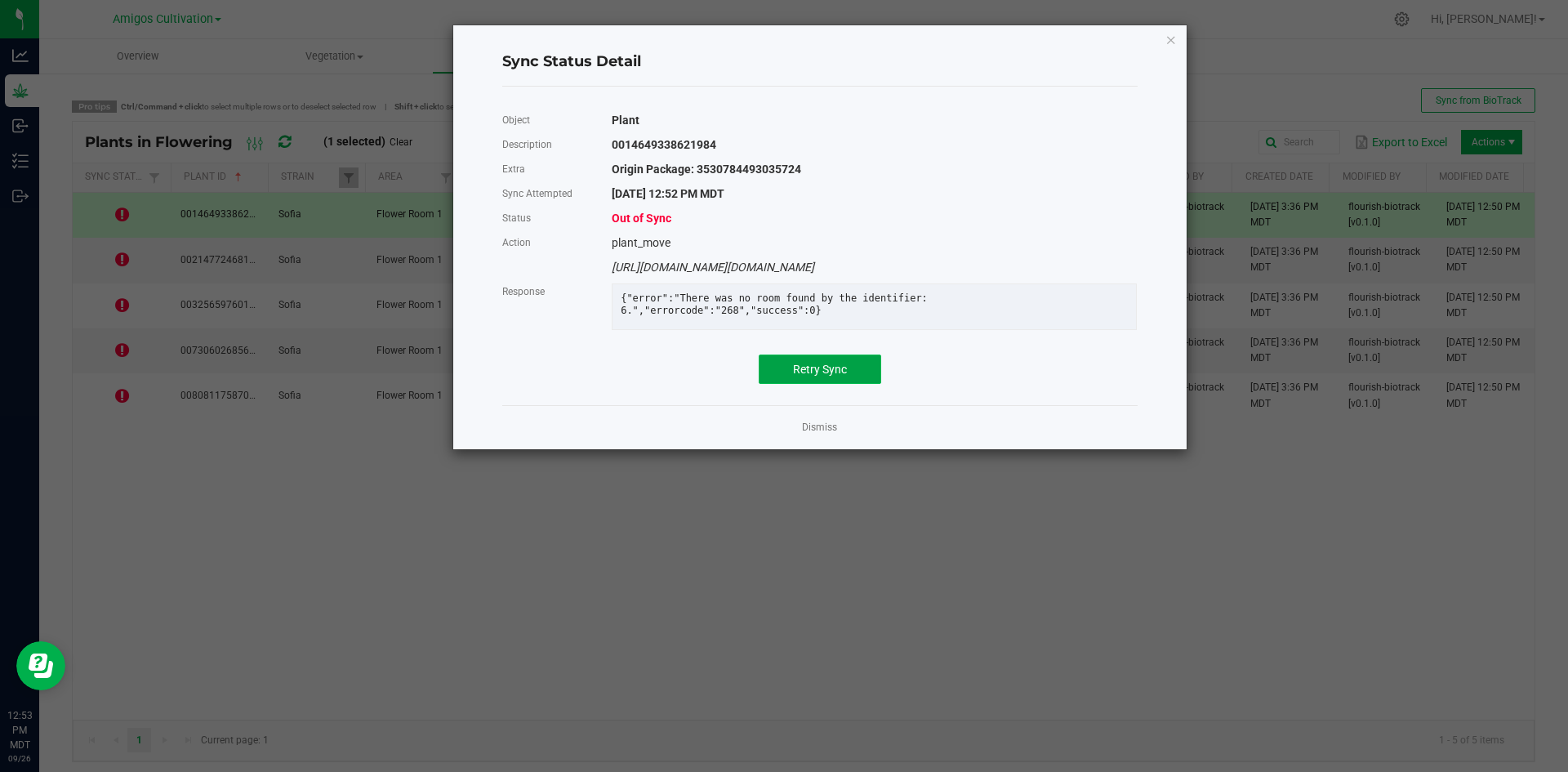
click at [817, 375] on span "Retry Sync" at bounding box center [820, 369] width 54 height 13
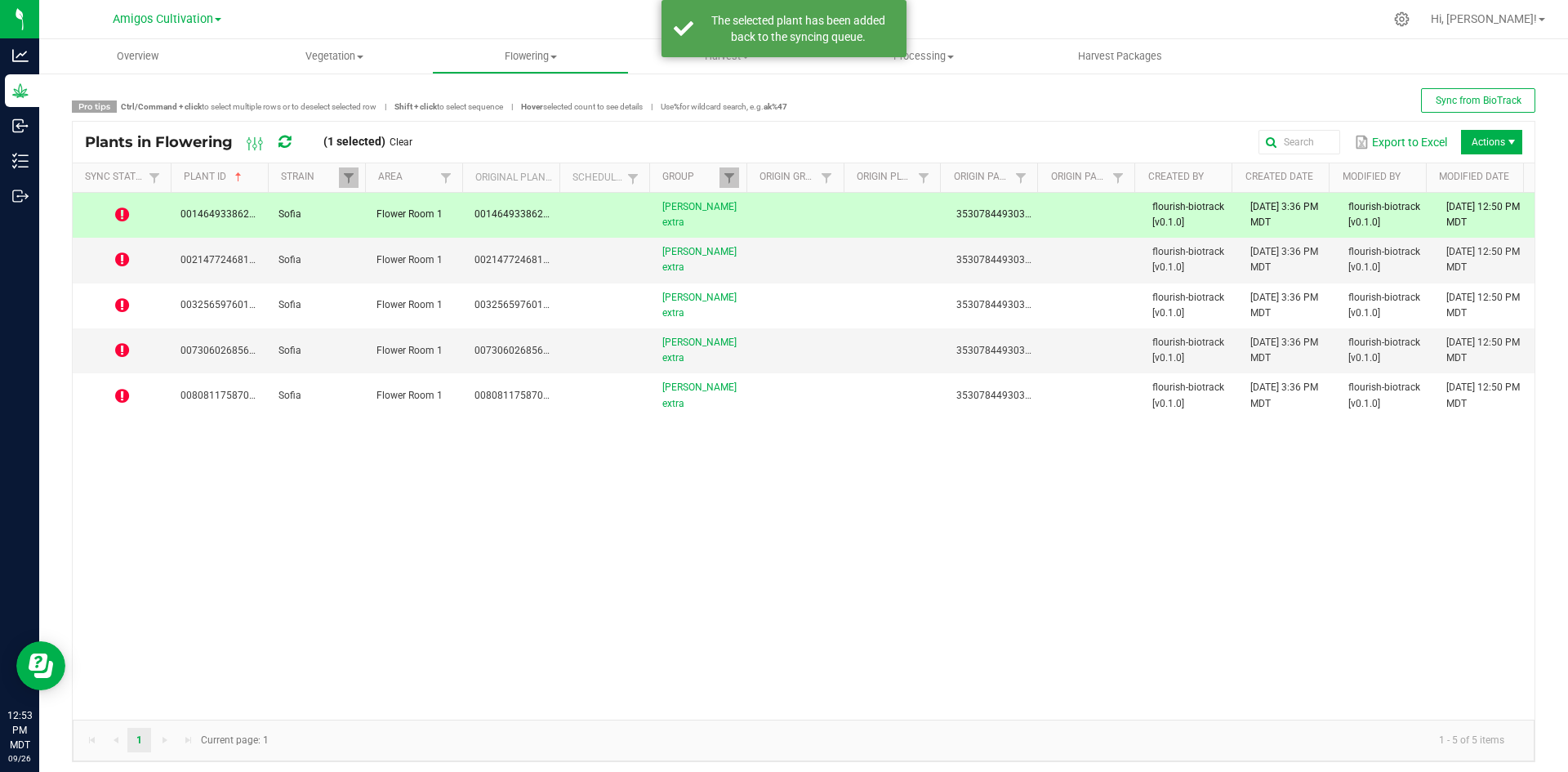
click at [280, 144] on icon at bounding box center [284, 142] width 12 height 15
click at [360, 61] on span "Vegetation" at bounding box center [335, 57] width 196 height 15
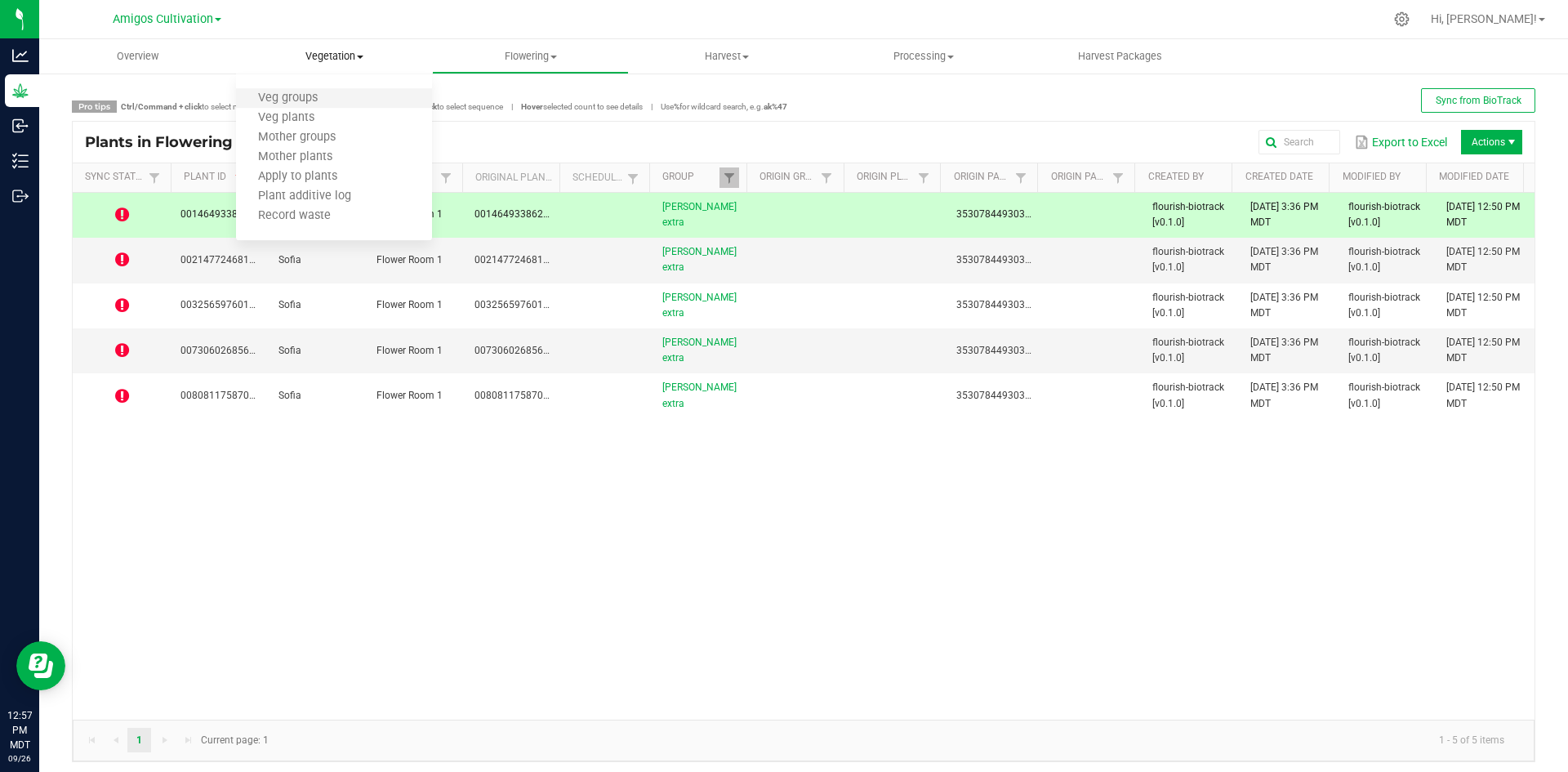
click at [322, 87] on ul "Veg groups Veg plants Mother groups Mother plants Apply to plants Plant additiv…" at bounding box center [335, 158] width 196 height 167
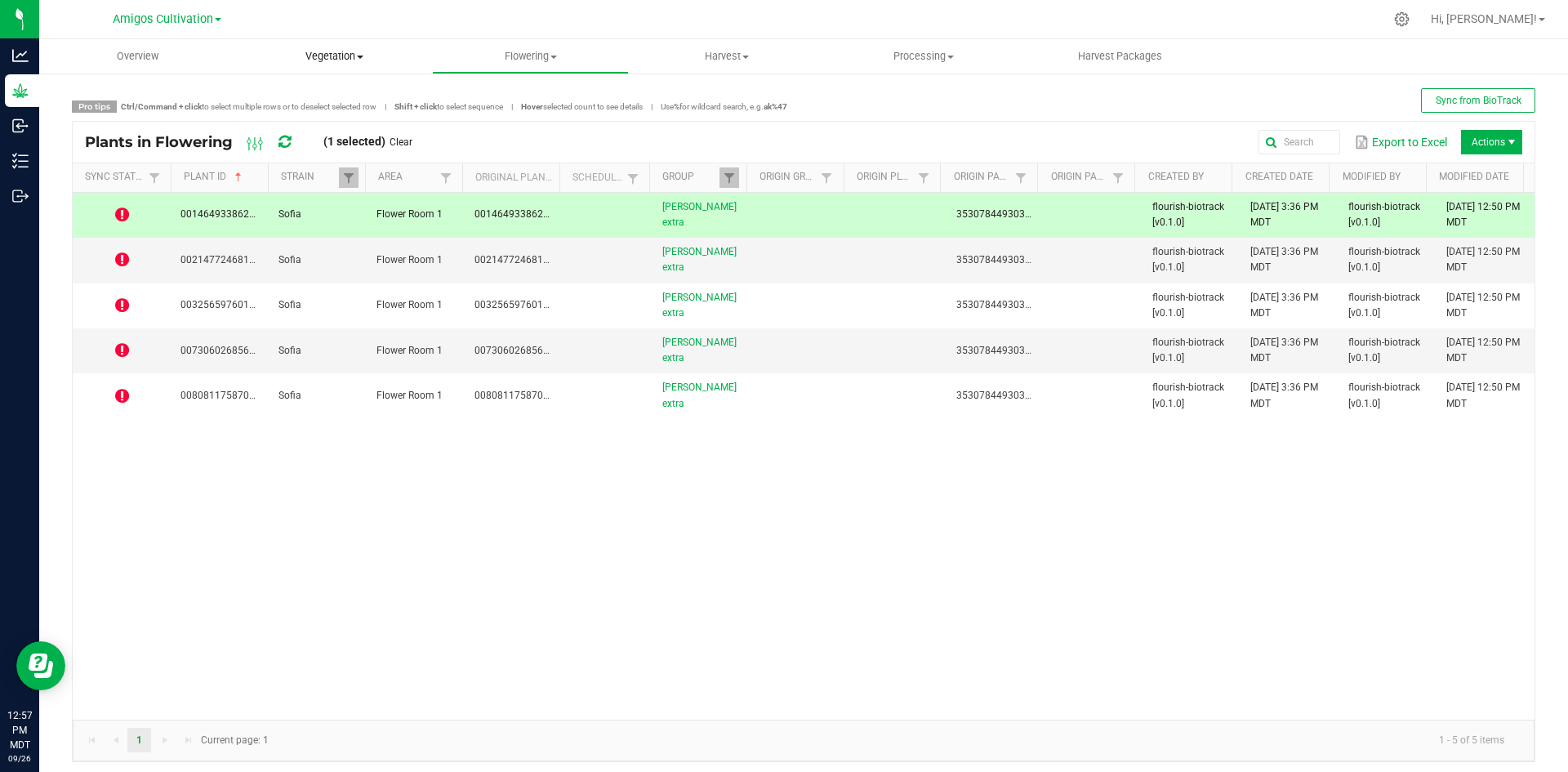
click at [346, 63] on span "Vegetation" at bounding box center [335, 57] width 196 height 15
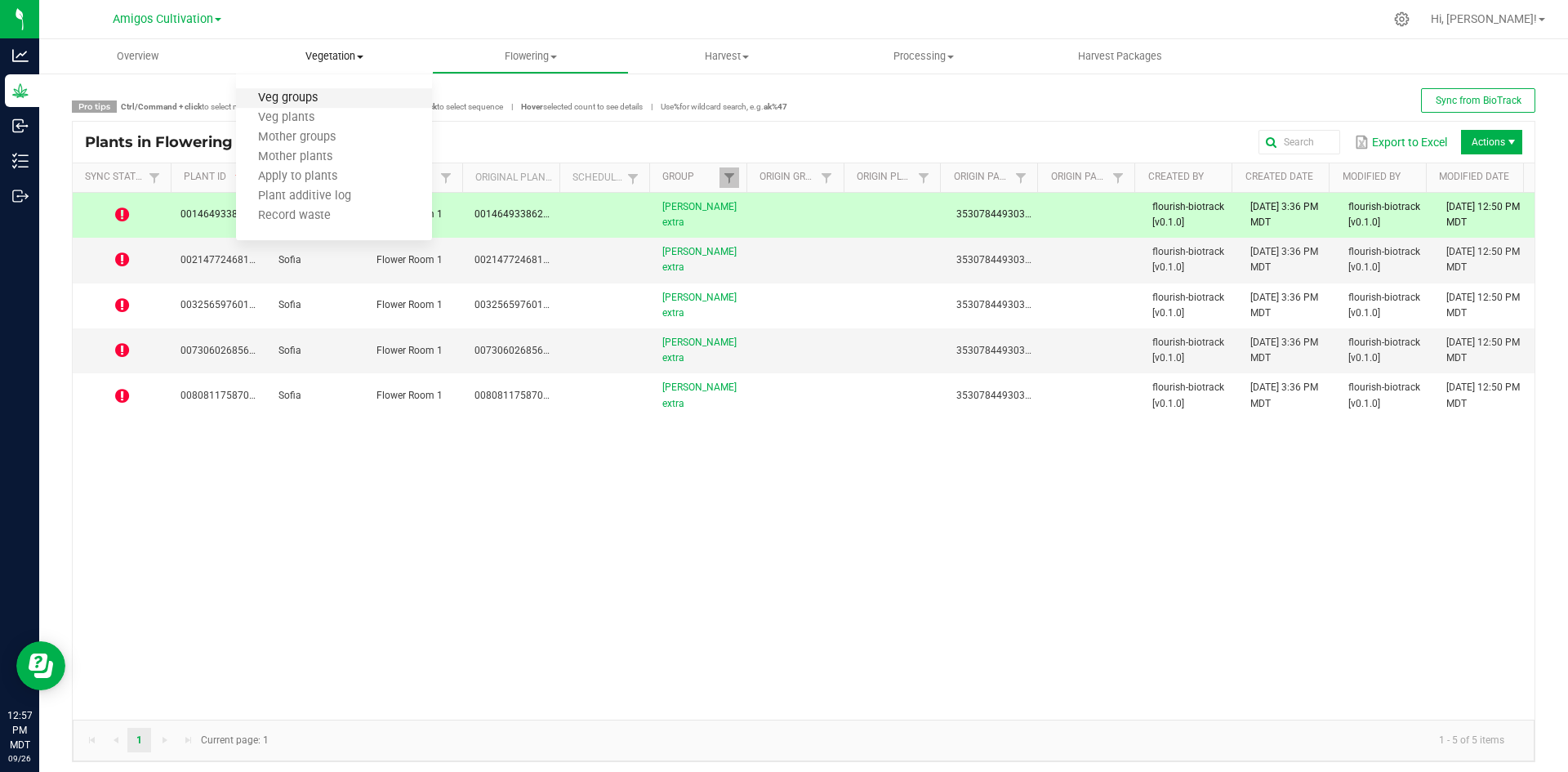
click at [312, 93] on span "Veg groups" at bounding box center [288, 98] width 104 height 14
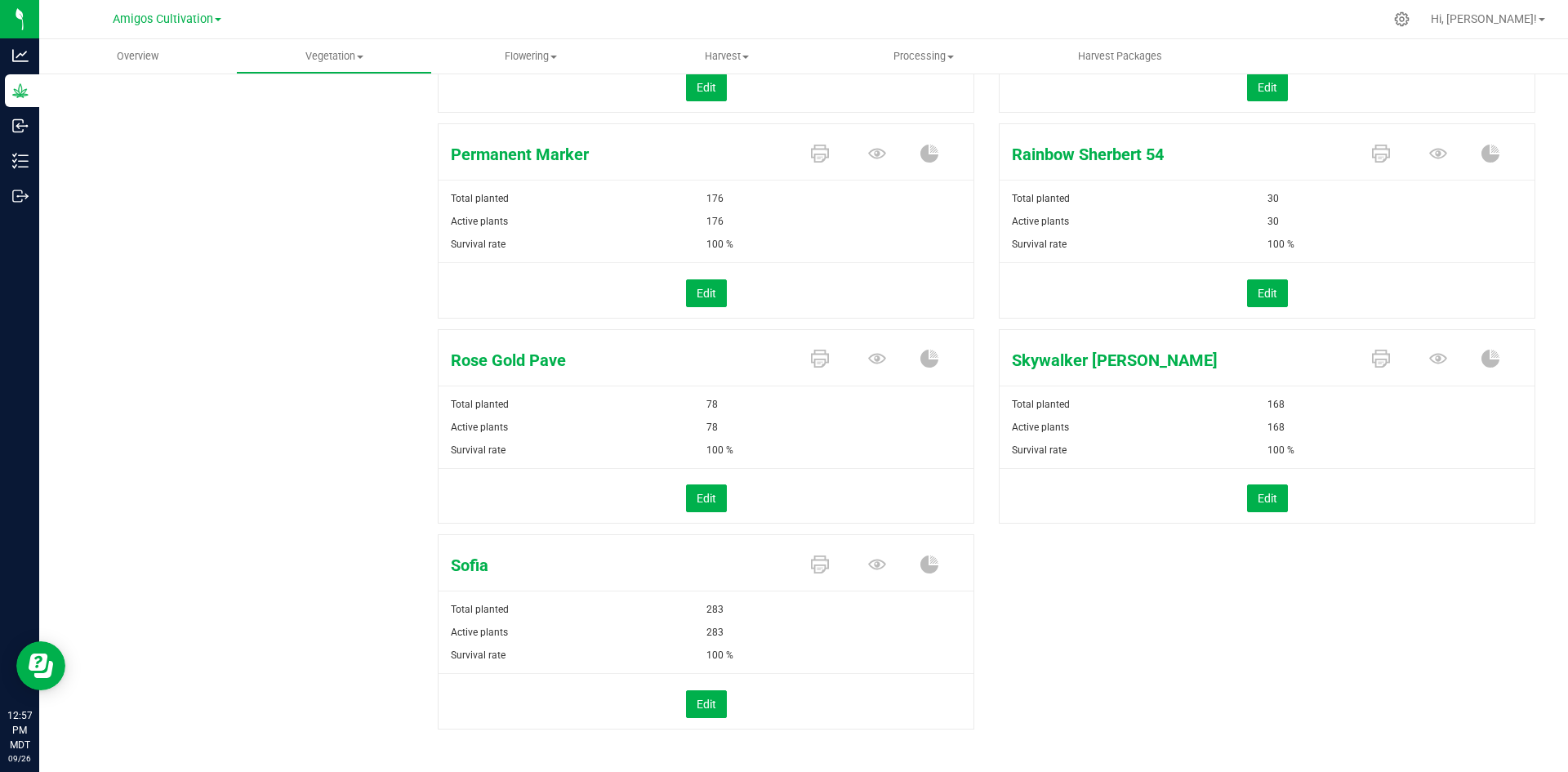
scroll to position [789, 0]
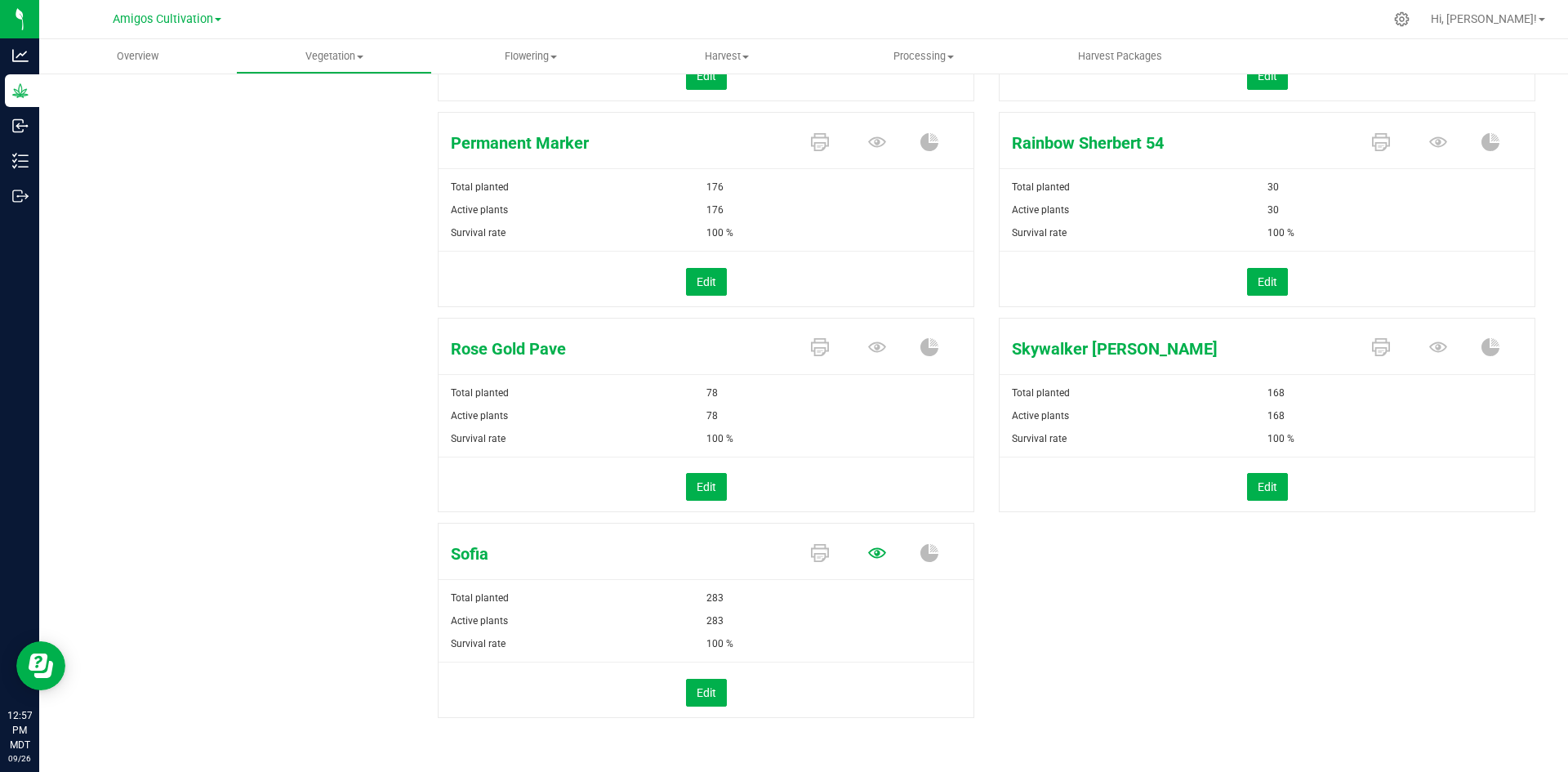
click at [871, 552] on icon at bounding box center [877, 551] width 18 height 10
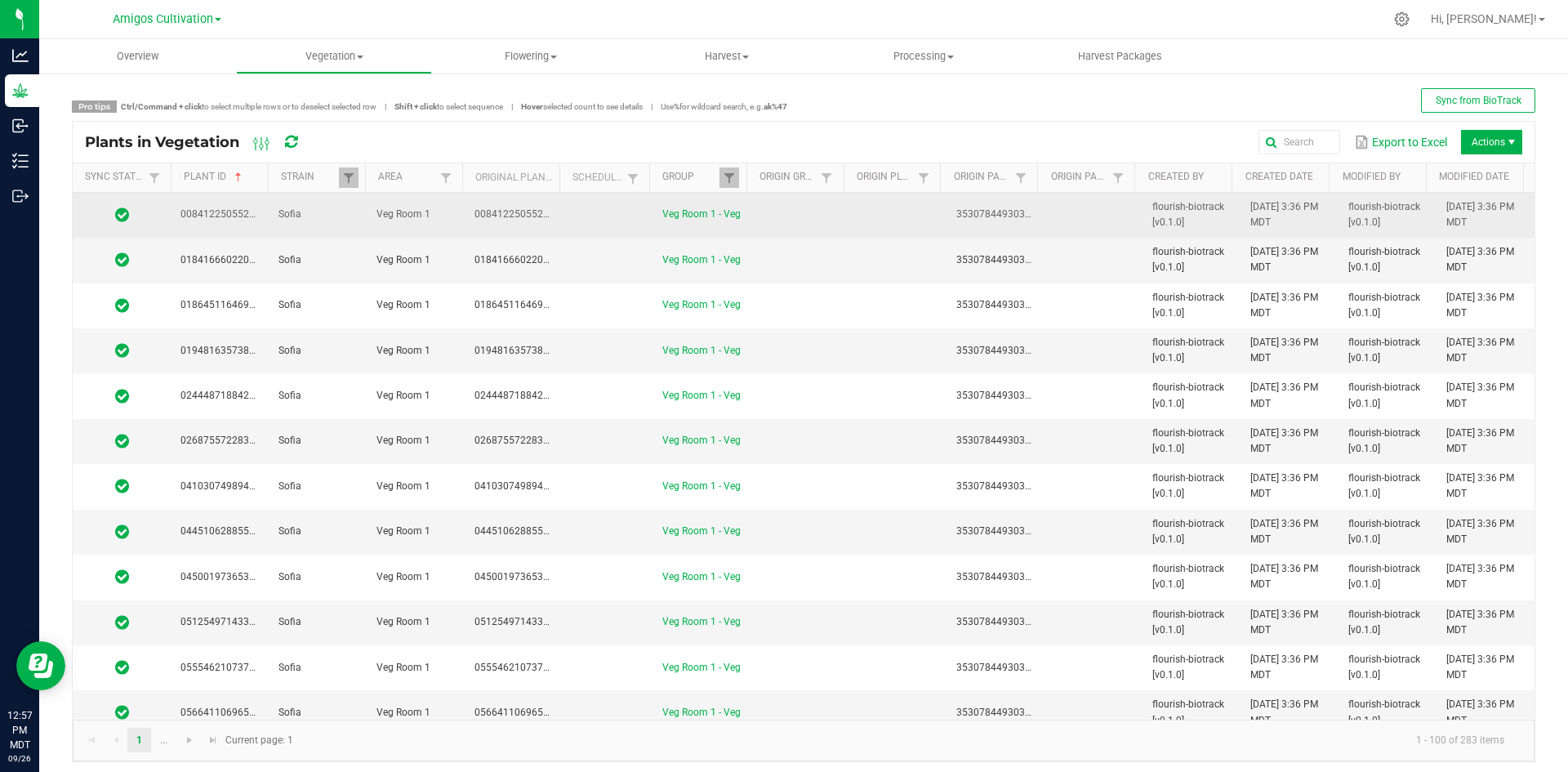
click at [590, 222] on td at bounding box center [607, 215] width 90 height 44
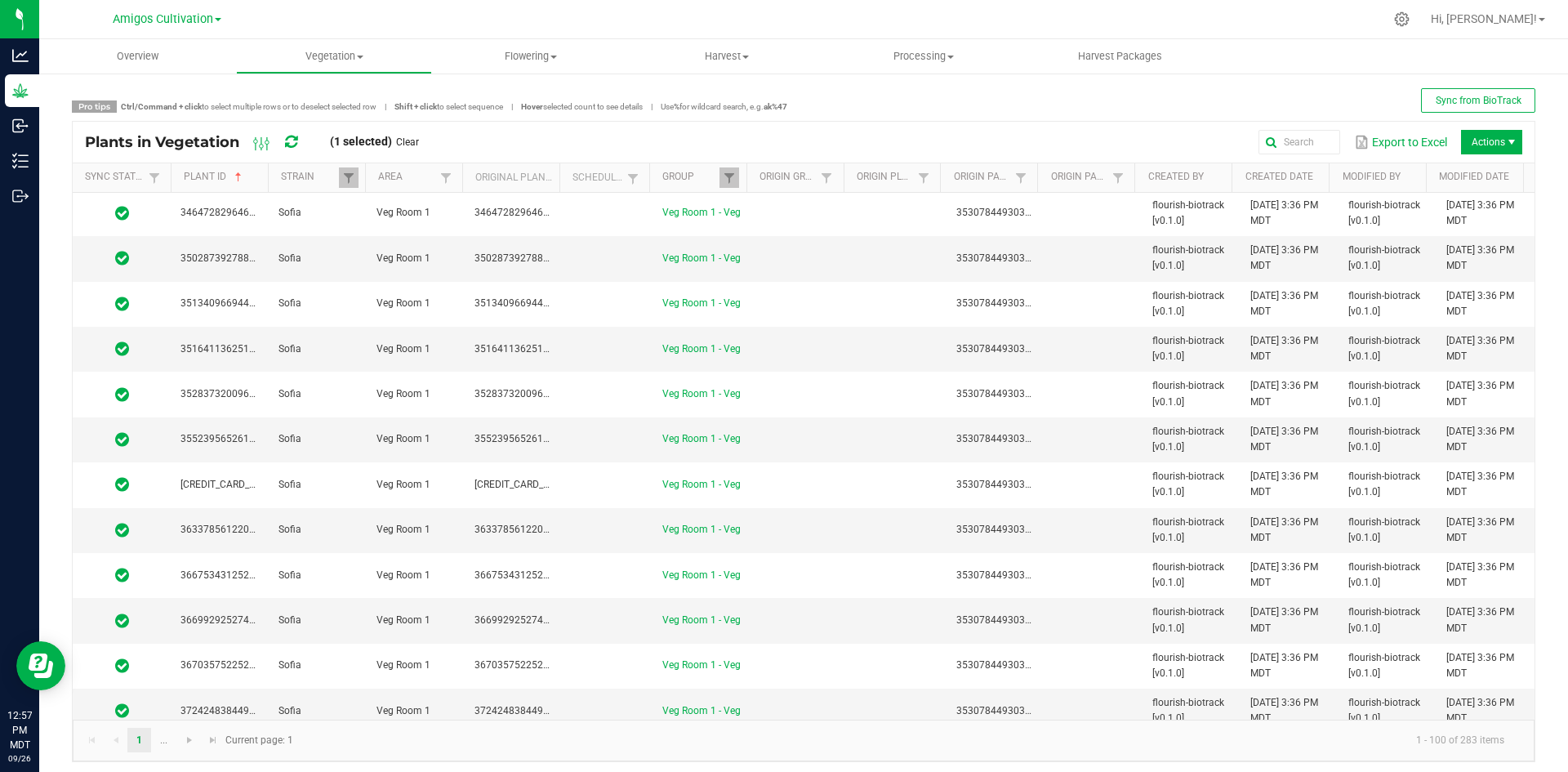
scroll to position [3996, 0]
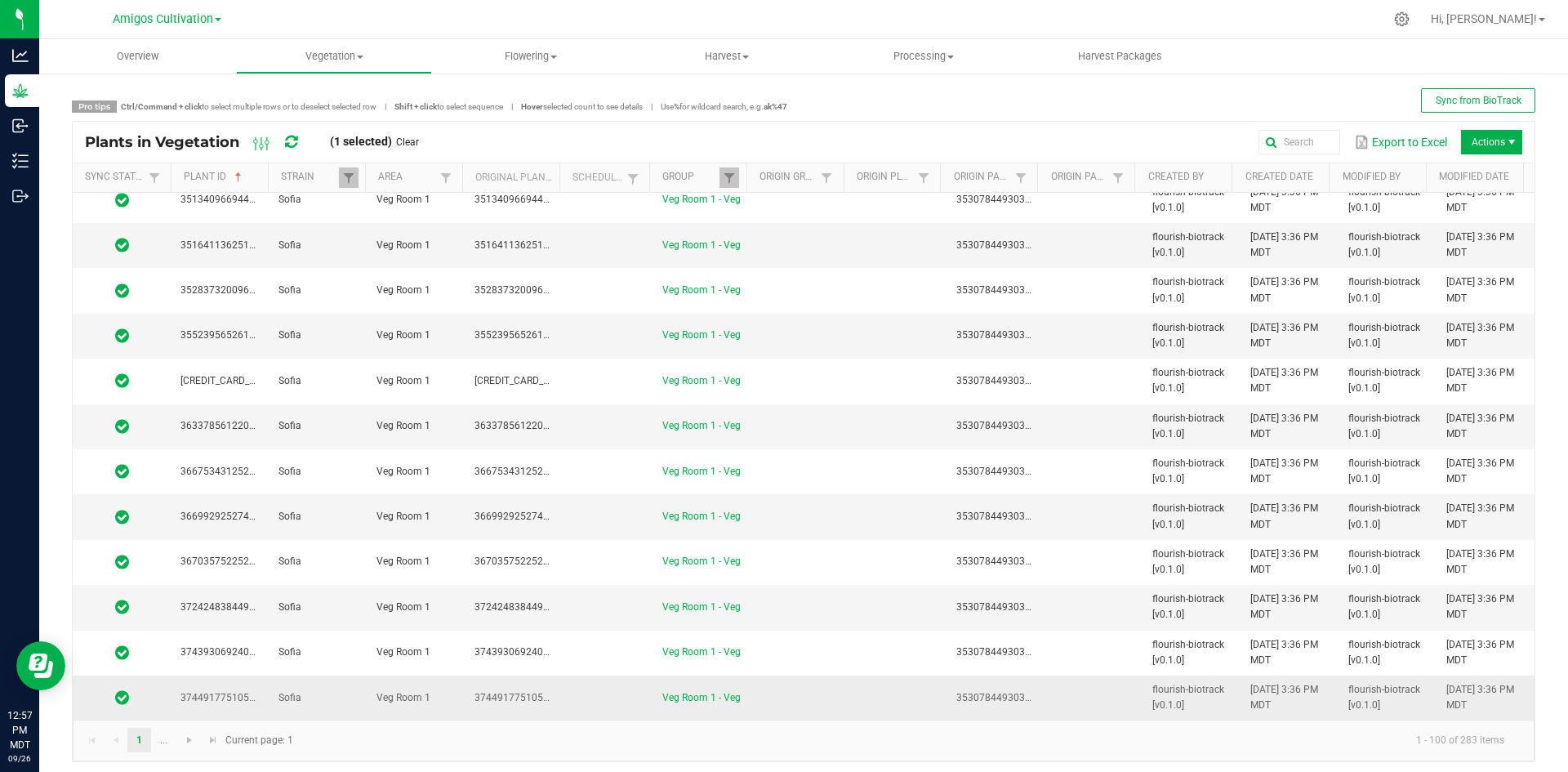
click at [785, 701] on td at bounding box center [800, 698] width 98 height 44
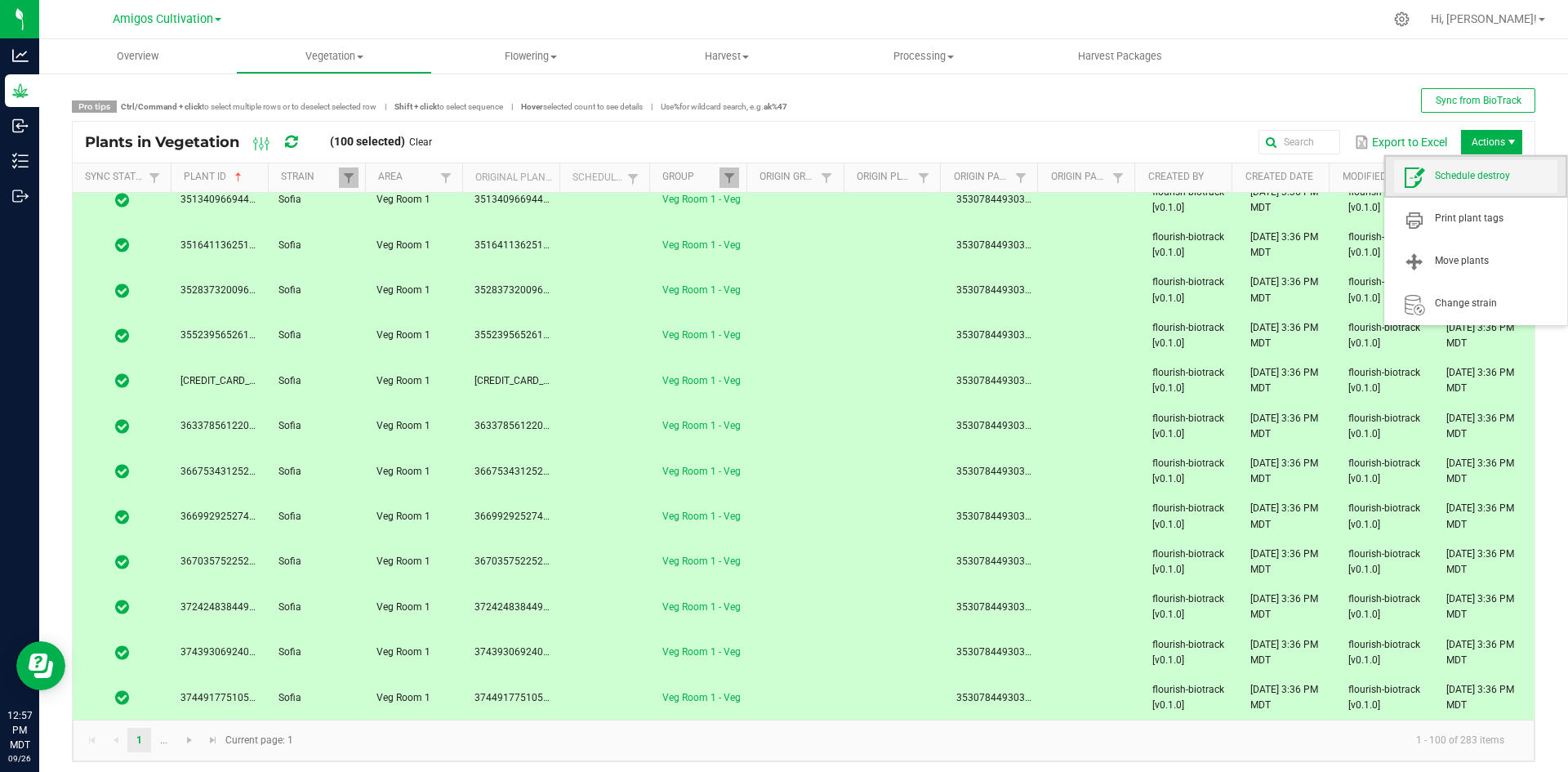
click at [1467, 175] on span "Schedule destroy" at bounding box center [1496, 175] width 122 height 14
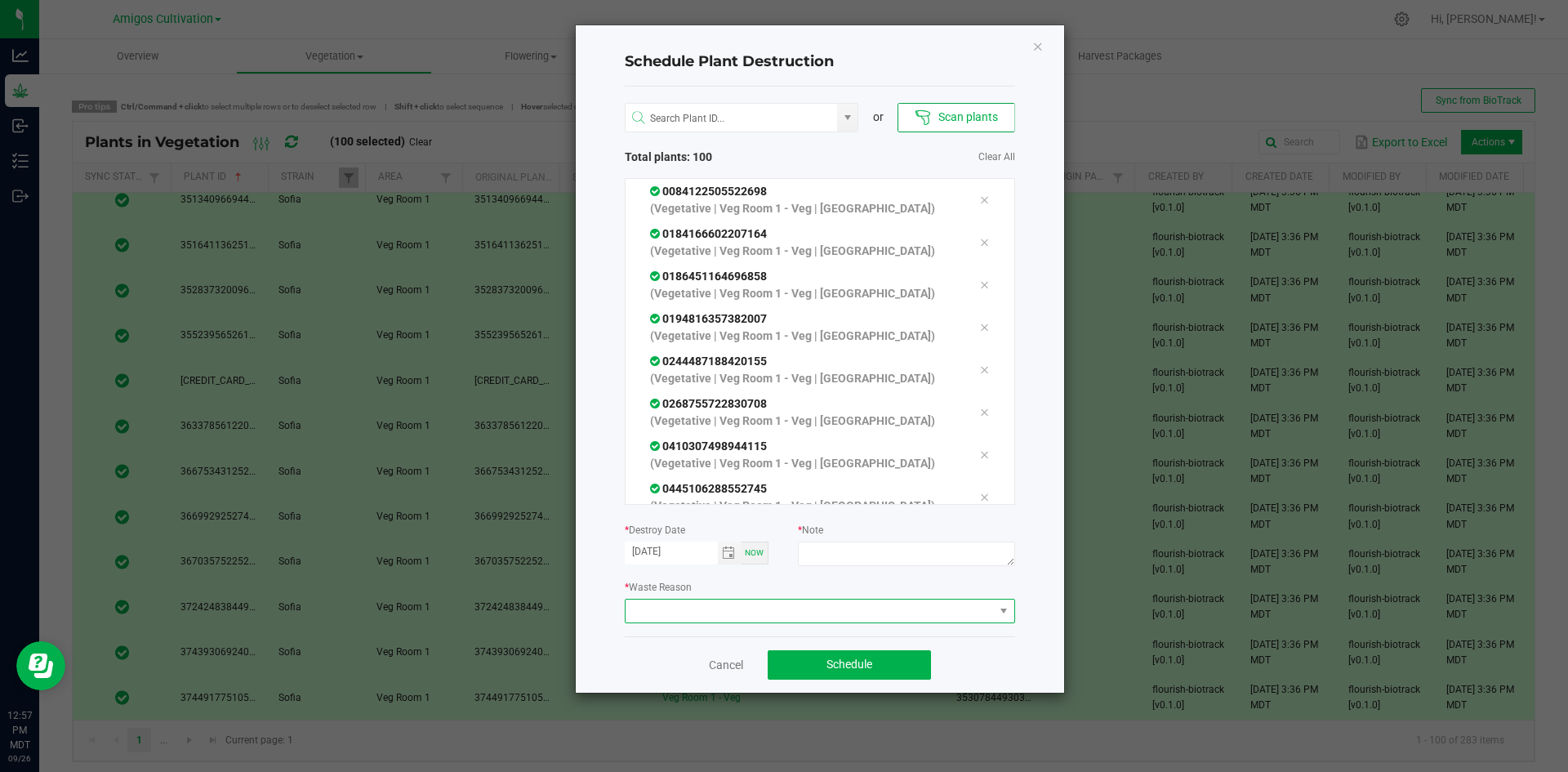
click at [692, 608] on span at bounding box center [809, 611] width 368 height 23
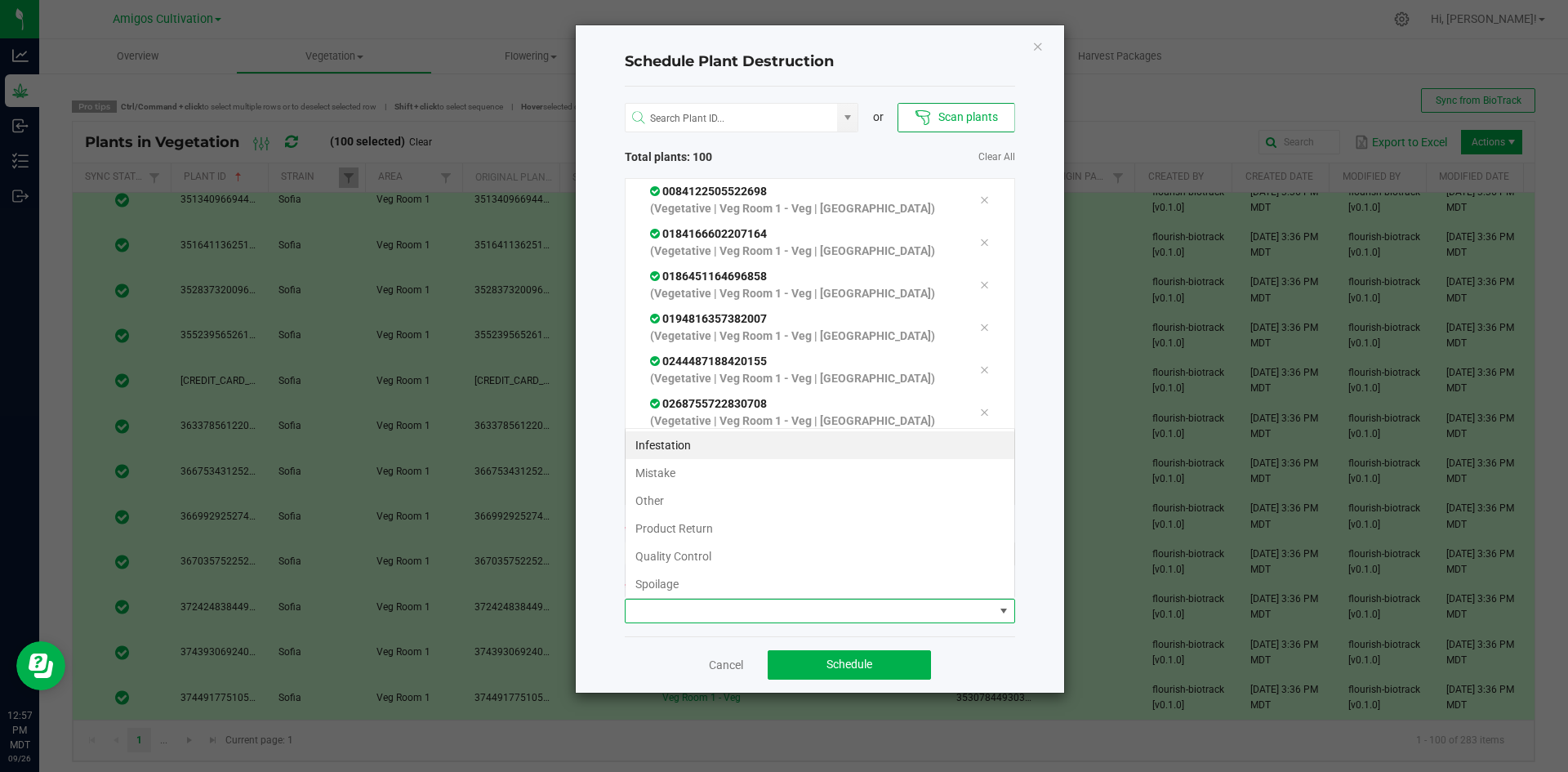
scroll to position [24, 390]
click at [708, 471] on li "Mistake" at bounding box center [819, 473] width 388 height 28
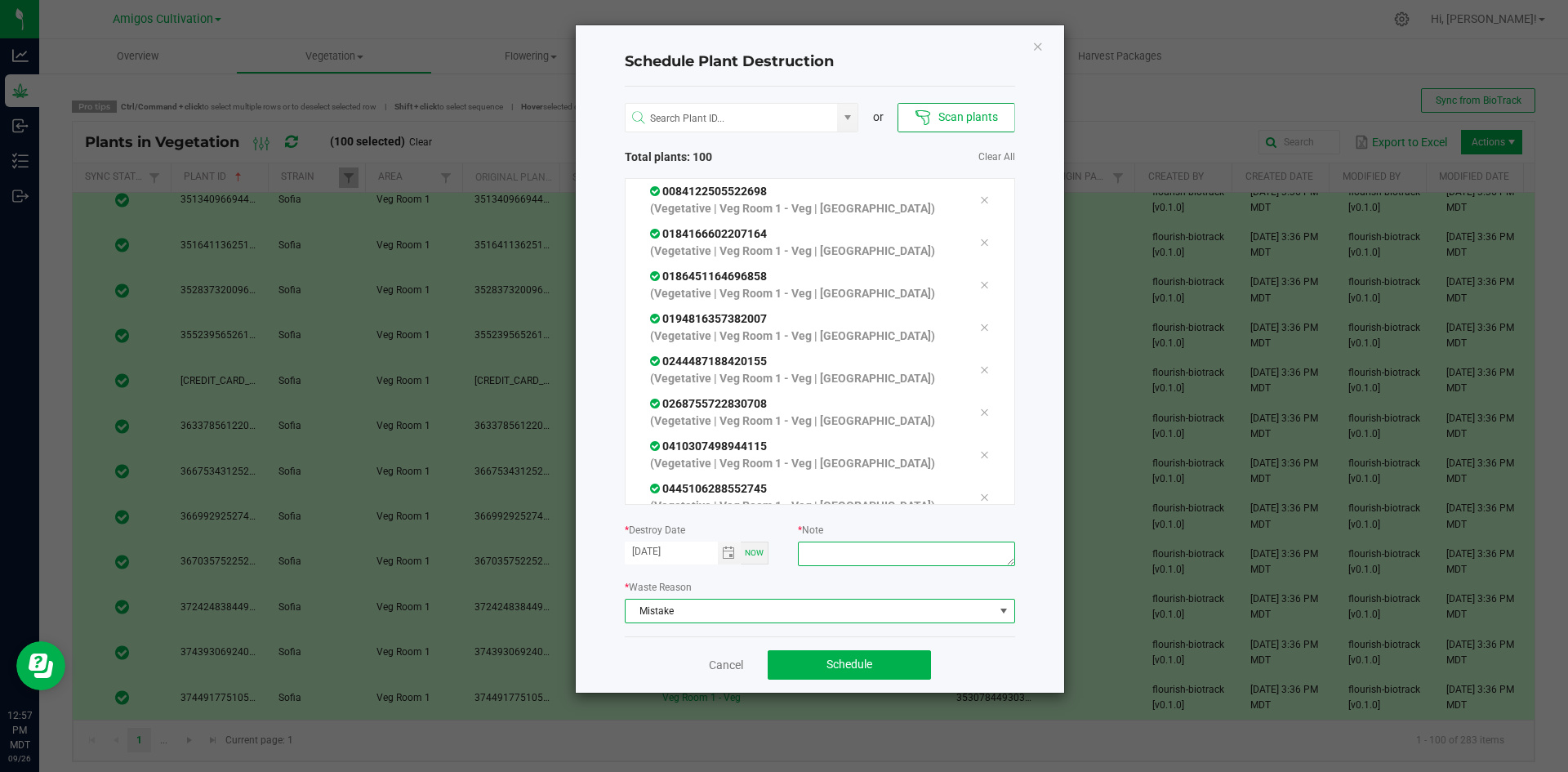
click at [902, 550] on textarea at bounding box center [905, 553] width 216 height 24
type textarea "mistake"
click at [827, 669] on span "Schedule" at bounding box center [849, 664] width 45 height 13
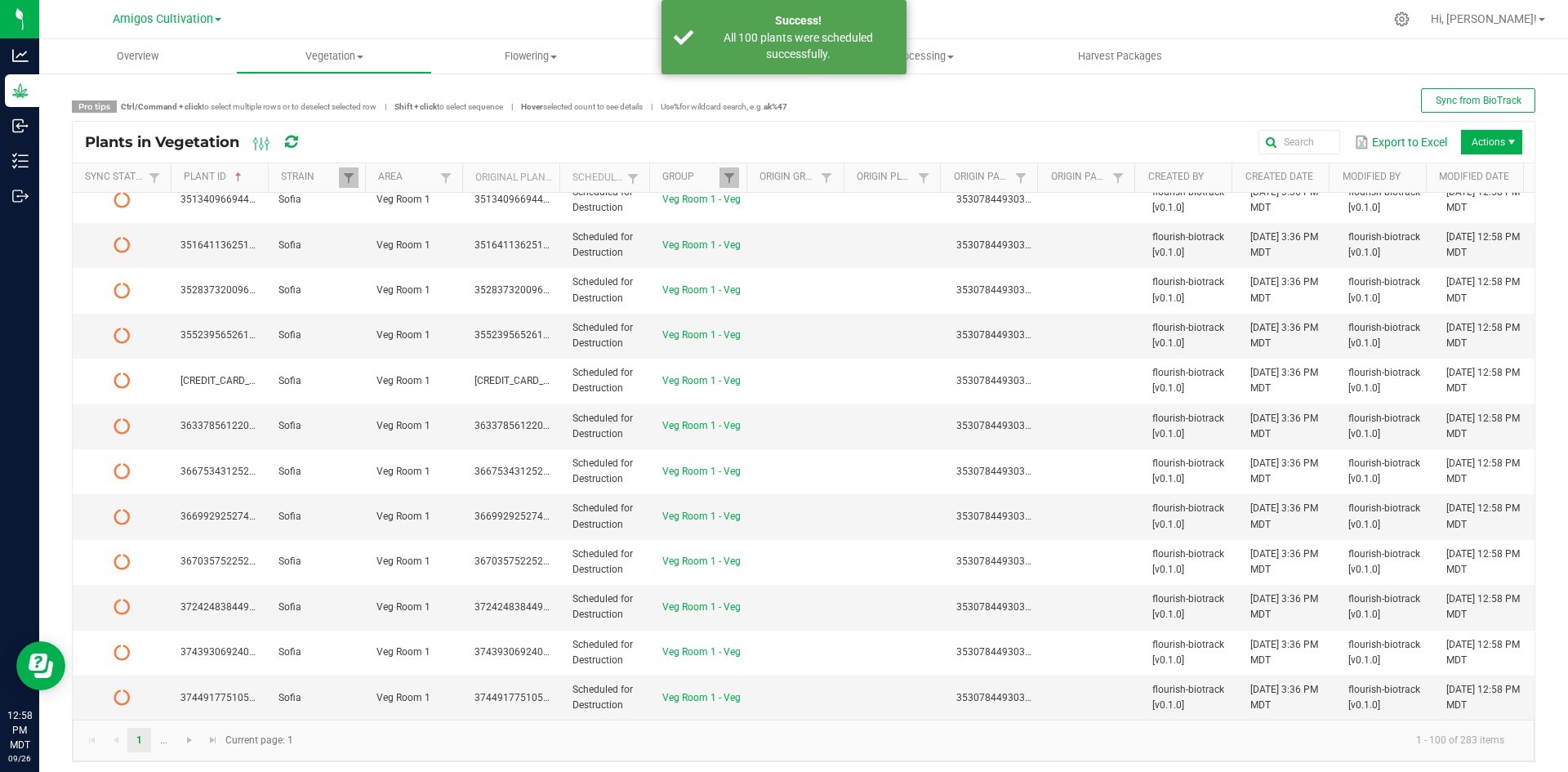
click at [291, 136] on icon at bounding box center [290, 142] width 12 height 15
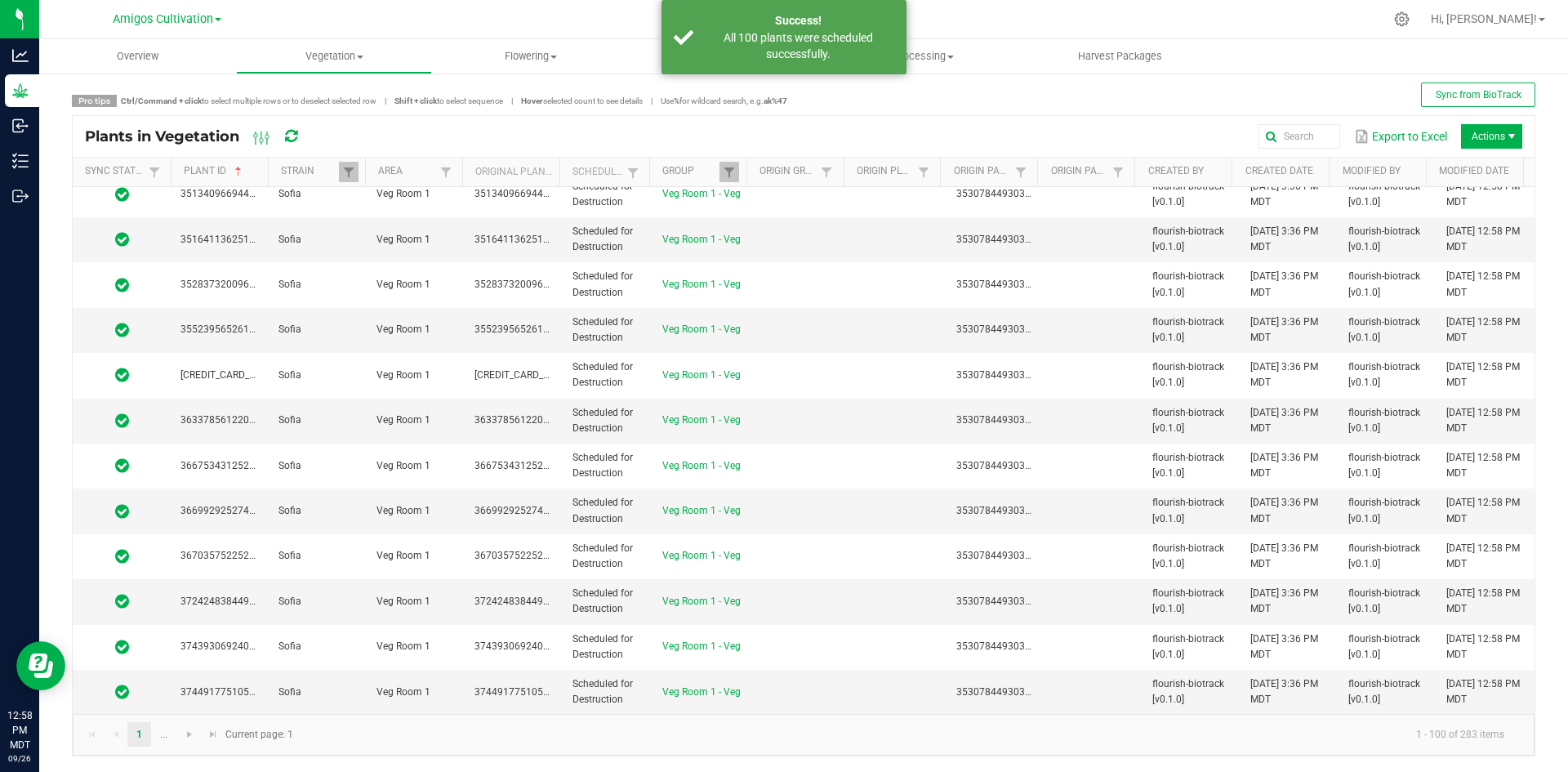
scroll to position [6, 0]
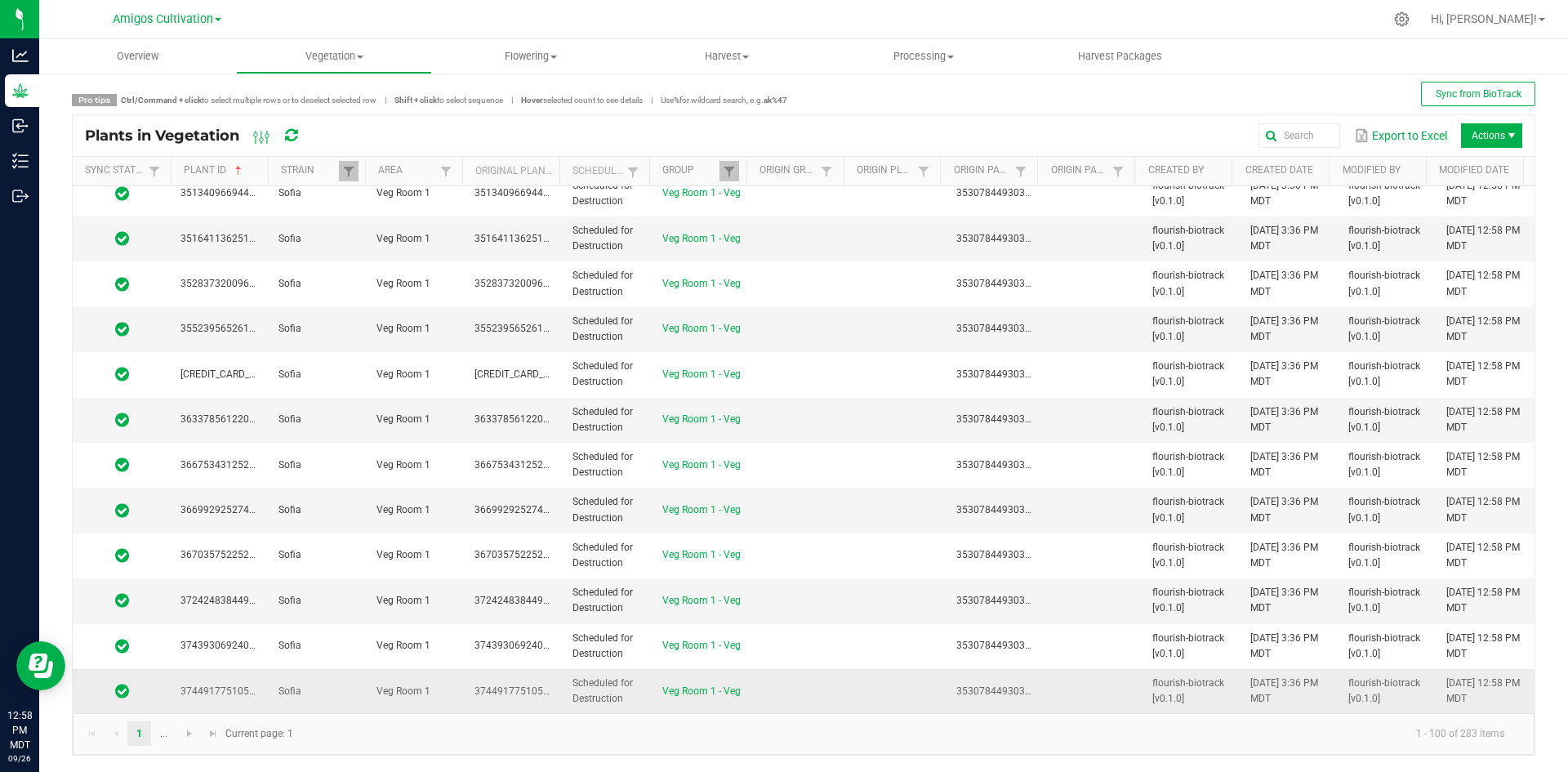
click at [343, 669] on td "Sofia" at bounding box center [318, 691] width 98 height 44
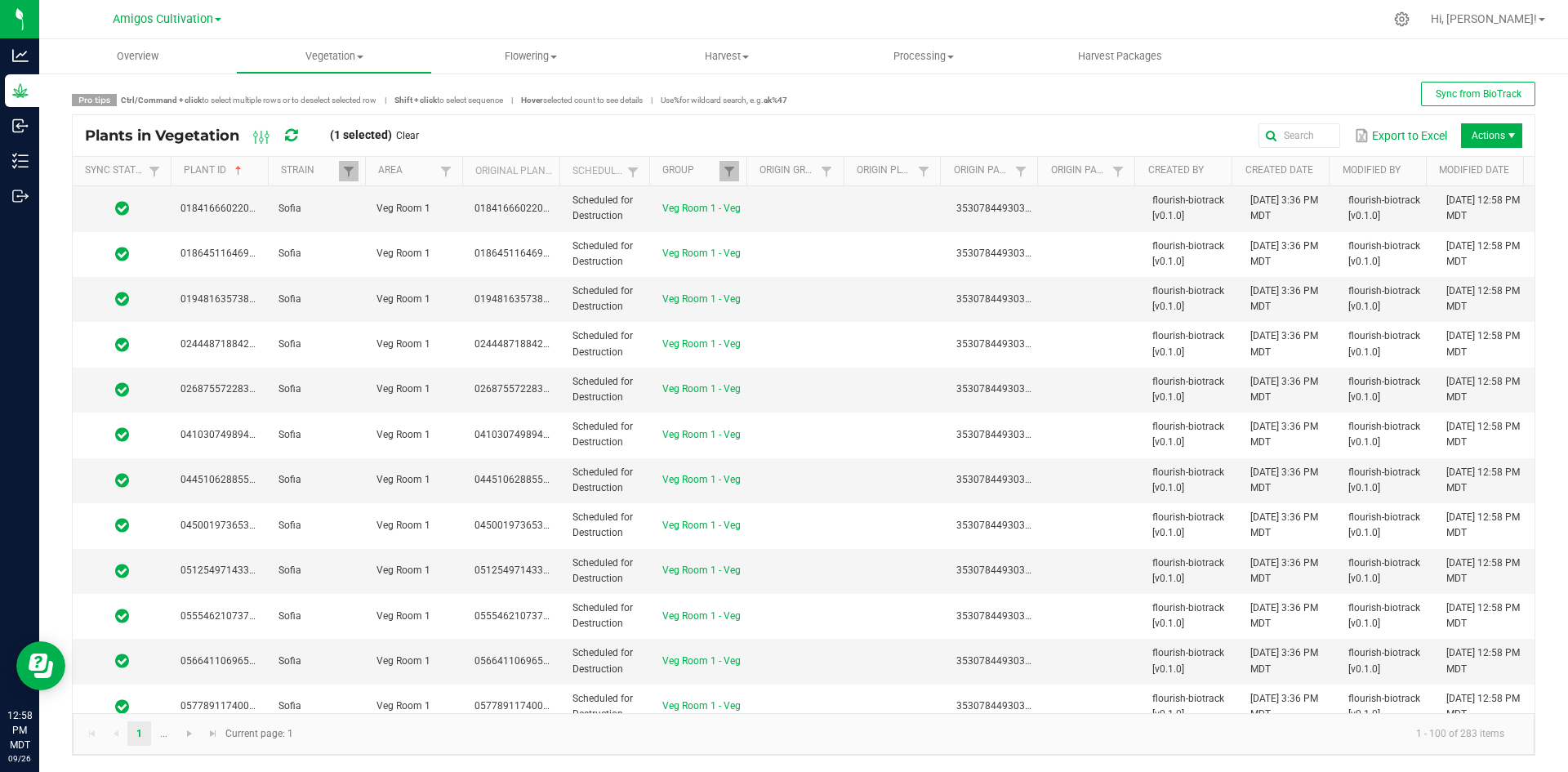
scroll to position [0, 0]
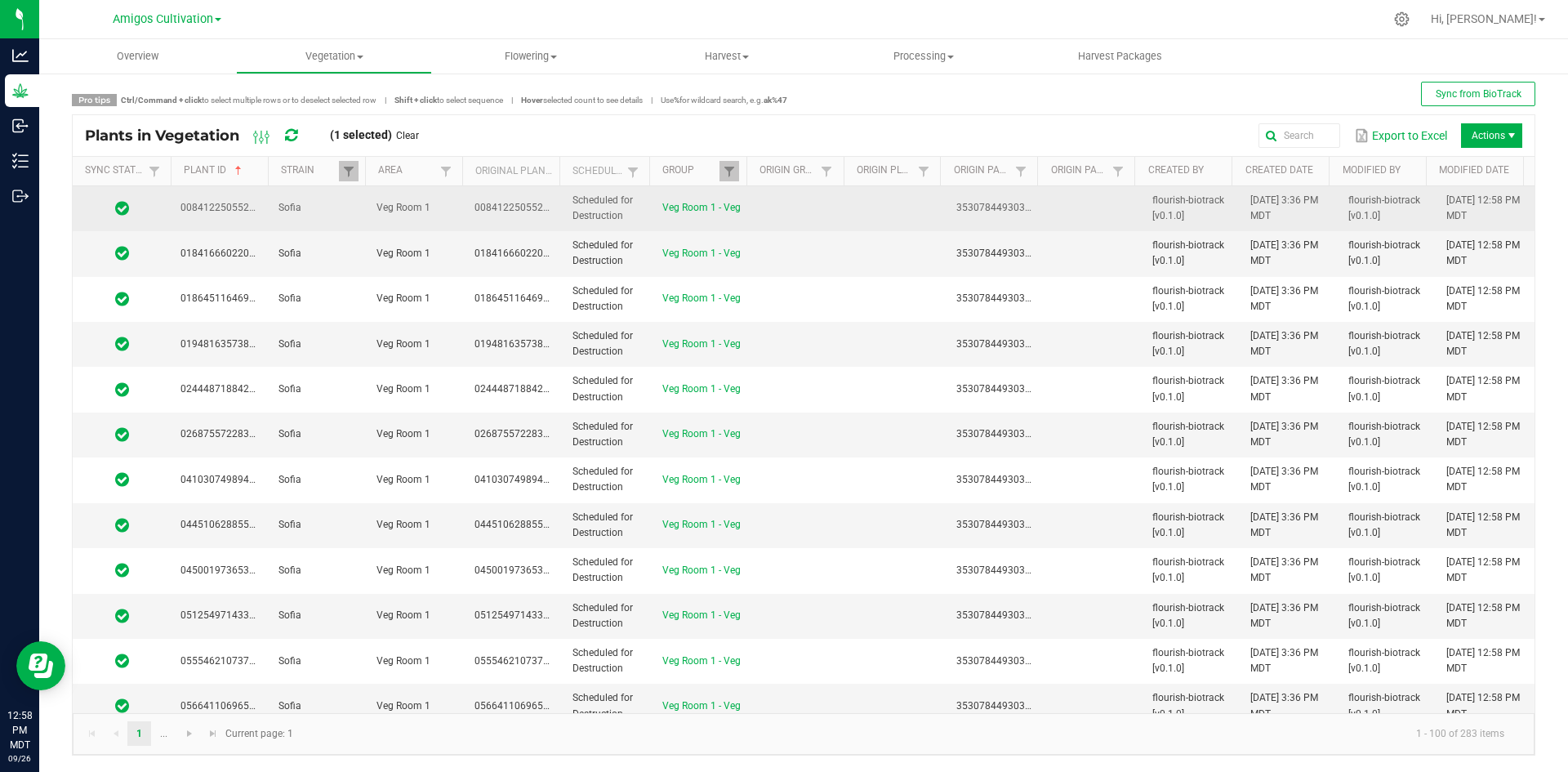
click at [848, 213] on td at bounding box center [897, 209] width 98 height 44
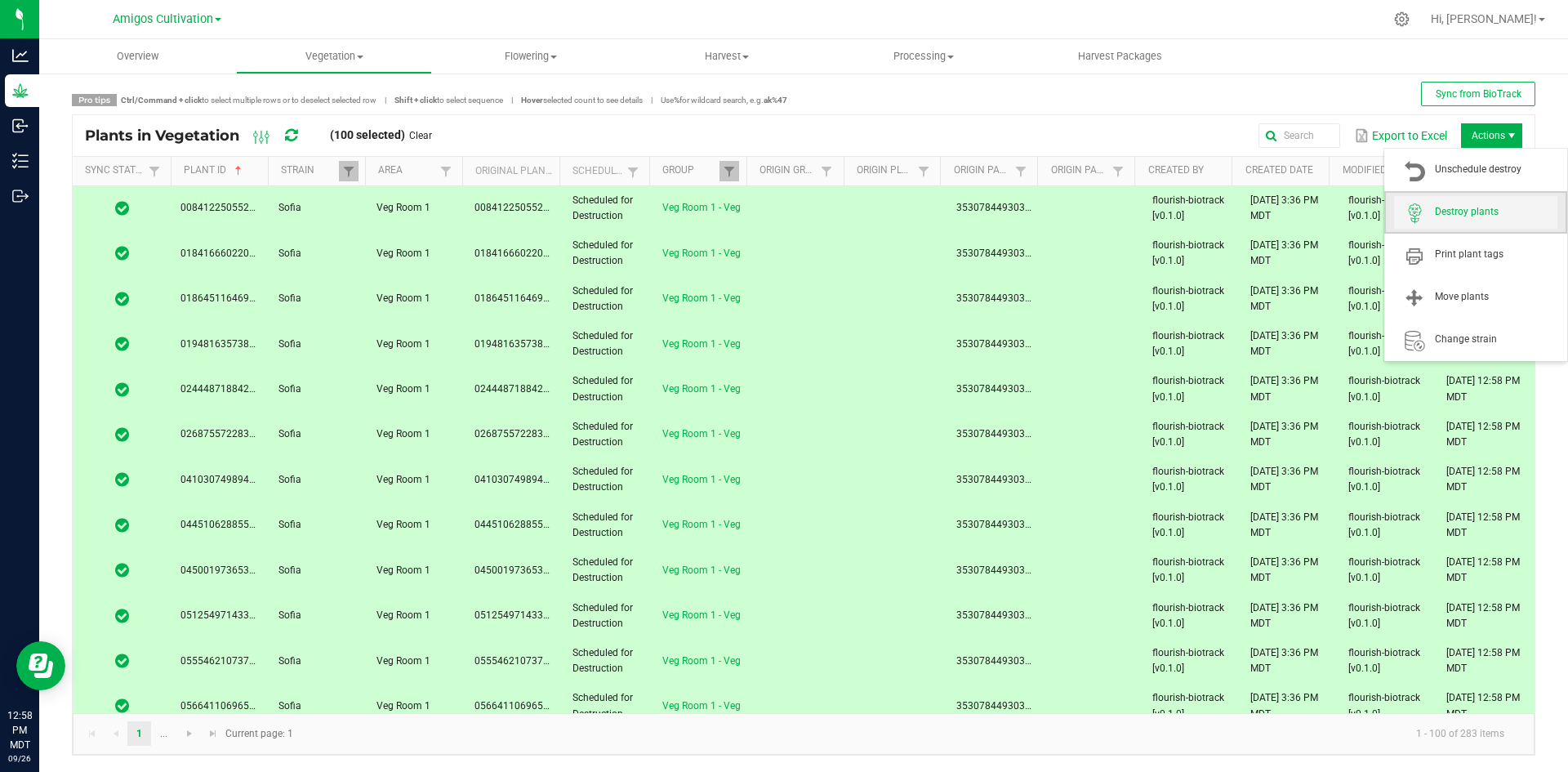
click at [1483, 212] on span "Destroy plants" at bounding box center [1496, 211] width 122 height 14
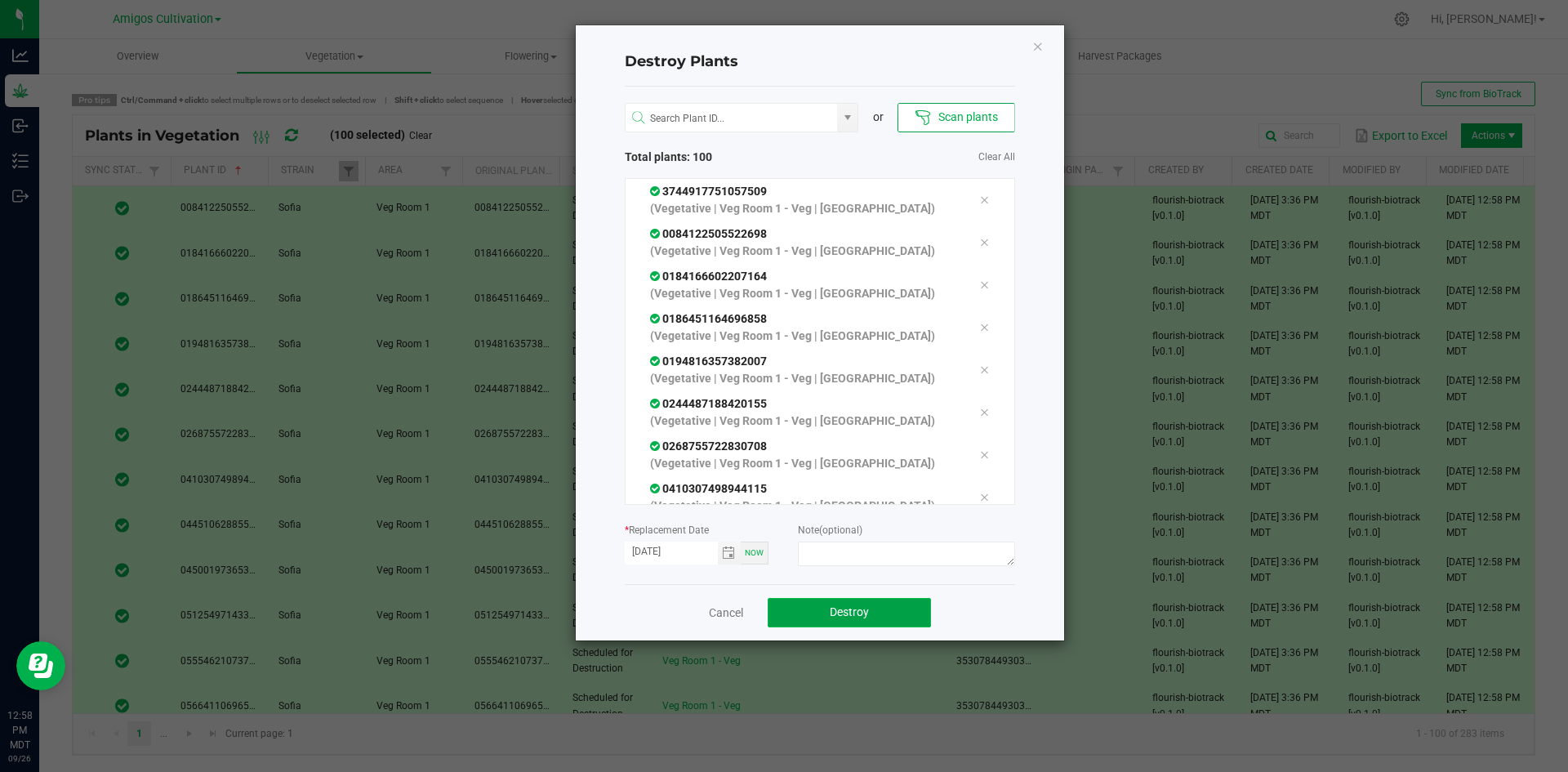
click at [856, 614] on span "Destroy" at bounding box center [849, 612] width 39 height 13
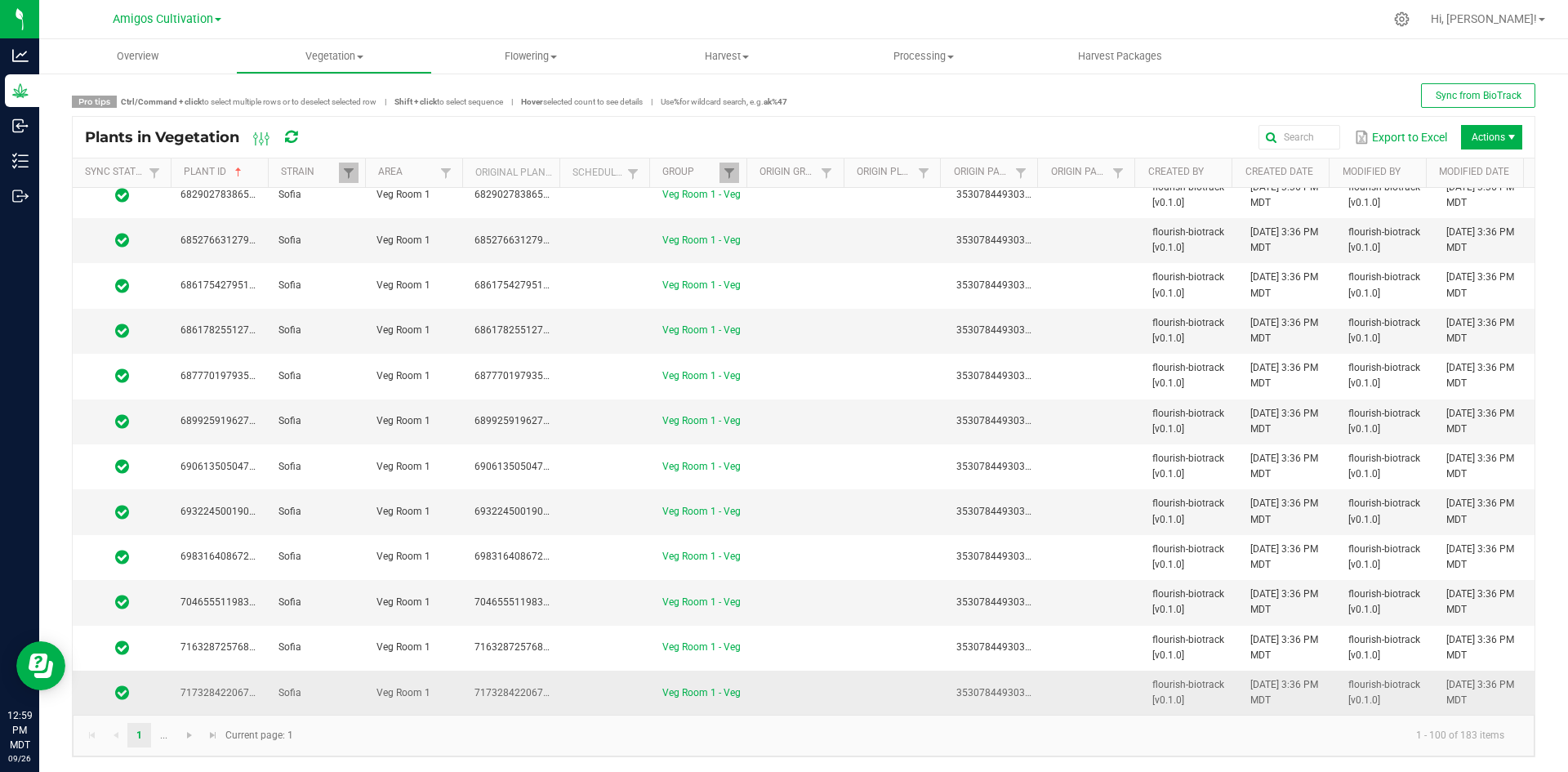
scroll to position [6, 0]
click at [190, 736] on span "Go to the next page" at bounding box center [189, 733] width 13 height 13
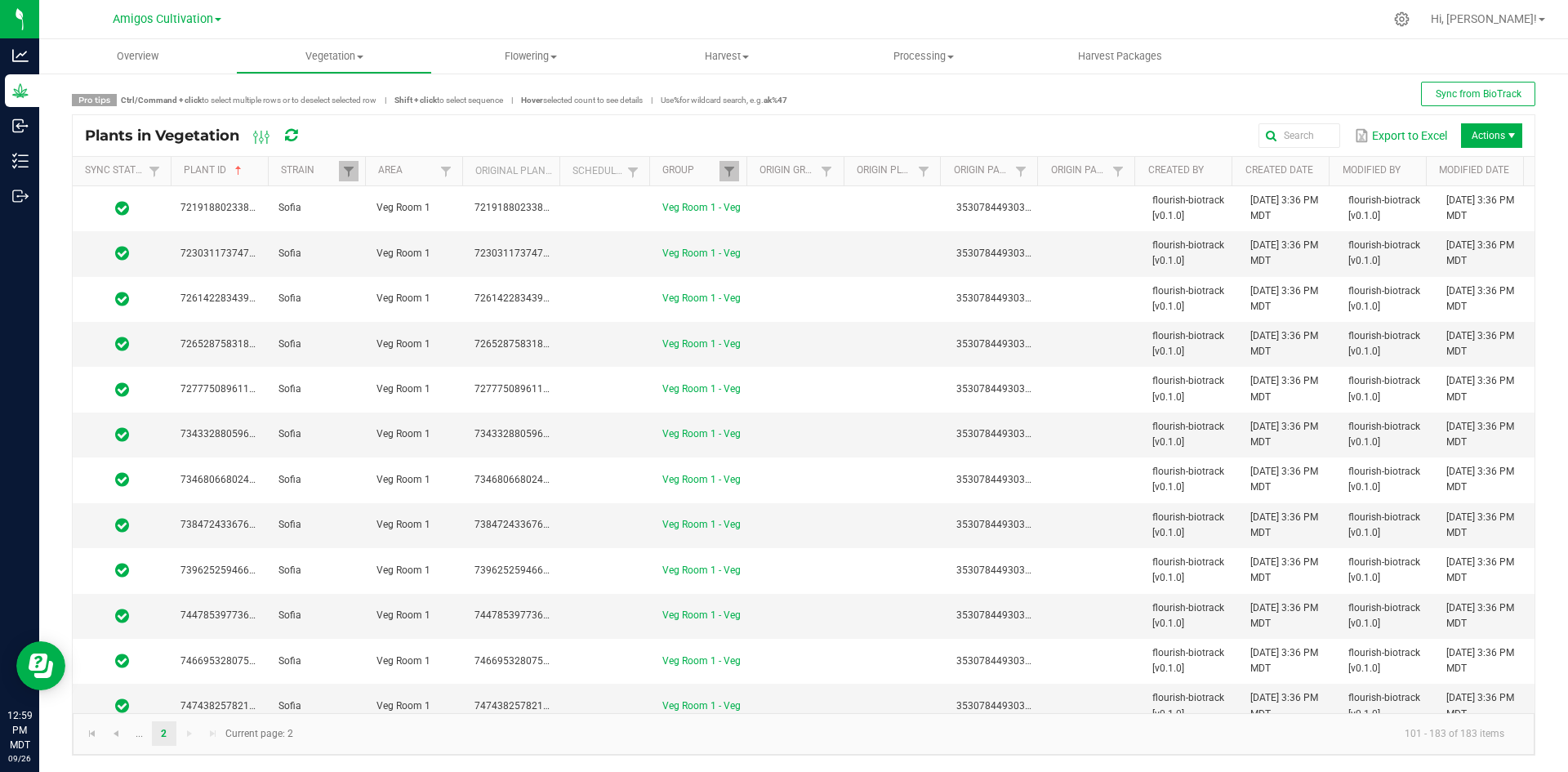
click at [188, 737] on kendo-pager-next-buttons at bounding box center [201, 733] width 47 height 24
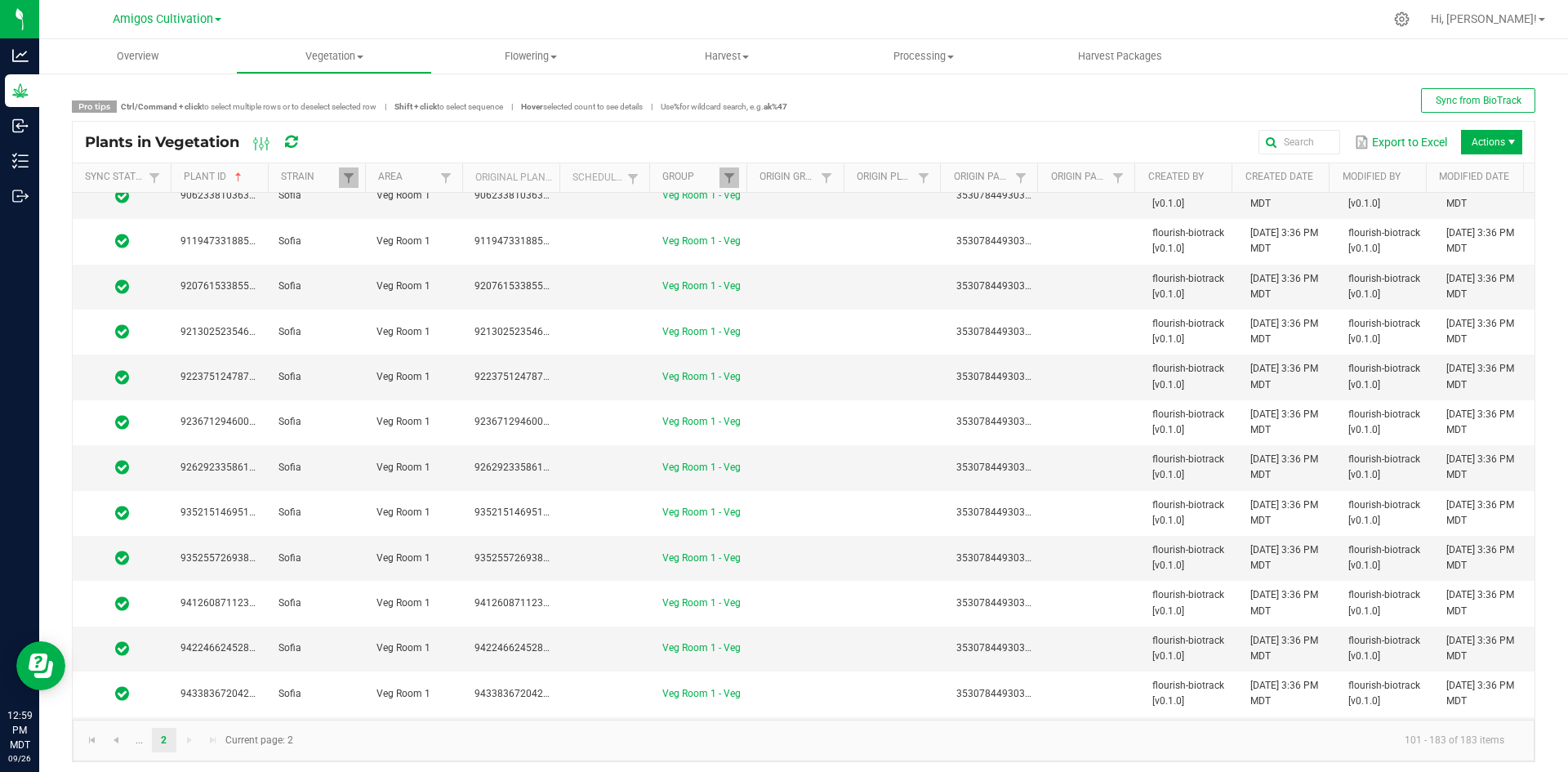
scroll to position [2858, 0]
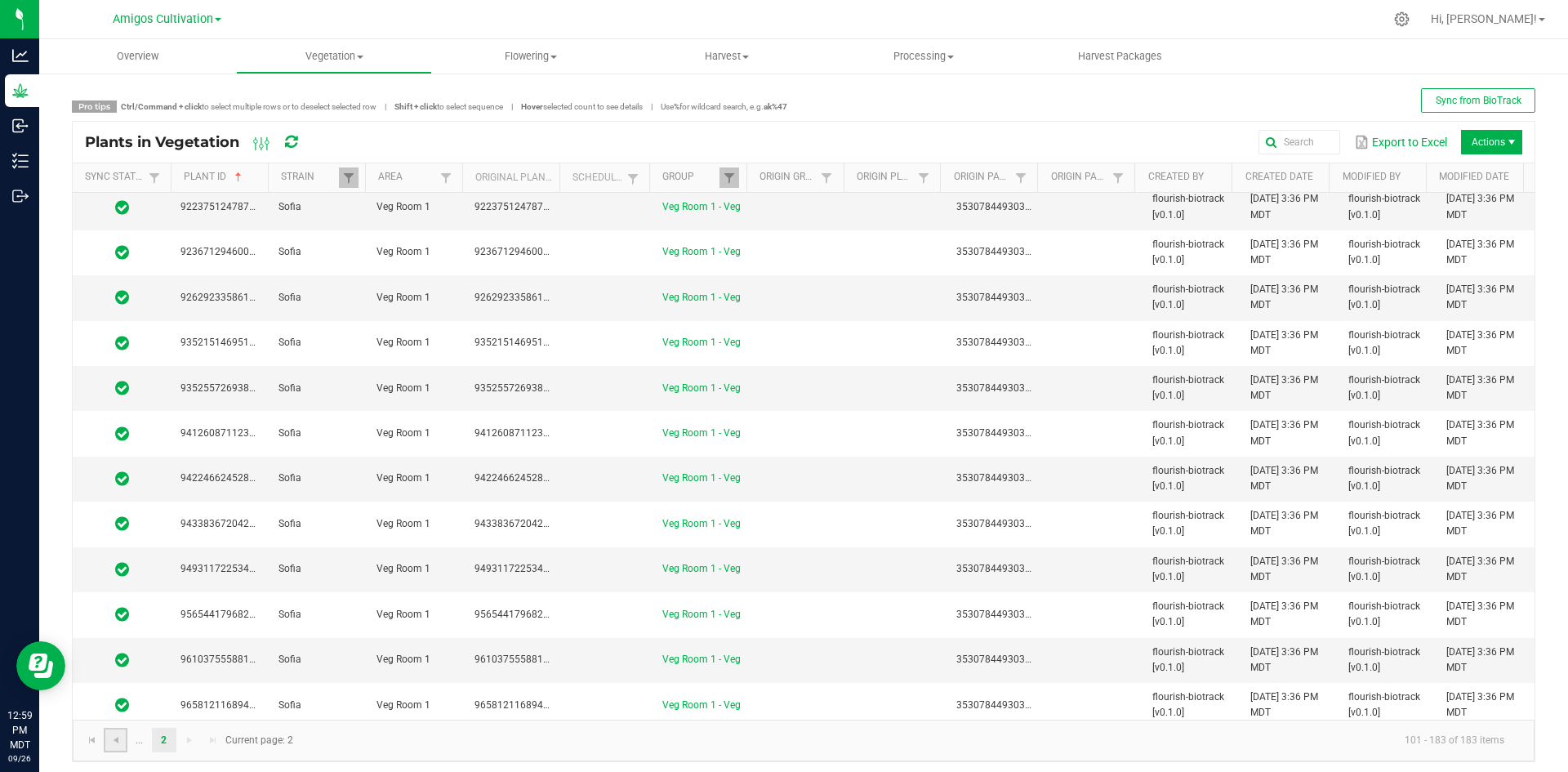
click at [123, 741] on link at bounding box center [116, 740] width 24 height 24
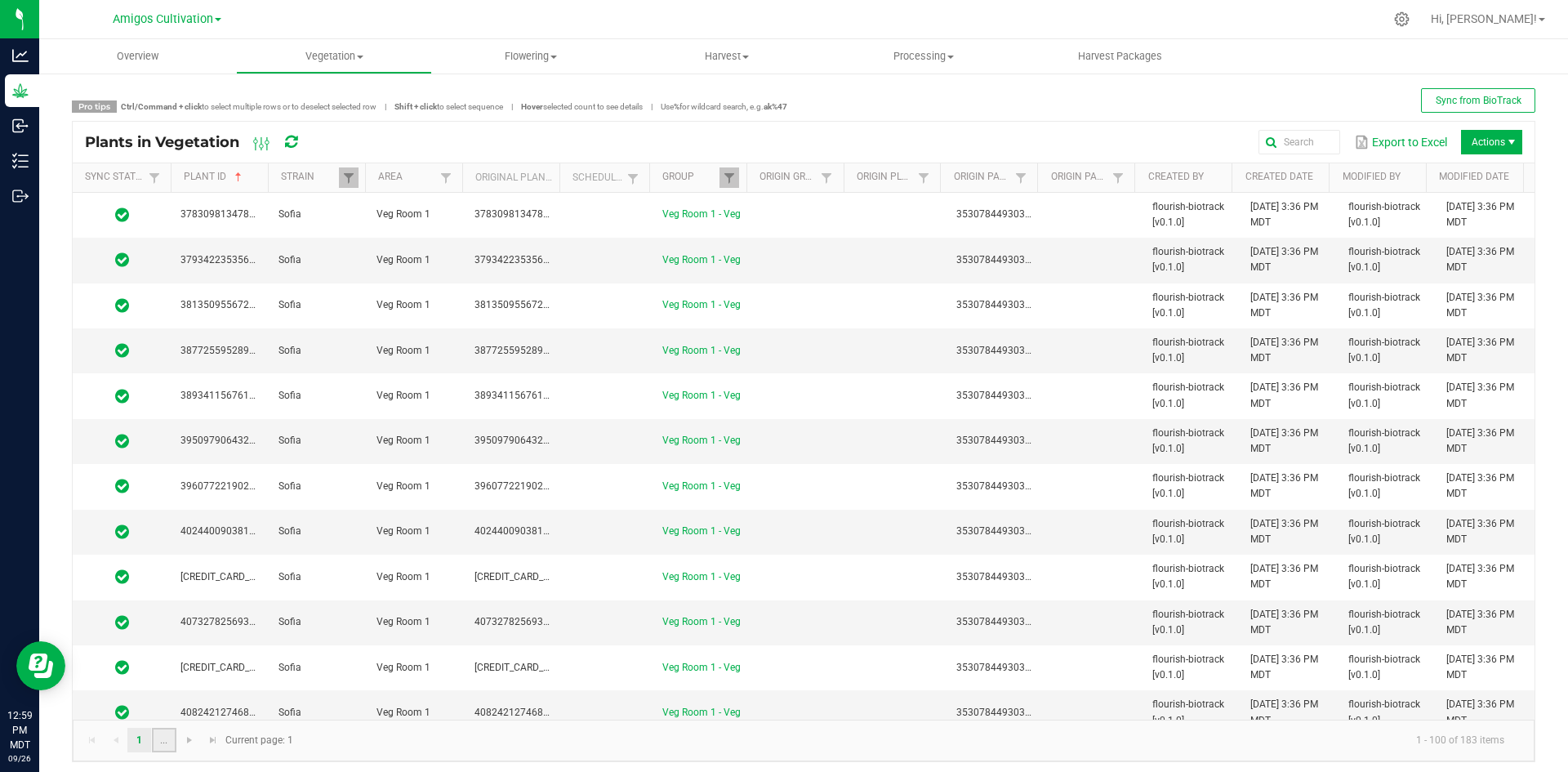
click at [157, 736] on link "..." at bounding box center [164, 740] width 24 height 24
click at [143, 740] on link "..." at bounding box center [139, 740] width 24 height 24
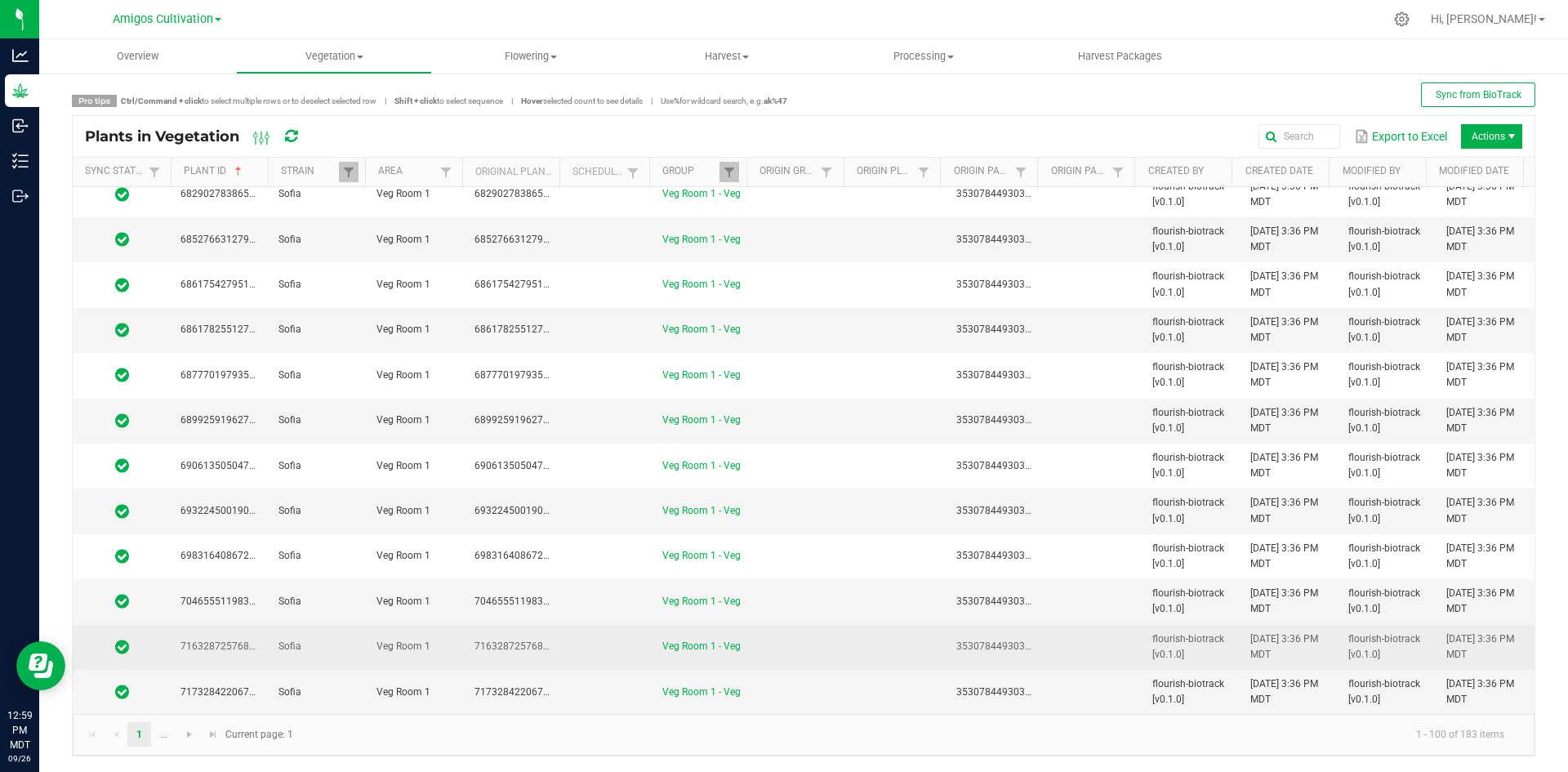
scroll to position [6, 0]
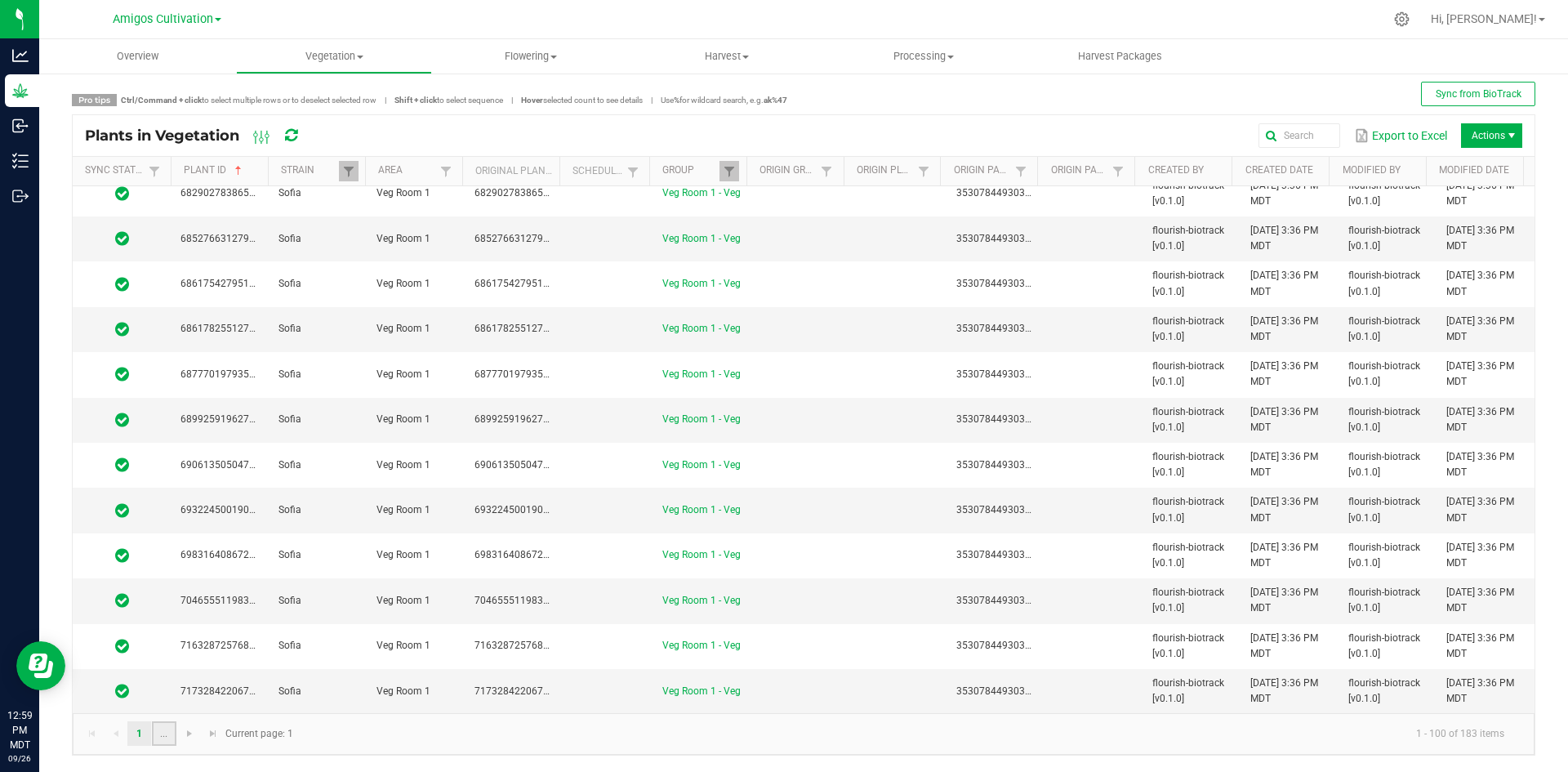
click at [160, 735] on link "..." at bounding box center [164, 733] width 24 height 24
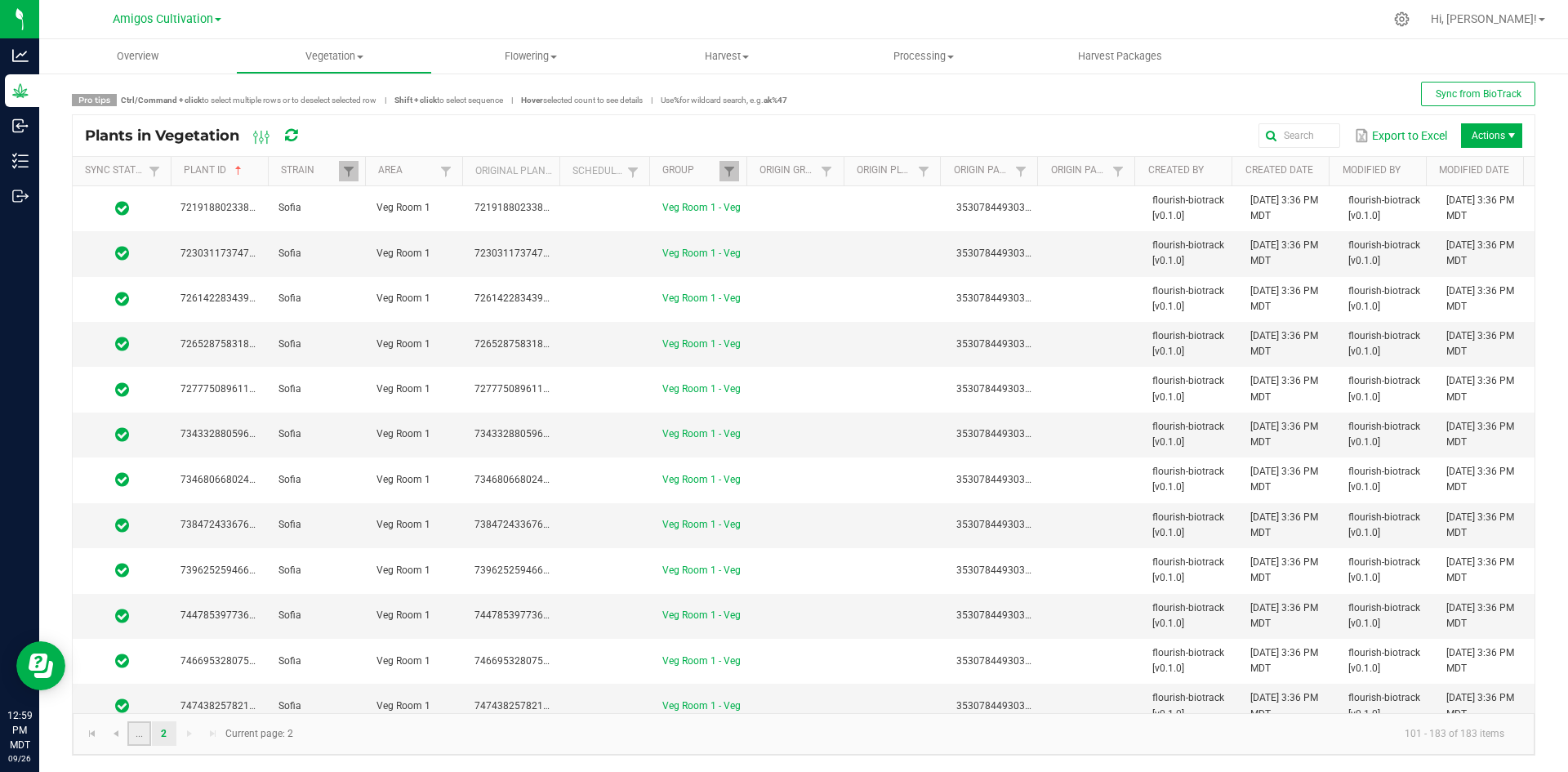
click at [146, 733] on link "..." at bounding box center [139, 733] width 24 height 24
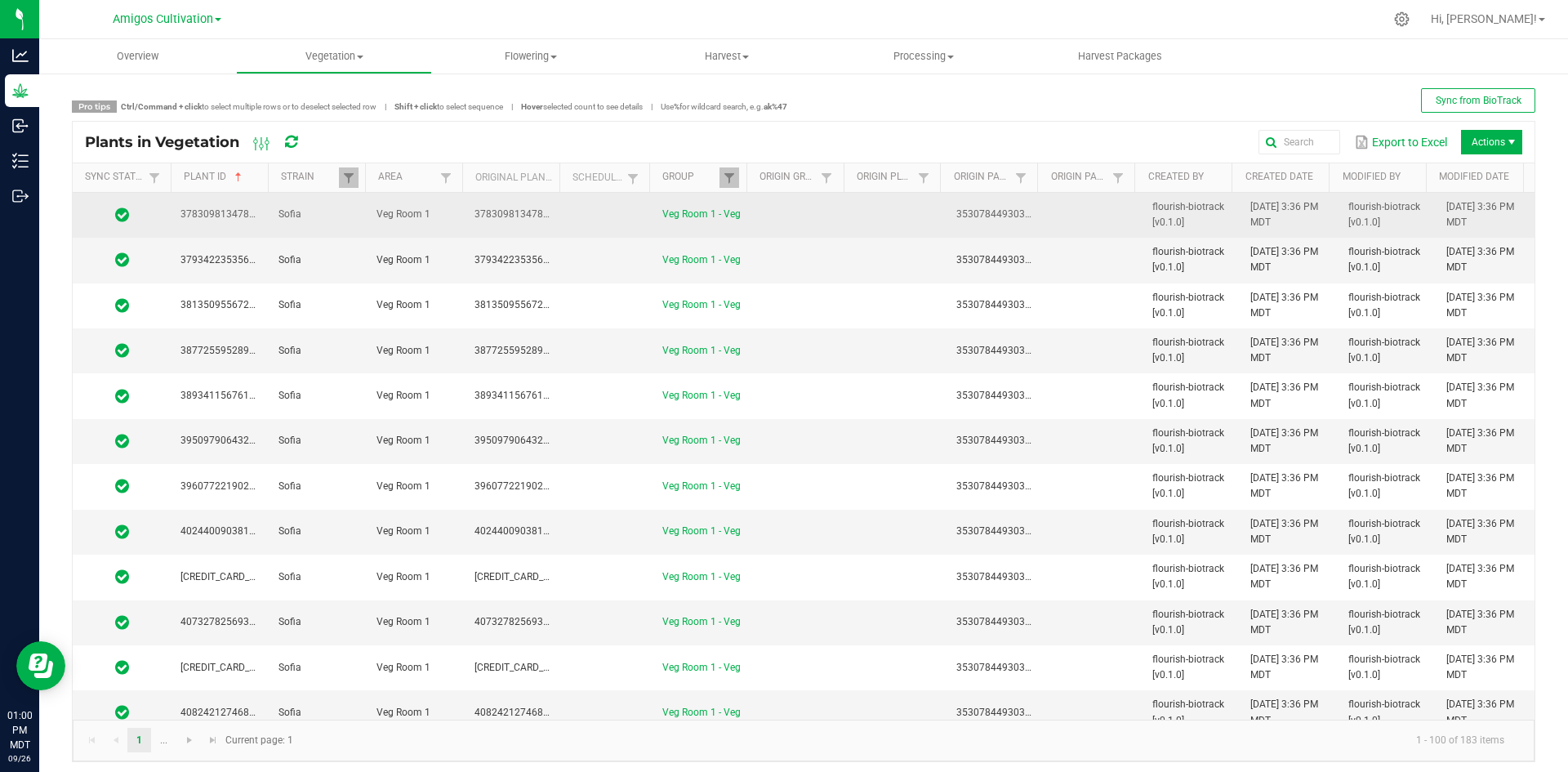
click at [751, 219] on td at bounding box center [800, 215] width 98 height 44
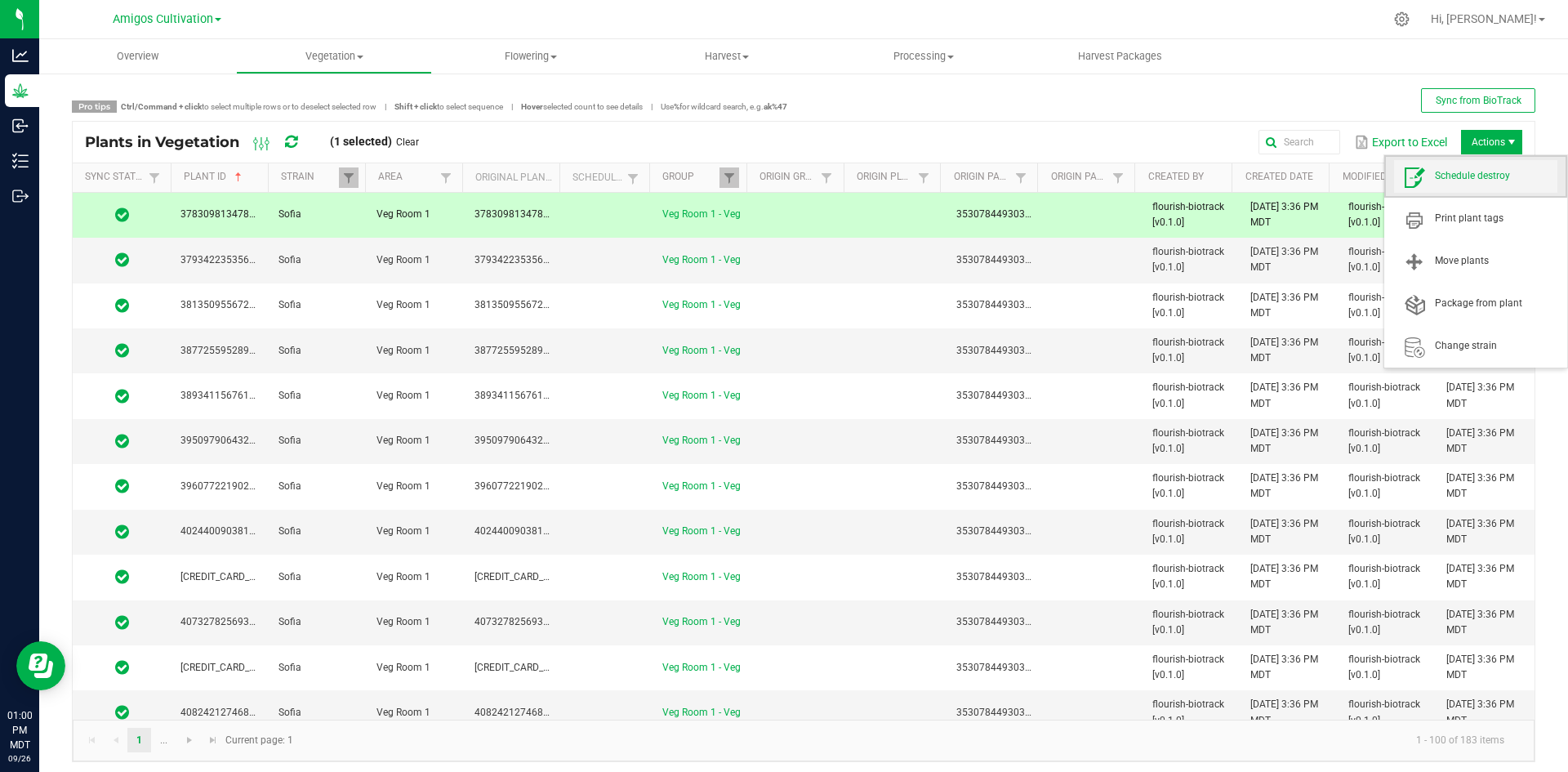
click at [1462, 184] on span "Schedule destroy" at bounding box center [1475, 176] width 163 height 32
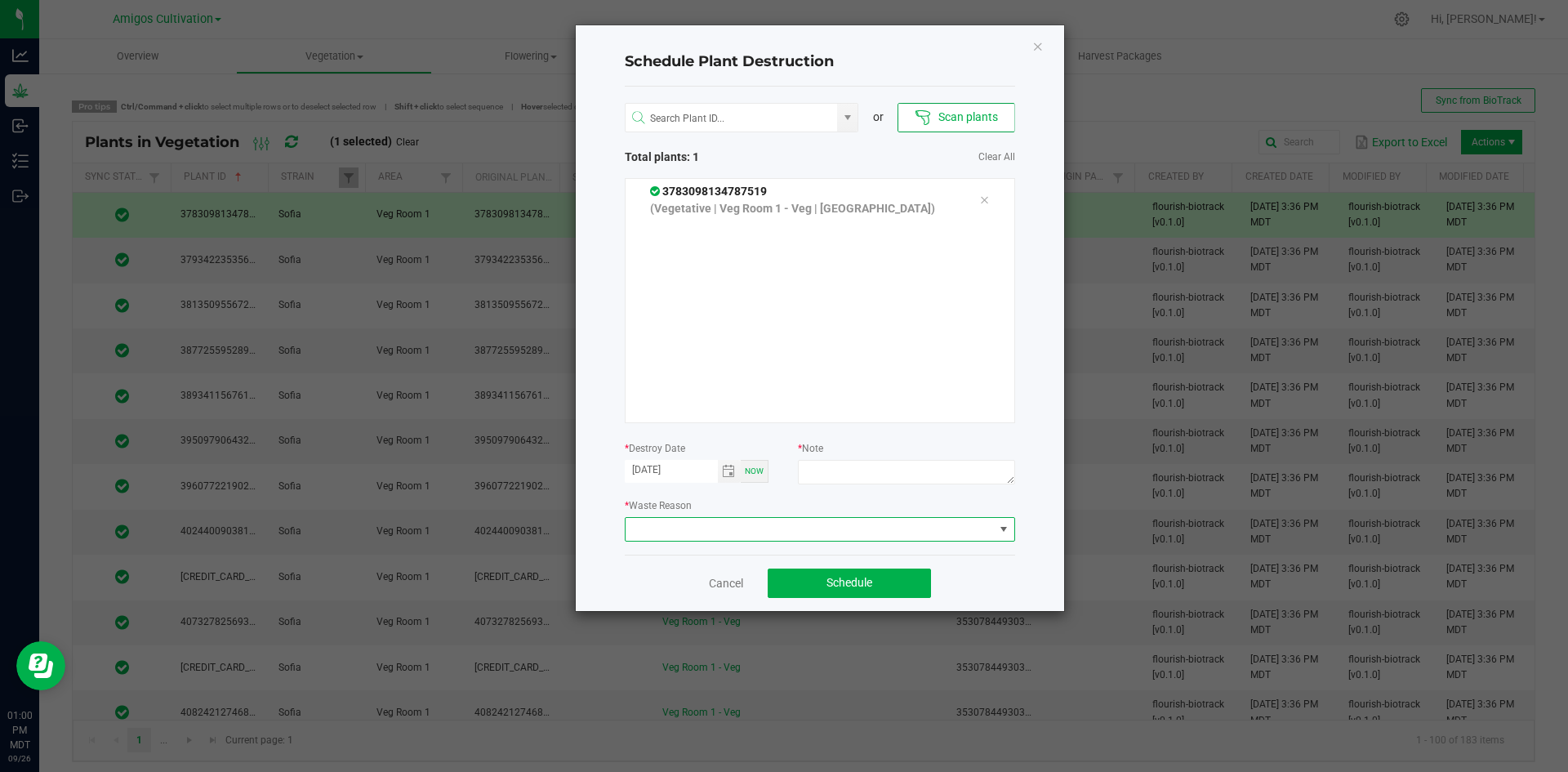
click at [714, 532] on span at bounding box center [809, 529] width 368 height 23
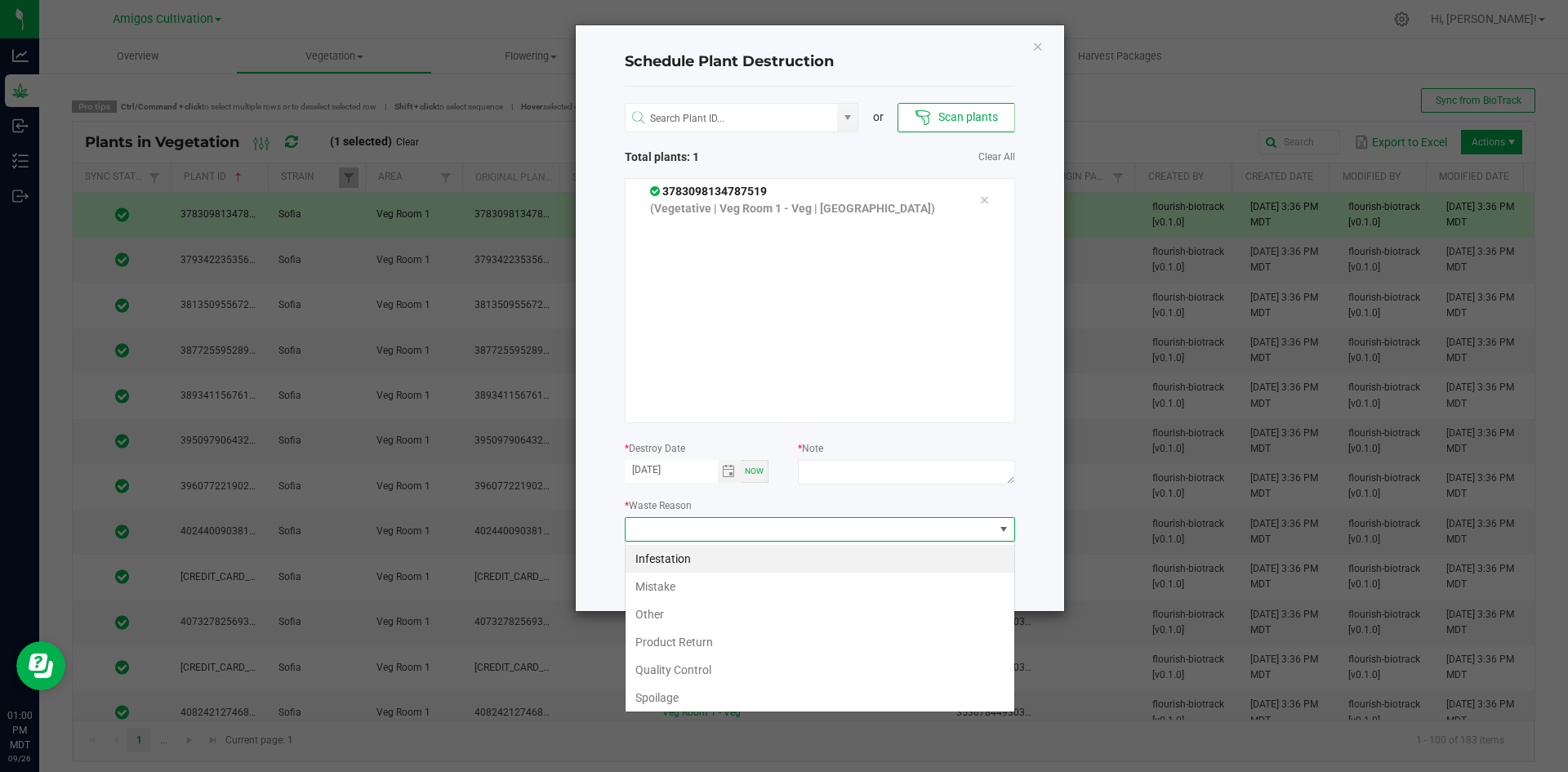
scroll to position [24, 390]
drag, startPoint x: 683, startPoint y: 583, endPoint x: 903, endPoint y: 508, distance: 232.4
click at [683, 582] on li "Mistake" at bounding box center [819, 587] width 388 height 28
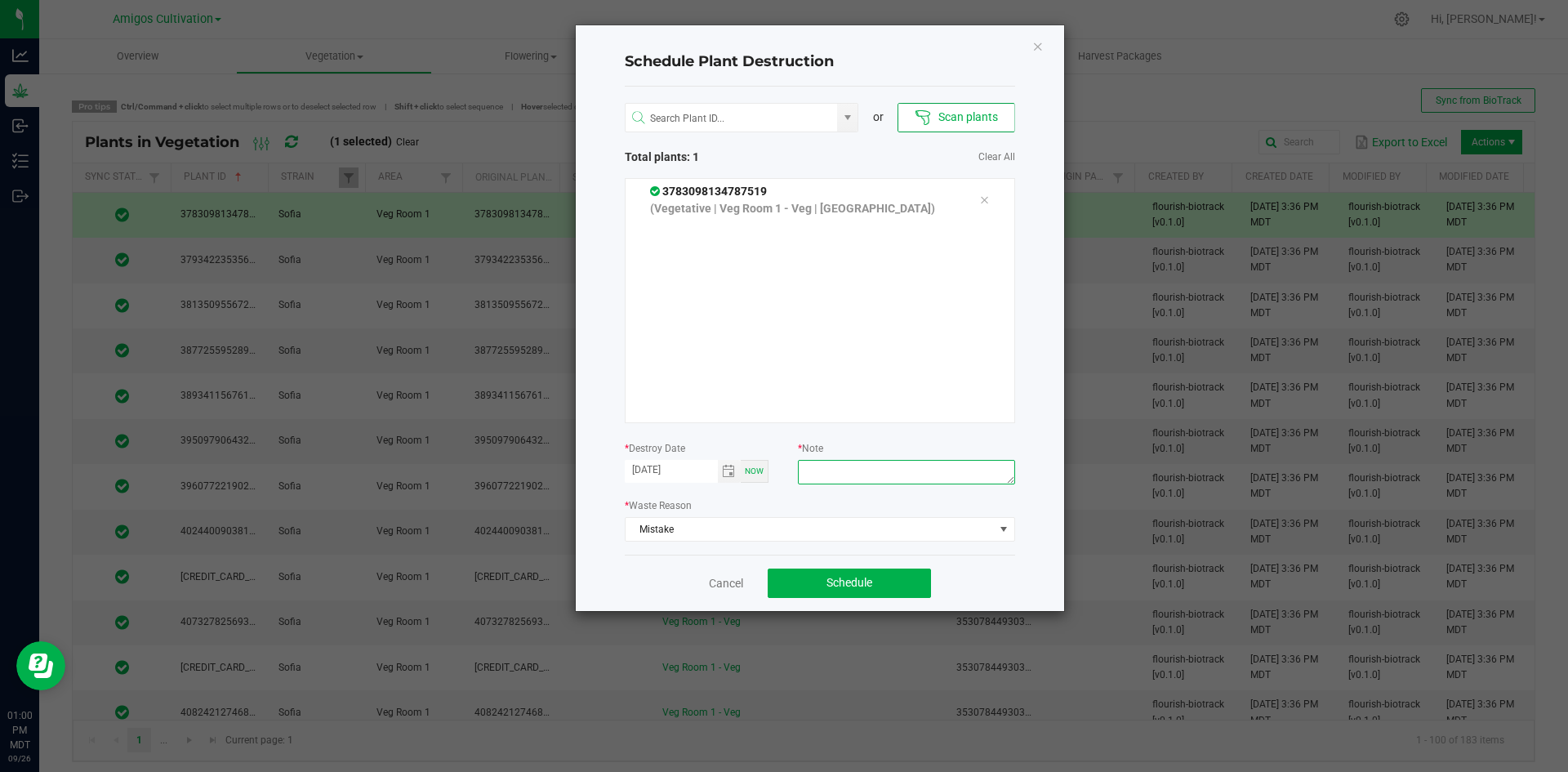
click at [879, 482] on textarea at bounding box center [905, 472] width 216 height 24
type textarea "mistake"
click at [854, 586] on span "Schedule" at bounding box center [849, 582] width 45 height 13
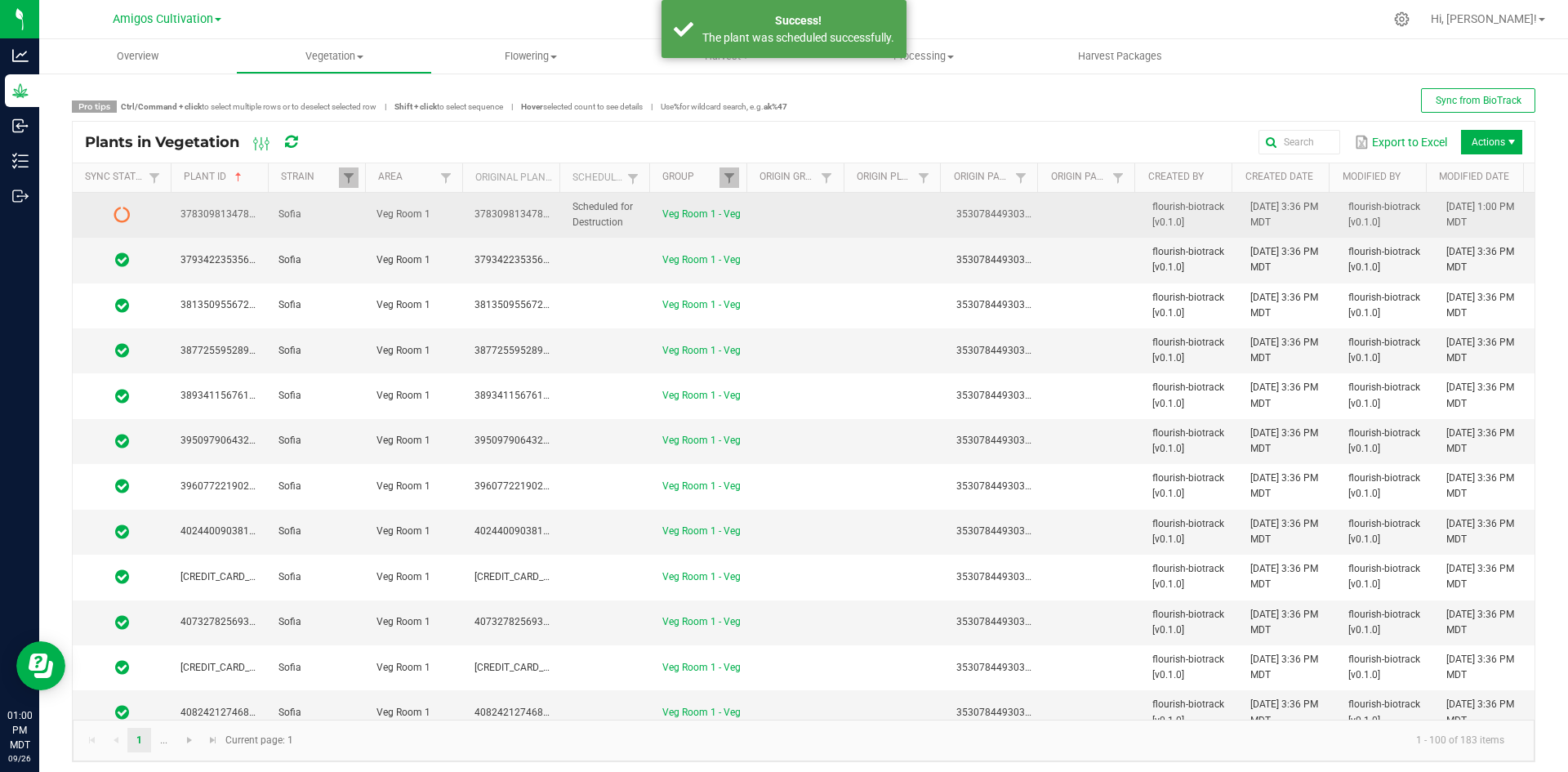
click at [902, 207] on td at bounding box center [897, 215] width 98 height 44
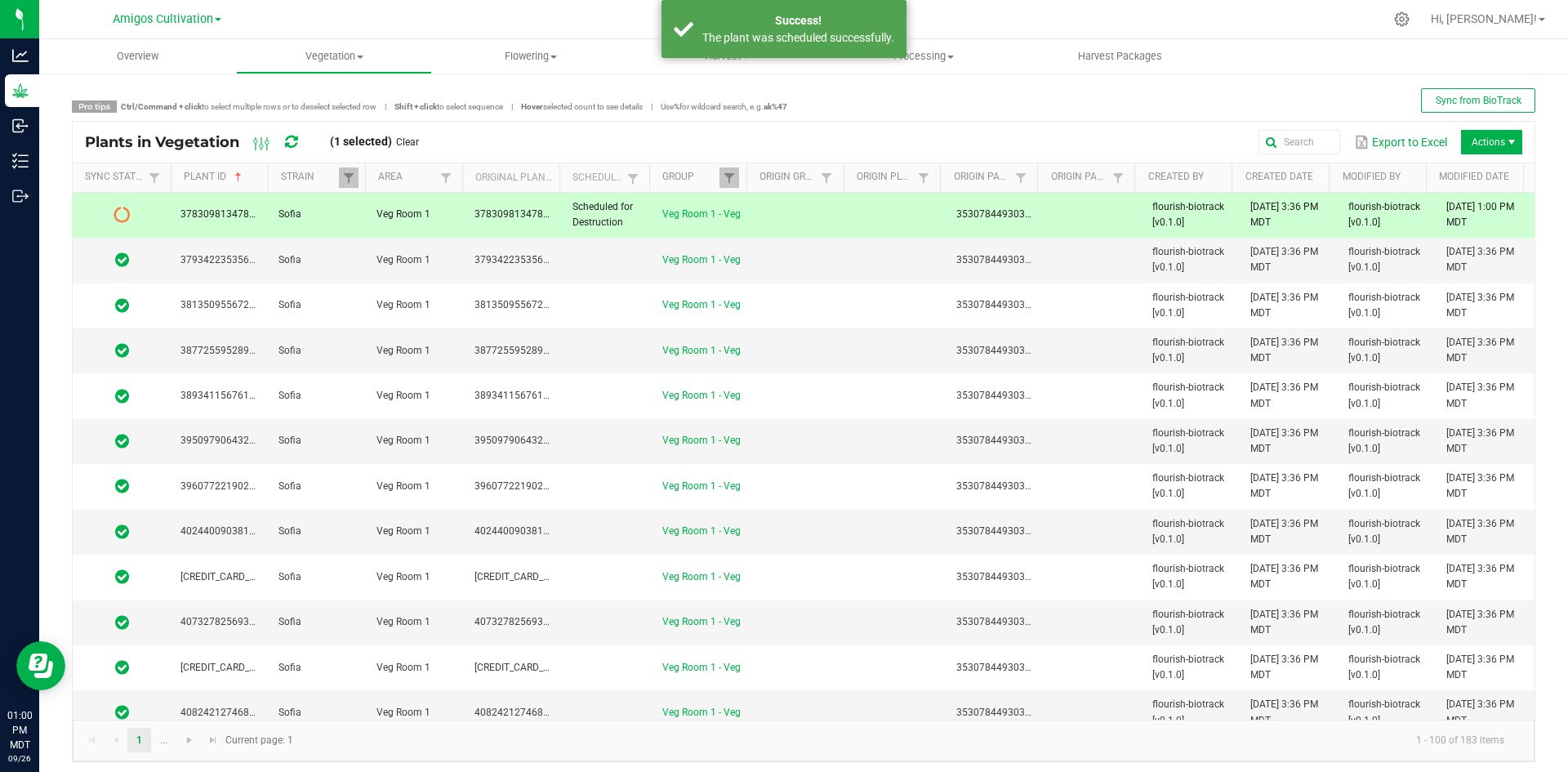
click at [293, 143] on icon at bounding box center [290, 142] width 12 height 15
click at [777, 219] on td at bounding box center [800, 215] width 98 height 44
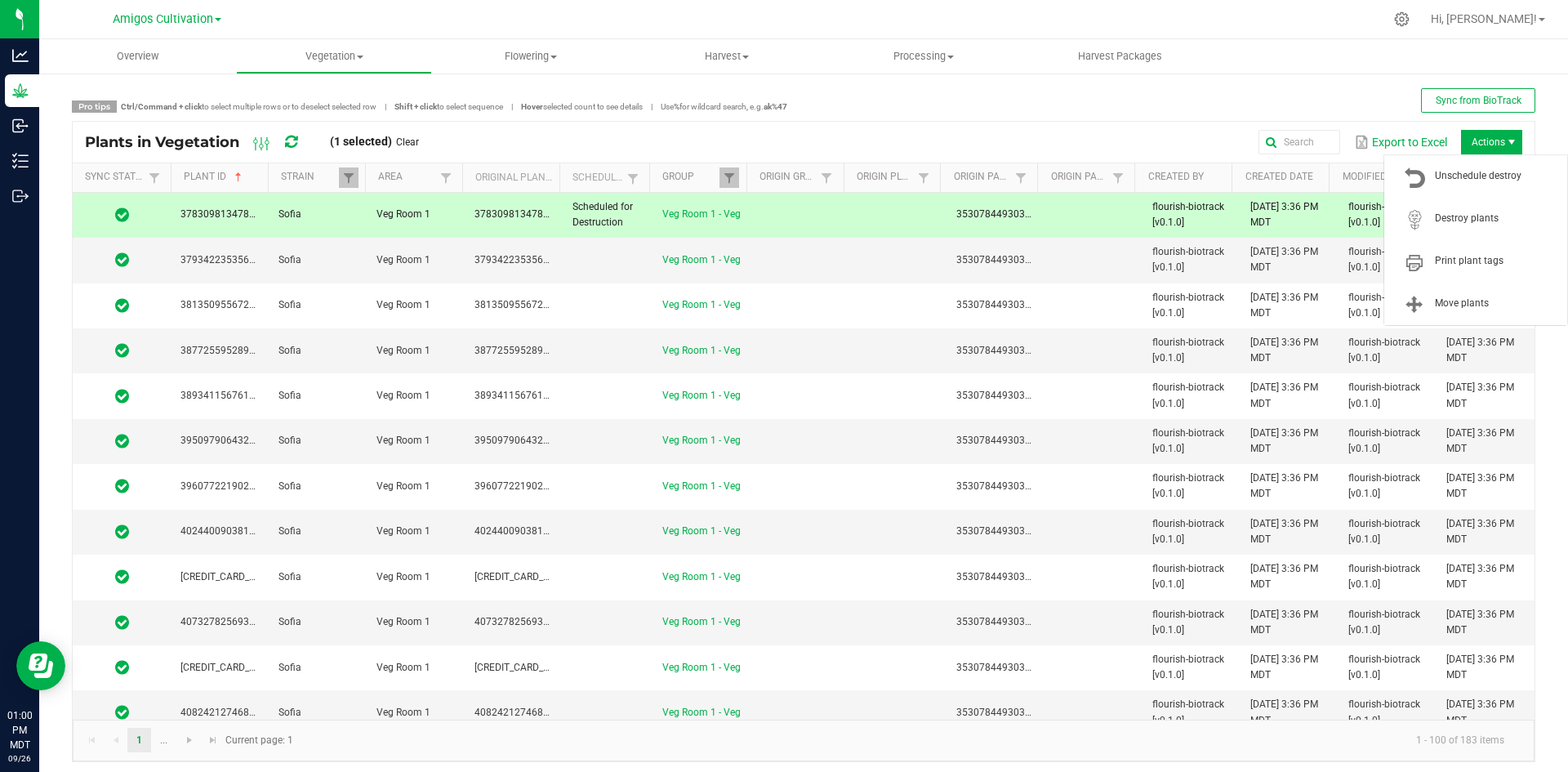
click at [1492, 138] on span "Actions" at bounding box center [1491, 142] width 61 height 24
click at [1468, 216] on span "Destroy plants" at bounding box center [1496, 218] width 122 height 14
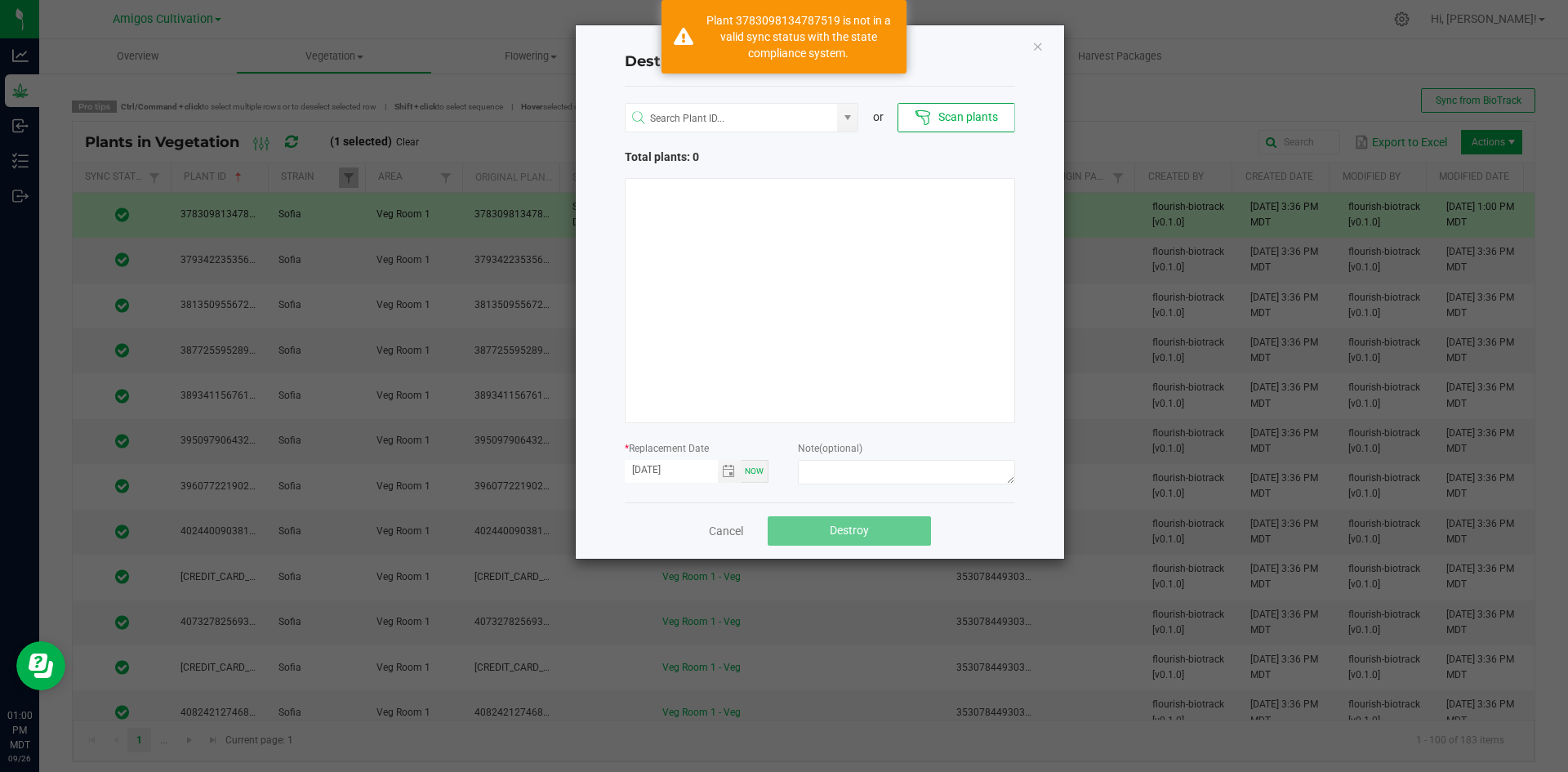
drag, startPoint x: 925, startPoint y: 112, endPoint x: 1013, endPoint y: 37, distance: 115.6
click at [929, 115] on icon at bounding box center [923, 118] width 17 height 17
click at [1036, 54] on icon "Close" at bounding box center [1038, 45] width 11 height 19
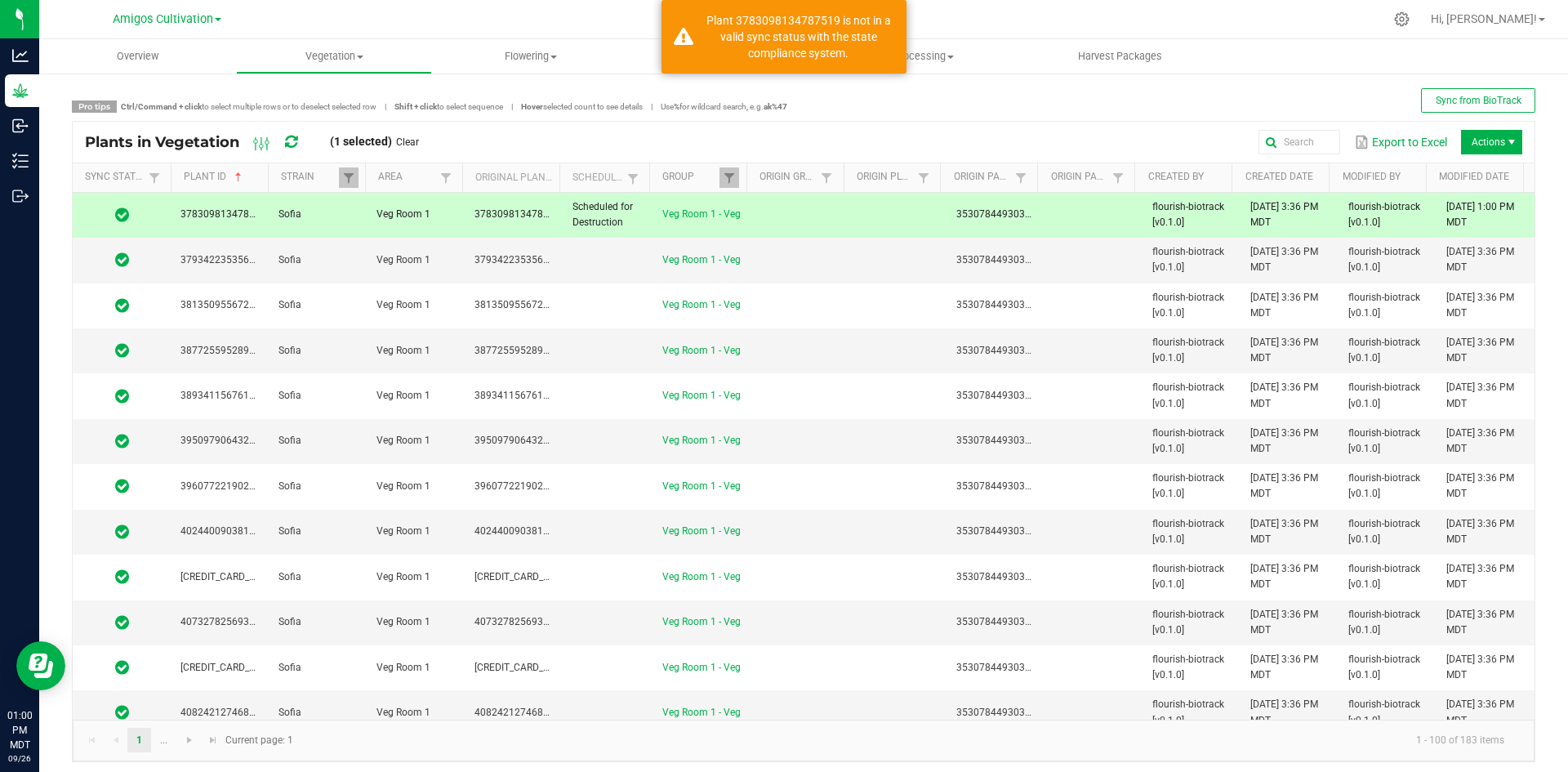
click at [290, 142] on icon at bounding box center [290, 142] width 12 height 15
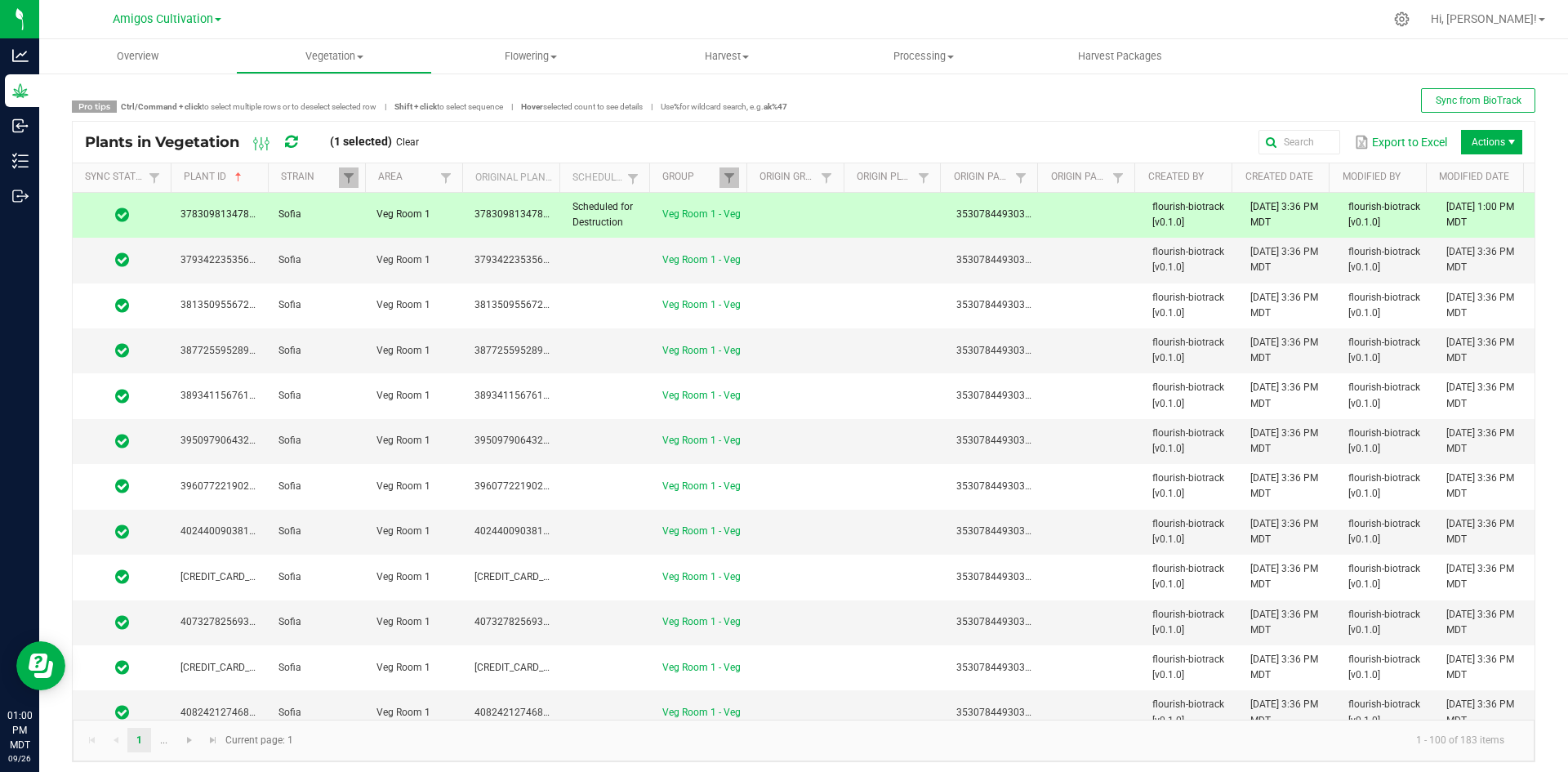
click at [762, 224] on td at bounding box center [800, 215] width 98 height 44
click at [765, 261] on td at bounding box center [800, 259] width 98 height 44
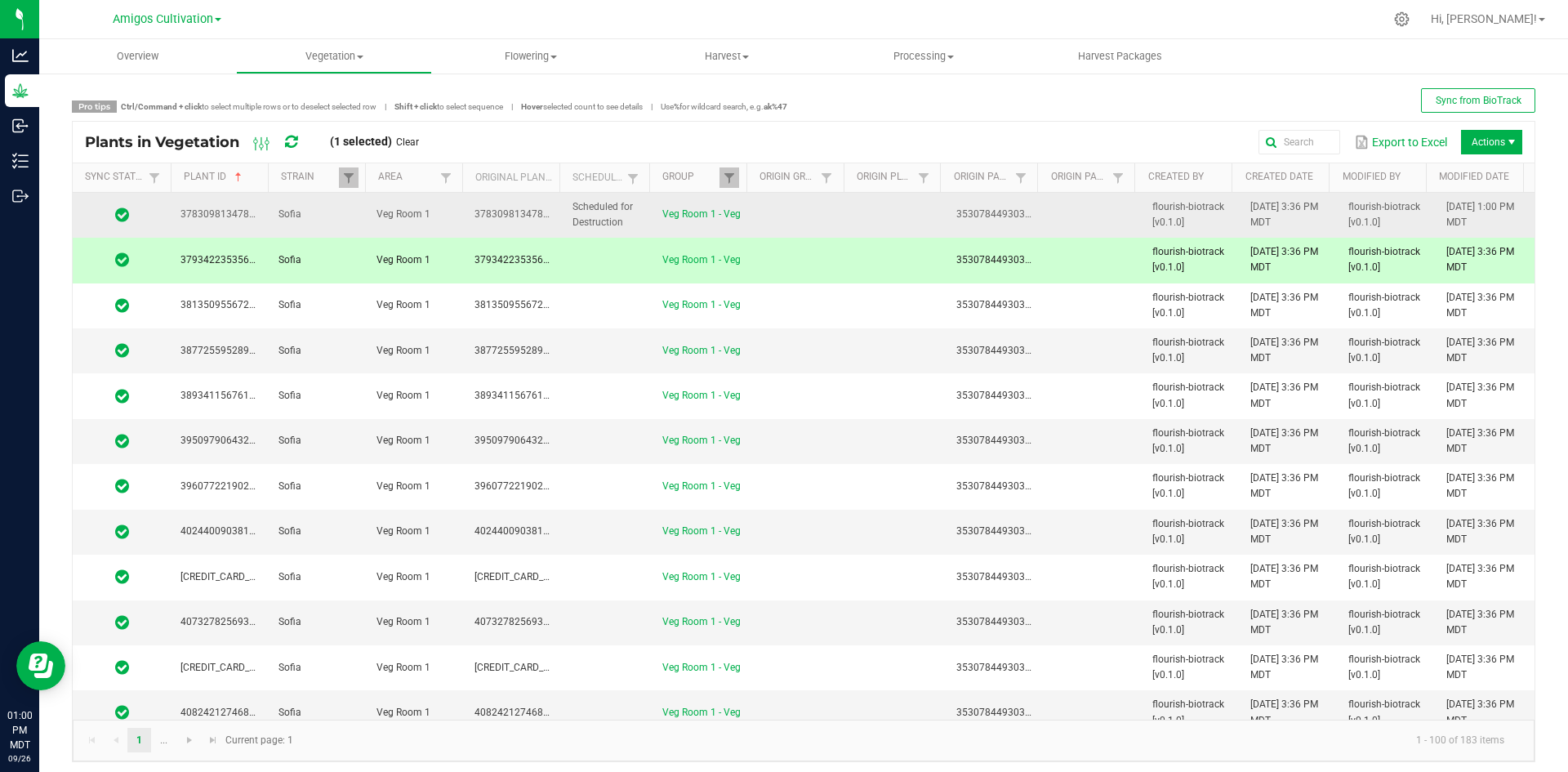
click at [768, 225] on td at bounding box center [800, 215] width 98 height 44
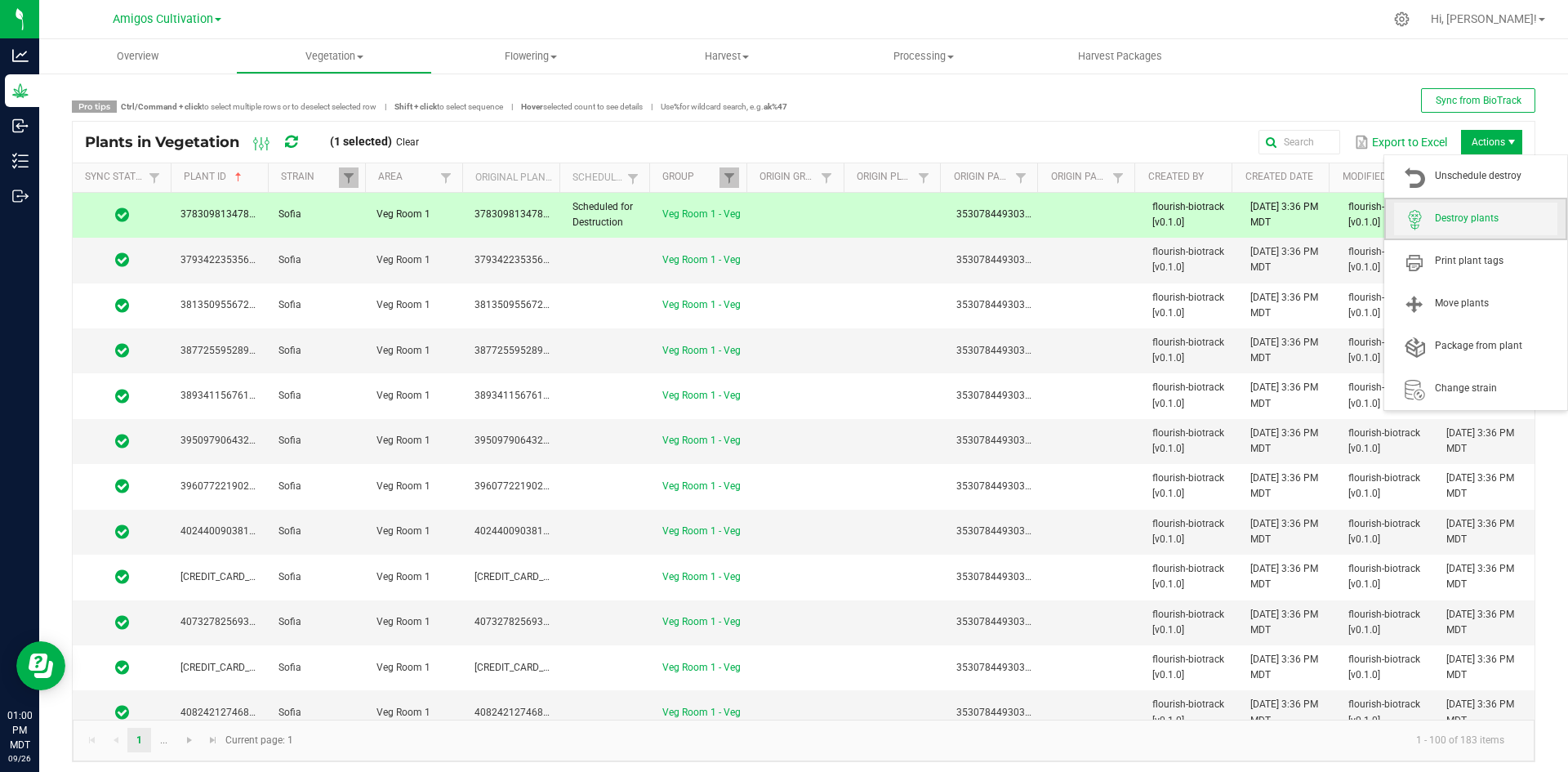
click at [1466, 219] on span "Destroy plants" at bounding box center [1496, 218] width 122 height 14
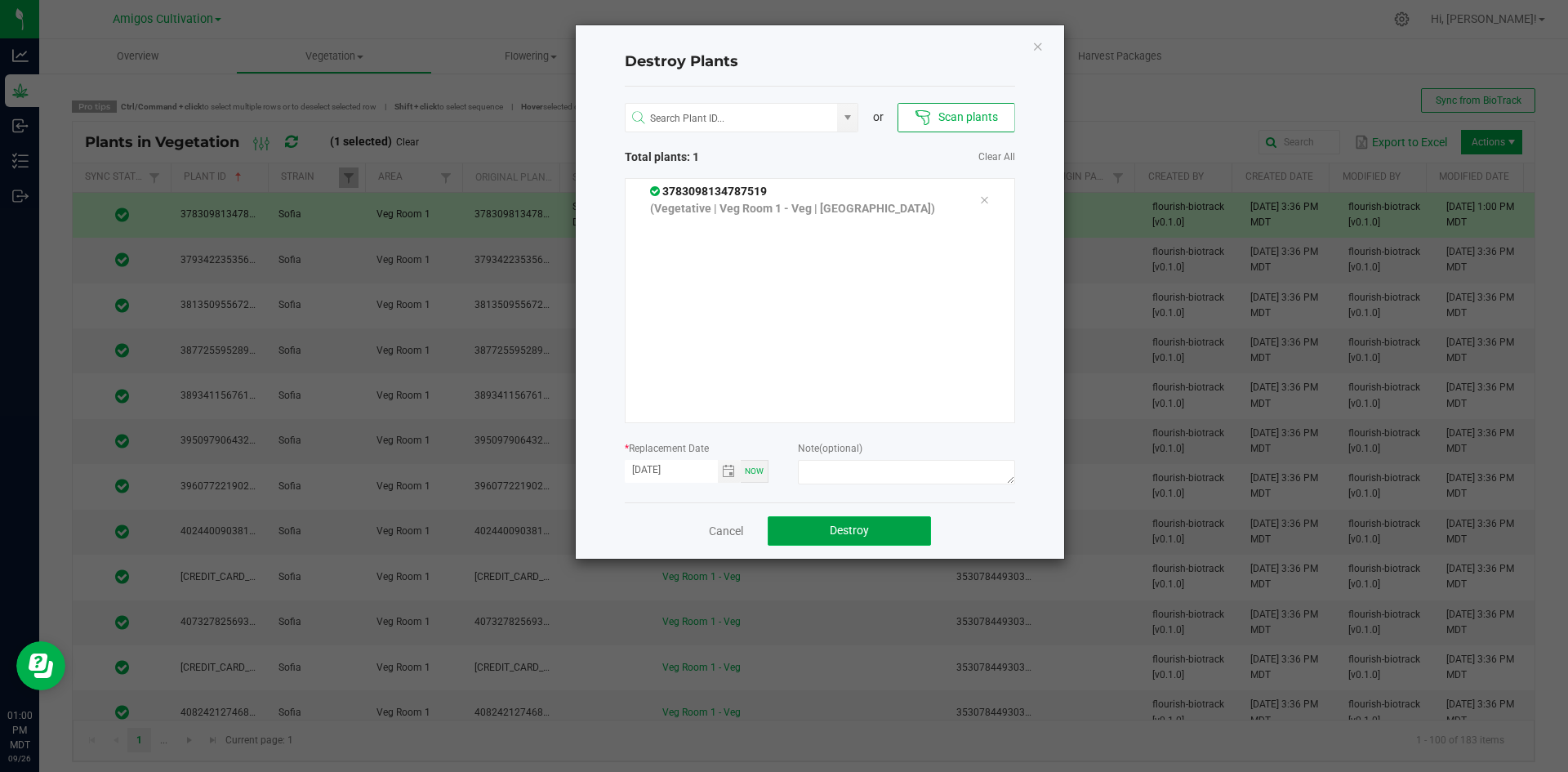
click at [851, 528] on span "Destroy" at bounding box center [849, 530] width 39 height 13
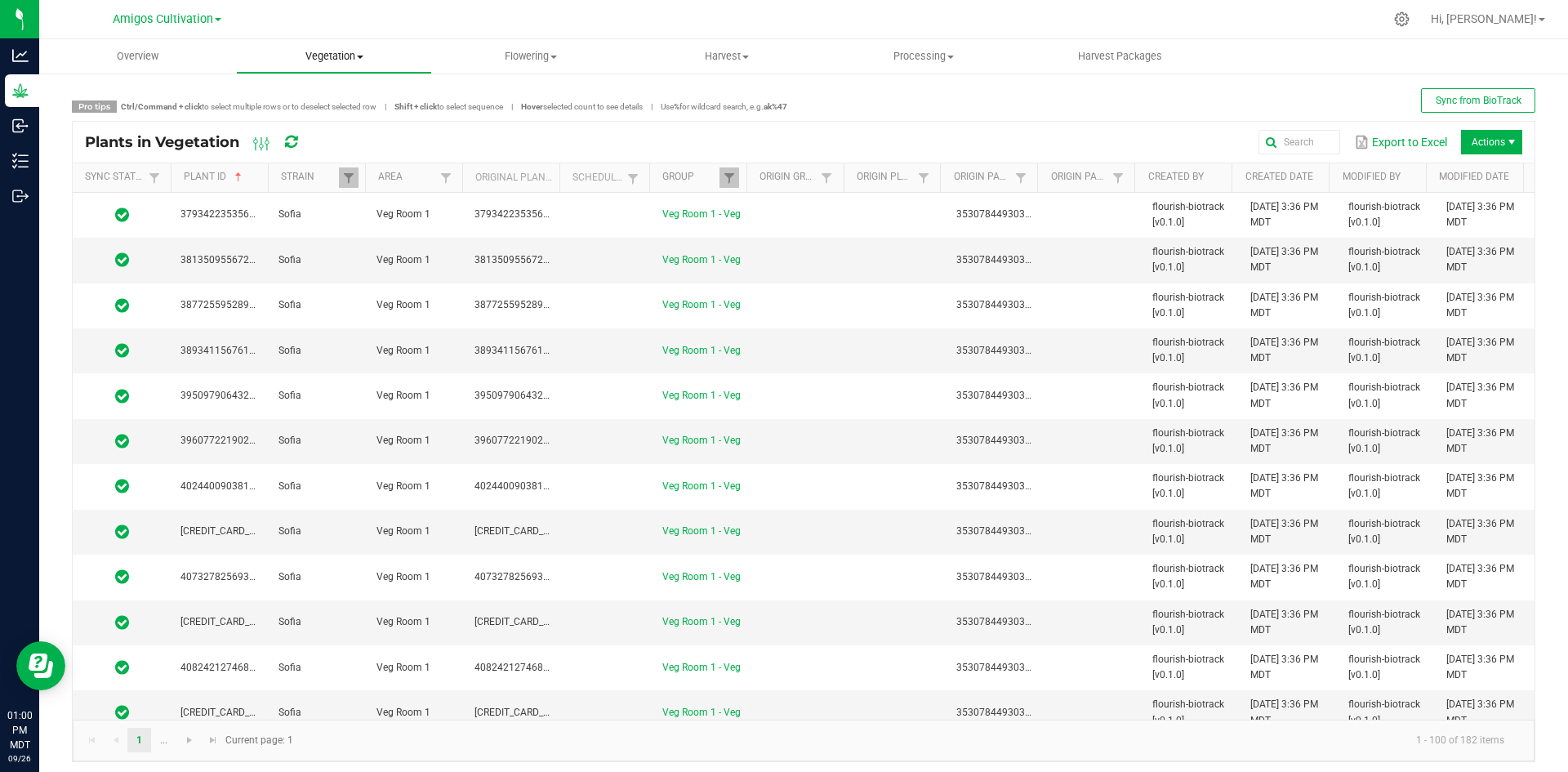
click at [360, 57] on span at bounding box center [360, 57] width 6 height 4
click at [328, 93] on span "Veg groups" at bounding box center [288, 98] width 104 height 14
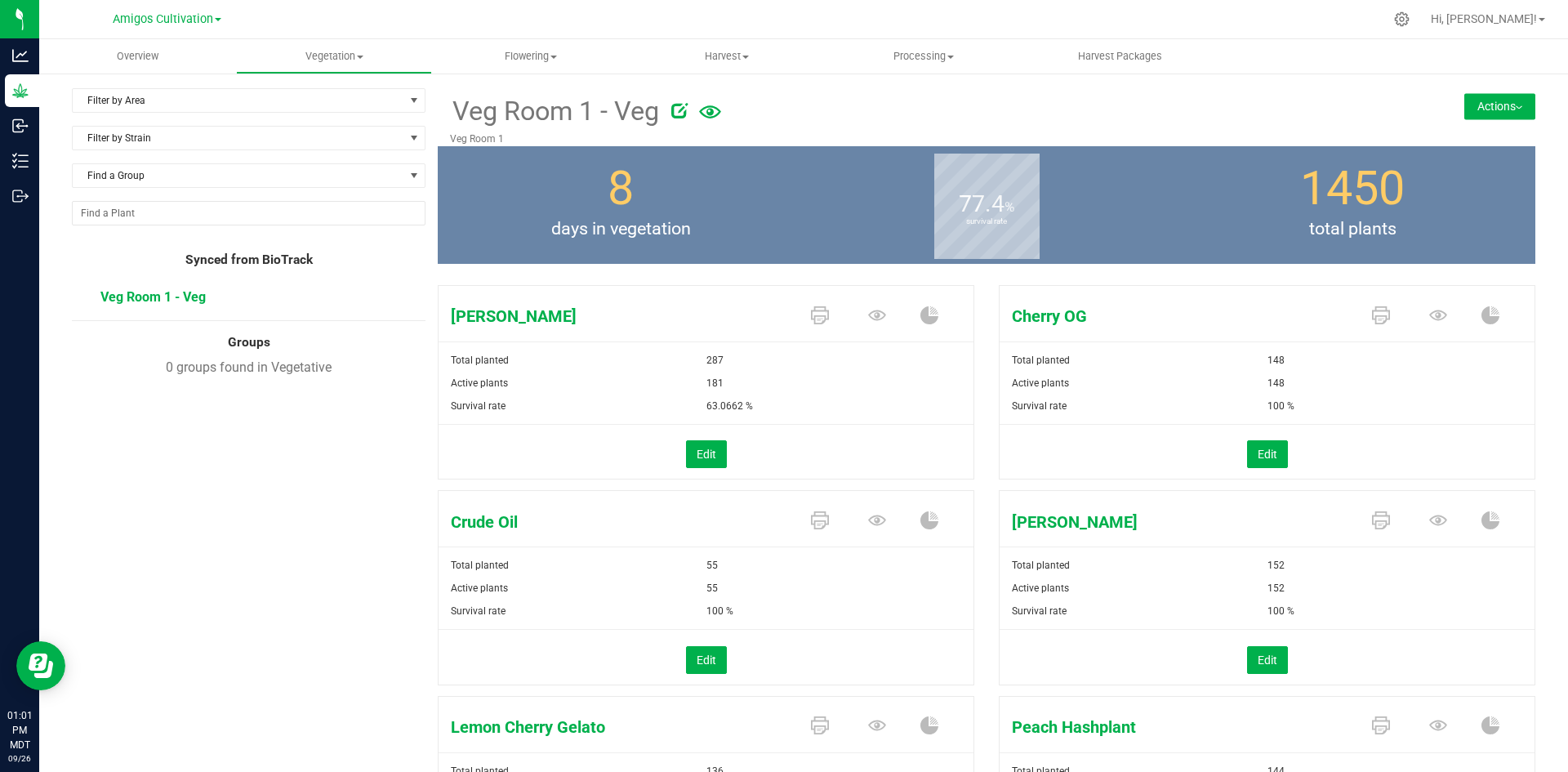
click at [1473, 99] on button "Actions" at bounding box center [1499, 106] width 71 height 26
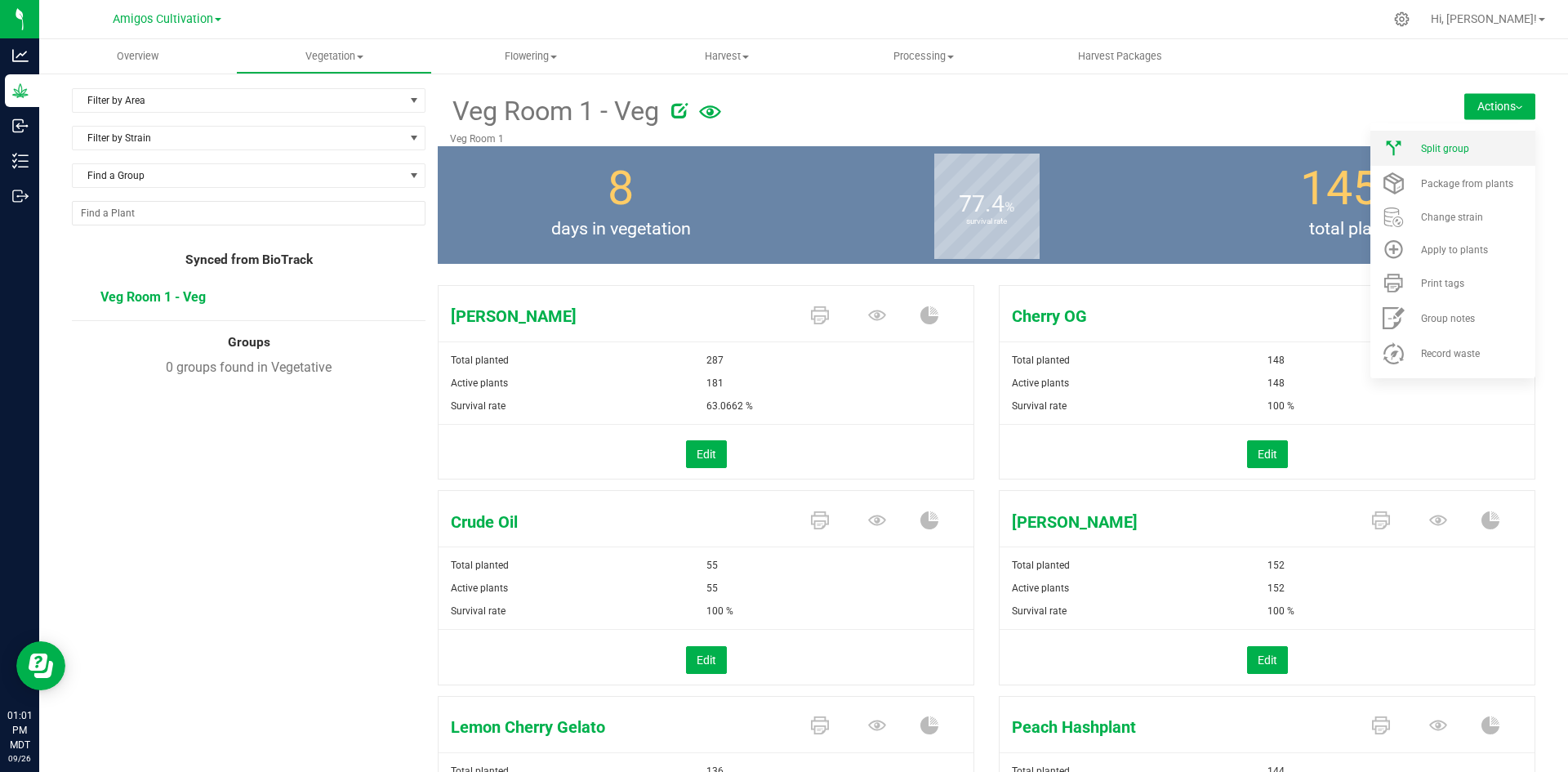
click at [1406, 155] on li "Split group" at bounding box center [1452, 148] width 165 height 35
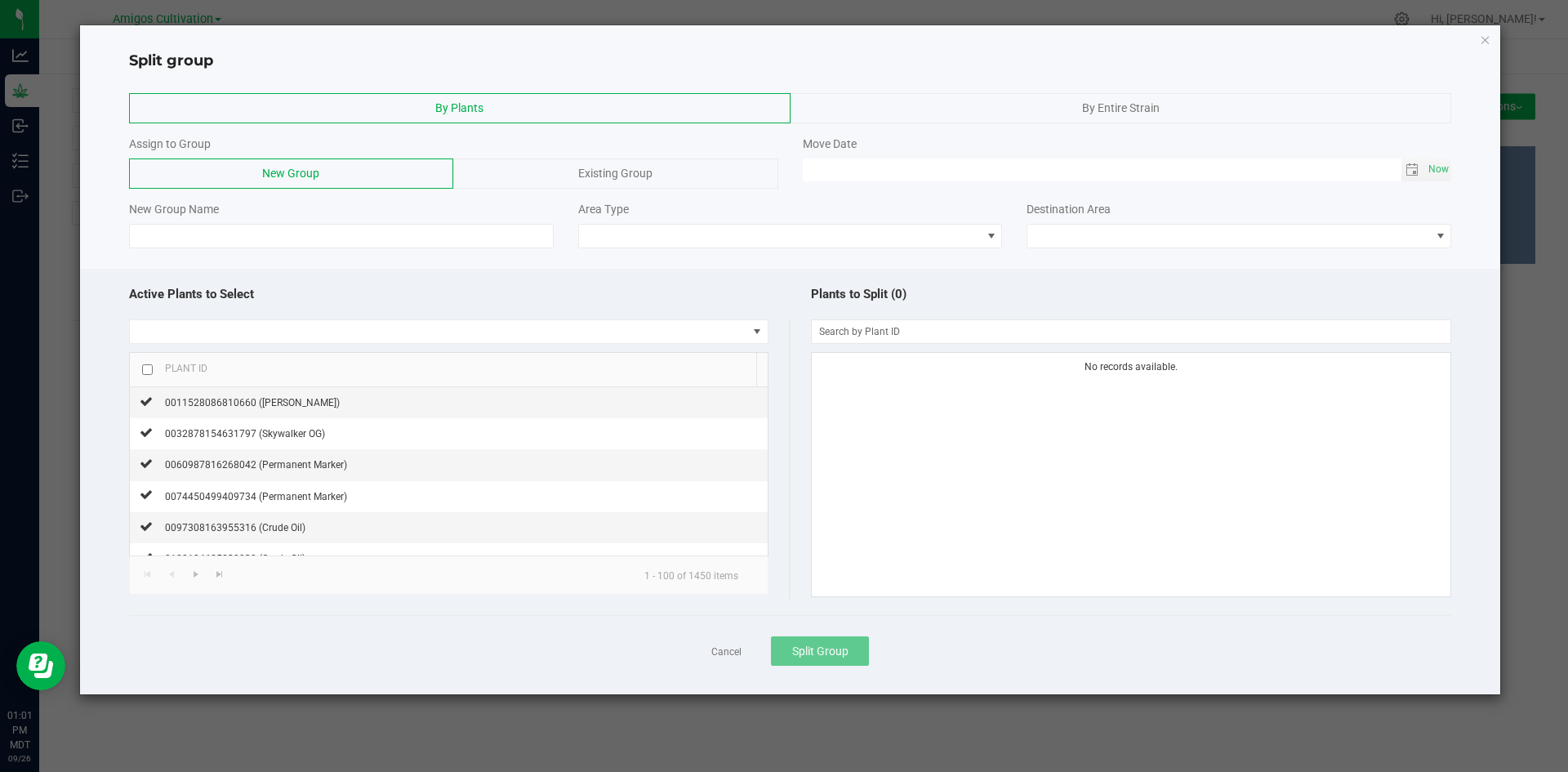
click at [1042, 110] on div "By Entire Strain" at bounding box center [1121, 108] width 662 height 31
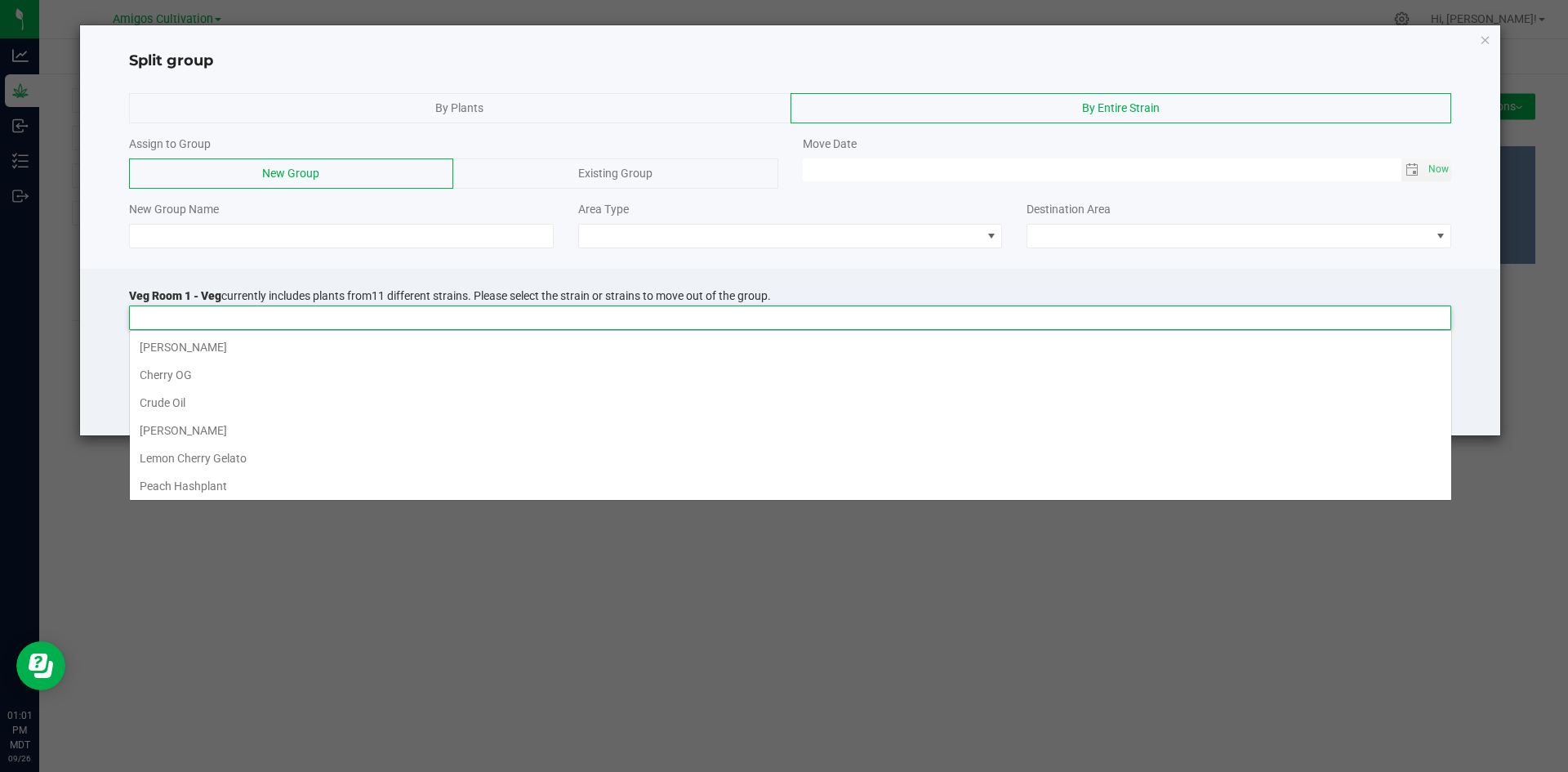
click at [161, 319] on input at bounding box center [779, 317] width 1300 height 23
click at [166, 478] on li "Sofia" at bounding box center [790, 483] width 1321 height 28
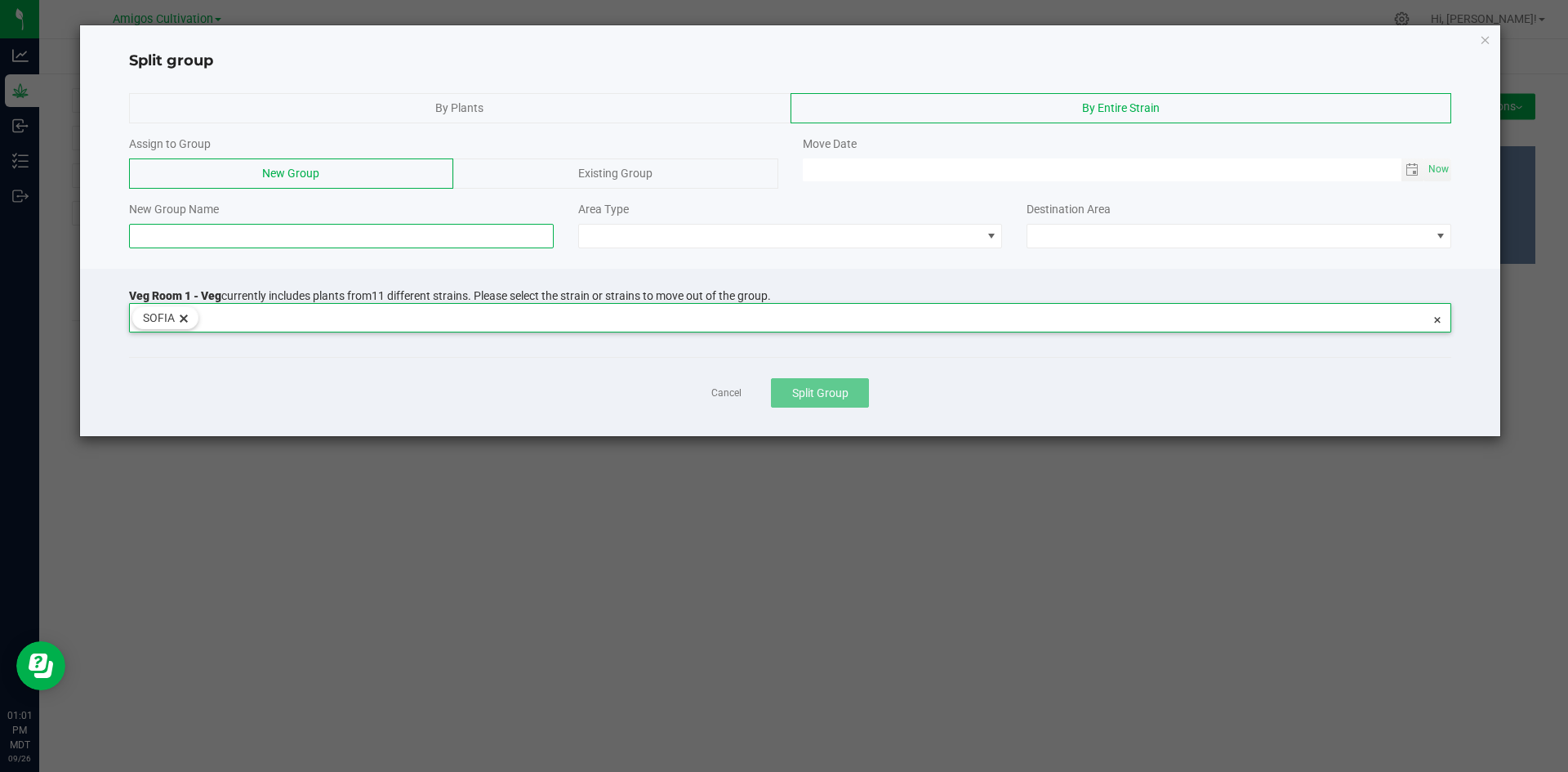
click at [208, 229] on input at bounding box center [341, 235] width 424 height 24
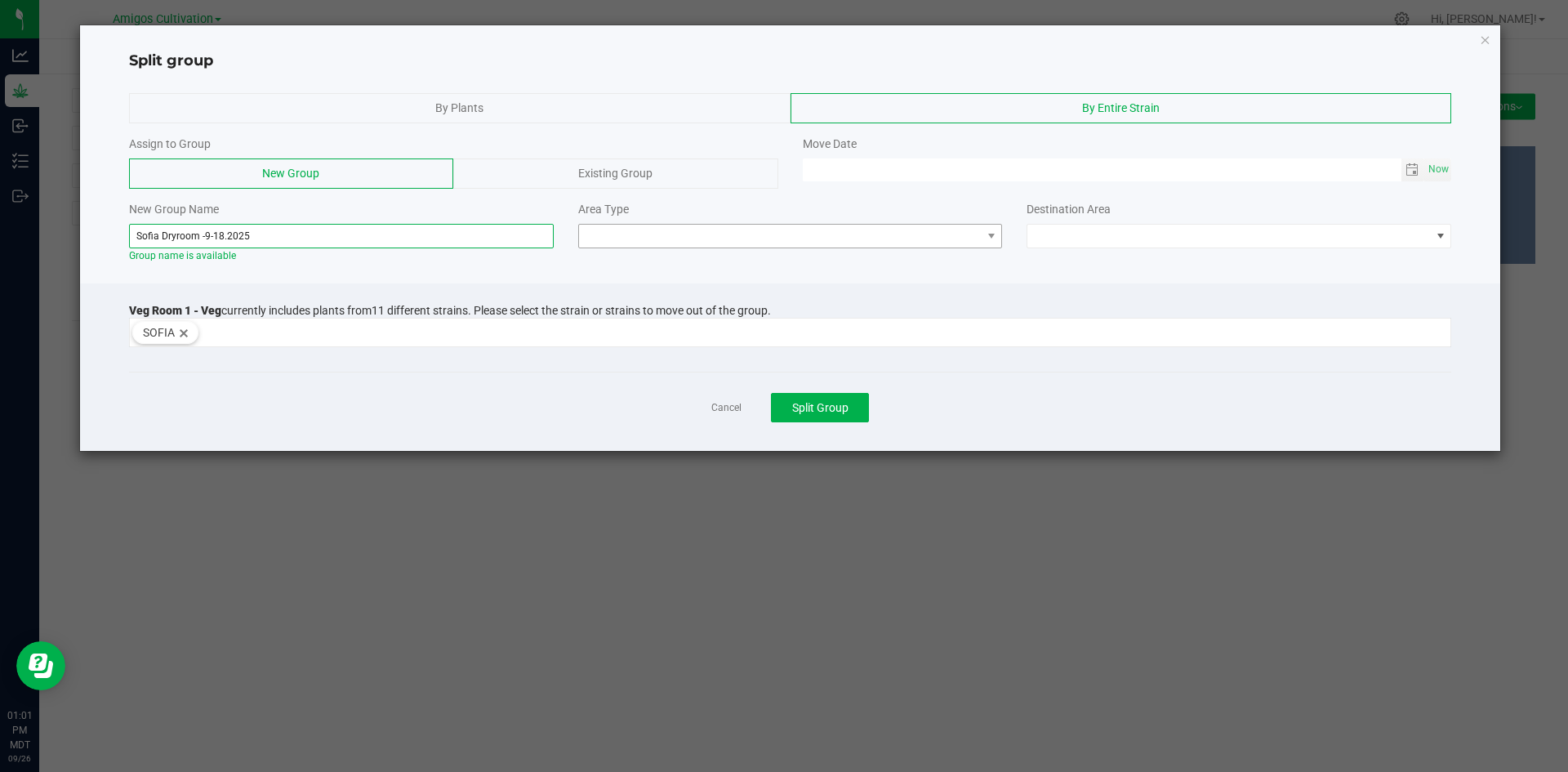
type input "Sofia Dryroom -9-18.2025"
click at [852, 237] on span at bounding box center [780, 235] width 402 height 23
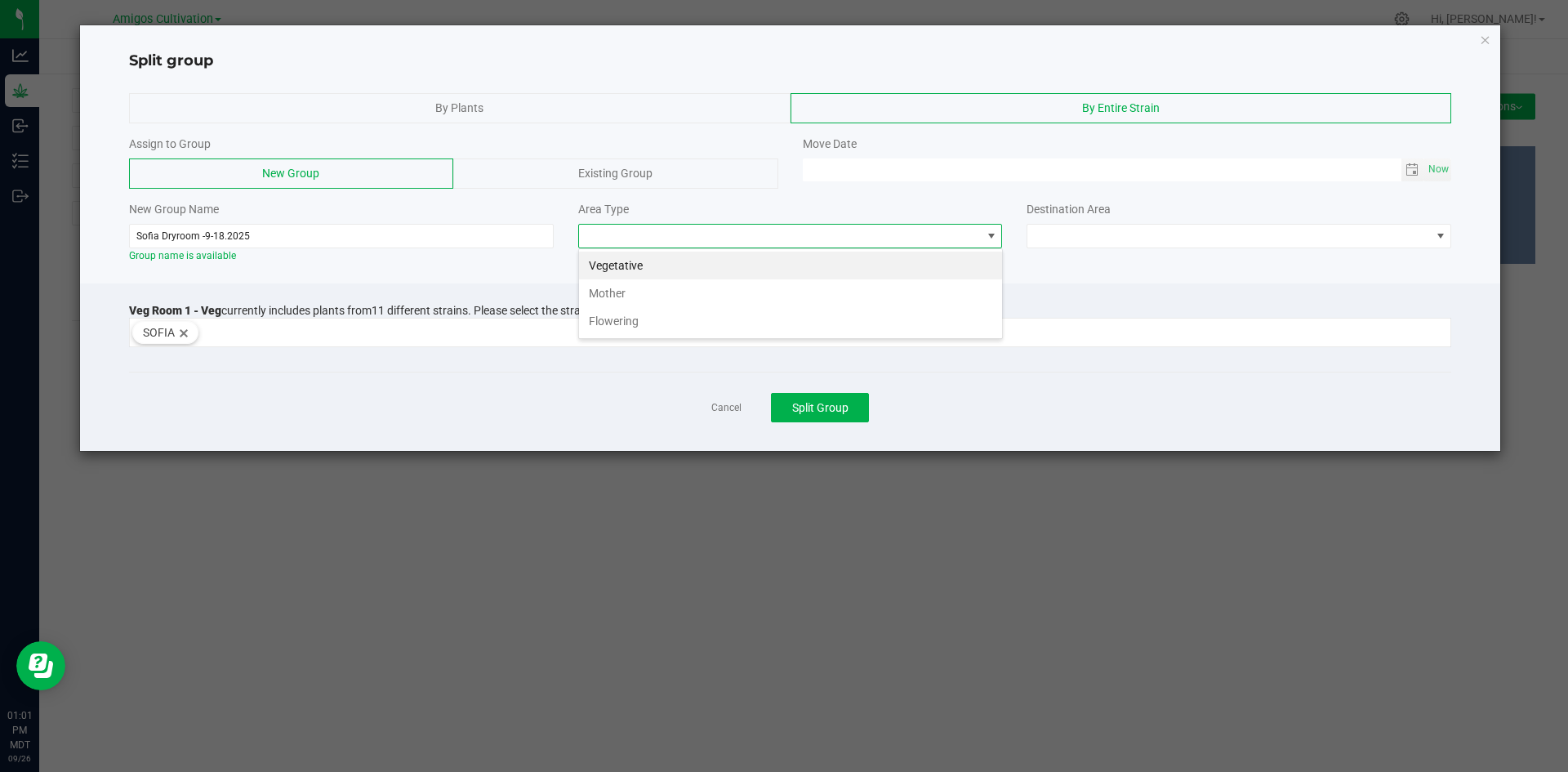
scroll to position [24, 424]
click at [678, 324] on li "Flowering" at bounding box center [790, 321] width 423 height 28
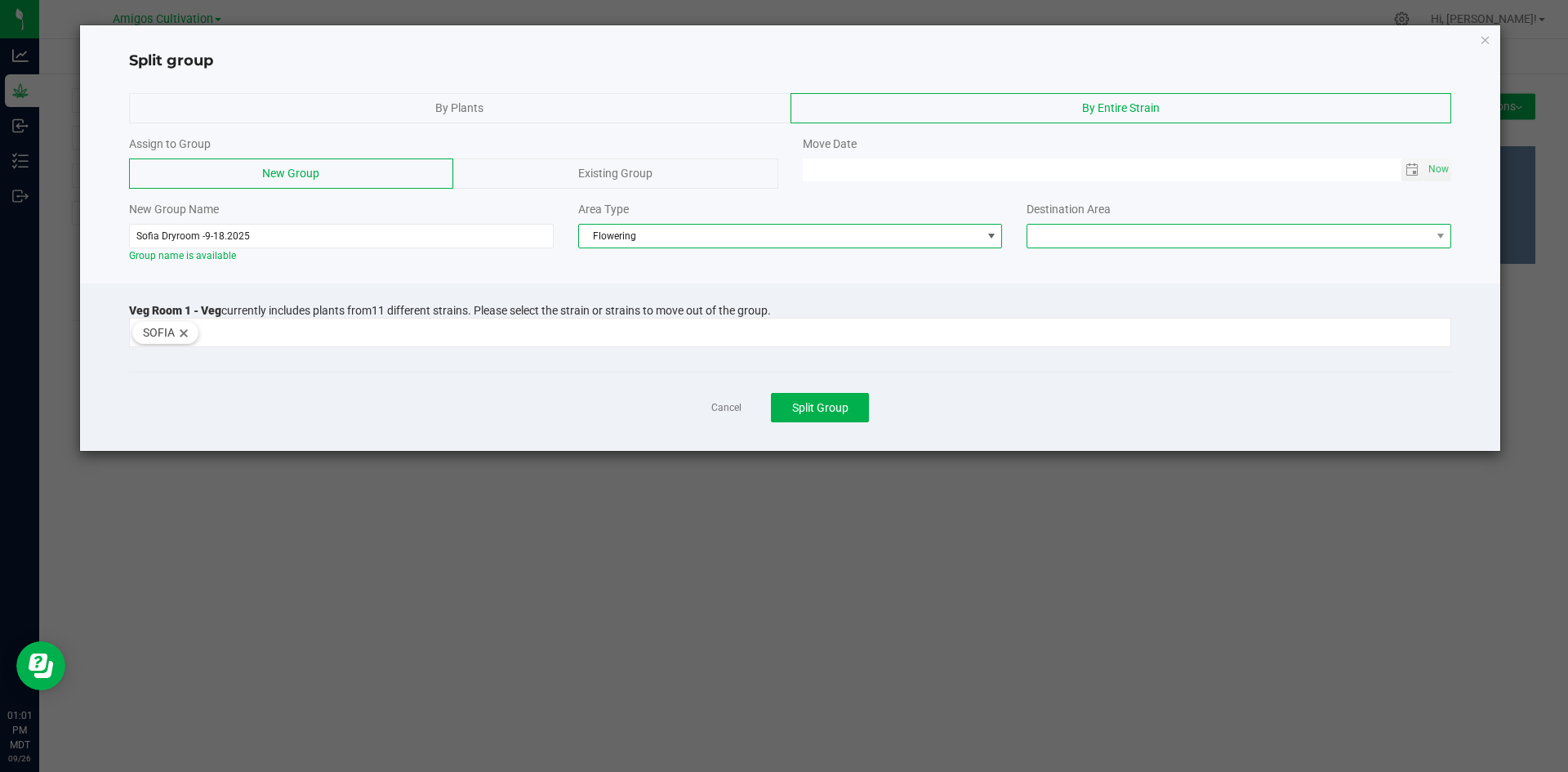
click at [1425, 234] on span at bounding box center [1228, 235] width 402 height 23
click at [1157, 259] on li "Flower Room 1" at bounding box center [1238, 265] width 423 height 28
click at [1415, 167] on span "Toggle calendar" at bounding box center [1411, 170] width 13 height 13
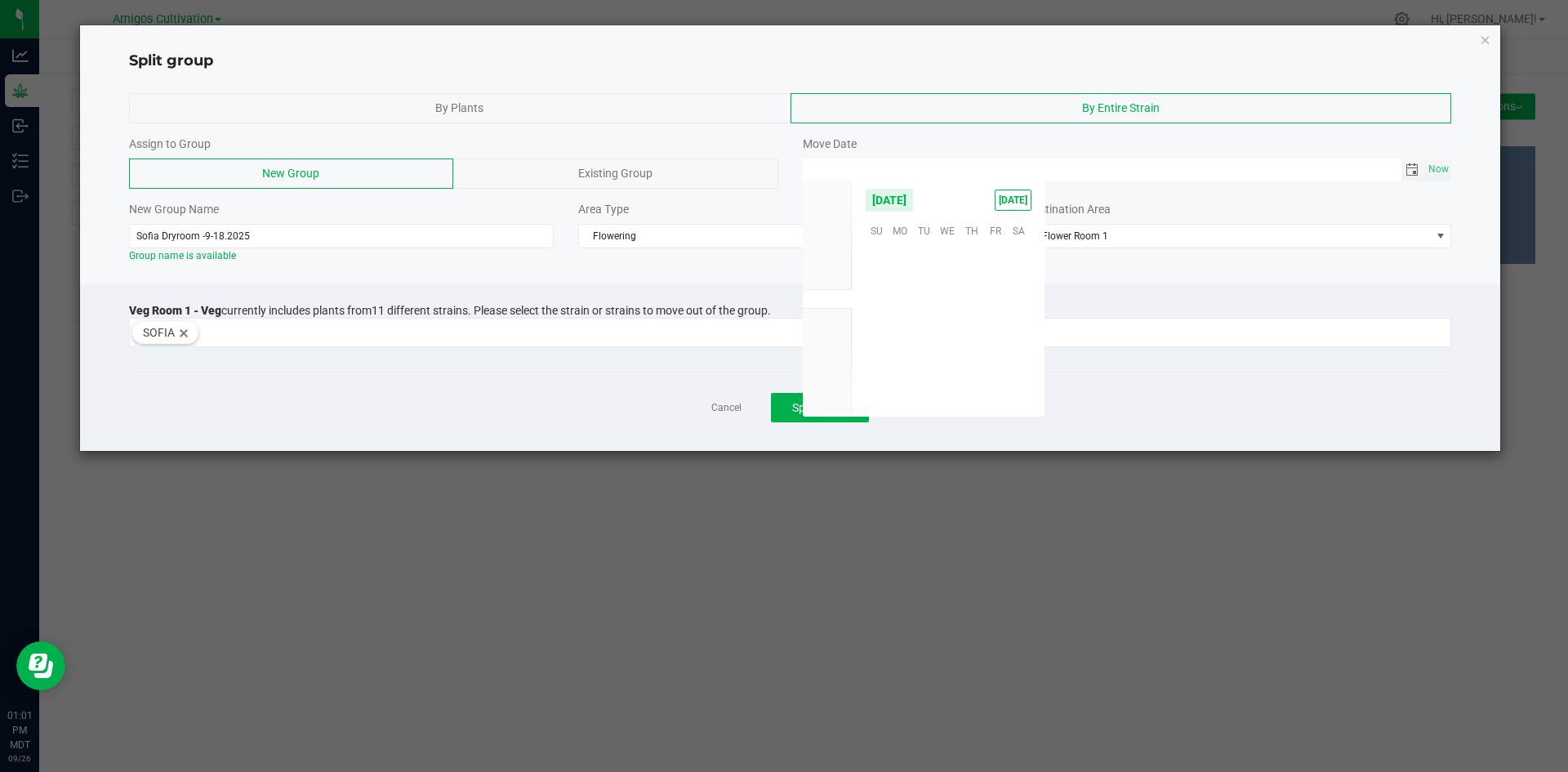
scroll to position [264817, 0]
type input "MM/dd/yy HH:MM AM"
click at [1334, 173] on input "MM/dd/yy HH:MM AM" at bounding box center [1102, 169] width 599 height 20
click at [1210, 197] on div at bounding box center [790, 195] width 1322 height 12
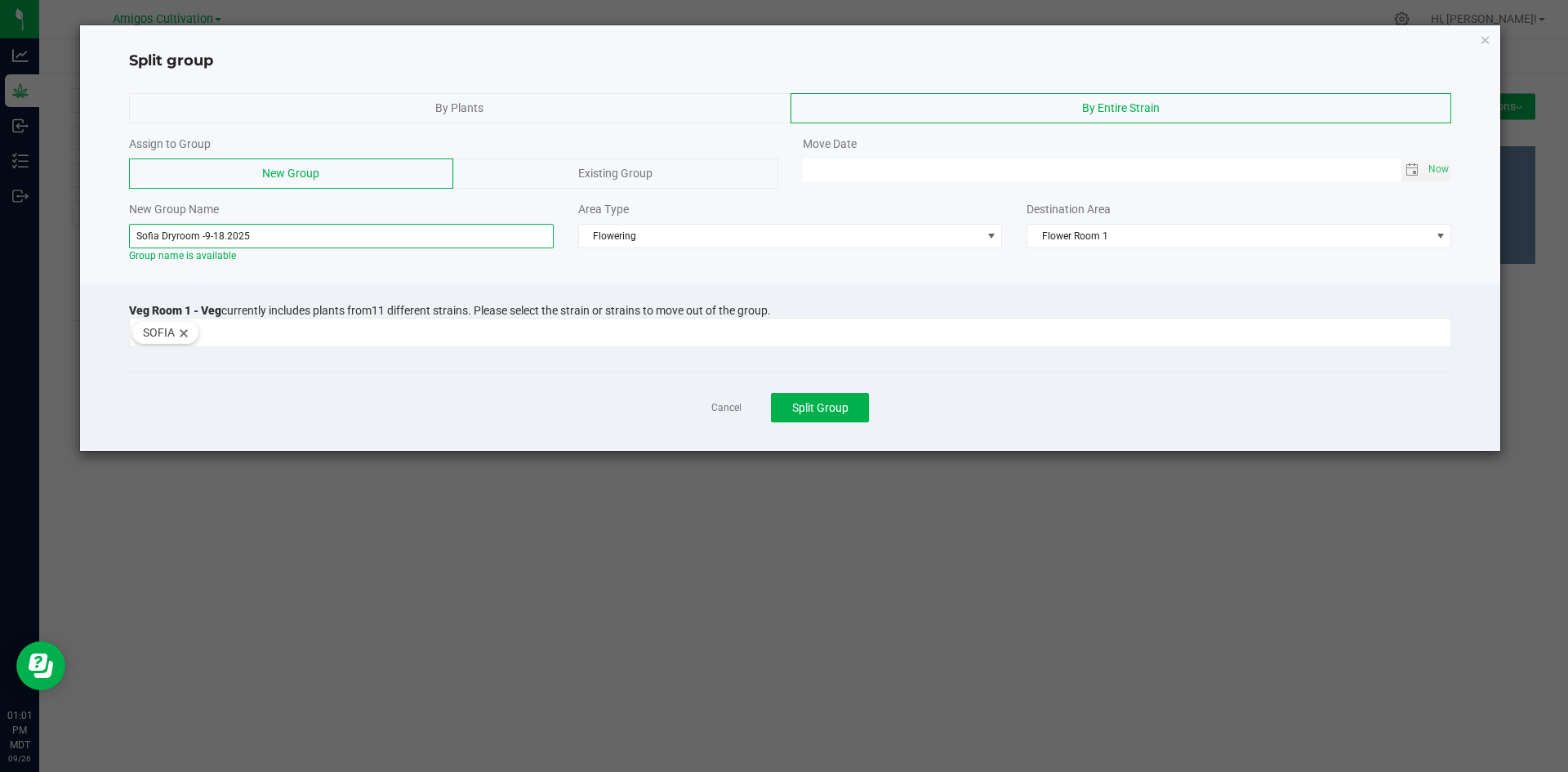
click at [292, 237] on input "Sofia Dryroom -9-18.2025" at bounding box center [341, 235] width 424 height 24
click at [1410, 172] on span "Toggle calendar" at bounding box center [1411, 170] width 13 height 13
type input "Sofia Dryroom -9-18-2025"
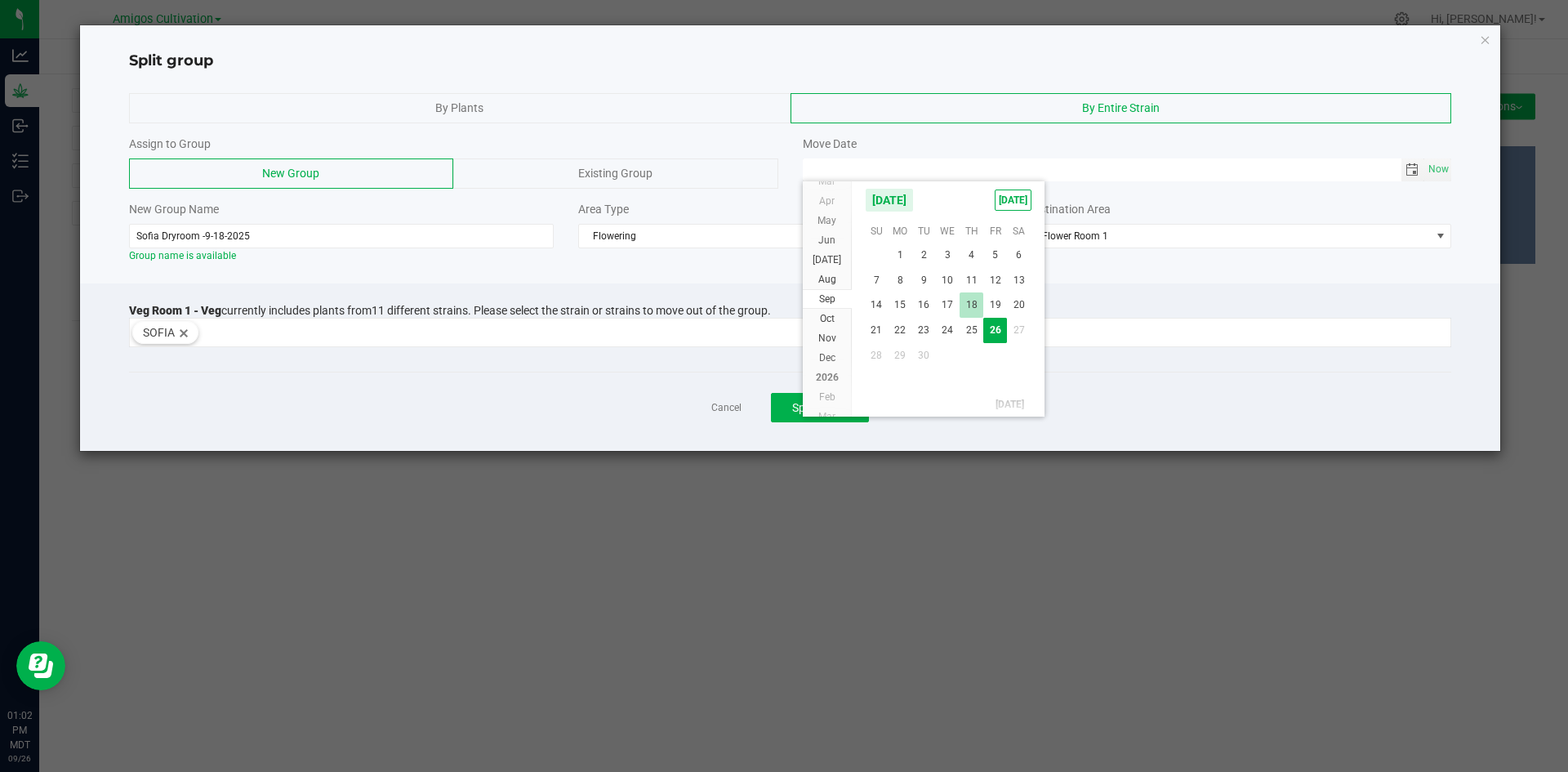
click at [971, 306] on span "18" at bounding box center [971, 304] width 24 height 25
type input "[DATE] 12:00 AM"
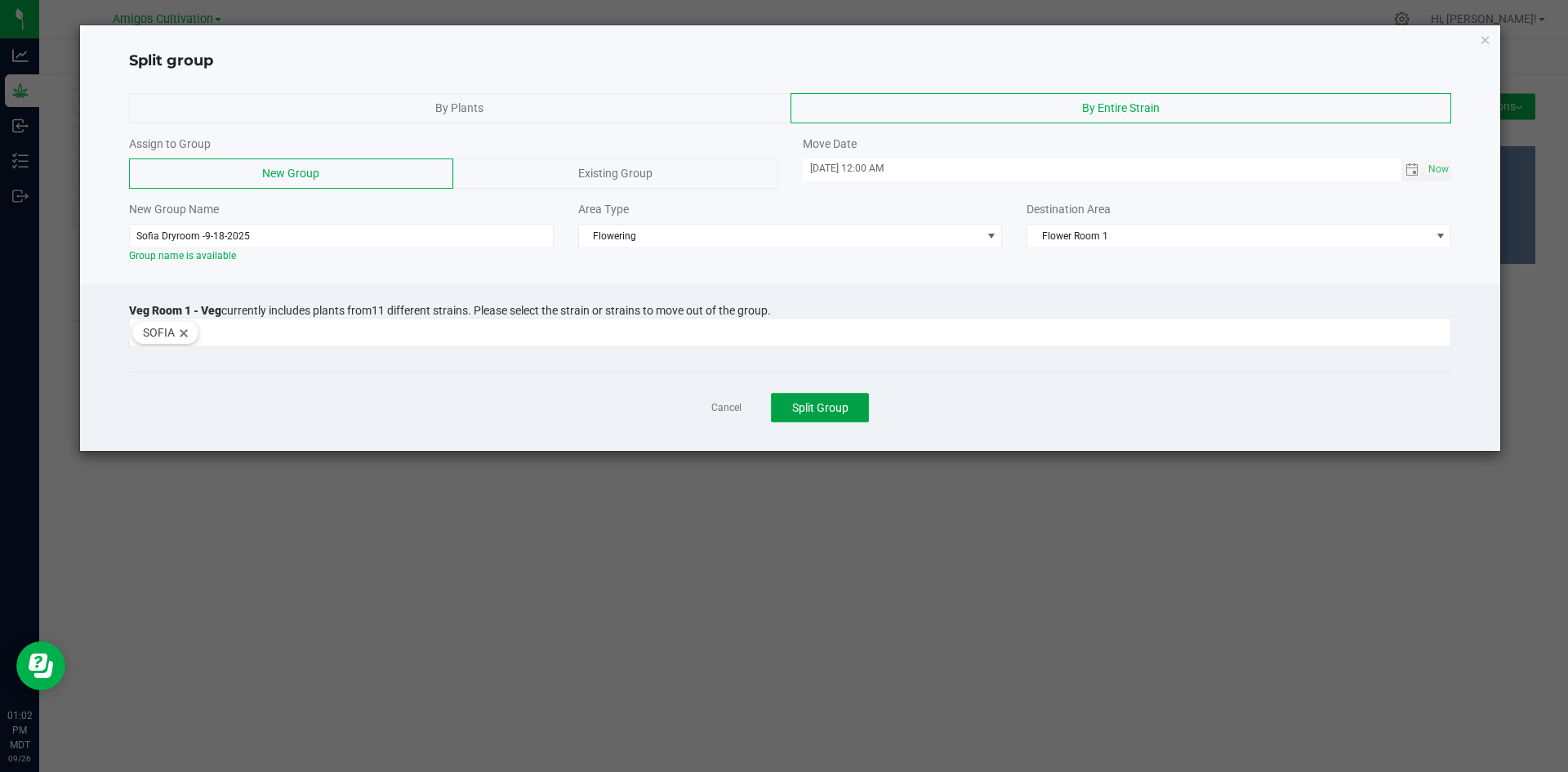
click at [817, 408] on span "Split Group" at bounding box center [820, 408] width 57 height 13
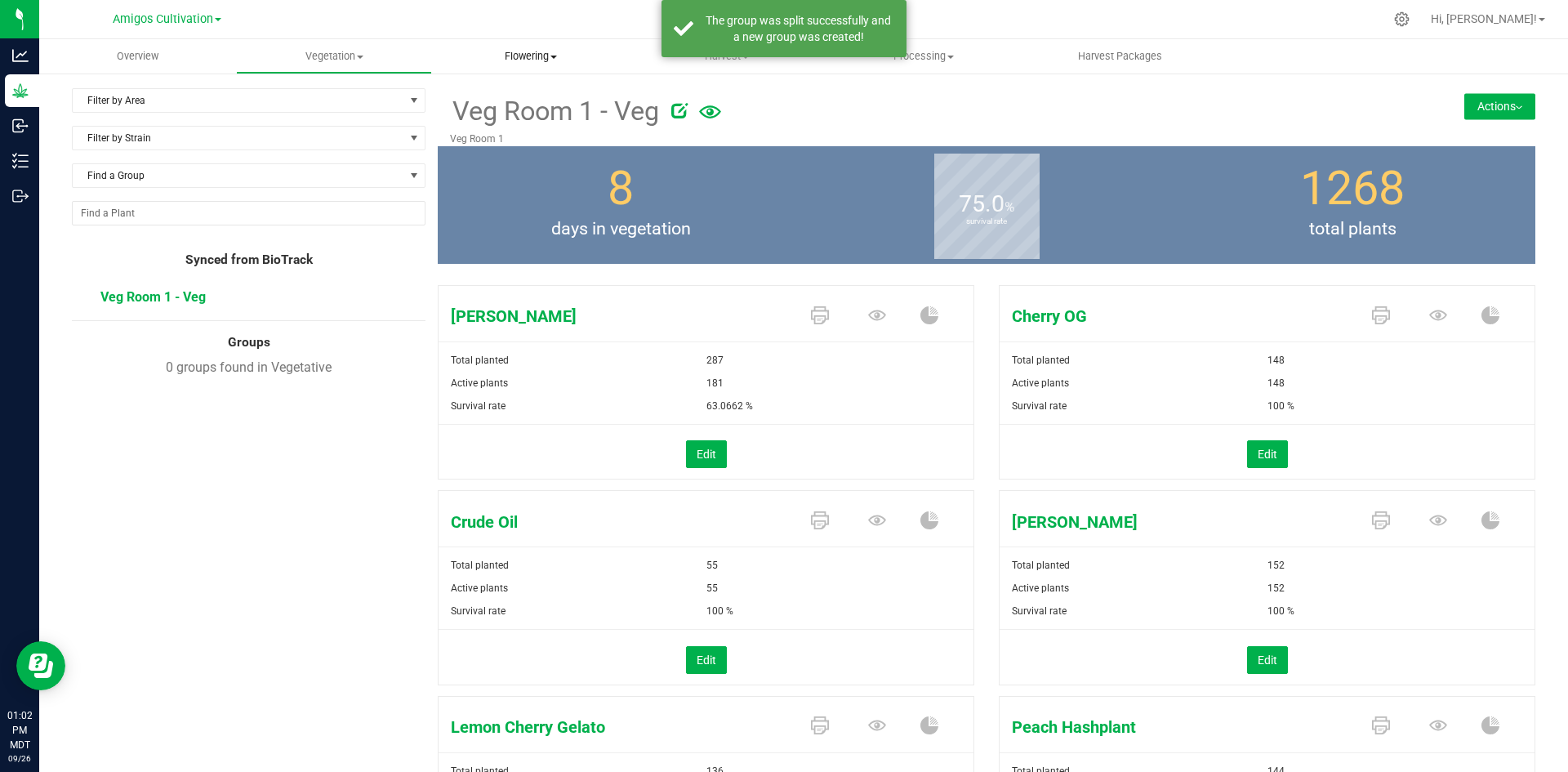
click at [533, 51] on span "Flowering" at bounding box center [530, 57] width 196 height 15
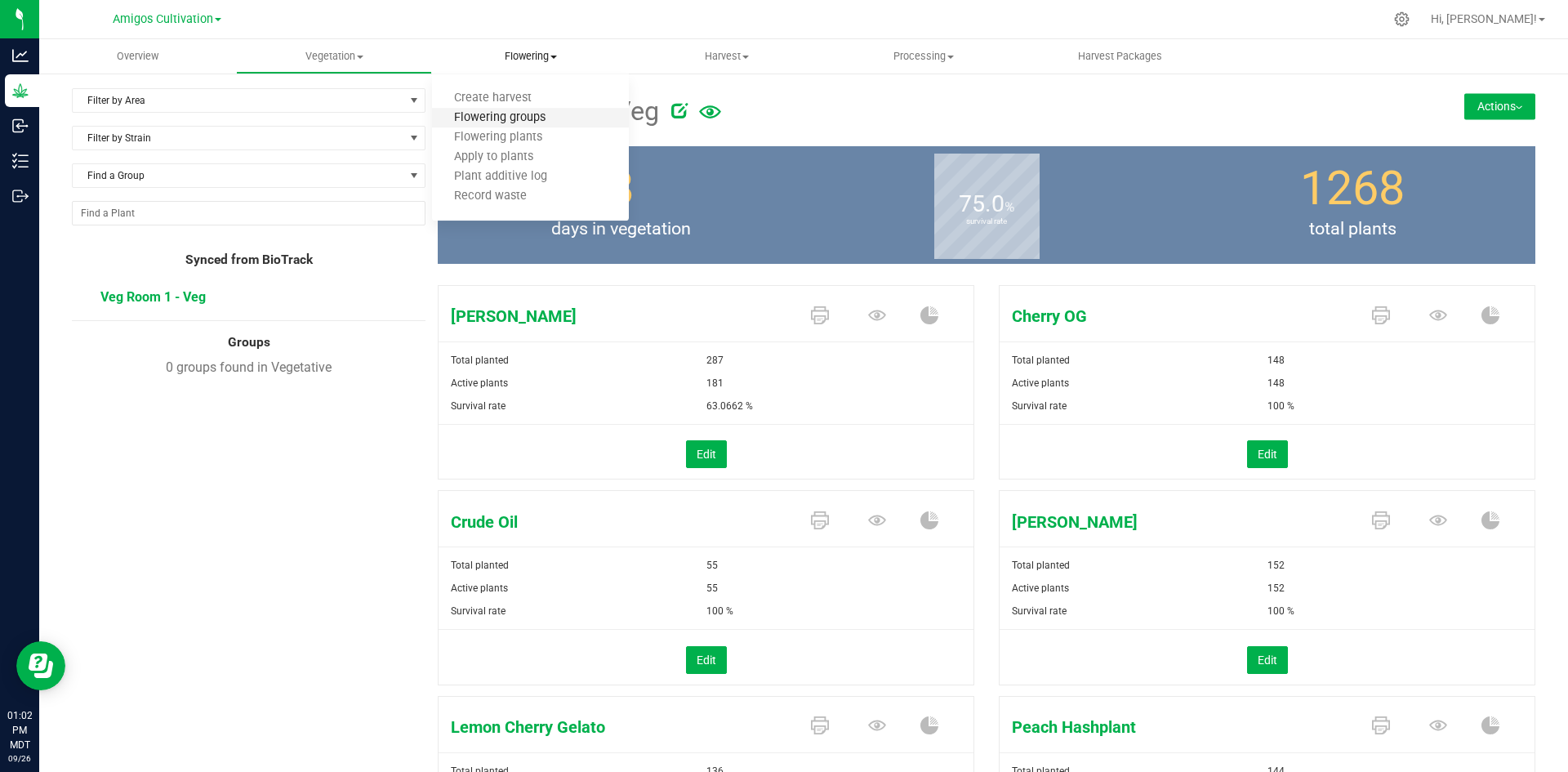
click at [512, 115] on span "Flowering groups" at bounding box center [499, 118] width 135 height 14
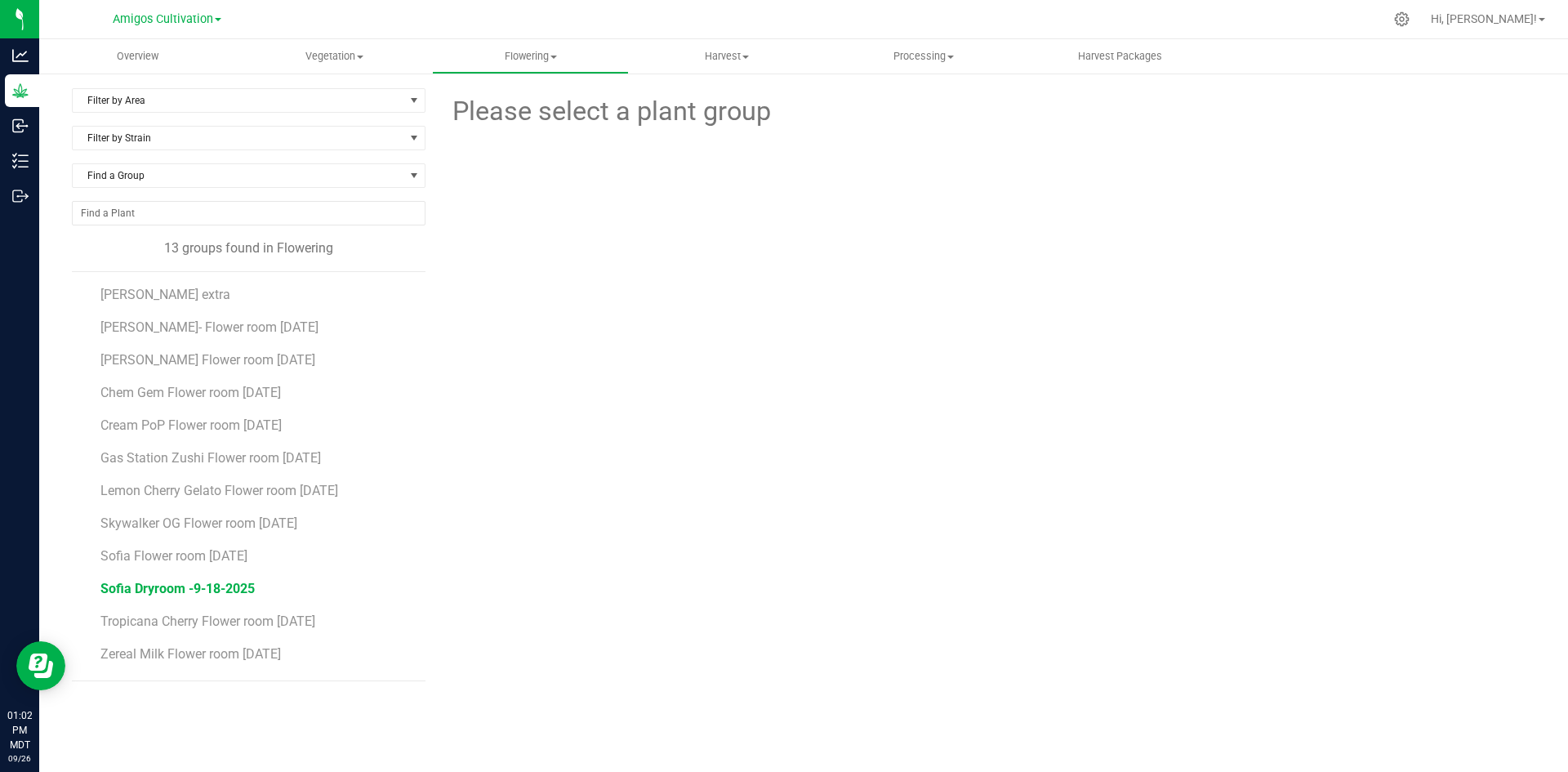
click at [173, 590] on span "Sofia Dryroom -9-18-2025" at bounding box center [177, 588] width 155 height 16
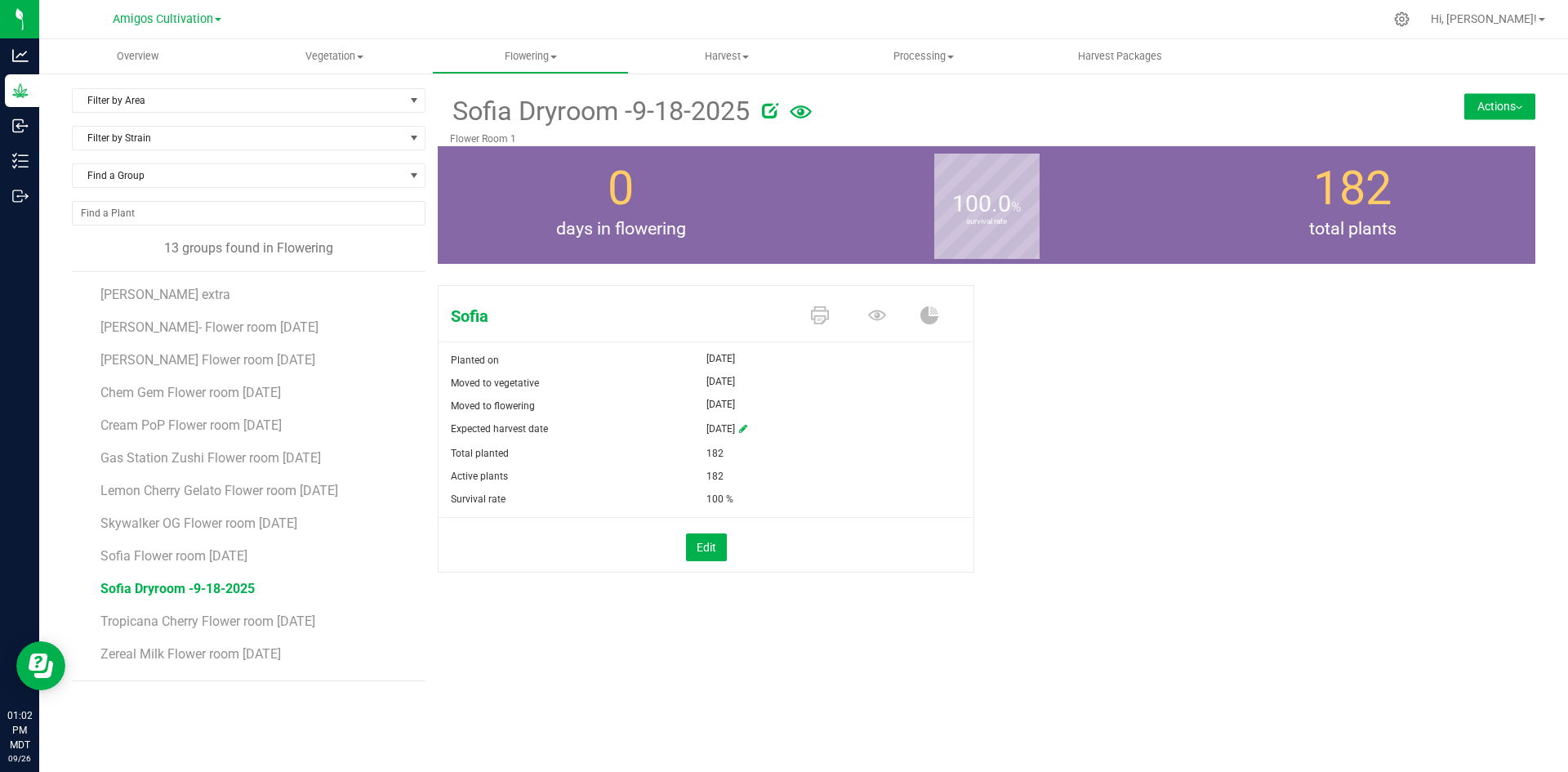
click at [1495, 102] on button "Actions" at bounding box center [1499, 106] width 71 height 26
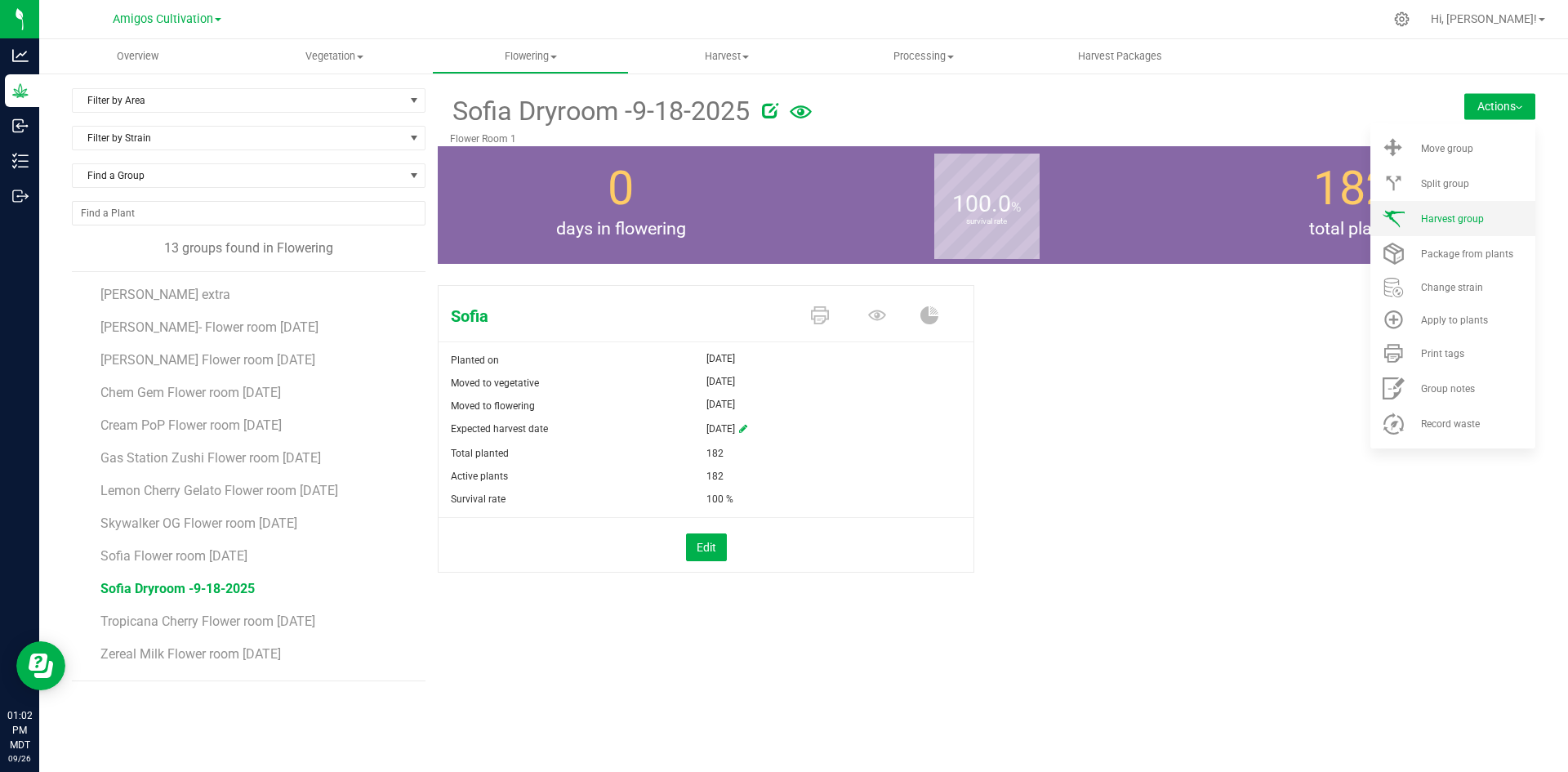
click at [1463, 219] on span "Harvest group" at bounding box center [1452, 219] width 63 height 11
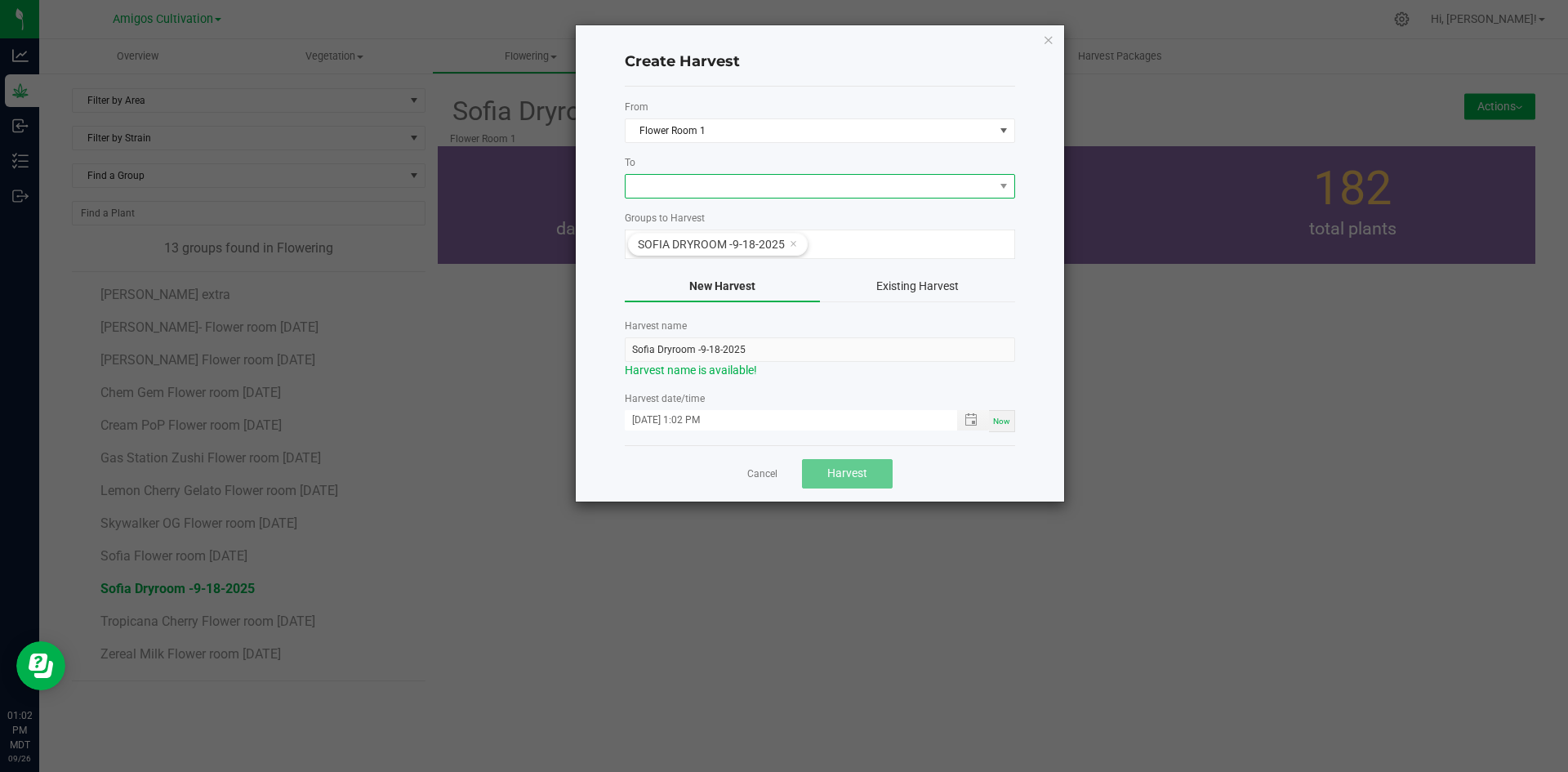
click at [907, 189] on span at bounding box center [809, 186] width 368 height 23
click at [711, 258] on li "Dry Room" at bounding box center [819, 256] width 388 height 28
click at [839, 468] on span "Harvest" at bounding box center [847, 473] width 40 height 13
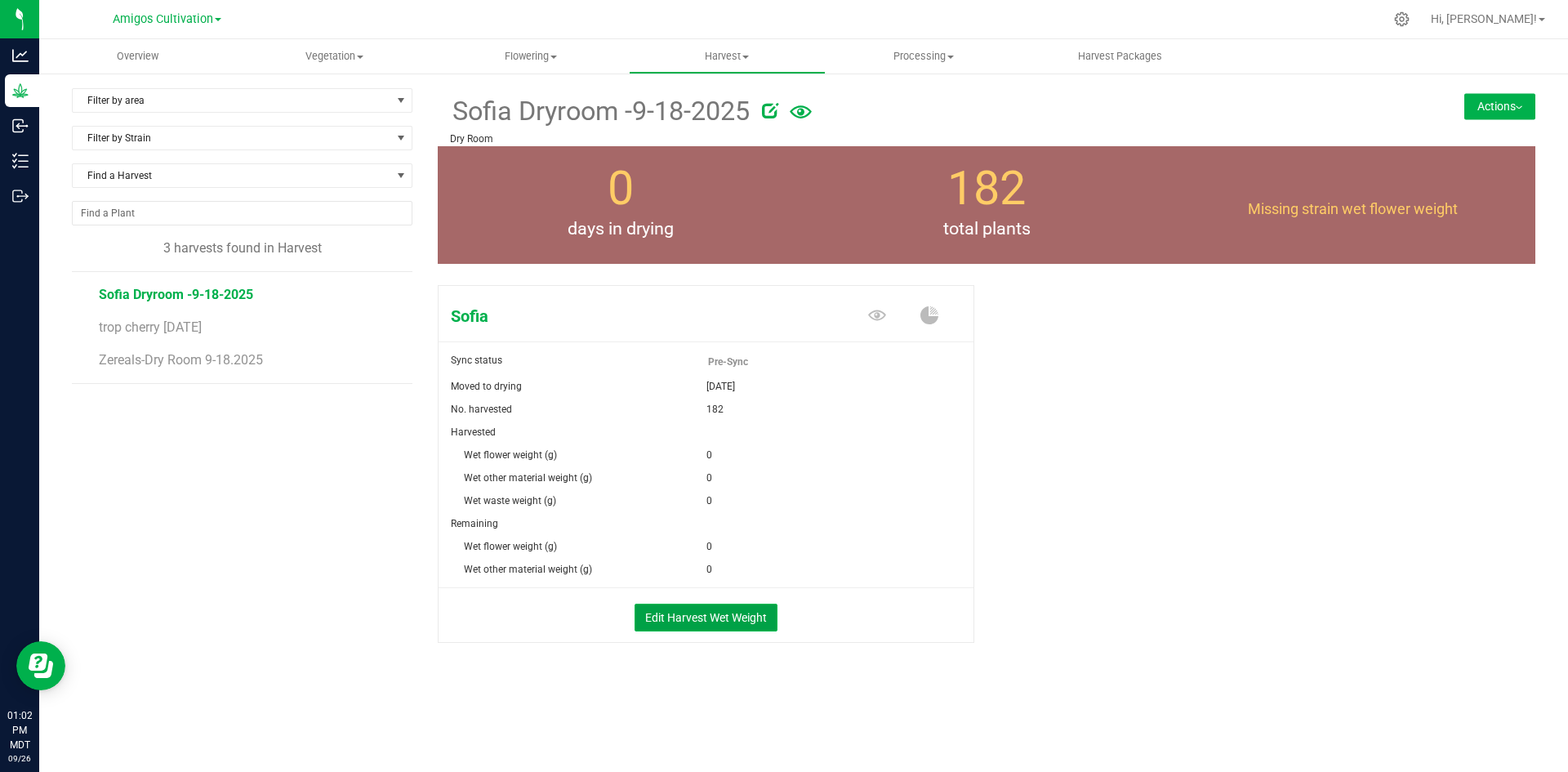
click at [703, 620] on button "Edit Harvest Wet Weight" at bounding box center [706, 617] width 143 height 28
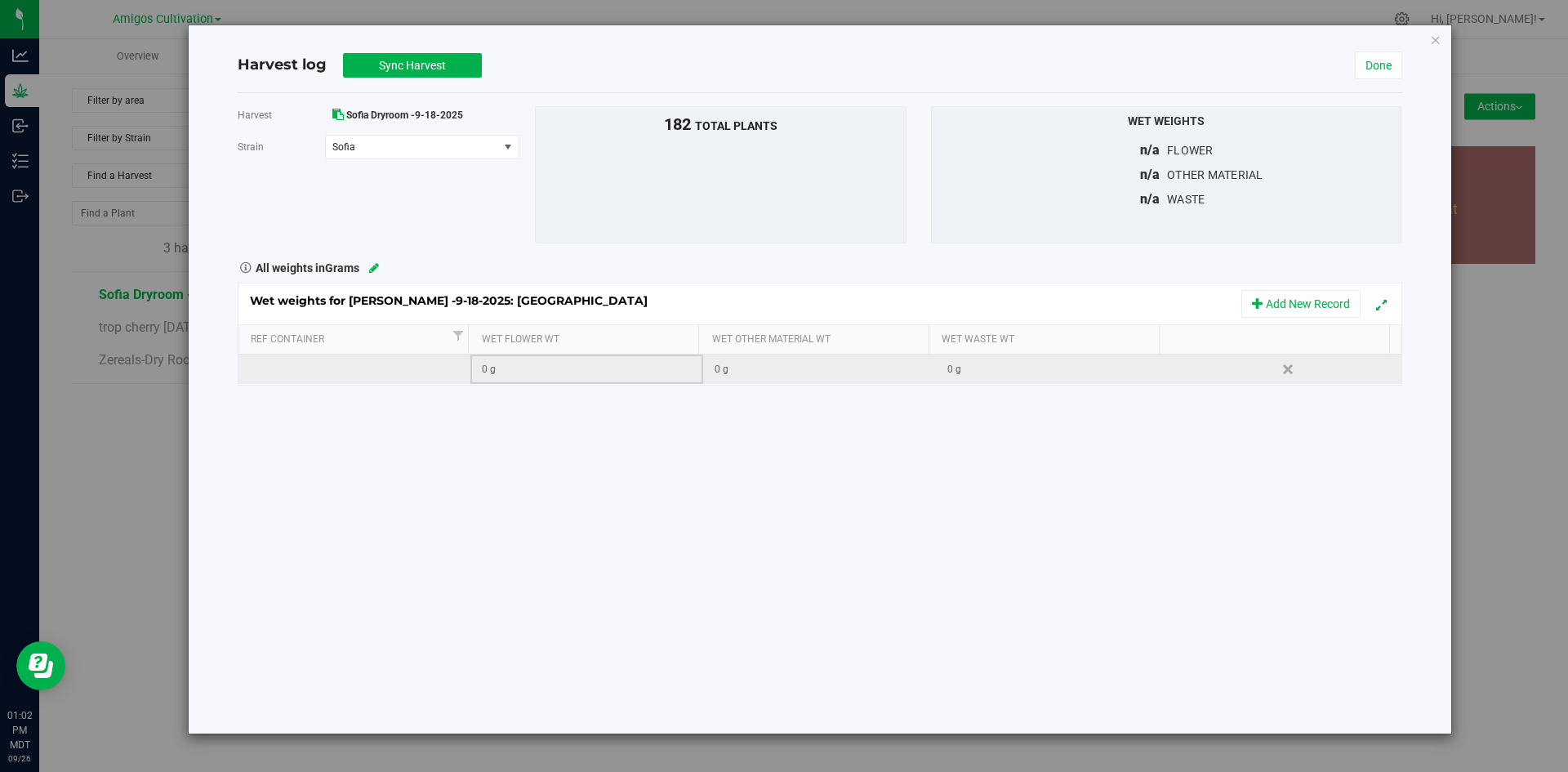
click at [533, 368] on div "0 g" at bounding box center [591, 369] width 220 height 16
type input "10733.563"
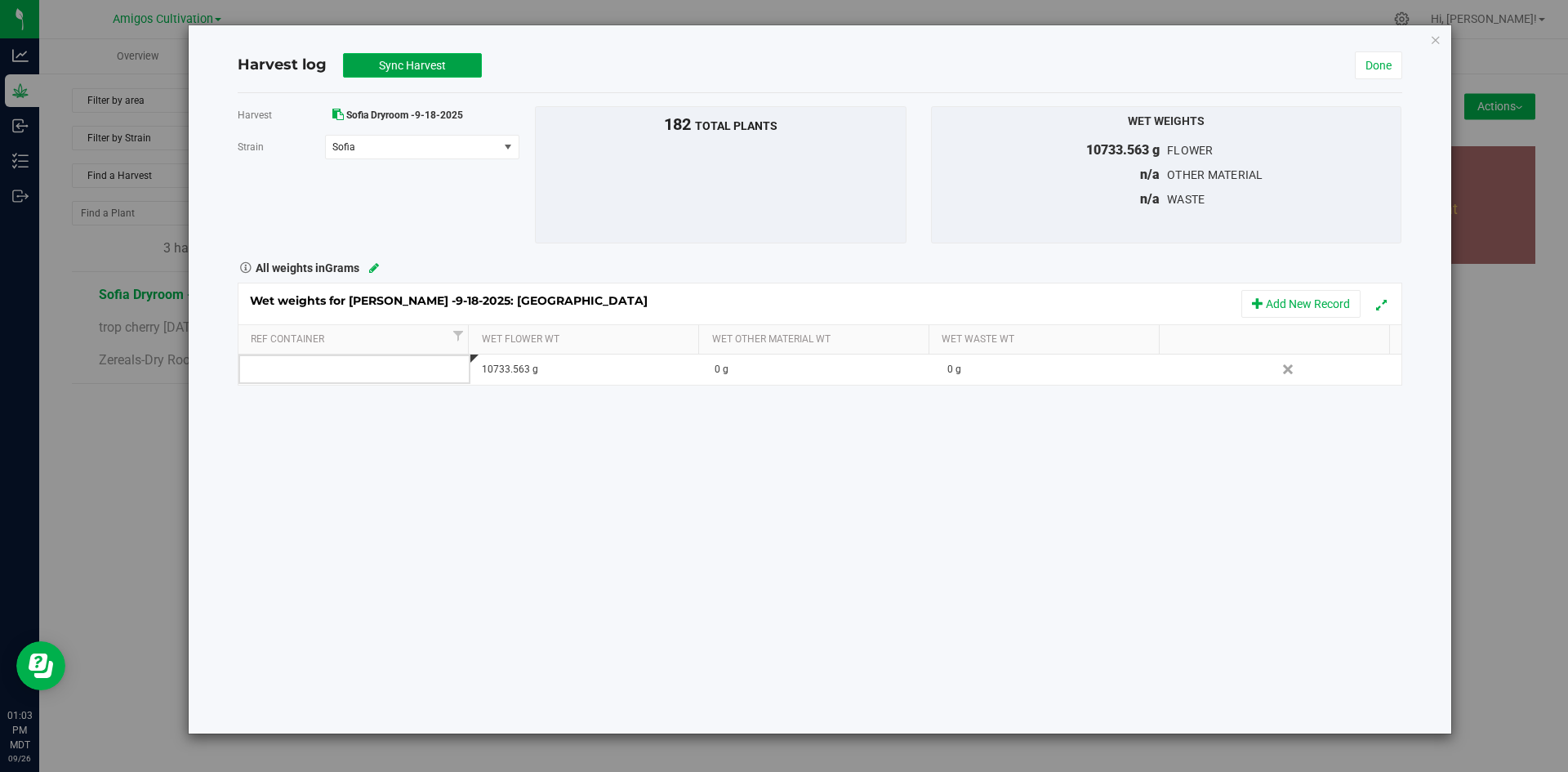
click at [409, 63] on span "Sync Harvest" at bounding box center [412, 65] width 67 height 13
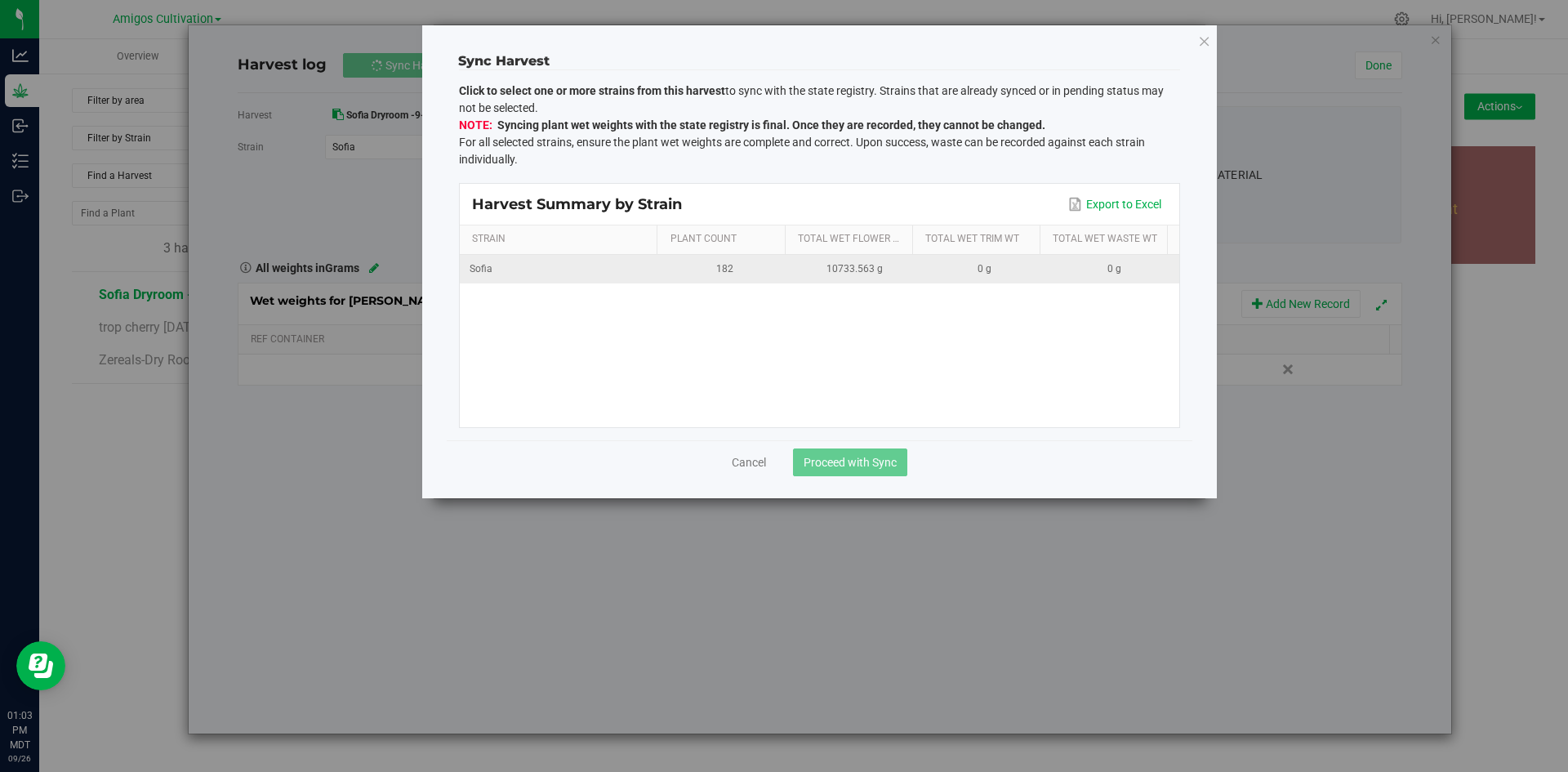
click at [744, 267] on div "182" at bounding box center [725, 269] width 110 height 16
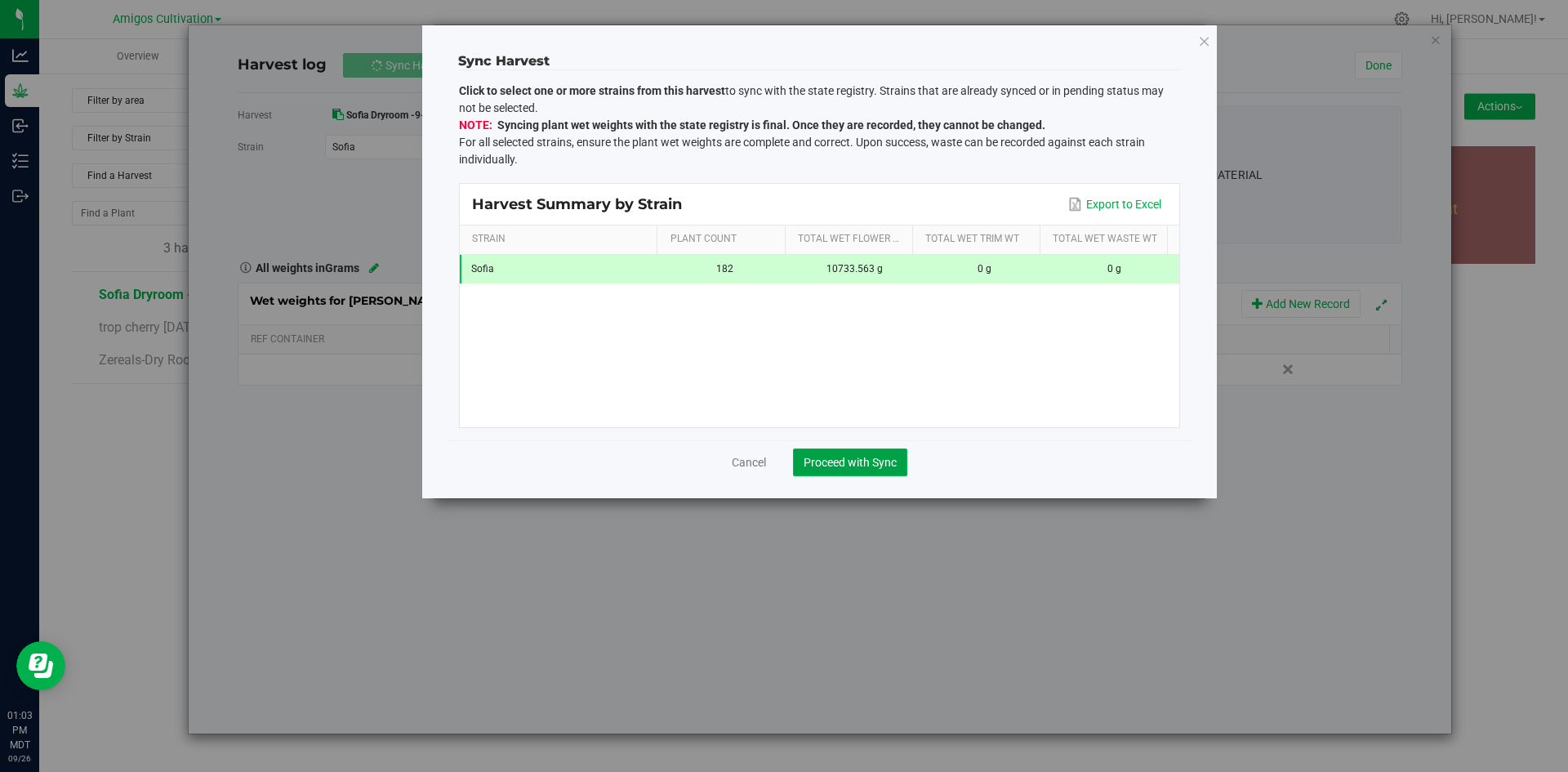
click at [876, 460] on span "Proceed with Sync" at bounding box center [850, 462] width 93 height 13
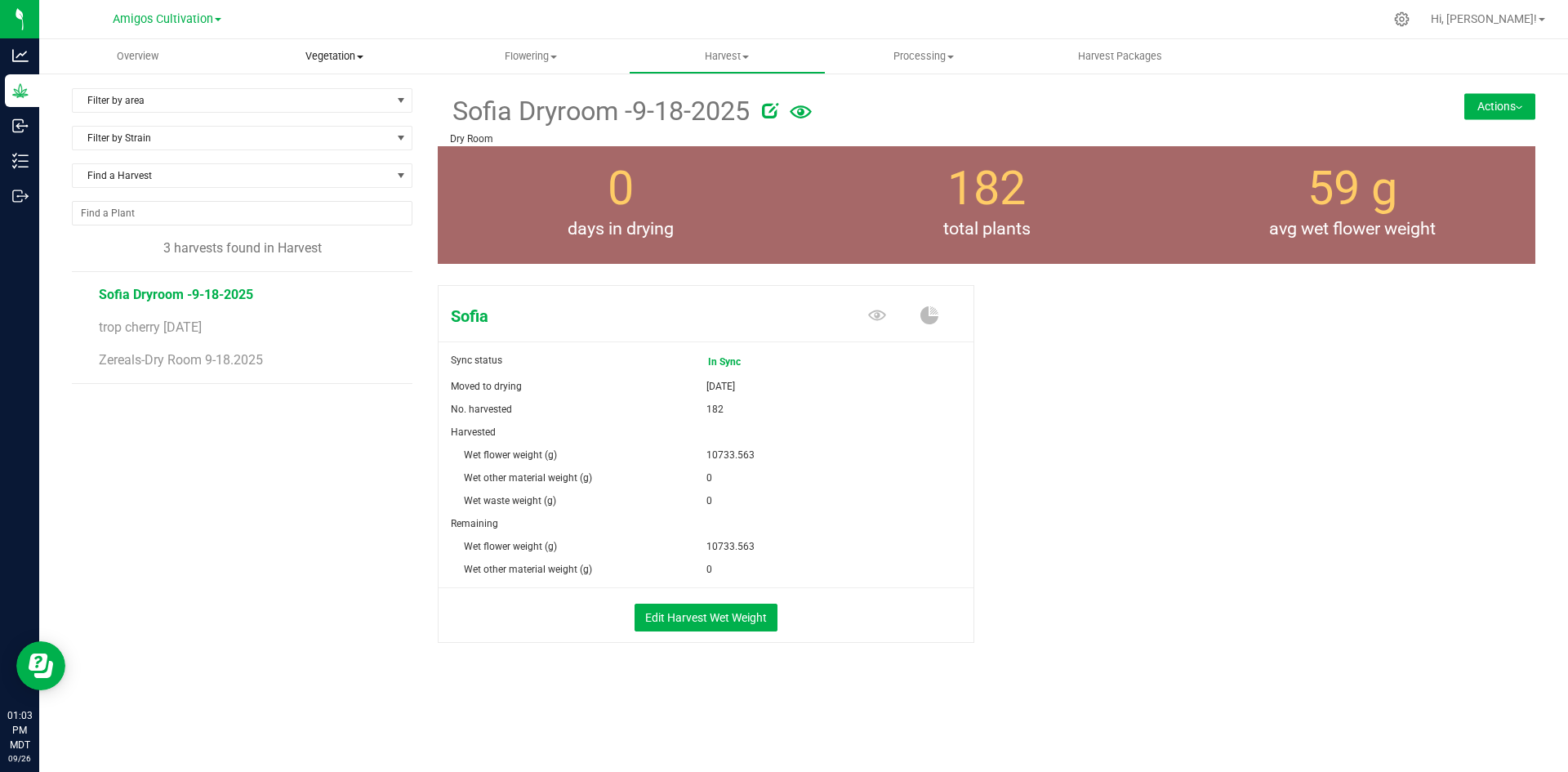
click at [327, 52] on span "Vegetation" at bounding box center [335, 57] width 196 height 15
click at [316, 100] on span "Veg groups" at bounding box center [288, 98] width 104 height 14
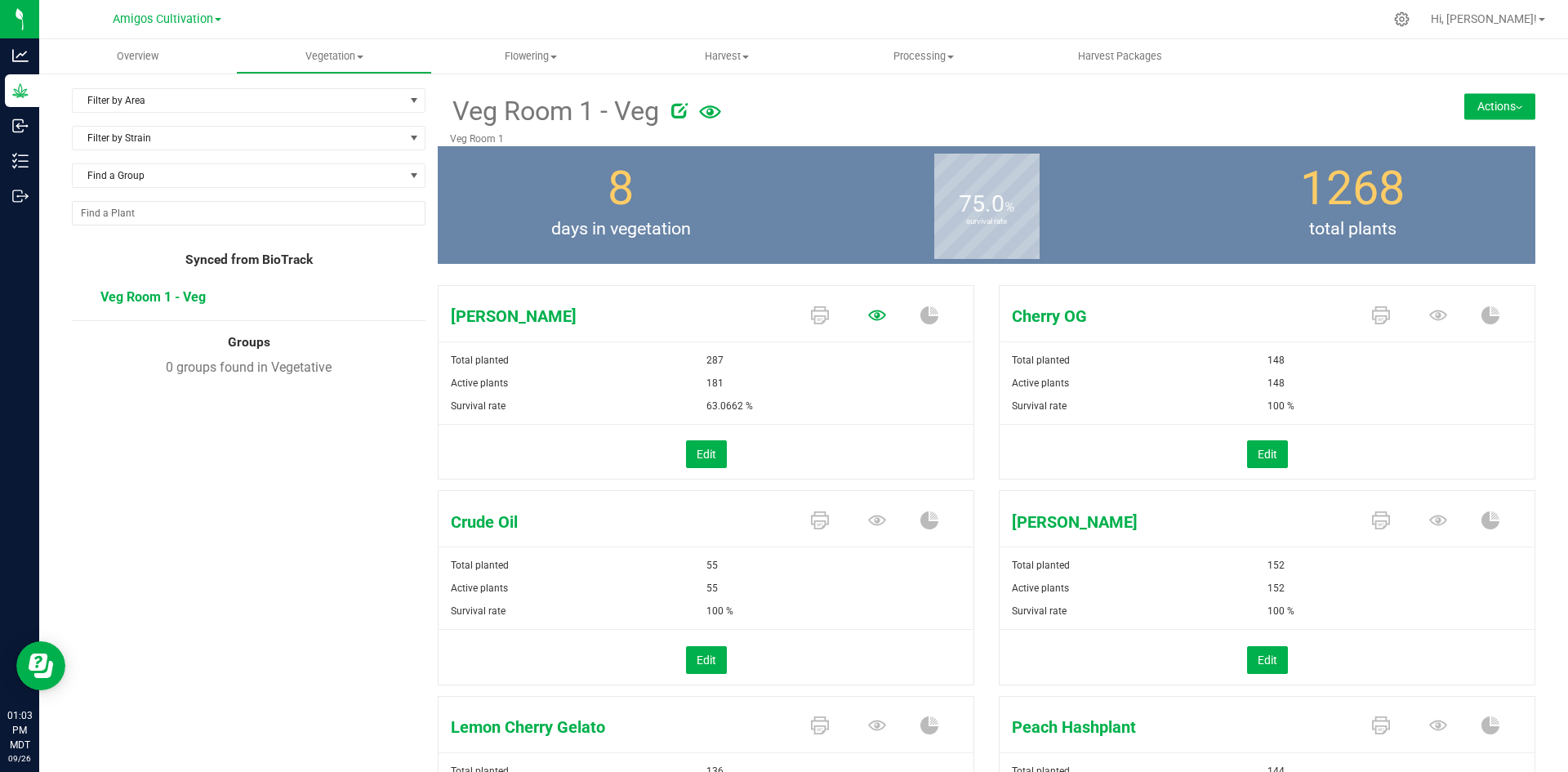
click at [868, 315] on icon at bounding box center [877, 314] width 18 height 18
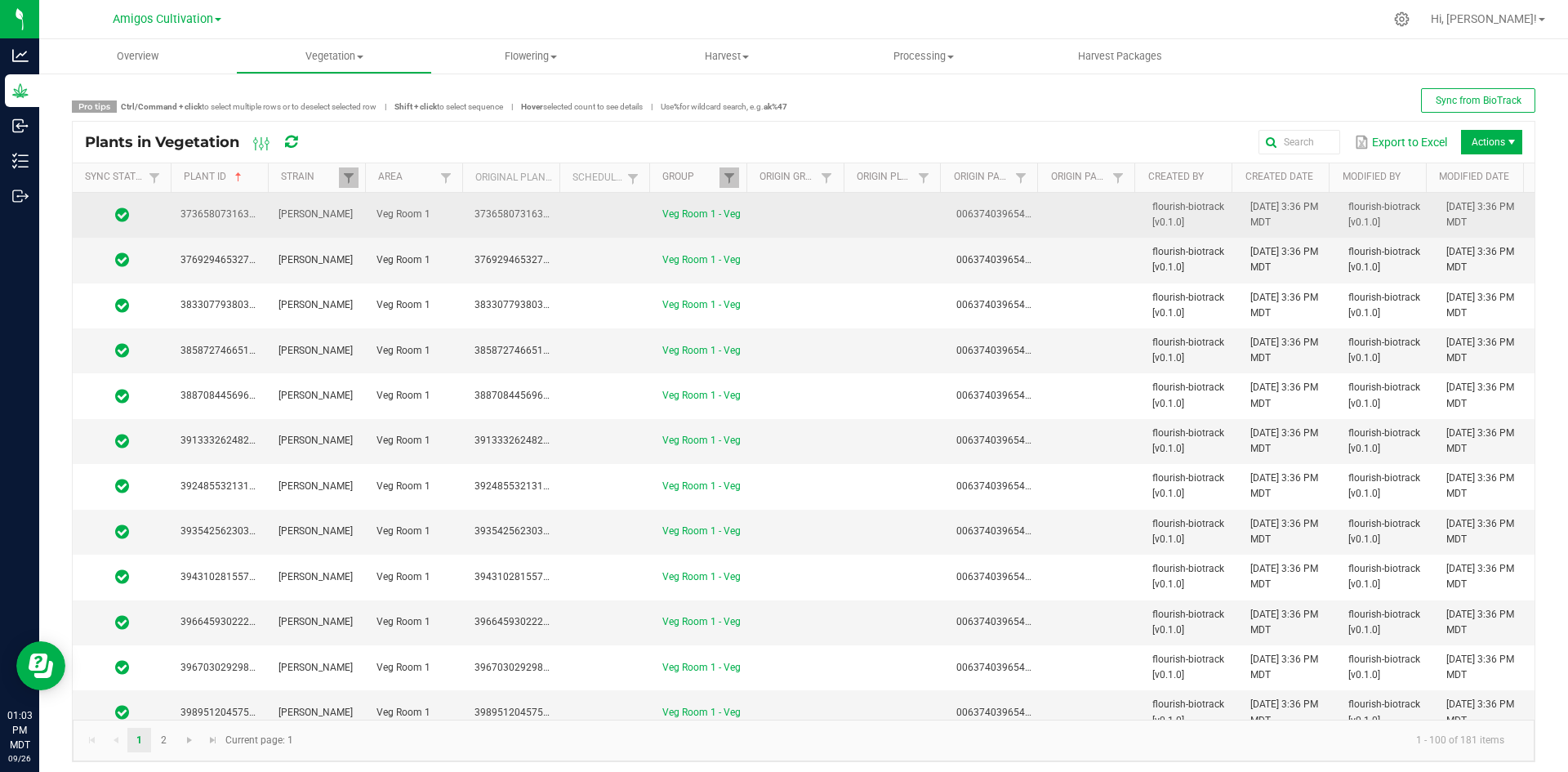
click at [786, 220] on td at bounding box center [800, 215] width 98 height 44
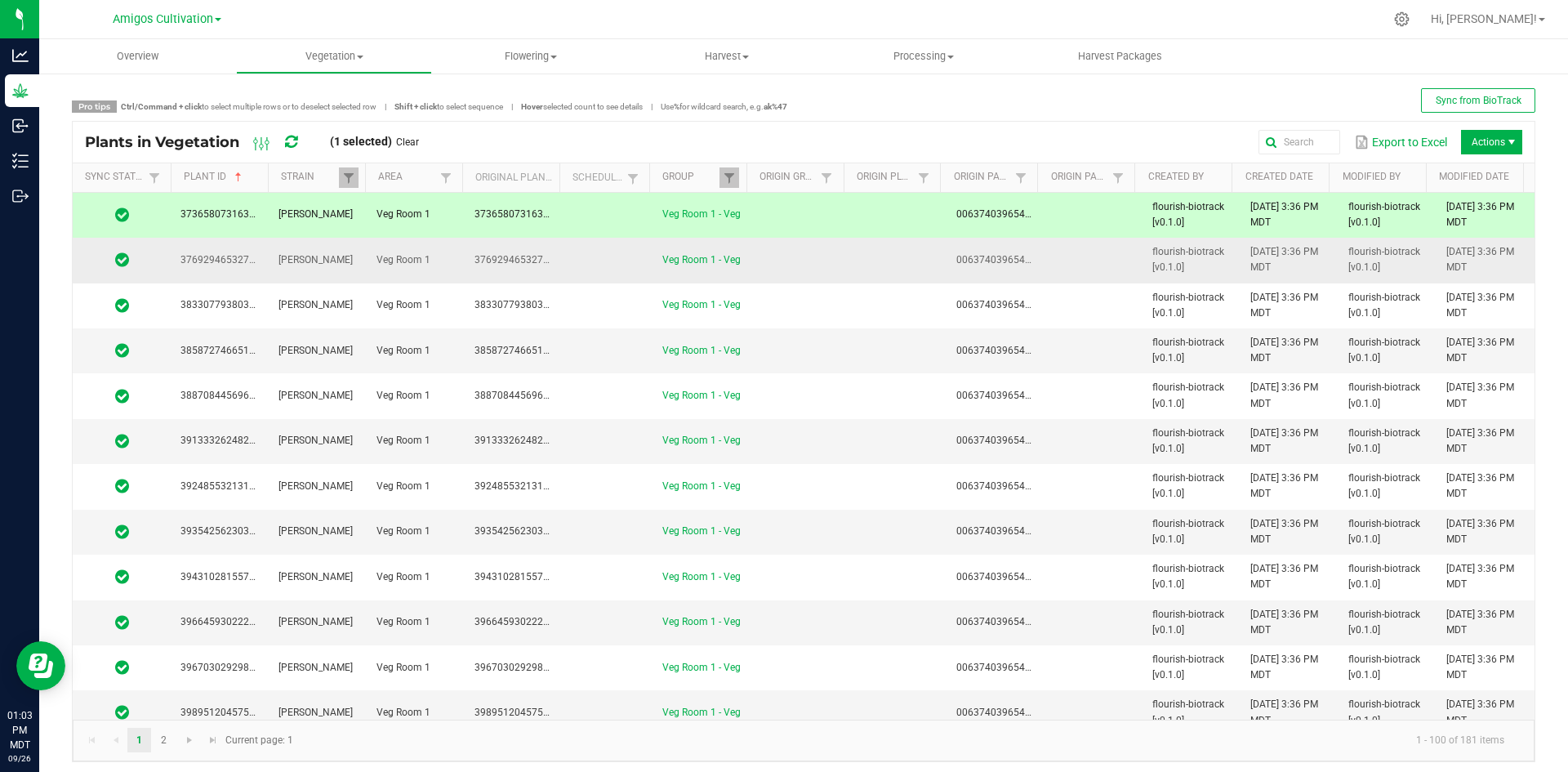
click at [579, 252] on td at bounding box center [607, 259] width 90 height 44
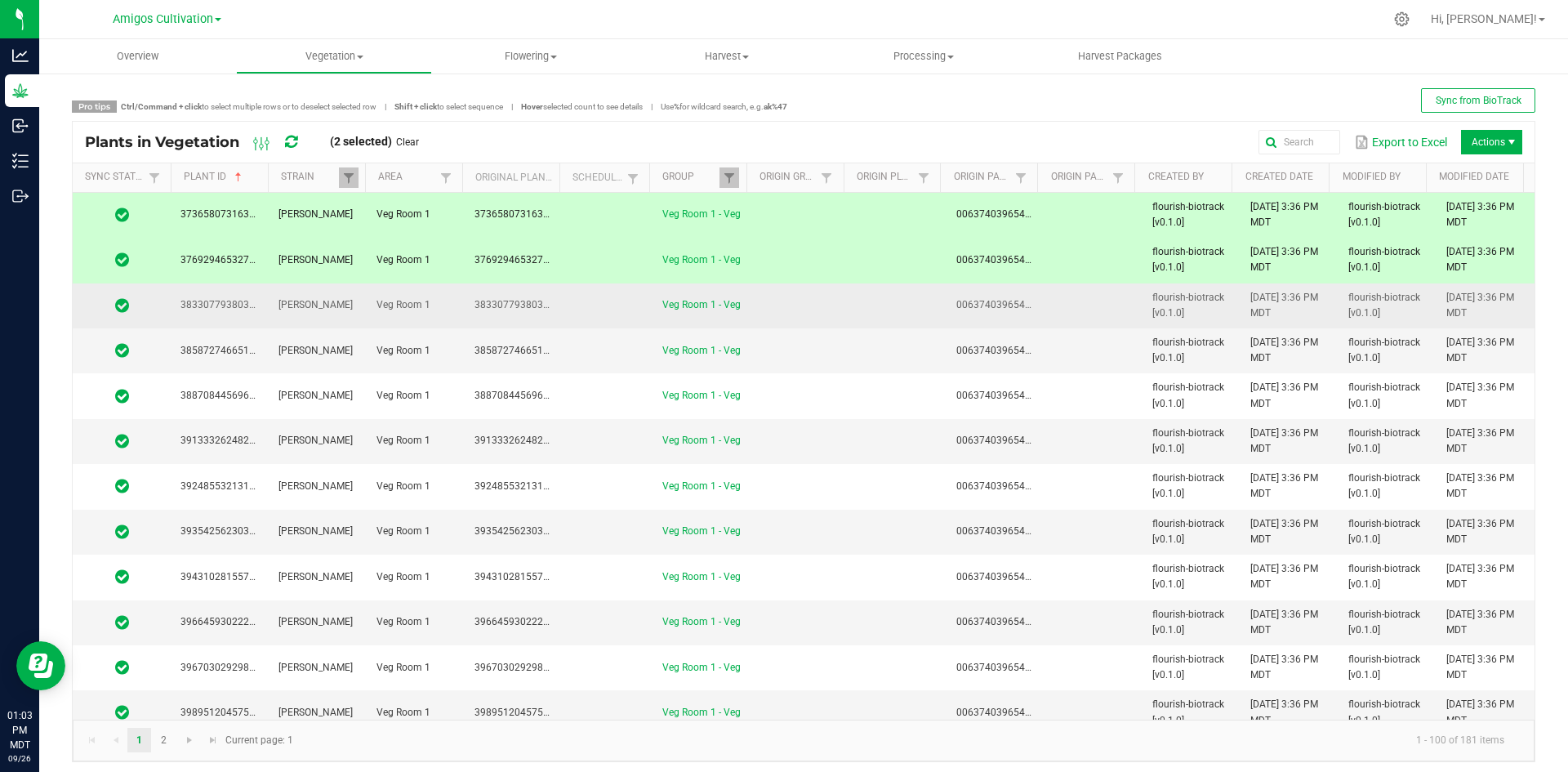
click at [586, 312] on td at bounding box center [607, 306] width 90 height 44
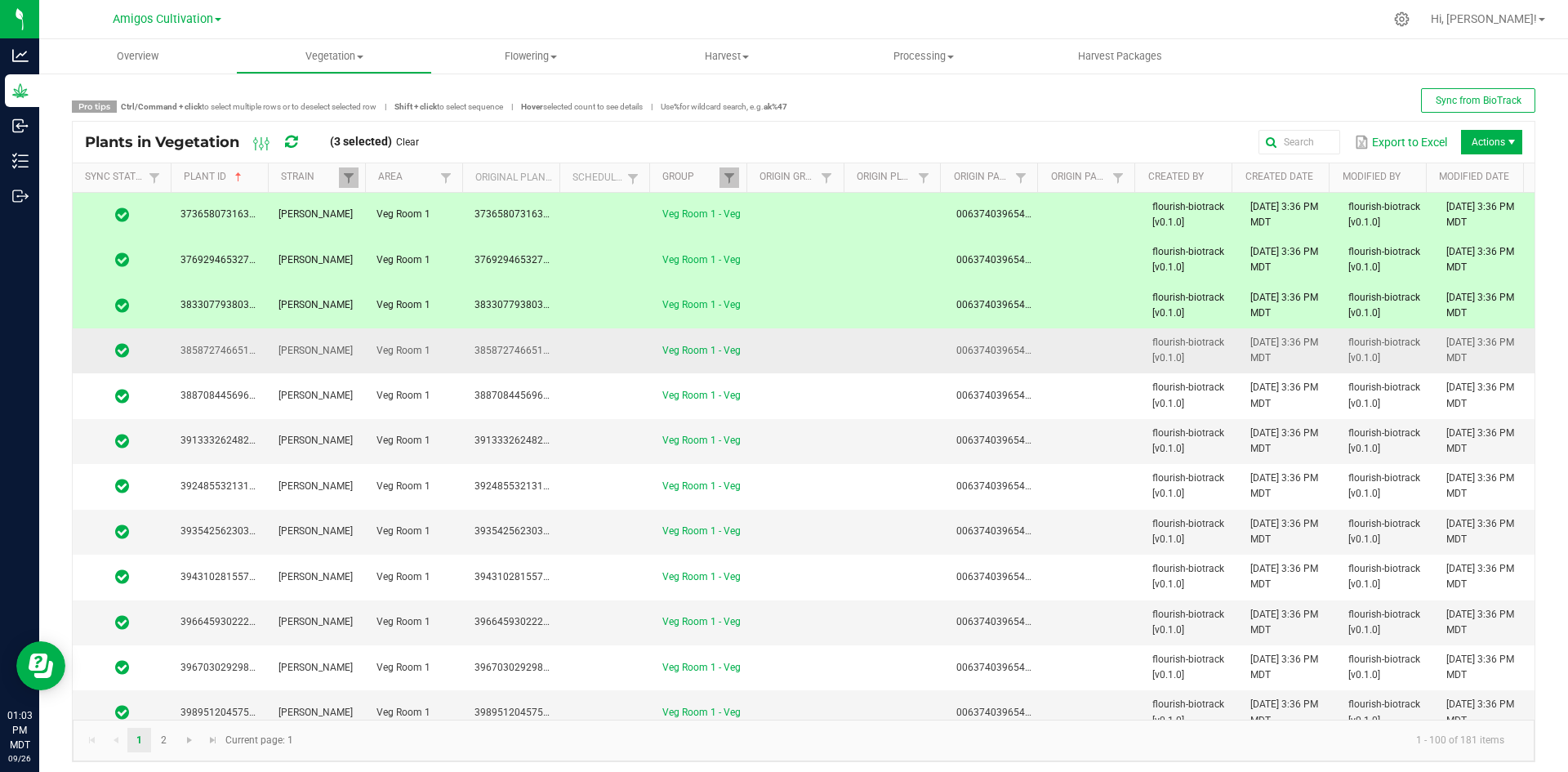
click at [580, 354] on td at bounding box center [607, 350] width 90 height 44
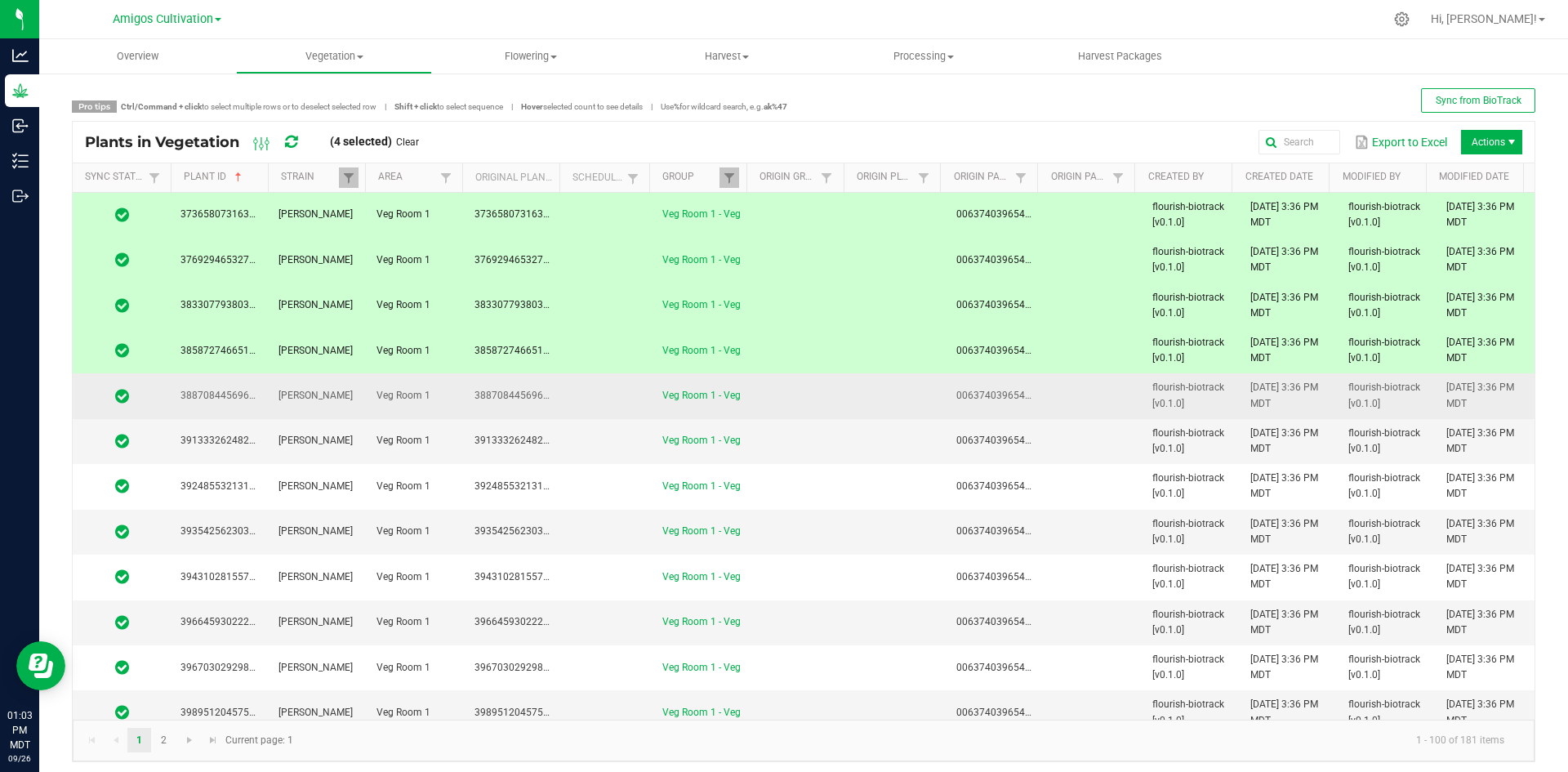
click at [584, 407] on td at bounding box center [607, 396] width 90 height 44
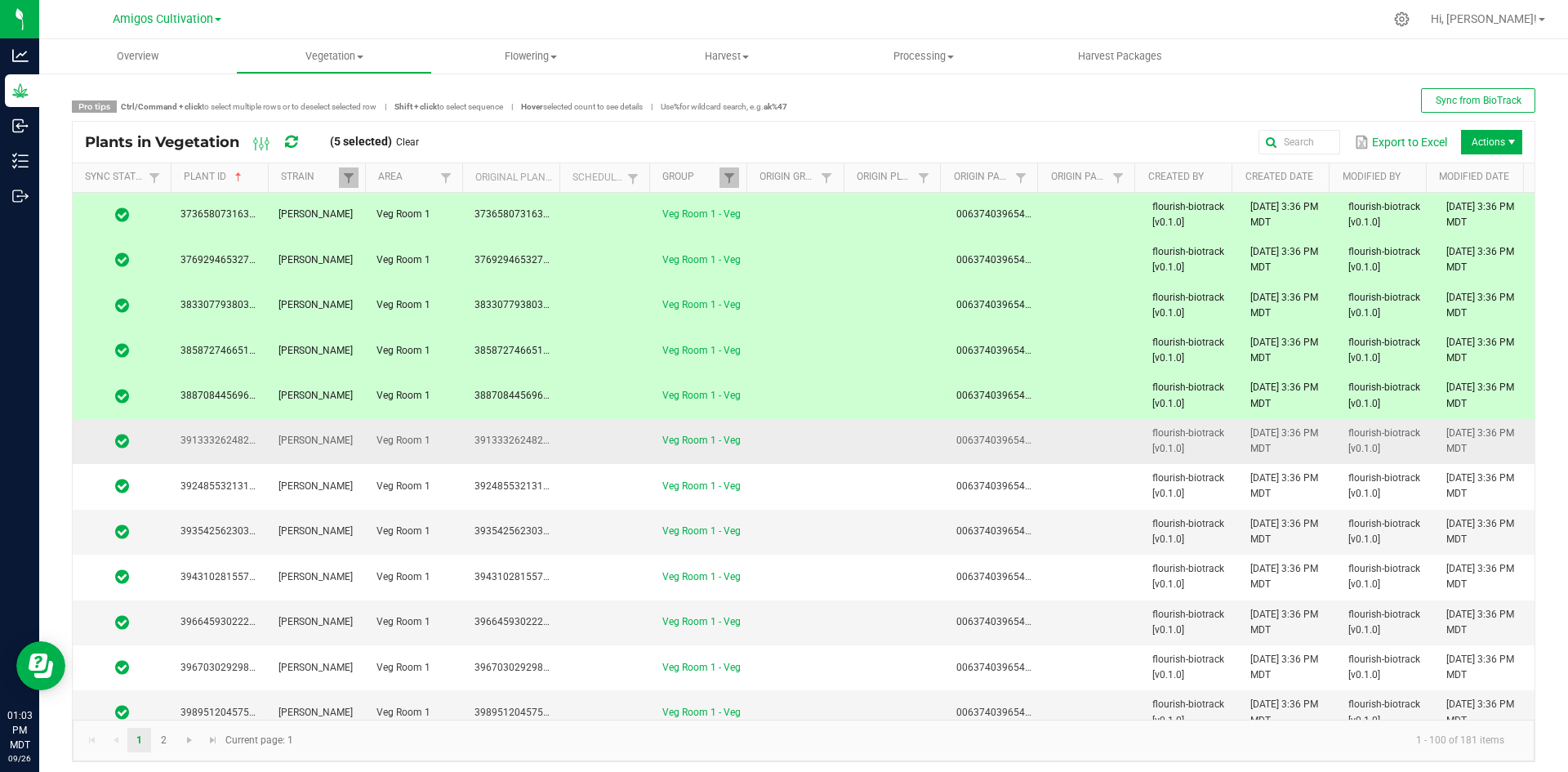
click at [581, 443] on td at bounding box center [607, 441] width 90 height 44
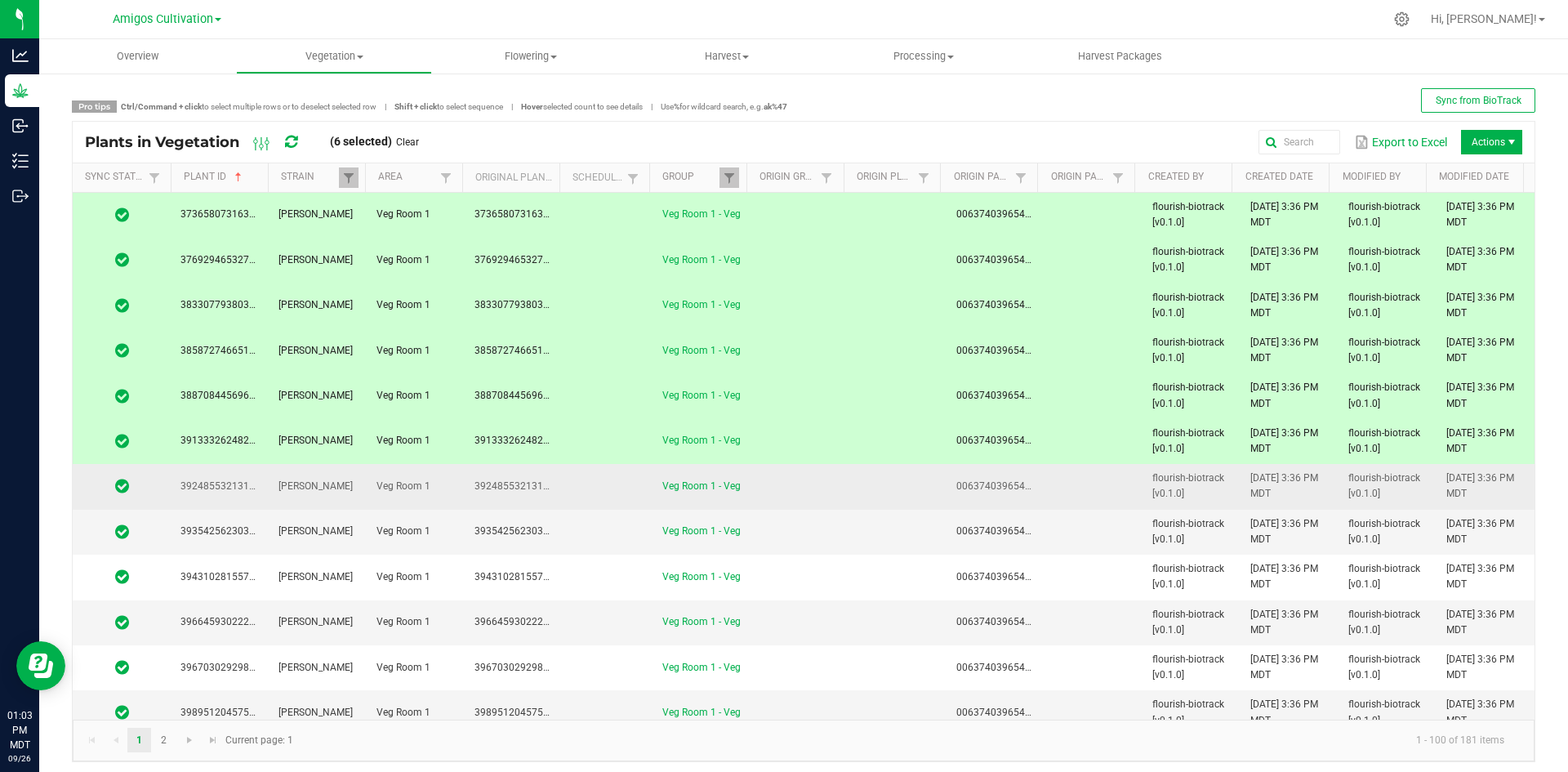
click at [582, 486] on td at bounding box center [607, 486] width 90 height 44
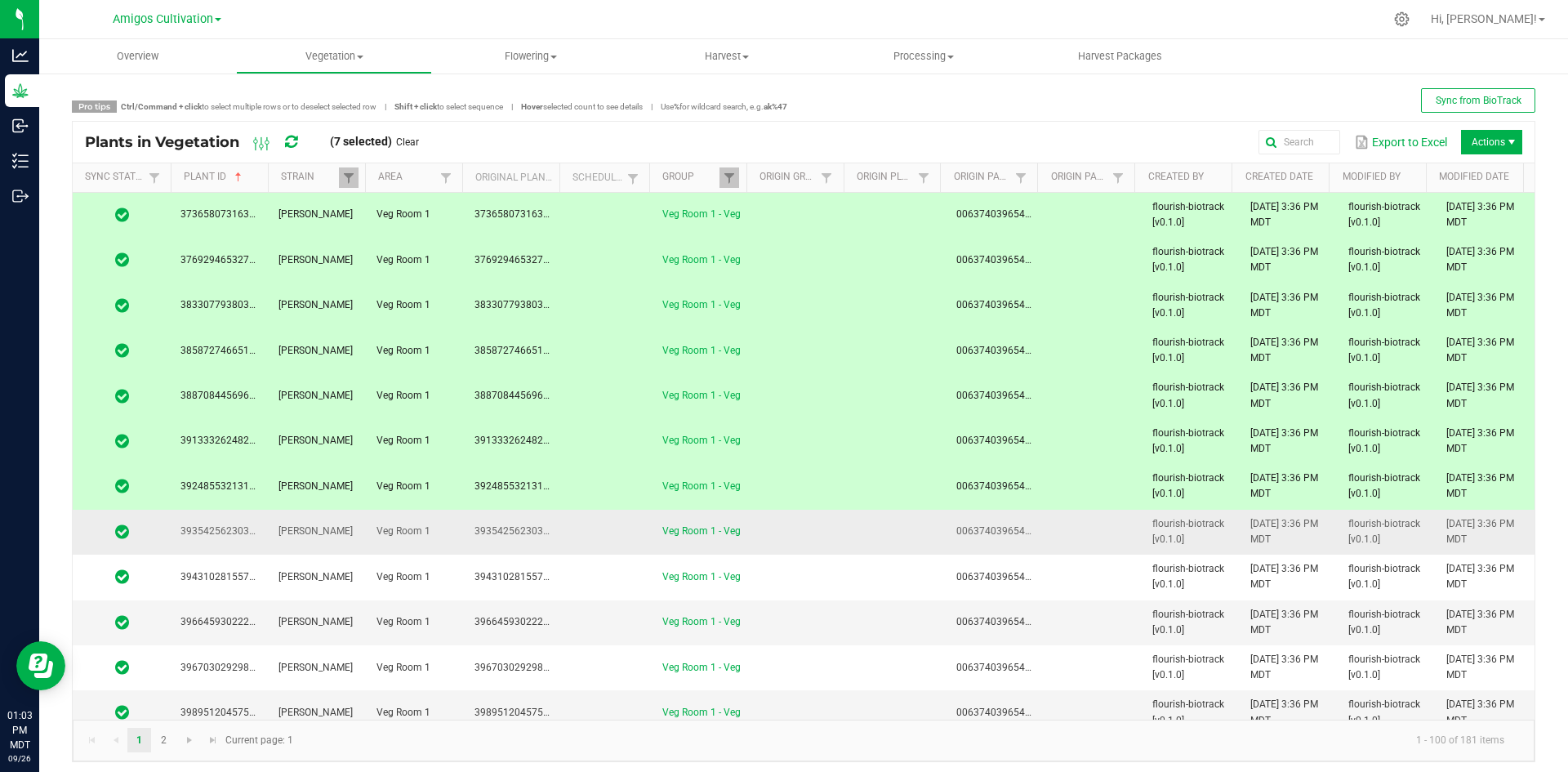
click at [592, 526] on td at bounding box center [607, 532] width 90 height 44
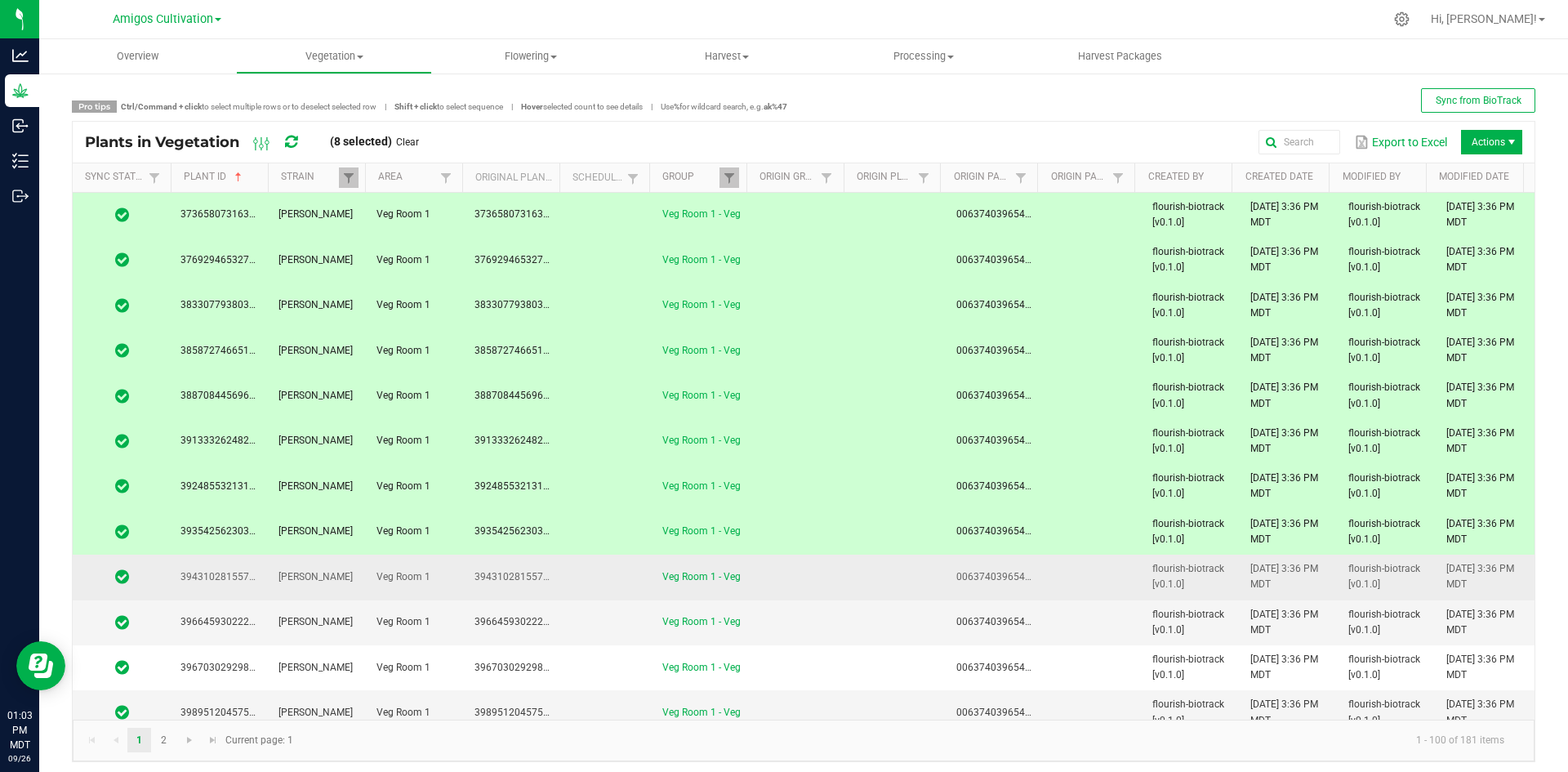
click at [587, 578] on td at bounding box center [607, 576] width 90 height 44
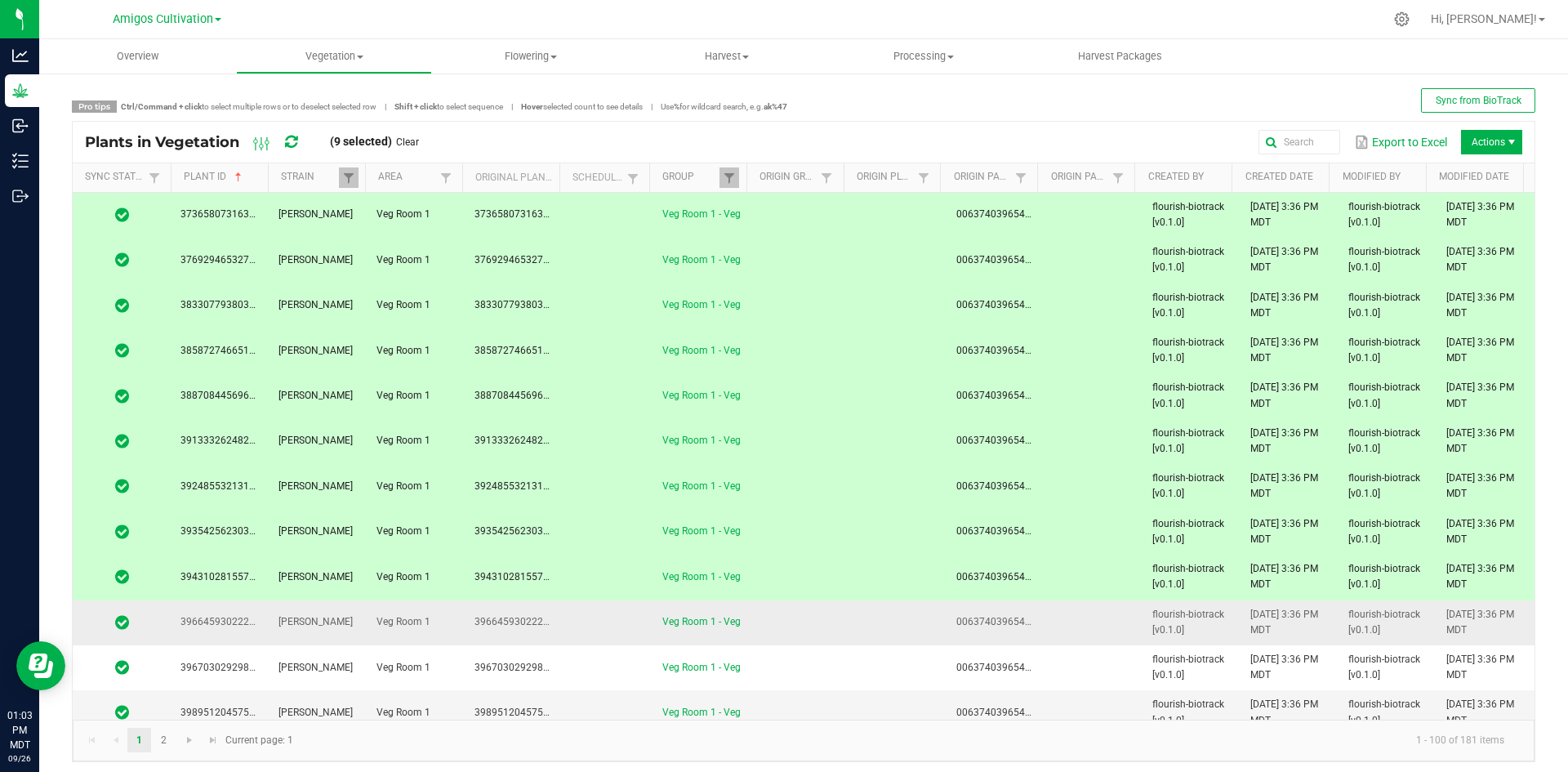
click at [579, 625] on td at bounding box center [607, 623] width 90 height 44
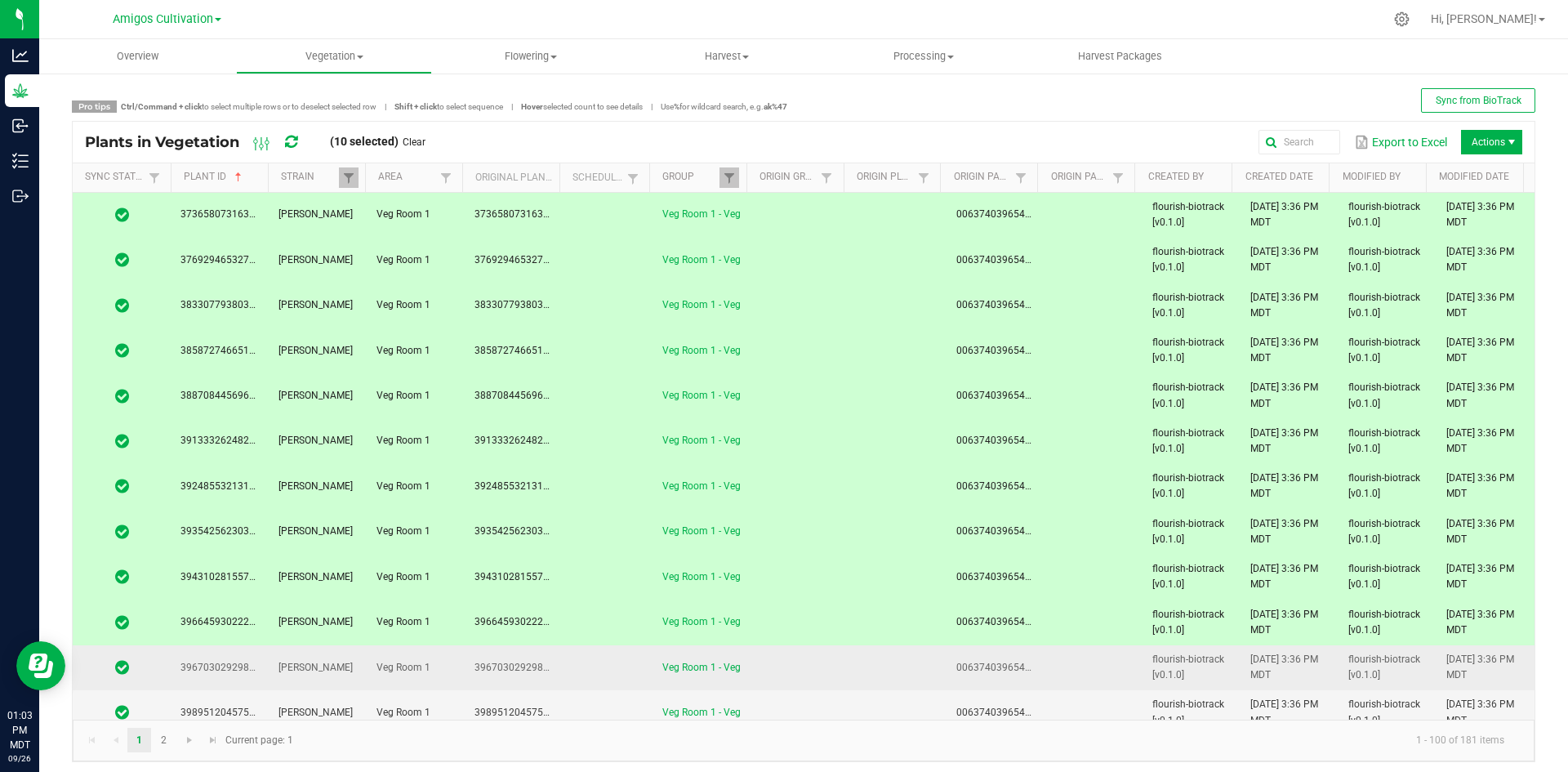
click at [553, 664] on span "3967030292982722" at bounding box center [520, 667] width 92 height 11
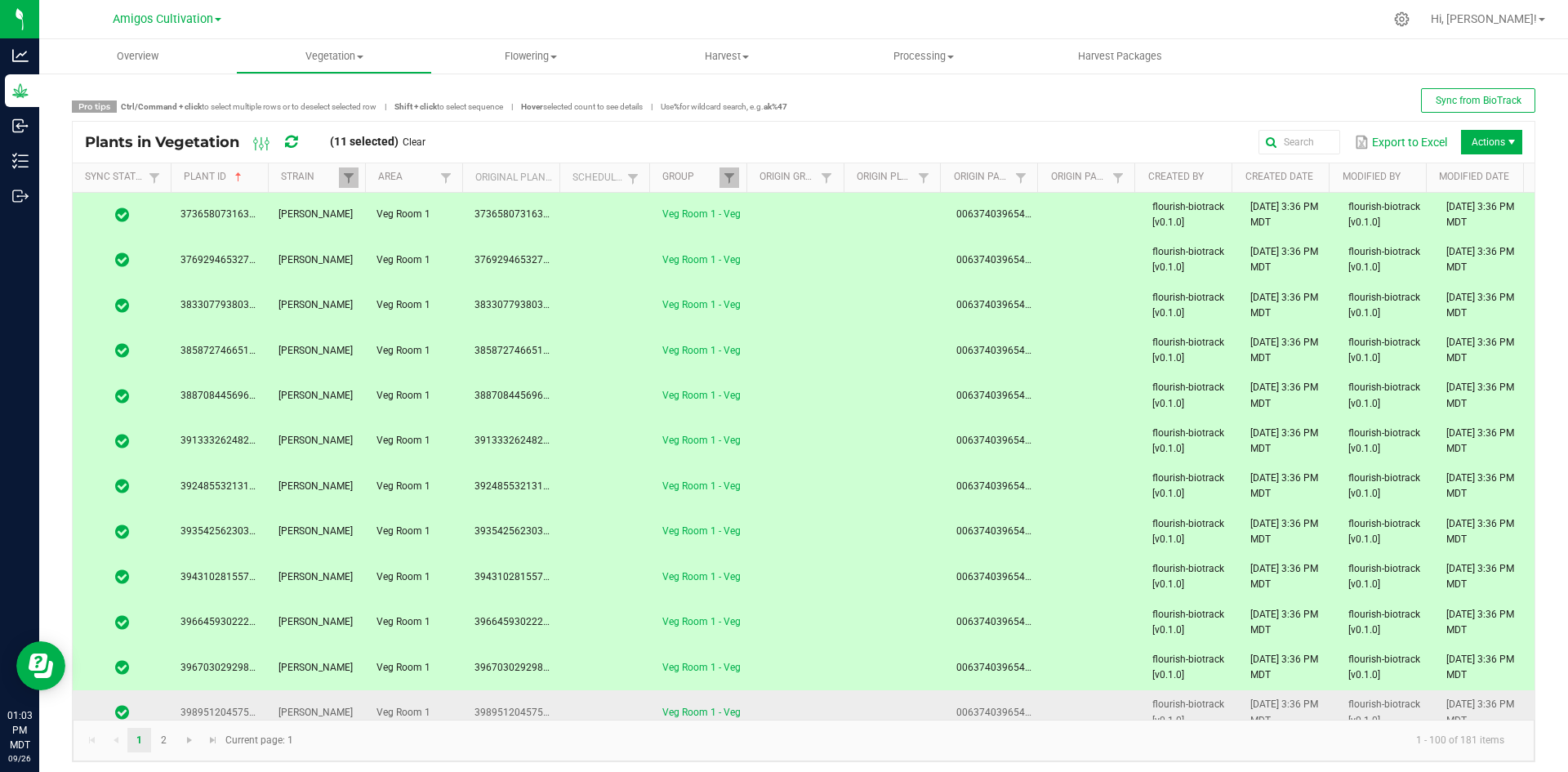
click at [576, 708] on td at bounding box center [607, 713] width 90 height 44
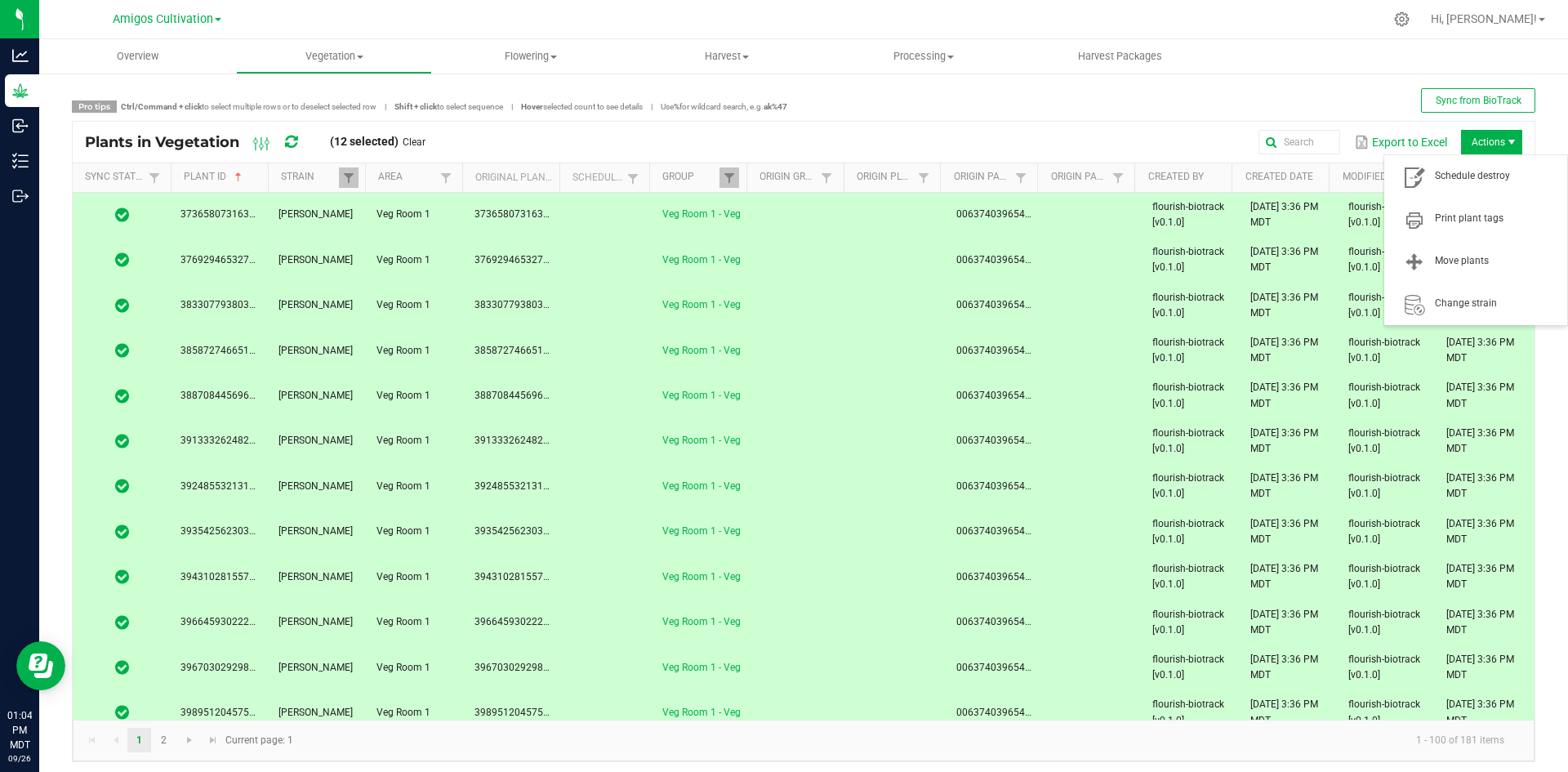
drag, startPoint x: 576, startPoint y: 702, endPoint x: 583, endPoint y: 695, distance: 9.9
click at [580, 698] on td at bounding box center [607, 713] width 90 height 44
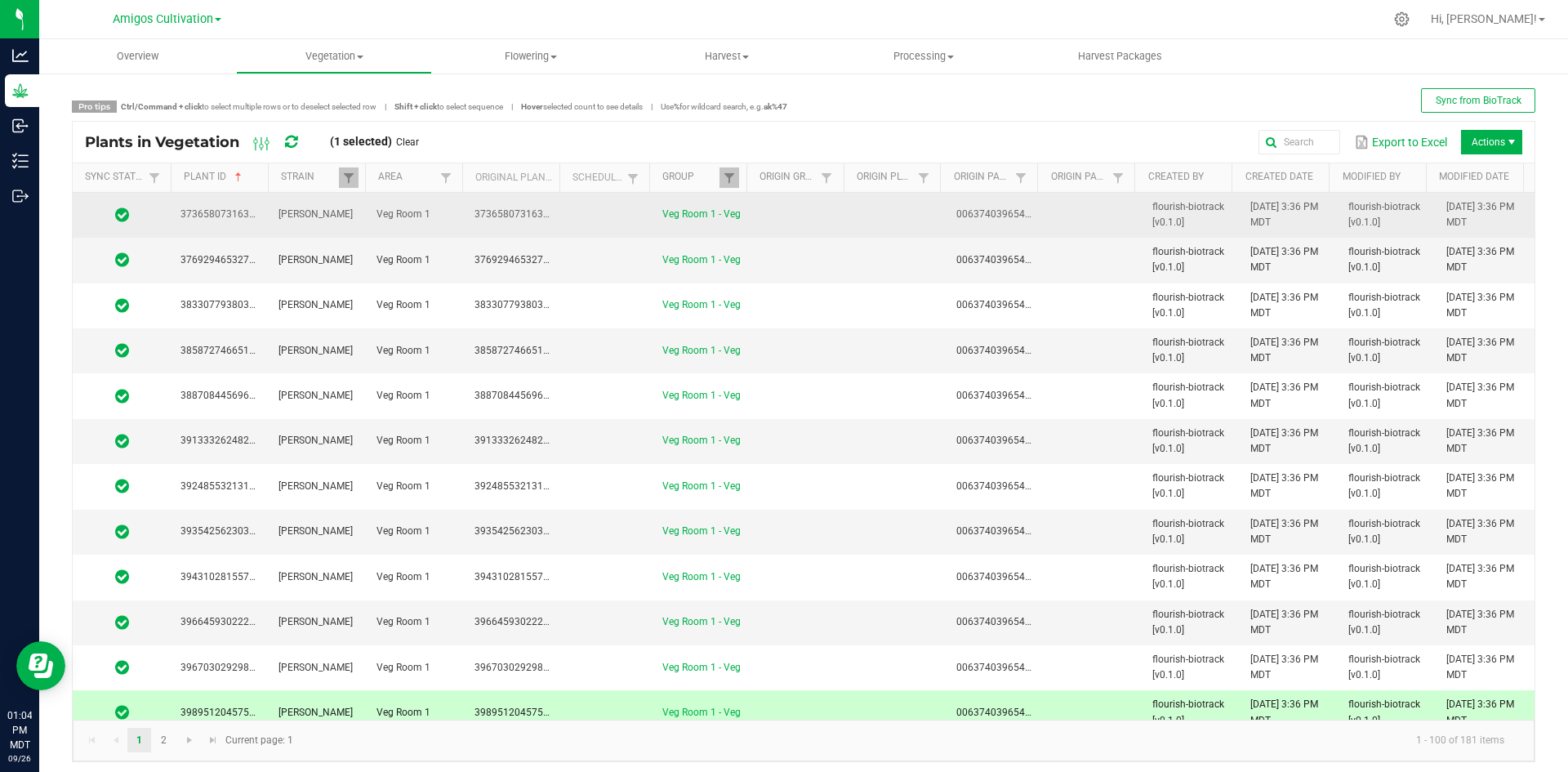
click at [573, 215] on td at bounding box center [607, 215] width 90 height 44
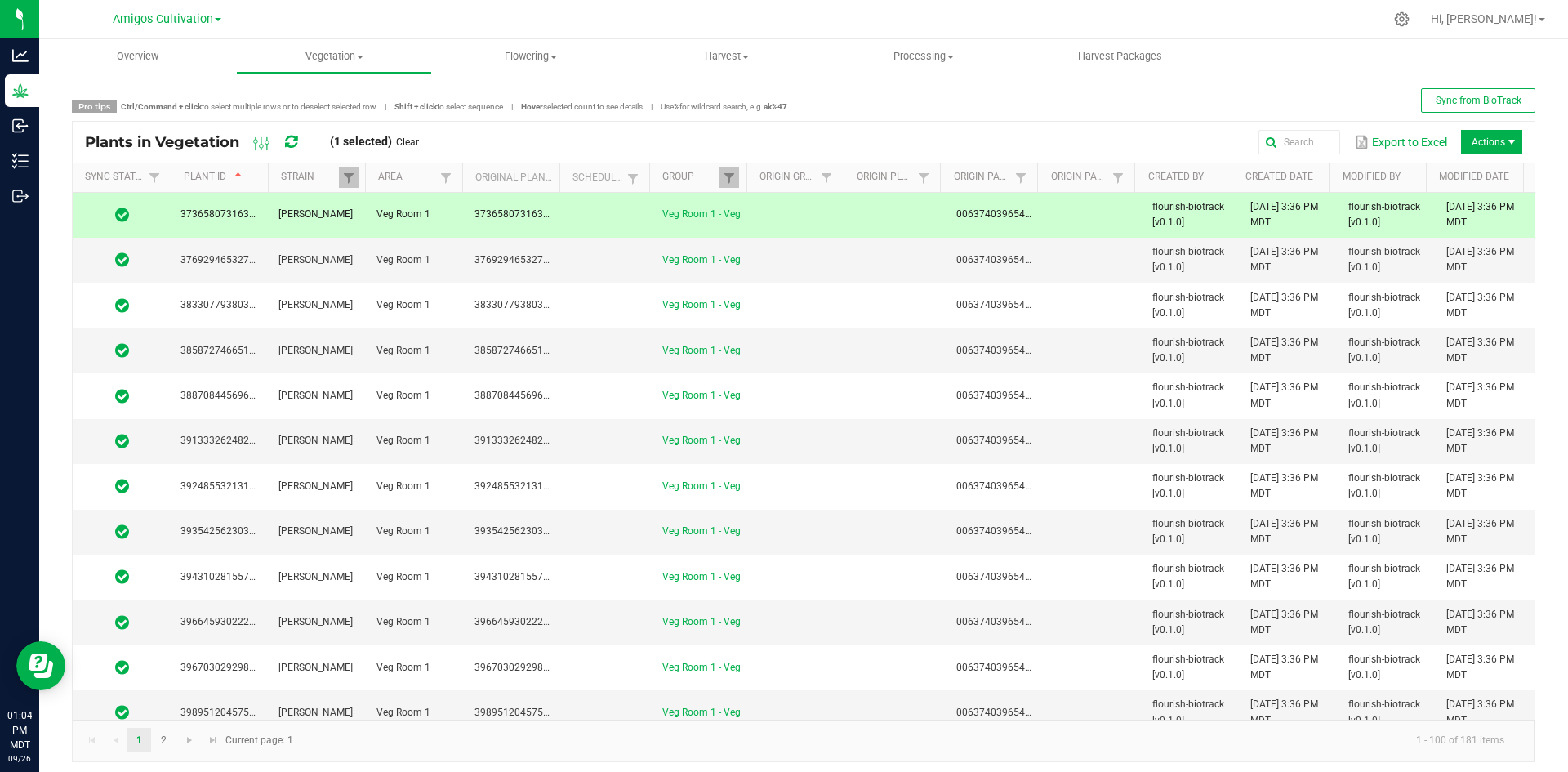
drag, startPoint x: 597, startPoint y: 222, endPoint x: 589, endPoint y: 229, distance: 10.6
click at [598, 223] on td at bounding box center [607, 215] width 90 height 44
click at [587, 268] on td at bounding box center [607, 259] width 90 height 44
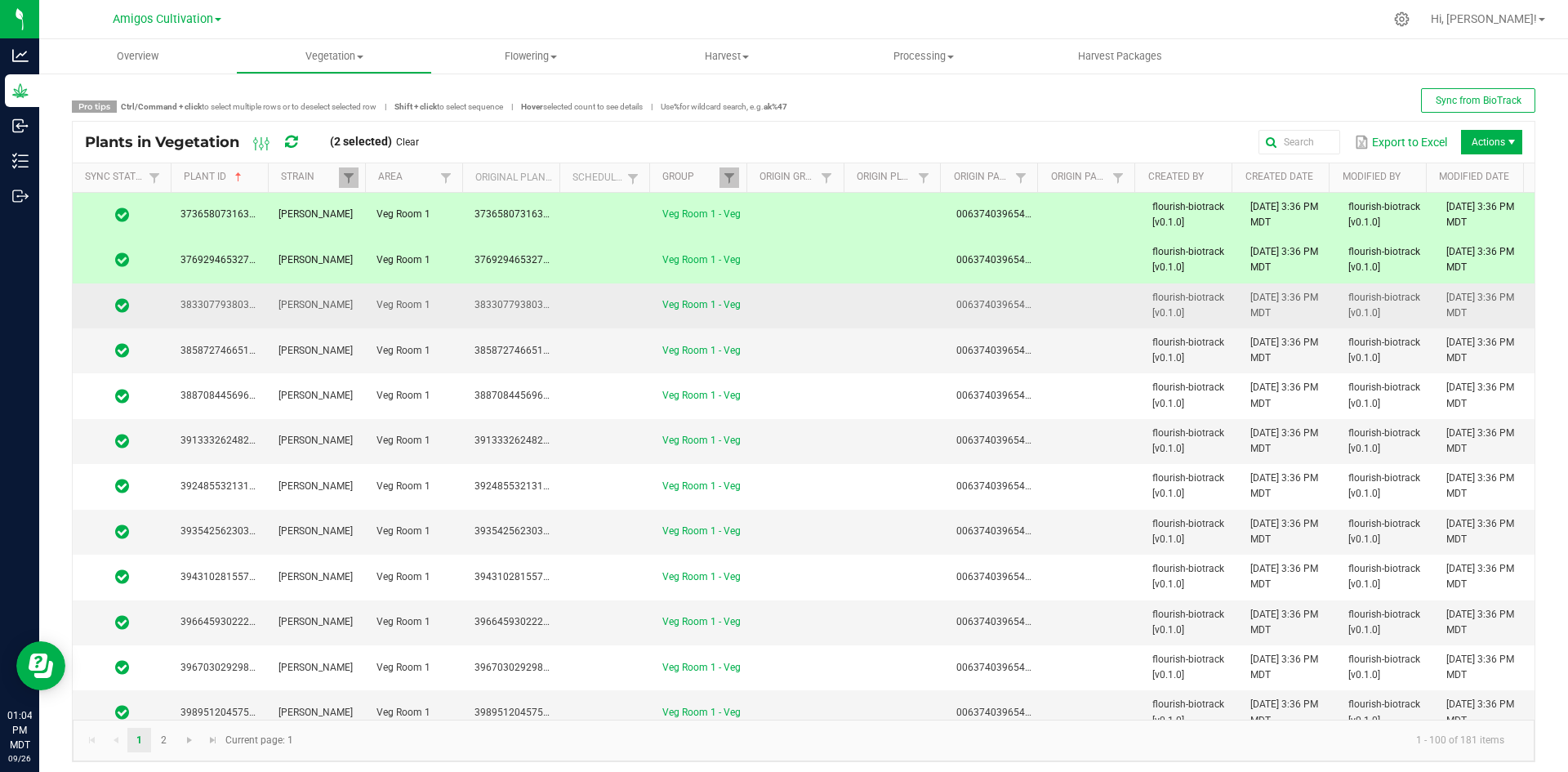
click at [595, 311] on td at bounding box center [607, 306] width 90 height 44
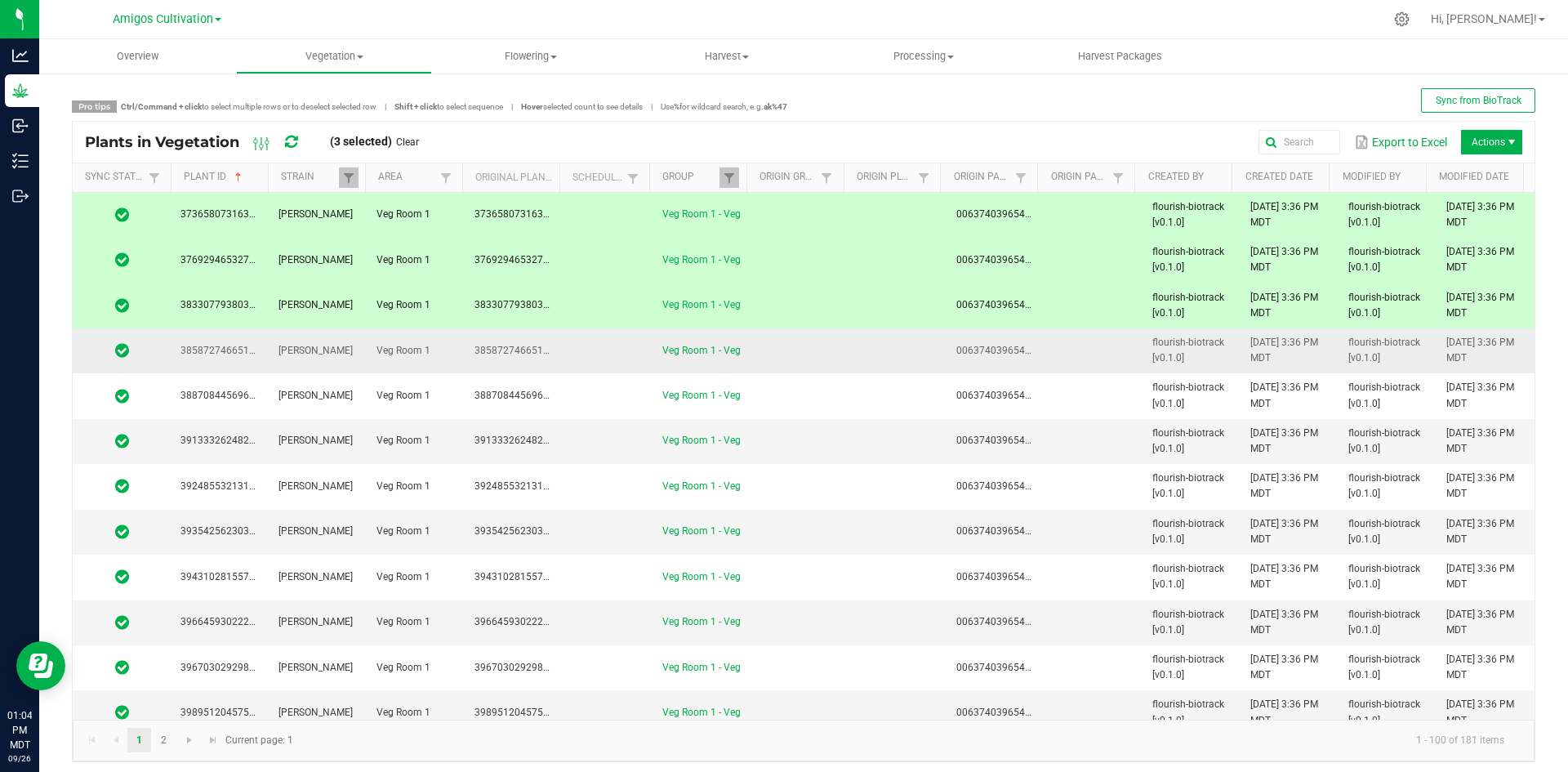
drag, startPoint x: 600, startPoint y: 348, endPoint x: 600, endPoint y: 360, distance: 12.0
click at [600, 349] on td at bounding box center [607, 350] width 90 height 44
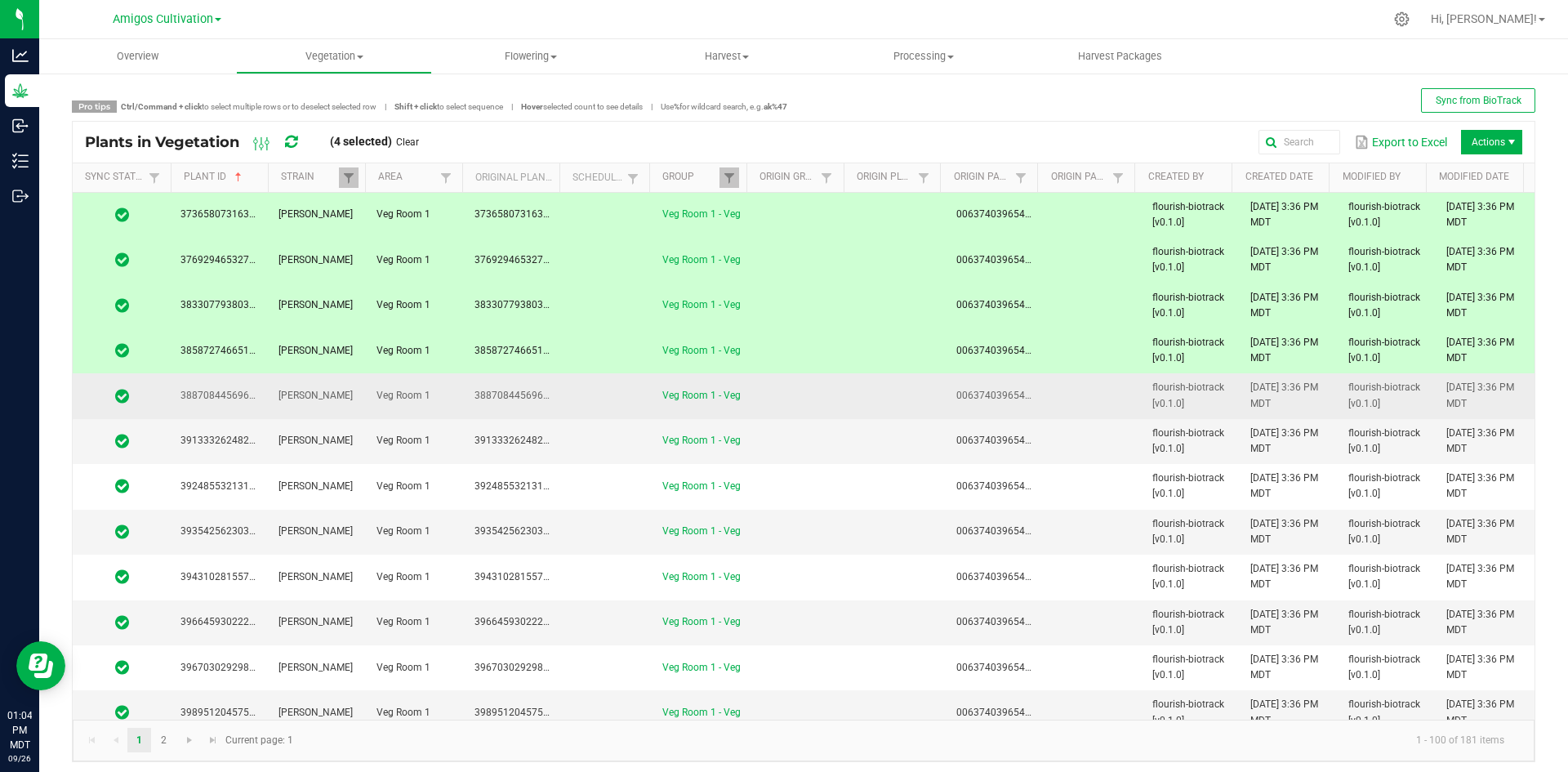
click at [602, 399] on td at bounding box center [607, 396] width 90 height 44
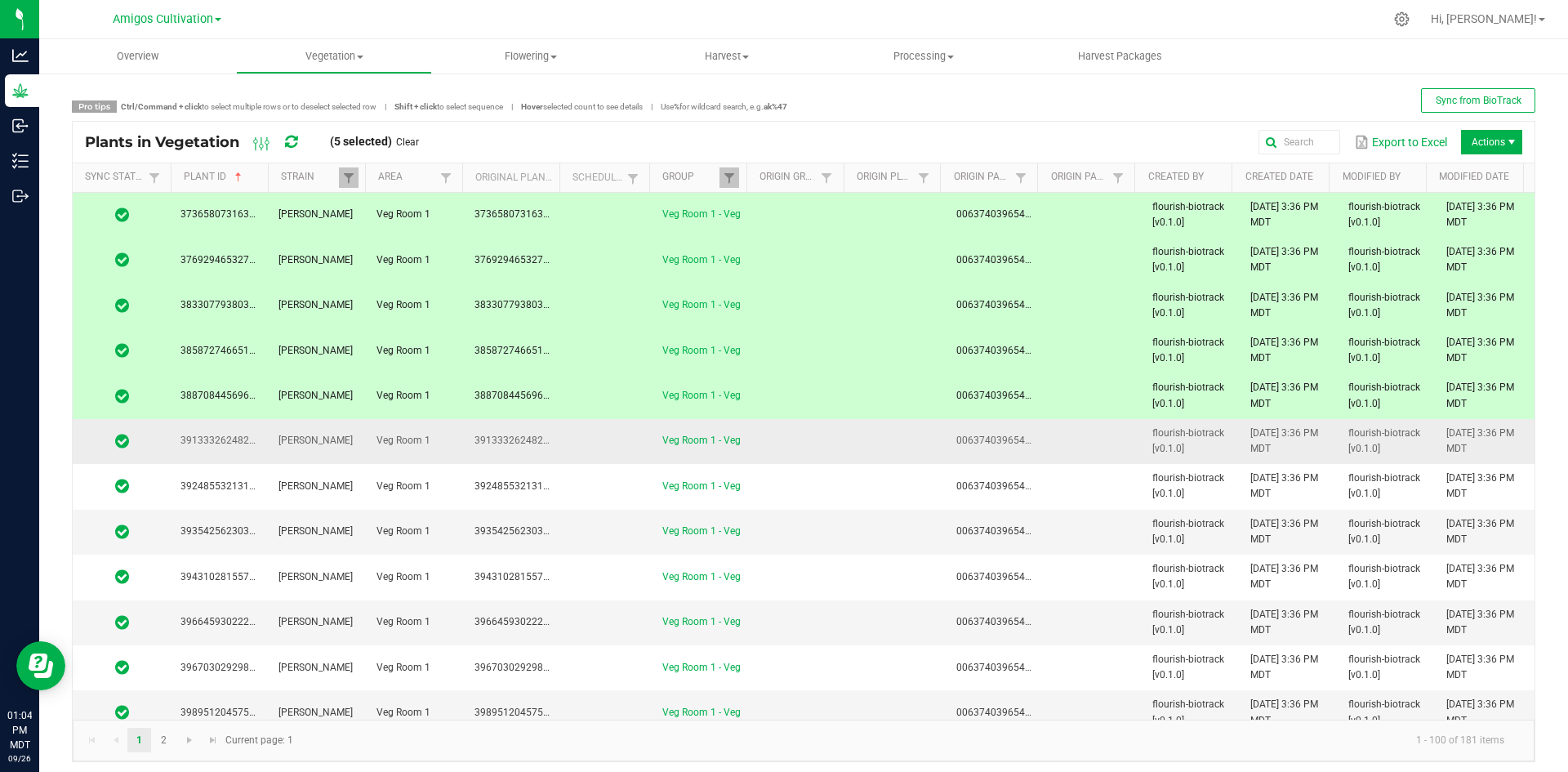
click at [588, 439] on td at bounding box center [607, 441] width 90 height 44
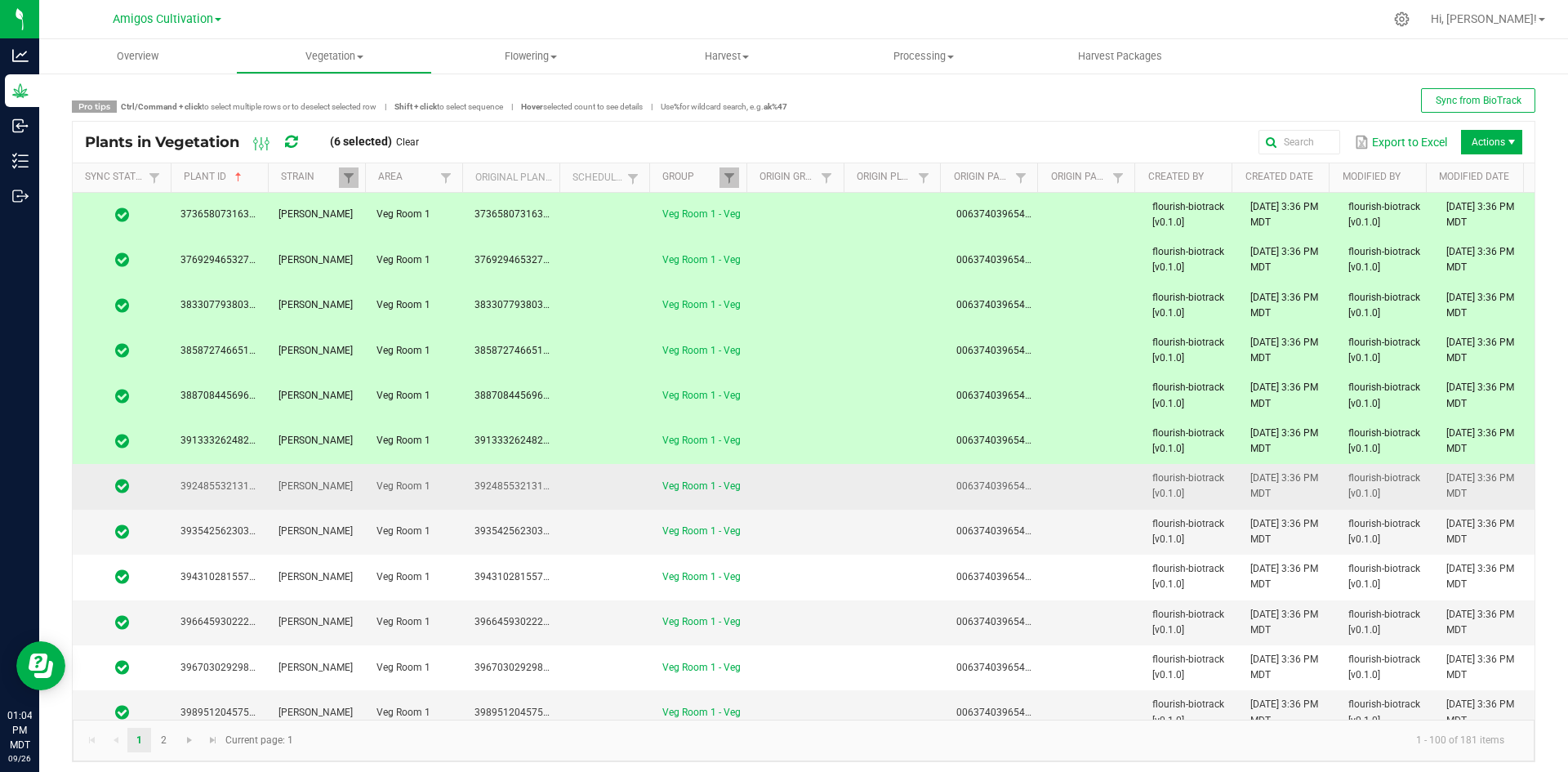
click at [590, 476] on td at bounding box center [607, 486] width 90 height 44
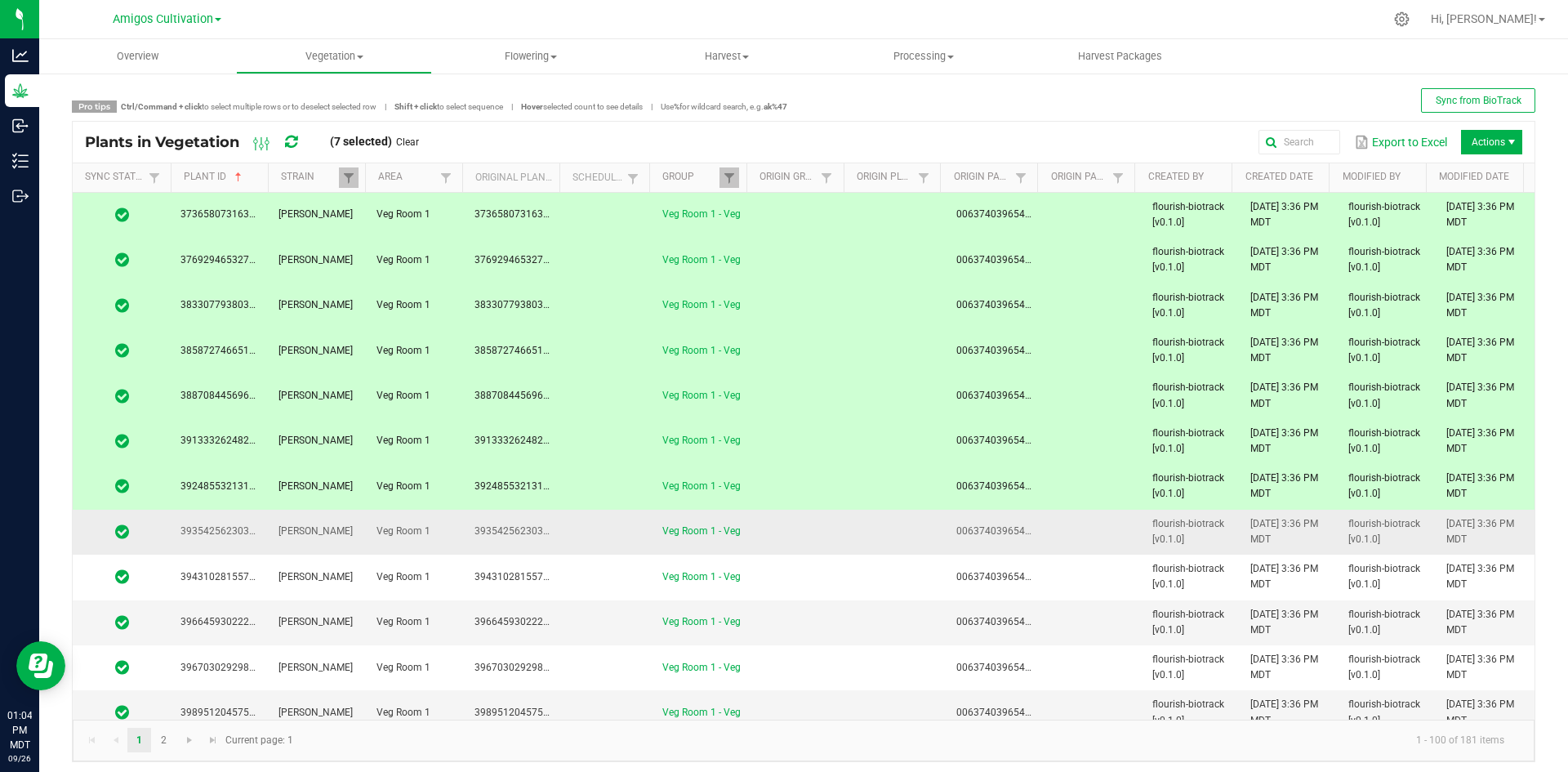
click at [592, 531] on td at bounding box center [607, 532] width 90 height 44
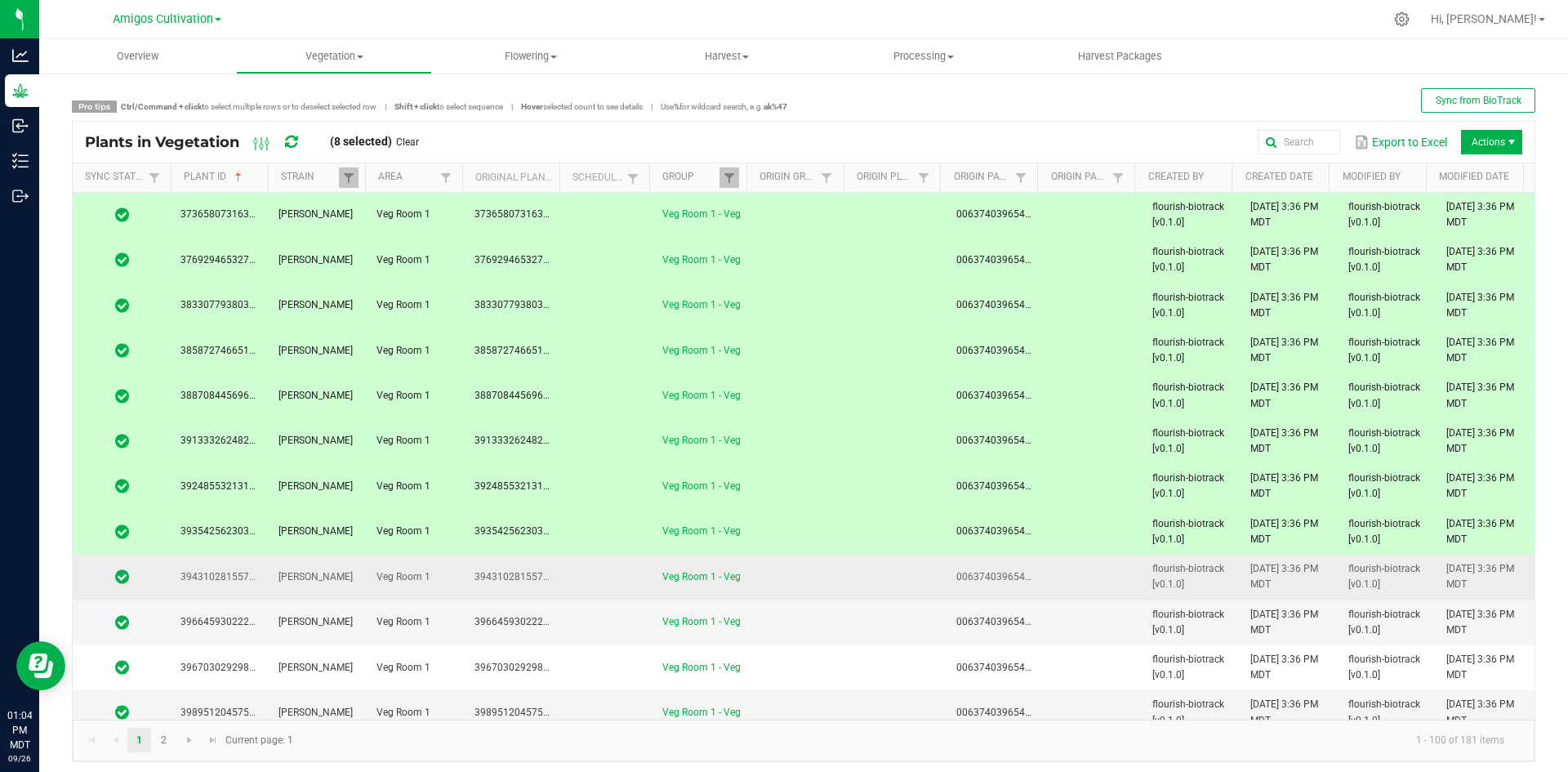
click at [580, 569] on td at bounding box center [607, 576] width 90 height 44
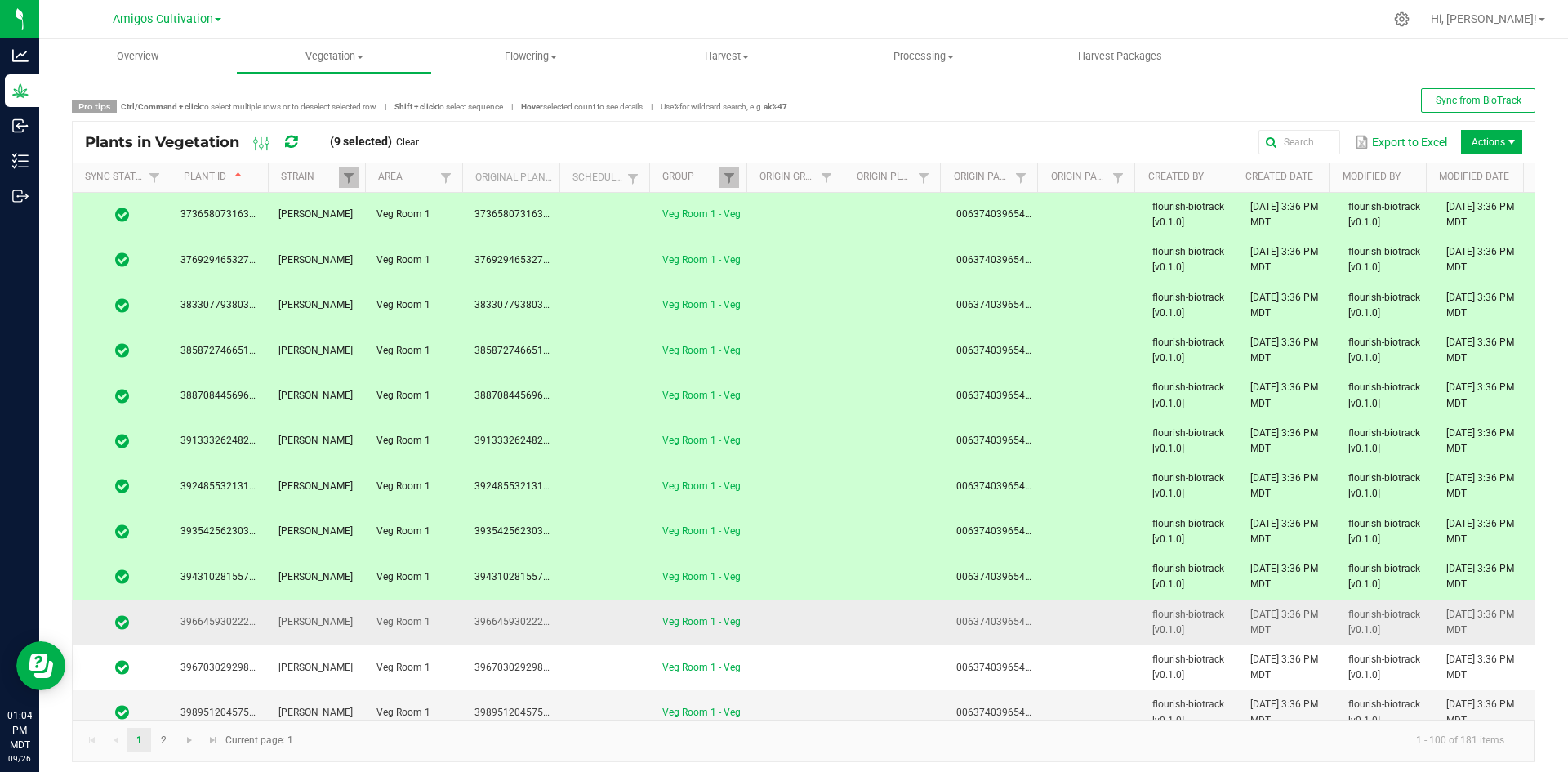
click at [575, 614] on td at bounding box center [607, 623] width 90 height 44
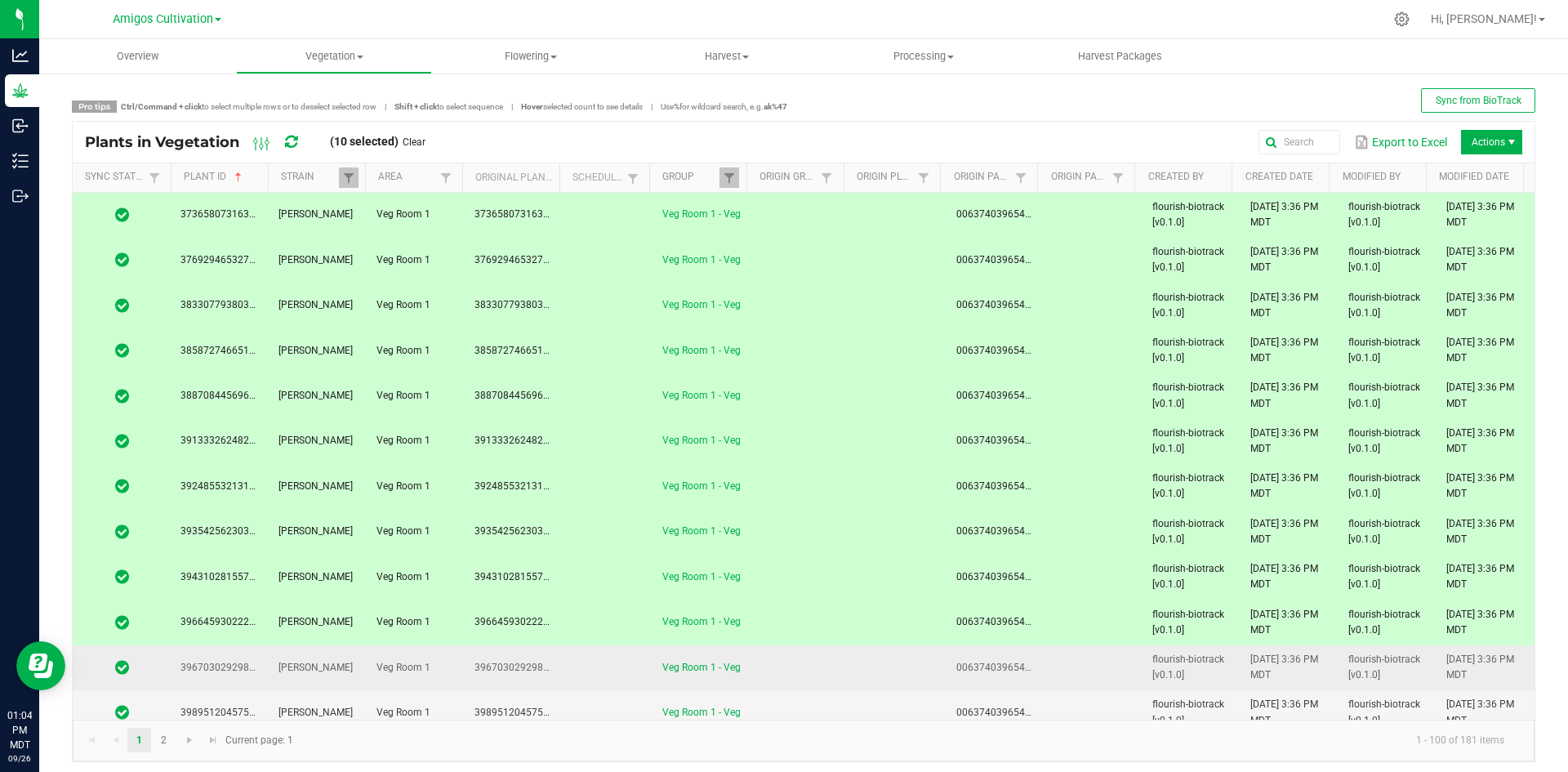
click at [569, 682] on td at bounding box center [607, 667] width 90 height 44
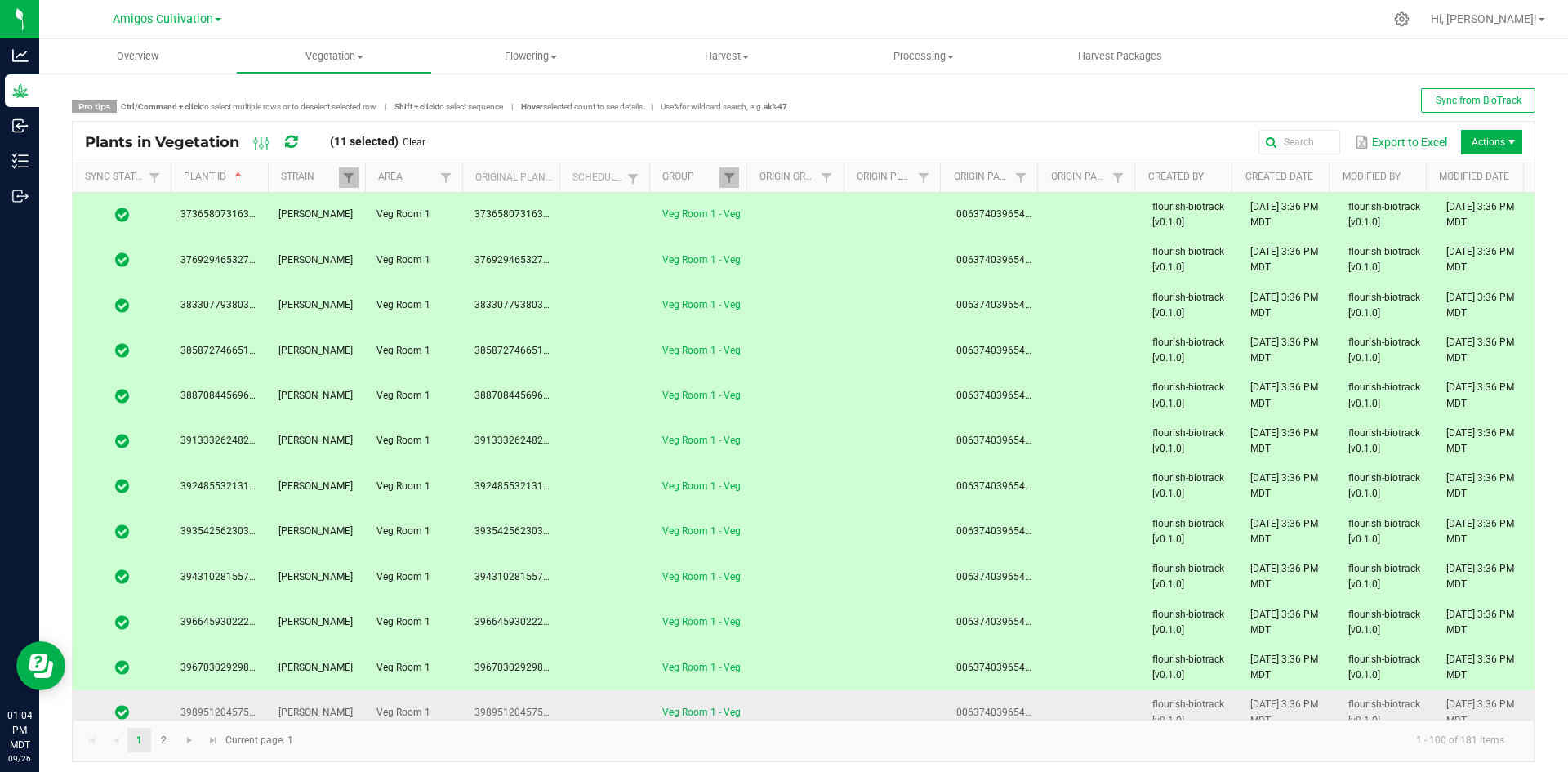
click at [573, 711] on td at bounding box center [607, 713] width 90 height 44
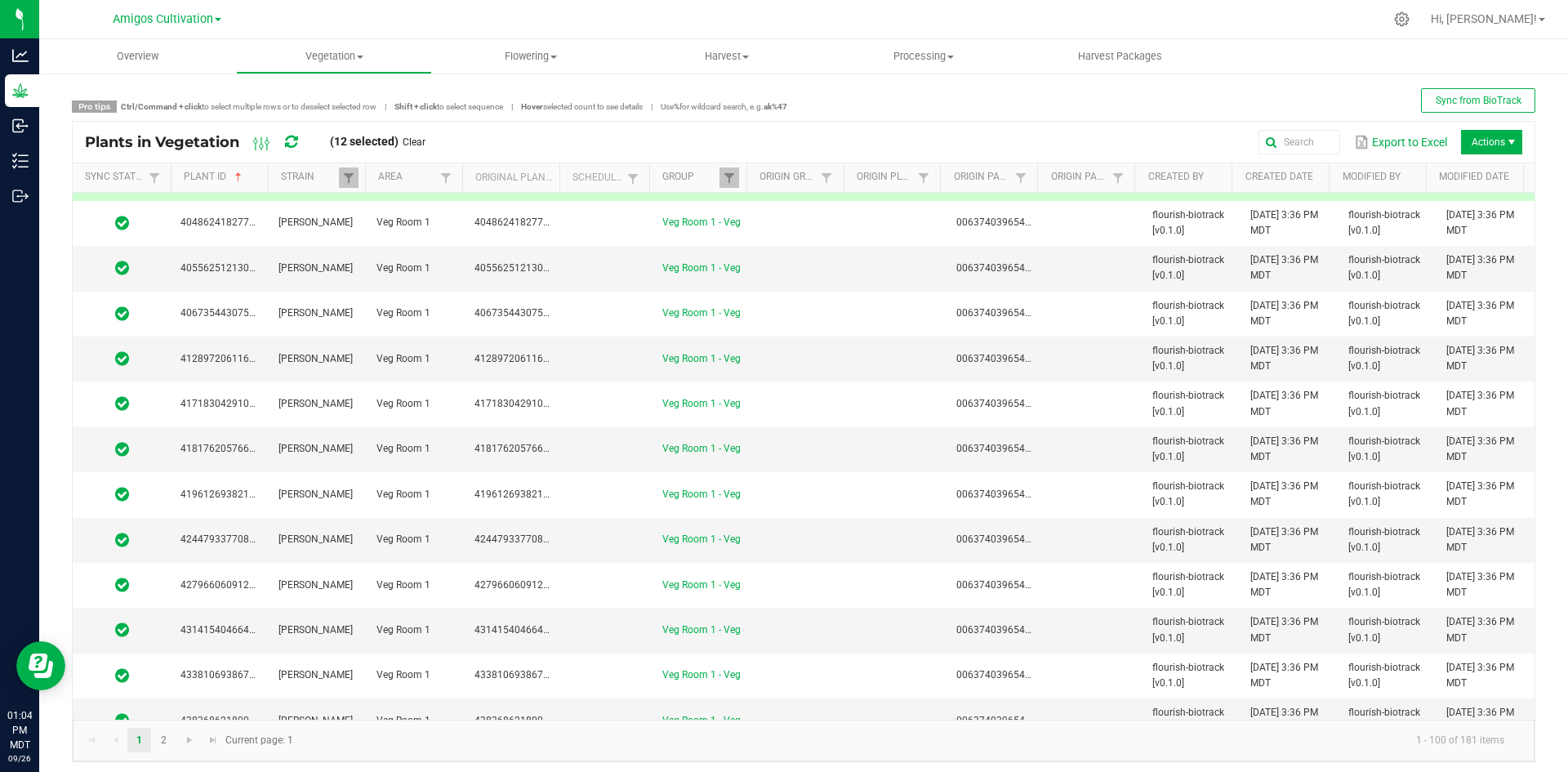
scroll to position [453, 0]
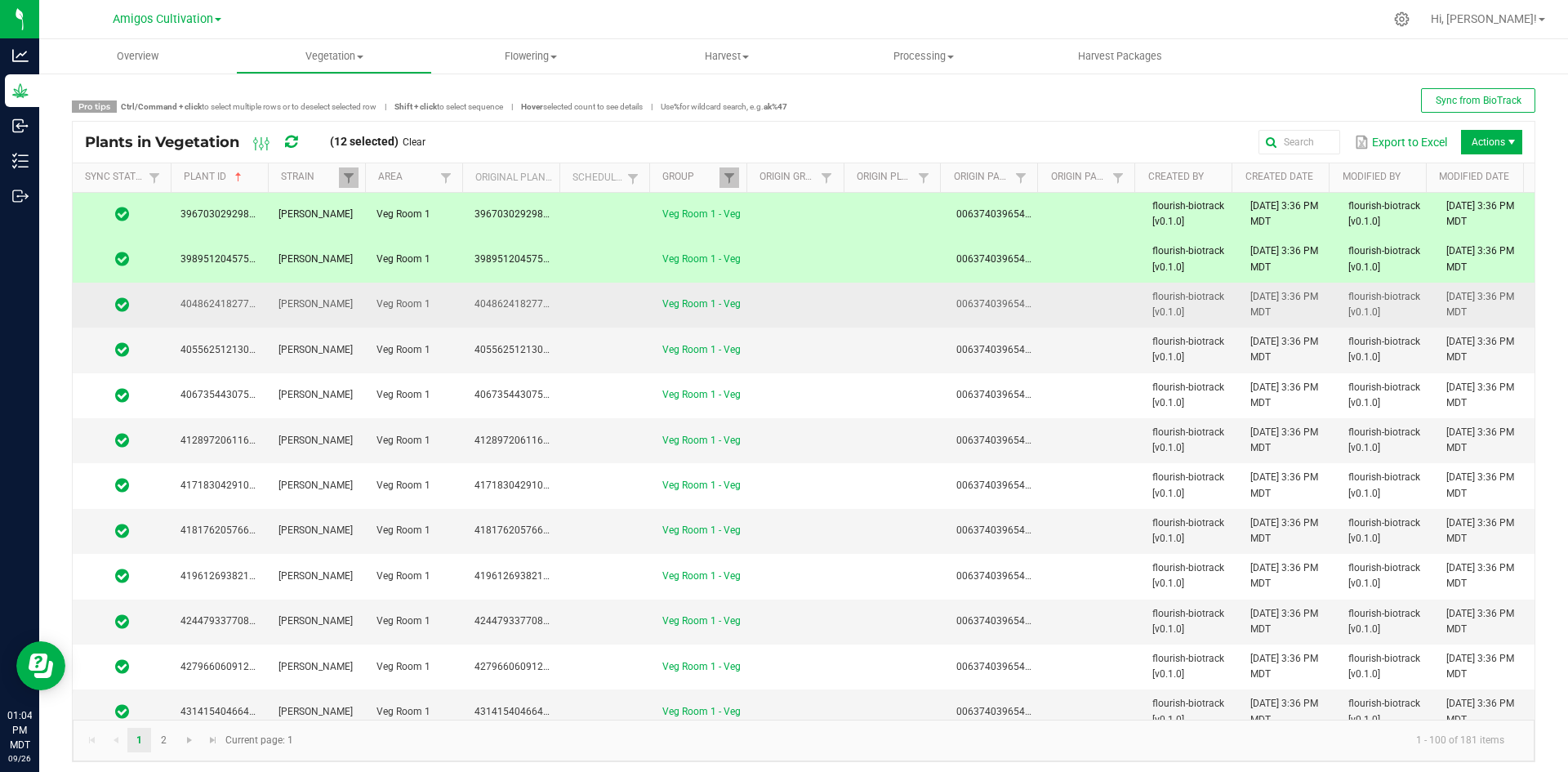
click at [620, 296] on td at bounding box center [607, 305] width 90 height 44
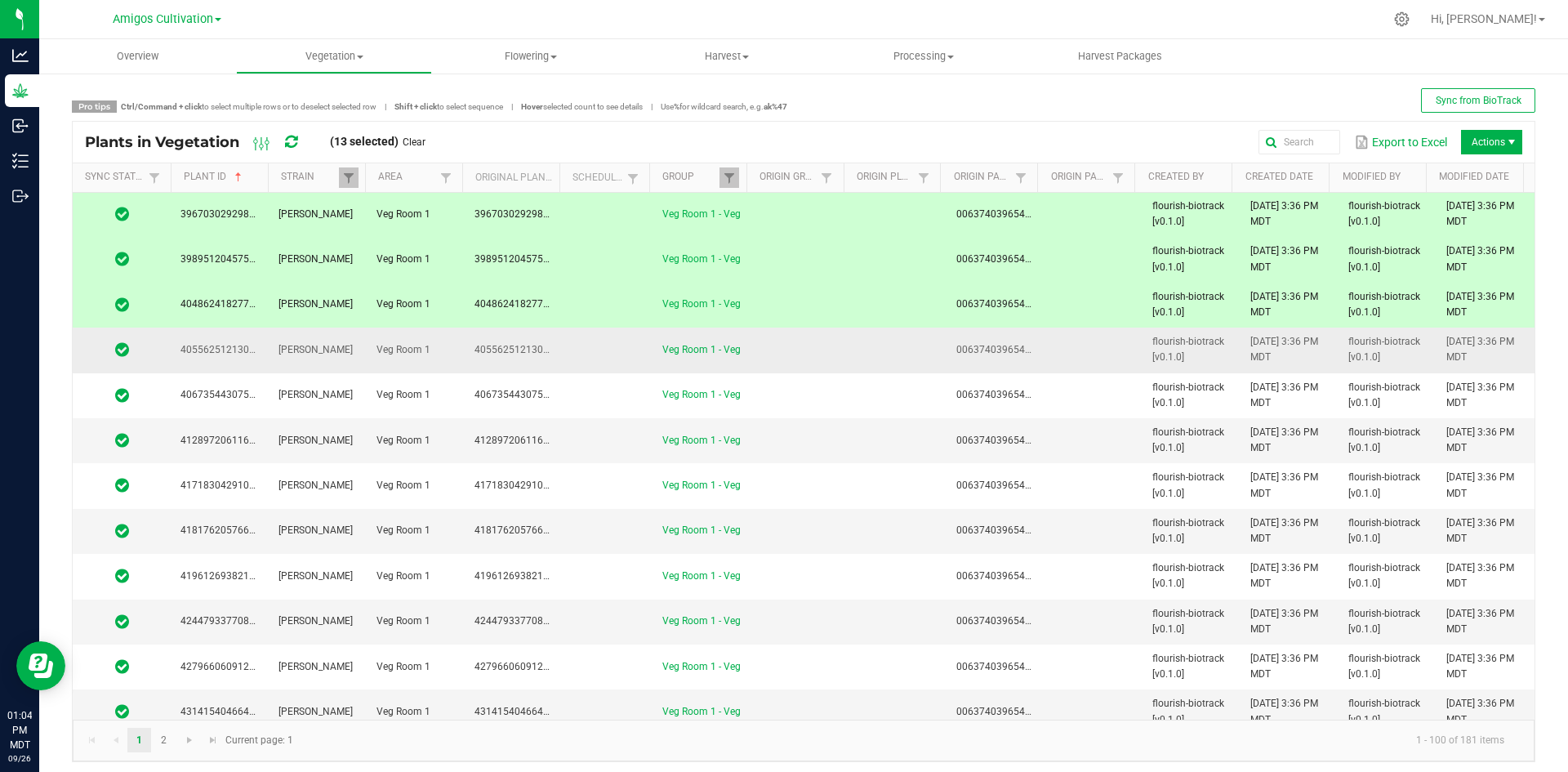
click at [588, 349] on td at bounding box center [607, 349] width 90 height 44
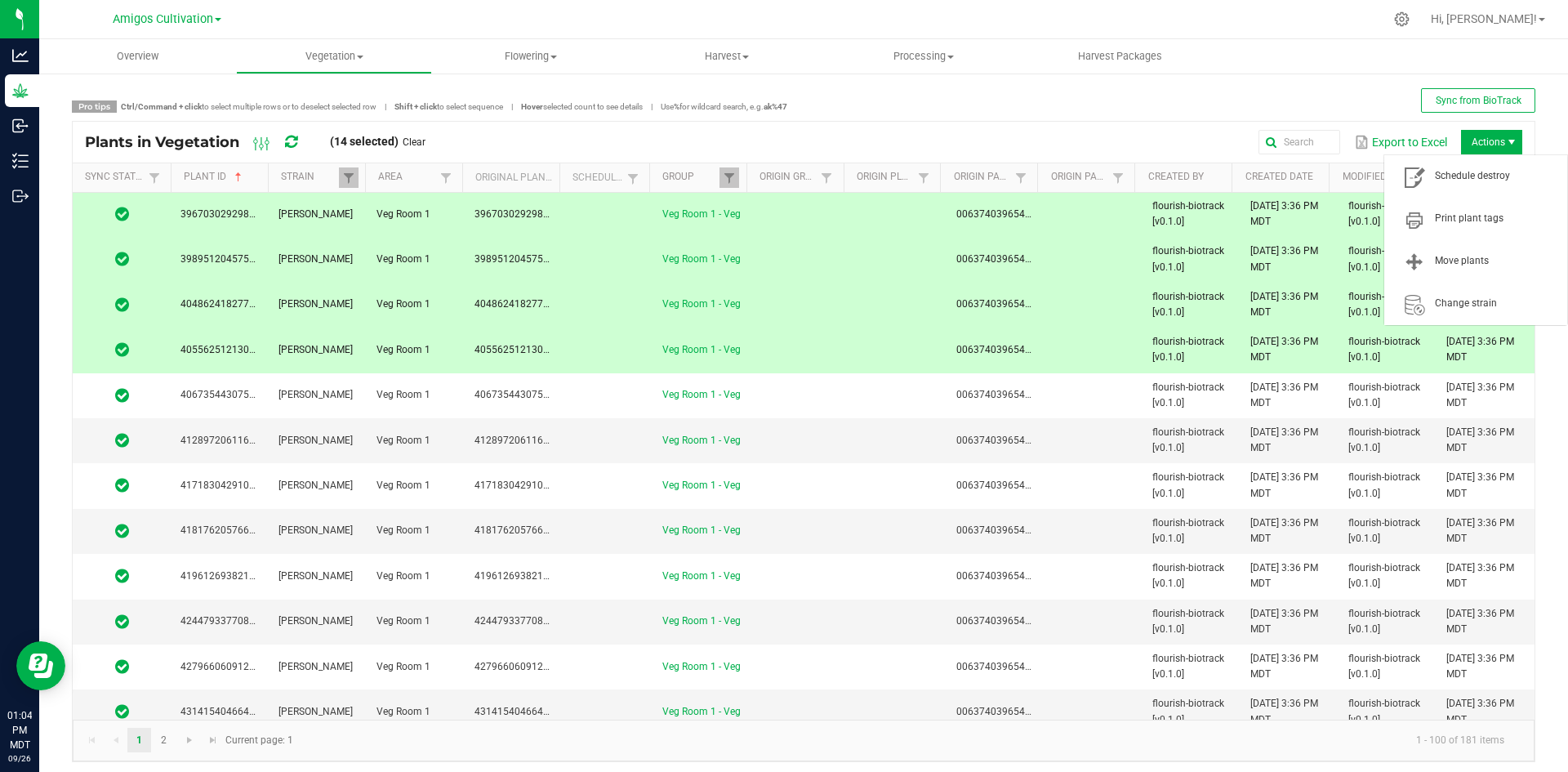
click at [1488, 142] on span "Actions" at bounding box center [1491, 142] width 61 height 24
click at [1473, 169] on span "Schedule destroy" at bounding box center [1496, 175] width 122 height 14
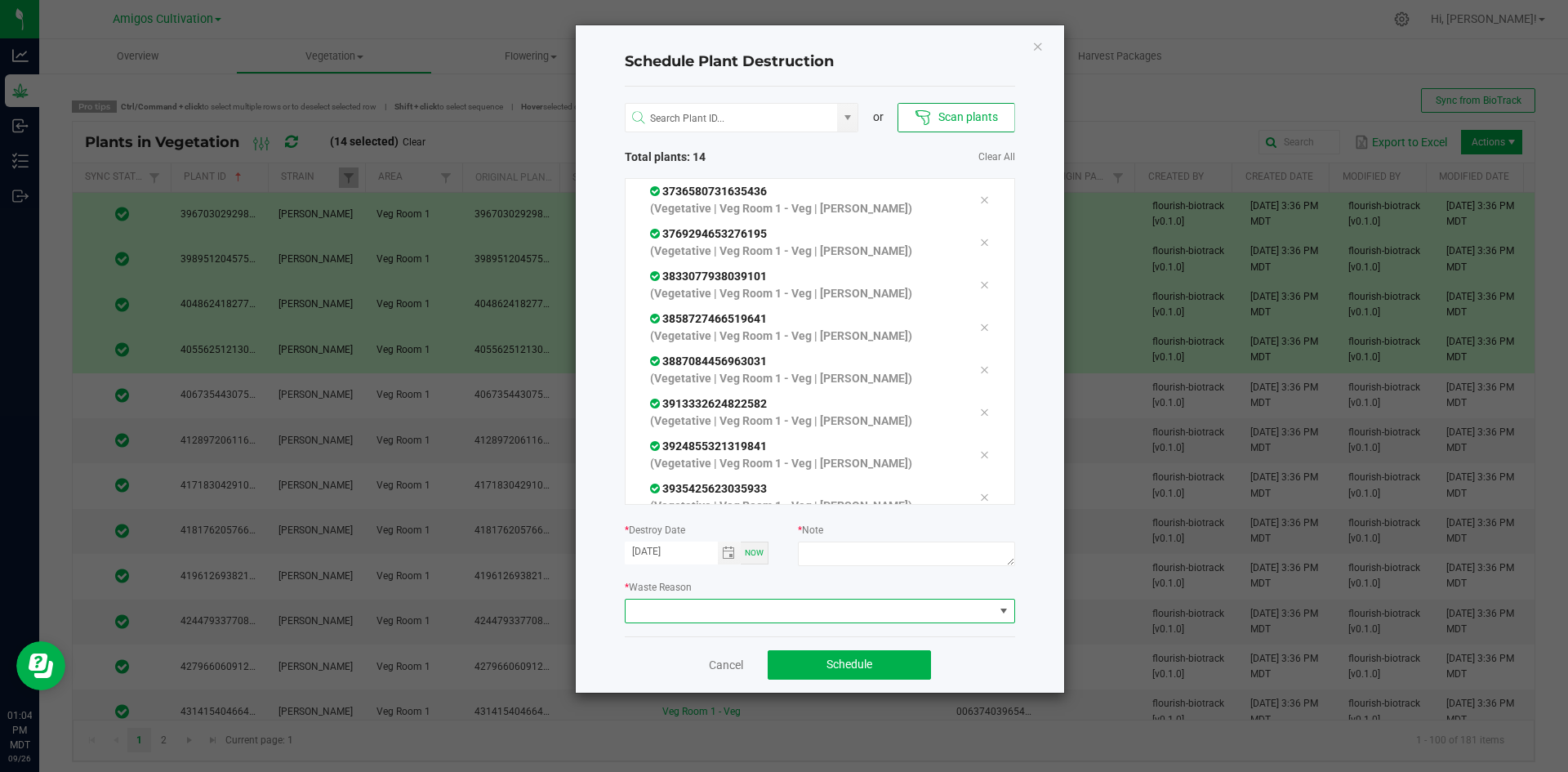
click at [759, 614] on span at bounding box center [809, 611] width 368 height 23
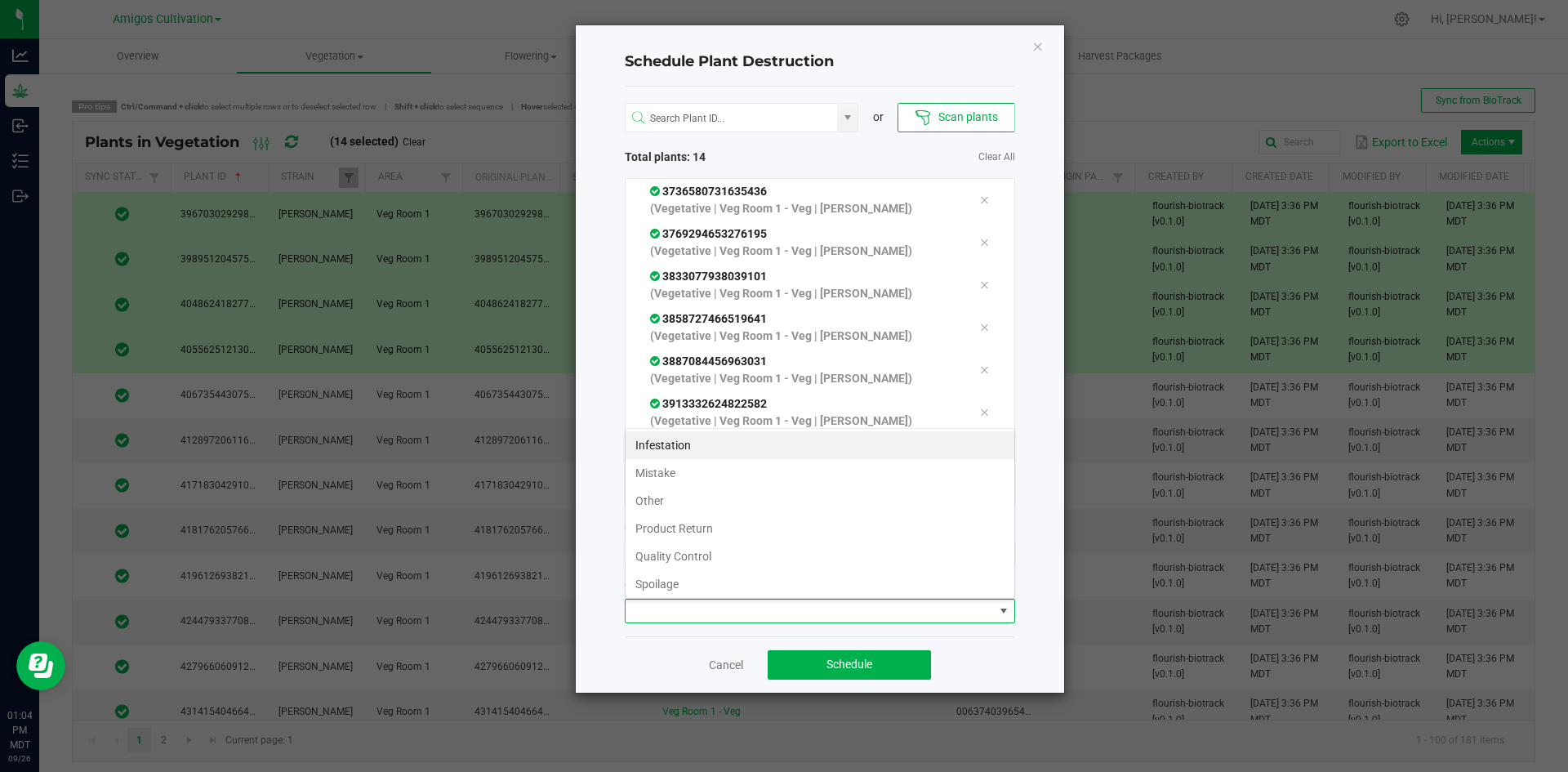
scroll to position [24, 390]
click at [704, 466] on li "Mistake" at bounding box center [819, 473] width 388 height 28
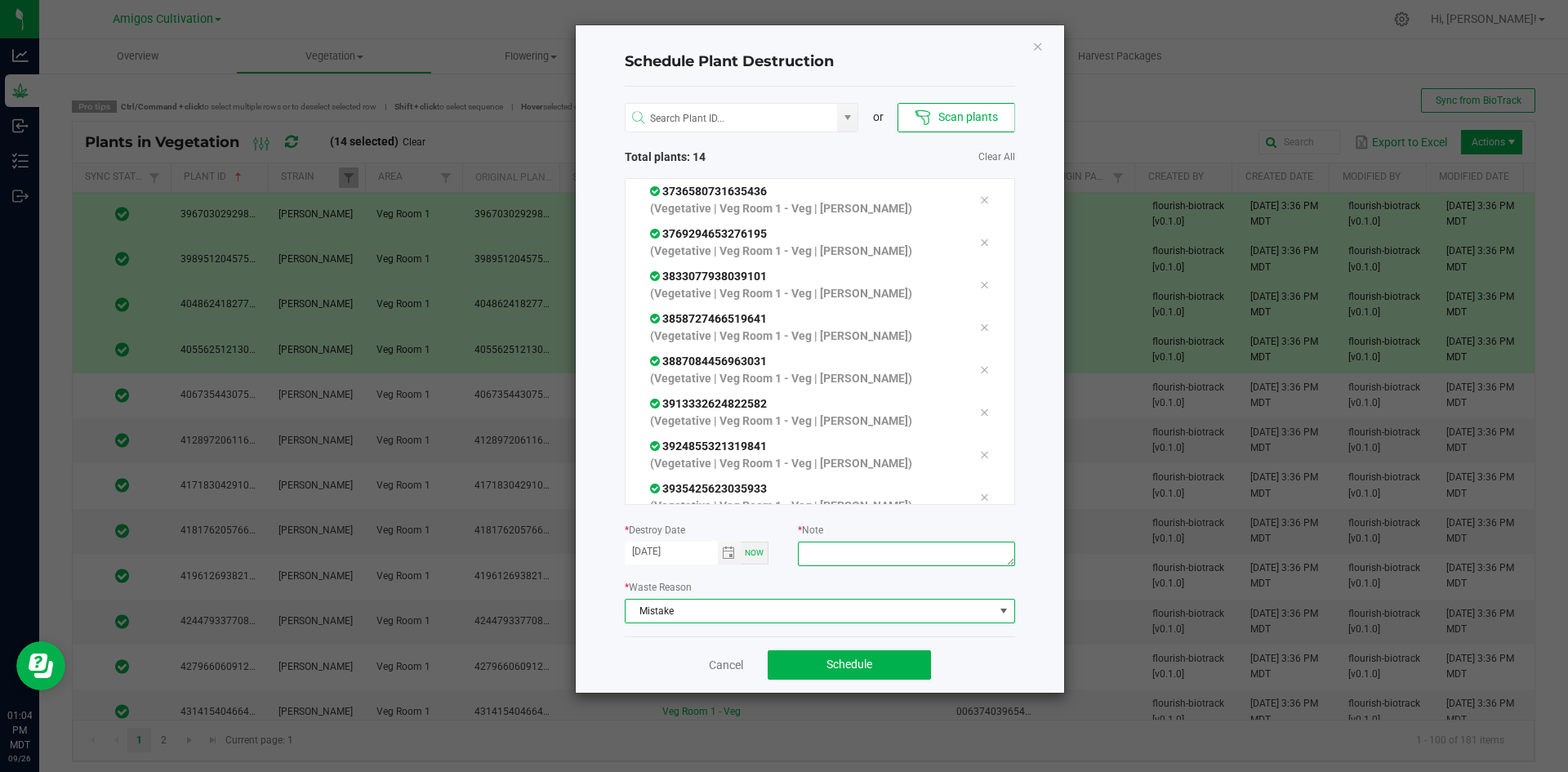
click at [853, 557] on textarea at bounding box center [905, 553] width 216 height 24
type textarea "mistake"
click at [848, 664] on span "Schedule" at bounding box center [849, 664] width 45 height 13
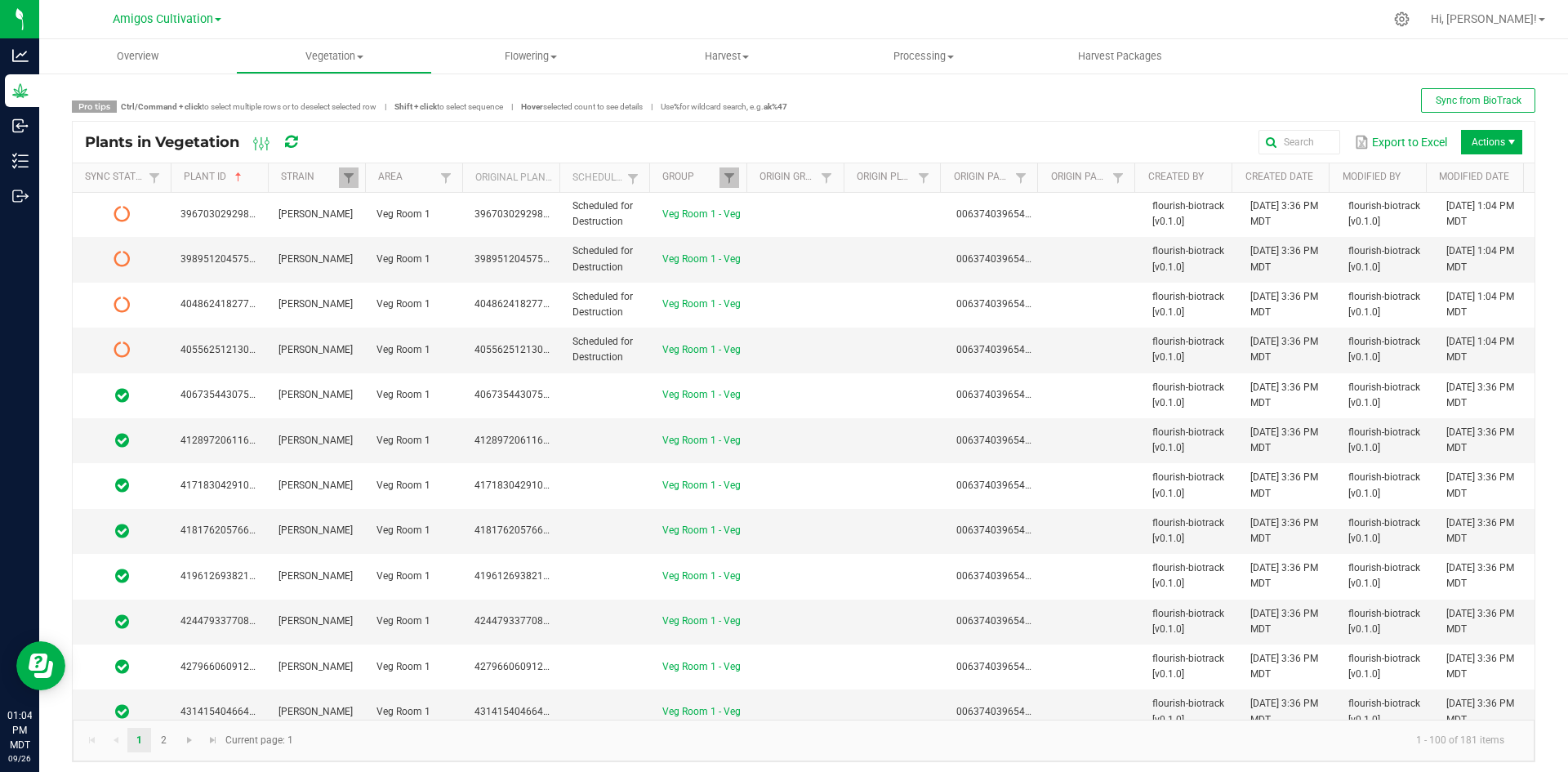
click at [292, 146] on icon at bounding box center [290, 142] width 12 height 15
click at [583, 354] on span "Scheduled for Destruction" at bounding box center [602, 348] width 60 height 27
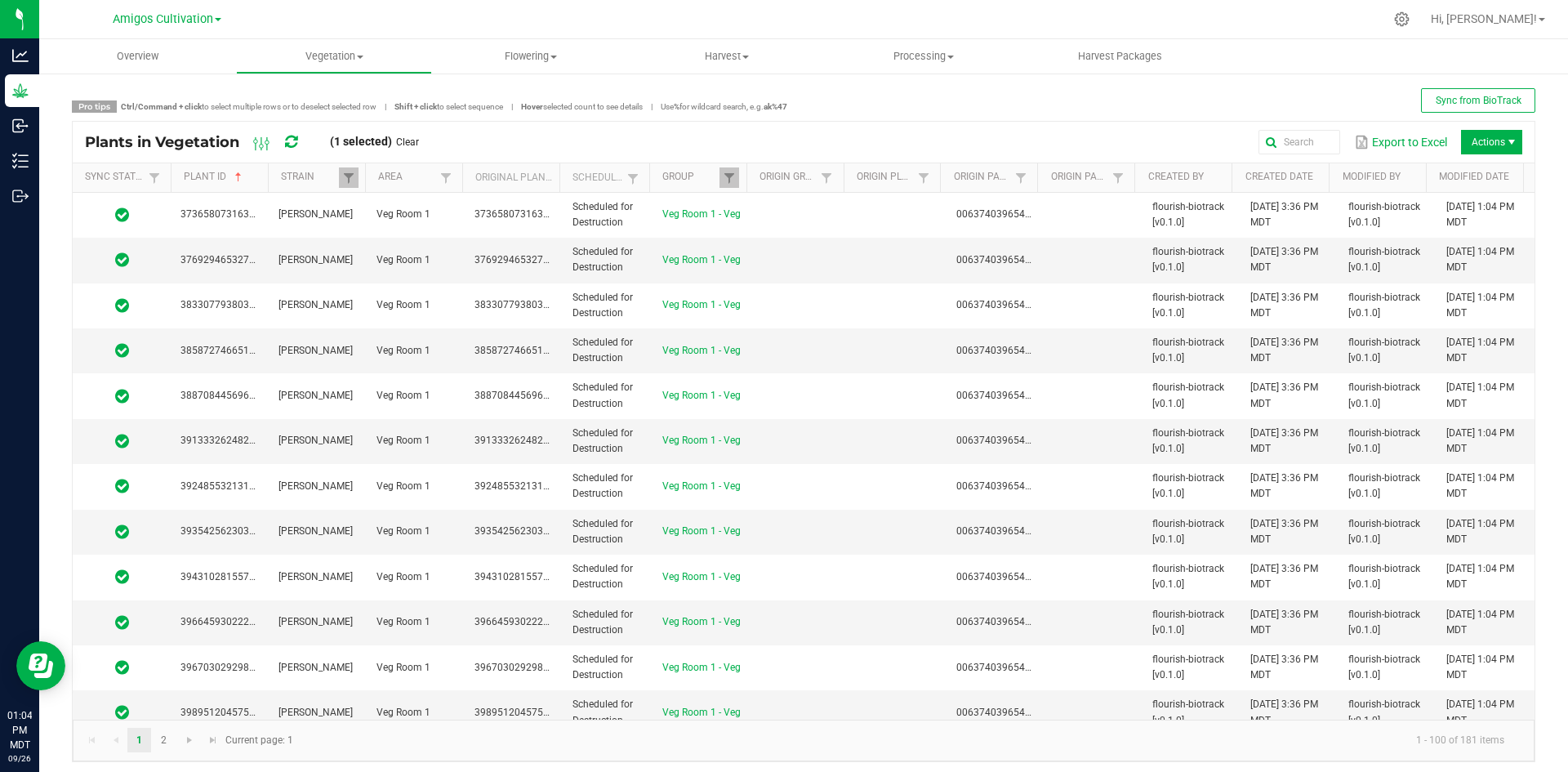
scroll to position [0, 0]
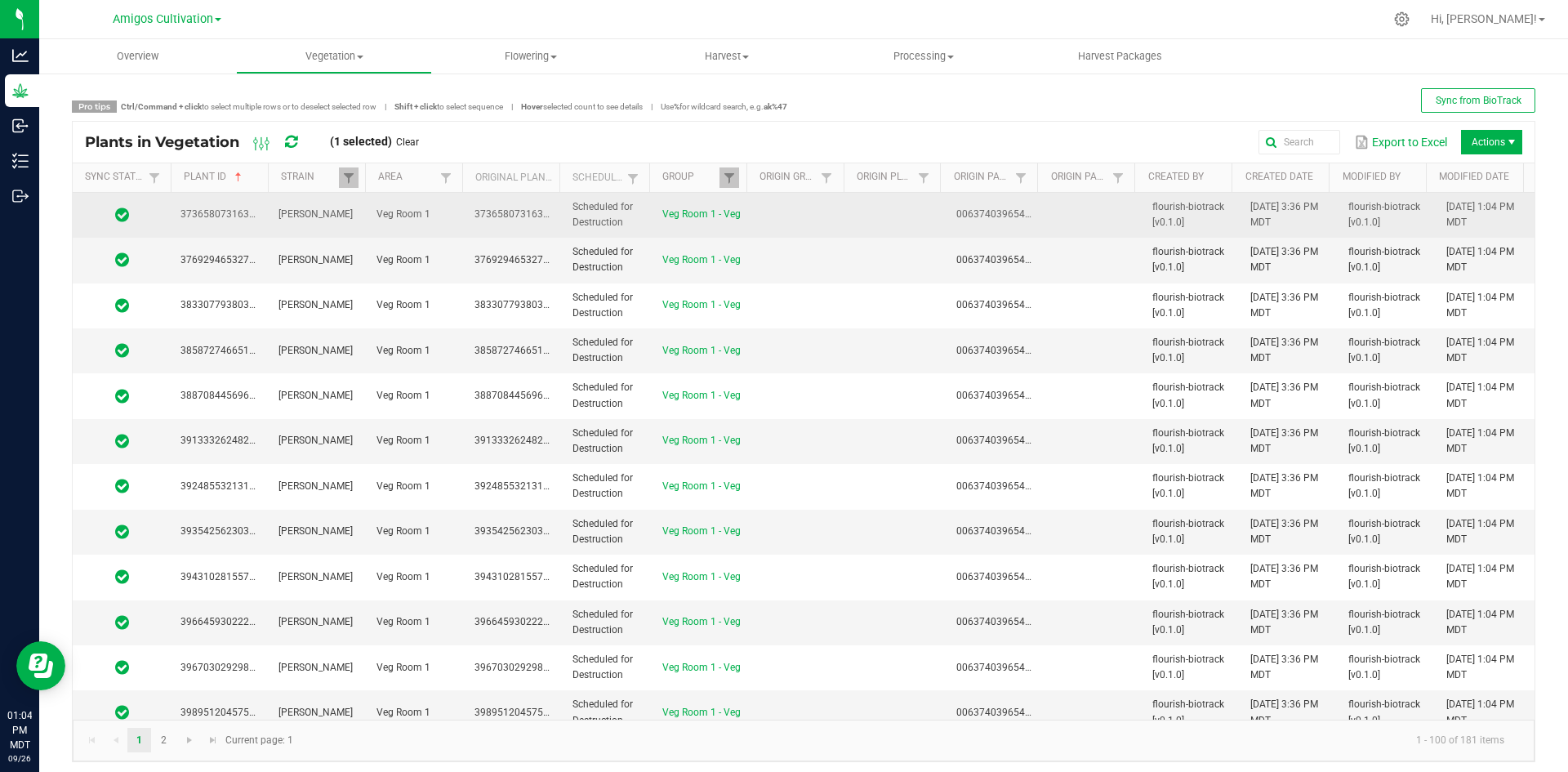
click at [866, 196] on td at bounding box center [897, 215] width 98 height 44
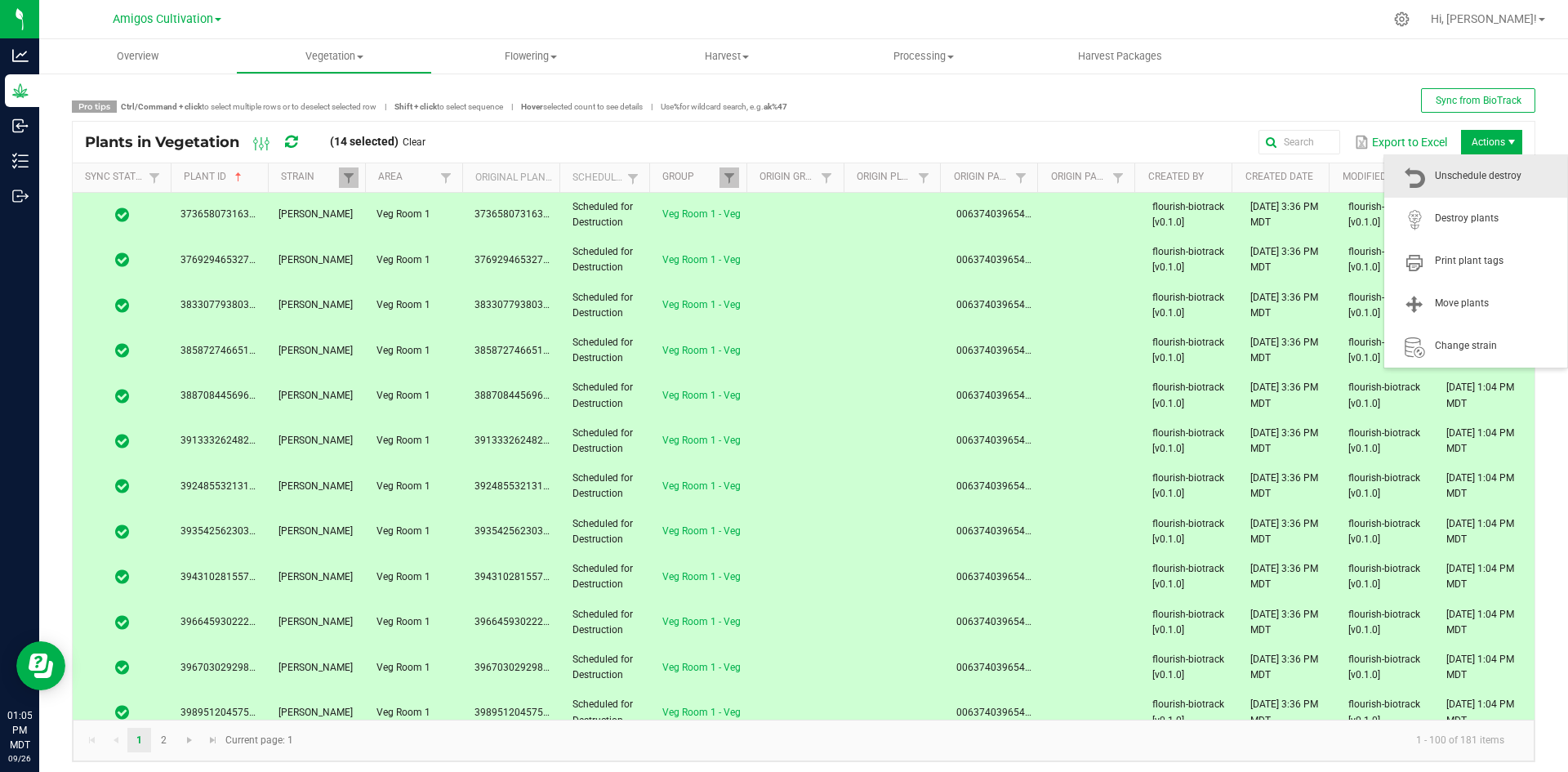
drag, startPoint x: 1499, startPoint y: 141, endPoint x: 1493, endPoint y: 158, distance: 18.0
click at [1505, 146] on span "Actions" at bounding box center [1511, 142] width 13 height 13
click at [1459, 217] on span "Destroy plants" at bounding box center [1496, 218] width 122 height 14
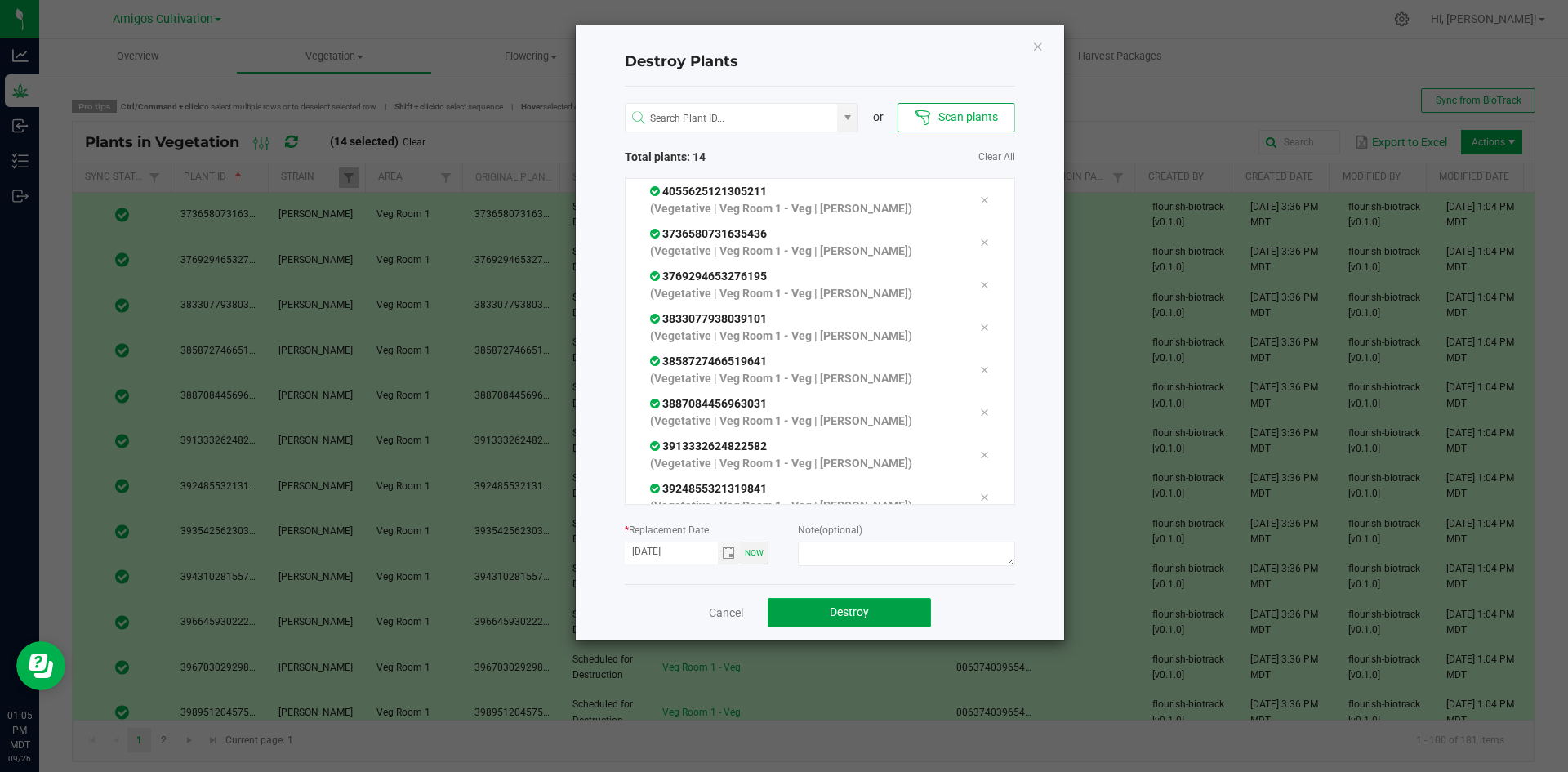
click at [840, 604] on button "Destroy" at bounding box center [849, 613] width 163 height 30
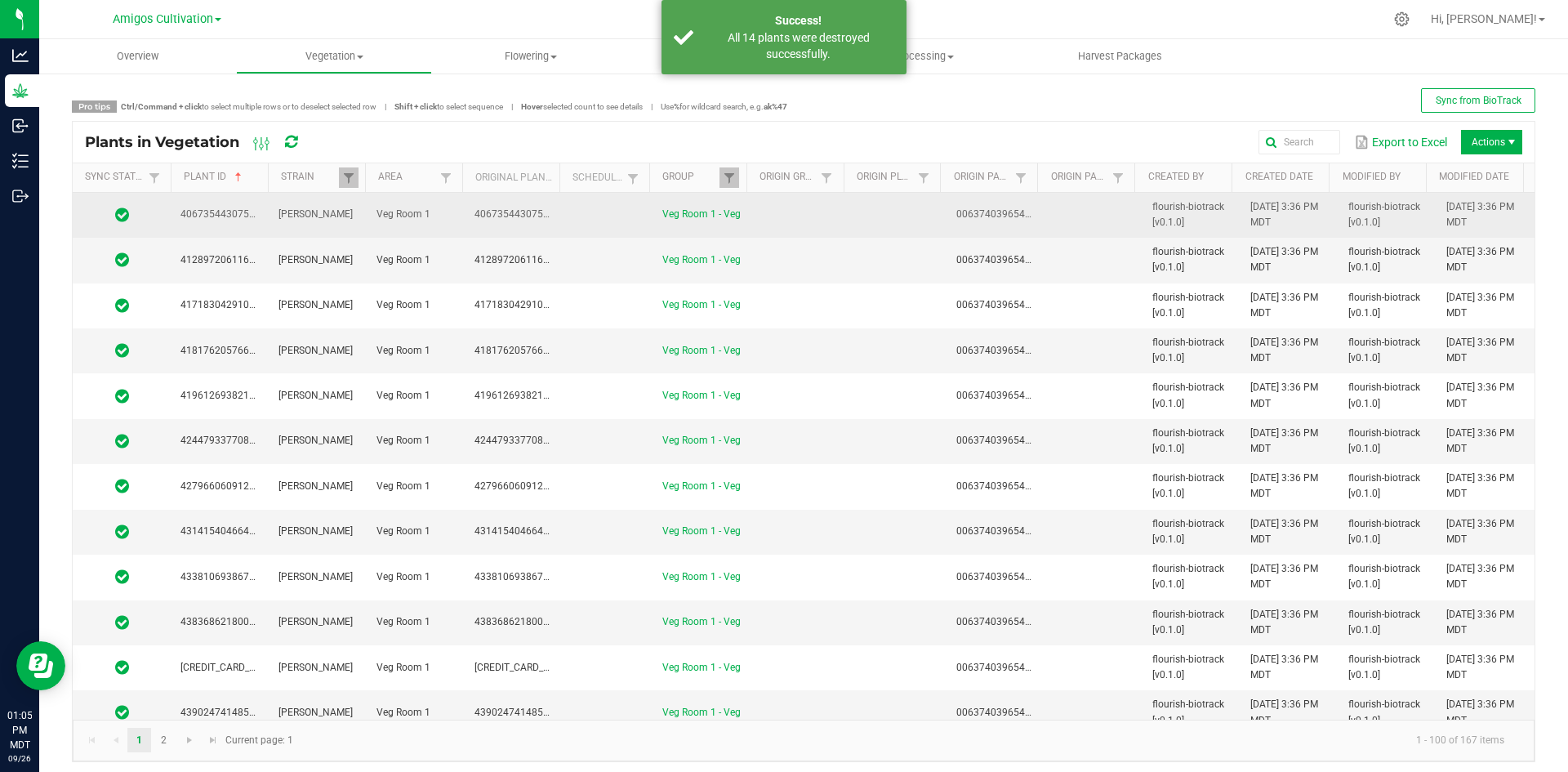
click at [611, 226] on td at bounding box center [607, 215] width 90 height 44
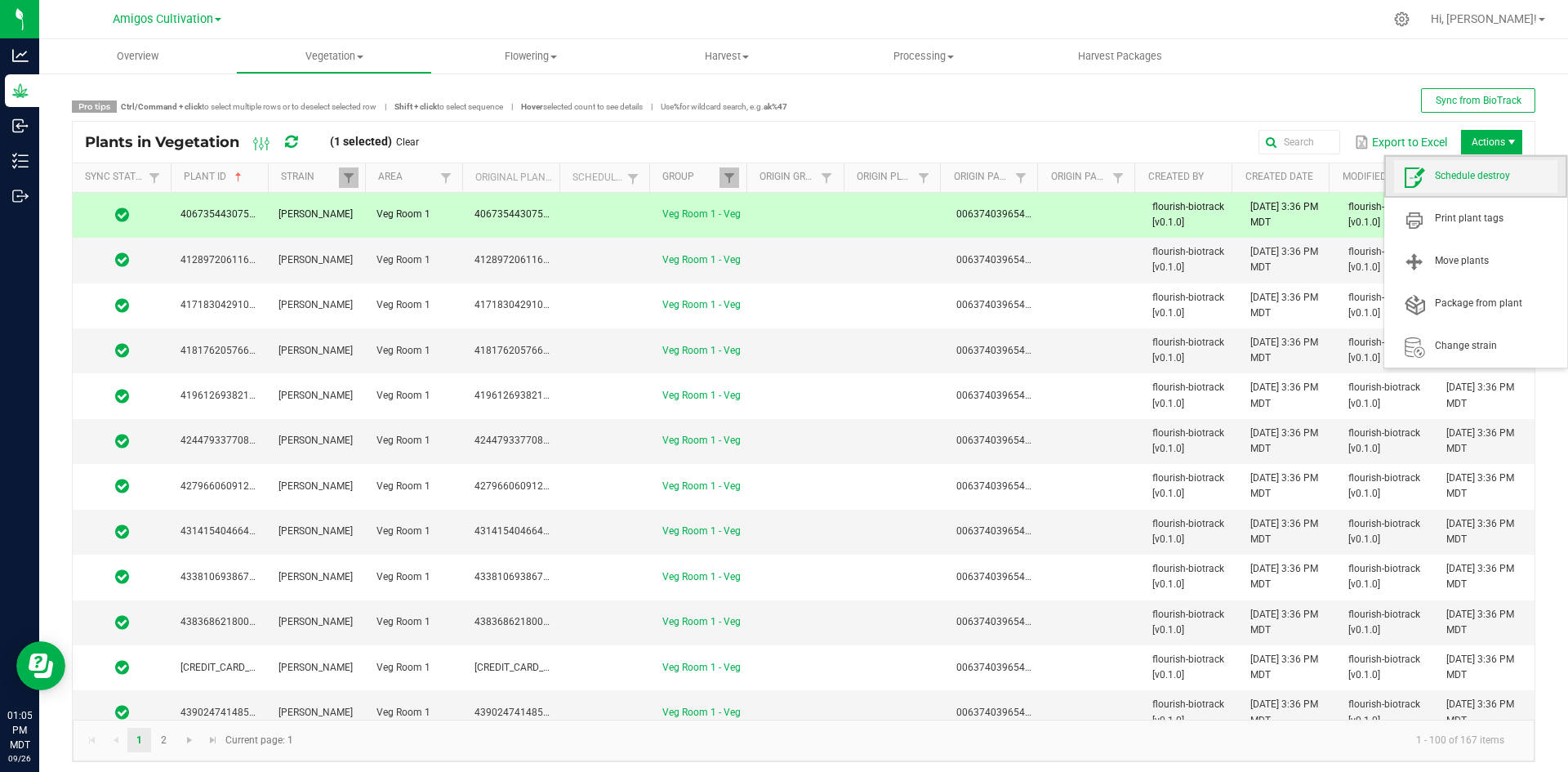
click at [1473, 184] on span "Schedule destroy" at bounding box center [1475, 176] width 163 height 32
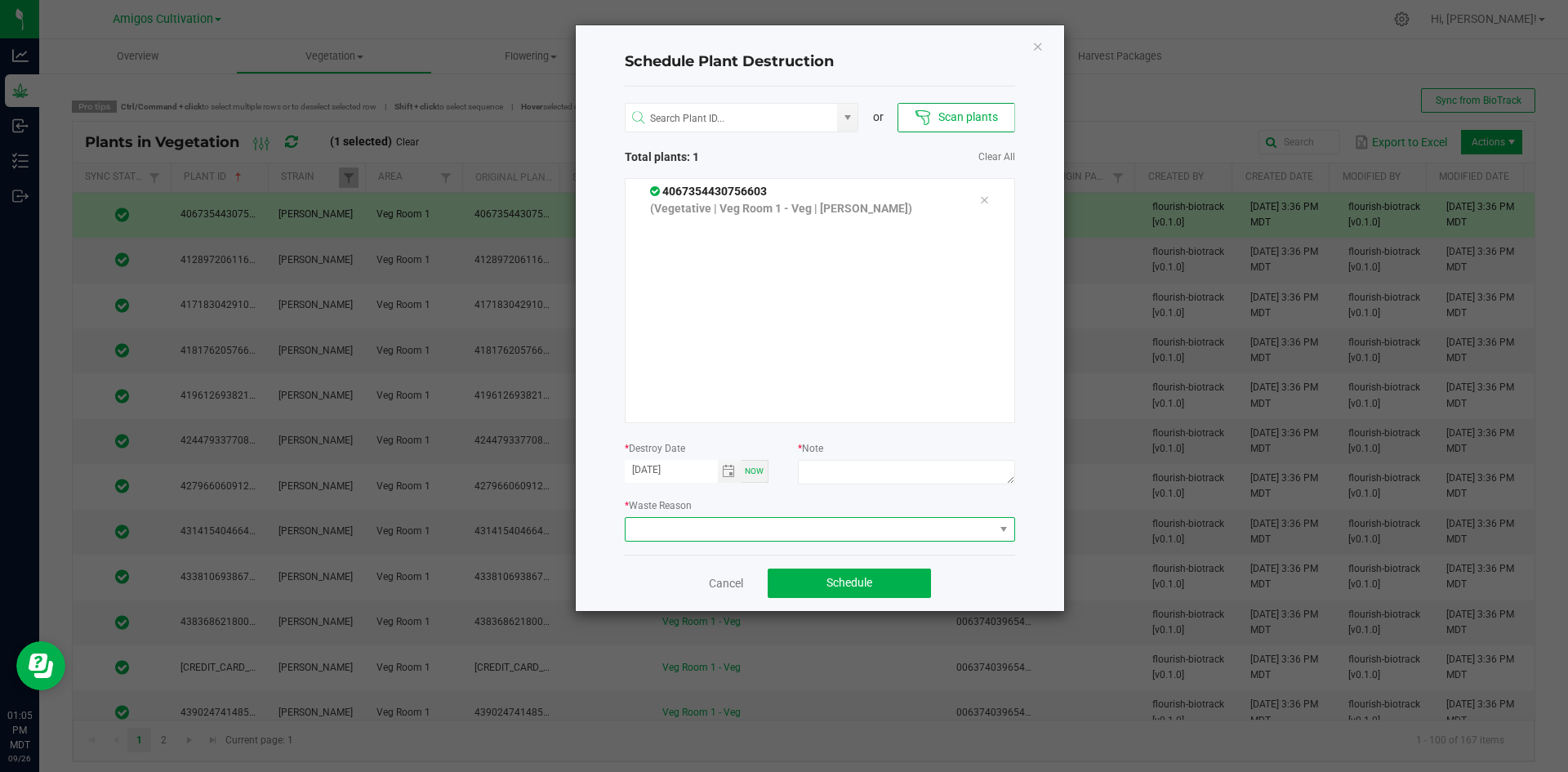
click at [903, 525] on span at bounding box center [809, 529] width 368 height 23
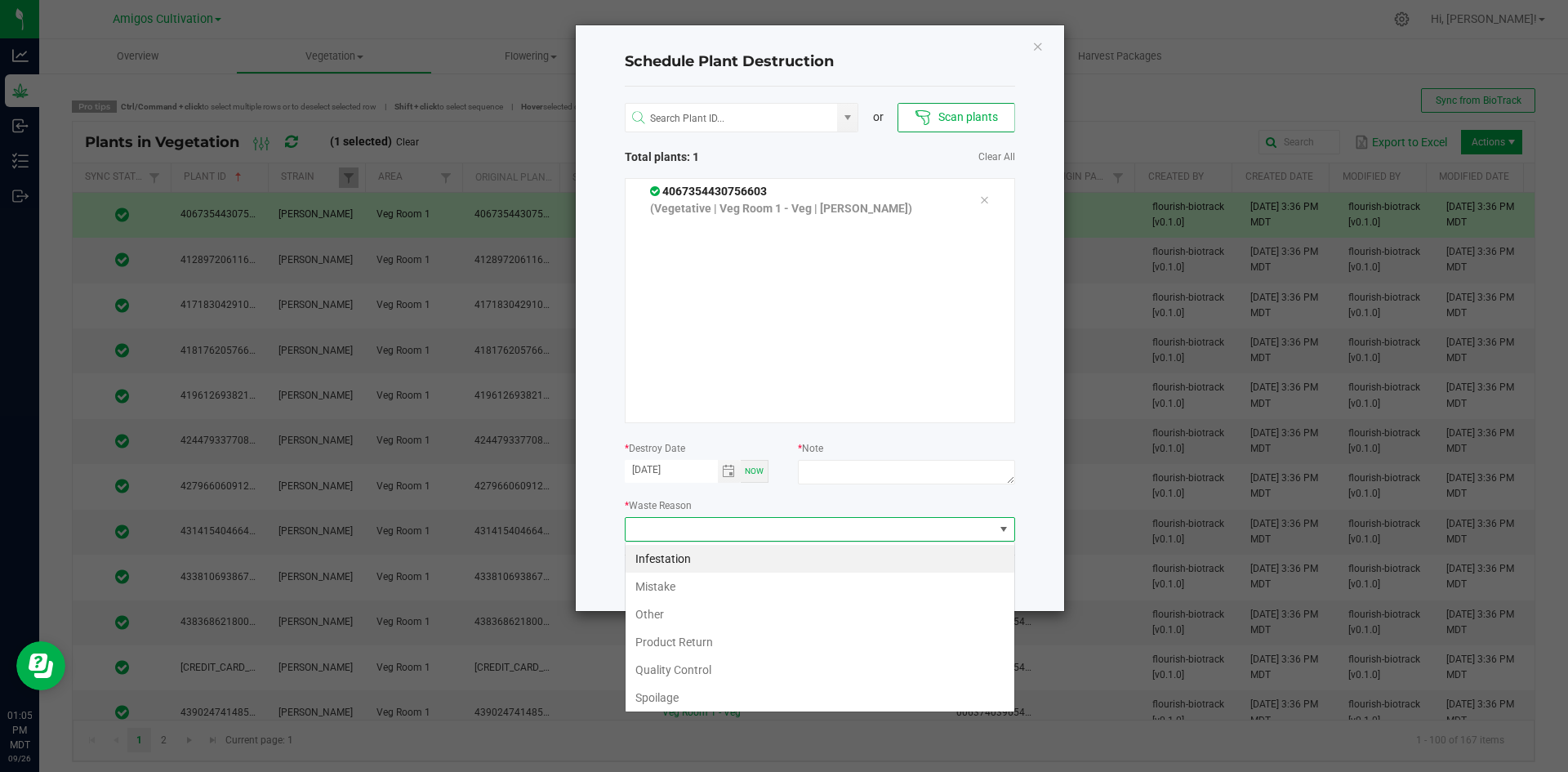
scroll to position [24, 390]
click at [668, 585] on li "Mistake" at bounding box center [819, 587] width 388 height 28
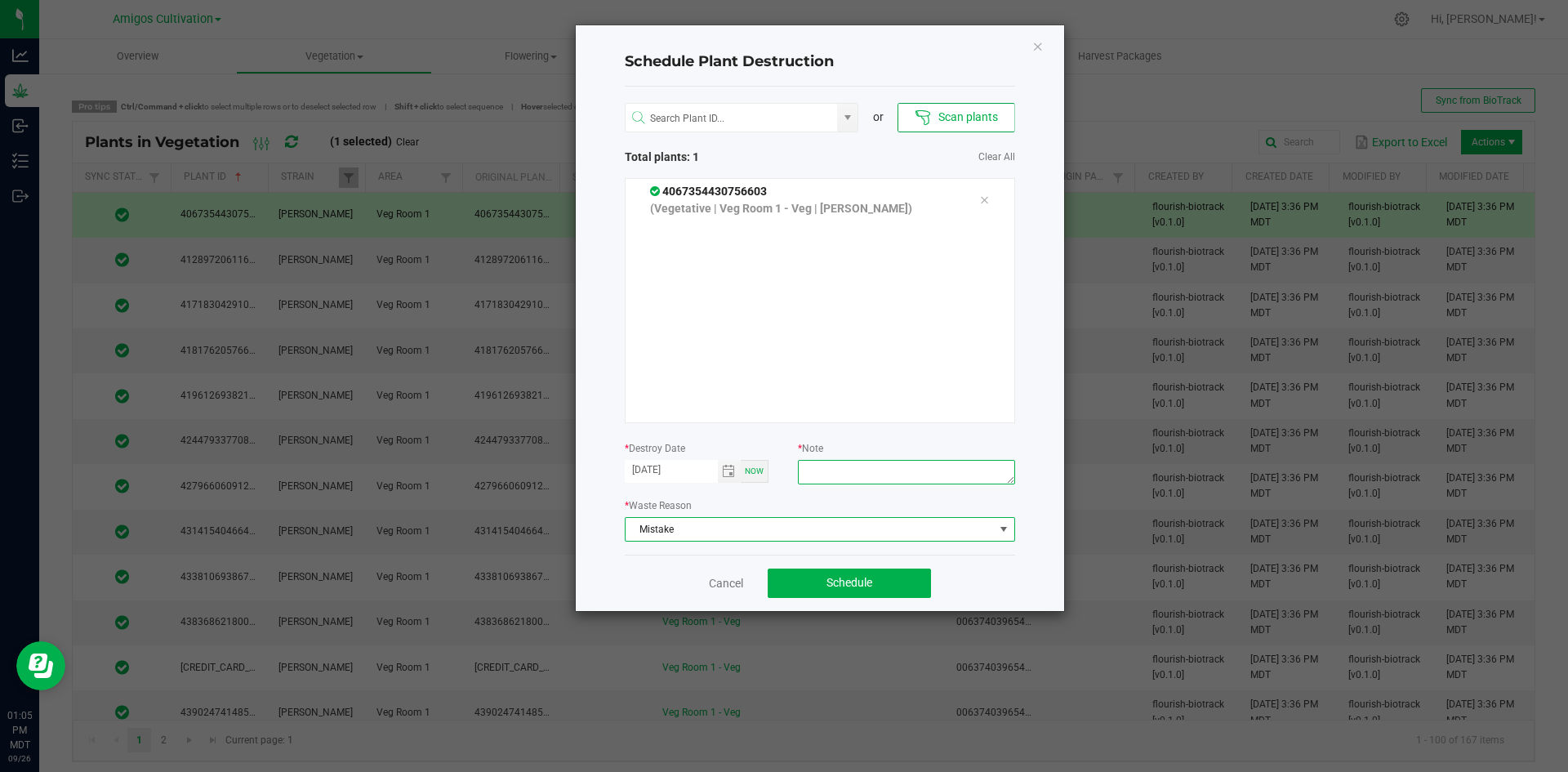
drag, startPoint x: 909, startPoint y: 475, endPoint x: 930, endPoint y: 457, distance: 27.7
click at [910, 473] on textarea at bounding box center [905, 472] width 216 height 24
type textarea "mista"
click at [735, 587] on link "Cancel" at bounding box center [726, 583] width 34 height 17
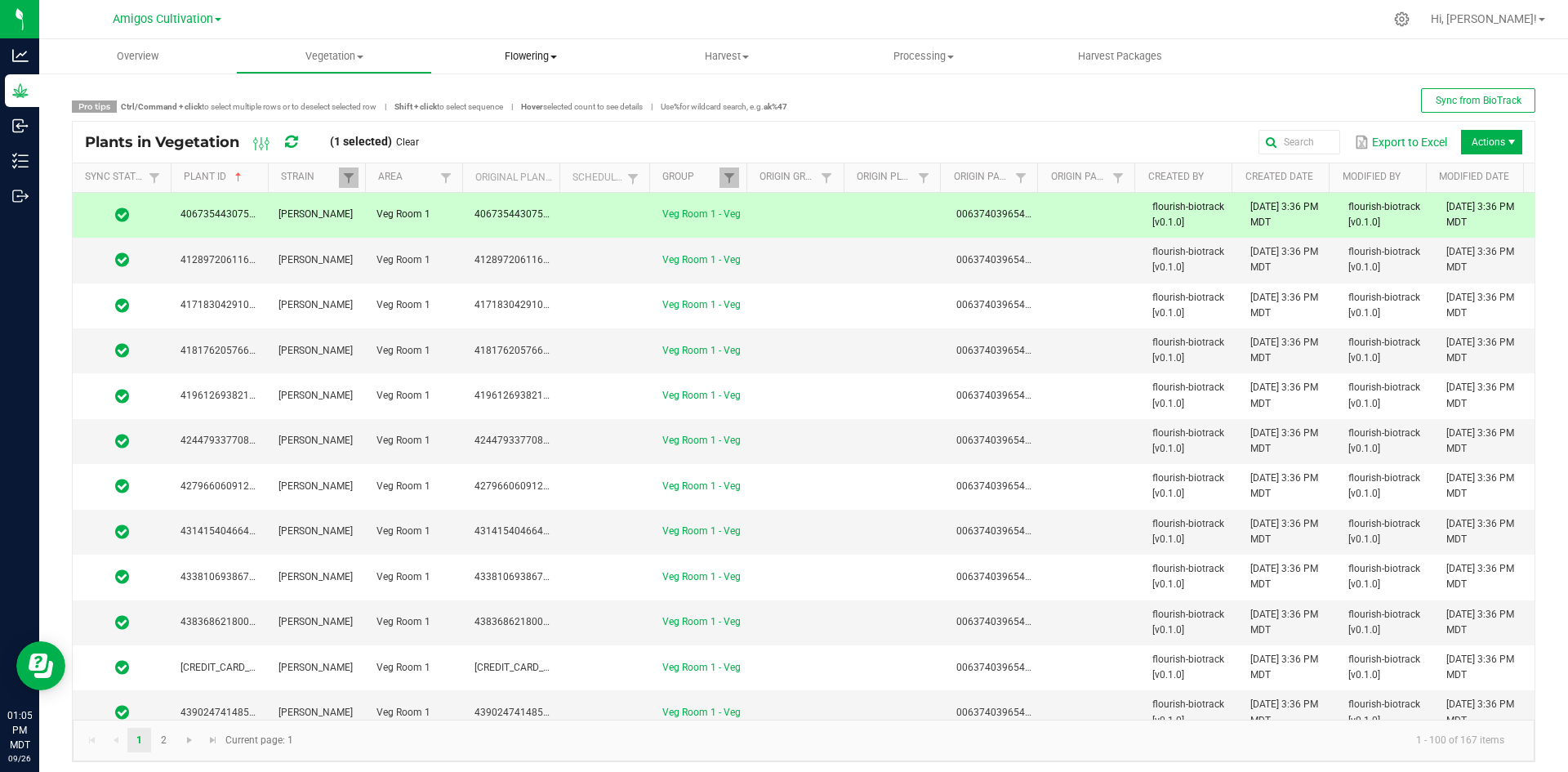
click at [517, 55] on span "Flowering" at bounding box center [530, 57] width 196 height 15
click at [498, 120] on span "Flowering groups" at bounding box center [499, 118] width 135 height 14
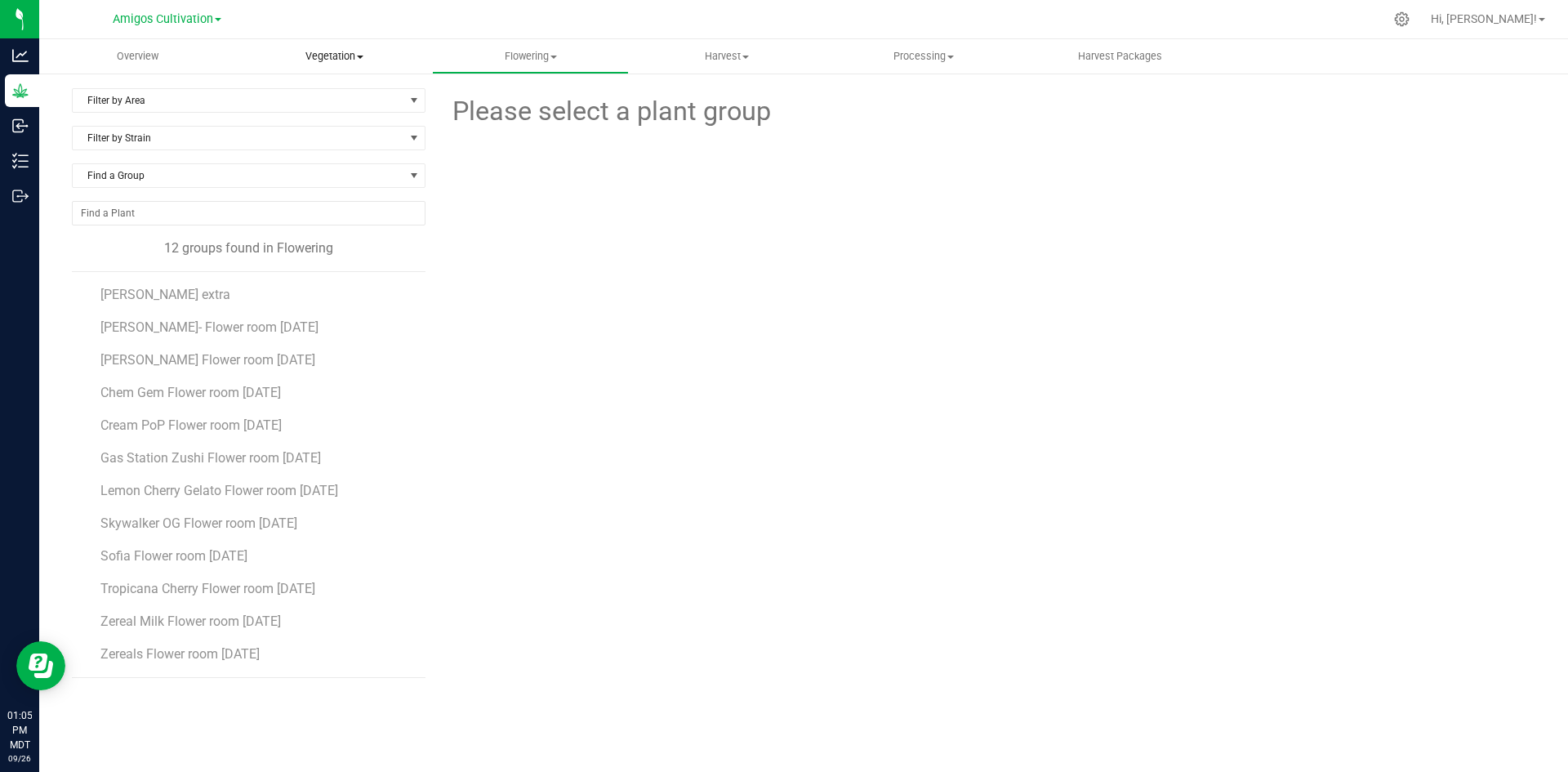
click at [346, 58] on span "Vegetation" at bounding box center [335, 57] width 196 height 15
click at [298, 101] on span "Veg groups" at bounding box center [288, 98] width 104 height 14
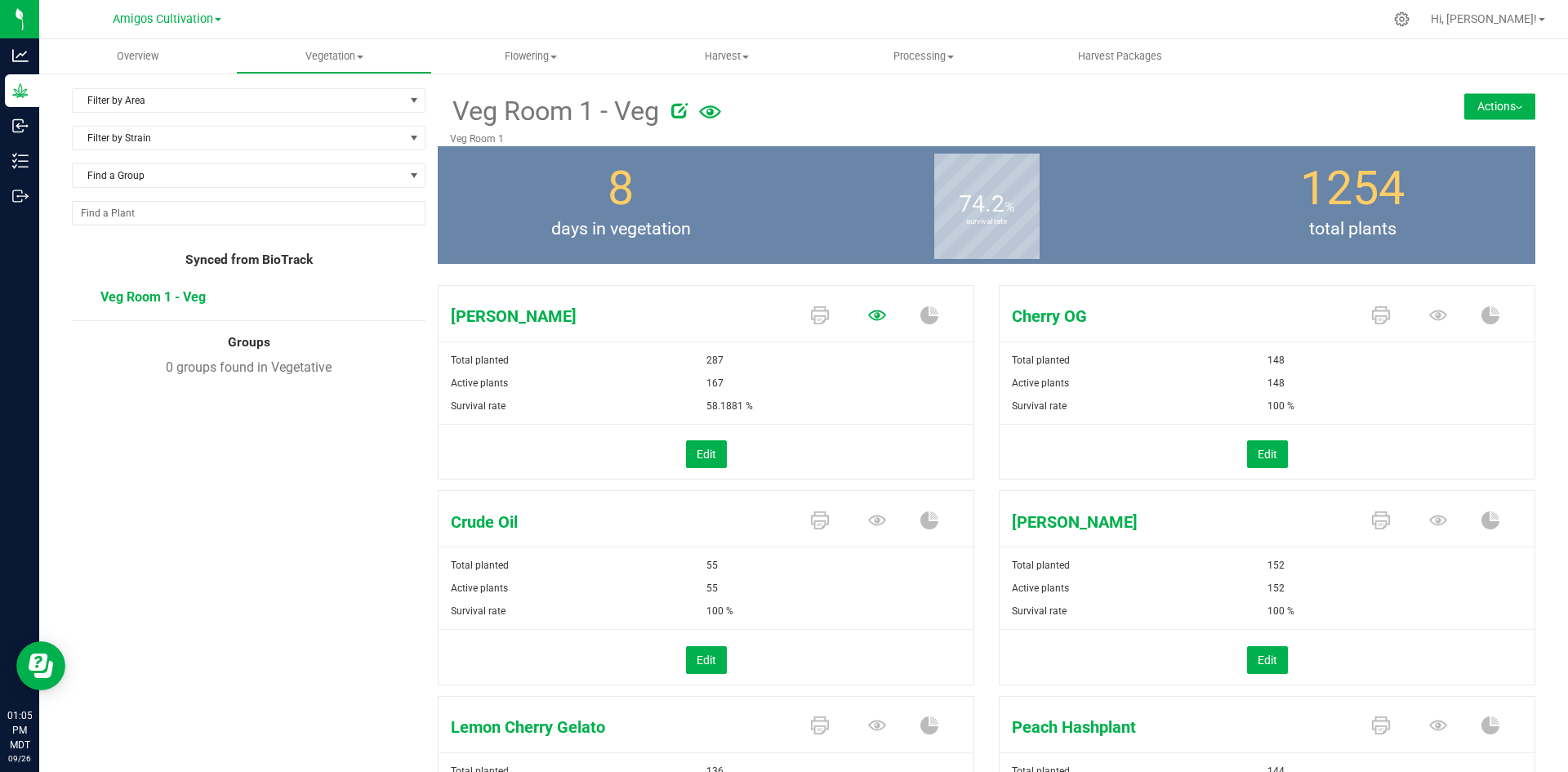
click at [869, 306] on icon at bounding box center [877, 314] width 18 height 18
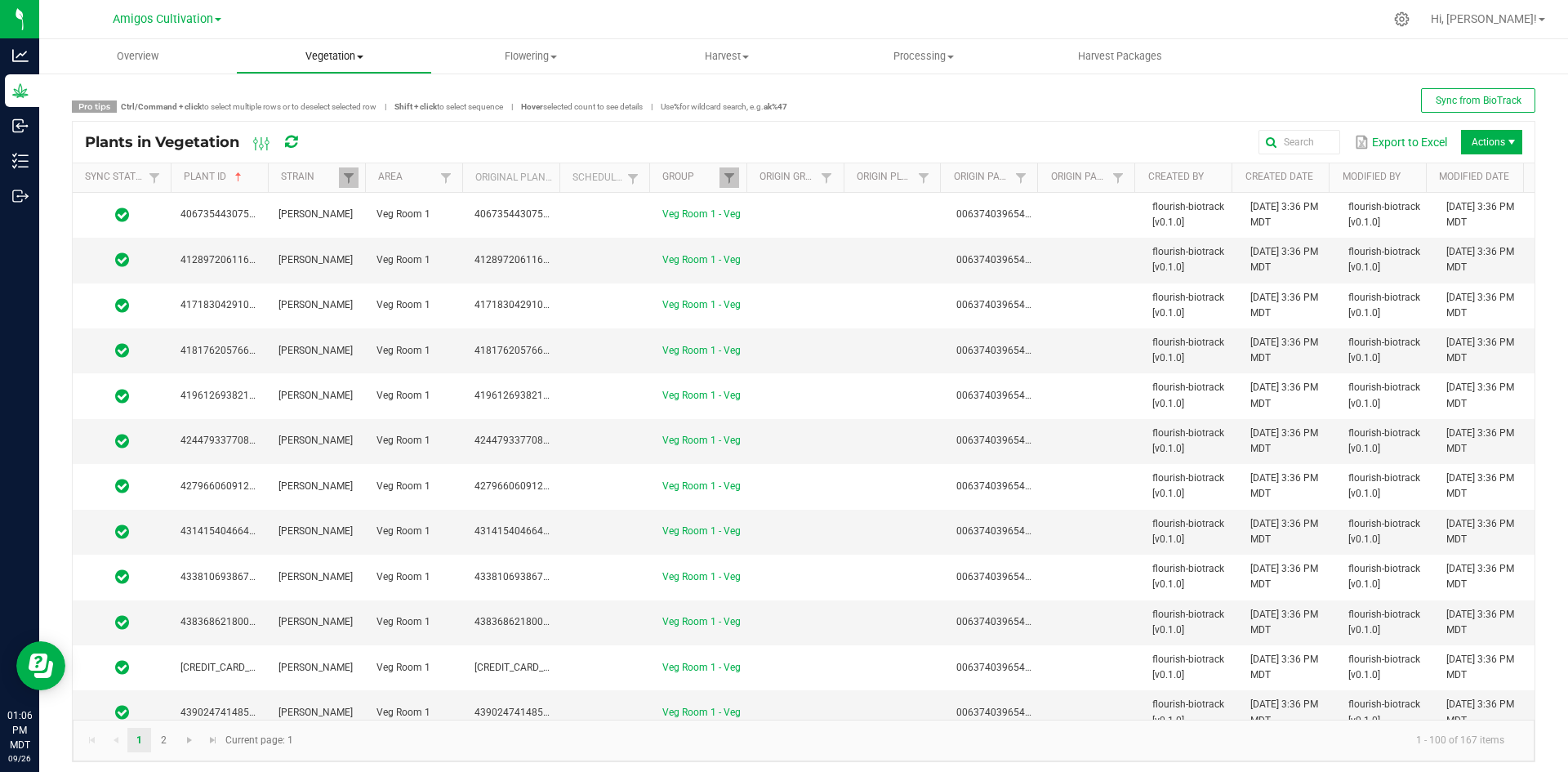
click at [335, 44] on uib-tab-heading "Vegetation Veg groups Veg plants Mother groups Mother plants Apply to plants Pl…" at bounding box center [335, 56] width 196 height 32
click at [323, 93] on span "Veg groups" at bounding box center [288, 98] width 104 height 14
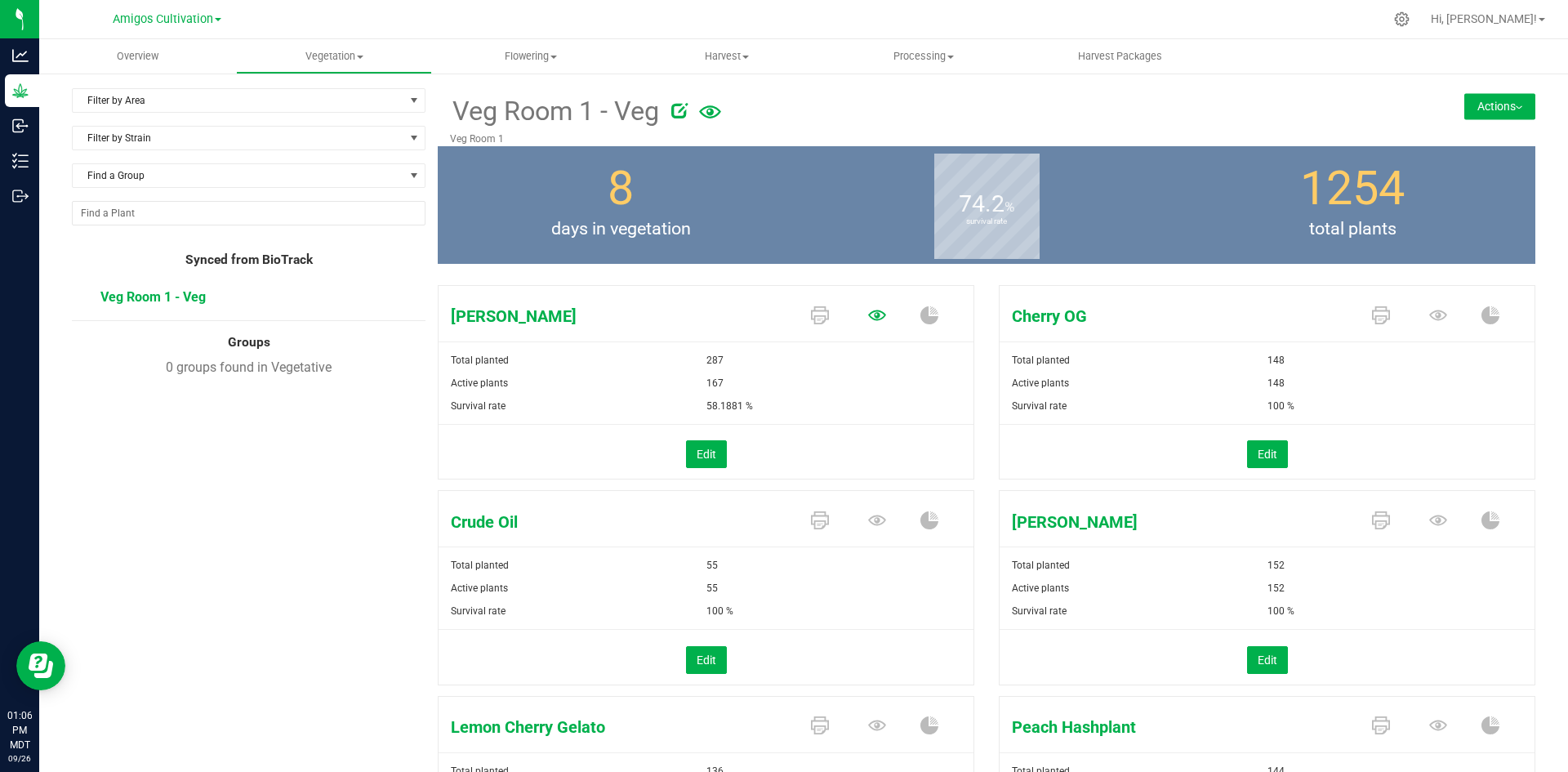
click at [868, 316] on icon at bounding box center [877, 314] width 18 height 10
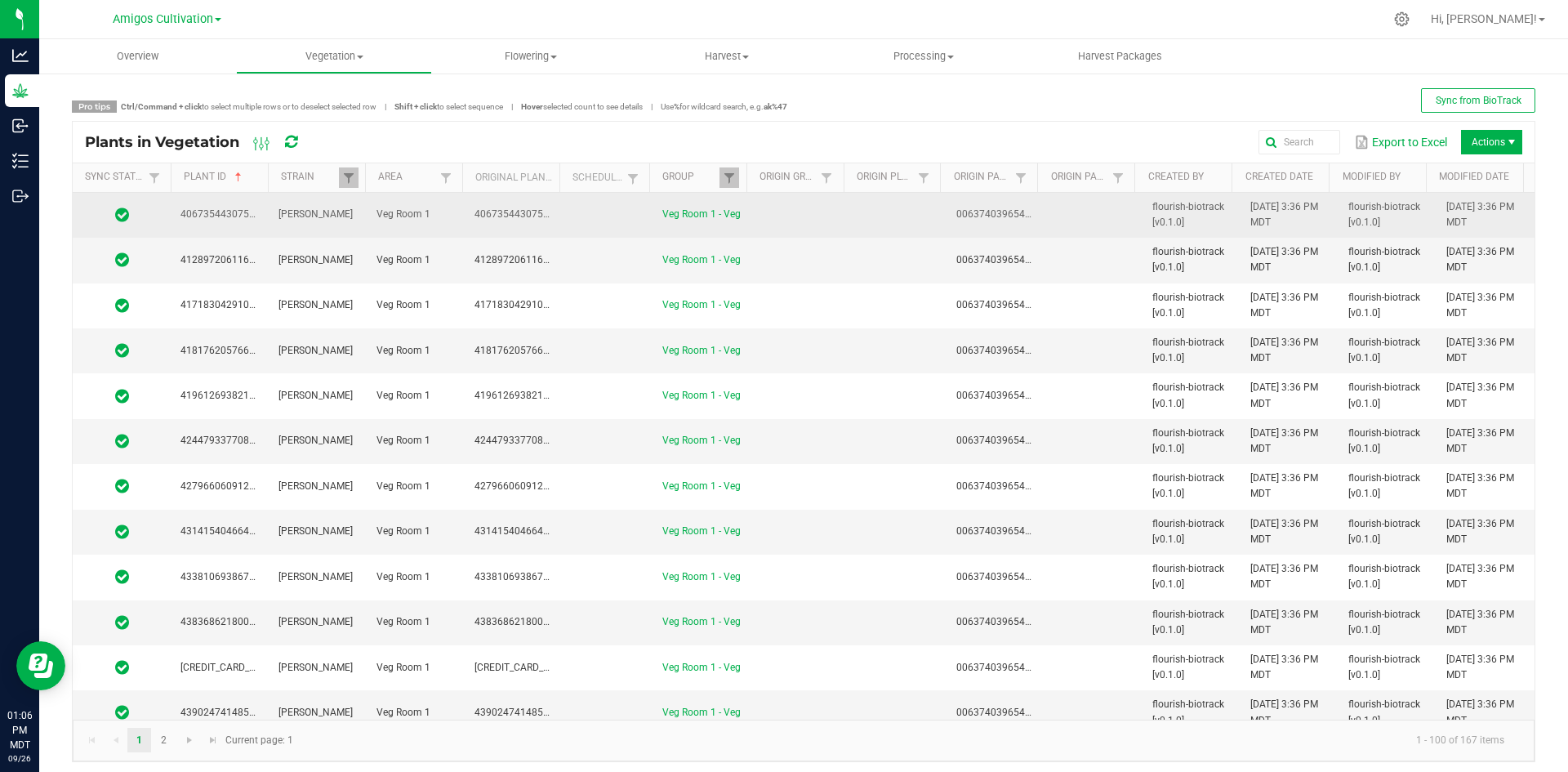
click at [728, 216] on td "Veg Room 1 - Veg" at bounding box center [702, 215] width 98 height 44
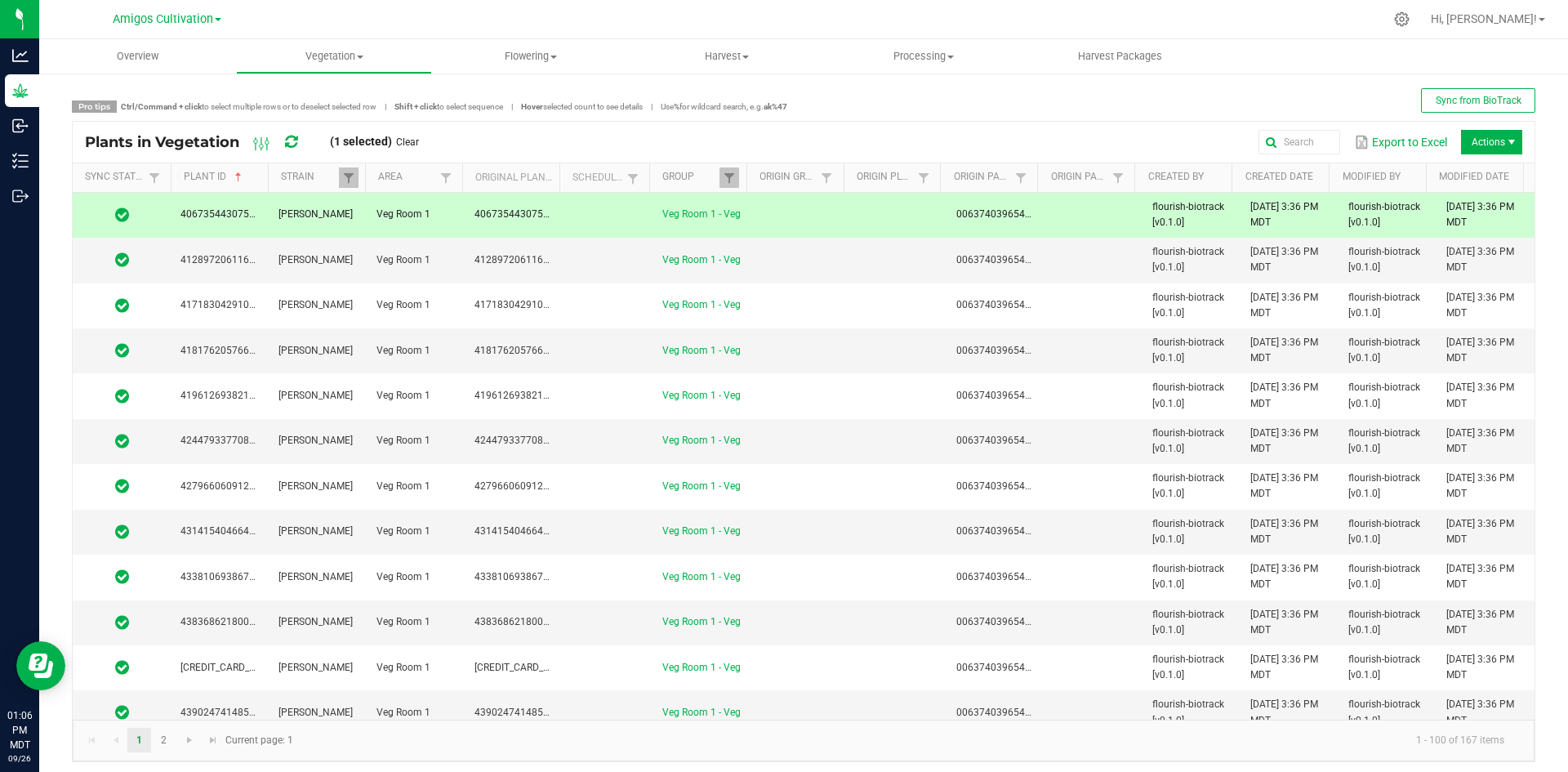
click at [1479, 146] on span "Actions" at bounding box center [1491, 142] width 61 height 24
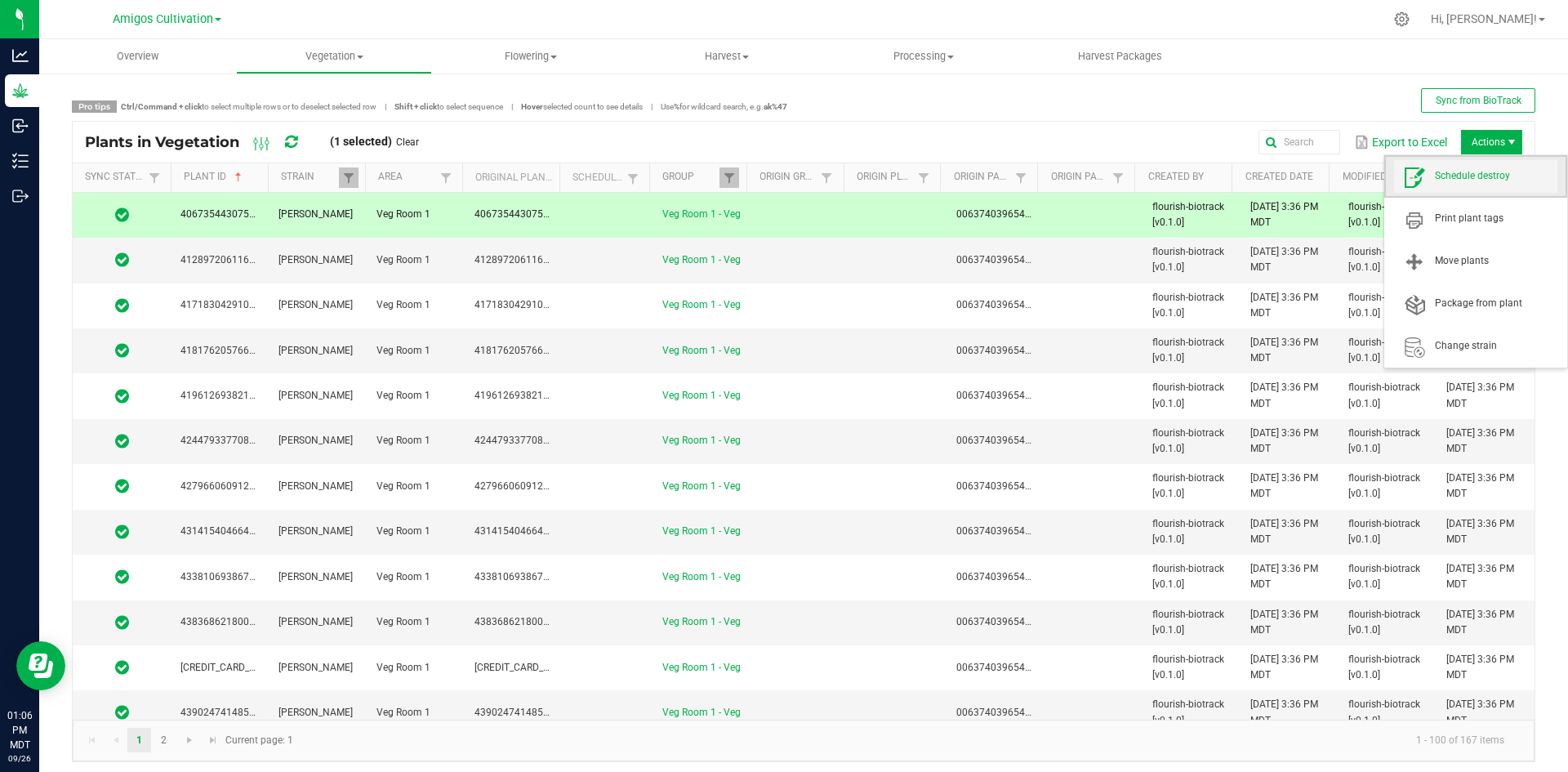
click at [1469, 181] on span "Schedule destroy" at bounding box center [1496, 175] width 122 height 14
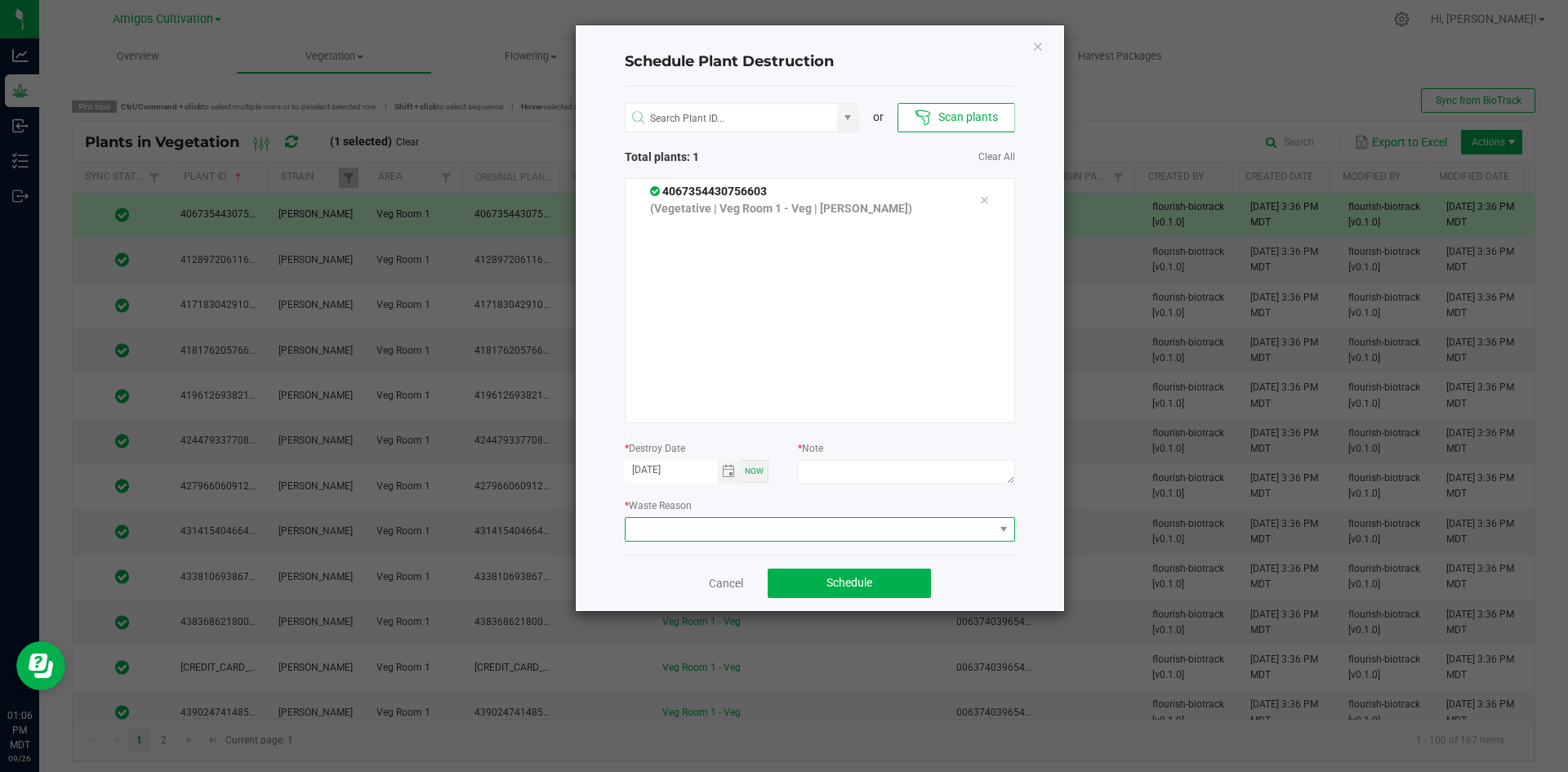
click at [887, 533] on span at bounding box center [809, 529] width 368 height 23
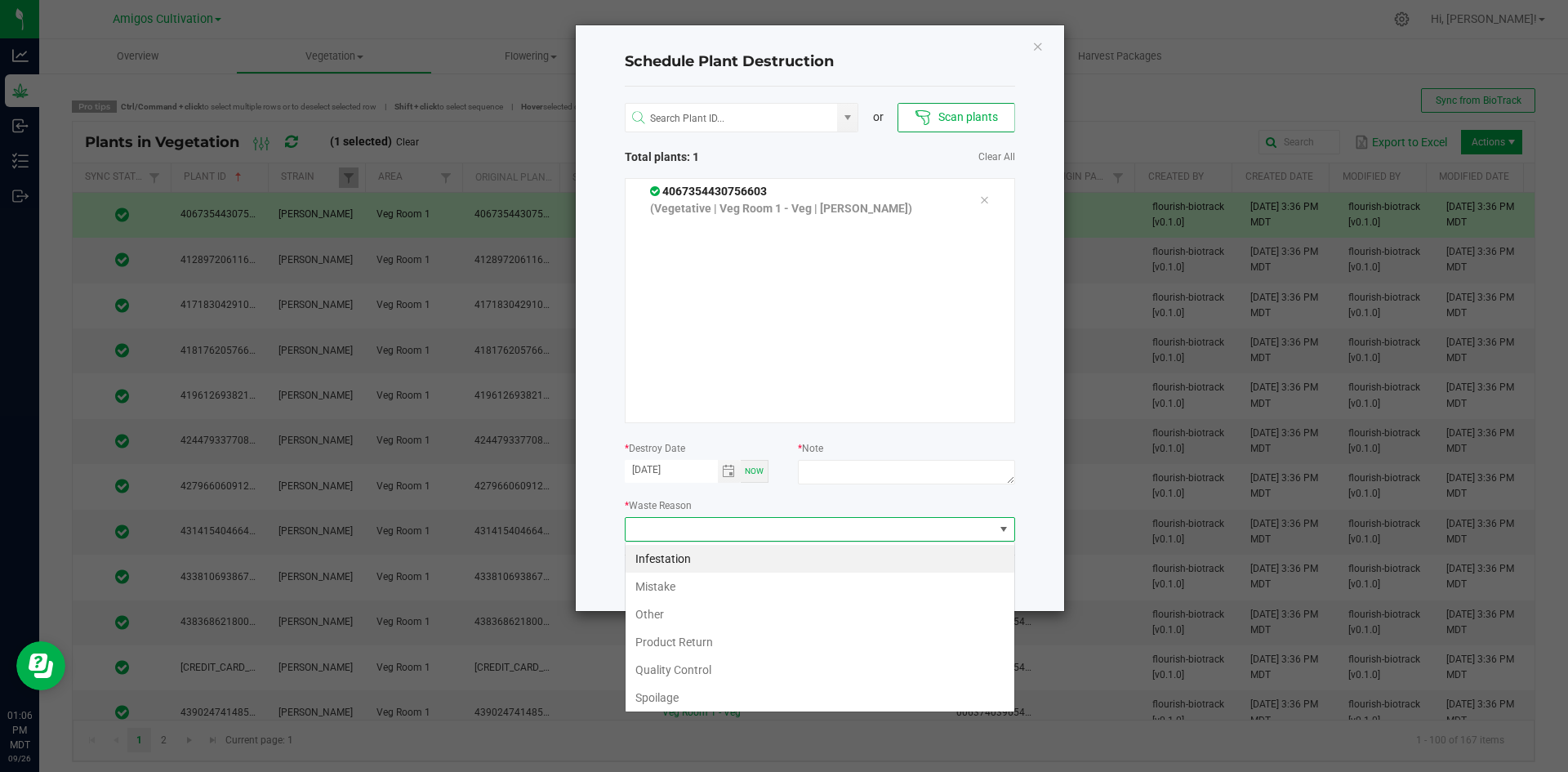
scroll to position [24, 390]
click at [667, 584] on li "Mistake" at bounding box center [819, 587] width 388 height 28
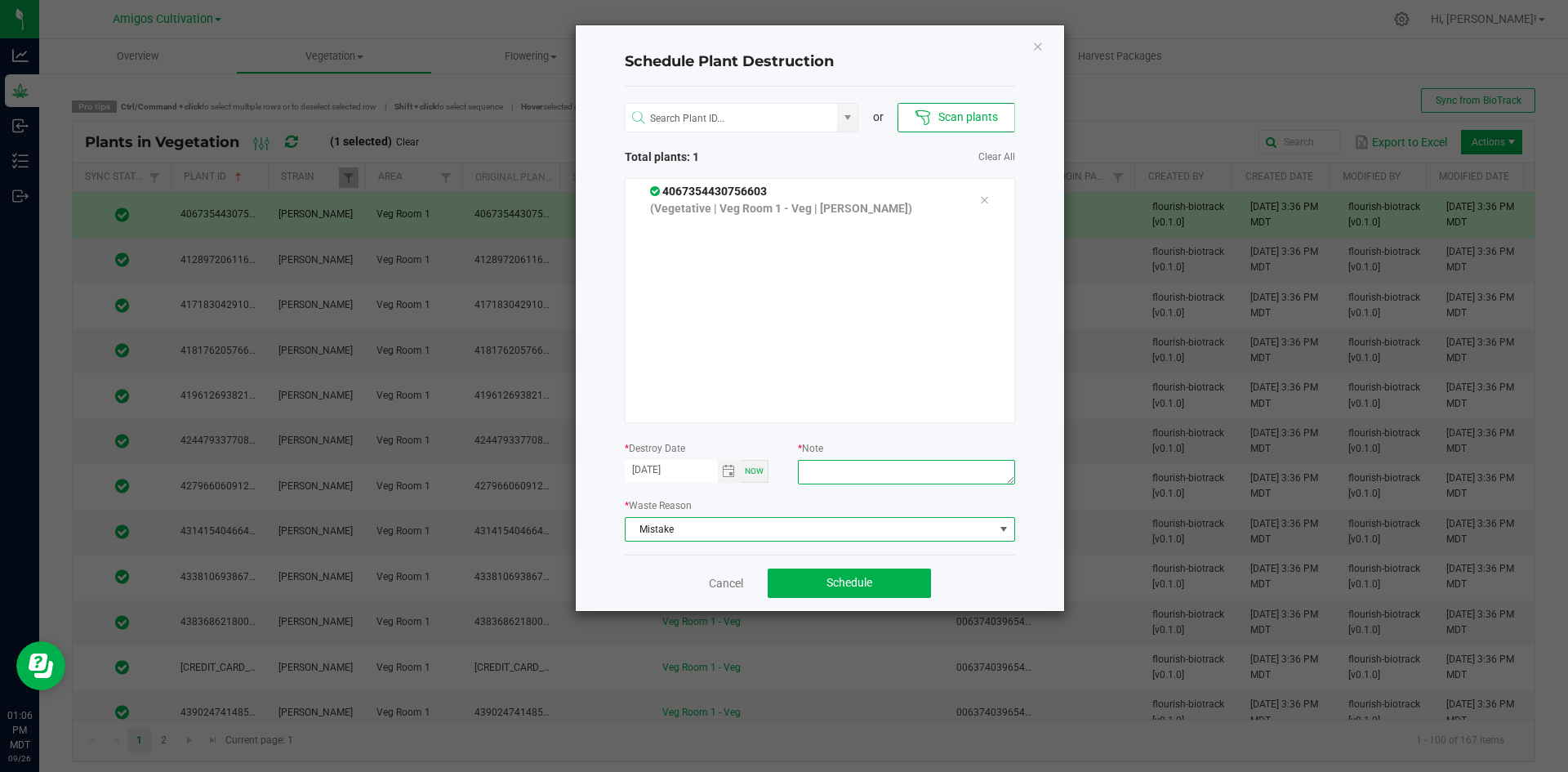
click at [889, 475] on textarea at bounding box center [905, 472] width 216 height 24
type textarea "mistake"
click at [868, 578] on span "Schedule" at bounding box center [849, 582] width 45 height 13
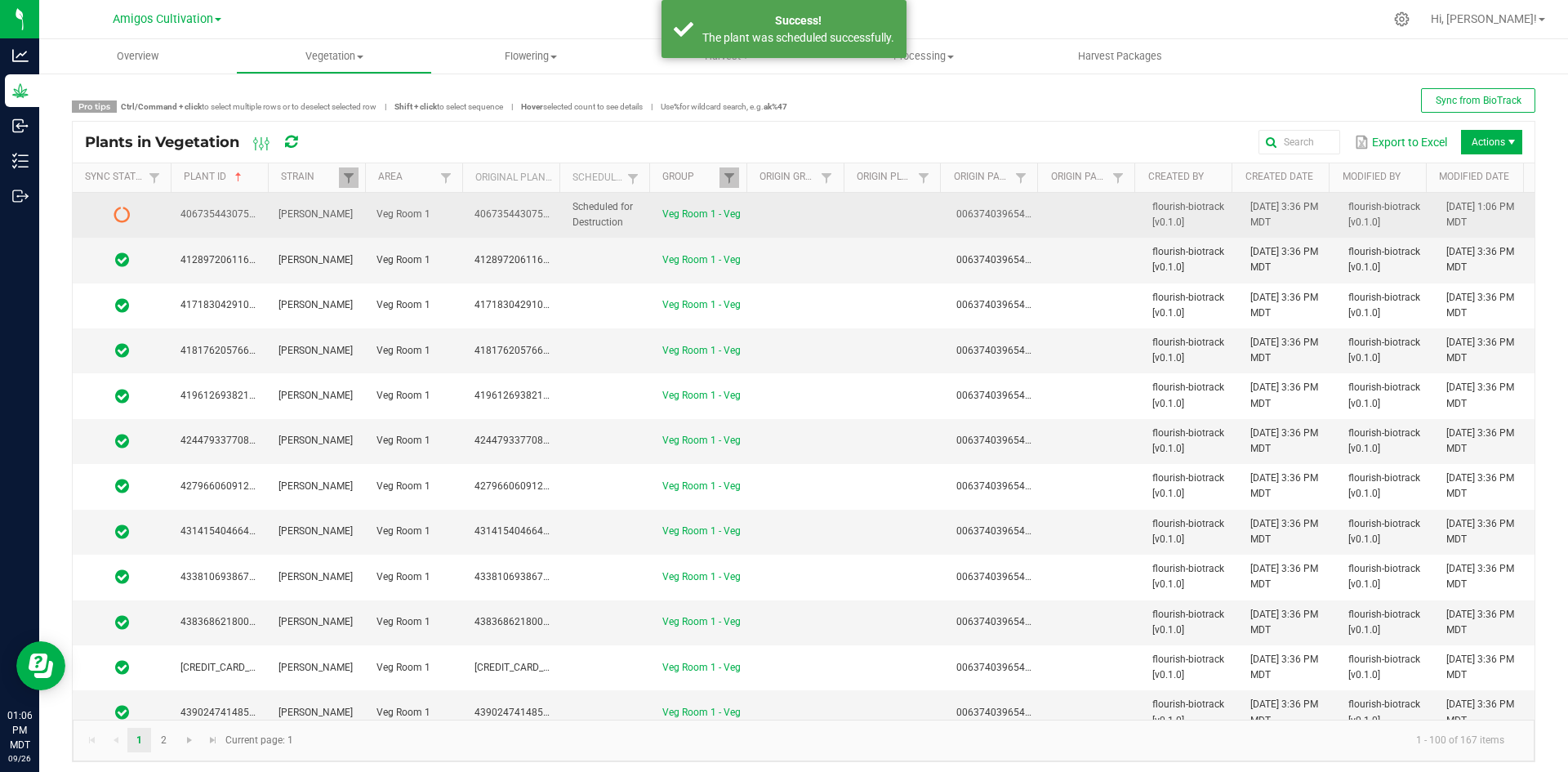
click at [848, 230] on td at bounding box center [897, 215] width 98 height 44
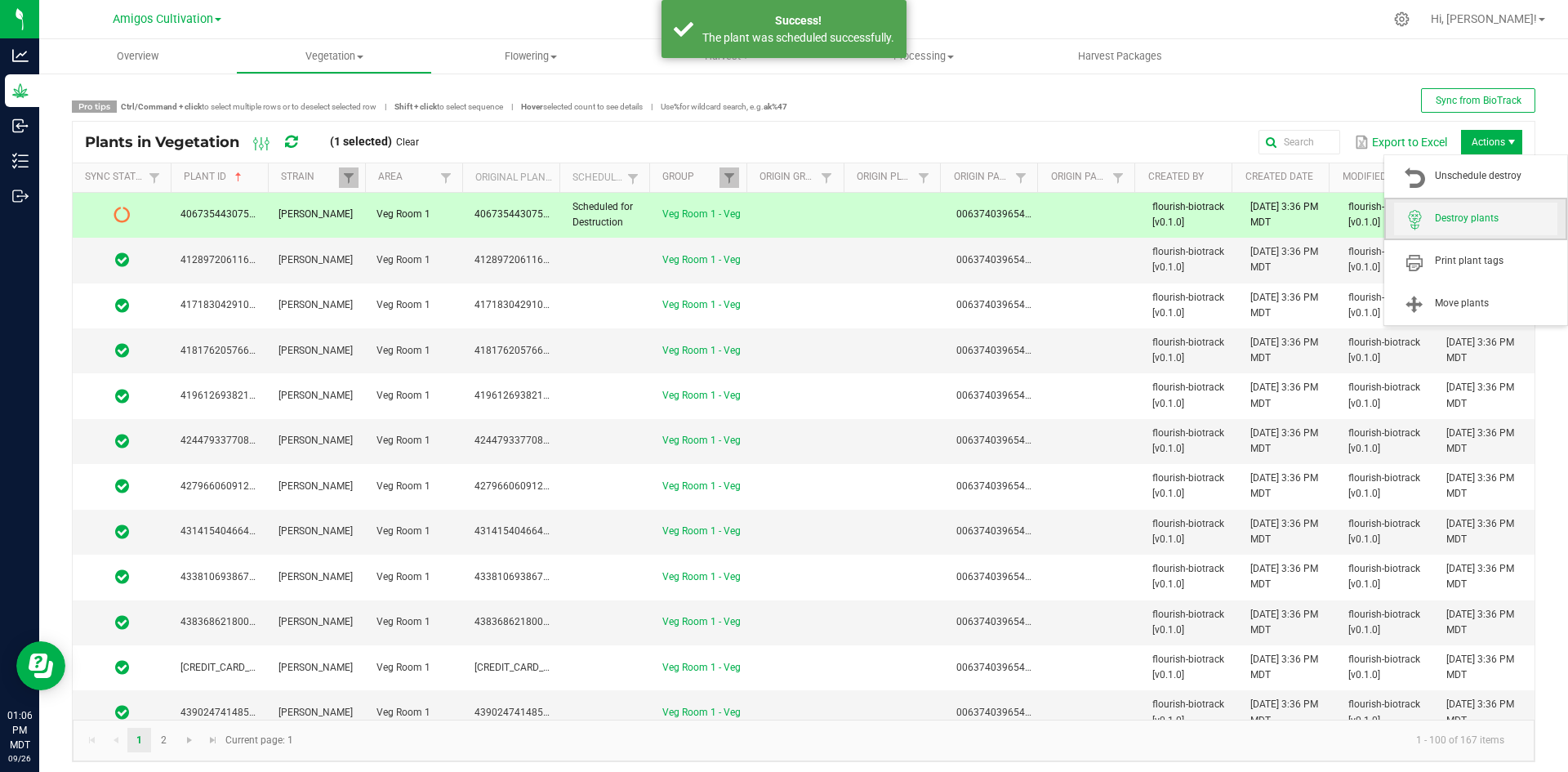
click at [1480, 218] on span "Destroy plants" at bounding box center [1496, 218] width 122 height 14
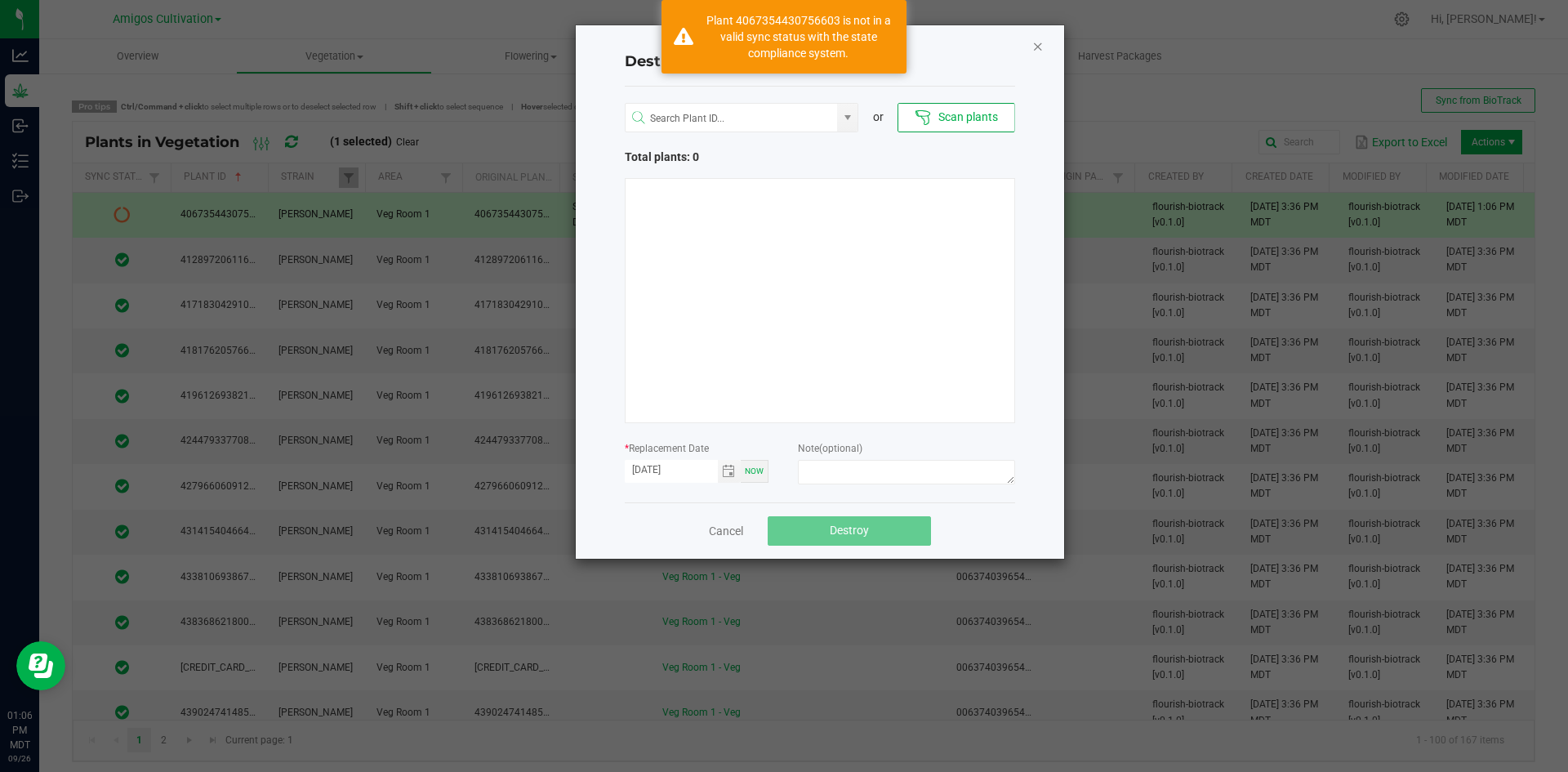
click at [1036, 41] on icon "Close" at bounding box center [1038, 45] width 11 height 19
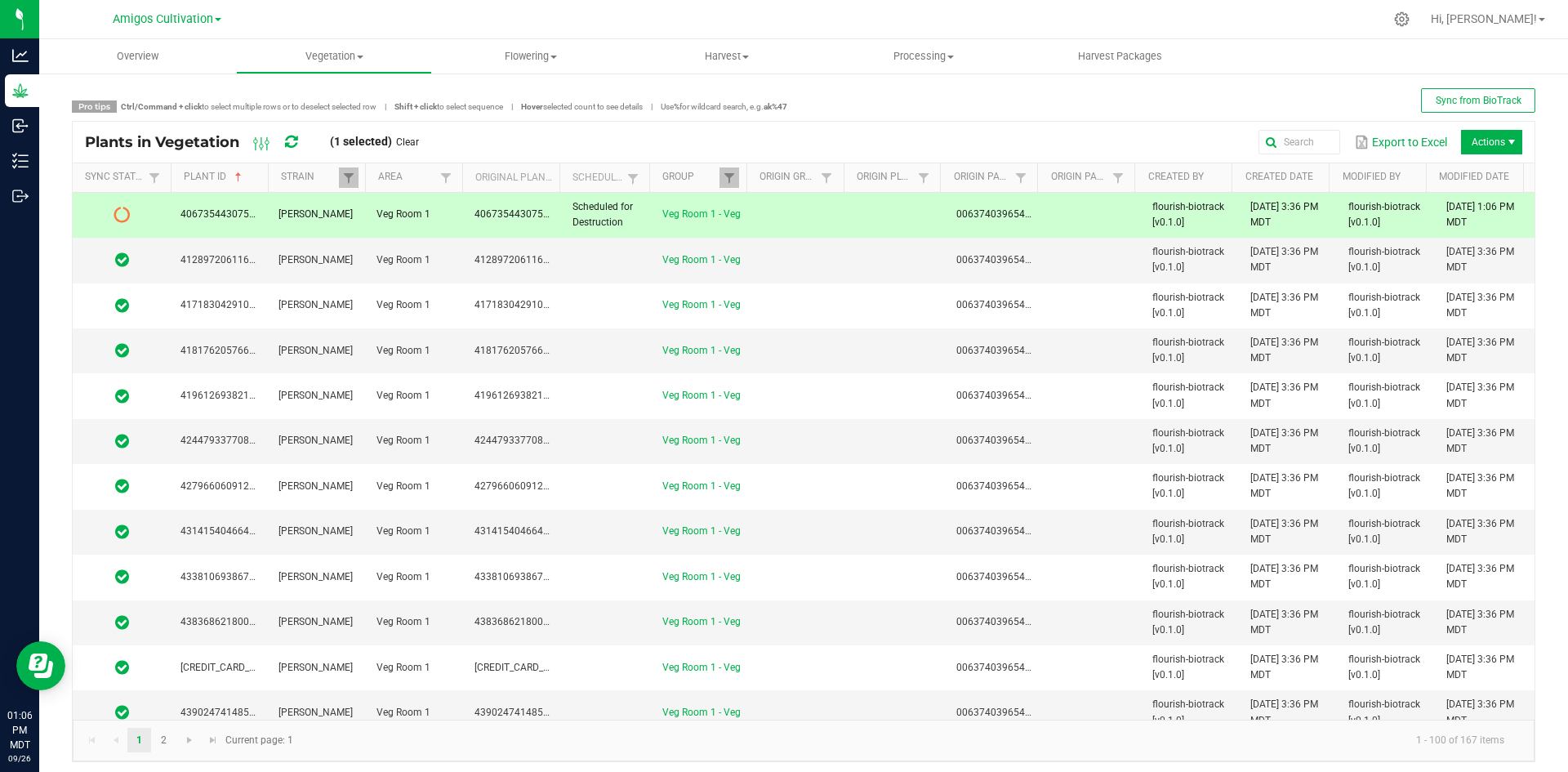
click at [295, 137] on icon at bounding box center [290, 142] width 12 height 15
click at [1469, 141] on span "Actions" at bounding box center [1491, 142] width 61 height 24
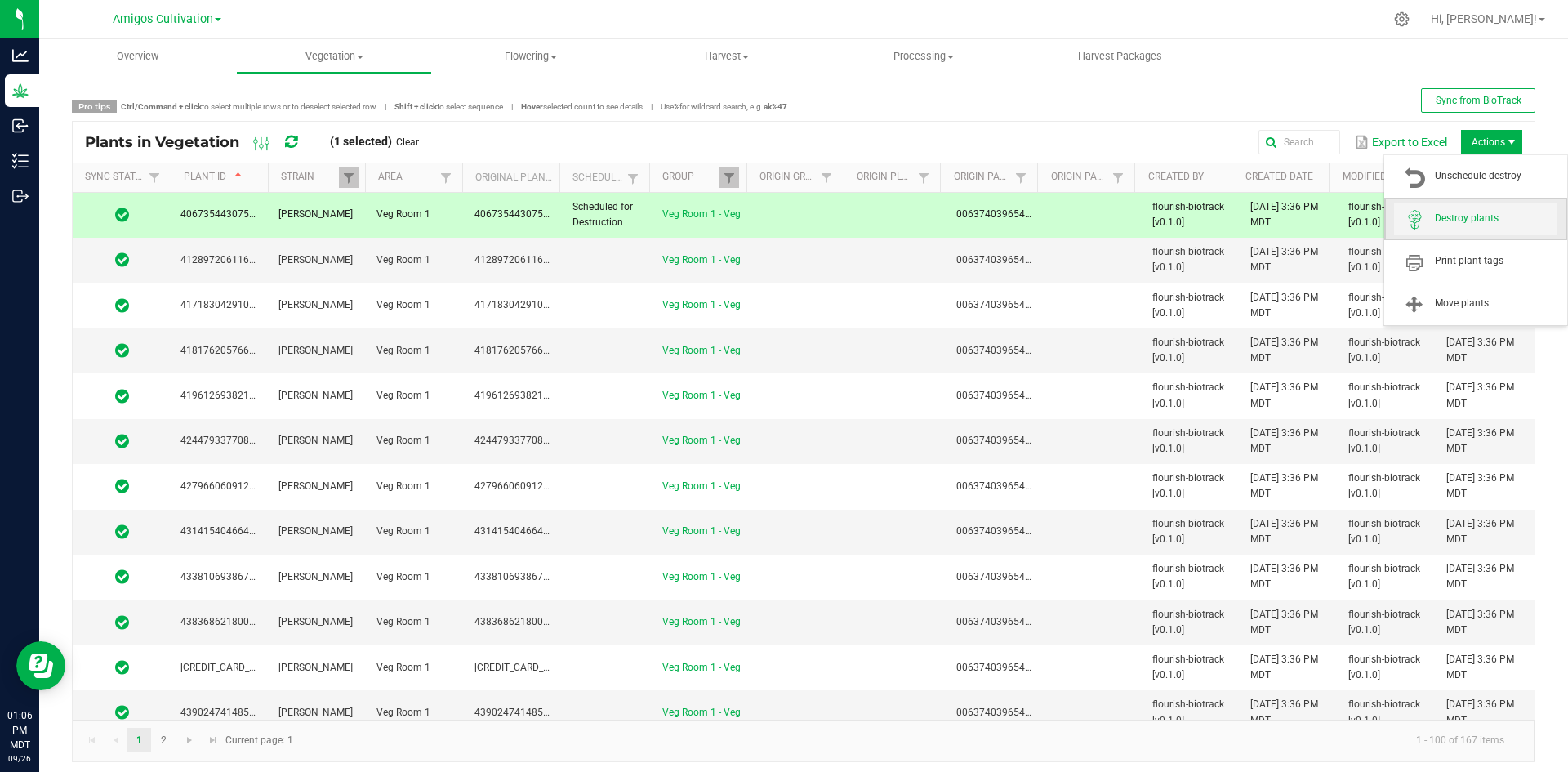
click at [1464, 221] on span "Destroy plants" at bounding box center [1496, 218] width 122 height 14
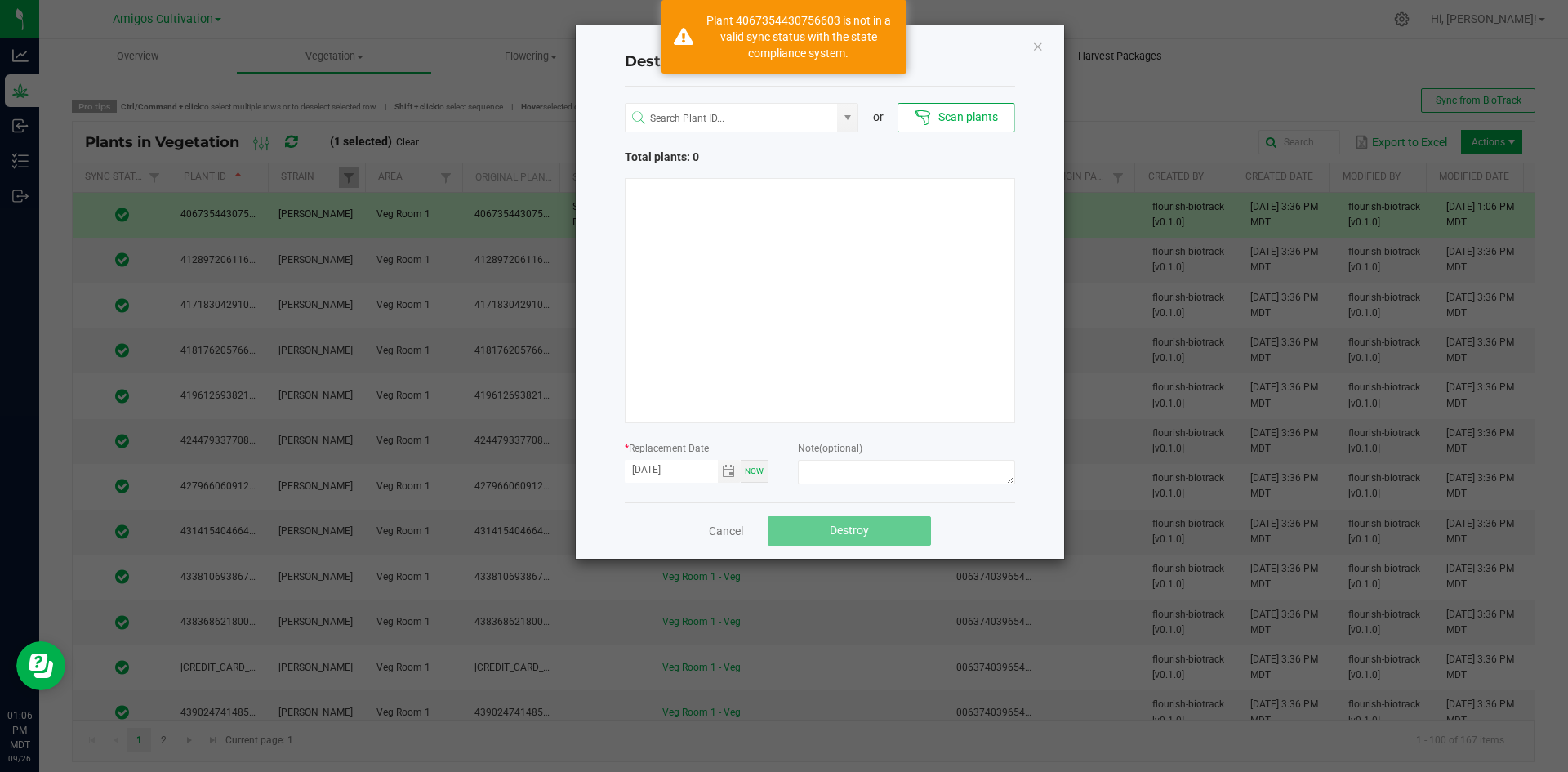
click at [1038, 49] on icon "Close" at bounding box center [1038, 45] width 11 height 19
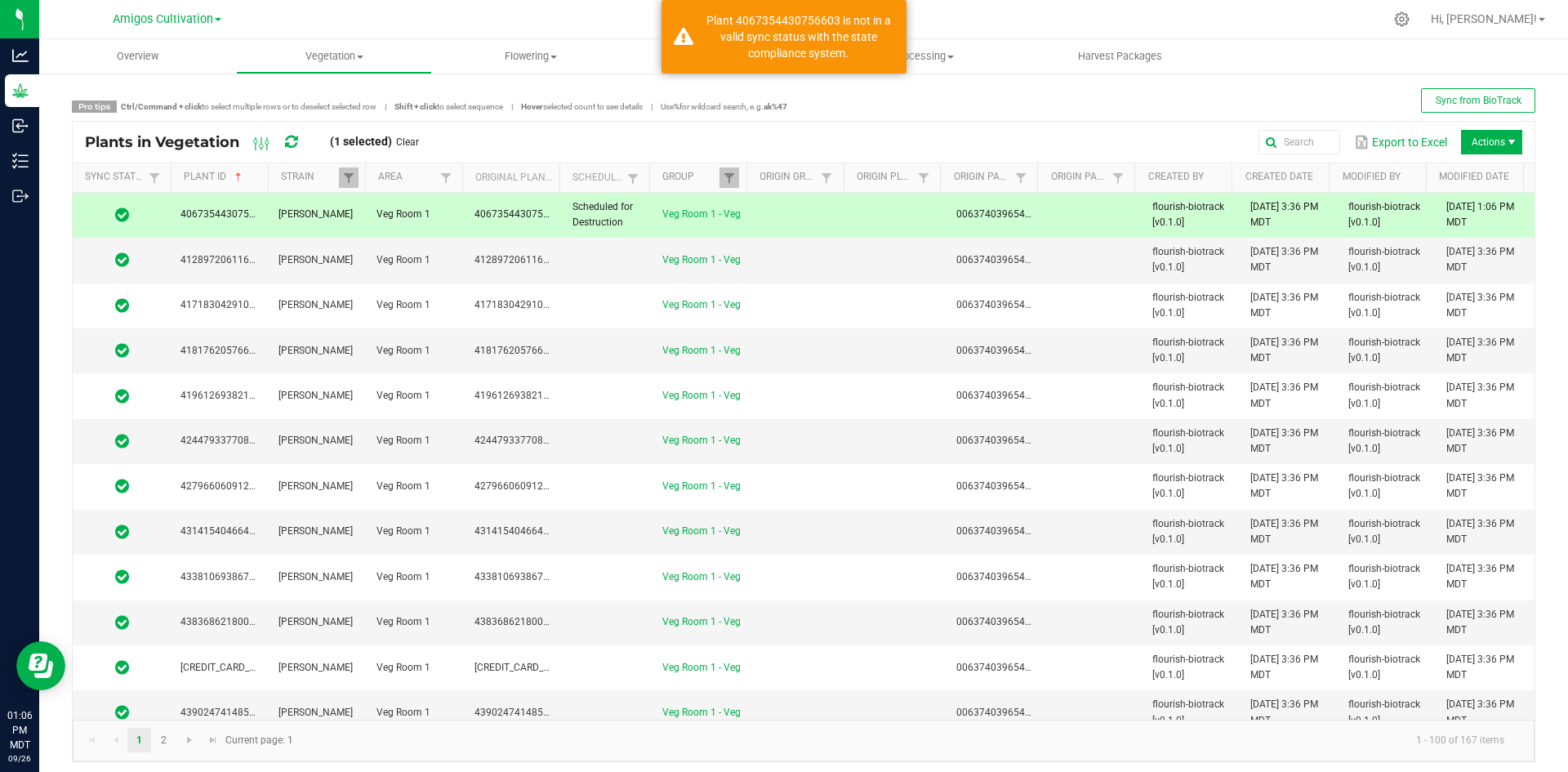
click at [758, 206] on td at bounding box center [800, 215] width 98 height 44
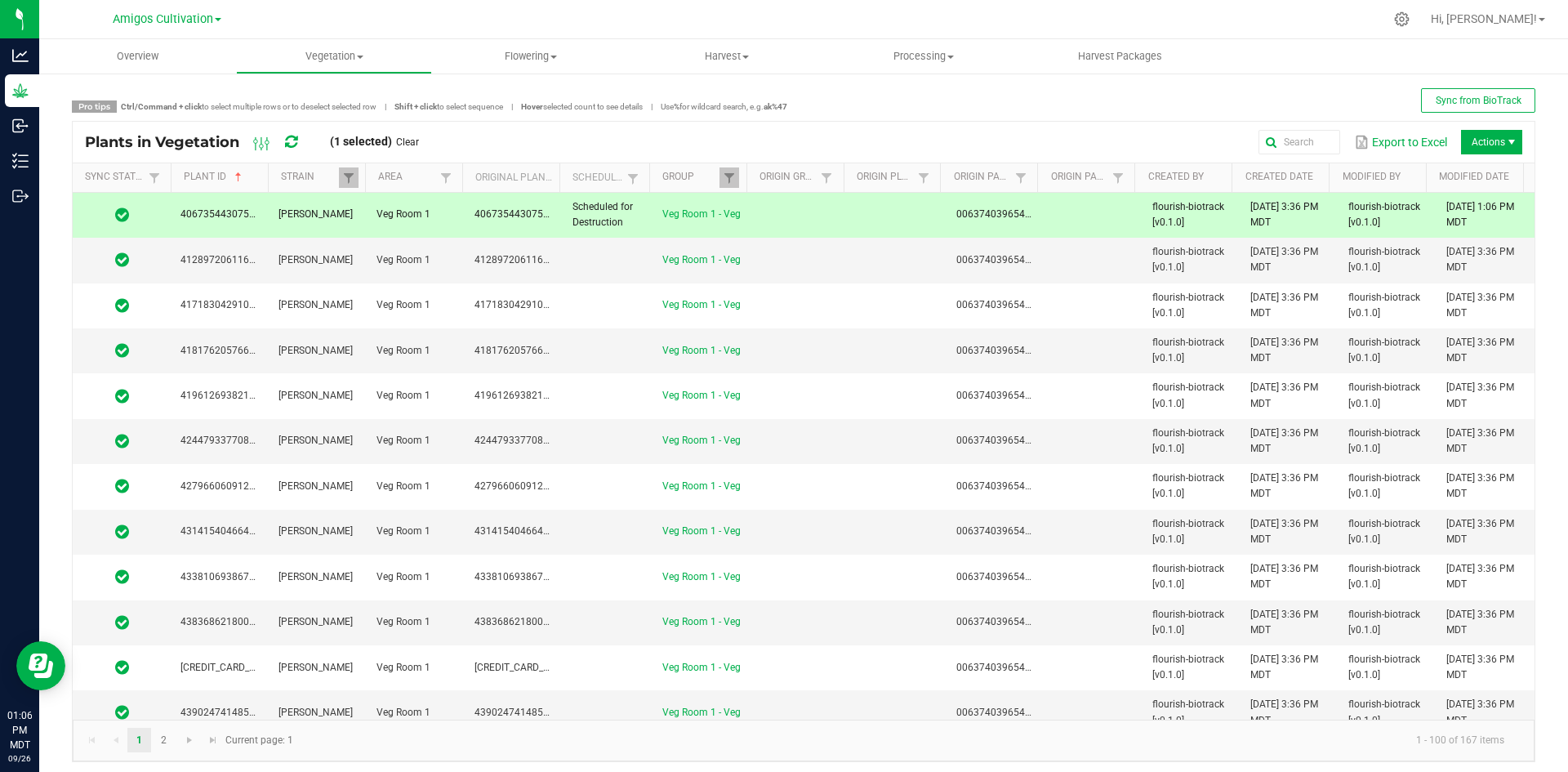
click at [302, 145] on div "Plants in Vegetation (1 selected) Clear" at bounding box center [259, 142] width 347 height 28
click at [293, 141] on icon at bounding box center [290, 142] width 12 height 15
click at [717, 225] on td "Veg Room 1 - Veg" at bounding box center [702, 215] width 98 height 44
click at [1477, 148] on span "Actions" at bounding box center [1491, 142] width 61 height 24
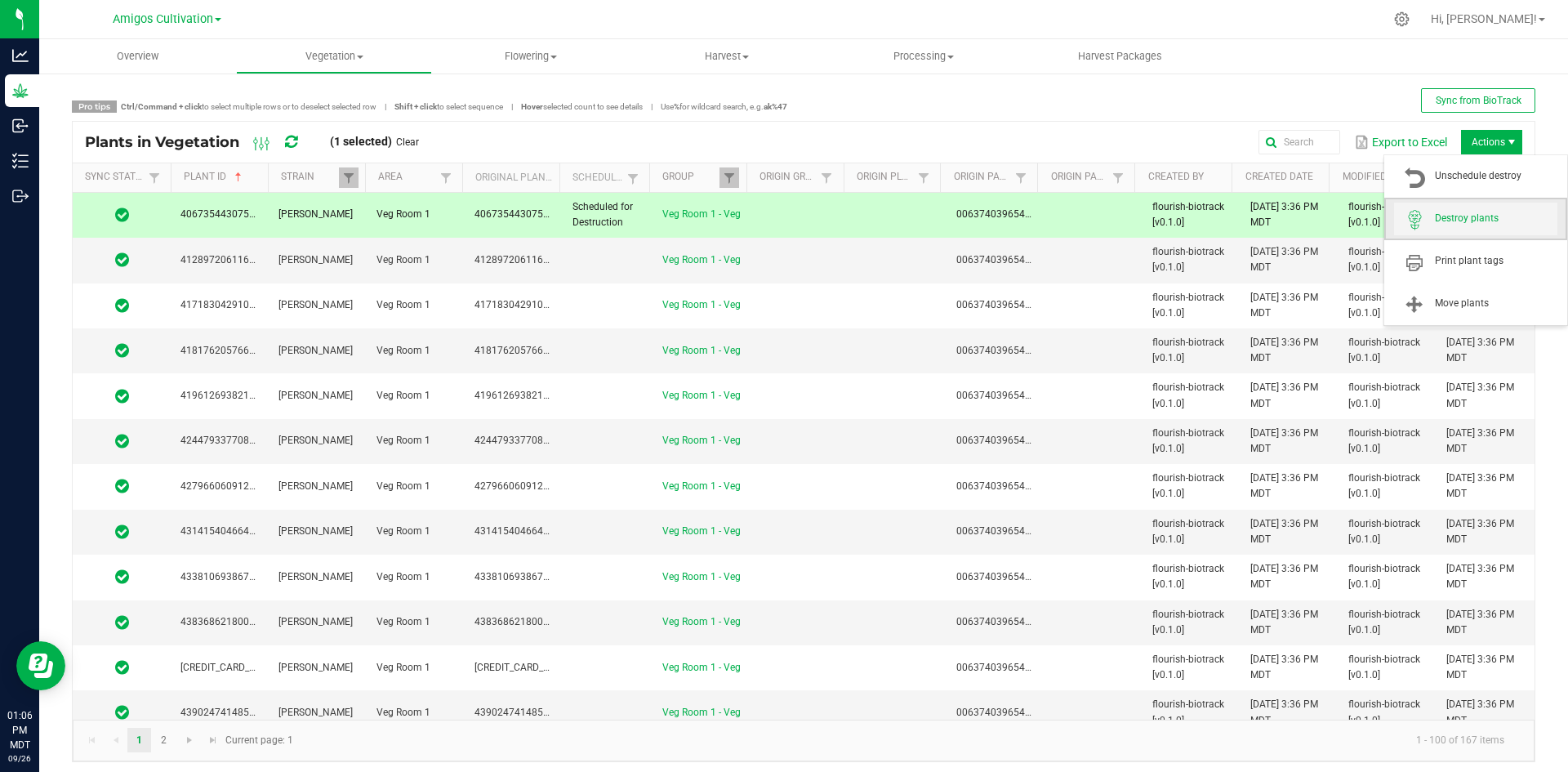
click at [1436, 211] on span "Destroy plants" at bounding box center [1496, 218] width 122 height 14
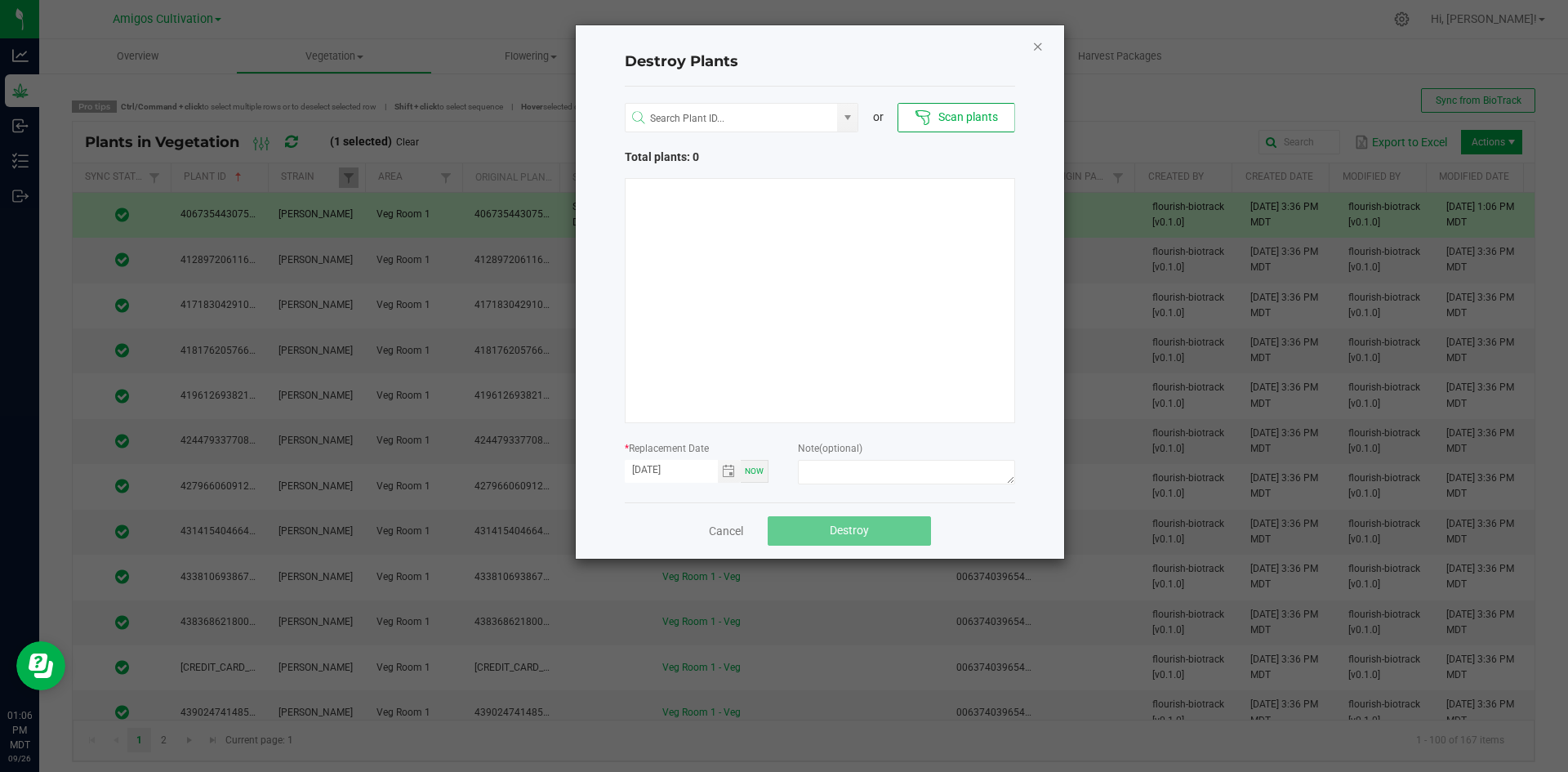
click at [1040, 44] on icon "Close" at bounding box center [1038, 45] width 11 height 19
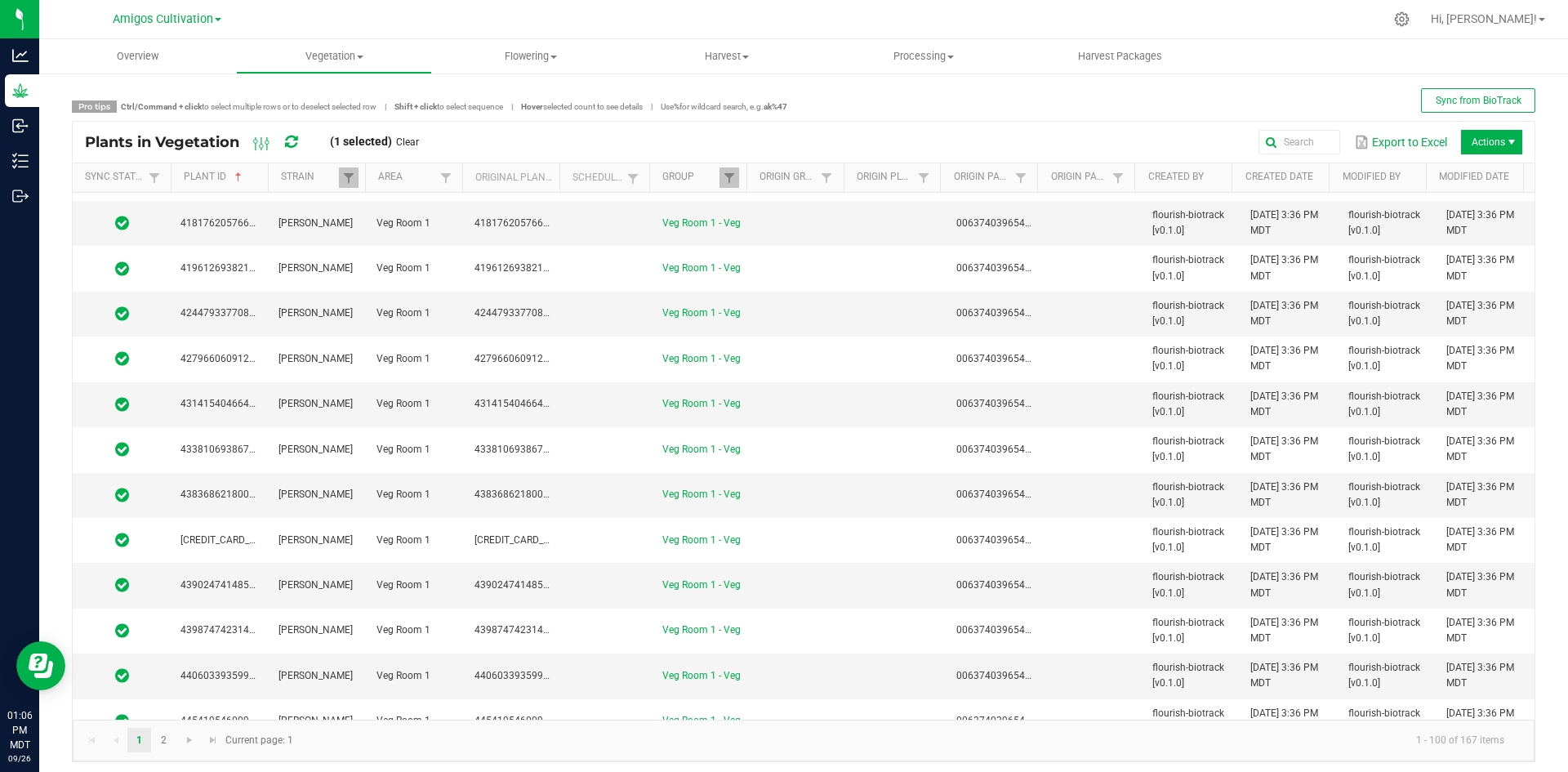
scroll to position [0, 0]
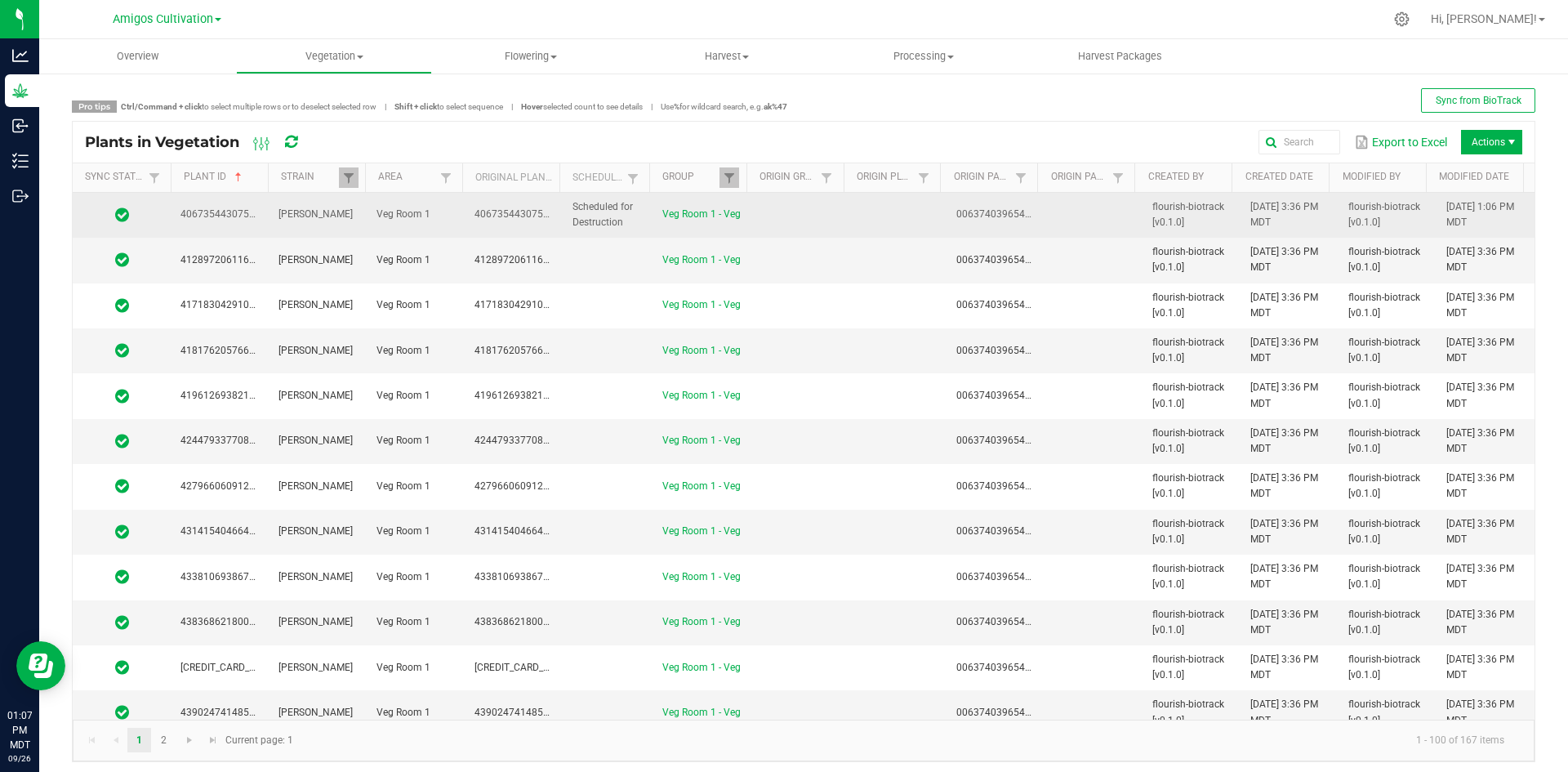
click at [752, 215] on td at bounding box center [800, 215] width 98 height 44
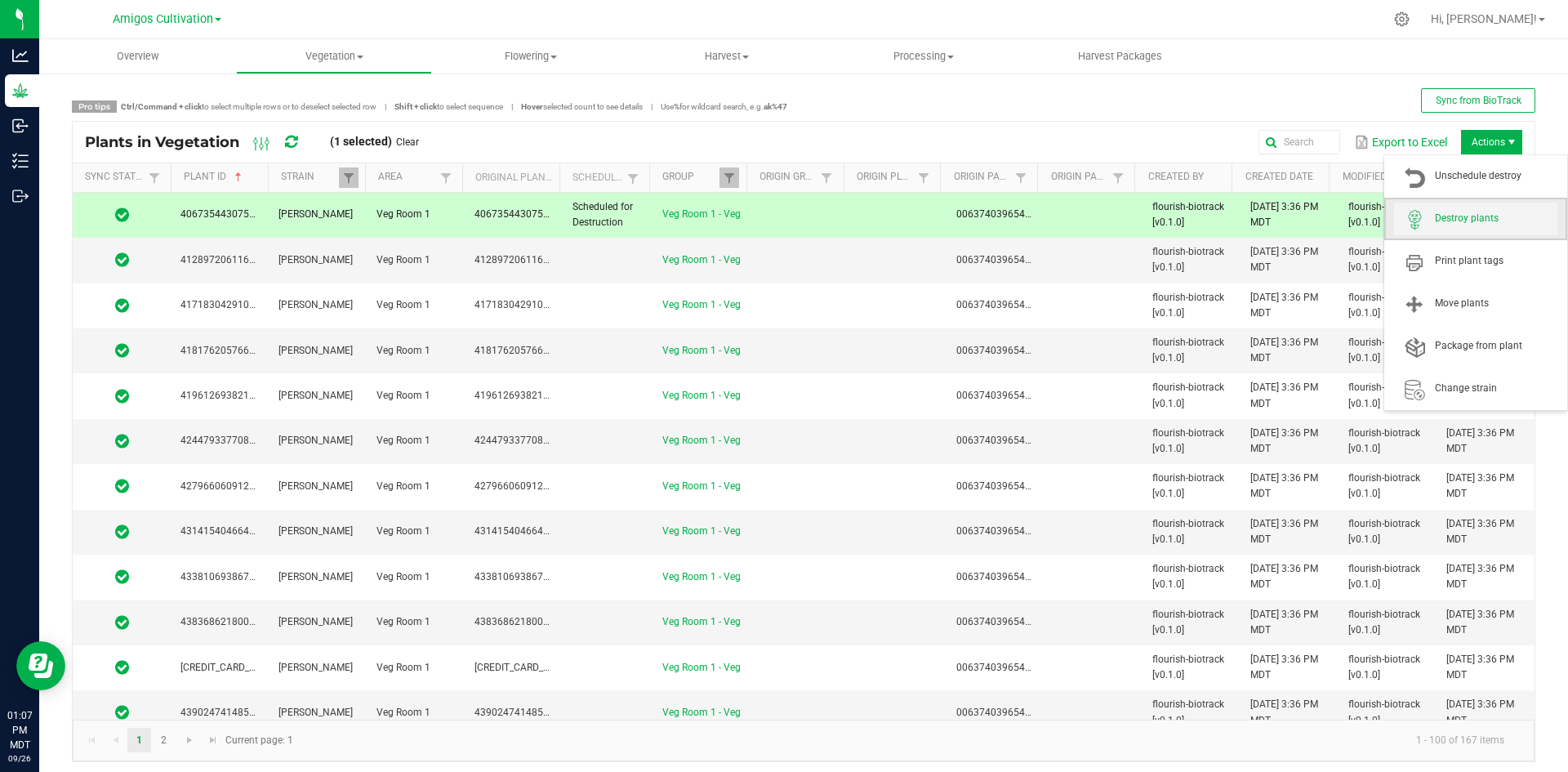
click at [1482, 209] on span "Destroy plants" at bounding box center [1475, 219] width 163 height 32
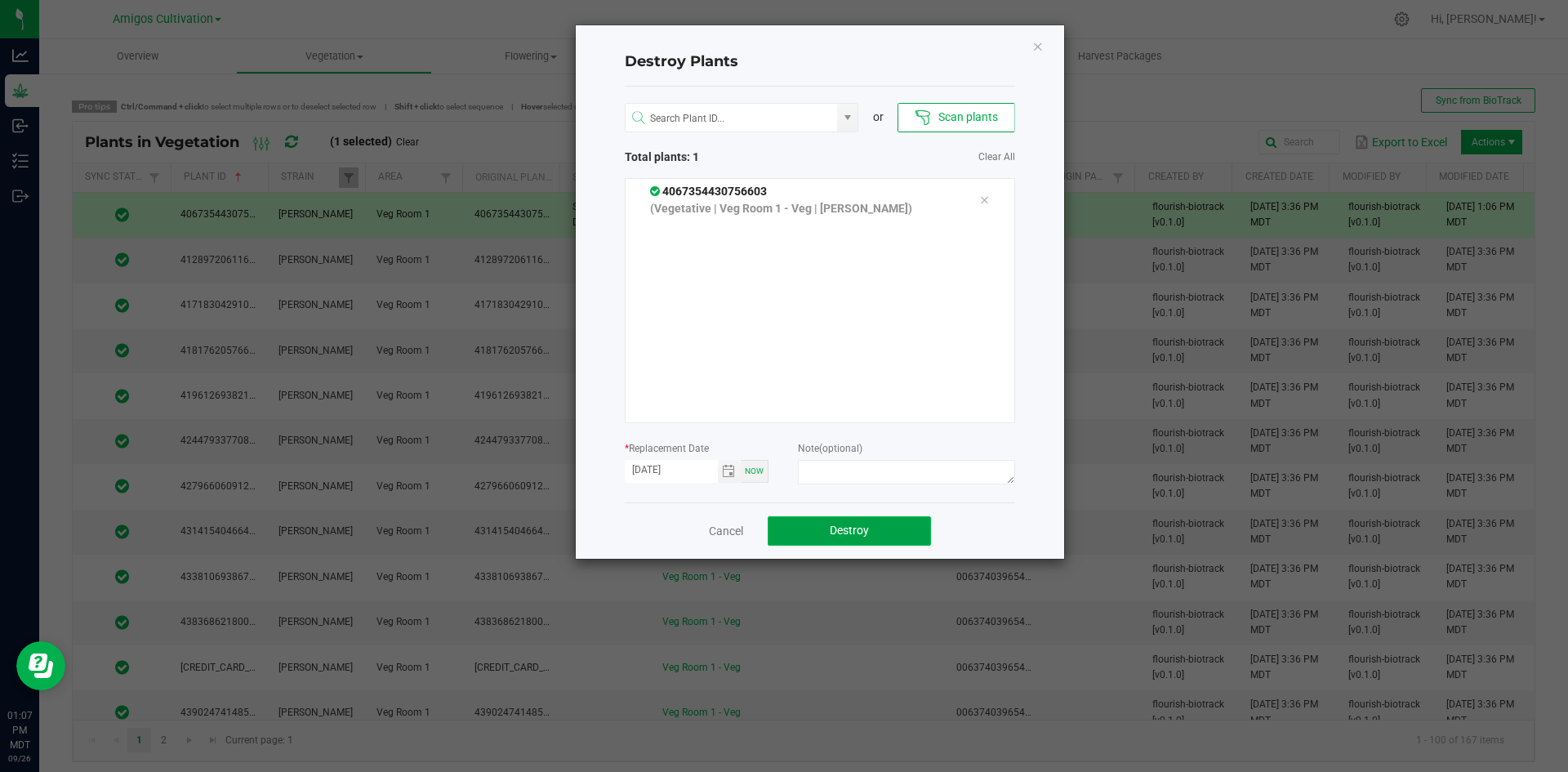
click at [844, 529] on span "Destroy" at bounding box center [849, 530] width 39 height 13
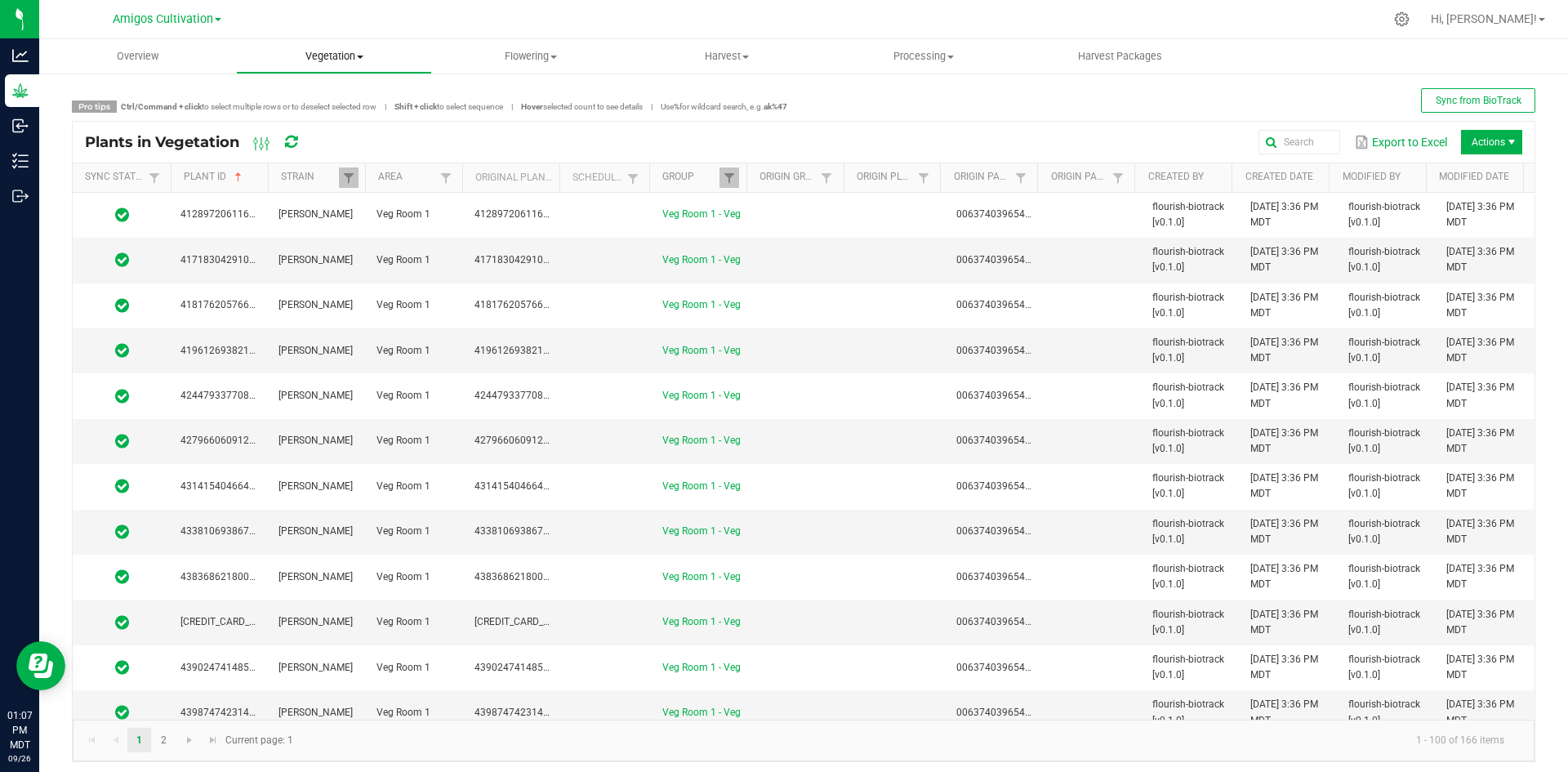
click at [328, 63] on span "Vegetation" at bounding box center [335, 57] width 196 height 15
click at [313, 99] on span "Veg groups" at bounding box center [288, 98] width 104 height 14
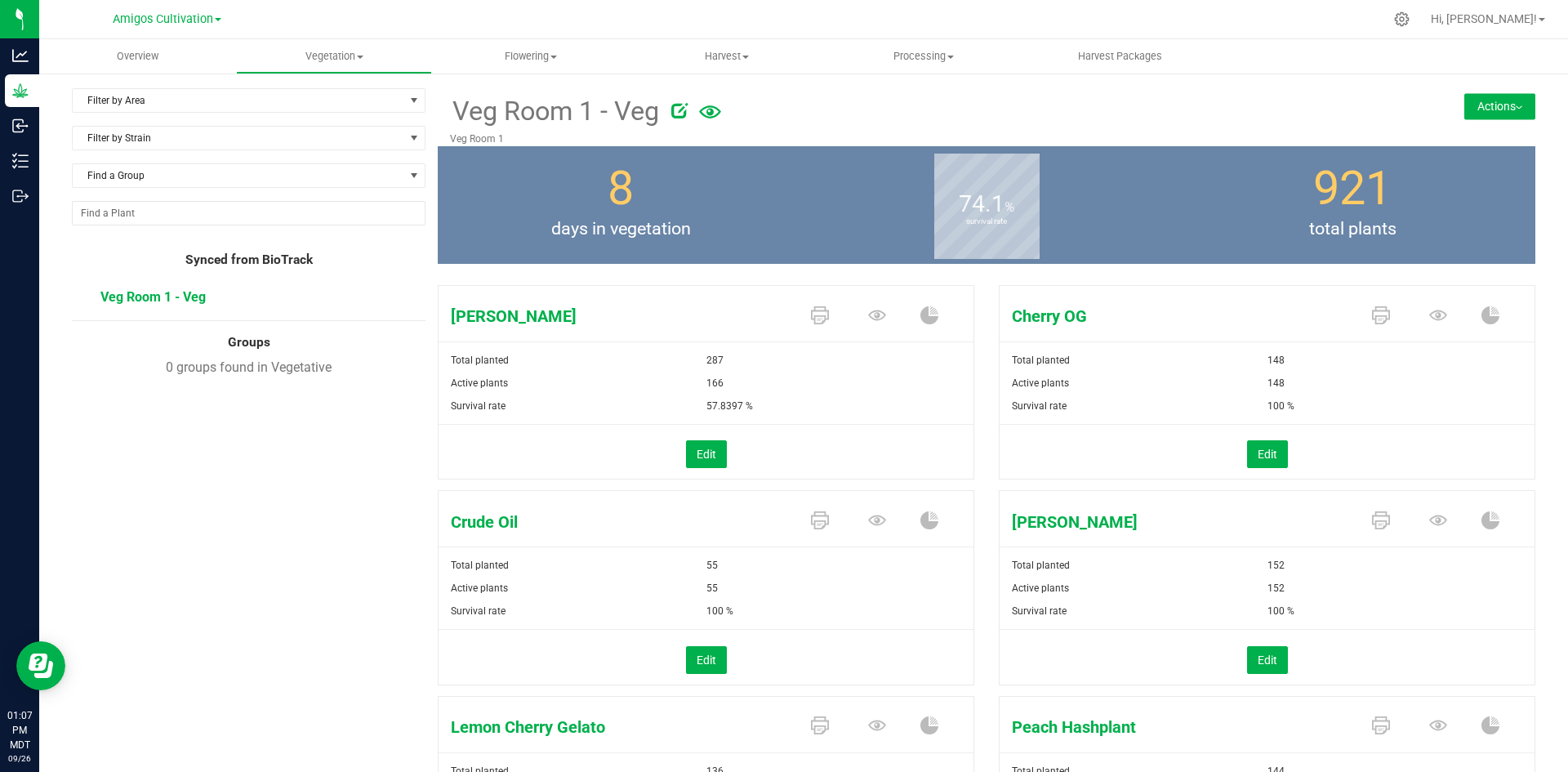
click at [1493, 105] on button "Actions" at bounding box center [1499, 106] width 71 height 26
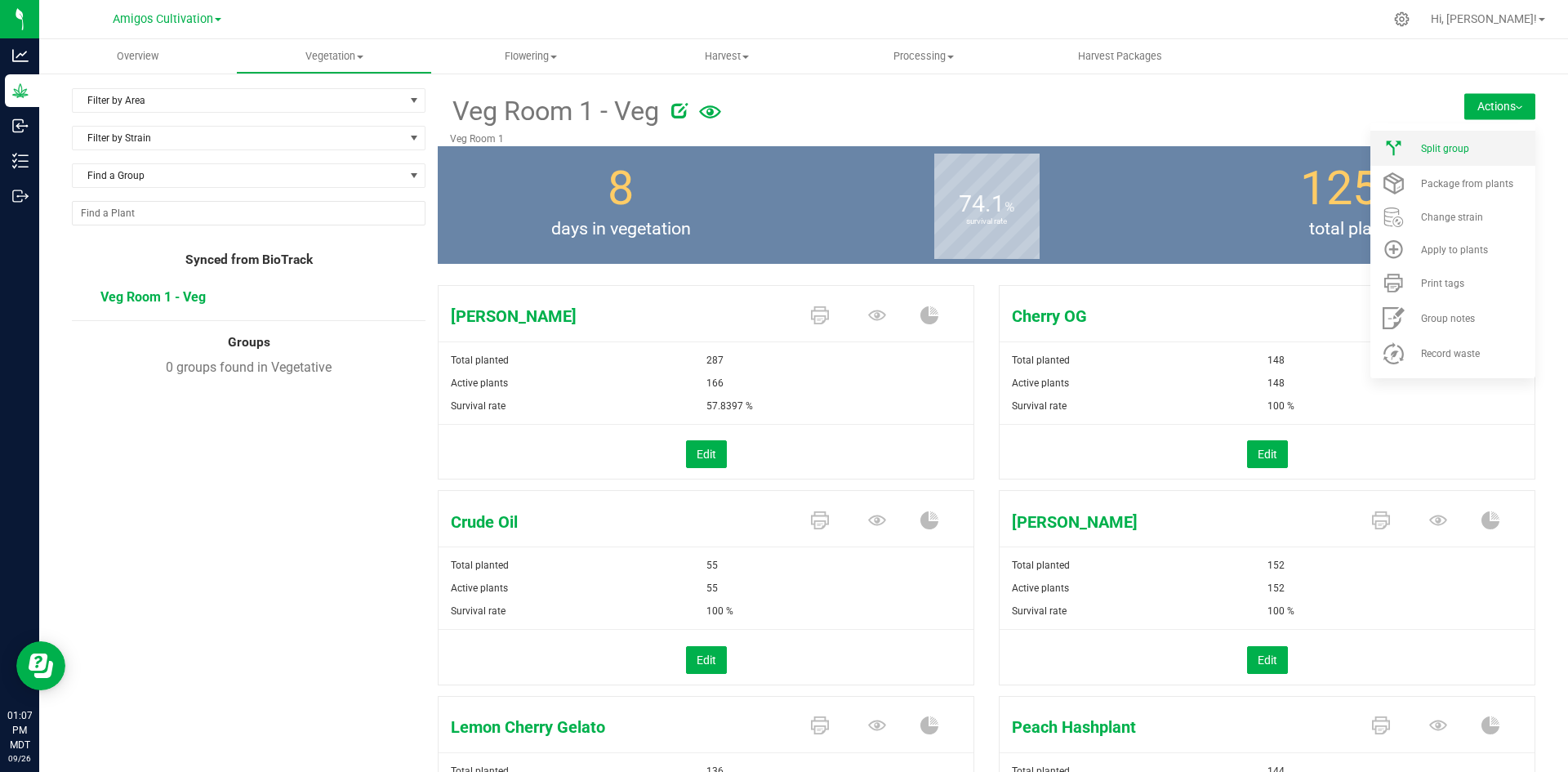
click at [1440, 150] on span "Split group" at bounding box center [1445, 148] width 48 height 11
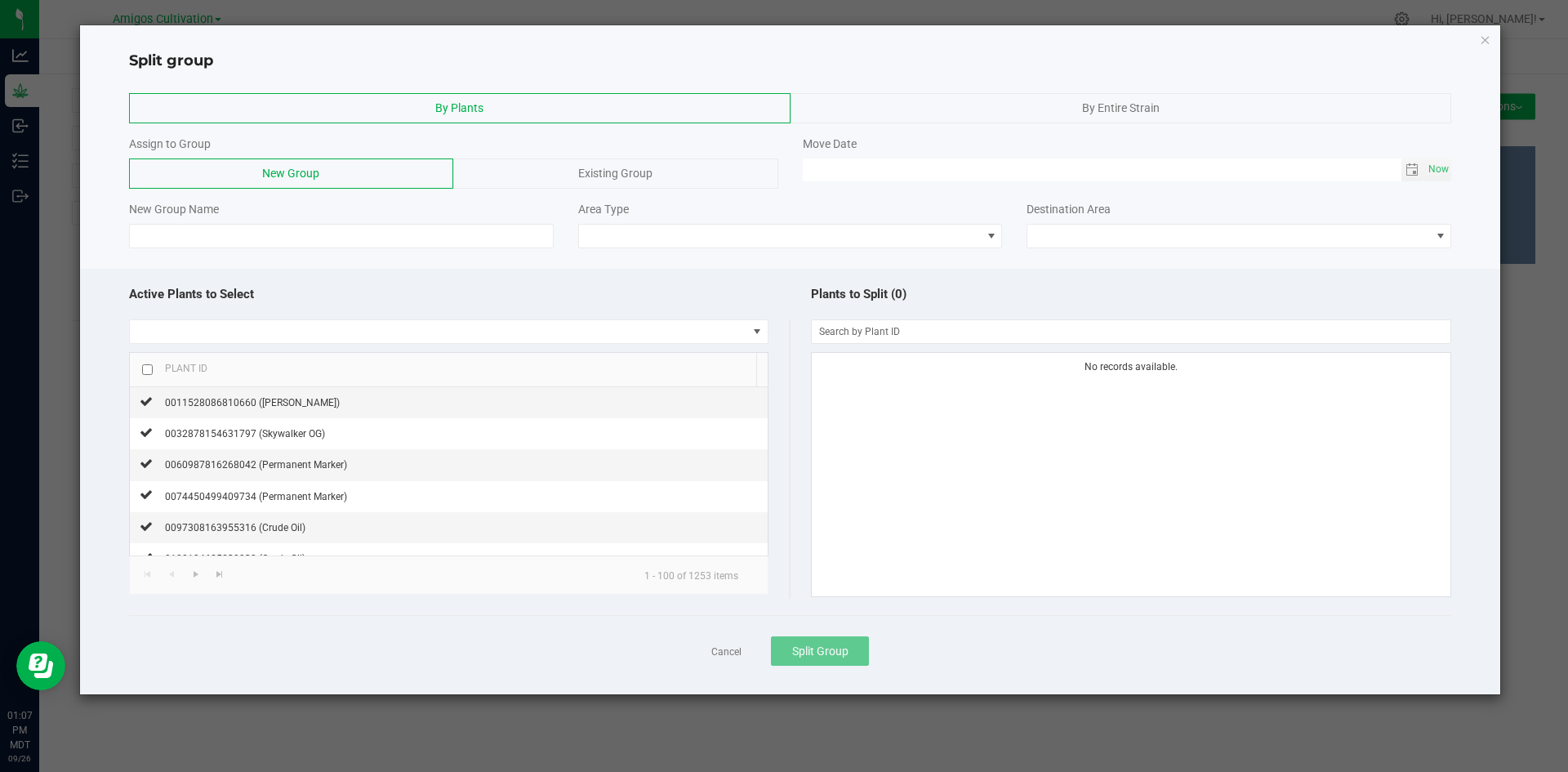
click at [1089, 102] on span "By Entire Strain" at bounding box center [1120, 108] width 78 height 13
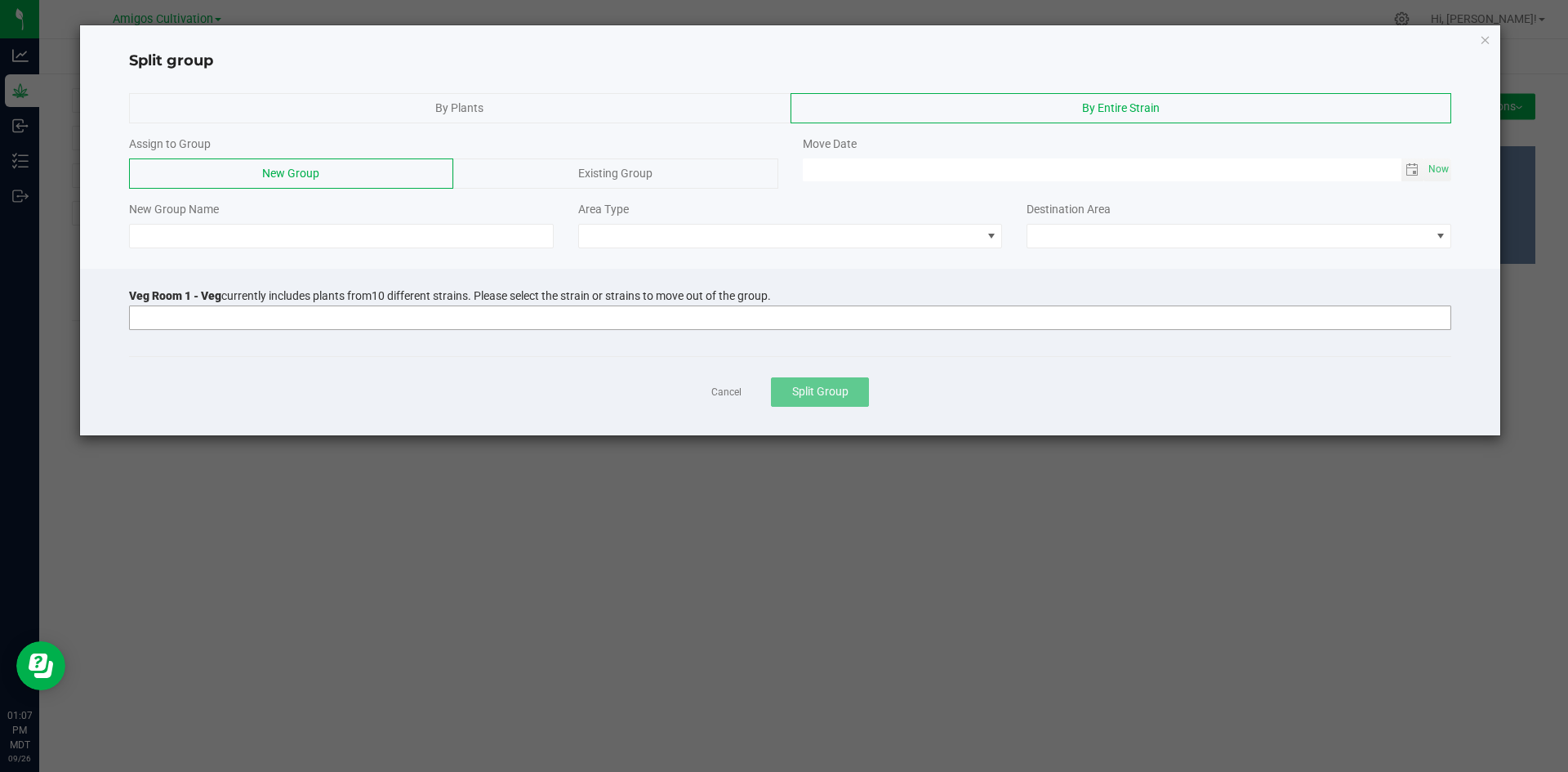
click at [216, 310] on input at bounding box center [779, 317] width 1300 height 23
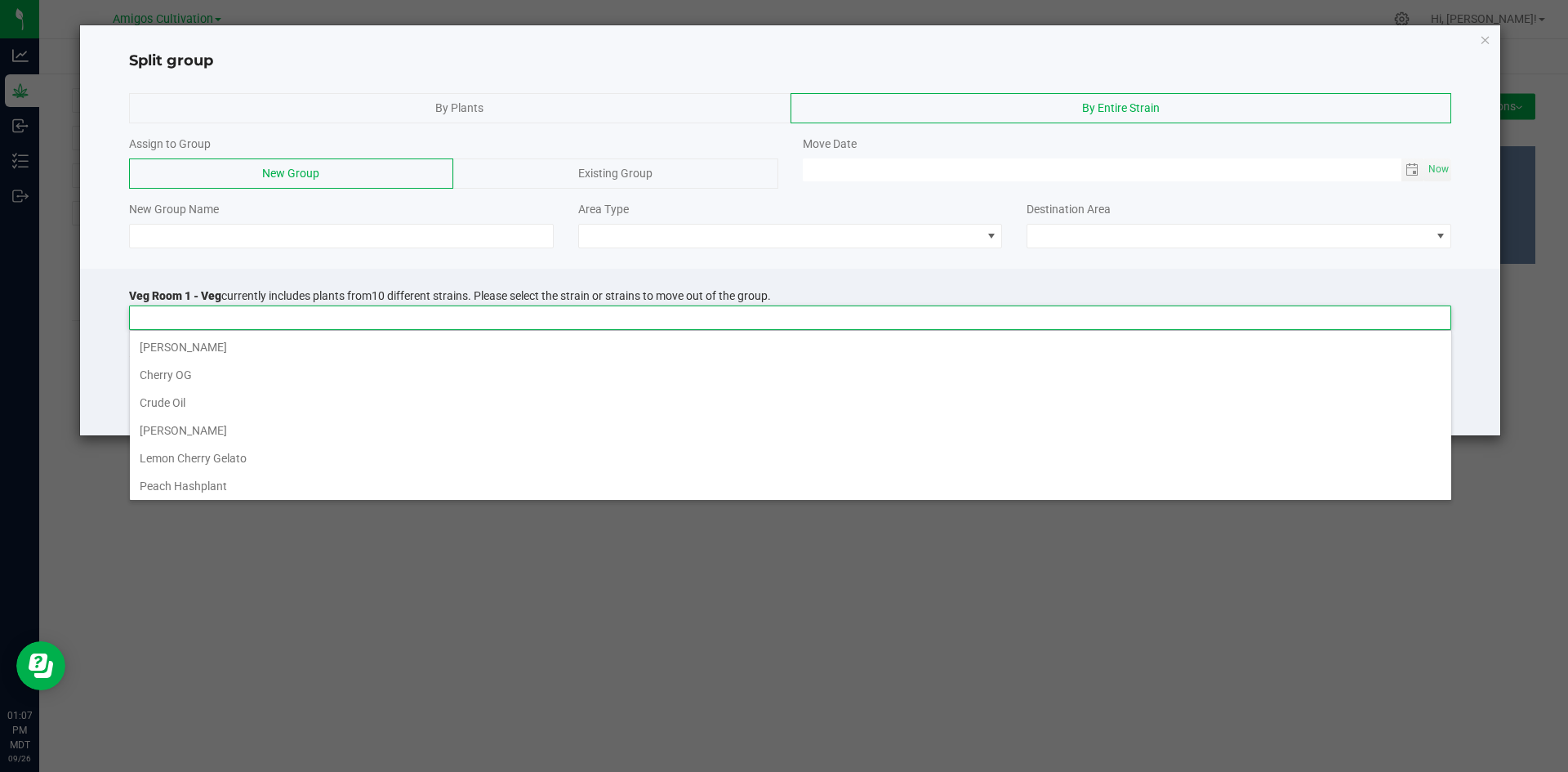
scroll to position [24, 1321]
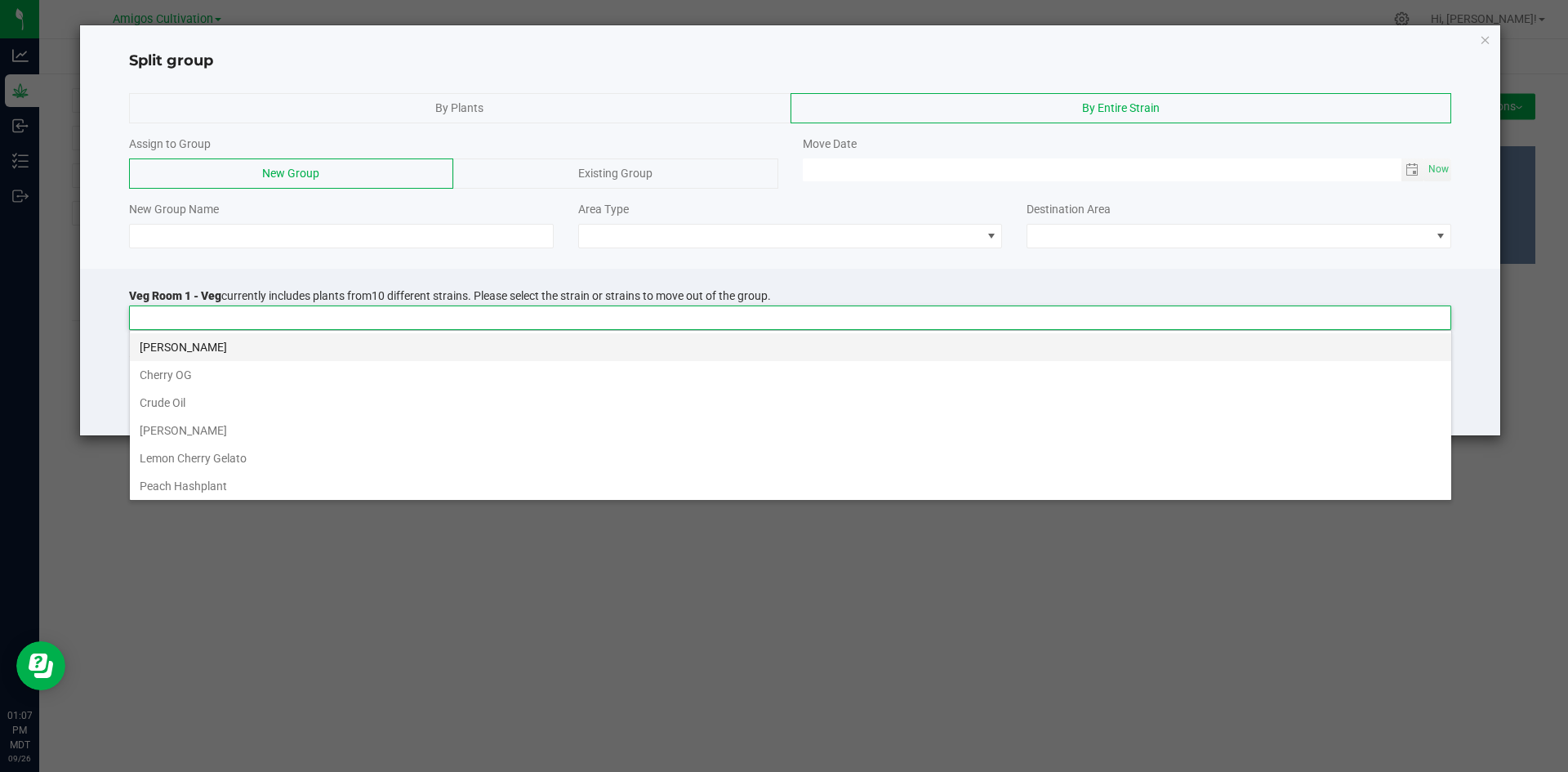
click at [209, 345] on li "[PERSON_NAME]" at bounding box center [790, 347] width 1321 height 28
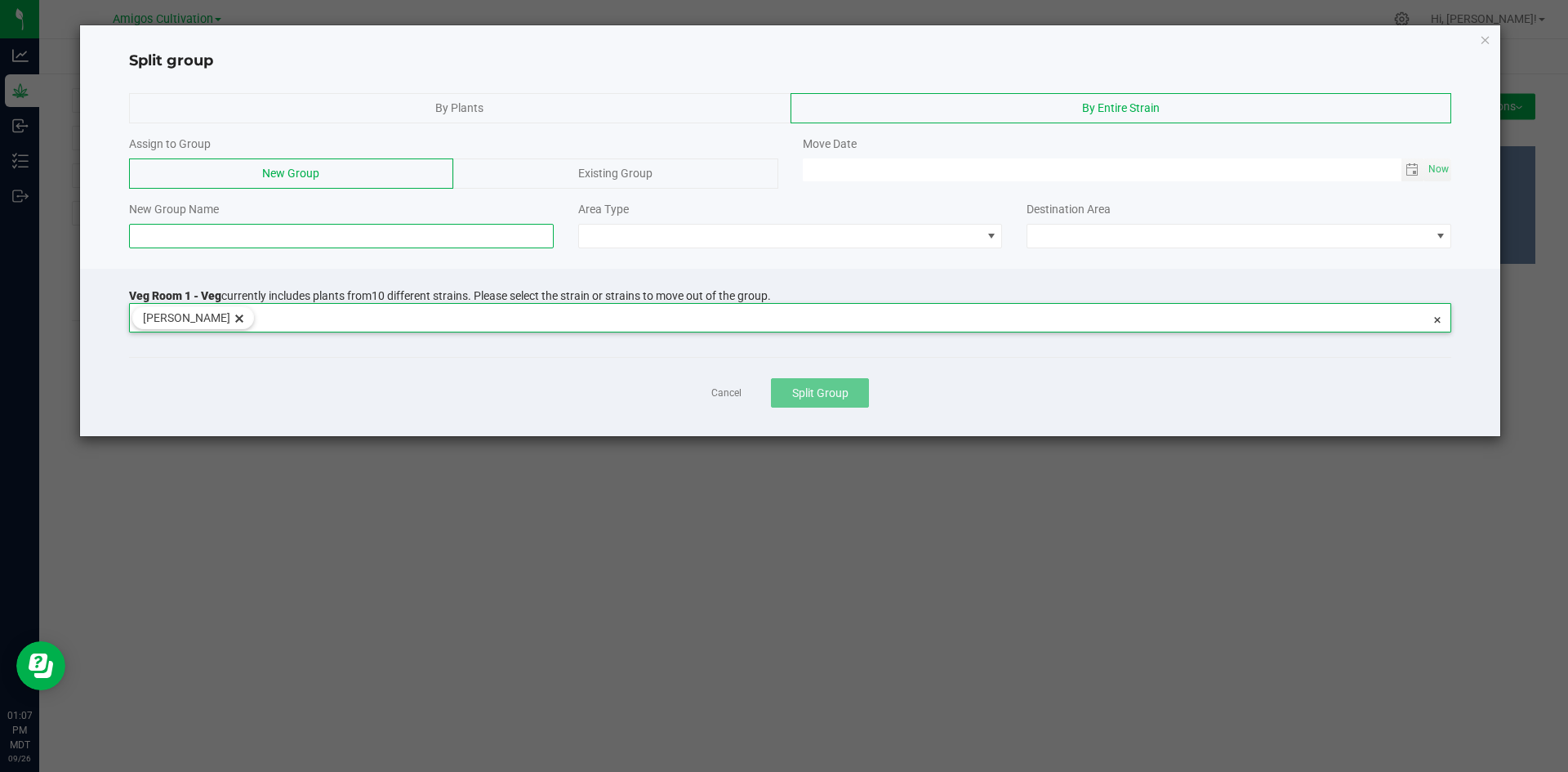
click at [224, 233] on input at bounding box center [341, 235] width 424 height 24
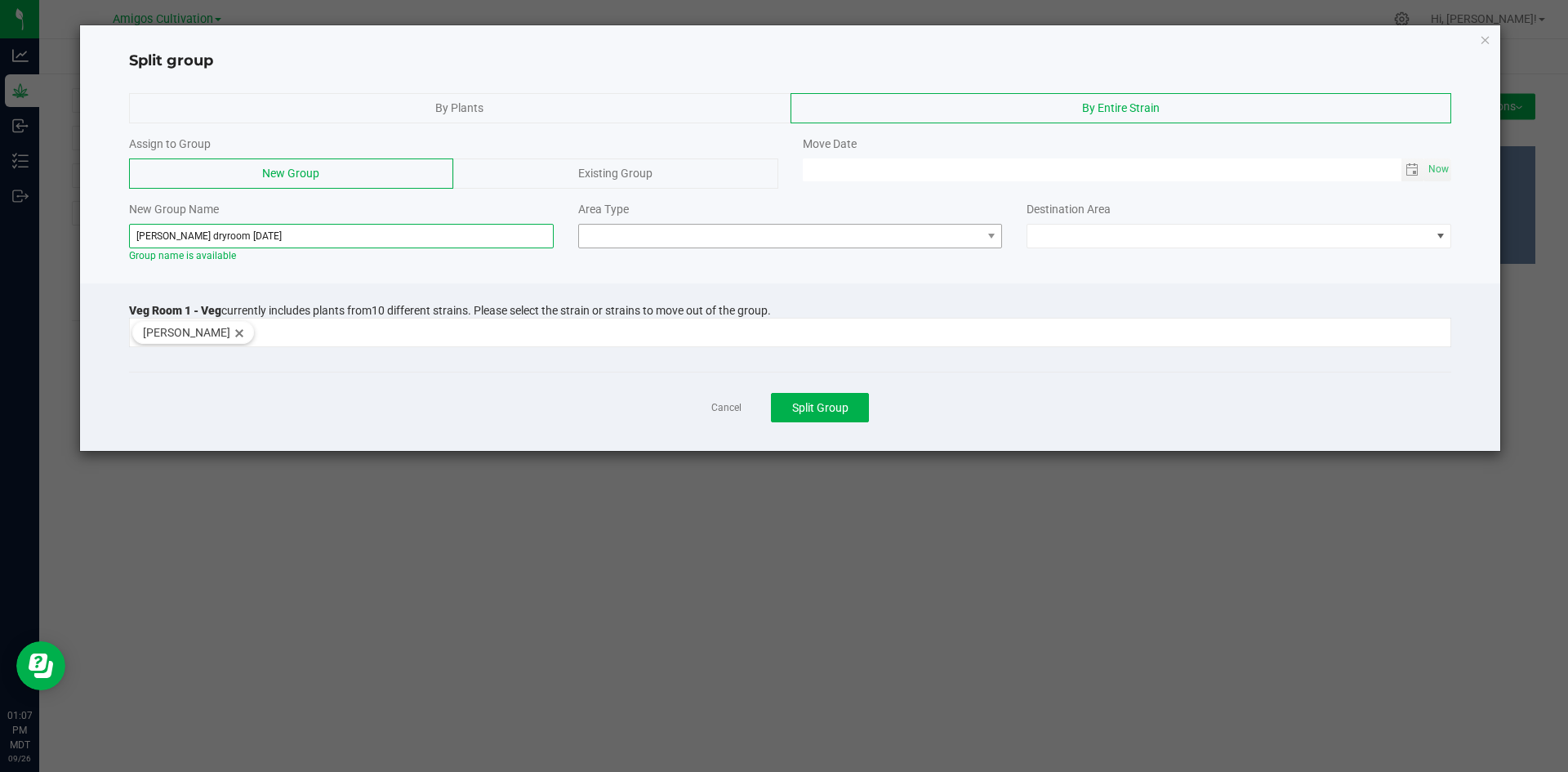
type input "[PERSON_NAME] dryroom [DATE]"
click at [959, 238] on span at bounding box center [780, 235] width 402 height 23
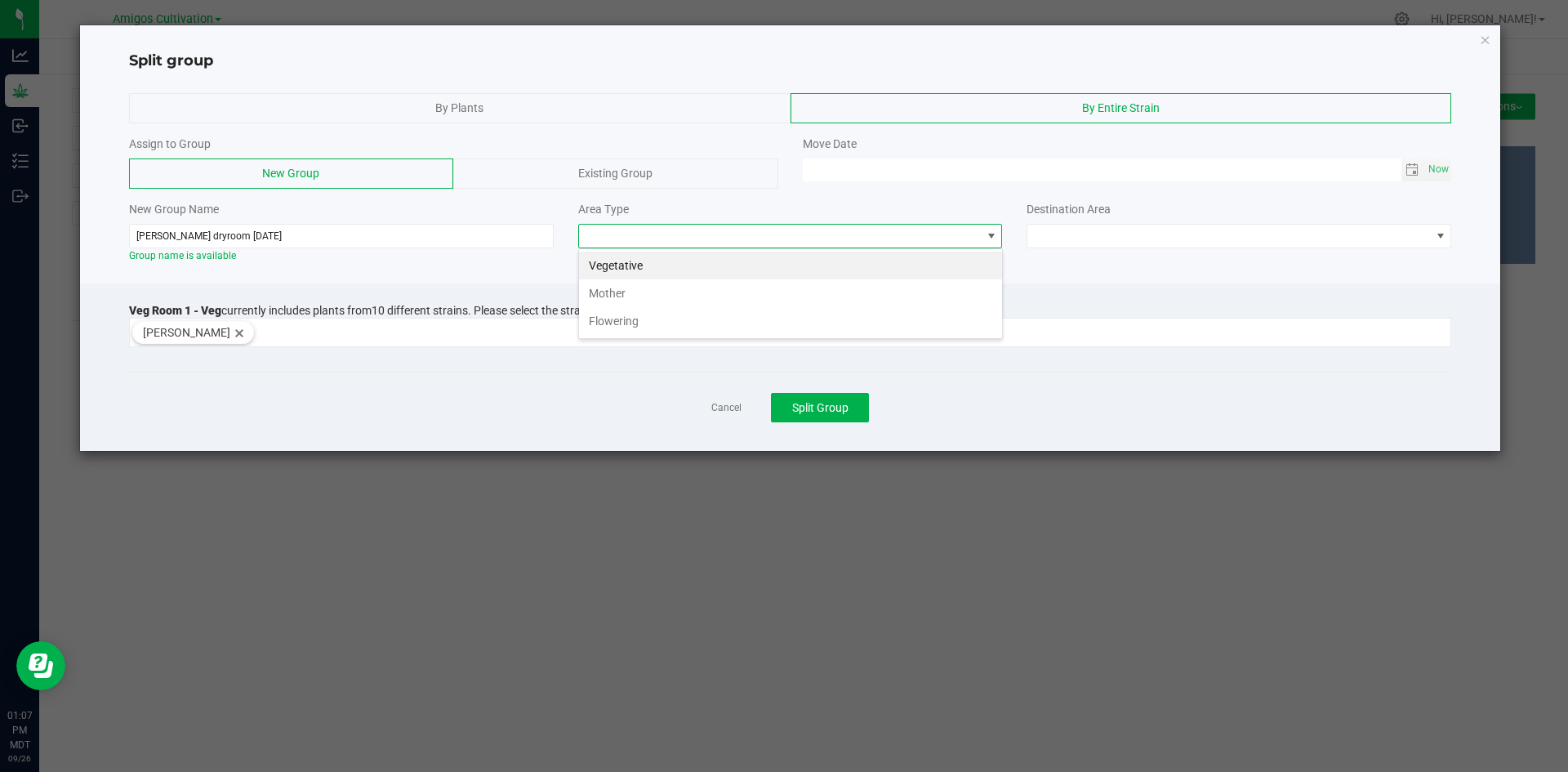
scroll to position [24, 424]
click at [662, 318] on li "Flowering" at bounding box center [790, 321] width 423 height 28
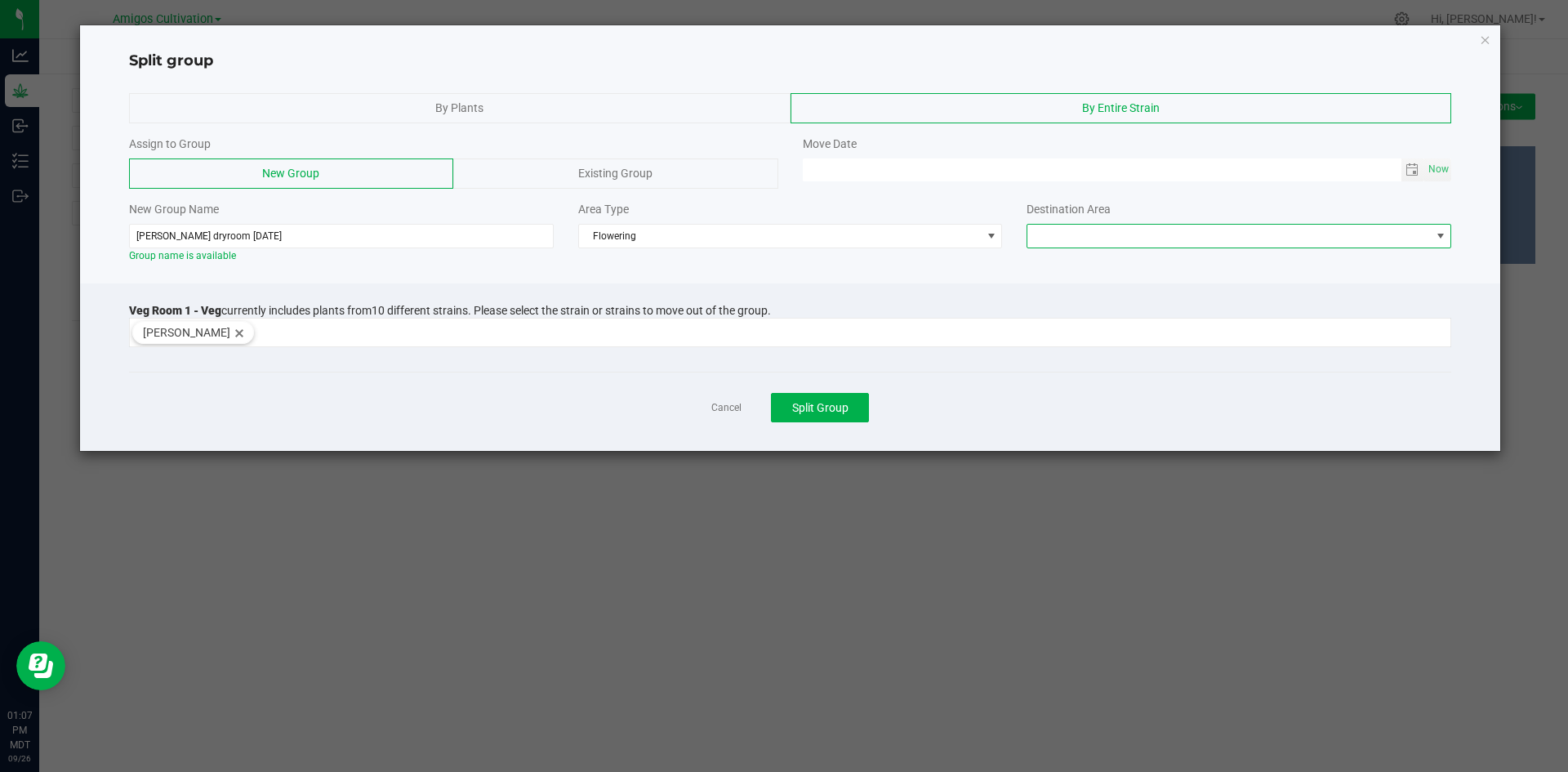
click at [1400, 230] on span at bounding box center [1228, 235] width 402 height 23
click at [1215, 259] on li "Flower Room 1" at bounding box center [1238, 265] width 423 height 28
click at [1424, 165] on span "Now" at bounding box center [1438, 170] width 28 height 24
click at [1410, 168] on span "Toggle calendar" at bounding box center [1411, 170] width 13 height 13
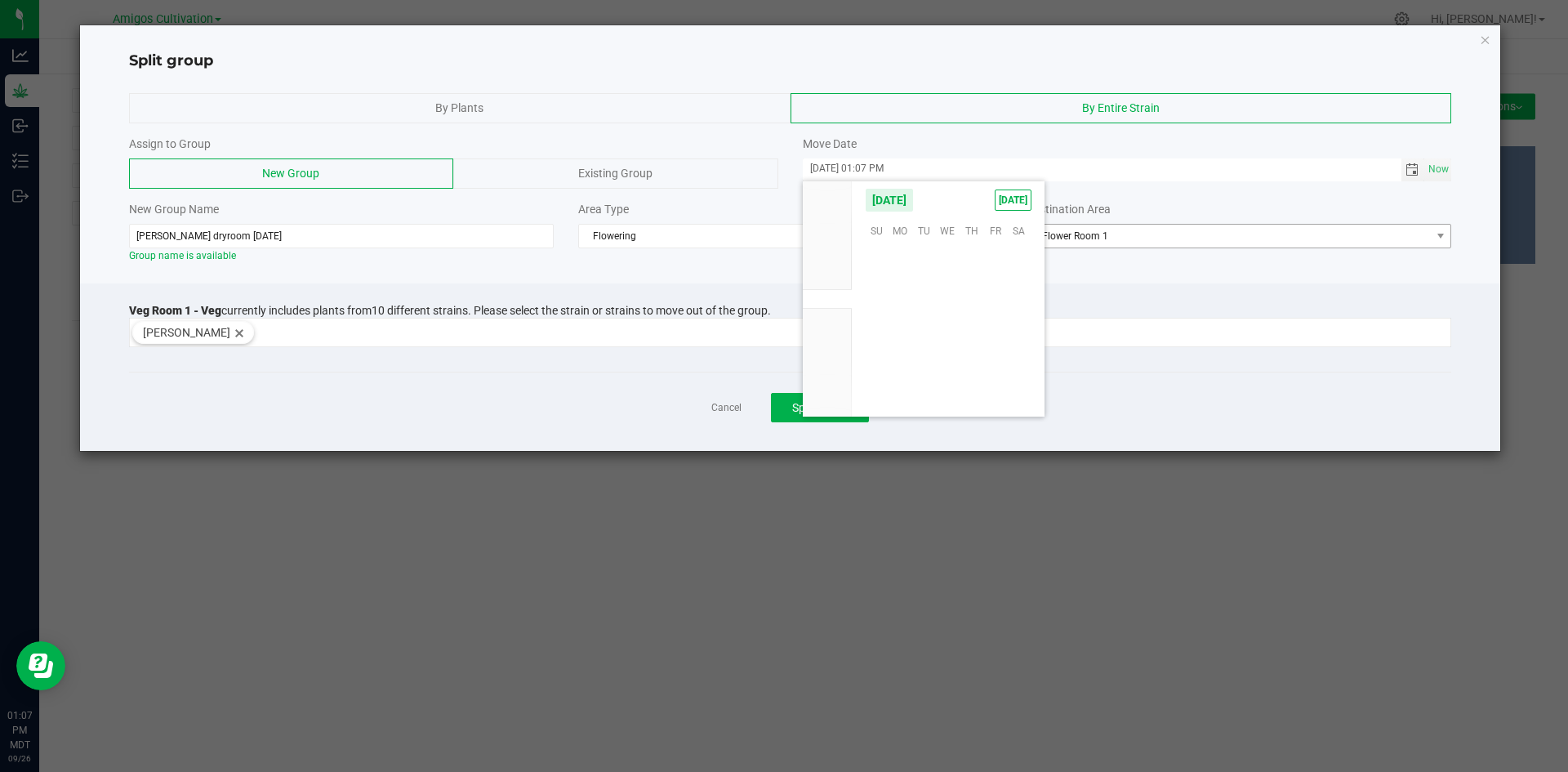
scroll to position [264817, 0]
click at [979, 305] on span "18" at bounding box center [971, 304] width 24 height 25
type input "[DATE] 01:07 PM"
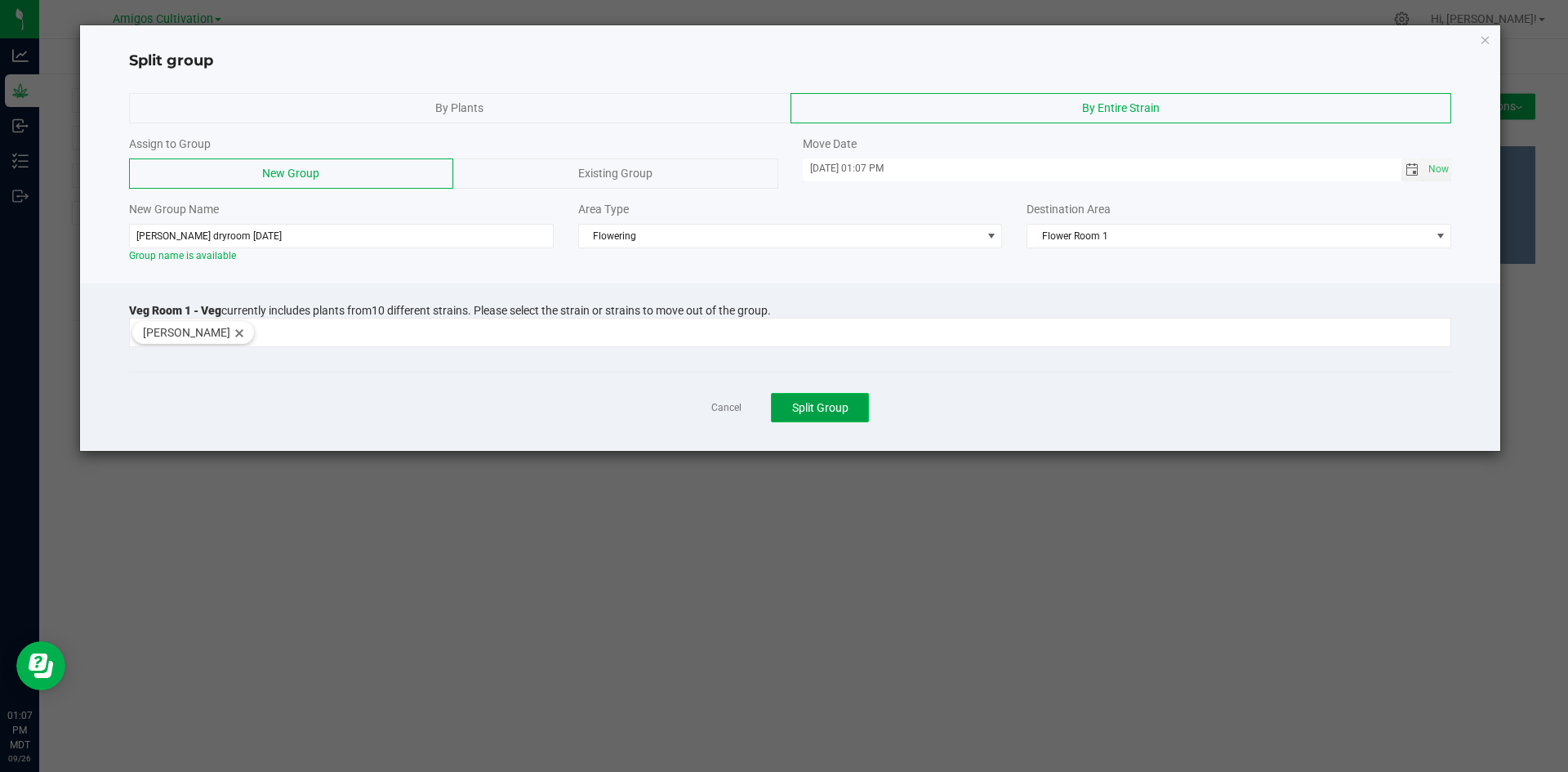
click at [827, 406] on span "Split Group" at bounding box center [820, 408] width 57 height 13
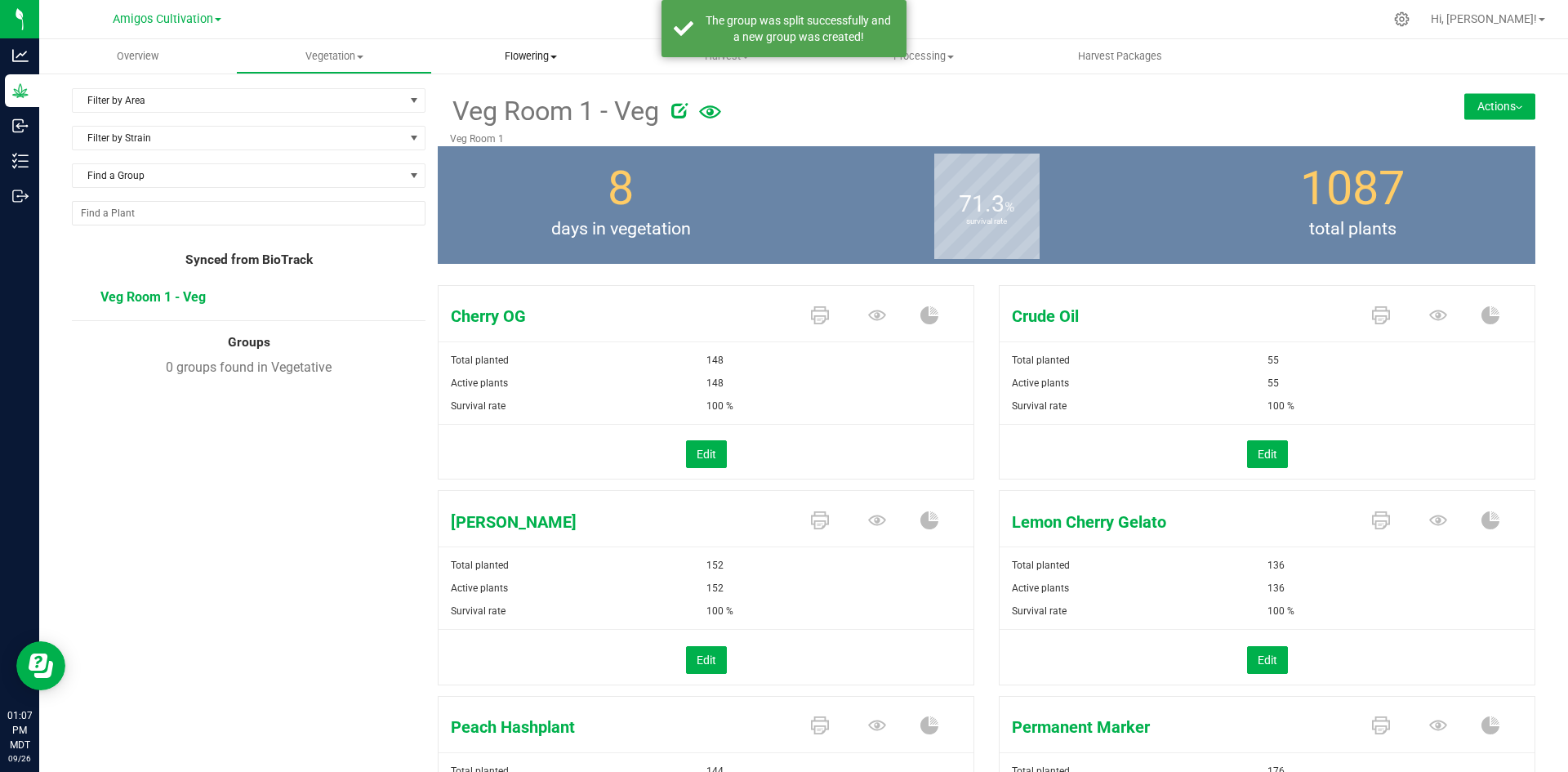
click at [547, 58] on span "Flowering" at bounding box center [530, 57] width 196 height 15
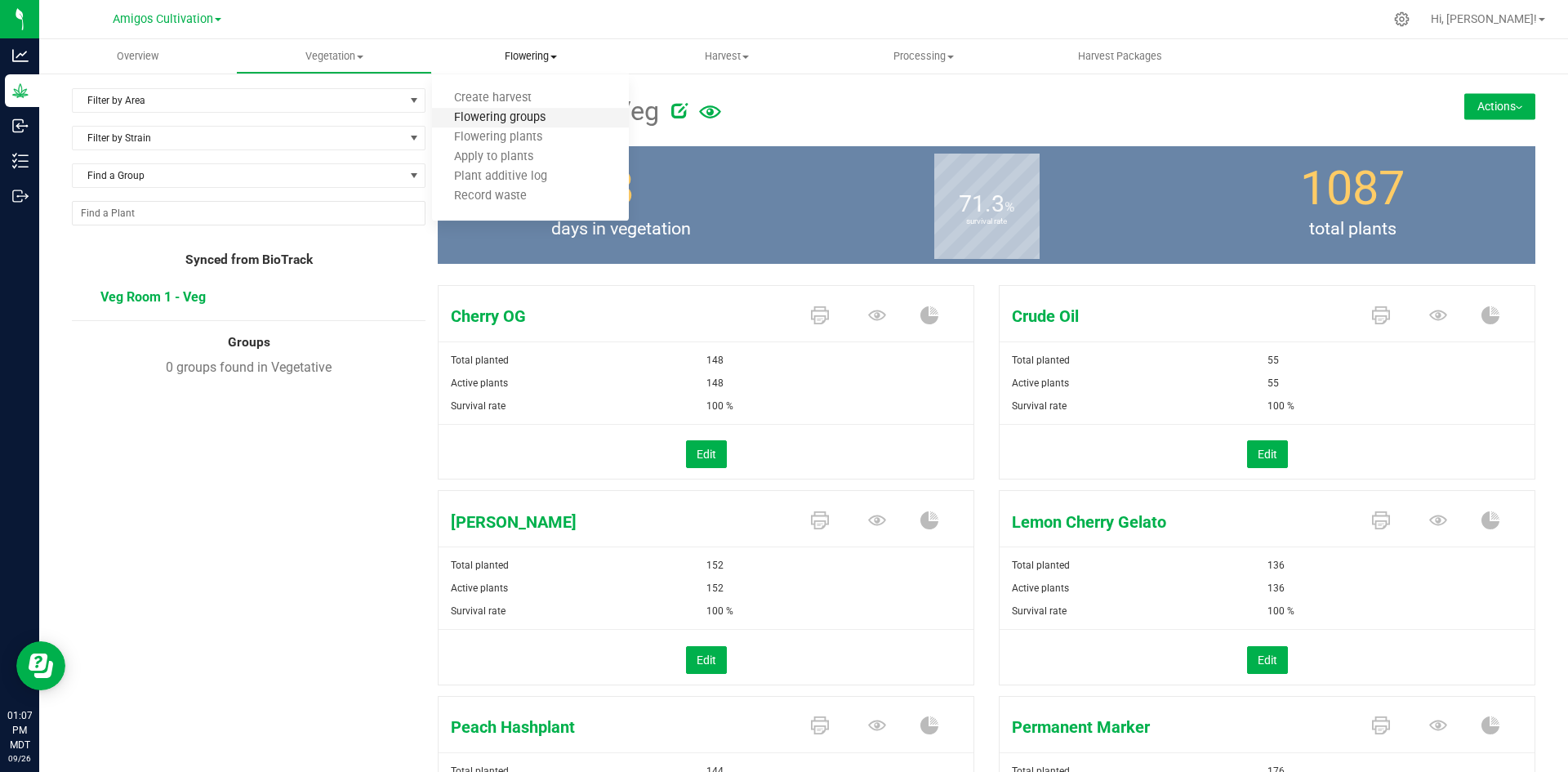
click at [512, 118] on span "Flowering groups" at bounding box center [499, 118] width 135 height 14
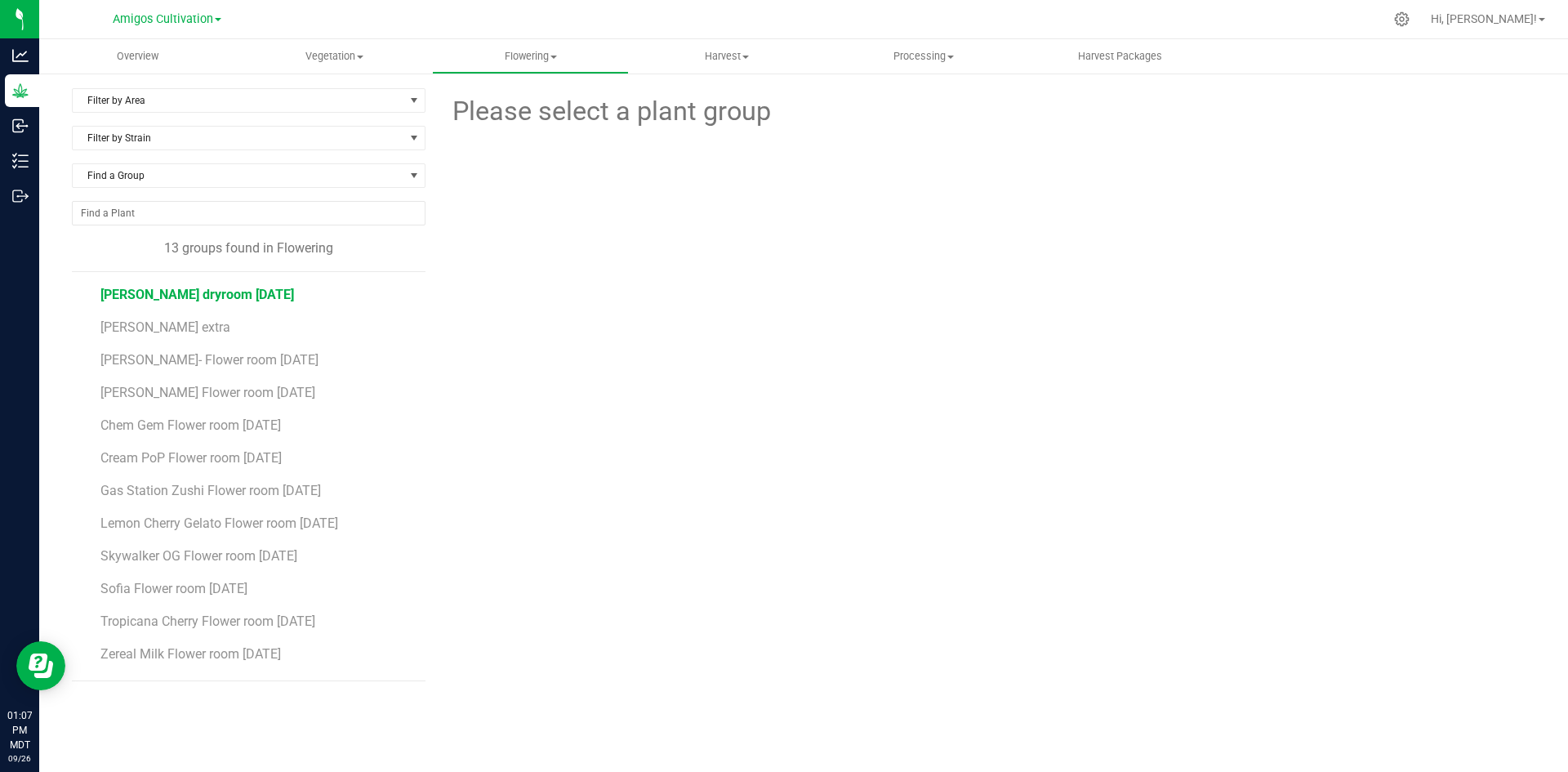
click at [172, 296] on span "[PERSON_NAME] dryroom [DATE]" at bounding box center [196, 294] width 194 height 16
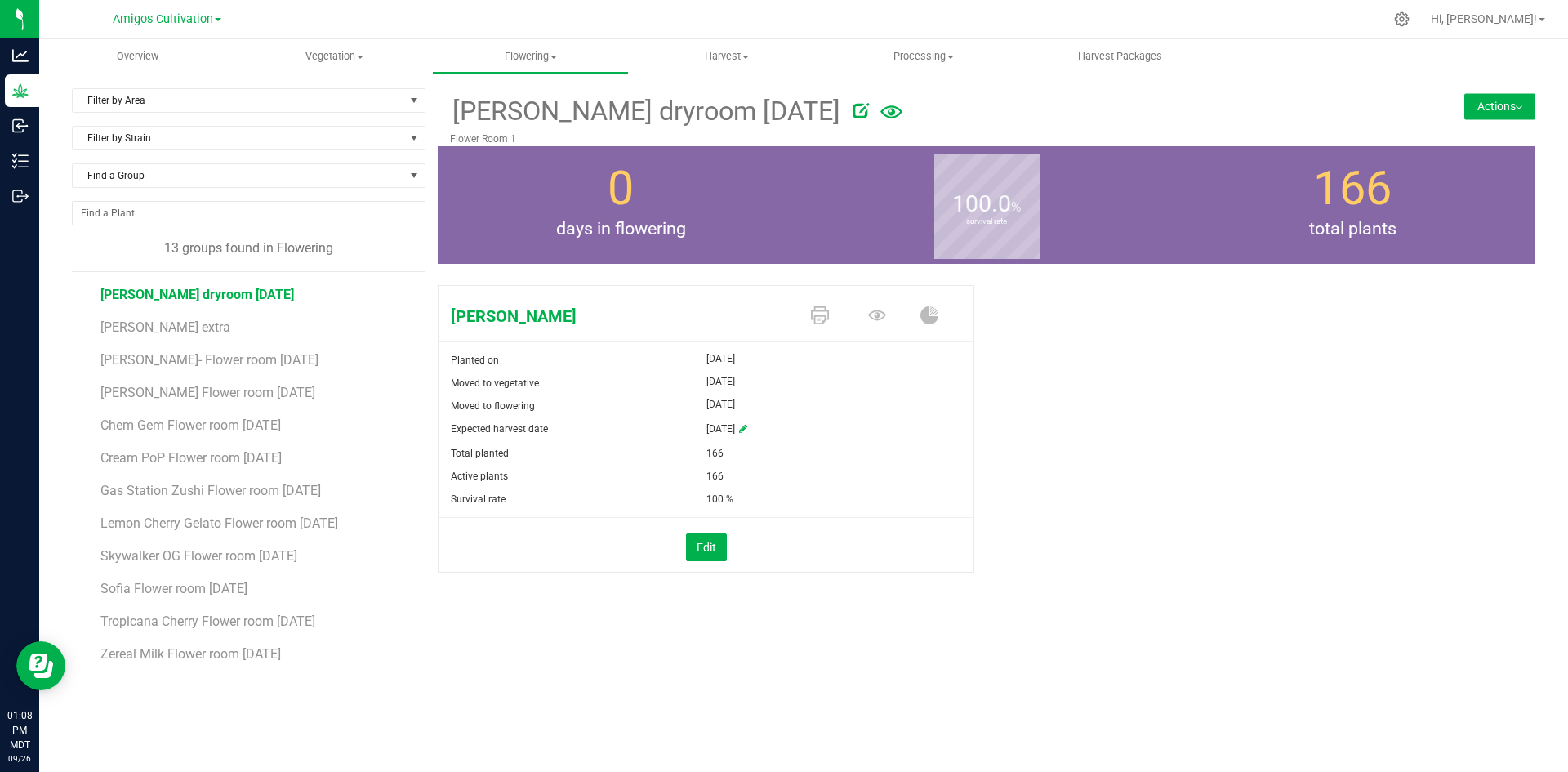
click at [1494, 102] on button "Actions" at bounding box center [1499, 106] width 71 height 26
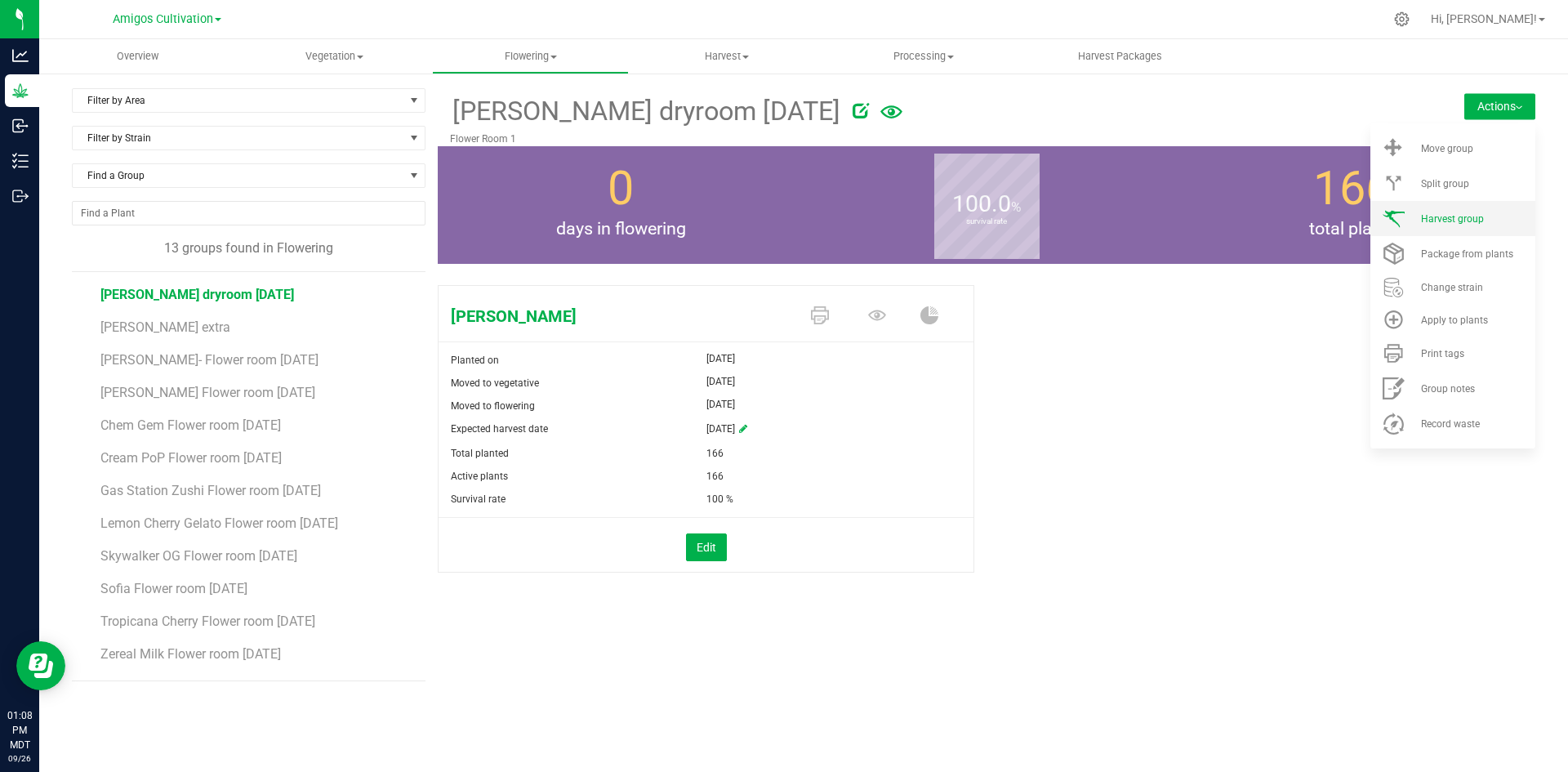
click at [1463, 216] on span "Harvest group" at bounding box center [1452, 219] width 63 height 11
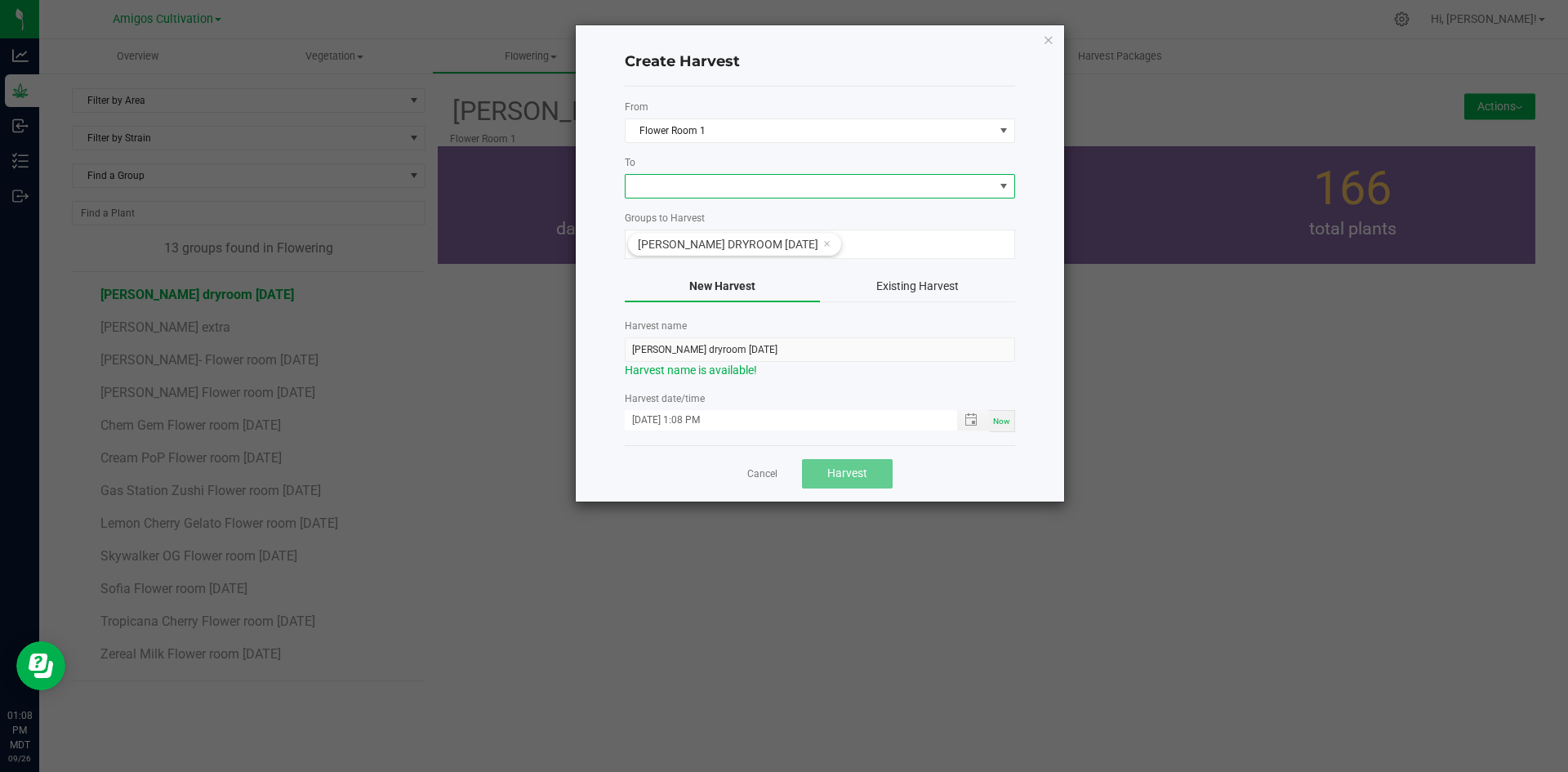
click at [980, 190] on span at bounding box center [809, 186] width 368 height 23
click at [714, 259] on li "Dry Room" at bounding box center [819, 256] width 388 height 28
click at [847, 478] on span "Harvest" at bounding box center [847, 473] width 40 height 13
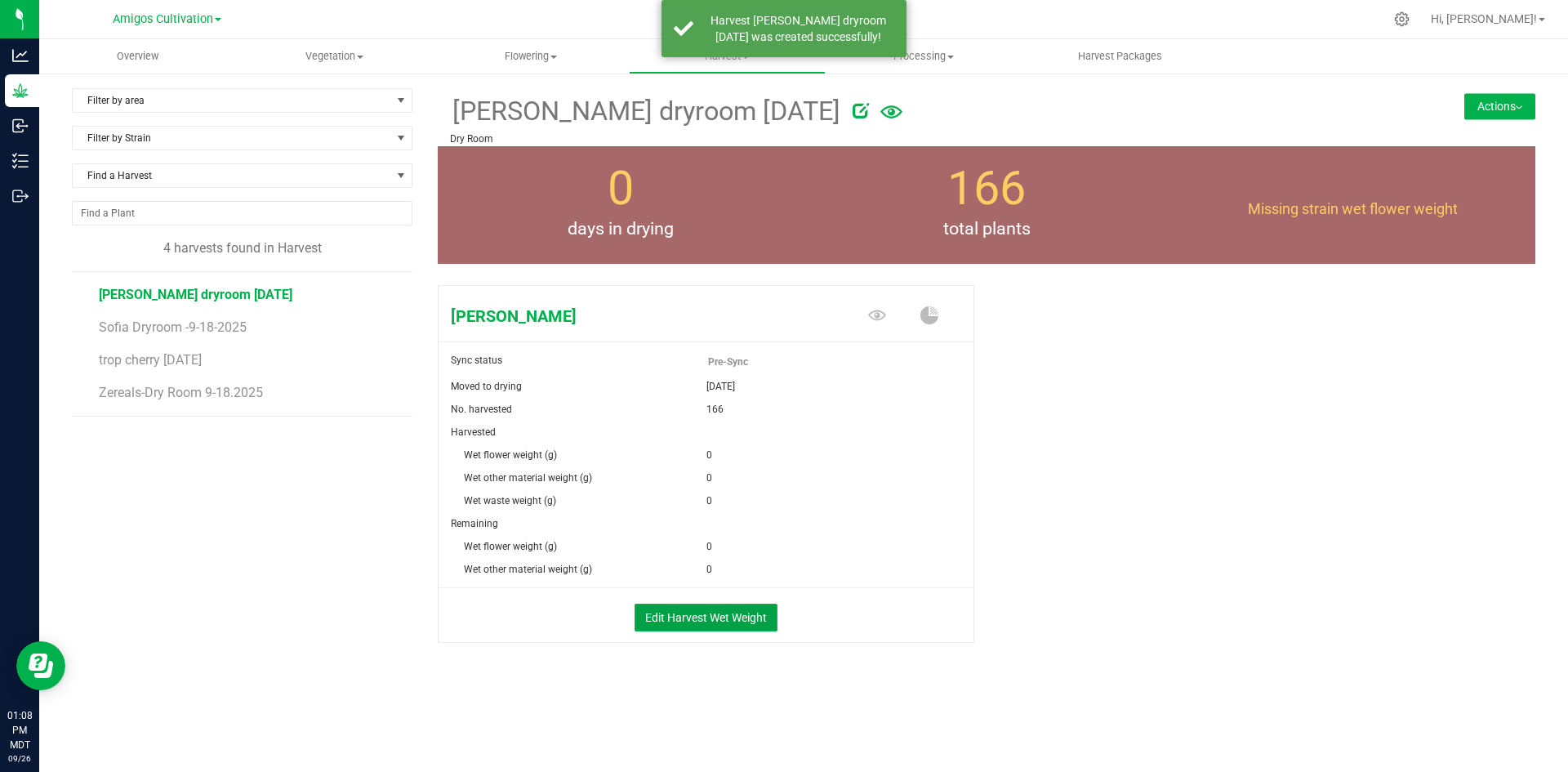
click at [700, 614] on button "Edit Harvest Wet Weight" at bounding box center [706, 617] width 143 height 28
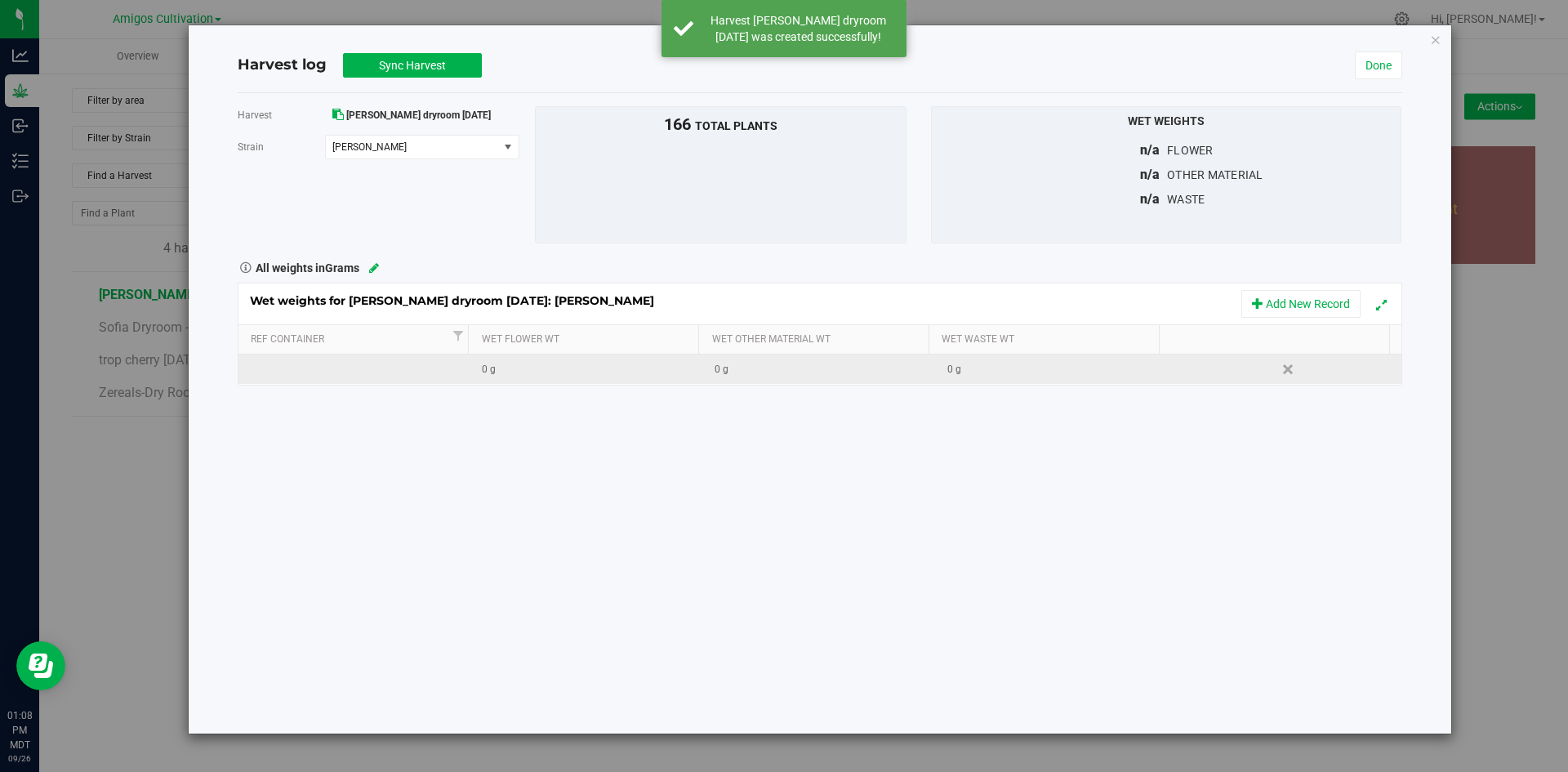
click at [557, 374] on div "0 g" at bounding box center [591, 369] width 220 height 16
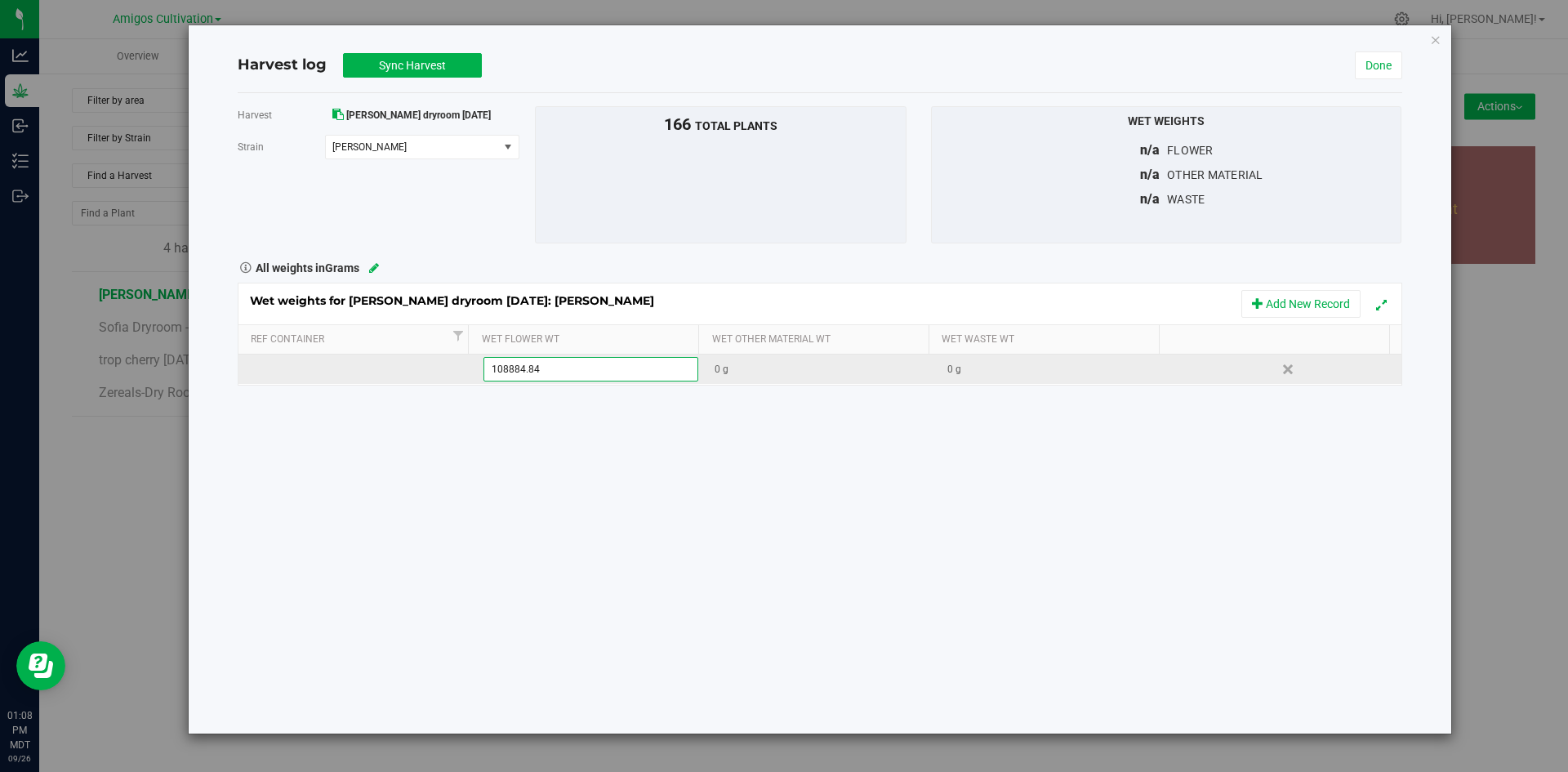
type input "108884.848"
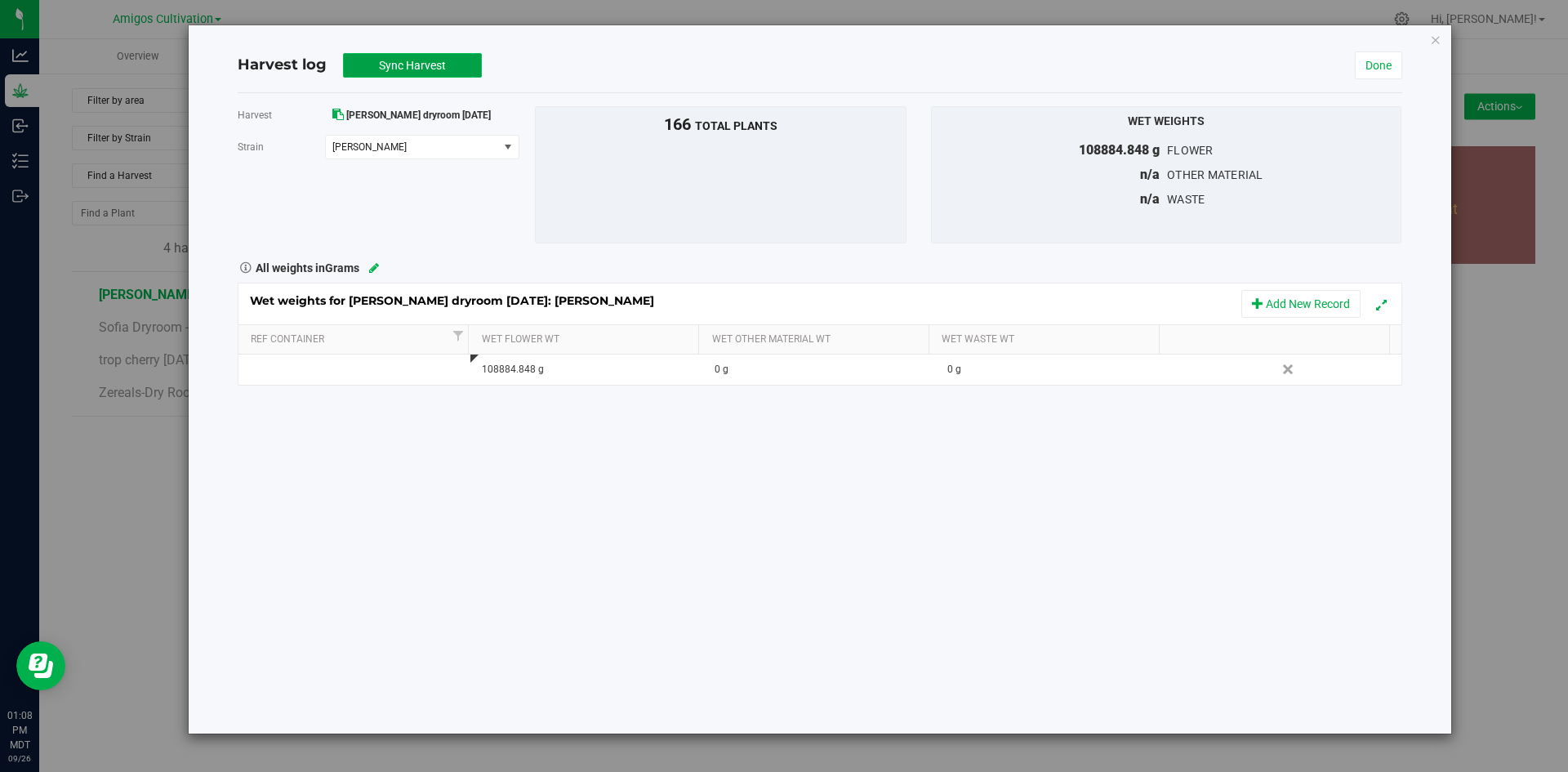
click at [401, 65] on span "Sync Harvest" at bounding box center [412, 65] width 67 height 13
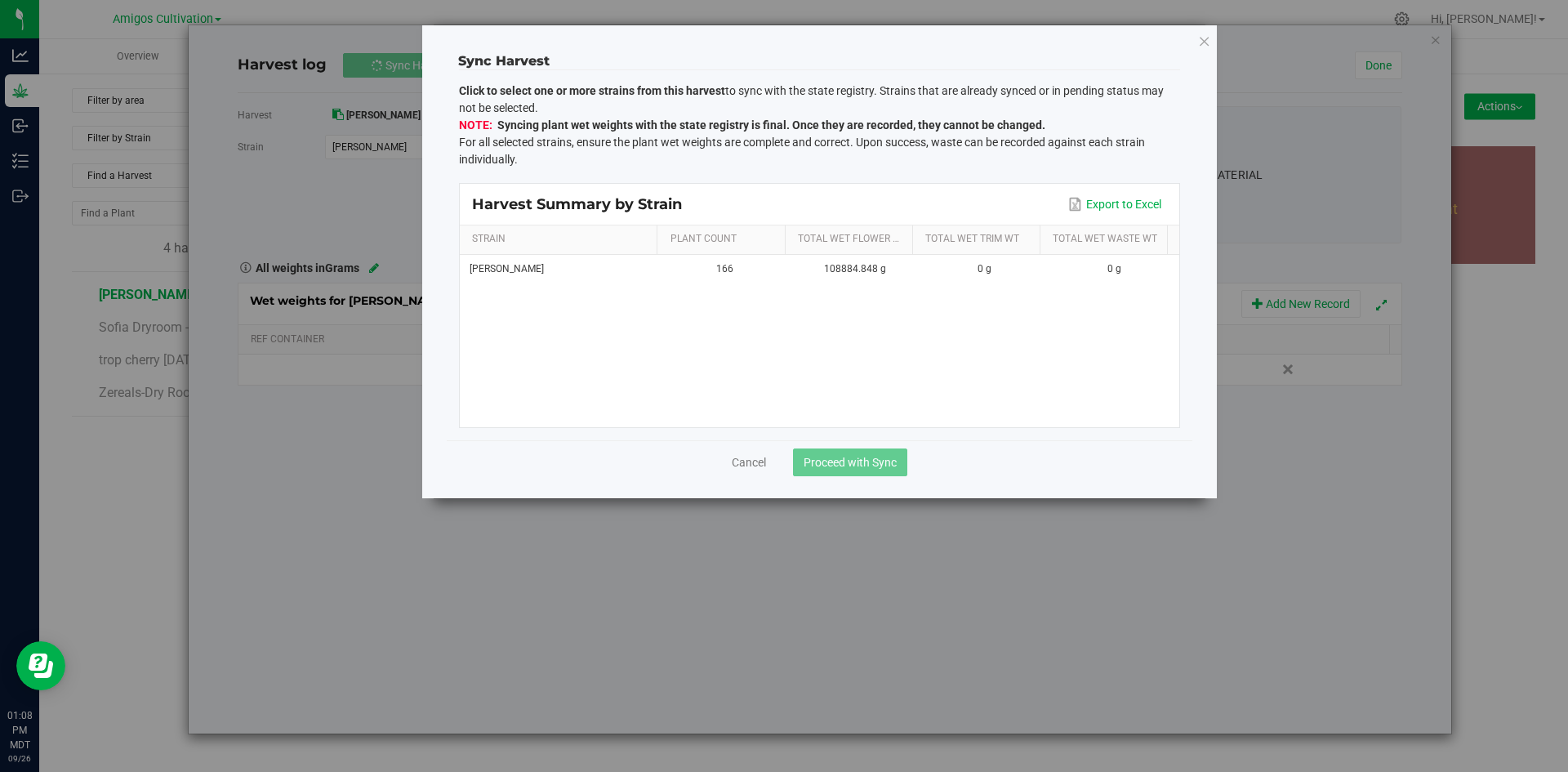
click at [818, 290] on div "[PERSON_NAME] 166 108884.848 g 0 g 0 g" at bounding box center [819, 341] width 719 height 172
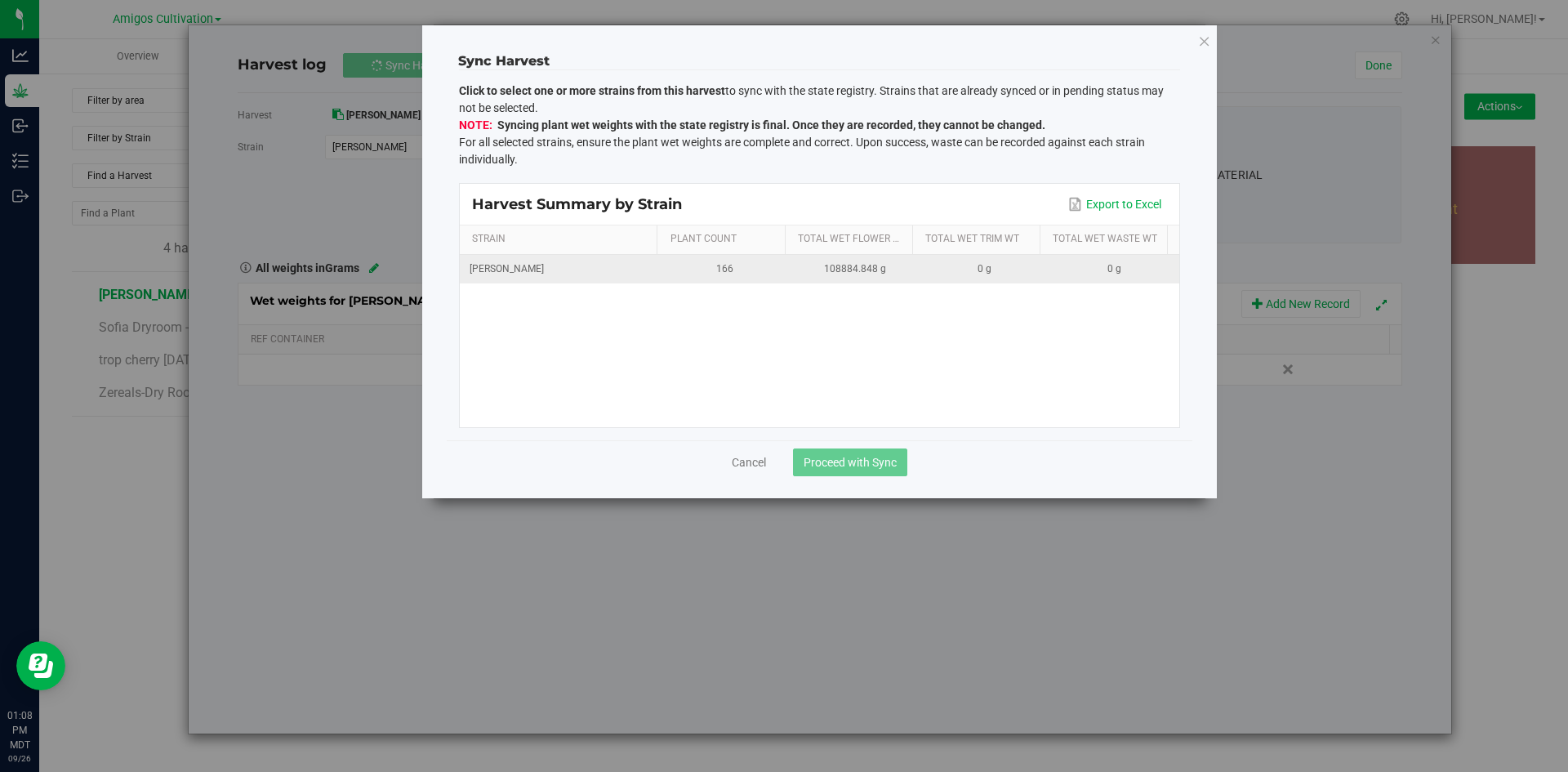
click at [820, 272] on div "108884.848 g" at bounding box center [854, 269] width 110 height 16
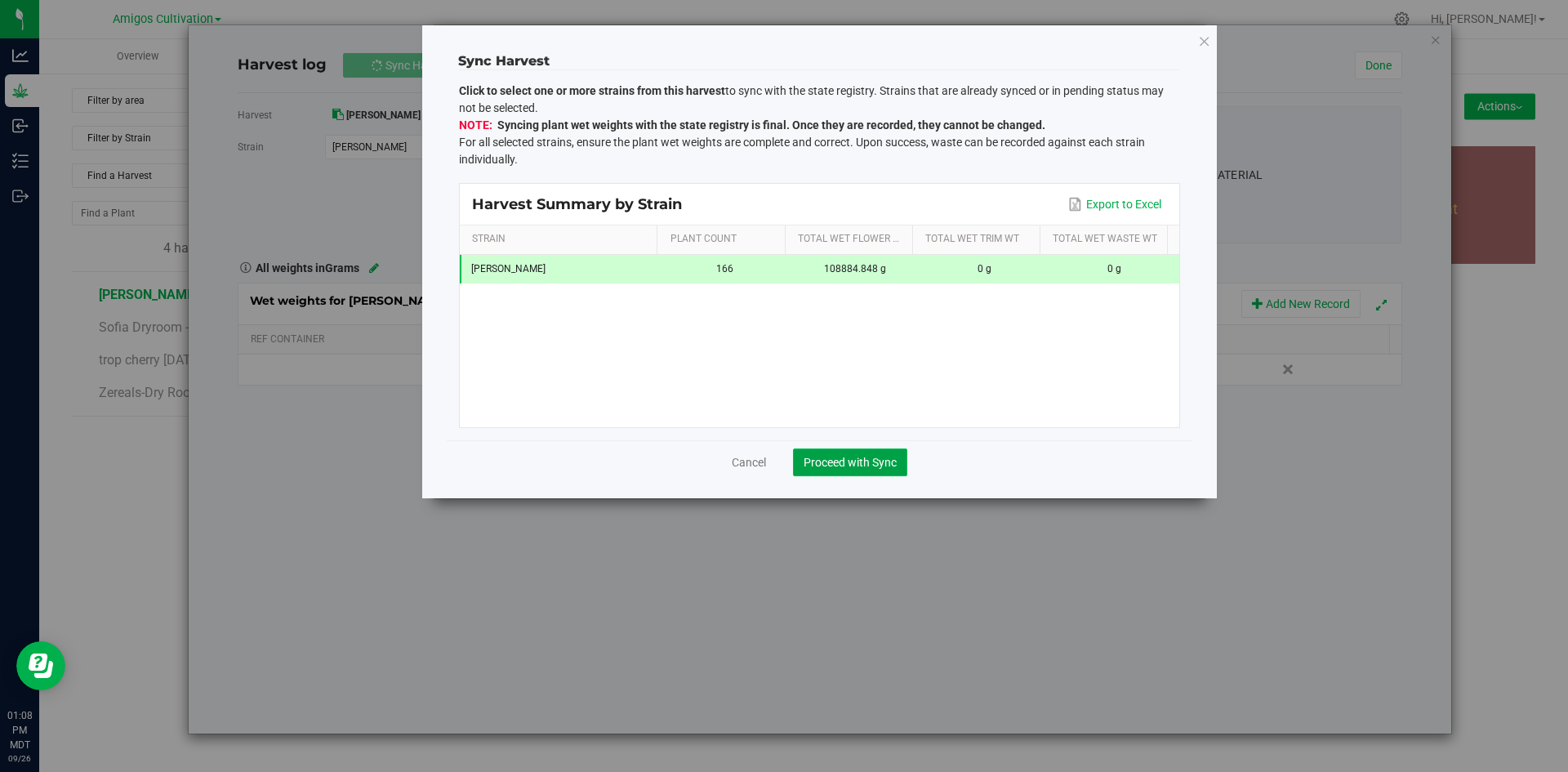
click at [863, 464] on span "Proceed with Sync" at bounding box center [850, 462] width 93 height 13
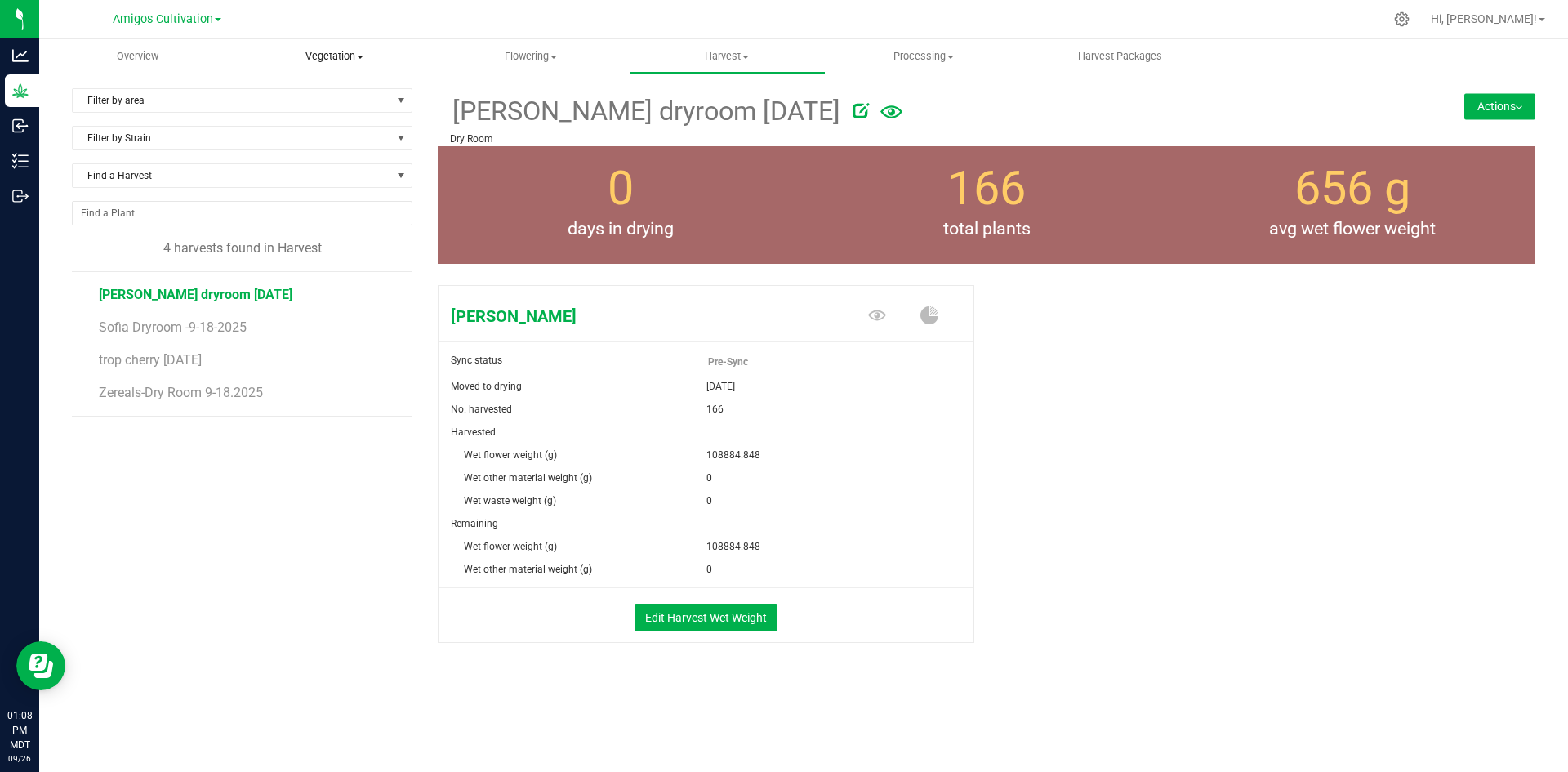
click at [337, 56] on span "Vegetation" at bounding box center [335, 57] width 196 height 15
click at [308, 102] on span "Veg groups" at bounding box center [288, 98] width 104 height 14
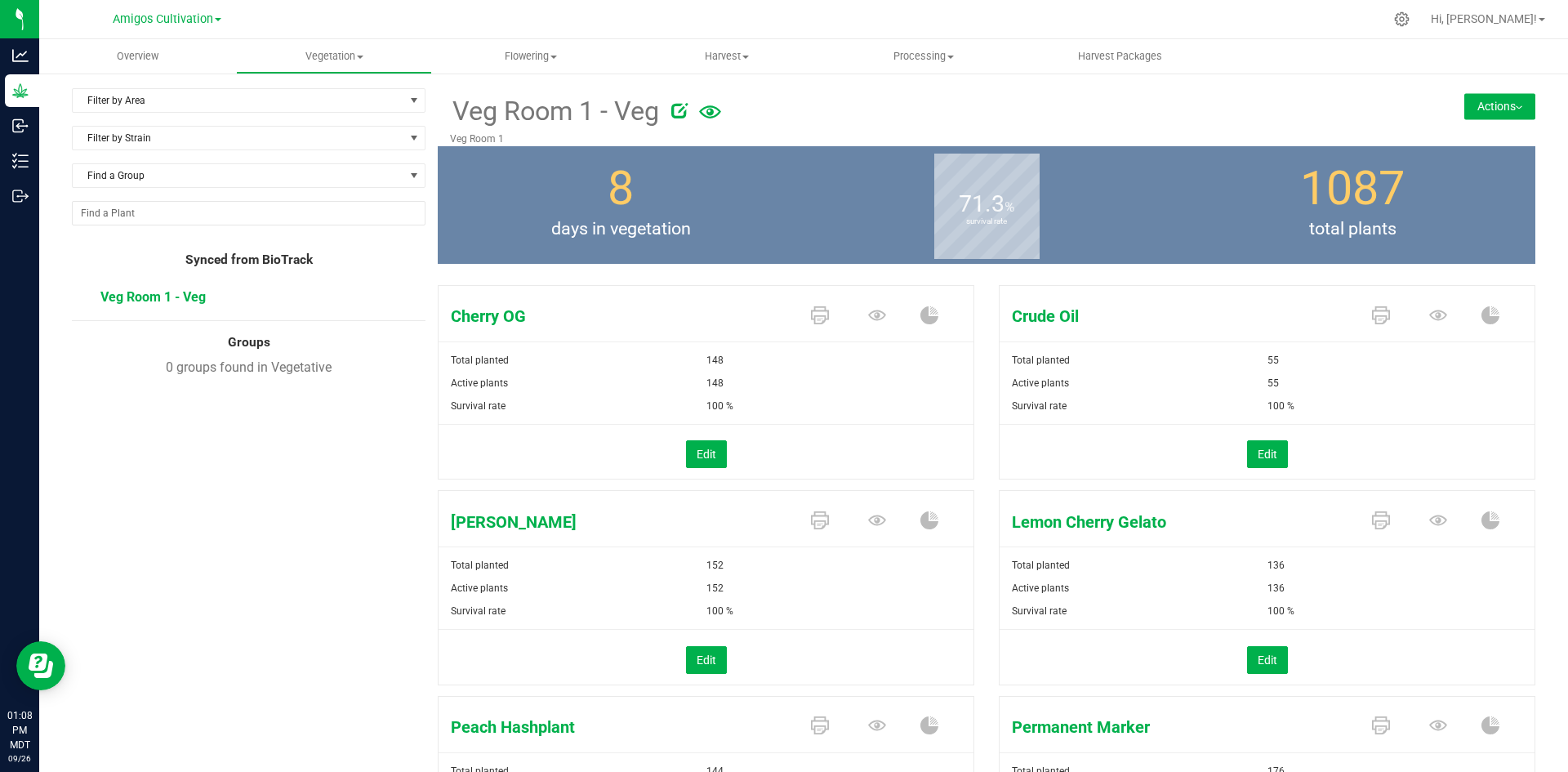
click at [1489, 105] on button "Actions" at bounding box center [1499, 106] width 71 height 26
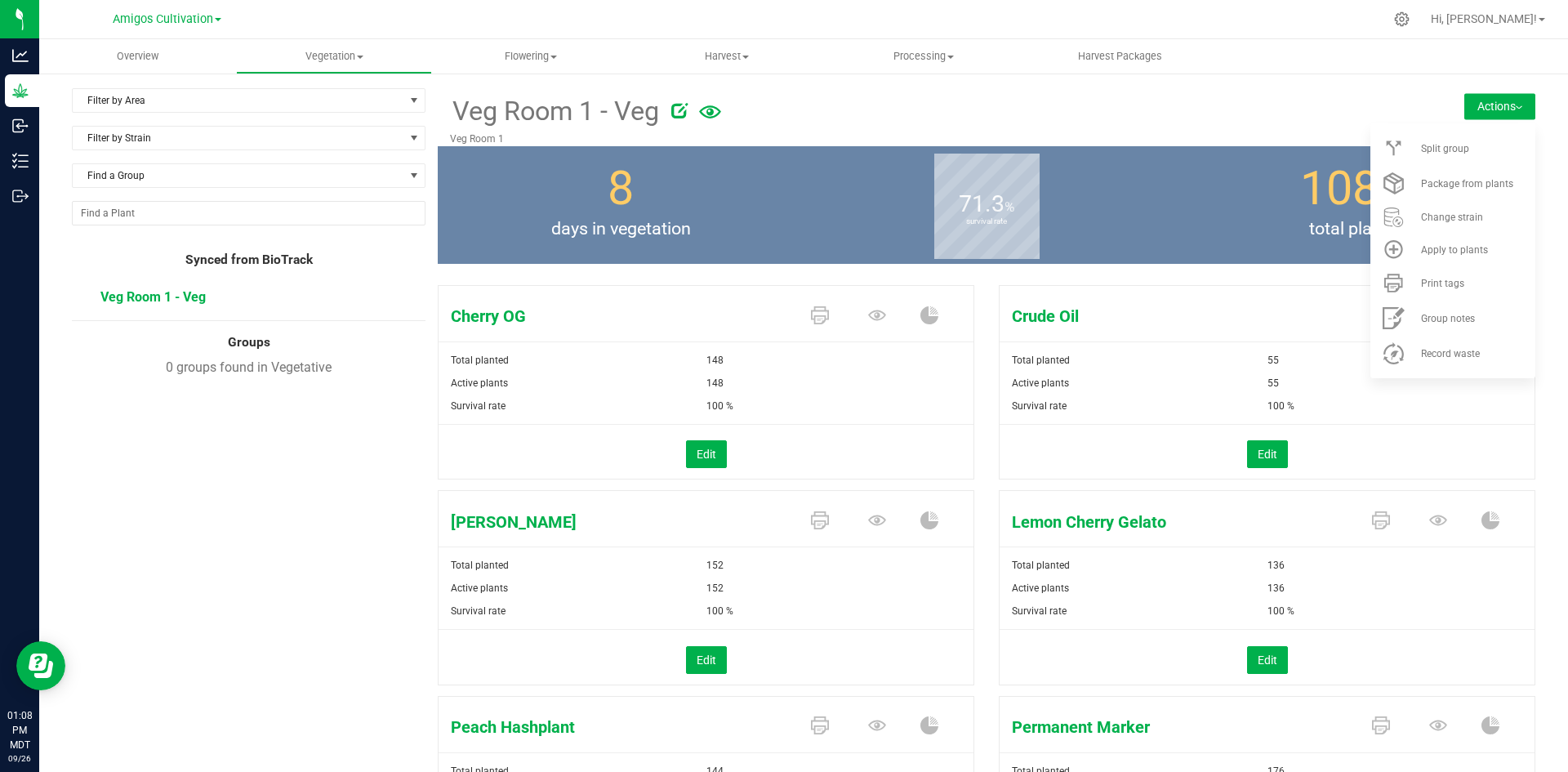
click at [657, 314] on span "Cherry OG" at bounding box center [616, 316] width 356 height 24
click at [869, 314] on icon at bounding box center [877, 314] width 18 height 18
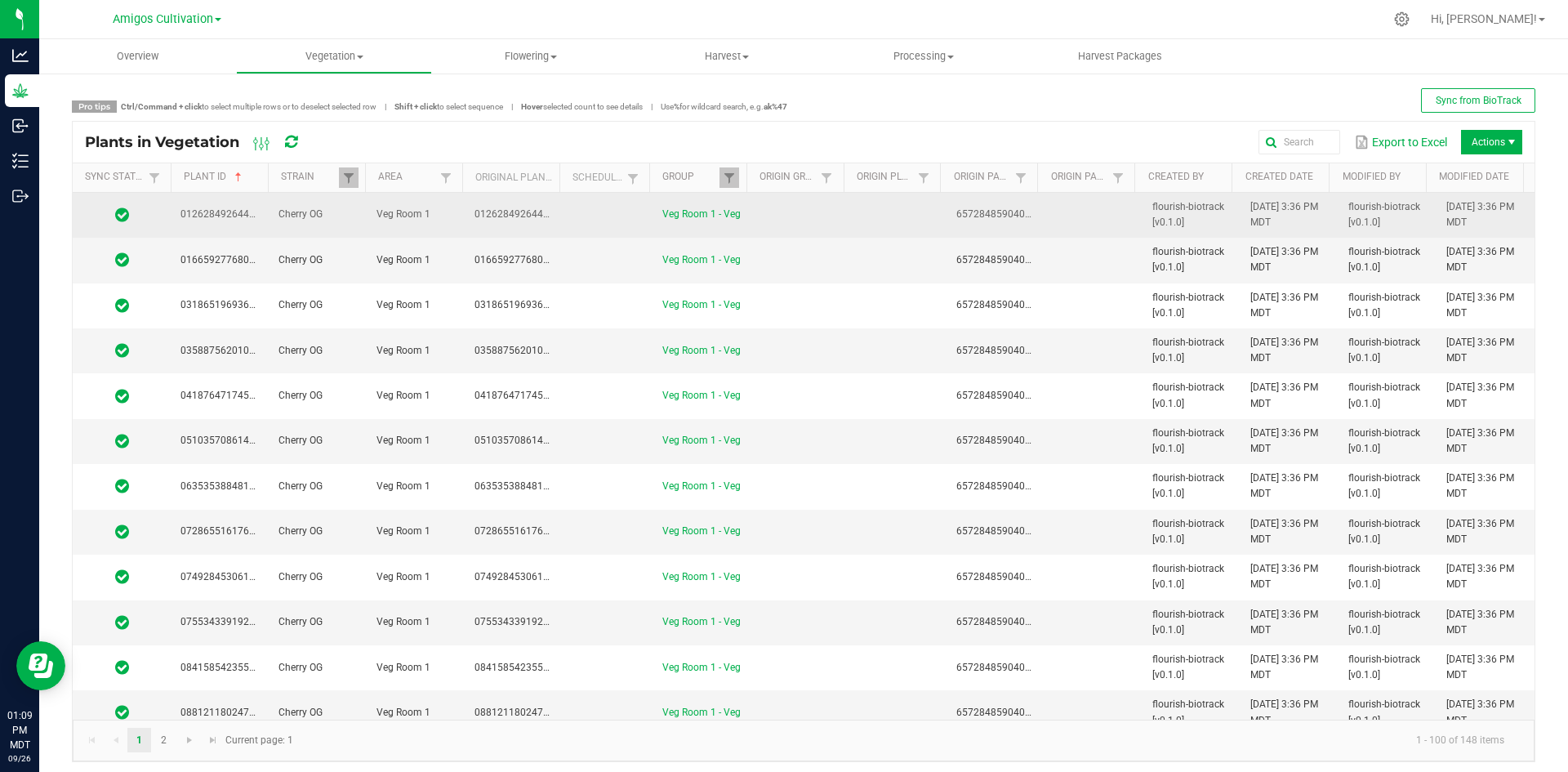
click at [793, 216] on td at bounding box center [800, 215] width 98 height 44
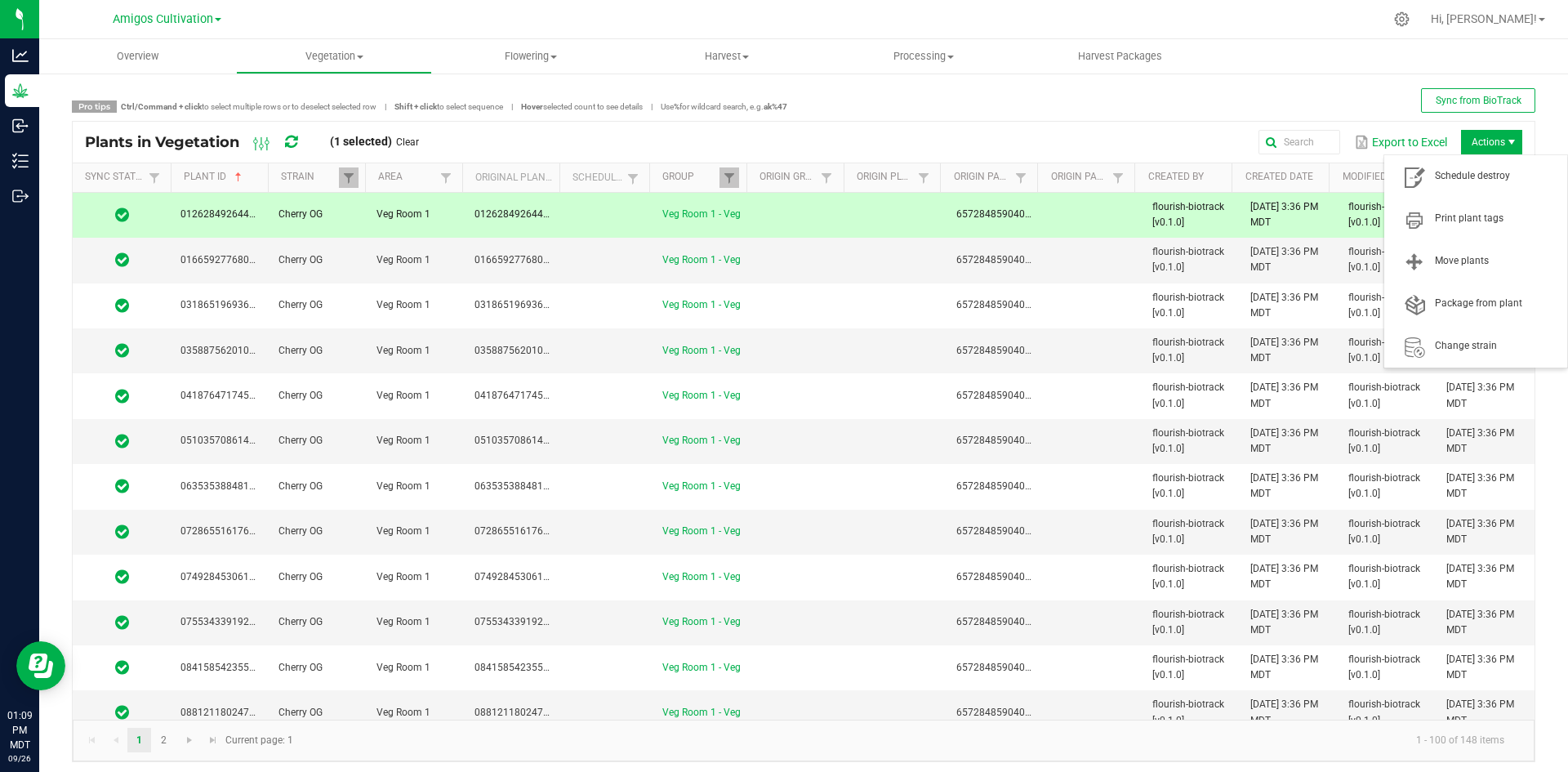
click at [1470, 141] on span "Actions" at bounding box center [1491, 142] width 61 height 24
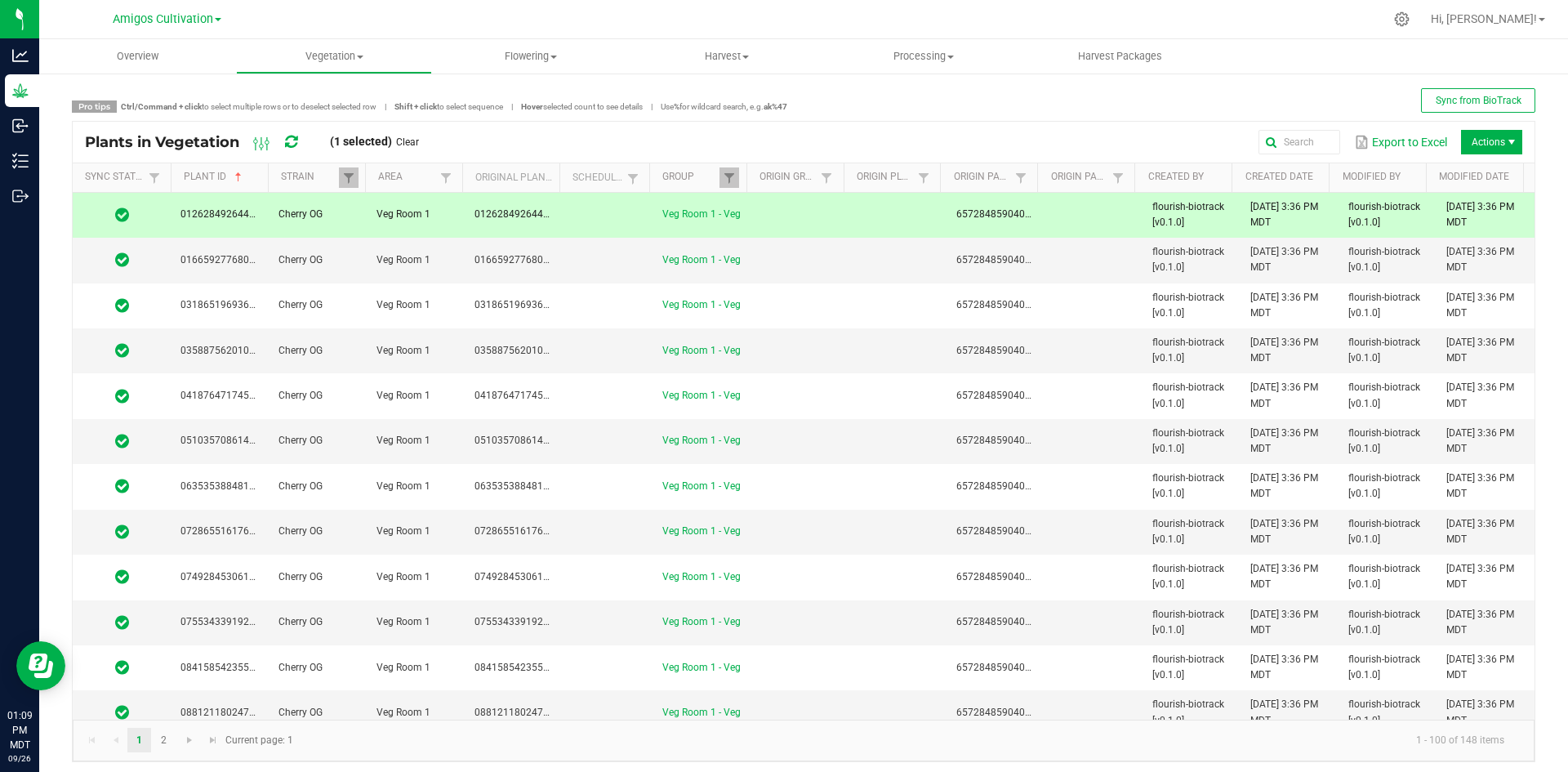
click at [792, 212] on td at bounding box center [800, 215] width 98 height 44
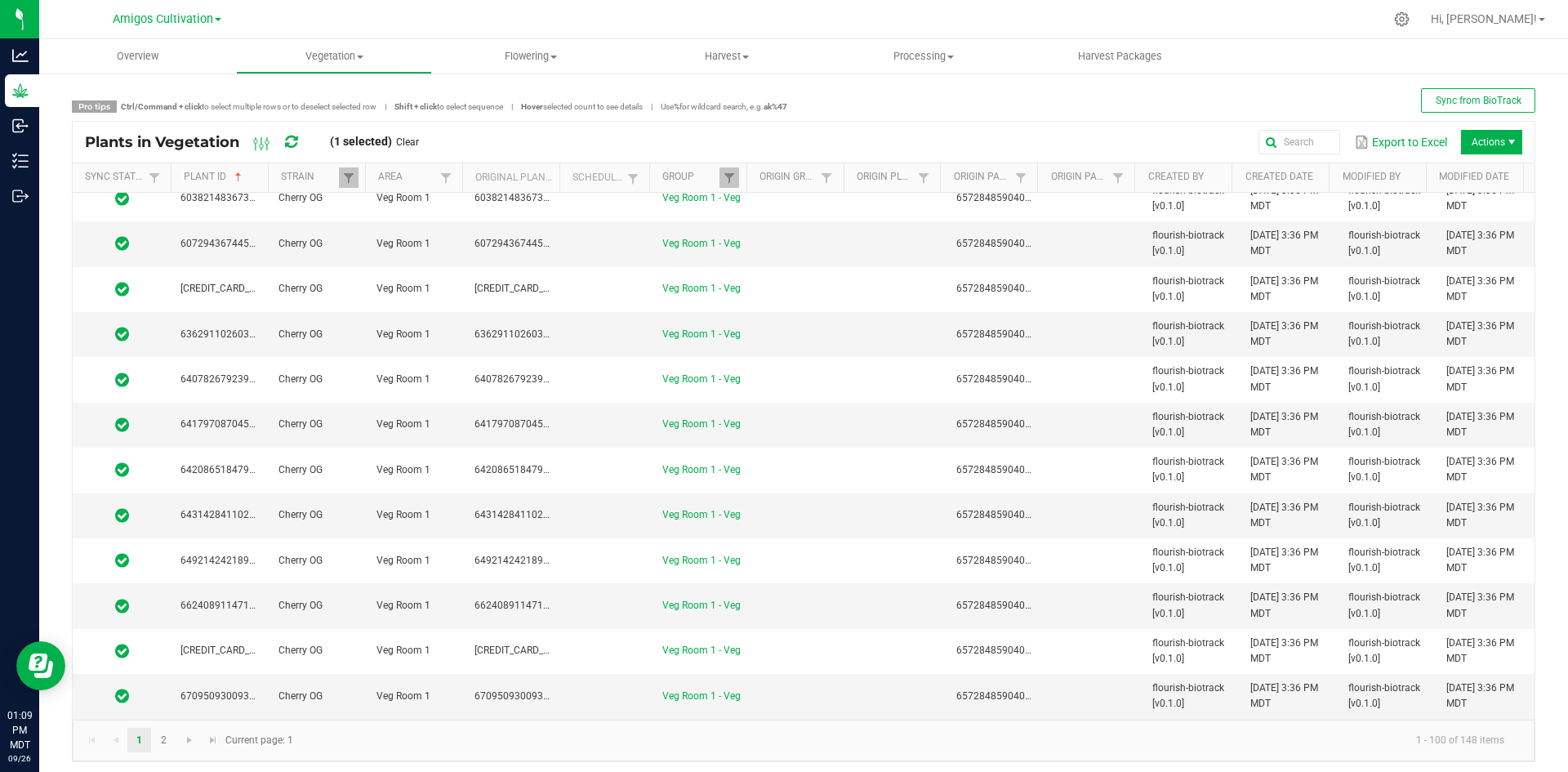
scroll to position [3996, 0]
click at [864, 697] on td at bounding box center [897, 698] width 98 height 44
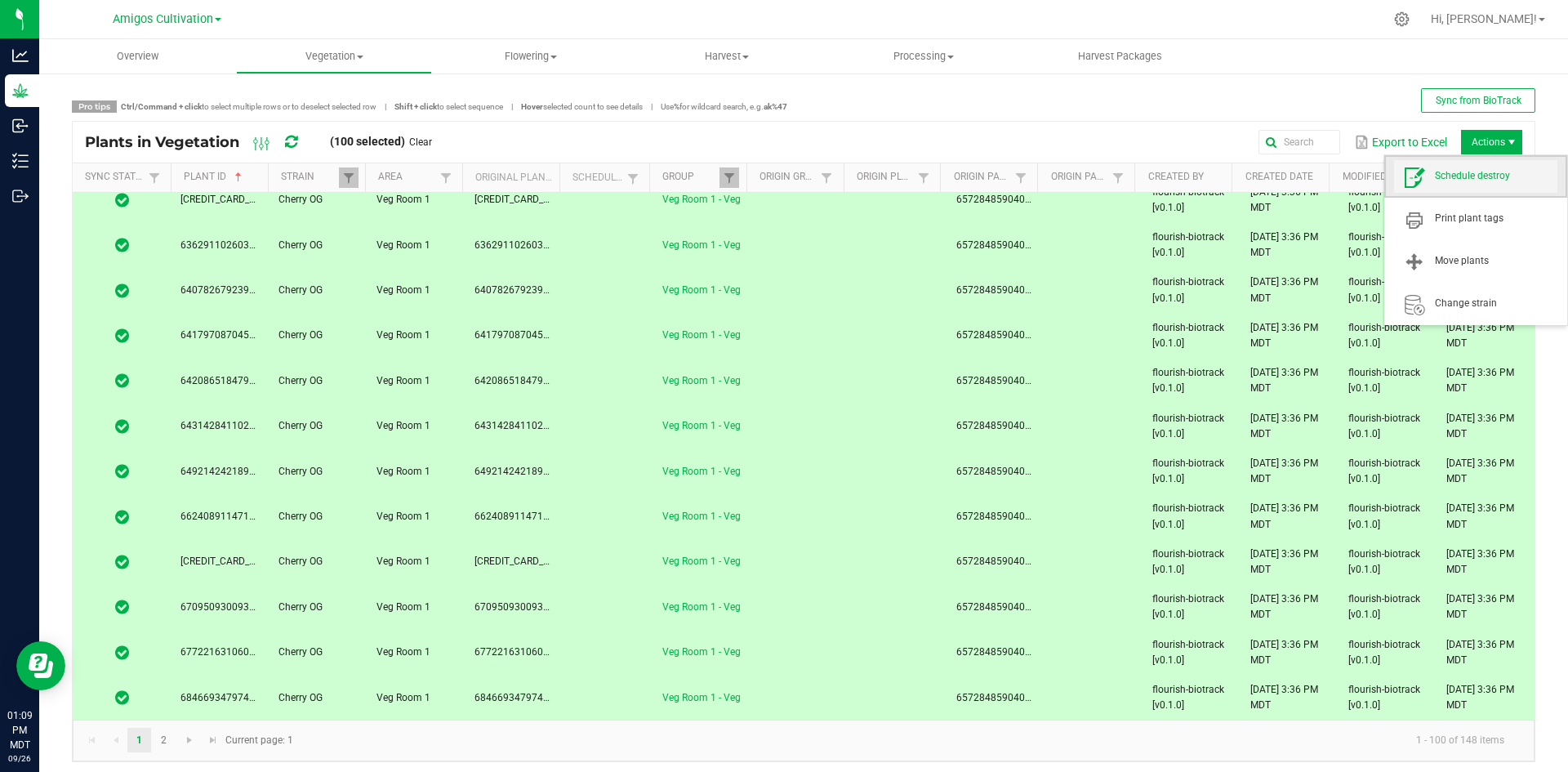
click at [1468, 169] on span "Schedule destroy" at bounding box center [1496, 175] width 122 height 14
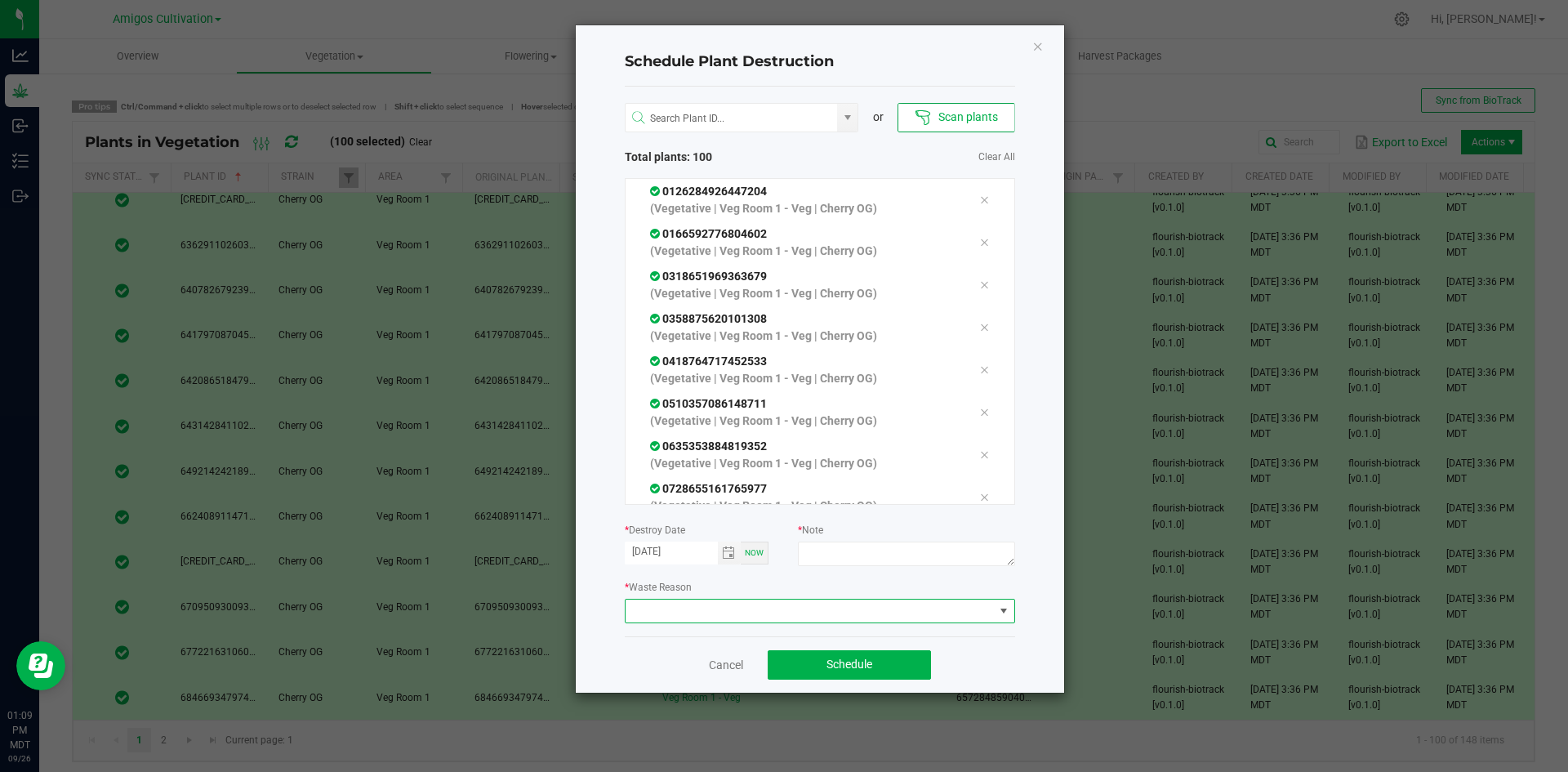
click at [904, 614] on span at bounding box center [809, 611] width 368 height 23
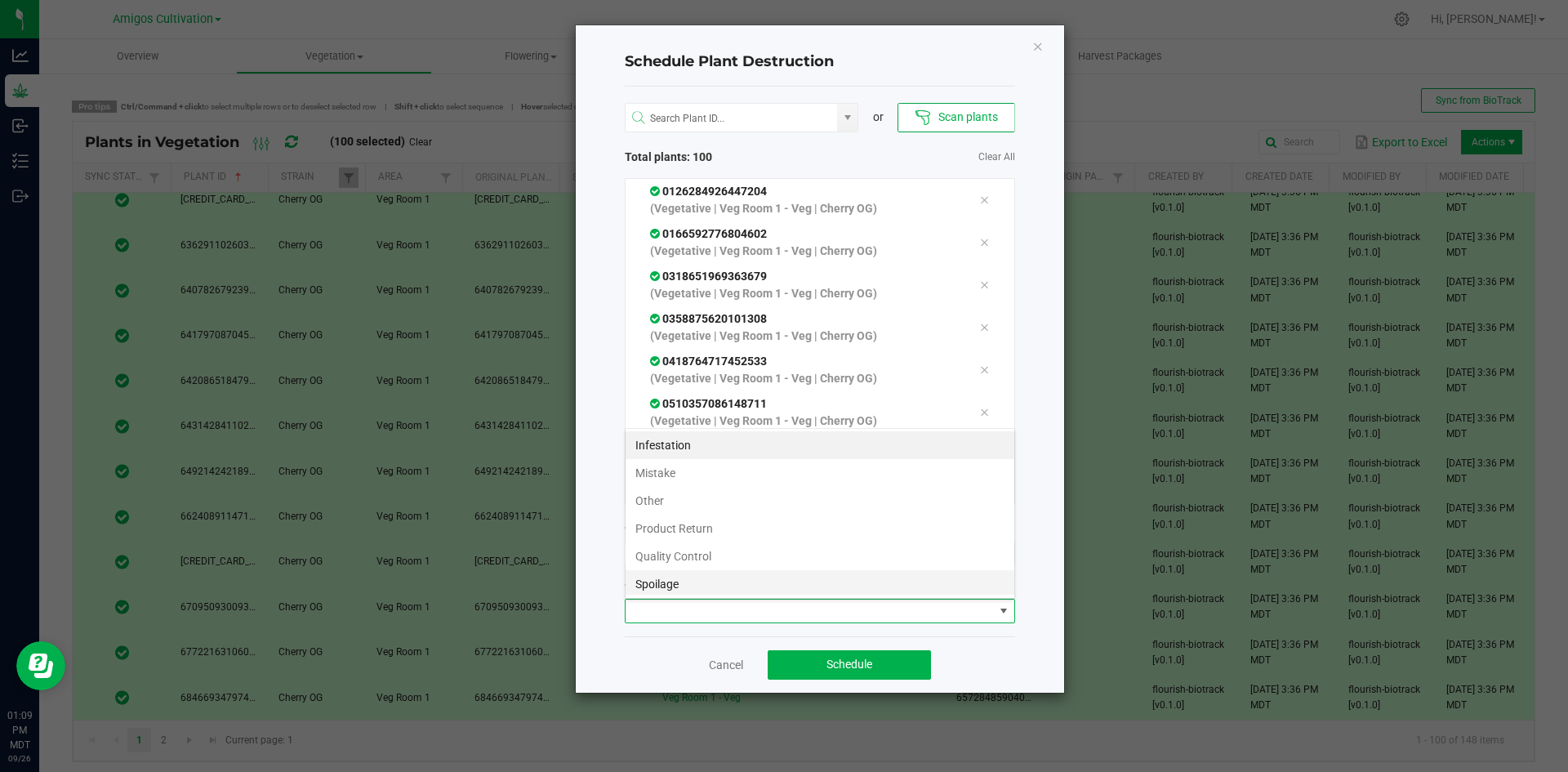
scroll to position [24, 390]
click at [698, 476] on li "Mistake" at bounding box center [819, 473] width 388 height 28
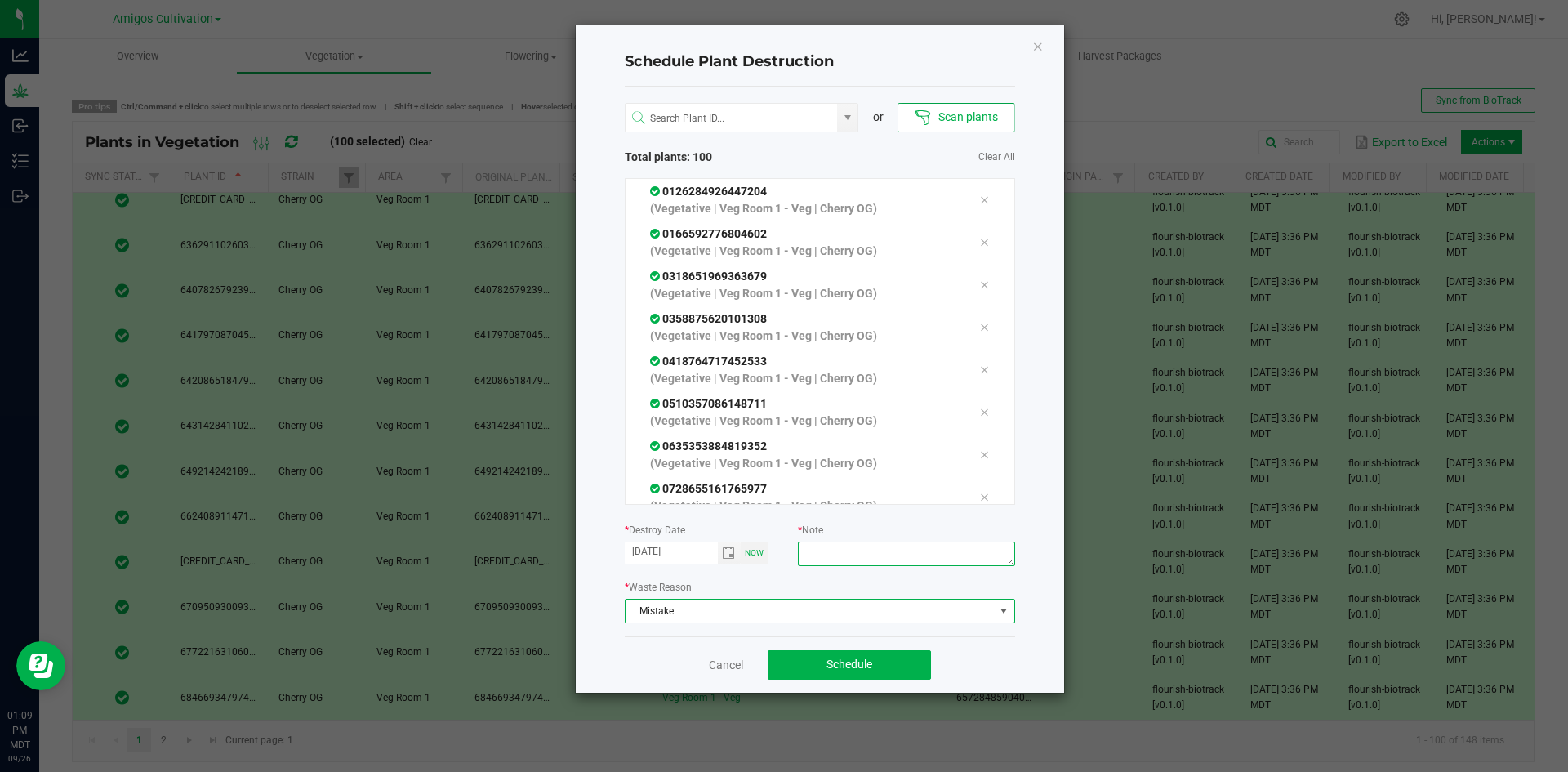
click at [820, 542] on textarea at bounding box center [905, 553] width 216 height 24
type textarea "mistake"
click at [866, 670] on span "Schedule" at bounding box center [849, 664] width 45 height 13
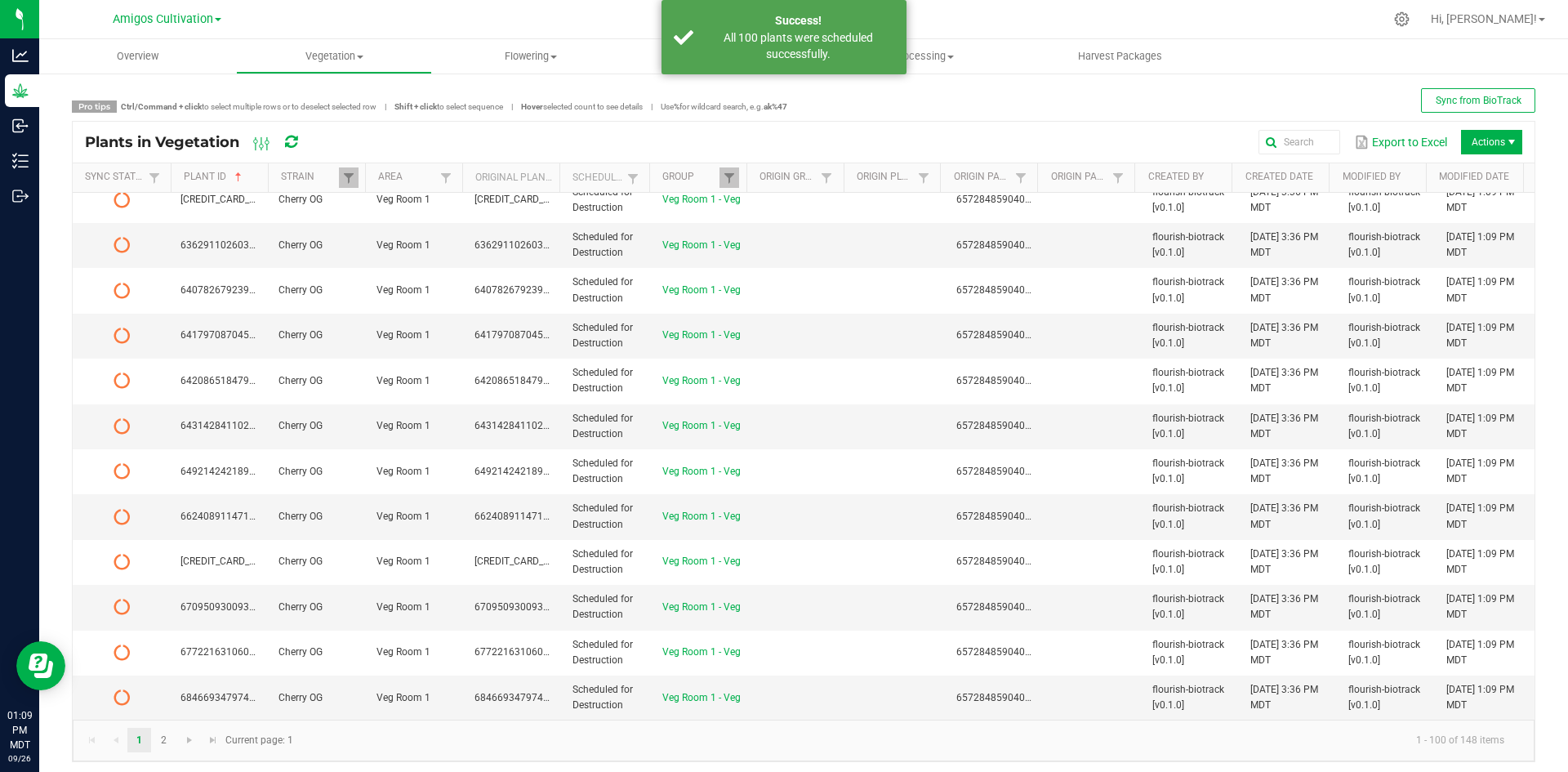
click at [292, 143] on icon at bounding box center [290, 142] width 12 height 15
click at [738, 699] on td "Veg Room 1 - Veg" at bounding box center [702, 698] width 98 height 44
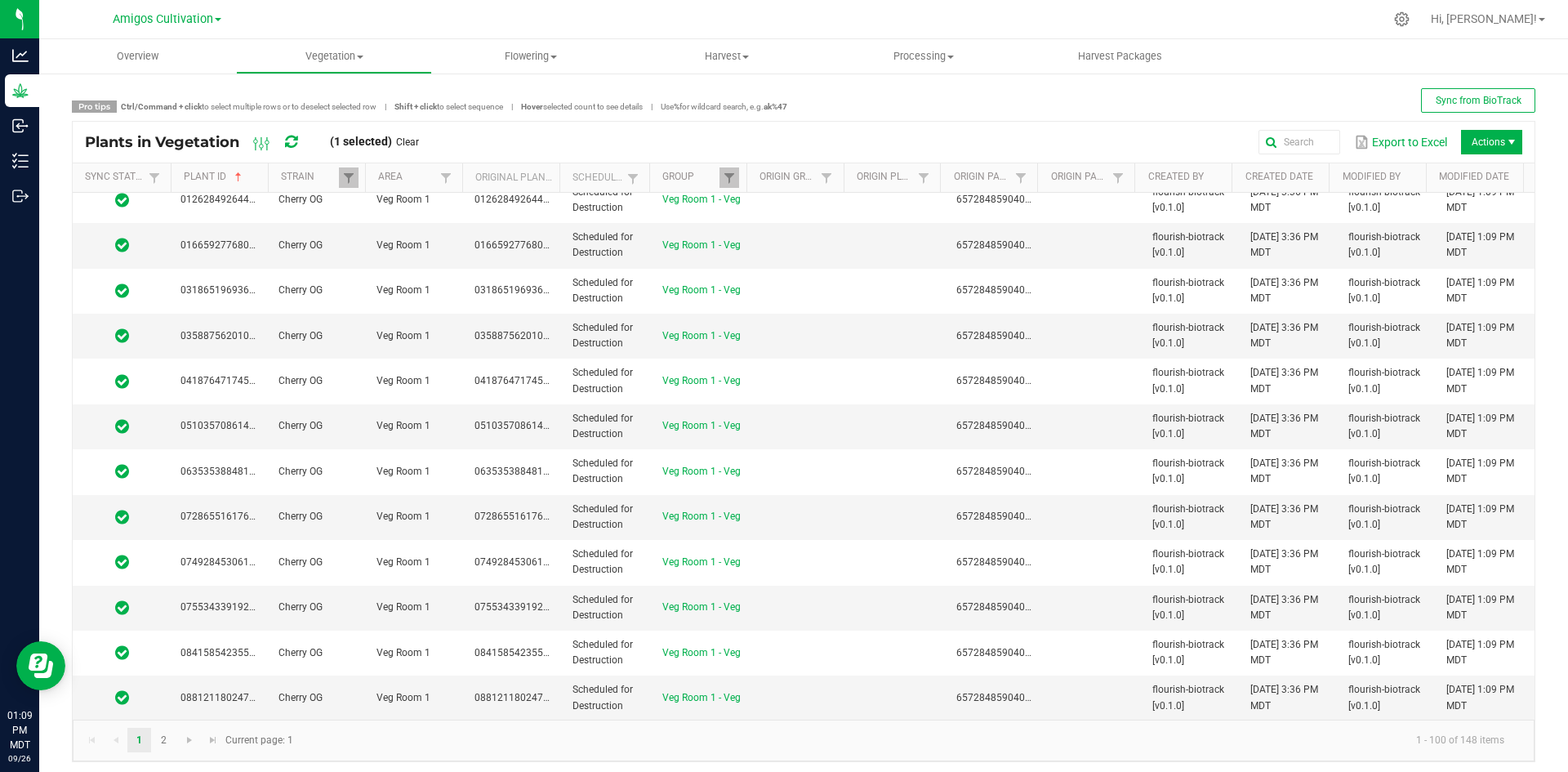
scroll to position [0, 0]
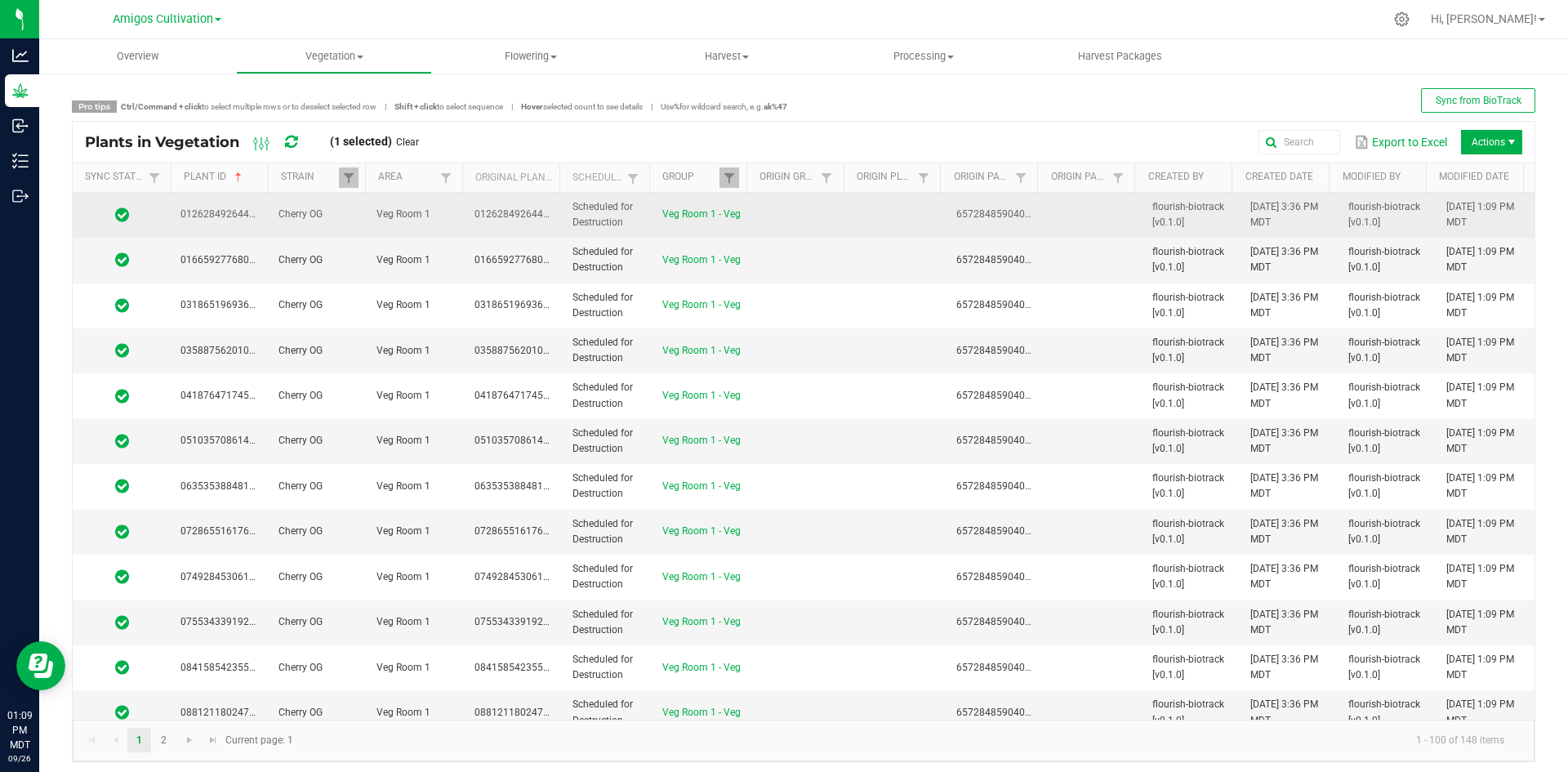
click at [814, 209] on td at bounding box center [800, 215] width 98 height 44
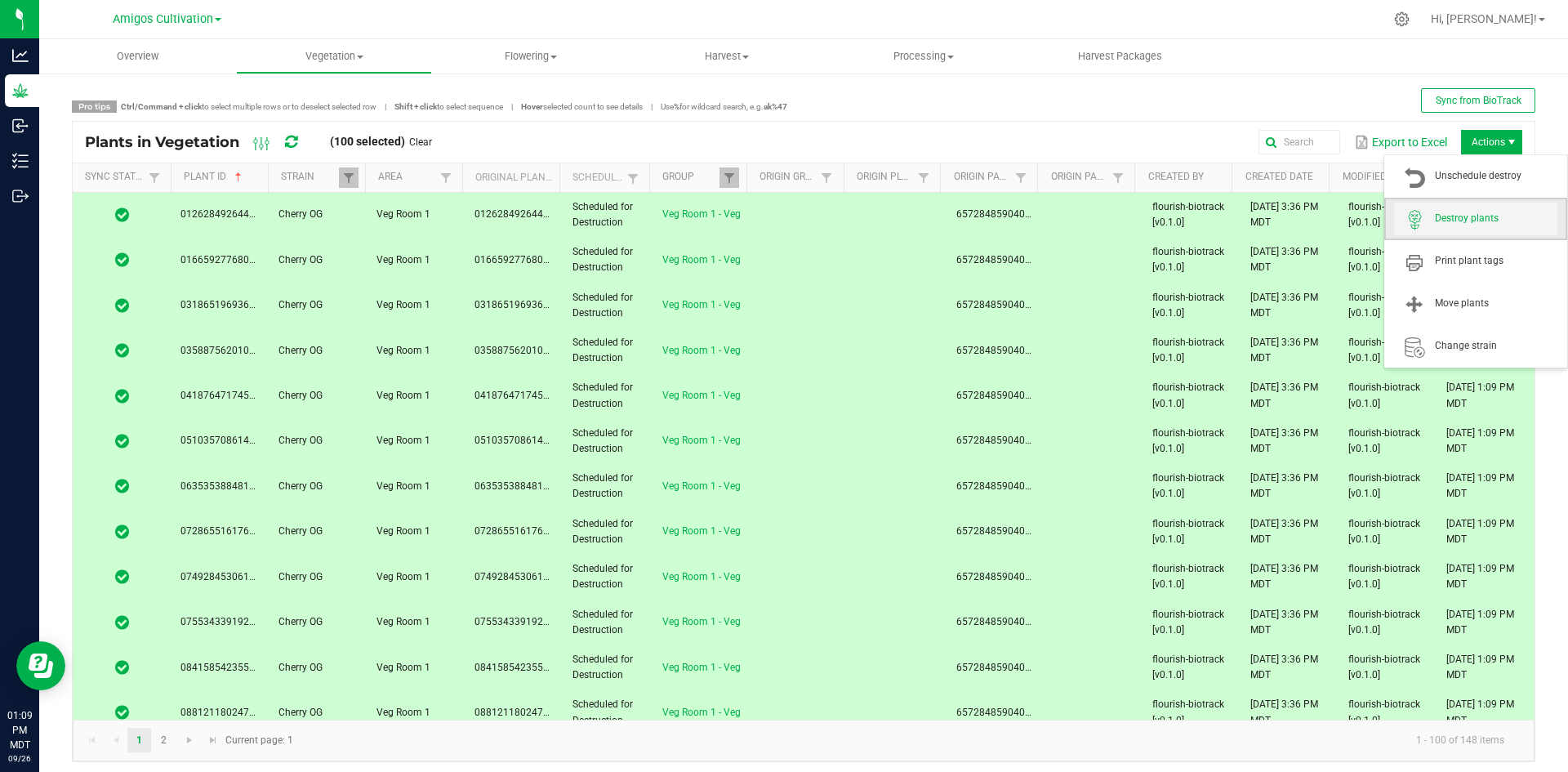
click at [1477, 209] on span "Destroy plants" at bounding box center [1475, 219] width 163 height 32
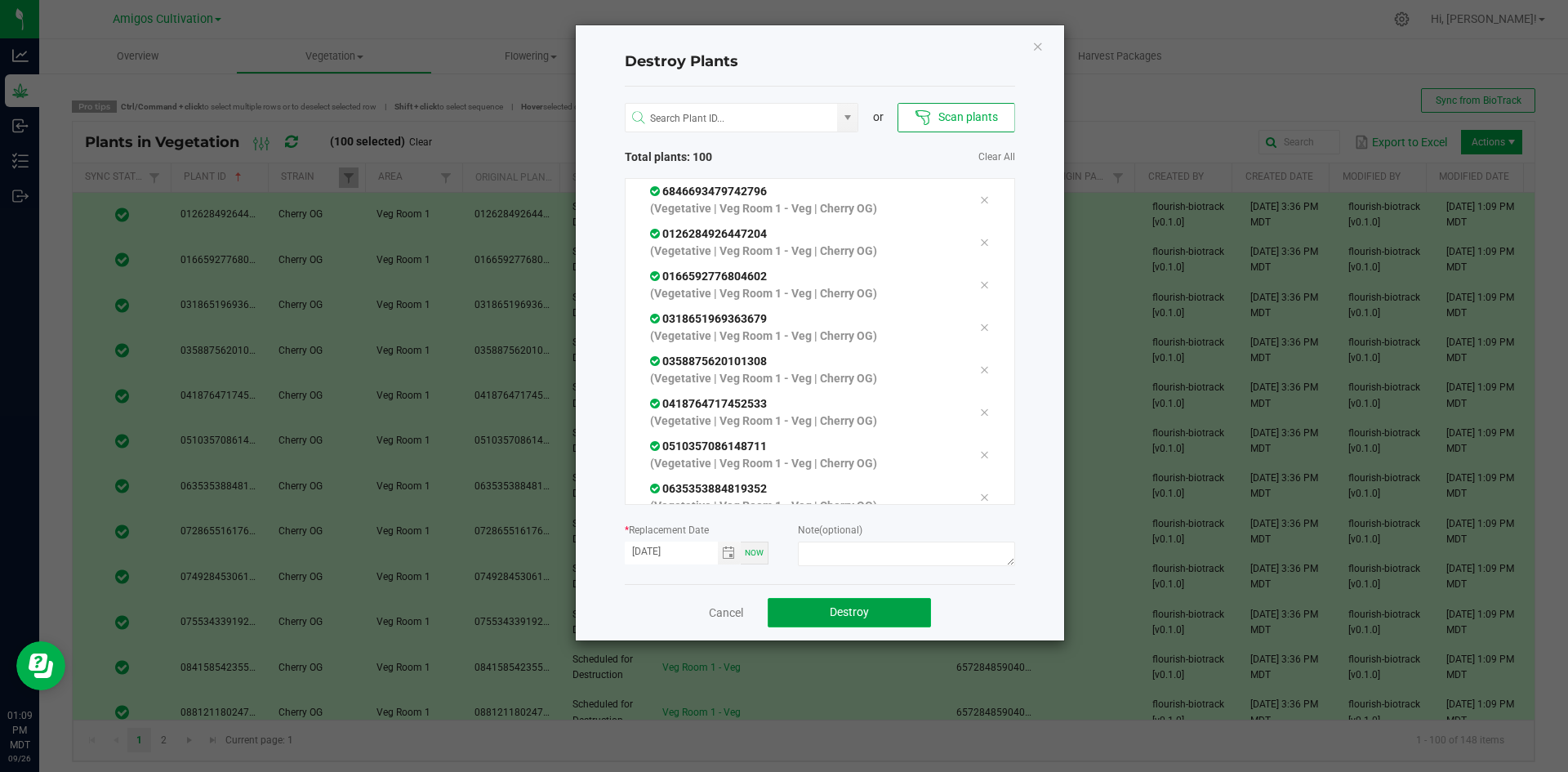
click at [857, 616] on span "Destroy" at bounding box center [849, 612] width 39 height 13
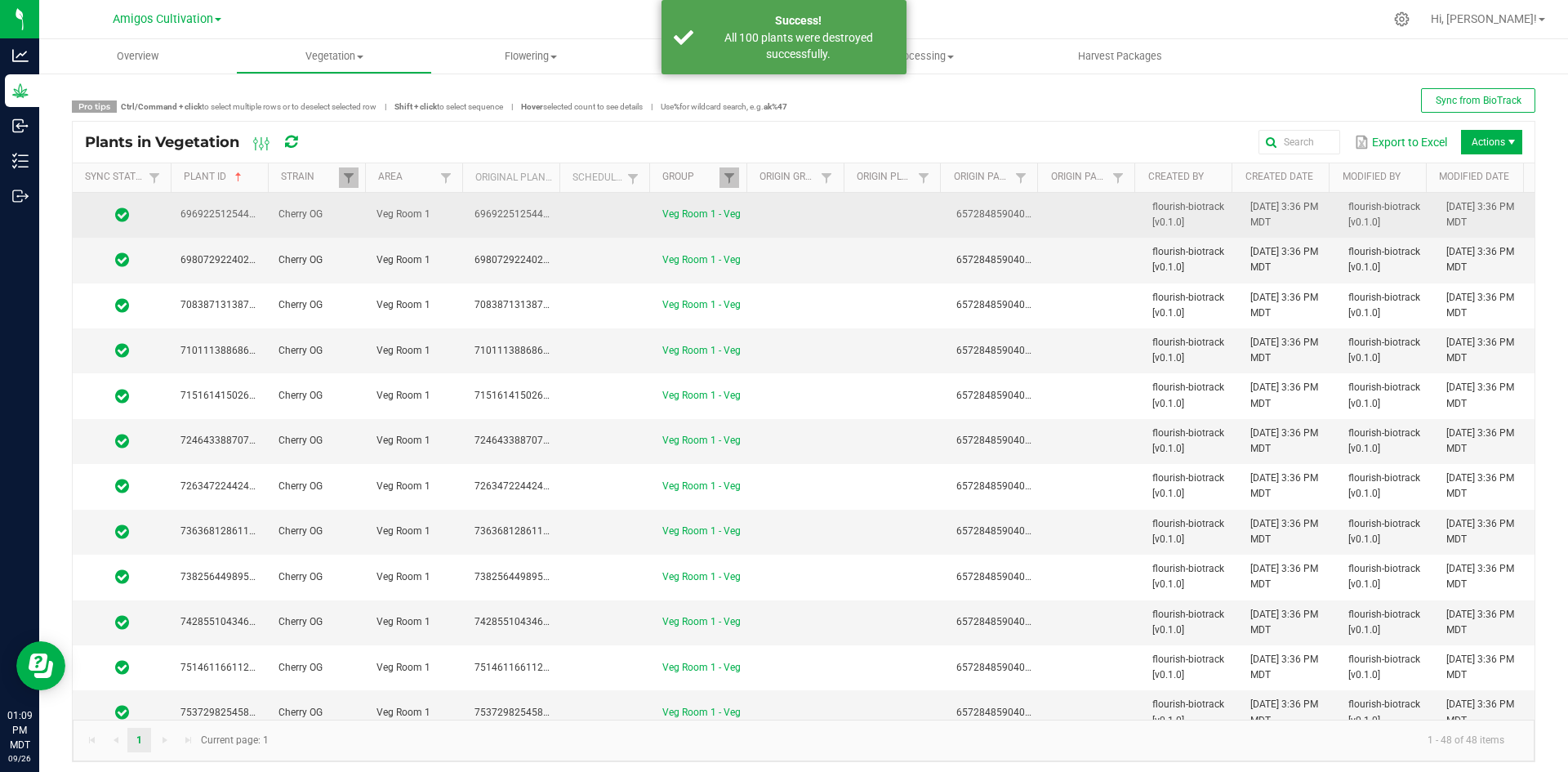
click at [751, 234] on td at bounding box center [800, 215] width 98 height 44
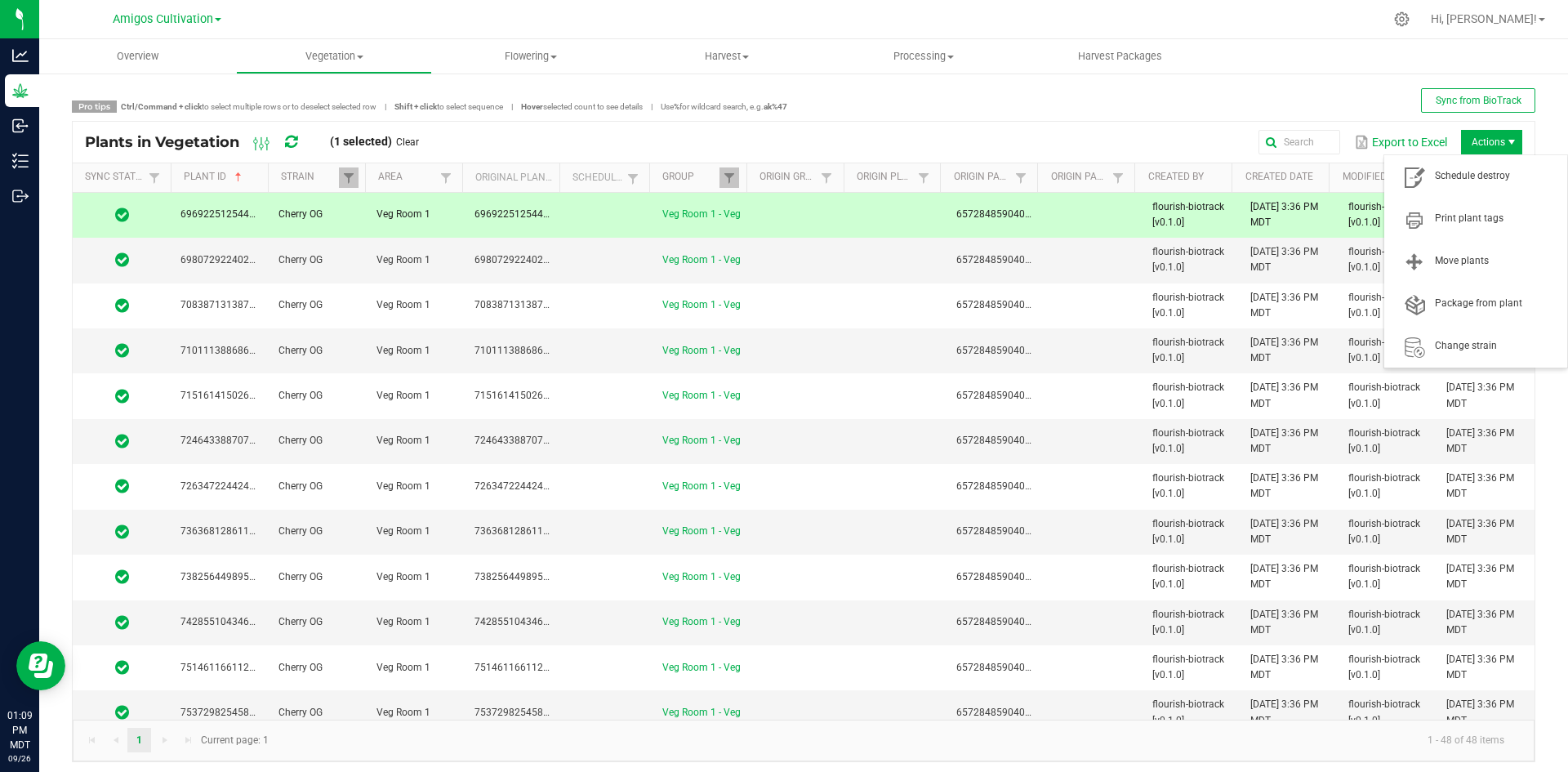
click at [1505, 139] on span "Actions" at bounding box center [1511, 142] width 13 height 13
click at [1473, 194] on span "Schedule destroy" at bounding box center [1474, 176] width 183 height 43
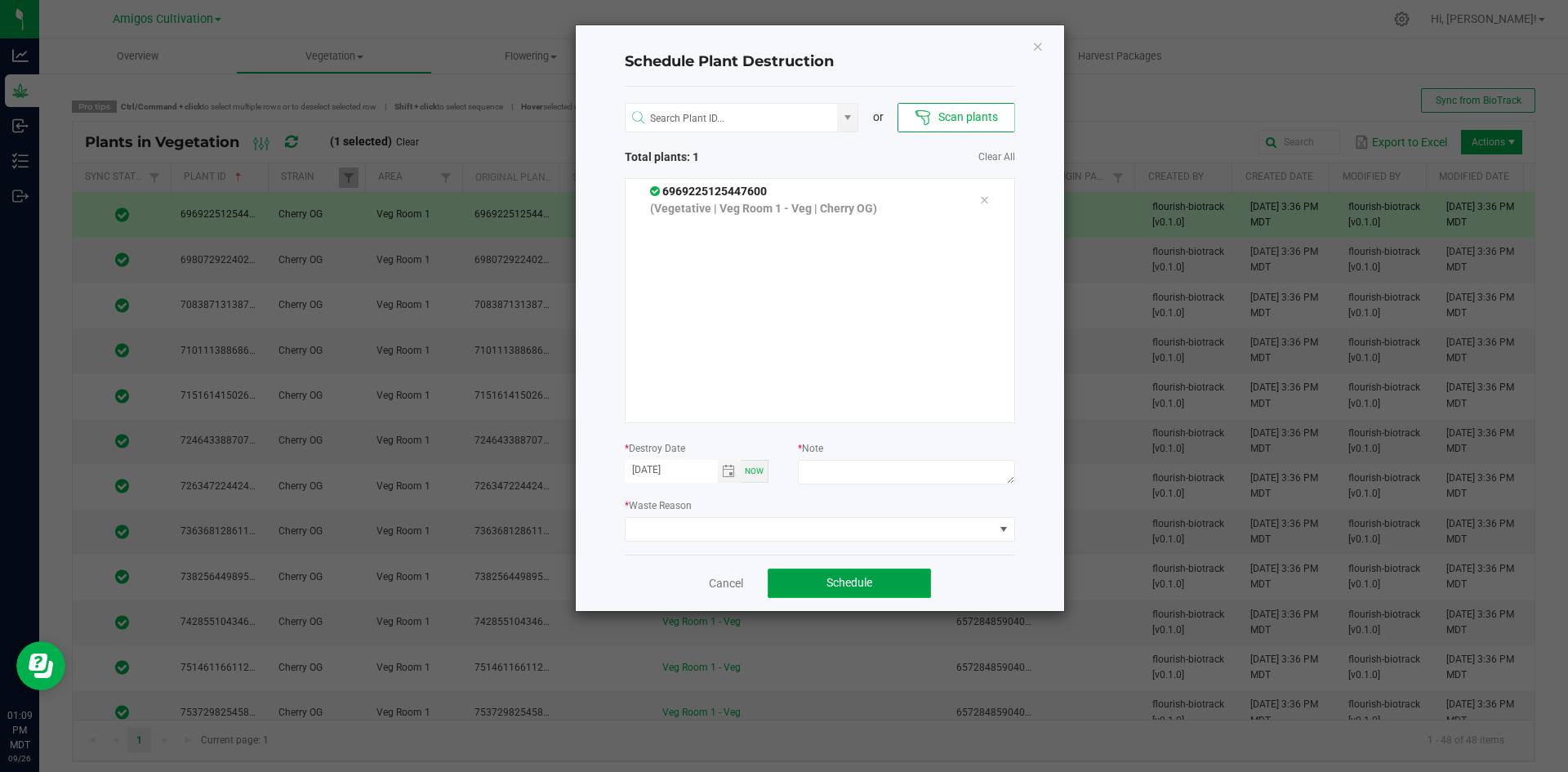
click at [820, 580] on button "Schedule" at bounding box center [849, 583] width 163 height 30
click at [1041, 43] on icon "Close" at bounding box center [1038, 45] width 11 height 19
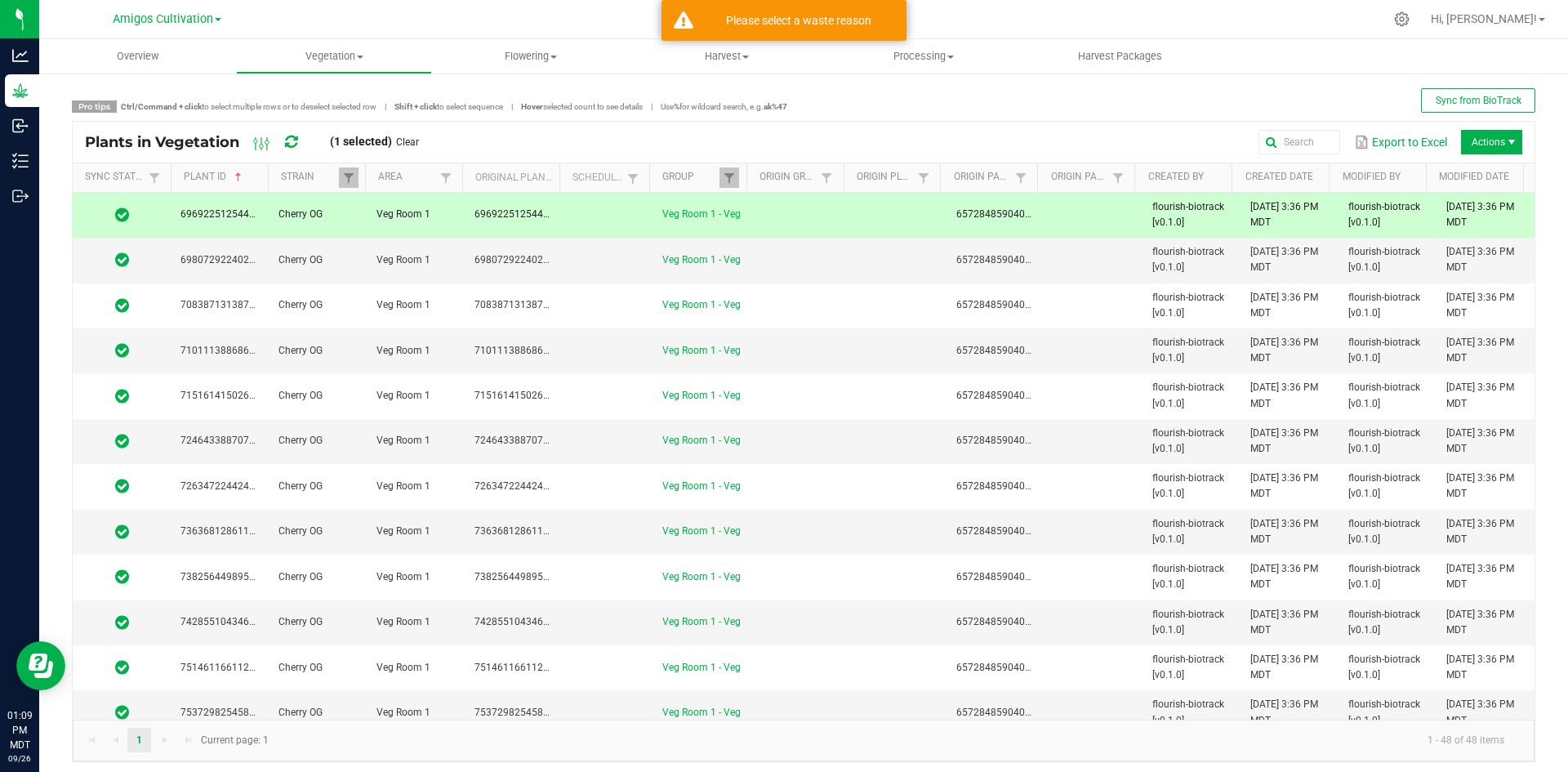
drag, startPoint x: 803, startPoint y: 209, endPoint x: 955, endPoint y: 186, distance: 153.7
click at [805, 209] on td at bounding box center [800, 215] width 98 height 44
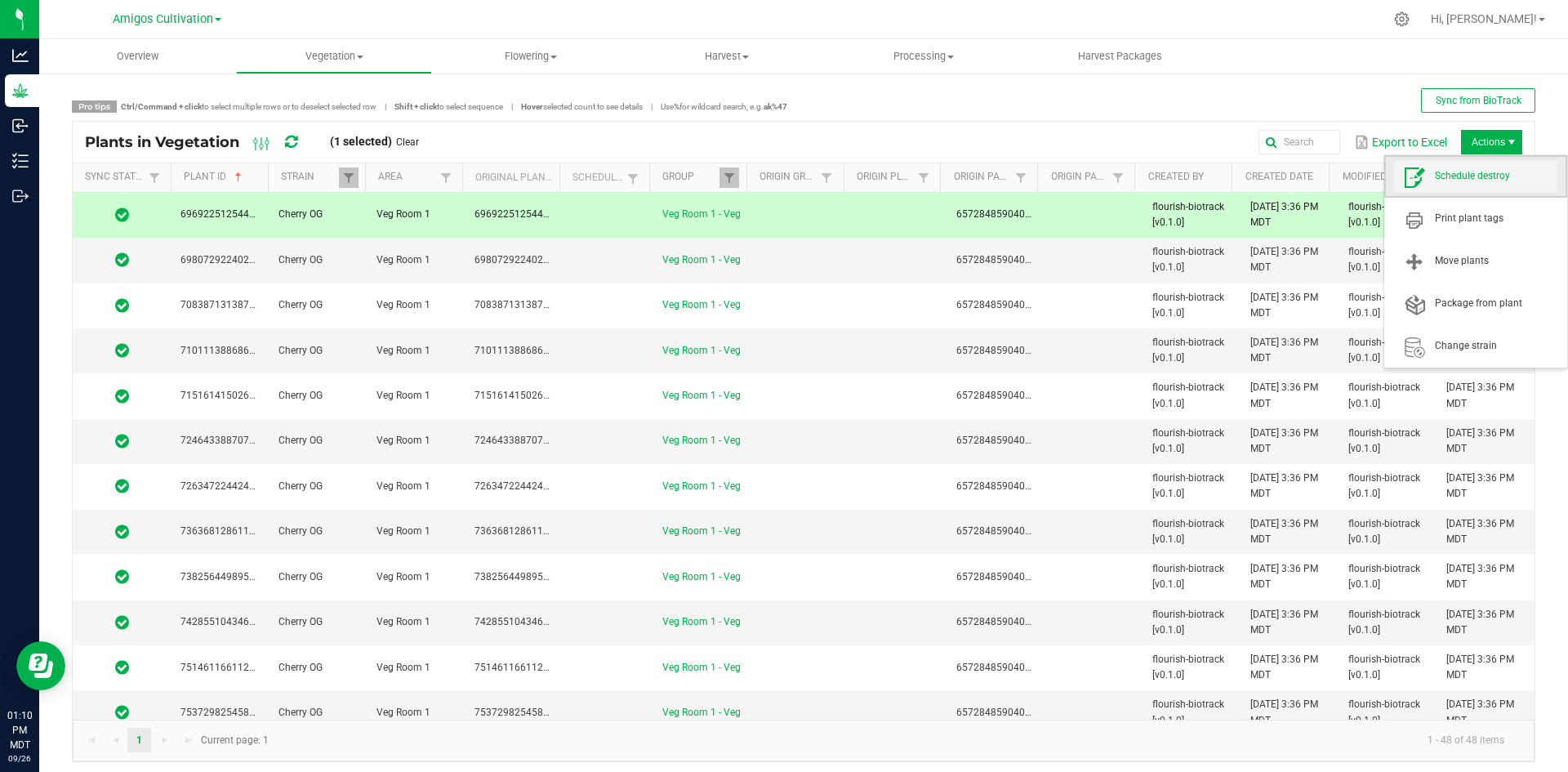
click at [1476, 176] on span "Schedule destroy" at bounding box center [1496, 175] width 122 height 14
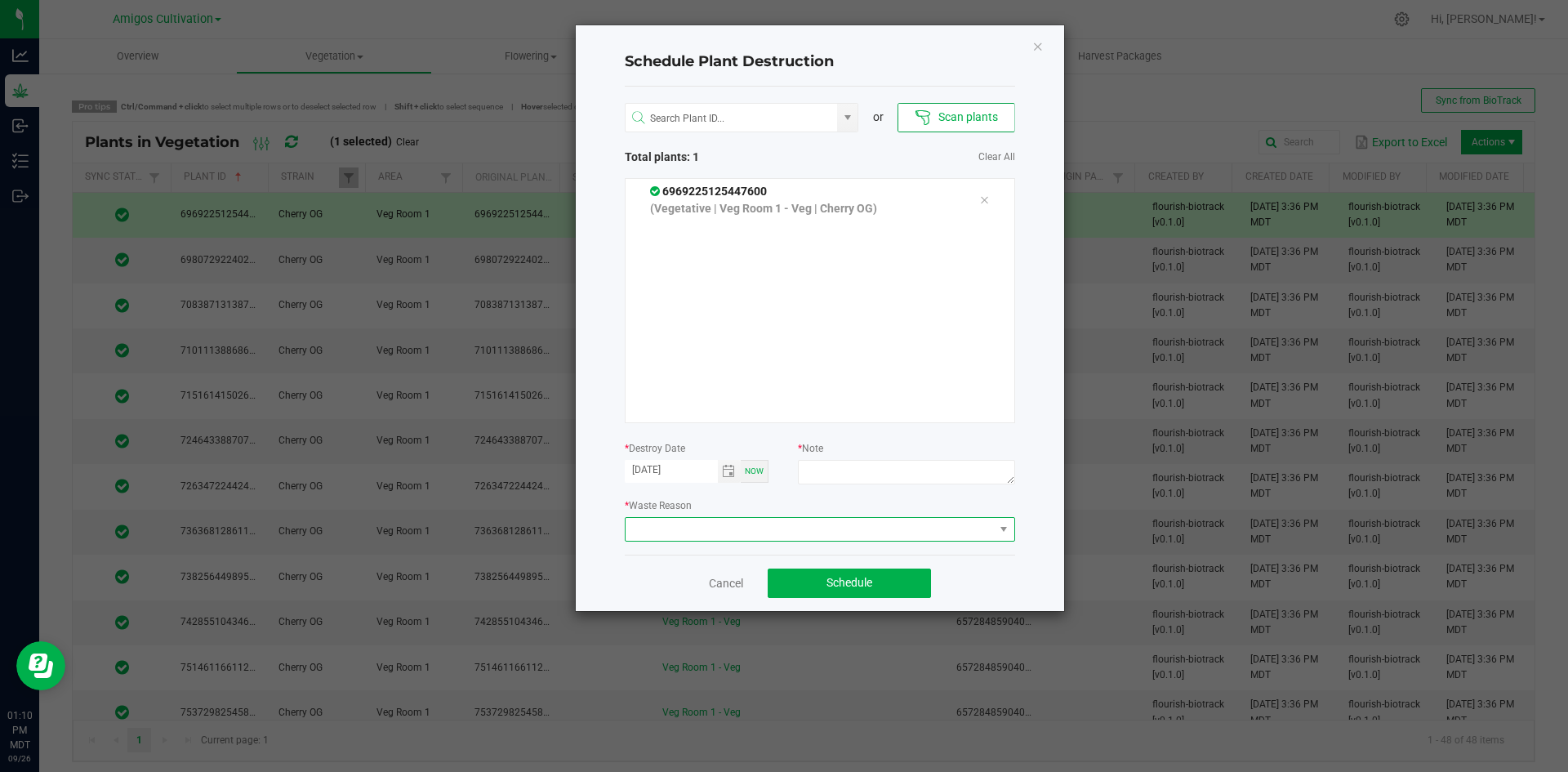
click at [828, 528] on span at bounding box center [809, 529] width 368 height 23
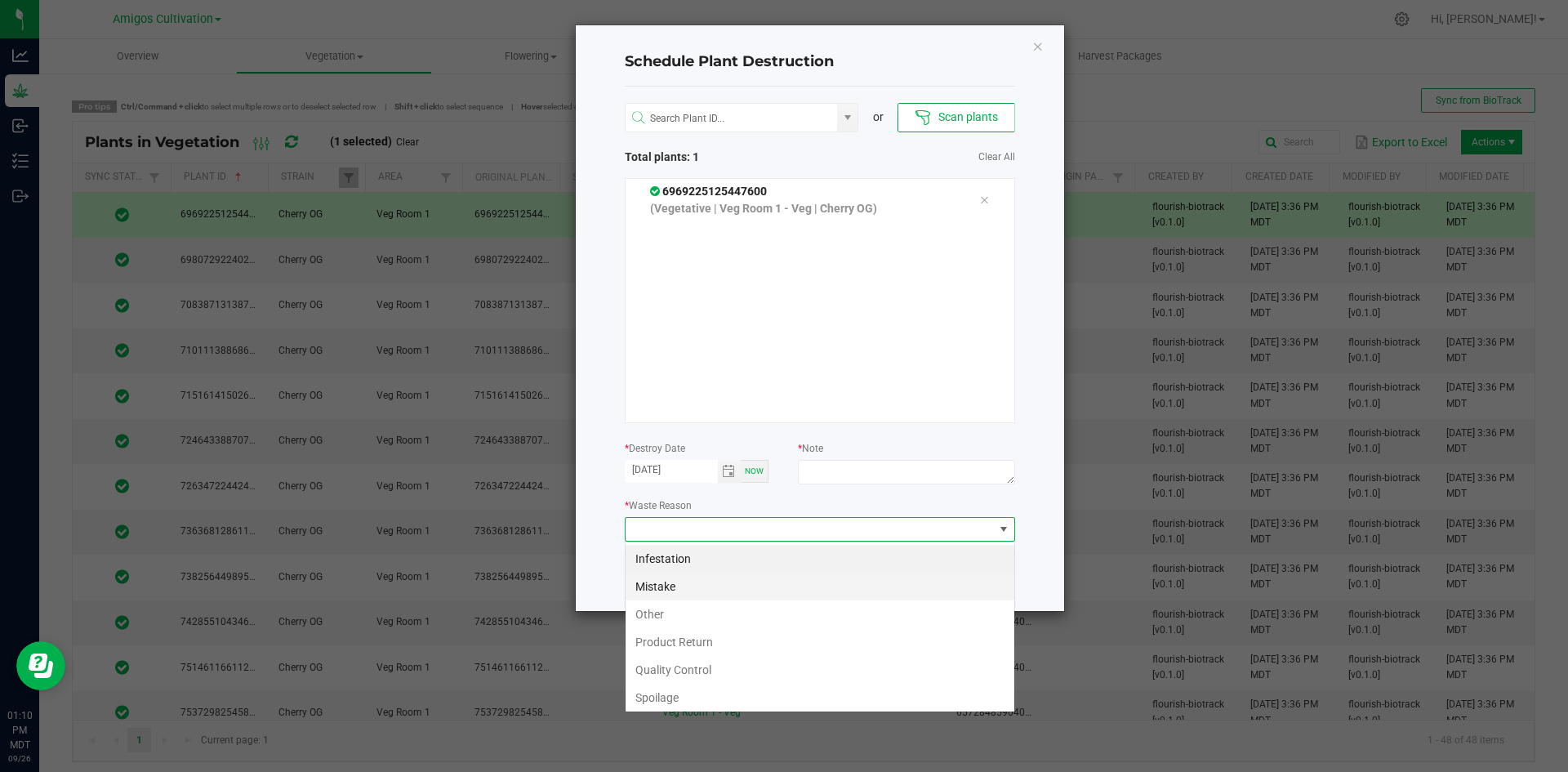
scroll to position [24, 390]
click at [687, 594] on li "Mistake" at bounding box center [819, 587] width 388 height 28
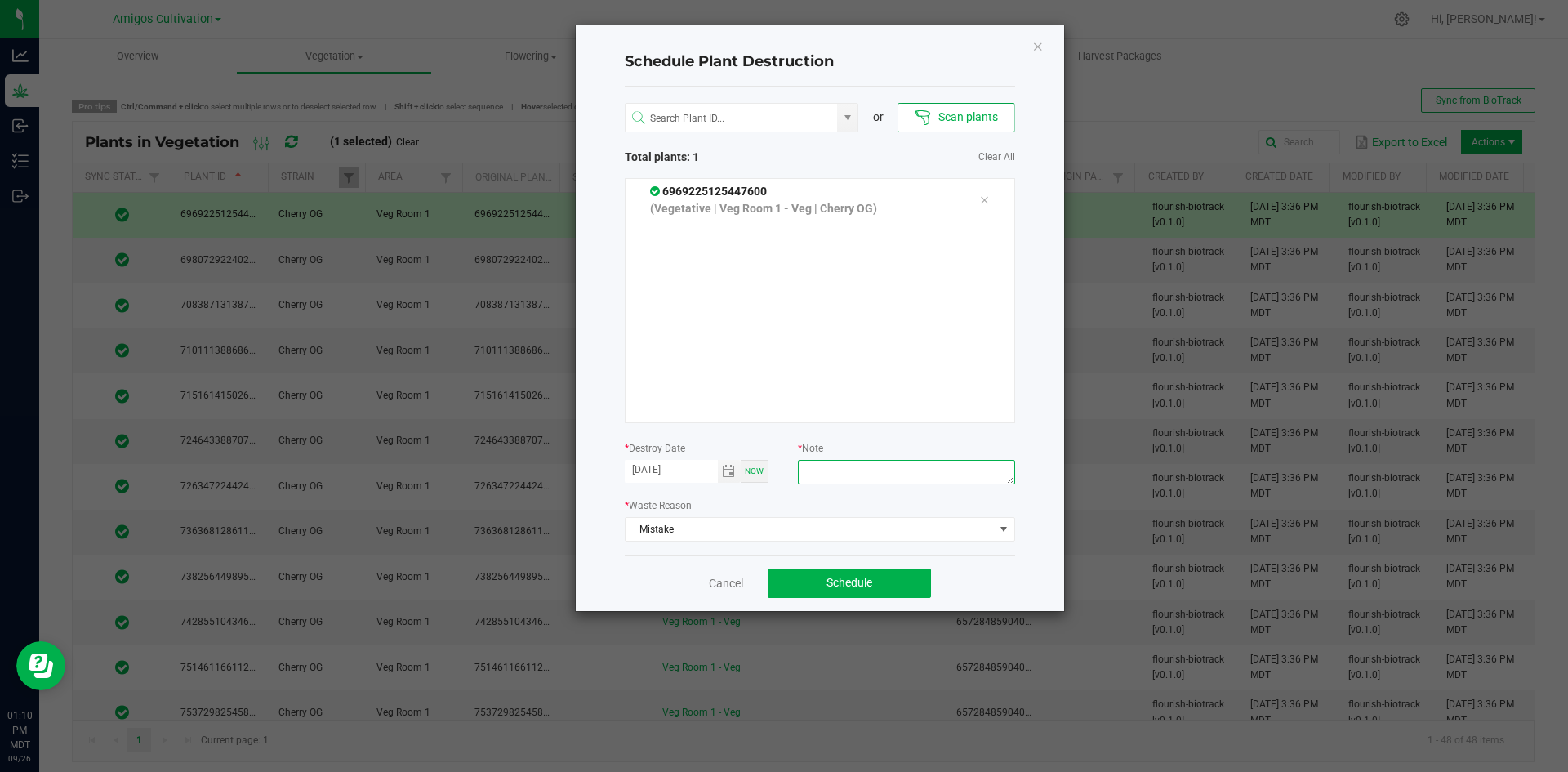
click at [837, 469] on textarea at bounding box center [905, 472] width 216 height 24
type textarea "mistake"
click at [849, 580] on span "Schedule" at bounding box center [849, 582] width 45 height 13
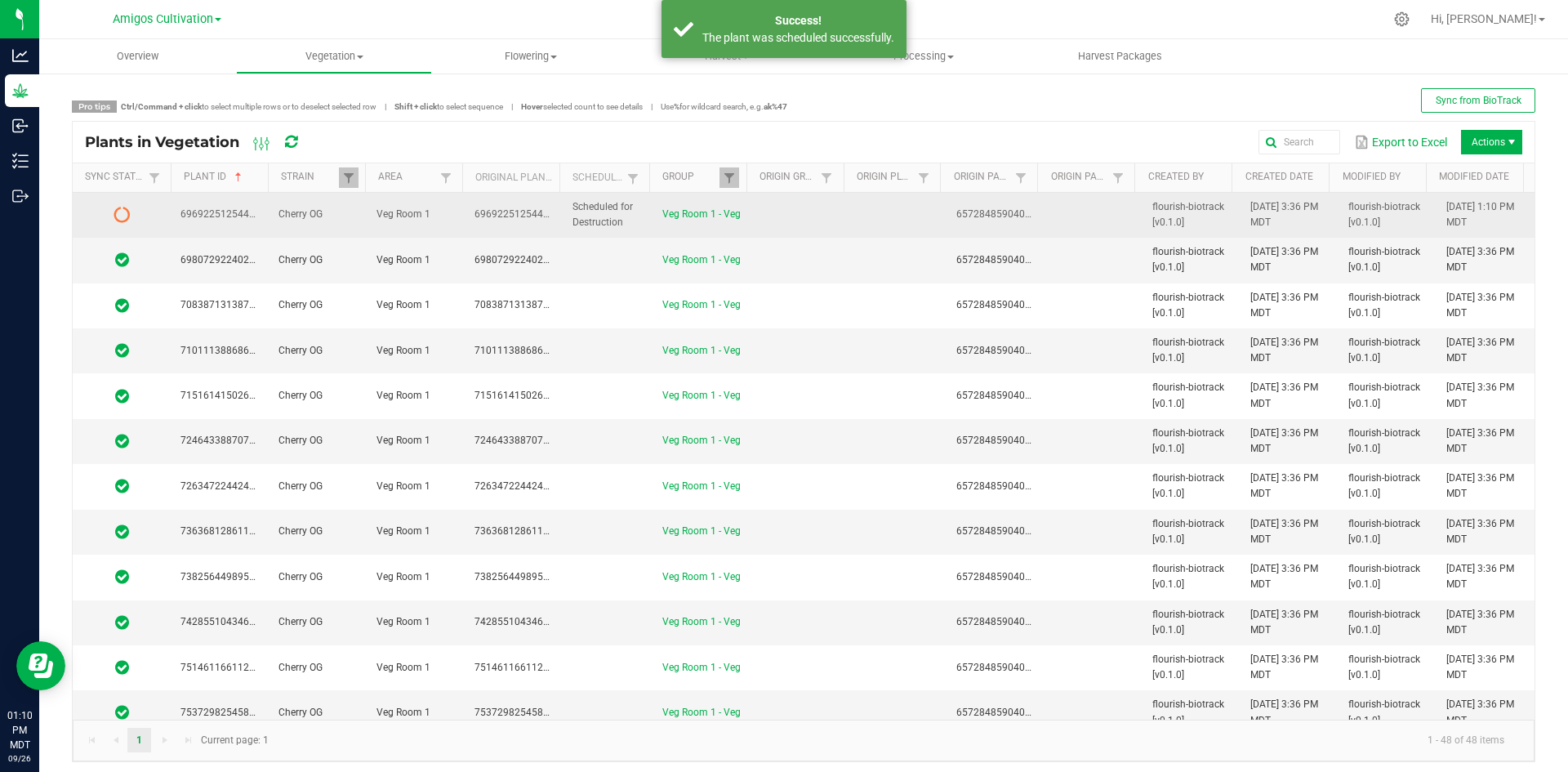
click at [852, 214] on td at bounding box center [897, 215] width 98 height 44
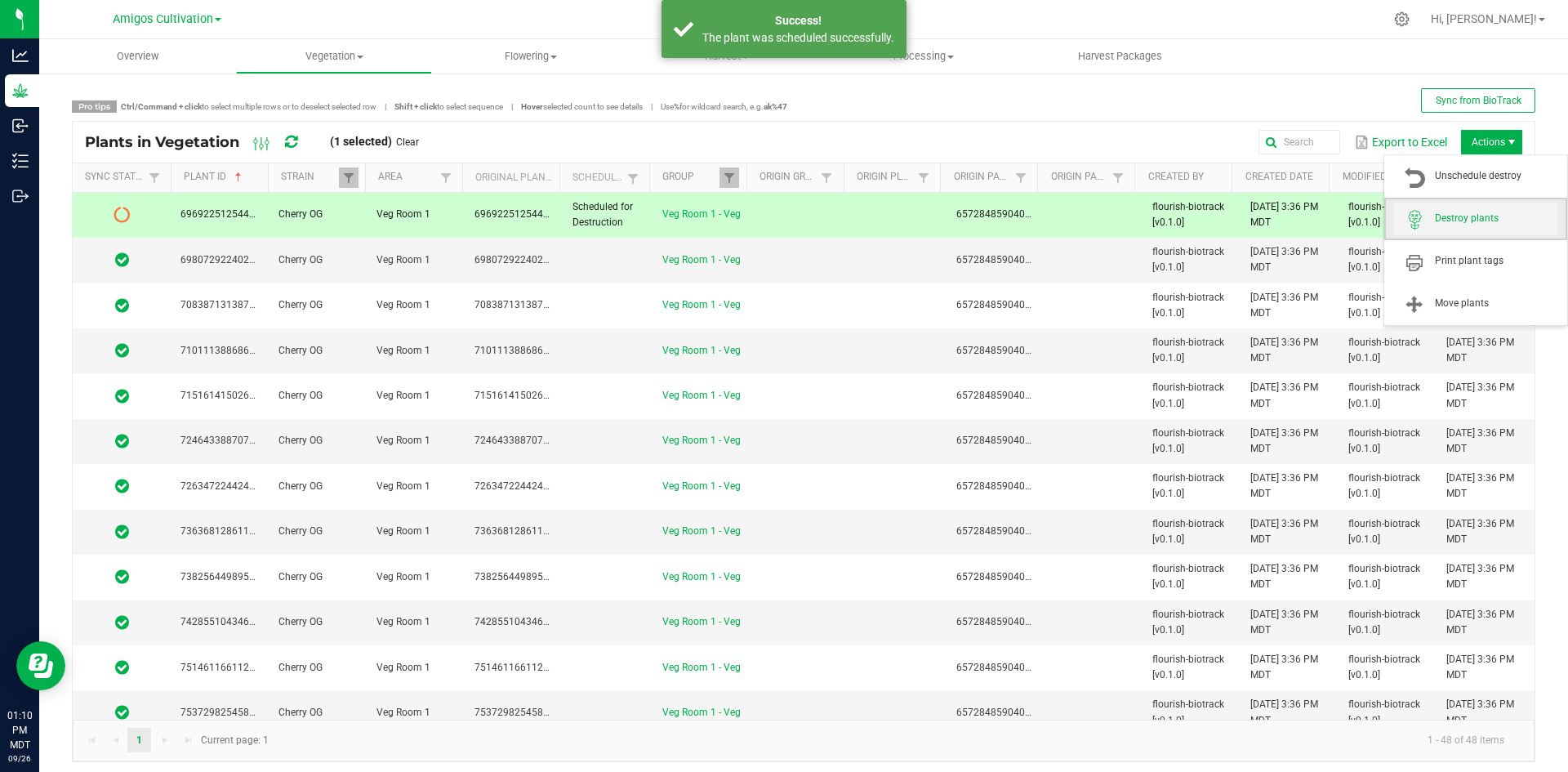
click at [1464, 220] on span "Destroy plants" at bounding box center [1496, 218] width 122 height 14
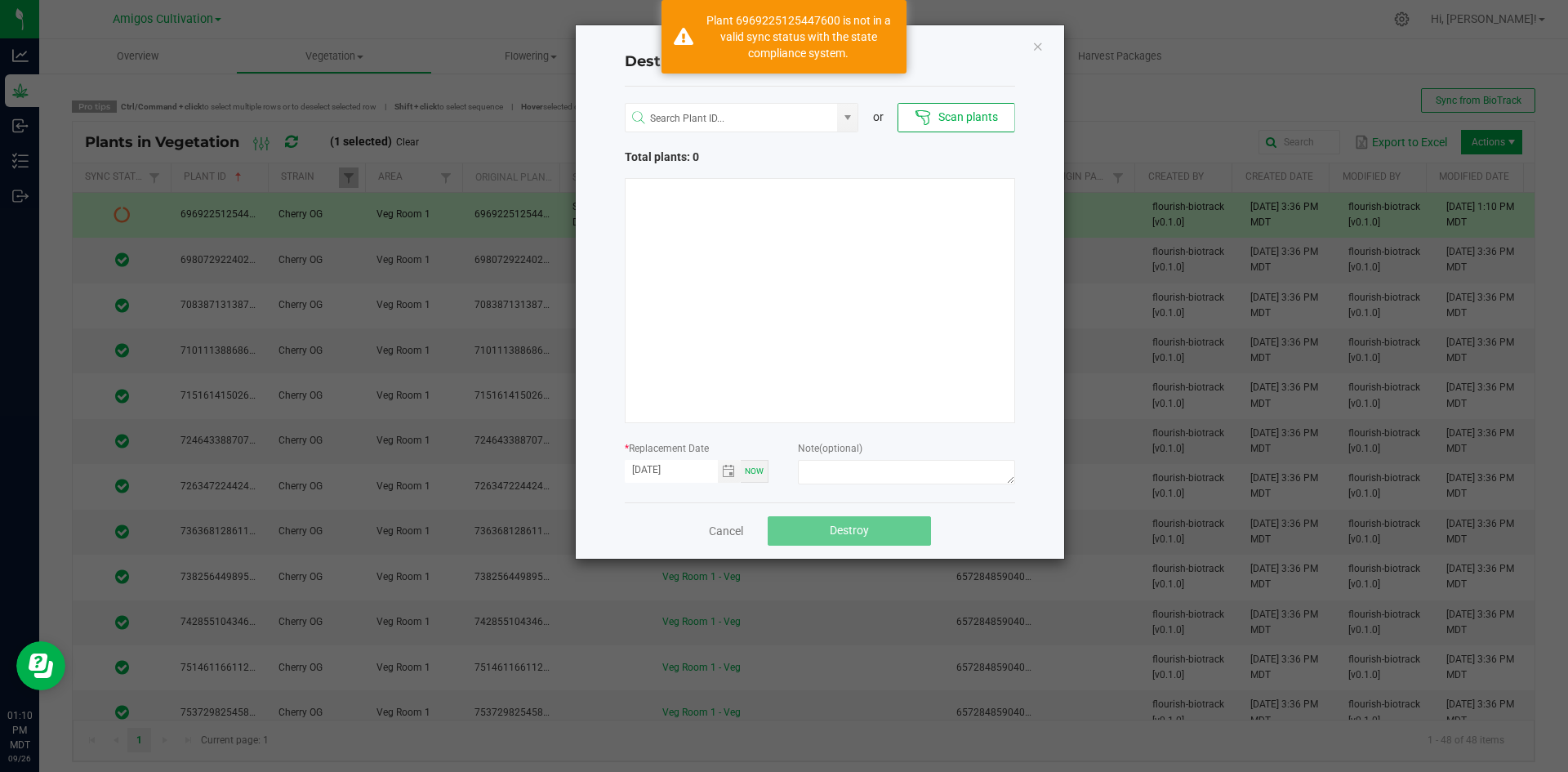
click at [1046, 48] on div "Destroy Plants or Scan plants Total plants: 0 * Replacement Date [DATE] Now Not…" at bounding box center [819, 291] width 488 height 533
drag, startPoint x: 1032, startPoint y: 51, endPoint x: 1046, endPoint y: 52, distance: 14.0
click at [1038, 52] on icon "Close" at bounding box center [1038, 45] width 11 height 19
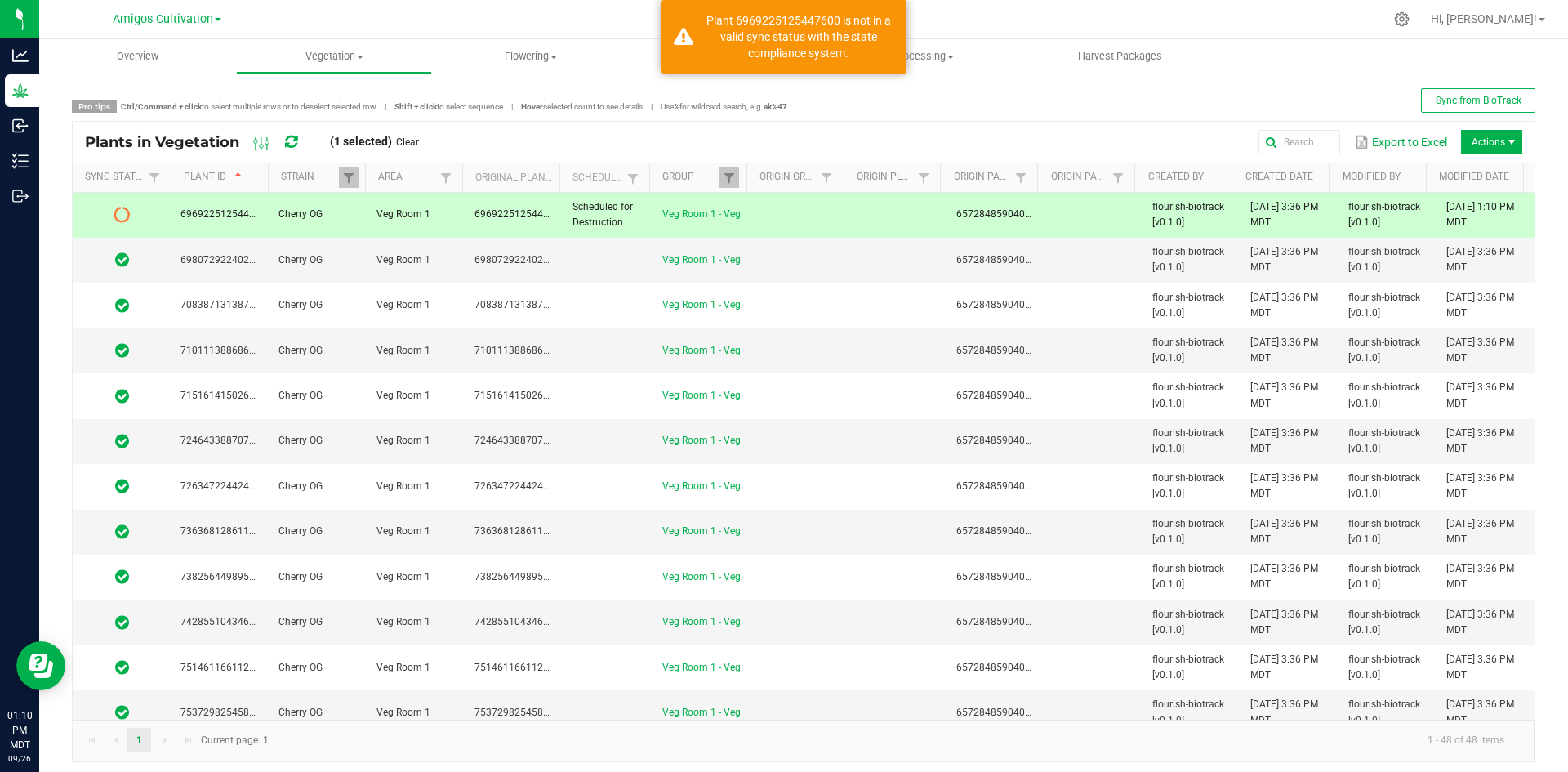
click at [297, 137] on icon at bounding box center [290, 142] width 12 height 15
click at [752, 206] on td at bounding box center [800, 215] width 98 height 44
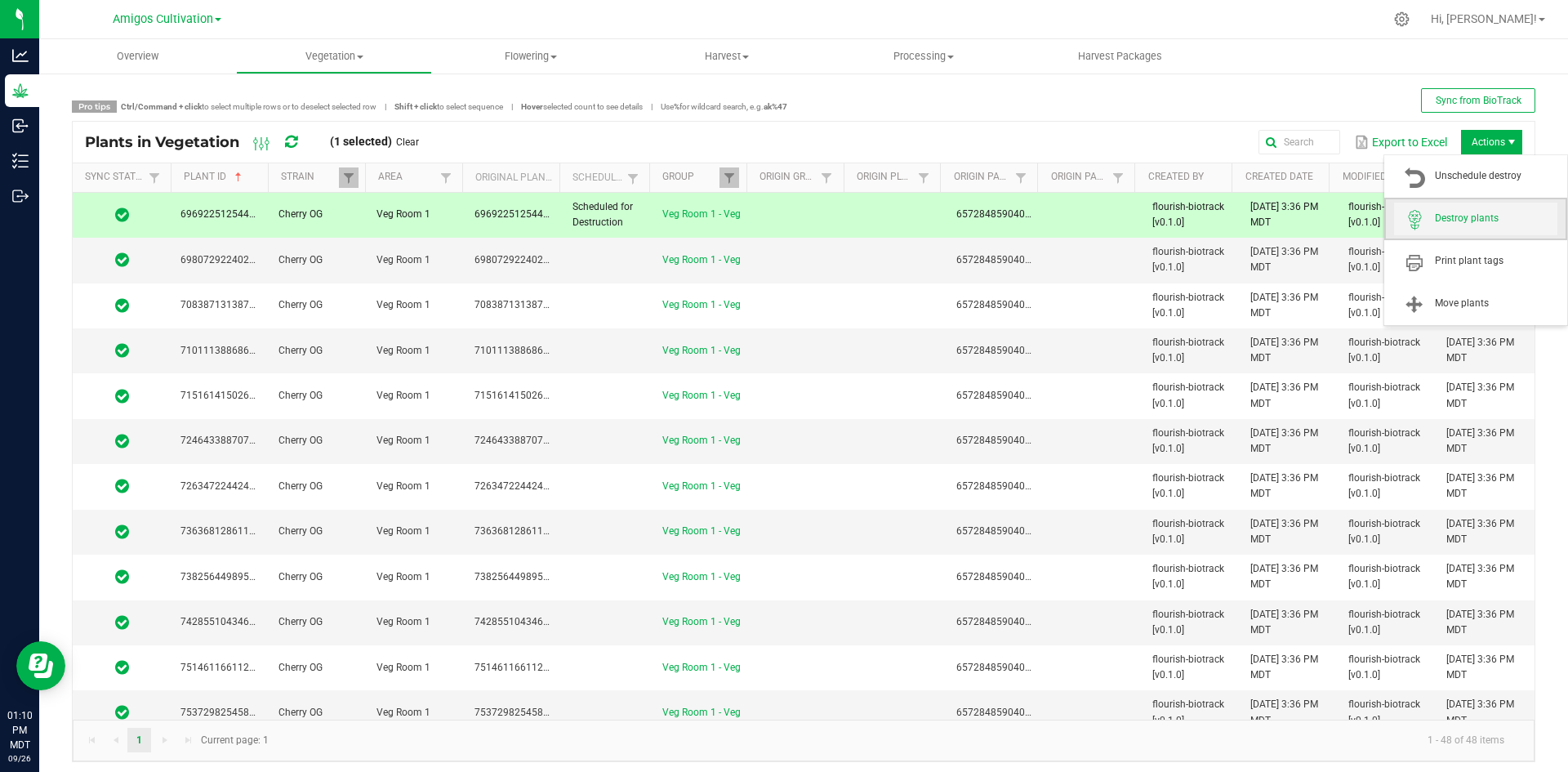
click at [1446, 213] on span "Destroy plants" at bounding box center [1496, 218] width 122 height 14
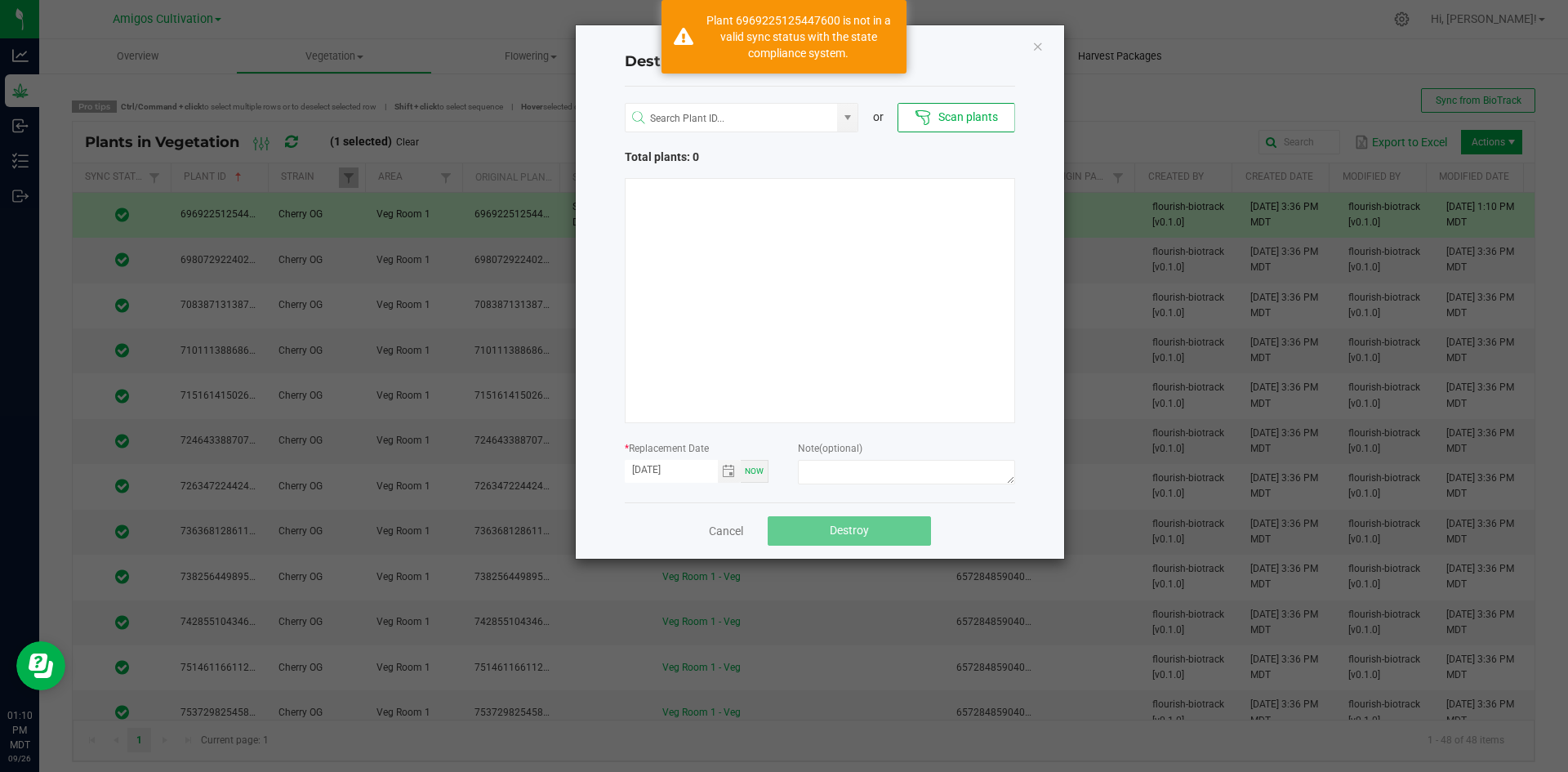
click at [1038, 43] on icon "Close" at bounding box center [1038, 45] width 11 height 19
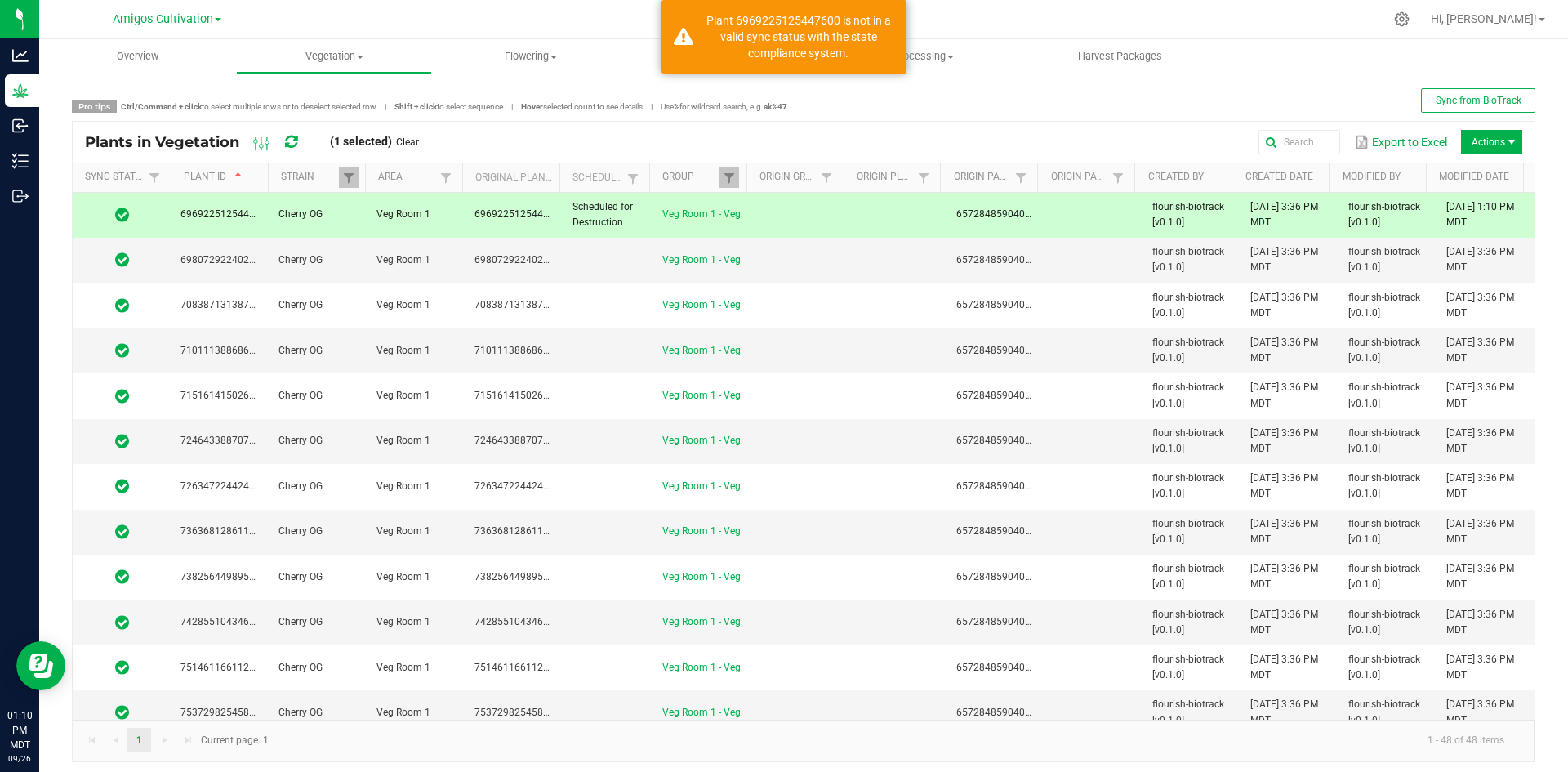
click at [357, 233] on td "Cherry OG" at bounding box center [318, 215] width 98 height 44
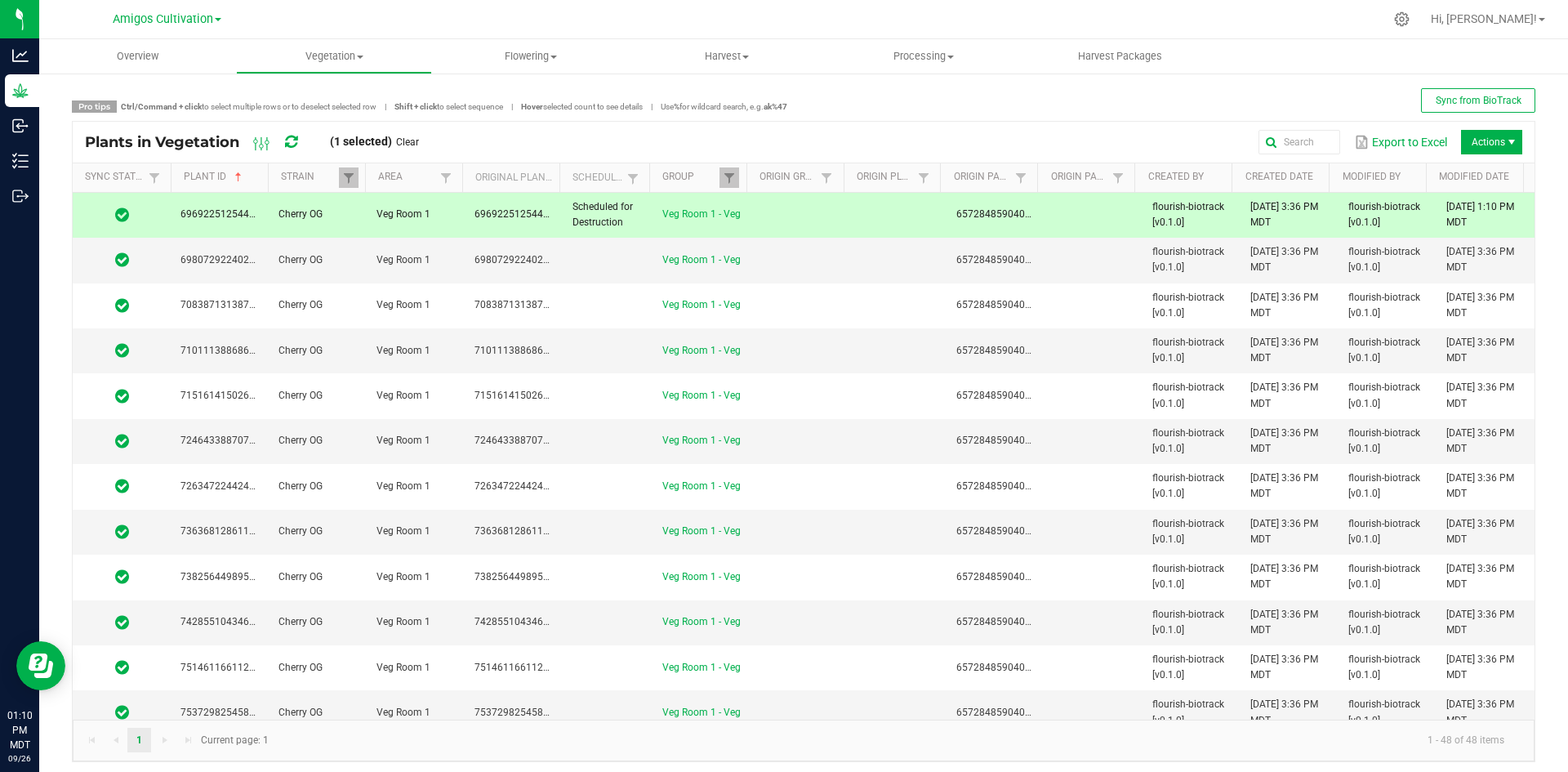
click at [297, 147] on icon at bounding box center [290, 142] width 12 height 15
click at [751, 212] on td at bounding box center [800, 215] width 98 height 44
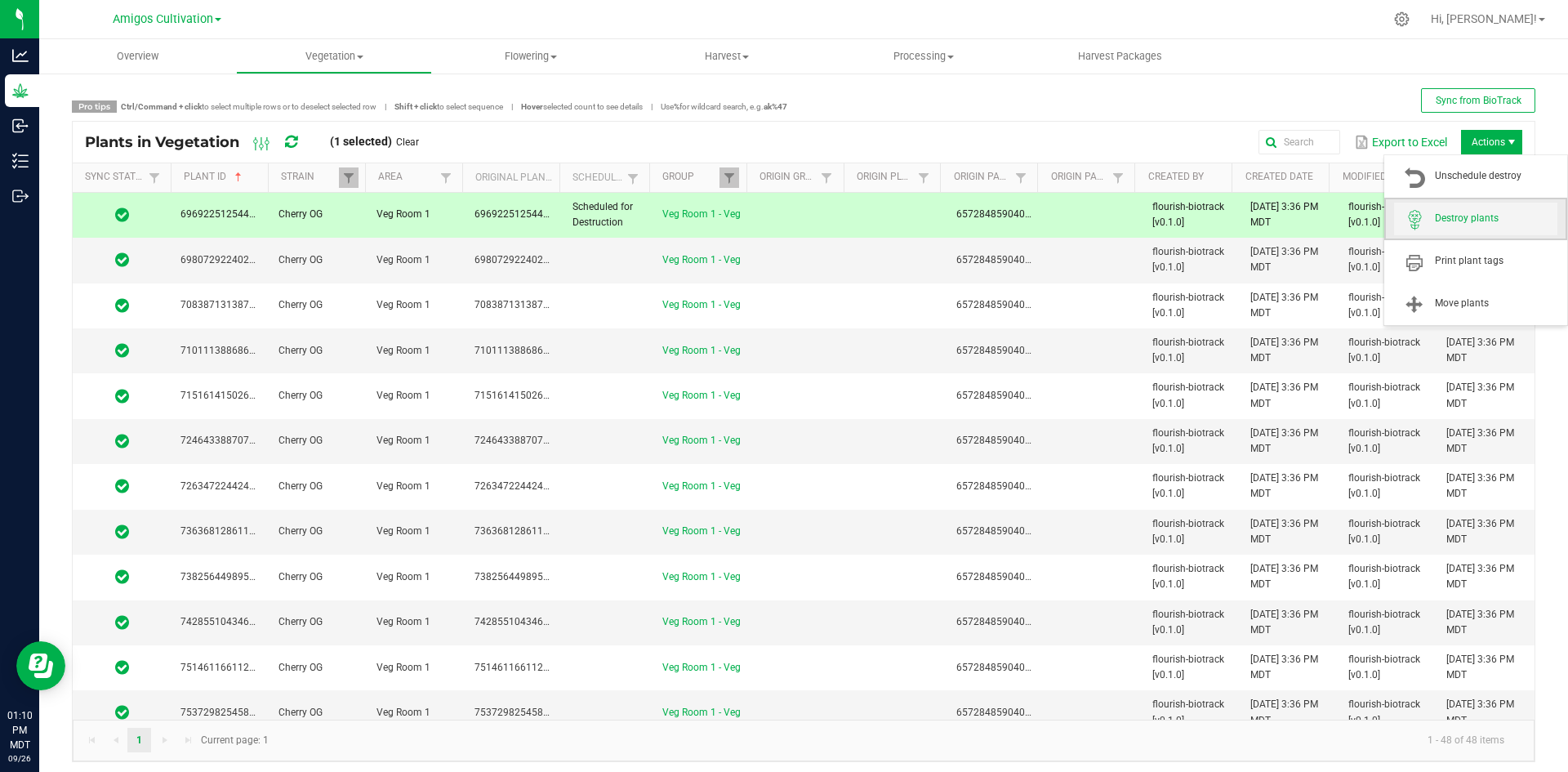
click at [1478, 212] on span "Destroy plants" at bounding box center [1496, 218] width 122 height 14
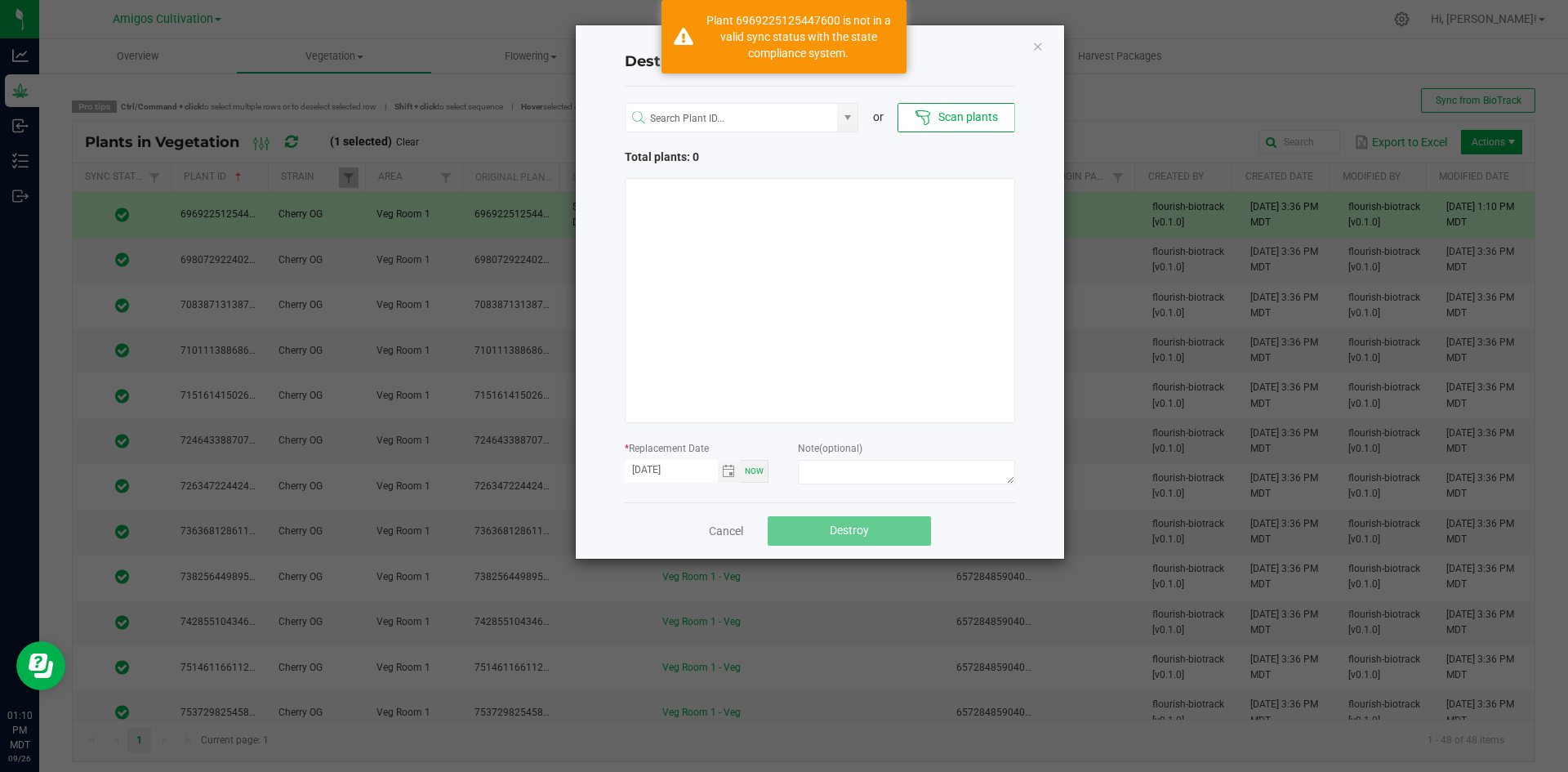
click at [1047, 50] on div "Destroy Plants or Scan plants Total plants: 0 * Replacement Date [DATE] Now Not…" at bounding box center [819, 291] width 488 height 533
click at [1035, 46] on icon "Close" at bounding box center [1038, 45] width 11 height 19
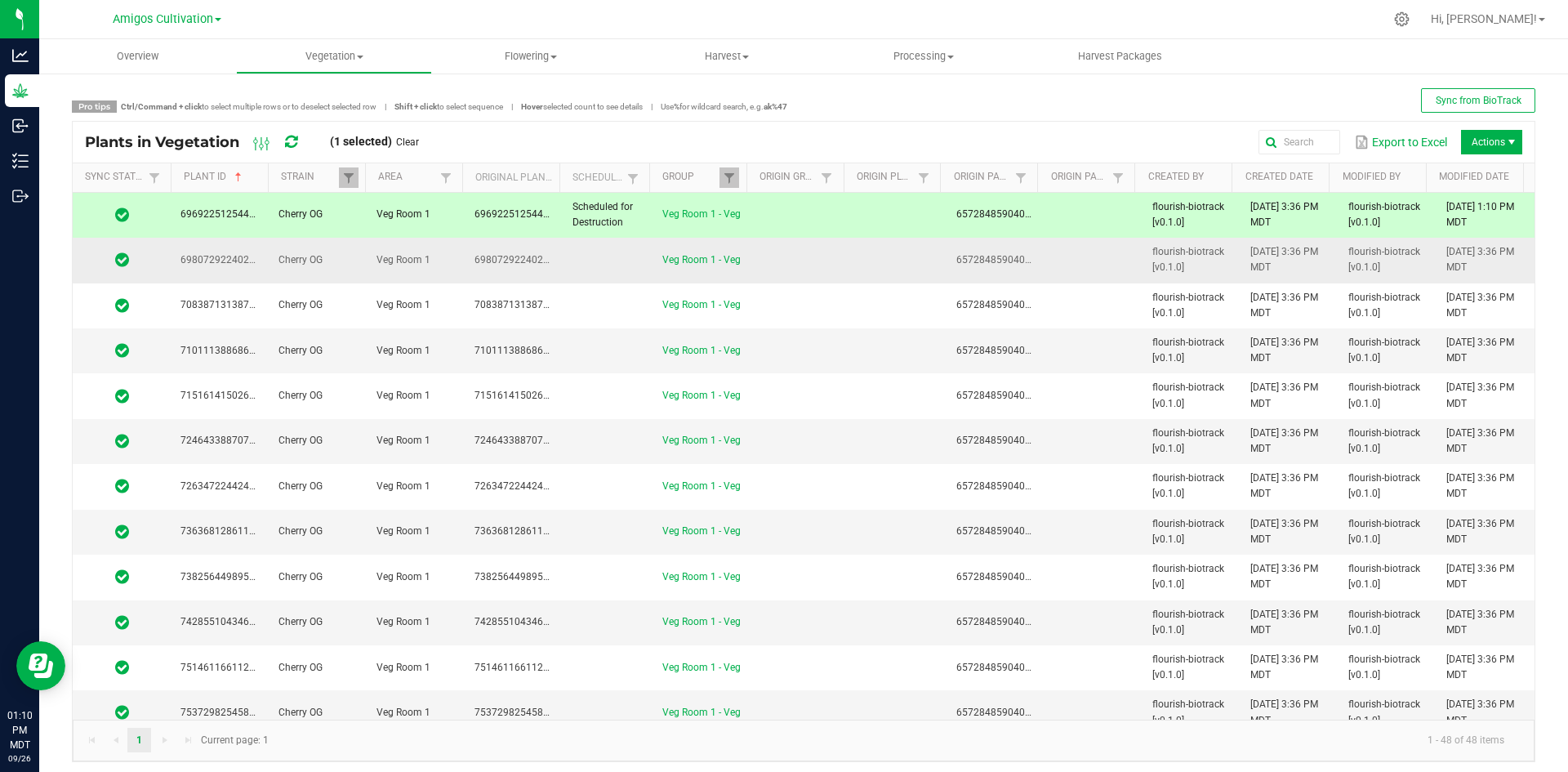
click at [759, 267] on td at bounding box center [800, 259] width 98 height 44
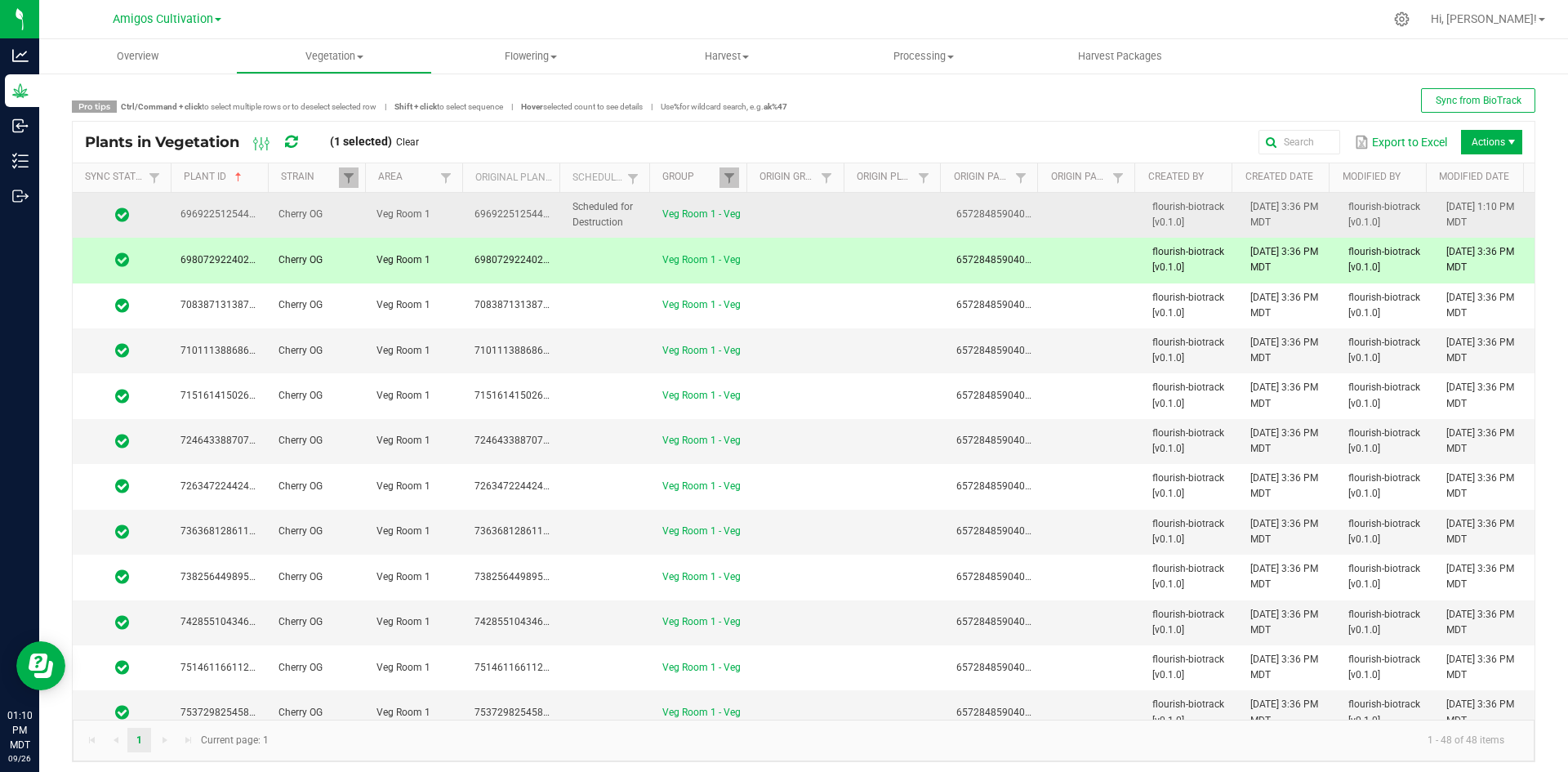
click at [768, 218] on td at bounding box center [800, 215] width 98 height 44
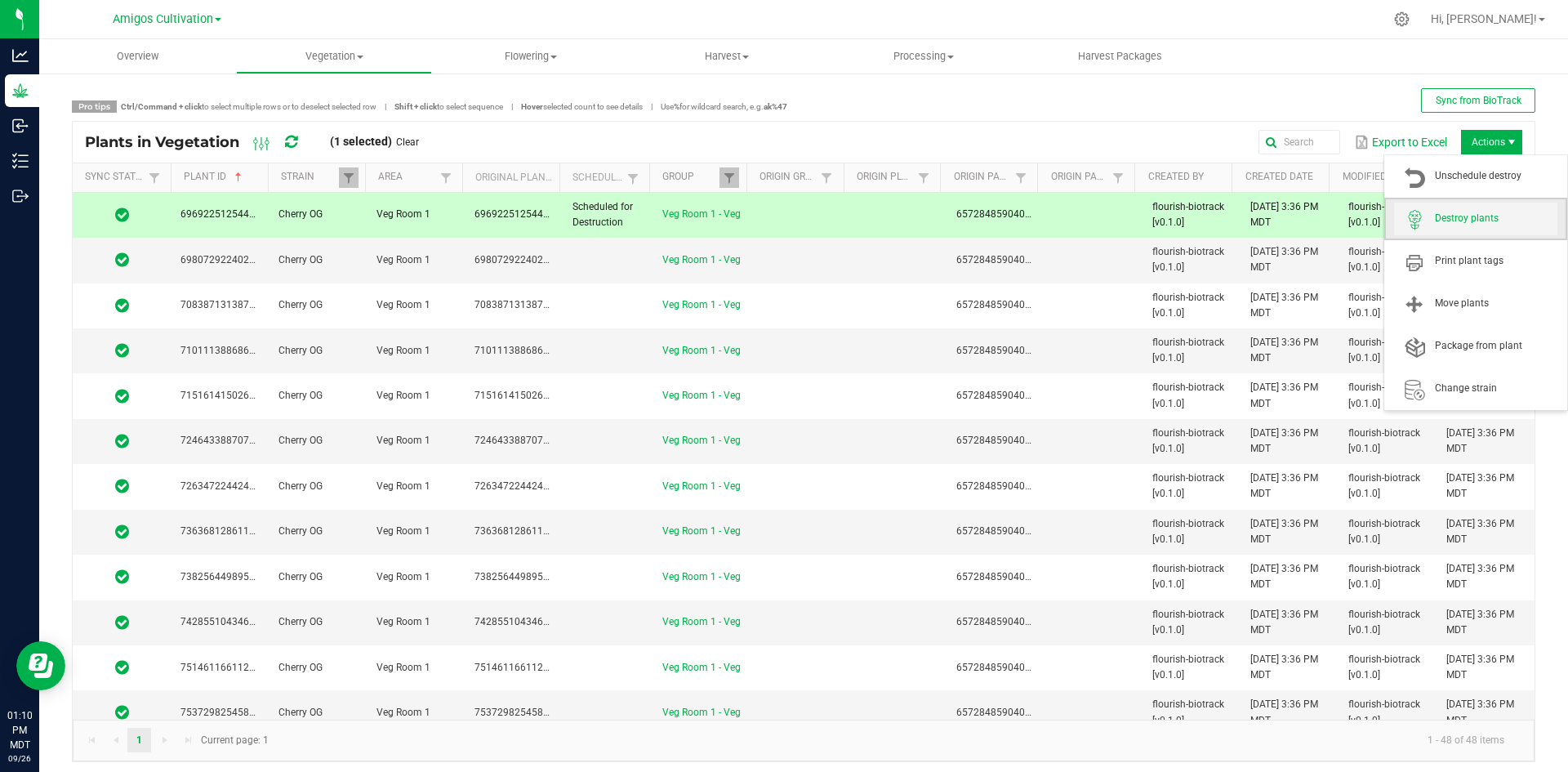
click at [1474, 215] on span "Destroy plants" at bounding box center [1496, 218] width 122 height 14
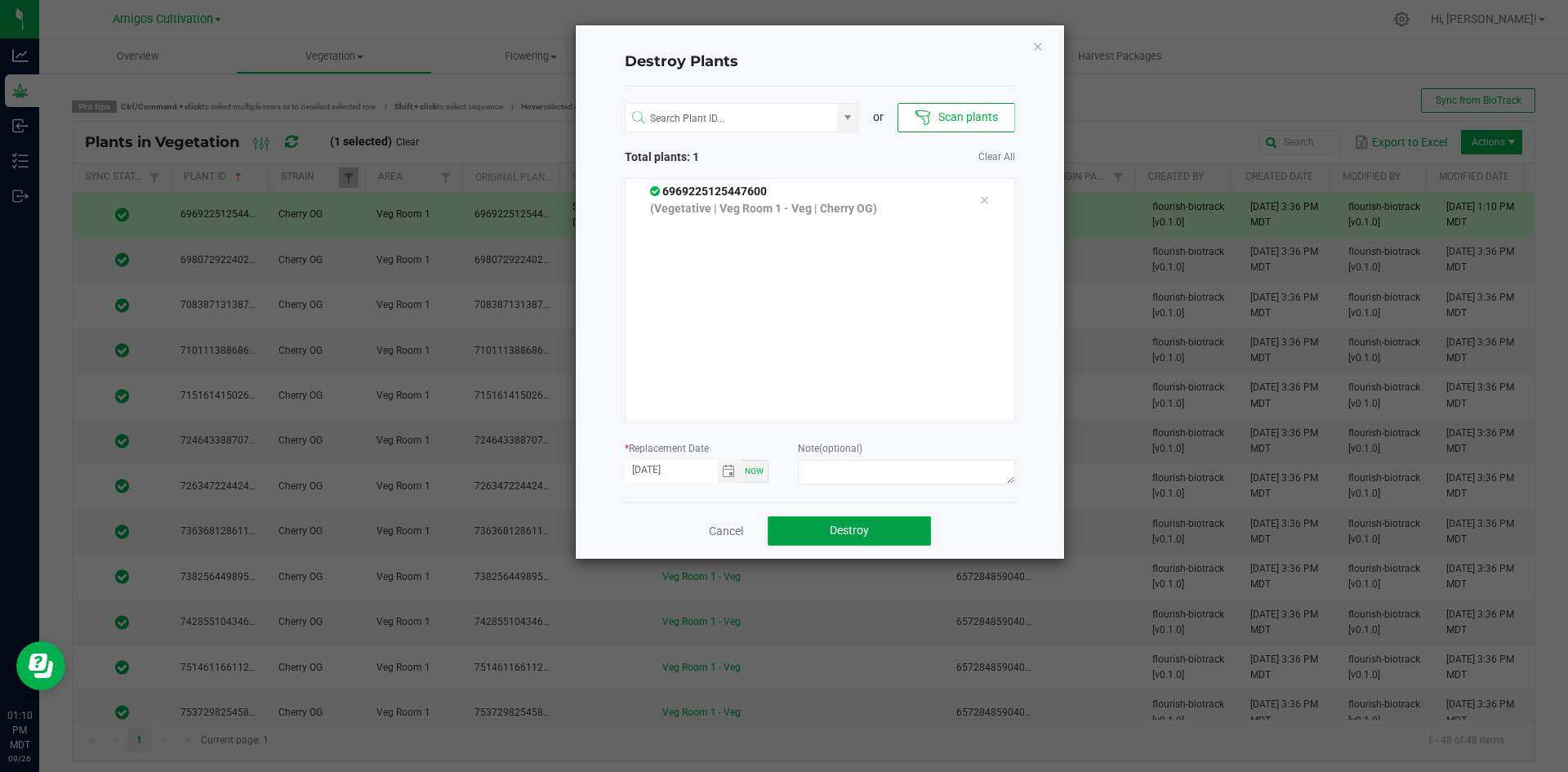
click at [830, 526] on span "Destroy" at bounding box center [849, 530] width 39 height 13
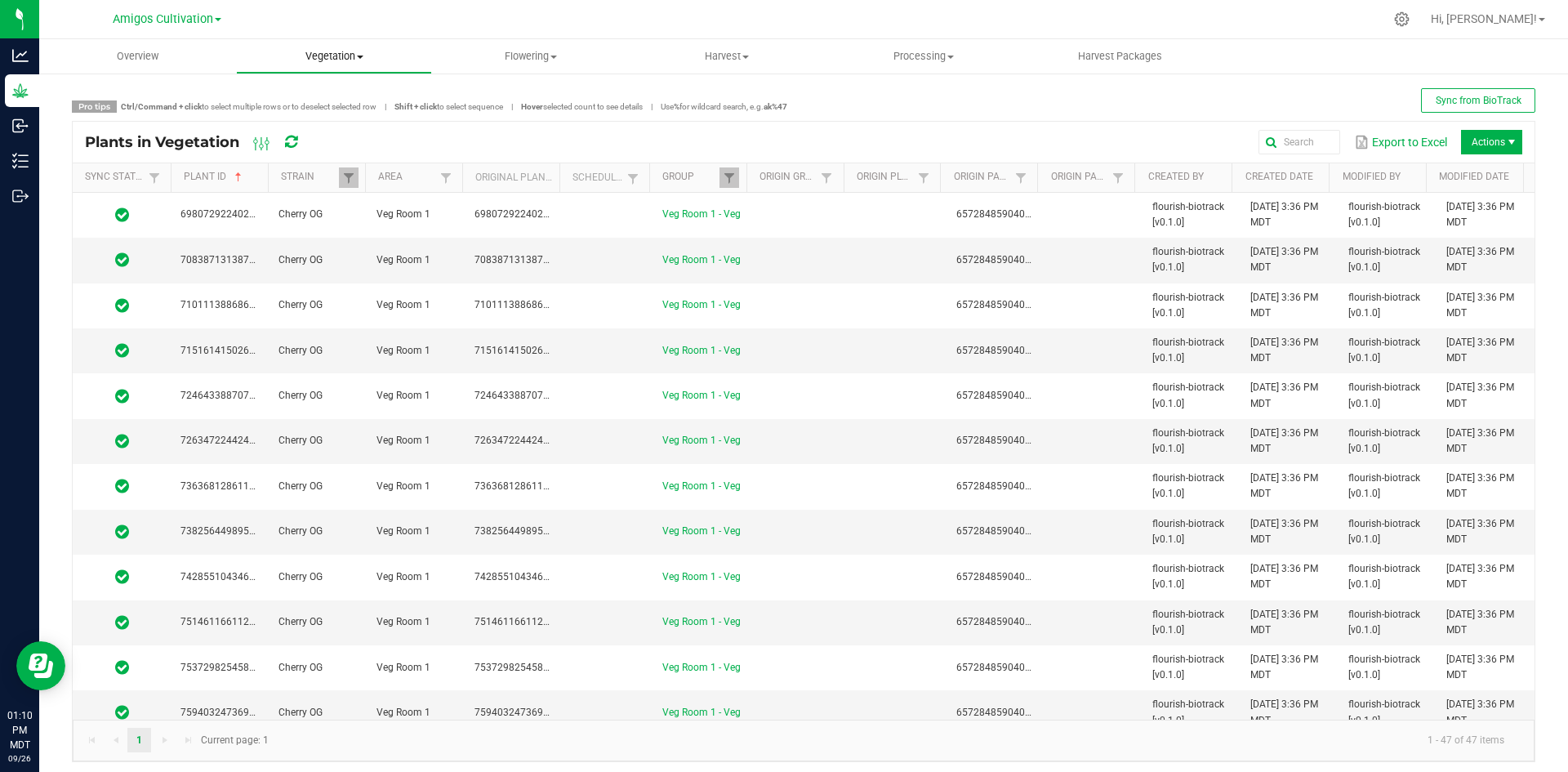
click at [351, 52] on span "Vegetation" at bounding box center [335, 57] width 196 height 15
click at [321, 99] on span "Veg groups" at bounding box center [288, 98] width 104 height 14
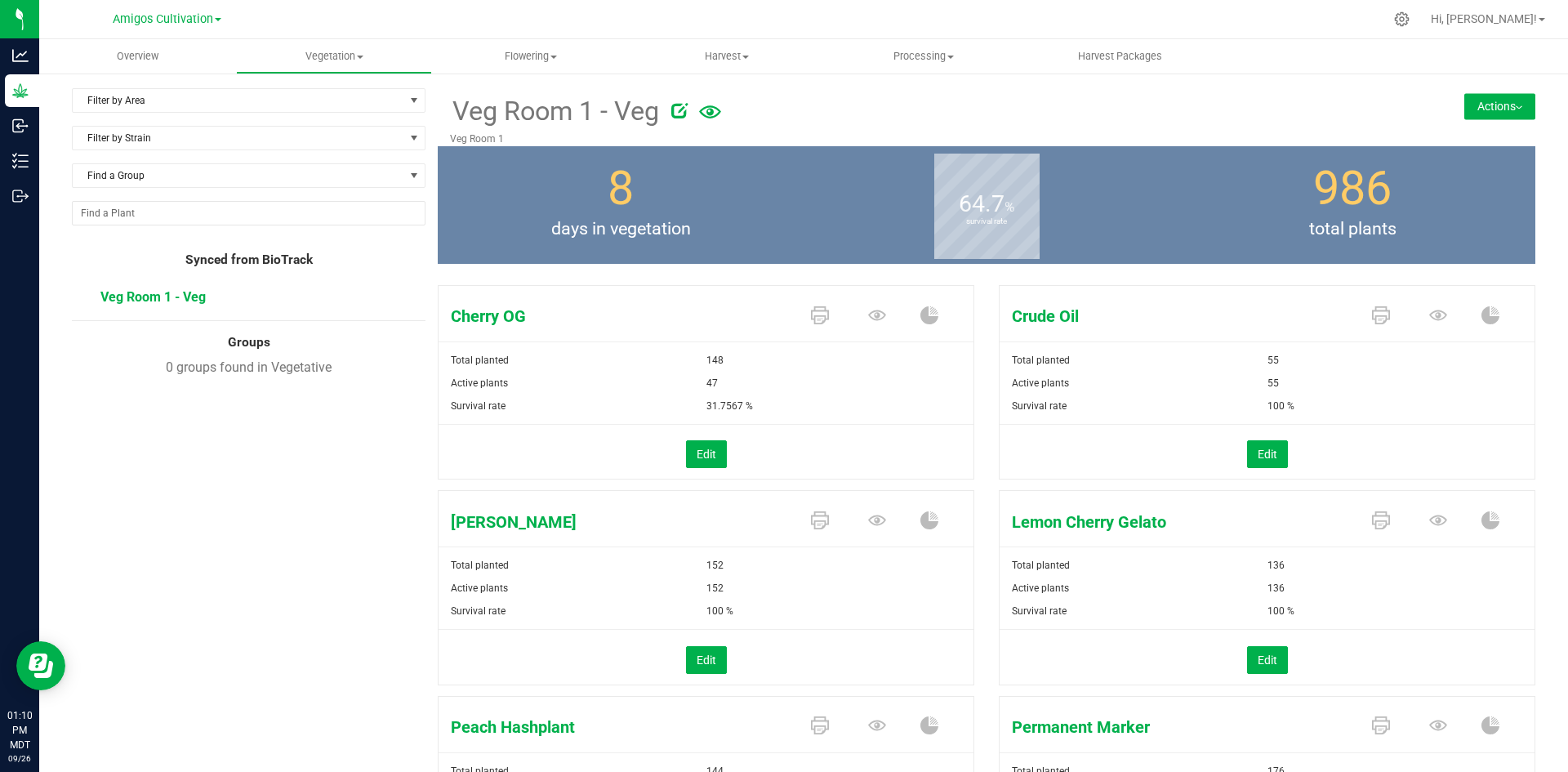
click at [1488, 109] on button "Actions" at bounding box center [1499, 106] width 71 height 26
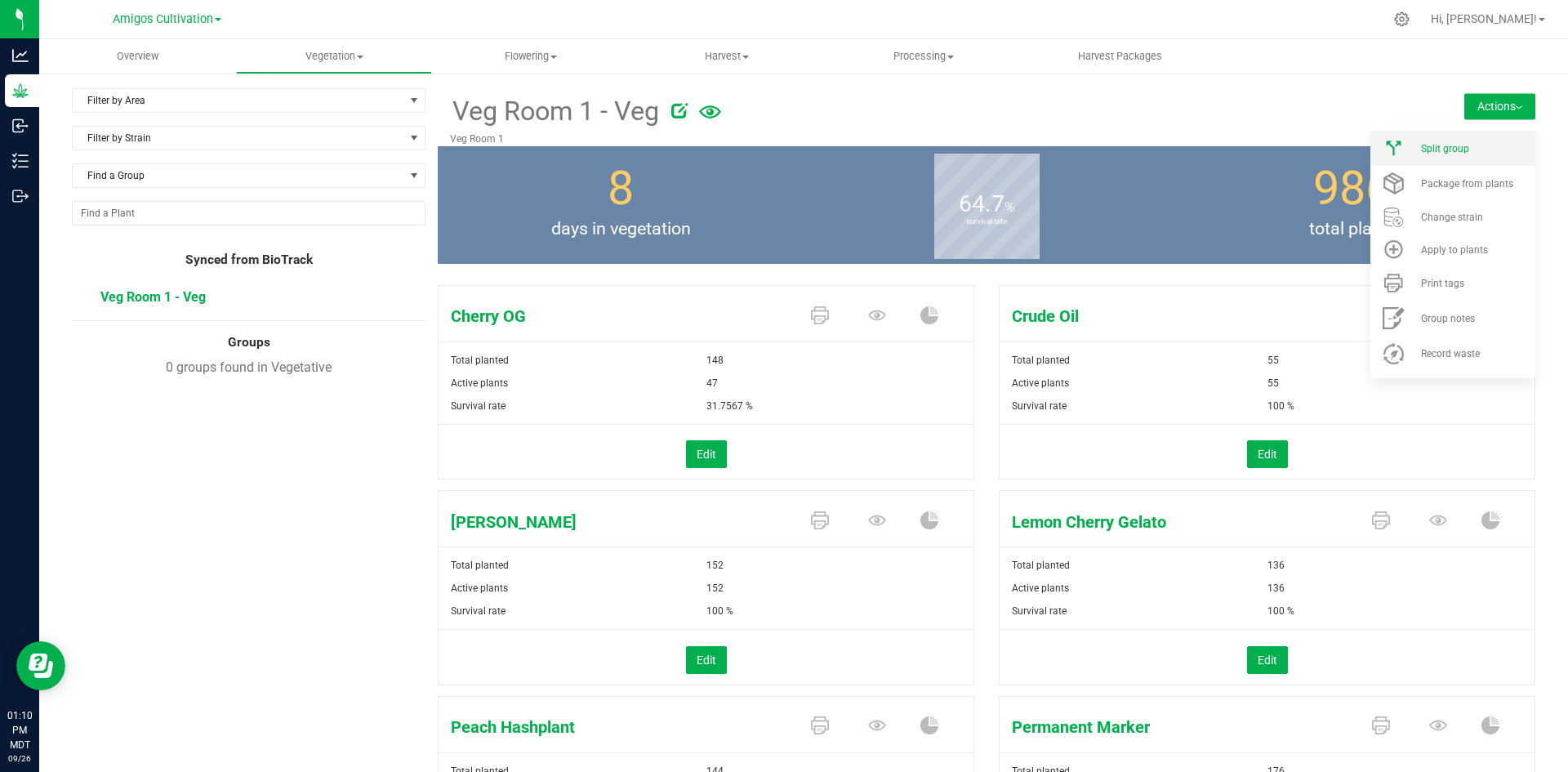
click at [1448, 145] on span "Split group" at bounding box center [1445, 148] width 48 height 11
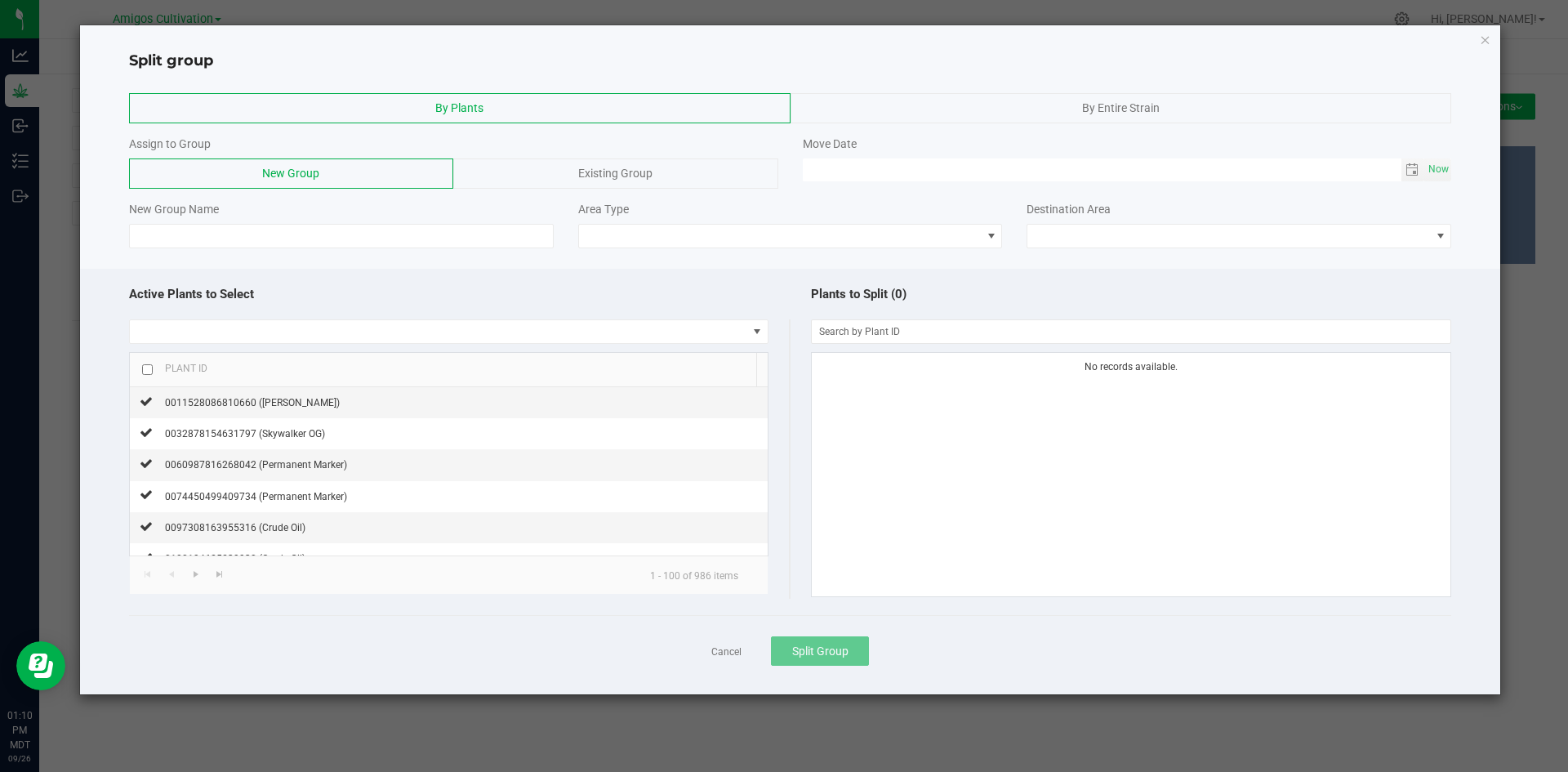
click at [1006, 110] on div "By Entire Strain" at bounding box center [1121, 108] width 662 height 31
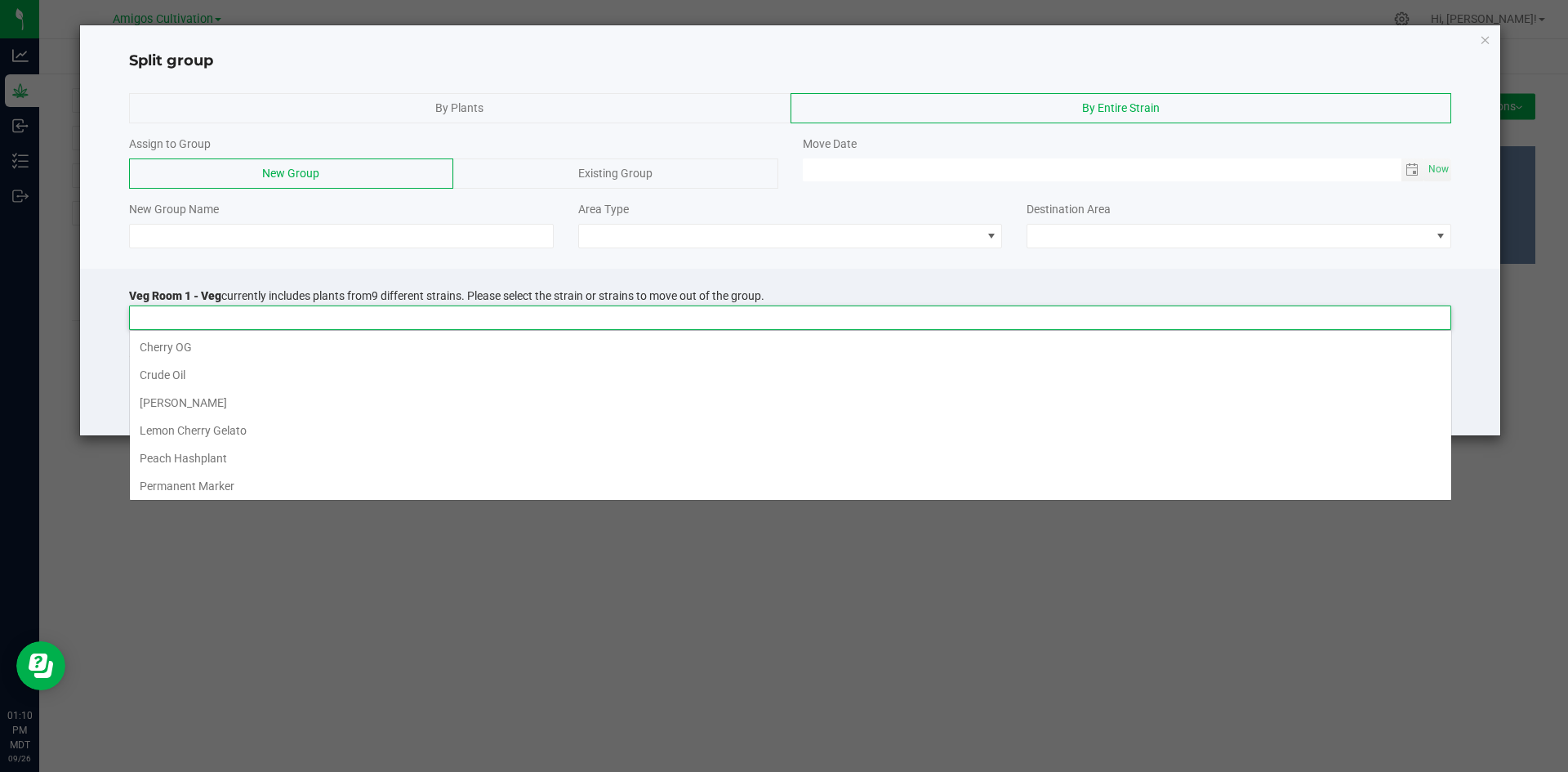
click at [177, 321] on input at bounding box center [779, 317] width 1300 height 23
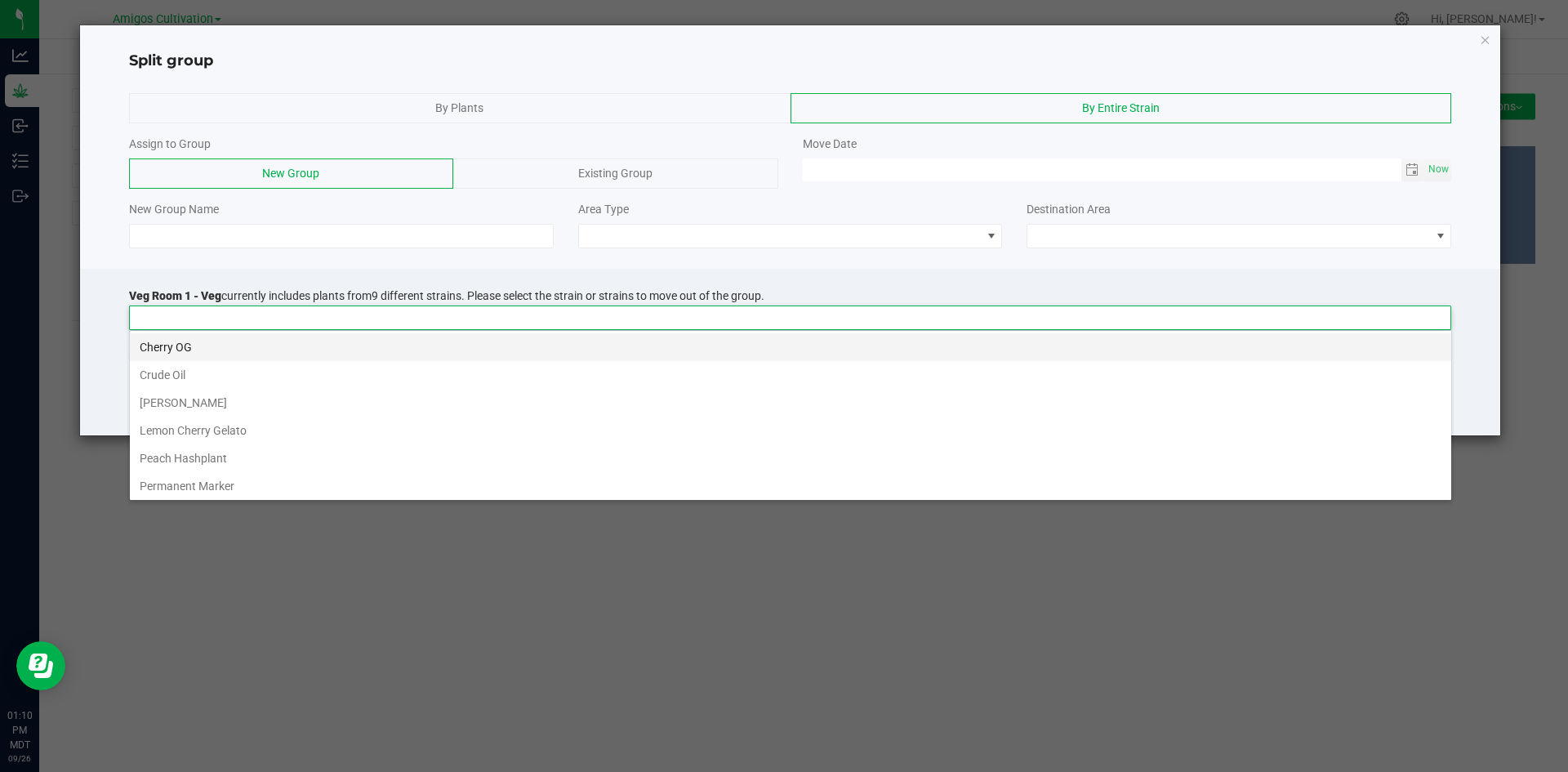
click at [176, 350] on li "Cherry OG" at bounding box center [790, 347] width 1321 height 28
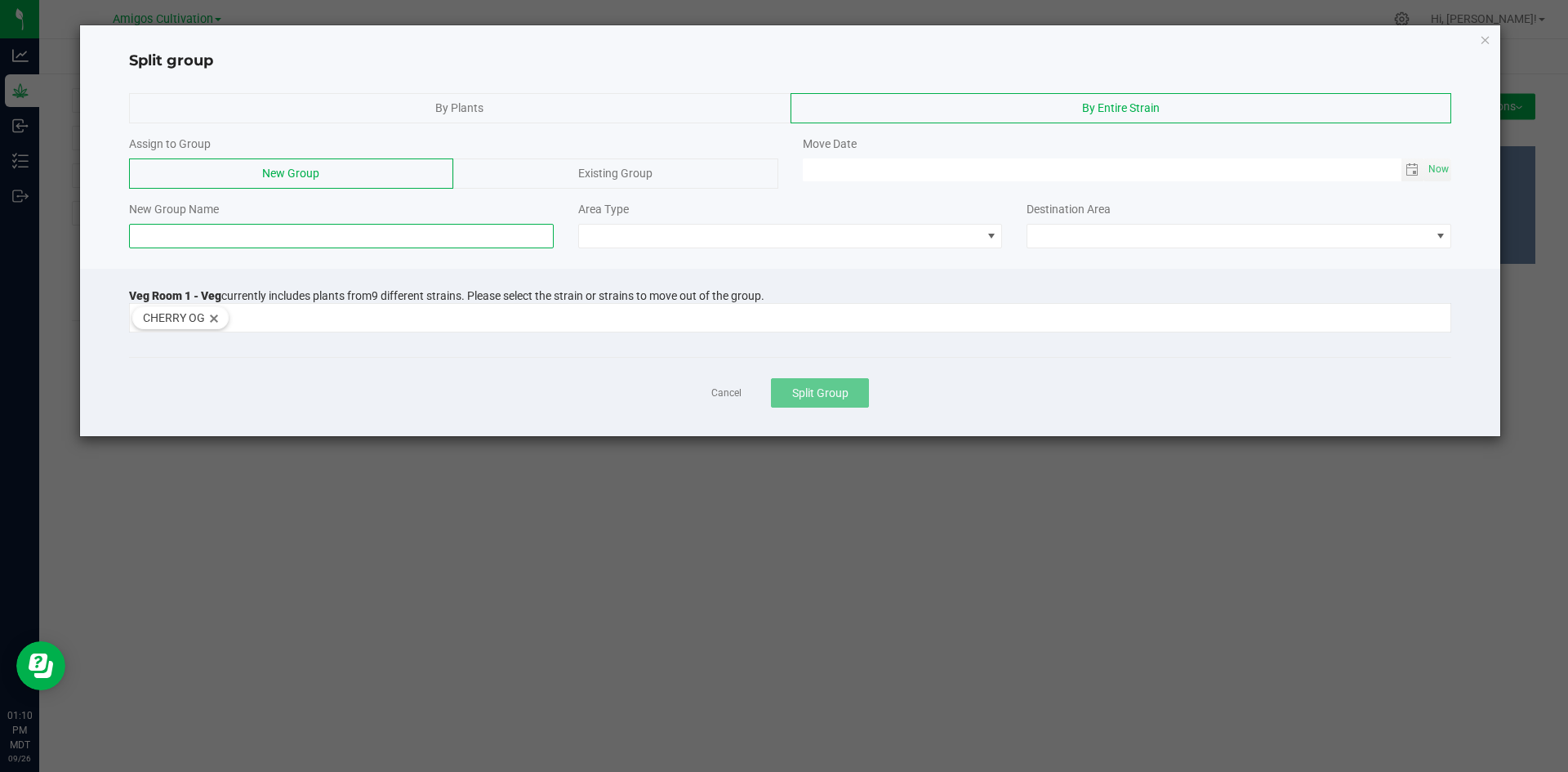
click at [237, 242] on input at bounding box center [341, 235] width 424 height 24
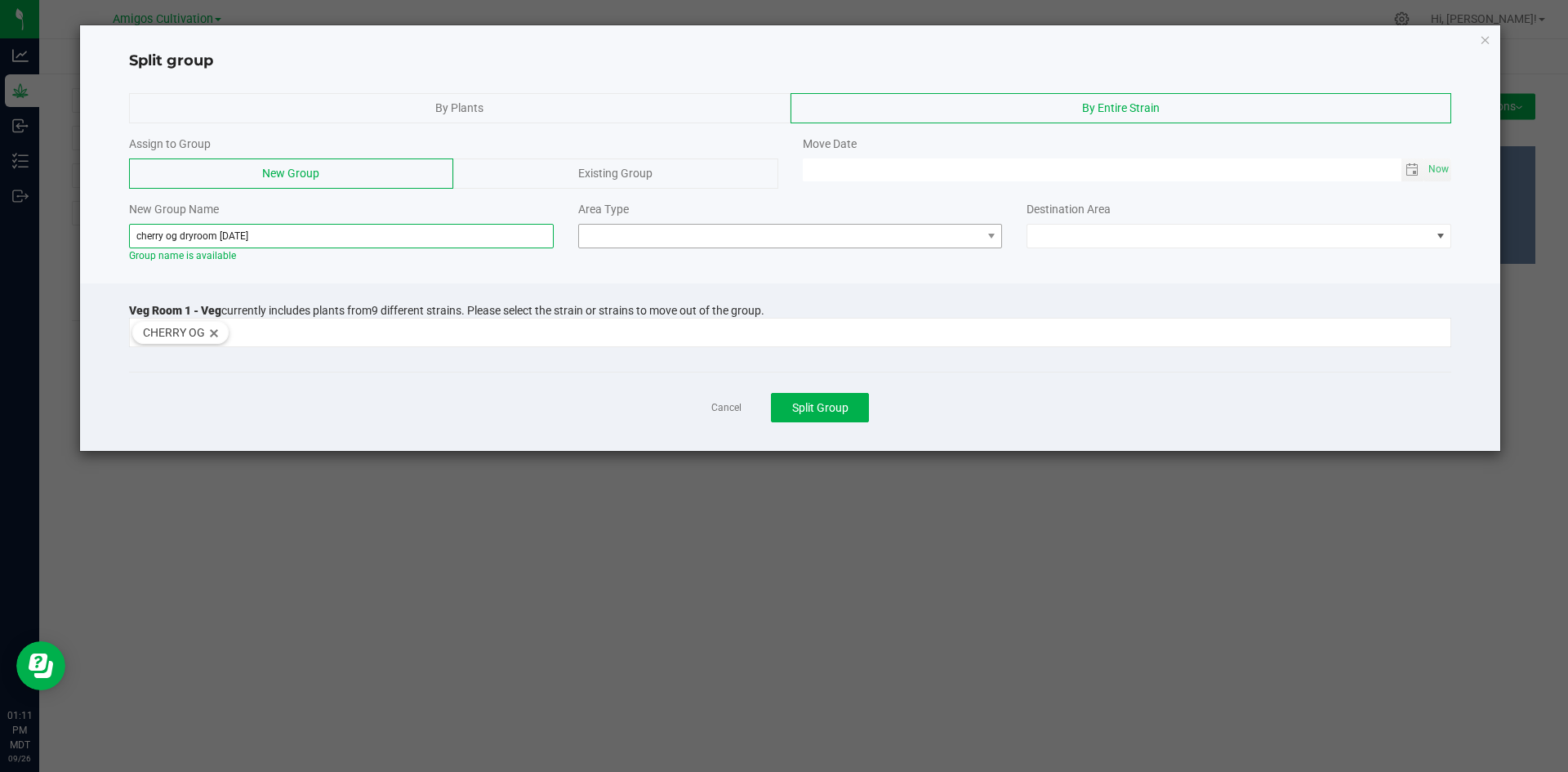
type input "cherry og dryroom [DATE]"
click at [971, 239] on span at bounding box center [780, 235] width 402 height 23
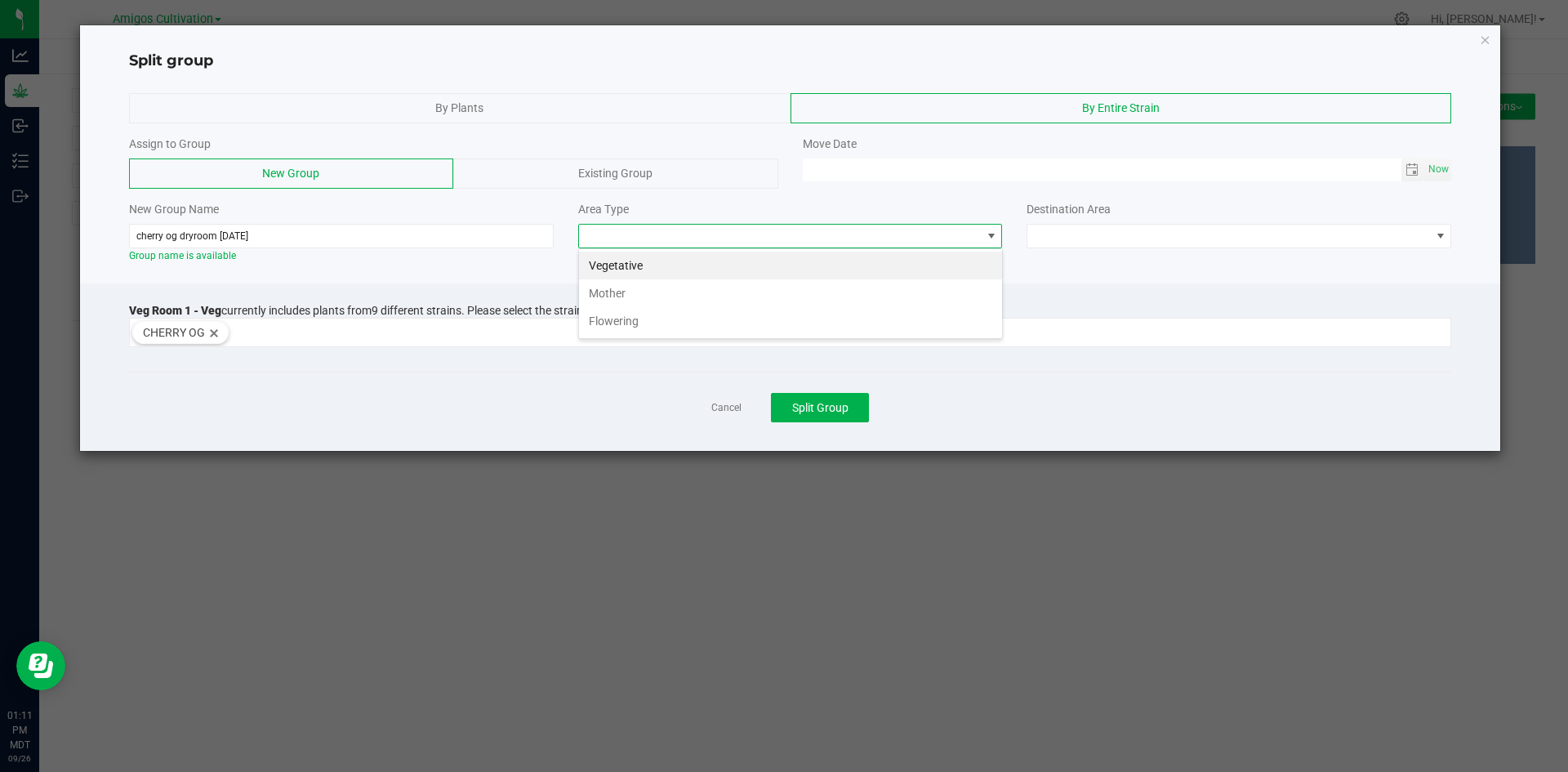
scroll to position [24, 424]
click at [683, 328] on li "Flowering" at bounding box center [790, 321] width 423 height 28
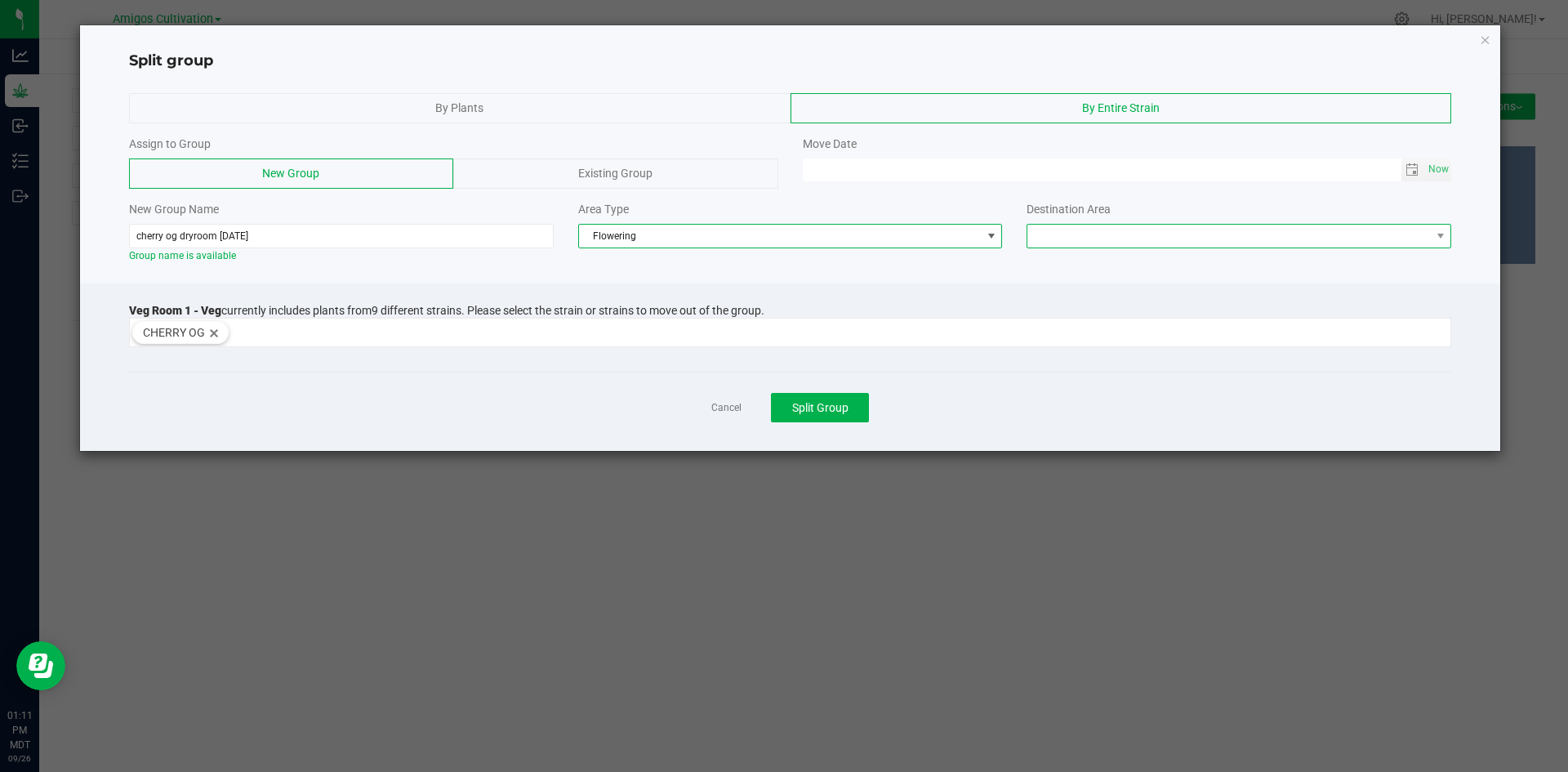
click at [1419, 243] on span at bounding box center [1228, 235] width 402 height 23
click at [1217, 264] on li "Flower Room 1" at bounding box center [1238, 265] width 423 height 28
click at [1410, 169] on span "Toggle calendar" at bounding box center [1411, 170] width 13 height 13
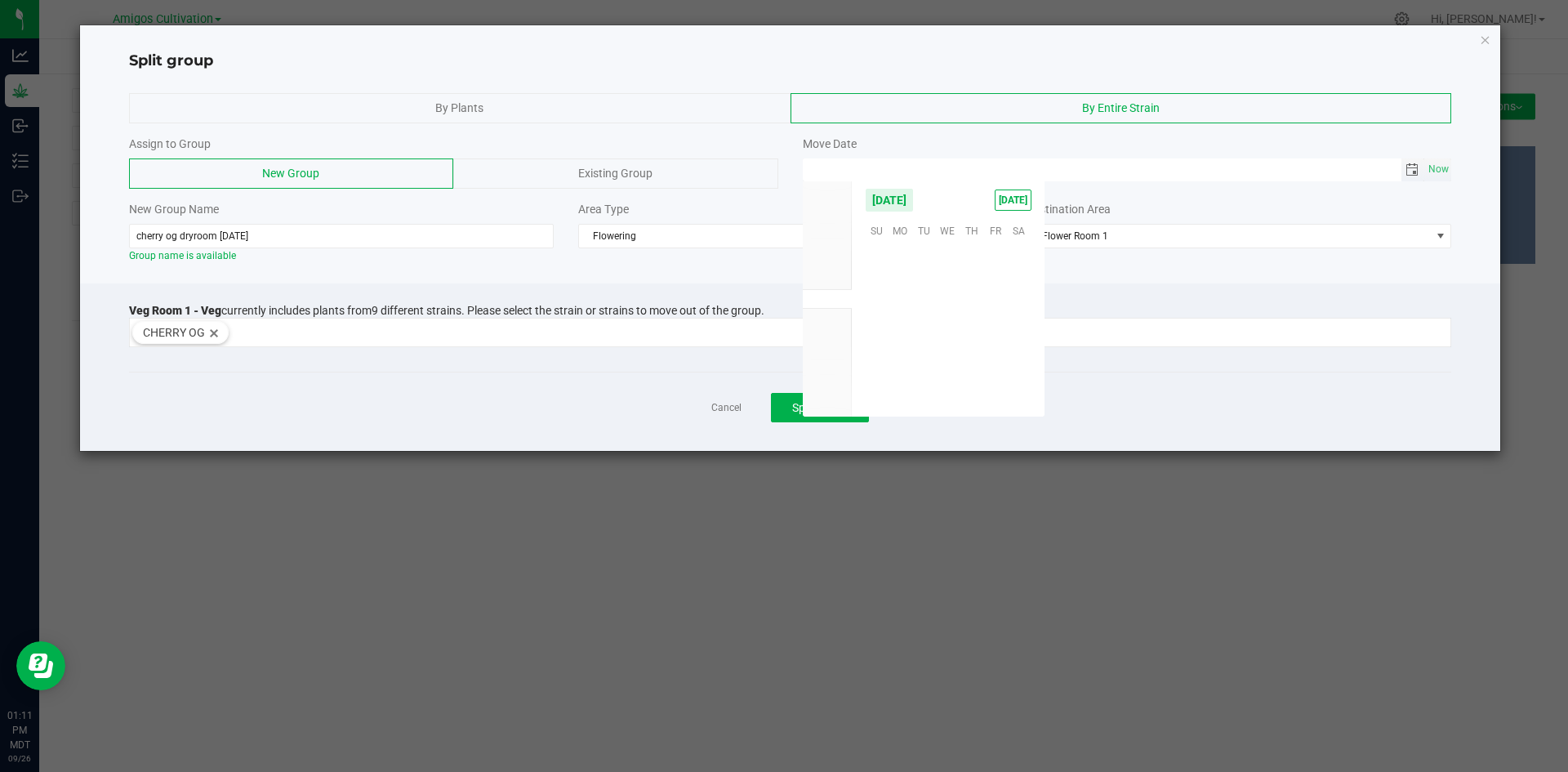
scroll to position [264817, 0]
click at [975, 306] on span "18" at bounding box center [971, 304] width 24 height 25
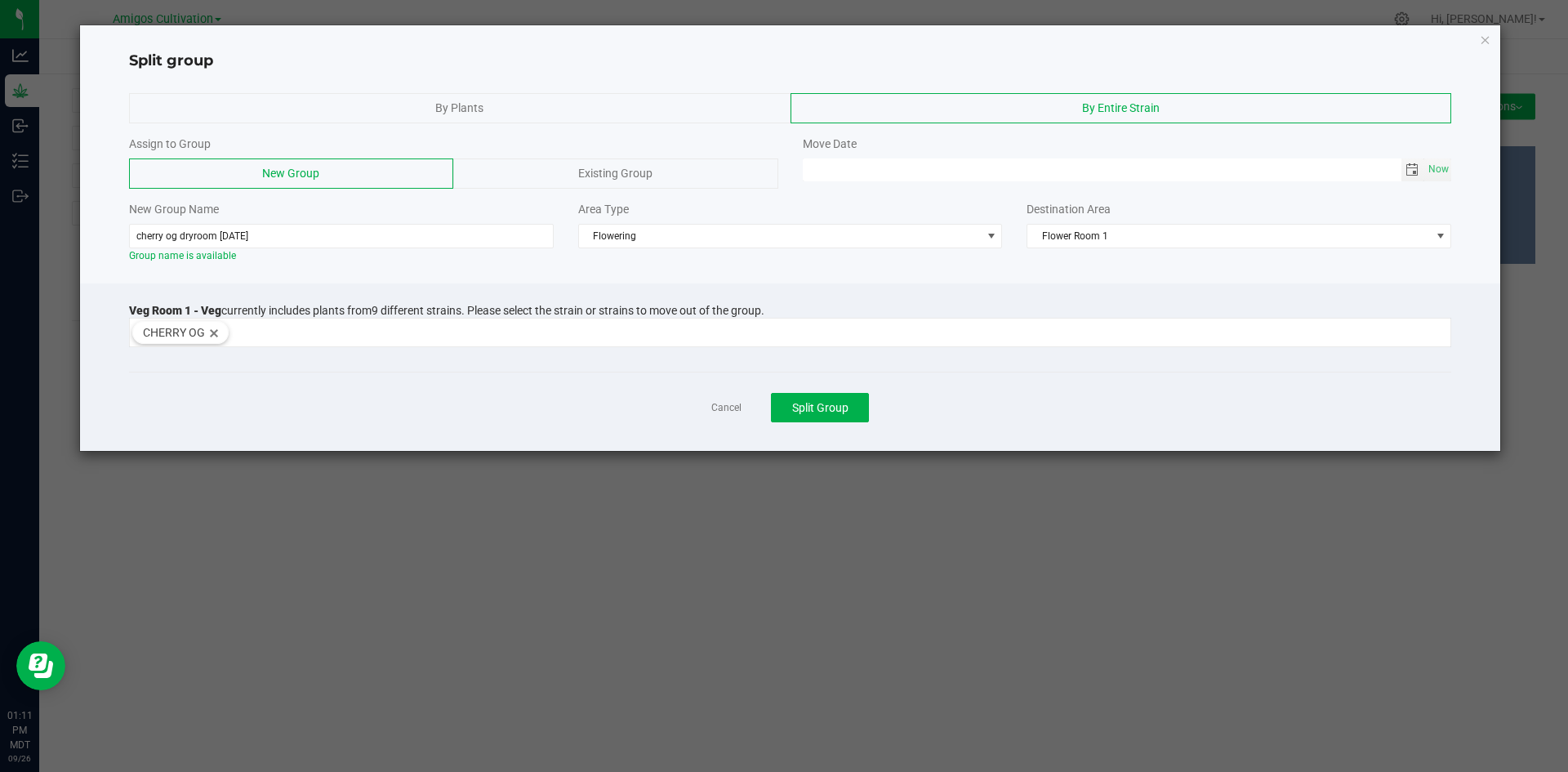
type input "[DATE] 12:00 AM"
click at [816, 401] on span "Split Group" at bounding box center [820, 408] width 57 height 13
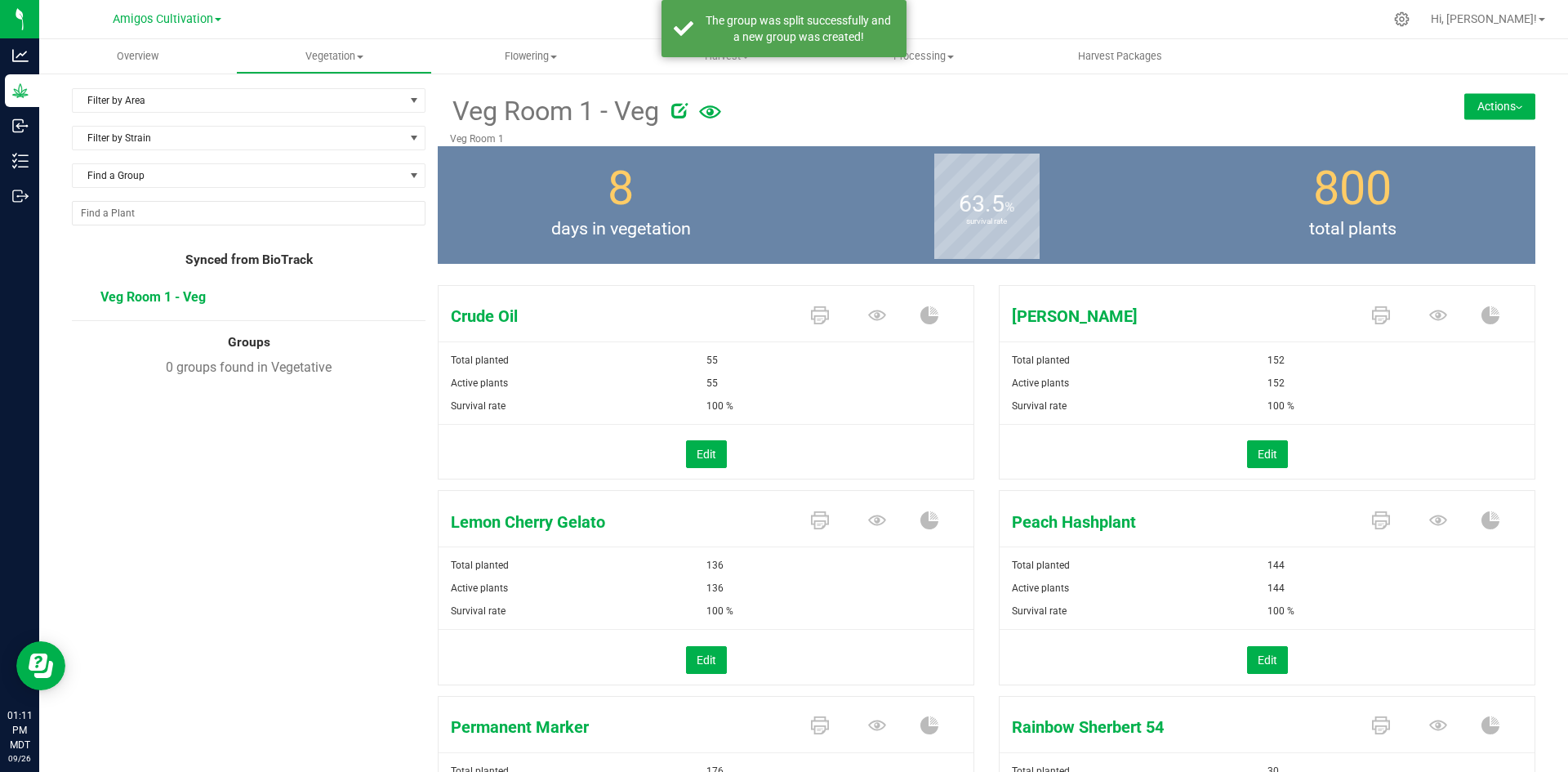
click at [521, 38] on nav "Amigos Cultivation Hi, [PERSON_NAME]!" at bounding box center [803, 19] width 1528 height 39
click at [518, 57] on span "Flowering" at bounding box center [530, 57] width 196 height 15
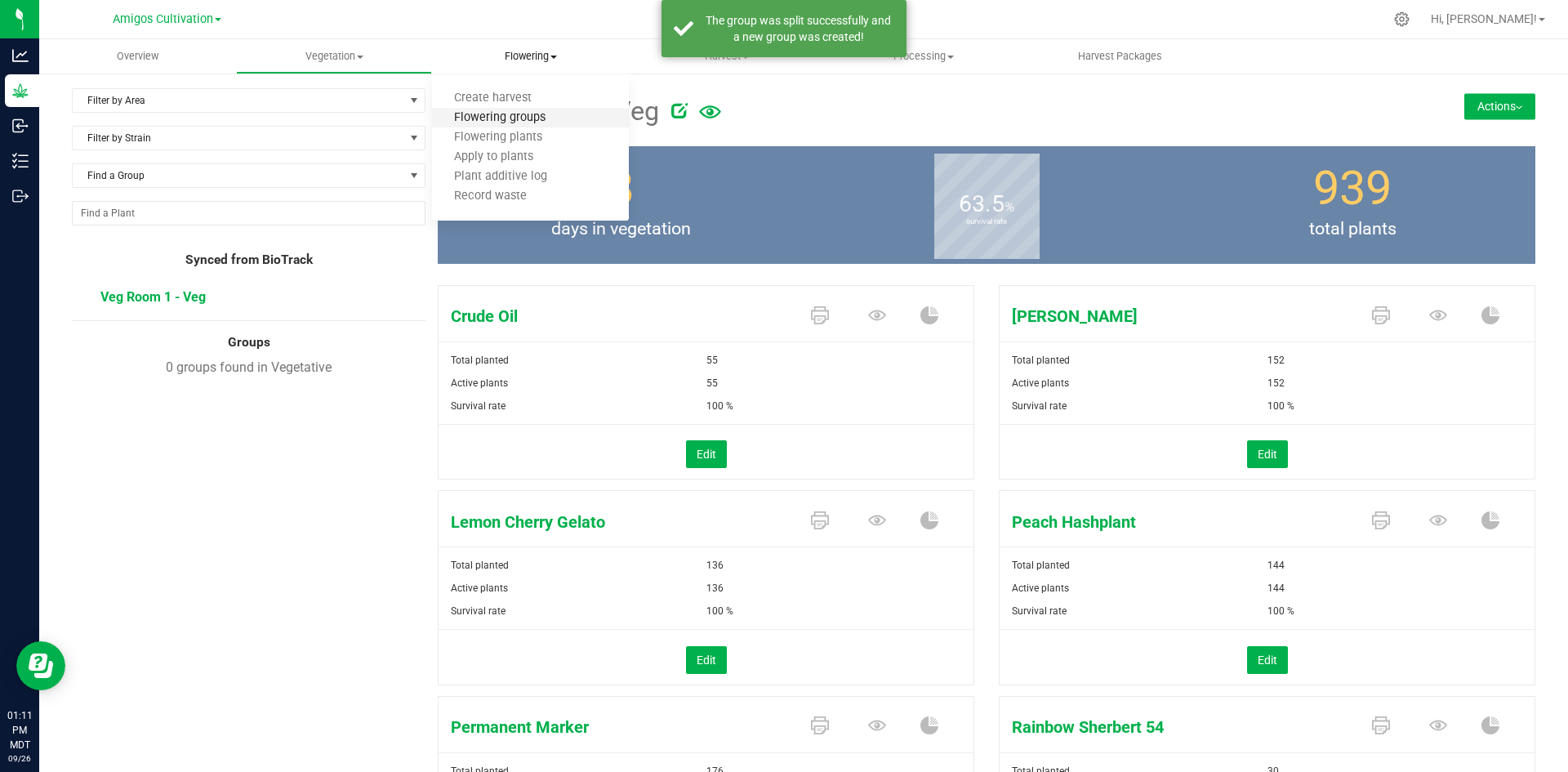
click at [516, 118] on span "Flowering groups" at bounding box center [499, 118] width 135 height 14
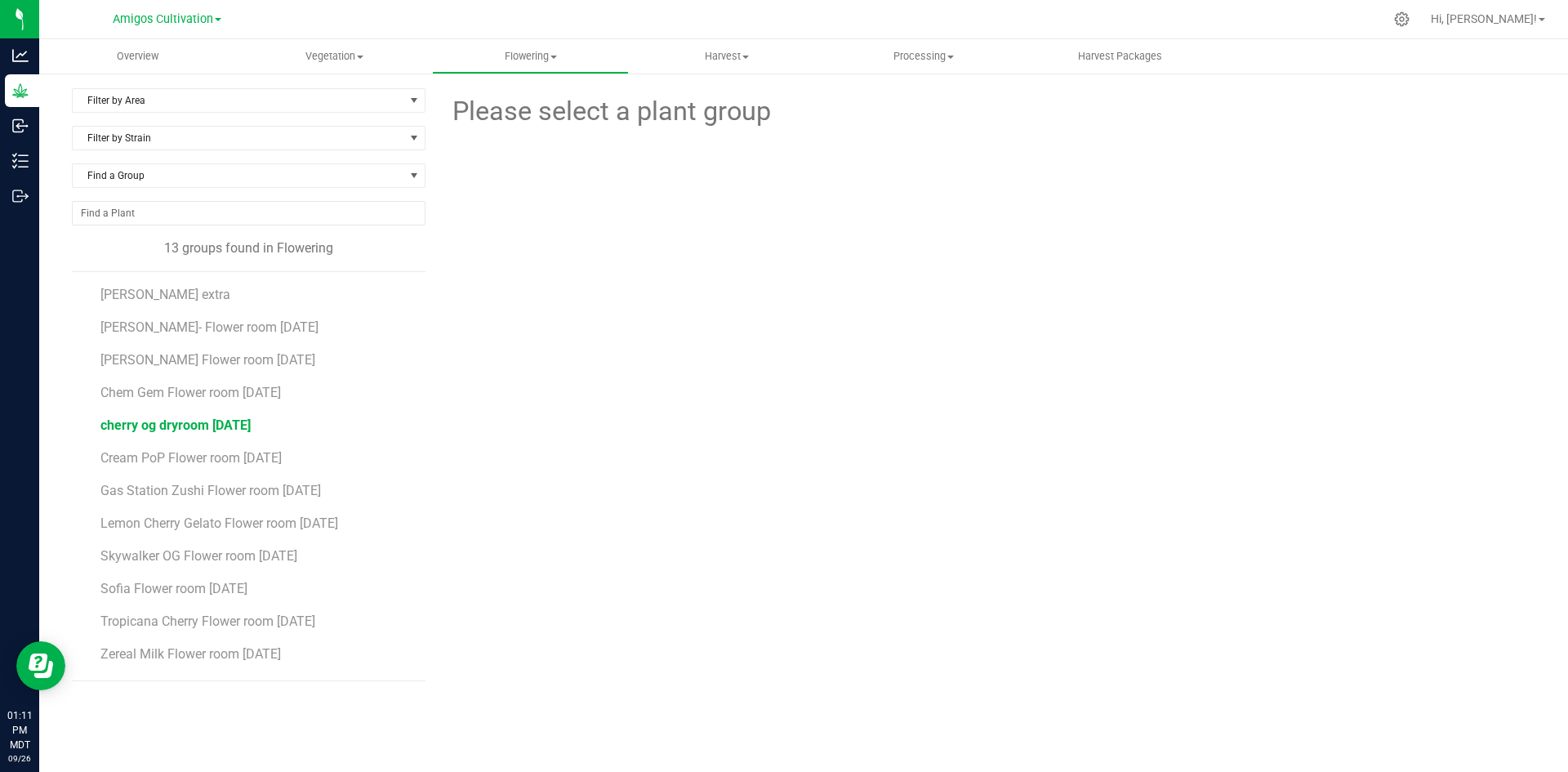
click at [170, 423] on span "cherry og dryroom [DATE]" at bounding box center [175, 424] width 150 height 16
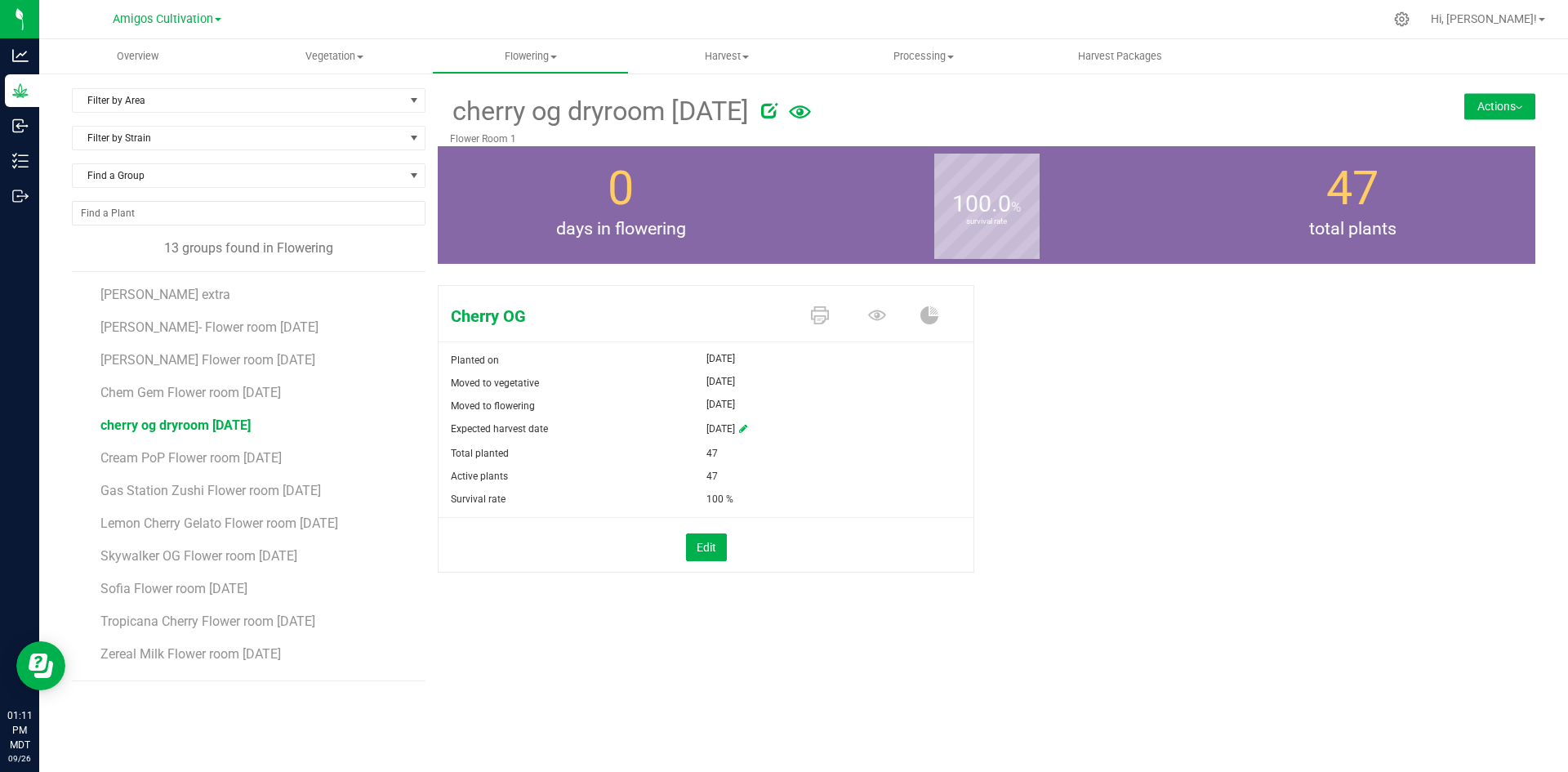
click at [1486, 110] on button "Actions" at bounding box center [1499, 106] width 71 height 26
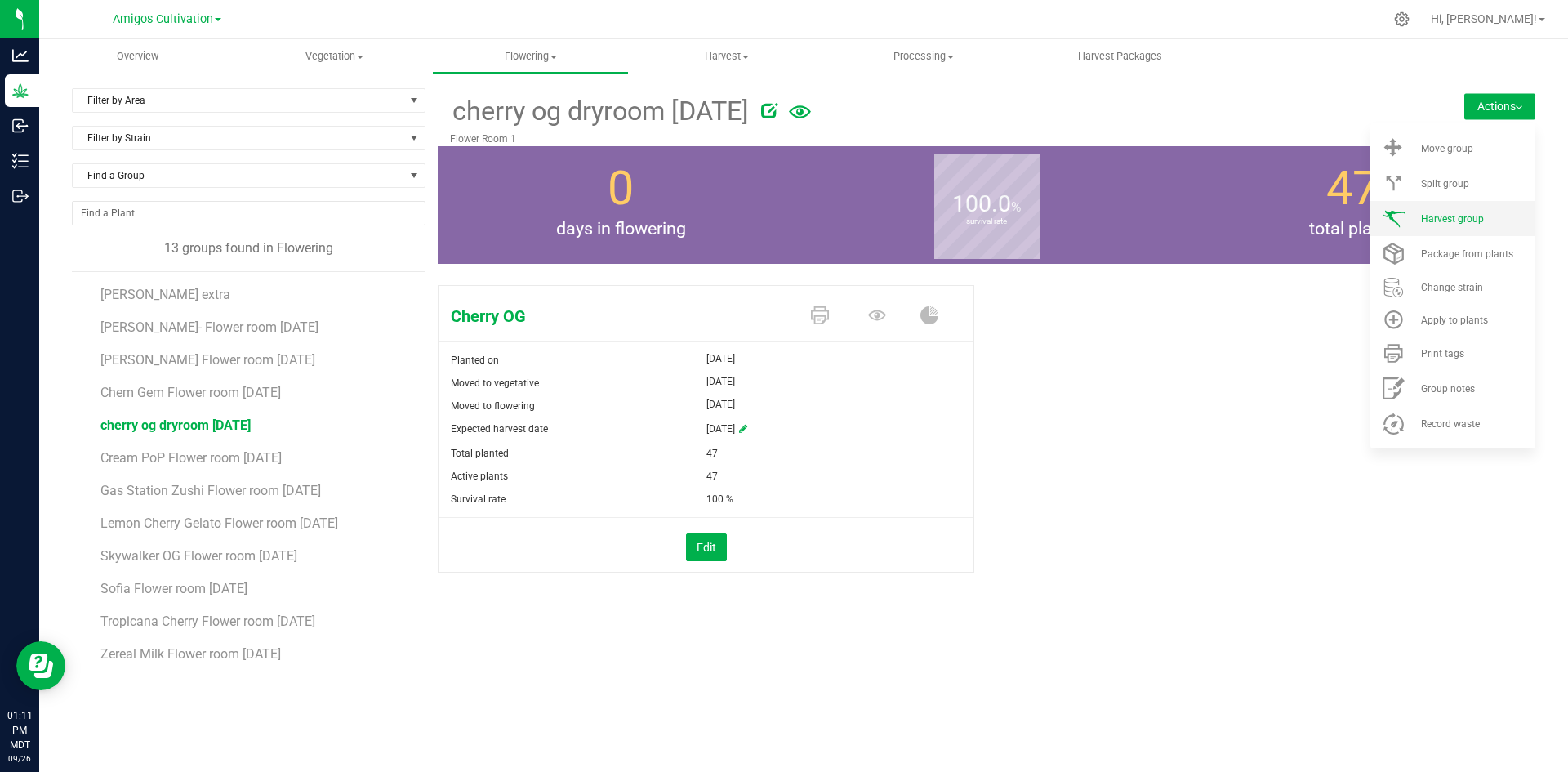
click at [1446, 221] on span "Harvest group" at bounding box center [1452, 219] width 63 height 11
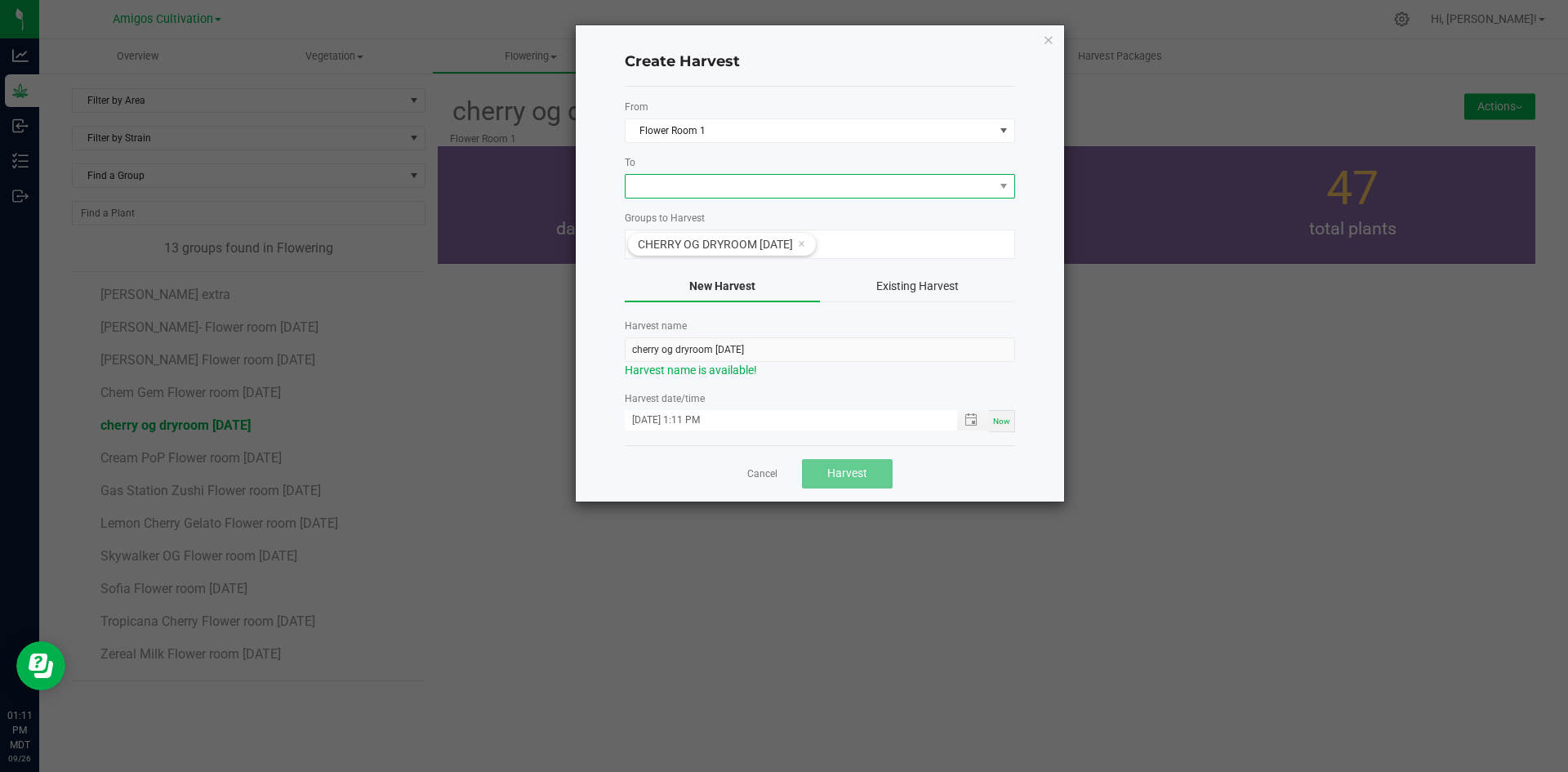
click at [699, 176] on span at bounding box center [809, 186] width 368 height 23
click at [693, 261] on li "Dry Room" at bounding box center [819, 256] width 388 height 28
click at [862, 470] on span "Harvest" at bounding box center [847, 473] width 40 height 13
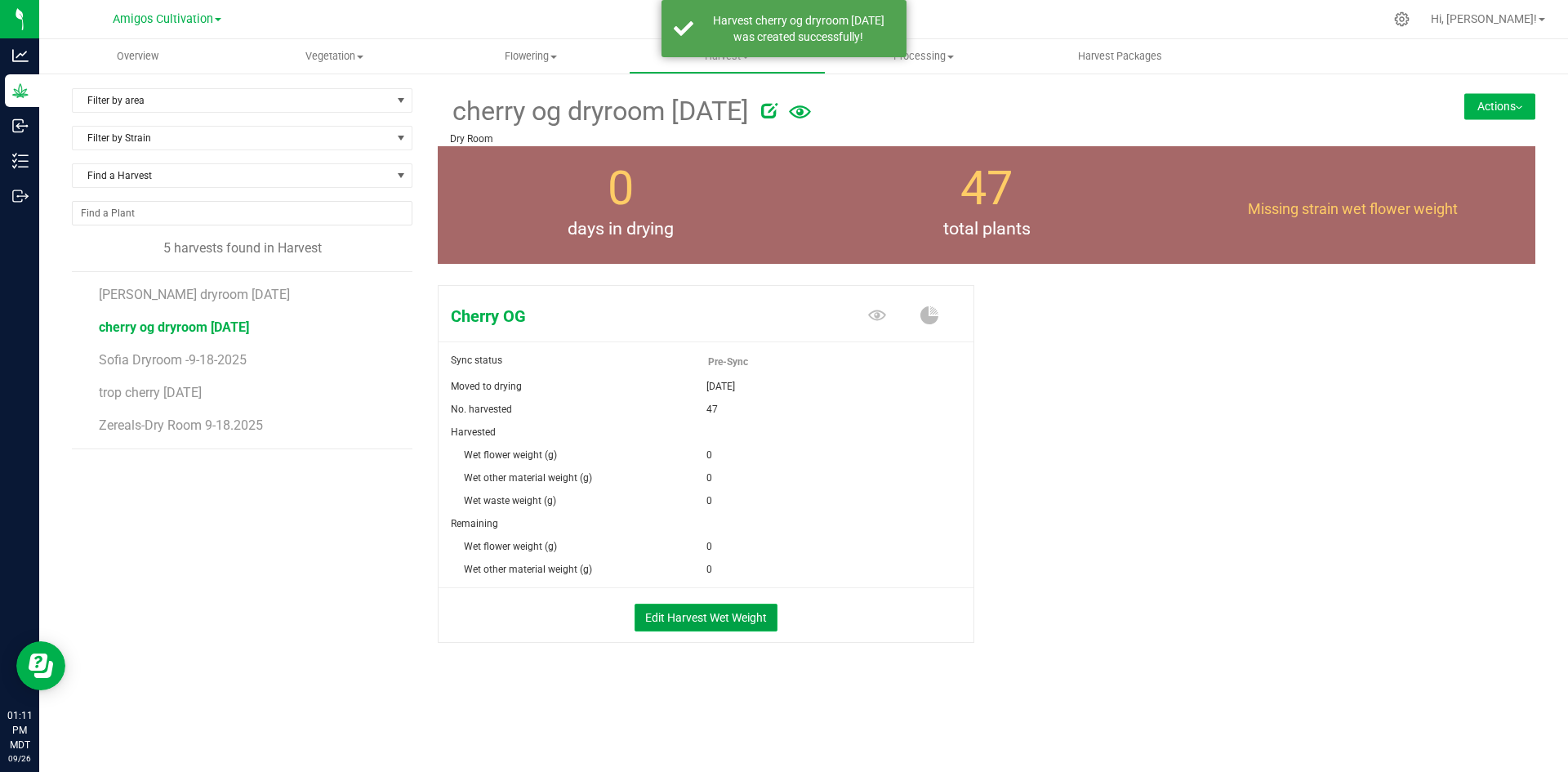
click at [677, 621] on button "Edit Harvest Wet Weight" at bounding box center [706, 617] width 143 height 28
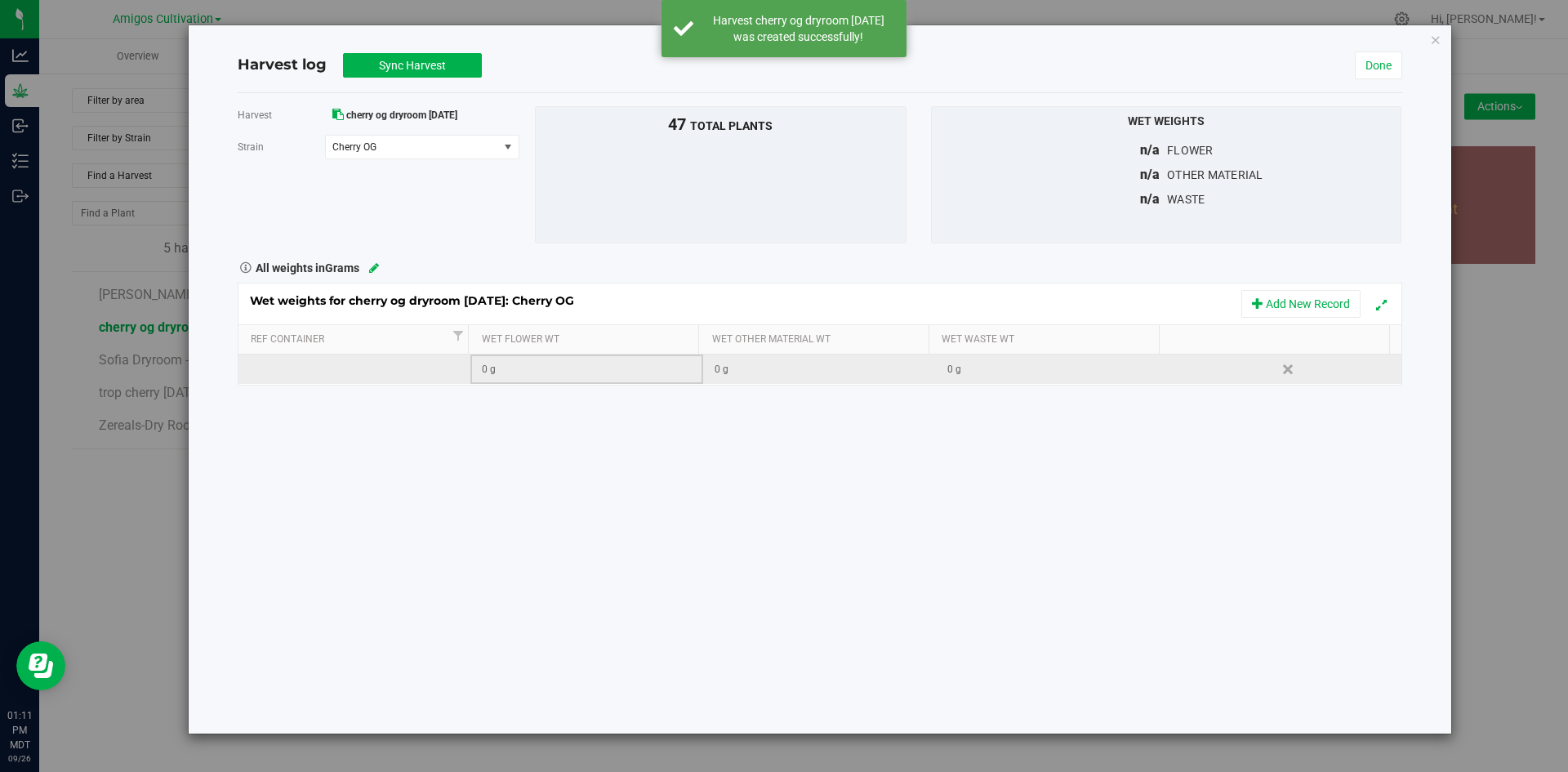
click at [601, 368] on div "0 g" at bounding box center [591, 369] width 220 height 16
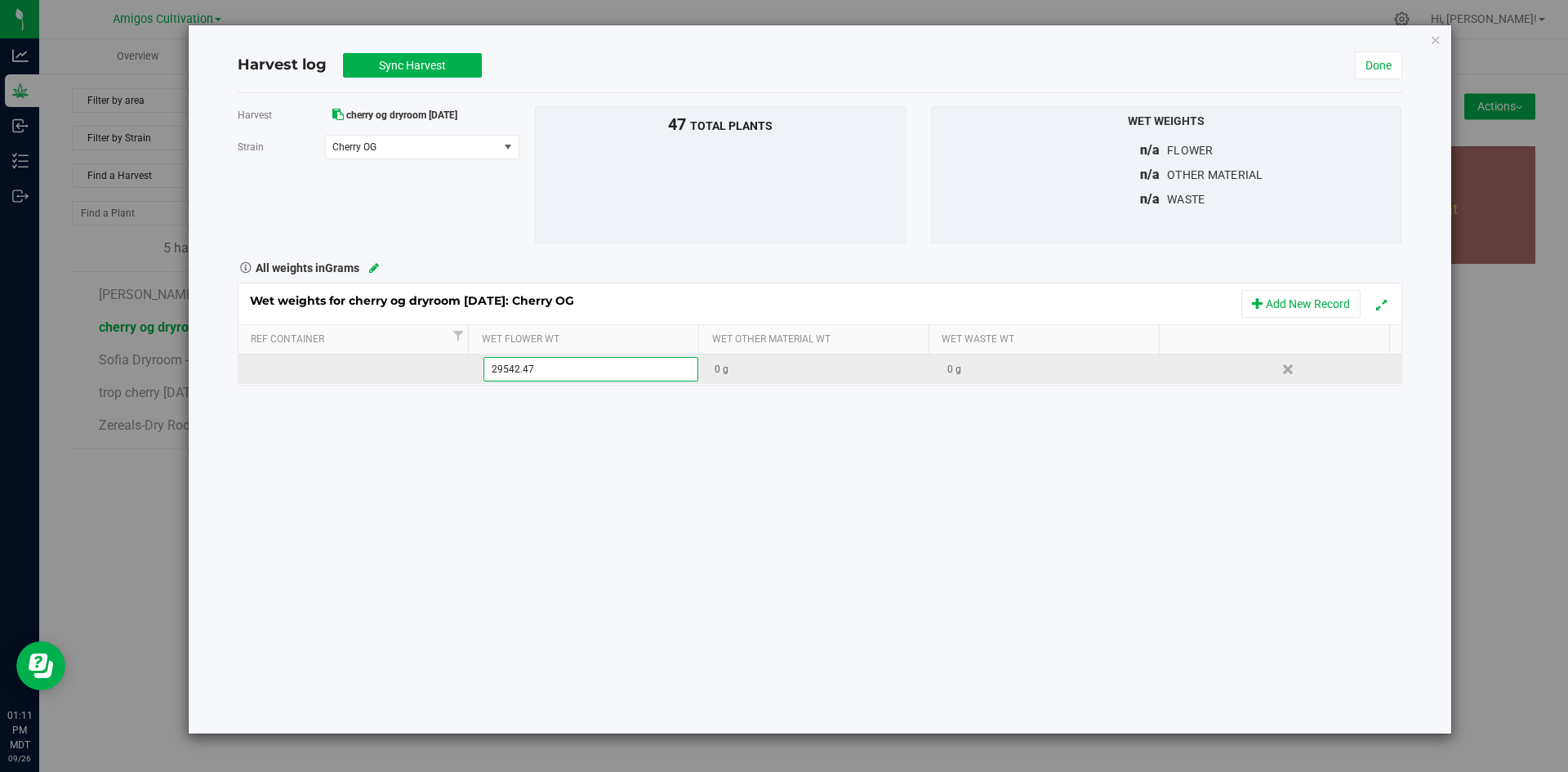
type input "29542.471"
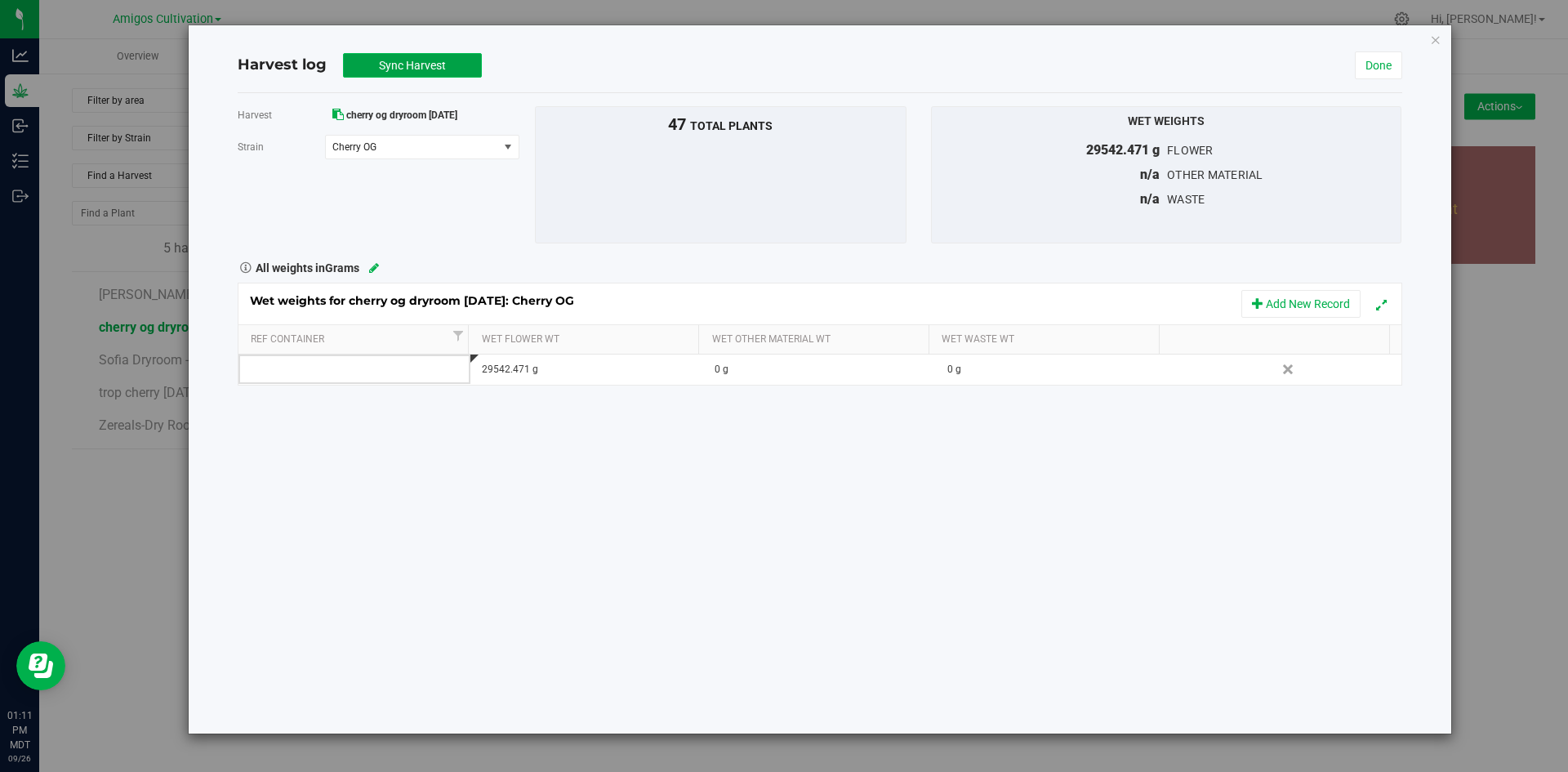
click at [431, 65] on span "Sync Harvest" at bounding box center [412, 65] width 67 height 13
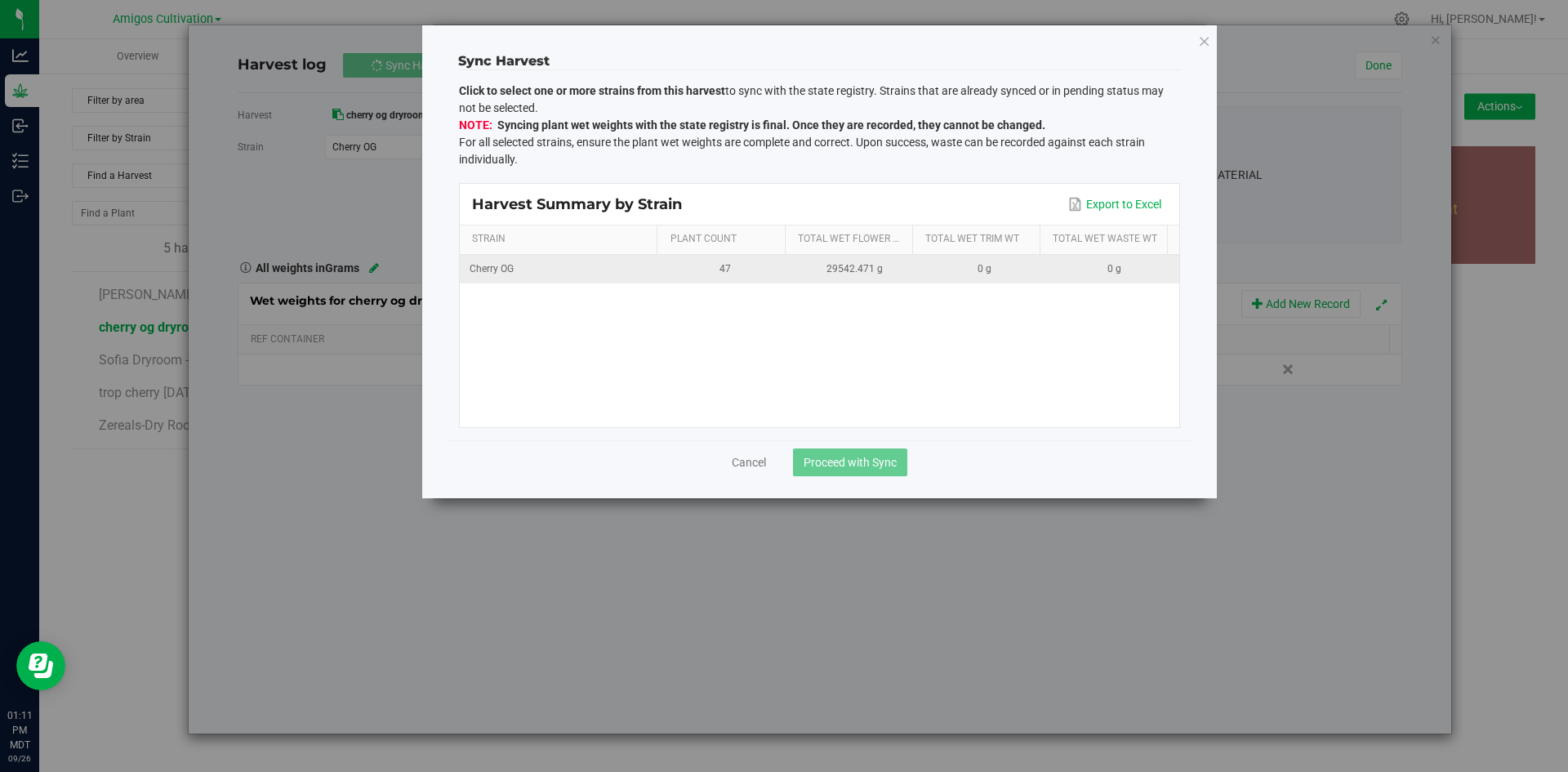
click at [814, 271] on div "29542.471 g" at bounding box center [854, 269] width 110 height 16
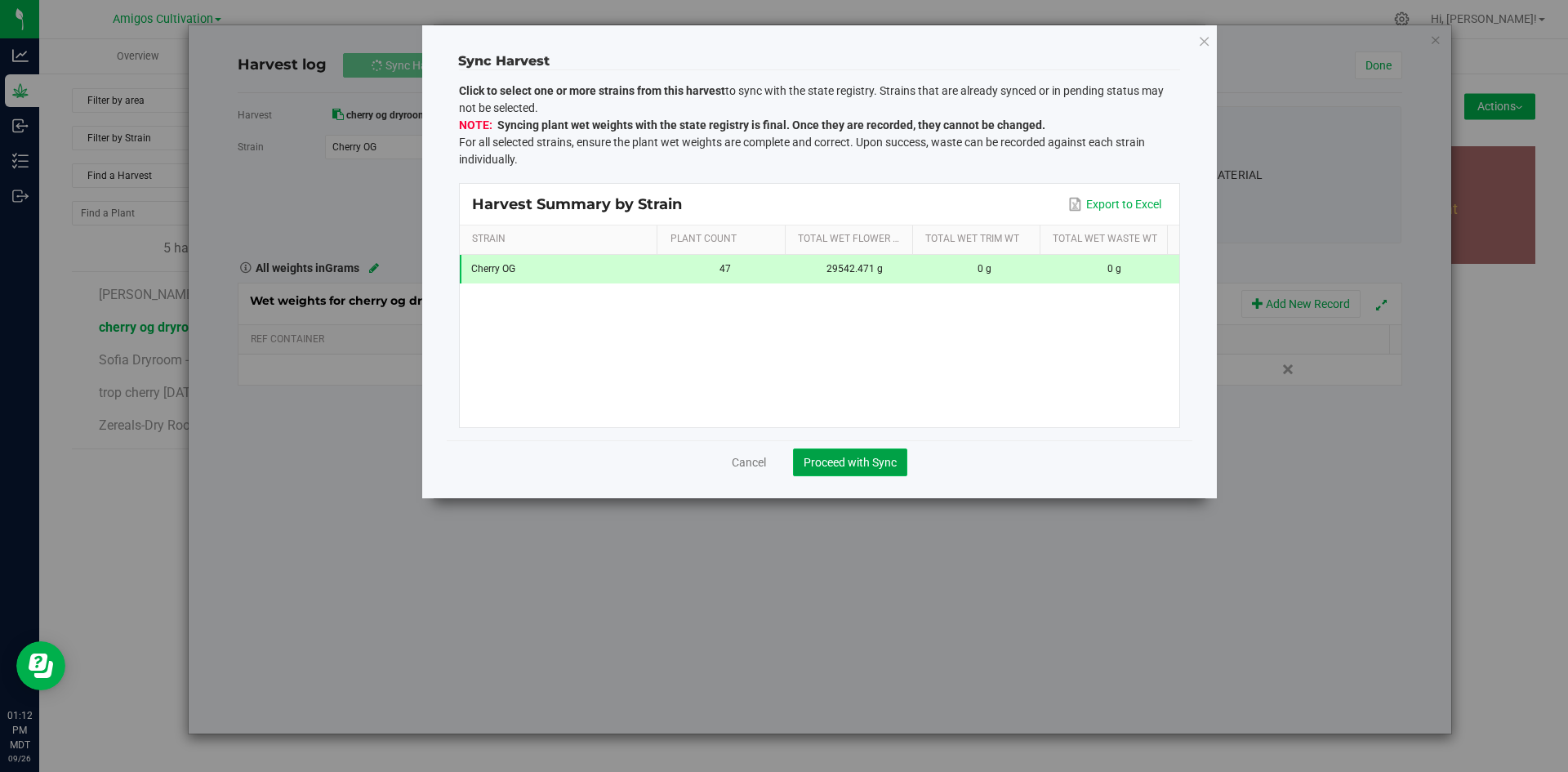
click at [864, 463] on span "Proceed with Sync" at bounding box center [850, 462] width 93 height 13
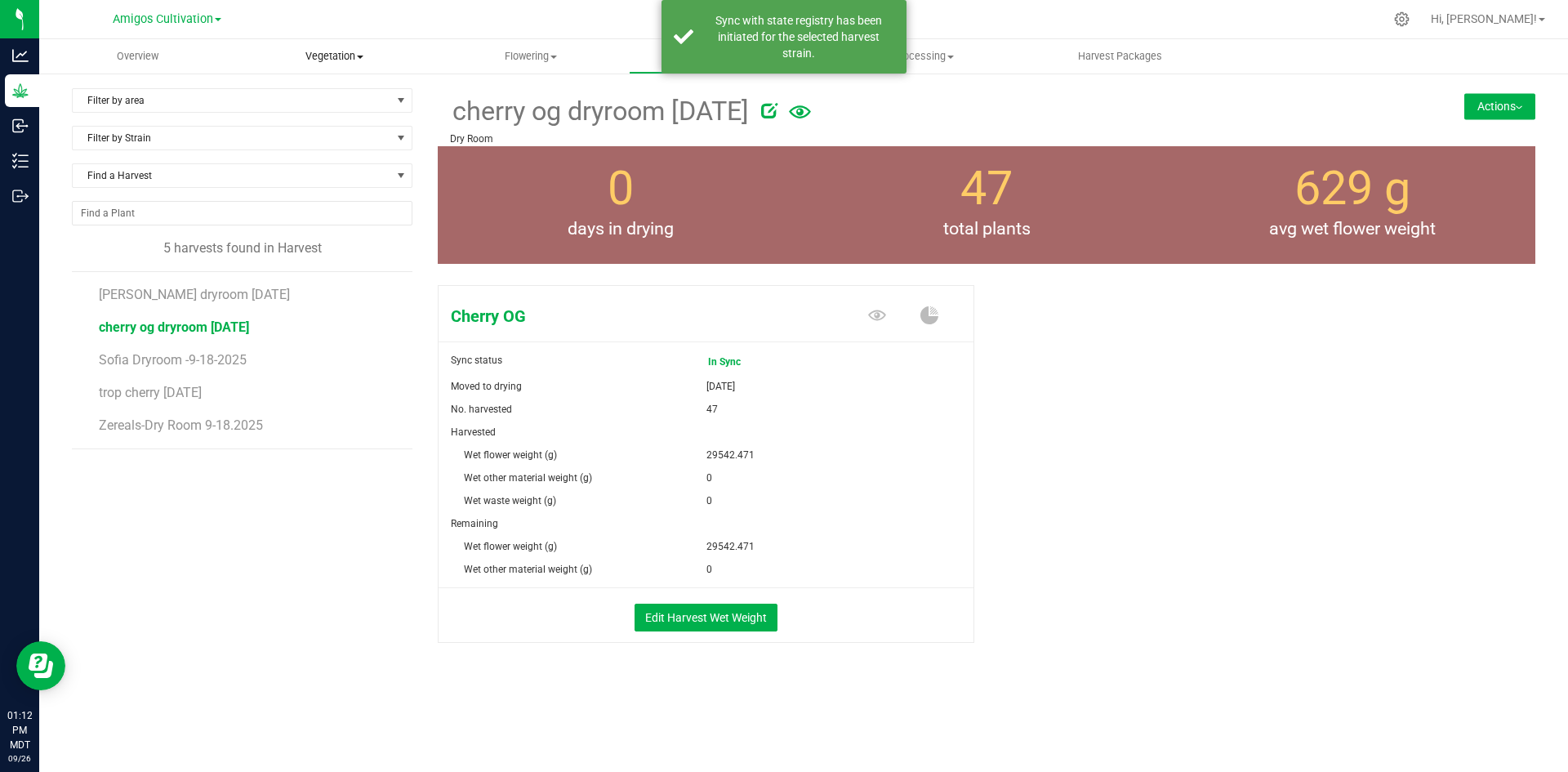
click at [311, 55] on span "Vegetation" at bounding box center [335, 57] width 196 height 15
click at [321, 98] on span "Veg groups" at bounding box center [288, 98] width 104 height 14
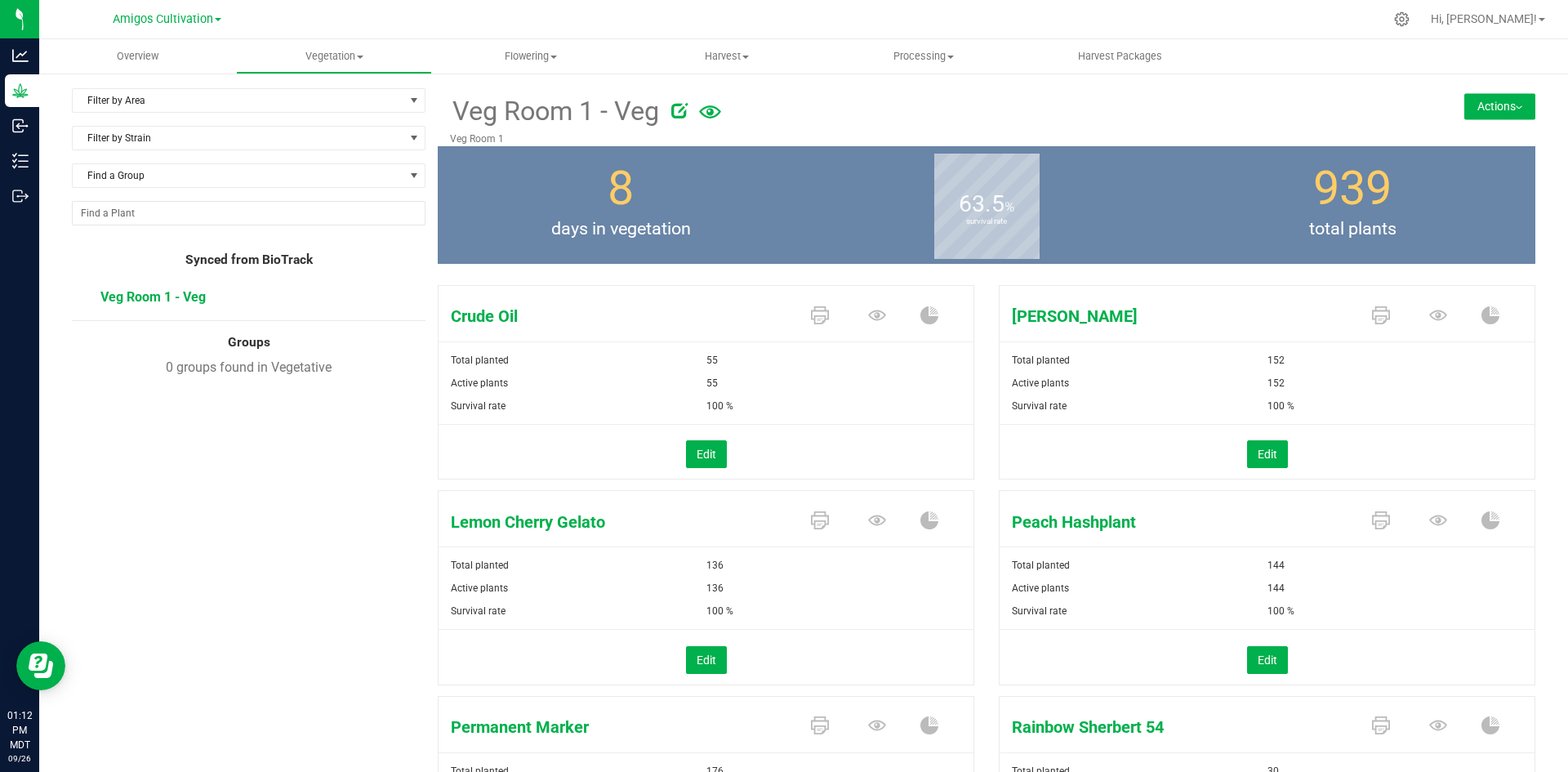
click at [1479, 109] on button "Actions" at bounding box center [1499, 106] width 71 height 26
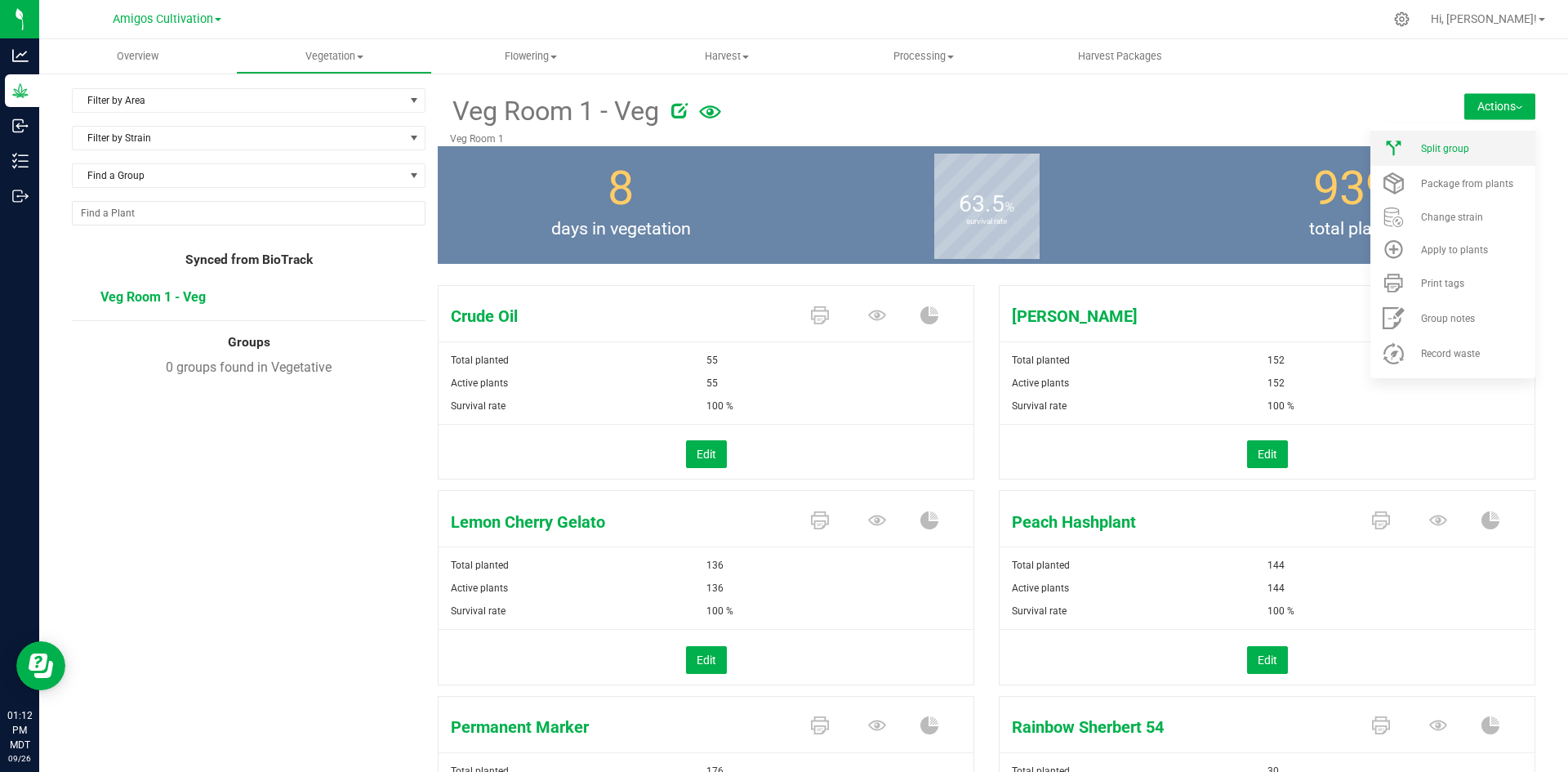
click at [1451, 156] on li "Split group" at bounding box center [1452, 148] width 165 height 35
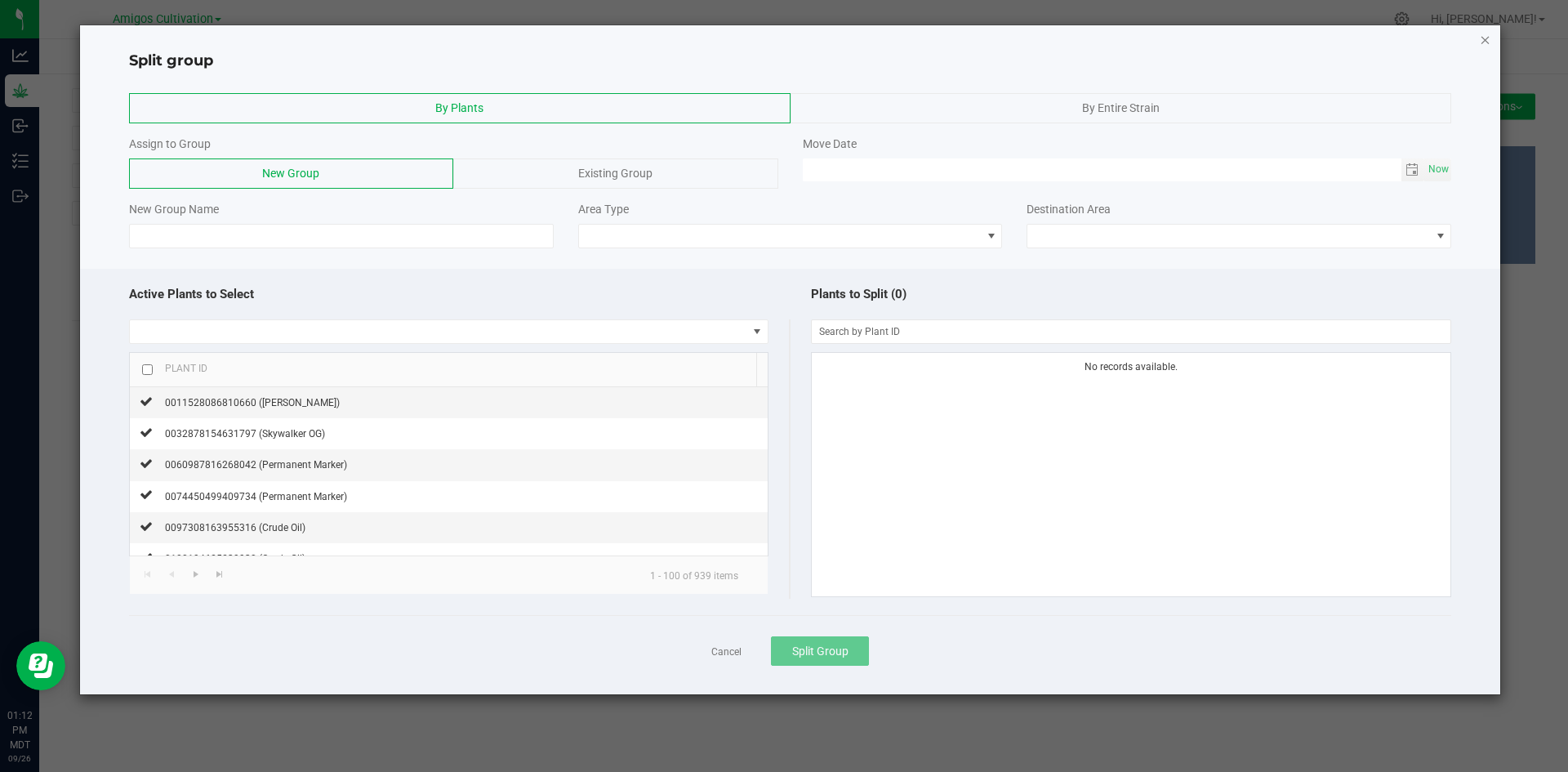
click at [1483, 41] on icon "button" at bounding box center [1485, 39] width 11 height 19
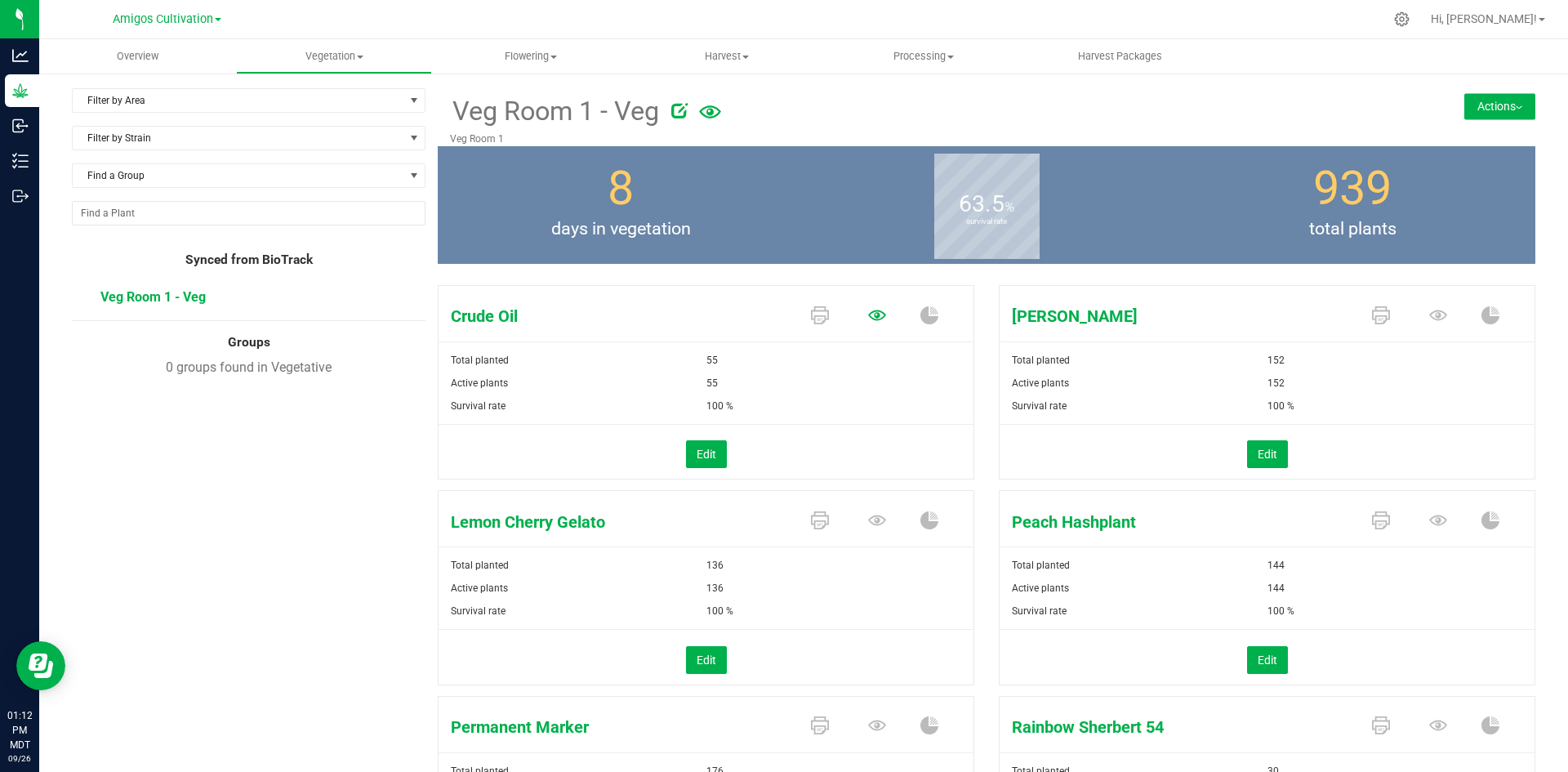
click at [868, 322] on icon at bounding box center [877, 314] width 18 height 18
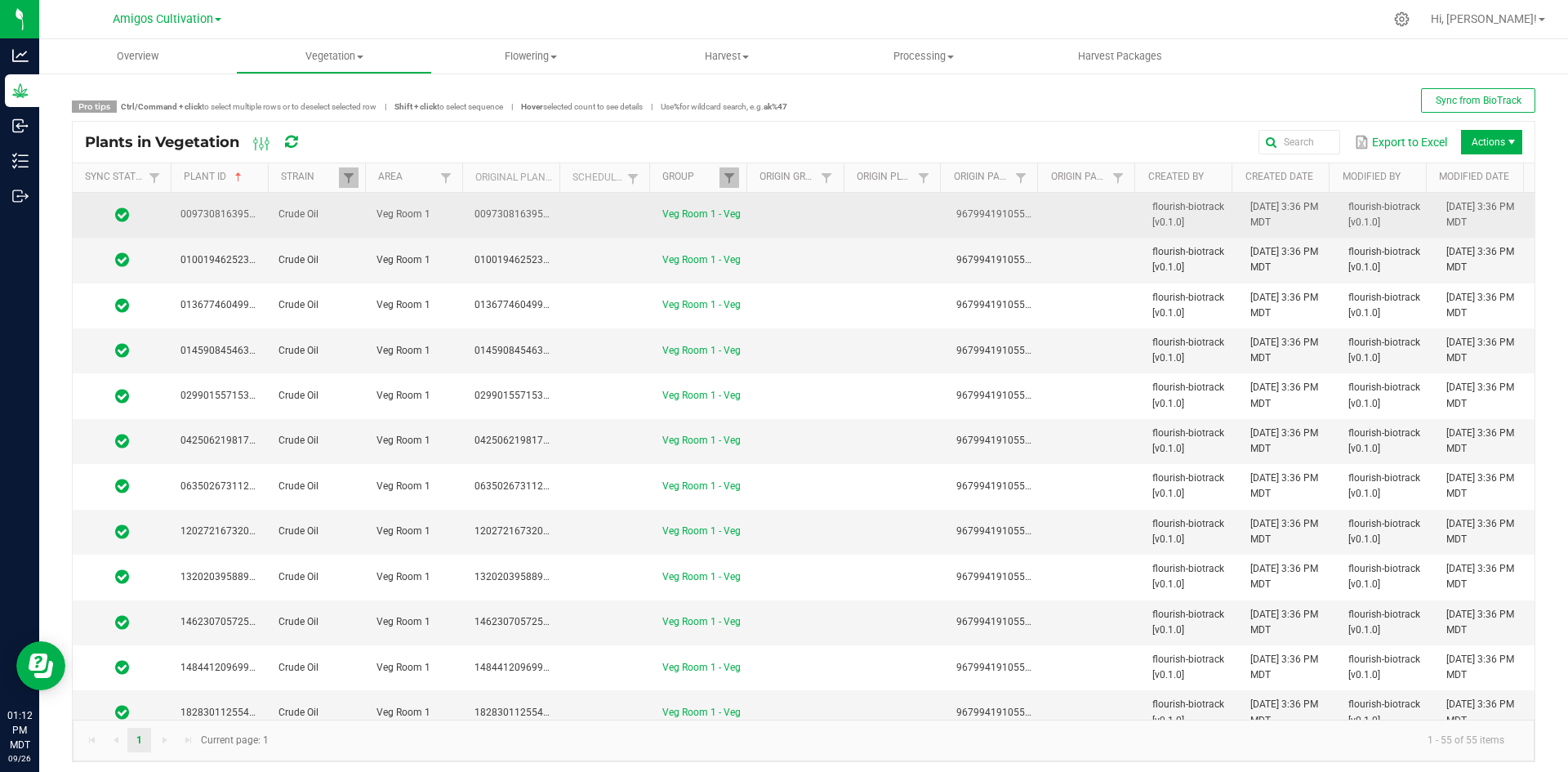
click at [820, 221] on td at bounding box center [800, 215] width 98 height 44
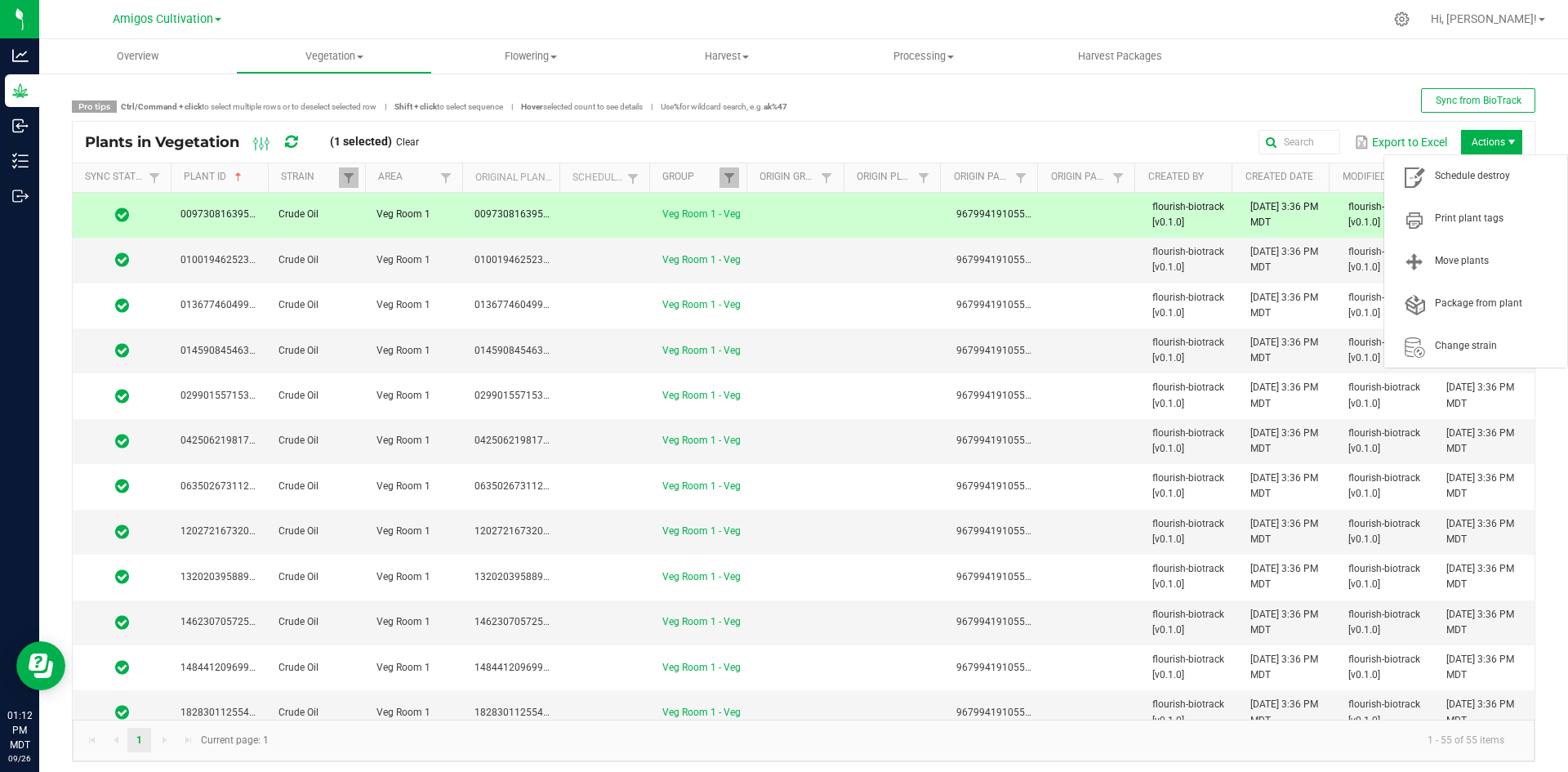
click at [1505, 137] on span "Actions" at bounding box center [1511, 142] width 13 height 13
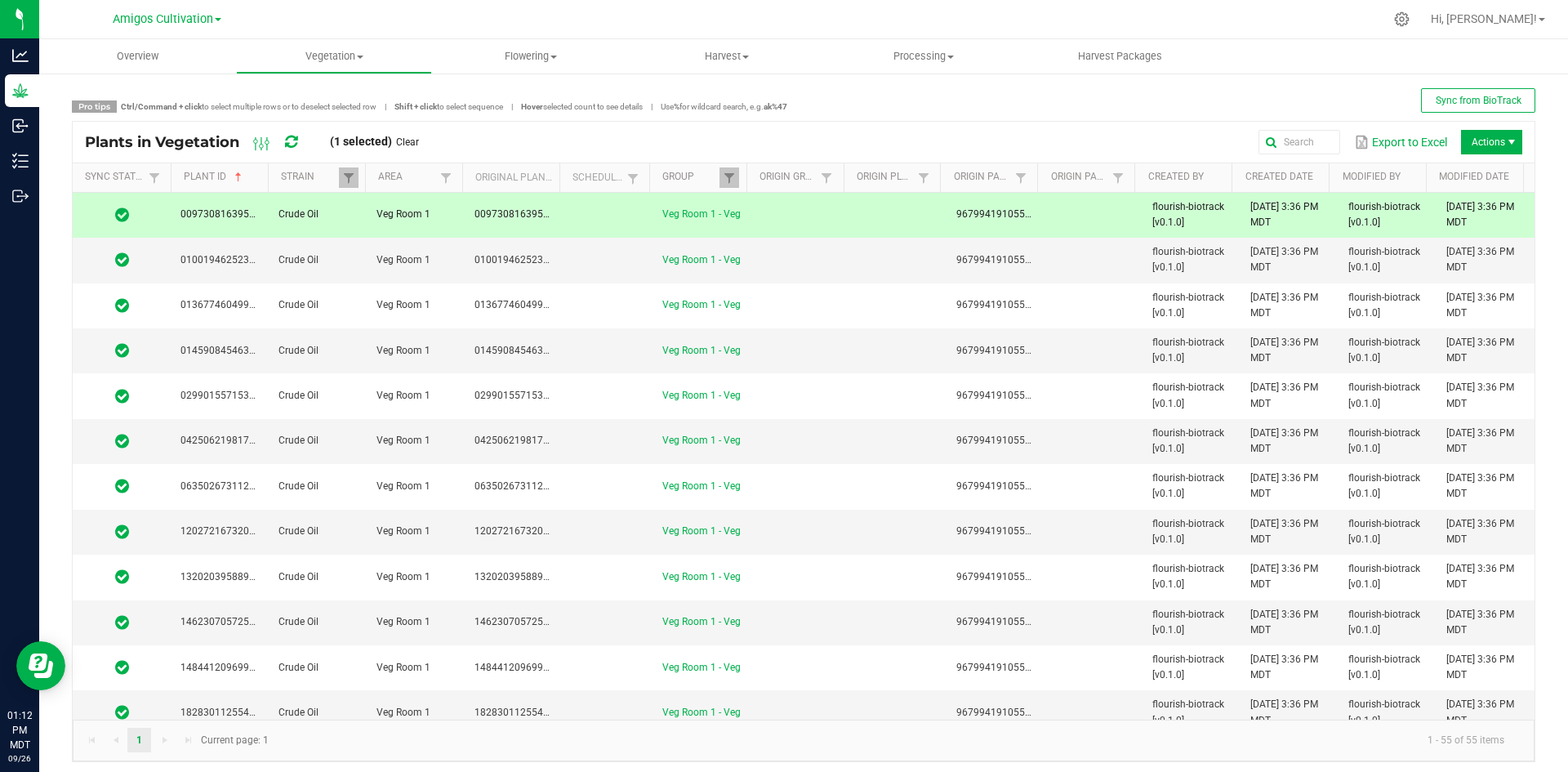
click at [823, 227] on td at bounding box center [800, 215] width 98 height 44
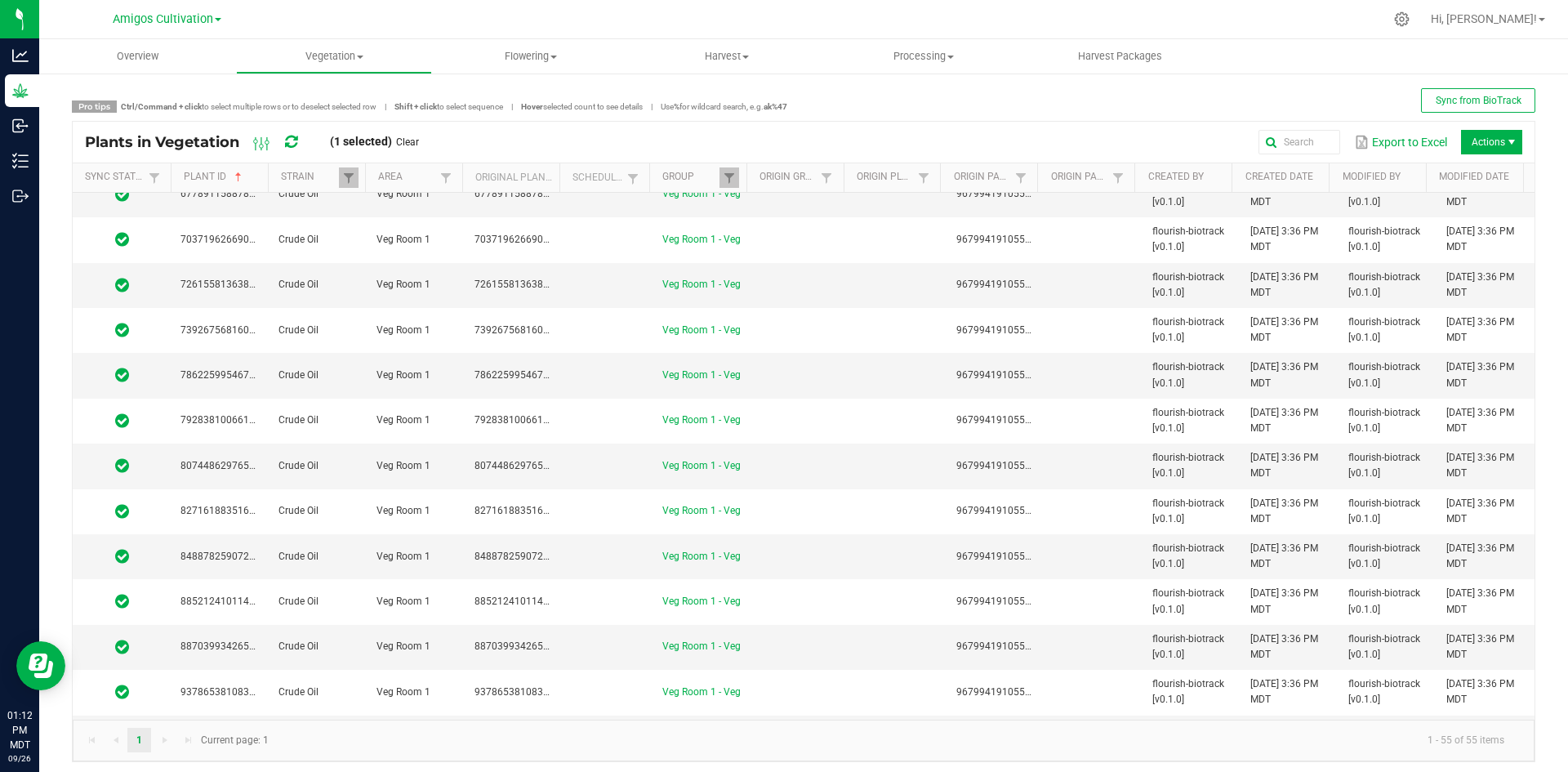
scroll to position [1960, 0]
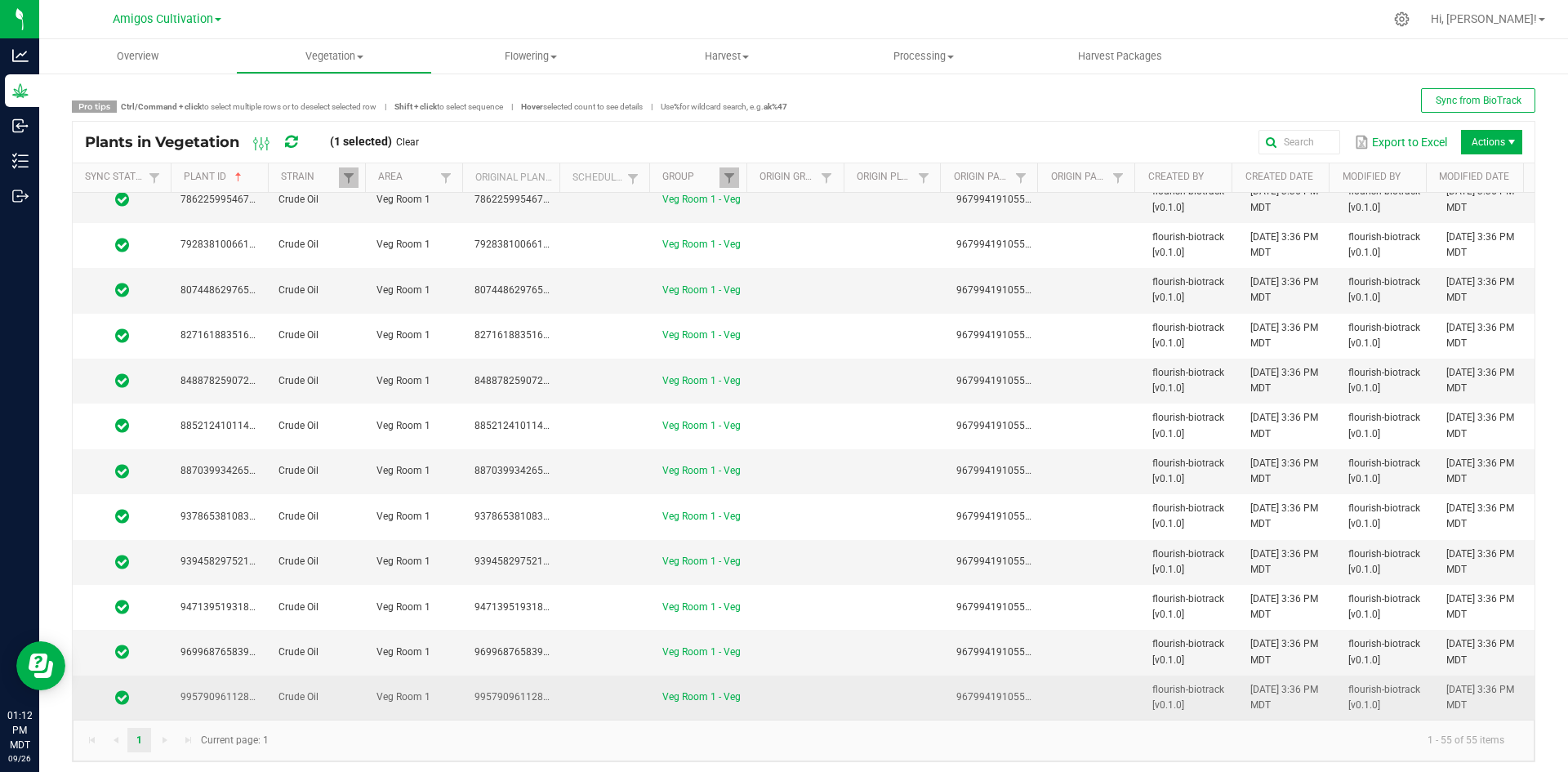
drag, startPoint x: 783, startPoint y: 705, endPoint x: 794, endPoint y: 705, distance: 11.0
click at [789, 705] on td at bounding box center [800, 698] width 98 height 44
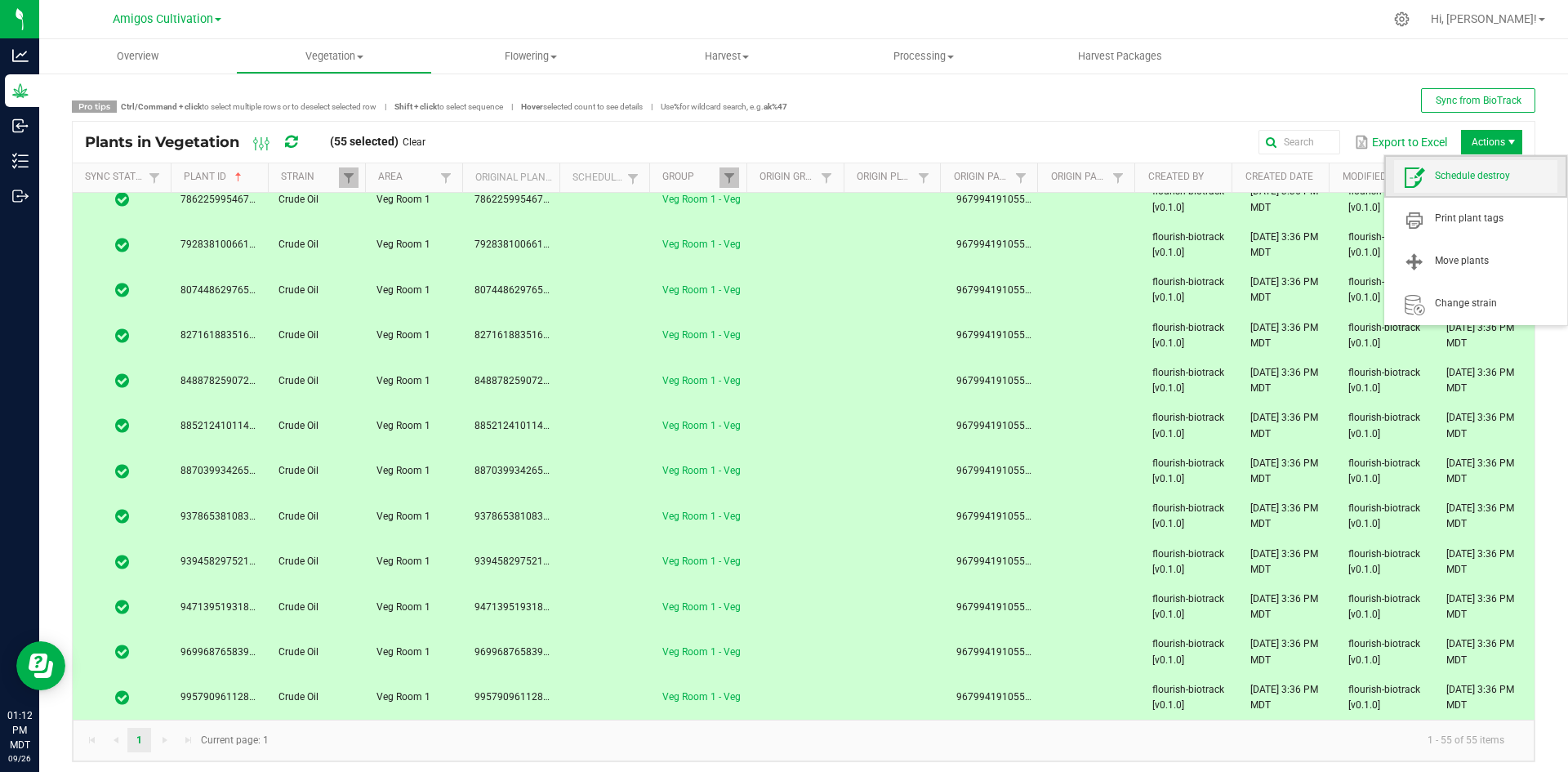
click at [1482, 184] on span "Schedule destroy" at bounding box center [1475, 176] width 163 height 32
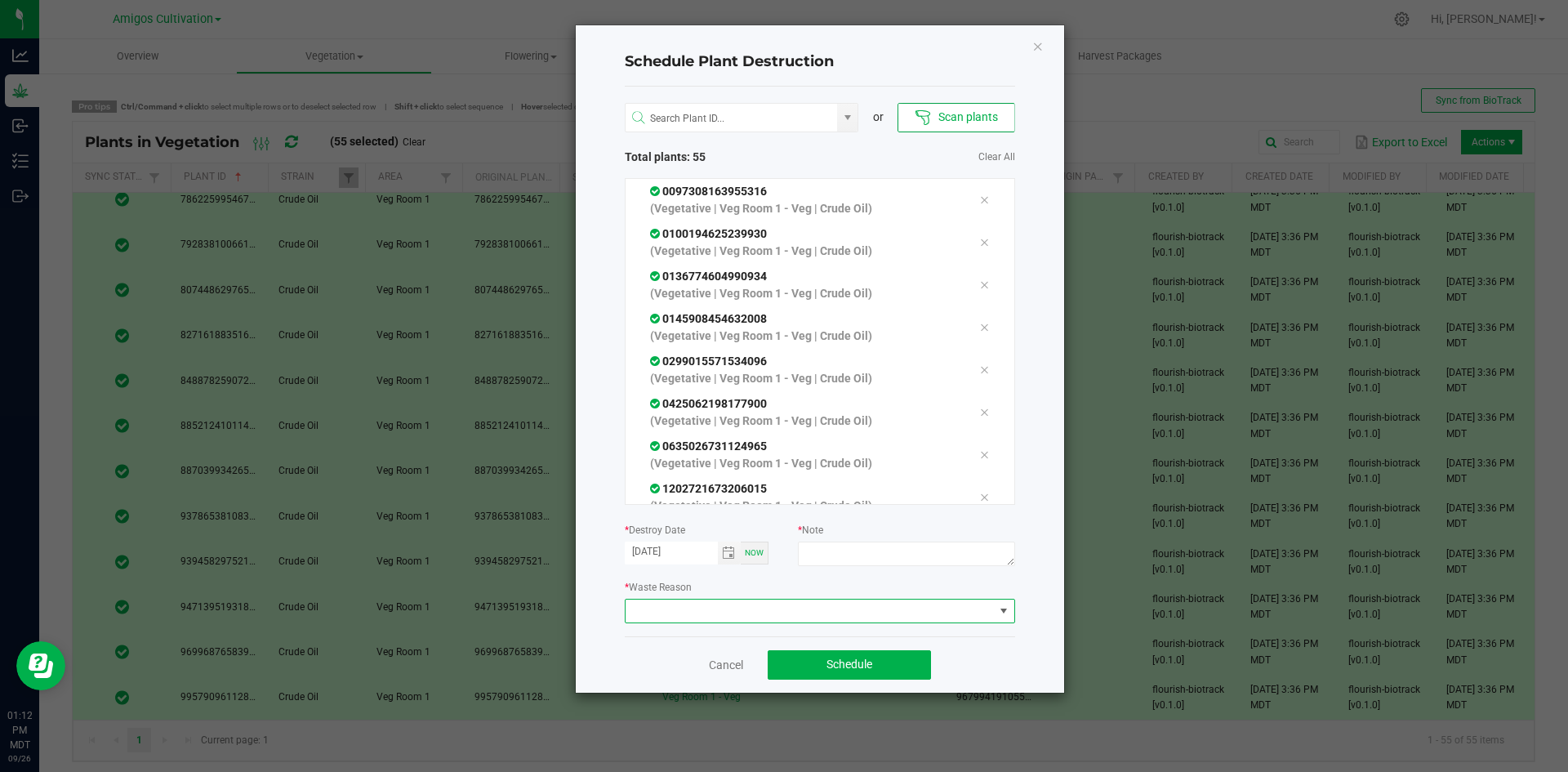
click at [904, 601] on span at bounding box center [809, 611] width 368 height 23
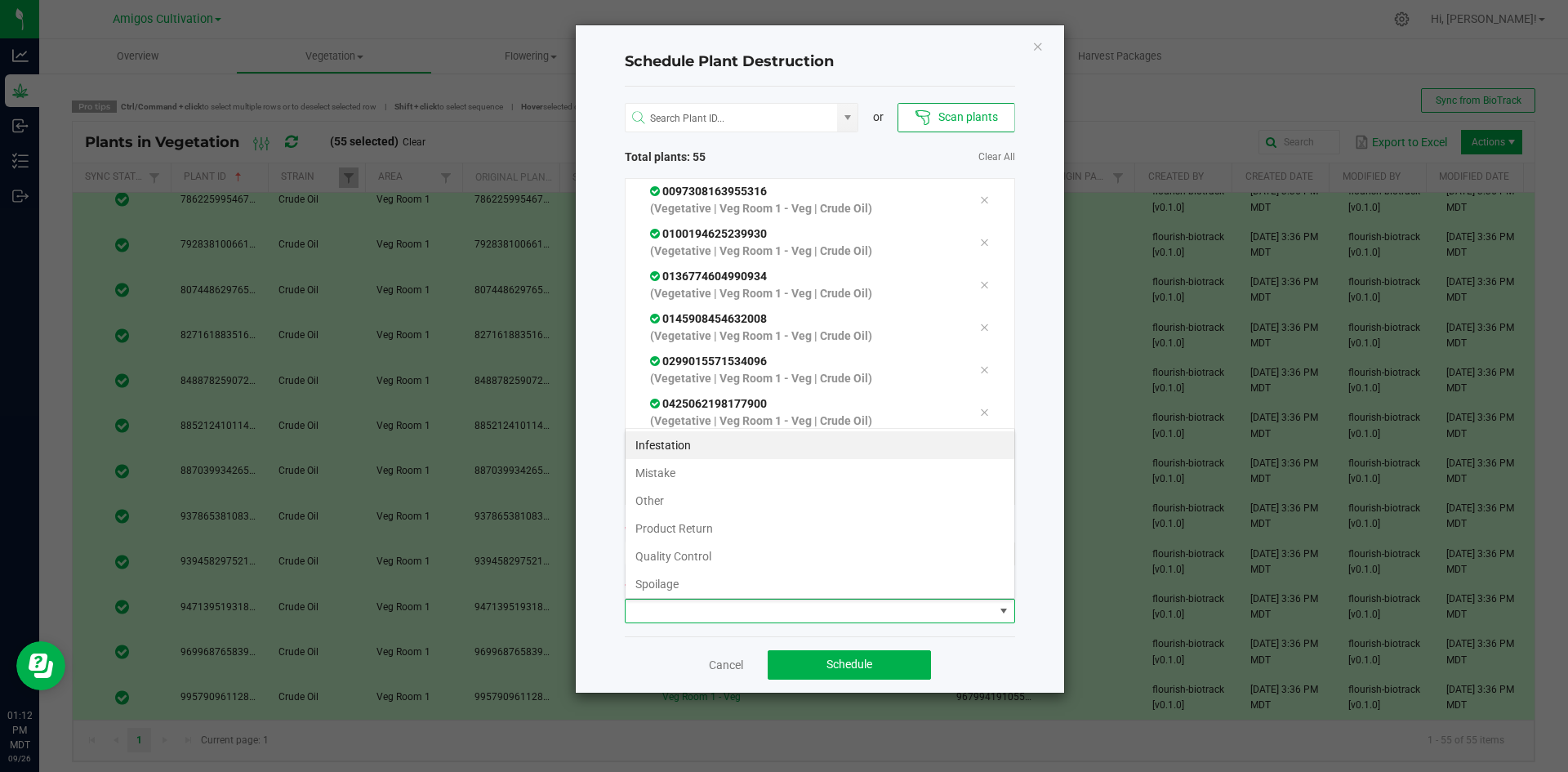
scroll to position [24, 390]
click at [669, 466] on li "Mistake" at bounding box center [819, 473] width 388 height 28
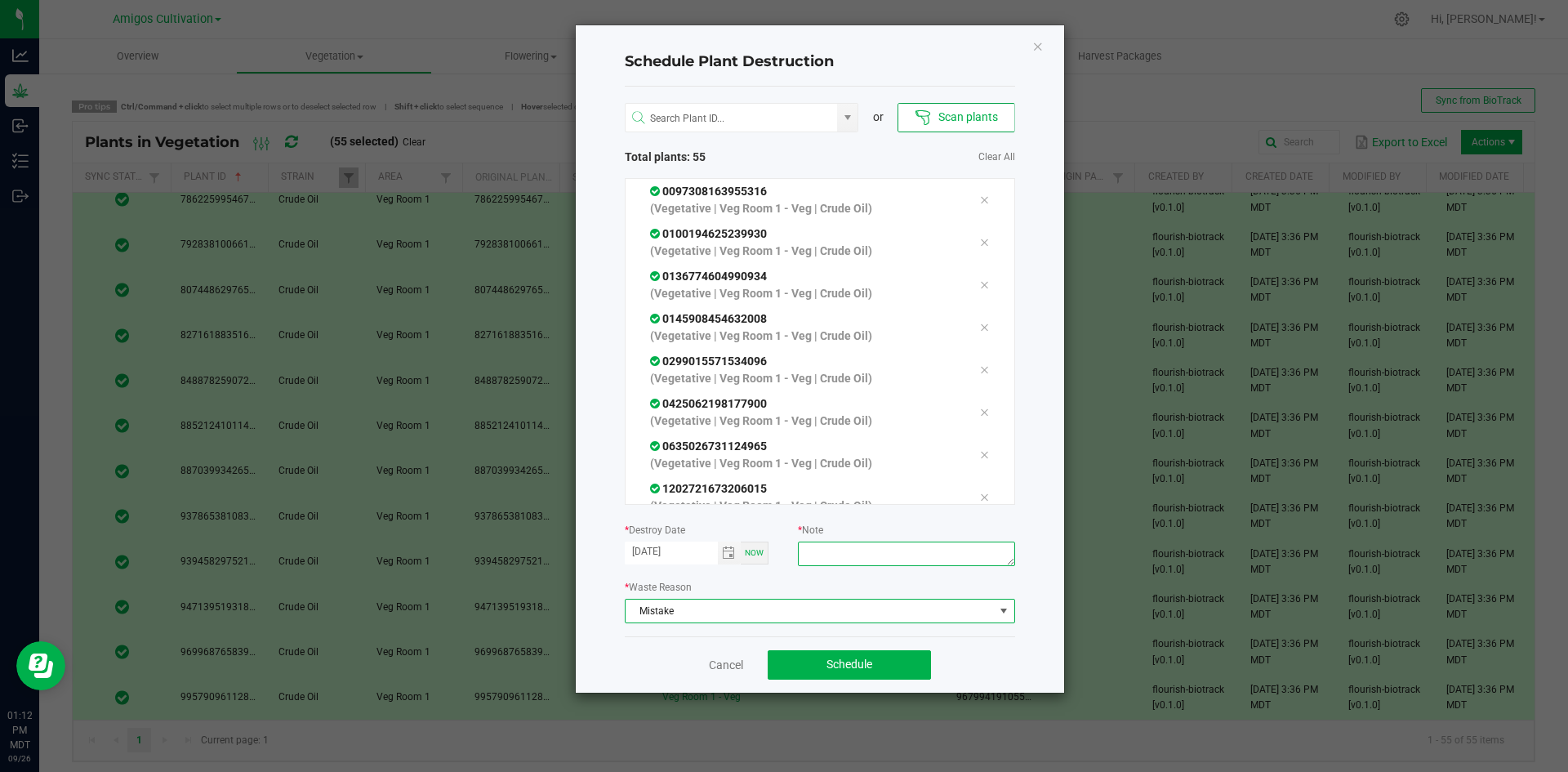
click at [831, 549] on textarea at bounding box center [905, 553] width 216 height 24
type textarea "mistake"
click at [842, 659] on span "Schedule" at bounding box center [849, 664] width 45 height 13
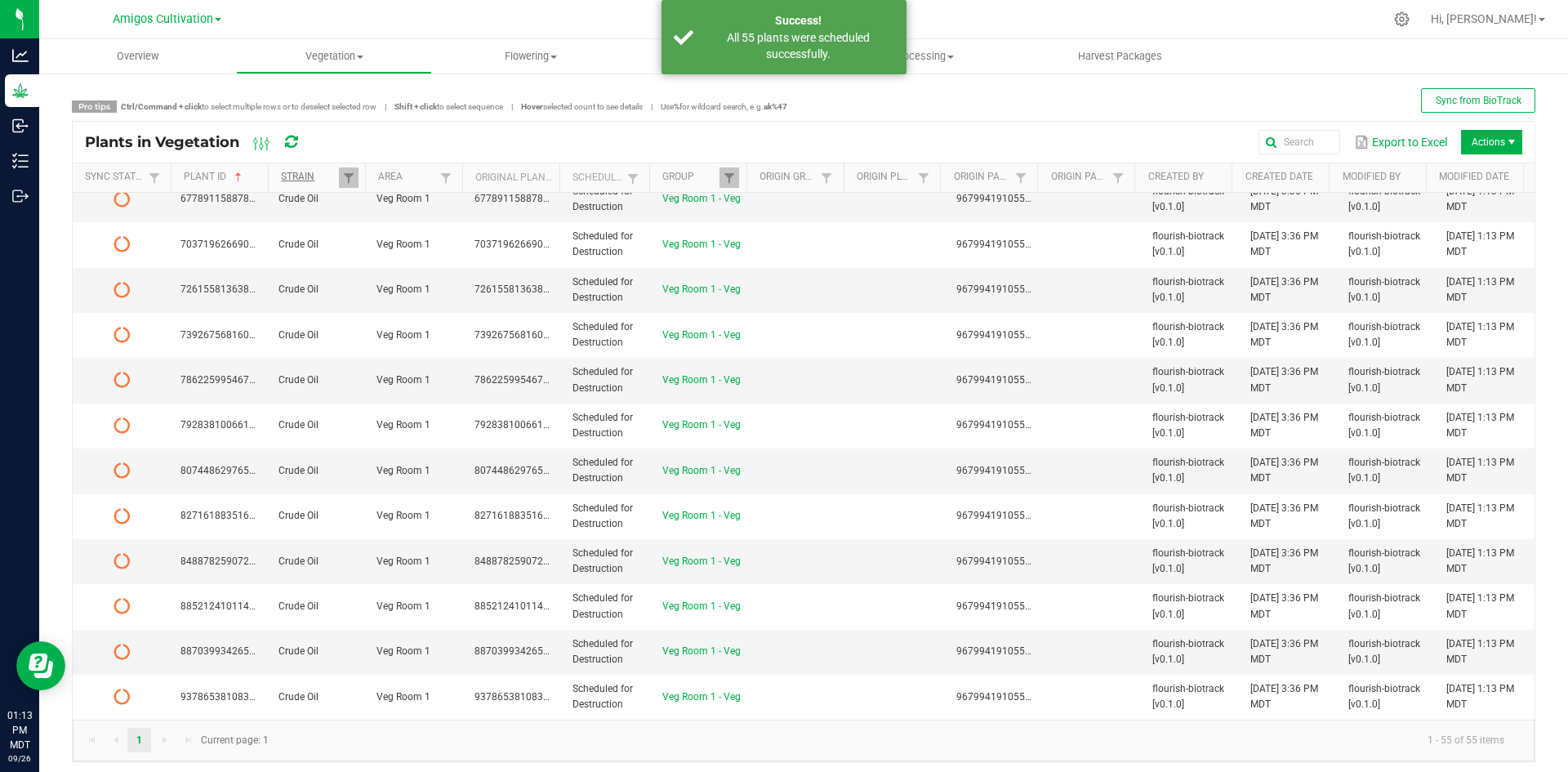
scroll to position [1634, 0]
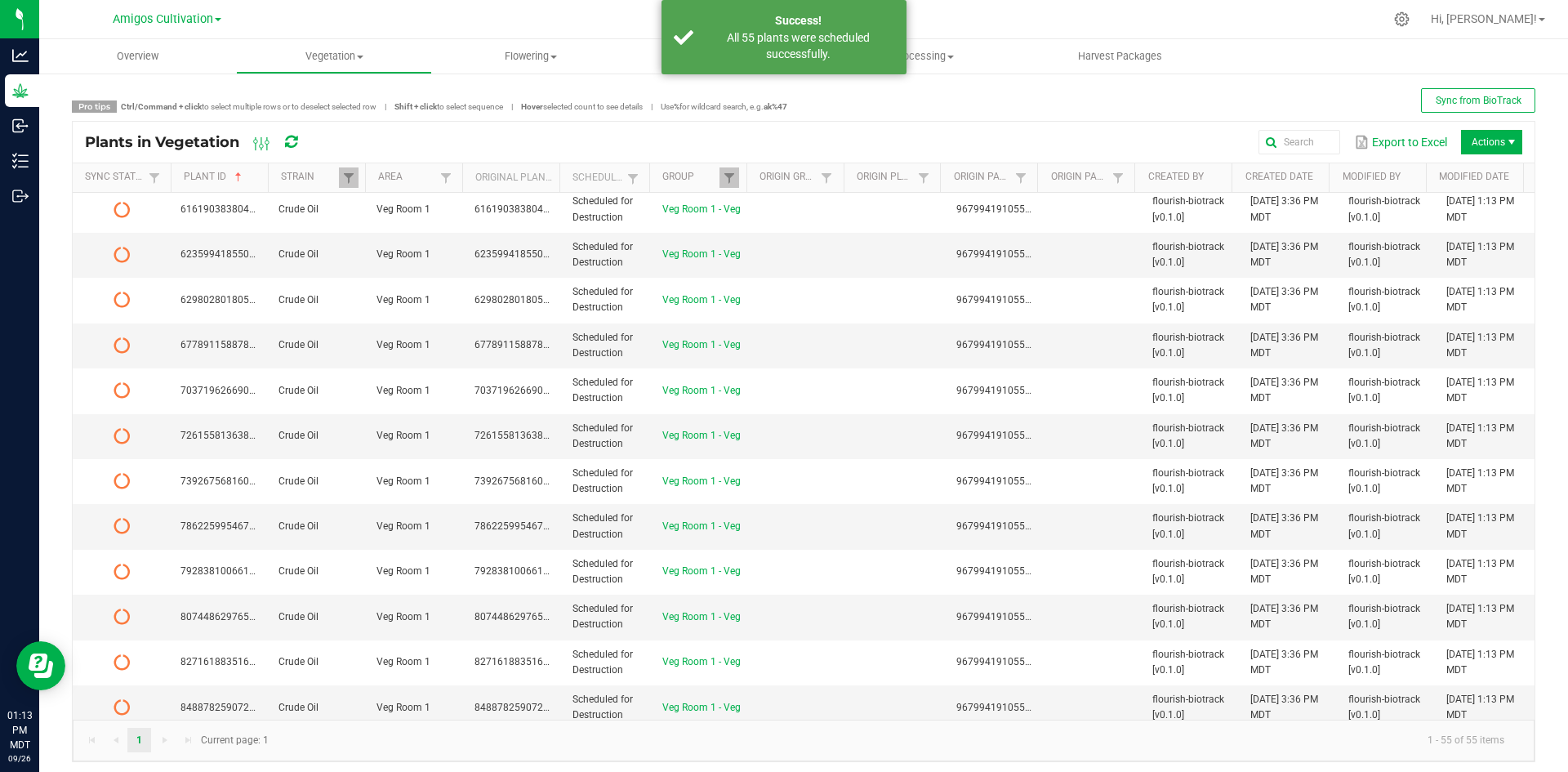
click at [287, 140] on icon at bounding box center [290, 142] width 12 height 15
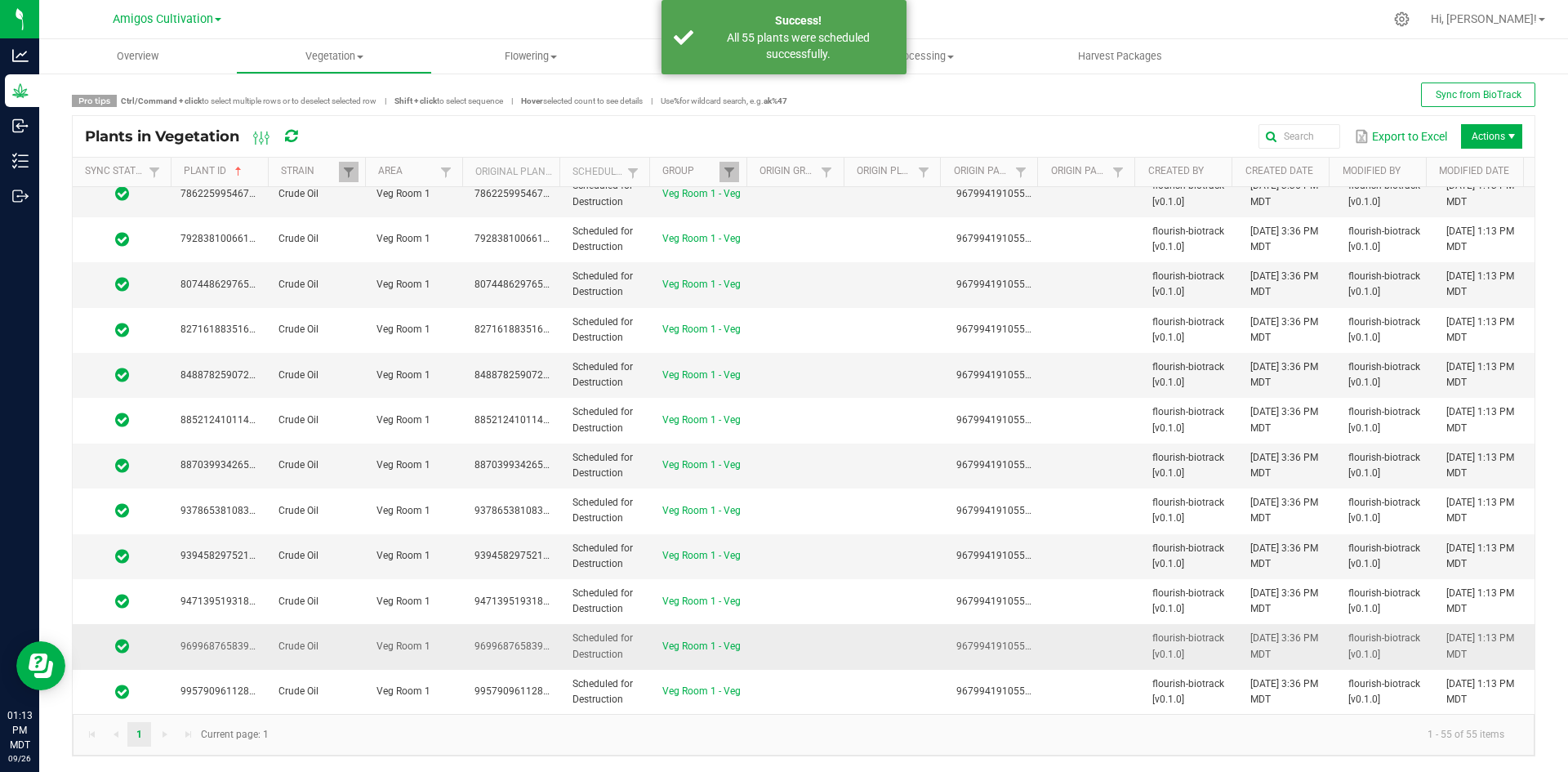
scroll to position [6, 0]
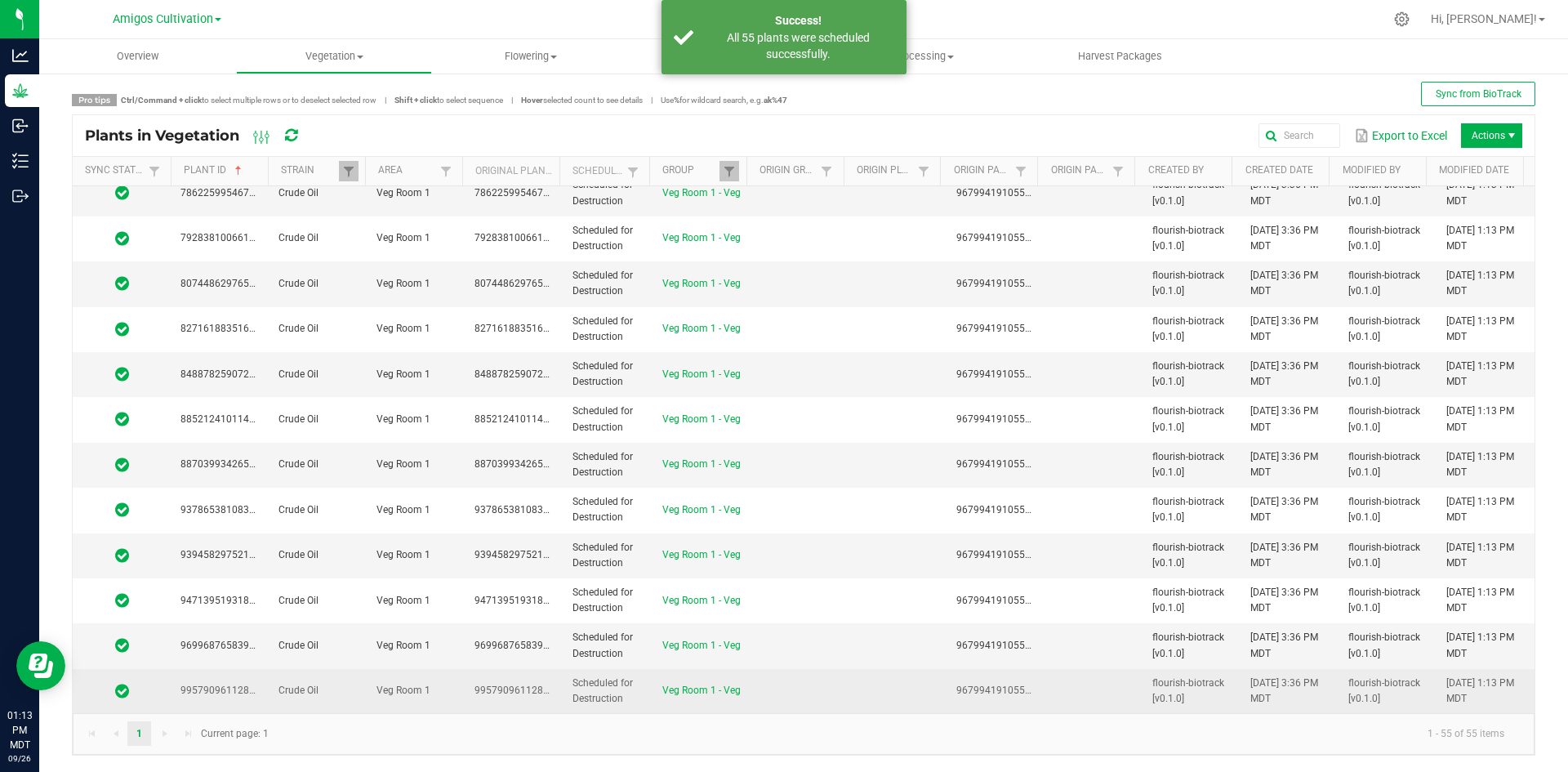
click at [725, 681] on td "Veg Room 1 - Veg" at bounding box center [702, 691] width 98 height 44
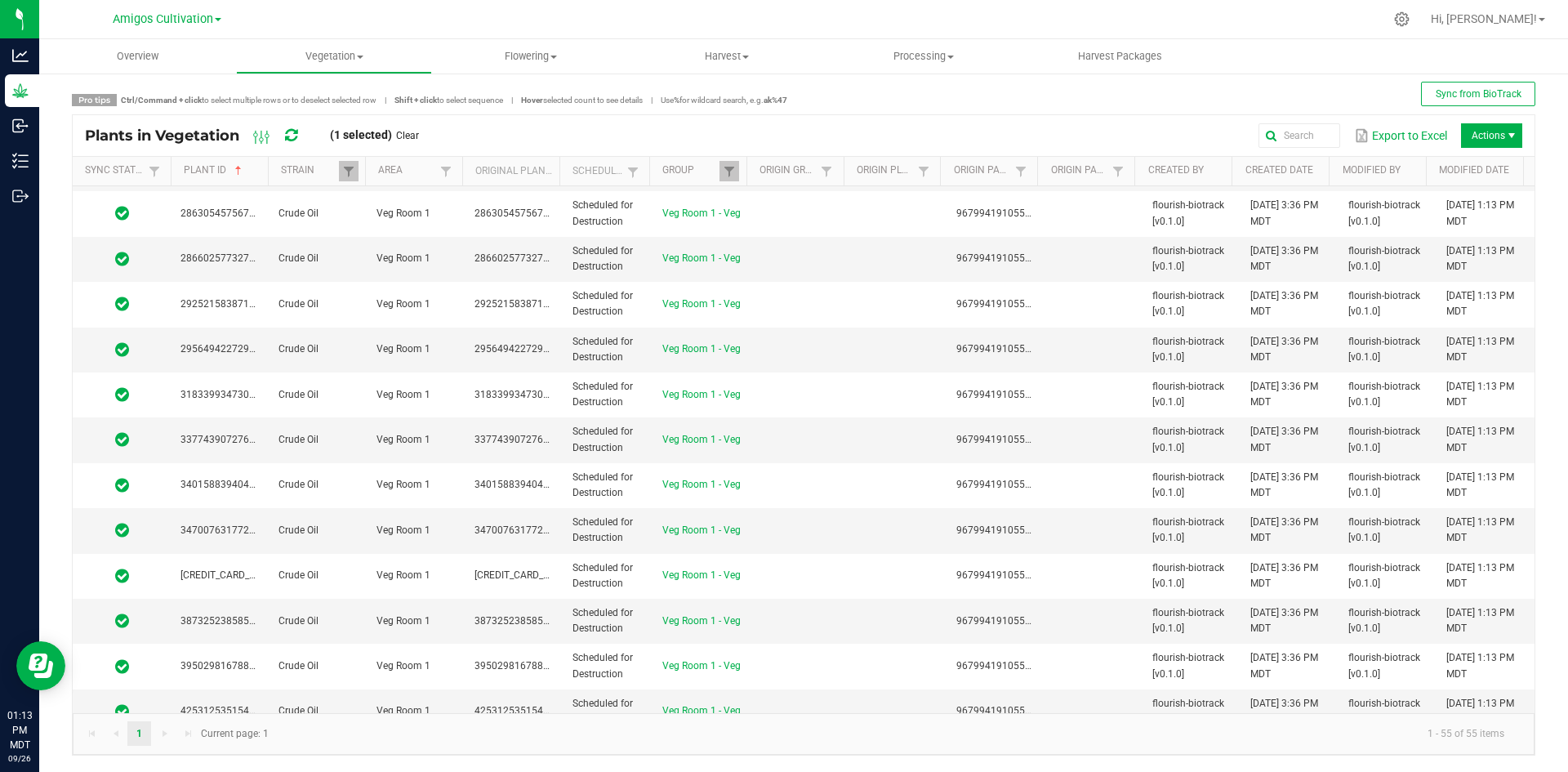
scroll to position [0, 0]
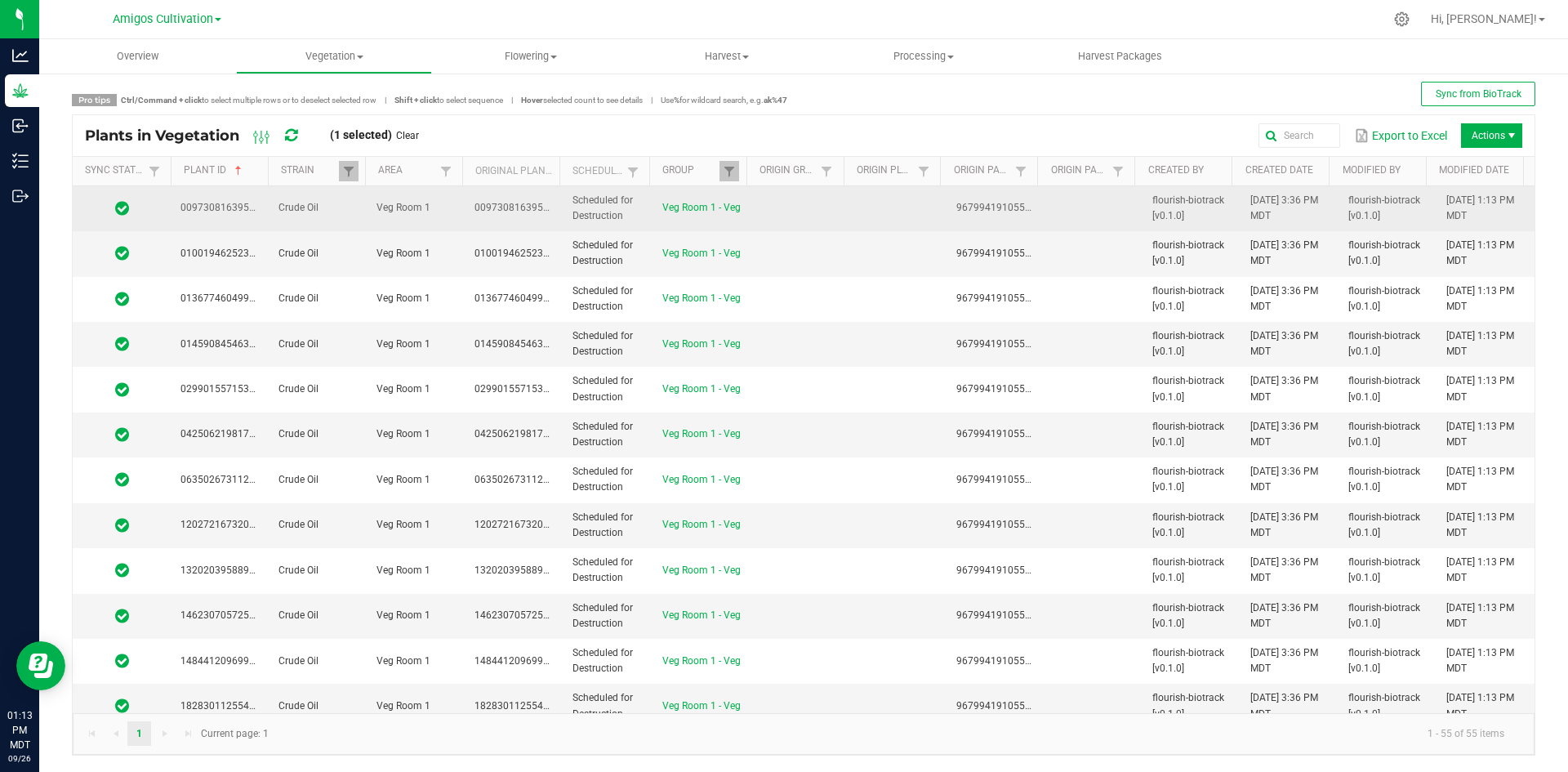
click at [777, 220] on td at bounding box center [800, 209] width 98 height 44
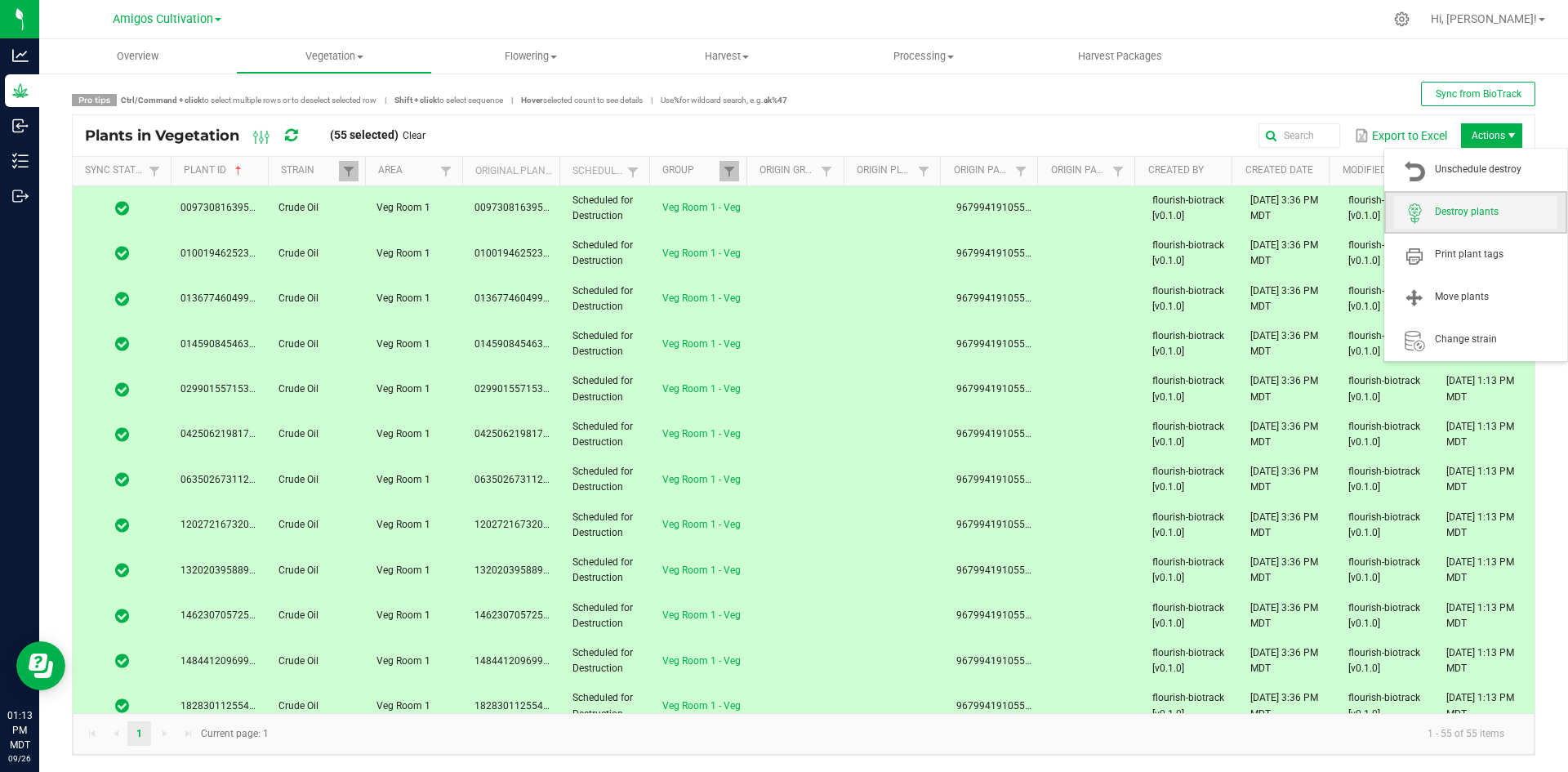
click at [1473, 209] on span "Destroy plants" at bounding box center [1496, 211] width 122 height 14
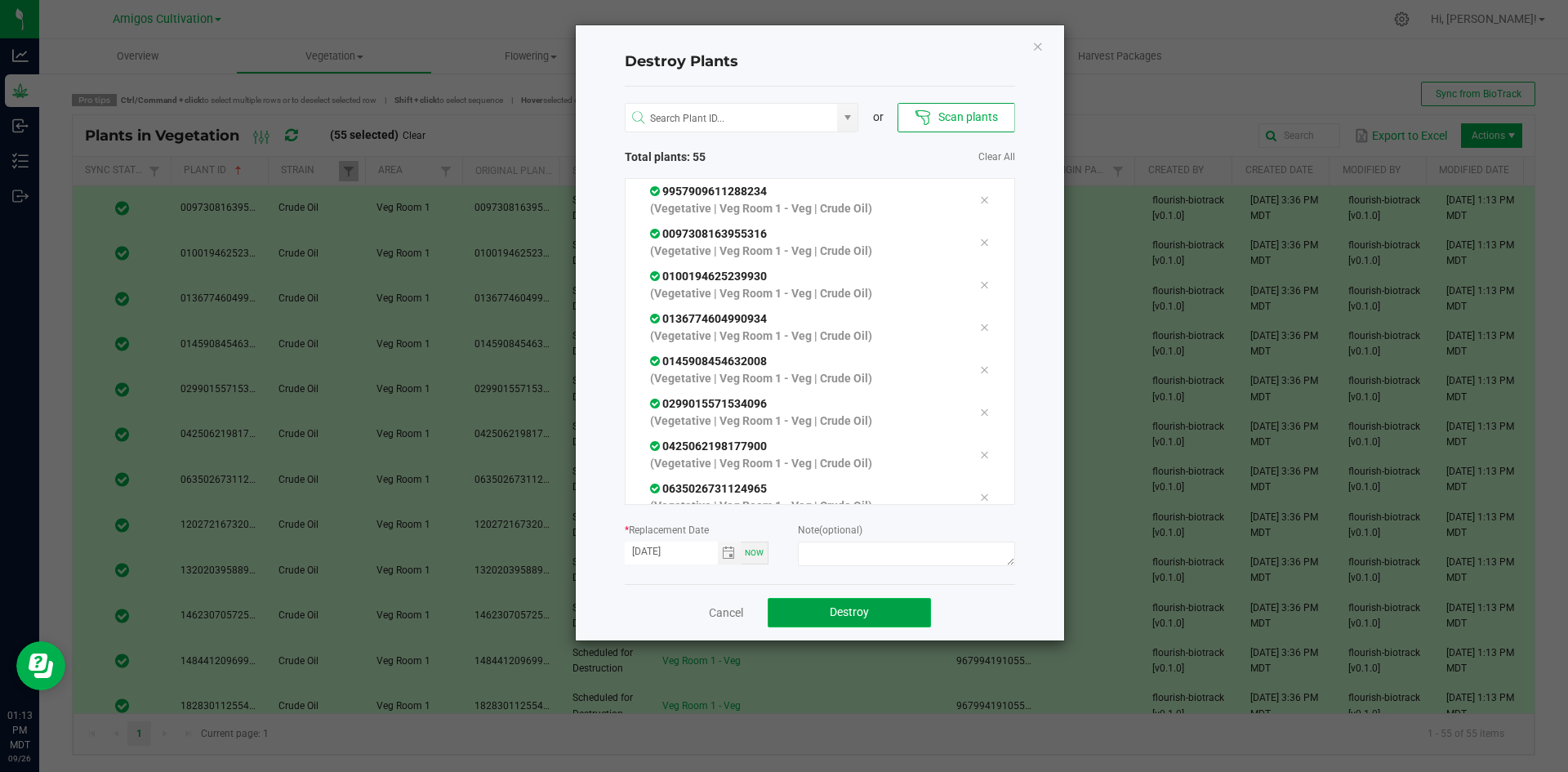
click at [858, 613] on span "Destroy" at bounding box center [849, 612] width 39 height 13
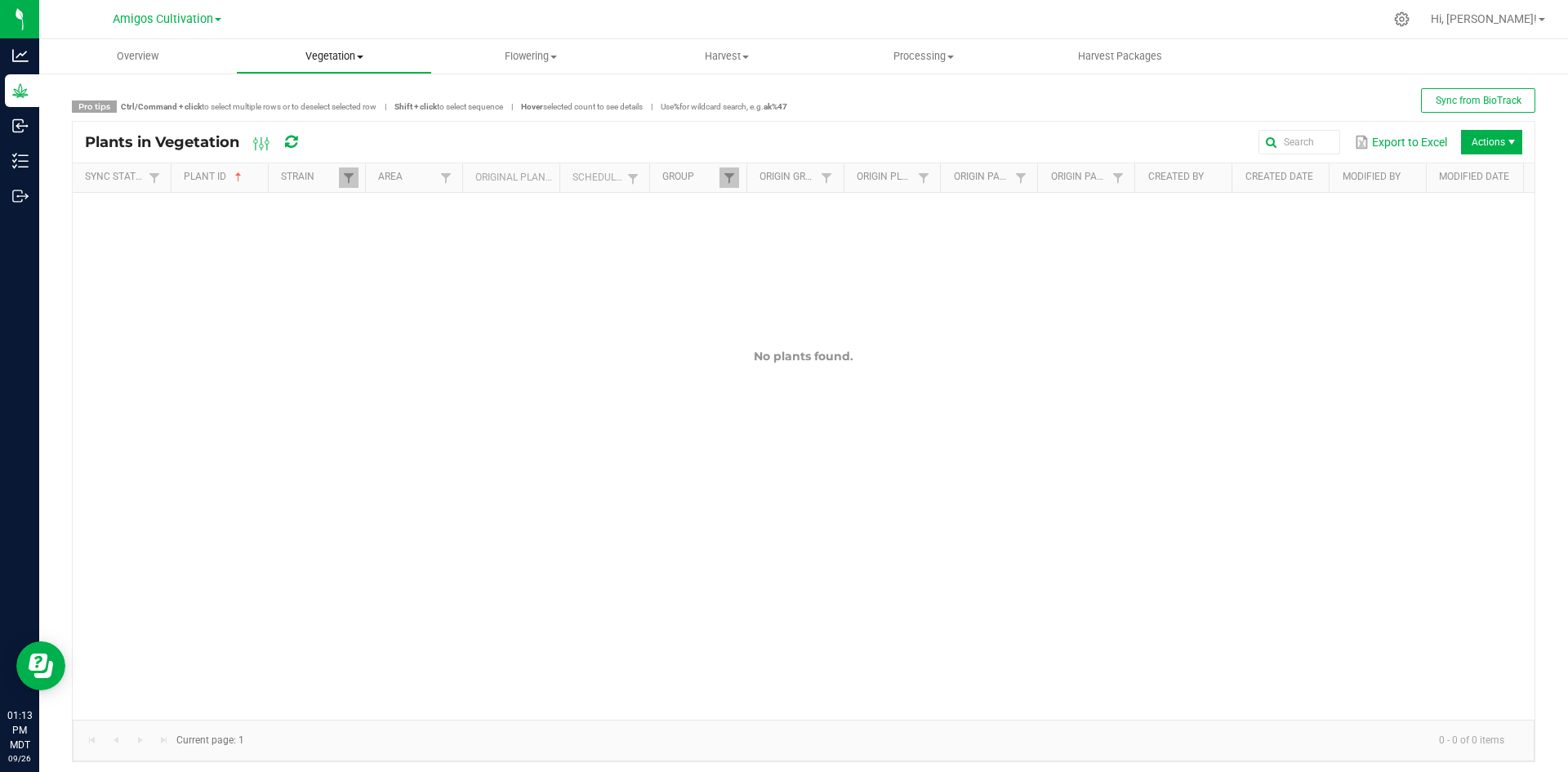
click at [355, 59] on span "Vegetation" at bounding box center [335, 57] width 196 height 15
click at [366, 59] on span "Vegetation" at bounding box center [335, 57] width 196 height 15
click at [359, 57] on span at bounding box center [360, 57] width 6 height 4
click at [312, 94] on span "Veg groups" at bounding box center [288, 98] width 104 height 14
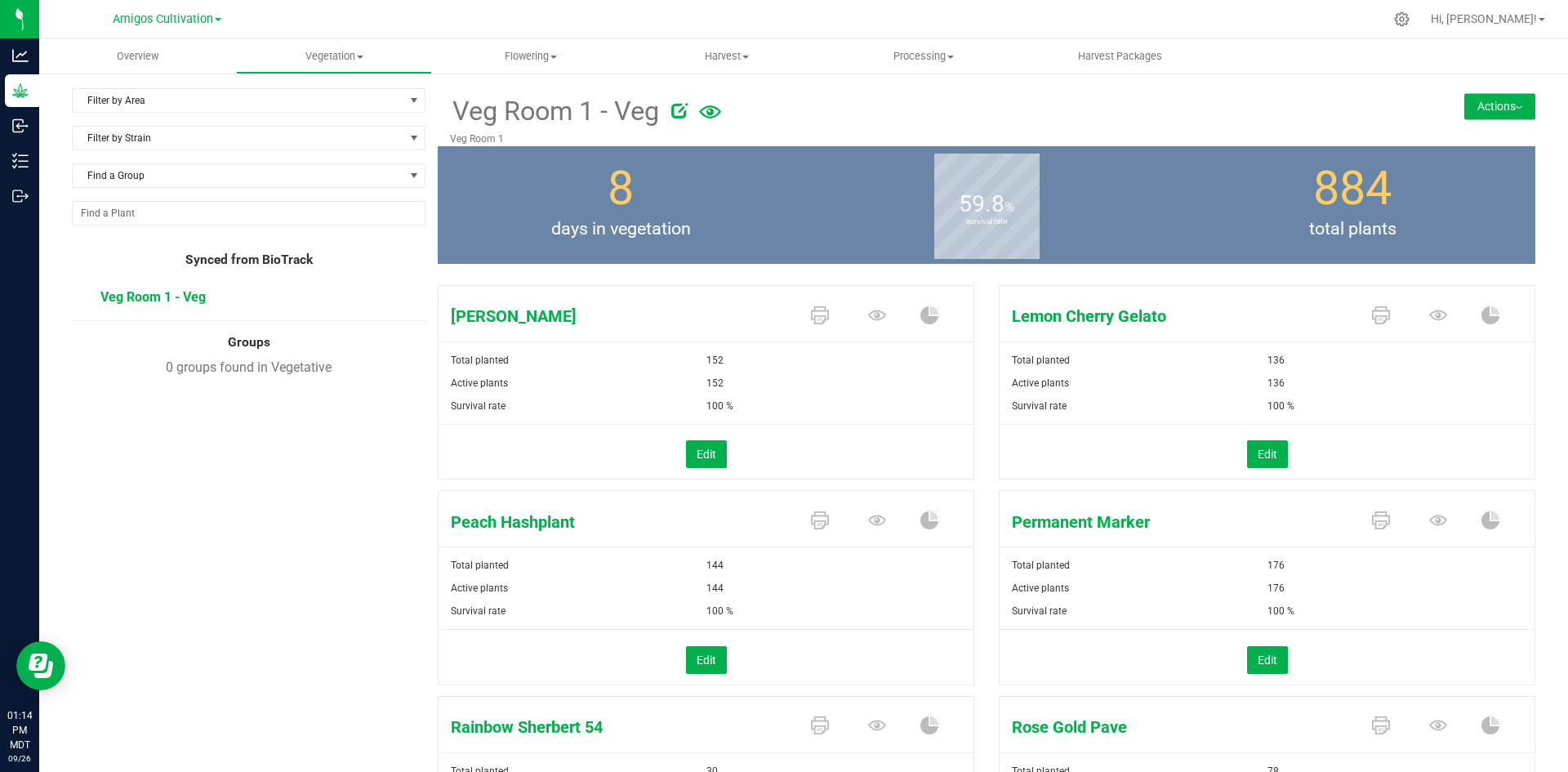
click at [1507, 98] on button "Actions" at bounding box center [1499, 106] width 71 height 26
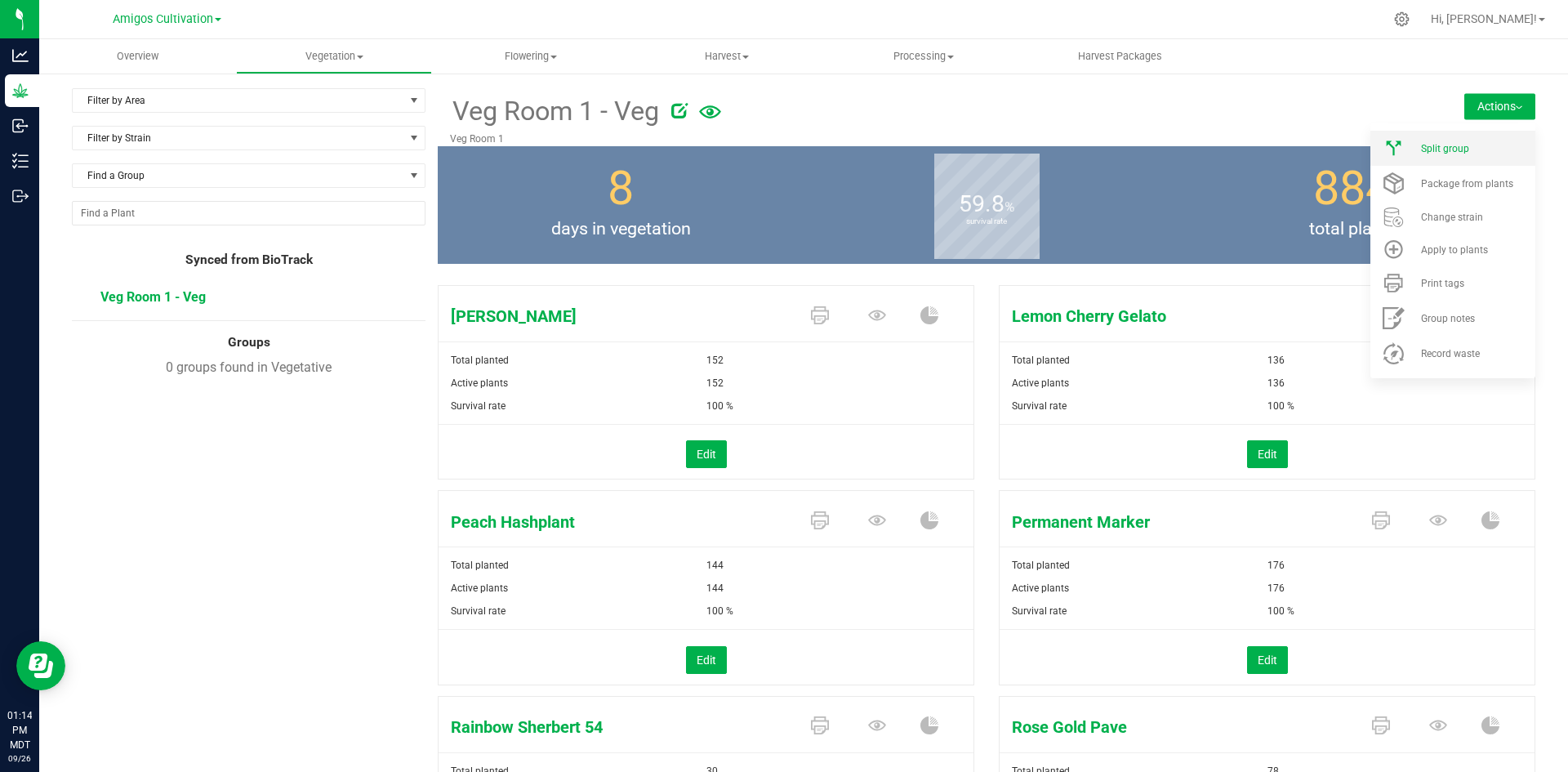
click at [1439, 147] on span "Split group" at bounding box center [1445, 148] width 48 height 11
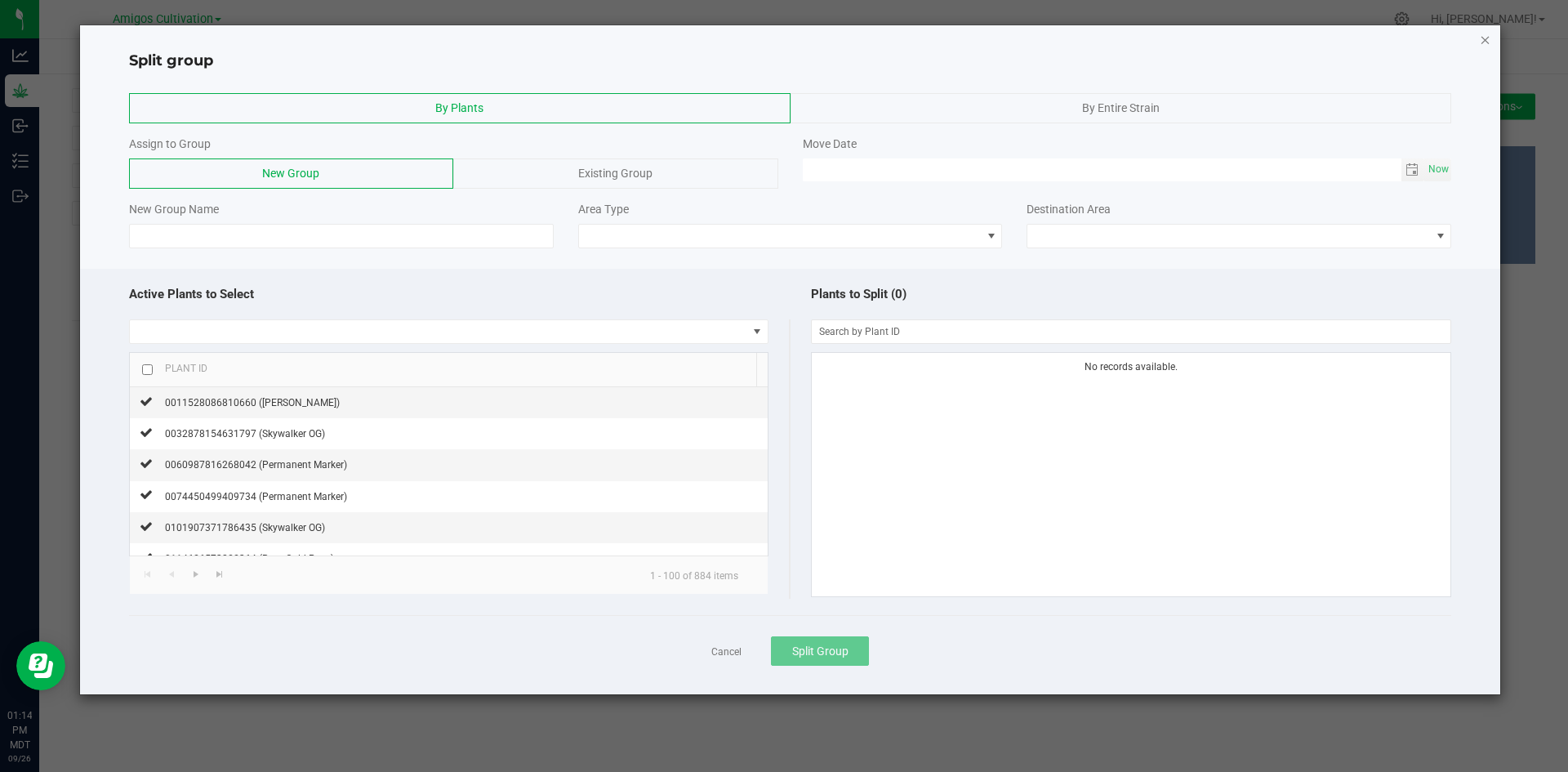
click at [1484, 39] on icon "button" at bounding box center [1485, 39] width 11 height 19
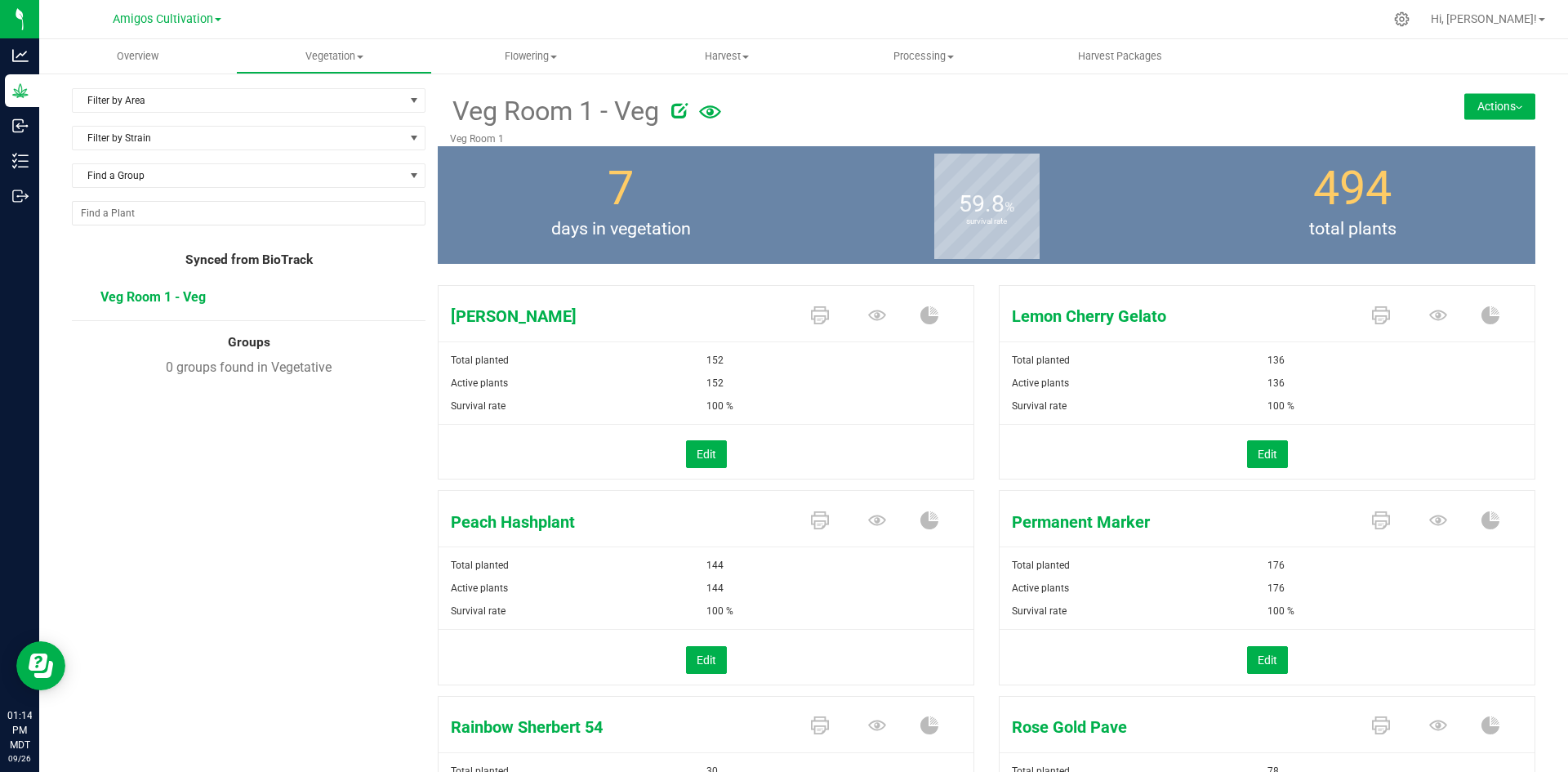
click at [624, 332] on div "[PERSON_NAME]" at bounding box center [705, 313] width 535 height 56
click at [868, 315] on icon at bounding box center [877, 314] width 18 height 10
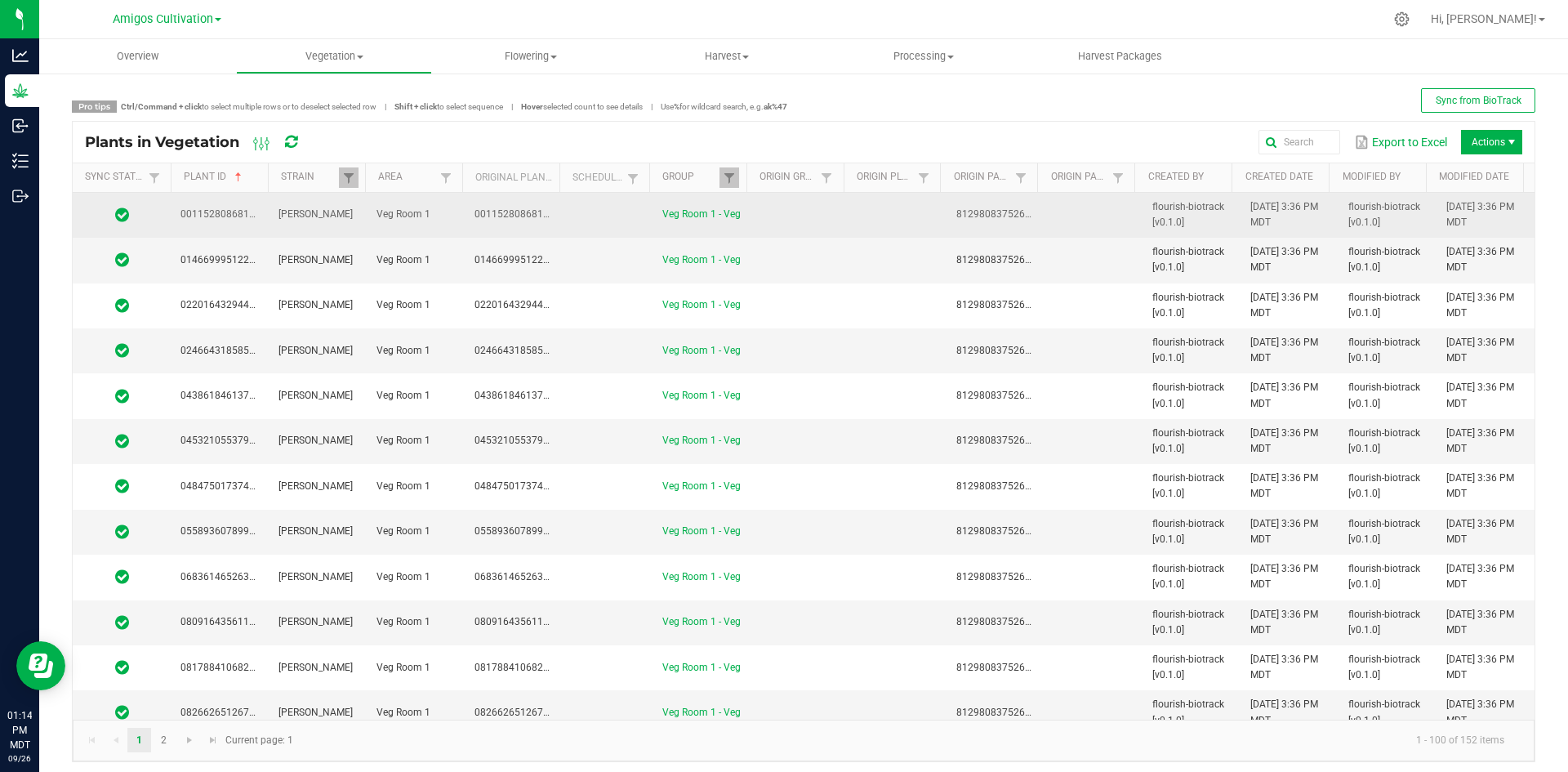
click at [819, 210] on td at bounding box center [800, 215] width 98 height 44
